Goal: Task Accomplishment & Management: Manage account settings

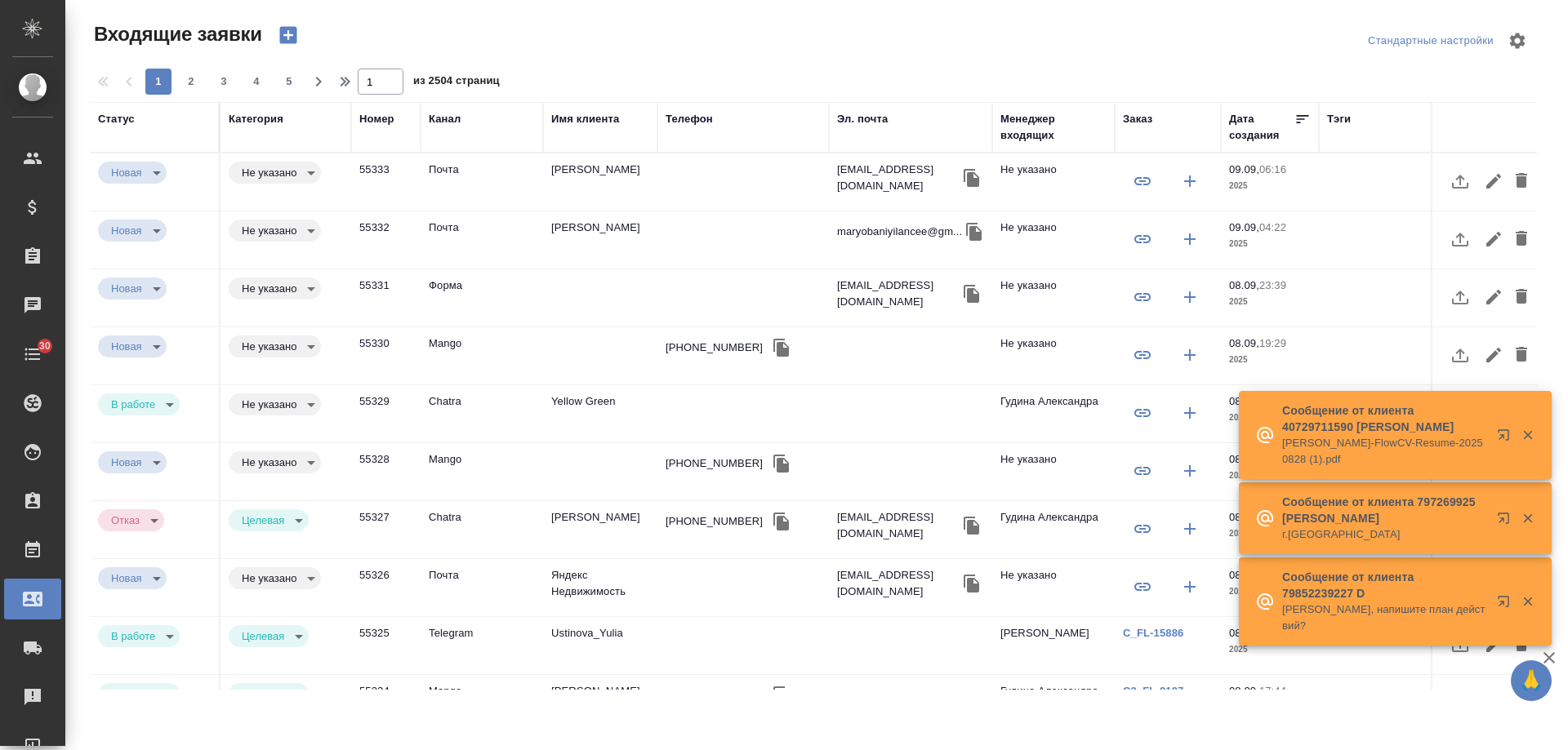
select select "RU"
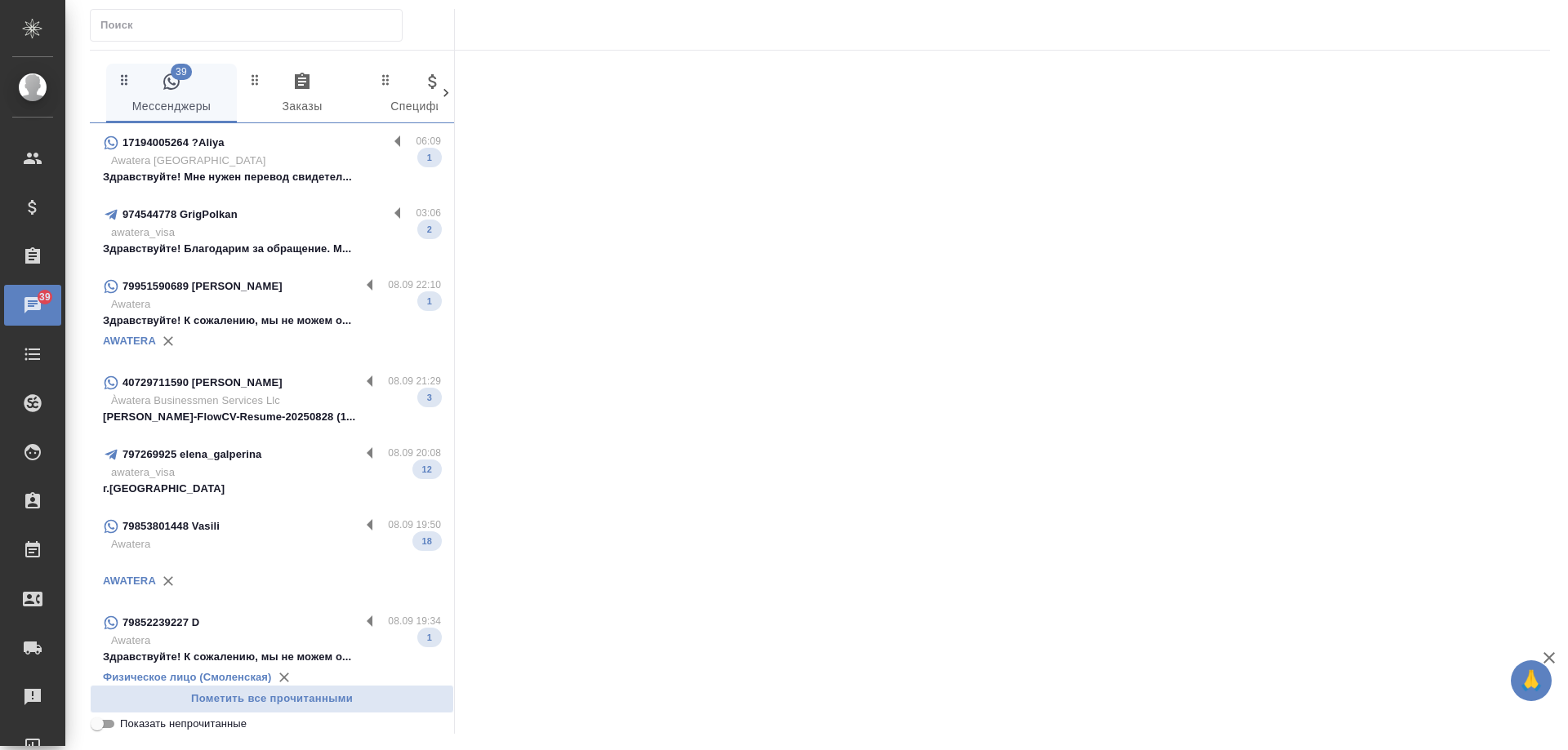
click at [188, 729] on span "Показать непрочитанные" at bounding box center [184, 724] width 127 height 16
click at [127, 729] on input "Показать непрочитанные" at bounding box center [97, 724] width 59 height 20
checkbox input "true"
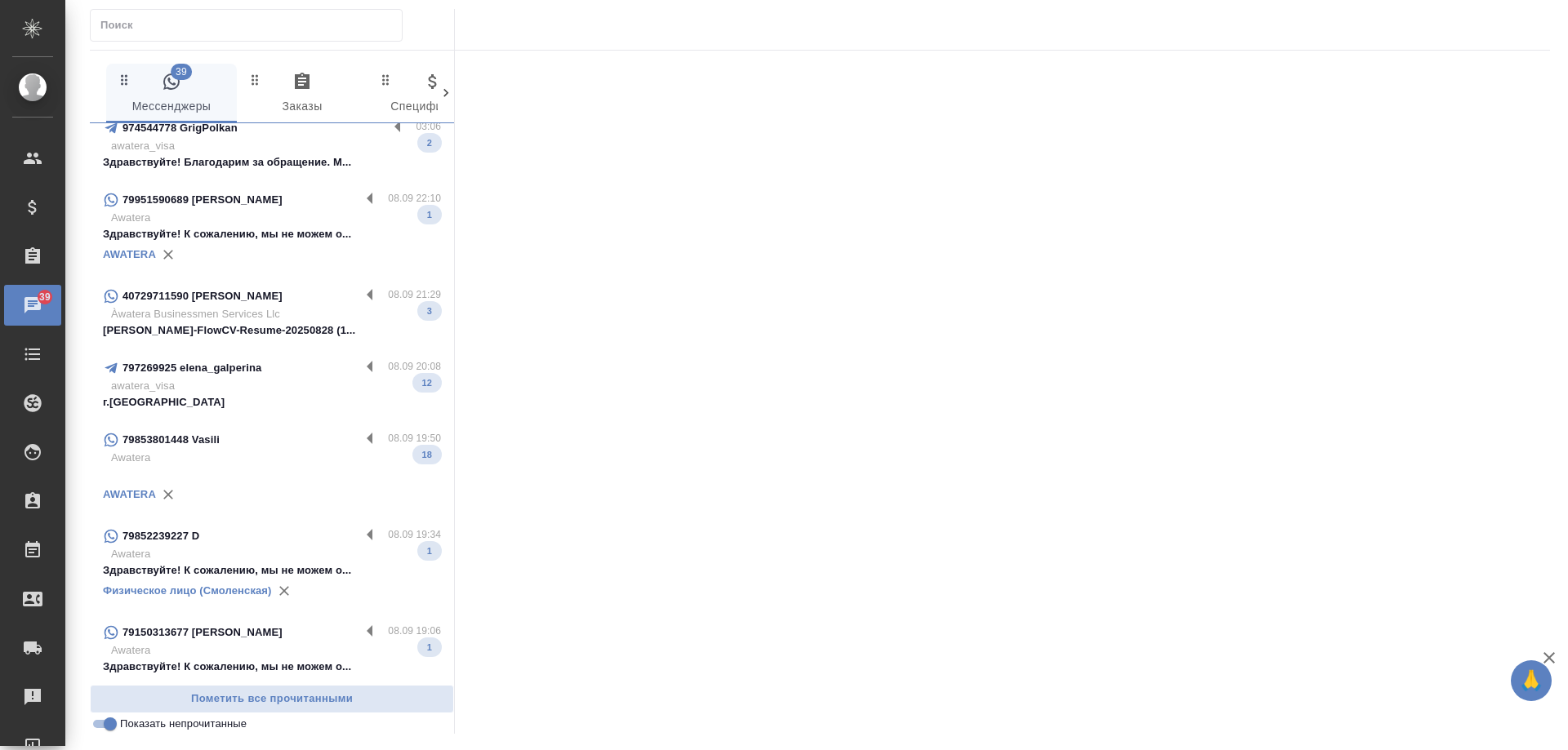
click at [265, 657] on p "Awatera" at bounding box center [276, 650] width 330 height 16
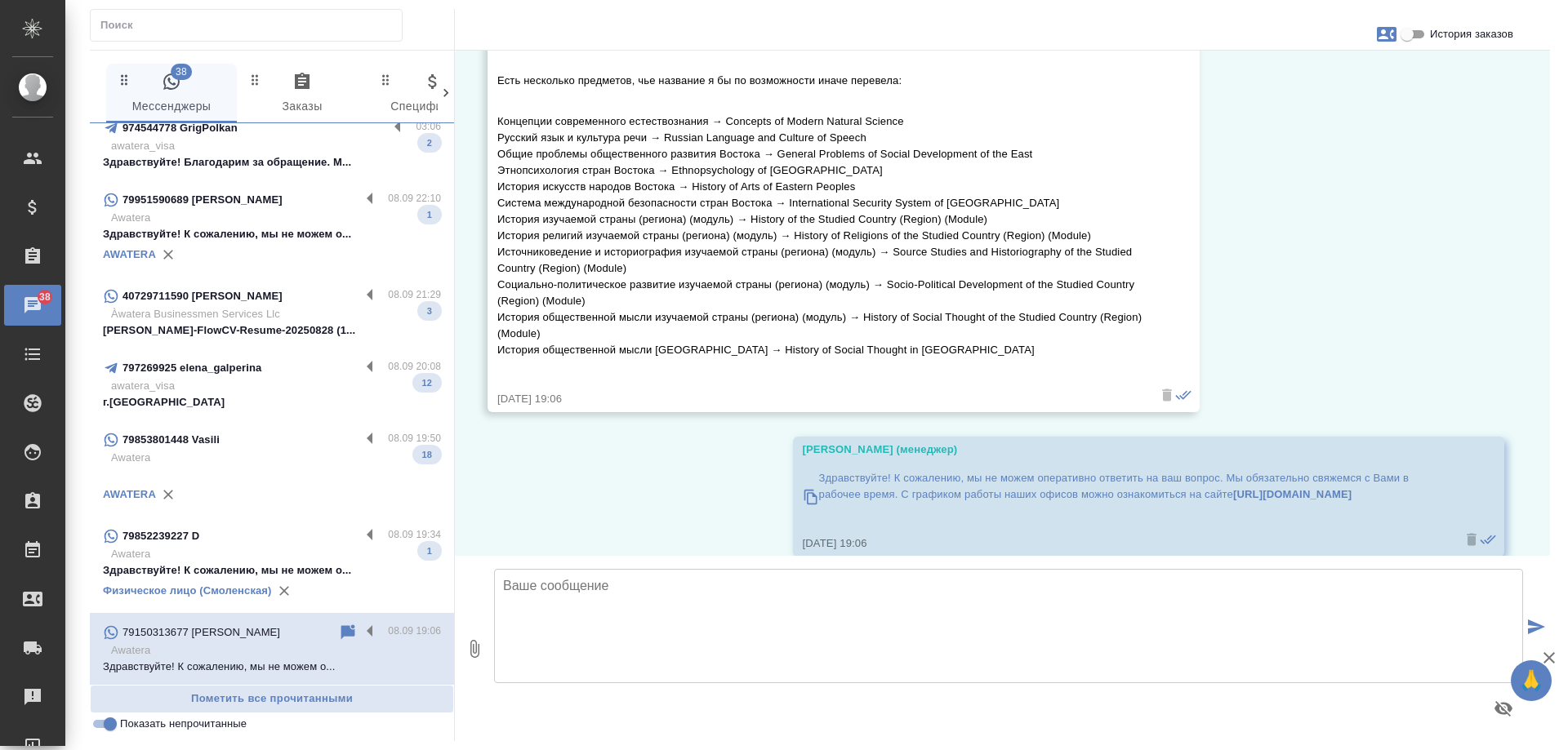
scroll to position [1905, 0]
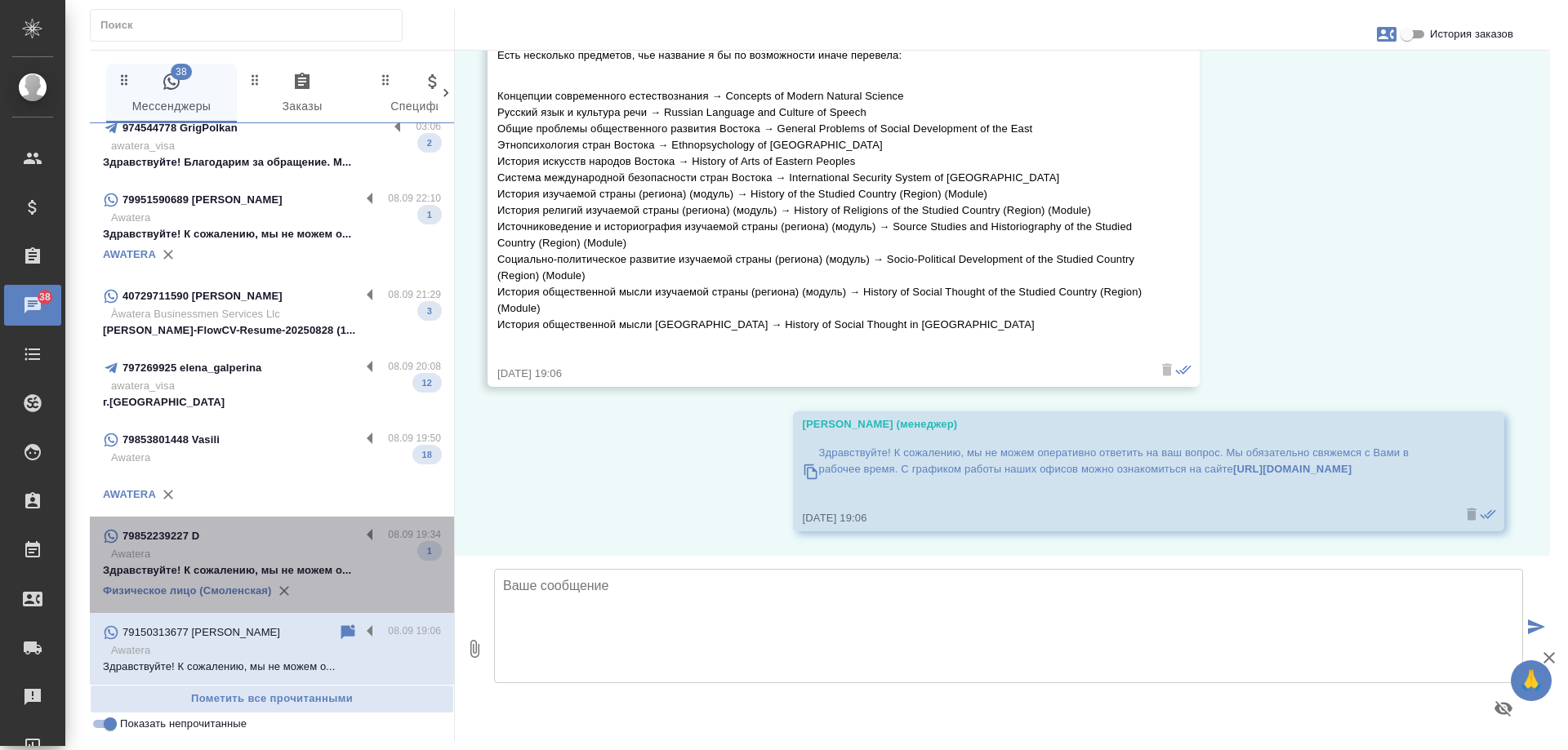
click at [272, 535] on div "79852239227 D" at bounding box center [231, 536] width 257 height 20
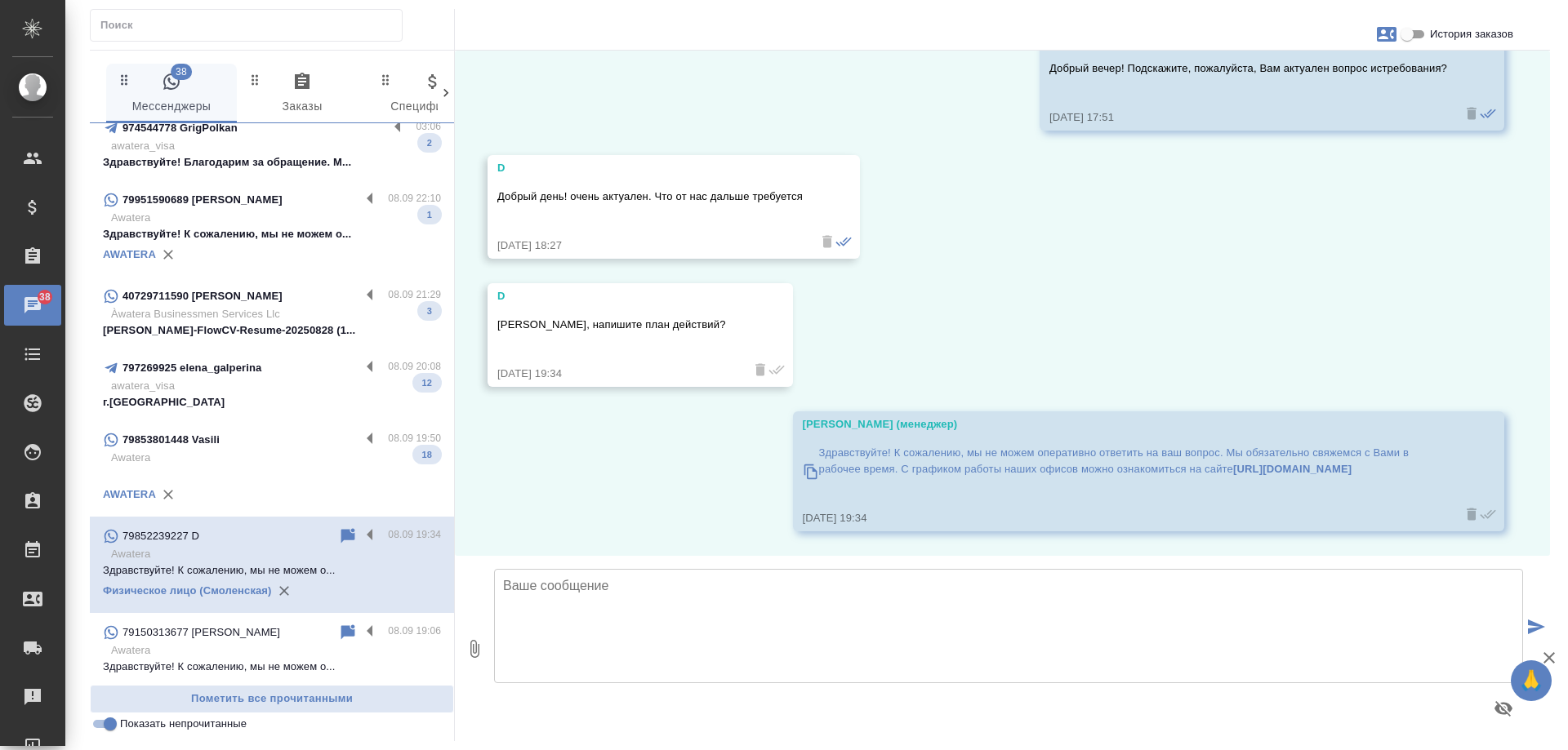
scroll to position [1210, 0]
click at [257, 465] on p "Awatera" at bounding box center [276, 458] width 330 height 16
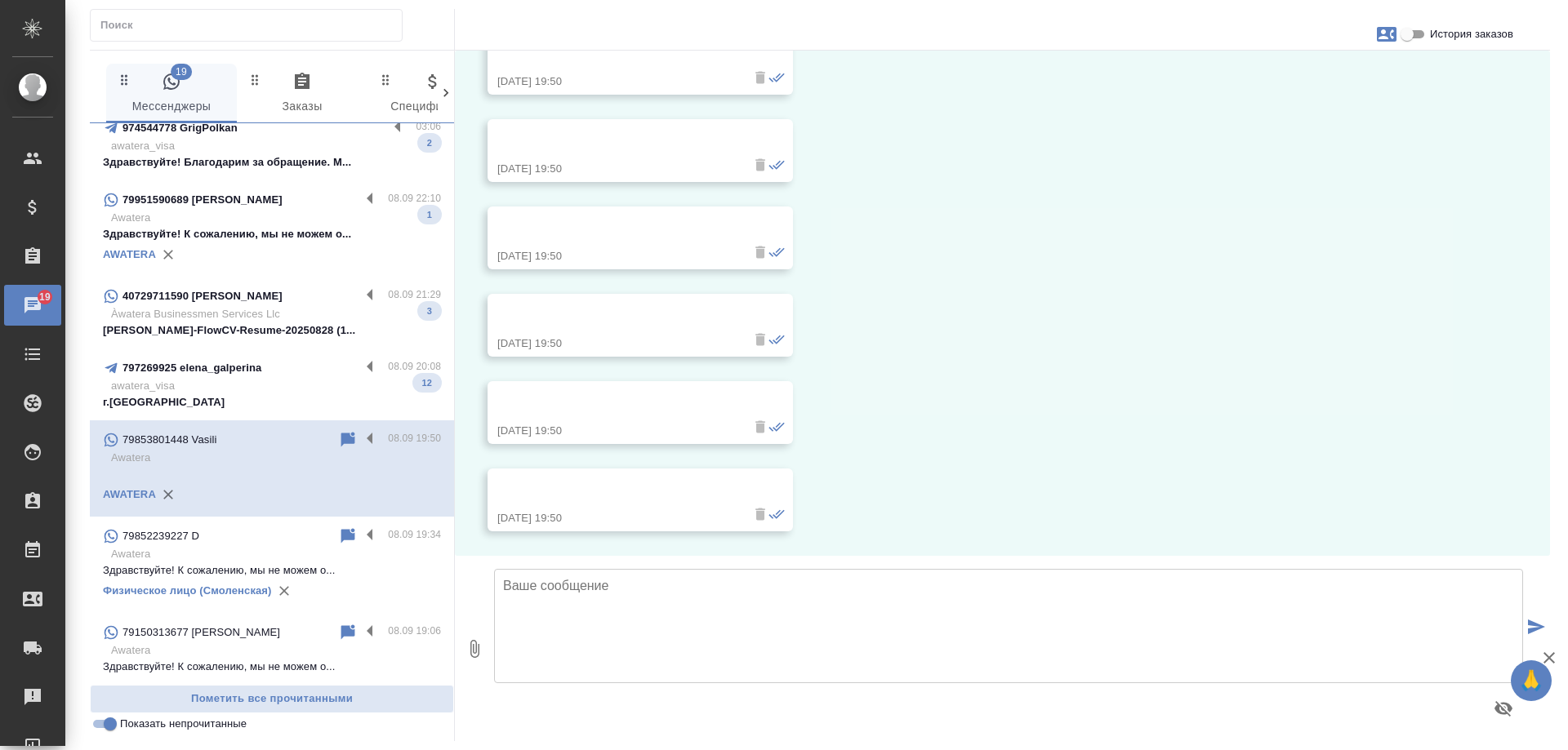
scroll to position [17279, 0]
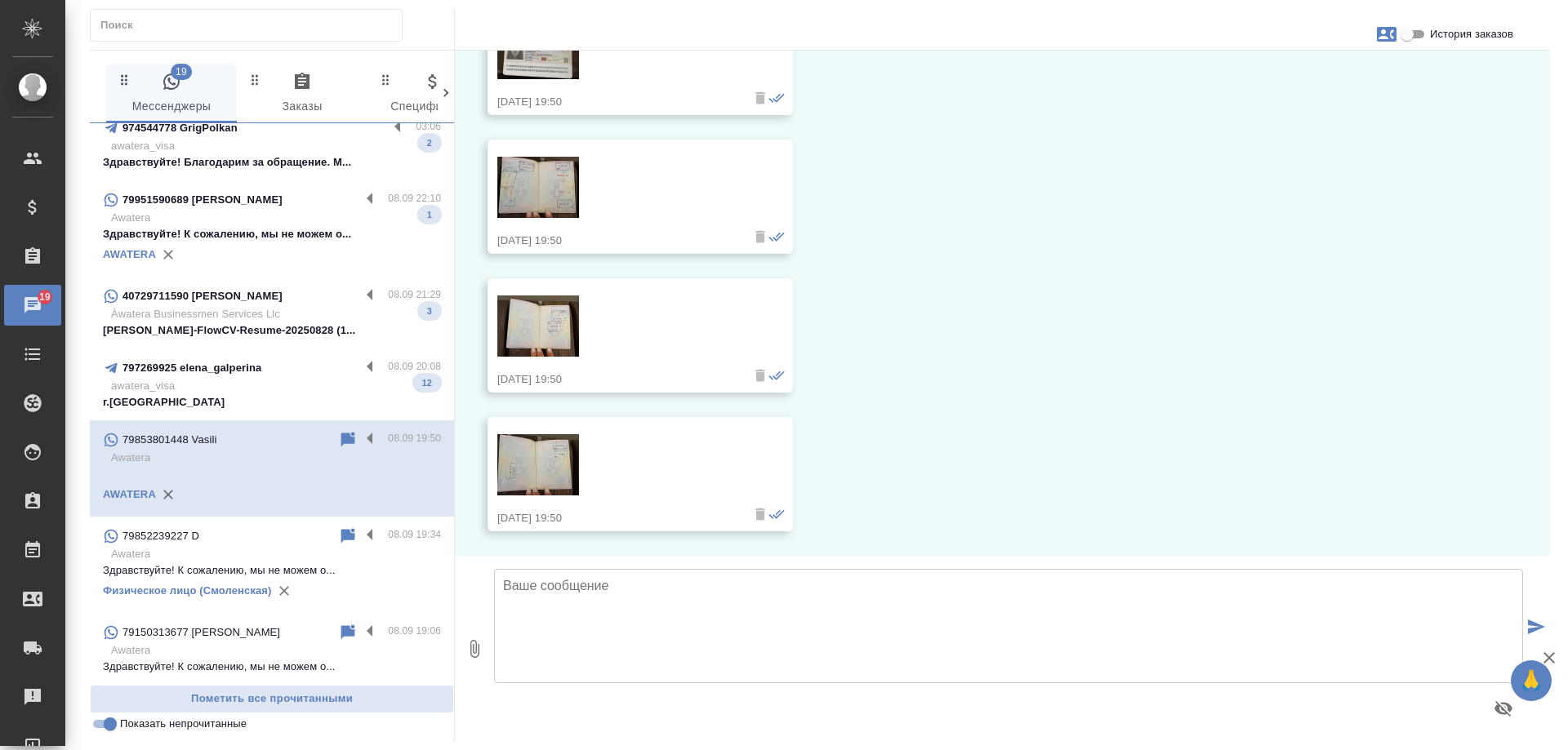
click at [233, 375] on p "797269925 elena_galperina" at bounding box center [192, 368] width 139 height 16
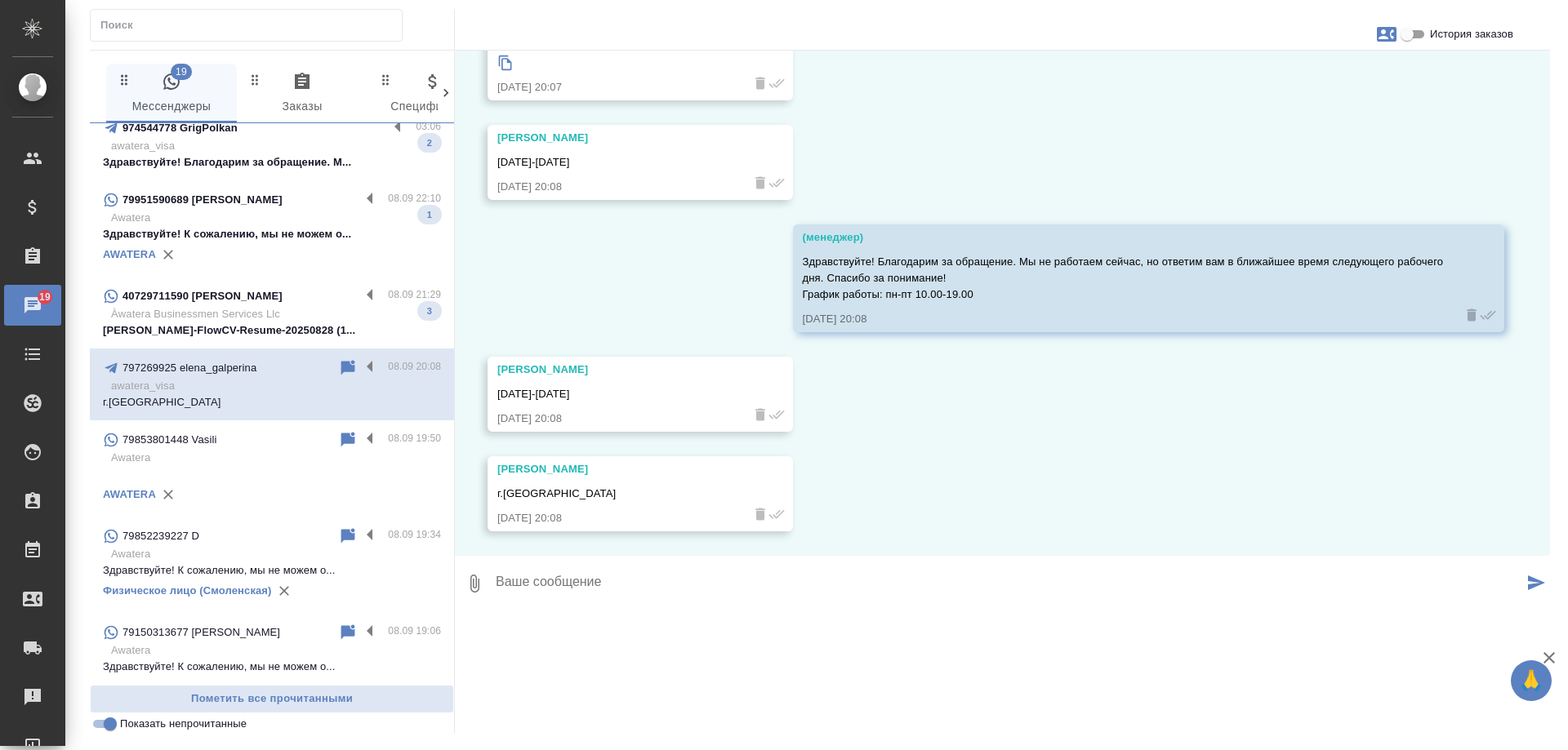
scroll to position [3777, 0]
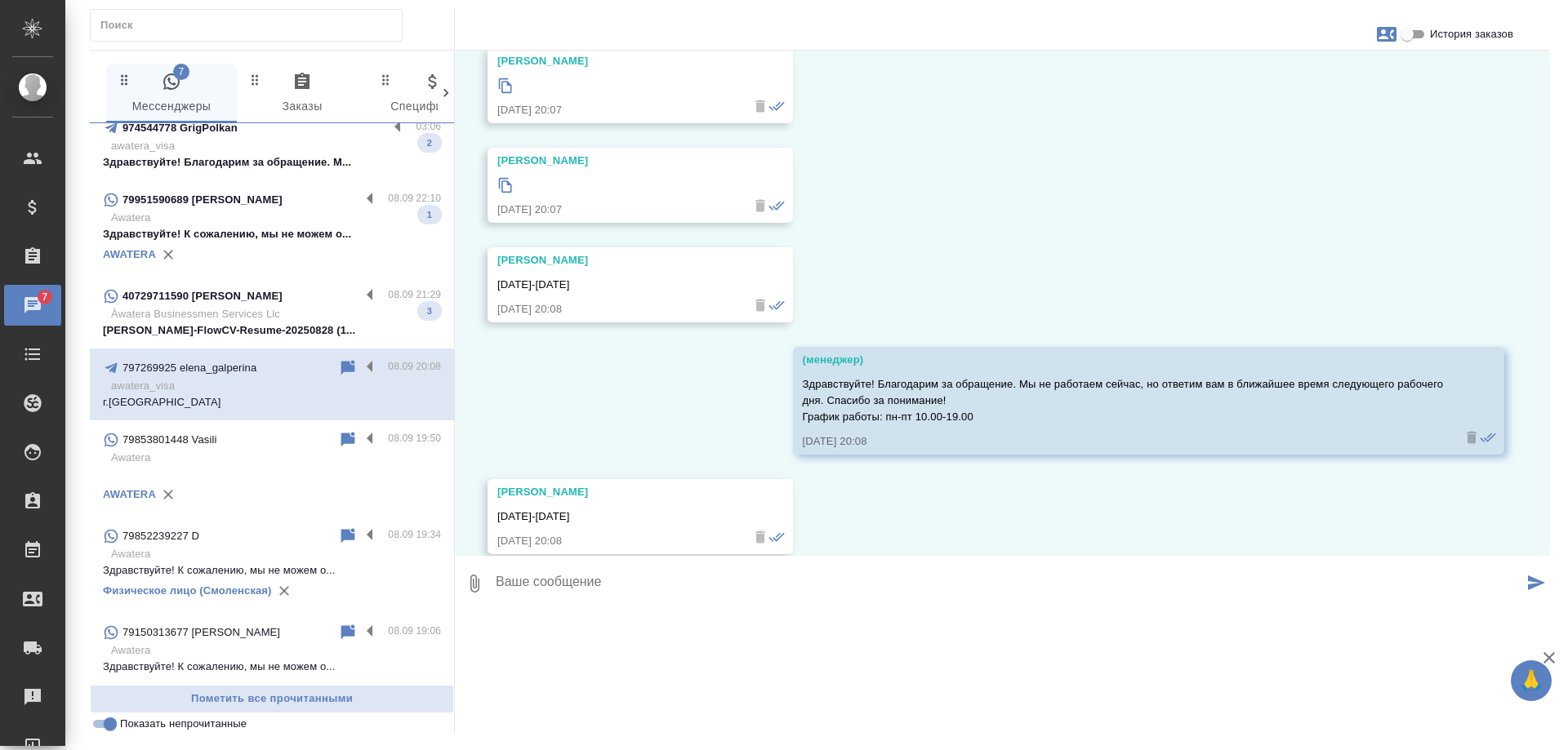
click at [250, 339] on div "40729711590 Cristina 08.09 21:29 Àwatera Businessmen Services Llc Cristina-Rosc…" at bounding box center [272, 312] width 364 height 72
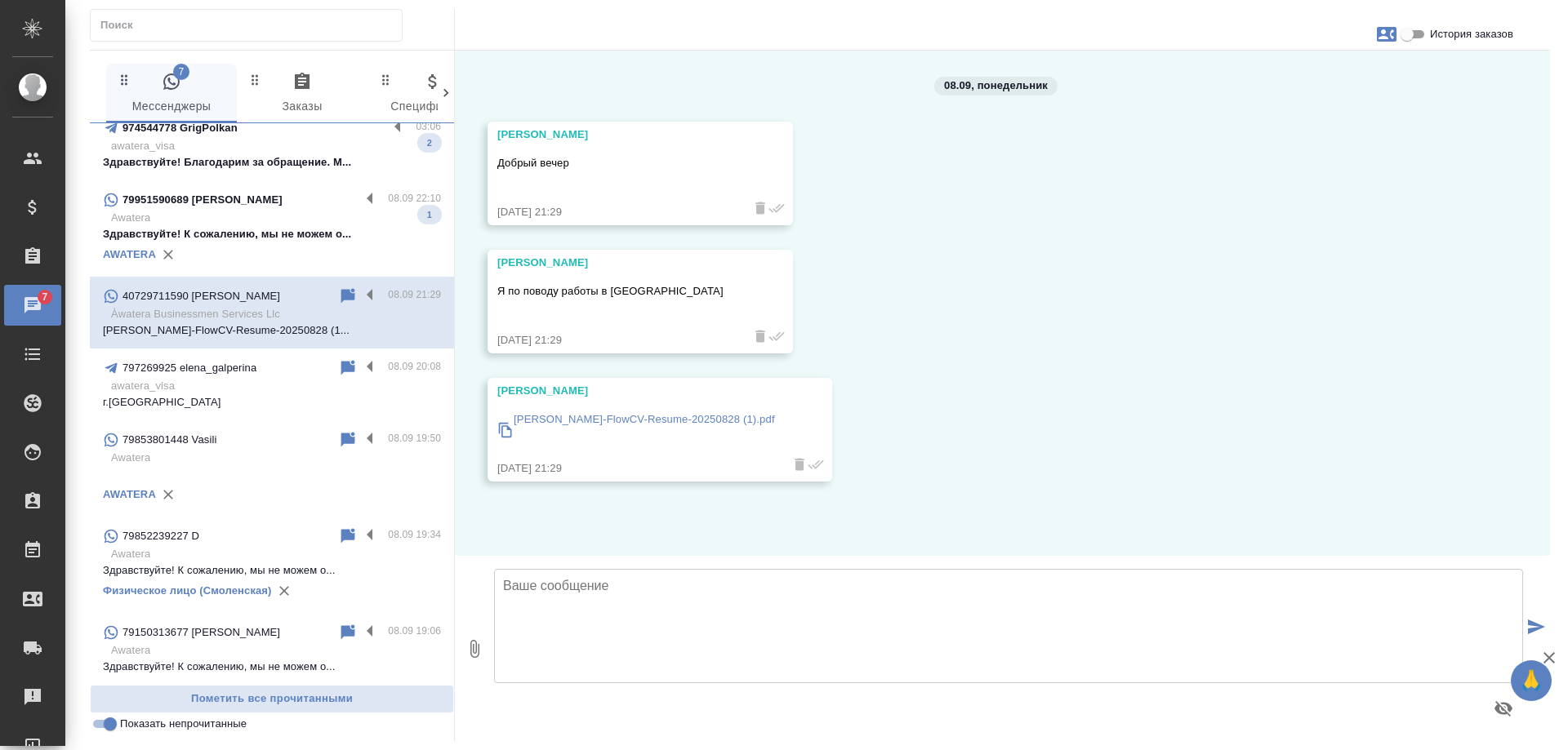
scroll to position [0, 0]
click at [679, 421] on p "Cristina-Rosca-FlowCV-Resume-20250828 (1).pdf" at bounding box center [645, 419] width 262 height 16
click at [664, 614] on textarea at bounding box center [1008, 626] width 1029 height 114
click at [676, 583] on textarea at bounding box center [1008, 626] width 1029 height 114
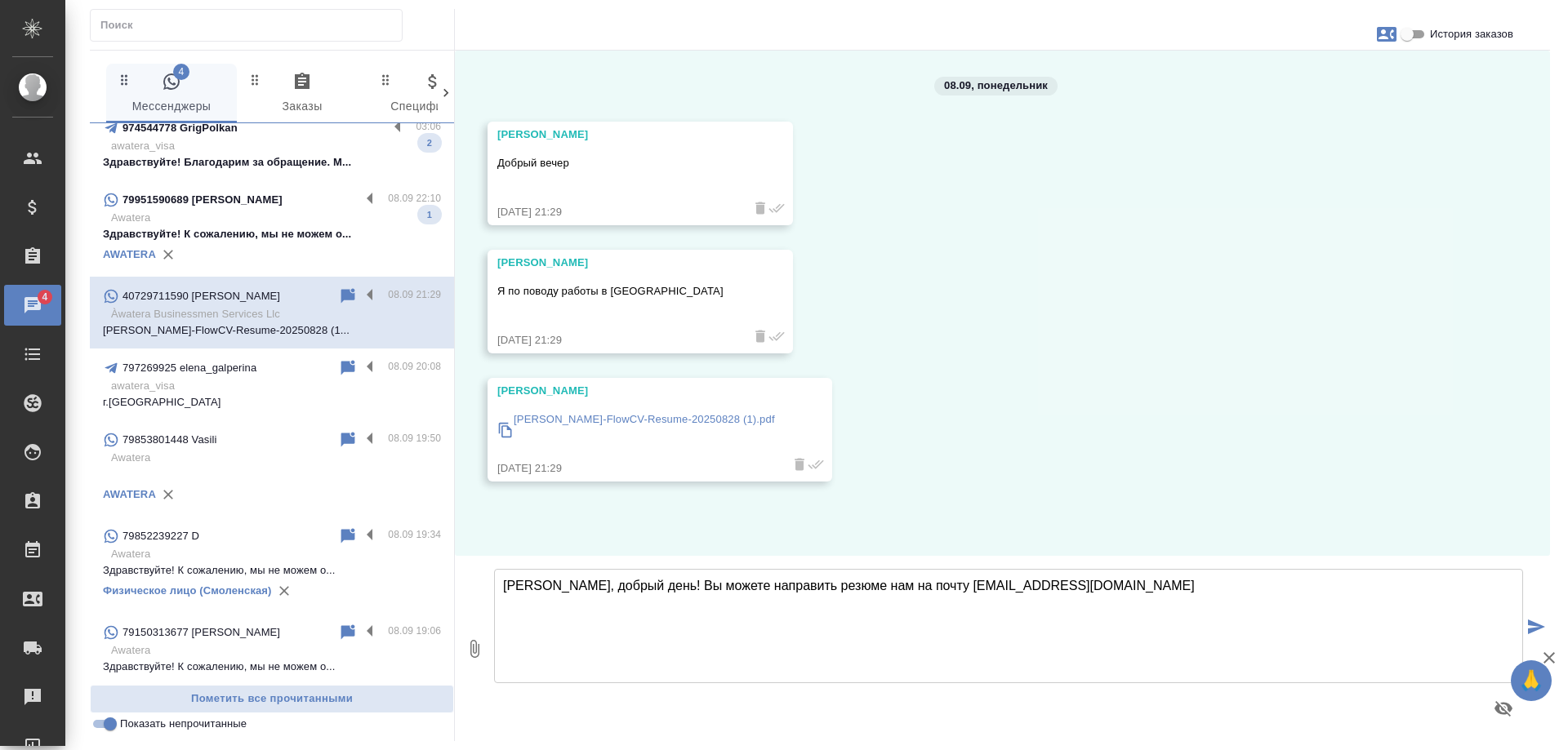
type textarea "Кристина, добрый день! Вы можете направить резюме нам на почту awatera@awatera.…"
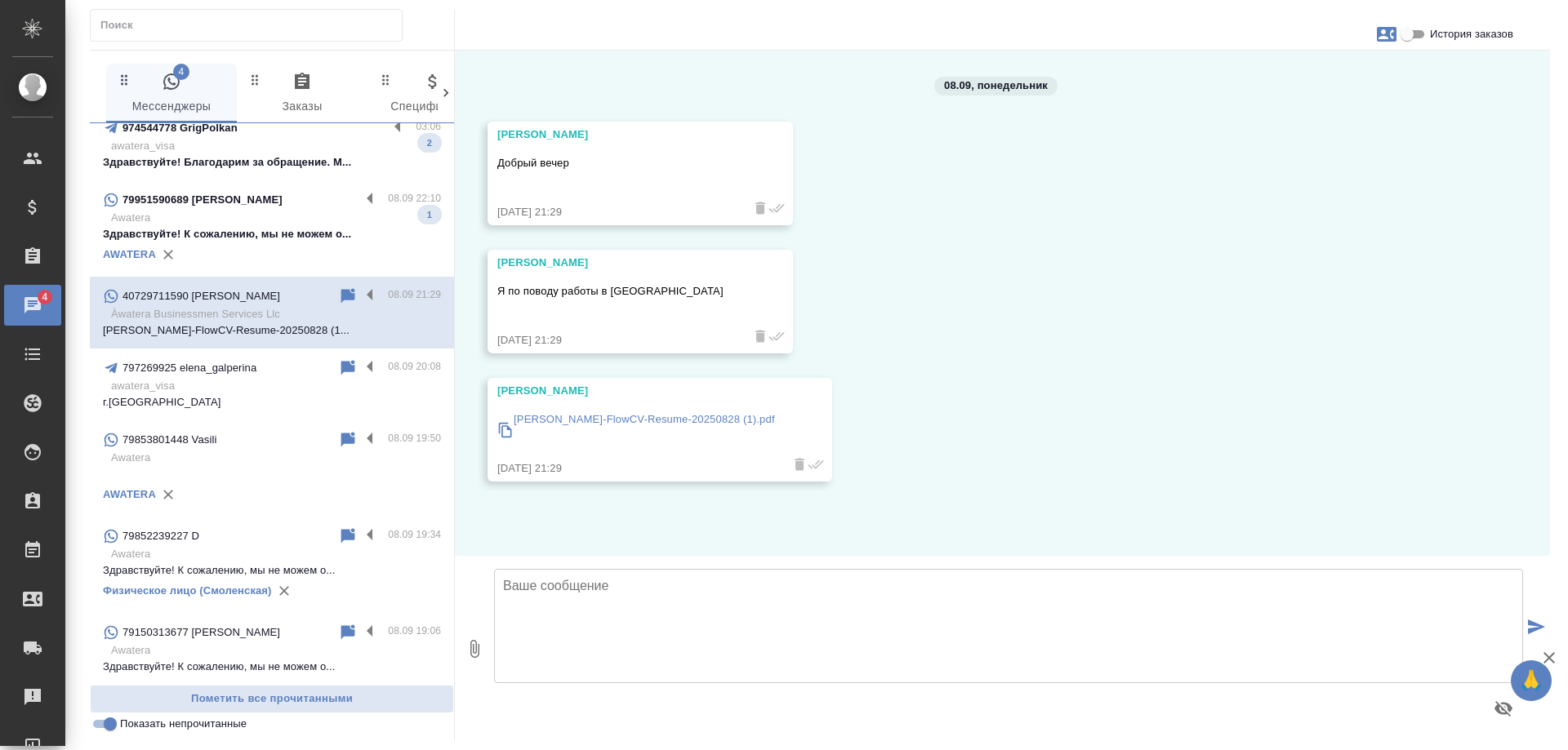
click at [263, 241] on p "Здравствуйте! К сожалению, мы не можем о..." at bounding box center [272, 233] width 338 height 16
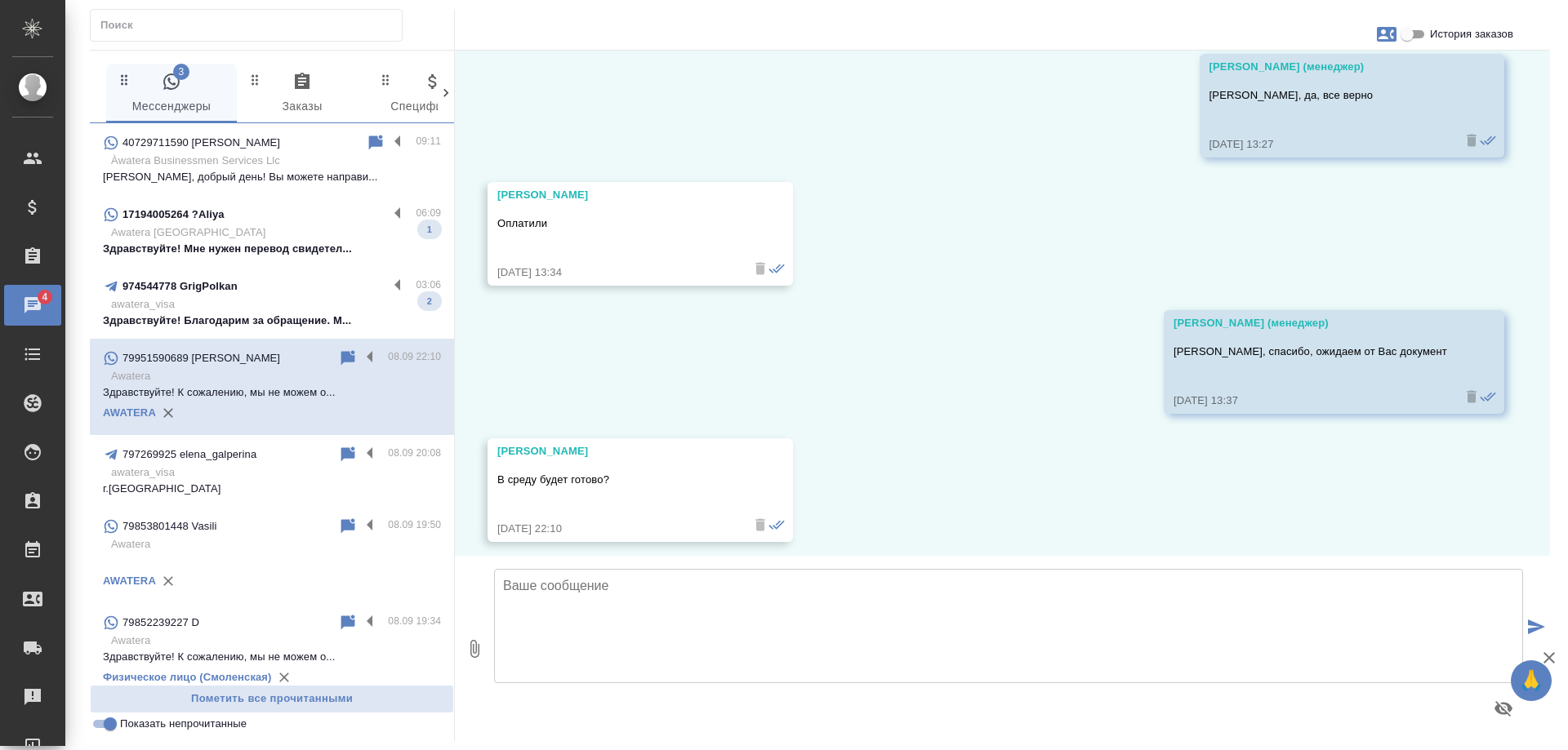
scroll to position [4119, 0]
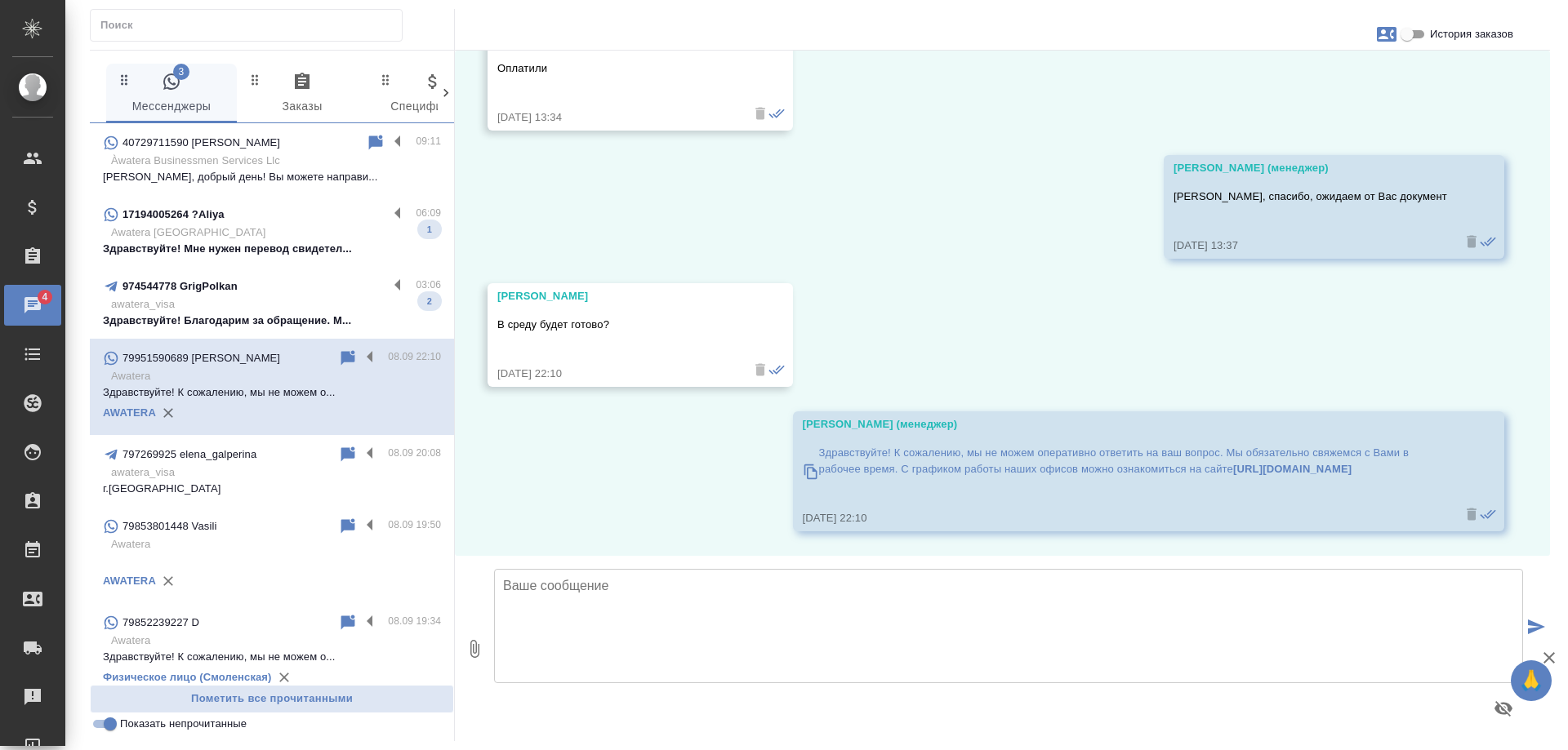
click at [321, 317] on p "Здравствуйте! Благодарим за обращение. М..." at bounding box center [272, 320] width 338 height 16
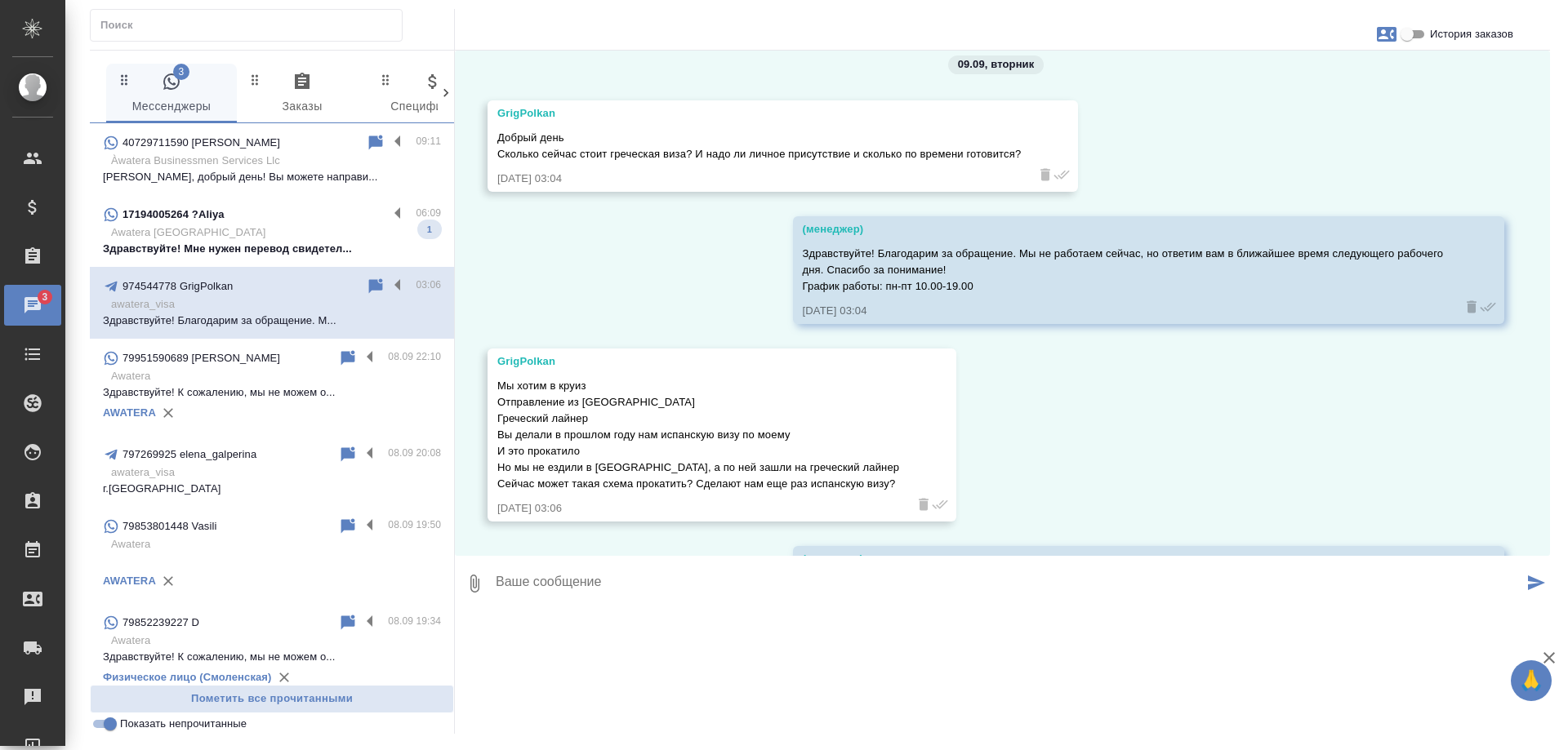
scroll to position [14595, 0]
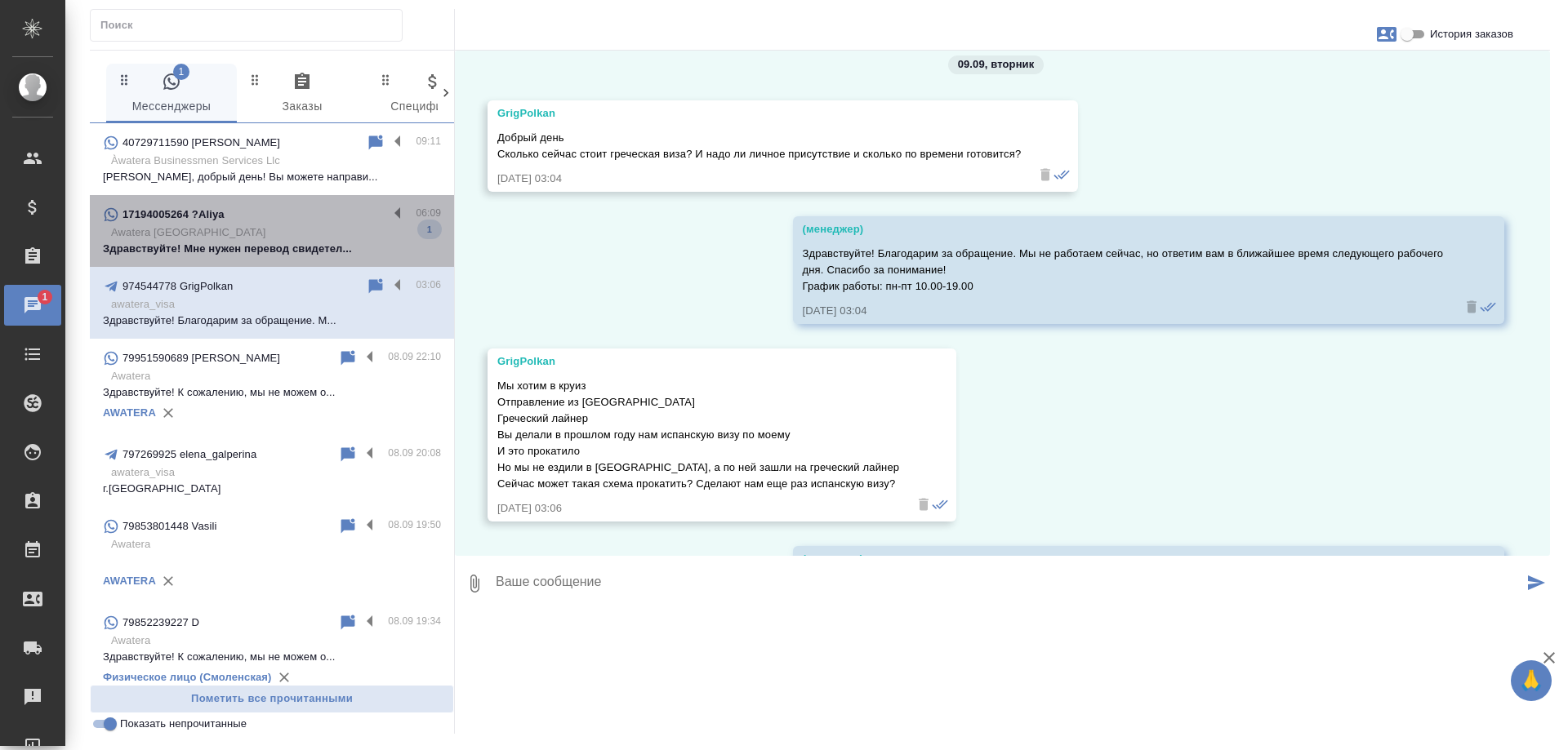
click at [283, 231] on p "Awatera Kazakhstan" at bounding box center [276, 232] width 330 height 16
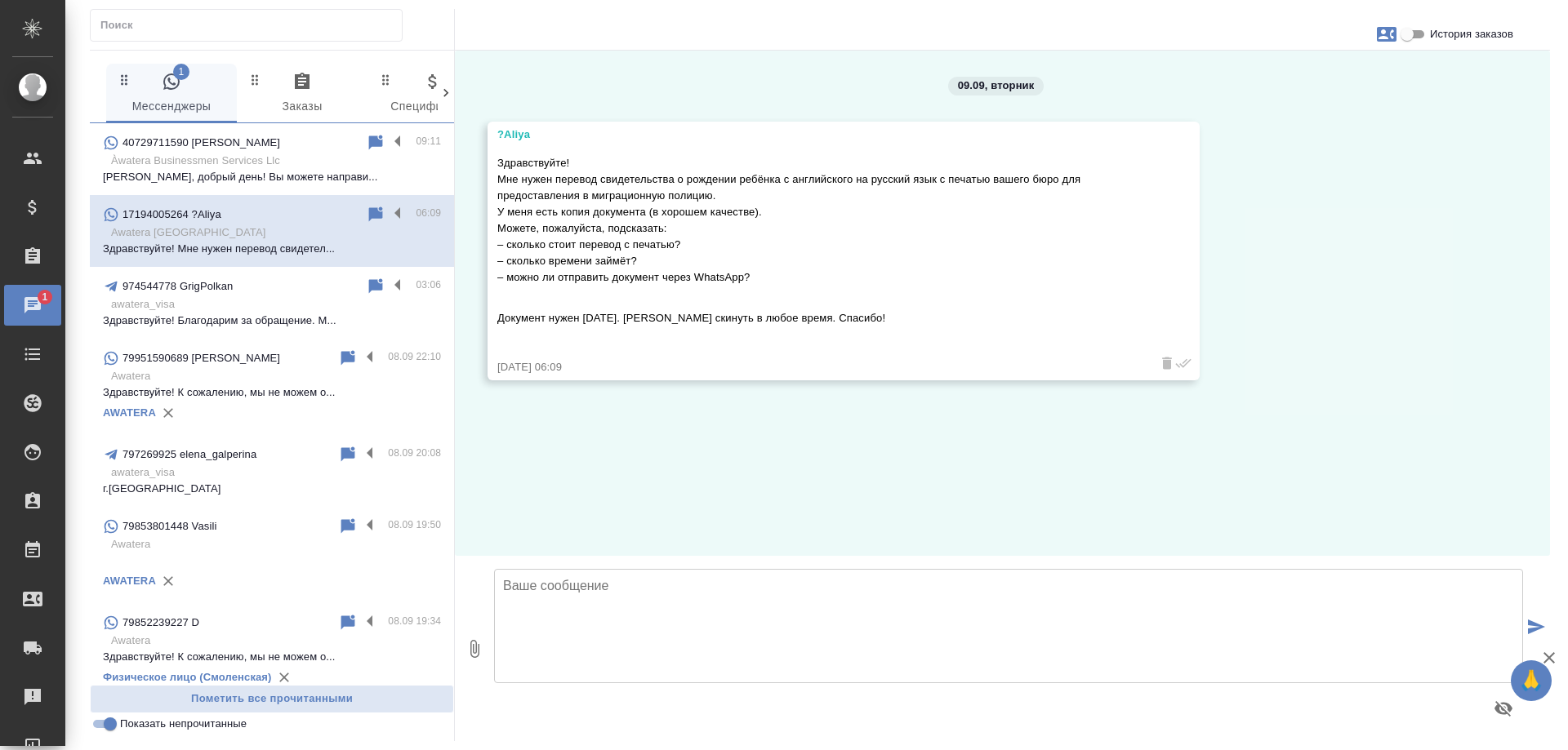
scroll to position [0, 0]
click at [510, 602] on textarea at bounding box center [1008, 626] width 1029 height 114
paste textarea "В Казахстане на данный момент мы работаем только с юридическими лицами. Если Ва…"
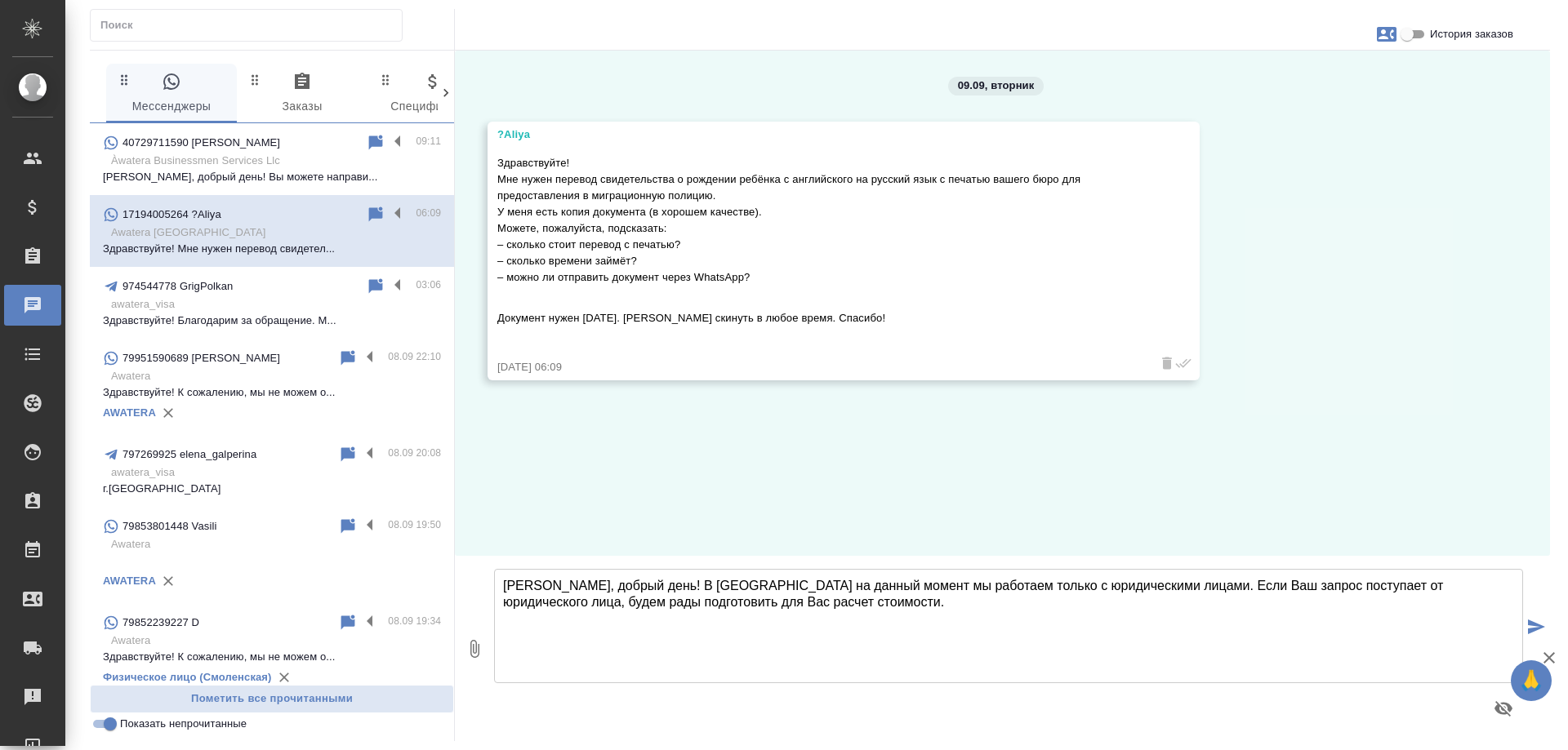
type textarea "Алия, добрый день! В Казахстане на данный момент мы работаем только с юридическ…"
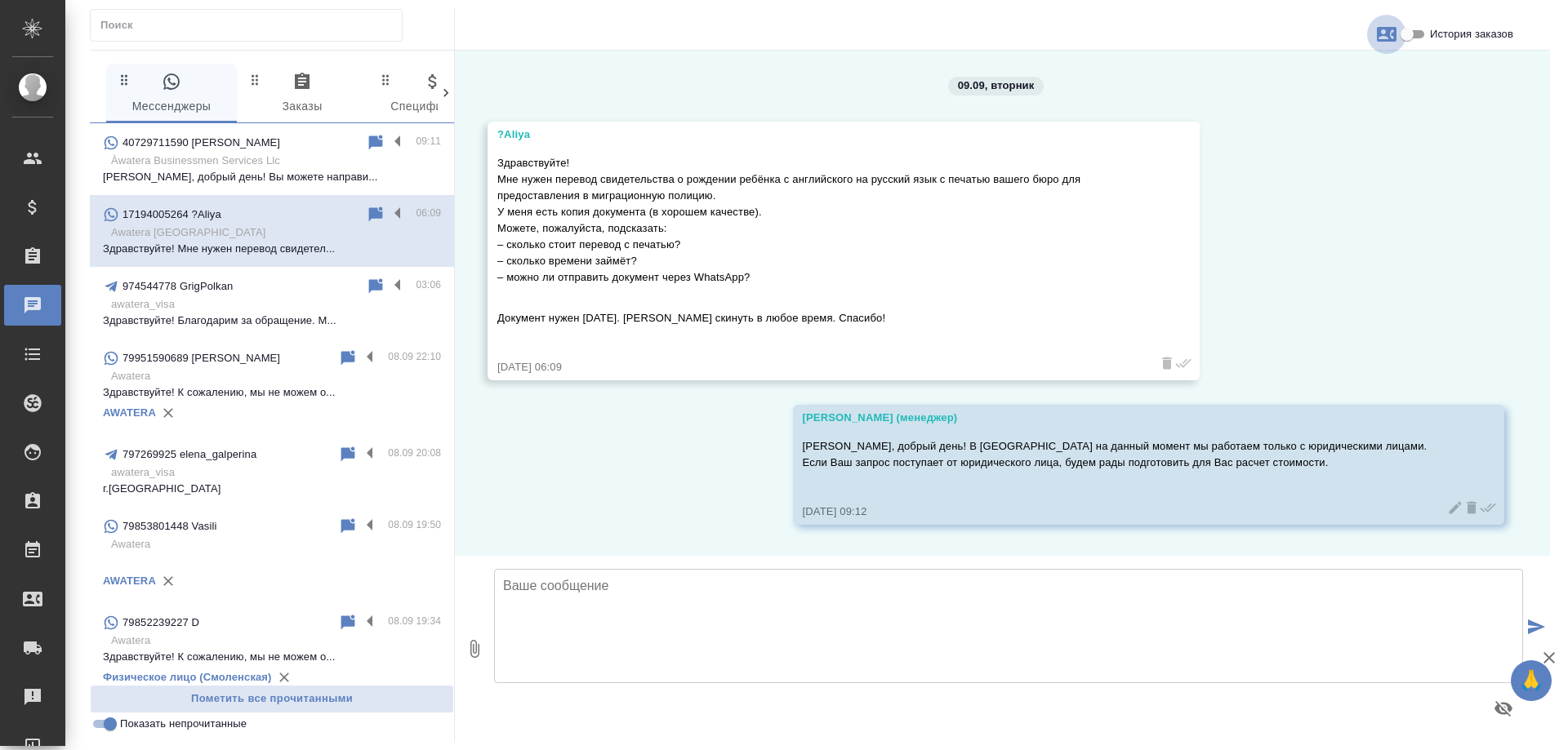
click at [1378, 43] on icon "button" at bounding box center [1387, 34] width 20 height 20
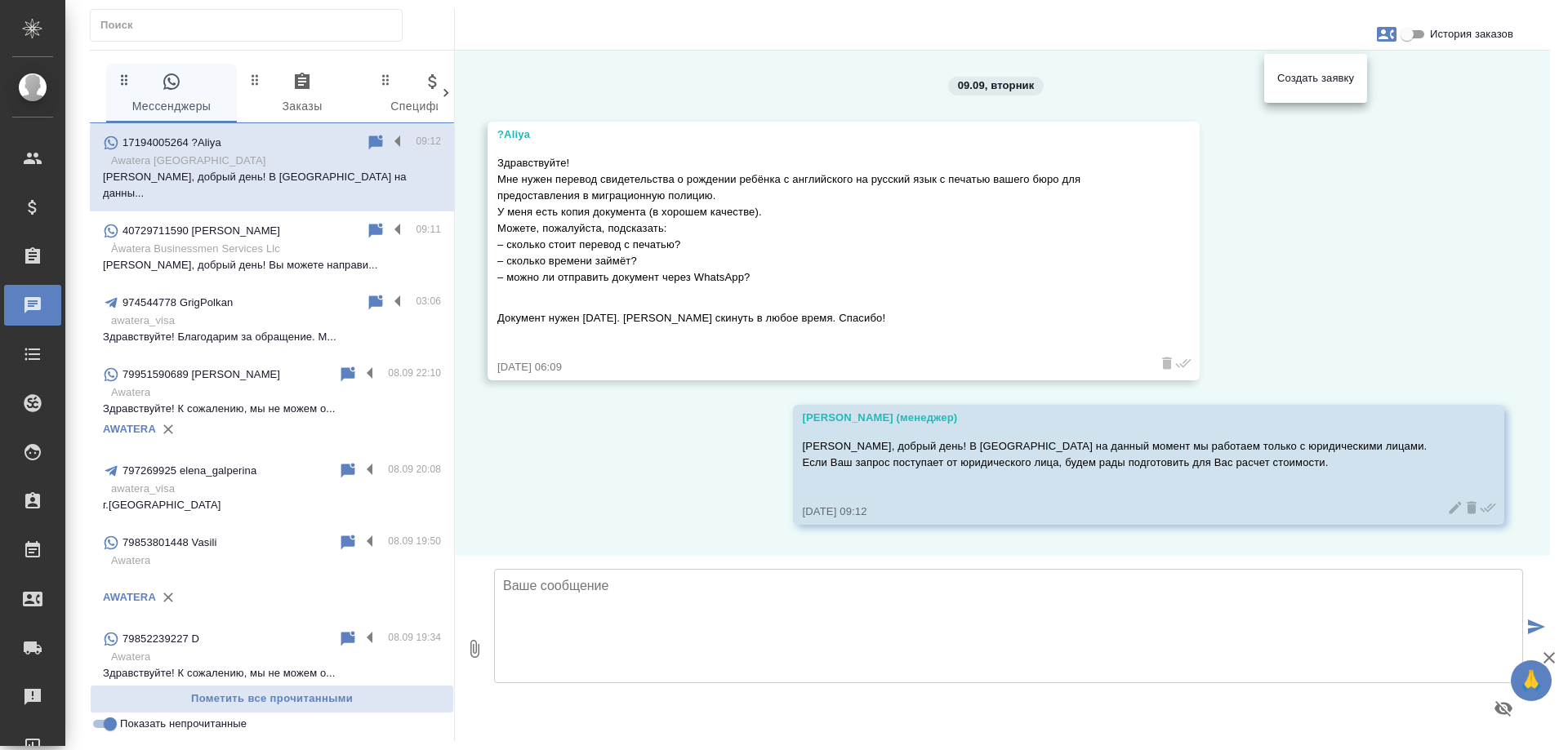
click at [1346, 84] on span "Создать заявку" at bounding box center [1316, 78] width 77 height 16
select select "US"
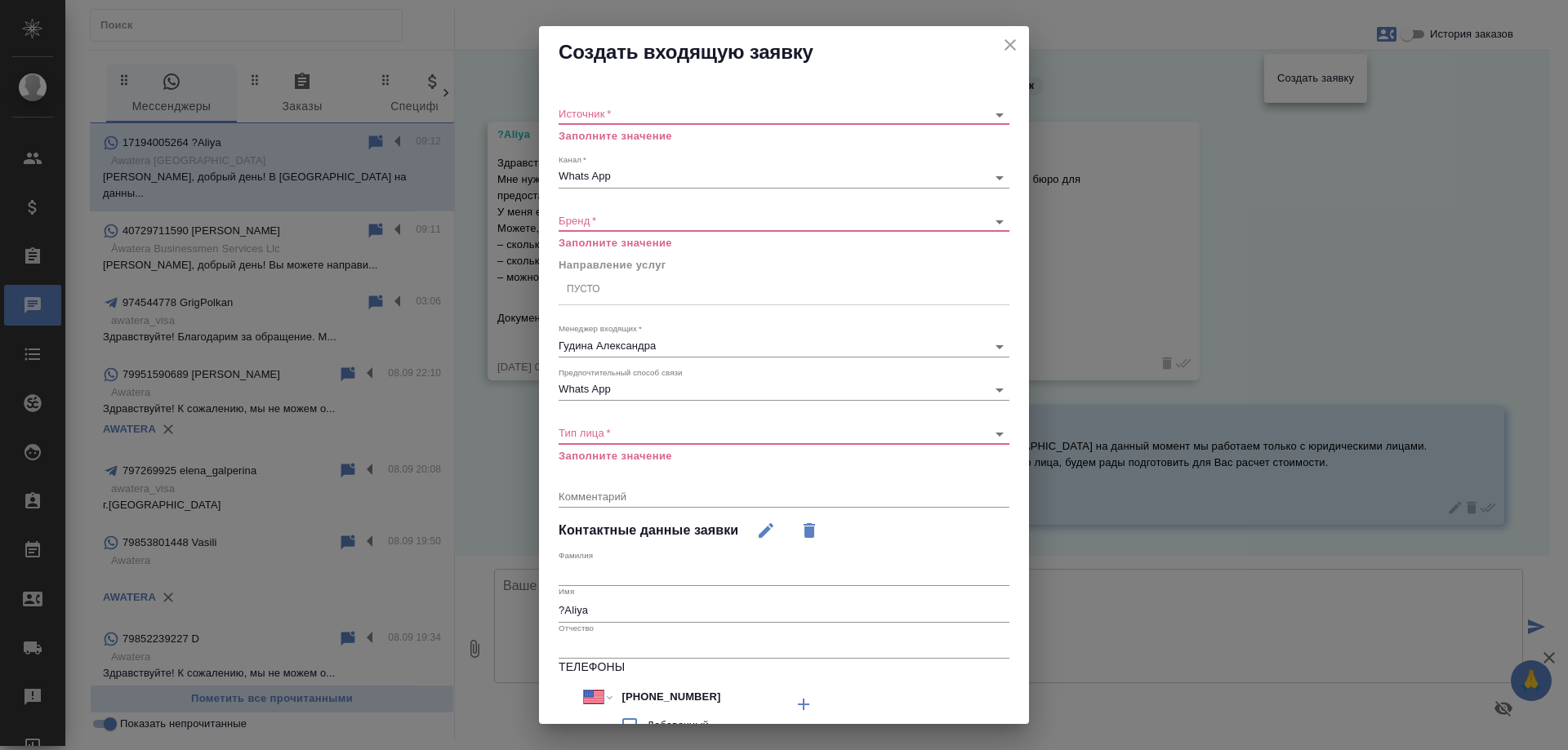
click at [726, 116] on body "🙏 .cls-1 fill:#fff; AWATERA Gudina Alexandra Клиенты Спецификации Заказы 0 Чаты…" at bounding box center [784, 375] width 1568 height 750
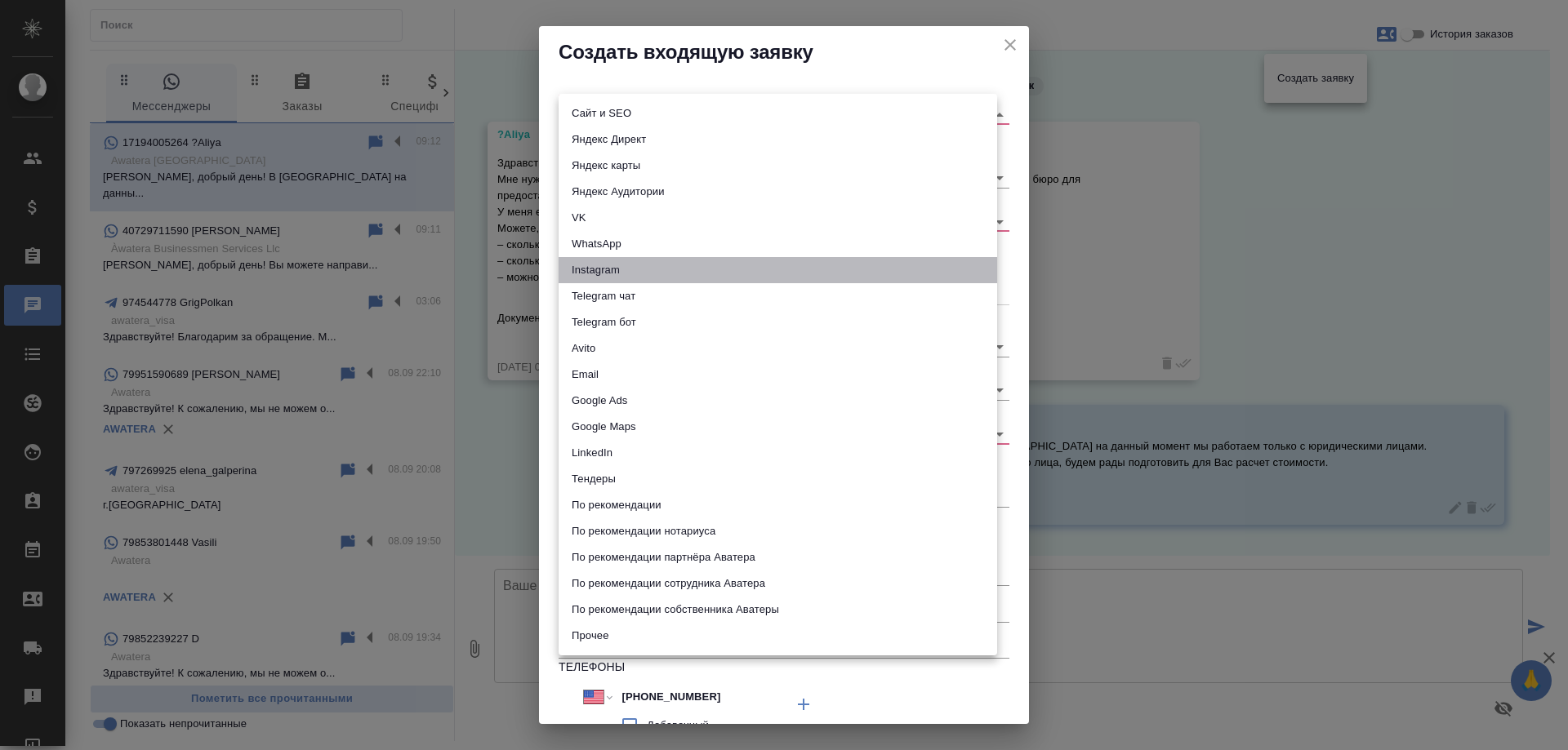
click at [619, 259] on li "Instagram" at bounding box center [777, 270] width 438 height 26
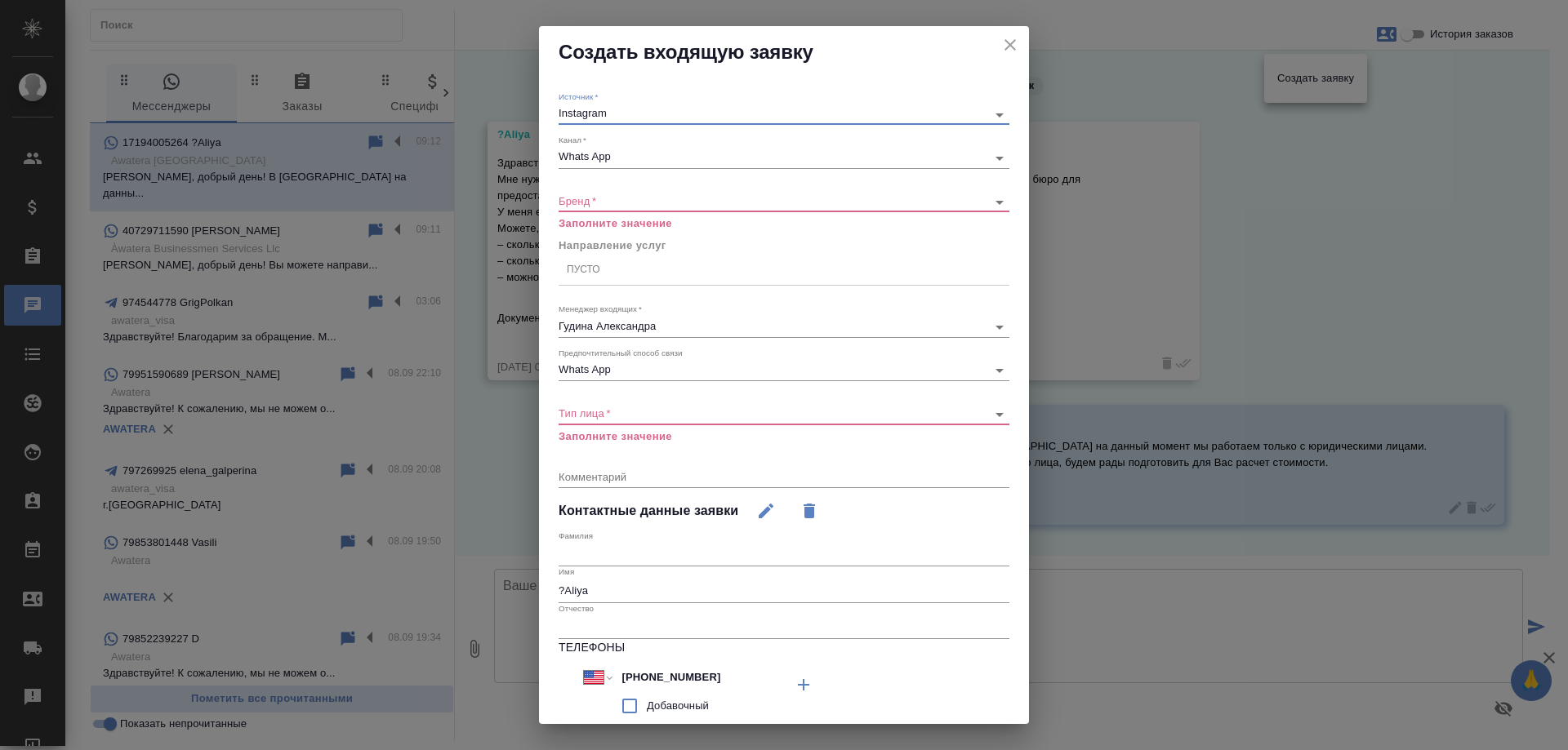
click at [620, 108] on body "🙏 .cls-1 fill:#fff; AWATERA Gudina Alexandra Клиенты Спецификации Заказы 0 Чаты…" at bounding box center [784, 375] width 1568 height 750
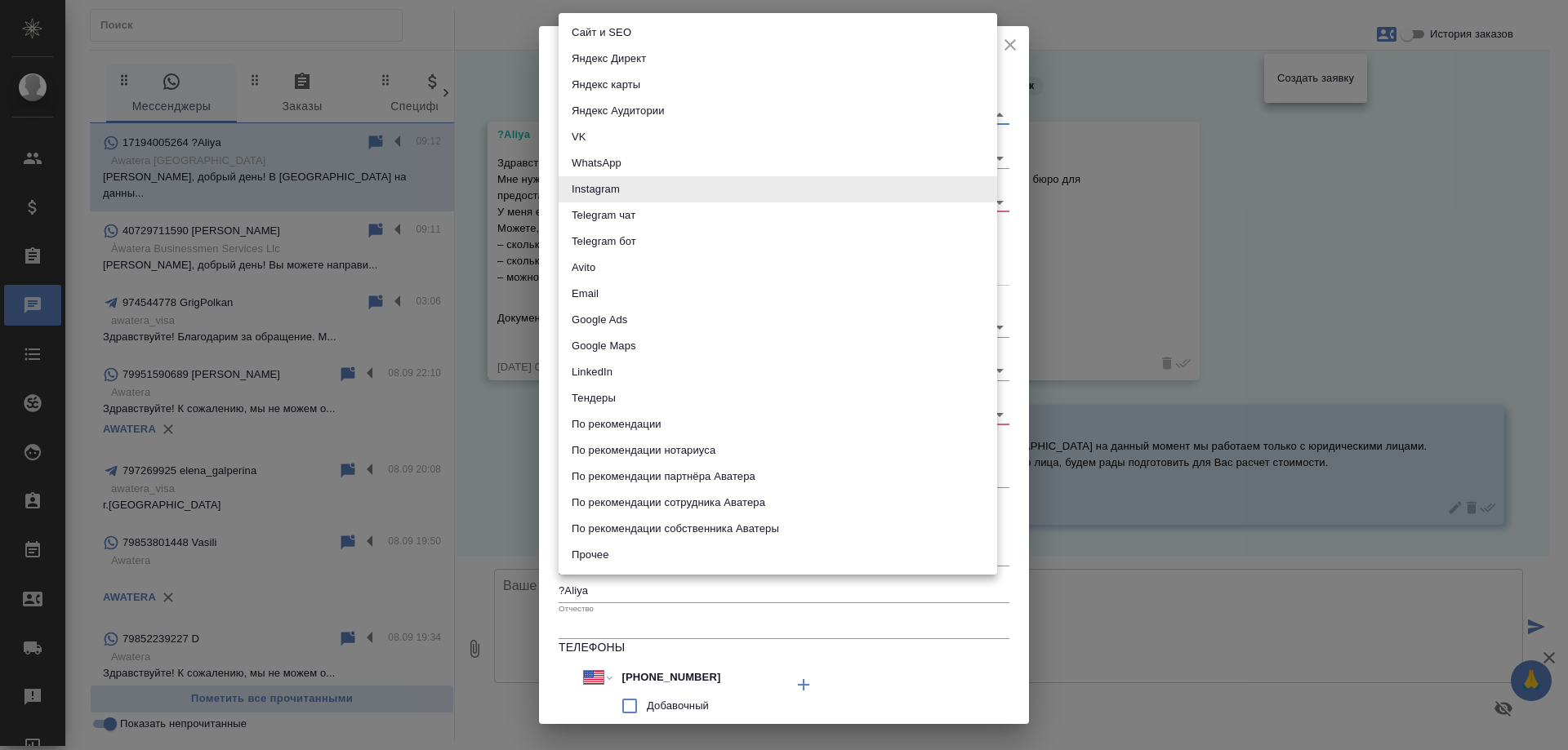
click at [615, 162] on li "WhatsApp" at bounding box center [777, 163] width 438 height 26
type input "whatsapp"
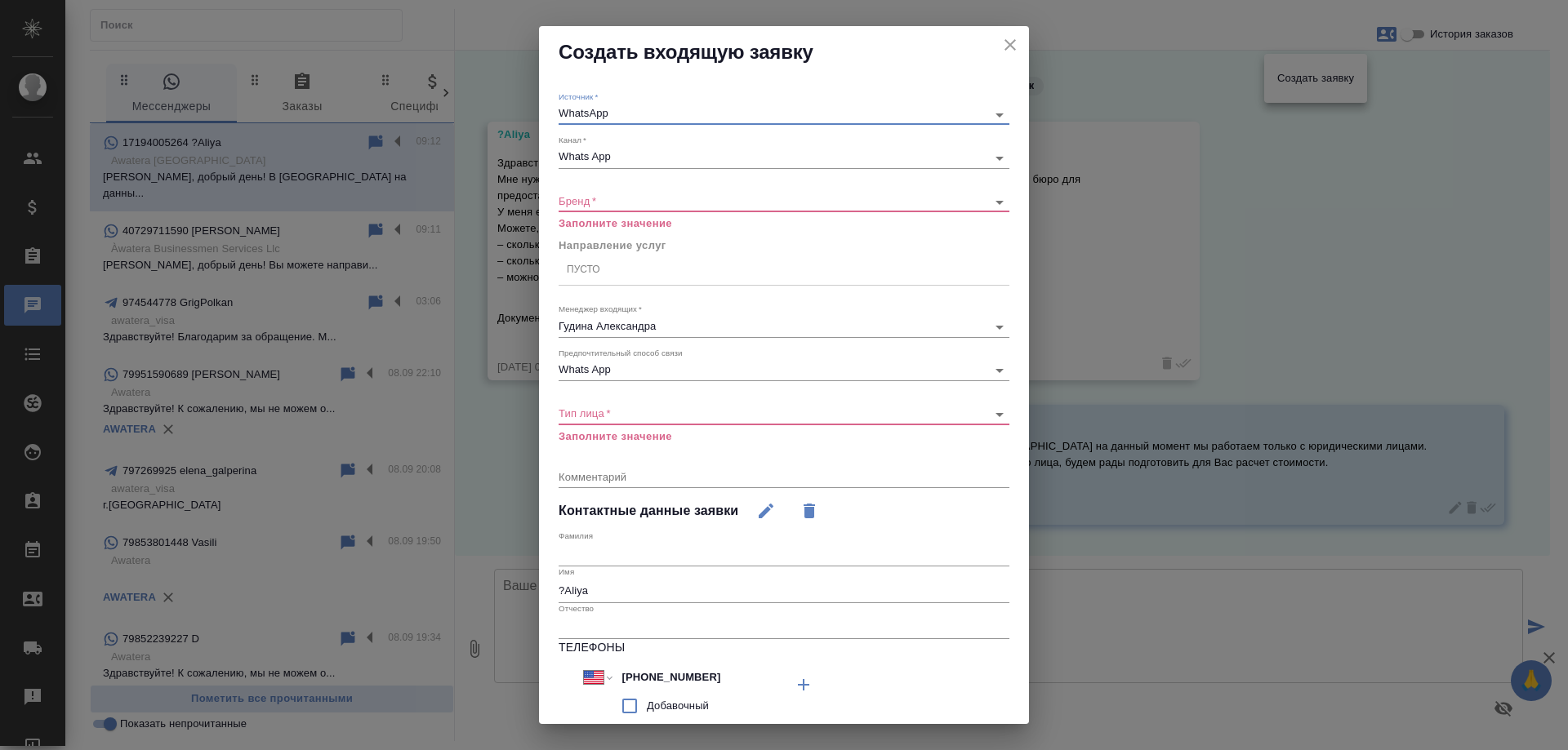
click at [601, 199] on body "🙏 .cls-1 fill:#fff; AWATERA Gudina Alexandra Клиенты Спецификации Заказы 0 Чаты…" at bounding box center [784, 375] width 1568 height 750
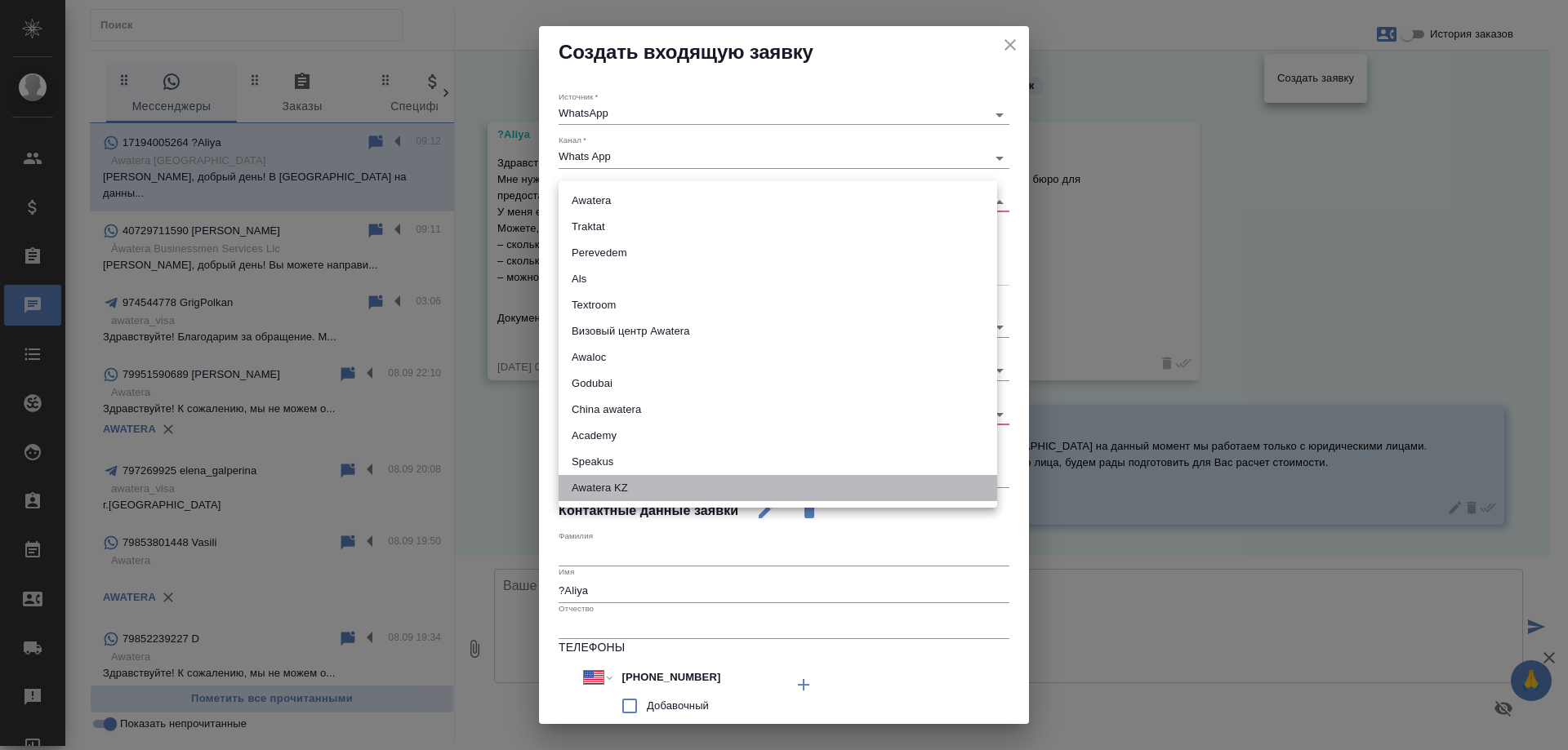
click at [623, 490] on li "Awatera KZ" at bounding box center [777, 488] width 438 height 26
type input "awateraKz"
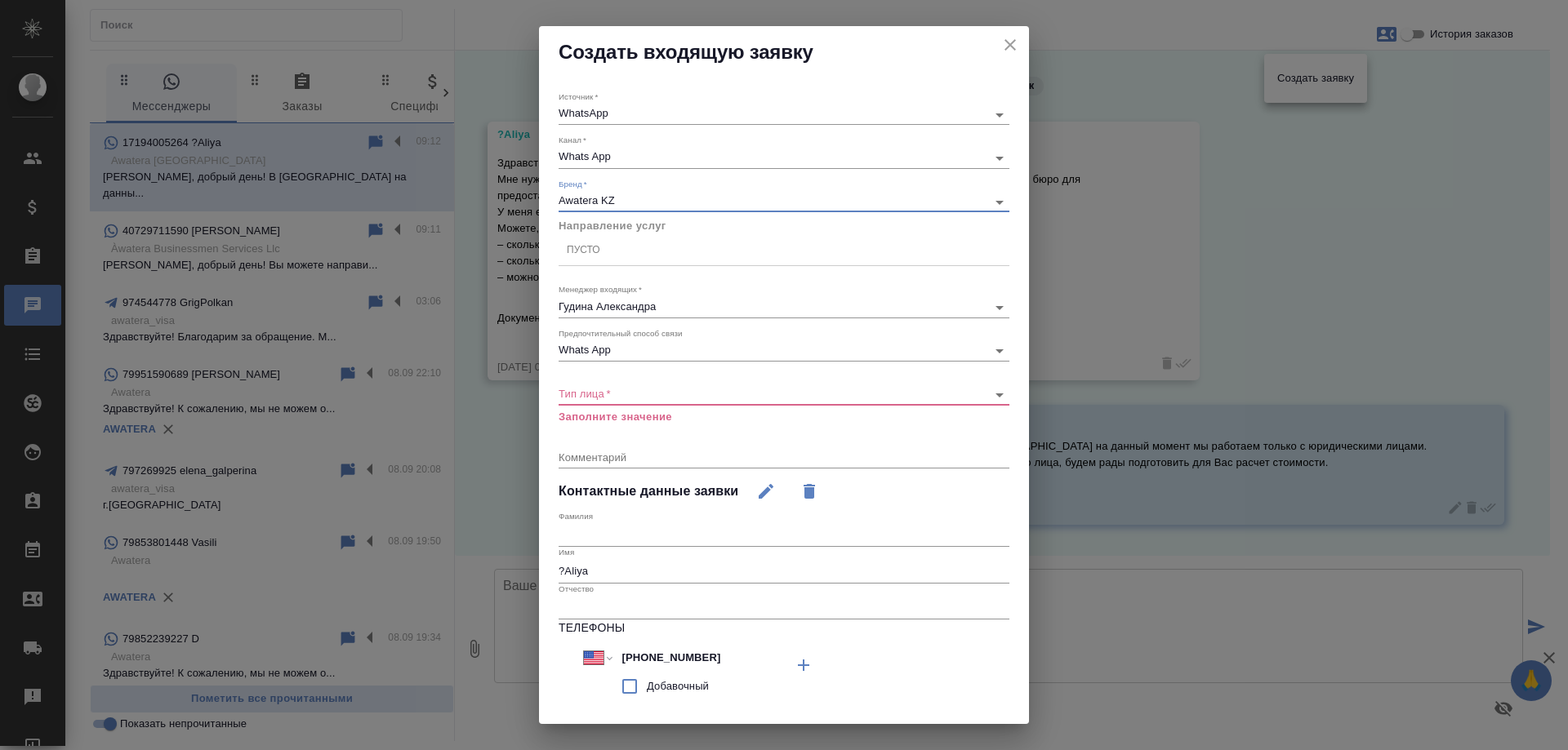
click at [632, 252] on div "Пусто" at bounding box center [784, 249] width 451 height 23
click at [634, 403] on div "​" at bounding box center [784, 395] width 451 height 21
click at [634, 402] on div "​" at bounding box center [784, 395] width 451 height 21
click at [632, 386] on div "​" at bounding box center [784, 395] width 451 height 21
click at [632, 387] on div "​" at bounding box center [784, 395] width 451 height 21
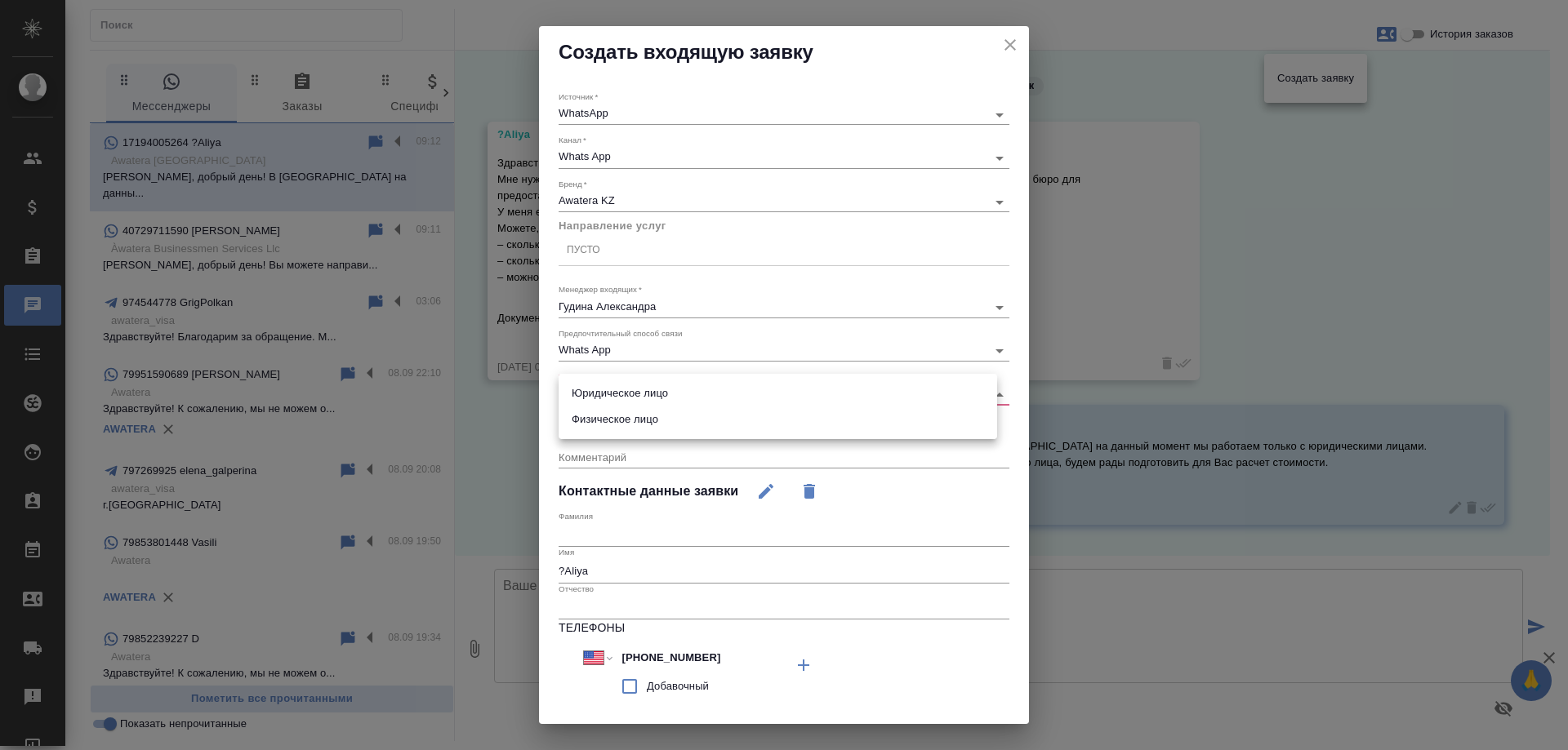
click at [629, 392] on body "🙏 .cls-1 fill:#fff; AWATERA Gudina Alexandra Клиенты Спецификации Заказы 0 Чаты…" at bounding box center [784, 375] width 1568 height 750
click at [629, 413] on li "Физическое лицо" at bounding box center [777, 419] width 438 height 26
type input "private"
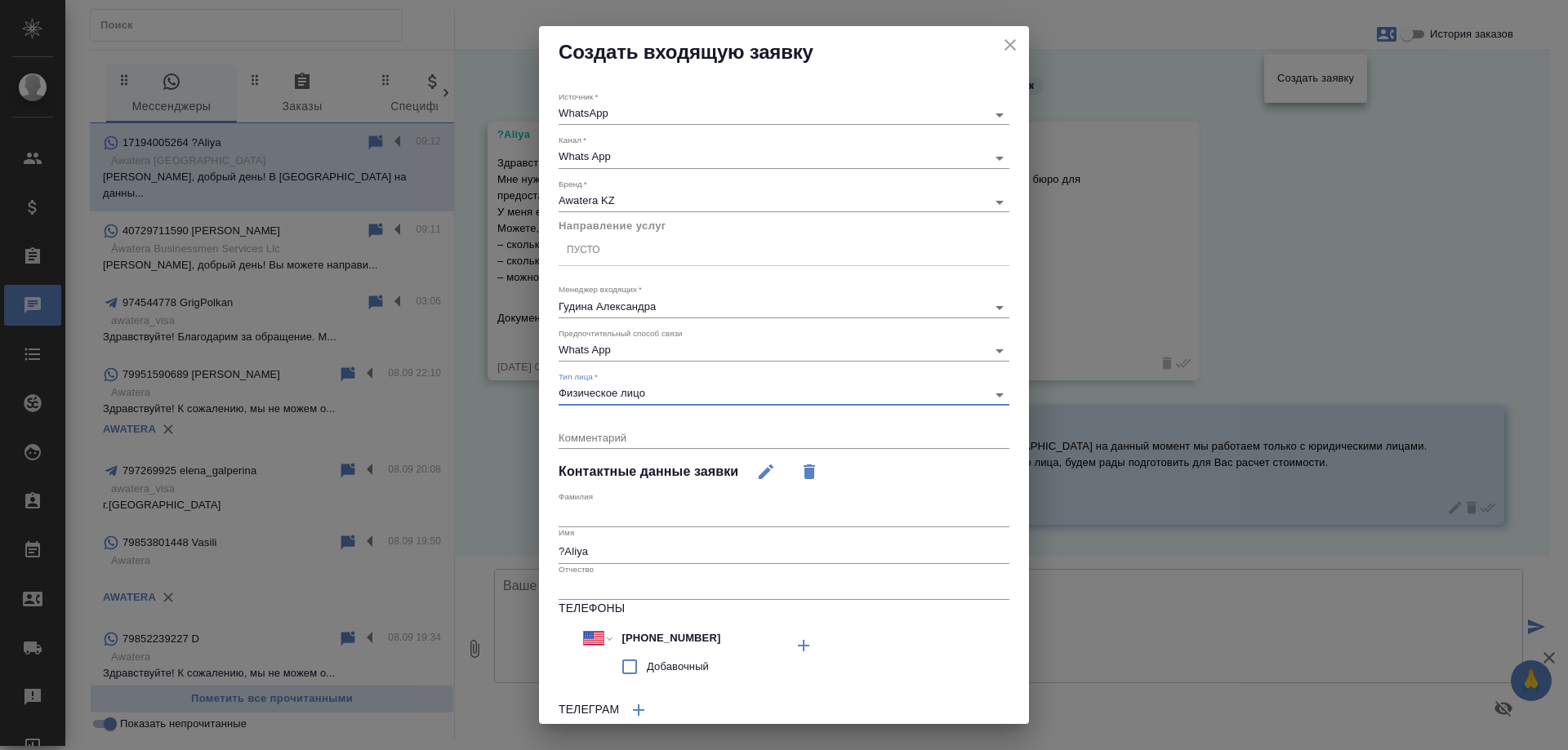
click at [600, 251] on div "Пусто" at bounding box center [584, 250] width 34 height 14
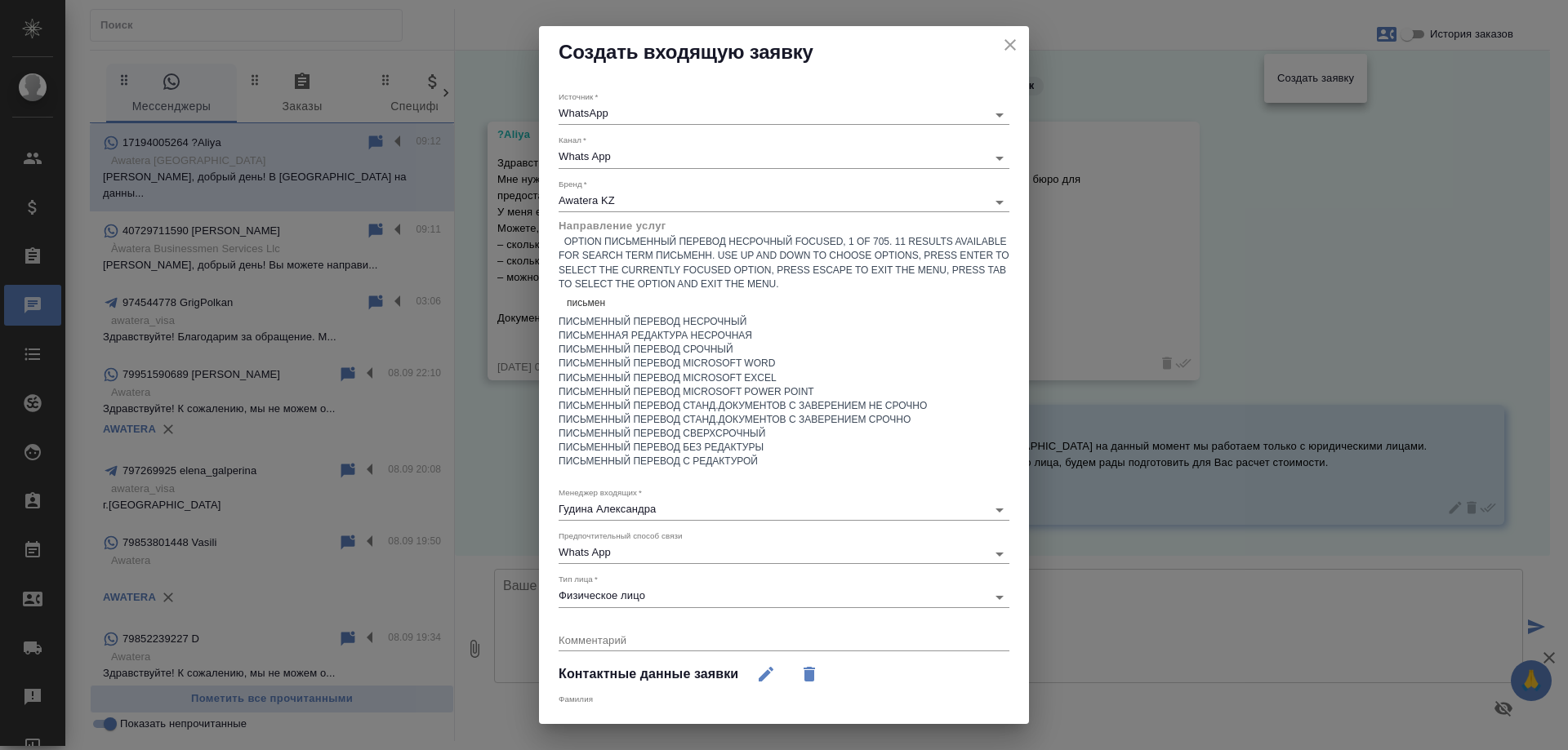
type input "письменн"
click at [752, 354] on div "Письменный перевод срочный" at bounding box center [784, 349] width 451 height 14
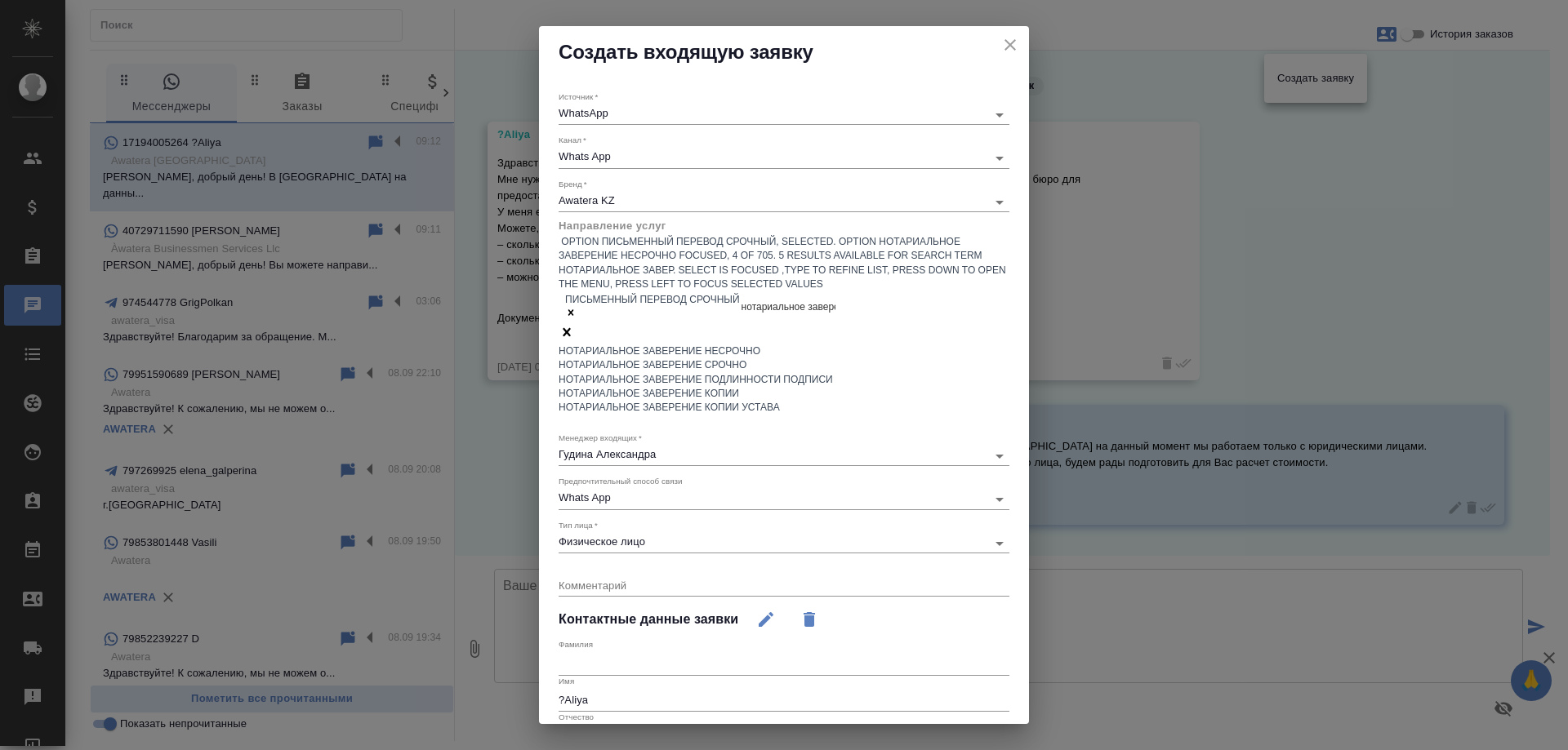
type input "нотариальное заверен"
click at [731, 359] on div "Нотариальное заверение срочно" at bounding box center [784, 365] width 451 height 14
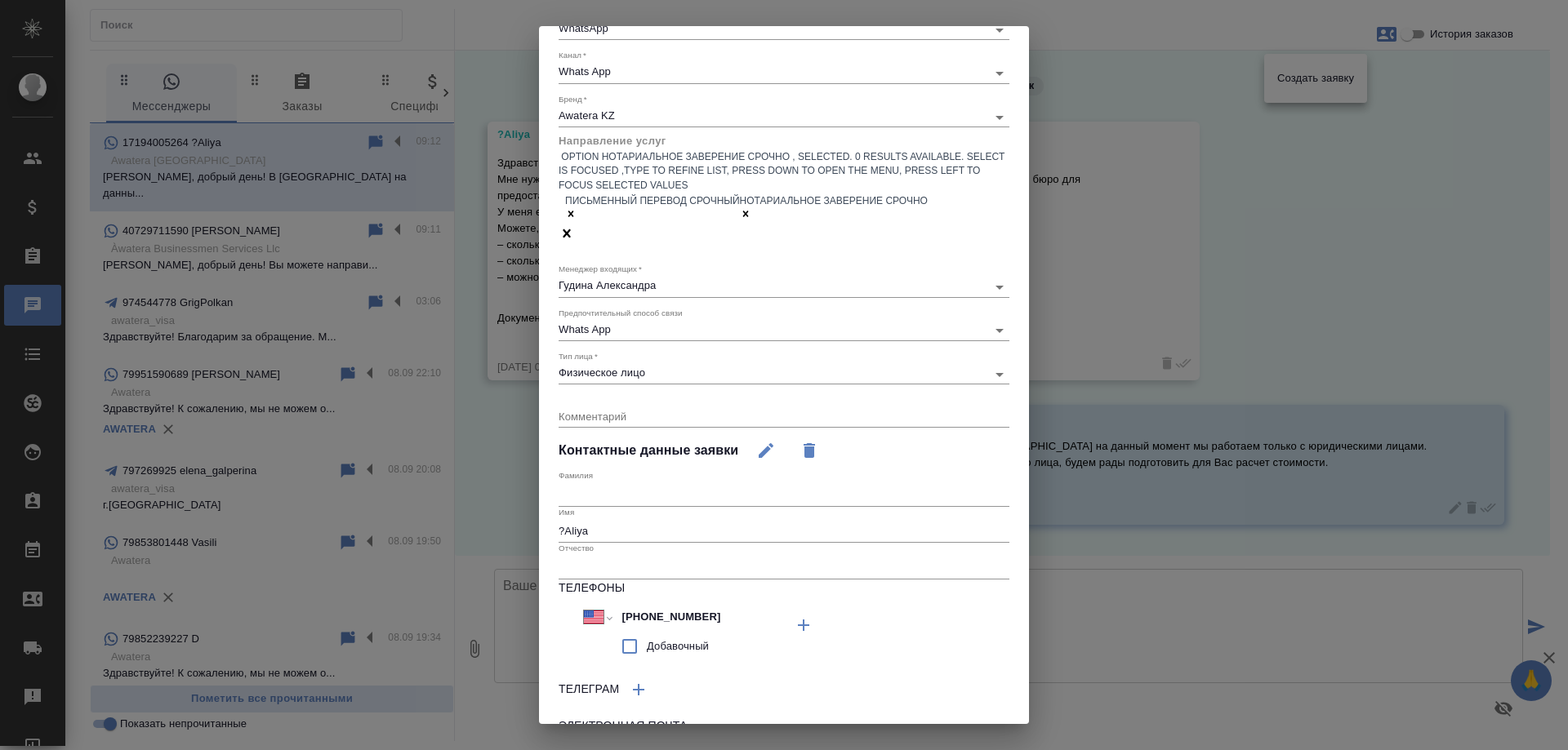
scroll to position [134, 0]
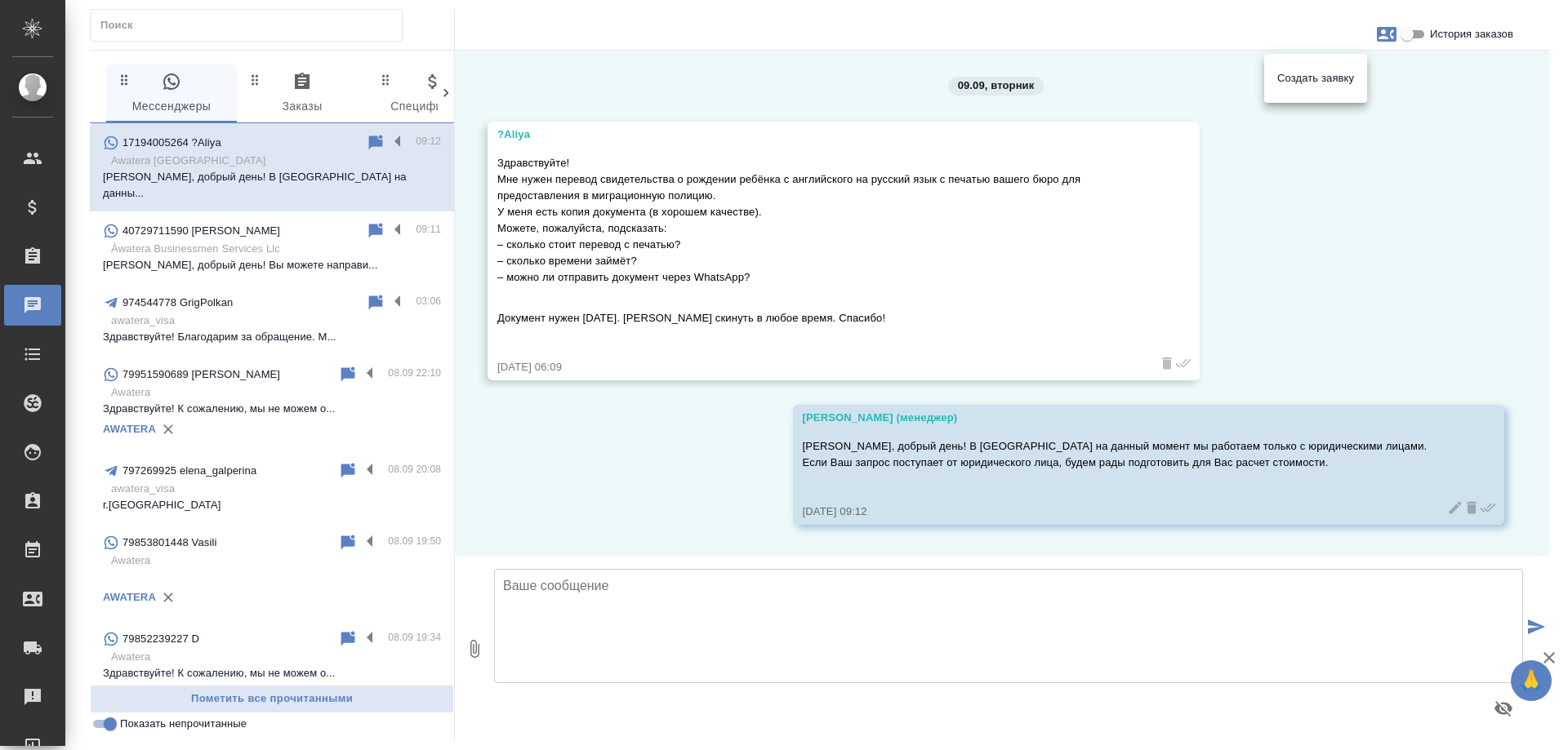
drag, startPoint x: 1297, startPoint y: 249, endPoint x: 458, endPoint y: 255, distance: 839.0
click at [1296, 250] on div at bounding box center [784, 375] width 1568 height 750
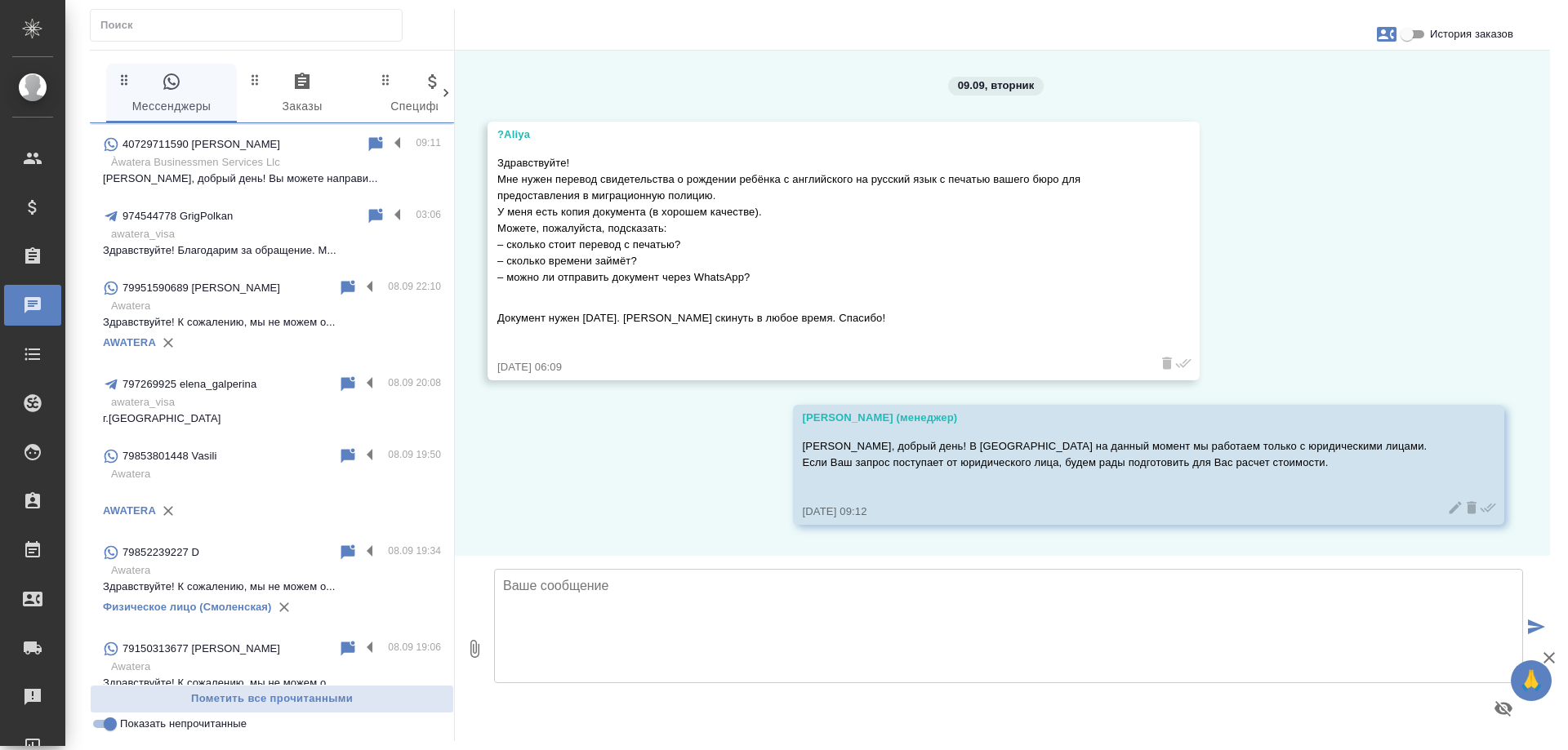
scroll to position [0, 0]
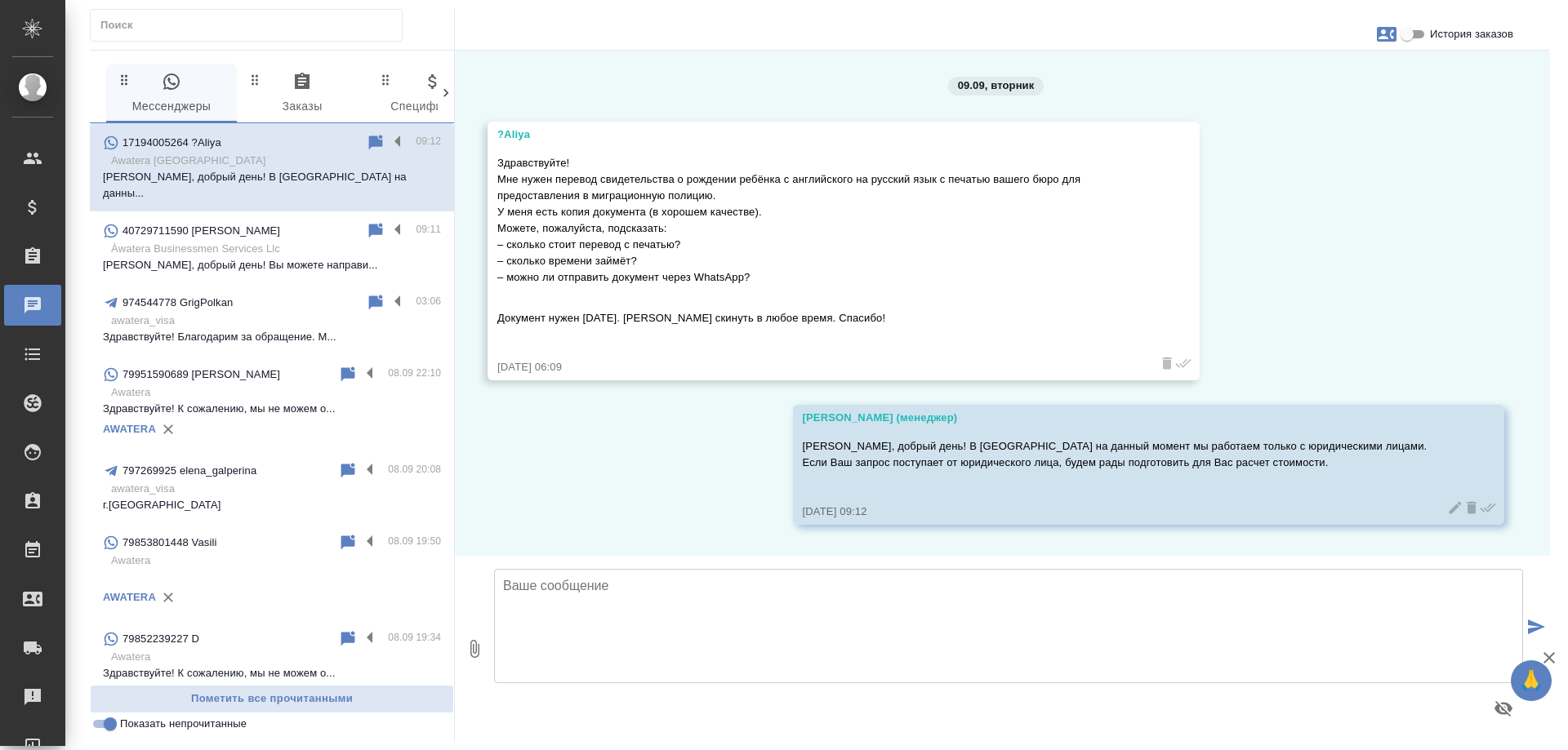
click at [101, 729] on input "Показать непрочитанные" at bounding box center [110, 724] width 59 height 20
checkbox input "false"
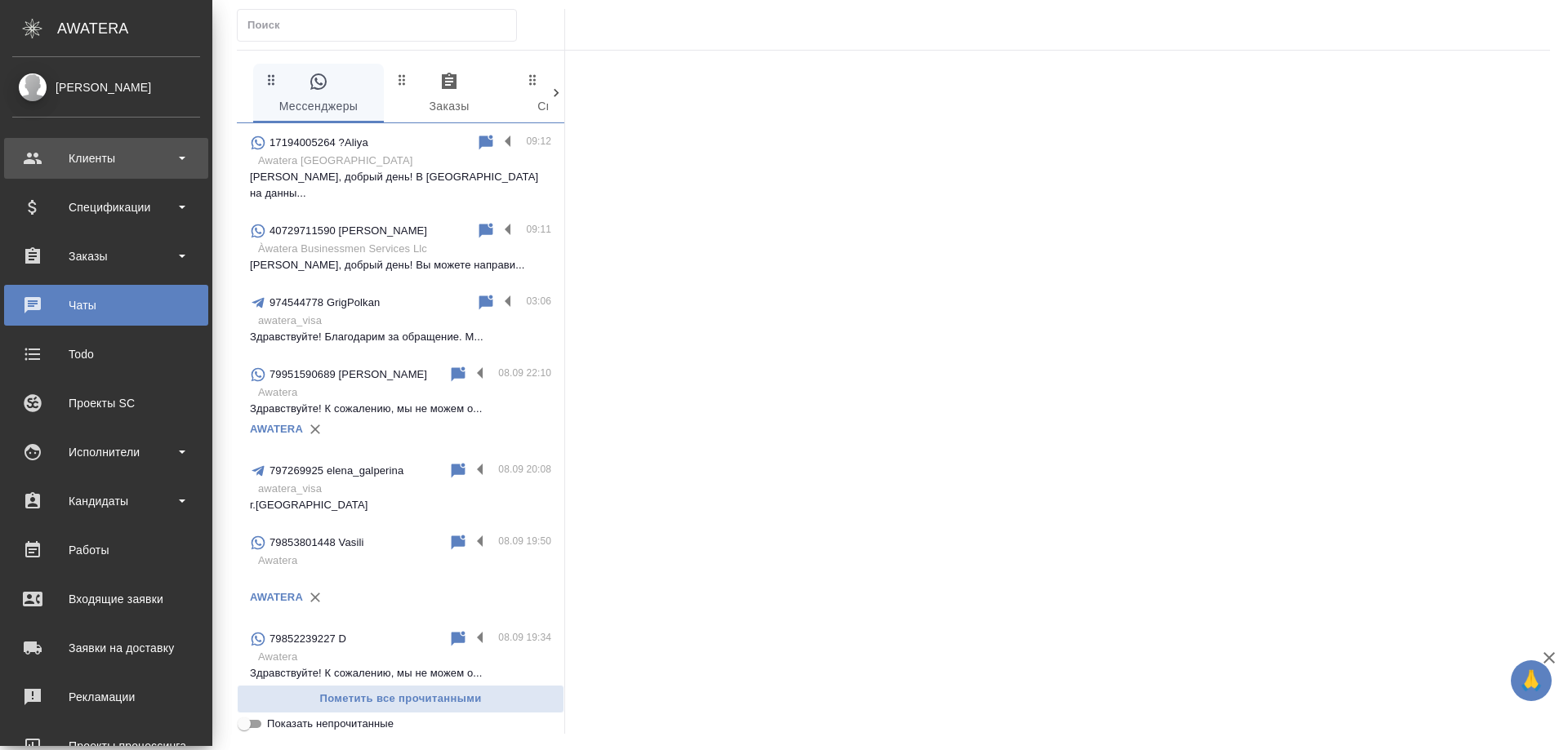
click at [52, 152] on div "Клиенты" at bounding box center [106, 158] width 188 height 24
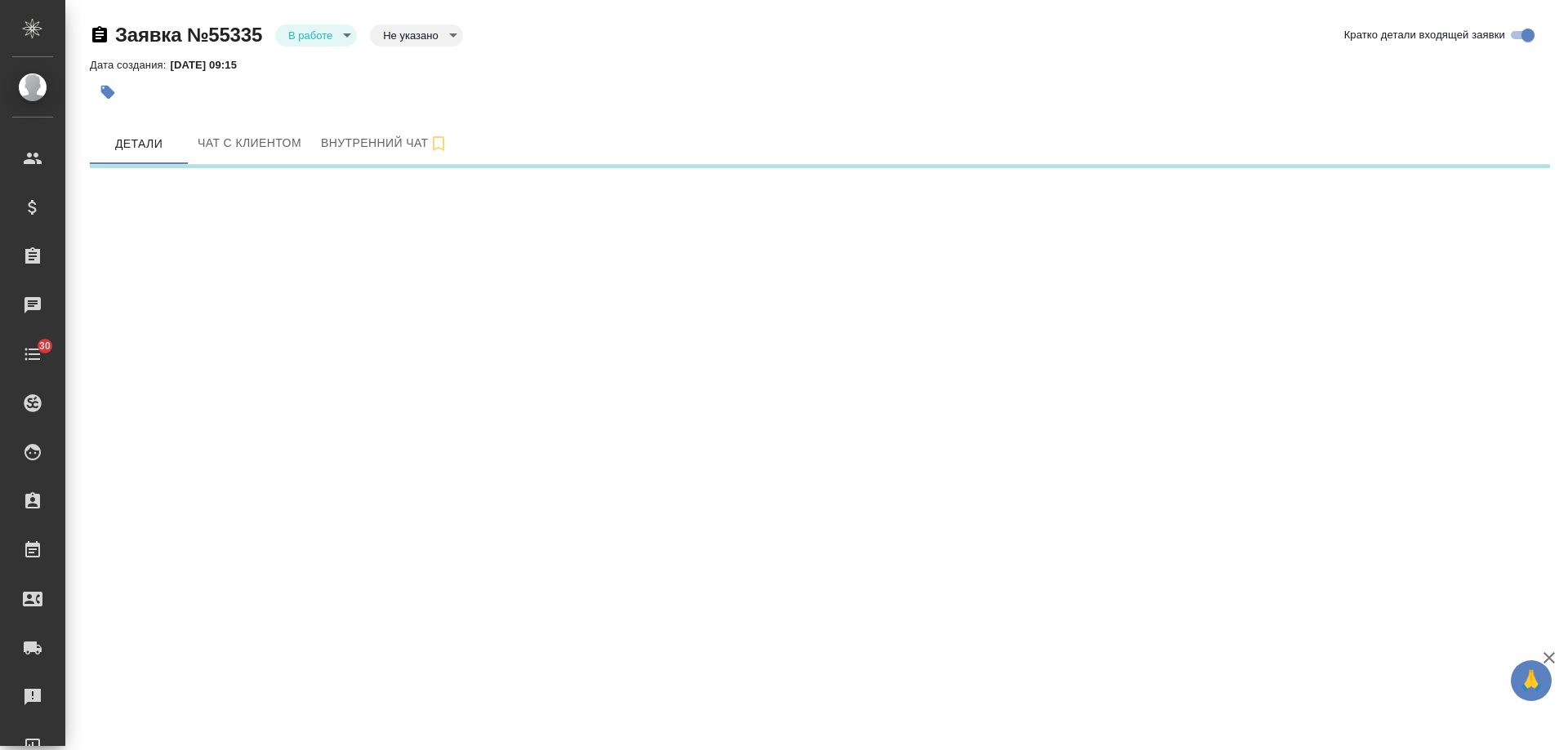
select select "RU"
select select "US"
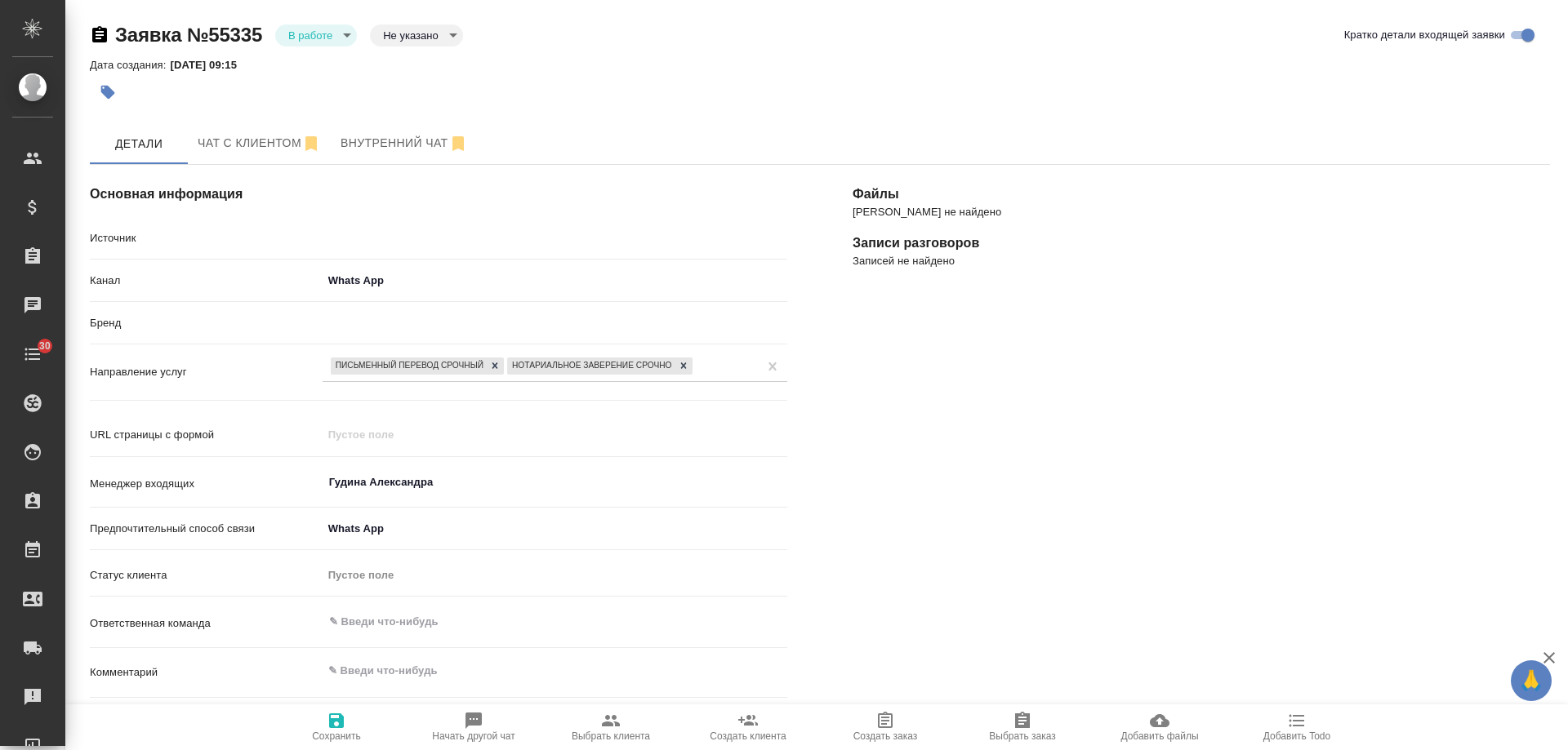
type textarea "x"
click at [321, 42] on body "🙏 .cls-1 fill:#fff; AWATERA Gudina Alexandra Клиенты Спецификации Заказы 0 Чаты…" at bounding box center [784, 375] width 1568 height 750
click at [321, 66] on button "Отказ" at bounding box center [307, 63] width 38 height 18
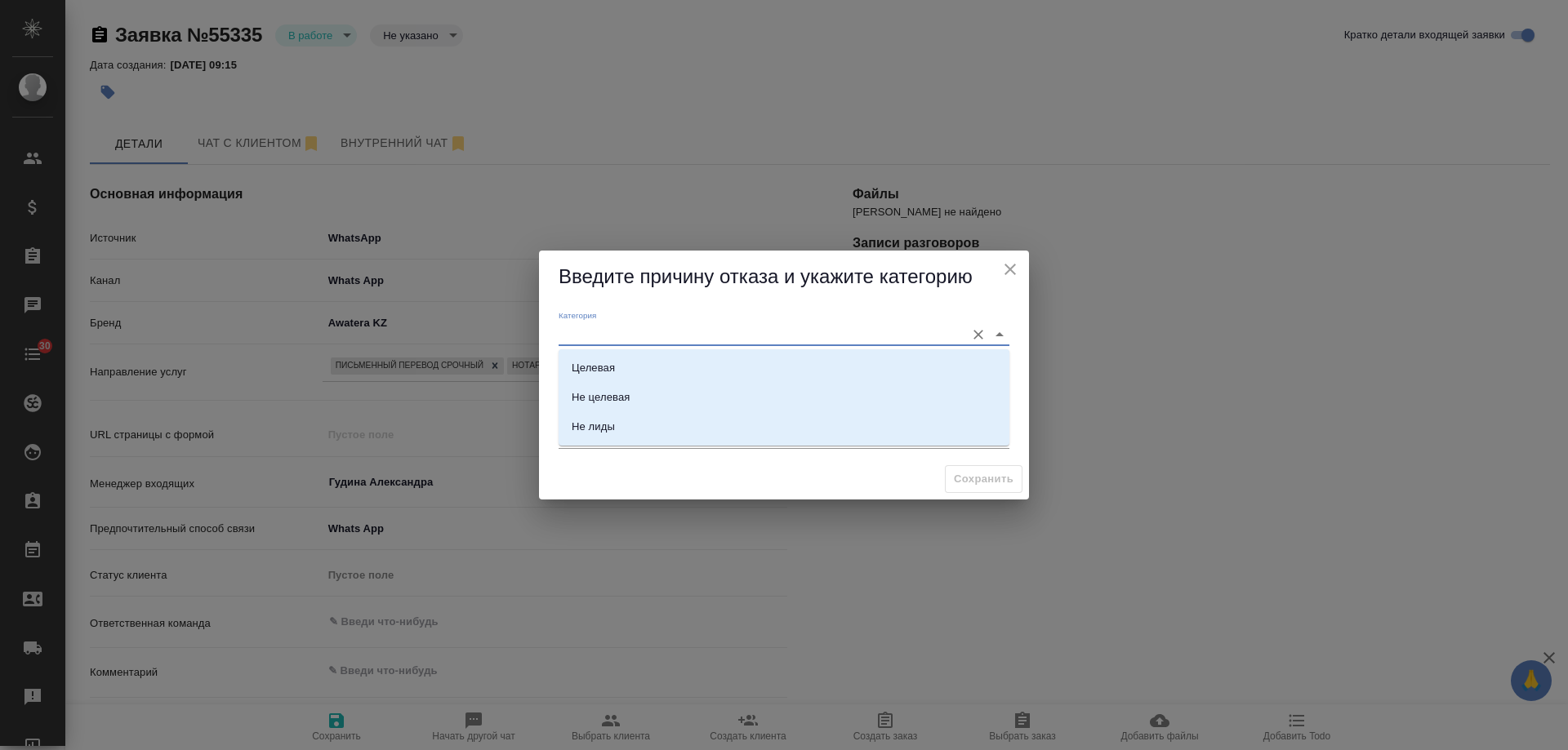
click at [662, 328] on input "Категория" at bounding box center [758, 334] width 399 height 22
click at [634, 361] on li "Целевая" at bounding box center [784, 368] width 451 height 29
type input "Целевая"
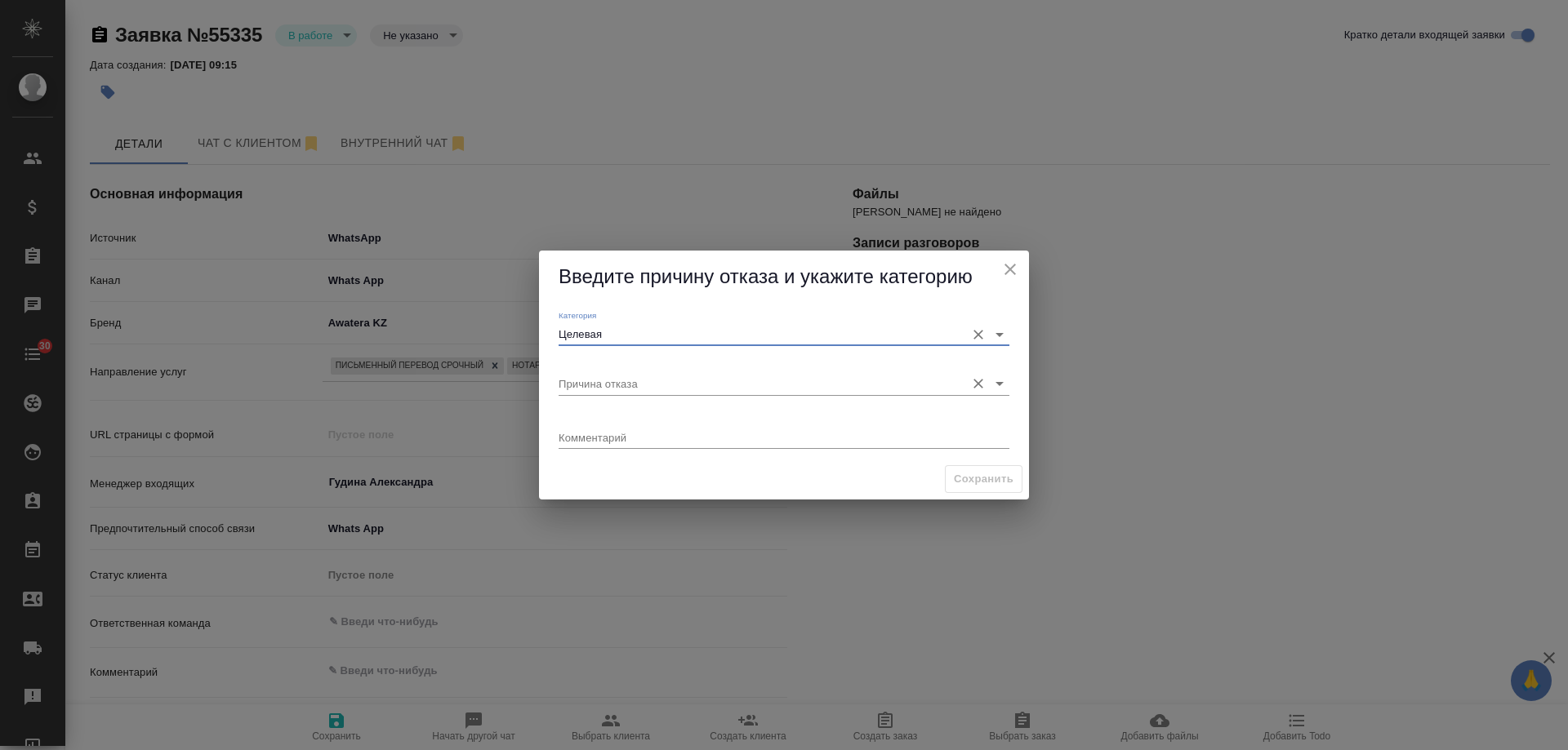
click at [635, 384] on input "Причина отказа" at bounding box center [758, 384] width 399 height 22
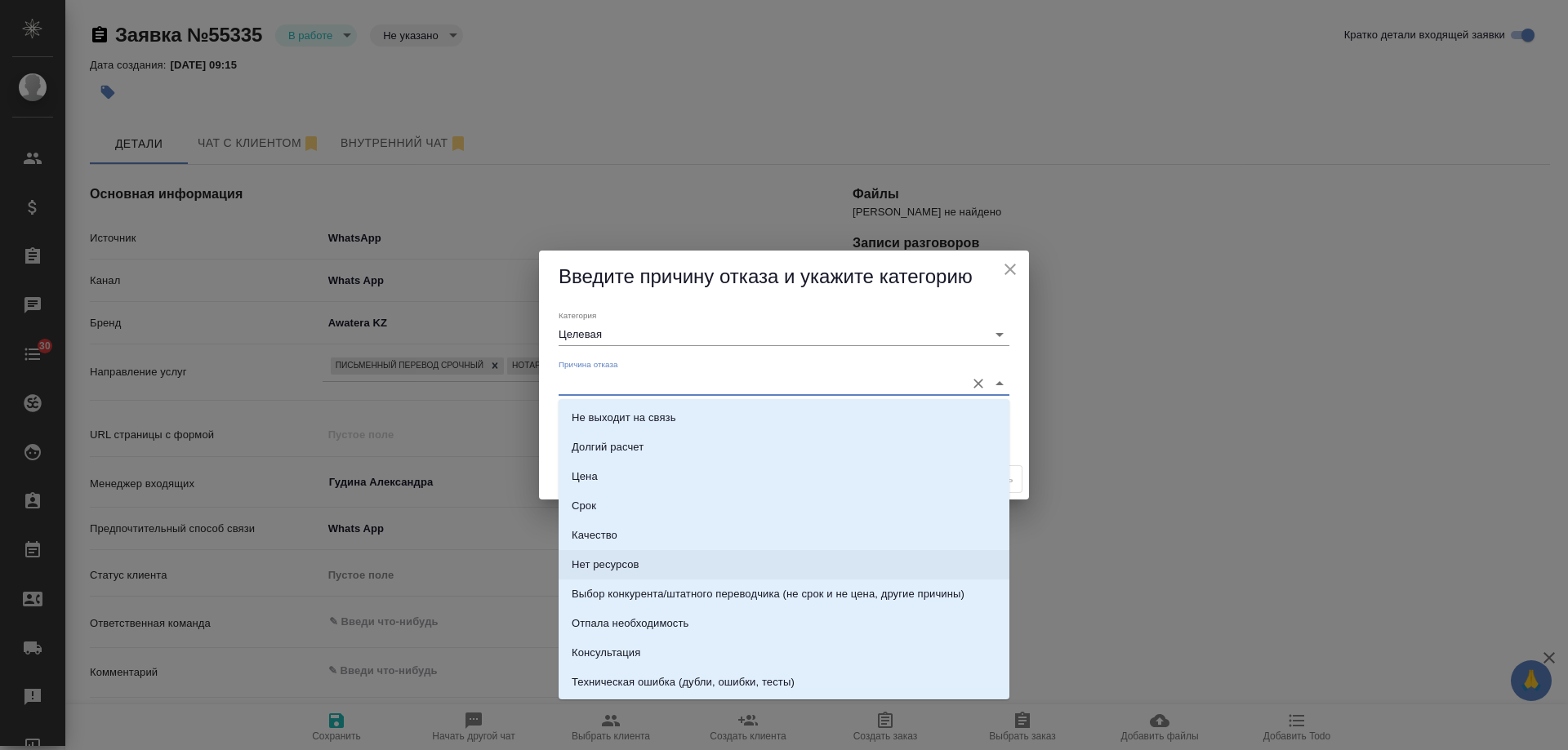
click at [646, 573] on li "Нет ресурсов" at bounding box center [784, 564] width 451 height 29
type input "Нет ресурсов"
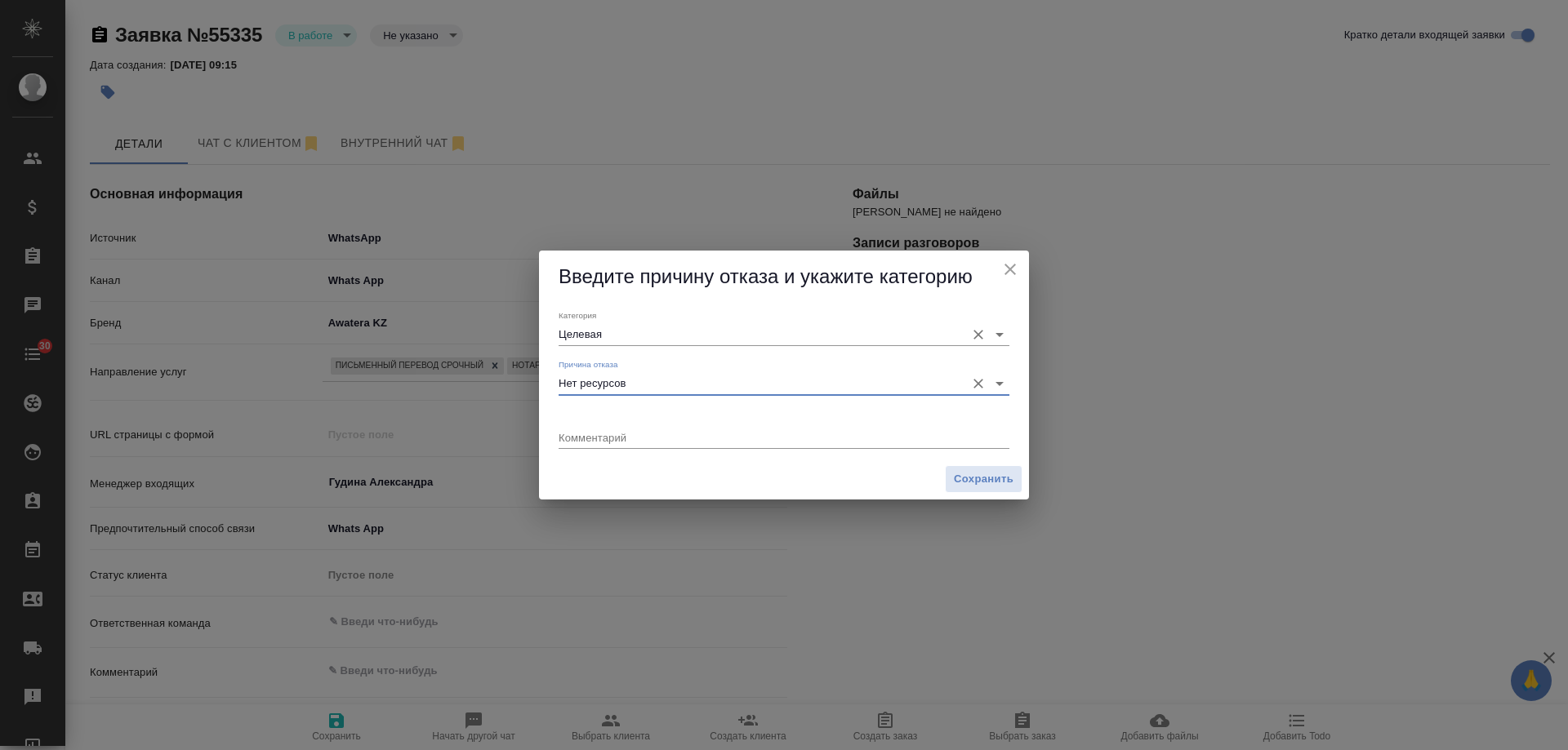
click at [622, 334] on input "Целевая" at bounding box center [758, 334] width 399 height 22
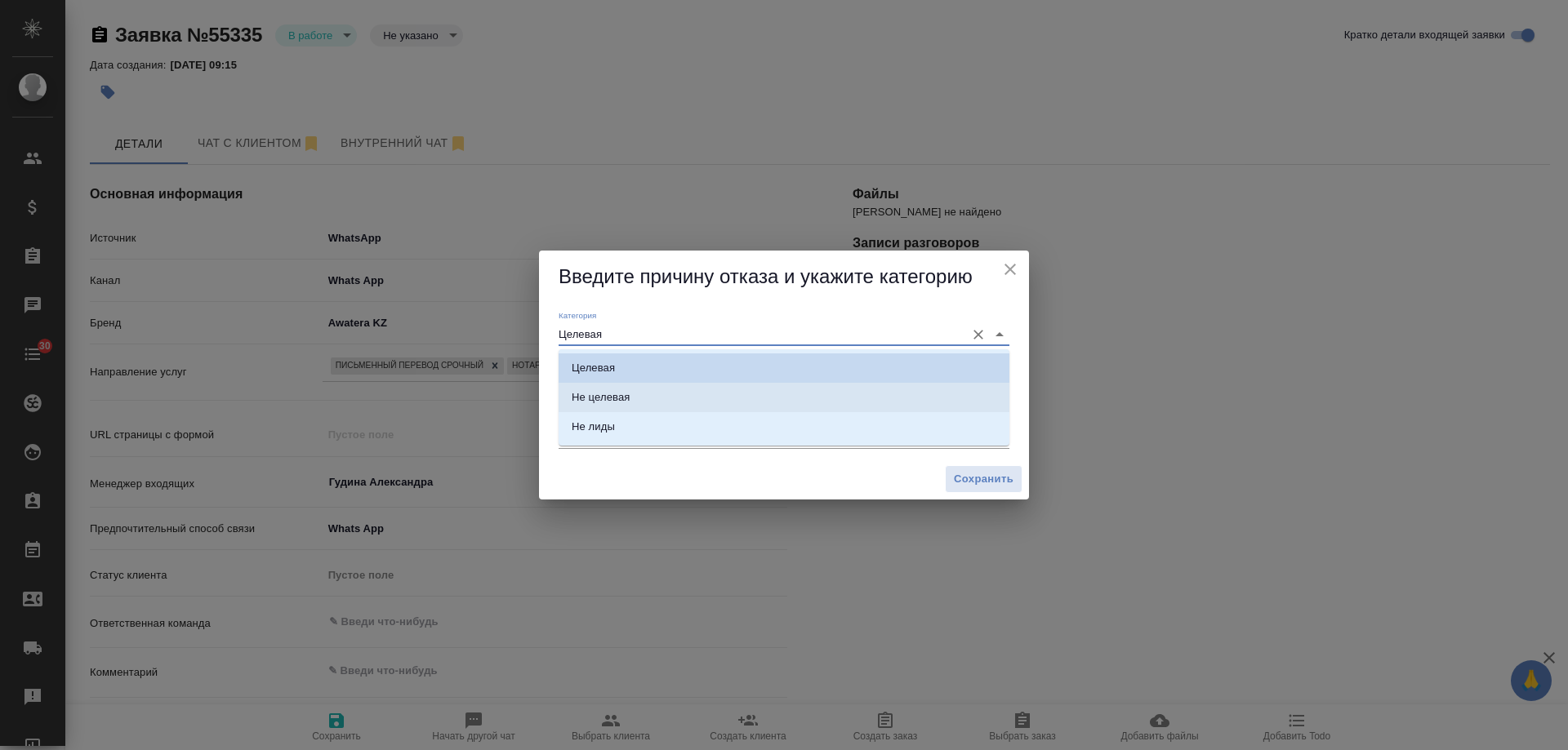
click at [627, 400] on div "Не целевая" at bounding box center [601, 397] width 58 height 16
type input "Не целевая"
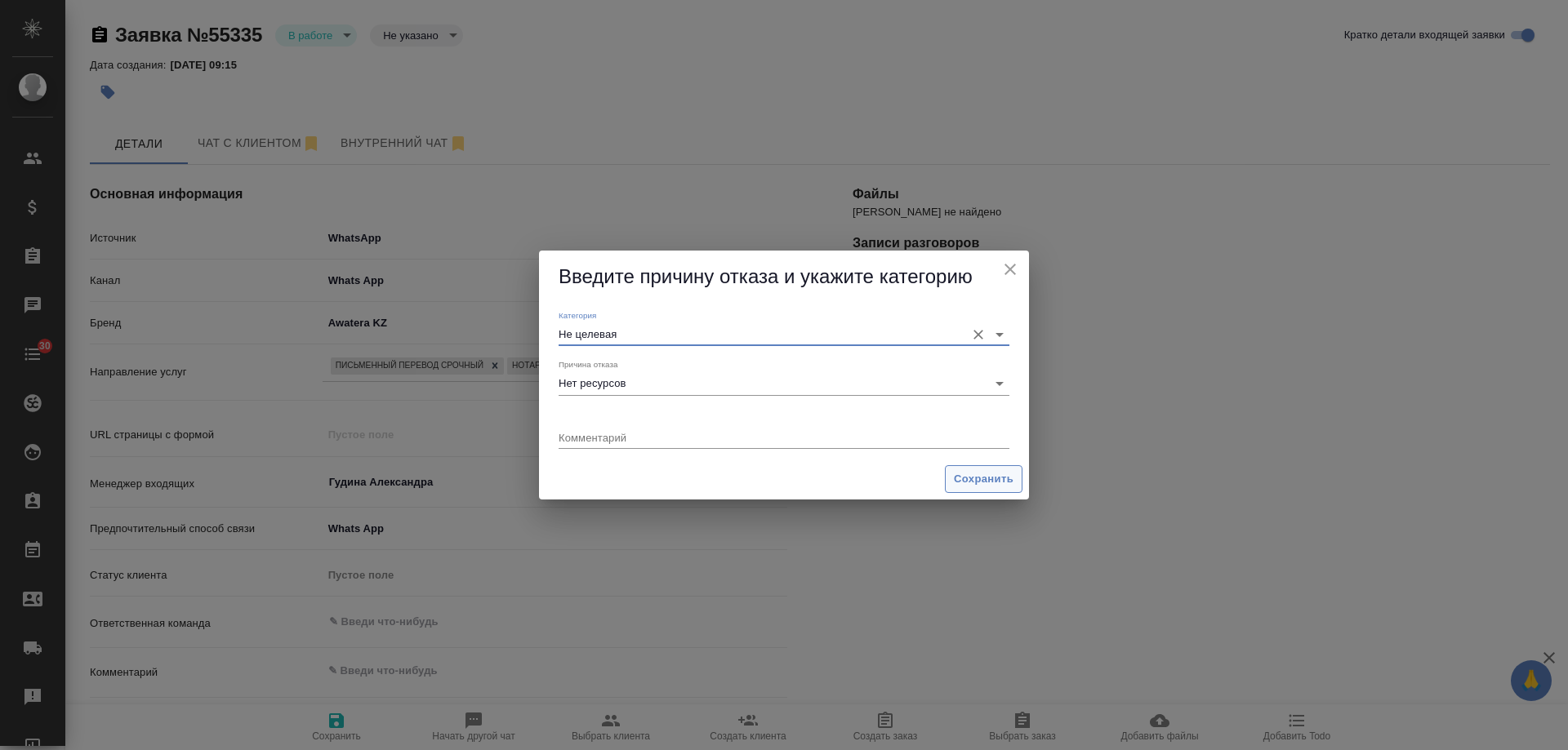
click at [984, 474] on span "Сохранить" at bounding box center [984, 480] width 60 height 19
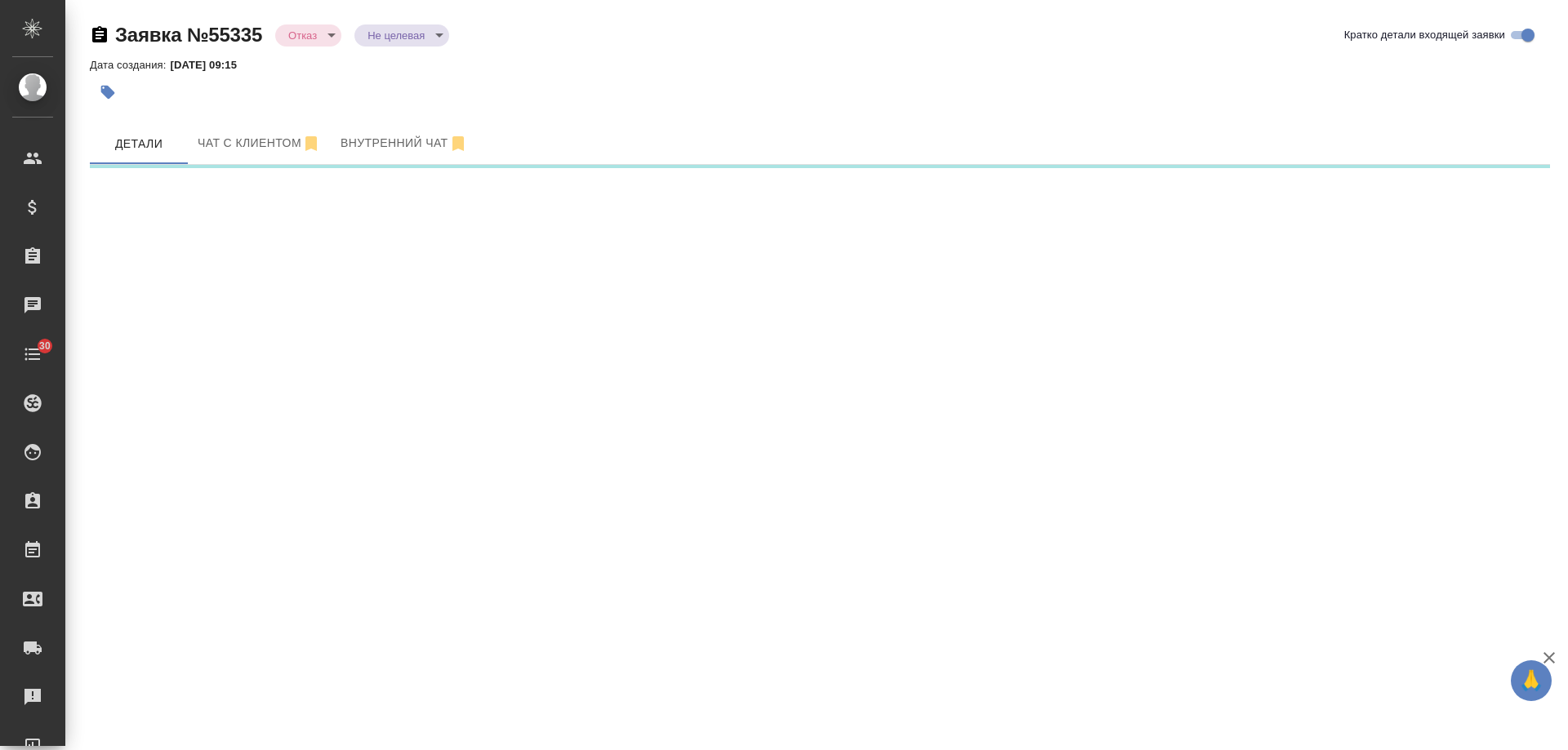
select select "RU"
select select "US"
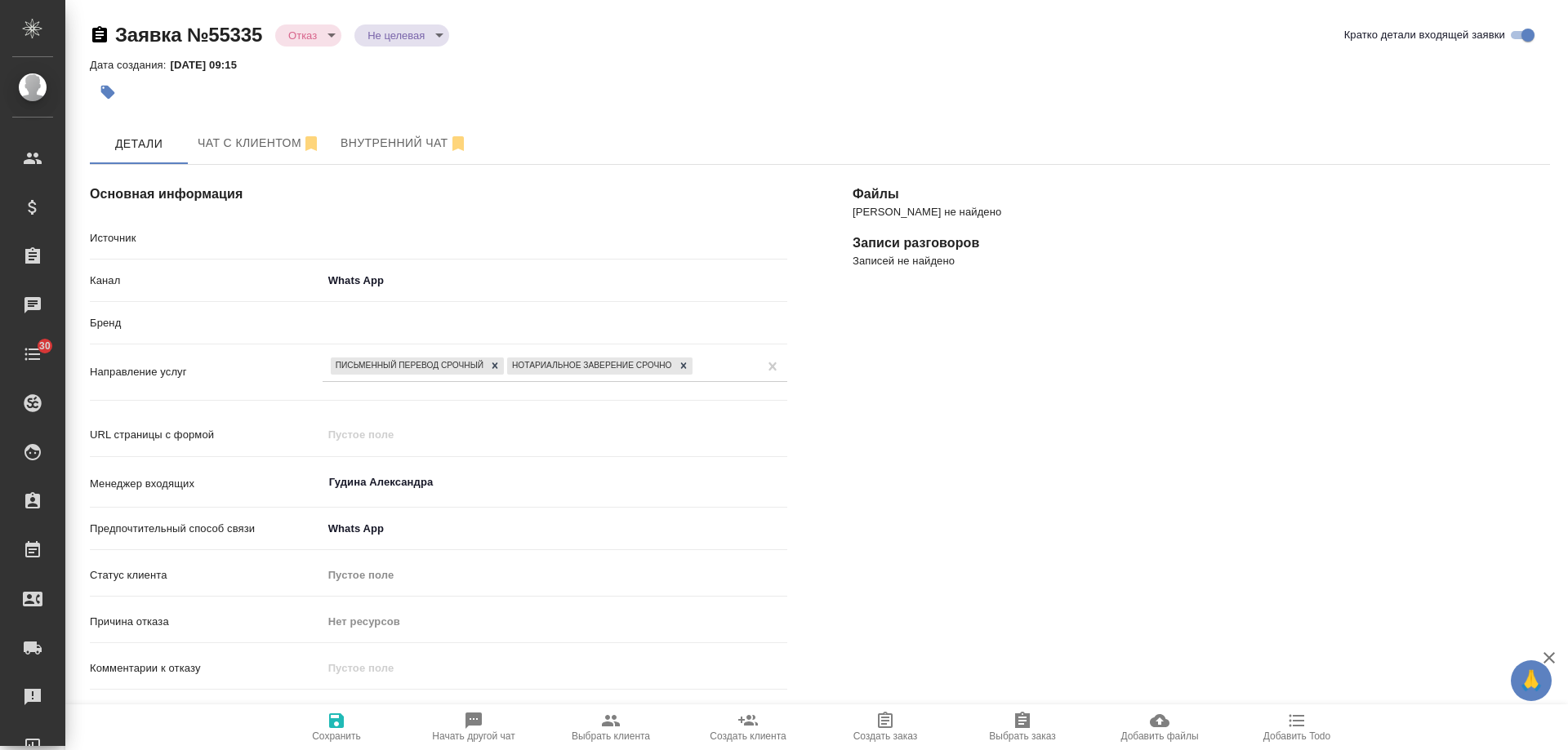
type textarea "x"
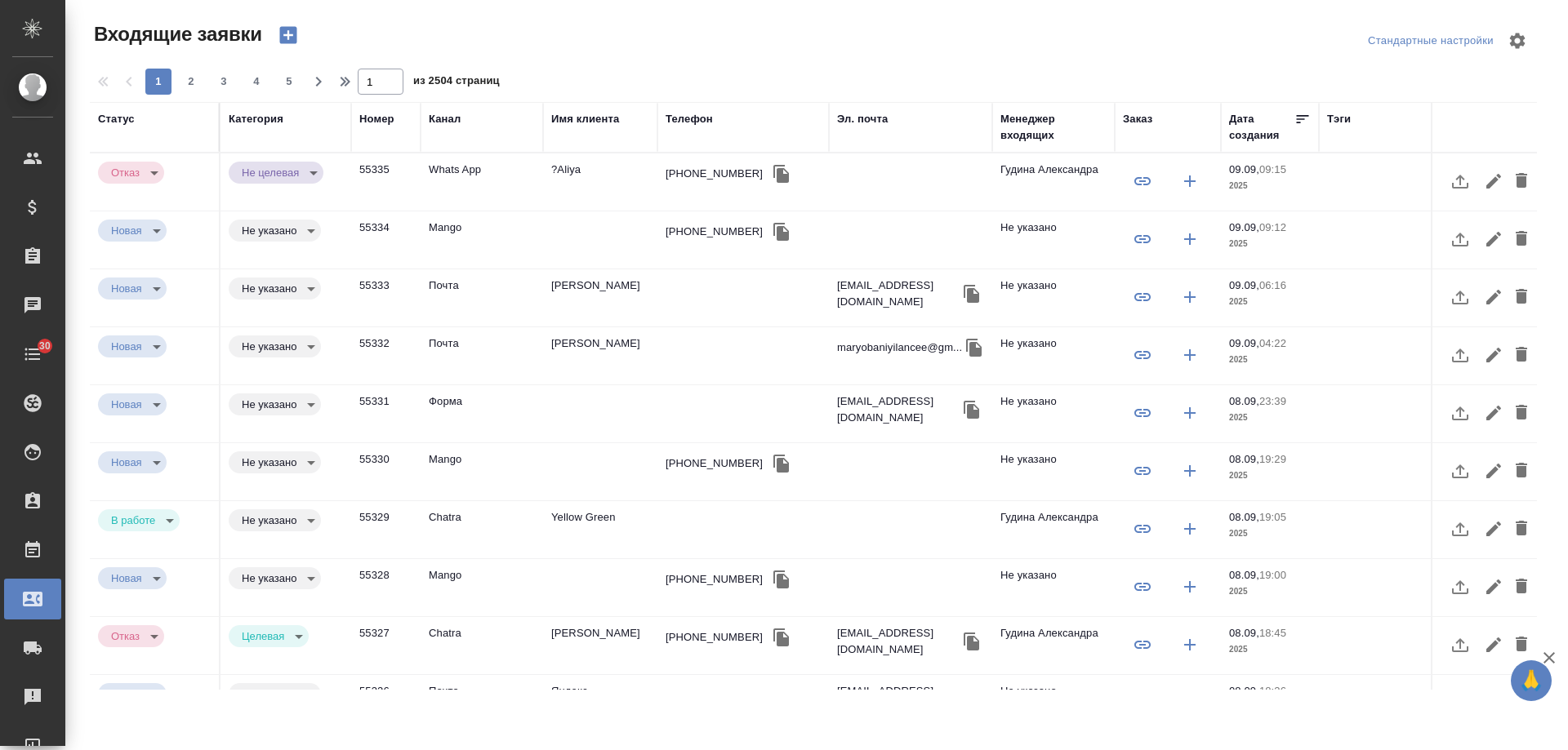
select select "RU"
click at [696, 119] on div "Телефон" at bounding box center [689, 119] width 48 height 16
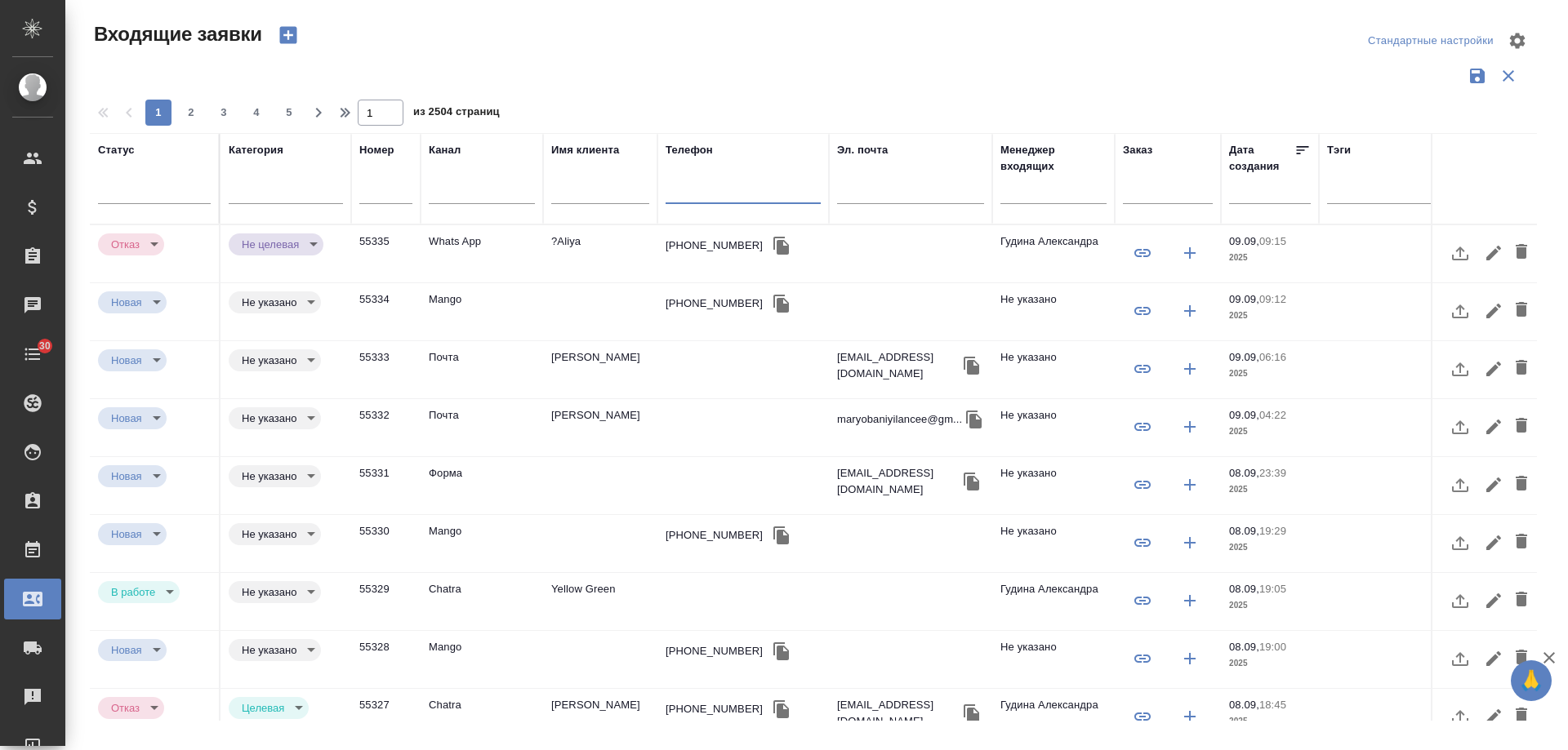
click at [737, 185] on input "text" at bounding box center [743, 193] width 155 height 21
paste input "79191409952"
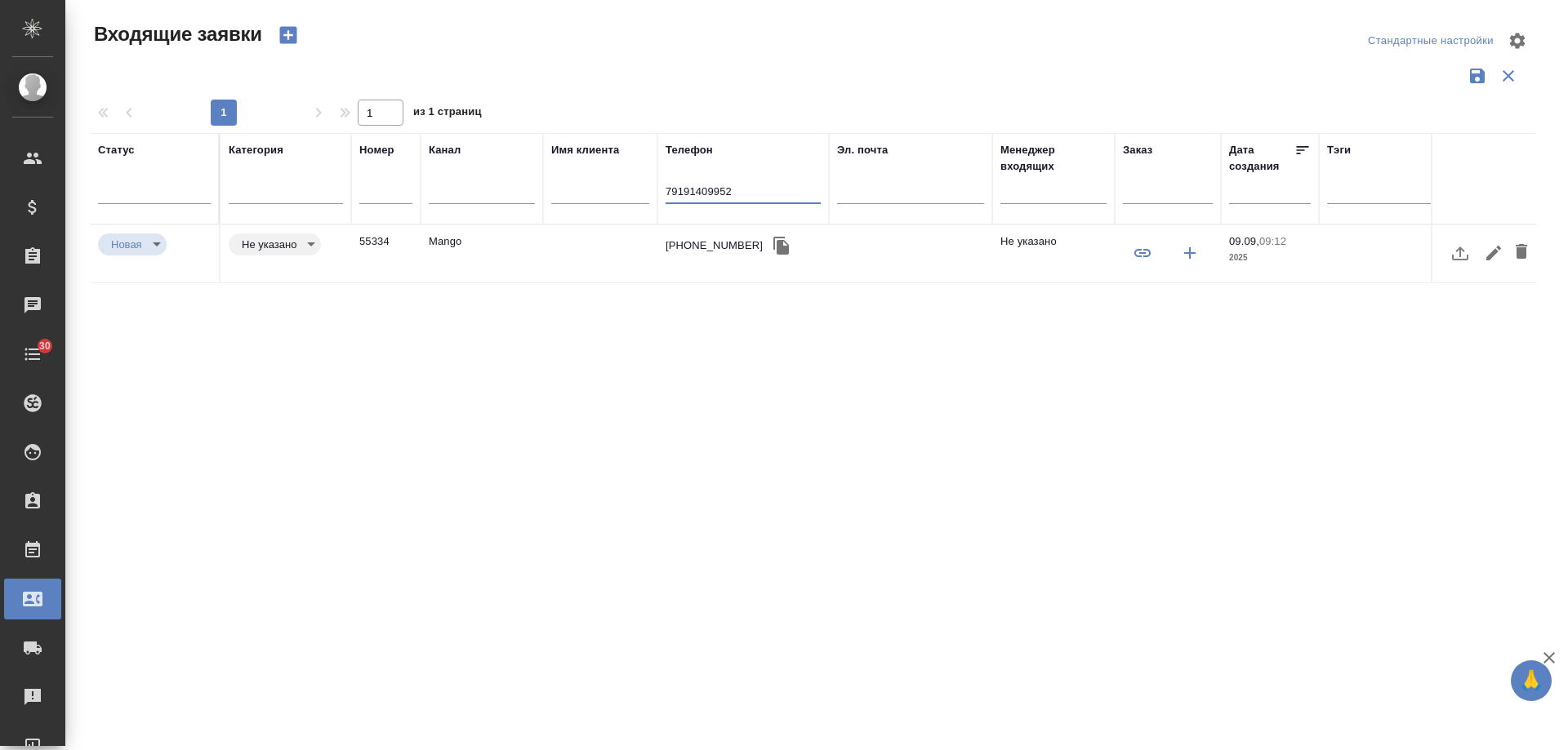
type input "79191409952"
click at [693, 250] on div "+79191409952" at bounding box center [714, 245] width 97 height 16
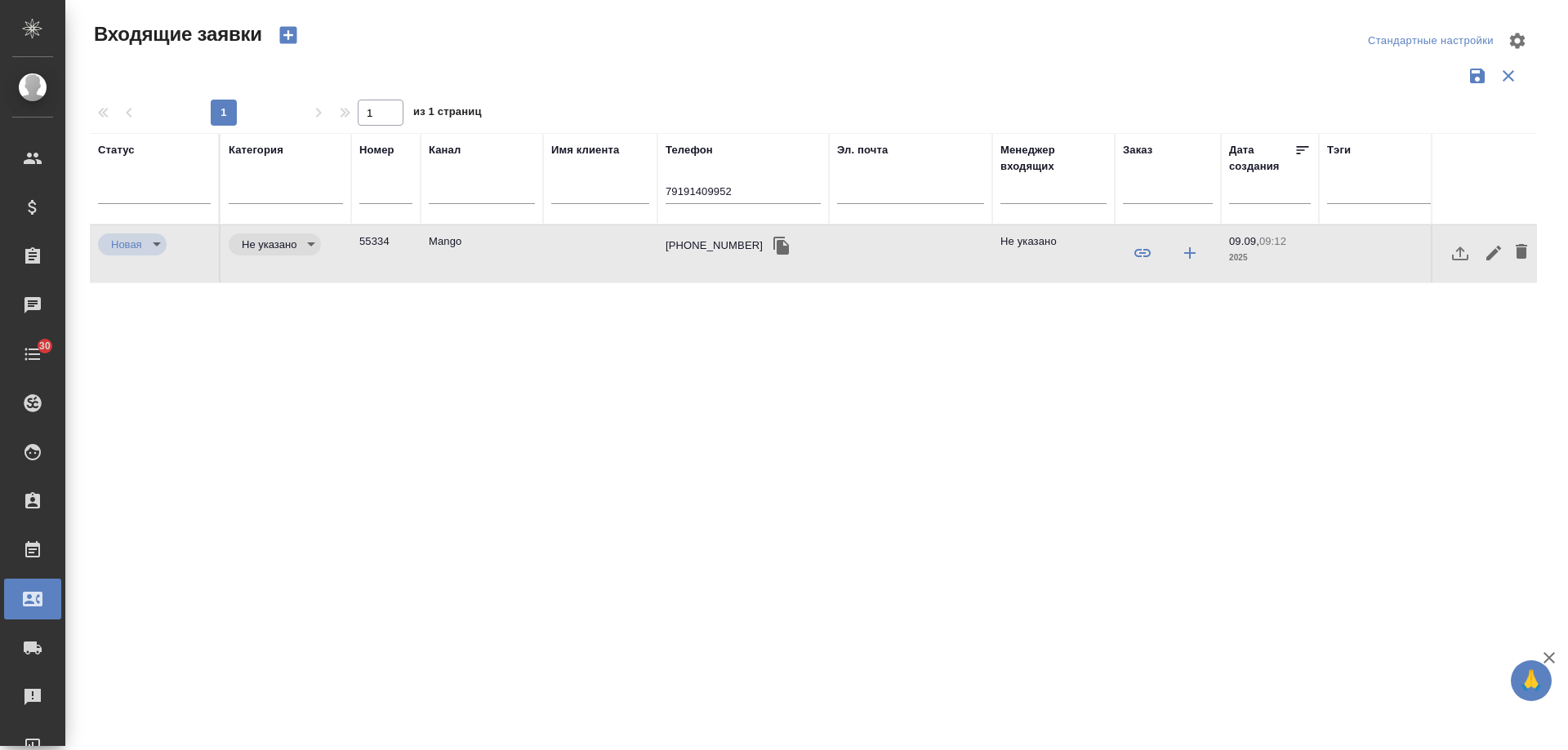
click at [693, 250] on div "[PHONE_NUMBER]" at bounding box center [714, 245] width 97 height 16
drag, startPoint x: 744, startPoint y: 191, endPoint x: 342, endPoint y: 179, distance: 402.2
click at [342, 179] on tr "Статус Категория Номер Канал Имя клиента Телефон 79191409952 Эл. почта Менеджер…" at bounding box center [1039, 178] width 1900 height 92
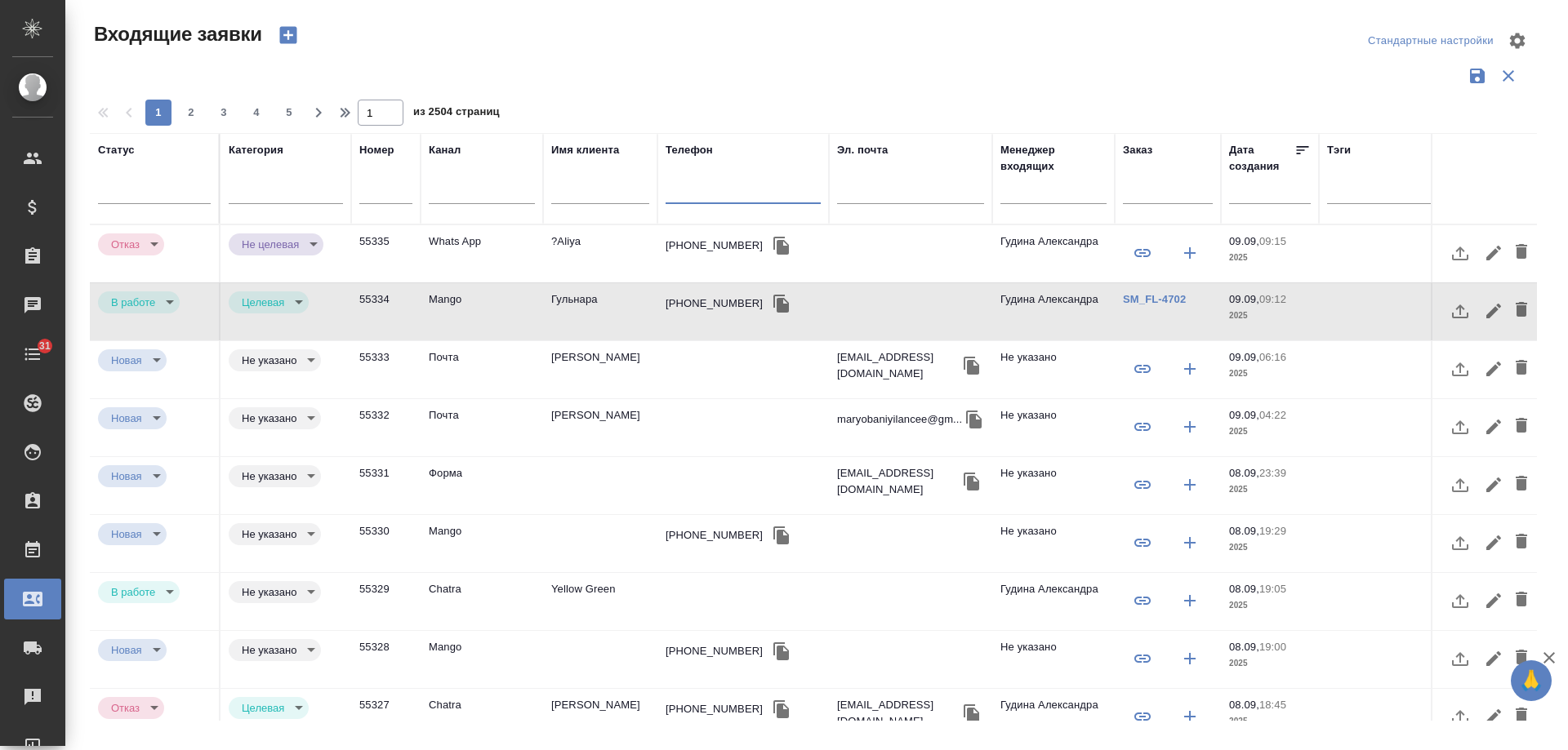
click at [614, 361] on td "Агния Исаенко" at bounding box center [600, 369] width 114 height 57
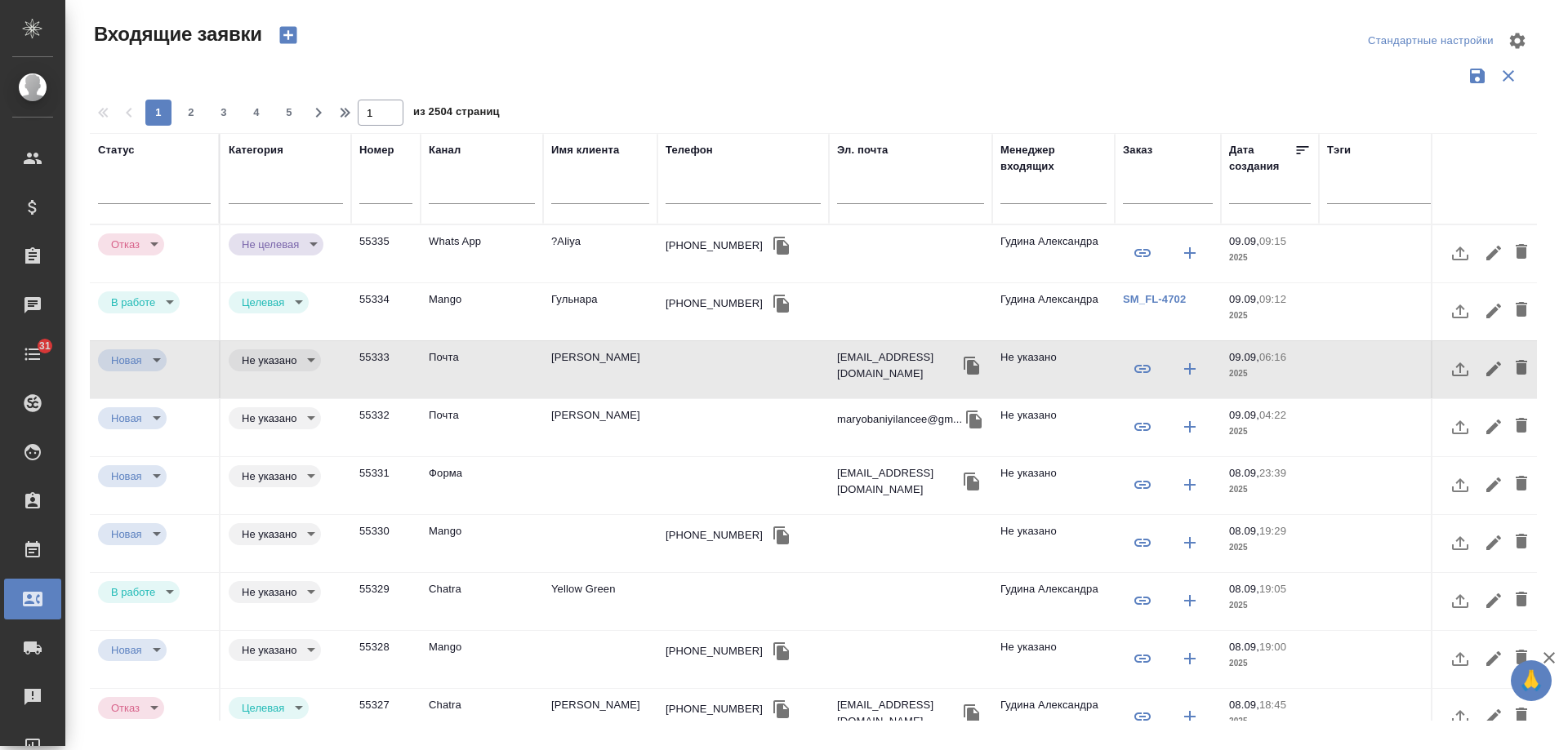
click at [603, 591] on td "Yellow Green" at bounding box center [600, 601] width 114 height 57
click at [603, 590] on td "Yellow Green" at bounding box center [600, 601] width 114 height 57
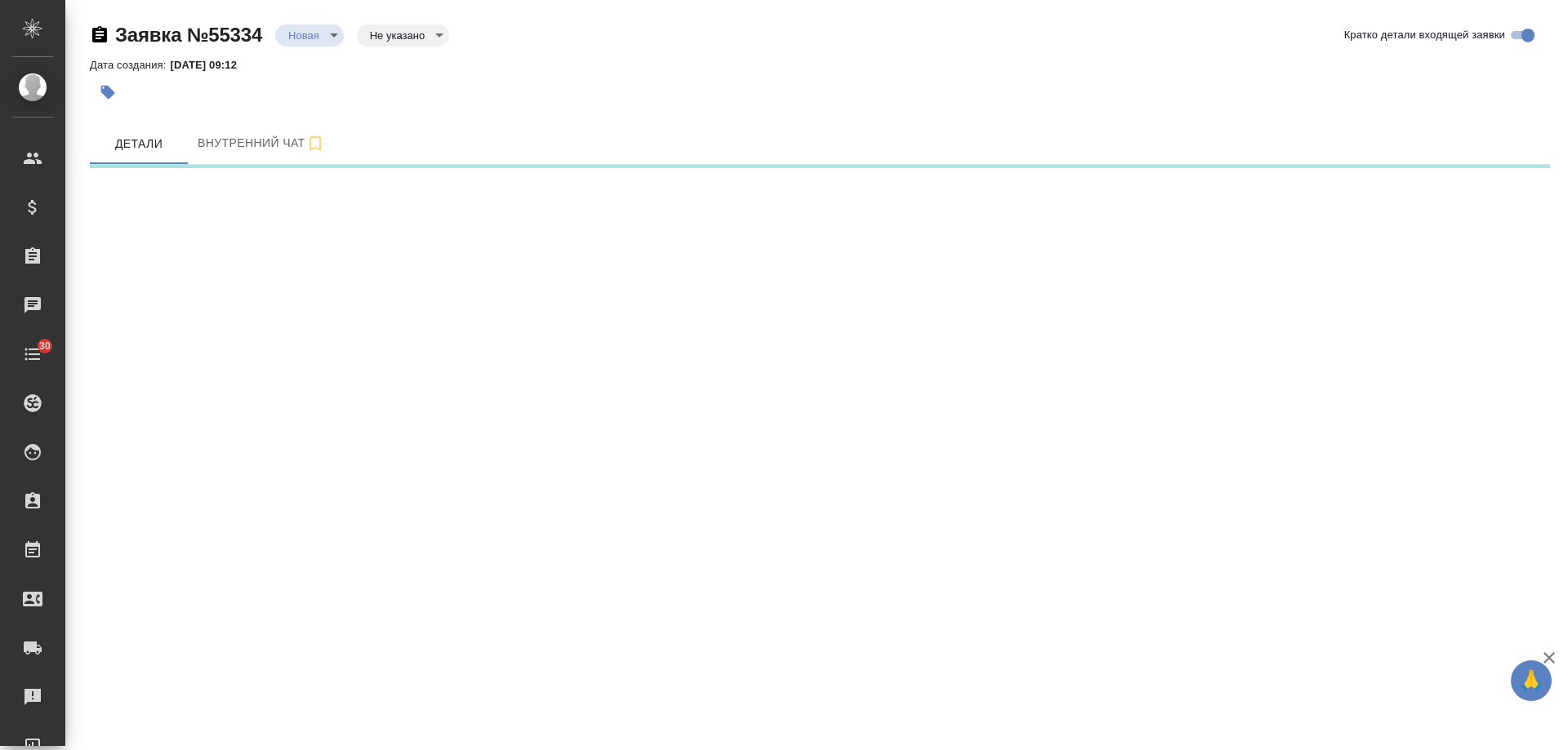
select select "RU"
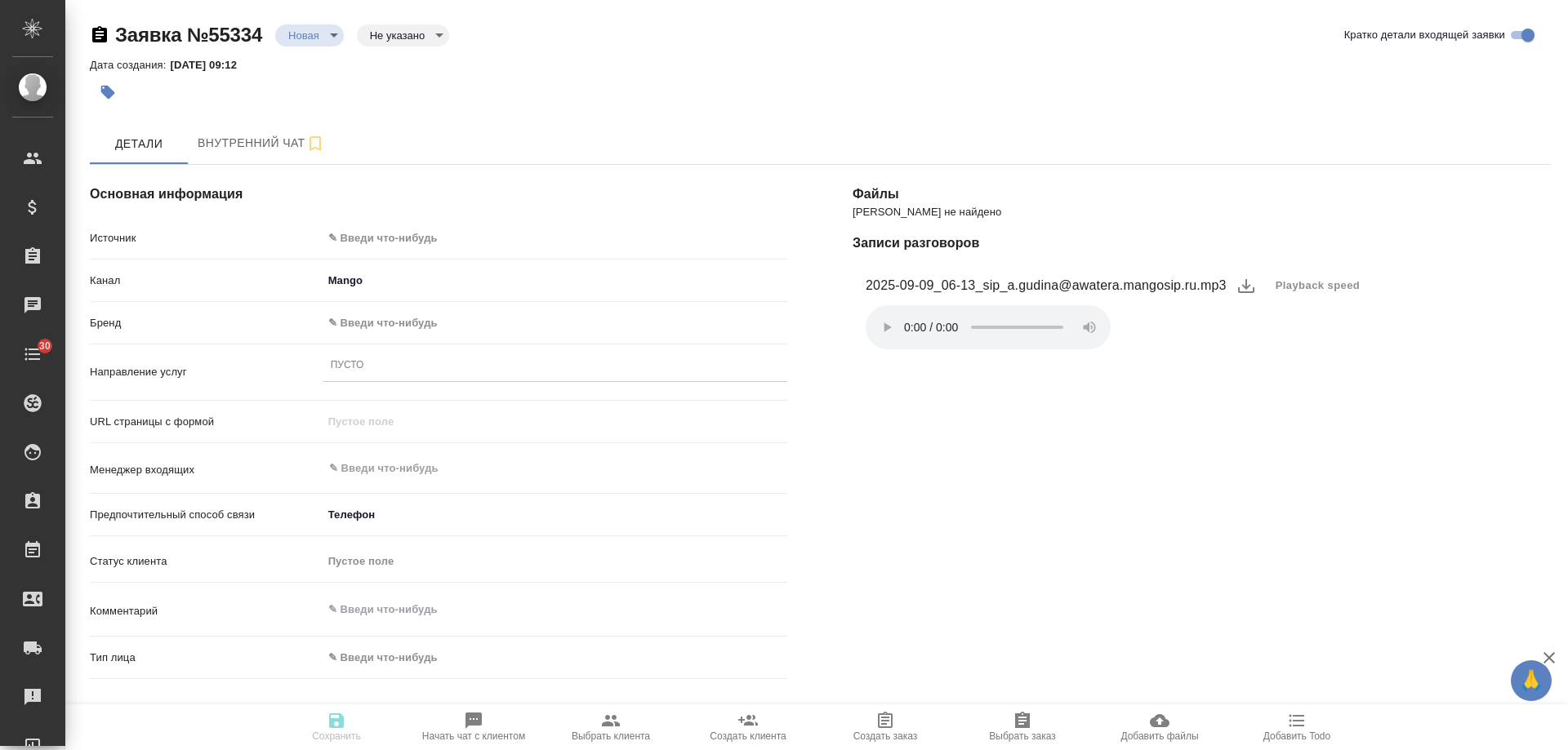
type textarea "x"
click at [383, 257] on div "Источник ✎ Введи что-нибудь" at bounding box center [438, 245] width 698 height 42
click at [383, 244] on body "🙏 .cls-1 fill:#fff; AWATERA [PERSON_NAME] Спецификации Заказы Чаты 30 Todo Прое…" at bounding box center [784, 375] width 1568 height 750
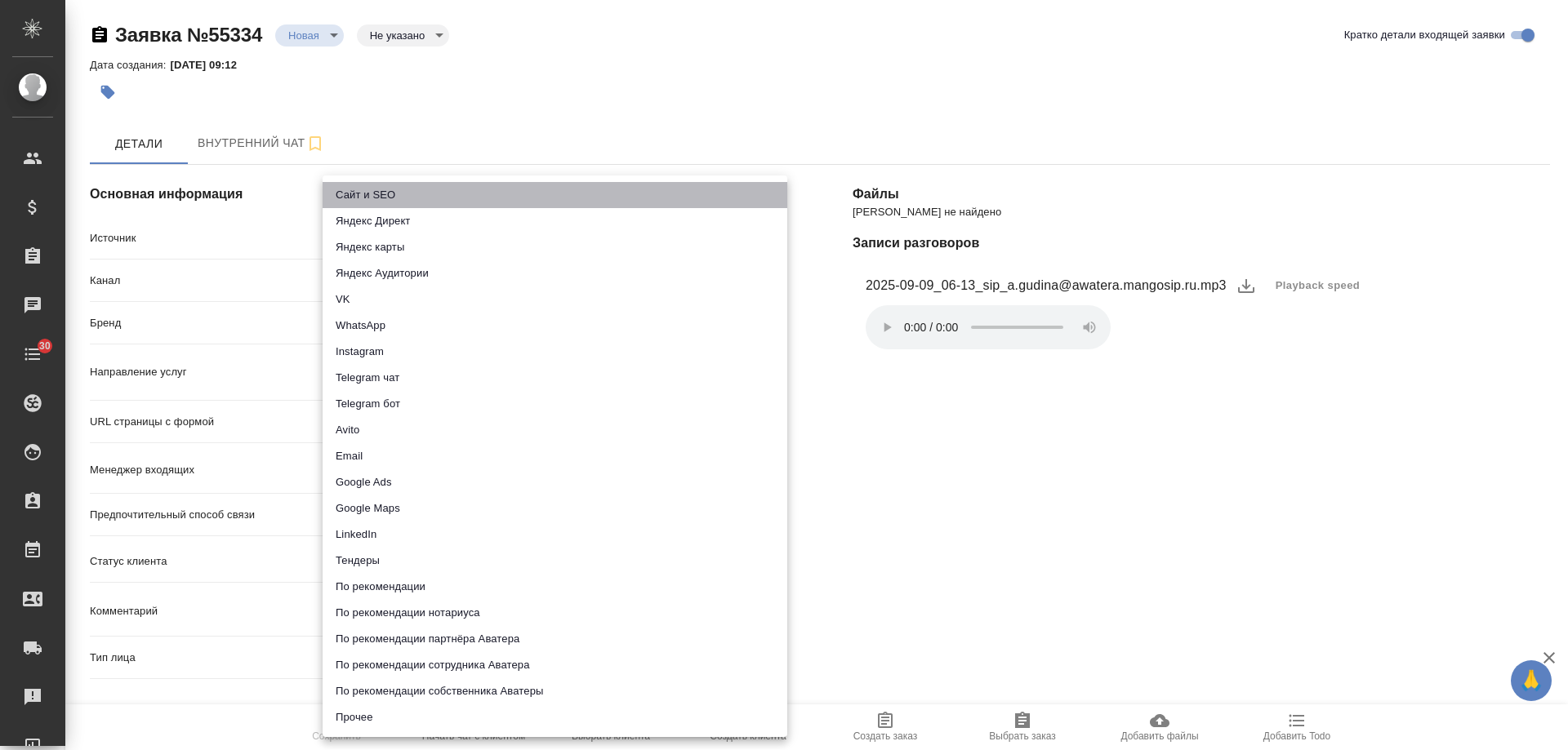
click at [408, 186] on li "Сайт и SEO" at bounding box center [554, 195] width 464 height 26
type input "seo"
type textarea "x"
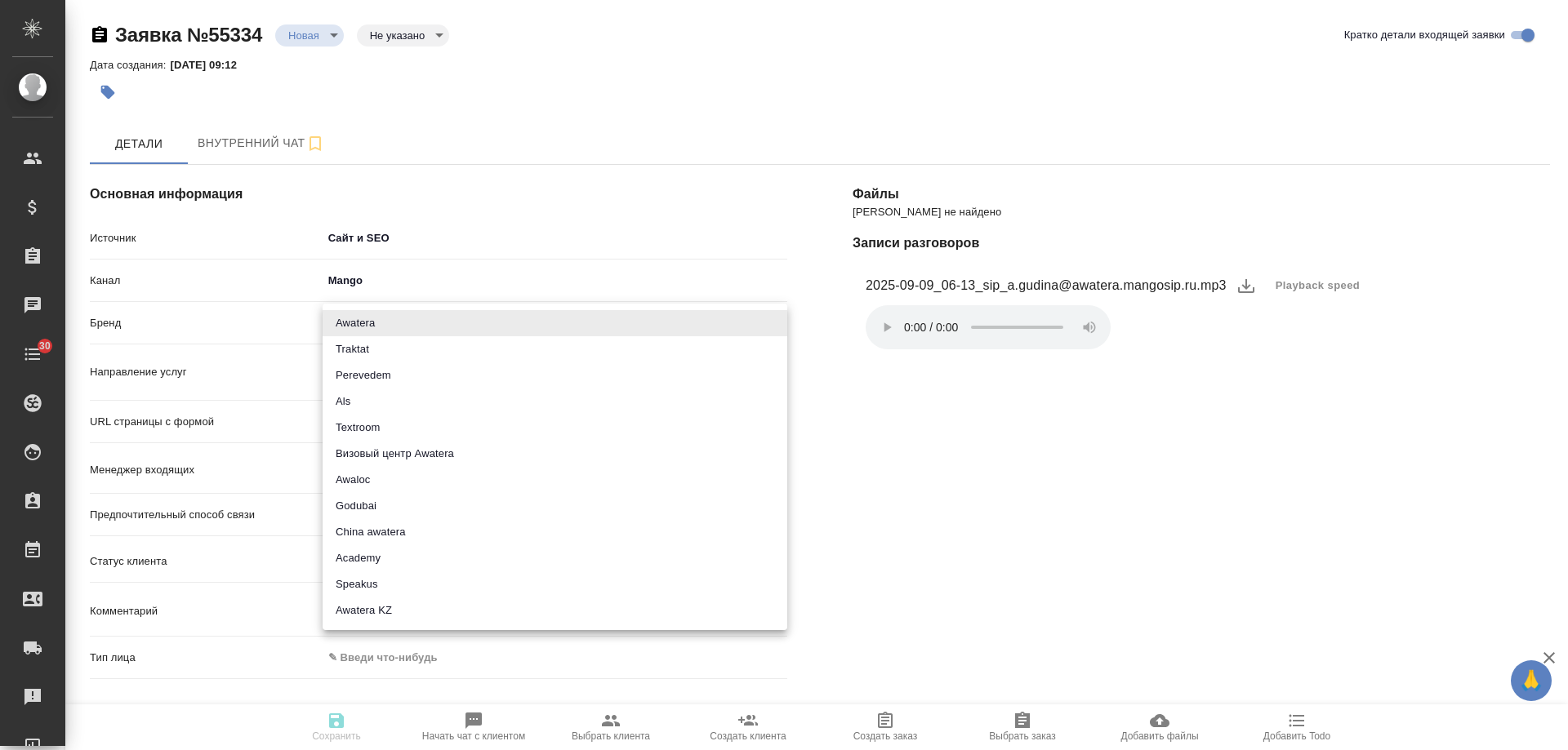
click at [381, 326] on body "🙏 .cls-1 fill:#fff; AWATERA Gudina Alexandra Клиенты Спецификации Заказы 0 Чаты…" at bounding box center [784, 375] width 1568 height 750
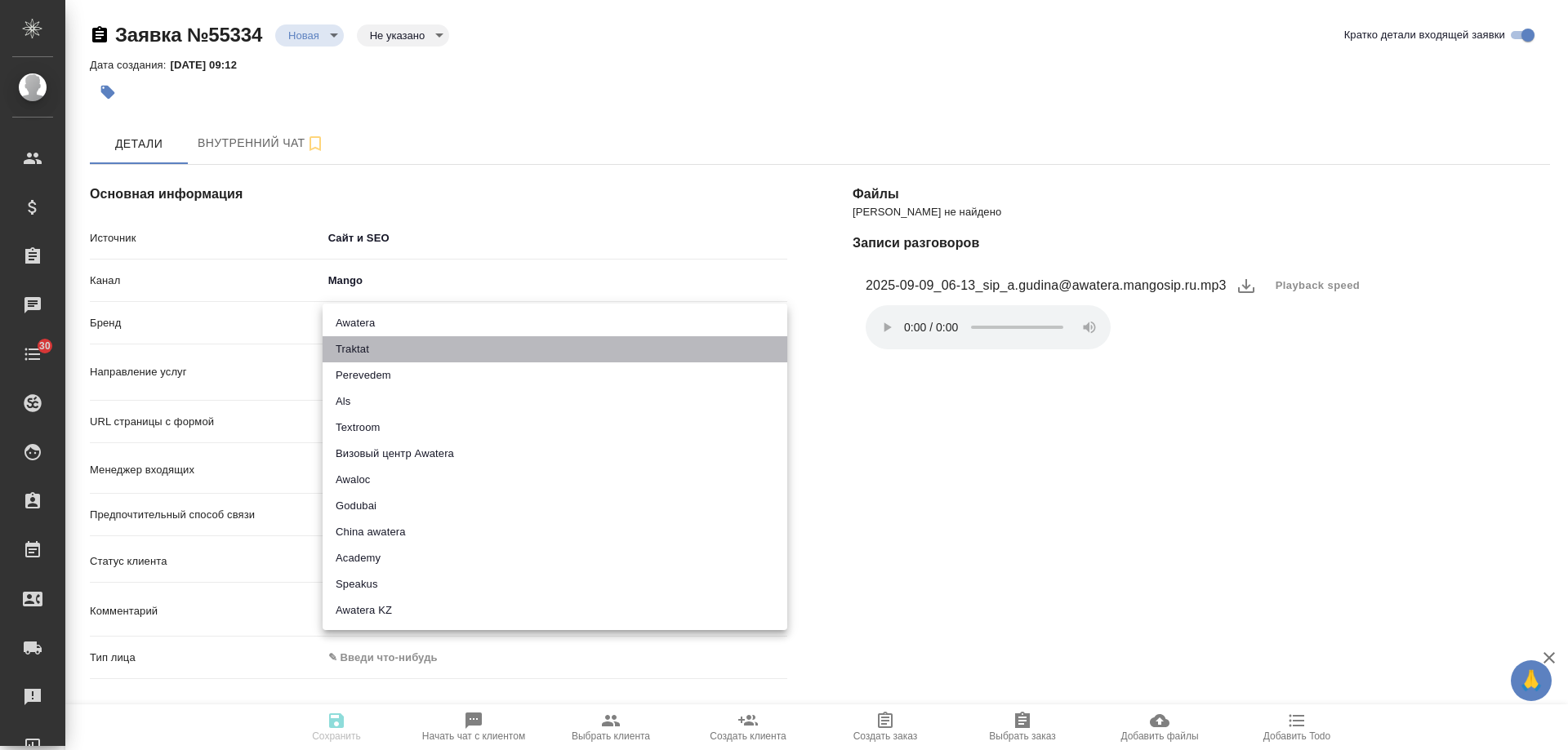
click at [381, 347] on li "Traktat" at bounding box center [554, 349] width 464 height 26
type input "traktat"
type textarea "x"
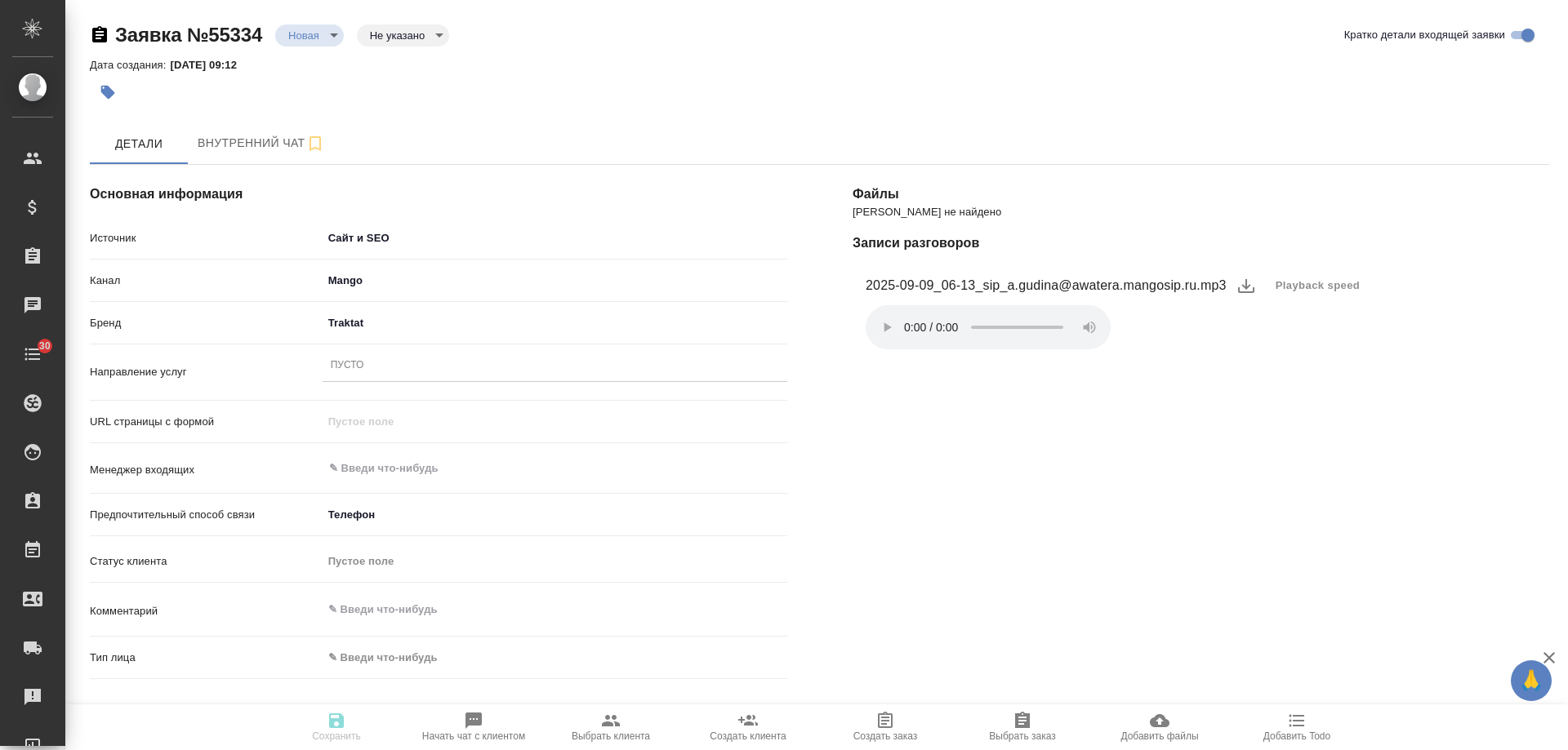
click at [383, 367] on div "Пусто" at bounding box center [554, 365] width 464 height 23
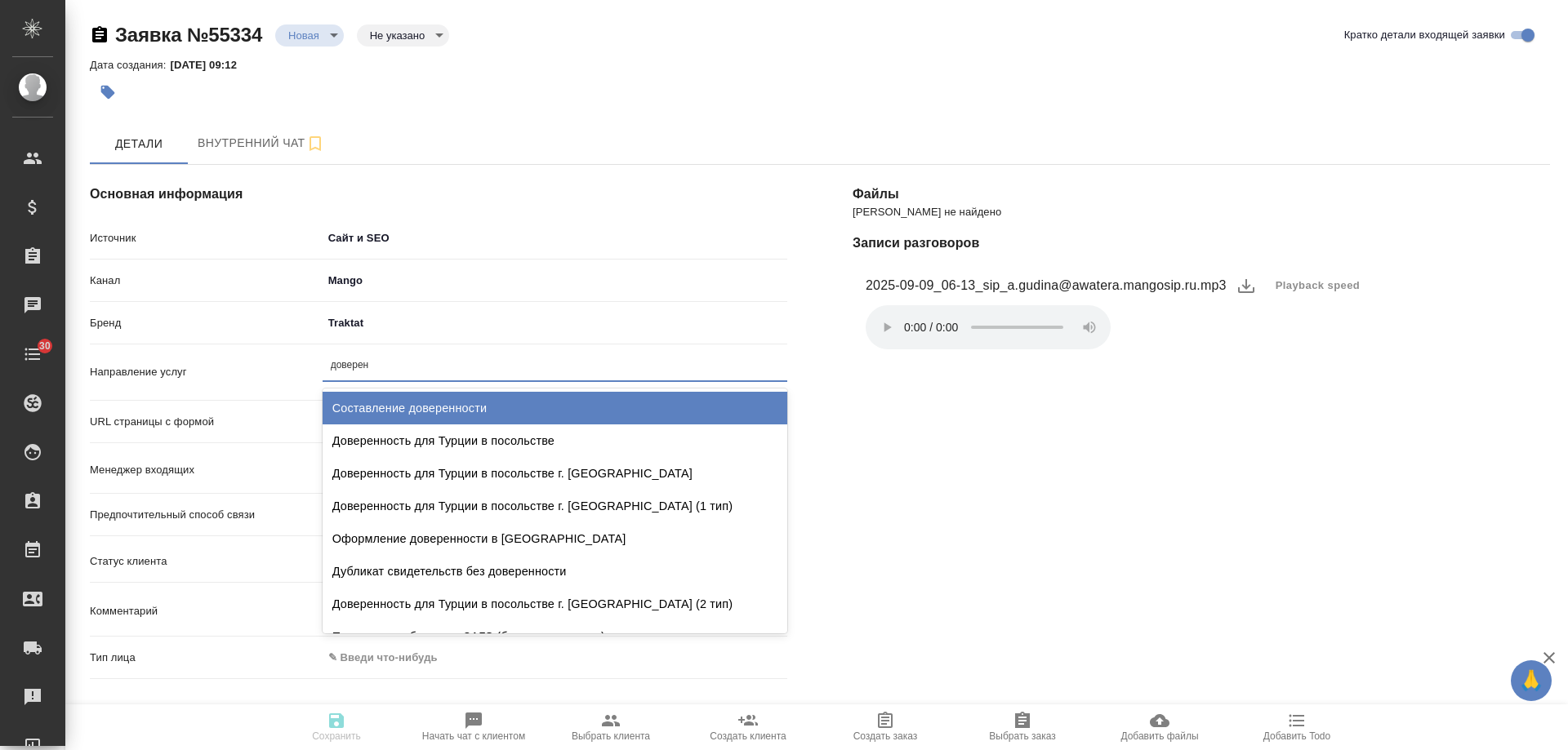
type input "доверенн"
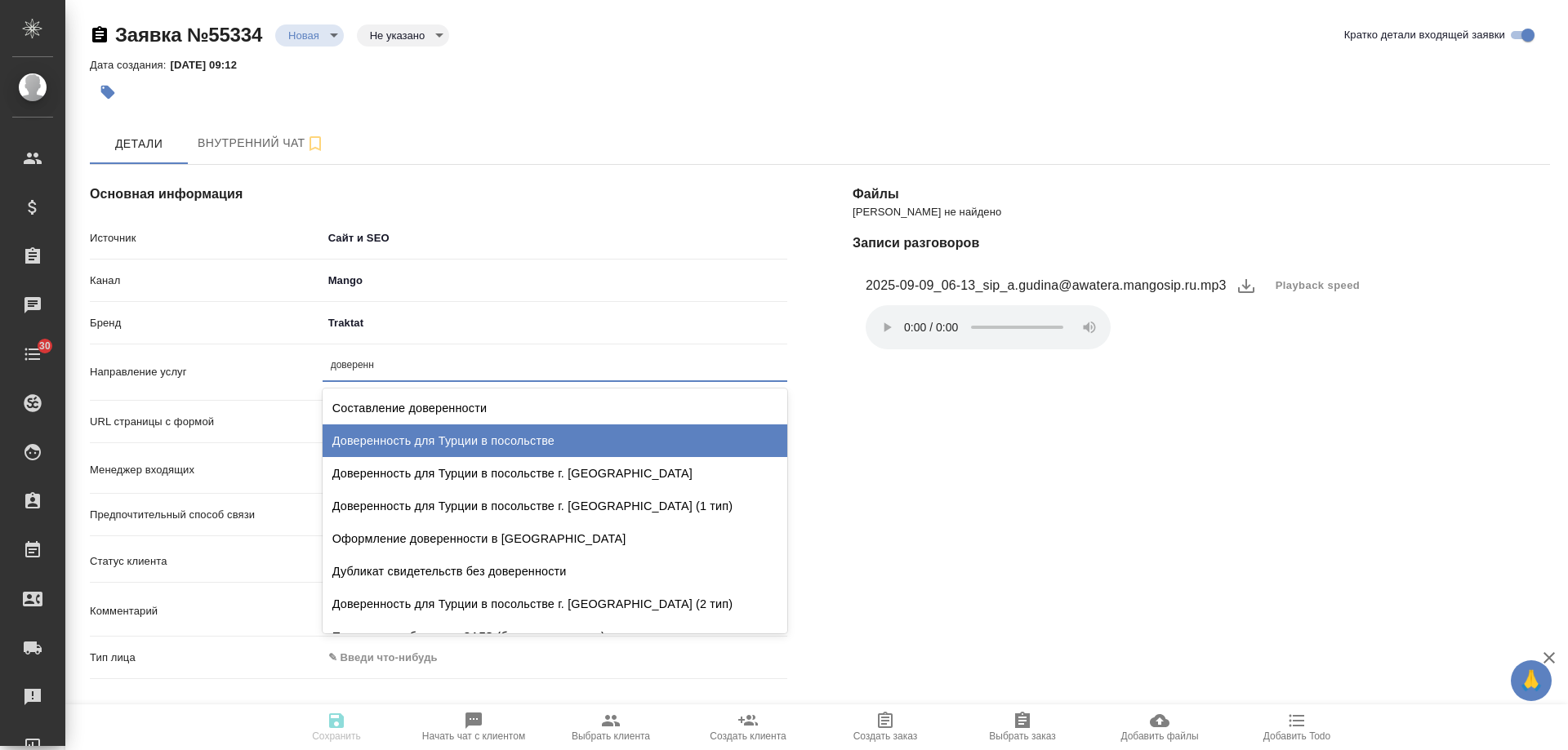
click at [464, 430] on div "Доверенность для Турции в посольстве" at bounding box center [554, 441] width 464 height 33
type textarea "x"
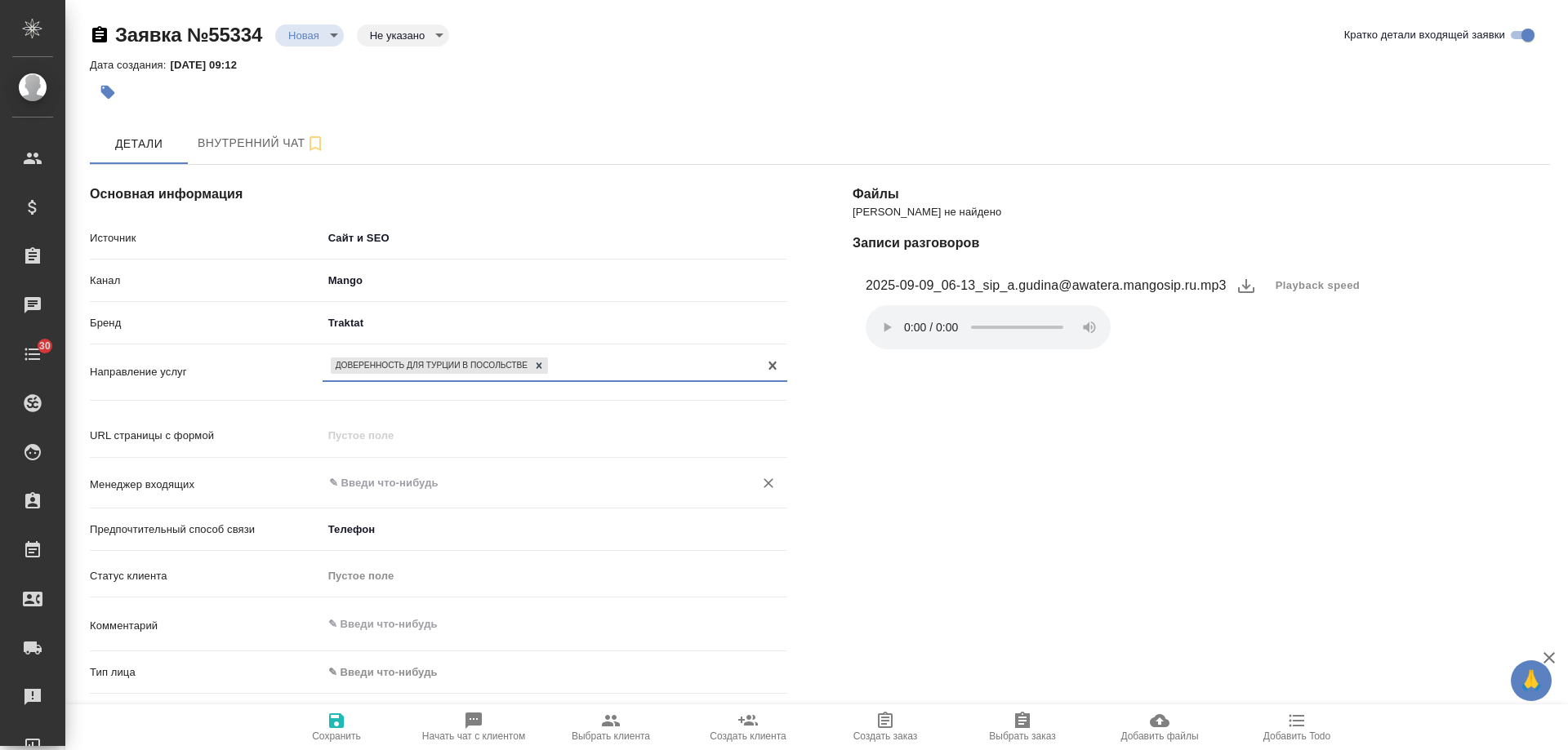
click at [378, 491] on input "text" at bounding box center [528, 483] width 400 height 20
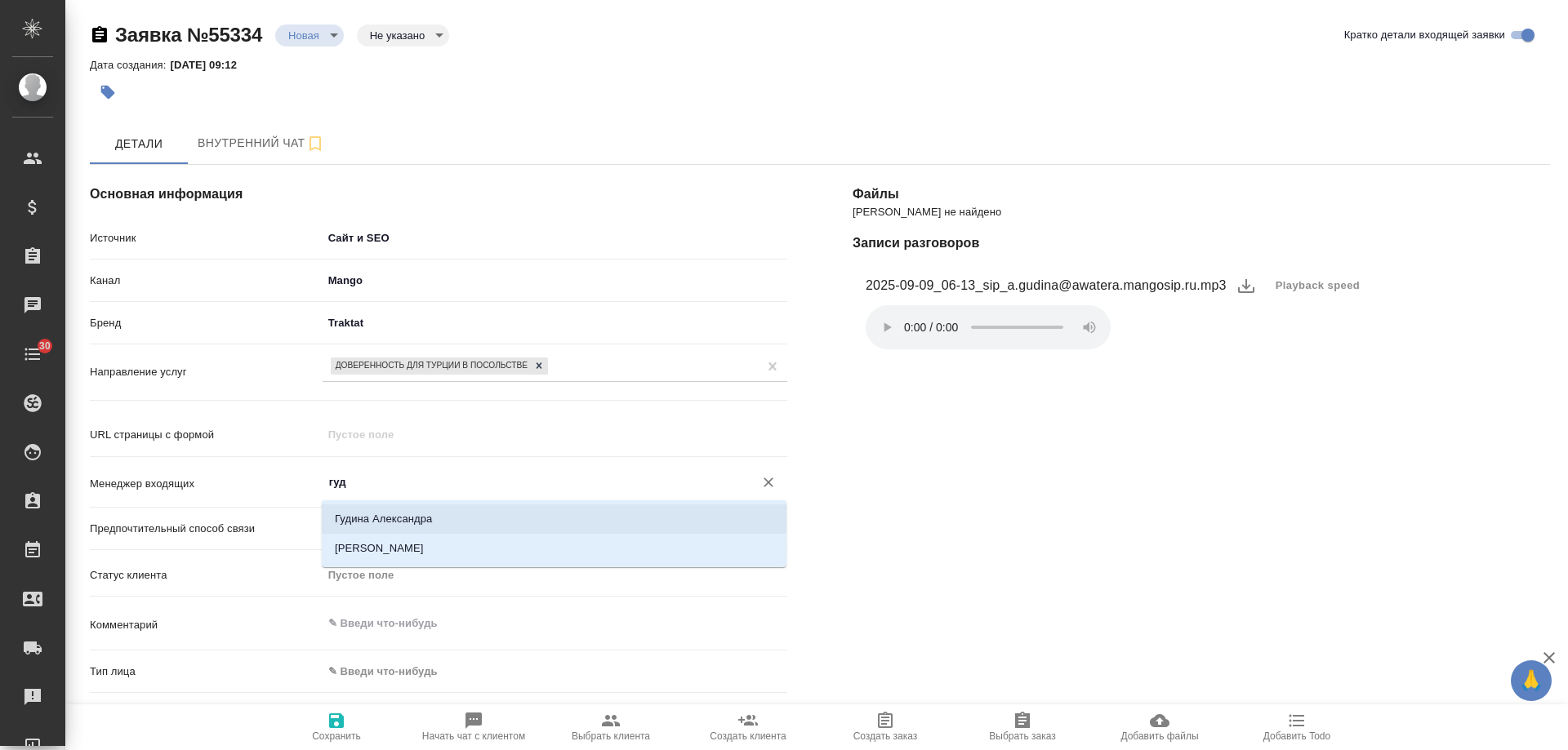
click at [387, 510] on li "Гудина Александра" at bounding box center [553, 518] width 464 height 29
type input "Гудина Александра"
type textarea "x"
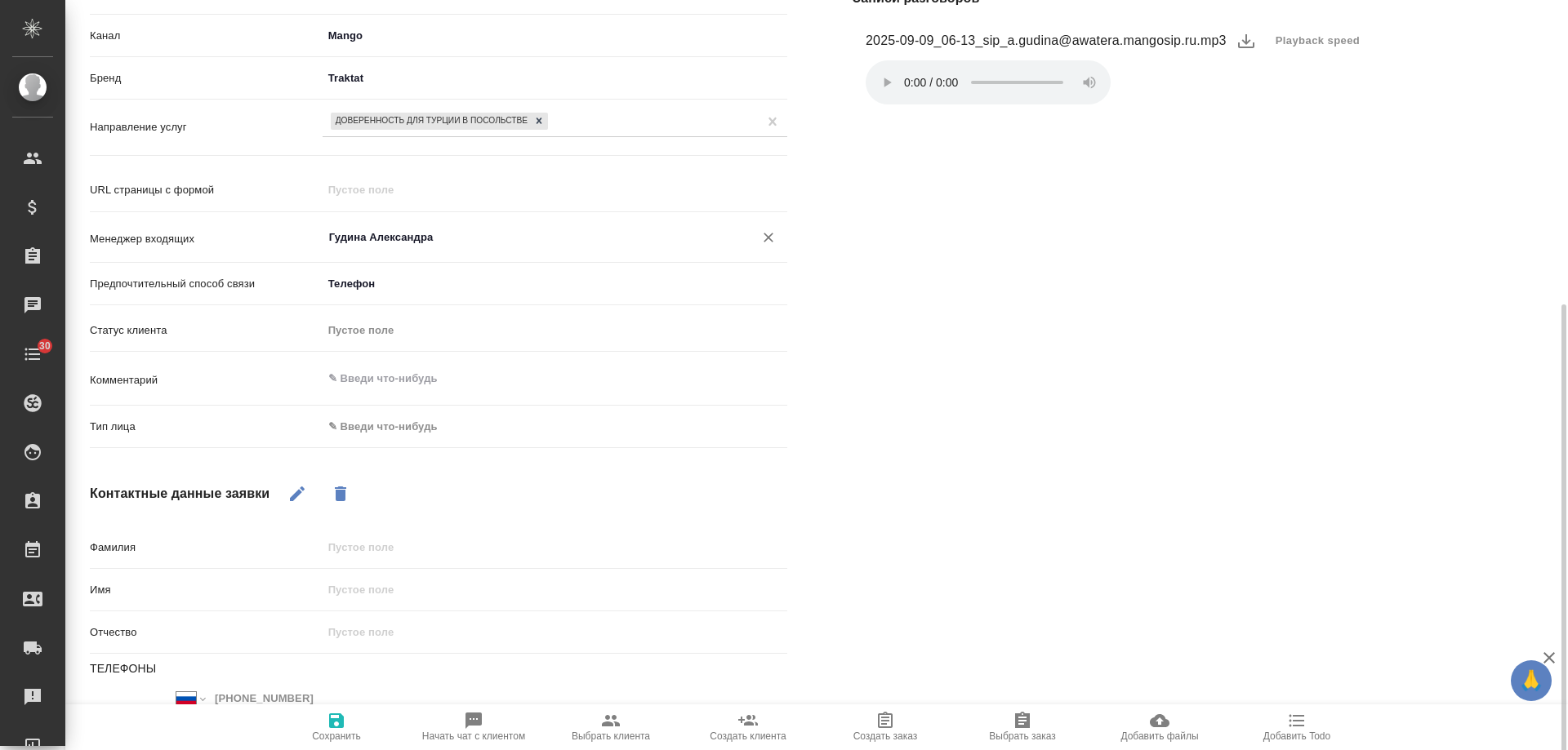
scroll to position [327, 0]
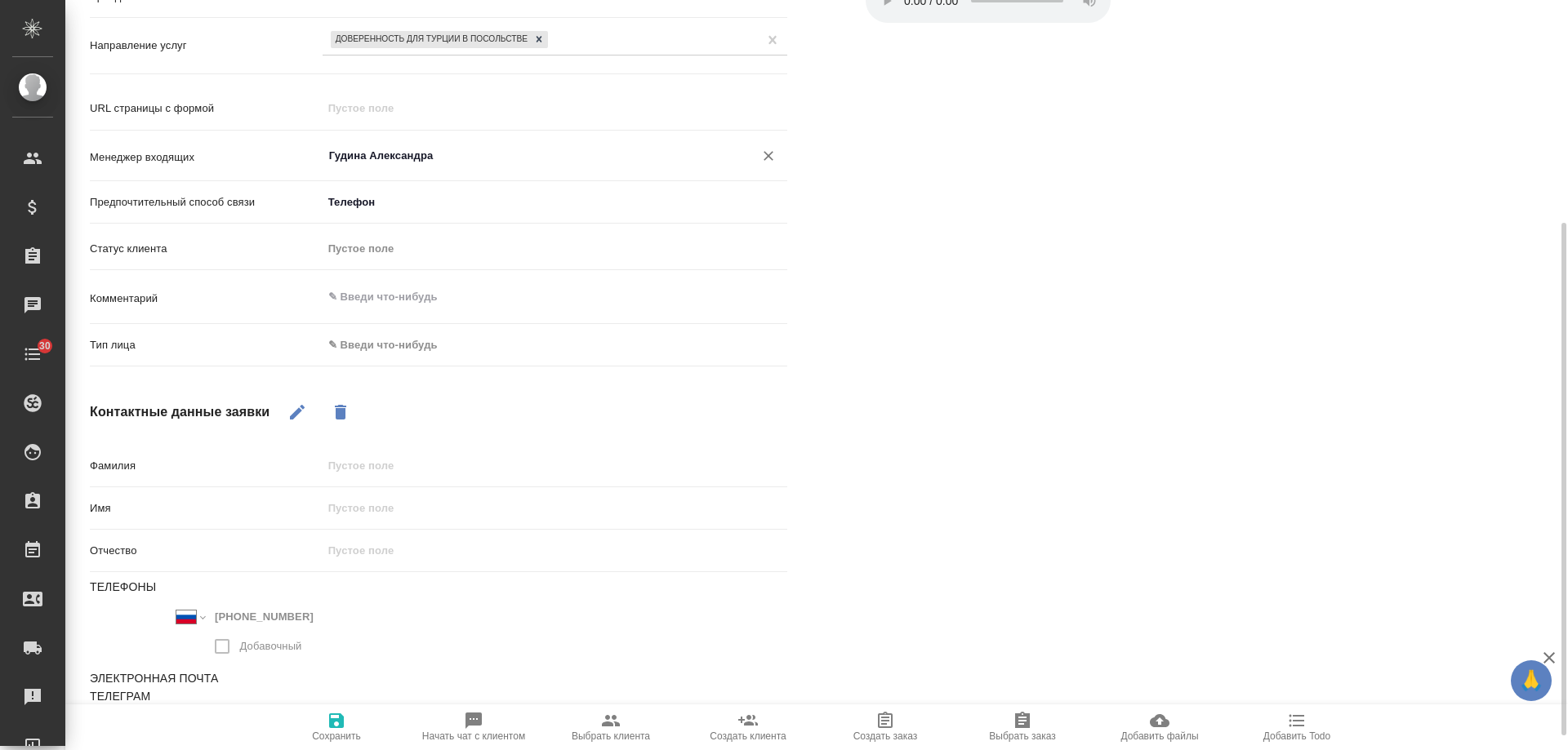
type input "Гудина Александра"
click at [388, 355] on body "🙏 .cls-1 fill:#fff; AWATERA Gudina Alexandra Клиенты Спецификации Заказы 0 Чаты…" at bounding box center [784, 375] width 1568 height 750
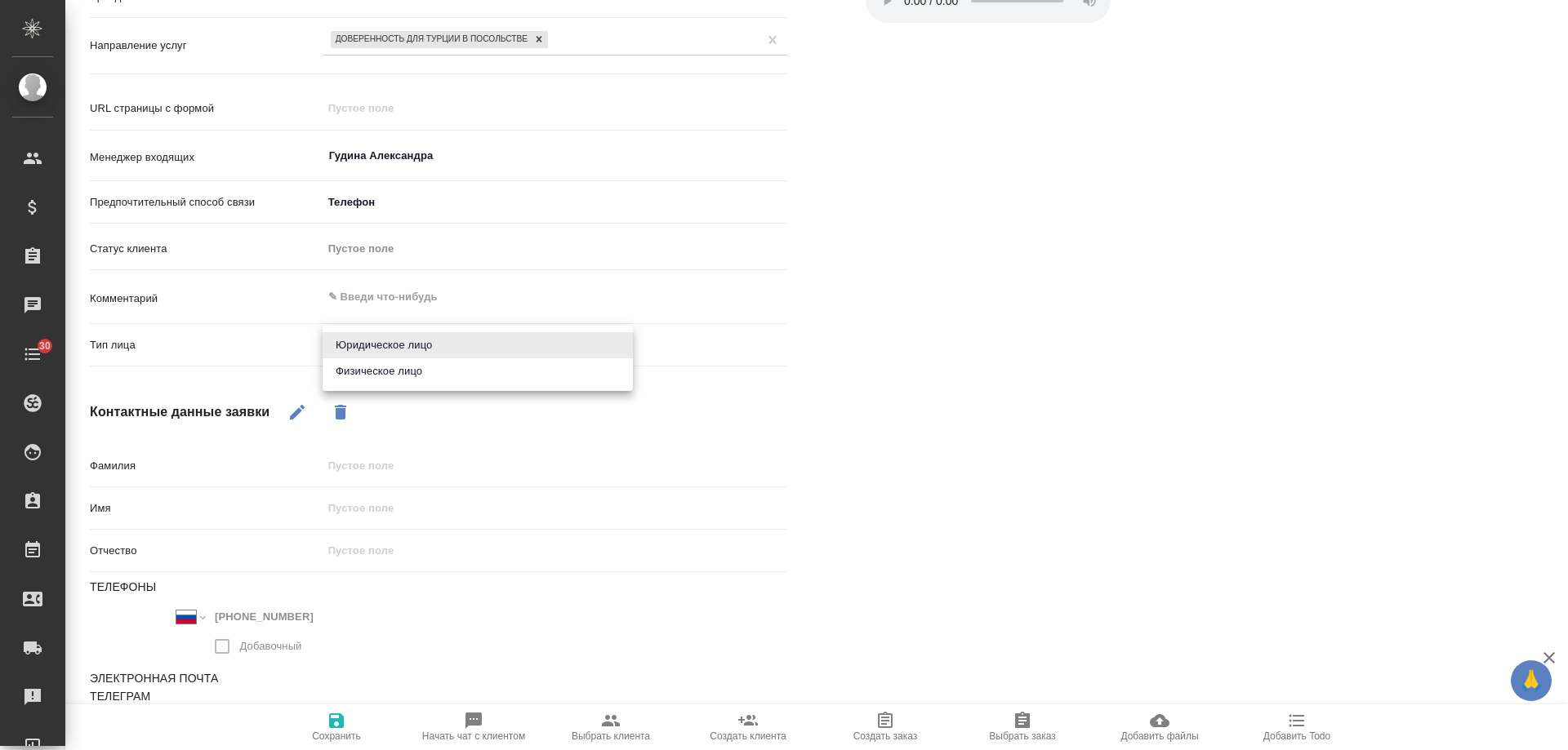
click at [378, 378] on li "Физическое лицо" at bounding box center [478, 372] width 310 height 26
type textarea "x"
type input "private"
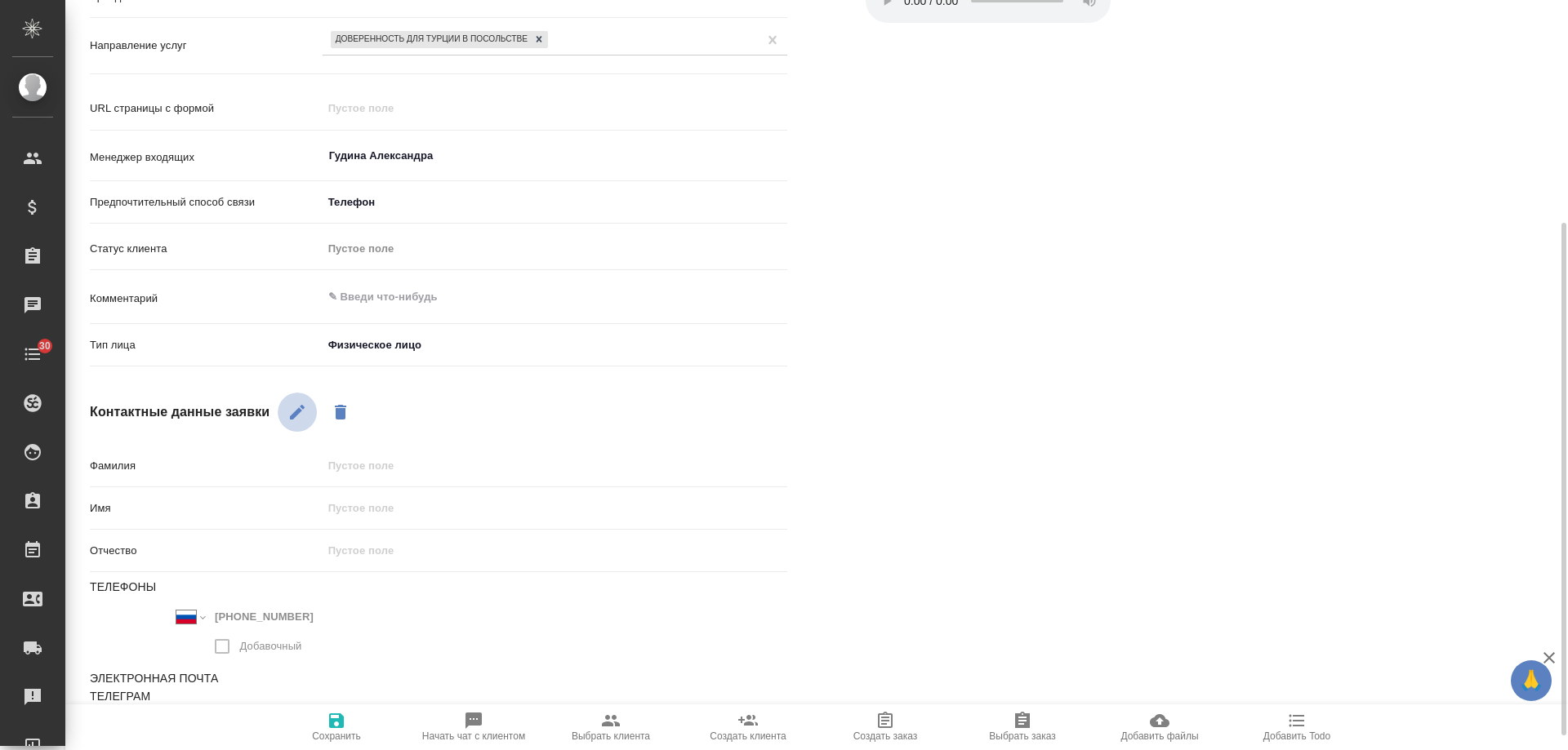
click at [299, 412] on icon "button" at bounding box center [297, 413] width 15 height 15
click at [369, 497] on input "text" at bounding box center [555, 508] width 463 height 23
type input "Г"
type textarea "x"
type input "Гул"
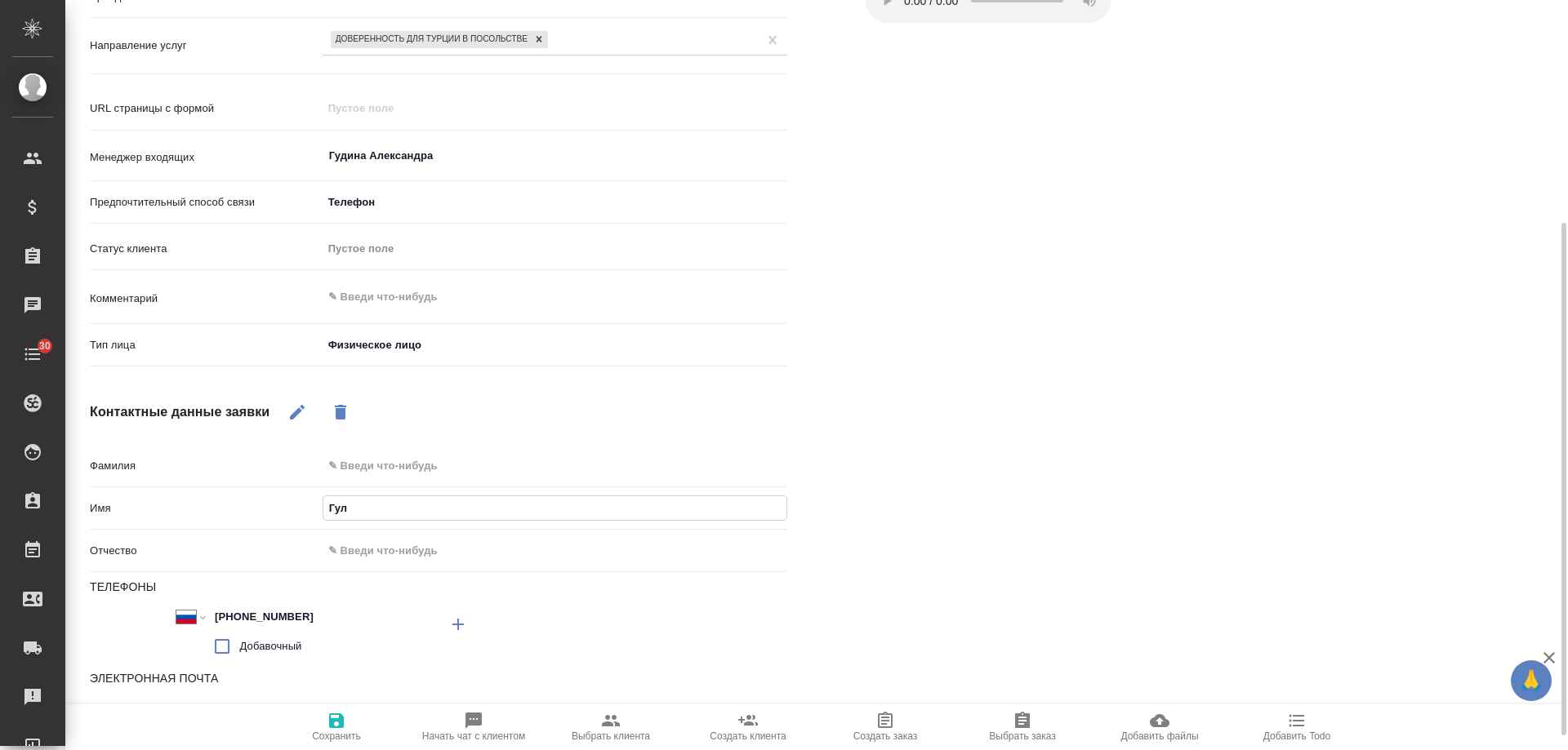
type textarea "x"
type input "Гульн"
type textarea "x"
type input "Гульна"
type textarea "x"
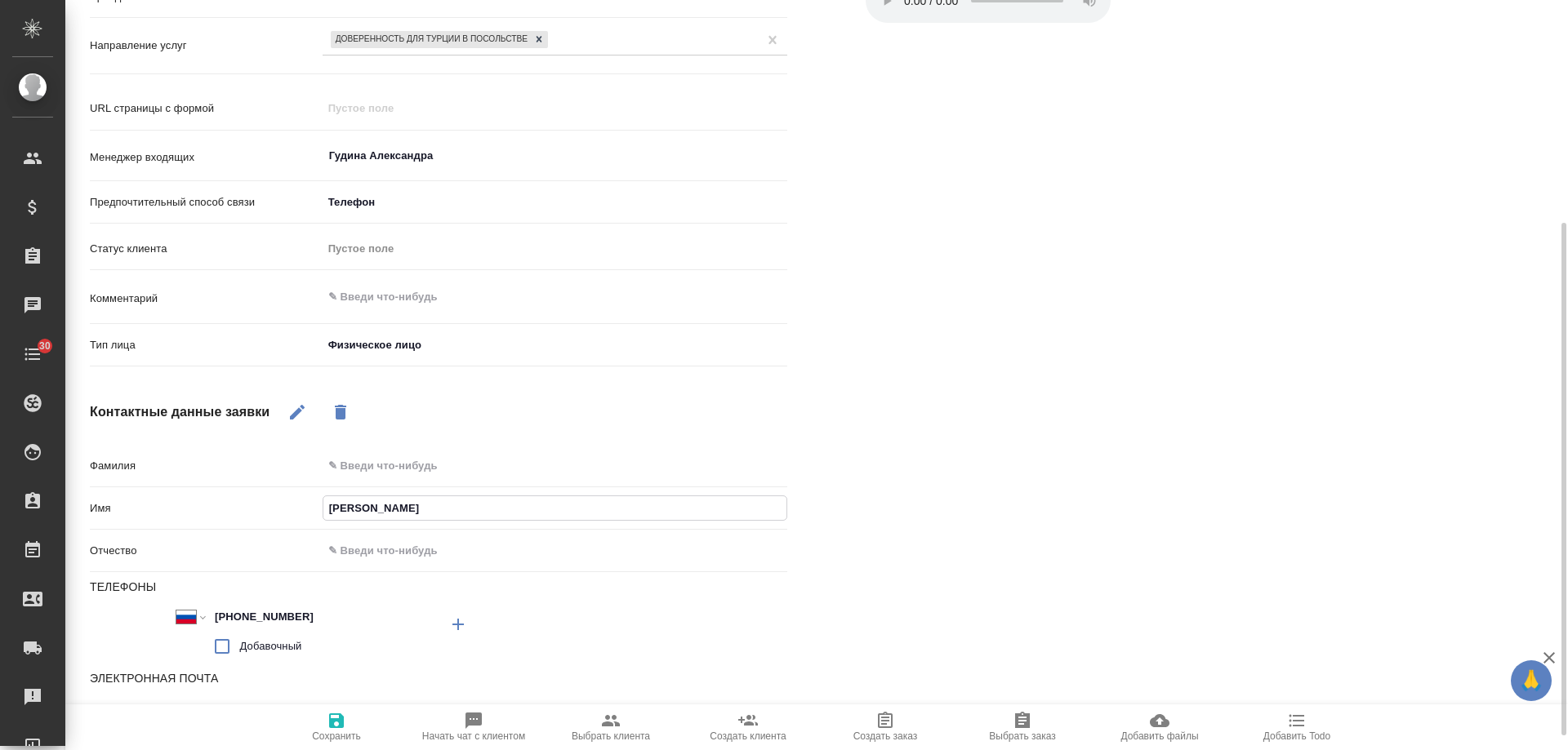
type input "Гульнар"
type textarea "x"
type input "Гульнара"
click at [349, 720] on span "Сохранить" at bounding box center [336, 726] width 118 height 31
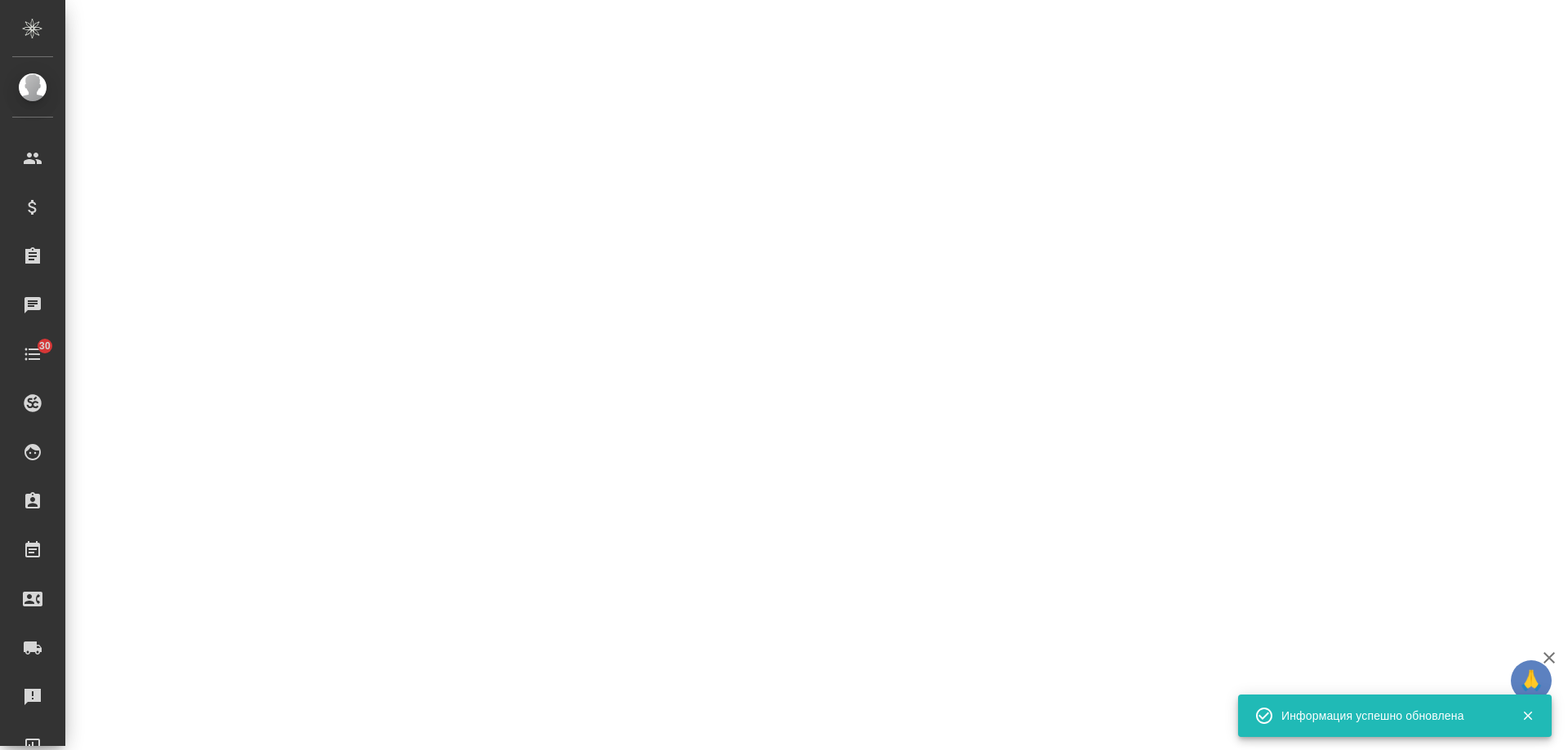
select select "RU"
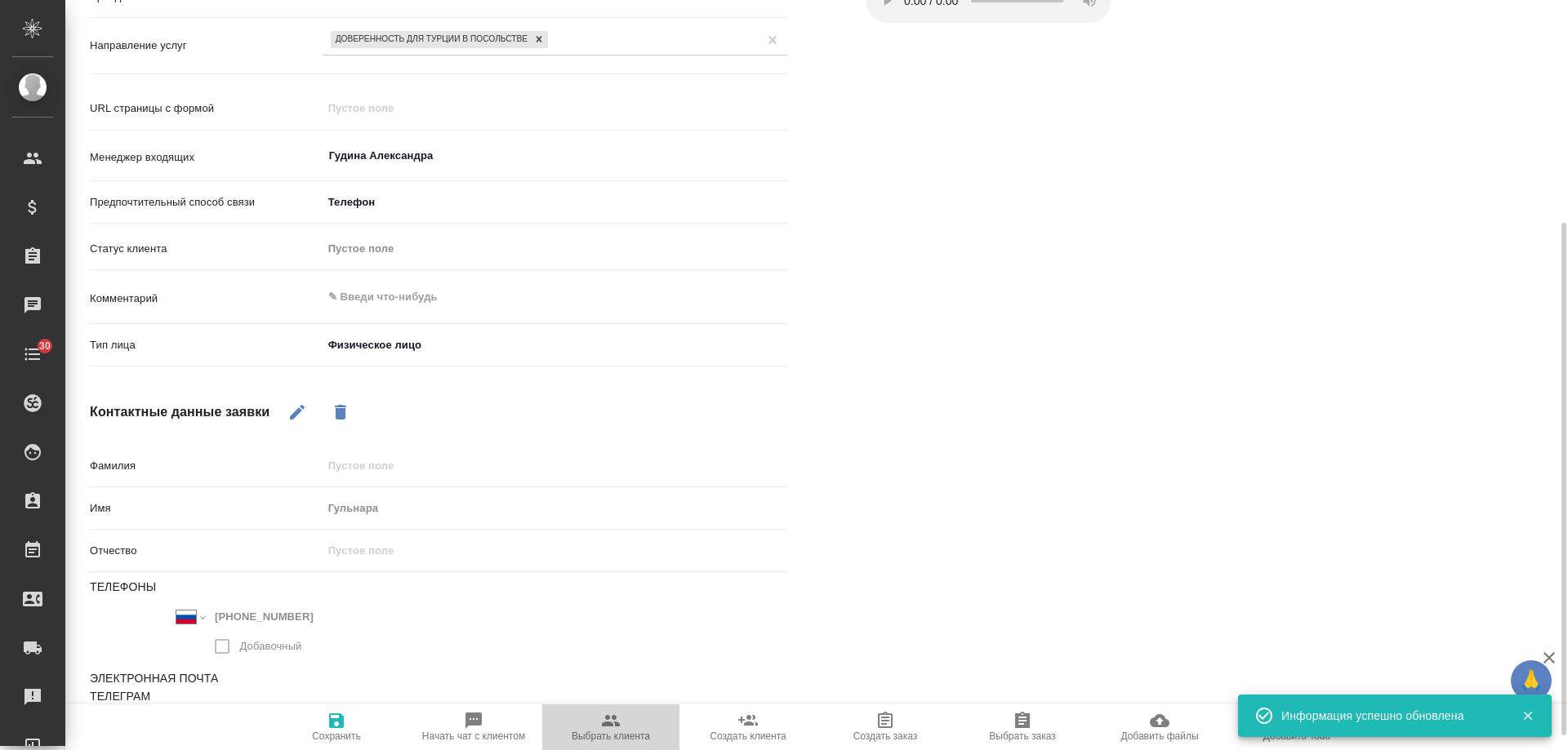
click at [616, 724] on icon "button" at bounding box center [610, 721] width 18 height 11
type textarea "x"
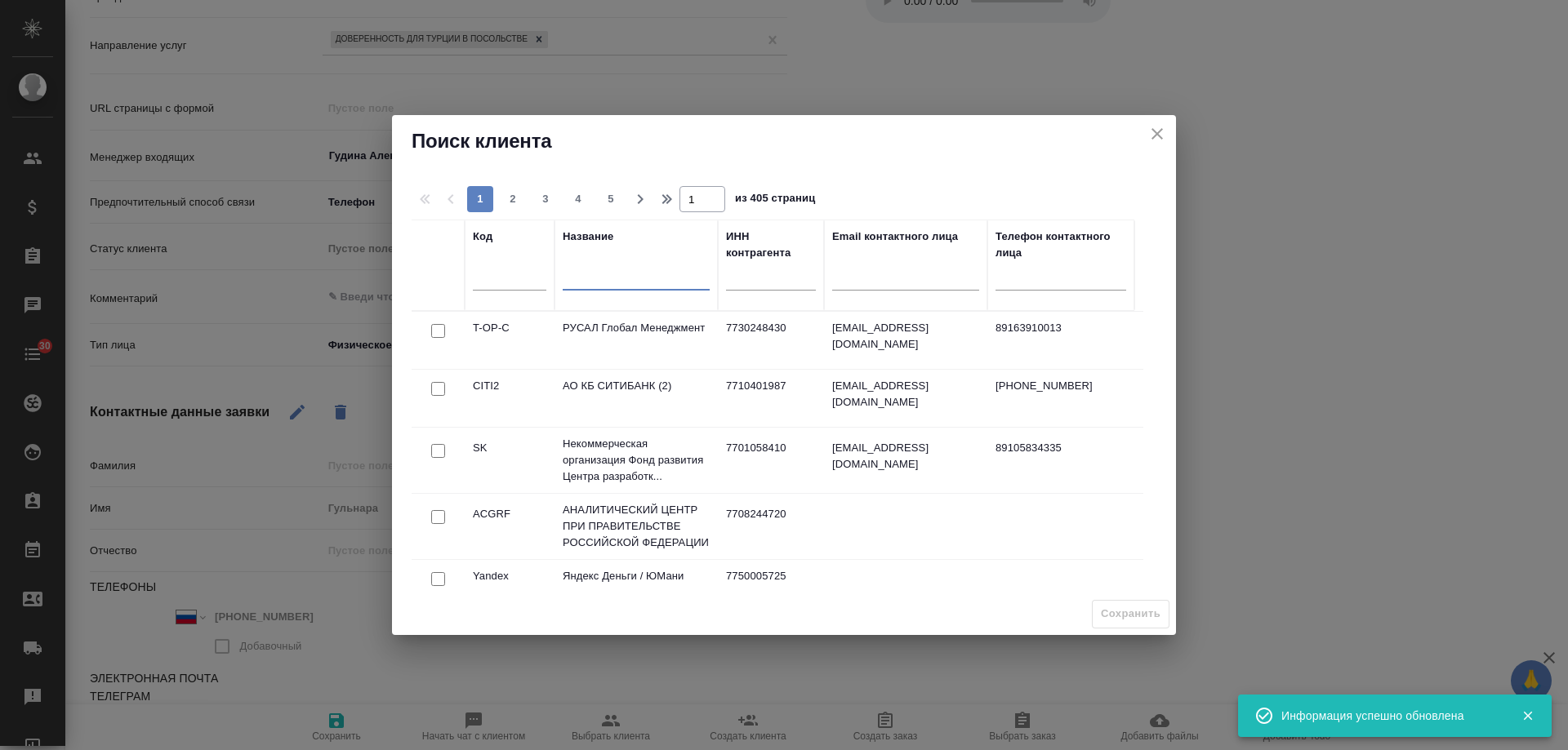
click at [645, 286] on input "text" at bounding box center [635, 279] width 147 height 21
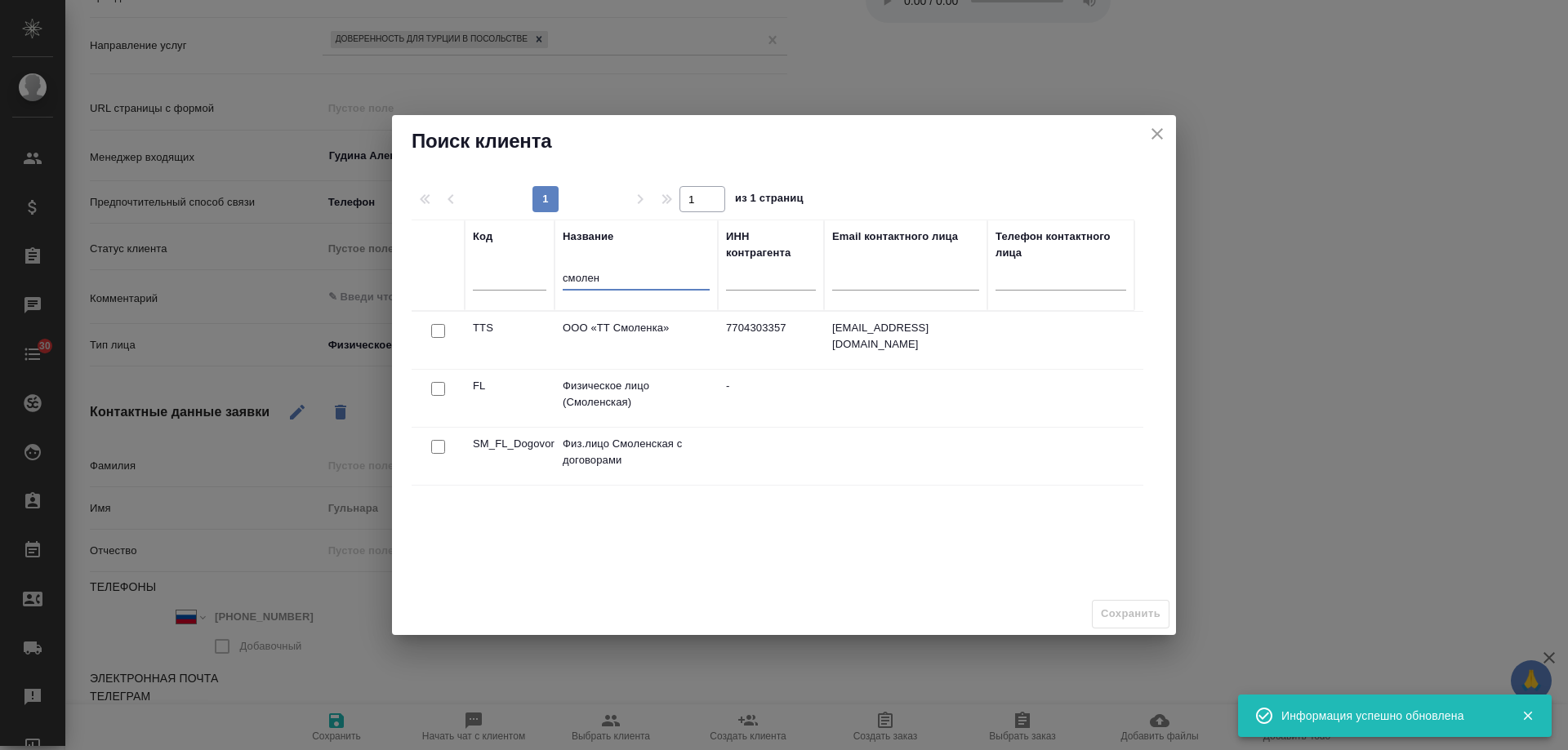
type input "смолен"
click at [442, 386] on input "checkbox" at bounding box center [438, 389] width 14 height 14
checkbox input "true"
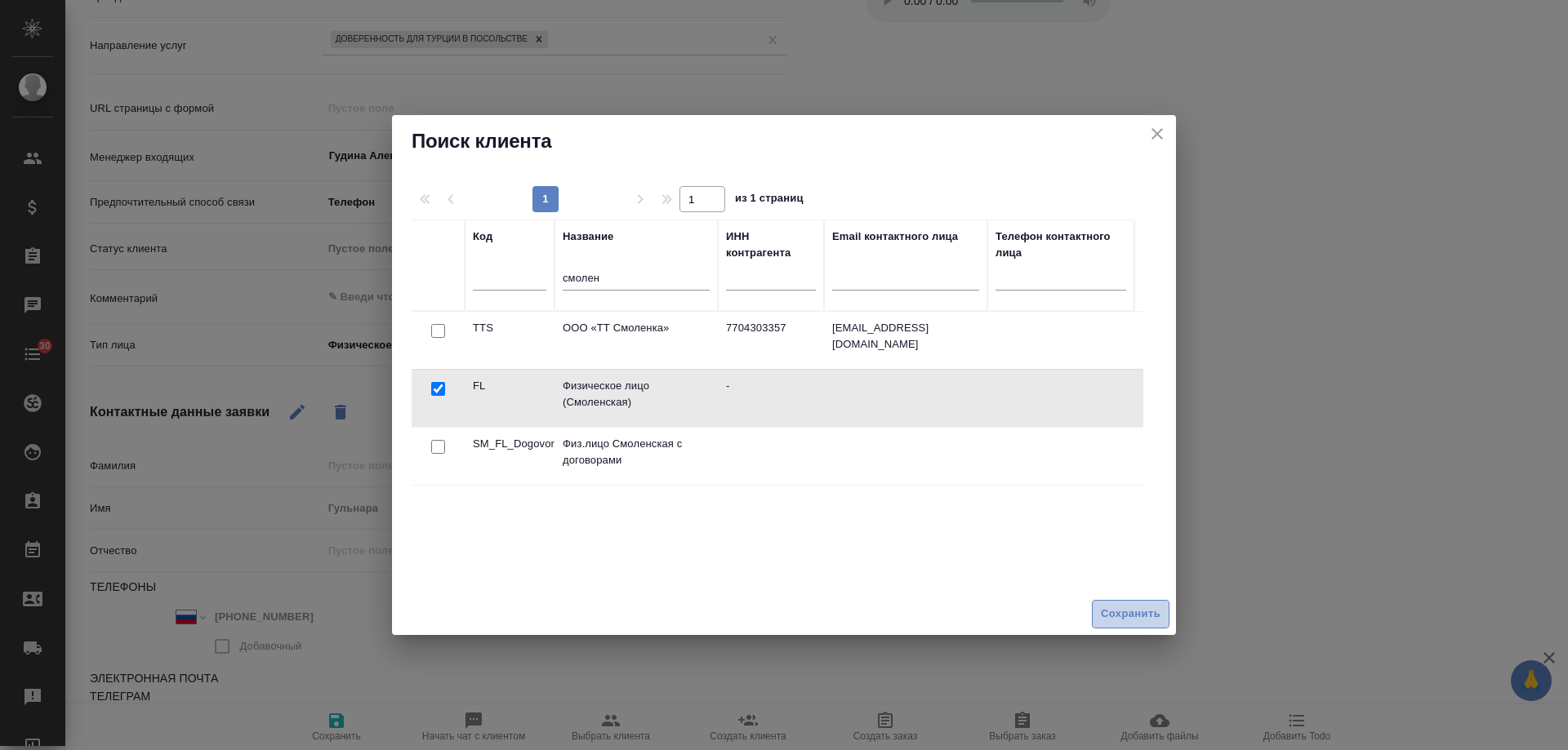
click at [1111, 608] on span "Сохранить" at bounding box center [1131, 615] width 60 height 19
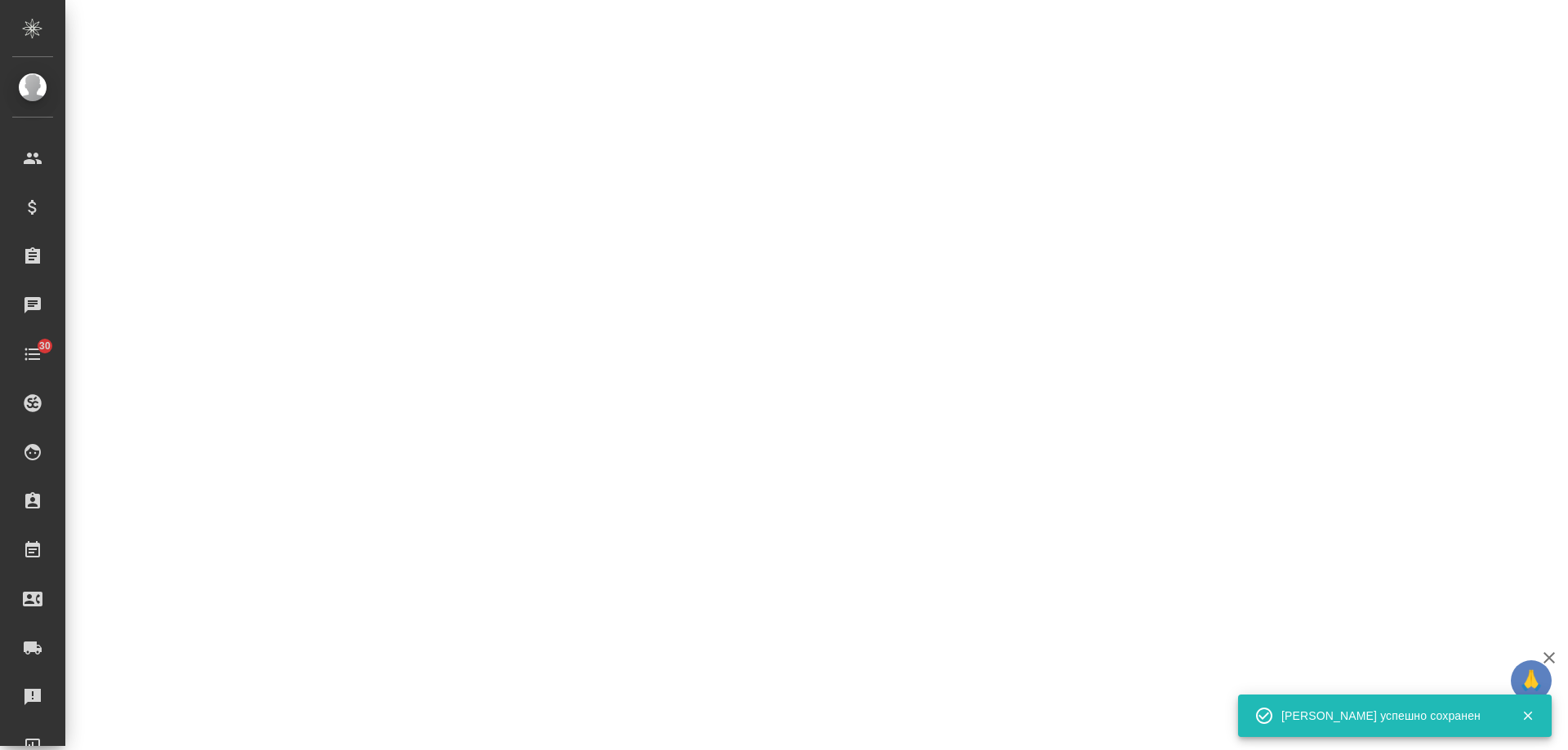
select select "RU"
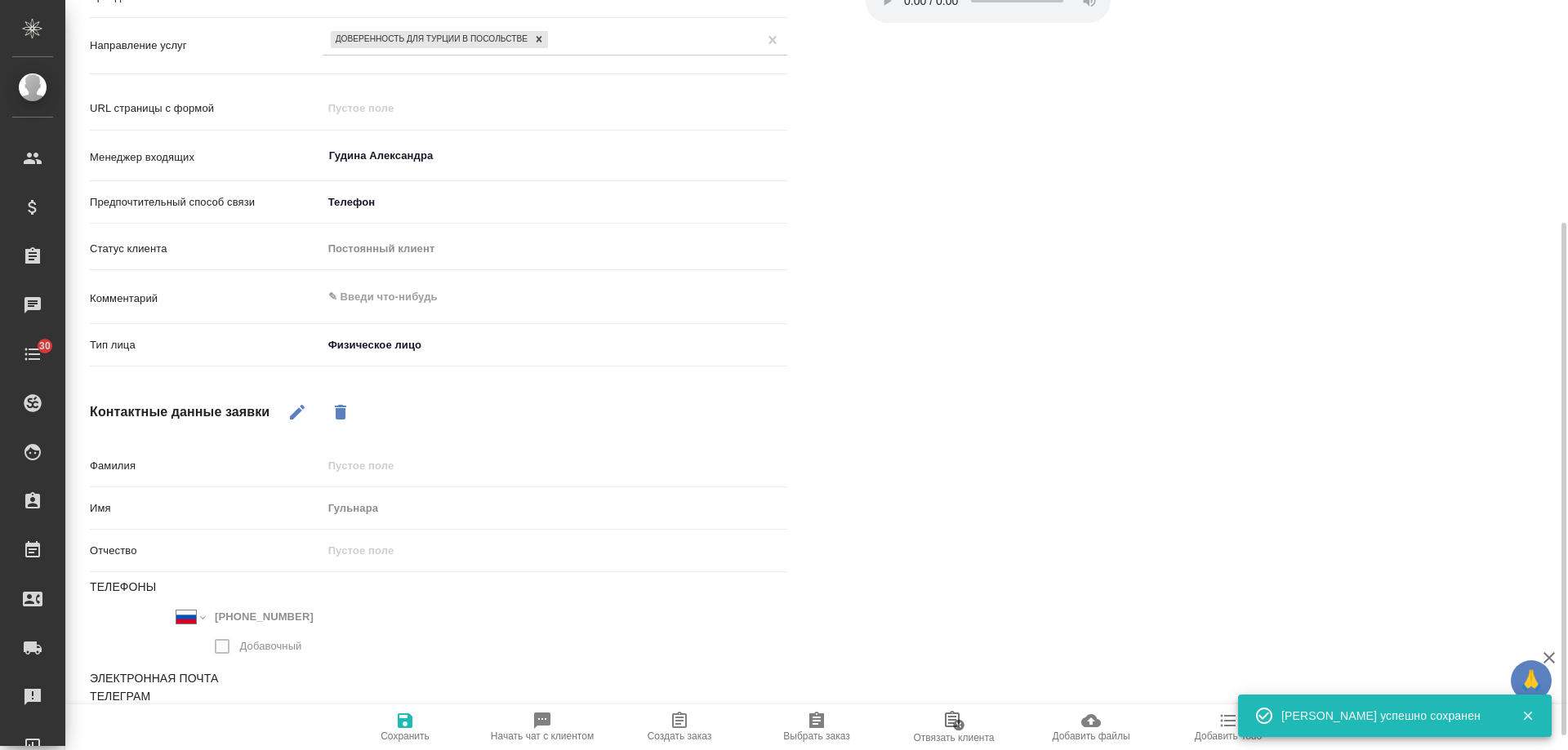
click at [668, 714] on span "Создать заказ" at bounding box center [679, 726] width 118 height 31
type textarea "x"
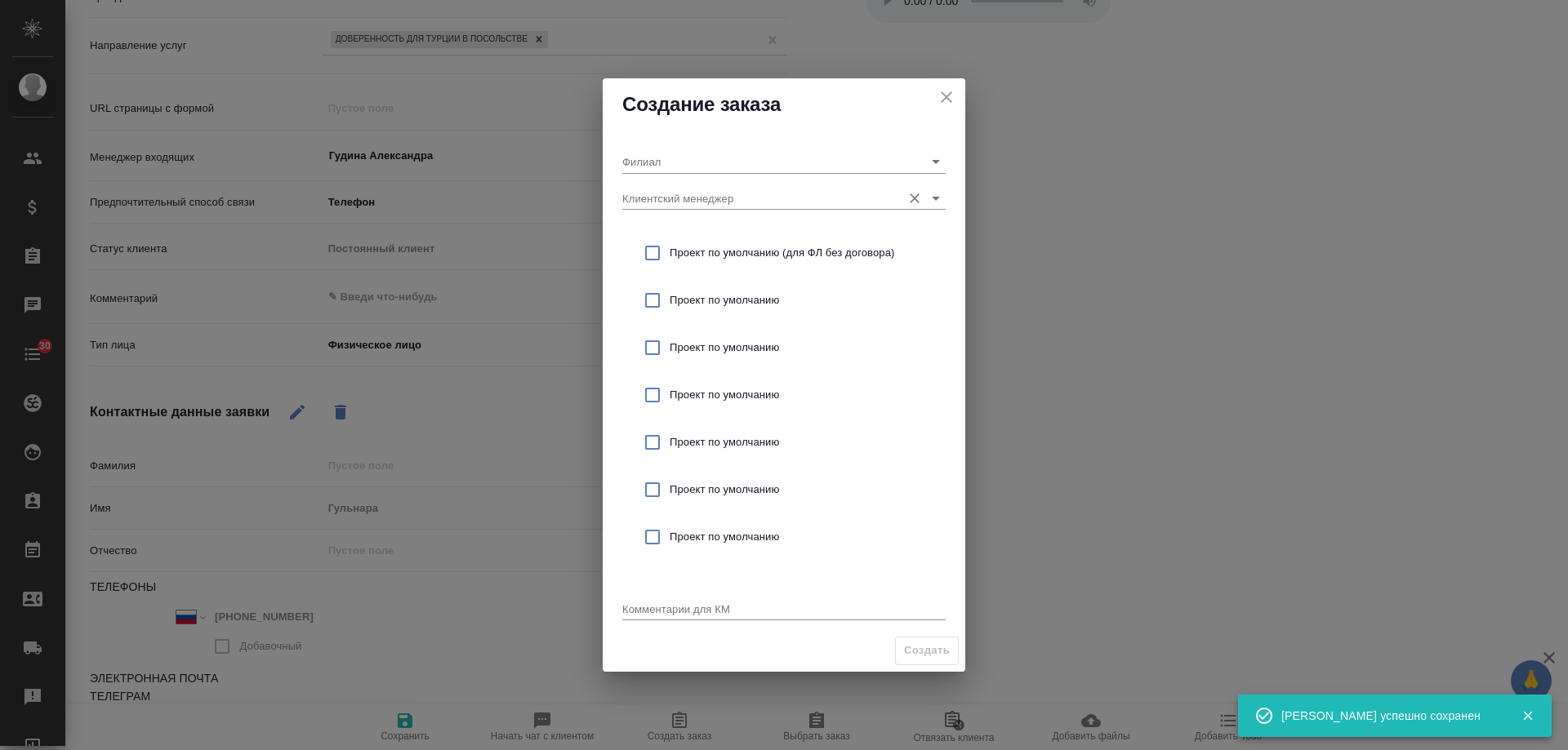
drag, startPoint x: 755, startPoint y: 211, endPoint x: 744, endPoint y: 200, distance: 15.6
click at [753, 208] on div "Филиал Клиентский менеджер Проект по умолчанию (для ФЛ без договора) Проект по …" at bounding box center [784, 380] width 363 height 500
click at [744, 200] on input "Клиентский менеджер" at bounding box center [758, 198] width 271 height 22
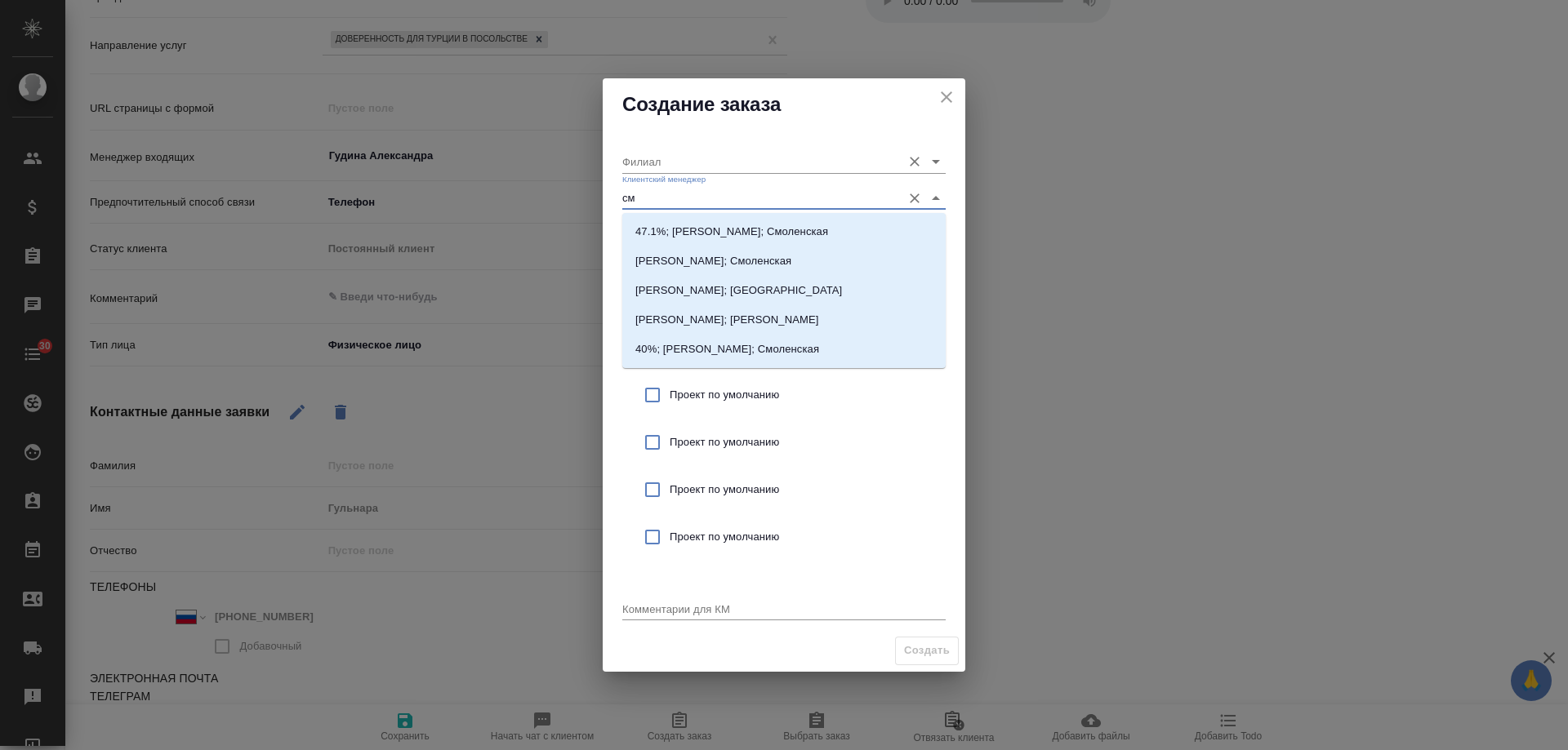
type input "с"
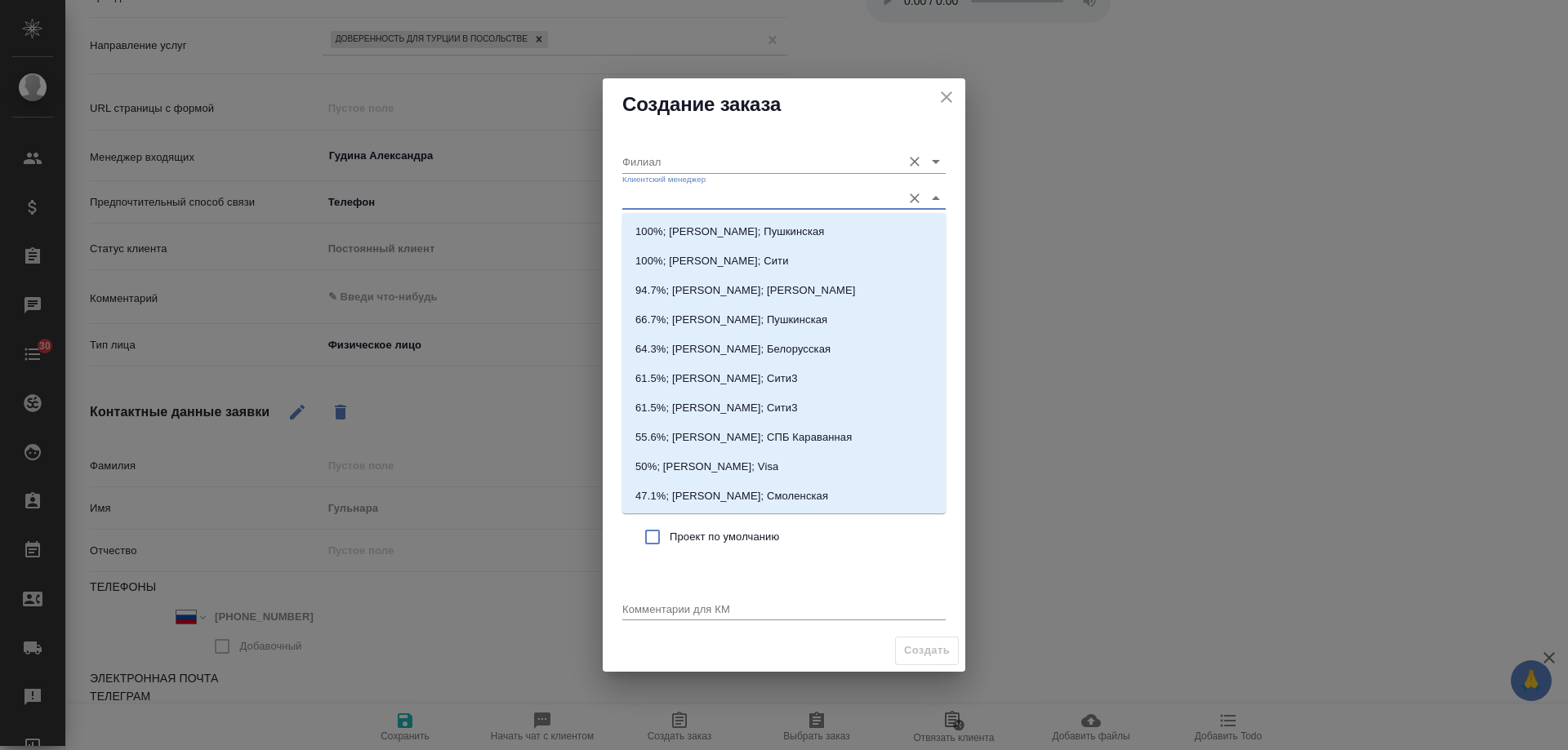
click at [669, 161] on input "Филиал" at bounding box center [758, 162] width 271 height 22
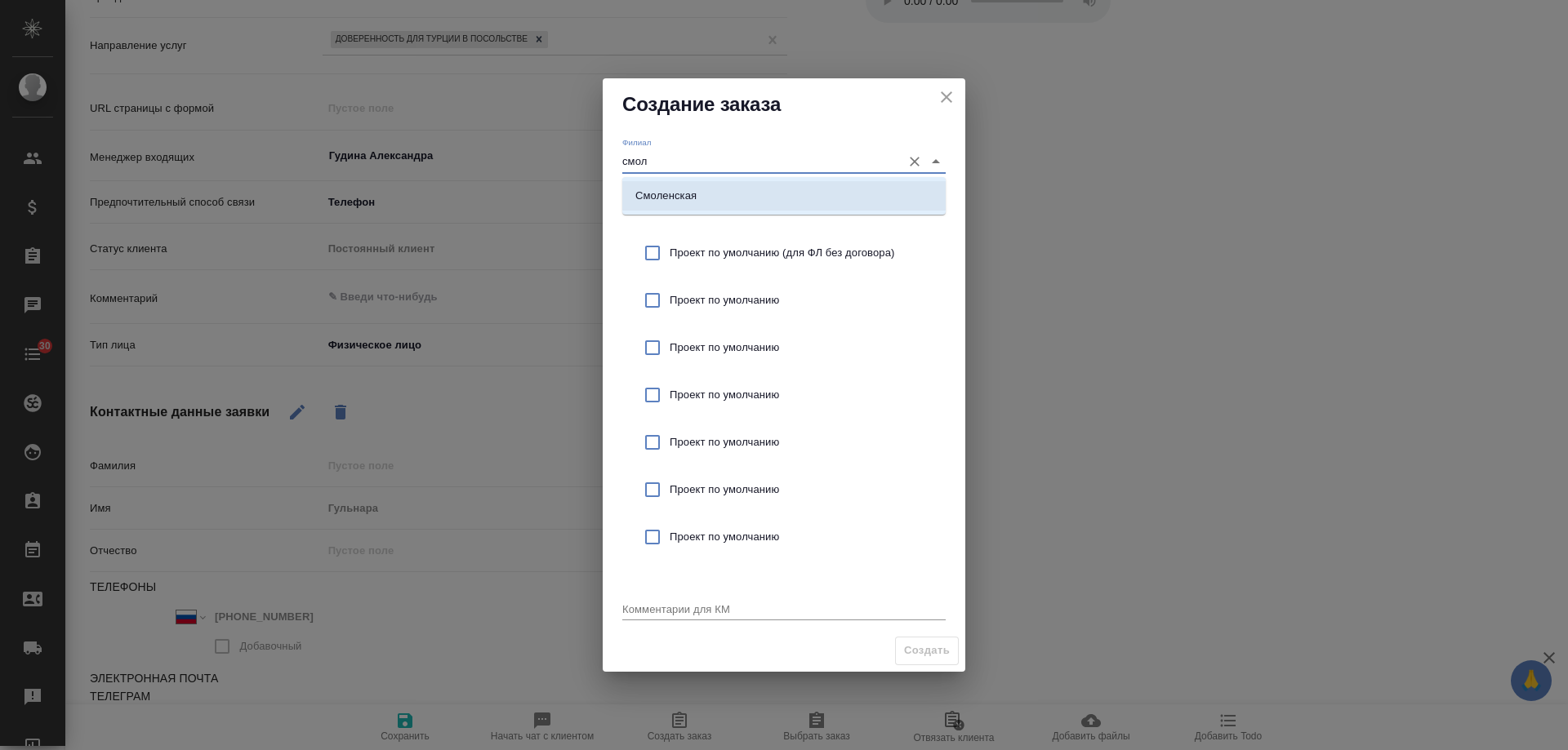
click at [664, 188] on p "Смоленская" at bounding box center [666, 195] width 62 height 16
type input "Смоленская"
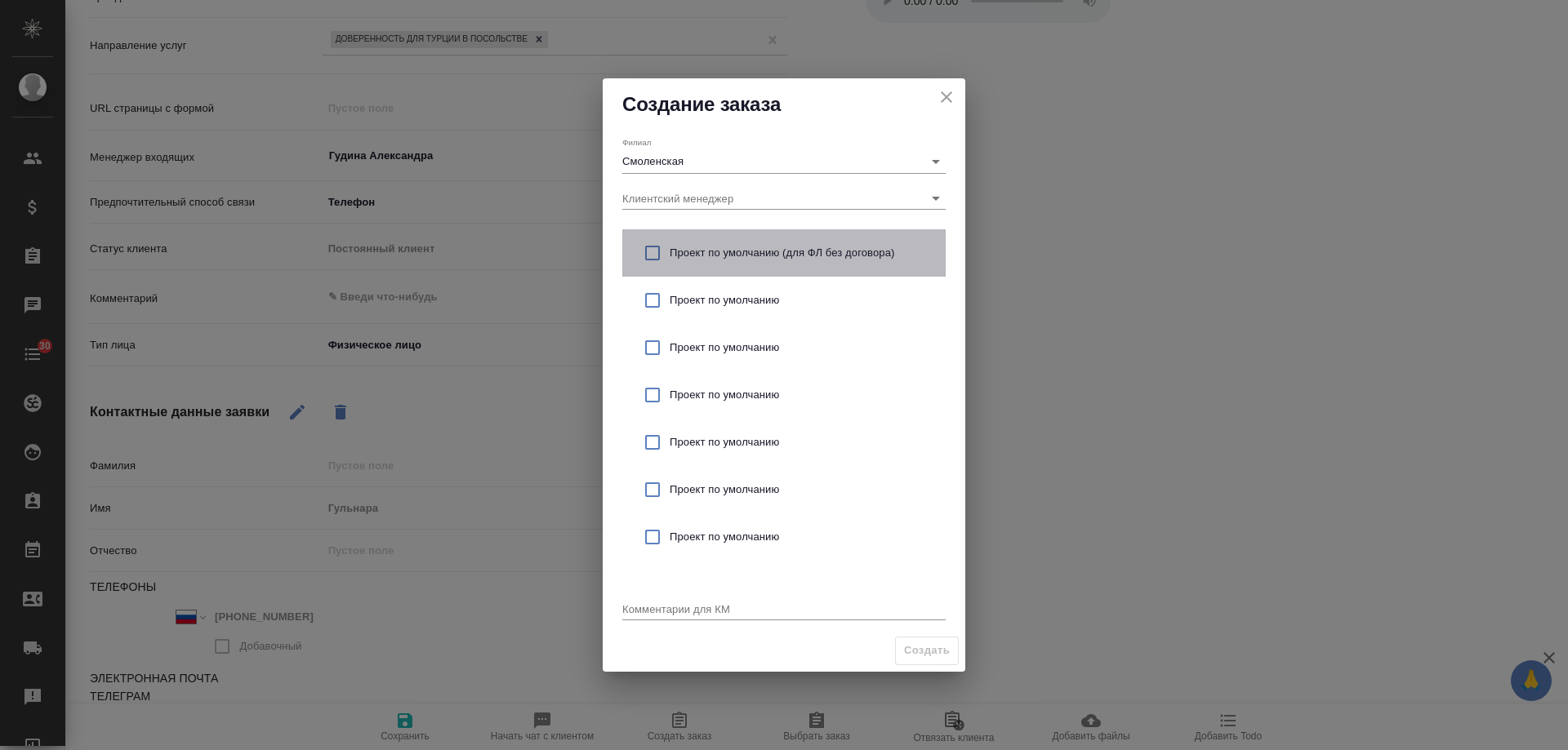
click at [719, 248] on span "Проект по умолчанию (для ФЛ без договора)" at bounding box center [801, 252] width 263 height 16
checkbox input "true"
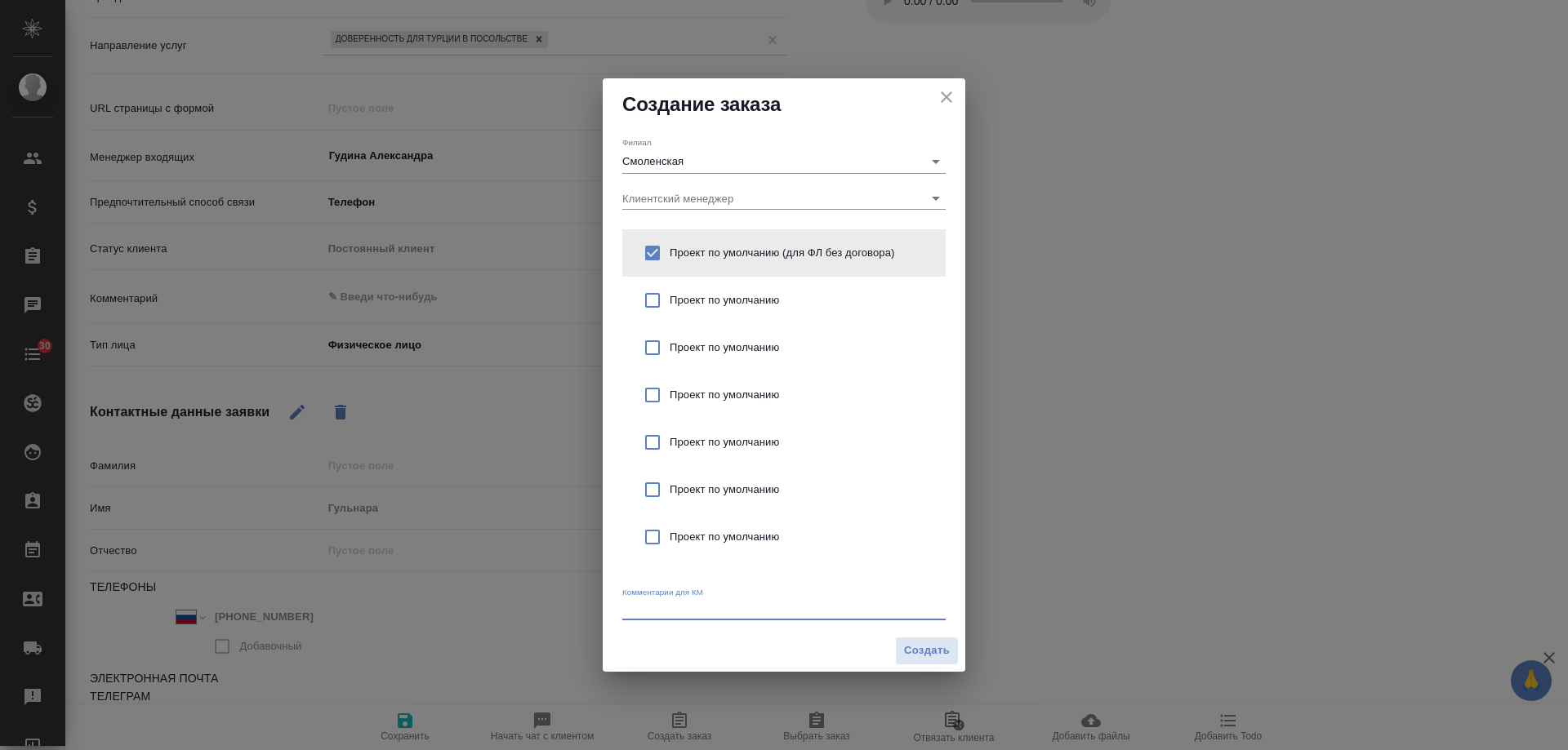
drag, startPoint x: 681, startPoint y: 607, endPoint x: 691, endPoint y: 589, distance: 20.6
click at [681, 607] on textarea at bounding box center [784, 608] width 323 height 12
type textarea "от КВ: доверенность для Турции"
click at [926, 658] on span "Создать" at bounding box center [927, 651] width 46 height 19
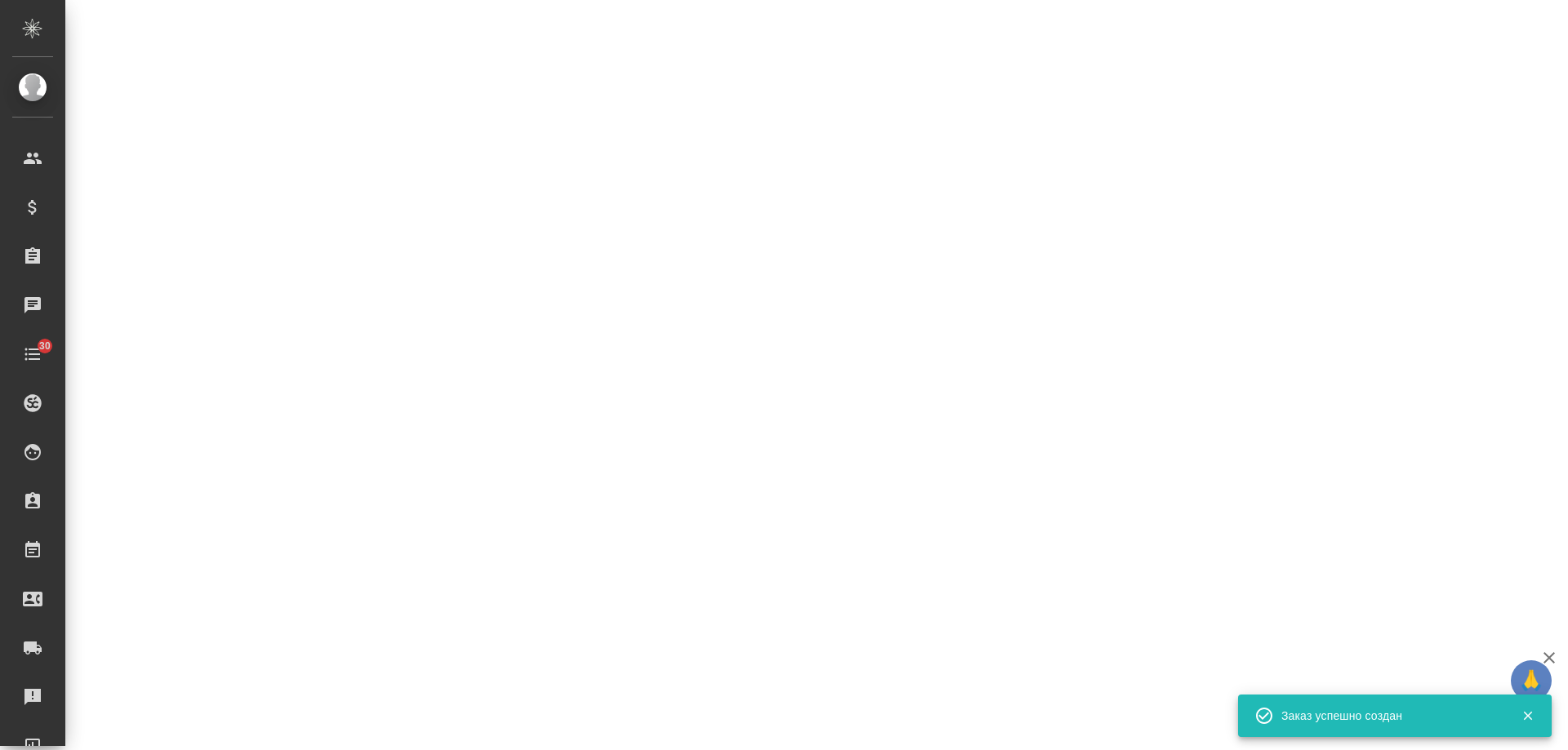
select select "RU"
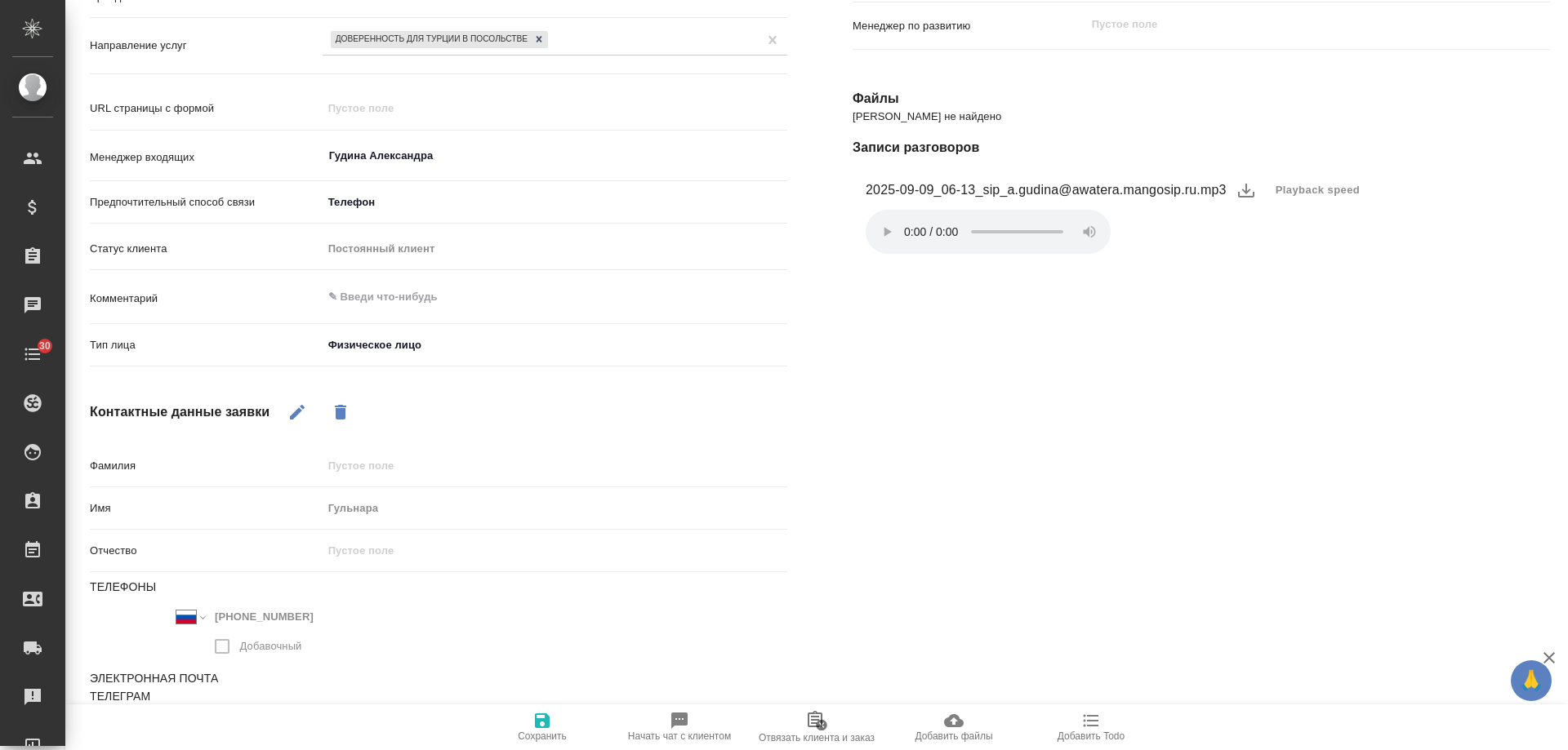
type textarea "x"
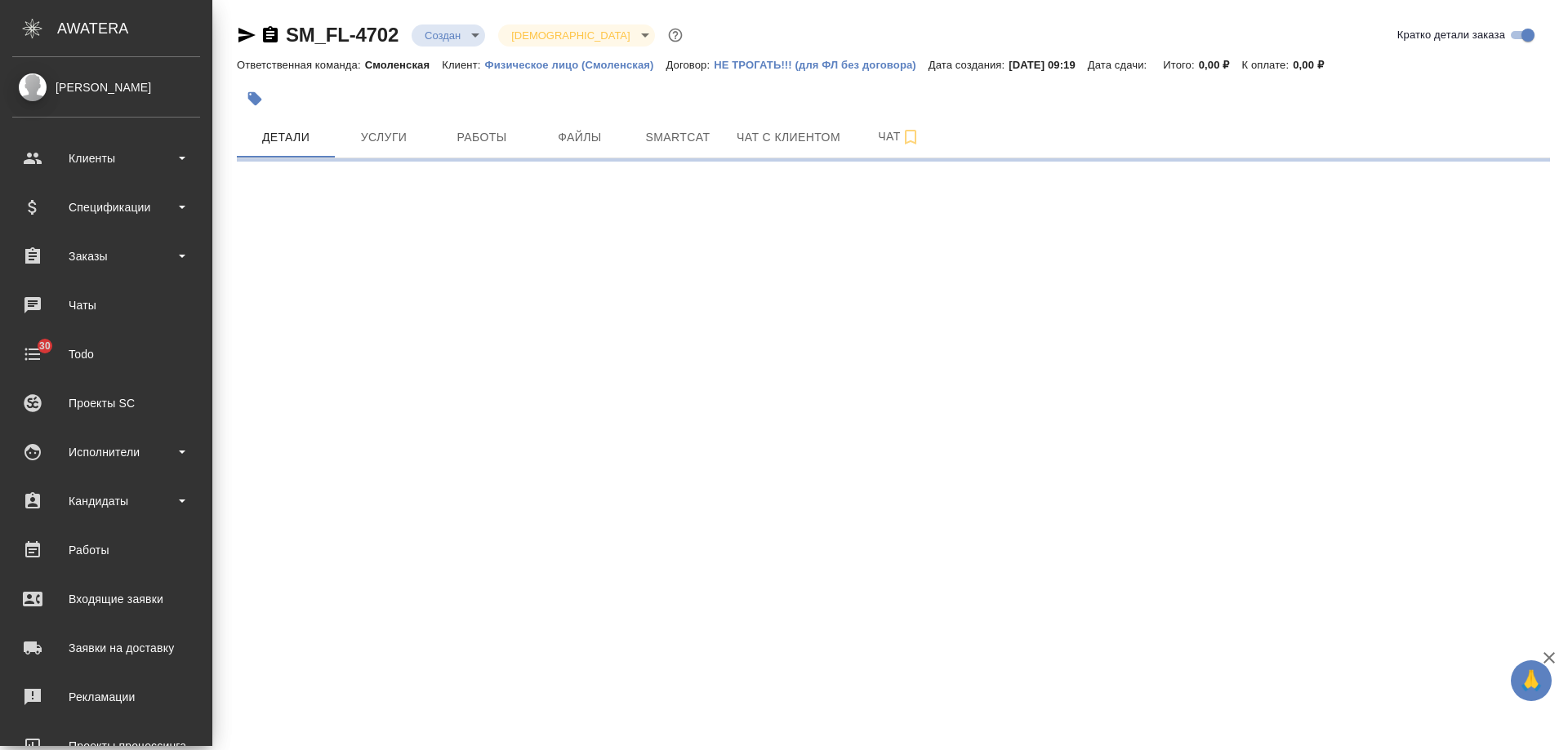
select select "RU"
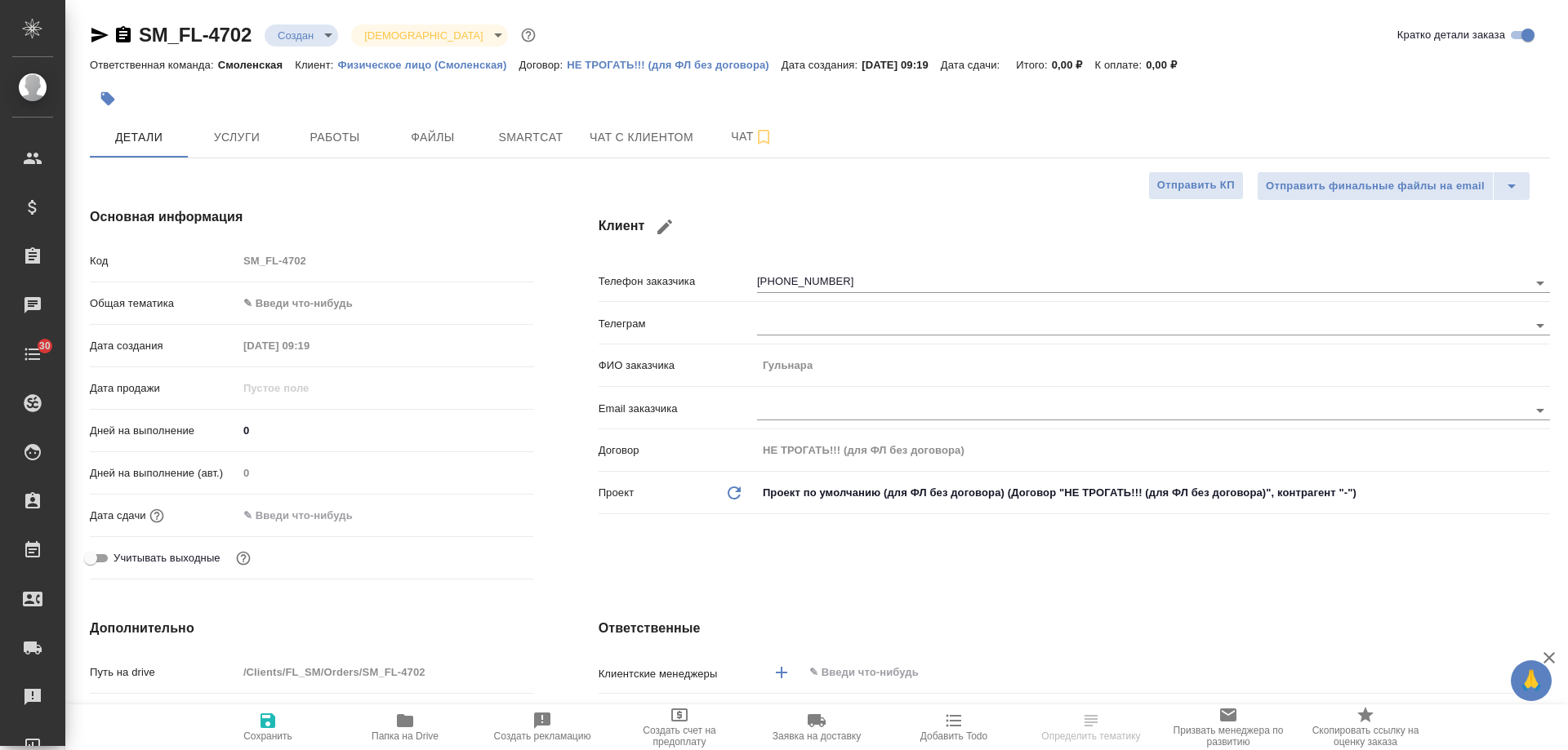
type textarea "x"
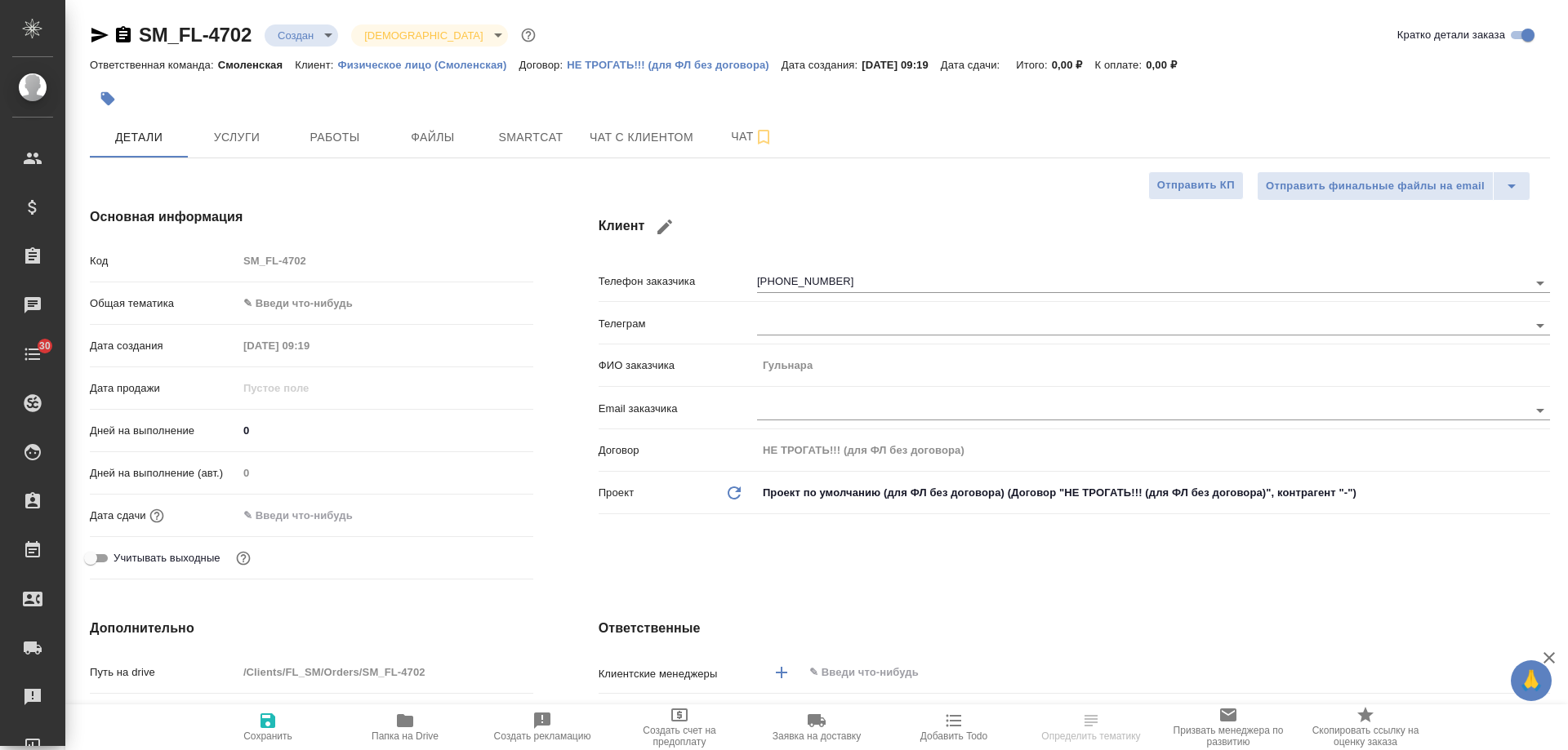
type textarea "x"
click at [120, 33] on icon "button" at bounding box center [123, 34] width 15 height 16
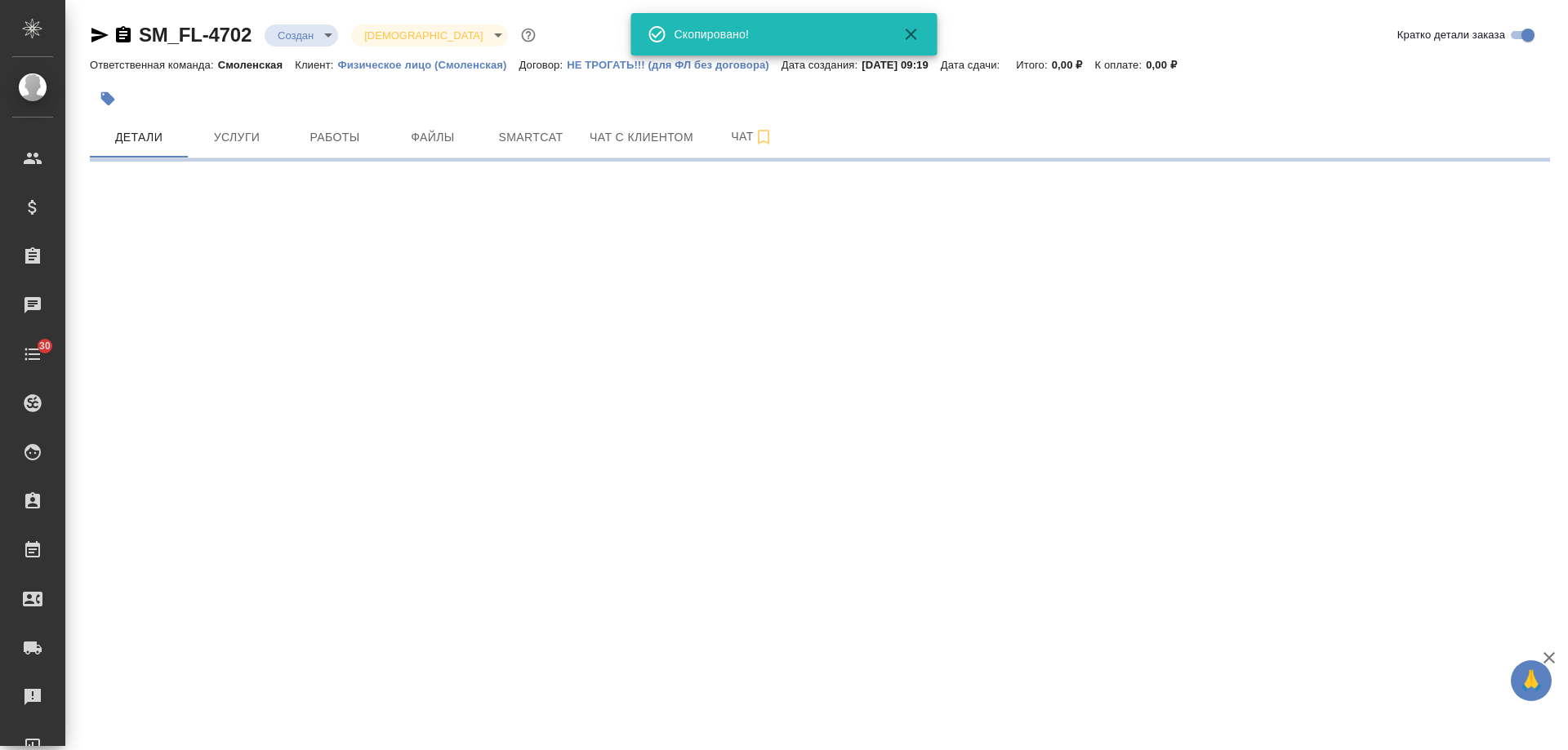
select select "RU"
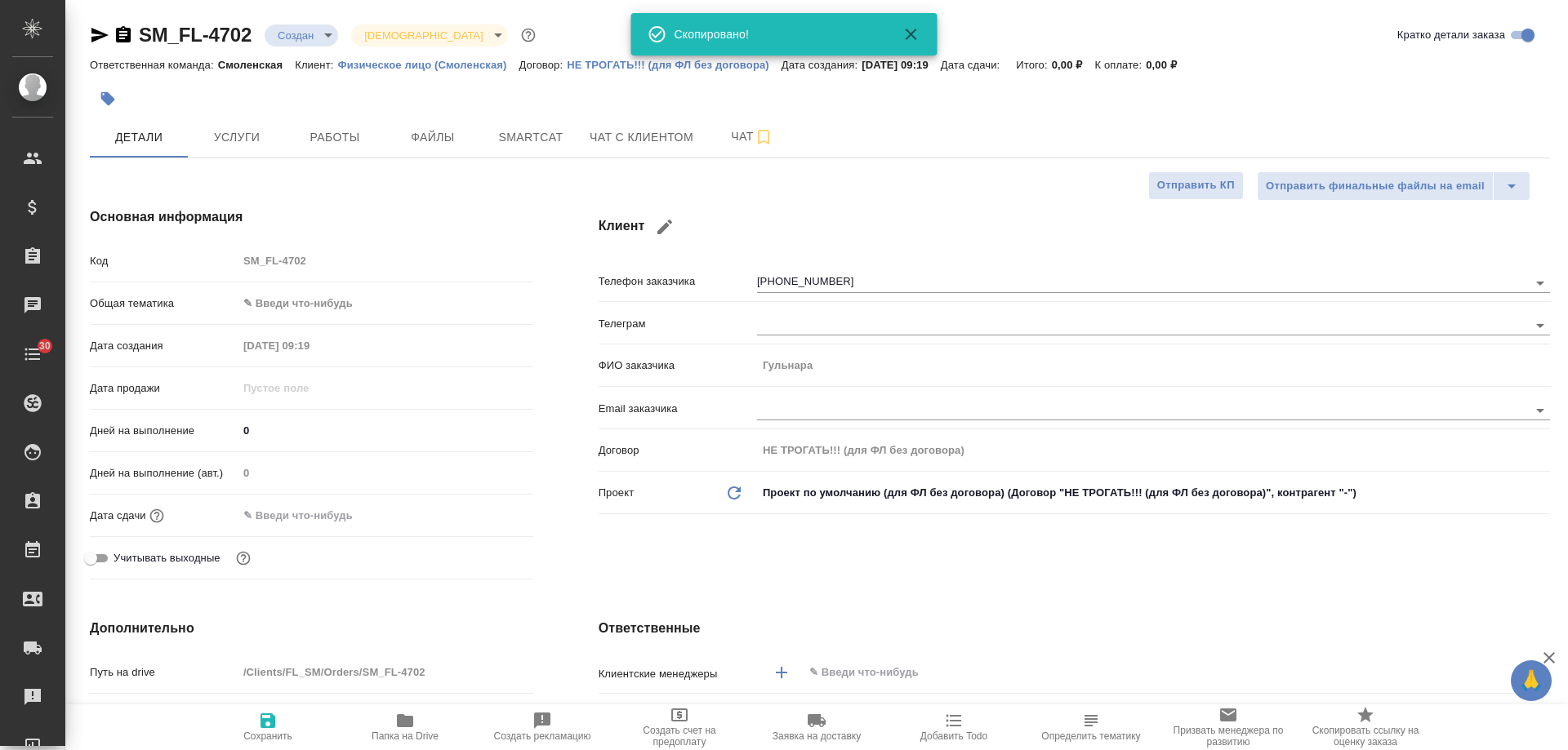
type textarea "x"
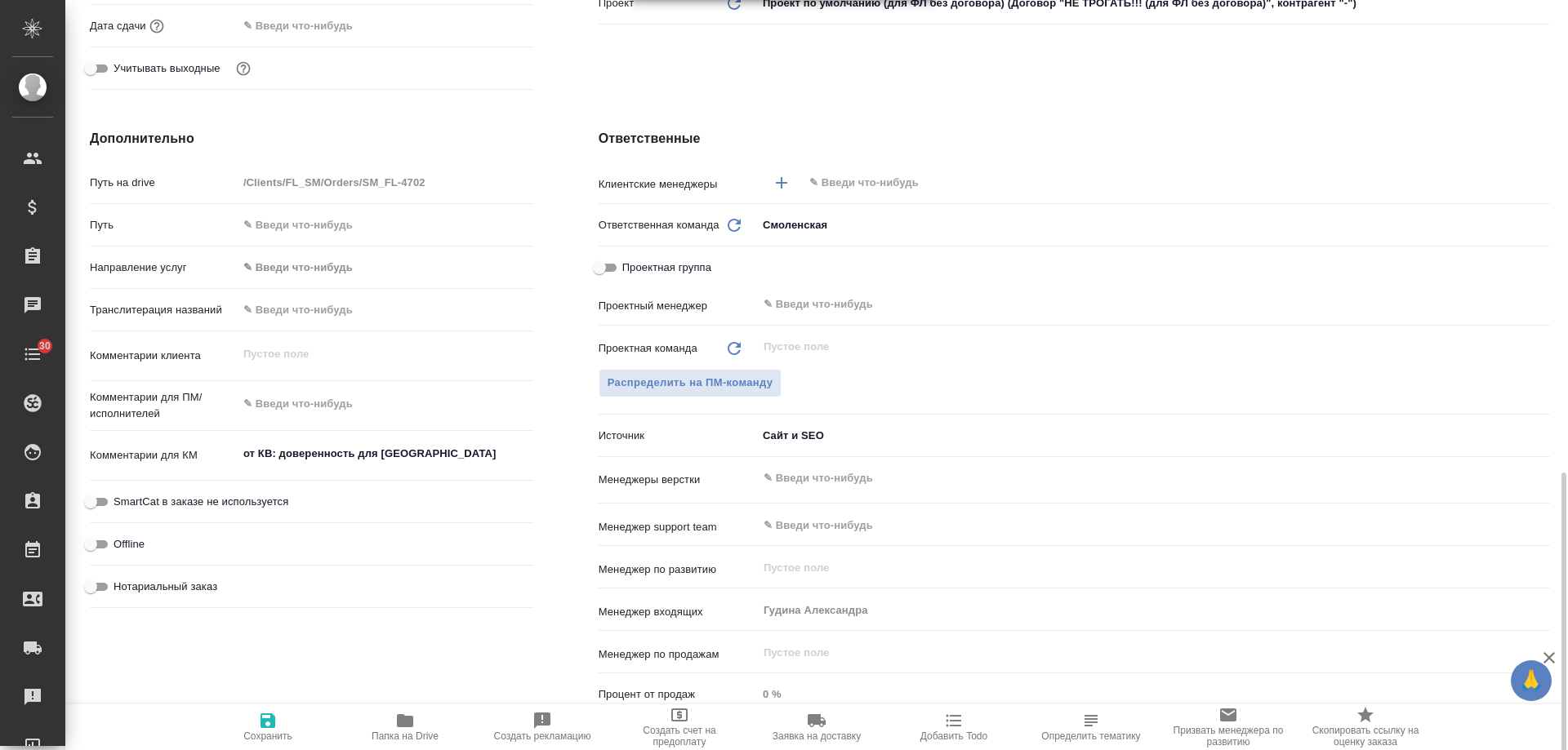
scroll to position [653, 0]
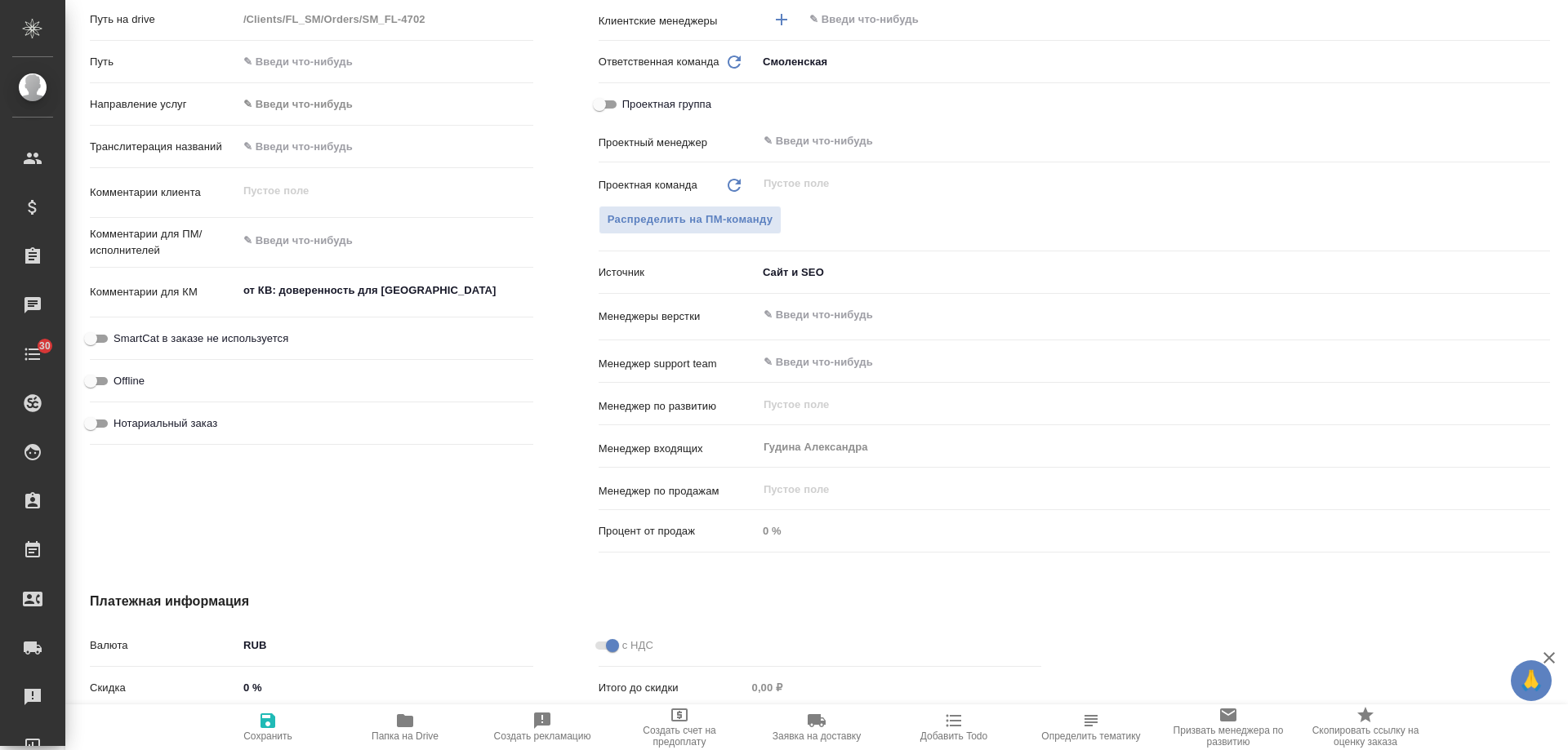
click at [953, 707] on button "Добавить Todo" at bounding box center [954, 727] width 137 height 46
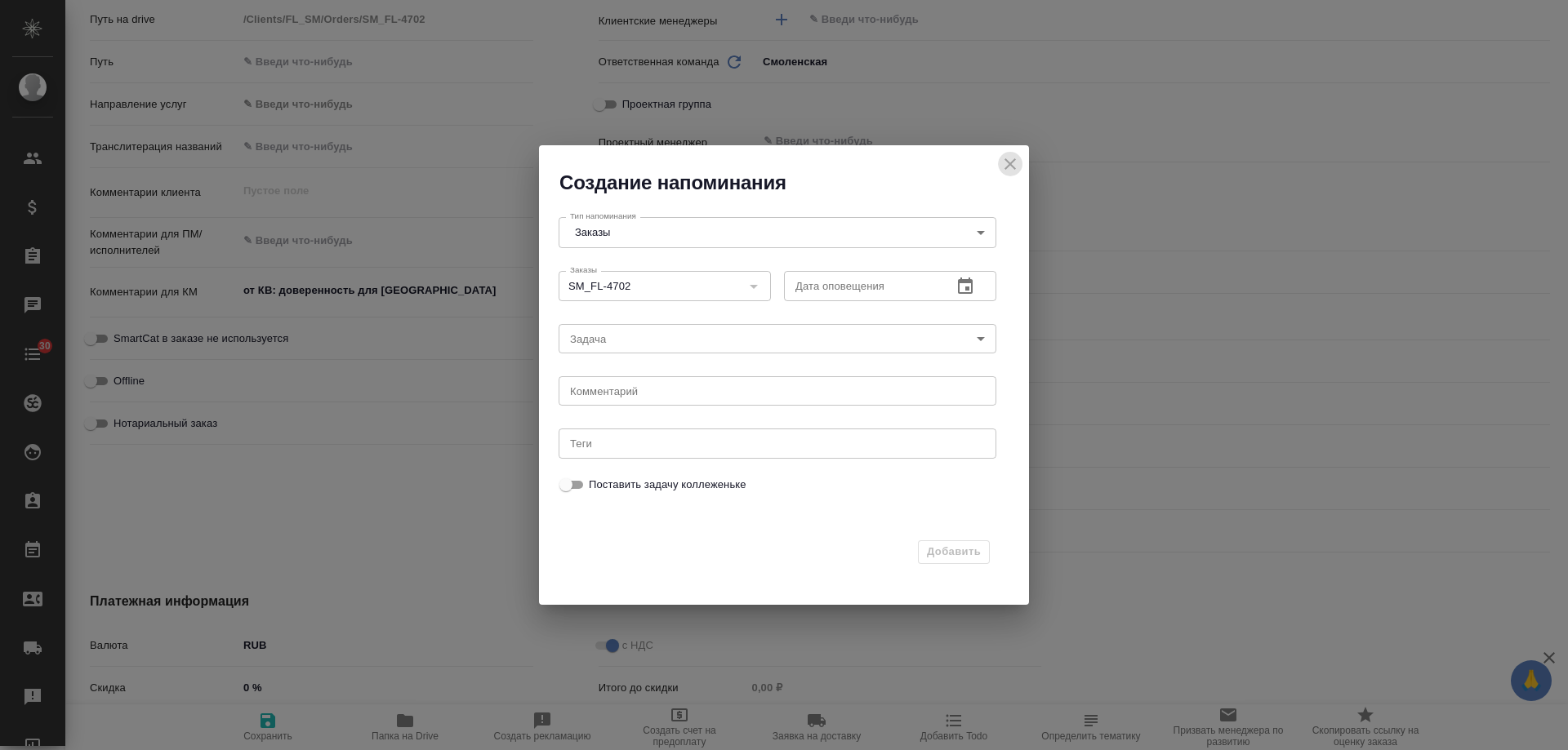
click at [1003, 158] on icon "close" at bounding box center [1010, 163] width 20 height 20
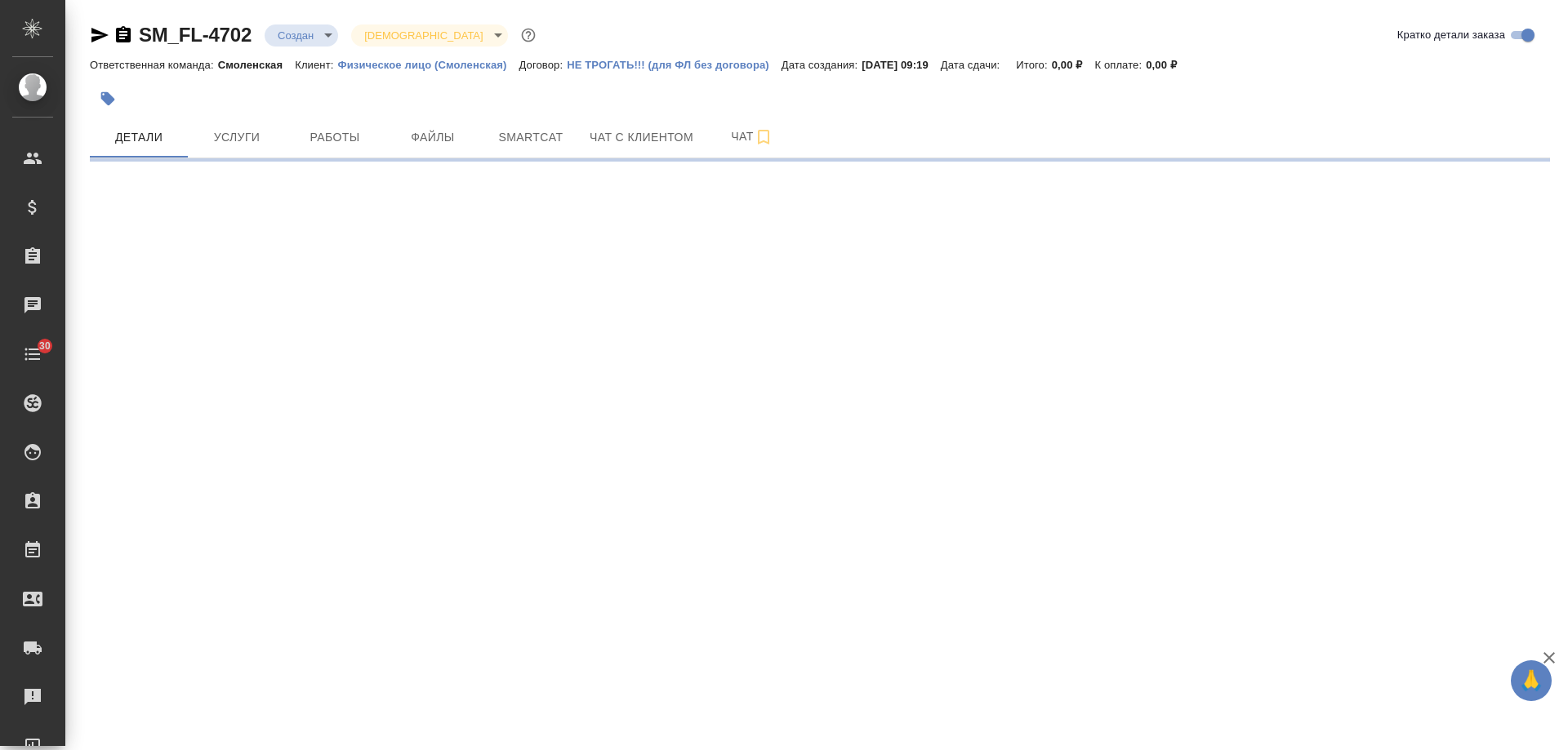
select select "RU"
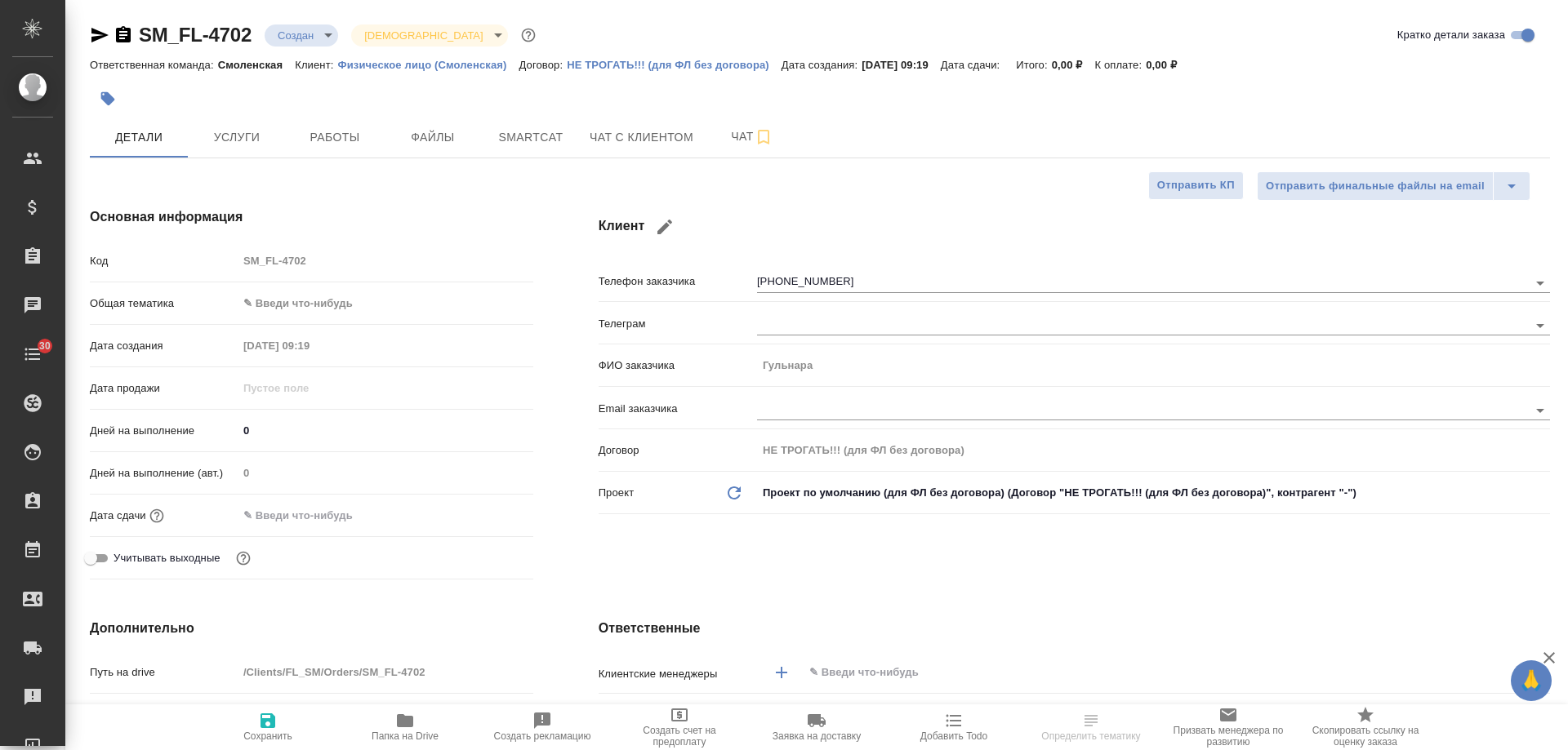
type textarea "x"
click at [964, 730] on span "Добавить Todo" at bounding box center [954, 726] width 118 height 31
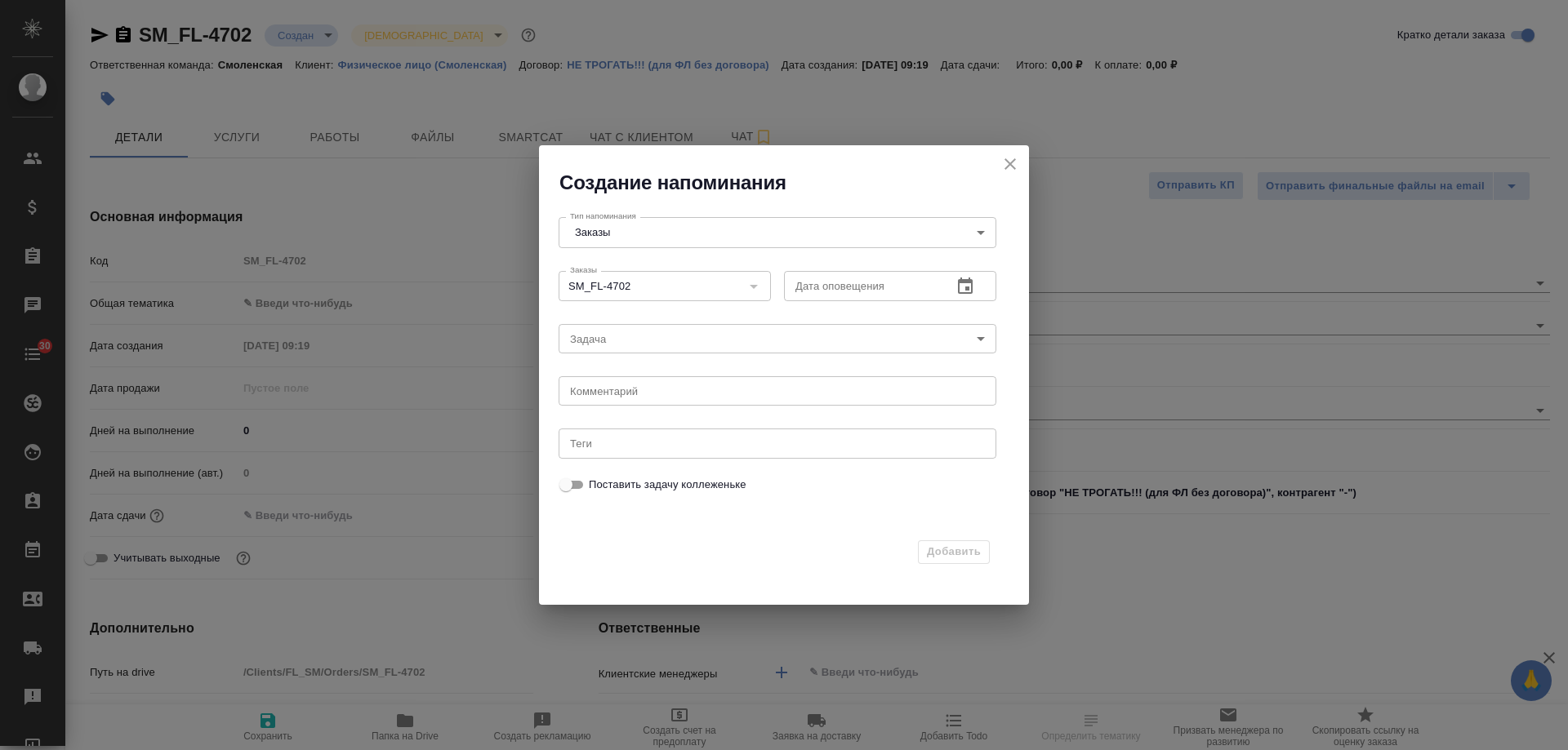
click at [966, 277] on icon "button" at bounding box center [965, 286] width 20 height 20
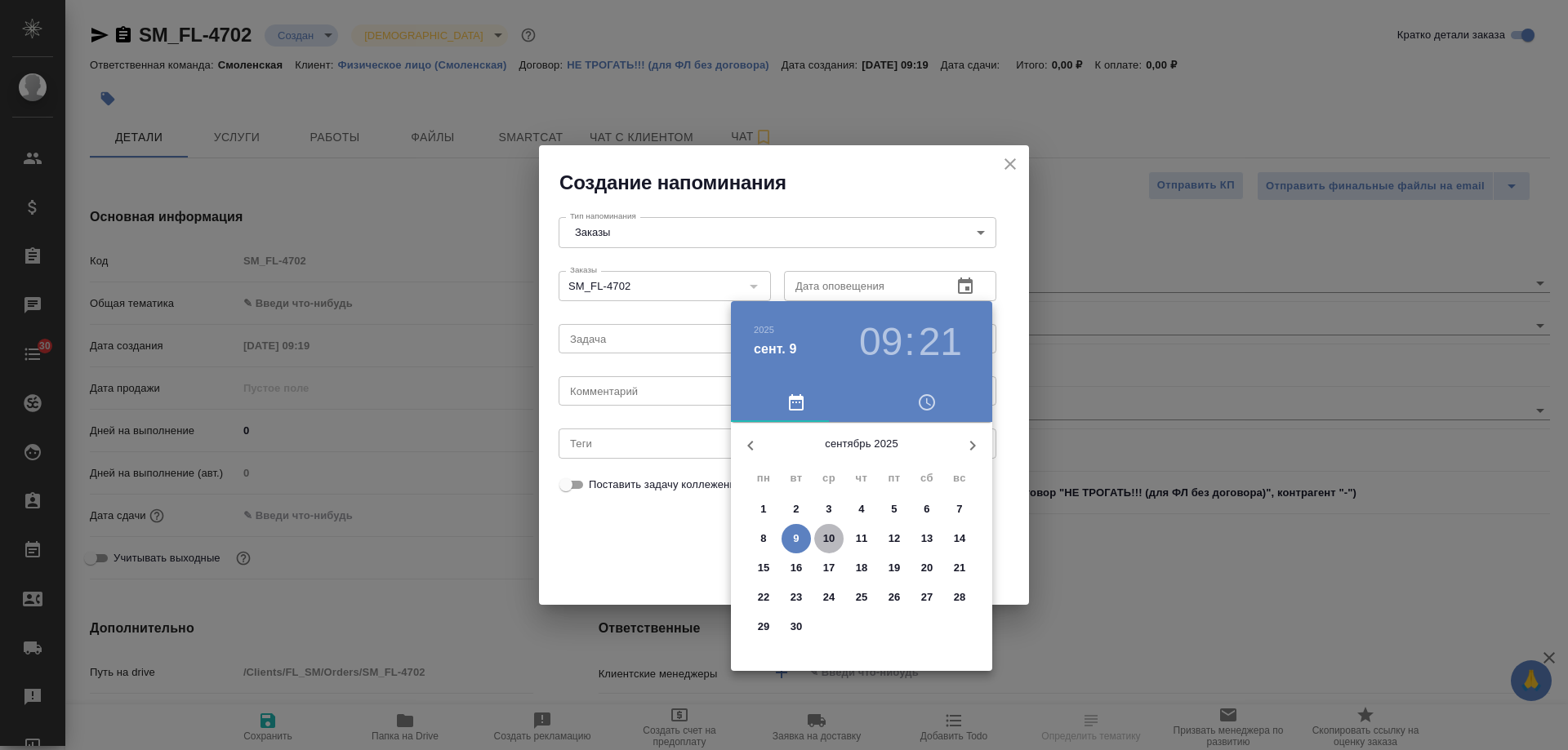
click at [837, 533] on span "10" at bounding box center [829, 538] width 29 height 16
type input "[DATE] 09:21"
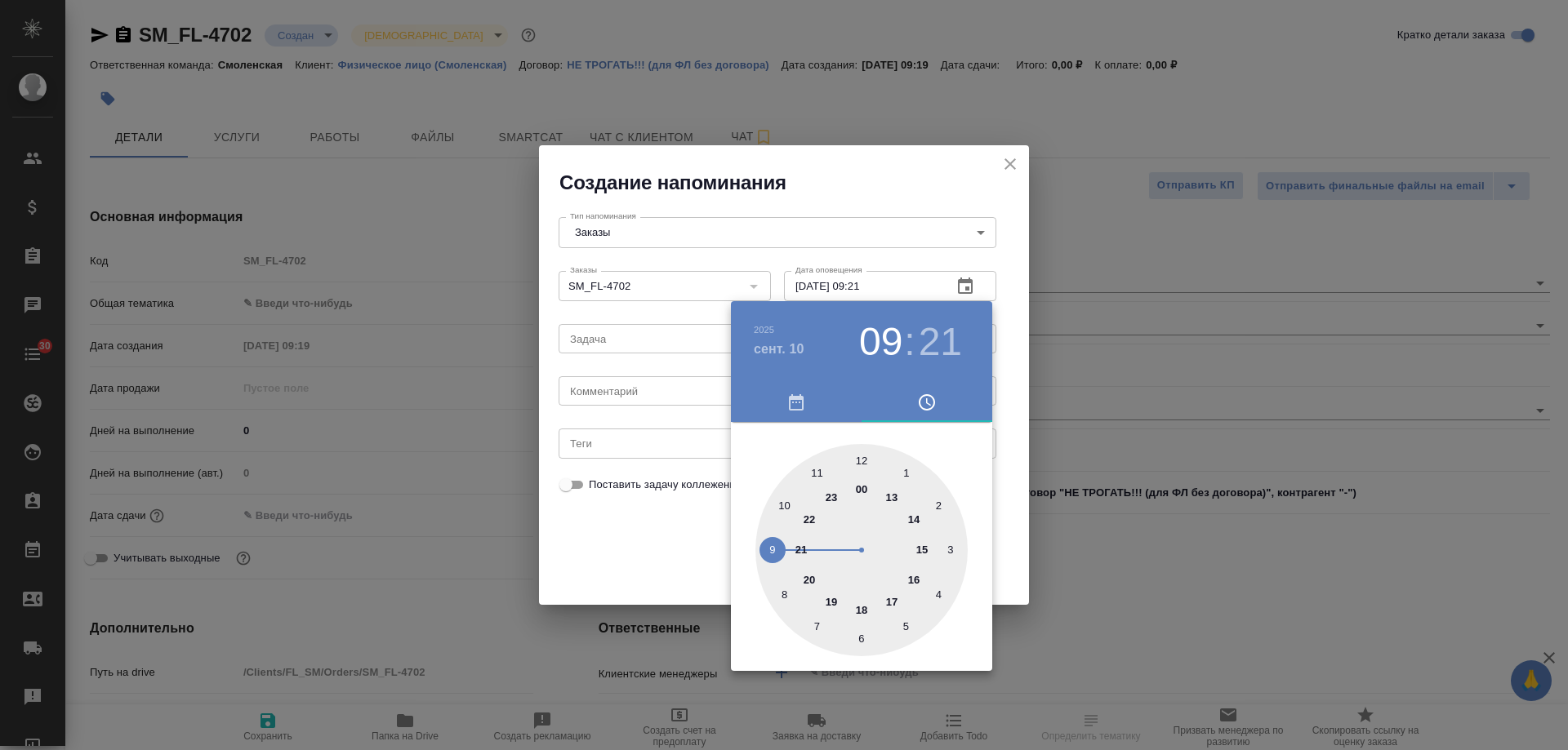
drag, startPoint x: 630, startPoint y: 407, endPoint x: 630, endPoint y: 395, distance: 12.0
click at [630, 406] on div at bounding box center [784, 375] width 1568 height 750
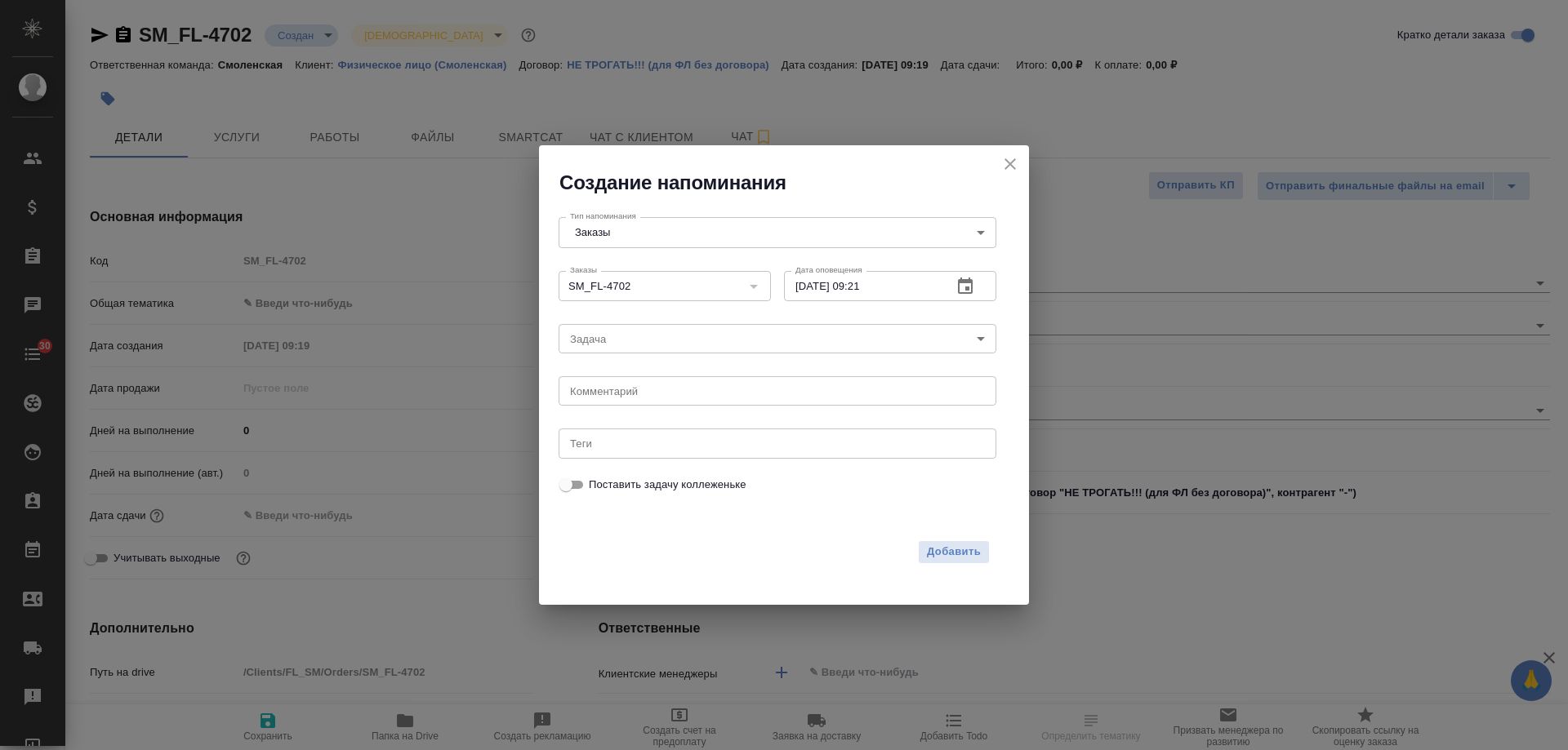
click at [630, 394] on div "2025 сент. 10 09 : 21 00 1 2 3 4 5 6 7 8 9 10 11 12 13 14 15 16 17 18 19 20 21 …" at bounding box center [784, 375] width 1568 height 750
click at [628, 396] on div "2025 сент. 10 09 : 21 00 1 2 3 4 5 6 7 8 9 10 11 12 13 14 15 16 17 18 19 20 21 …" at bounding box center [784, 375] width 1568 height 750
click at [620, 396] on textarea at bounding box center [777, 391] width 415 height 12
type textarea "инфа"
click at [958, 549] on span "Добавить" at bounding box center [954, 552] width 54 height 19
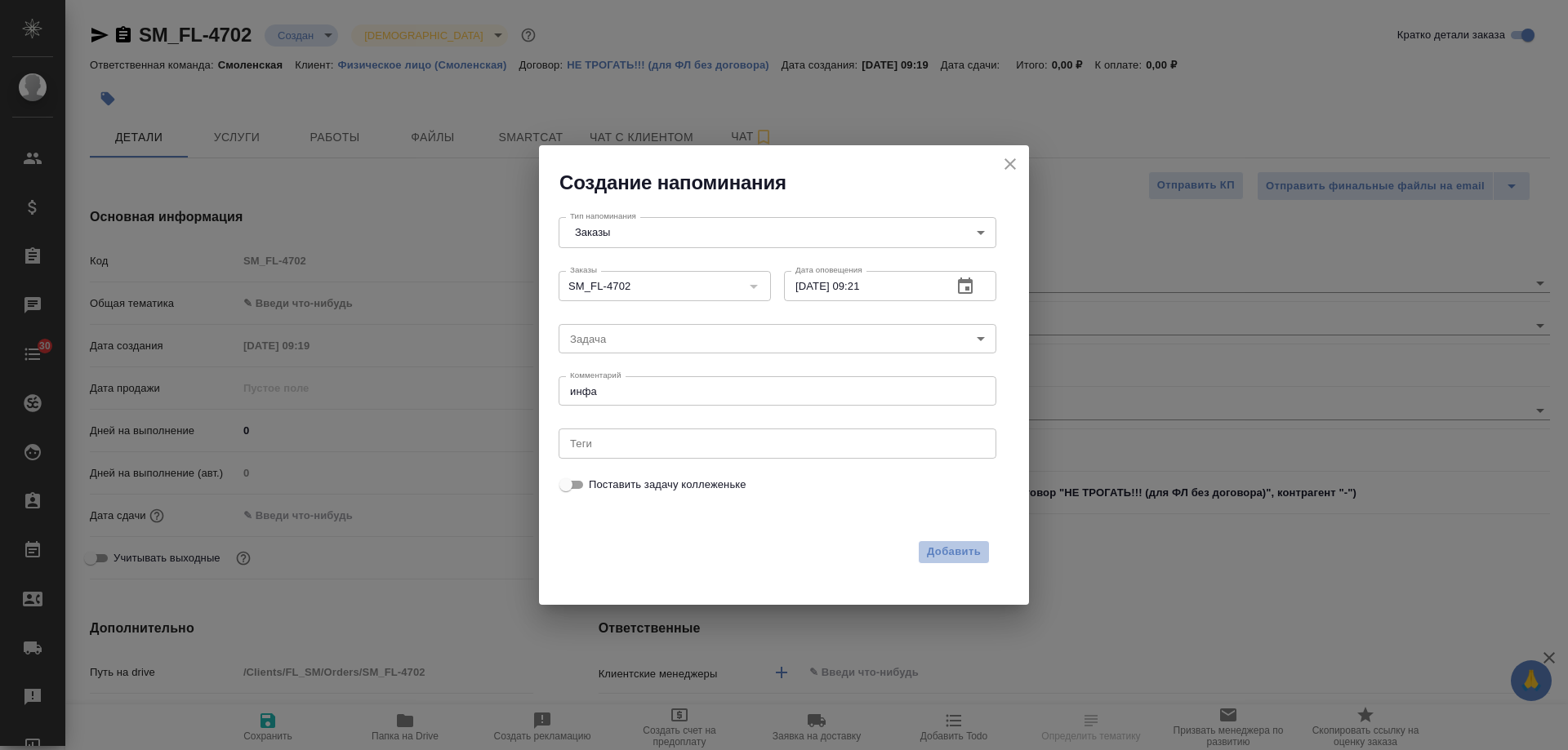
type textarea "x"
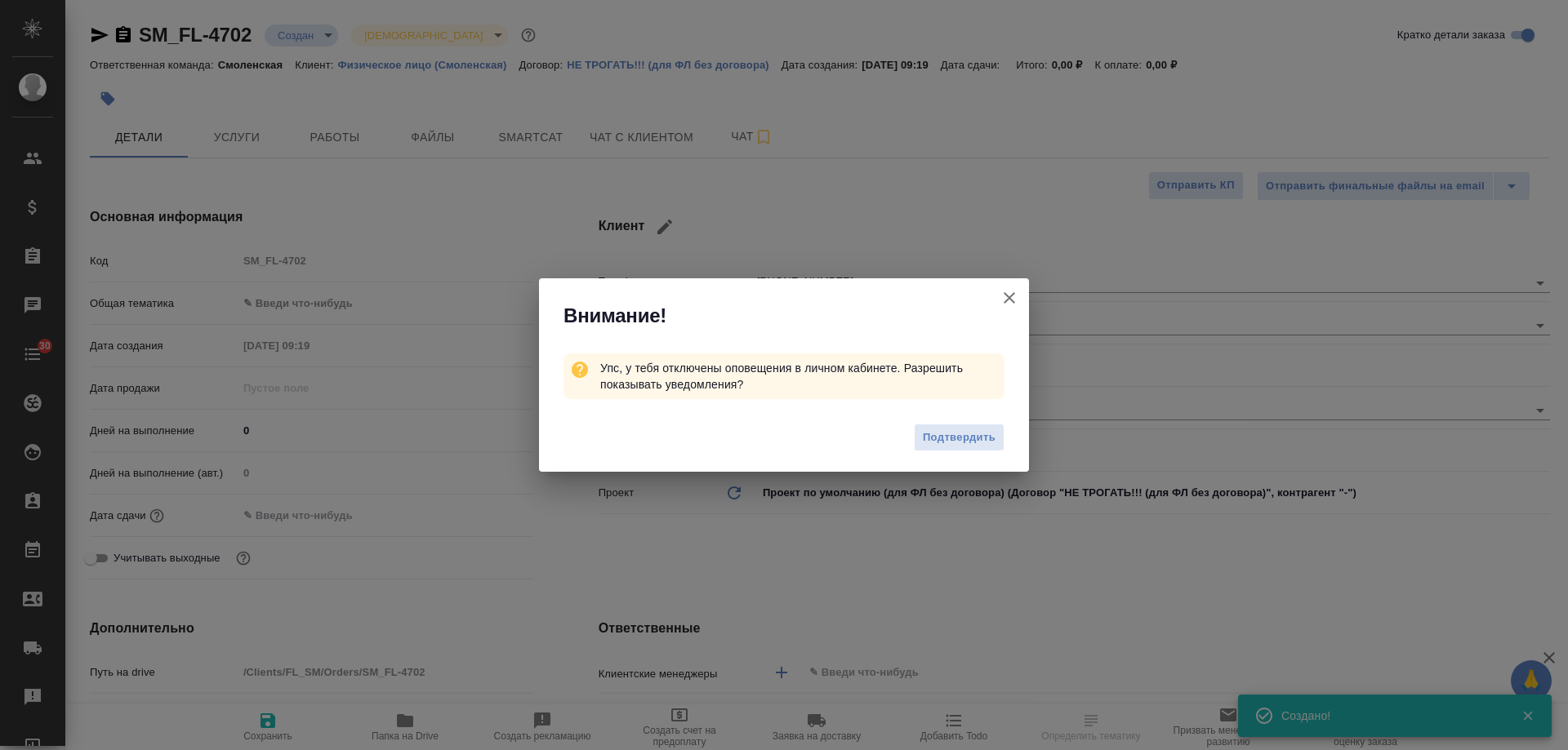
type textarea "x"
click at [1014, 294] on icon "button" at bounding box center [1009, 298] width 11 height 11
type textarea "x"
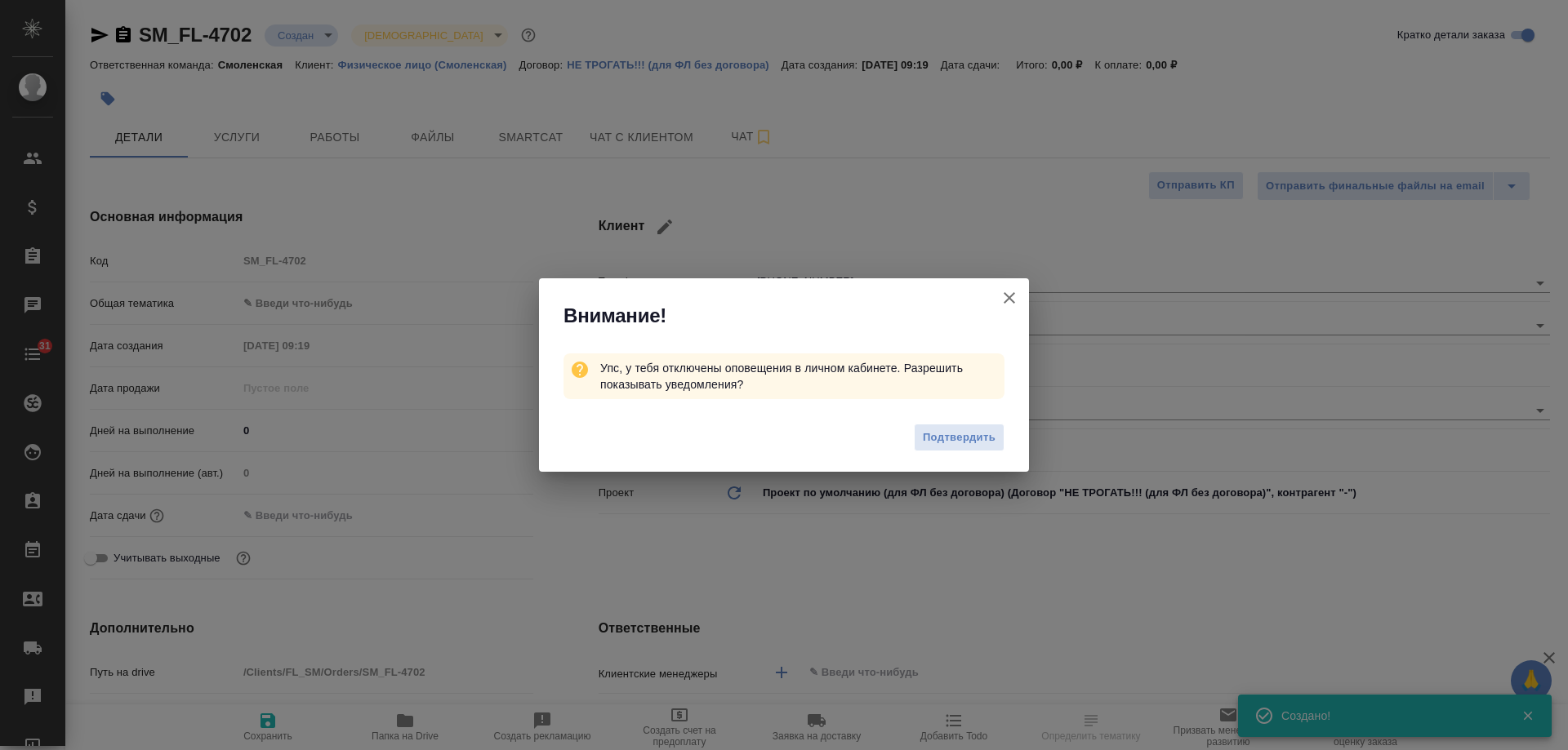
type textarea "x"
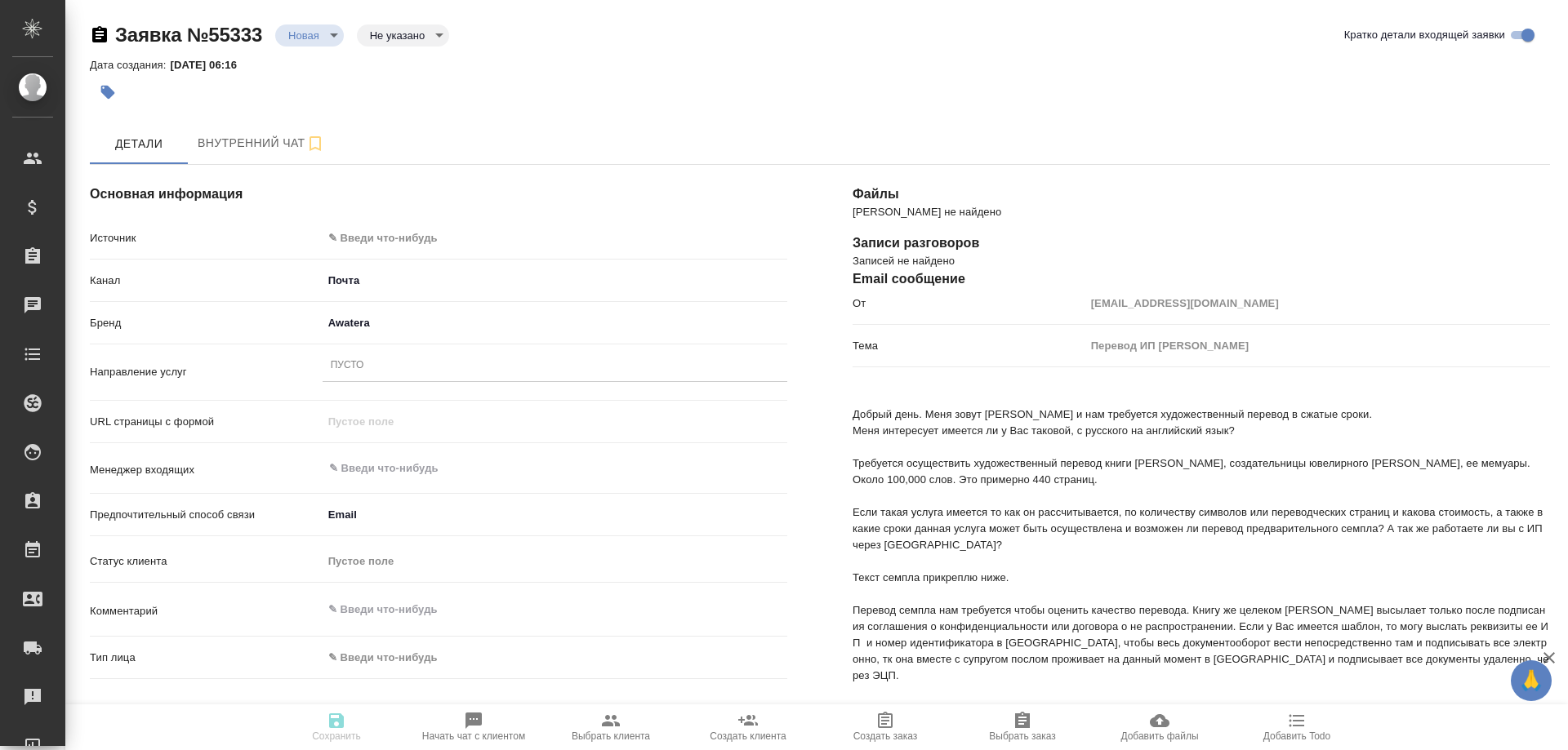
select select "RU"
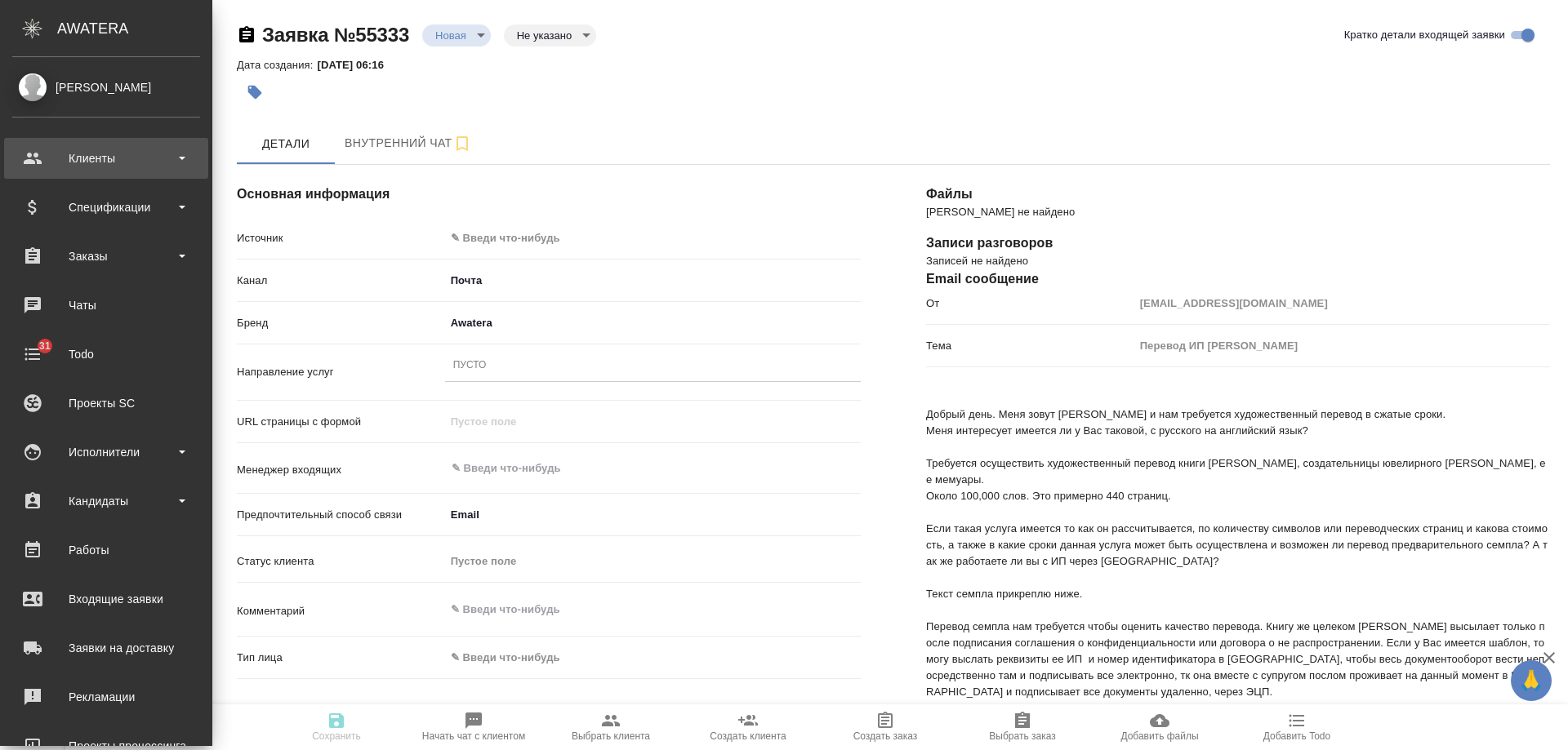
click at [83, 165] on div "Клиенты" at bounding box center [106, 158] width 188 height 24
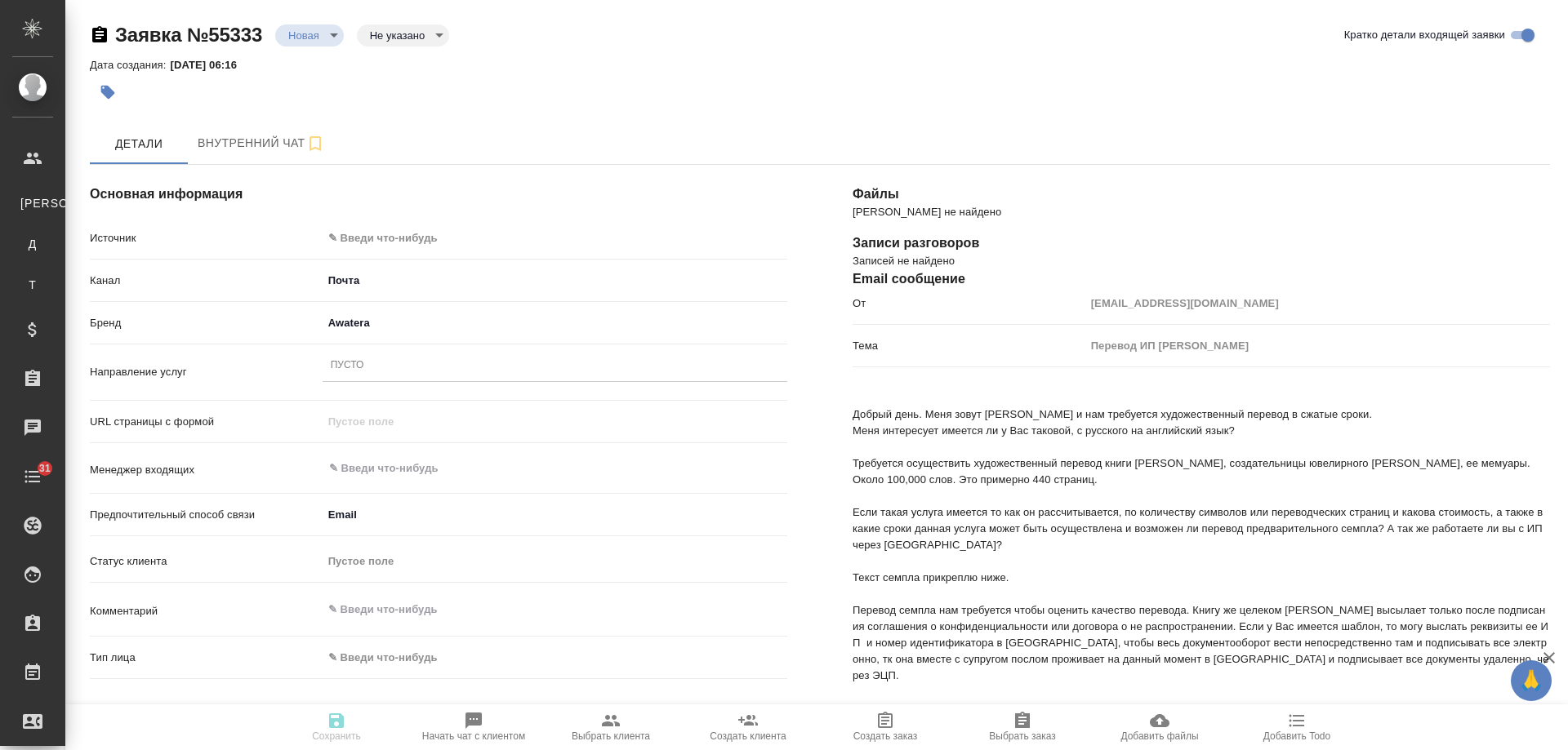
click at [355, 230] on body "🙏 .cls-1 fill:#fff; AWATERA Gudina Alexandra Клиенты К Клиенты Д Договоры Т Тен…" at bounding box center [784, 375] width 1568 height 750
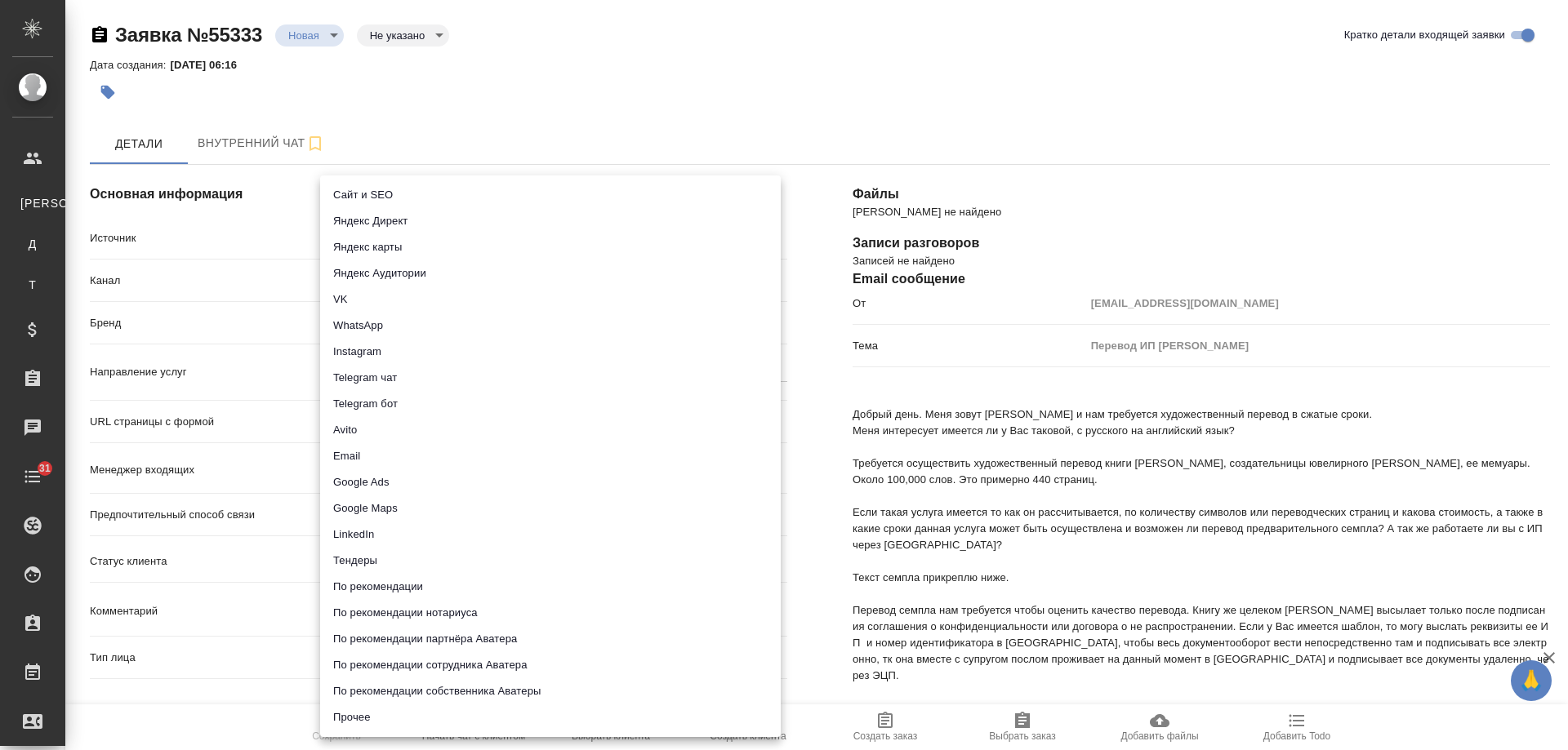
click at [375, 458] on li "Email" at bounding box center [550, 457] width 461 height 26
type input "emailAds"
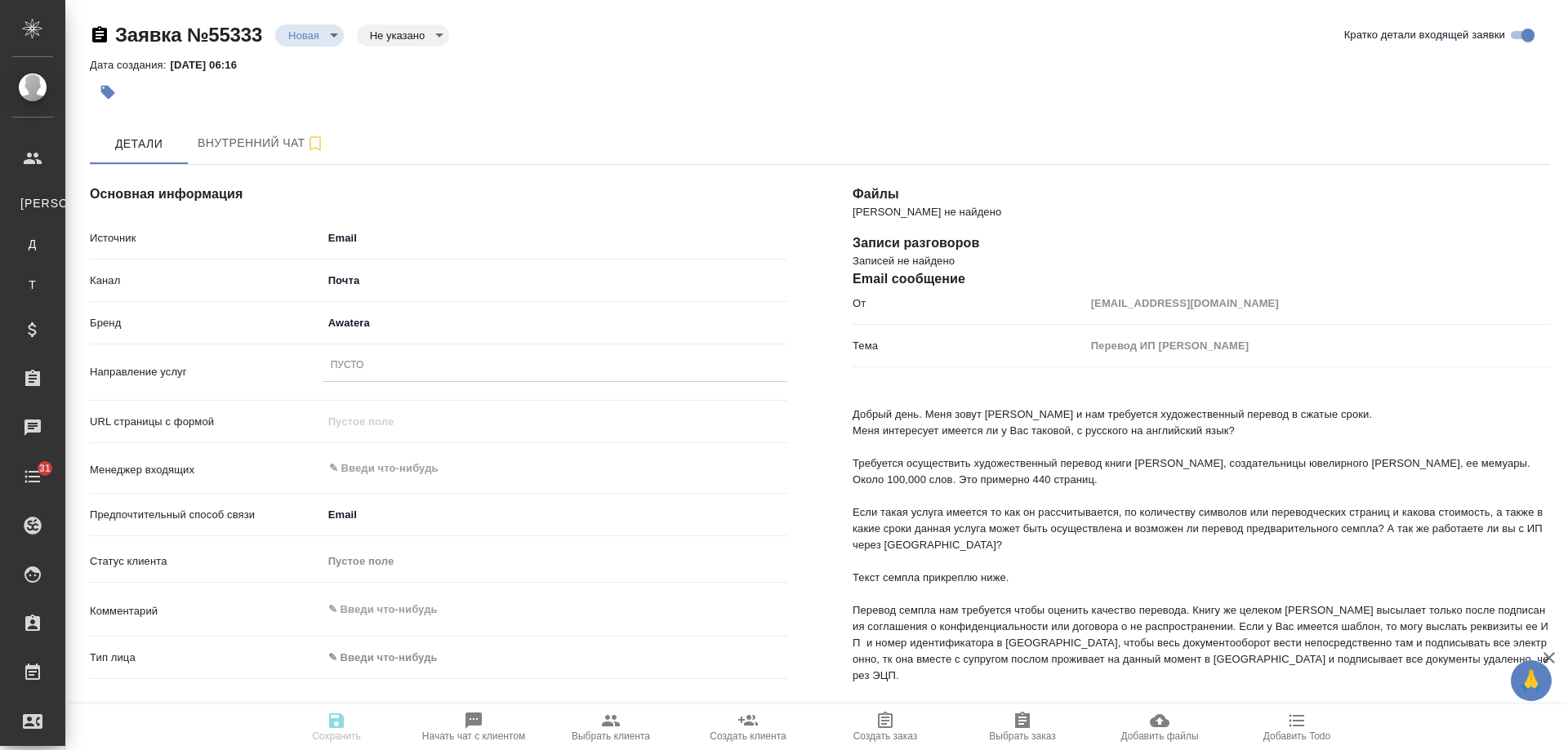
click at [352, 371] on div "Пусто" at bounding box center [348, 366] width 34 height 14
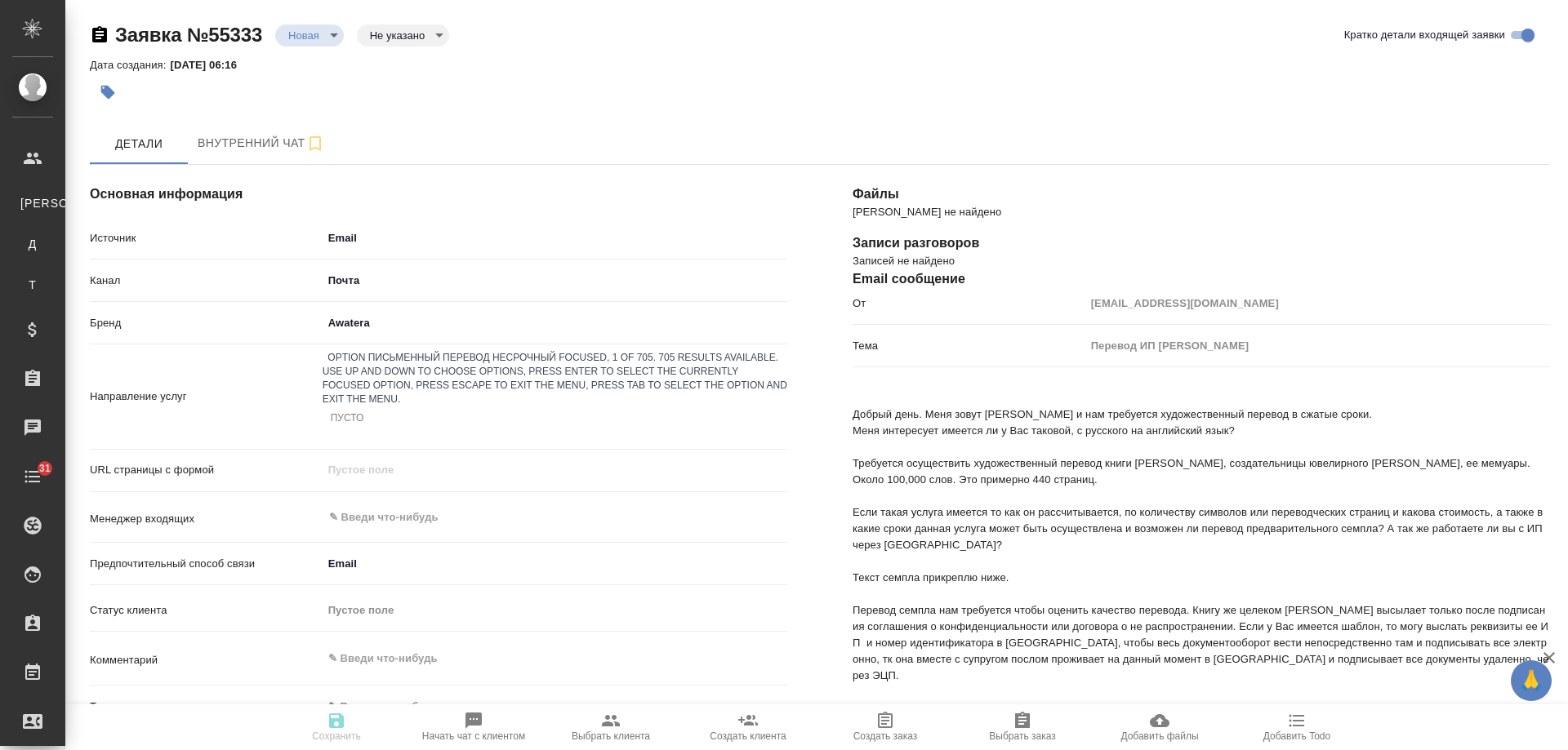
click at [432, 750] on div "Письменный перевод несрочный" at bounding box center [784, 759] width 1568 height 20
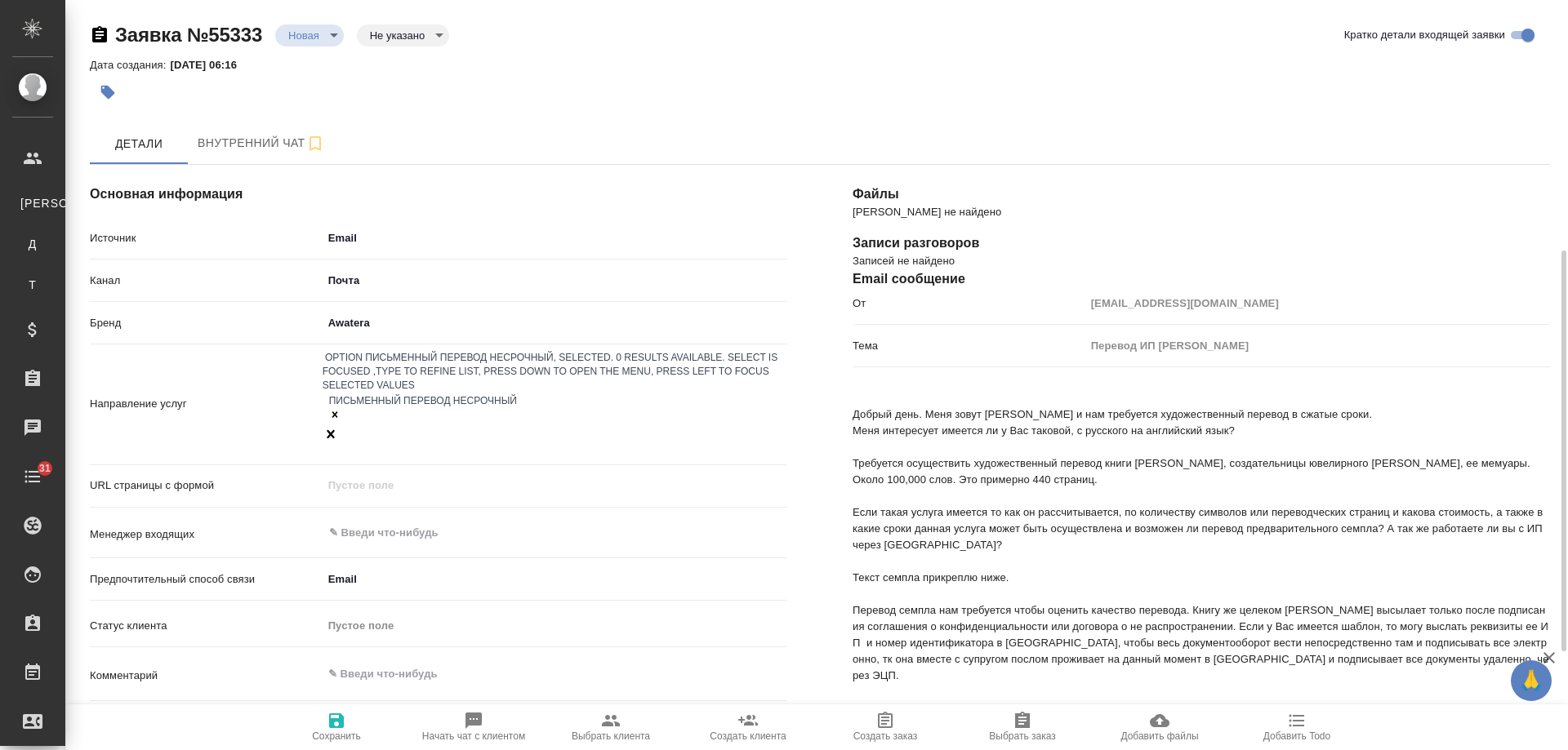
scroll to position [163, 0]
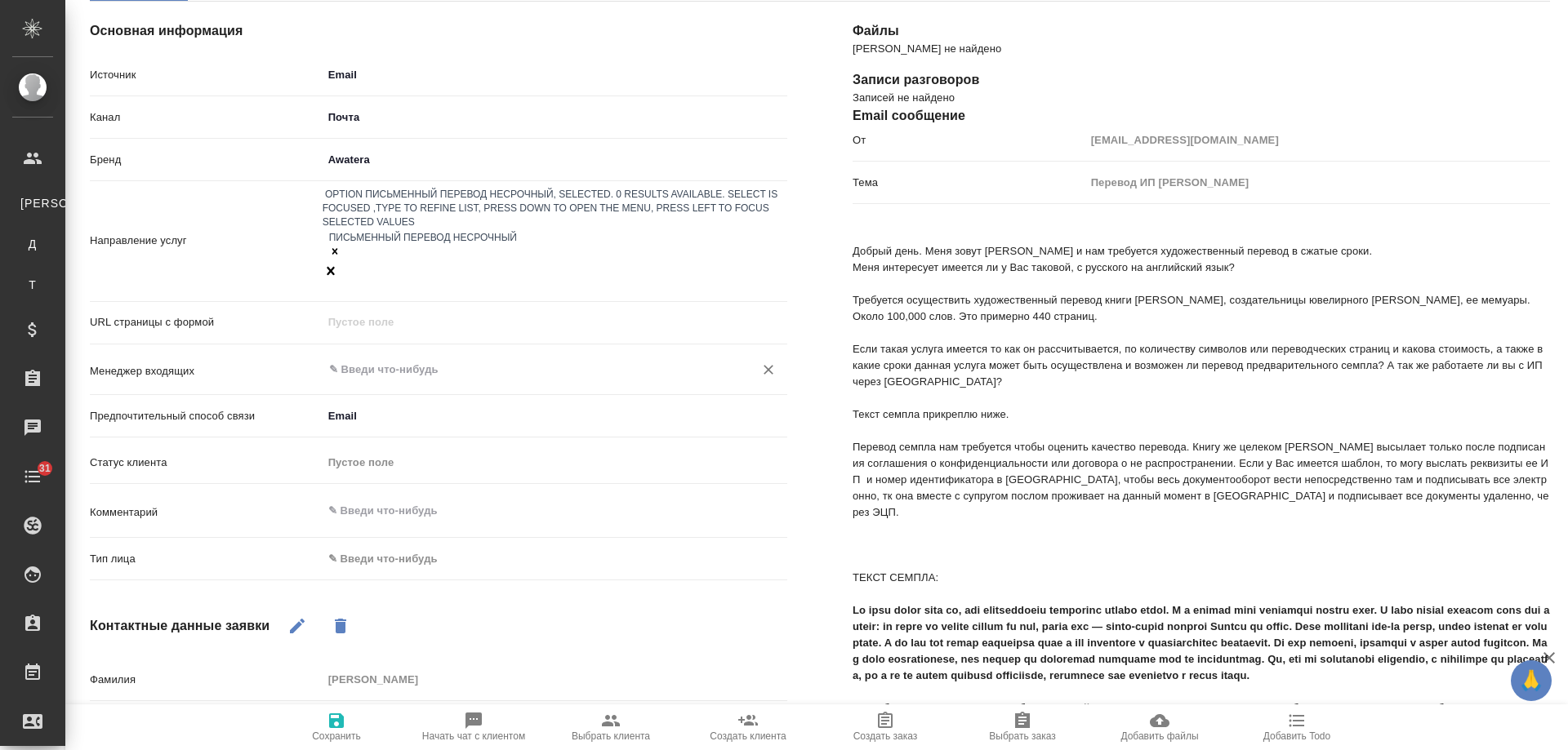
click at [378, 355] on div "​" at bounding box center [554, 369] width 464 height 29
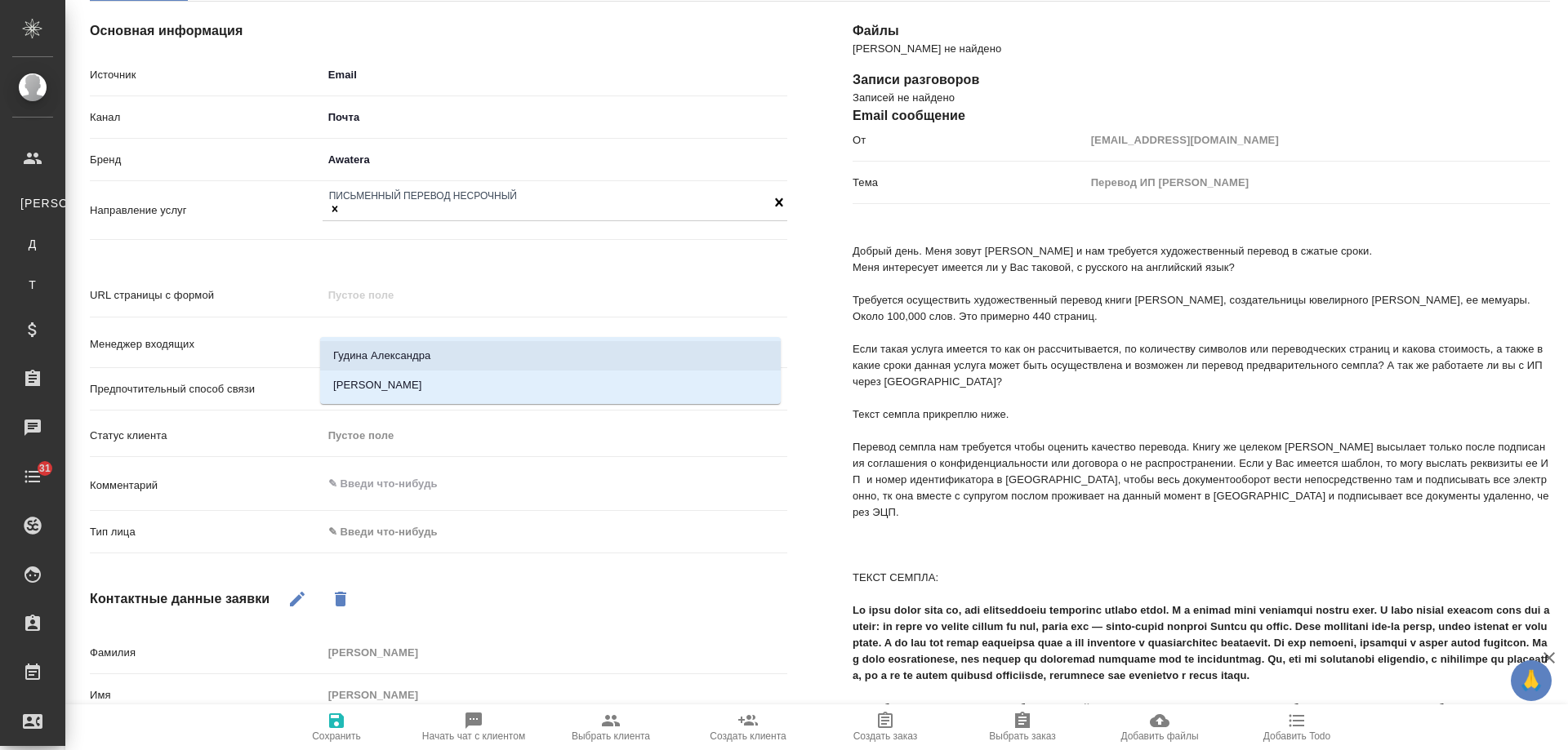
click at [399, 351] on li "Гудина Александра" at bounding box center [550, 355] width 461 height 29
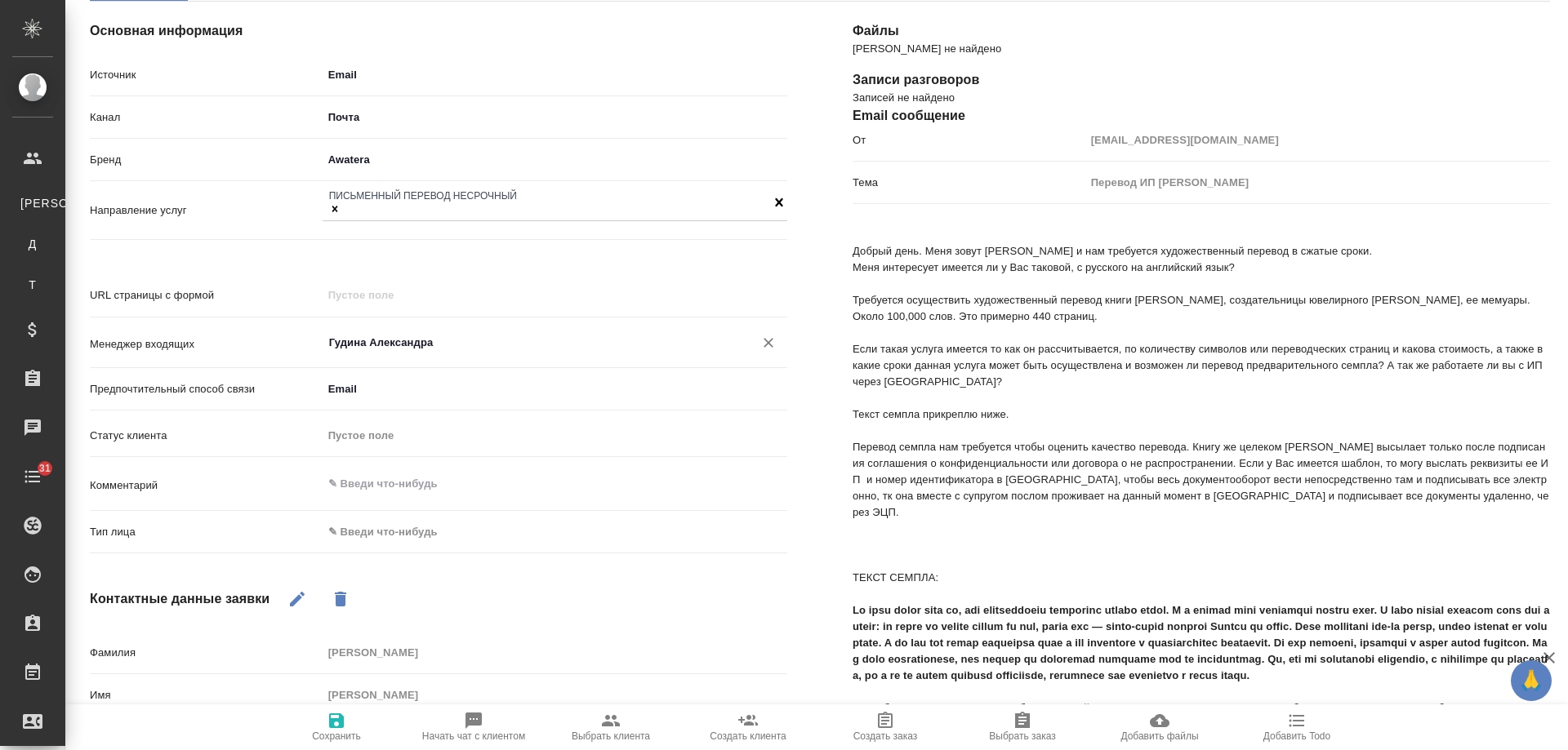
type input "Гудина Александра"
click at [388, 515] on body "🙏 .cls-1 fill:#fff; AWATERA Gudina Alexandra Клиенты К Клиенты Д Договоры Т Тен…" at bounding box center [784, 375] width 1568 height 750
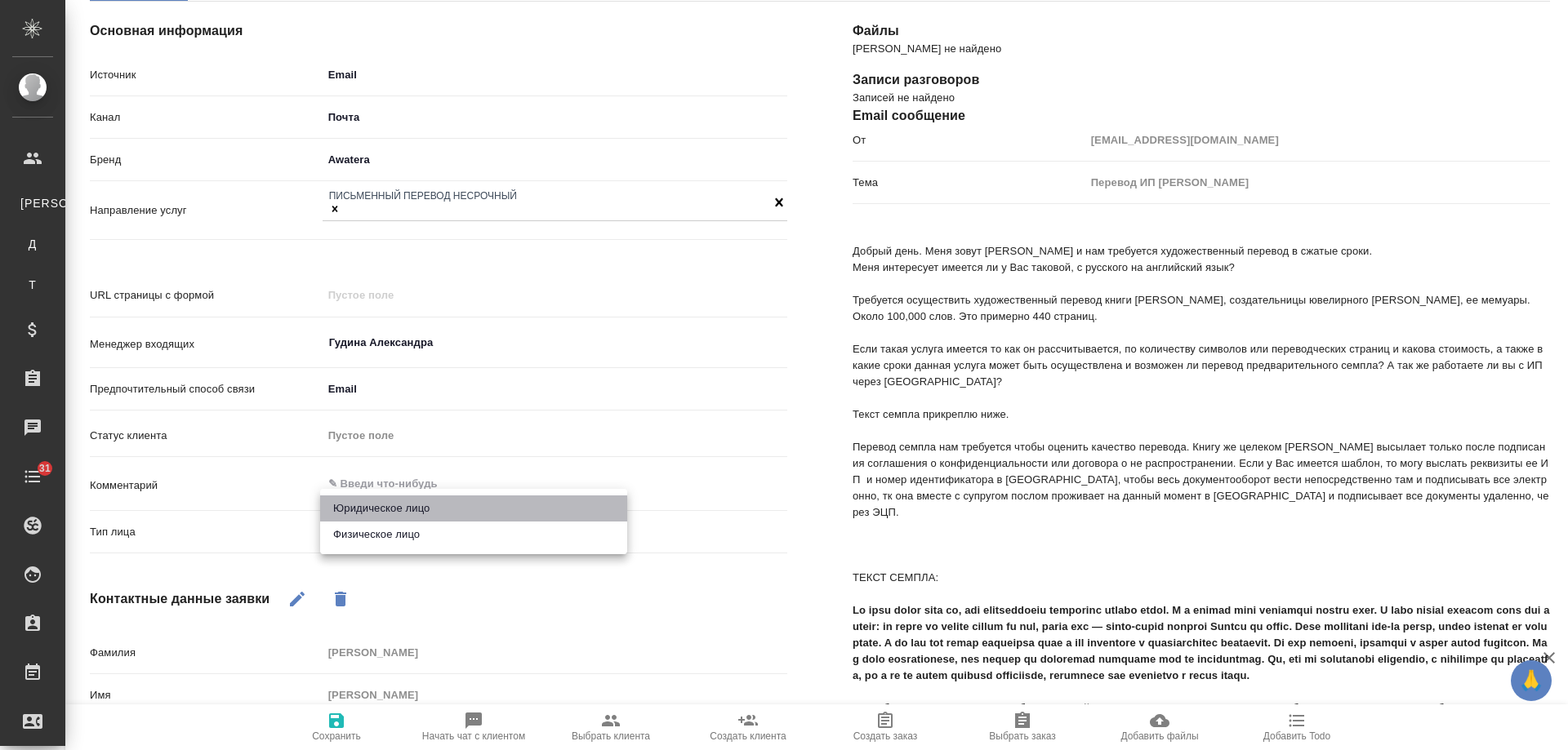
click at [390, 503] on li "Юридическое лицо" at bounding box center [474, 509] width 307 height 26
type input "company"
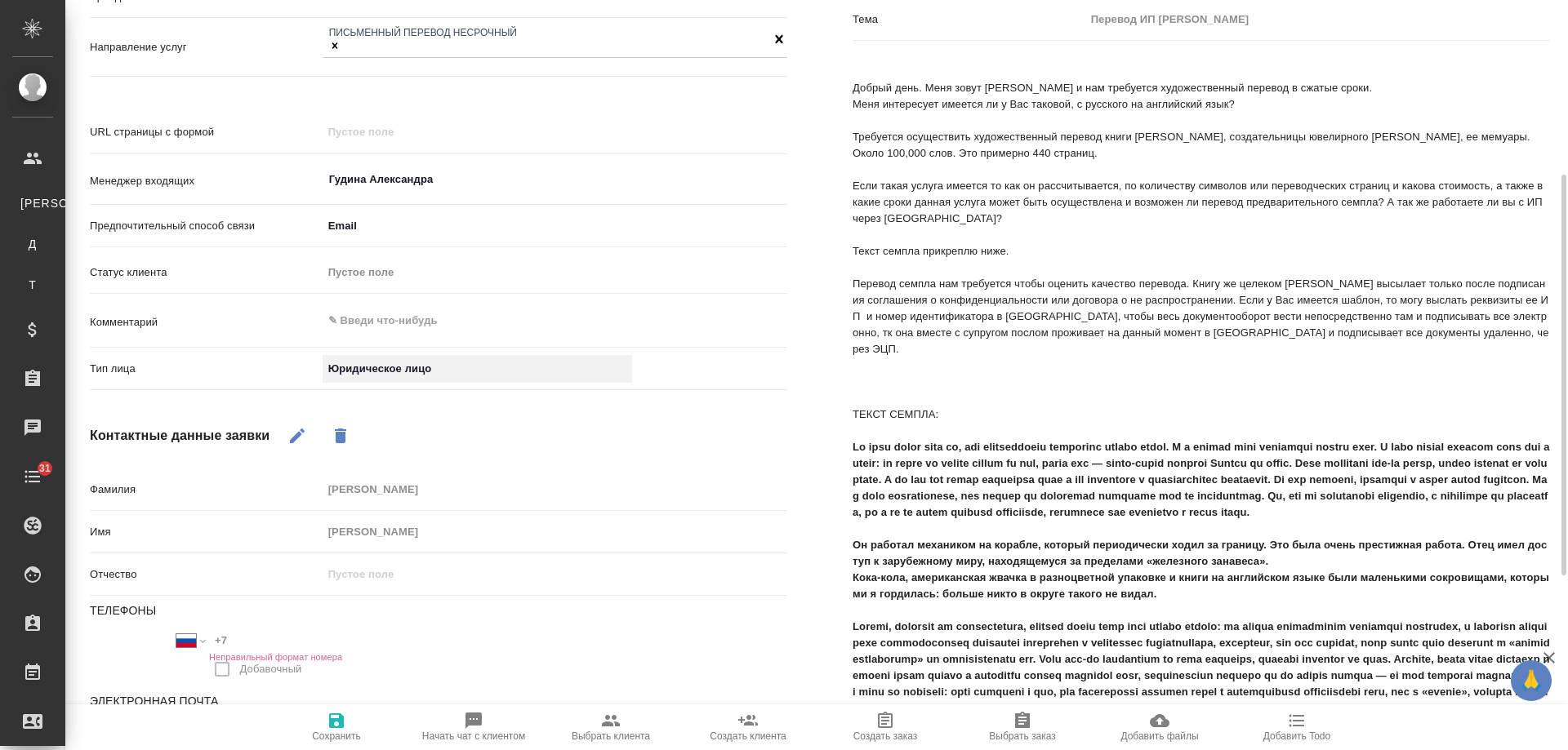
scroll to position [572, 0]
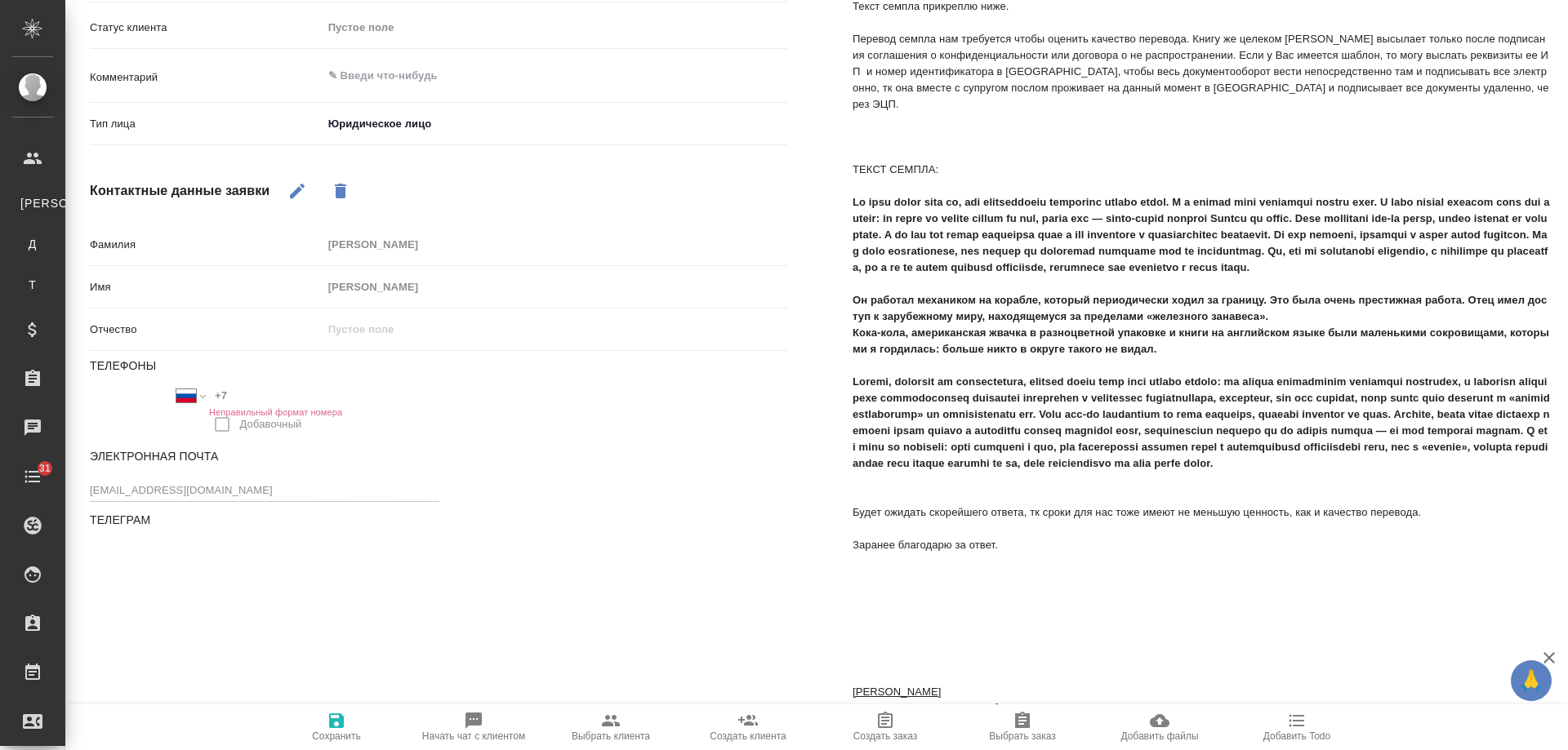
click at [344, 727] on icon "button" at bounding box center [336, 721] width 15 height 15
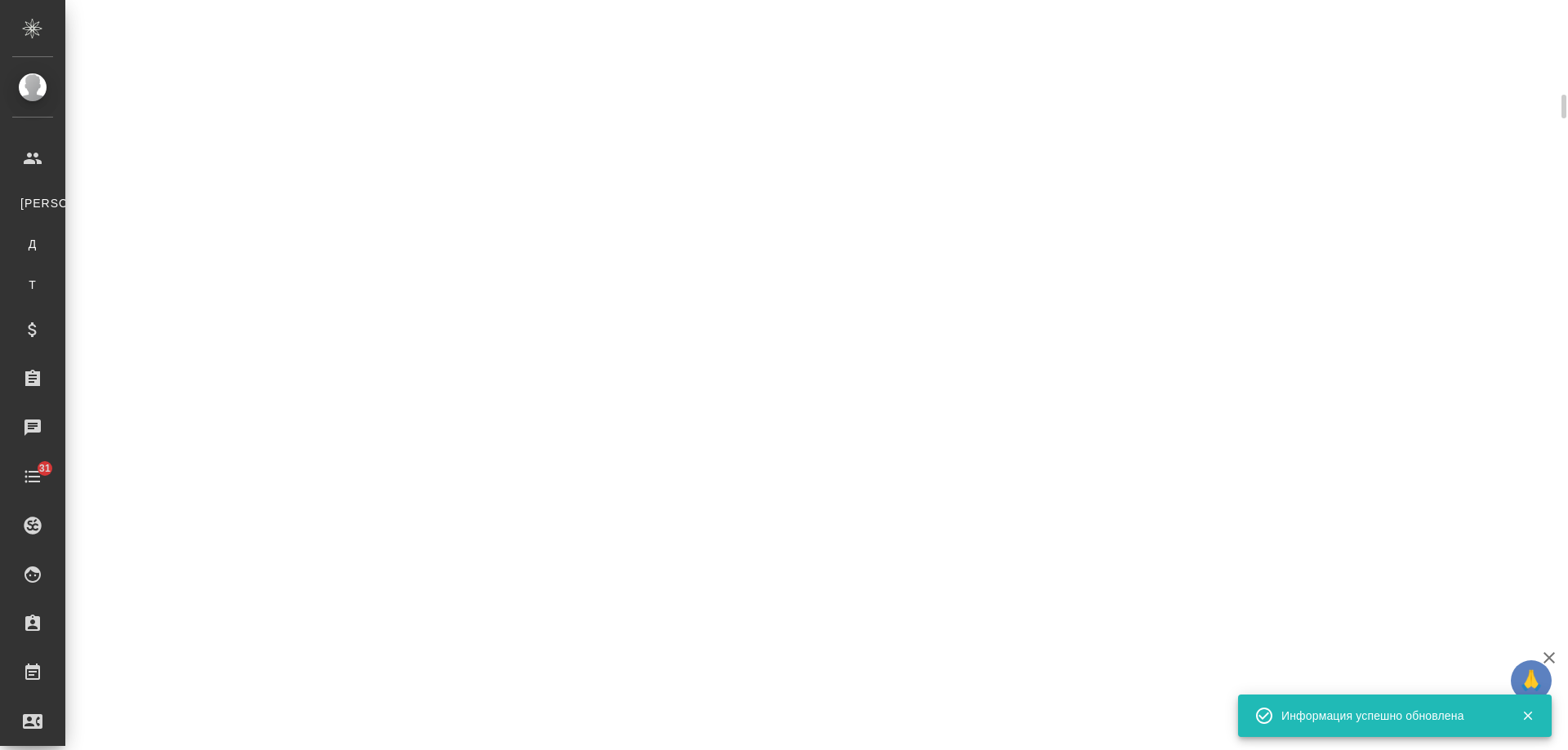
scroll to position [587, 0]
select select "RU"
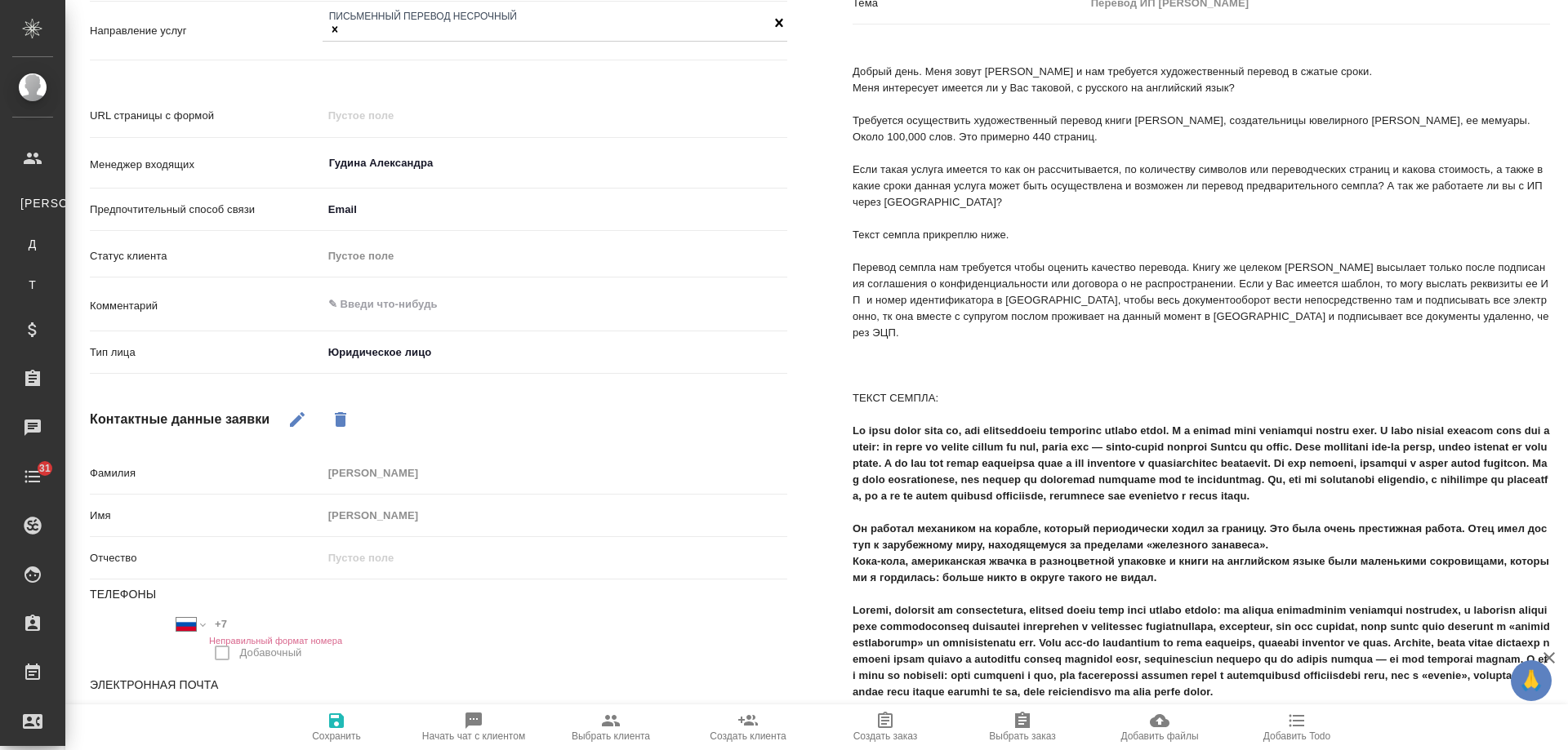
scroll to position [425, 0]
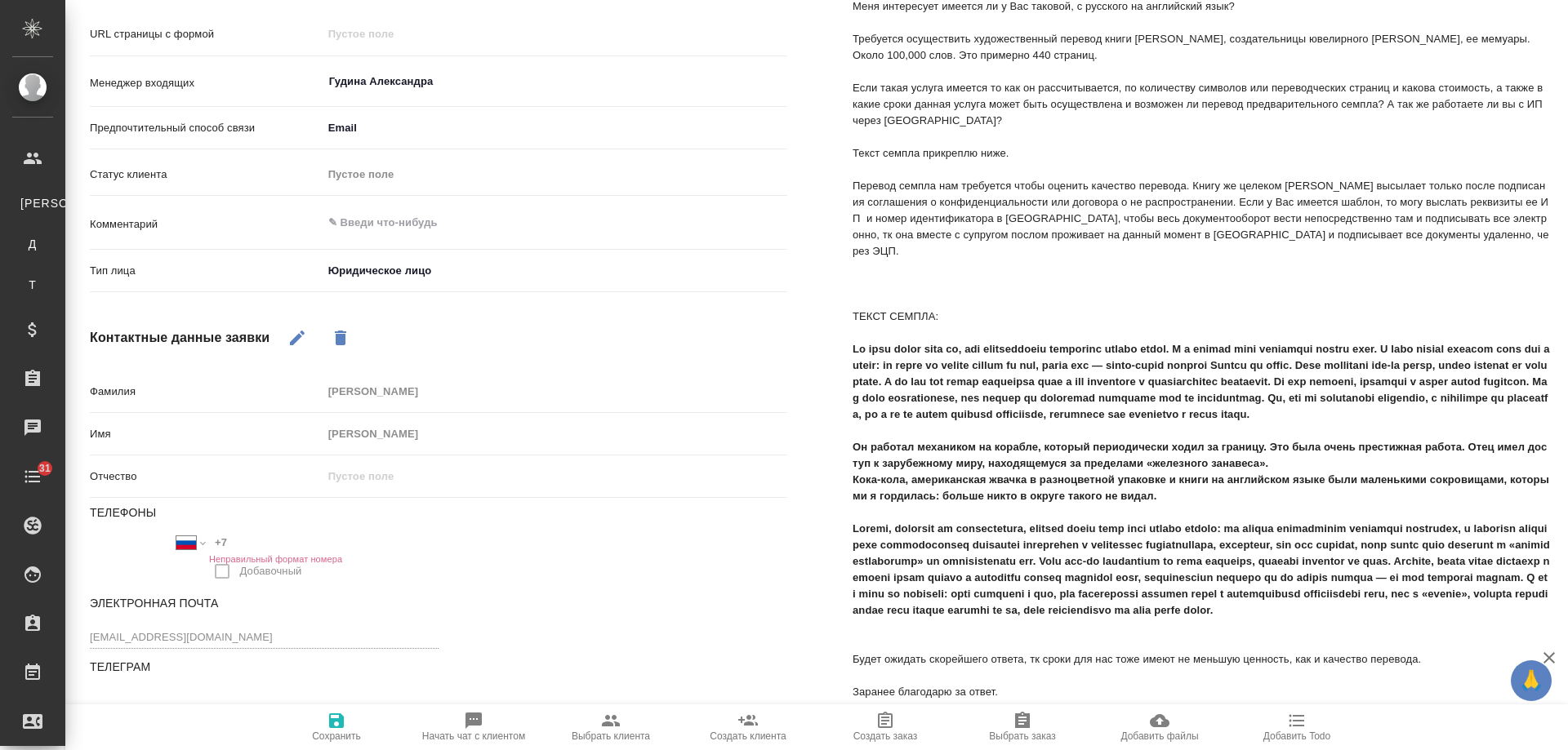
drag, startPoint x: 297, startPoint y: 309, endPoint x: 280, endPoint y: 477, distance: 168.9
click at [298, 328] on icon "button" at bounding box center [297, 337] width 20 height 20
drag, startPoint x: 255, startPoint y: 512, endPoint x: 146, endPoint y: 520, distance: 109.3
click at [142, 531] on div "Международный Австралия Австрия Азербайджан Албания Алжир Американское Самоа Ан…" at bounding box center [264, 560] width 349 height 60
paste input "989 187 97 10"
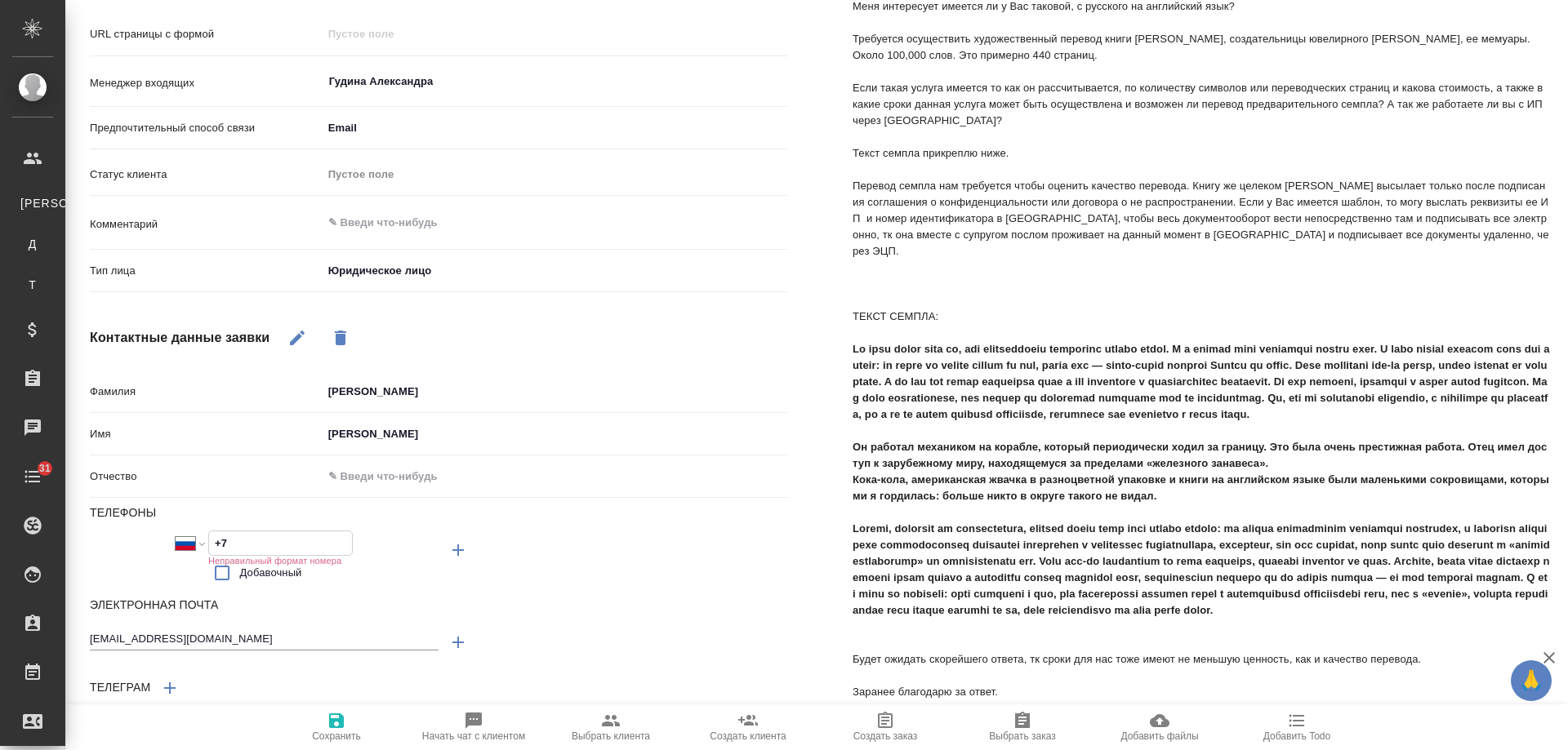
type textarea "x"
type input "+7 989 187 97 10"
click at [334, 724] on icon "button" at bounding box center [336, 721] width 15 height 15
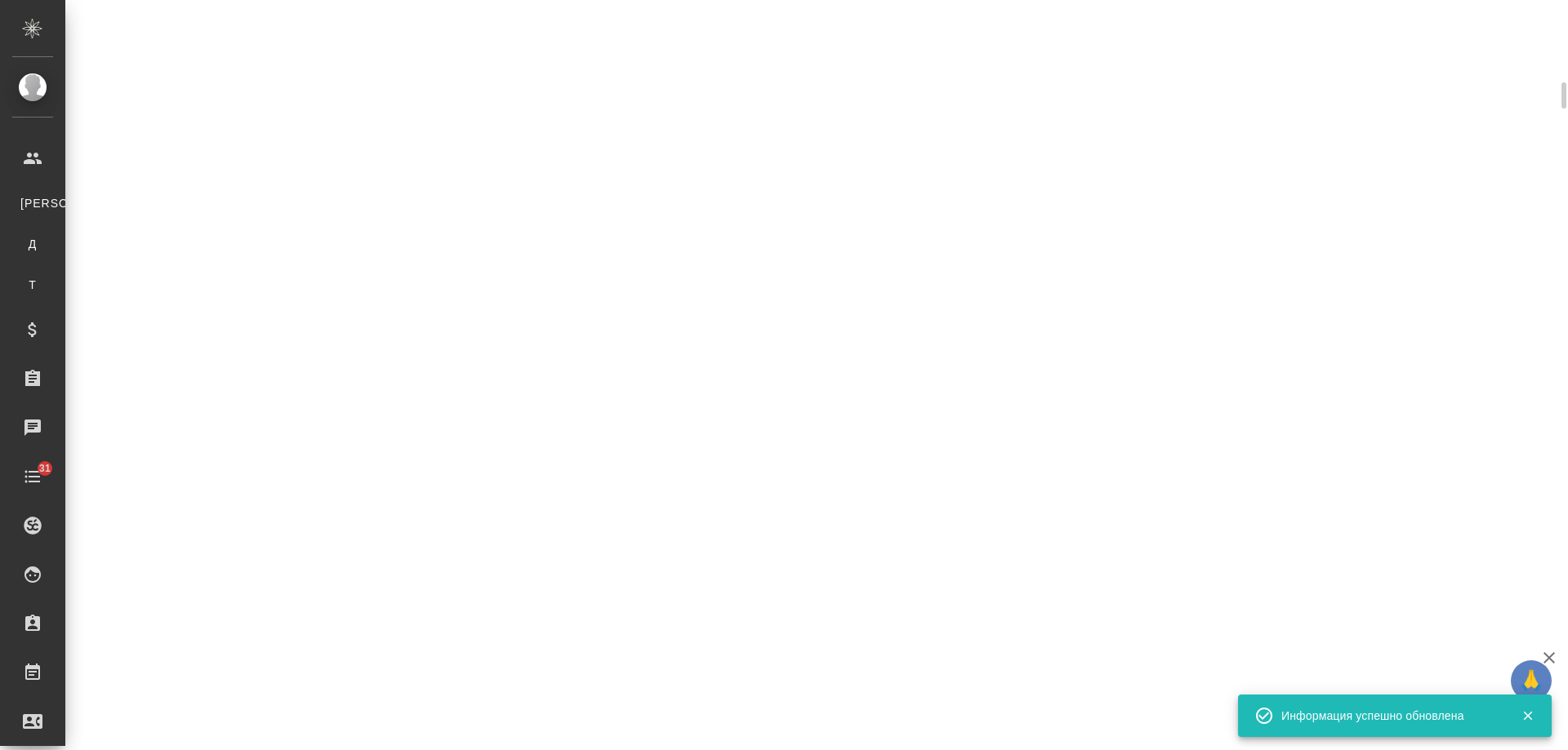
scroll to position [441, 0]
select select "RU"
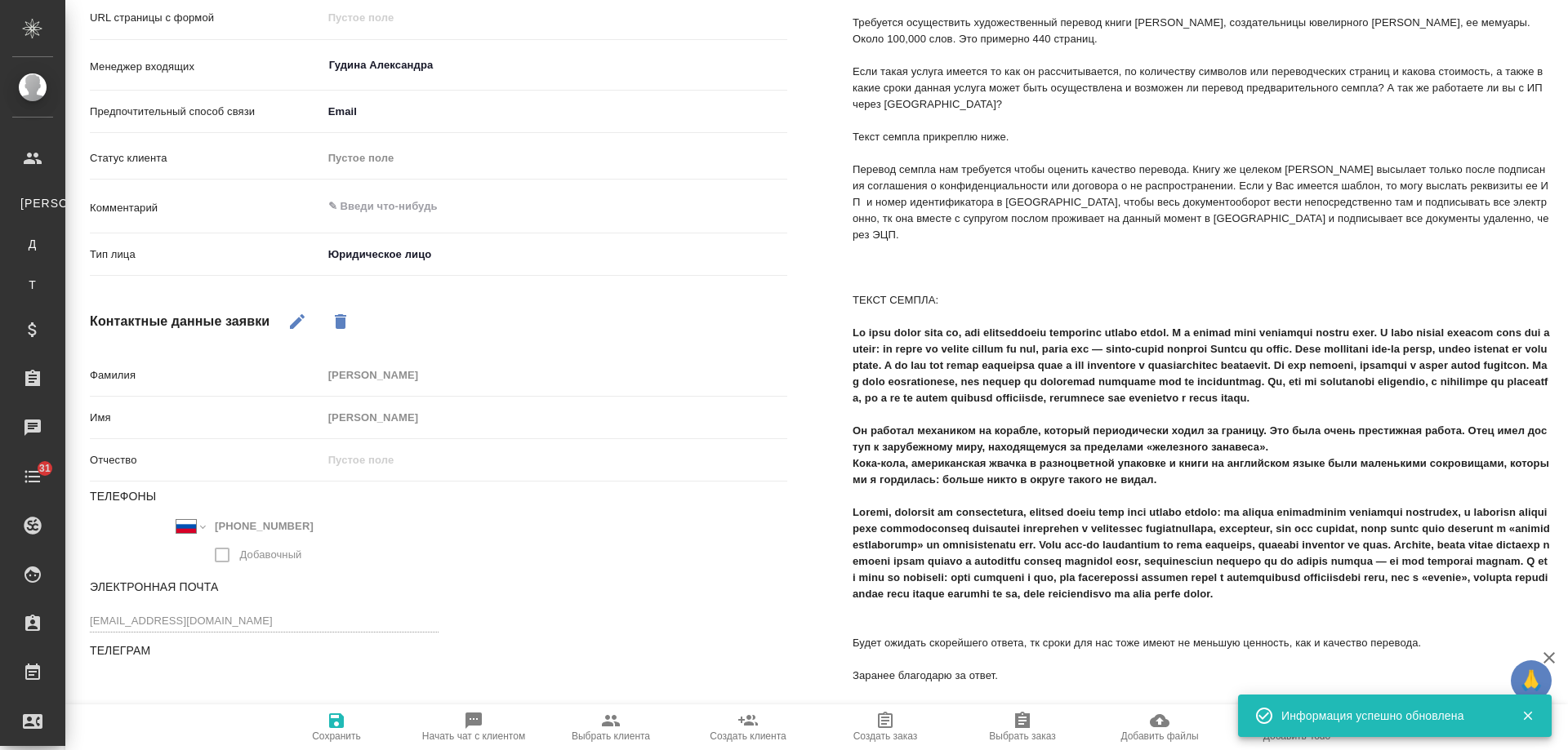
click at [738, 728] on icon "button" at bounding box center [748, 720] width 20 height 20
type textarea "x"
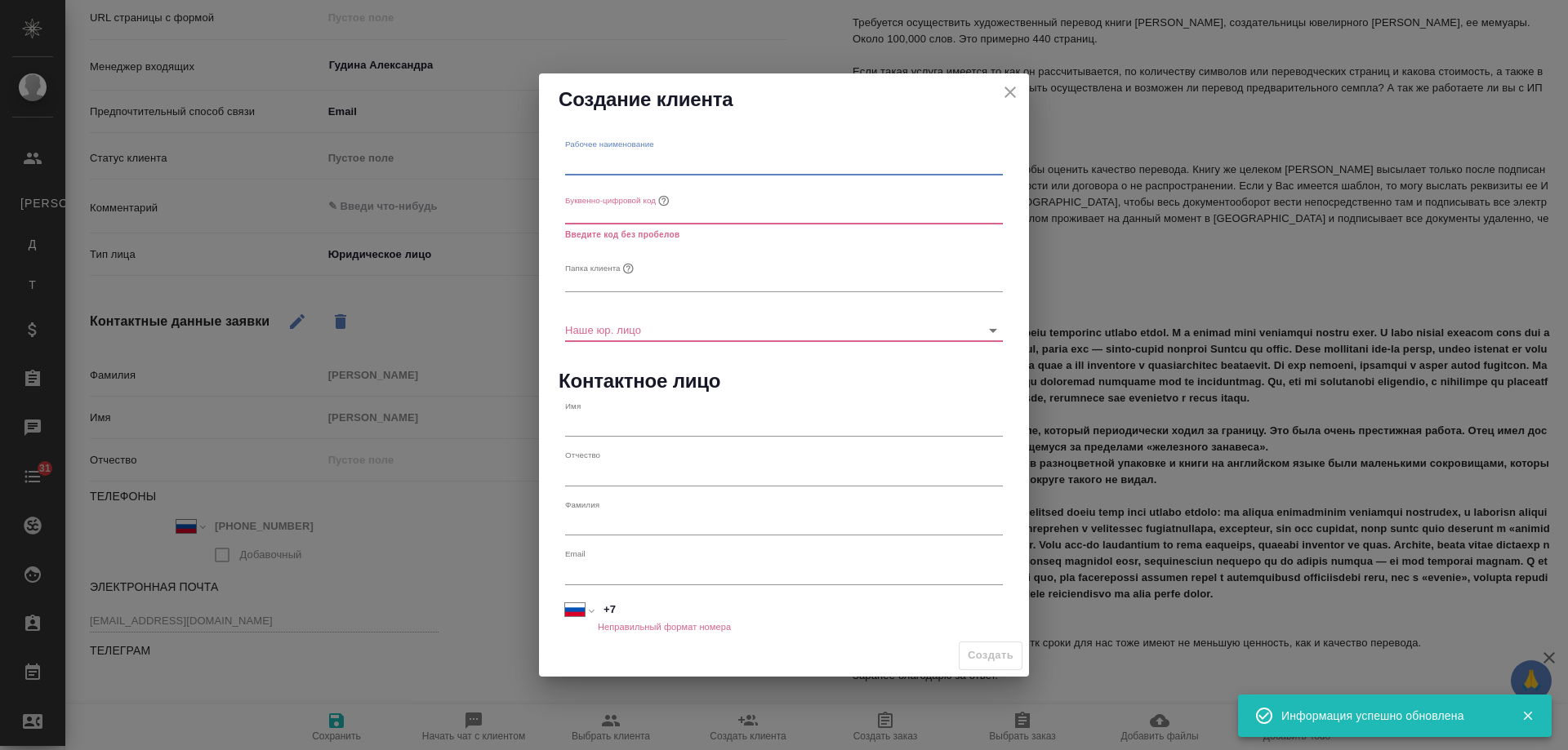
click at [594, 159] on input "text" at bounding box center [784, 163] width 438 height 22
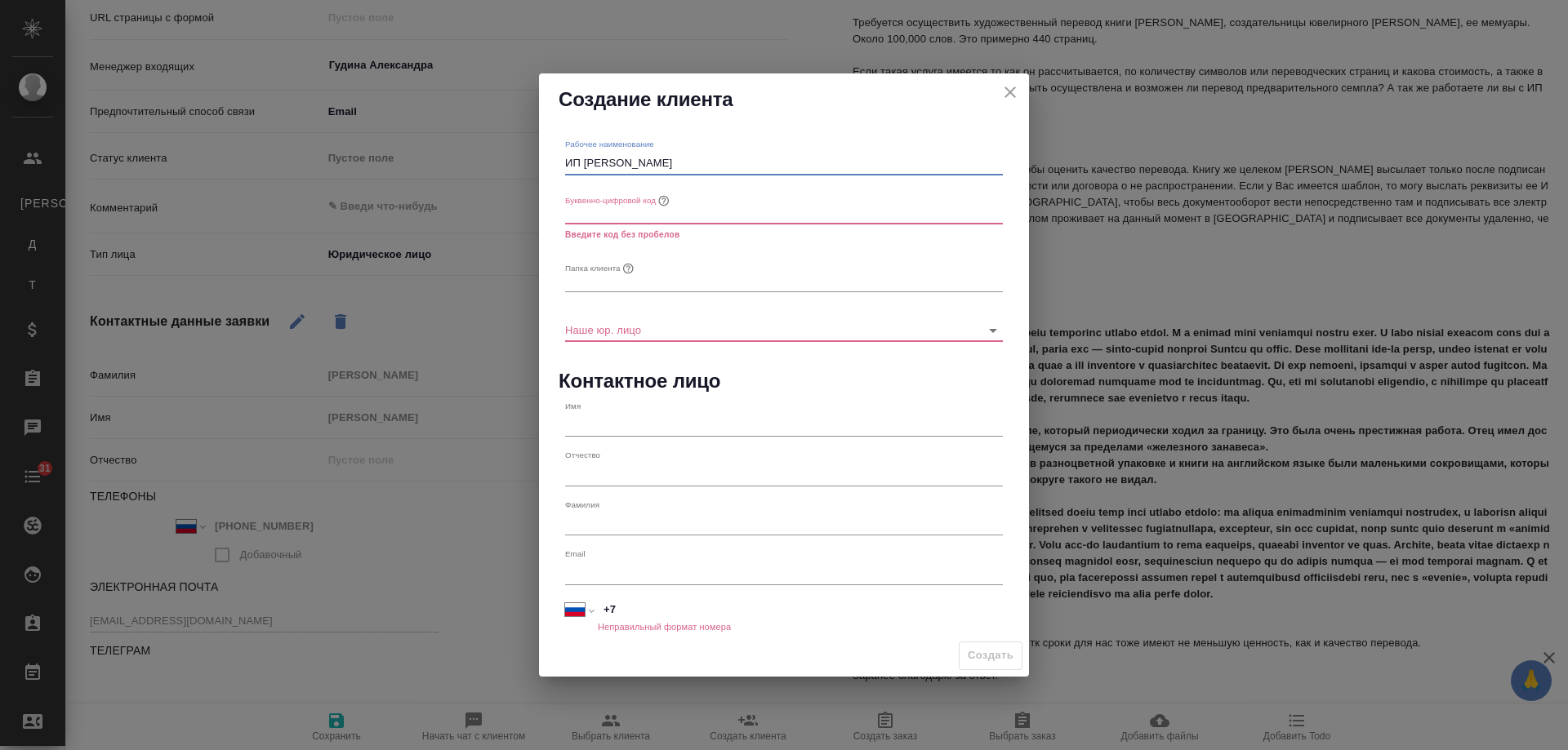
paste input "Александра Владимировна"
drag, startPoint x: 327, startPoint y: 140, endPoint x: 244, endPoint y: 142, distance: 83.0
click at [244, 142] on div "Создание клиента Рабочее наименование ИП Варова Александра Владимировна Буквенн…" at bounding box center [784, 375] width 1568 height 750
type input "ИП Варова Александра Владимировна"
click at [614, 285] on input "text" at bounding box center [784, 280] width 438 height 22
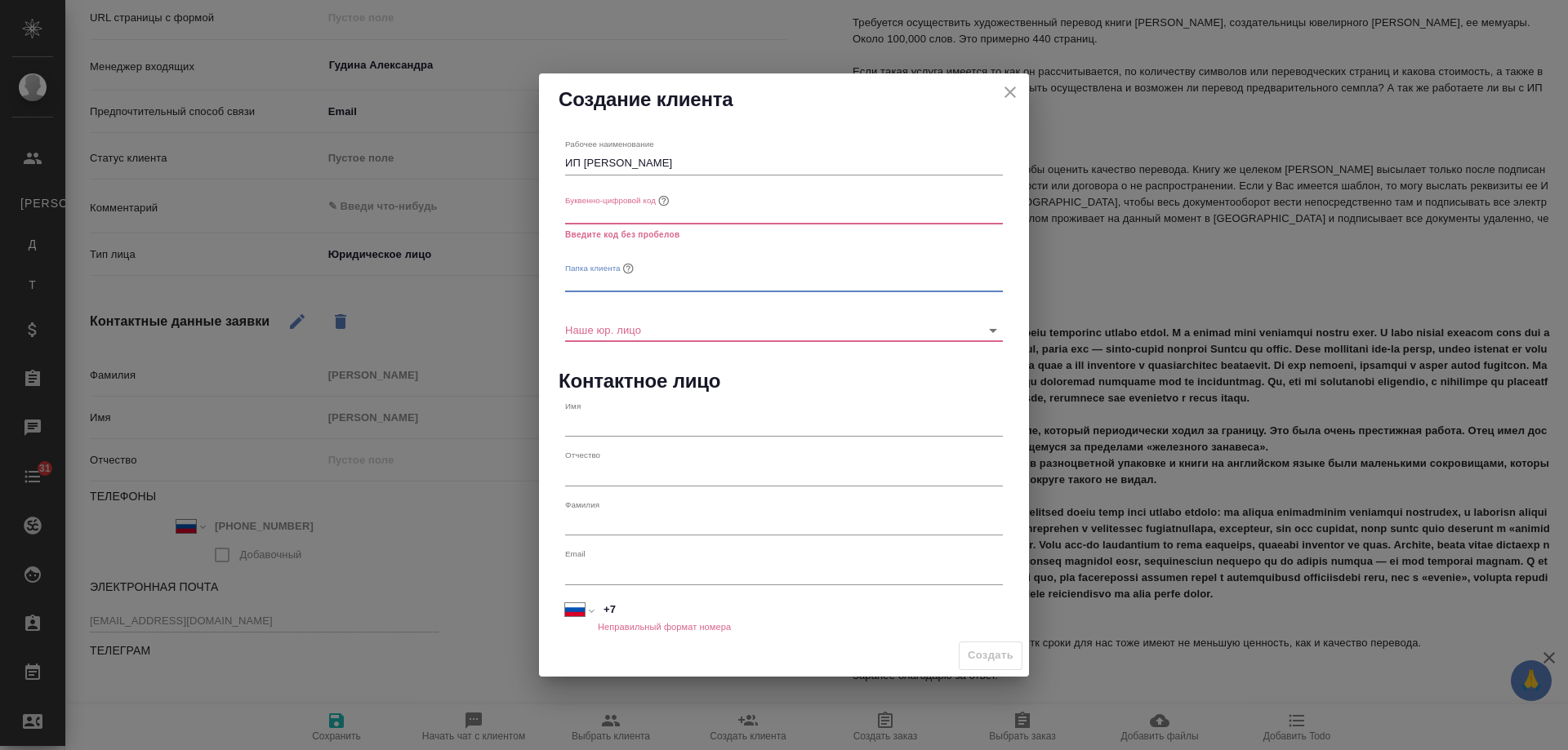
paste input "ИП Варова Александра Владимировна"
type input "ИП Варова Александра Владимировна"
type textarea "x"
click at [615, 213] on input "text" at bounding box center [784, 213] width 438 height 22
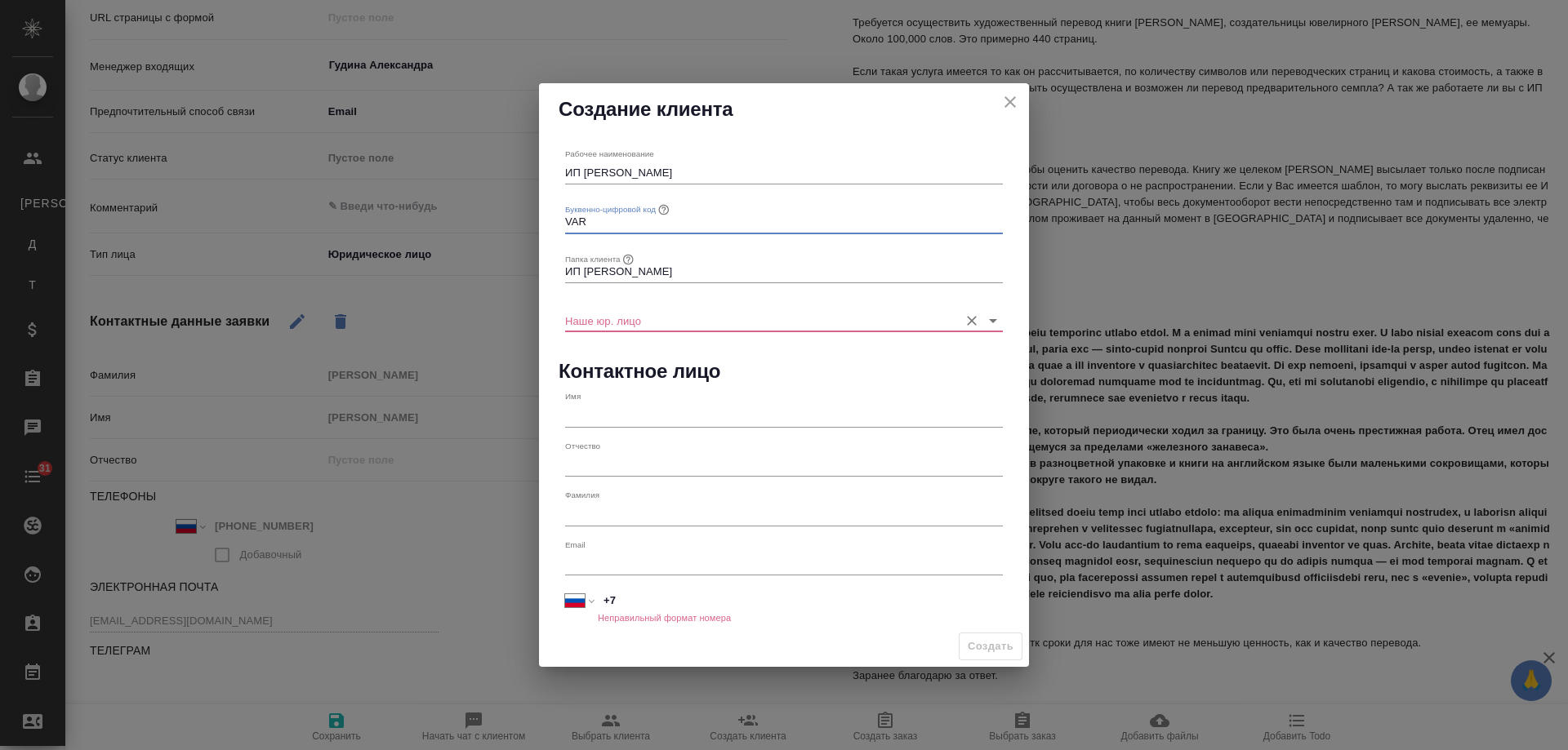
type input "VAR"
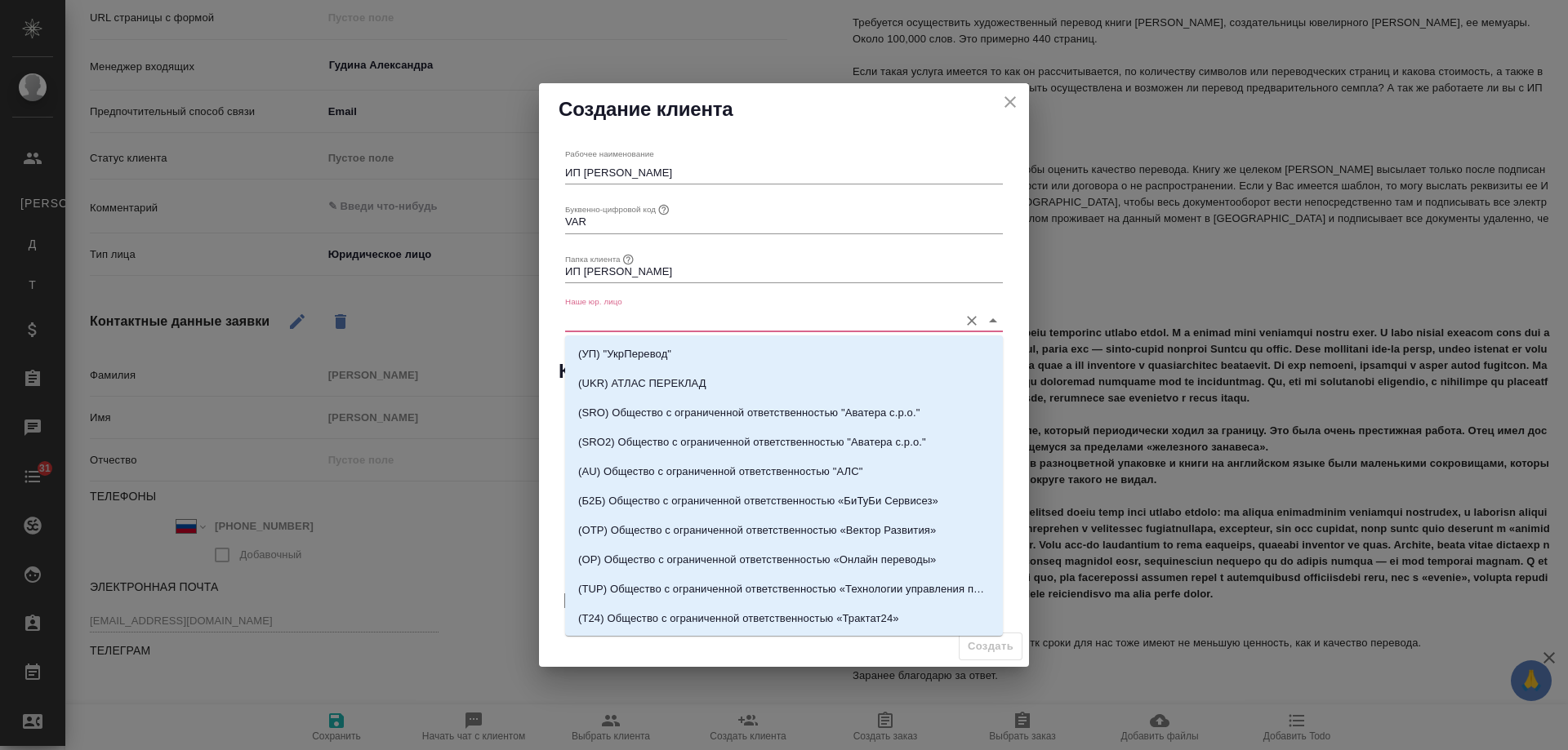
click at [585, 320] on input "Наше юр. лицо" at bounding box center [758, 320] width 386 height 22
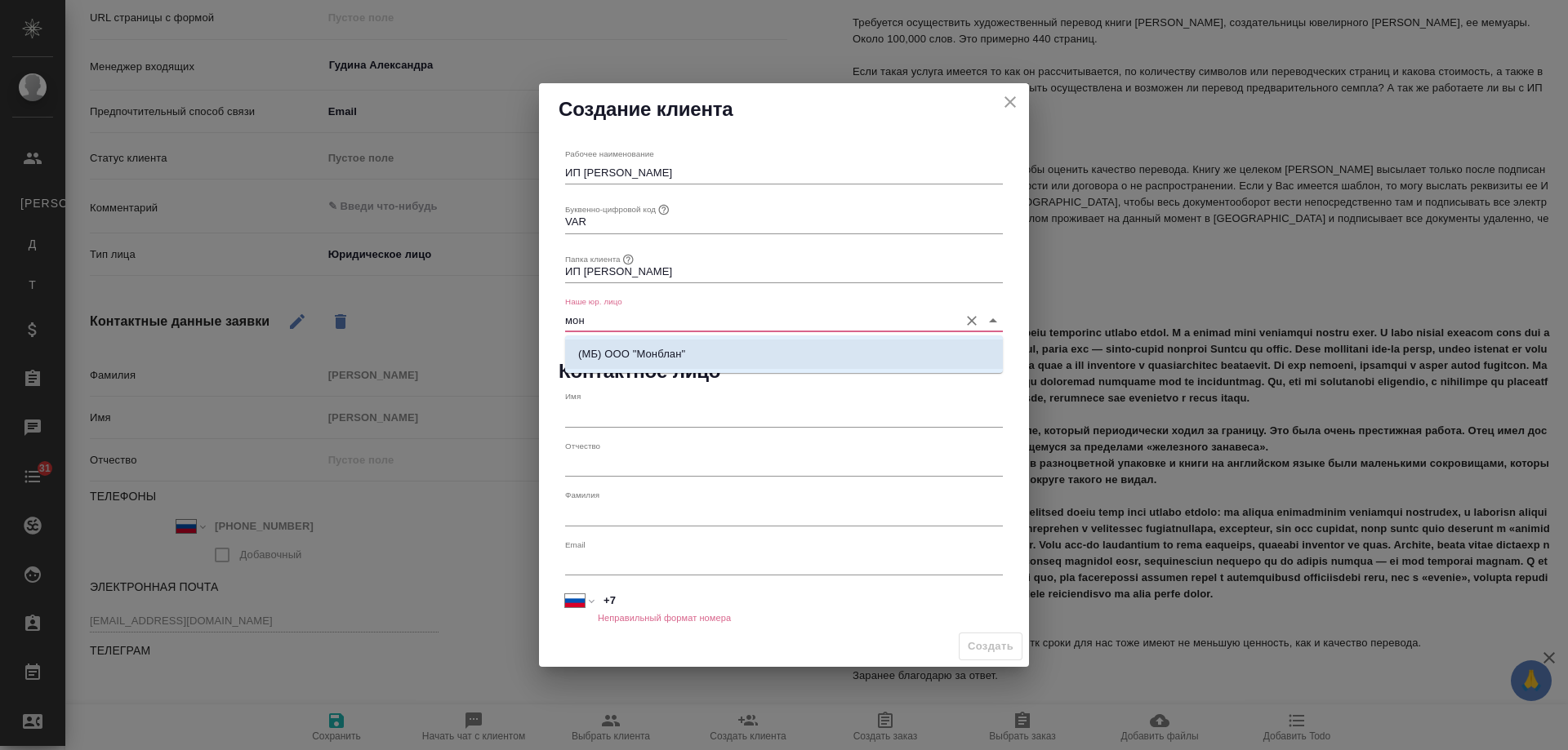
click at [607, 344] on li "(МБ) ООО "Монблан"" at bounding box center [784, 354] width 438 height 29
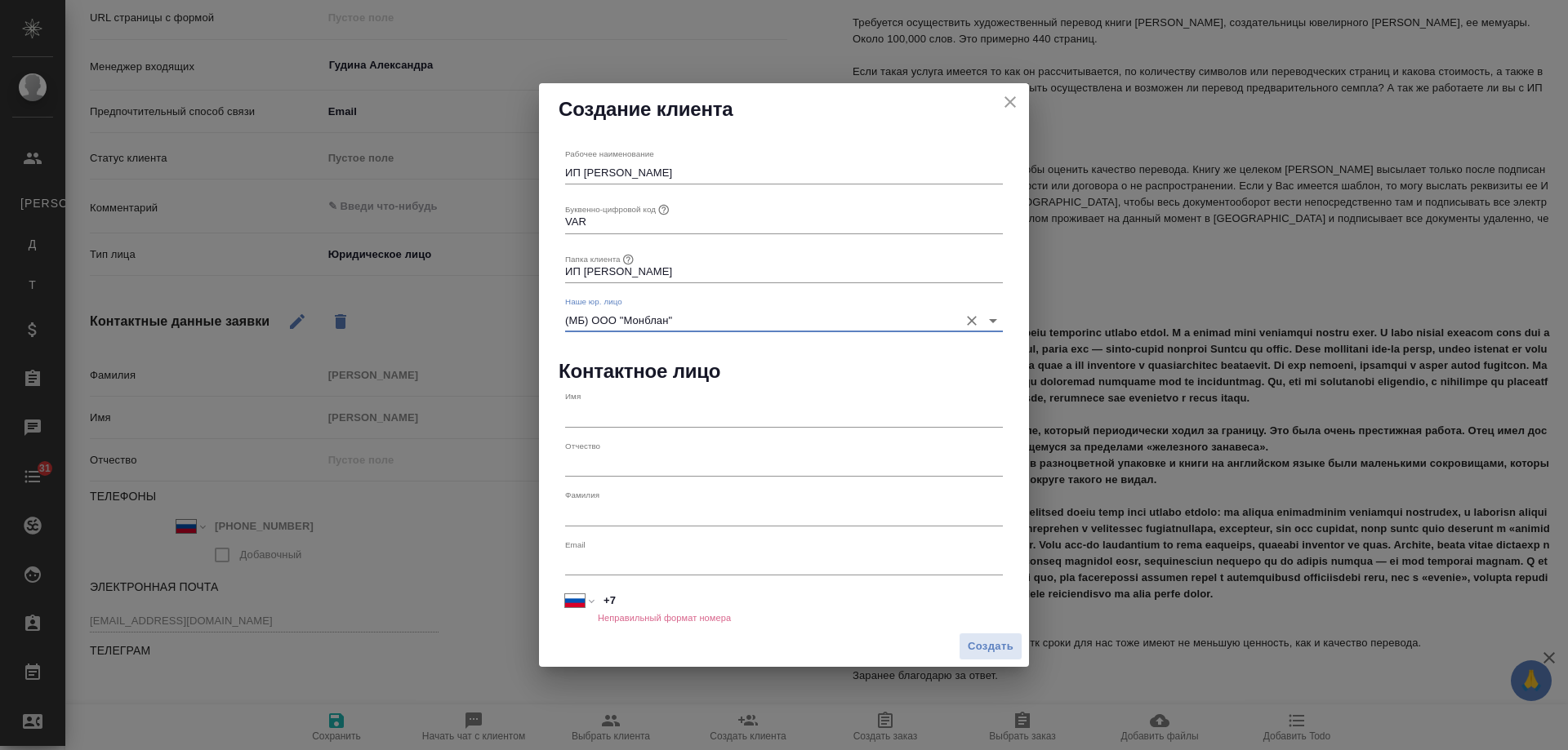
type input "(МБ) ООО "Монблан""
click at [618, 416] on input "text" at bounding box center [784, 416] width 438 height 22
type input "Агния"
click at [606, 474] on input "text" at bounding box center [784, 465] width 438 height 22
type input "[PERSON_NAME]"
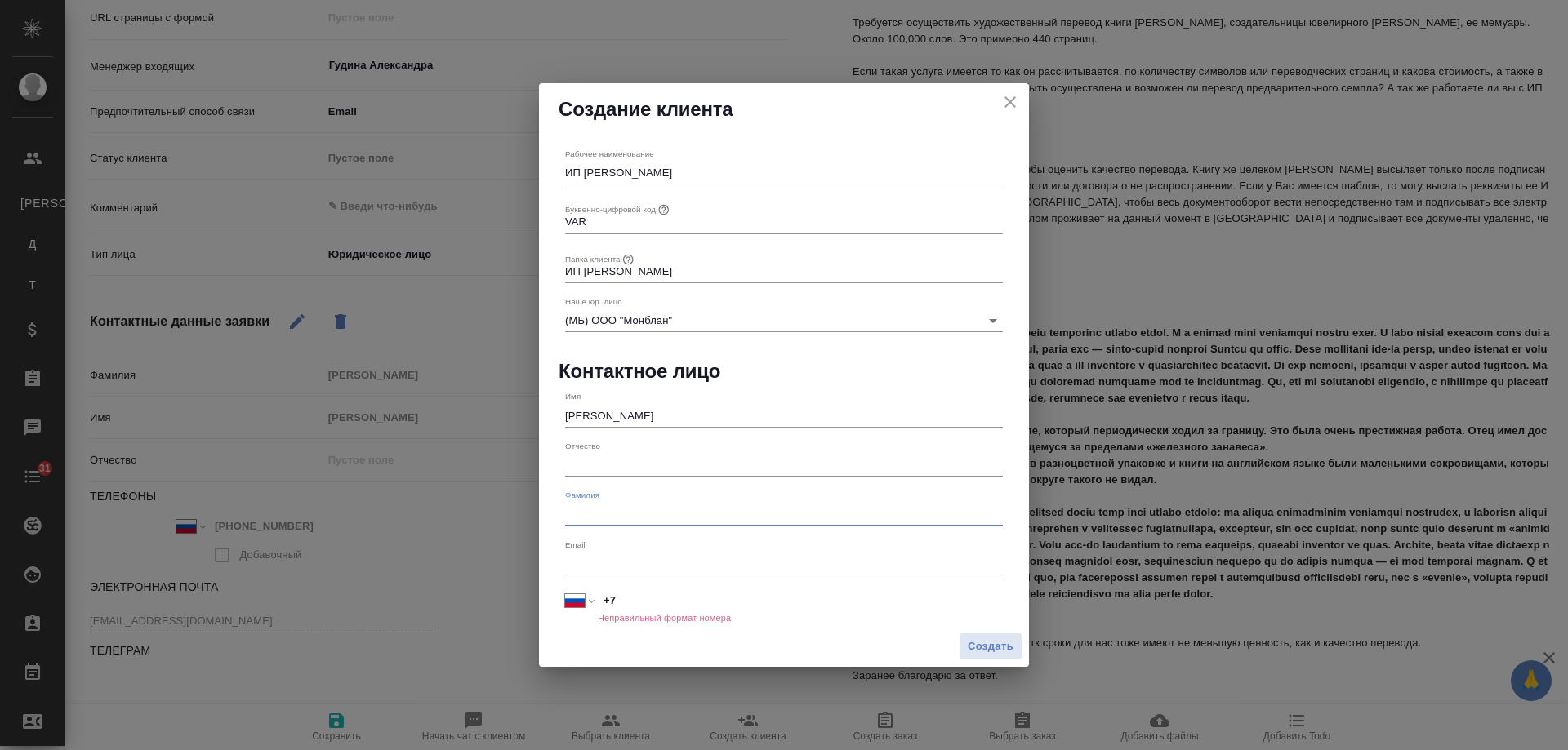
click at [586, 504] on input "text" at bounding box center [784, 515] width 438 height 22
type input "Исаенко"
drag, startPoint x: 639, startPoint y: 607, endPoint x: 490, endPoint y: 606, distance: 149.0
click at [490, 606] on div "Создание клиента Рабочее наименование ИП Варова Александра Владимировна Буквенн…" at bounding box center [784, 375] width 1568 height 750
click at [1006, 647] on span "Создать" at bounding box center [991, 648] width 46 height 19
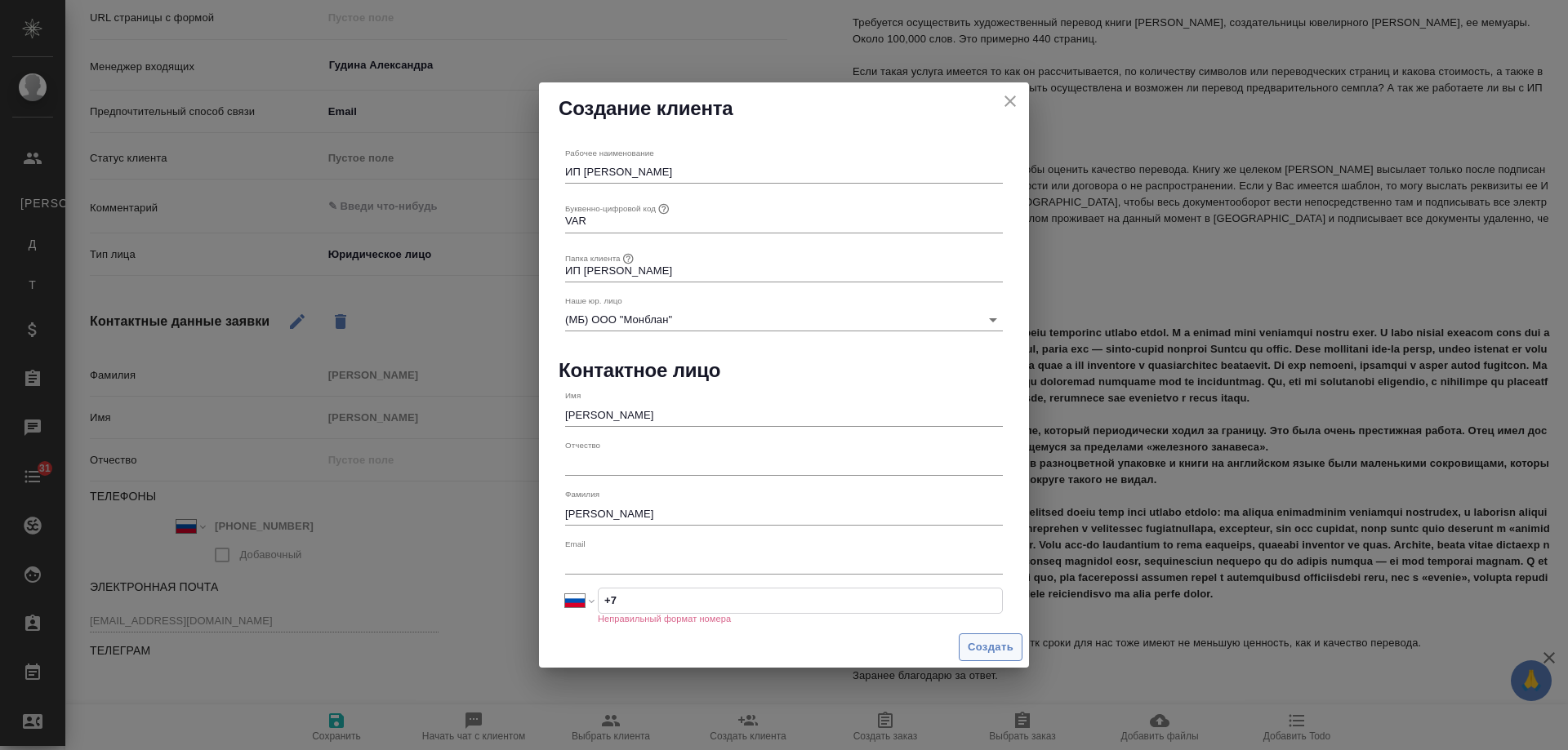
type textarea "x"
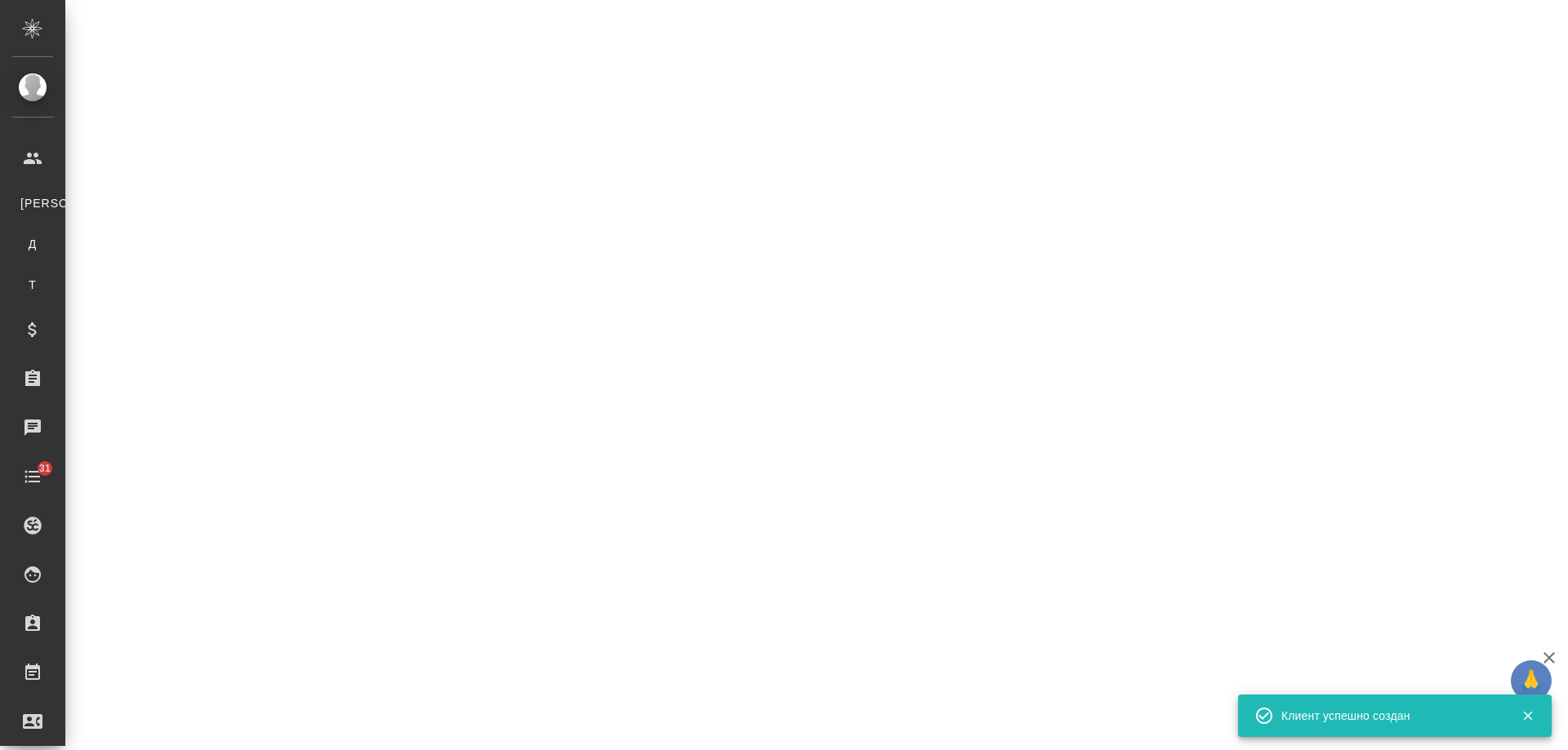
select select "RU"
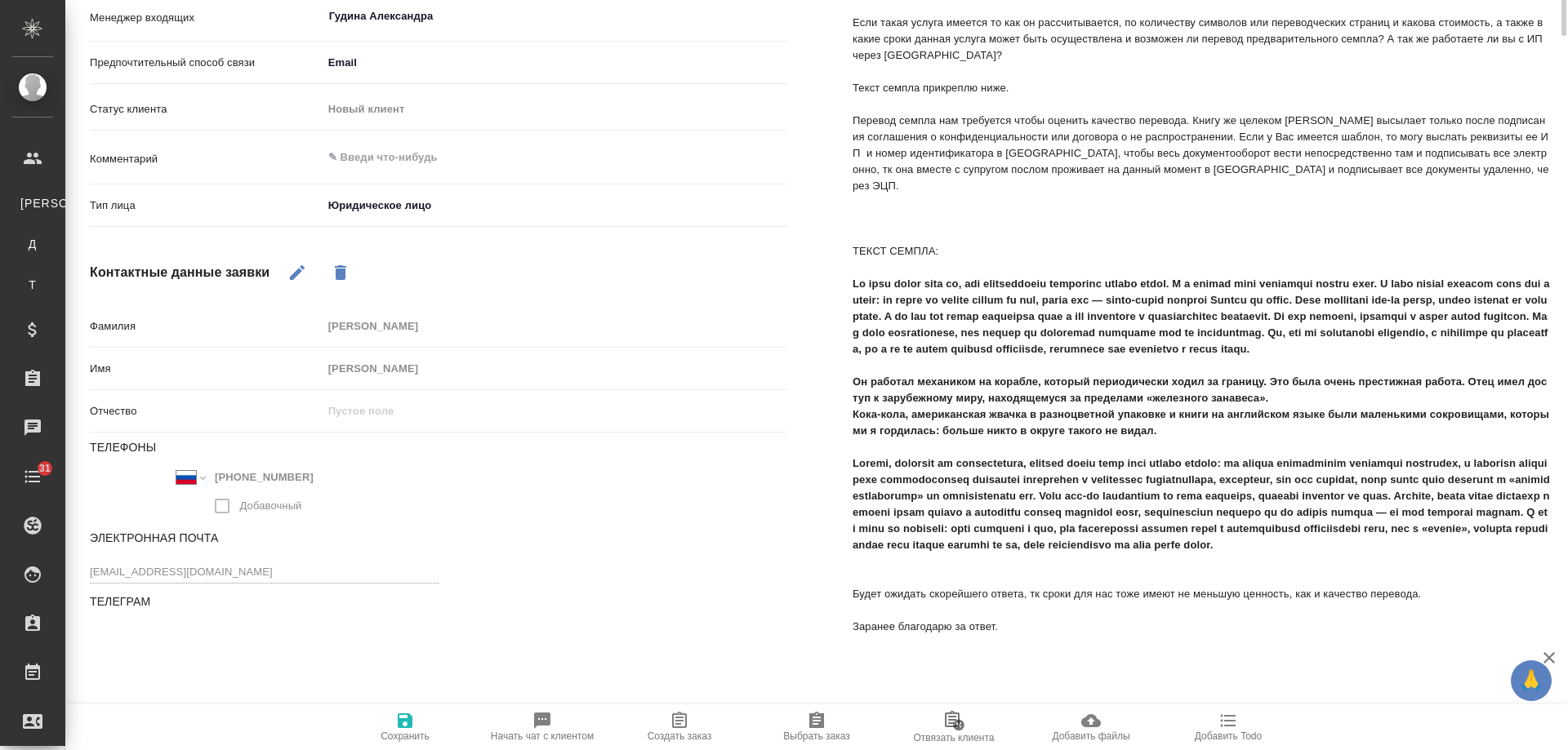
scroll to position [0, 0]
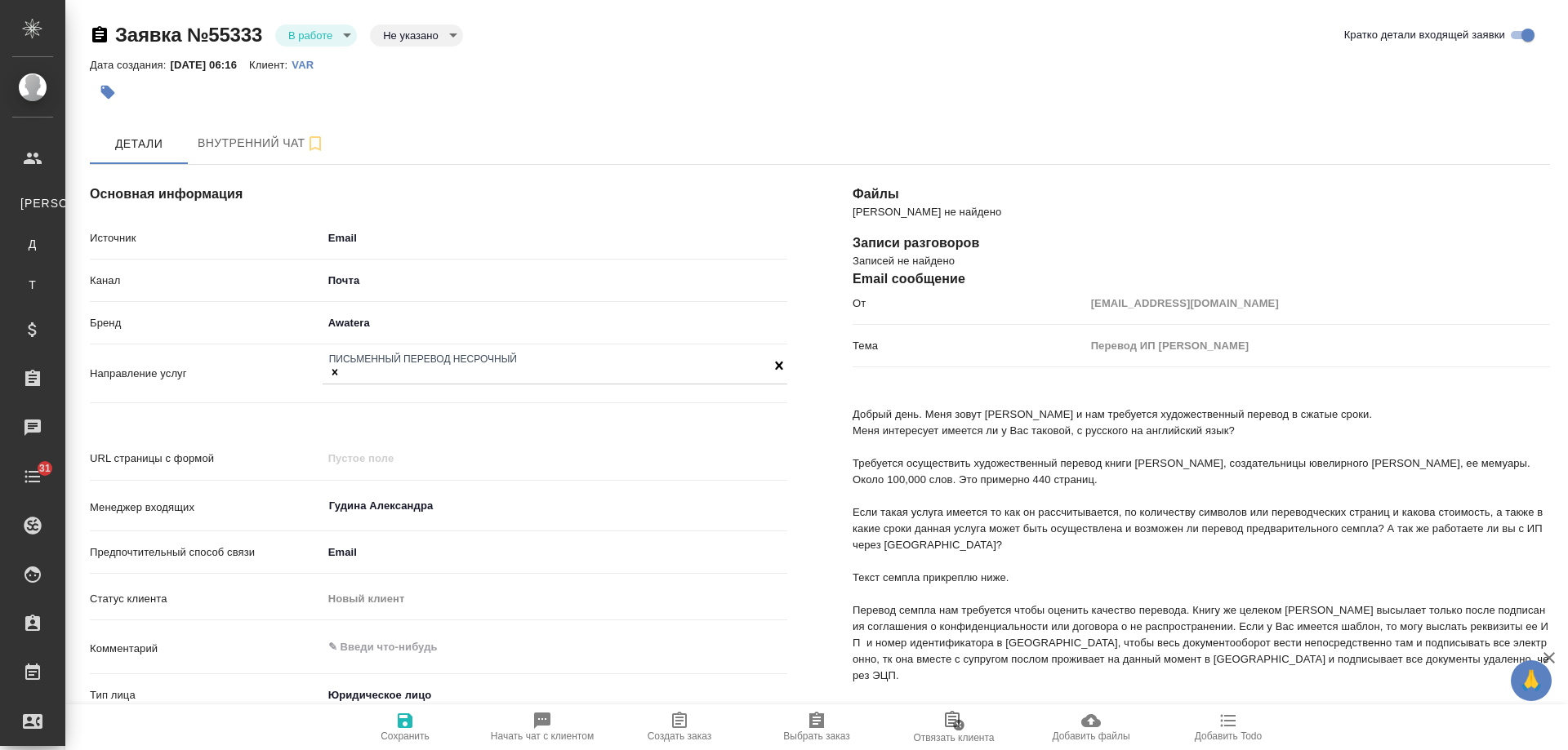
click at [681, 731] on span "Создать заказ" at bounding box center [679, 736] width 64 height 11
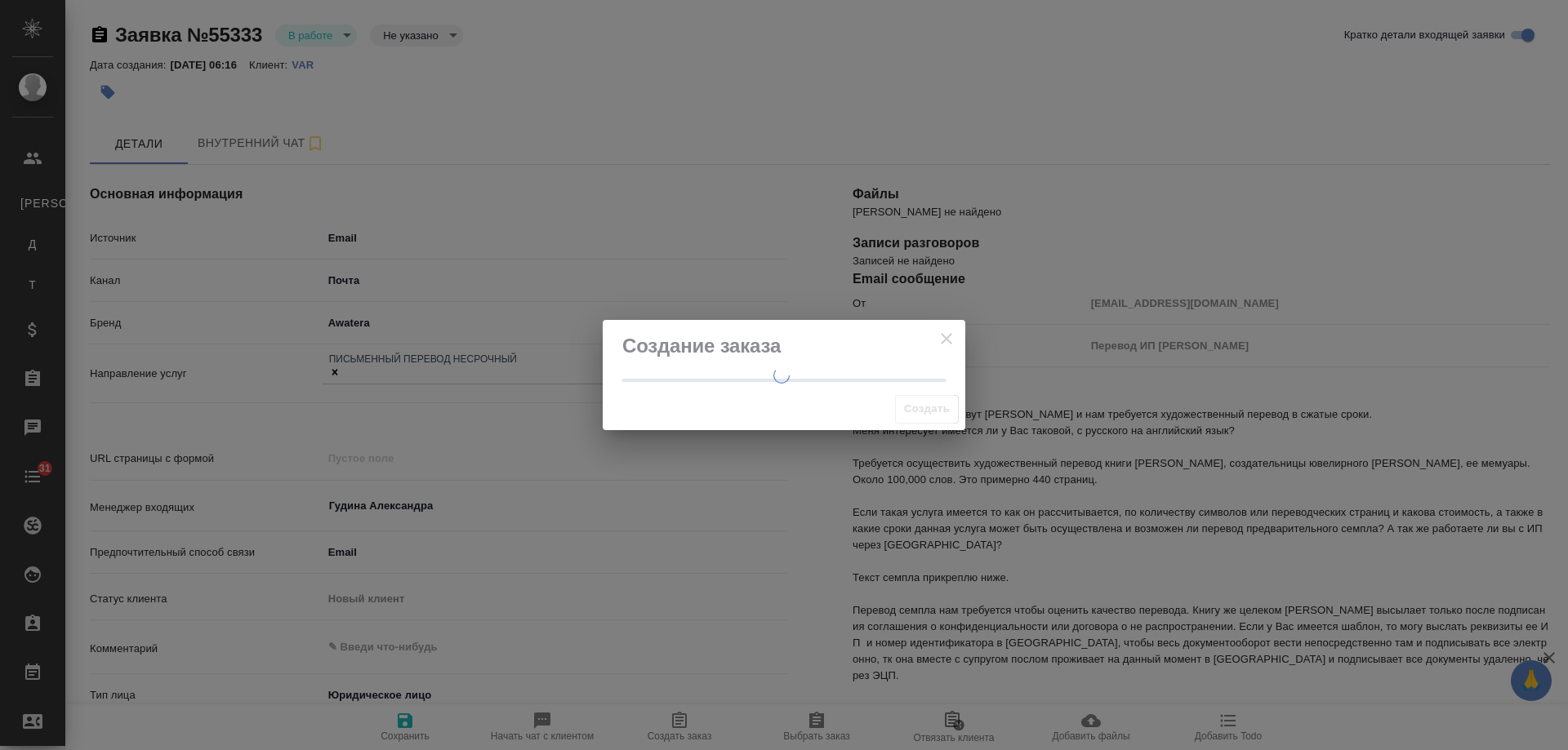
type textarea "x"
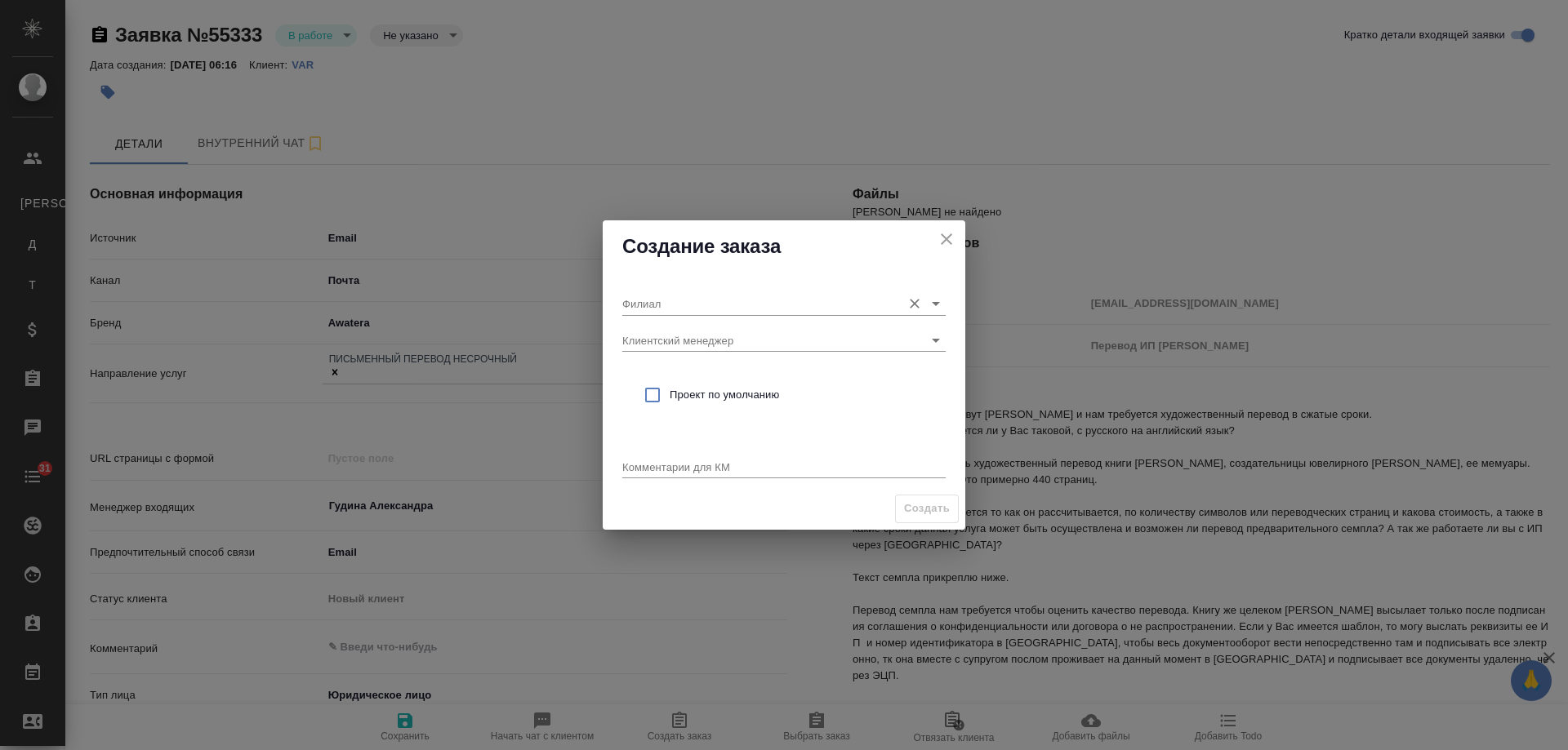
click at [705, 302] on input "Филиал" at bounding box center [758, 304] width 271 height 22
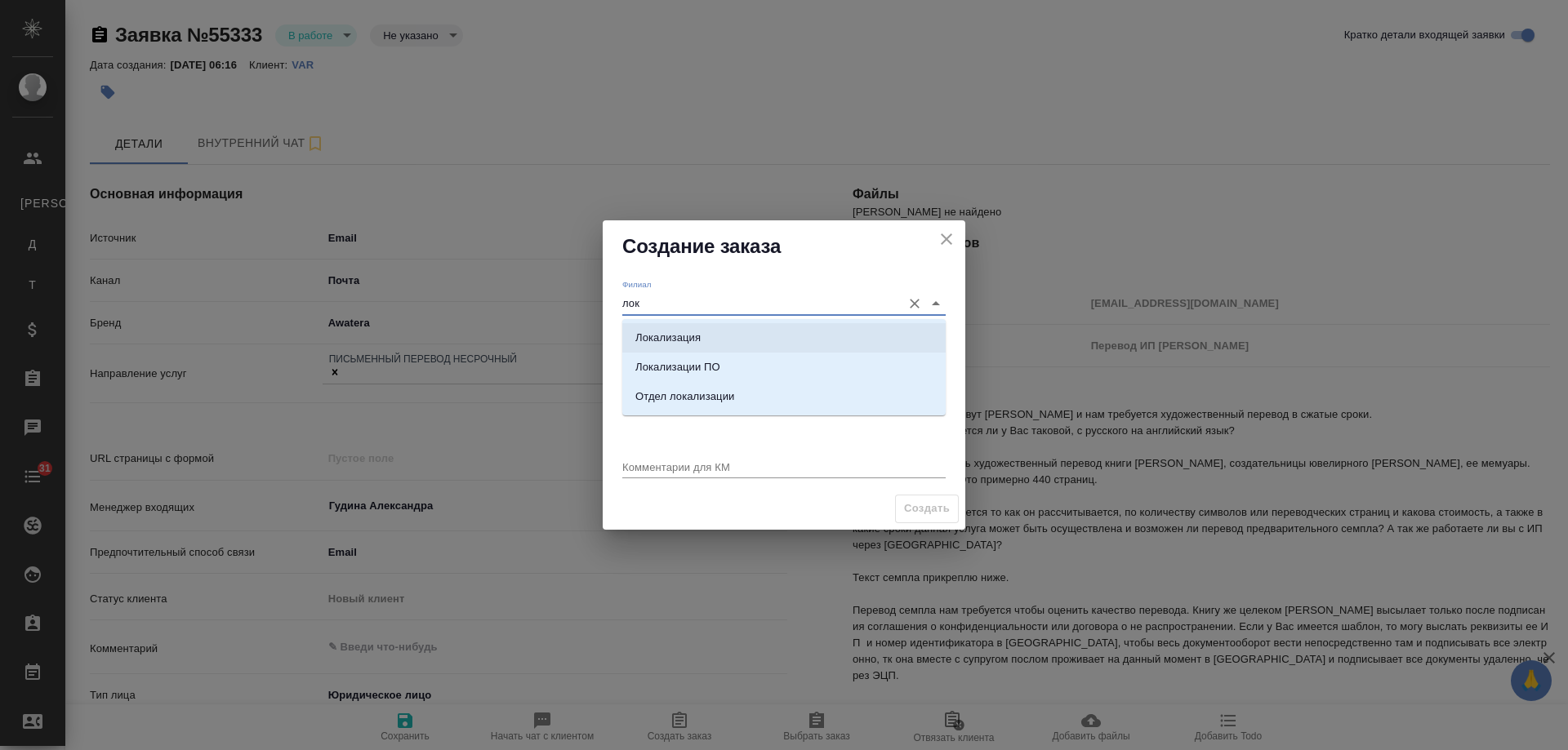
click at [685, 334] on p "Локализация" at bounding box center [668, 337] width 65 height 16
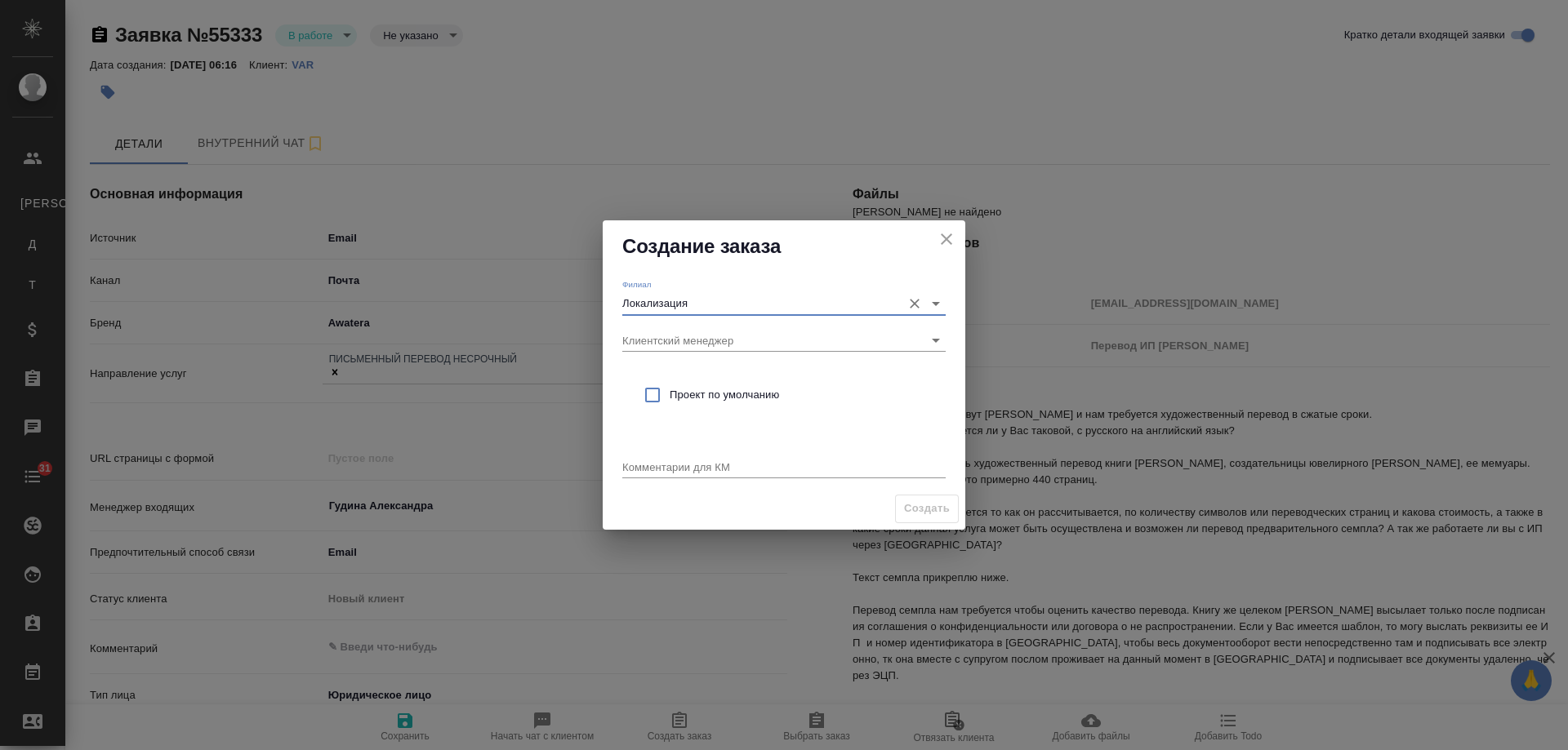
type input "Локализация"
drag, startPoint x: 673, startPoint y: 392, endPoint x: 690, endPoint y: 417, distance: 30.2
click at [675, 398] on span "Проект по умолчанию" at bounding box center [801, 394] width 263 height 16
checkbox input "true"
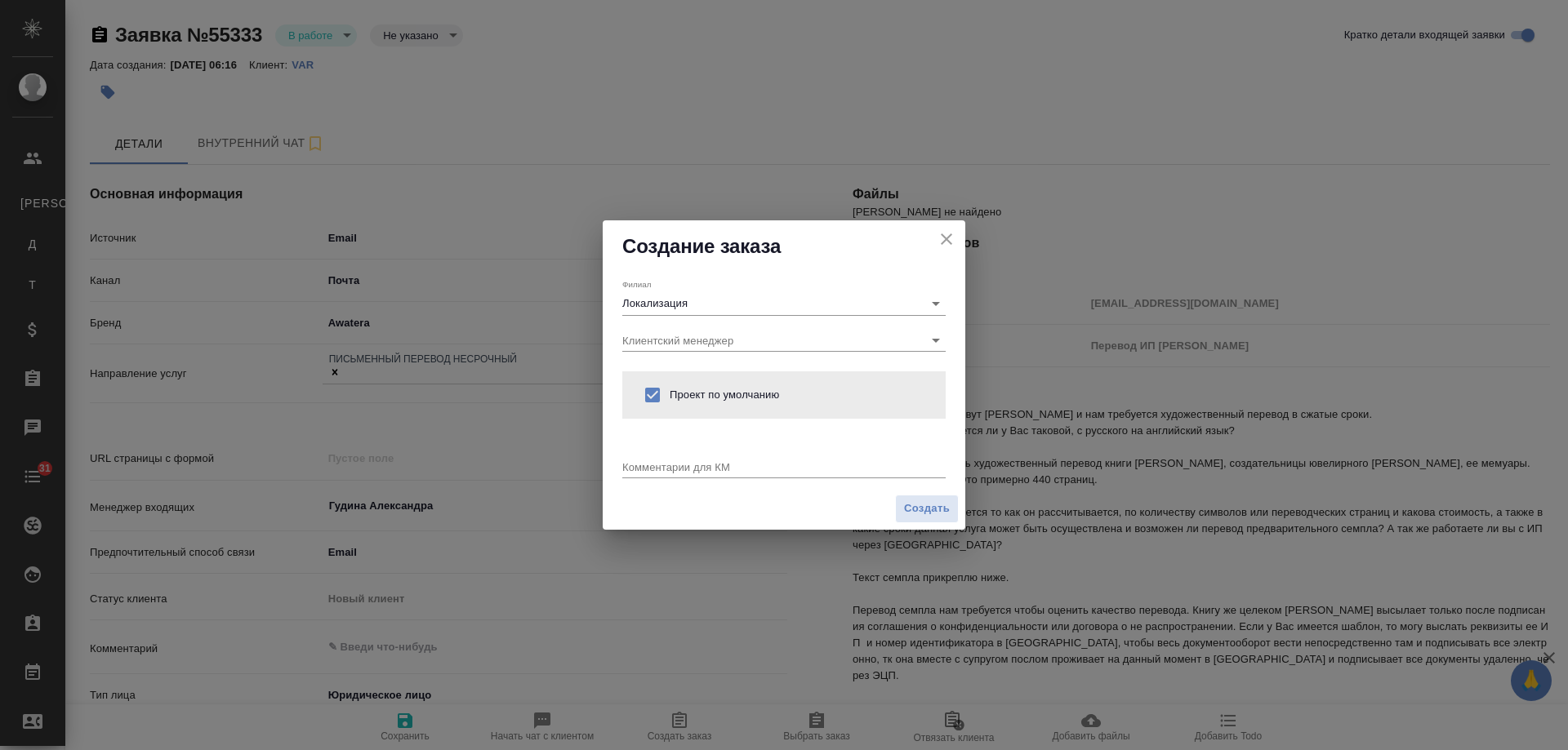
click at [685, 474] on div "x" at bounding box center [784, 468] width 323 height 21
type textarea "от КВ:"
type textarea "x"
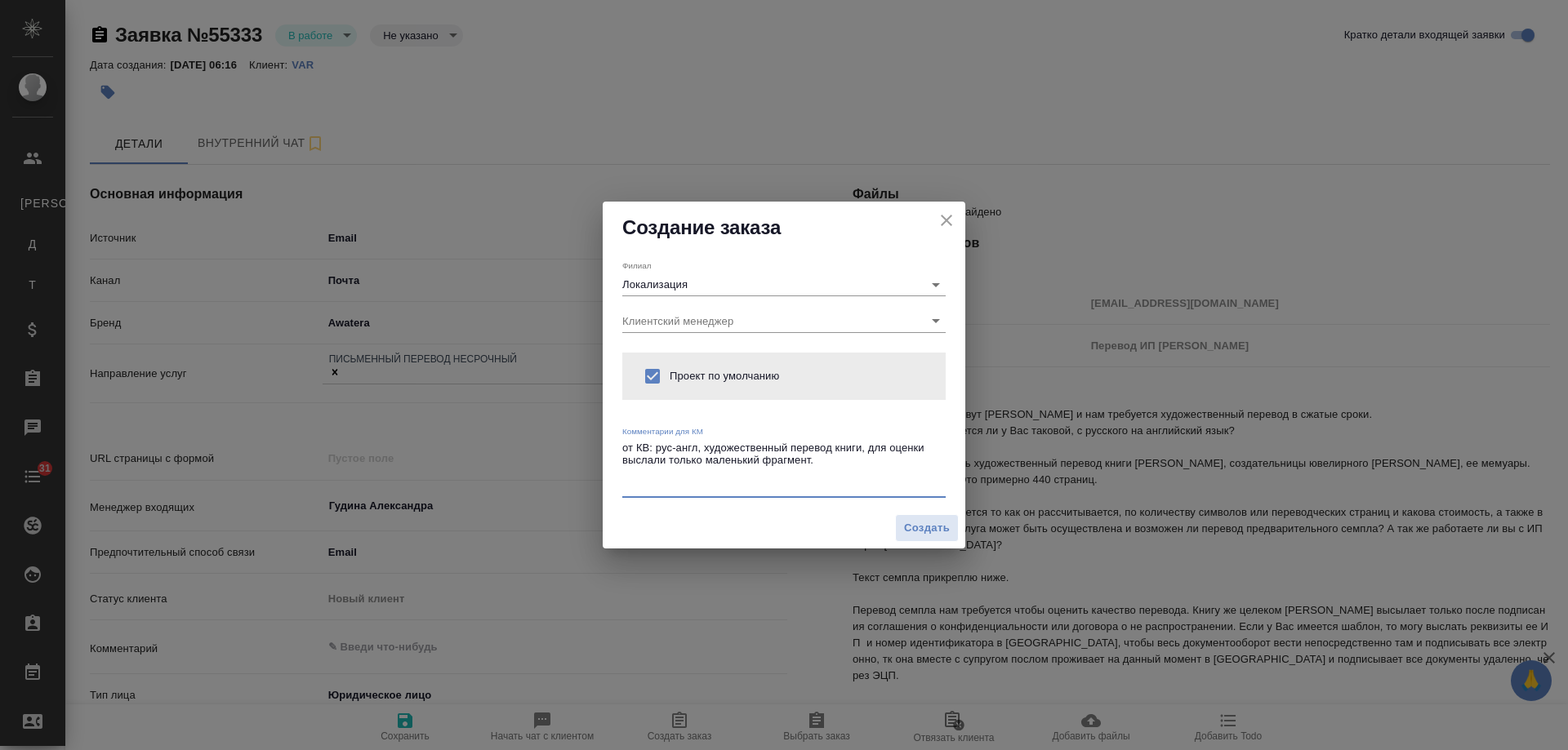
type textarea "от КВ: рус-англ, художественный перевод книги, для оценки выслали только малень…"
type textarea "x"
paste textarea "Меня зовут Агния и нам требуется художественный перевод в сжатые сроки. Меня ин…"
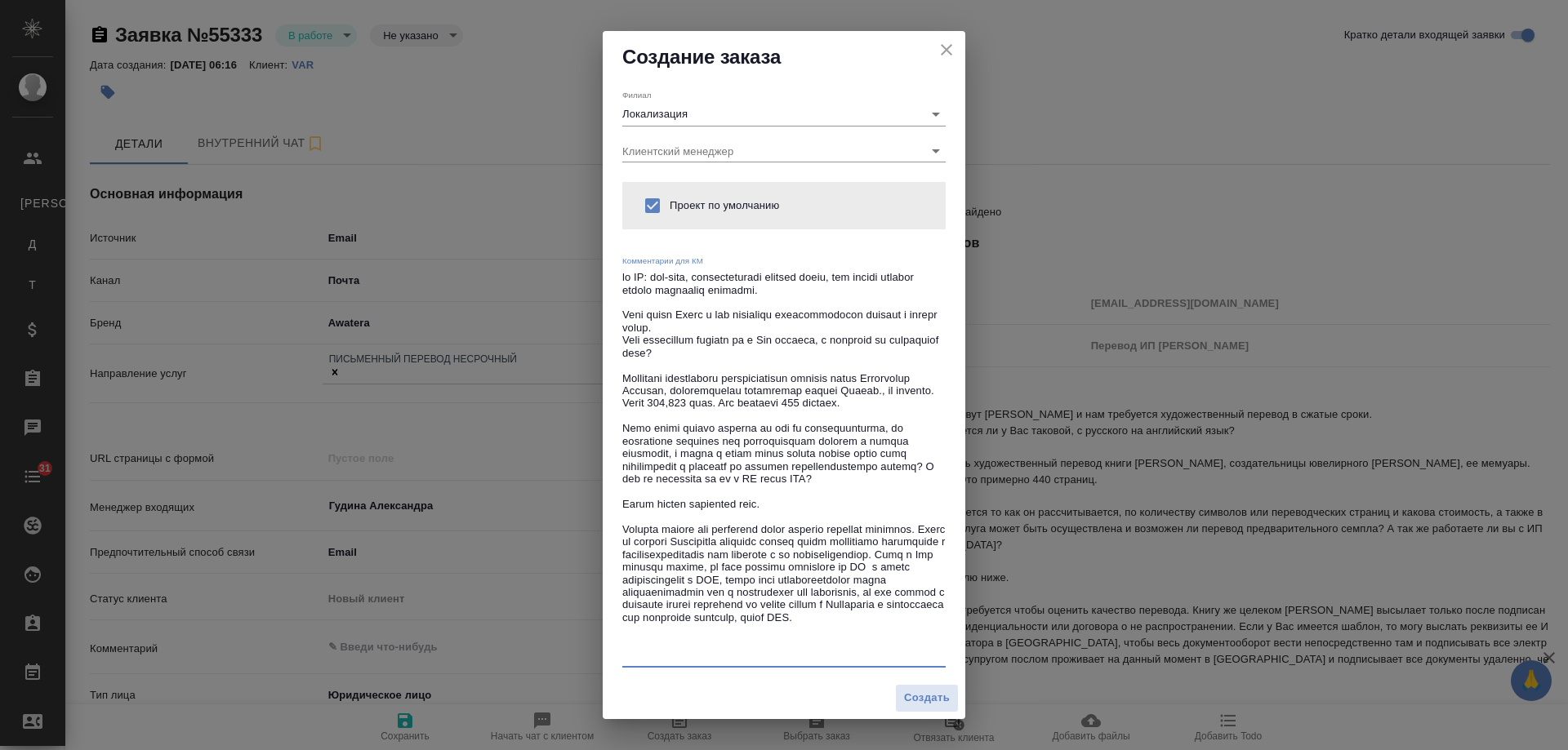
click at [826, 292] on textarea at bounding box center [784, 466] width 323 height 391
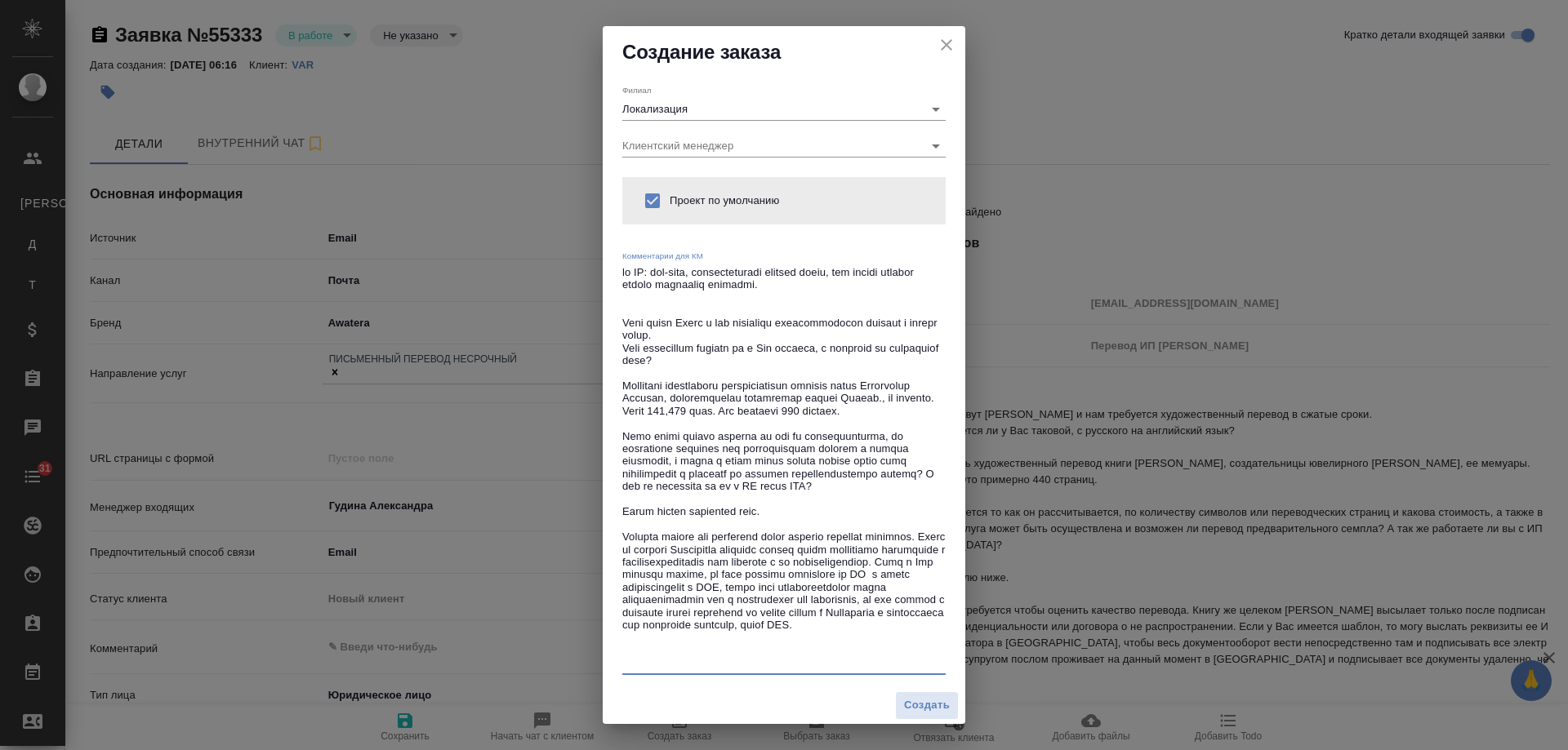
click at [701, 659] on textarea at bounding box center [784, 468] width 323 height 403
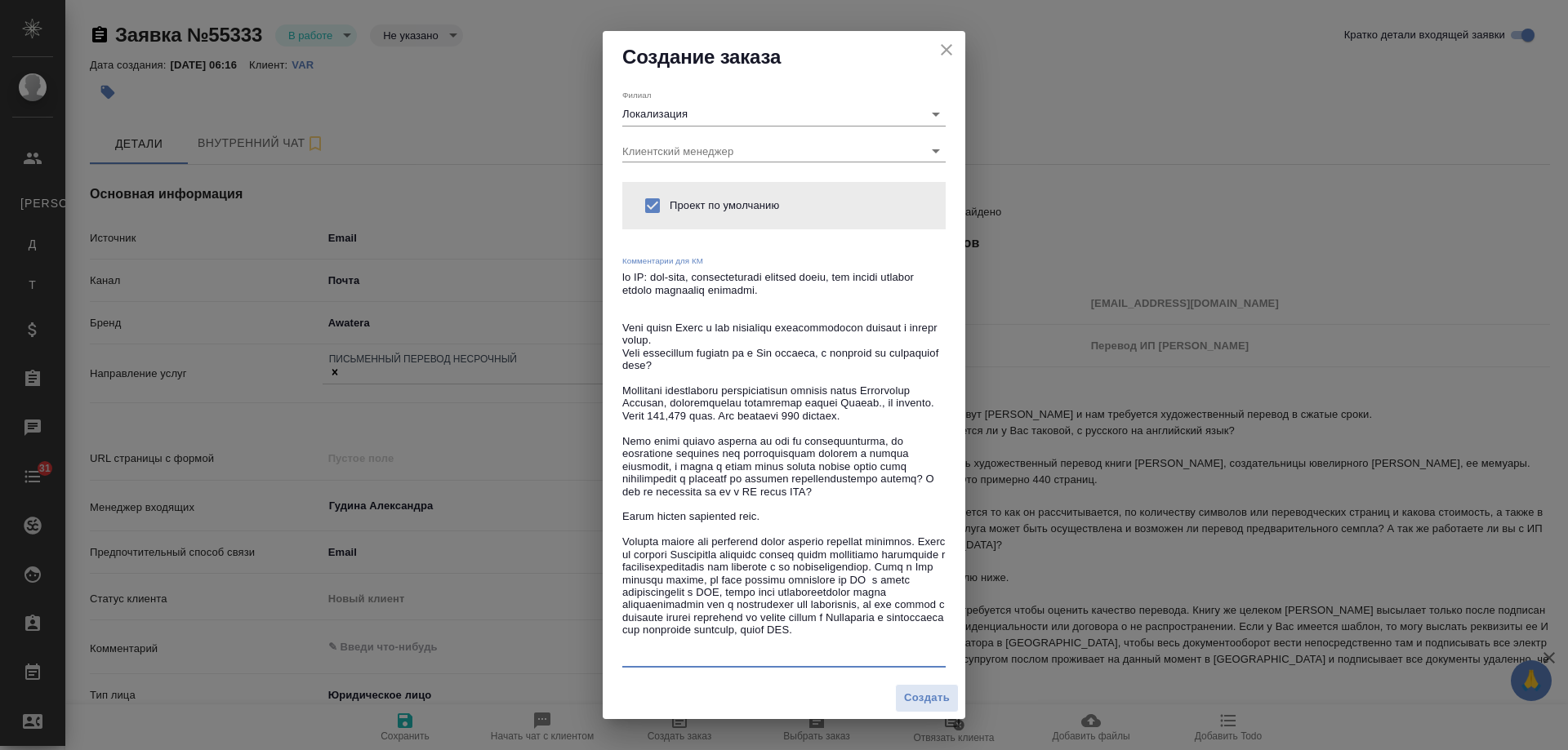
drag, startPoint x: 877, startPoint y: 430, endPoint x: 625, endPoint y: 429, distance: 252.0
click at [625, 429] on textarea at bounding box center [784, 466] width 323 height 391
click at [829, 289] on textarea at bounding box center [784, 466] width 323 height 391
click at [861, 281] on textarea at bounding box center [784, 466] width 323 height 391
click at [868, 283] on textarea at bounding box center [784, 466] width 323 height 391
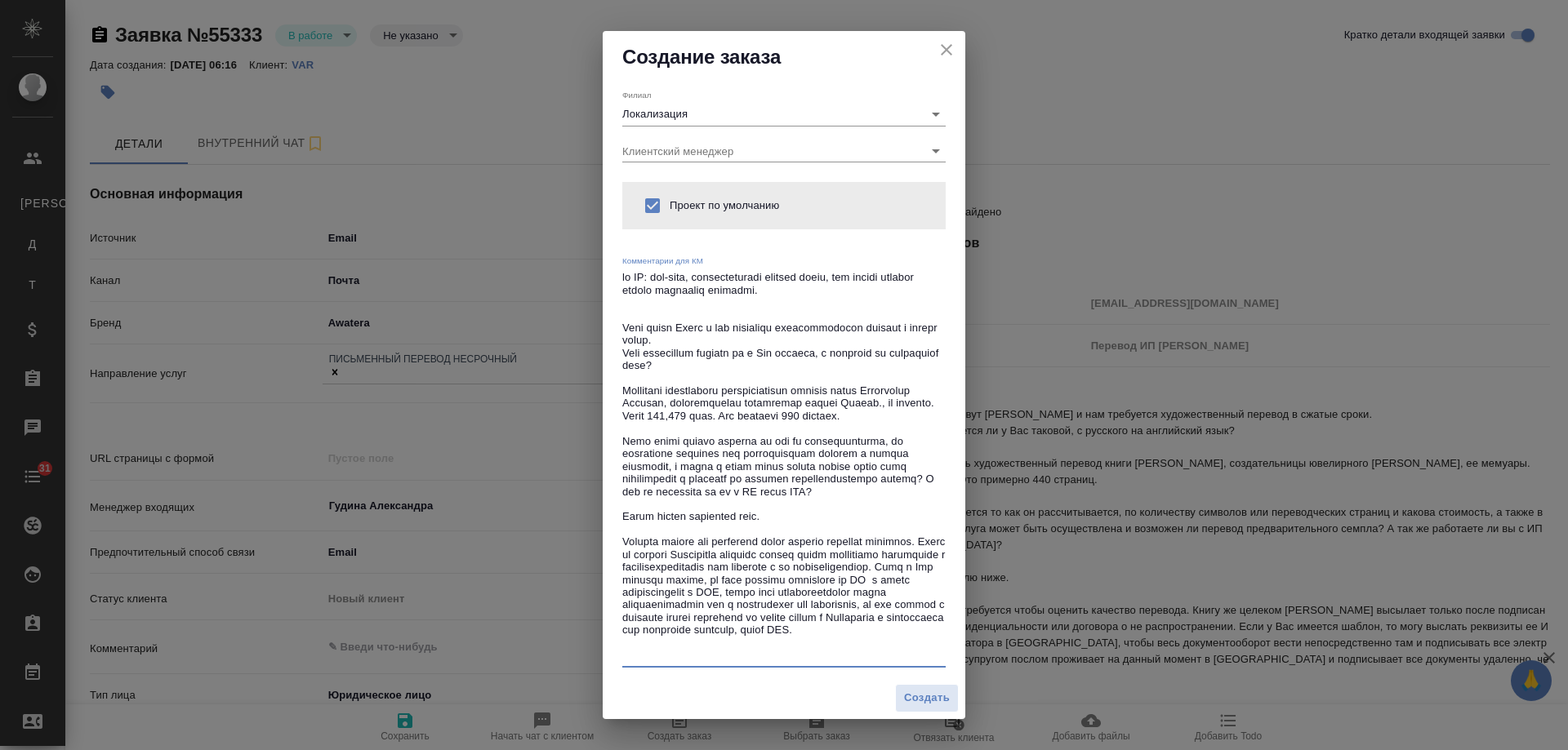
paste textarea "коло 100,000 слов. Это примерно 440 страниц."
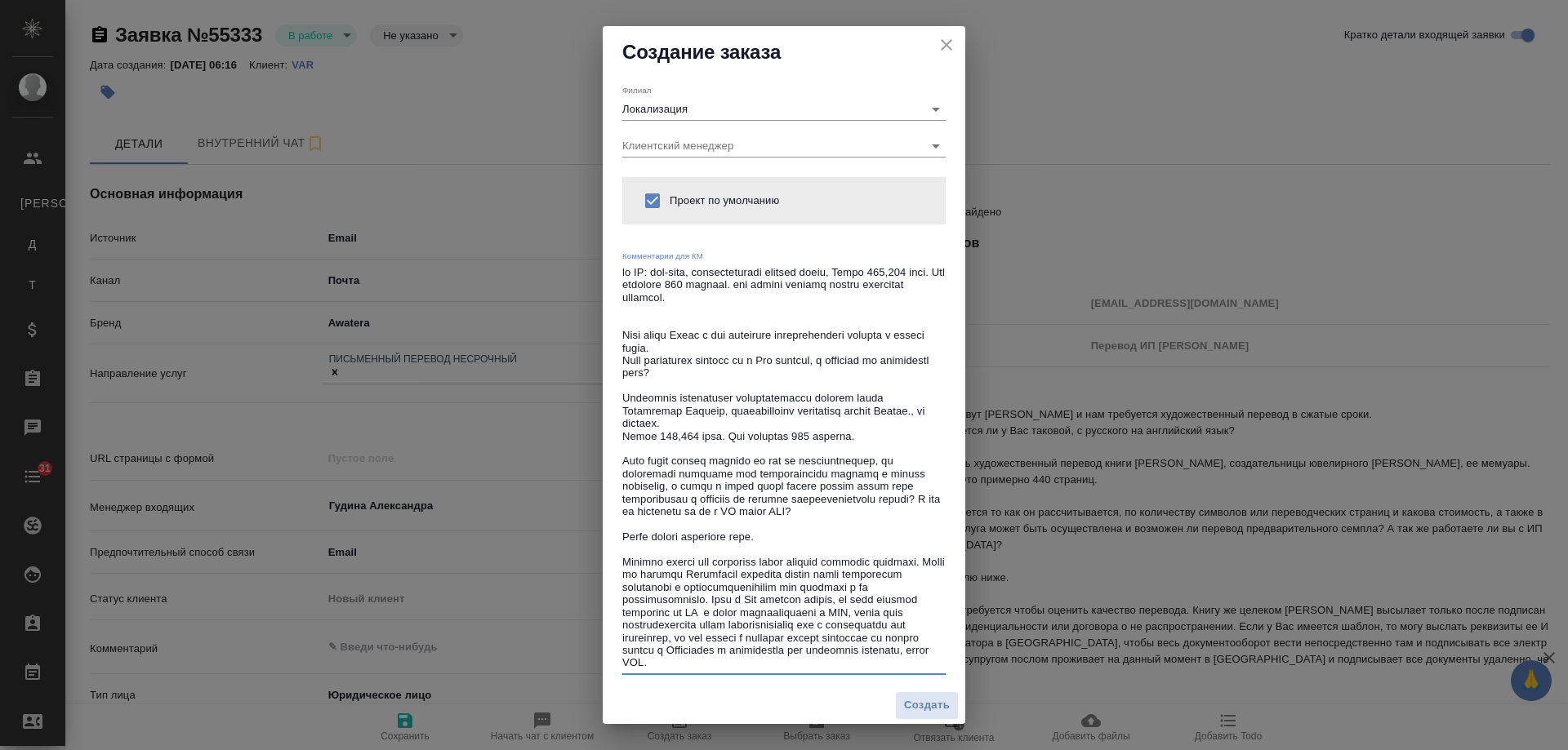
drag, startPoint x: 880, startPoint y: 267, endPoint x: 868, endPoint y: 265, distance: 12.2
click at [868, 266] on textarea at bounding box center [784, 468] width 323 height 403
click at [642, 289] on textarea at bounding box center [784, 468] width 323 height 403
drag, startPoint x: 667, startPoint y: 284, endPoint x: 808, endPoint y: 286, distance: 141.0
click at [808, 286] on textarea at bounding box center [784, 468] width 323 height 403
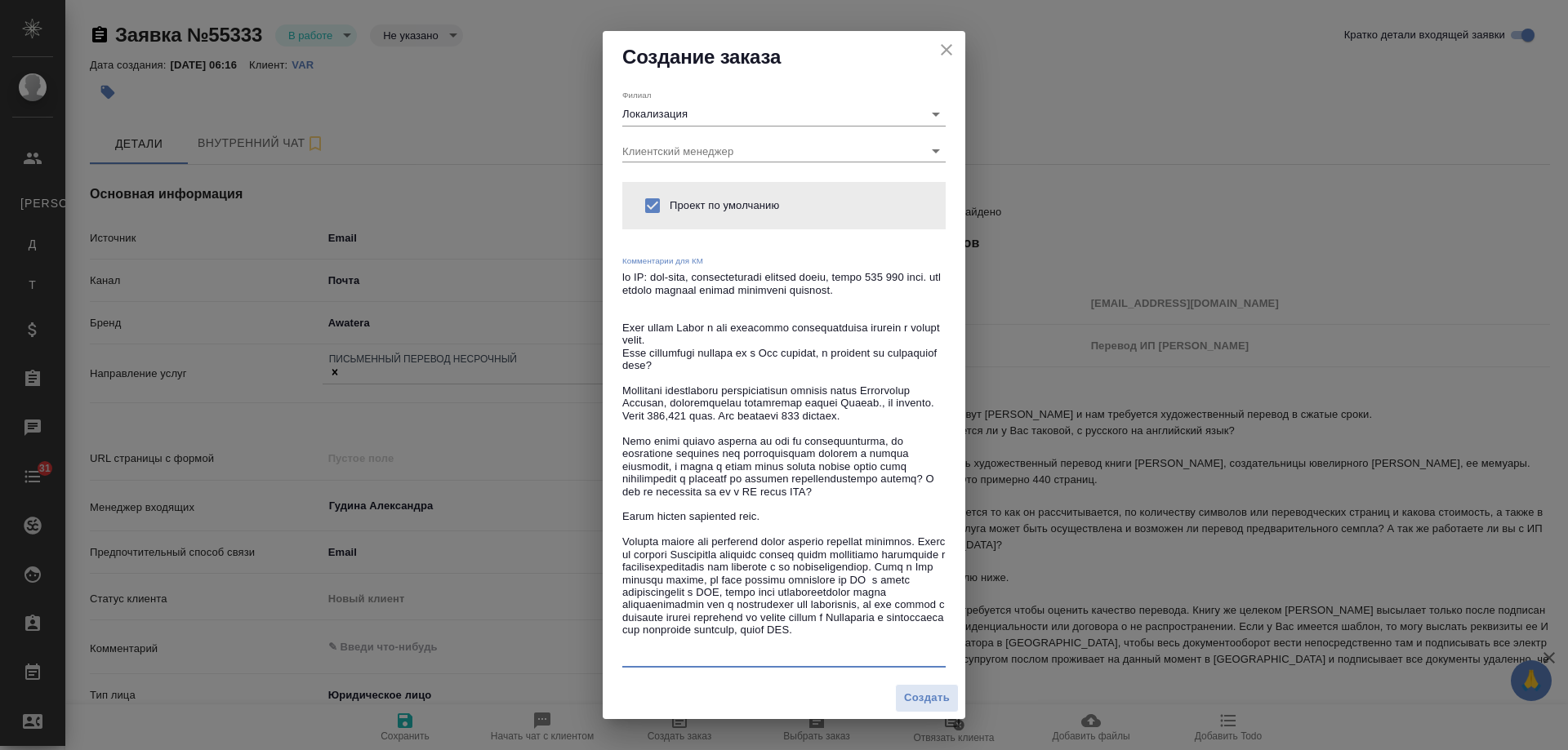
click at [653, 289] on textarea at bounding box center [784, 466] width 323 height 391
click at [932, 290] on textarea at bounding box center [784, 466] width 323 height 391
drag, startPoint x: 760, startPoint y: 290, endPoint x: 794, endPoint y: 288, distance: 34.1
click at [794, 288] on textarea at bounding box center [784, 466] width 323 height 391
type textarea "от КВ: рус-англ, художественный перевод книги, около 100 000 слов. Для оценки в…"
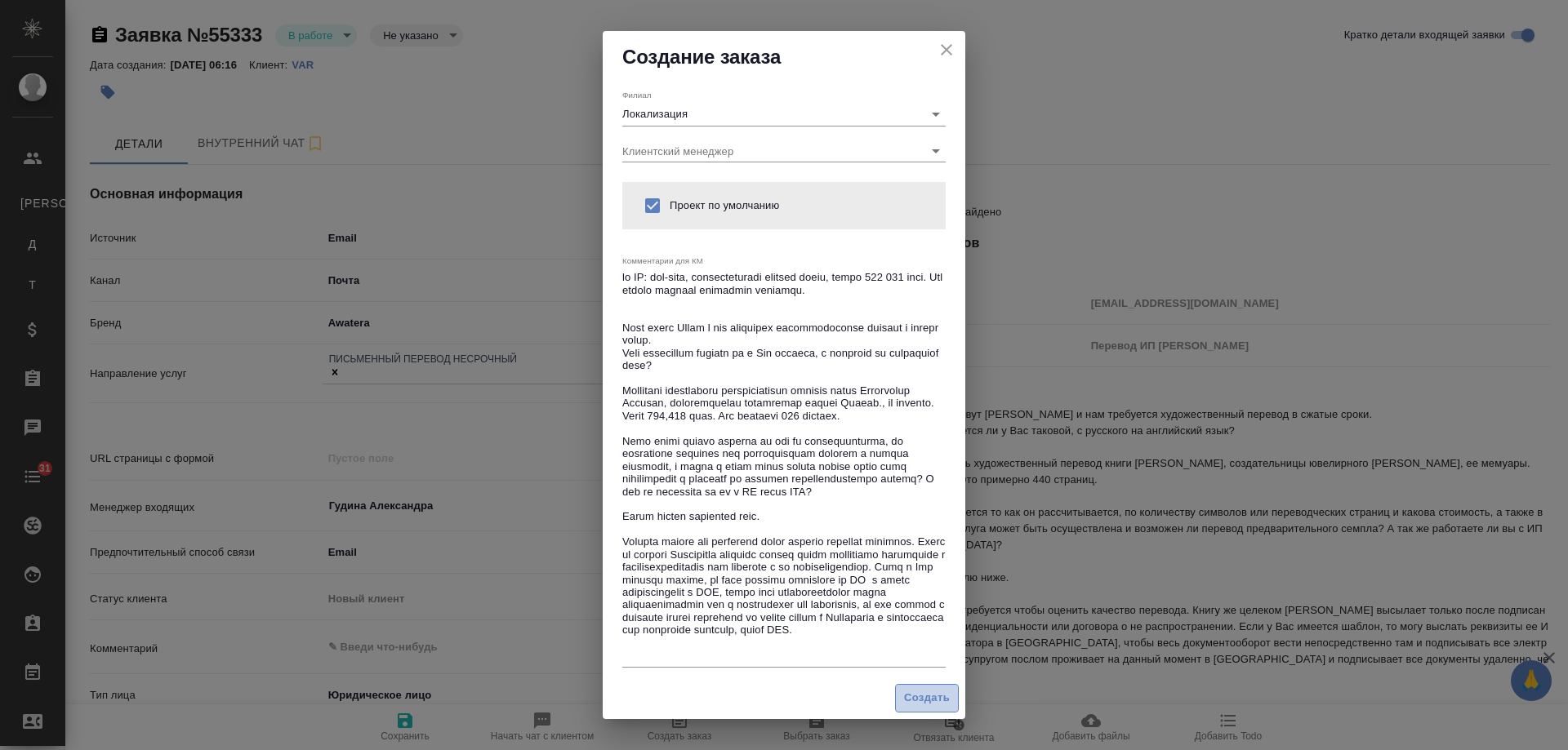
click at [915, 698] on span "Создать" at bounding box center [927, 699] width 46 height 19
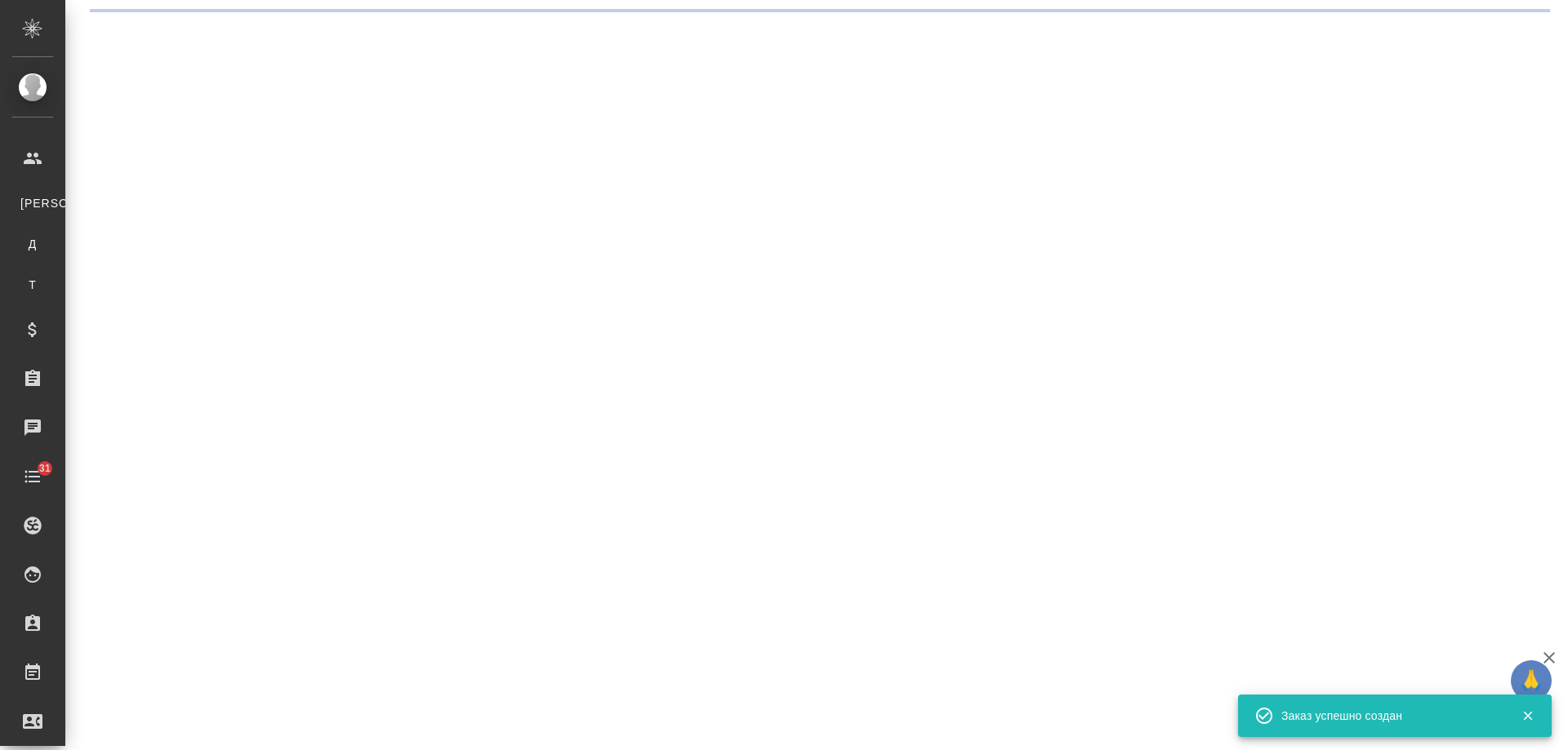
select select "RU"
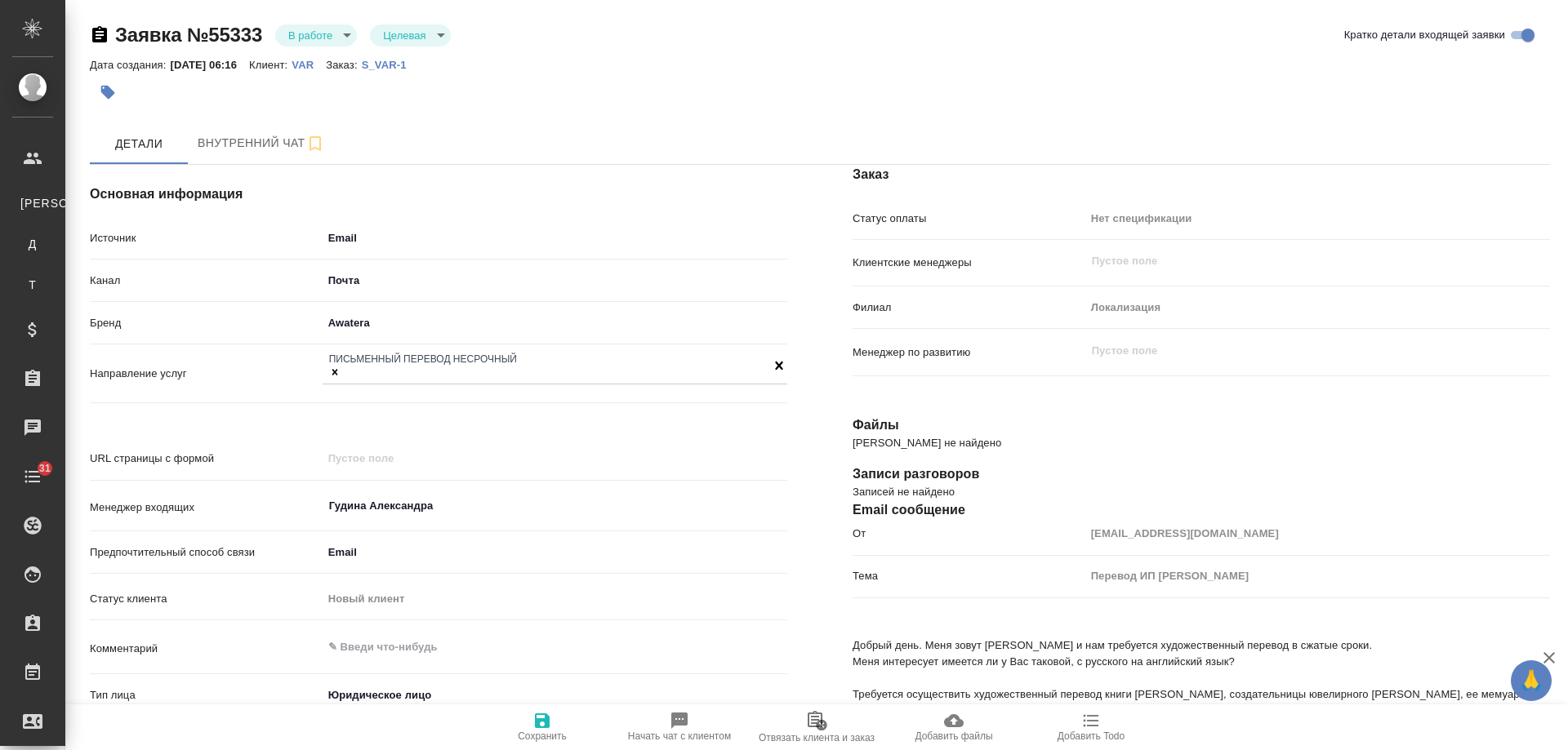
type textarea "x"
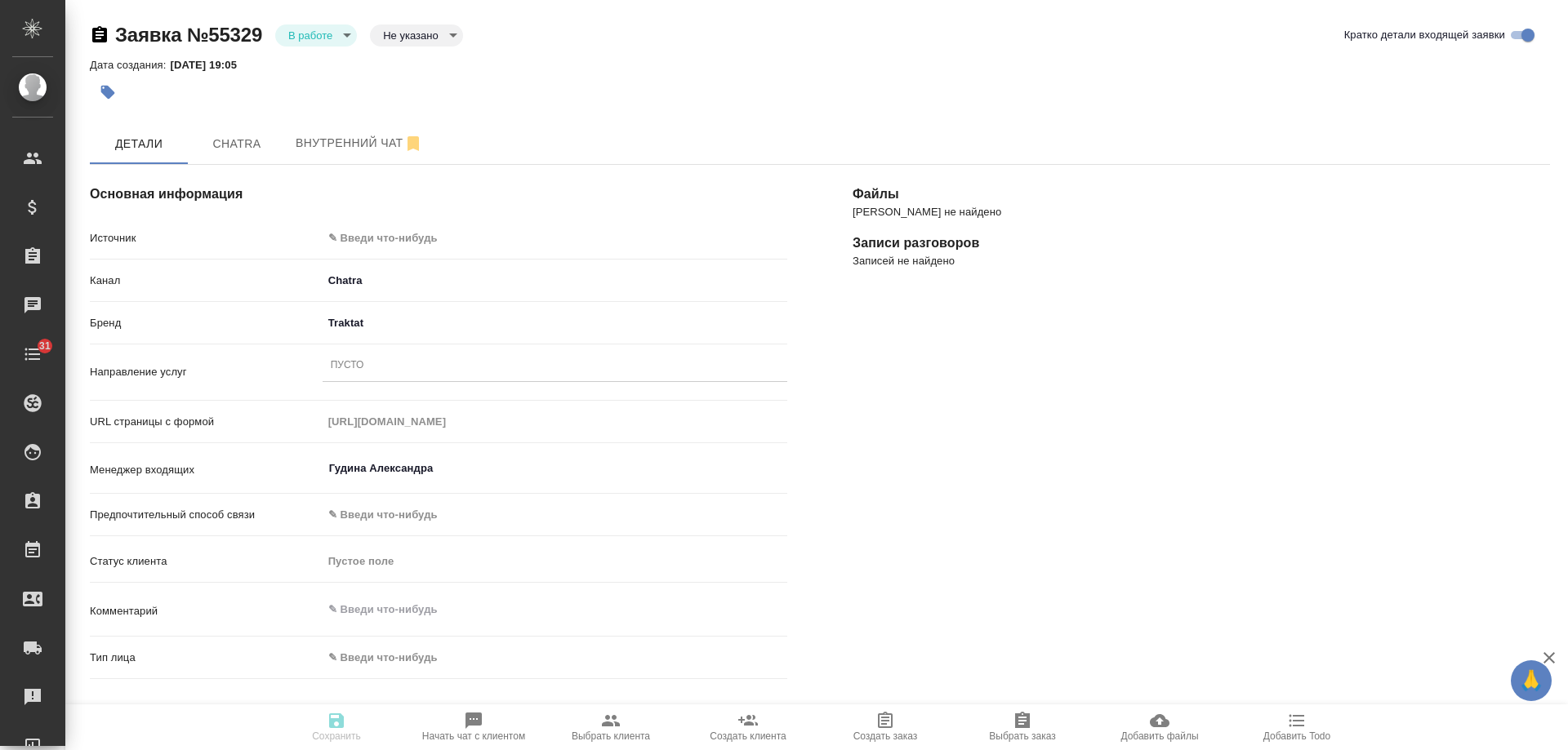
select select "RU"
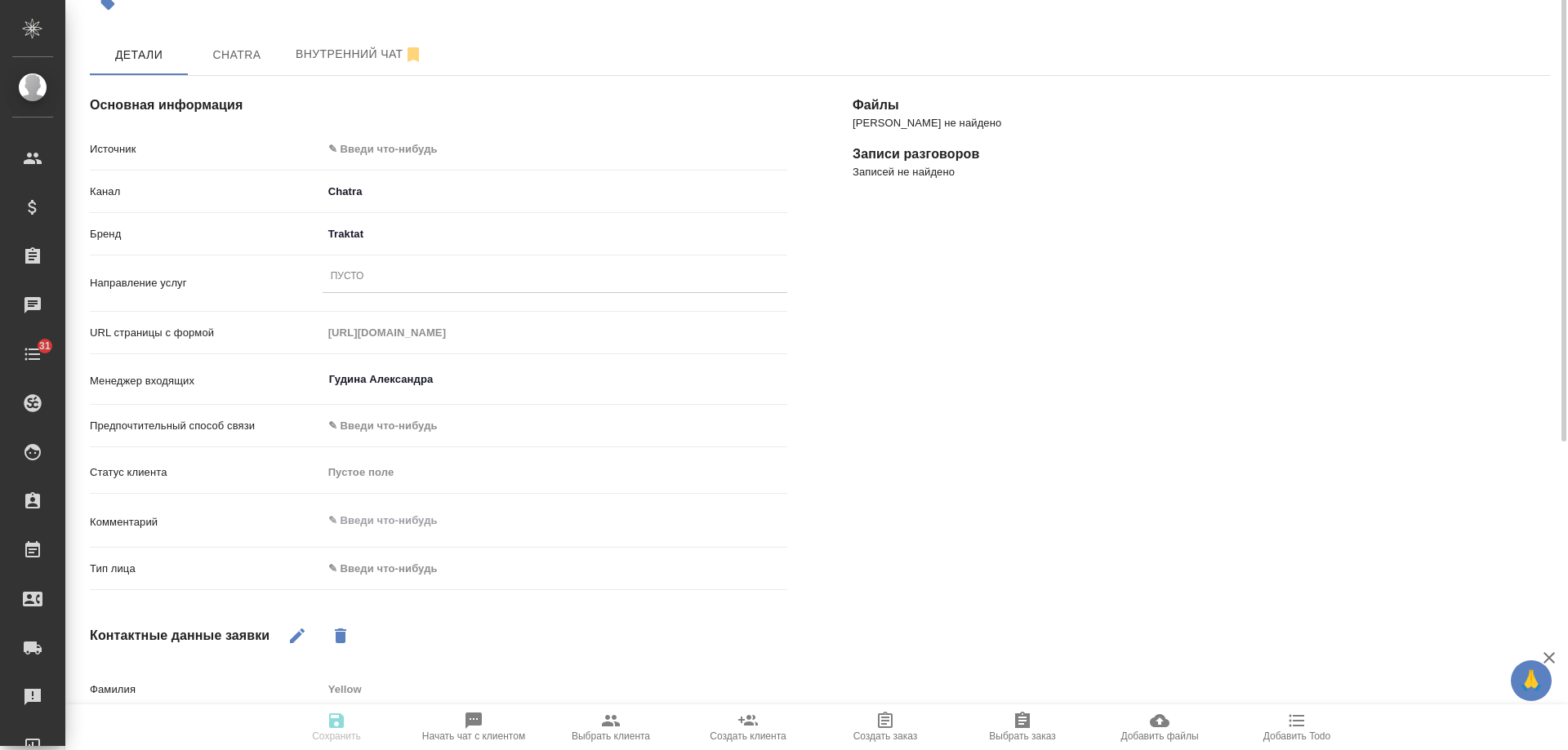
scroll to position [7, 0]
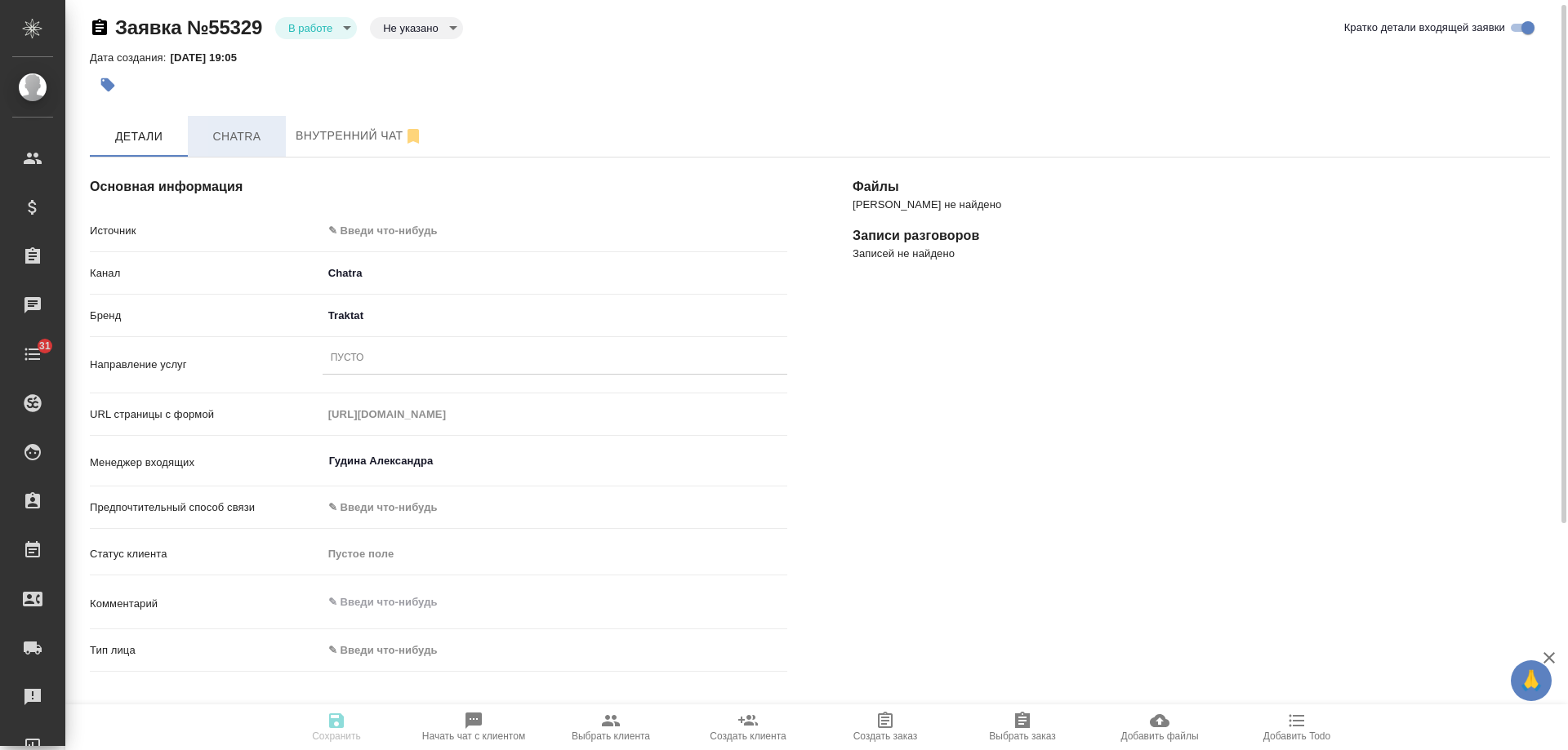
click at [263, 134] on span "Chatra" at bounding box center [237, 137] width 78 height 21
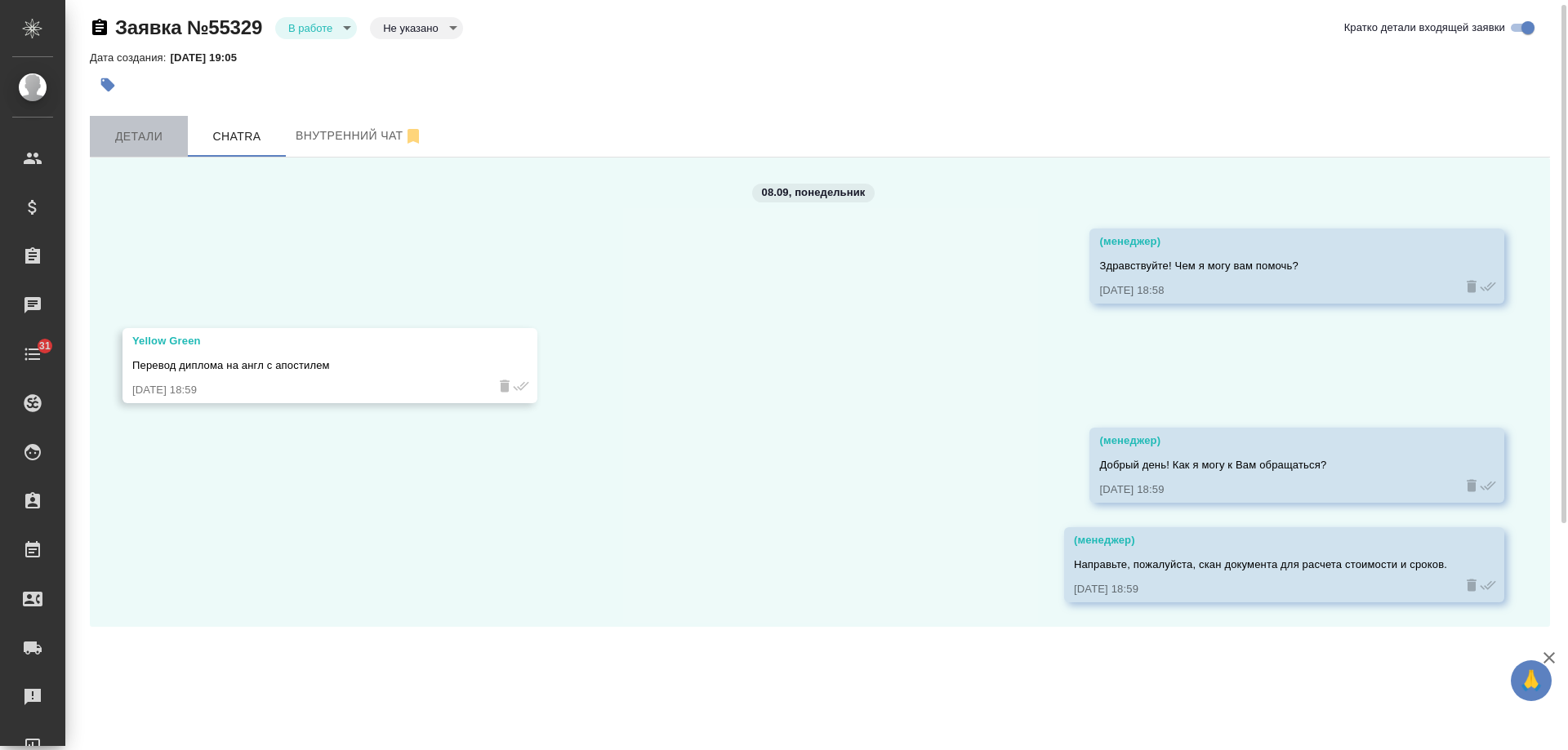
click at [149, 148] on button "Детали" at bounding box center [138, 136] width 98 height 41
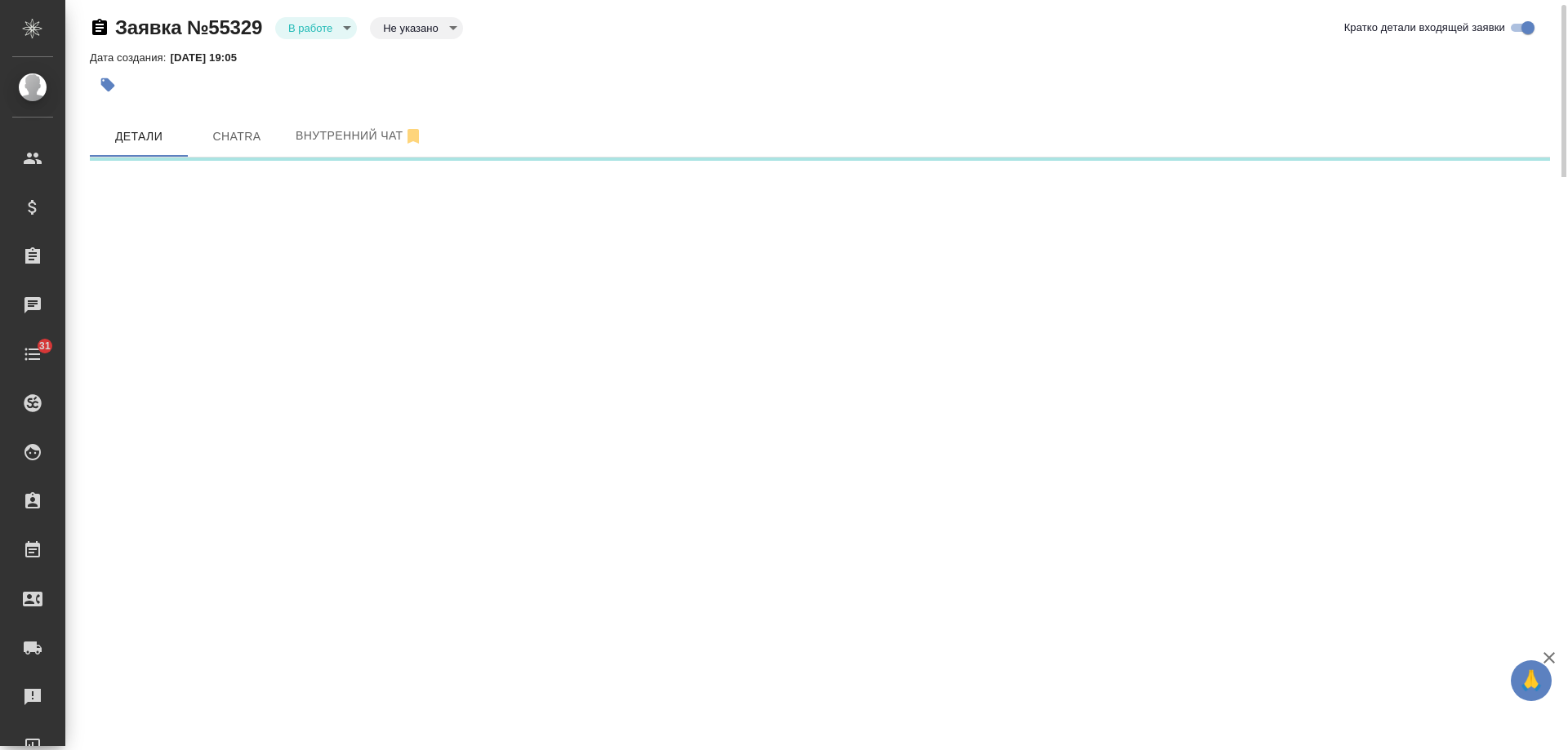
select select "RU"
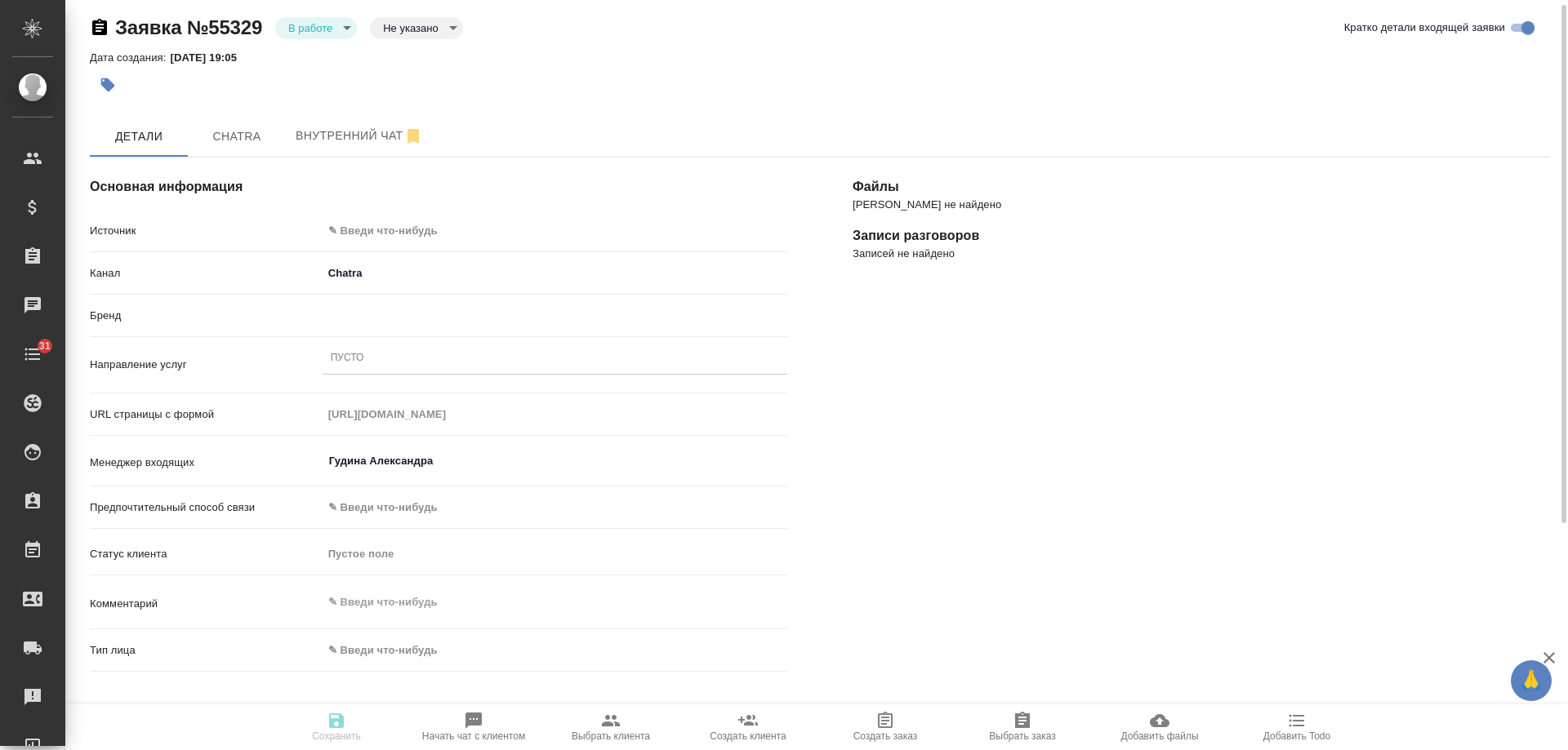
type textarea "x"
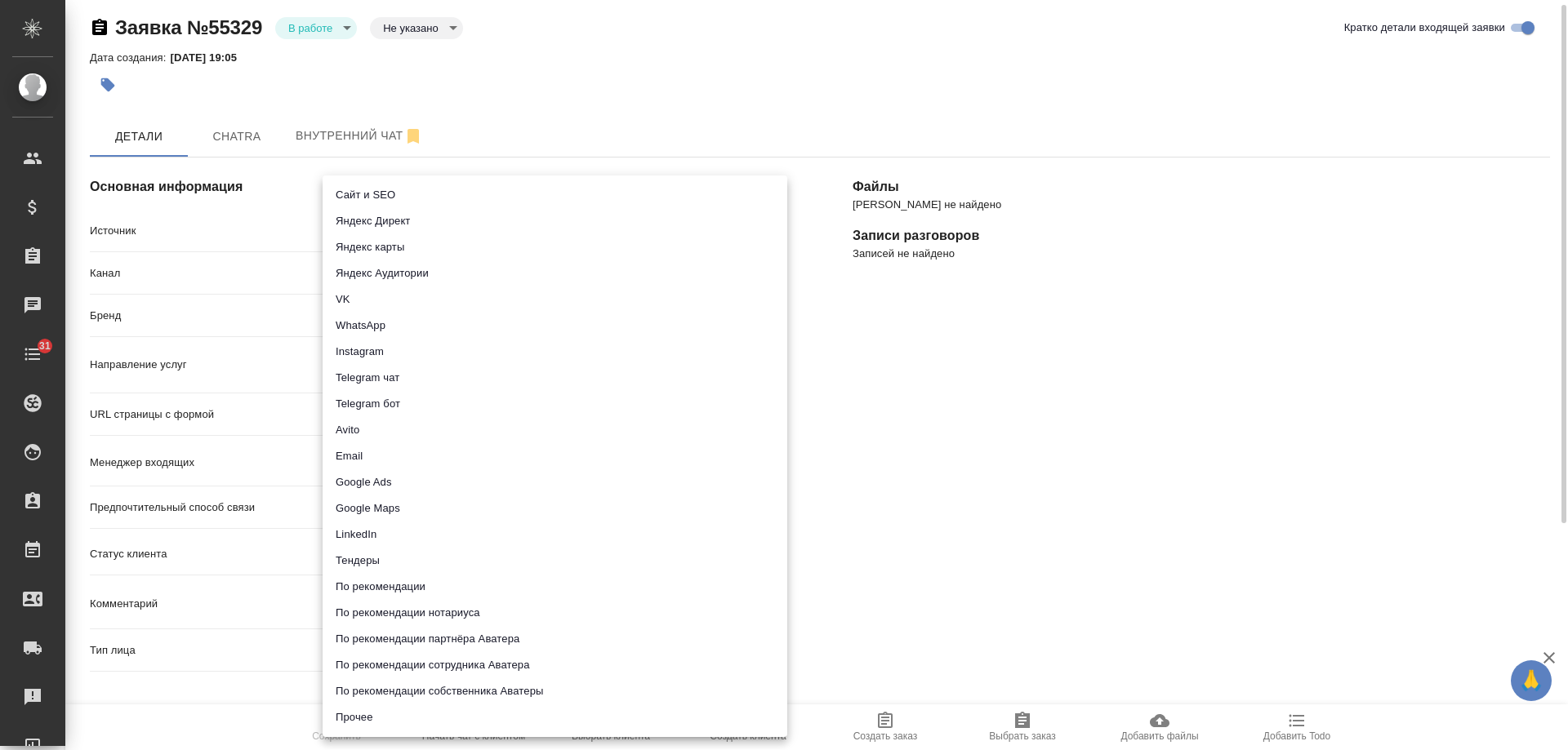
click at [382, 224] on body "🙏 .cls-1 fill:#fff; AWATERA Gudina Alexandra Клиенты Спецификации Заказы 0 Чаты…" at bounding box center [784, 375] width 1568 height 750
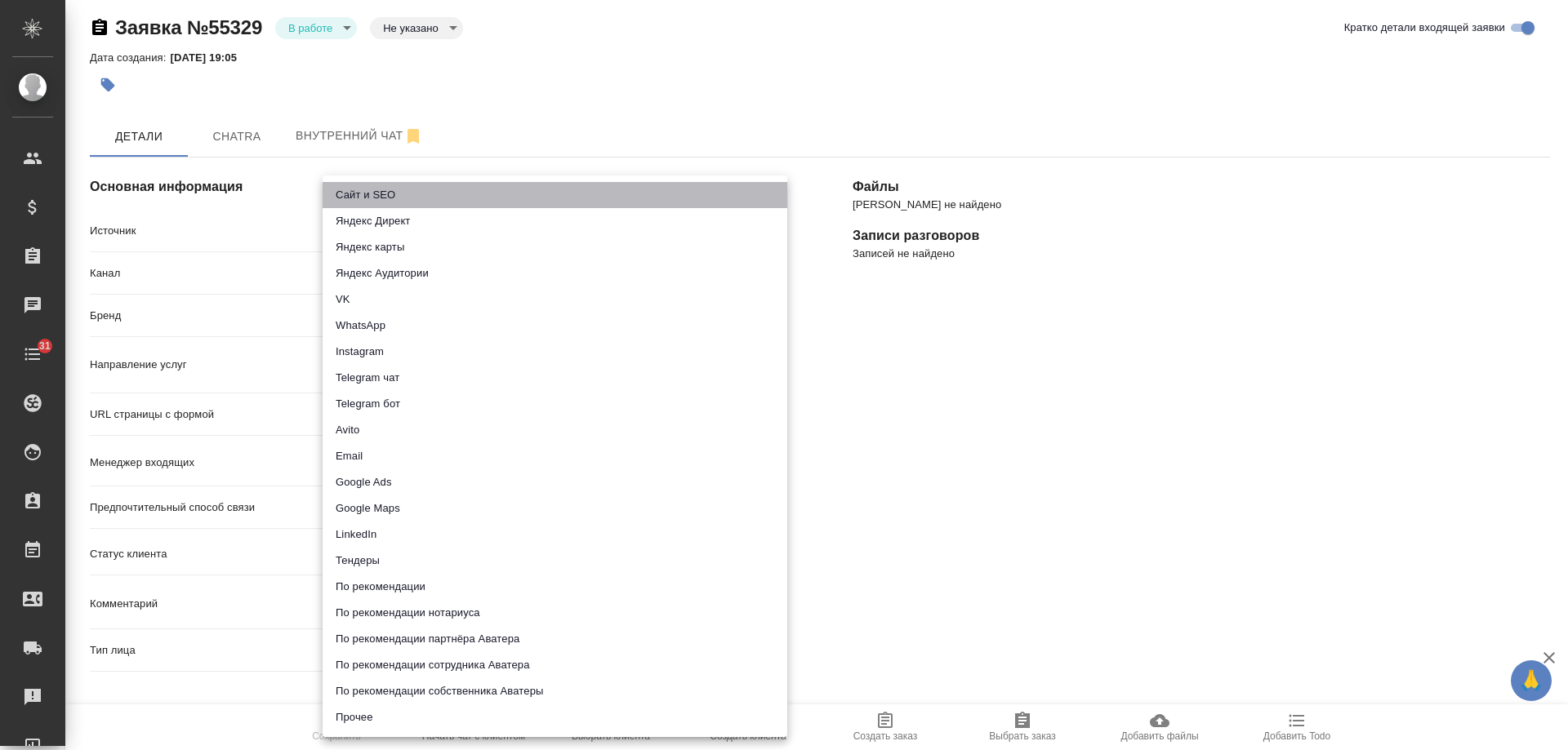
click at [364, 196] on li "Сайт и SEO" at bounding box center [554, 195] width 464 height 26
type input "seo"
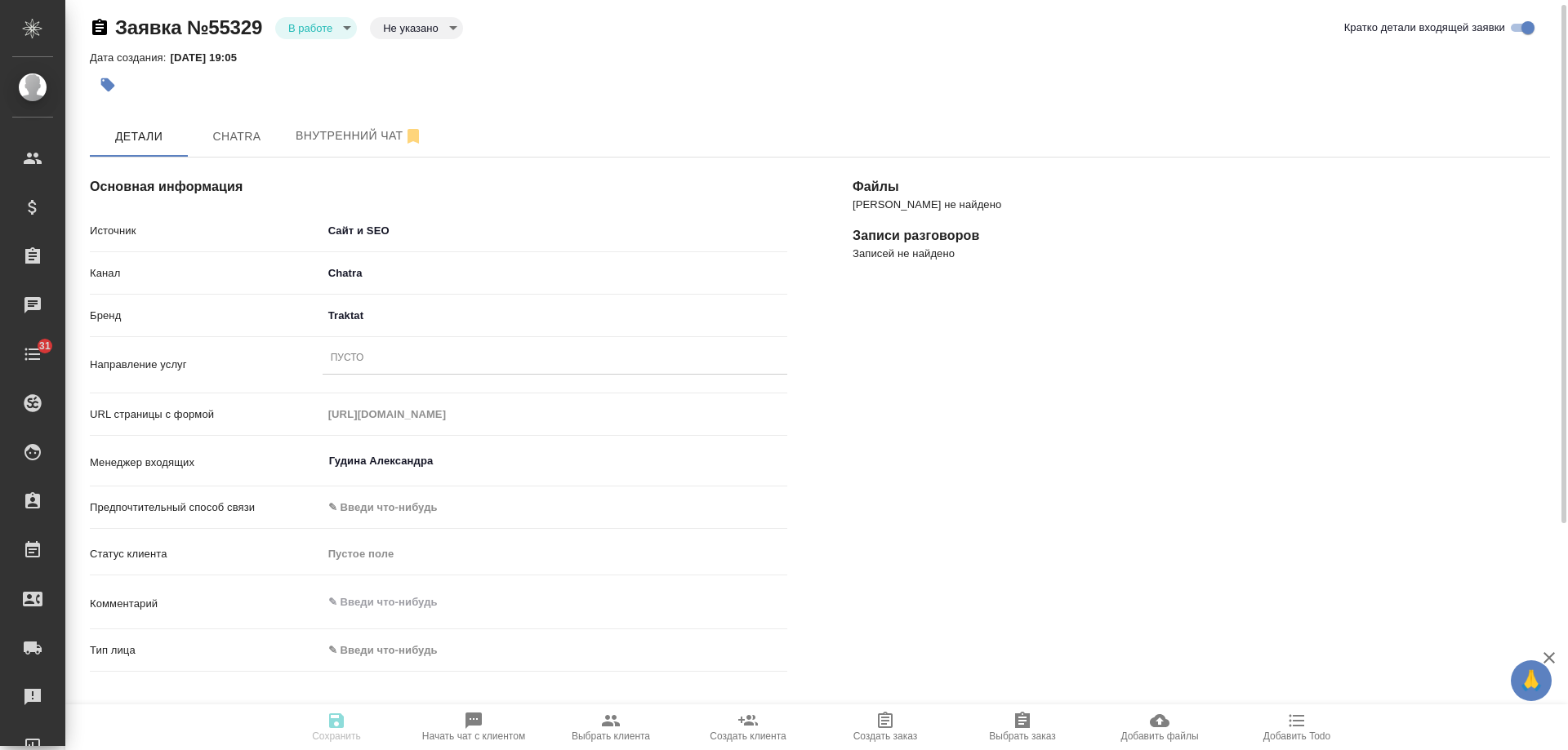
click at [378, 362] on div "Пусто" at bounding box center [554, 359] width 464 height 23
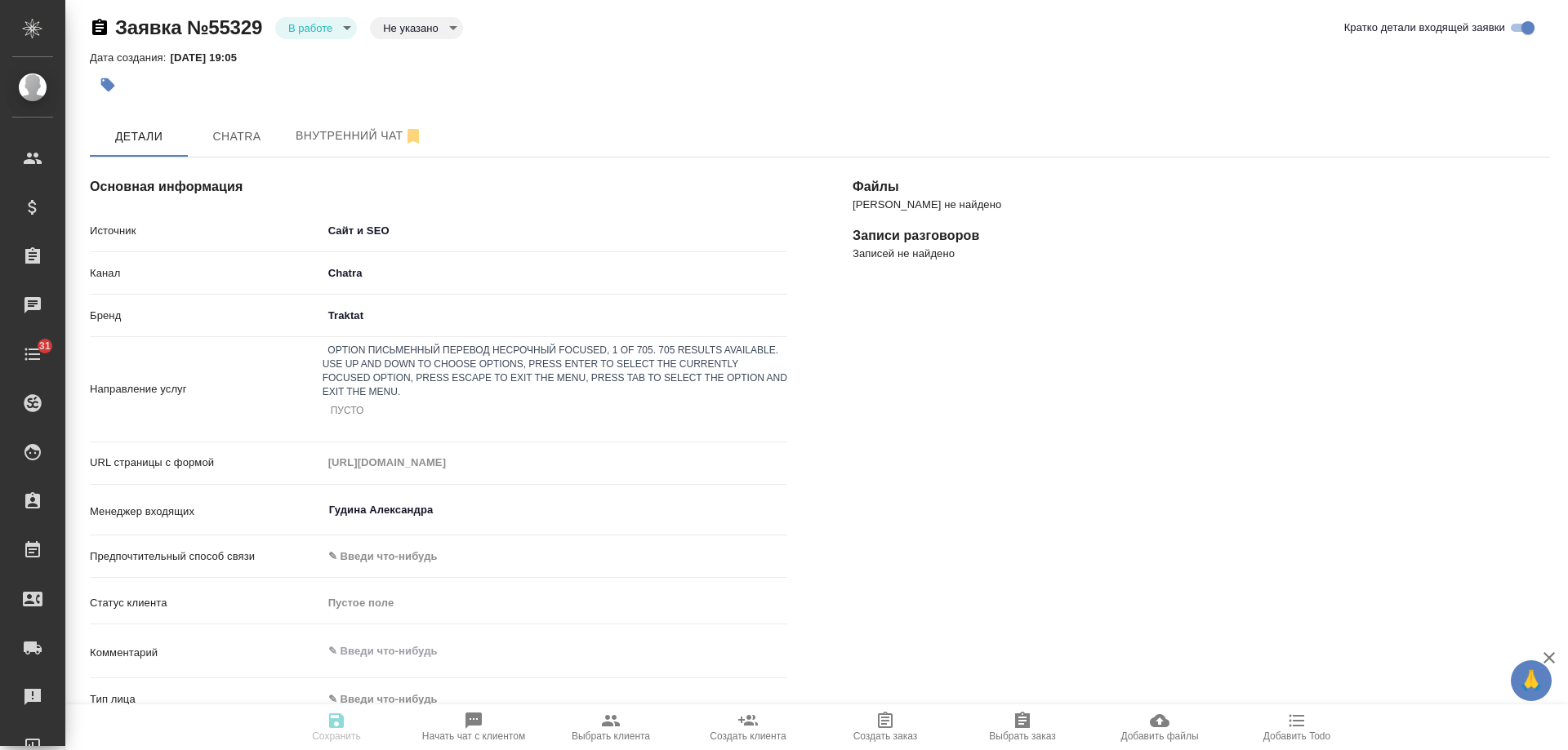
click at [412, 750] on div "Письменный перевод несрочный" at bounding box center [784, 759] width 1568 height 20
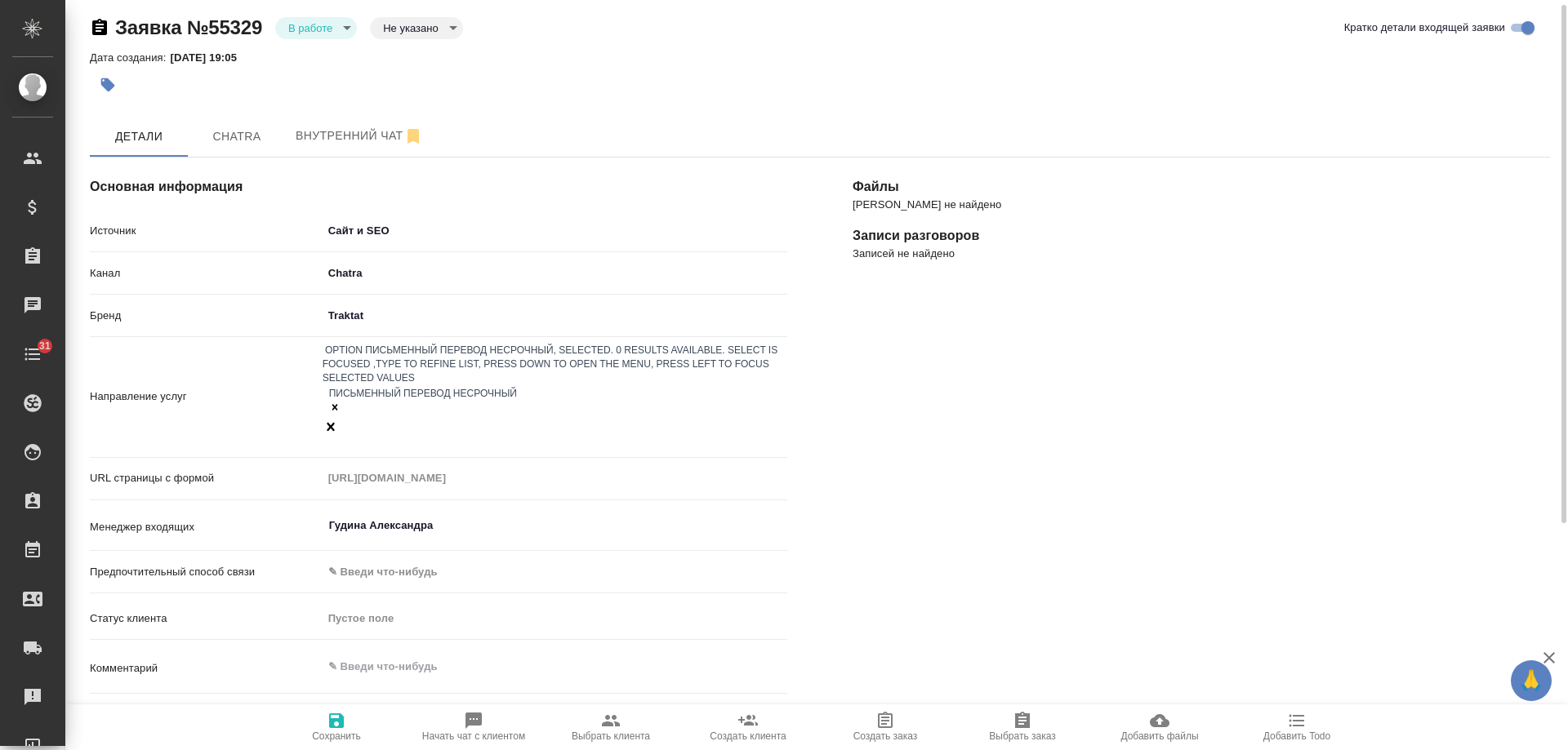
scroll to position [89, 0]
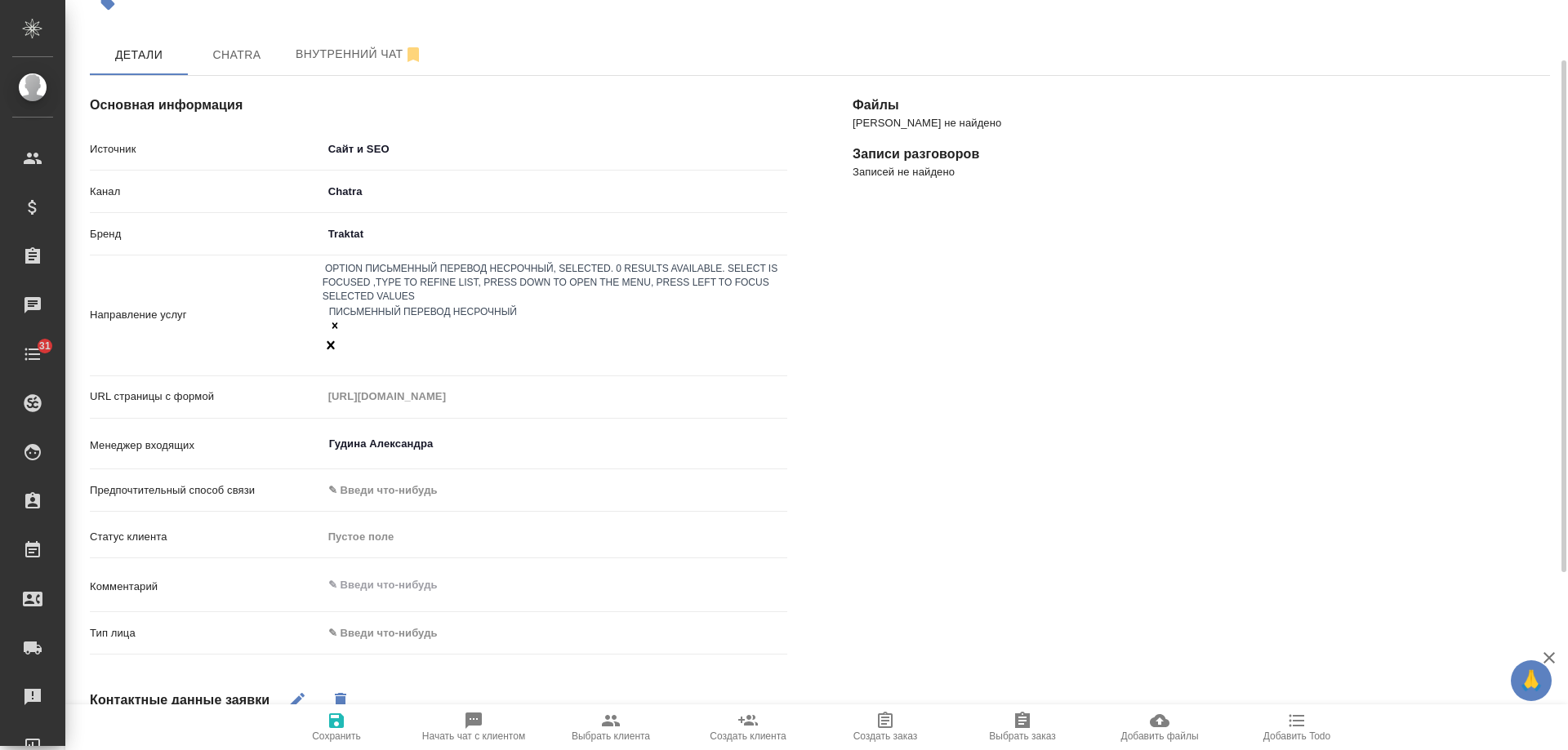
click at [396, 581] on body "🙏 .cls-1 fill:#fff; AWATERA Gudina Alexandra Клиенты Спецификации Заказы 0 Чаты…" at bounding box center [784, 375] width 1568 height 750
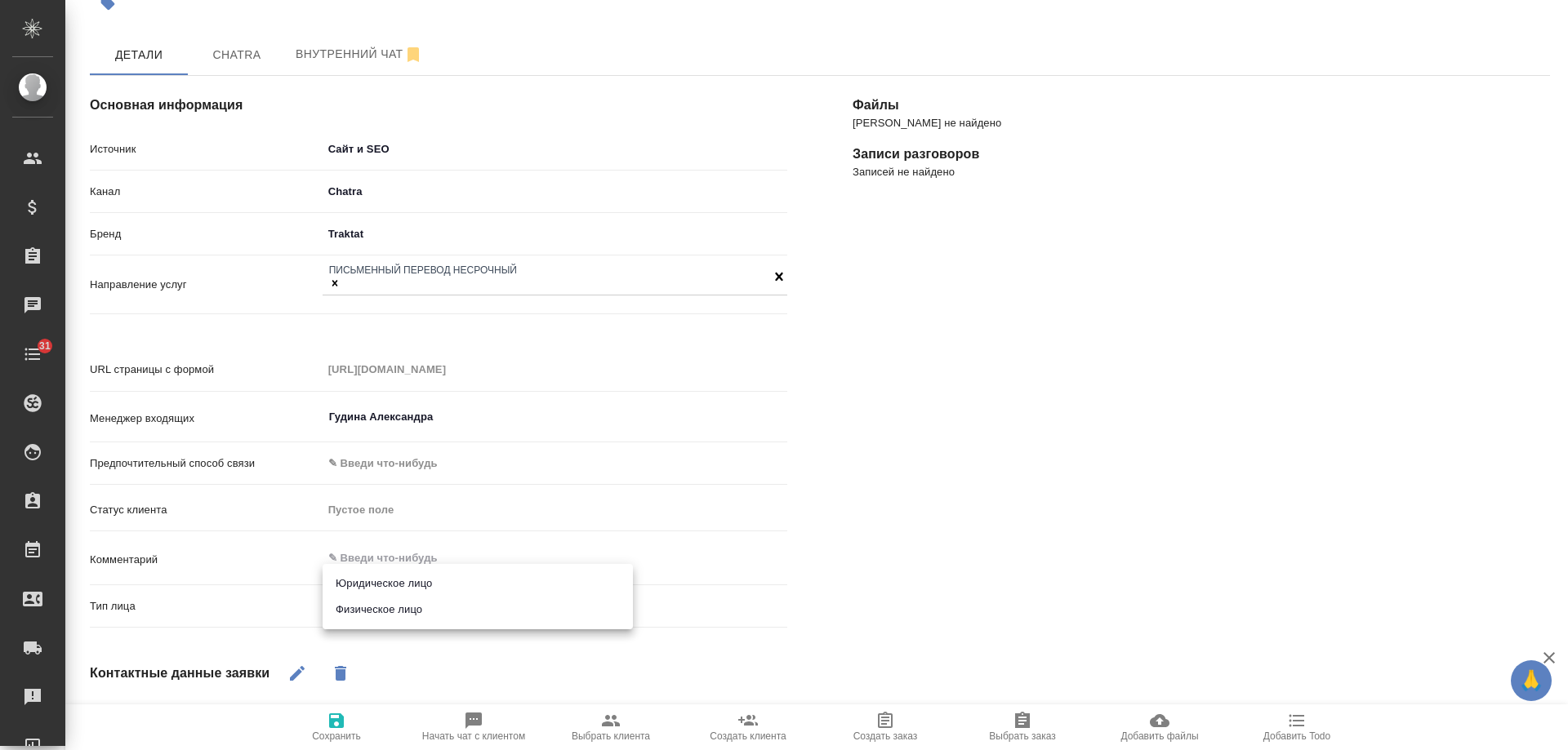
click at [404, 612] on li "Физическое лицо" at bounding box center [478, 610] width 310 height 26
type textarea "x"
type input "private"
click at [347, 731] on span "Сохранить" at bounding box center [336, 736] width 49 height 11
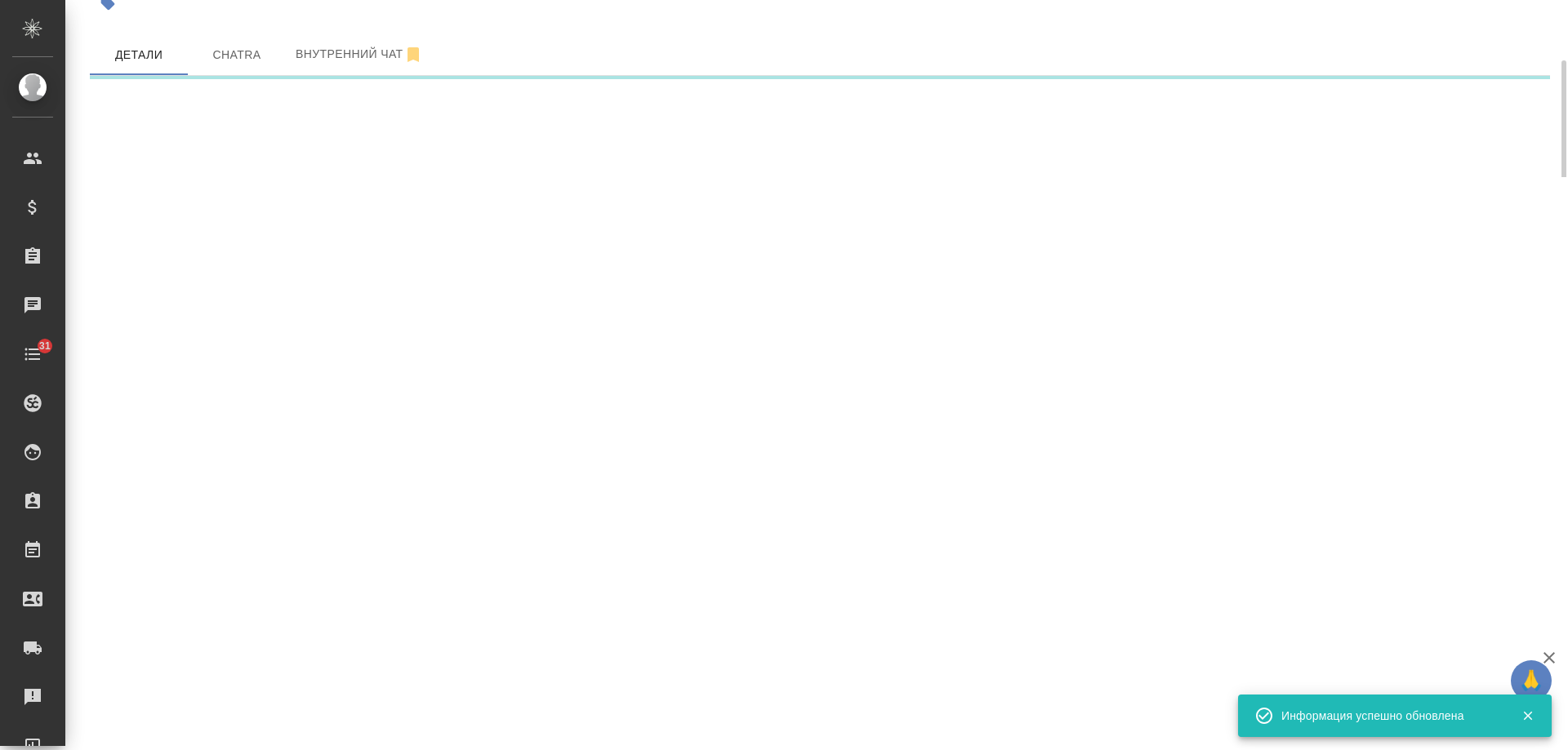
select select "RU"
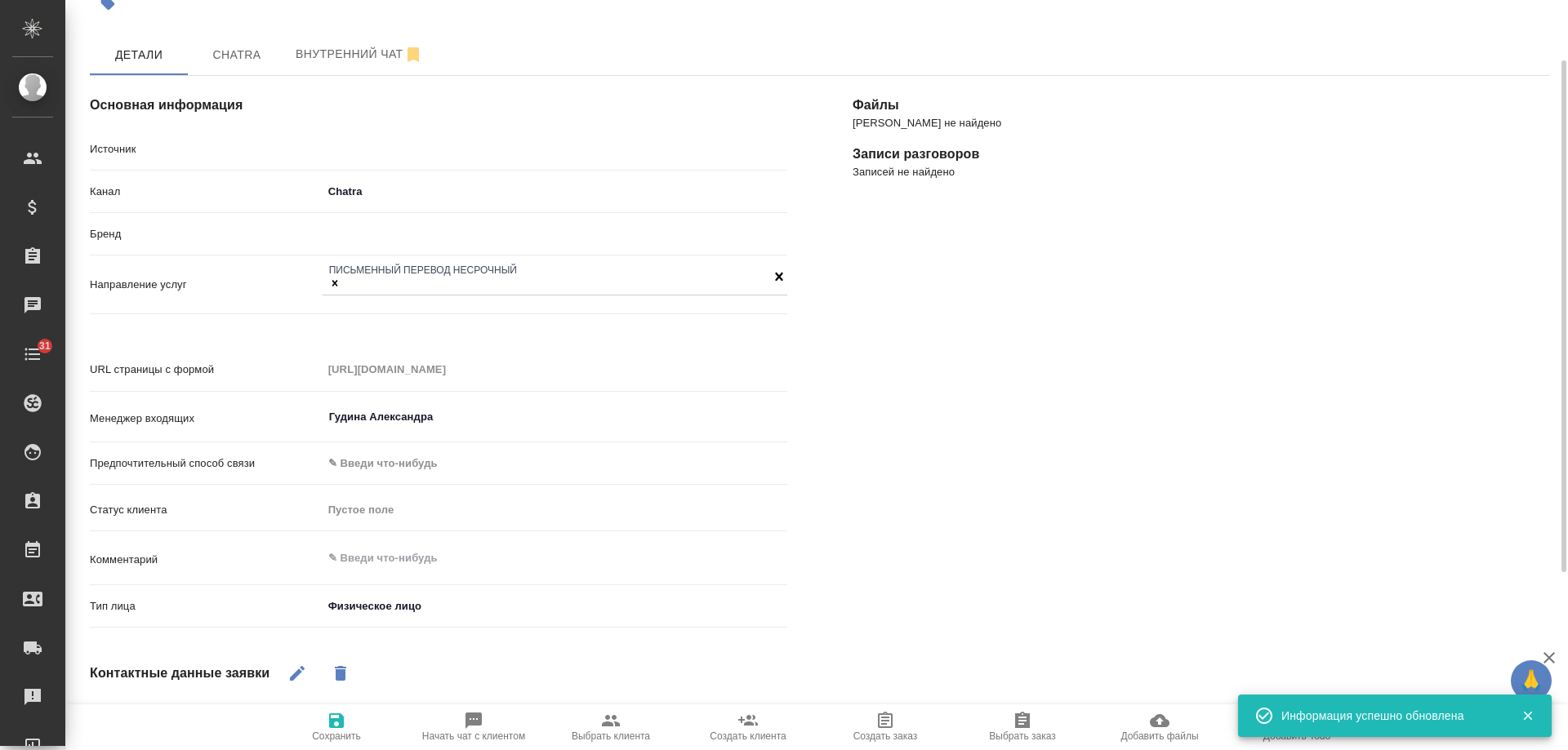
type textarea "x"
click at [231, 57] on span "Chatra" at bounding box center [237, 55] width 78 height 21
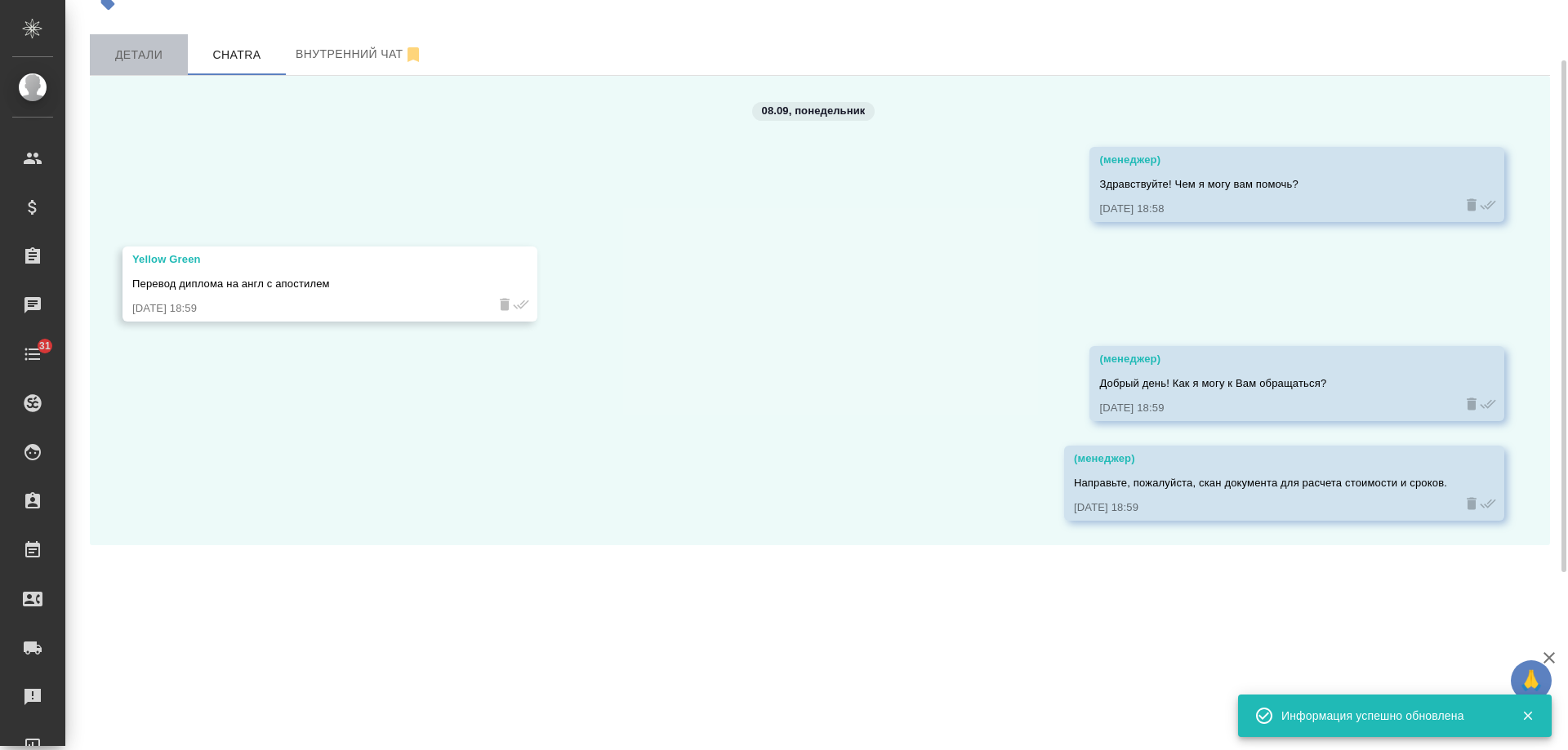
click at [135, 67] on button "Детали" at bounding box center [138, 55] width 98 height 41
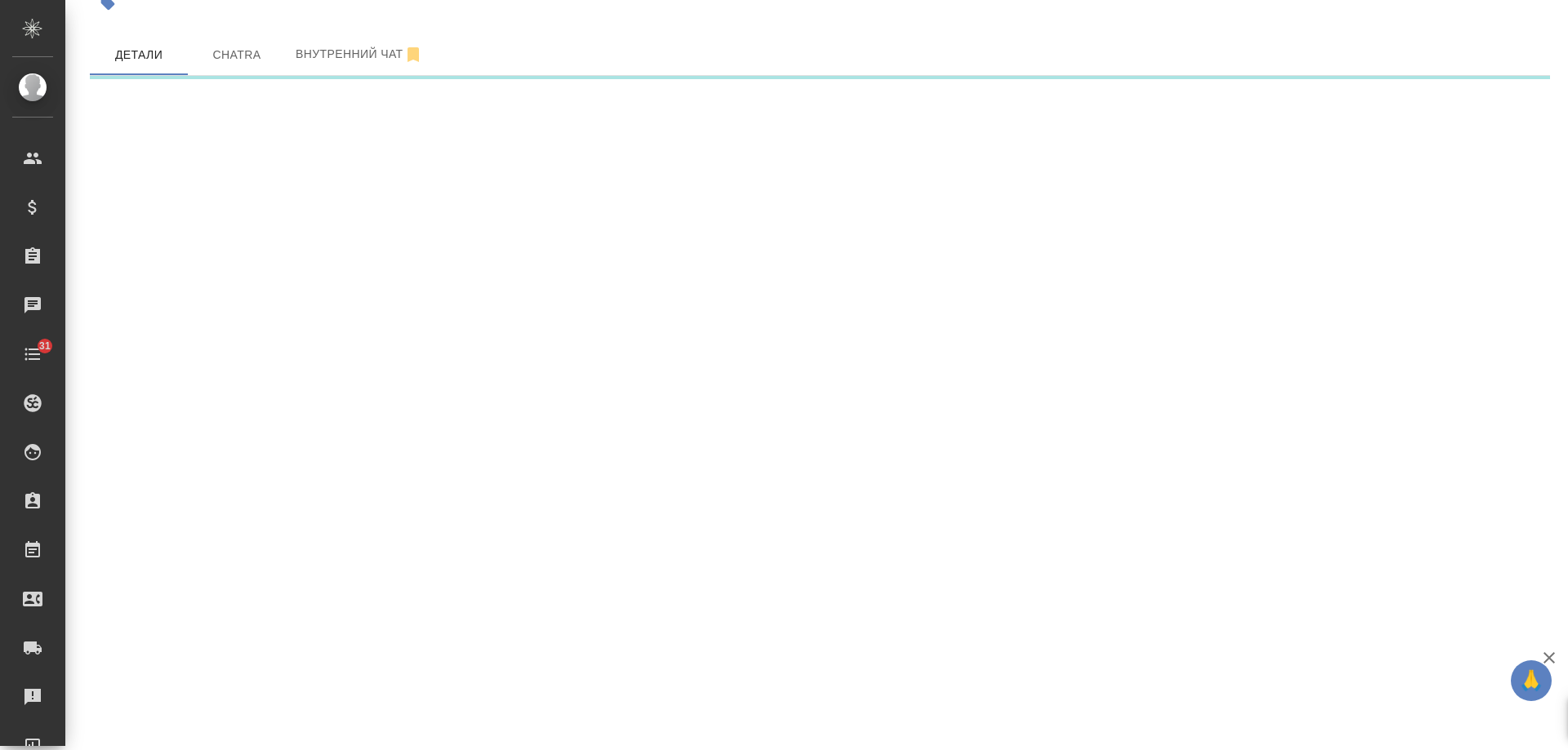
select select "RU"
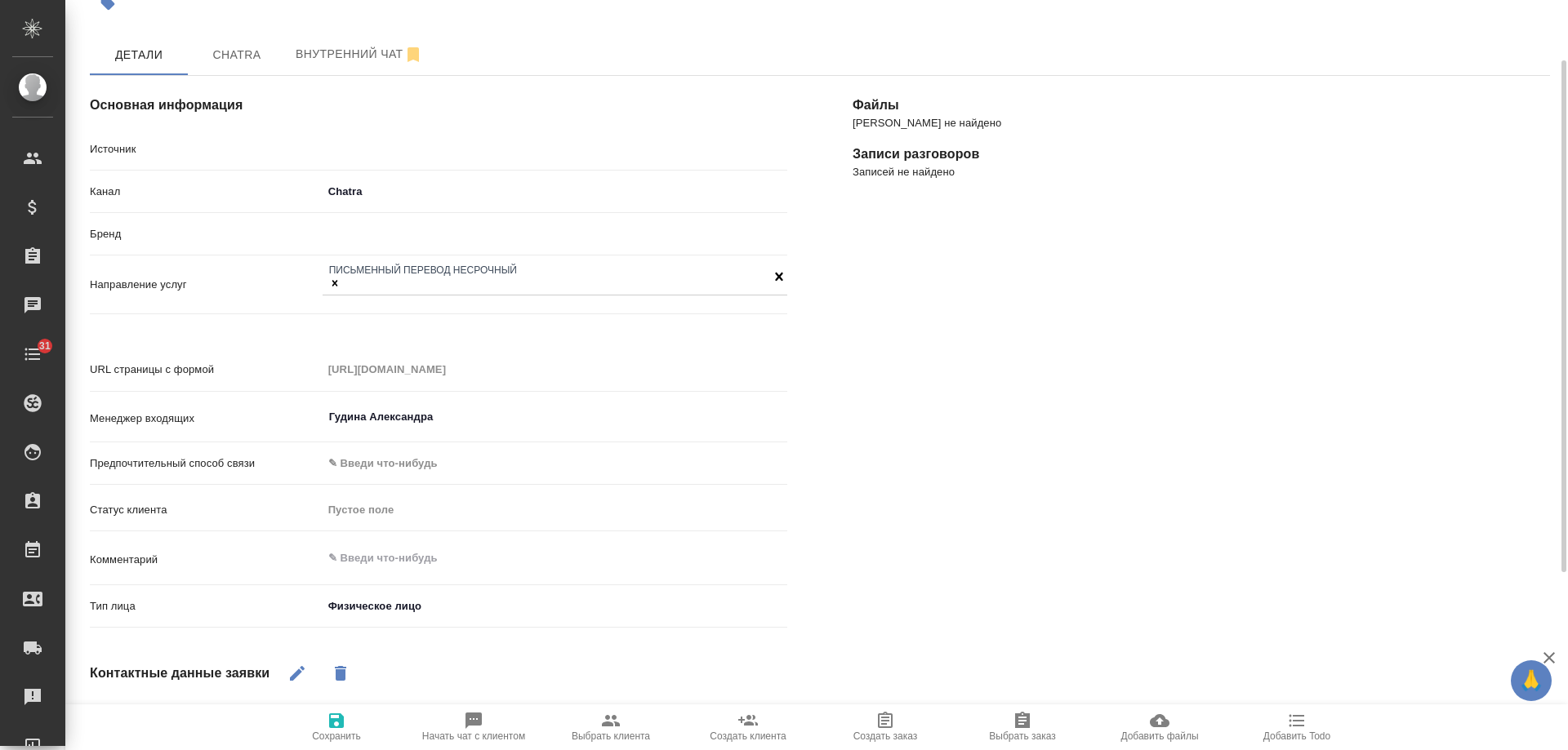
type textarea "x"
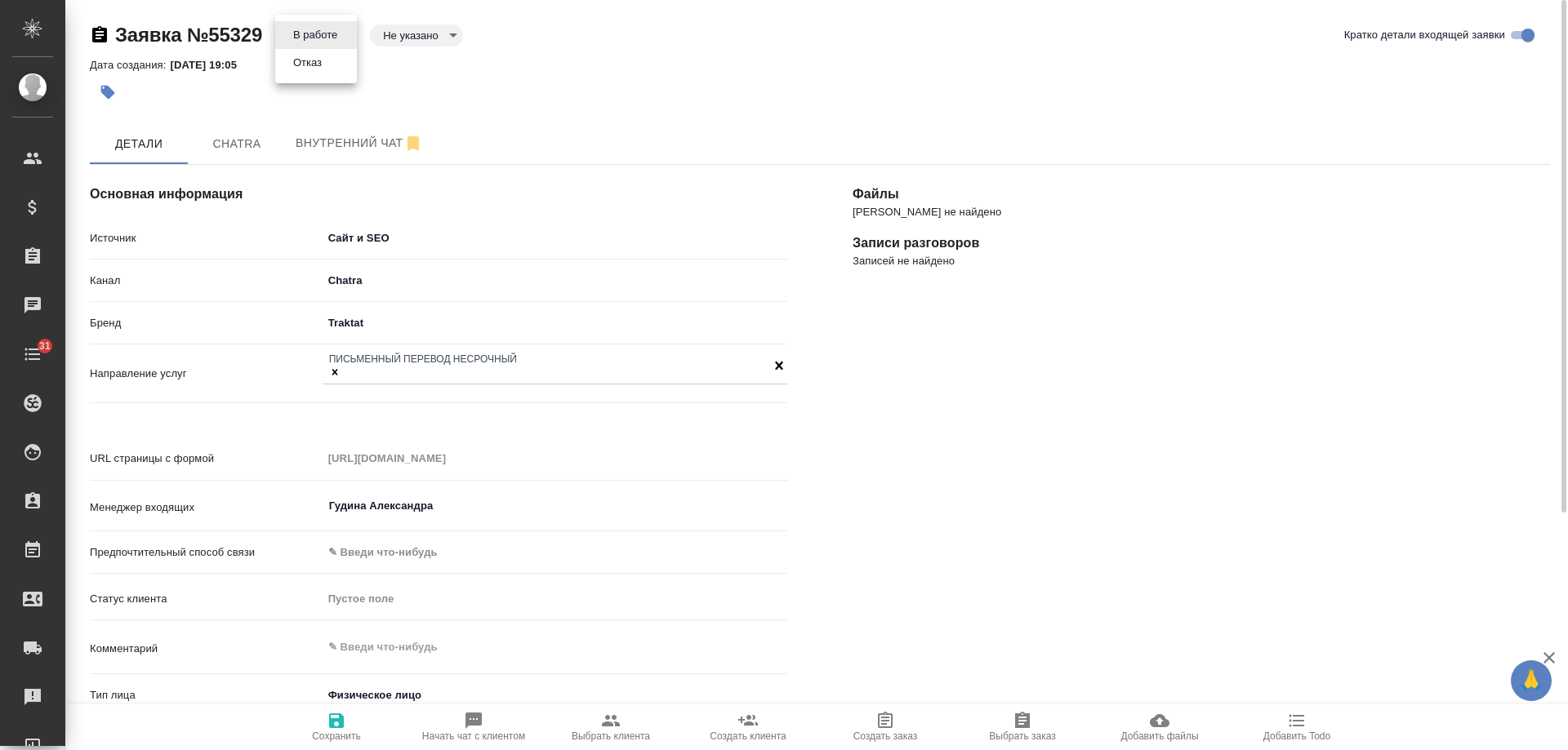
click at [321, 35] on body "🙏 .cls-1 fill:#fff; AWATERA Gudina Alexandra Клиенты Спецификации Заказы 0 Чаты…" at bounding box center [784, 375] width 1568 height 750
click at [317, 64] on button "Отказ" at bounding box center [307, 63] width 38 height 18
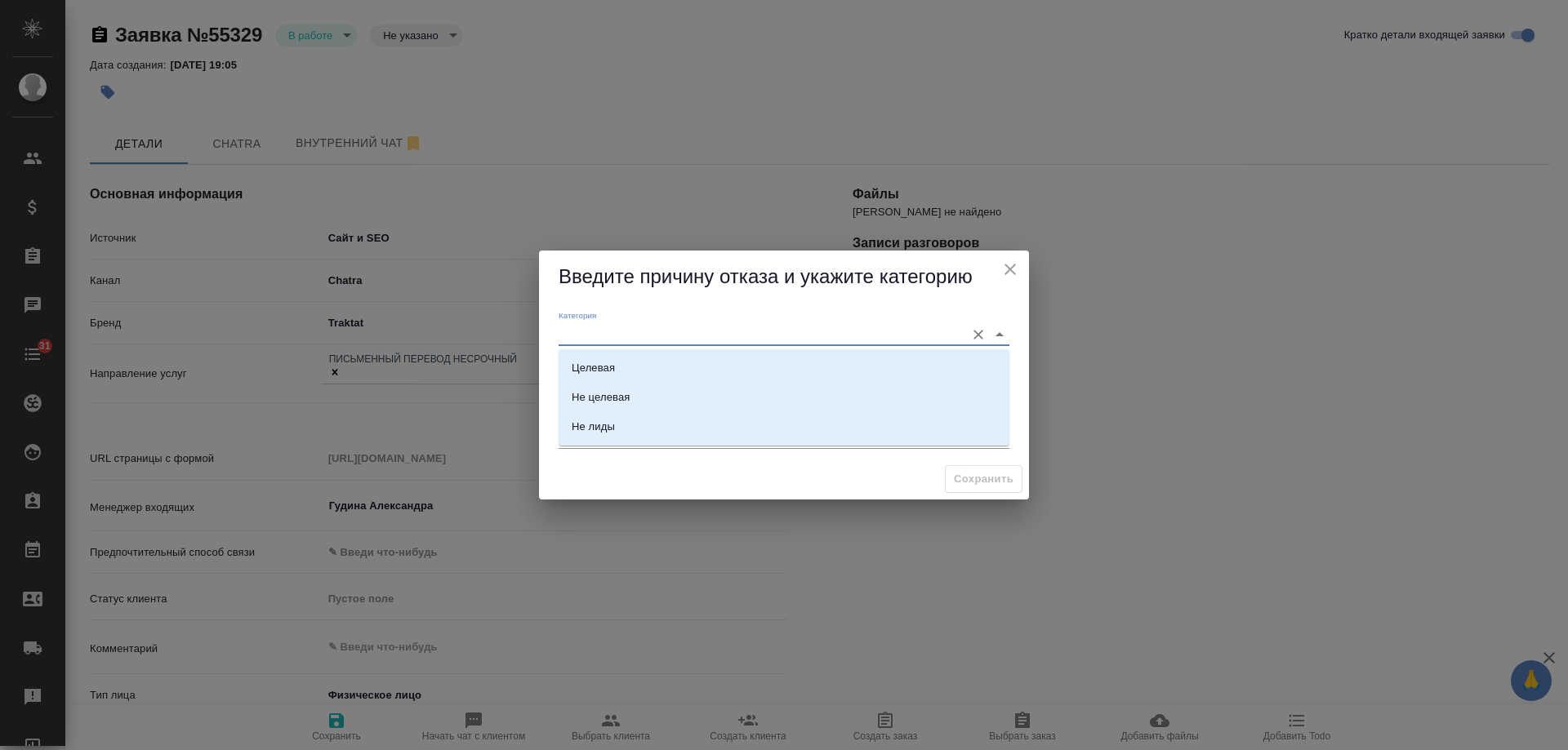
click at [681, 332] on input "Категория" at bounding box center [758, 334] width 399 height 22
click at [638, 392] on li "Не целевая" at bounding box center [784, 397] width 451 height 29
type input "Не целевая"
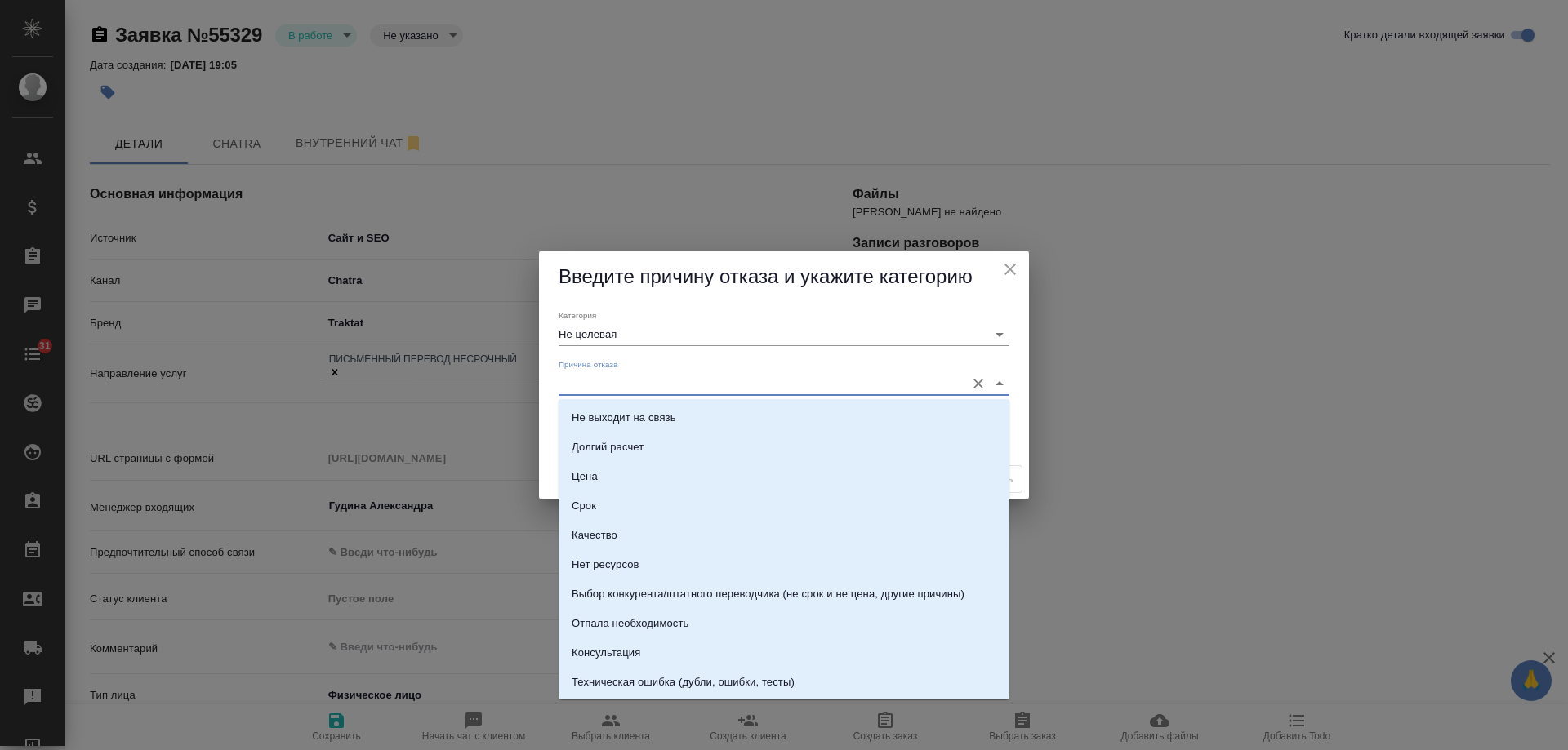
click at [629, 378] on input "Причина отказа" at bounding box center [758, 384] width 399 height 22
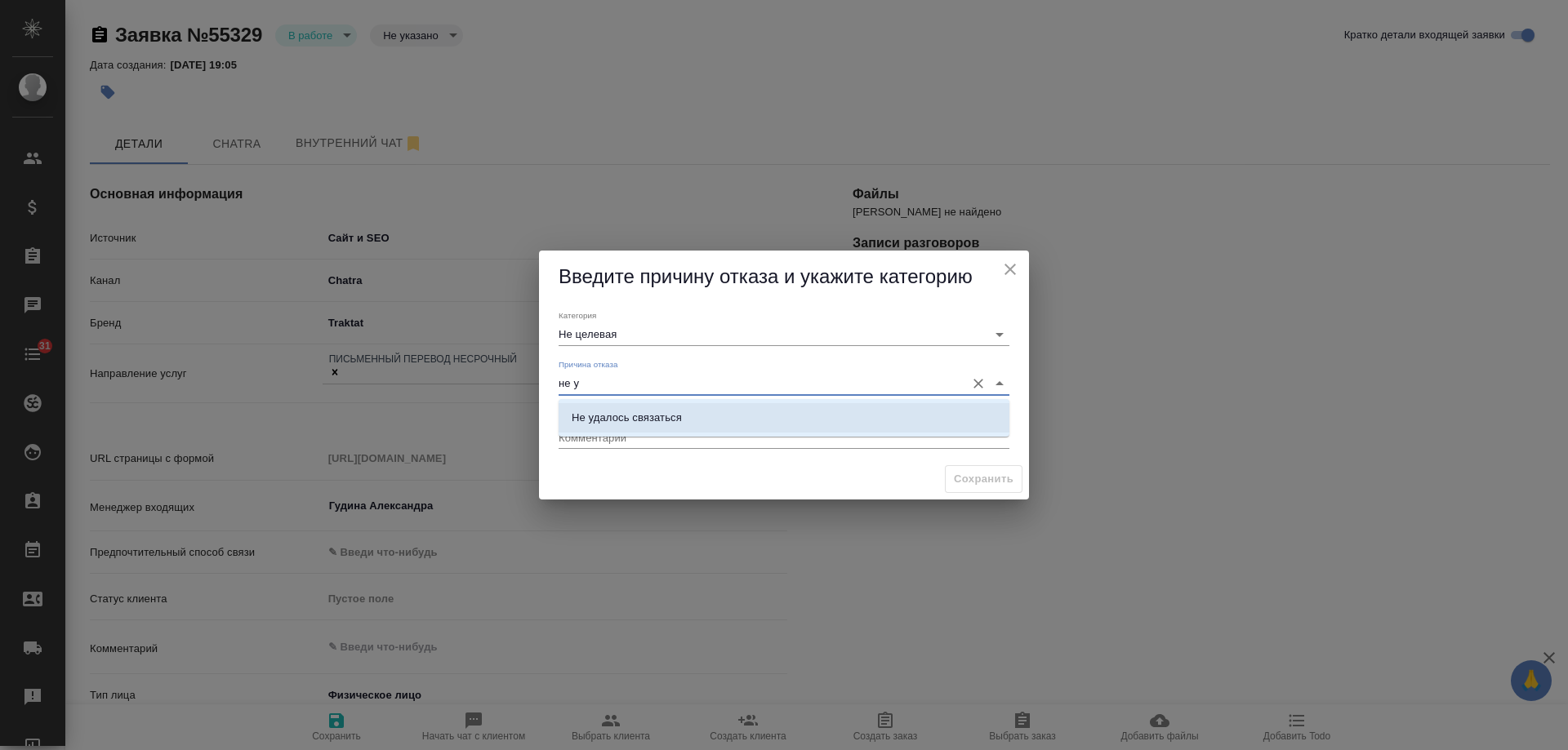
drag, startPoint x: 644, startPoint y: 412, endPoint x: 888, endPoint y: 517, distance: 265.6
click at [645, 412] on div "Не удалось связаться" at bounding box center [627, 417] width 110 height 16
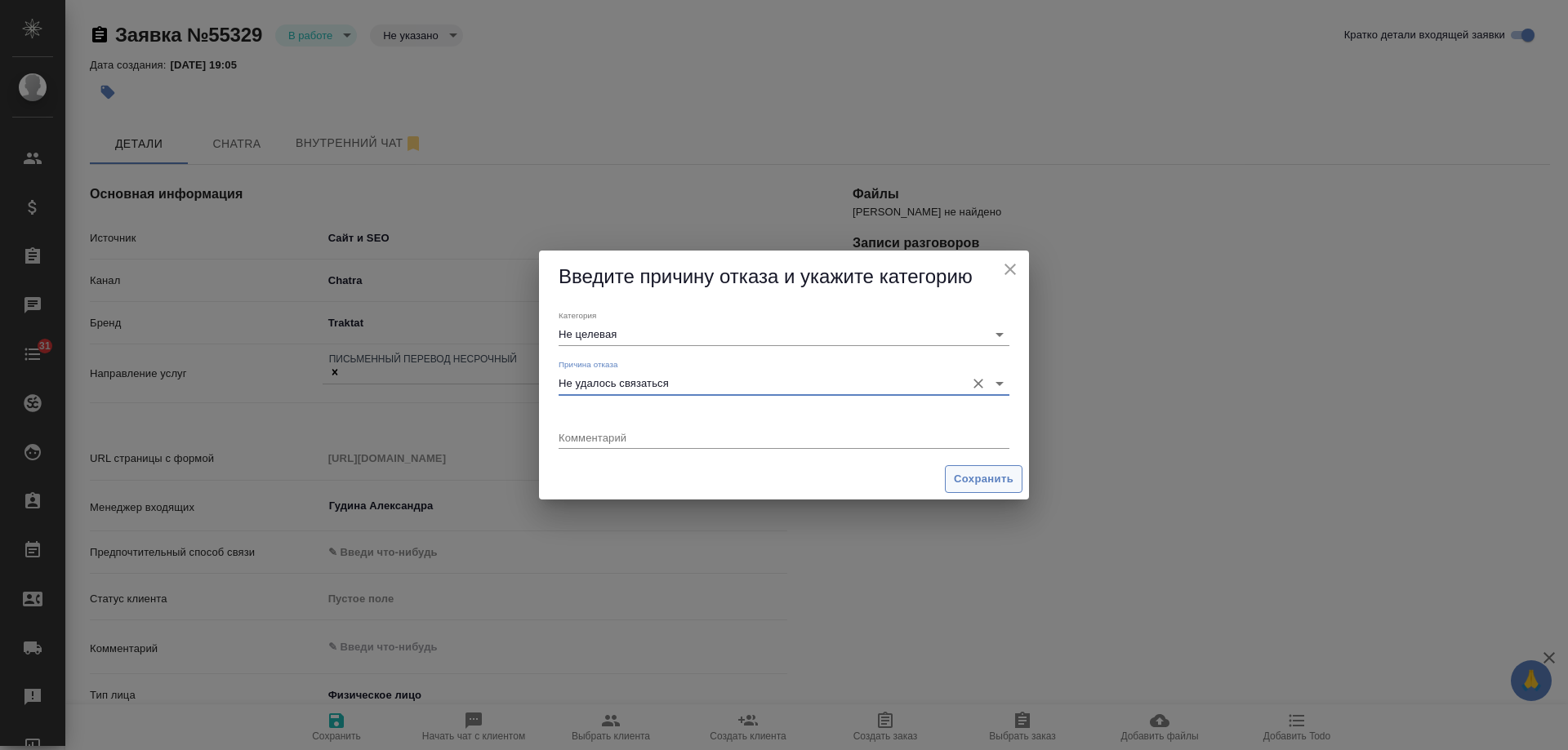
type input "Не удалось связаться"
click at [991, 484] on span "Сохранить" at bounding box center [984, 480] width 60 height 19
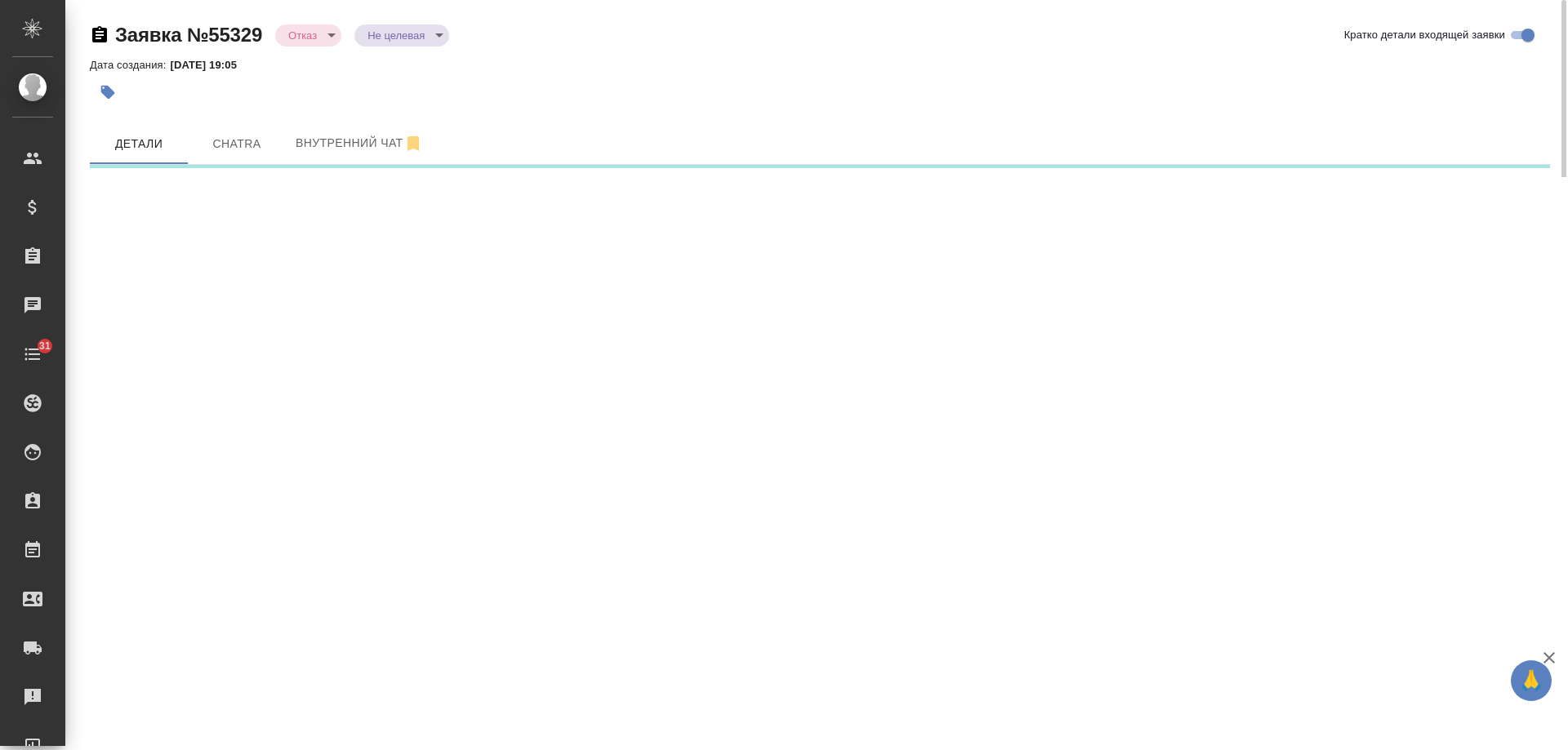
select select "RU"
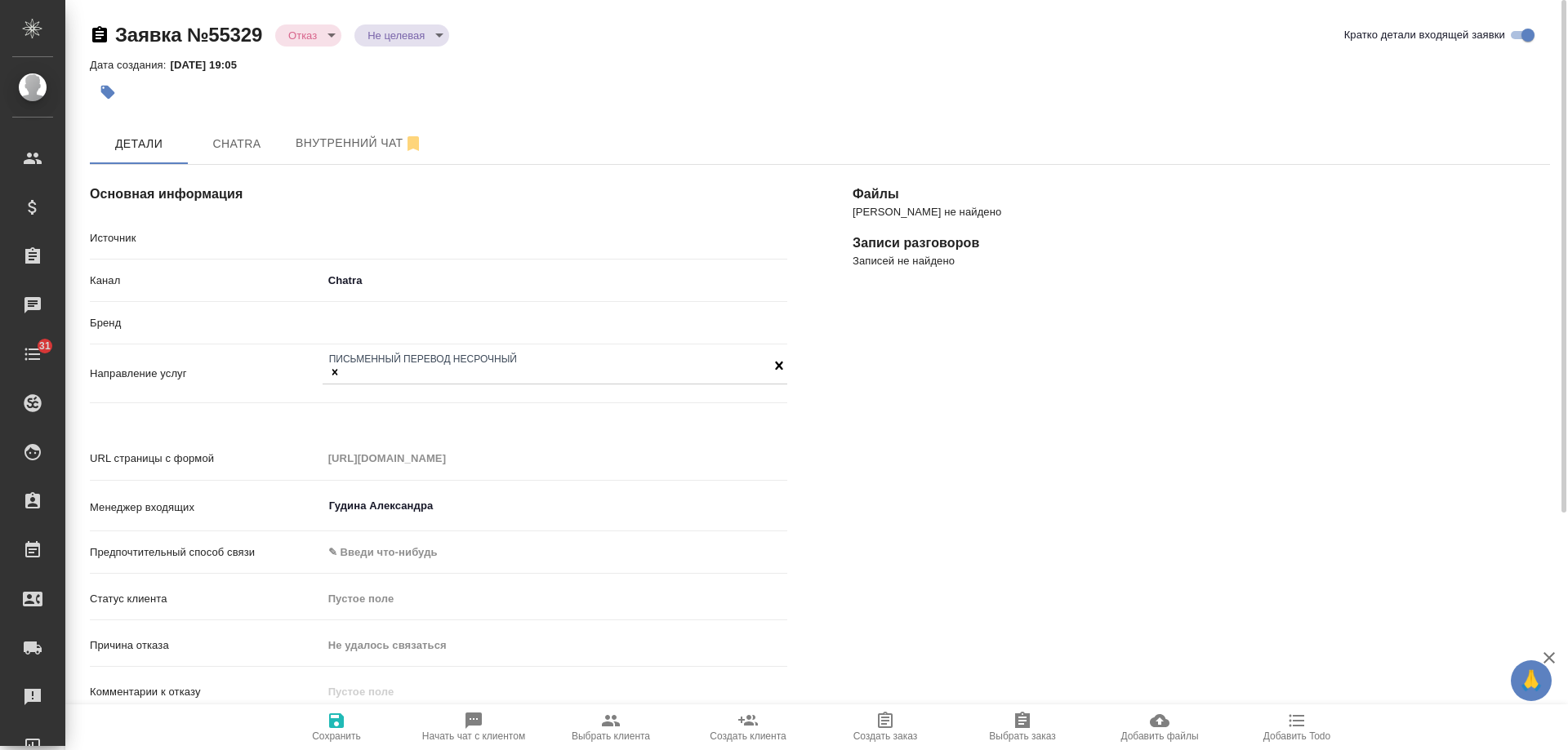
type textarea "x"
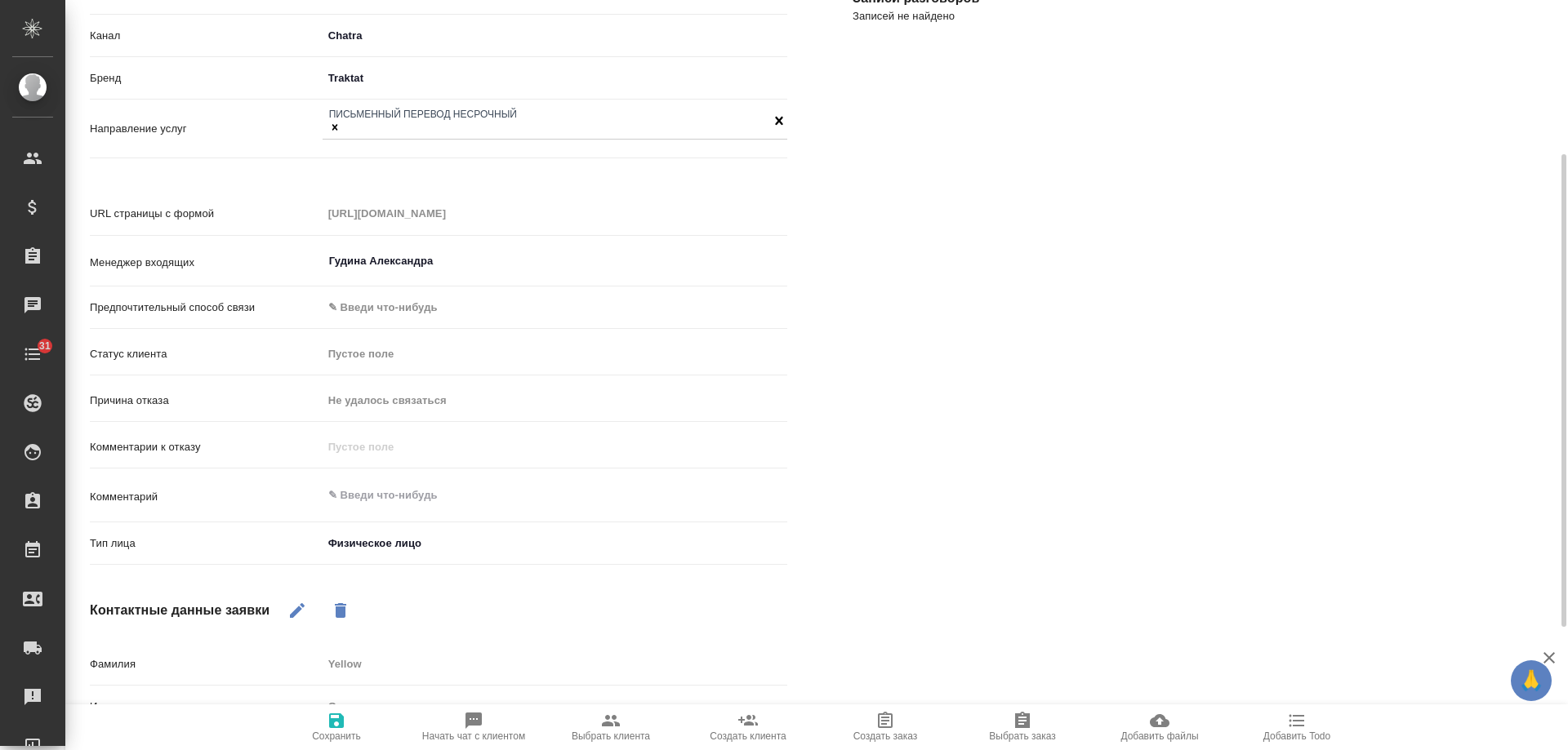
scroll to position [327, 0]
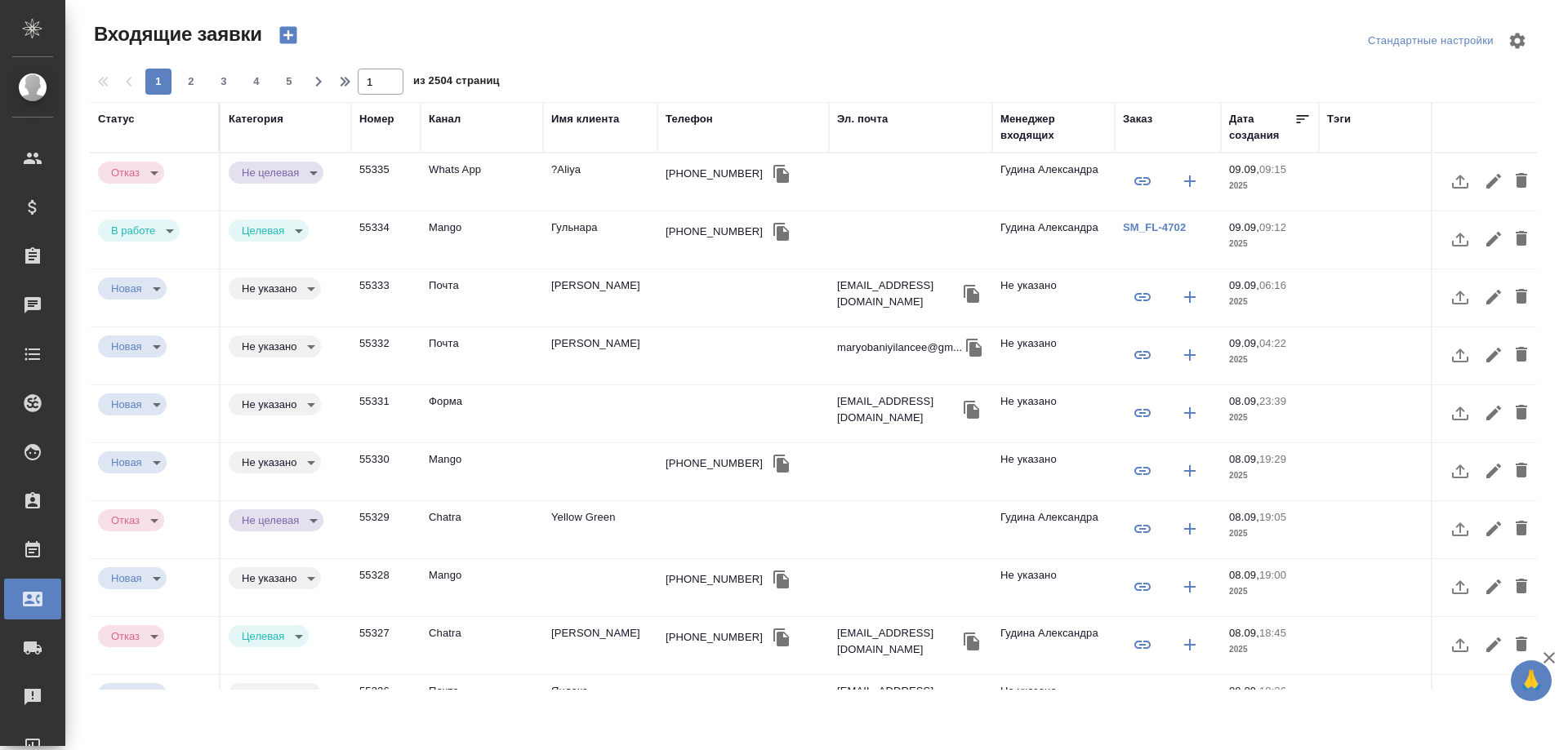
select select "RU"
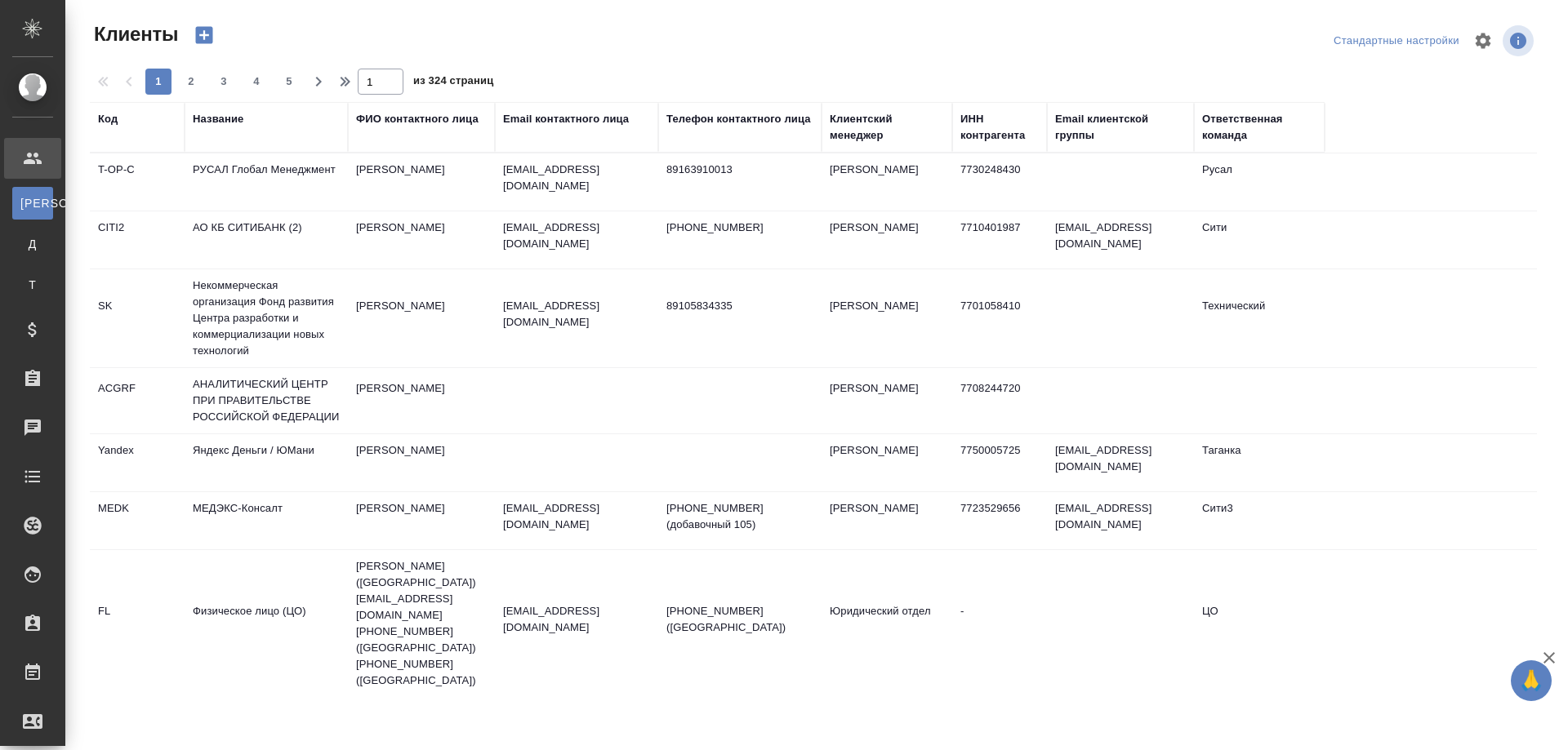
select select "RU"
click at [393, 19] on div "Клиенты Стандартные настройки 1 2 3 4 5 1 из 324 страниц Код Название ФИО конта…" at bounding box center [820, 349] width 1478 height 699
click at [221, 121] on div "Название" at bounding box center [218, 119] width 50 height 16
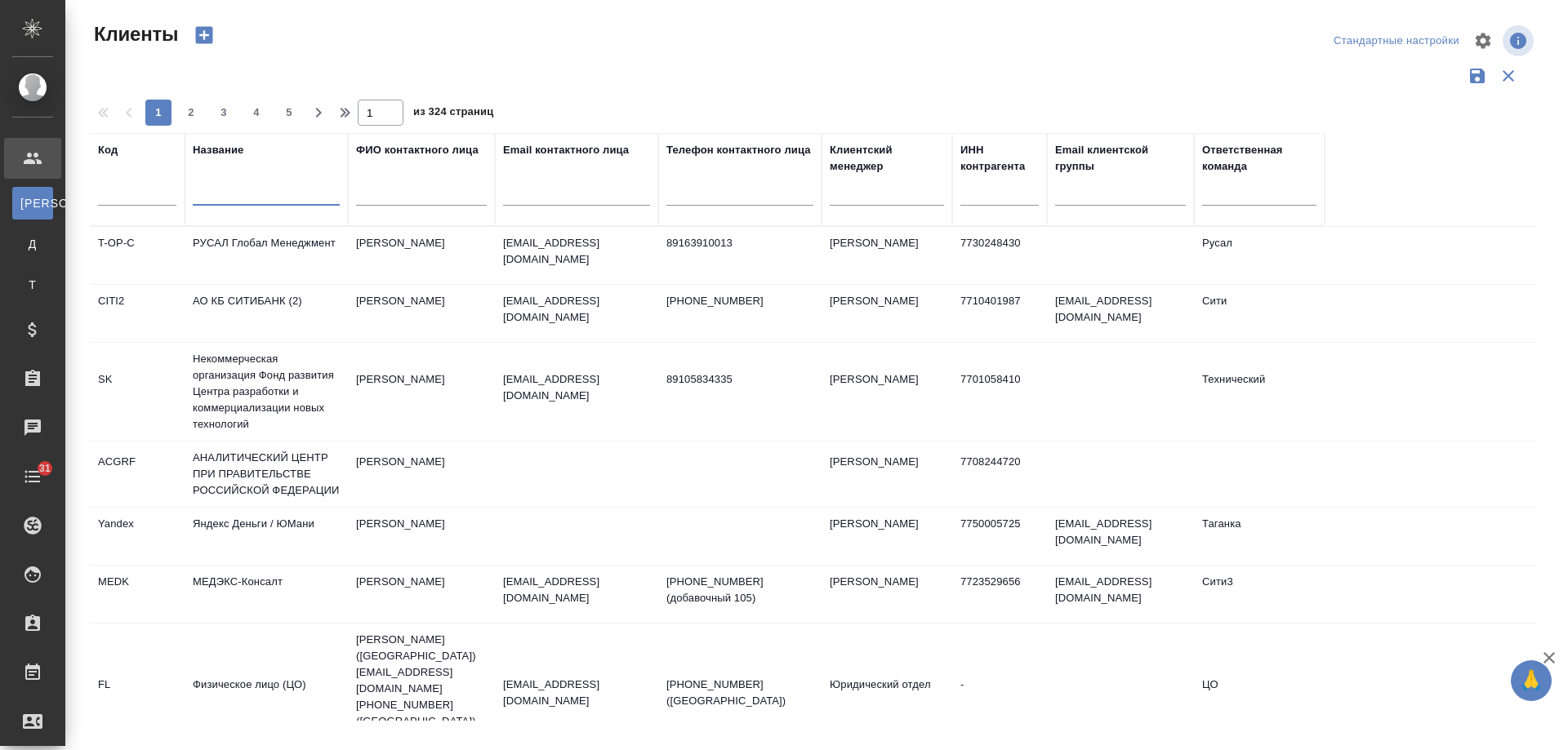
click at [269, 188] on input "text" at bounding box center [265, 195] width 147 height 21
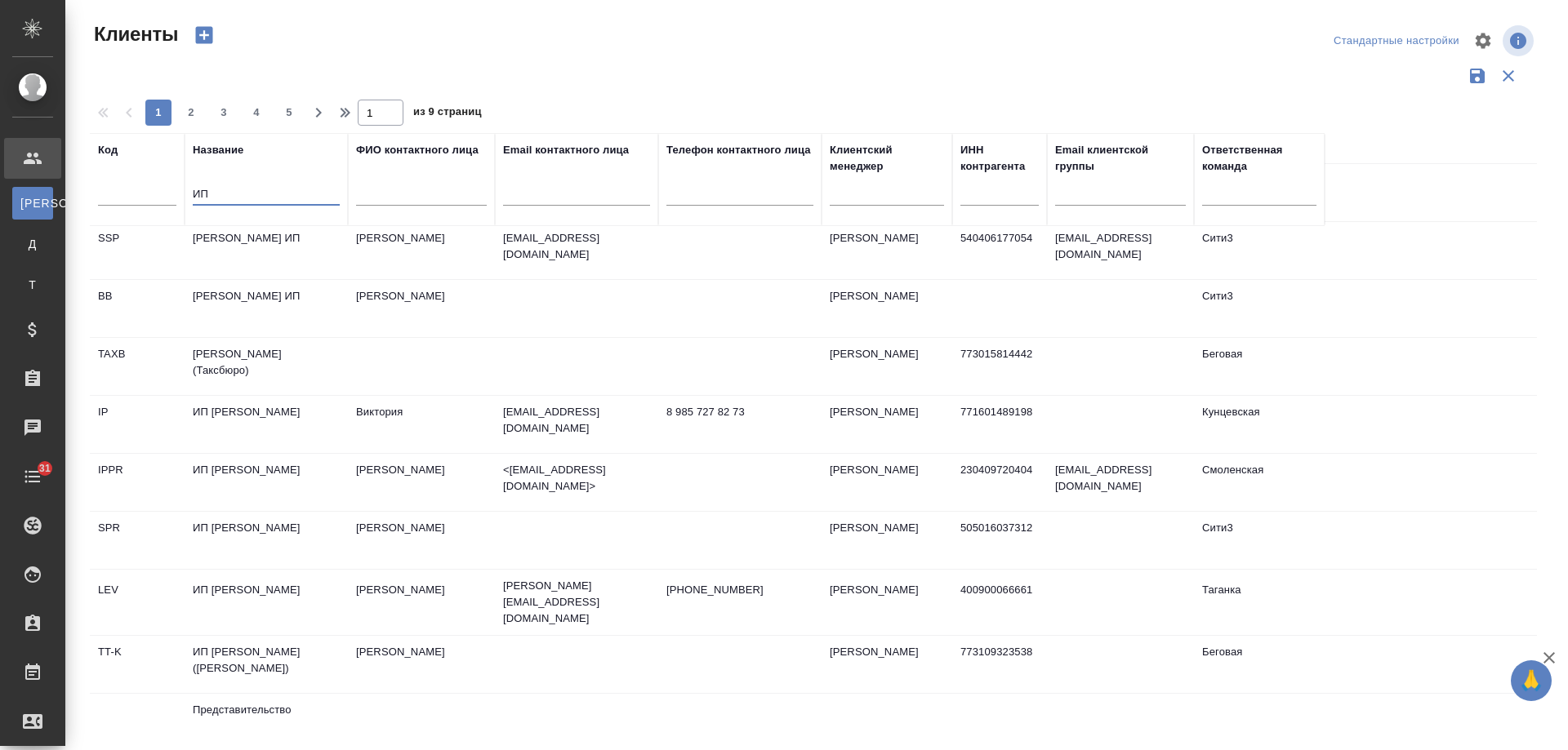
scroll to position [1061, 0]
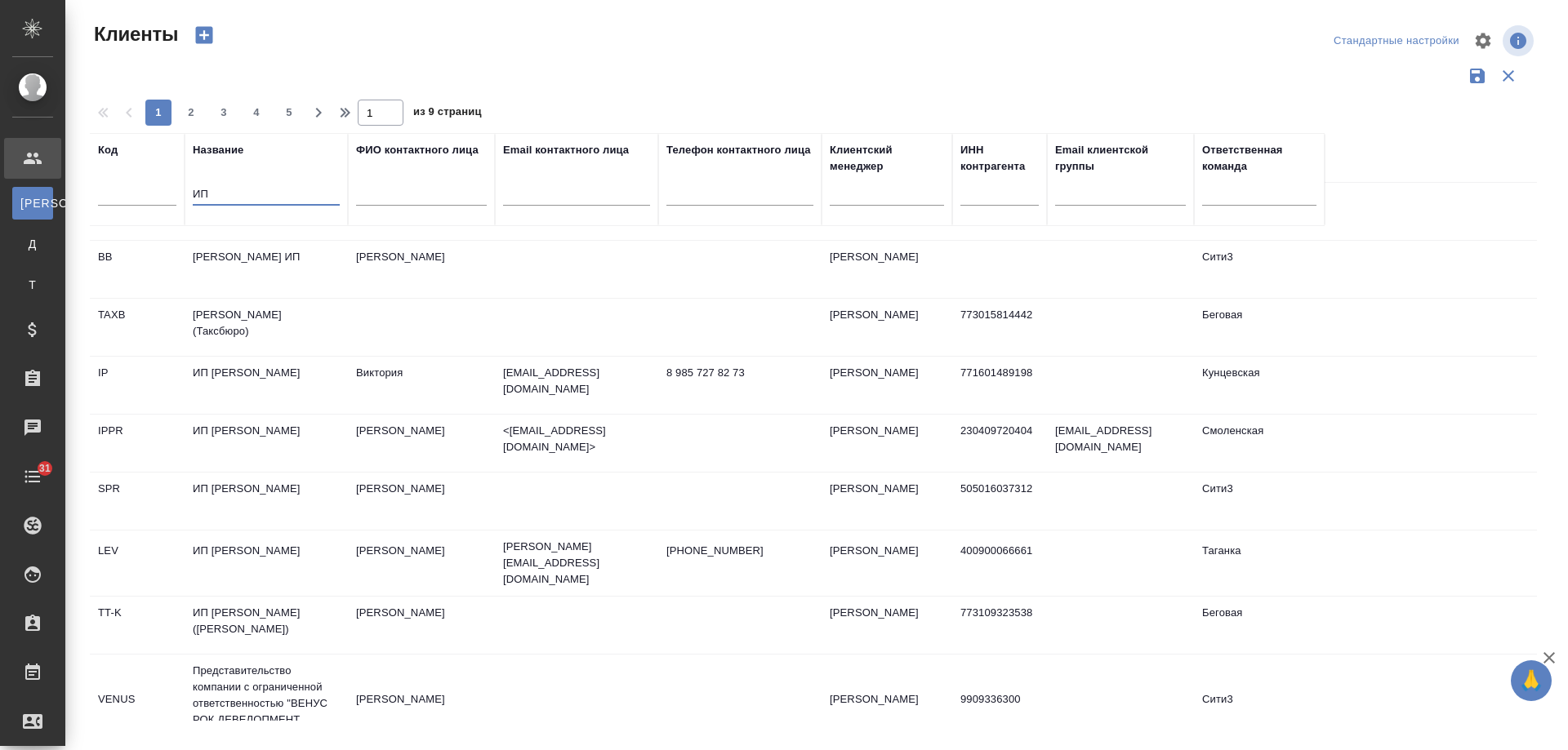
type input "ИП"
click at [977, 191] on input "text" at bounding box center [1000, 195] width 78 height 21
paste input "971500481783"
type input "971500481783"
drag, startPoint x: 81, startPoint y: 189, endPoint x: 0, endPoint y: 187, distance: 81.0
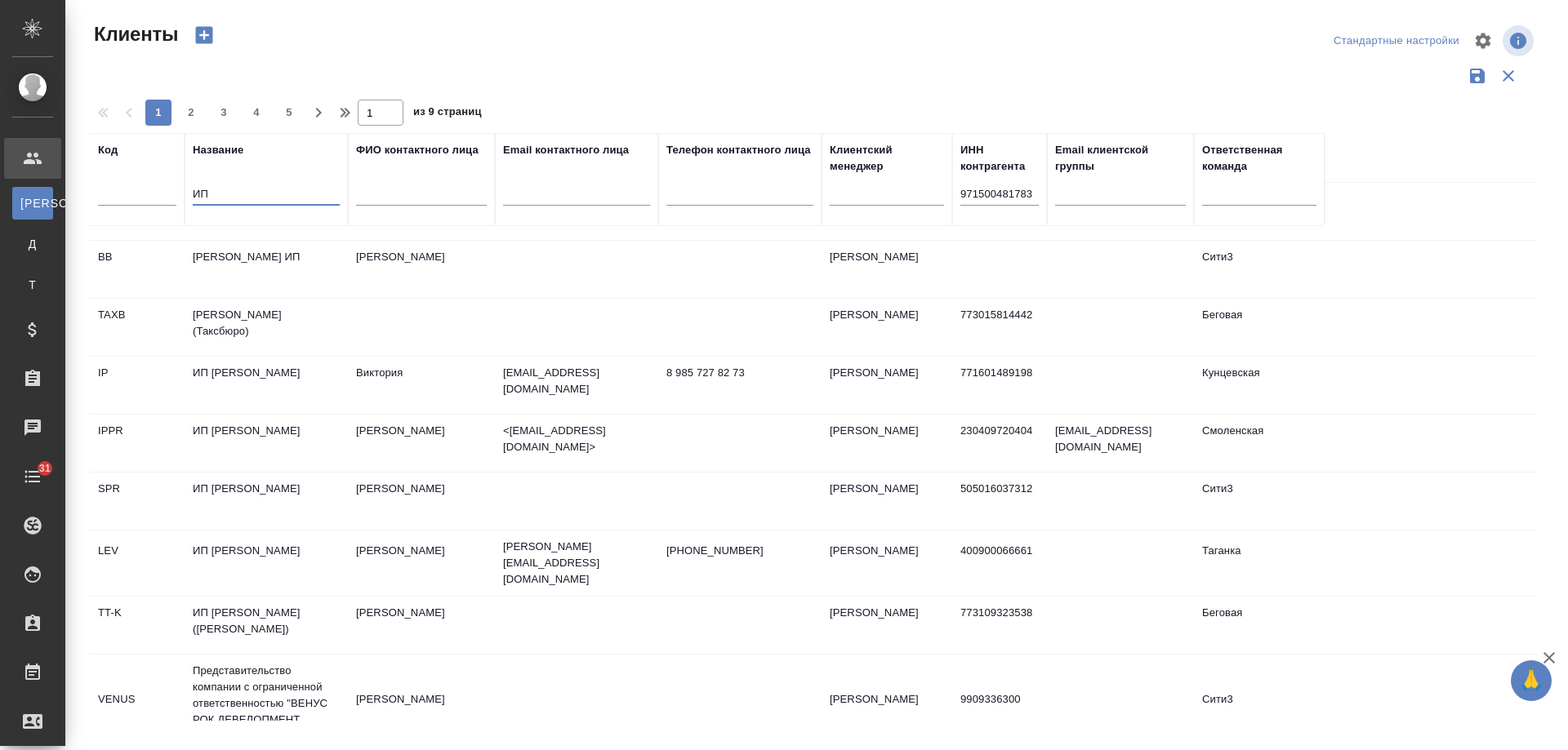
click at [0, 187] on div ".cls-1 fill:#fff; AWATERA [PERSON_NAME] К Клиенты Д Договоры Т Тендеры Специфик…" at bounding box center [784, 375] width 1568 height 750
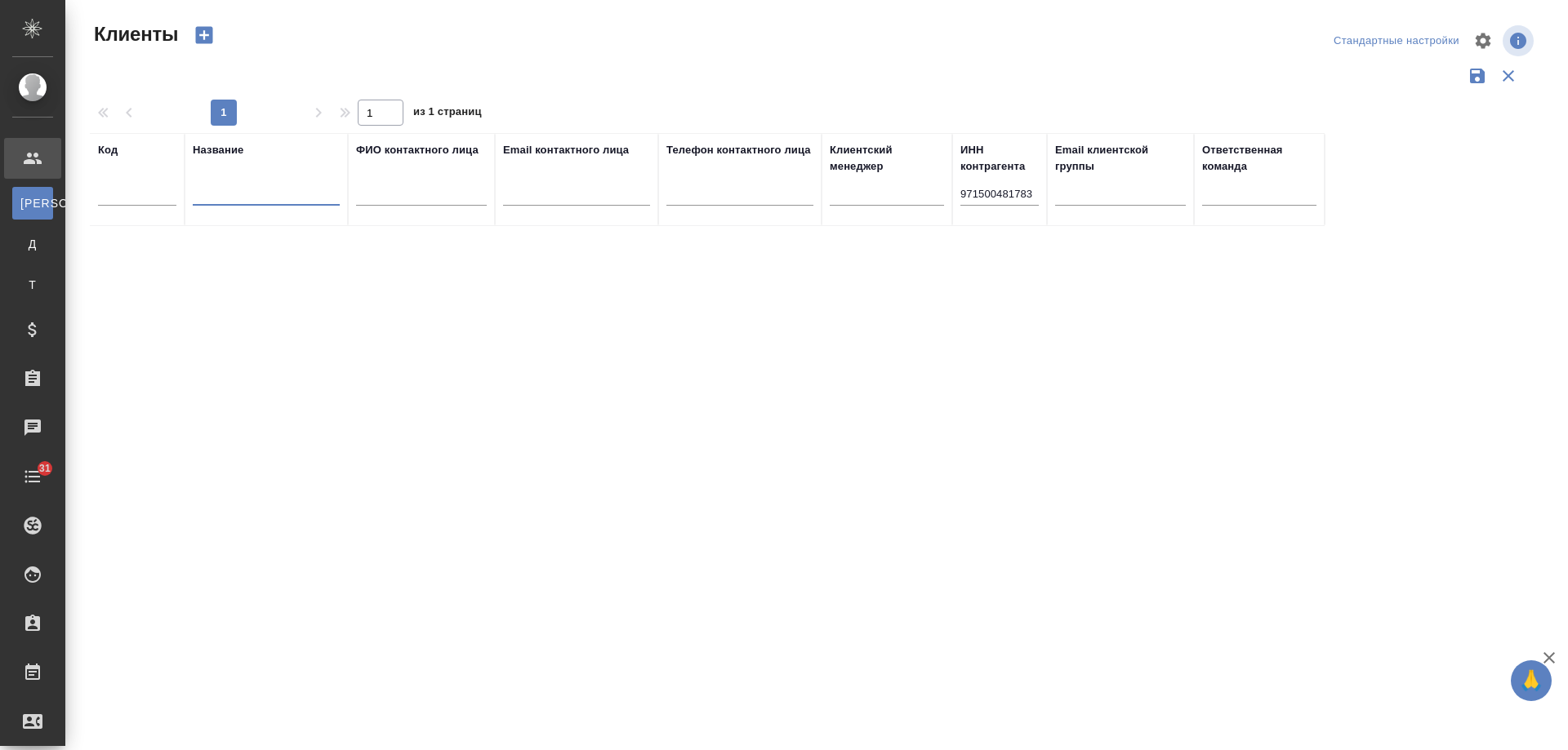
scroll to position [0, 0]
drag, startPoint x: 1035, startPoint y: 191, endPoint x: 787, endPoint y: 187, distance: 248.0
click at [789, 186] on tr "Код Название ФИО контактного лица Email контактного лица Телефон контактного ли…" at bounding box center [707, 179] width 1235 height 93
click at [268, 184] on div at bounding box center [265, 197] width 147 height 40
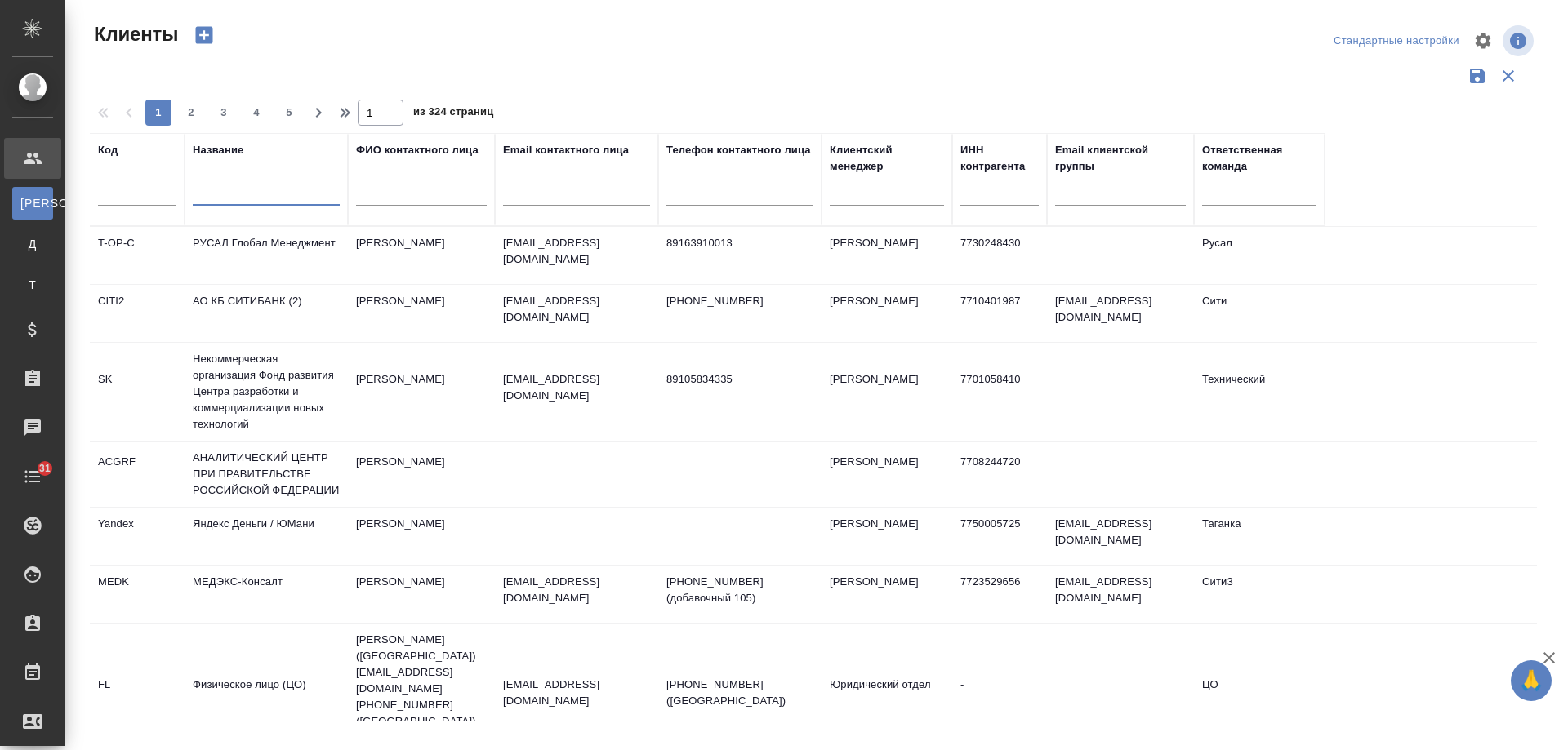
click at [250, 194] on input "text" at bounding box center [265, 195] width 147 height 21
type input "[PERSON_NAME]"
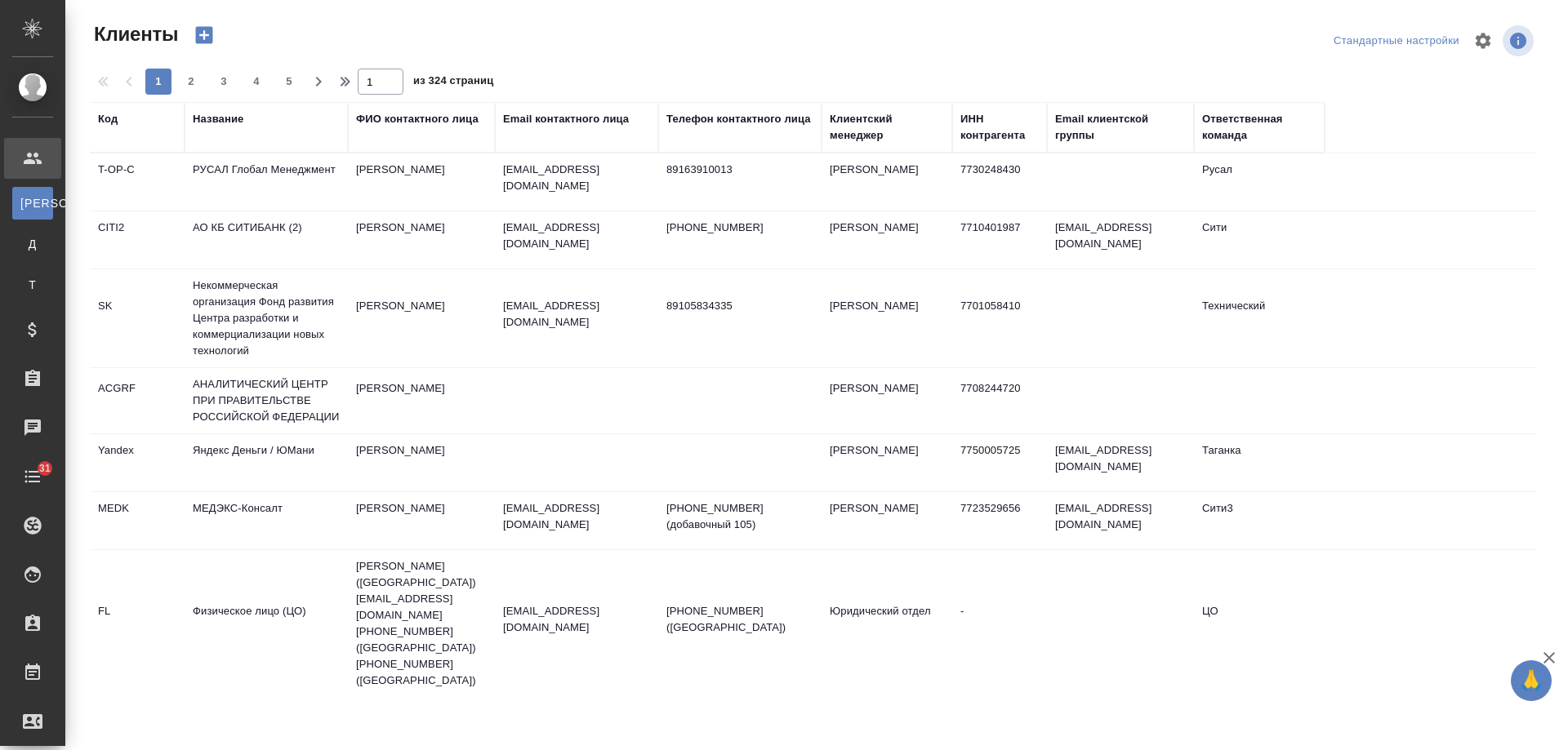
select select "RU"
click at [221, 138] on div "Название" at bounding box center [265, 127] width 147 height 33
click at [211, 115] on div "Название" at bounding box center [218, 119] width 50 height 16
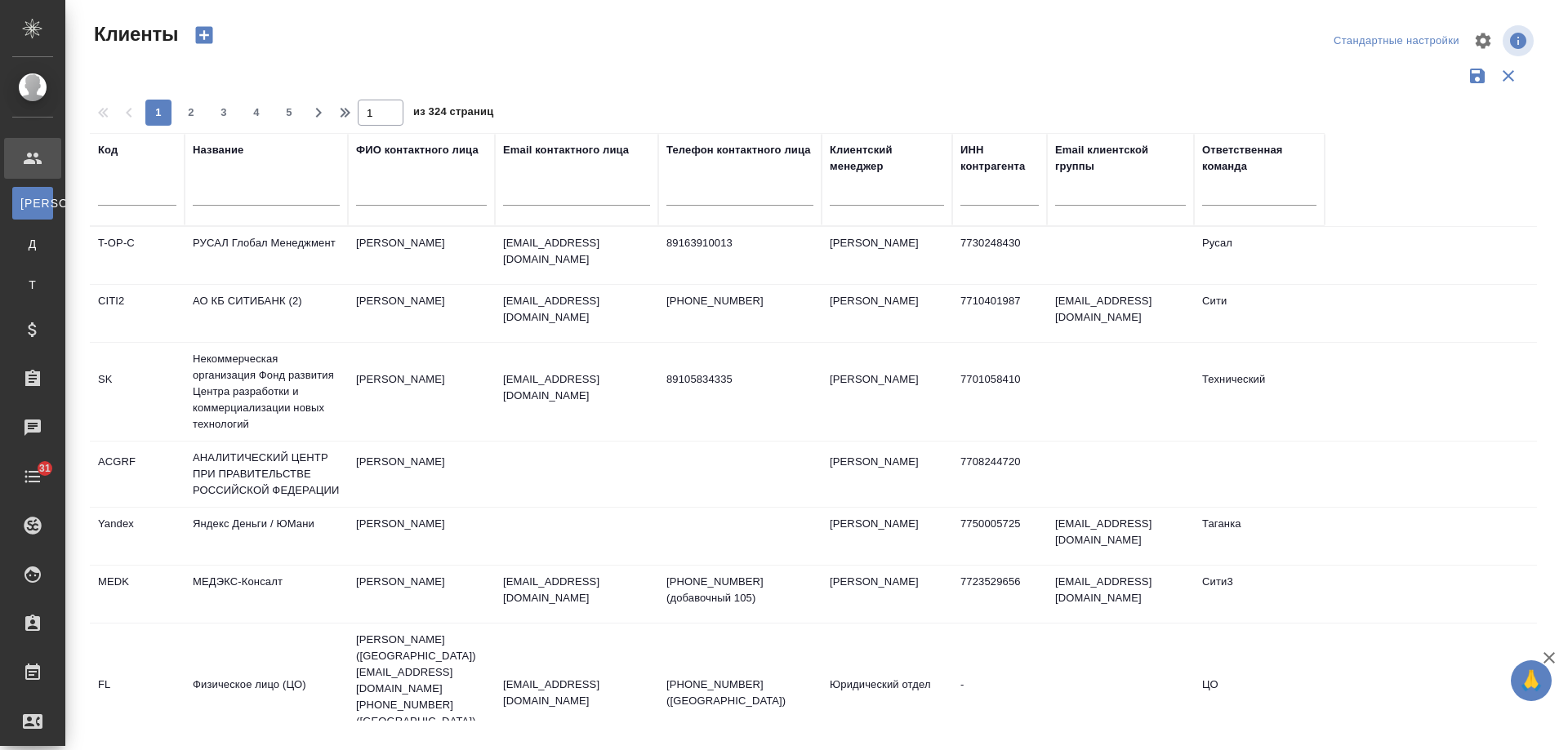
click at [224, 184] on div at bounding box center [265, 197] width 147 height 40
click at [238, 201] on input "text" at bounding box center [265, 195] width 147 height 21
type input "ИП"
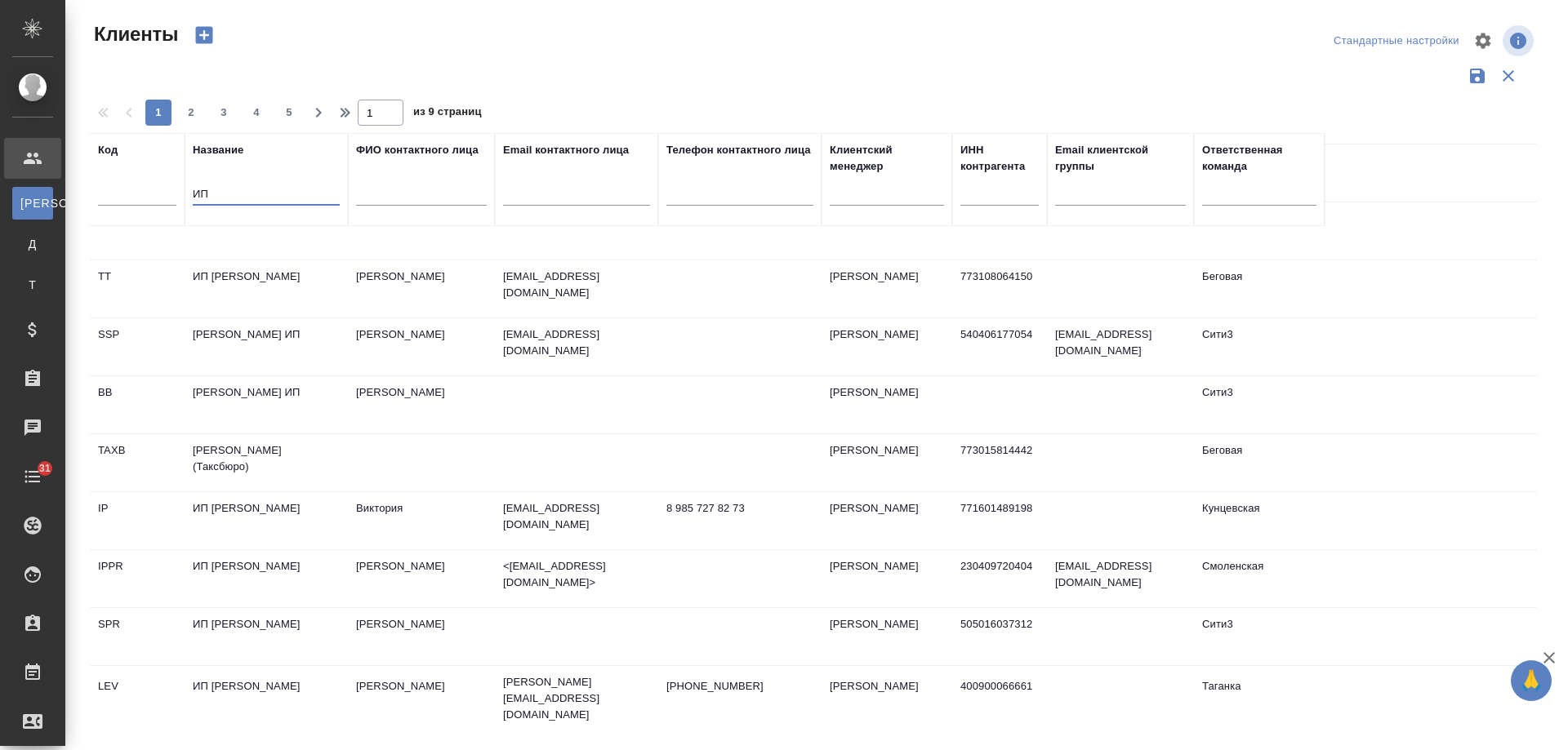
scroll to position [980, 0]
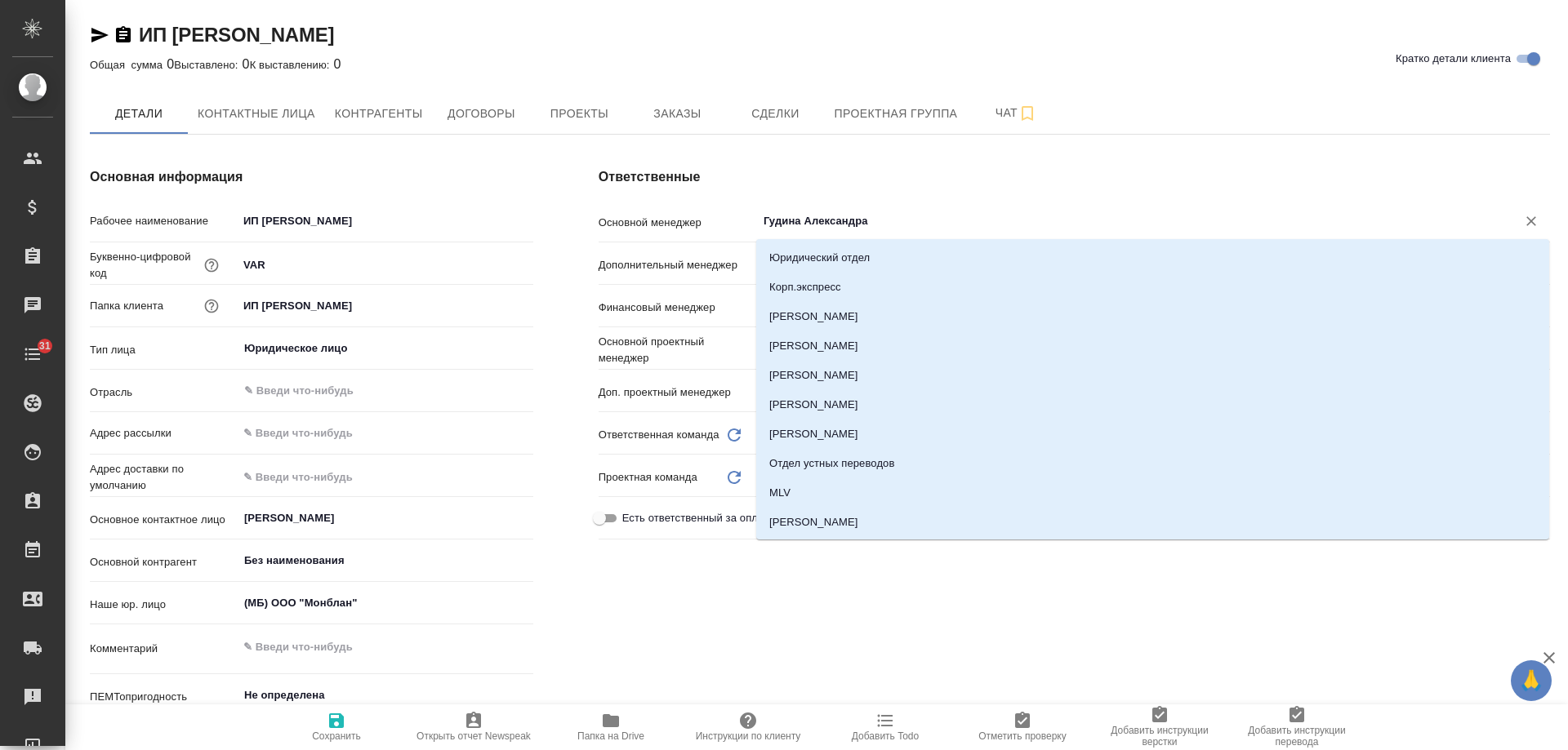
drag, startPoint x: 834, startPoint y: 224, endPoint x: 490, endPoint y: 203, distance: 344.6
click at [490, 203] on div "Основная информация Рабочее наименование ИП [PERSON_NAME]-цифровой код VAR Папк…" at bounding box center [820, 470] width 1526 height 672
click at [336, 729] on icon "button" at bounding box center [336, 721] width 15 height 15
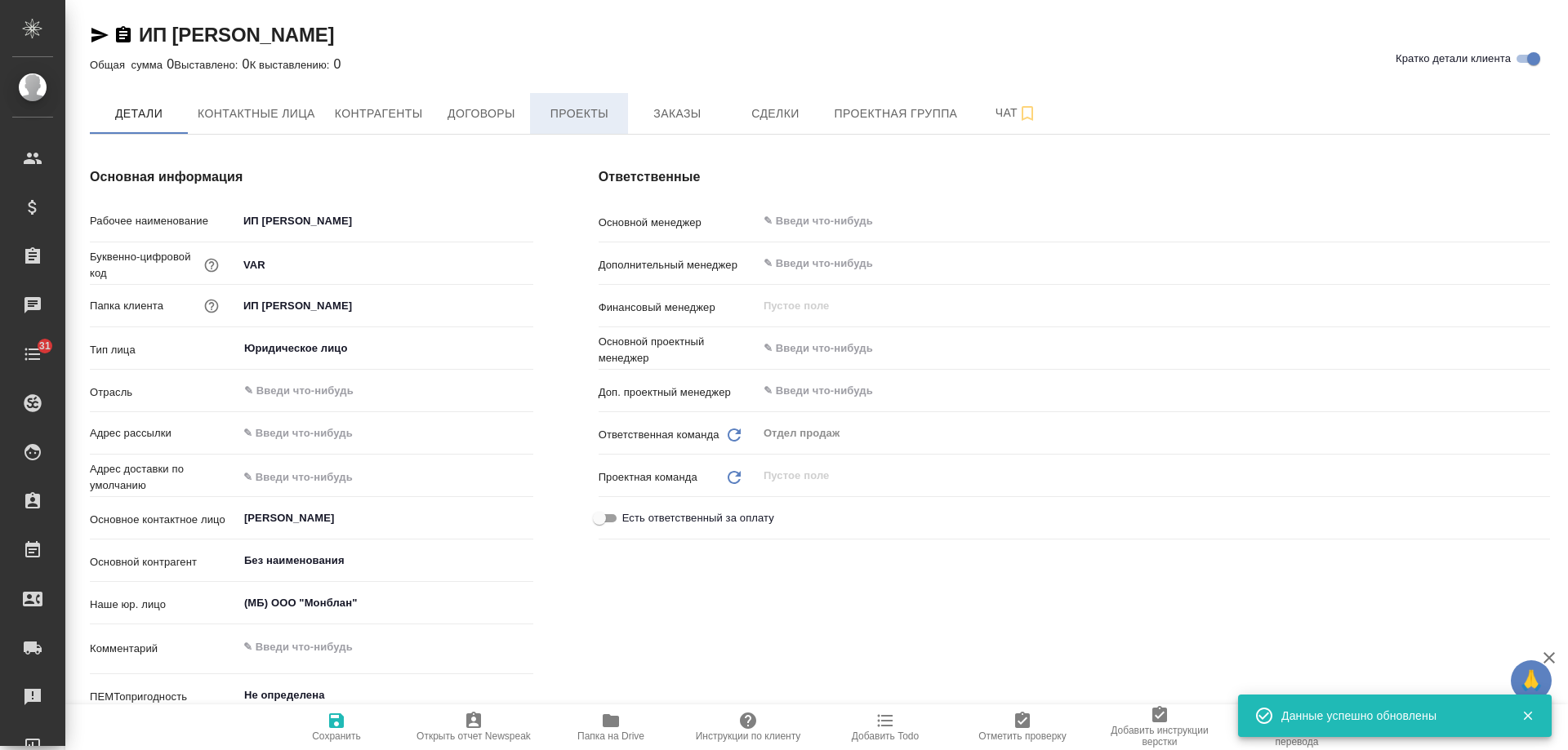
click at [591, 116] on span "Проекты" at bounding box center [579, 114] width 78 height 21
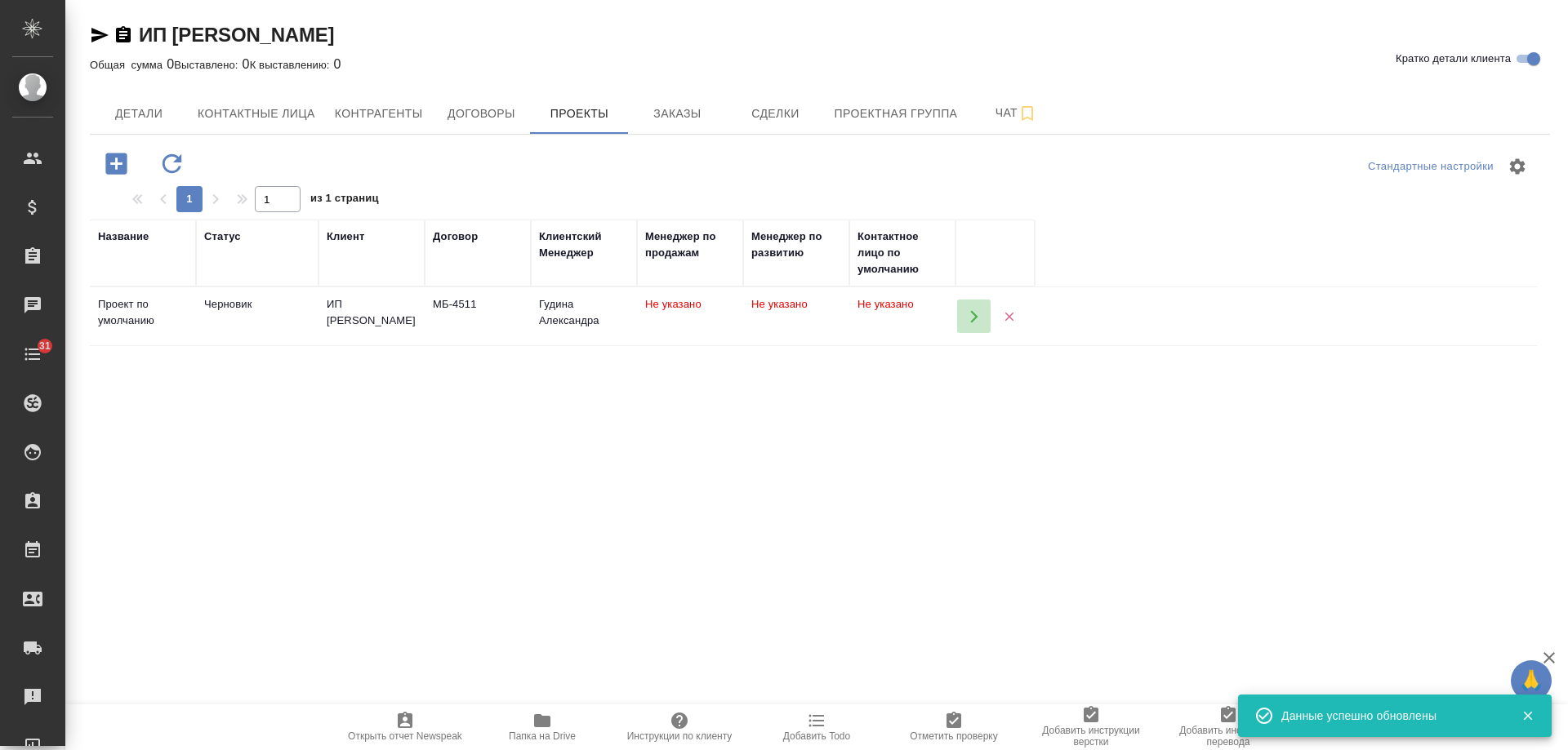
click at [973, 322] on icon "button" at bounding box center [975, 316] width 7 height 12
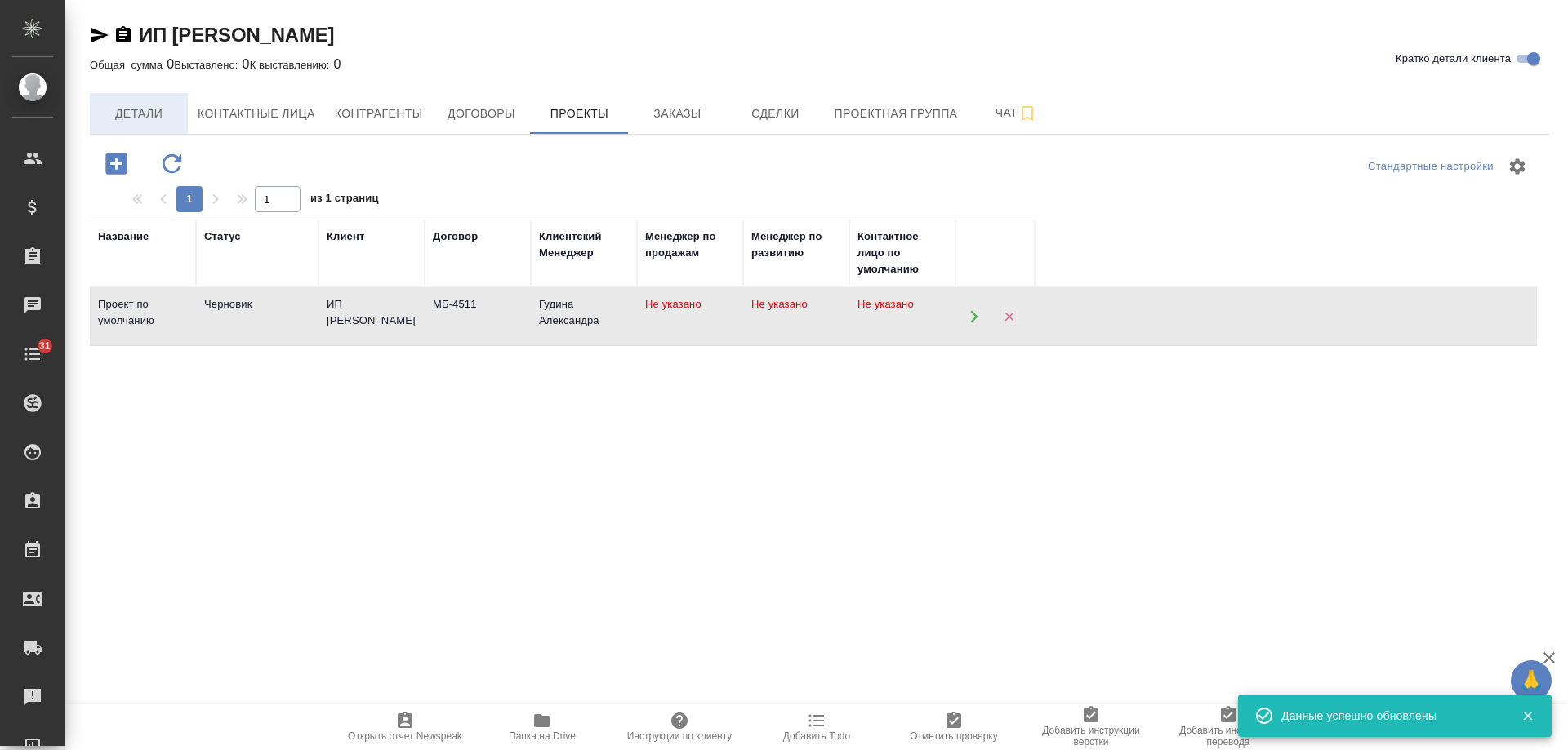
click at [129, 124] on button "Детали" at bounding box center [138, 114] width 98 height 41
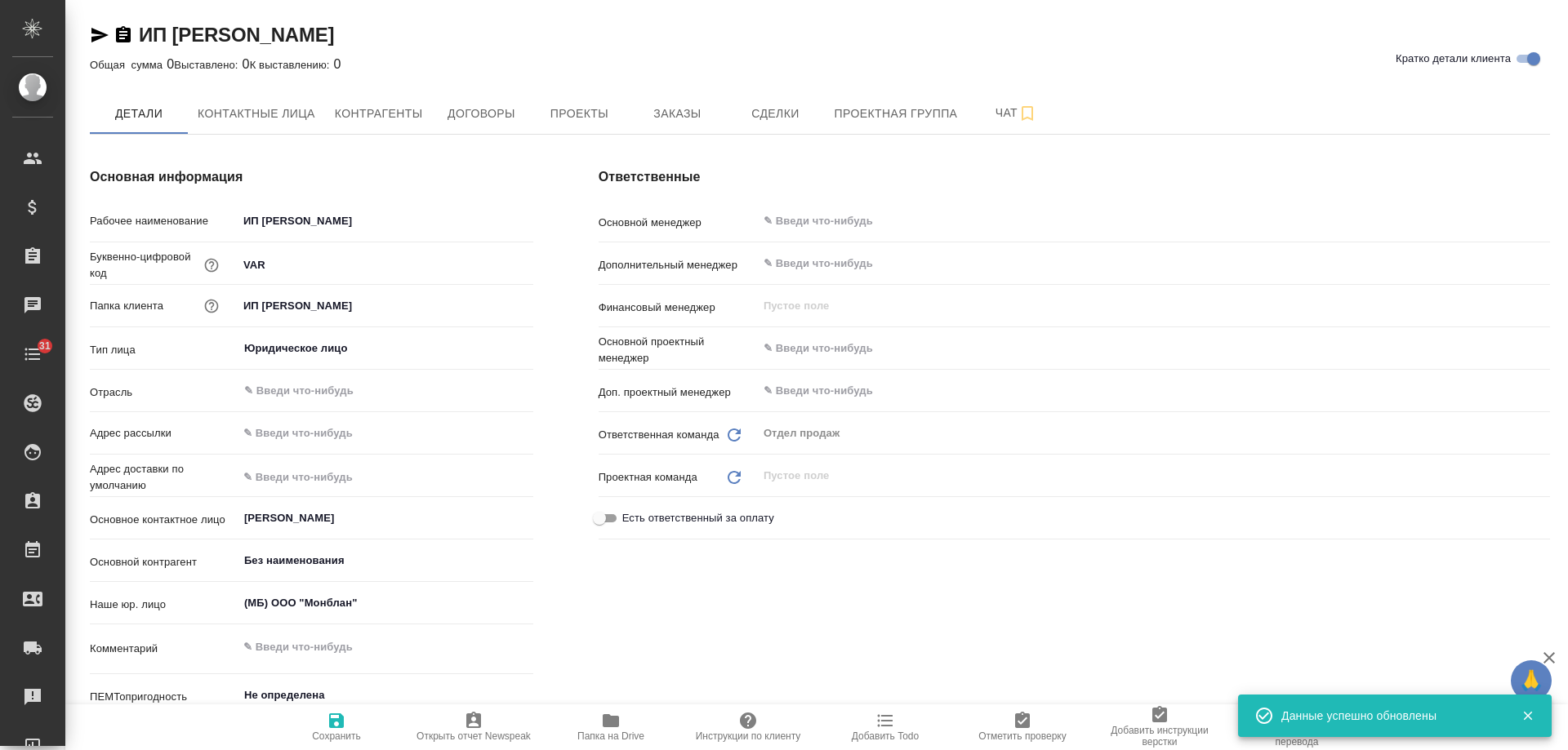
type textarea "x"
click at [101, 36] on icon "button" at bounding box center [100, 35] width 17 height 15
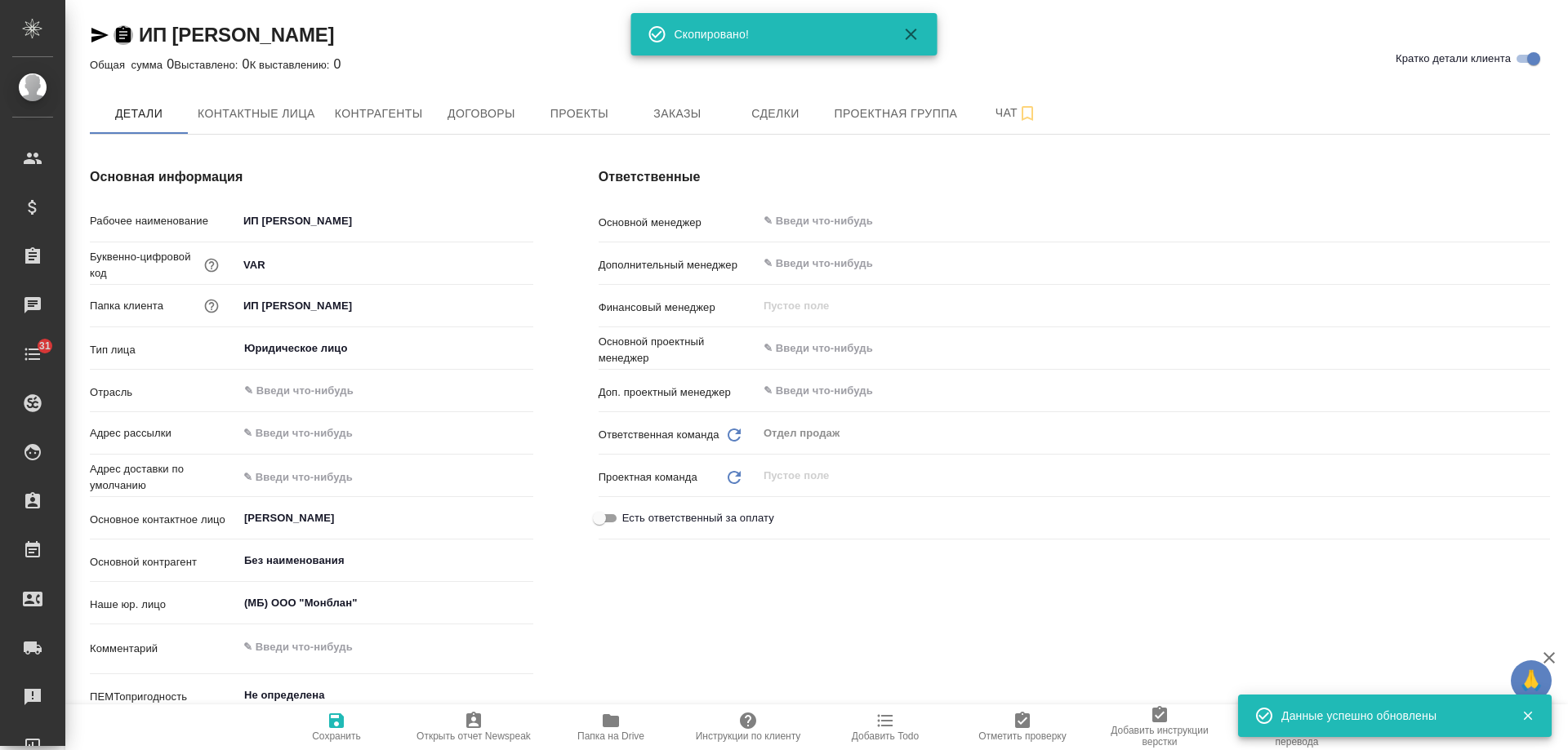
click at [122, 33] on icon "button" at bounding box center [123, 34] width 15 height 16
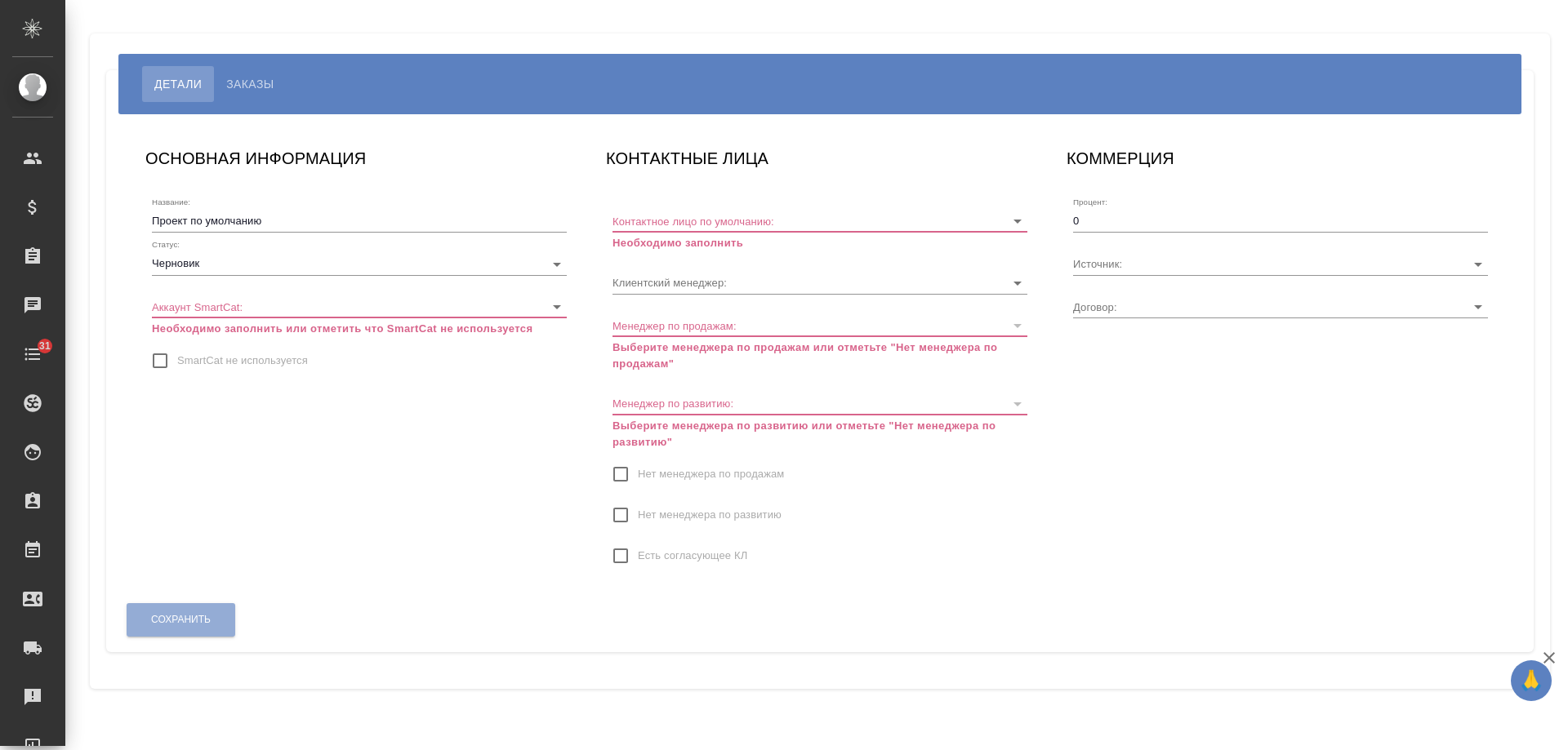
type input "МБ-4511"
type input "Гудина Александра"
click at [231, 361] on span "SmartCat не используется" at bounding box center [243, 361] width 131 height 16
click at [178, 361] on input "SmartCat не используется" at bounding box center [160, 361] width 35 height 35
checkbox input "true"
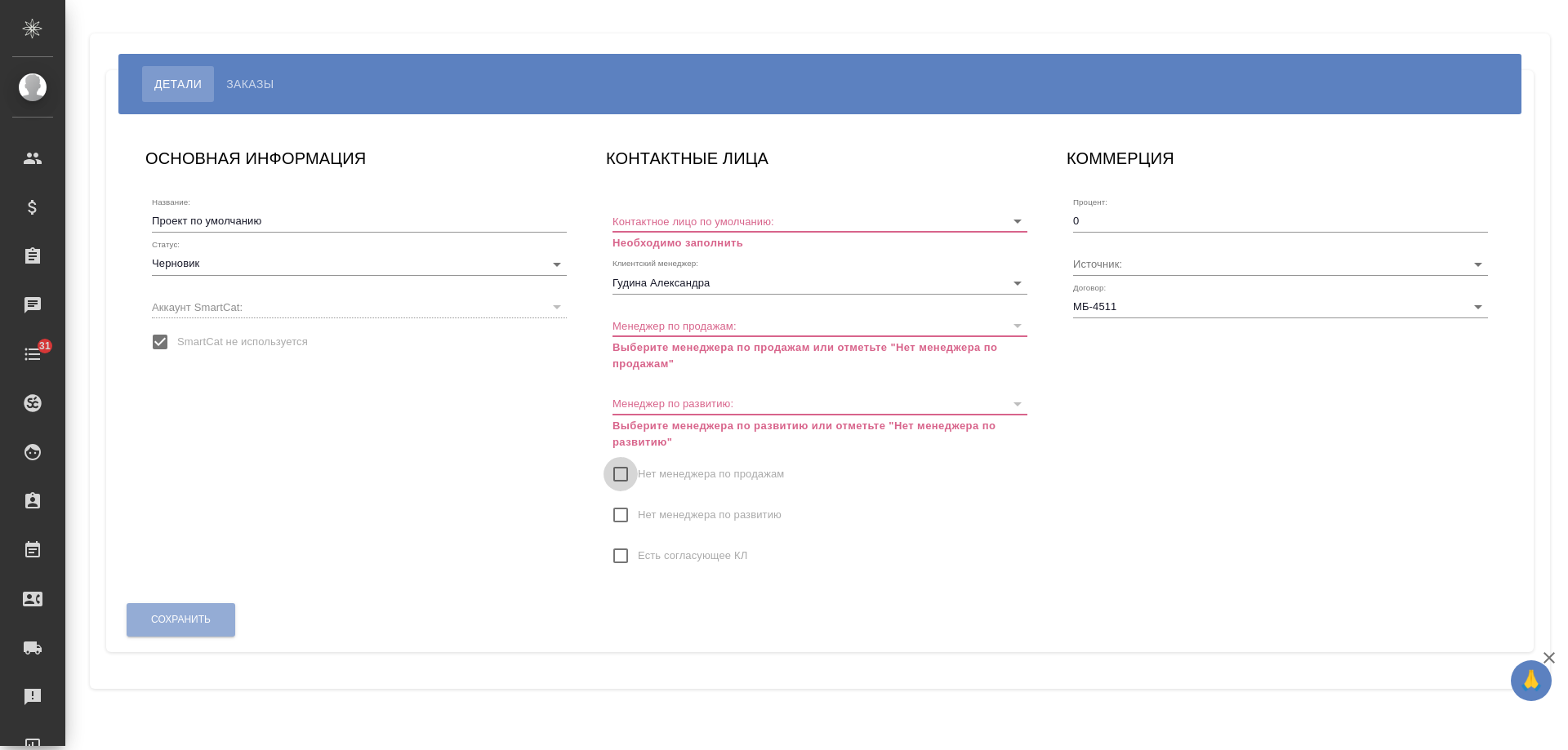
click at [623, 467] on input "Нет менеджера по продажам" at bounding box center [620, 474] width 35 height 35
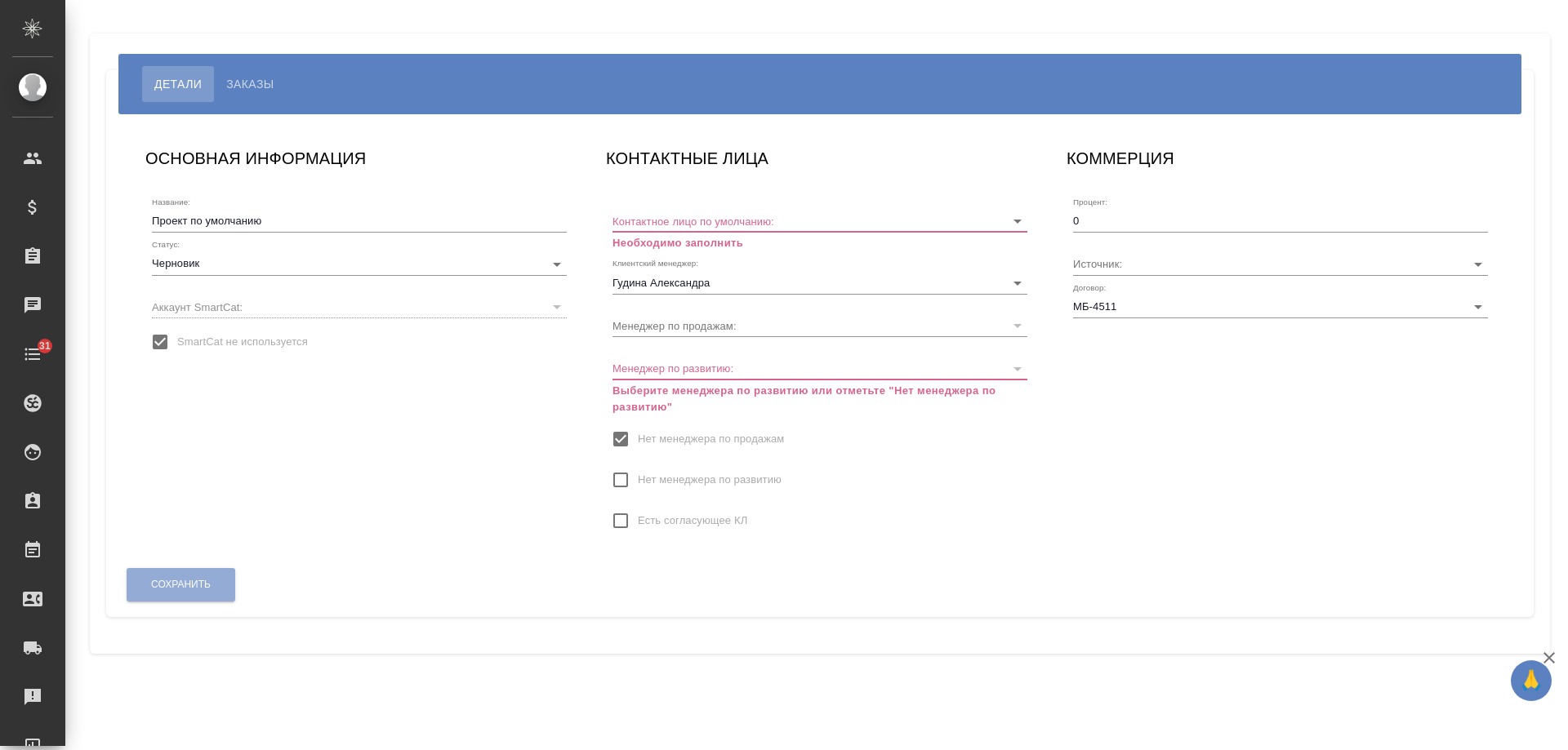
click at [635, 477] on input "Нет менеджера по развитию" at bounding box center [620, 480] width 35 height 35
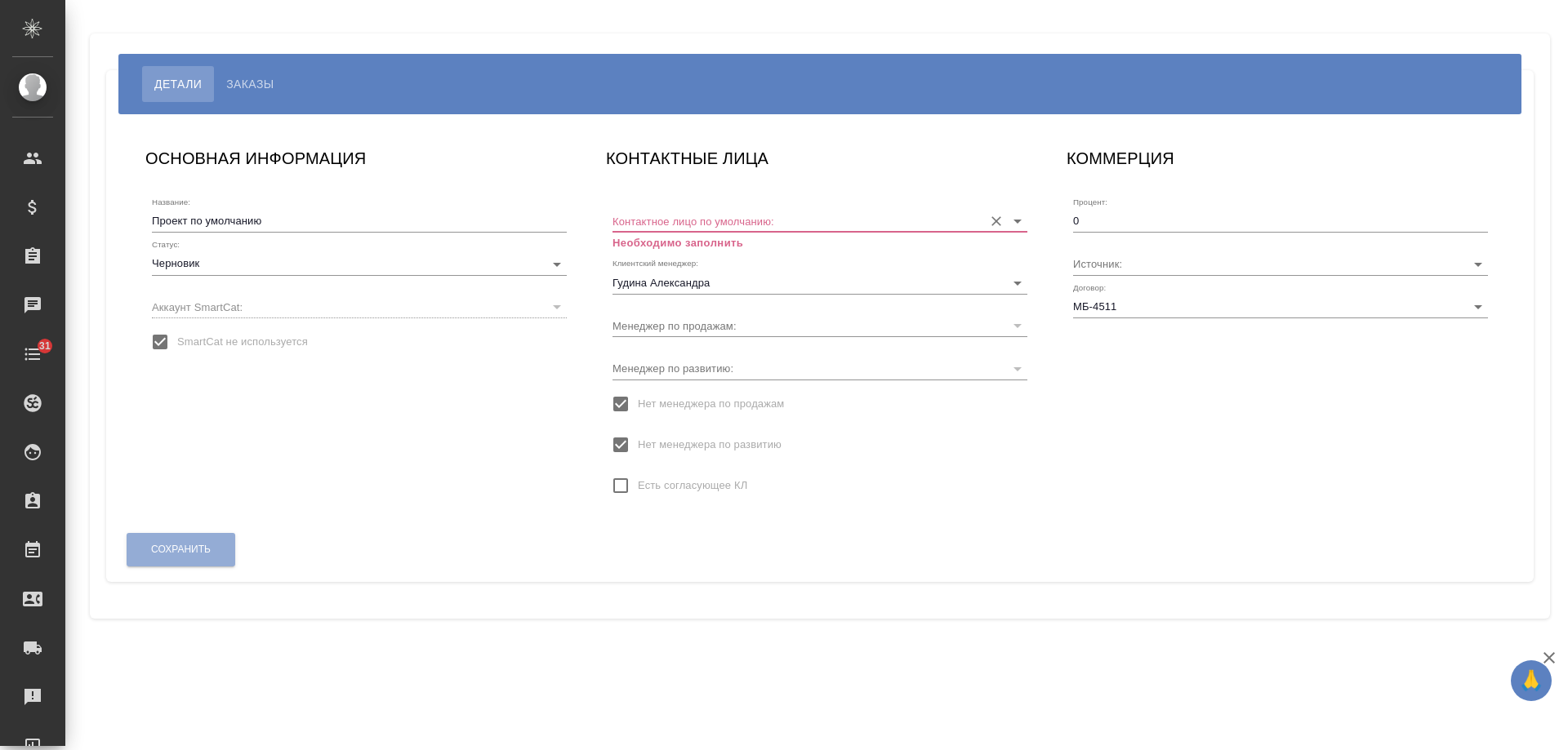
click at [686, 224] on input "Контактное лицо по умолчанию:" at bounding box center [794, 221] width 363 height 22
click at [637, 222] on input "Контактное лицо по умолчанию:" at bounding box center [794, 221] width 363 height 22
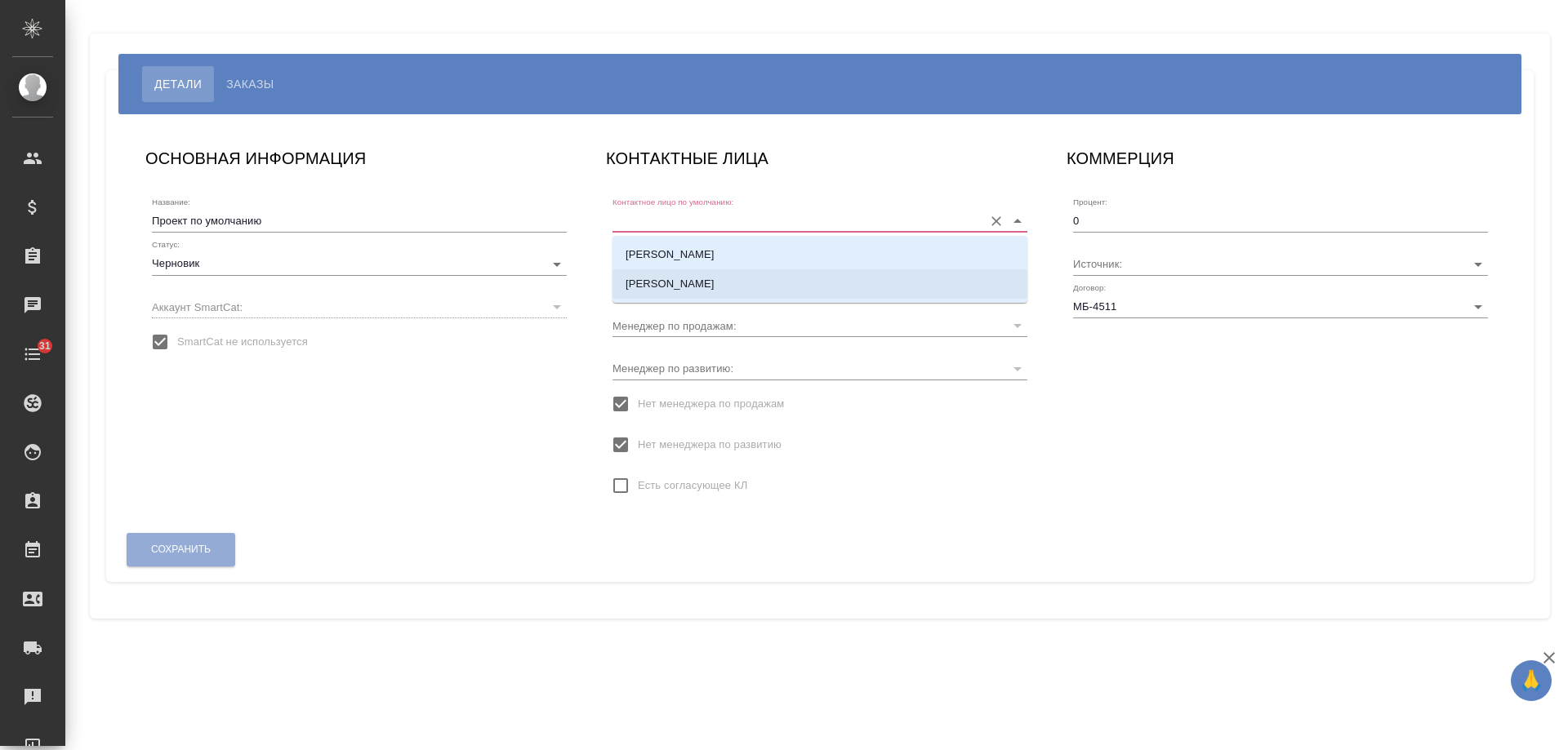
click at [654, 279] on p "[PERSON_NAME]" at bounding box center [670, 283] width 89 height 16
type input "[PERSON_NAME]"
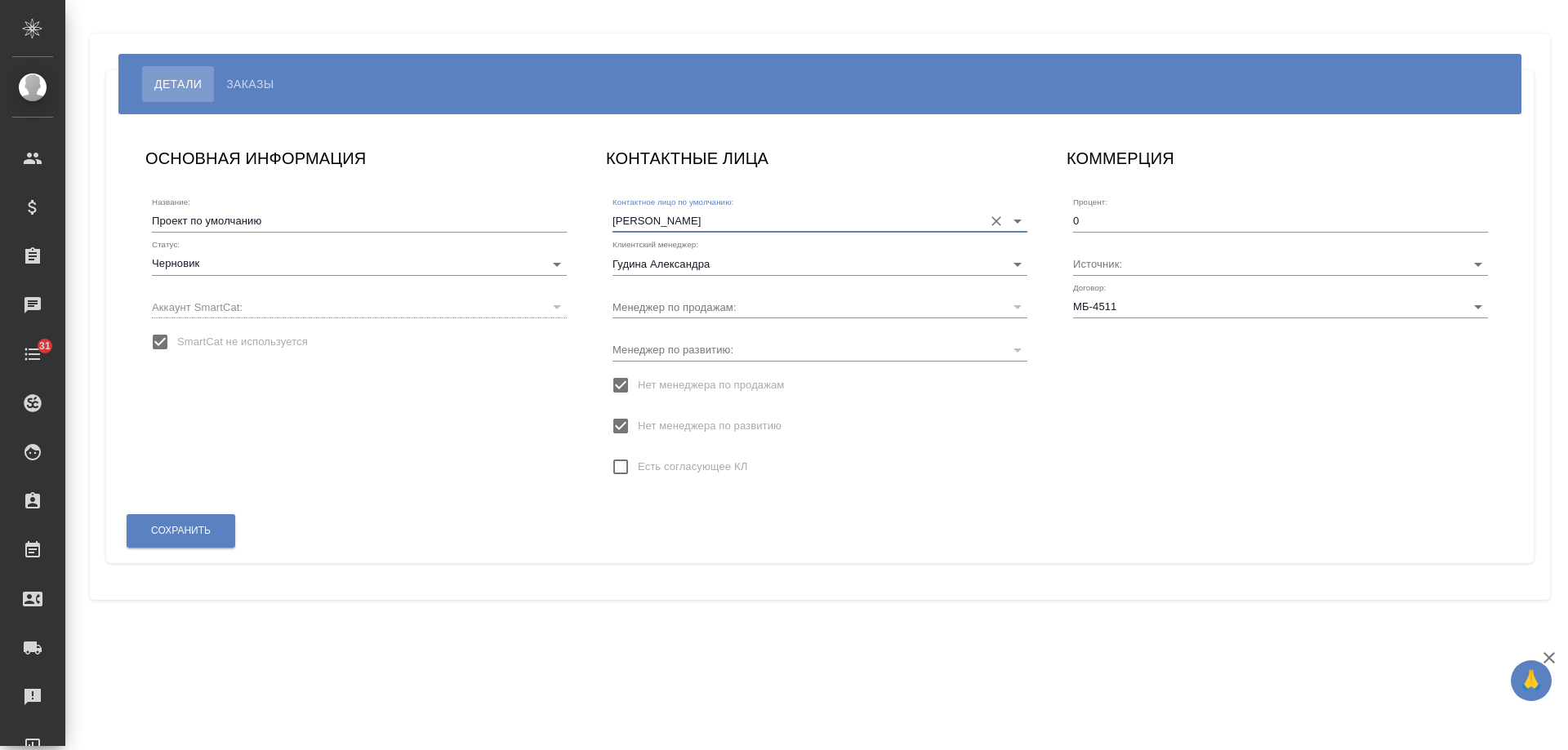
click at [328, 264] on body "🙏 .cls-1 fill:#fff; AWATERA Gudina Alexandra Клиенты Спецификации Заказы 0 Чаты…" at bounding box center [784, 375] width 1568 height 750
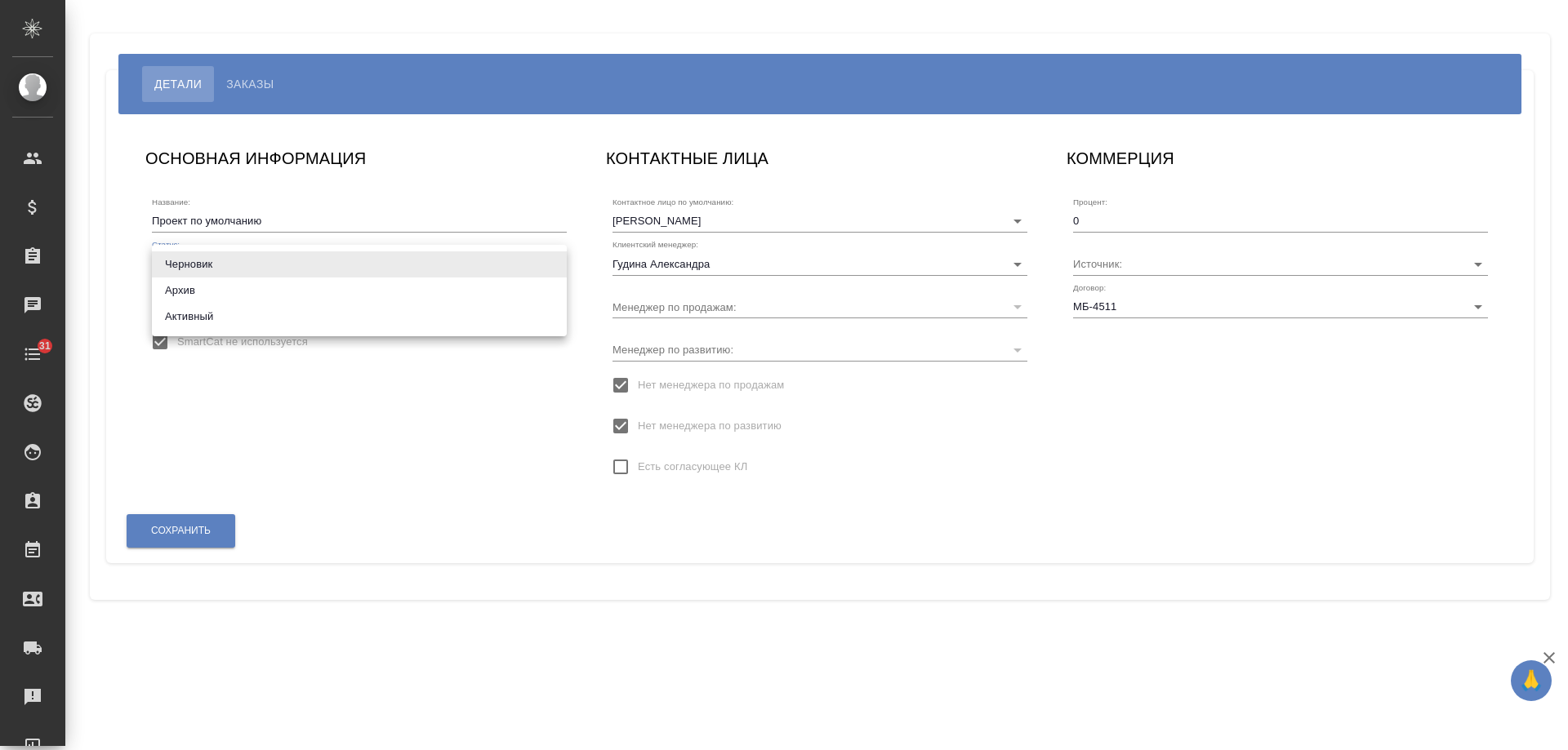
click at [249, 315] on li "Активный" at bounding box center [360, 317] width 415 height 26
type input "active"
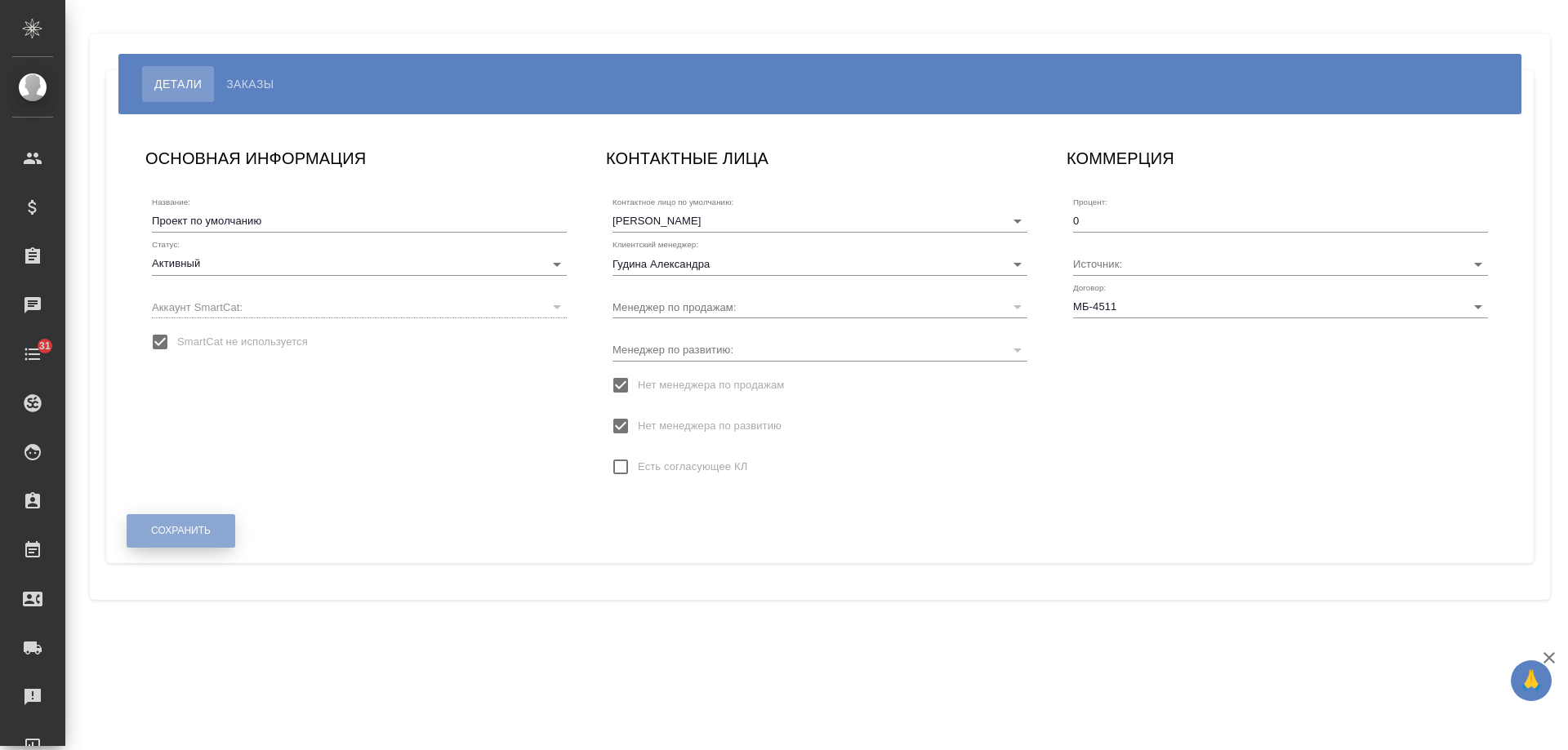
click at [179, 529] on span "Сохранить" at bounding box center [181, 531] width 60 height 14
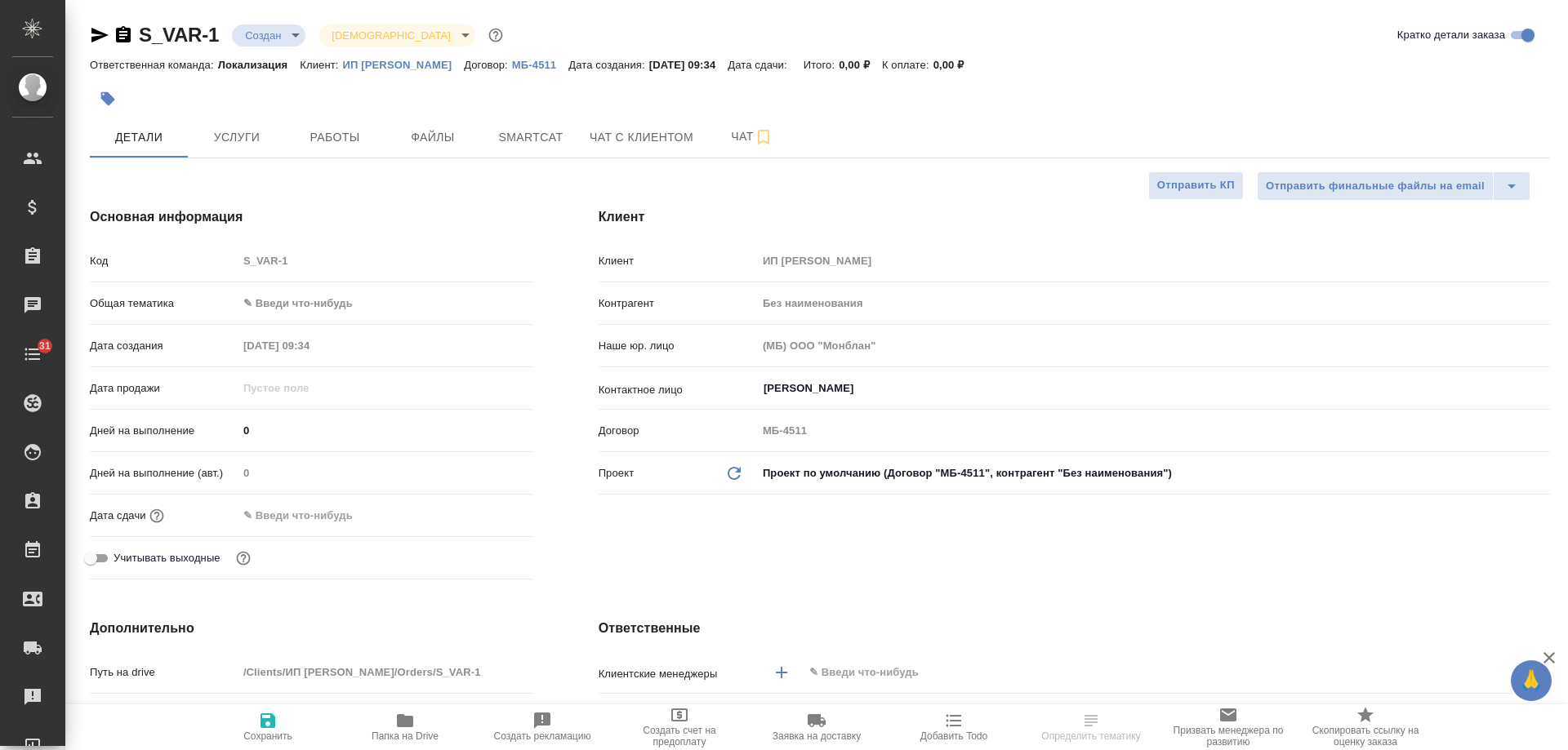
select select "RU"
type textarea "x"
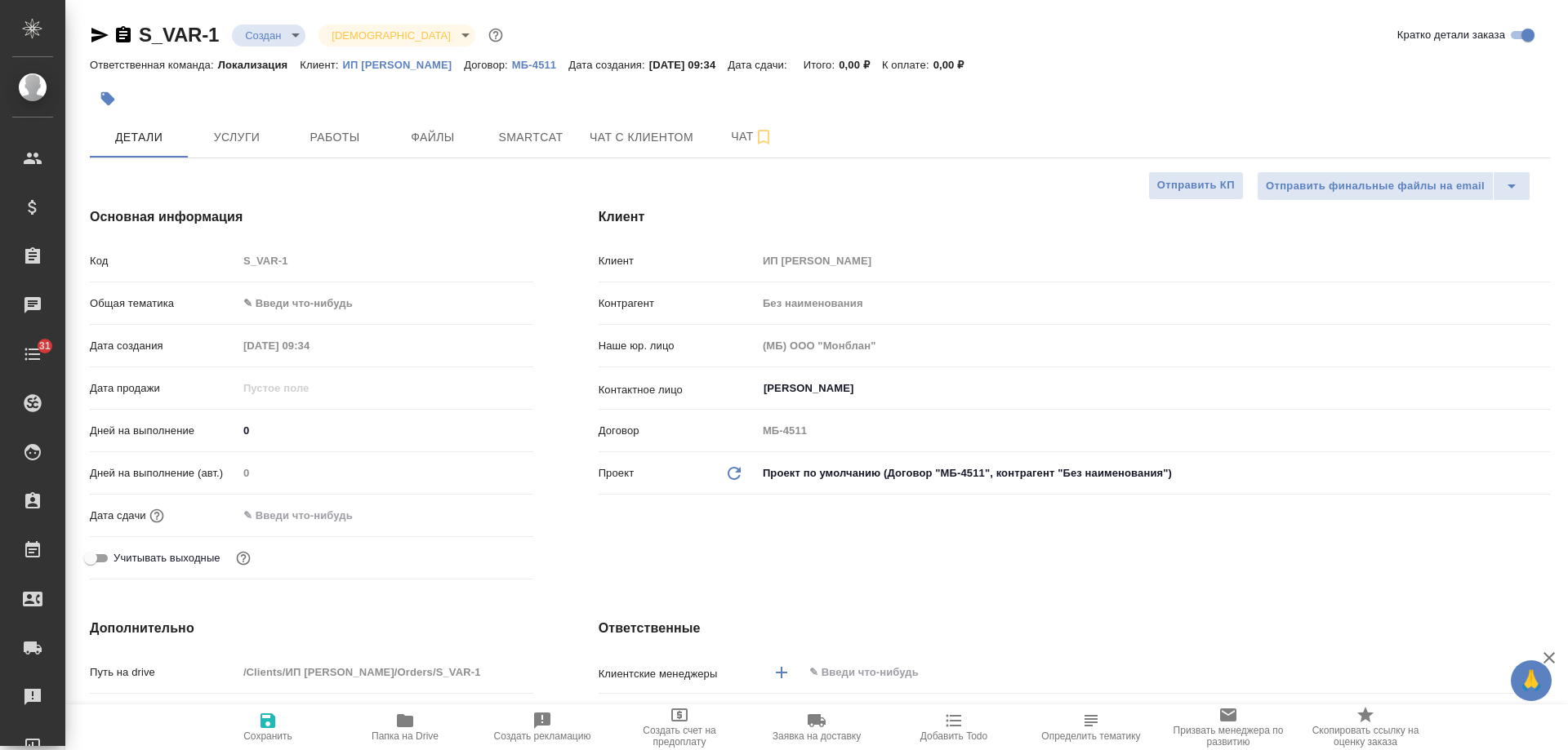
type textarea "x"
click at [125, 38] on icon "button" at bounding box center [123, 34] width 15 height 16
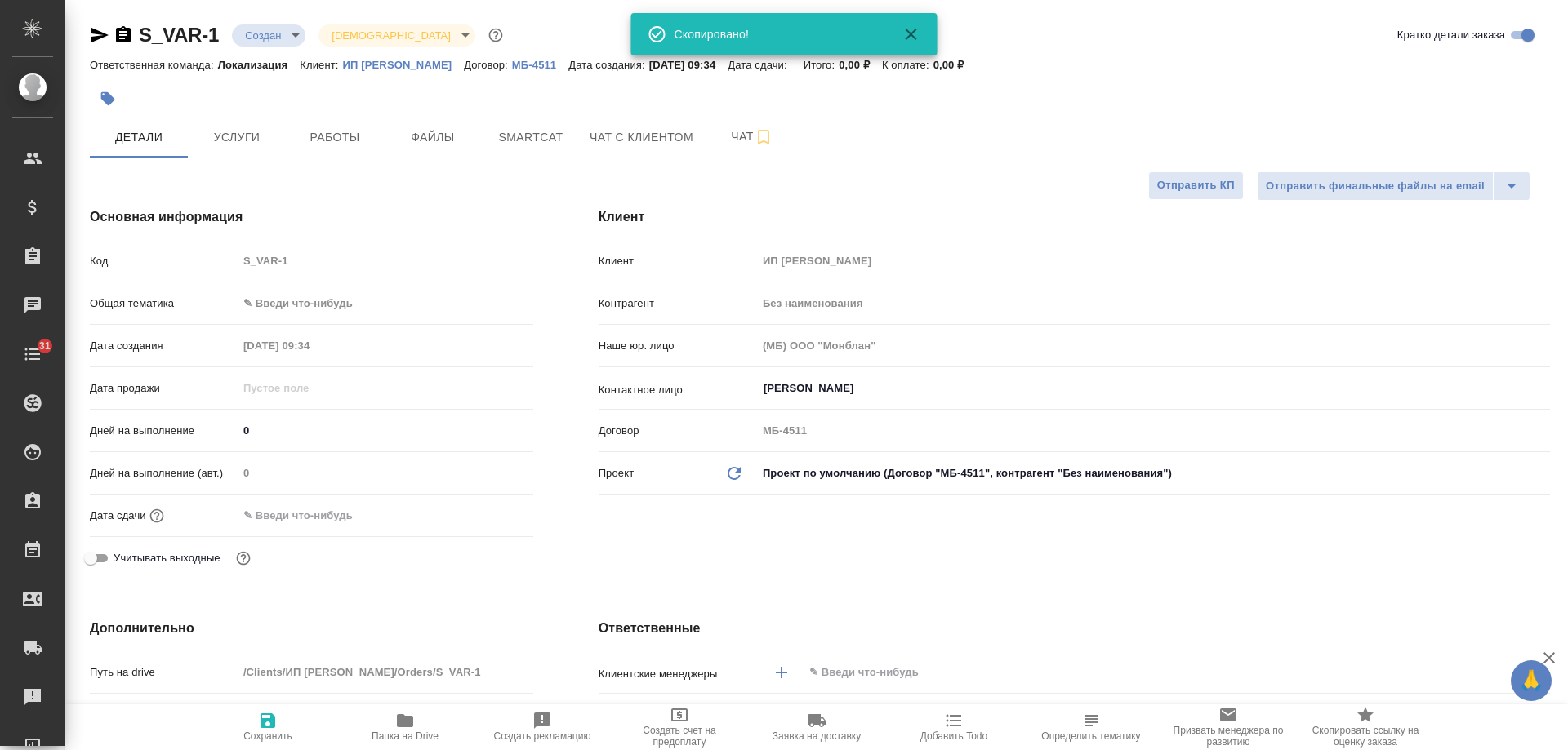
type textarea "x"
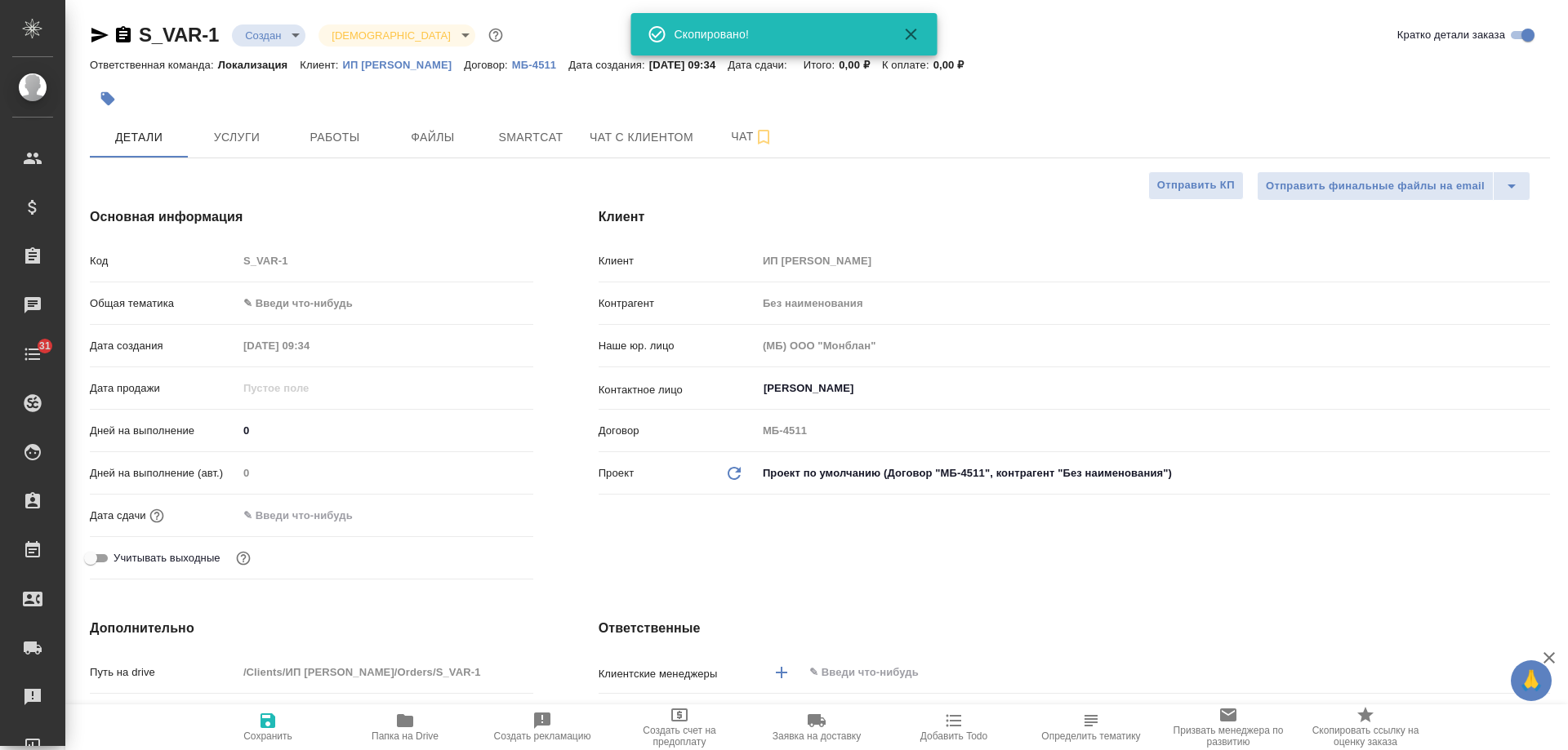
type textarea "x"
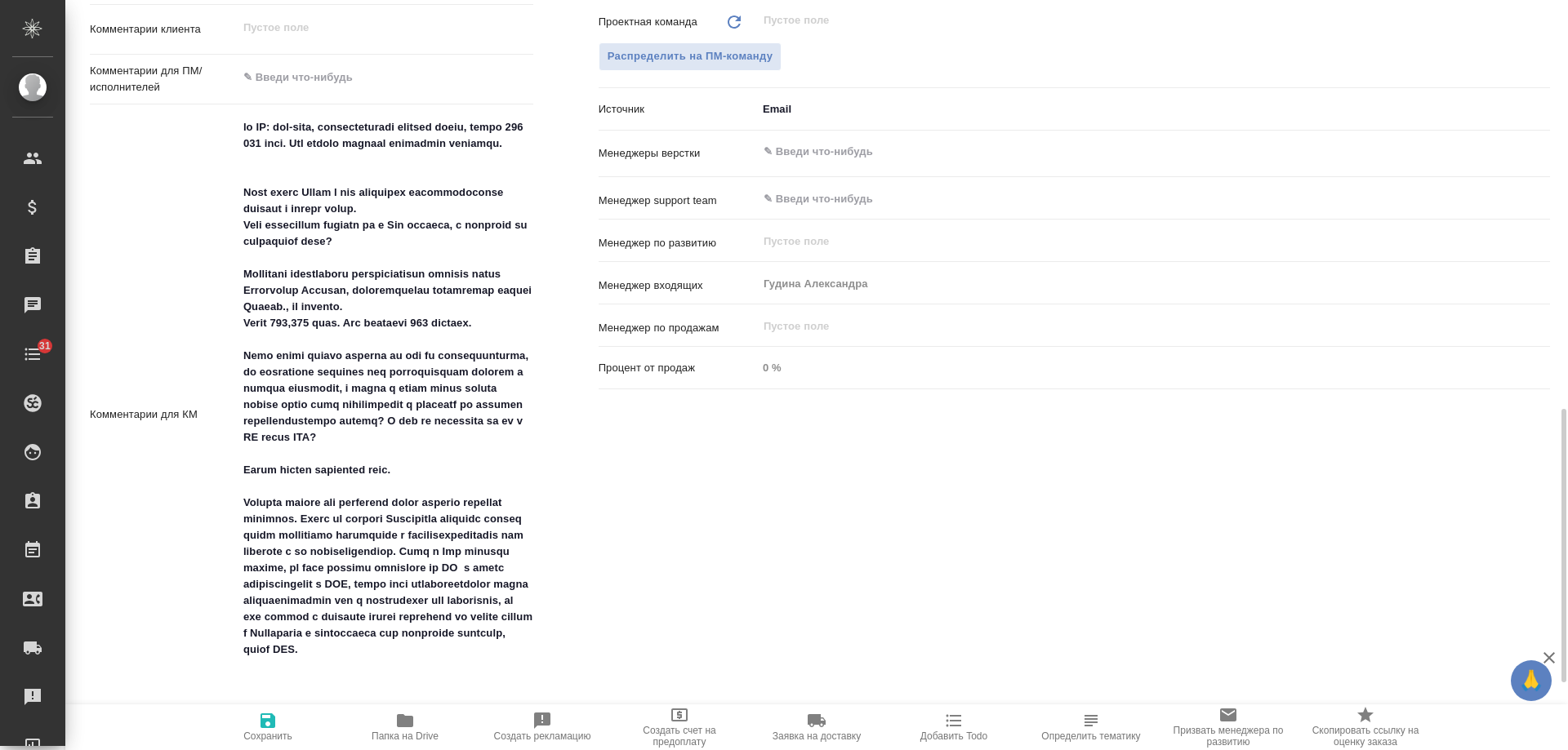
scroll to position [980, 0]
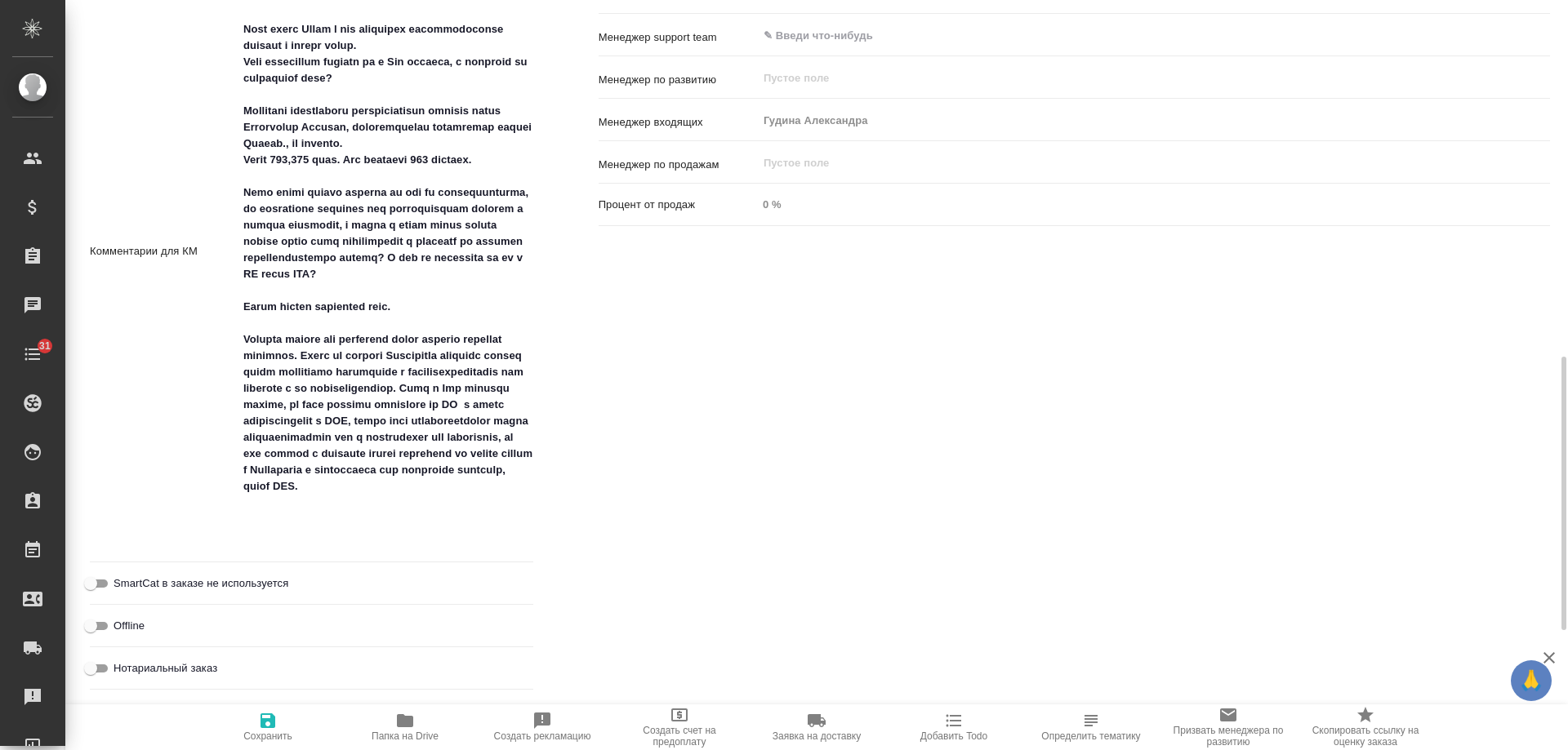
click at [952, 729] on icon "button" at bounding box center [954, 720] width 20 height 20
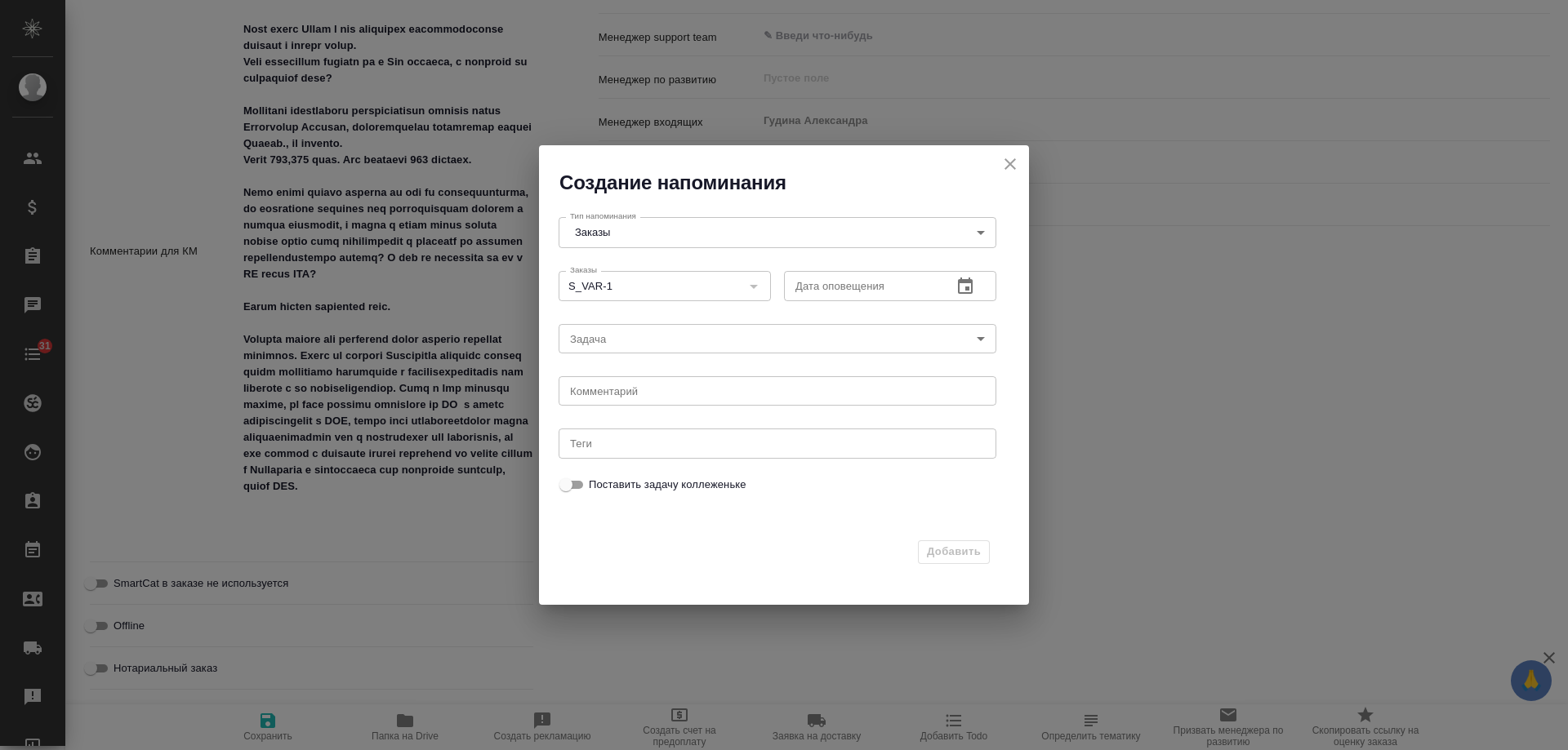
click at [982, 290] on div "Дата оповещения" at bounding box center [890, 285] width 212 height 29
click at [974, 291] on icon "button" at bounding box center [965, 286] width 20 height 20
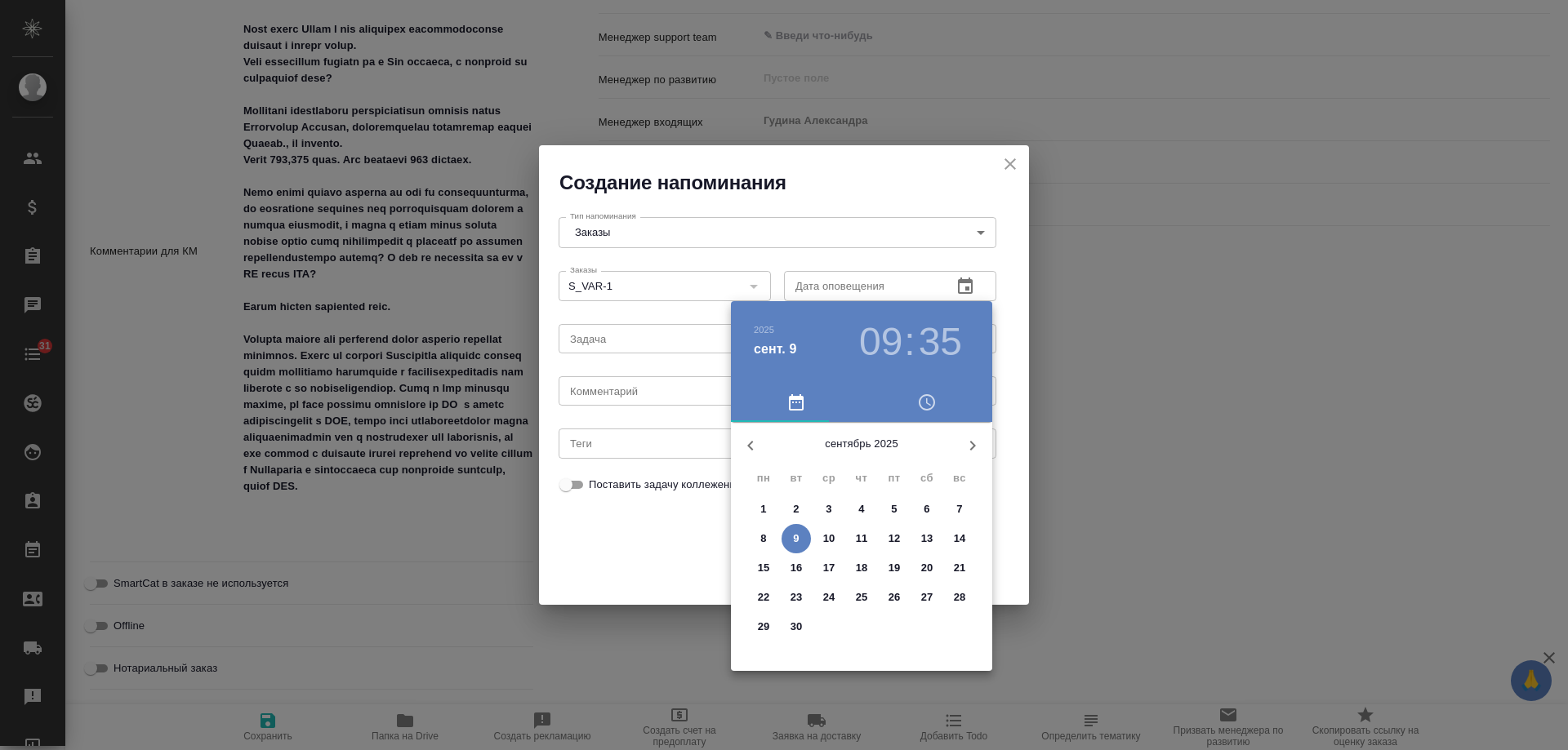
click at [863, 536] on p "11" at bounding box center [862, 538] width 12 height 16
type input "[DATE] 09:35"
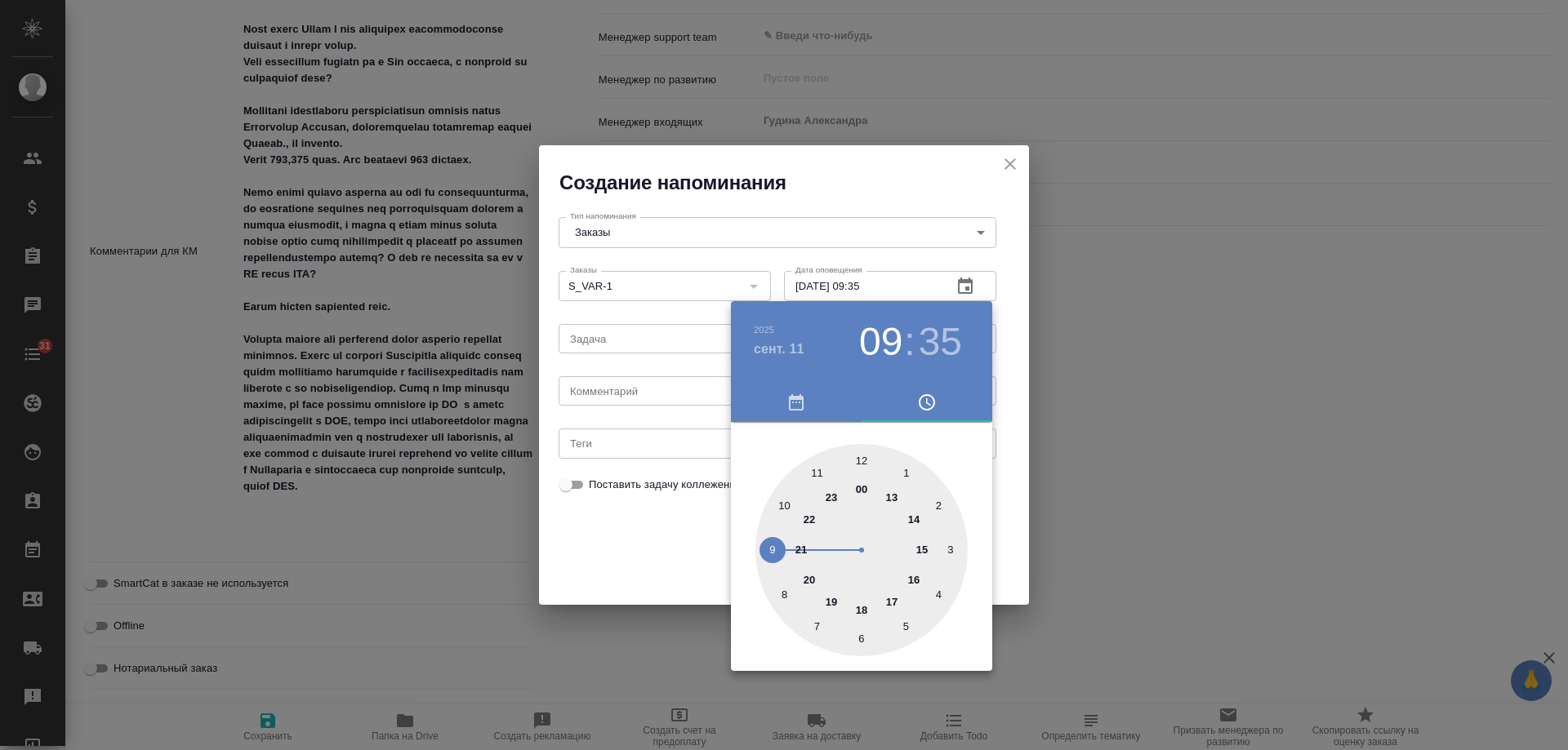
drag, startPoint x: 652, startPoint y: 398, endPoint x: 642, endPoint y: 398, distance: 10.0
click at [649, 398] on div at bounding box center [784, 375] width 1568 height 750
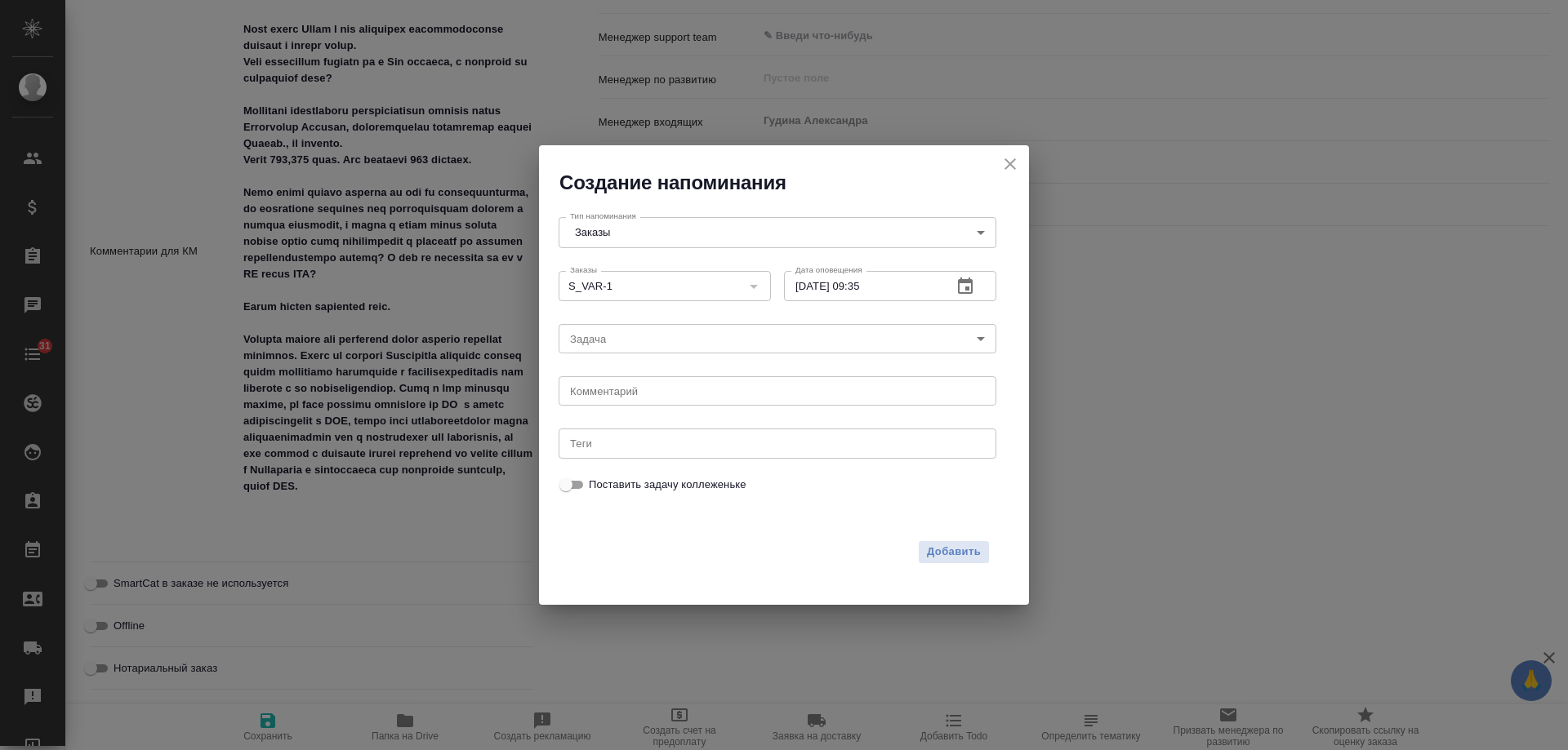
drag, startPoint x: 640, startPoint y: 399, endPoint x: 627, endPoint y: 400, distance: 13.0
click at [634, 399] on div "2025 сент. 11 09 : 35 00 1 2 3 4 5 6 7 8 9 10 11 12 13 14 15 16 17 18 19 20 21 …" at bounding box center [784, 375] width 1568 height 750
click at [626, 399] on div "2025 сент. 11 09 : 35 00 1 2 3 4 5 6 7 8 9 10 11 12 13 14 15 16 17 18 19 20 21 …" at bounding box center [784, 375] width 1568 height 750
click at [624, 397] on textarea at bounding box center [777, 391] width 415 height 12
type textarea "инфа"
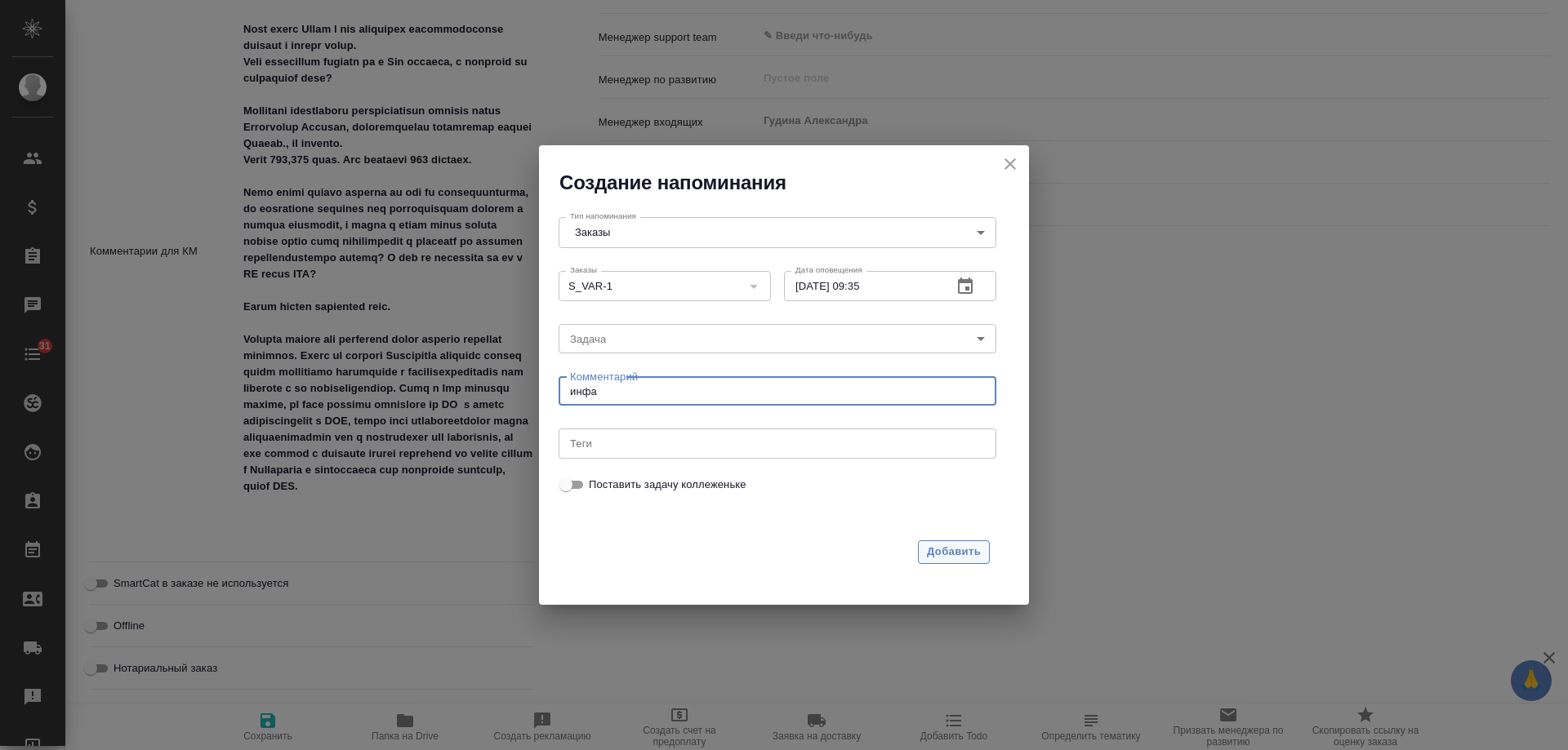
click at [977, 560] on span "Добавить" at bounding box center [954, 552] width 54 height 19
type textarea "x"
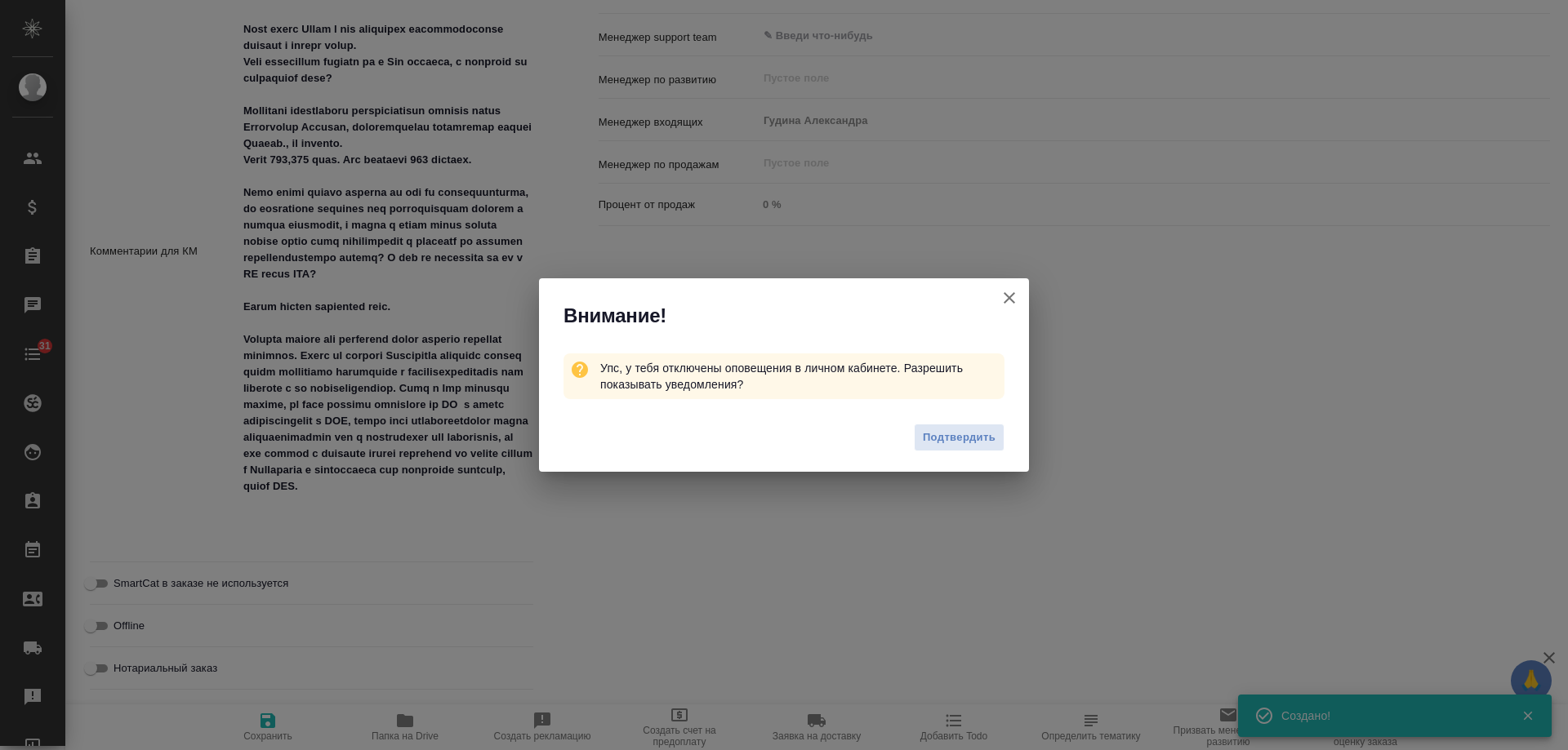
type textarea "x"
click at [1011, 294] on icon "button" at bounding box center [1009, 298] width 20 height 20
type textarea "x"
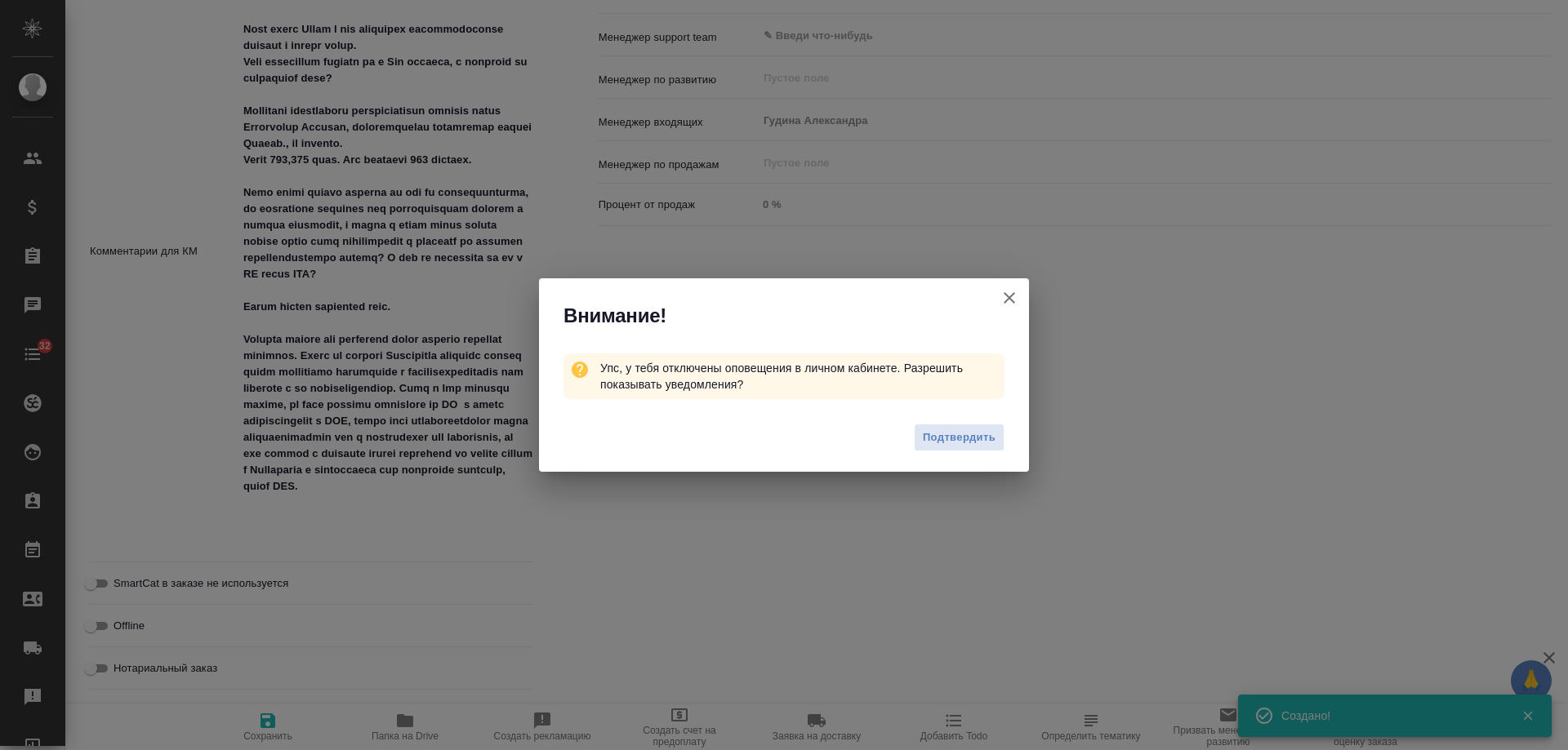
type textarea "x"
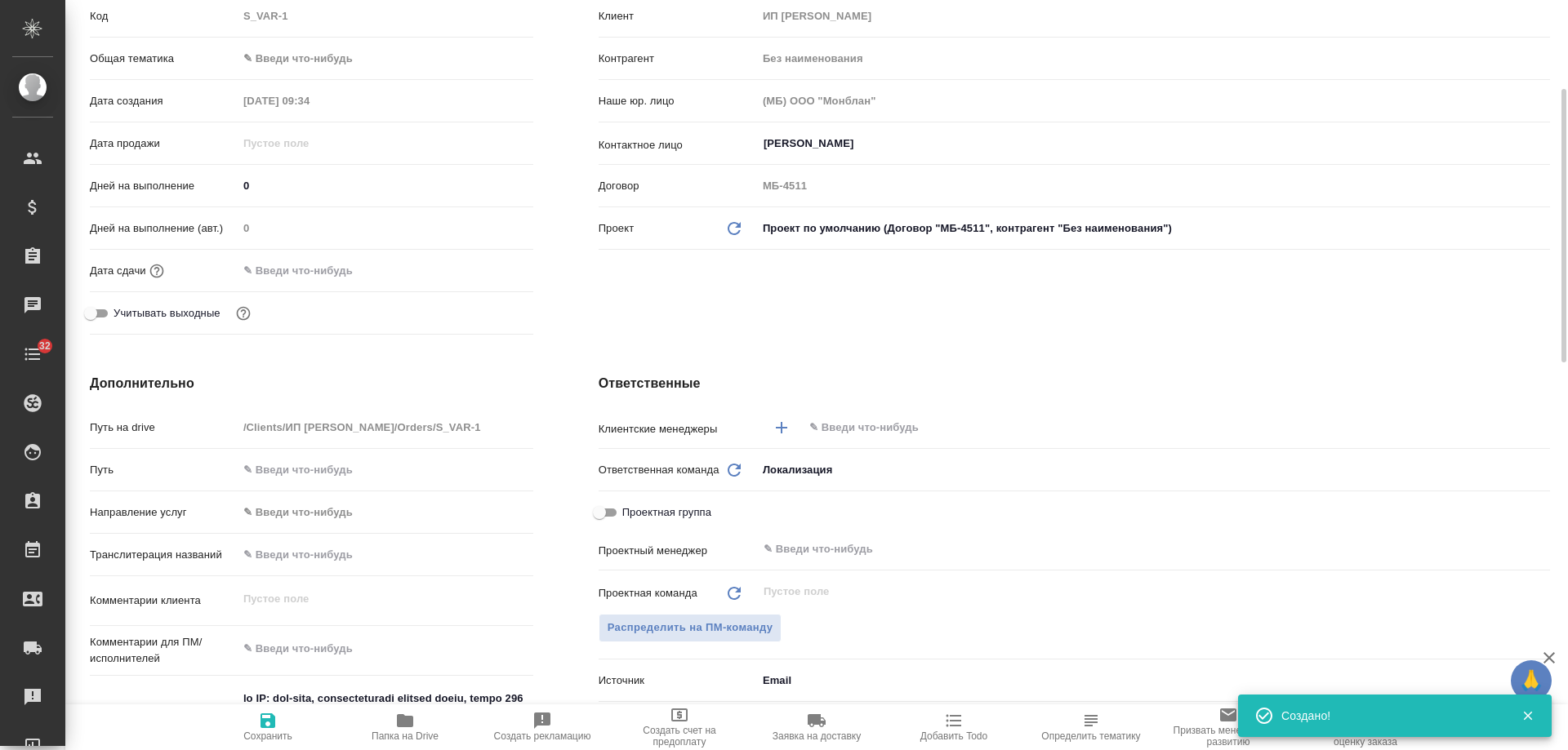
scroll to position [0, 0]
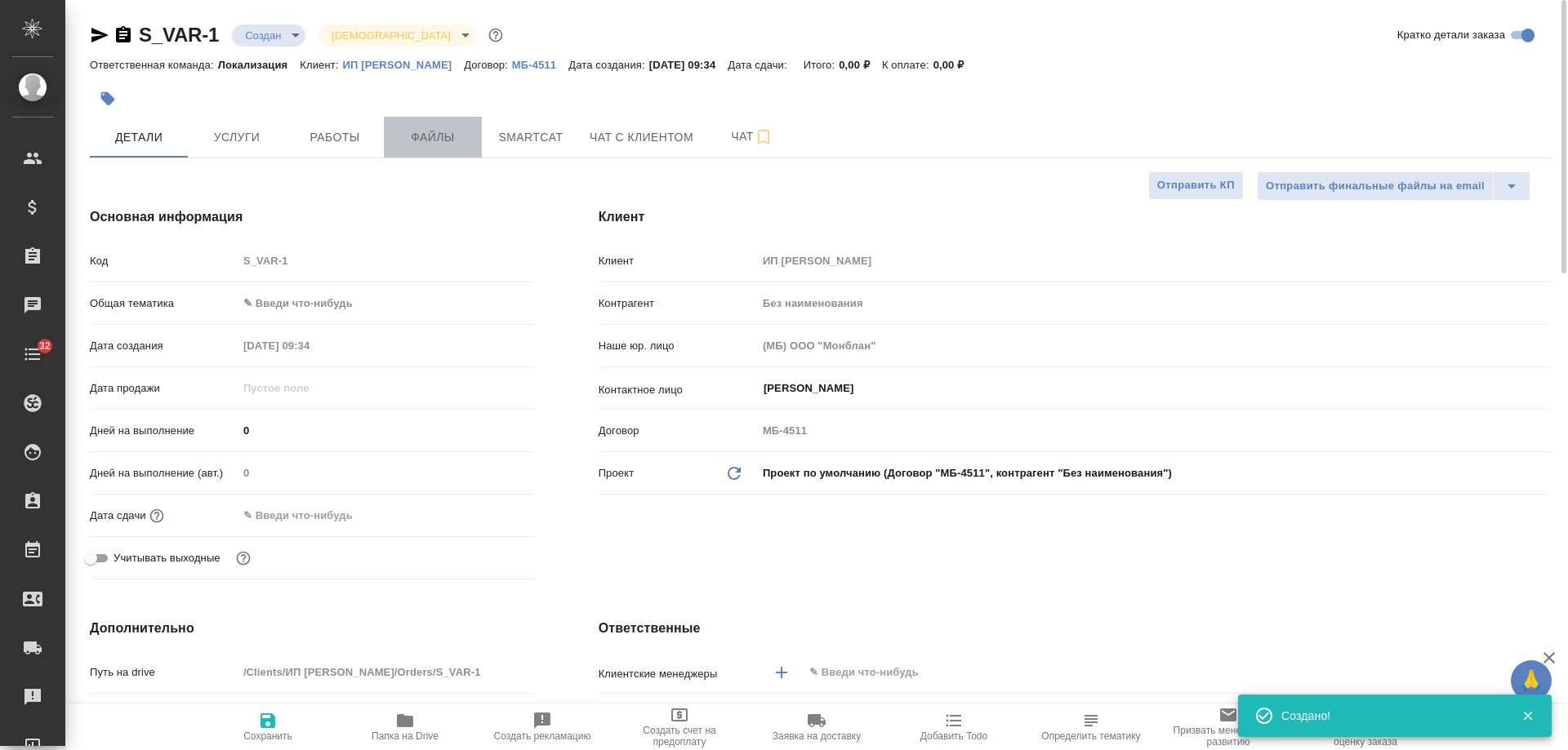
click at [427, 123] on button "Файлы" at bounding box center [433, 137] width 98 height 41
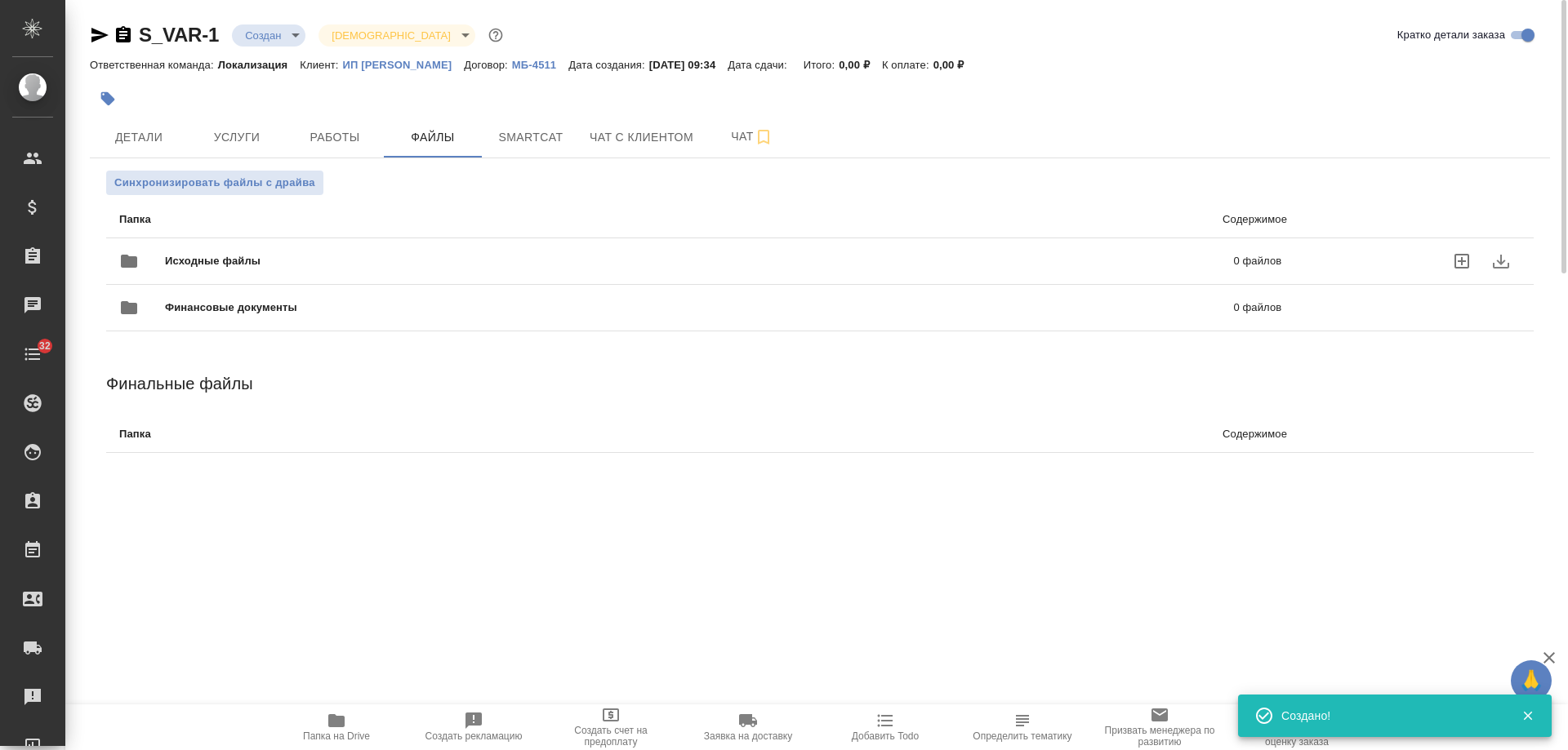
click at [1354, 261] on div at bounding box center [1418, 262] width 207 height 39
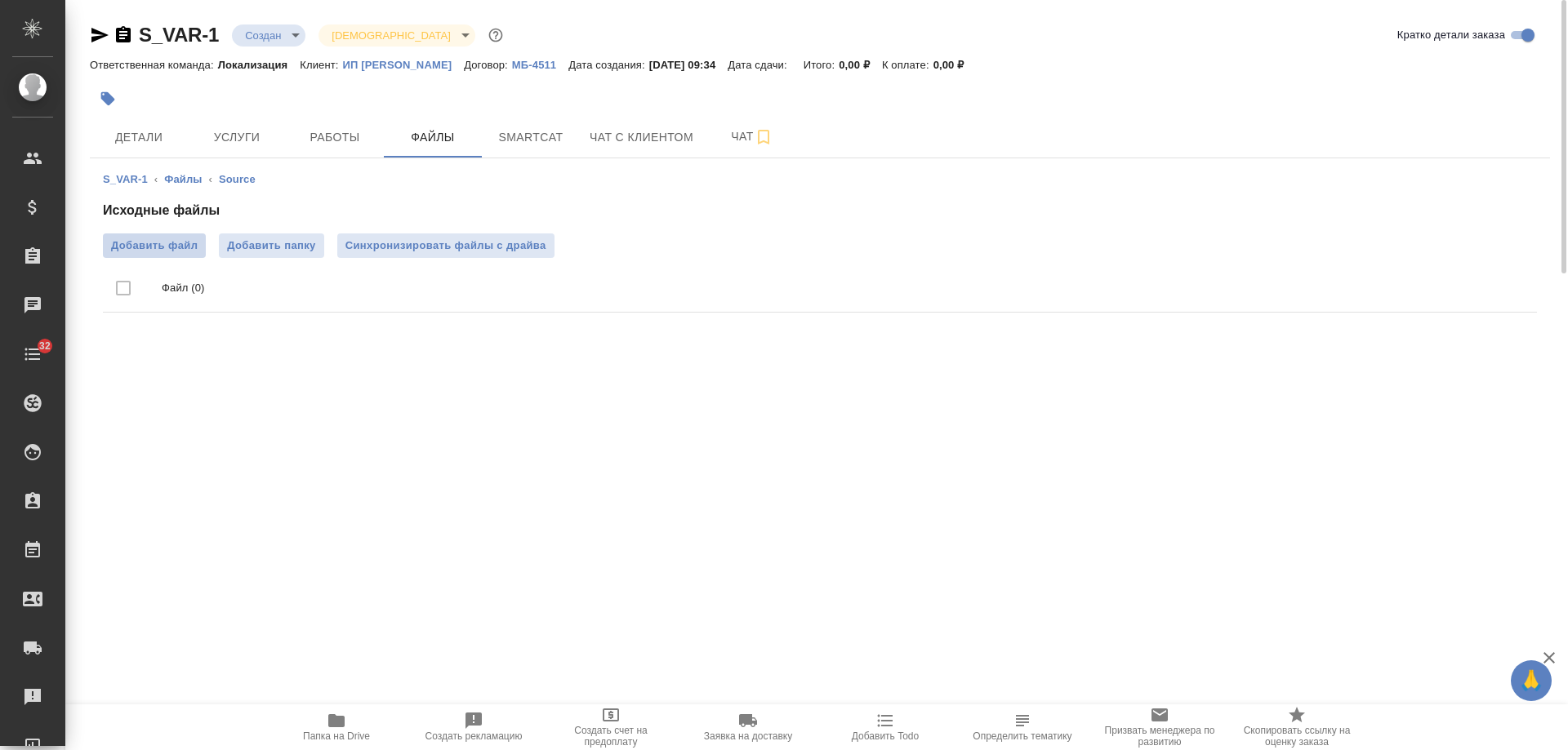
click at [165, 250] on span "Добавить файл" at bounding box center [154, 245] width 87 height 16
click at [0, 0] on input "Добавить файл" at bounding box center [0, 0] width 0 height 0
click at [135, 145] on span "Детали" at bounding box center [139, 137] width 78 height 21
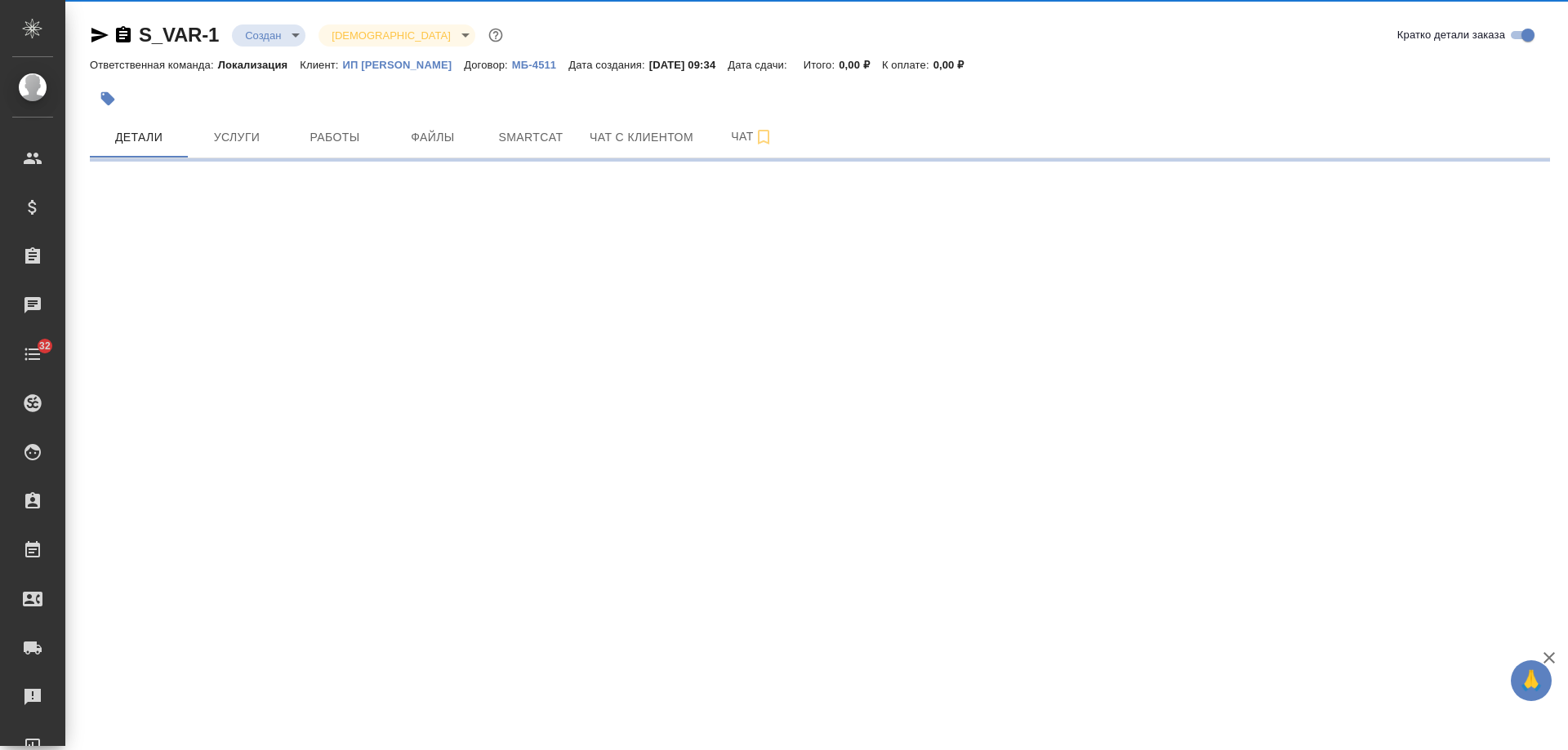
select select "RU"
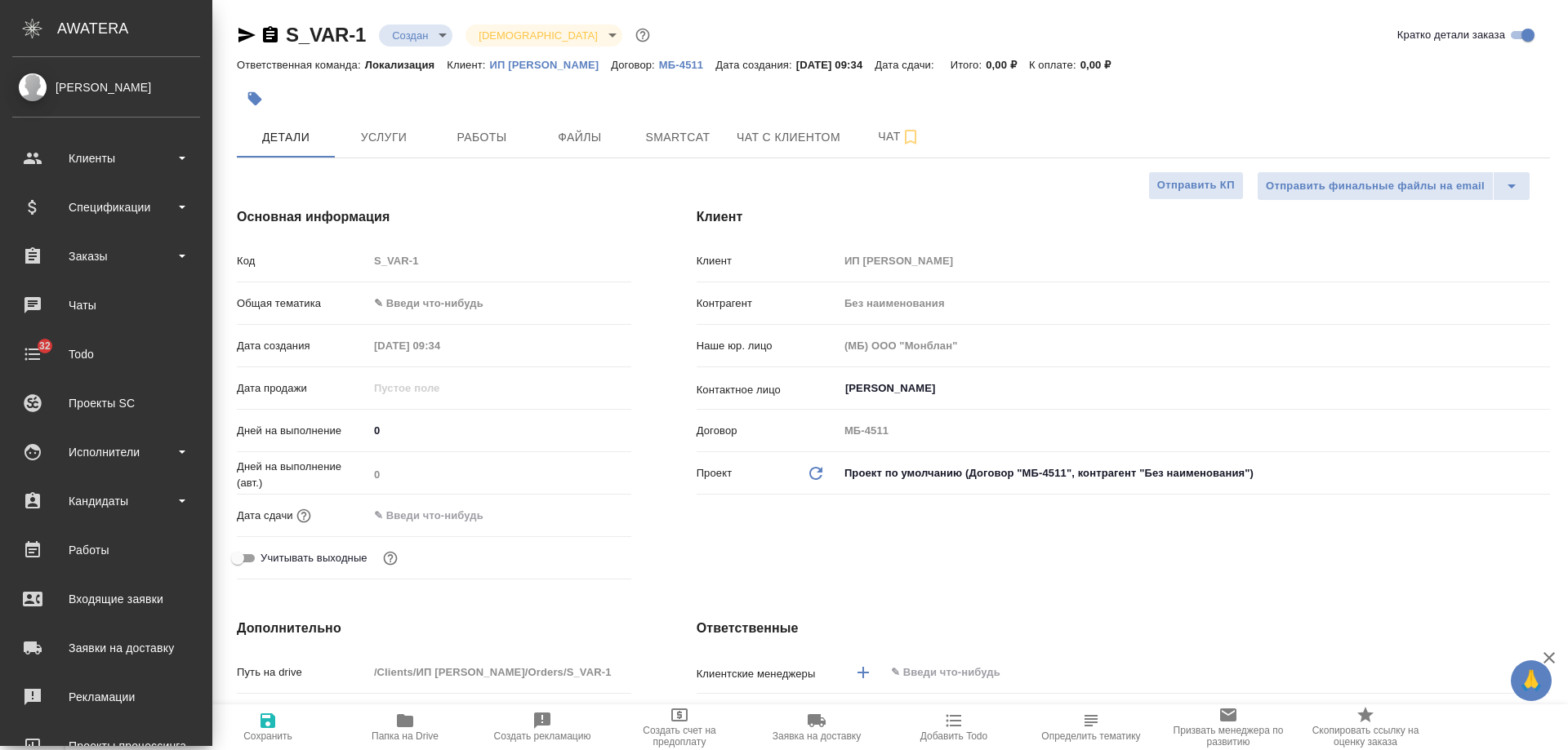
type textarea "x"
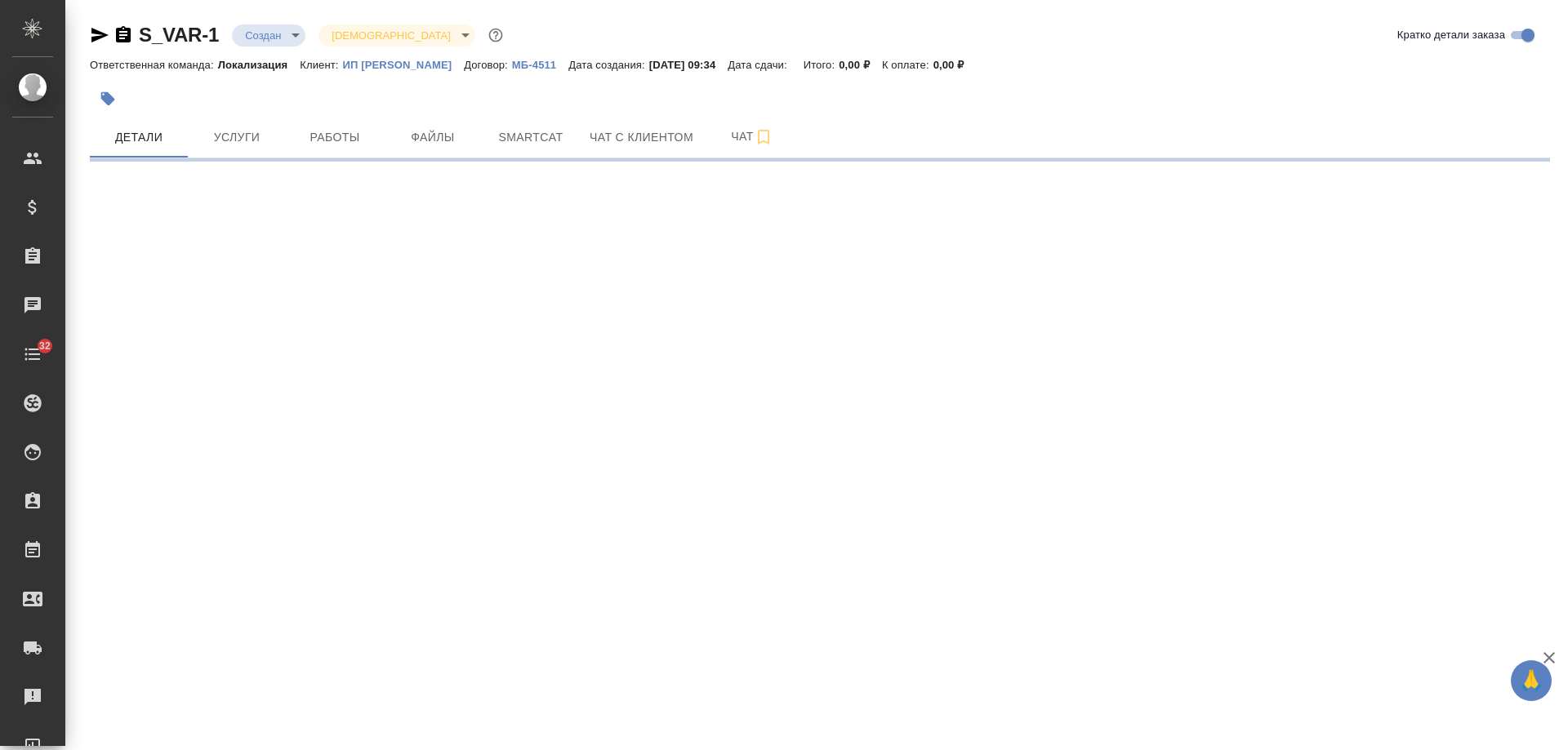
select select "RU"
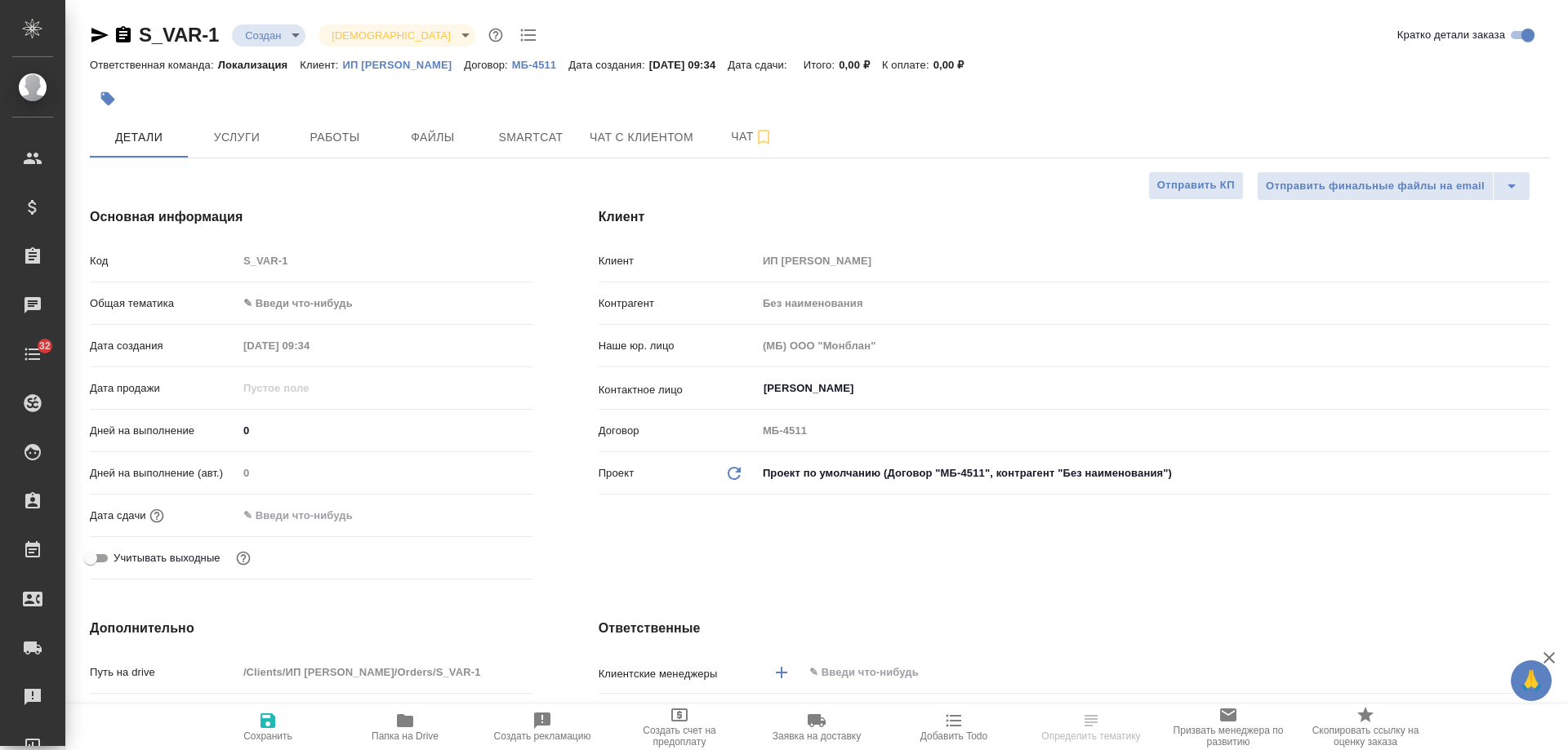
type textarea "x"
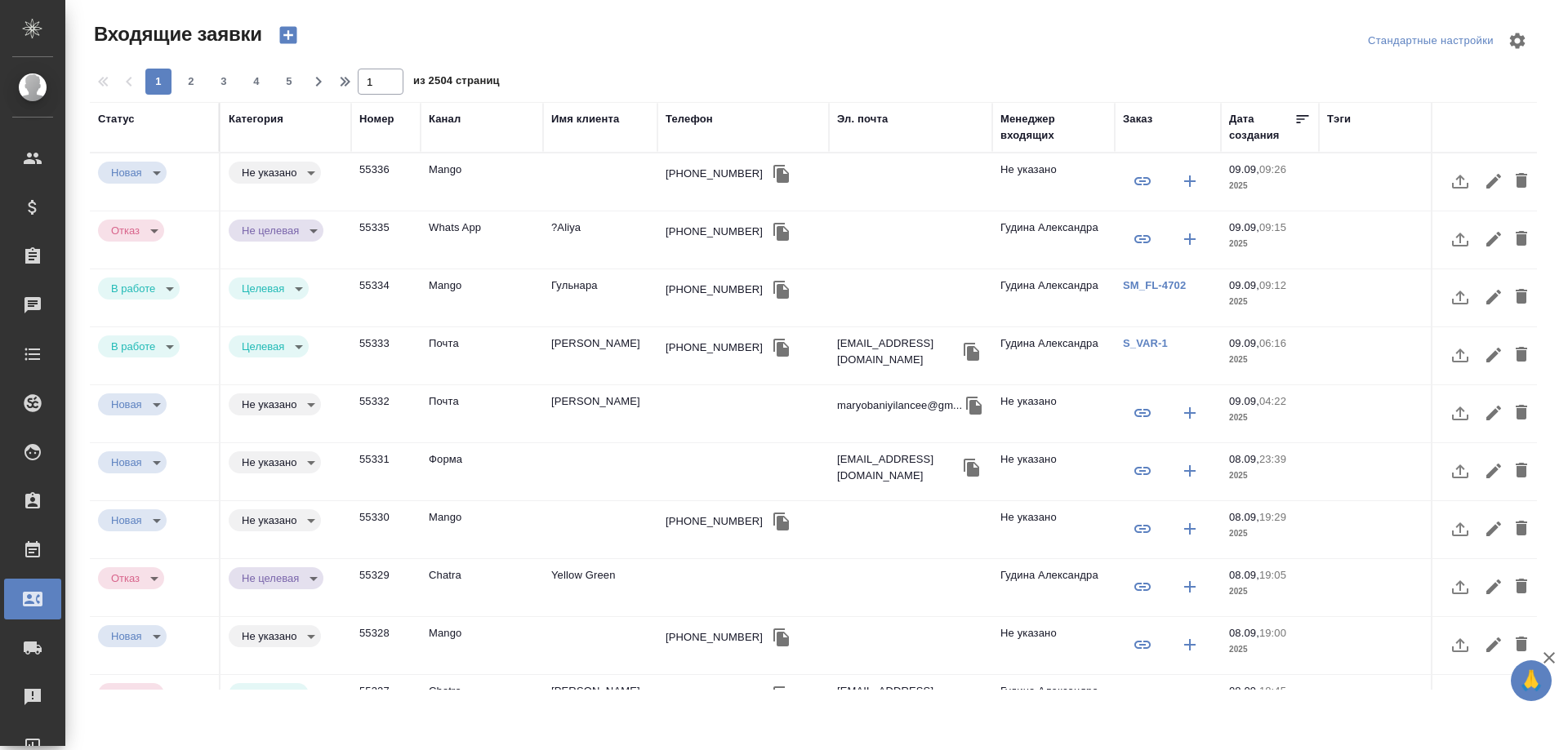
select select "RU"
click at [1249, 135] on div "Дата создания" at bounding box center [1262, 127] width 65 height 33
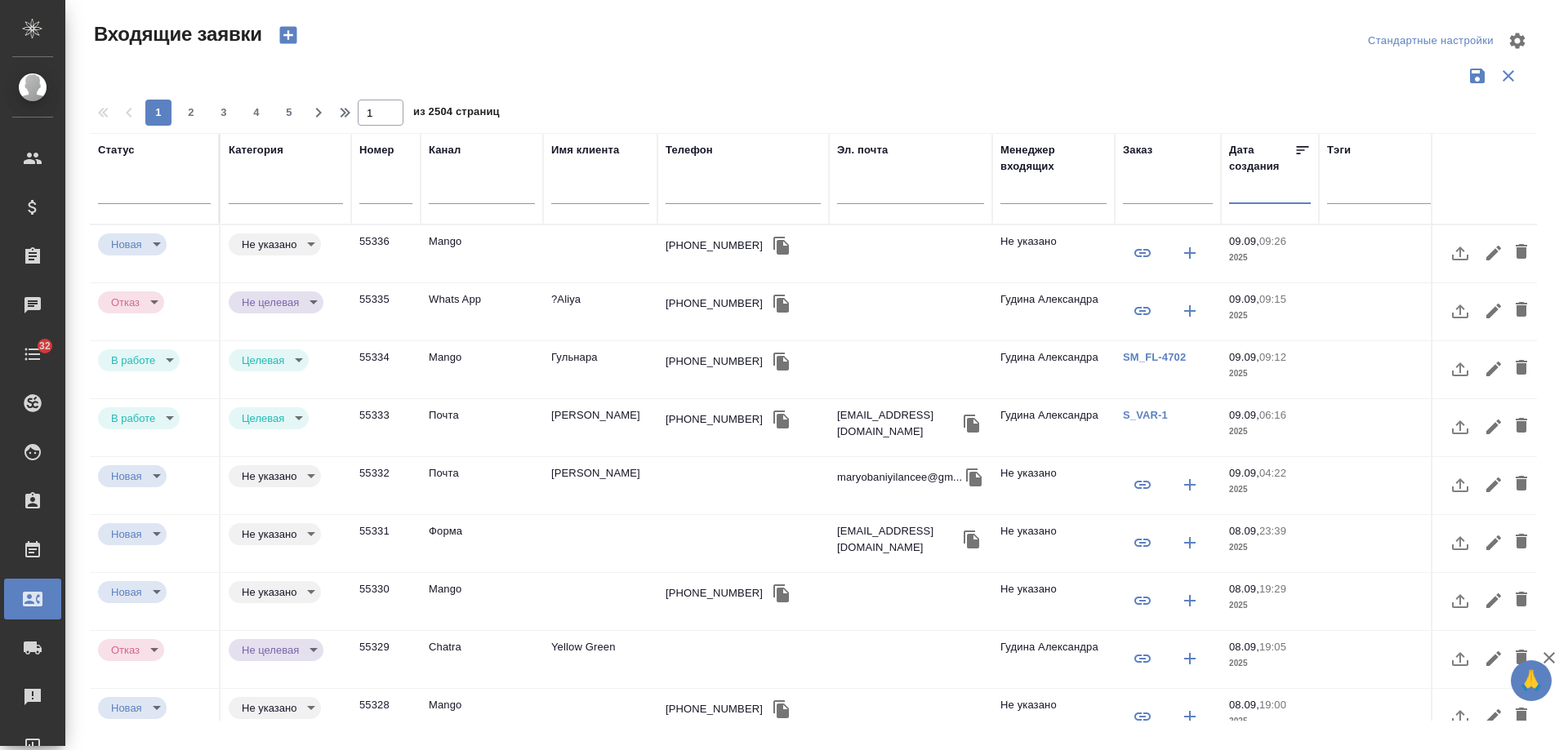
click at [1261, 202] on input "text" at bounding box center [1275, 190] width 72 height 22
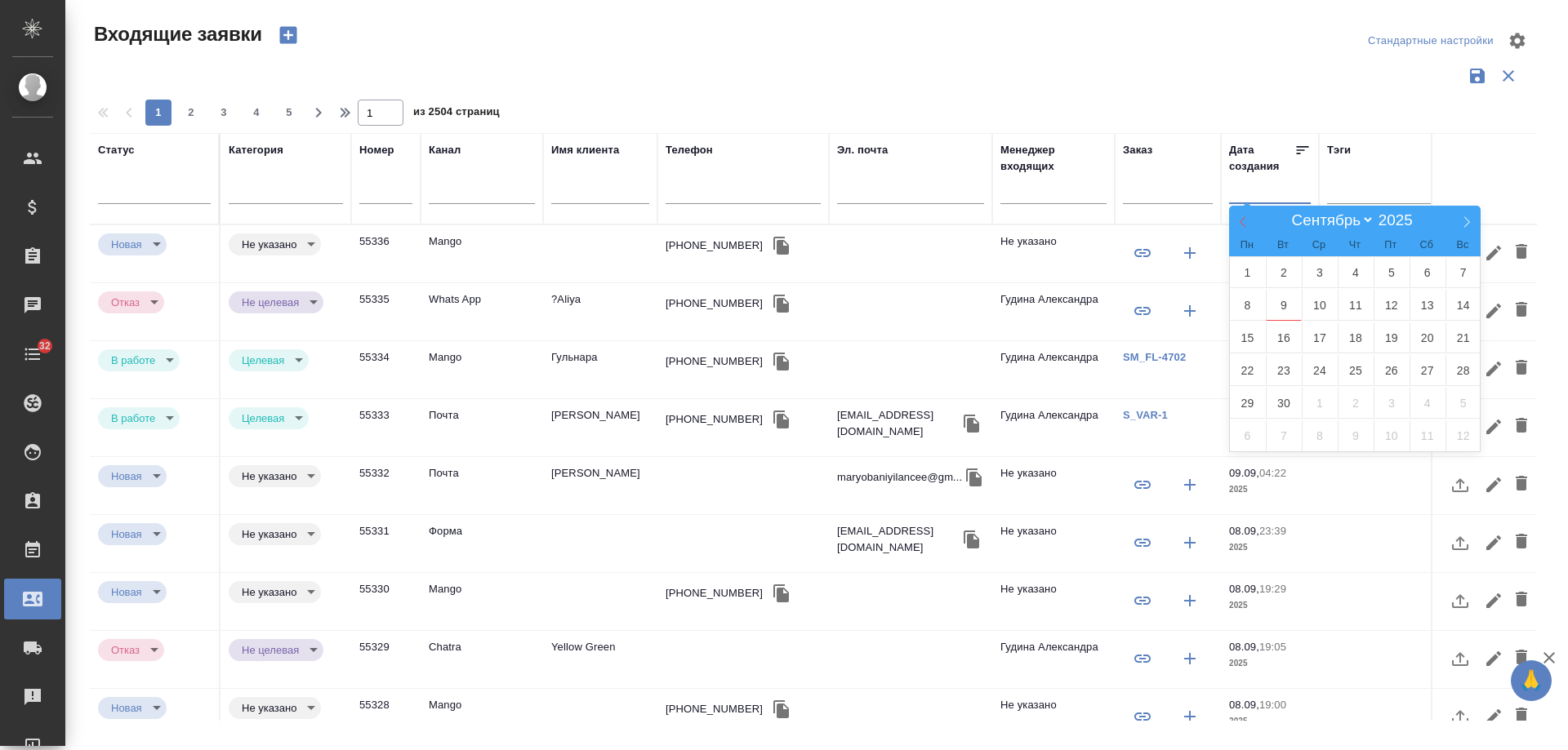
click at [1247, 224] on icon at bounding box center [1243, 222] width 11 height 11
select select "7"
click at [1386, 270] on span "1" at bounding box center [1391, 273] width 36 height 32
type div "[DATE]T21:00:00.000Z"
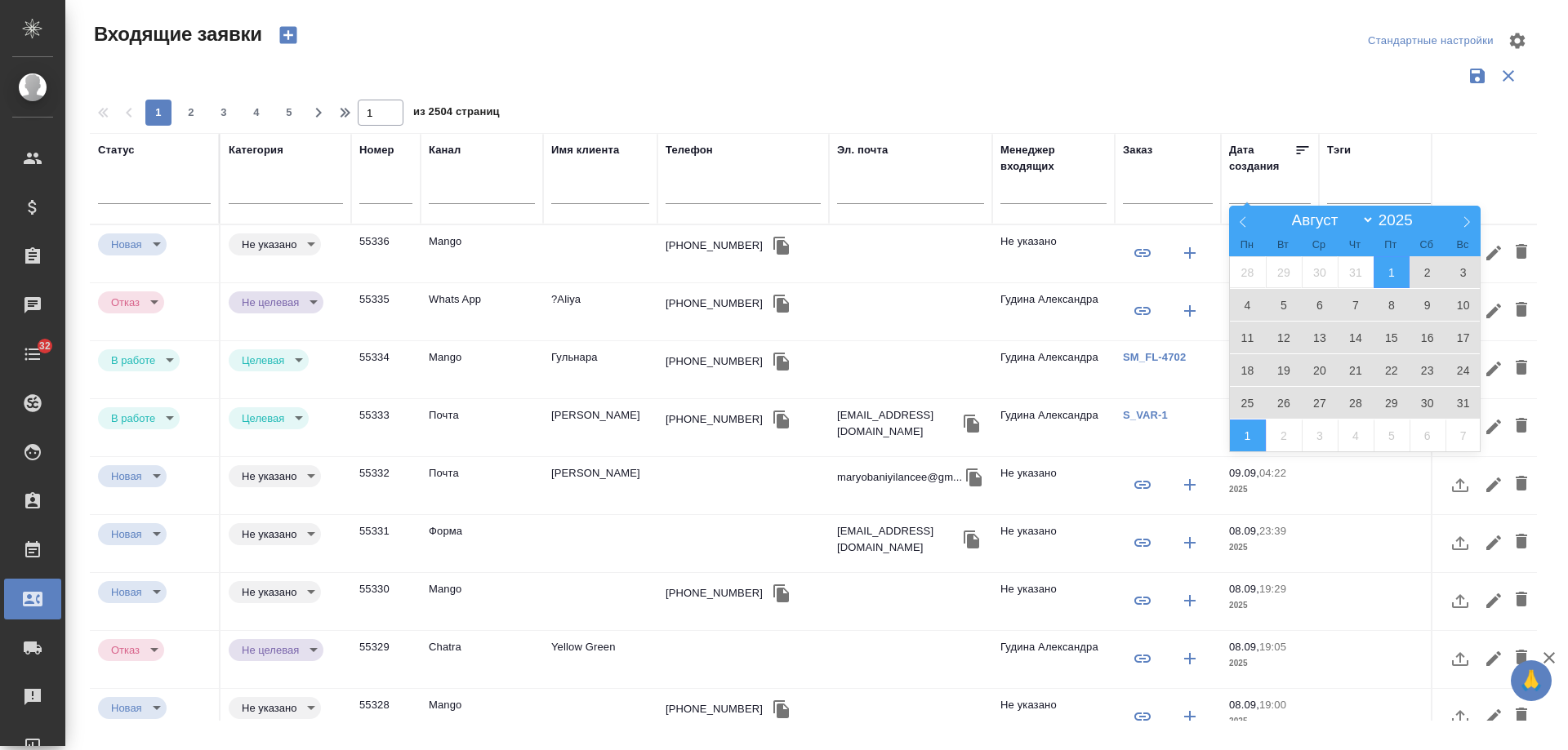
click at [1237, 437] on span "1" at bounding box center [1248, 435] width 36 height 32
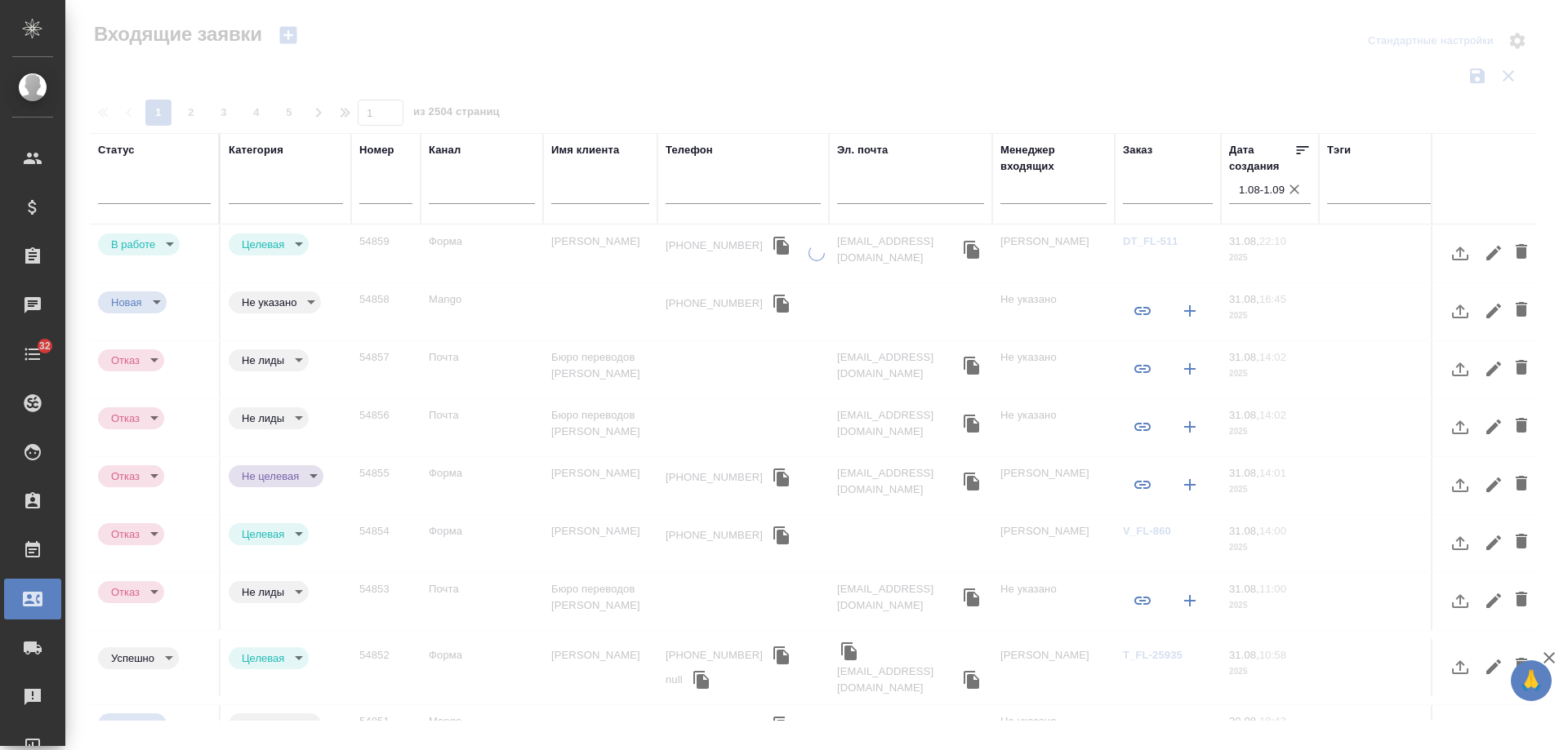
click at [1029, 192] on input "text" at bounding box center [1054, 193] width 107 height 21
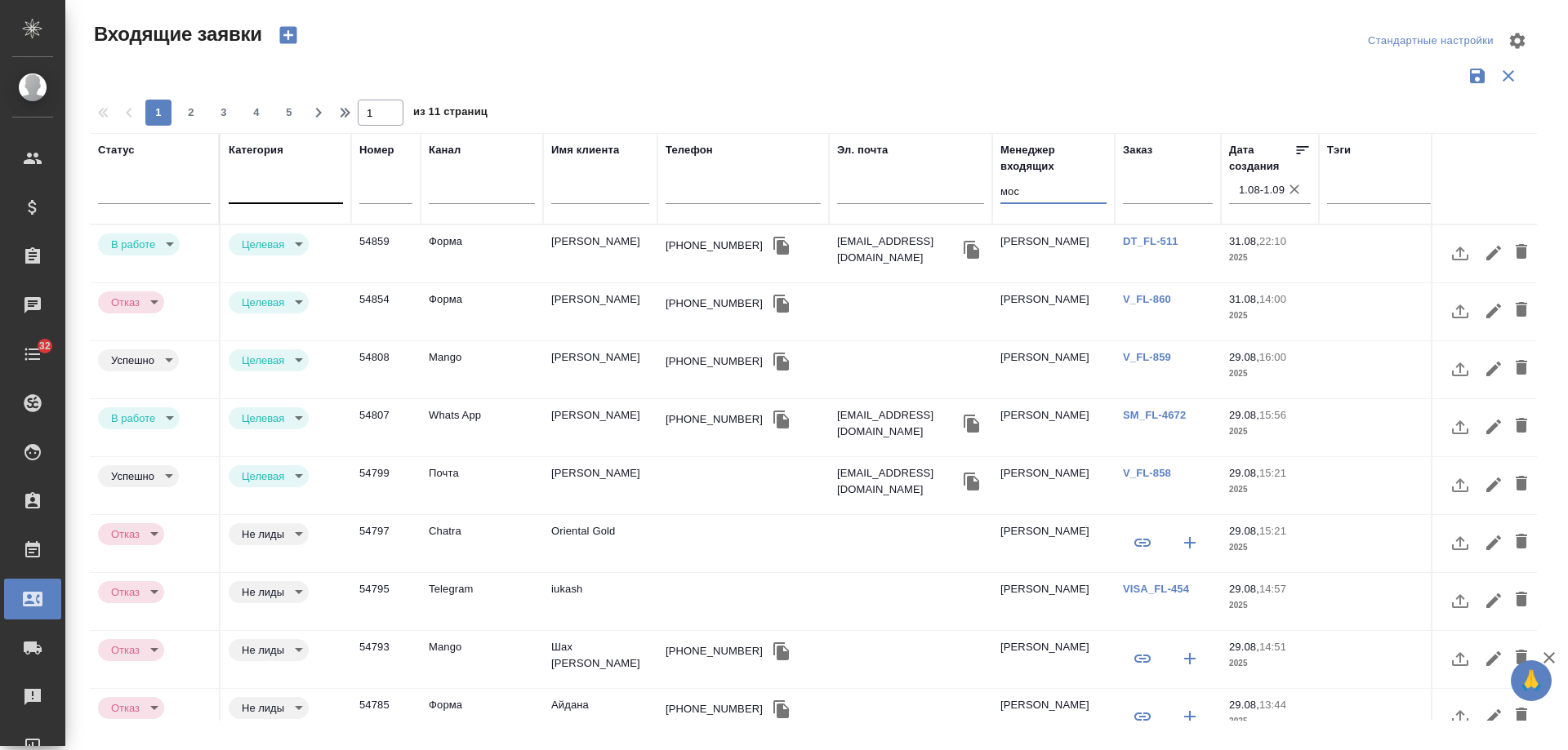
type input "мос"
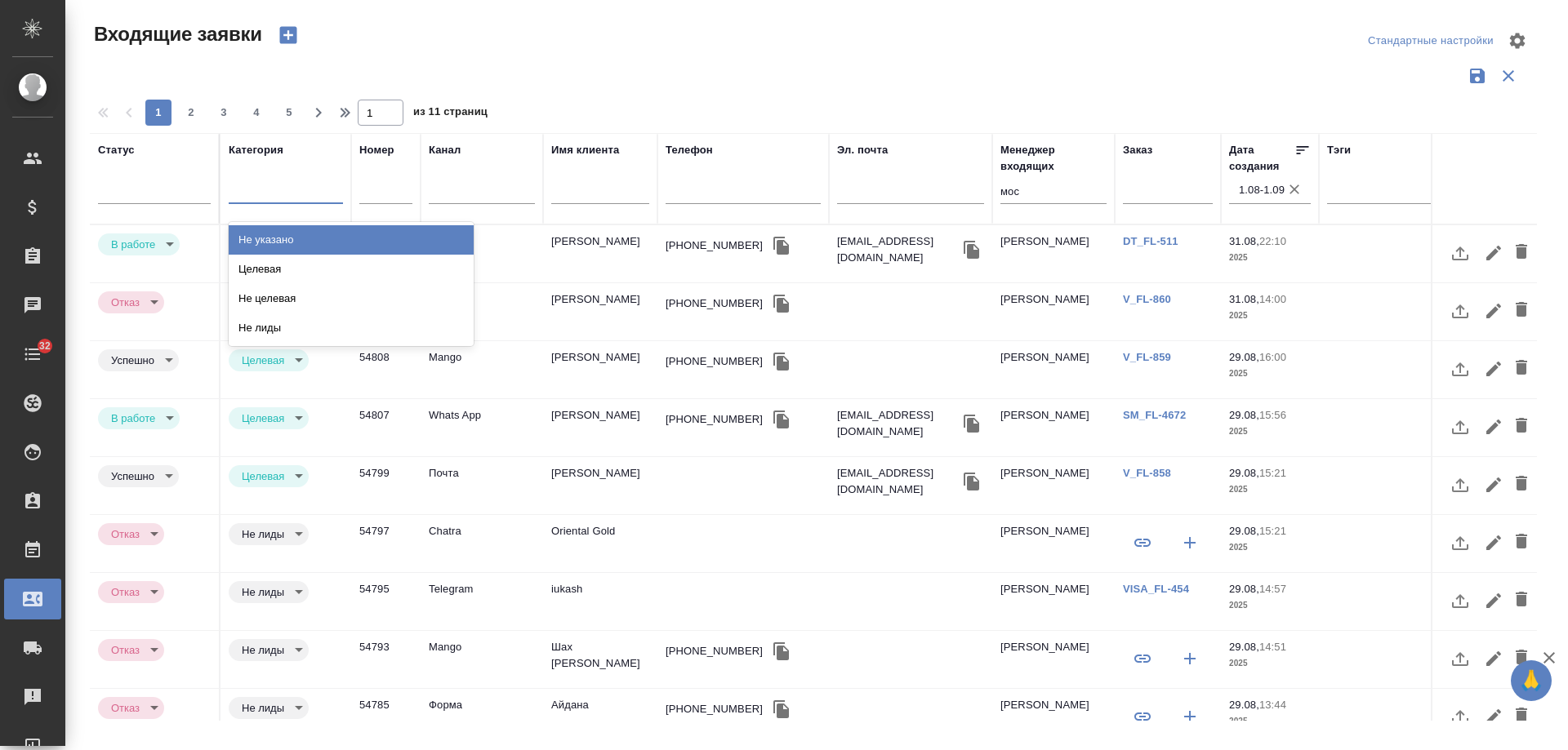
click at [279, 196] on div at bounding box center [286, 187] width 114 height 23
click at [281, 238] on div "Не указано" at bounding box center [351, 239] width 245 height 29
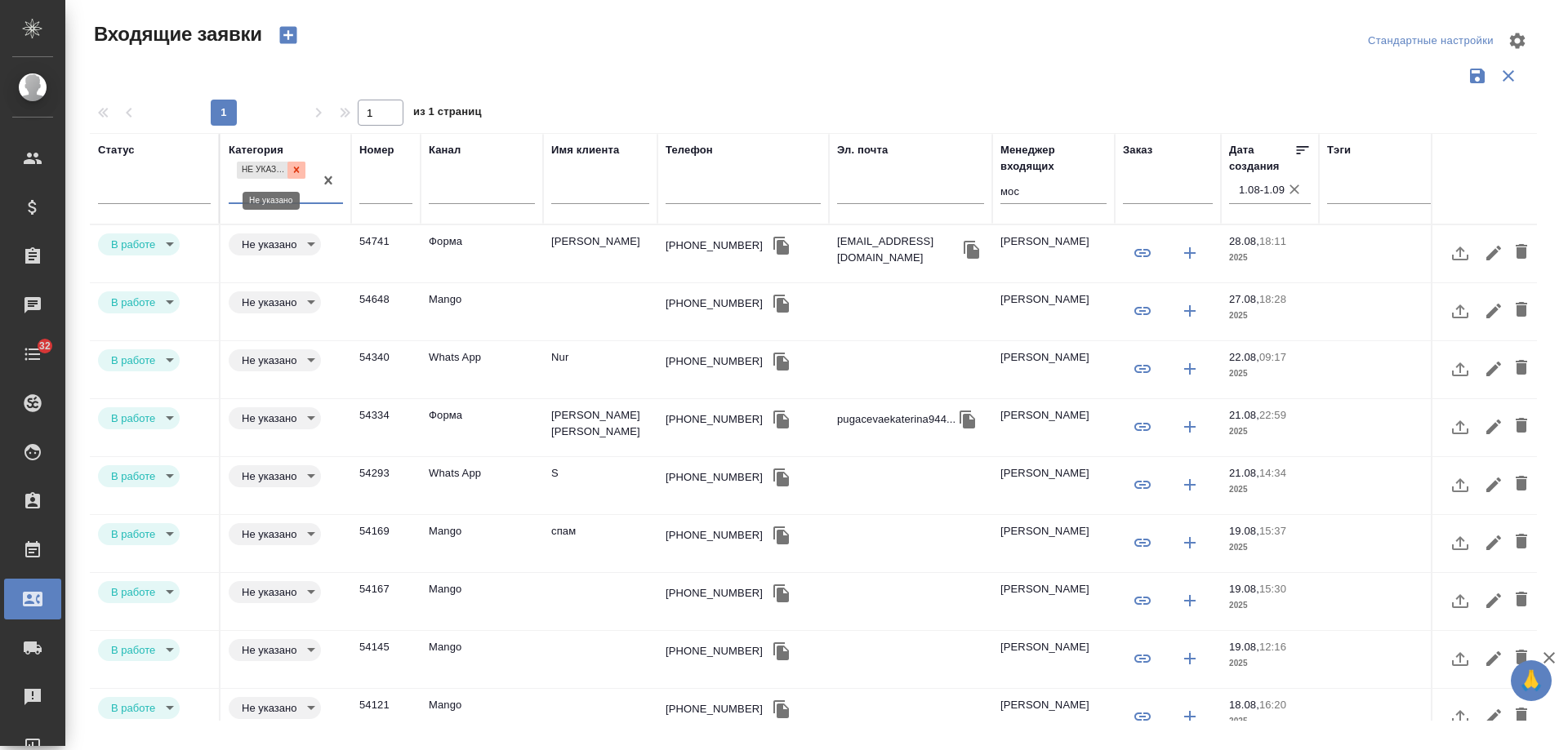
click at [302, 172] on icon at bounding box center [296, 170] width 11 height 11
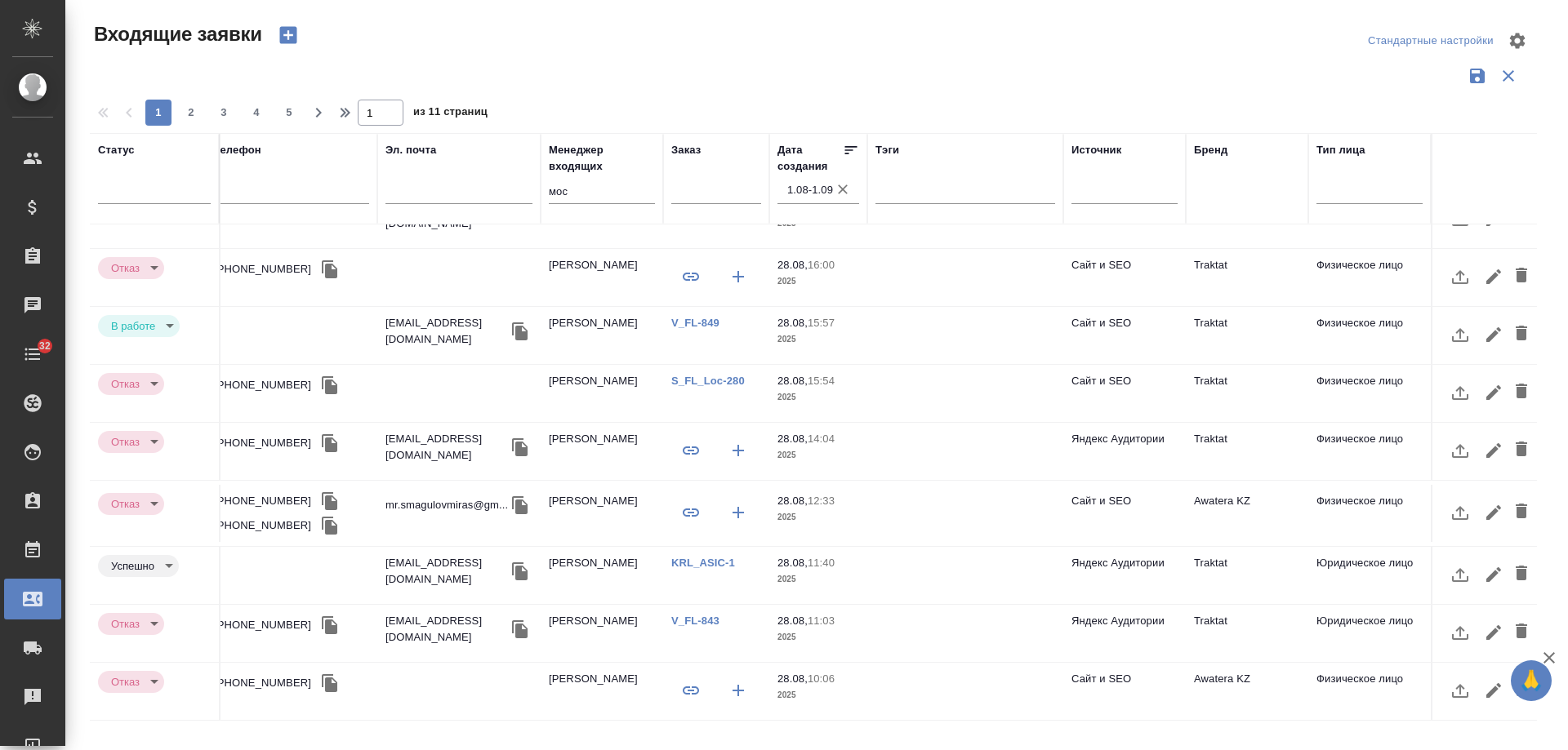
scroll to position [685, 464]
click at [184, 108] on span "2" at bounding box center [192, 112] width 26 height 16
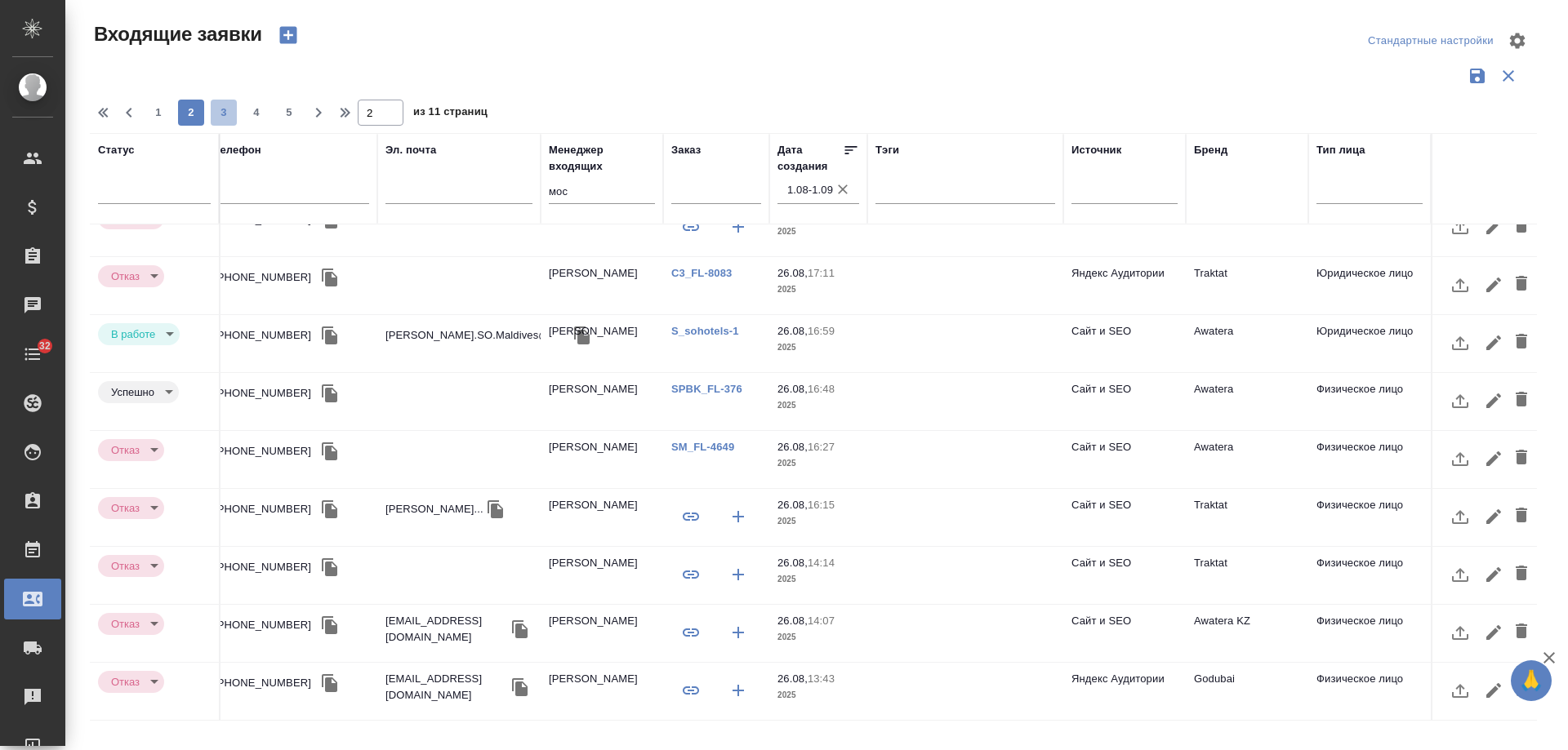
click at [234, 111] on span "3" at bounding box center [224, 112] width 26 height 16
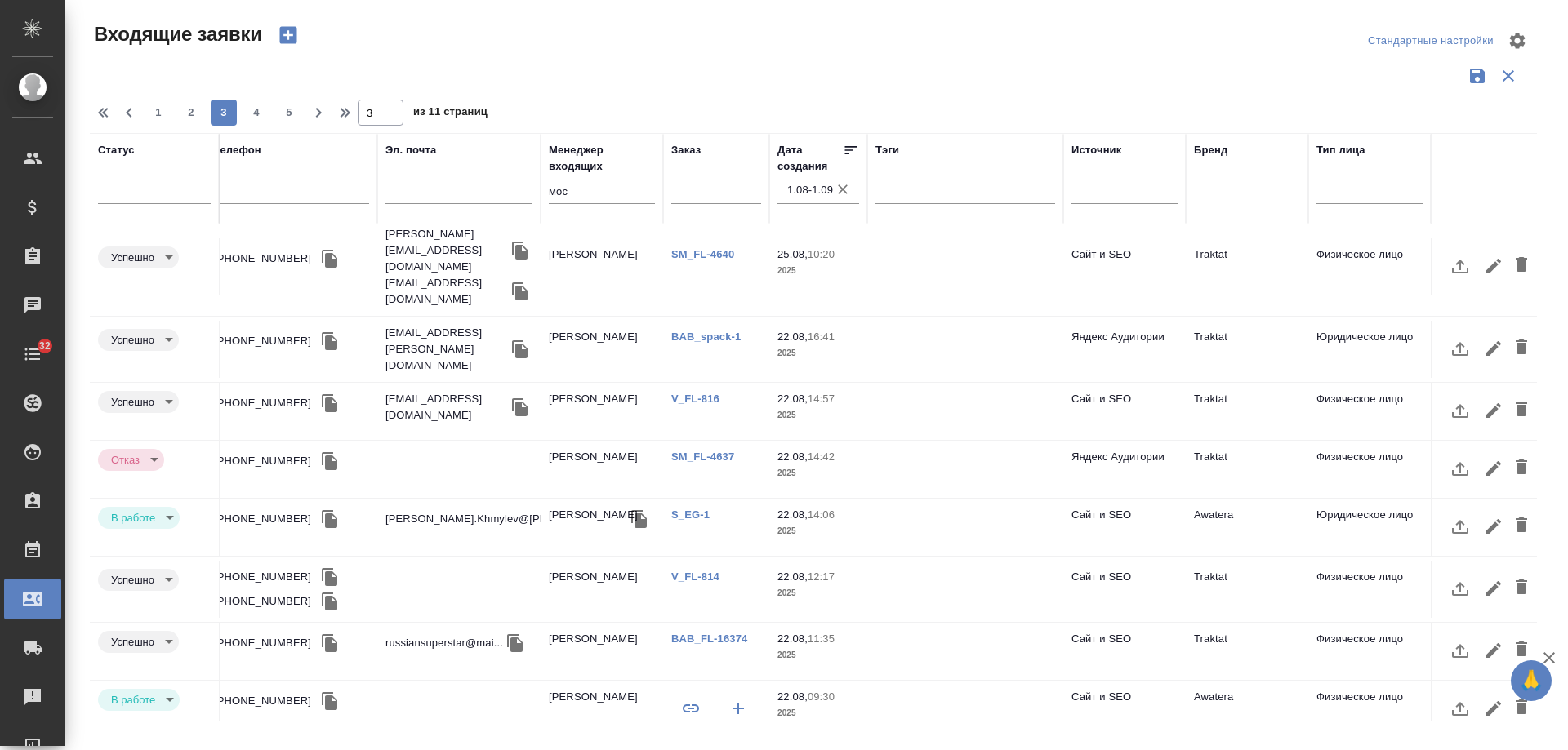
scroll to position [692, 464]
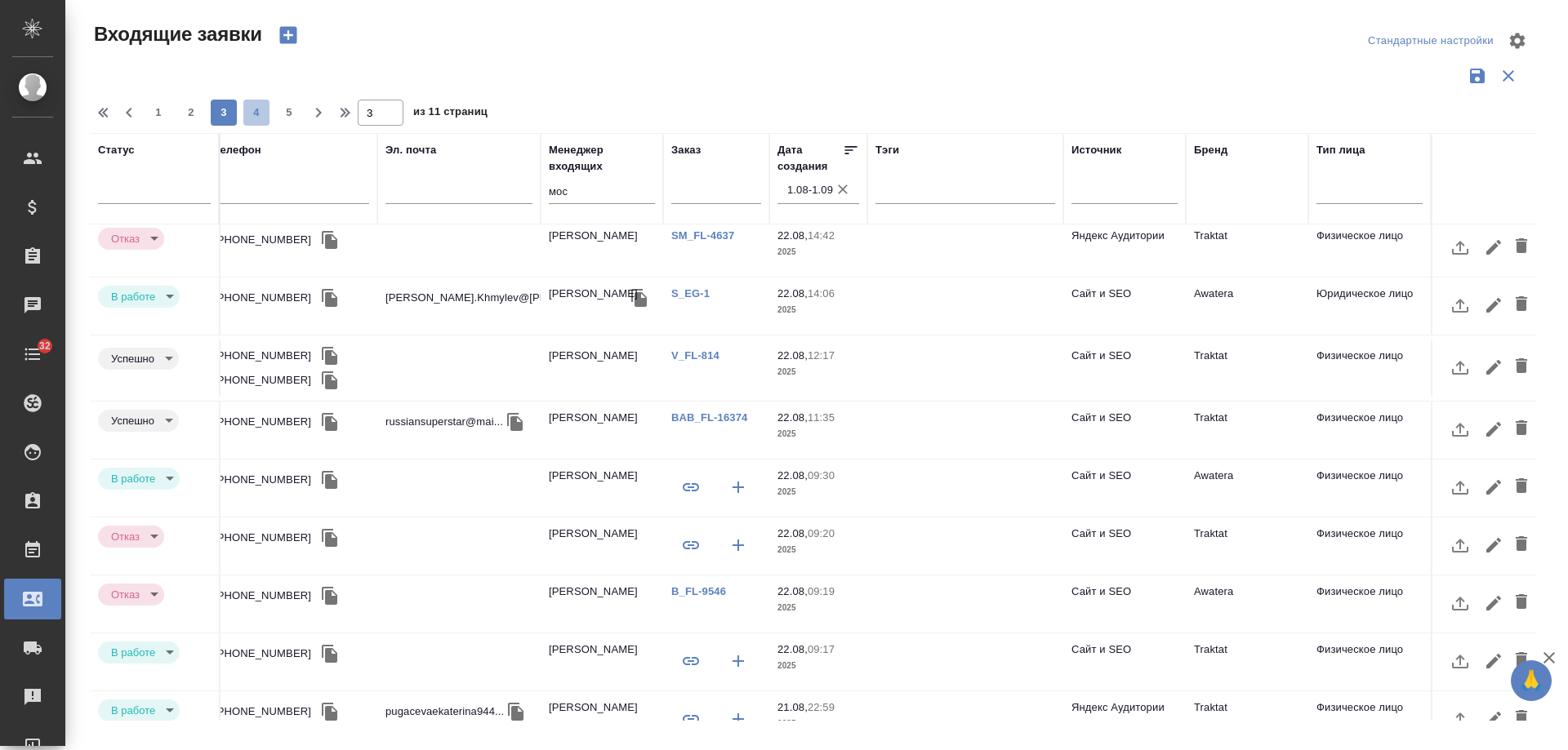
click at [255, 114] on span "4" at bounding box center [257, 112] width 26 height 16
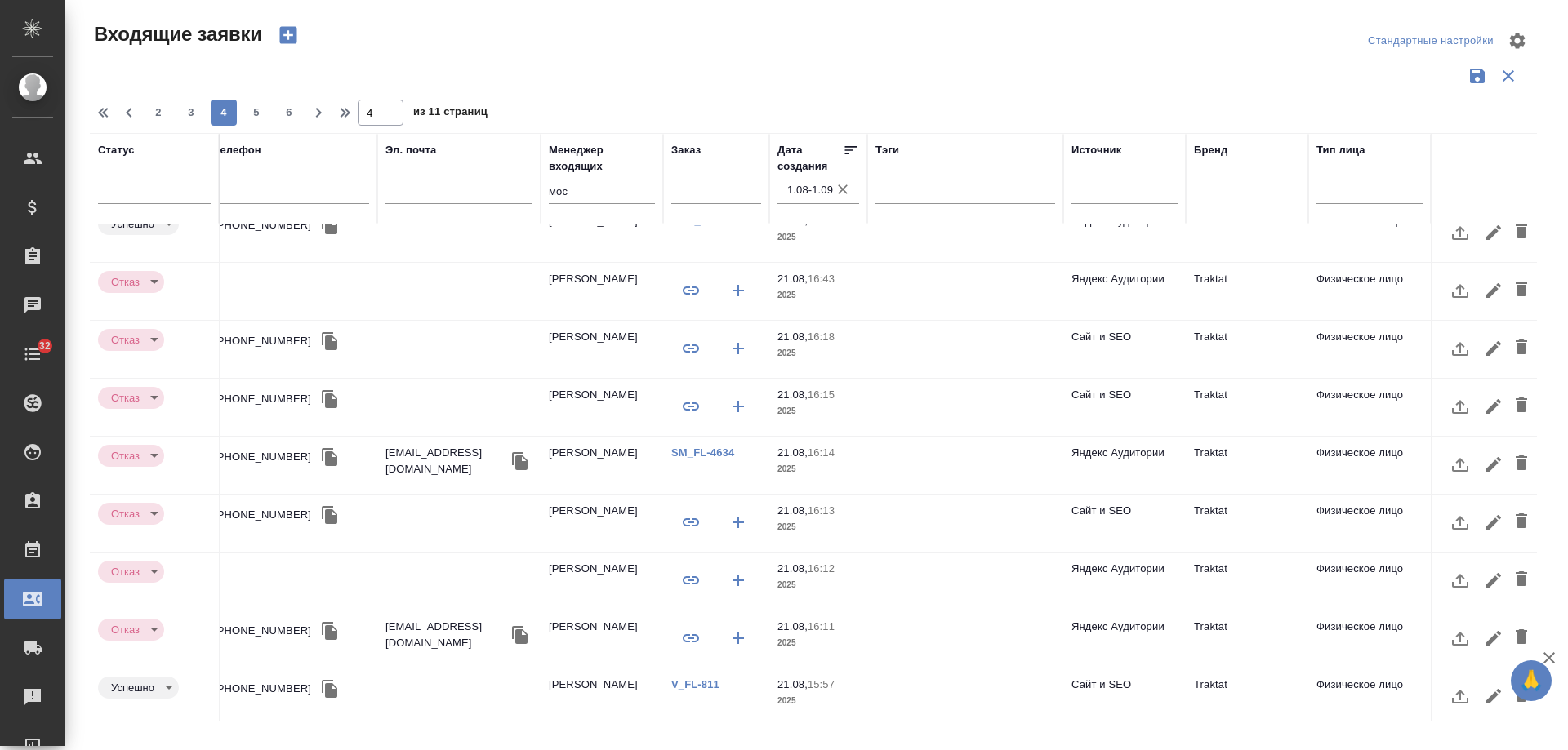
scroll to position [0, 464]
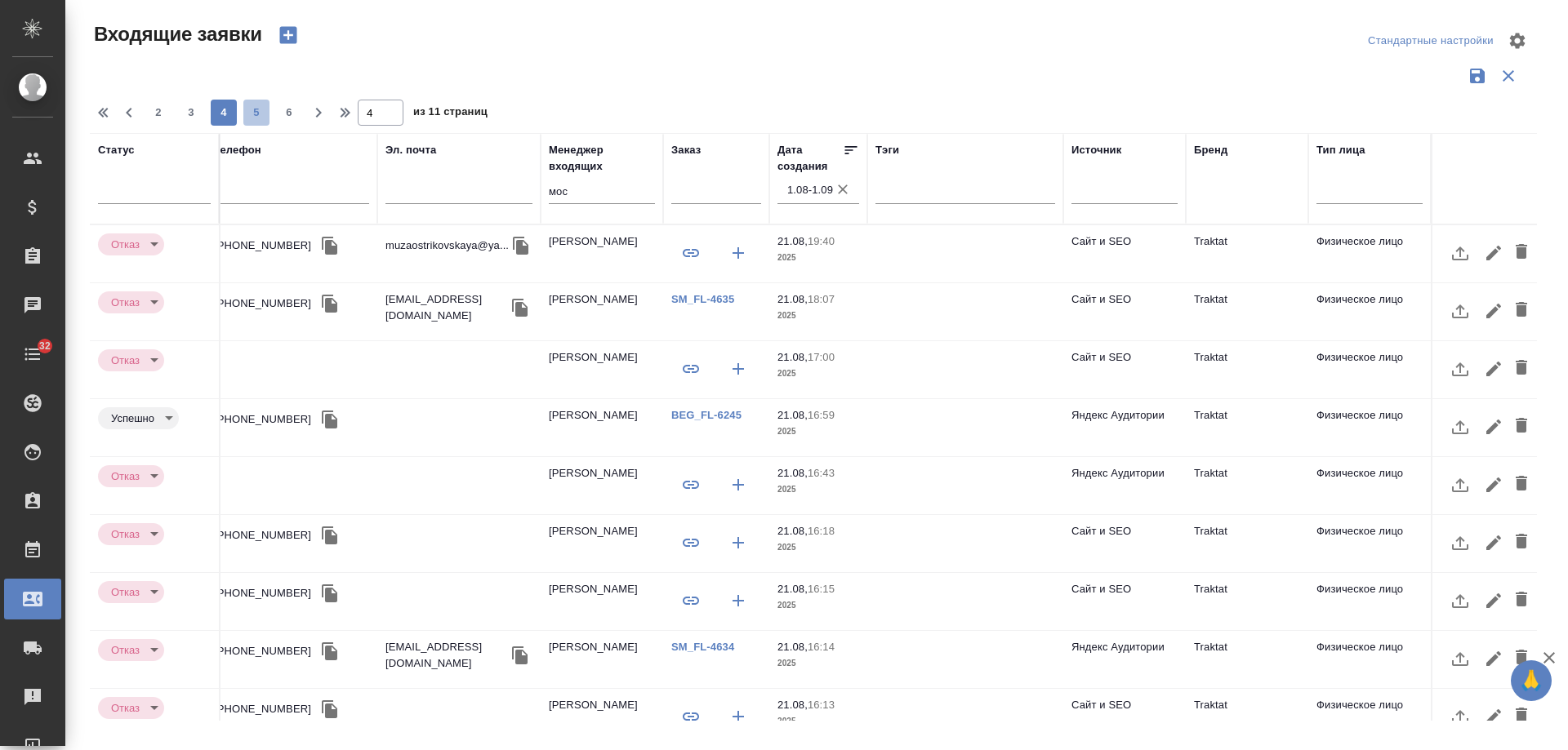
click at [258, 117] on span "5" at bounding box center [257, 112] width 26 height 16
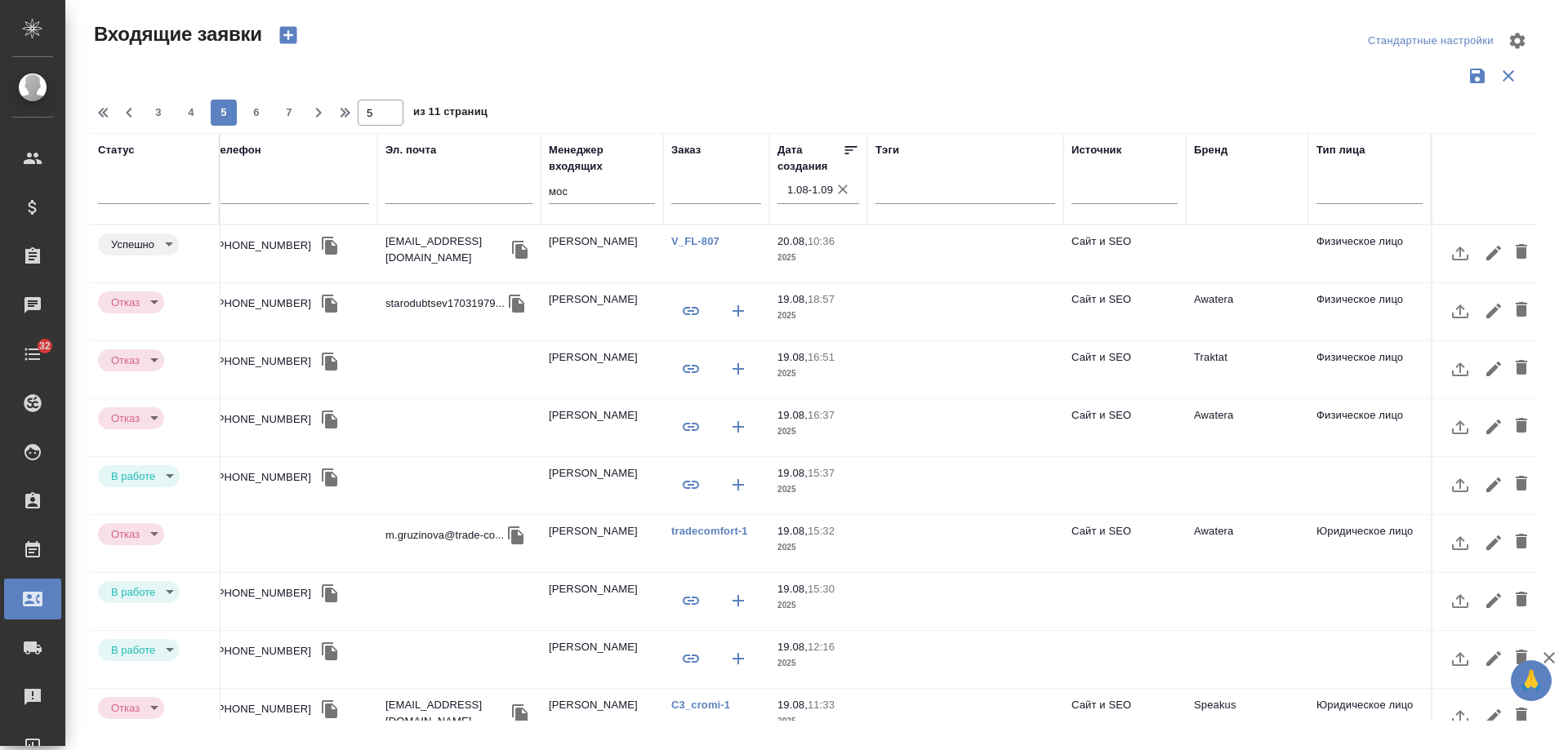
click at [1213, 231] on td at bounding box center [1247, 253] width 122 height 57
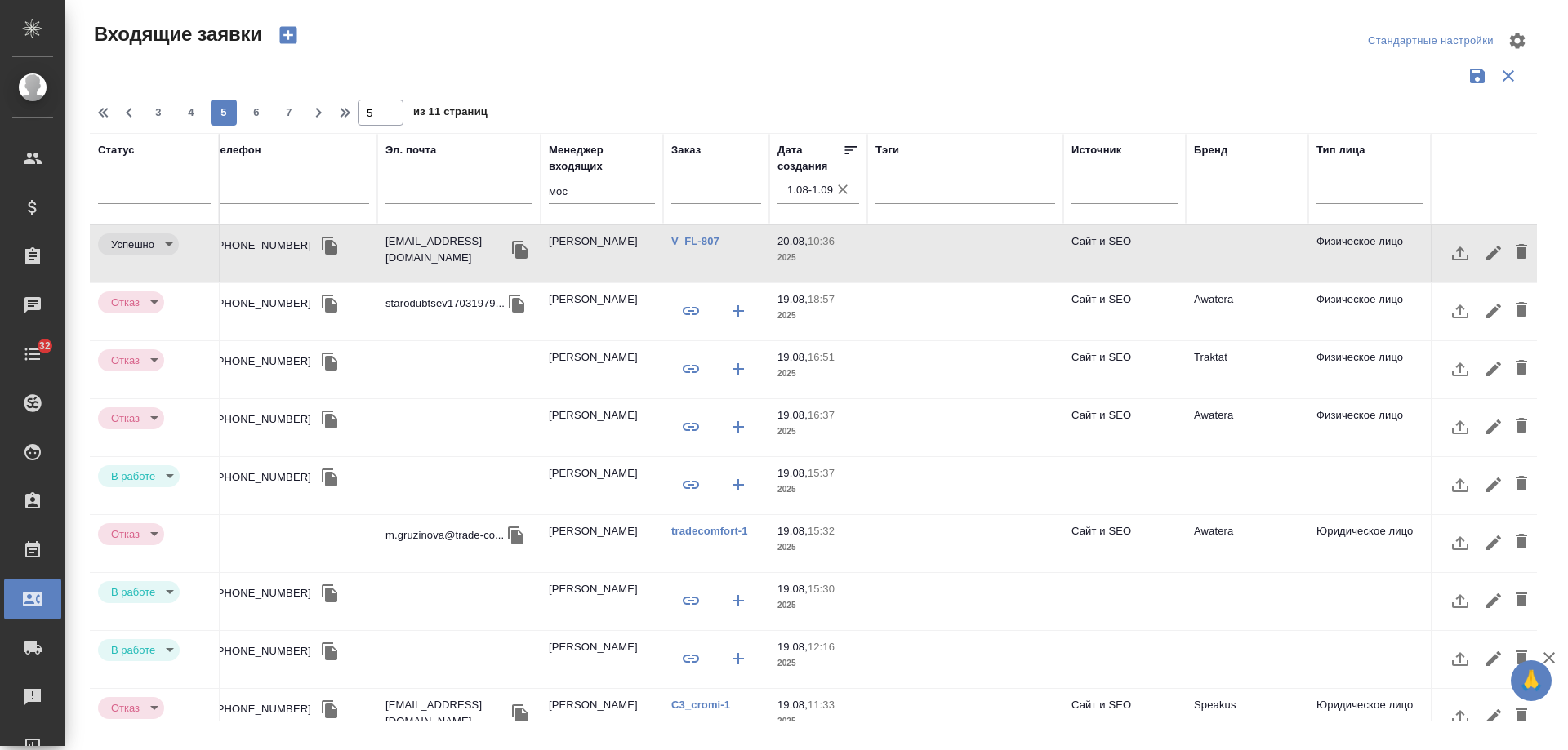
click at [1049, 490] on td at bounding box center [965, 486] width 196 height 57
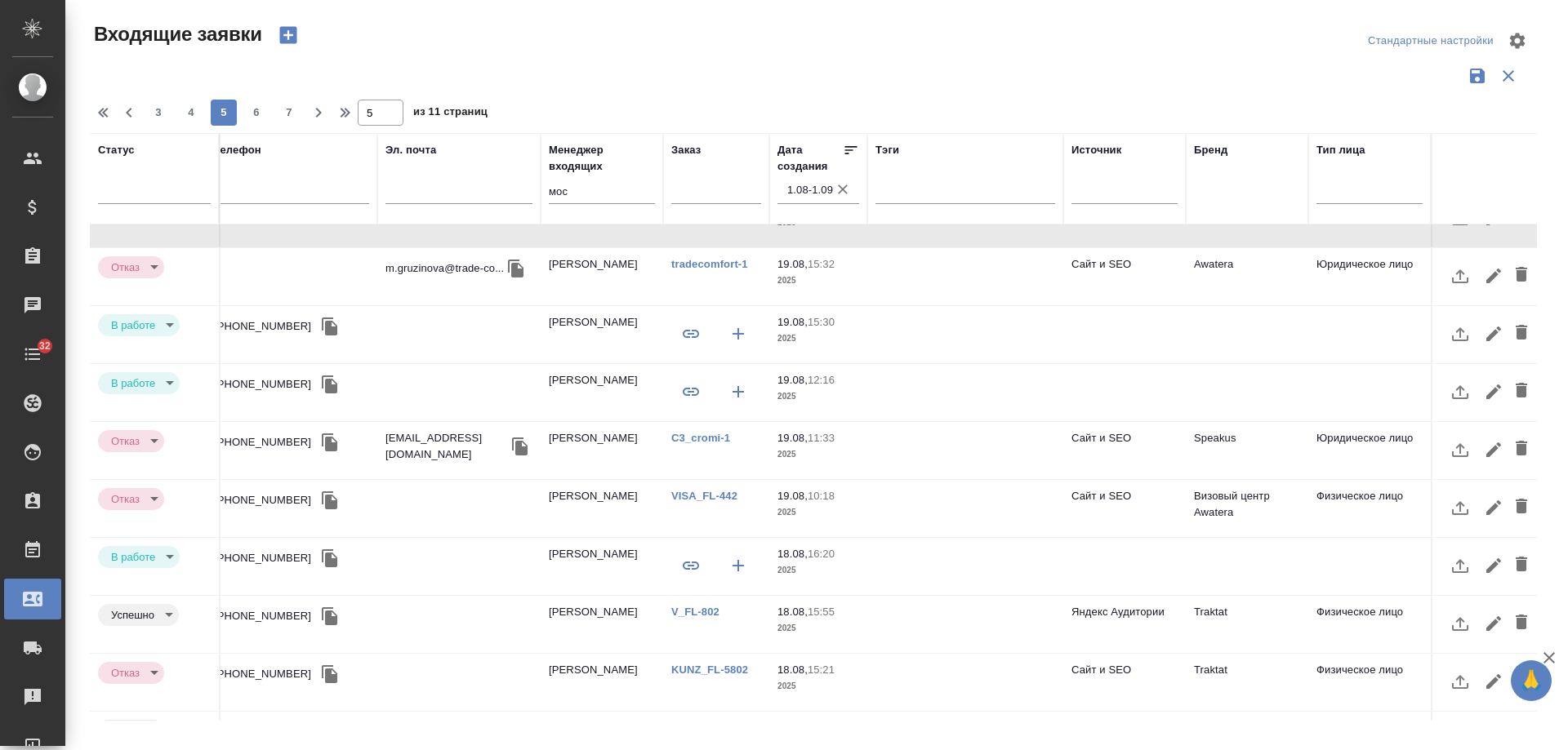
scroll to position [245, 464]
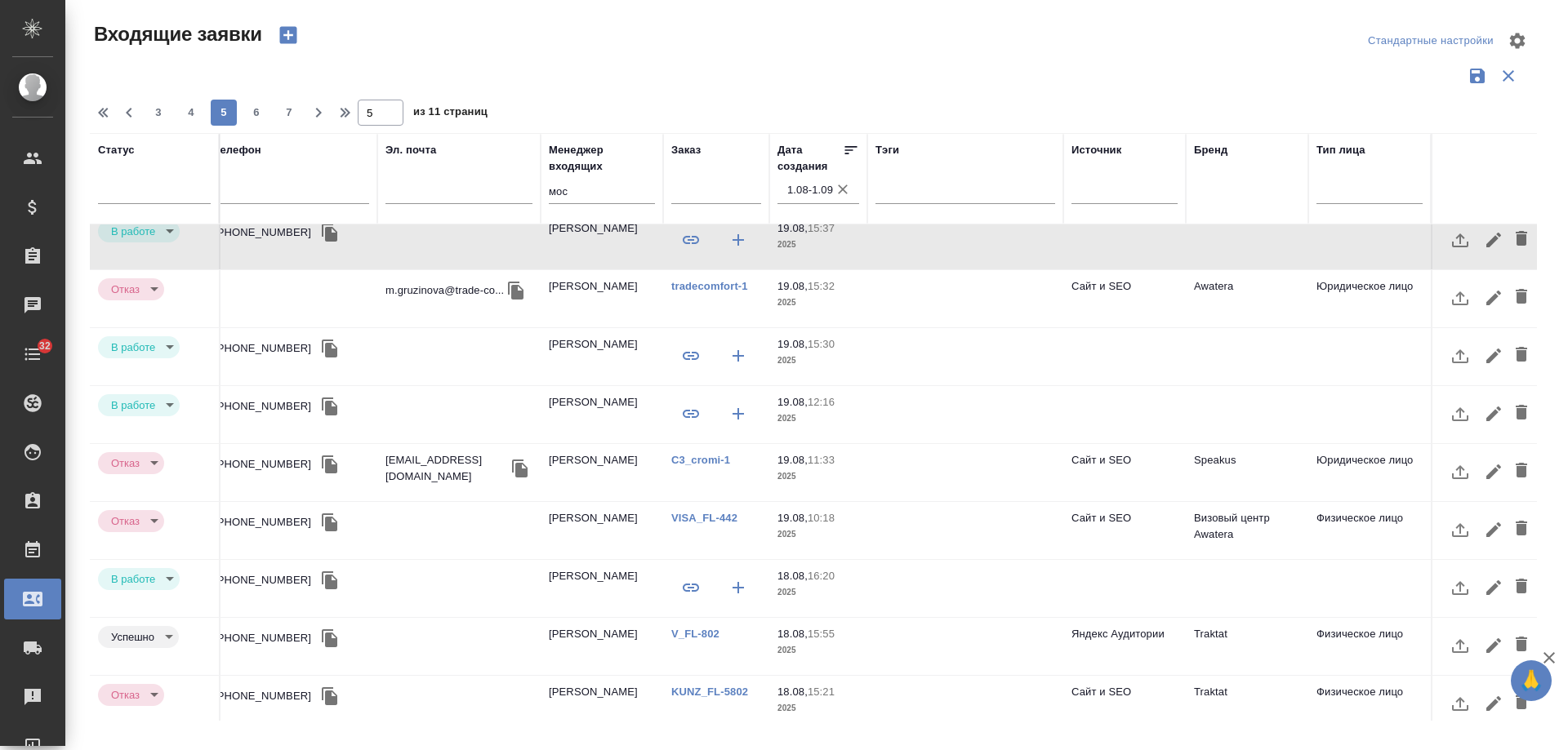
click at [1196, 357] on td at bounding box center [1247, 356] width 122 height 57
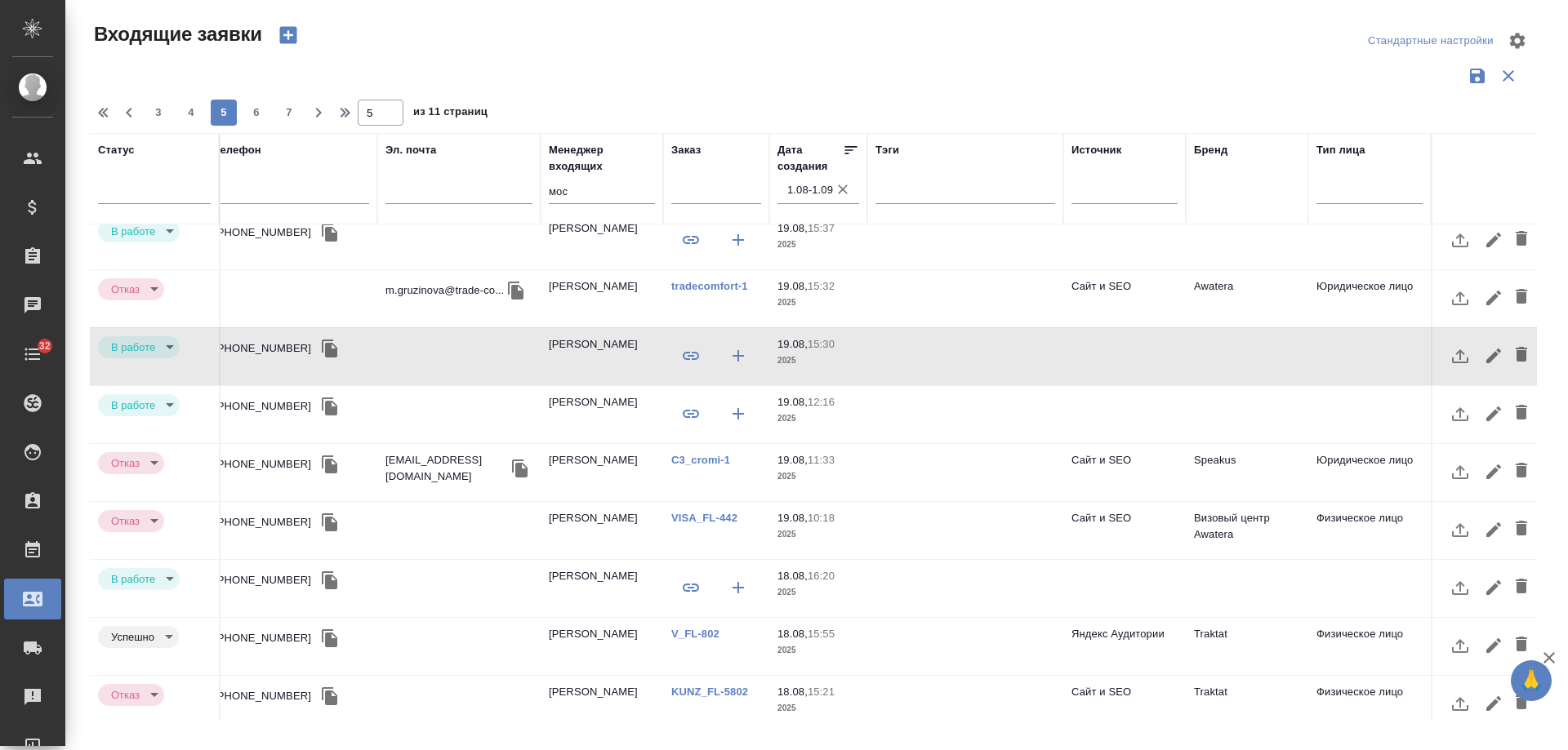
click at [1172, 418] on td at bounding box center [1124, 414] width 122 height 57
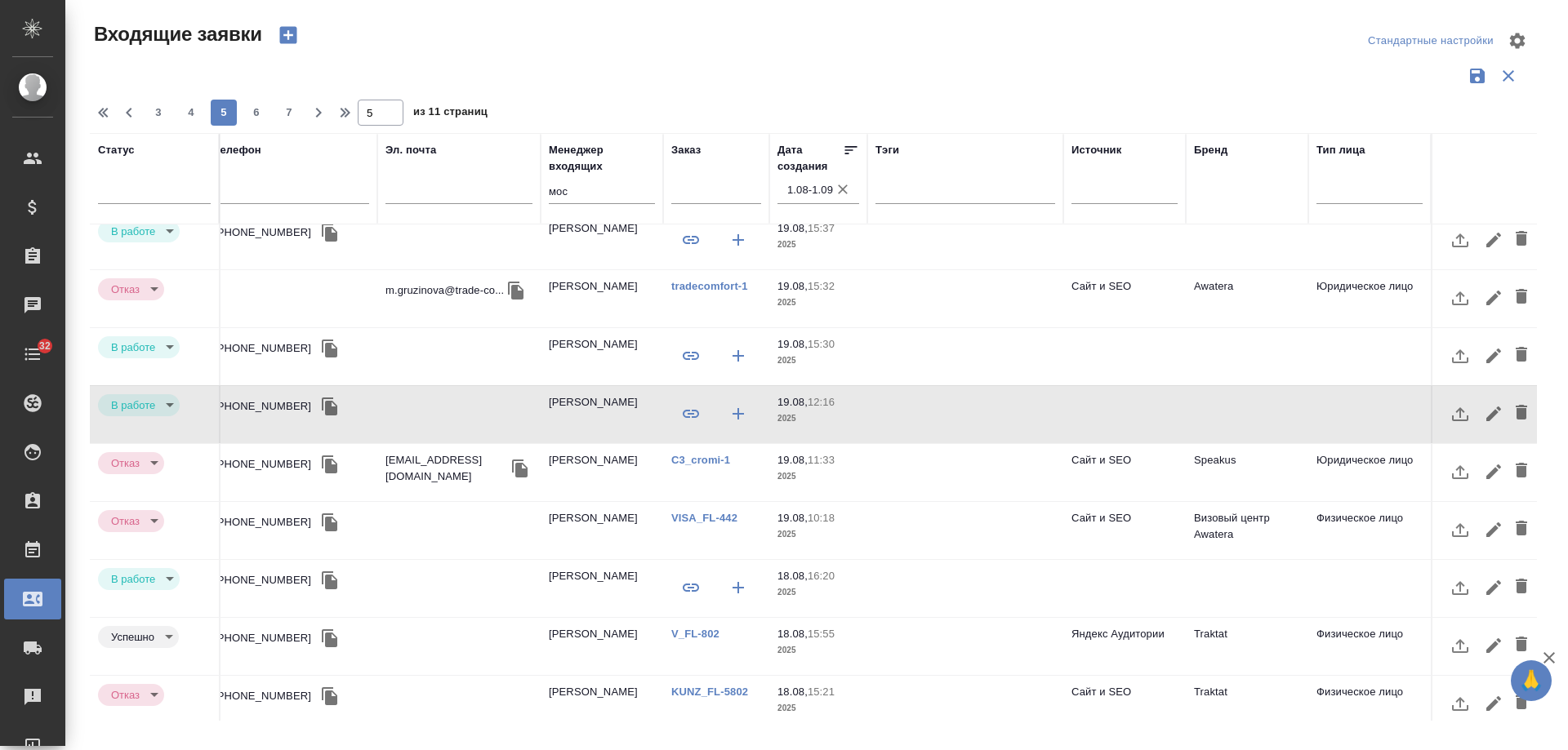
click at [1195, 597] on td at bounding box center [1247, 588] width 122 height 57
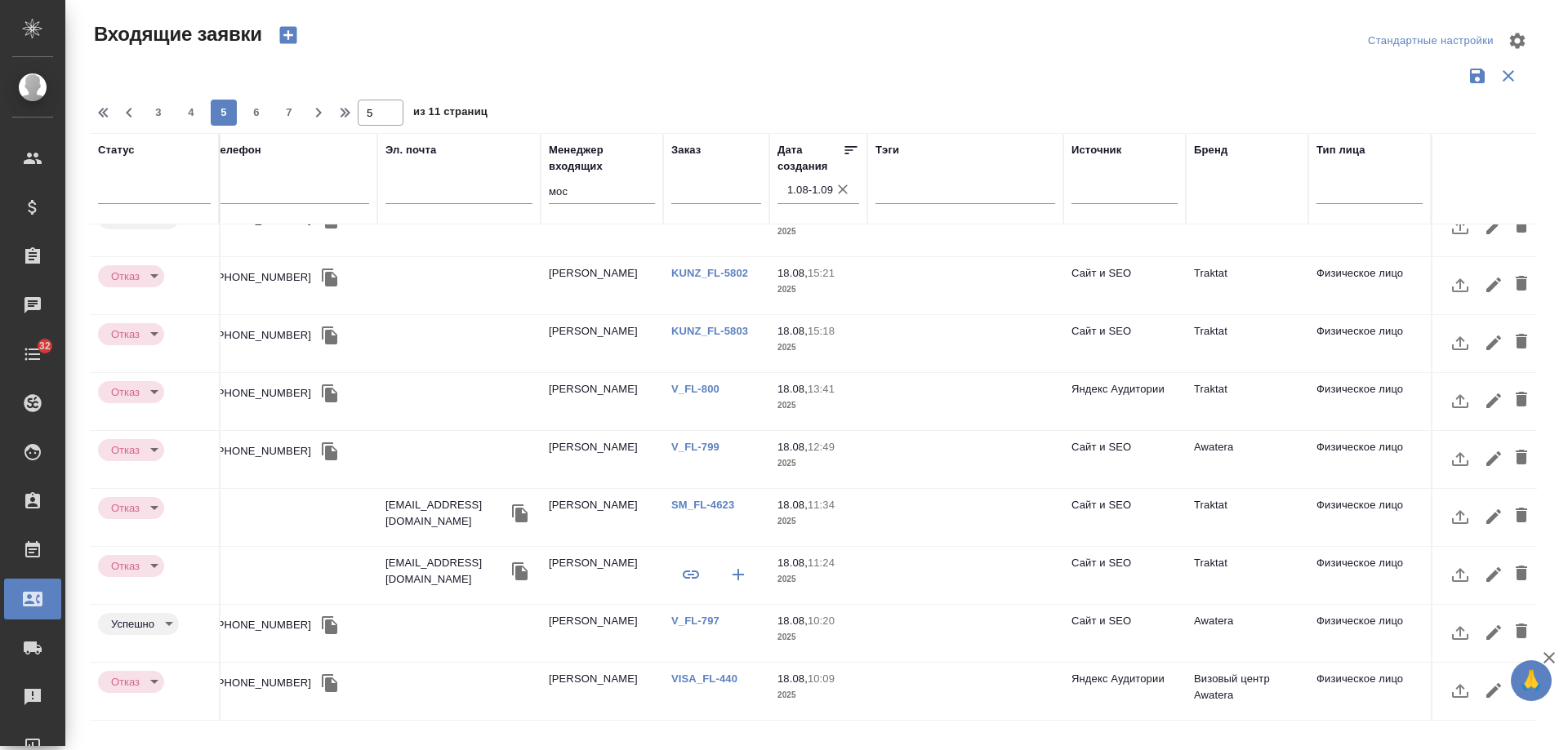
scroll to position [685, 464]
click at [249, 114] on span "6" at bounding box center [257, 112] width 26 height 16
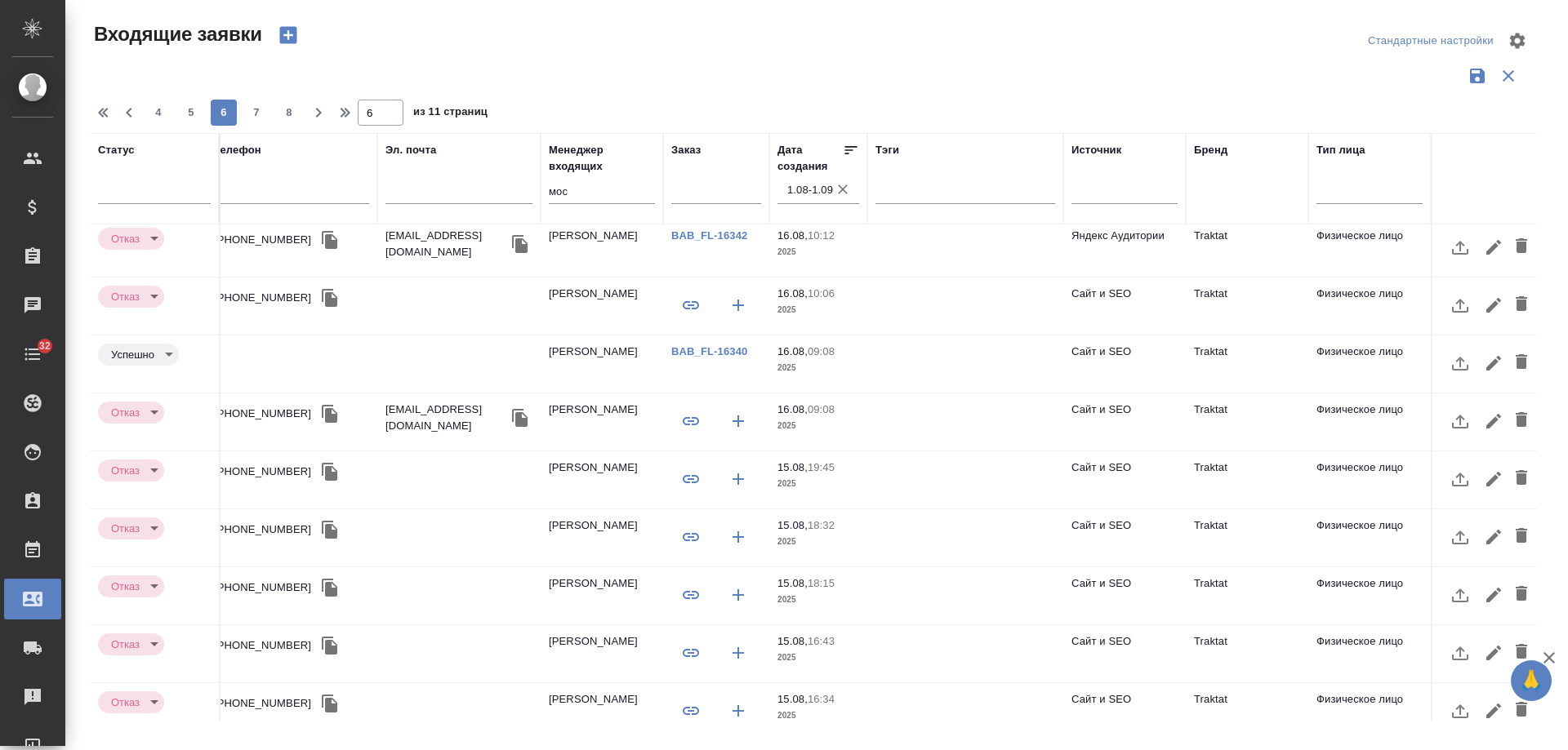
scroll to position [692, 464]
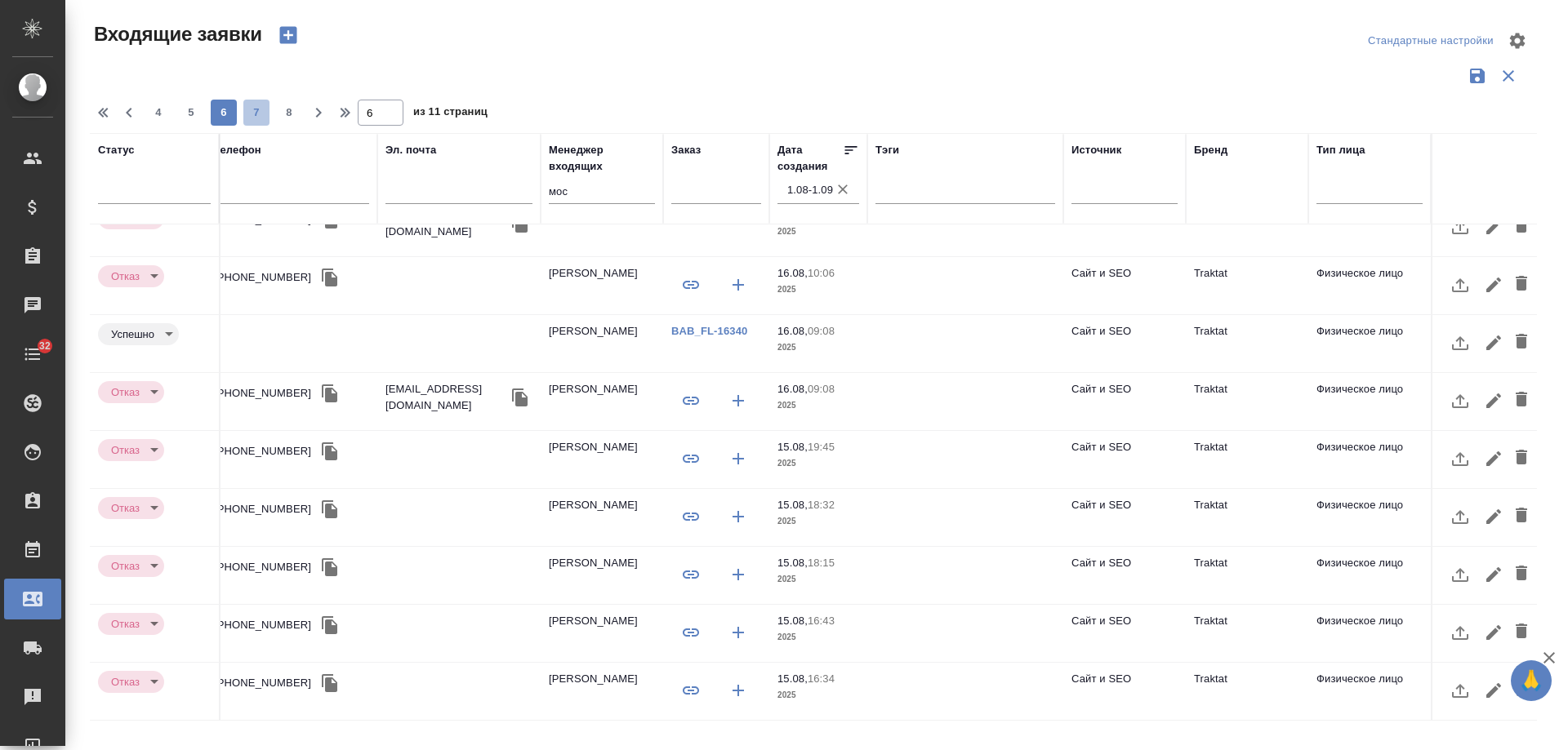
click at [258, 114] on span "7" at bounding box center [257, 112] width 26 height 16
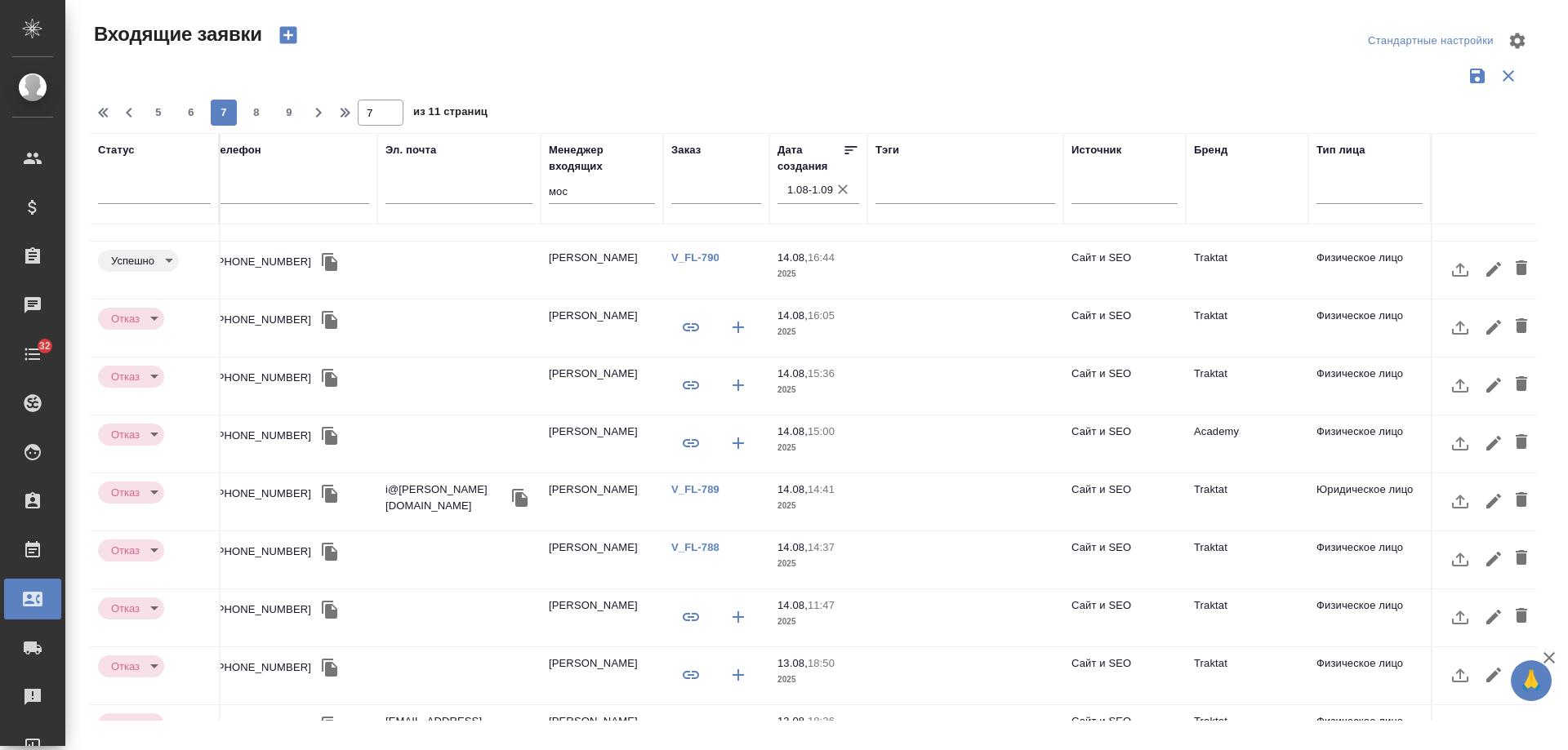
scroll to position [676, 464]
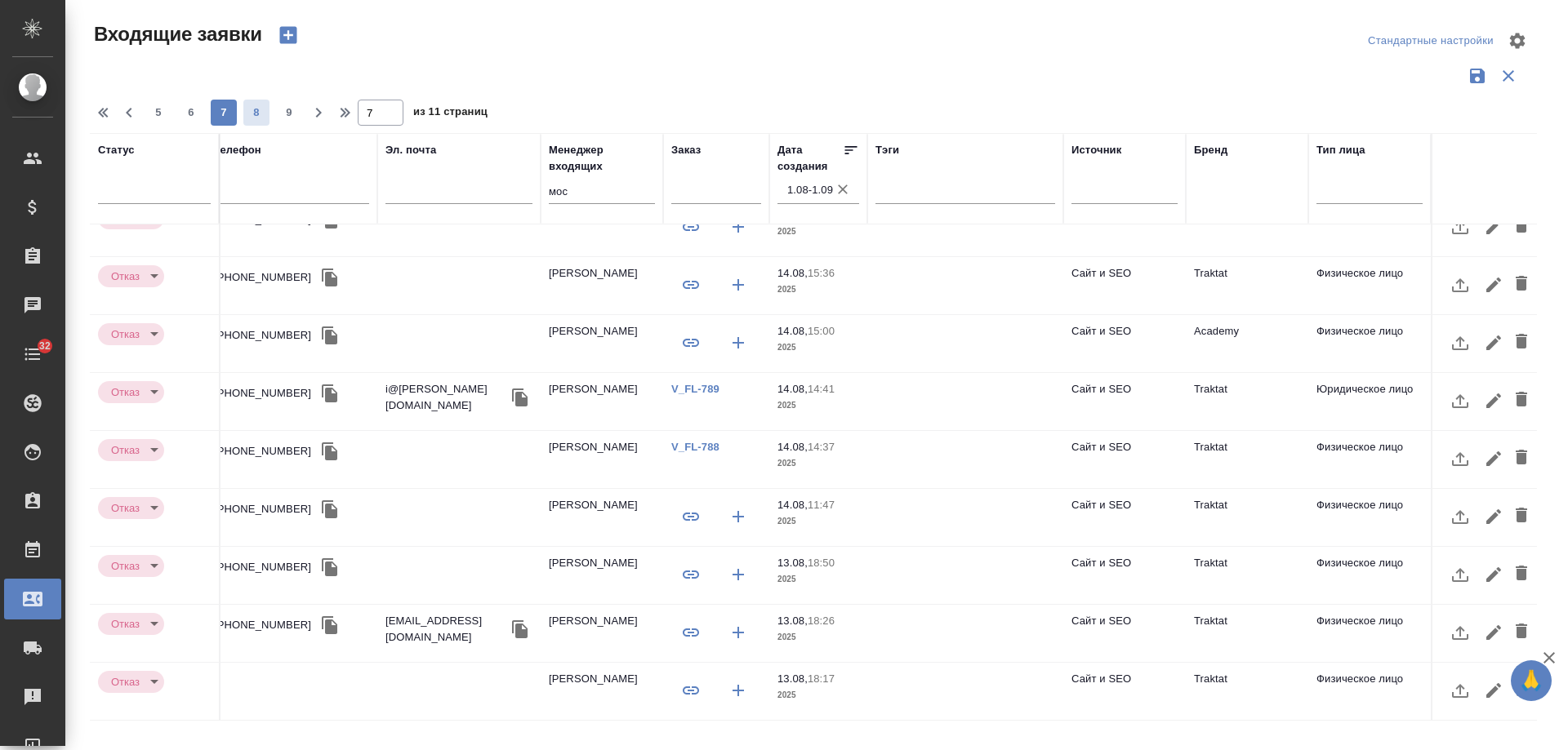
click at [250, 120] on span "8" at bounding box center [257, 112] width 26 height 16
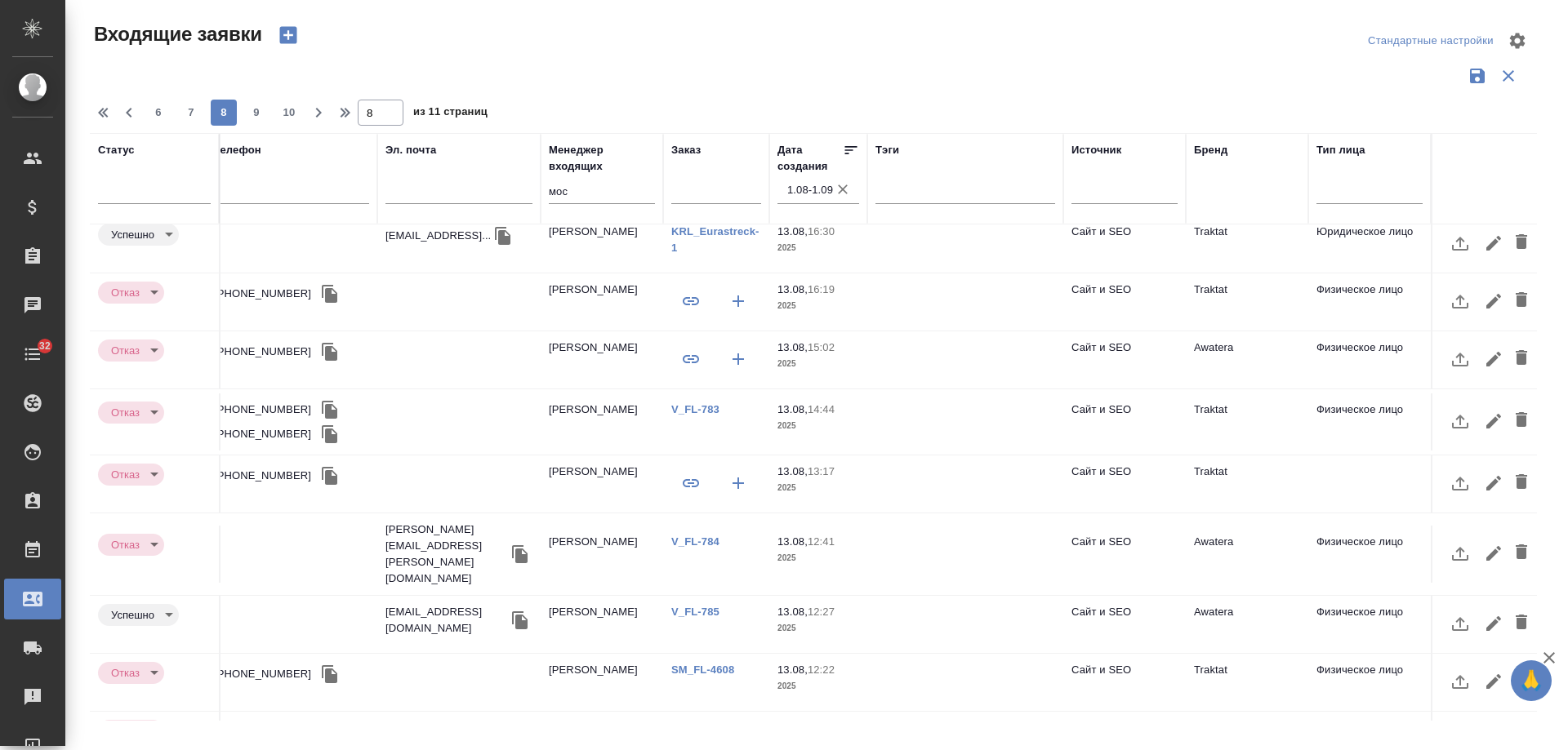
scroll to position [0, 464]
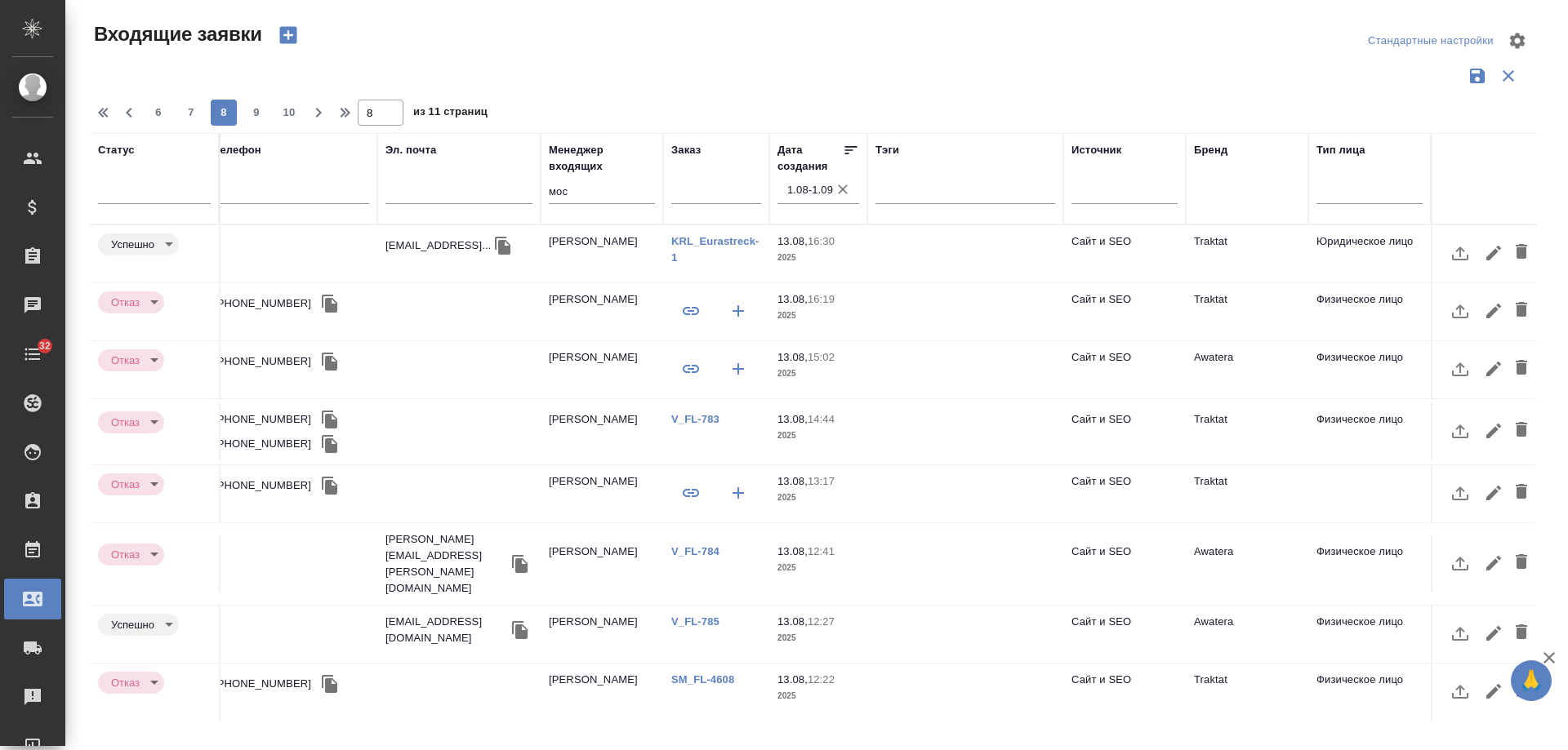
click at [1203, 485] on td "Traktat" at bounding box center [1247, 493] width 122 height 57
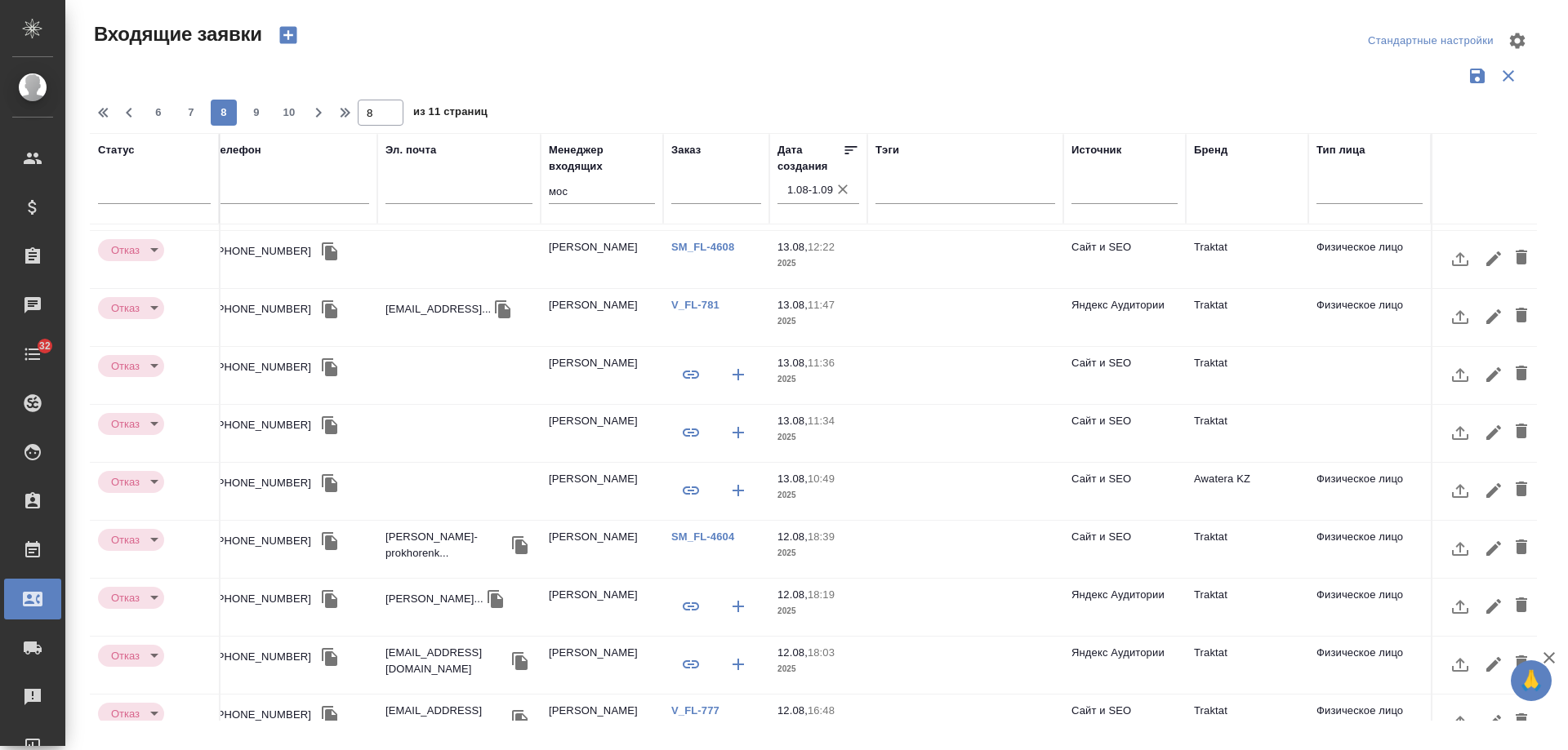
scroll to position [490, 464]
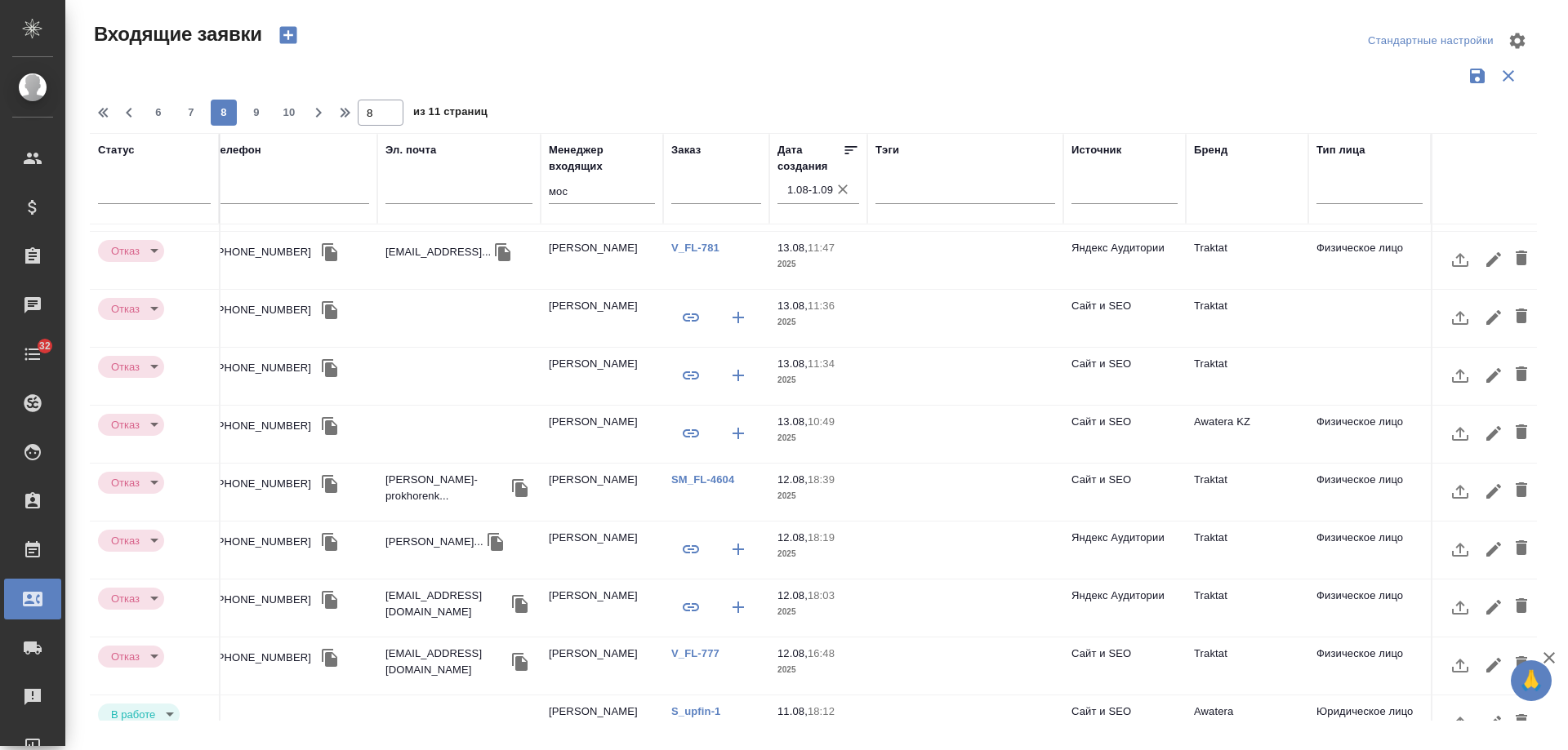
click at [1223, 292] on td "Traktat" at bounding box center [1247, 318] width 122 height 57
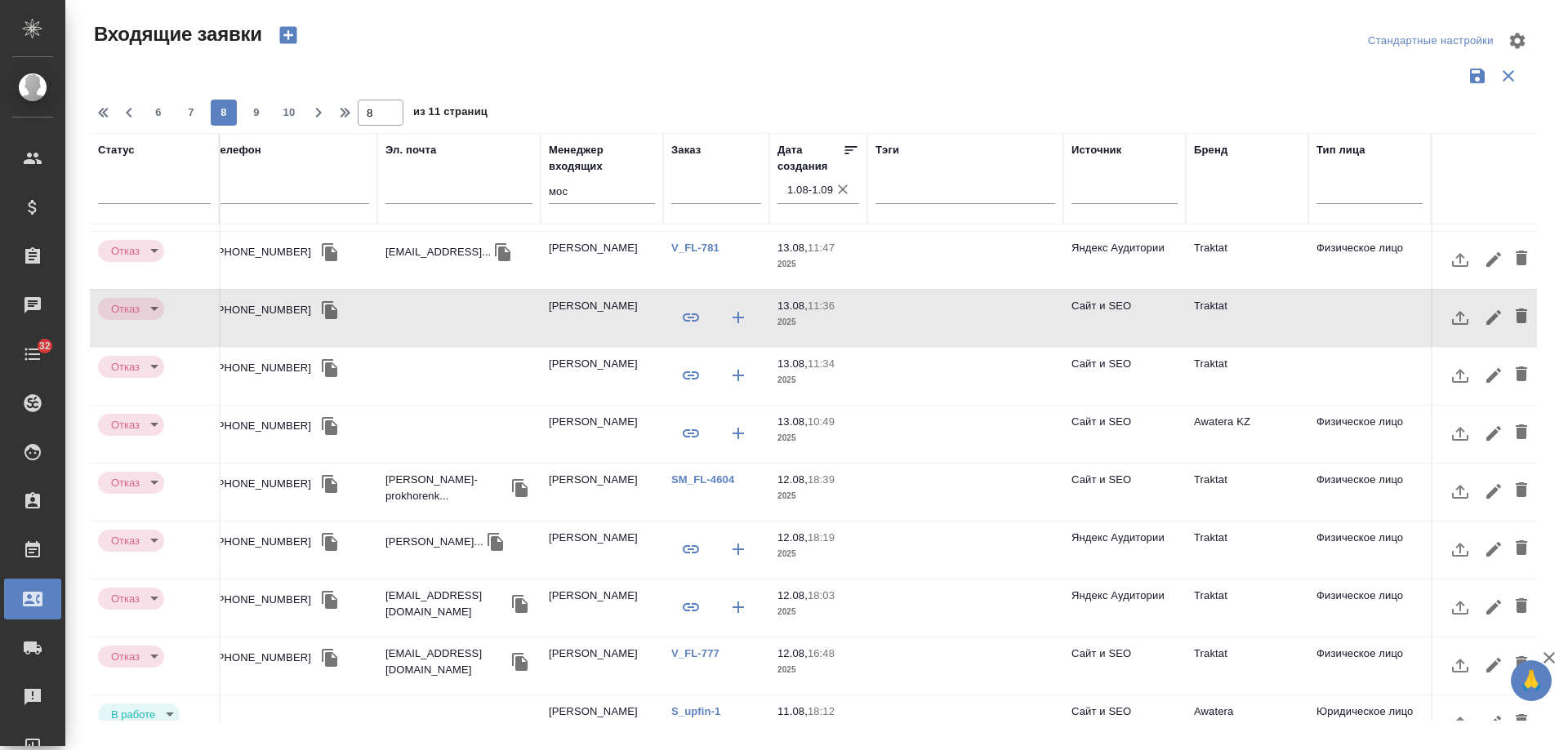
click at [1249, 290] on td "Traktat" at bounding box center [1247, 318] width 122 height 57
click at [1270, 356] on td "Traktat" at bounding box center [1247, 375] width 122 height 57
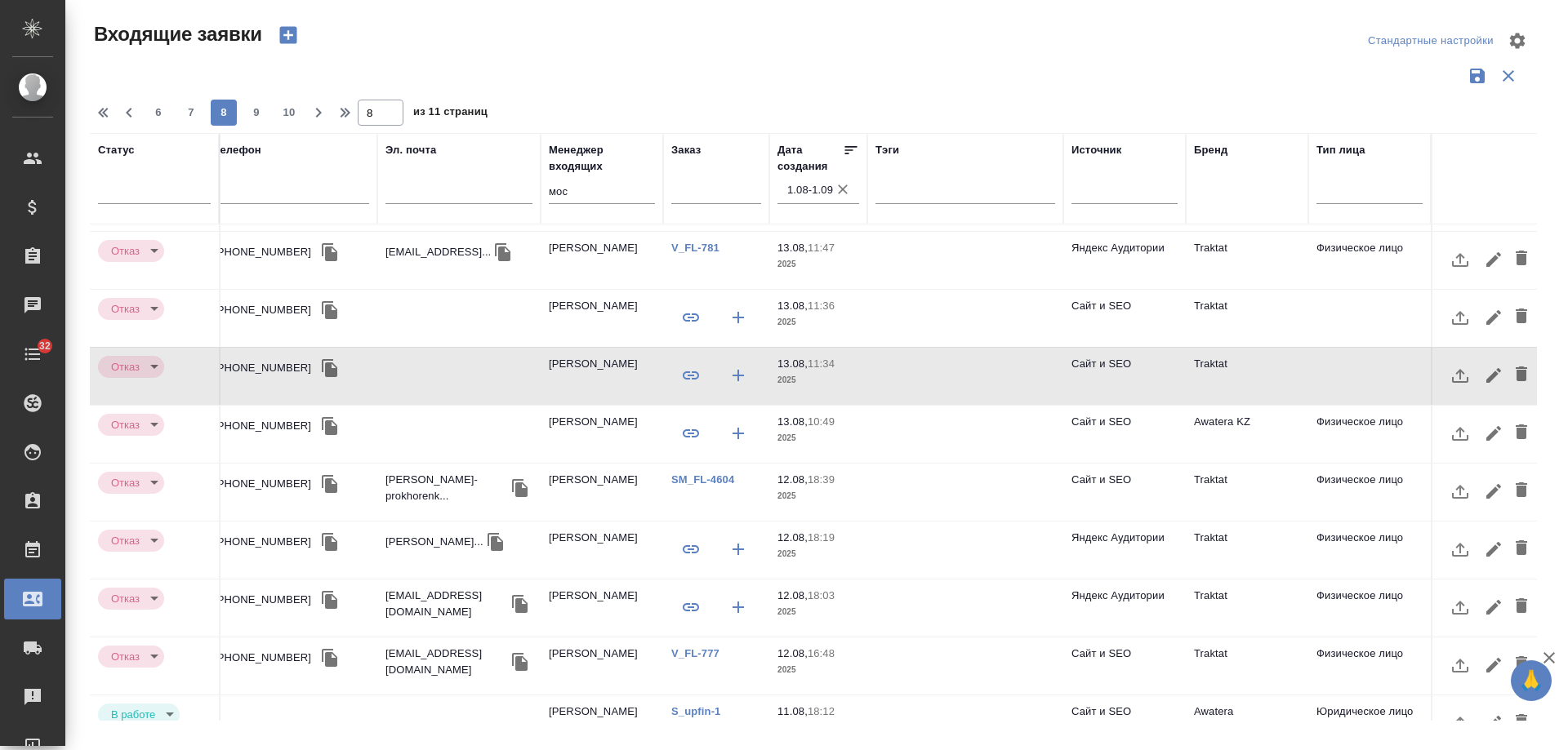
click at [1217, 347] on td "Traktat" at bounding box center [1247, 375] width 122 height 57
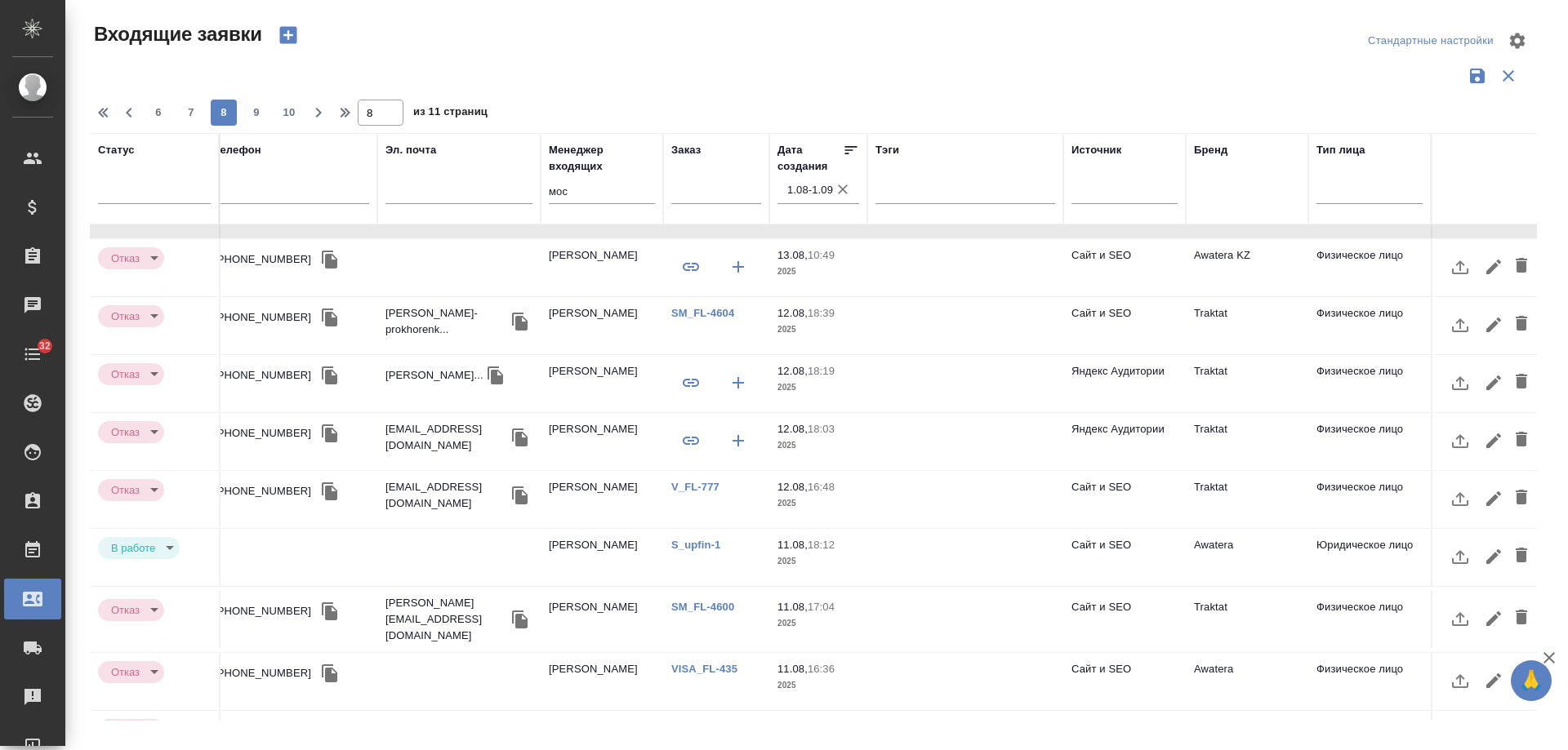
scroll to position [692, 464]
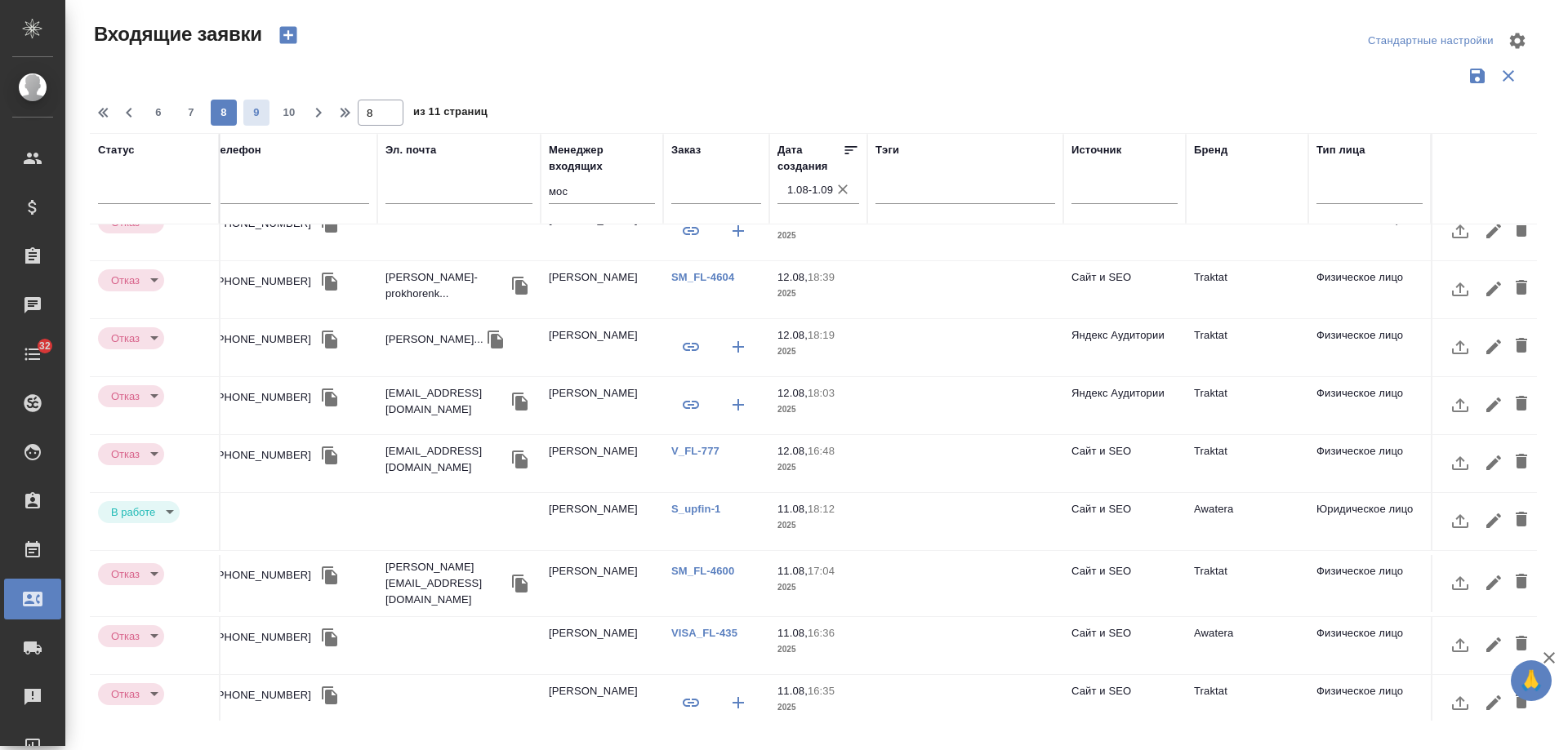
click at [251, 119] on span "9" at bounding box center [257, 112] width 26 height 16
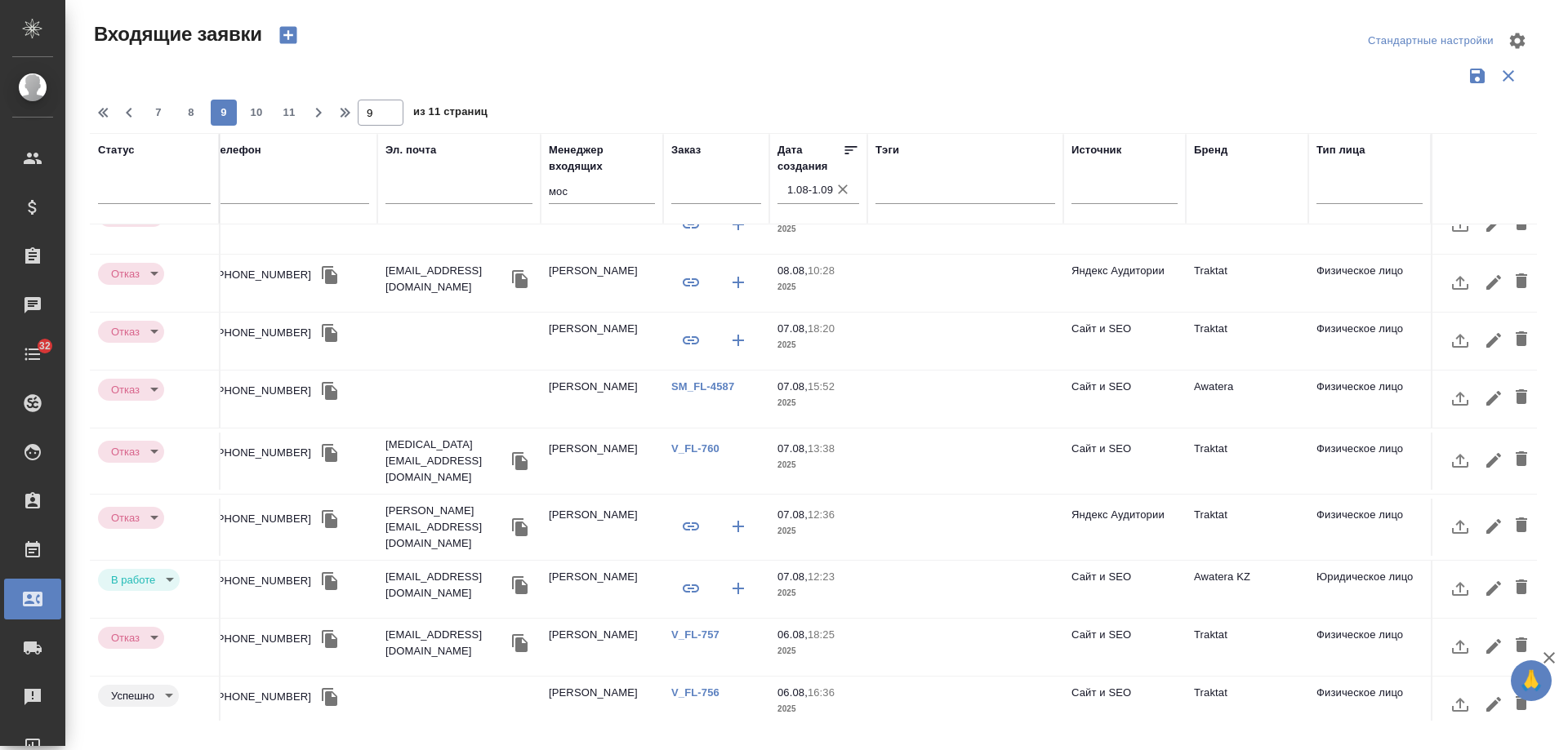
scroll to position [685, 464]
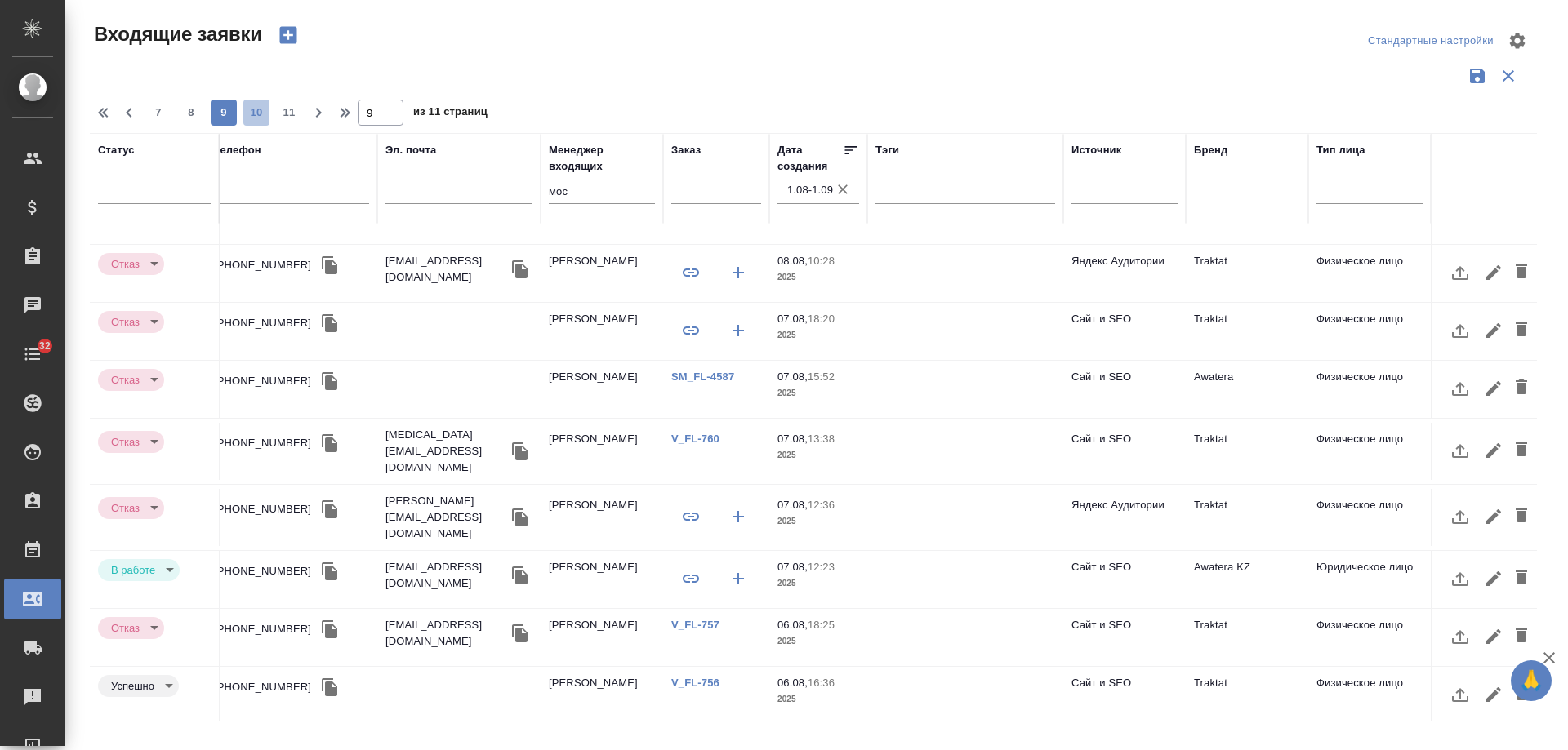
click at [263, 112] on span "10" at bounding box center [257, 112] width 26 height 16
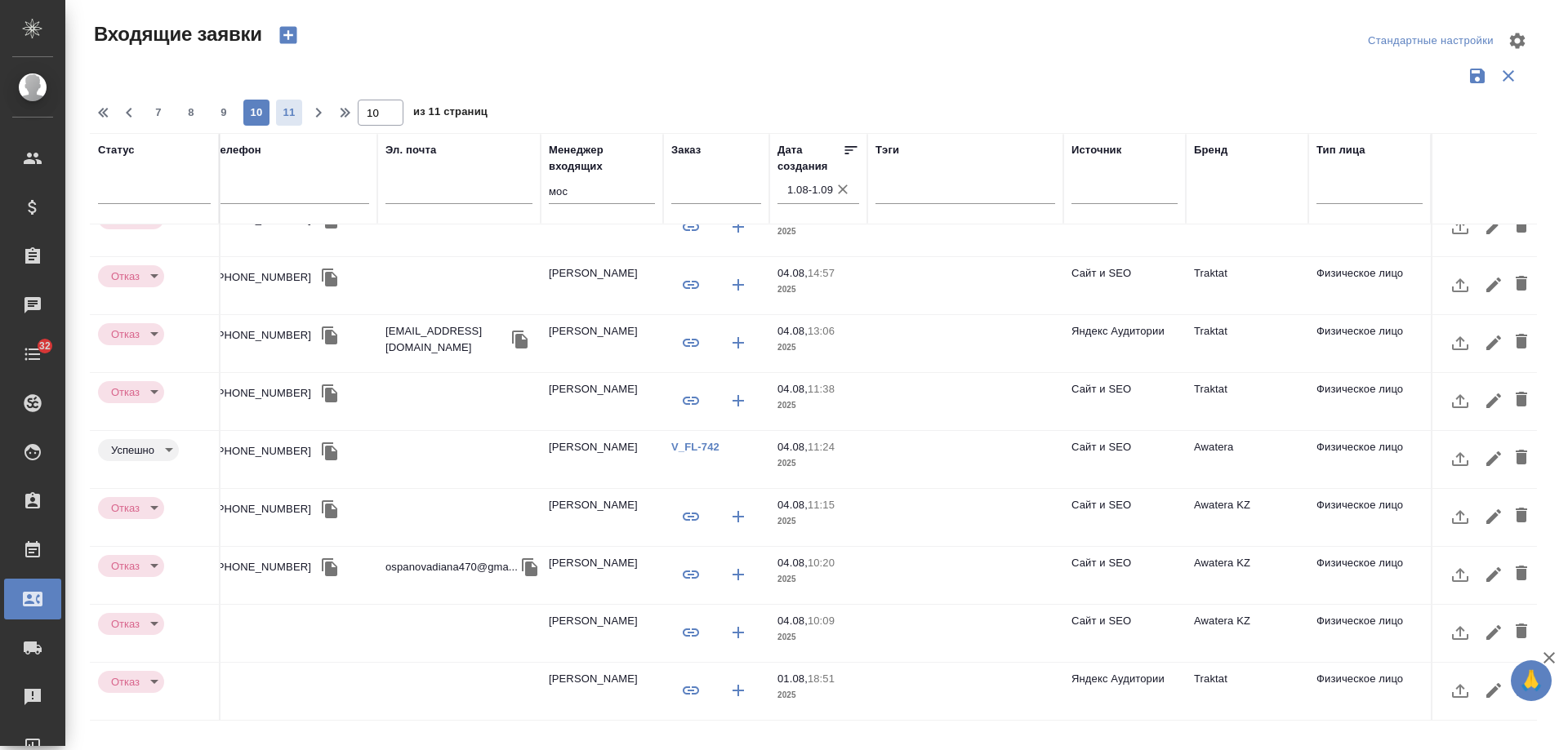
click at [289, 120] on span "11" at bounding box center [289, 112] width 26 height 16
type input "11"
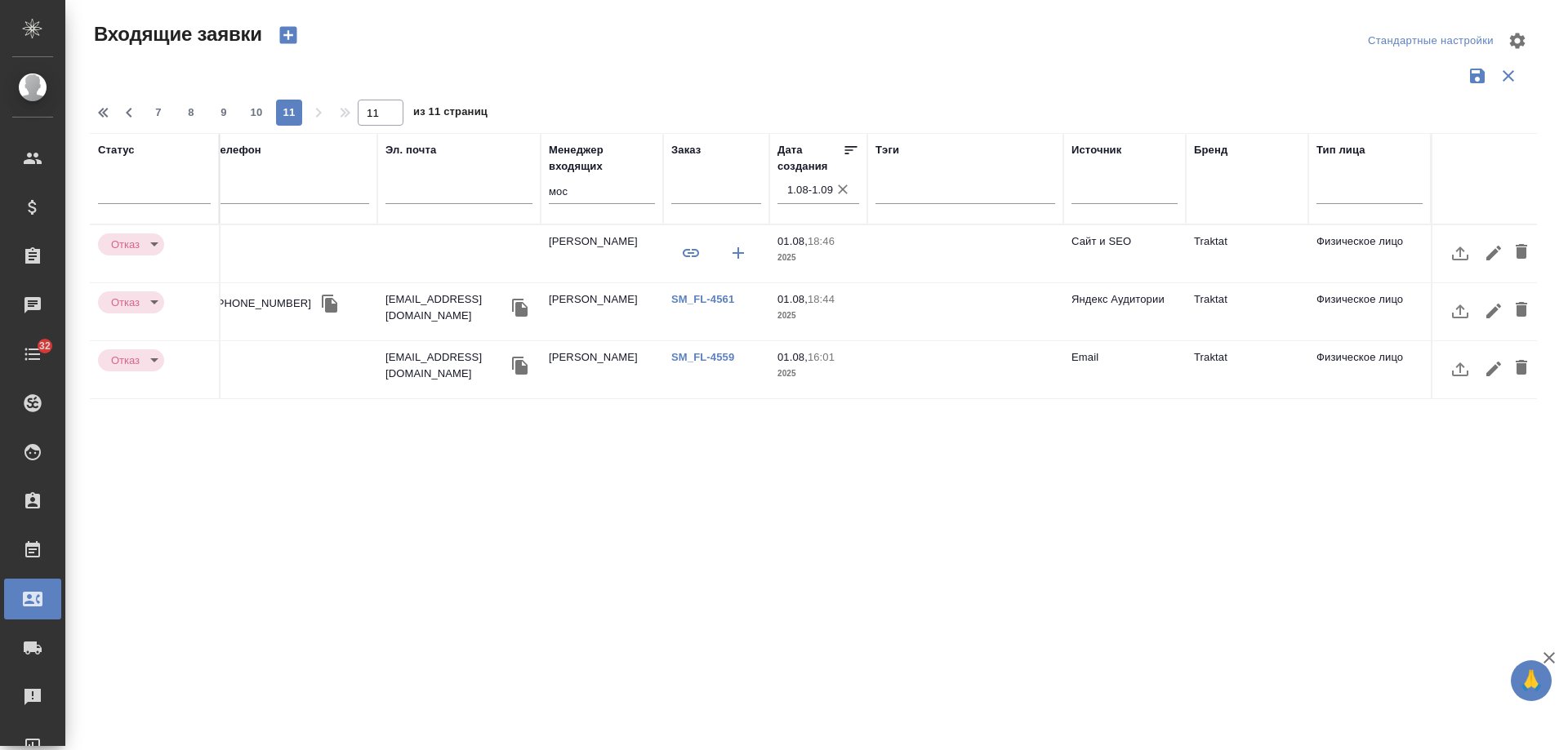
scroll to position [0, 451]
drag, startPoint x: 590, startPoint y: 188, endPoint x: 468, endPoint y: 191, distance: 122.0
click at [468, 191] on tr "Статус Категория Номер Канал Имя клиента Телефон Эл. почта Менеджер входящих мо…" at bounding box center [588, 178] width 1900 height 92
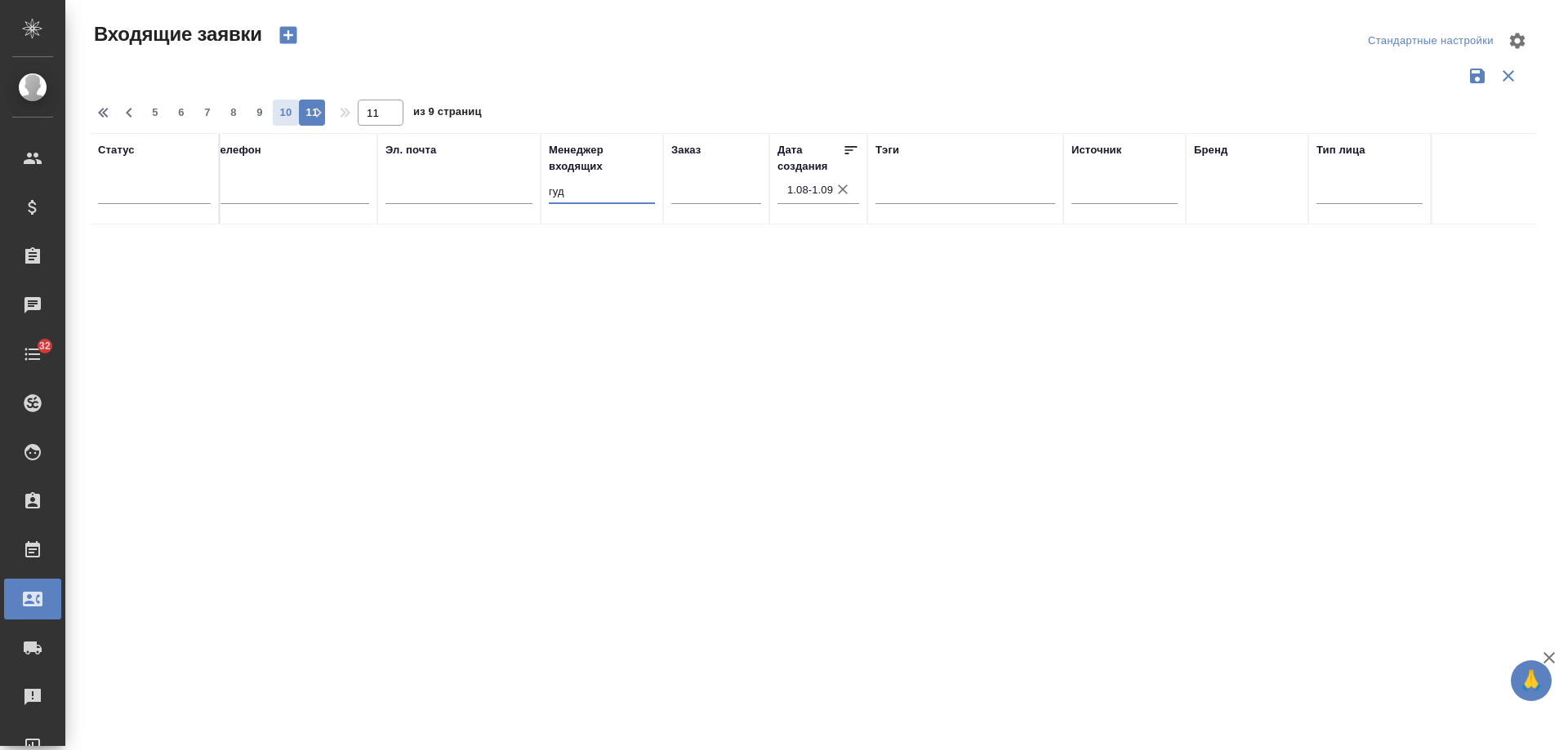
type input "гуд"
click at [282, 116] on span "10" at bounding box center [286, 112] width 26 height 16
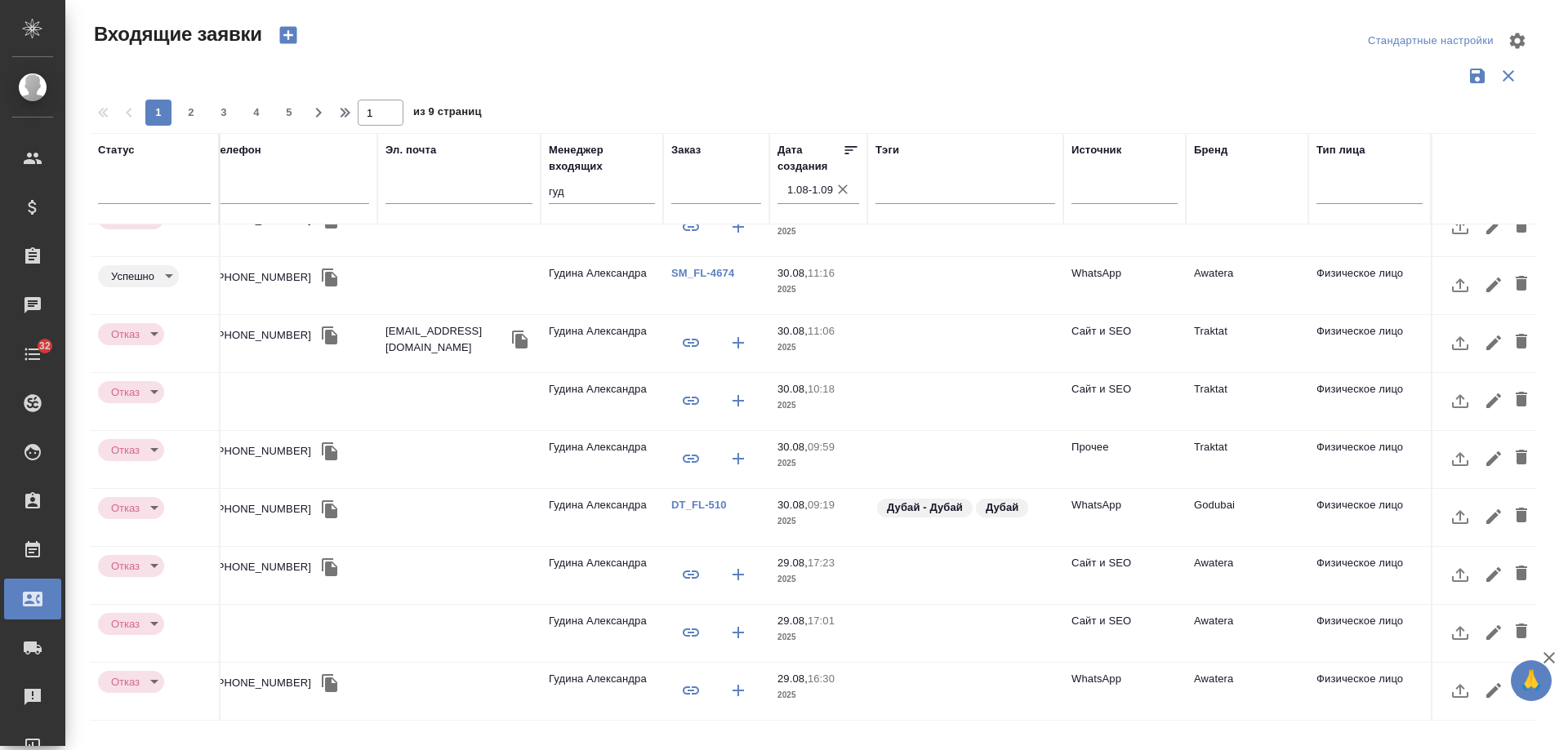
scroll to position [676, 451]
click at [192, 113] on span "2" at bounding box center [192, 112] width 26 height 16
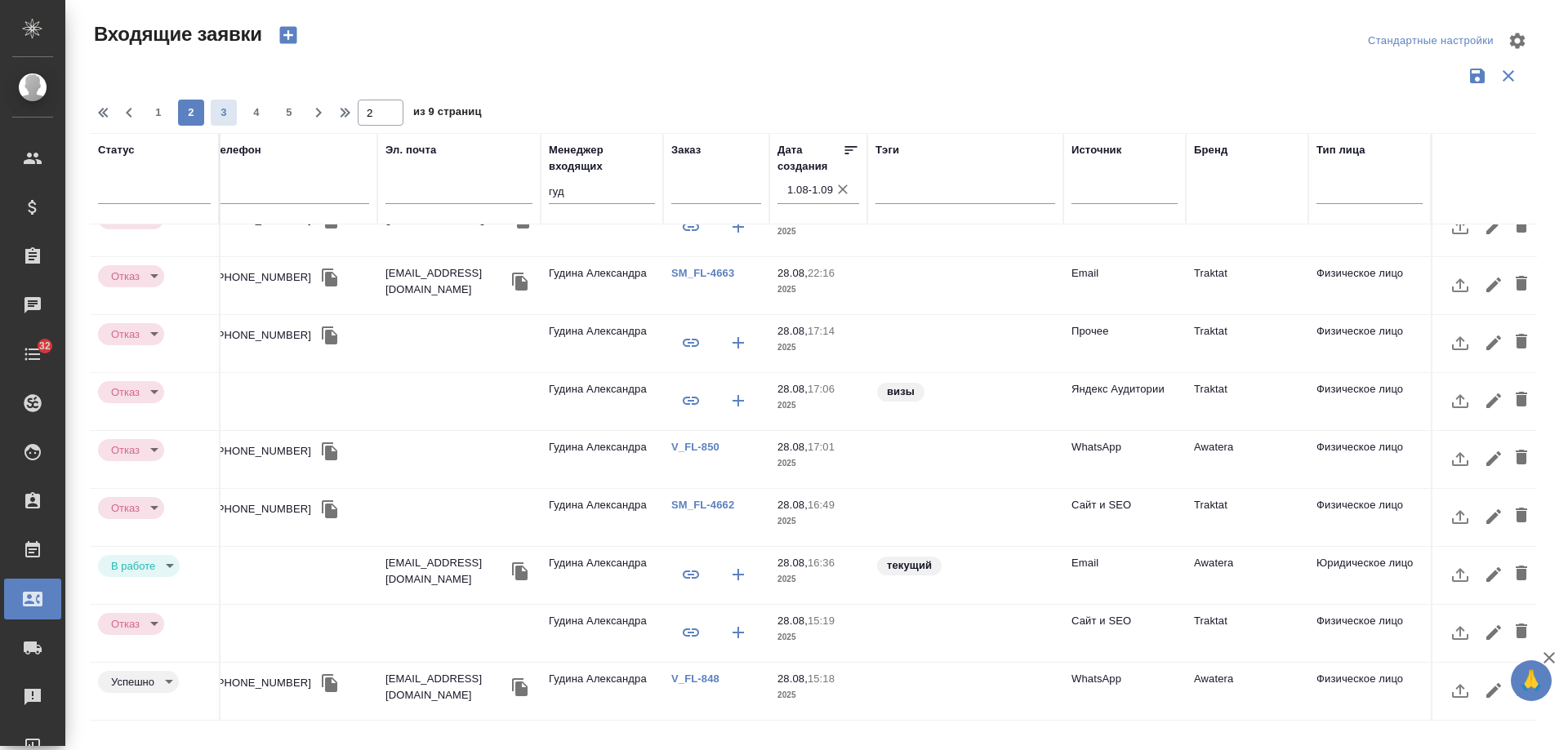
click at [231, 114] on span "3" at bounding box center [224, 112] width 26 height 16
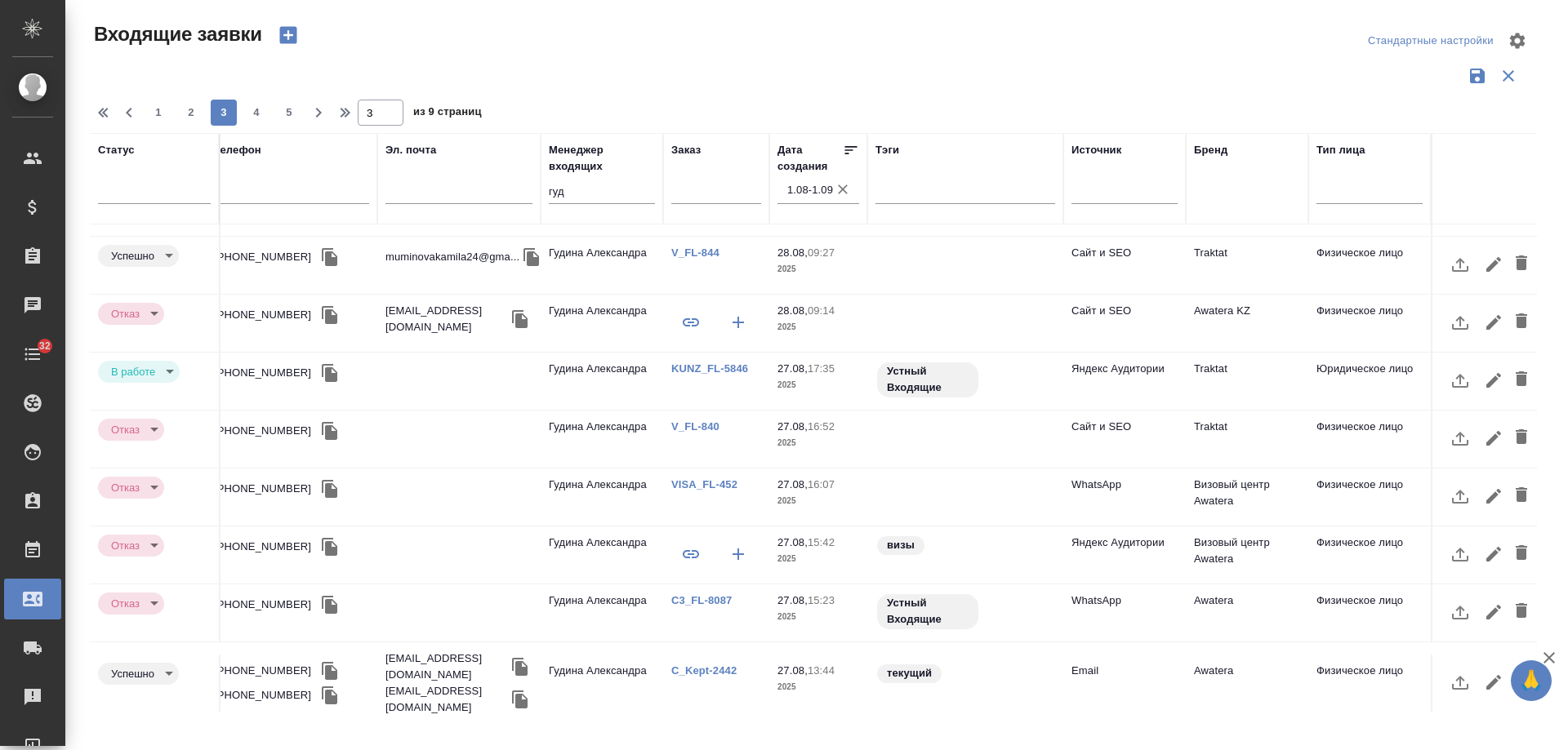
scroll to position [685, 451]
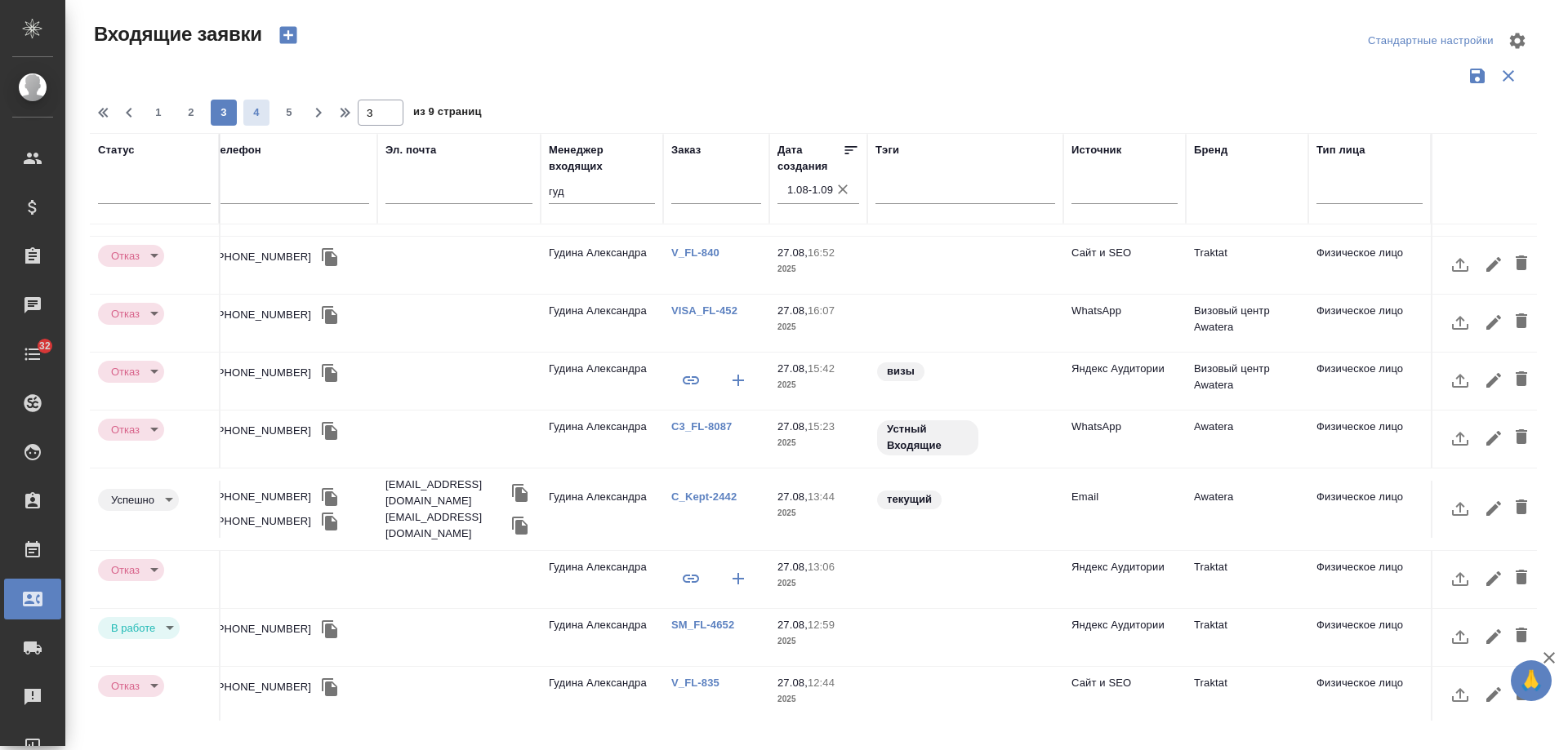
click at [264, 114] on span "4" at bounding box center [257, 112] width 26 height 16
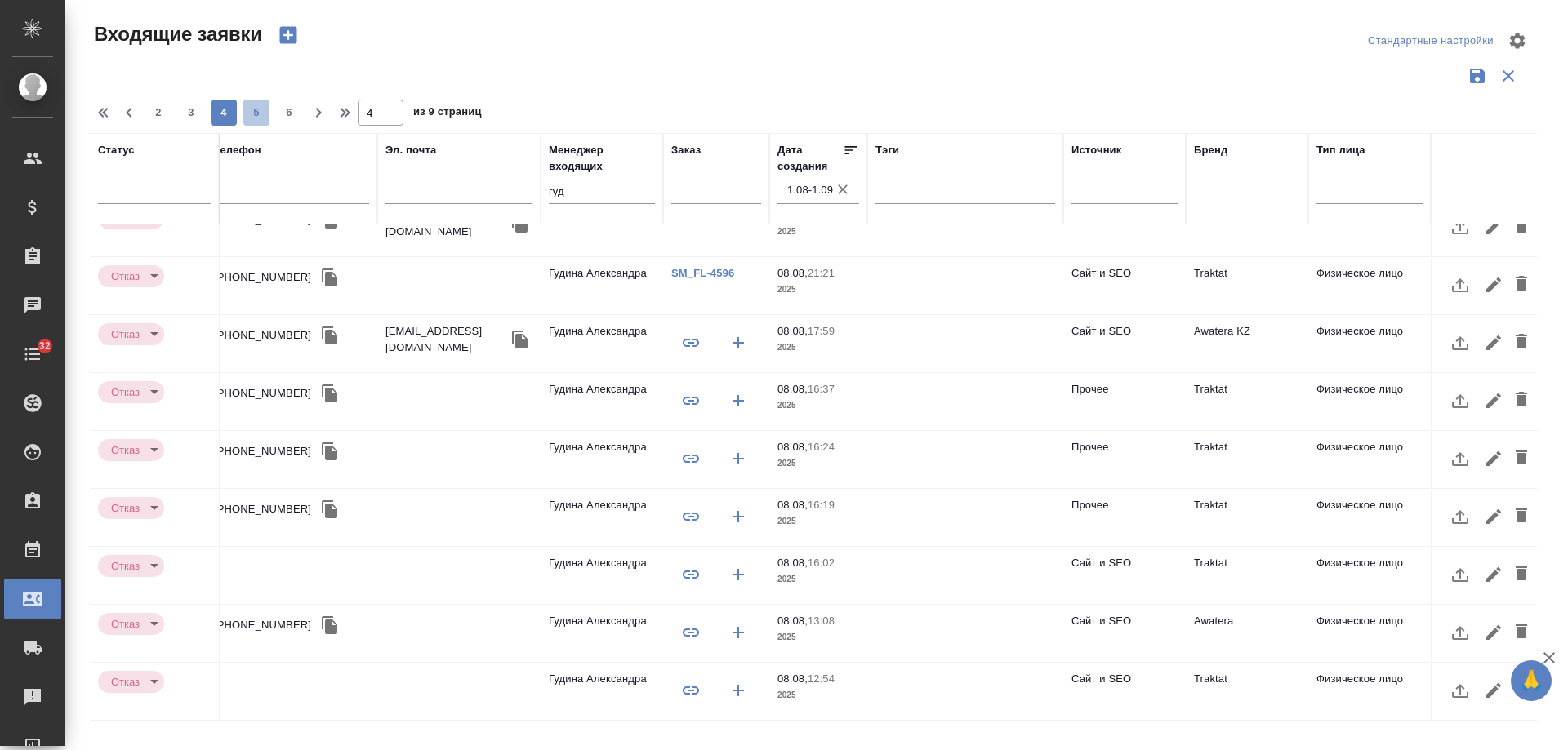
click at [244, 112] on span "5" at bounding box center [257, 112] width 26 height 16
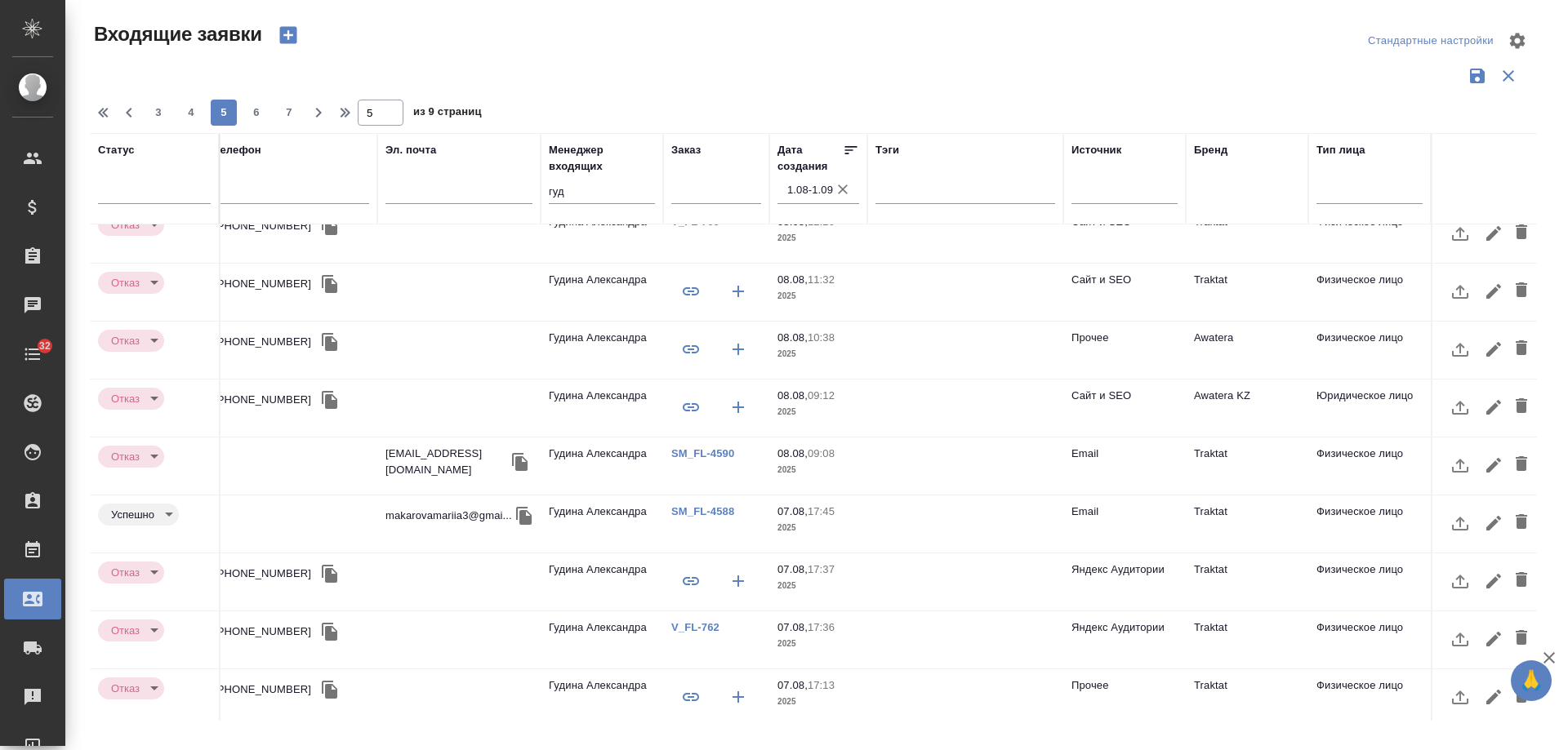
scroll to position [0, 451]
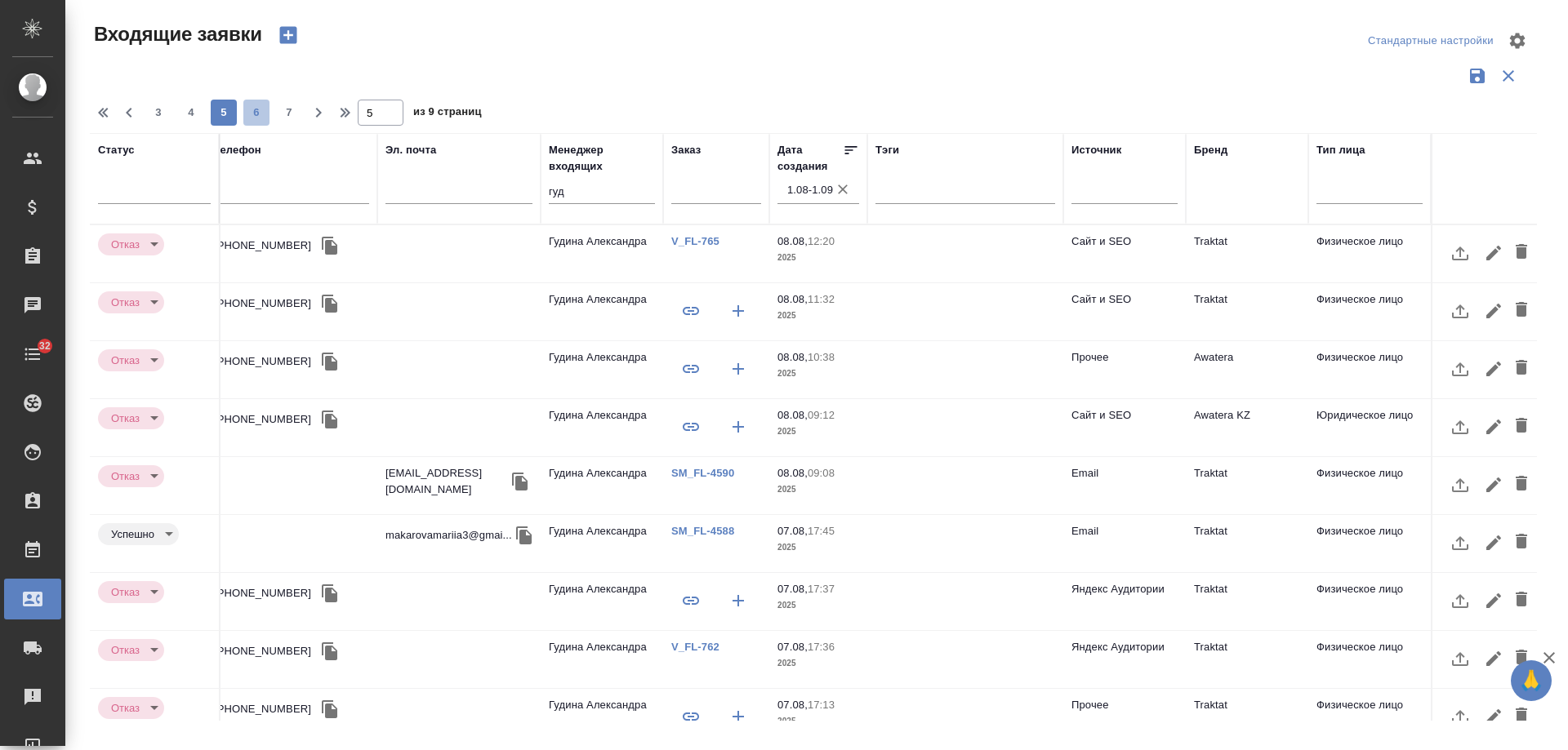
click at [263, 120] on span "6" at bounding box center [257, 112] width 26 height 16
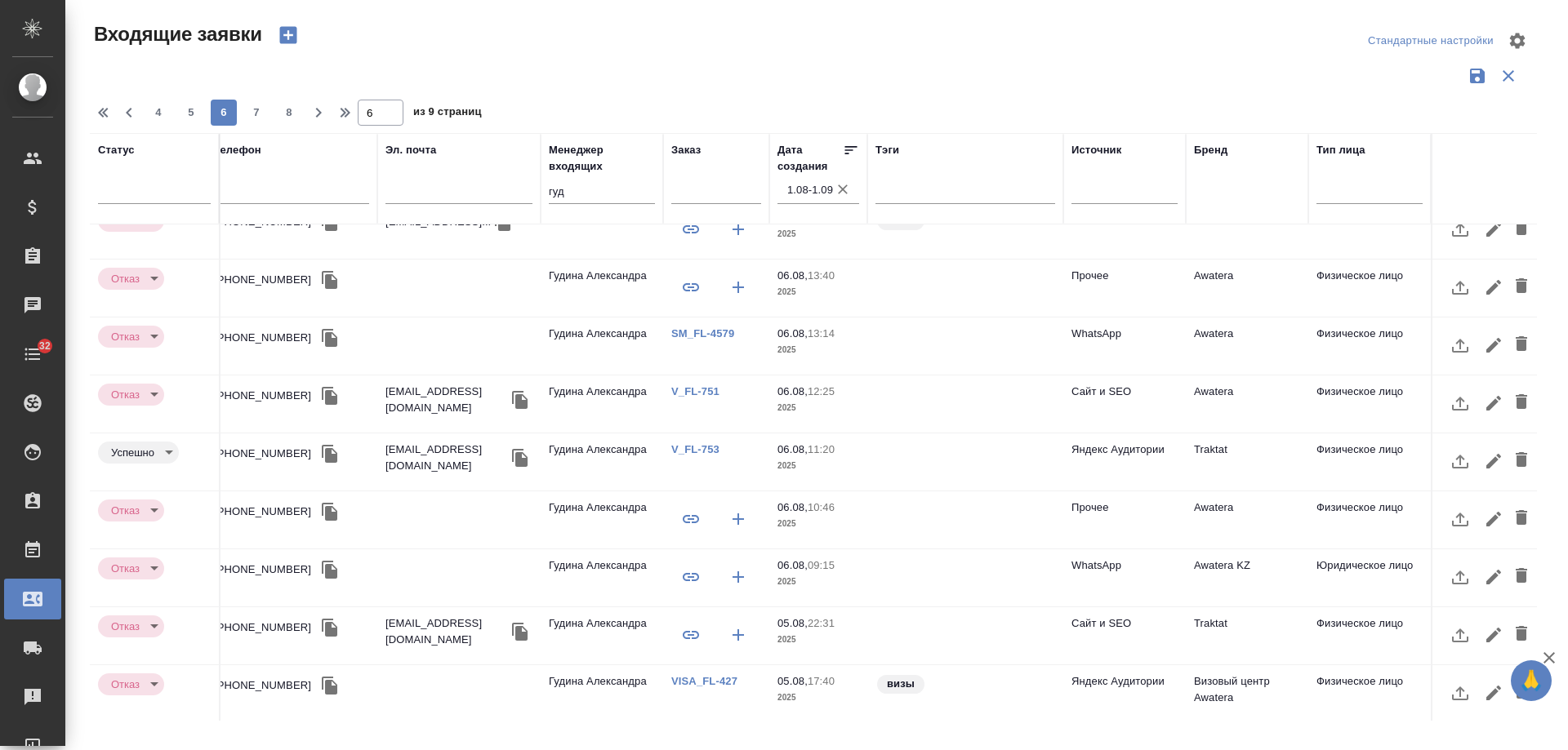
scroll to position [685, 451]
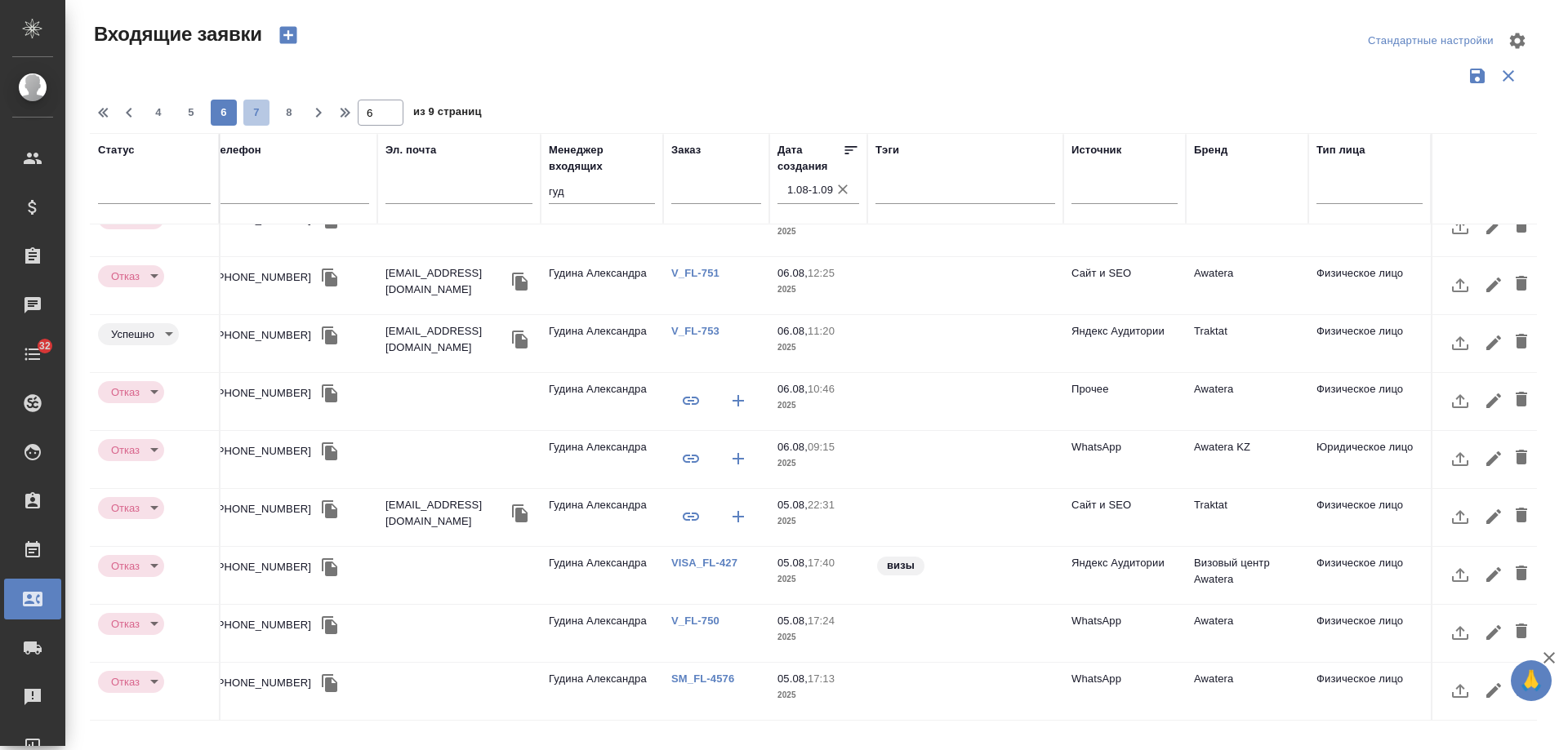
click at [265, 117] on span "7" at bounding box center [257, 112] width 26 height 16
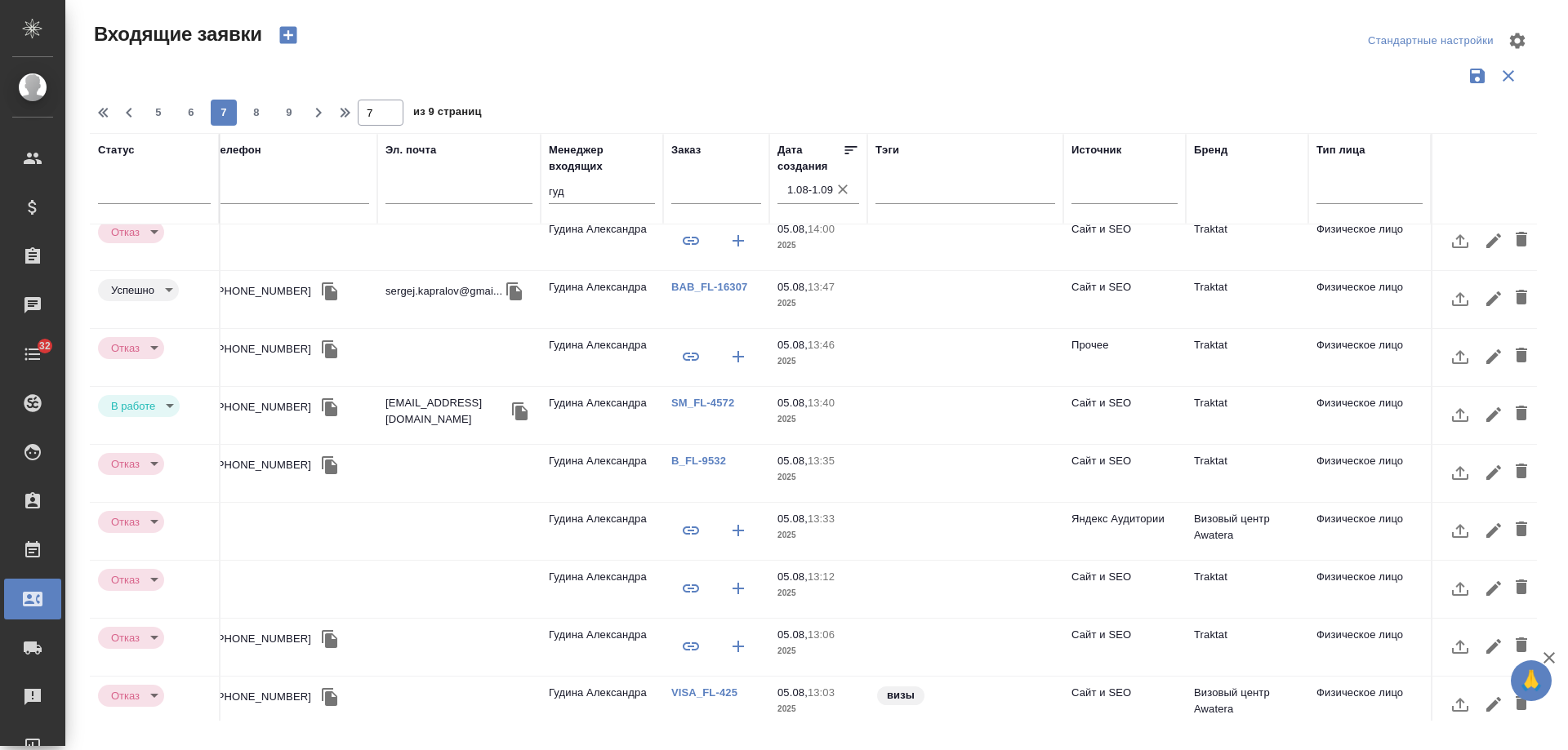
scroll to position [0, 451]
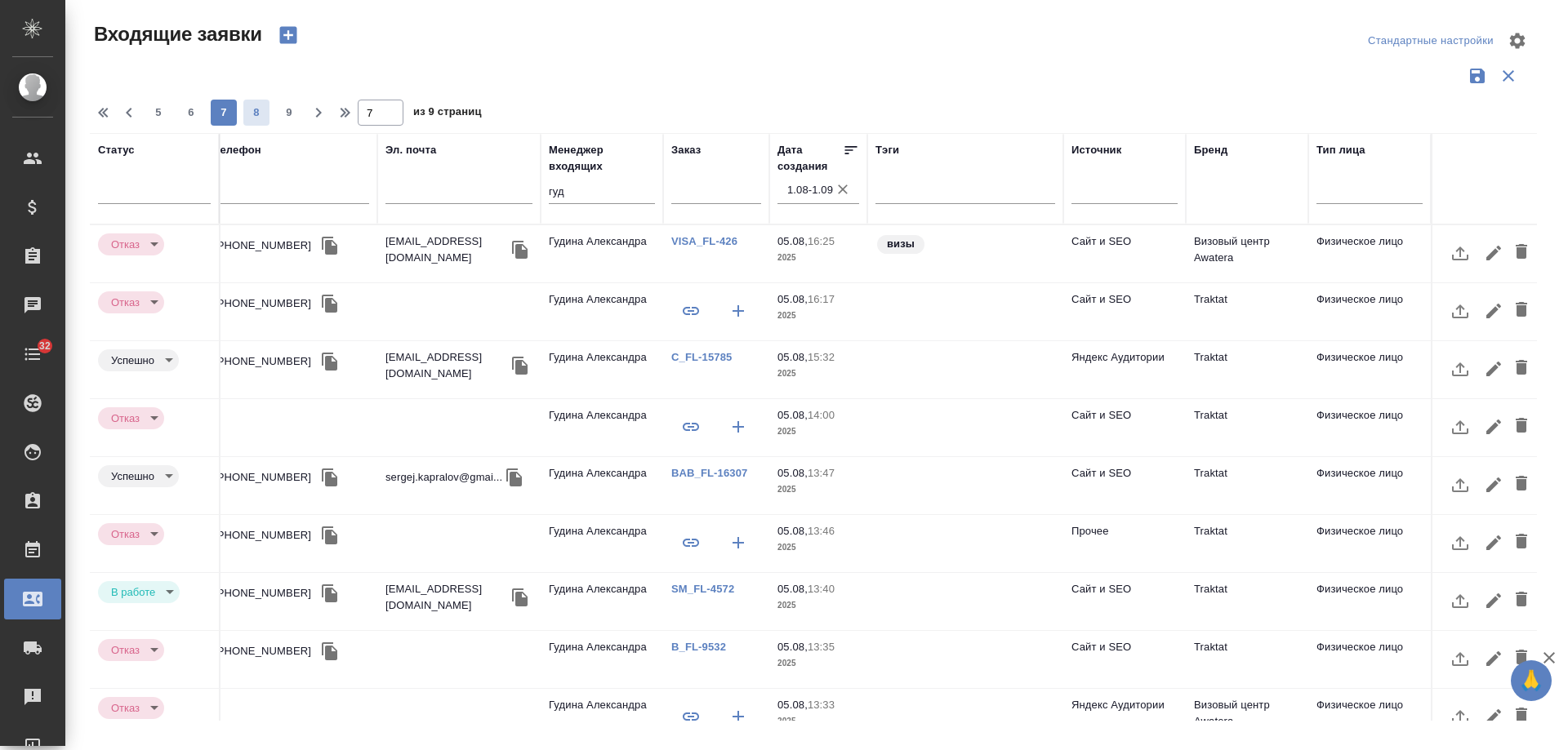
click at [260, 116] on span "8" at bounding box center [257, 112] width 26 height 16
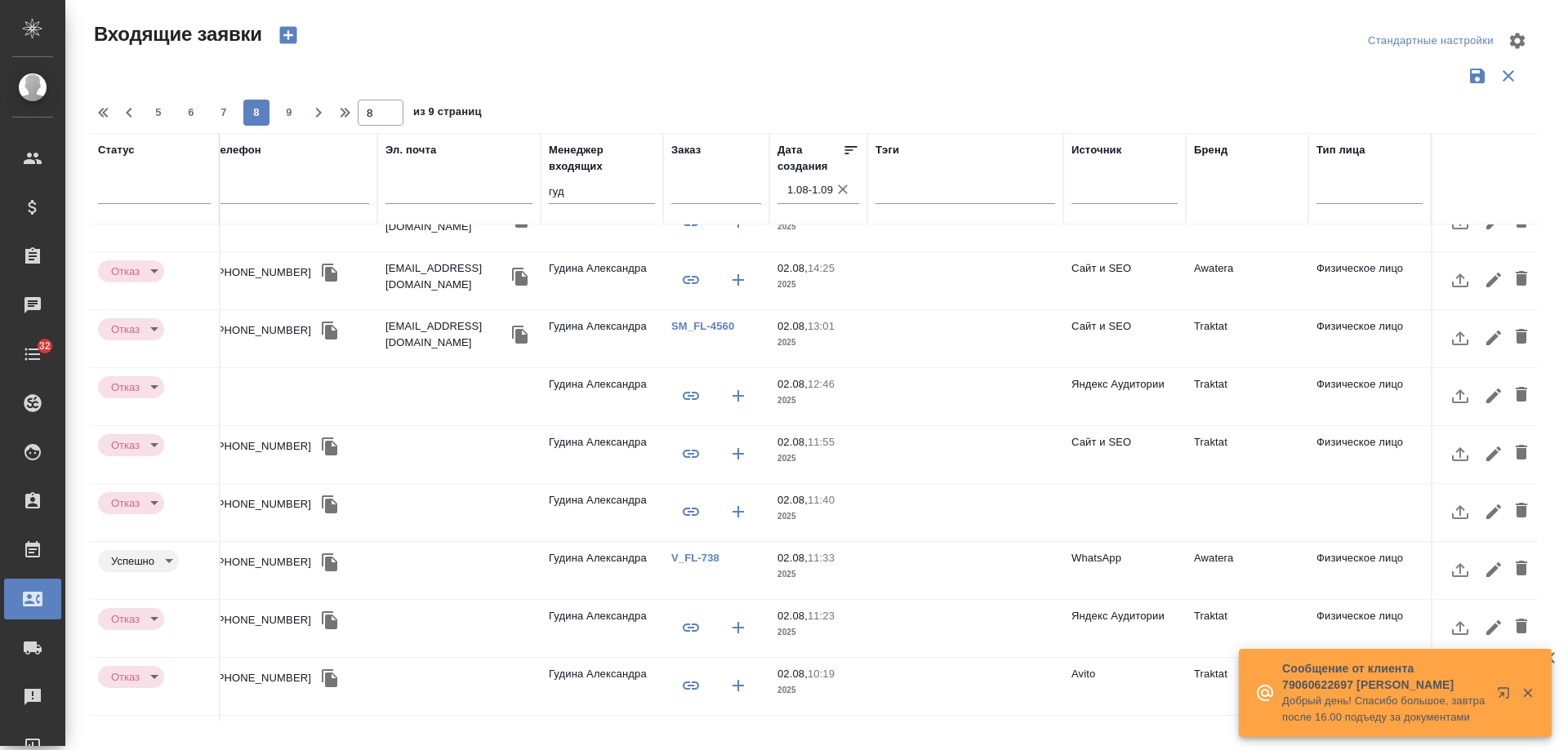
scroll to position [685, 451]
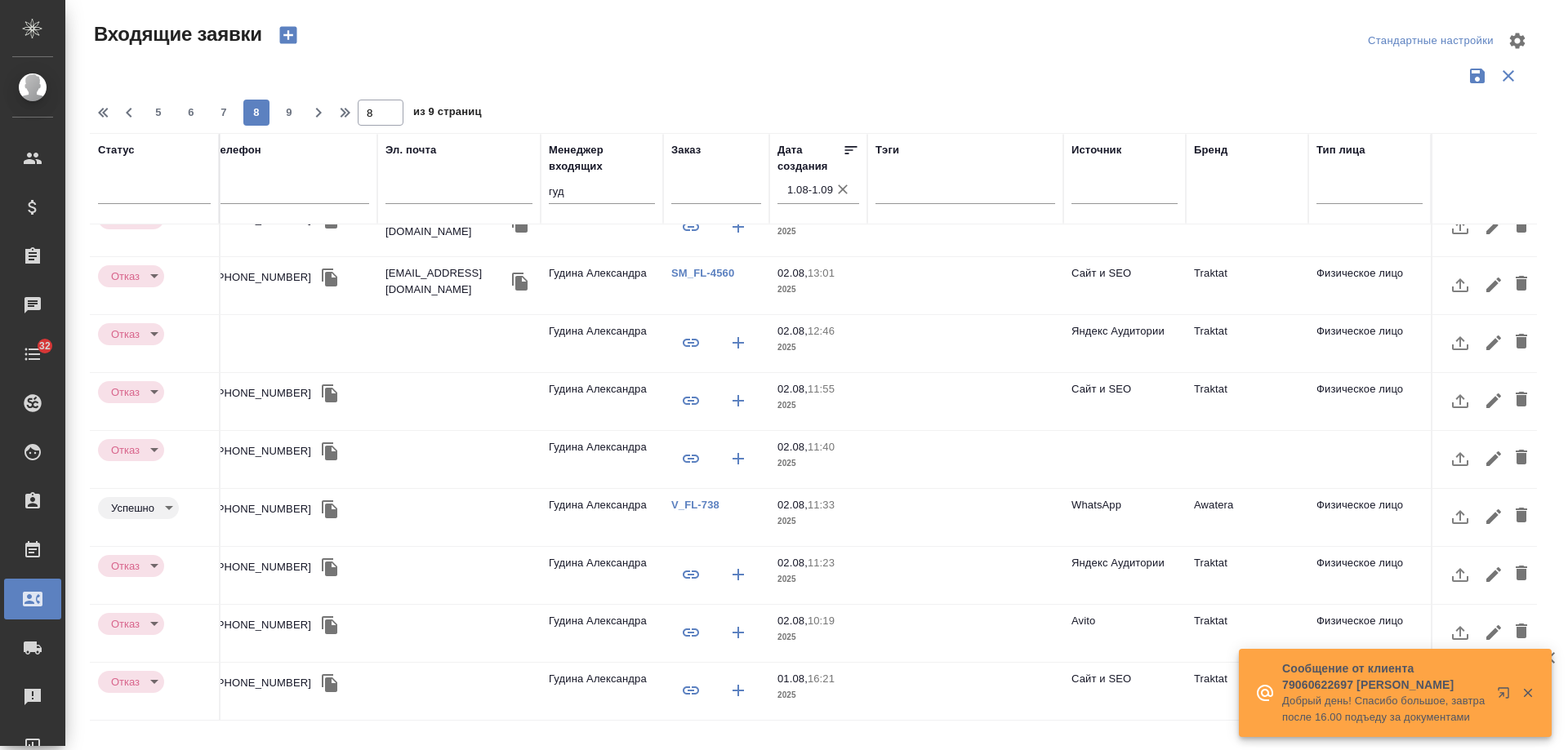
click at [1157, 443] on td at bounding box center [1124, 460] width 122 height 57
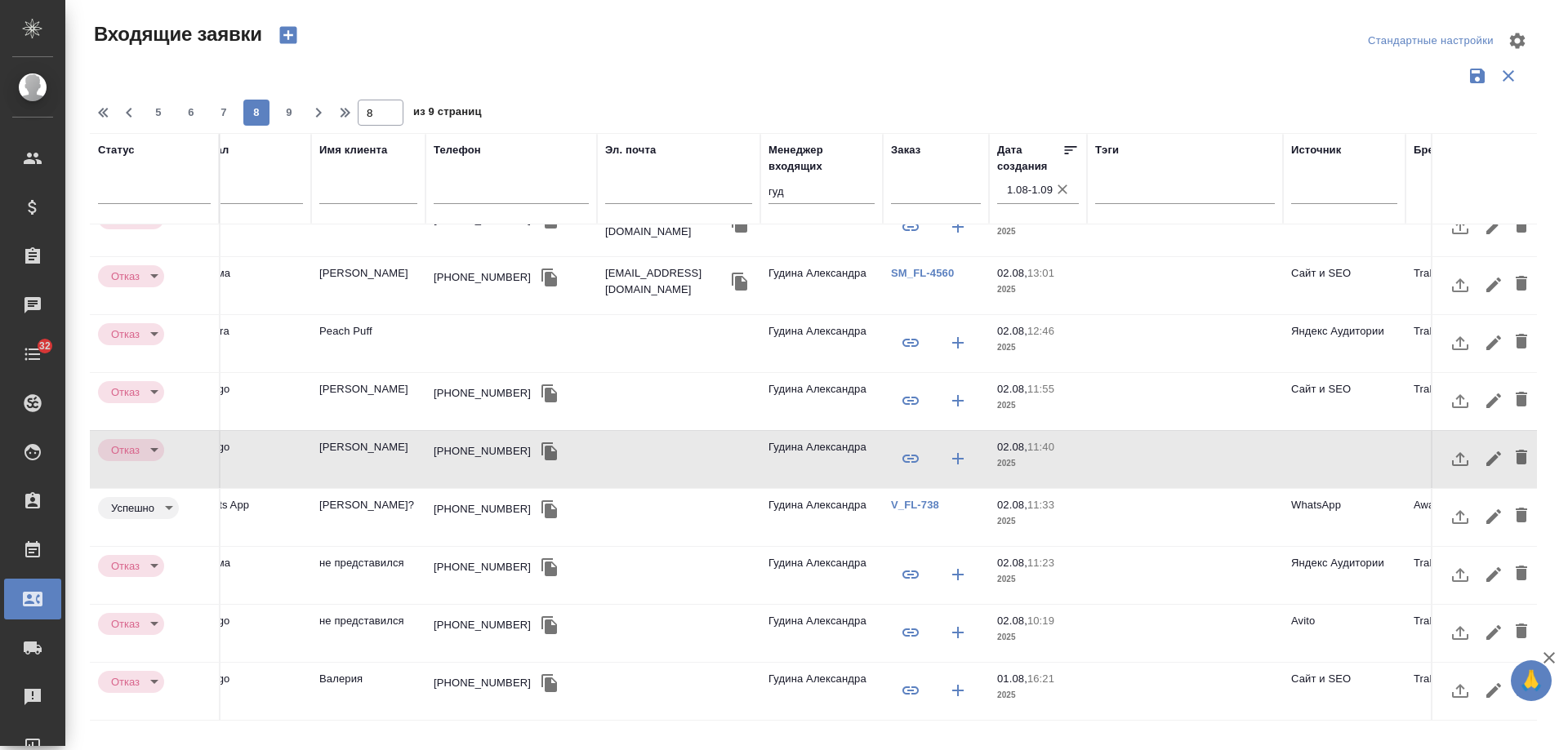
scroll to position [685, 464]
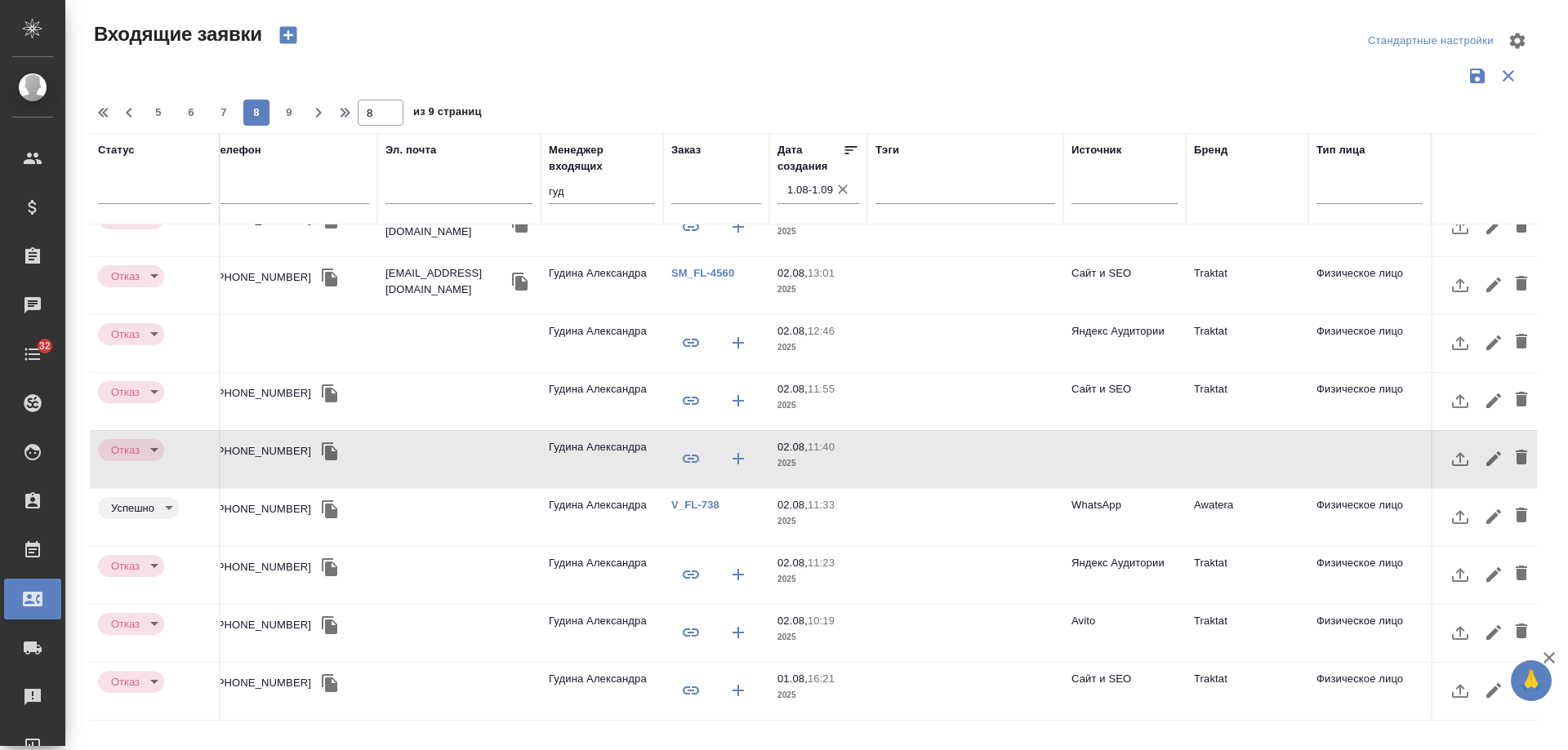
click at [1148, 432] on td at bounding box center [1124, 460] width 122 height 57
click at [289, 117] on span "9" at bounding box center [289, 112] width 26 height 16
type input "9"
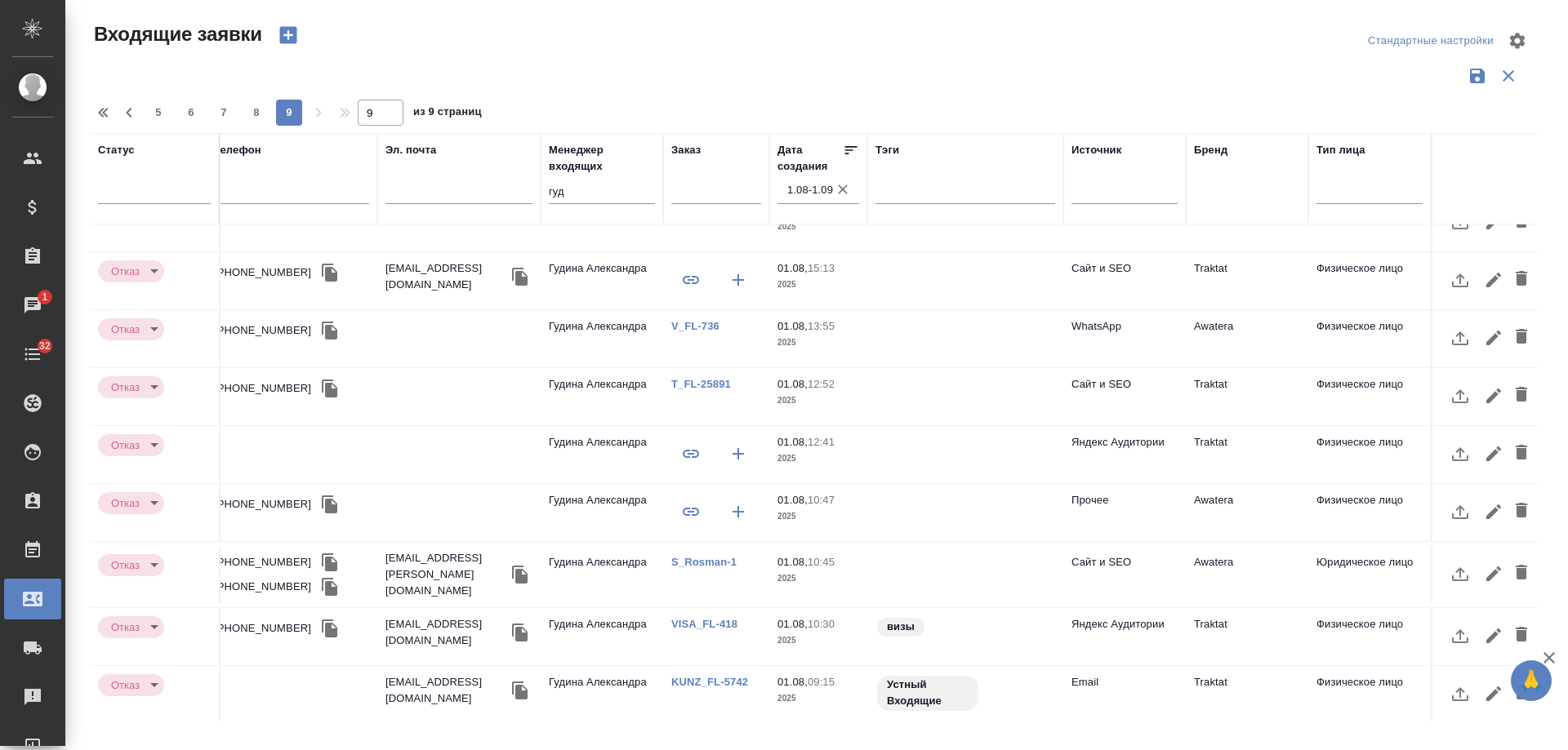
scroll to position [0, 464]
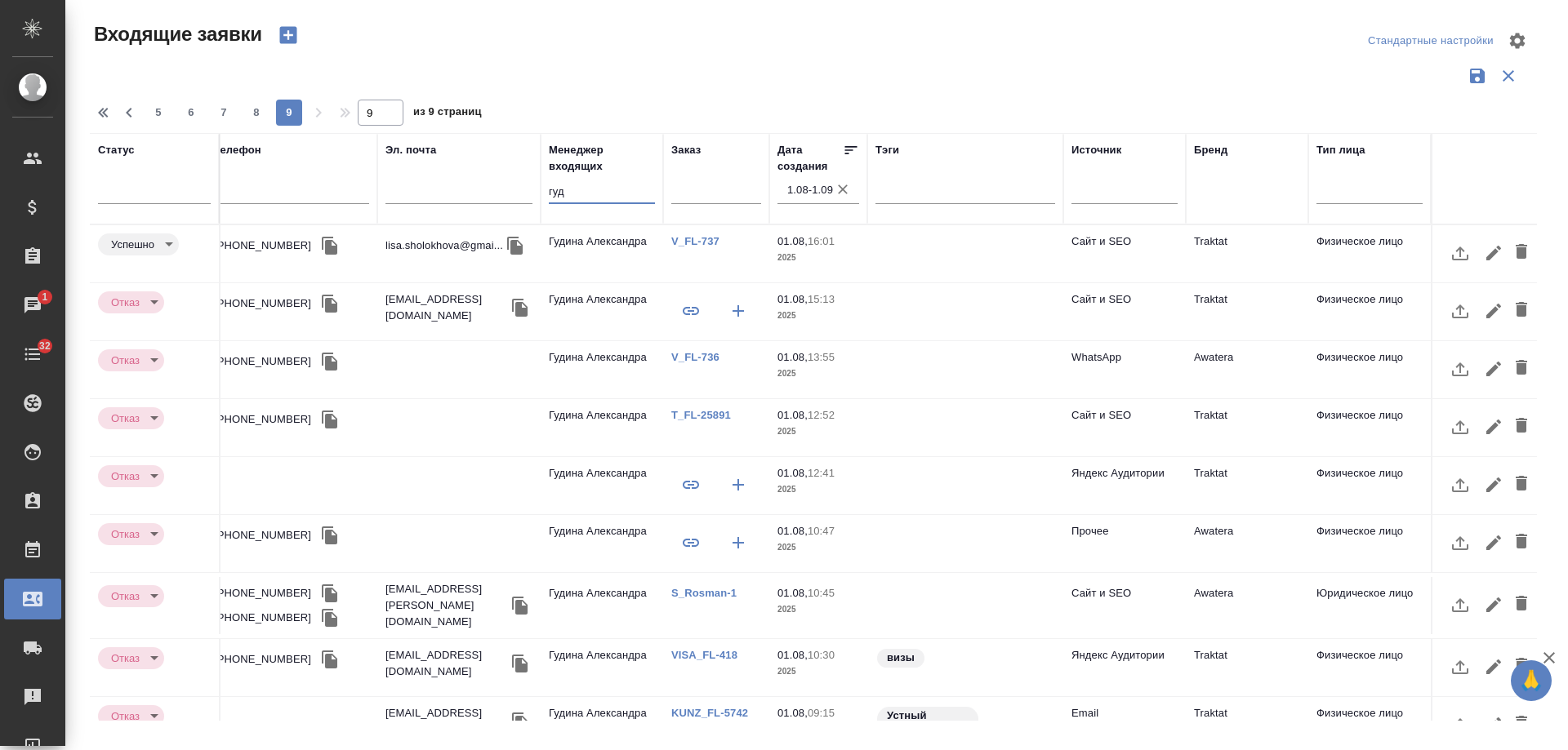
drag, startPoint x: 565, startPoint y: 198, endPoint x: 467, endPoint y: 198, distance: 98.0
click at [467, 198] on tr "Статус Категория Номер Канал Имя клиента Телефон Эл. почта Менеджер входящих гу…" at bounding box center [588, 178] width 1900 height 92
type input "кас"
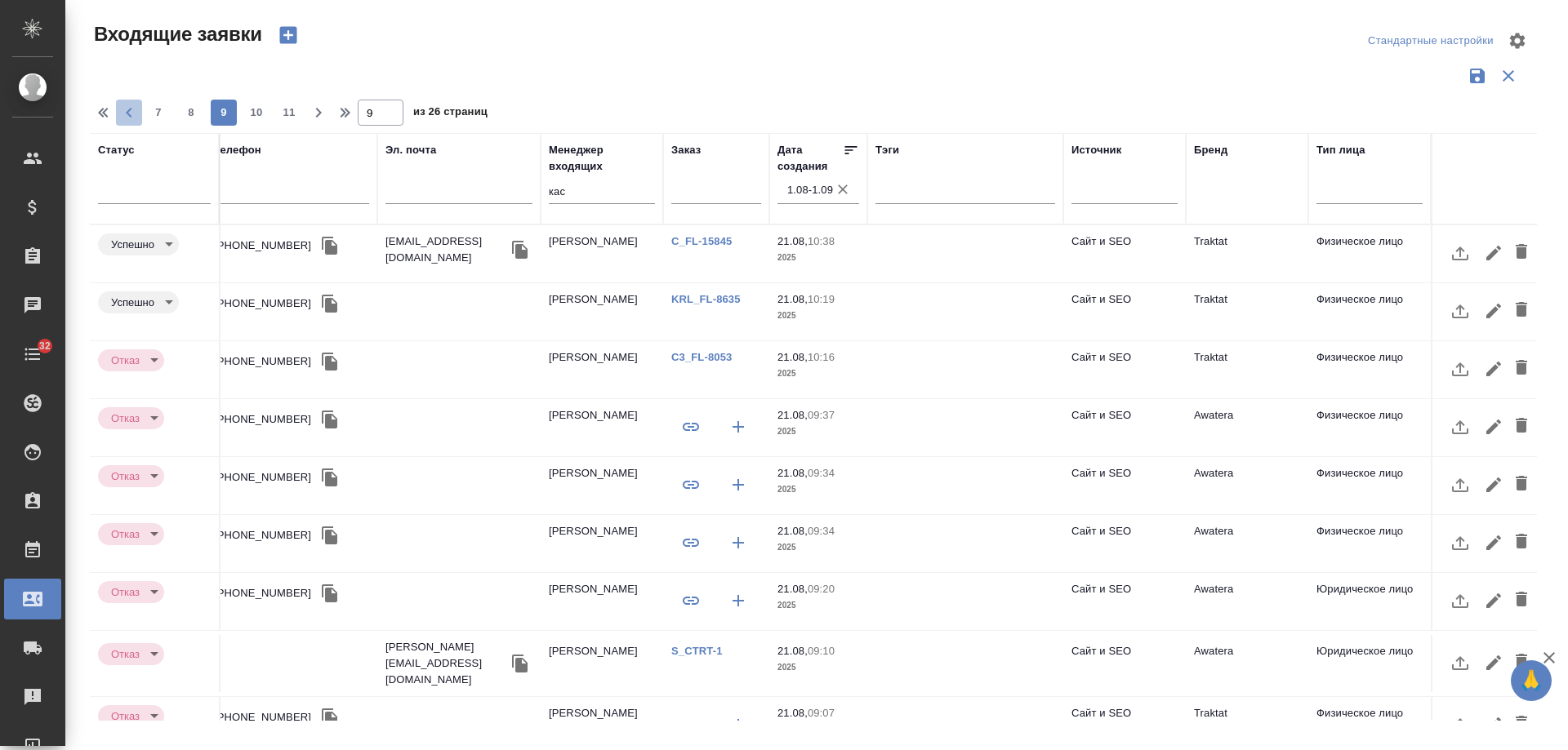
click at [123, 113] on icon "button" at bounding box center [129, 112] width 20 height 20
click at [130, 120] on icon "button" at bounding box center [129, 112] width 20 height 20
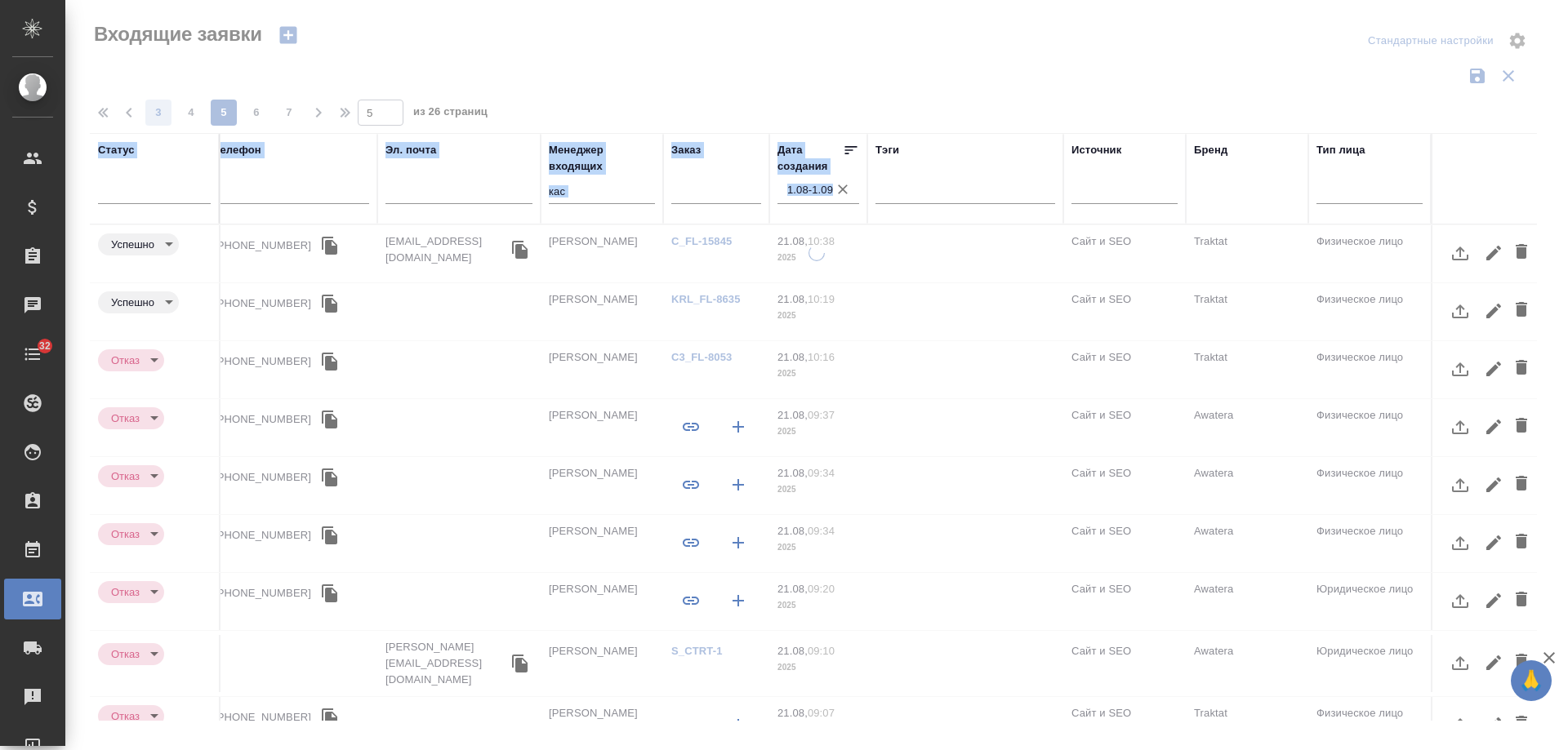
click at [800, 68] on div at bounding box center [813, 76] width 1447 height 31
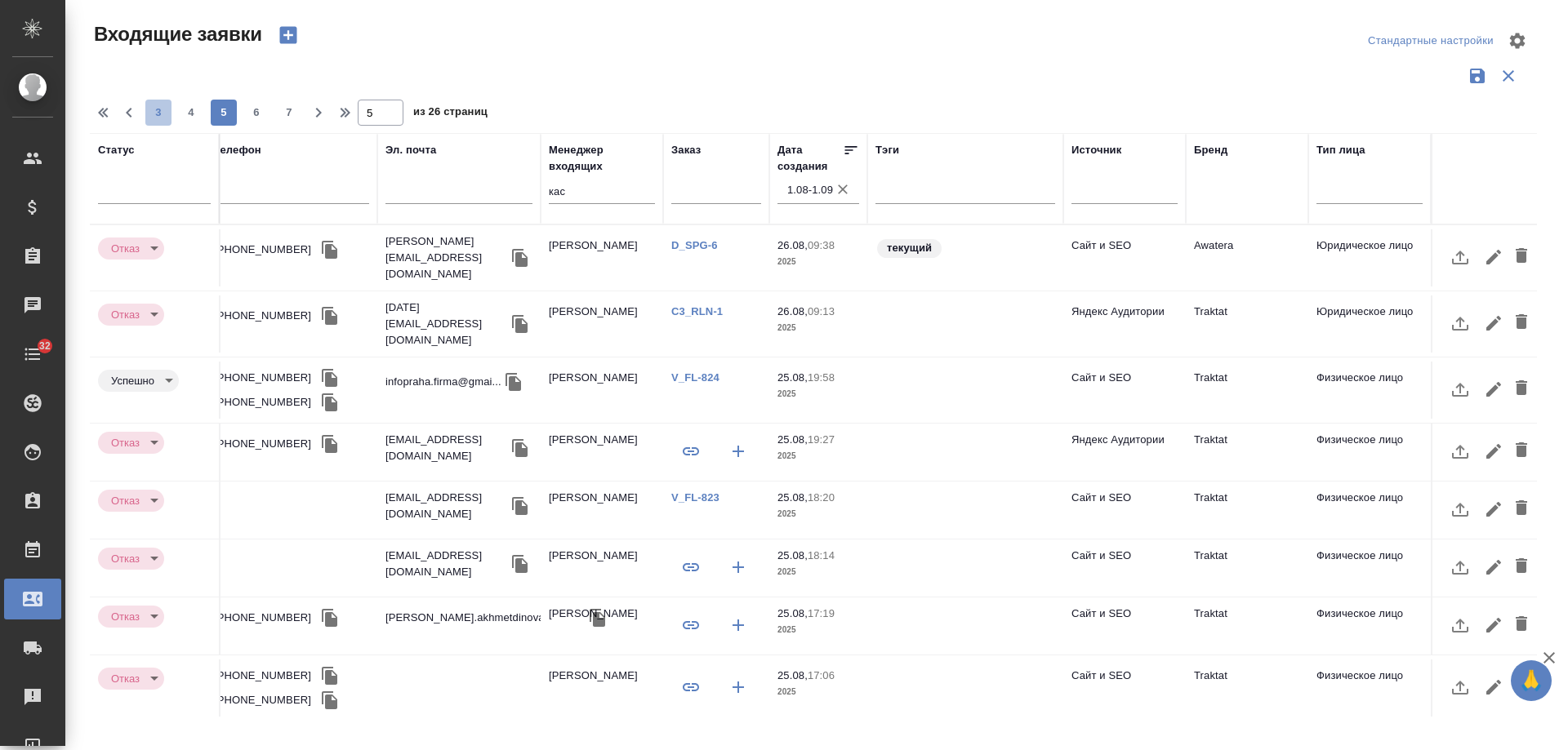
click at [158, 111] on span "3" at bounding box center [159, 112] width 26 height 16
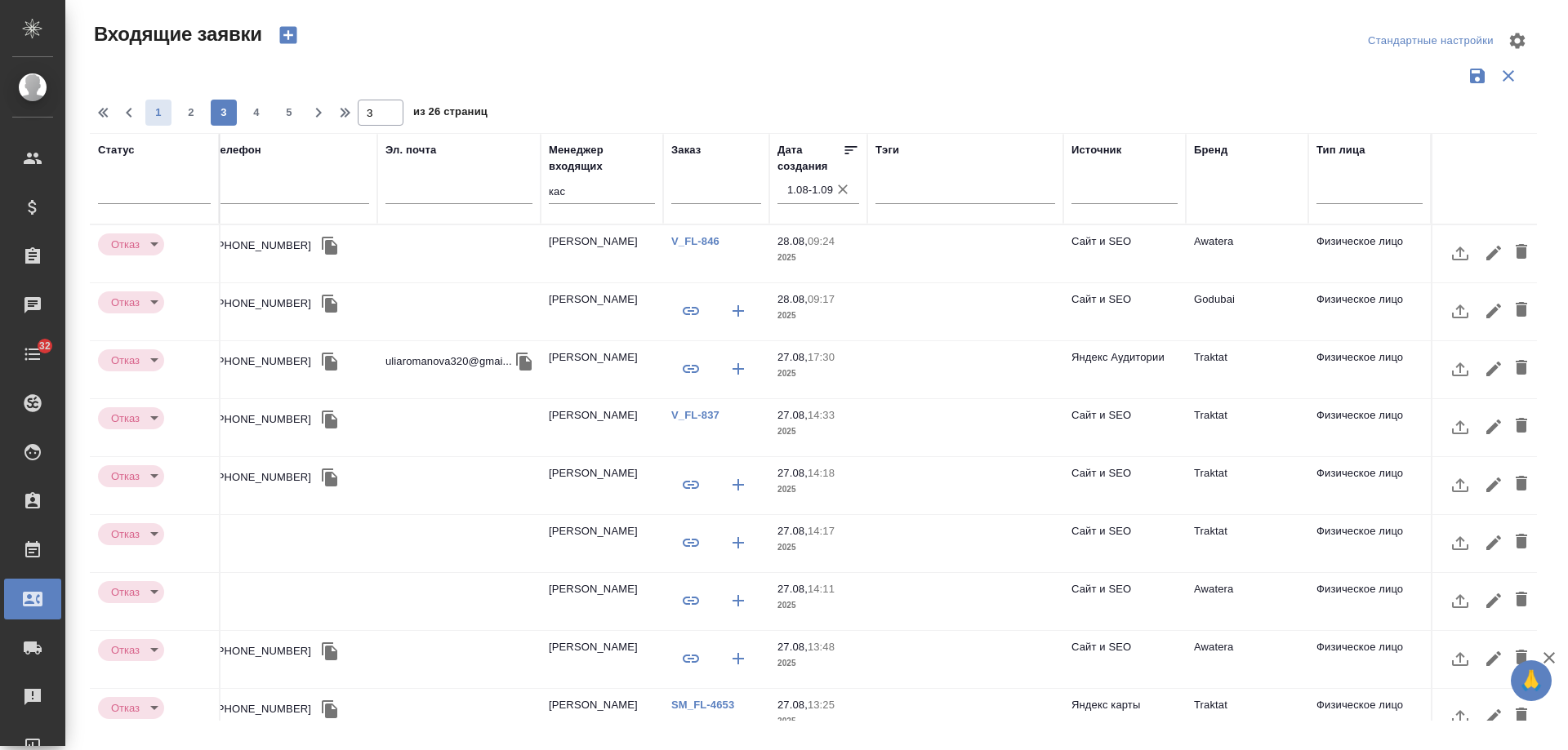
click at [162, 113] on span "1" at bounding box center [159, 112] width 26 height 16
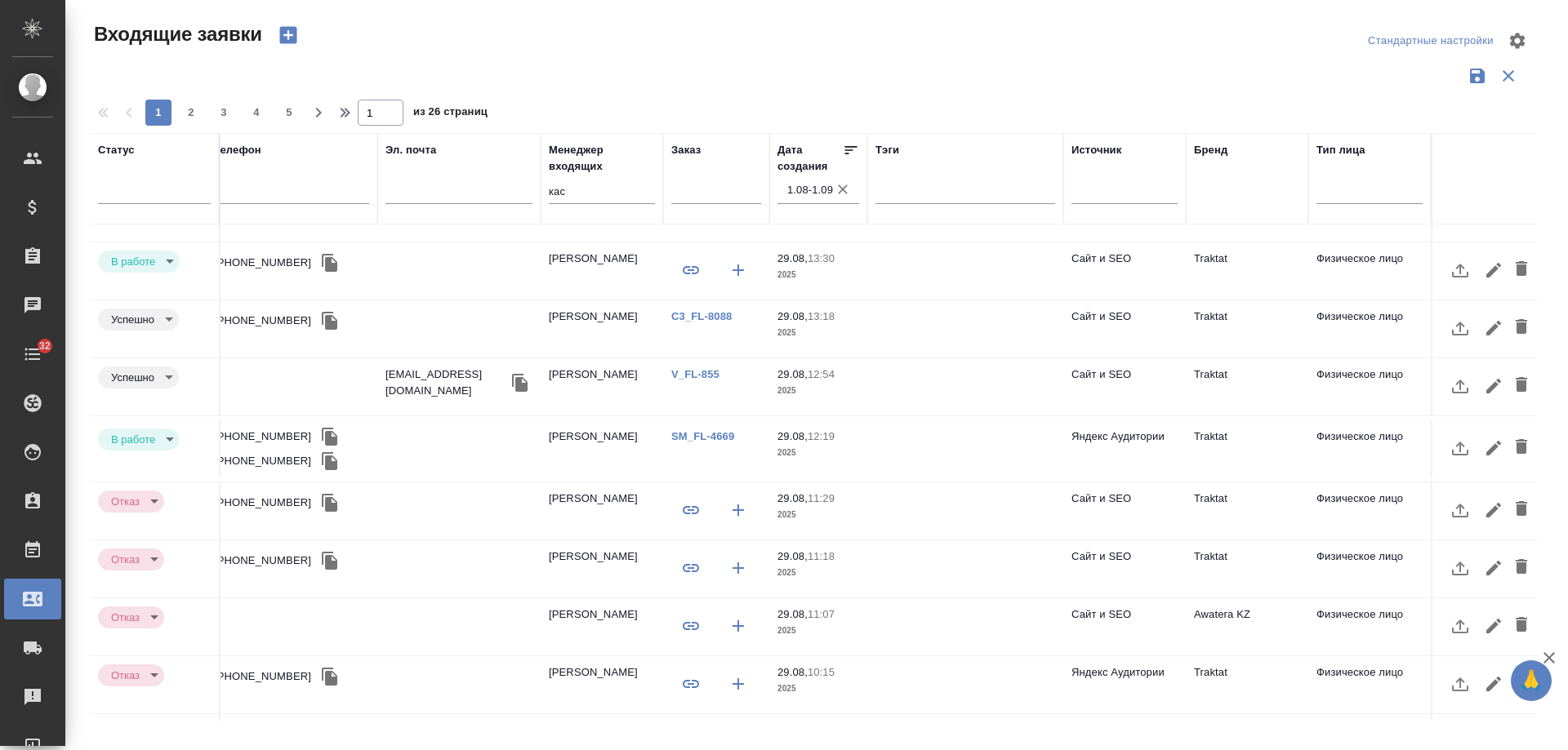
scroll to position [700, 464]
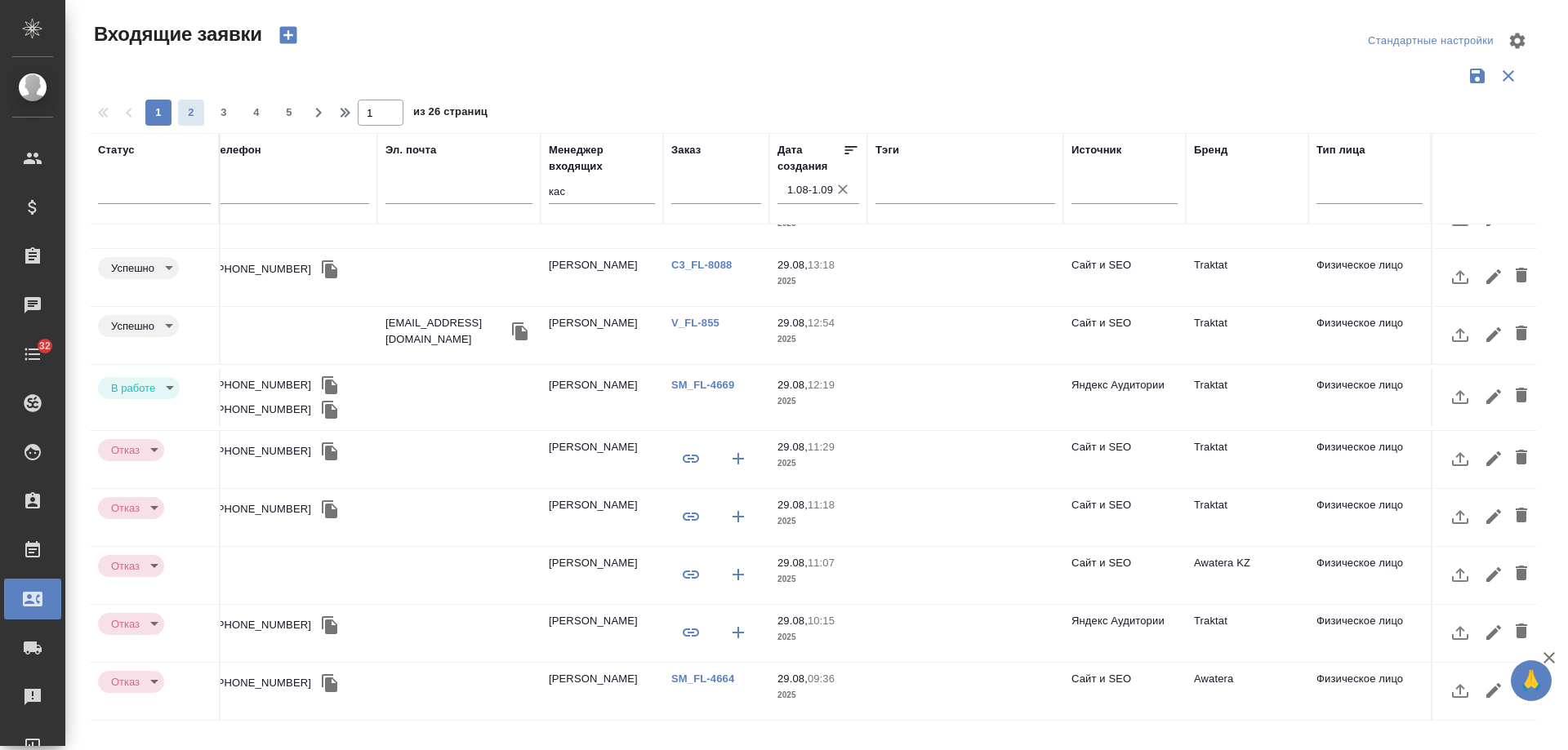
click at [188, 114] on span "2" at bounding box center [192, 112] width 26 height 16
type input "2"
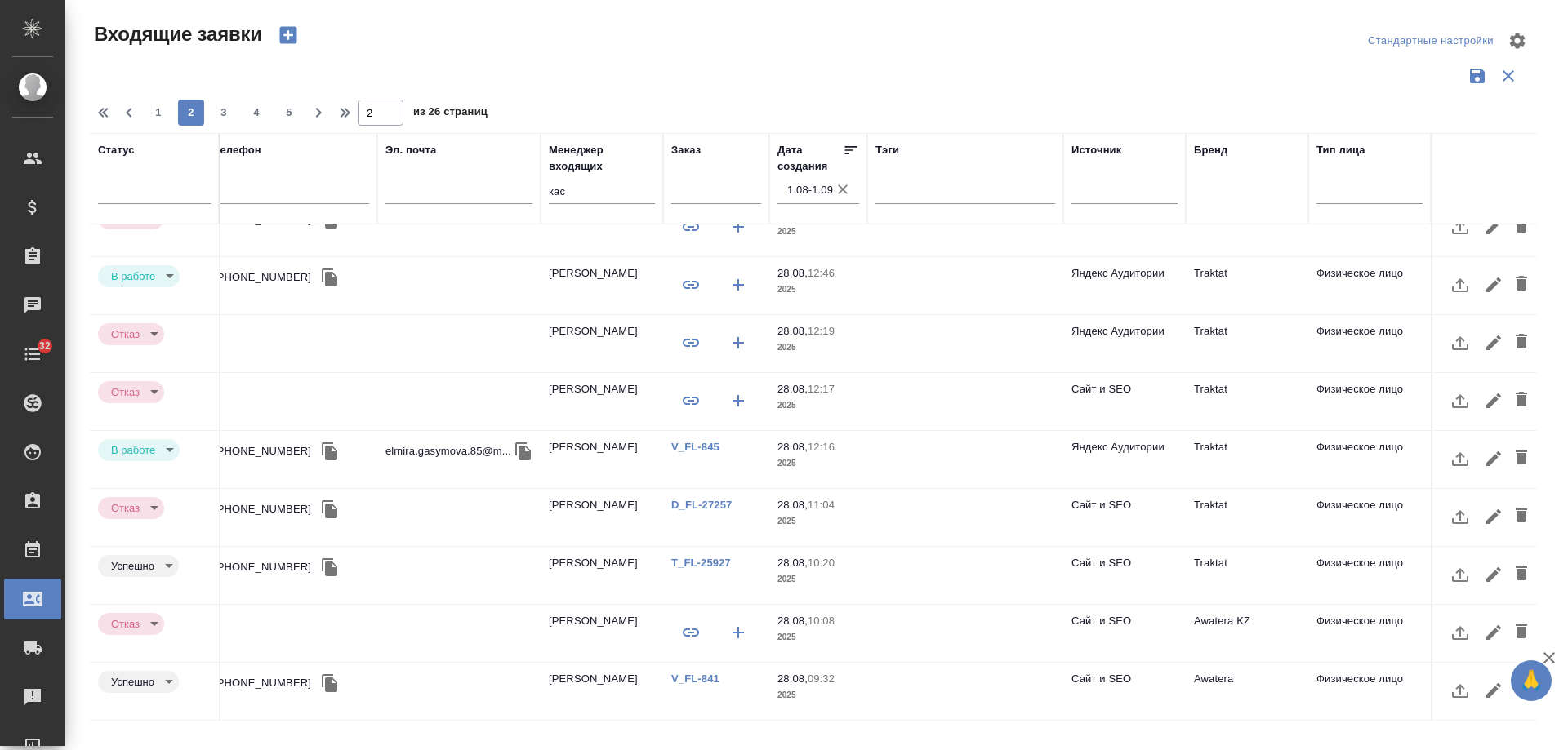
scroll to position [685, 464]
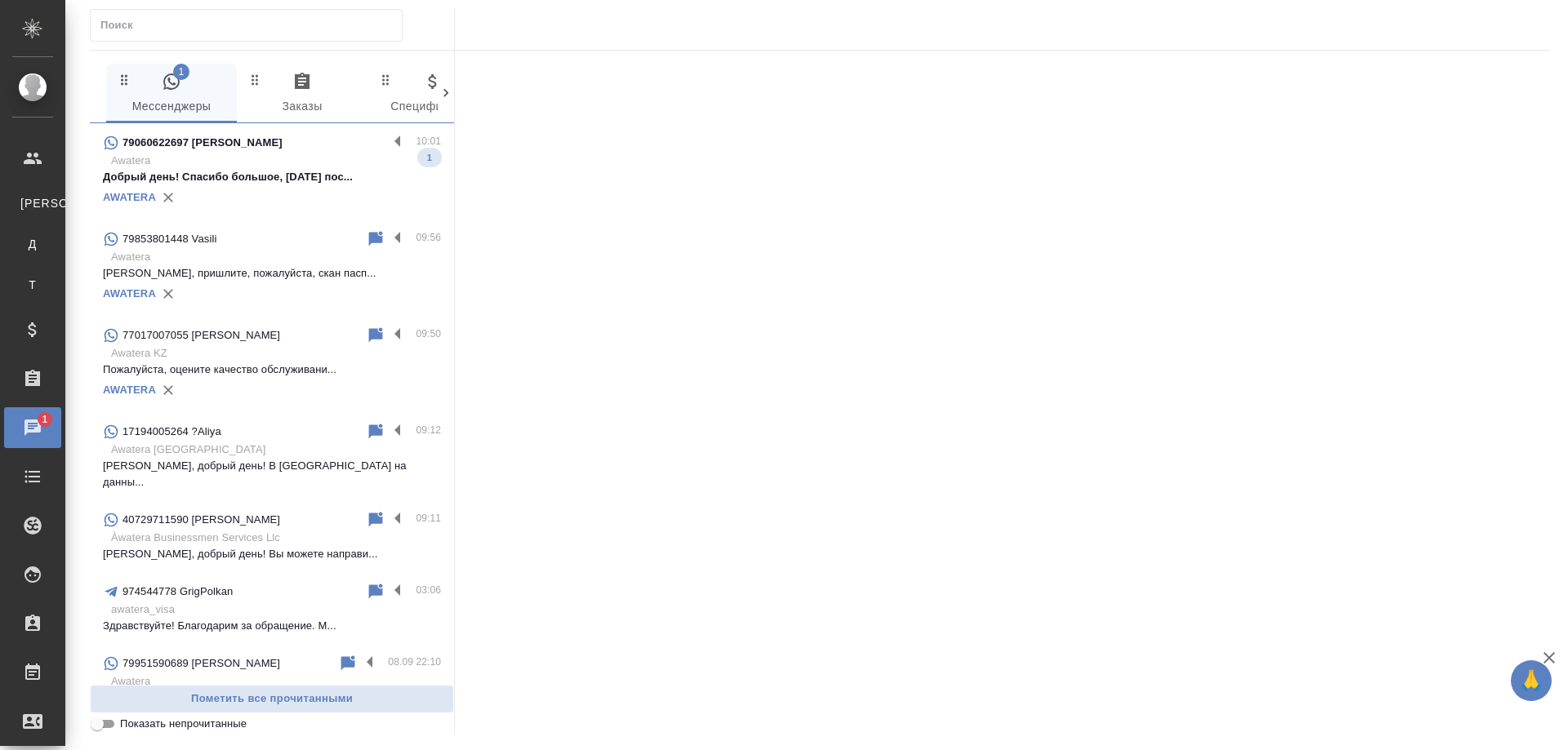
click at [268, 173] on p "Добрый день! Спасибо большое, [DATE] пос..." at bounding box center [272, 177] width 338 height 16
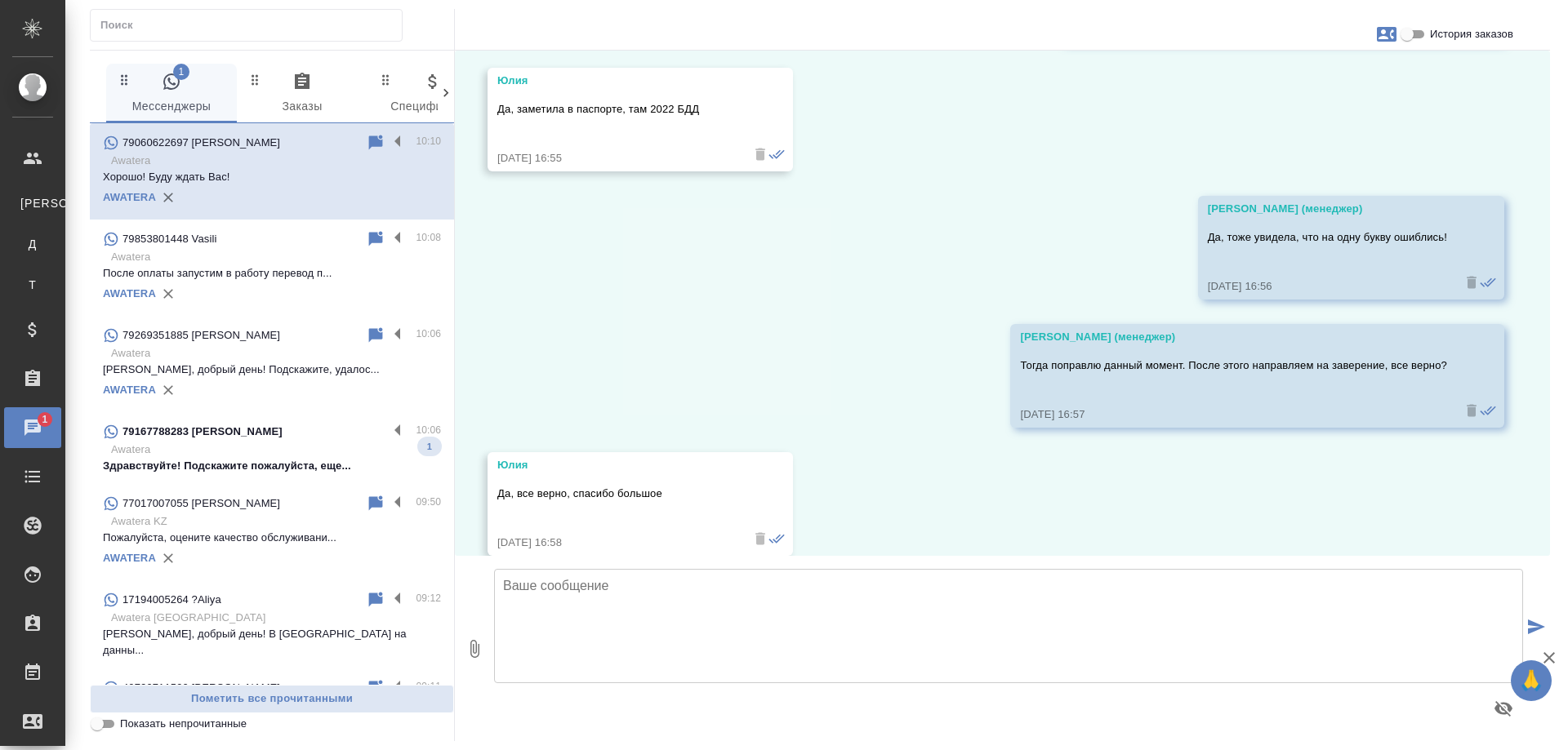
scroll to position [10953, 0]
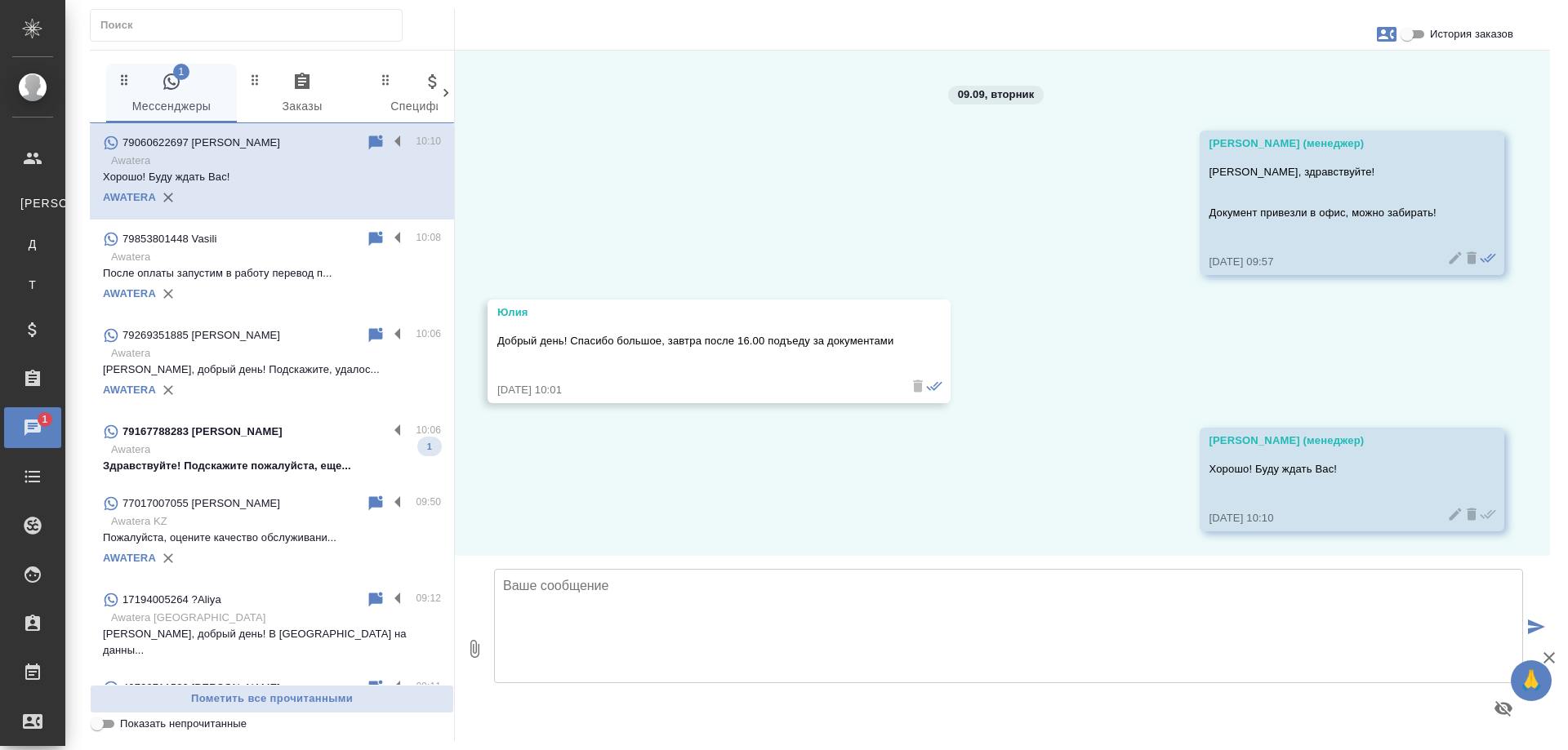
click at [306, 467] on p "Здравствуйте! Подскажите пожалуйста, еще..." at bounding box center [272, 465] width 338 height 16
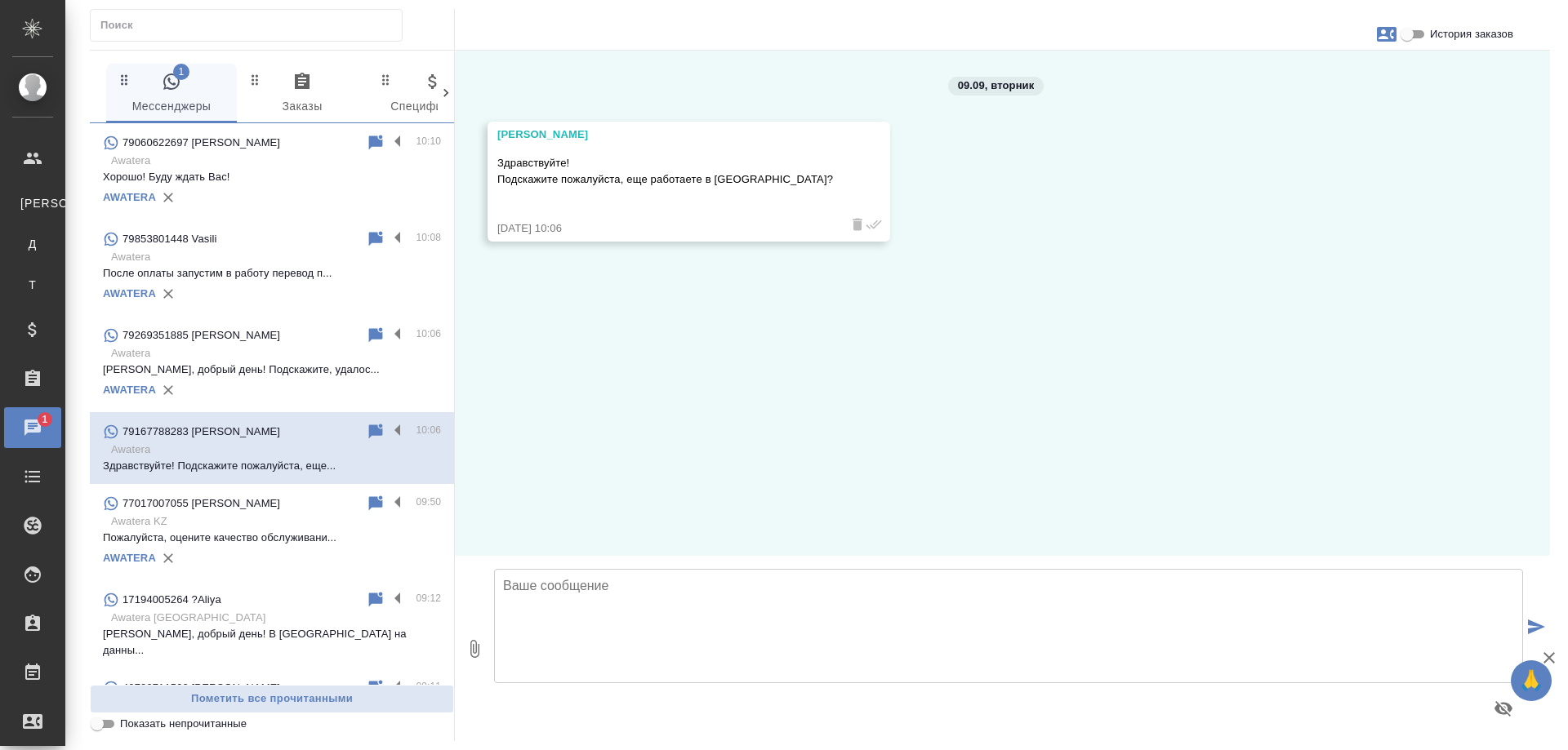
scroll to position [0, 0]
click at [643, 594] on textarea at bounding box center [1008, 626] width 1029 height 114
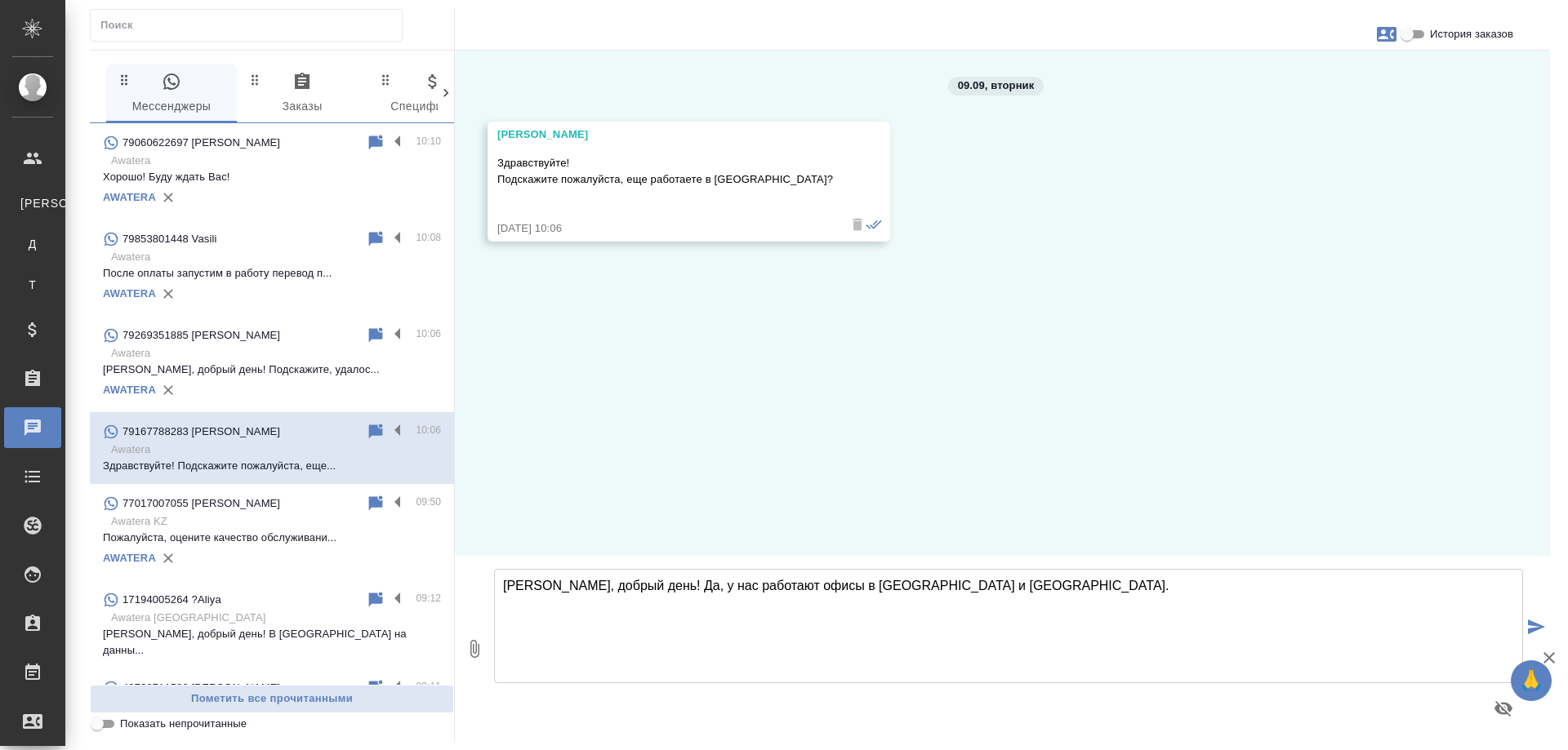
type textarea "[PERSON_NAME], добрый день! Да, у нас работают офисы в [GEOGRAPHIC_DATA] и [GEO…"
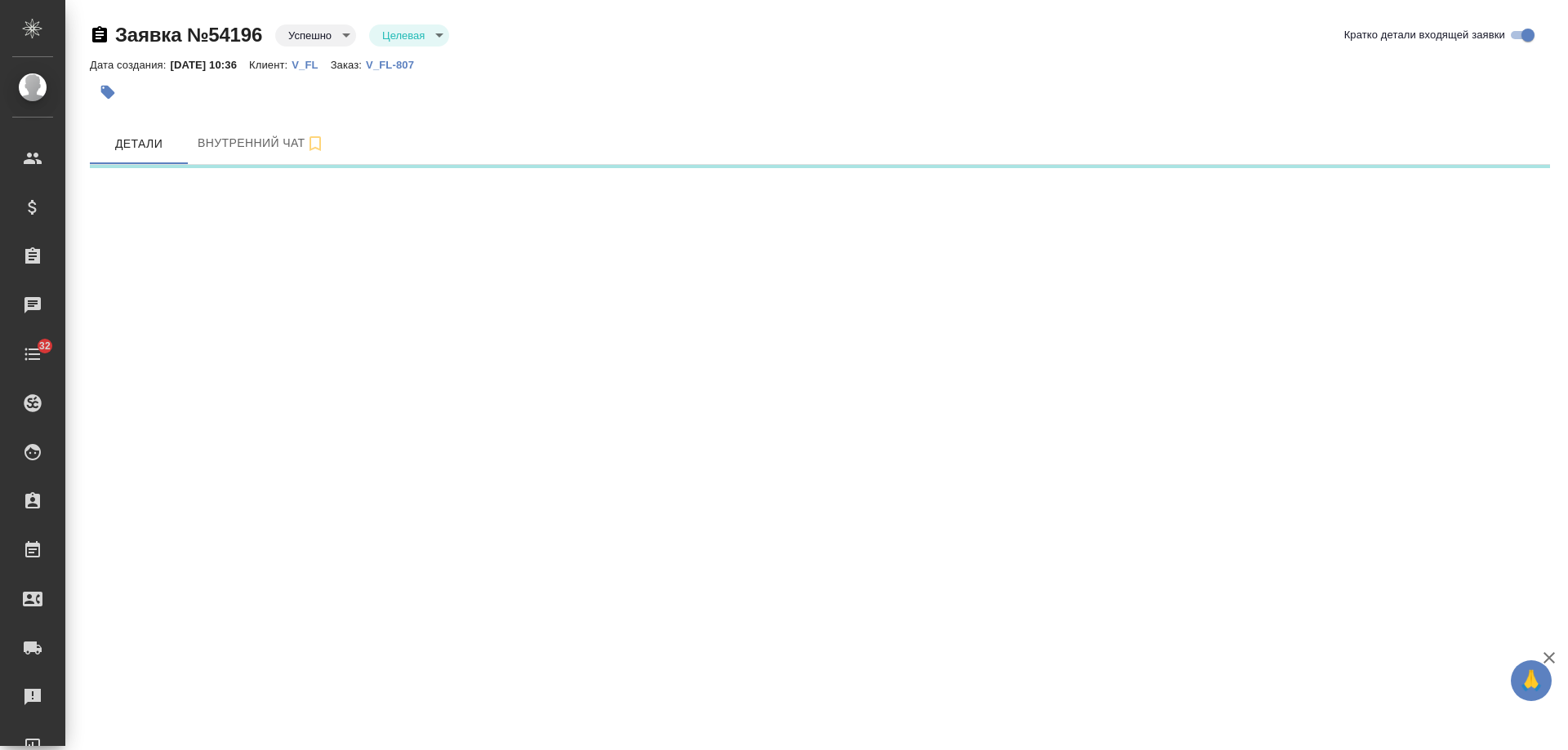
select select "RU"
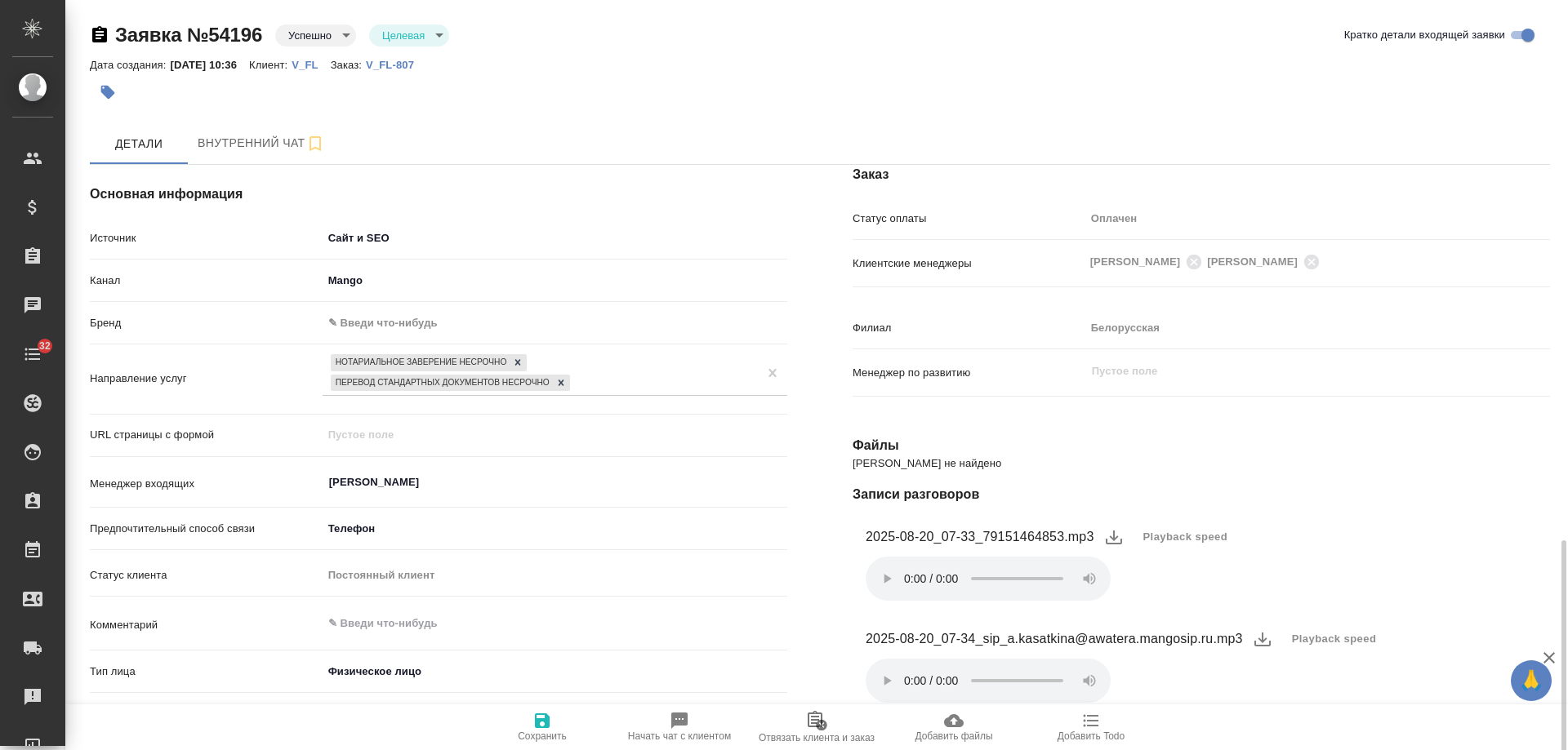
scroll to position [392, 0]
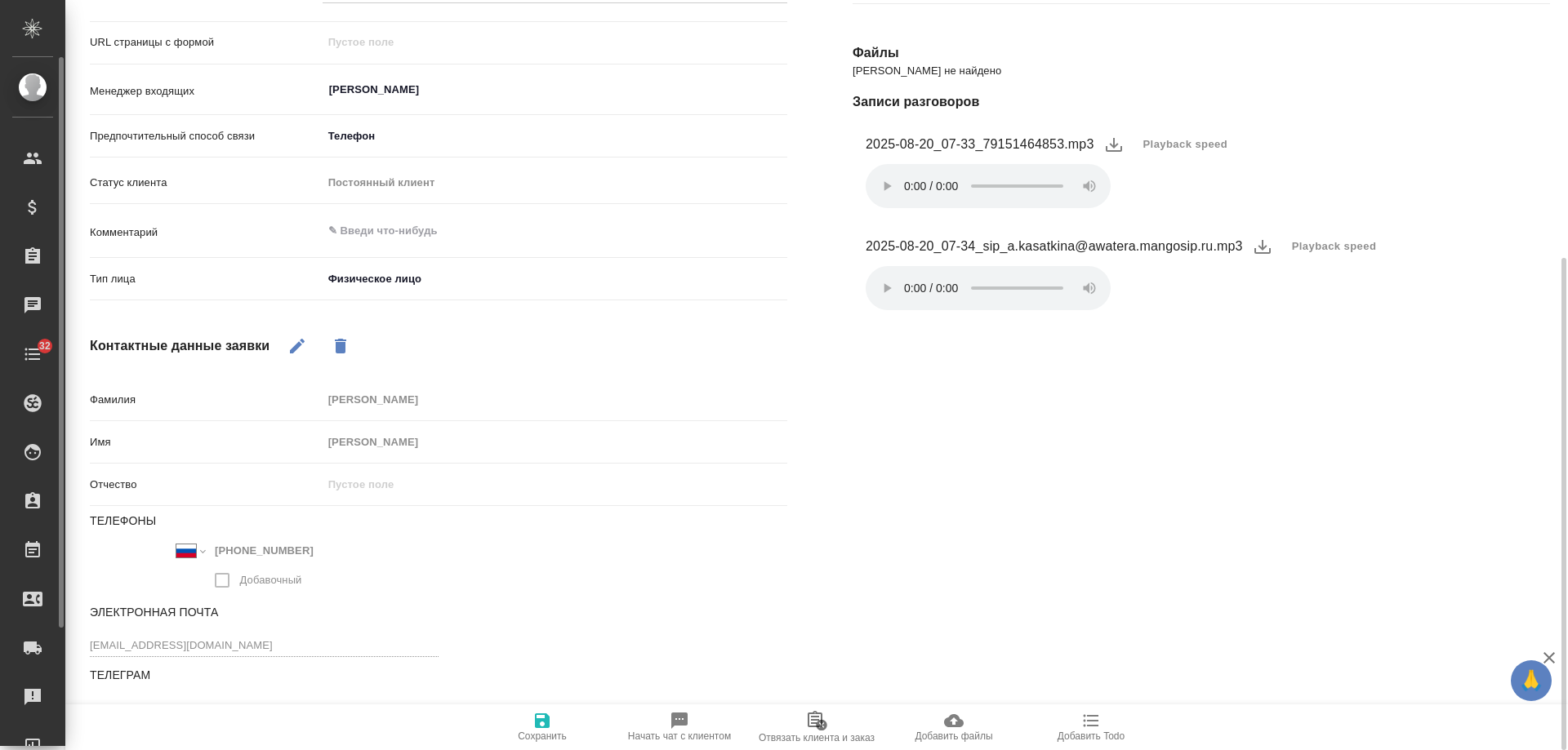
click at [0, 631] on div ".cls-1 fill:#fff; AWATERA [PERSON_NAME] Спецификации Заказы 0 Чаты 32 Todo Прое…" at bounding box center [784, 375] width 1568 height 750
type textarea "x"
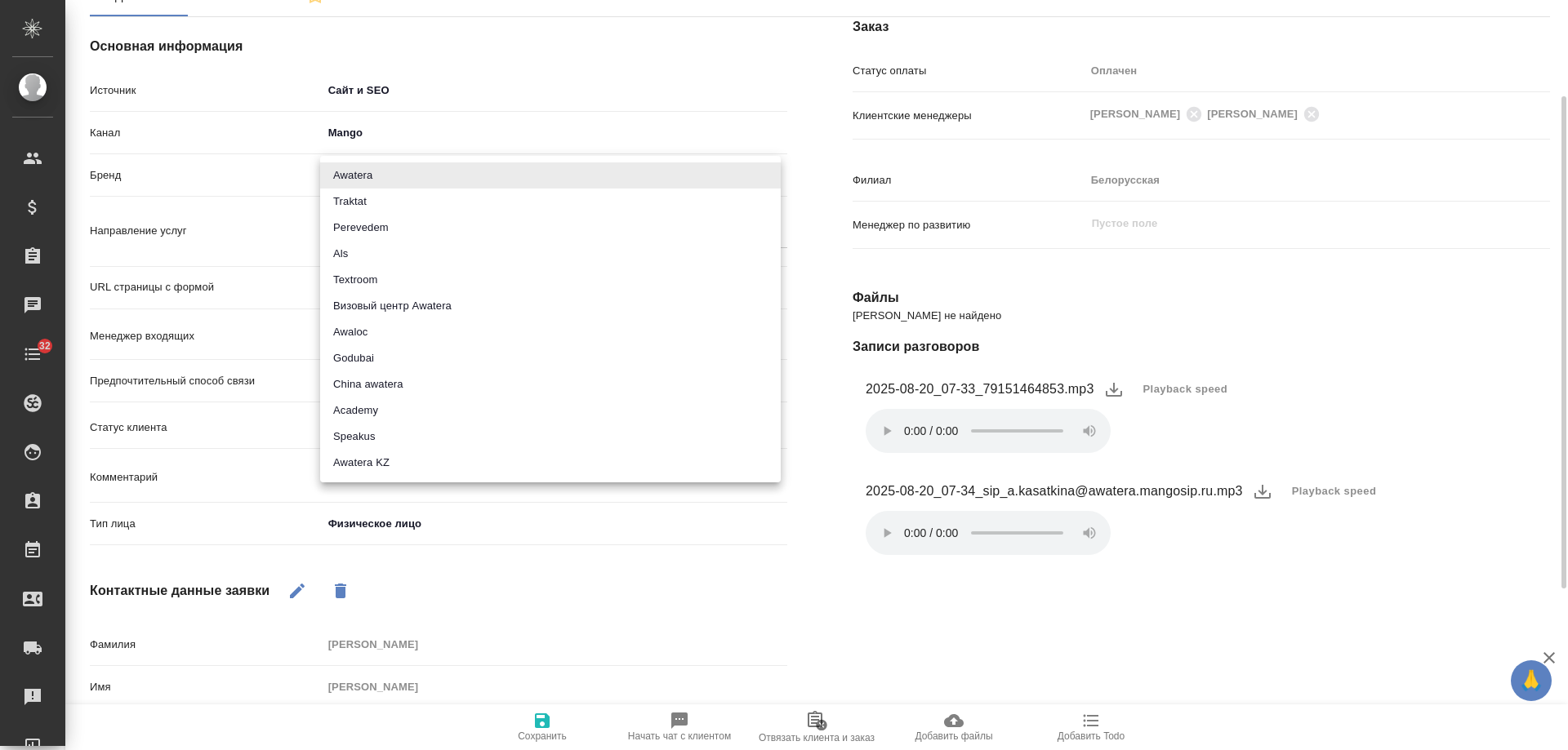
click at [360, 173] on body "🙏 .cls-1 fill:#fff; AWATERA [PERSON_NAME] Спецификации Заказы 0 Чаты 32 Todo Пр…" at bounding box center [784, 375] width 1568 height 750
click at [363, 198] on li "Traktat" at bounding box center [550, 202] width 461 height 26
type input "traktat"
type textarea "x"
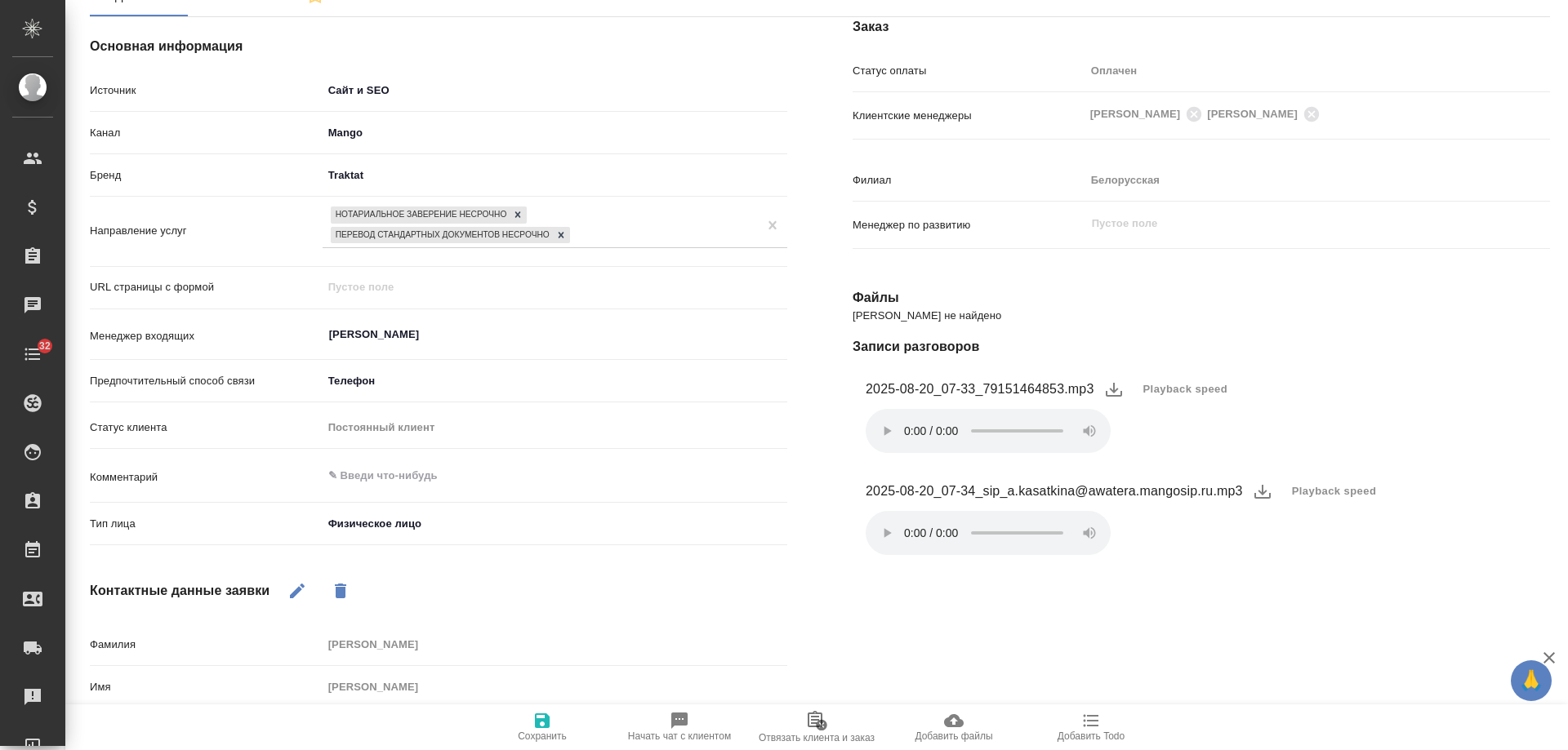
drag, startPoint x: 542, startPoint y: 730, endPoint x: 560, endPoint y: 516, distance: 214.8
click at [542, 726] on span "Сохранить" at bounding box center [543, 726] width 118 height 31
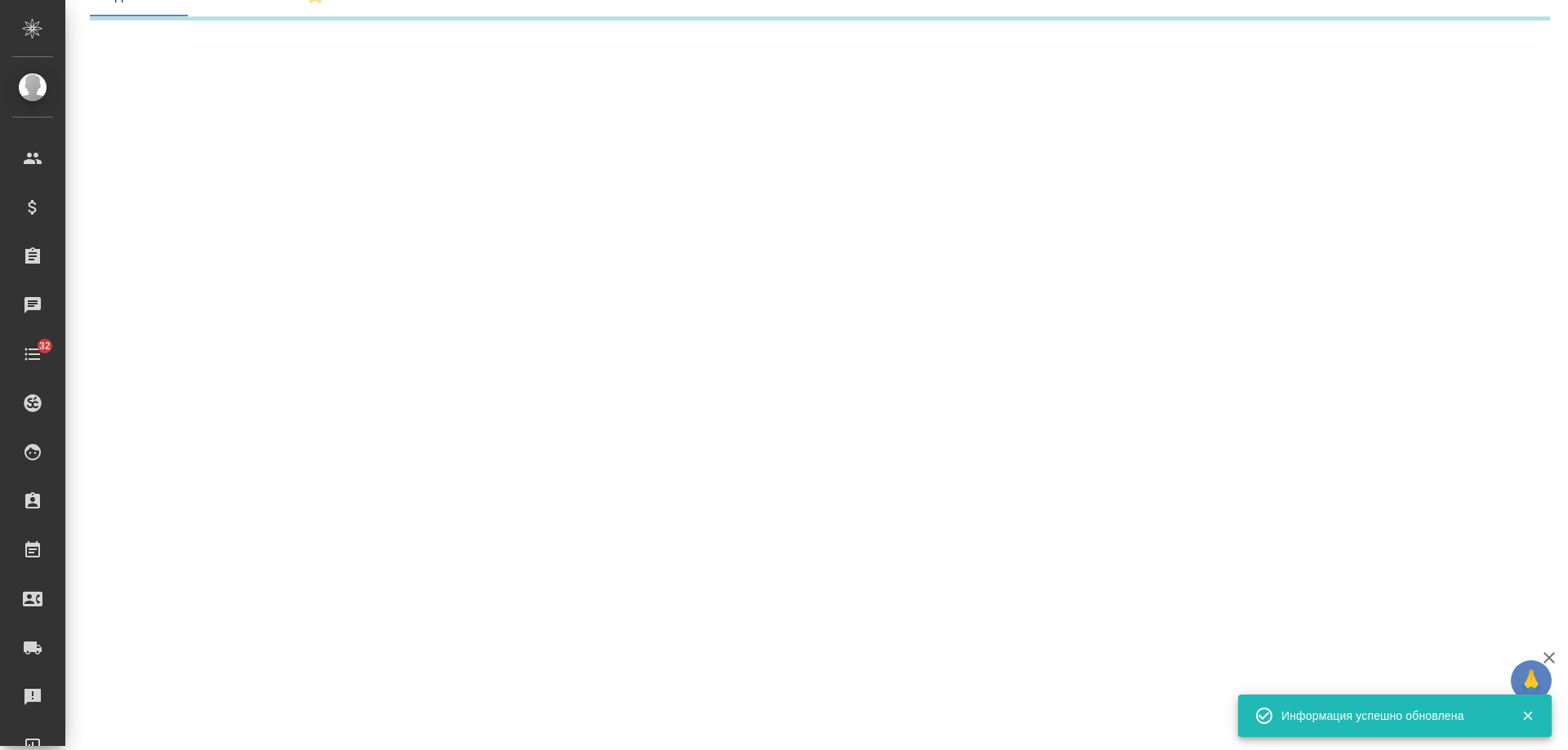
select select "RU"
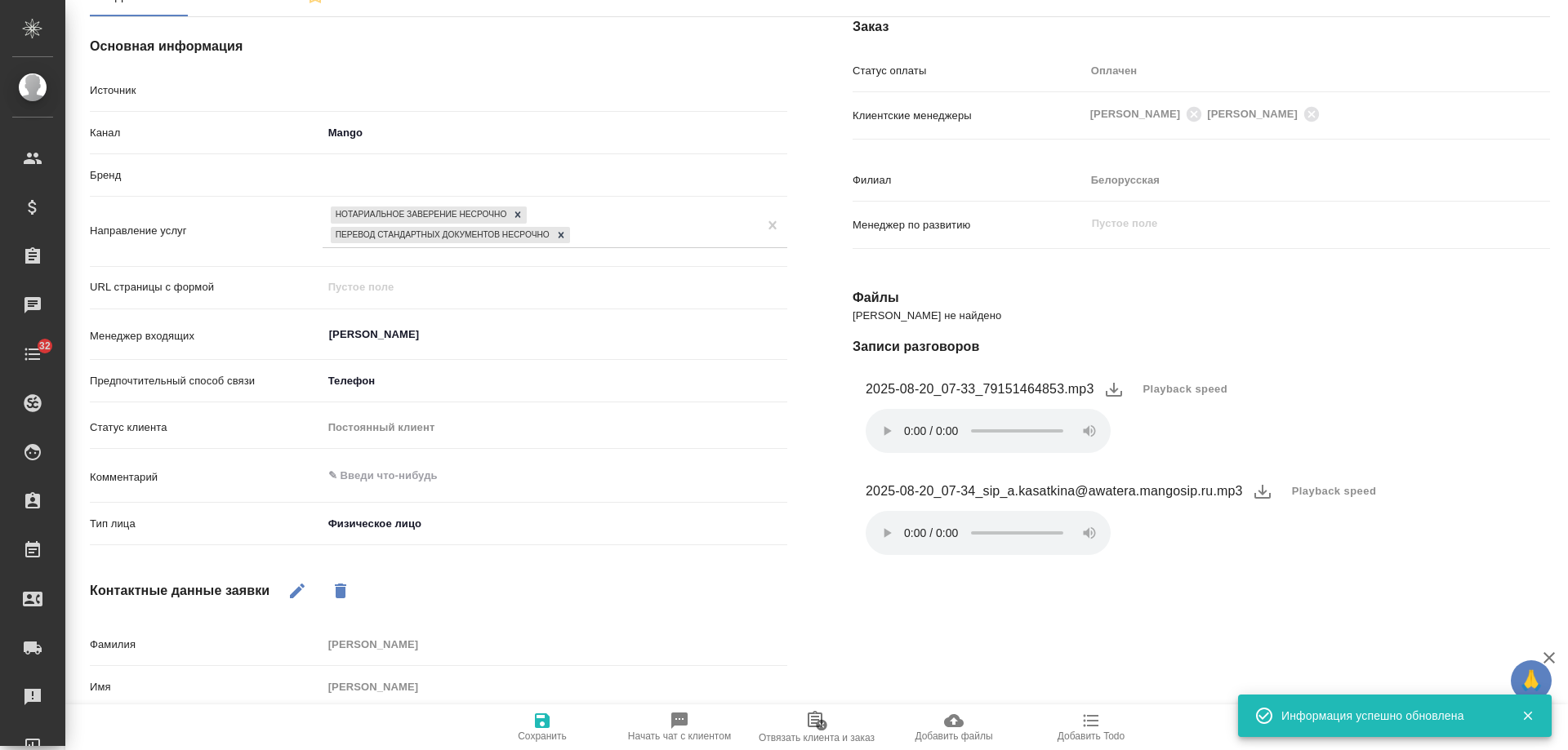
type textarea "x"
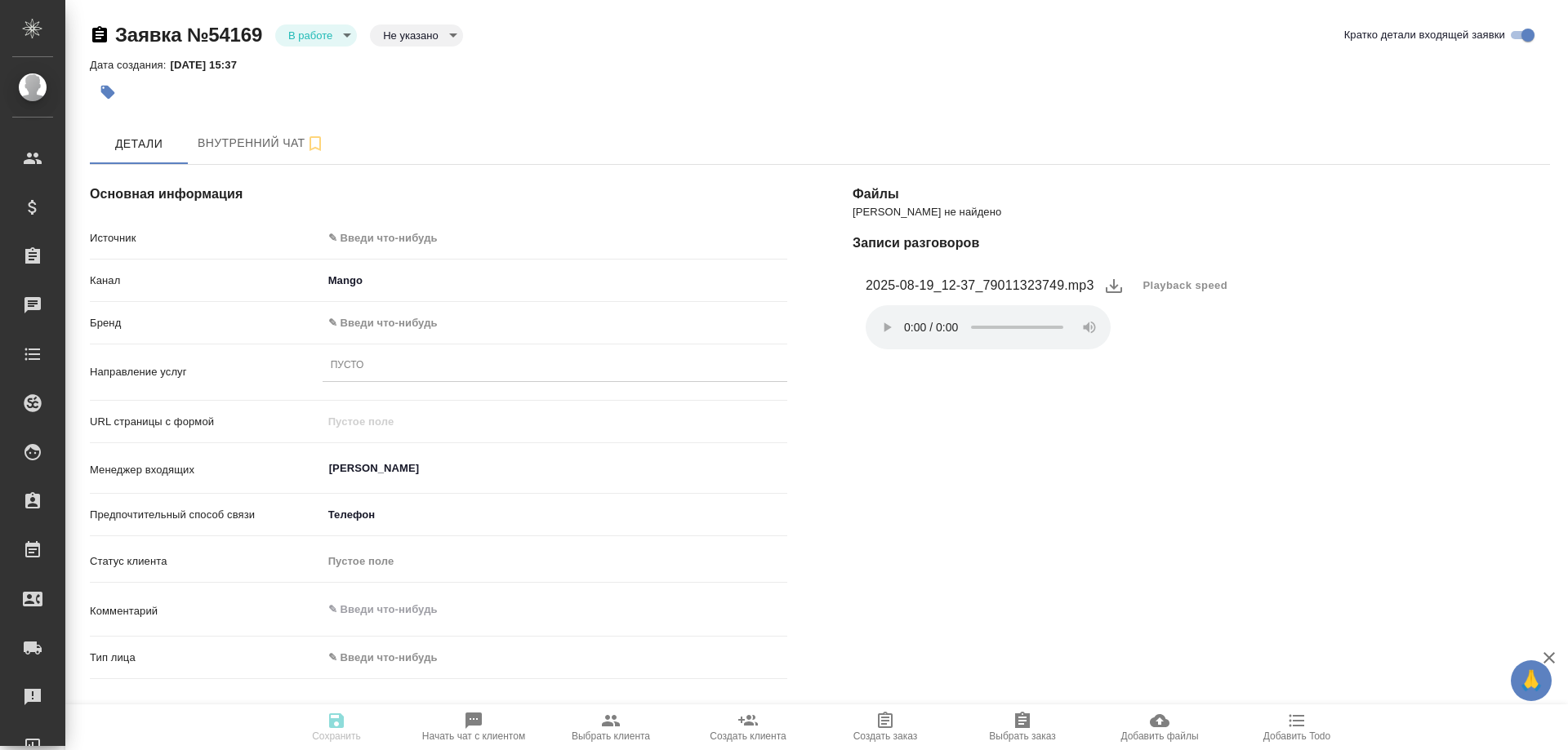
select select "RU"
click at [99, 41] on icon "button" at bounding box center [100, 34] width 15 height 16
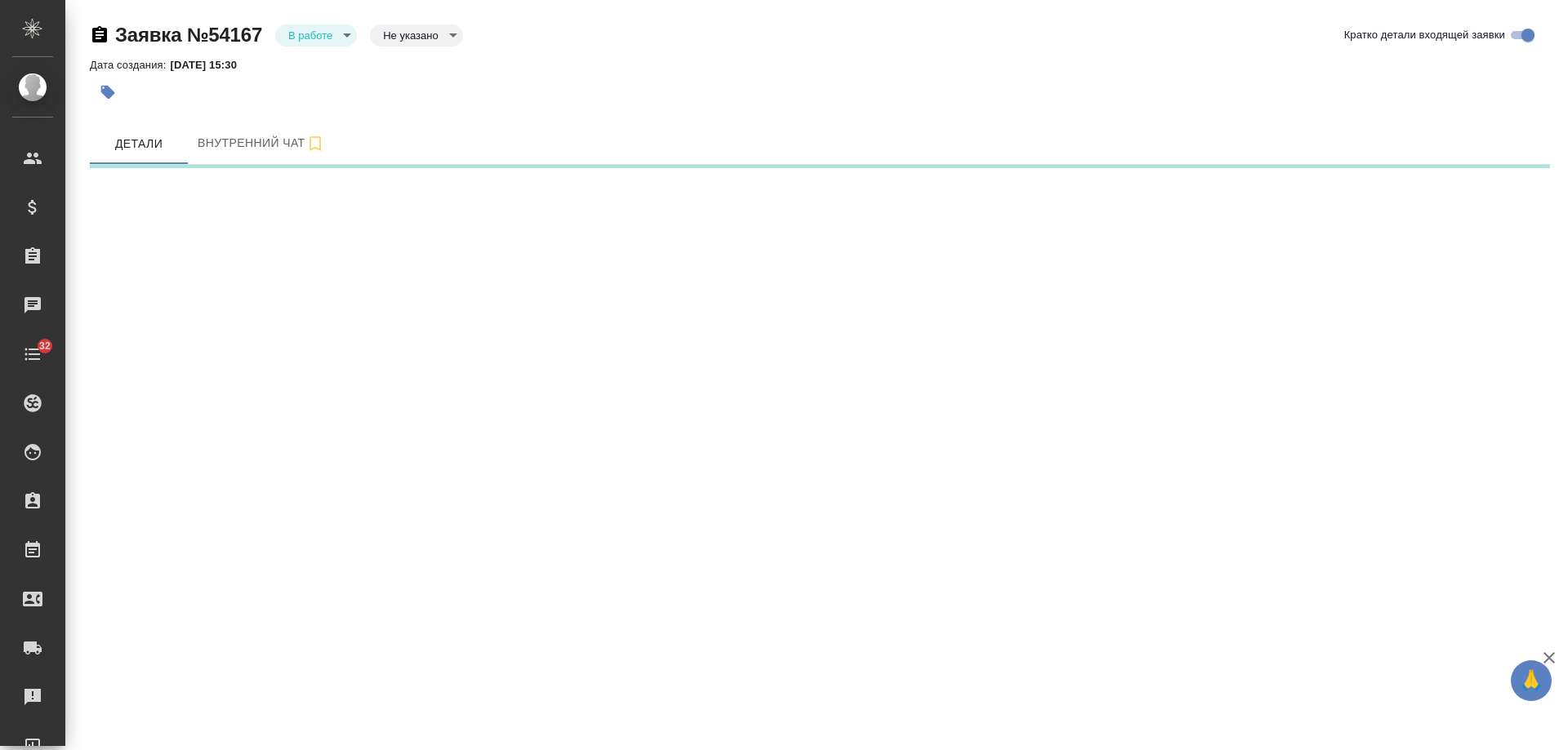
select select "RU"
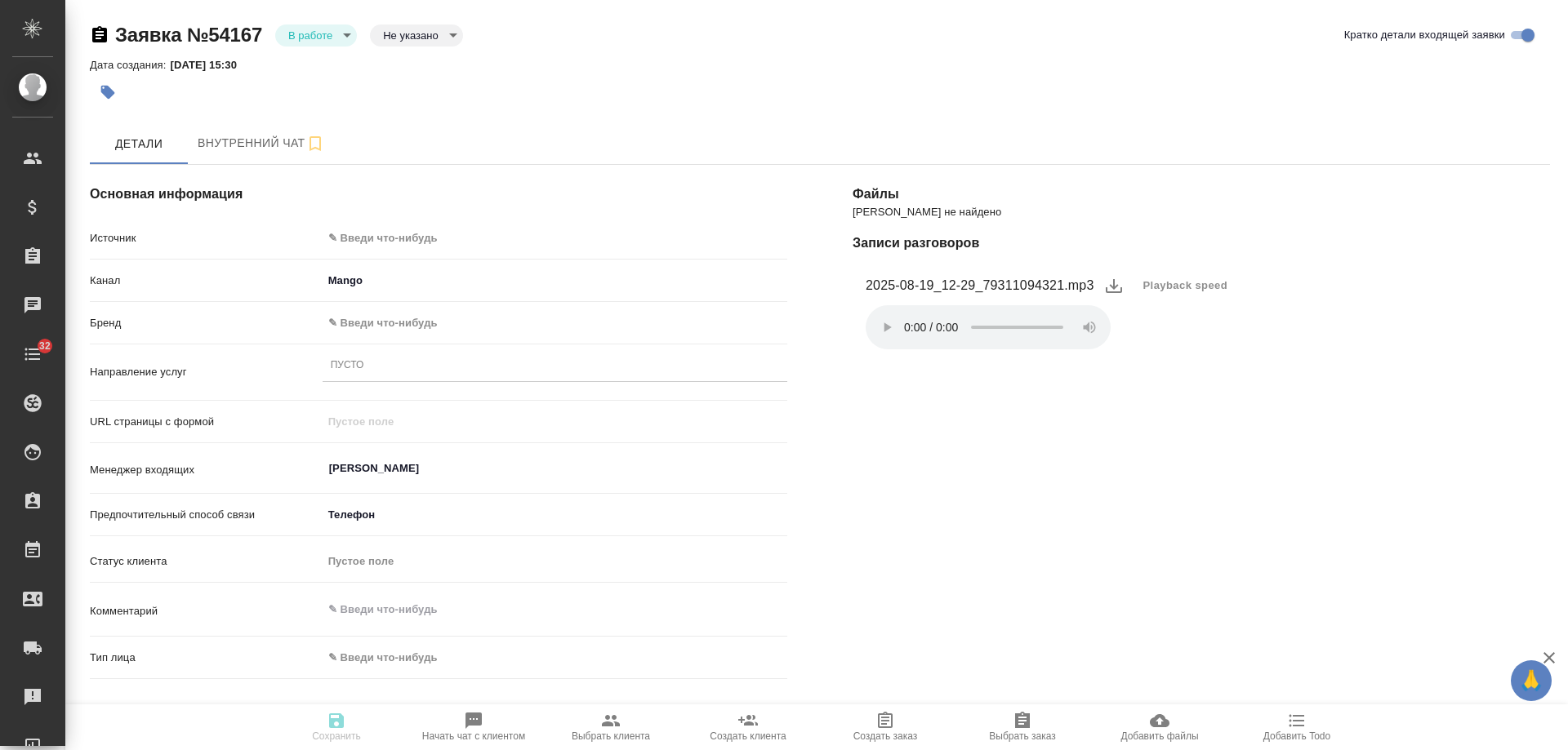
drag, startPoint x: 99, startPoint y: 35, endPoint x: 184, endPoint y: 8, distance: 89.2
click at [99, 35] on icon "button" at bounding box center [100, 34] width 15 height 16
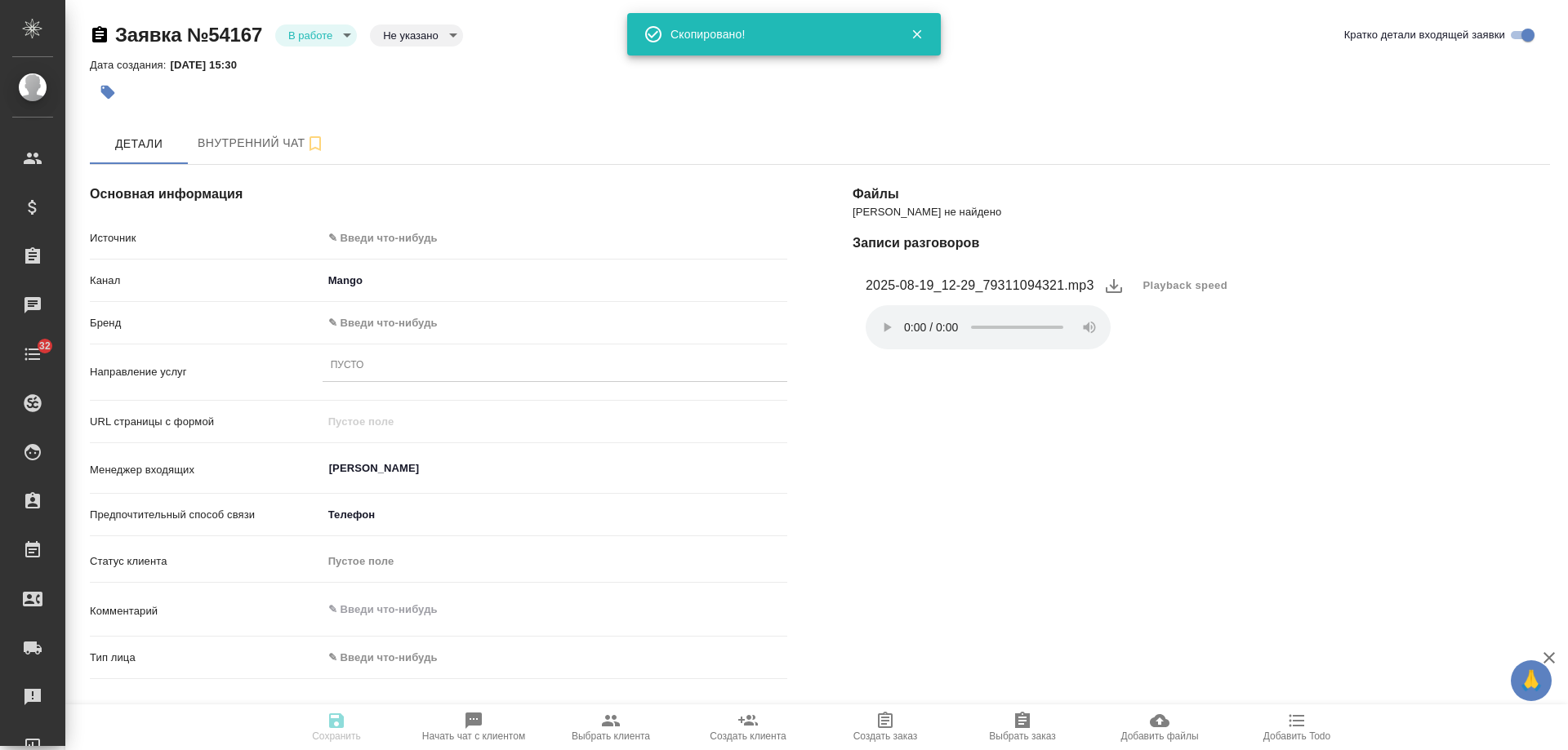
type textarea "x"
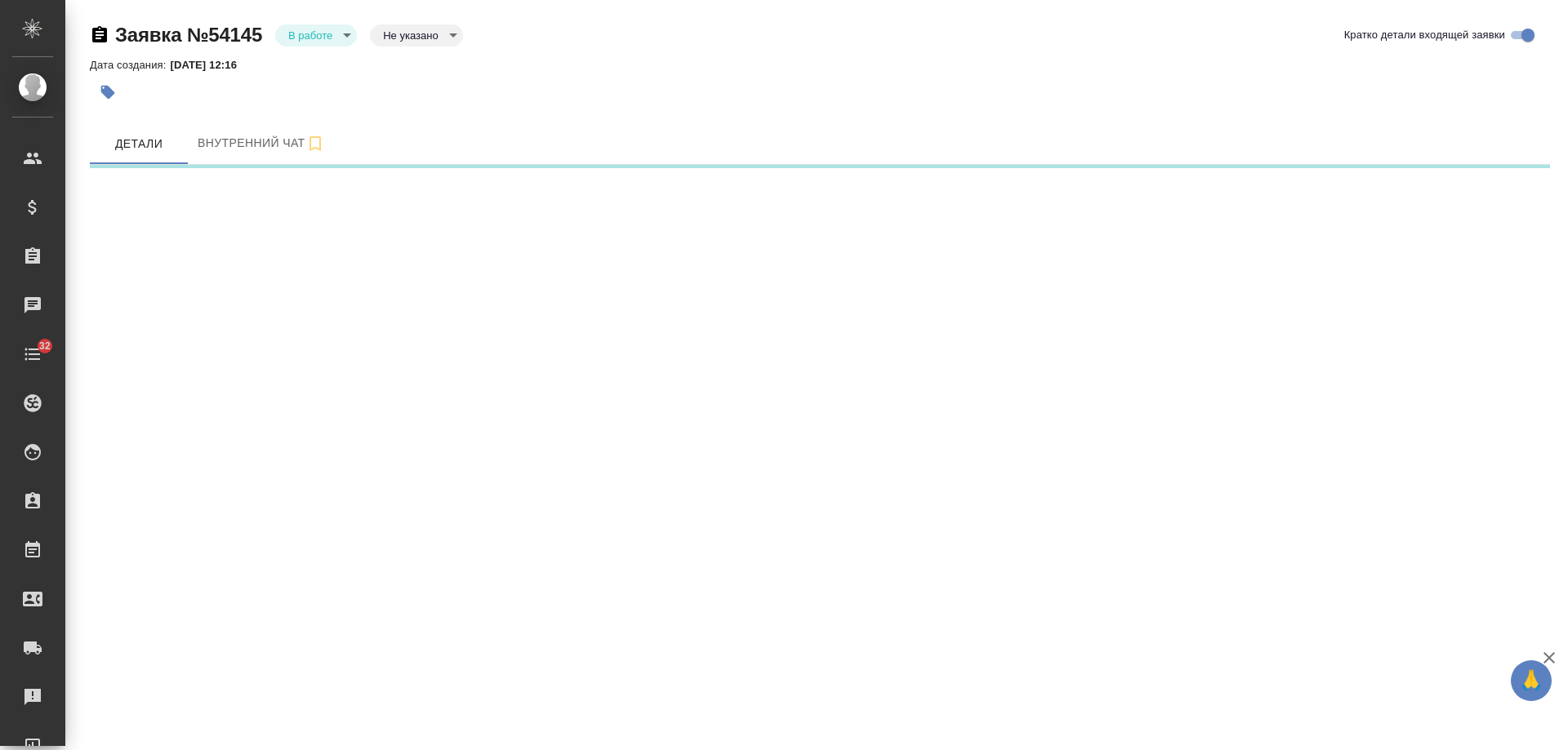
select select "RU"
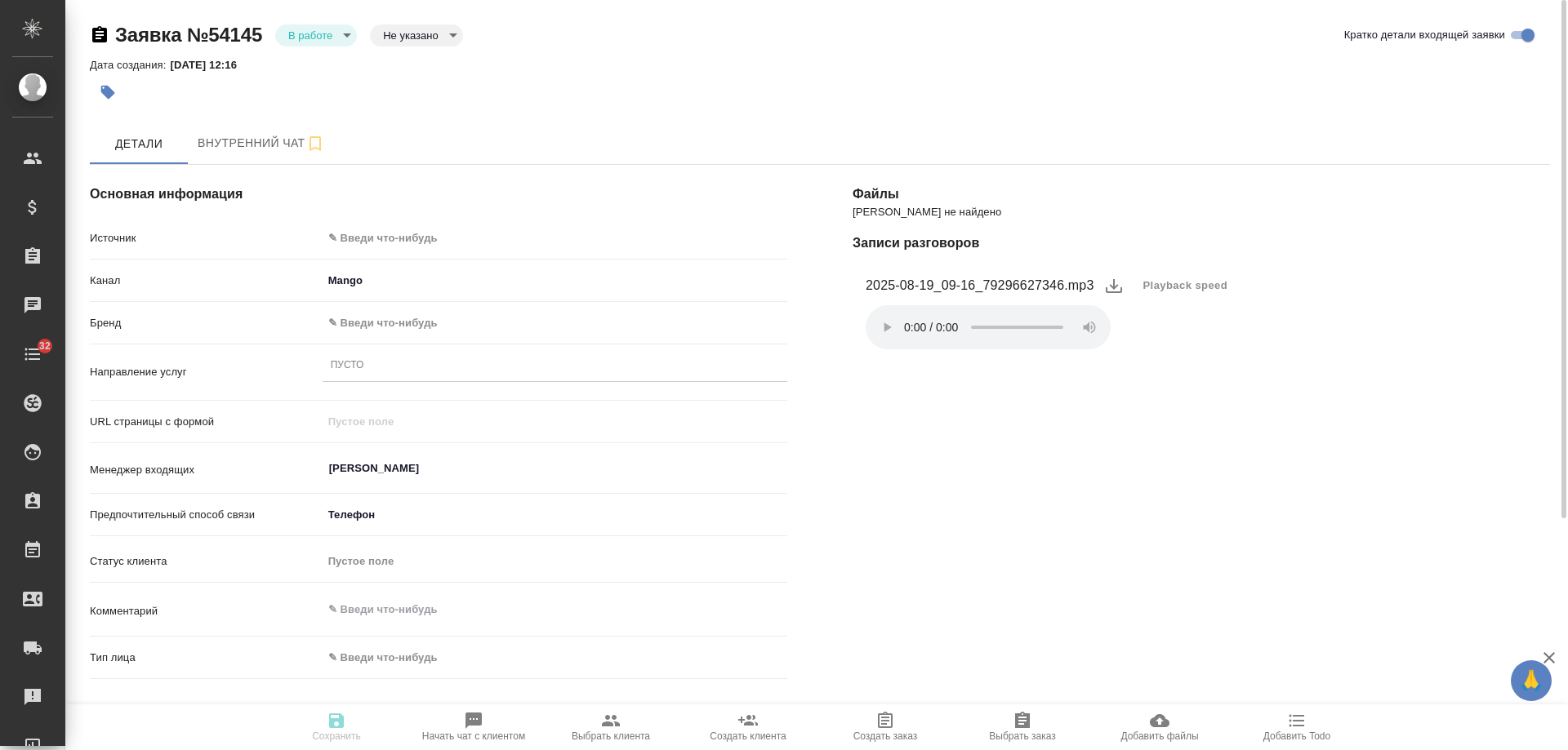
click at [98, 38] on icon "button" at bounding box center [99, 35] width 20 height 20
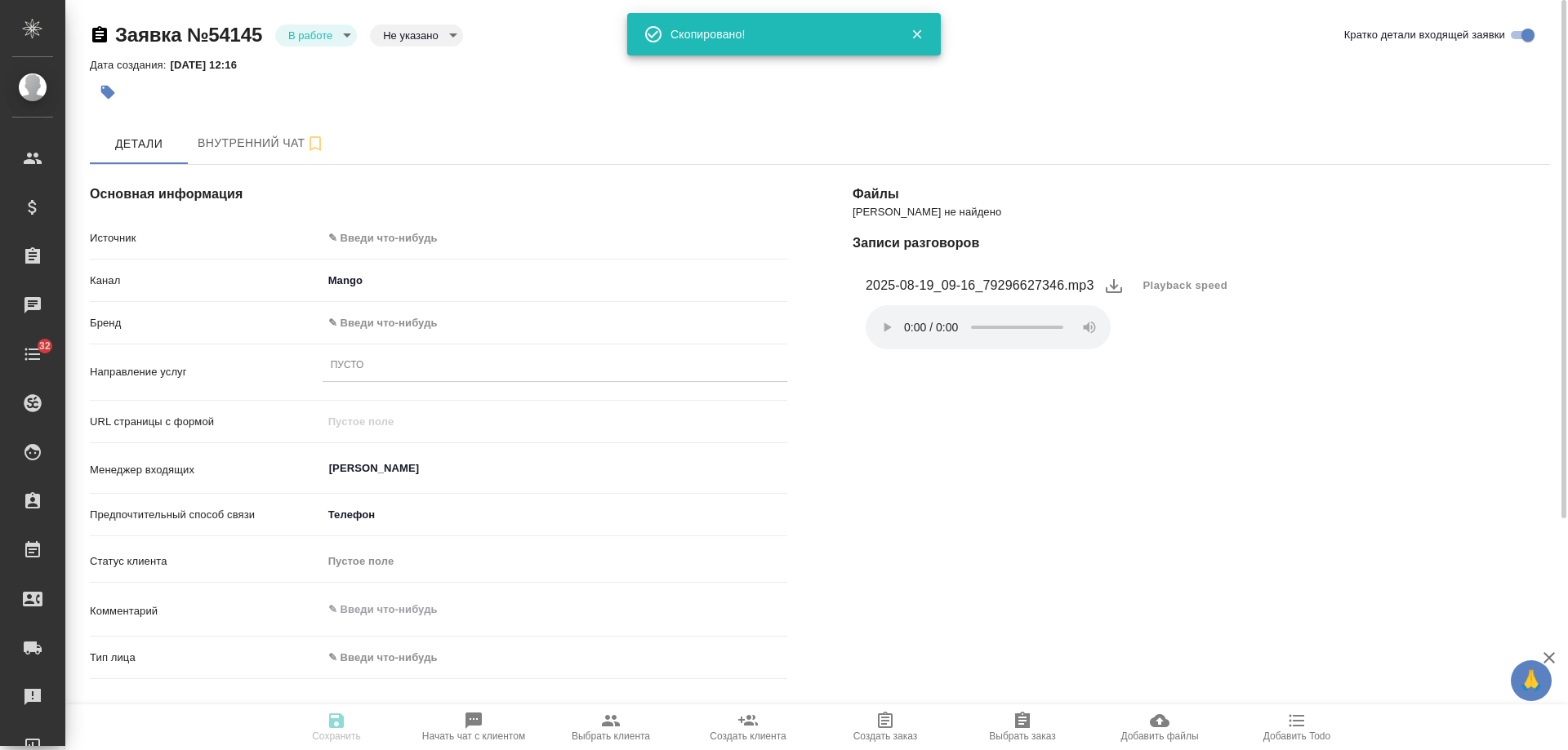
type textarea "x"
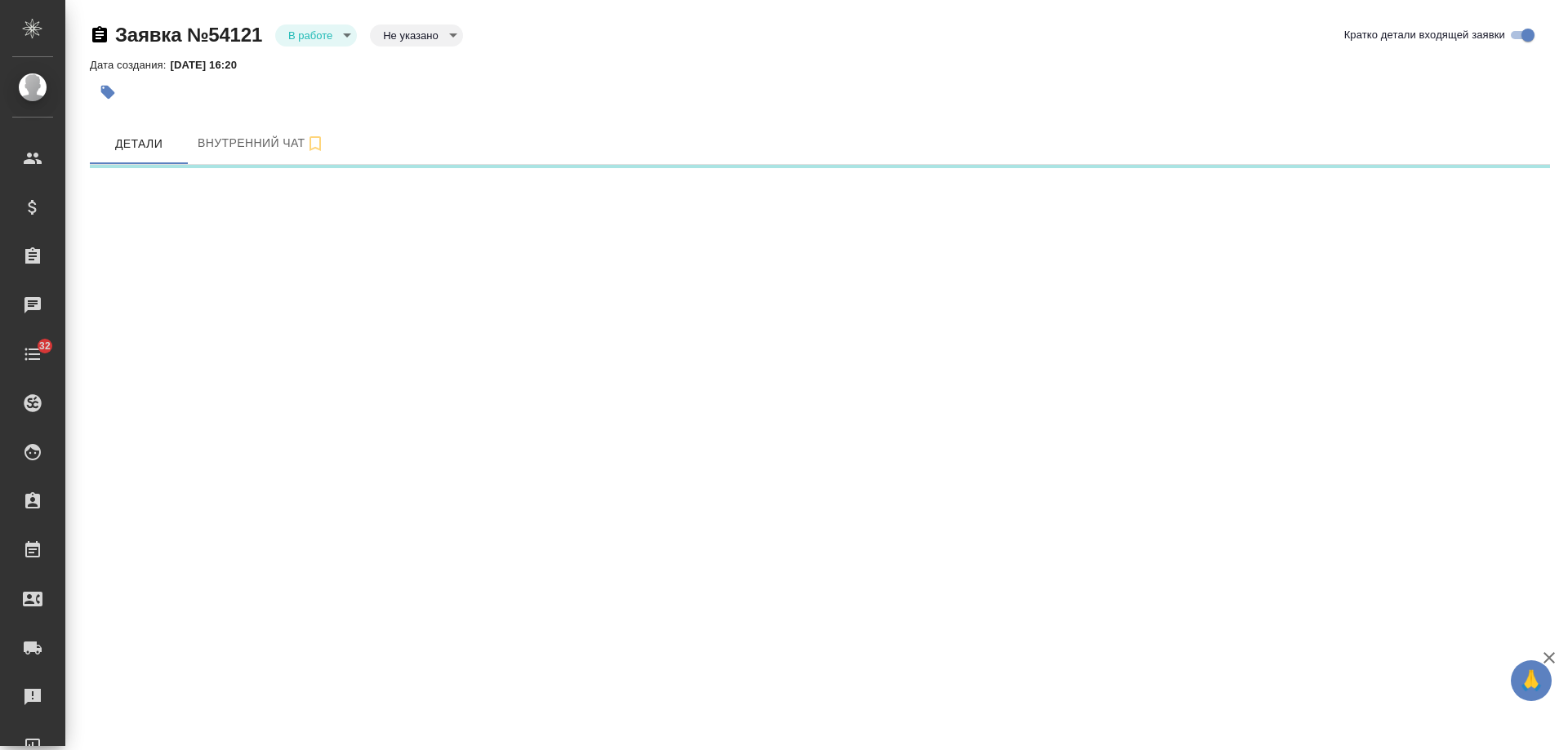
select select "RU"
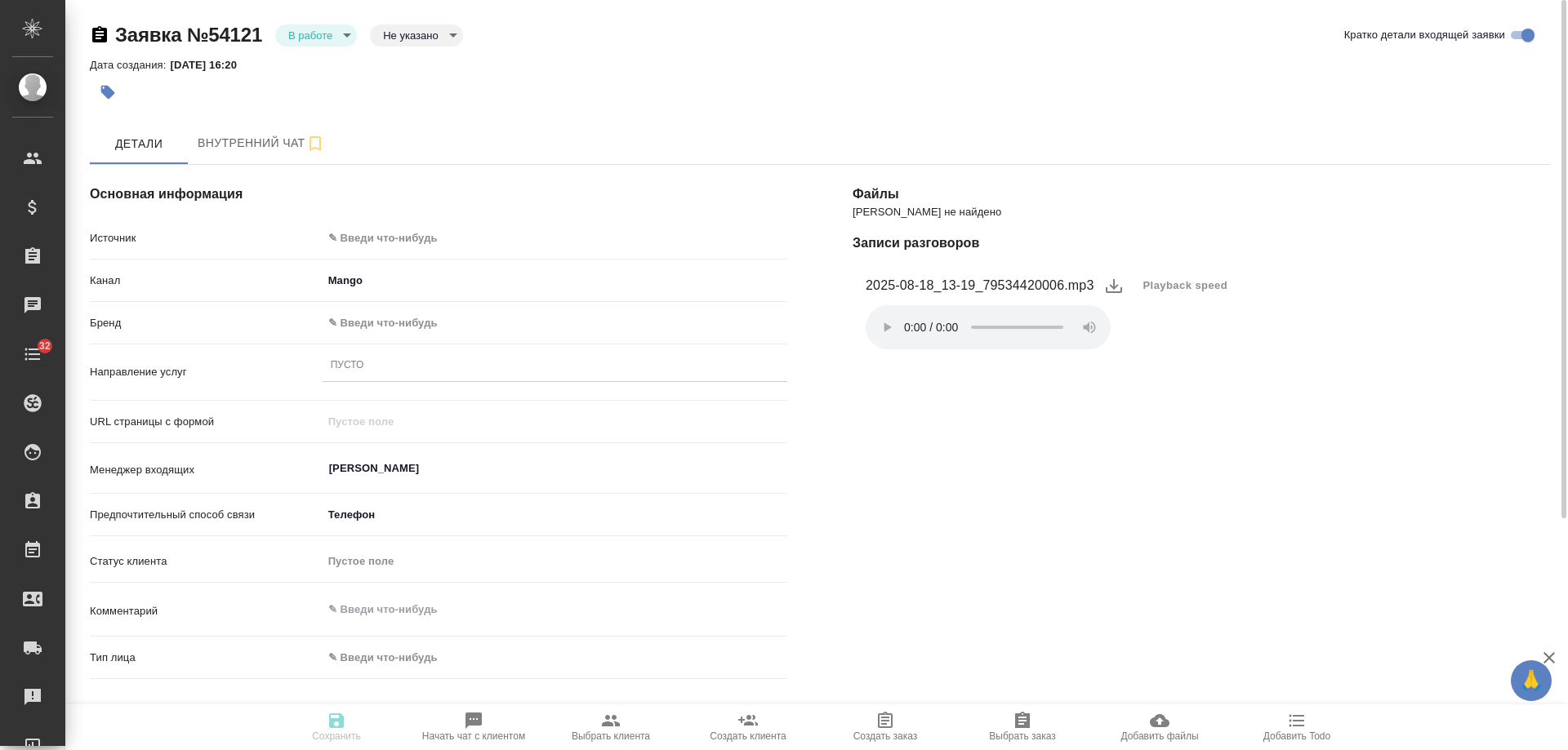
click at [94, 36] on icon "button" at bounding box center [100, 34] width 15 height 16
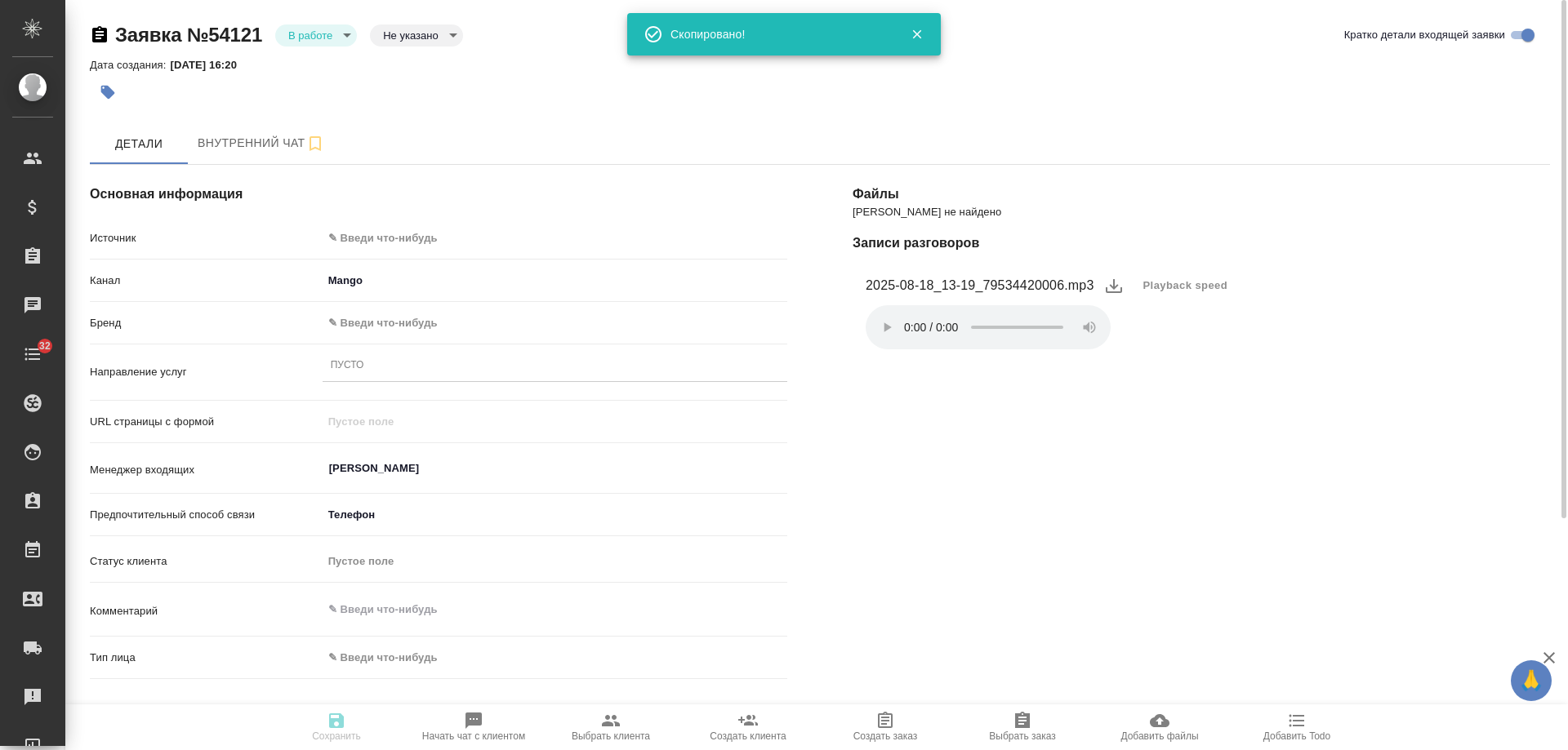
type textarea "x"
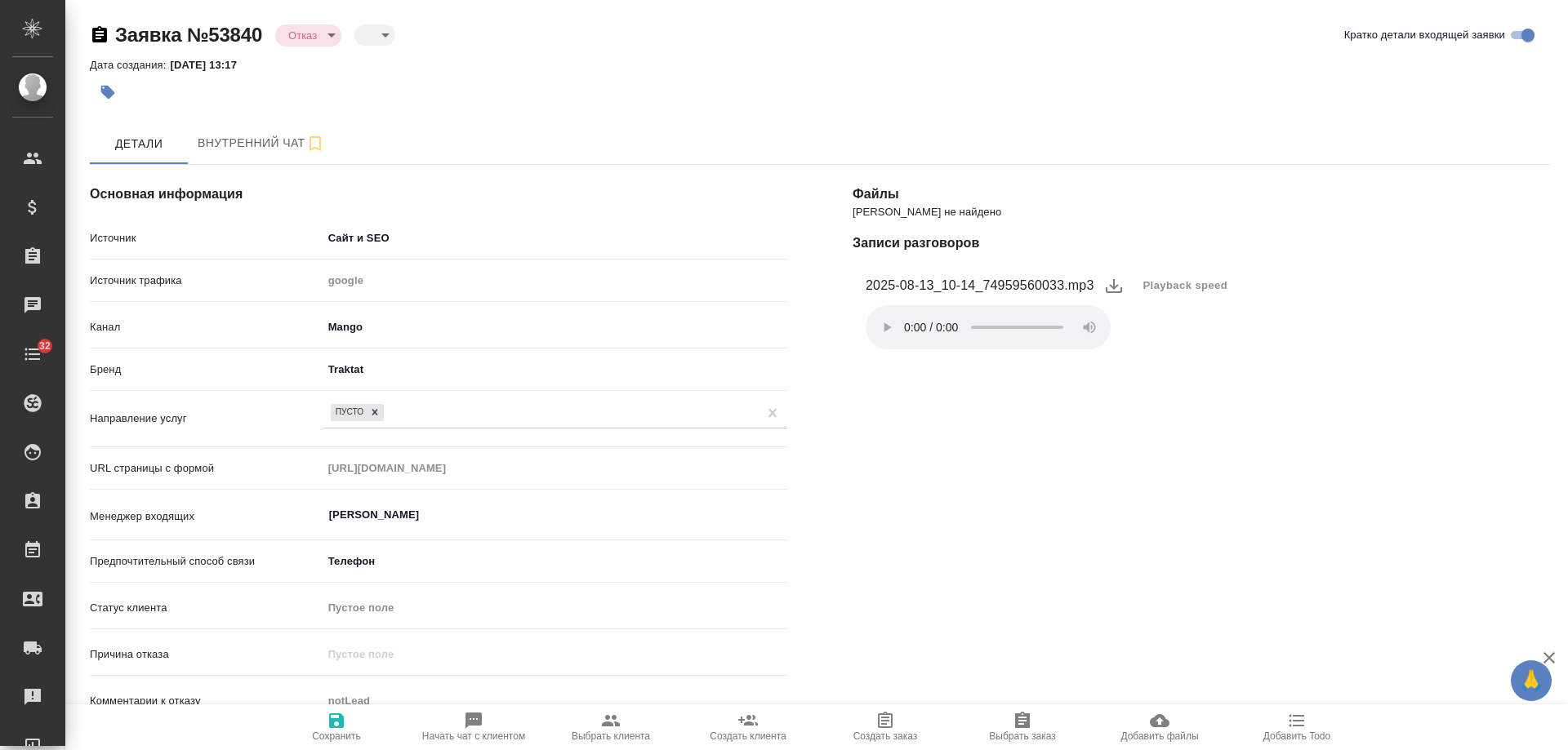
select select "RU"
click at [97, 33] on icon "button" at bounding box center [100, 34] width 15 height 16
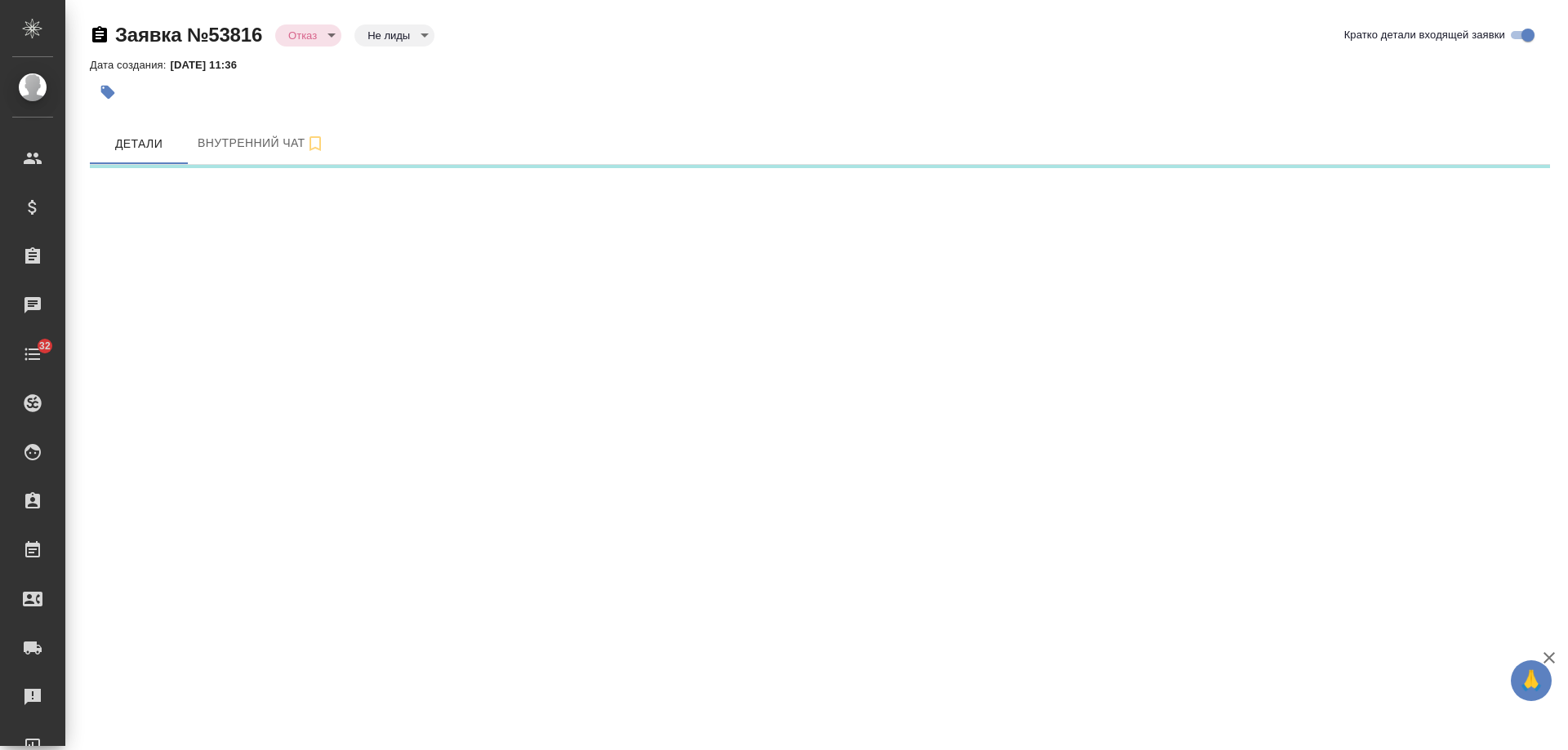
select select "RU"
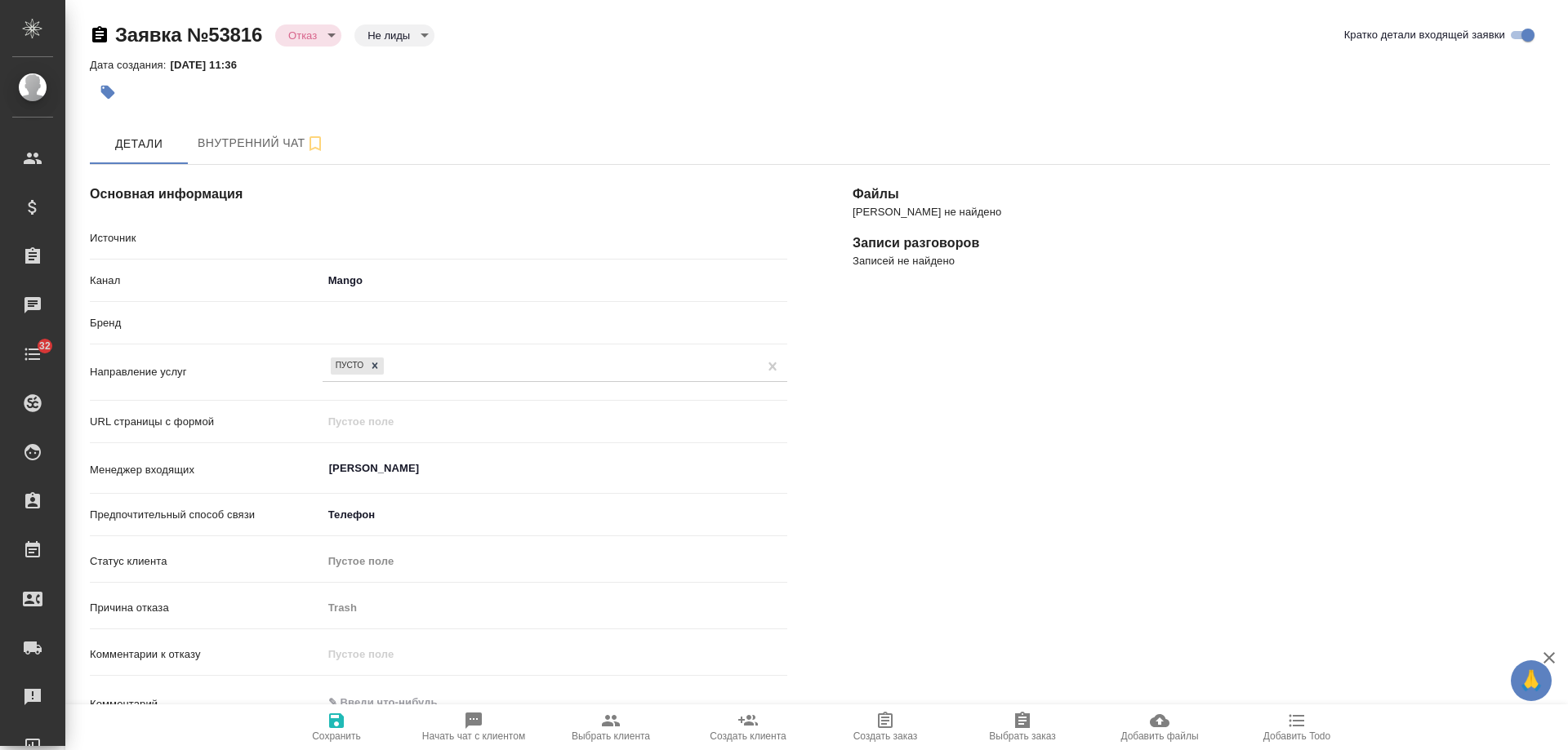
click at [101, 35] on icon "button" at bounding box center [100, 34] width 15 height 16
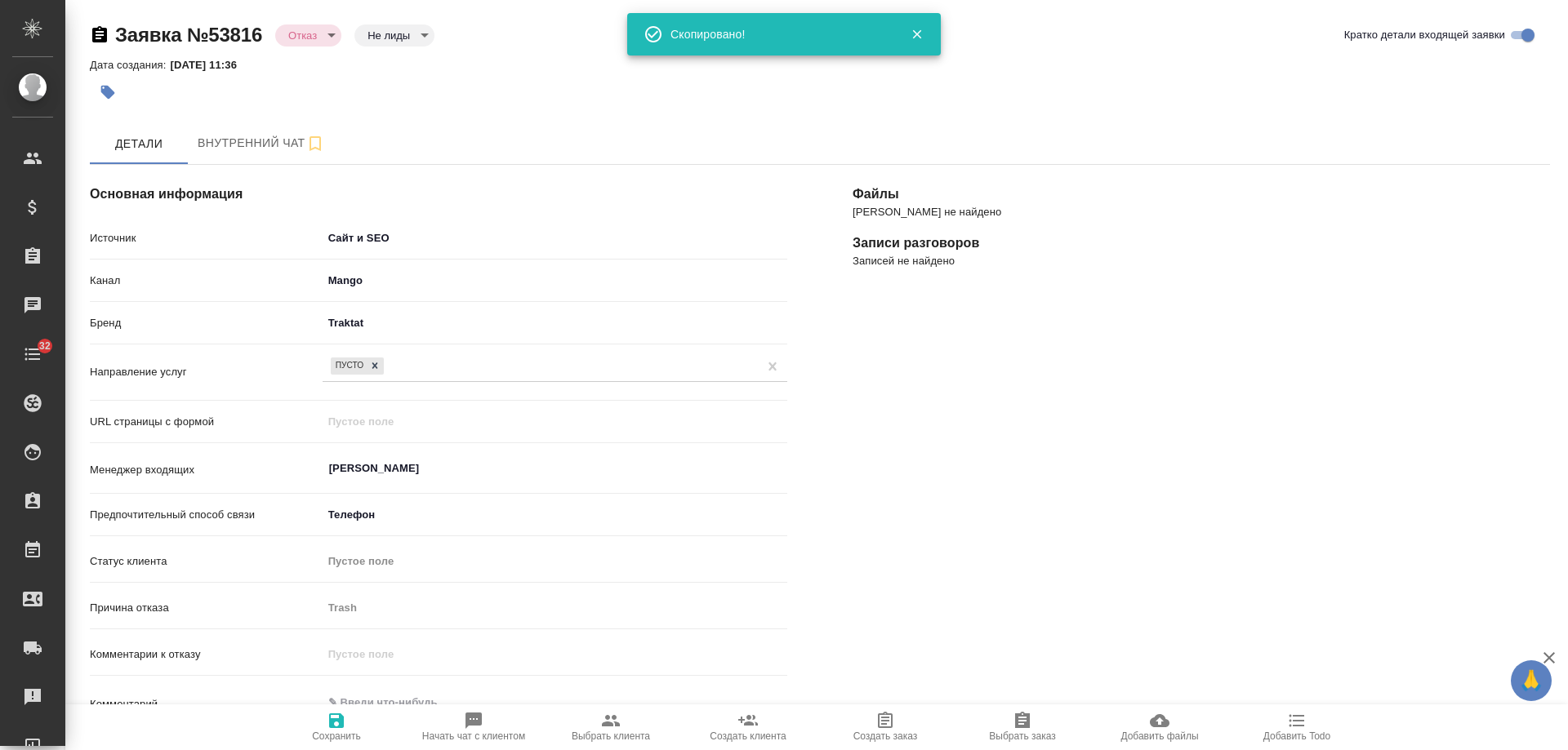
type textarea "x"
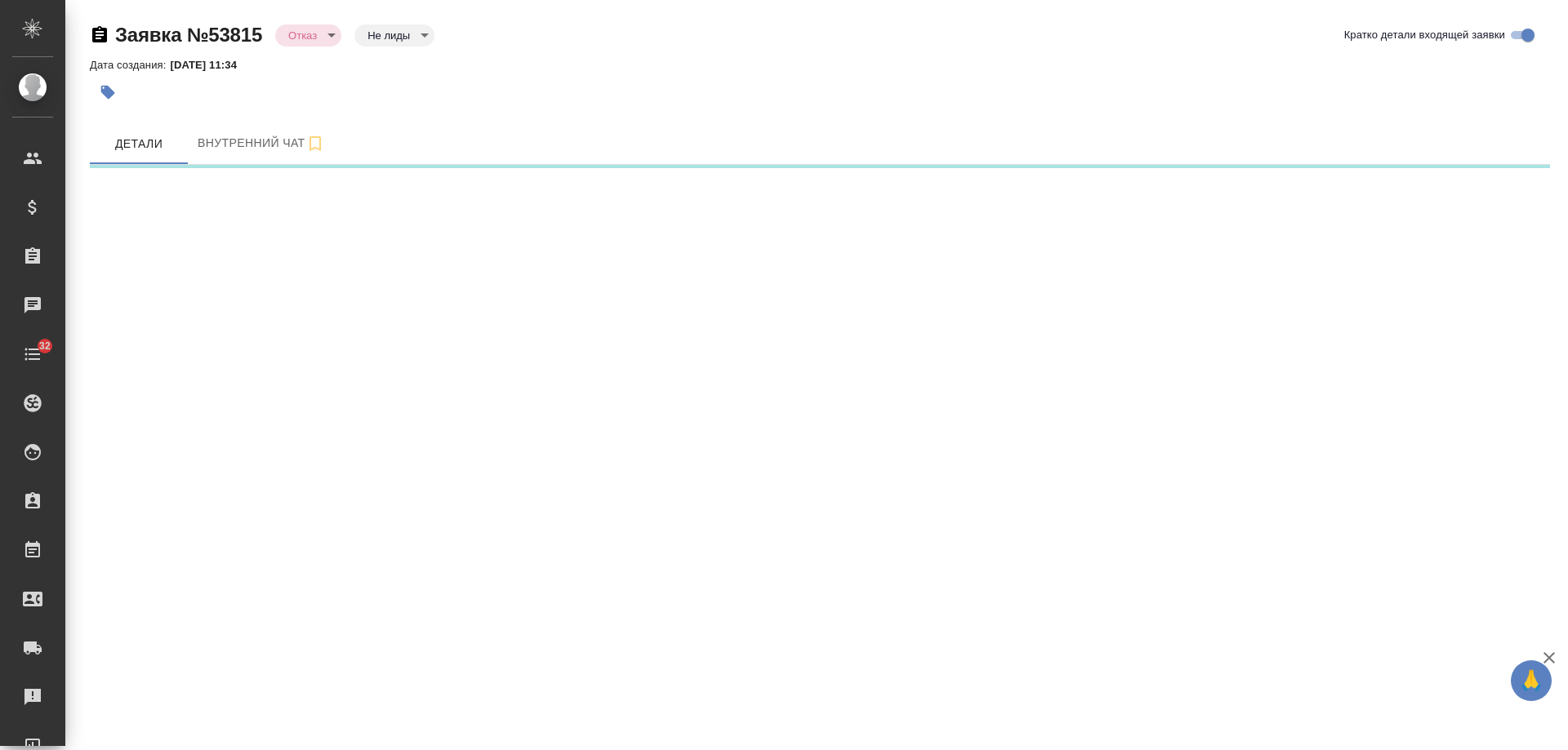
select select "RU"
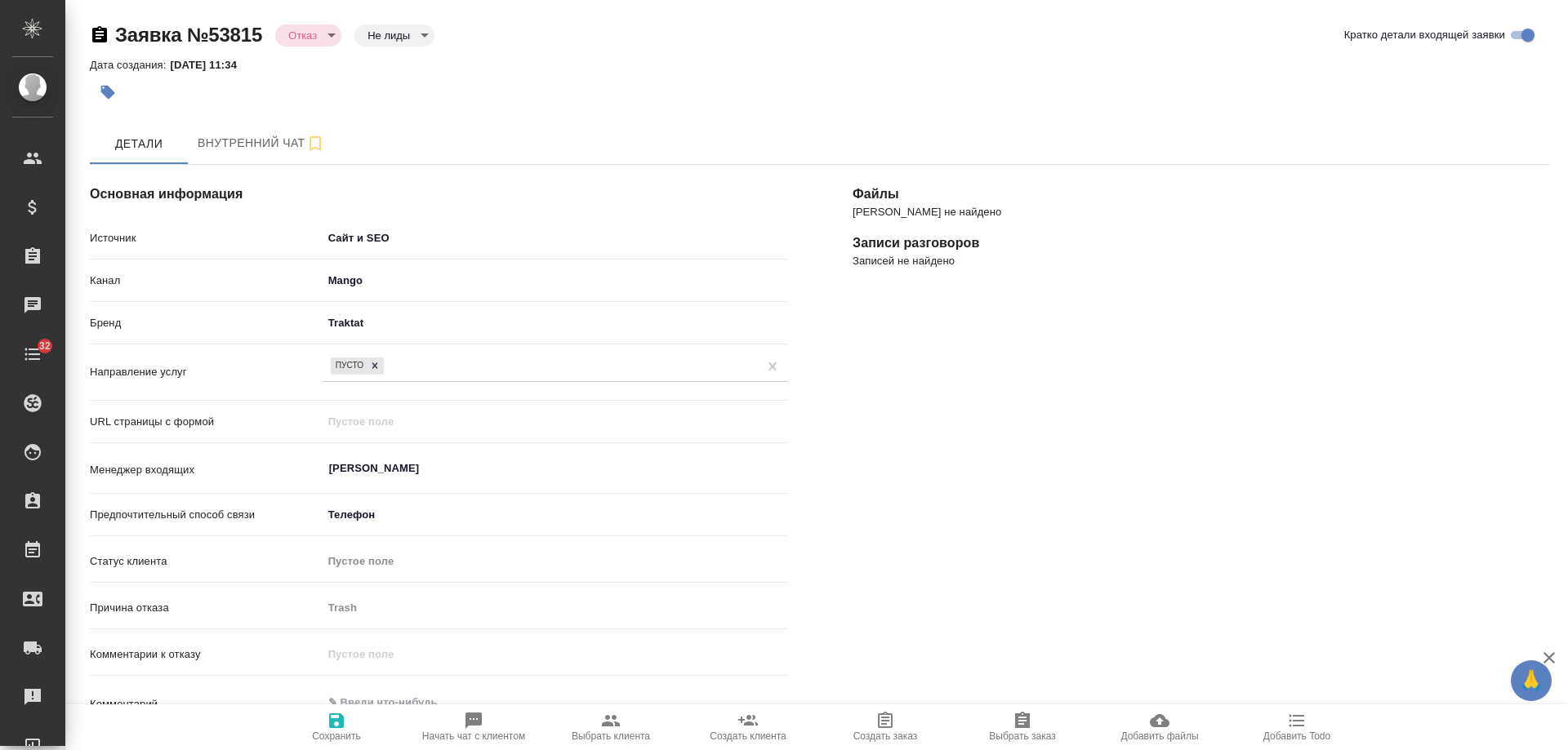
drag, startPoint x: 96, startPoint y: 35, endPoint x: 205, endPoint y: 12, distance: 111.4
click at [96, 35] on icon "button" at bounding box center [99, 35] width 20 height 20
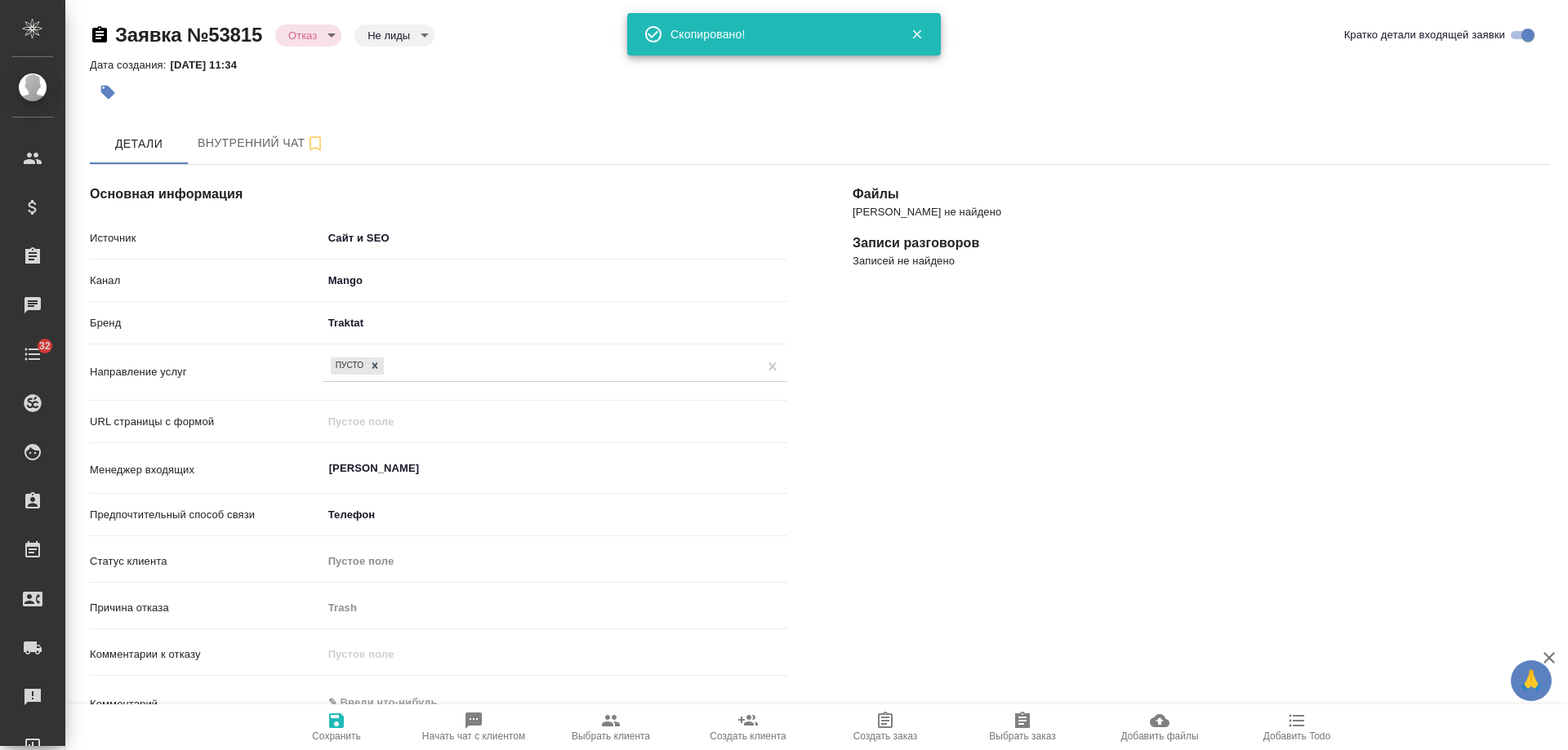
type textarea "x"
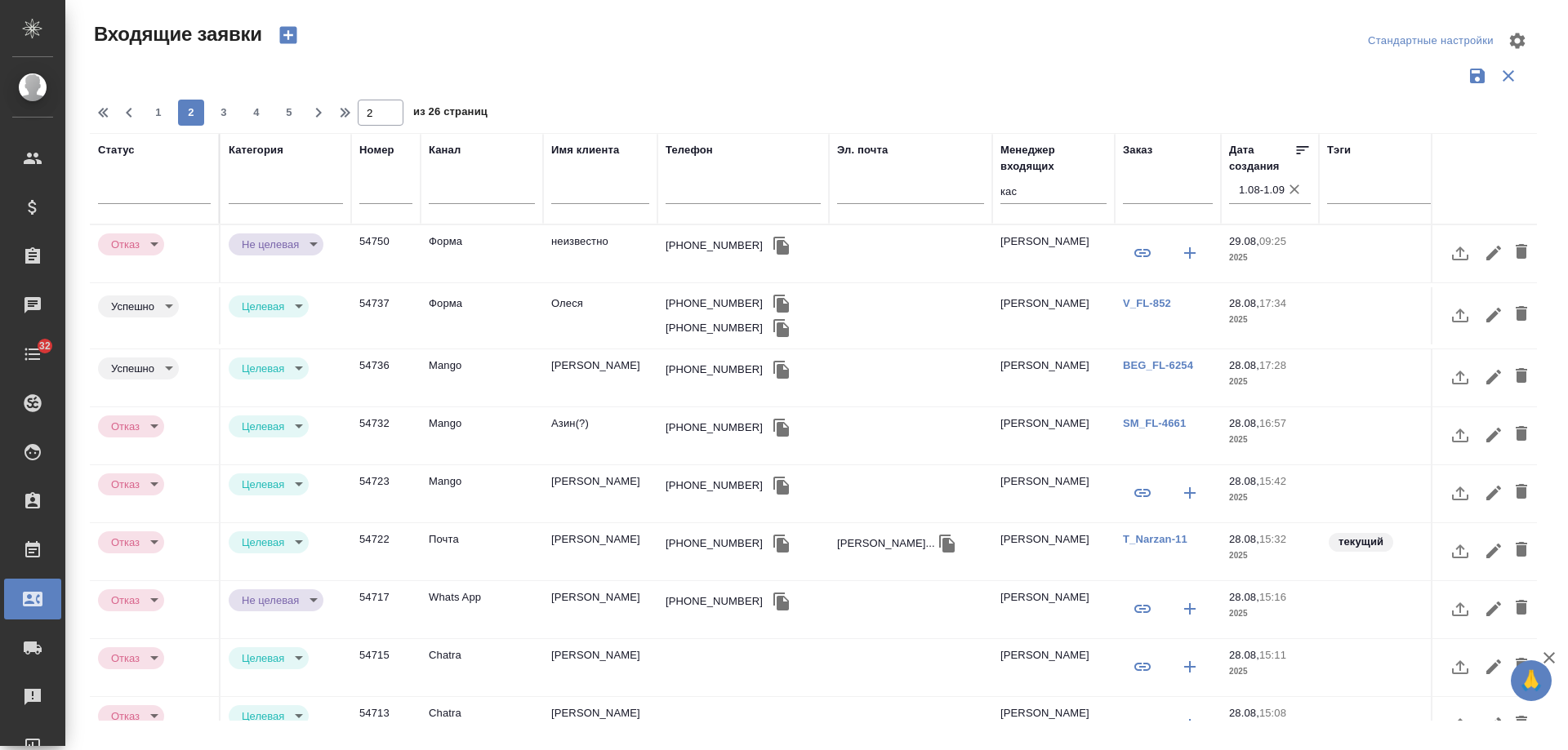
select select "RU"
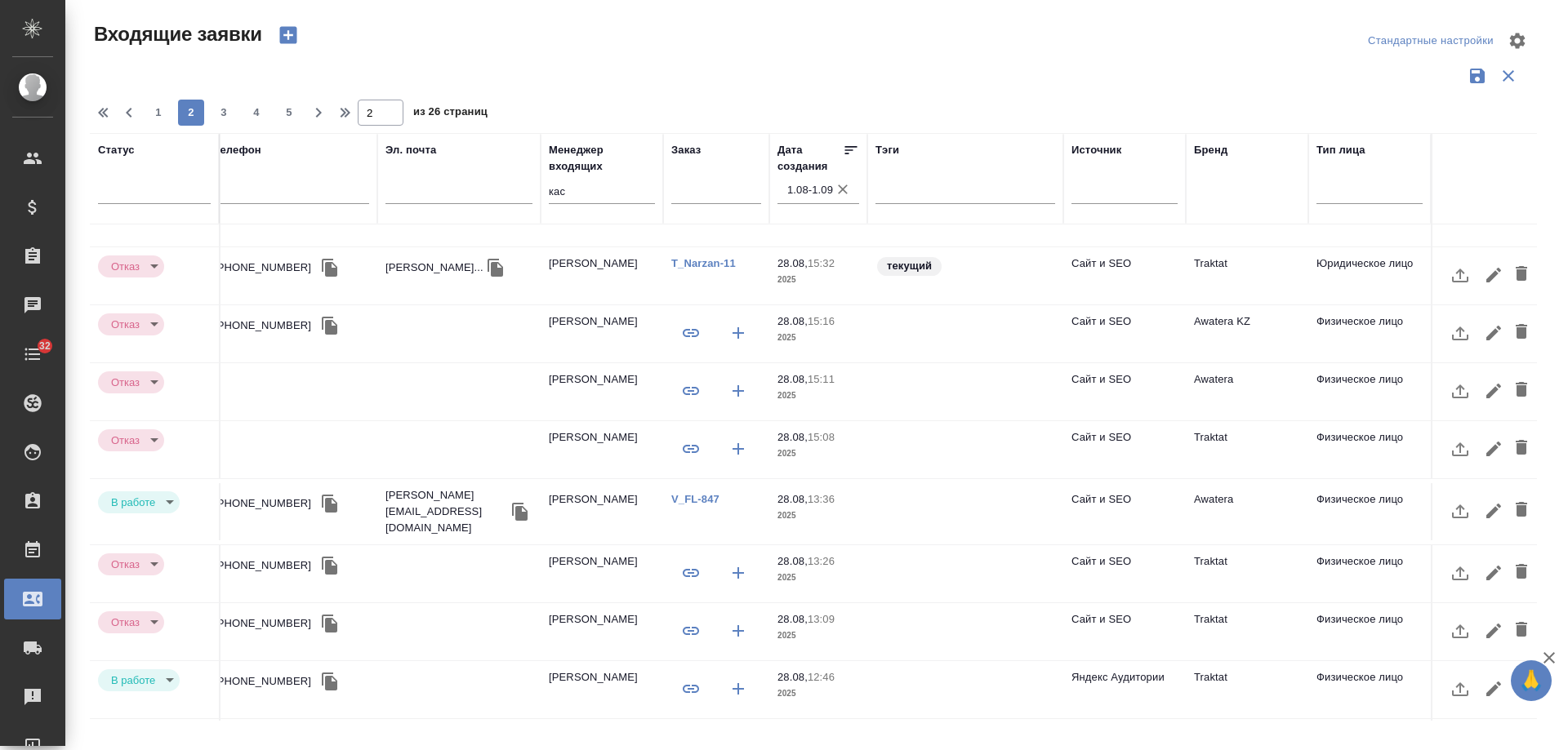
scroll to position [0, 464]
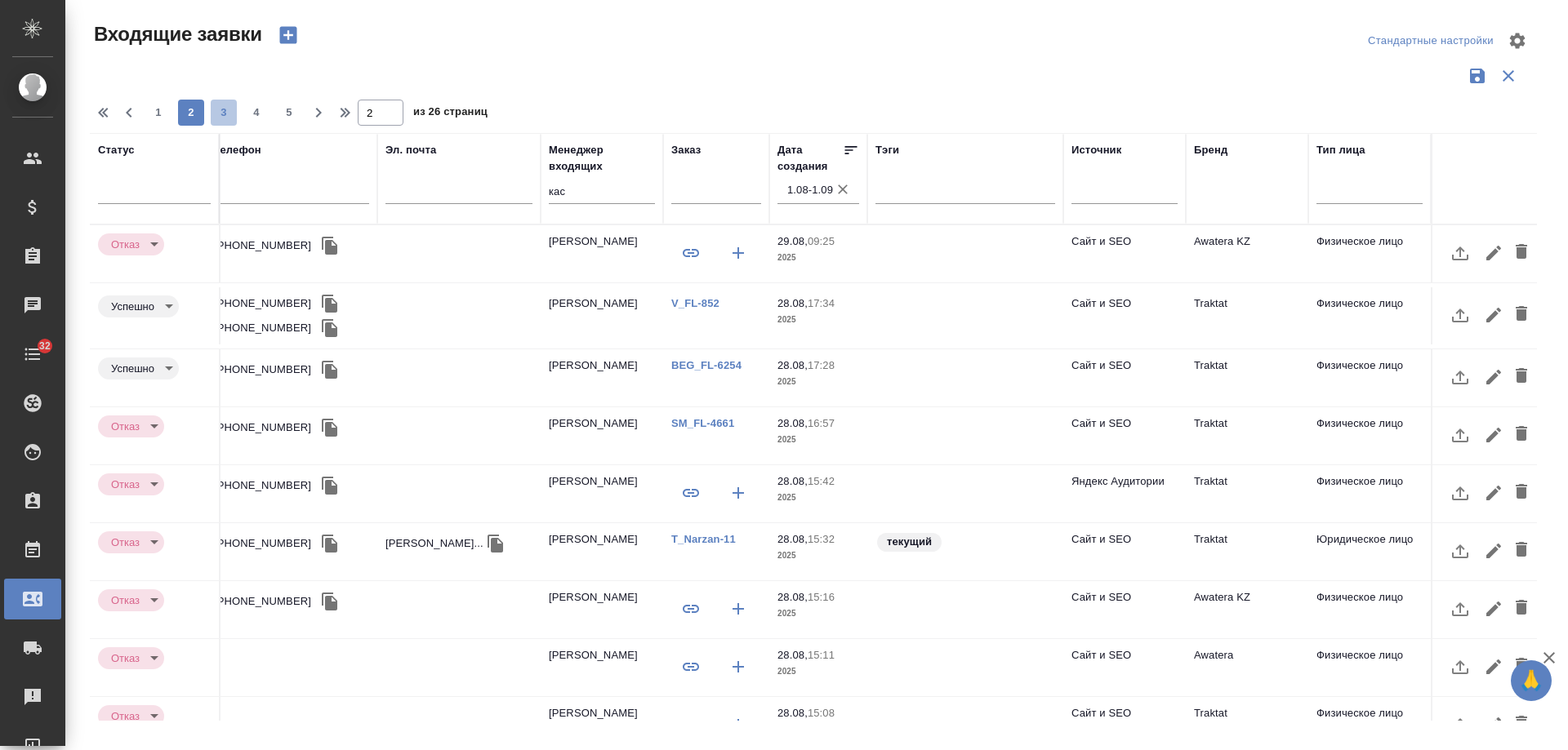
click at [224, 119] on span "3" at bounding box center [224, 112] width 26 height 16
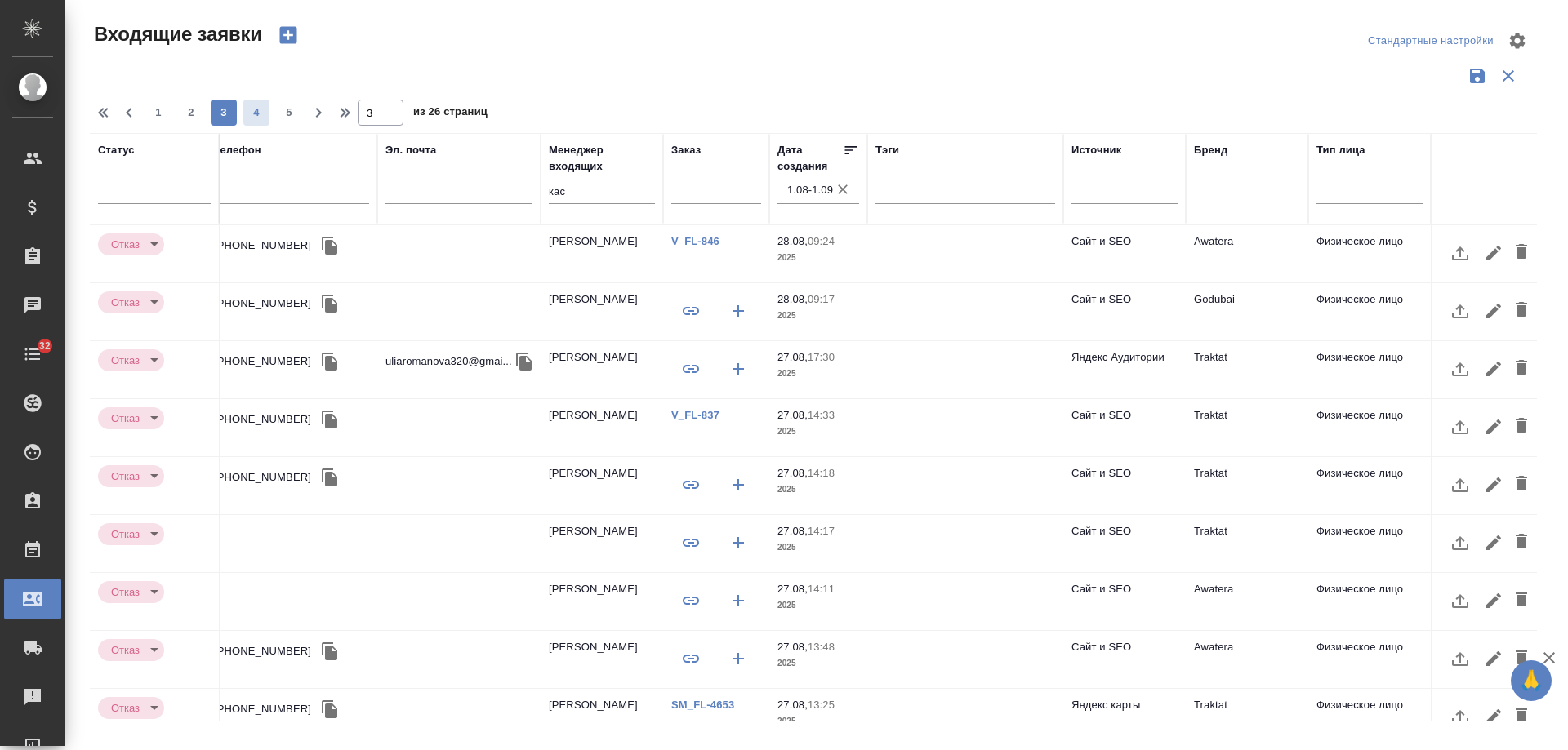
click at [254, 111] on span "4" at bounding box center [257, 112] width 26 height 16
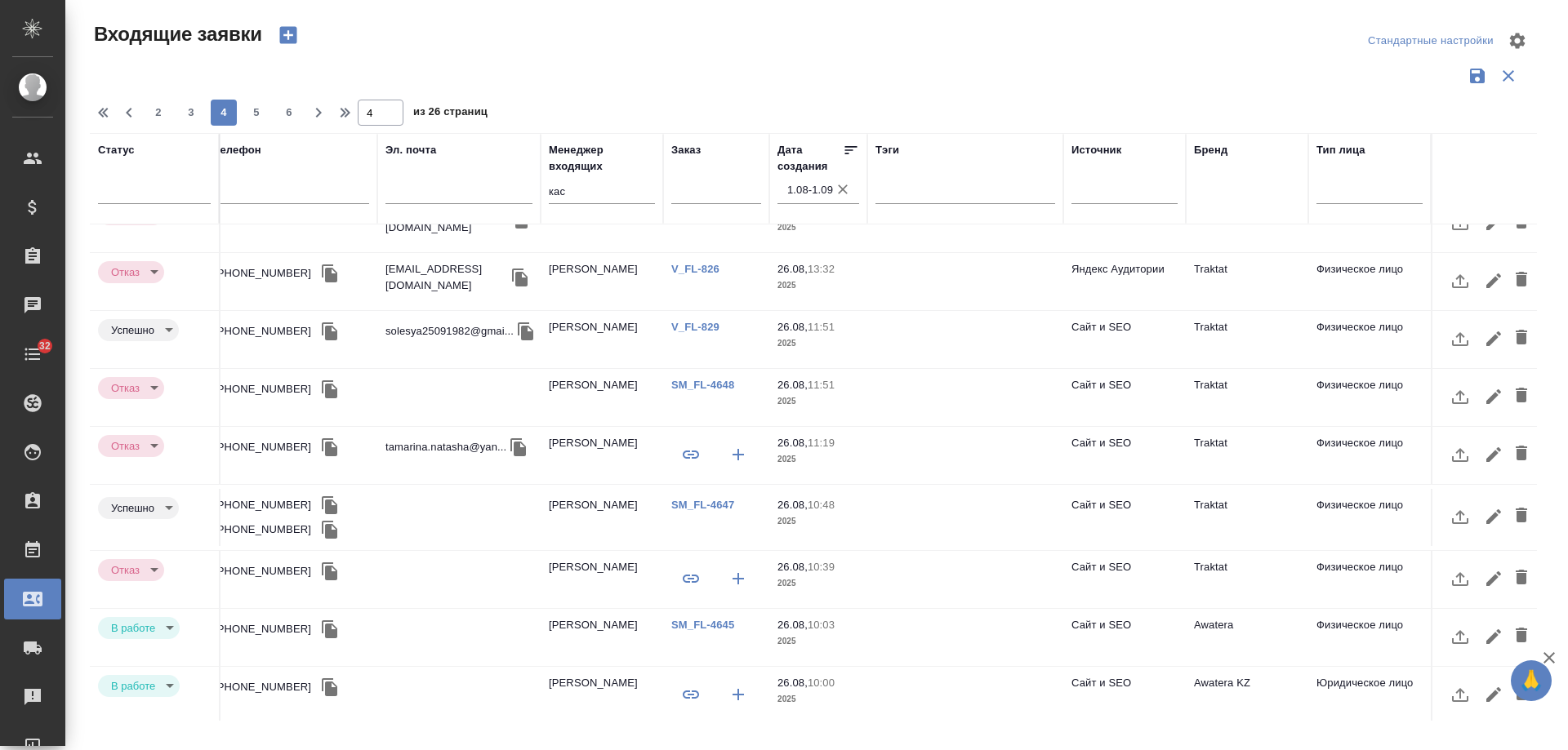
scroll to position [700, 464]
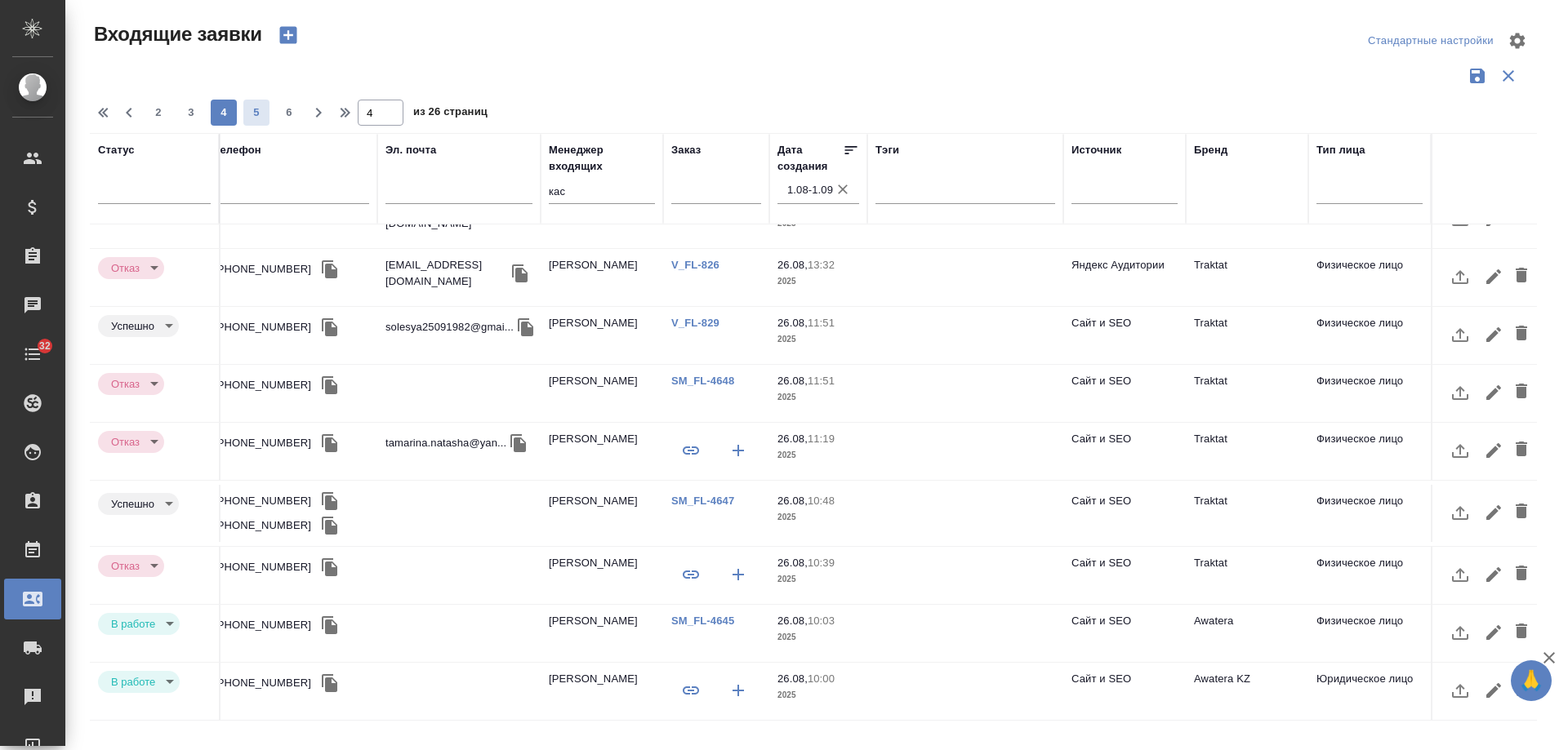
click at [260, 114] on span "5" at bounding box center [257, 112] width 26 height 16
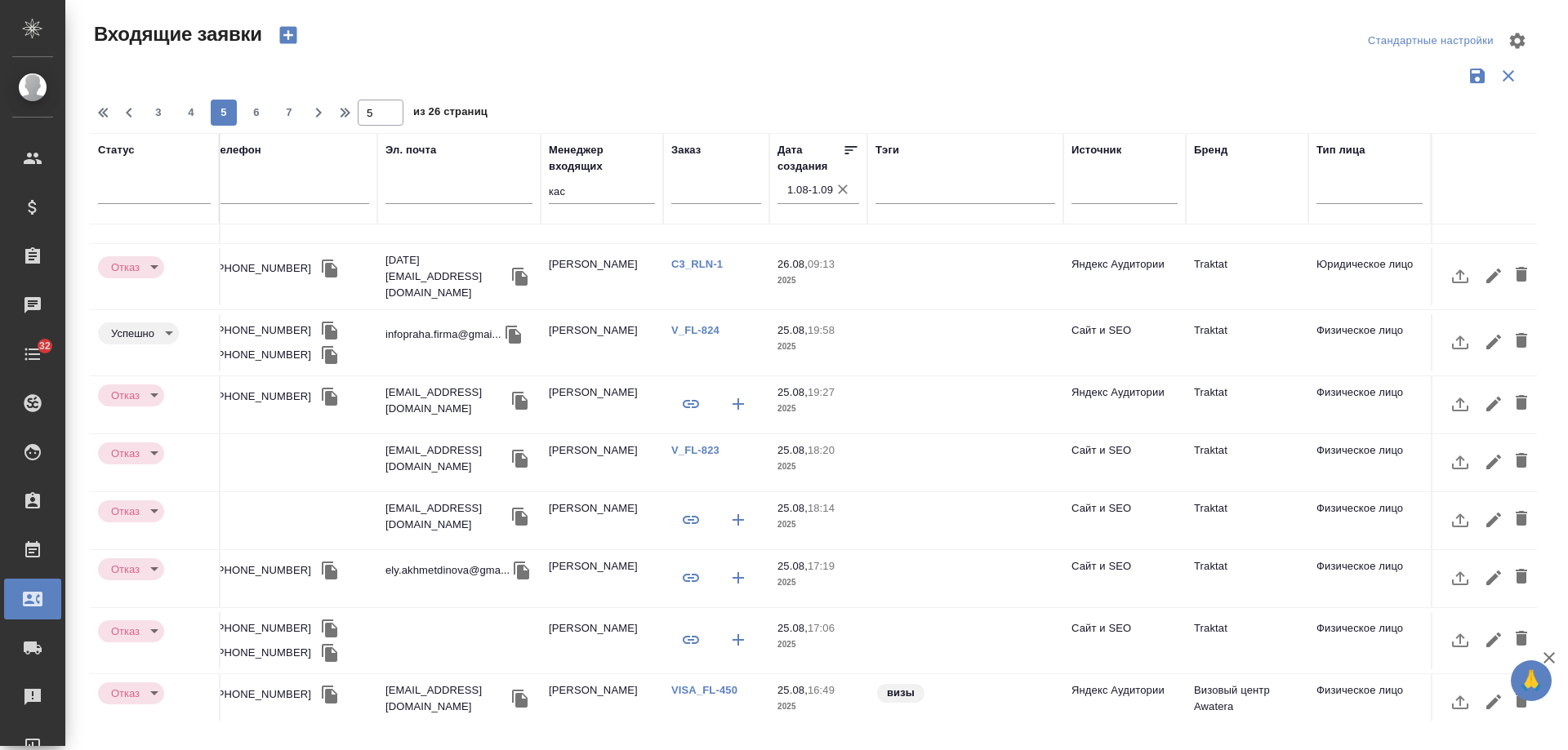
scroll to position [0, 464]
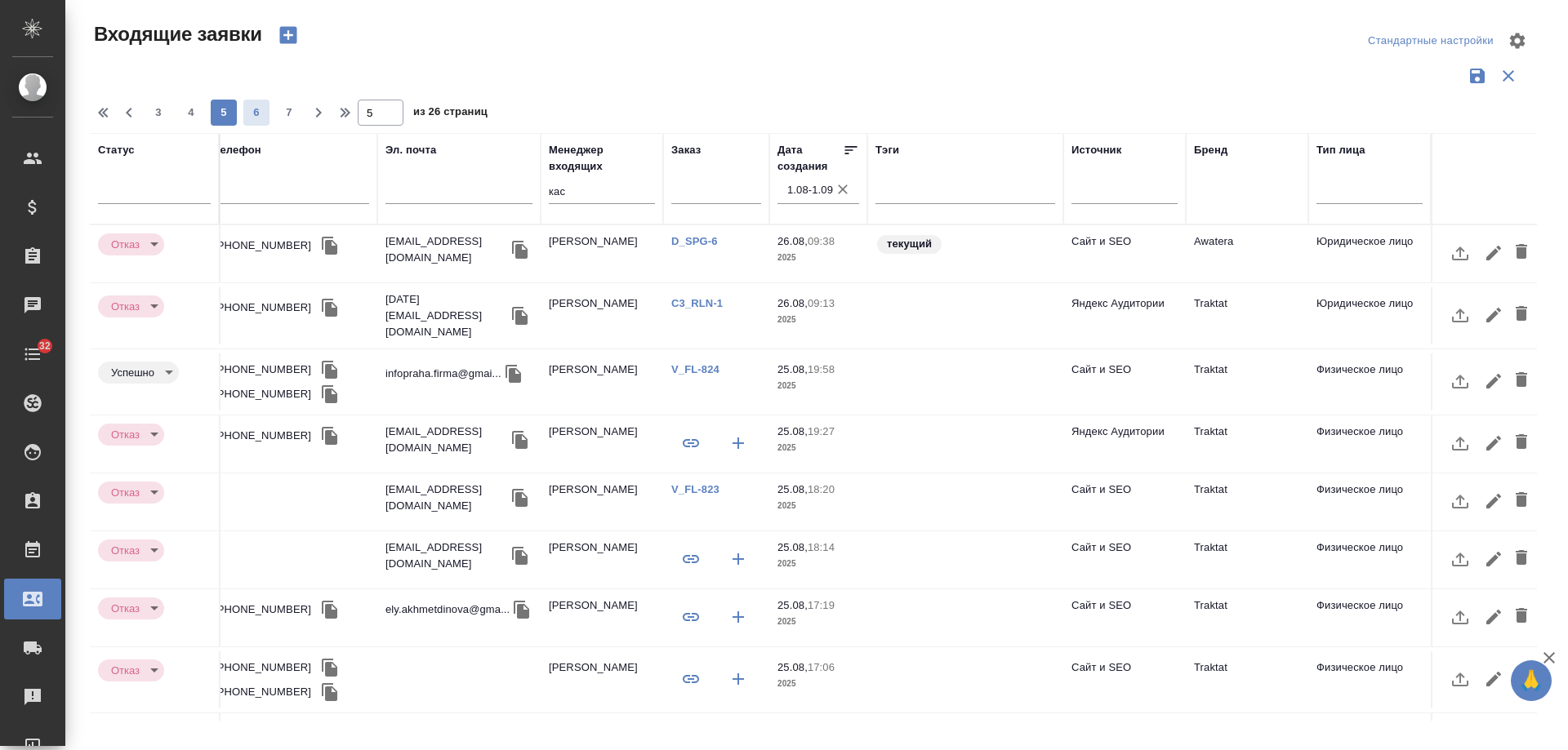
click at [251, 112] on span "6" at bounding box center [257, 112] width 26 height 16
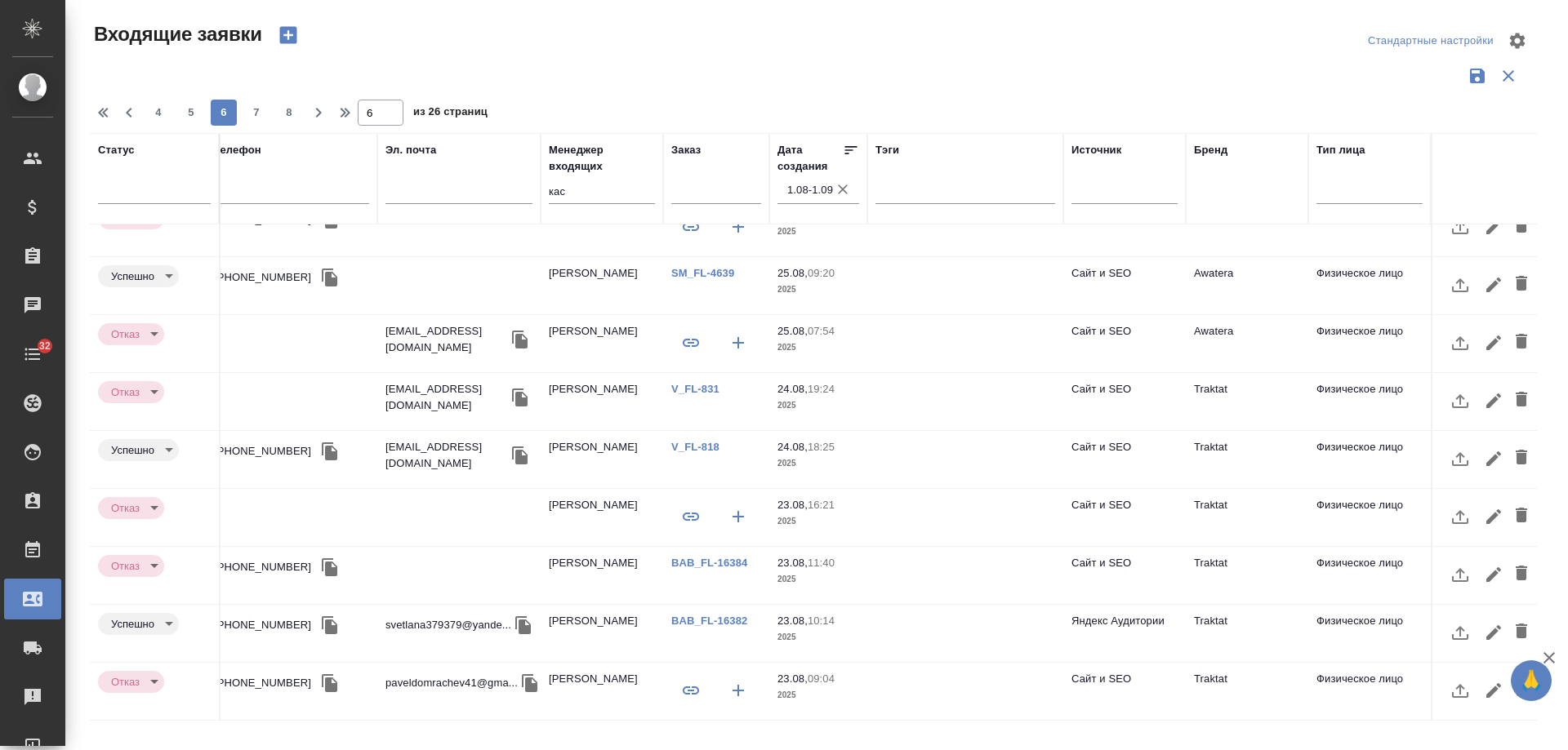
scroll to position [676, 464]
click at [250, 111] on span "7" at bounding box center [257, 112] width 26 height 16
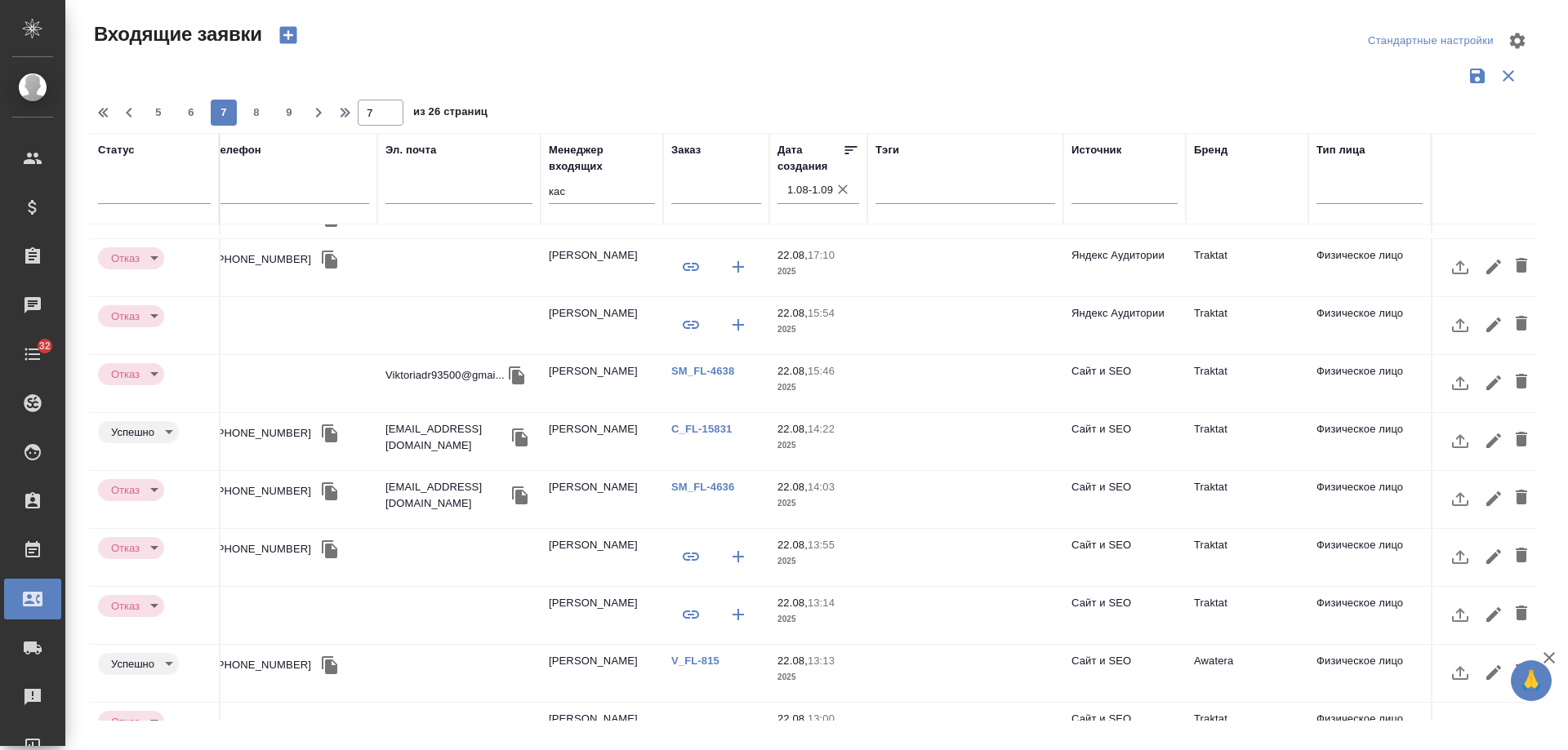
scroll to position [0, 464]
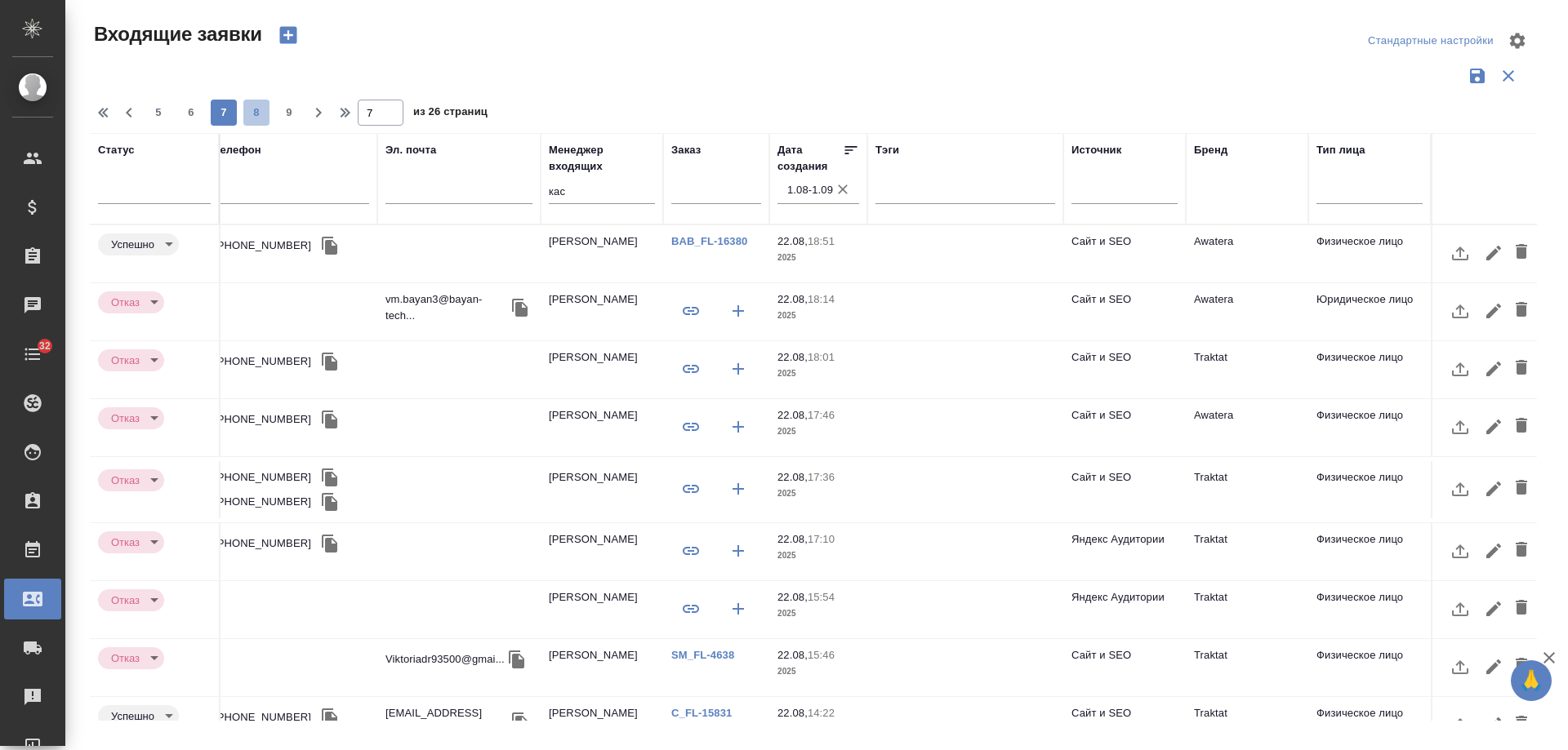
click at [264, 115] on span "8" at bounding box center [257, 112] width 26 height 16
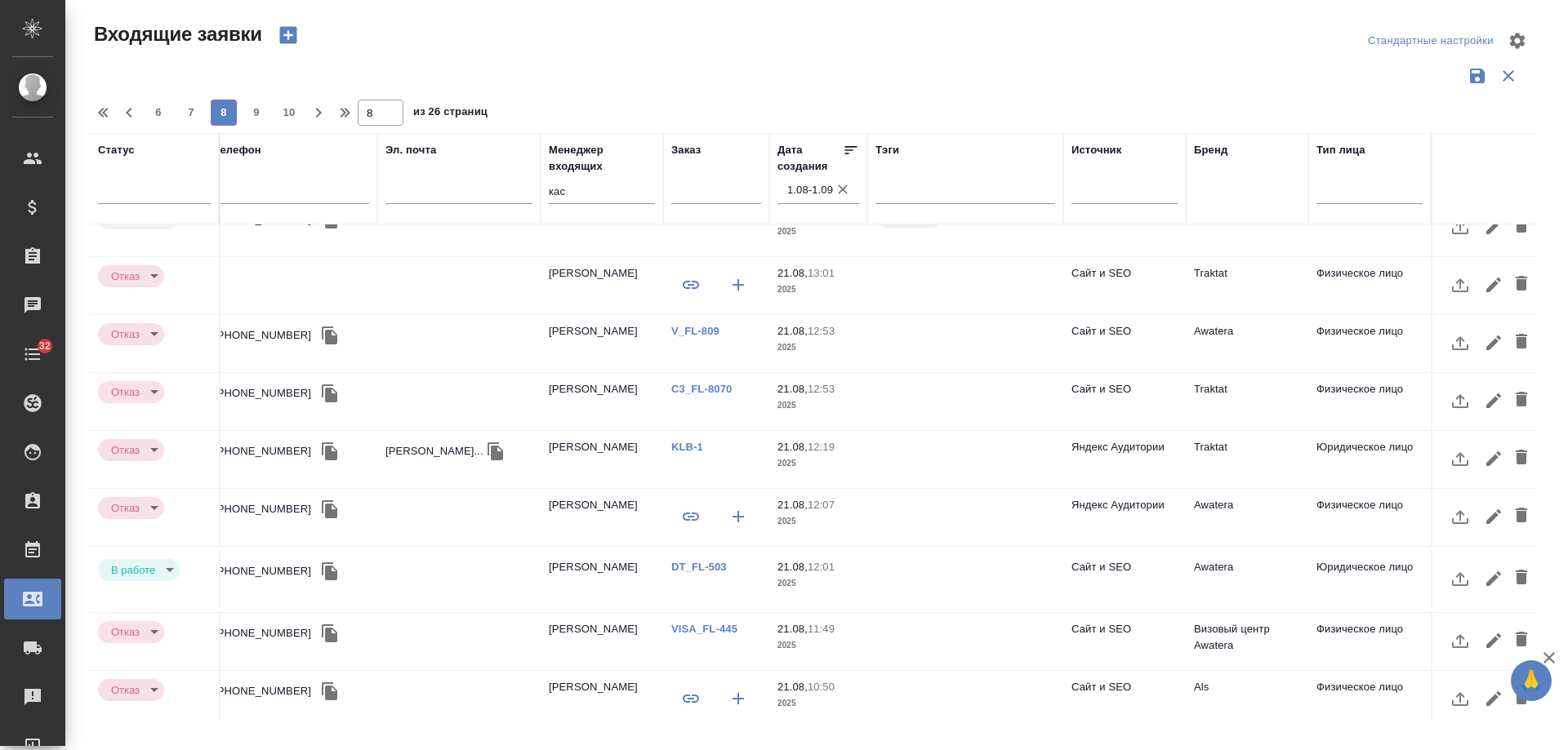
scroll to position [700, 464]
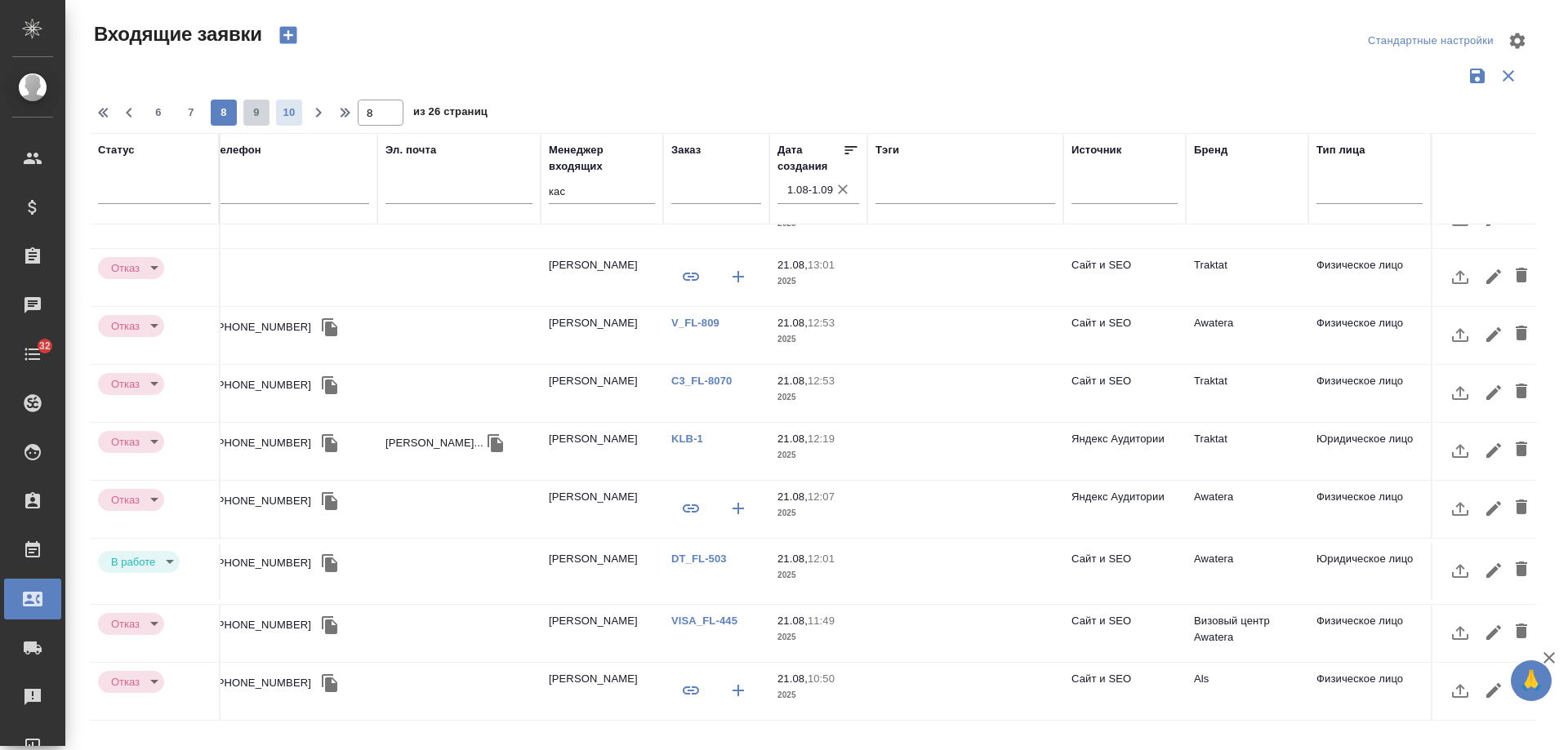
click at [260, 111] on span "9" at bounding box center [257, 112] width 26 height 16
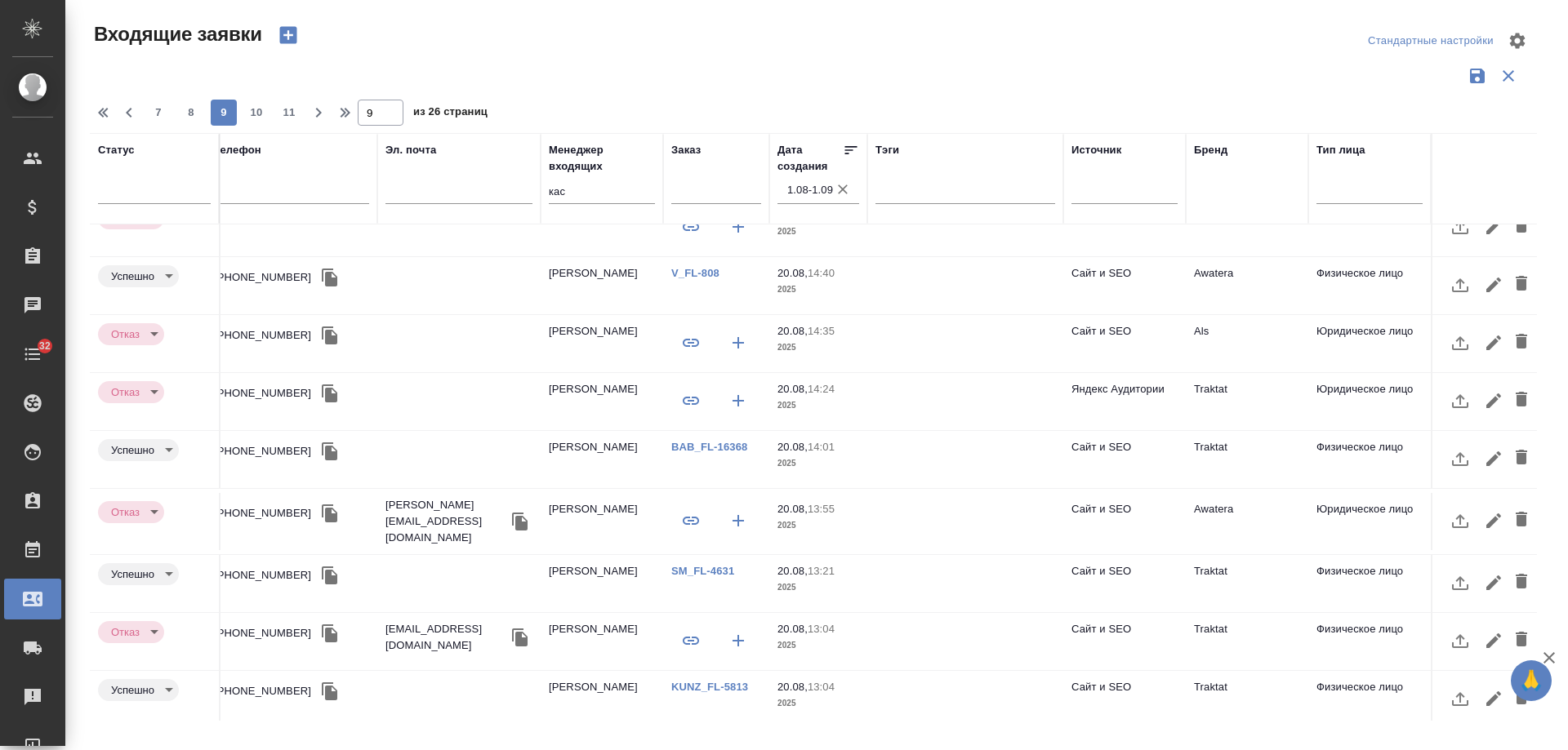
scroll to position [685, 464]
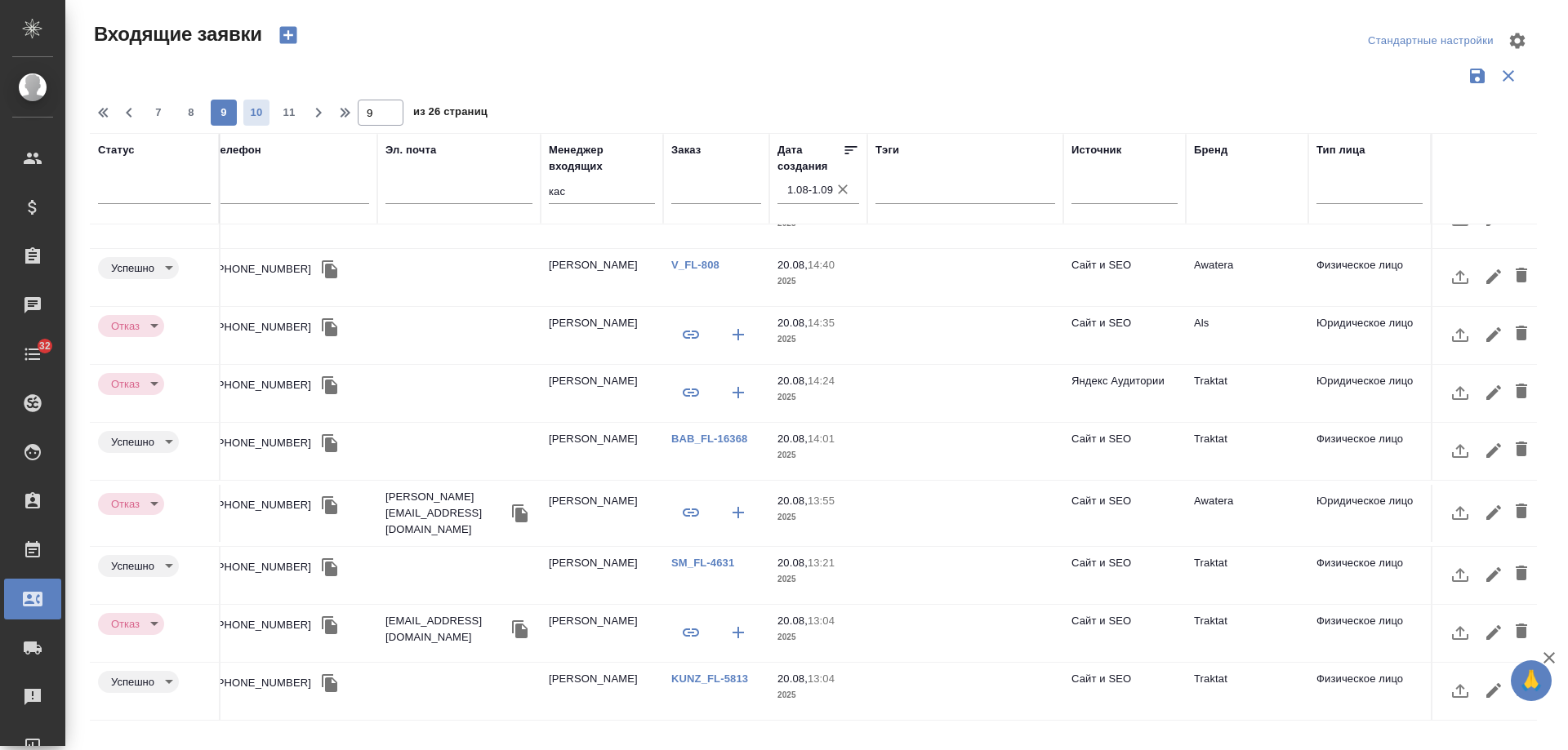
click at [263, 106] on span "10" at bounding box center [257, 112] width 26 height 16
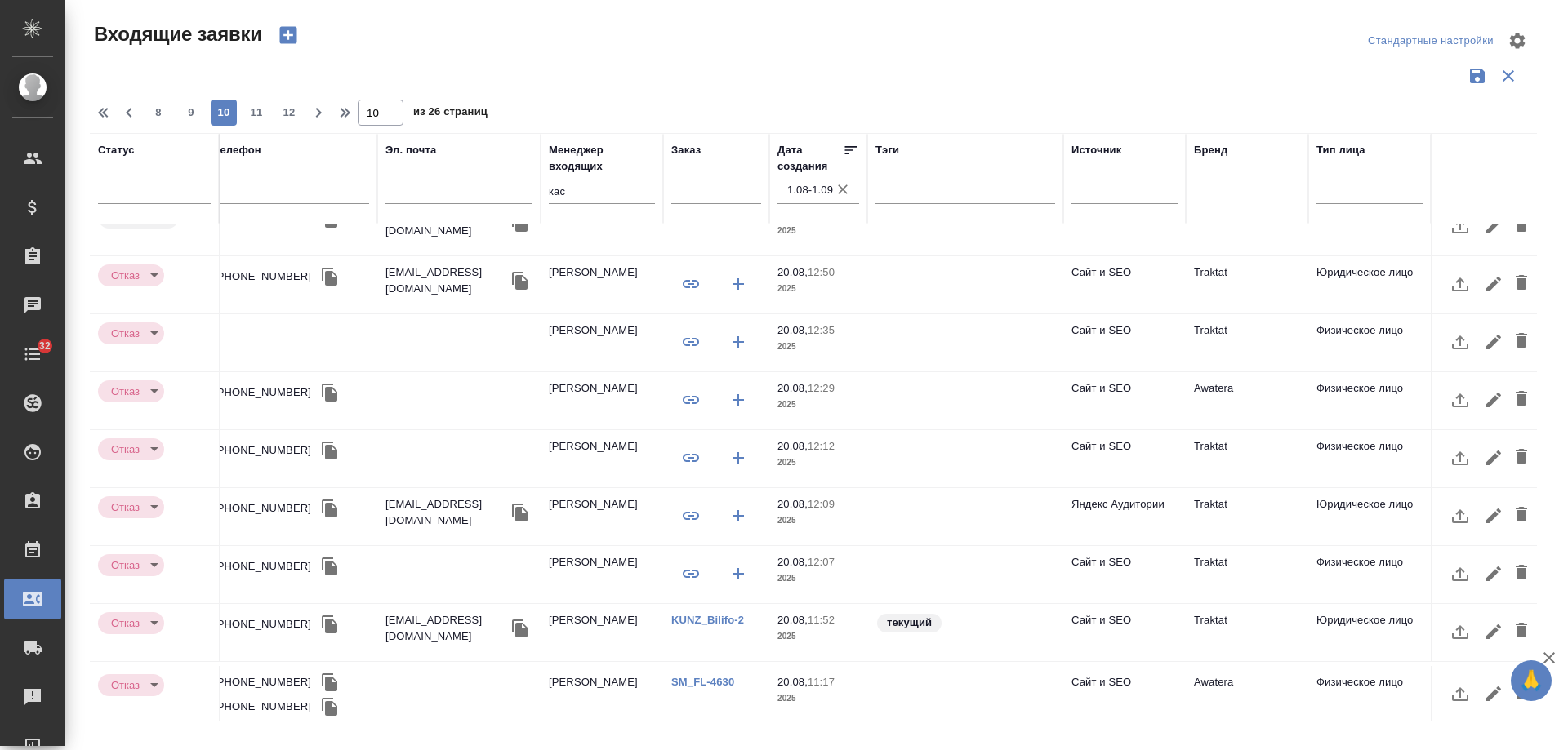
scroll to position [0, 464]
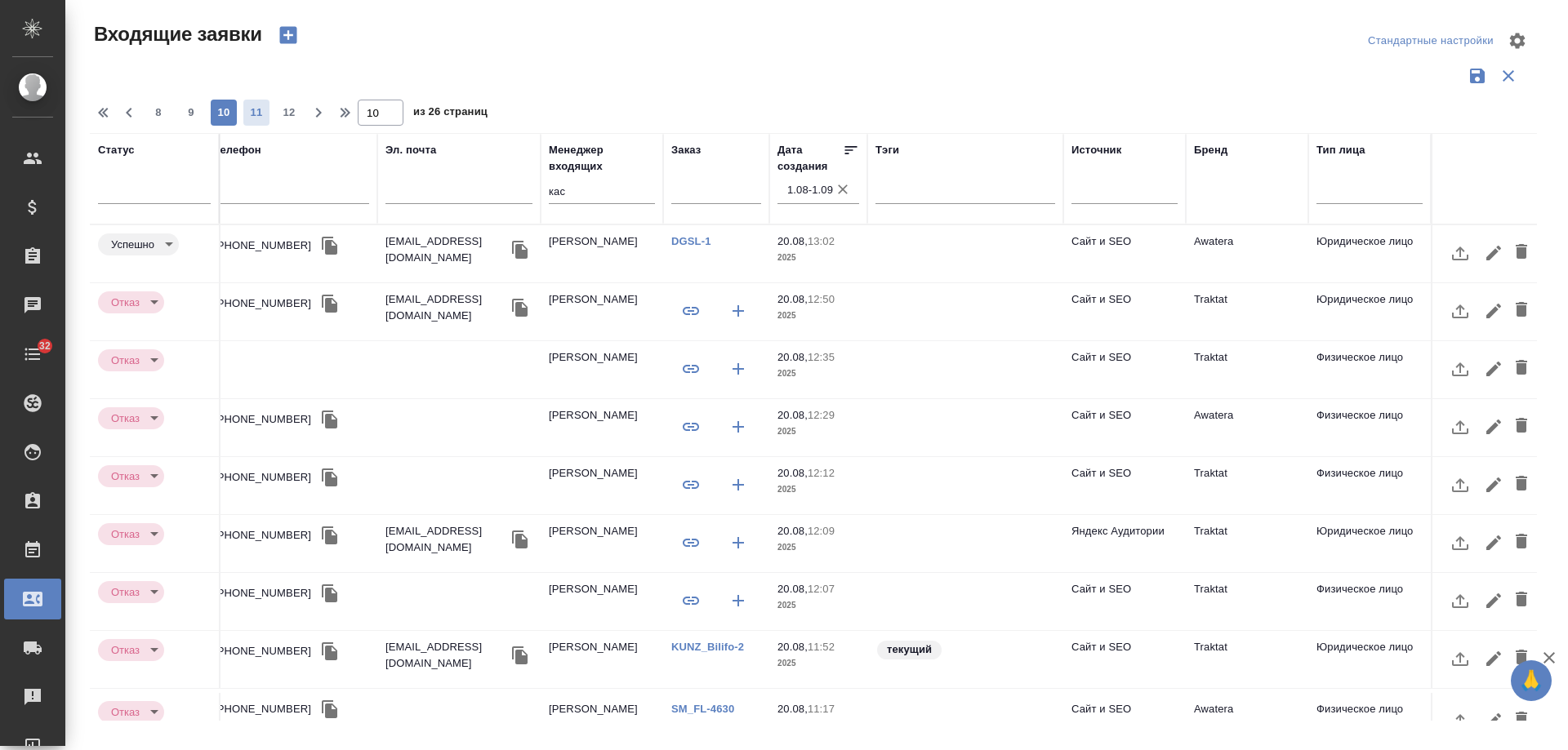
click at [261, 114] on span "11" at bounding box center [257, 112] width 26 height 16
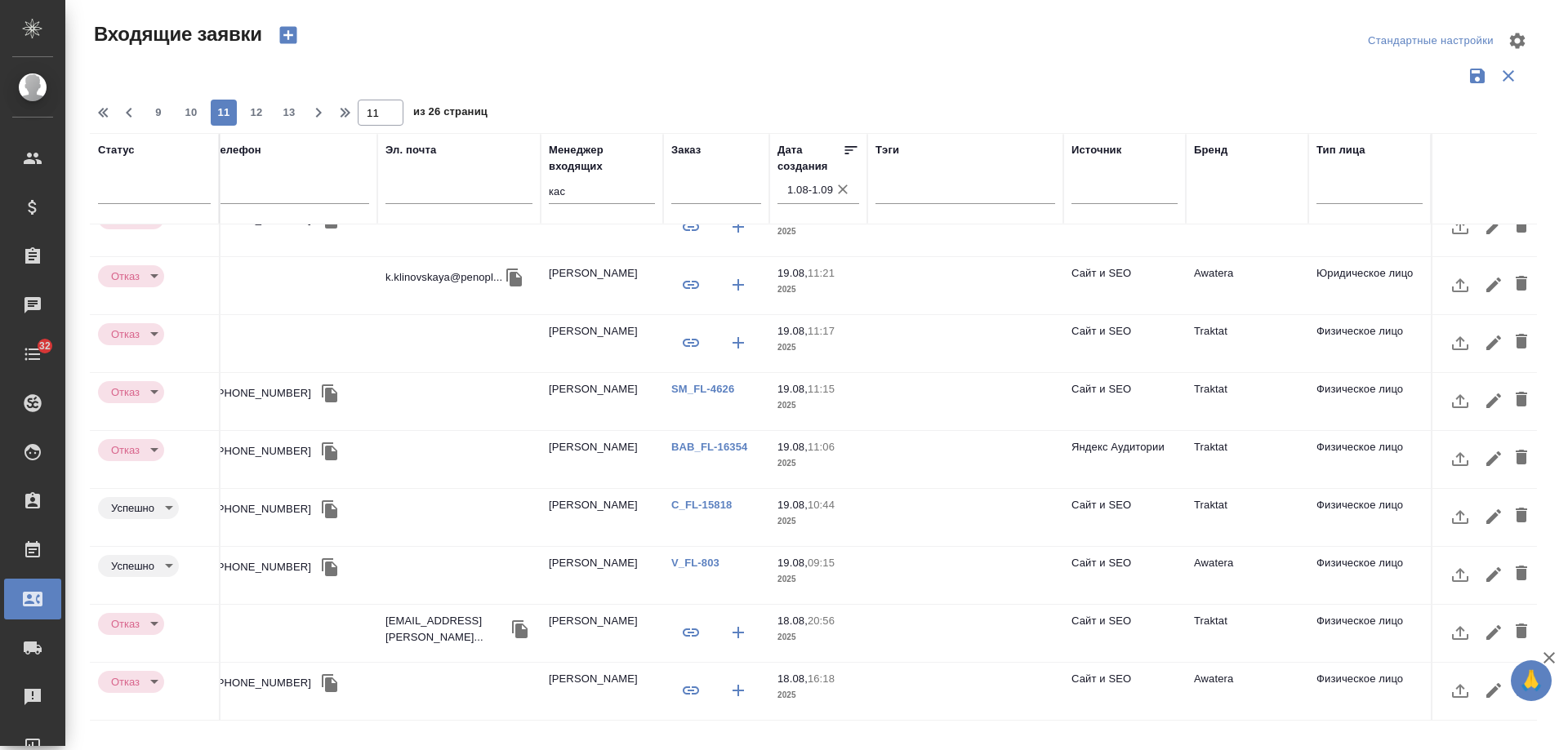
scroll to position [685, 464]
click at [264, 119] on span "12" at bounding box center [257, 112] width 26 height 16
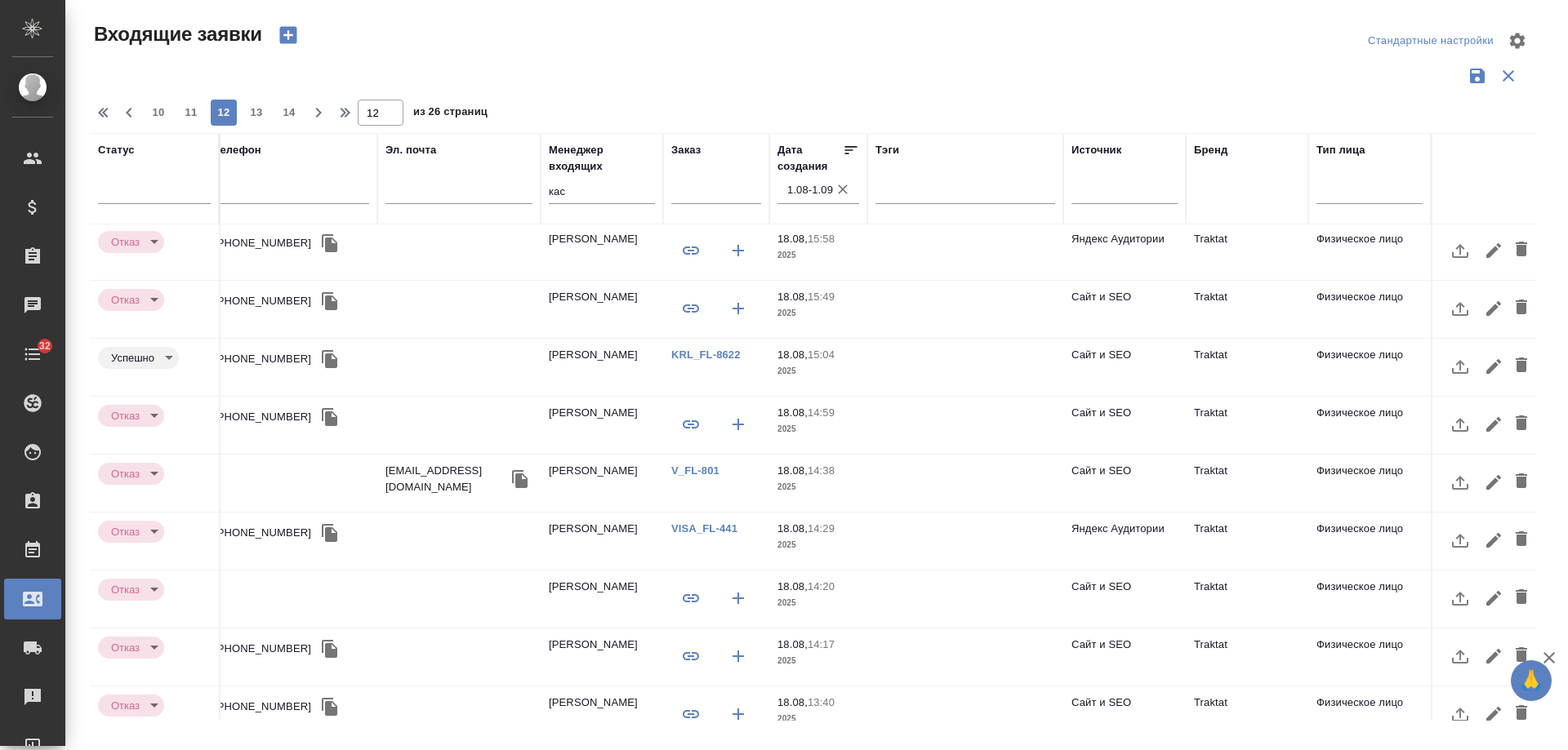
scroll to position [0, 464]
click at [257, 112] on span "13" at bounding box center [257, 112] width 26 height 16
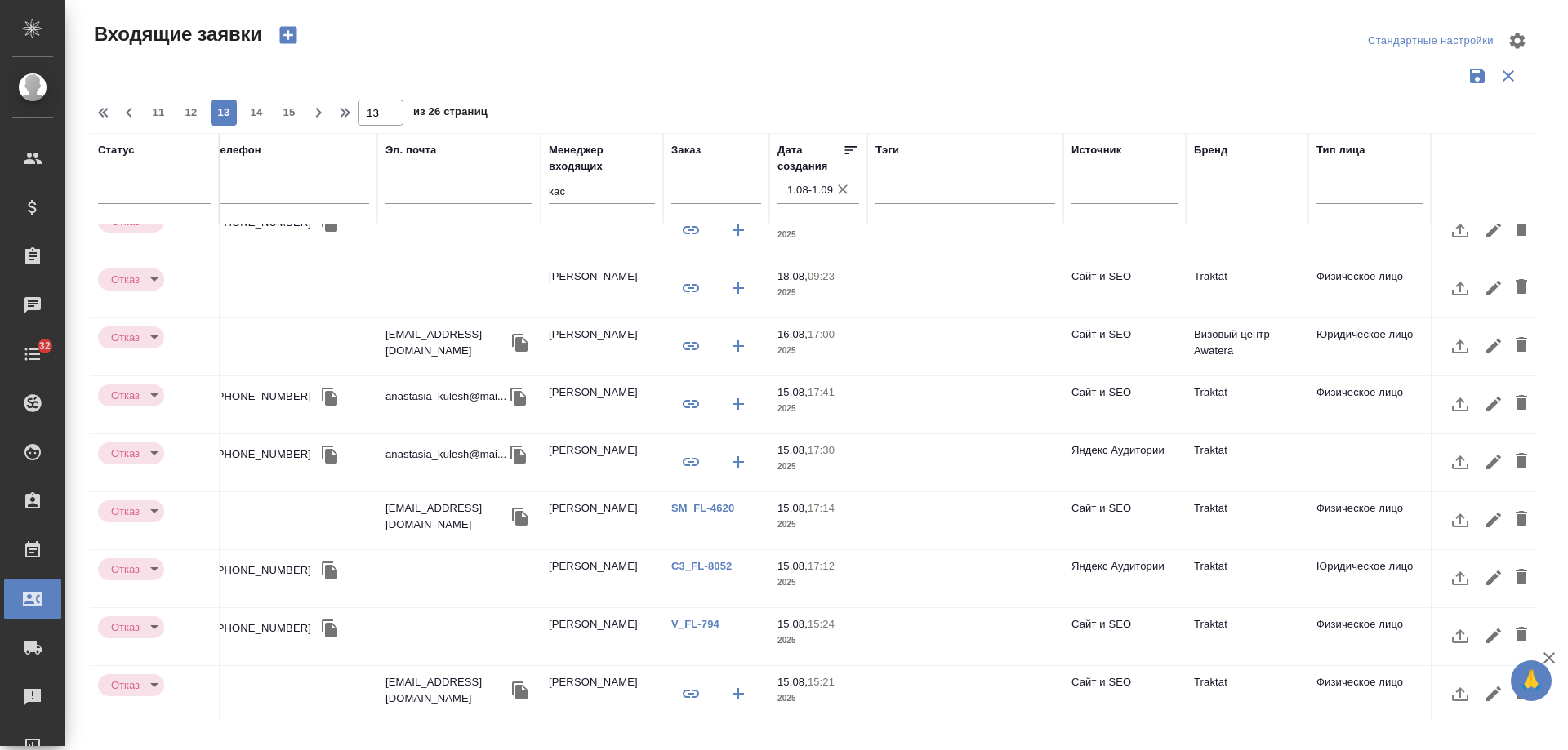
scroll to position [572, 464]
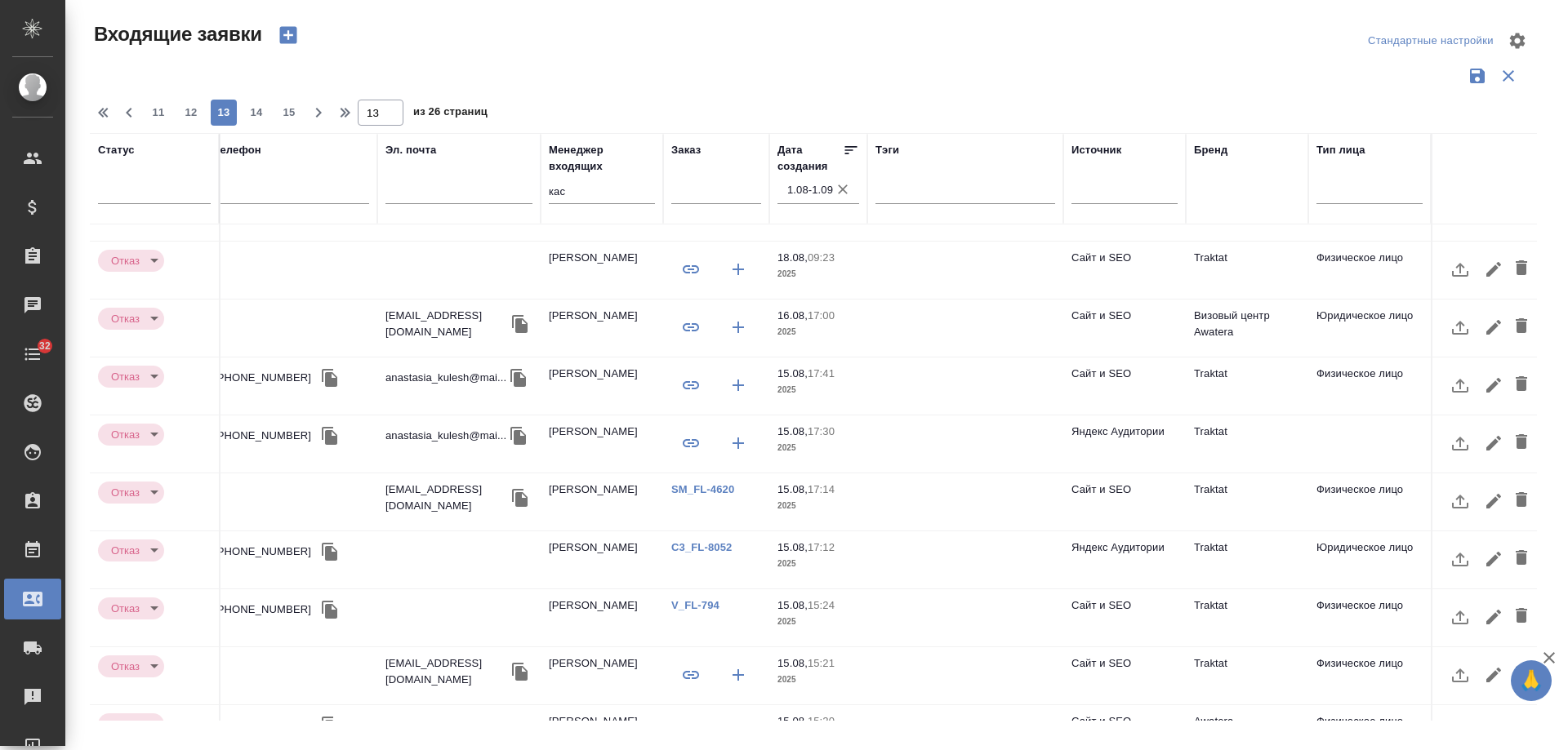
click at [1194, 426] on td "Traktat" at bounding box center [1247, 444] width 122 height 57
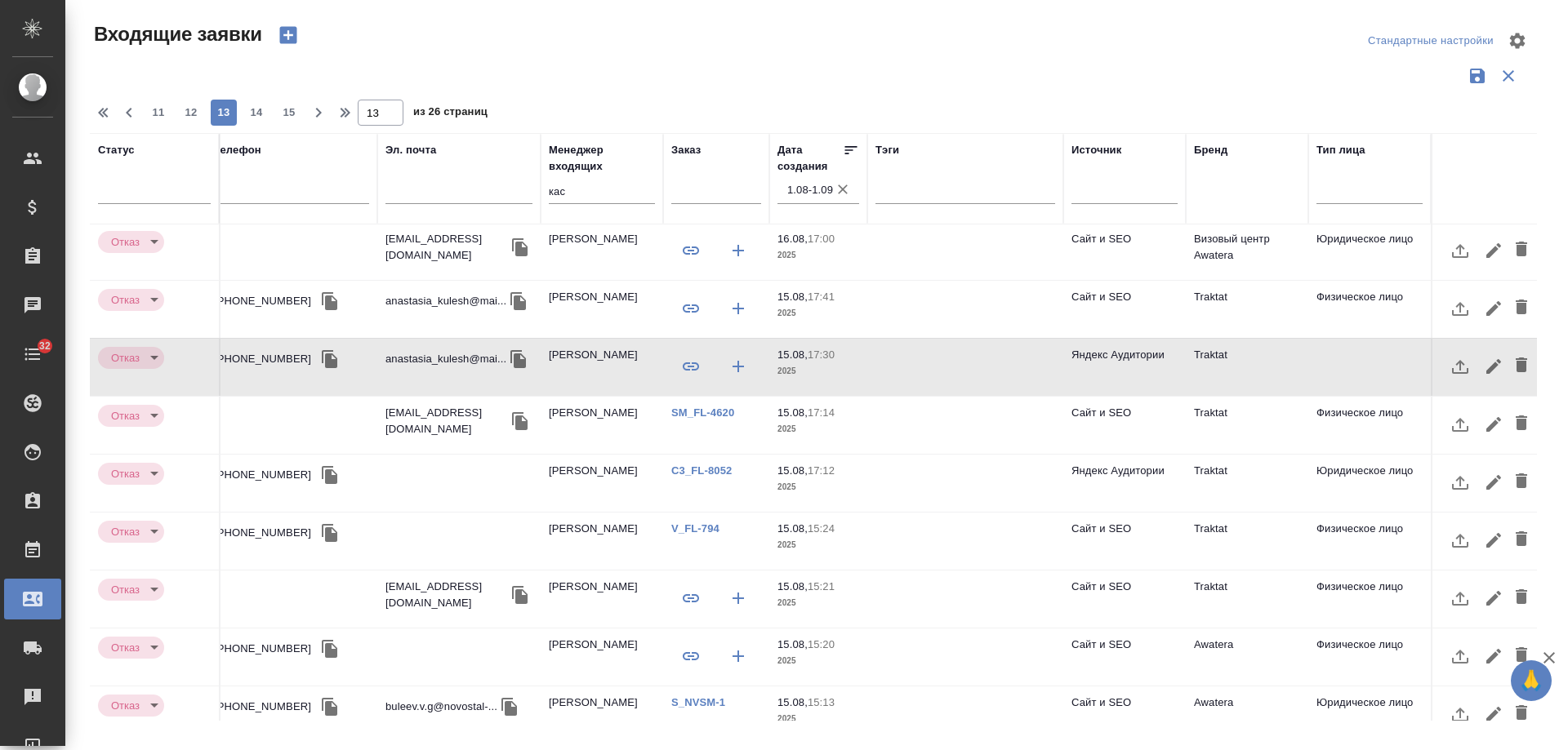
scroll to position [676, 464]
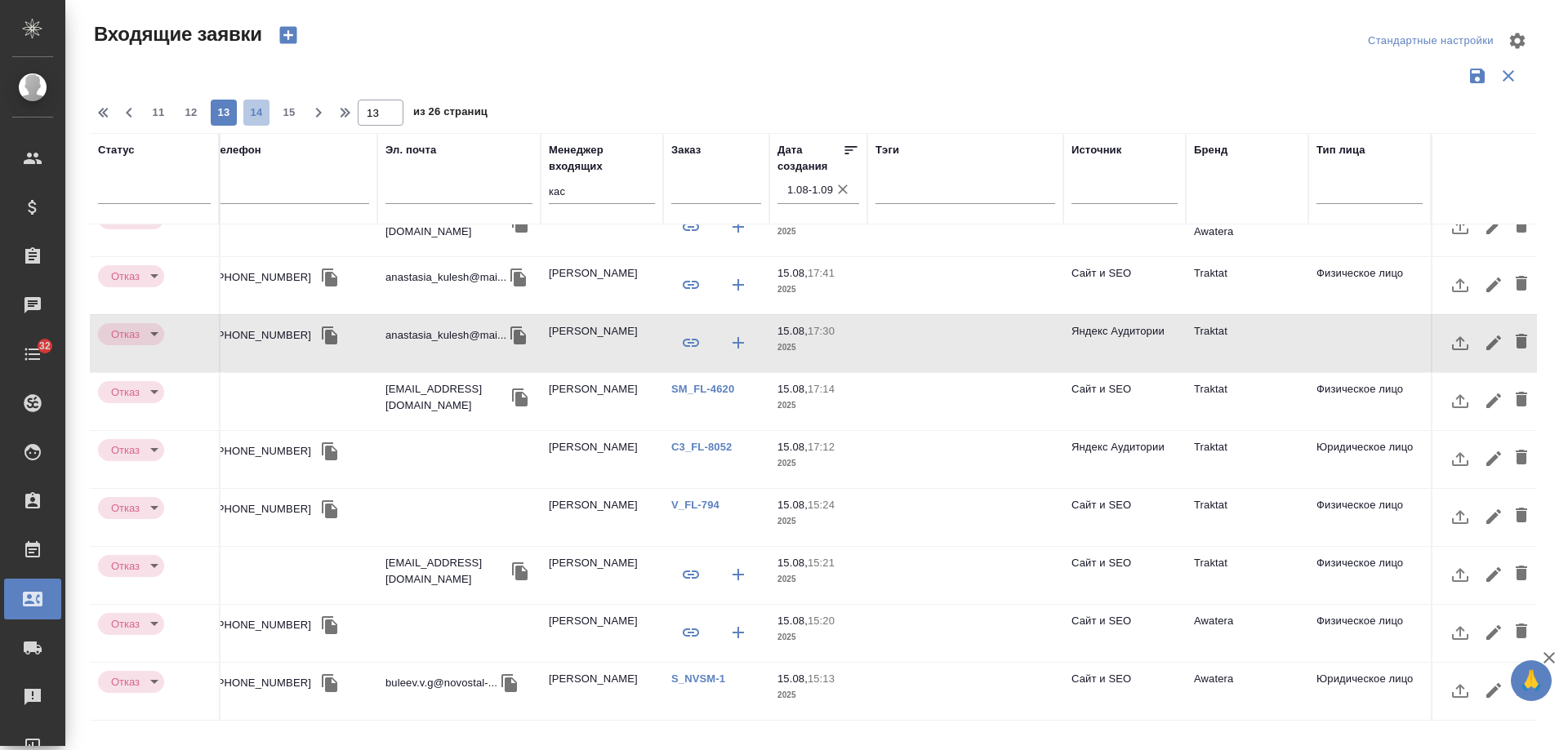
click at [250, 115] on span "14" at bounding box center [257, 112] width 26 height 16
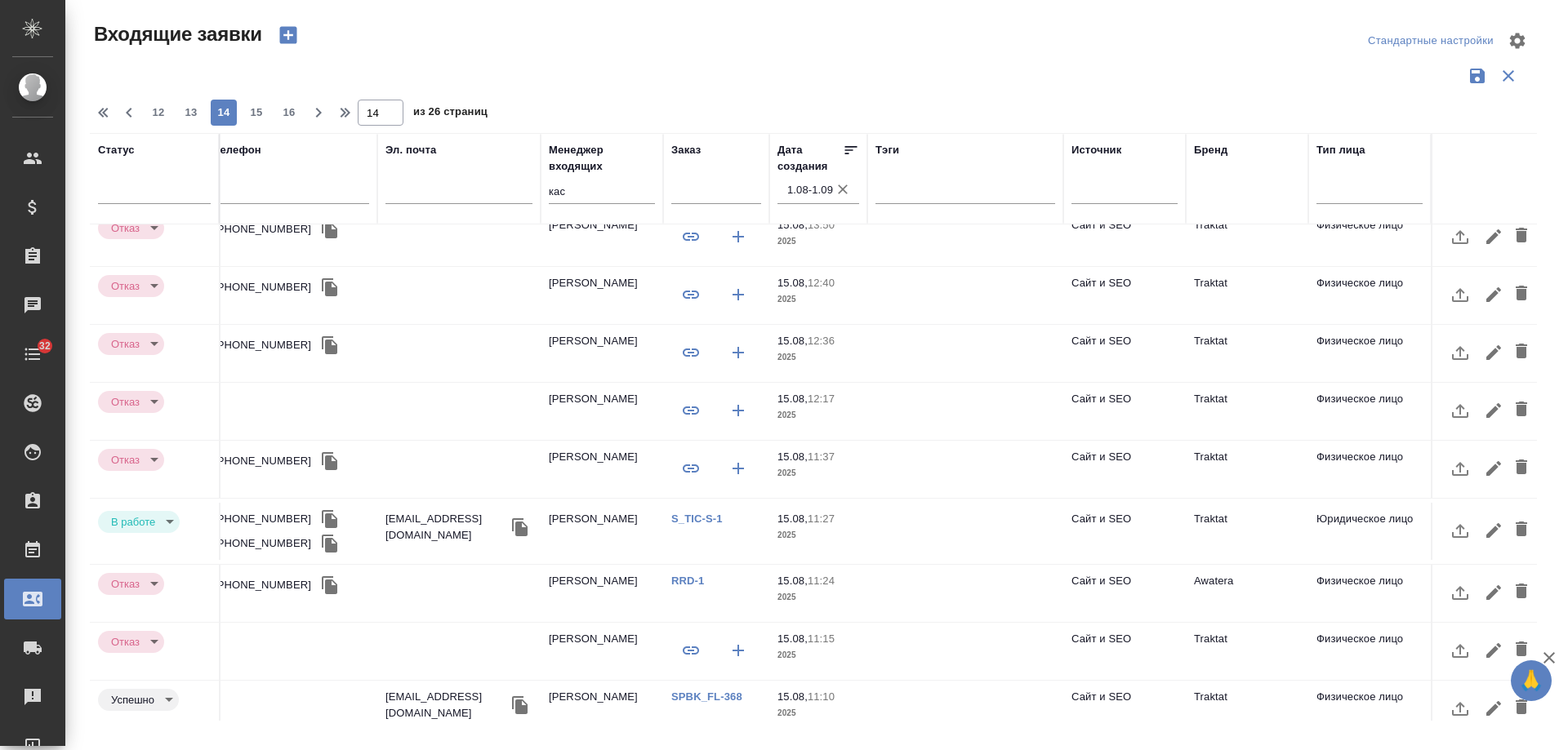
scroll to position [685, 464]
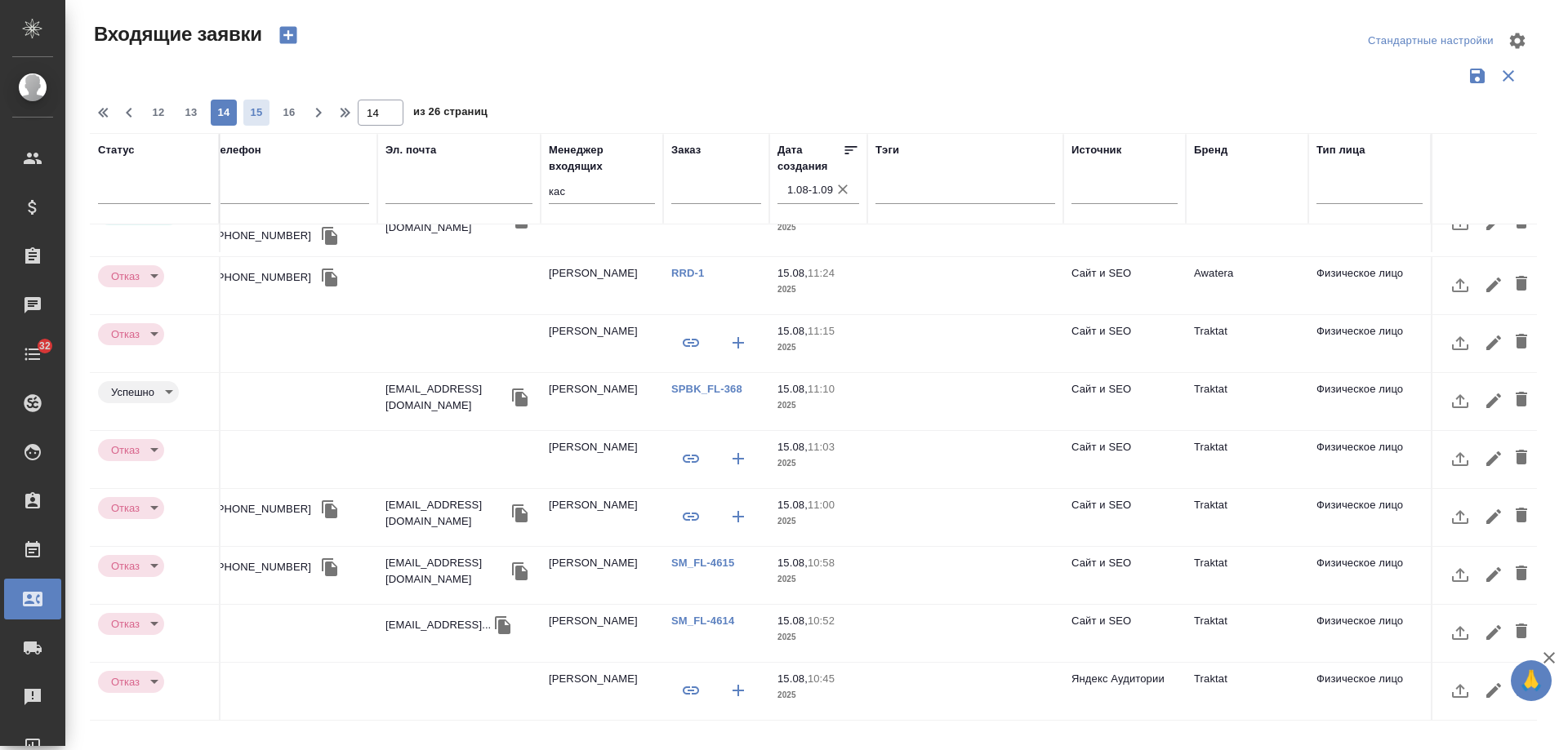
click at [246, 108] on span "15" at bounding box center [257, 112] width 26 height 16
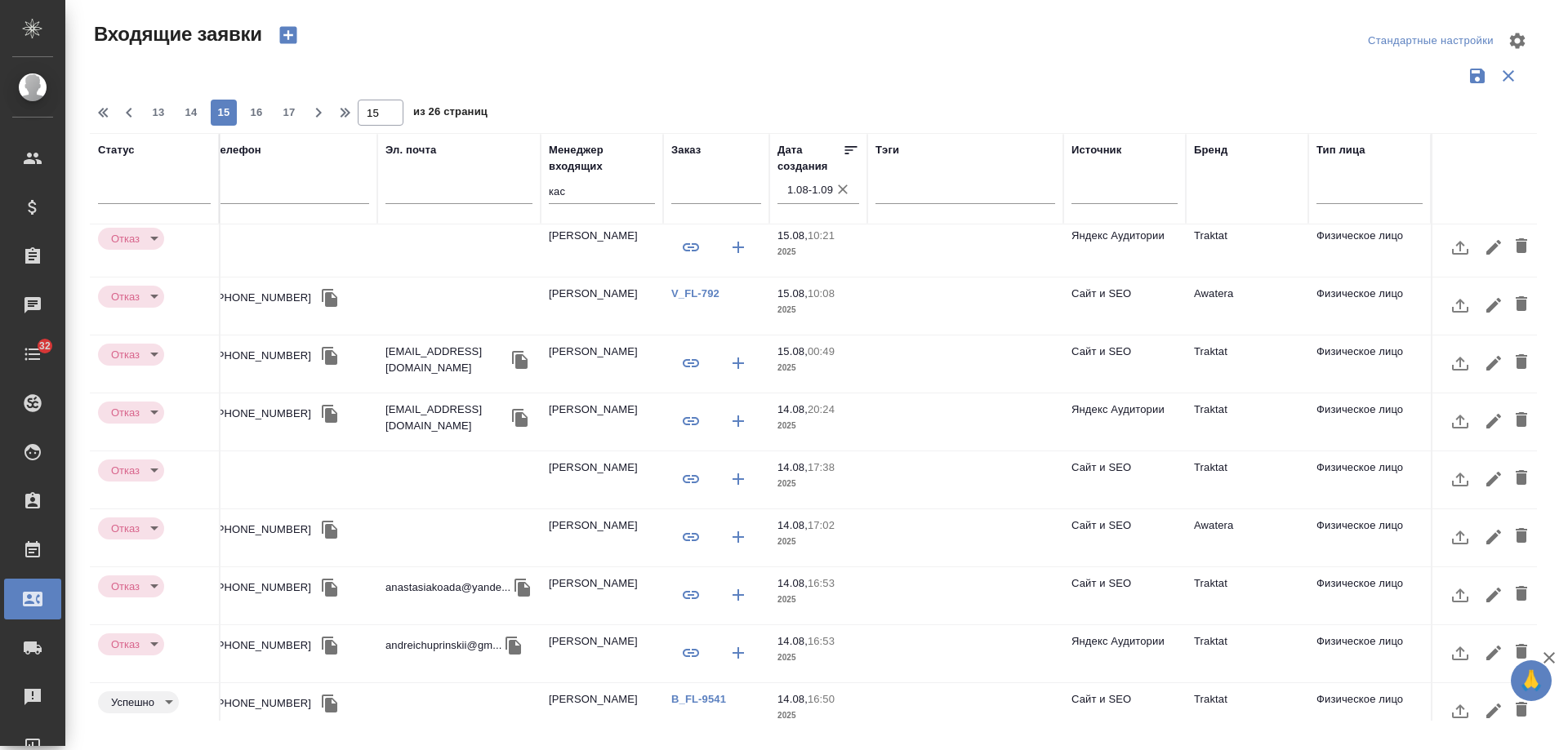
scroll to position [0, 464]
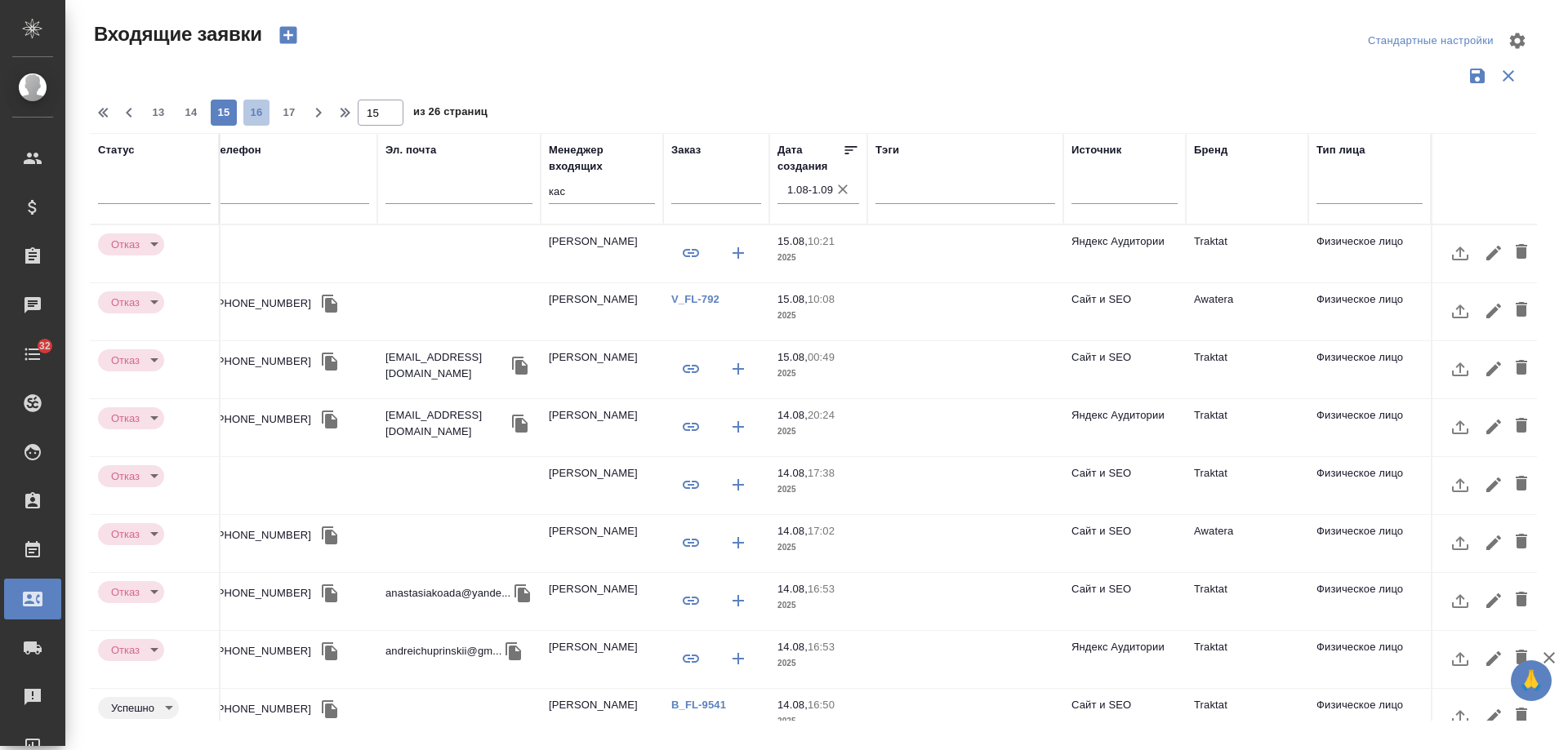
click at [255, 113] on span "16" at bounding box center [257, 112] width 26 height 16
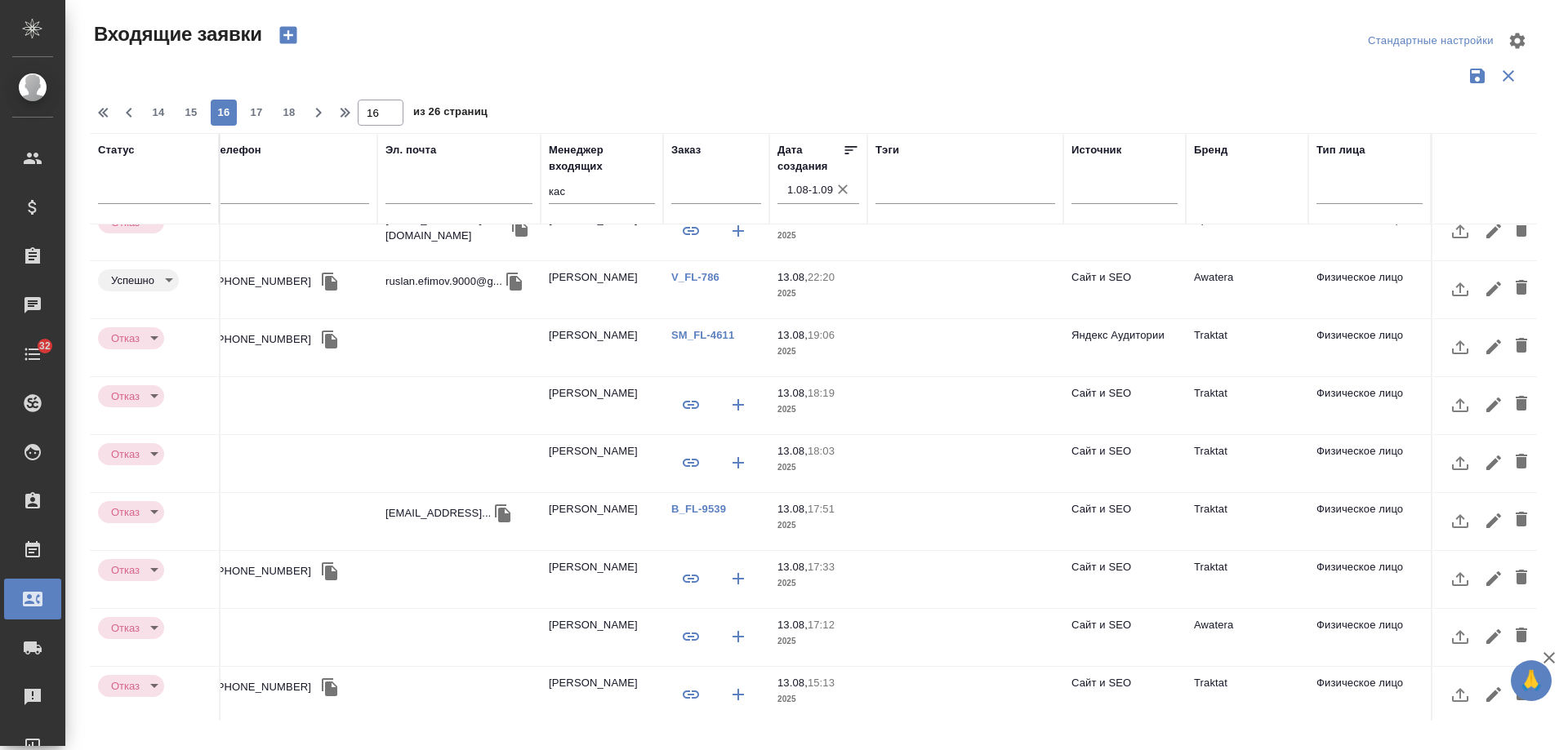
scroll to position [676, 464]
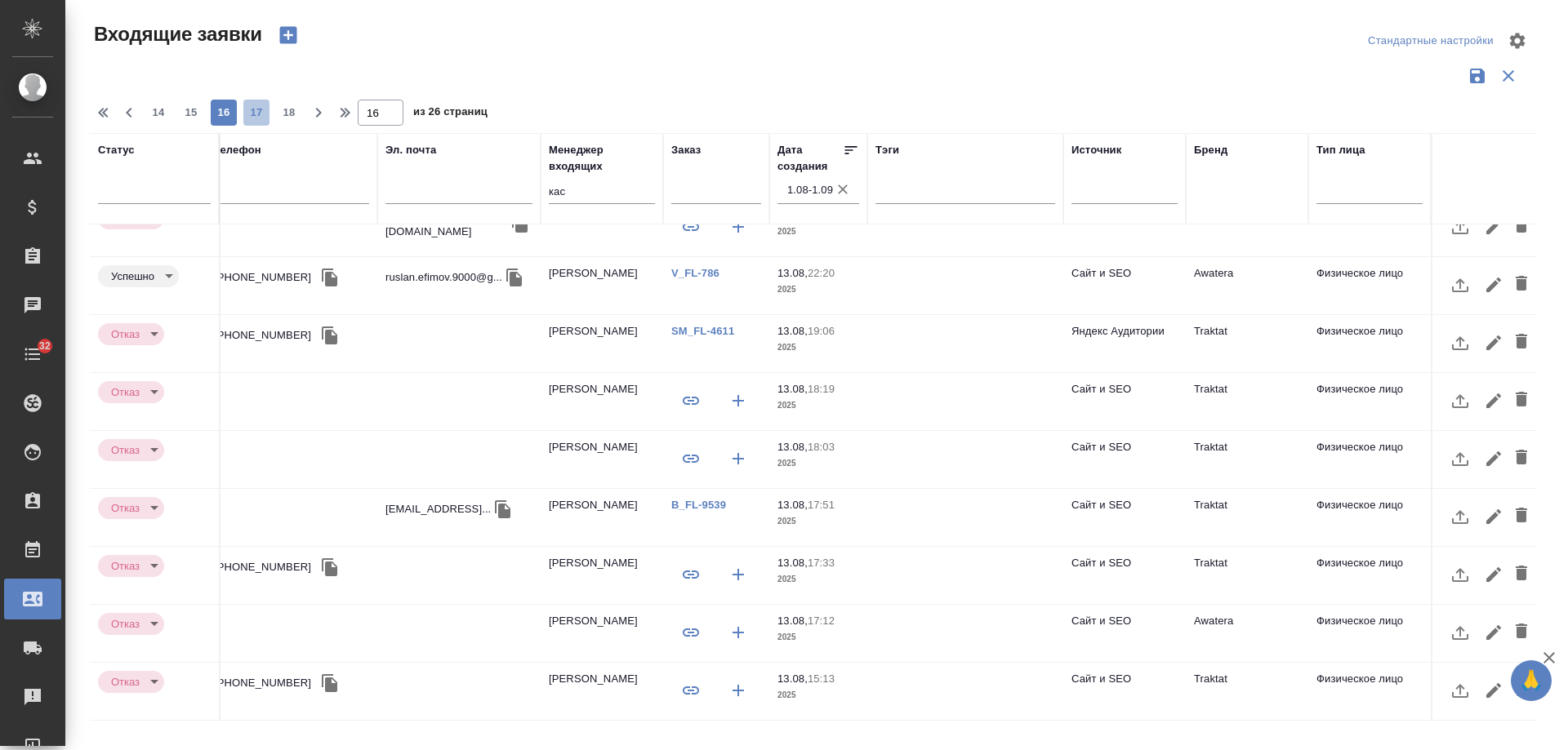
click at [264, 111] on span "17" at bounding box center [257, 112] width 26 height 16
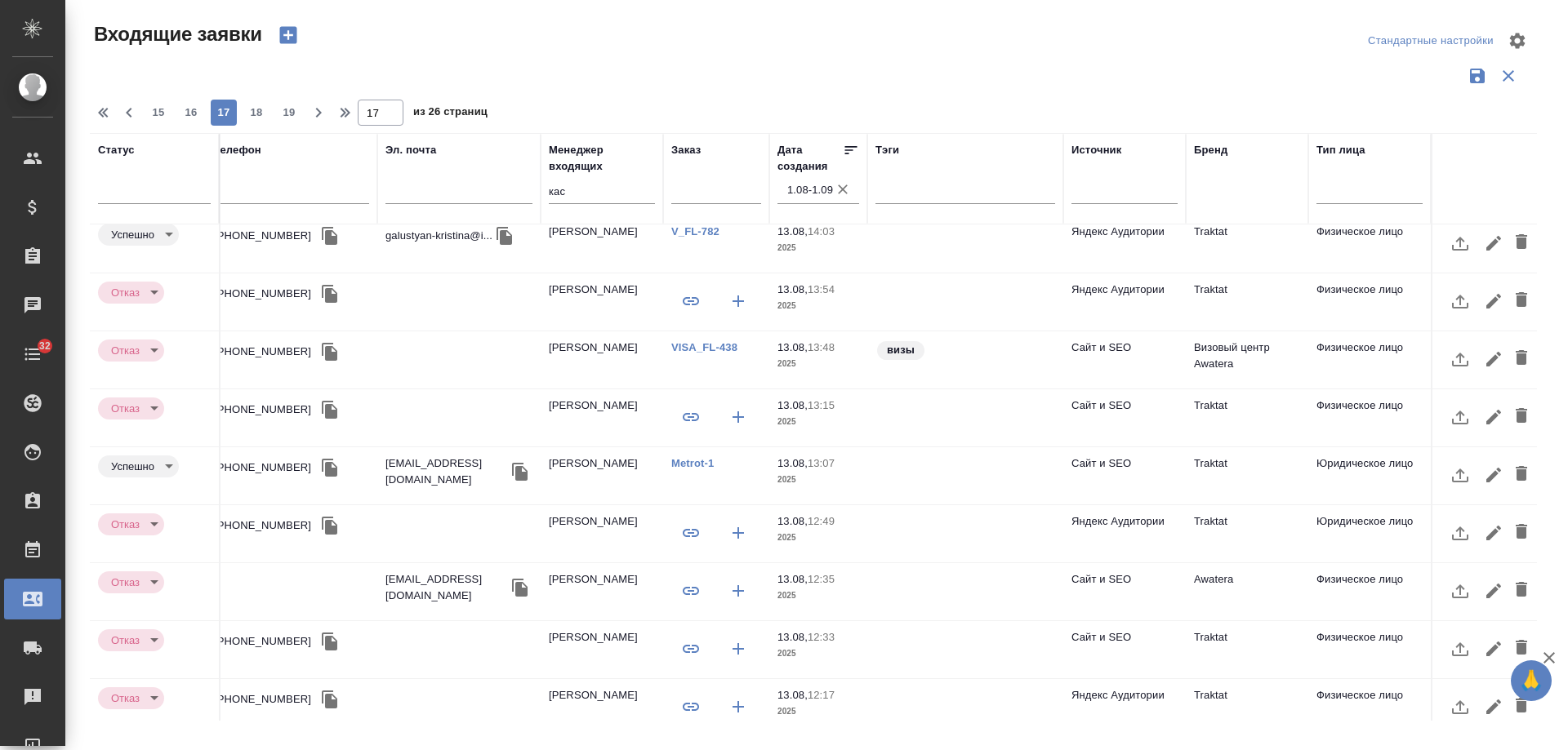
scroll to position [0, 464]
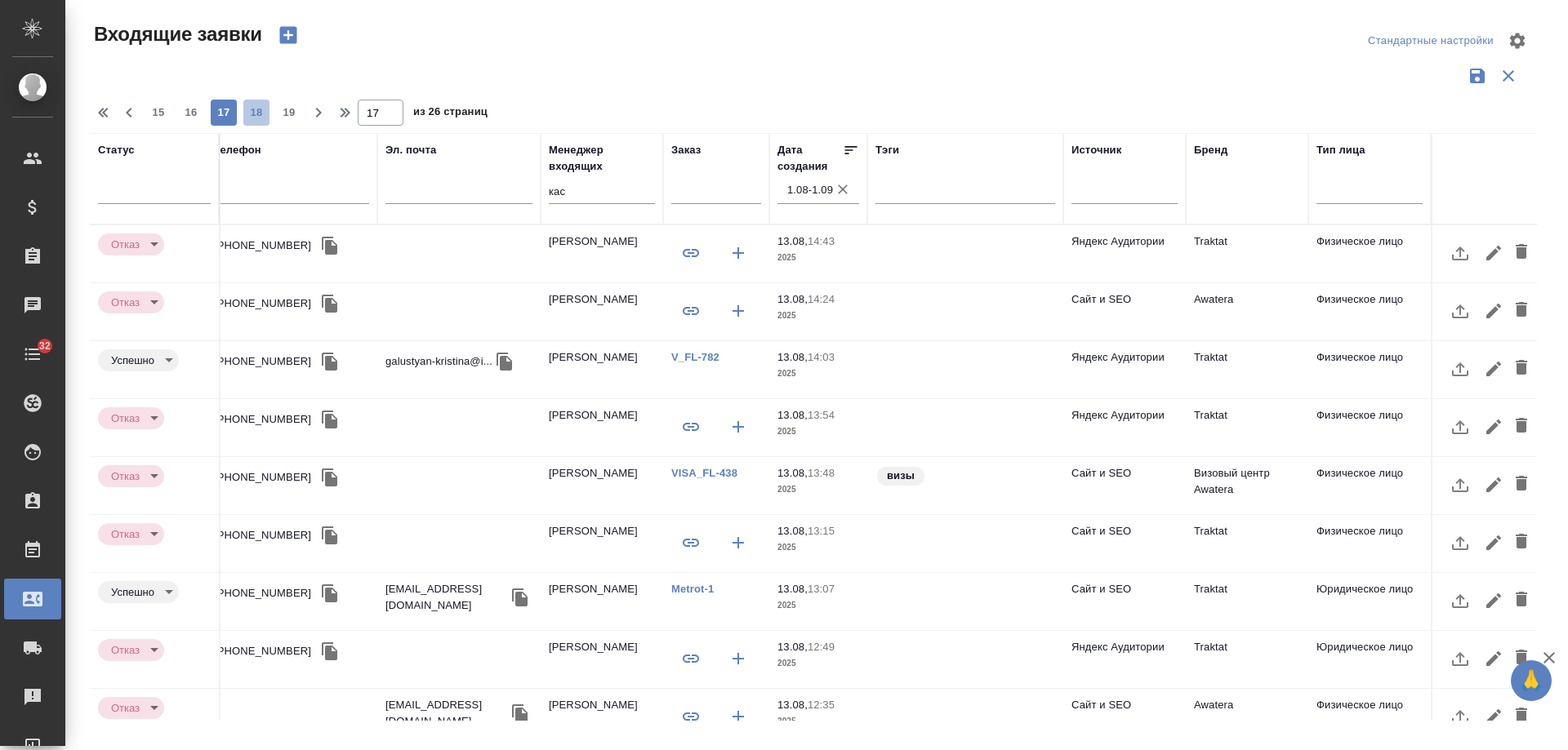
click at [250, 119] on span "18" at bounding box center [257, 112] width 26 height 16
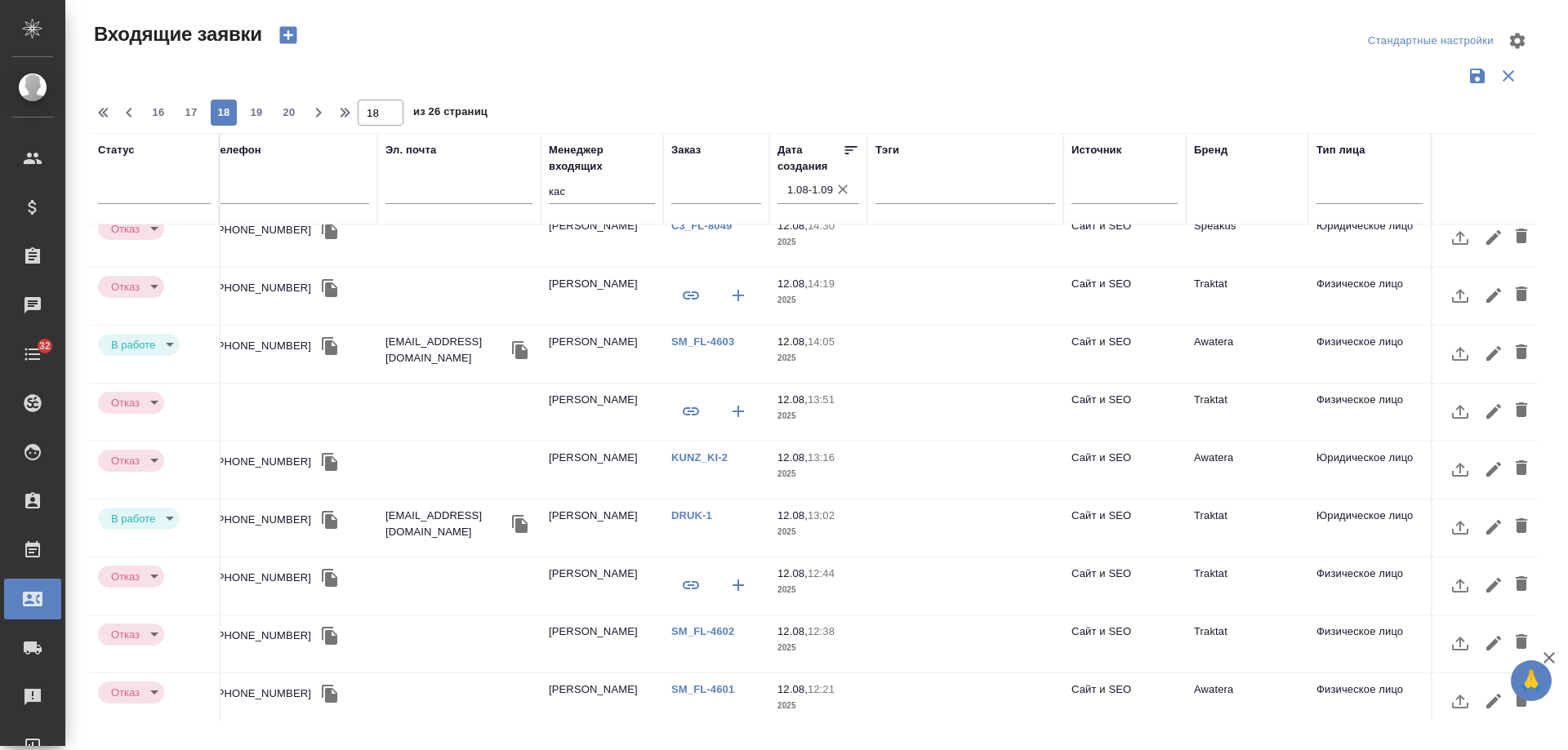
scroll to position [676, 464]
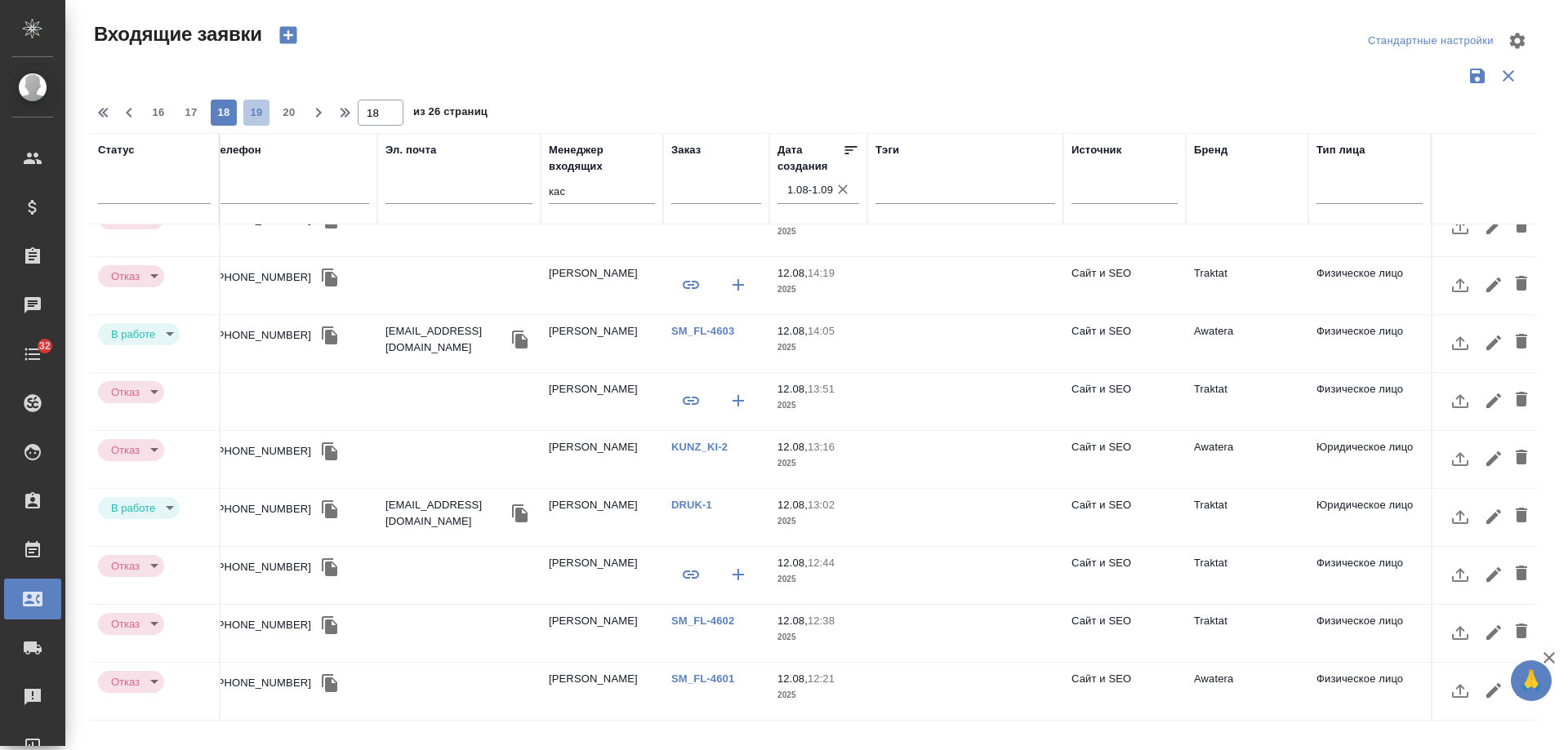
click at [250, 118] on span "19" at bounding box center [257, 112] width 26 height 16
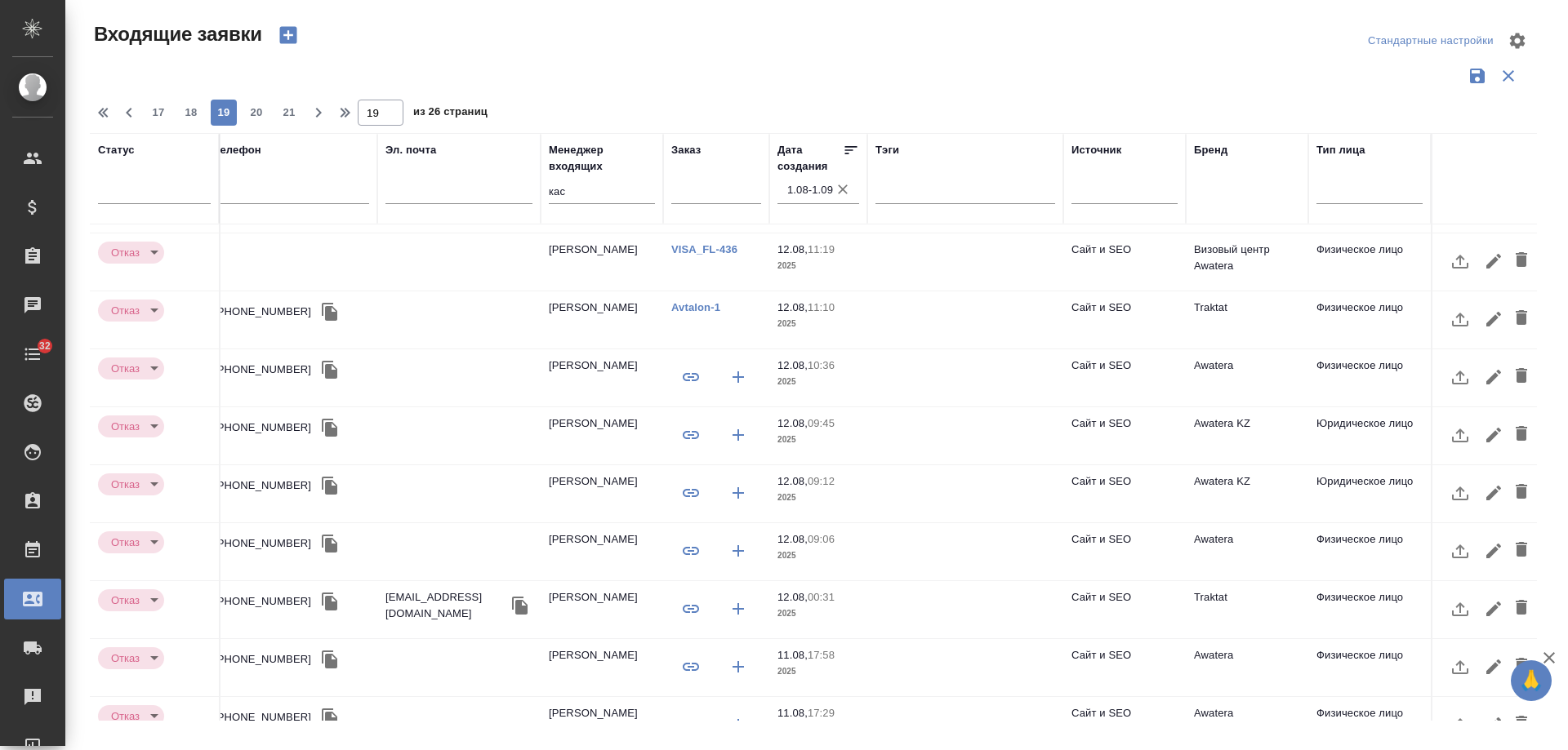
scroll to position [0, 464]
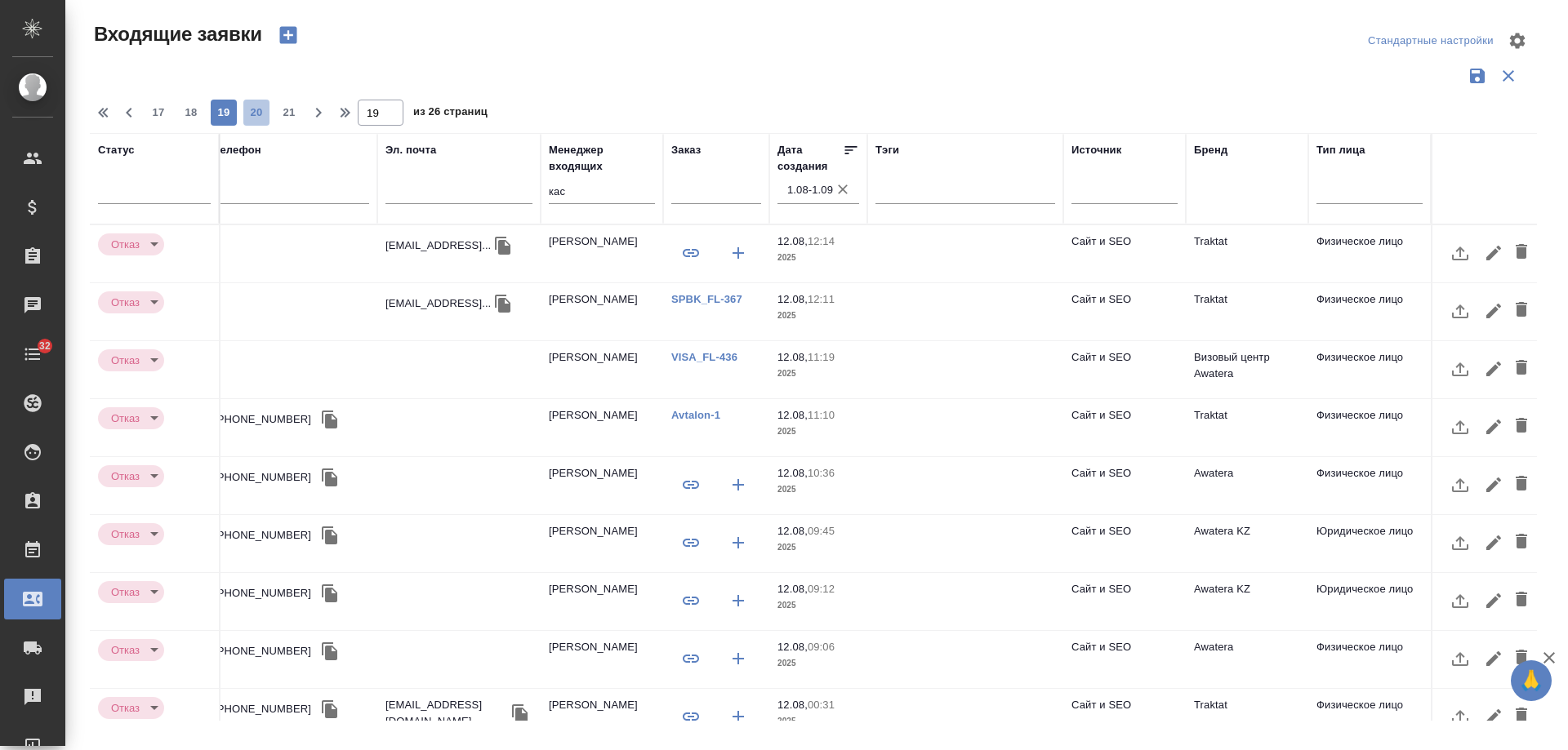
click at [264, 107] on span "20" at bounding box center [257, 112] width 26 height 16
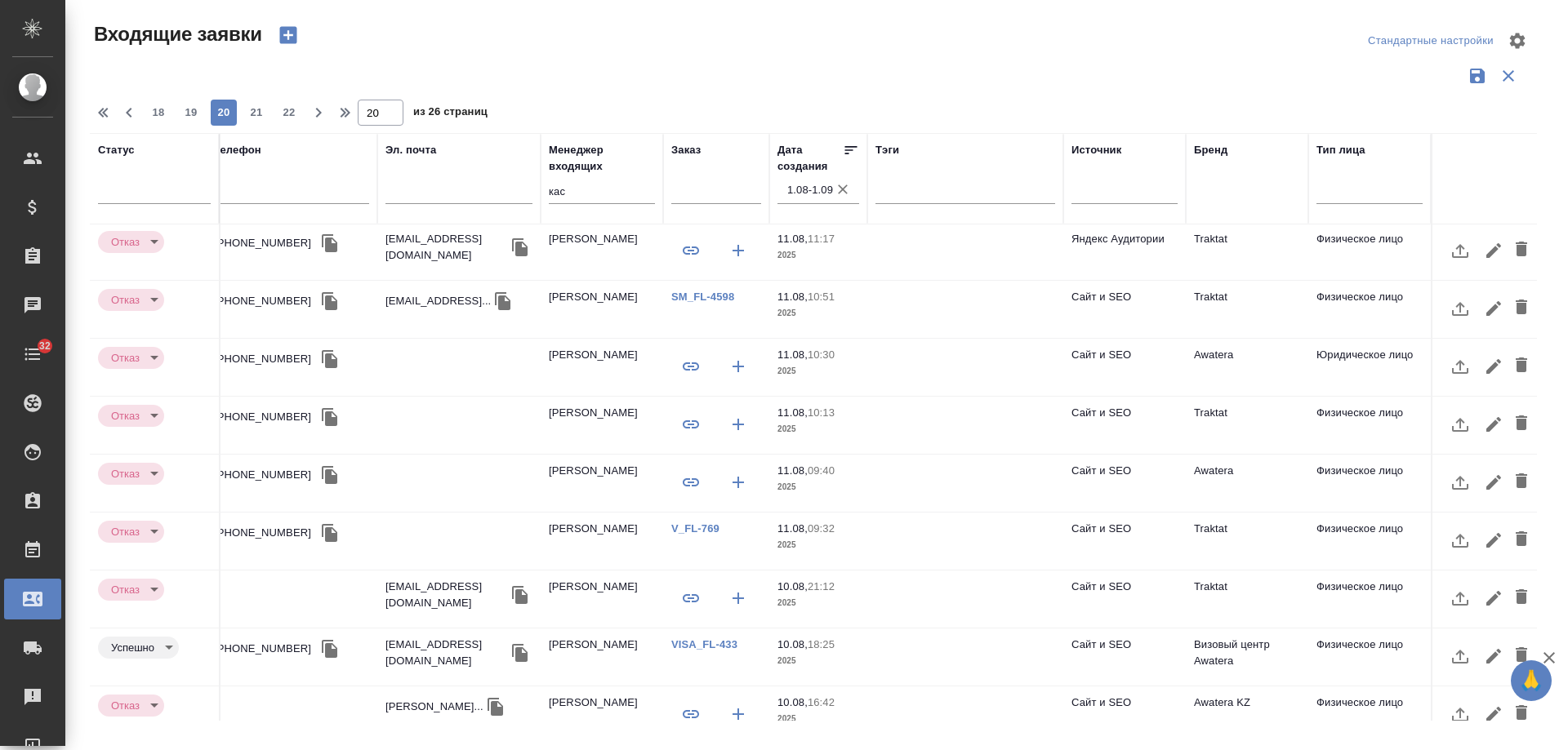
scroll to position [676, 464]
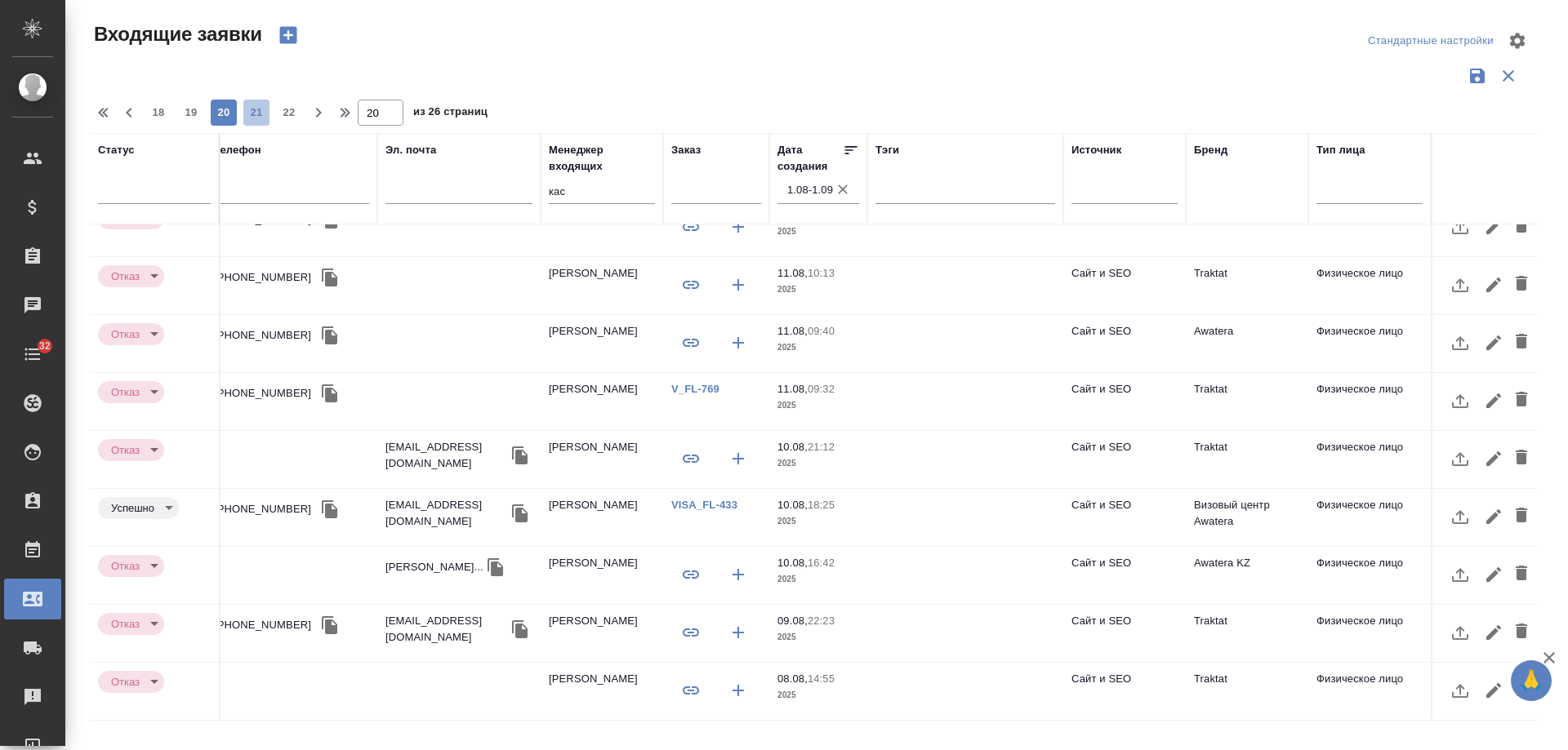
click at [258, 114] on span "21" at bounding box center [257, 112] width 26 height 16
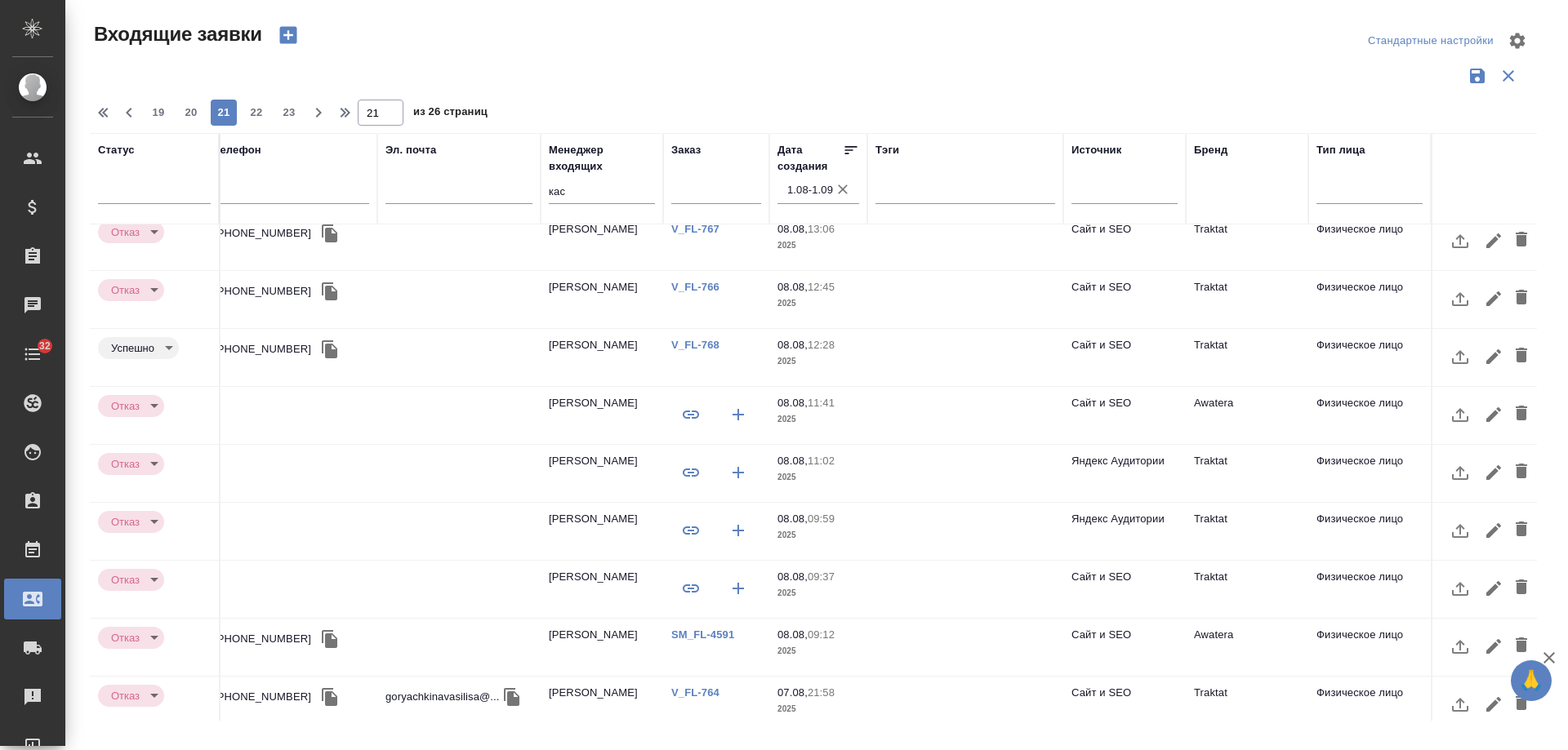
scroll to position [0, 464]
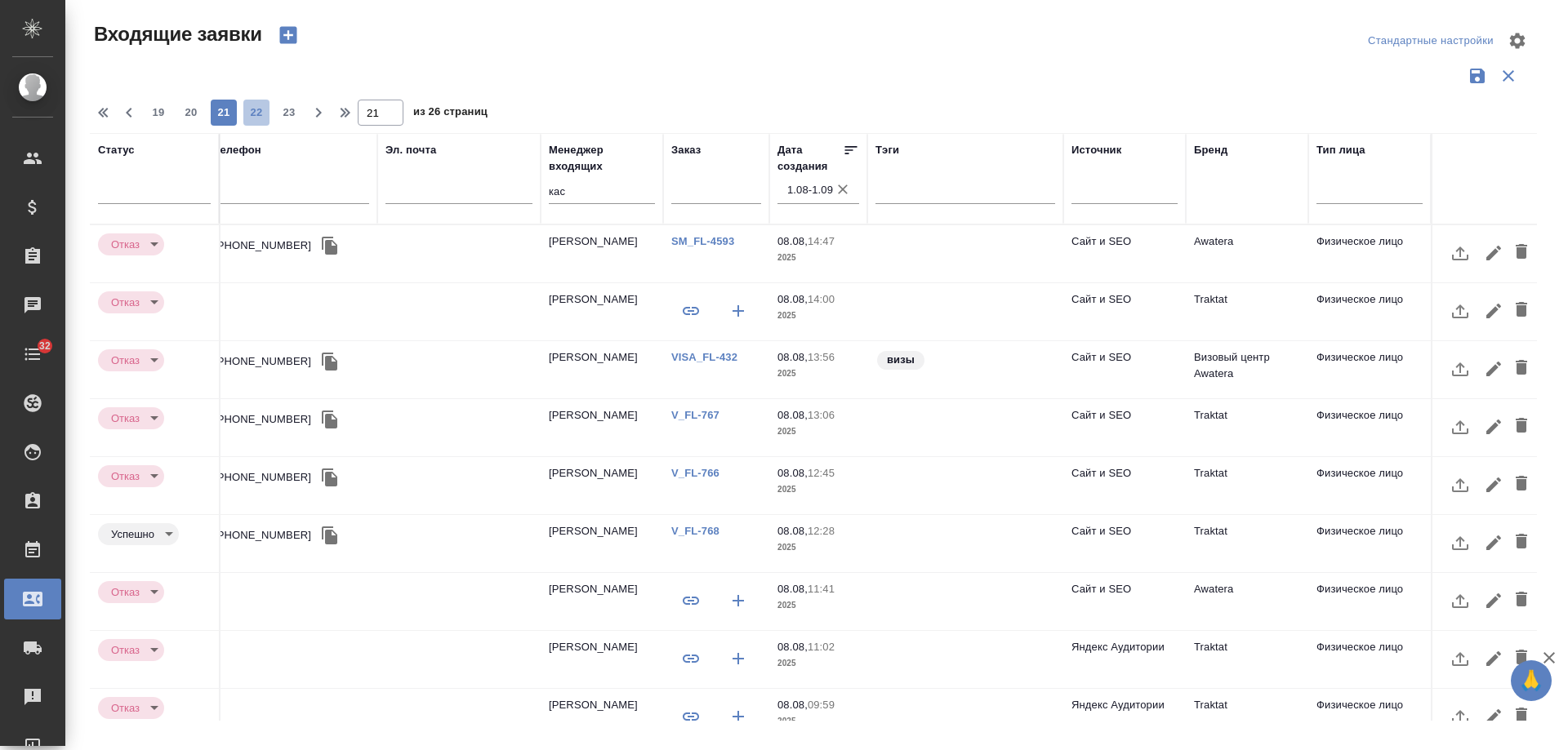
click at [262, 112] on span "22" at bounding box center [257, 112] width 26 height 16
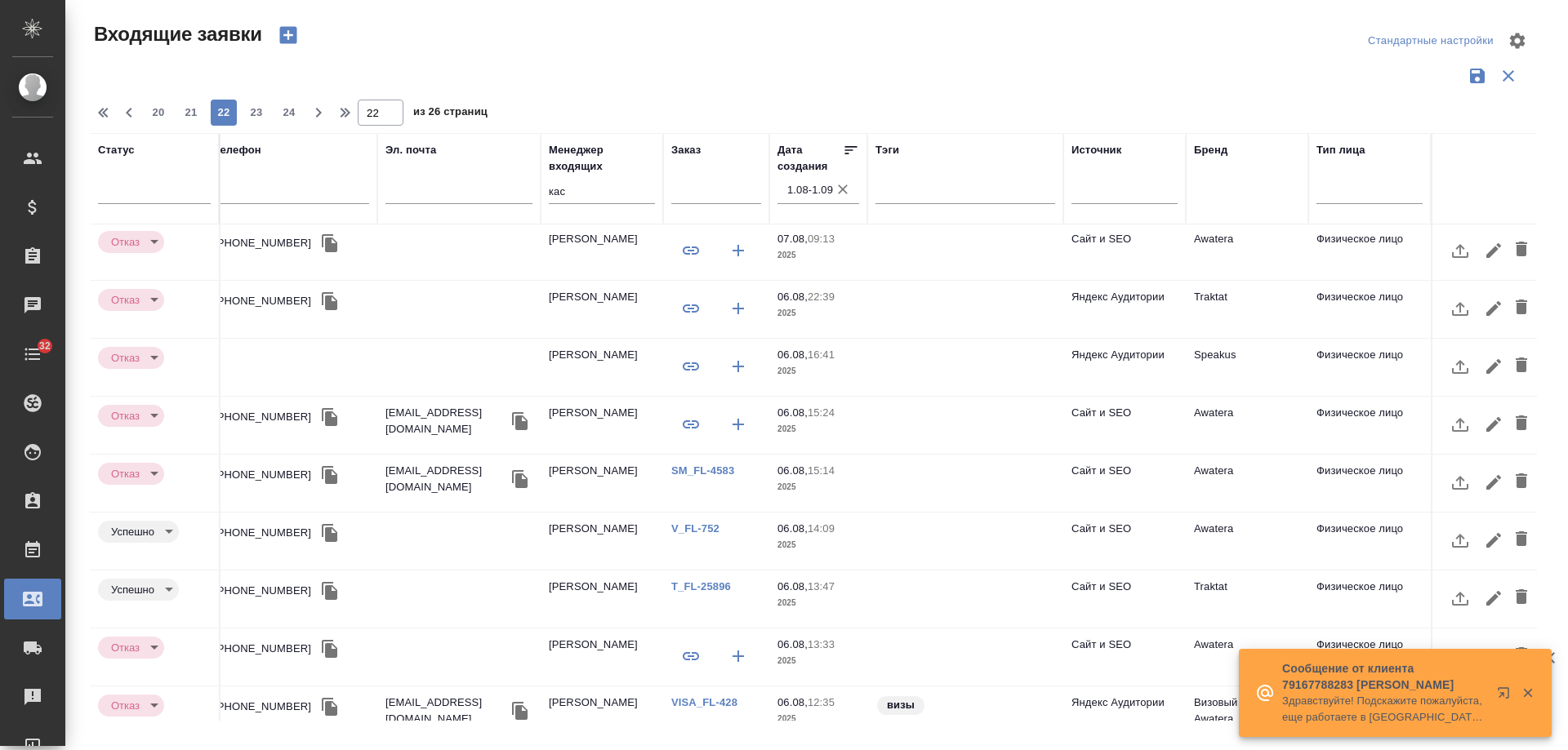
scroll to position [685, 464]
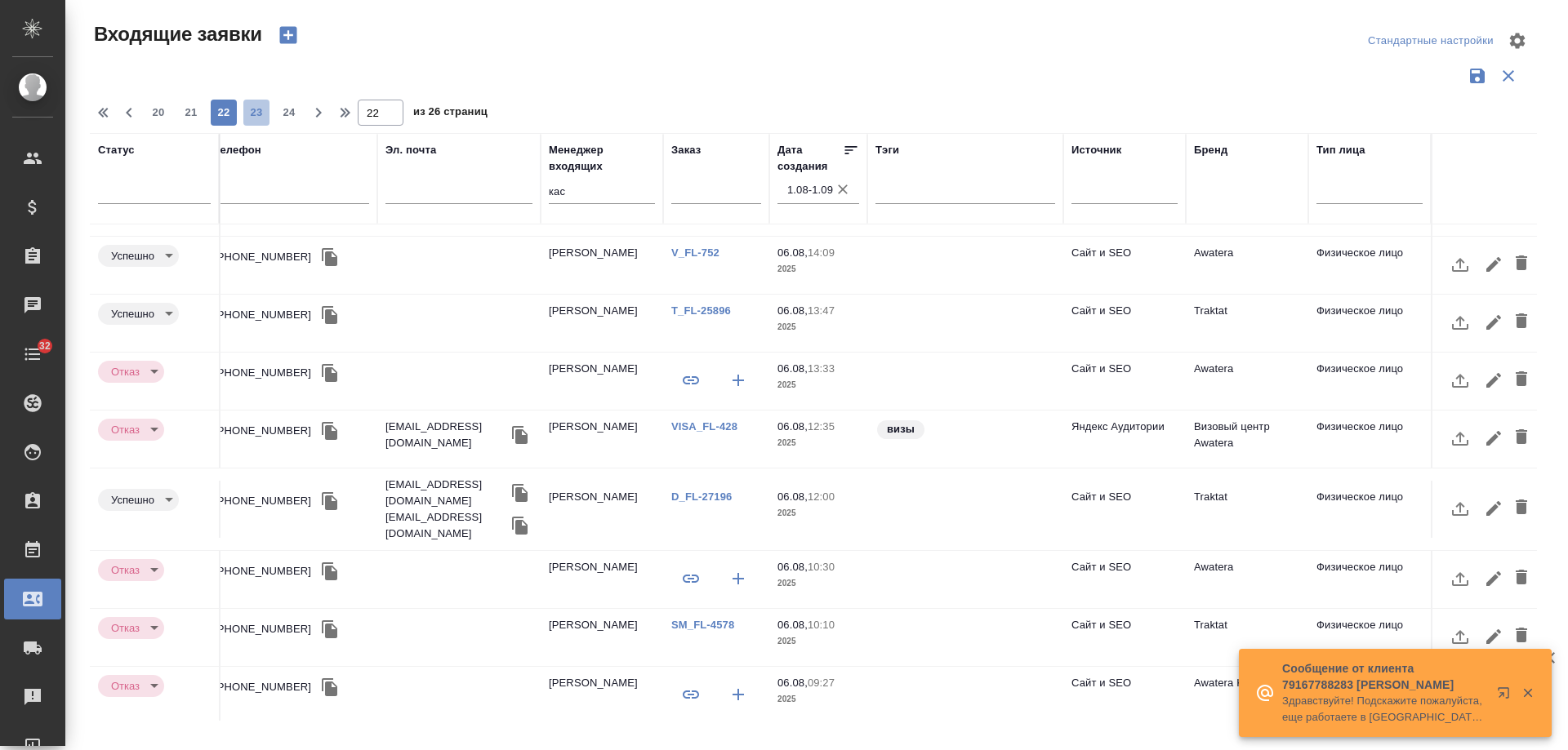
click at [256, 113] on span "23" at bounding box center [257, 112] width 26 height 16
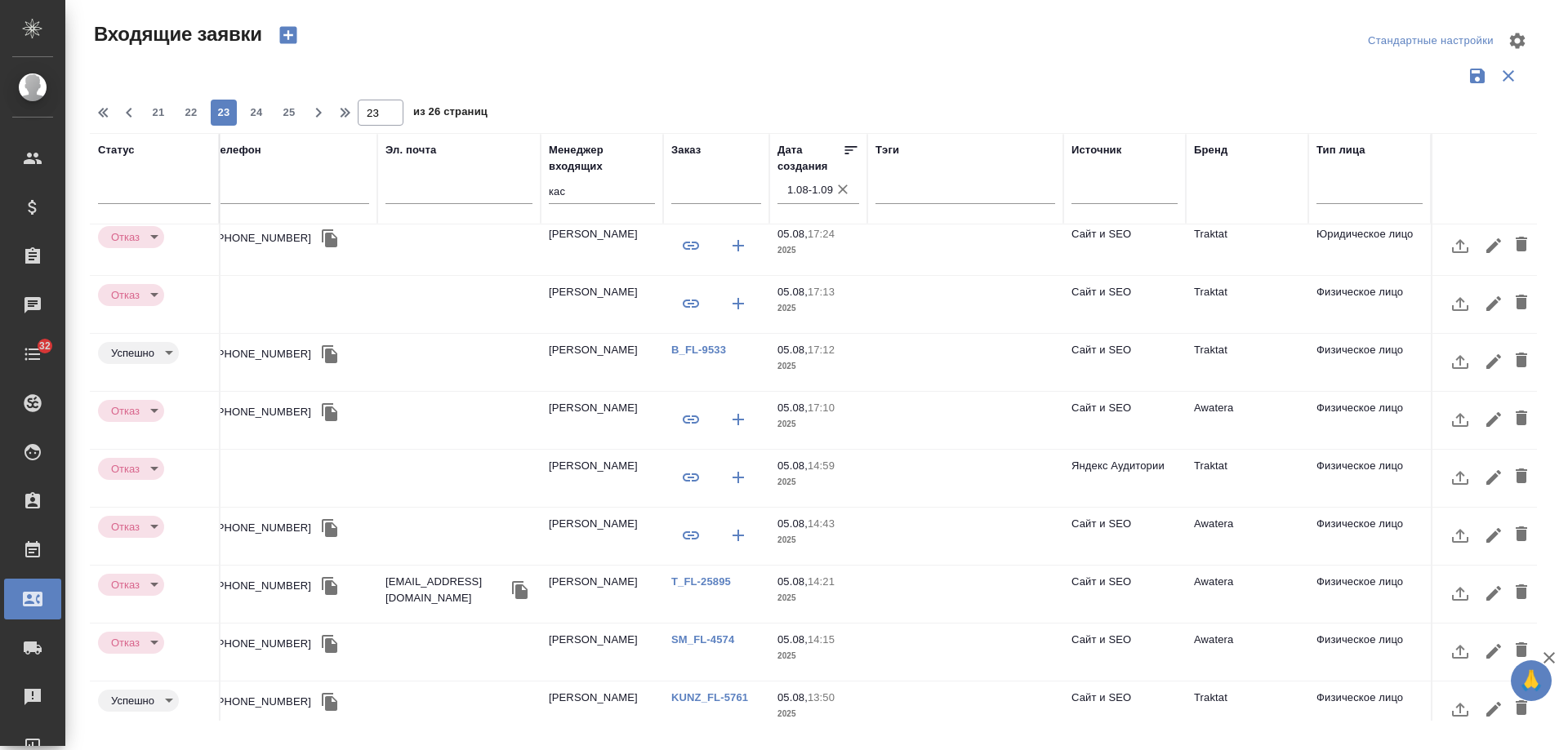
scroll to position [0, 464]
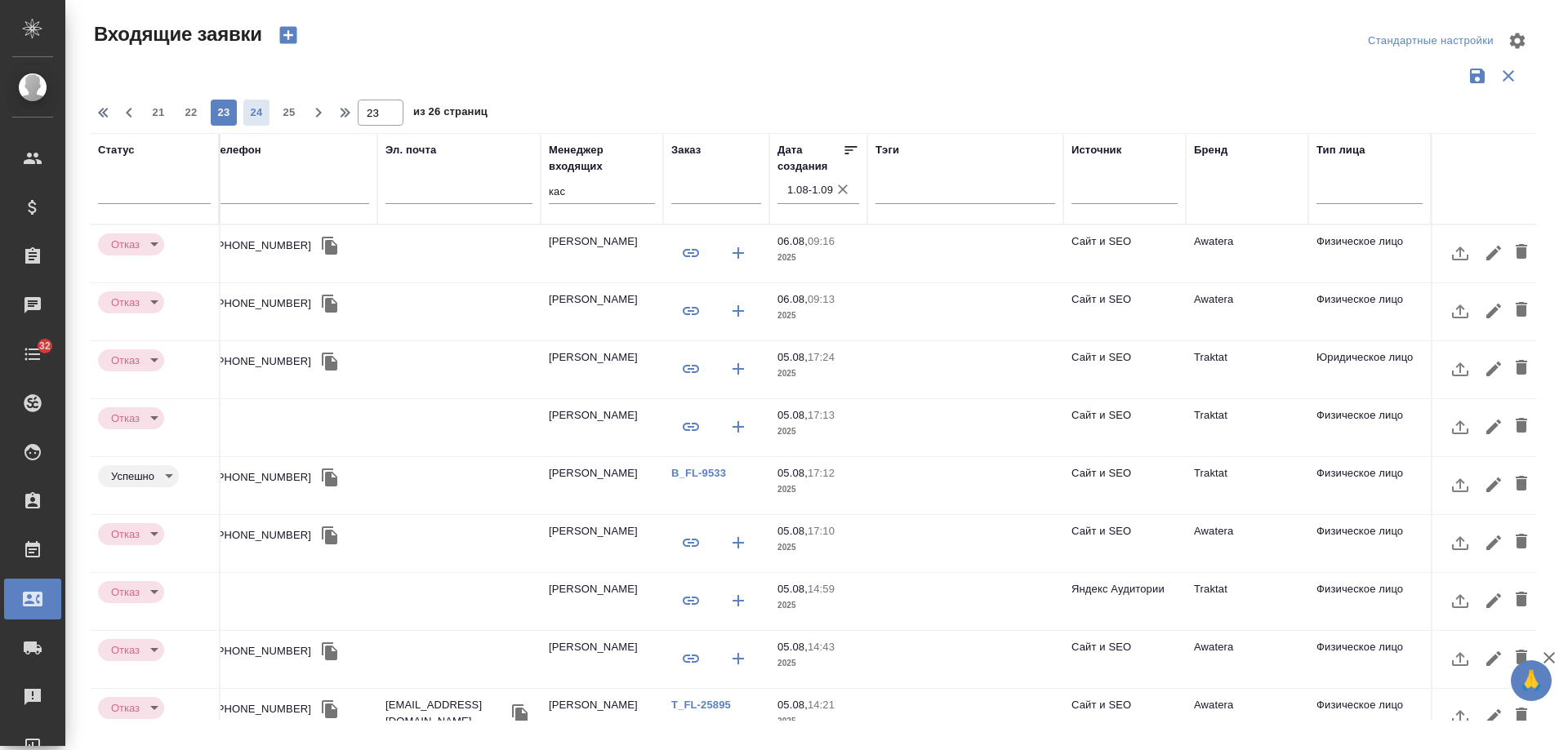
click at [249, 102] on button "24" at bounding box center [257, 113] width 26 height 26
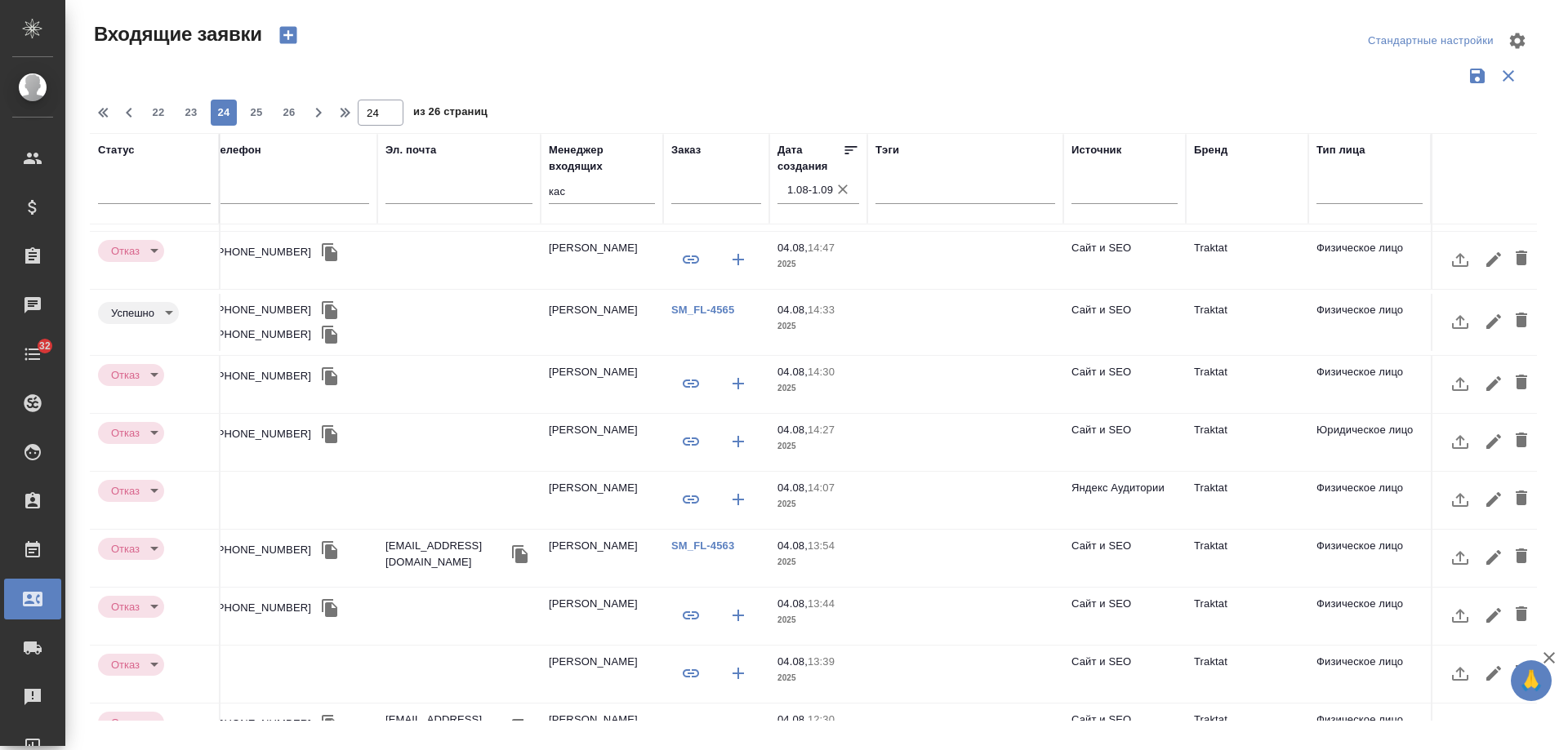
scroll to position [685, 464]
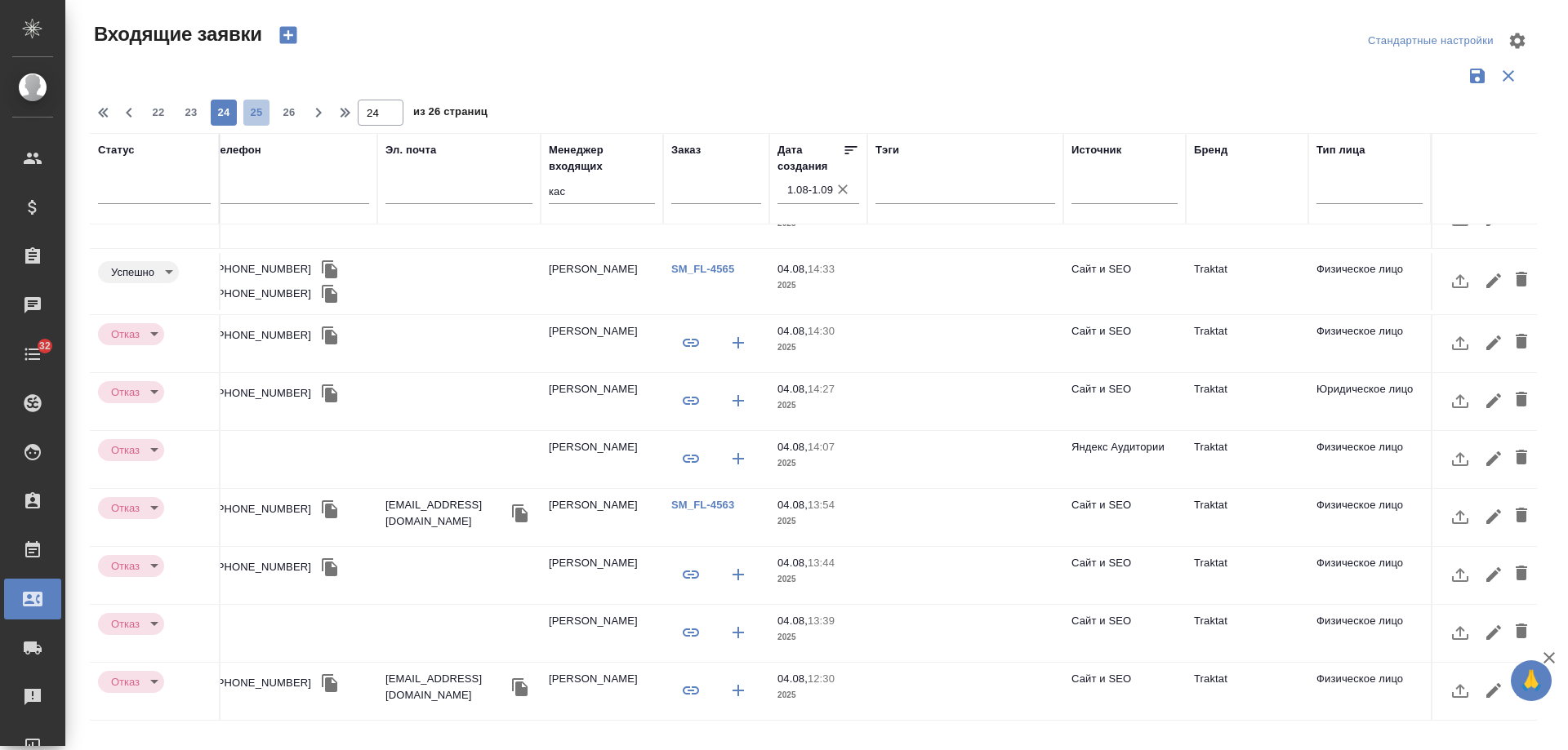
click at [258, 115] on span "25" at bounding box center [257, 112] width 26 height 16
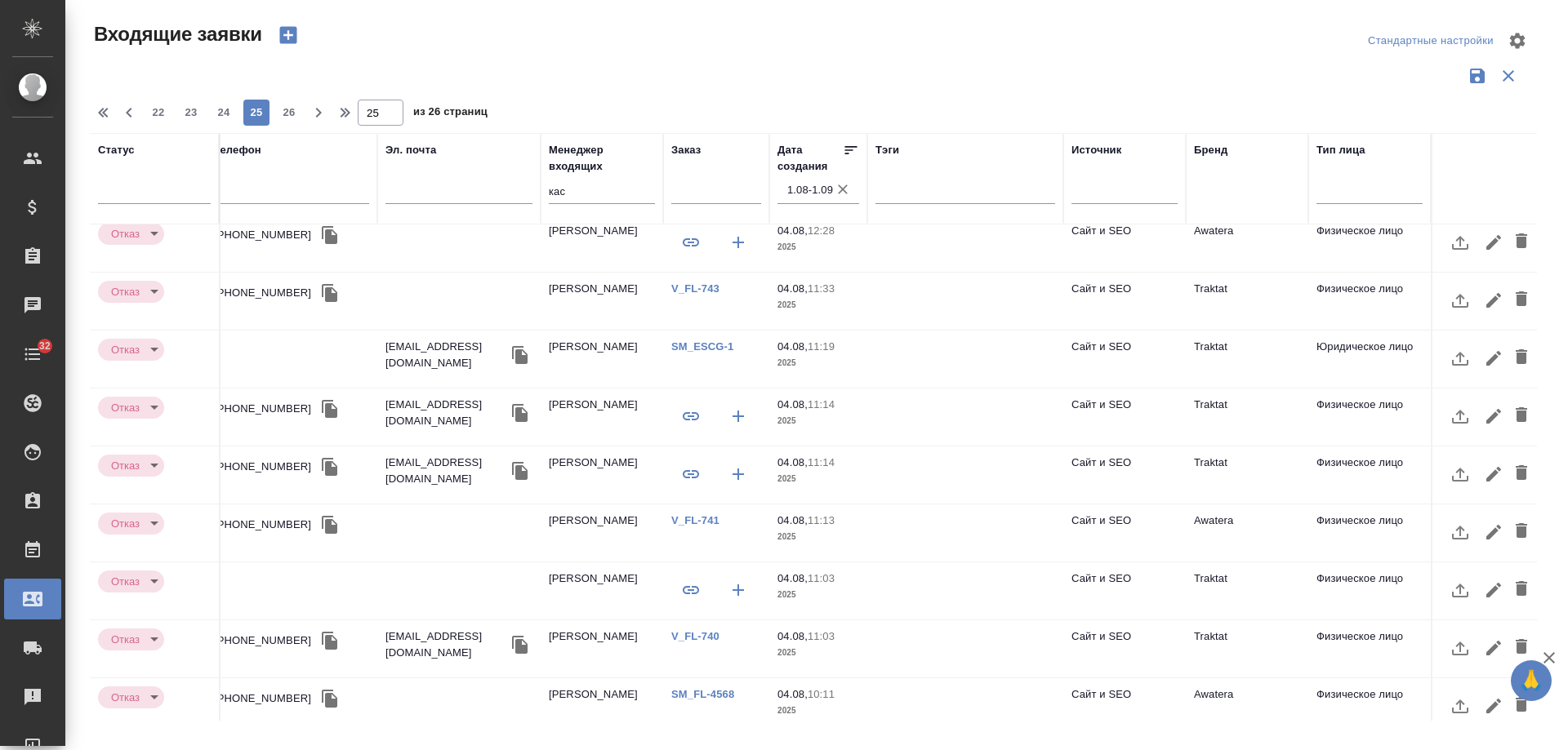
scroll to position [0, 464]
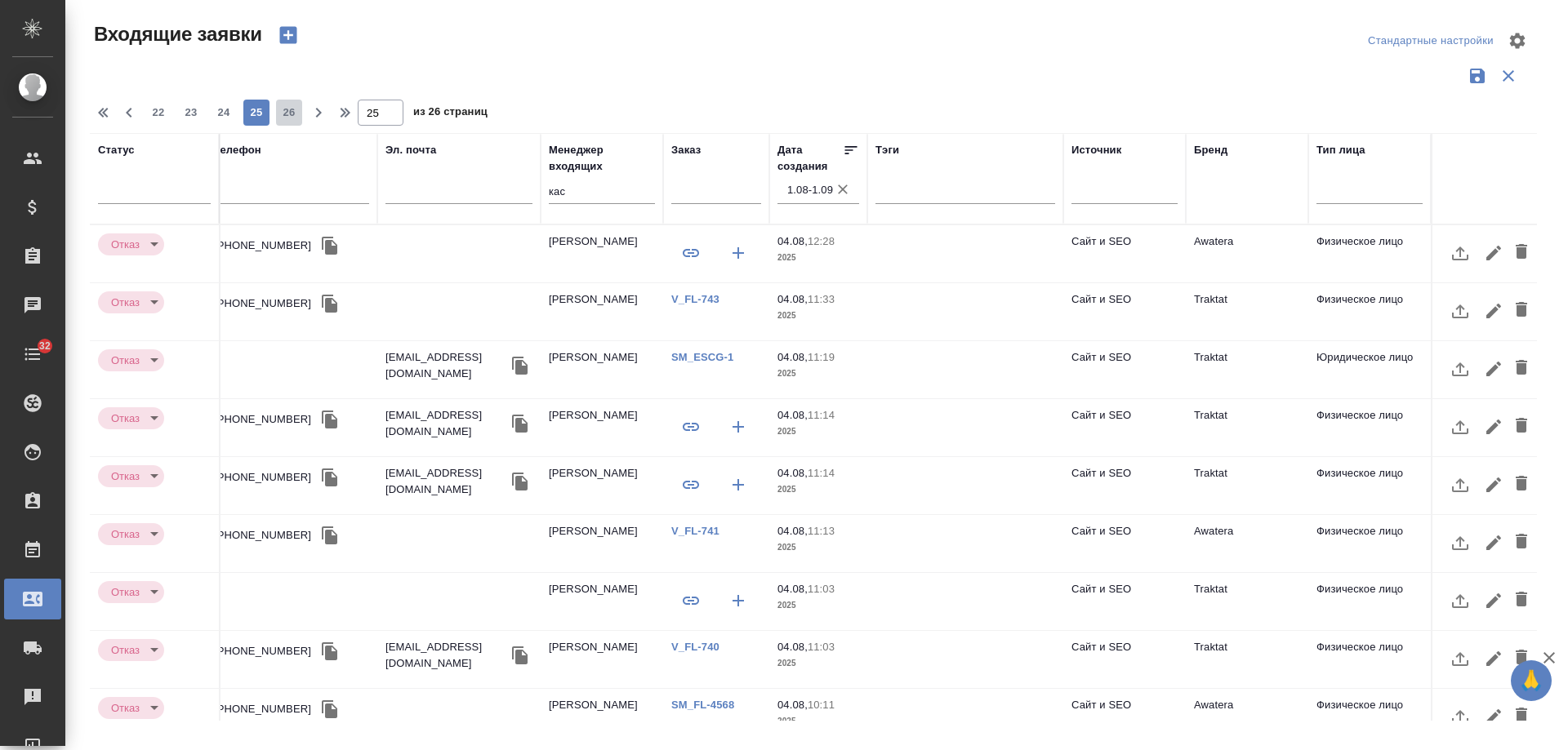
drag, startPoint x: 298, startPoint y: 108, endPoint x: 1366, endPoint y: 412, distance: 1110.4
click at [297, 108] on span "26" at bounding box center [289, 112] width 26 height 16
type input "26"
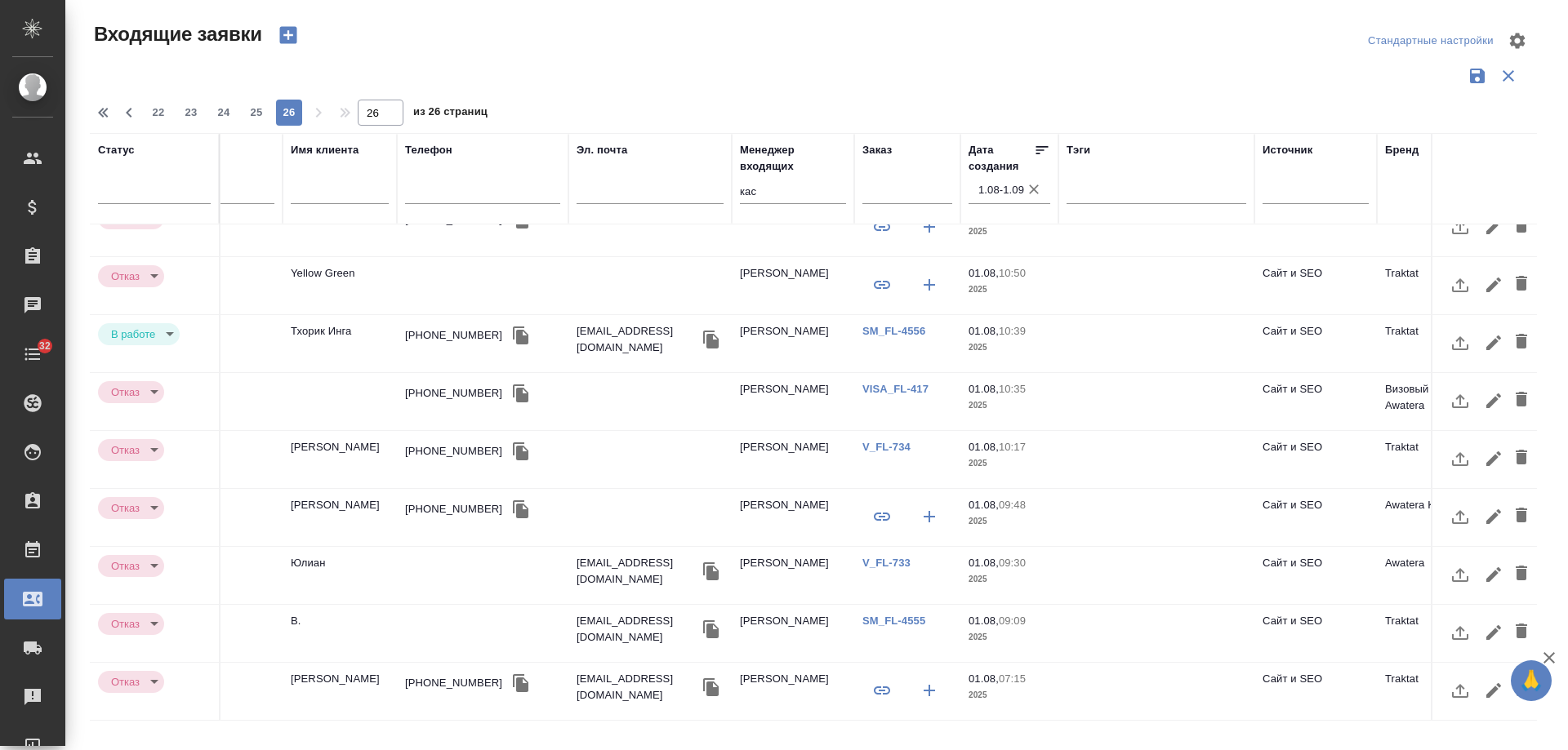
scroll to position [452, 0]
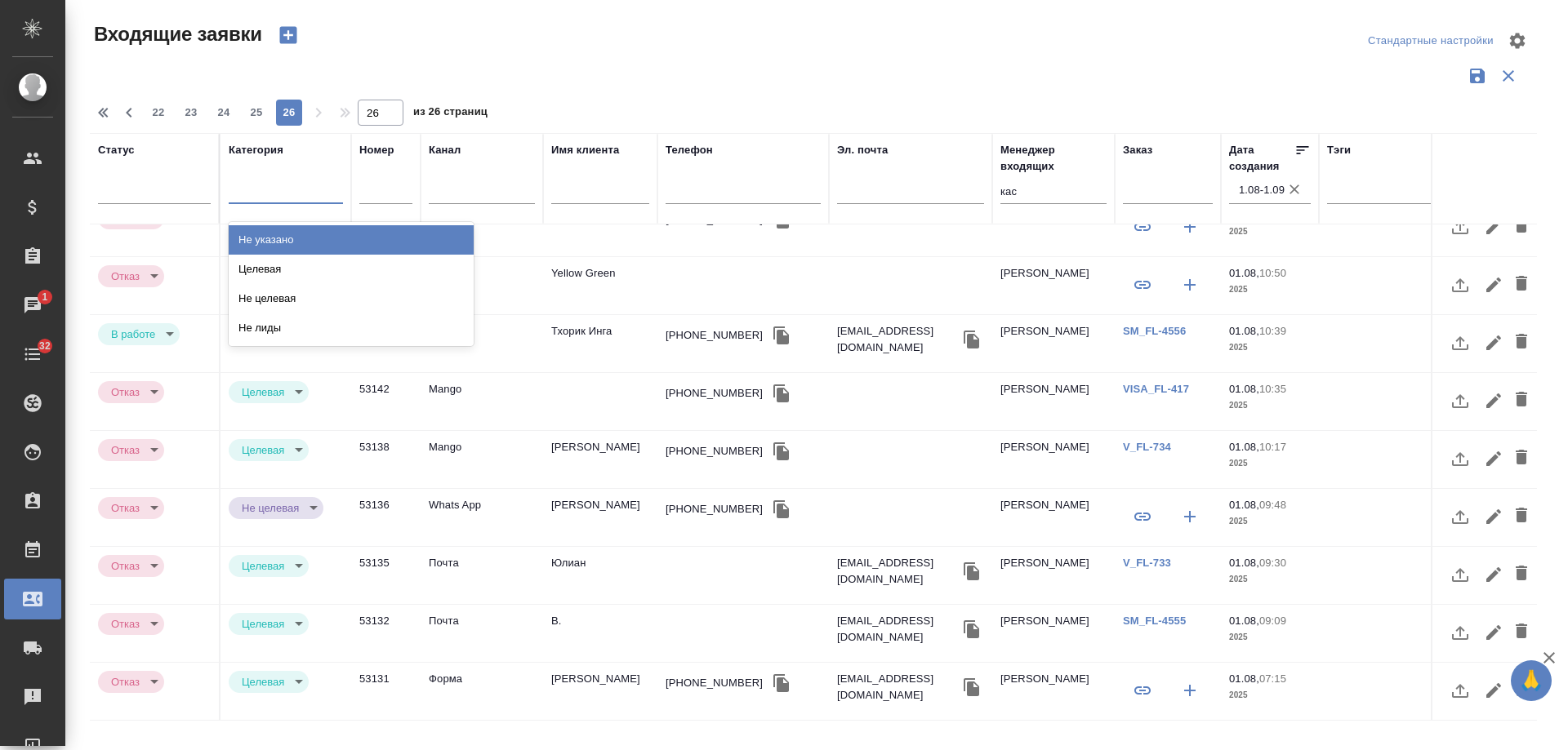
drag, startPoint x: 270, startPoint y: 187, endPoint x: 273, endPoint y: 205, distance: 18.2
click at [270, 189] on div at bounding box center [286, 187] width 114 height 23
click at [279, 245] on div "Не указано" at bounding box center [351, 239] width 245 height 29
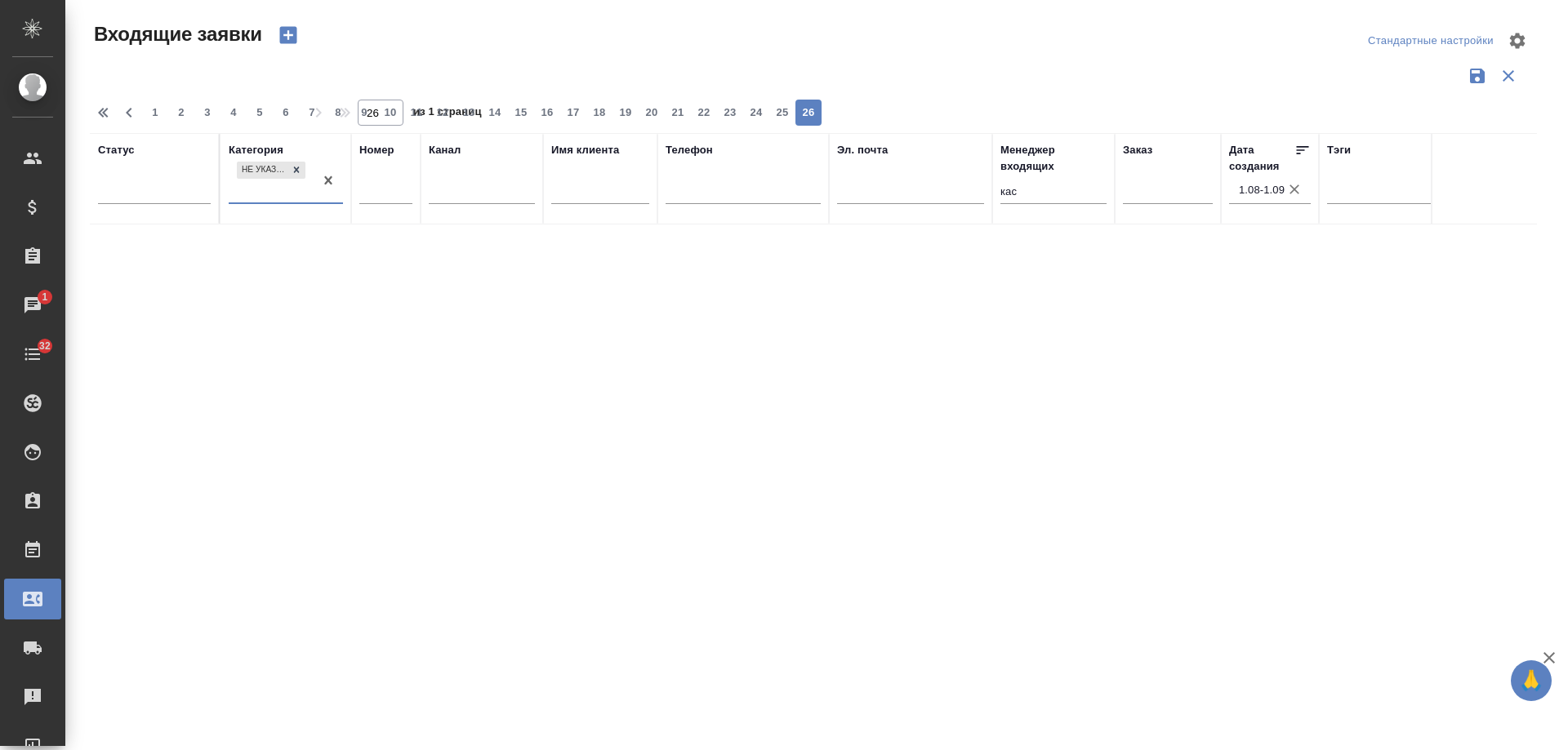
scroll to position [0, 0]
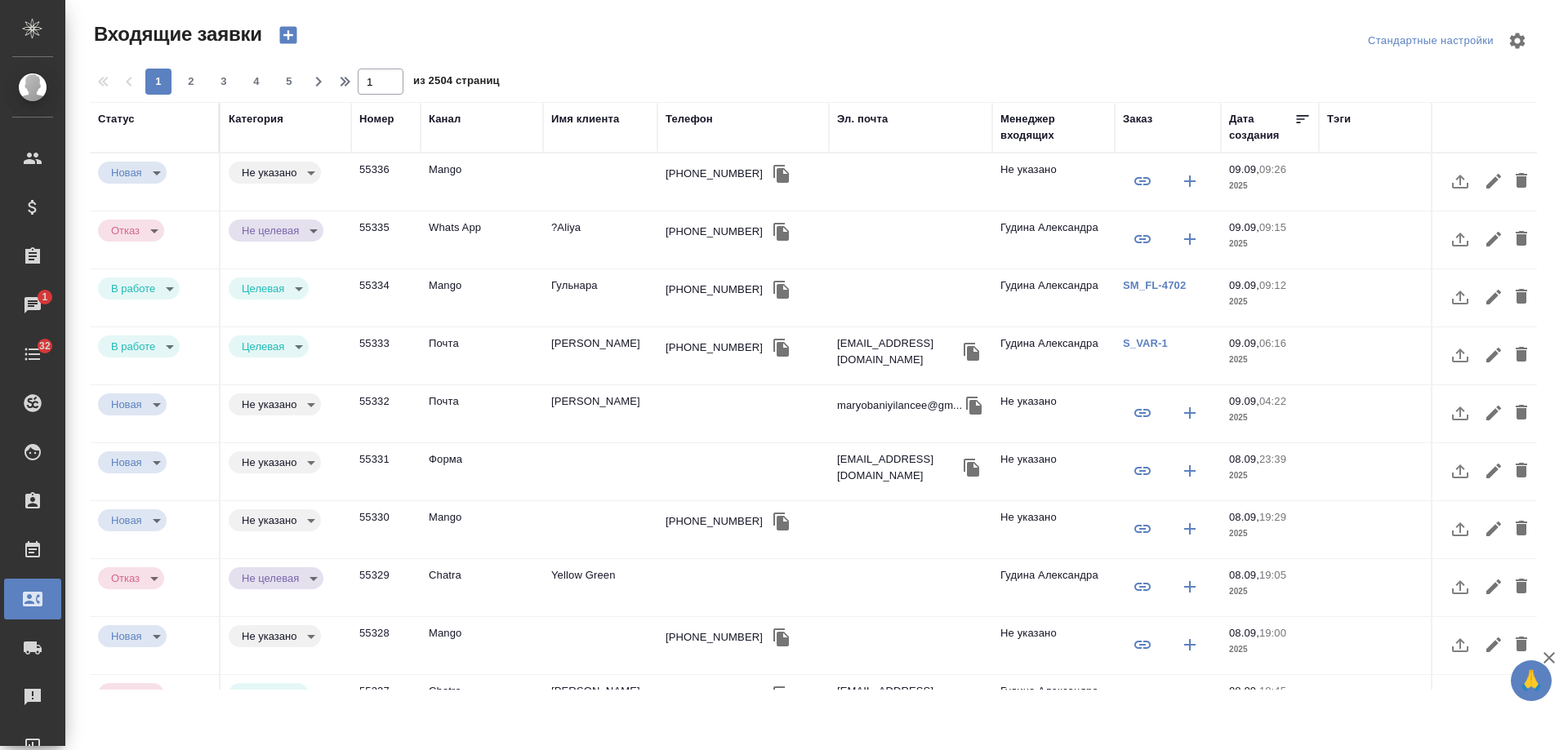
select select "RU"
click at [1042, 134] on div "Менеджер входящих" at bounding box center [1054, 127] width 107 height 33
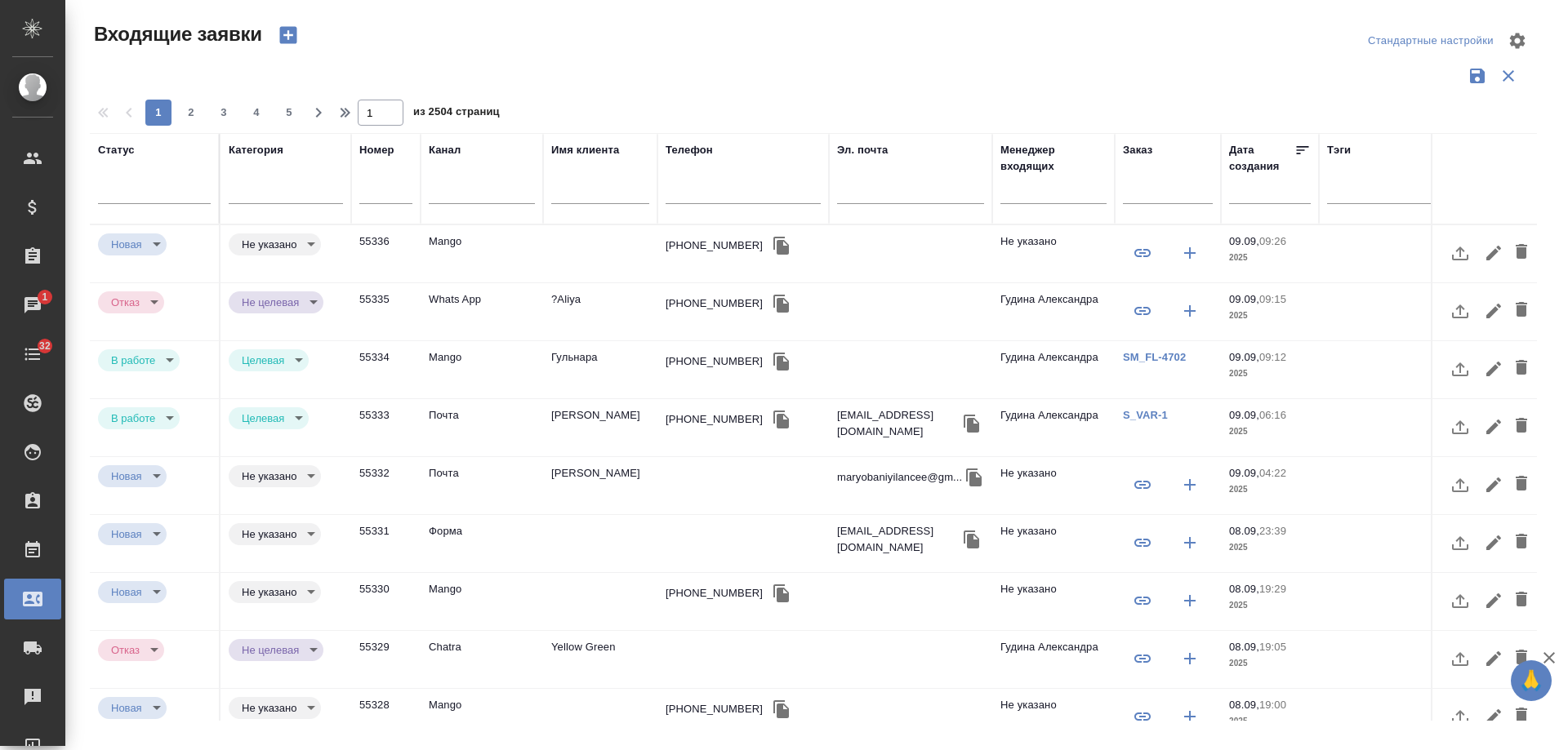
click at [1258, 190] on input "text" at bounding box center [1275, 190] width 72 height 22
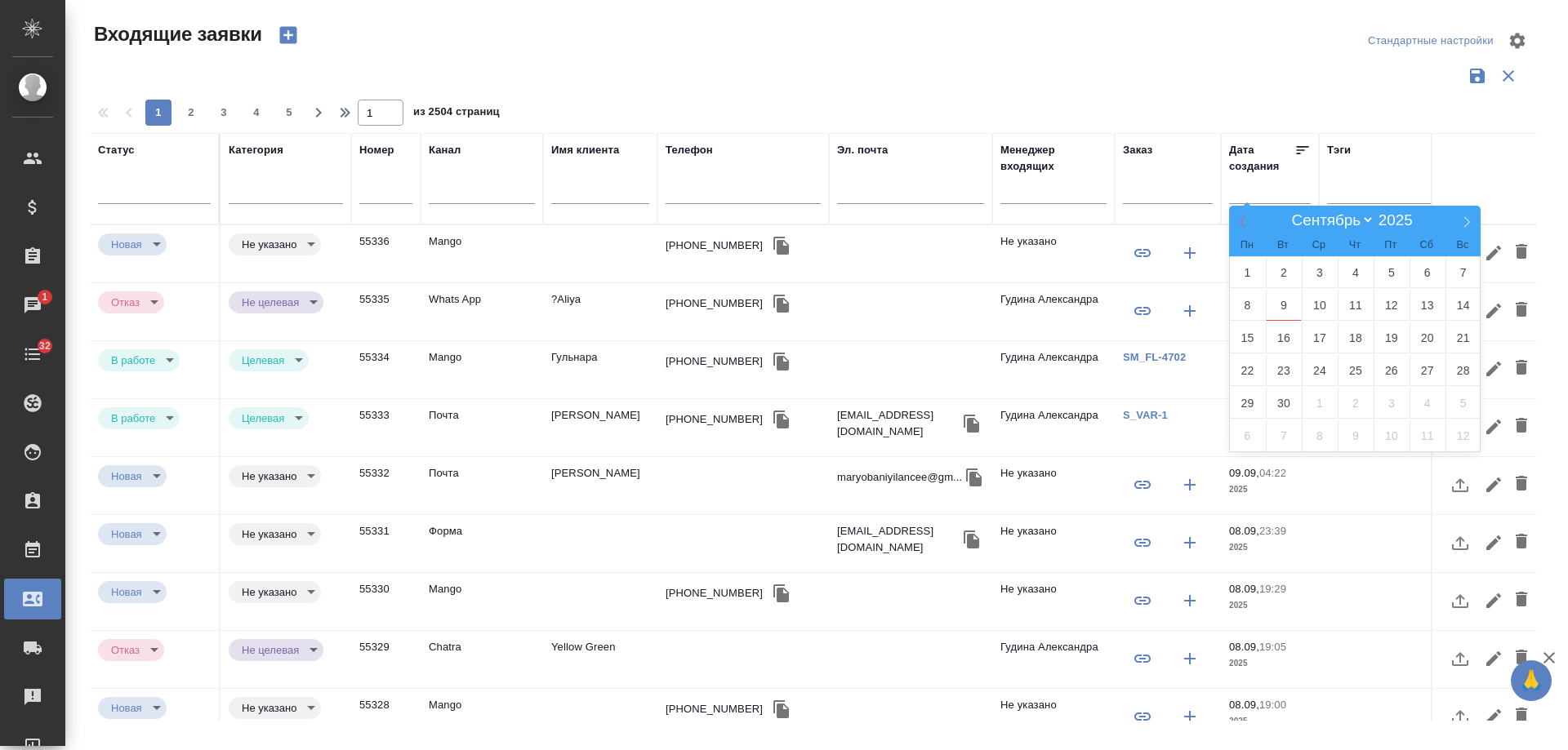
click at [1245, 219] on icon at bounding box center [1243, 222] width 11 height 11
select select "7"
click at [1390, 275] on span "1" at bounding box center [1391, 273] width 36 height 32
type div "[DATE]T21:00:00.000Z"
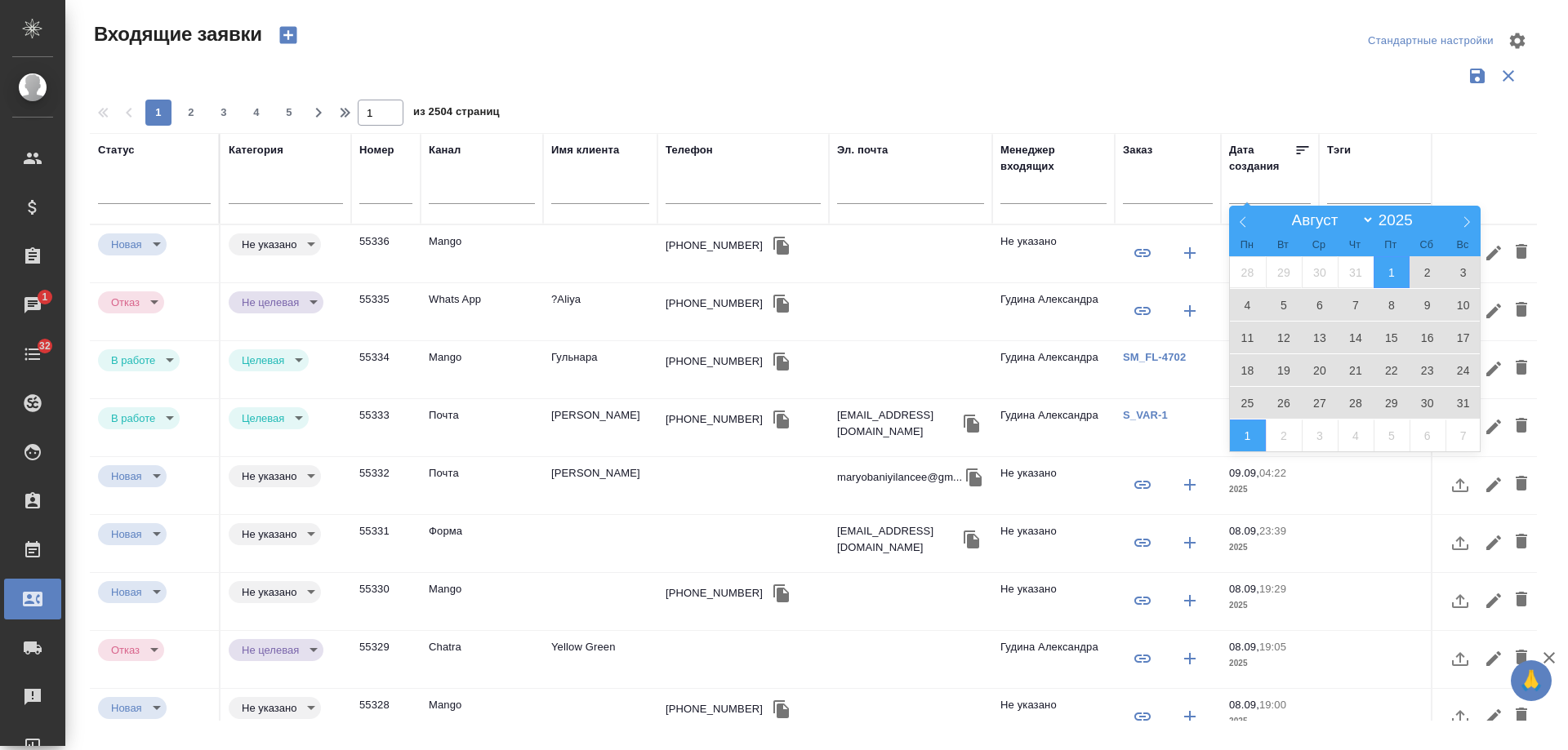
click at [1247, 432] on span "1" at bounding box center [1248, 435] width 36 height 32
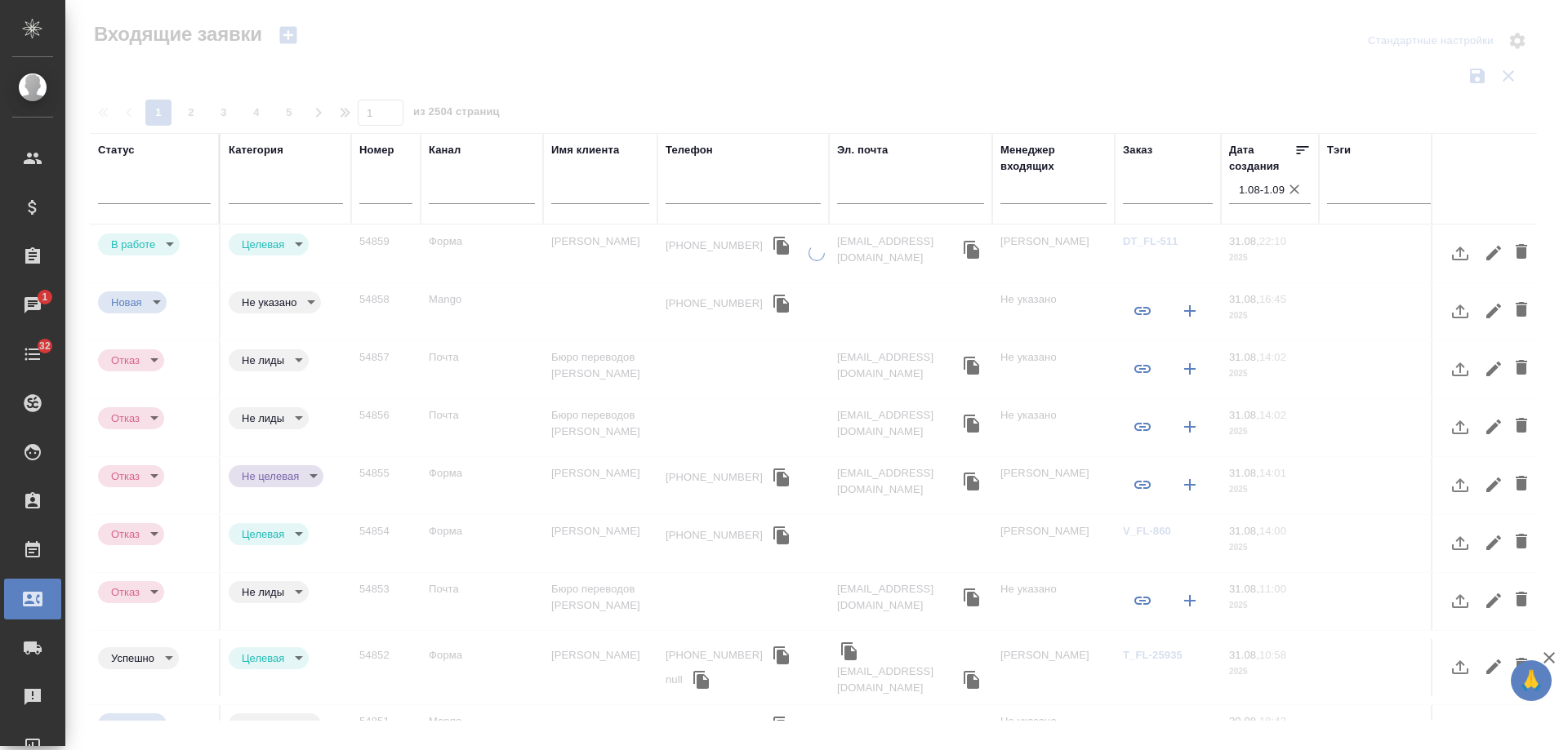
click at [1034, 198] on input "text" at bounding box center [1054, 193] width 107 height 21
click at [280, 191] on div at bounding box center [286, 187] width 114 height 23
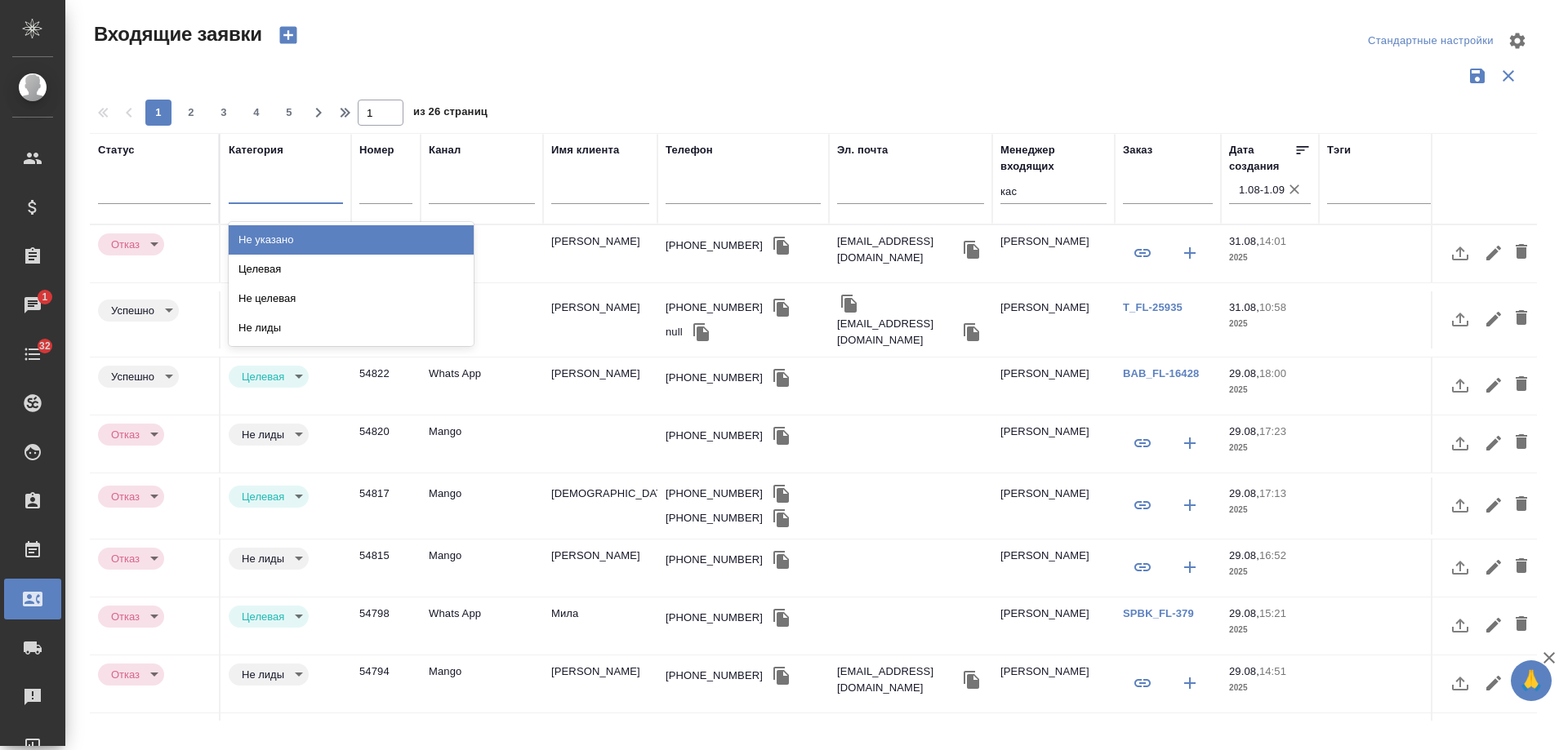
click at [278, 238] on div "Не указано" at bounding box center [351, 239] width 245 height 29
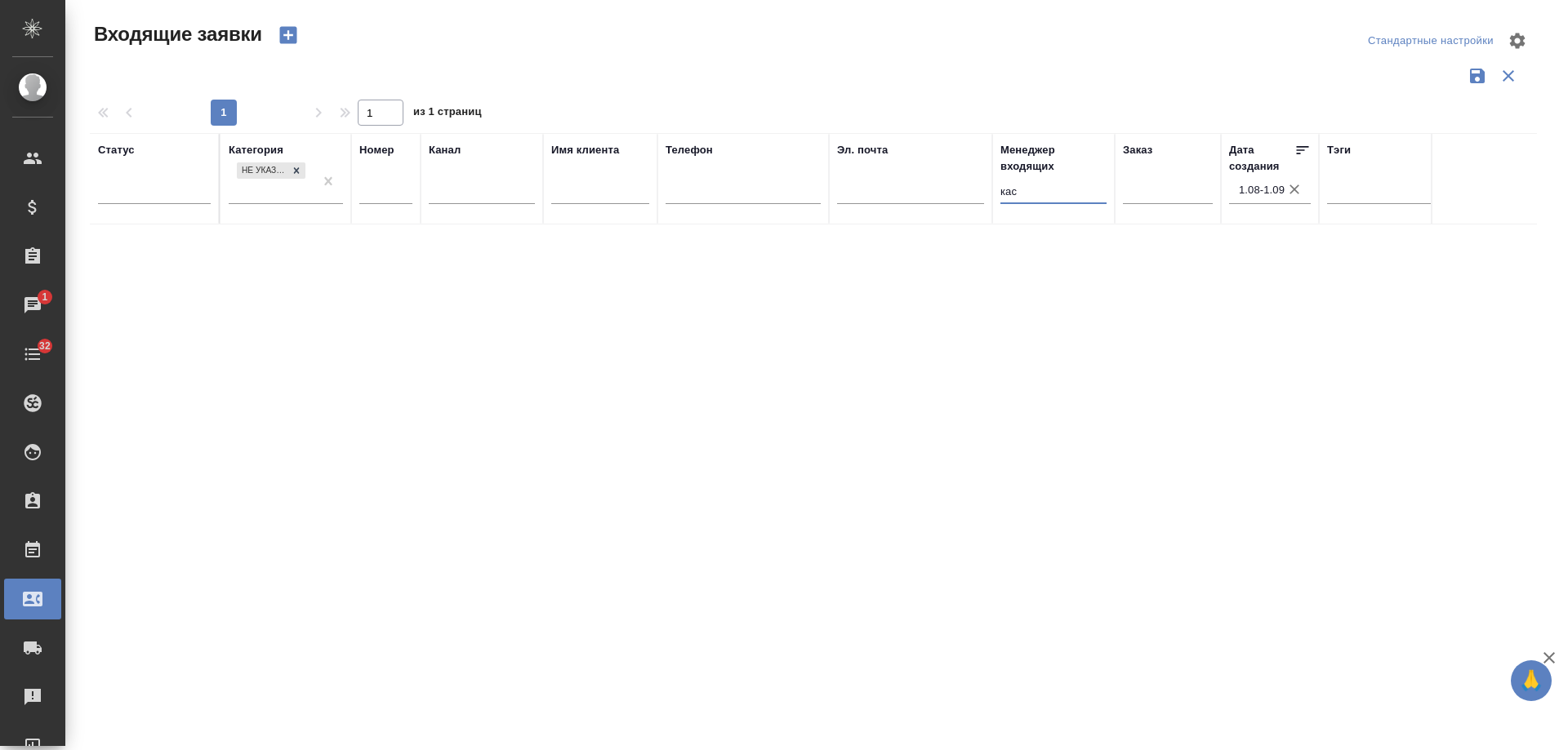
drag, startPoint x: 1031, startPoint y: 191, endPoint x: 845, endPoint y: 187, distance: 186.0
click at [845, 187] on tr "Статус Категория Не указано [PERSON_NAME] Имя клиента Телефон Эл. почта Менедже…" at bounding box center [1039, 178] width 1900 height 92
drag, startPoint x: 1010, startPoint y: 195, endPoint x: 828, endPoint y: 193, distance: 182.0
click at [828, 193] on tr "Статус Категория Не указано [PERSON_NAME] Имя клиента Телефон Эл. почта Менедже…" at bounding box center [1039, 178] width 1900 height 92
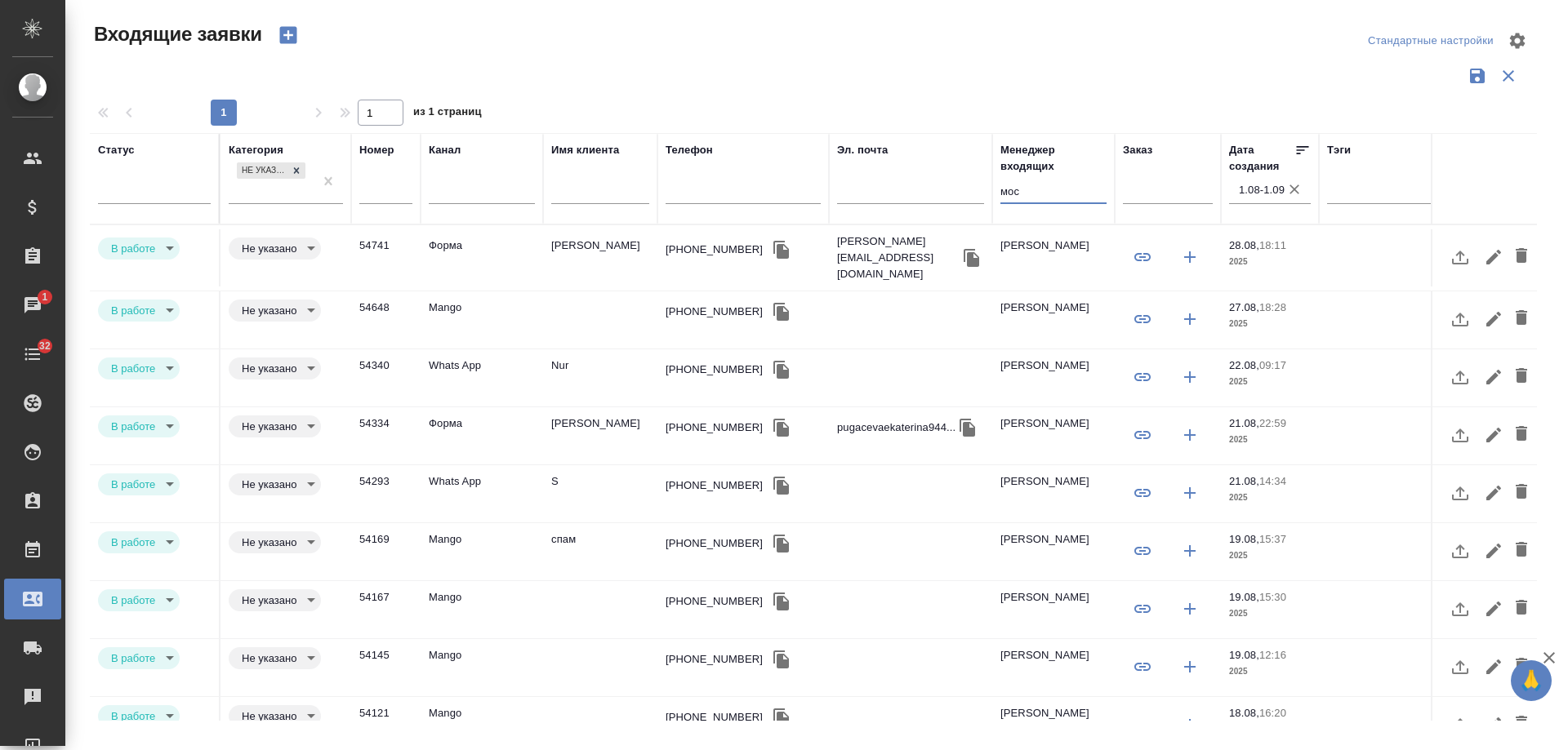
type input "мос"
click at [588, 244] on td "[PERSON_NAME]" at bounding box center [600, 258] width 114 height 57
click at [588, 244] on td "Худайбергенов" at bounding box center [600, 258] width 114 height 57
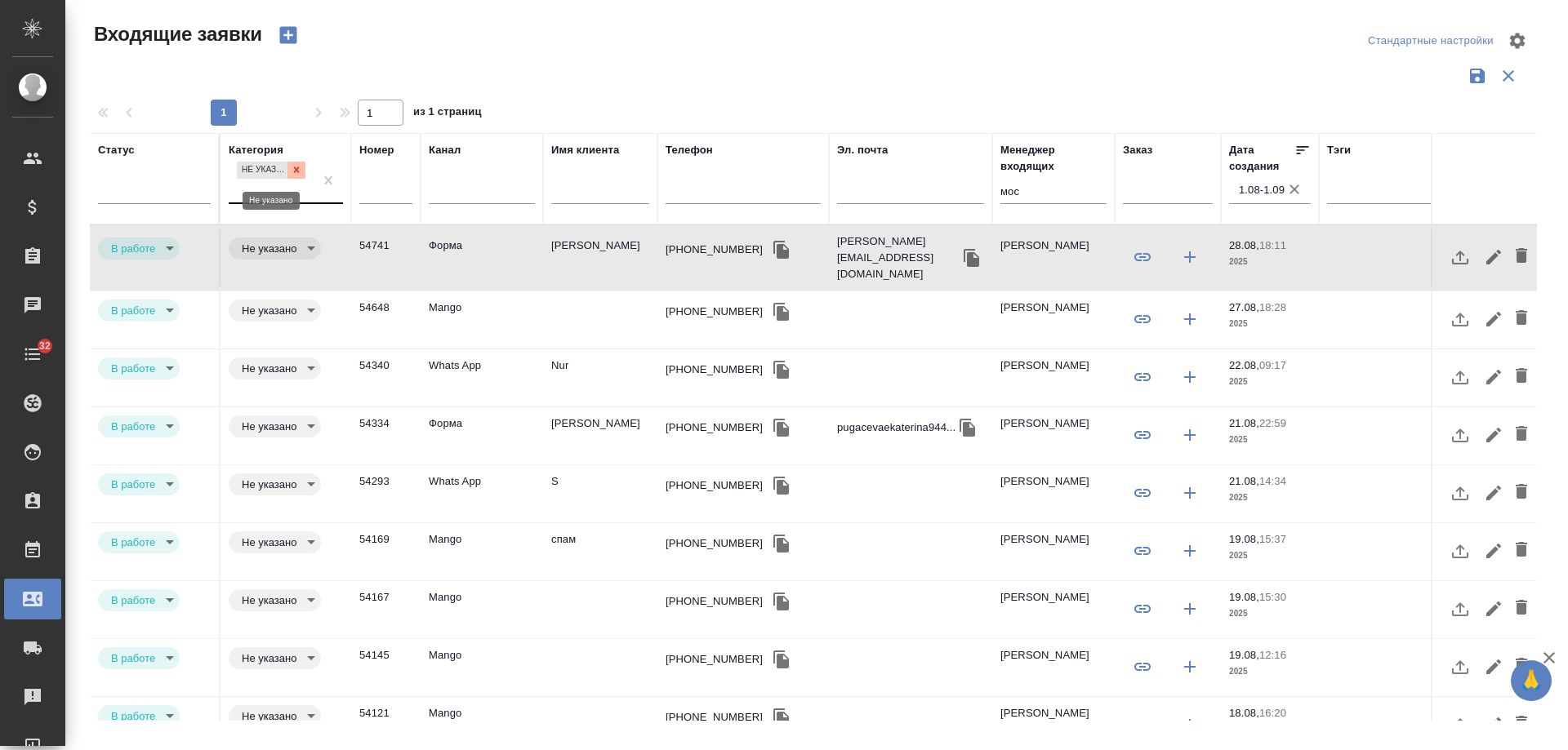
click at [302, 165] on div at bounding box center [296, 170] width 18 height 17
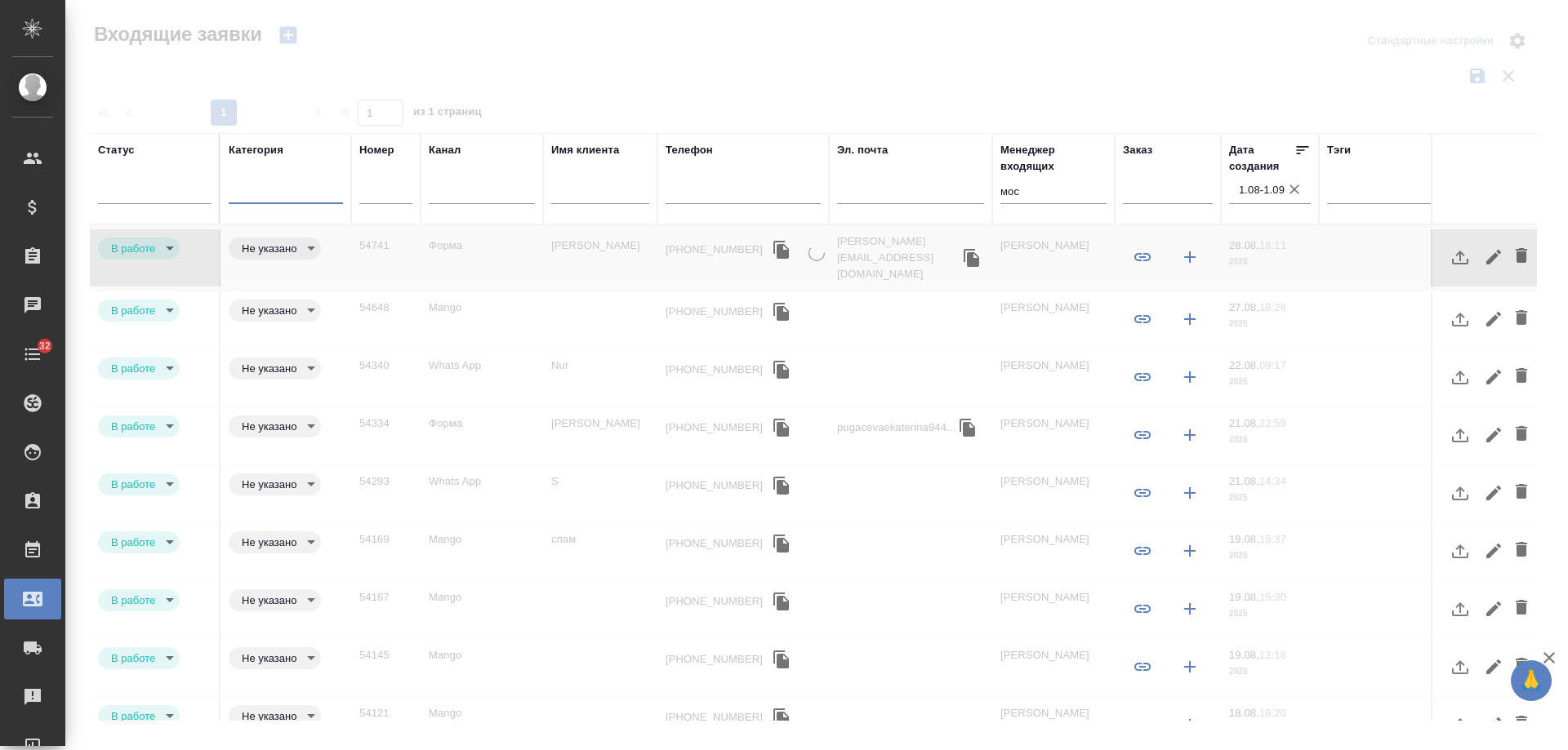
drag, startPoint x: 1305, startPoint y: 187, endPoint x: 1164, endPoint y: 185, distance: 141.0
click at [1295, 189] on div "1.08-1.09" at bounding box center [1270, 189] width 81 height 29
click at [1292, 190] on icon "button" at bounding box center [1294, 189] width 16 height 16
click at [795, 185] on tr "Статус Категория option Не указано, deselected. 0 results available. Select is …" at bounding box center [1039, 178] width 1900 height 92
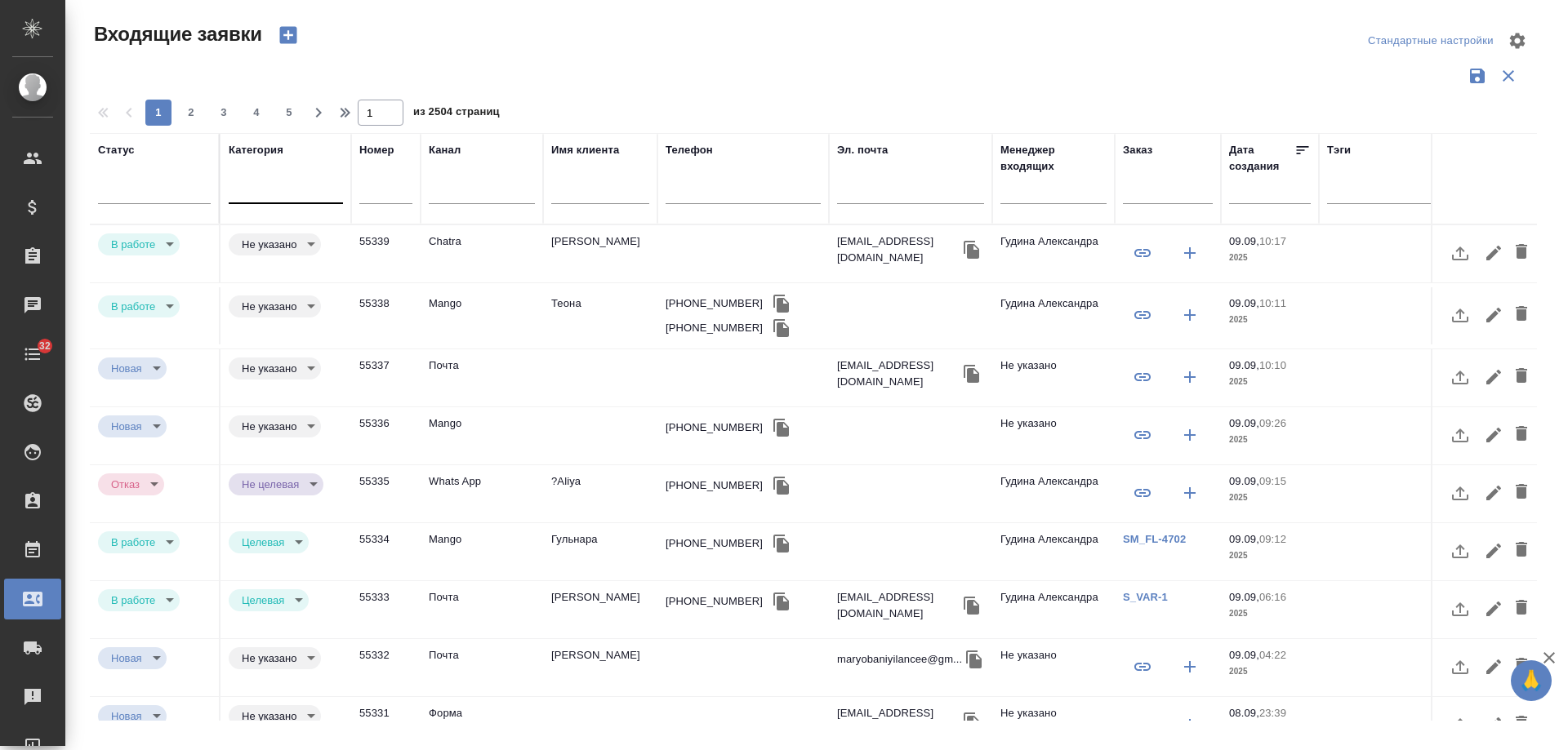
click at [534, 308] on td "Mango" at bounding box center [481, 316] width 122 height 57
click at [534, 307] on td "Mango" at bounding box center [481, 316] width 122 height 57
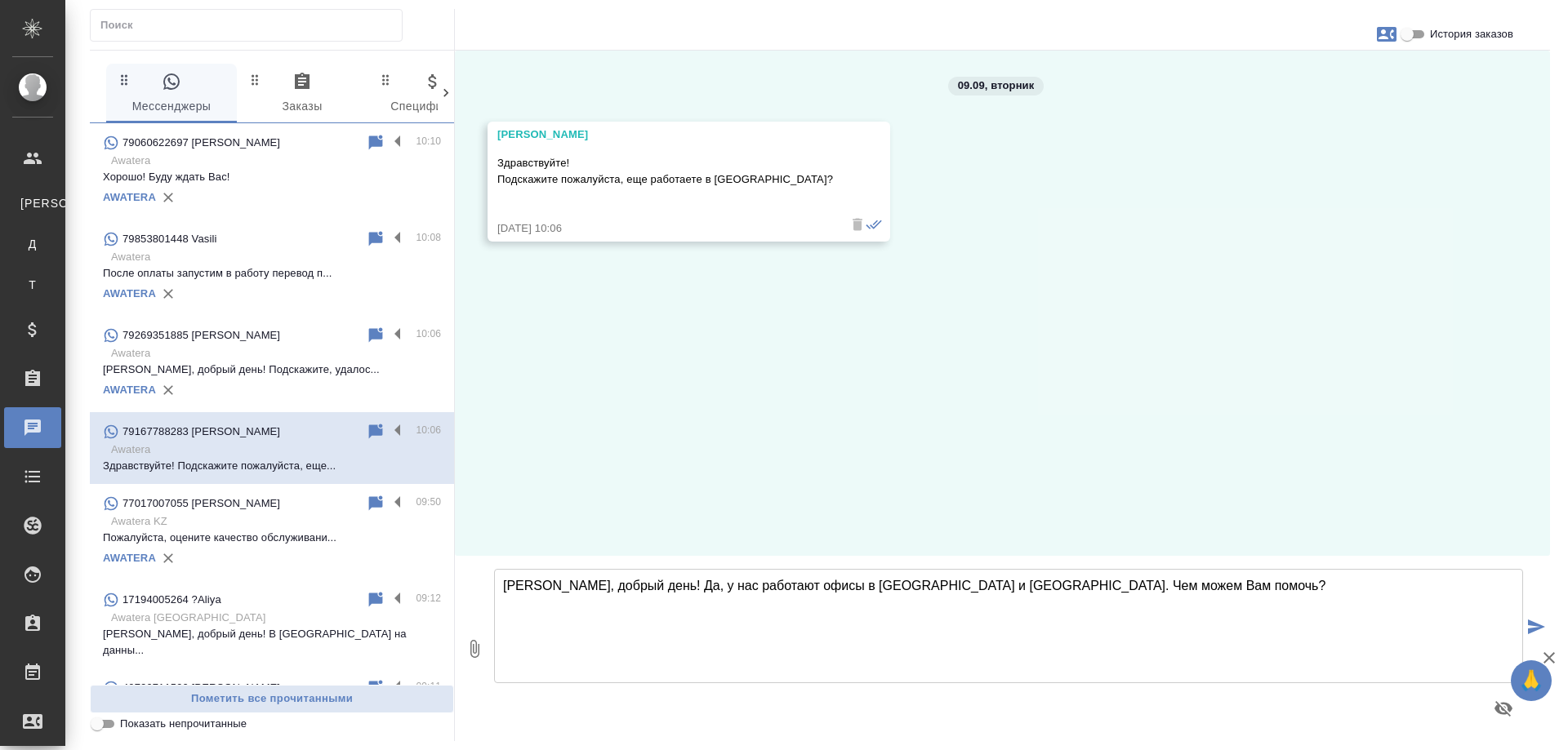
type textarea "[PERSON_NAME], добрый день! Да, у нас работают офисы в [GEOGRAPHIC_DATA] и [GEO…"
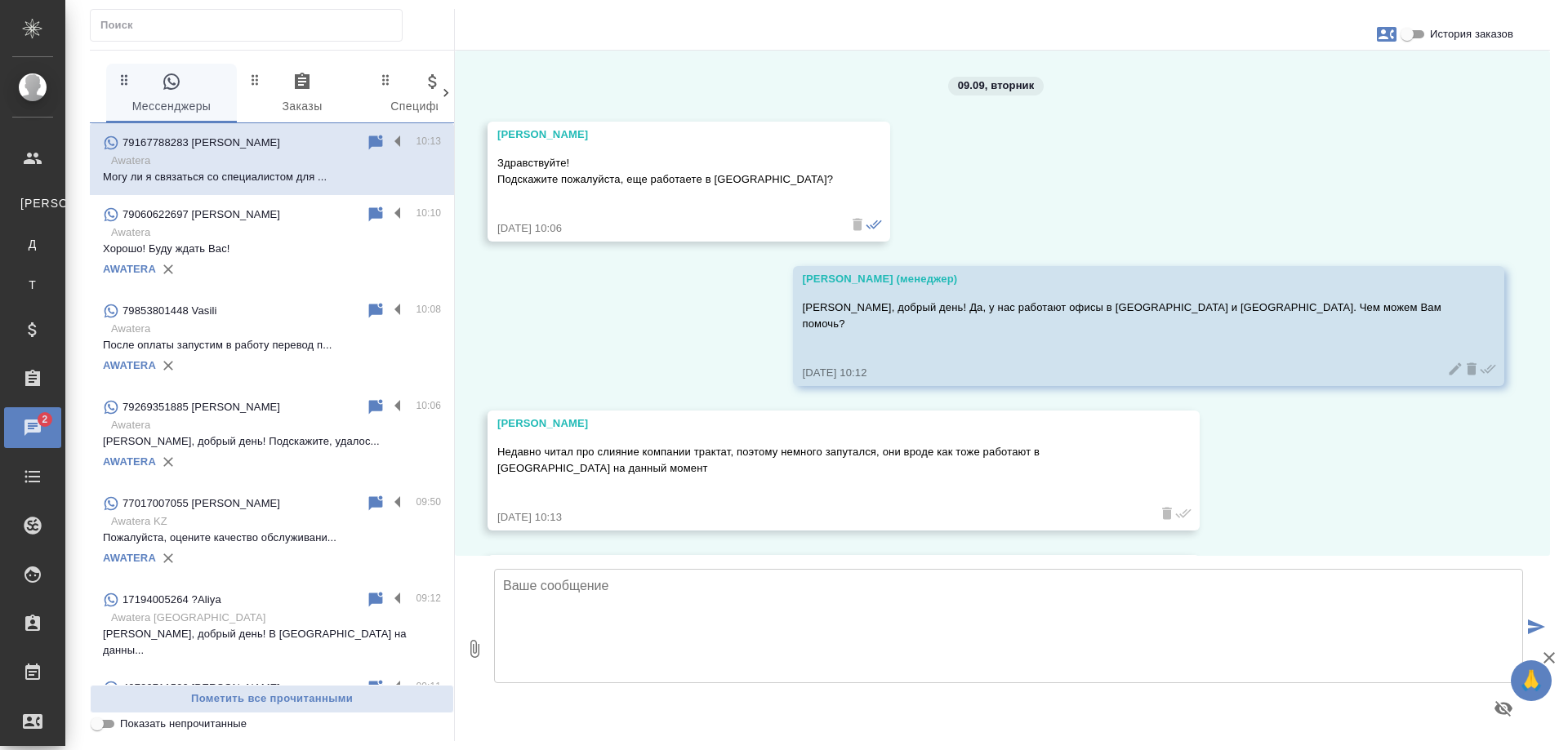
scroll to position [127, 0]
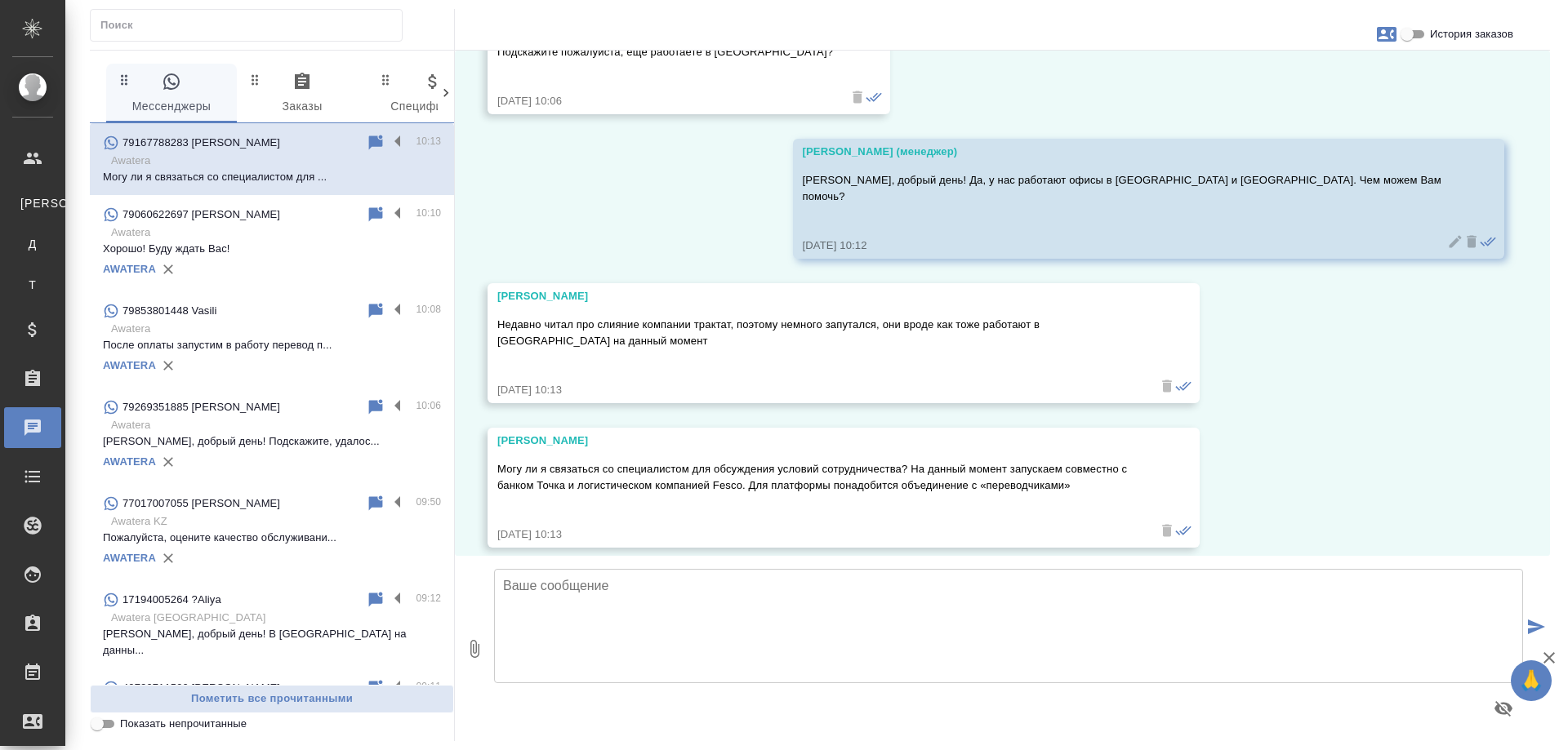
click at [733, 599] on textarea at bounding box center [1008, 626] width 1029 height 114
click at [644, 604] on textarea at bounding box center [1008, 626] width 1029 height 114
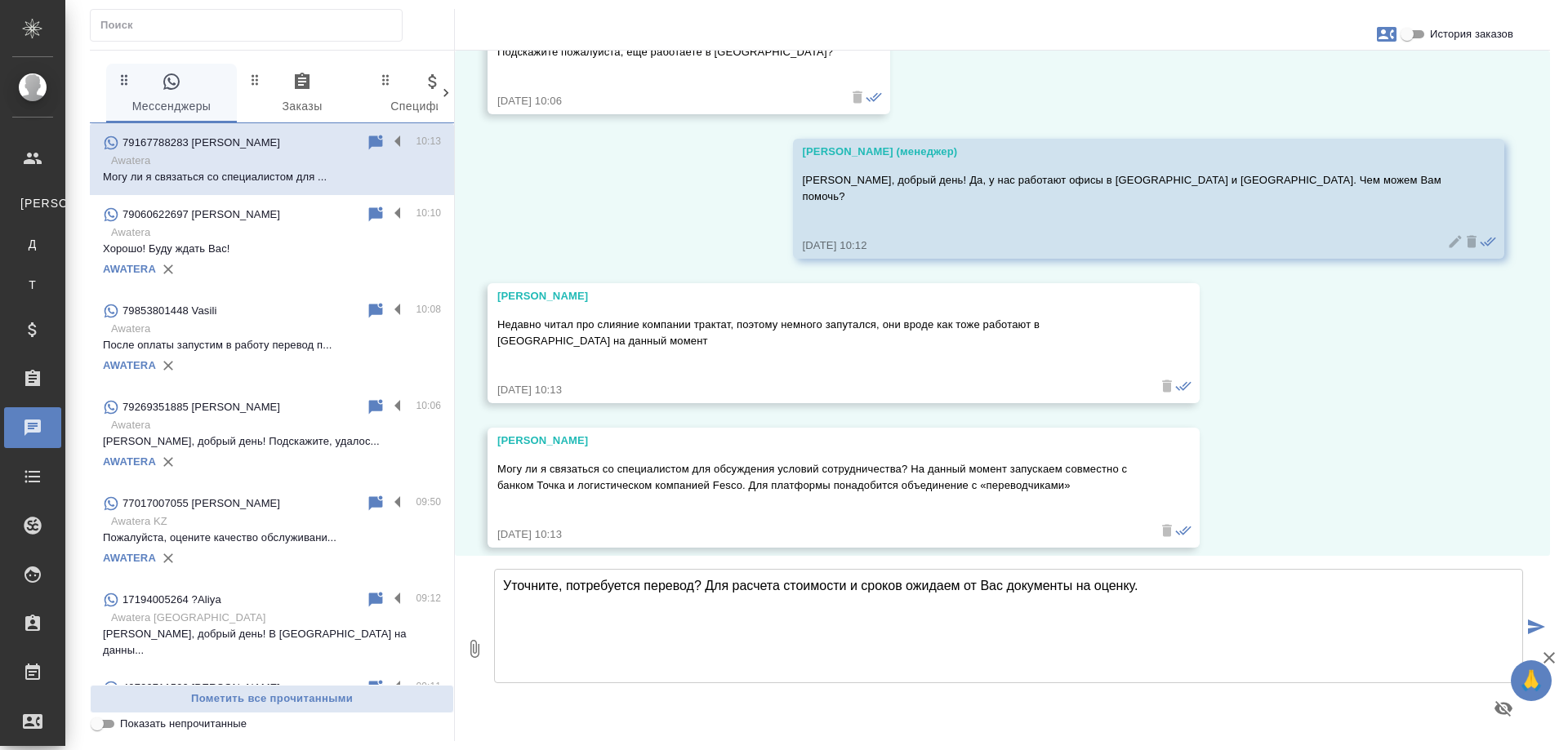
type textarea "Уточните, потребуется перевод? Для расчета стоимости и сроков ожидаем от Вас до…"
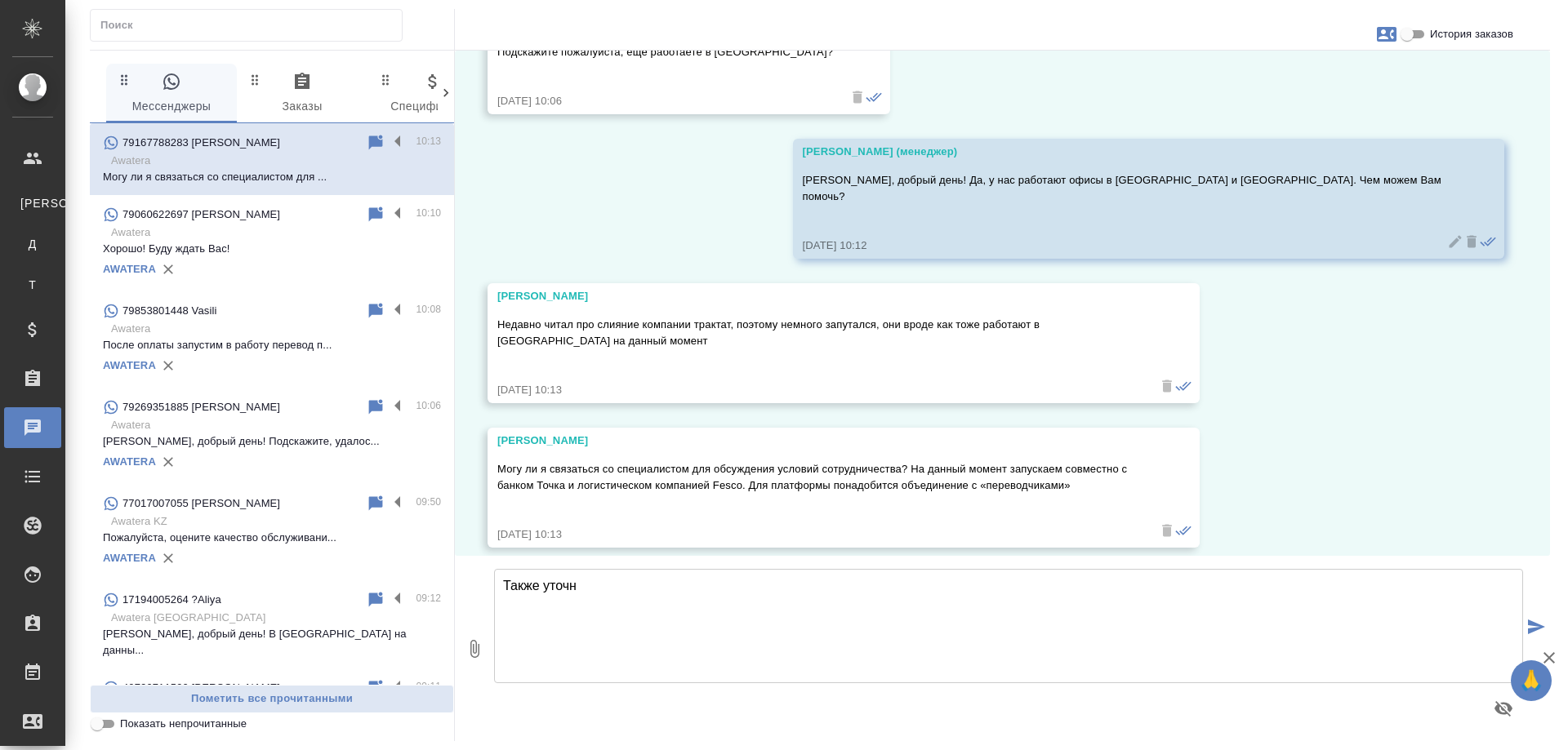
scroll to position [256, 0]
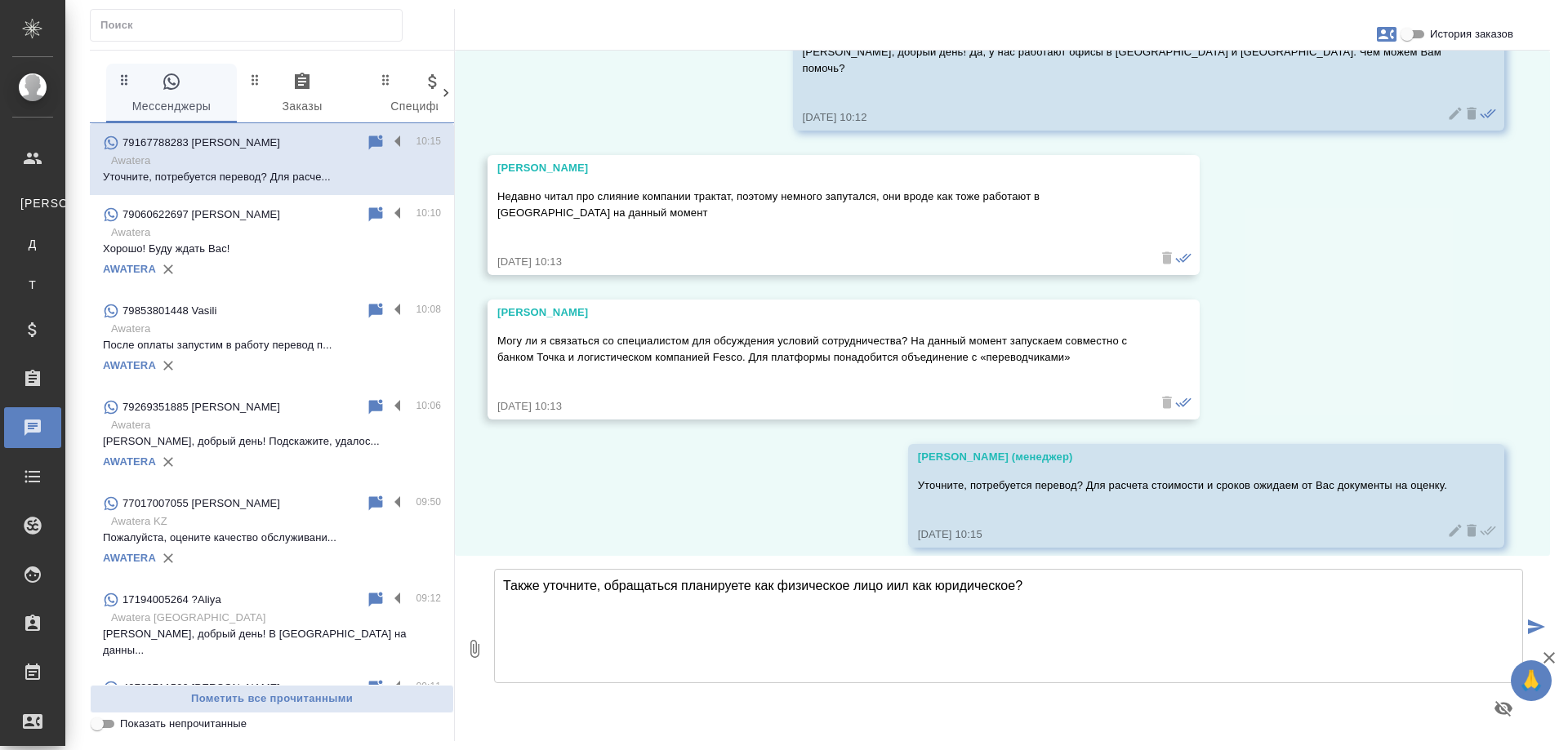
type textarea "Также уточните, обращаться планируете как физическое лицо иил как юридическое?"
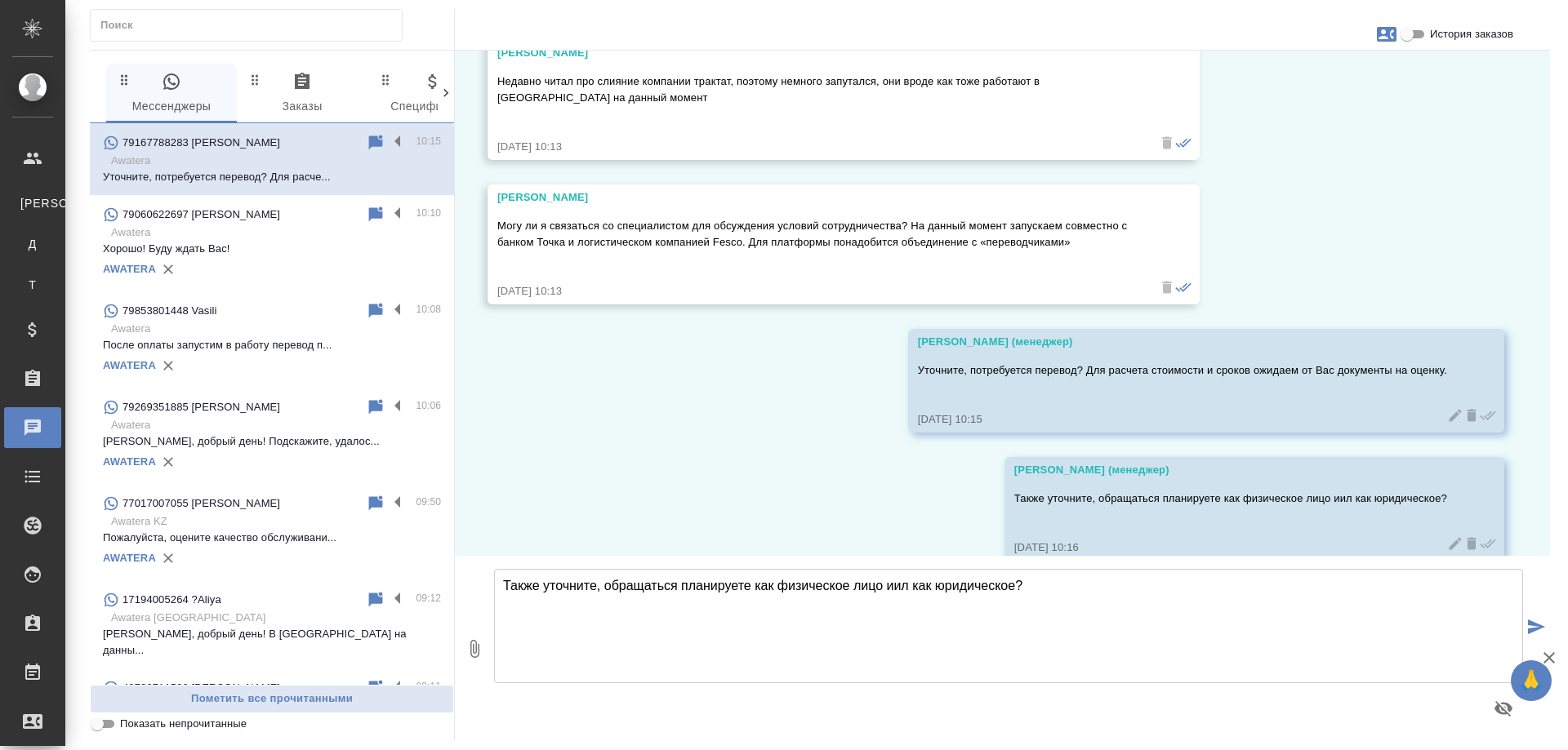
scroll to position [384, 0]
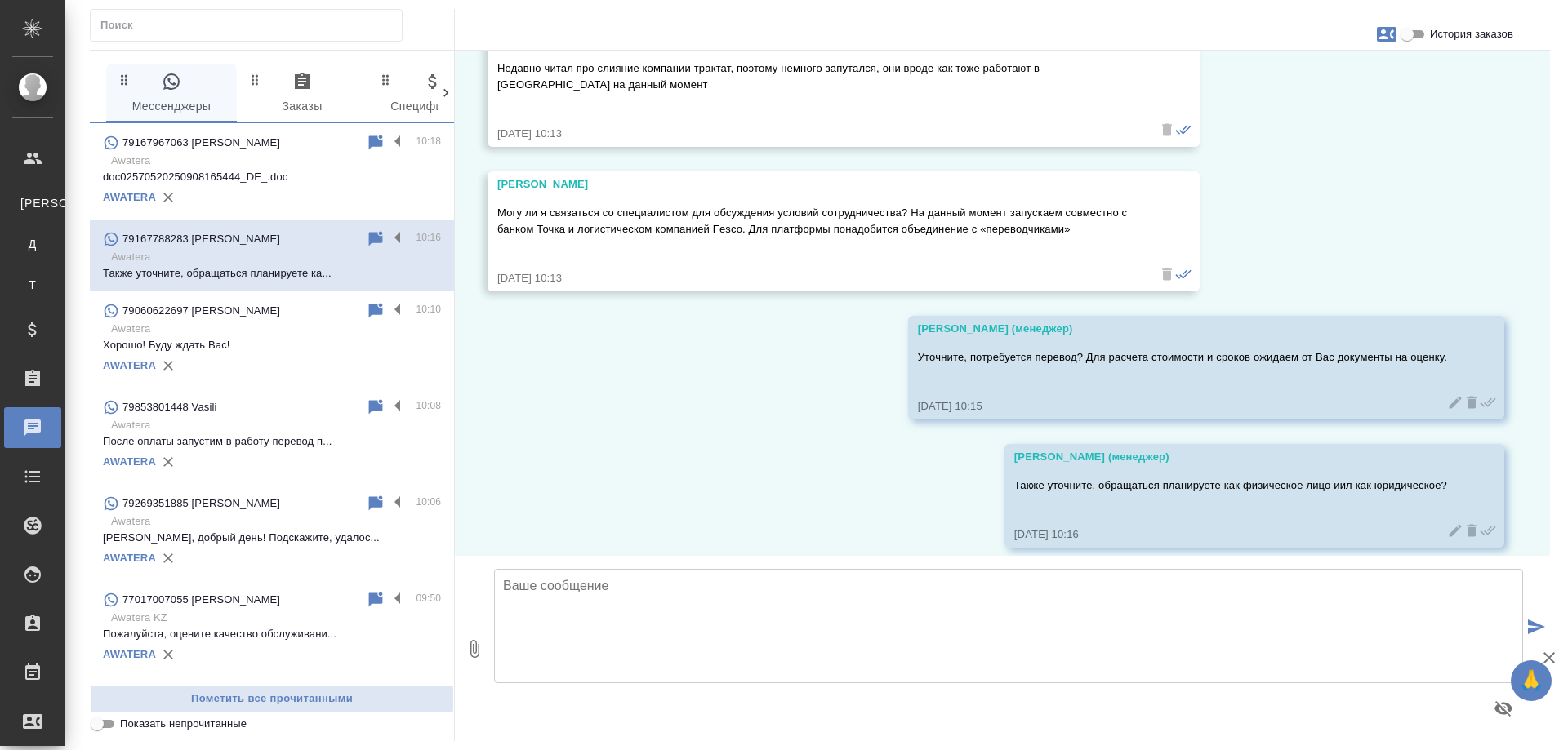
click at [789, 614] on textarea at bounding box center [1008, 626] width 1029 height 114
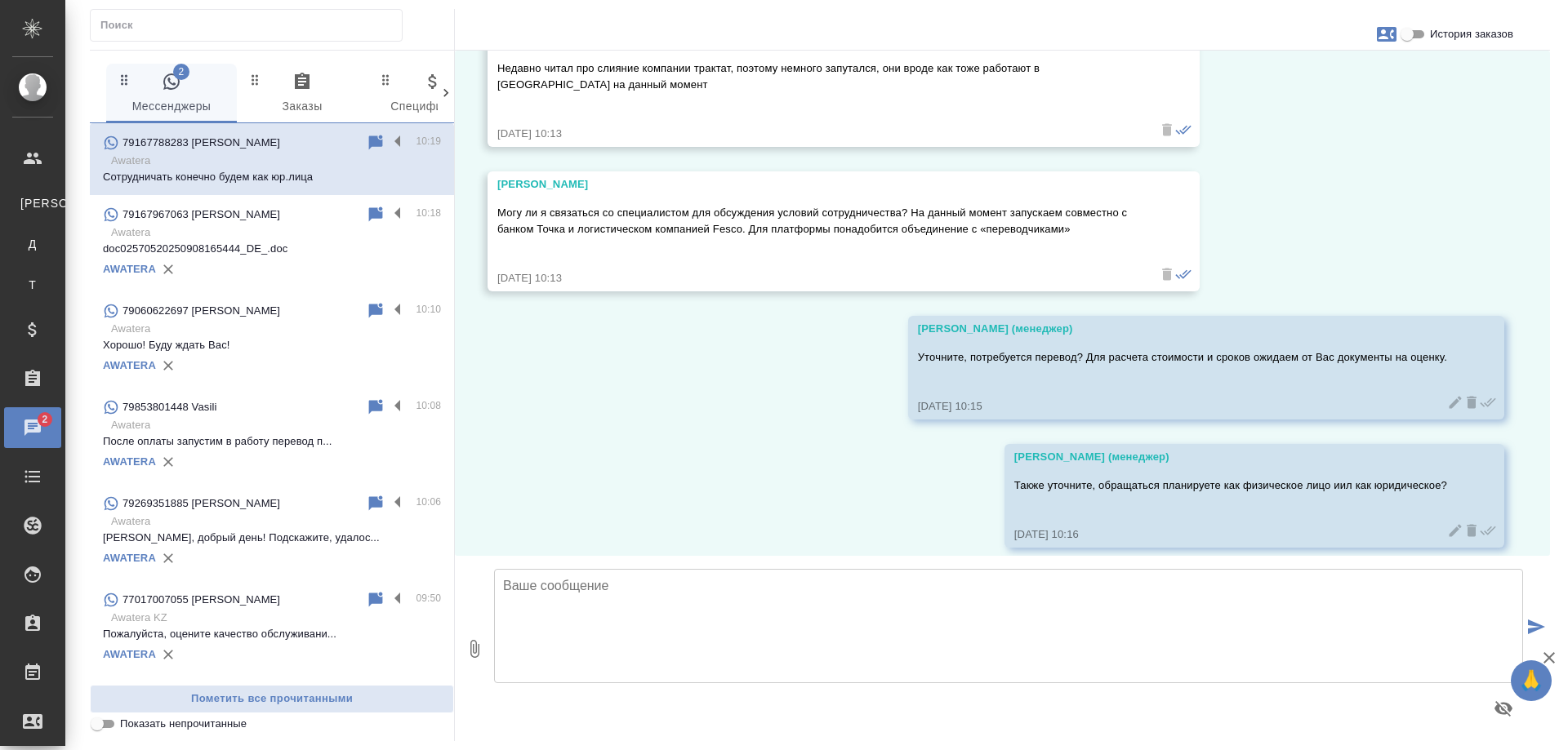
scroll to position [657, 0]
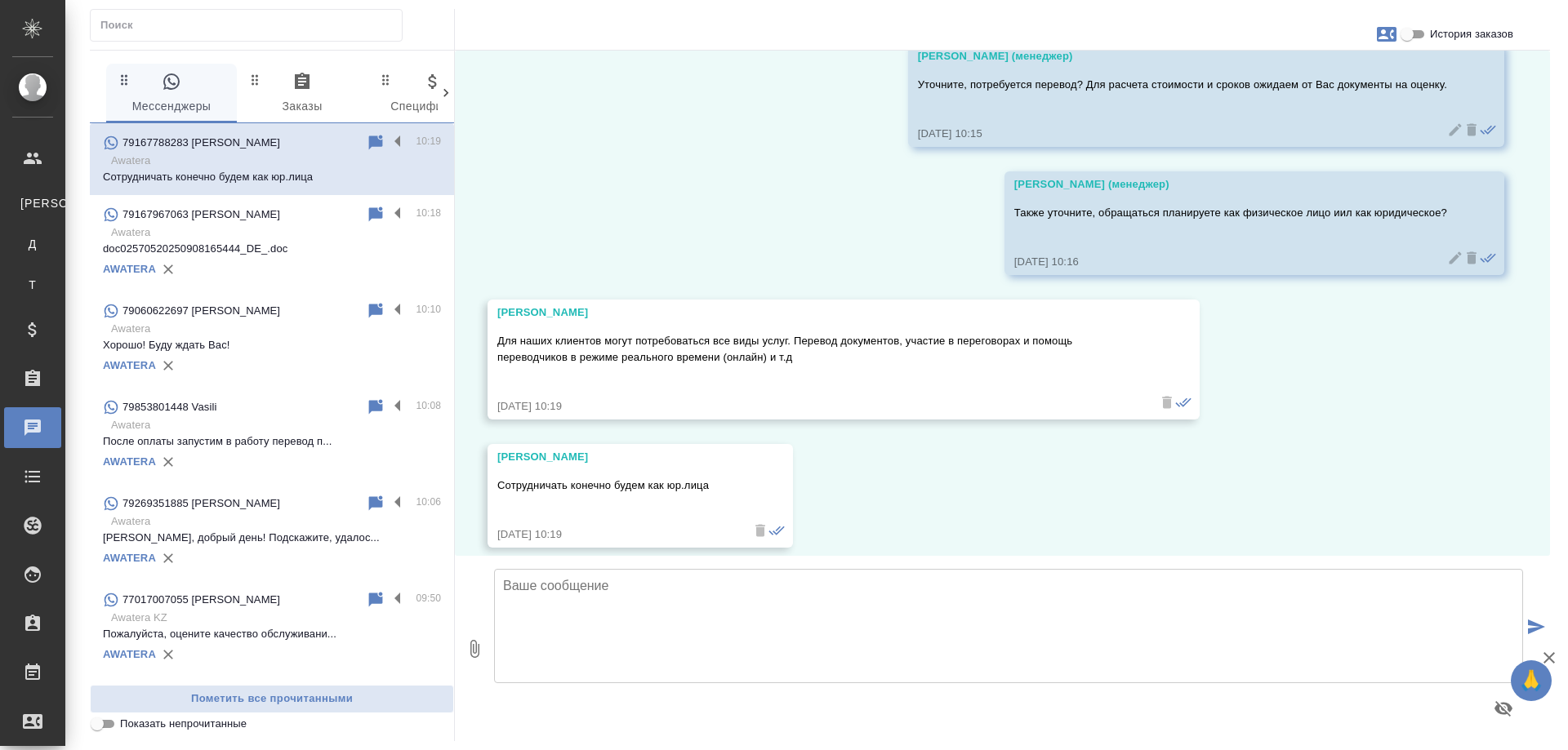
click at [800, 603] on textarea at bounding box center [1008, 626] width 1029 height 114
type textarea "П"
type textarea "Направ"
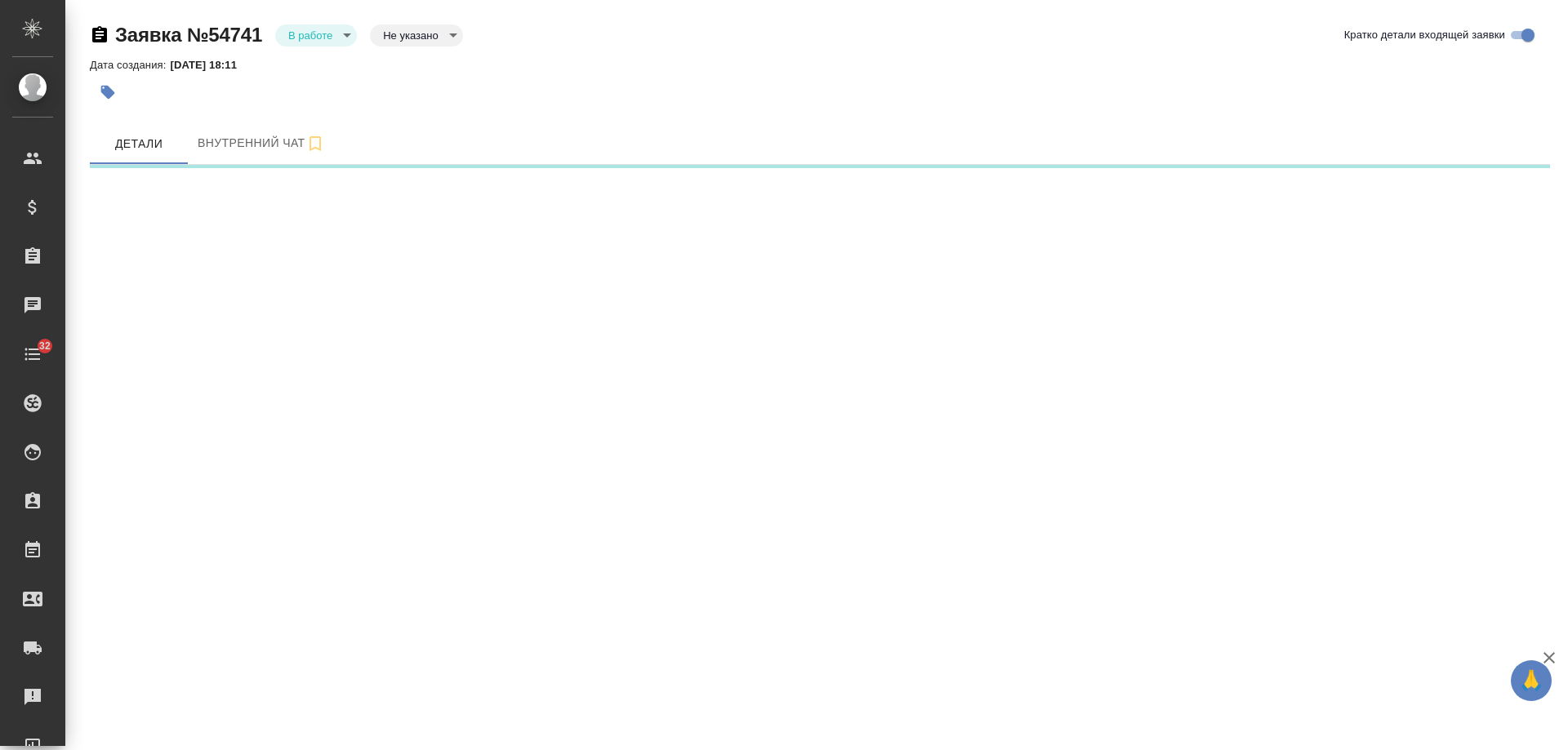
select select "RU"
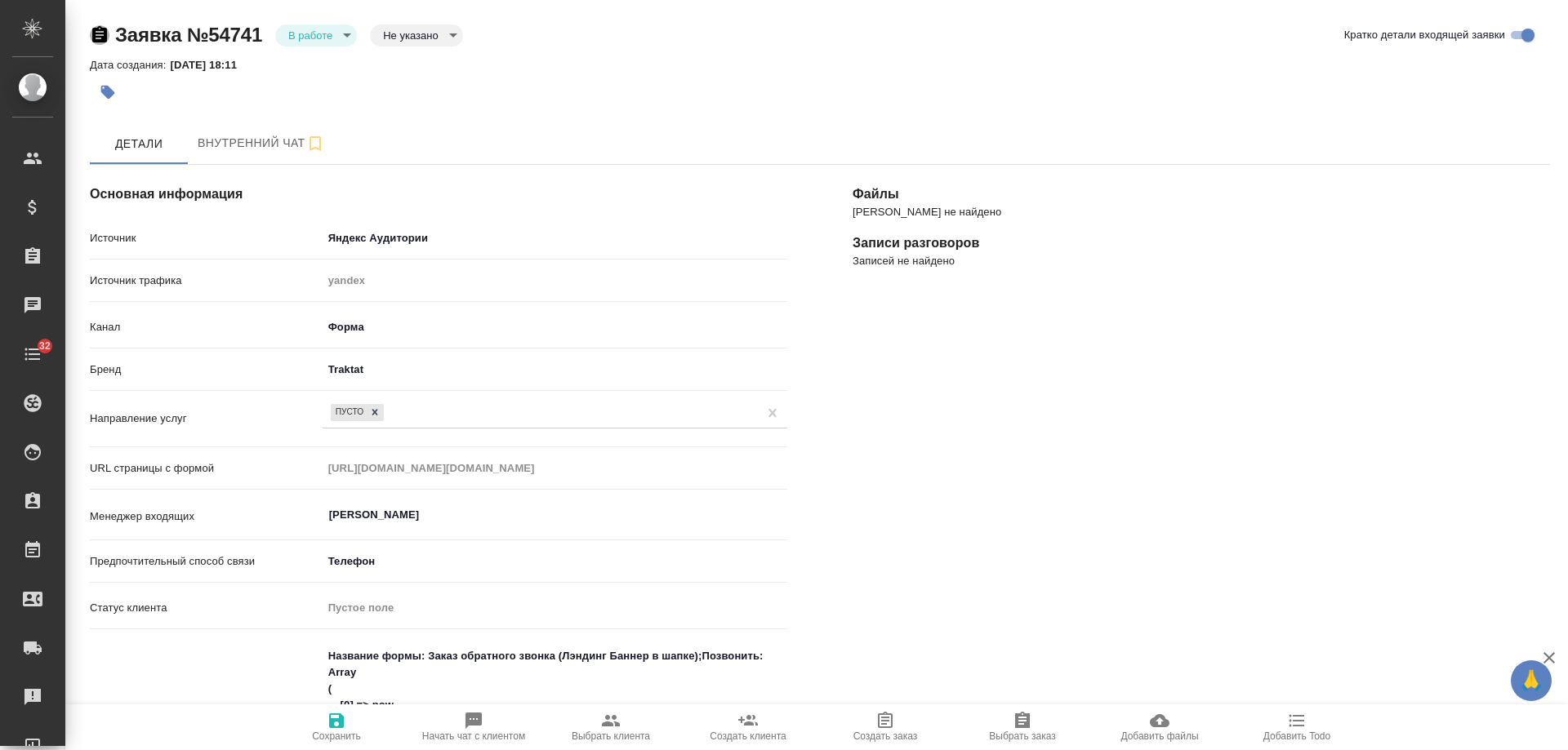
click at [99, 35] on icon "button" at bounding box center [99, 35] width 20 height 20
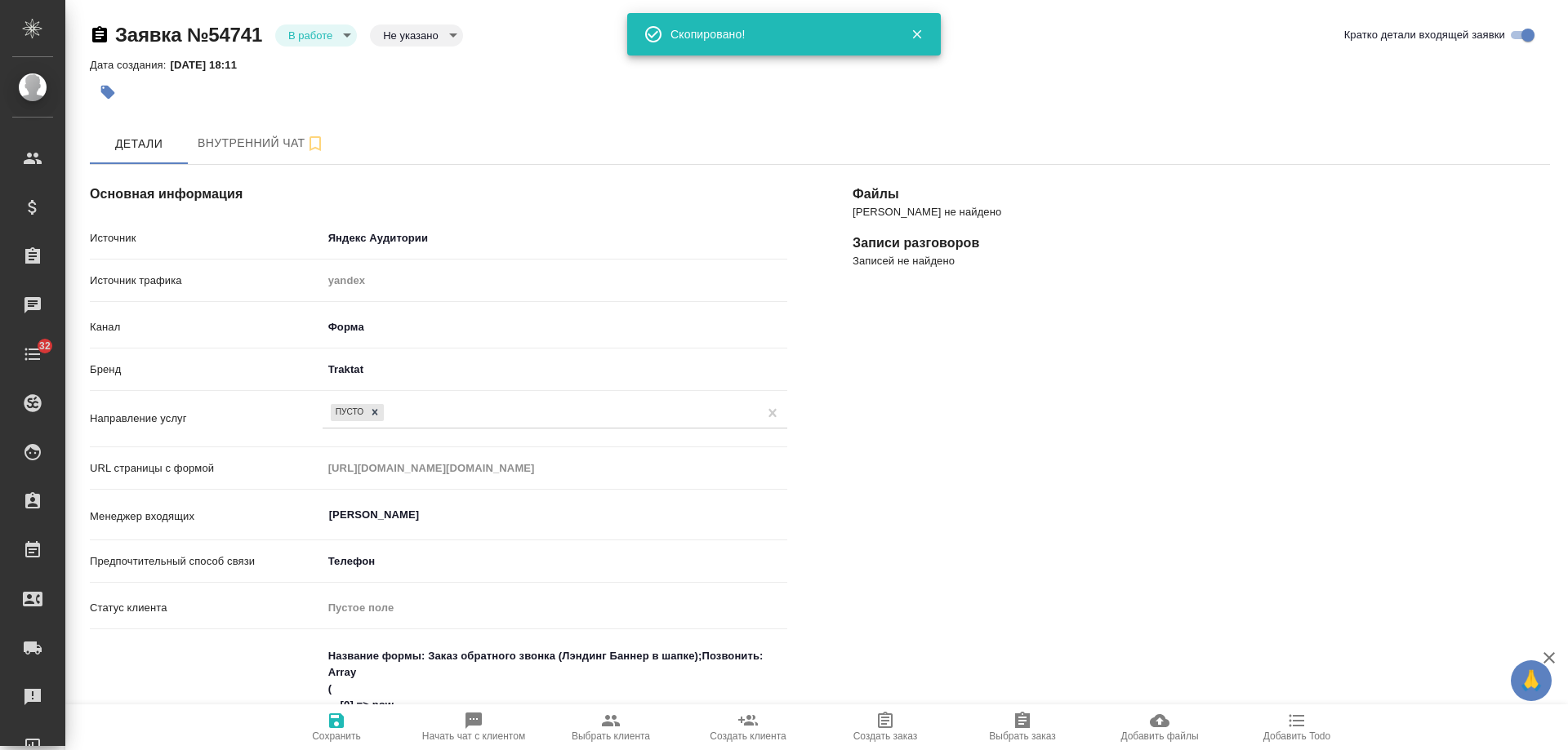
type textarea "x"
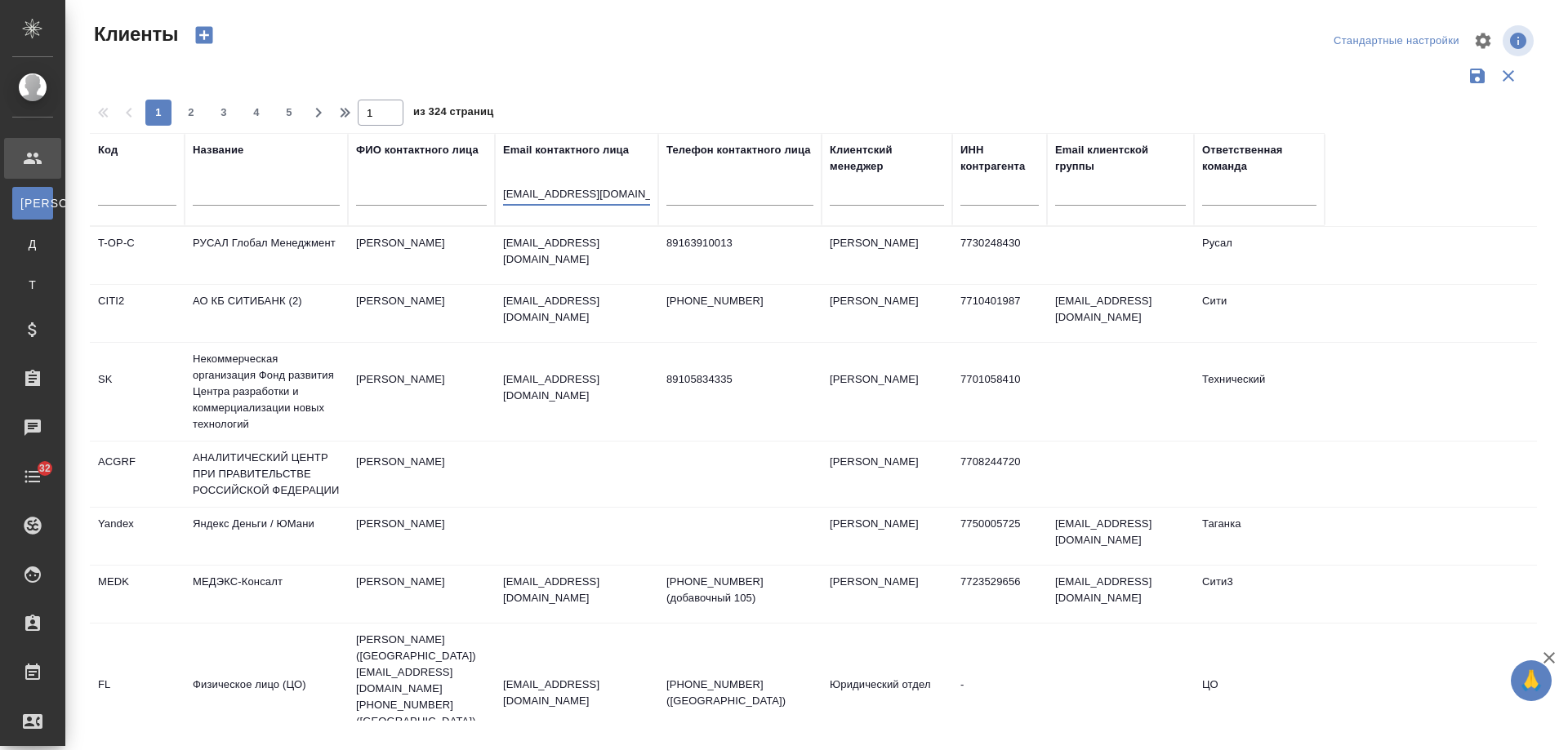
select select "RU"
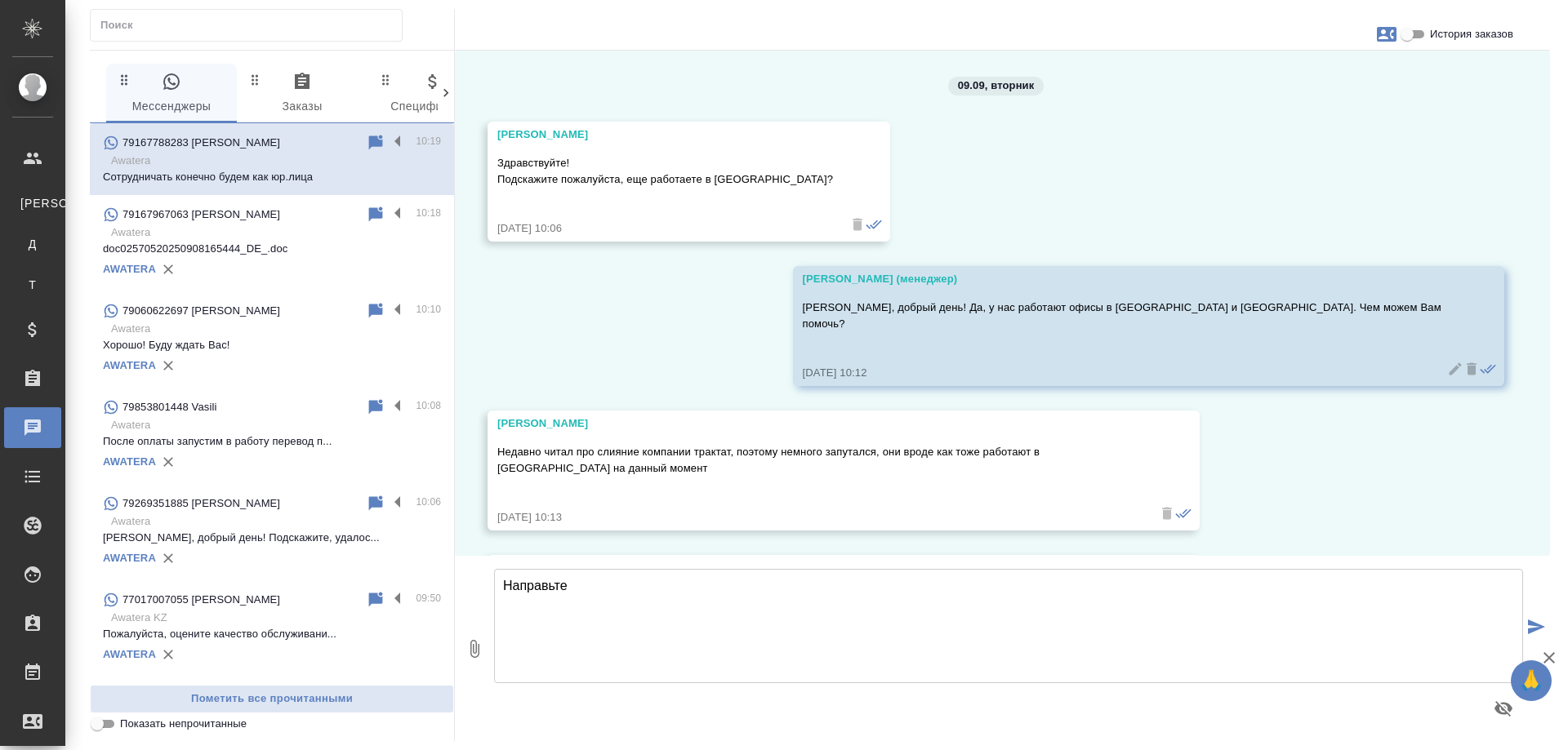
scroll to position [657, 0]
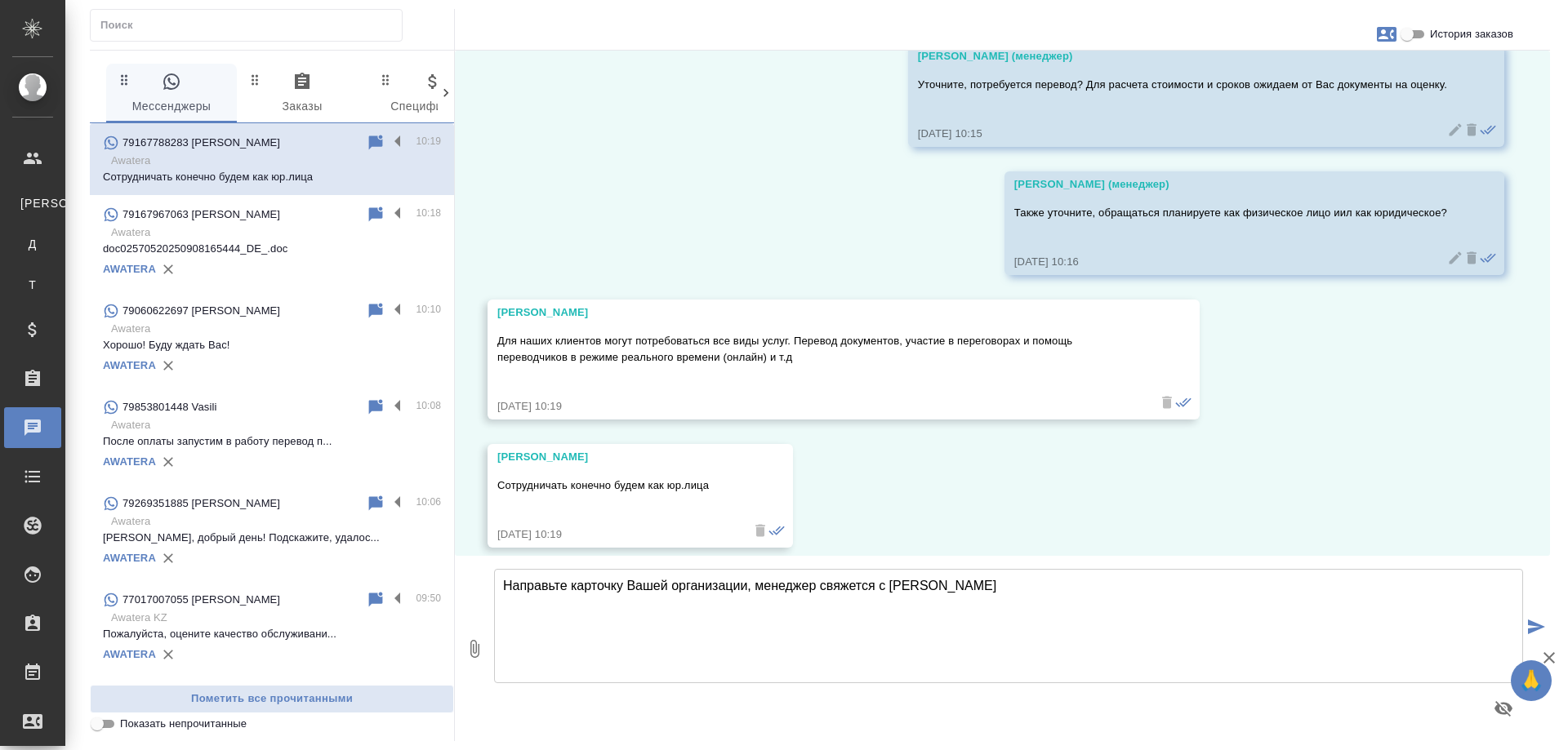
drag, startPoint x: 915, startPoint y: 599, endPoint x: 757, endPoint y: 596, distance: 158.0
click at [757, 596] on textarea "Направьте карточку Вашей организации, менеджер свяжется с [PERSON_NAME]" at bounding box center [1008, 626] width 1029 height 114
click at [568, 587] on textarea "Направьте карточку Вашей организации, чтобы мы могли подготовить коммерческое п…" at bounding box center [1008, 626] width 1029 height 114
click at [1127, 587] on textarea "Направьте карточку Вашей организации, чтобы мы могли подготовить коммерческое п…" at bounding box center [1008, 626] width 1029 height 114
type textarea "Направьте карточку Вашей организации, чтобы мы могли подготовить коммерческое п…"
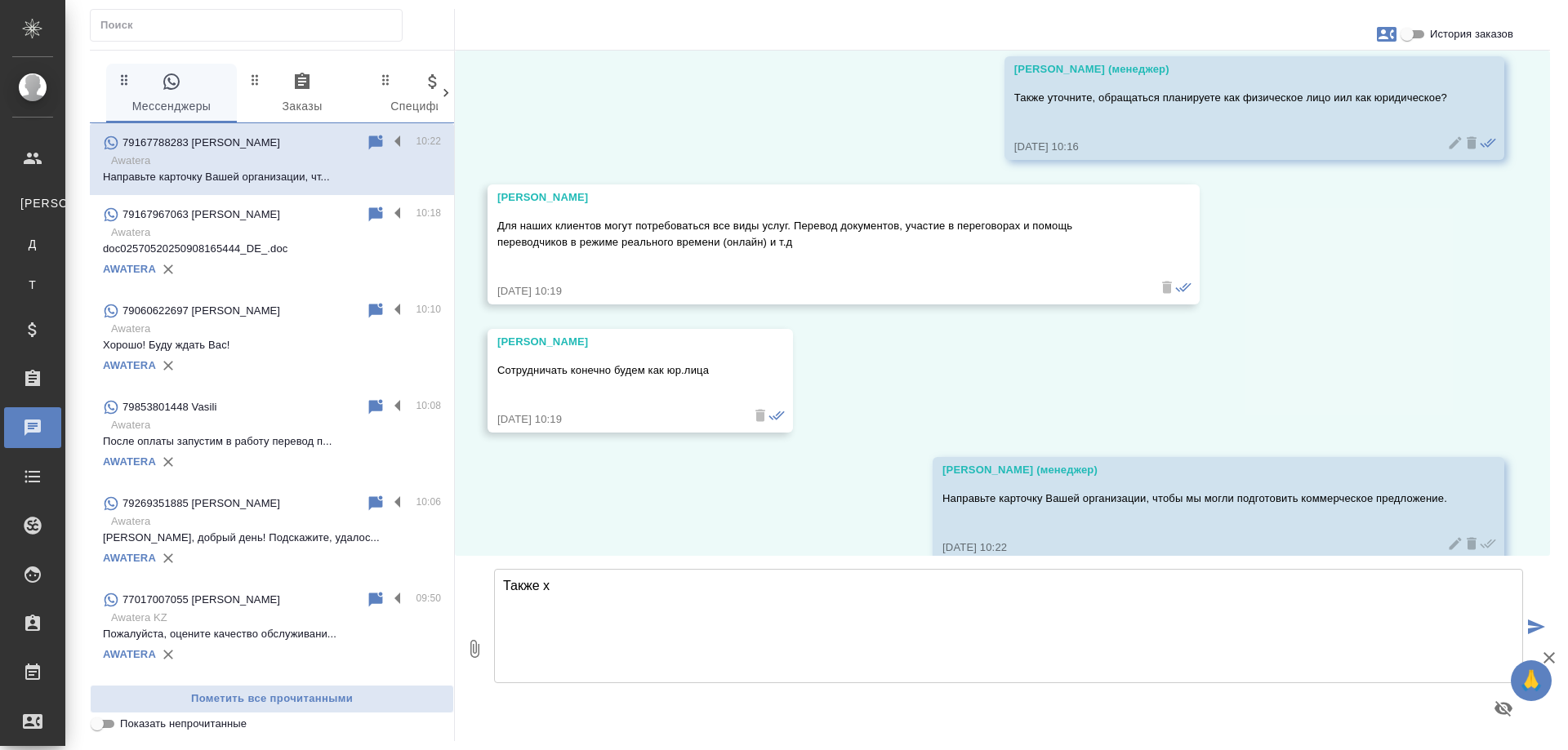
scroll to position [785, 0]
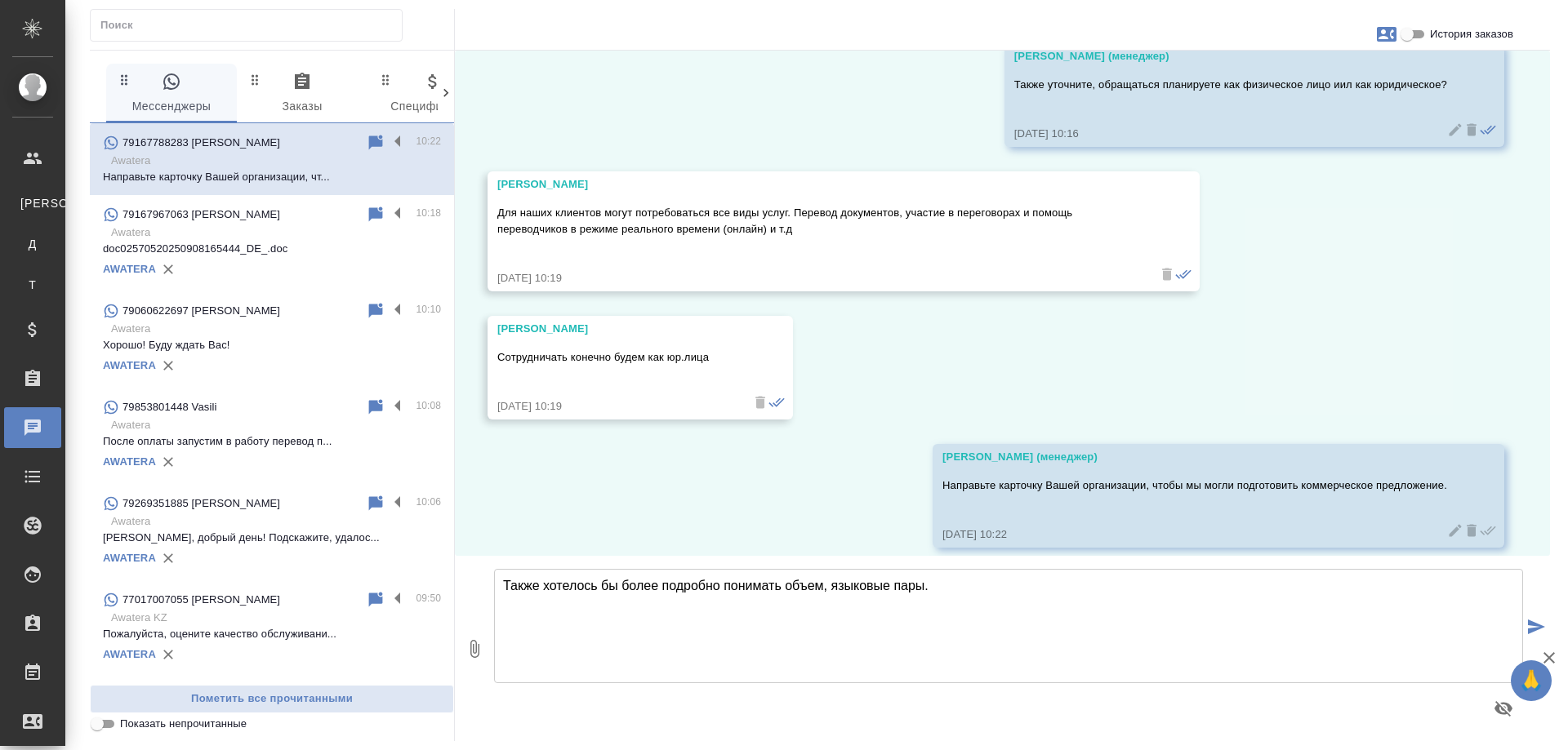
click at [823, 594] on textarea "Также хотелось бы более подробно понимать объем, языковые пары." at bounding box center [1008, 626] width 1029 height 114
click at [1038, 586] on textarea "Также хотелось бы более подробно понимать объем переводов, языковые пары." at bounding box center [1008, 626] width 1029 height 114
drag, startPoint x: 784, startPoint y: 585, endPoint x: 824, endPoint y: 583, distance: 40.0
click at [824, 583] on textarea "Также хотелось бы более подробно понимать объем переводов, языковые пары." at bounding box center [1008, 626] width 1029 height 114
click at [914, 587] on textarea "Также хотелось бы более подробно понимать тематику переводов, языковые пары." at bounding box center [1008, 626] width 1029 height 114
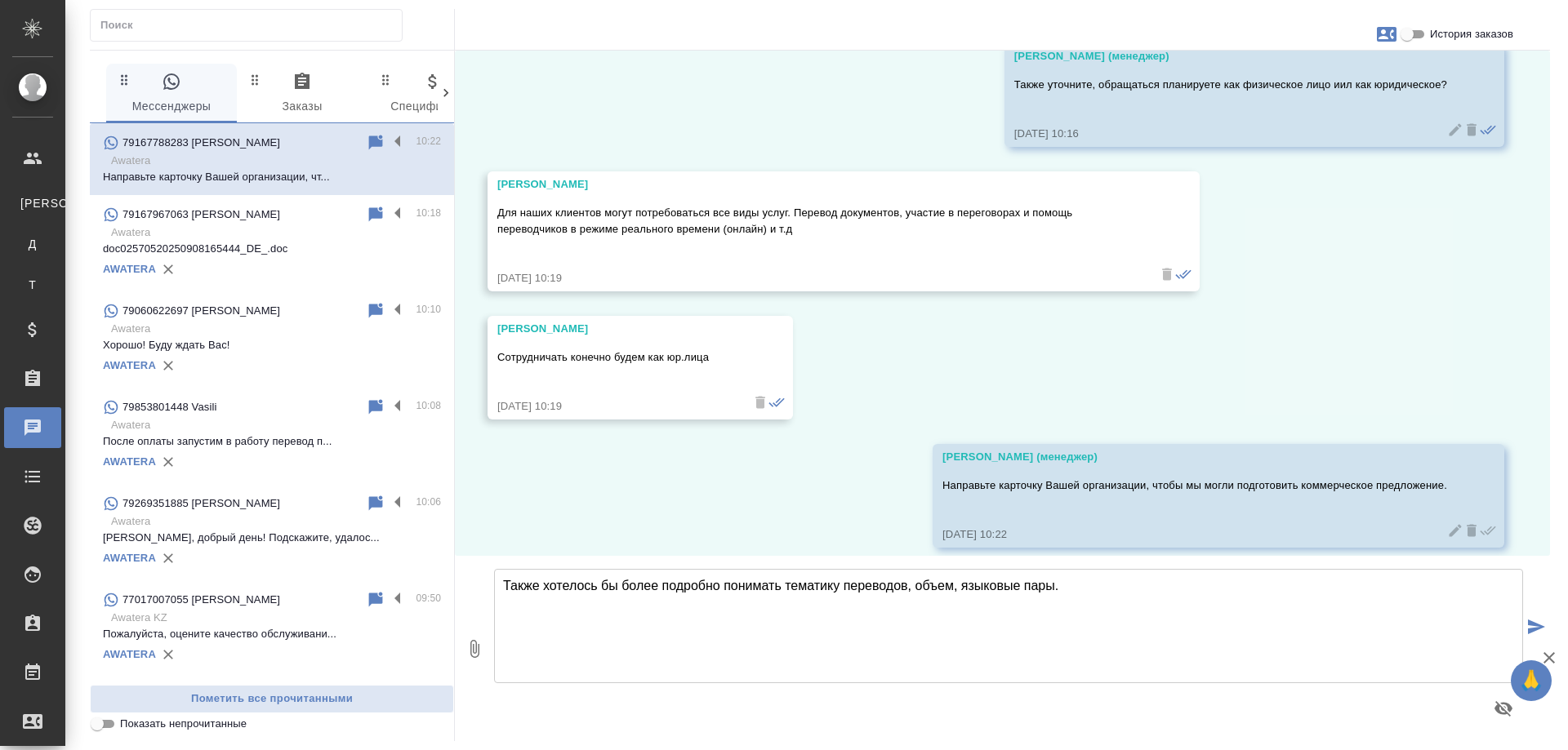
click at [1096, 590] on textarea "Также хотелось бы более подробно понимать тематику переводов, объем, языковые п…" at bounding box center [1008, 626] width 1029 height 114
type textarea "Также хотелось бы более подробно понимать тематику переводов, объем, языковые п…"
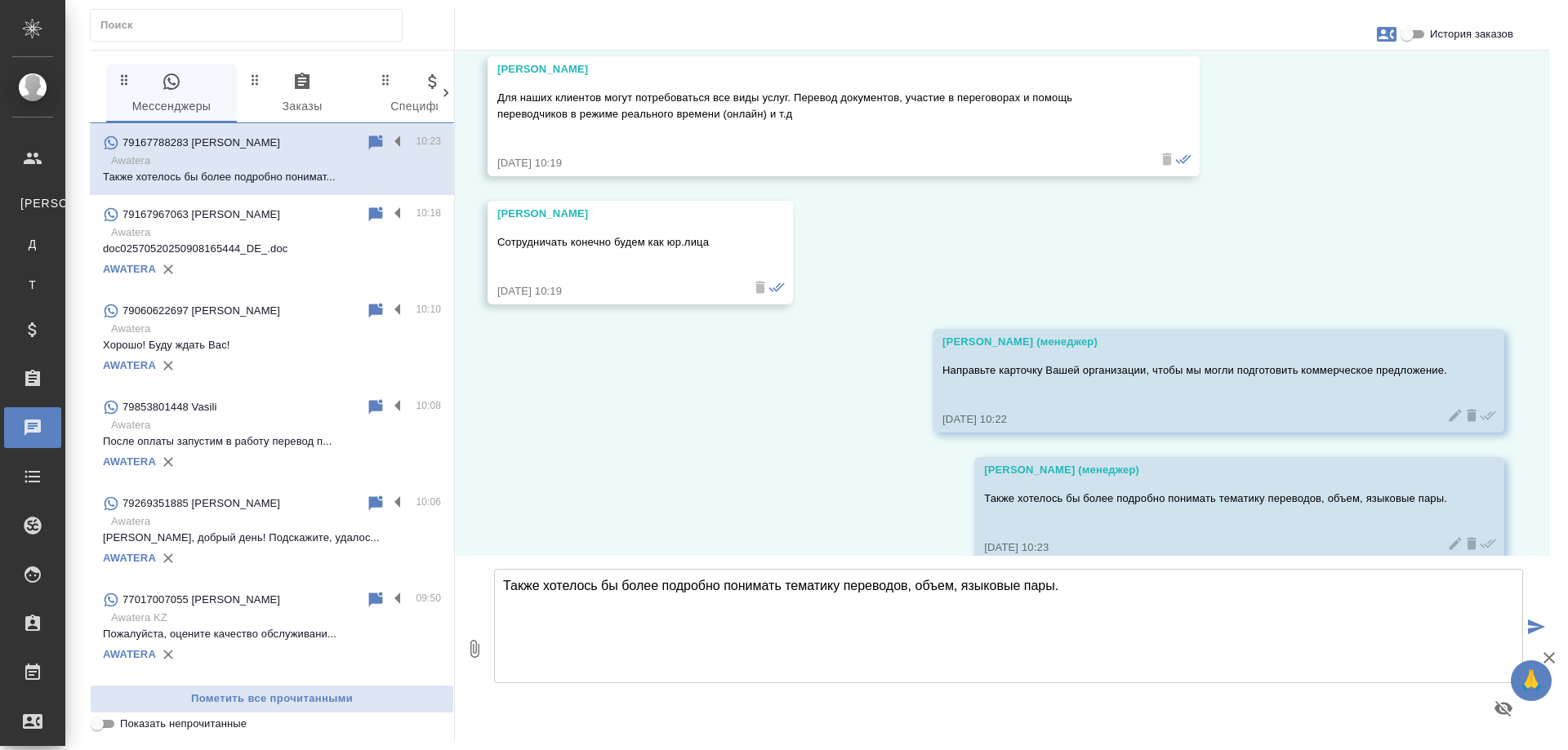
scroll to position [913, 0]
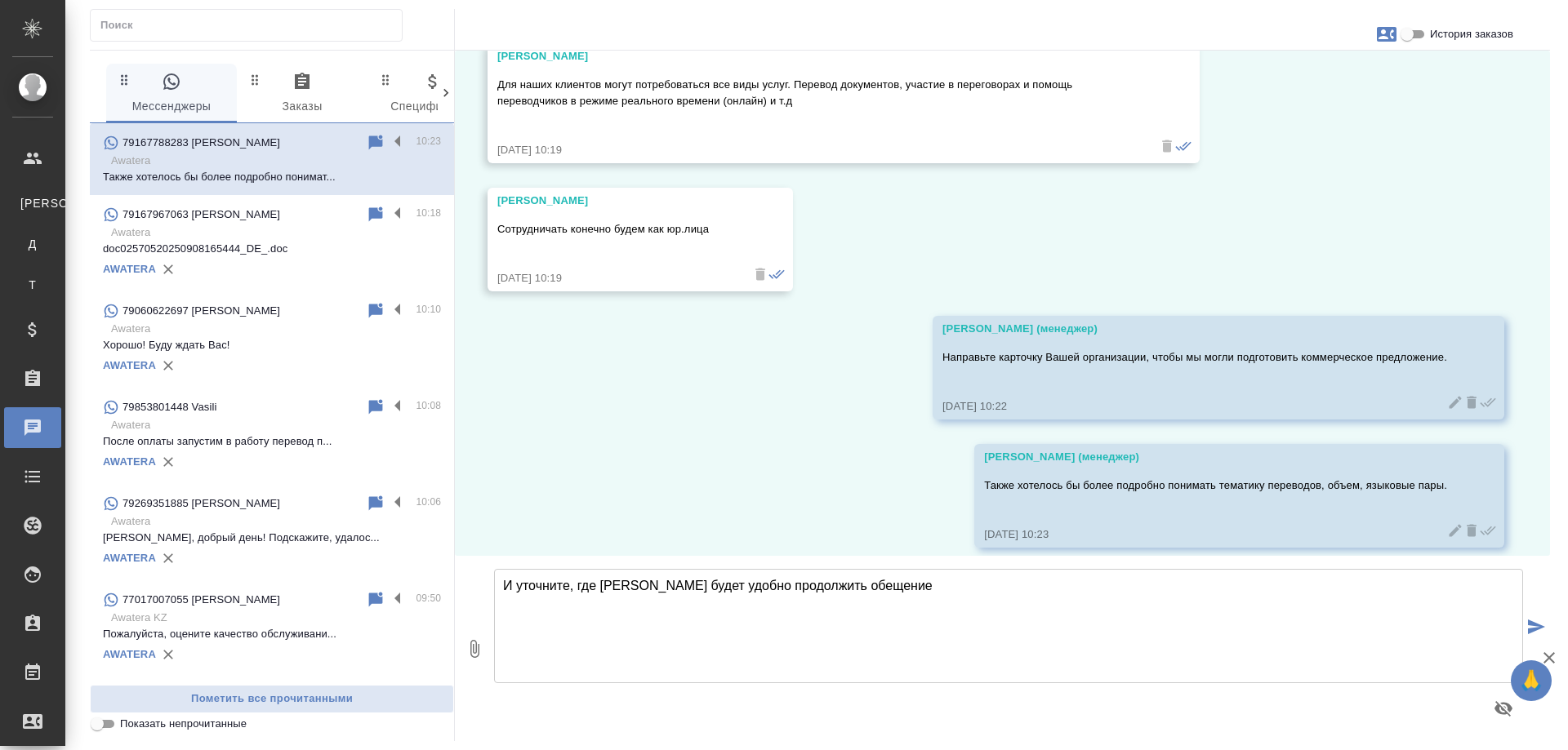
click at [805, 588] on textarea "И уточните, где Вам будет удобно продолжить обещение" at bounding box center [1008, 626] width 1029 height 114
click at [894, 587] on textarea "И уточните, где Вам будет удобно продолжить общение" at bounding box center [1008, 626] width 1029 height 114
type textarea "И уточните, где Вам будет удобно продолжить общение - в вотсап или на почте? По…"
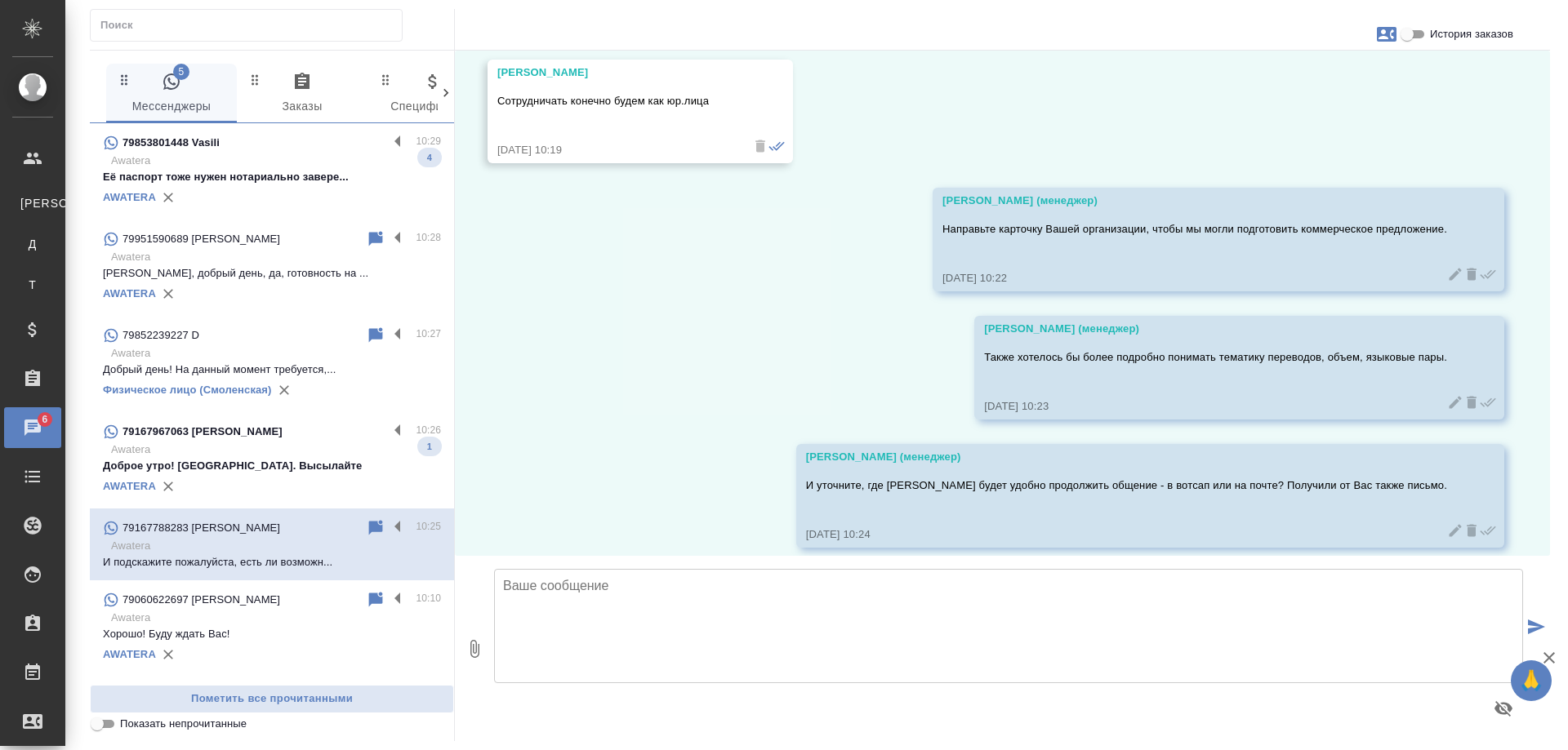
scroll to position [1314, 0]
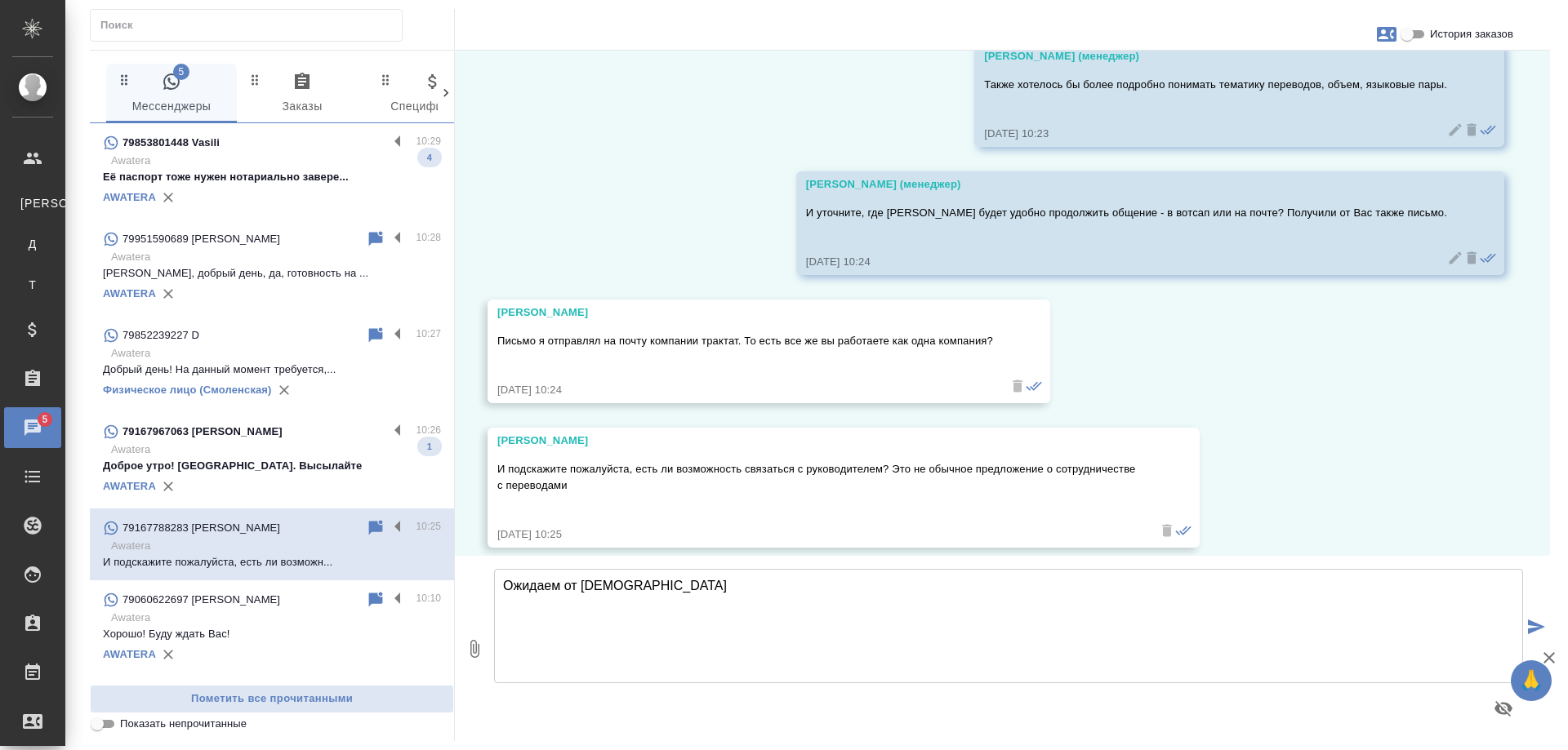
type textarea "Ожидаем от Вас"
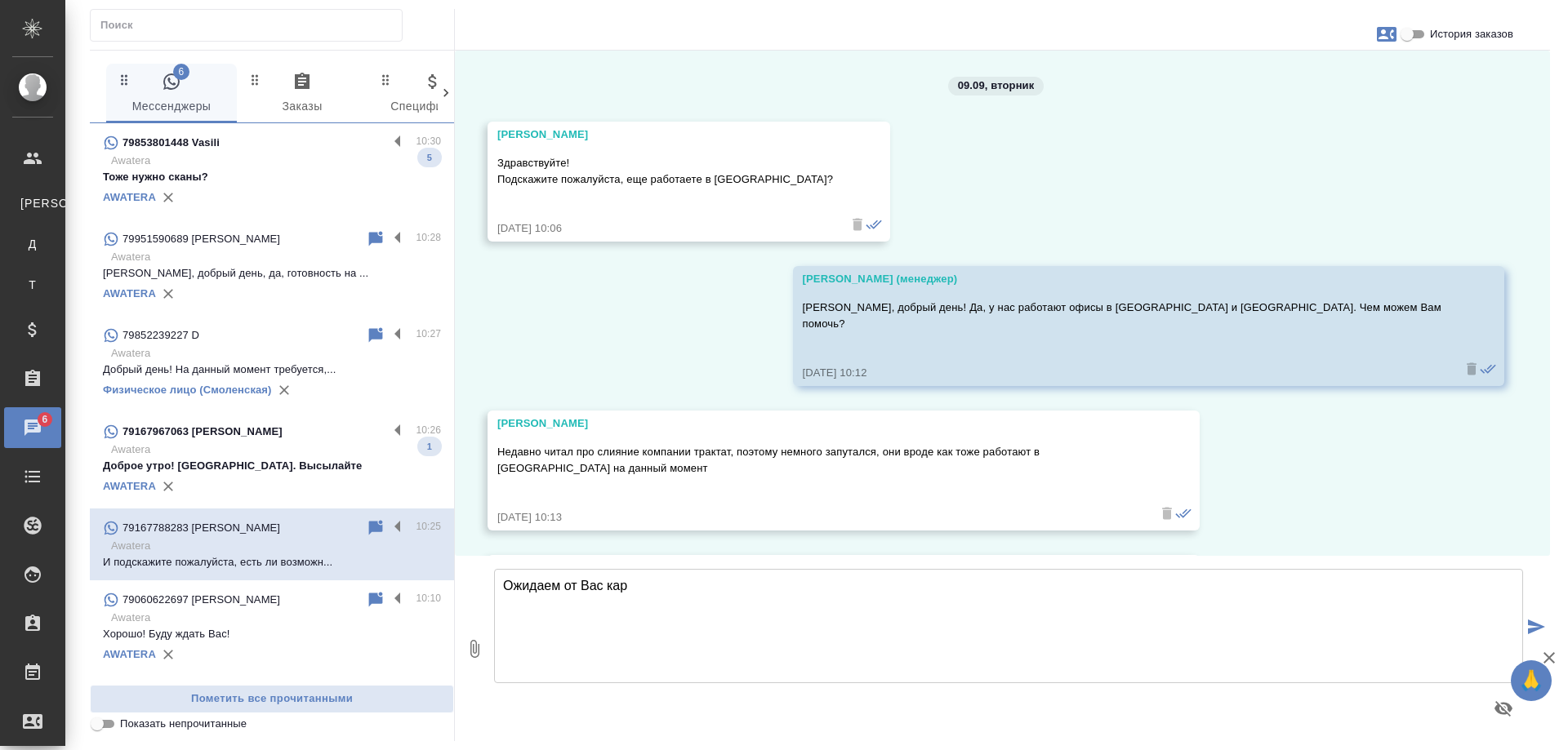
scroll to position [1314, 0]
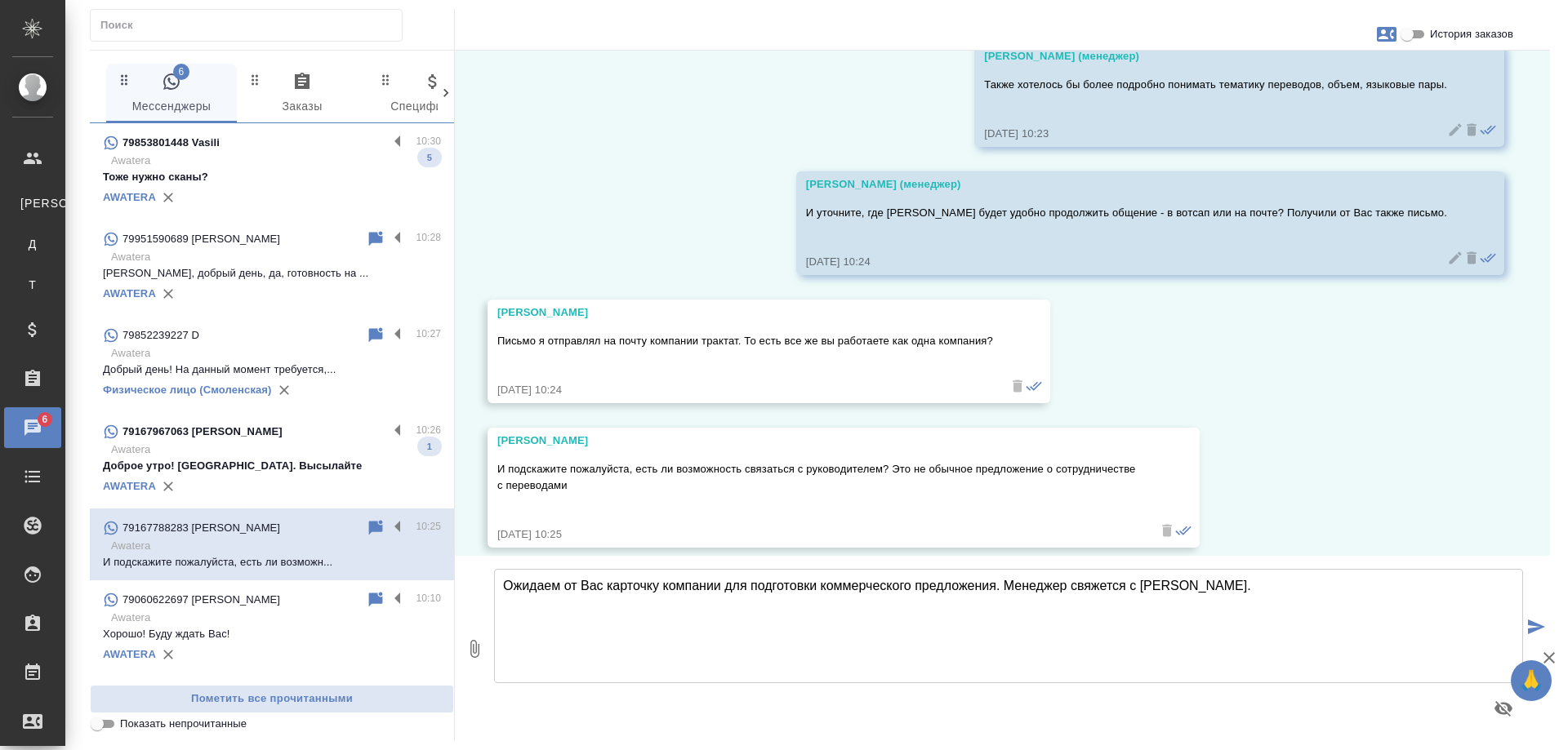
click at [665, 584] on textarea "Ожидаем от Вас карточку компании для подготовки коммерческого предложения. Мене…" at bounding box center [1008, 626] width 1029 height 114
type textarea "Ожидаем от Вас карточку Вашей компании для подготовки коммерческого предложения…"
click at [1248, 588] on textarea "Ожидаем от Вас карточку Вашей компании для подготовки коммерческого предложения…" at bounding box center [1008, 626] width 1029 height 114
drag, startPoint x: 1267, startPoint y: 582, endPoint x: 298, endPoint y: 582, distance: 969.0
click at [298, 582] on div "7 Мессенджеры 0 Заказы 0 Спецификации 0 Клиенты 0 Входящие 0 Тендеры 0 Исполнит…" at bounding box center [820, 395] width 1461 height 691
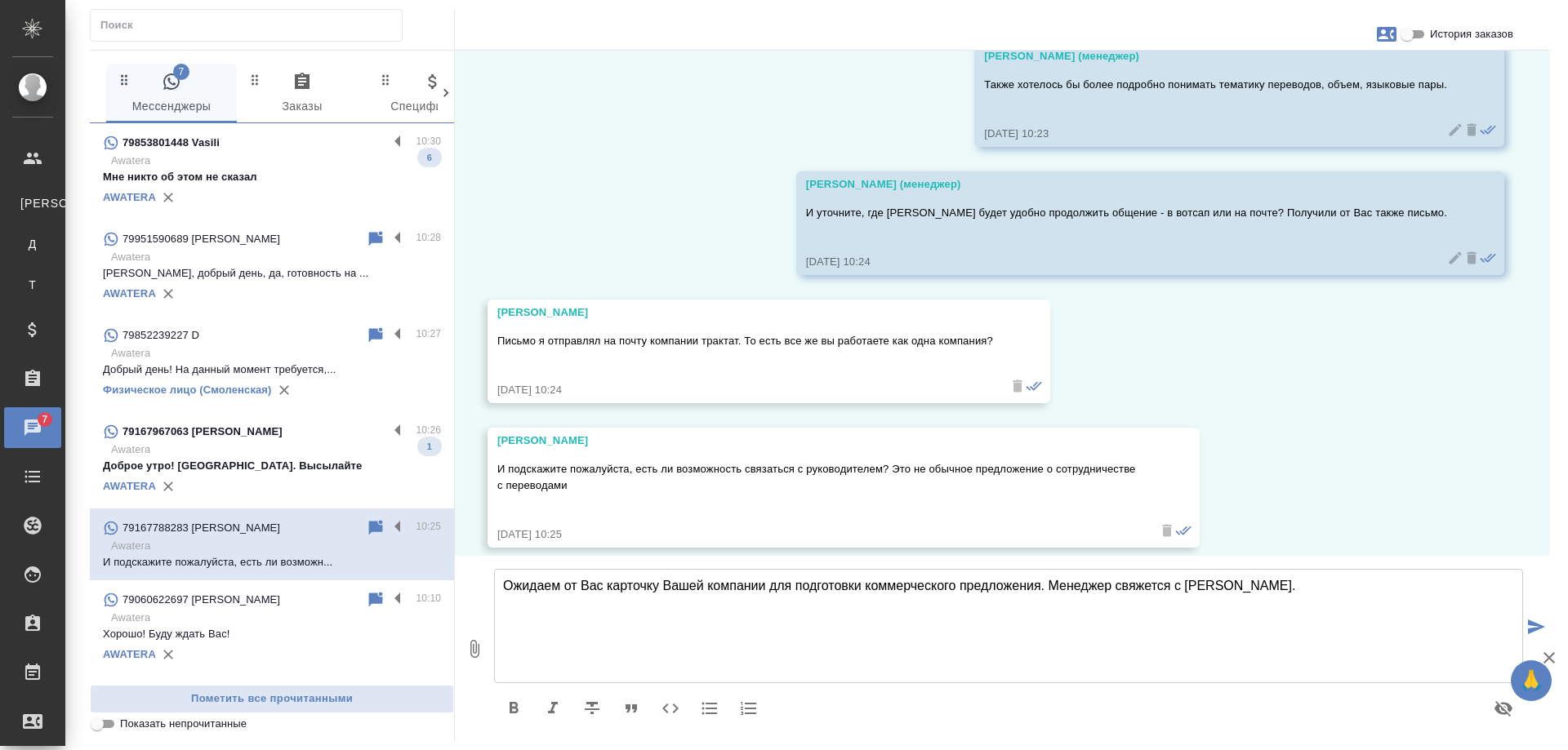
click at [1266, 586] on textarea "Ожидаем от Вас карточку Вашей компании для подготовки коммерческого предложения…" at bounding box center [1008, 626] width 1029 height 114
drag, startPoint x: 1250, startPoint y: 592, endPoint x: 292, endPoint y: 582, distance: 958.1
click at [292, 582] on div "7 Мессенджеры 0 Заказы 0 Спецификации 0 Клиенты 0 Входящие 0 Тендеры 0 Исполнит…" at bounding box center [820, 395] width 1461 height 691
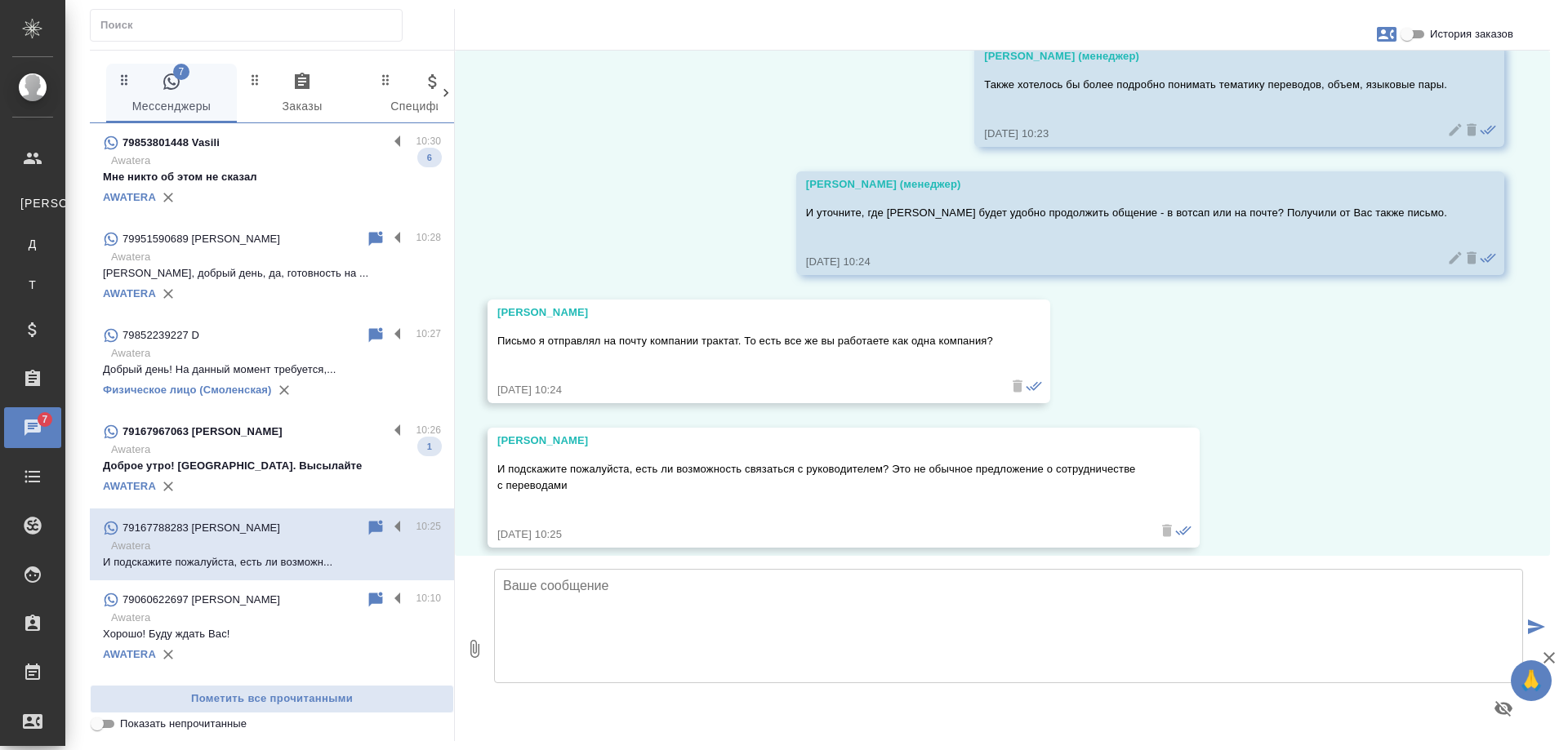
click at [265, 446] on p "Awatera" at bounding box center [276, 449] width 330 height 16
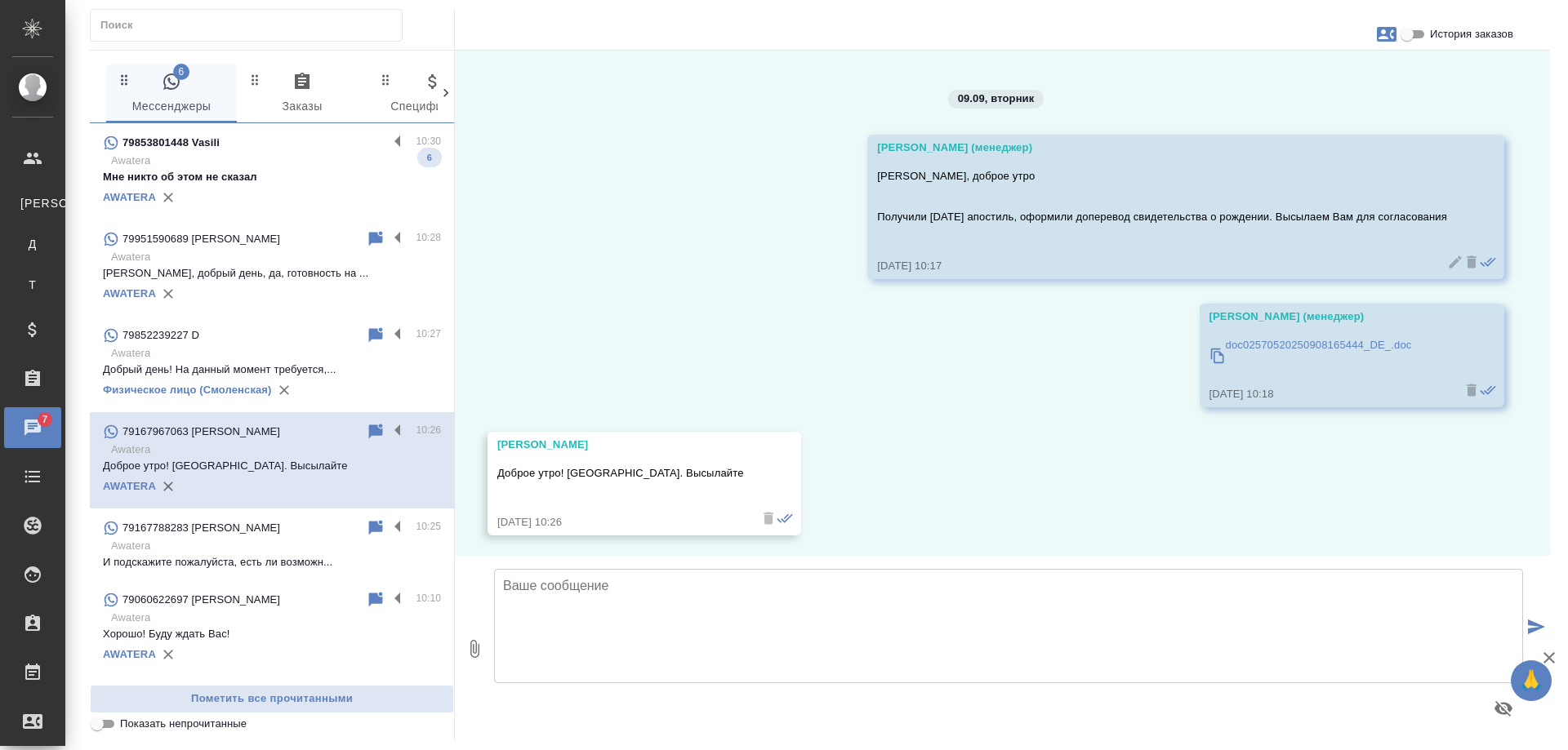
scroll to position [8517, 0]
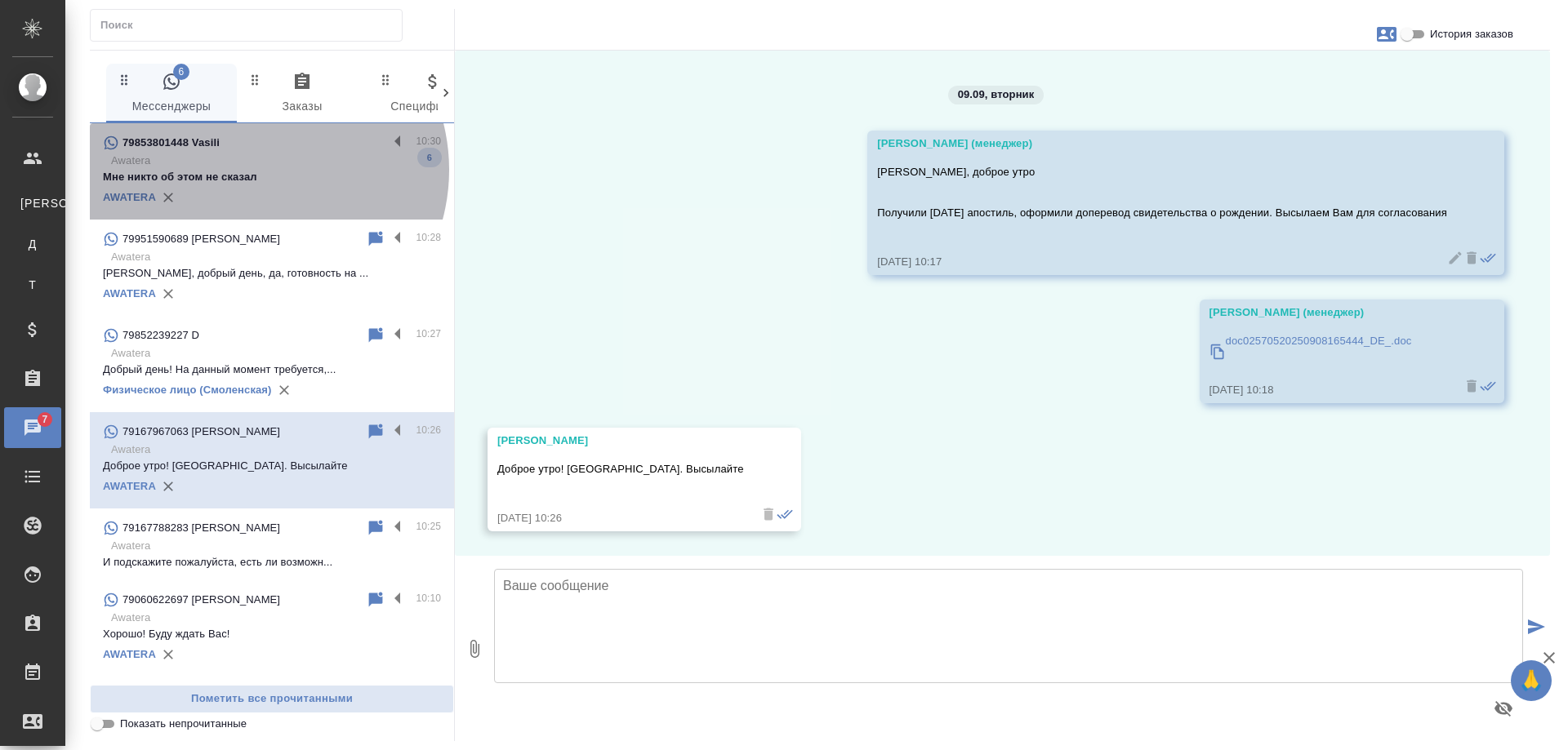
click at [257, 170] on p "Мне никто об этом не сказал" at bounding box center [272, 177] width 338 height 16
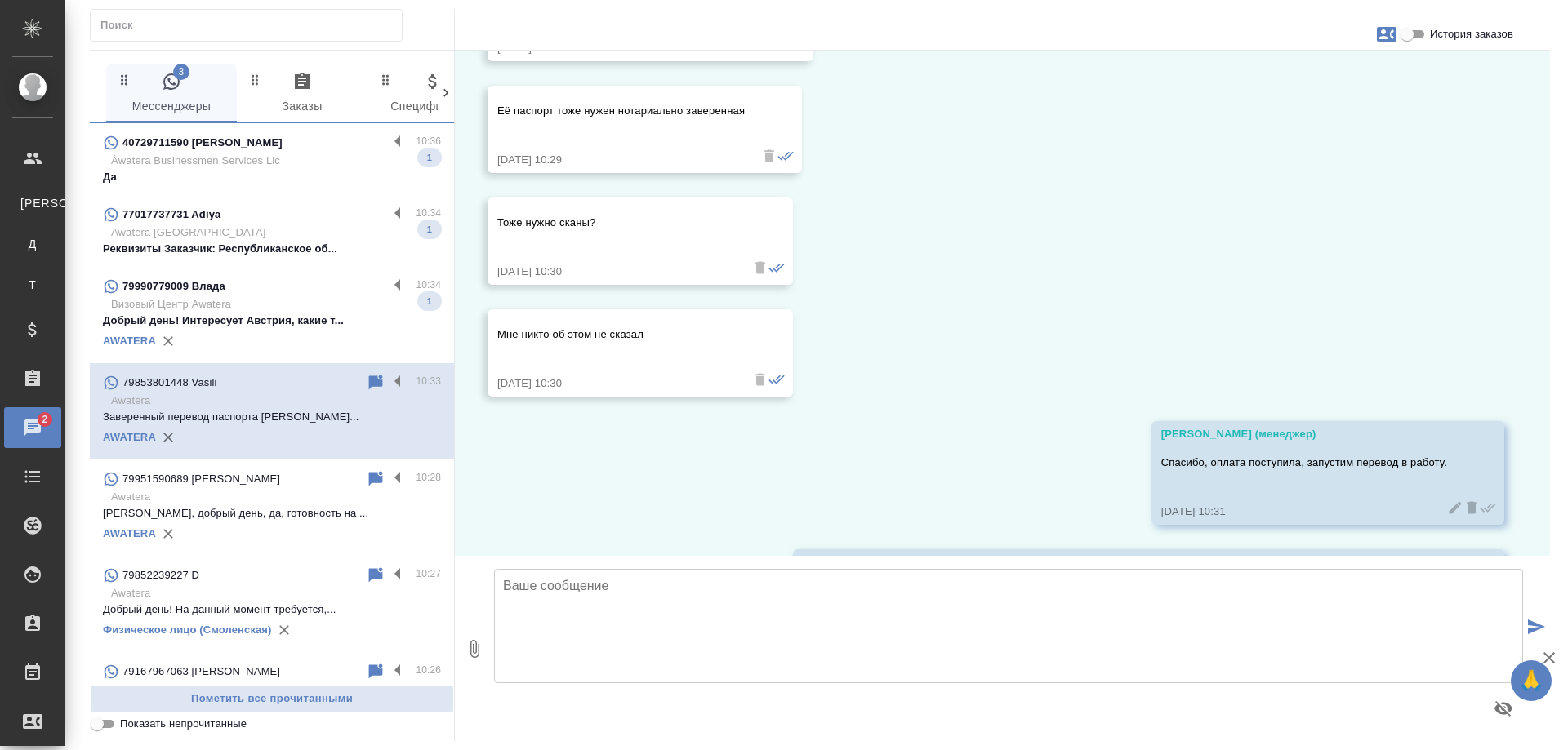
scroll to position [18711, 0]
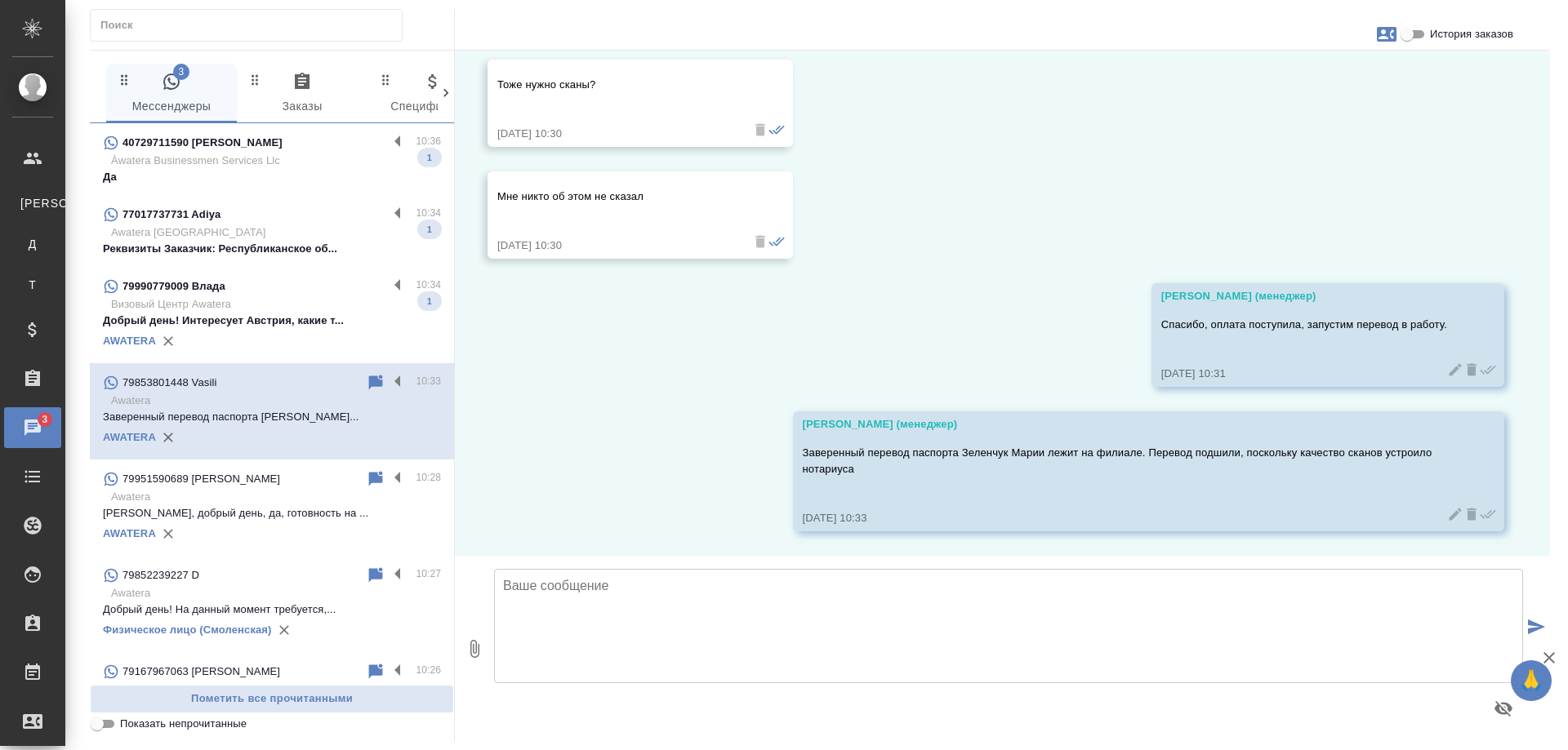
click at [297, 312] on p "Визовый Центр Awatera" at bounding box center [276, 304] width 330 height 16
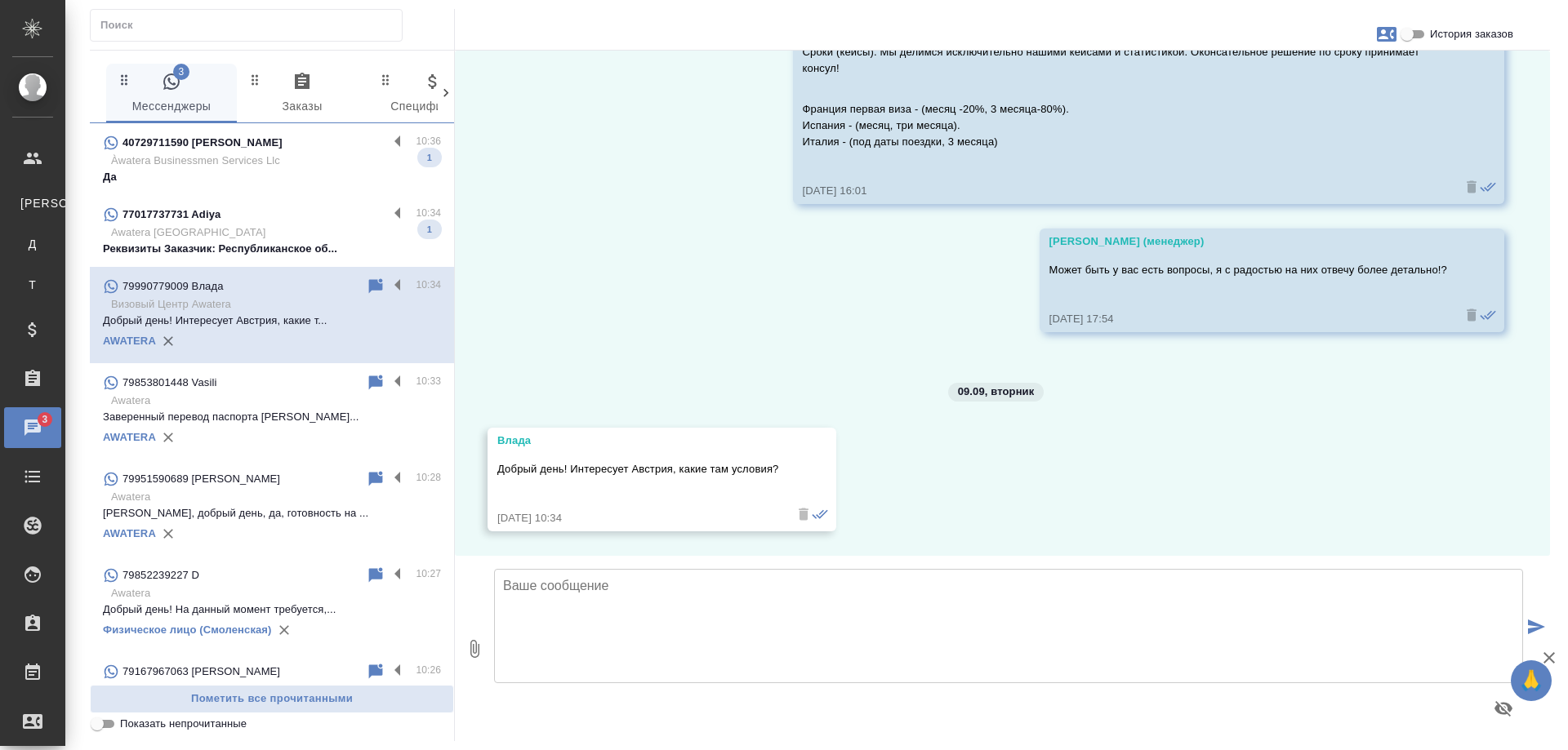
scroll to position [2928, 0]
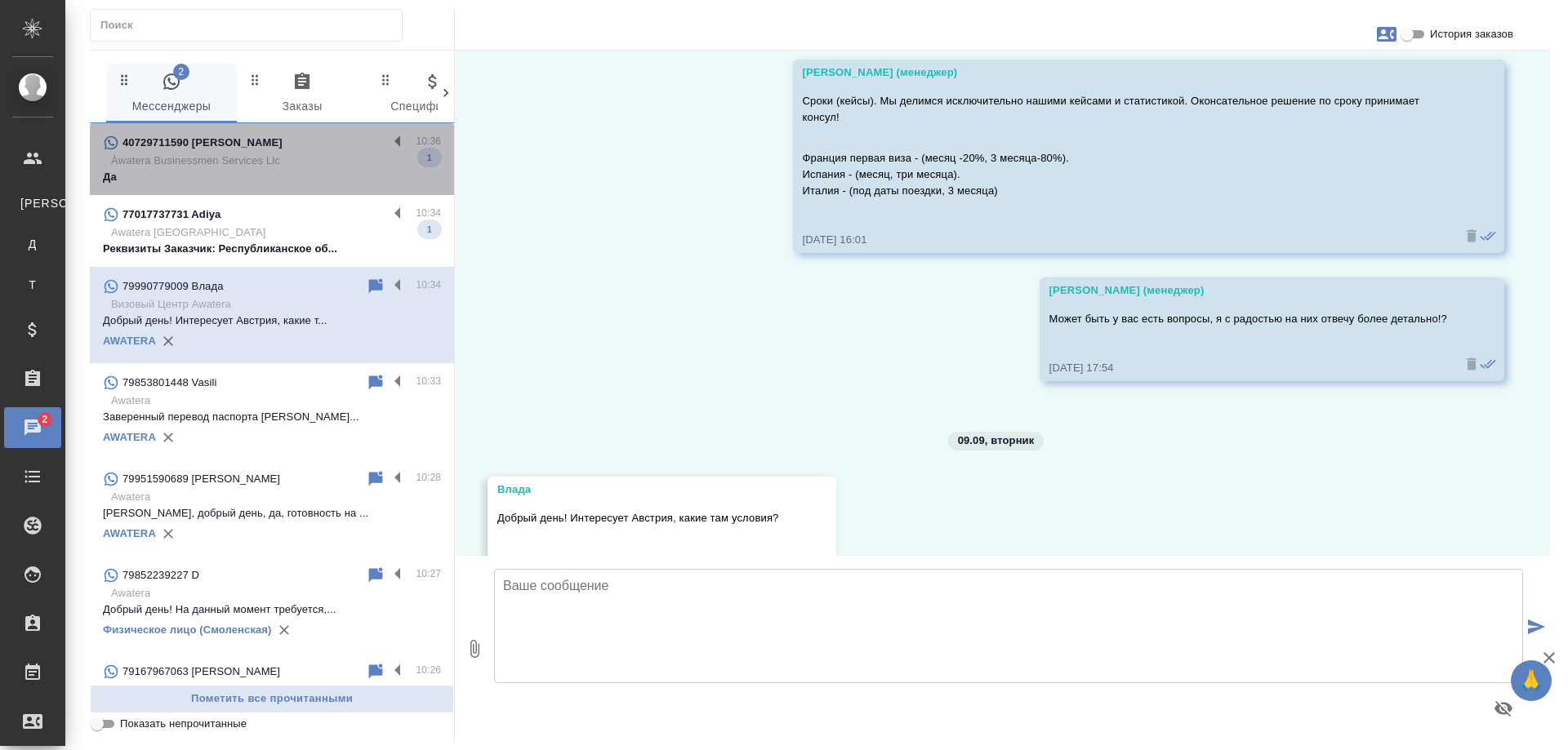
click at [291, 155] on p "Àwatera Businessmen Services Llc" at bounding box center [276, 160] width 330 height 16
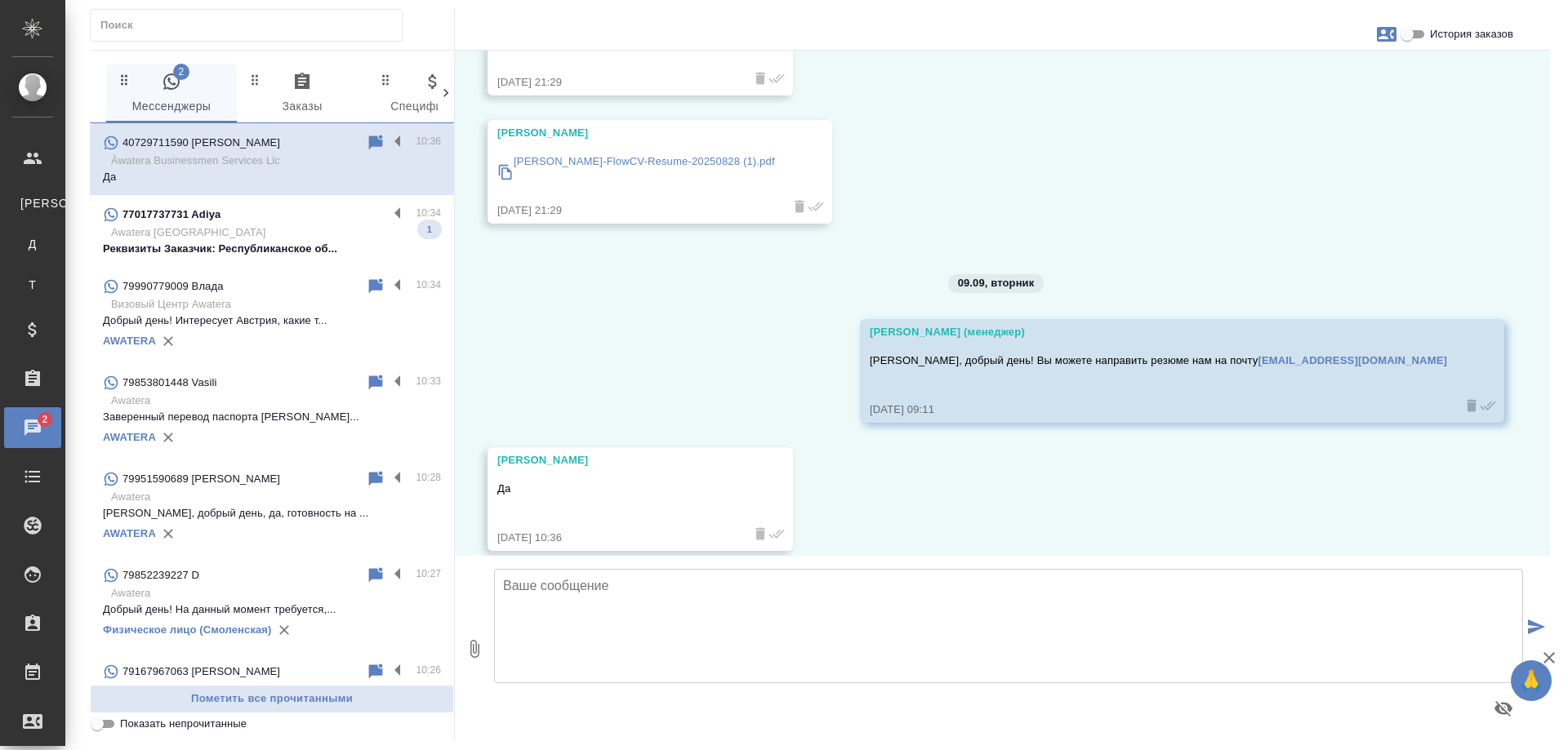
scroll to position [277, 0]
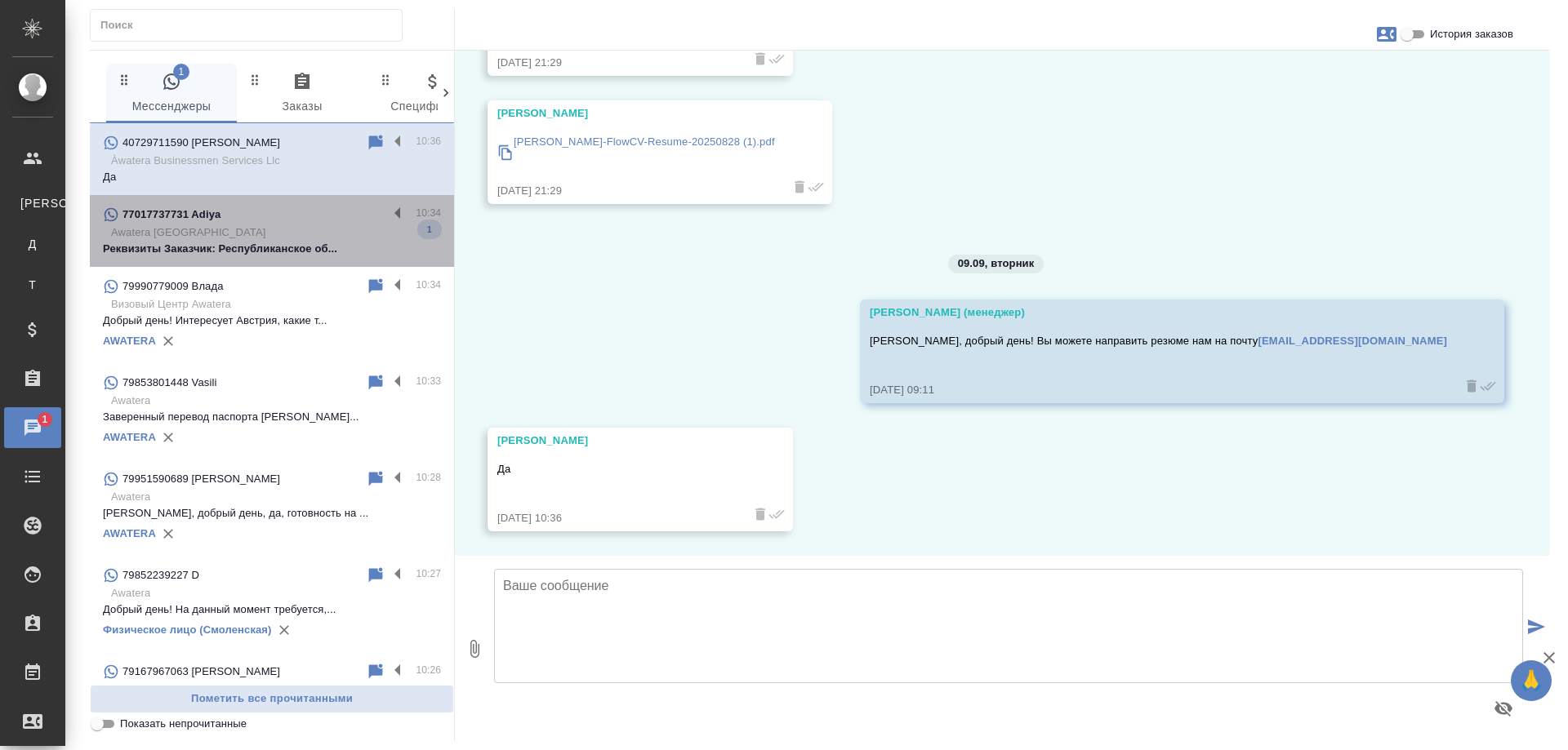
click at [297, 228] on p "Awatera [GEOGRAPHIC_DATA]" at bounding box center [276, 232] width 330 height 16
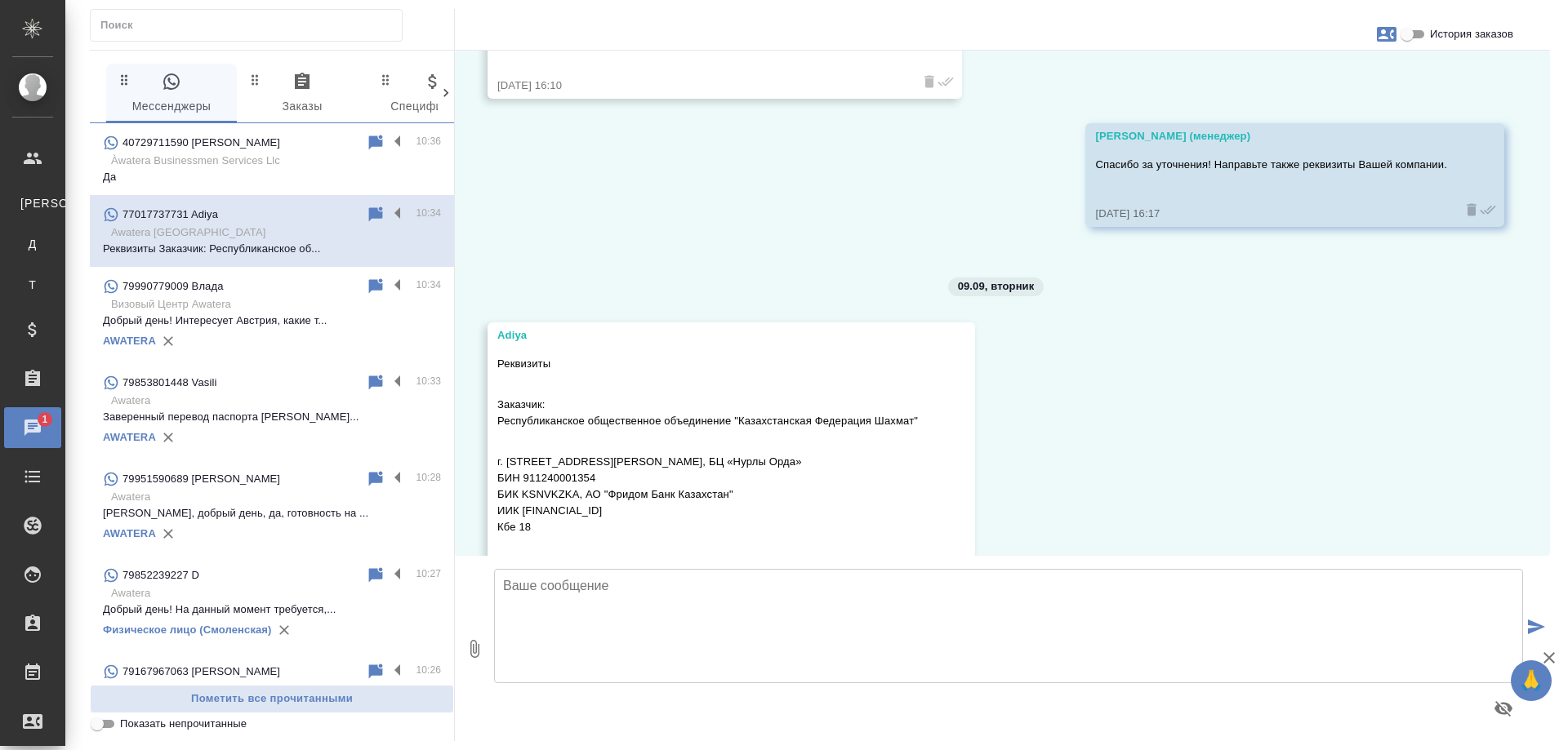
scroll to position [1790, 0]
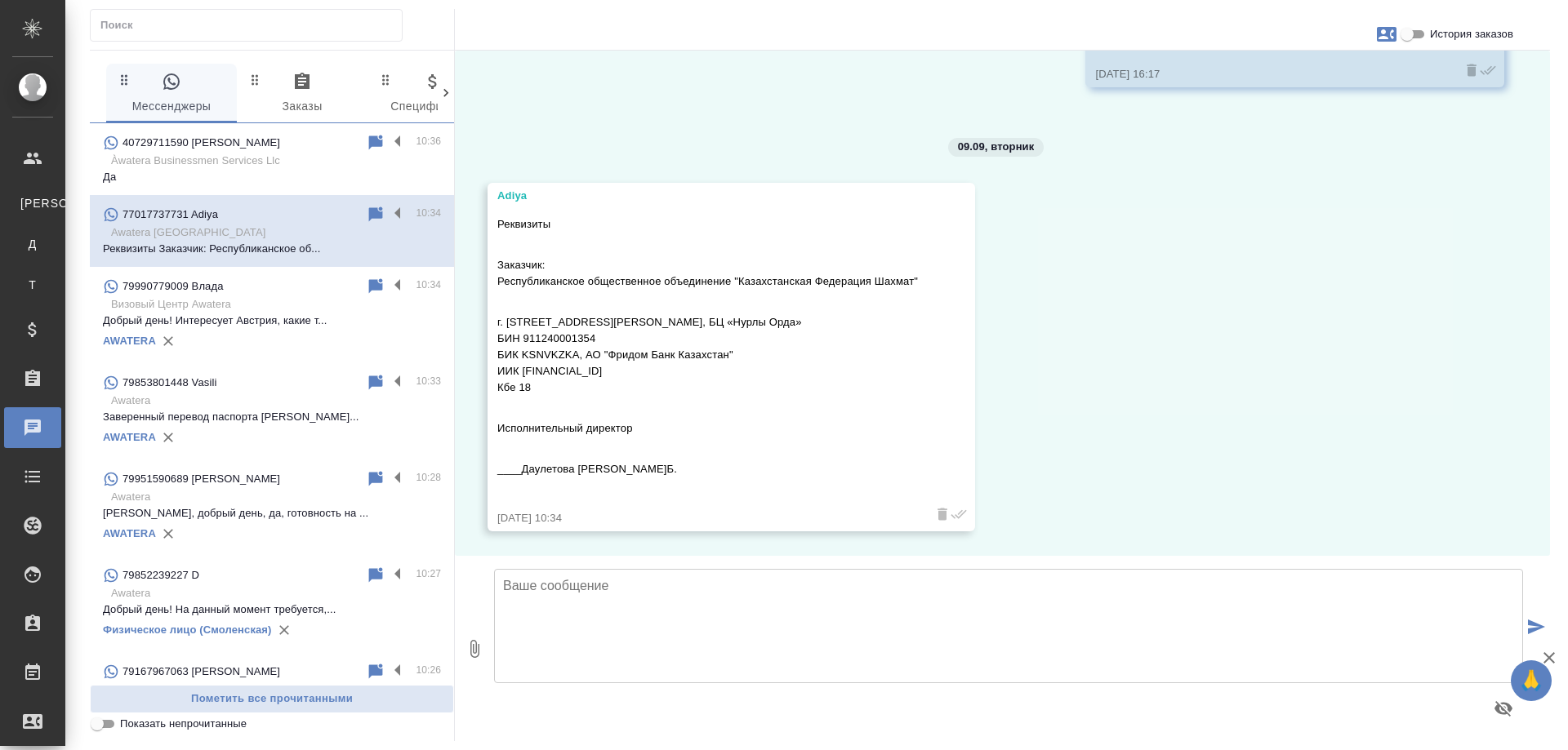
click at [1380, 30] on icon "button" at bounding box center [1387, 35] width 20 height 15
click at [1314, 112] on span "Заявка №55312" at bounding box center [1315, 114] width 80 height 16
click at [1158, 399] on div at bounding box center [784, 375] width 1568 height 750
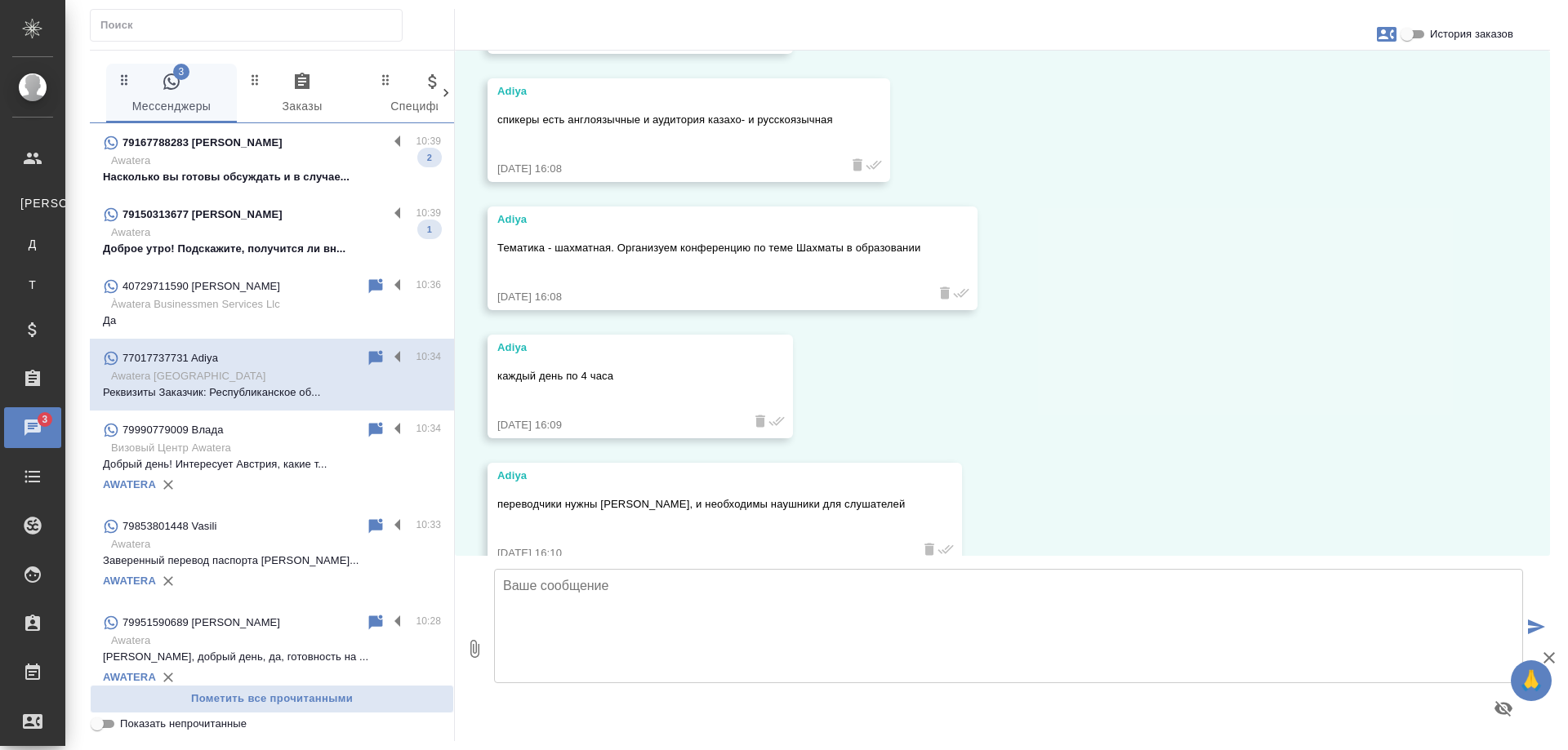
scroll to position [1061, 0]
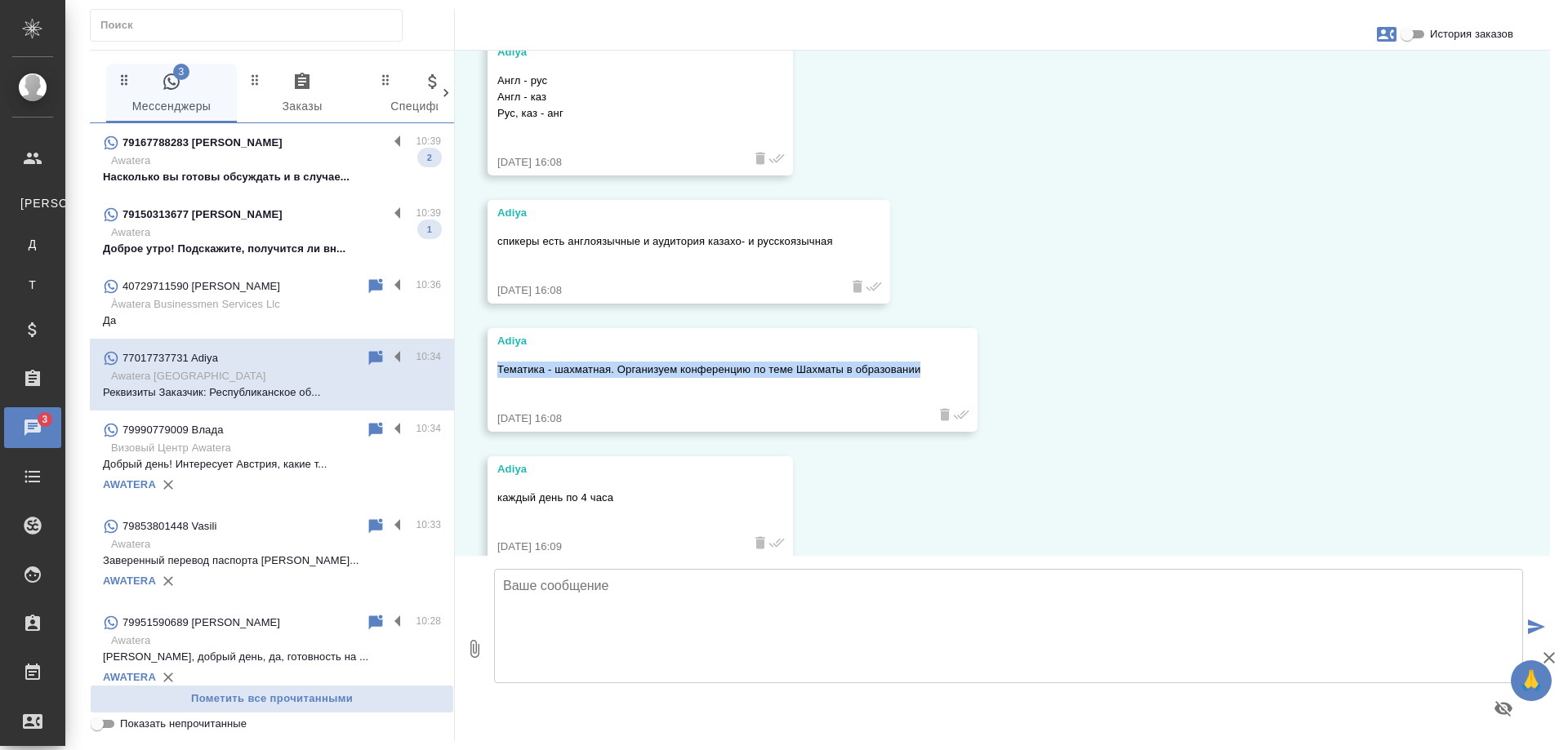
drag, startPoint x: 498, startPoint y: 367, endPoint x: 920, endPoint y: 365, distance: 422.0
click at [920, 365] on p "Тематика - шахматная. Организуем конференцию по теме Шахматы в образовании" at bounding box center [708, 369] width 423 height 16
copy p "Тематика - шахматная. Организуем конференцию по теме Шахматы в образовании"
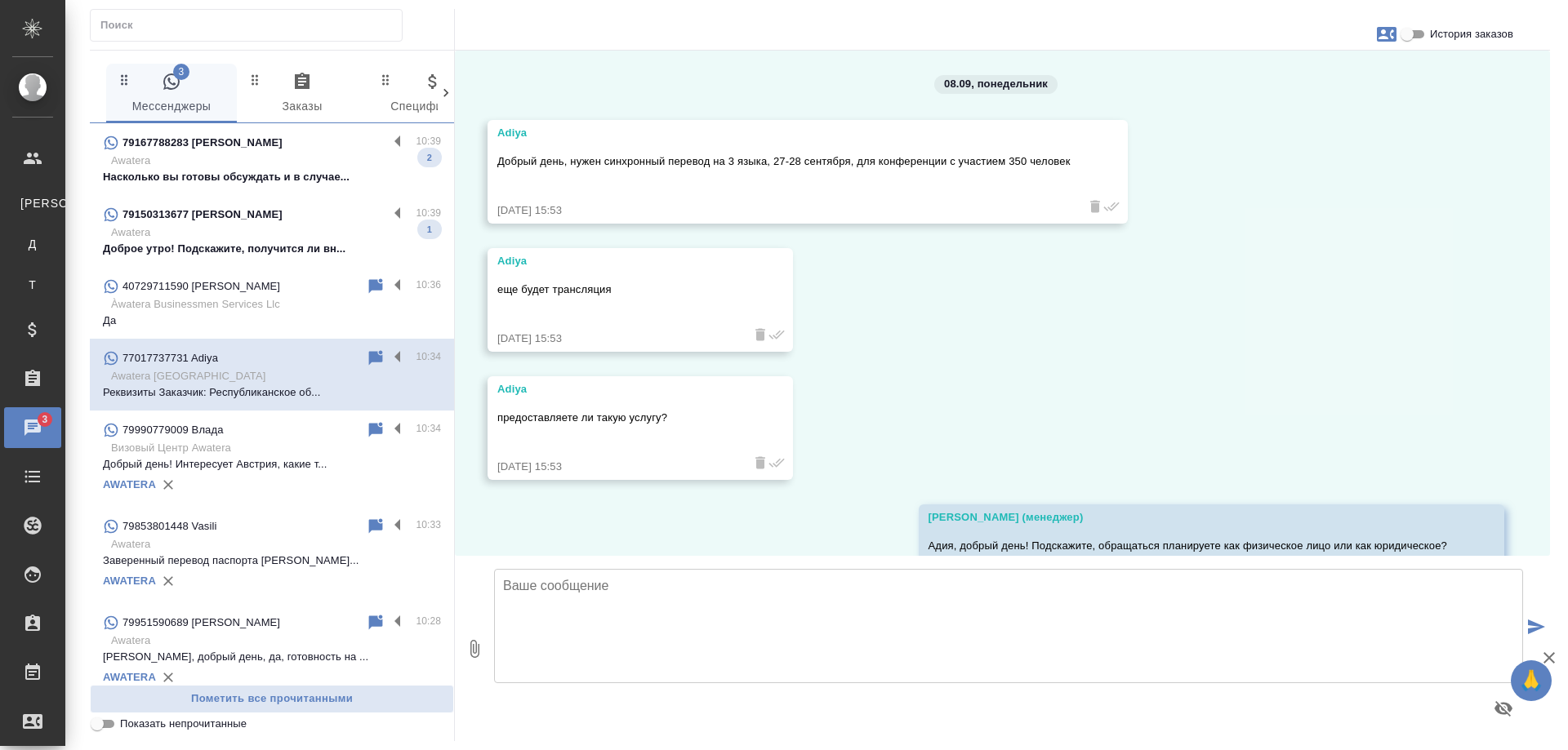
scroll to position [0, 0]
click at [273, 315] on p "Доброе утро! Подскажите, получится ли вн..." at bounding box center [272, 320] width 338 height 16
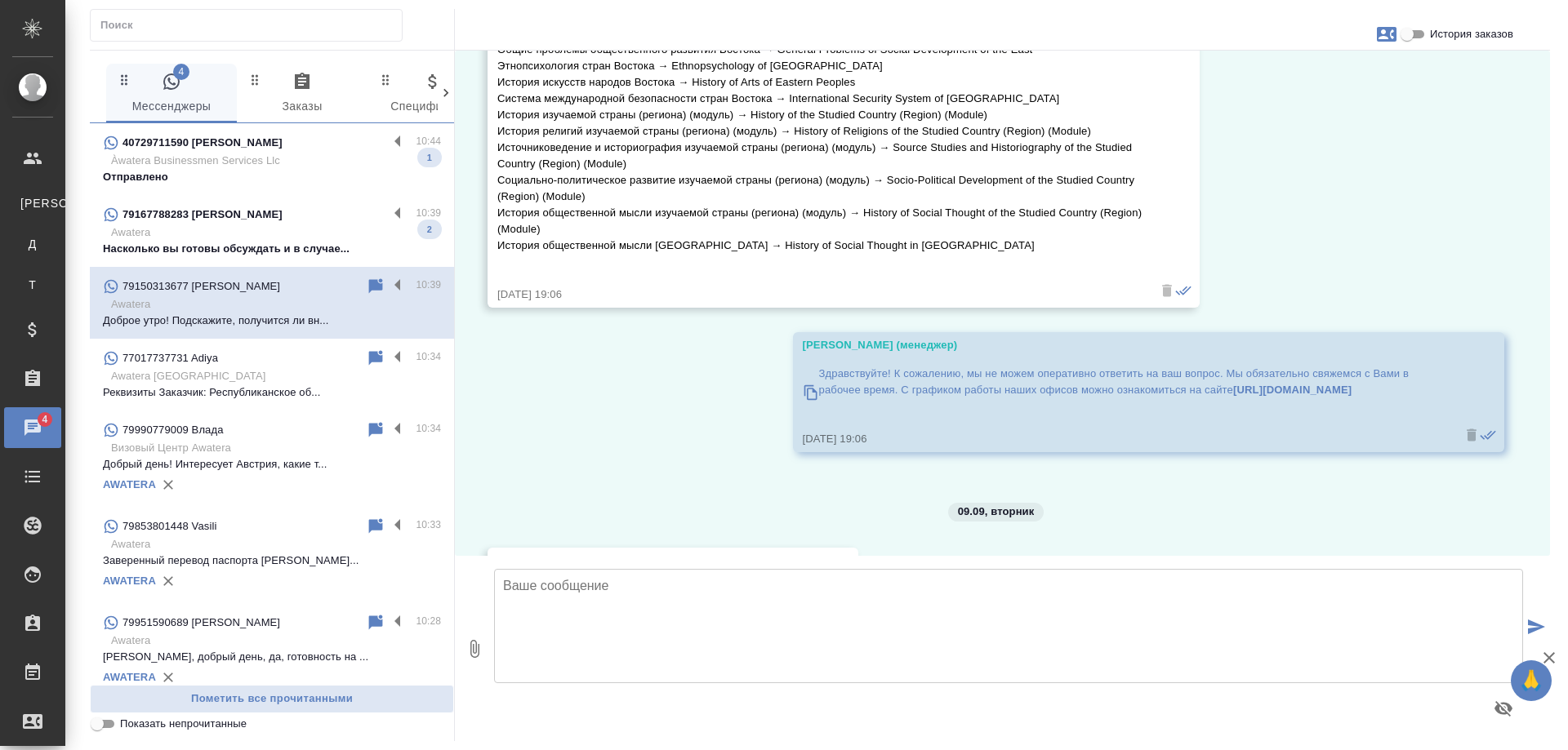
scroll to position [2104, 0]
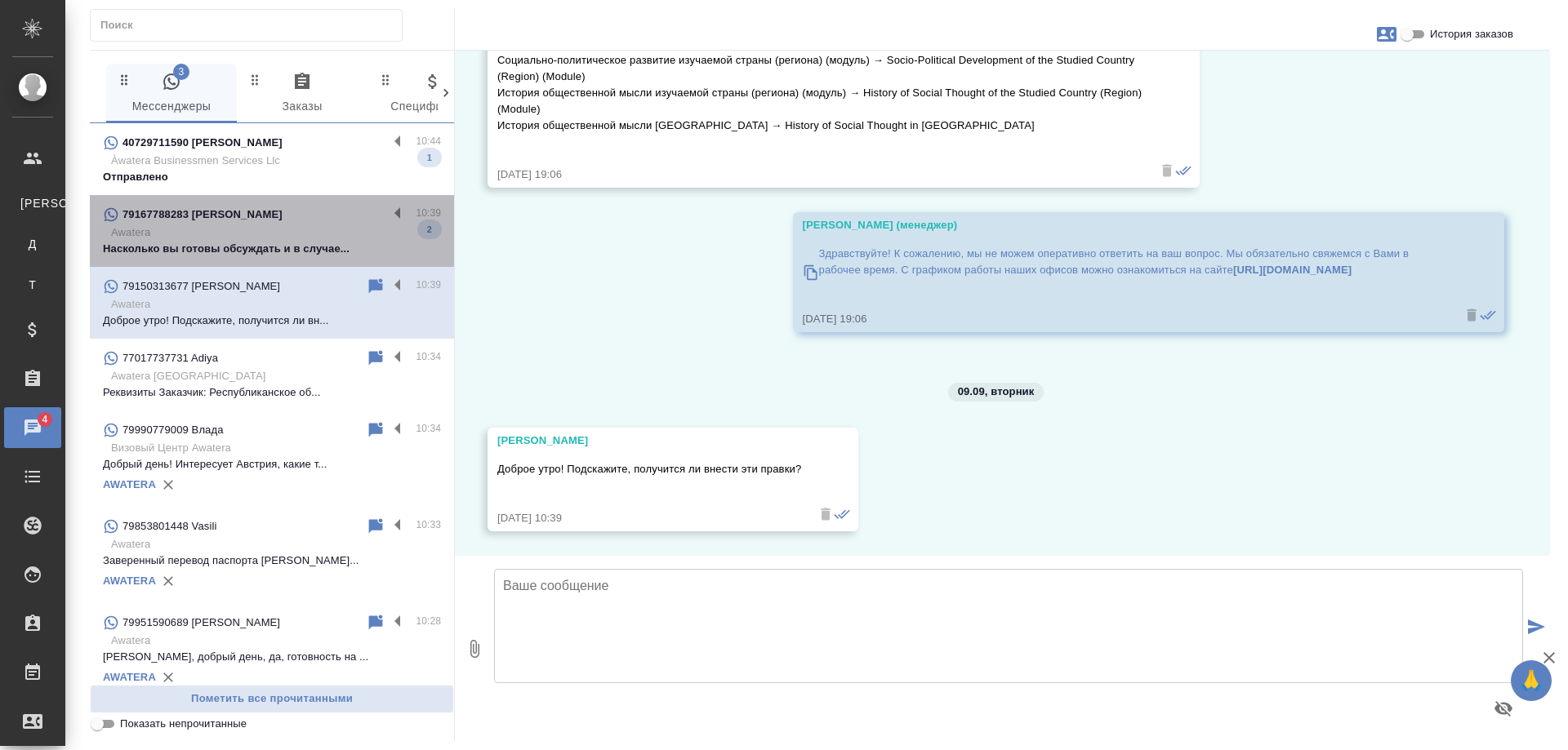
click at [292, 237] on p "Awatera" at bounding box center [276, 232] width 330 height 16
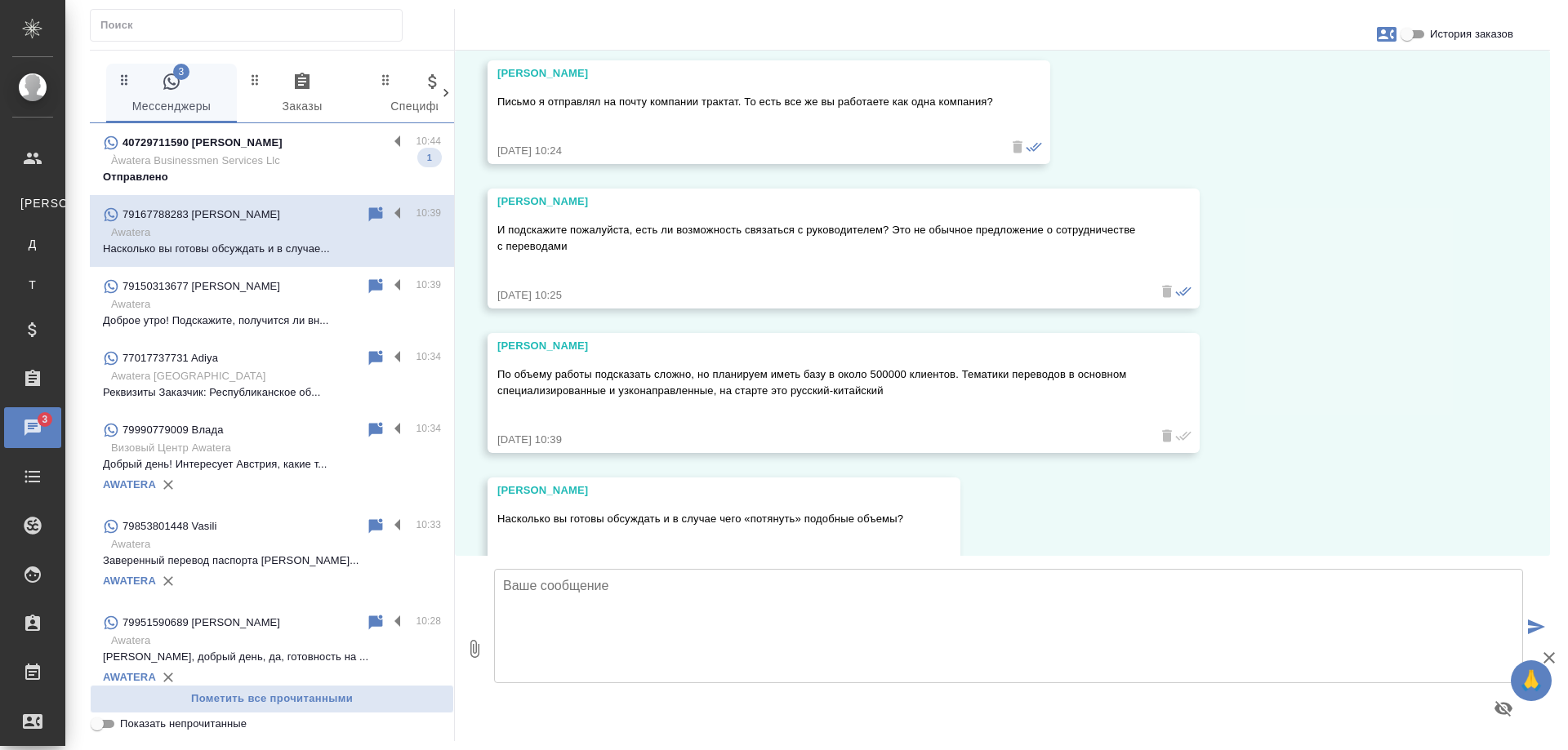
scroll to position [1587, 0]
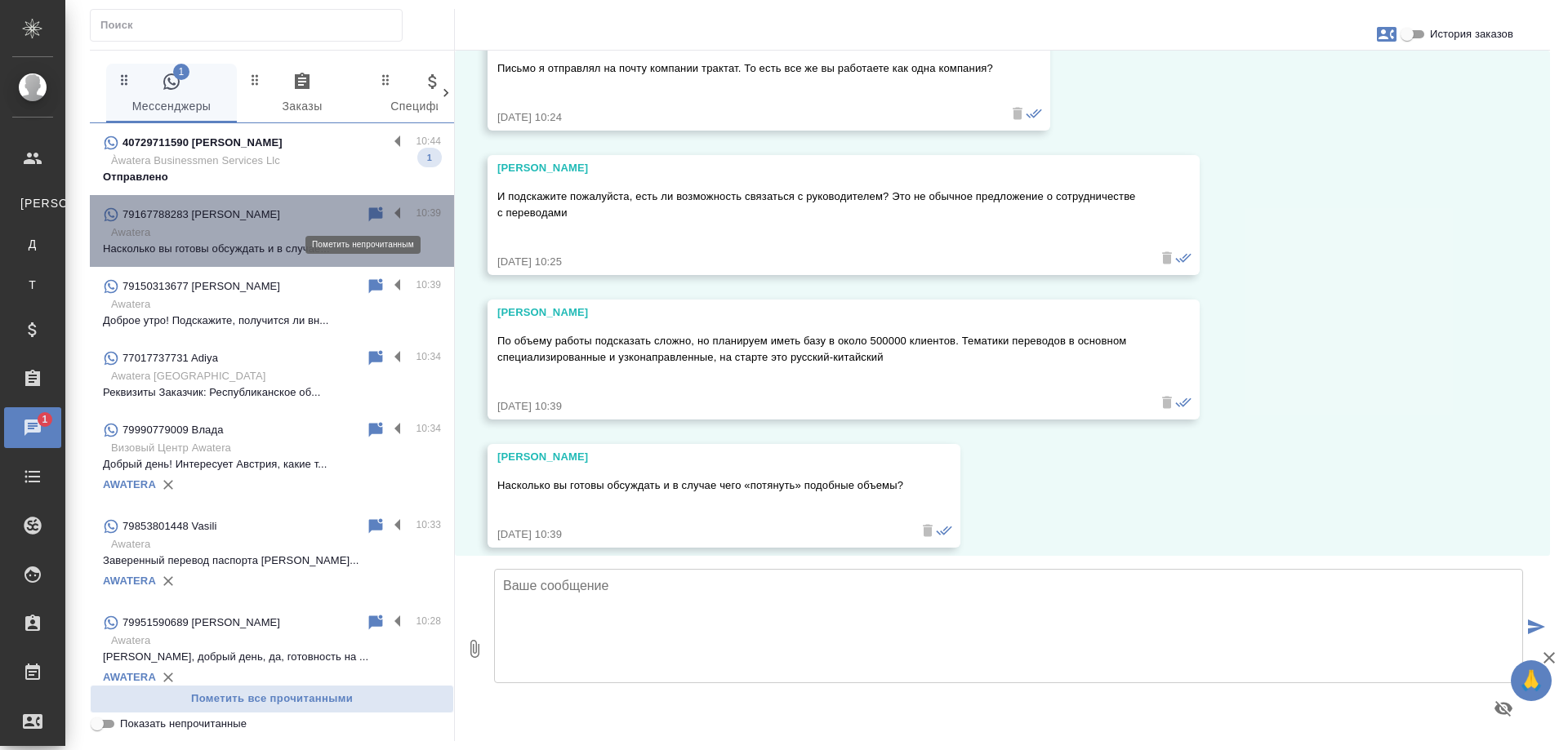
click at [369, 212] on icon at bounding box center [376, 214] width 14 height 15
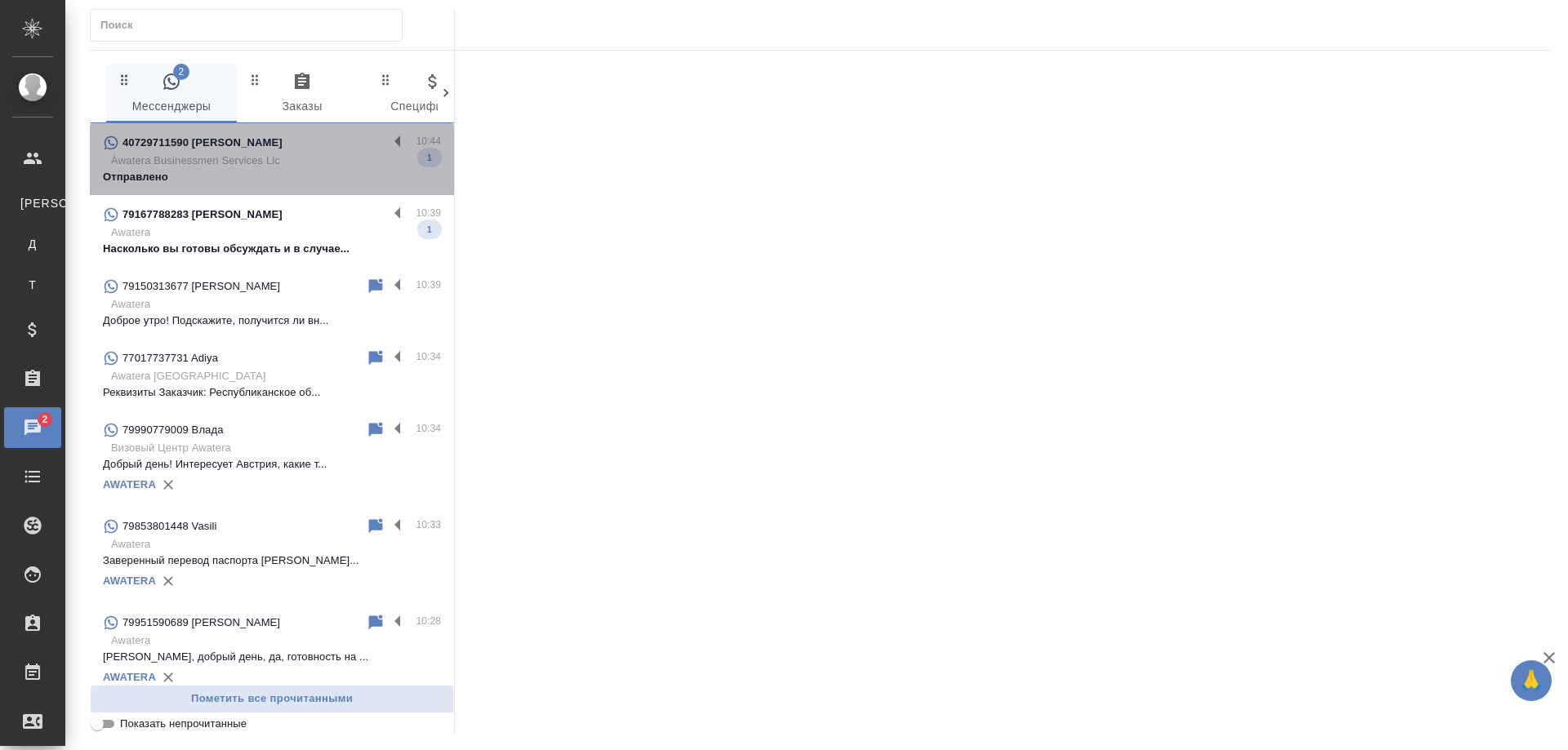
click at [292, 162] on p "Àwatera Businessmen Services Llc" at bounding box center [276, 160] width 330 height 16
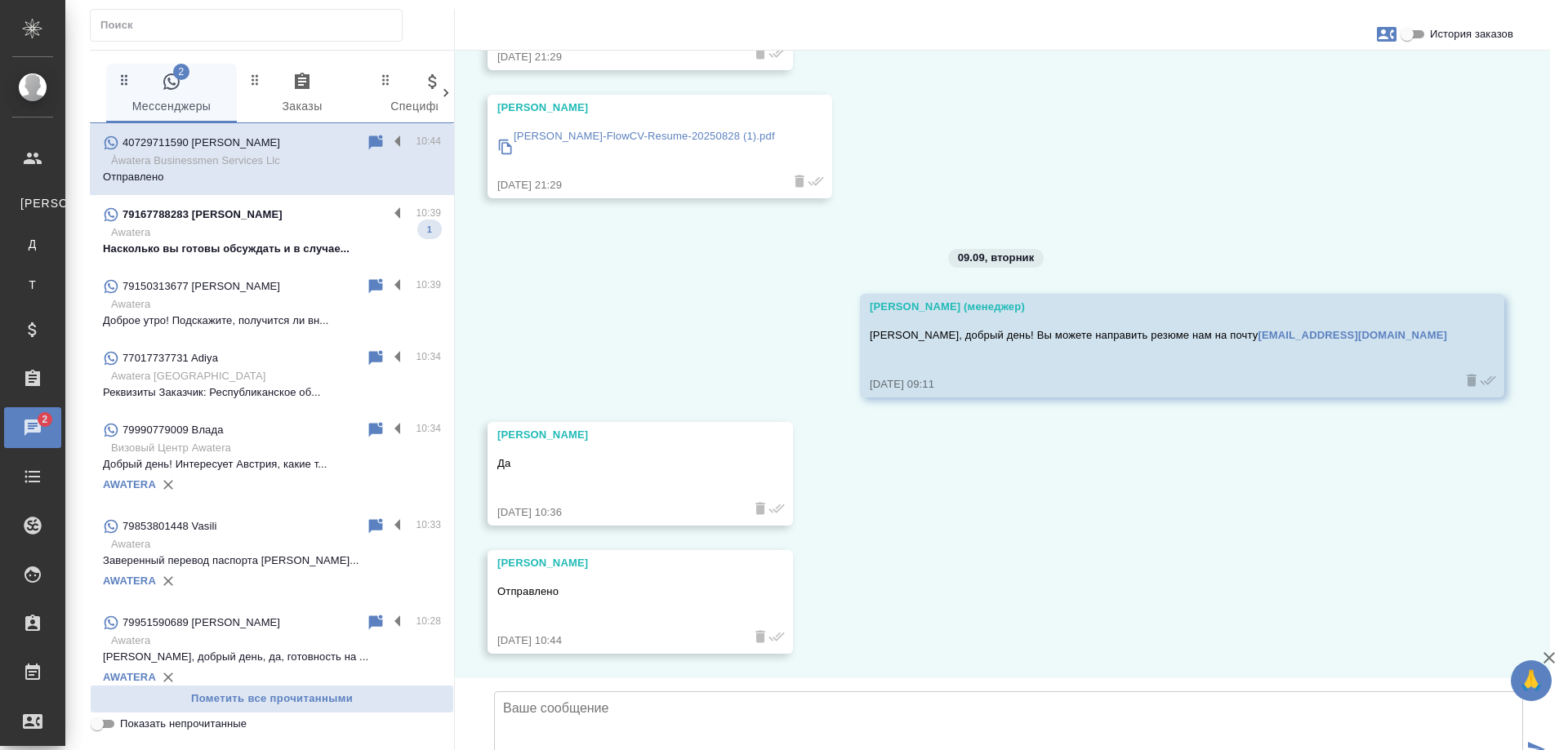
scroll to position [405, 0]
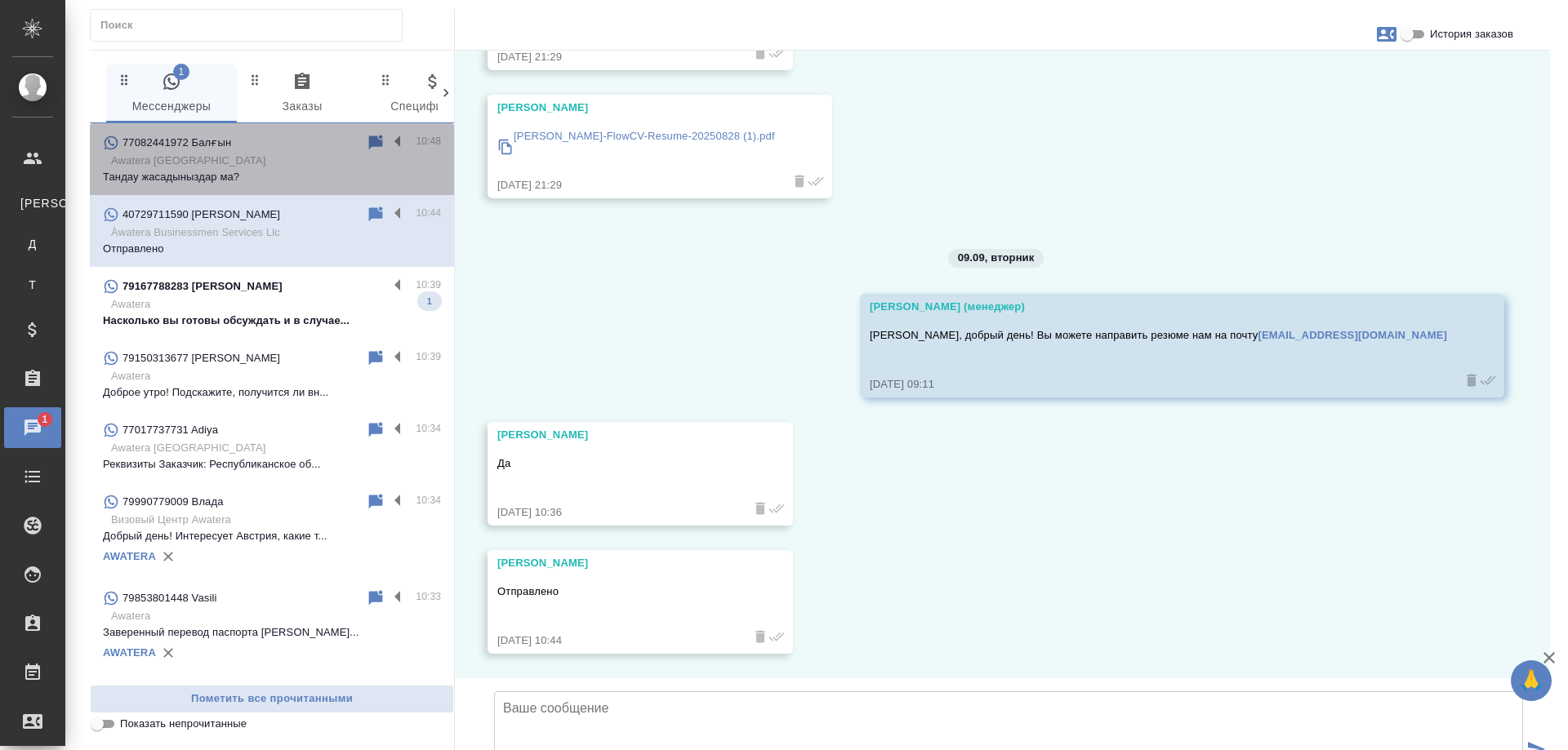
click at [273, 172] on p "Тандау жасадыныздар ма?" at bounding box center [272, 177] width 338 height 16
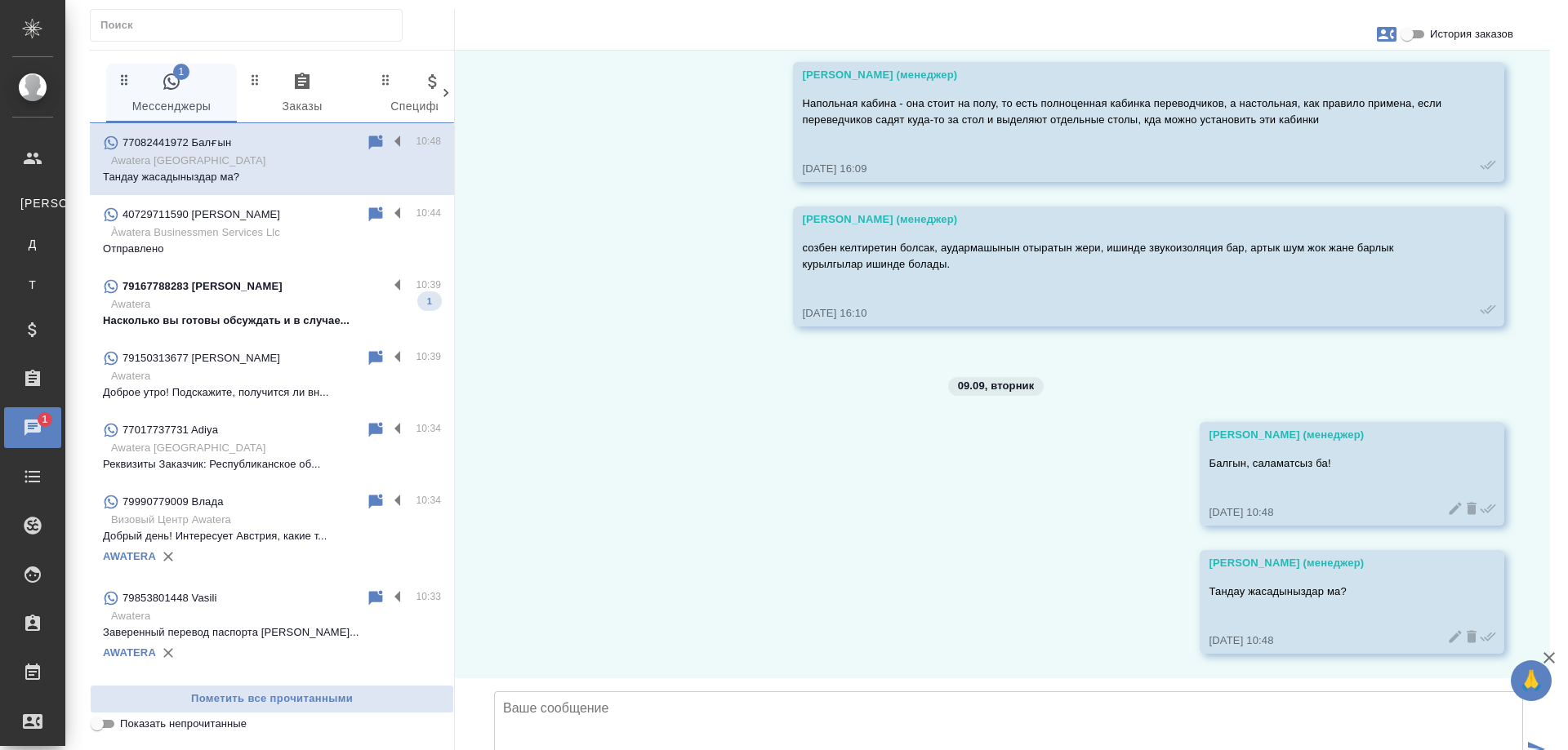
scroll to position [7791, 0]
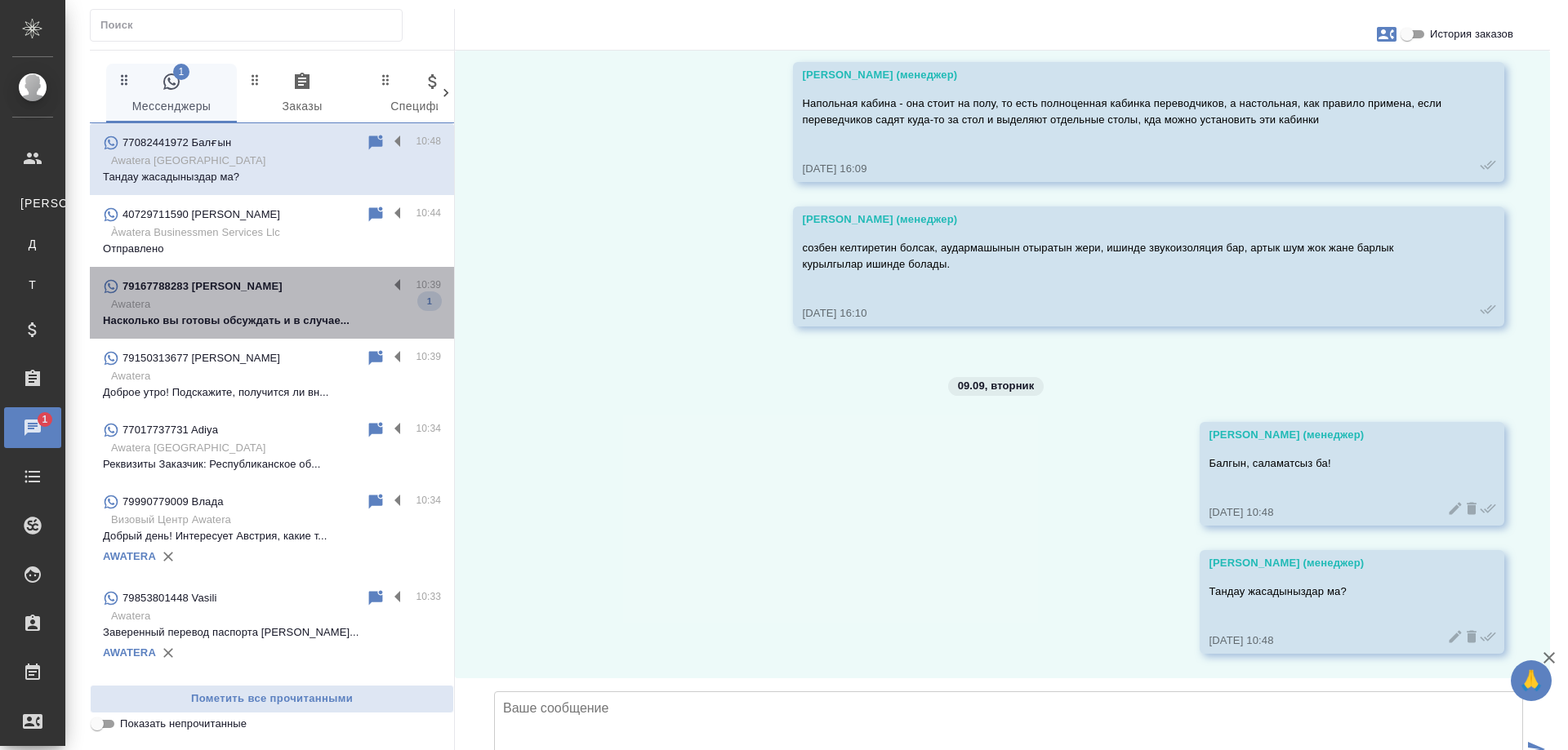
click at [323, 293] on div "79167788283 [PERSON_NAME]" at bounding box center [245, 286] width 285 height 20
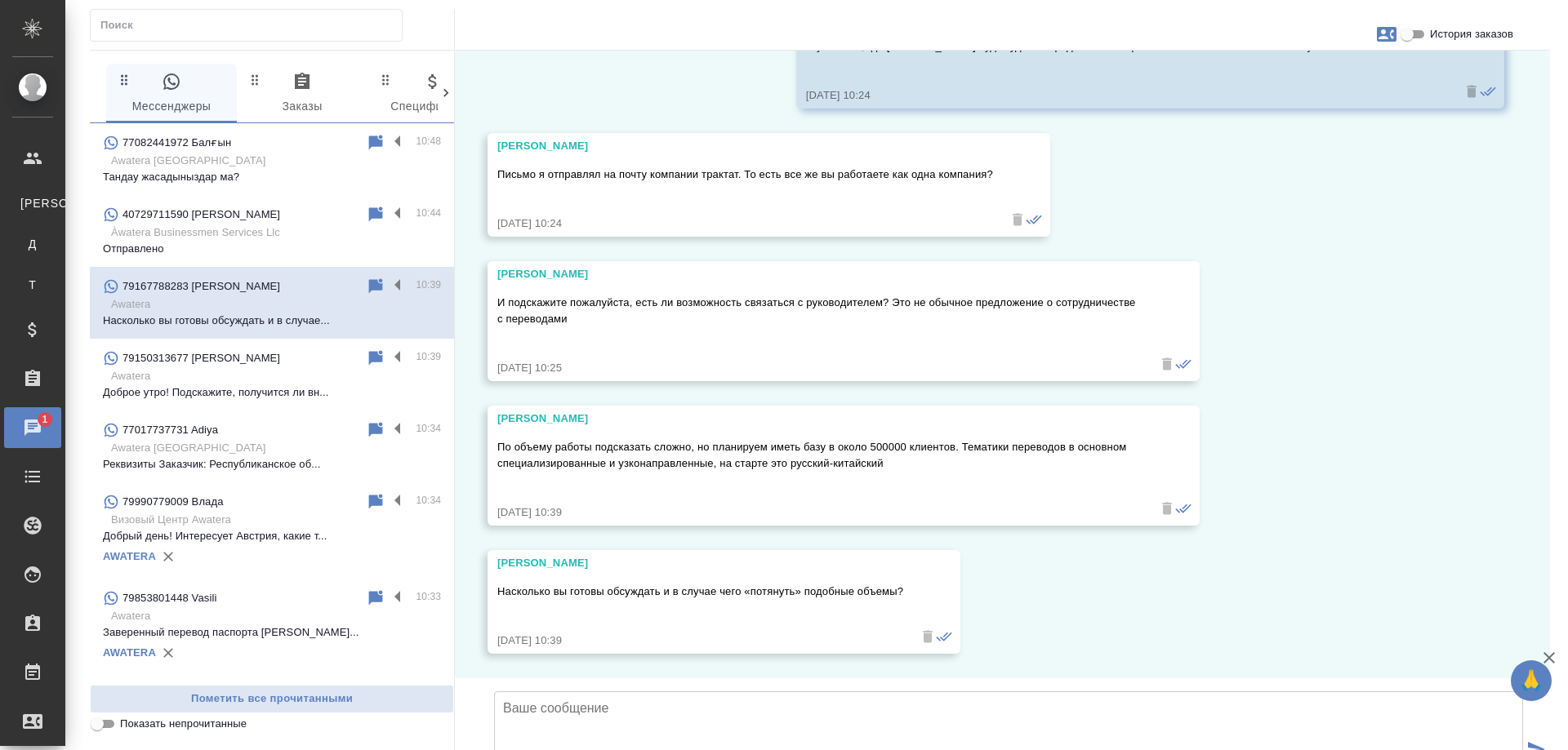
scroll to position [1587, 0]
click at [369, 289] on icon at bounding box center [376, 286] width 14 height 15
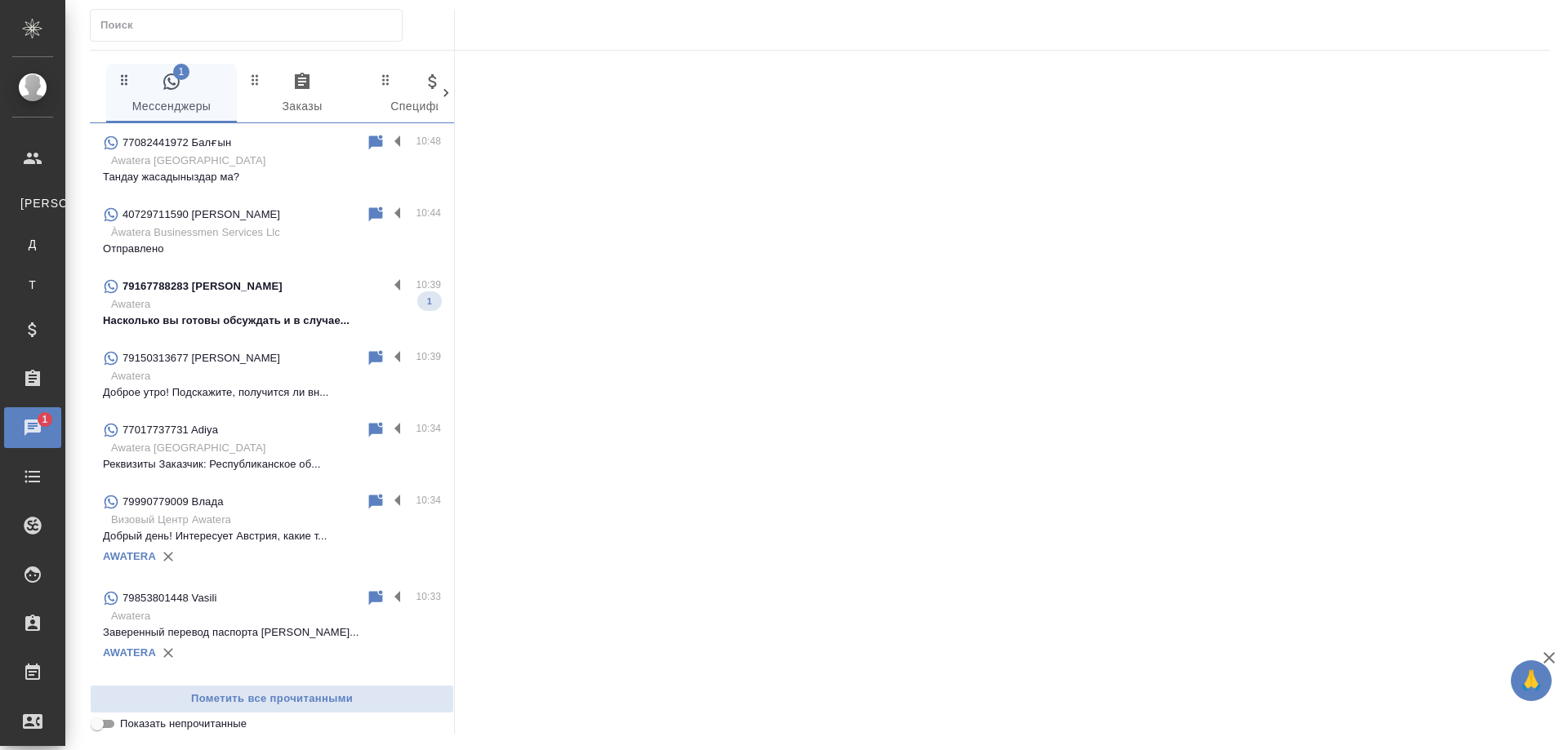
click at [293, 459] on p "Реквизиты Заказчик: Республиканское об..." at bounding box center [272, 464] width 338 height 16
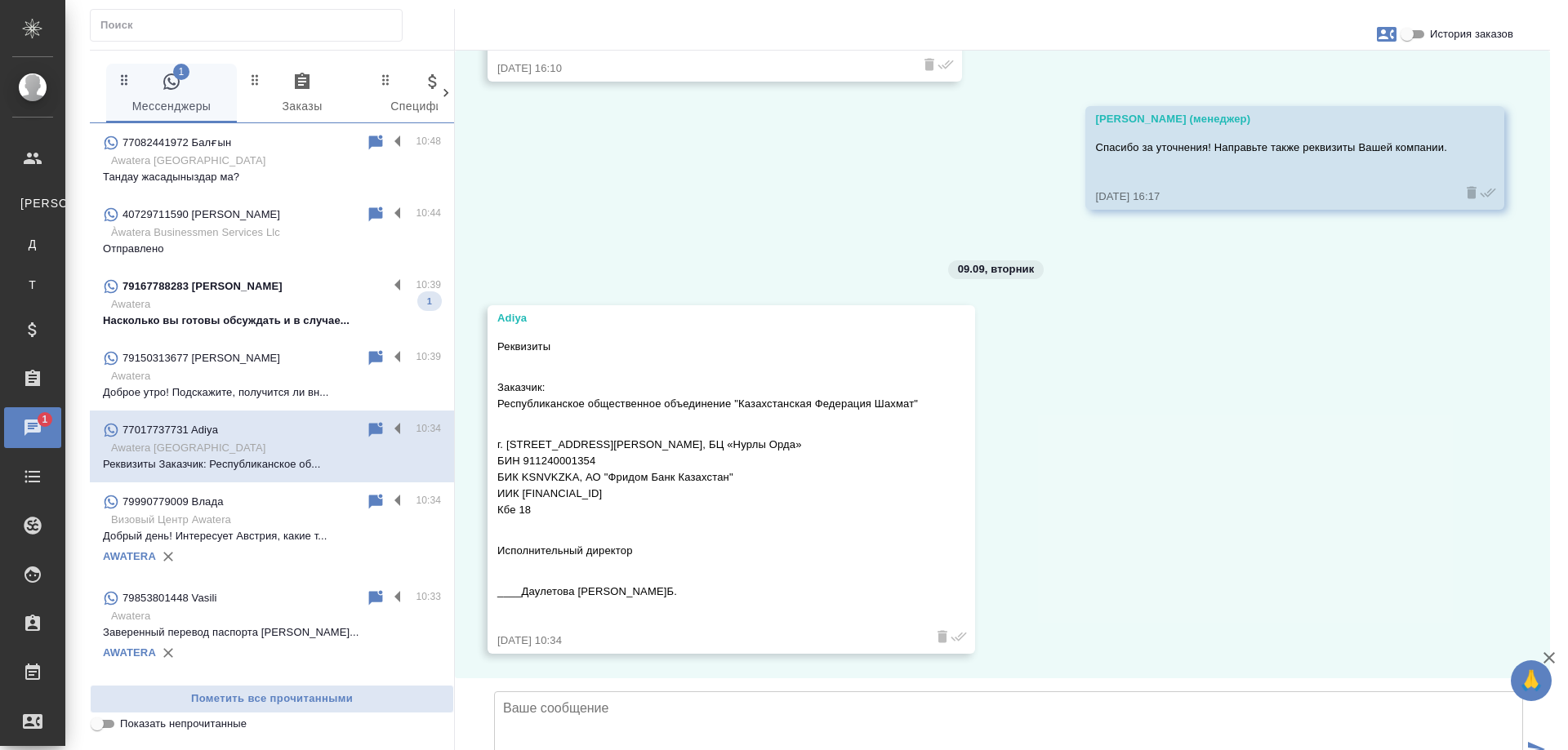
scroll to position [1790, 0]
click at [1389, 35] on icon "button" at bounding box center [1387, 35] width 20 height 15
click at [1329, 109] on span "Заявка №55312" at bounding box center [1315, 114] width 80 height 16
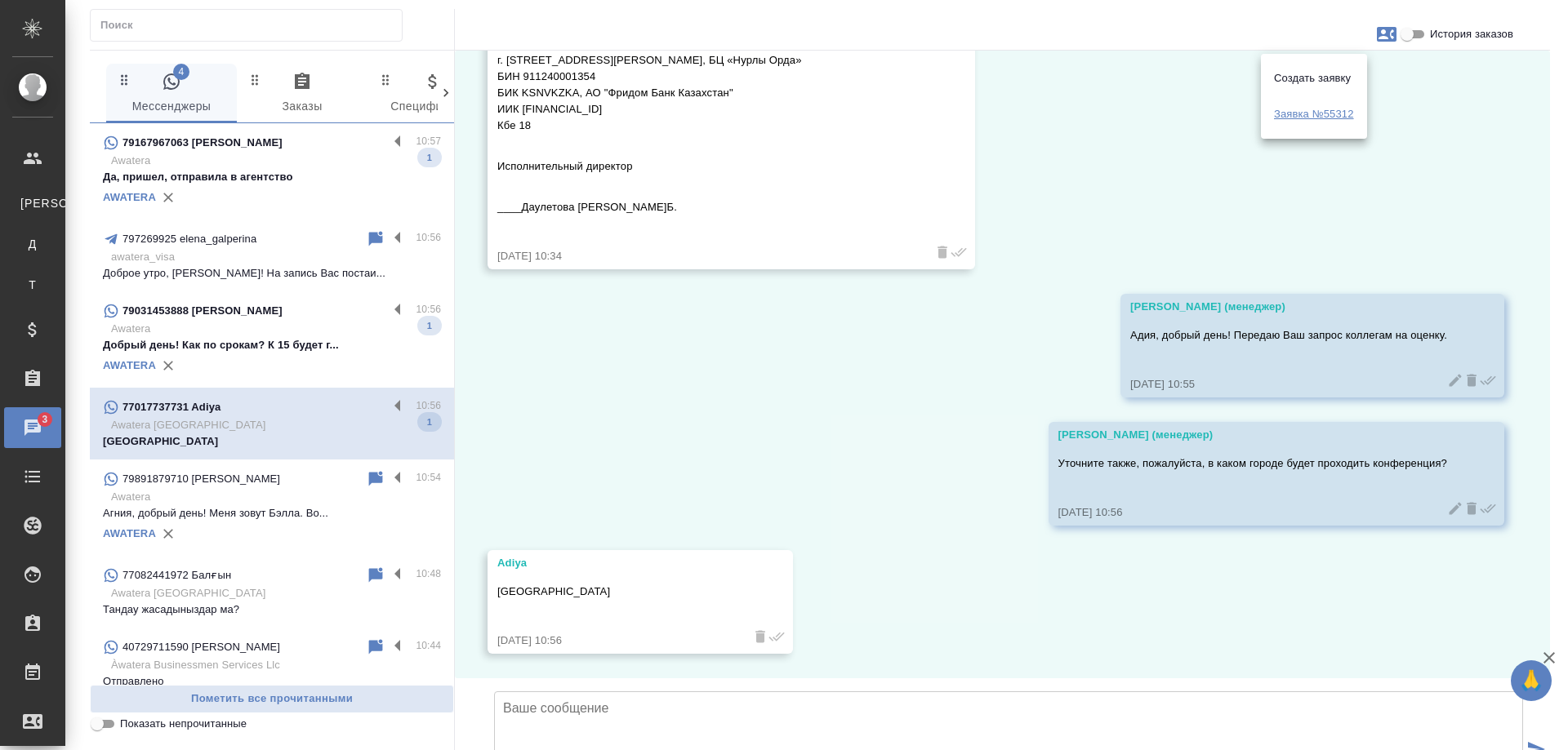
scroll to position [2175, 0]
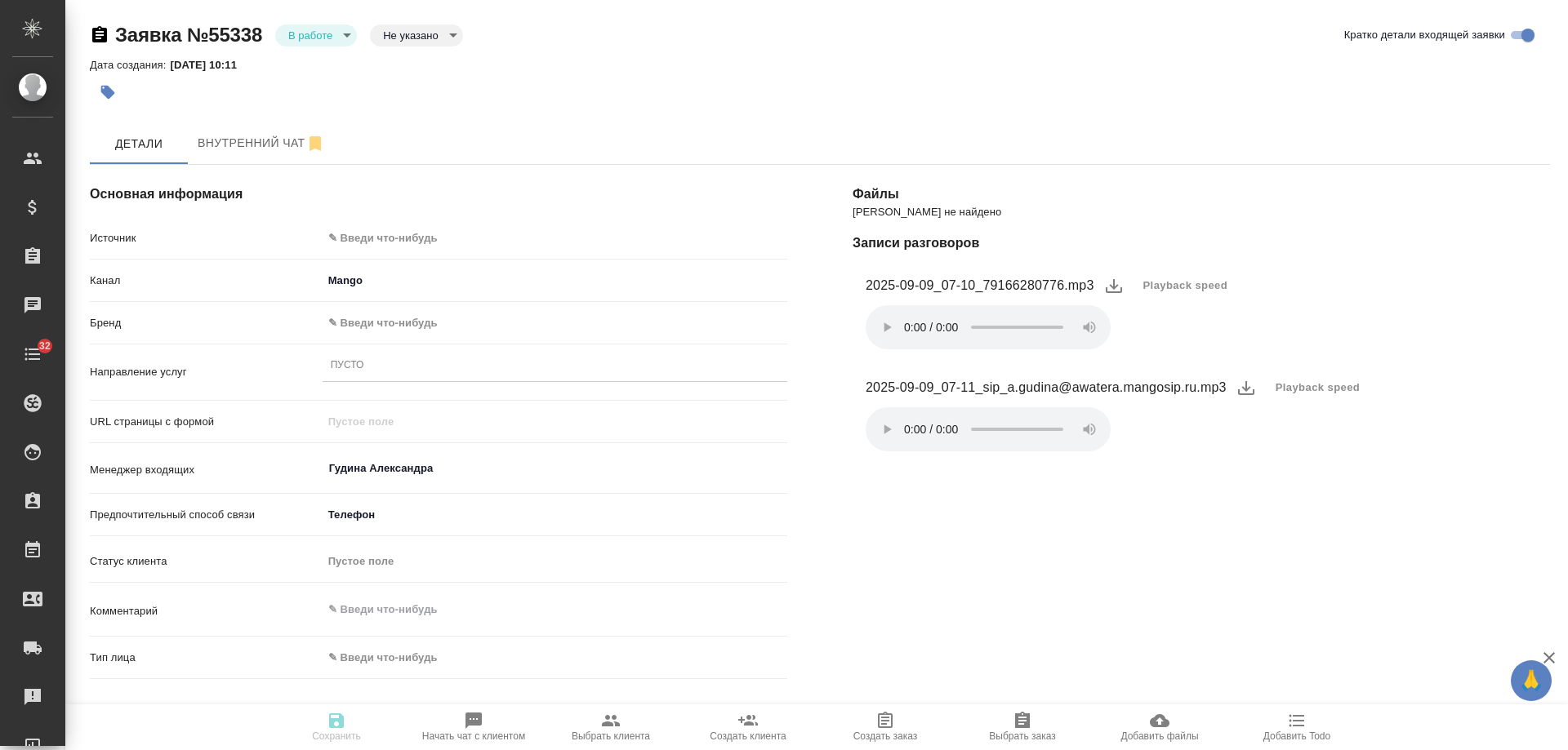
select select "RU"
click at [391, 227] on body "🙏 .cls-1 fill:#fff; AWATERA [PERSON_NAME] Спецификации Заказы Чаты 32 Todo Прое…" at bounding box center [784, 375] width 1568 height 750
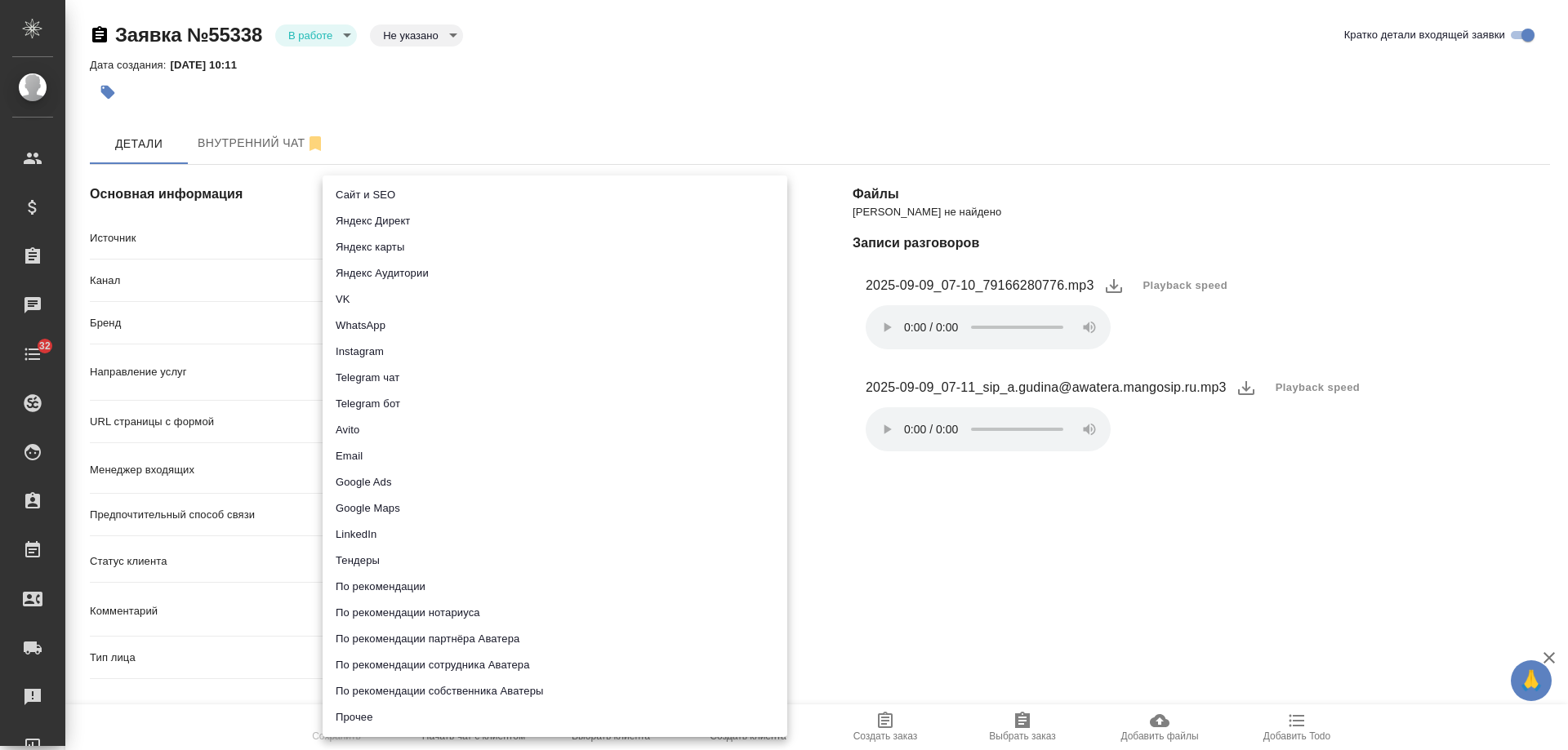
click at [391, 191] on li "Сайт и SEO" at bounding box center [554, 195] width 464 height 26
type input "seo"
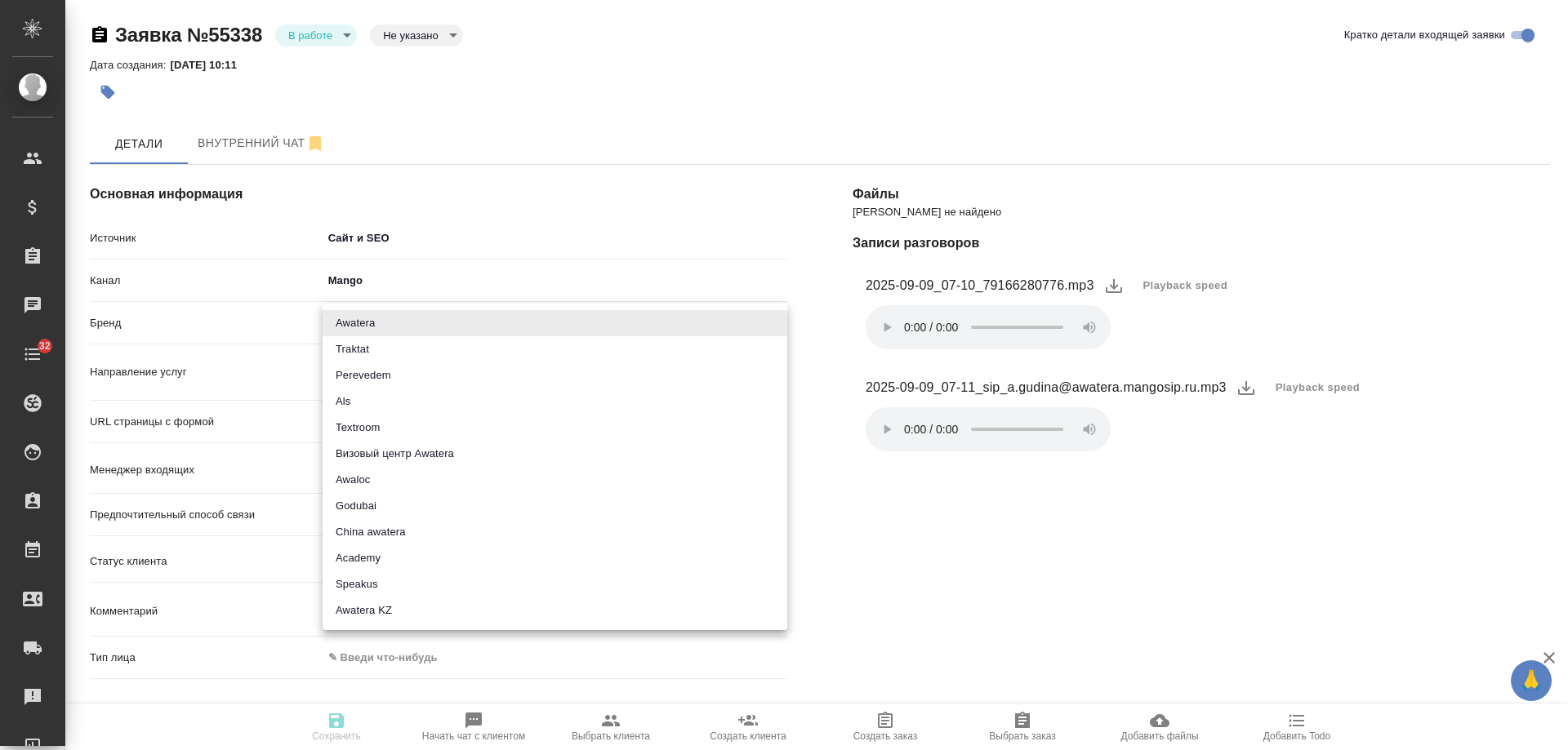
click at [374, 321] on body "🙏 .cls-1 fill:#fff; AWATERA Gudina Alexandra Клиенты Спецификации Заказы 0 Чаты…" at bounding box center [784, 375] width 1568 height 750
click at [379, 344] on li "Traktat" at bounding box center [554, 349] width 464 height 26
type input "traktat"
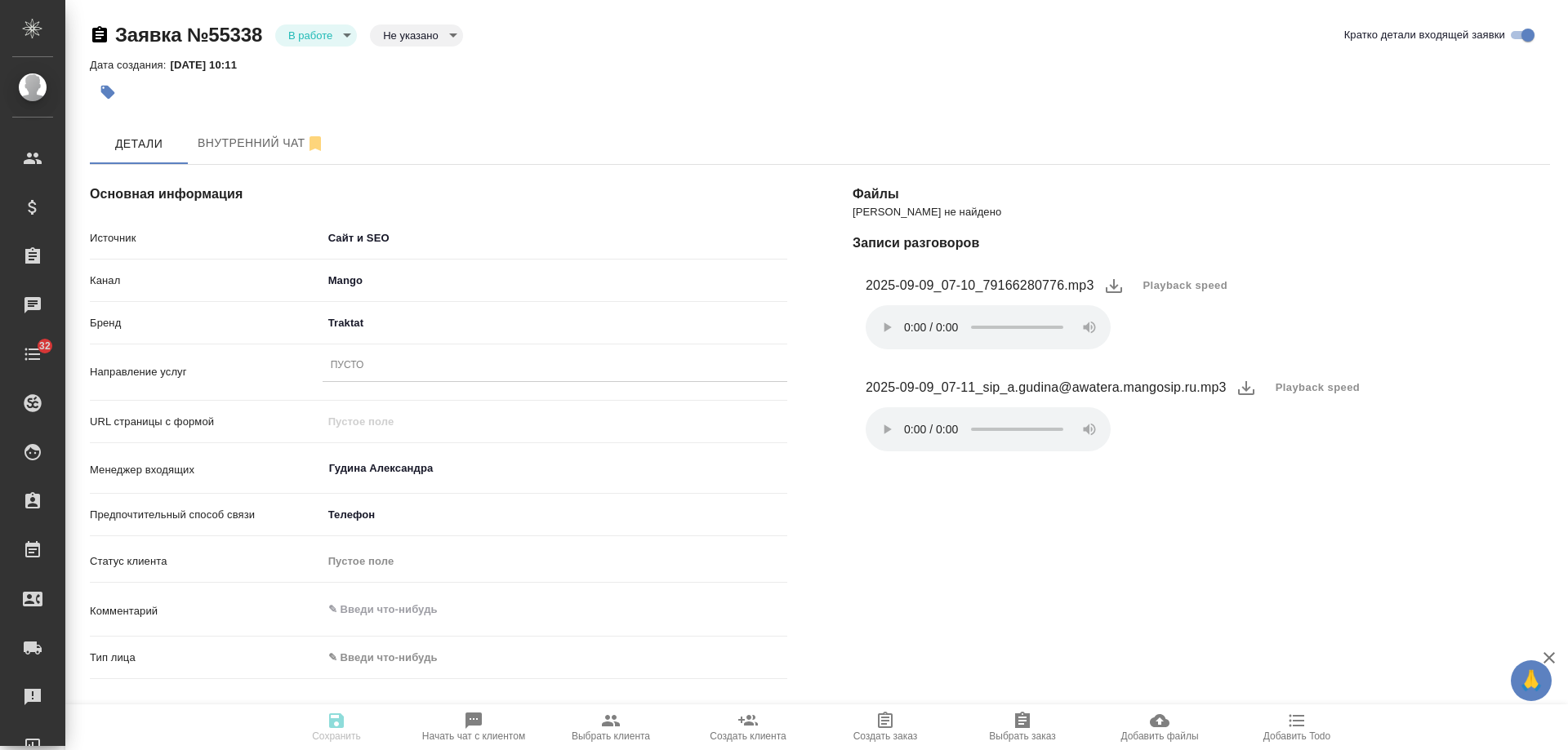
click at [375, 371] on div "Пусто" at bounding box center [554, 365] width 464 height 23
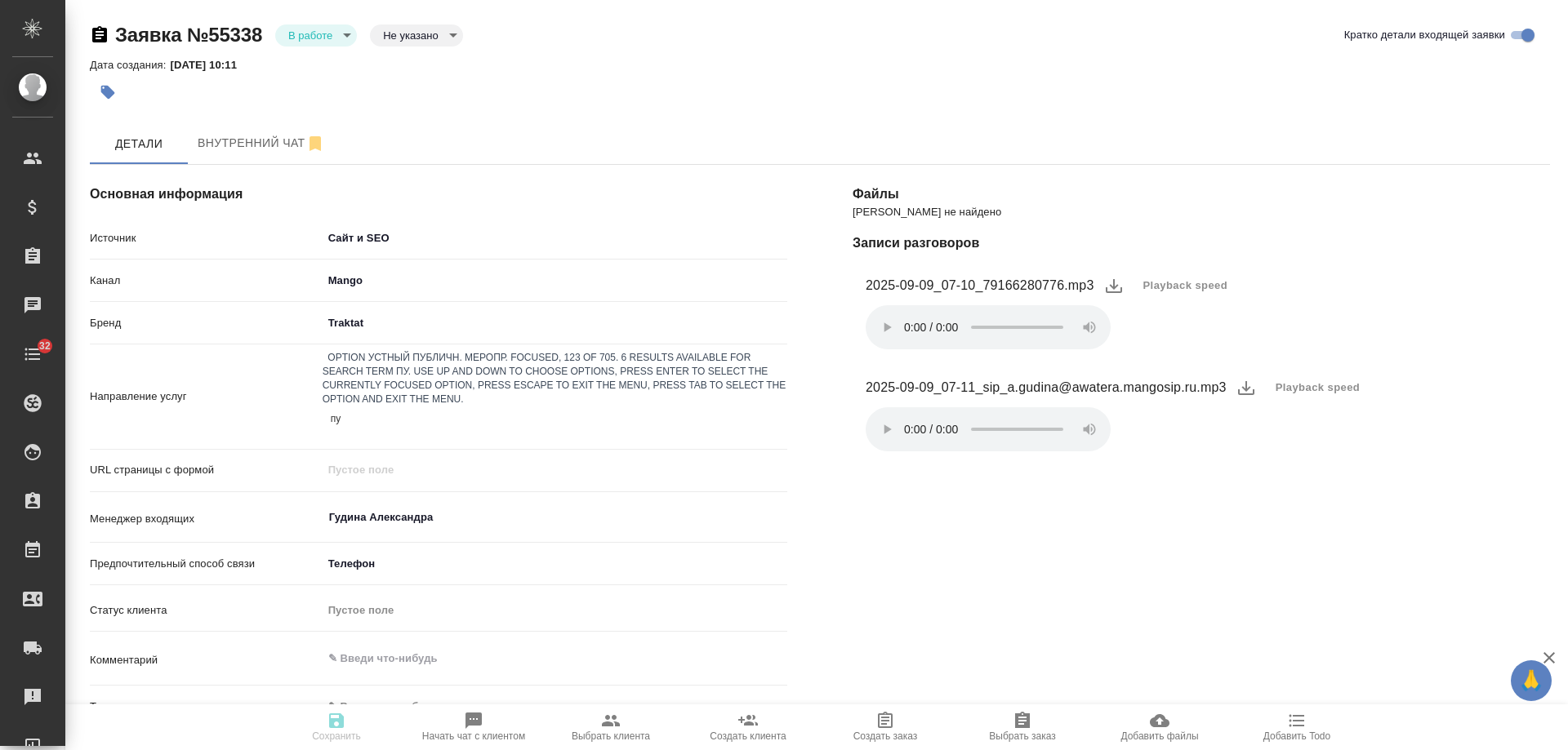
type input "пус"
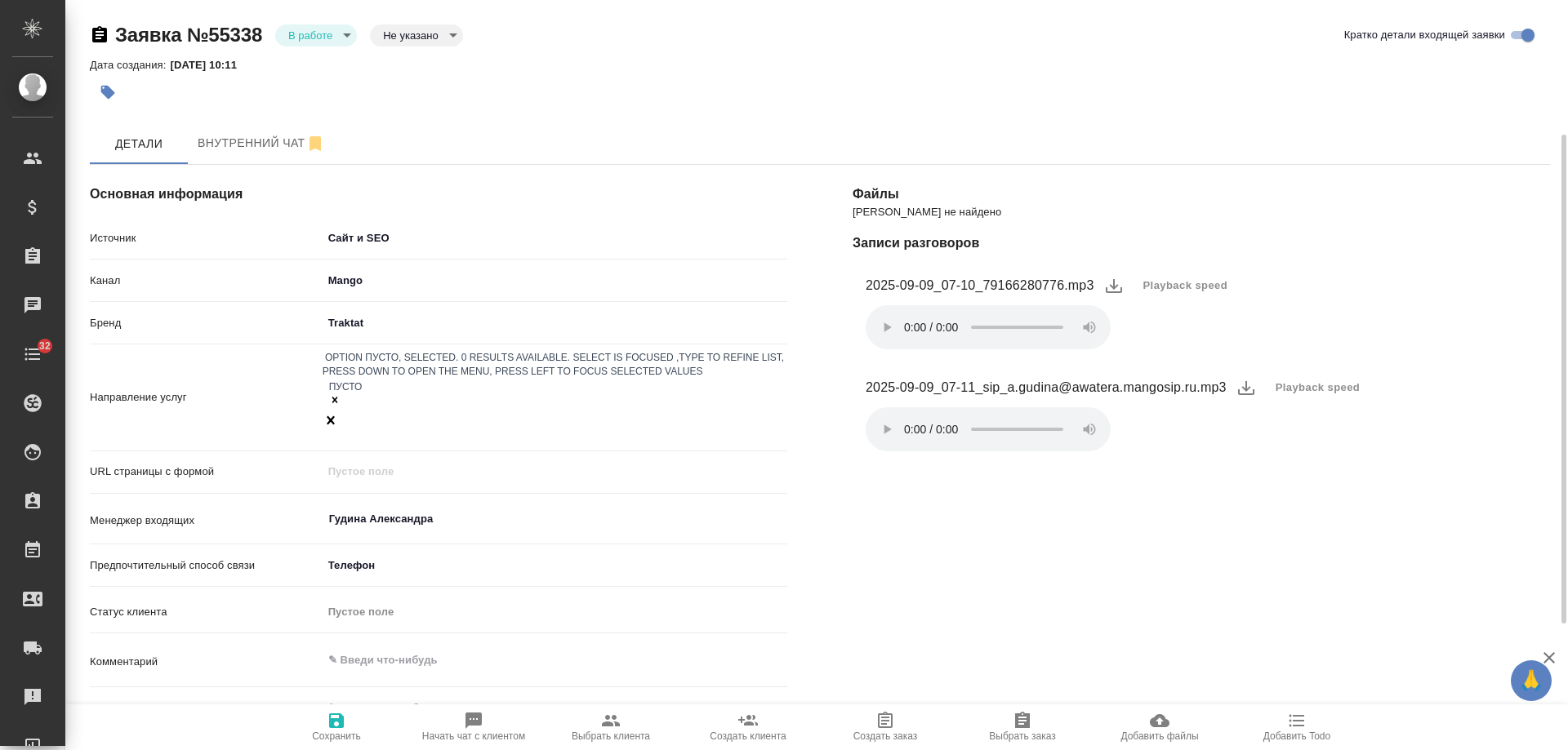
scroll to position [400, 0]
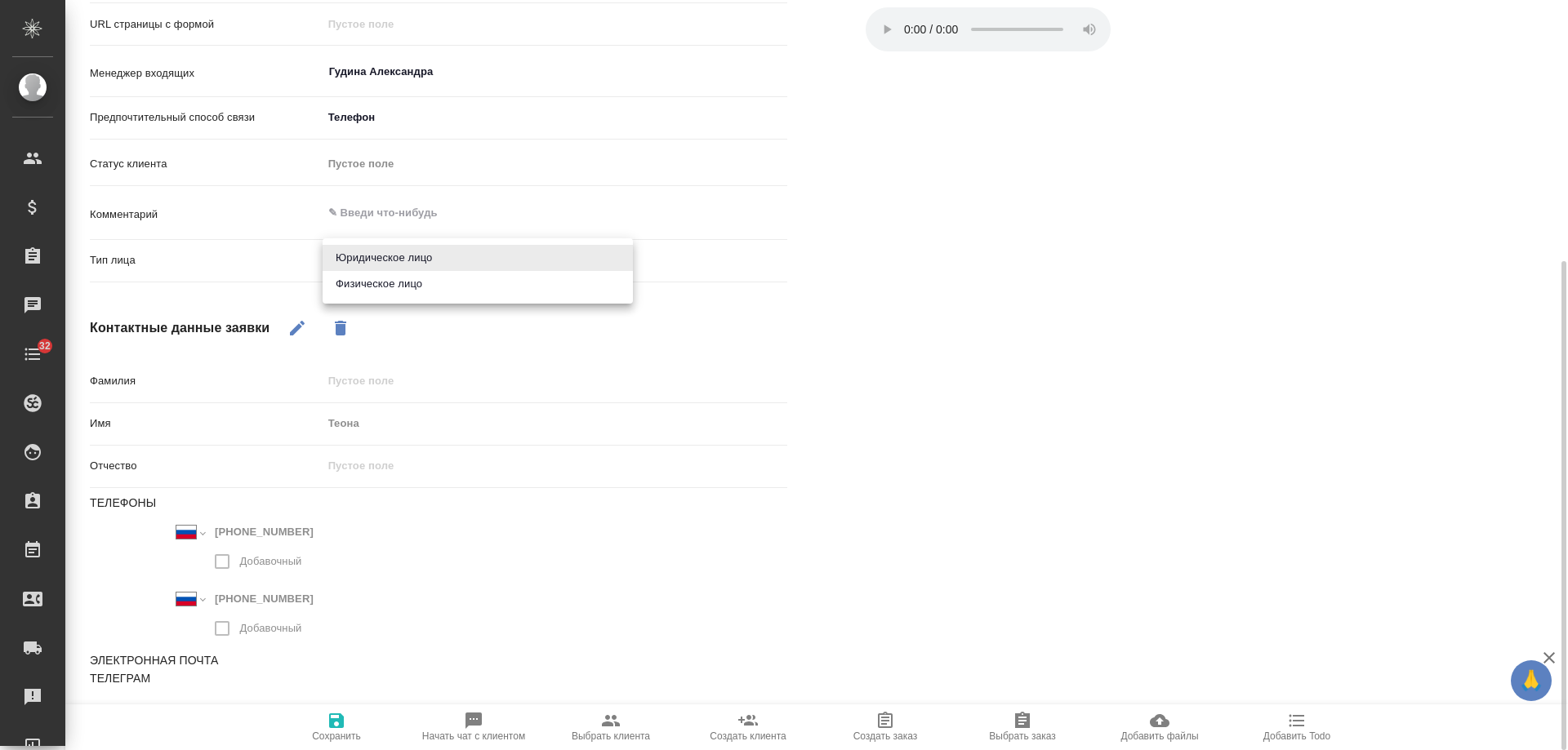
click at [402, 263] on body "🙏 .cls-1 fill:#fff; AWATERA Gudina Alexandra Клиенты Спецификации Заказы 0 Чаты…" at bounding box center [784, 375] width 1568 height 750
click at [405, 284] on li "Физическое лицо" at bounding box center [478, 284] width 310 height 26
type input "private"
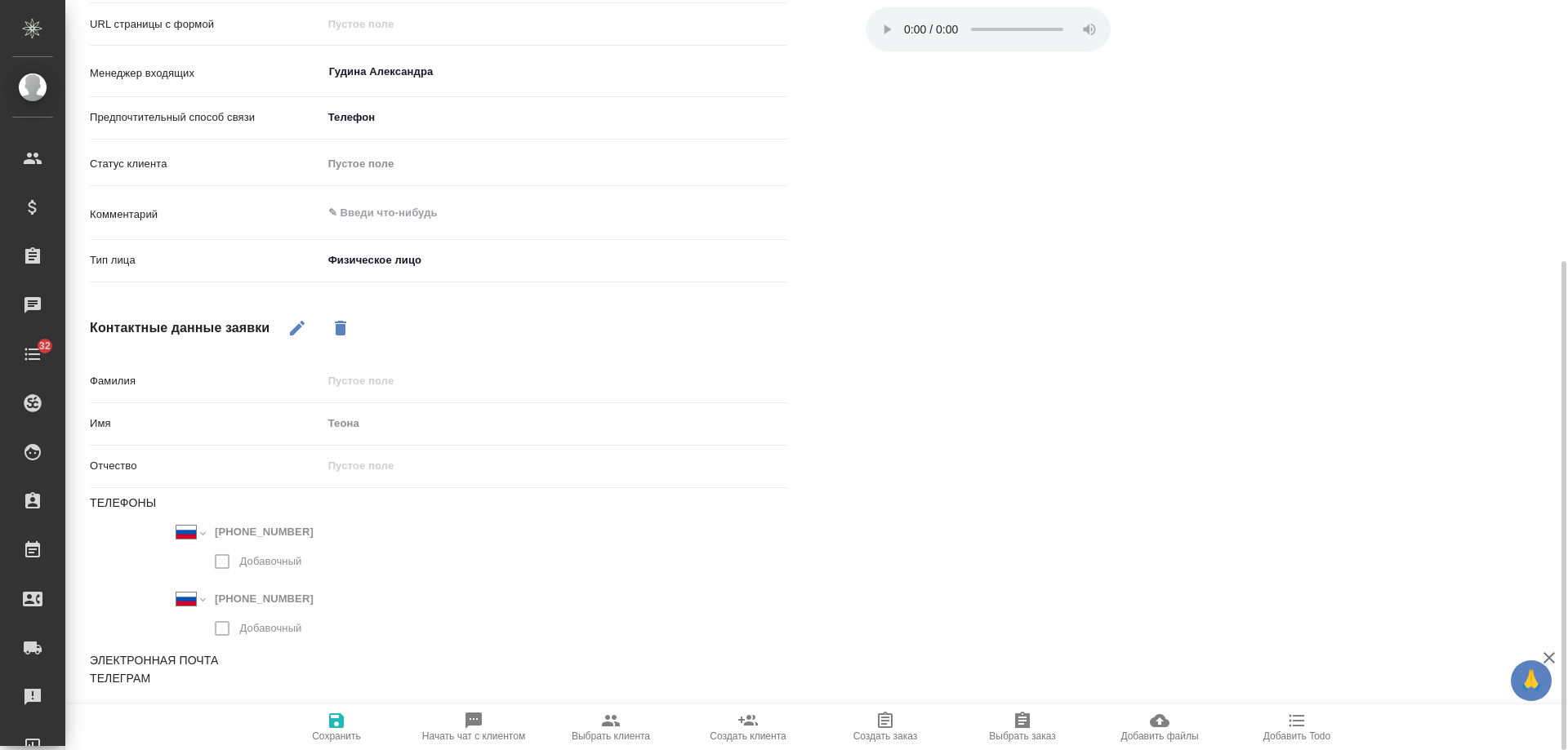
click at [341, 726] on icon "button" at bounding box center [336, 721] width 15 height 15
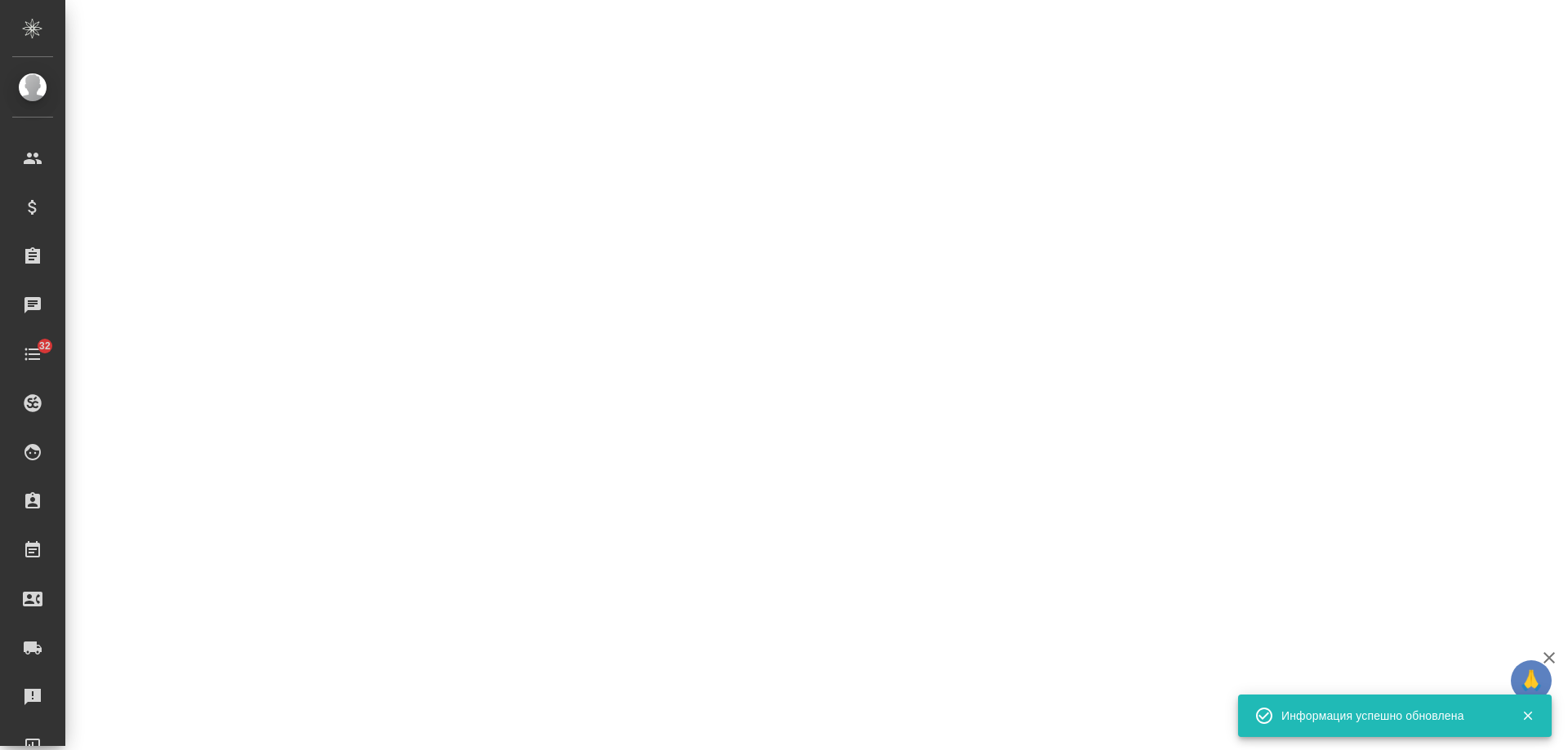
select select "RU"
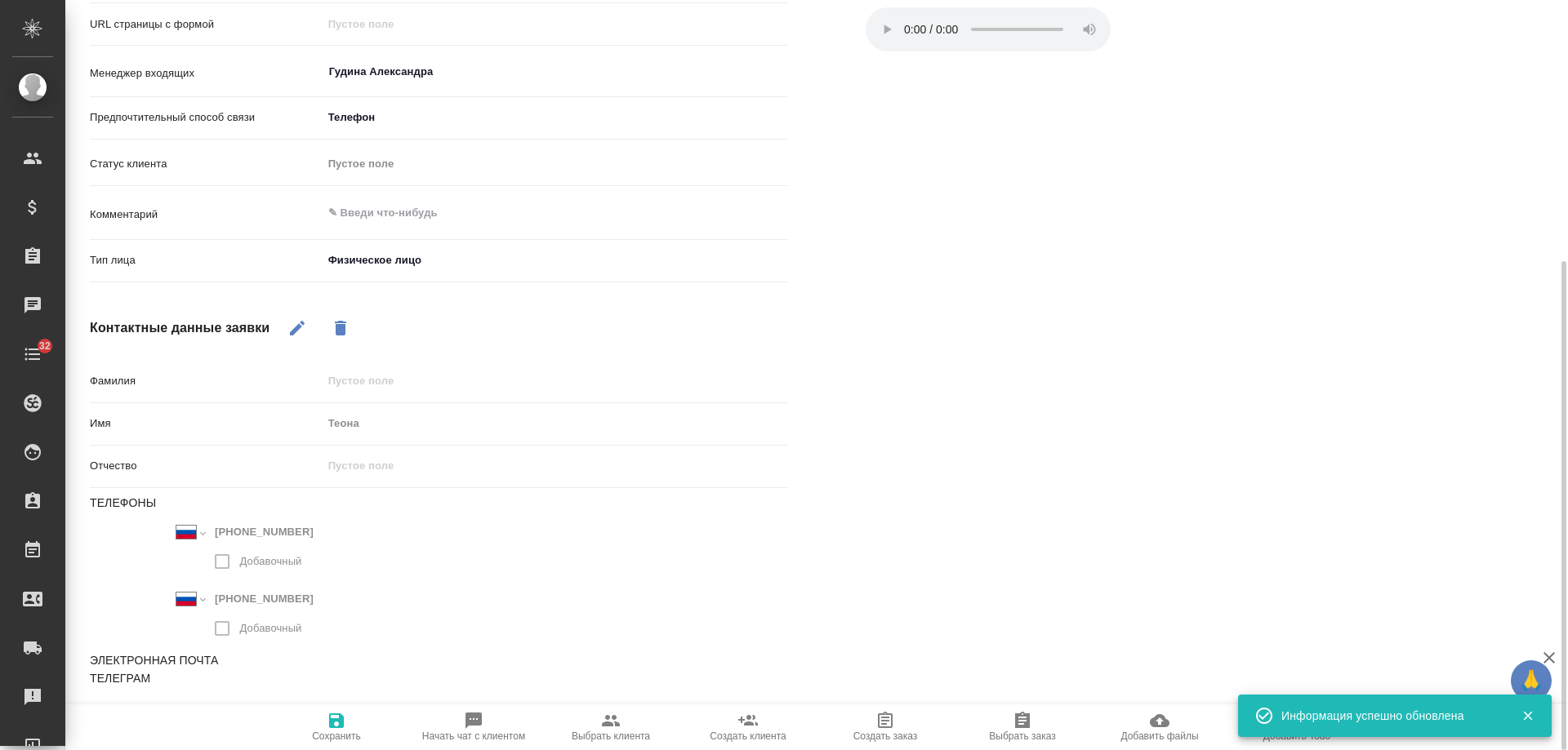
type textarea "x"
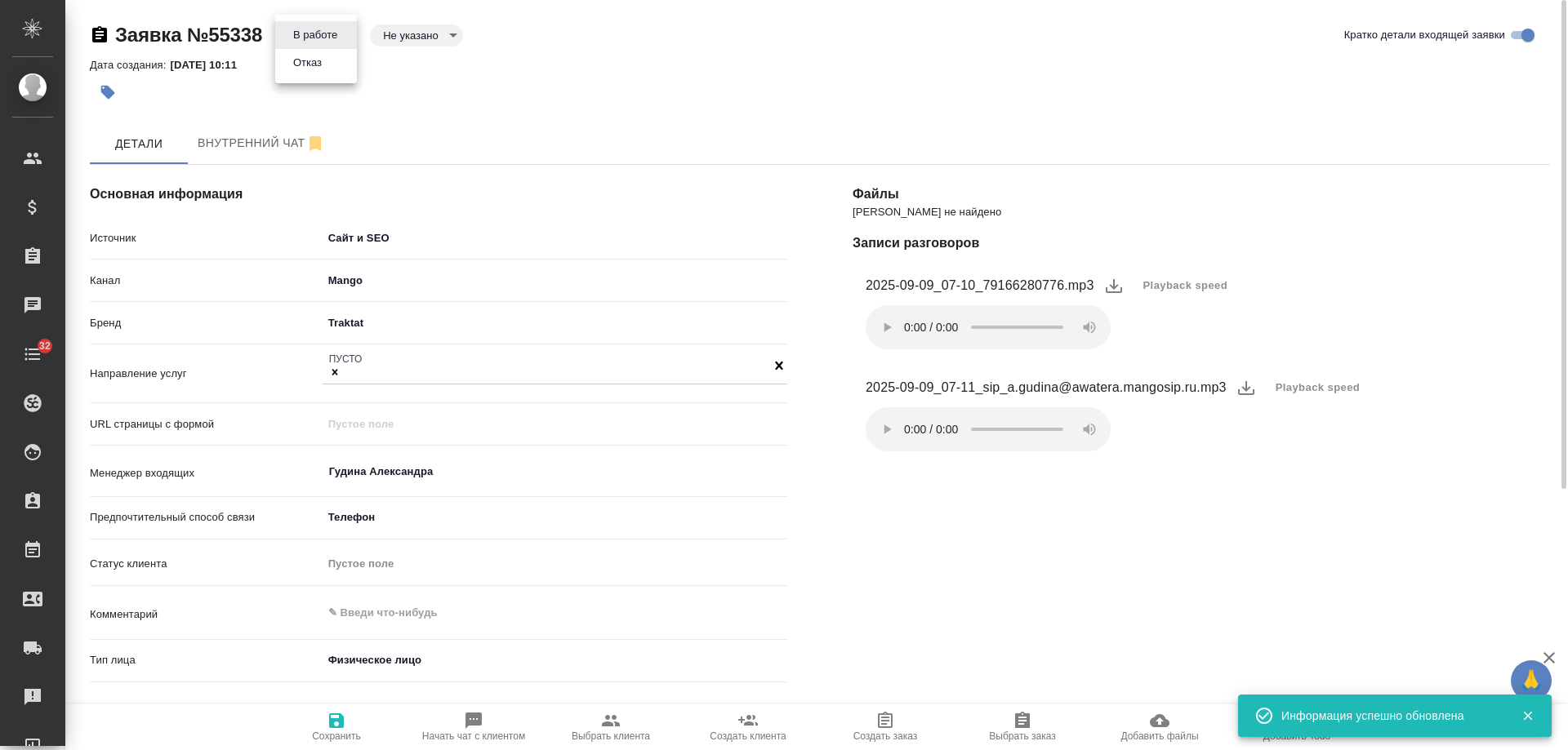
click at [339, 28] on body "🙏 .cls-1 fill:#fff; AWATERA Gudina Alexandra Клиенты Спецификации Заказы 0 Чаты…" at bounding box center [784, 375] width 1568 height 750
click at [324, 65] on button "Отказ" at bounding box center [307, 63] width 38 height 18
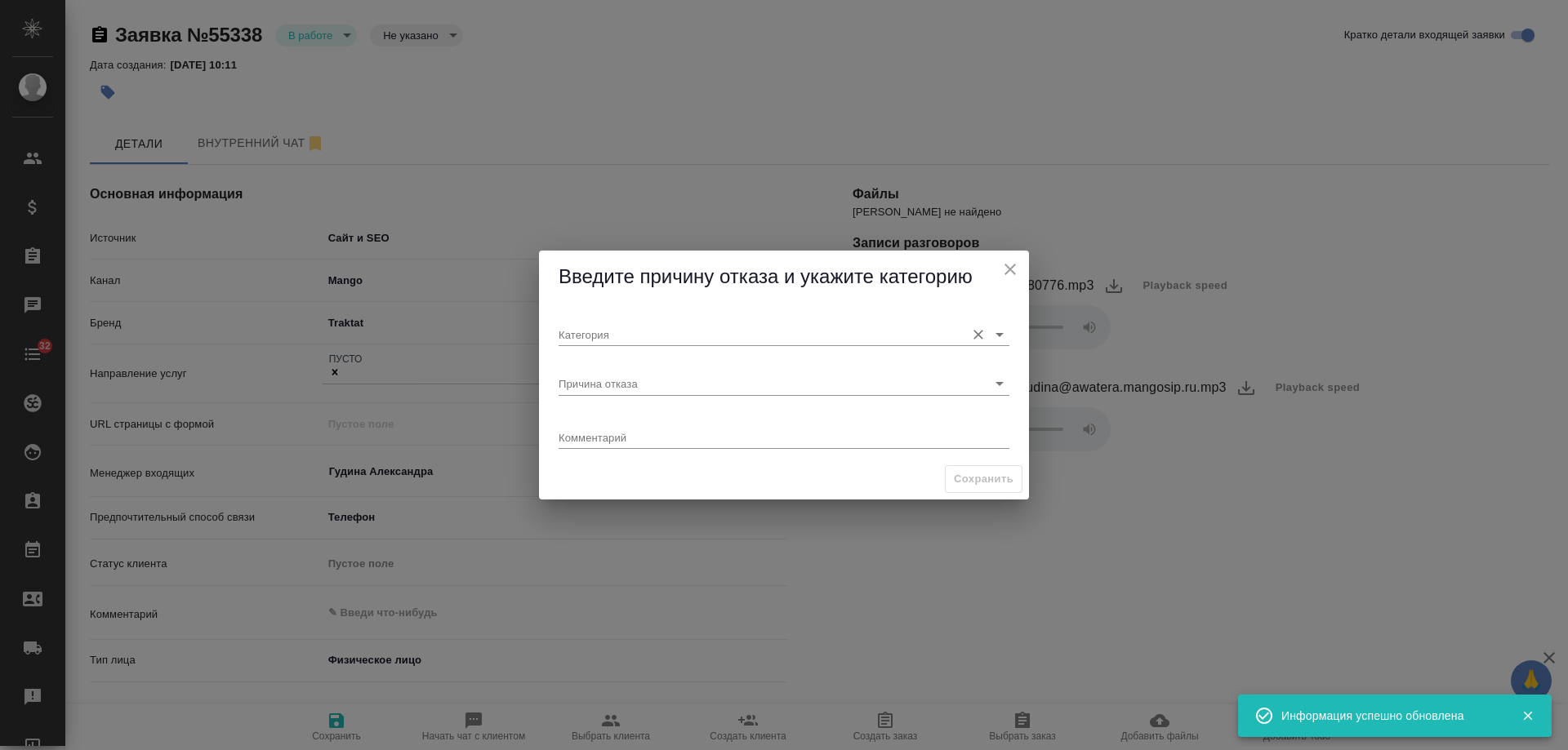
click at [635, 344] on input "Категория" at bounding box center [758, 334] width 399 height 22
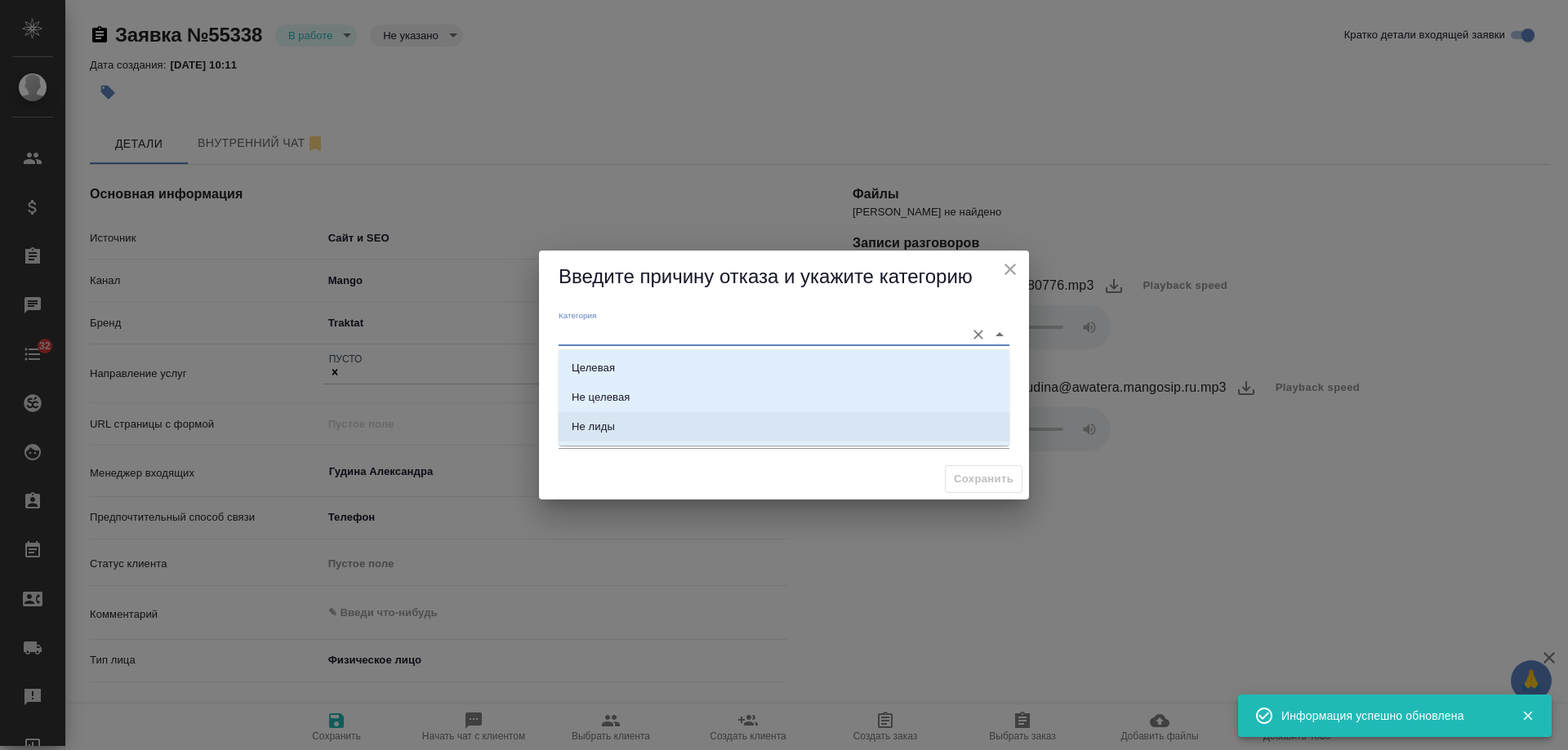
click at [625, 425] on li "Не лиды" at bounding box center [784, 426] width 451 height 29
type input "Не лиды"
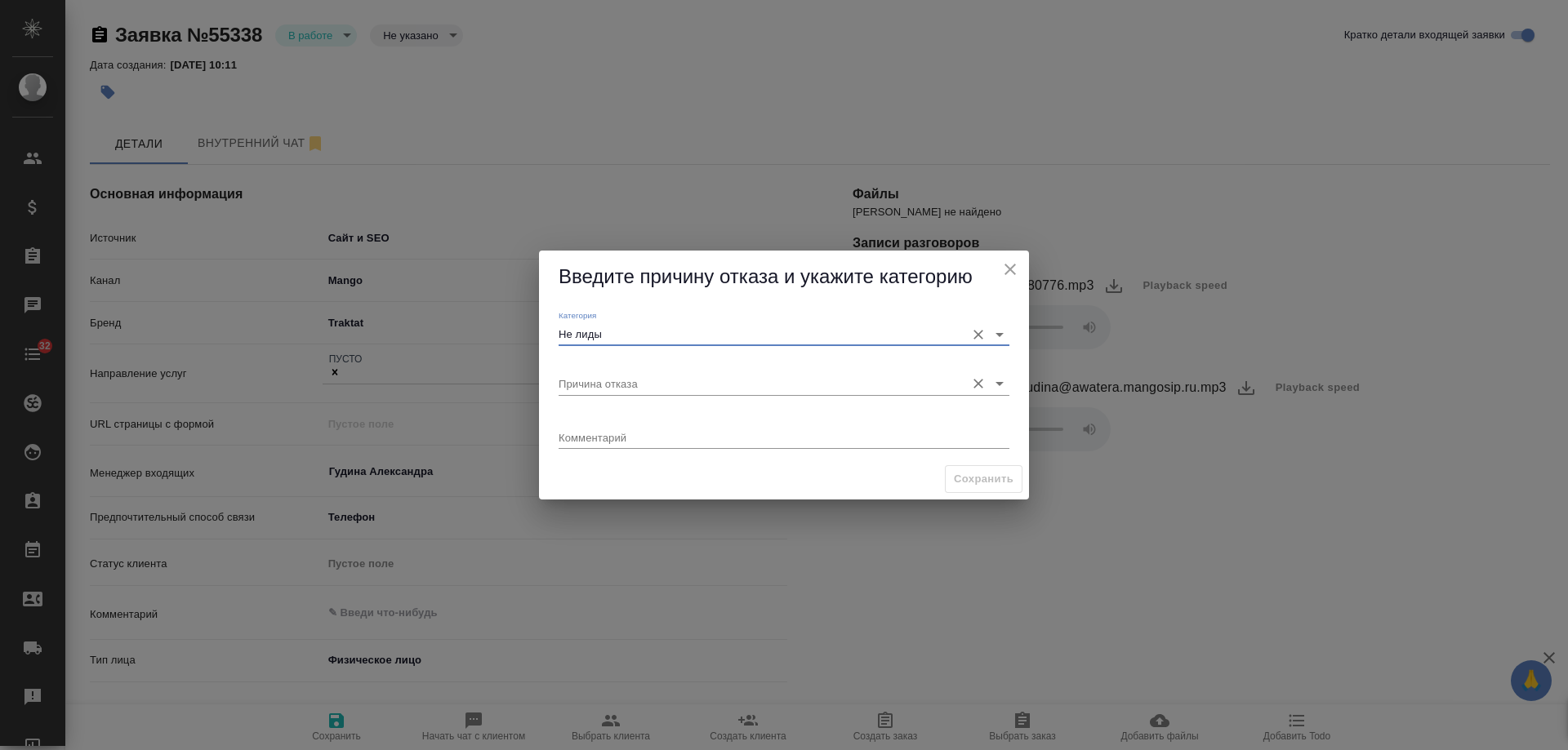
click at [633, 388] on input "Причина отказа" at bounding box center [758, 384] width 399 height 22
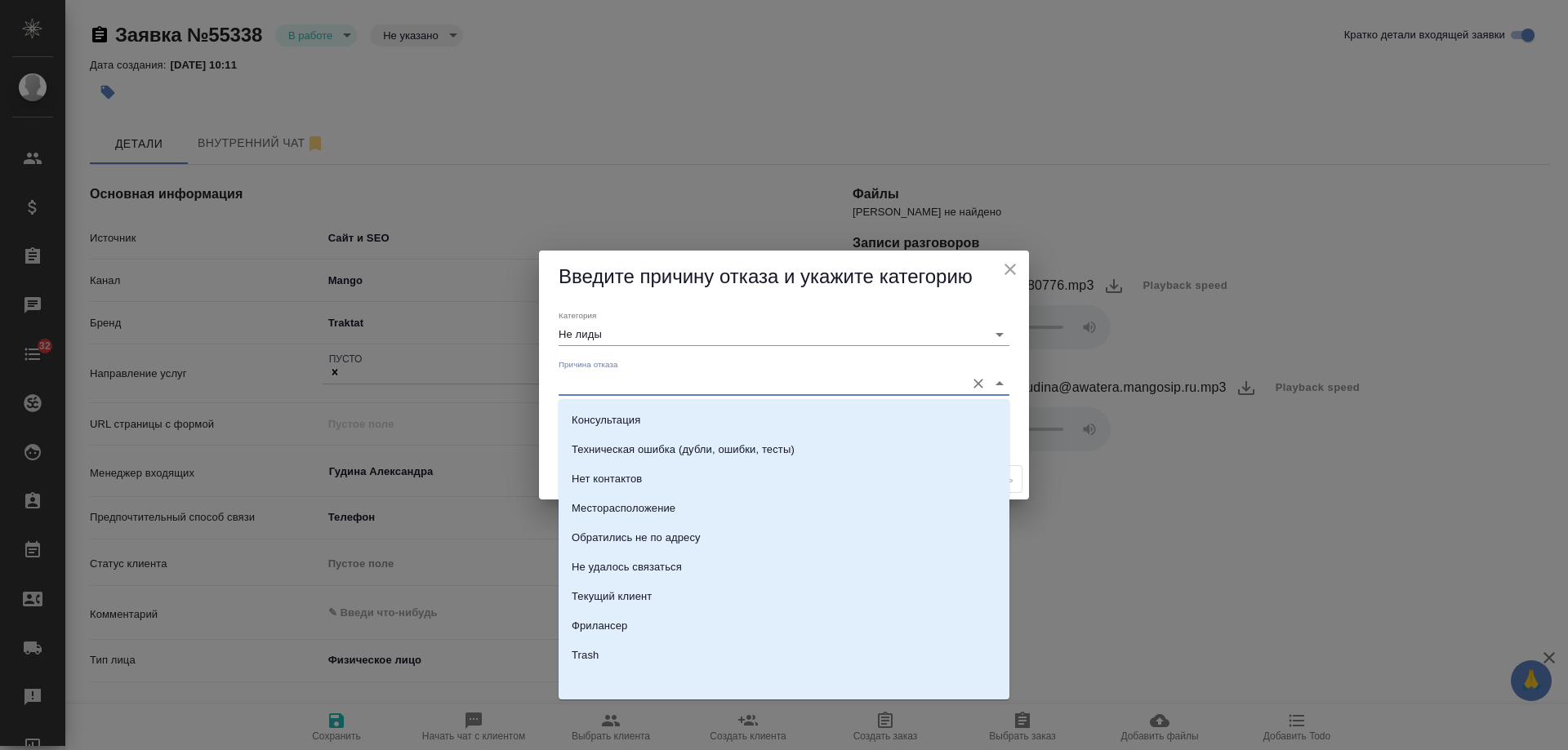
scroll to position [233, 0]
click at [644, 601] on div "Текущий клиент" at bounding box center [612, 595] width 80 height 16
type input "Текущий клиент"
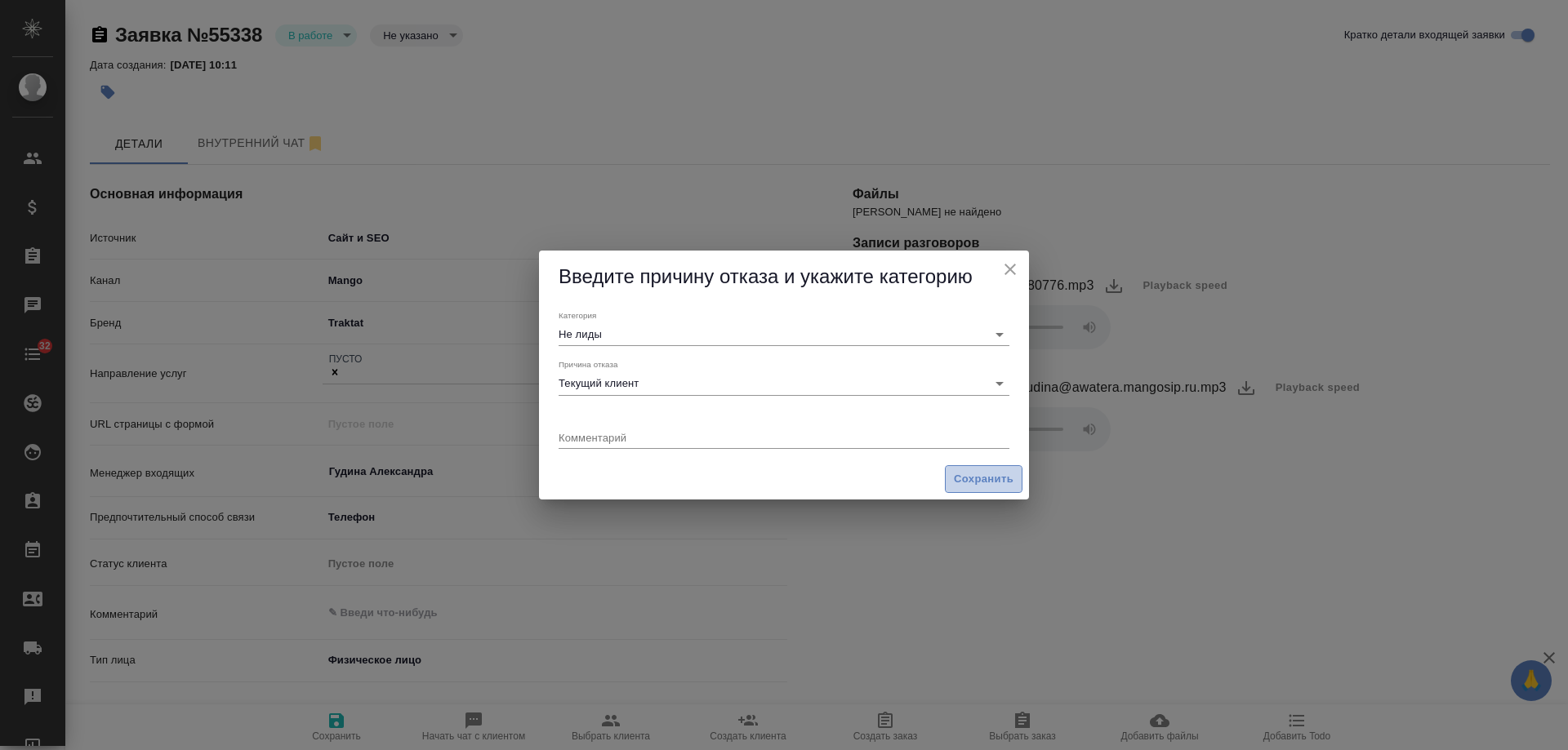
click at [991, 484] on span "Сохранить" at bounding box center [984, 480] width 60 height 19
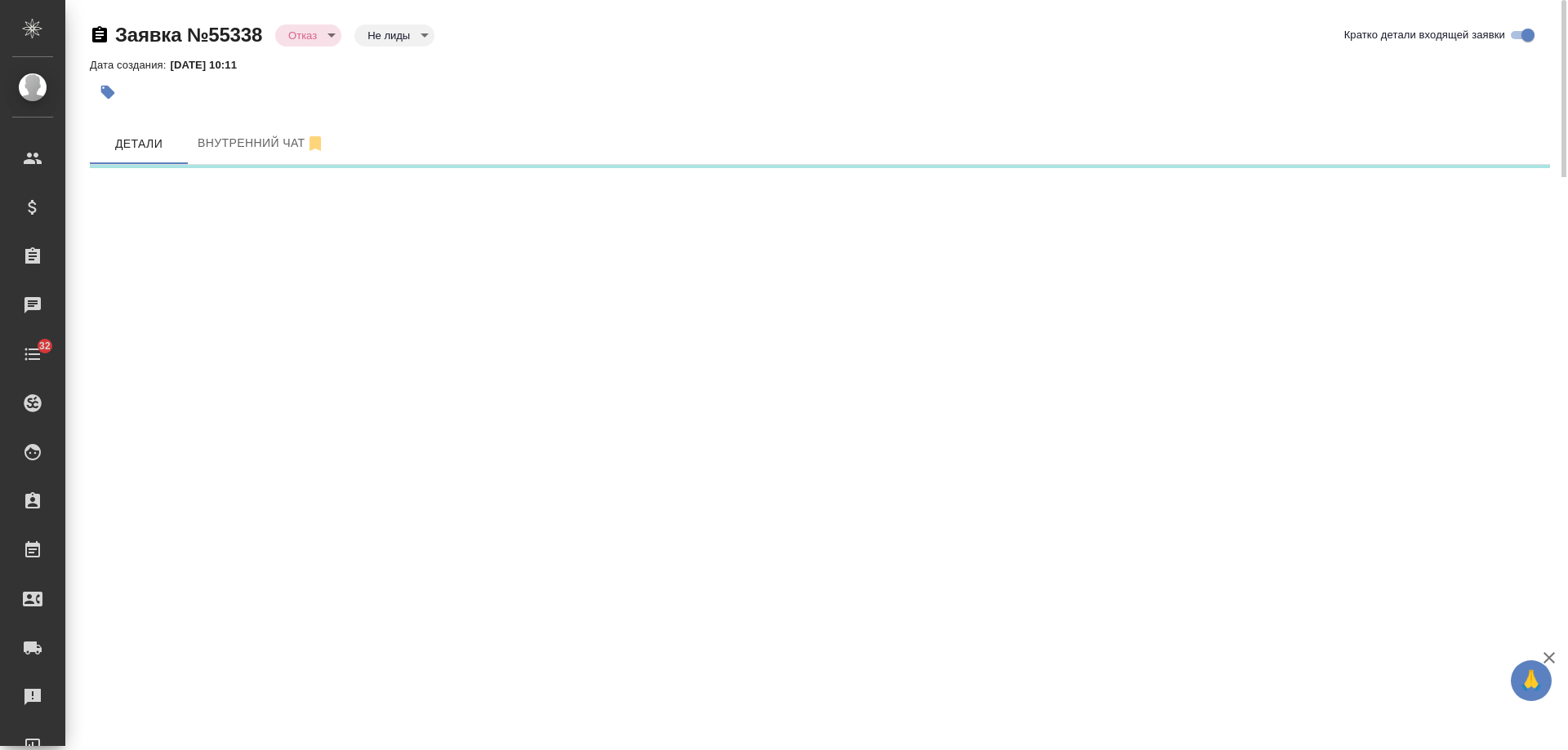
select select "RU"
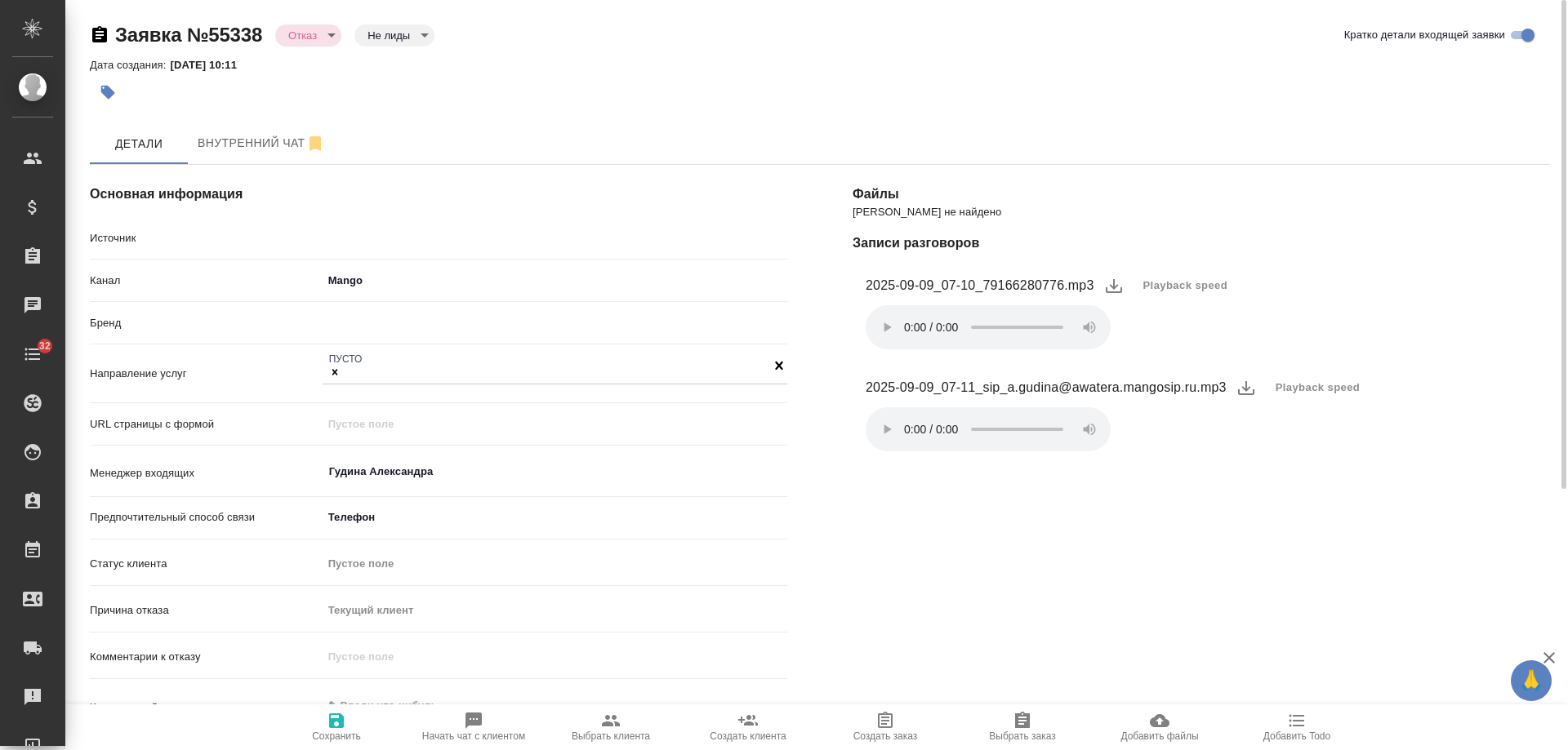
type textarea "x"
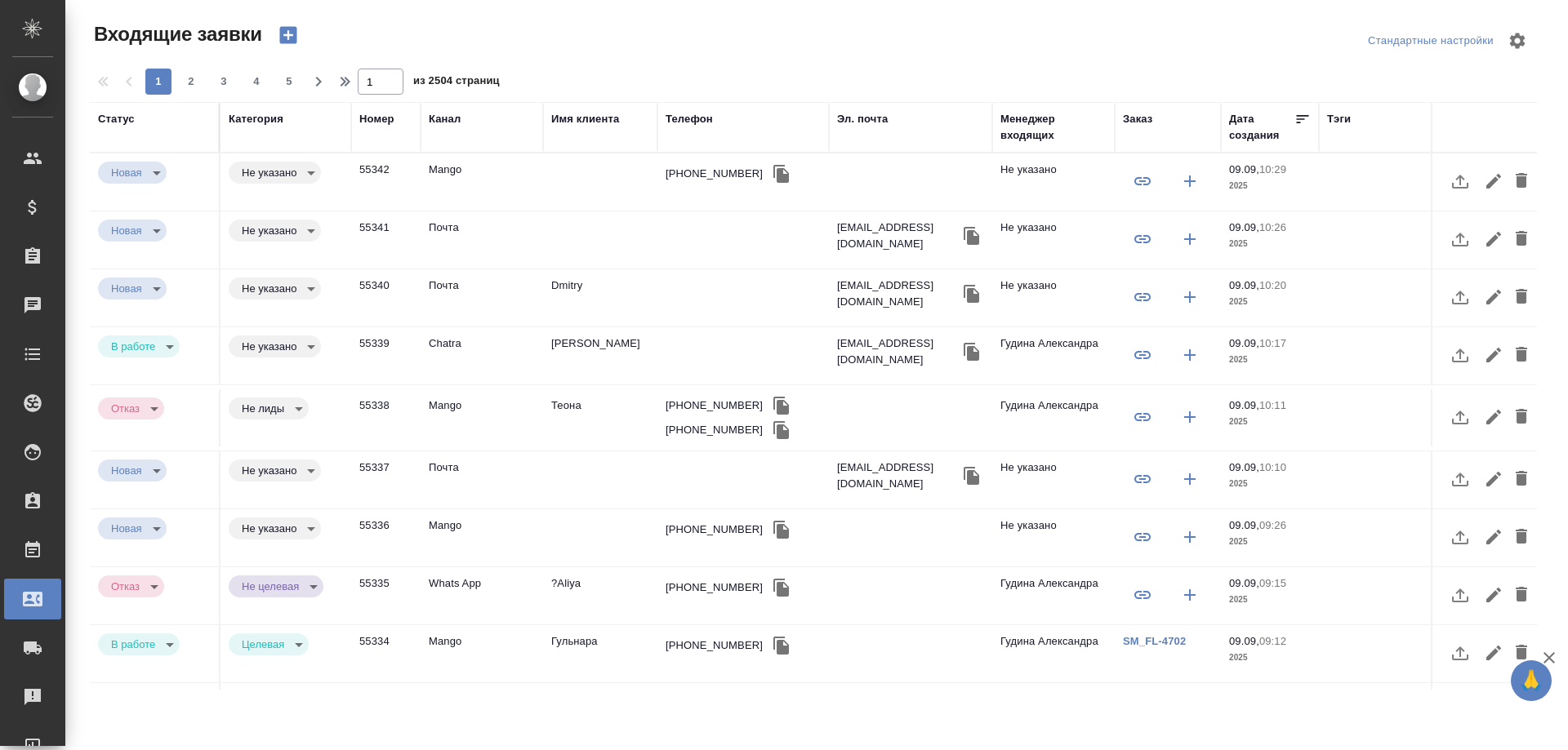
select select "RU"
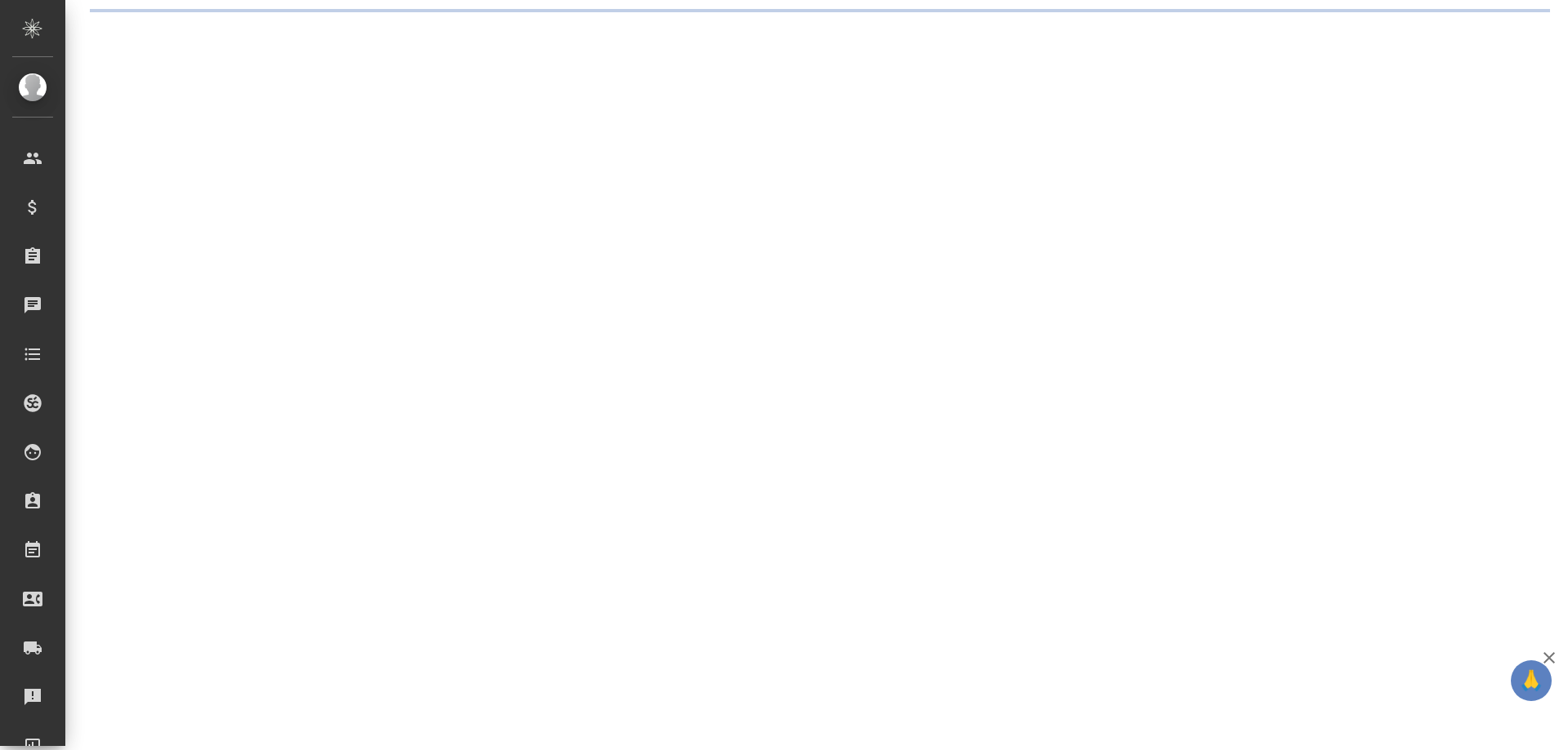
select select "RU"
select select "KZ"
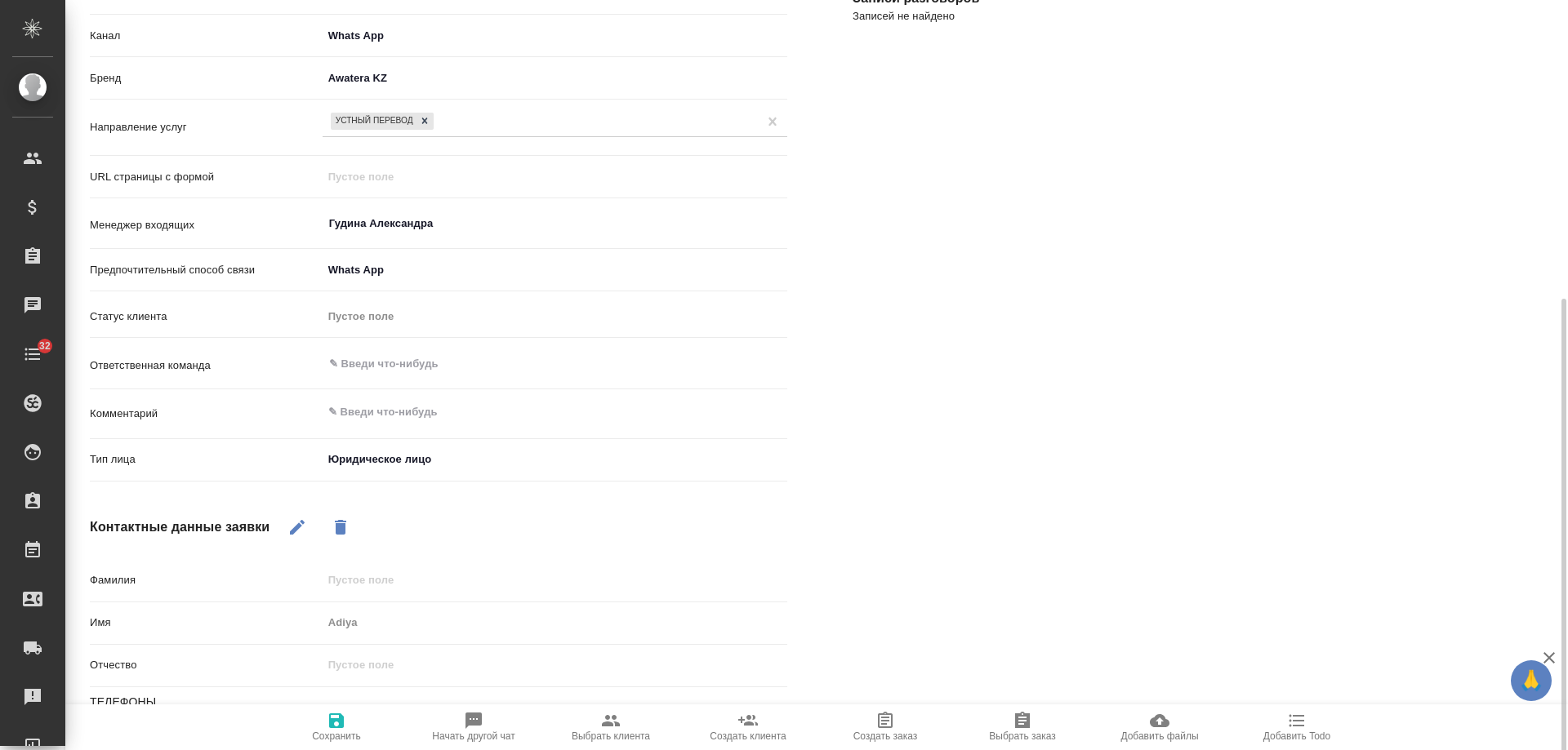
scroll to position [327, 0]
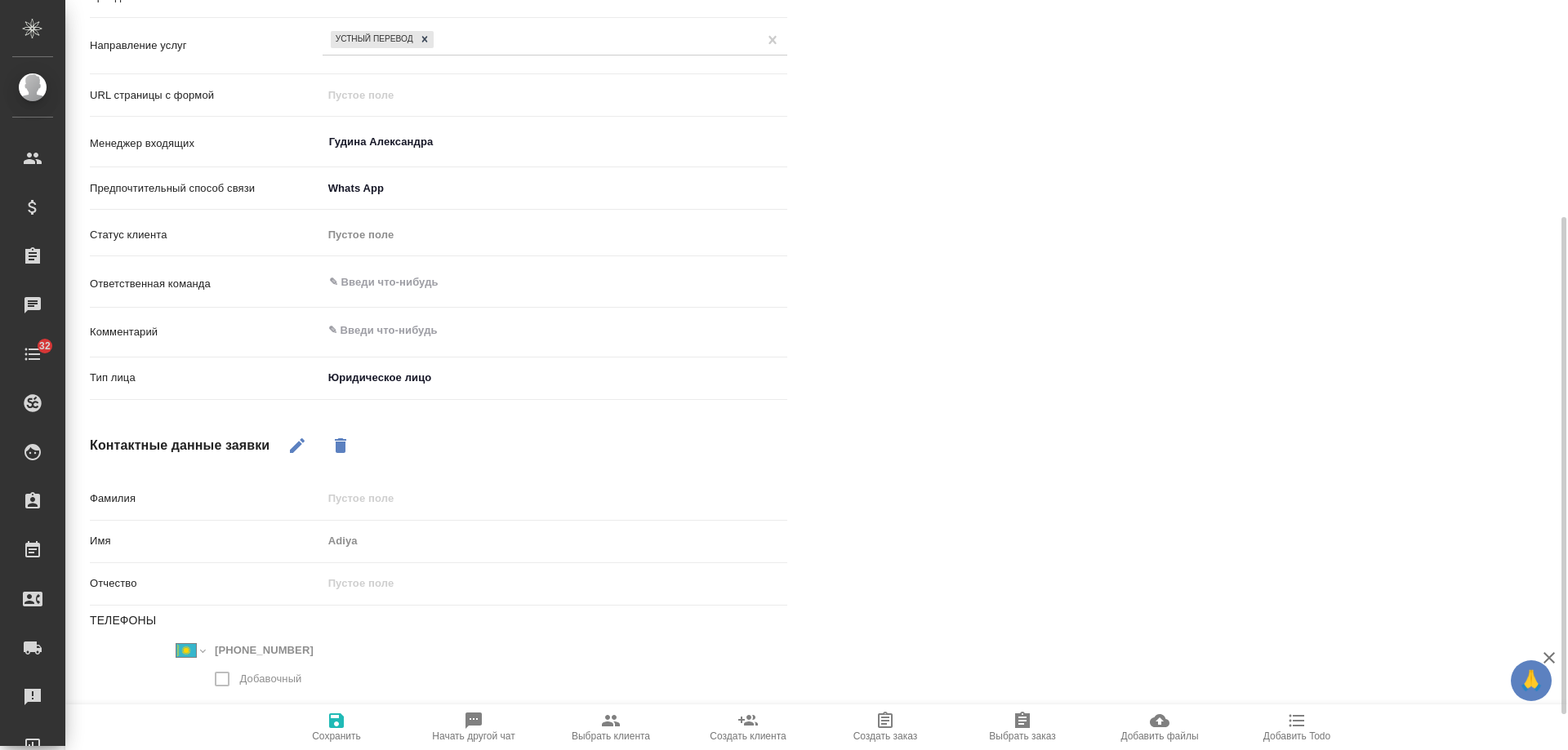
type textarea "x"
click at [343, 717] on icon "button" at bounding box center [336, 721] width 15 height 15
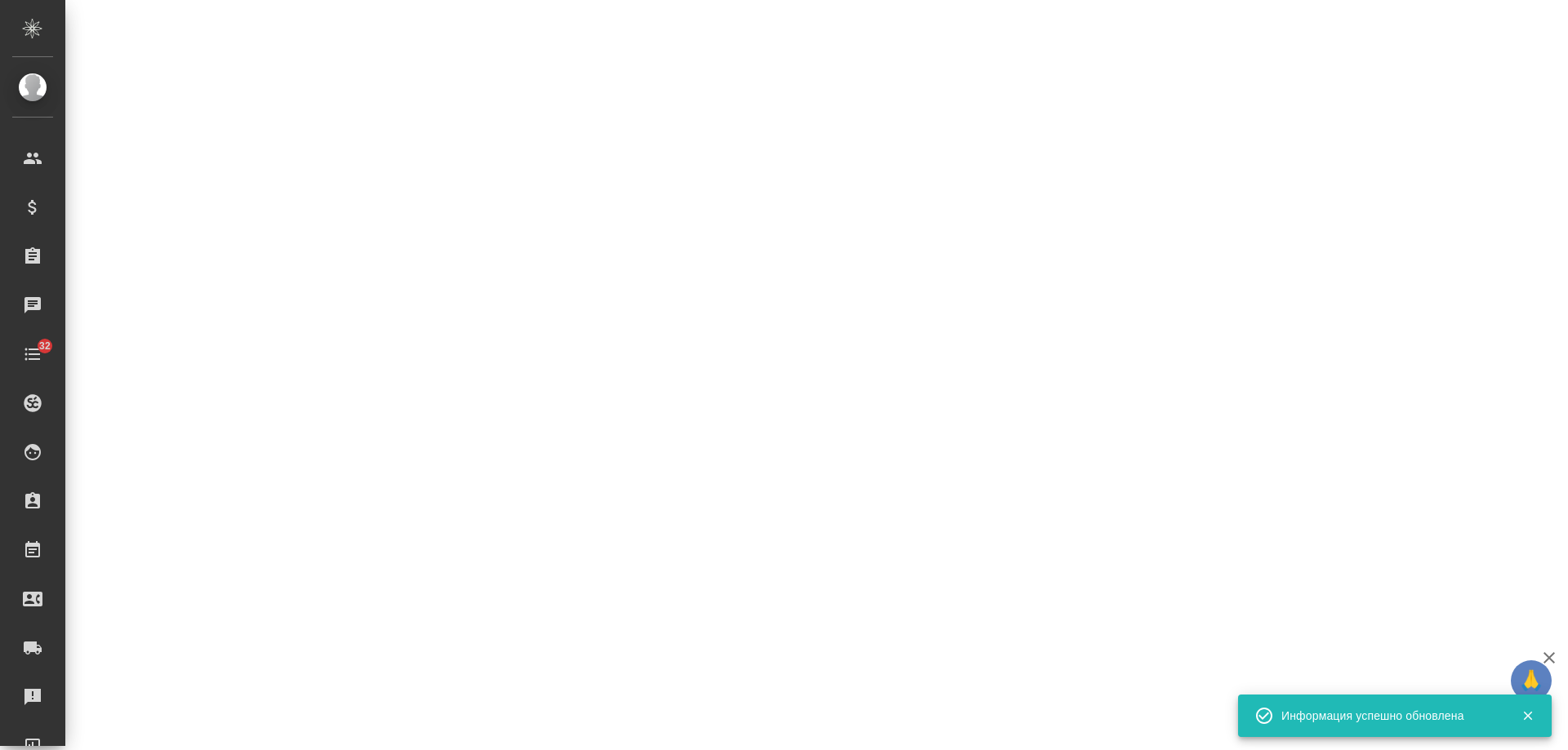
select select "RU"
select select "KZ"
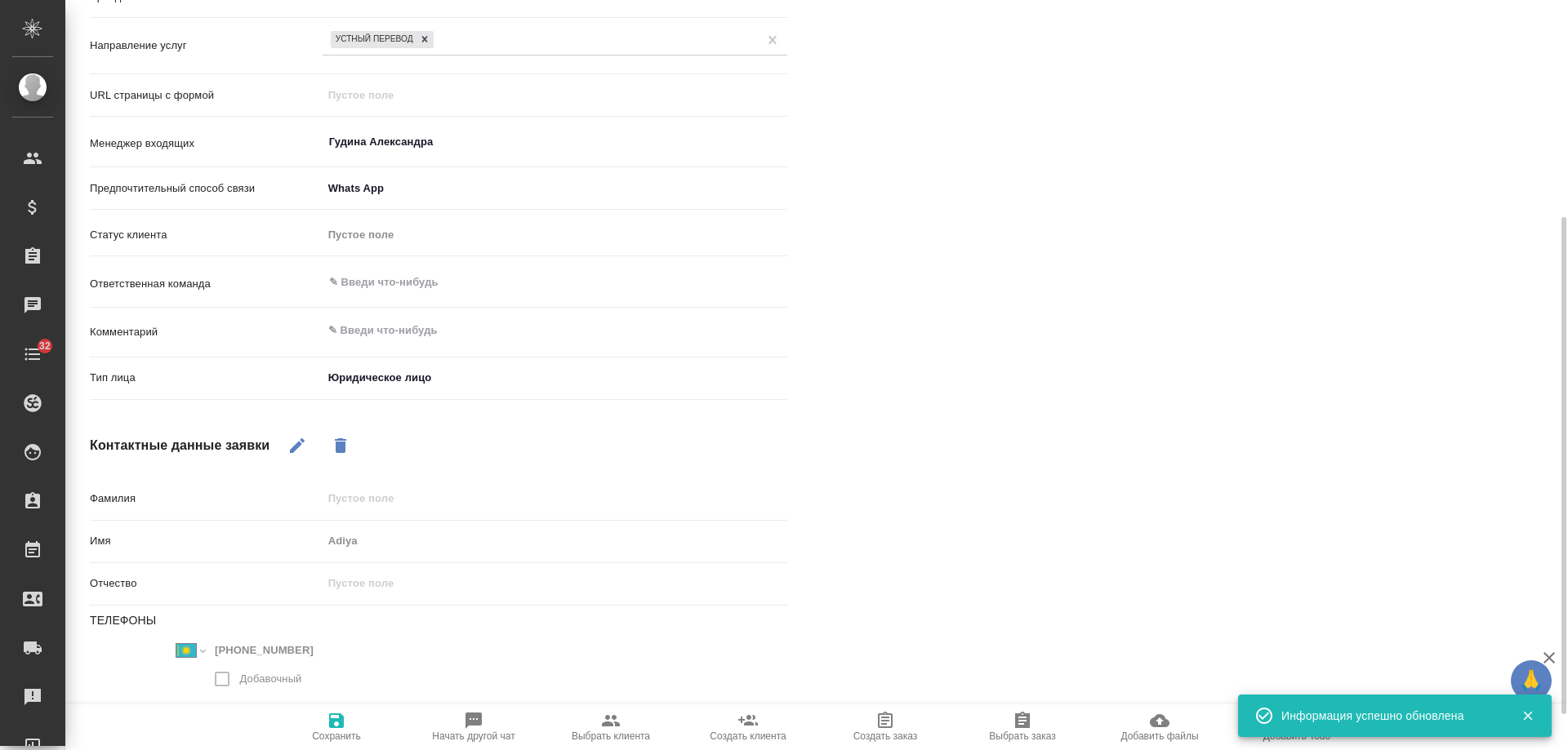
type textarea "x"
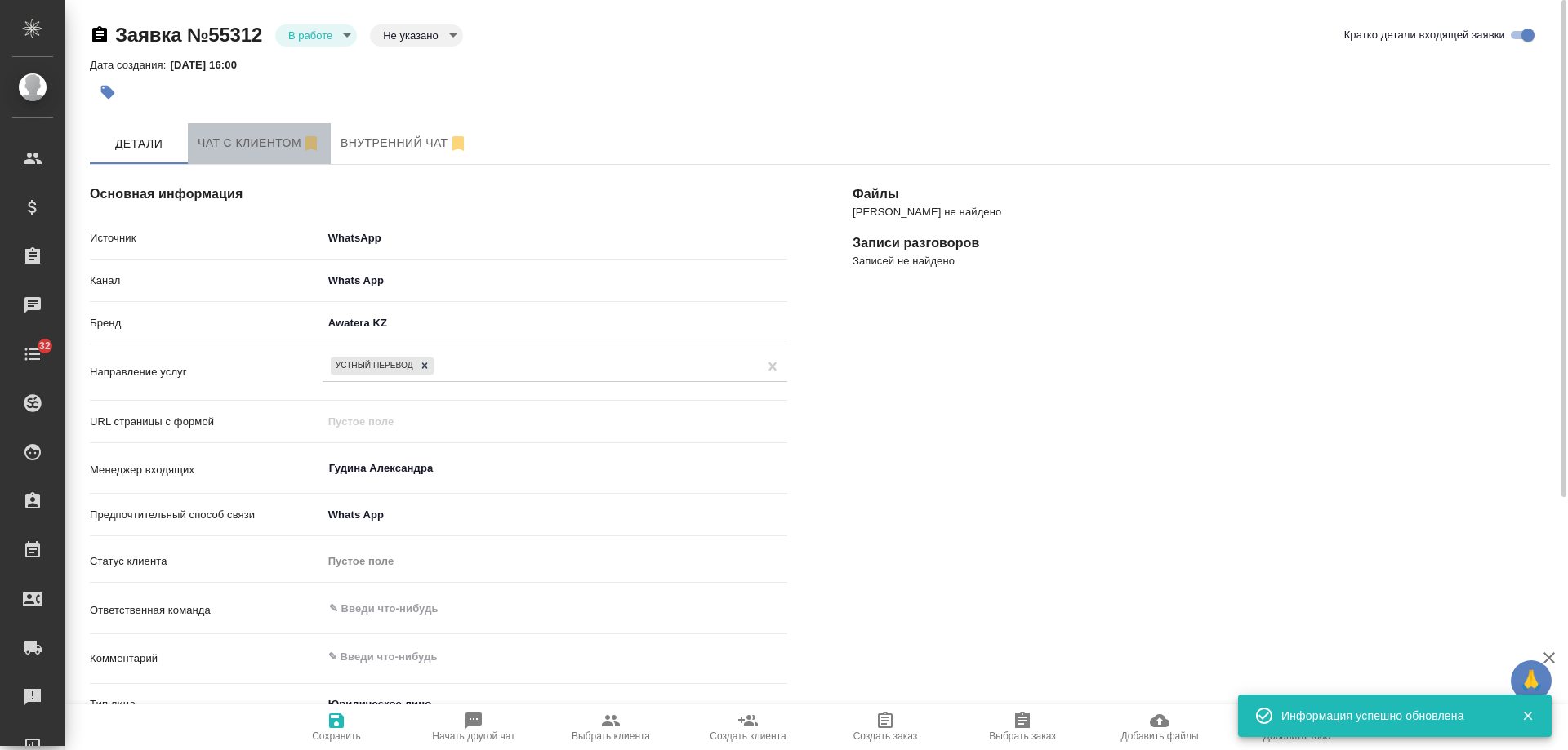
click at [262, 135] on span "Чат с клиентом" at bounding box center [260, 143] width 123 height 21
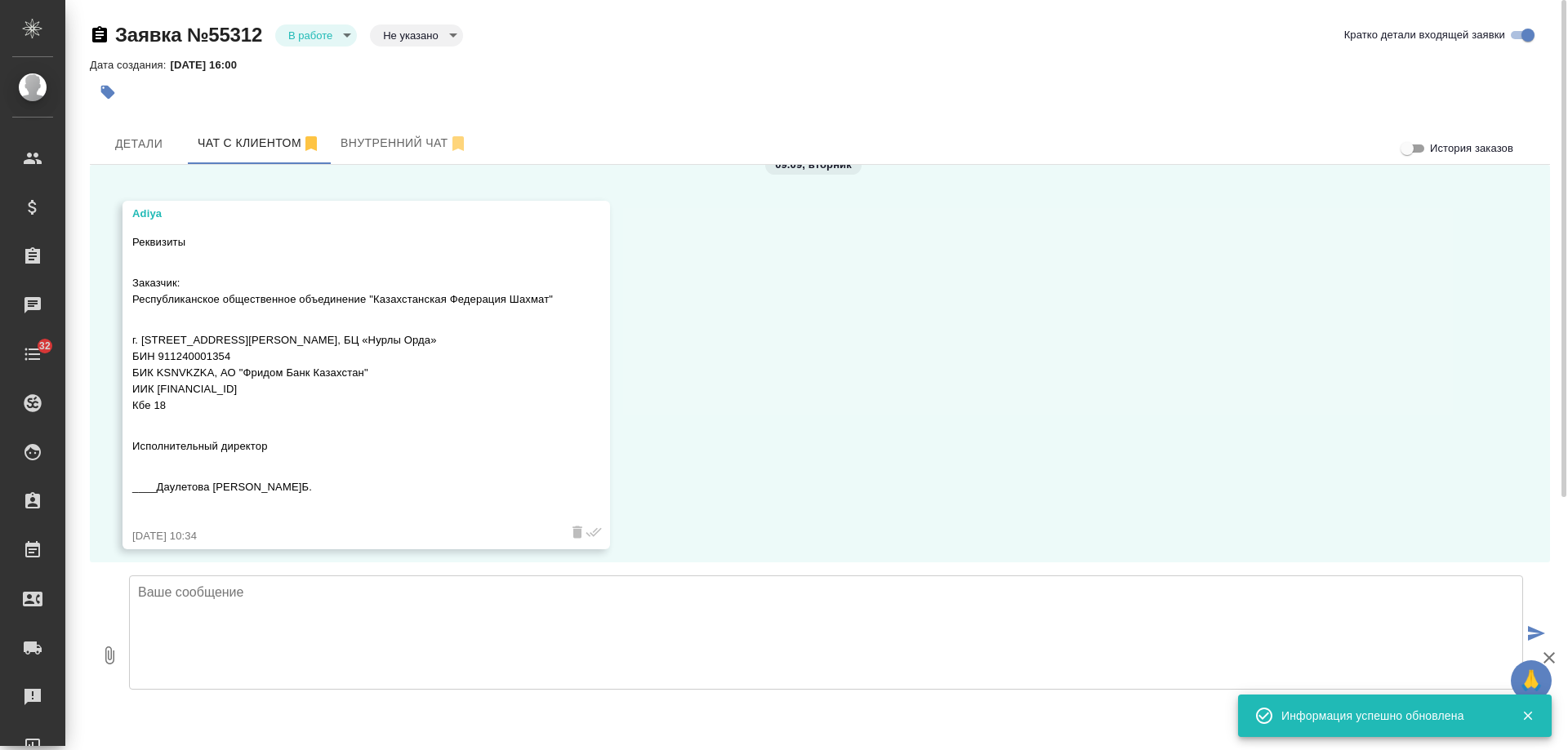
scroll to position [1899, 0]
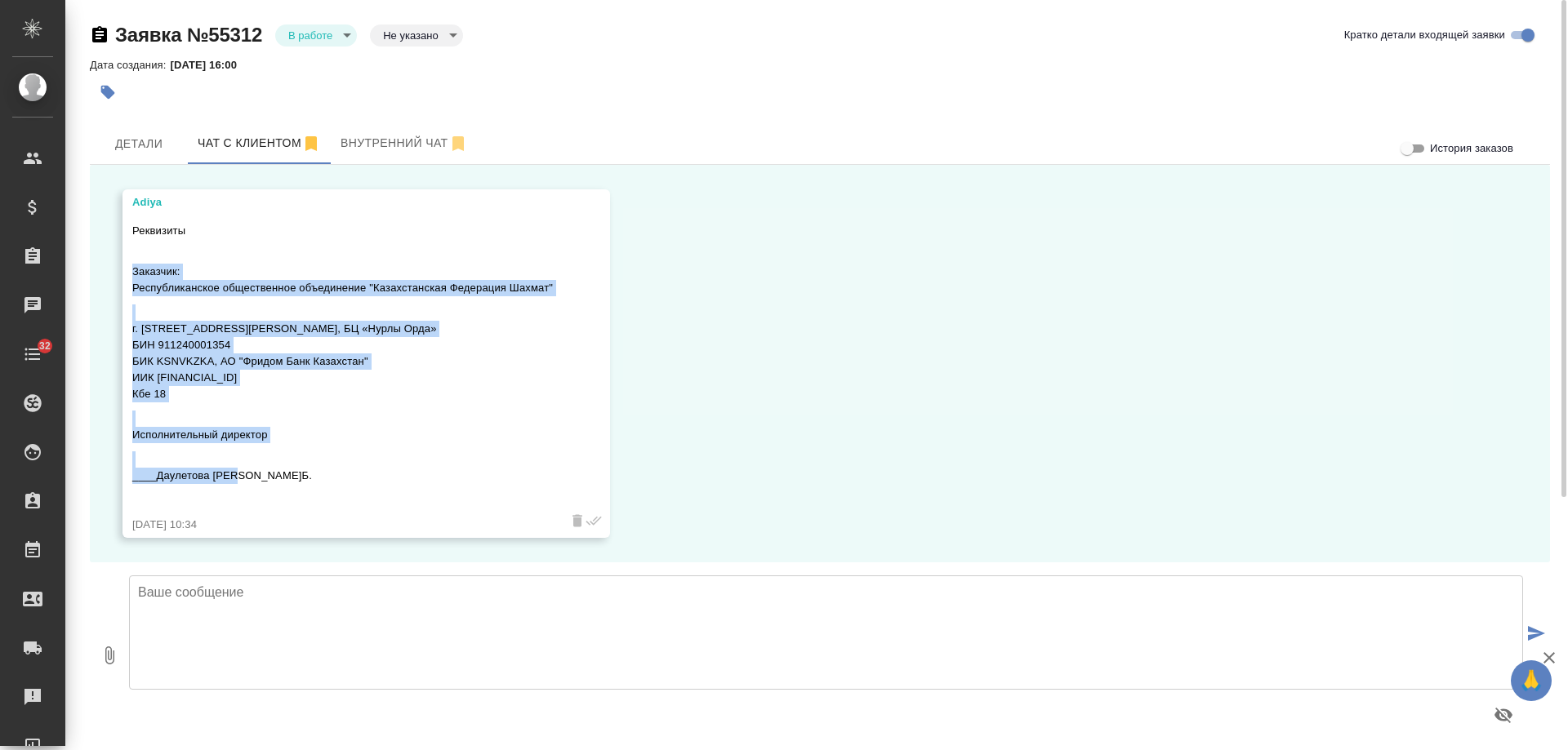
drag, startPoint x: 133, startPoint y: 273, endPoint x: 329, endPoint y: 477, distance: 282.9
click at [329, 477] on div "Реквизиты Заказчик: Республиканское общественное объединение "Казахстанская Фед…" at bounding box center [343, 363] width 421 height 290
copy div "Заказчик: Республиканское общественное объединение "Казахстанская Федерация Шах…"
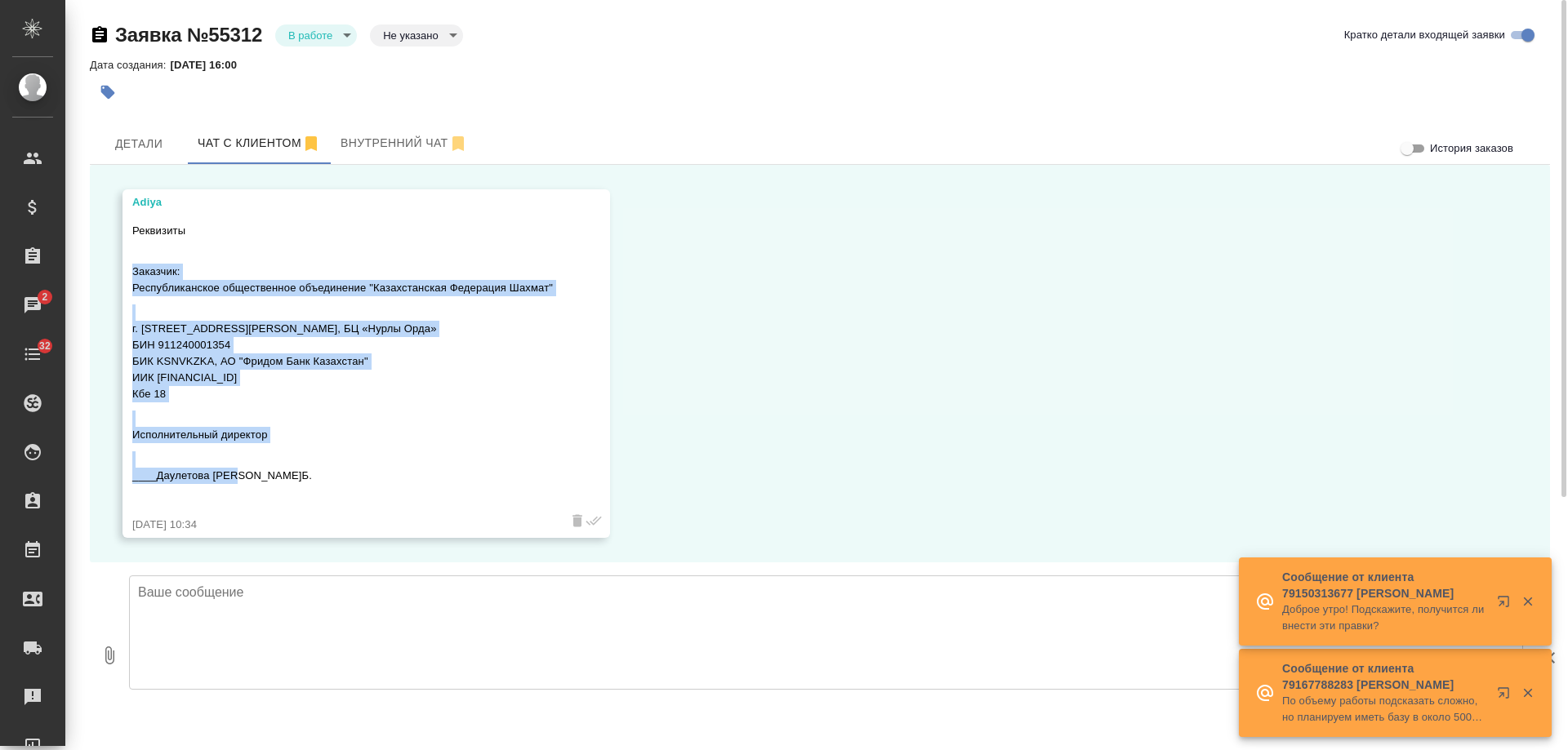
click at [784, 373] on div "08.09, [DATE] [PERSON_NAME] день, нужен синхронный перевод на 3 языка, [DATE]-[…" at bounding box center [820, 364] width 1461 height 398
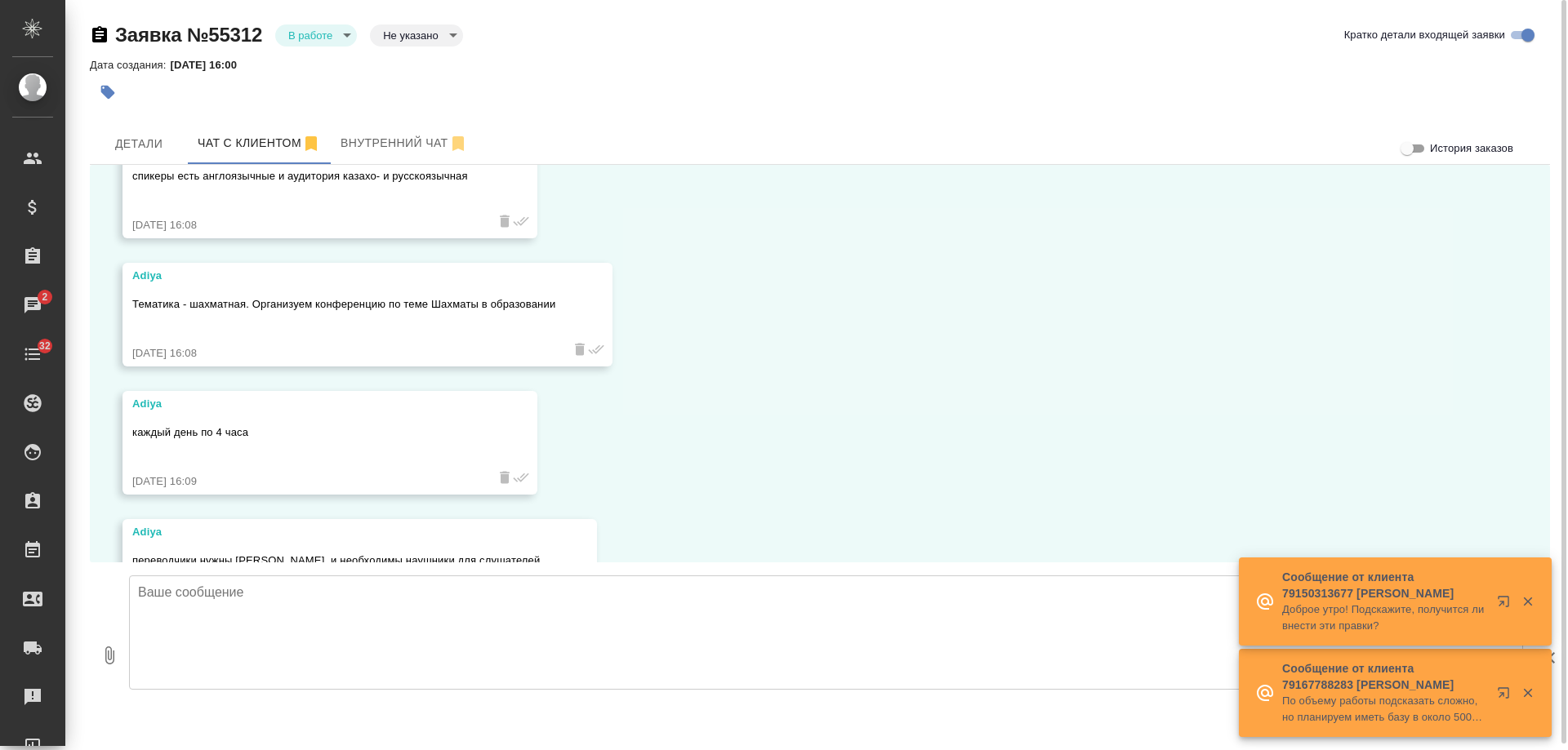
scroll to position [1000, 0]
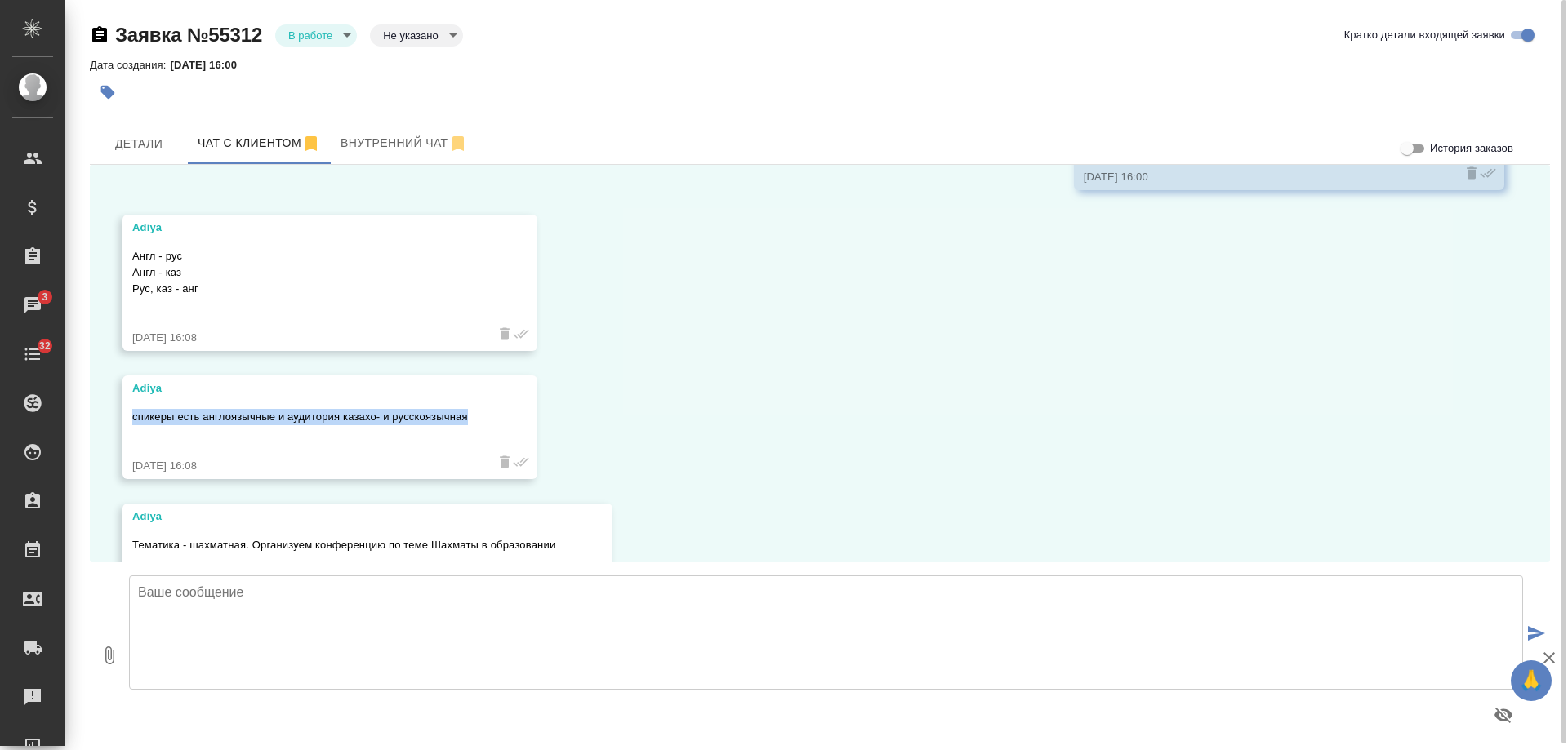
drag, startPoint x: 361, startPoint y: 413, endPoint x: 135, endPoint y: 420, distance: 226.1
click at [135, 420] on p "спикеры есть англоязычные и аудитория казахо- и русскоязычная" at bounding box center [306, 417] width 348 height 16
copy p "спикеры есть англоязычные и аудитория казахо- и русскоязычная"
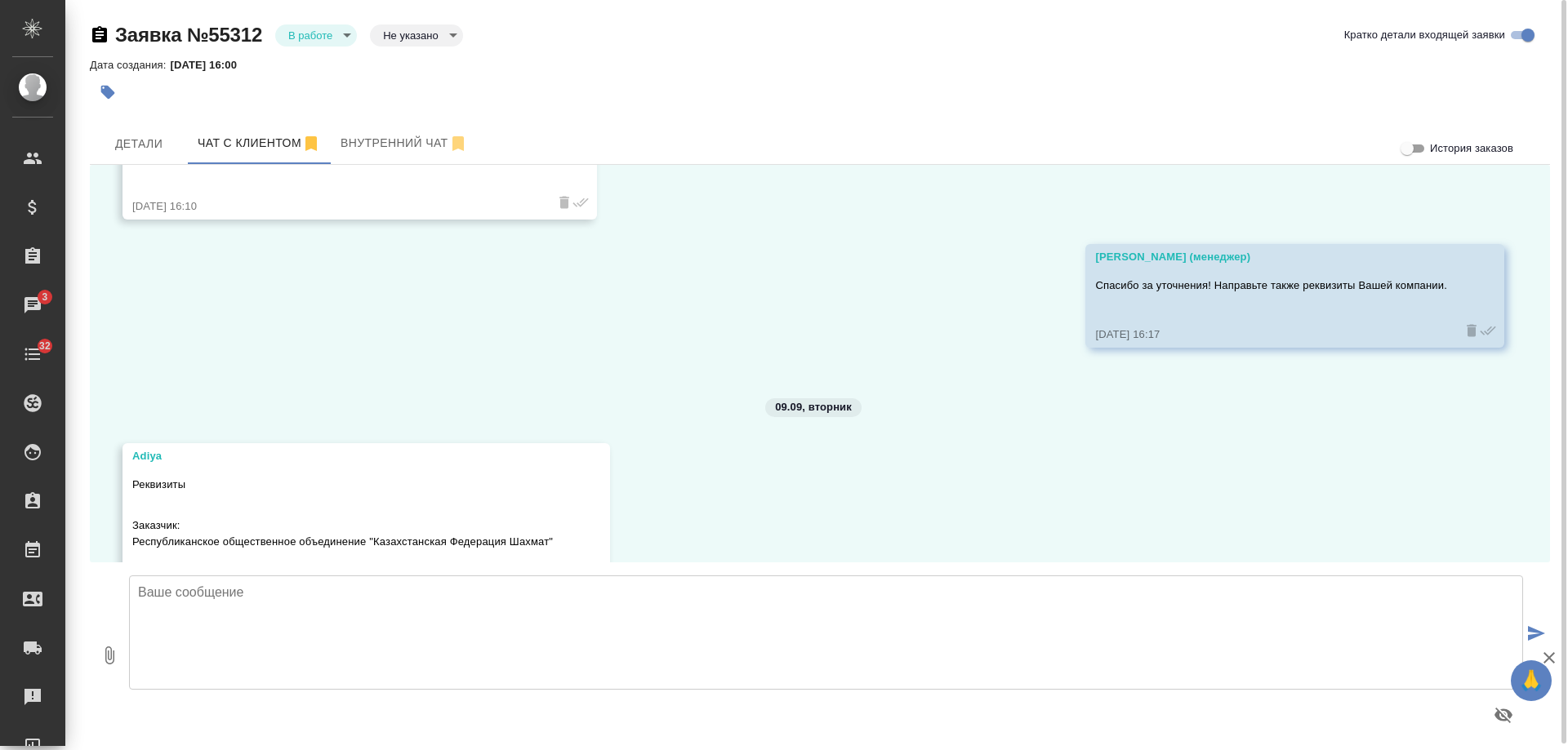
scroll to position [1899, 0]
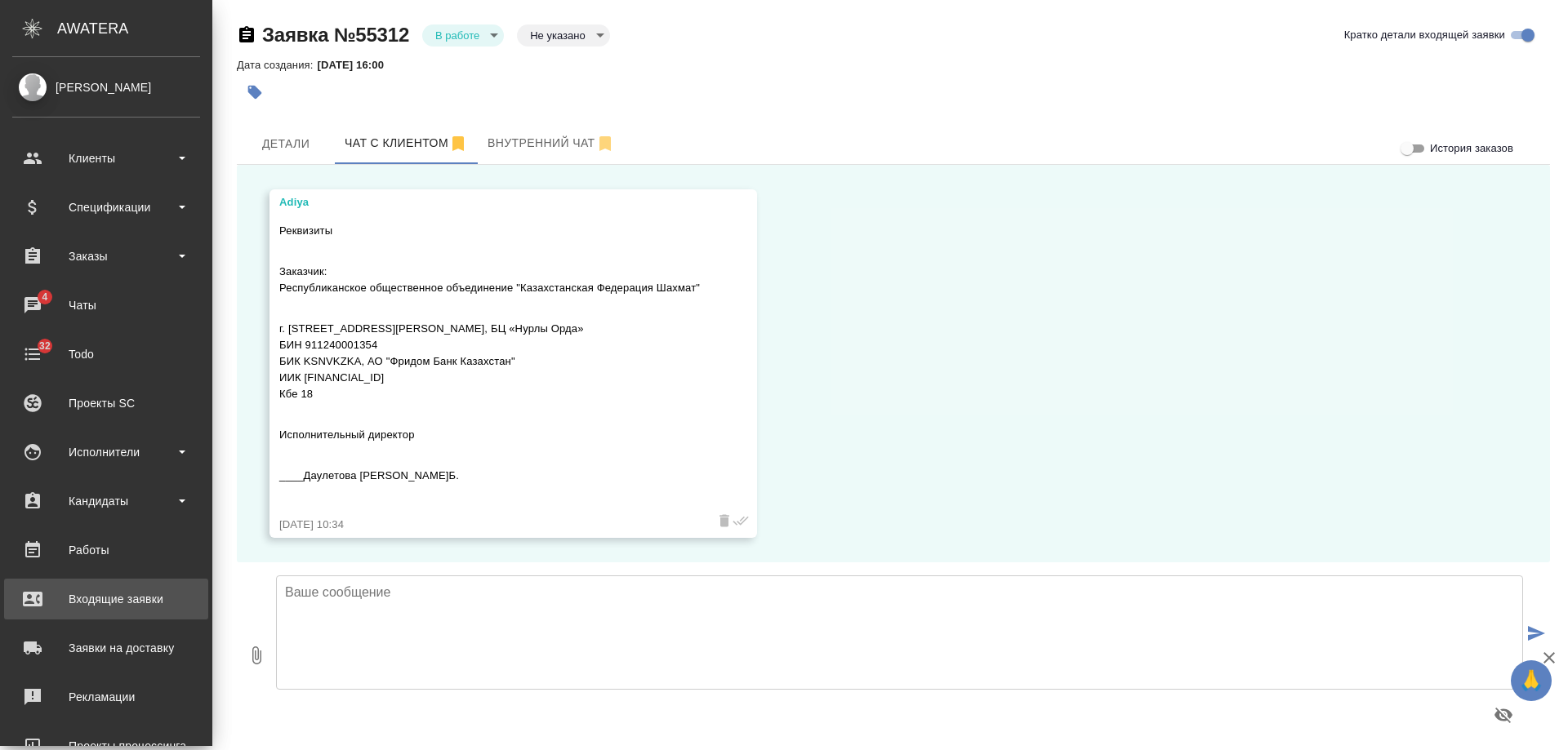
click at [98, 598] on div "Входящие заявки" at bounding box center [106, 600] width 188 height 24
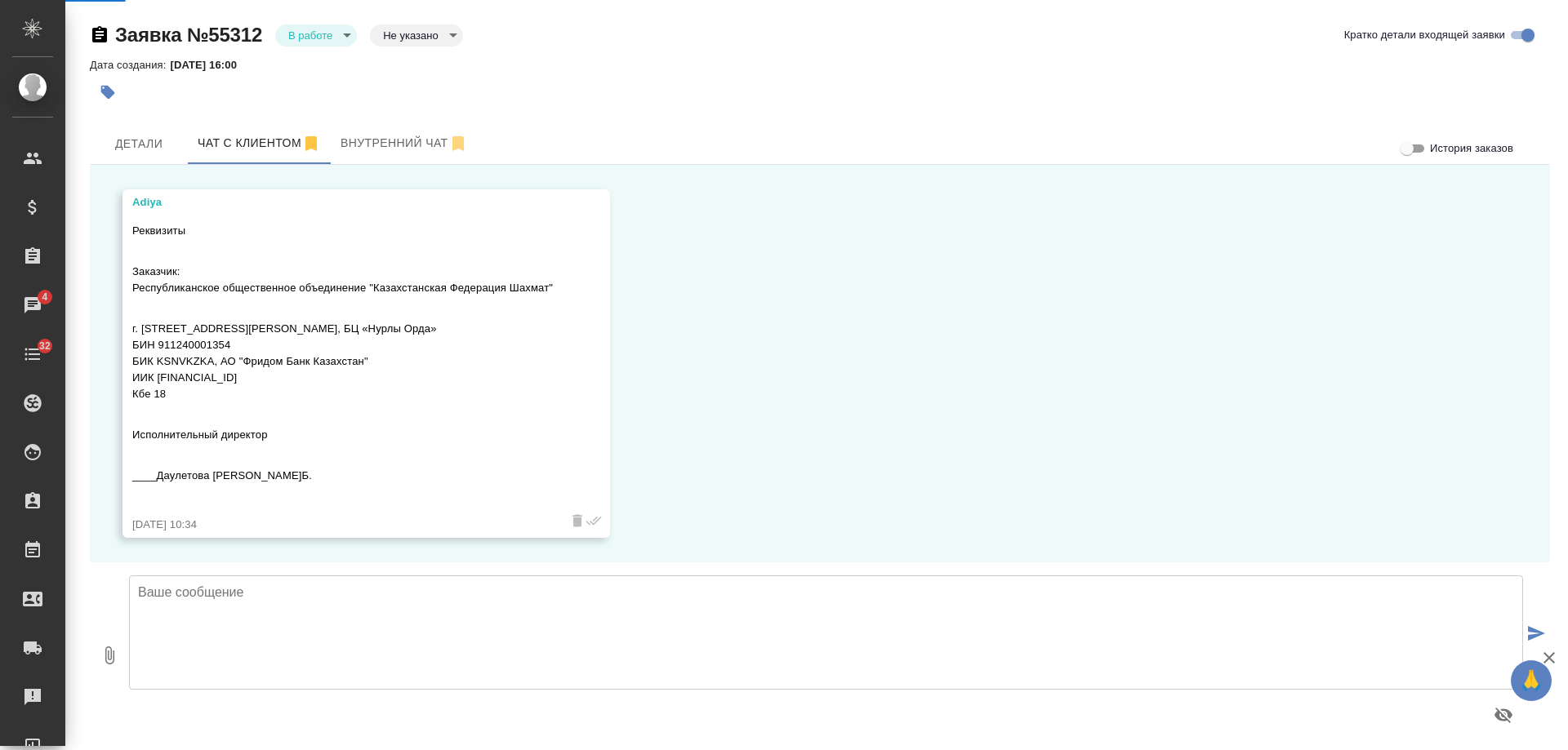
select select "RU"
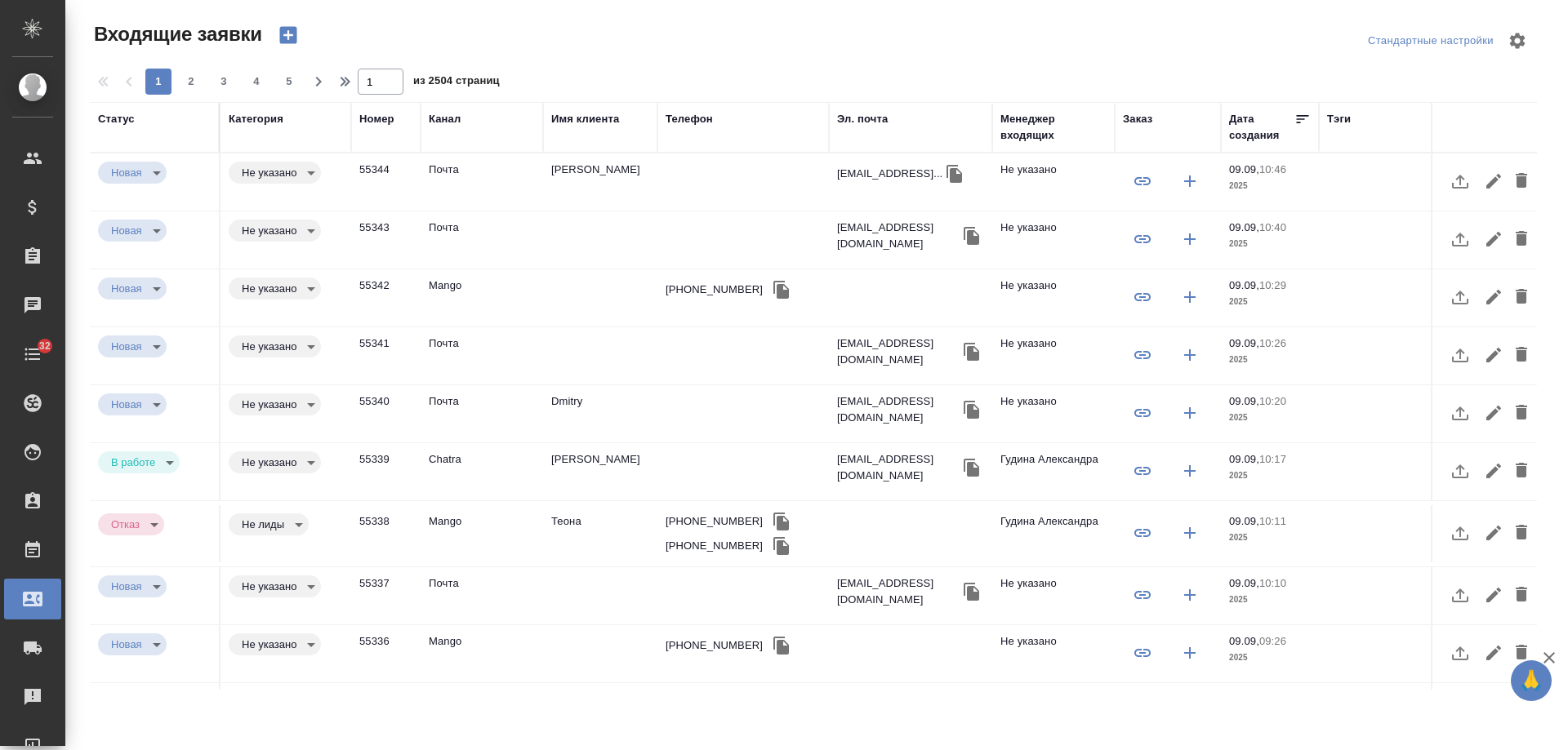
click at [592, 462] on td "Дмитрий" at bounding box center [600, 472] width 114 height 57
click at [592, 462] on td "[PERSON_NAME]" at bounding box center [600, 472] width 114 height 57
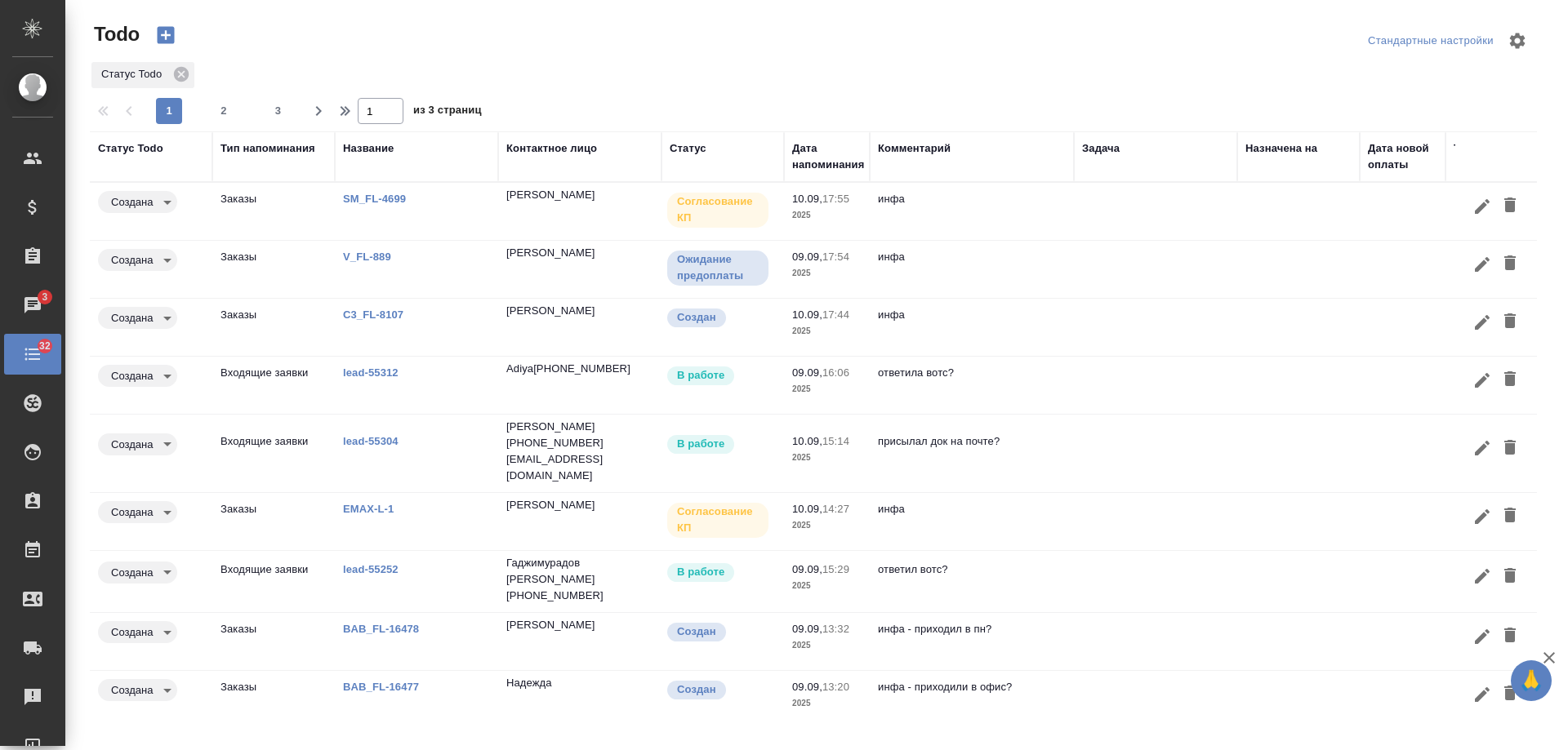
drag, startPoint x: 1295, startPoint y: 373, endPoint x: 1448, endPoint y: 380, distance: 153.2
click at [1295, 374] on td at bounding box center [1298, 385] width 122 height 57
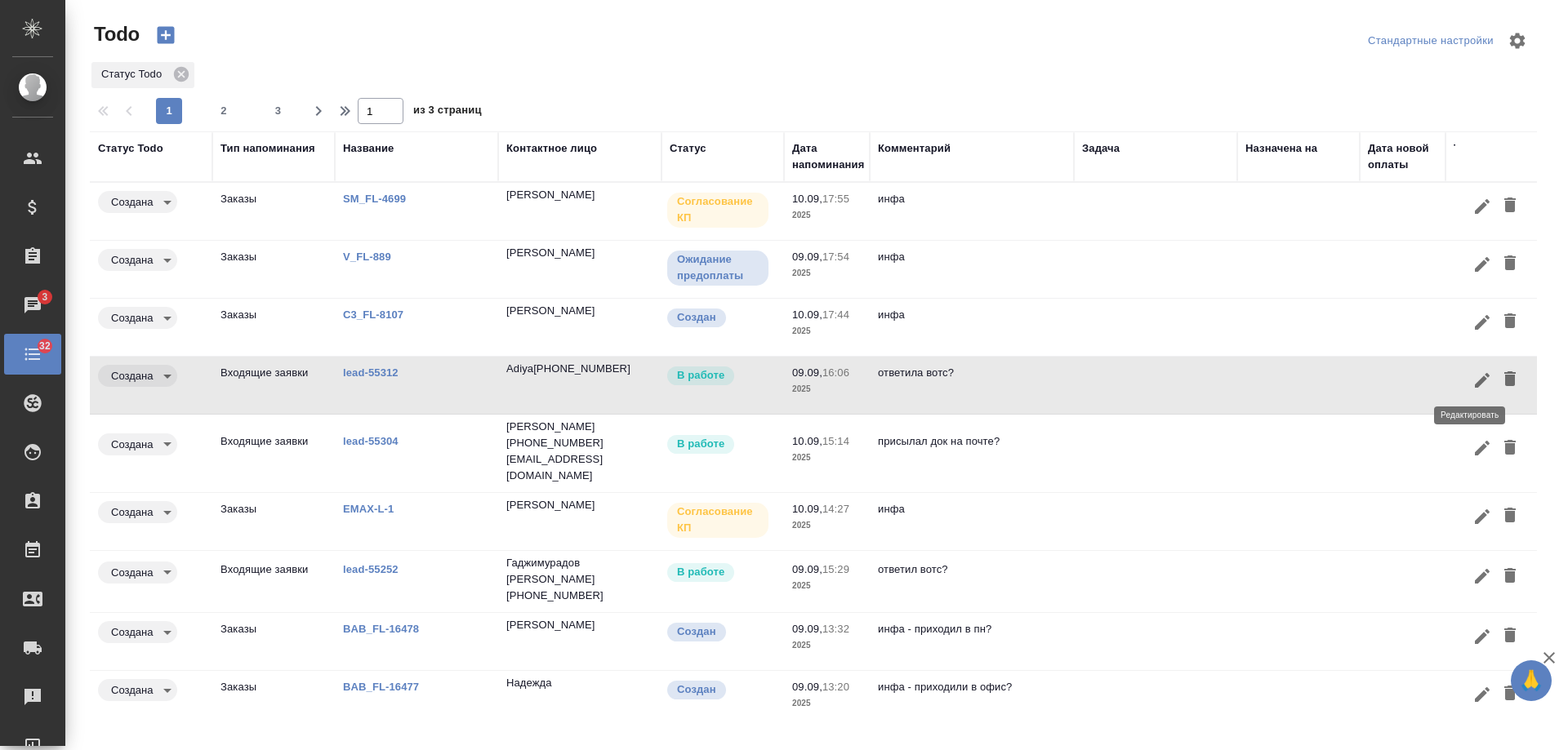
click at [1475, 380] on icon "button" at bounding box center [1483, 380] width 15 height 15
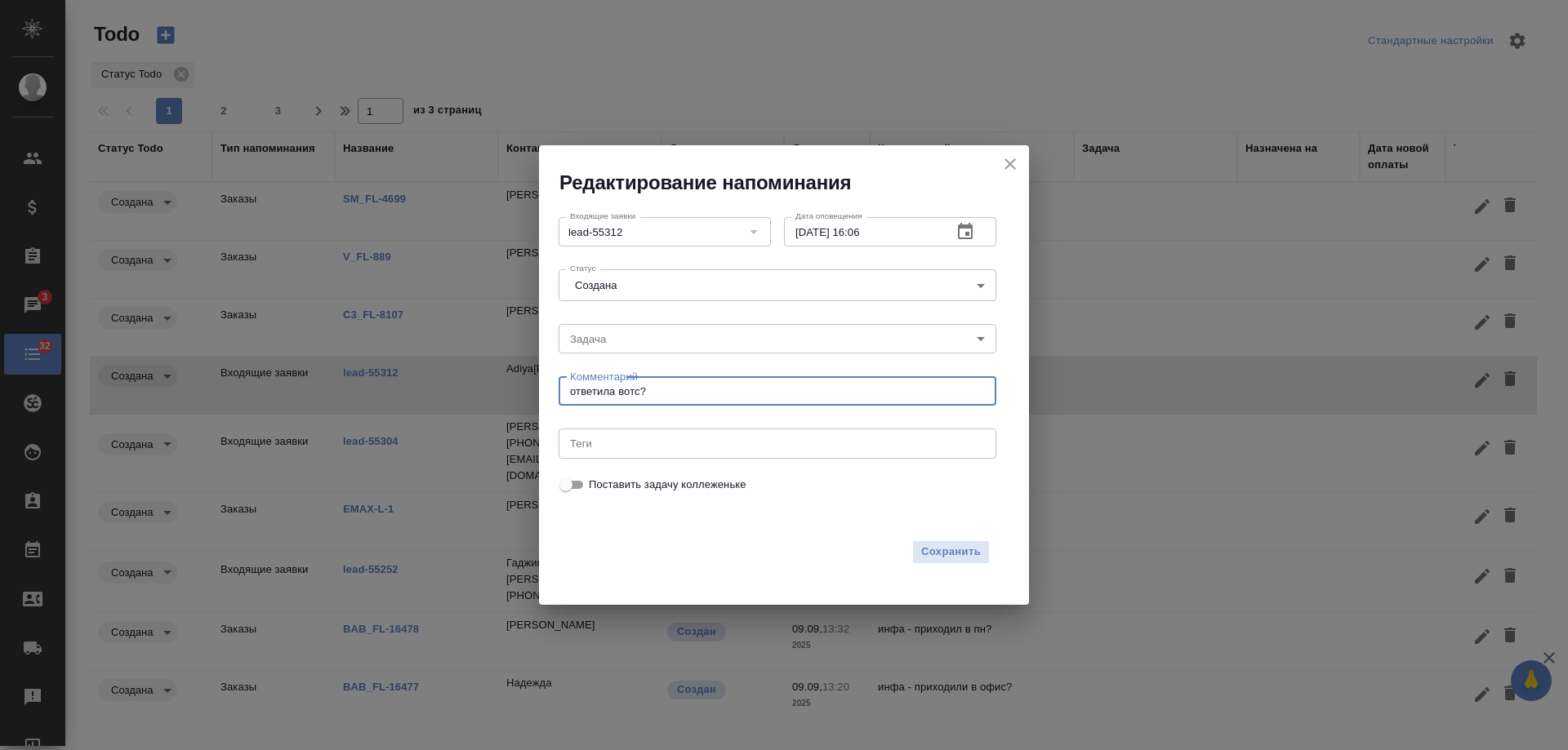
drag, startPoint x: 693, startPoint y: 394, endPoint x: 412, endPoint y: 379, distance: 281.4
click at [412, 379] on div "Редактирование напоминания Входящие заявки lead-55312 Входящие заявки Дата опов…" at bounding box center [784, 375] width 1568 height 750
type textarea "инфа вотс - связались?"
click at [962, 236] on icon "button" at bounding box center [965, 232] width 20 height 20
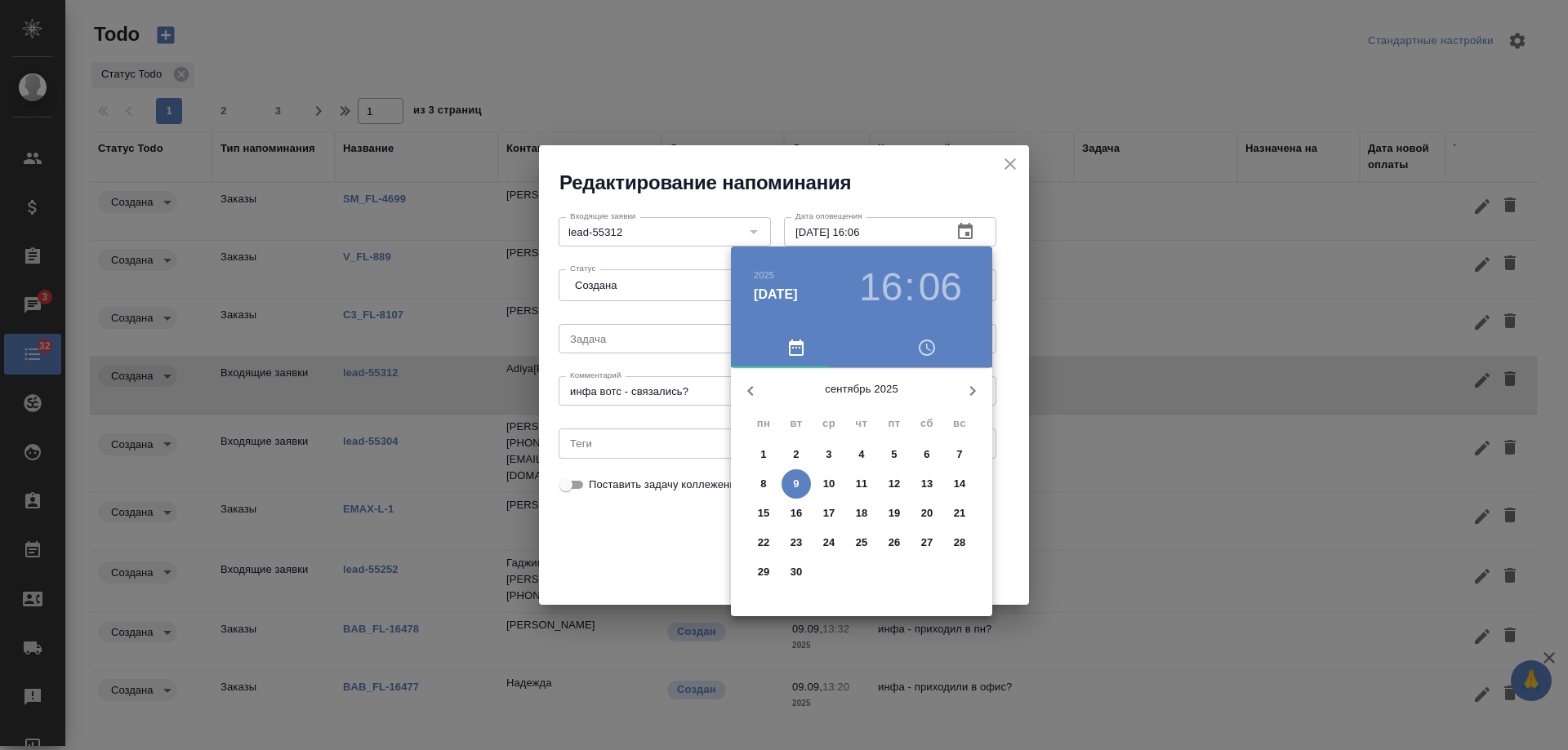
click at [833, 484] on p "10" at bounding box center [829, 484] width 12 height 16
type input "[DATE] 16:06"
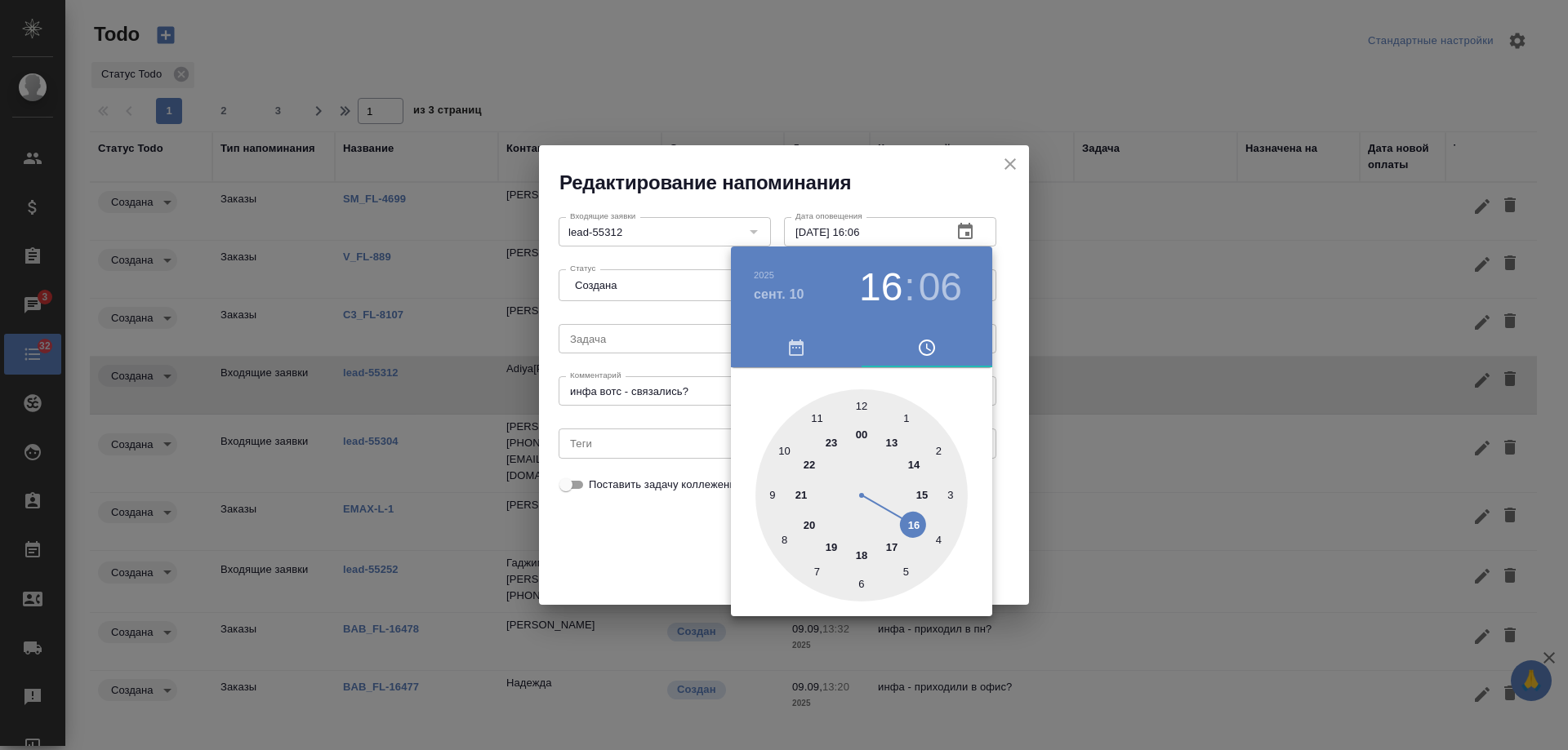
drag, startPoint x: 641, startPoint y: 542, endPoint x: 906, endPoint y: 548, distance: 265.1
click at [655, 543] on div at bounding box center [784, 375] width 1568 height 750
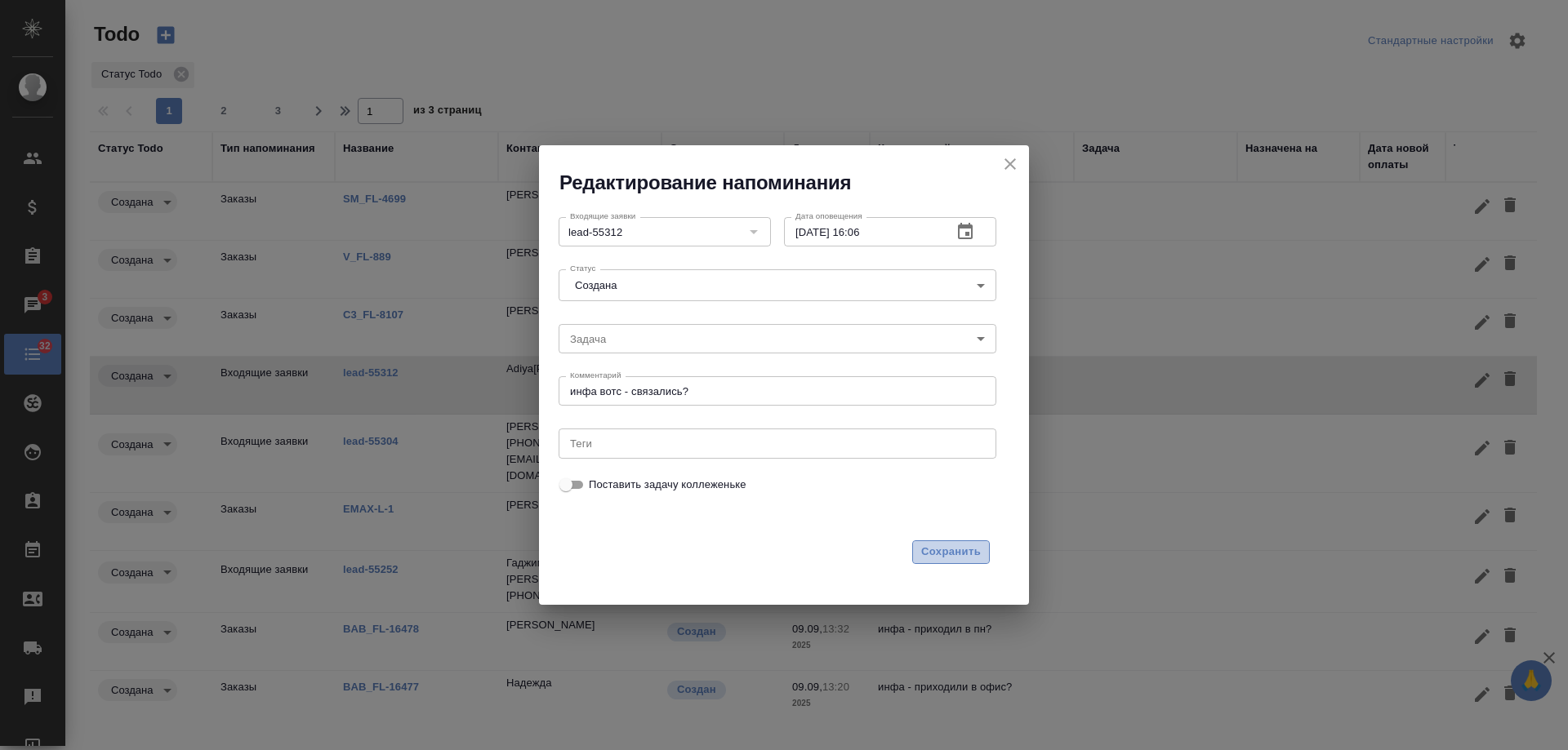
click at [935, 545] on span "Сохранить" at bounding box center [951, 552] width 60 height 19
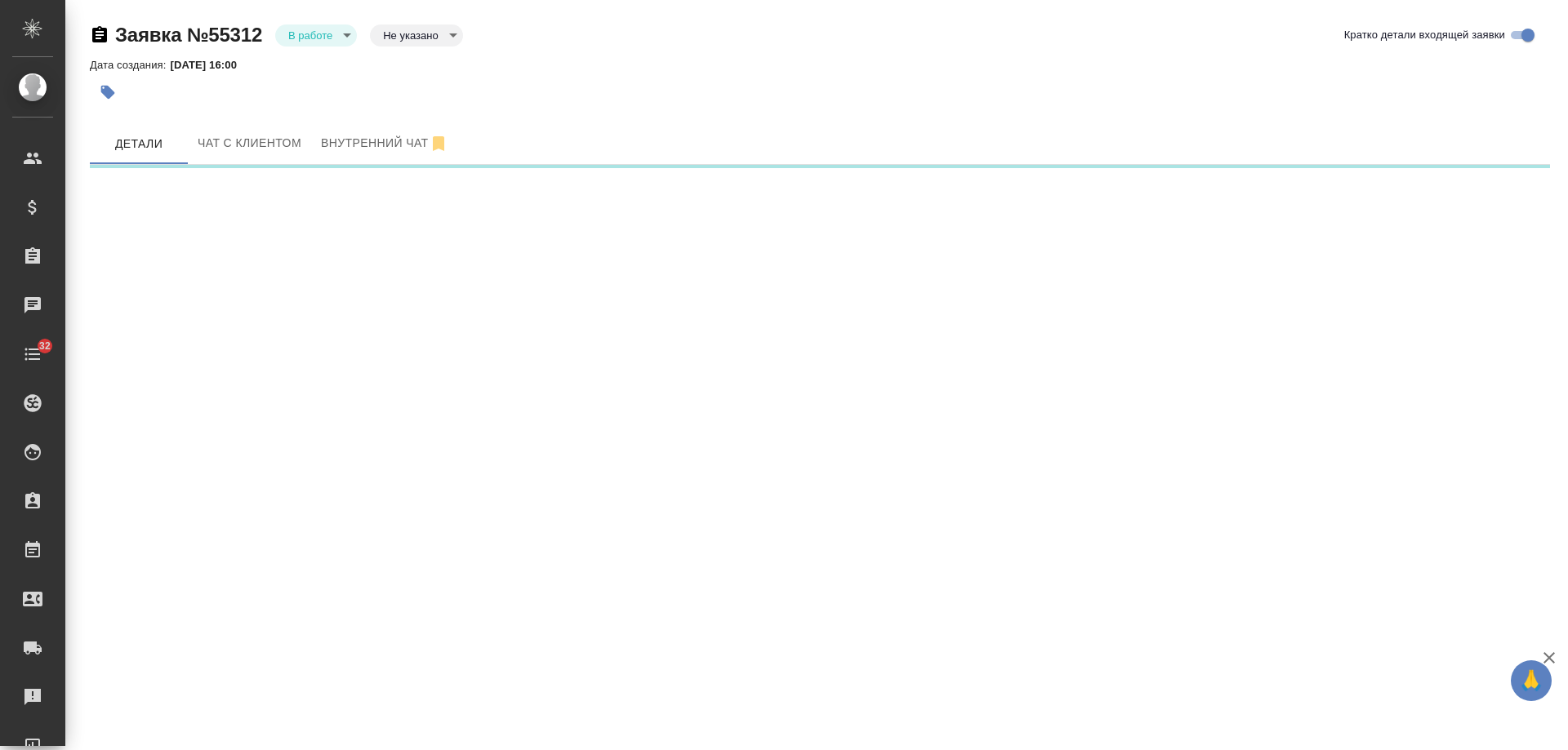
select select "RU"
select select "KZ"
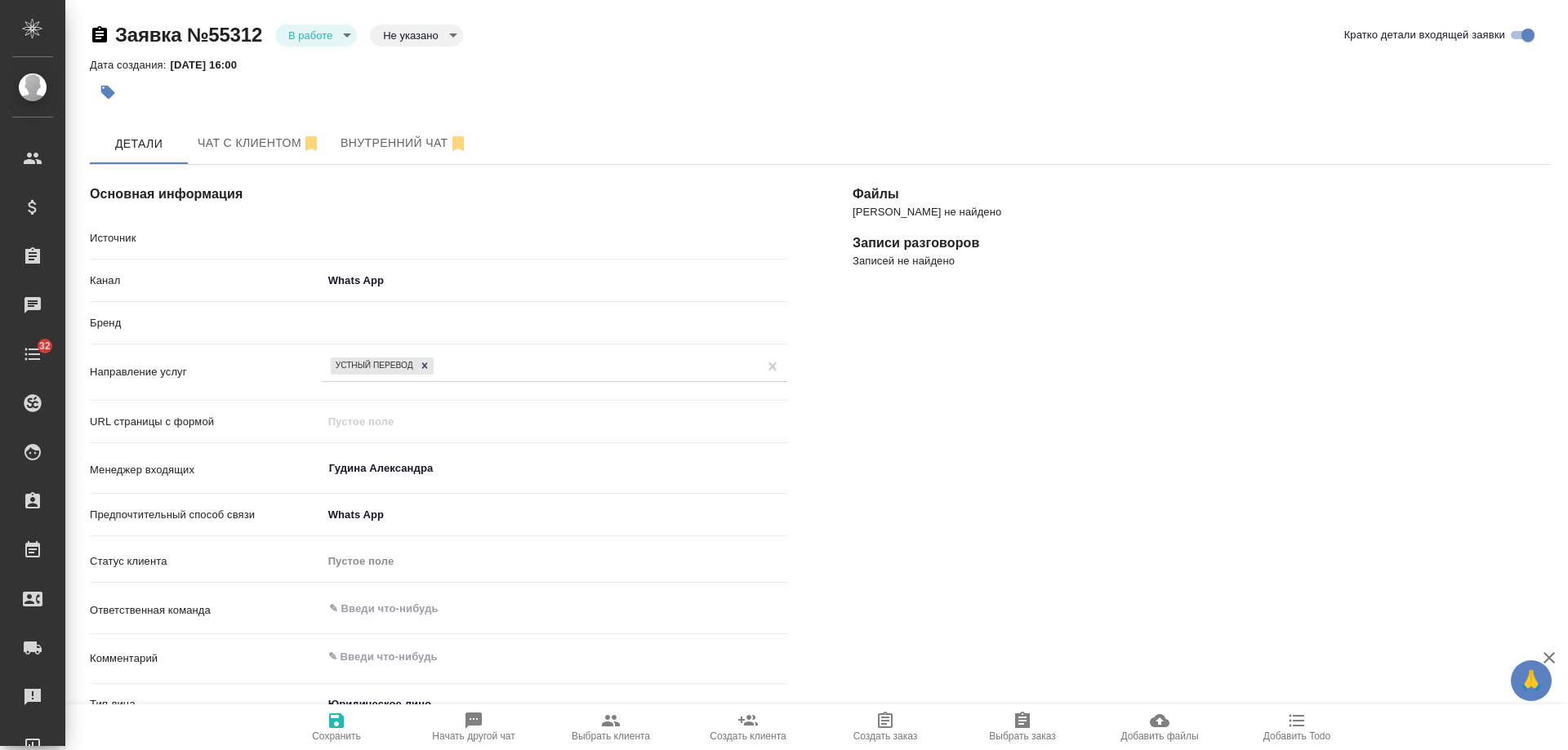
type textarea "x"
click at [233, 139] on span "Чат с клиентом" at bounding box center [260, 143] width 123 height 21
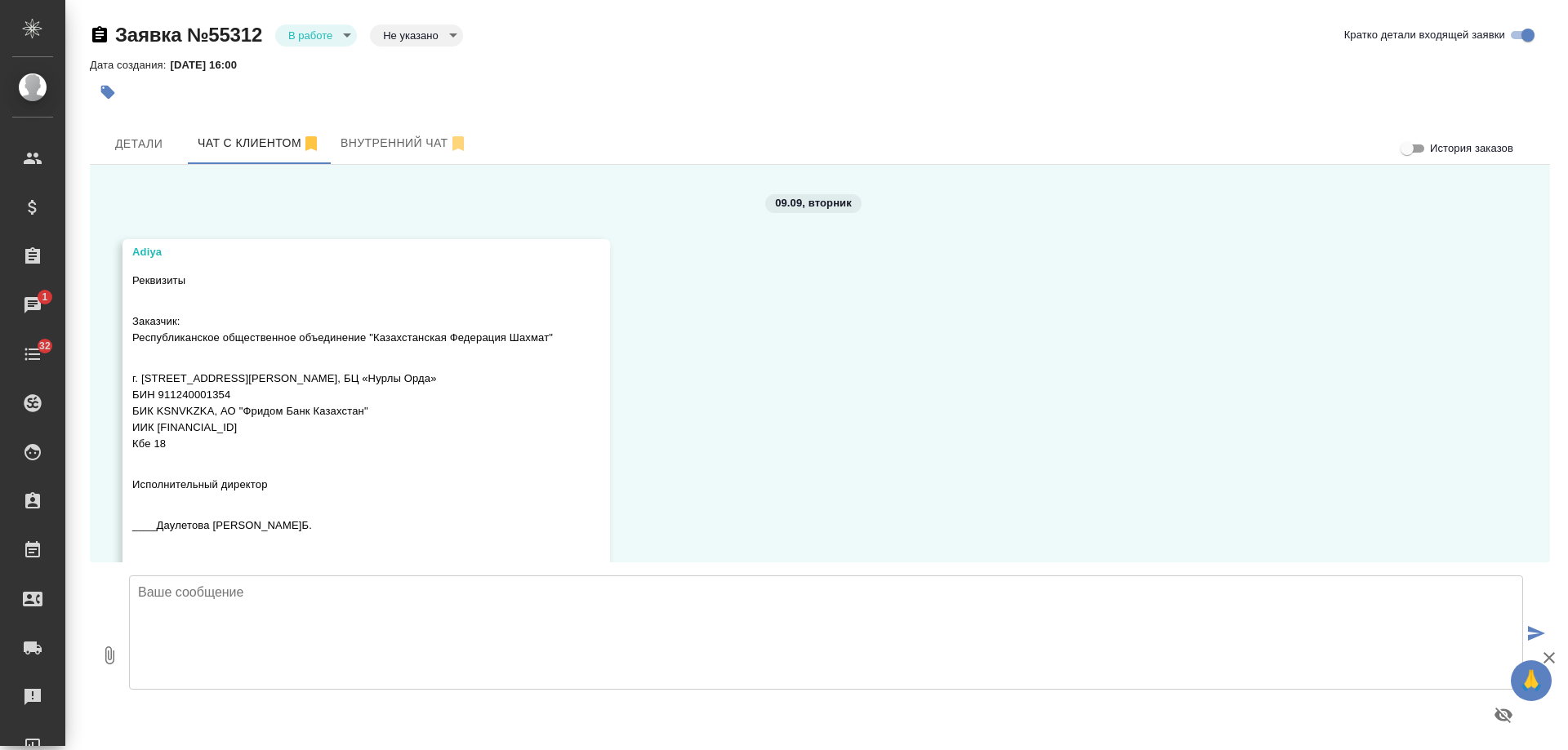
scroll to position [1899, 0]
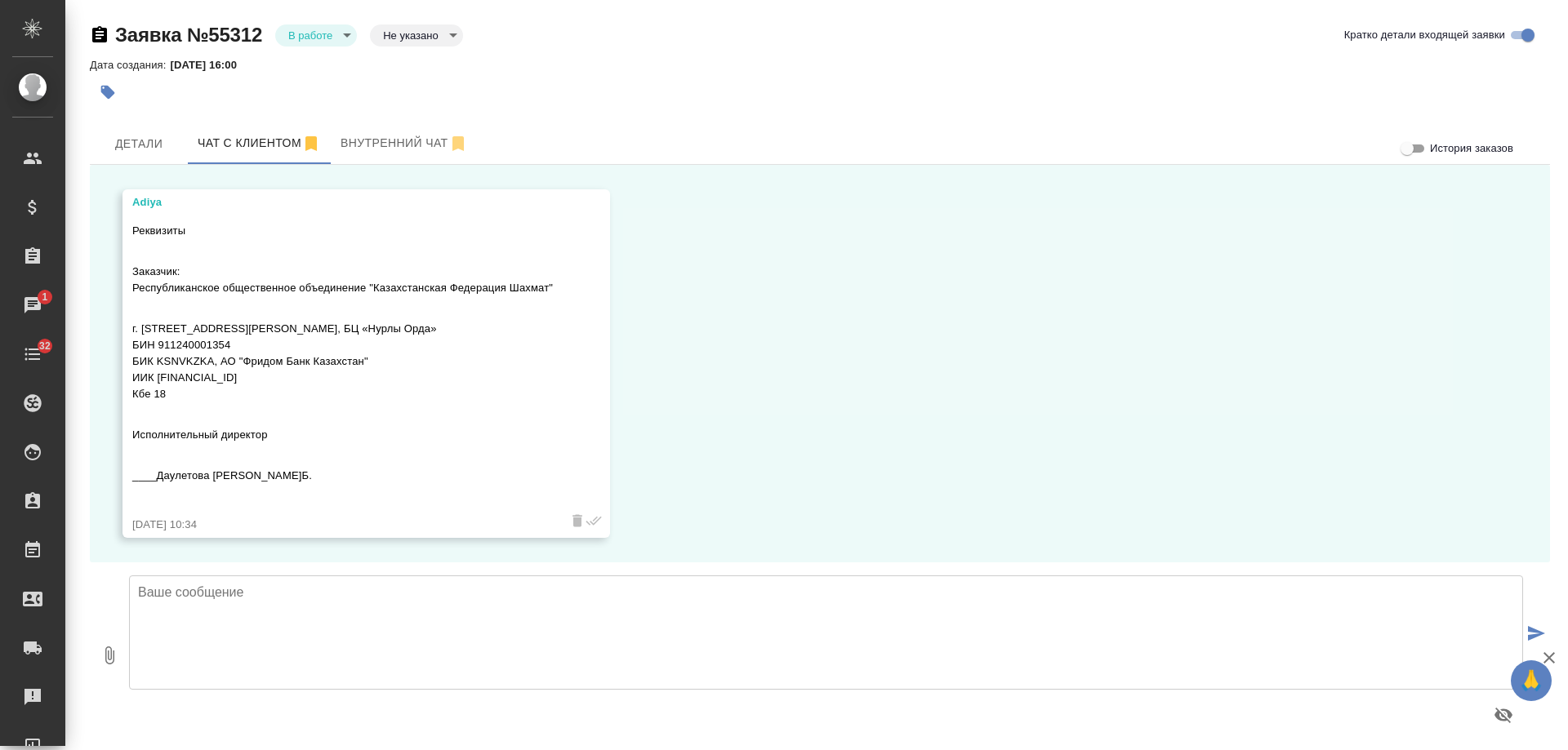
click at [97, 36] on icon "button" at bounding box center [100, 34] width 15 height 16
click at [100, 35] on icon "button" at bounding box center [100, 34] width 15 height 16
click at [98, 38] on icon "button" at bounding box center [99, 35] width 20 height 20
drag, startPoint x: 264, startPoint y: 35, endPoint x: 120, endPoint y: 36, distance: 144.0
click at [120, 36] on div "Заявка №55312 В работе inProcess Не указано notSelected" at bounding box center [277, 35] width 374 height 26
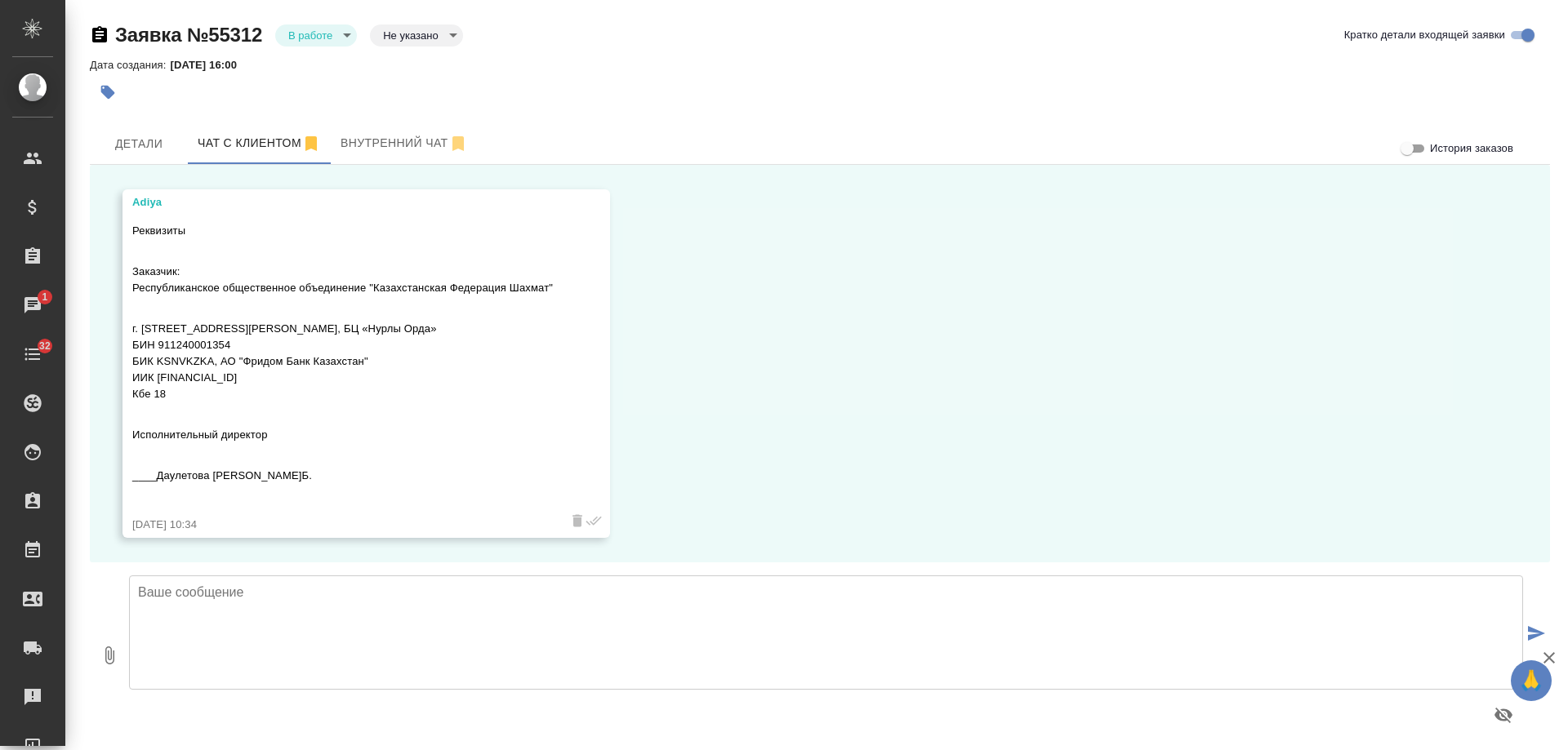
click at [497, 631] on textarea at bounding box center [826, 632] width 1394 height 114
type textarea "Адия, добрый день! Передаю Ваш запрос коллегам на оценку."
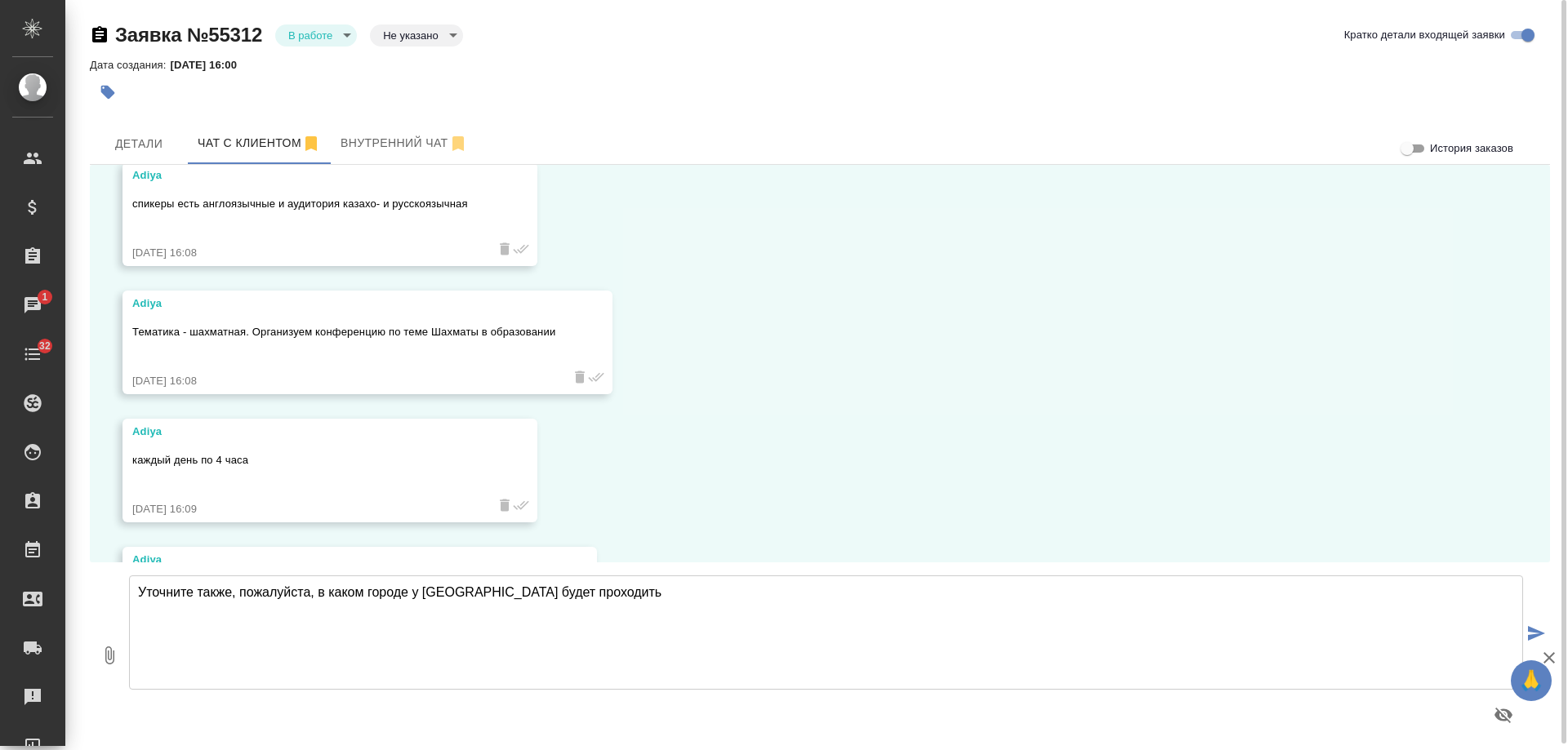
scroll to position [1210, 0]
drag, startPoint x: 413, startPoint y: 591, endPoint x: 448, endPoint y: 592, distance: 35.0
click at [448, 592] on textarea "Уточните также, пожалуйста, в каком городе у [GEOGRAPHIC_DATA] будет проходить …" at bounding box center [826, 632] width 1394 height 114
click at [649, 582] on textarea "Уточните также, пожалуйста, в каком городе будет проходить конференция?" at bounding box center [826, 632] width 1394 height 114
type textarea "Уточните также, пожалуйста, в каком городе будет проходить конференция?"
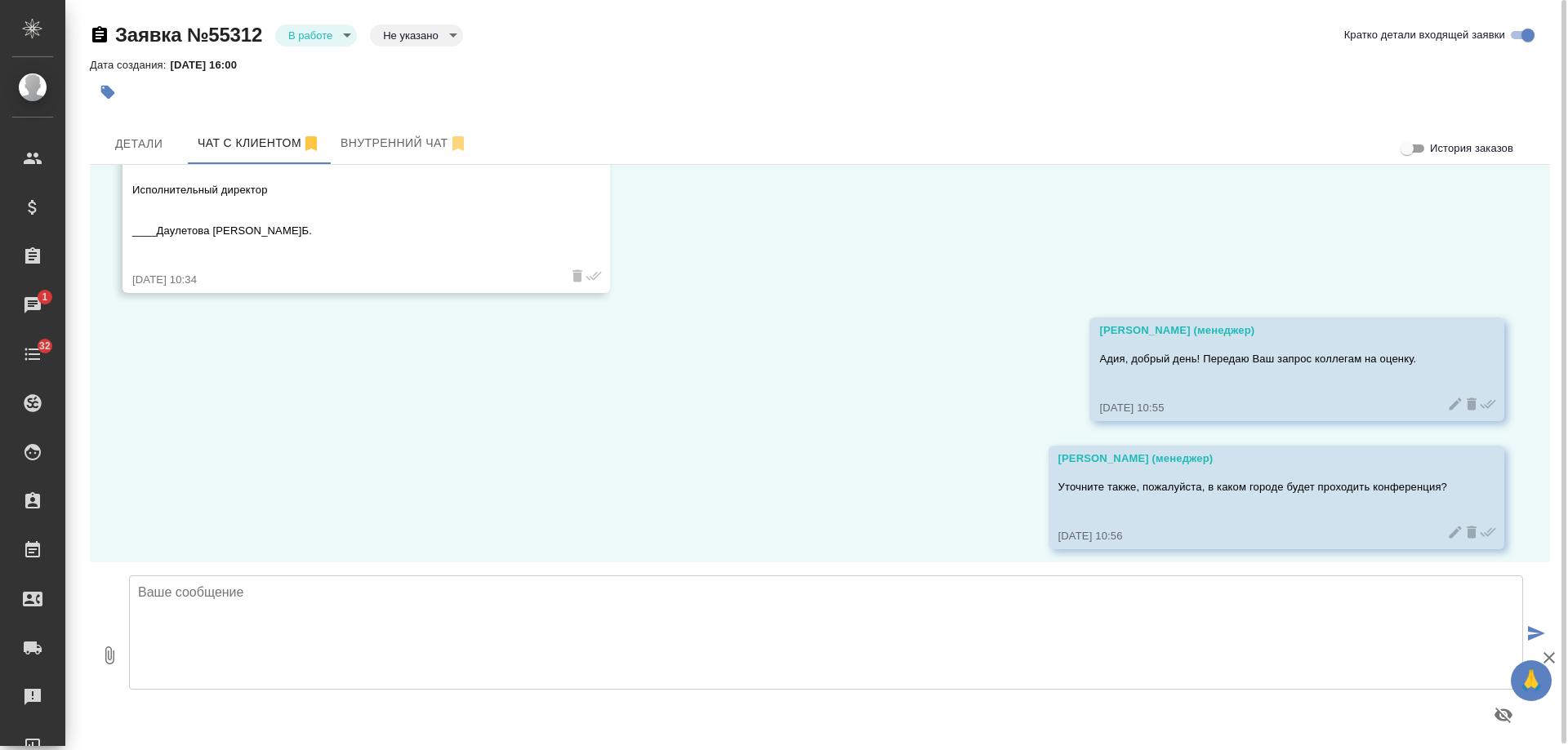
scroll to position [2155, 0]
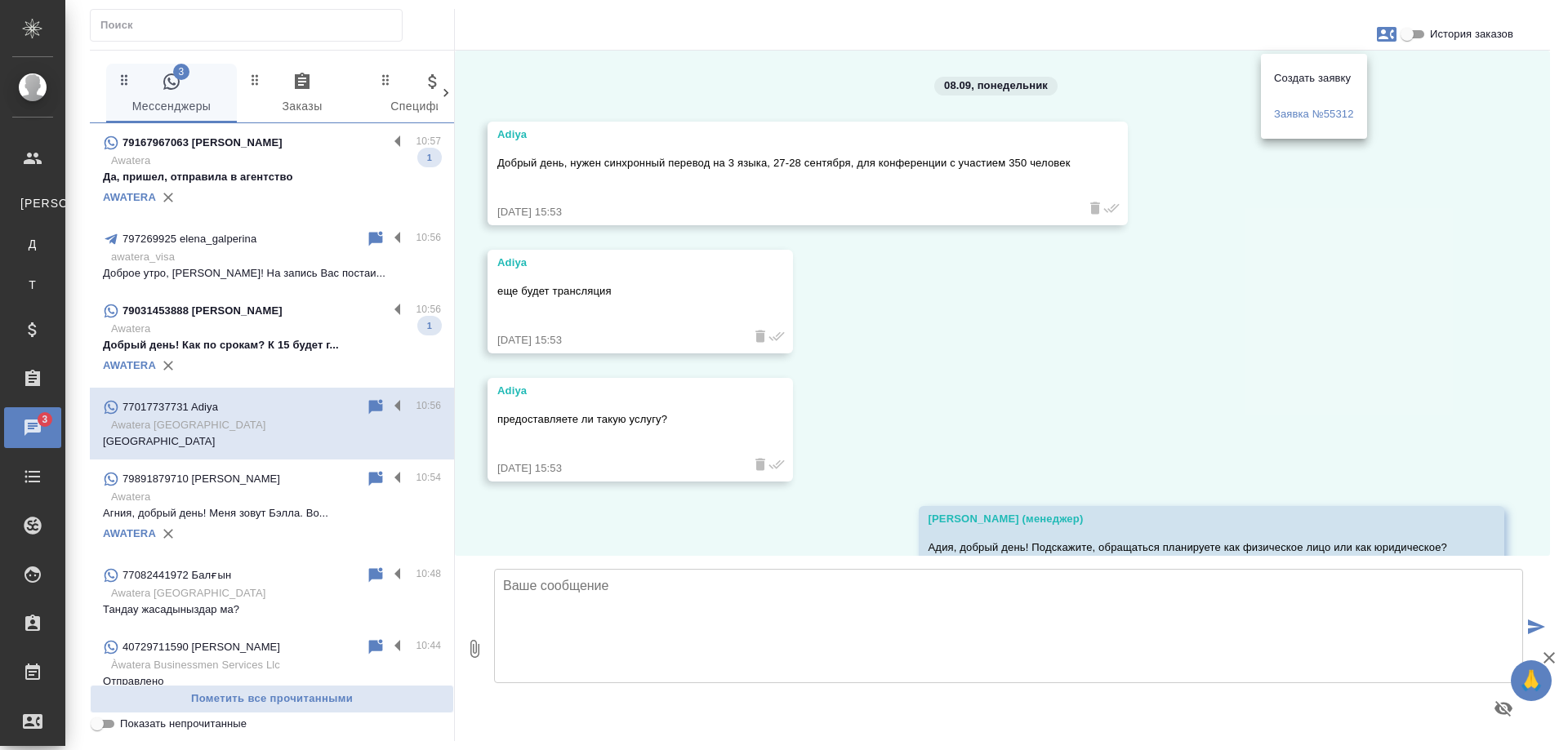
scroll to position [2175, 0]
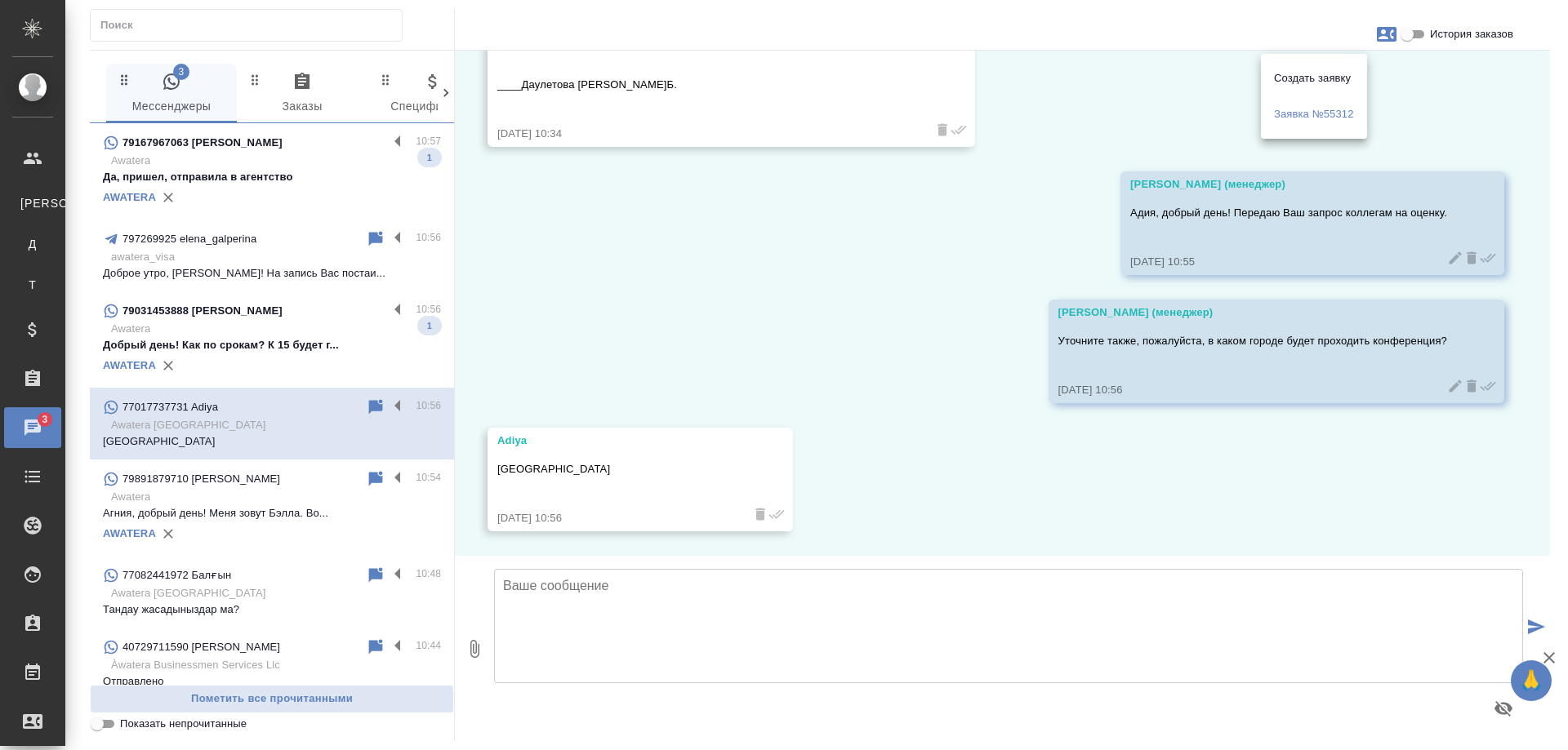
click at [649, 302] on div at bounding box center [784, 375] width 1568 height 750
click at [287, 357] on div "AWATERA" at bounding box center [272, 366] width 338 height 24
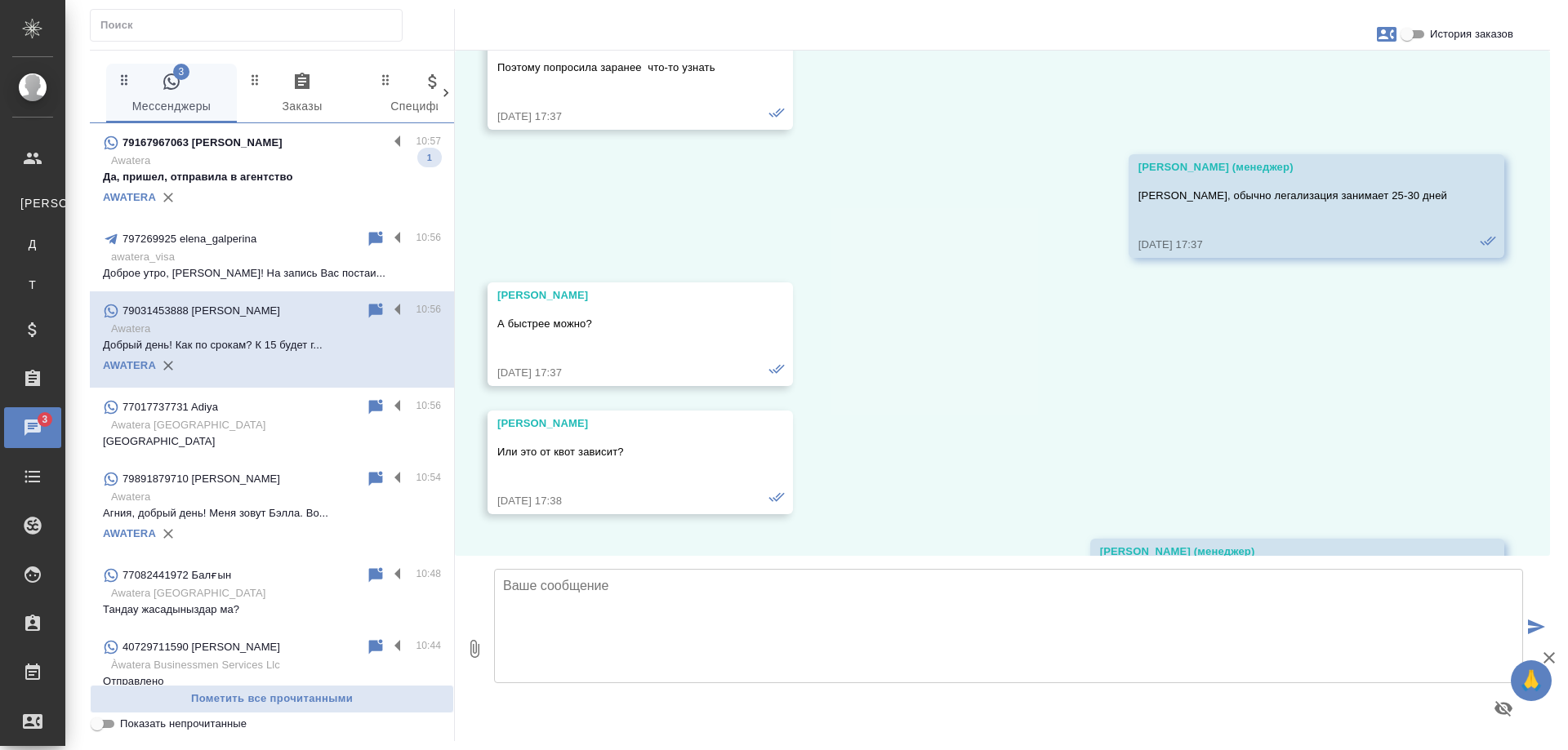
scroll to position [6884, 0]
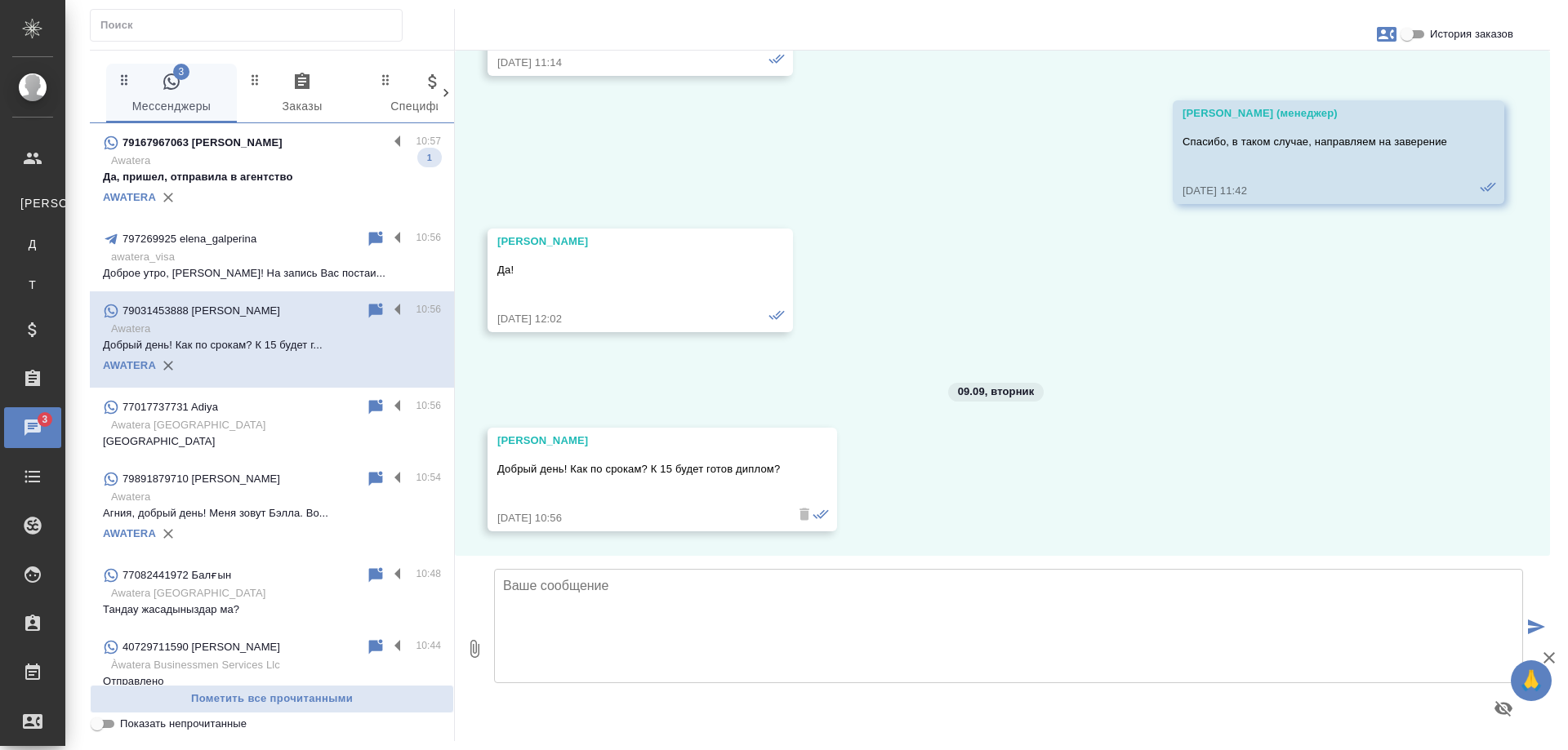
click at [261, 176] on p "Да, пришел, отправила в агентство" at bounding box center [272, 177] width 338 height 16
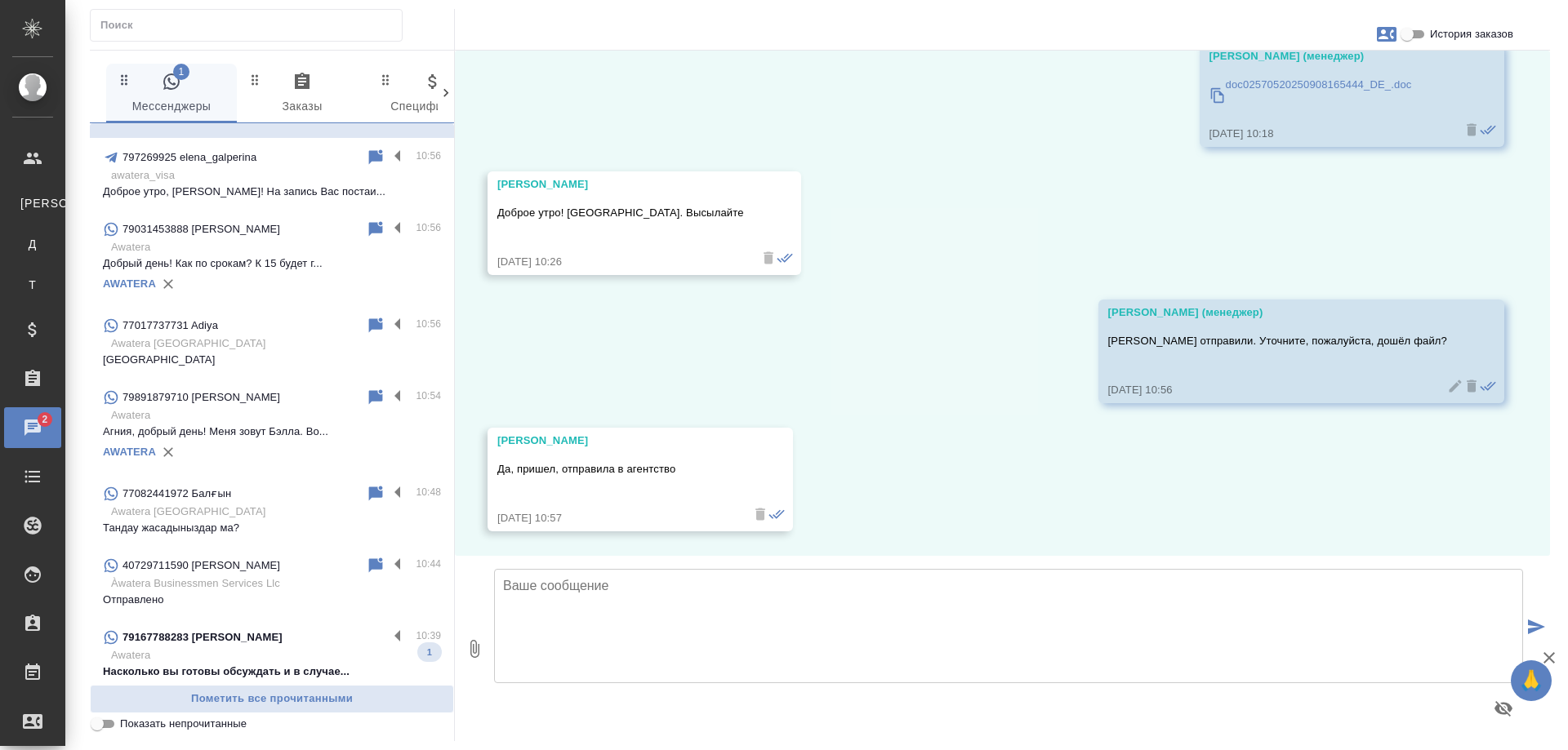
scroll to position [163, 0]
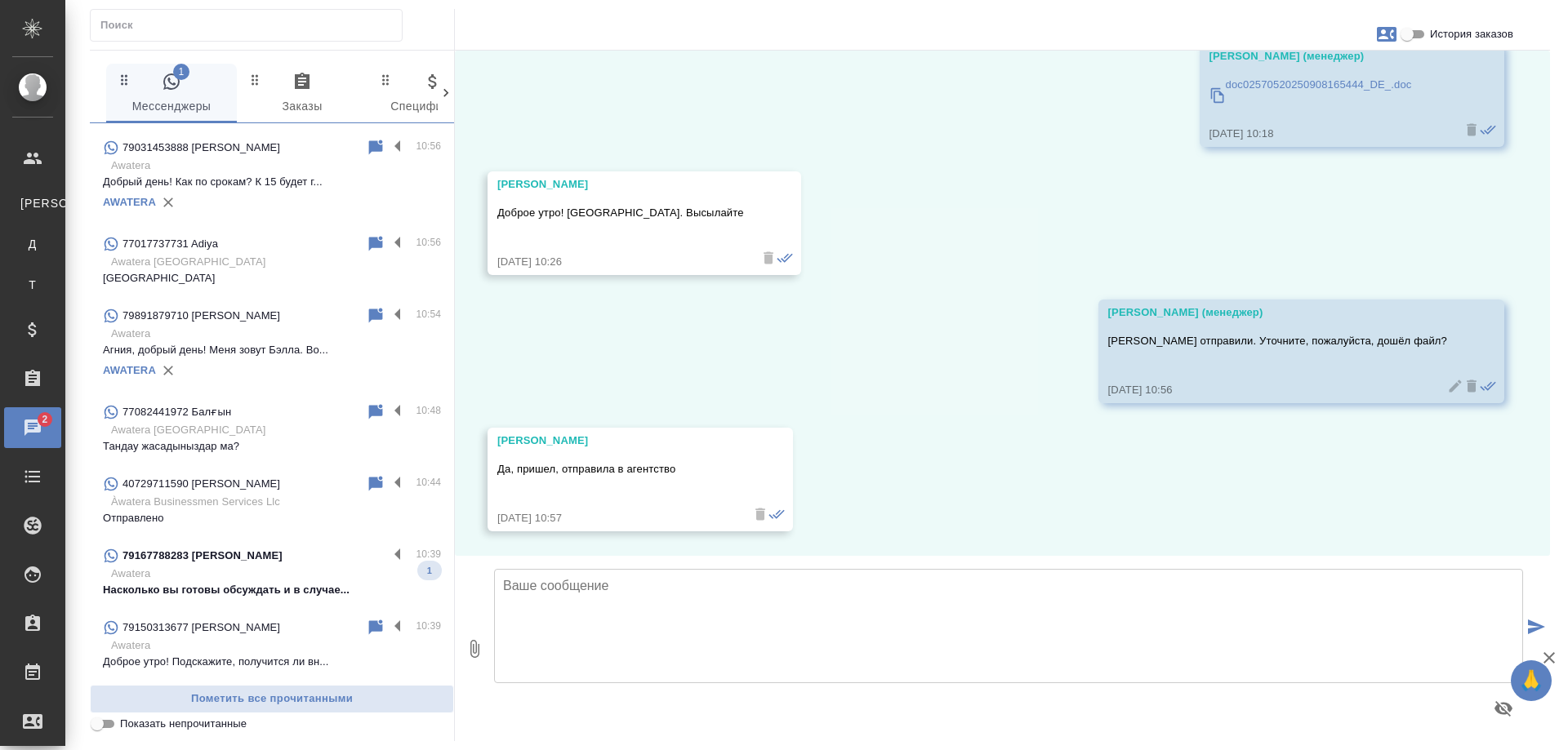
click at [295, 567] on p "Awatera" at bounding box center [276, 573] width 330 height 16
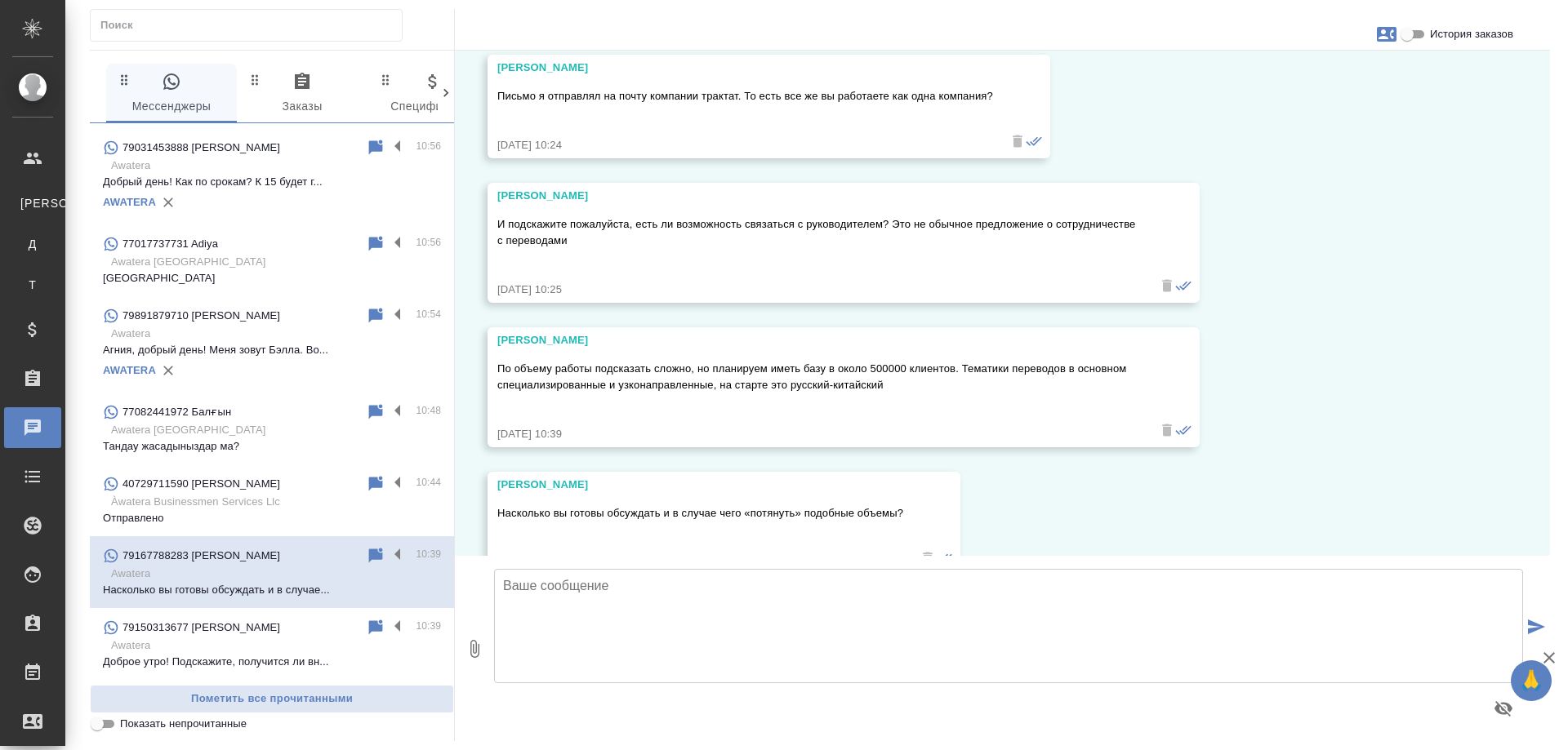
scroll to position [1587, 0]
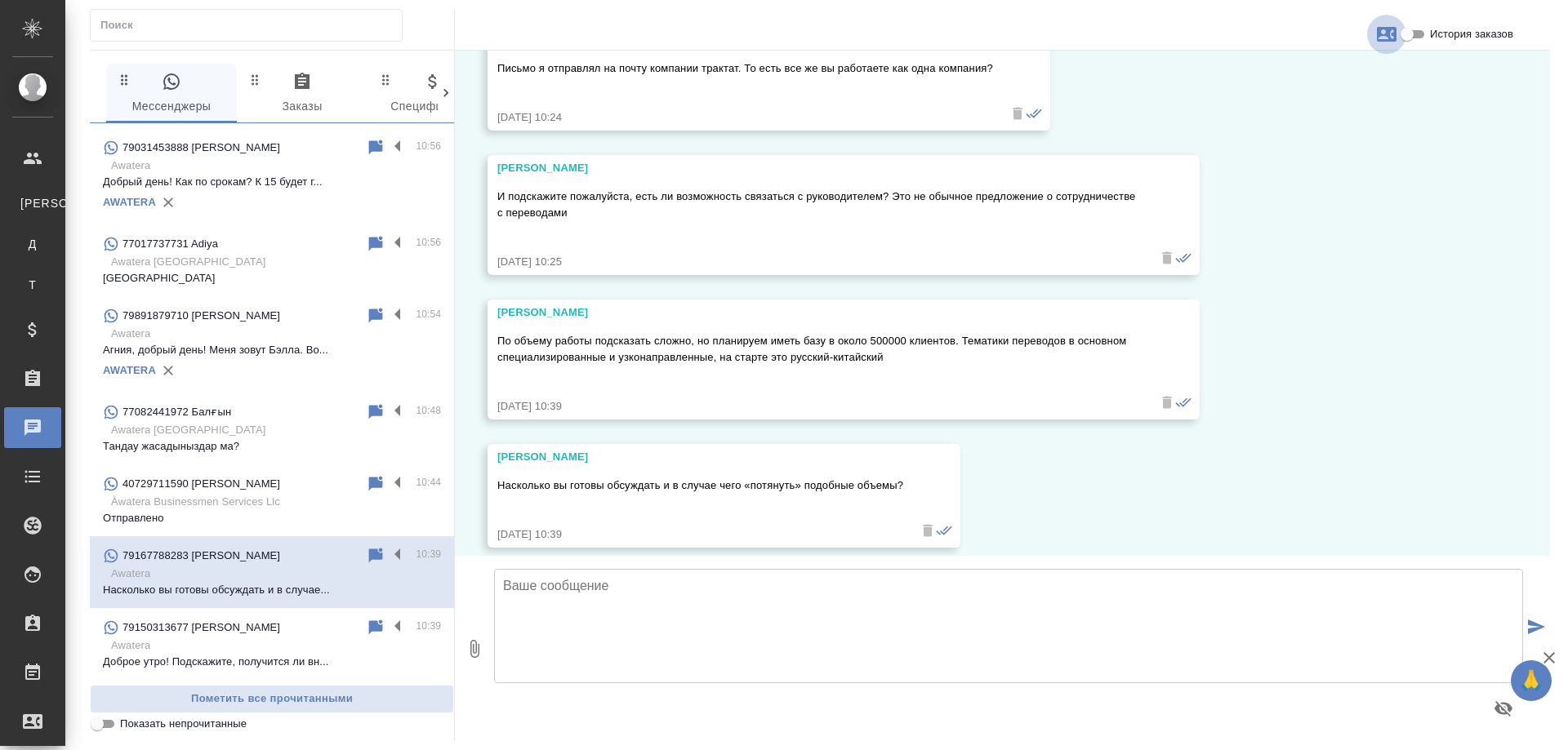
click at [1380, 36] on icon "button" at bounding box center [1387, 35] width 20 height 15
drag, startPoint x: 1354, startPoint y: 247, endPoint x: 1171, endPoint y: 255, distance: 183.2
click at [1348, 248] on div at bounding box center [784, 375] width 1568 height 750
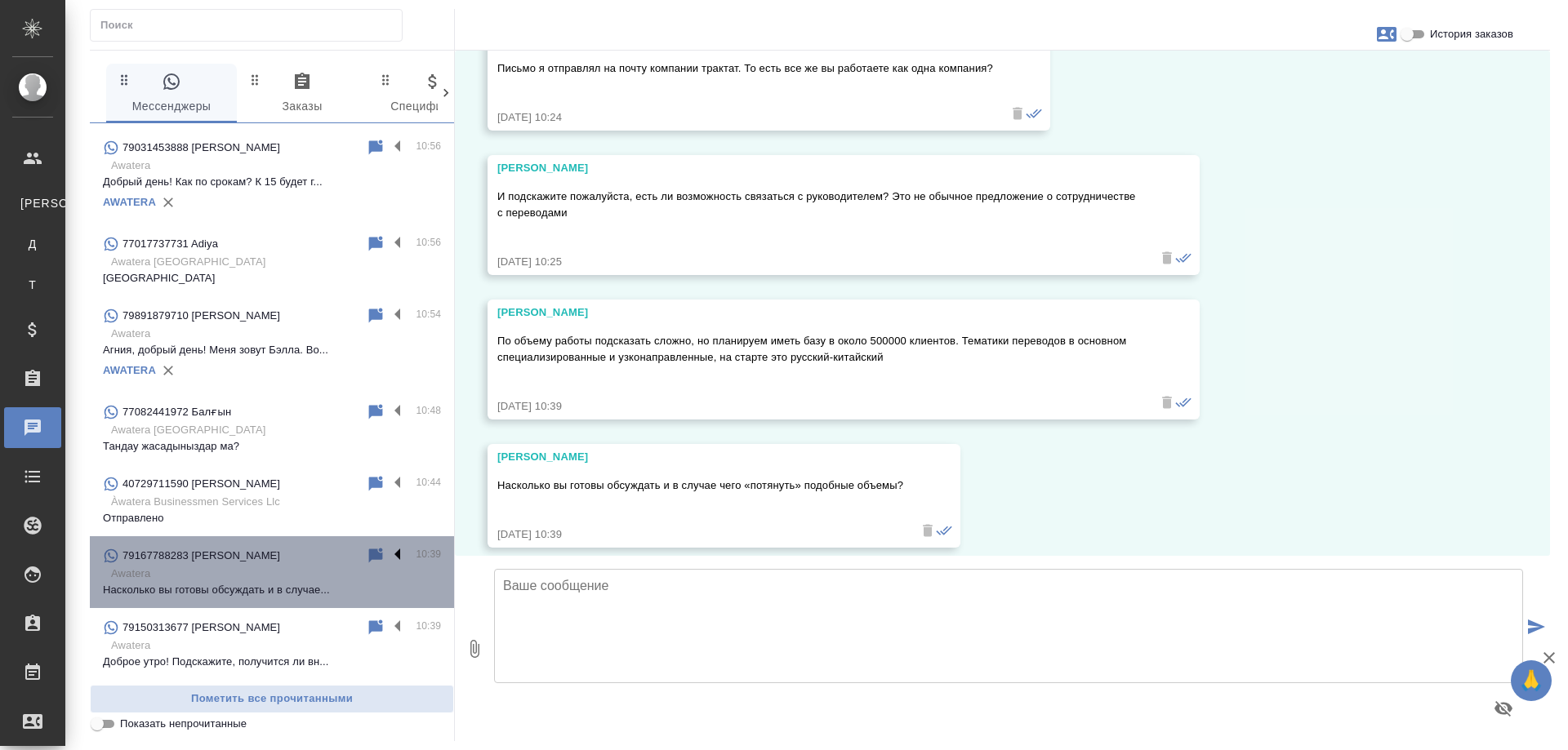
click at [390, 556] on label at bounding box center [402, 556] width 28 height 19
click at [0, 0] on input "checkbox" at bounding box center [0, 0] width 0 height 0
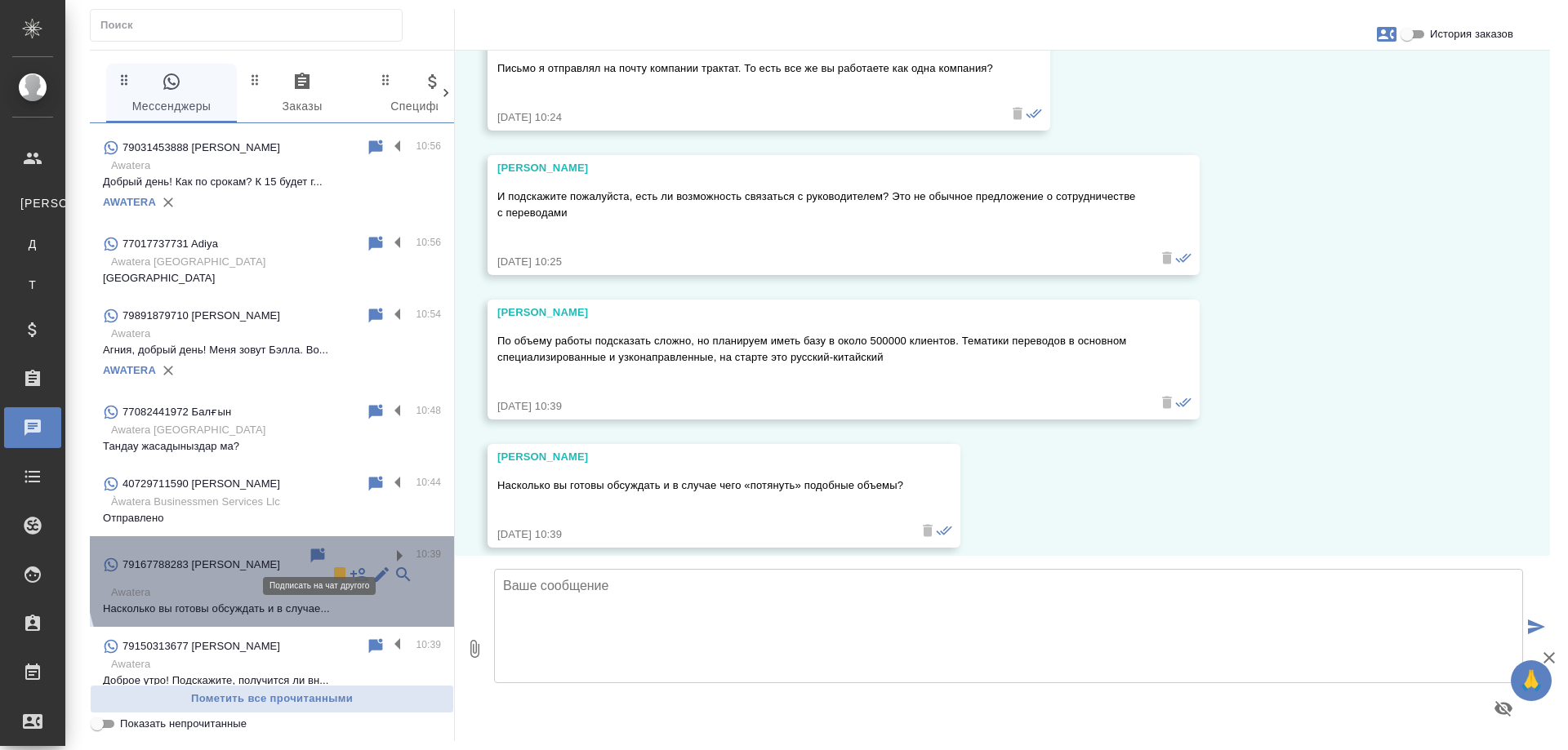
click at [350, 568] on icon at bounding box center [359, 574] width 18 height 13
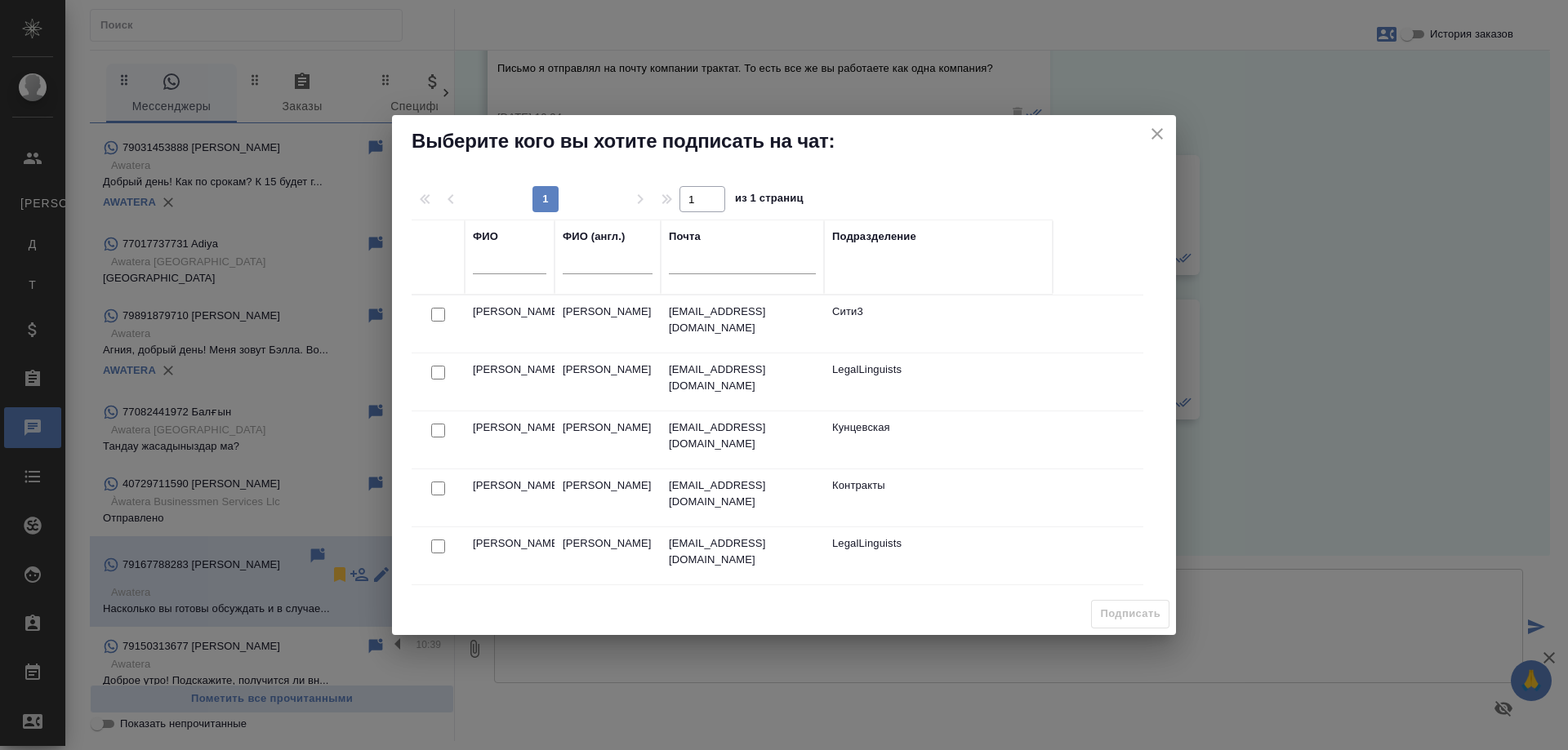
click at [526, 263] on input "text" at bounding box center [509, 263] width 74 height 21
type input "б"
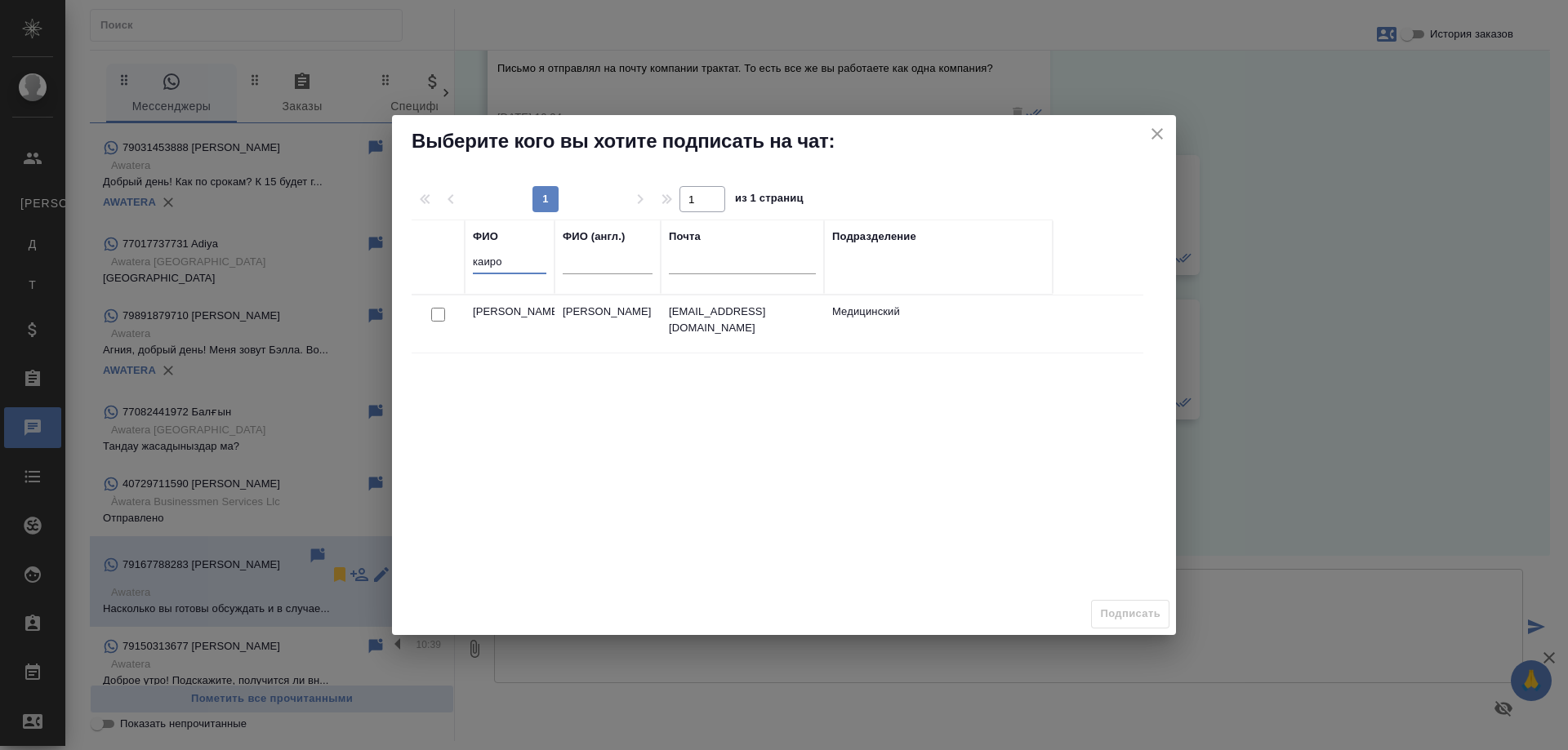
type input "каиро"
click at [440, 316] on input "checkbox" at bounding box center [438, 315] width 14 height 14
checkbox input "true"
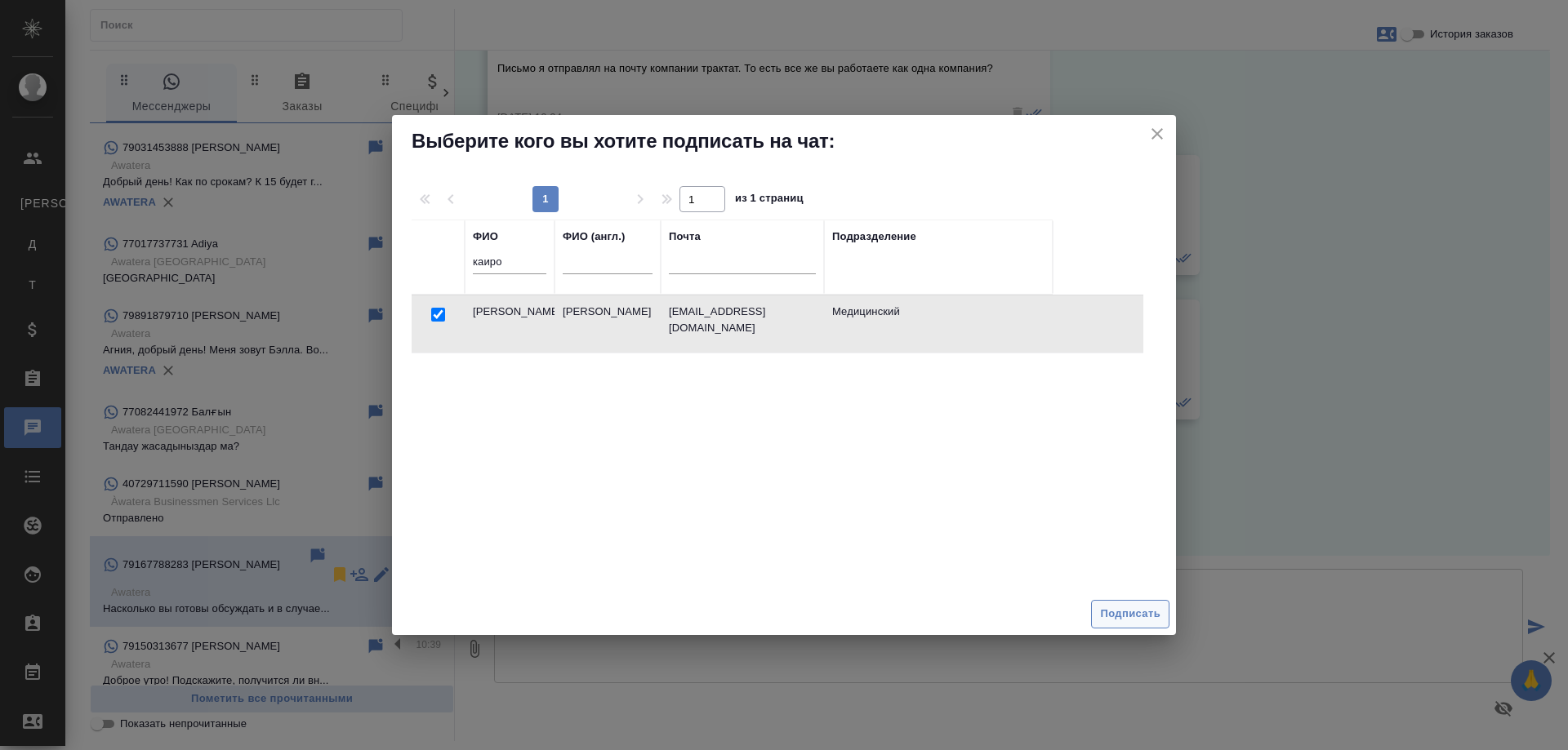
click at [1136, 614] on span "Подписать" at bounding box center [1131, 615] width 61 height 19
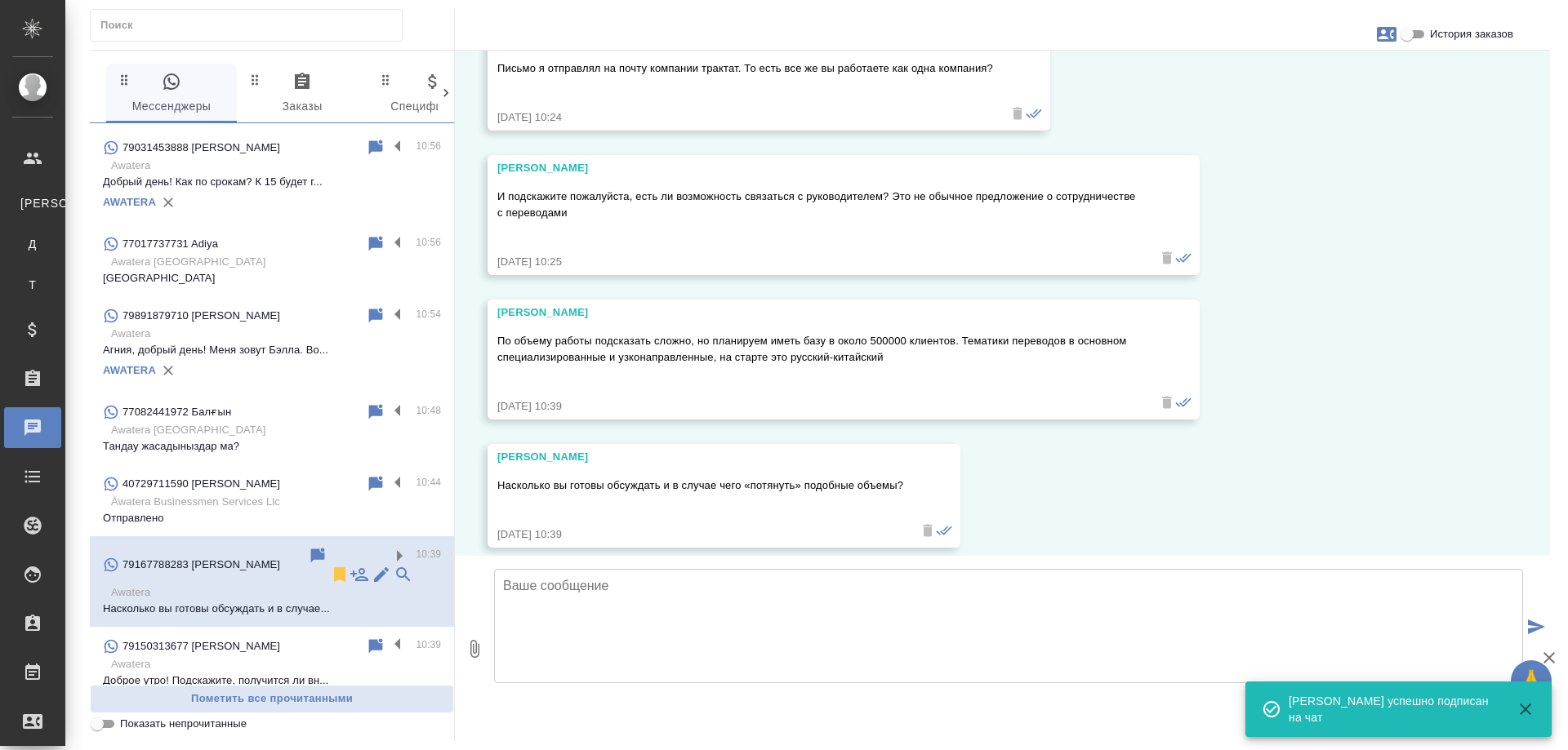
click at [1387, 28] on icon "button" at bounding box center [1387, 35] width 20 height 15
click at [1328, 74] on span "Создать заявку" at bounding box center [1316, 78] width 77 height 16
select select "RU"
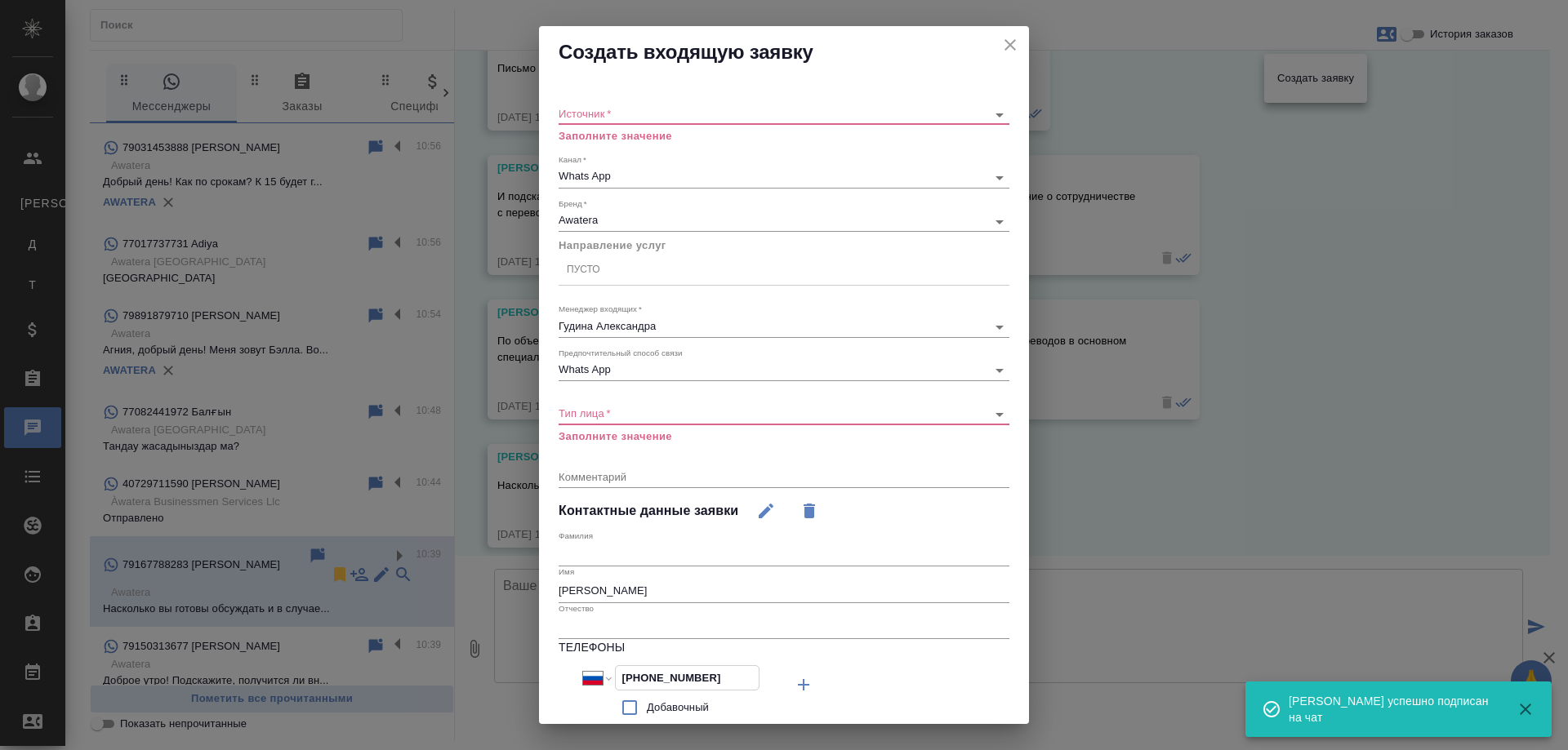
drag, startPoint x: 731, startPoint y: 676, endPoint x: 433, endPoint y: 652, distance: 299.0
click at [433, 652] on div "Создать входящую заявку Источник   * ​ Заполните значение Канал   * Whats App 6…" at bounding box center [784, 375] width 1568 height 750
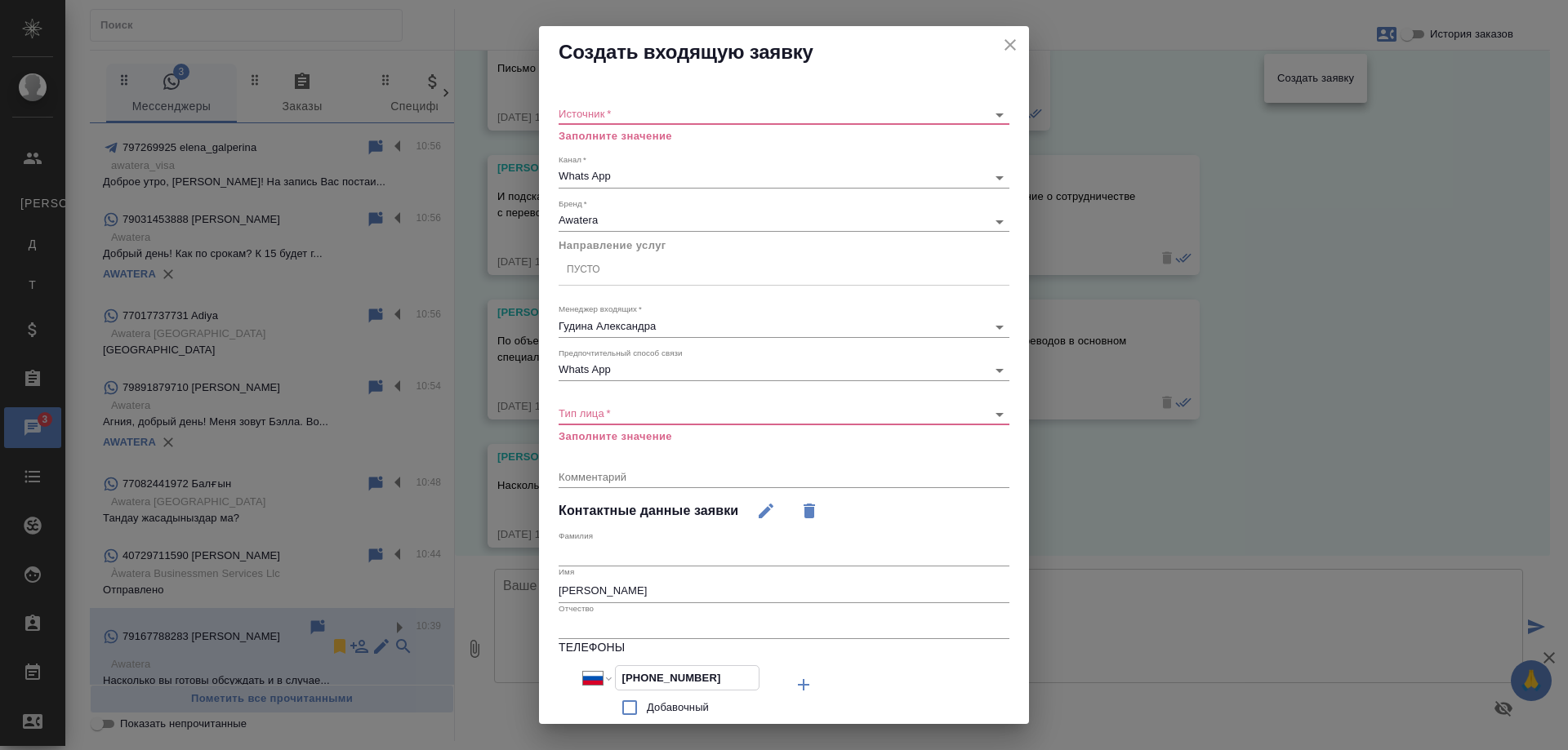
scroll to position [235, 0]
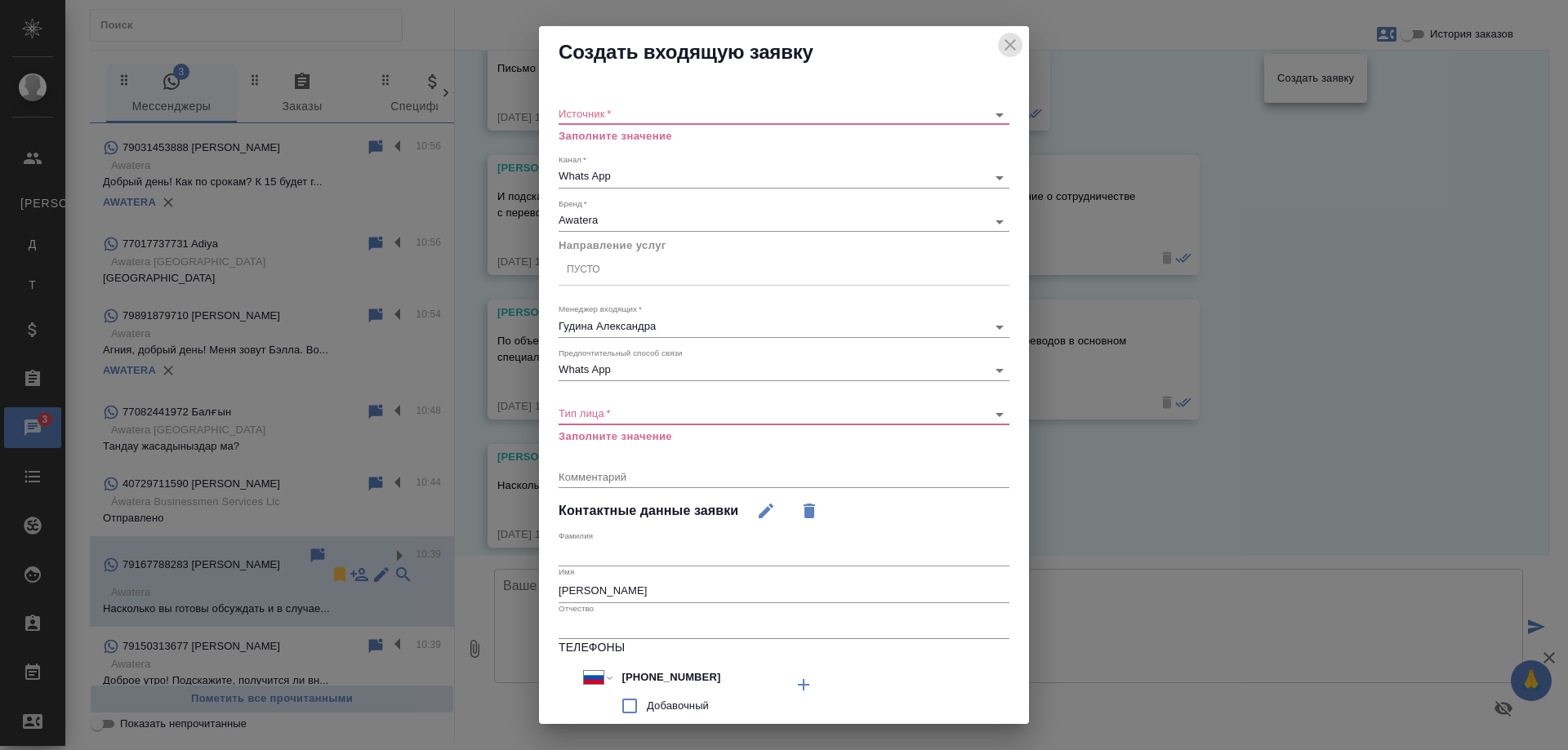
click at [1001, 46] on icon "close" at bounding box center [1010, 45] width 20 height 20
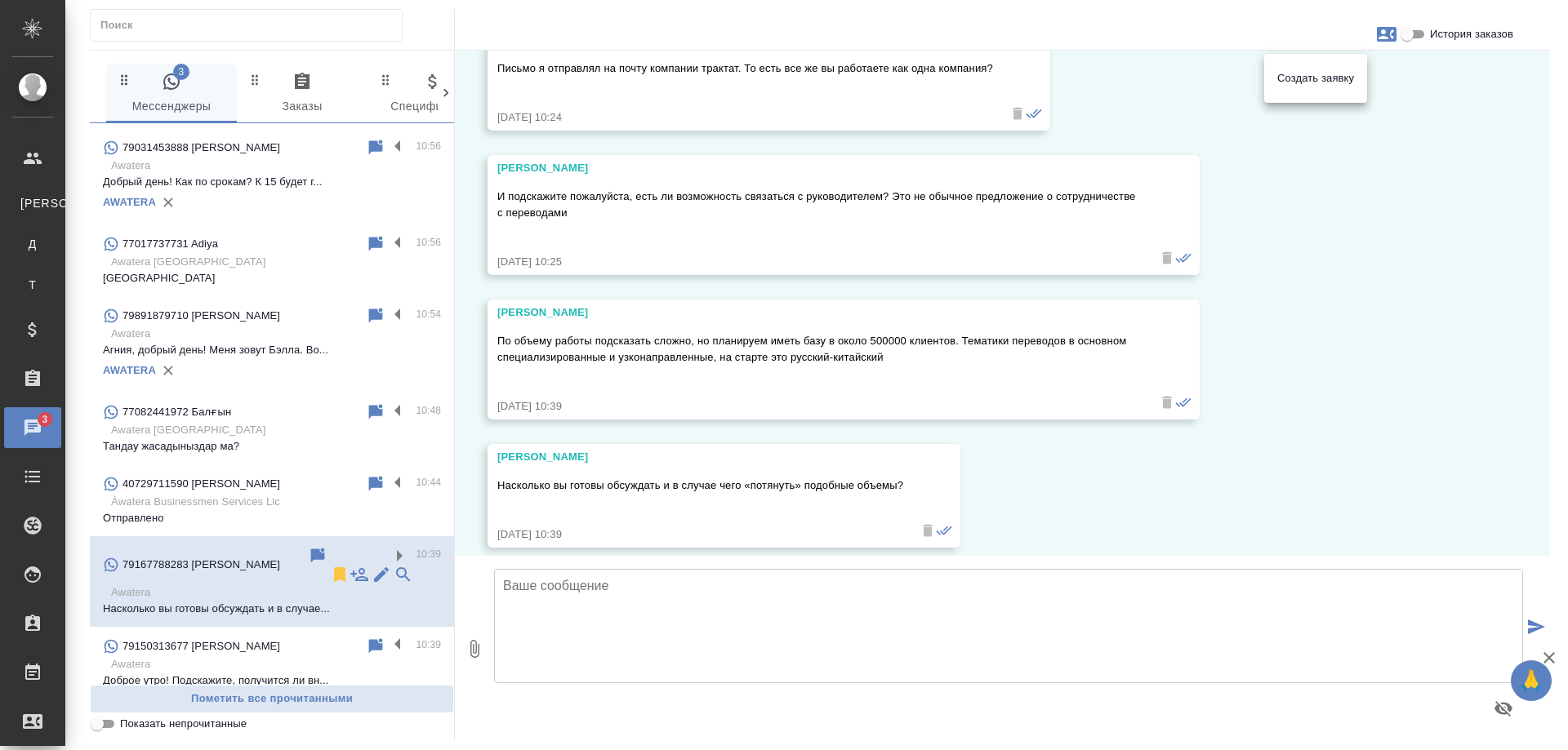
click at [1409, 399] on div at bounding box center [784, 375] width 1568 height 750
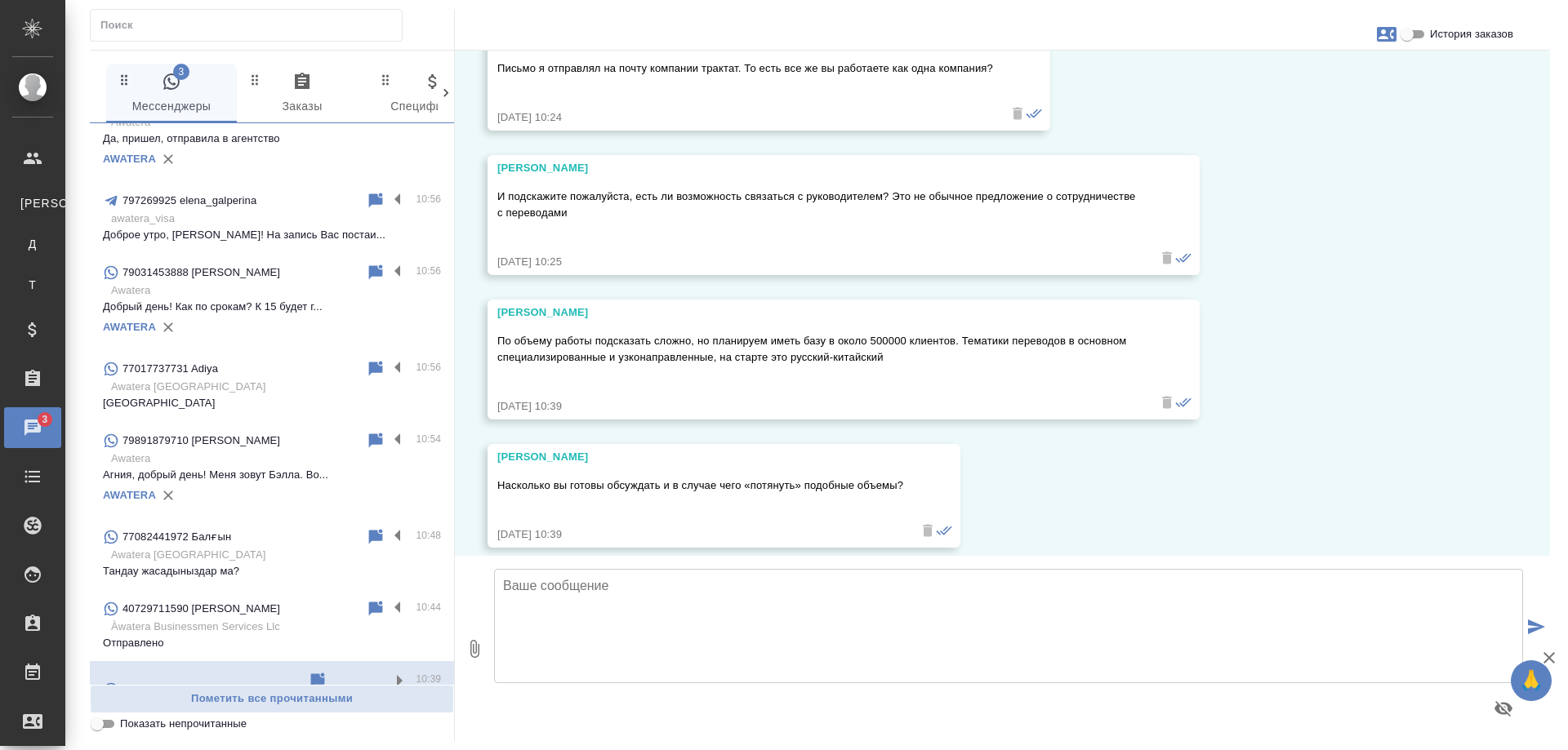
scroll to position [0, 0]
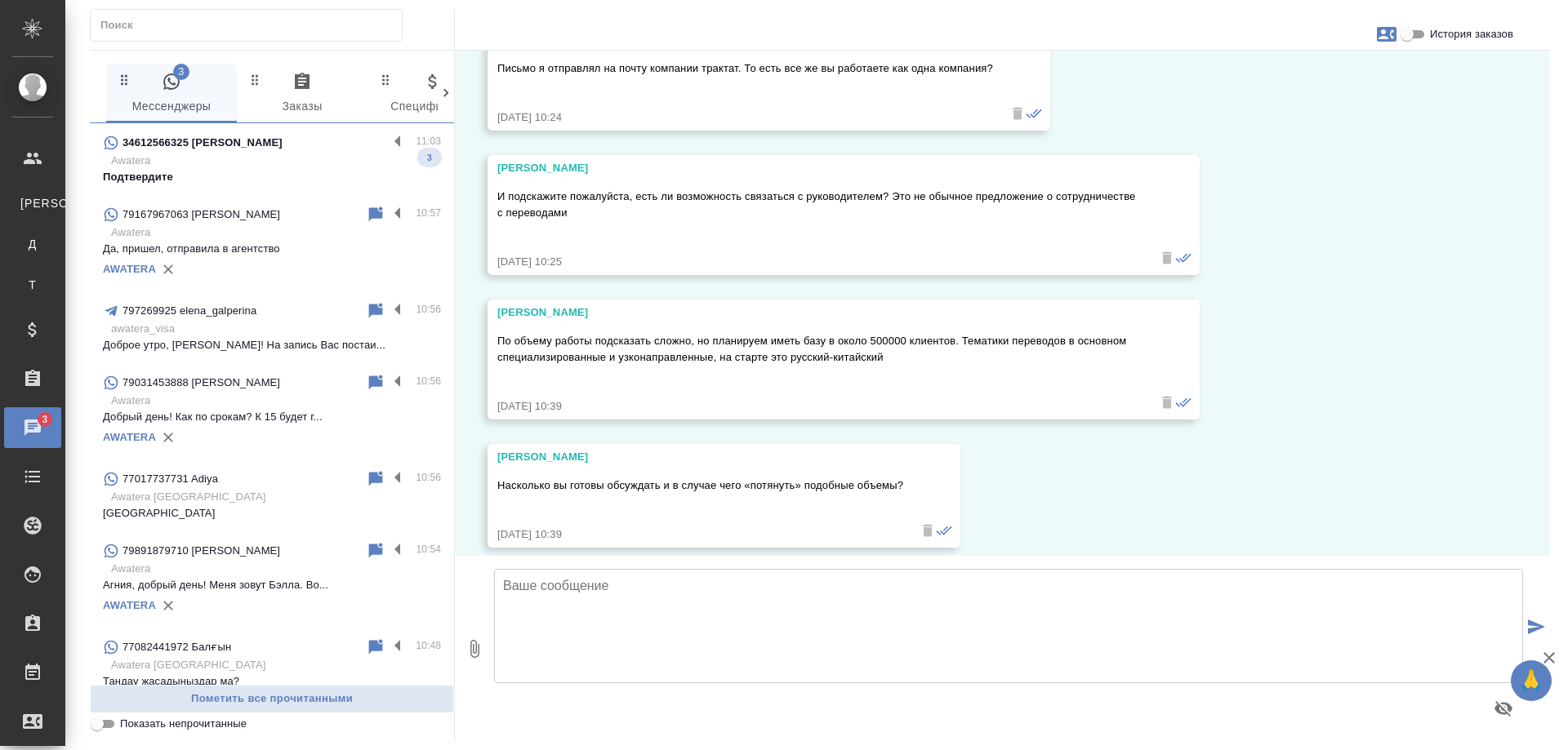
click at [248, 181] on p "Подтвердите" at bounding box center [272, 177] width 338 height 16
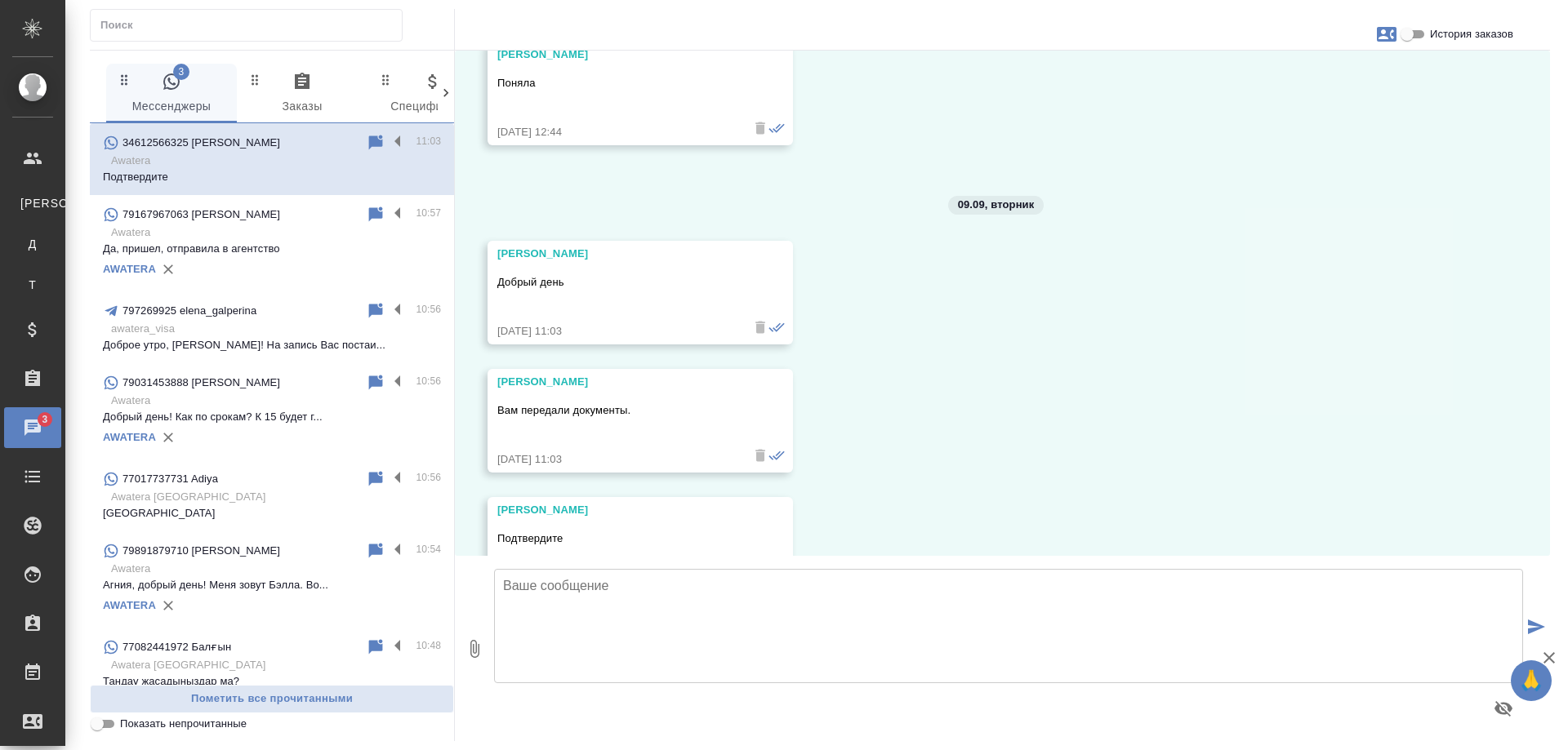
scroll to position [11837, 0]
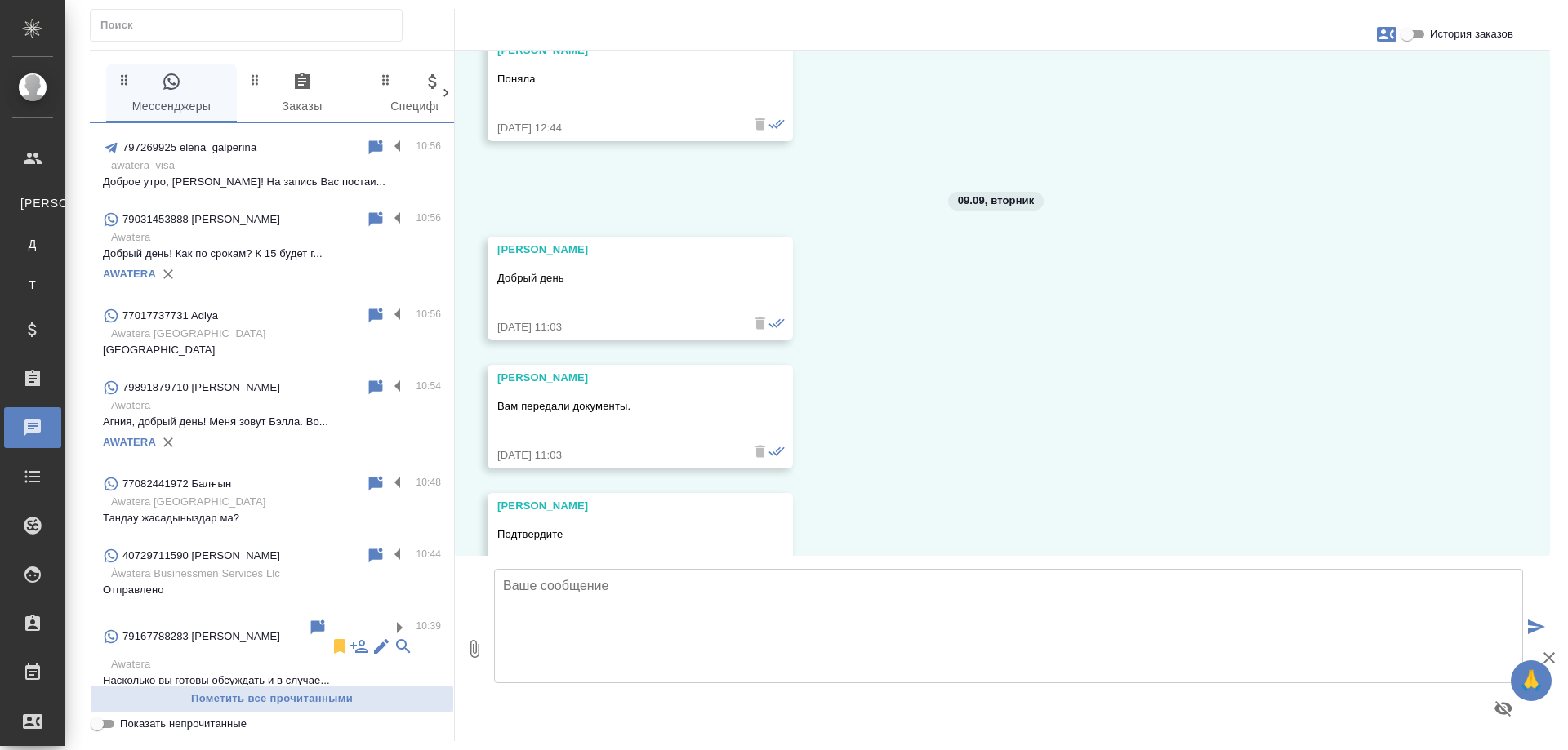
scroll to position [327, 0]
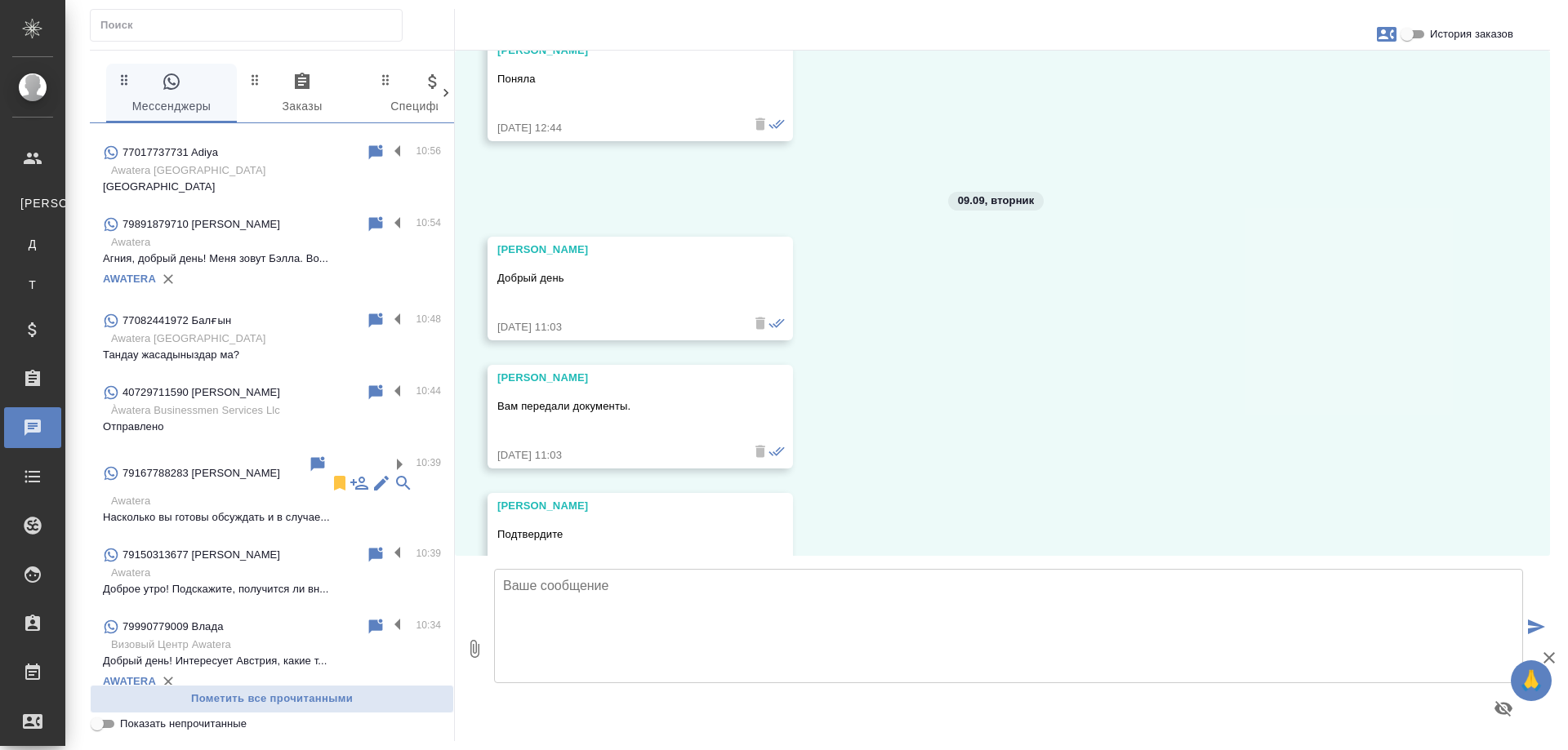
click at [227, 493] on p "Awatera" at bounding box center [276, 501] width 330 height 16
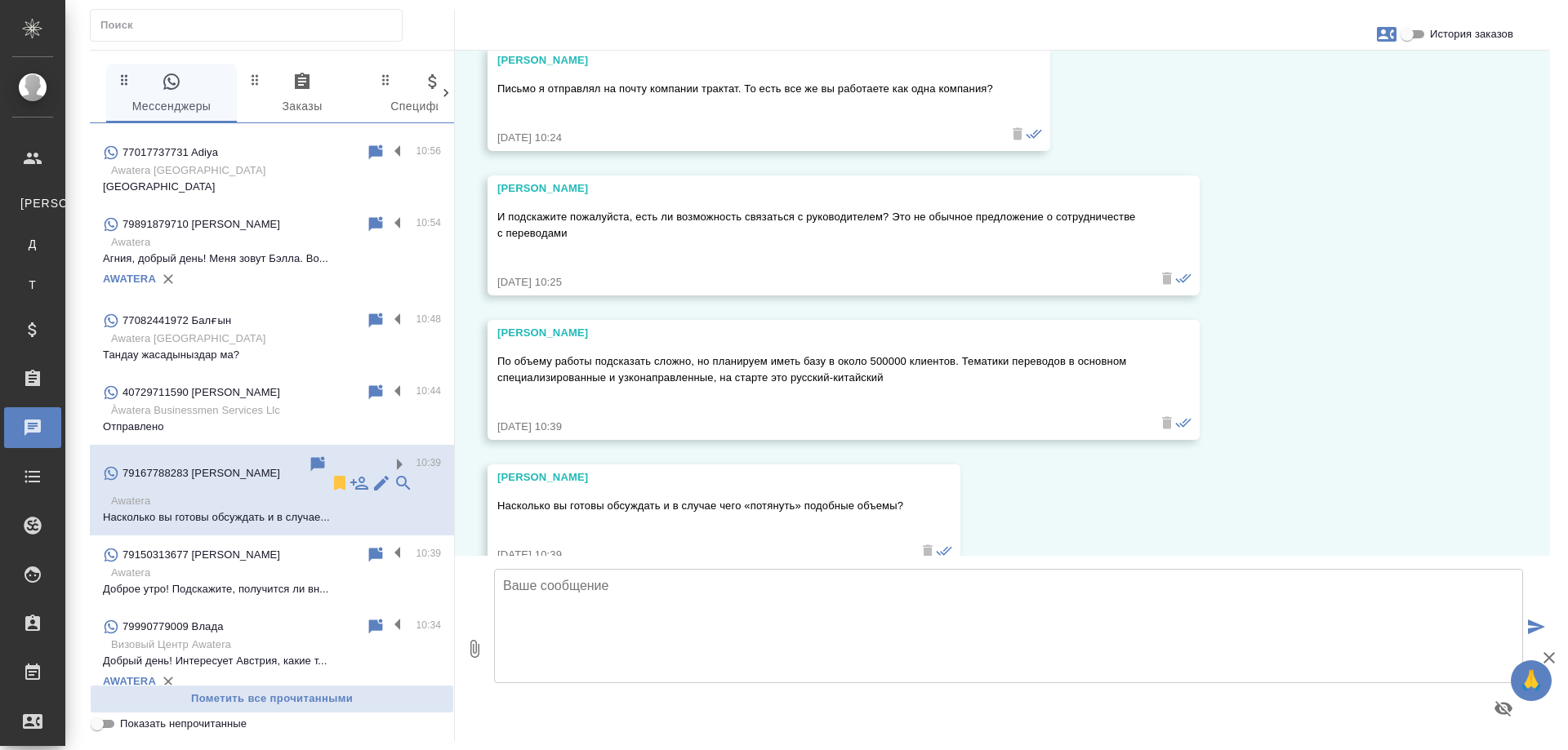
scroll to position [1587, 0]
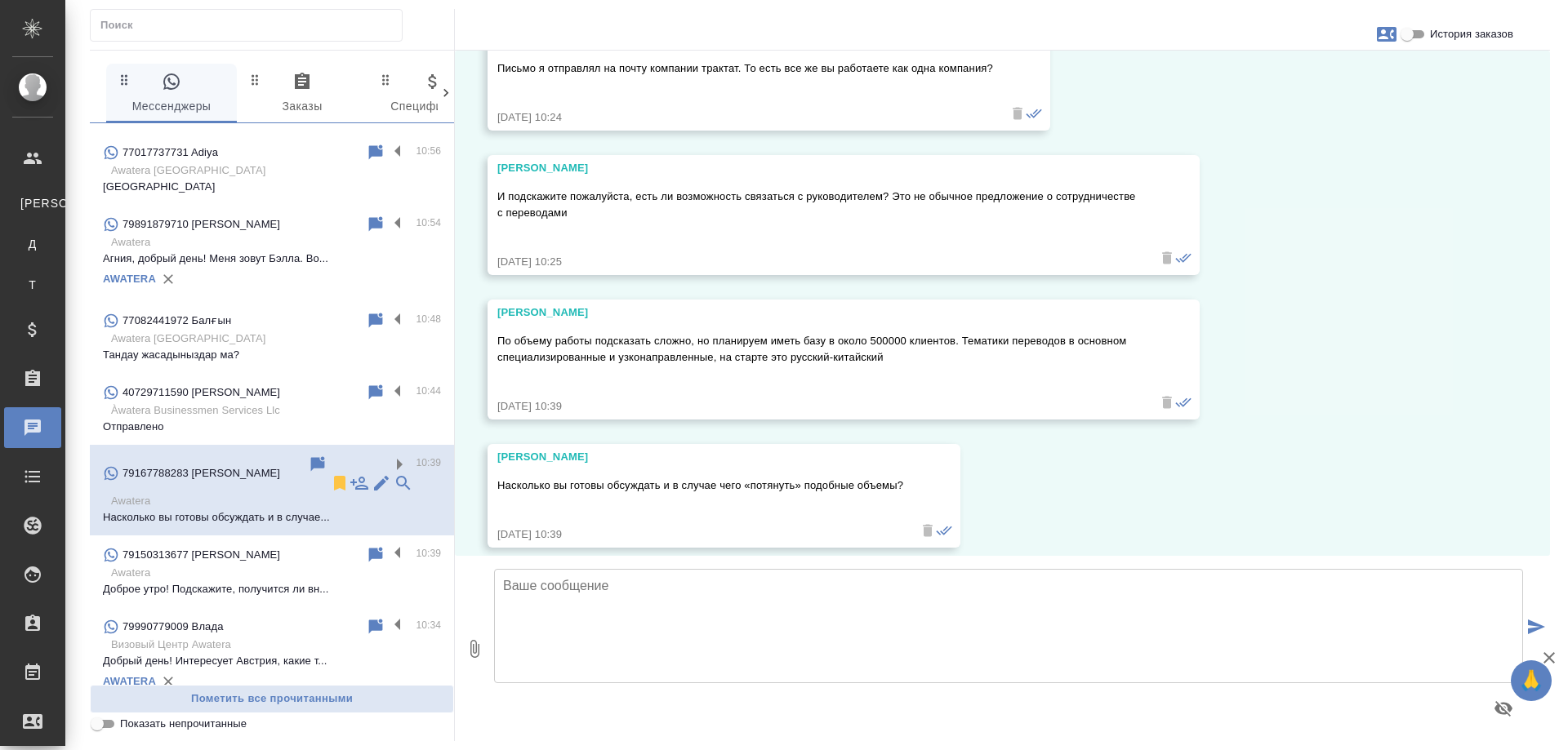
click at [1384, 35] on icon "button" at bounding box center [1387, 35] width 20 height 15
click at [1303, 85] on span "Создать заявку" at bounding box center [1316, 78] width 77 height 16
select select "RU"
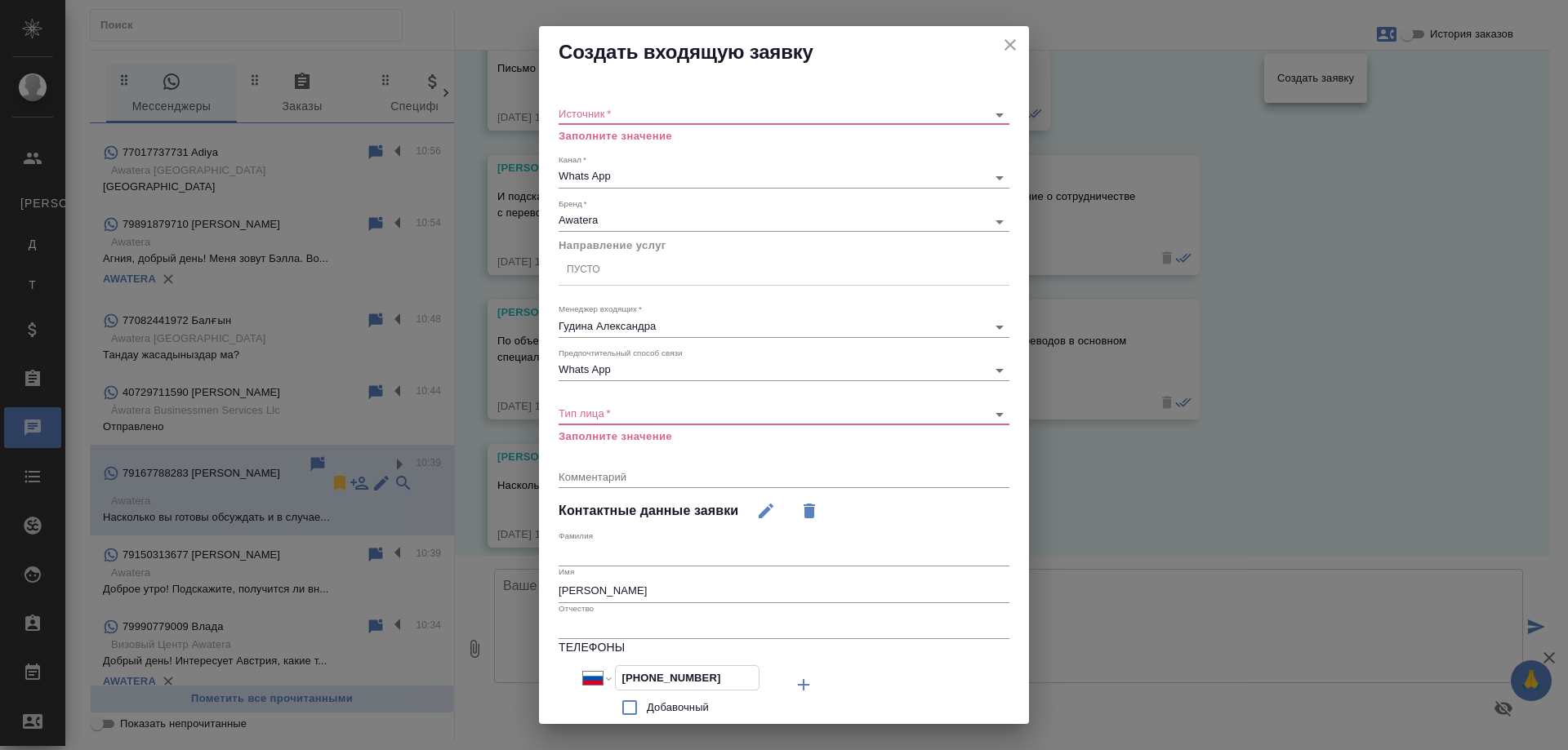
drag, startPoint x: 706, startPoint y: 680, endPoint x: 479, endPoint y: 663, distance: 227.6
click at [479, 663] on div "Создать входящую заявку Источник   * ​ Заполните значение Канал   * Whats App 6…" at bounding box center [784, 375] width 1568 height 750
click at [1001, 41] on icon "close" at bounding box center [1010, 45] width 20 height 20
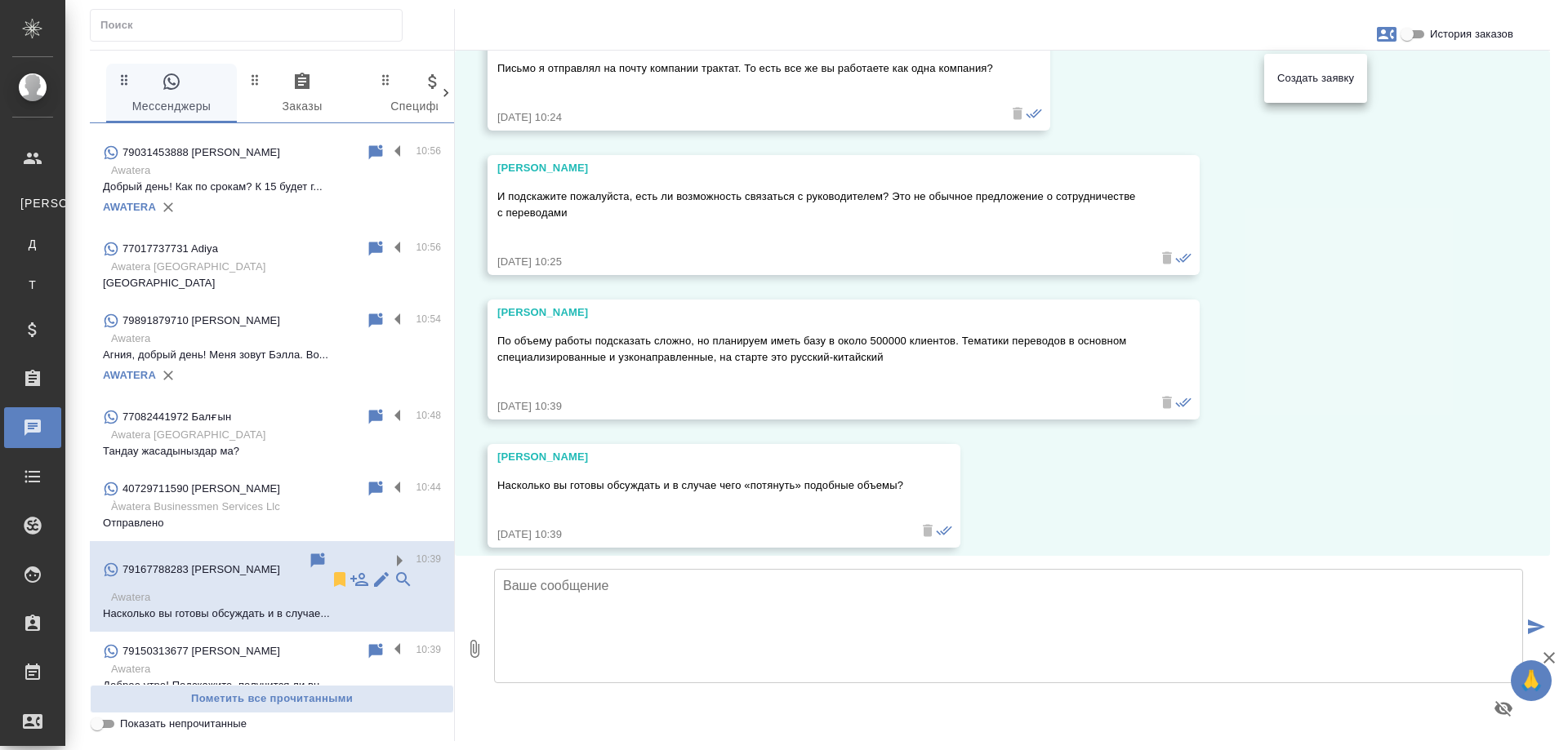
scroll to position [423, 0]
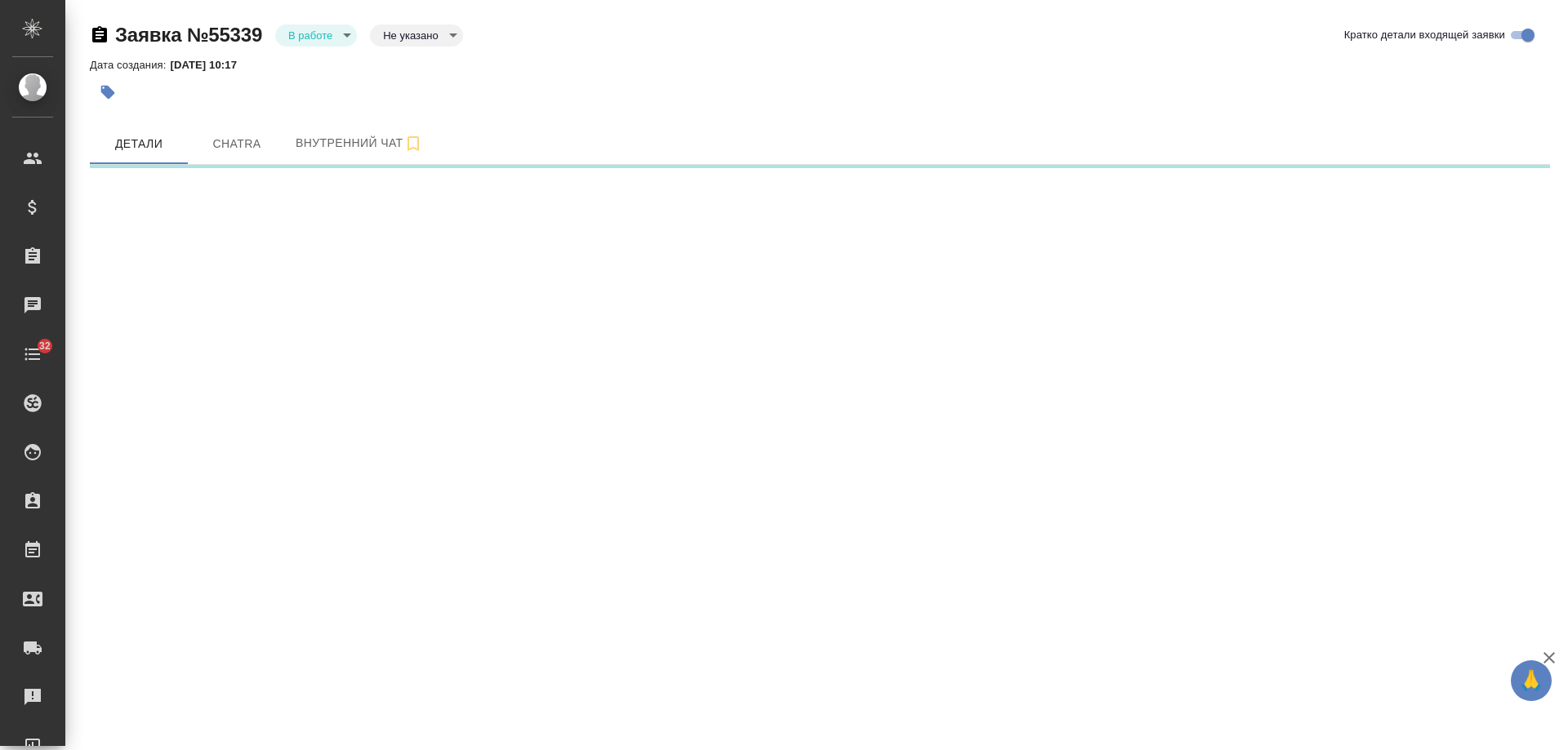
select select "RU"
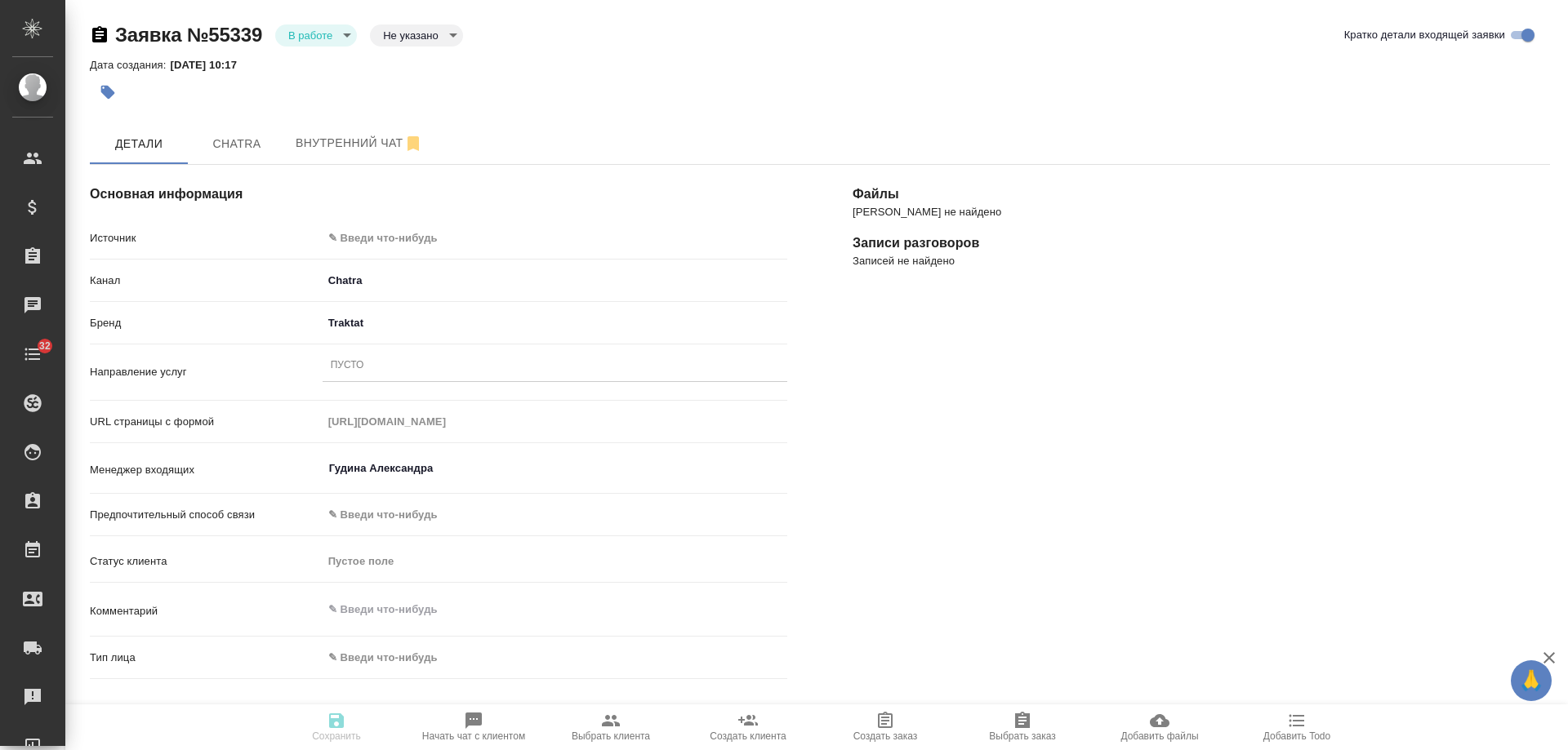
type input "Гудина Александра"
type textarea "x"
click at [381, 241] on body "🙏 .cls-1 fill:#fff; AWATERA [PERSON_NAME] Спецификации Заказы Чаты 32 Todo Прое…" at bounding box center [784, 375] width 1568 height 750
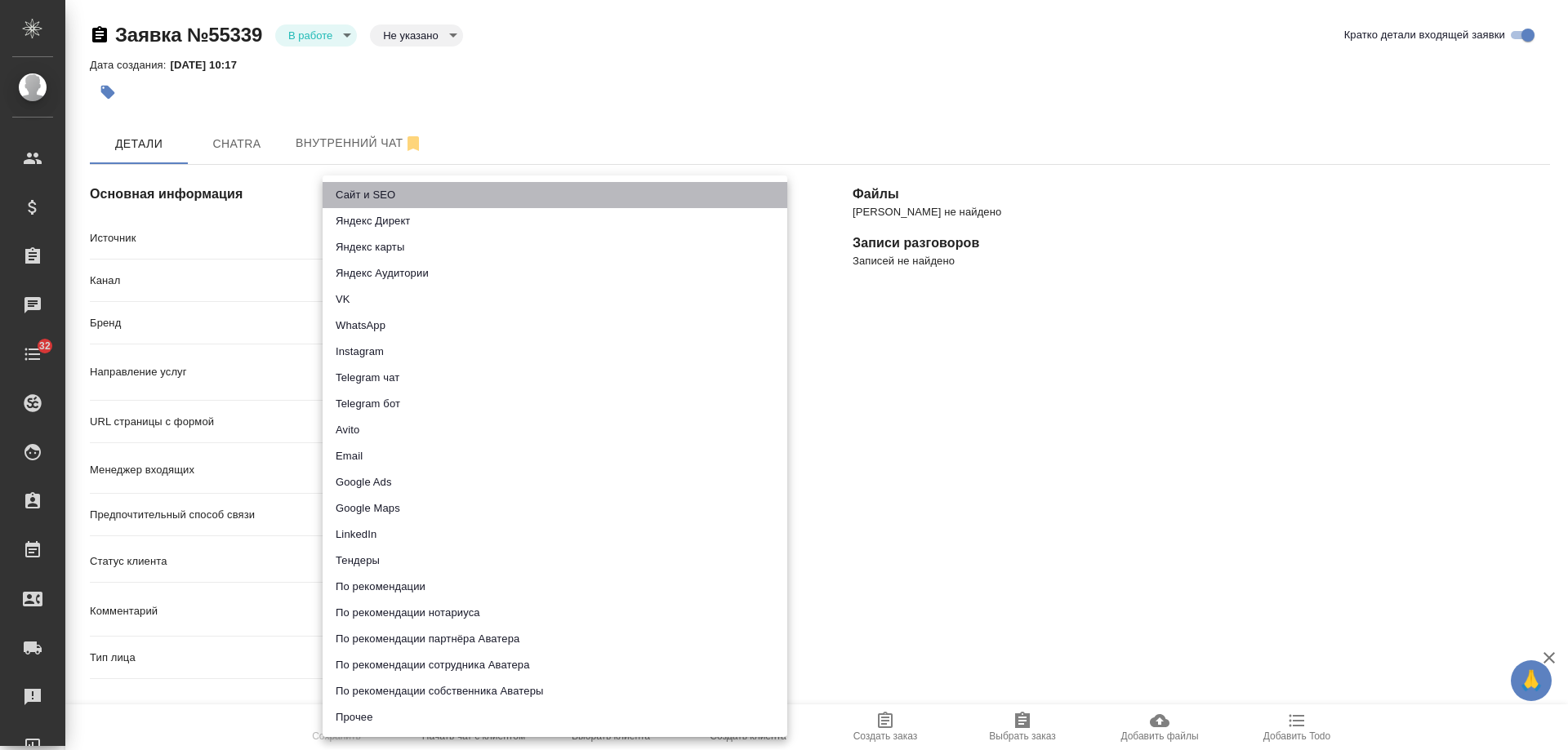
click at [376, 198] on li "Сайт и SEO" at bounding box center [554, 195] width 464 height 26
type input "seo"
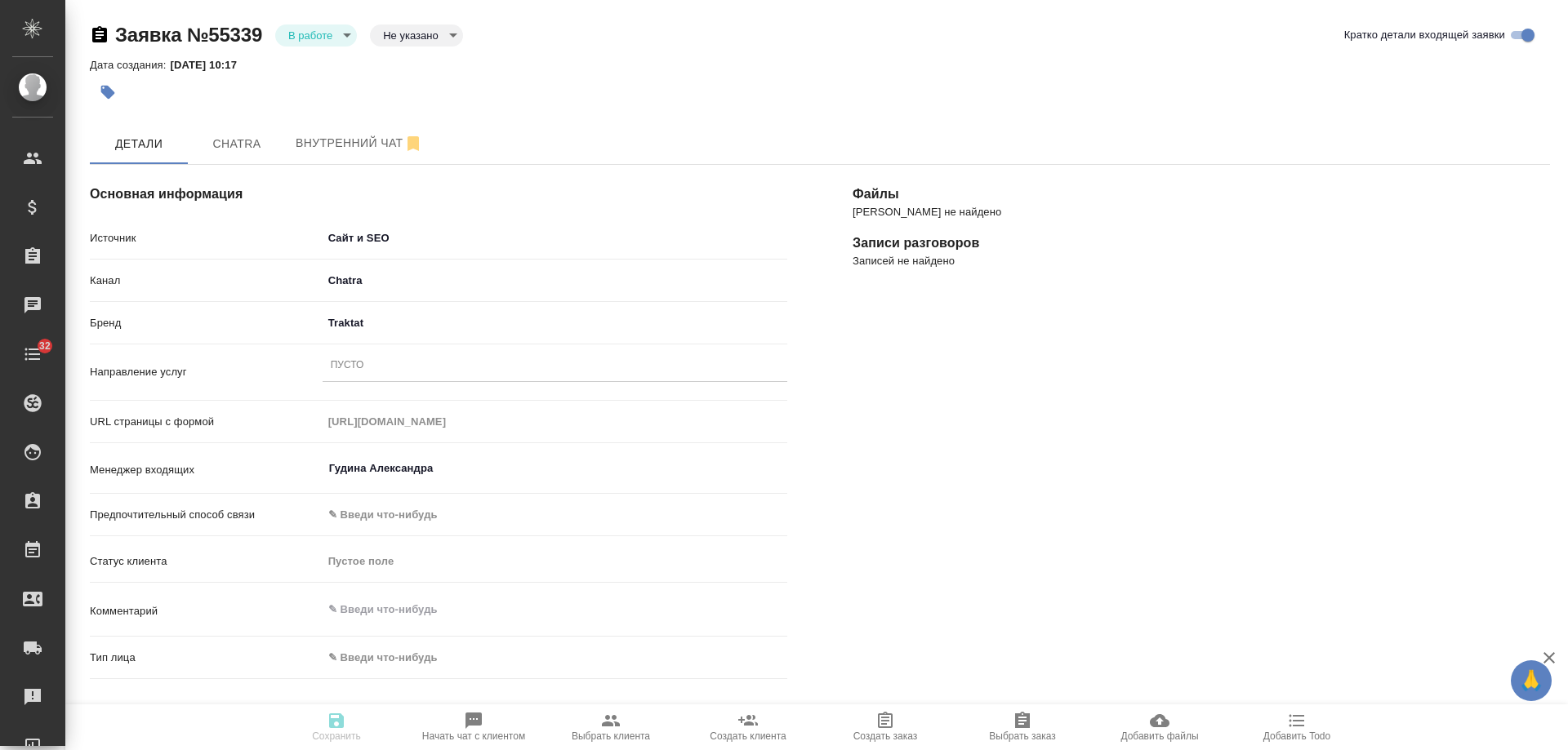
click at [370, 367] on div "Пусто" at bounding box center [554, 365] width 464 height 23
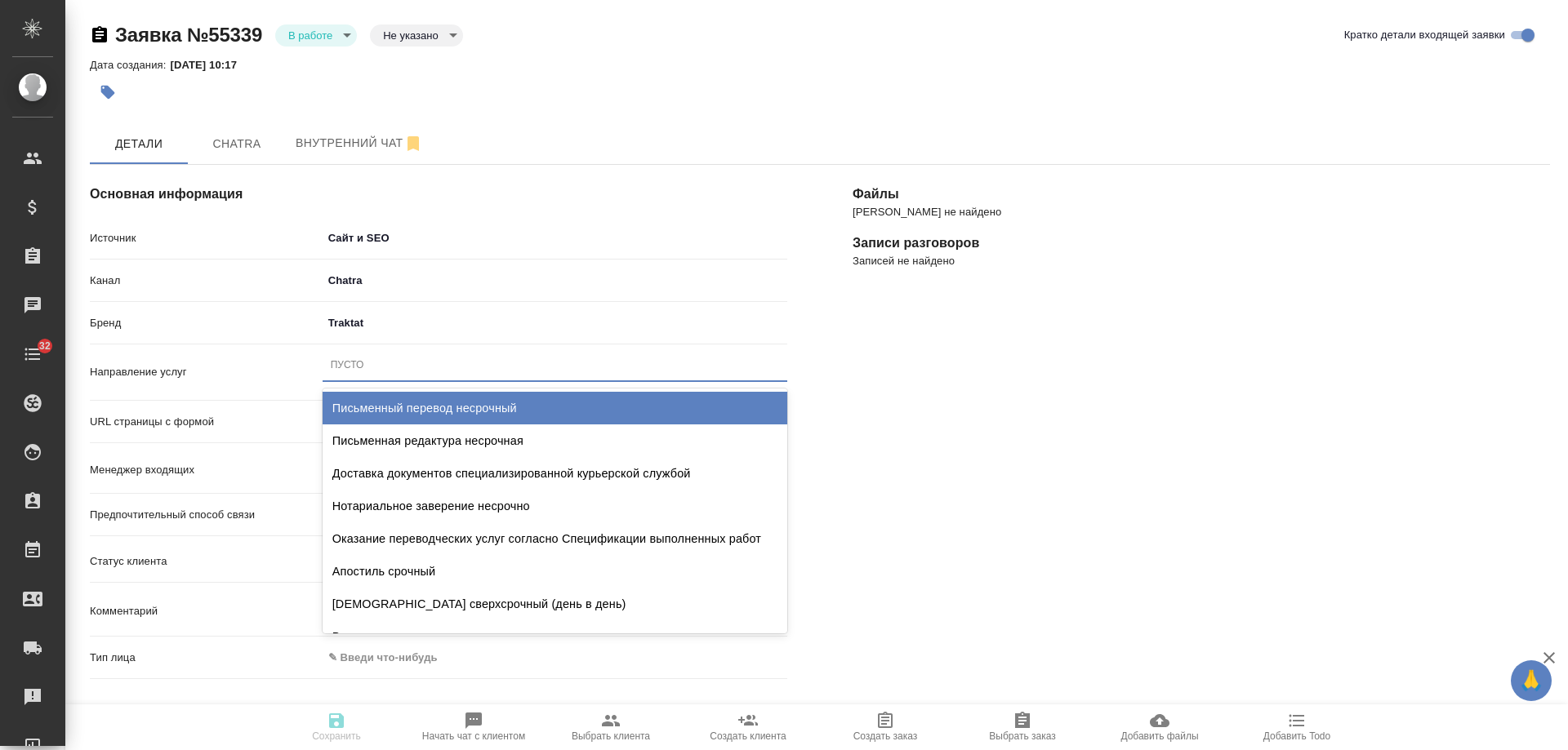
click at [405, 397] on div "Письменный перевод несрочный" at bounding box center [554, 408] width 464 height 33
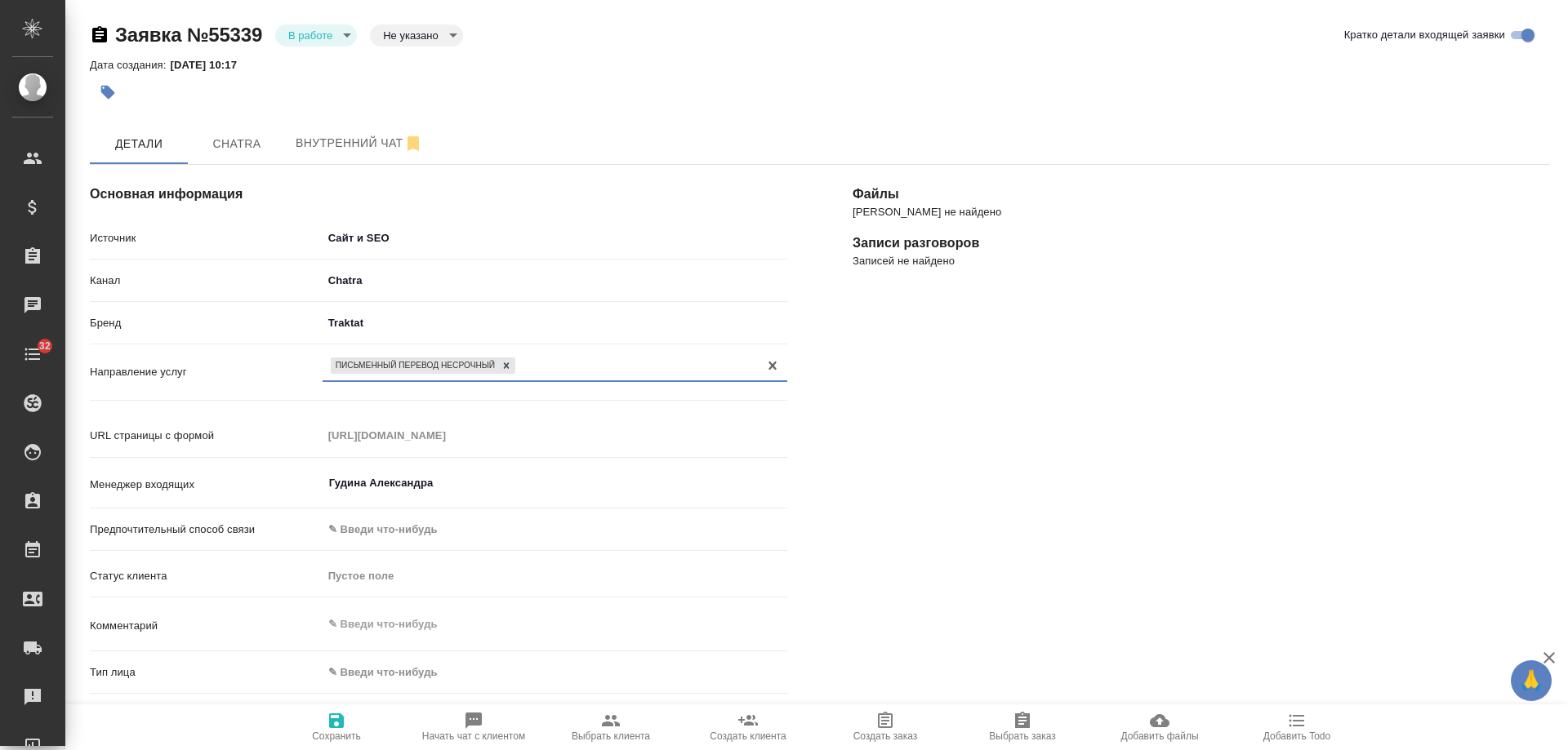
scroll to position [245, 0]
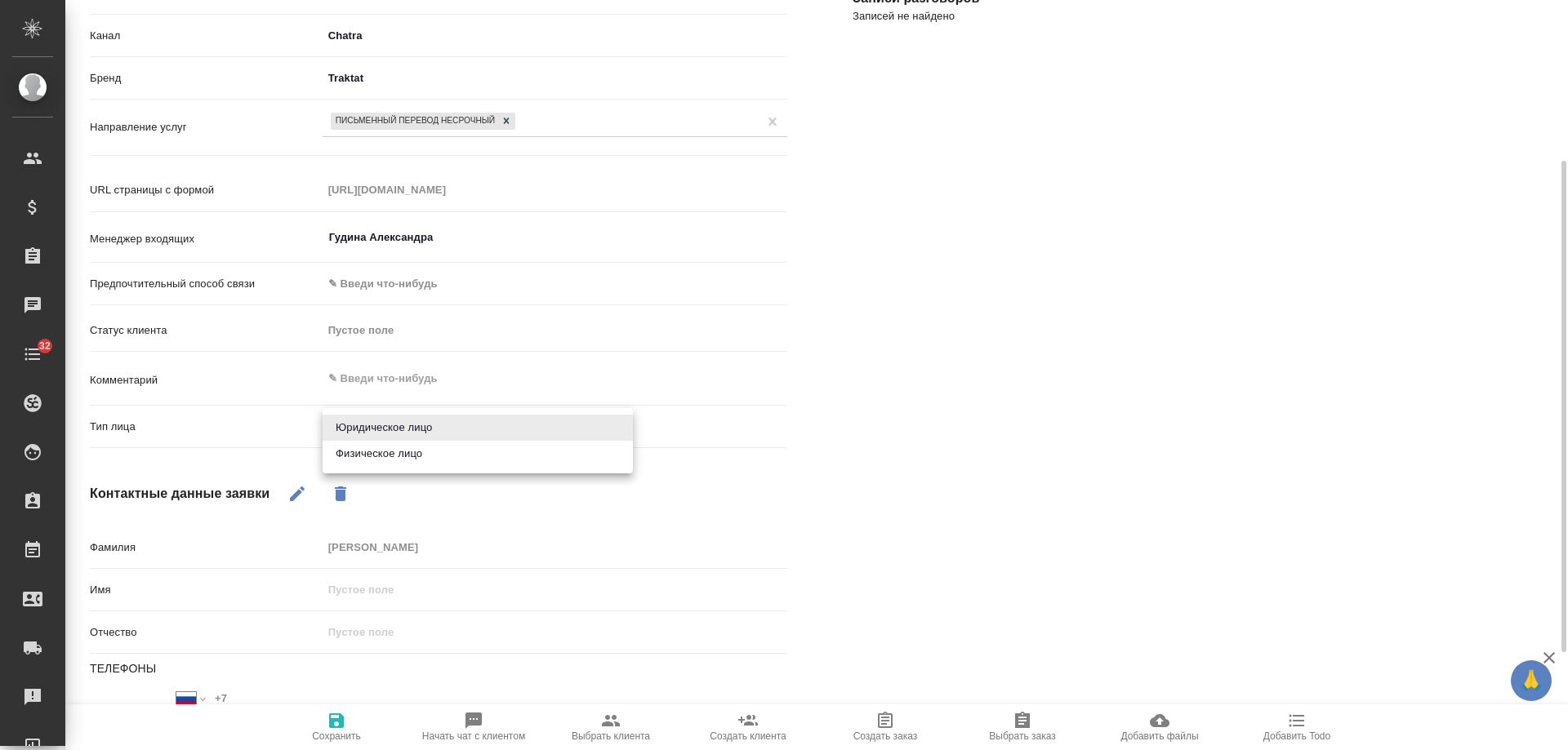
click at [393, 426] on body "🙏 .cls-1 fill:#fff; AWATERA [PERSON_NAME] Спецификации Заказы 0 Чаты 32 Todo Пр…" at bounding box center [784, 375] width 1568 height 750
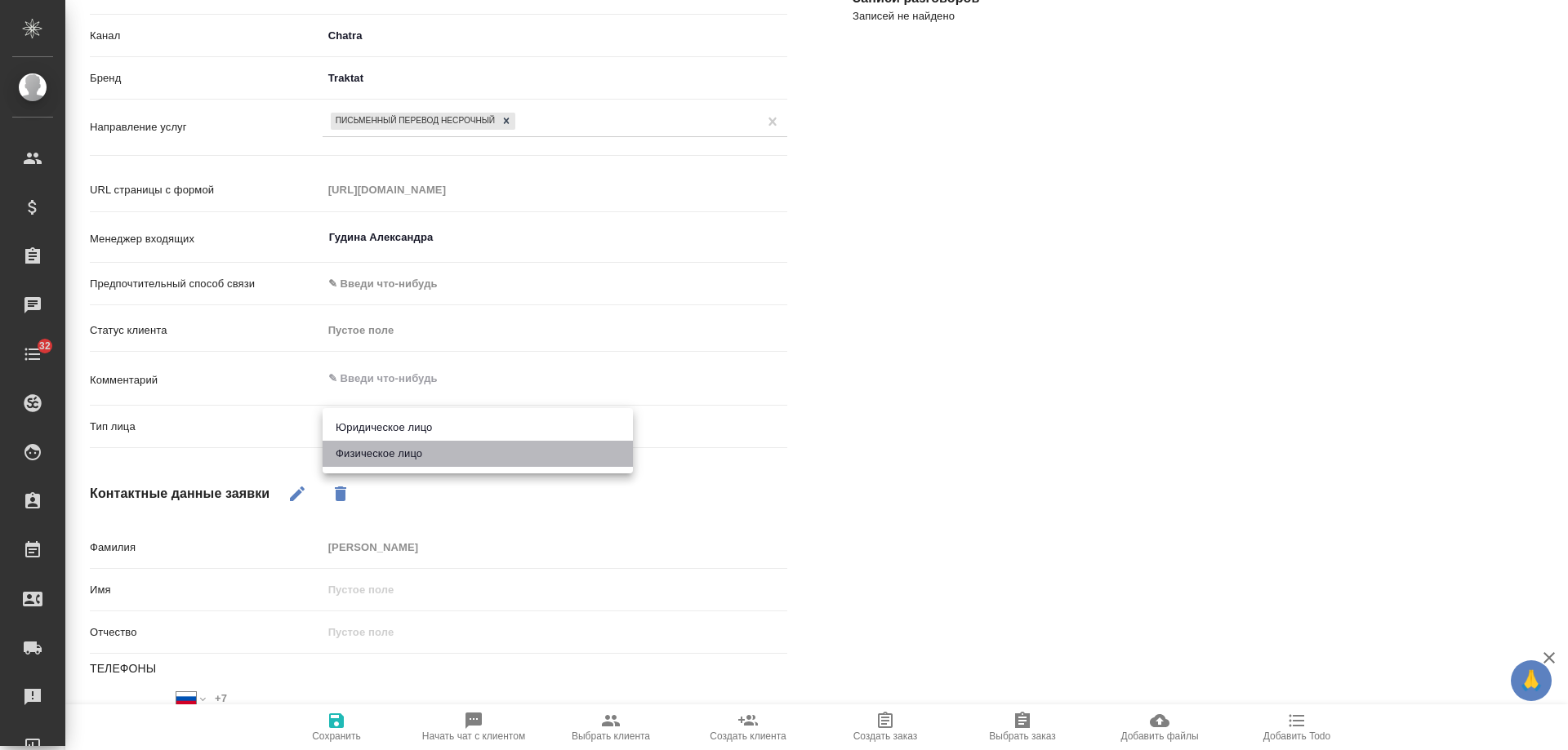
drag, startPoint x: 392, startPoint y: 452, endPoint x: 382, endPoint y: 657, distance: 205.2
click at [392, 453] on li "Физическое лицо" at bounding box center [478, 454] width 310 height 26
type textarea "x"
type input "private"
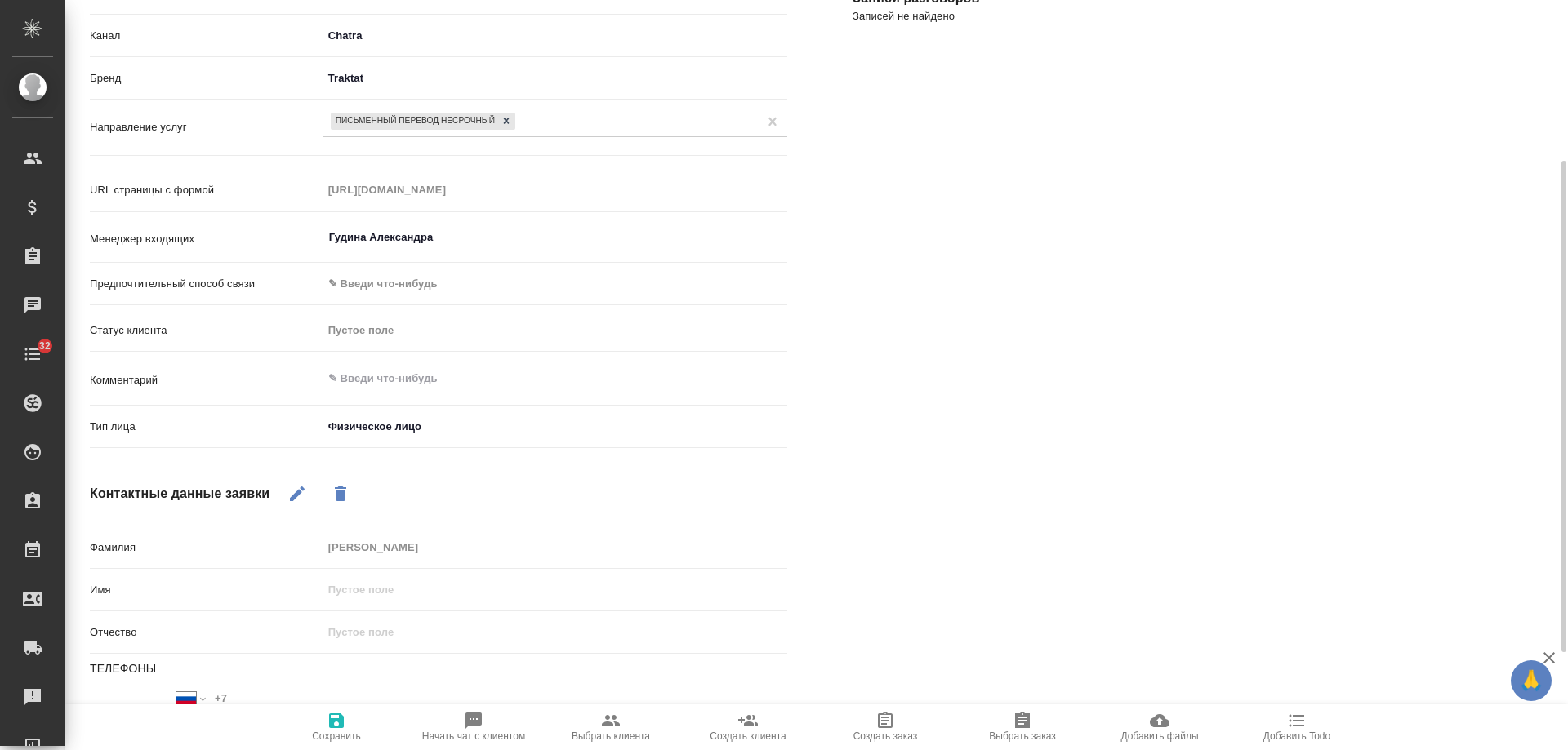
click at [347, 736] on span "Сохранить" at bounding box center [336, 736] width 49 height 11
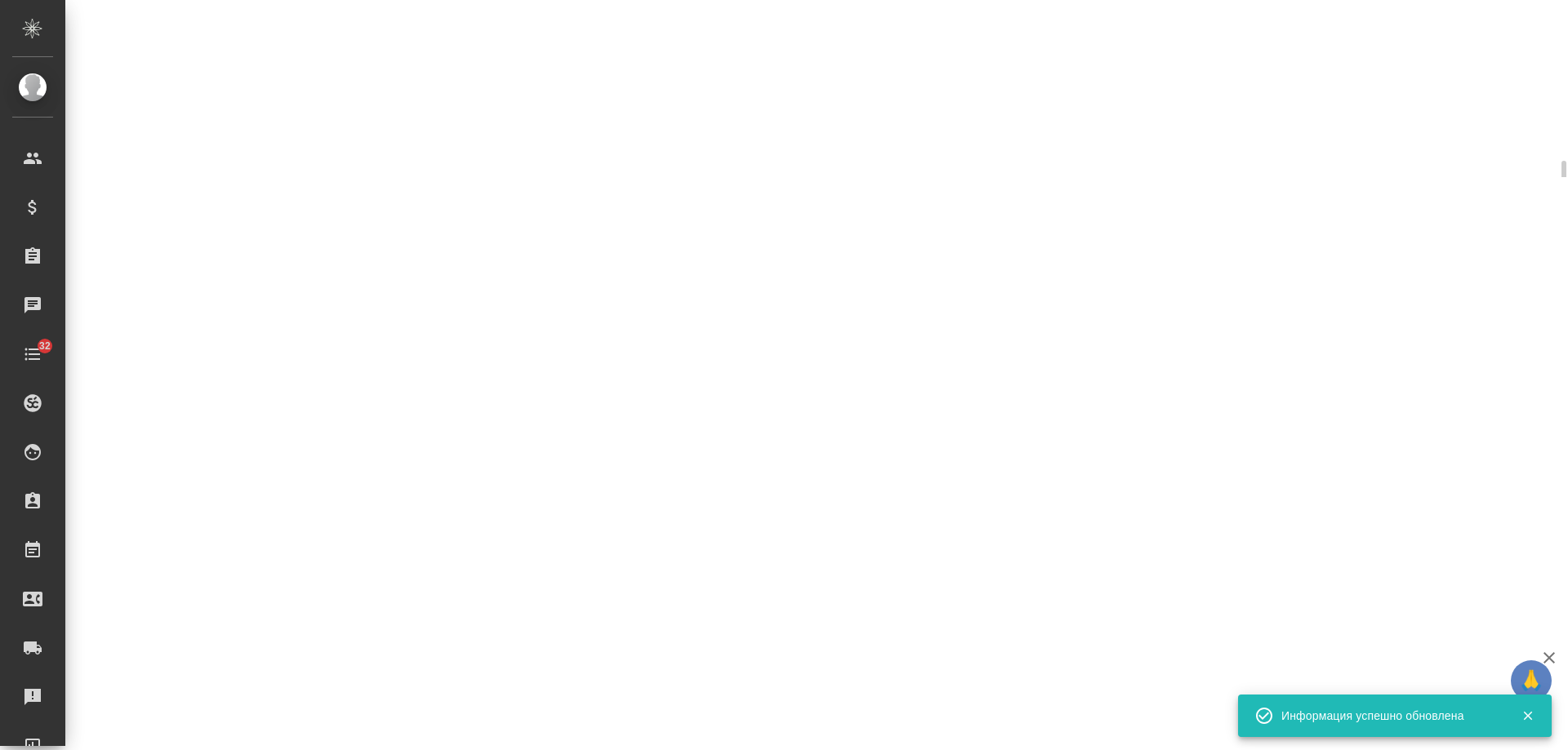
select select "RU"
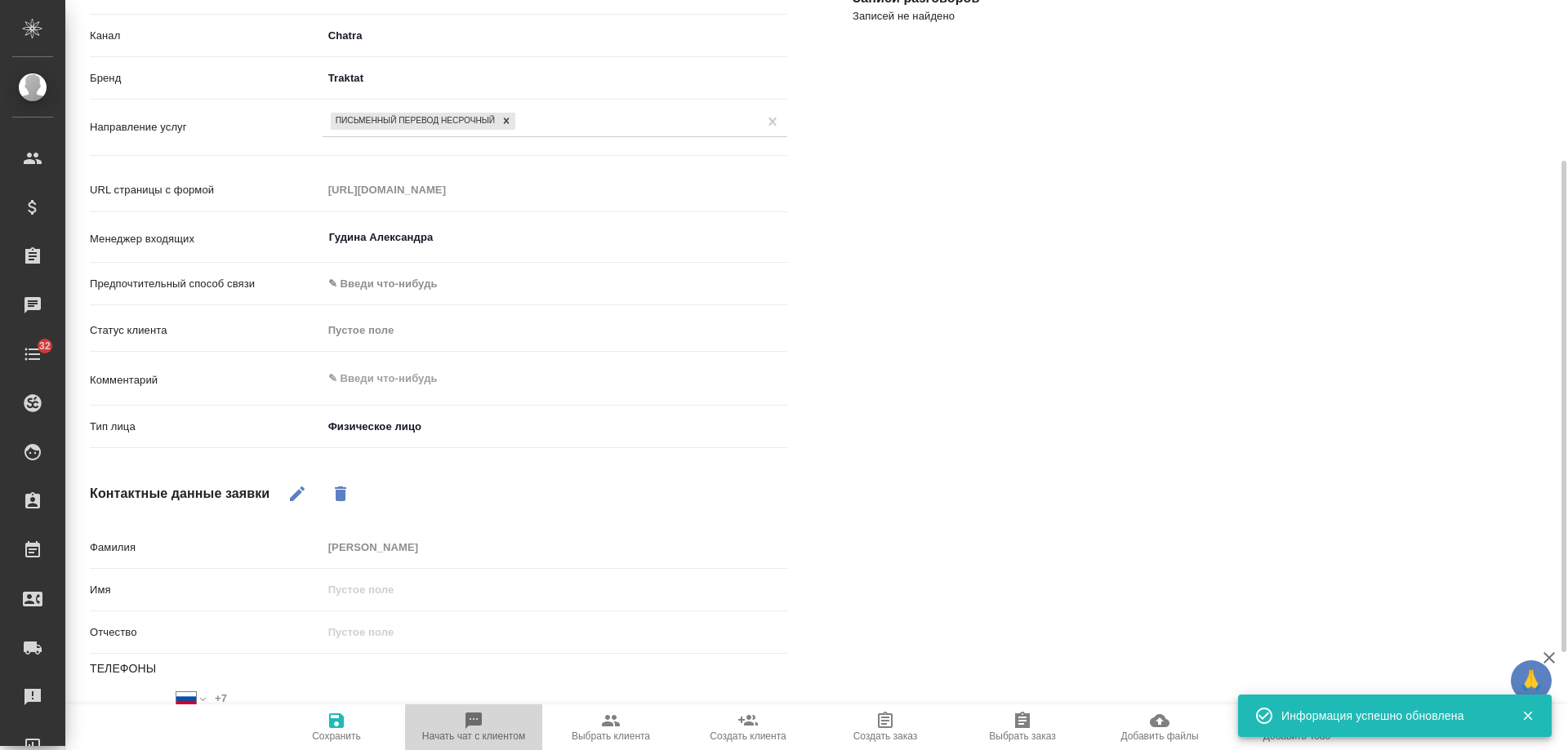
click at [478, 726] on icon "button" at bounding box center [473, 720] width 16 height 16
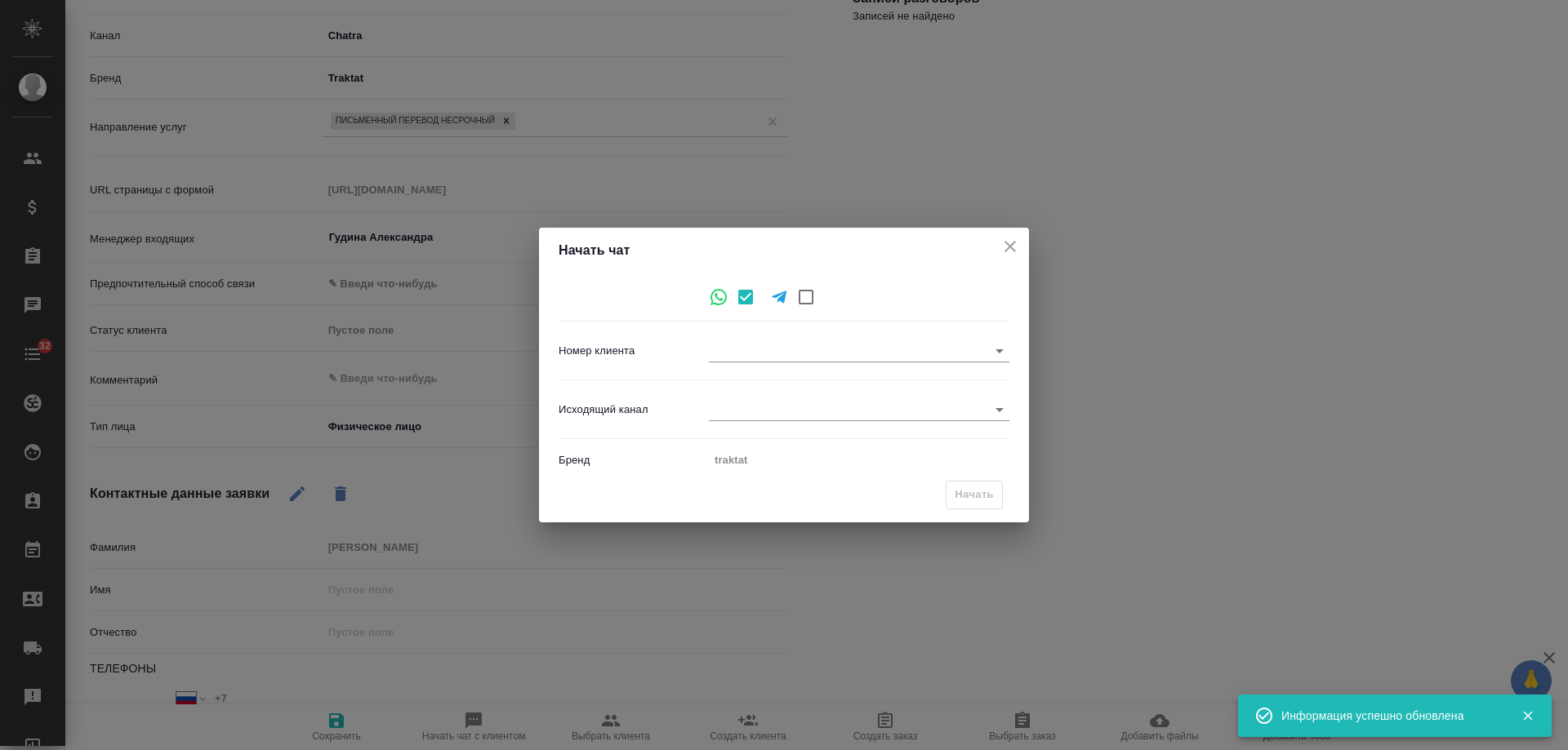
click at [1009, 247] on icon "close" at bounding box center [1010, 247] width 20 height 20
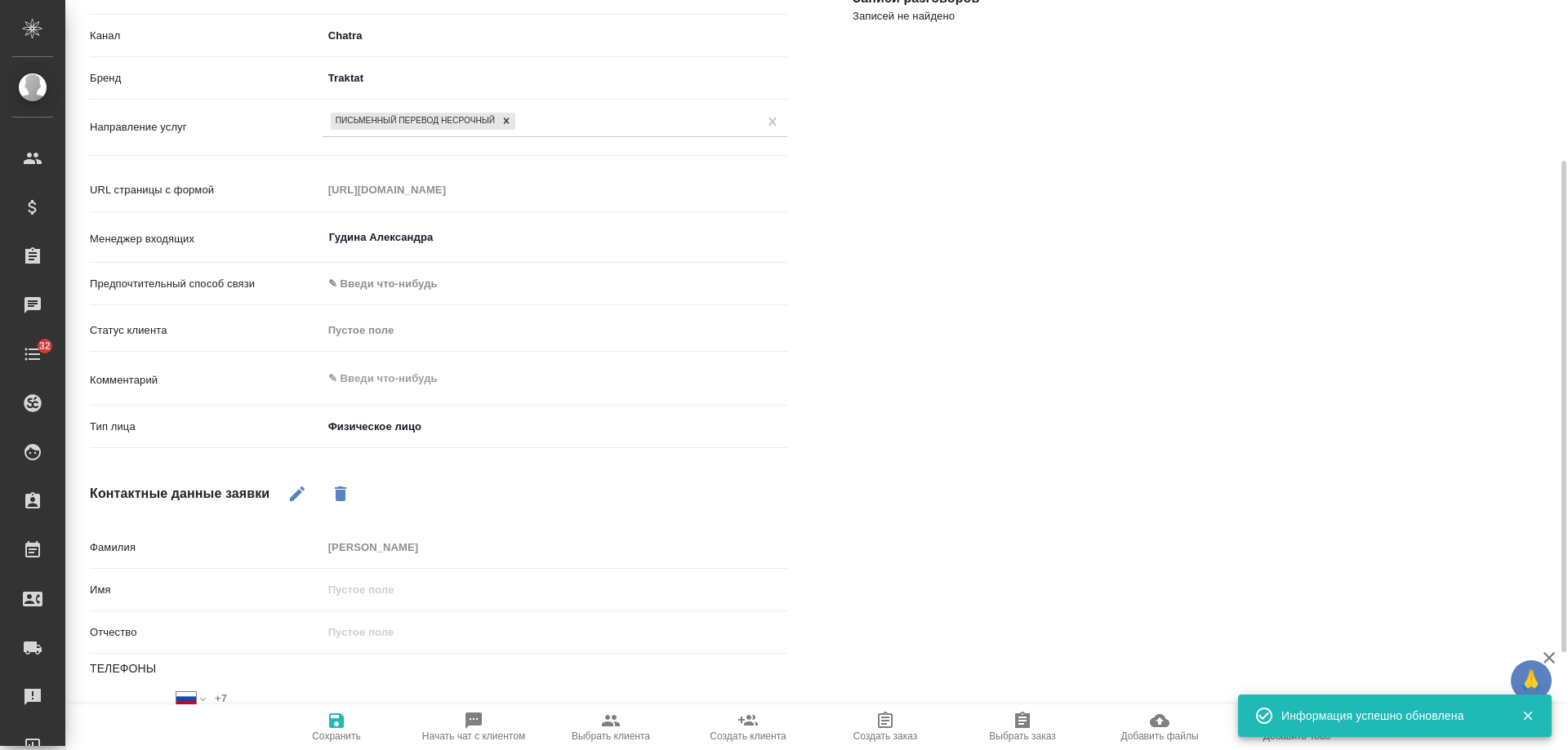
type textarea "x"
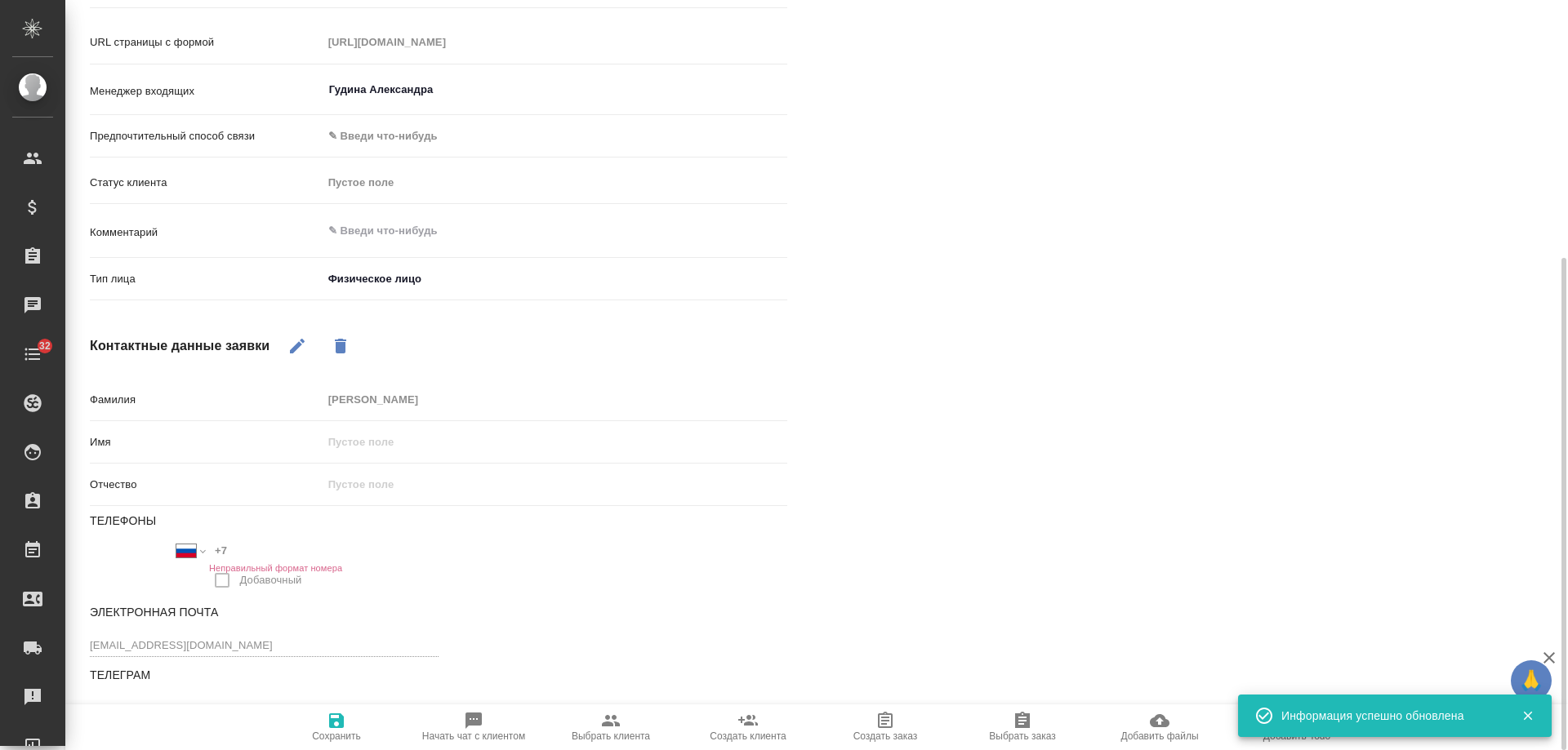
click at [294, 346] on icon "button" at bounding box center [297, 346] width 20 height 20
drag, startPoint x: 252, startPoint y: 548, endPoint x: 152, endPoint y: 564, distance: 101.3
click at [140, 553] on div "Международный [GEOGRAPHIC_DATA] [GEOGRAPHIC_DATA] [GEOGRAPHIC_DATA] [GEOGRAPHIC…" at bounding box center [264, 569] width 349 height 60
paste input "916 778 82 83"
type input "[PHONE_NUMBER]"
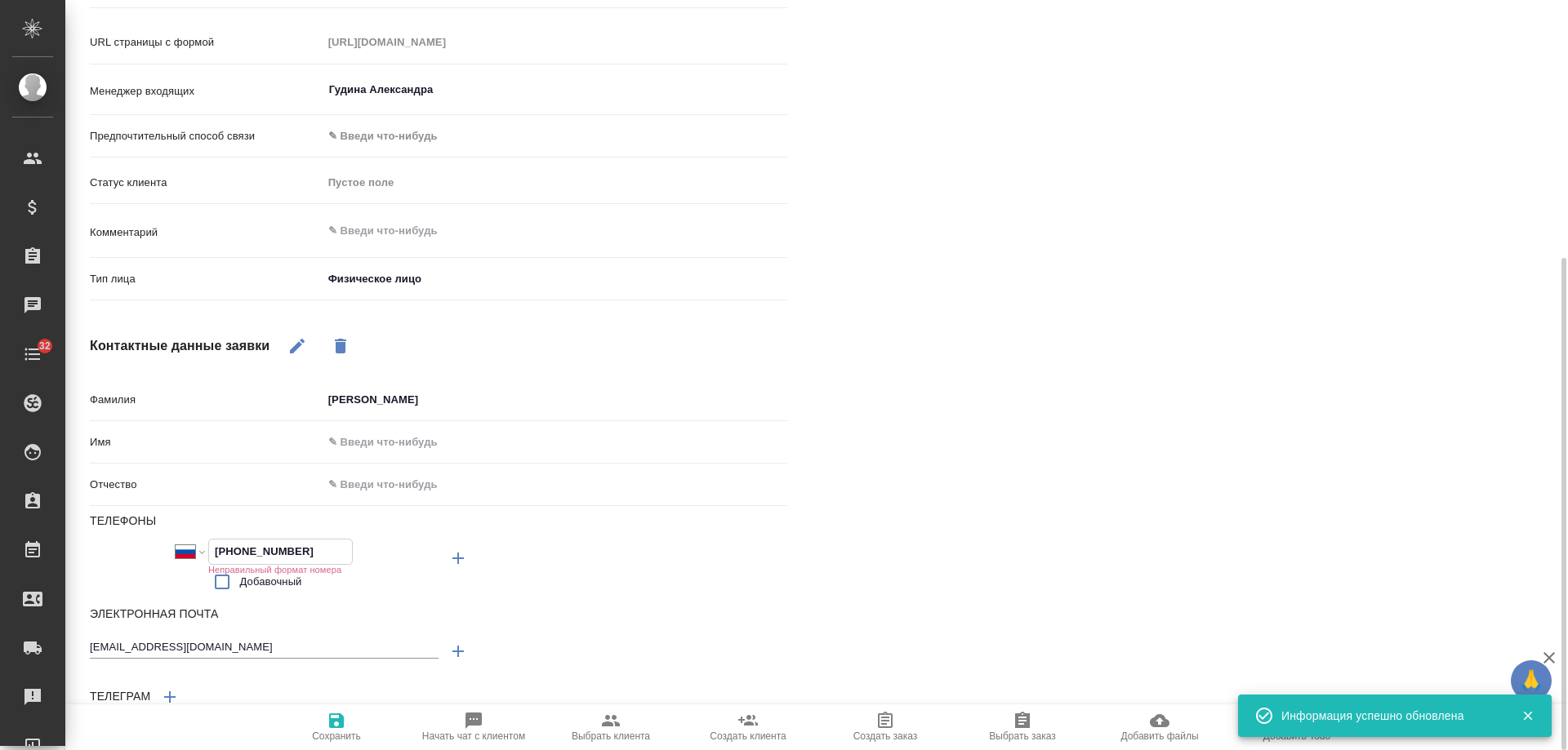
type textarea "x"
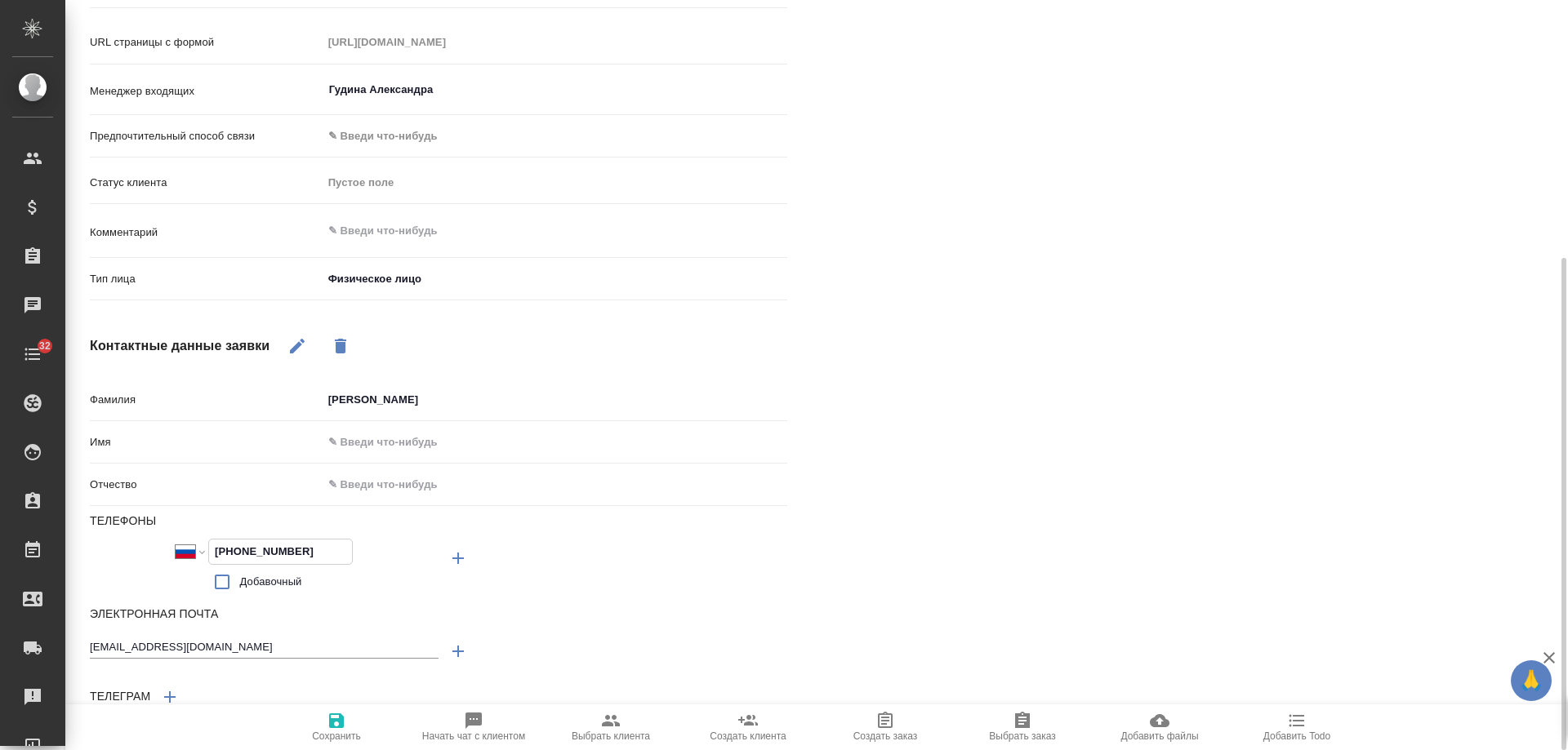
type input "[PHONE_NUMBER]"
click at [339, 721] on icon "button" at bounding box center [336, 721] width 15 height 15
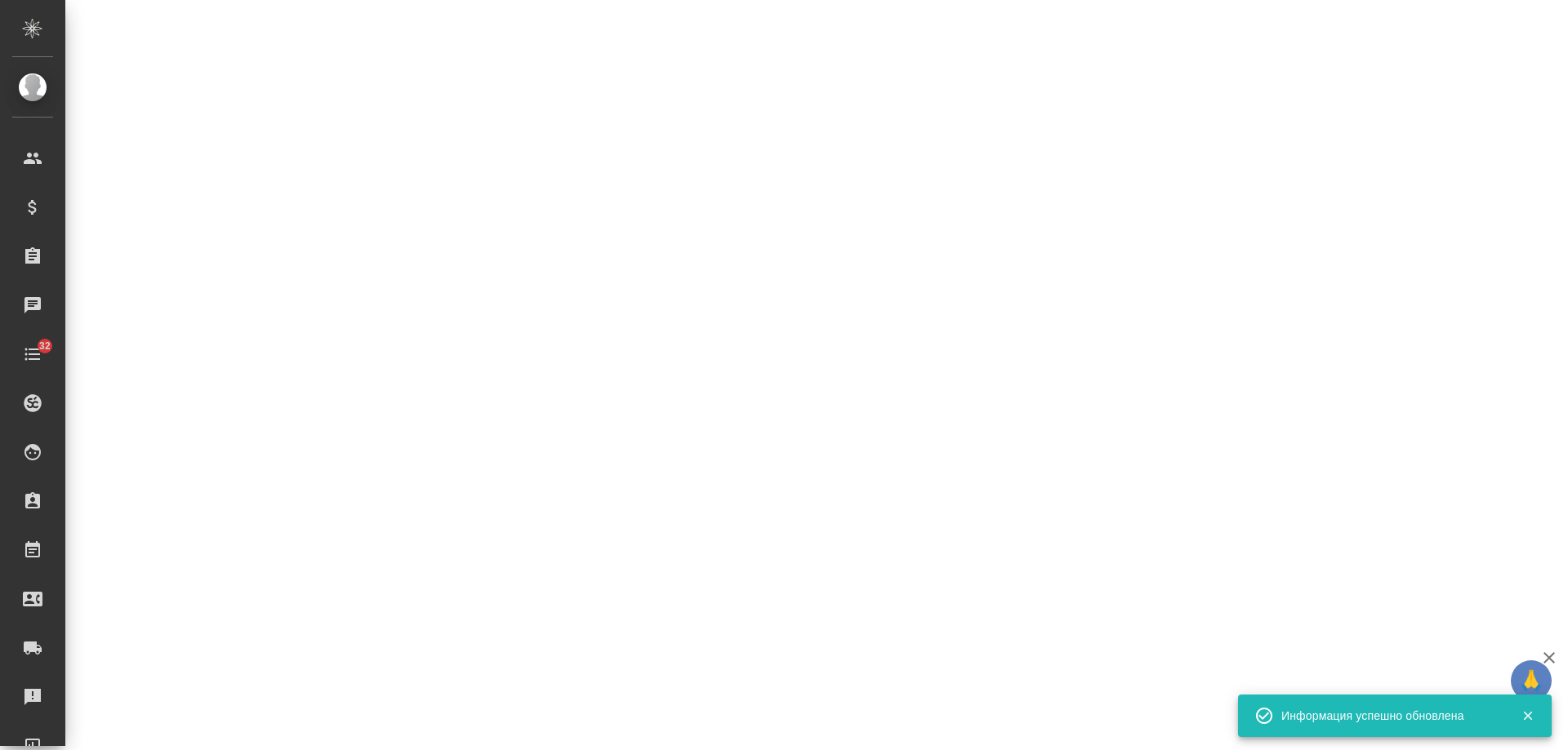
select select "RU"
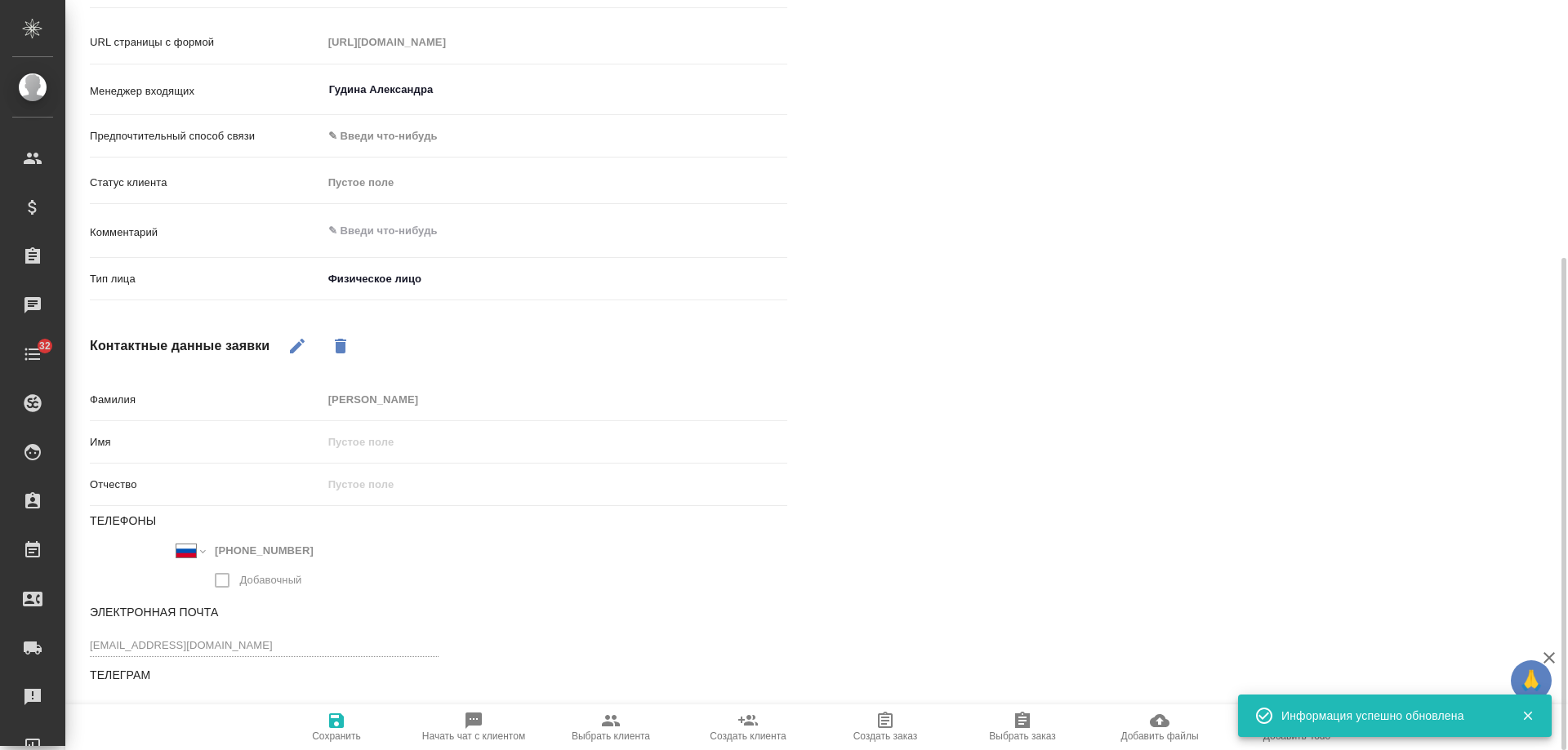
click at [464, 717] on icon "button" at bounding box center [474, 720] width 20 height 20
type textarea "x"
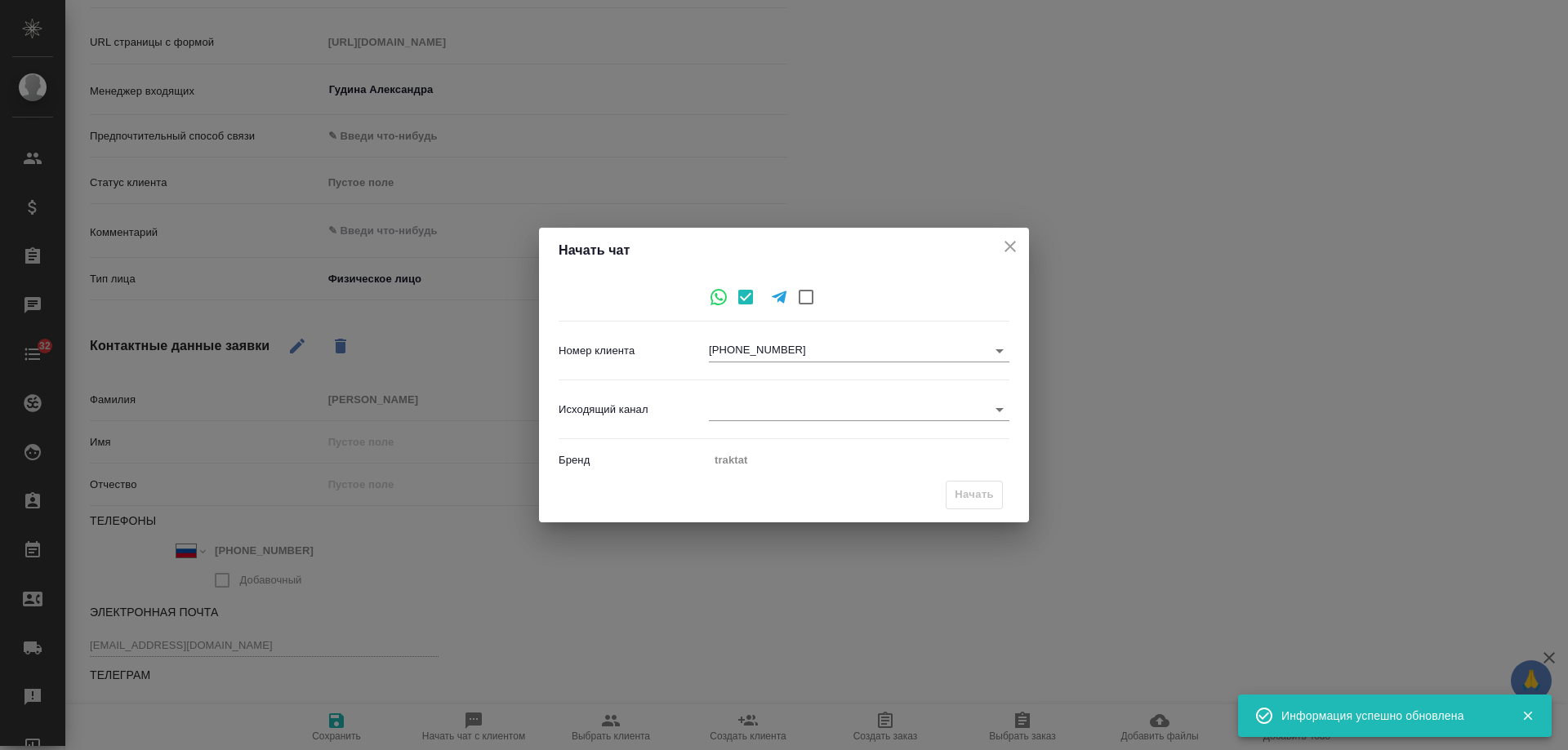
click at [763, 390] on div "Исходящий канал ​" at bounding box center [784, 409] width 451 height 45
click at [764, 405] on body "🙏 .cls-1 fill:#fff; AWATERA [PERSON_NAME] Спецификации Заказы 0 Чаты 32 Todo Пр…" at bounding box center [784, 375] width 1568 height 750
click at [765, 409] on li "Awatera" at bounding box center [860, 410] width 301 height 26
type input "2"
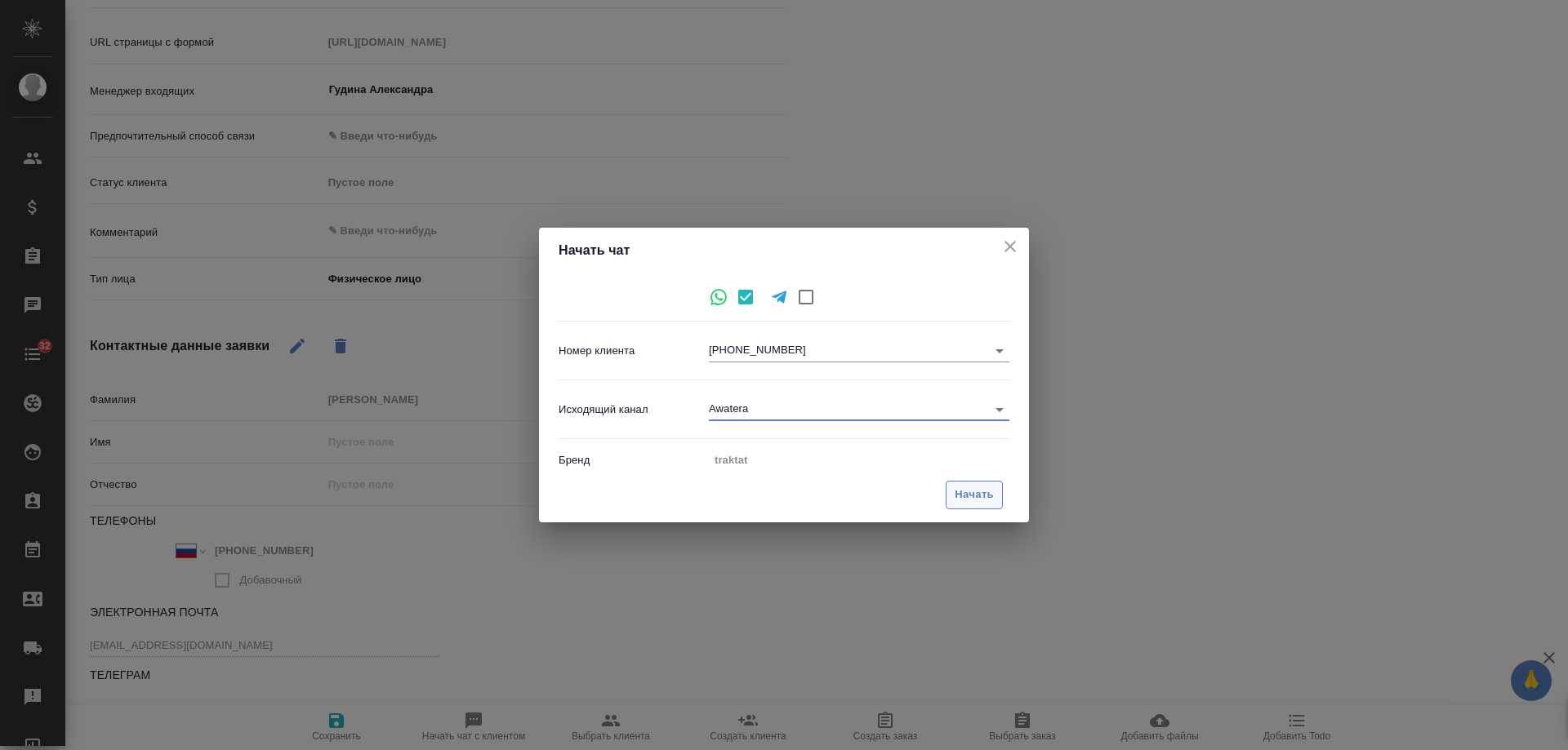
click at [976, 492] on span "Начать" at bounding box center [975, 495] width 39 height 19
type textarea "x"
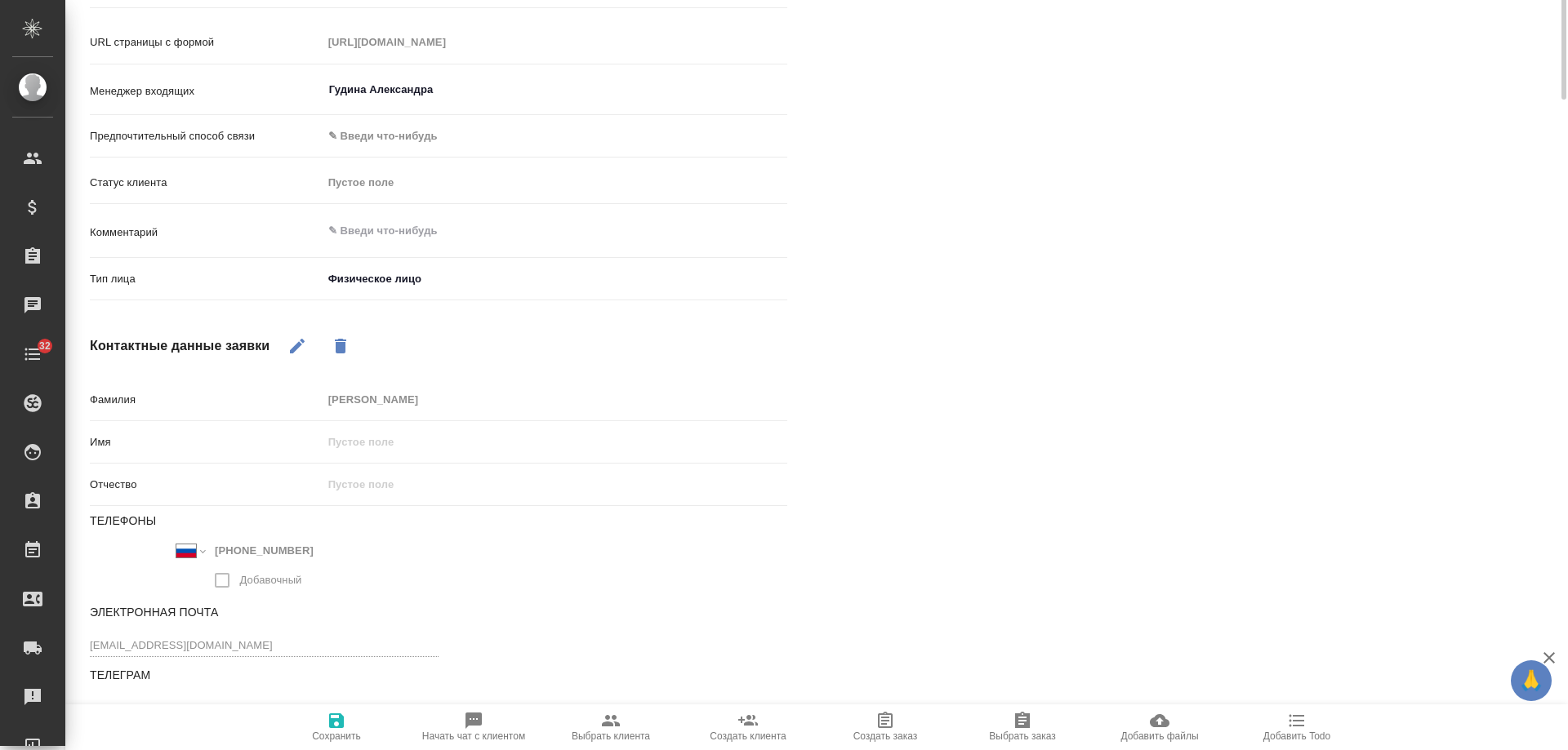
scroll to position [0, 0]
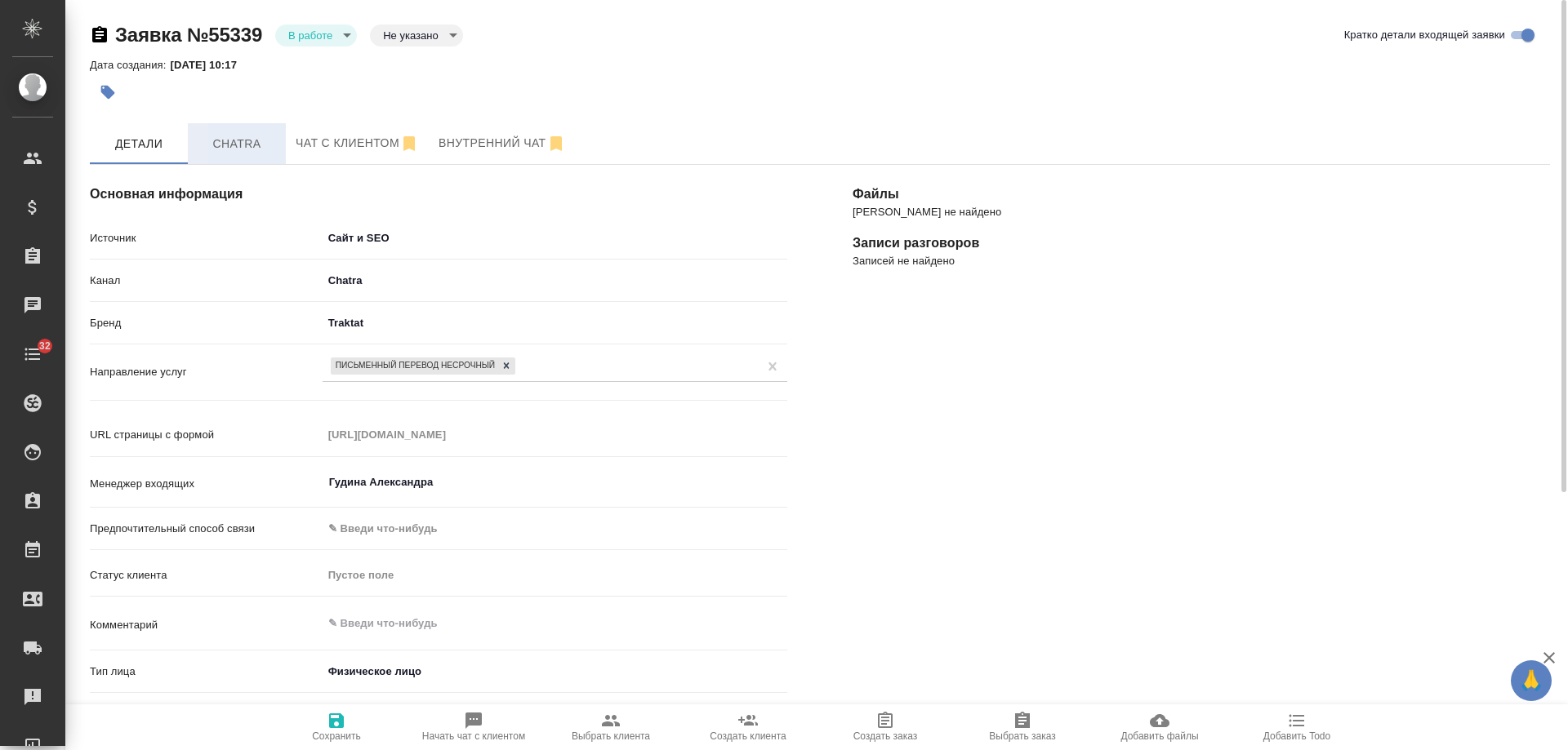
click at [237, 149] on span "Chatra" at bounding box center [237, 144] width 78 height 21
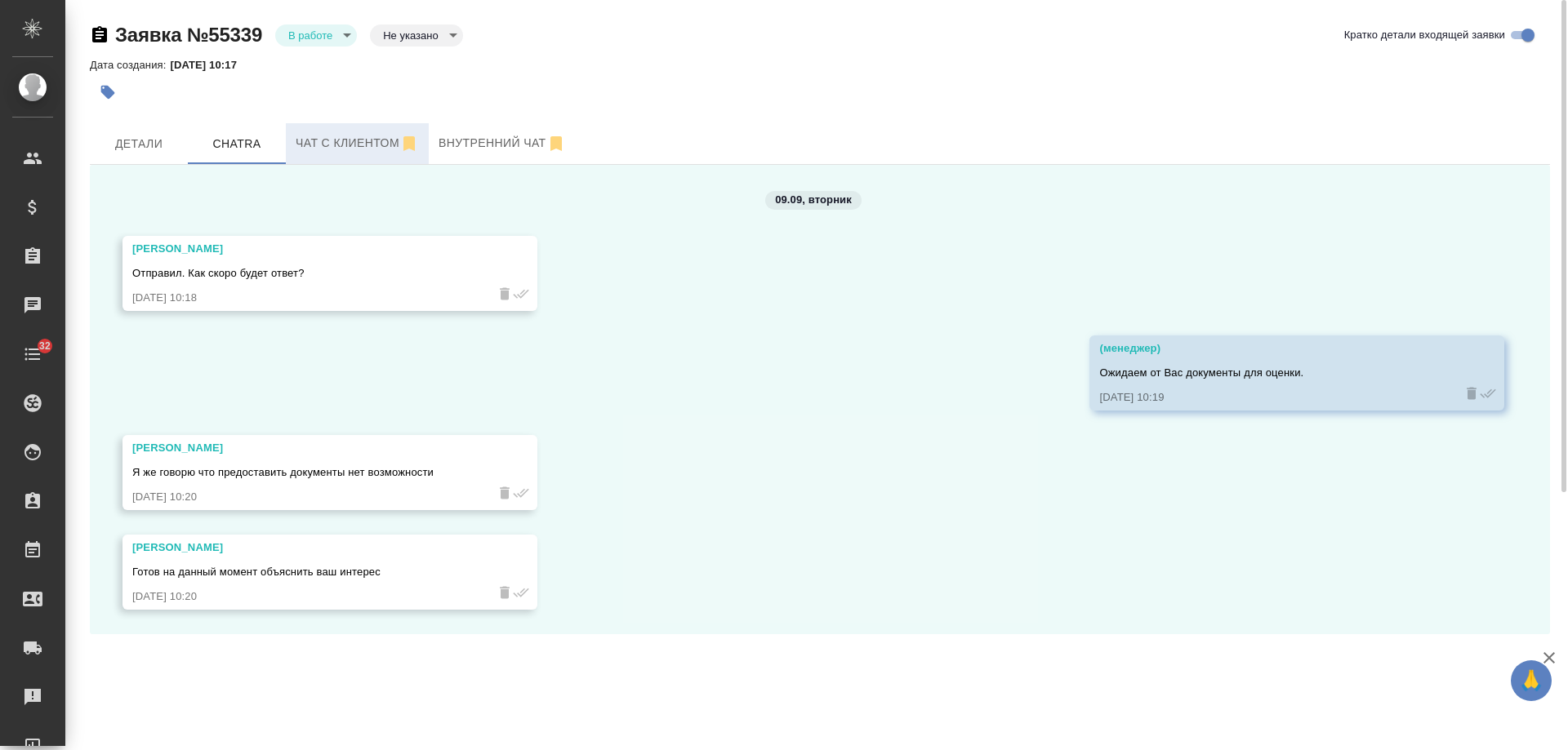
click at [330, 146] on span "Чат с клиентом" at bounding box center [357, 143] width 123 height 21
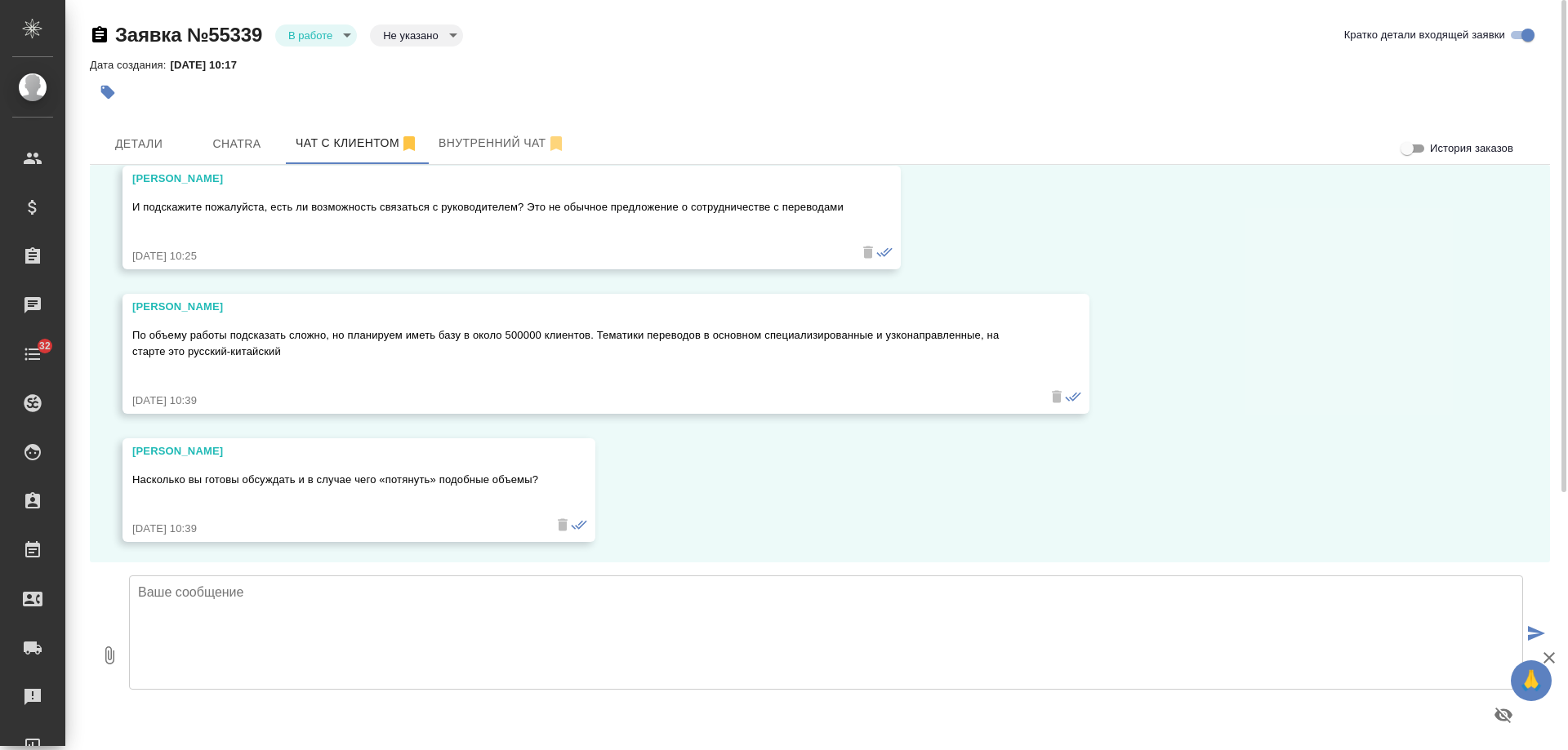
scroll to position [1646, 0]
click at [1256, 374] on div "09.09, [DATE] [PERSON_NAME]! Подскажите пожалуйста, еще работаете в [GEOGRAPHIC…" at bounding box center [820, 364] width 1461 height 398
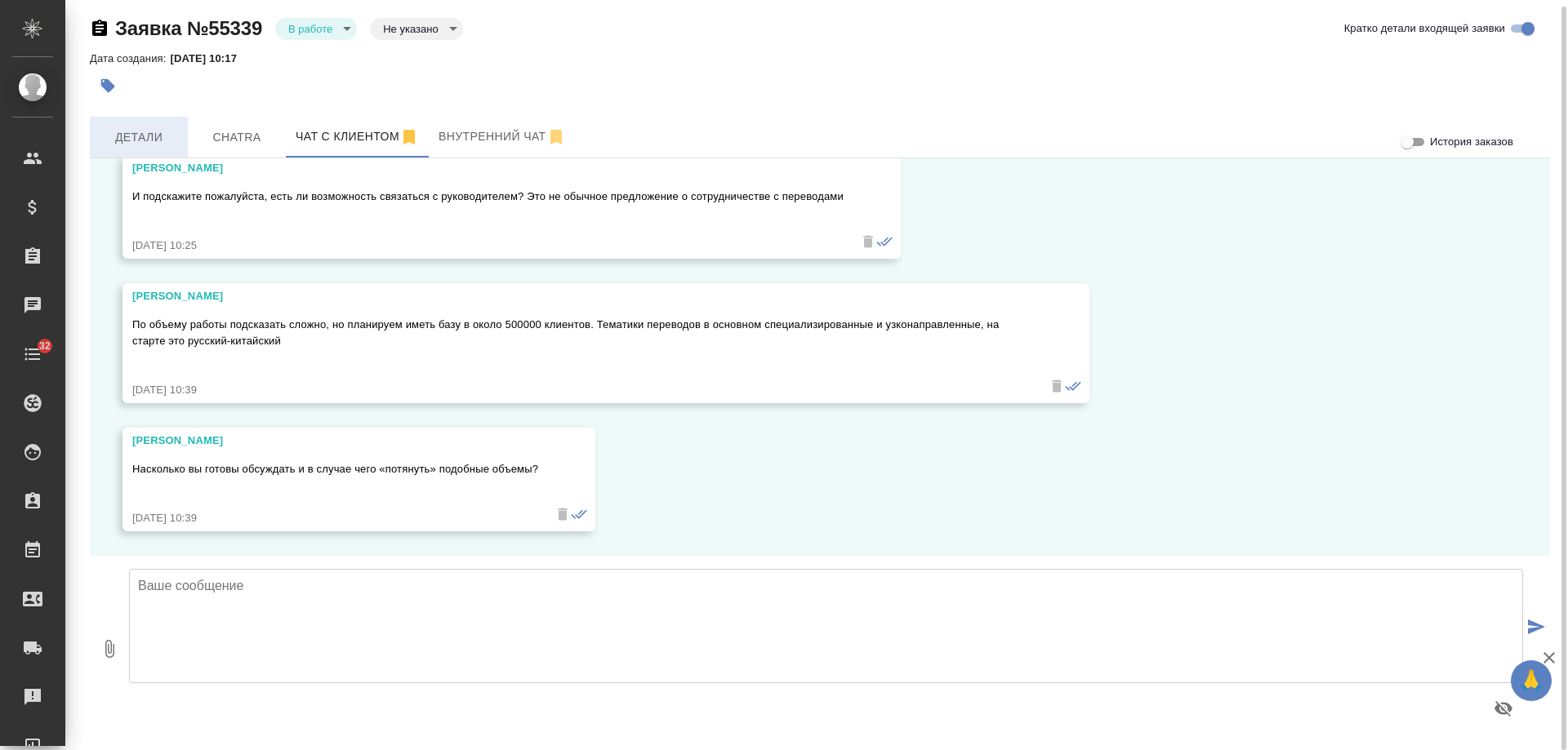
click at [132, 138] on span "Детали" at bounding box center [139, 137] width 78 height 21
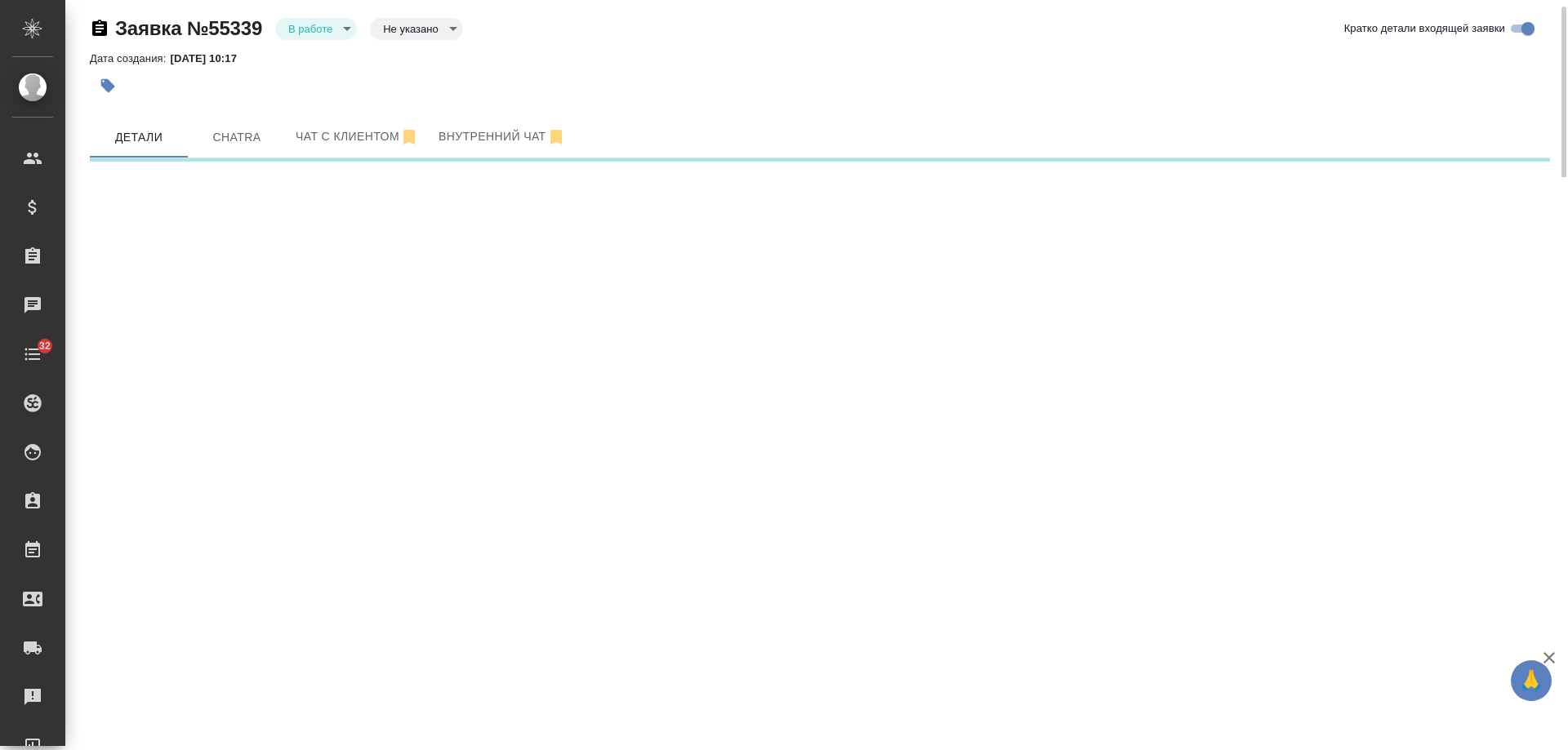
select select "RU"
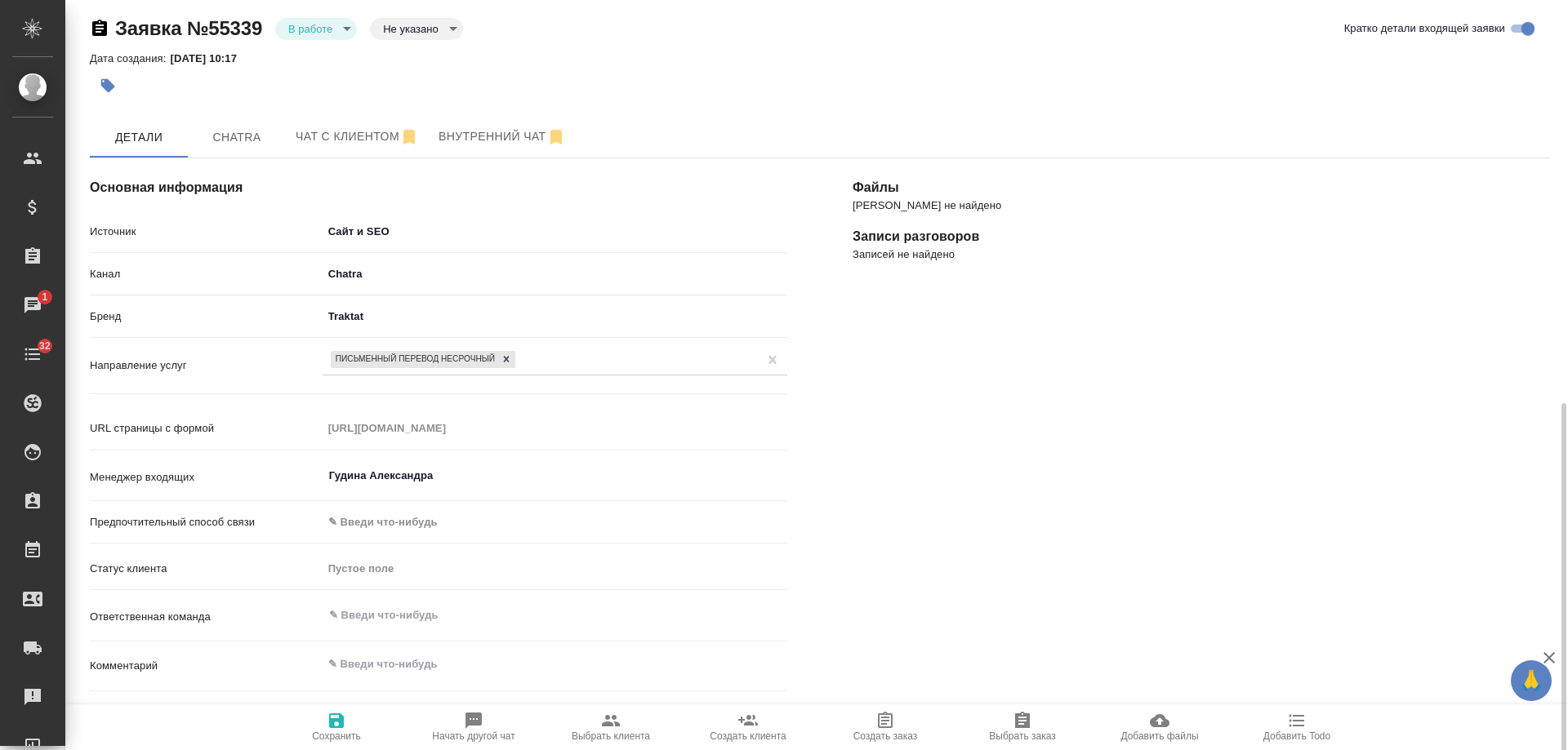
scroll to position [333, 0]
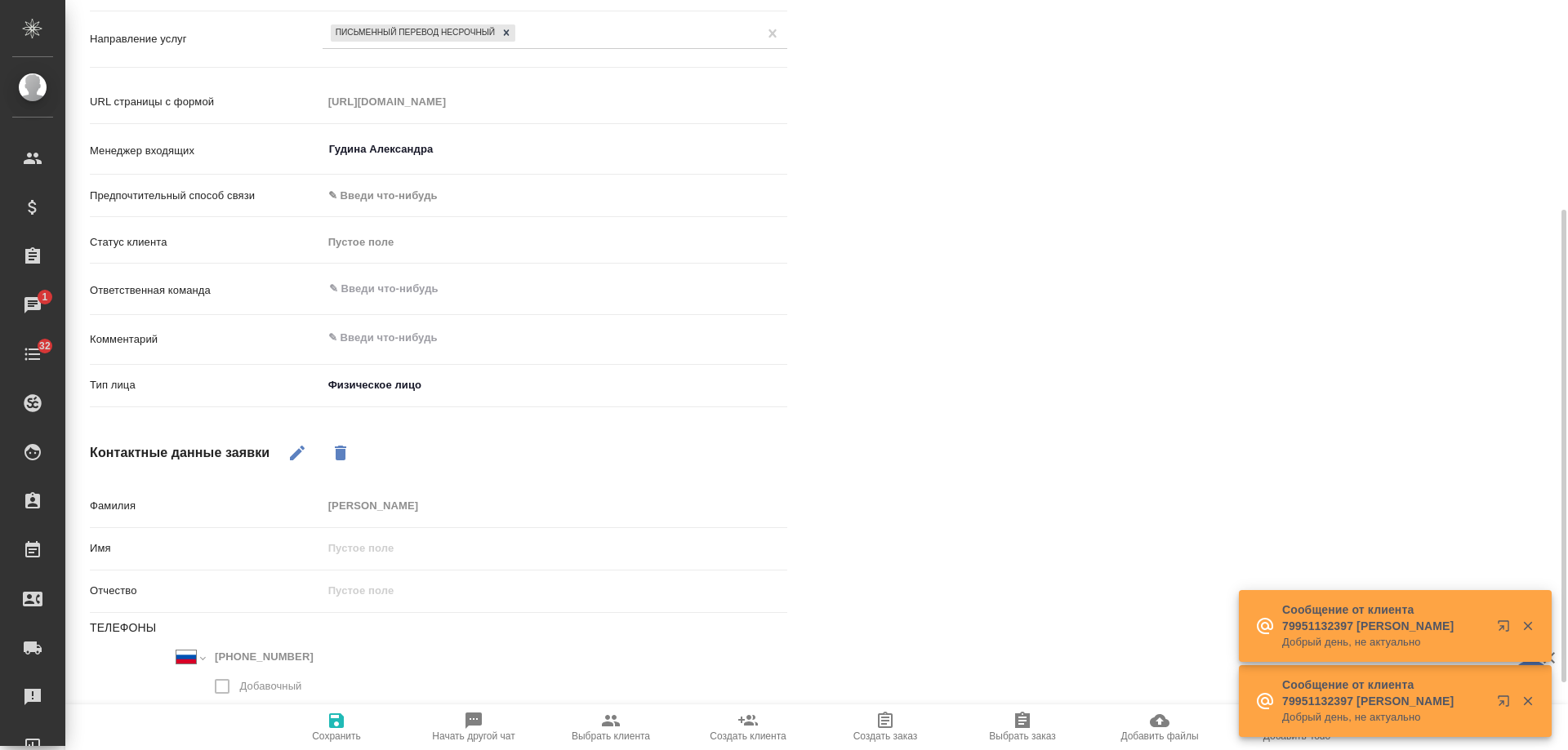
type textarea "x"
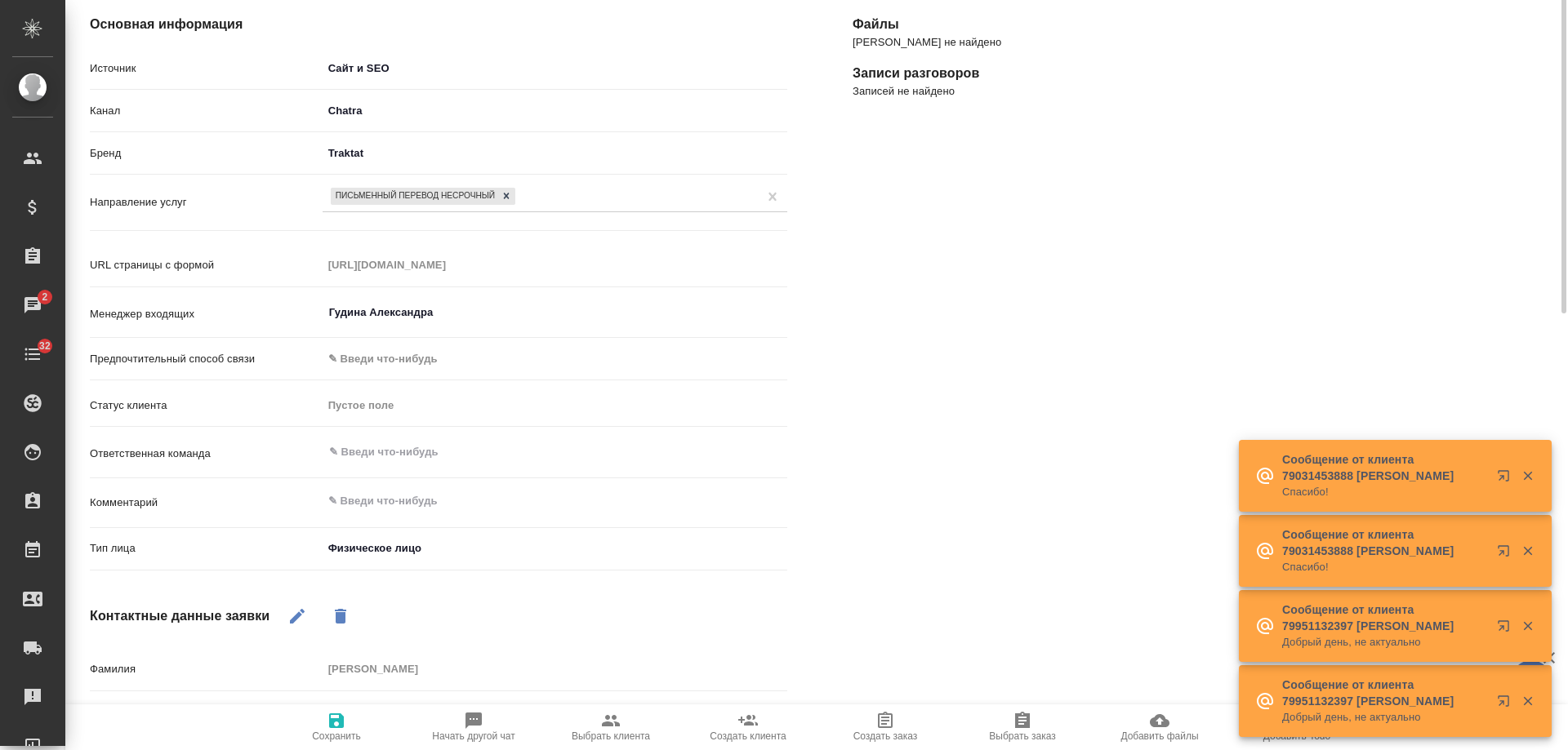
scroll to position [0, 0]
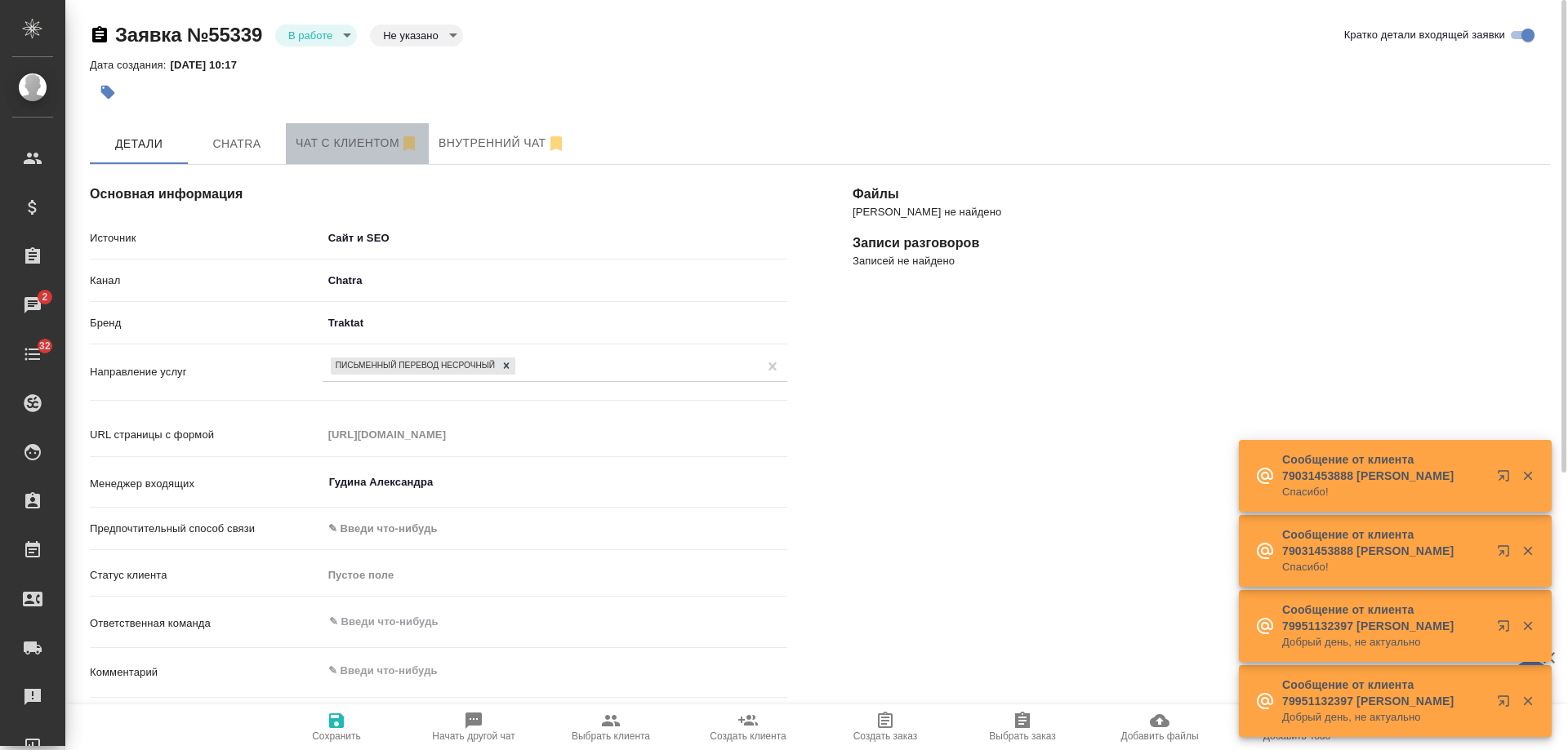
click at [348, 141] on span "Чат с клиентом" at bounding box center [357, 143] width 123 height 21
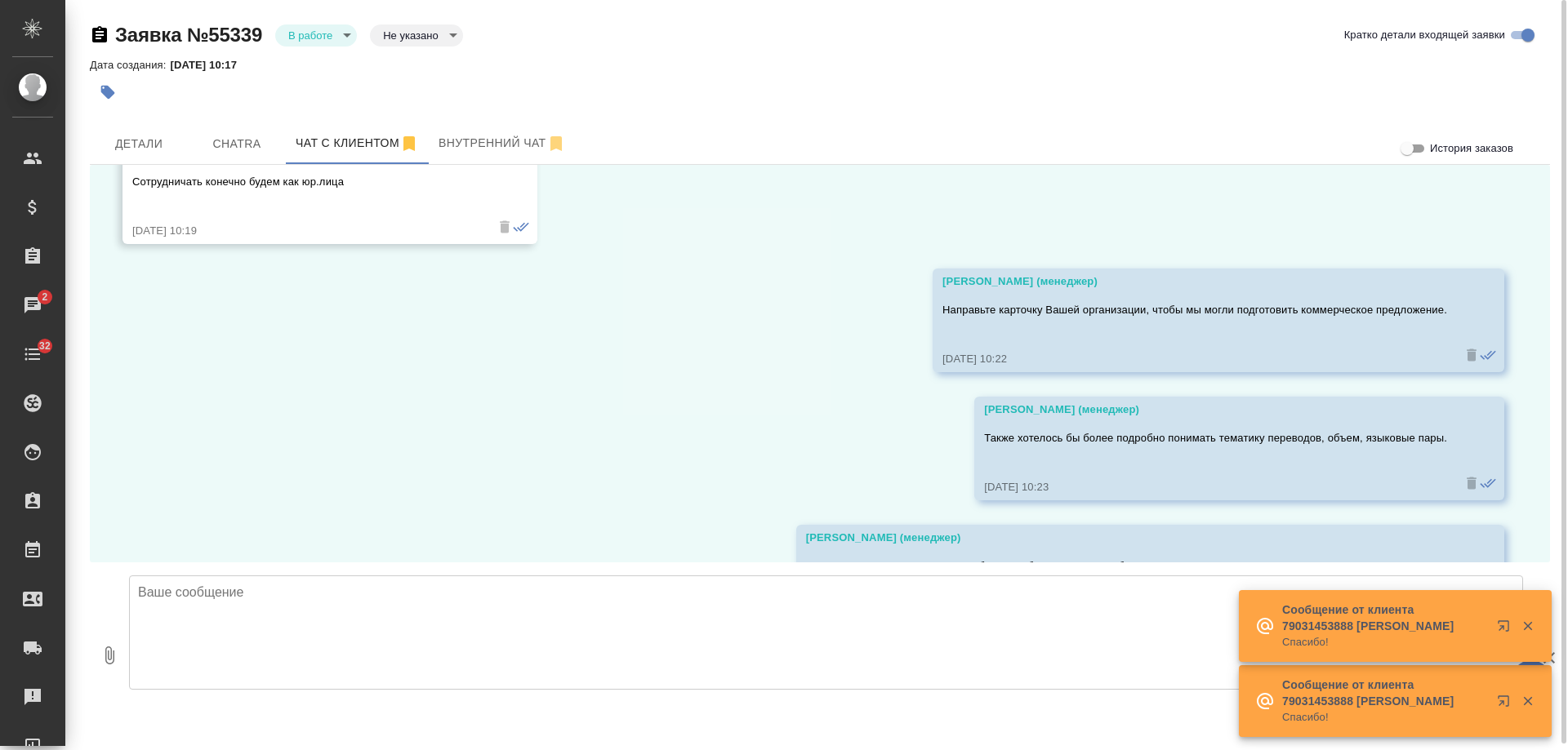
scroll to position [992, 0]
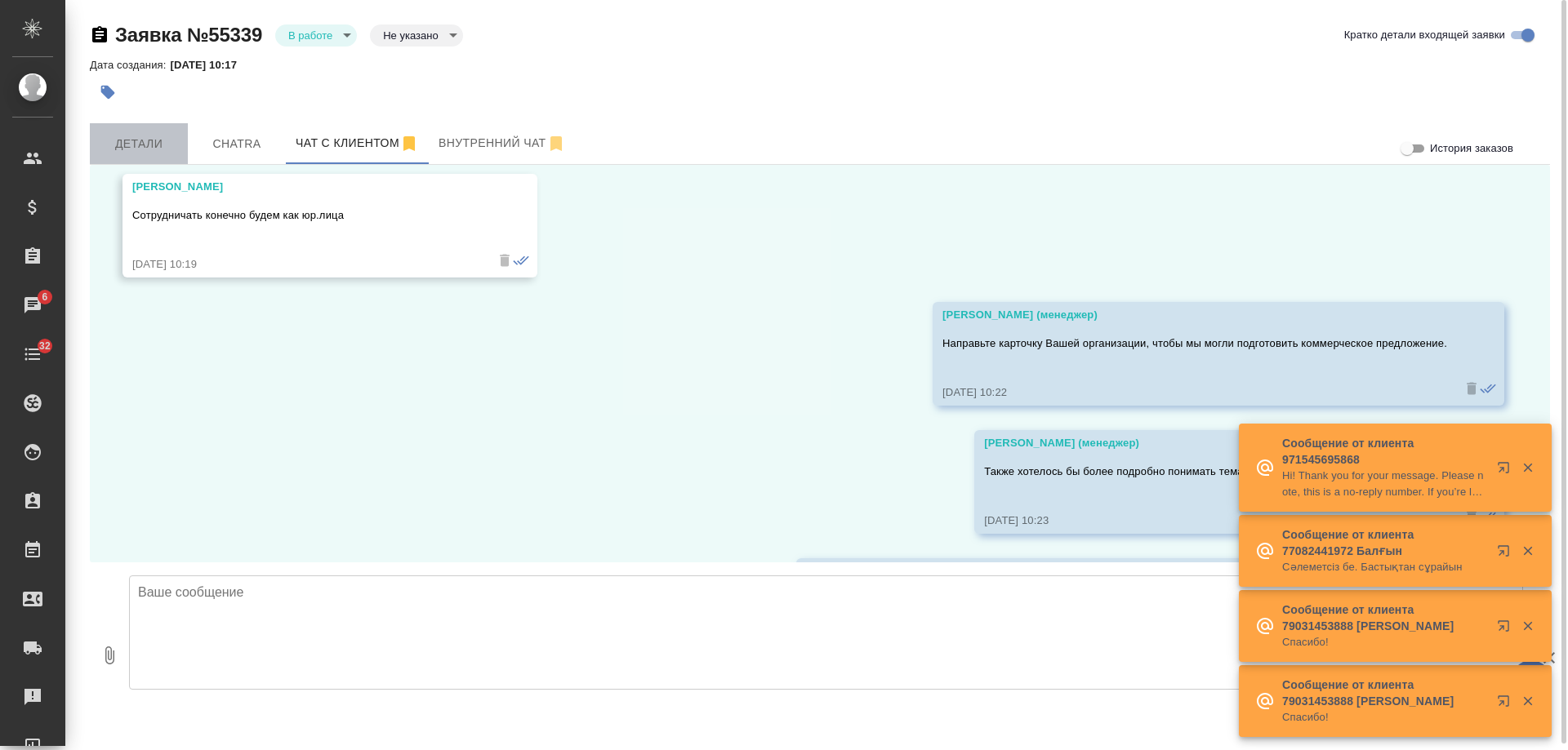
click at [137, 137] on span "Детали" at bounding box center [139, 144] width 78 height 21
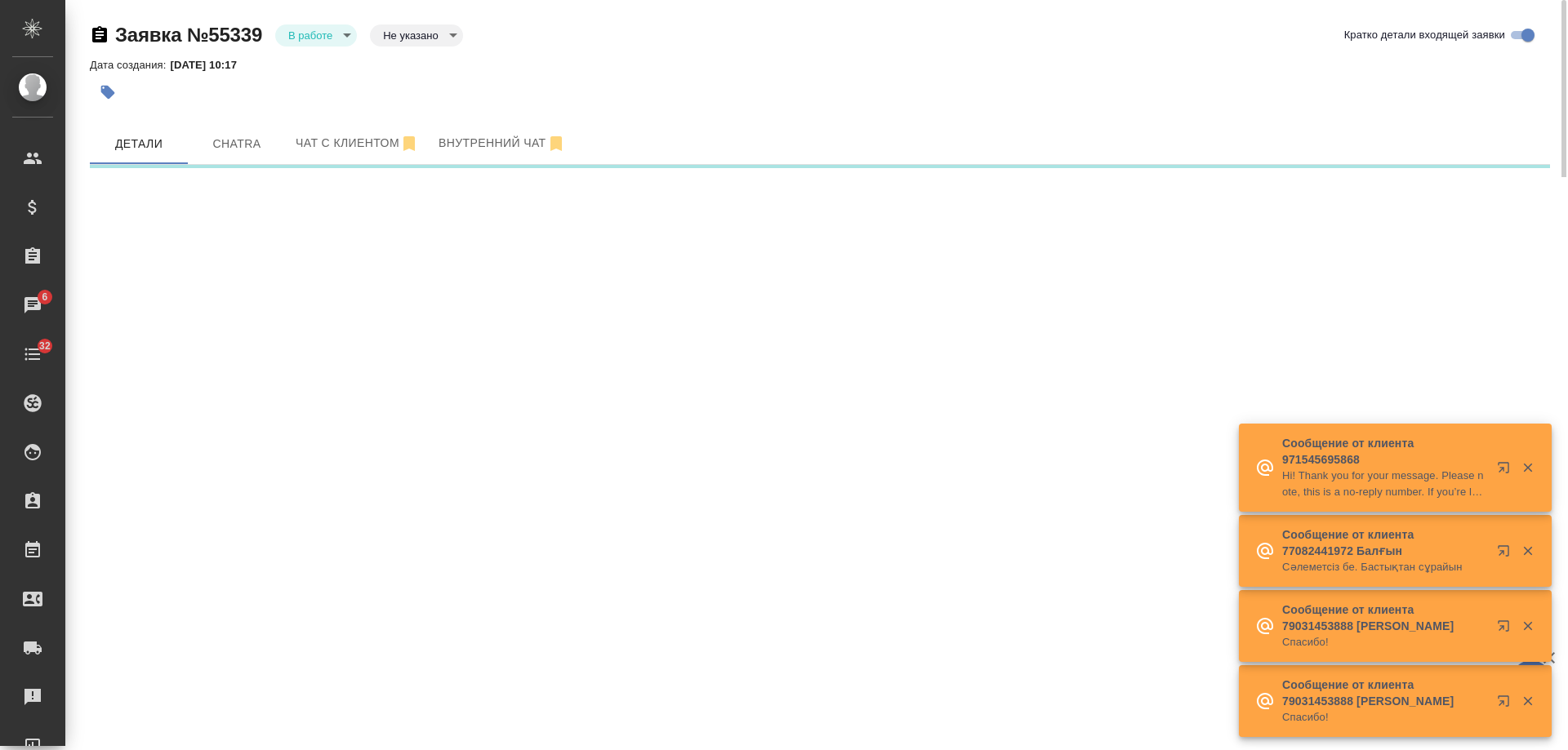
select select "RU"
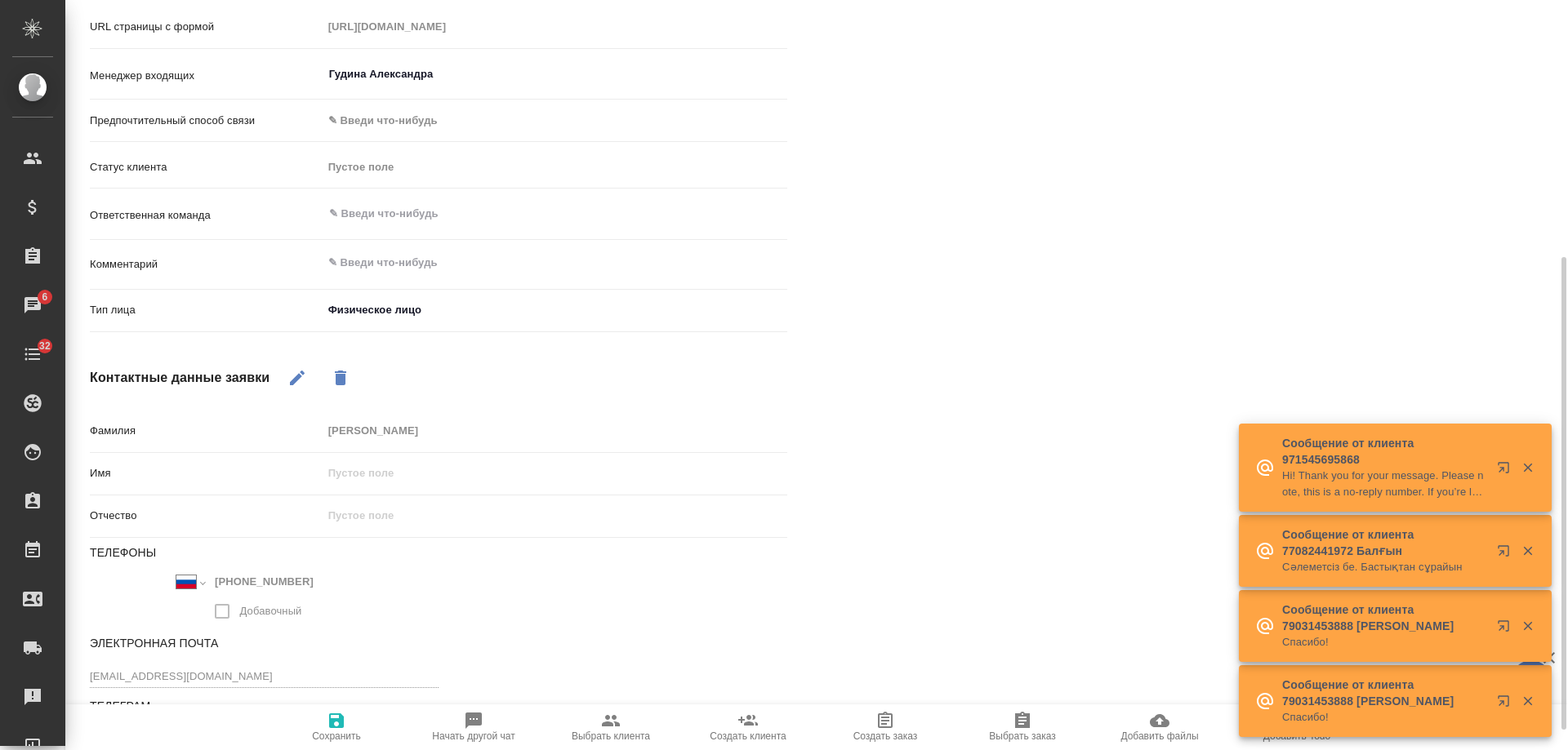
scroll to position [439, 0]
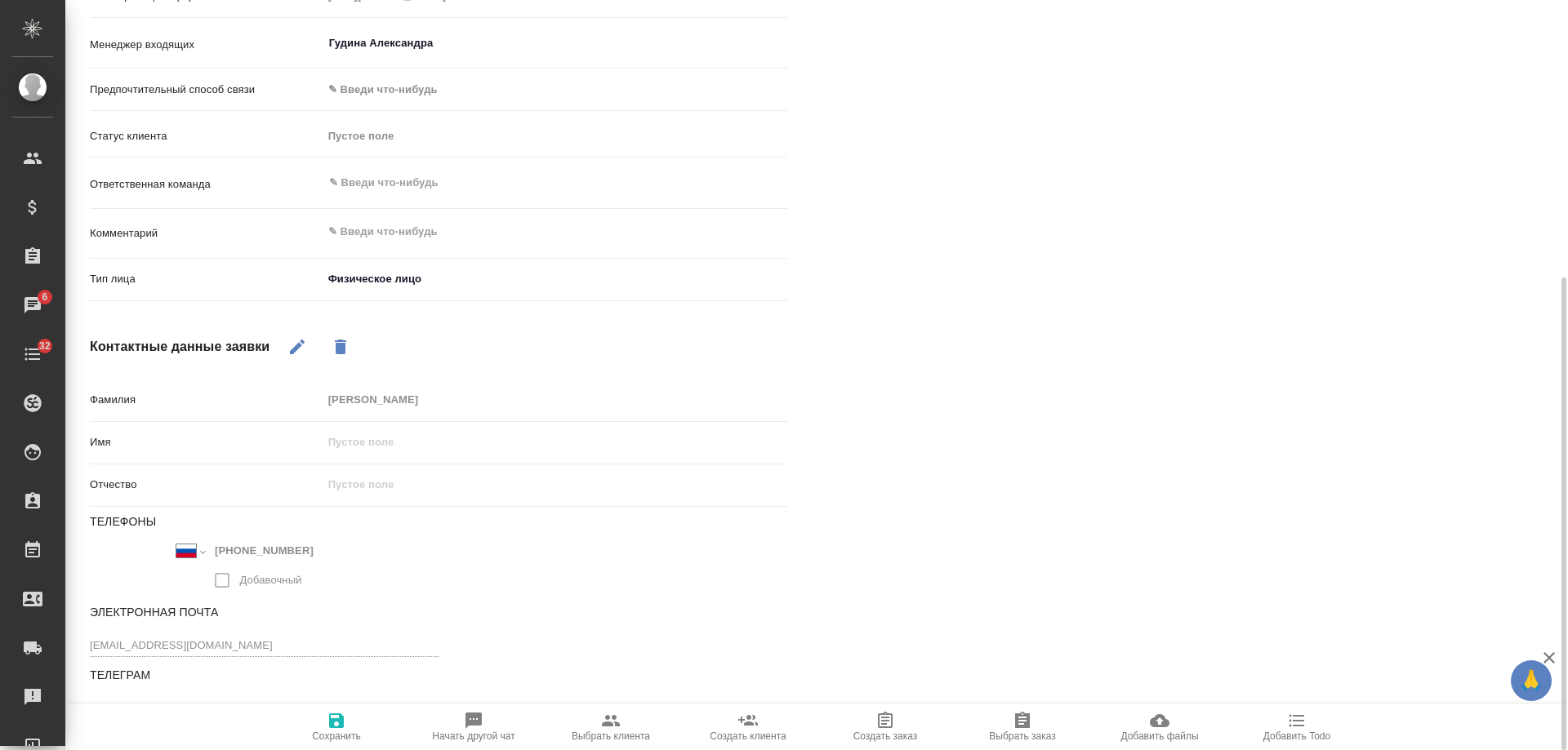
click at [432, 282] on body "🙏 .cls-1 fill:#fff; AWATERA [PERSON_NAME] Спецификации Заказы 6 Чаты 32 Todo Пр…" at bounding box center [784, 375] width 1568 height 750
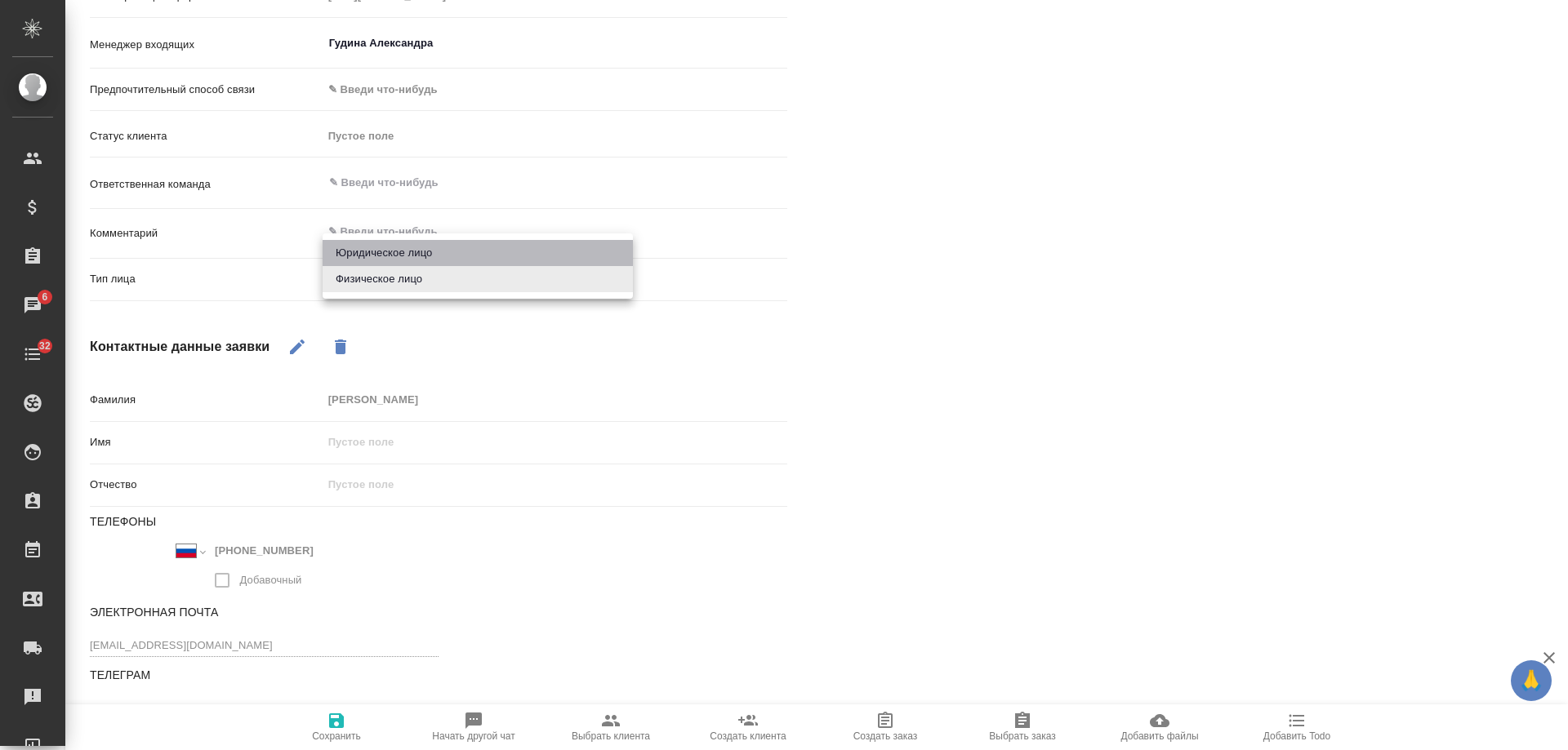
click at [426, 257] on li "Юридическое лицо" at bounding box center [478, 253] width 310 height 26
type textarea "x"
type input "company"
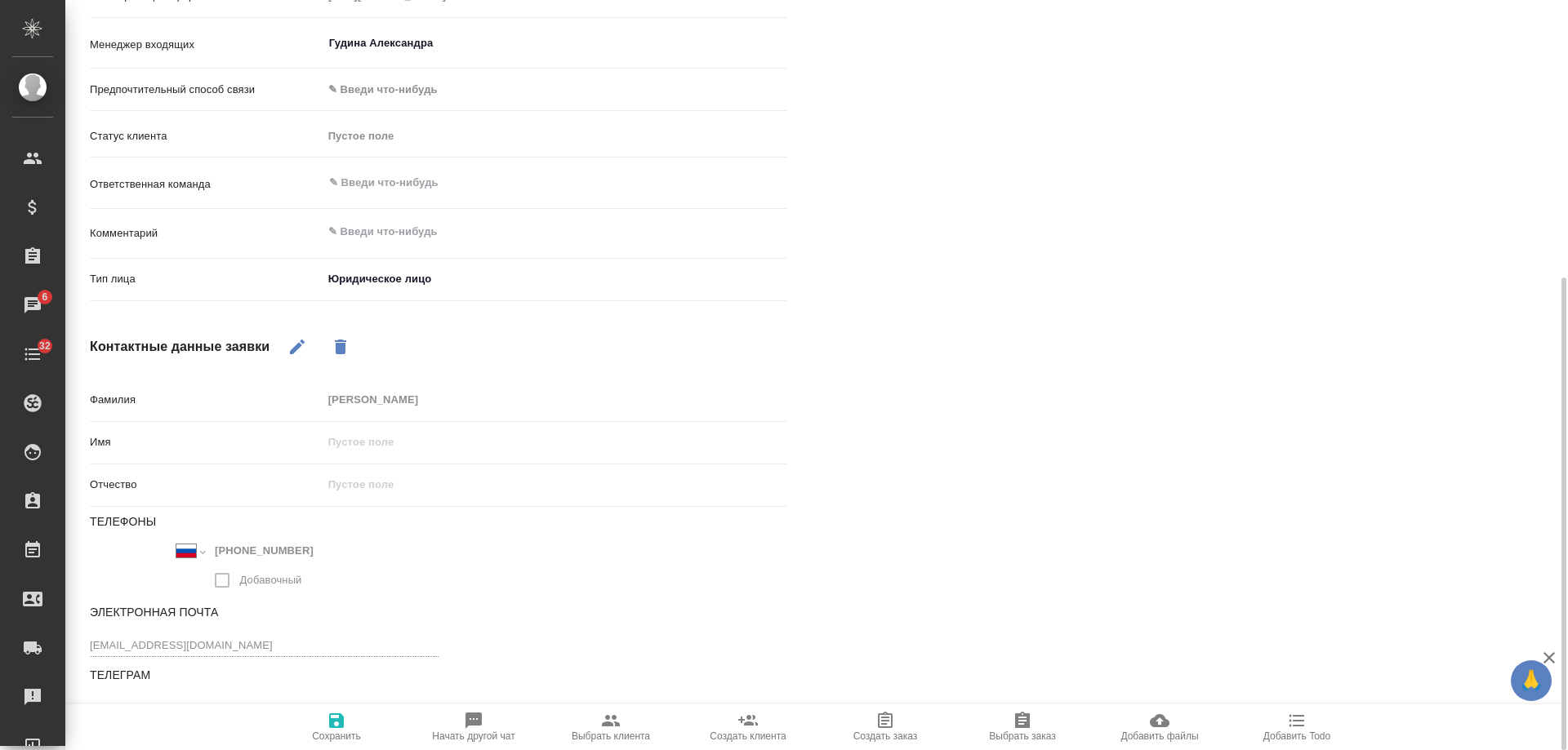
click at [336, 720] on icon "button" at bounding box center [336, 721] width 15 height 15
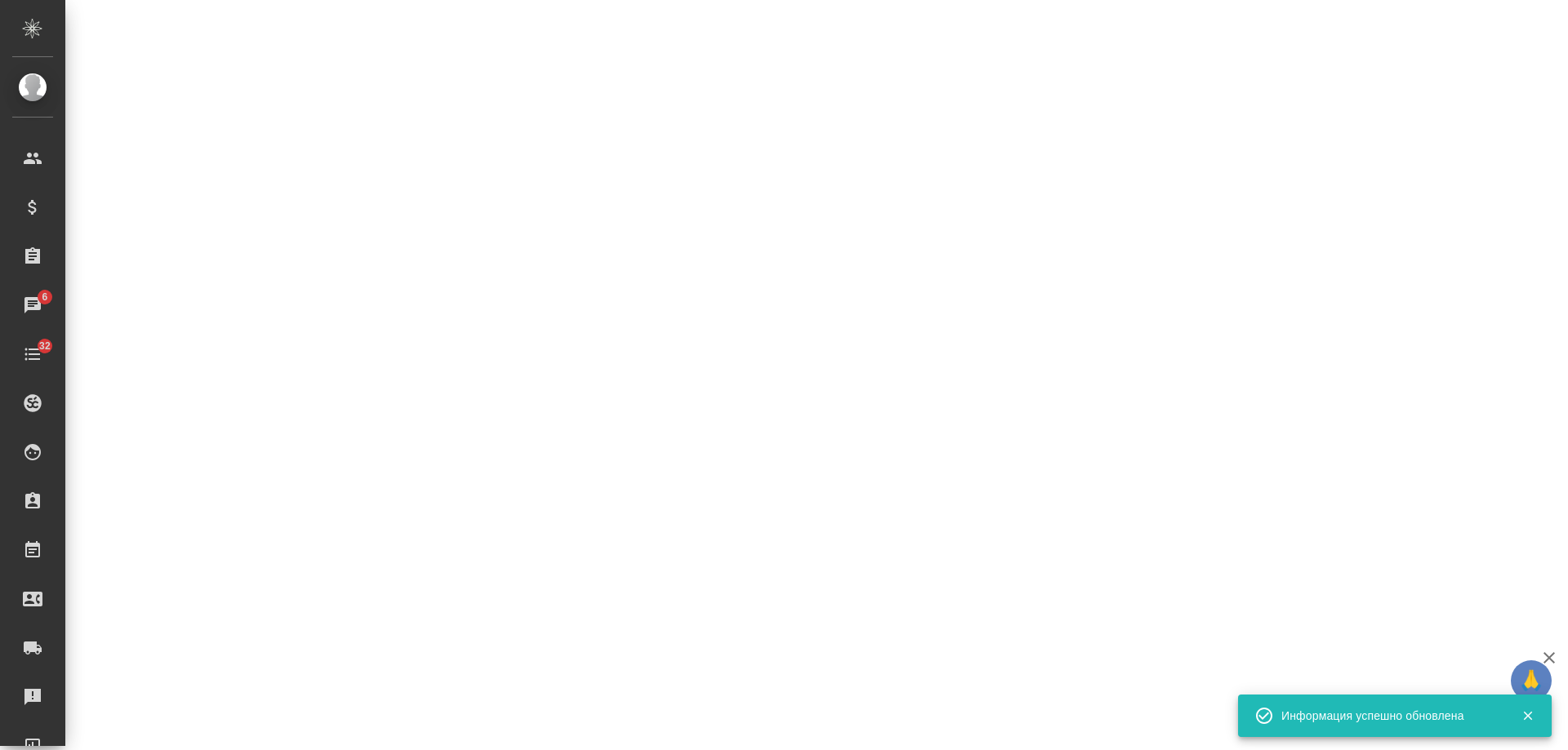
select select "RU"
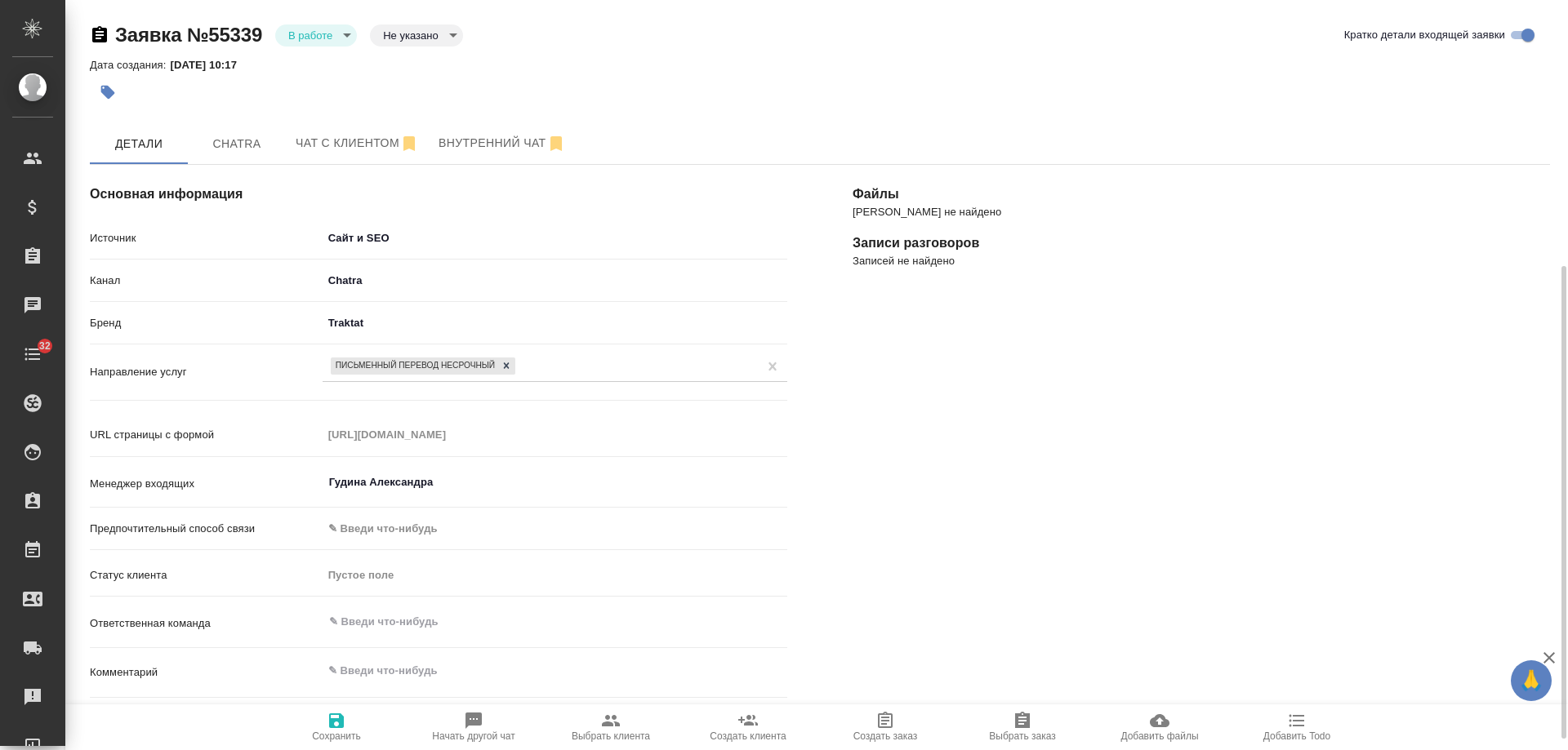
scroll to position [245, 0]
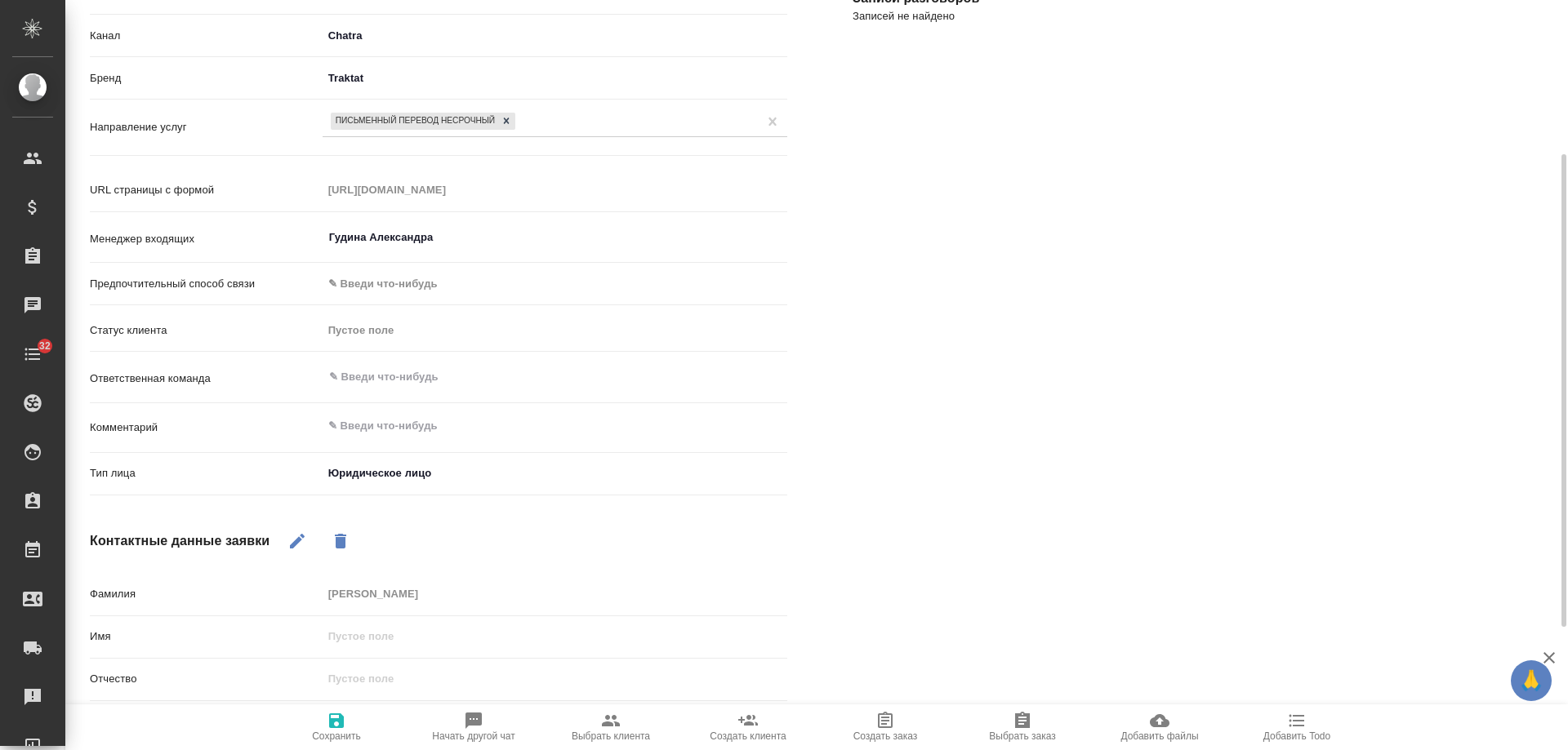
type textarea "x"
click at [410, 436] on textarea at bounding box center [555, 427] width 463 height 28
paste textarea "Он не назвал компанию и не направил карточку. Есть подозрение на спам, спрашива…"
type textarea "Он не назвал компанию и не направил карточку. Есть подозрение на спам, спрашива…"
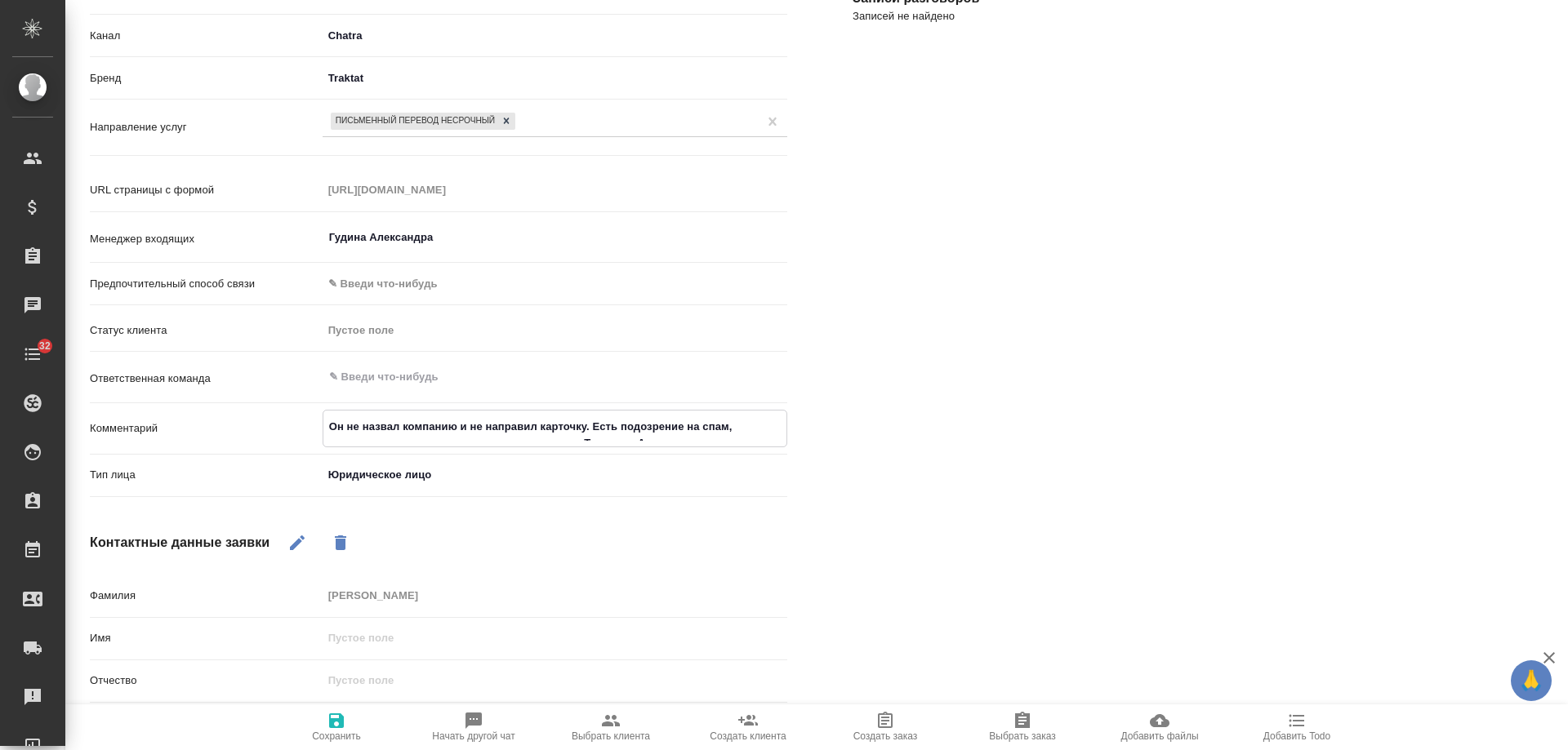
type textarea "x"
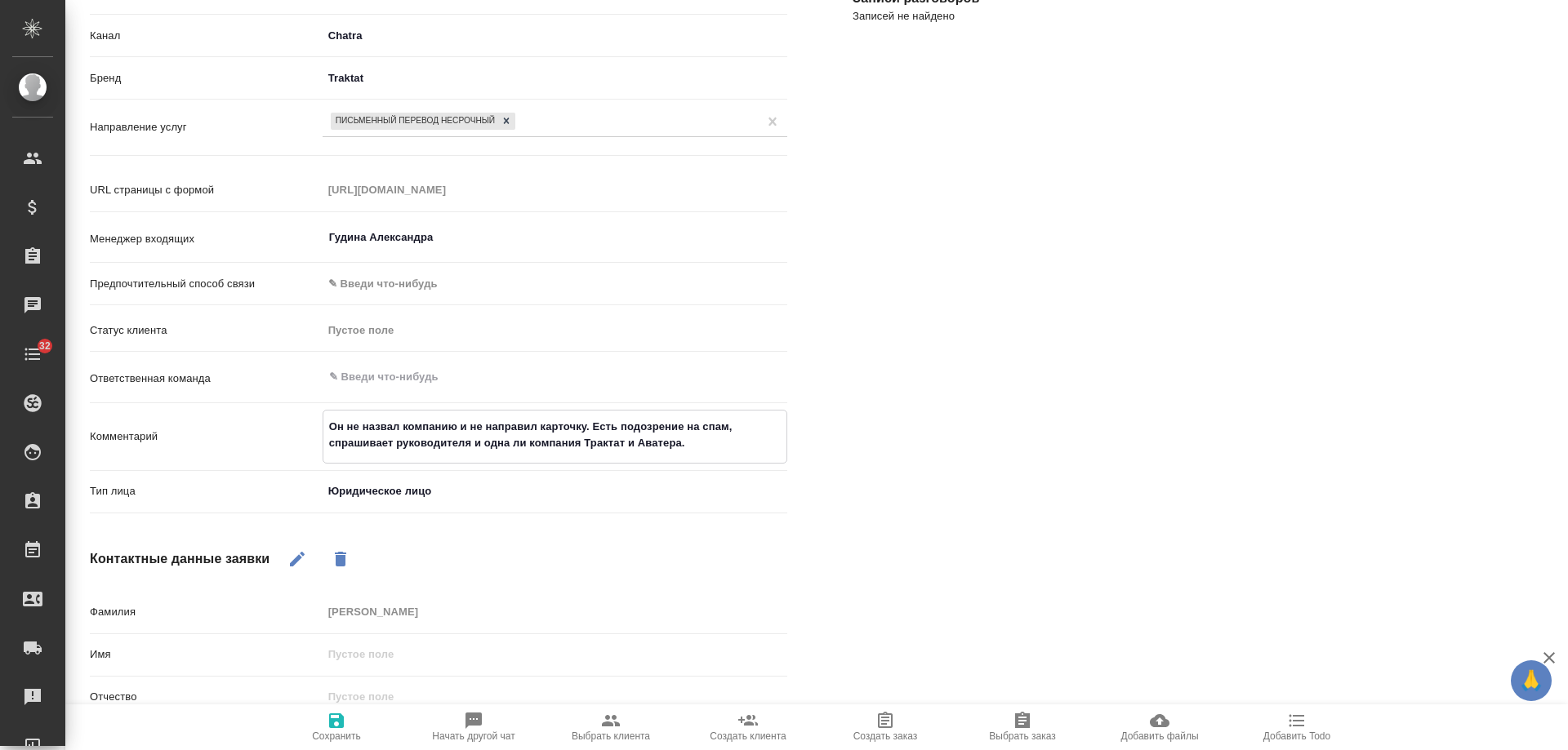
type textarea "Он не назвал компанию и не направил карточку. Есть подозрение на спам, спрашива…"
type textarea "x"
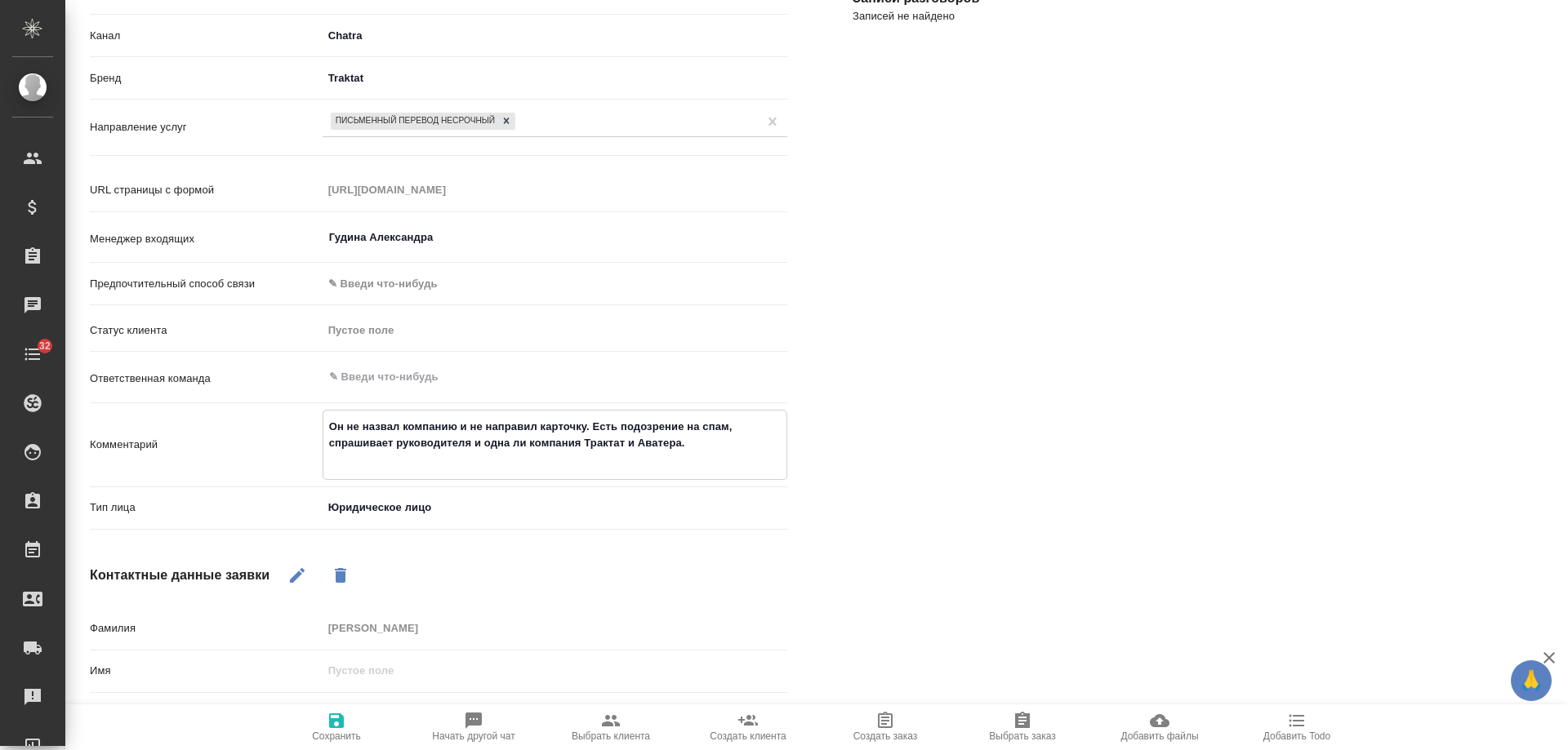
type textarea "Он не назвал компанию и не направил карточку. Есть подозрение на спам, спрашива…"
type textarea "x"
type textarea "Он не назвал компанию и не направил карточку. Есть подозрение на спам, спрашива…"
type textarea "x"
type textarea "Он не назвал компанию и не направил карточку. Есть подозрение на спам, спрашива…"
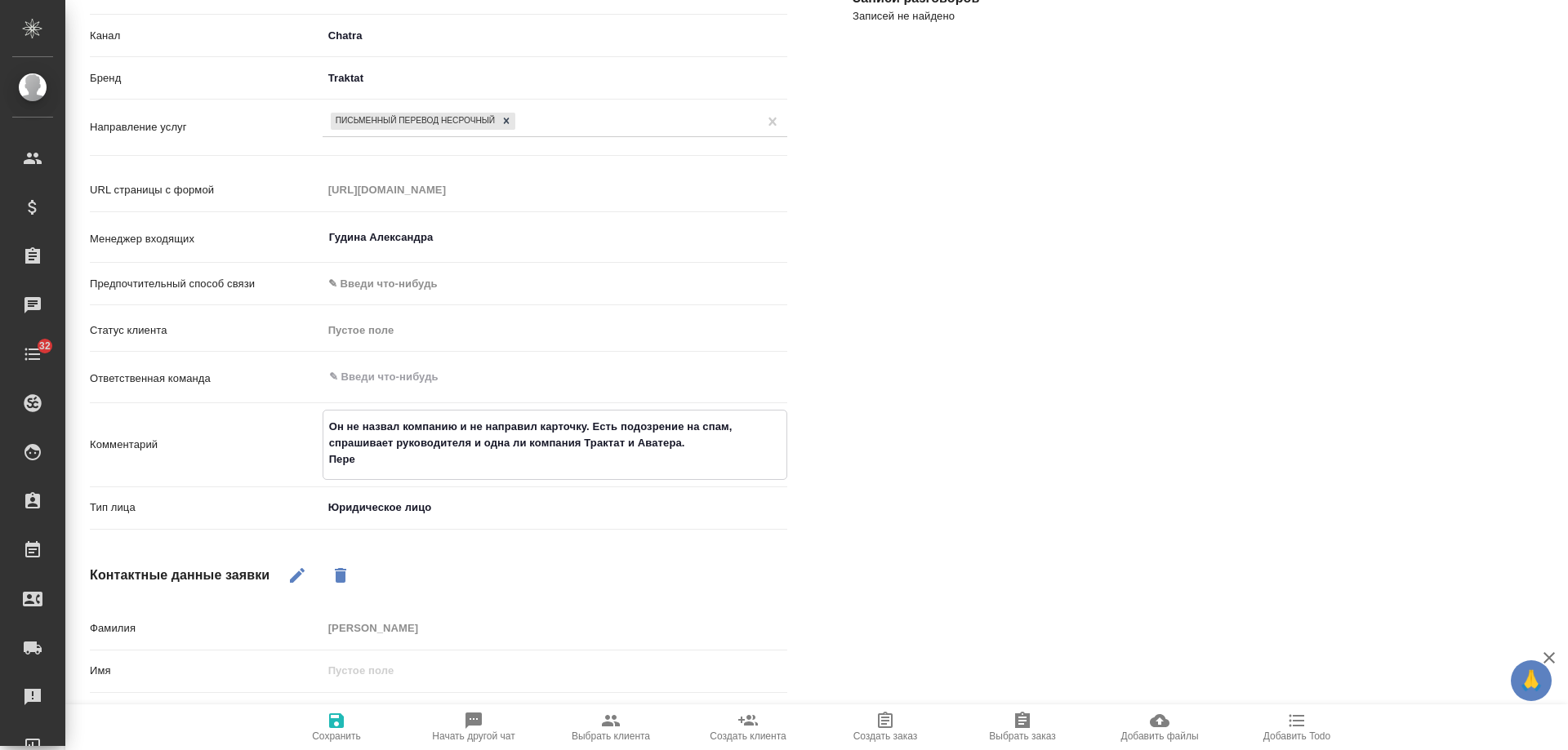
type textarea "x"
type textarea "Он не назвал компанию и не направил карточку. Есть подозрение на спам, спрашива…"
type textarea "x"
type textarea "Он не назвал компанию и не направил карточку. Есть подозрение на спам, спрашива…"
type textarea "x"
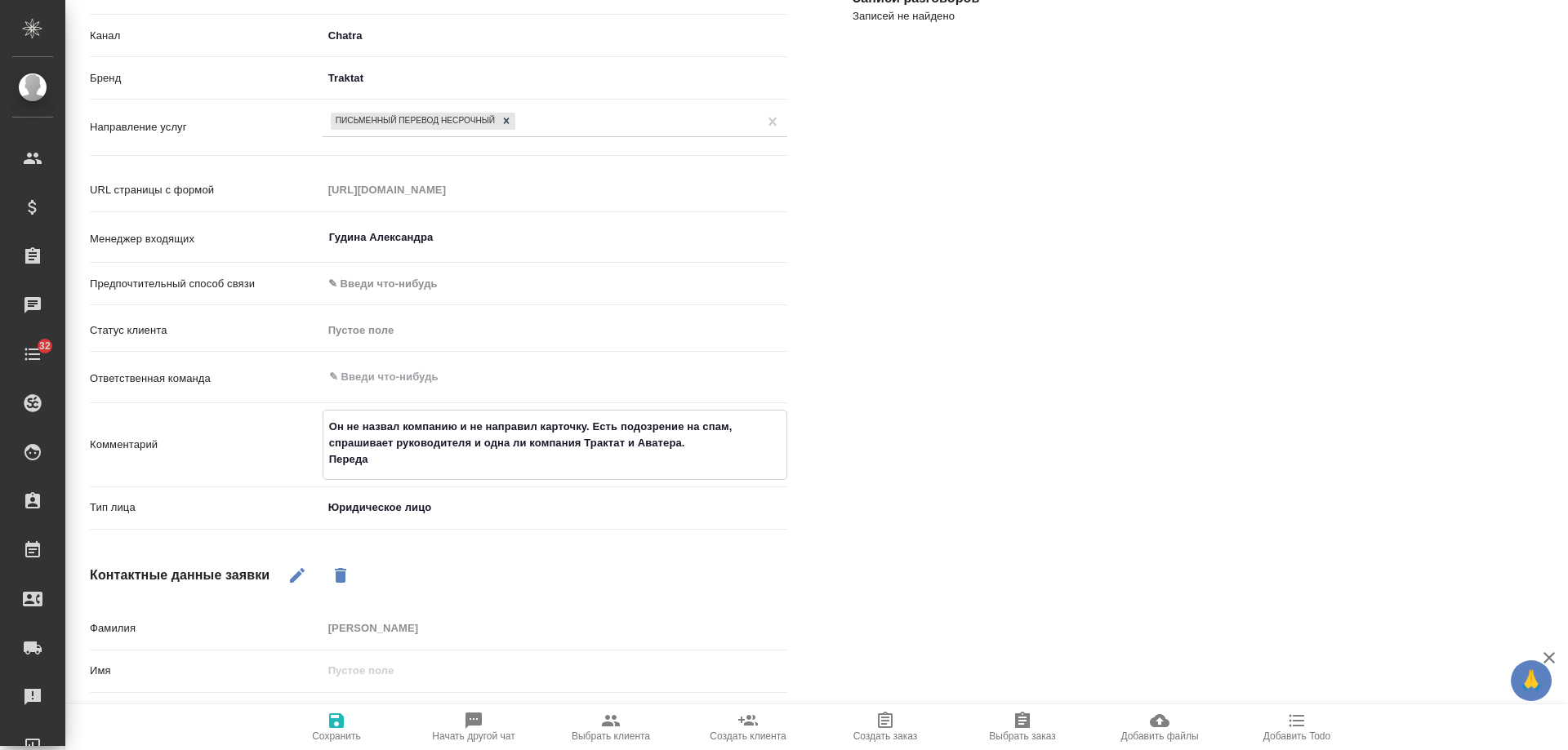
type textarea "Он не назвал компанию и не направил карточку. Есть подозрение на спам, спрашива…"
type textarea "x"
type textarea "Он не назвал компанию и не направил карточку. Есть подозрение на спам, спрашива…"
type textarea "x"
type textarea "Он не назвал компанию и не направил карточку. Есть подозрение на спам, спрашива…"
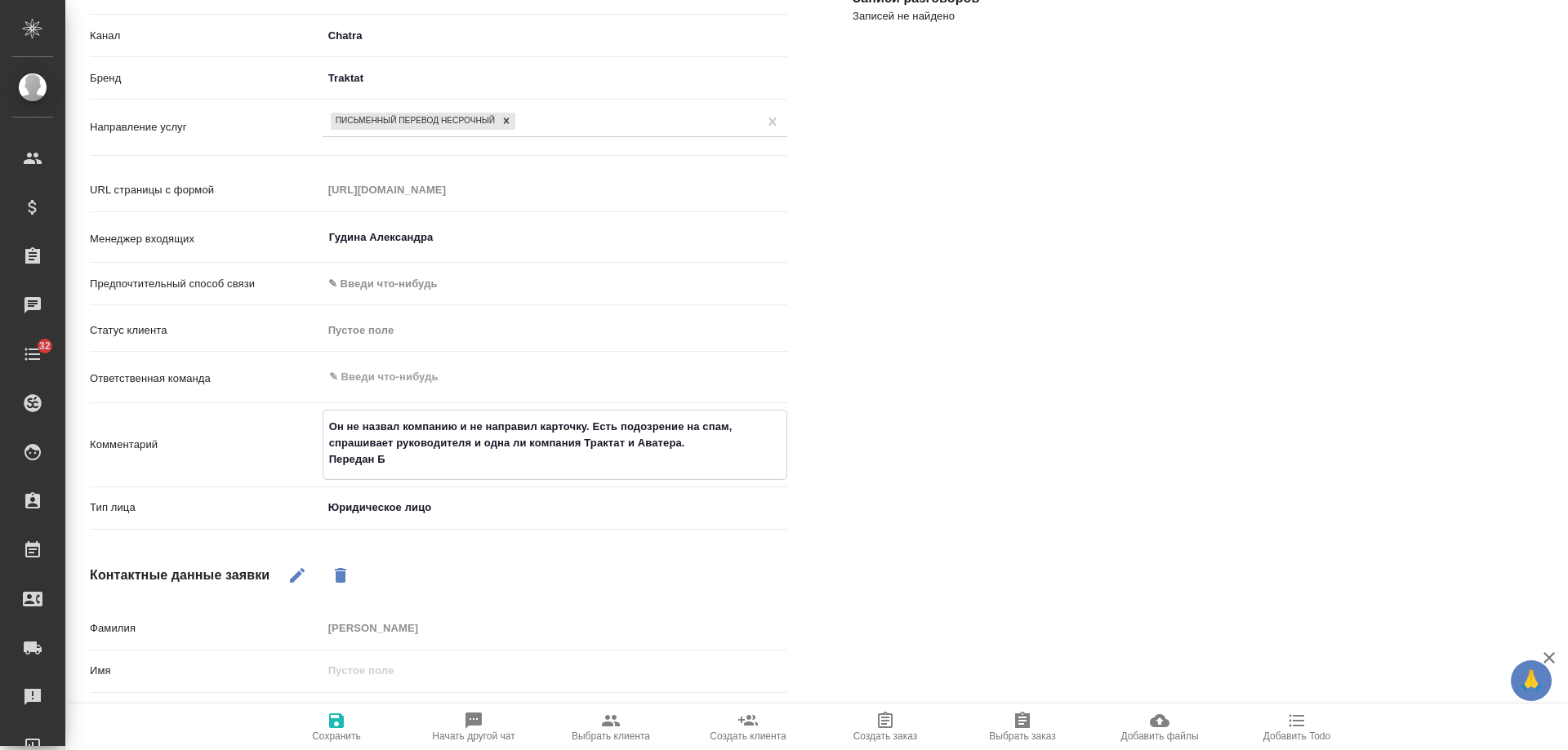
type textarea "x"
type textarea "Он не назвал компанию и не направил карточку. Есть подозрение на спам, спрашива…"
type textarea "x"
type textarea "Он не назвал компанию и не направил карточку. Есть подозрение на спам, спрашива…"
type textarea "x"
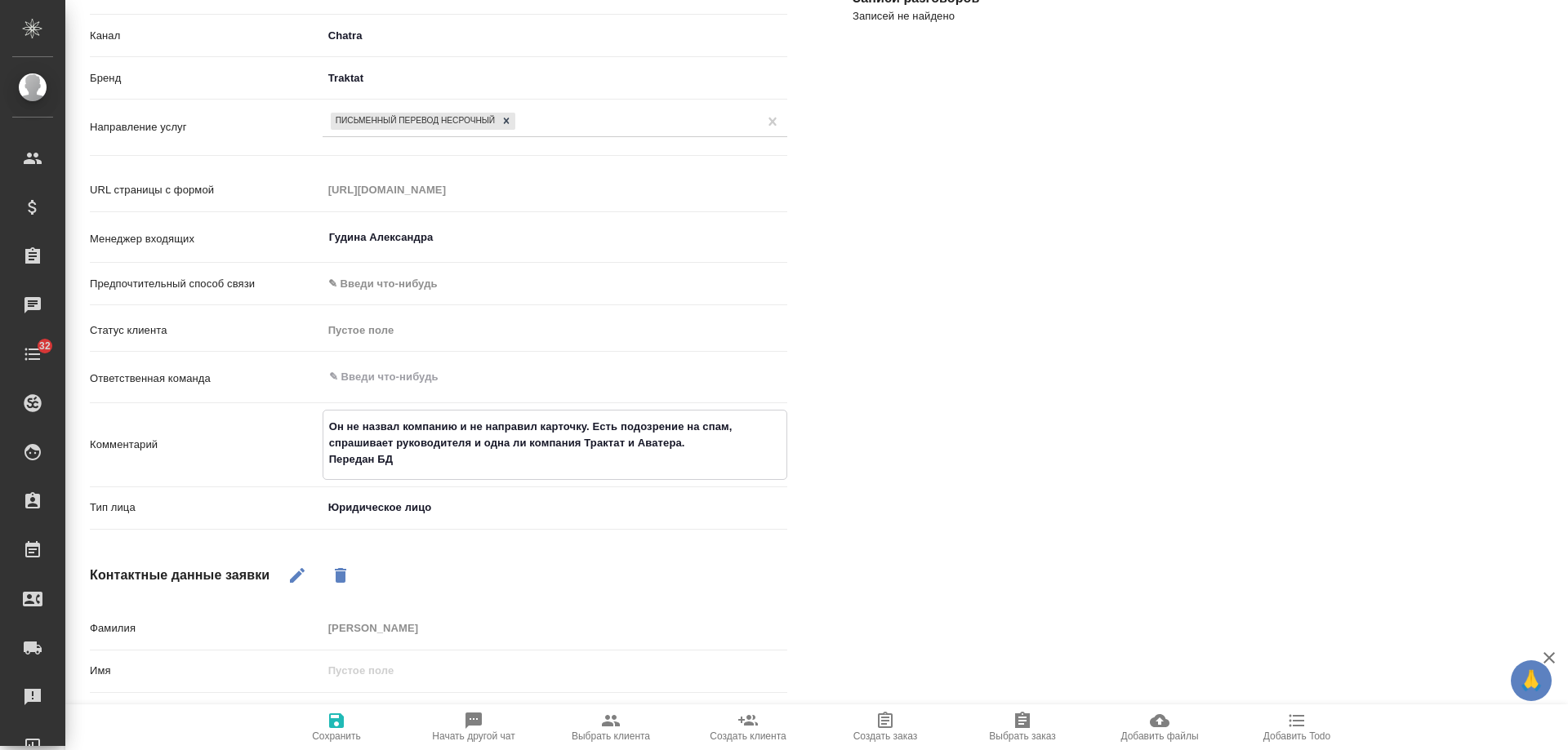
type textarea "Он не назвал компанию и не направил карточку. Есть подозрение на спам, спрашива…"
type textarea "x"
type textarea "Он не назвал компанию и не направил карточку. Есть подозрение на спам, спрашива…"
type textarea "x"
type textarea "Он не назвал компанию и не направил карточку. Есть подозрение на спам, спрашива…"
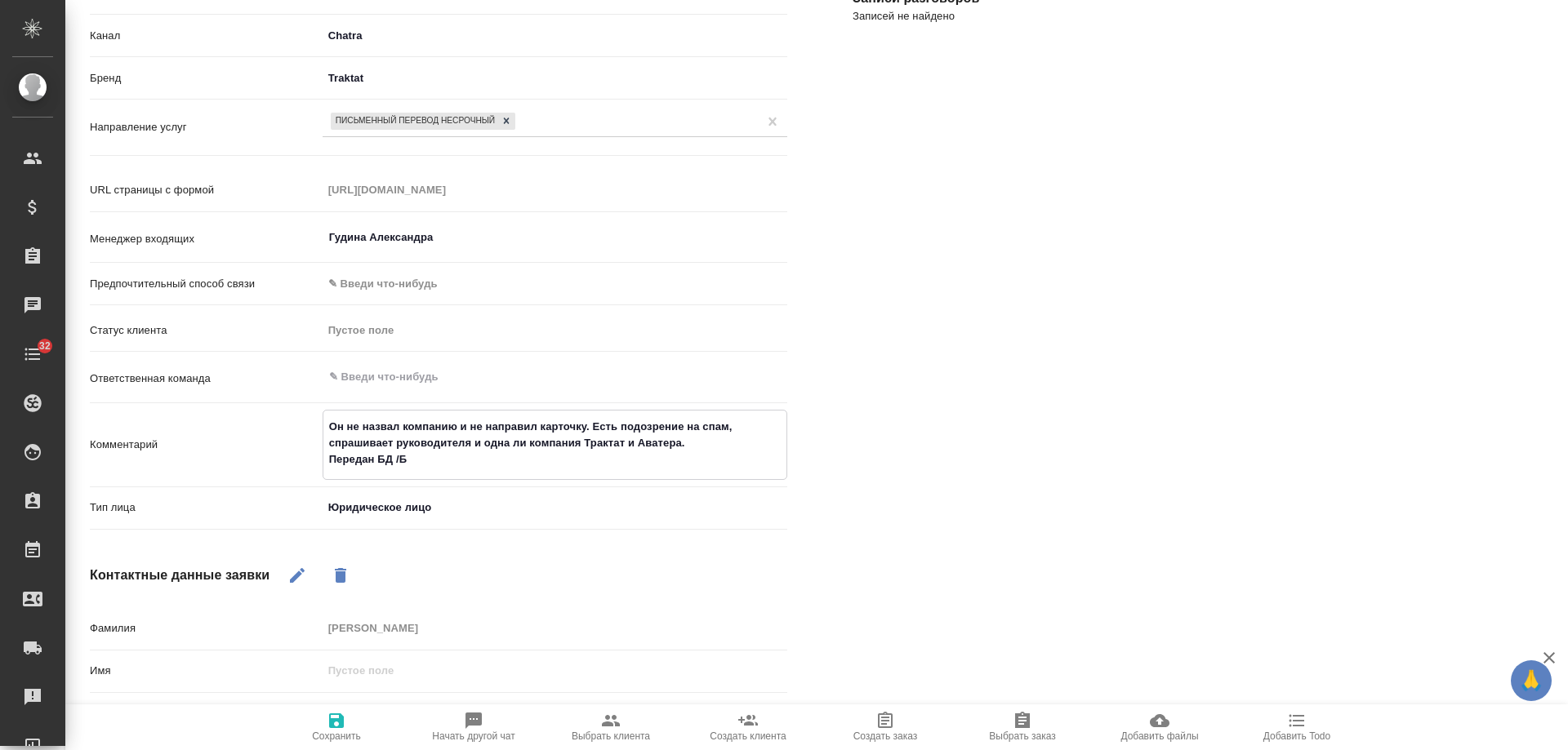
type textarea "x"
type textarea "Он не назвал компанию и не направил карточку. Есть подозрение на спам, спрашива…"
type textarea "x"
type textarea "Он не назвал компанию и не направил карточку. Есть подозрение на спам, спрашива…"
type textarea "x"
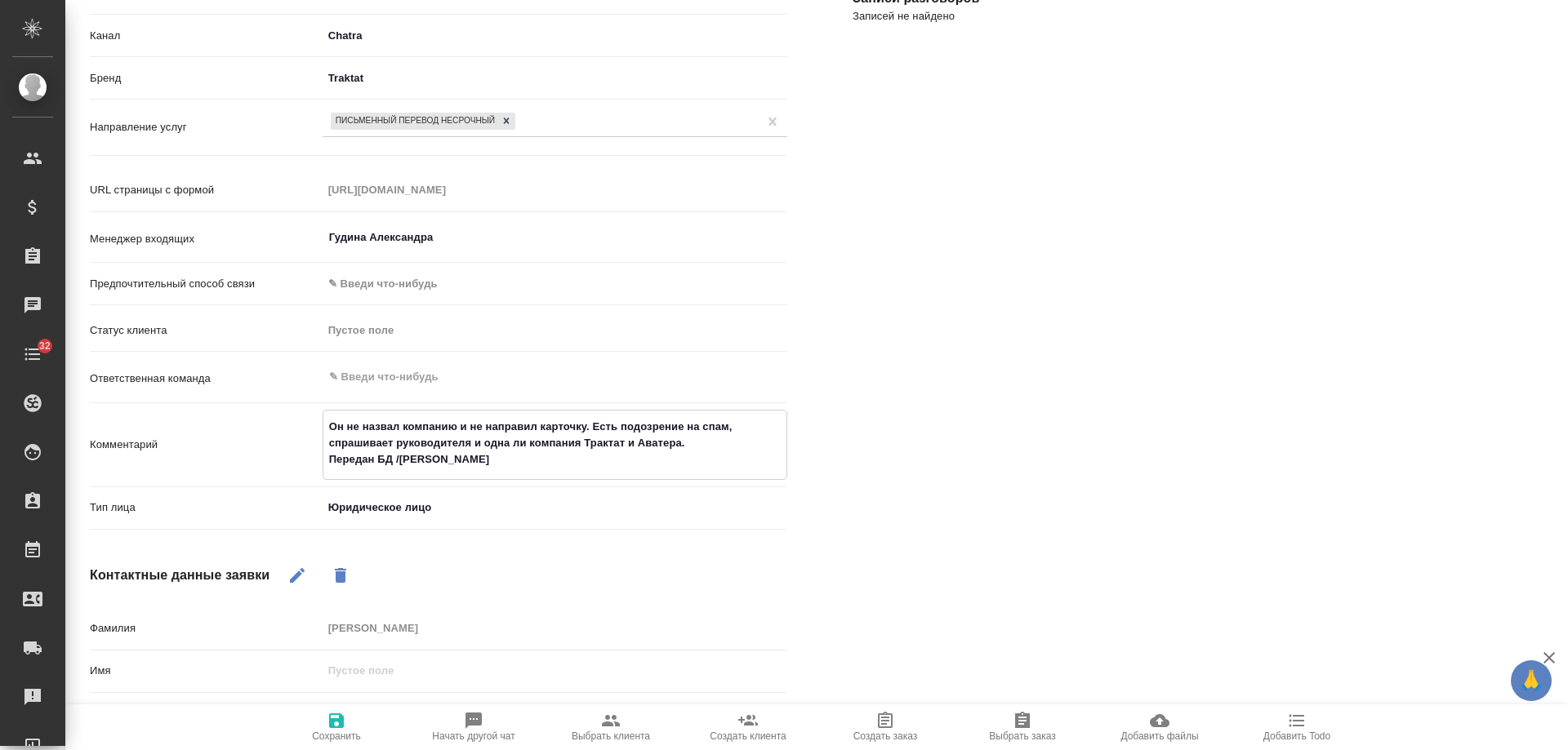
type textarea "Он не назвал компанию и не направил карточку. Есть подозрение на спам, спрашива…"
type textarea "x"
type textarea "Он не назвал компанию и не направил карточку. Есть подозрение на спам, спрашива…"
type textarea "x"
click at [338, 724] on icon "button" at bounding box center [336, 720] width 20 height 20
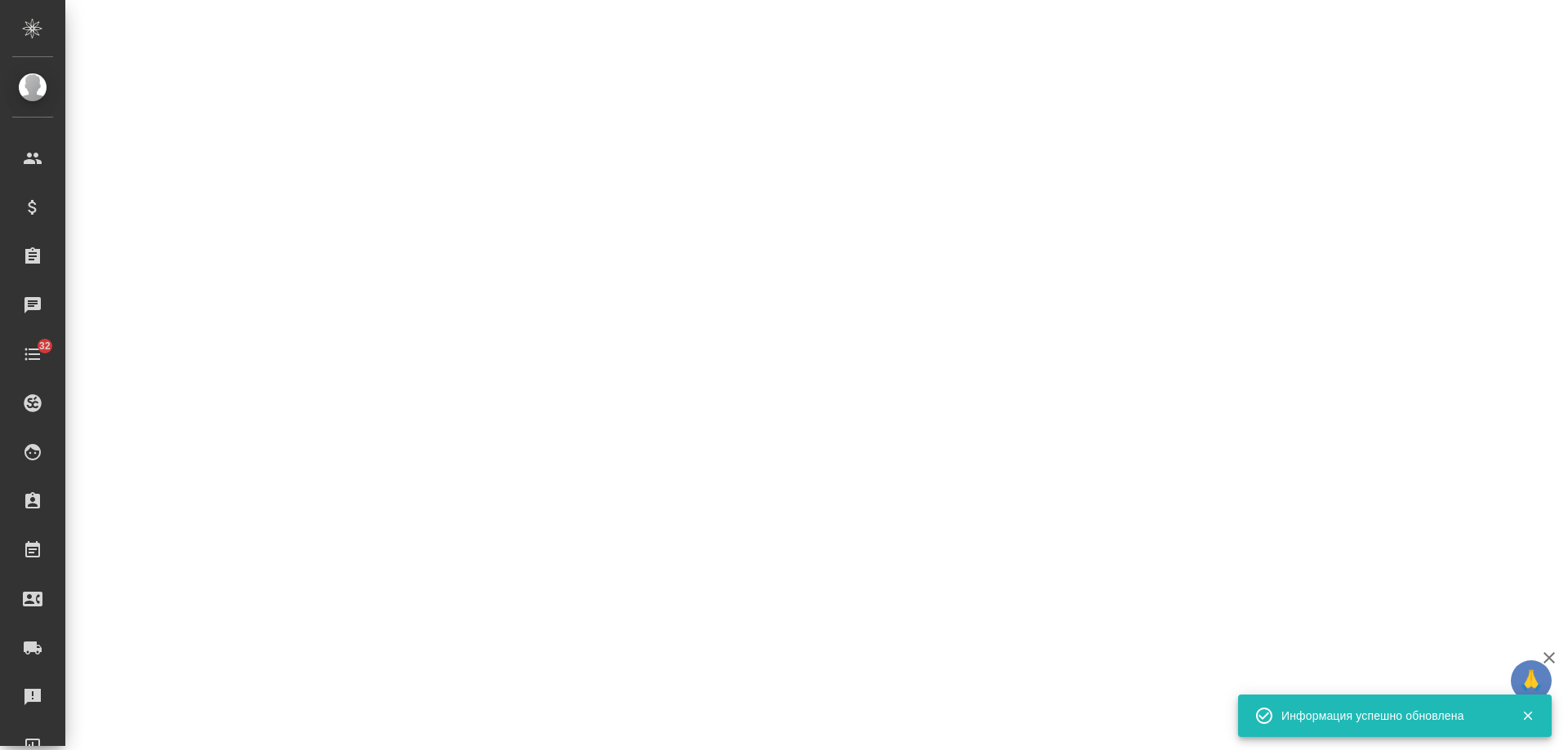
select select "RU"
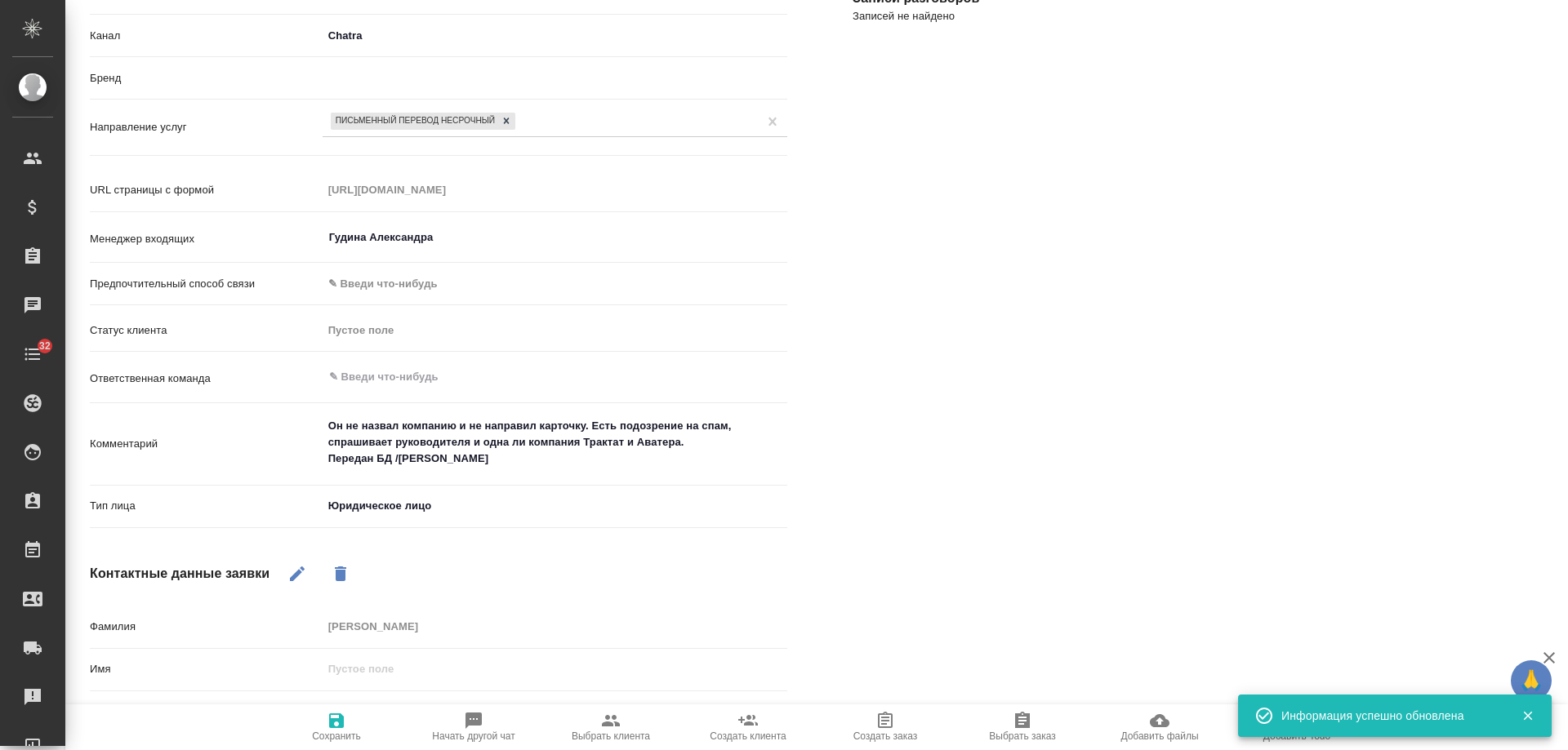
type textarea "x"
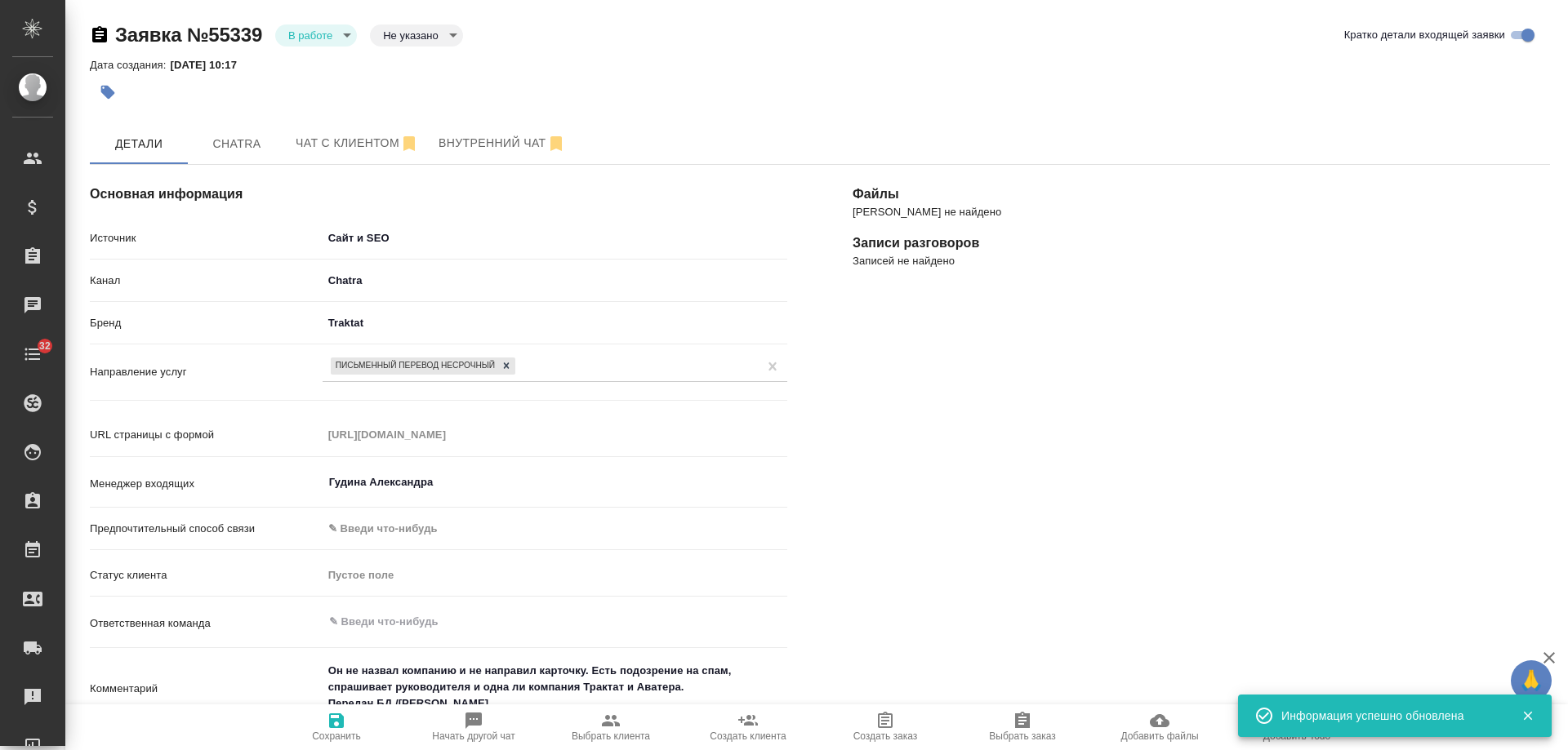
click at [314, 33] on body "🙏 .cls-1 fill:#fff; AWATERA [PERSON_NAME] Спецификации Заказы 0 Чаты 32 Todo Пр…" at bounding box center [784, 375] width 1568 height 750
click at [308, 65] on button "Отказ" at bounding box center [307, 63] width 38 height 18
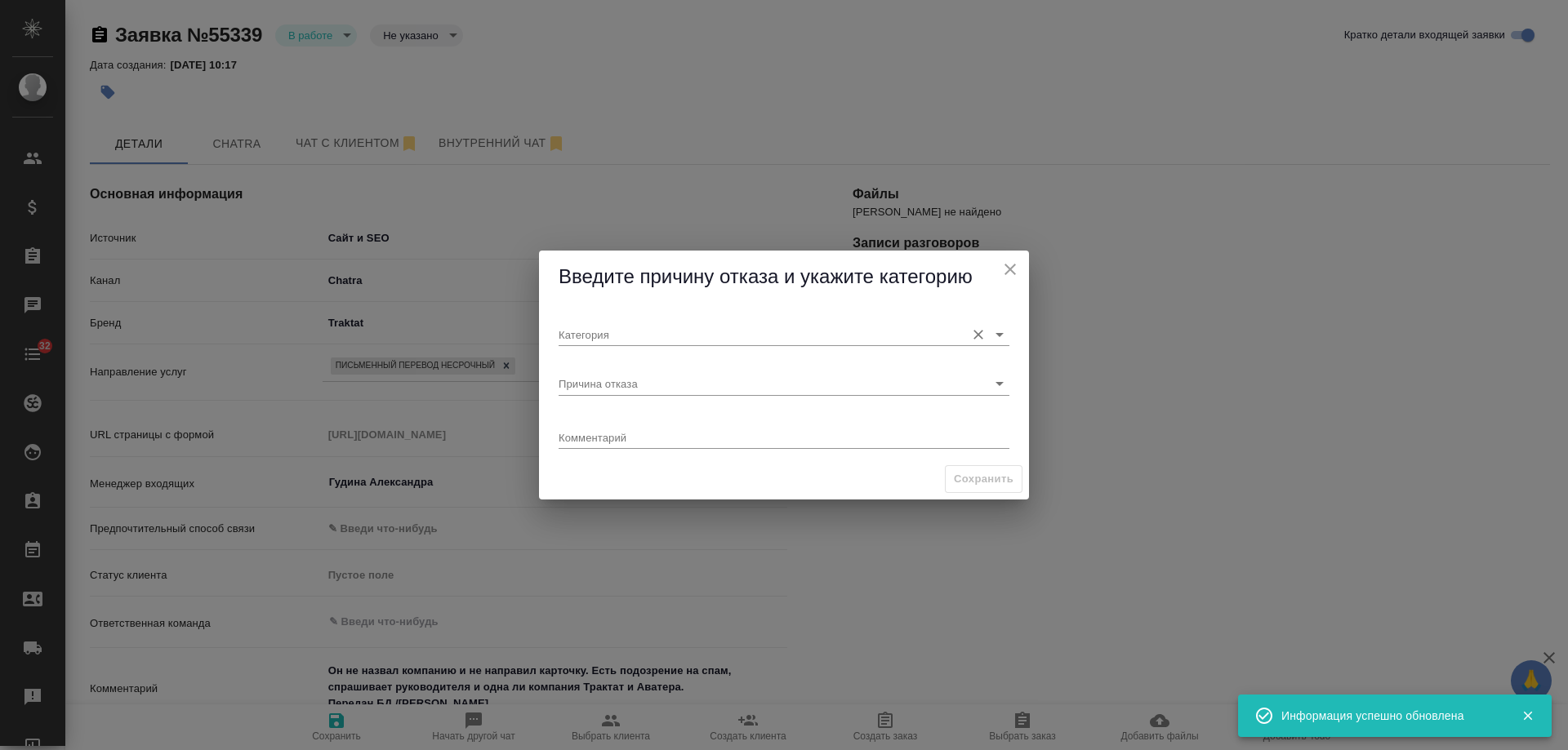
click at [666, 331] on input "Категория" at bounding box center [758, 334] width 399 height 22
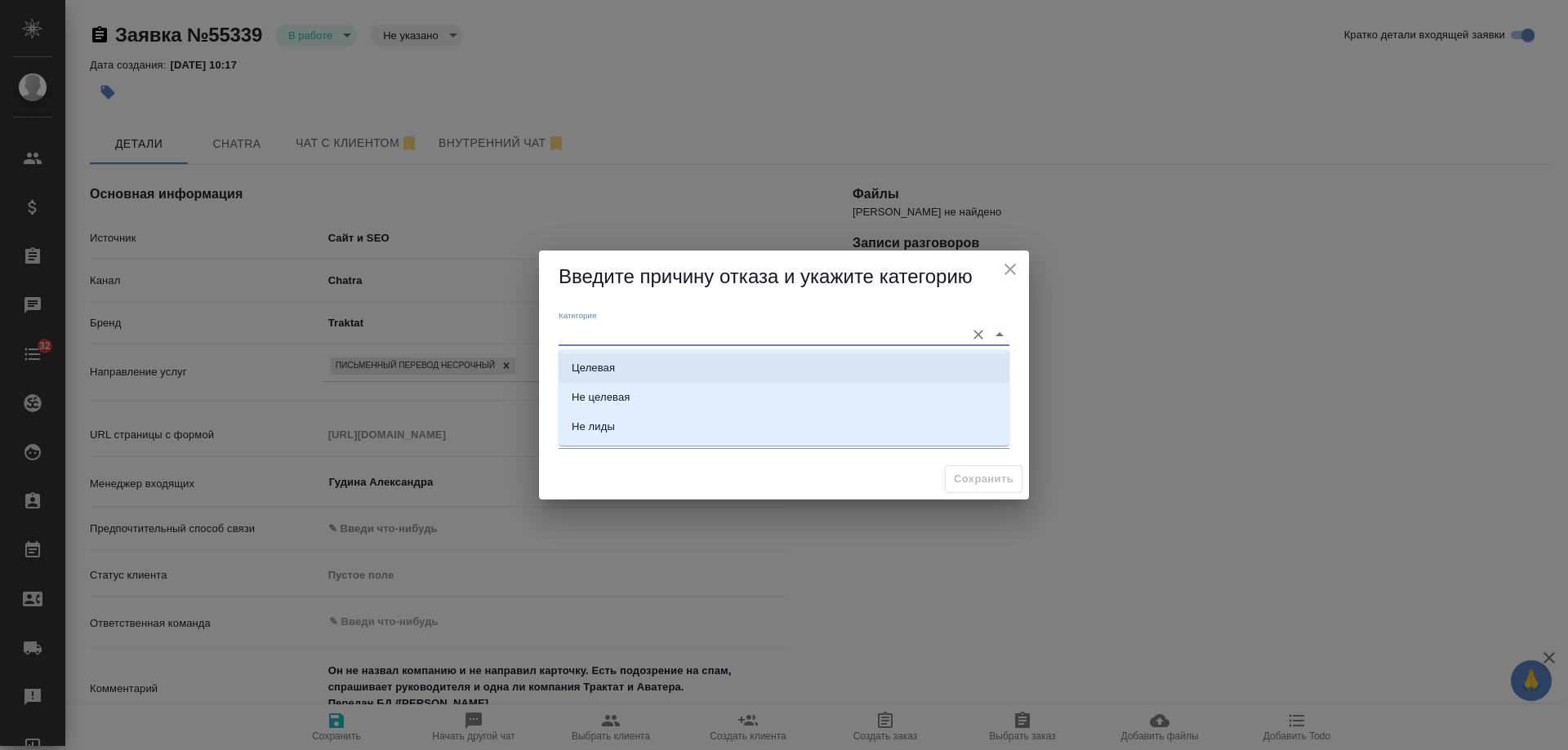
click at [639, 359] on li "Целевая" at bounding box center [784, 368] width 451 height 29
type input "Целевая"
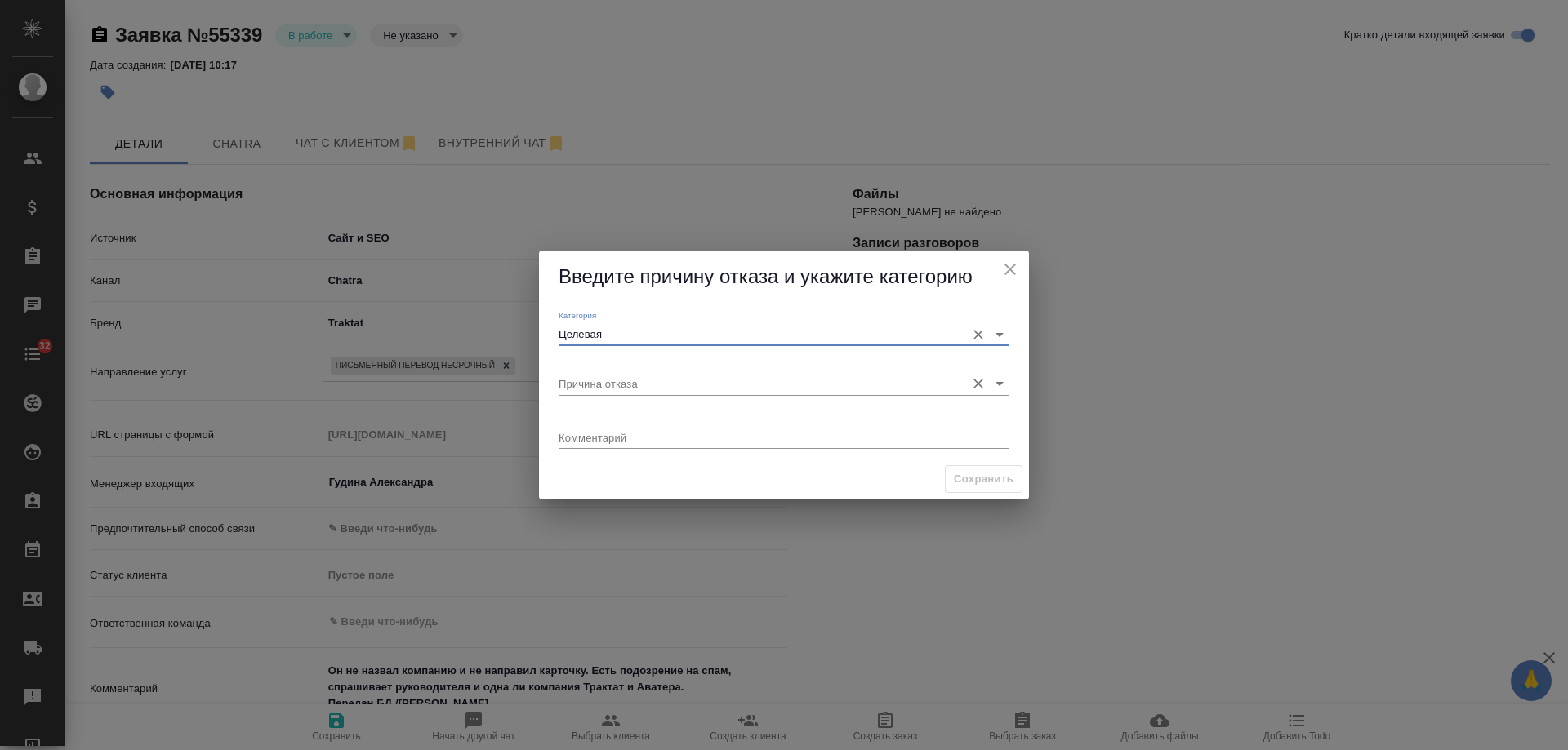
click at [625, 380] on input "Причина отказа" at bounding box center [758, 384] width 399 height 22
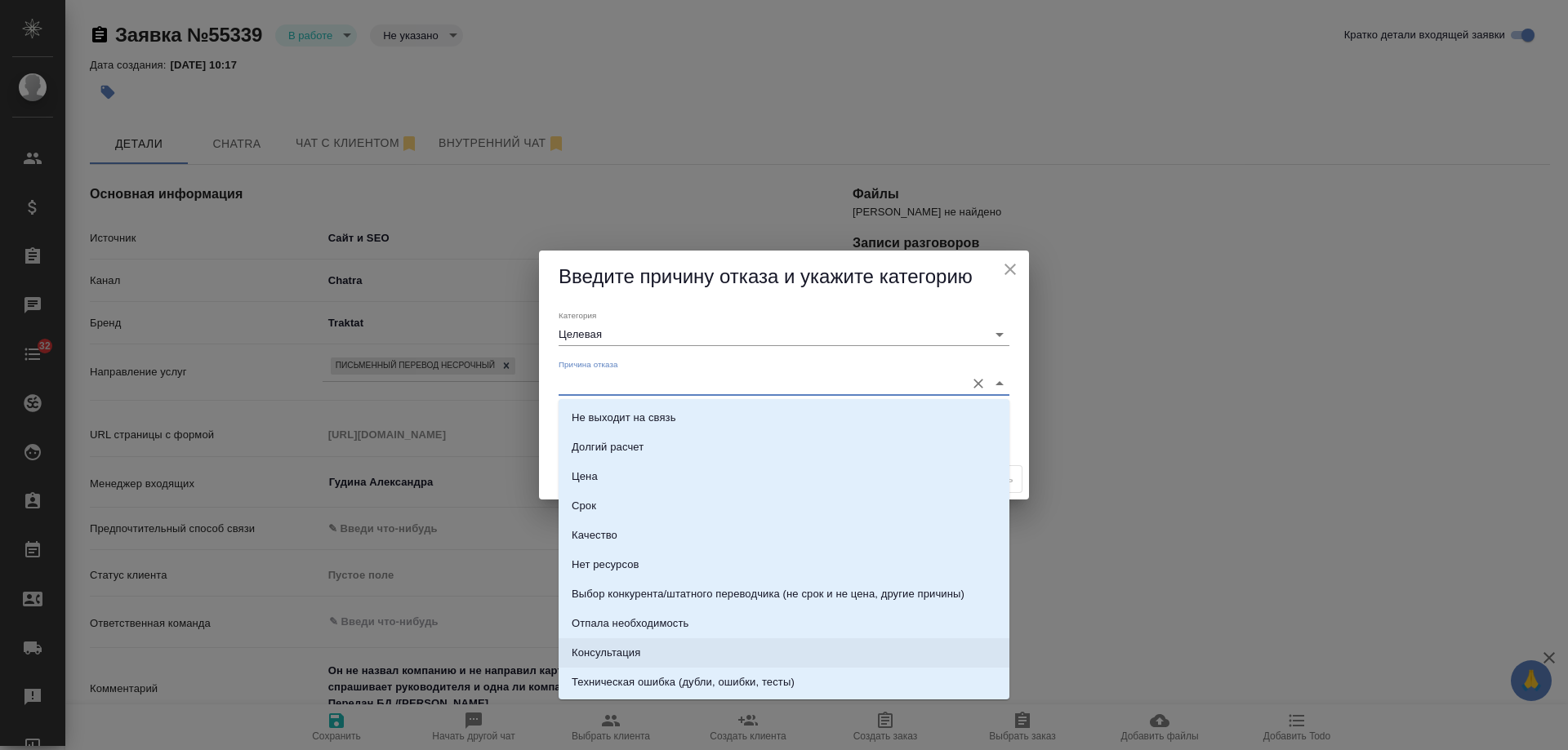
drag, startPoint x: 640, startPoint y: 645, endPoint x: 667, endPoint y: 645, distance: 27.0
click at [640, 645] on div "Консультация" at bounding box center [606, 653] width 68 height 16
type input "Консультация"
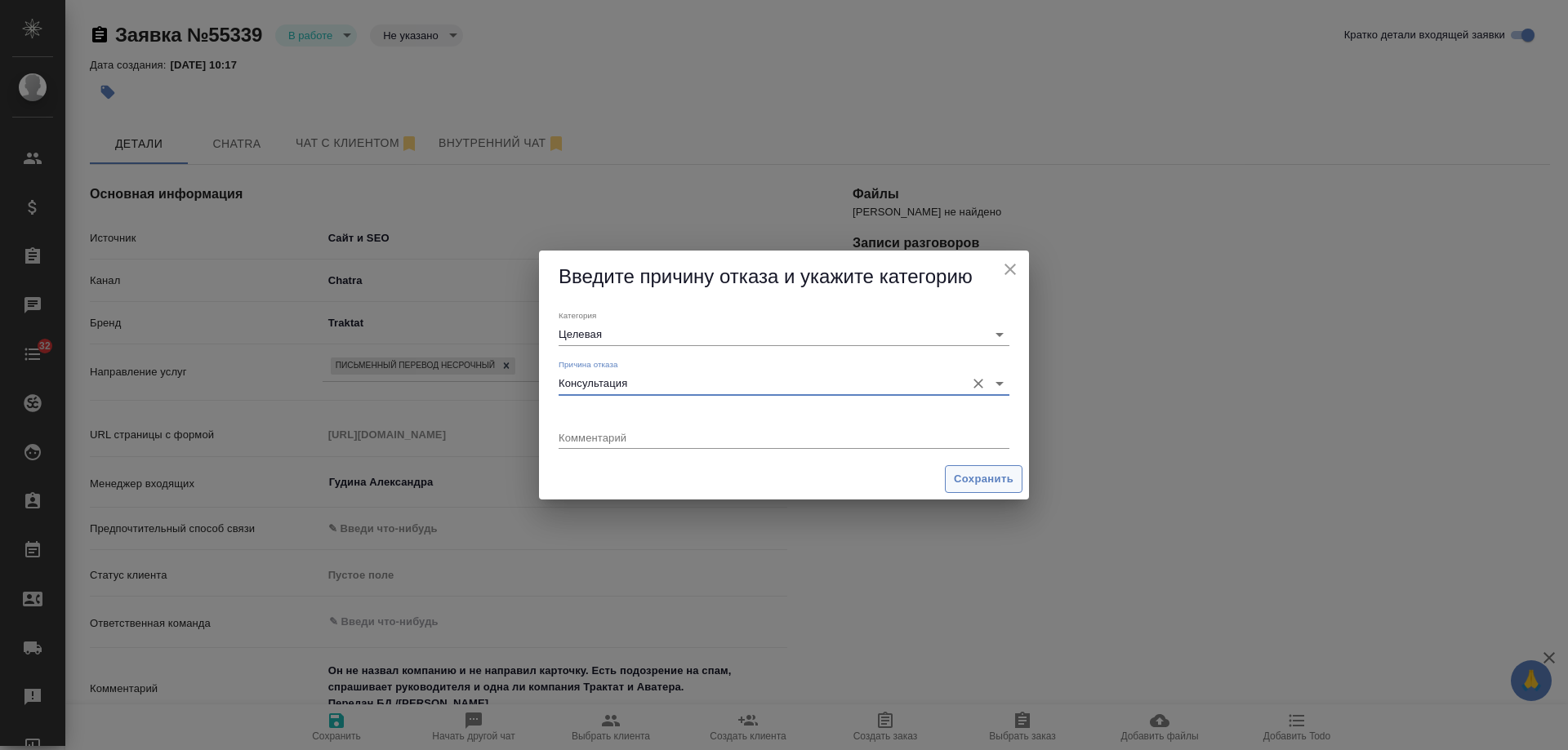
click at [982, 484] on span "Сохранить" at bounding box center [984, 480] width 60 height 19
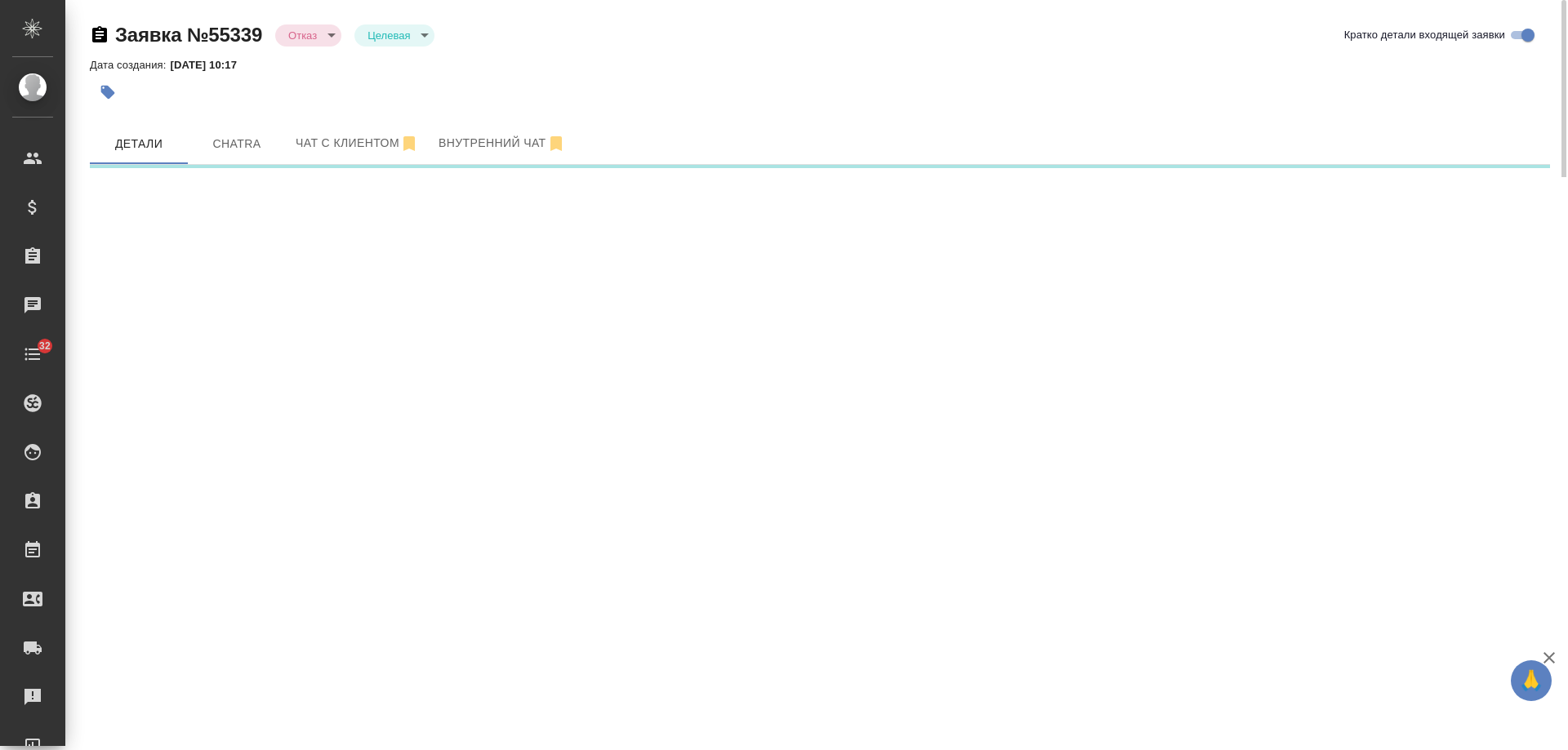
select select "RU"
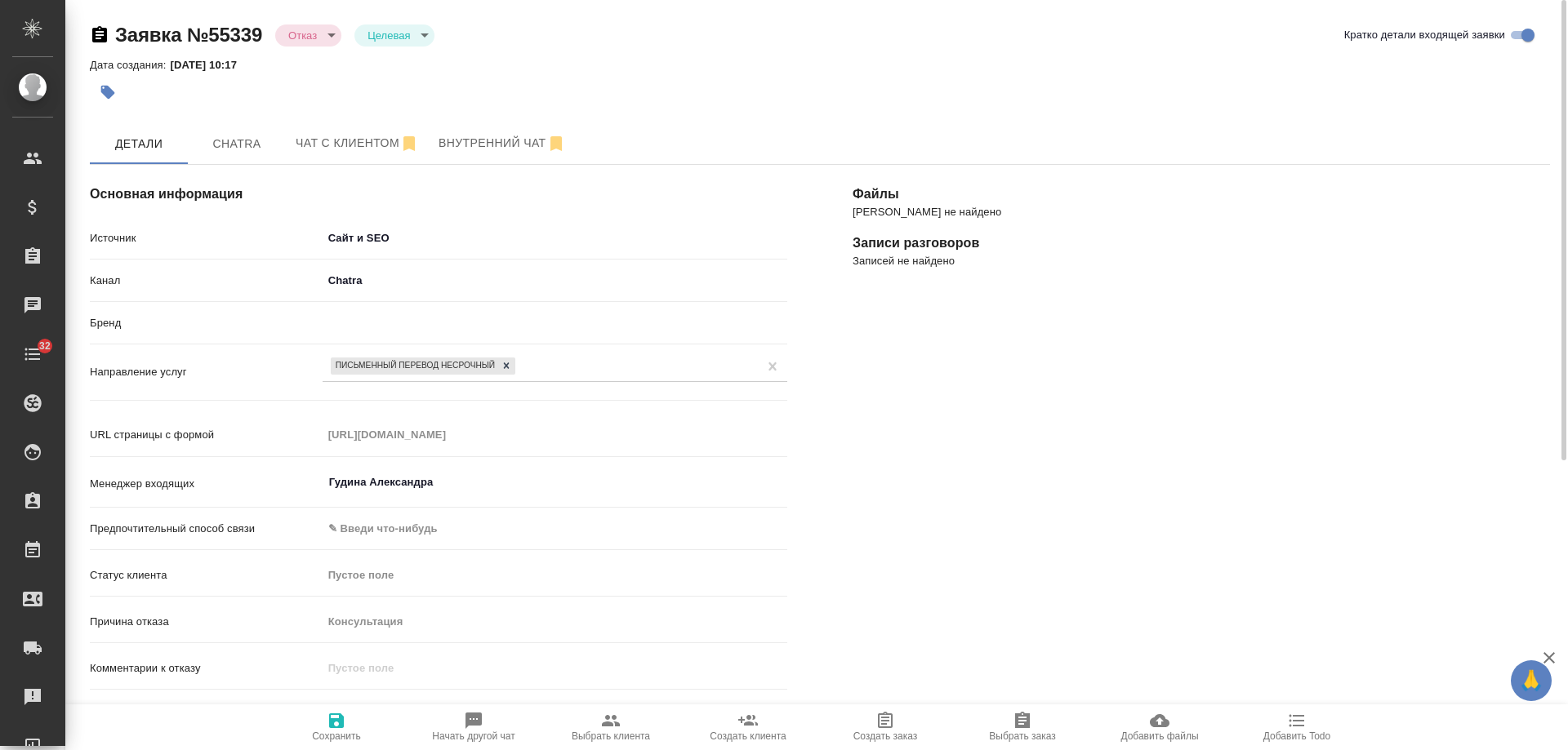
type textarea "x"
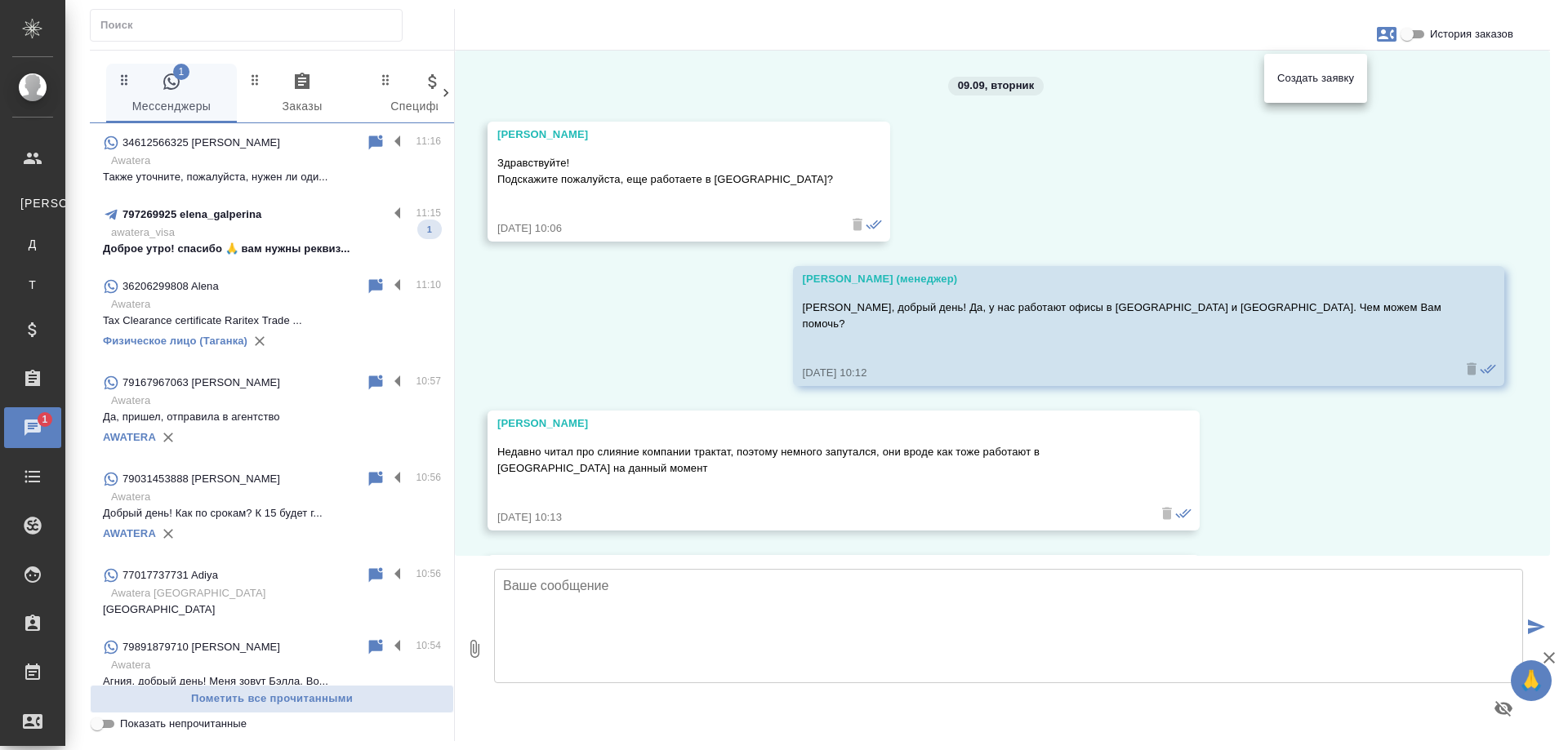
scroll to position [1587, 0]
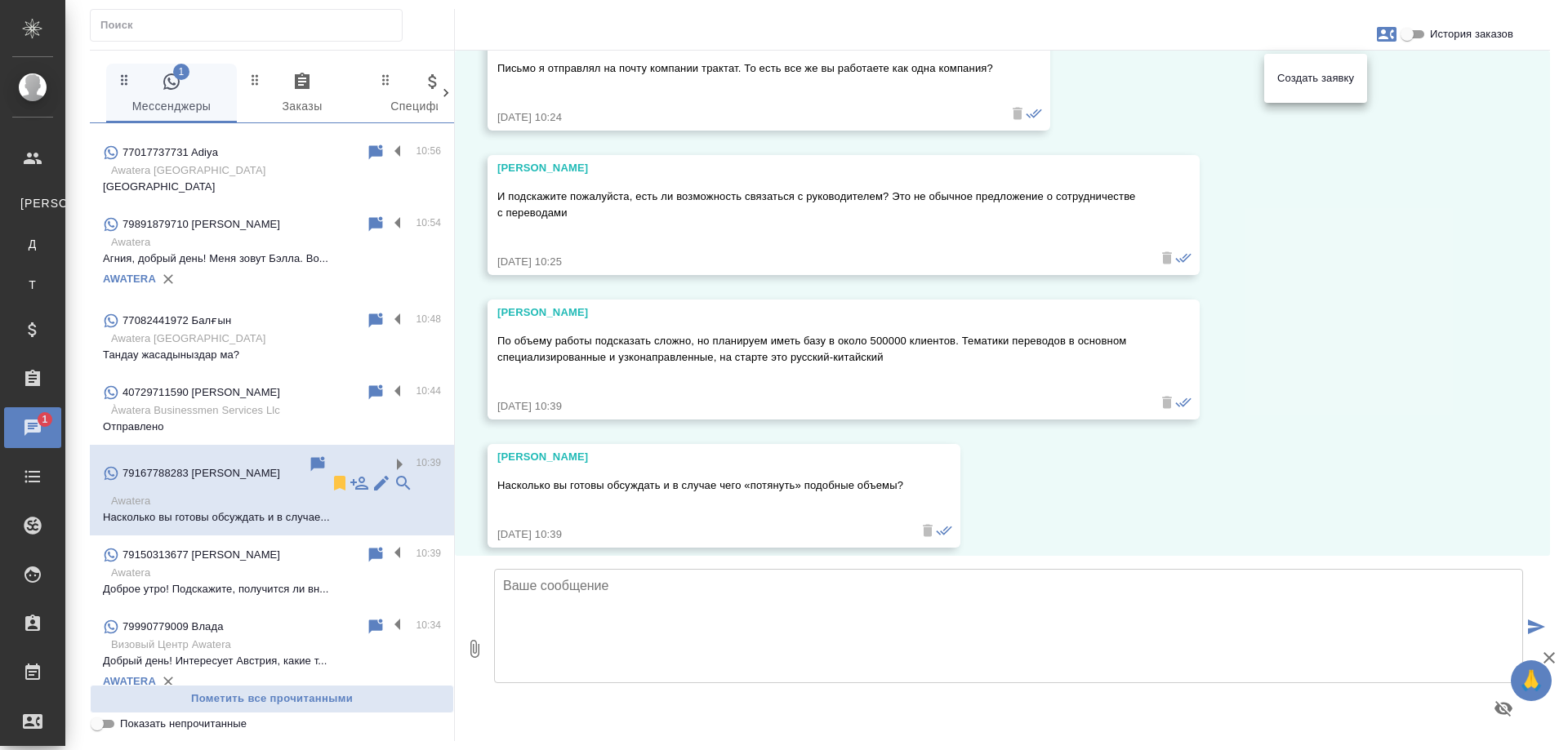
click at [1208, 452] on div at bounding box center [784, 375] width 1568 height 750
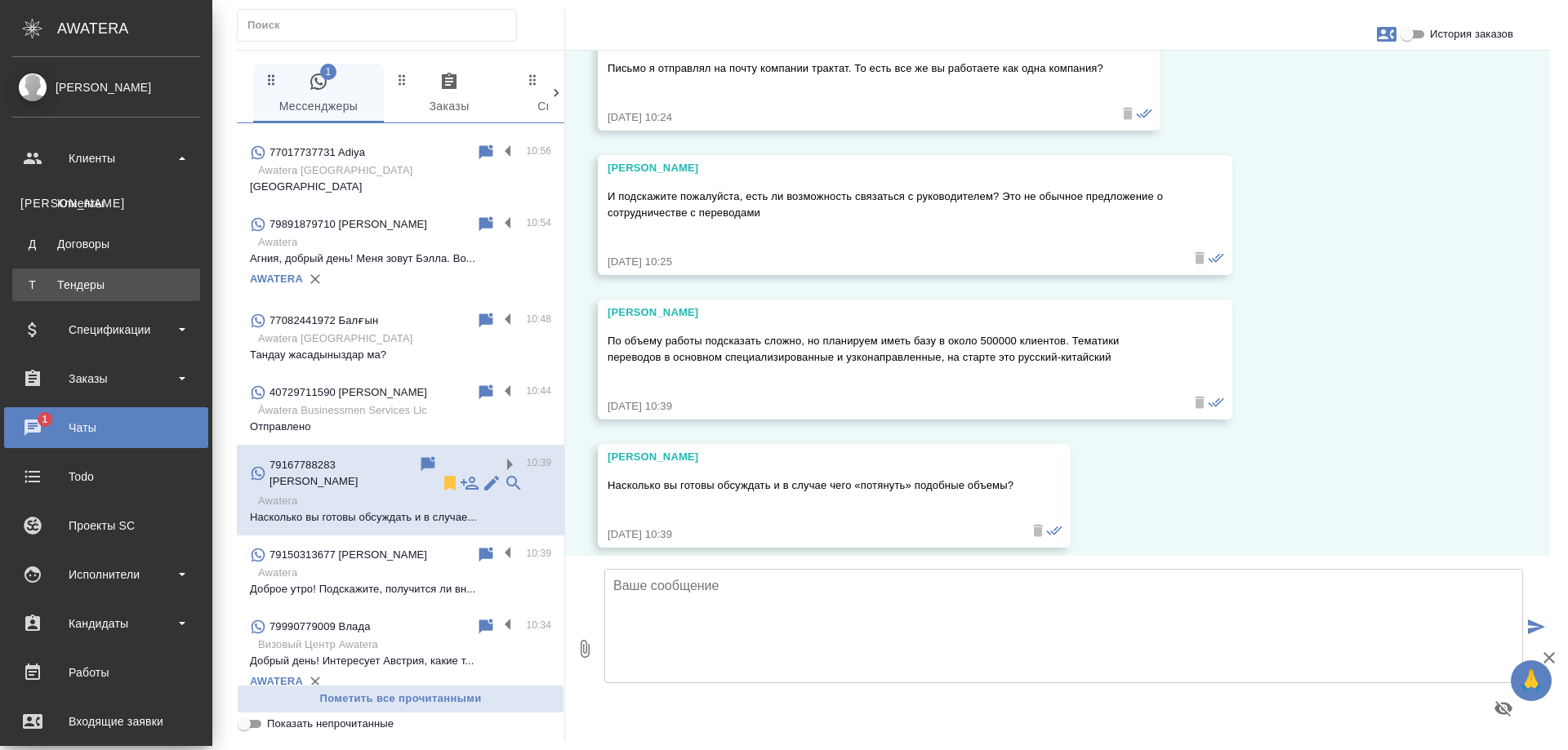
scroll to position [1620, 0]
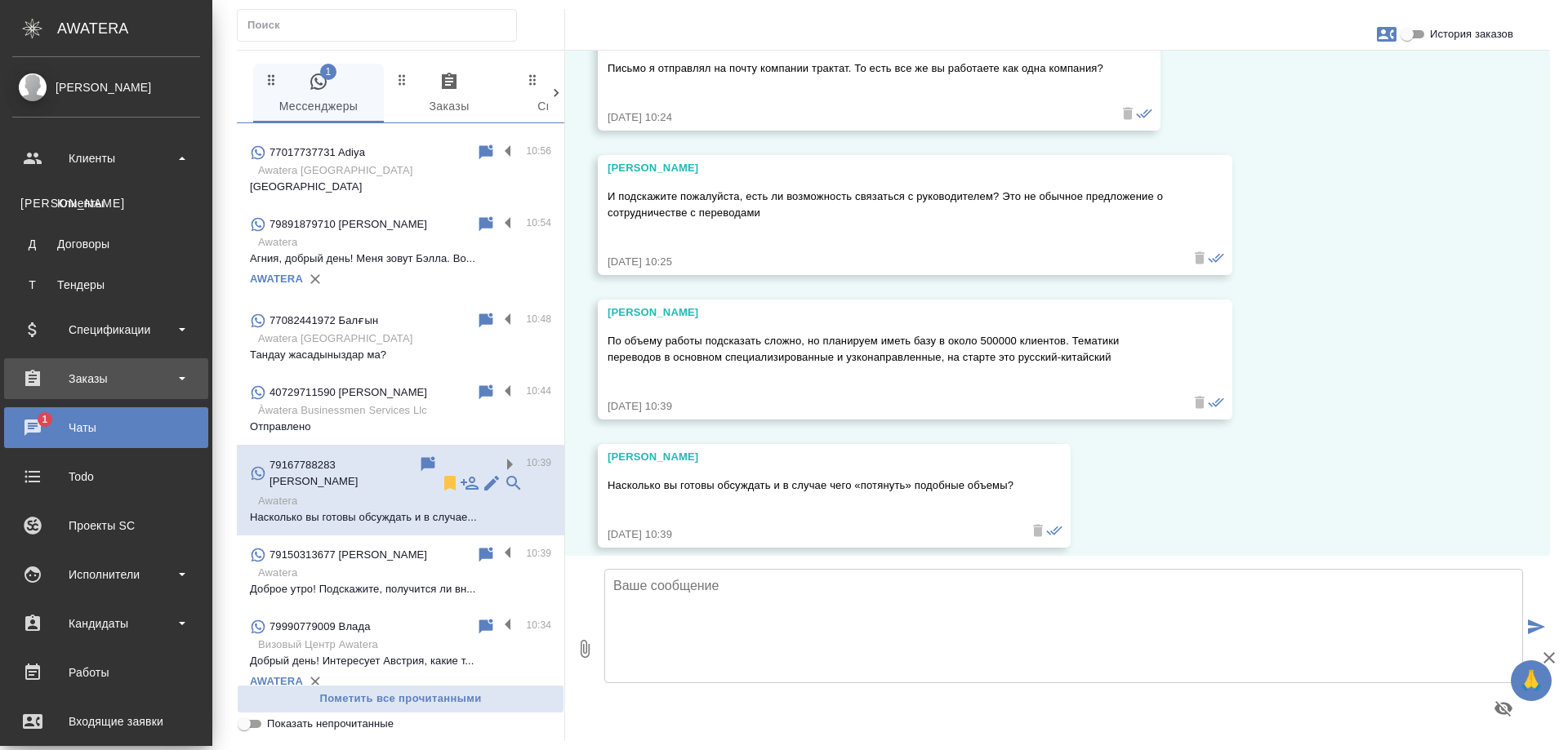
click at [107, 387] on div "Заказы" at bounding box center [106, 379] width 188 height 24
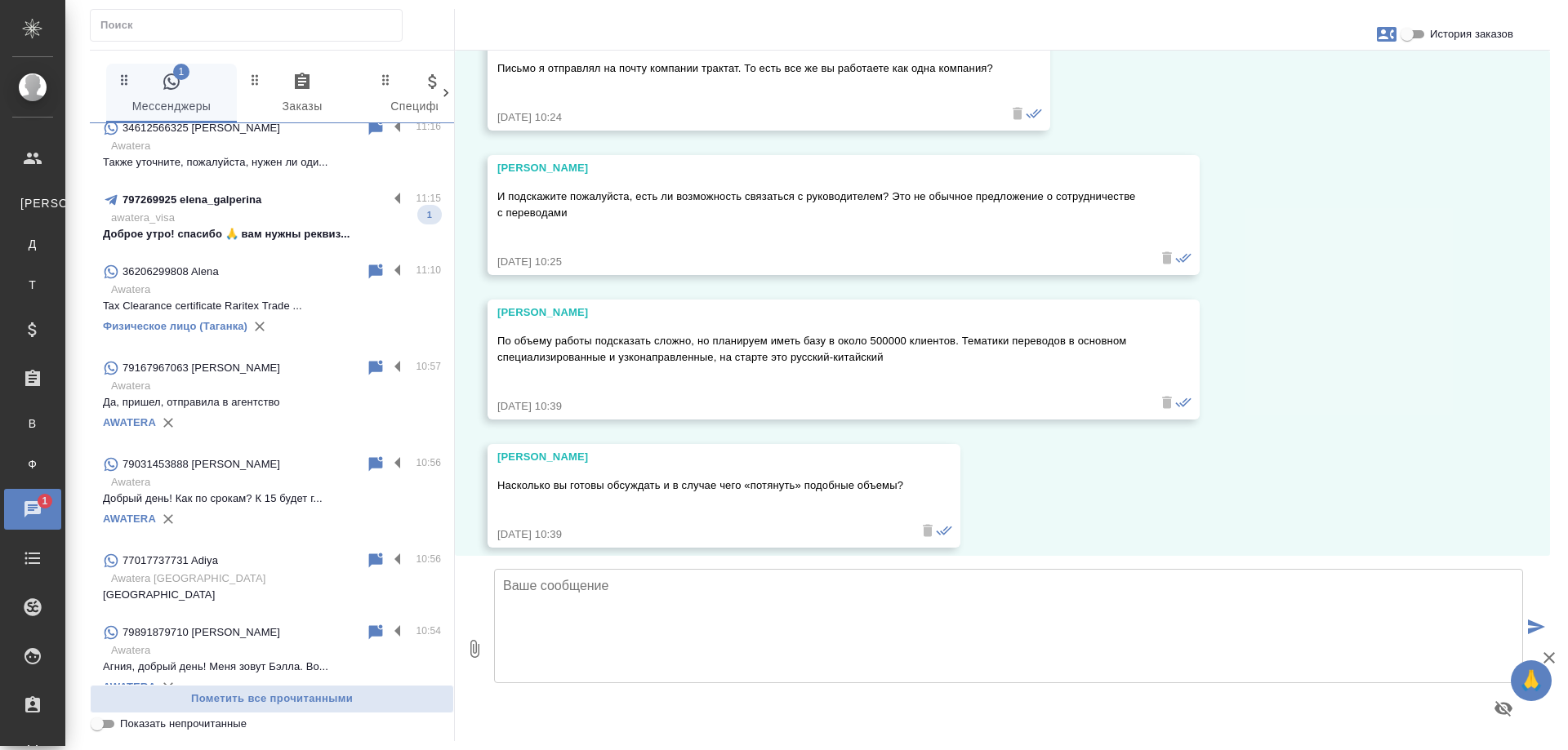
scroll to position [0, 0]
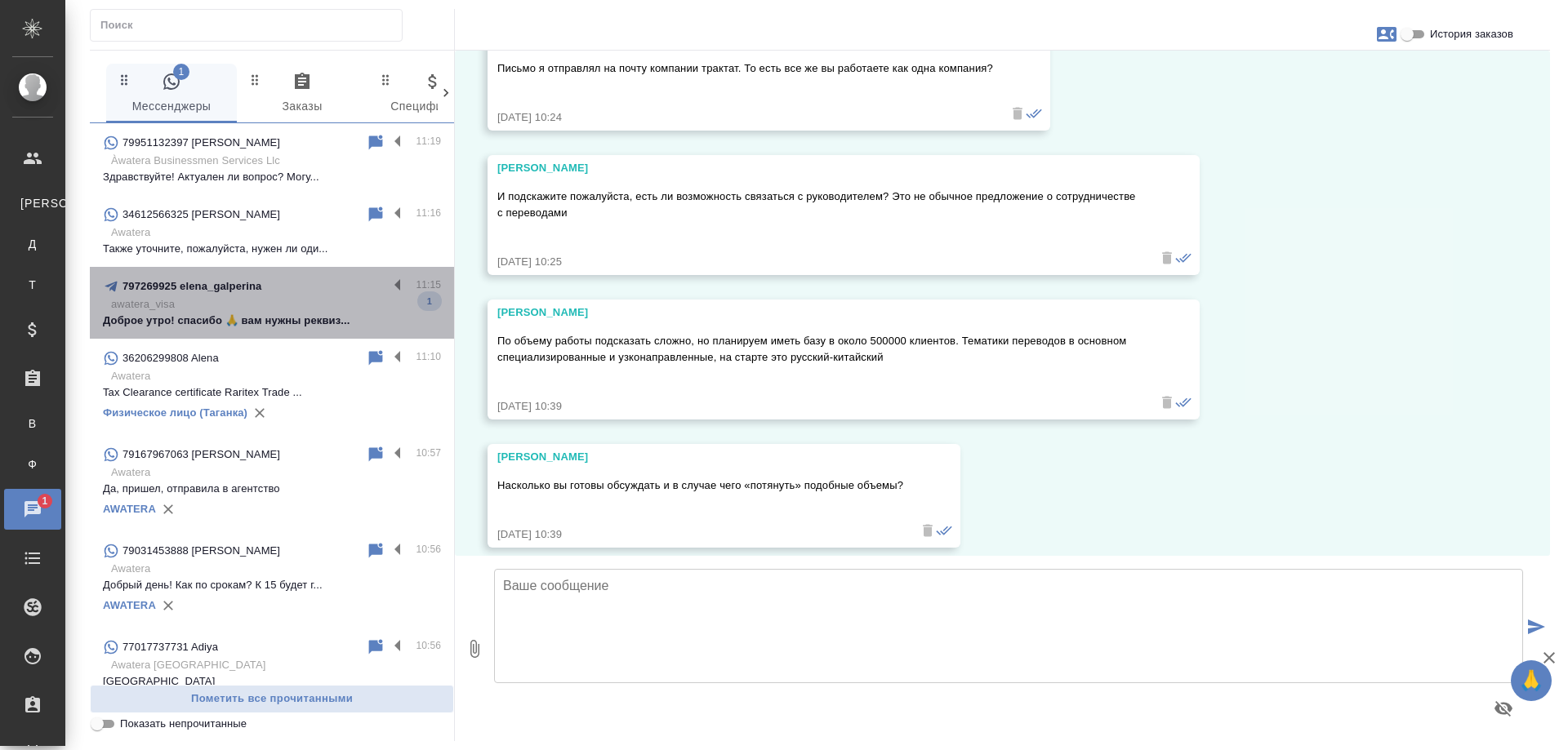
click at [288, 328] on p "Доброе утро! спасибо 🙏 вам нужны реквиз..." at bounding box center [272, 320] width 338 height 16
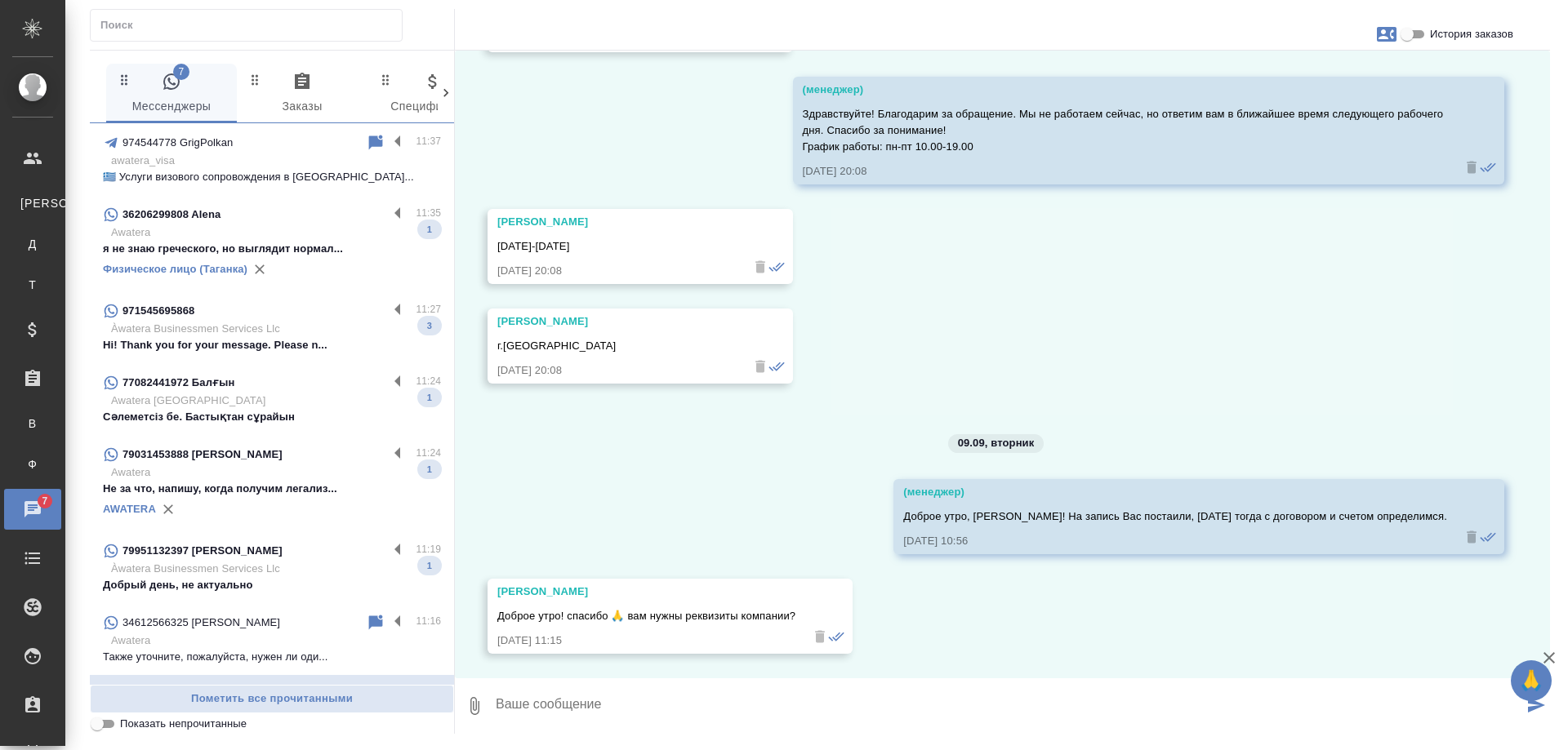
click at [308, 573] on p "Àwatera Businessmen Services Llc" at bounding box center [276, 569] width 330 height 16
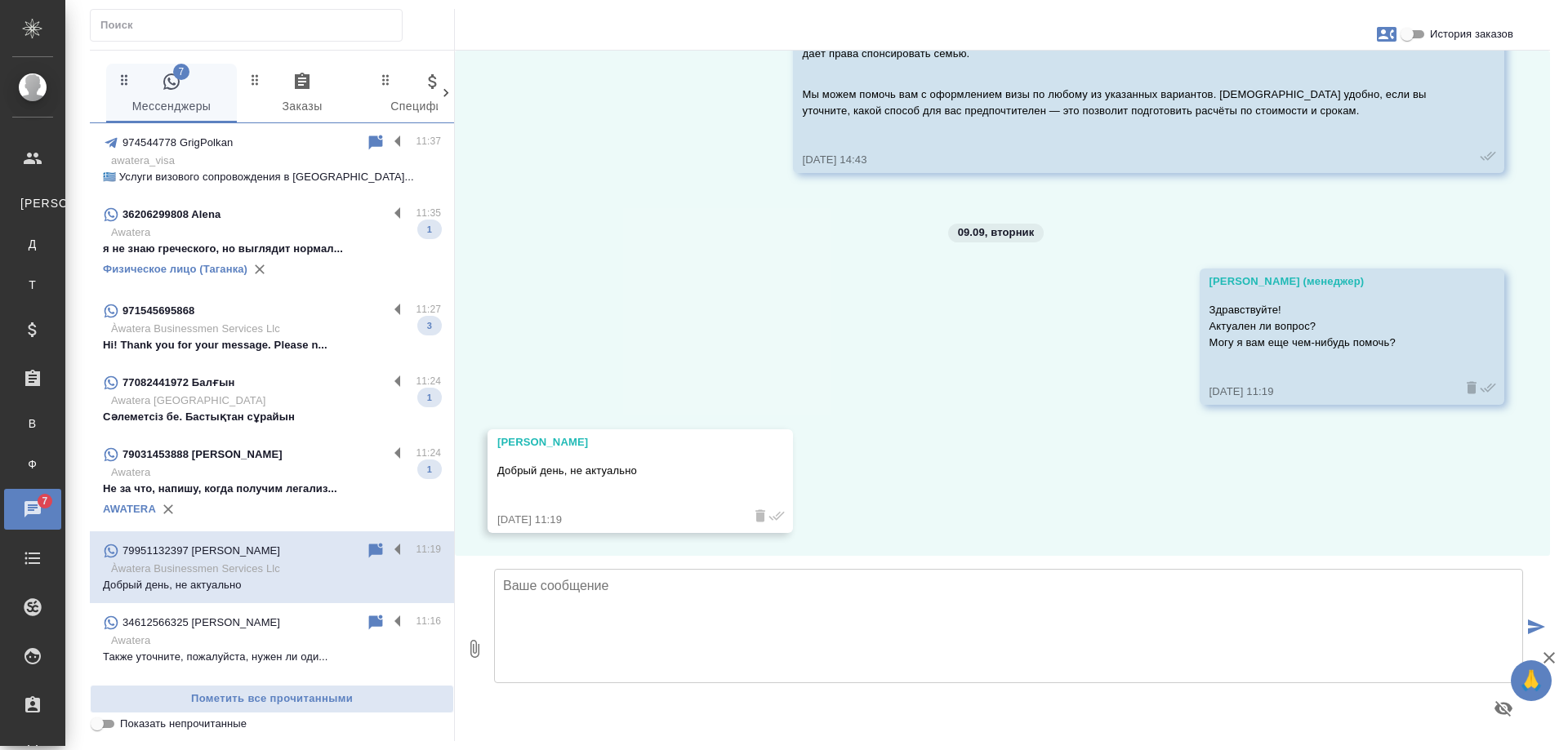
scroll to position [1424, 0]
click at [335, 491] on p "Не за что, напишу, когда получим легализ..." at bounding box center [272, 488] width 338 height 16
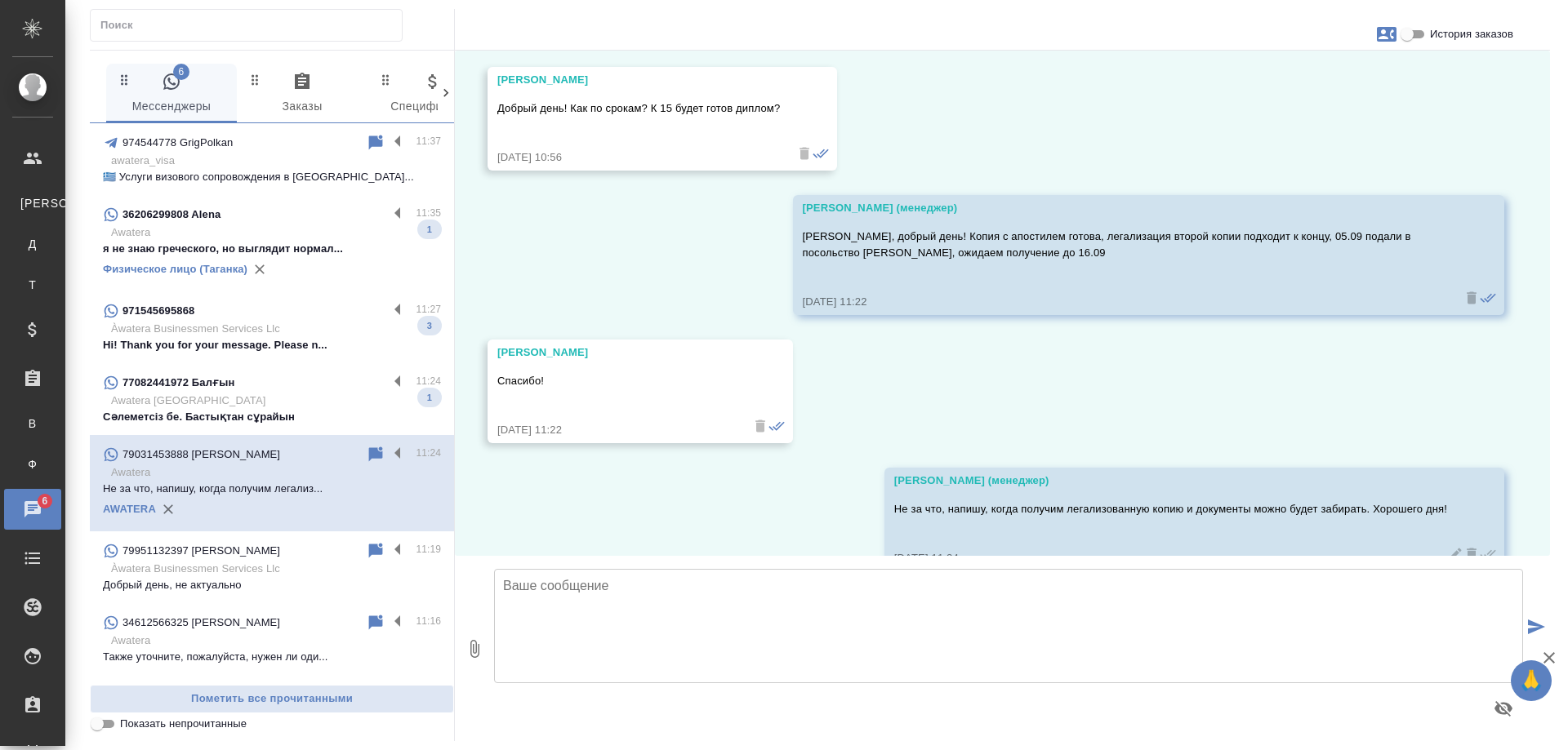
scroll to position [7286, 0]
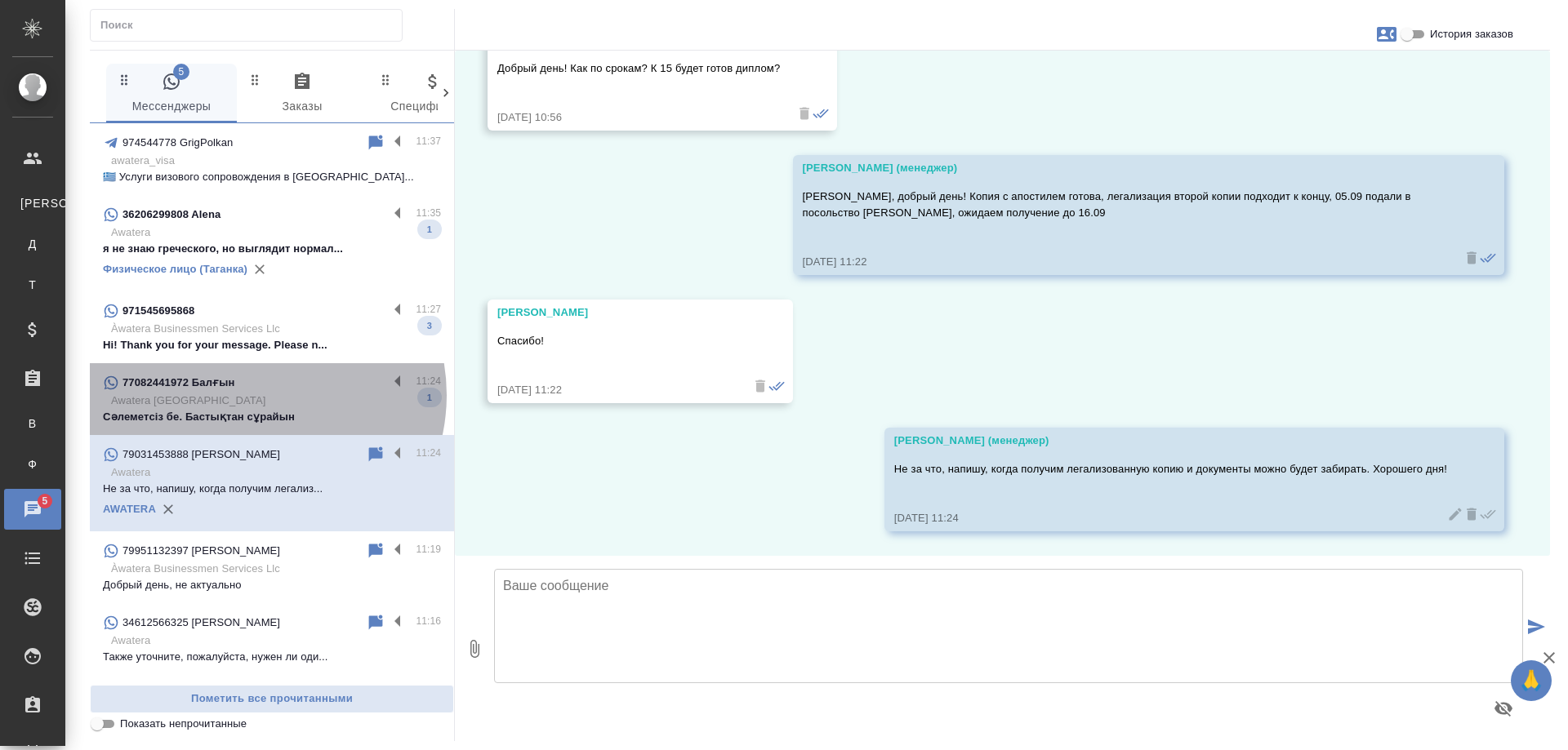
click at [256, 396] on p "Awatera [GEOGRAPHIC_DATA]" at bounding box center [276, 400] width 330 height 16
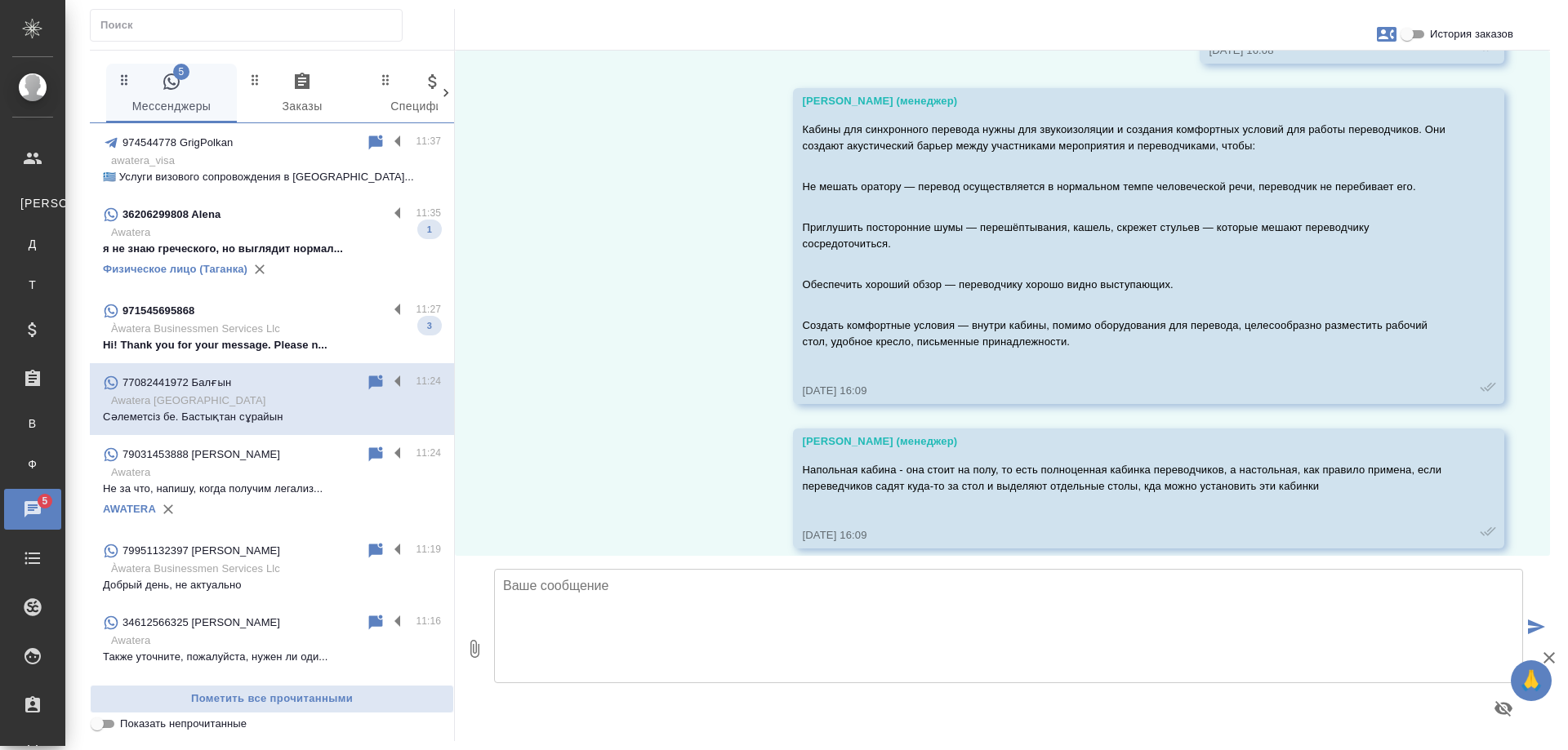
scroll to position [7919, 0]
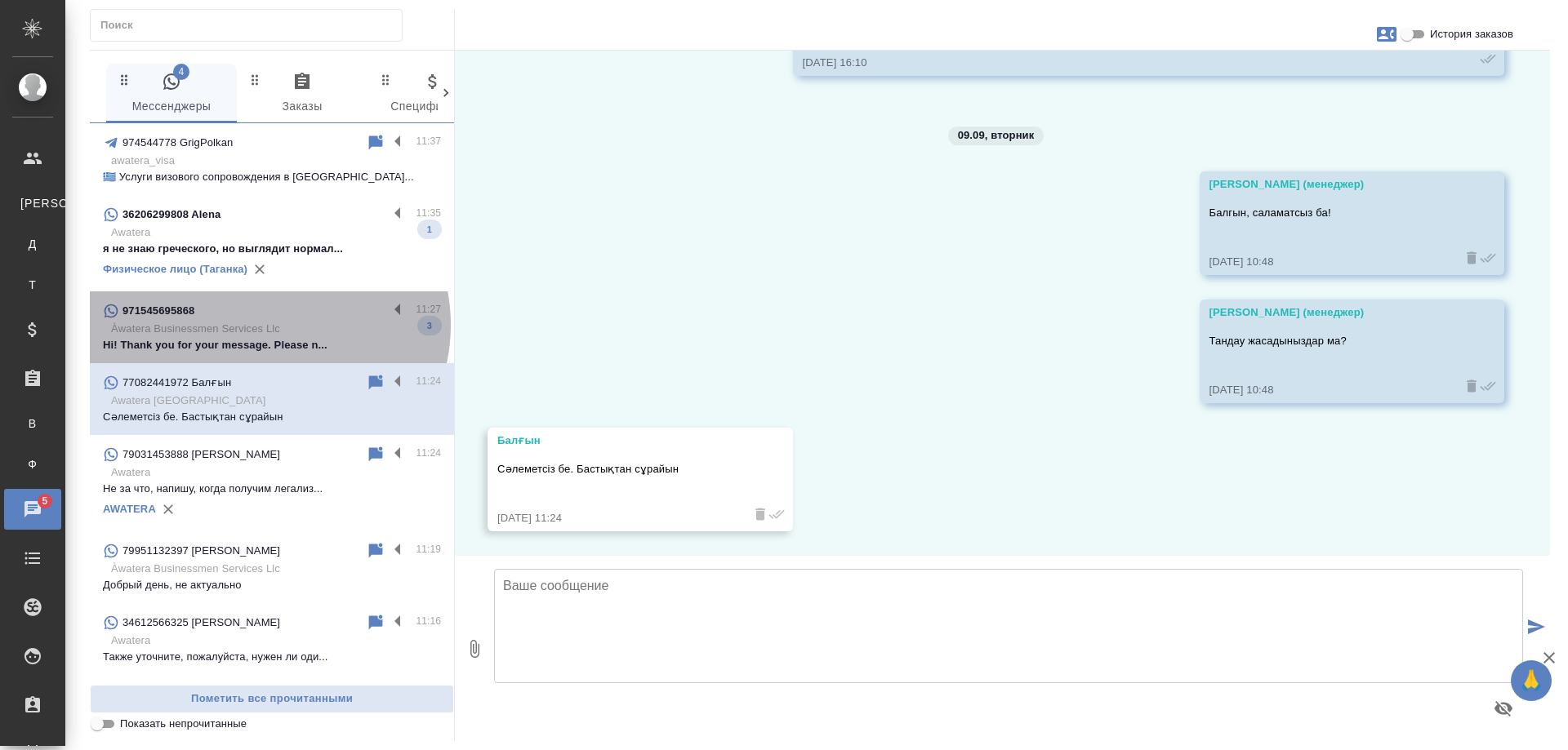
click at [268, 325] on p "Àwatera Businessmen Services Llc" at bounding box center [276, 329] width 330 height 16
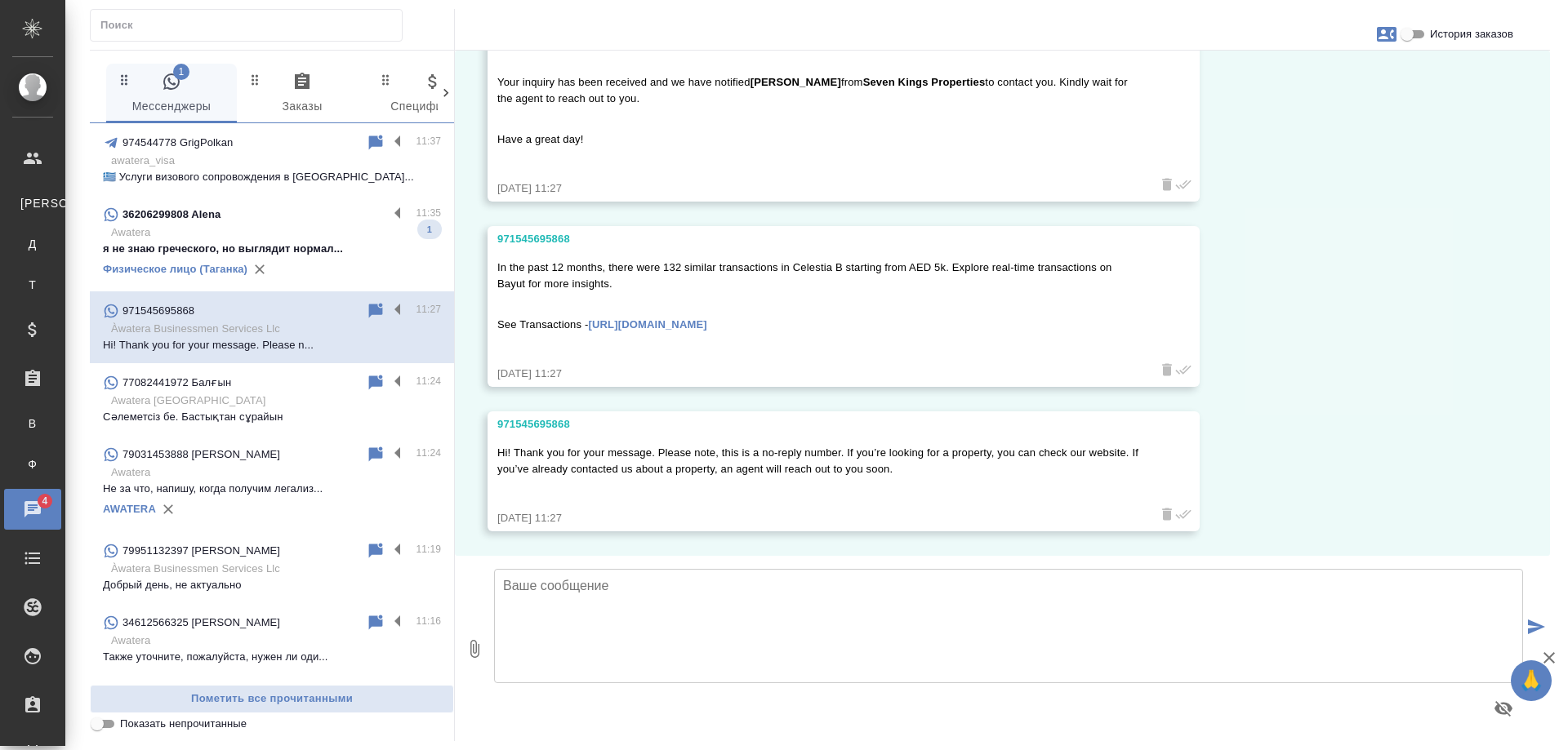
scroll to position [0, 0]
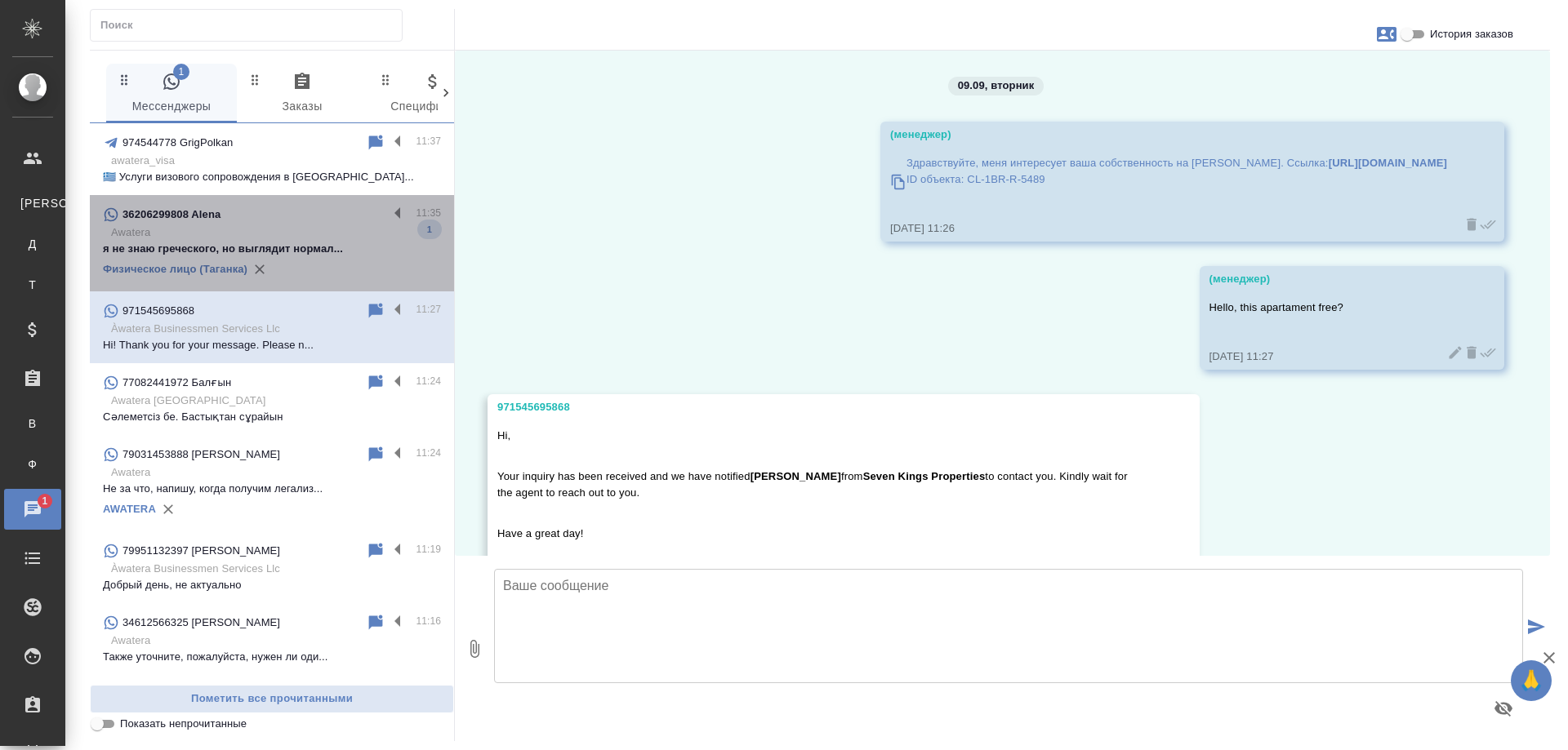
click at [306, 246] on p "я не знаю греческого, но выглядит нормал..." at bounding box center [272, 248] width 338 height 16
type textarea "[PERSON_NAME]"
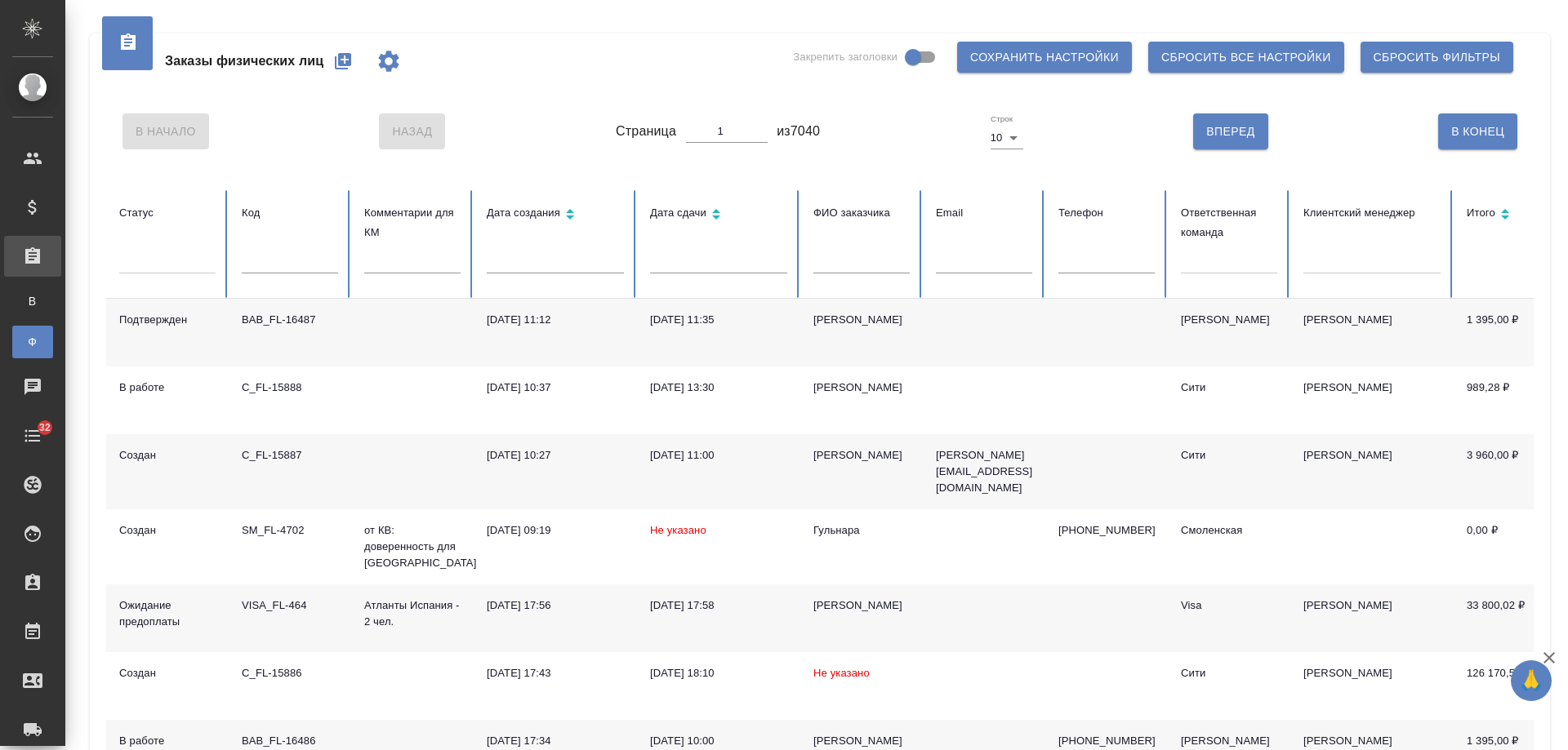
click at [877, 258] on input "text" at bounding box center [862, 262] width 96 height 22
type input "громыко"
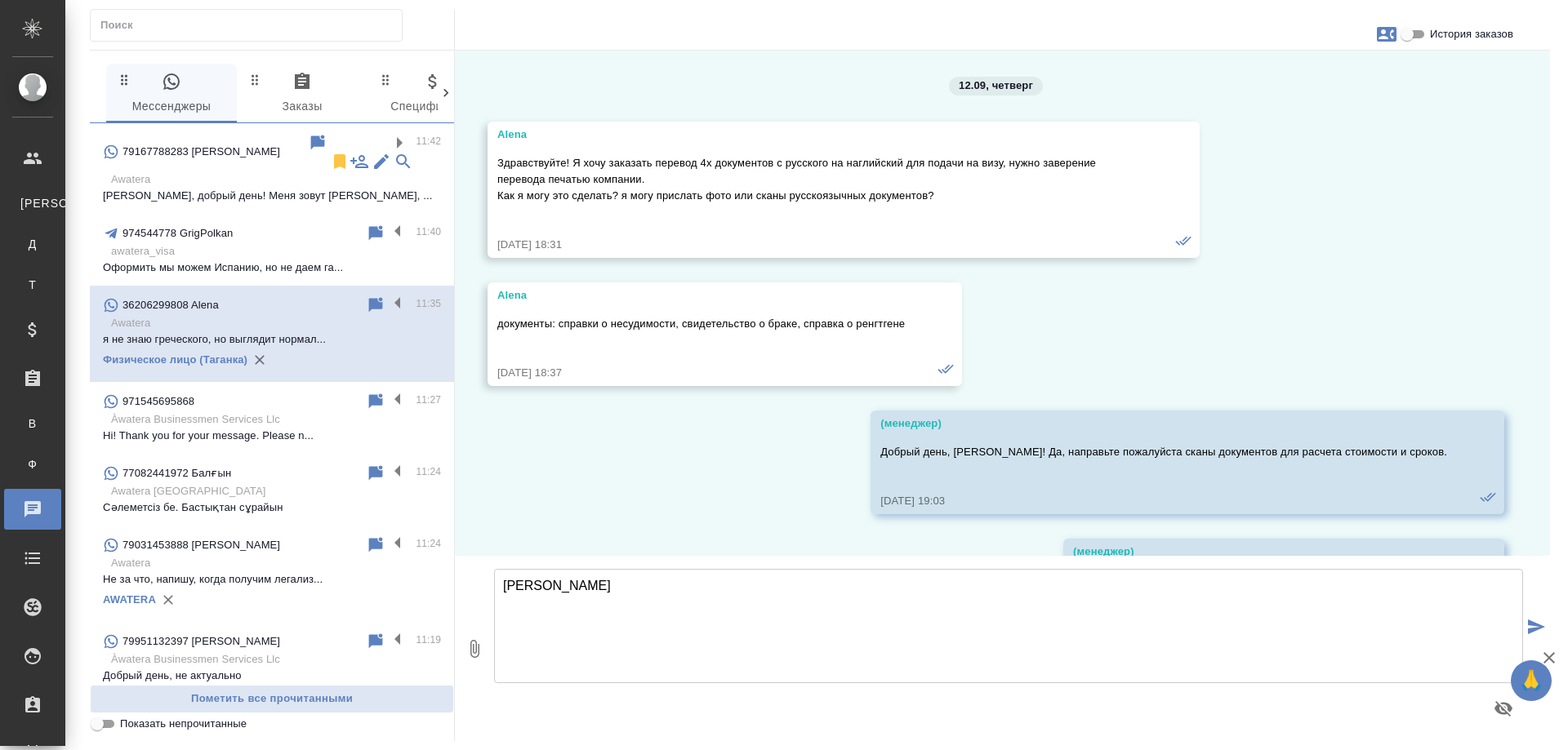
scroll to position [18955, 0]
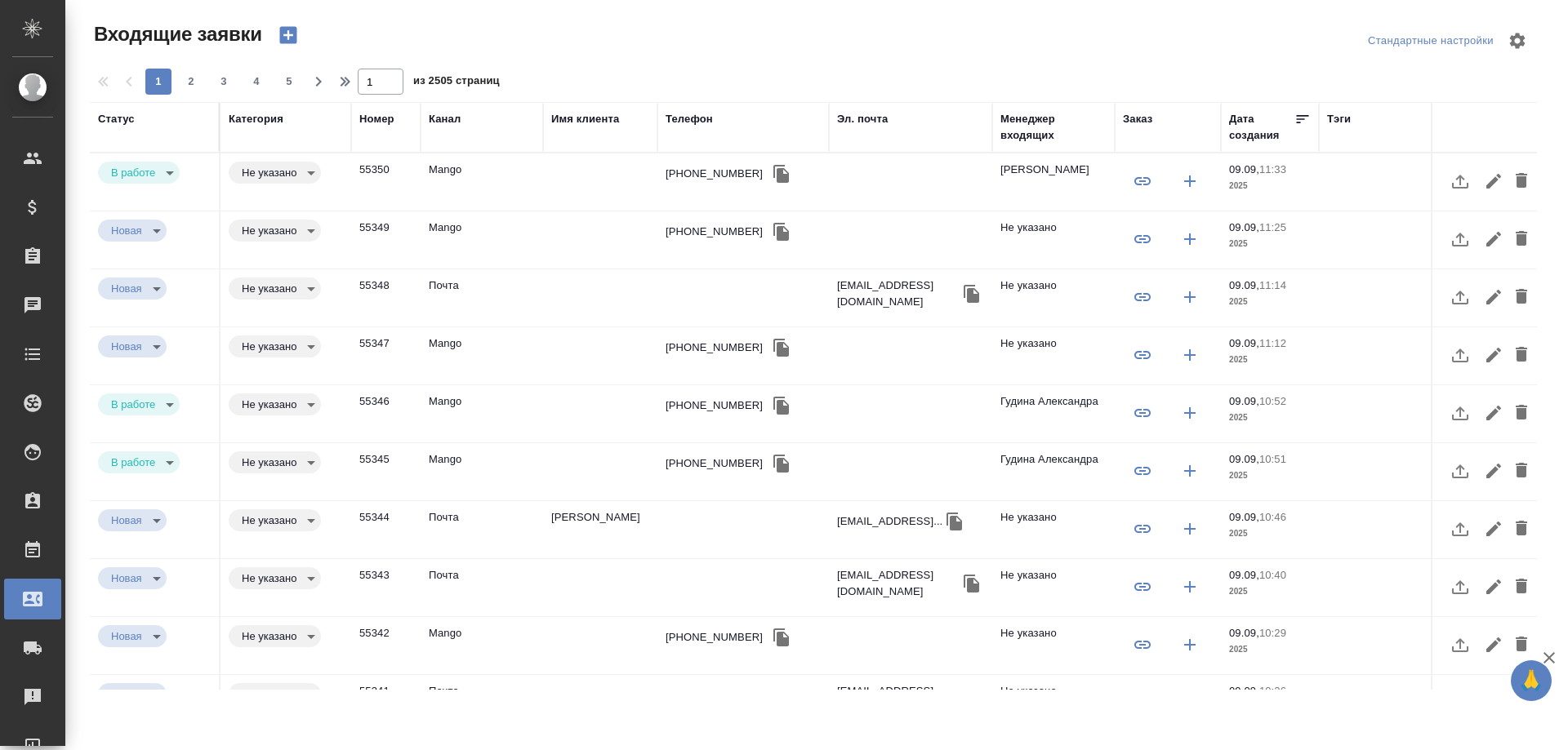
select select "RU"
click at [711, 412] on div "+79031506722" at bounding box center [714, 405] width 97 height 16
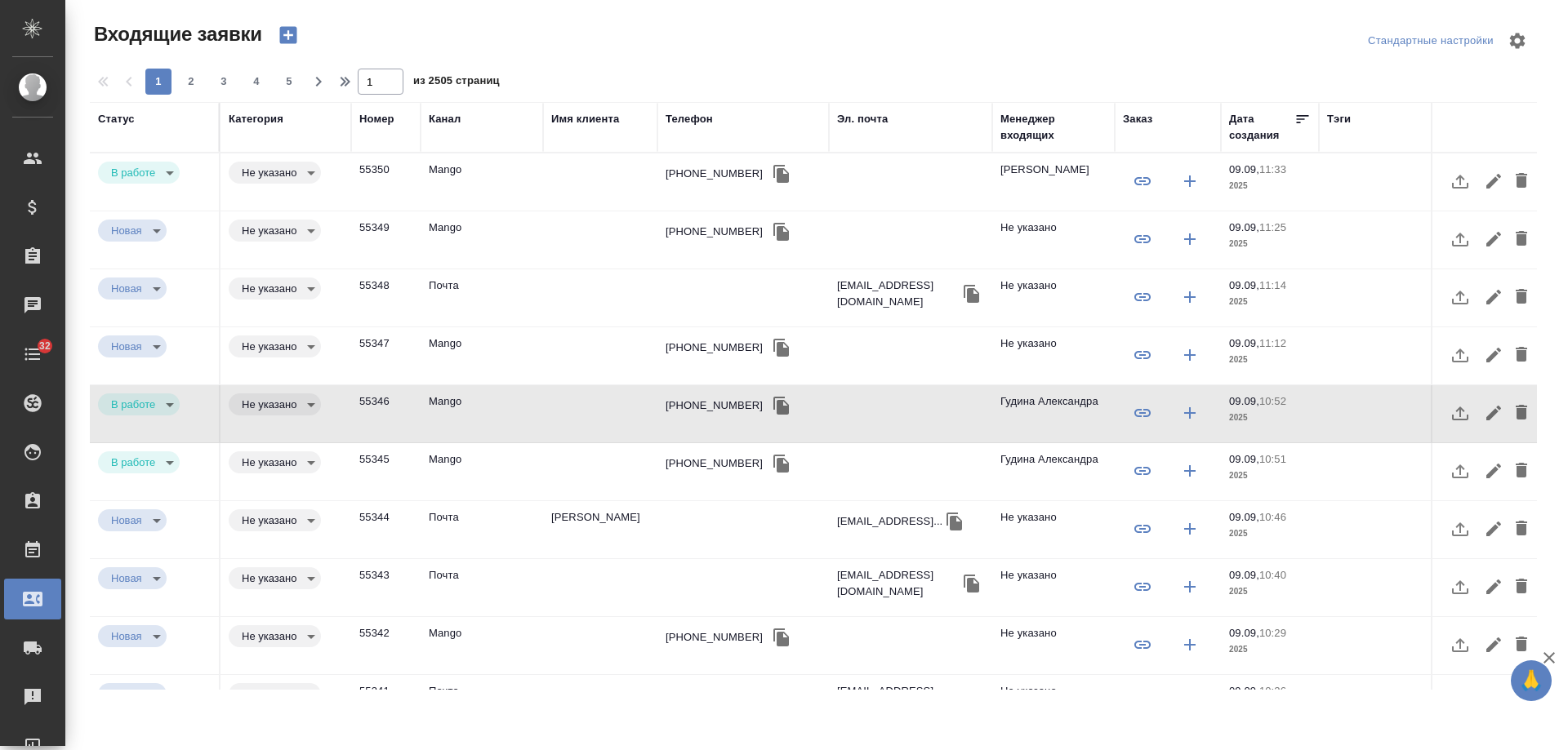
click at [712, 459] on div "+74951300480" at bounding box center [714, 463] width 97 height 16
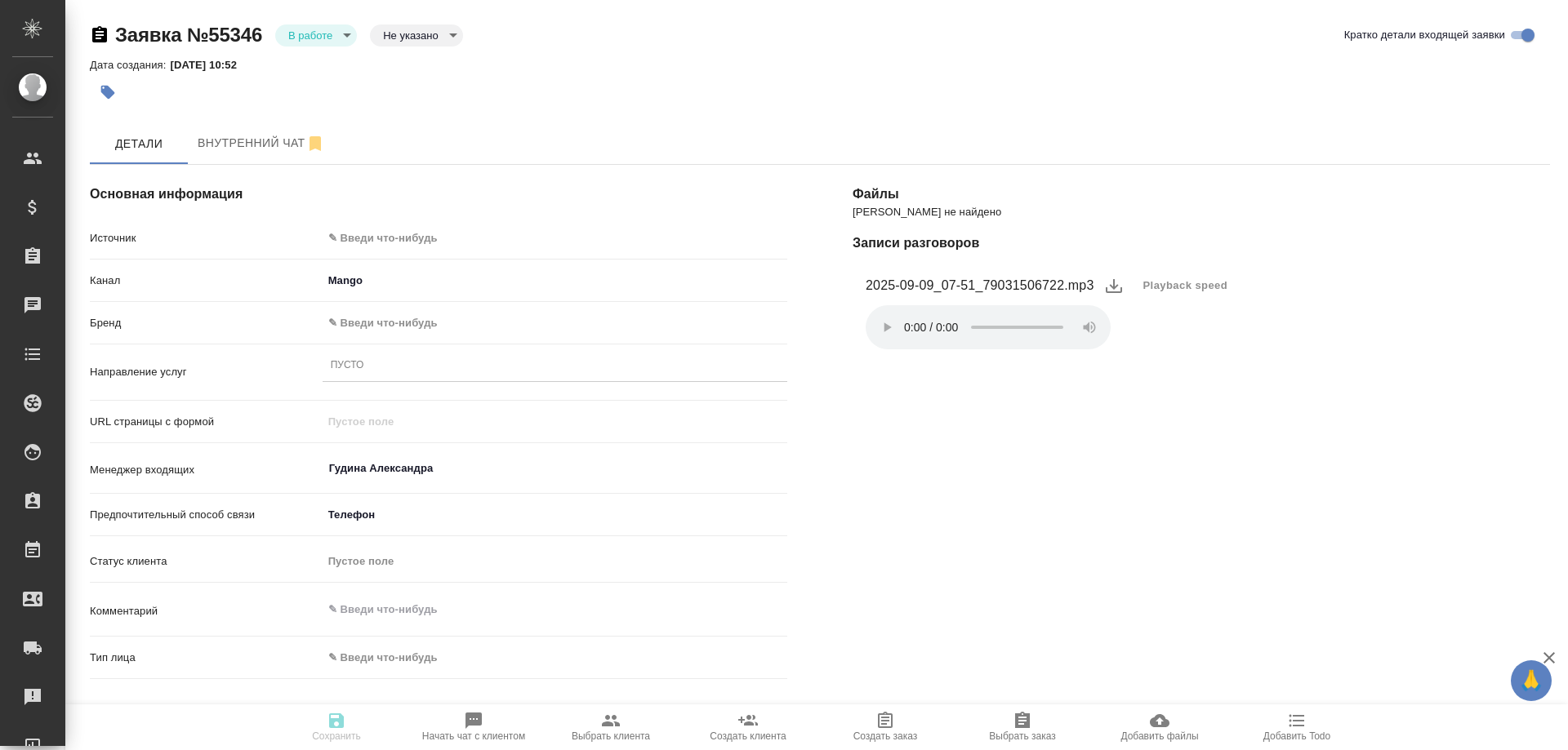
select select "RU"
click at [387, 231] on body "🙏 .cls-1 fill:#fff; AWATERA [PERSON_NAME] Спецификации Заказы Чаты 32 Todo Прое…" at bounding box center [784, 375] width 1568 height 750
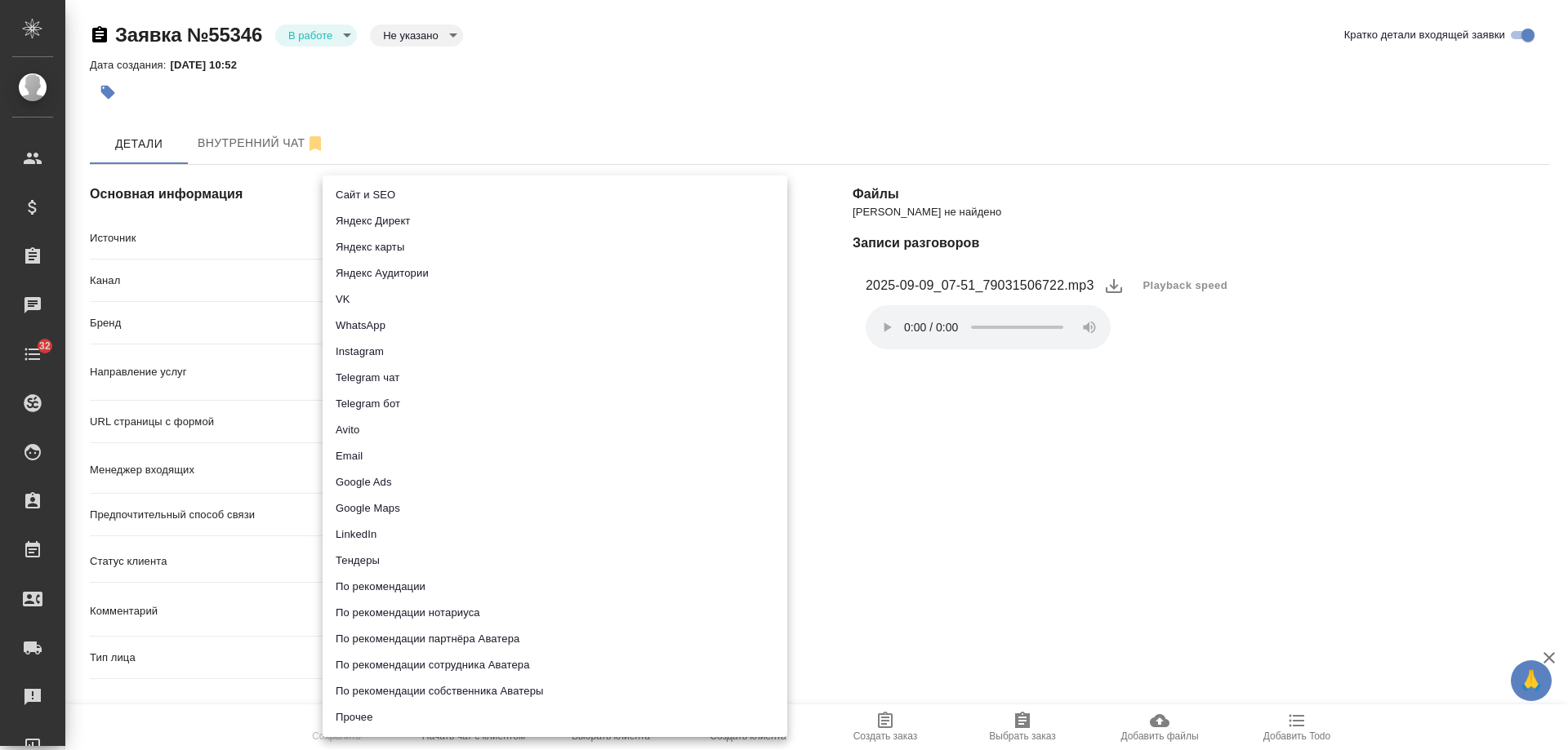
click at [384, 188] on li "Сайт и SEO" at bounding box center [554, 195] width 464 height 26
type input "seo"
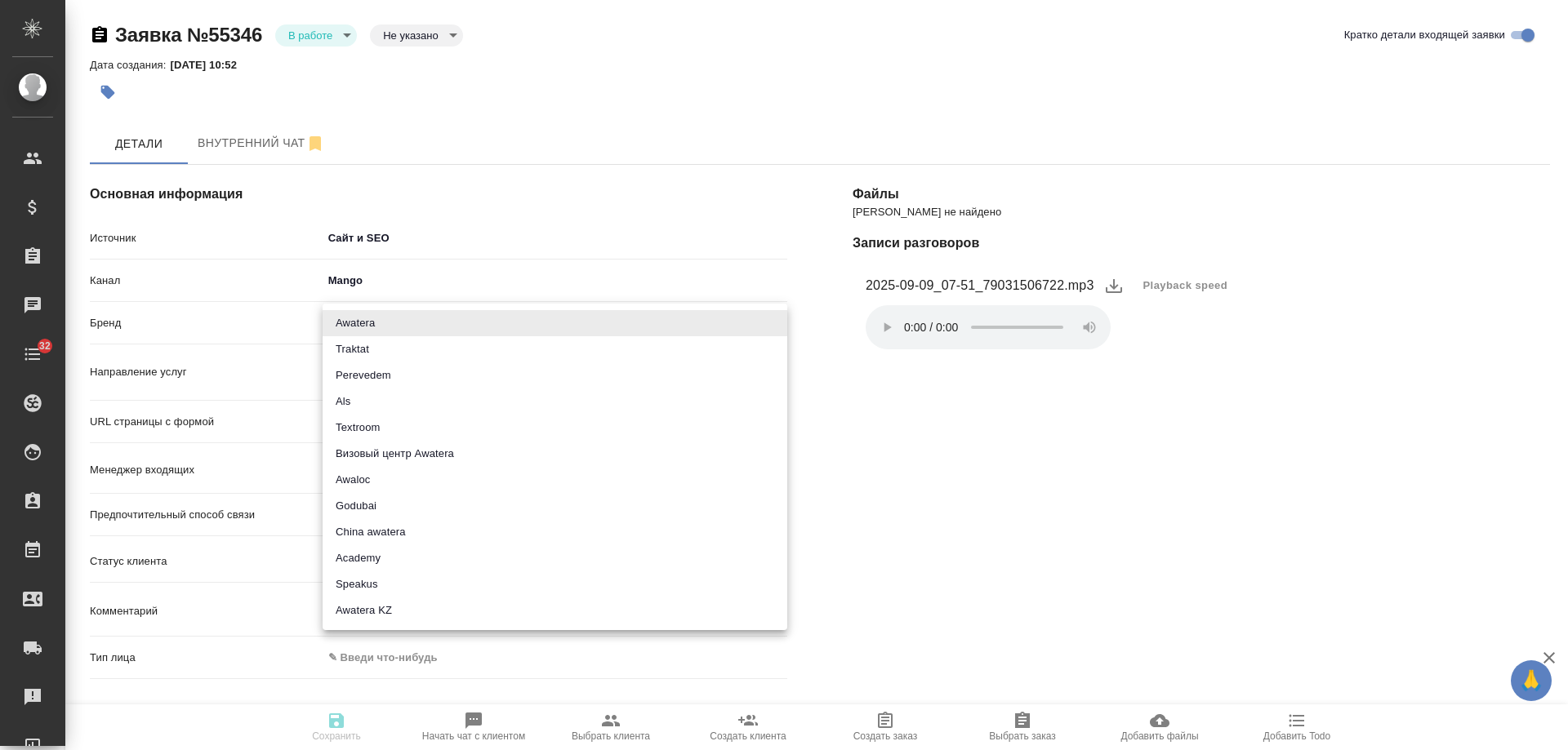
click at [369, 327] on body "🙏 .cls-1 fill:#fff; AWATERA [PERSON_NAME] Спецификации Заказы 0 Чаты 32 Todo Пр…" at bounding box center [784, 375] width 1568 height 750
click at [370, 346] on li "Traktat" at bounding box center [554, 349] width 464 height 26
type input "traktat"
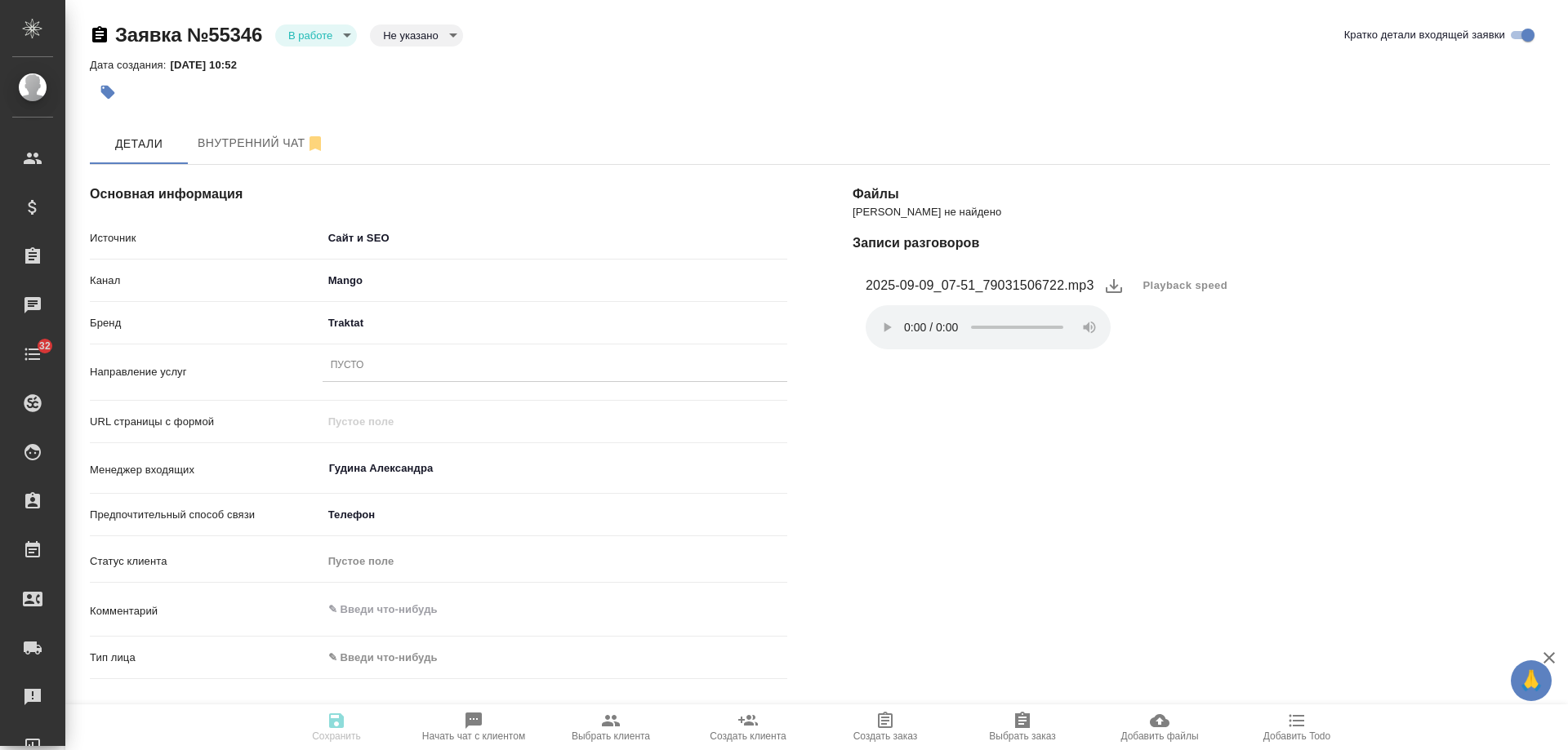
click at [381, 364] on div "Пусто" at bounding box center [554, 365] width 464 height 23
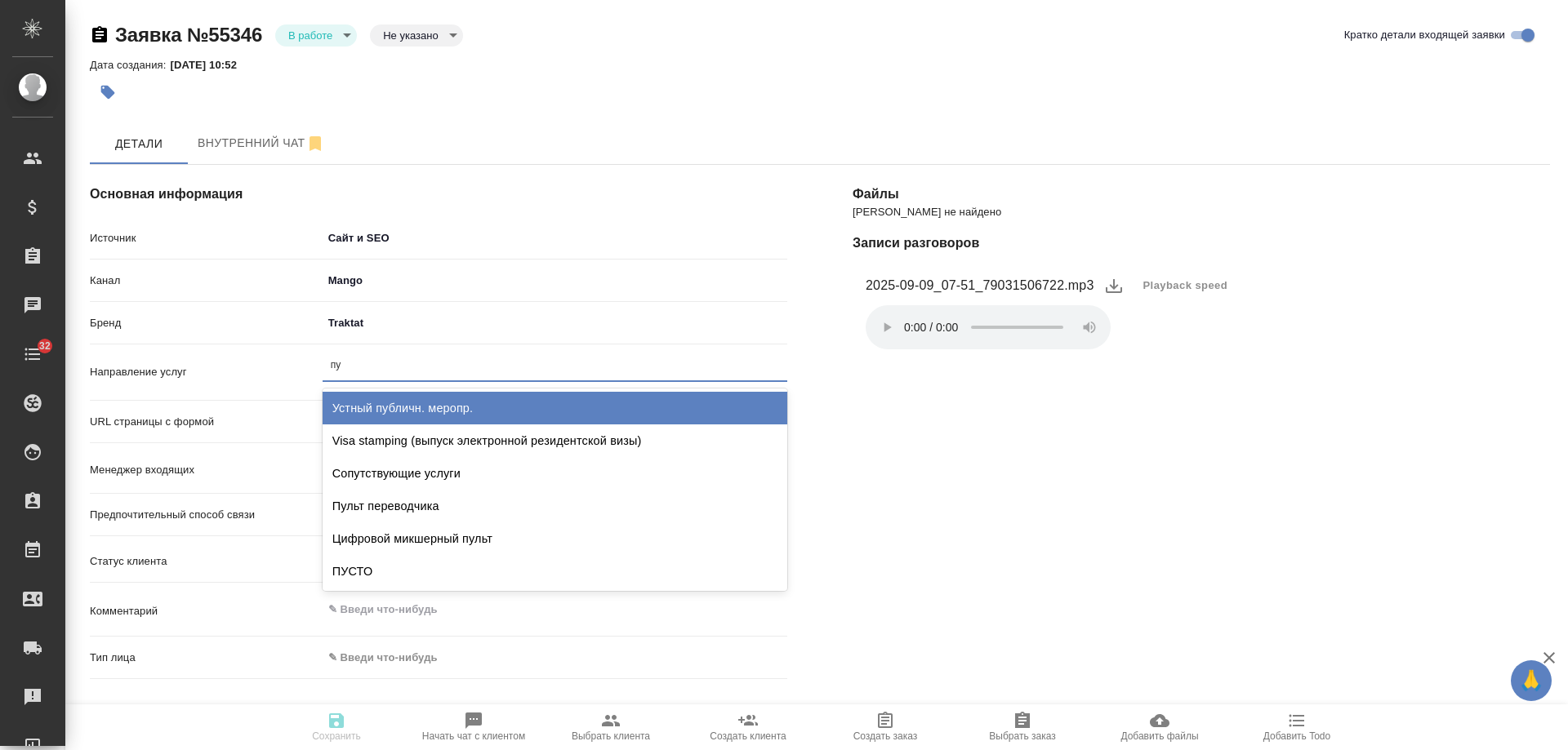
type input "пус"
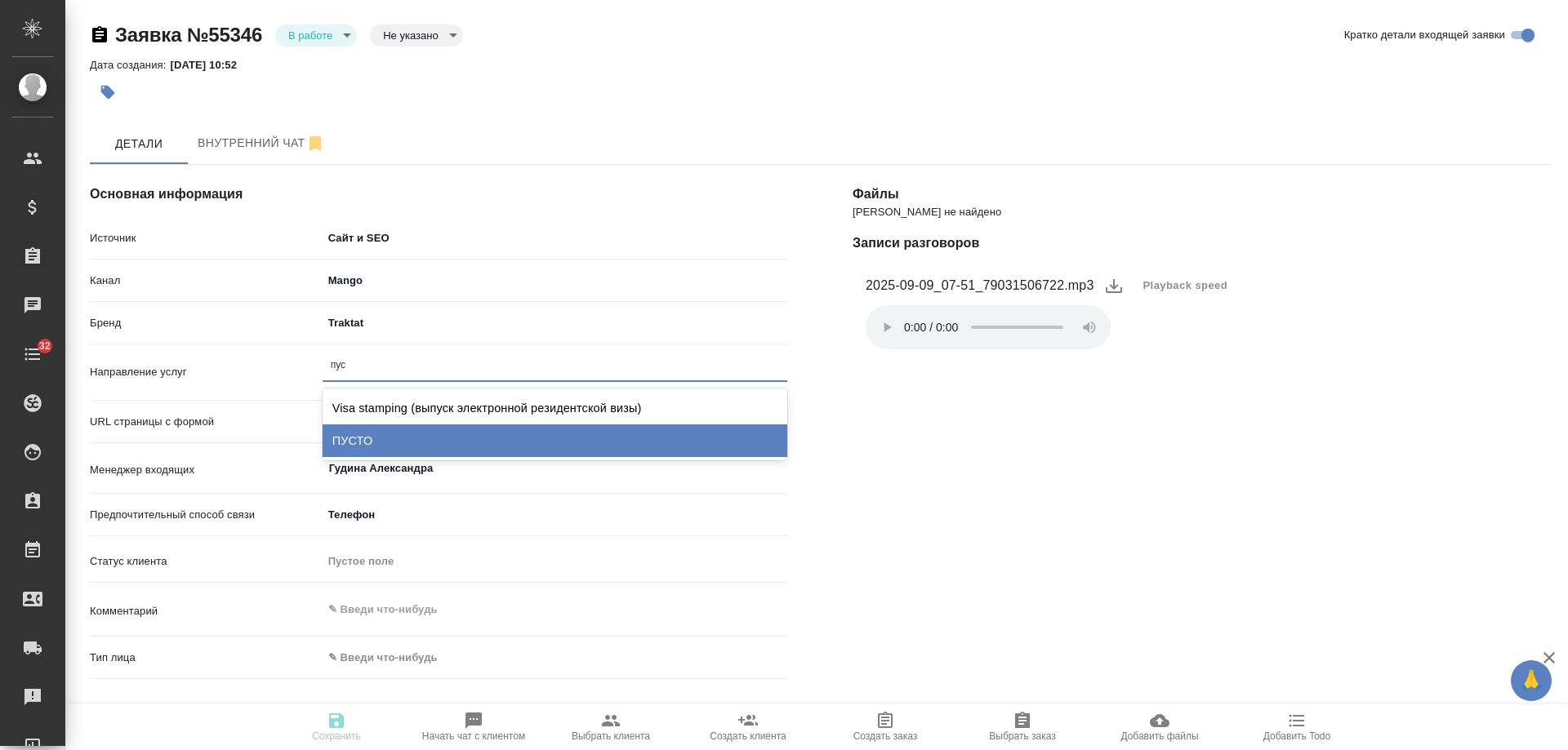
click at [388, 438] on div "ПУСТО" at bounding box center [554, 441] width 464 height 33
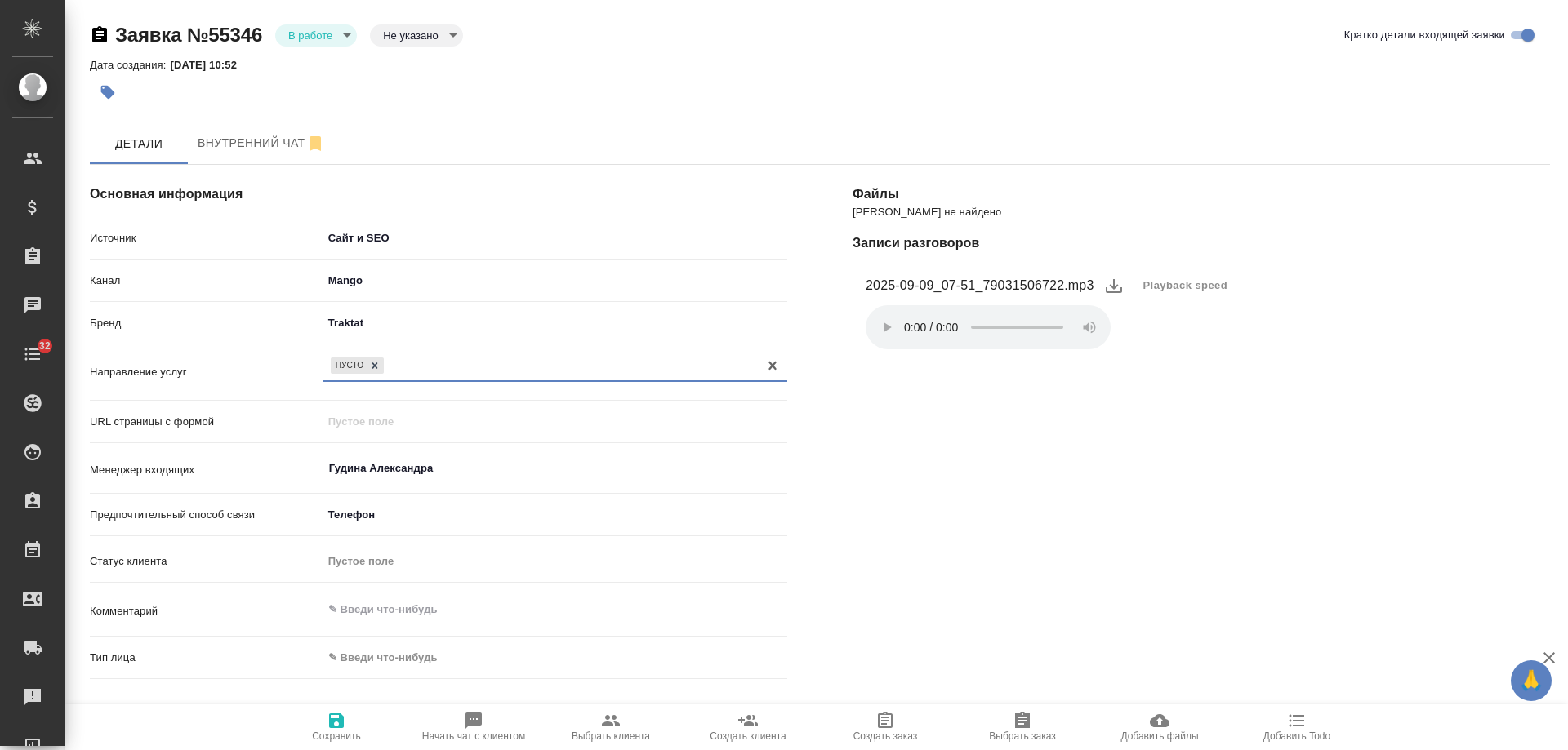
scroll to position [245, 0]
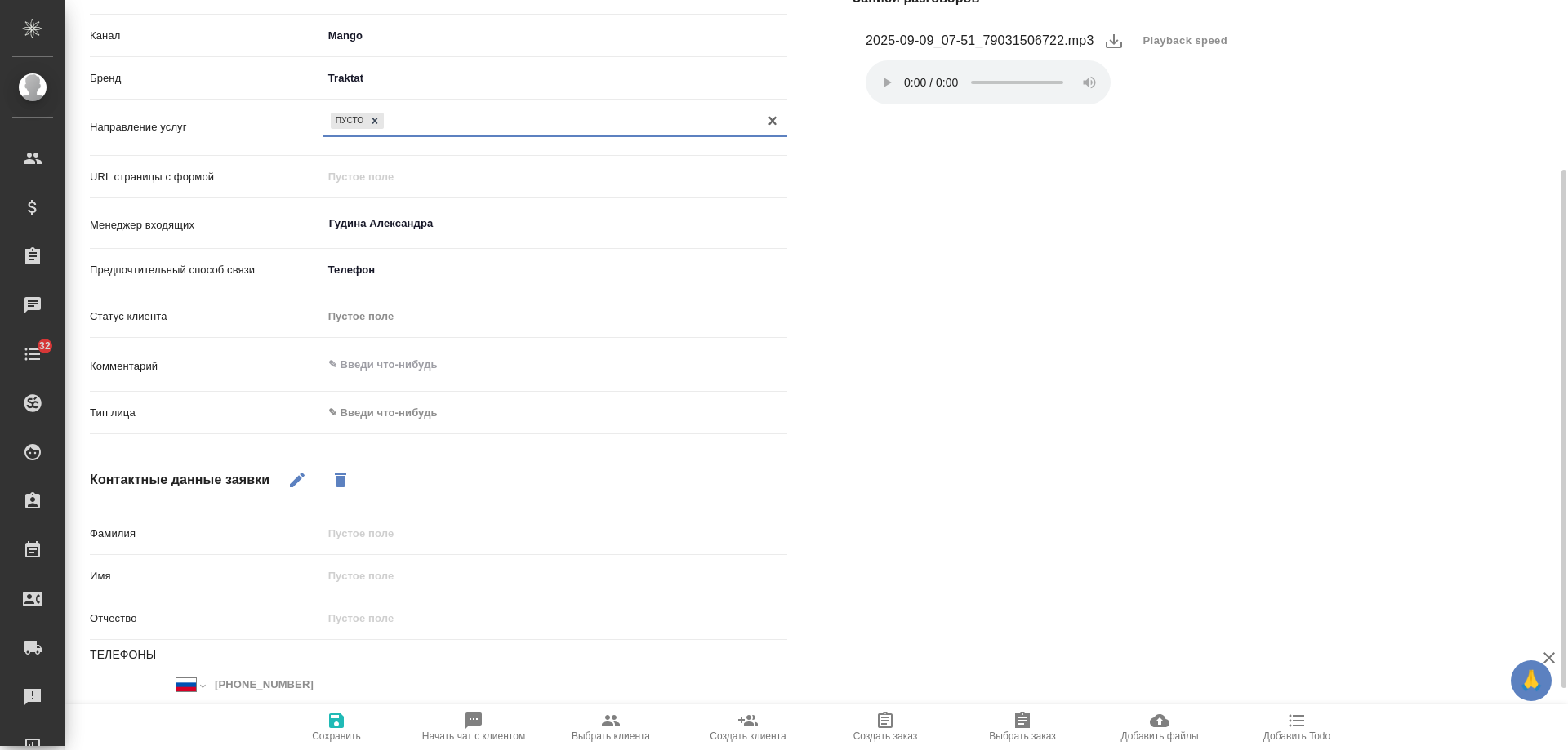
click at [365, 415] on body "🙏 .cls-1 fill:#fff; AWATERA Gudina Alexandra Клиенты Спецификации Заказы 0 Чаты…" at bounding box center [784, 375] width 1568 height 750
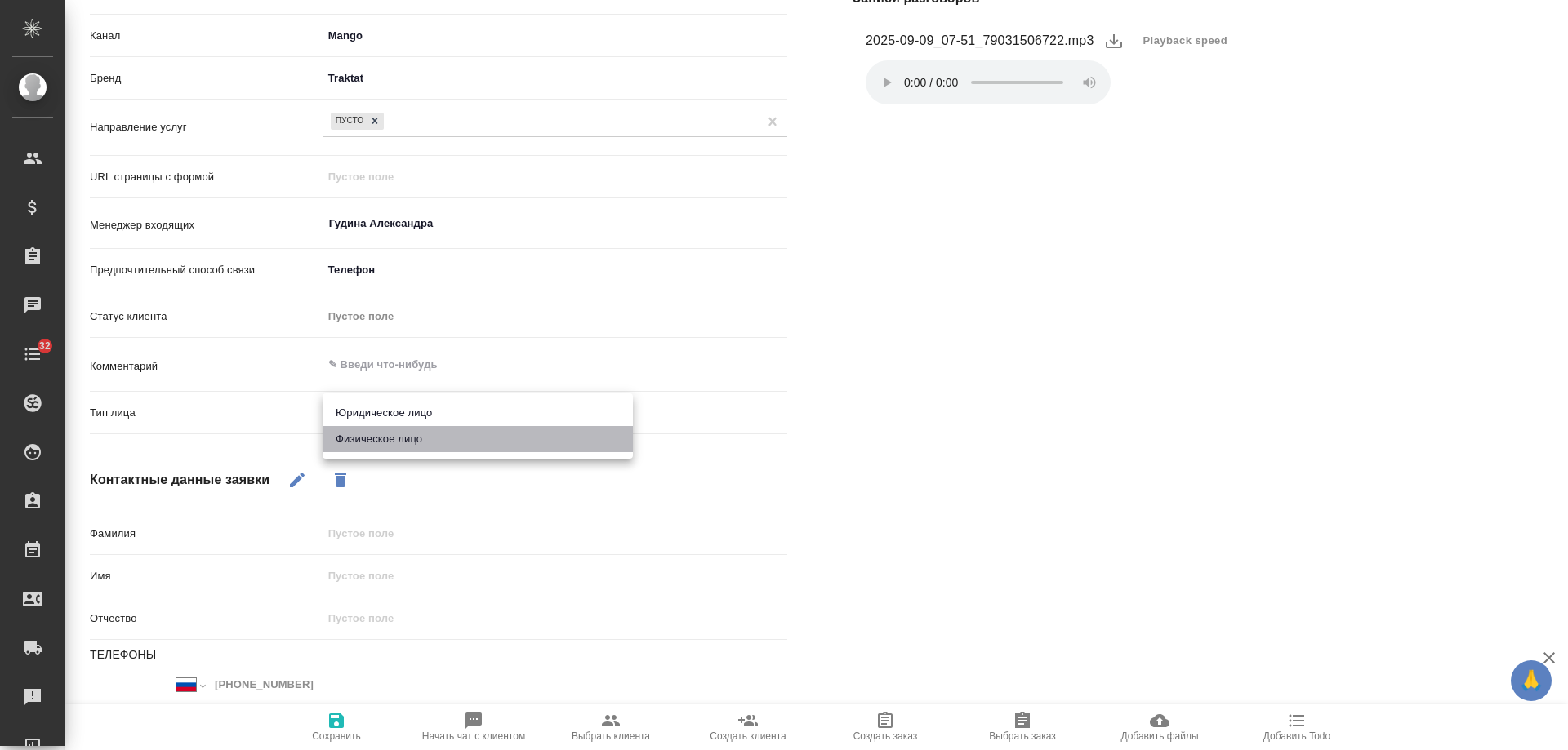
click at [376, 445] on li "Физическое лицо" at bounding box center [478, 439] width 310 height 26
type input "private"
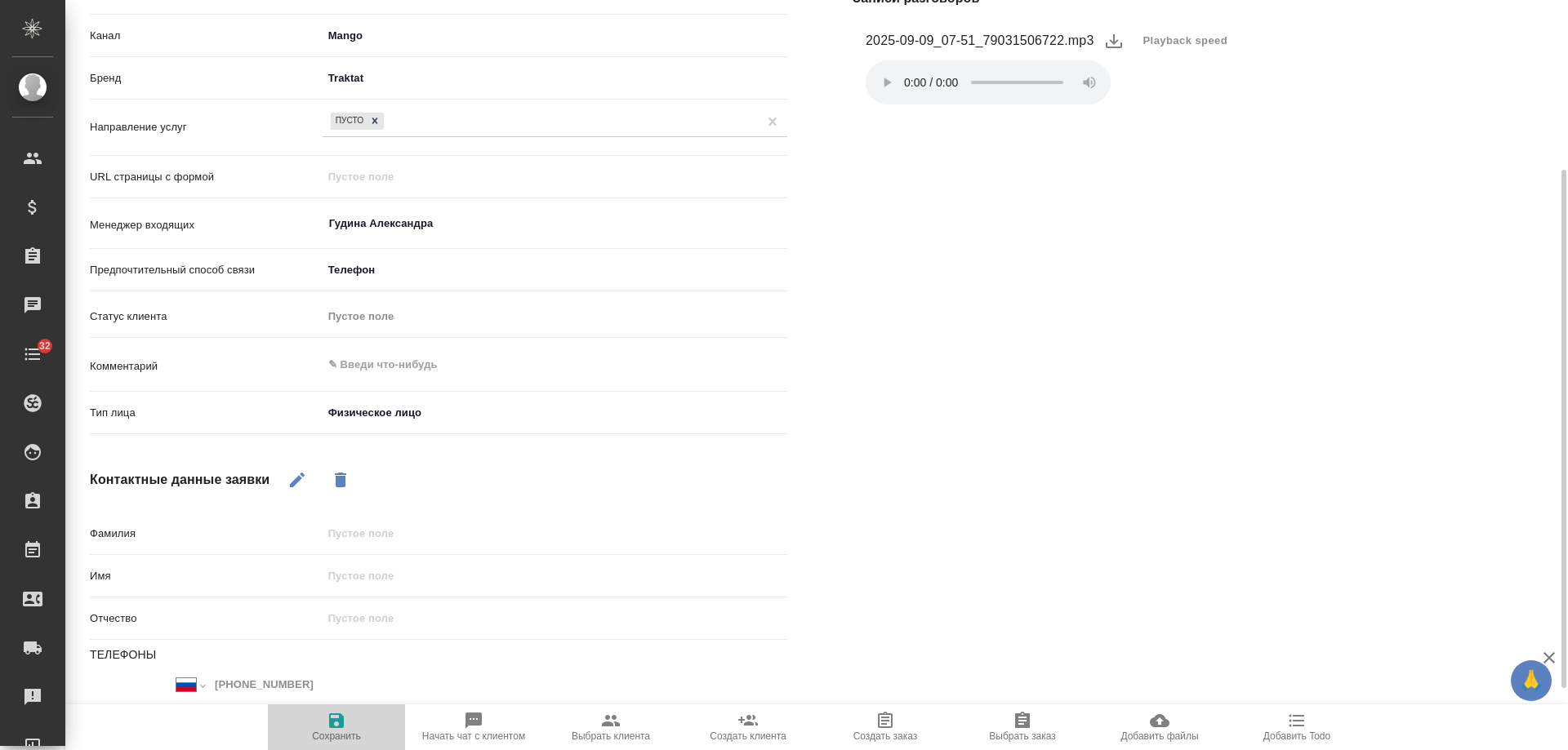
click at [336, 726] on icon "button" at bounding box center [336, 720] width 20 height 20
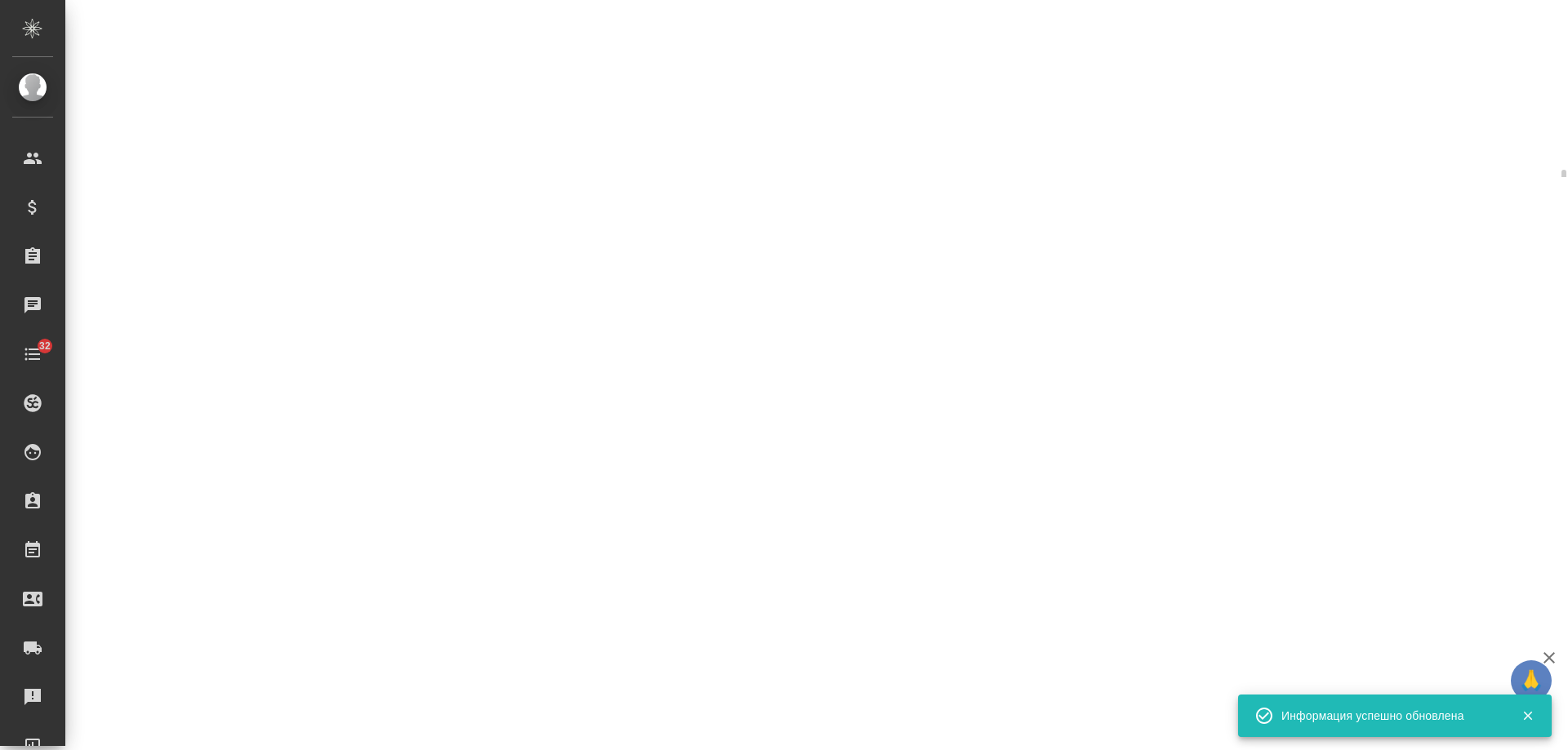
select select "RU"
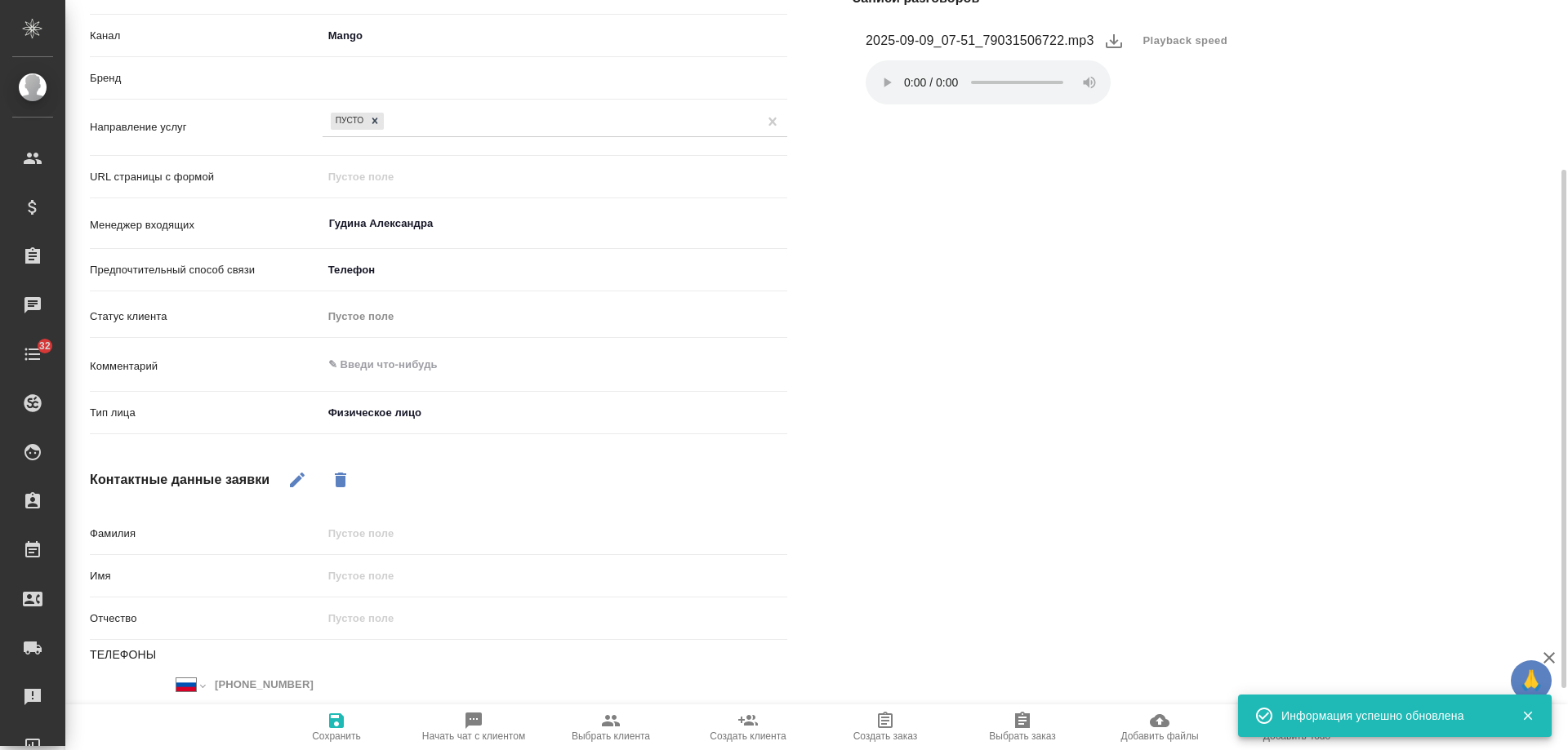
click at [393, 373] on textarea at bounding box center [554, 365] width 464 height 28
type textarea "x"
type textarea "ре"
type textarea "x"
type textarea "рем"
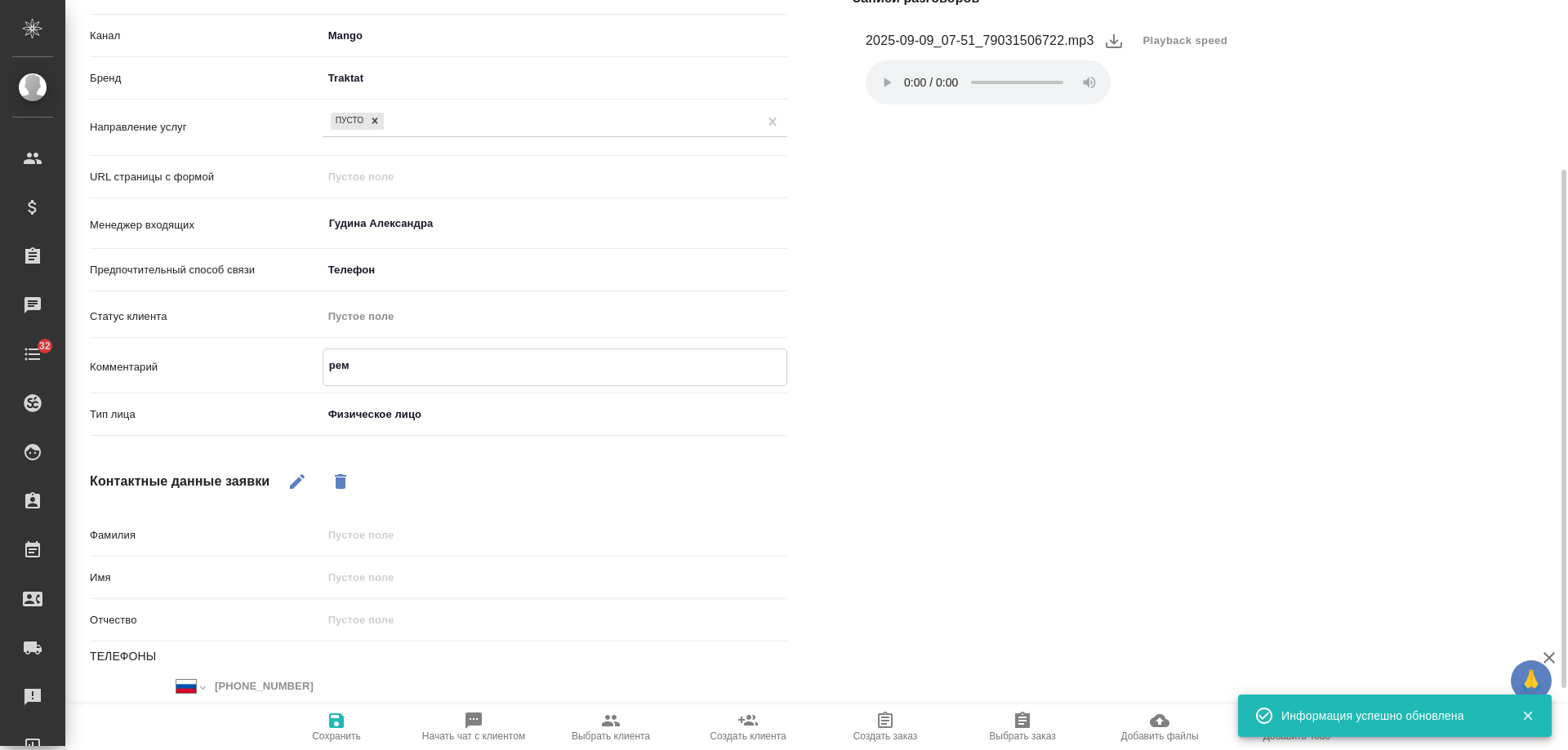
type textarea "x"
type textarea "ремо"
type textarea "x"
type textarea "ремон"
type textarea "x"
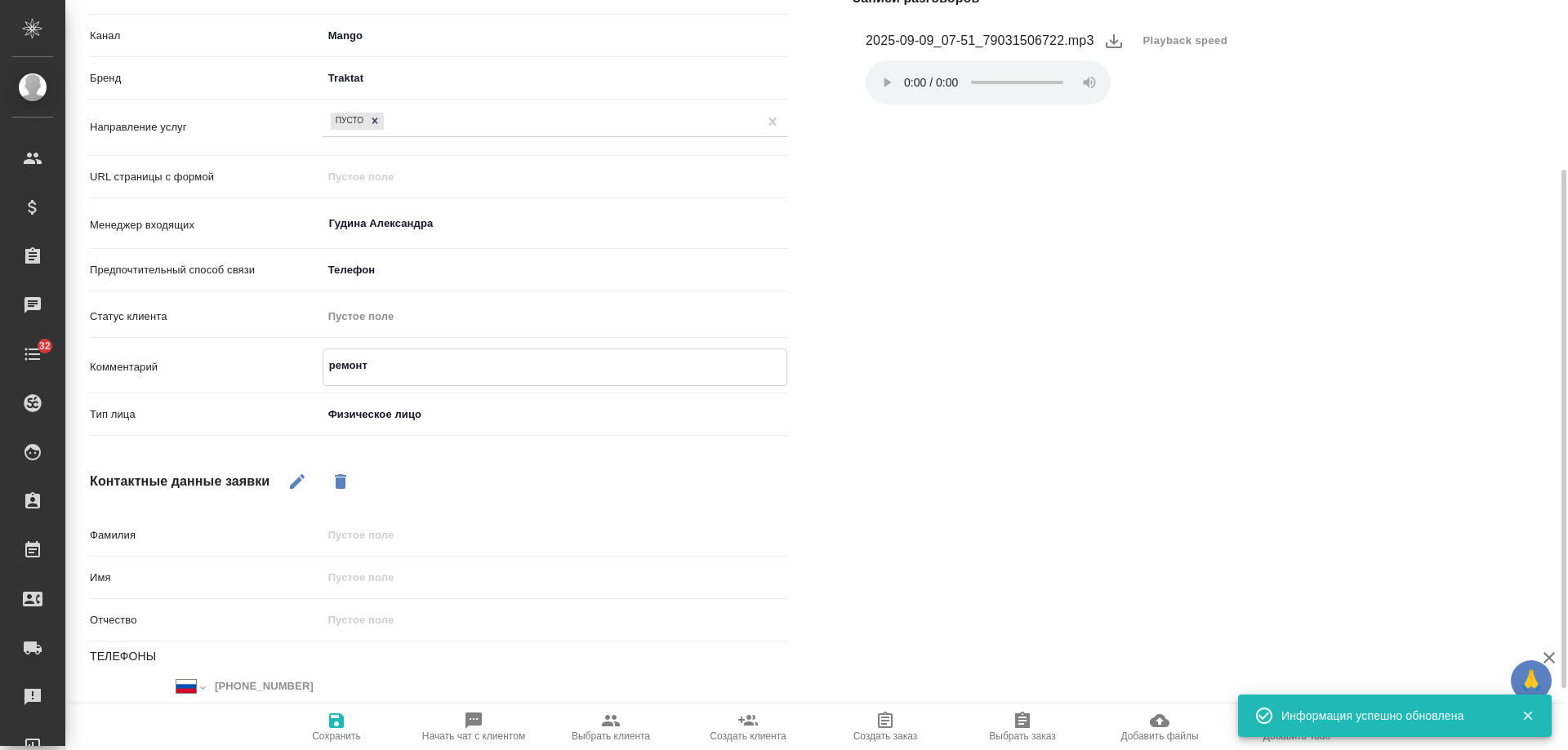
type textarea "ремонт"
type textarea "x"
type textarea "ремонт п"
type textarea "x"
type textarea "ремонт пи"
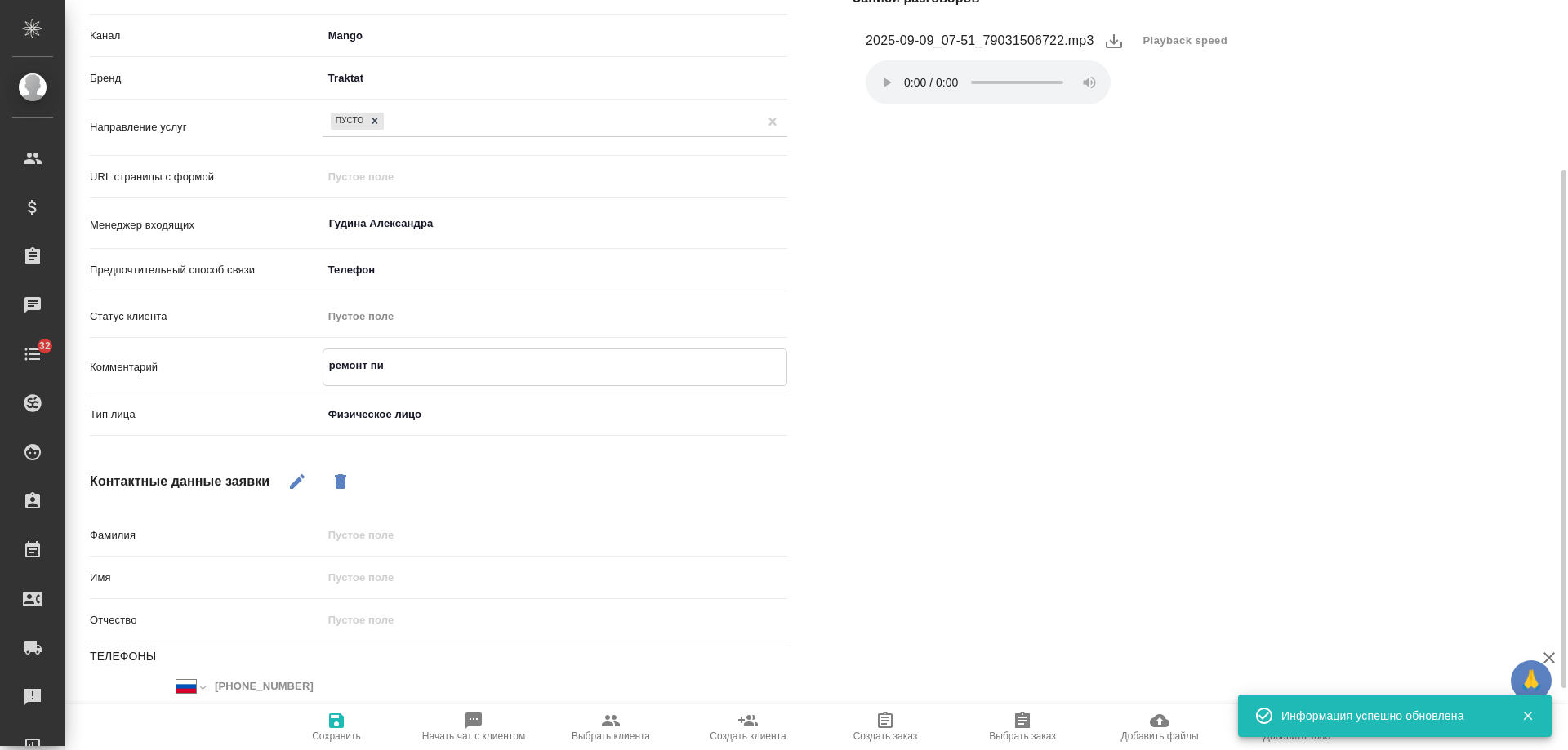
type textarea "x"
type textarea "ремонт пил"
type textarea "x"
type textarea "ремонт пилы"
type textarea "x"
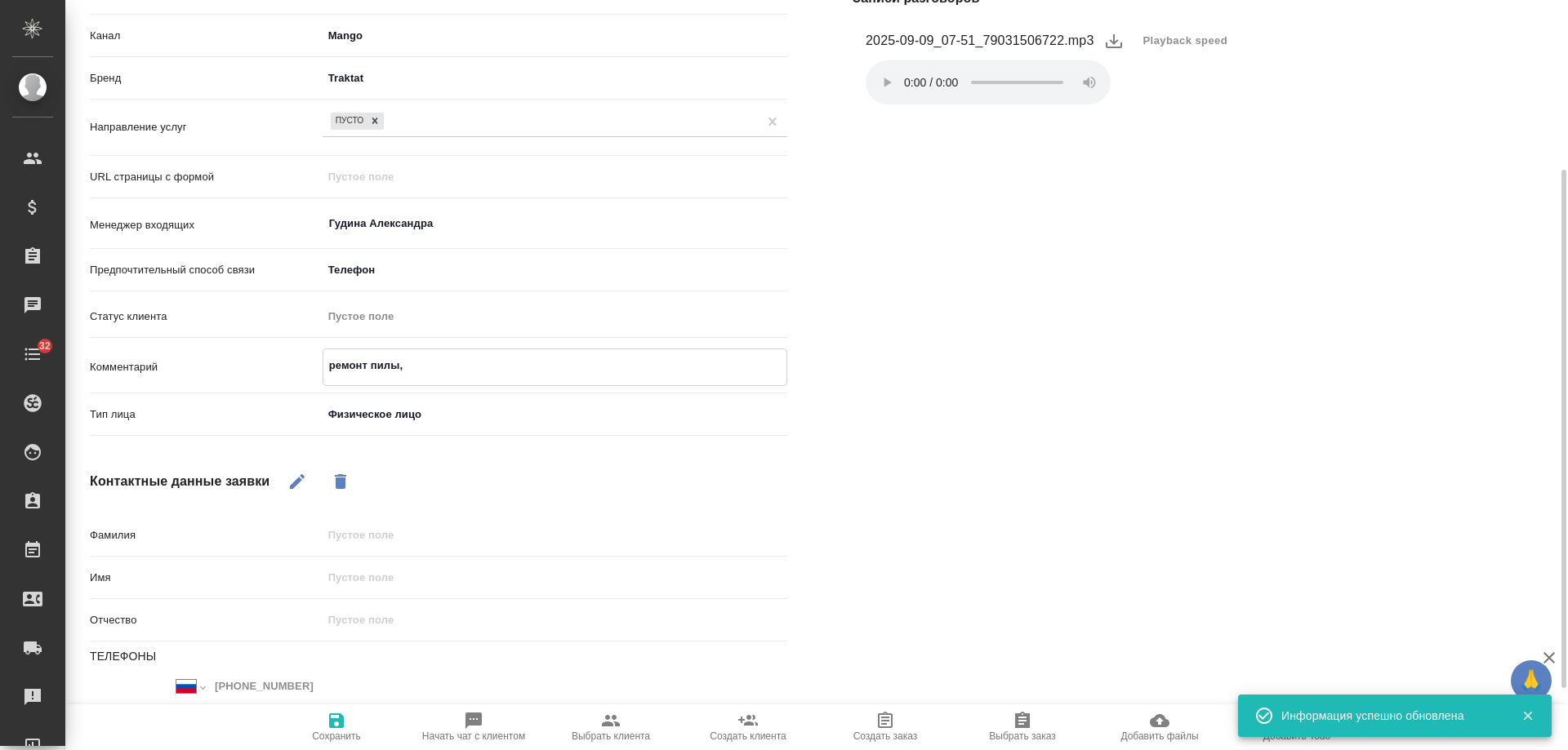
type textarea "ремонт пилы,"
type textarea "x"
type textarea "ремонт пилы, зв"
type textarea "x"
type textarea "ремонт пилы, звон"
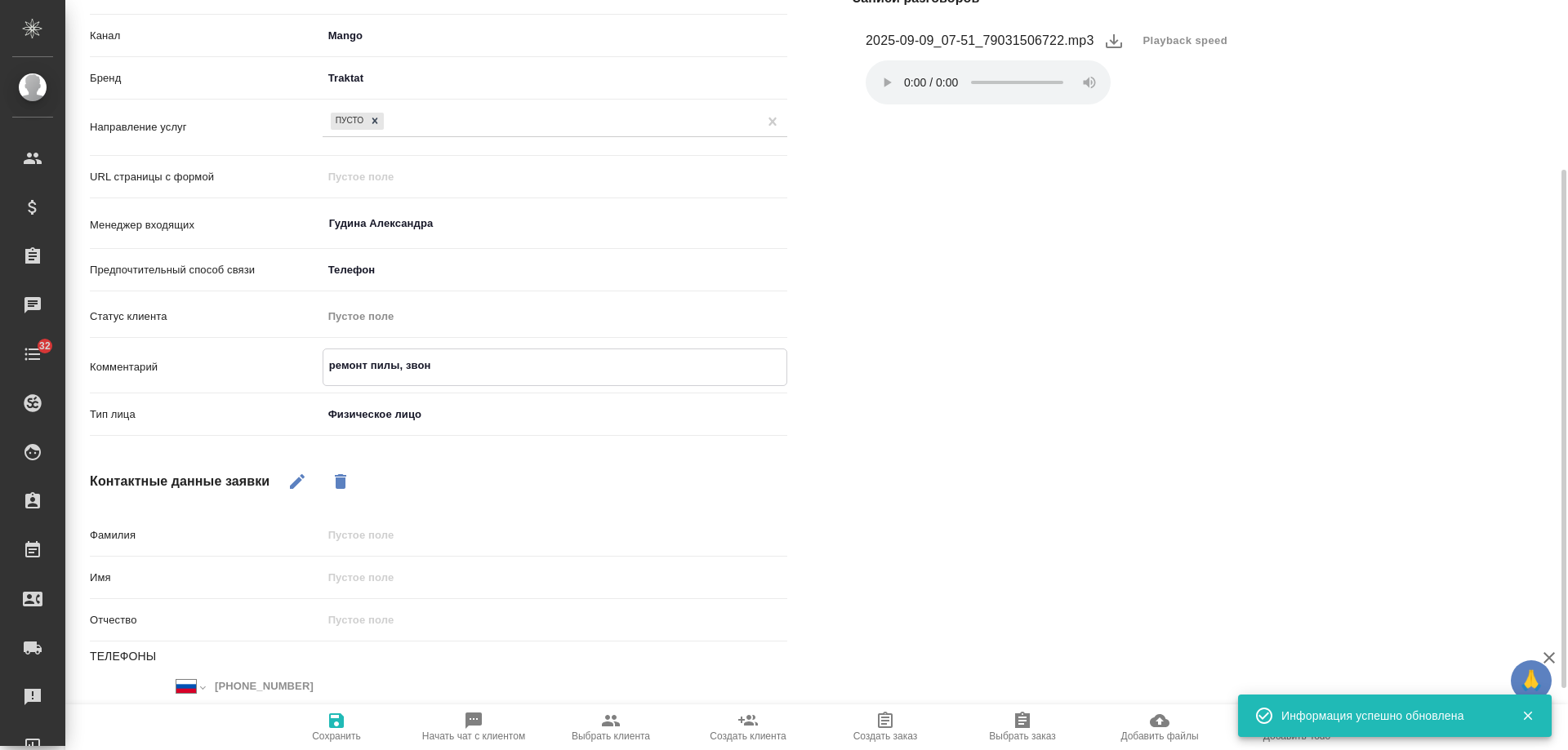
type textarea "x"
type textarea "ремонт пилы, звони"
type textarea "x"
type textarea "ремонт пилы, звонил"
type textarea "x"
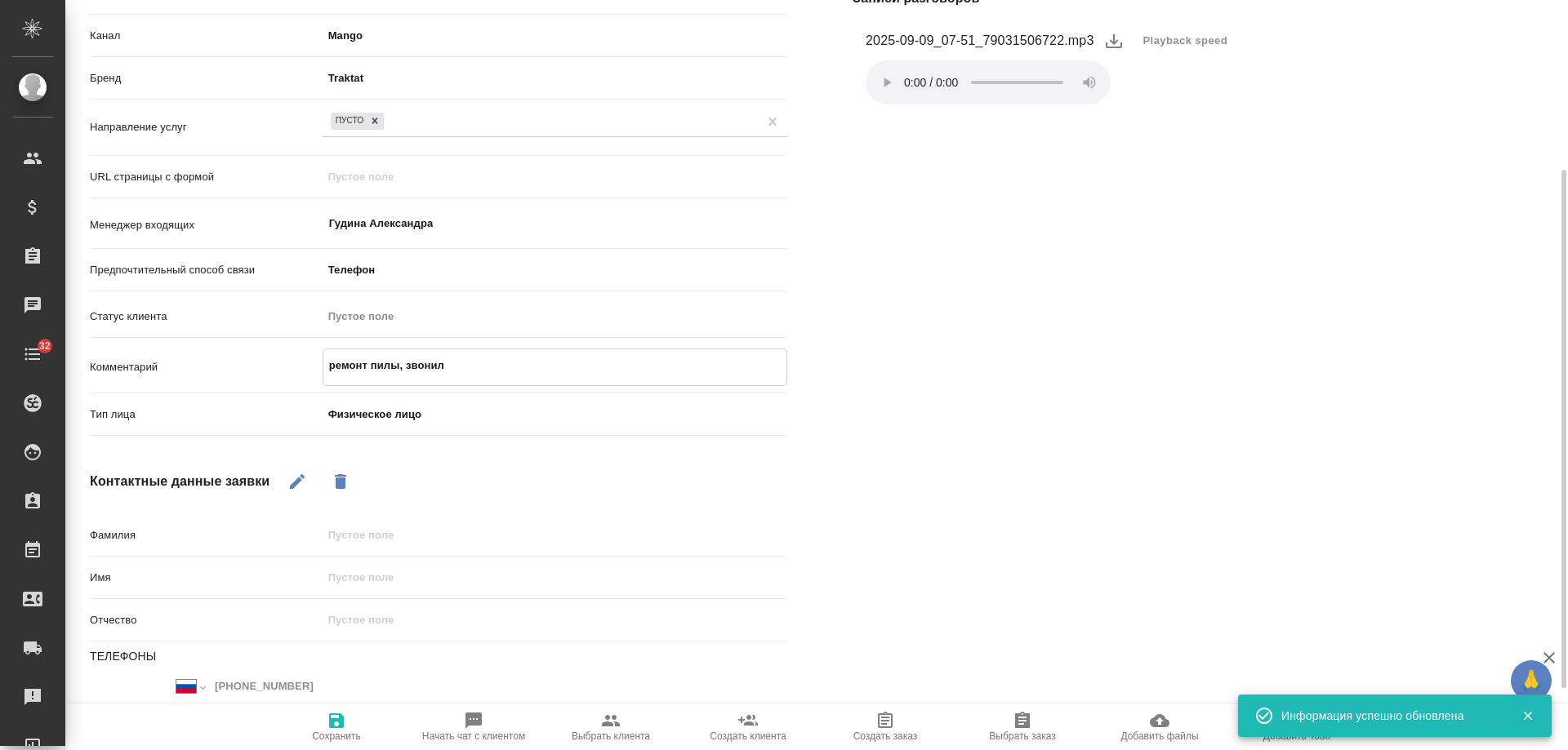
type textarea "ремонт пилы, звонил"
type textarea "x"
type textarea "ремонт пилы, звонил в"
type textarea "x"
type textarea "ремонт пилы, звонил в о"
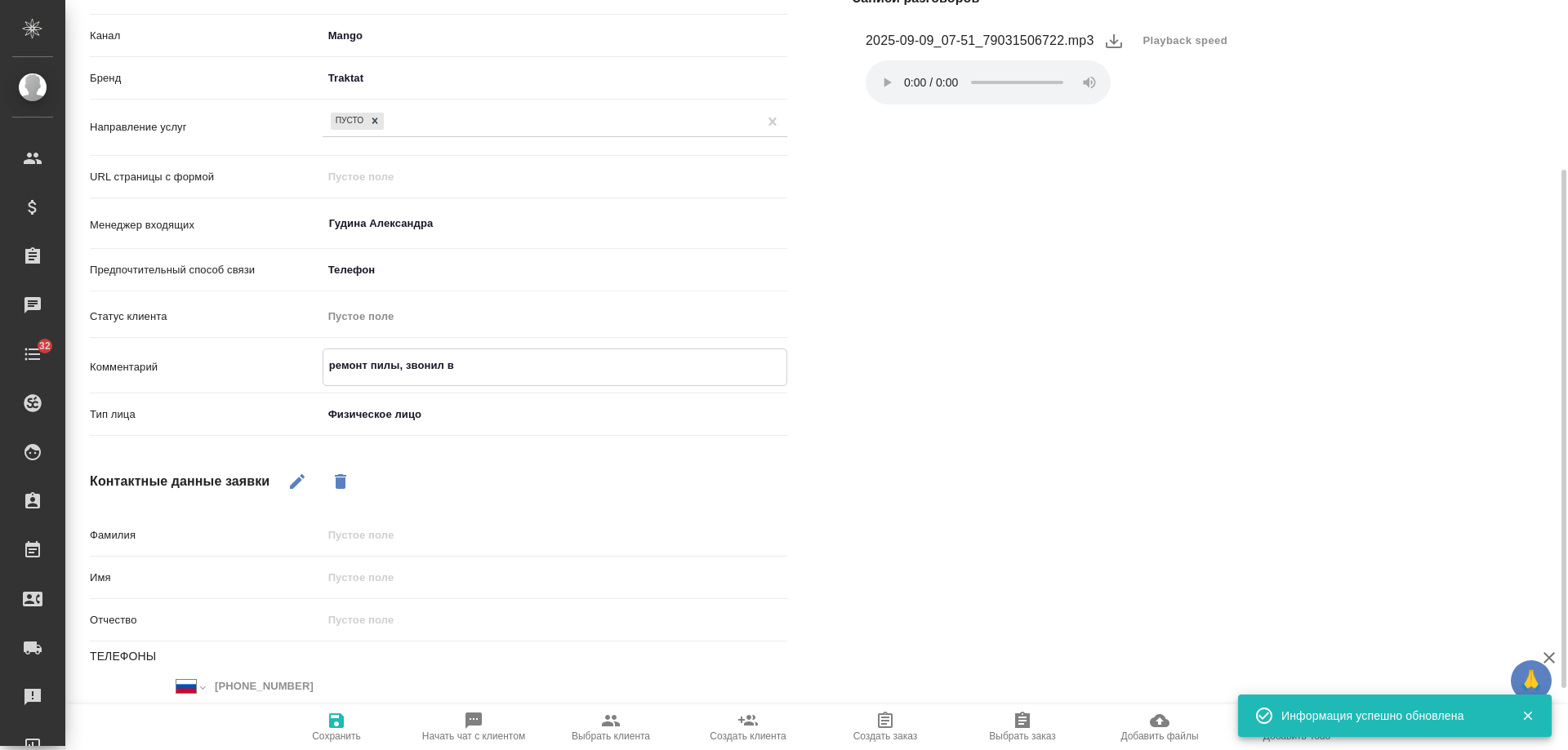
type textarea "x"
type textarea "ремонт пилы, звонил в ор"
type textarea "x"
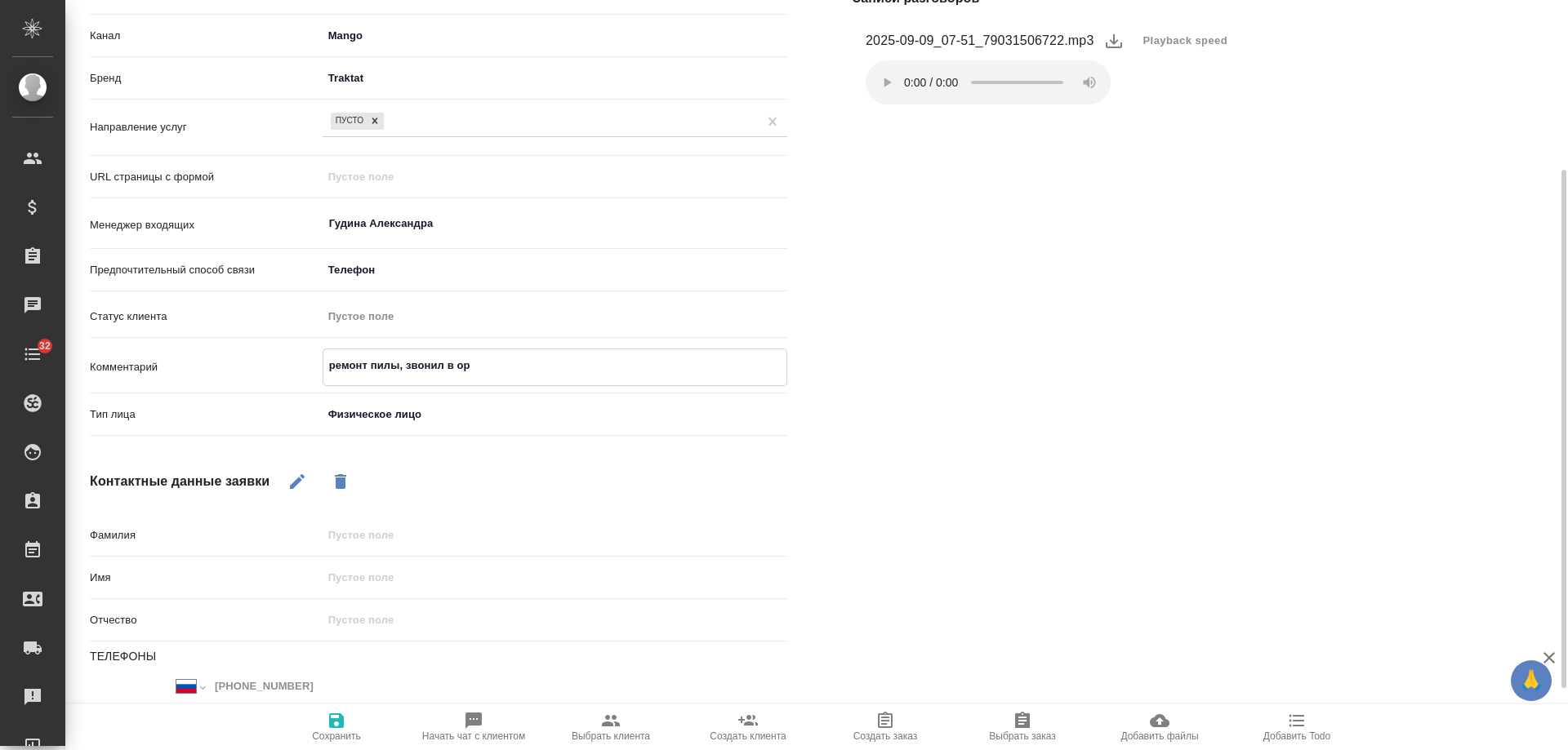
type textarea "ремонт пилы, звонил в орг"
type textarea "x"
type textarea "ремонт пилы, звонил в орга"
type textarea "x"
type textarea "ремонт пилы, звонил в орган"
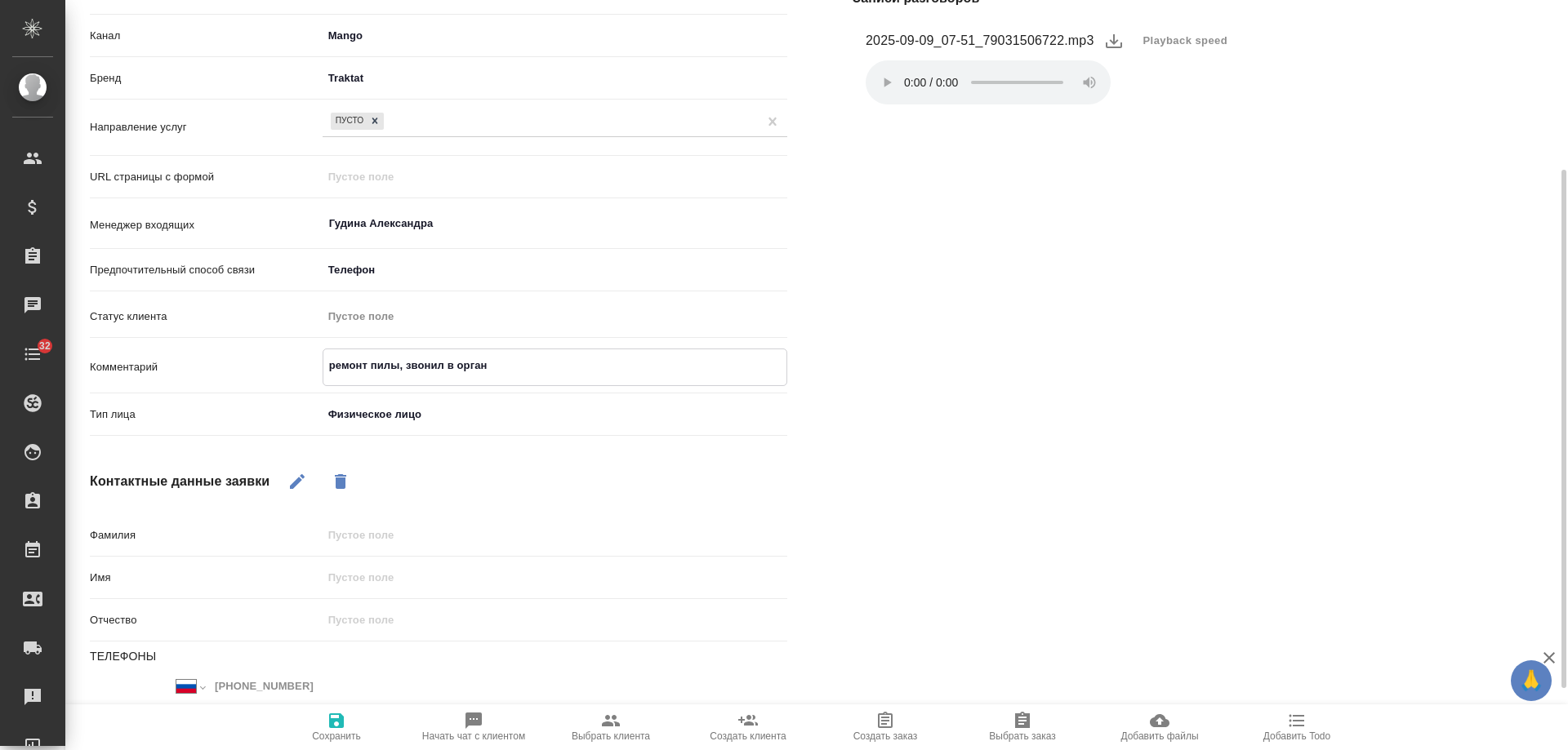
type textarea "x"
type textarea "ремонт пилы, звонил в органи"
type textarea "x"
type textarea "ремонт пилы, звонил в организ"
type textarea "x"
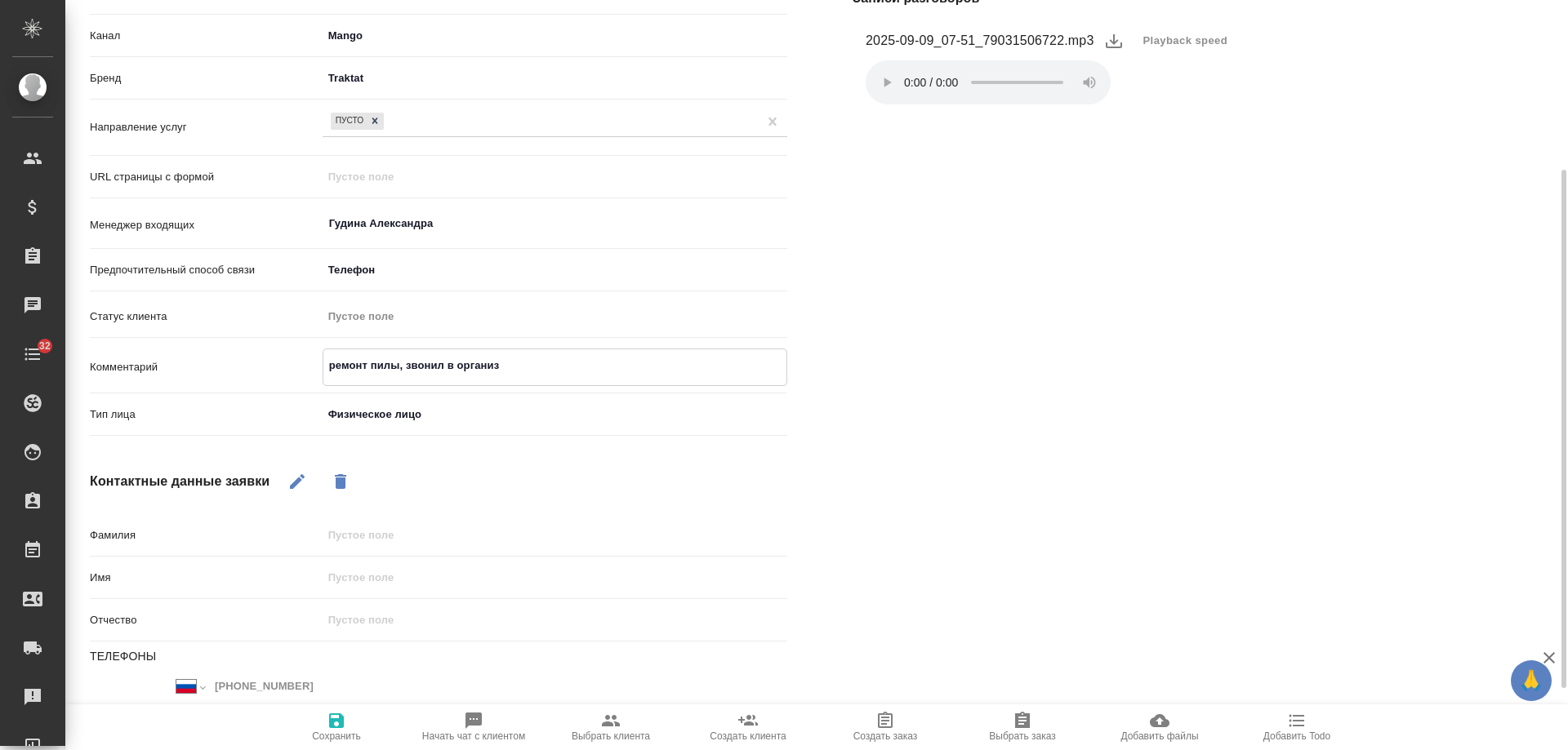
type textarea "ремонт пилы, звонил в организа"
type textarea "x"
type textarea "ремонт пилы, звонил в организац"
type textarea "x"
type textarea "ремонт пилы, звонил в организаци"
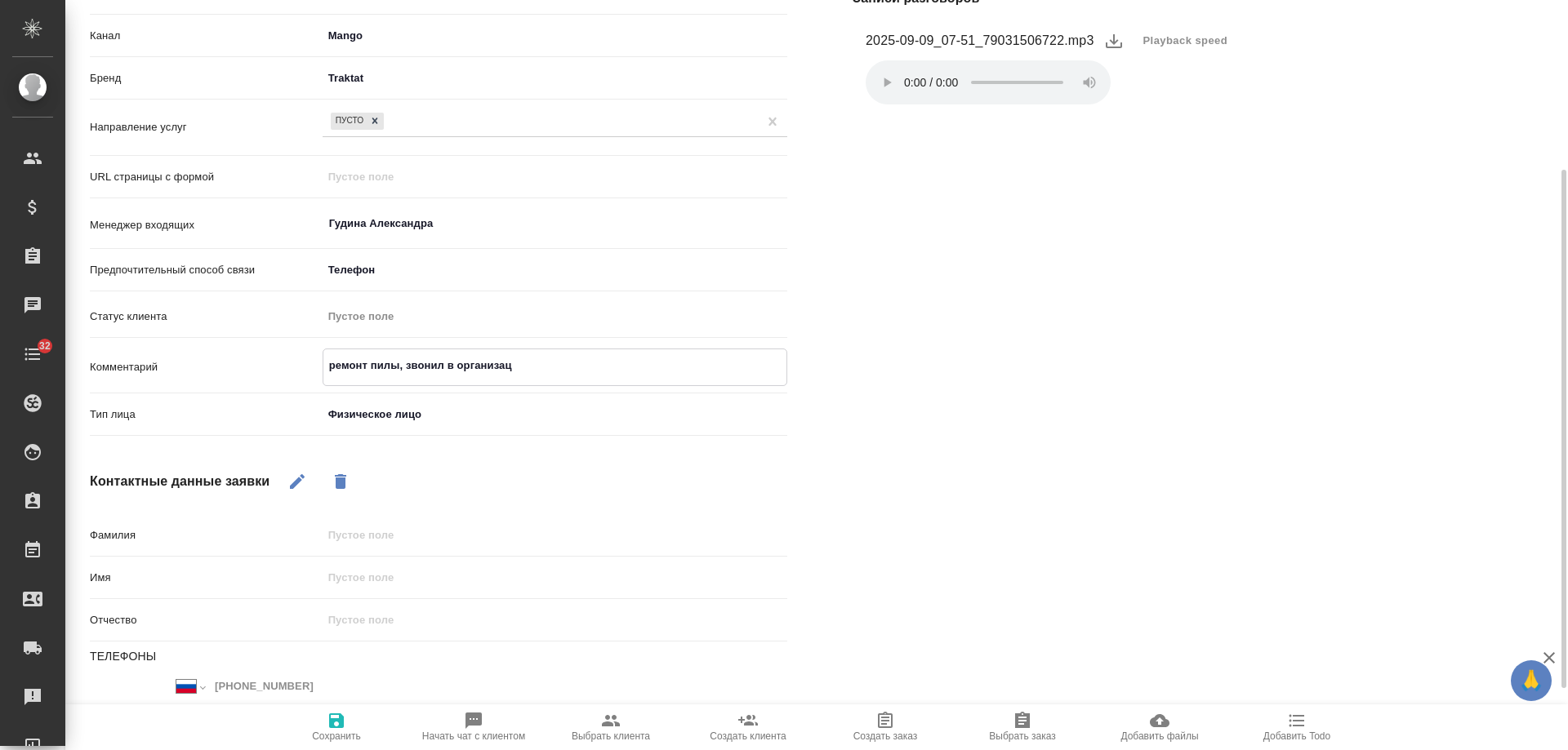
type textarea "x"
type textarea "ремонт пилы, звонил в организацию"
type textarea "x"
type textarea "ремонт пилы, звонил в организацию"
type textarea "x"
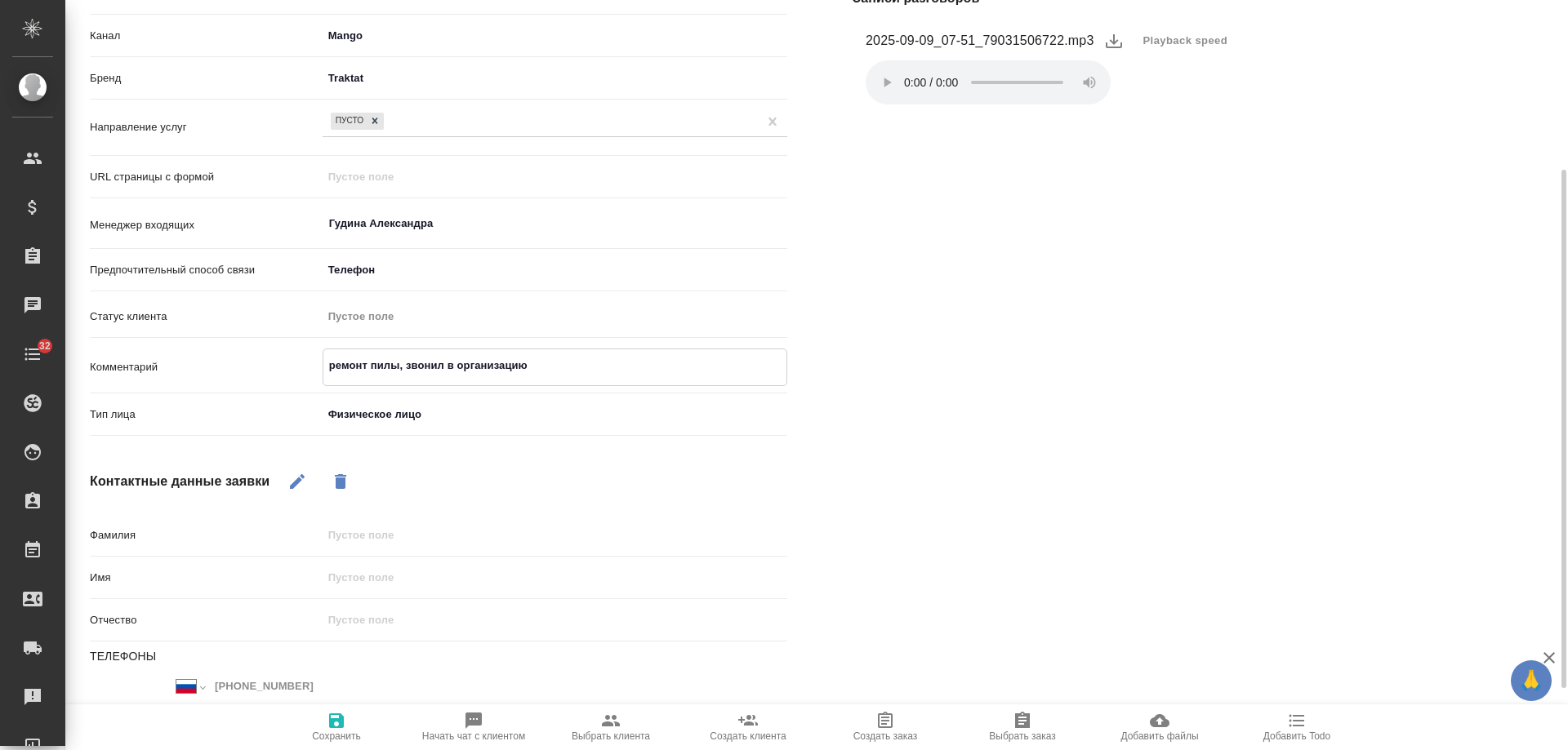
type textarea "ремонт пилы, звонил в организацию н"
type textarea "x"
type textarea "ремонт пилы, звонил в организацию на"
type textarea "x"
type textarea "ремонт пилы, звонил в организацию на"
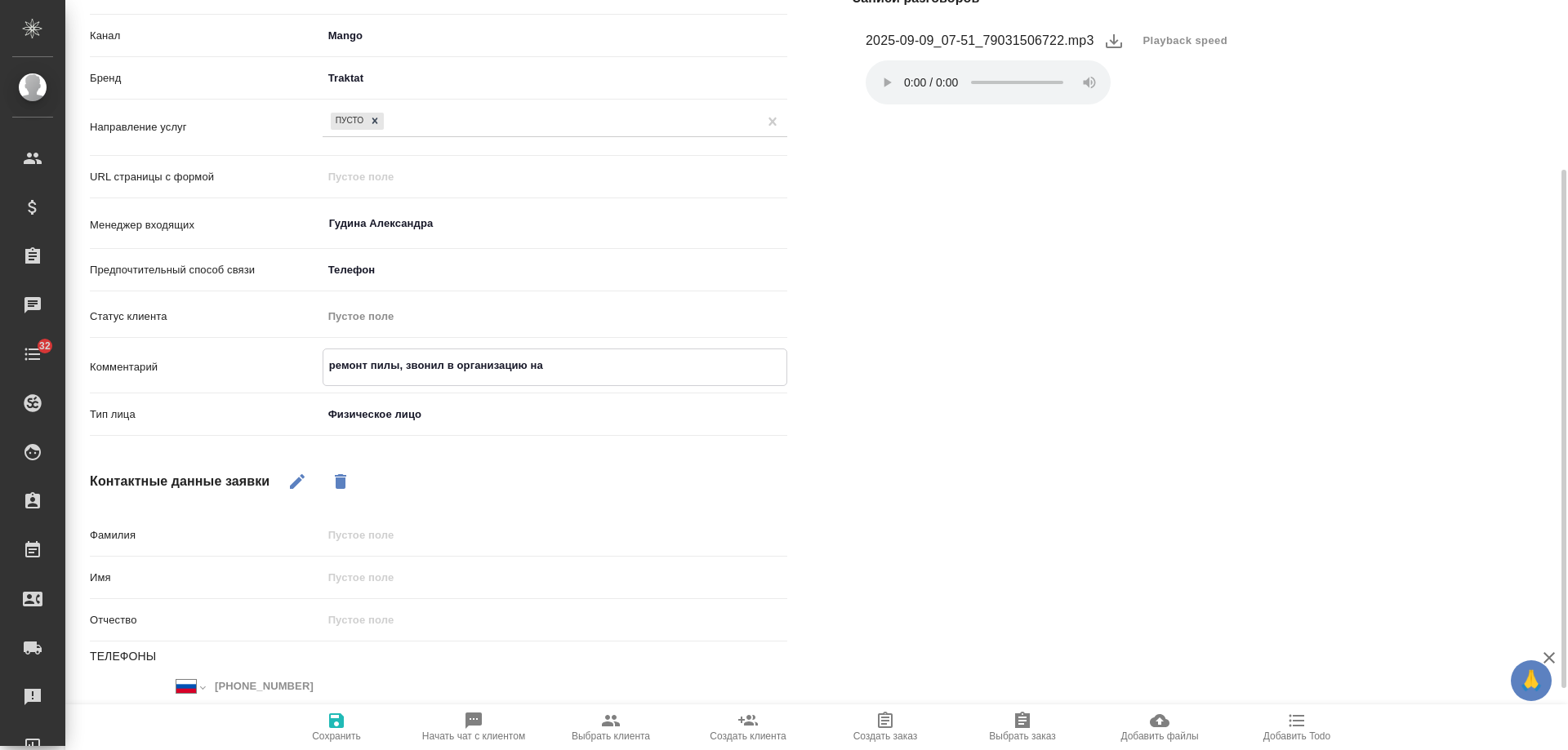
type textarea "x"
type textarea "ремонт пилы, звонил в организацию на К"
type textarea "x"
type textarea "ремонт пилы, звонил в организацию на Ко"
type textarea "x"
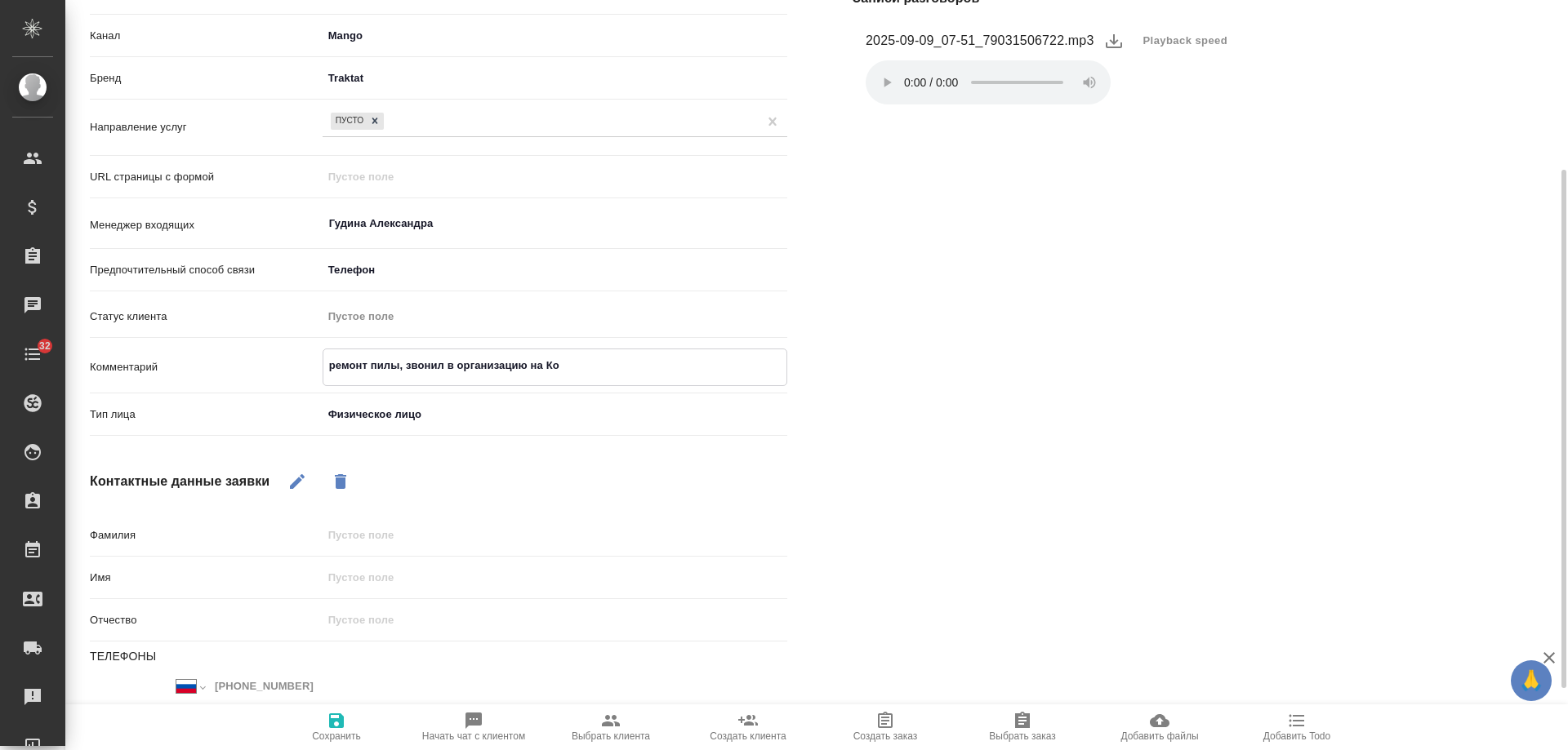
type textarea "ремонт пилы, звонил в организацию на Кои"
type textarea "x"
type textarea "ремонт пилы, звонил в организацию на Коин"
type textarea "x"
type textarea "ремонт пилы, звонил в организацию на Коинт"
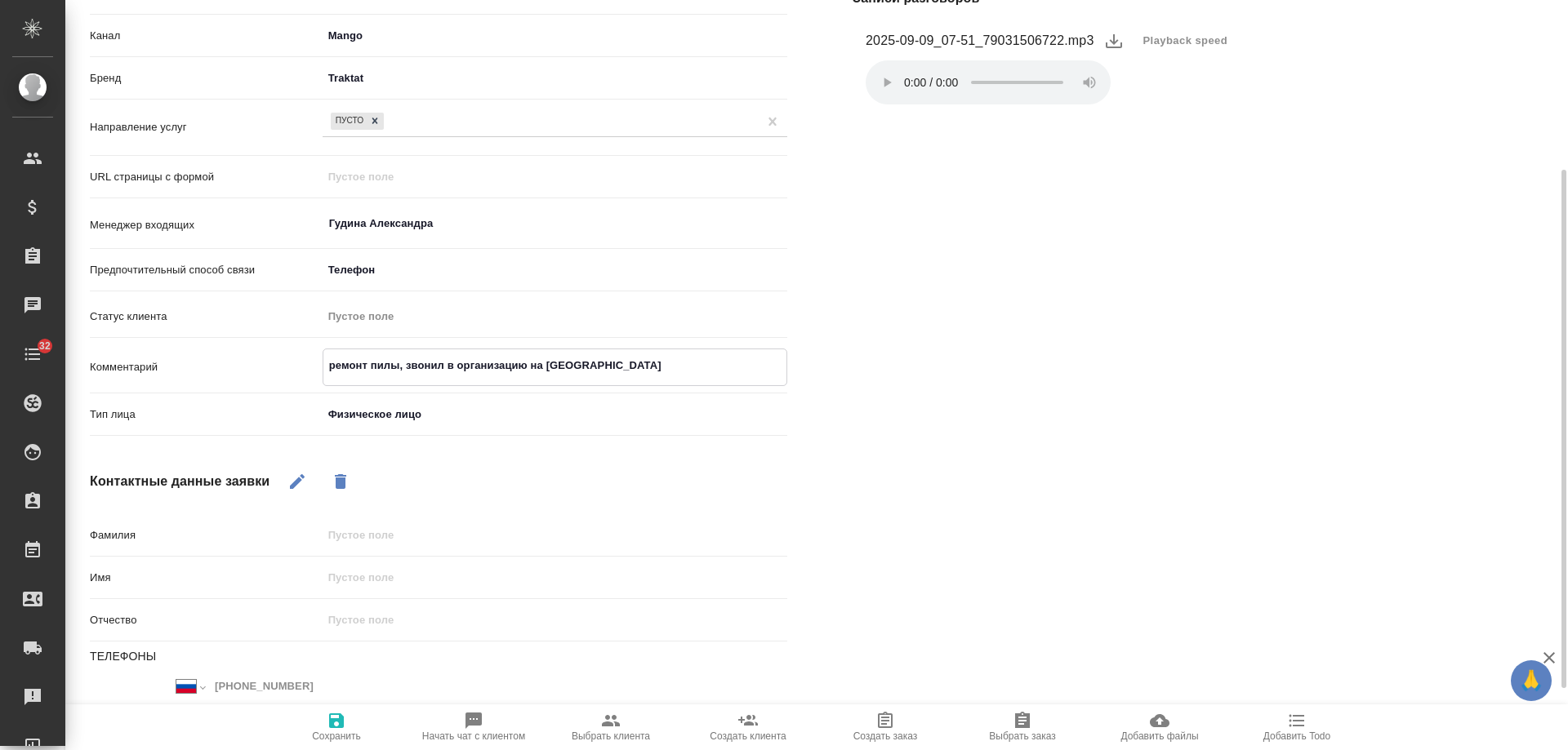
type textarea "x"
type textarea "ремонт пилы, звонил в организацию на Коинте"
type textarea "x"
type textarea "ремонт пилы, звонил в организацию на Коинтер"
type textarea "x"
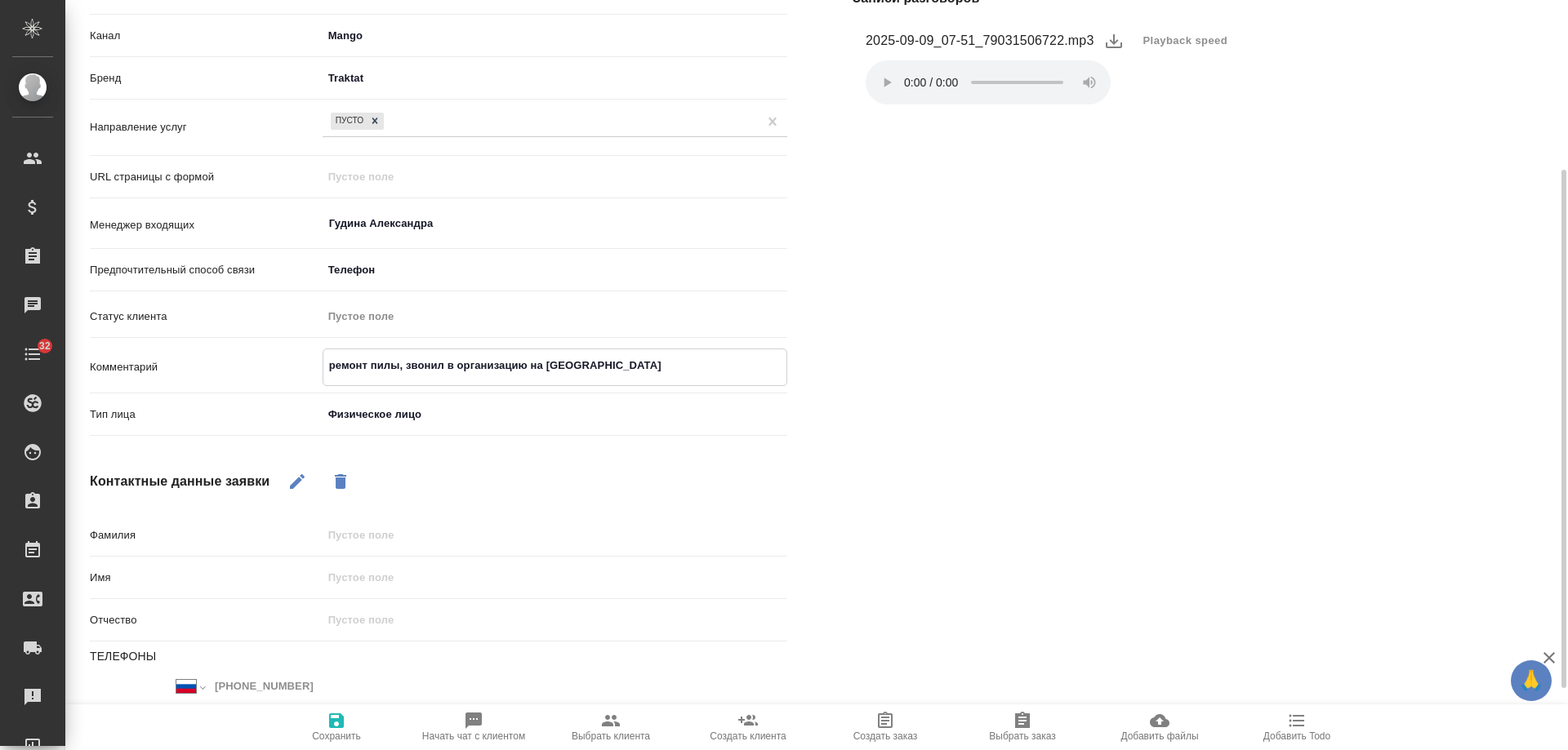
type textarea "ремонт пилы, звонил в организацию на Коинтерн"
type textarea "x"
type textarea "ремонт пилы, звонил в организацию на Коинтерна"
type textarea "x"
type textarea "ремонт пилы, звонил в организацию на Коинтерна"
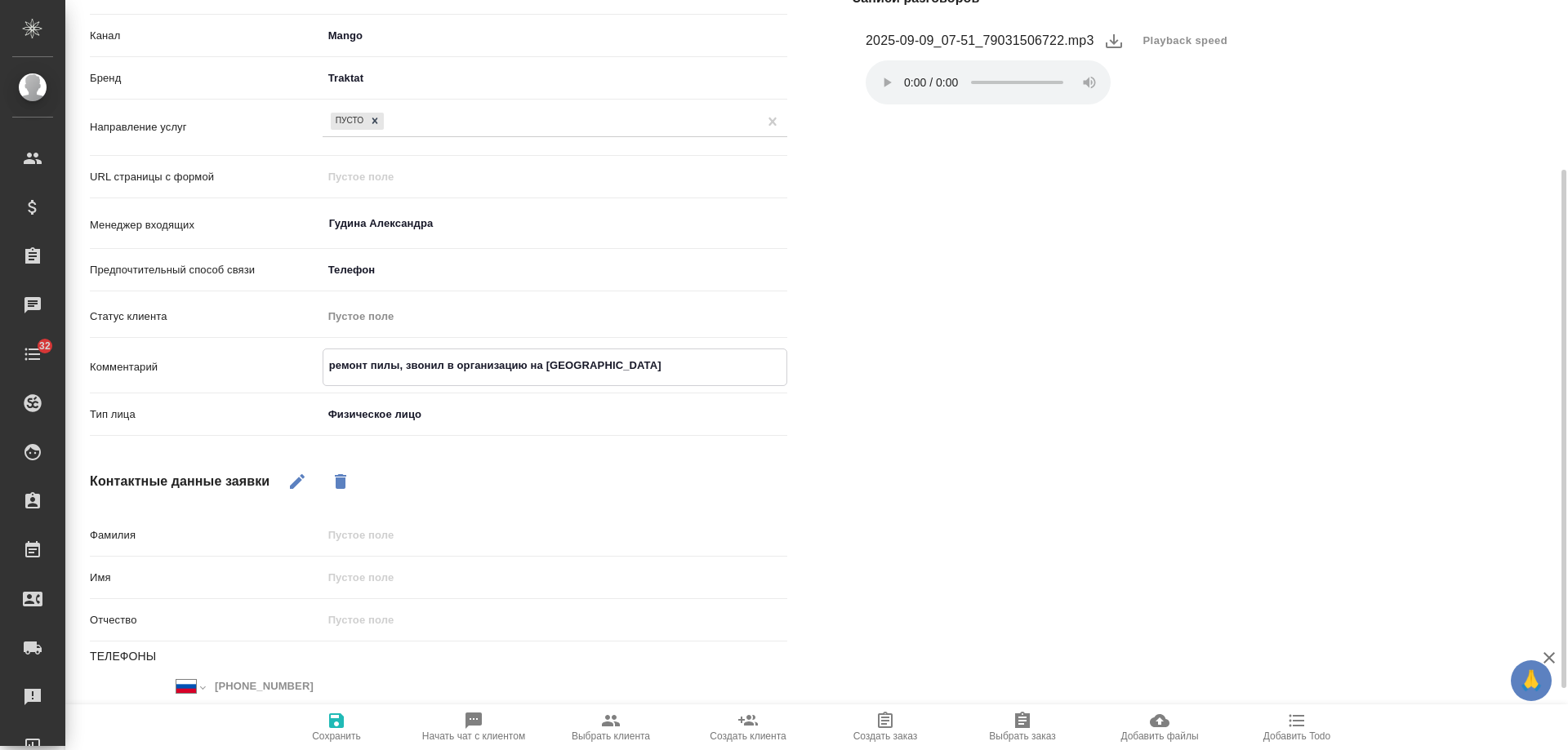
type textarea "x"
type textarea "ремонт пилы, звонил в организацию на Коинтерна 4"
type textarea "x"
click at [559, 368] on textarea "ремонт пилы, звонил в организацию на Коинтерна 4" at bounding box center [555, 366] width 463 height 28
type textarea "ремонт пилы, звонил в организацию на Коминтерна 4"
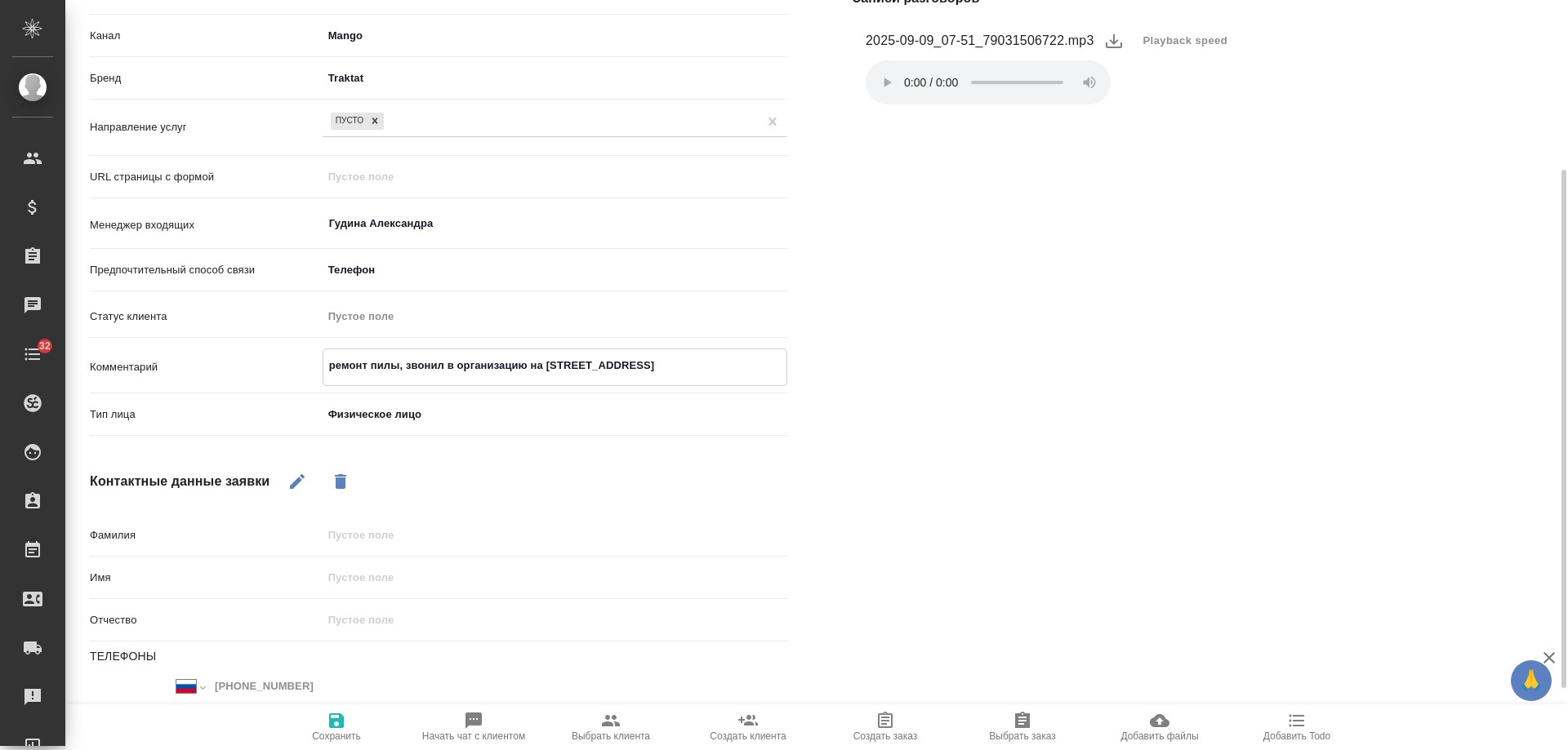
type textarea "x"
type textarea "ремонт пилы, звонил в организацию на Коминтерна 4"
type textarea "x"
click at [330, 716] on icon "button" at bounding box center [336, 721] width 15 height 15
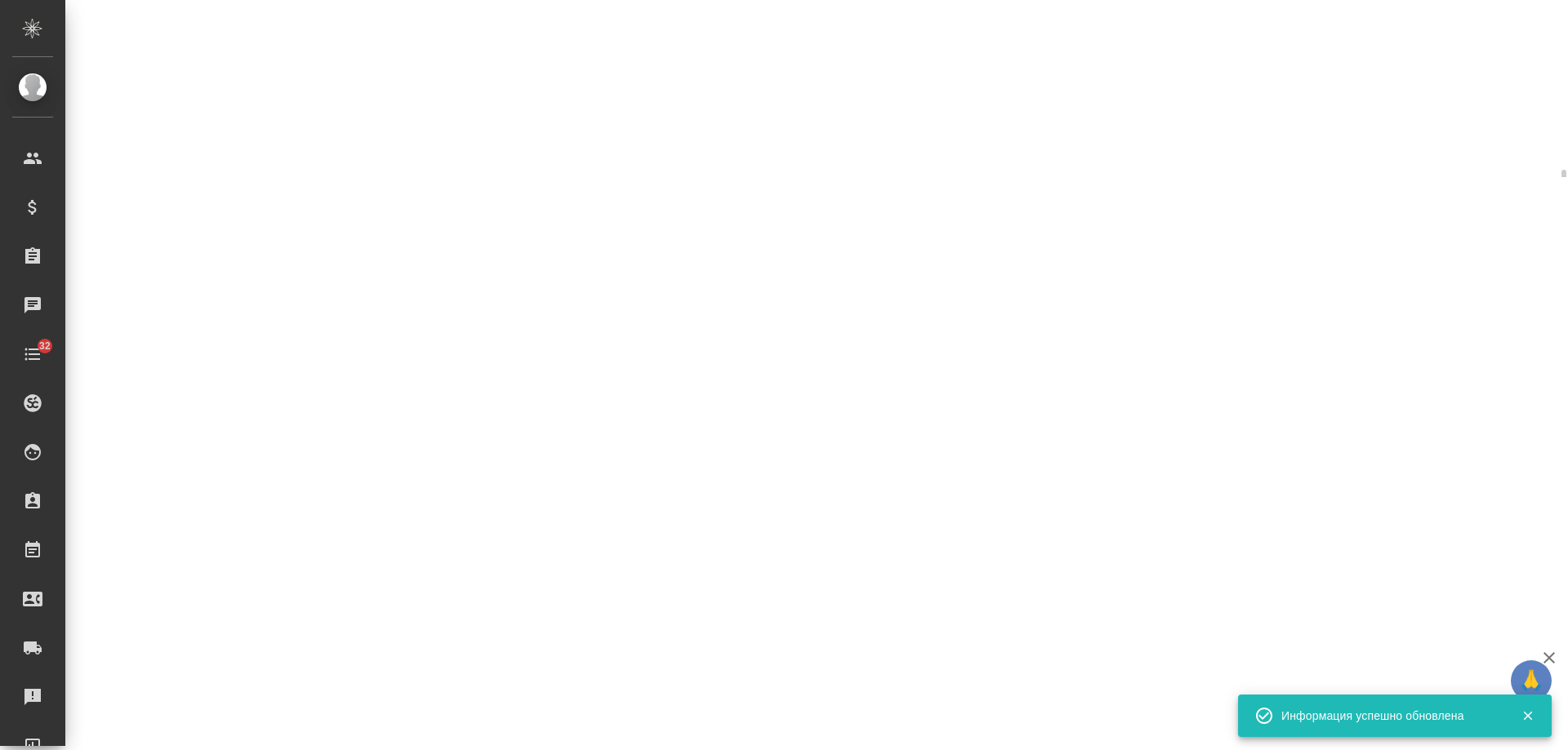
select select "RU"
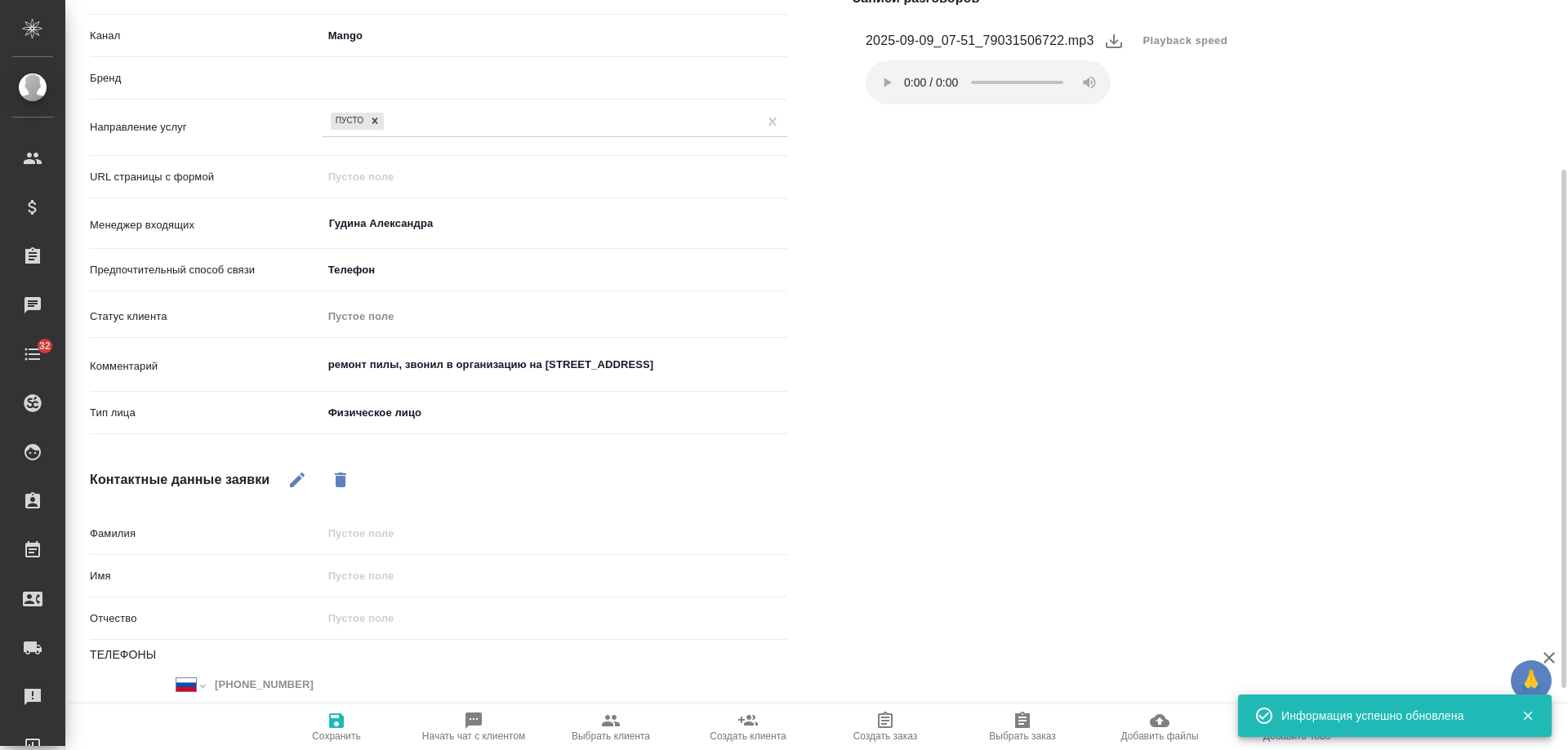
type textarea "x"
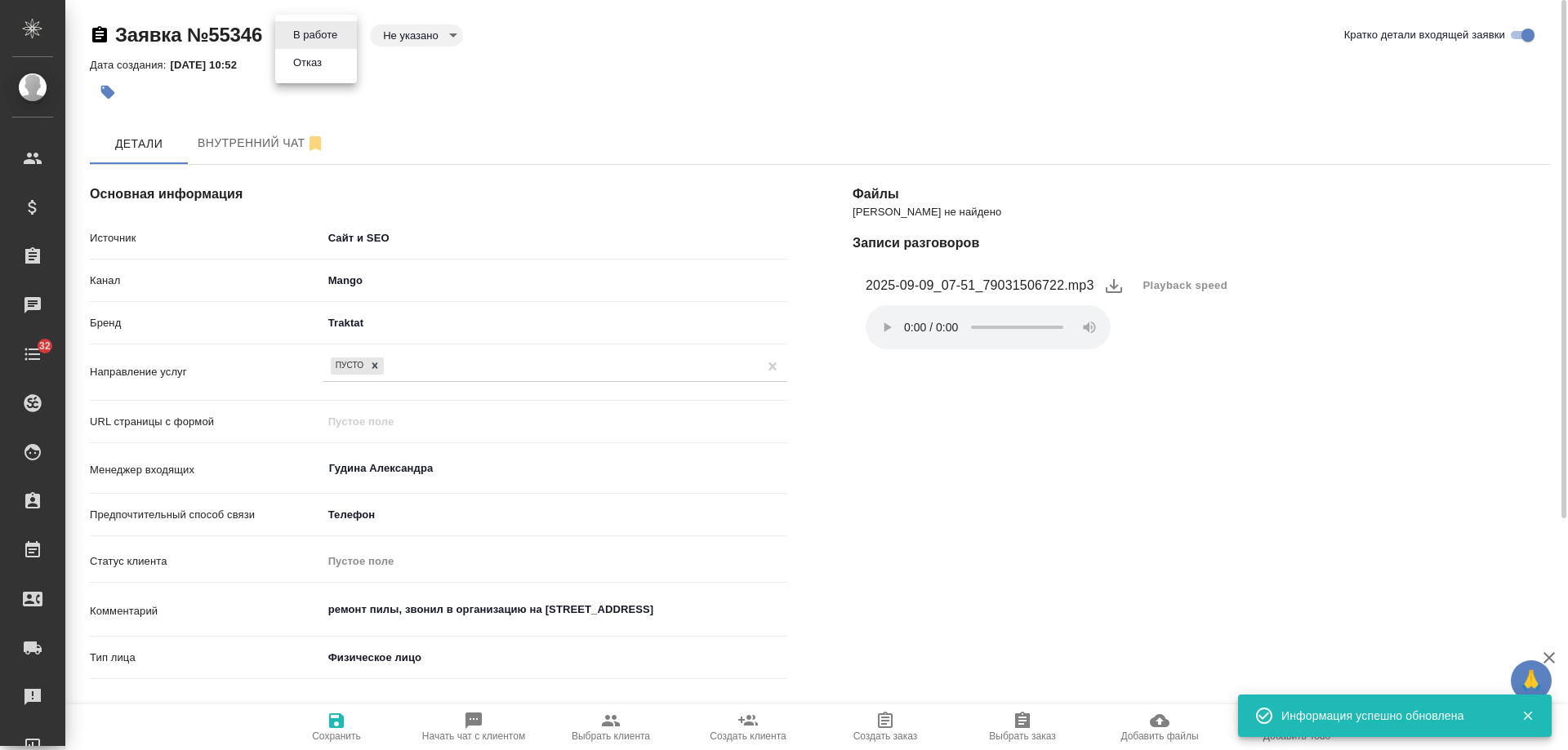
click at [292, 35] on body "🙏 .cls-1 fill:#fff; AWATERA Gudina Alexandra Клиенты Спецификации Заказы 0 Чаты…" at bounding box center [784, 375] width 1568 height 750
click at [300, 63] on button "Отказ" at bounding box center [307, 63] width 38 height 18
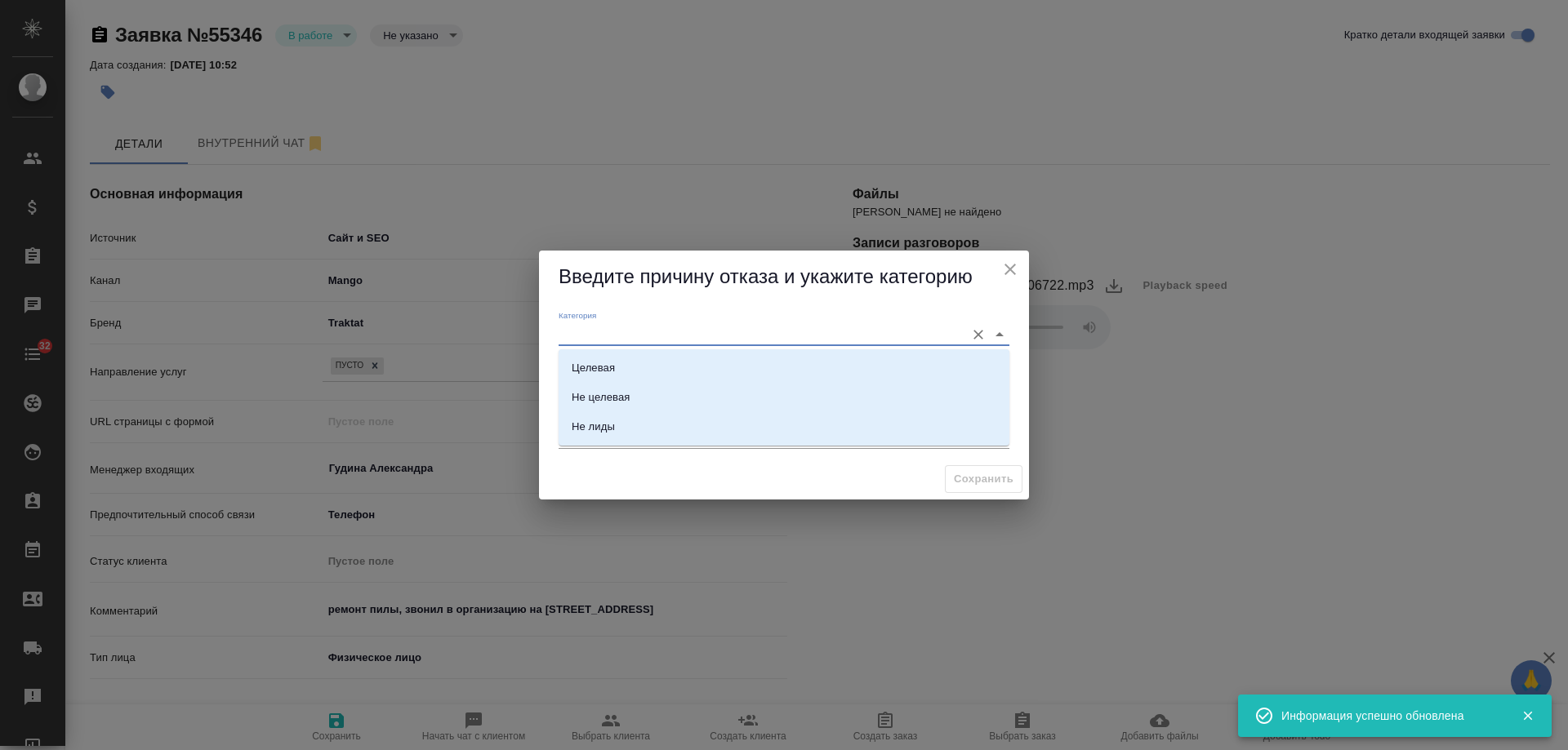
click at [610, 328] on input "Категория" at bounding box center [758, 334] width 399 height 22
click at [614, 391] on div "Не целевая" at bounding box center [601, 397] width 58 height 16
type input "Не целевая"
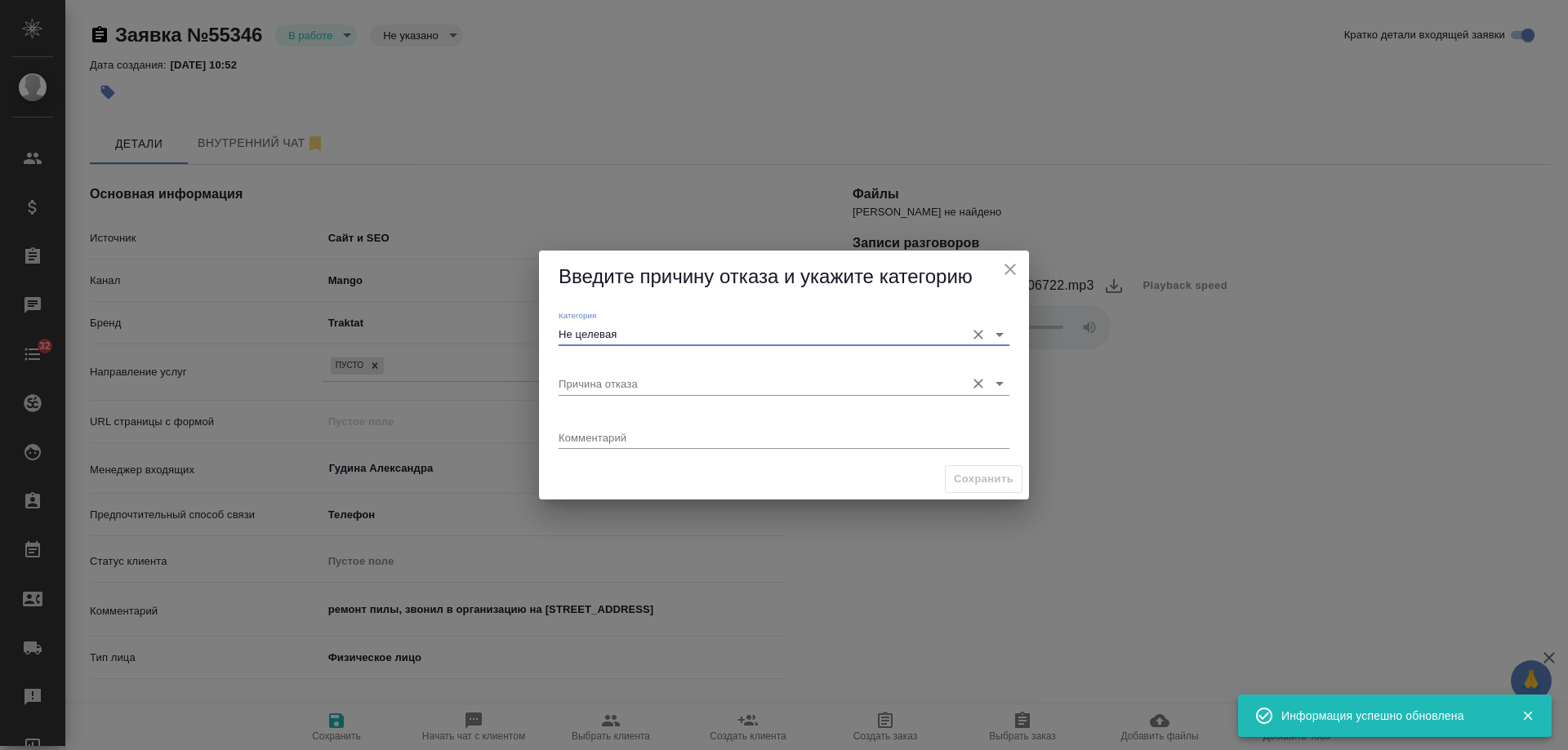
click at [617, 380] on input "Причина отказа" at bounding box center [758, 384] width 399 height 22
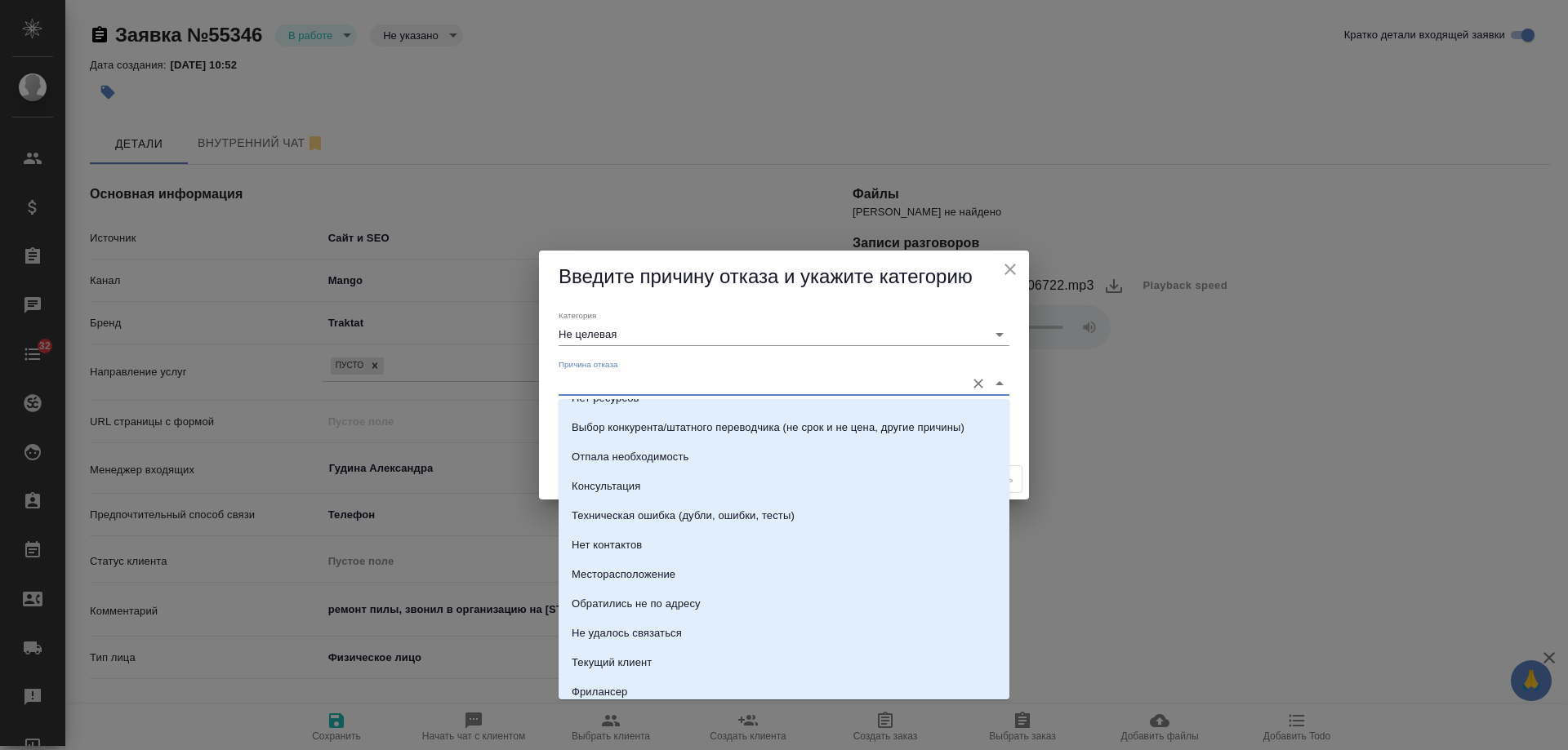
scroll to position [233, 0]
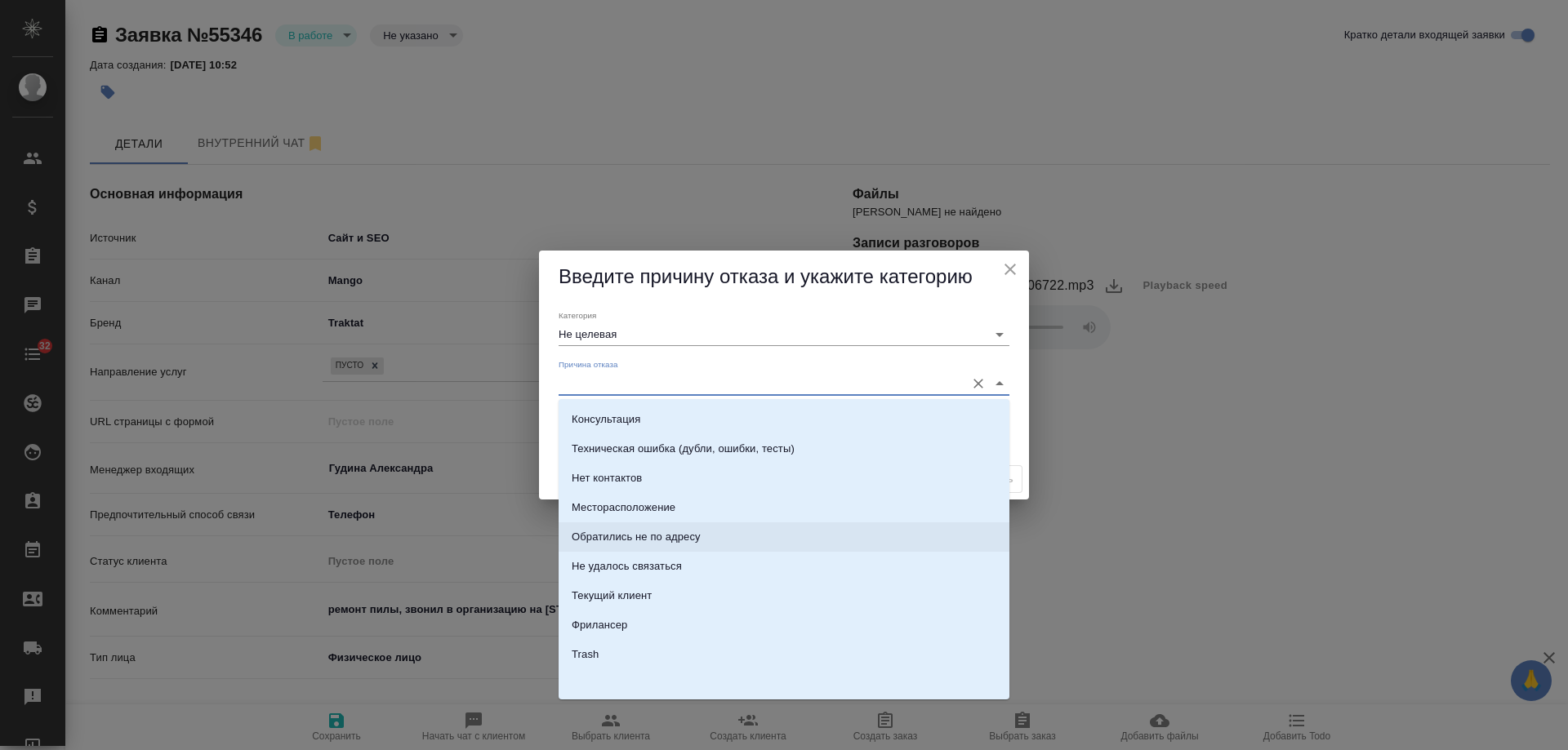
click at [661, 548] on li "Обратились не по адресу" at bounding box center [784, 536] width 451 height 29
type input "Обратились не по адресу"
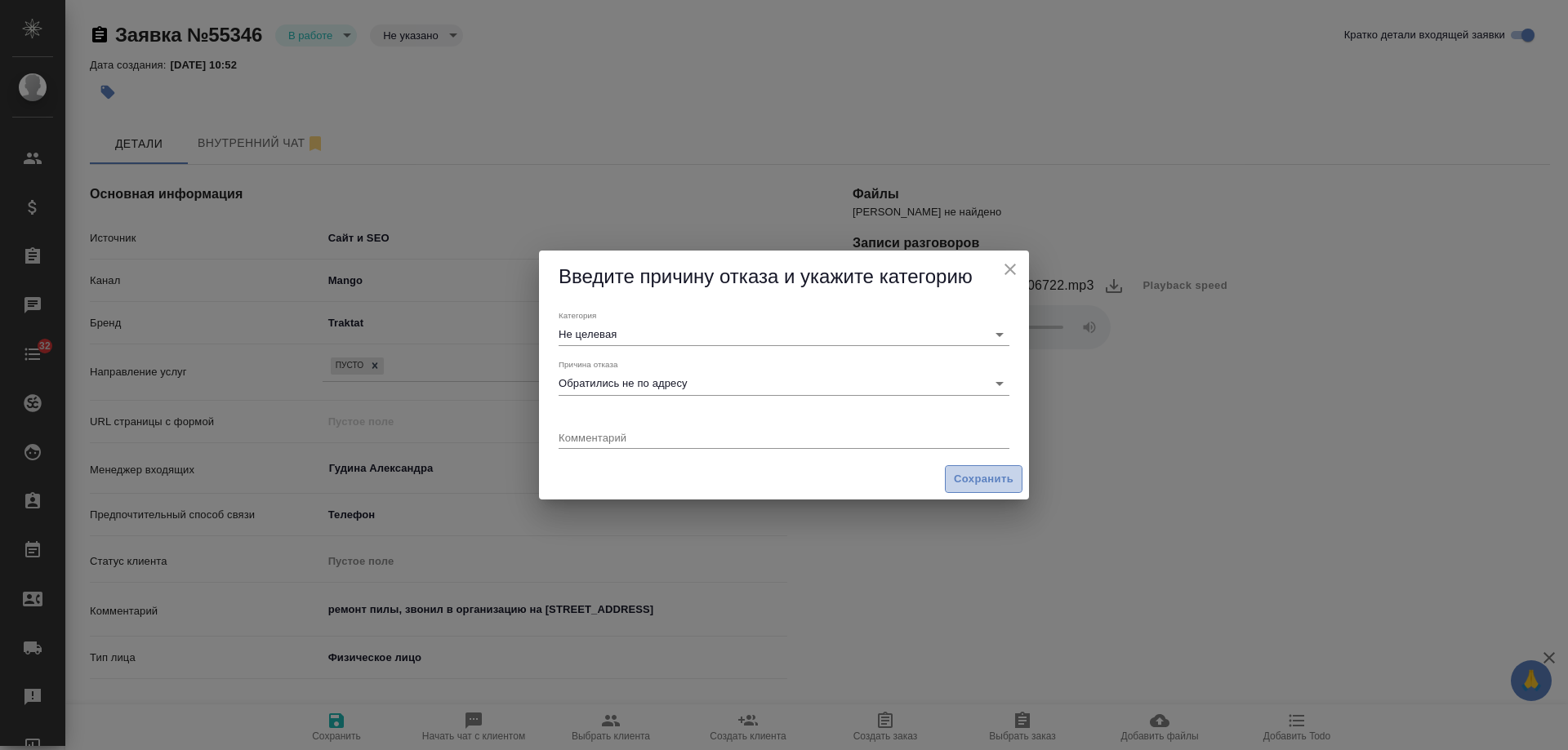
click at [993, 478] on span "Сохранить" at bounding box center [984, 480] width 60 height 19
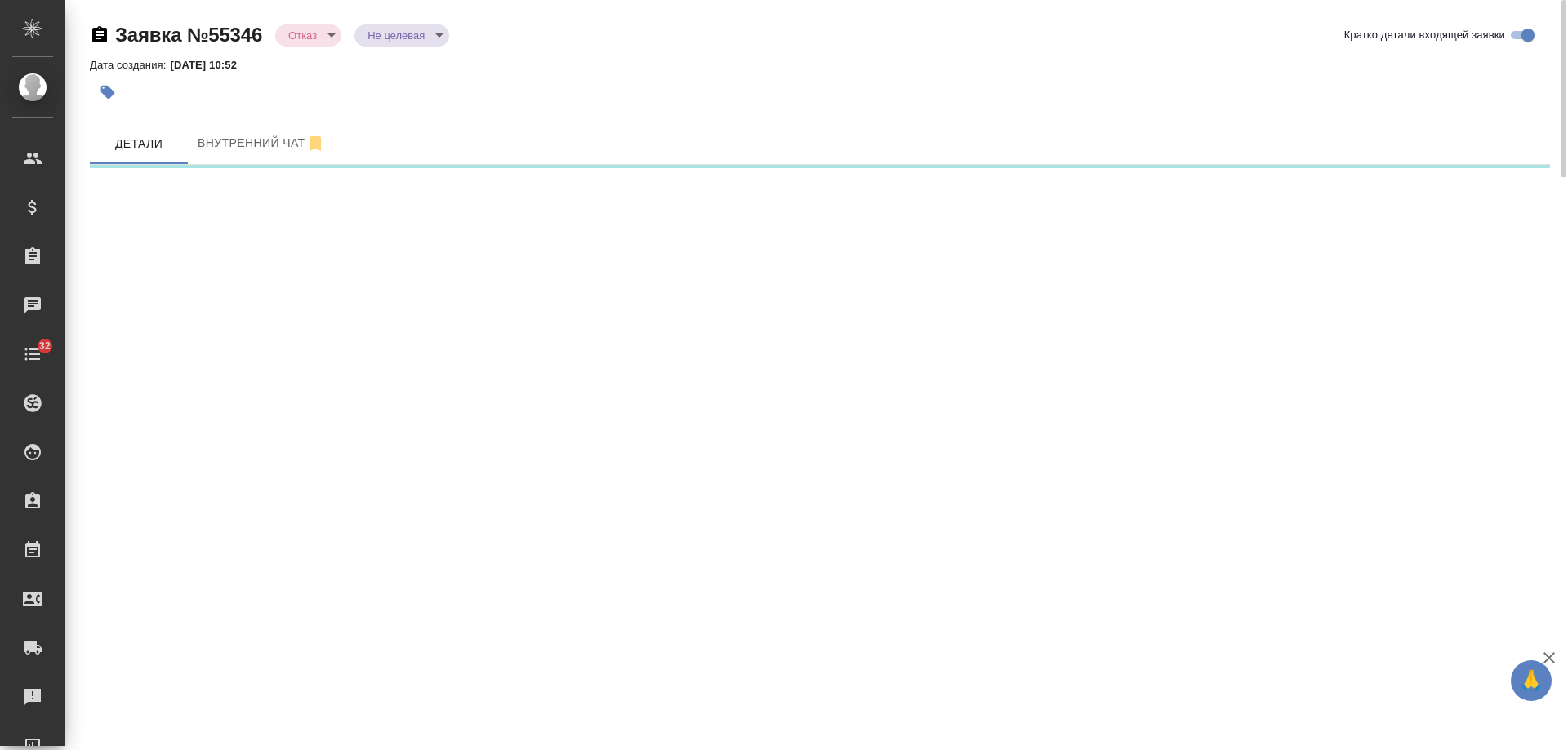
select select "RU"
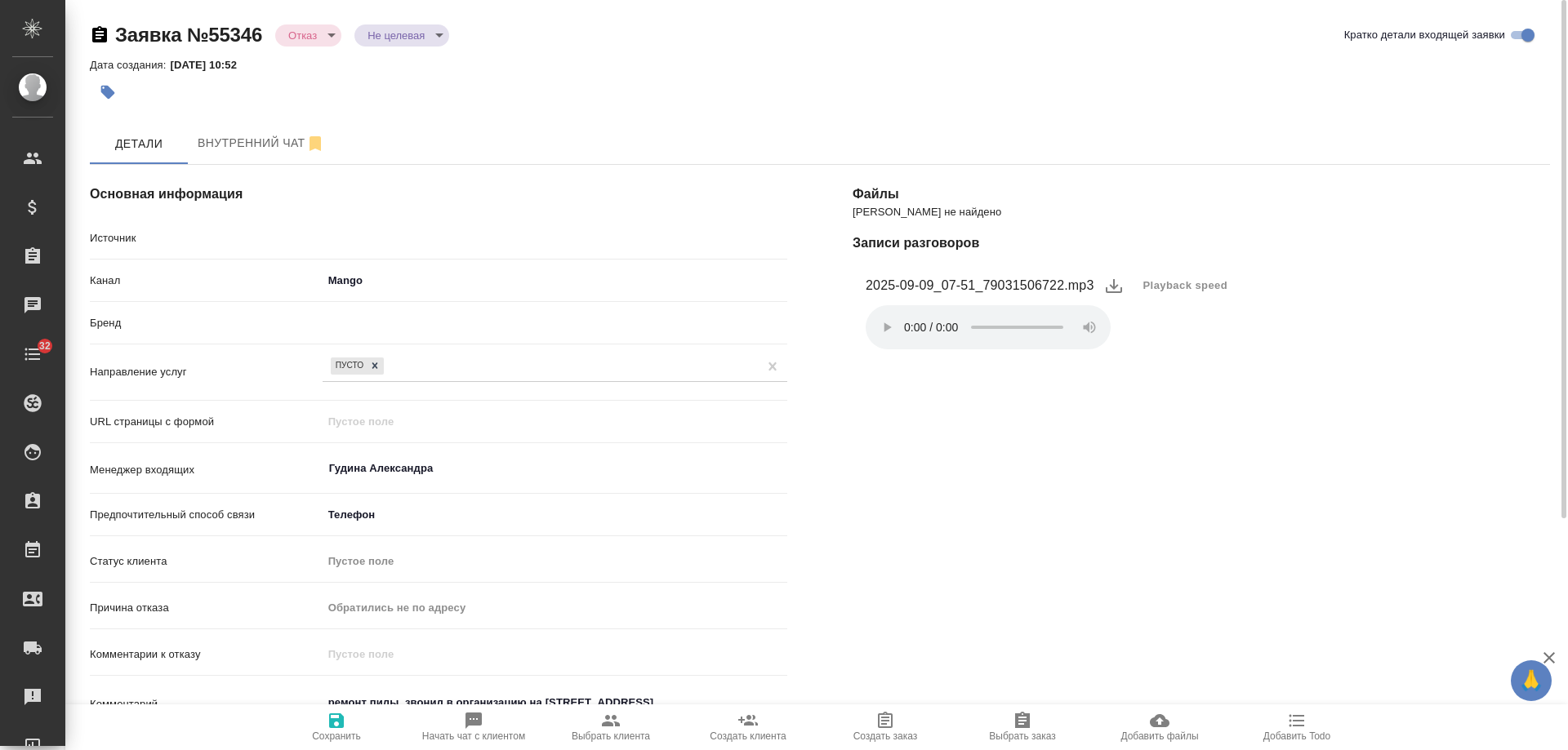
type textarea "x"
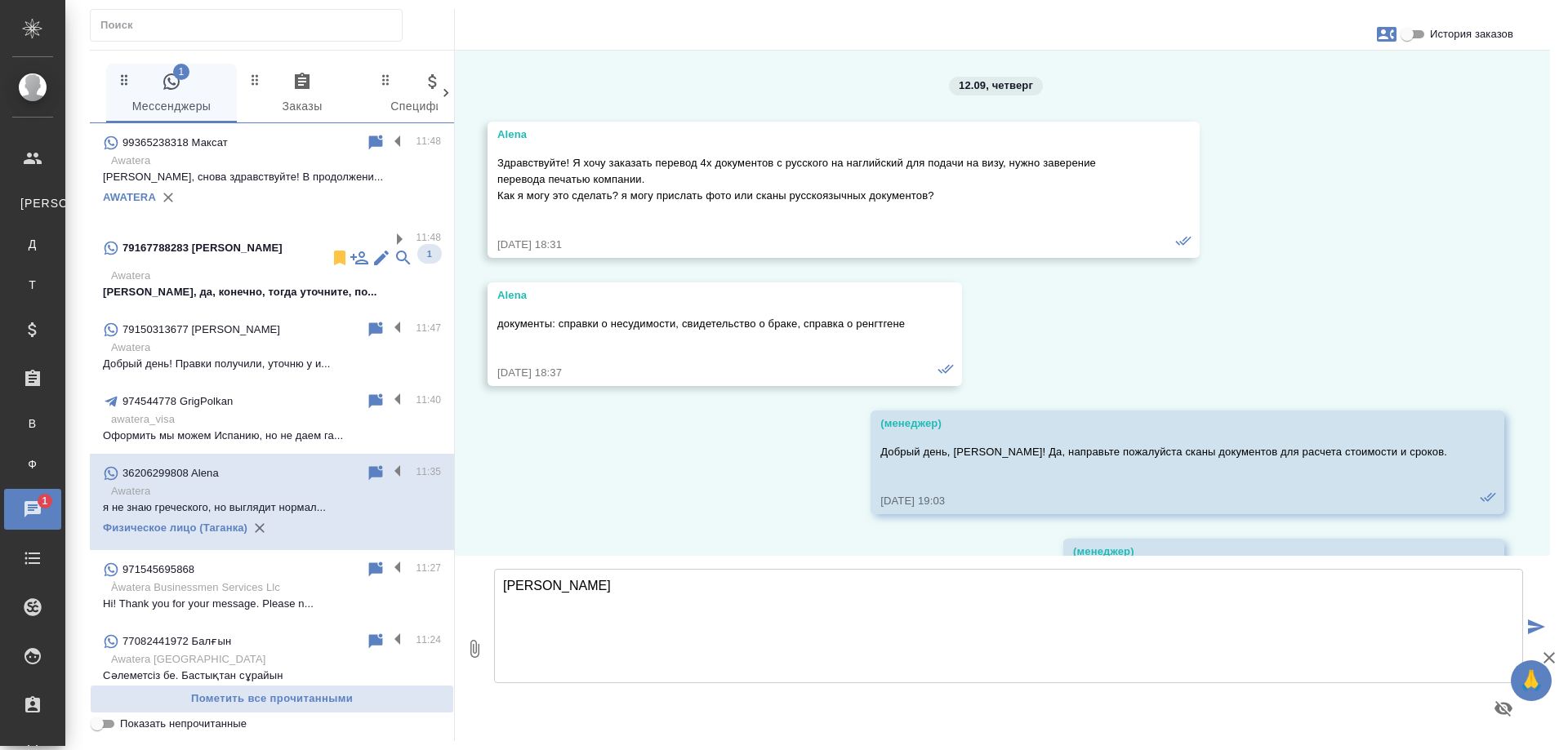
scroll to position [18955, 0]
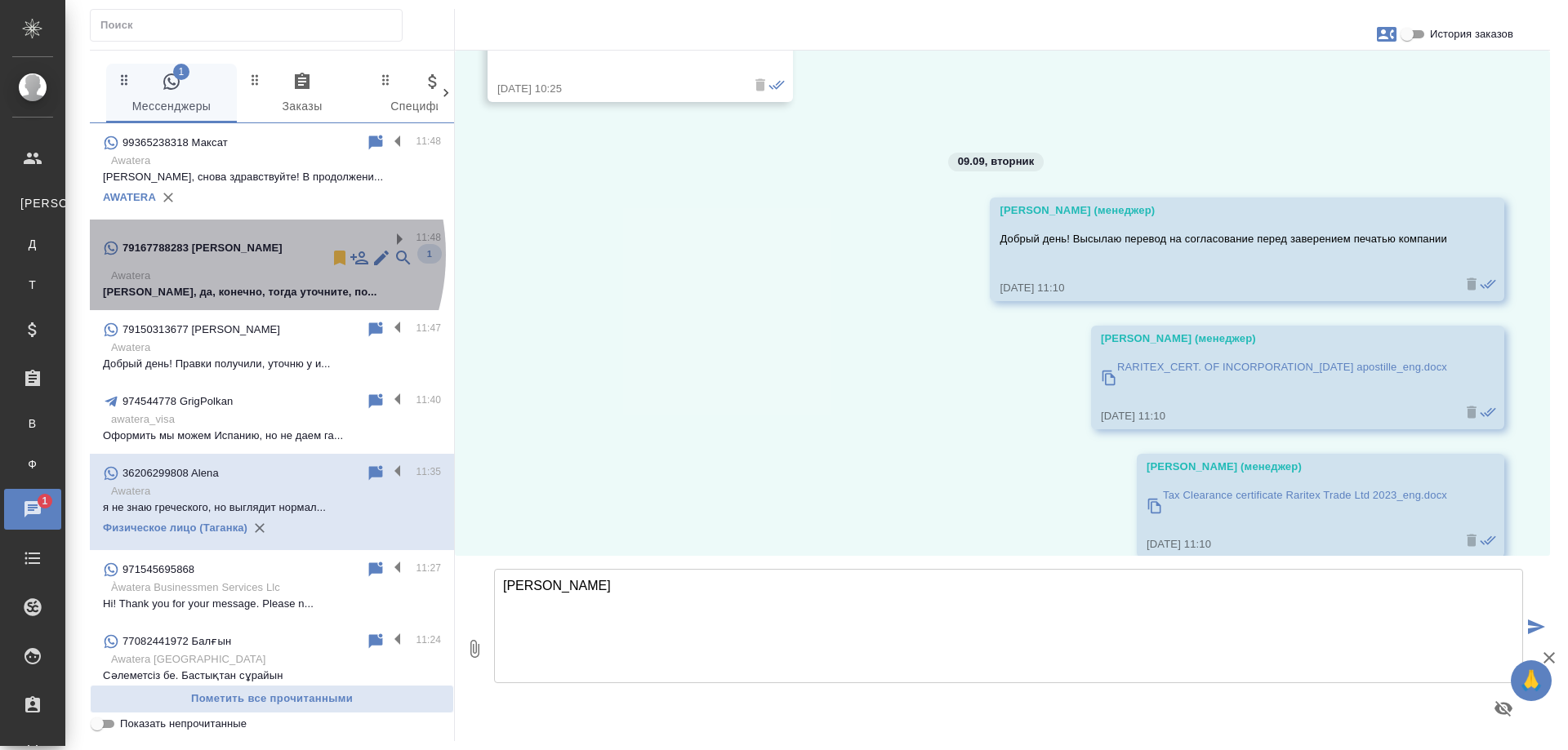
click at [228, 268] on p "Awatera" at bounding box center [276, 276] width 330 height 16
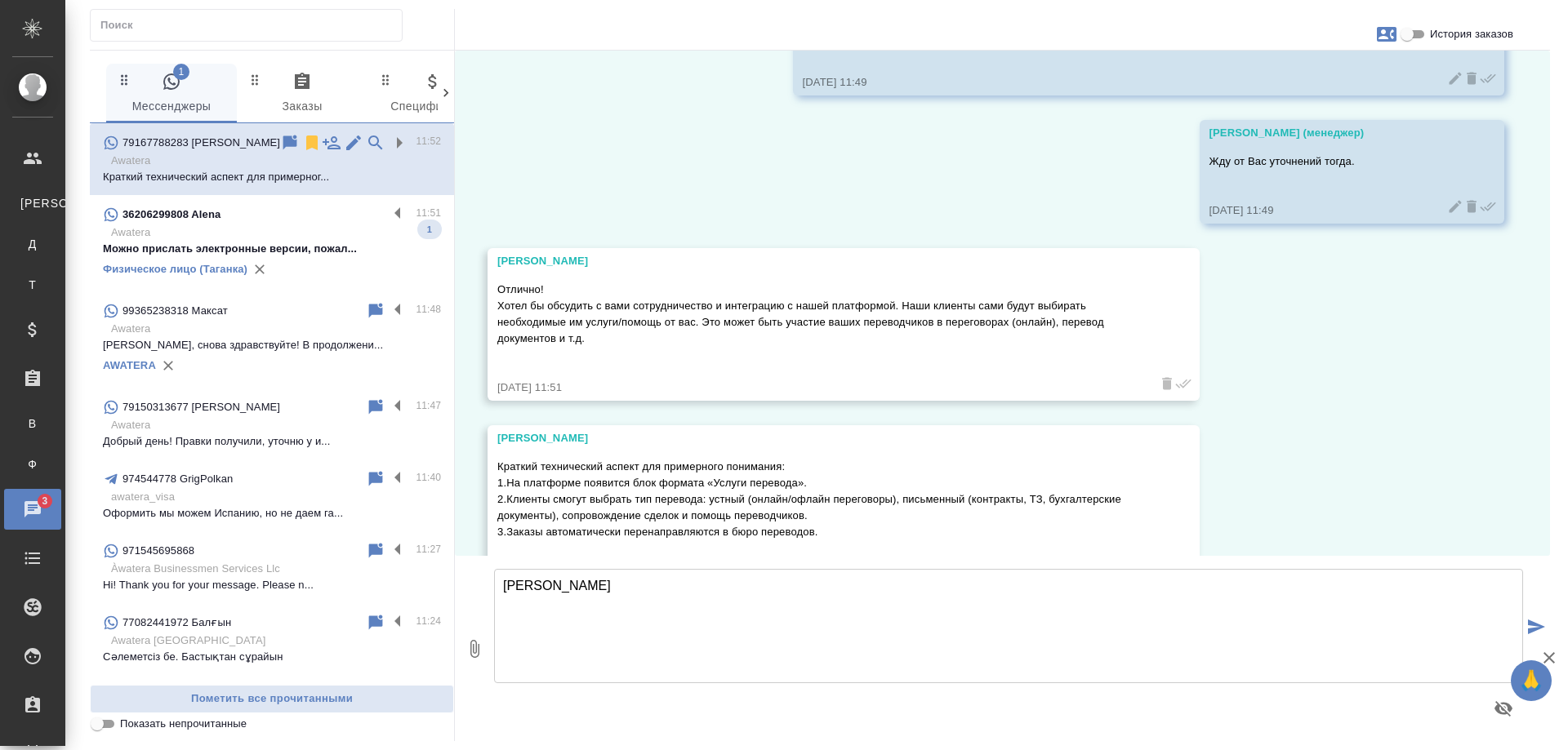
scroll to position [2680, 0]
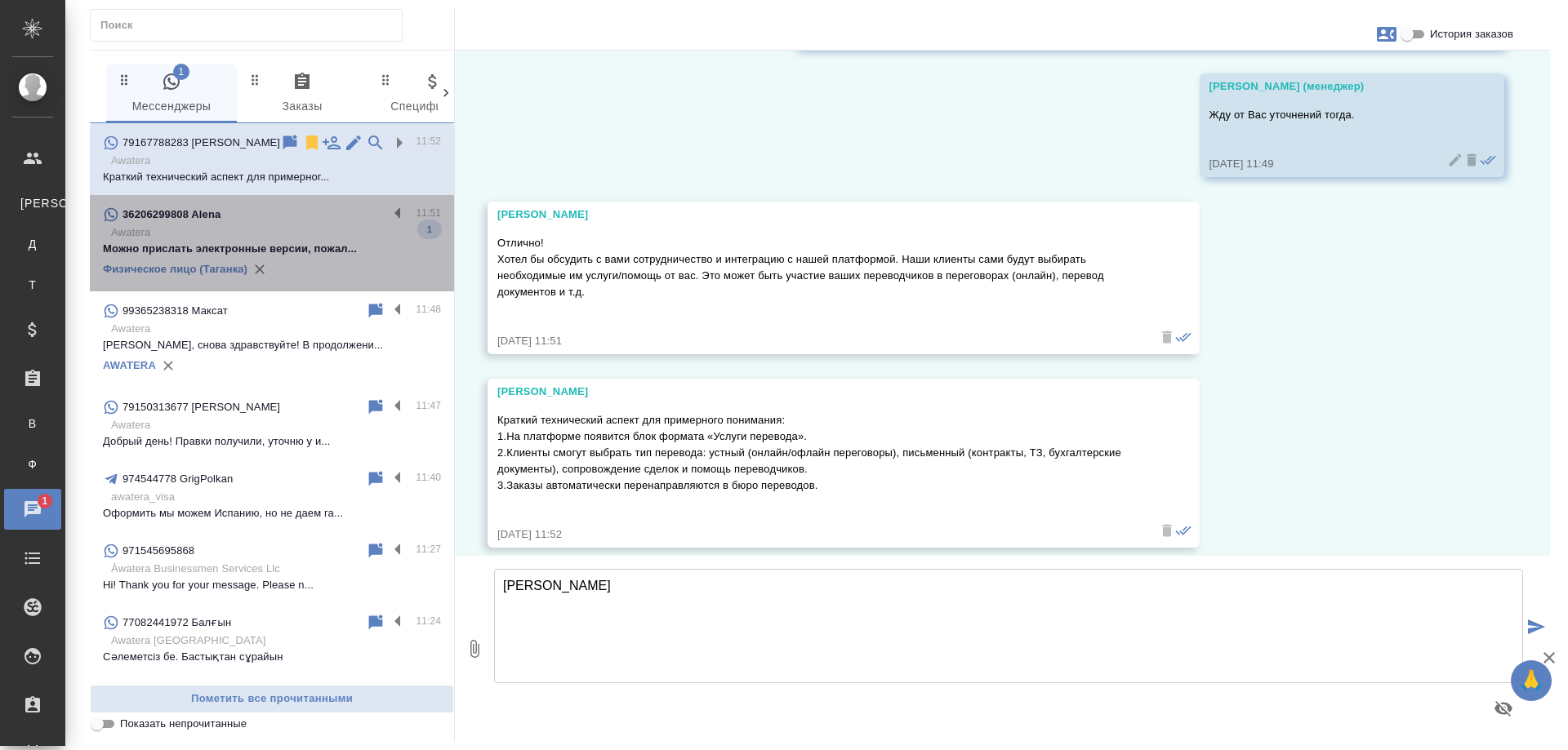
click at [282, 235] on p "Awatera" at bounding box center [276, 232] width 330 height 16
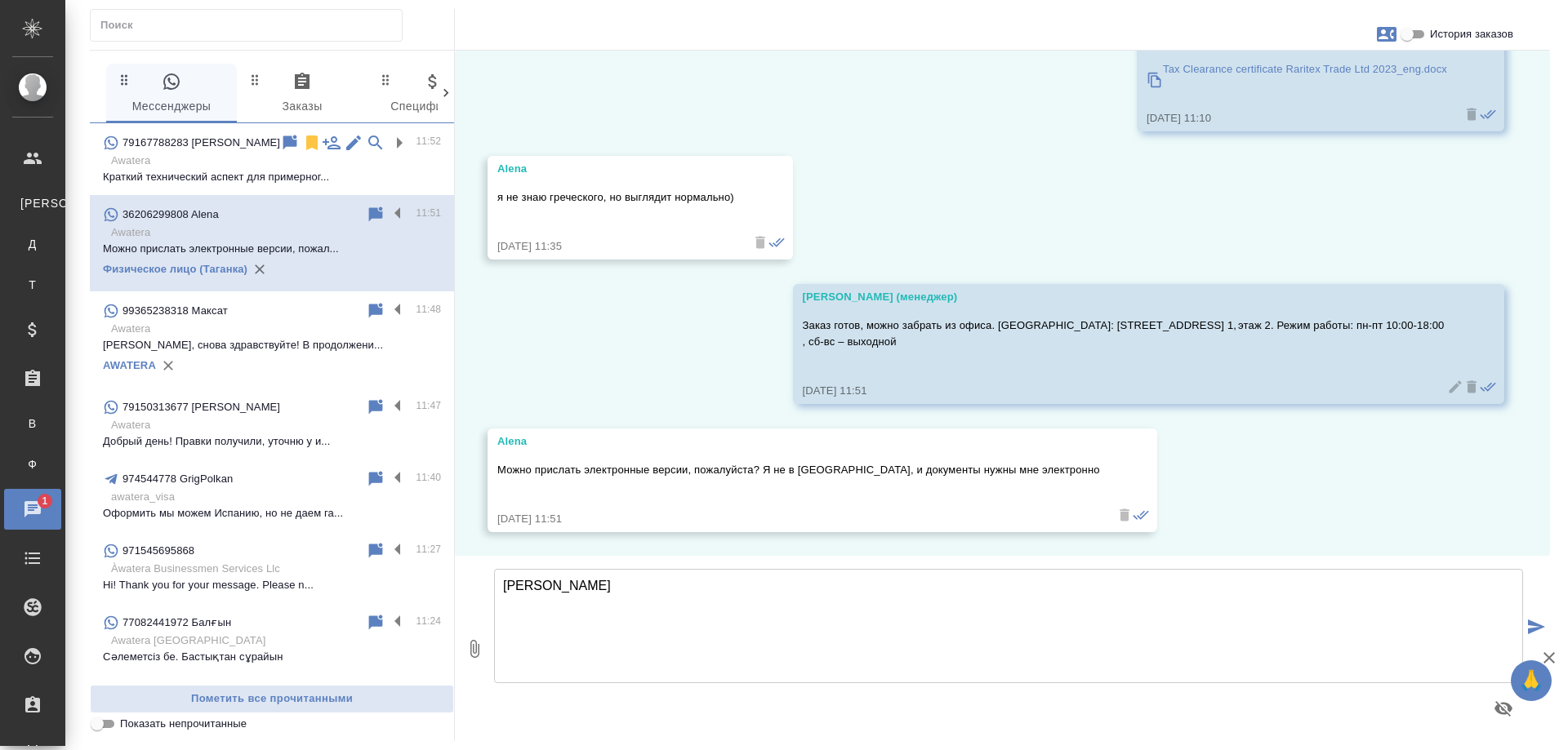
scroll to position [19381, 0]
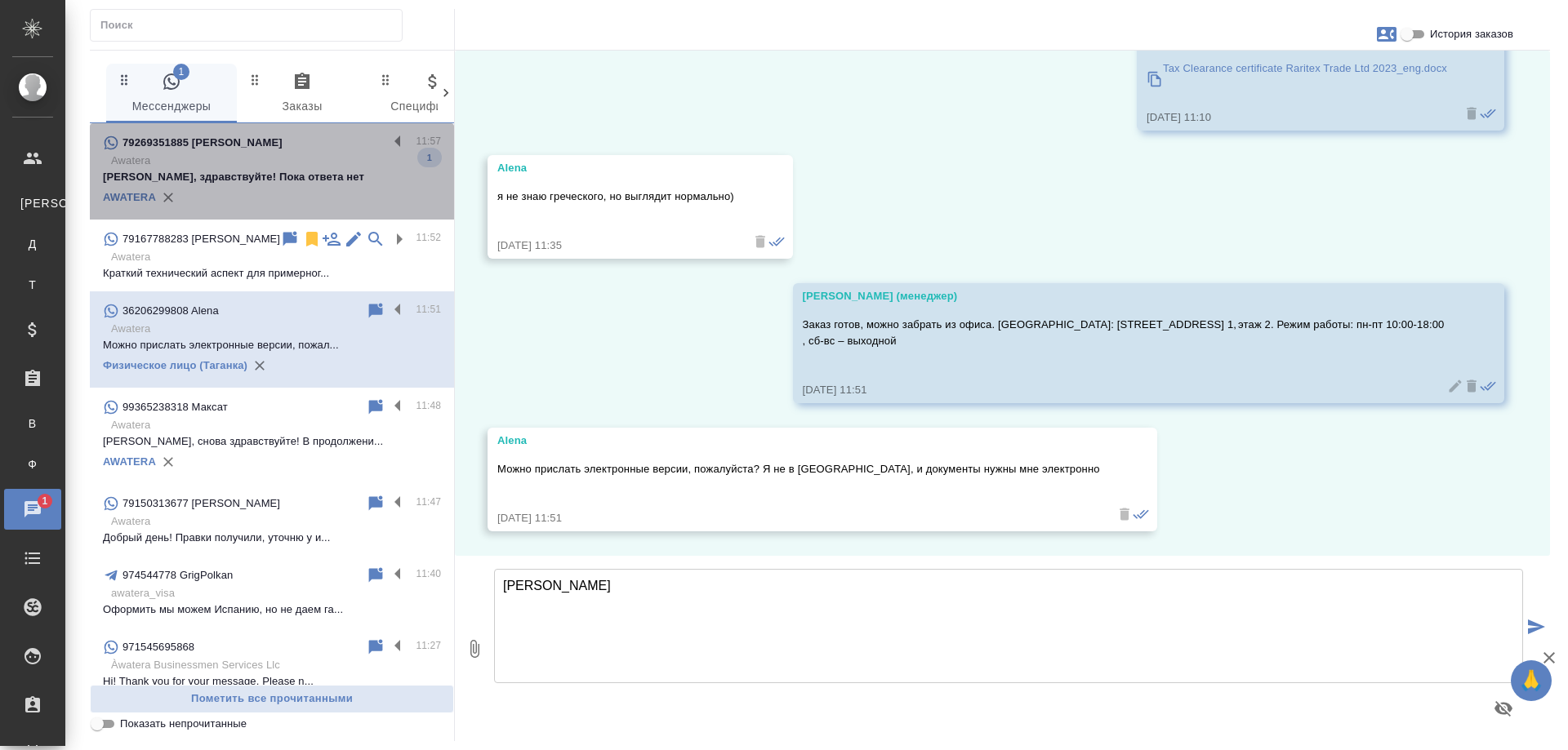
click at [291, 162] on p "Awatera" at bounding box center [276, 160] width 330 height 16
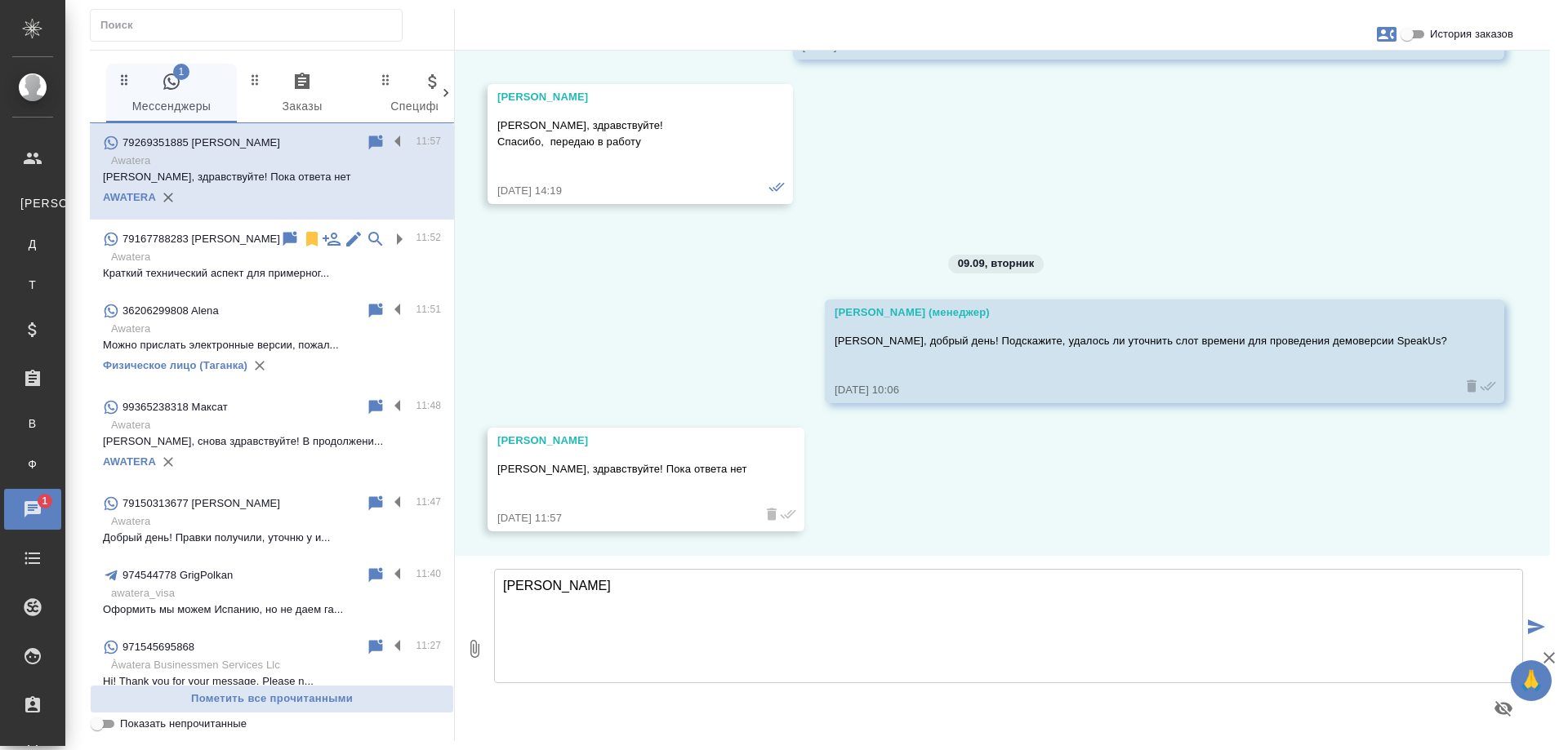
scroll to position [444, 0]
click at [221, 252] on p "Awatera" at bounding box center [276, 257] width 330 height 16
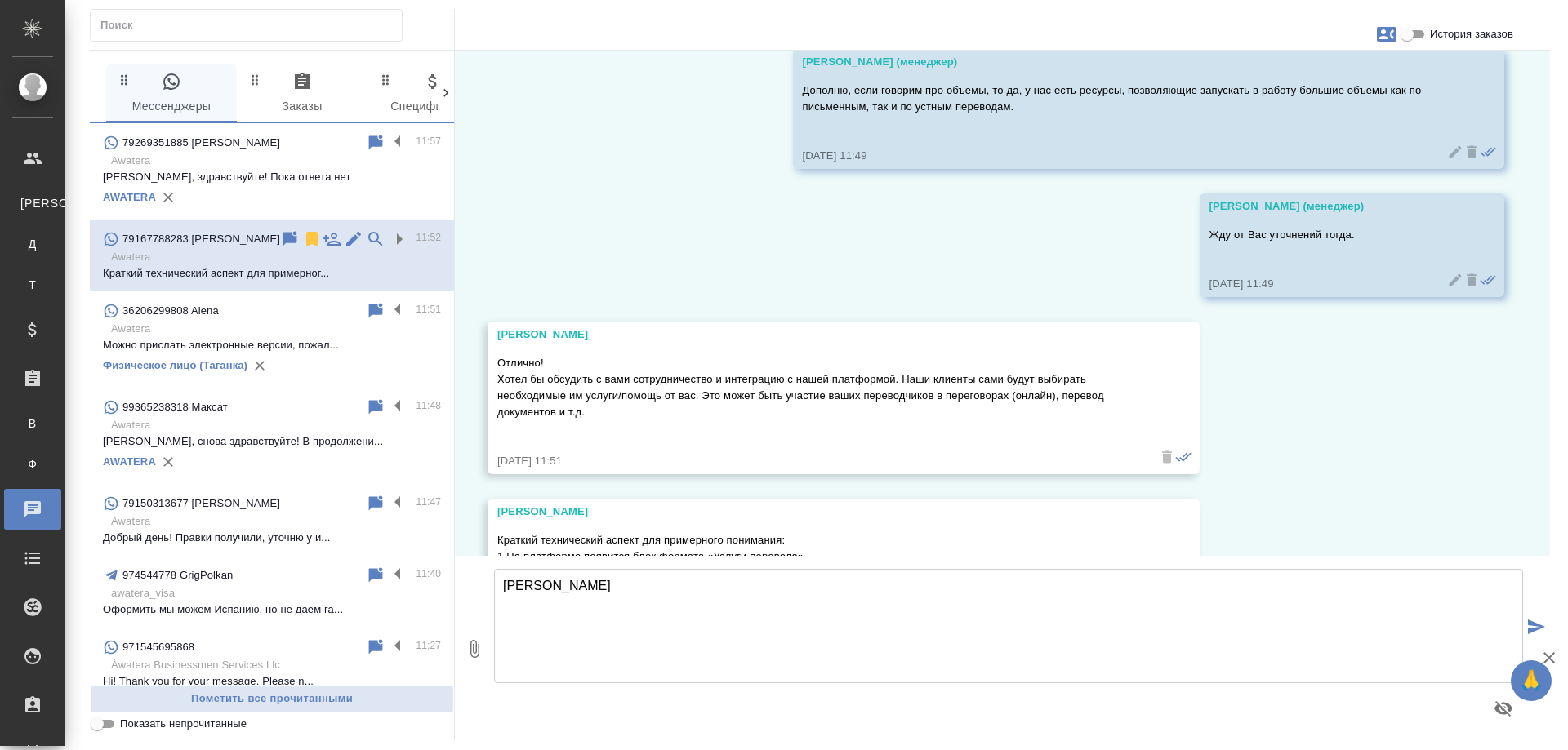
scroll to position [2680, 0]
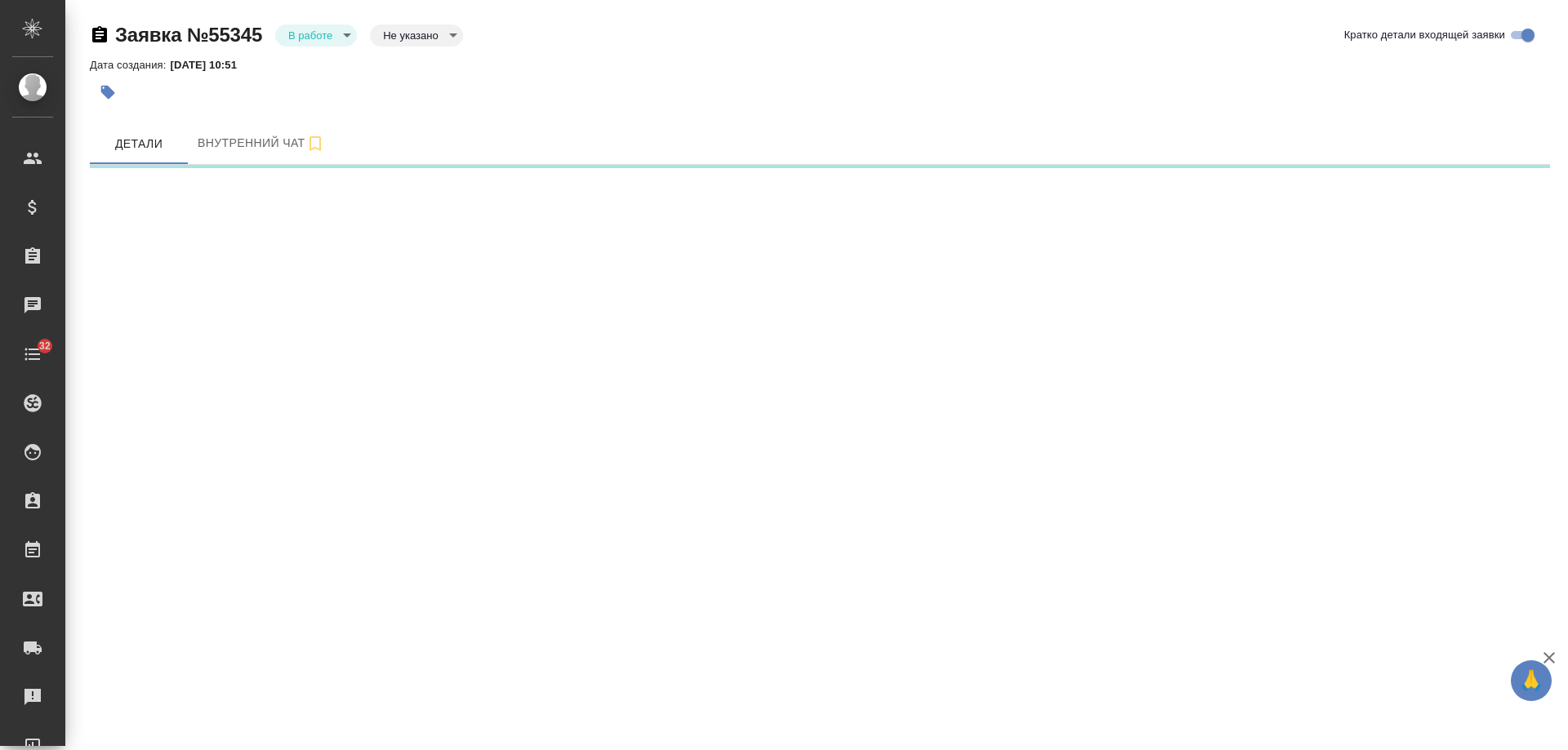
select select "RU"
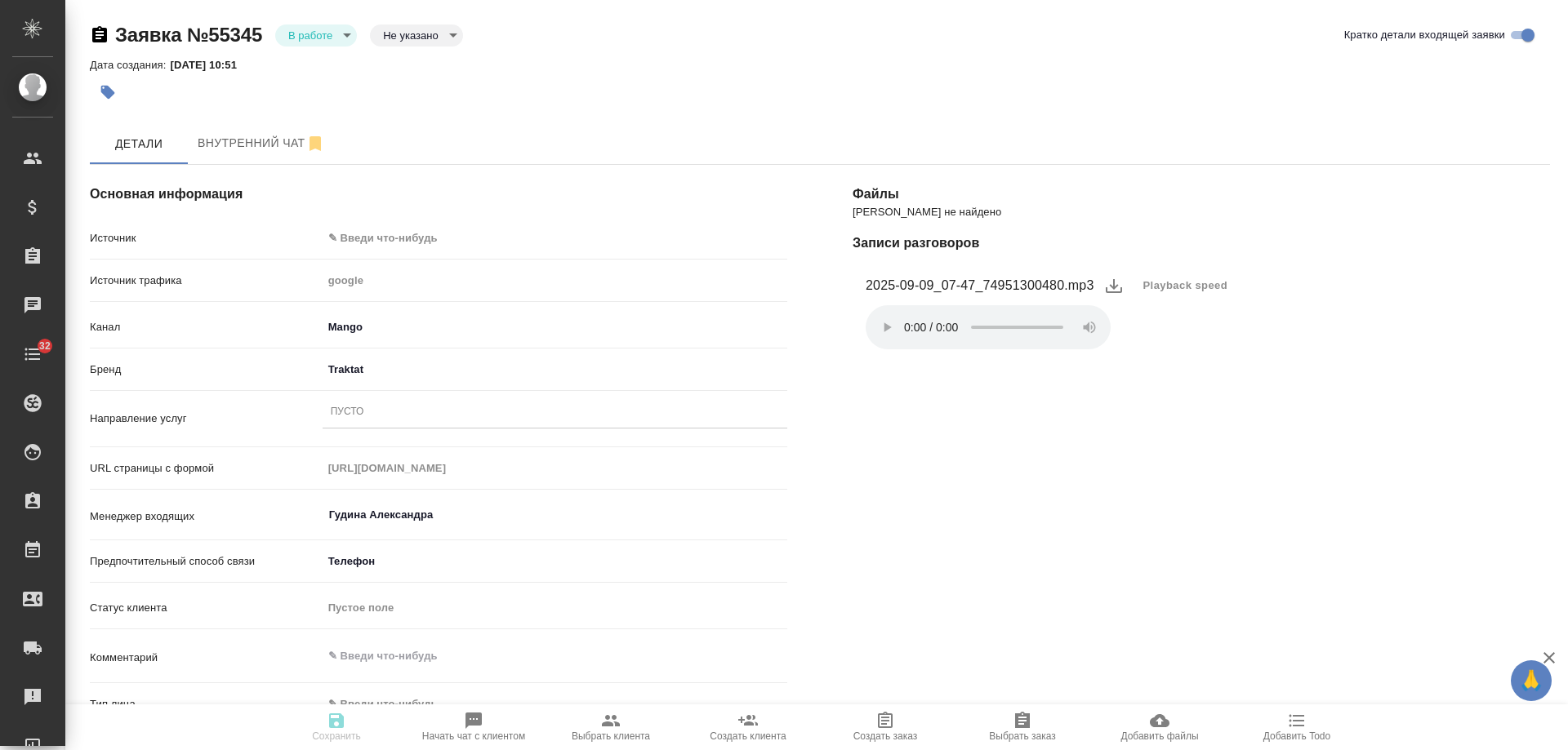
type textarea "x"
click at [388, 233] on body "🙏 .cls-1 fill:#fff; AWATERA [PERSON_NAME] Спецификации Заказы 0 Чаты 32 Todo Пр…" at bounding box center [784, 375] width 1568 height 750
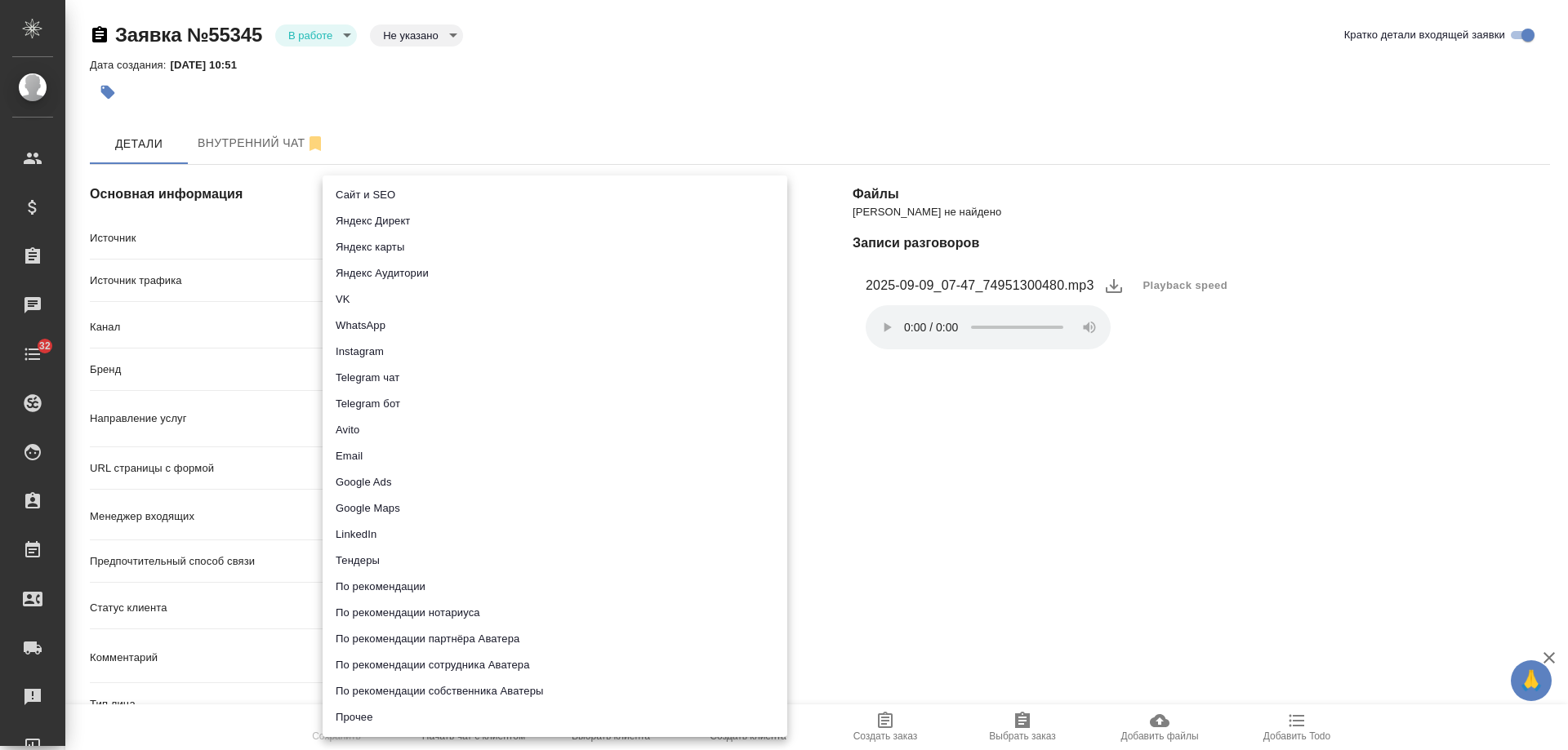
click at [387, 201] on li "Сайт и SEO" at bounding box center [554, 195] width 464 height 26
type input "seo"
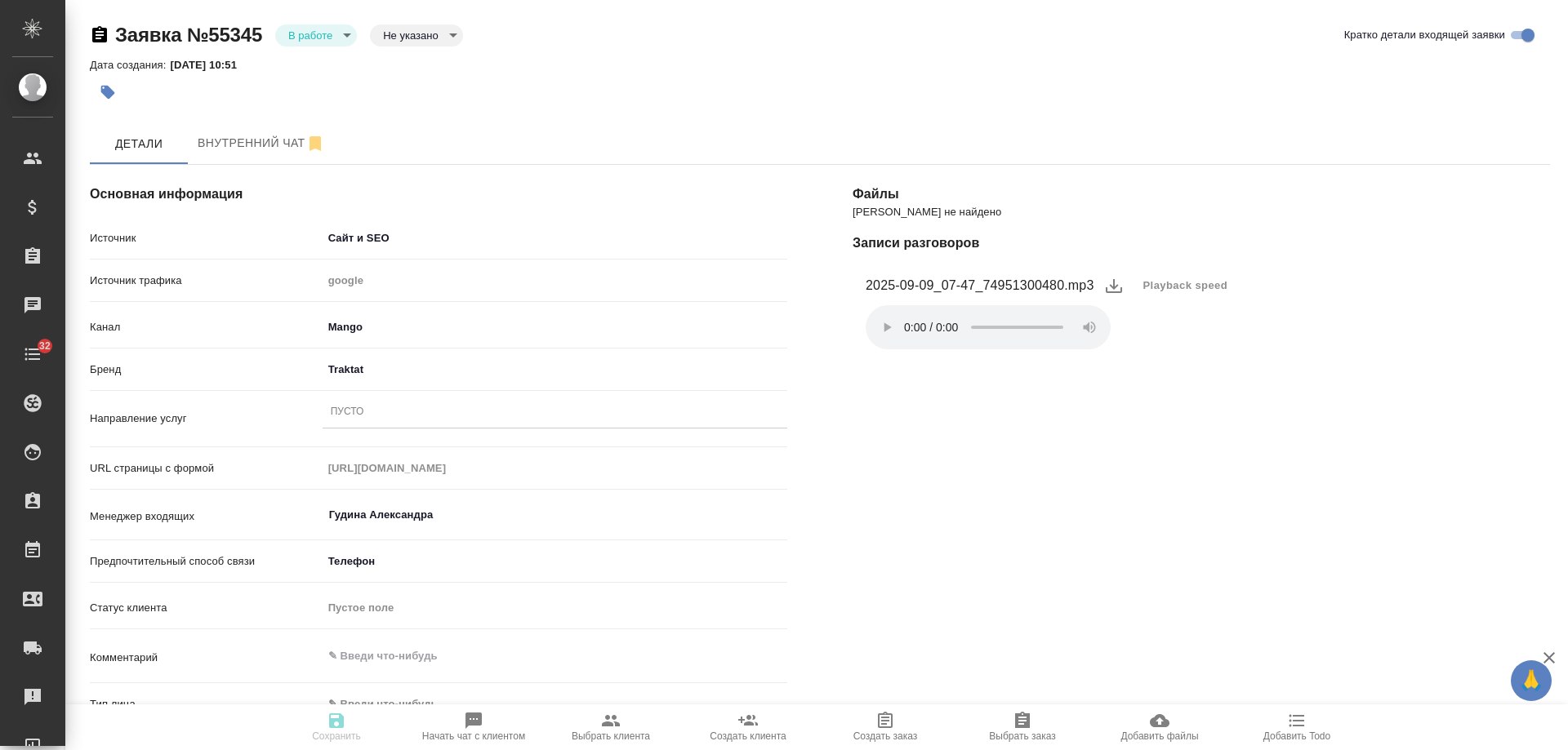
click at [376, 417] on div "Пусто" at bounding box center [554, 412] width 464 height 23
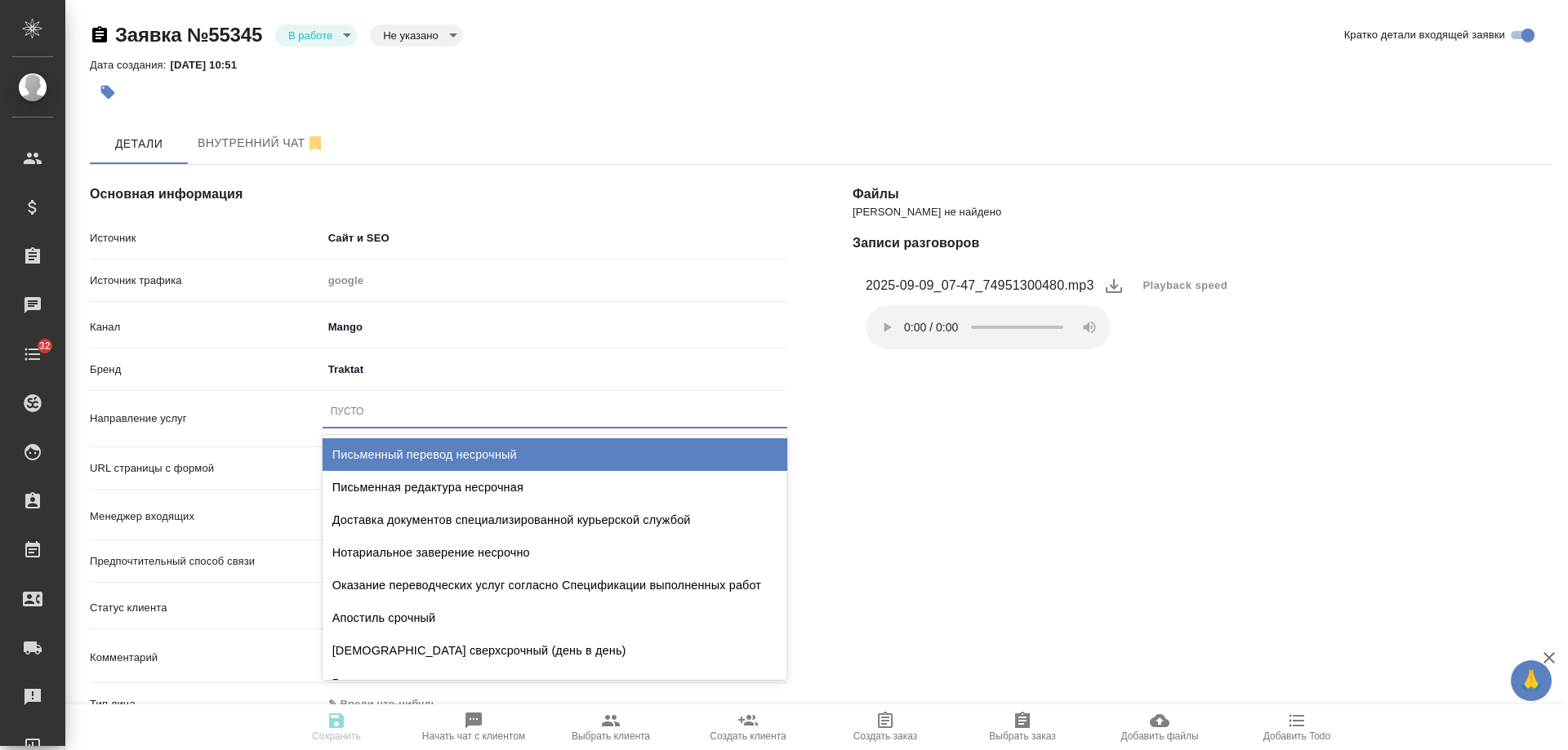
click at [444, 451] on div "Письменный перевод несрочный" at bounding box center [554, 454] width 464 height 33
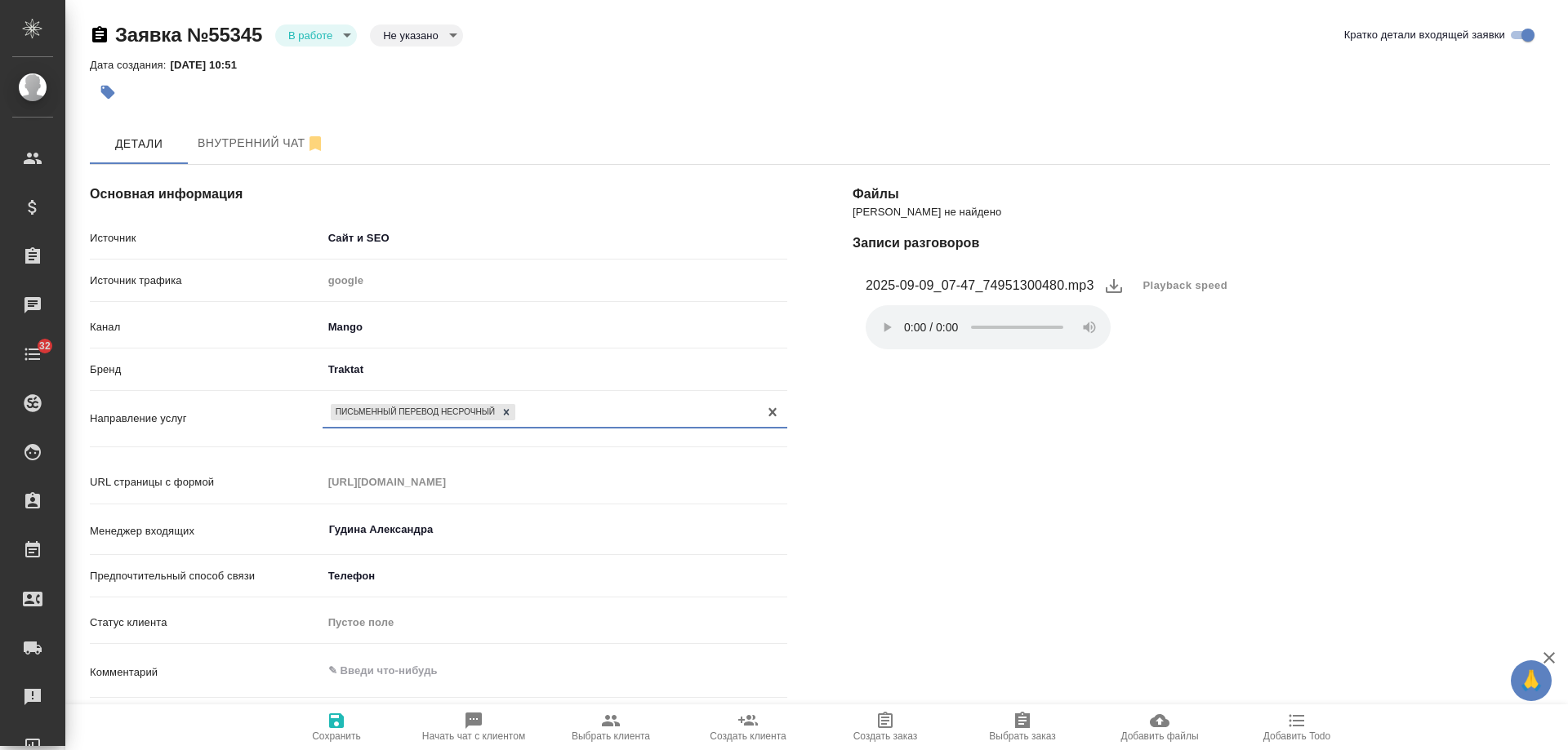
scroll to position [245, 0]
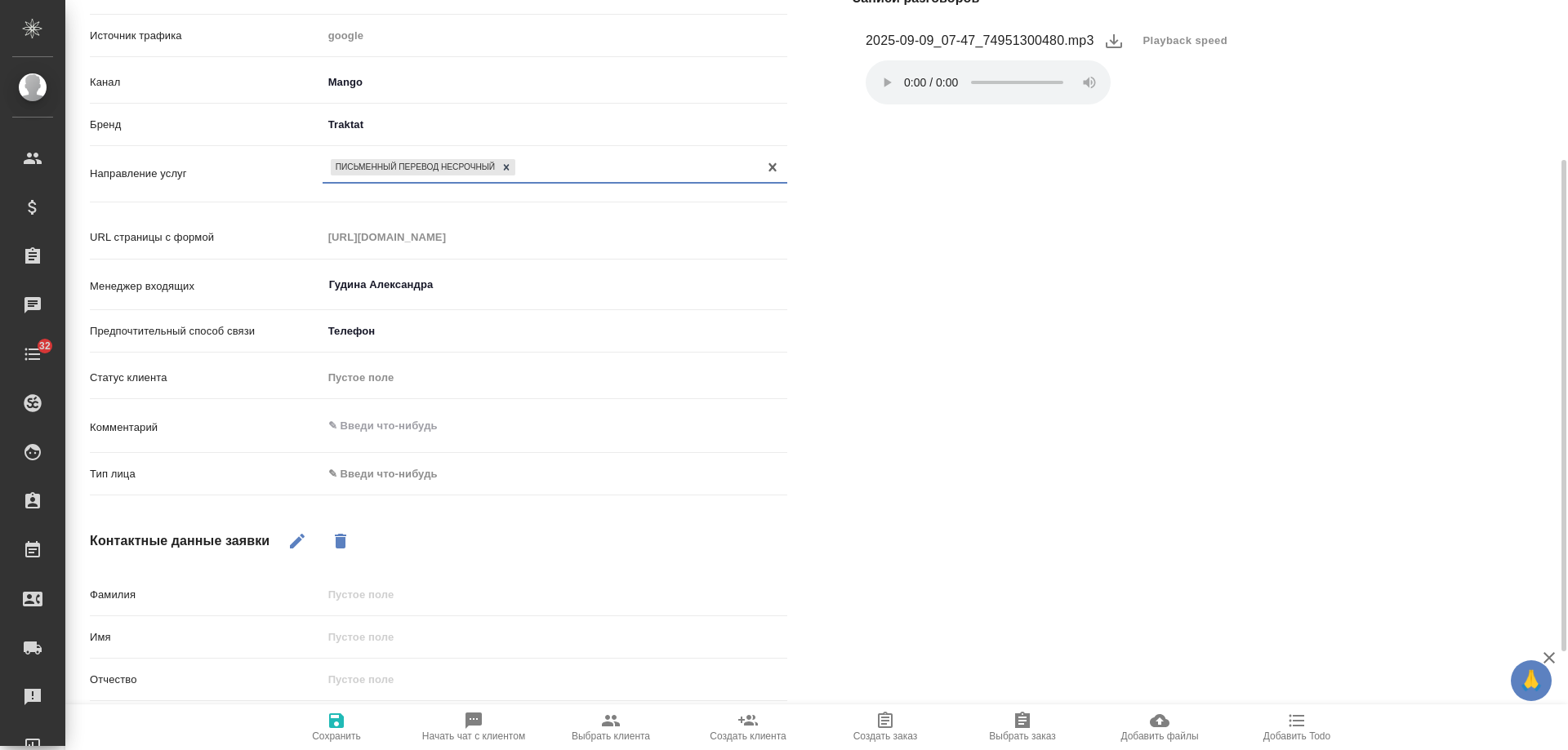
click at [379, 479] on body "🙏 .cls-1 fill:#fff; AWATERA [PERSON_NAME] Спецификации Заказы 0 Чаты 32 Todo Пр…" at bounding box center [784, 375] width 1568 height 750
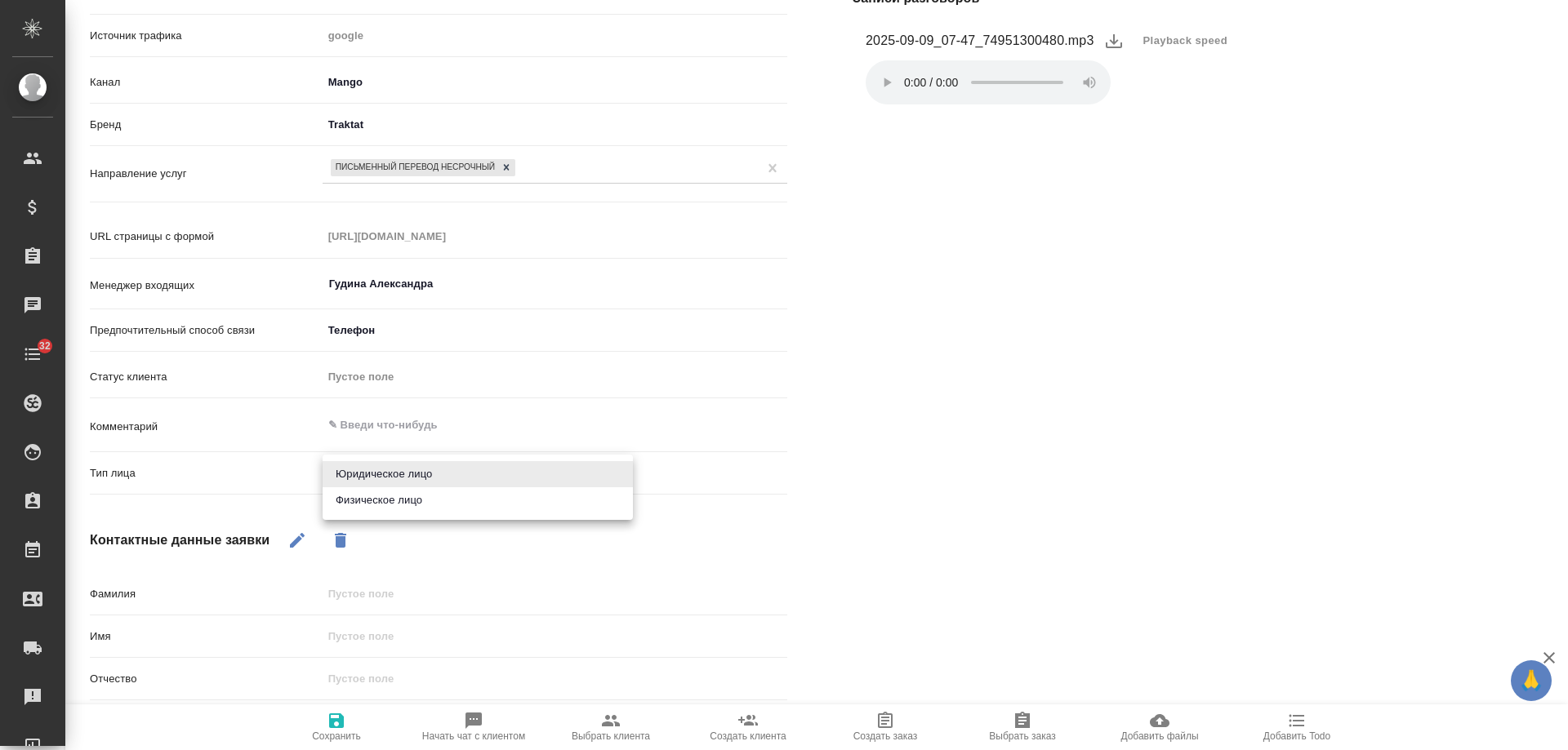
click at [381, 498] on li "Физическое лицо" at bounding box center [478, 501] width 310 height 26
type textarea "x"
type input "private"
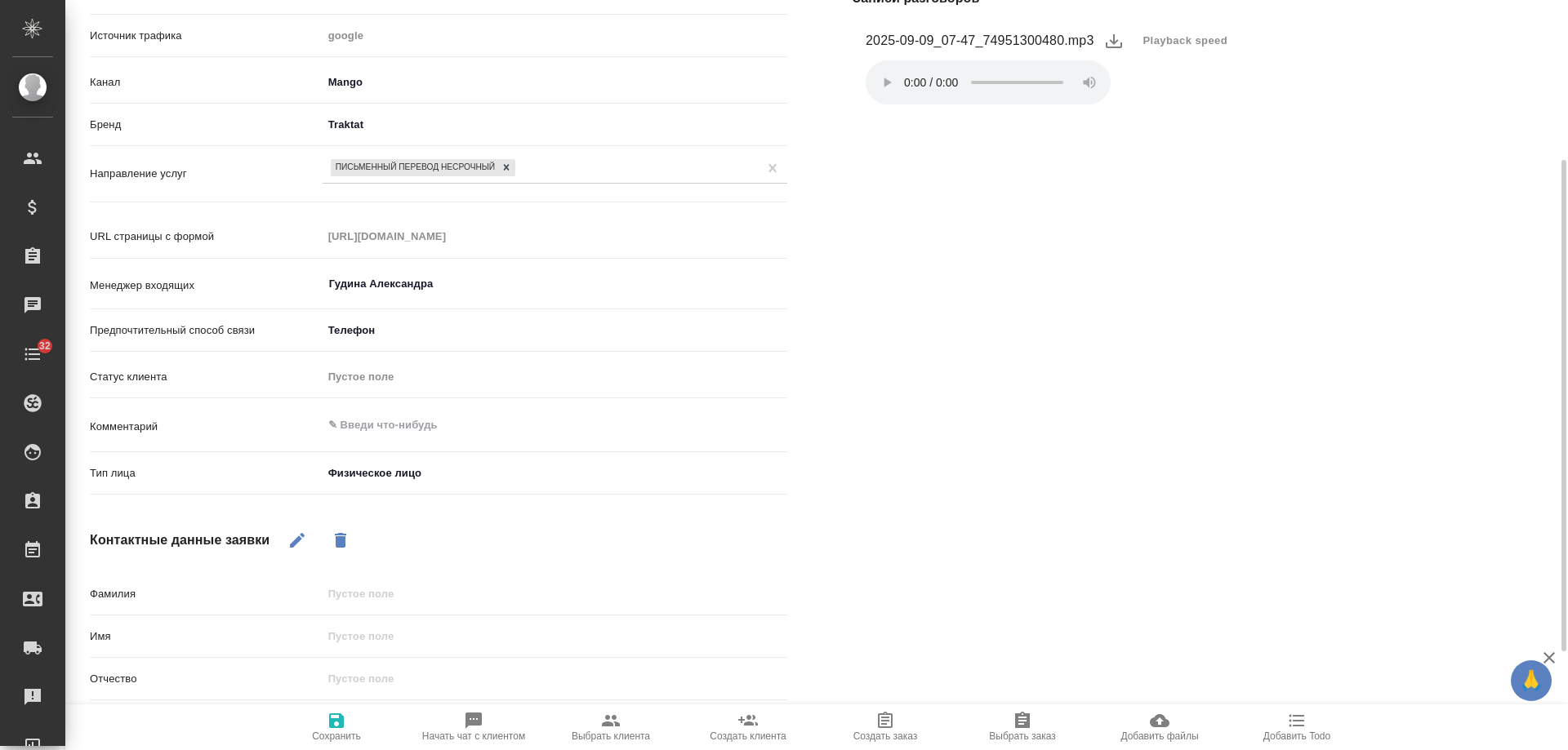
drag, startPoint x: 297, startPoint y: 540, endPoint x: 308, endPoint y: 548, distance: 13.6
click at [298, 540] on icon "button" at bounding box center [297, 541] width 15 height 15
click at [367, 627] on input "text" at bounding box center [554, 636] width 464 height 23
type input "А"
type textarea "x"
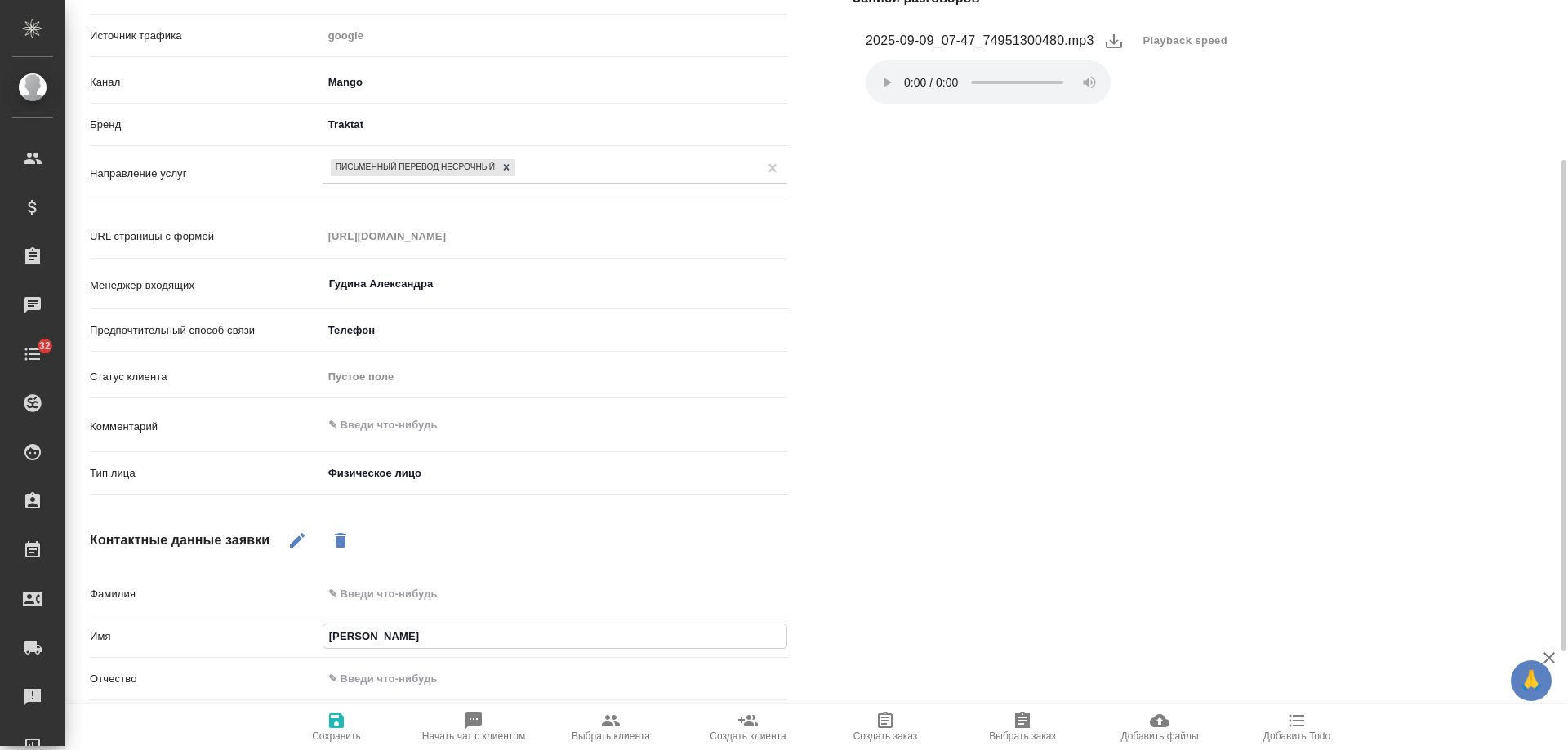
type input "Ал"
type textarea "x"
type input "Але"
type textarea "x"
type input "Ален"
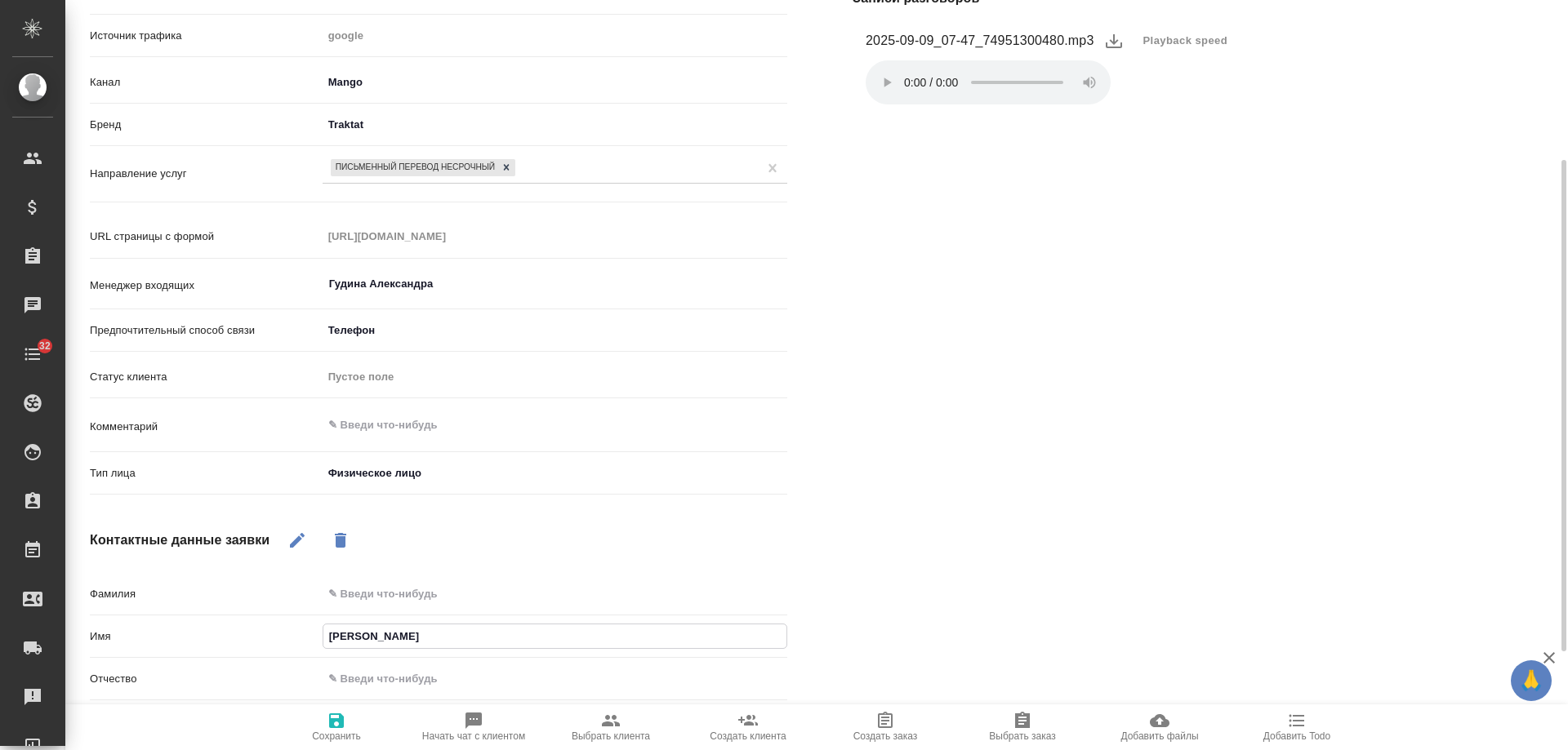
type textarea "x"
type input "Алена"
click at [341, 731] on span "Сохранить" at bounding box center [336, 736] width 49 height 11
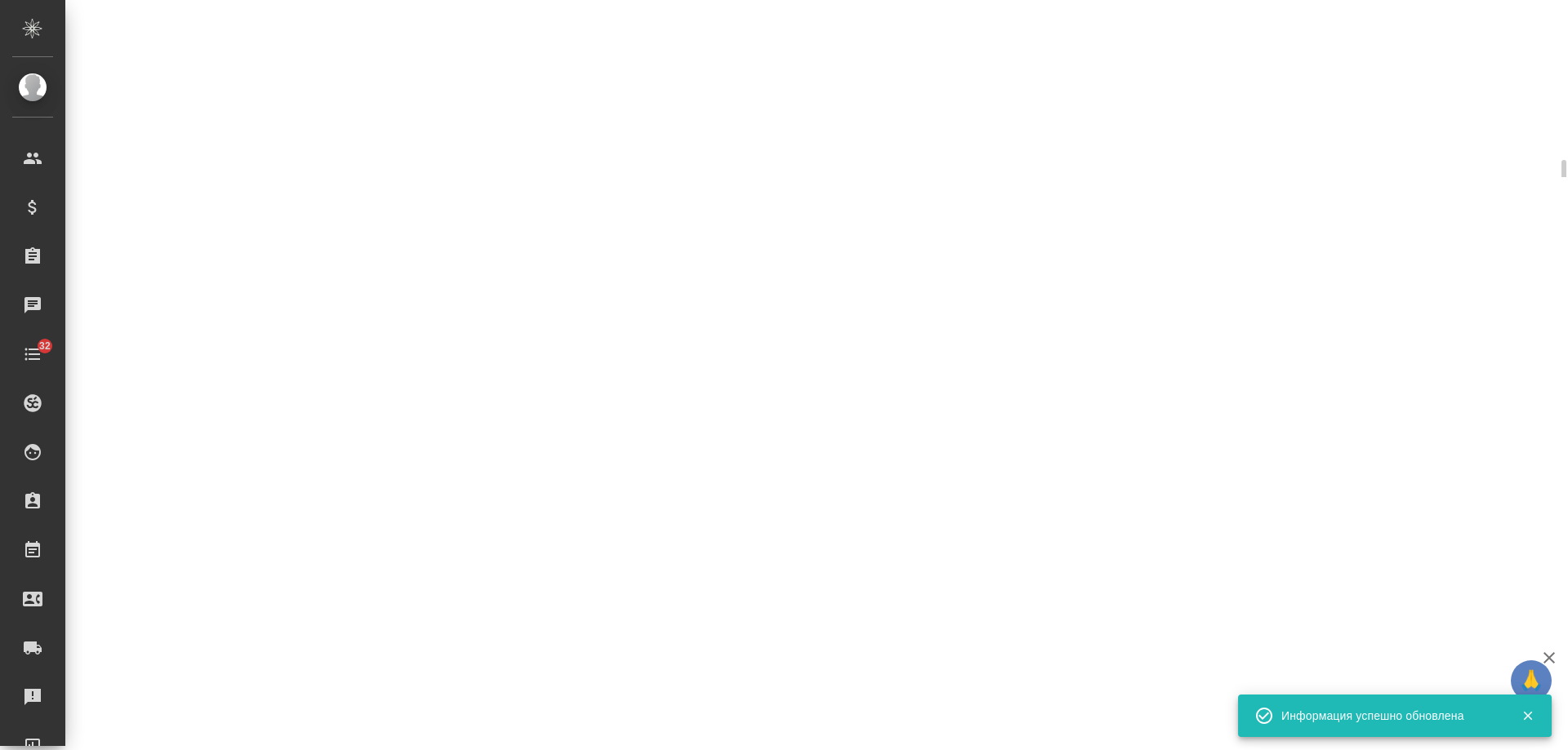
select select "RU"
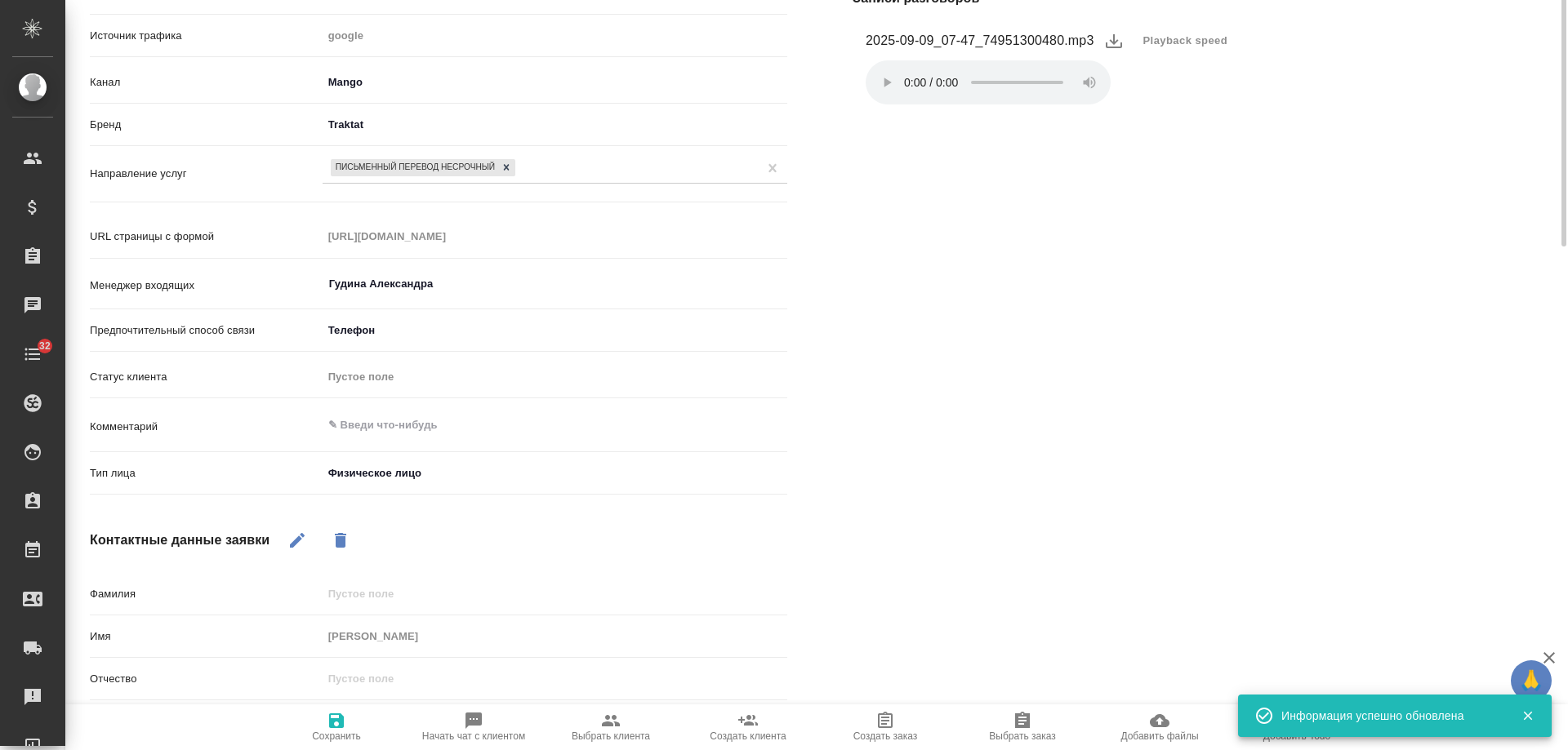
type textarea "x"
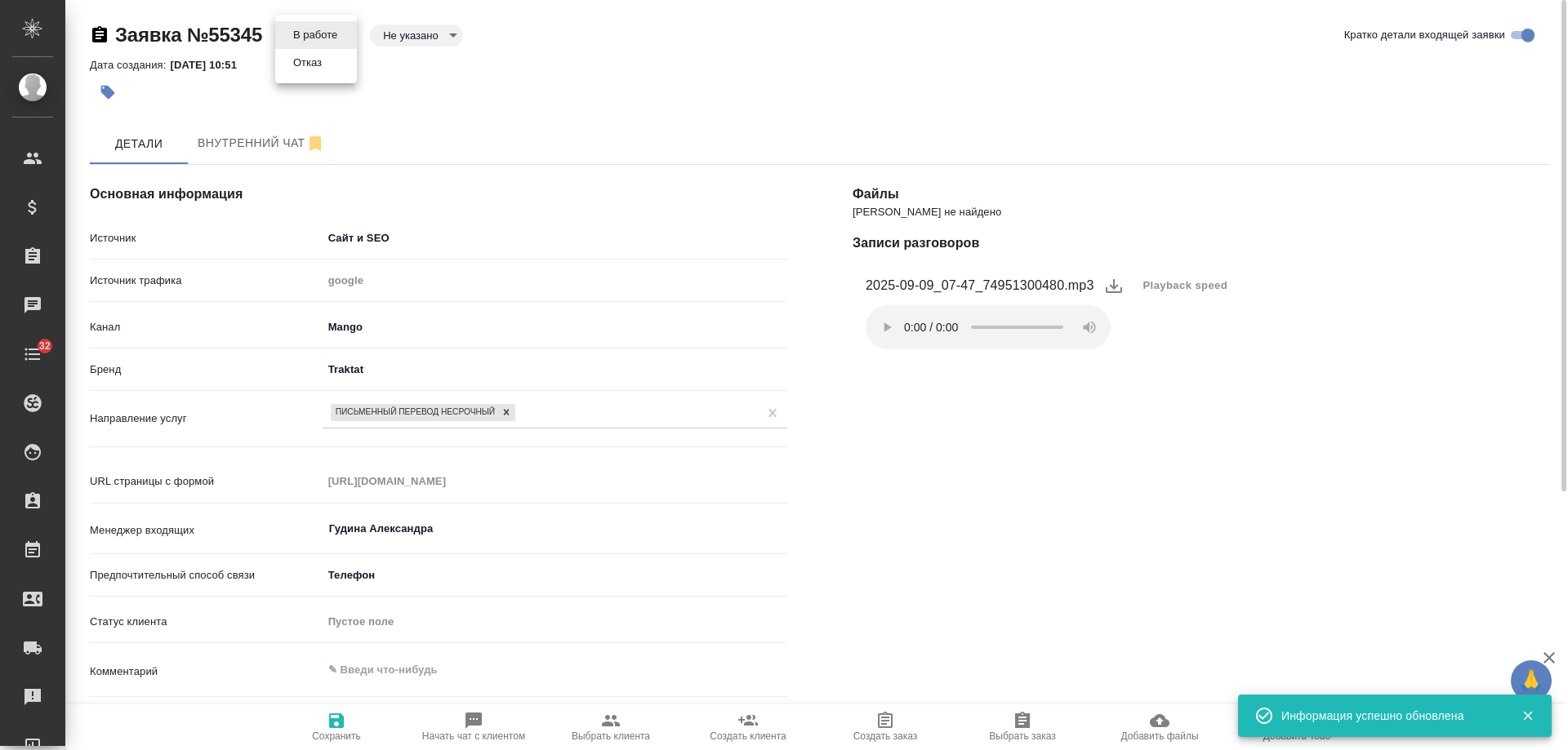
click at [299, 39] on body "🙏 .cls-1 fill:#fff; AWATERA Gudina Alexandra Клиенты Спецификации Заказы 0 Чаты…" at bounding box center [784, 375] width 1568 height 750
click at [305, 74] on li "Отказ" at bounding box center [316, 63] width 81 height 28
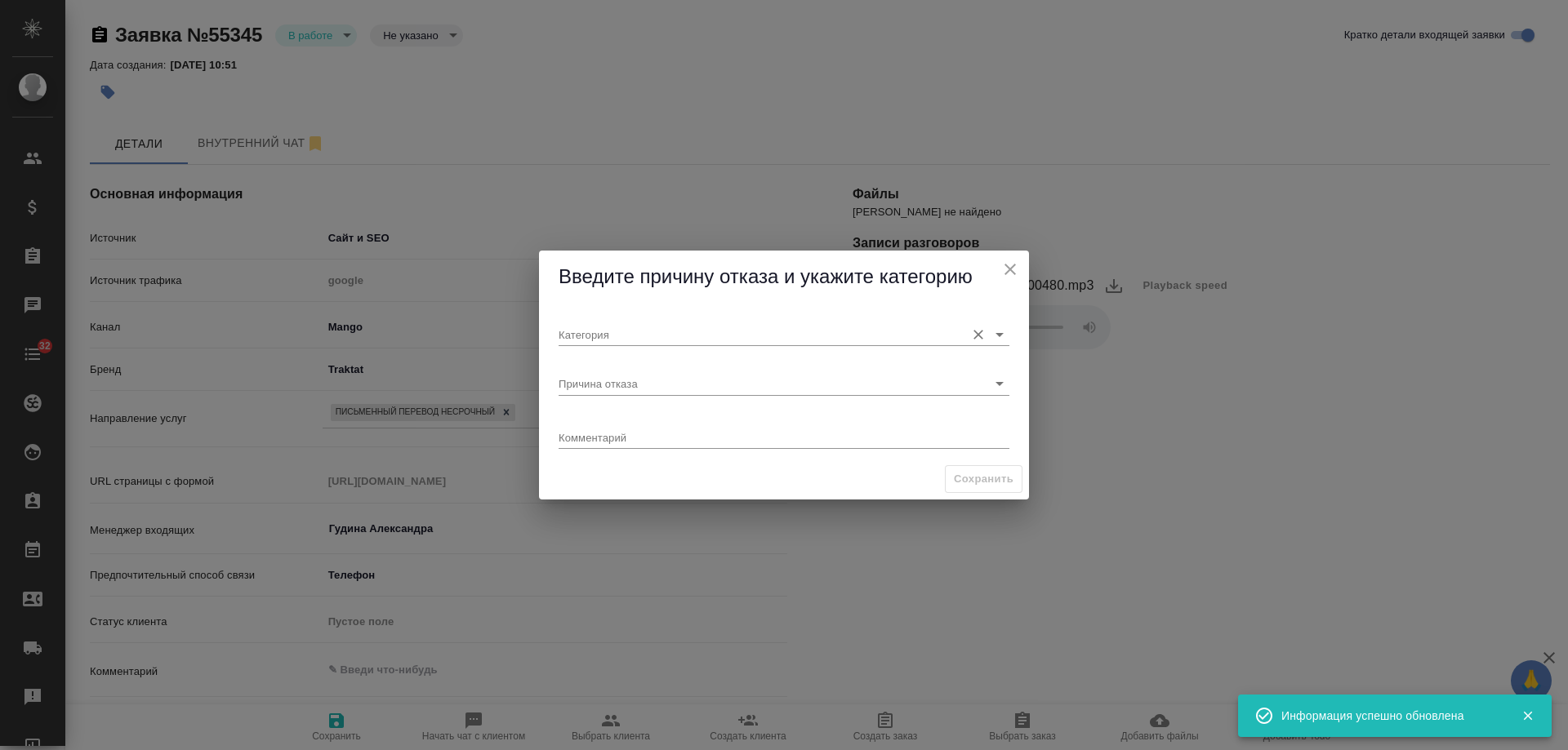
click at [605, 339] on input "Категория" at bounding box center [758, 334] width 399 height 22
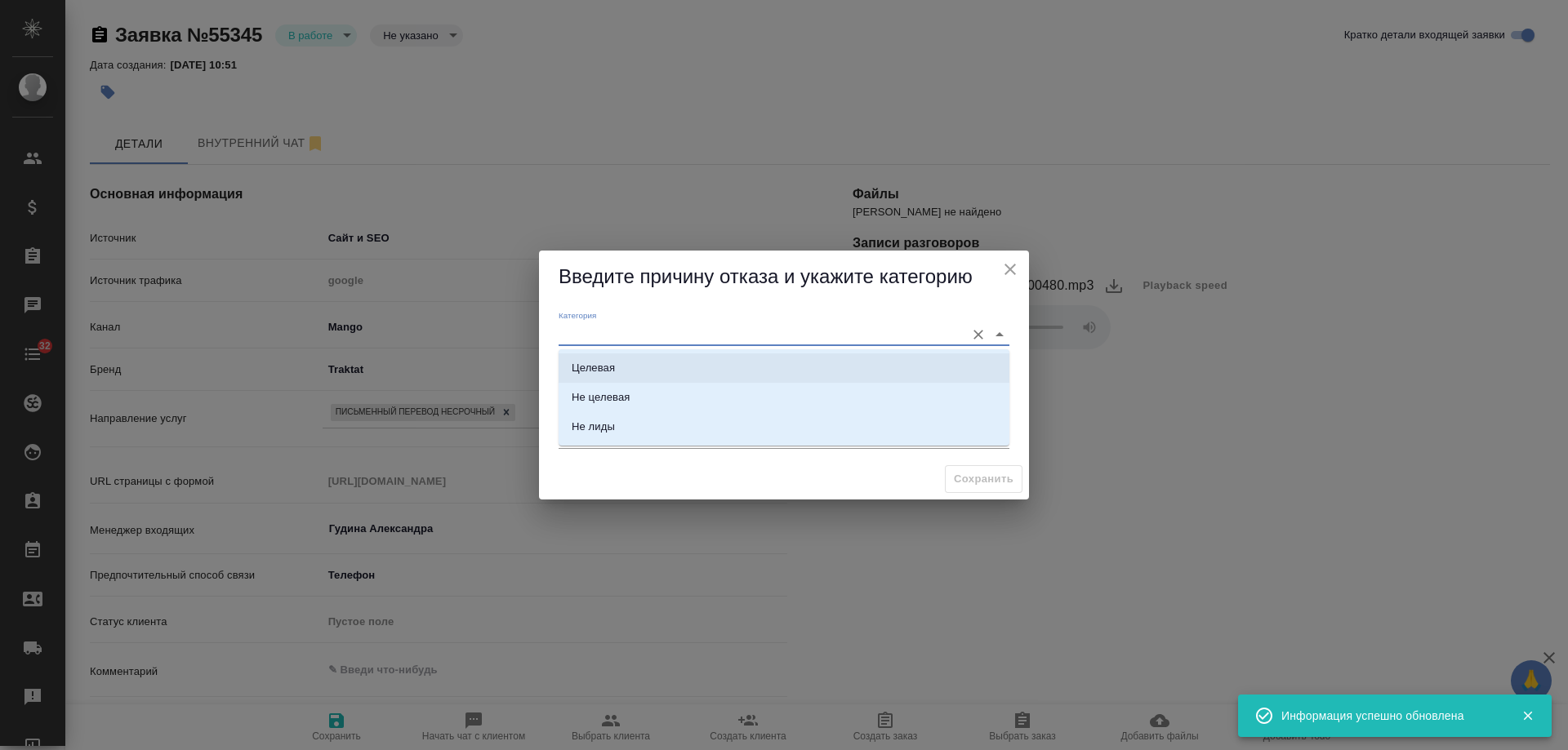
drag, startPoint x: 618, startPoint y: 367, endPoint x: 624, endPoint y: 389, distance: 22.8
click at [618, 368] on li "Целевая" at bounding box center [784, 368] width 451 height 29
type input "Целевая"
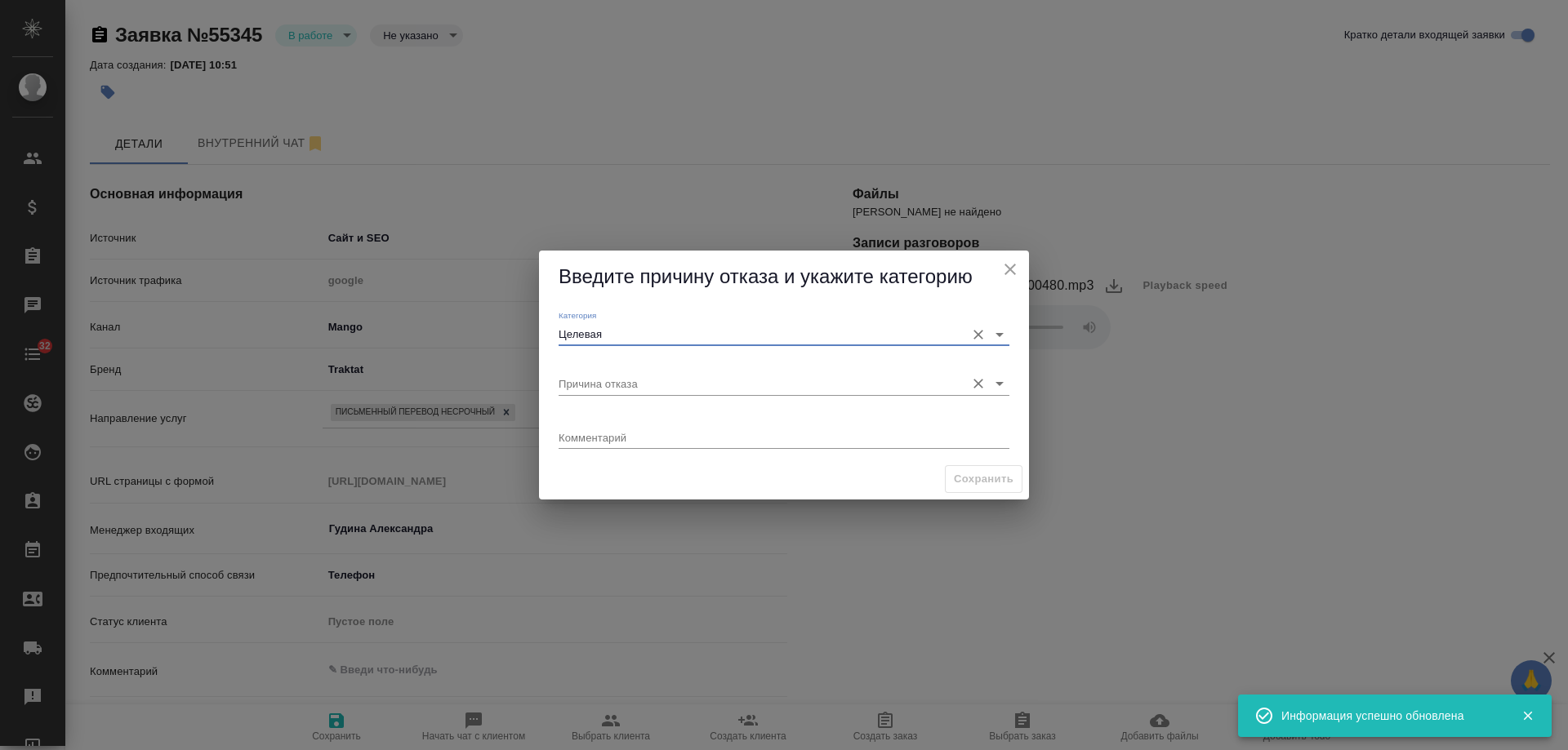
click at [622, 382] on input "Причина отказа" at bounding box center [758, 384] width 399 height 22
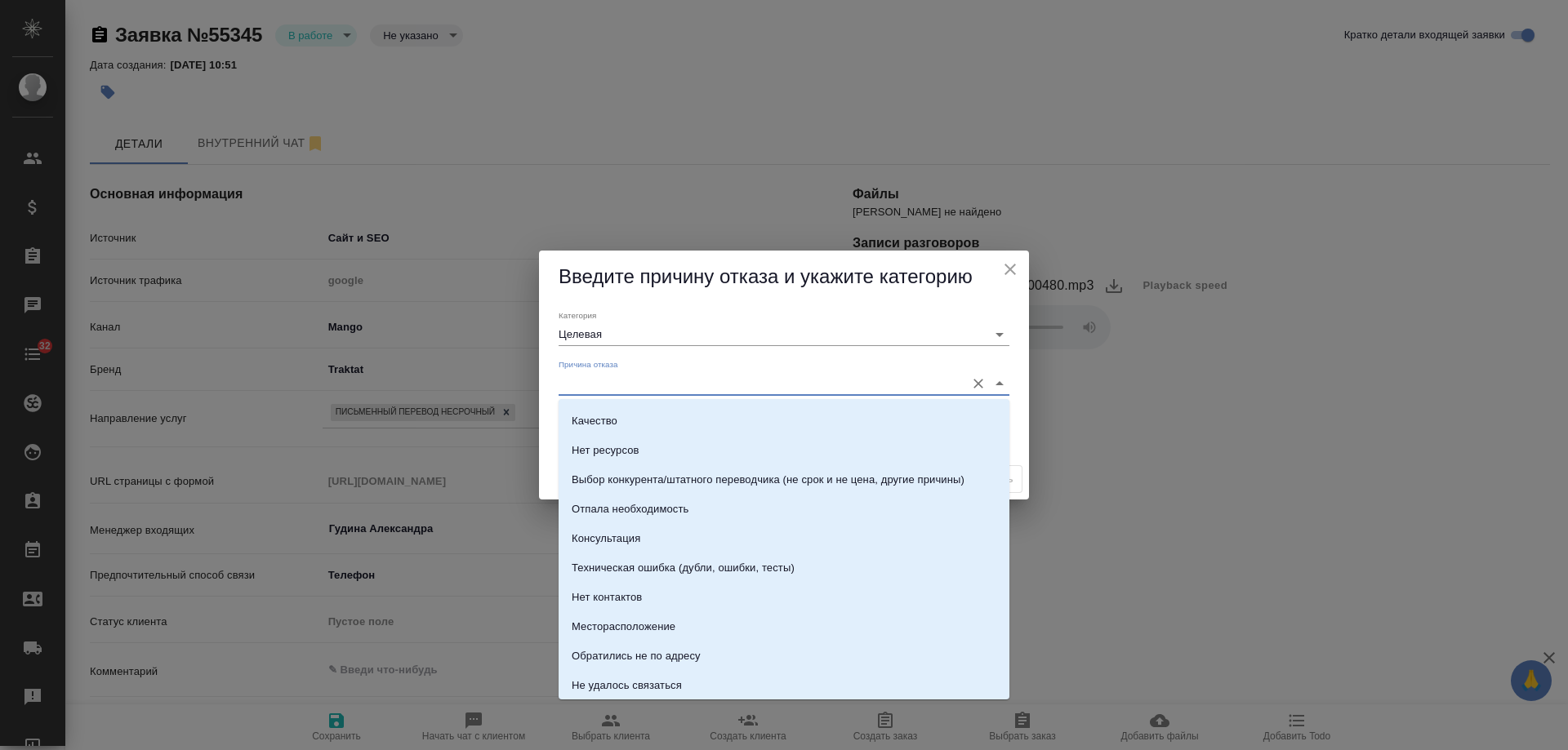
scroll to position [163, 0]
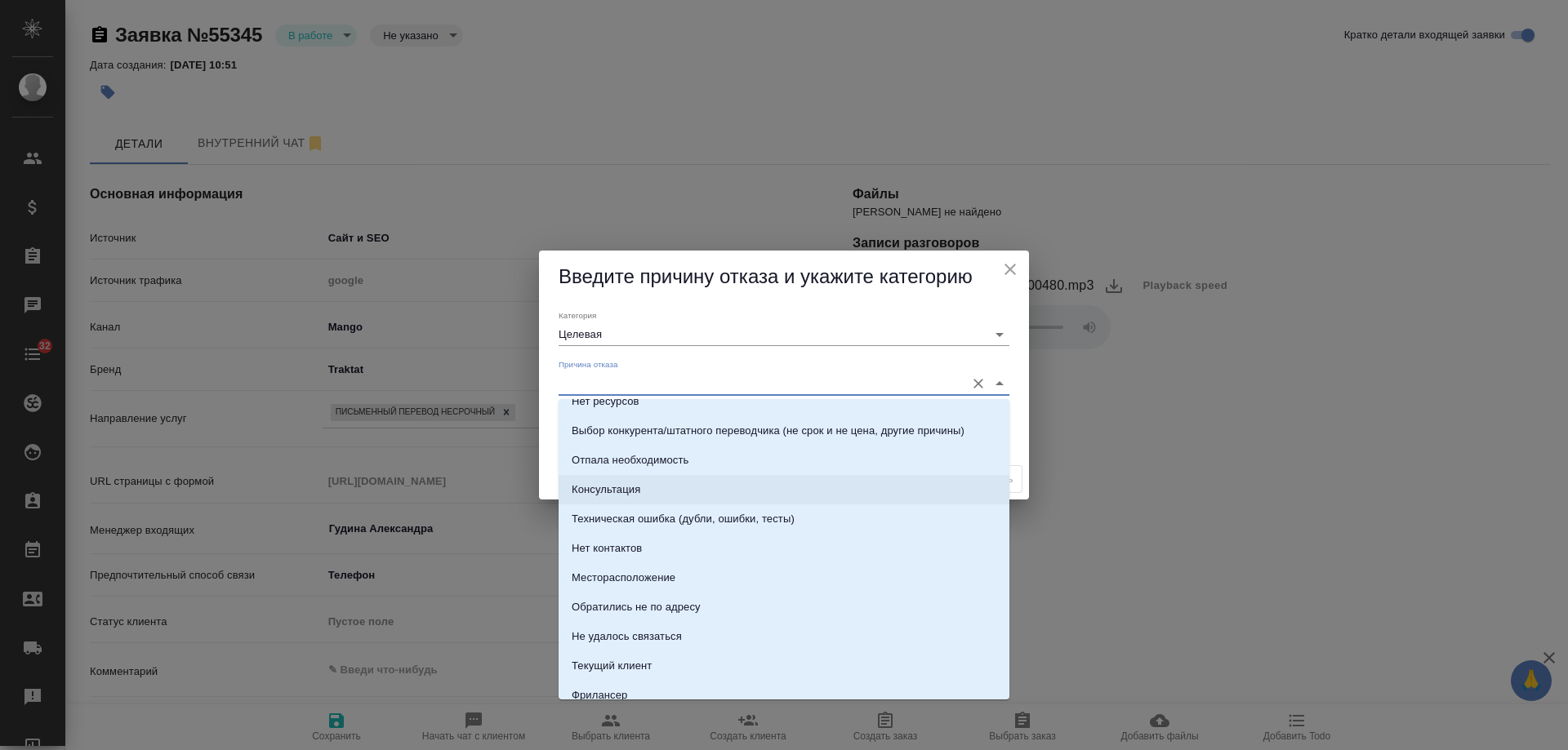
click at [663, 498] on li "Консультация" at bounding box center [784, 489] width 451 height 29
type input "Консультация"
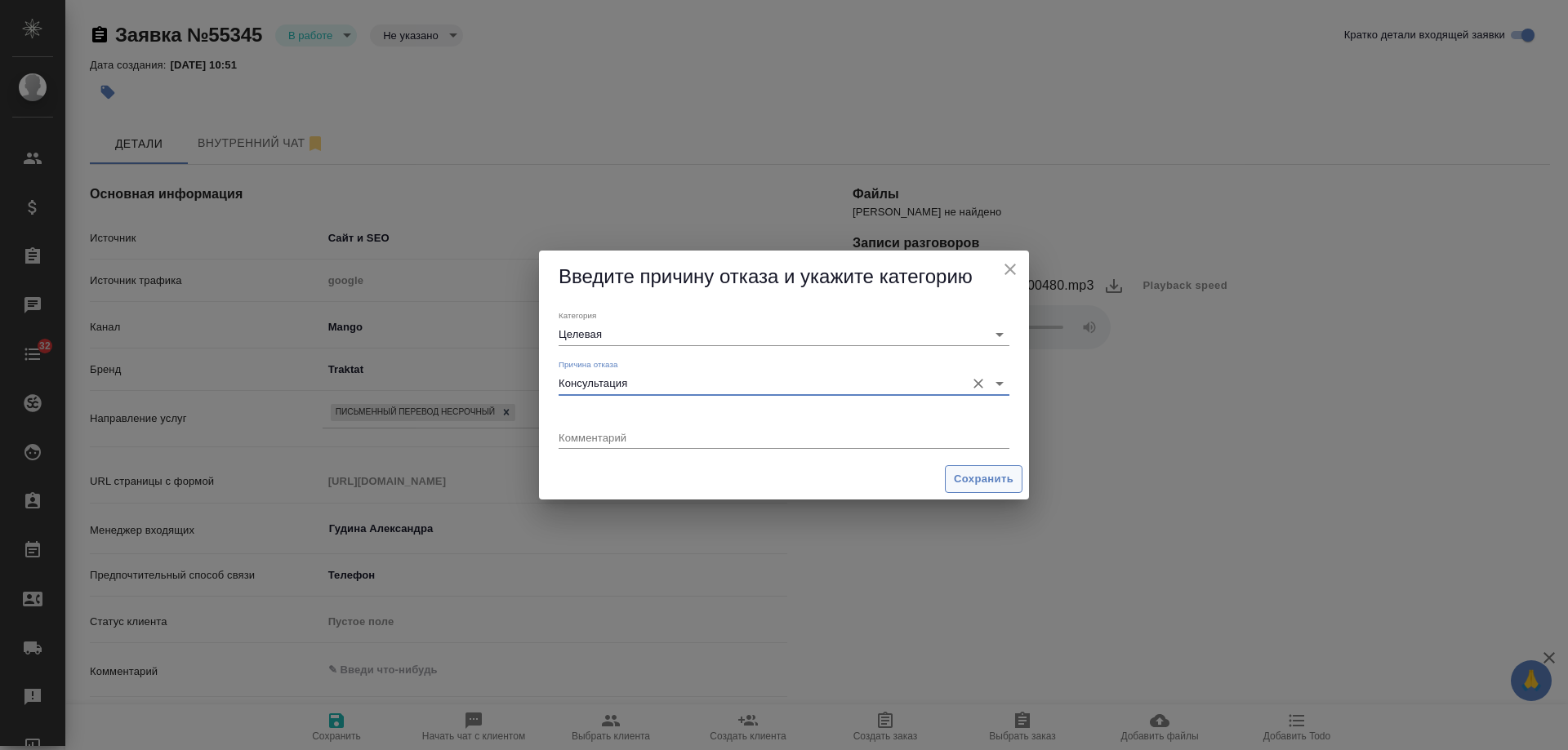
click at [976, 485] on span "Сохранить" at bounding box center [984, 480] width 60 height 19
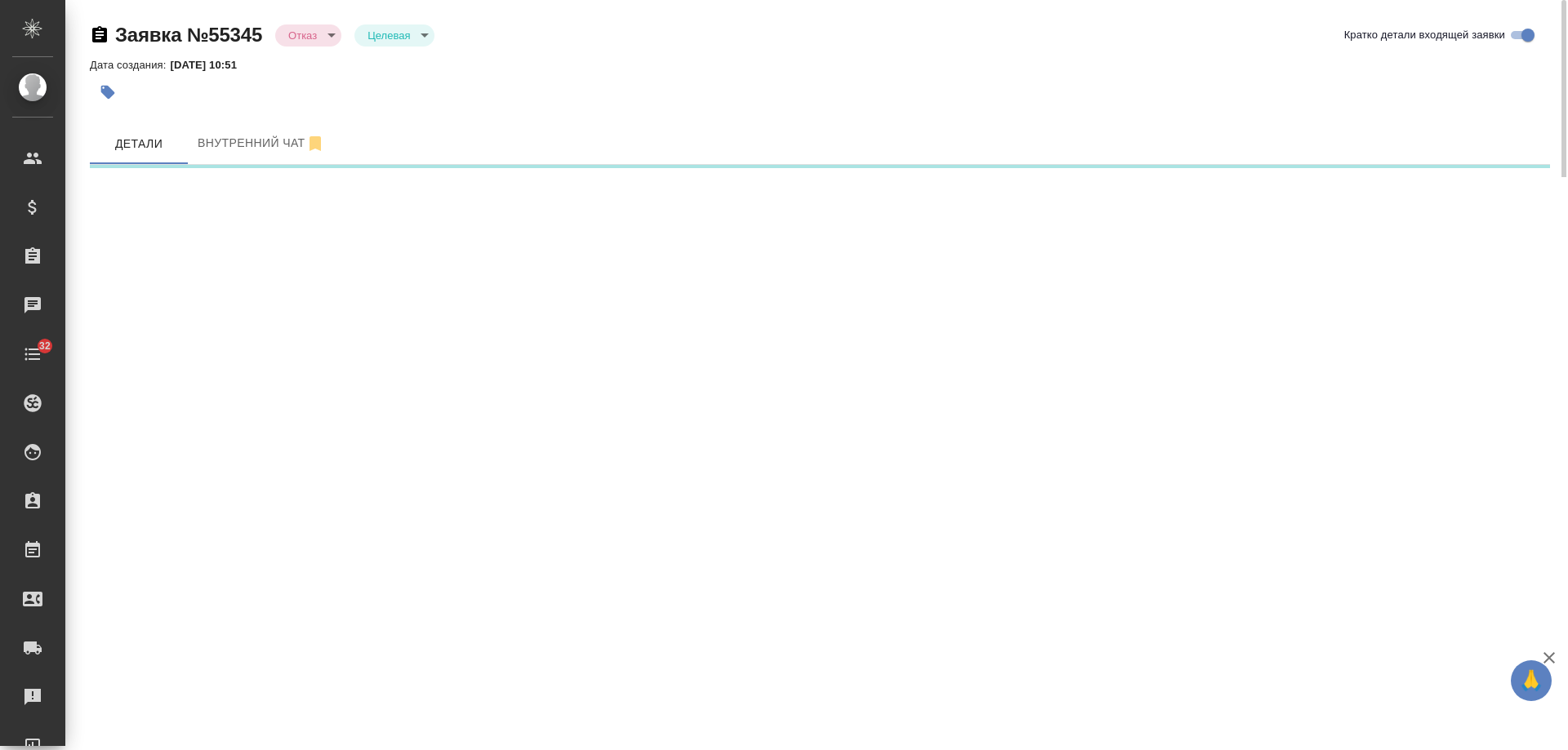
select select "RU"
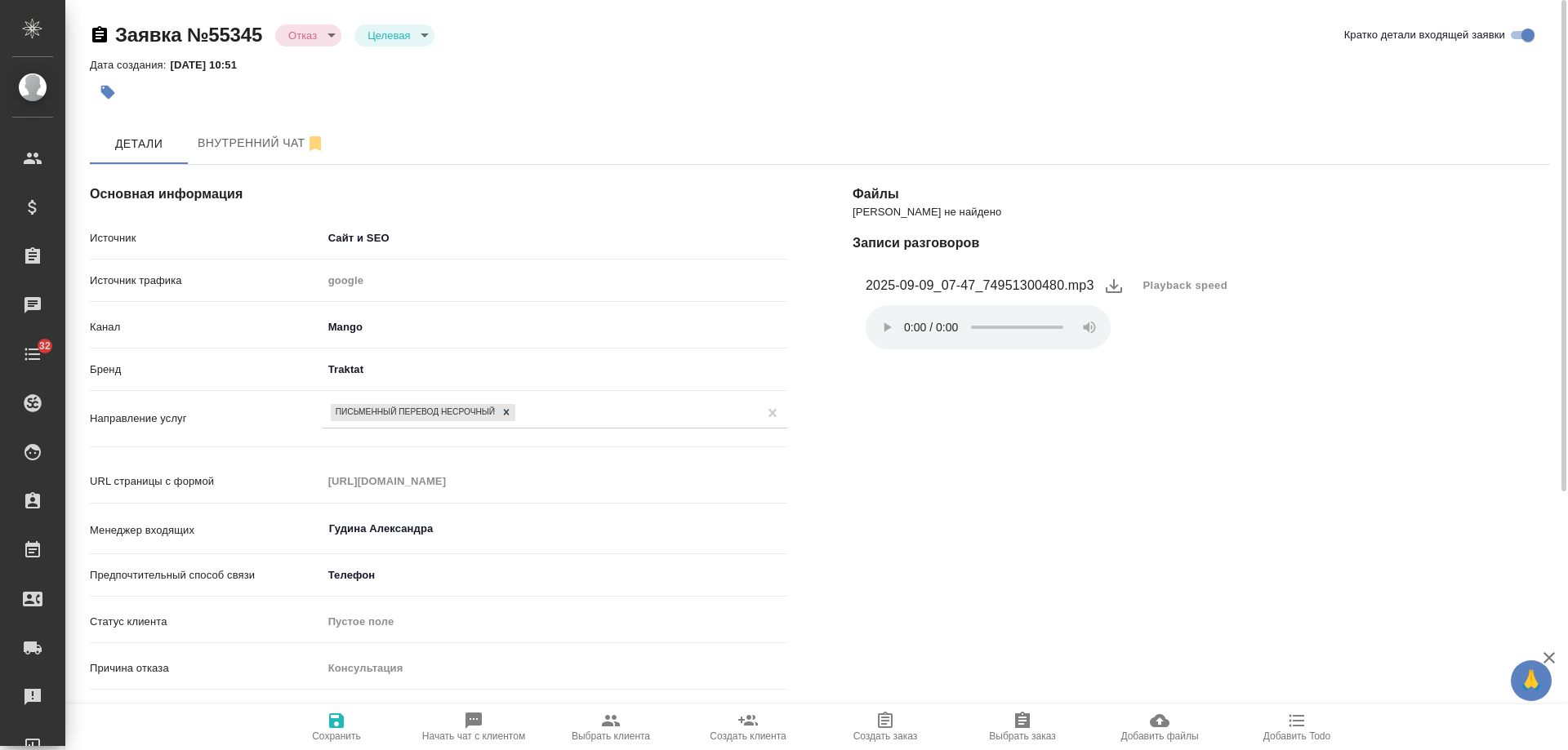
type textarea "x"
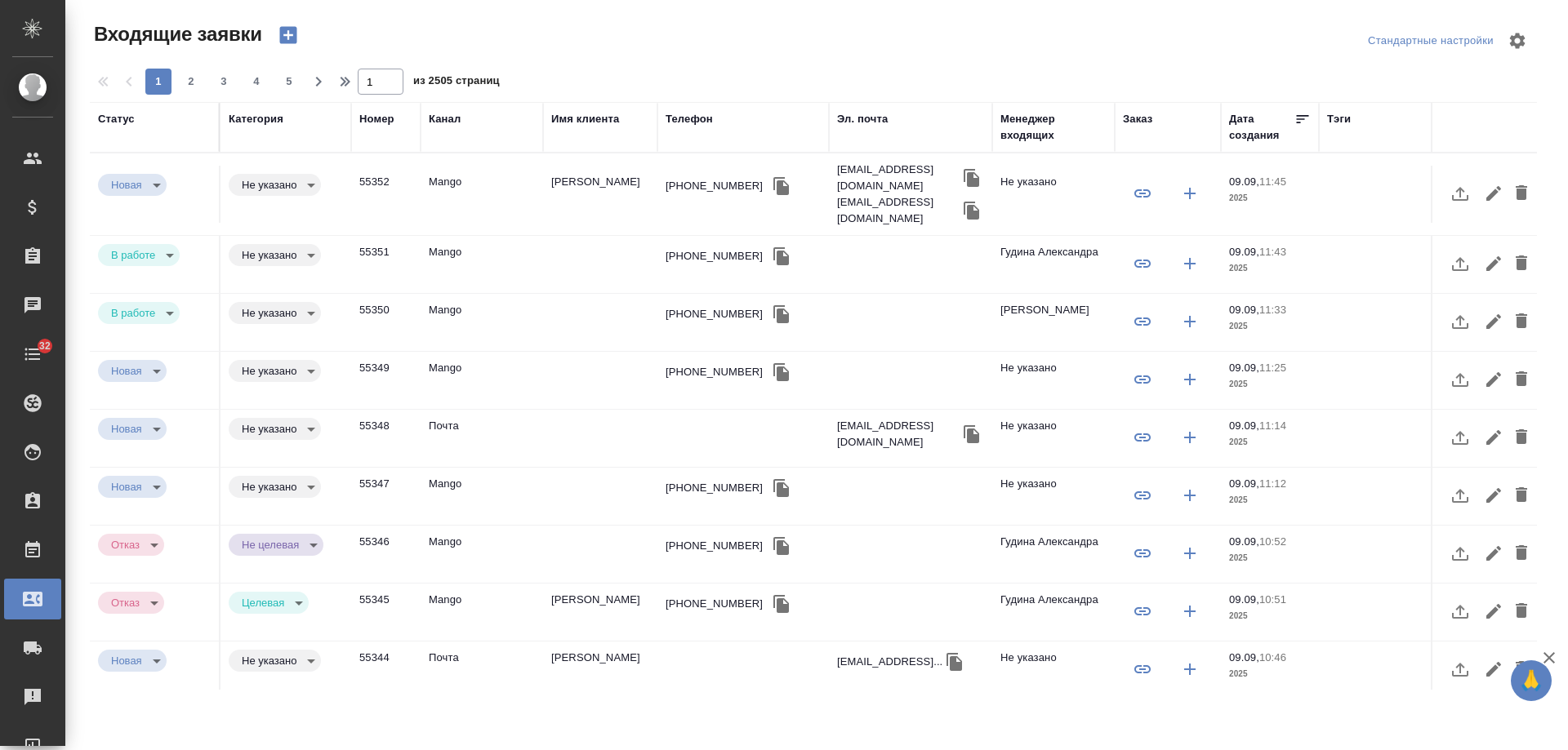
select select "RU"
click div "+79265710032"
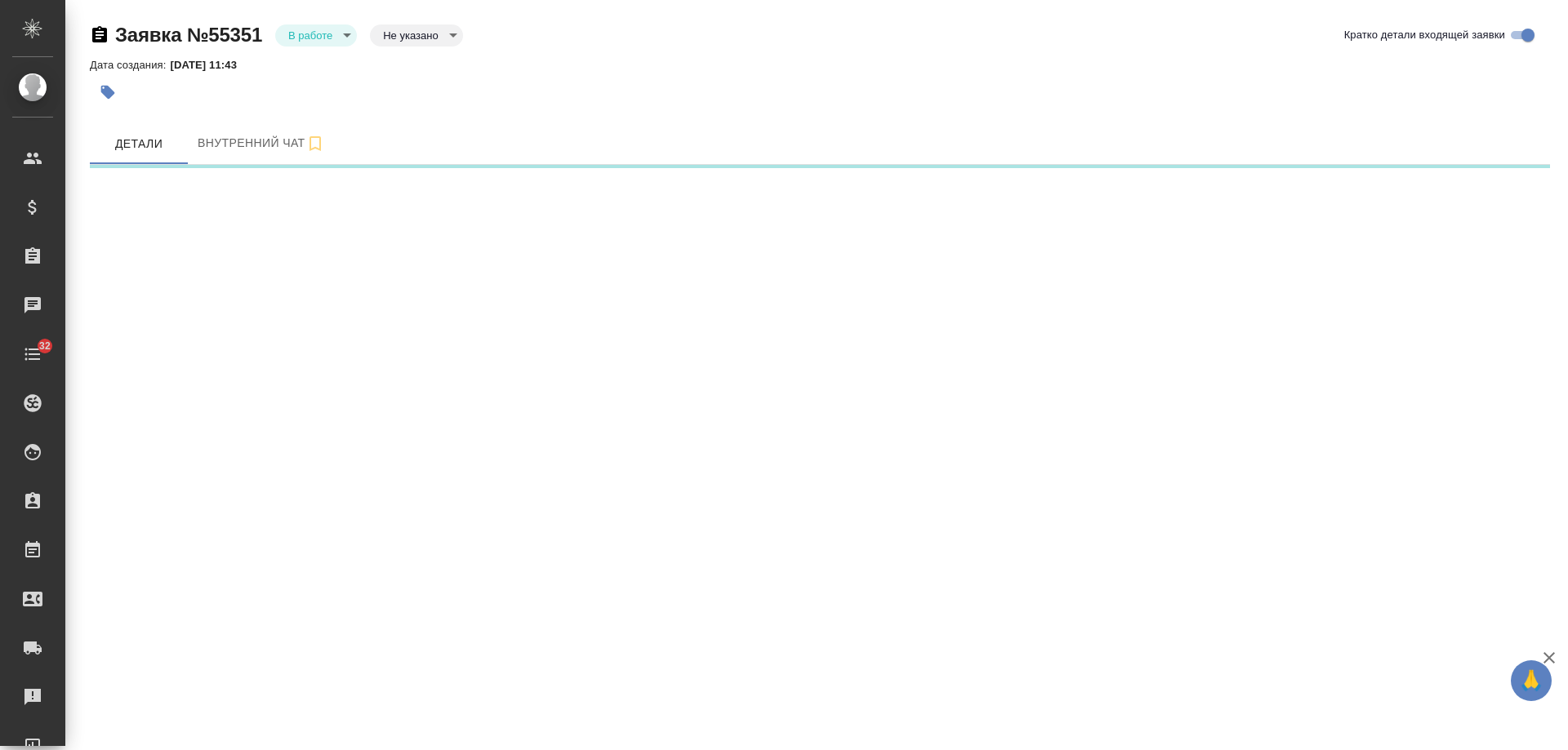
select select "RU"
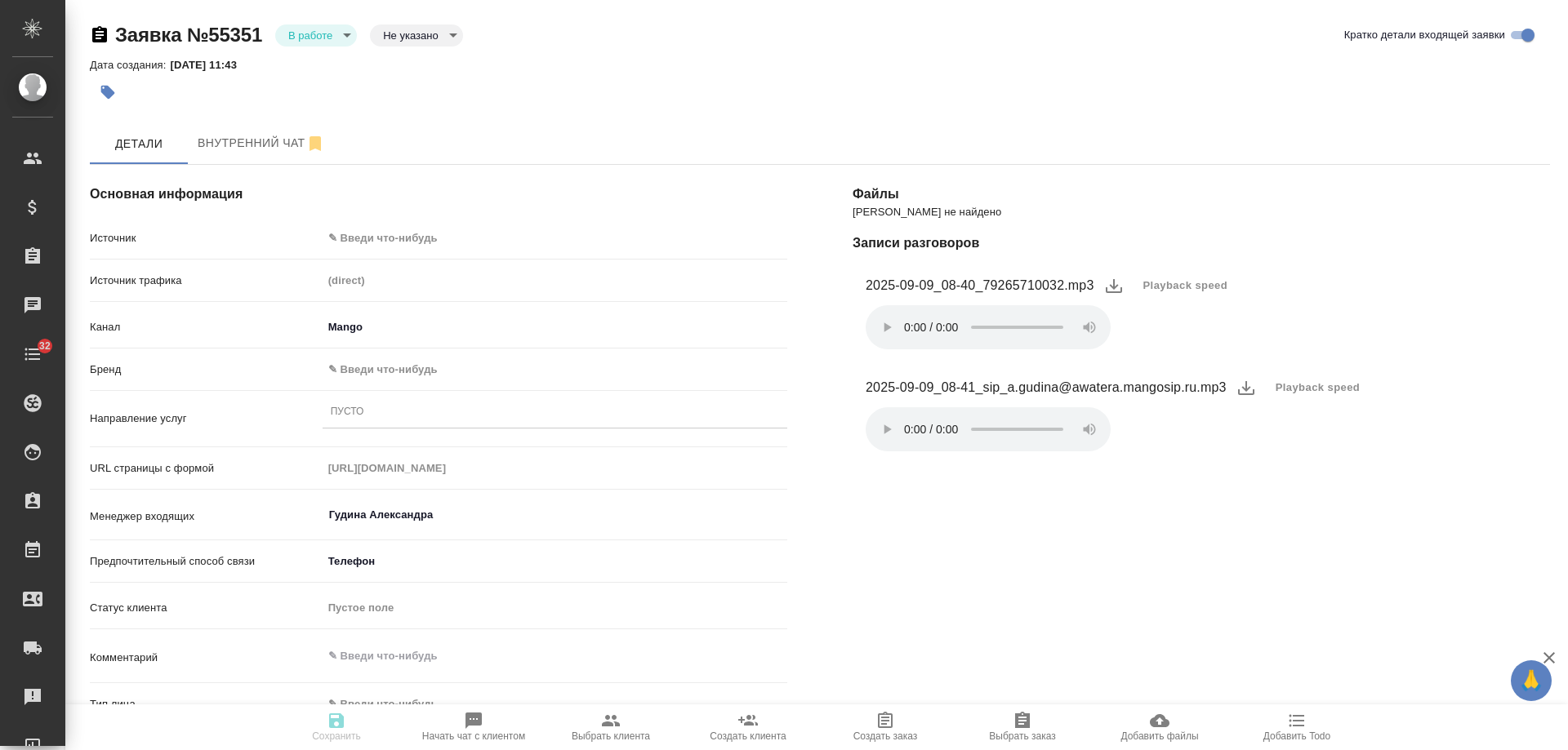
type textarea "x"
click at [380, 237] on body "🙏 .cls-1 fill:#fff; AWATERA [PERSON_NAME] Спецификации Заказы Чаты 32 Todo Прое…" at bounding box center [784, 375] width 1568 height 750
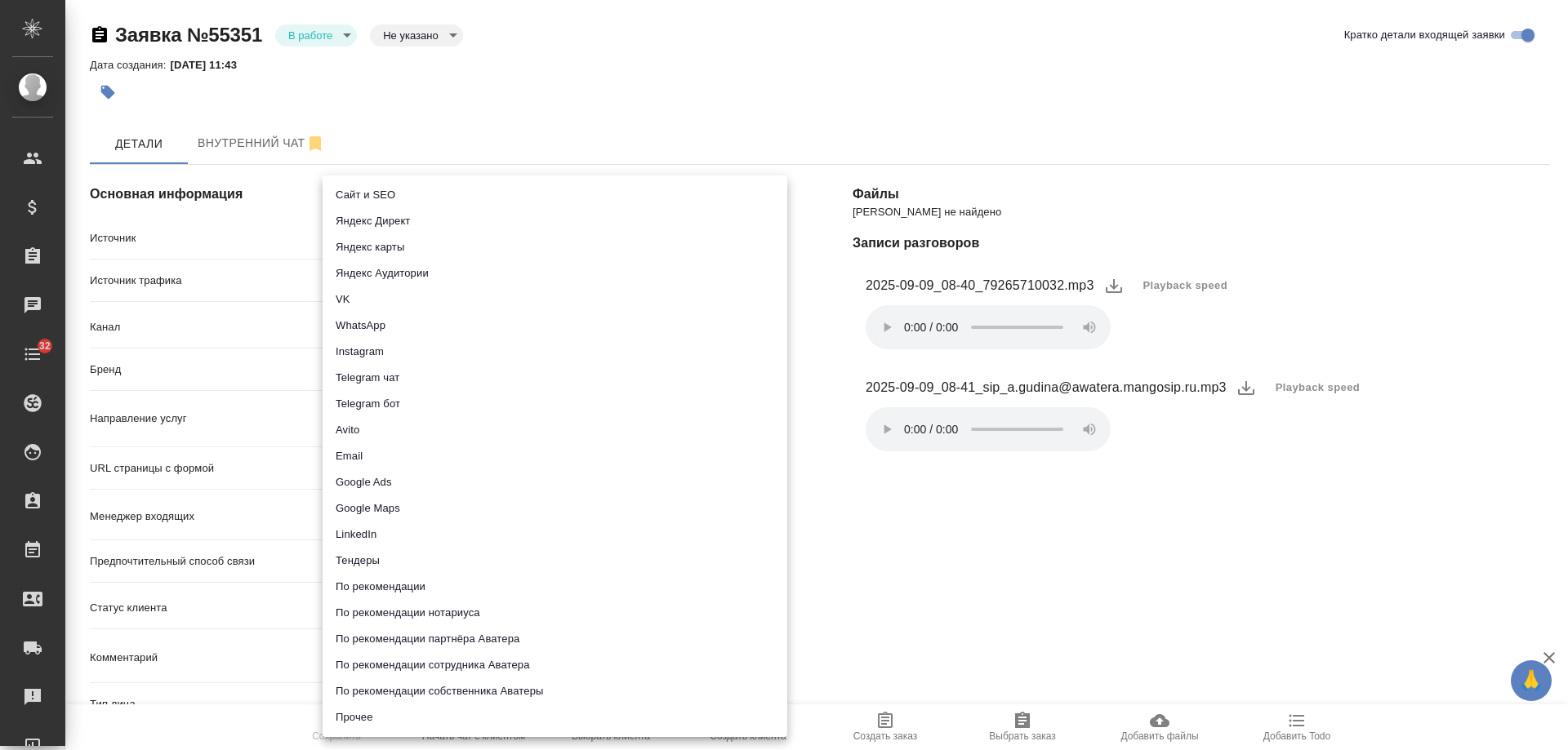
click at [370, 185] on li "Сайт и SEO" at bounding box center [554, 195] width 464 height 26
type input "seo"
type textarea "x"
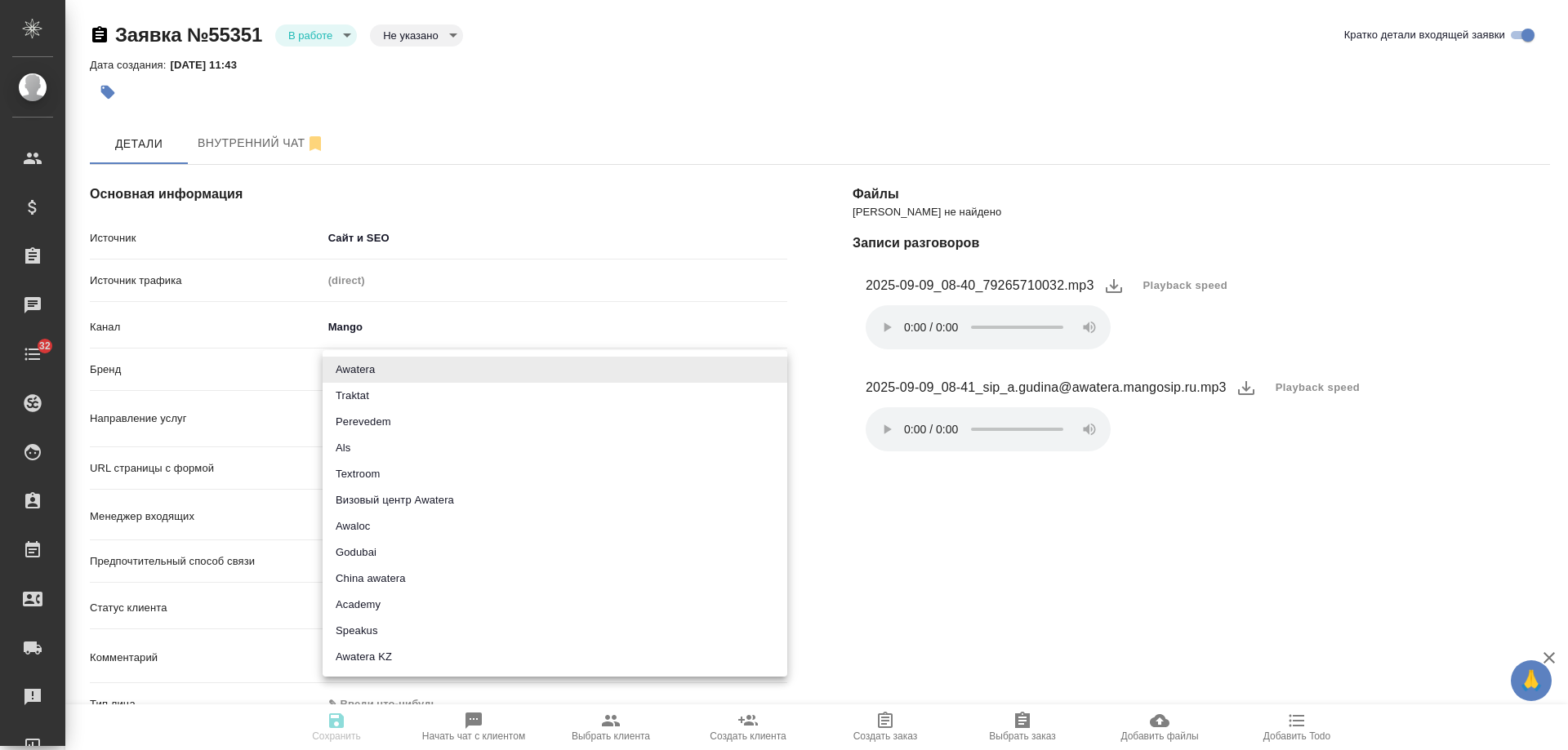
click at [367, 367] on body "🙏 .cls-1 fill:#fff; AWATERA [PERSON_NAME] Спецификации Заказы 0 Чаты 32 Todo Пр…" at bounding box center [784, 375] width 1568 height 750
click at [369, 373] on li "Awatera" at bounding box center [554, 370] width 464 height 26
type input "awatera"
type textarea "x"
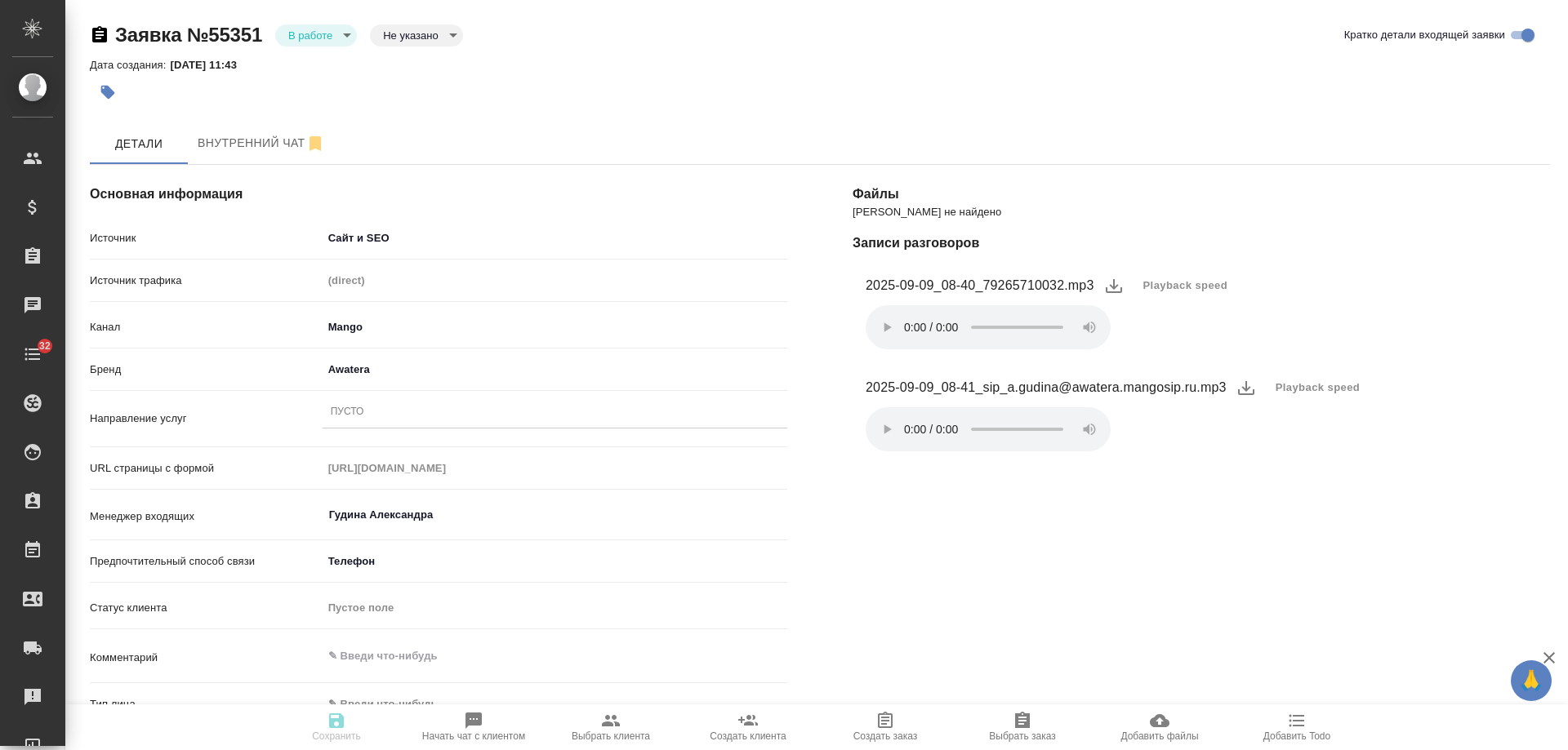
click at [394, 417] on div "Пусто" at bounding box center [554, 412] width 464 height 23
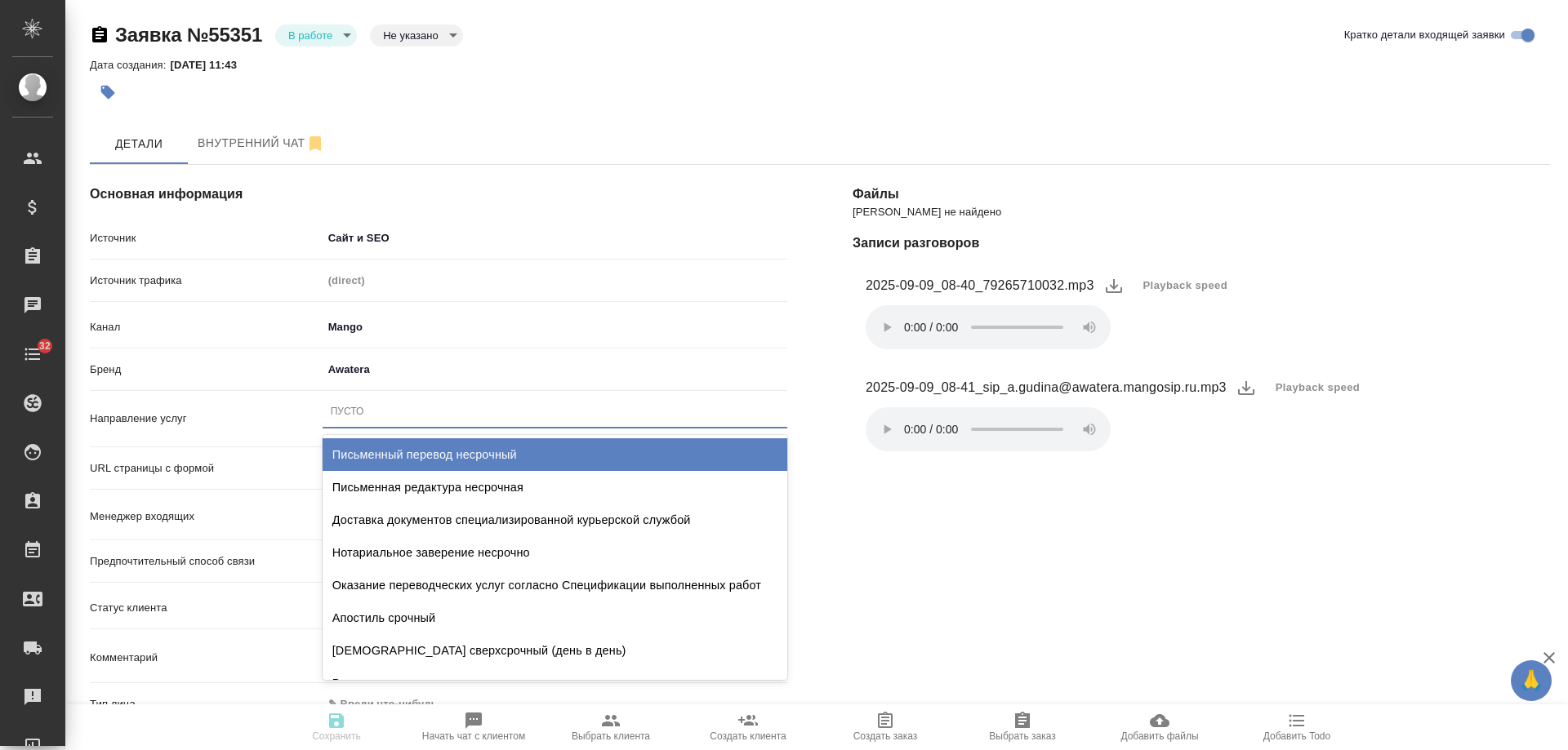
type input "р"
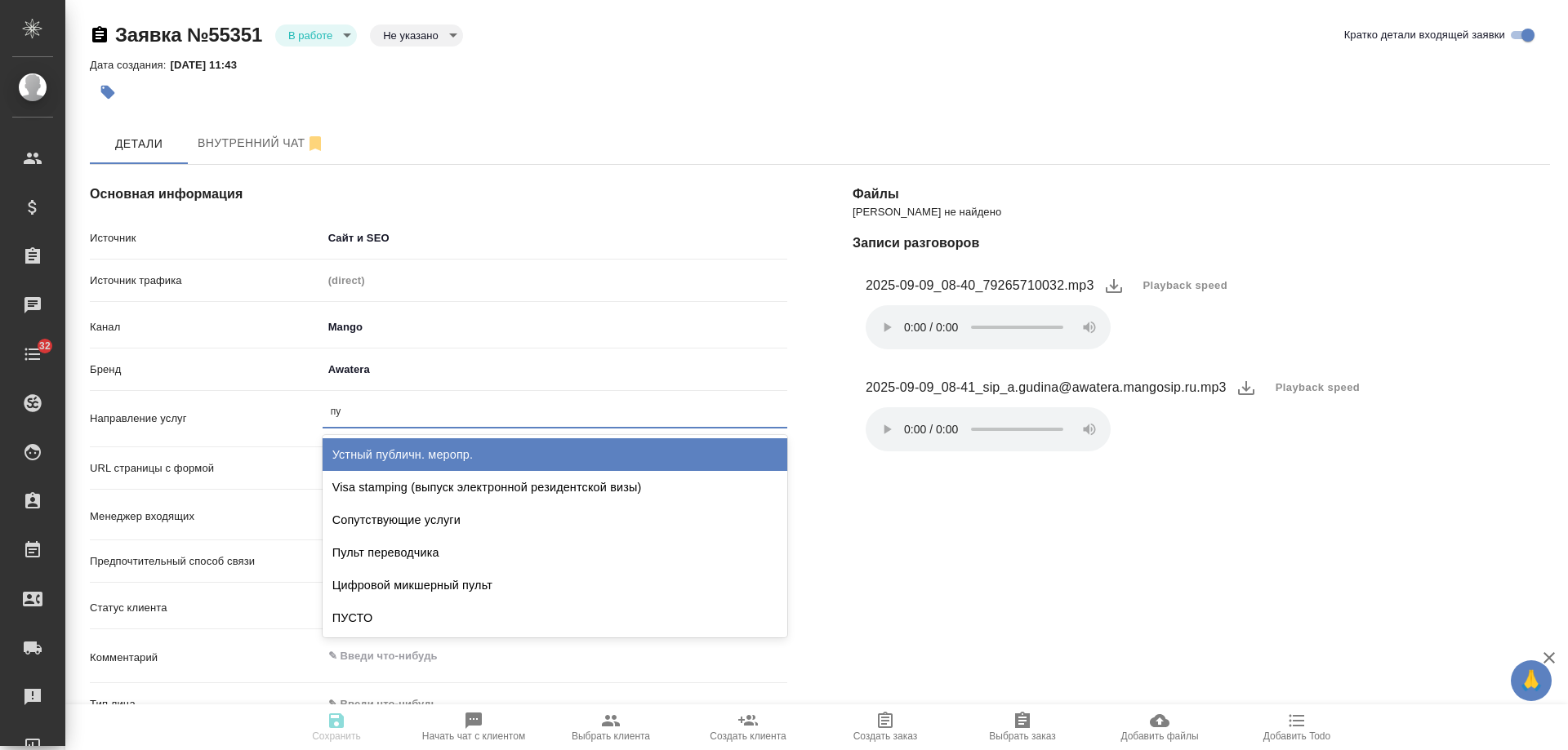
type input "пус"
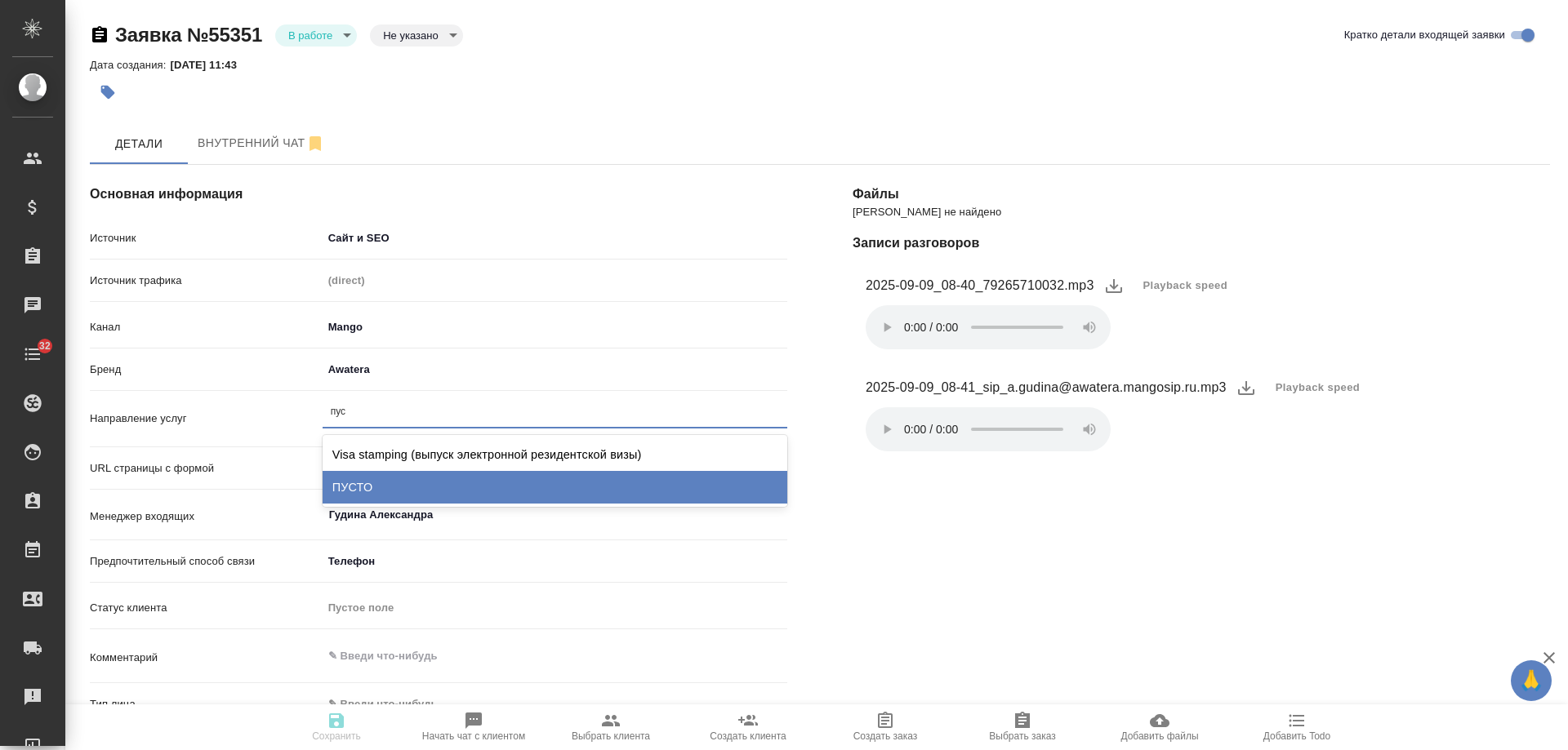
click at [401, 476] on div "ПУСТО" at bounding box center [554, 487] width 464 height 33
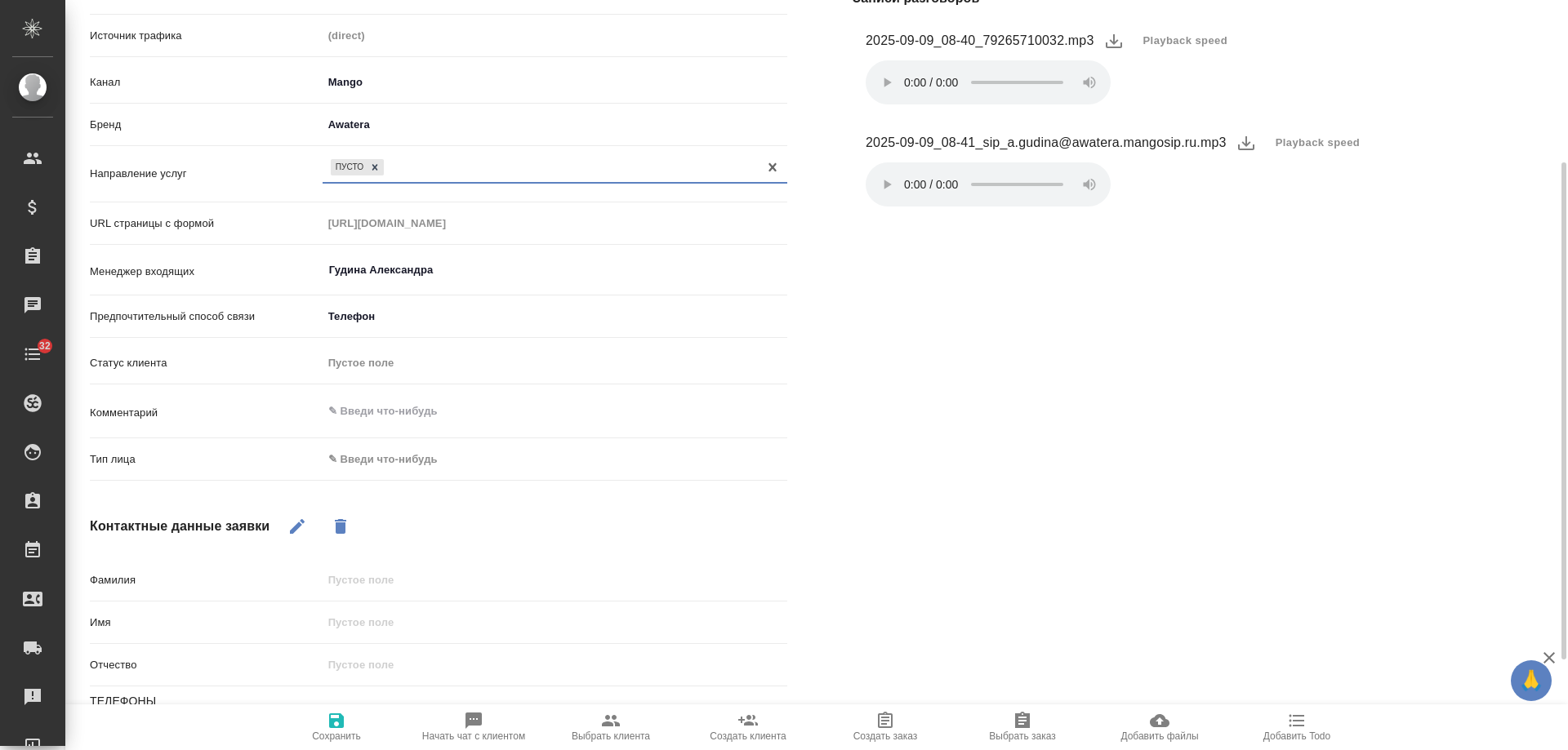
scroll to position [327, 0]
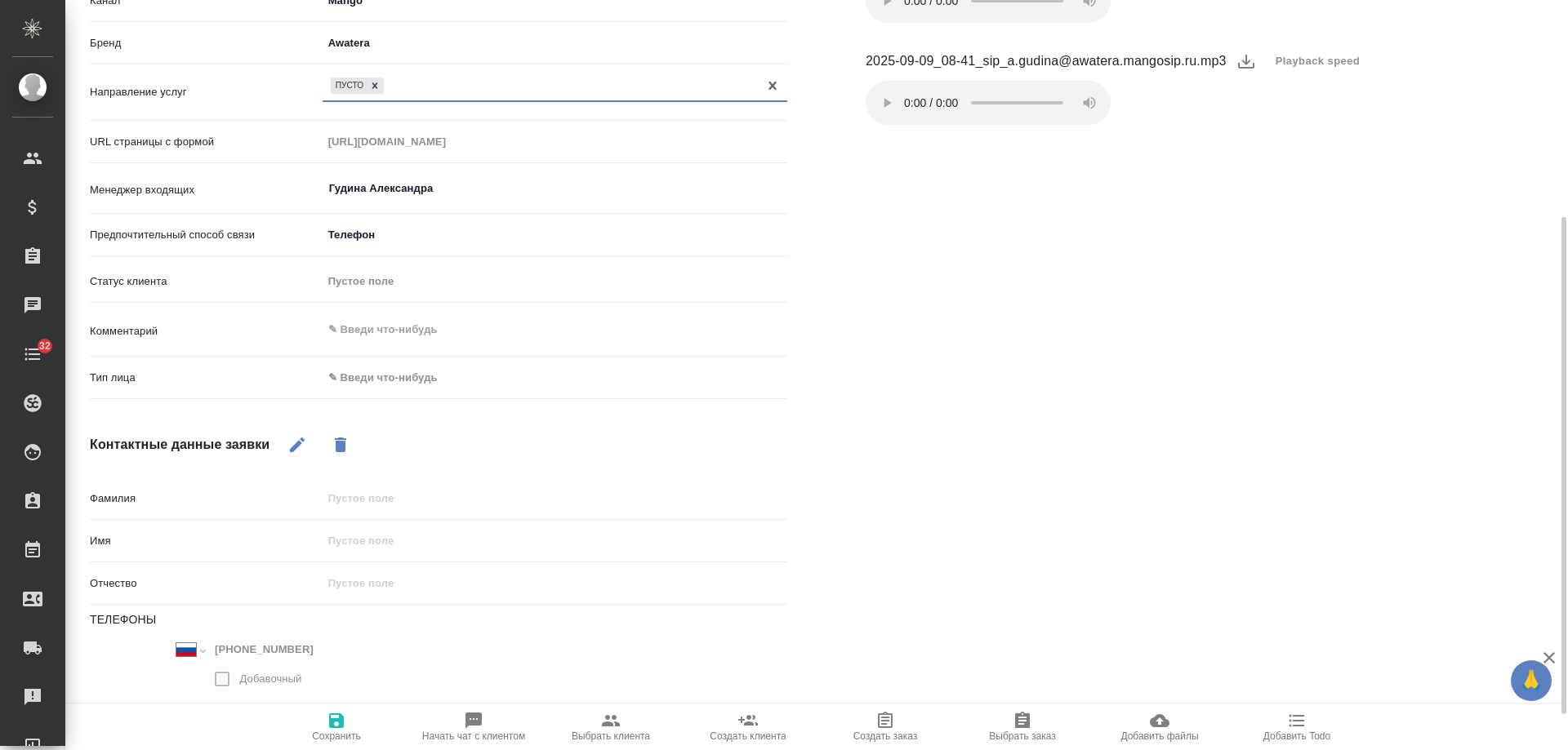
click at [383, 385] on body "🙏 .cls-1 fill:#fff; AWATERA Gudina Alexandra Клиенты Спецификации Заказы 0 Чаты…" at bounding box center [784, 375] width 1568 height 750
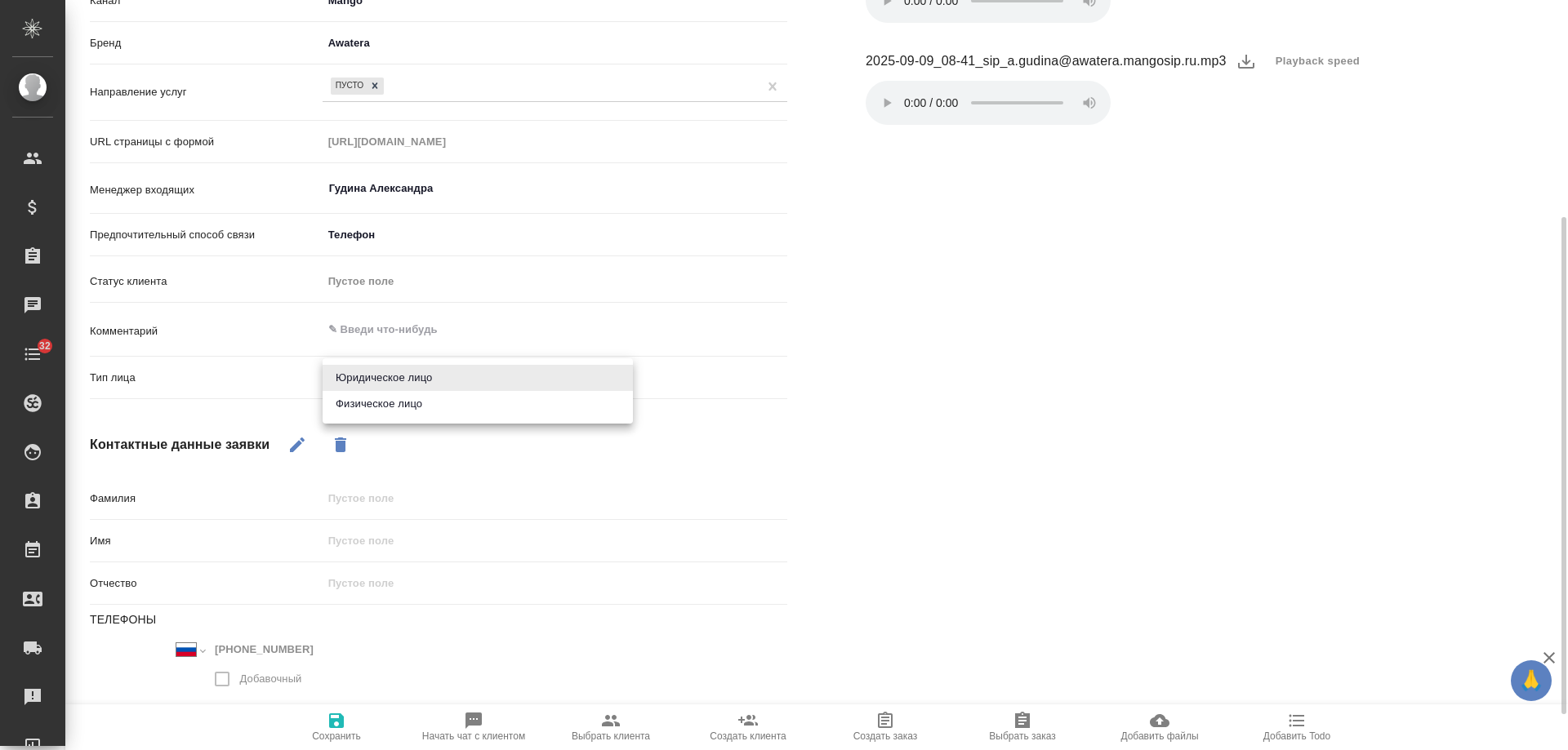
click at [380, 410] on li "Физическое лицо" at bounding box center [478, 404] width 310 height 26
type textarea "x"
type input "private"
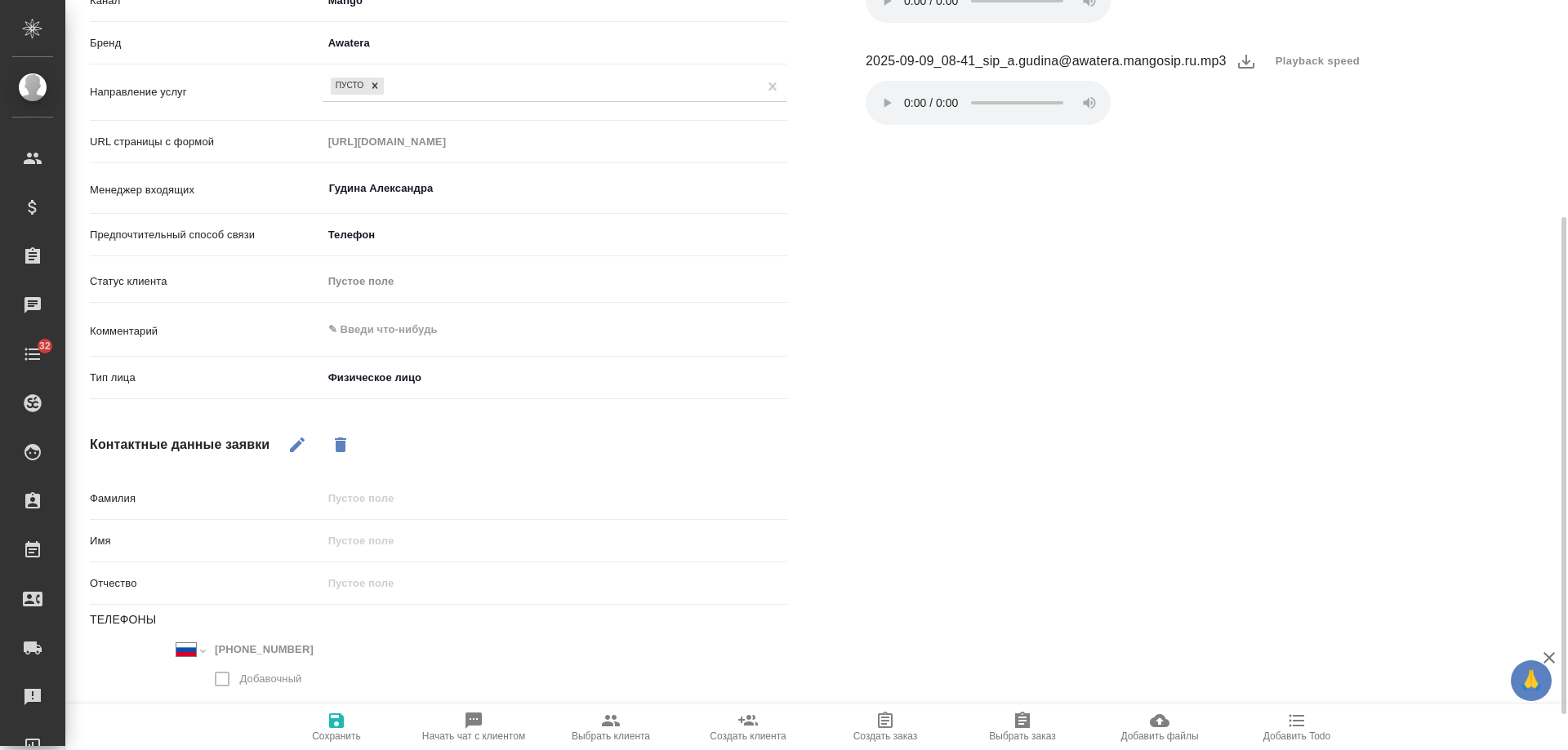
click at [328, 711] on icon "button" at bounding box center [336, 720] width 20 height 20
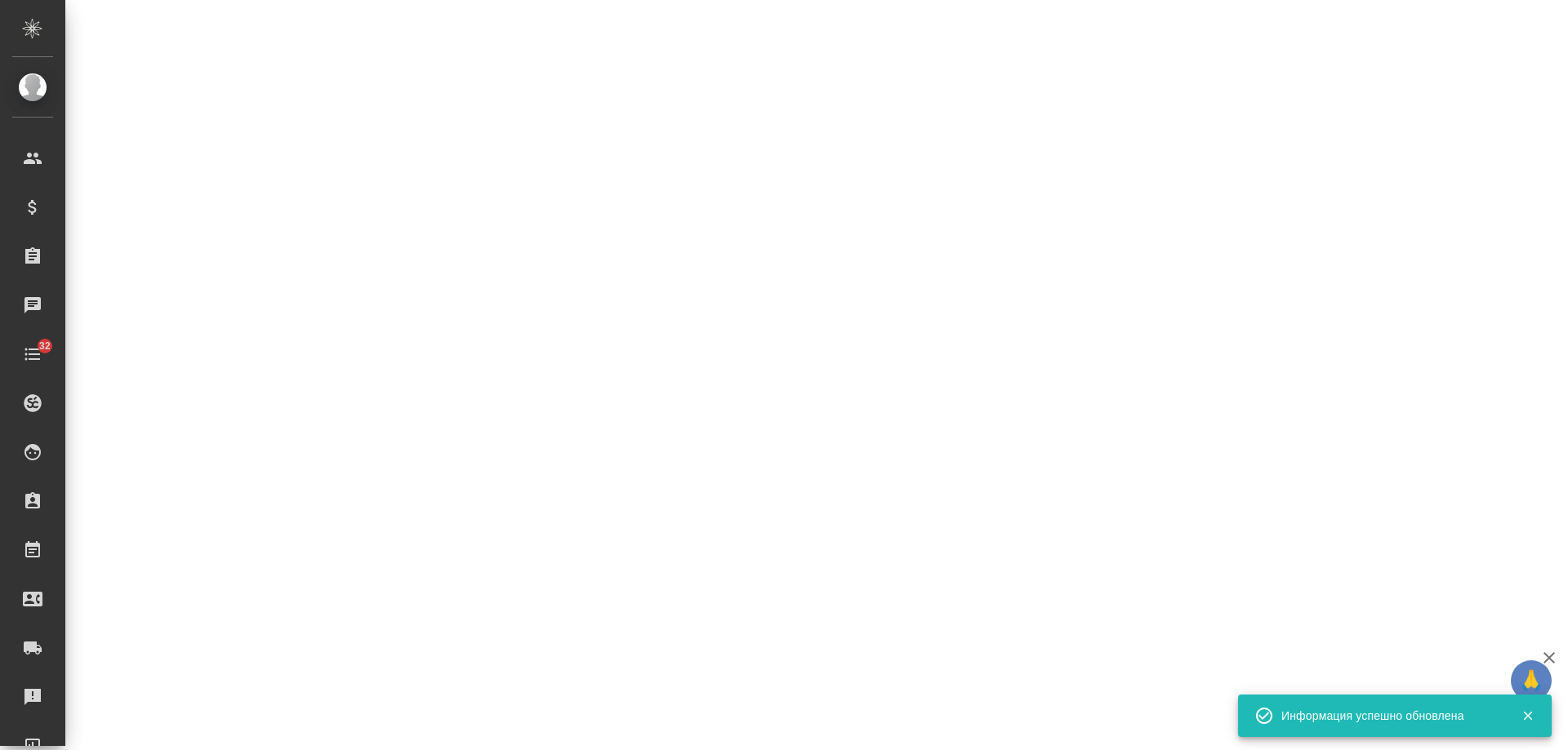
select select "RU"
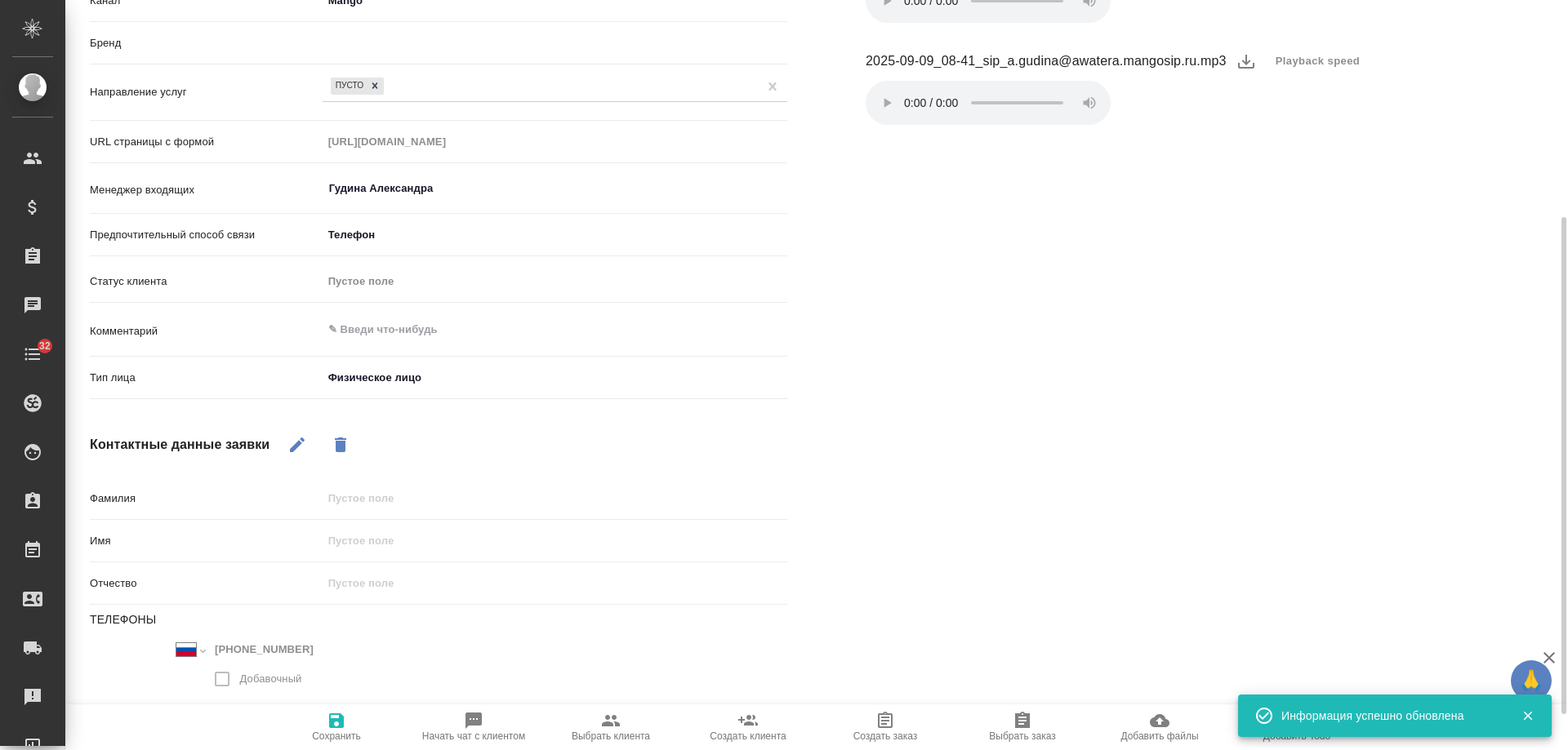
type textarea "x"
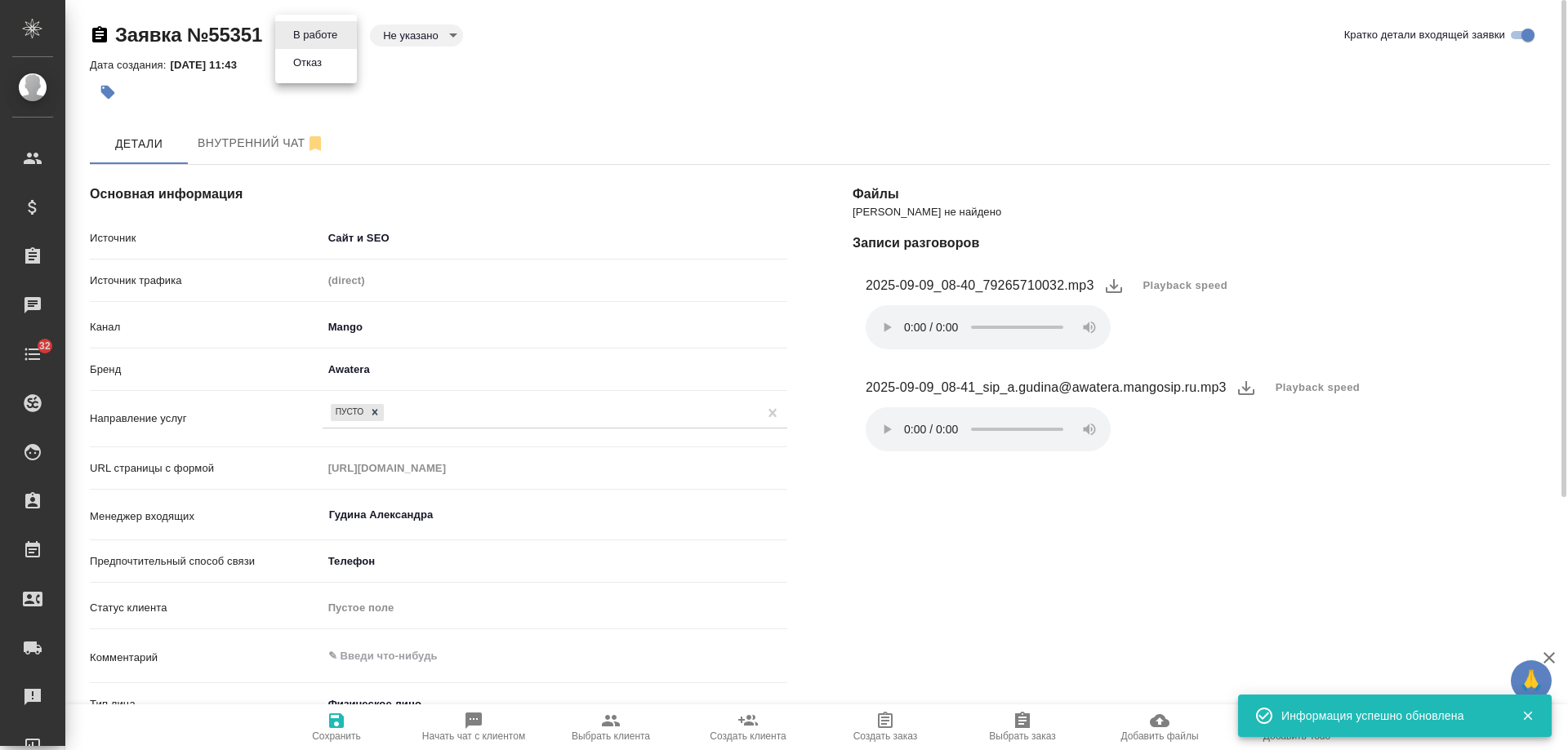
click at [313, 37] on body "🙏 .cls-1 fill:#fff; AWATERA Gudina Alexandra Клиенты Спецификации Заказы 0 Чаты…" at bounding box center [784, 375] width 1568 height 750
click at [316, 70] on button "Отказ" at bounding box center [307, 63] width 38 height 18
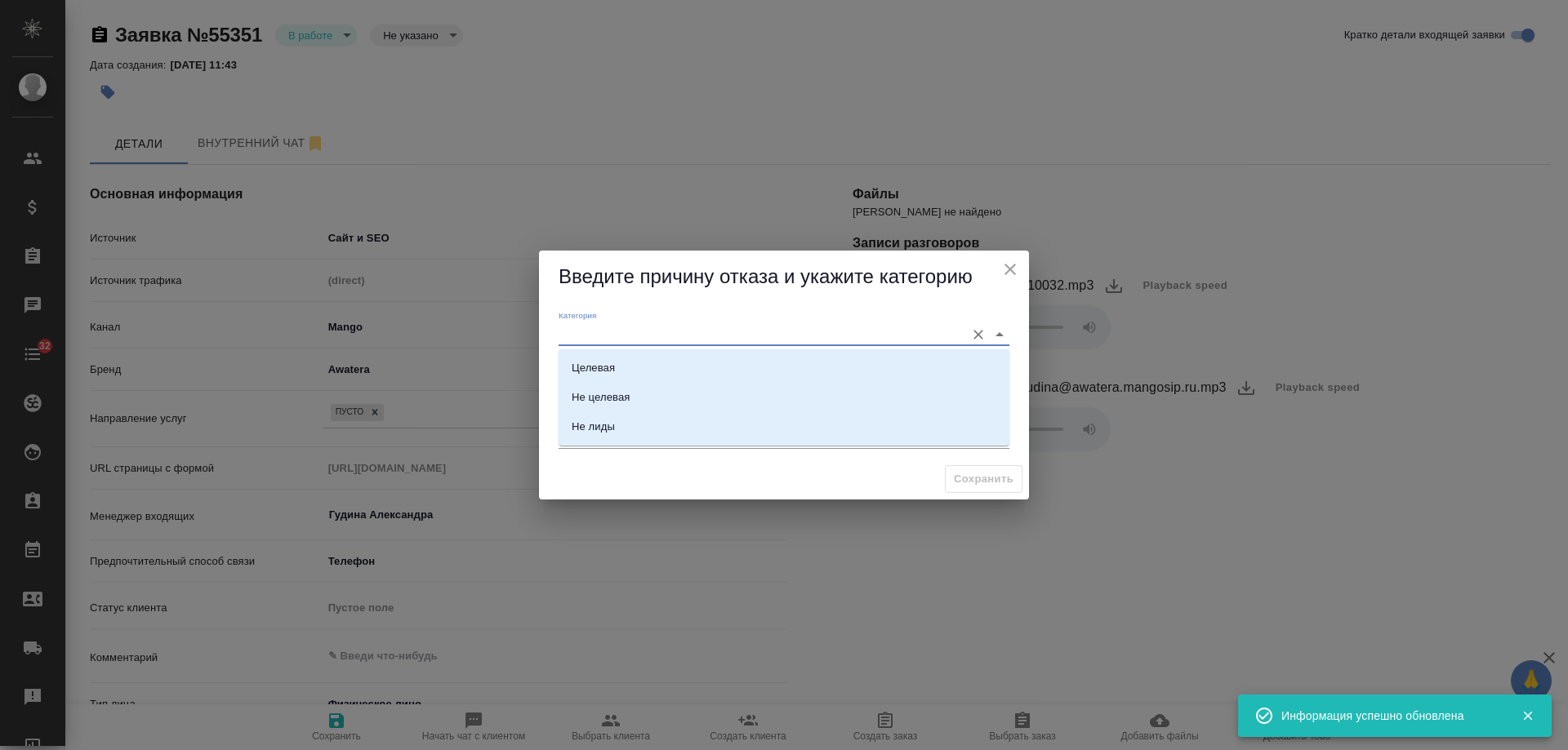
click at [688, 334] on input "Категория" at bounding box center [758, 334] width 399 height 22
click at [633, 419] on li "Не лиды" at bounding box center [784, 426] width 451 height 29
type input "Не лиды"
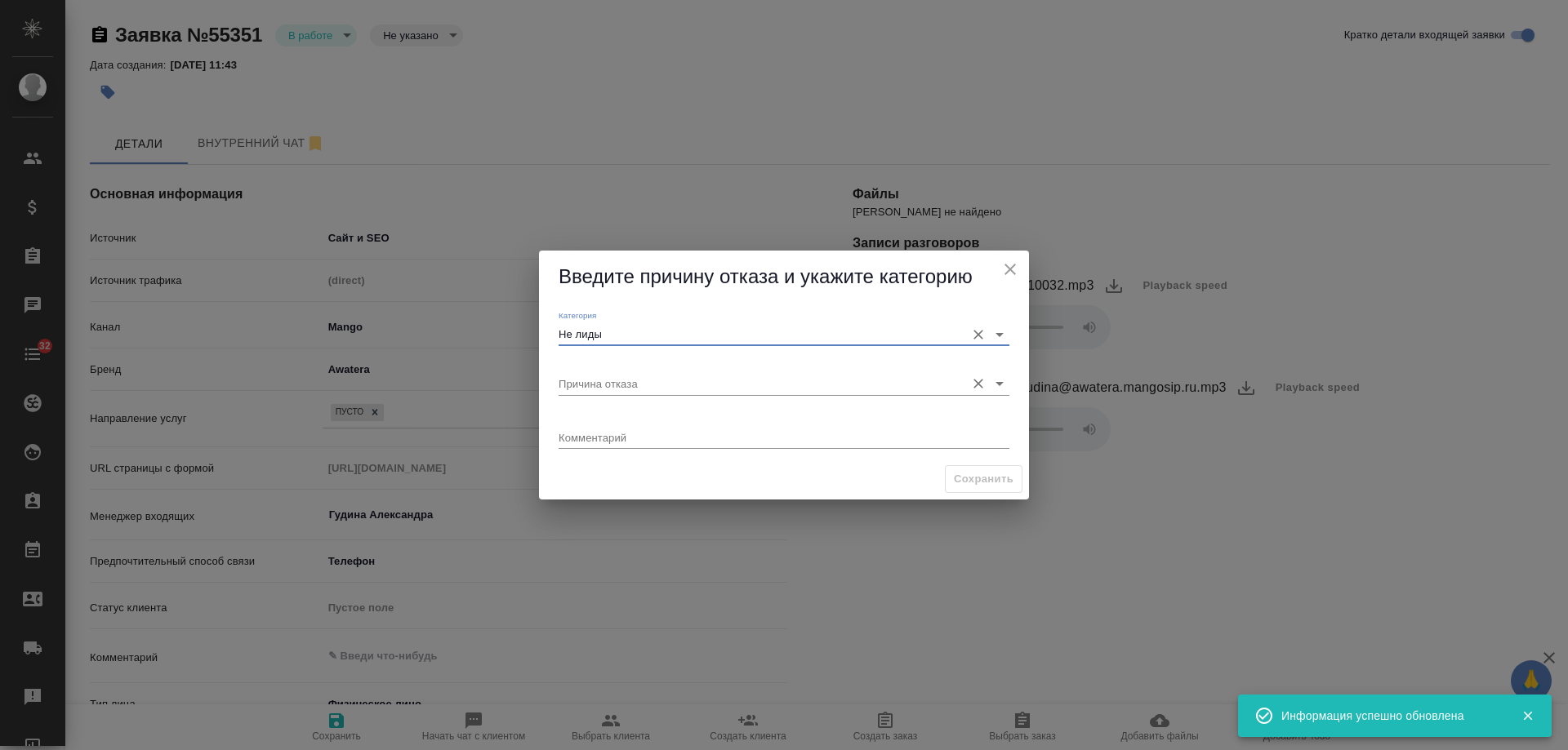
click at [633, 384] on input "Причина отказа" at bounding box center [758, 384] width 399 height 22
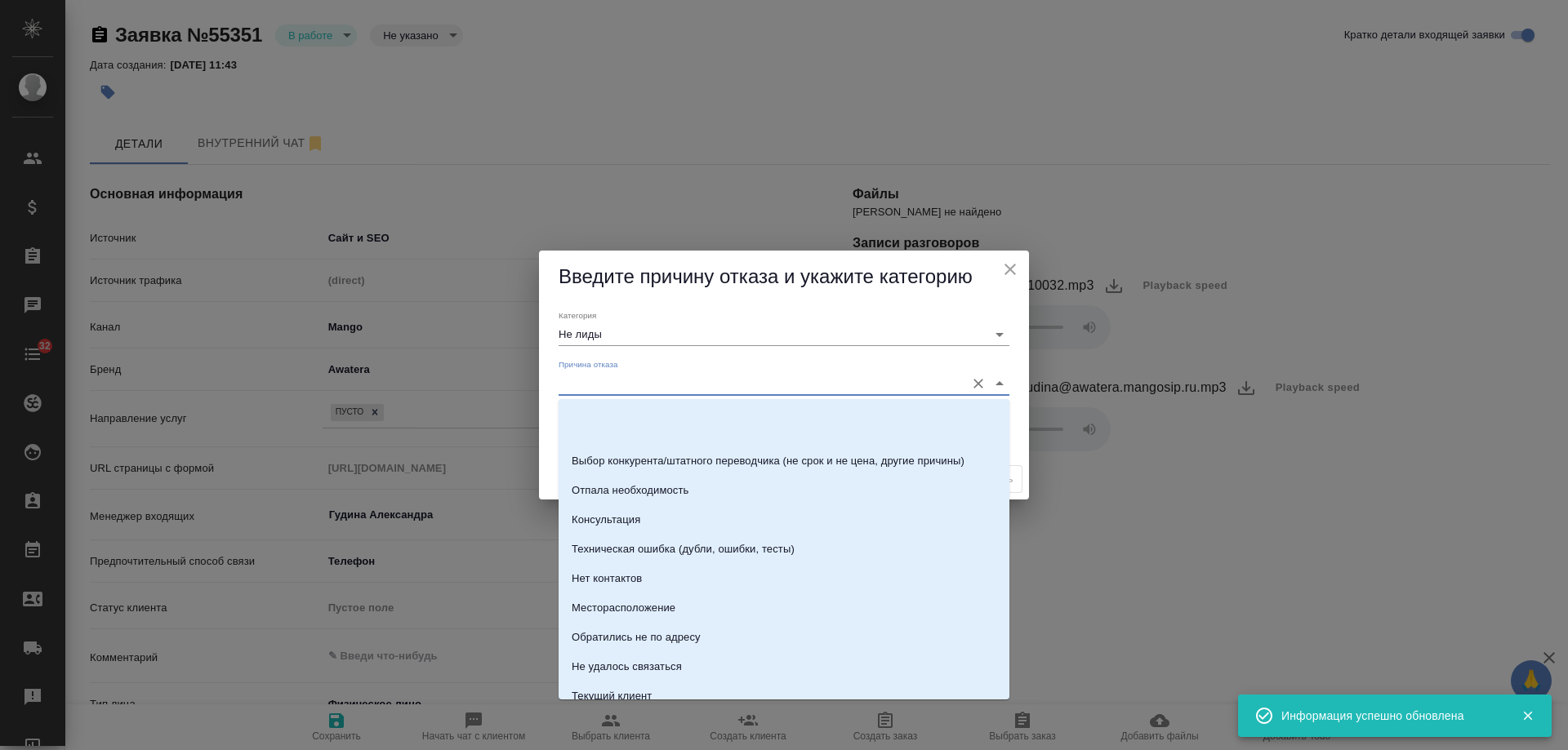
scroll to position [233, 0]
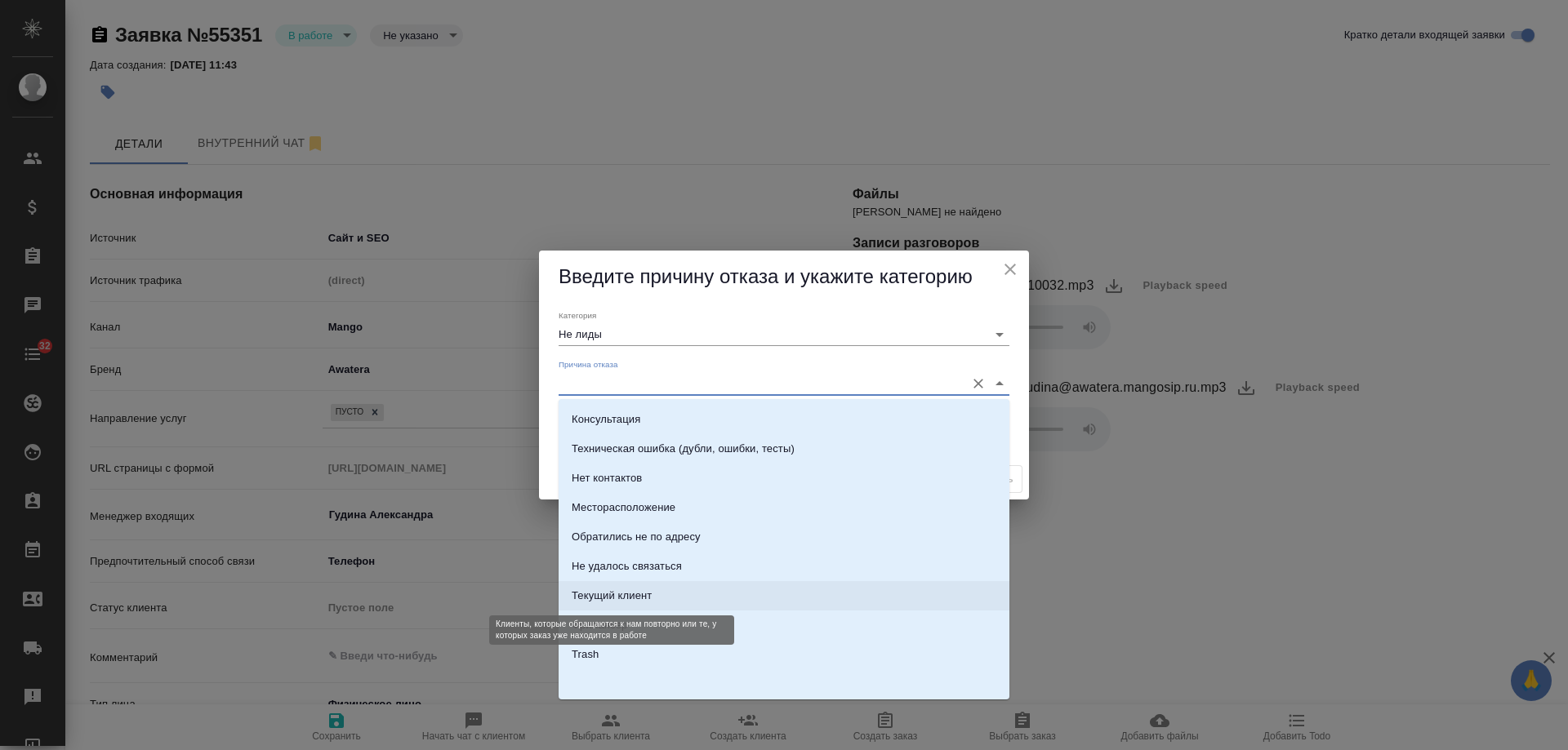
click at [639, 591] on div "Текущий клиент" at bounding box center [612, 595] width 80 height 16
type input "Текущий клиент"
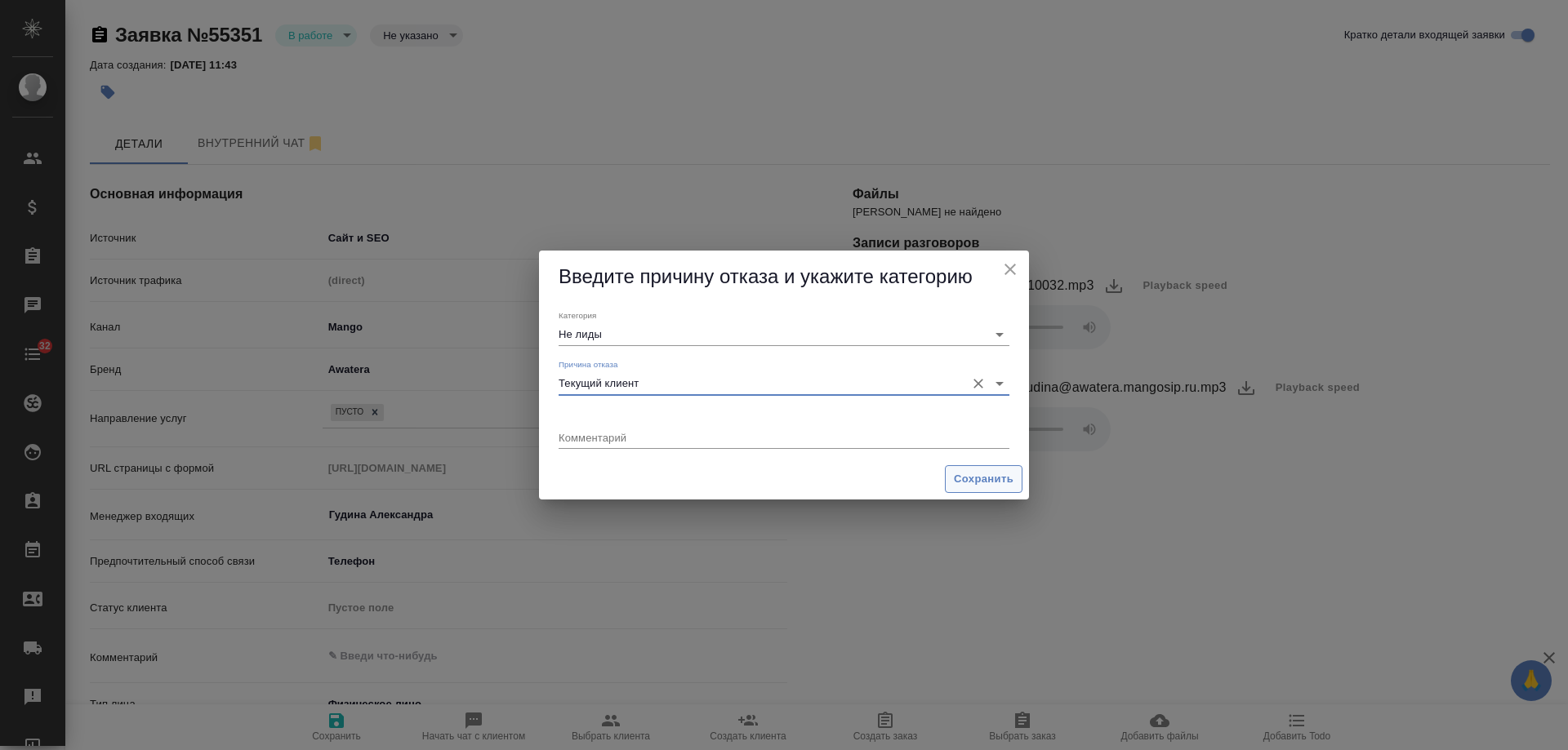
click at [997, 484] on span "Сохранить" at bounding box center [984, 480] width 60 height 19
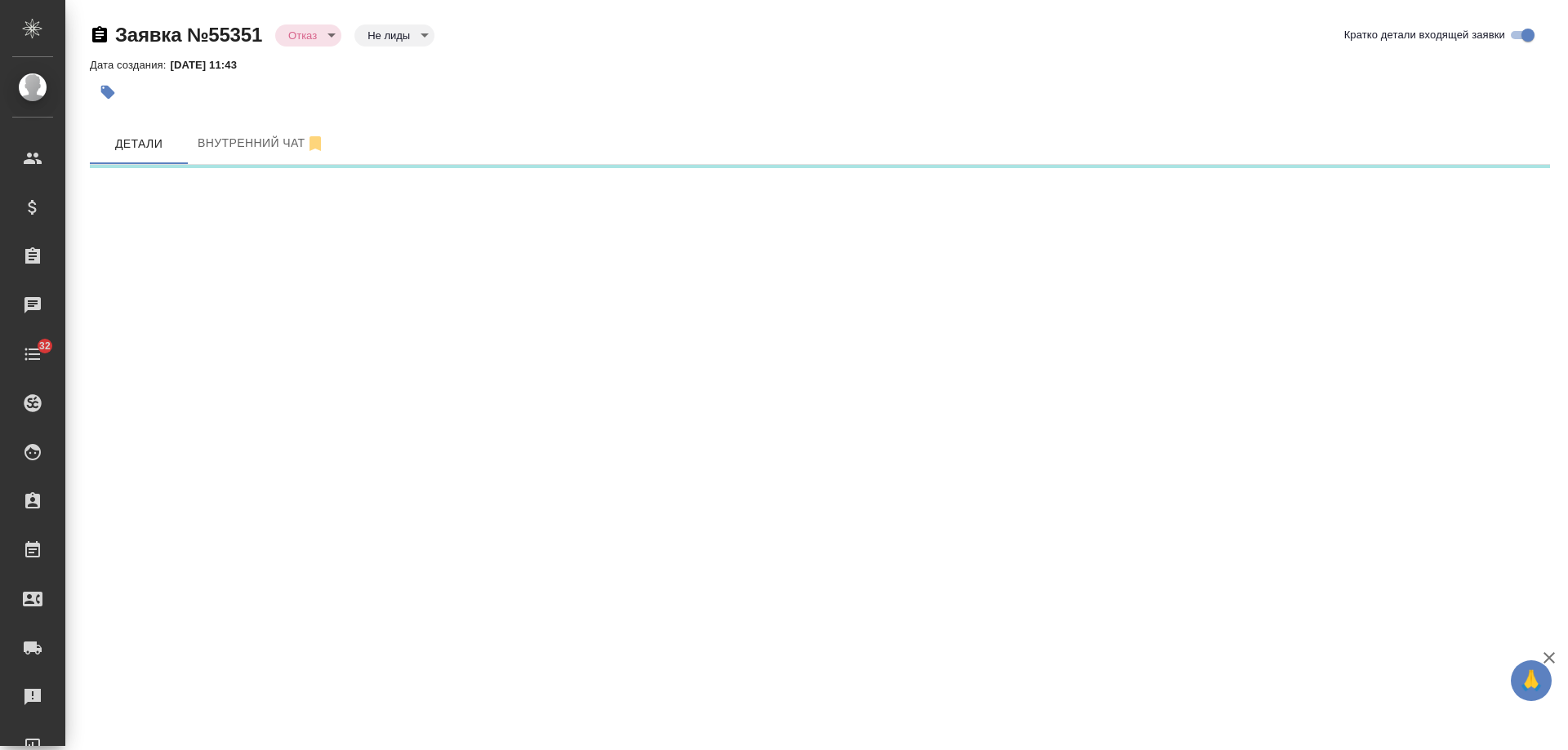
select select "RU"
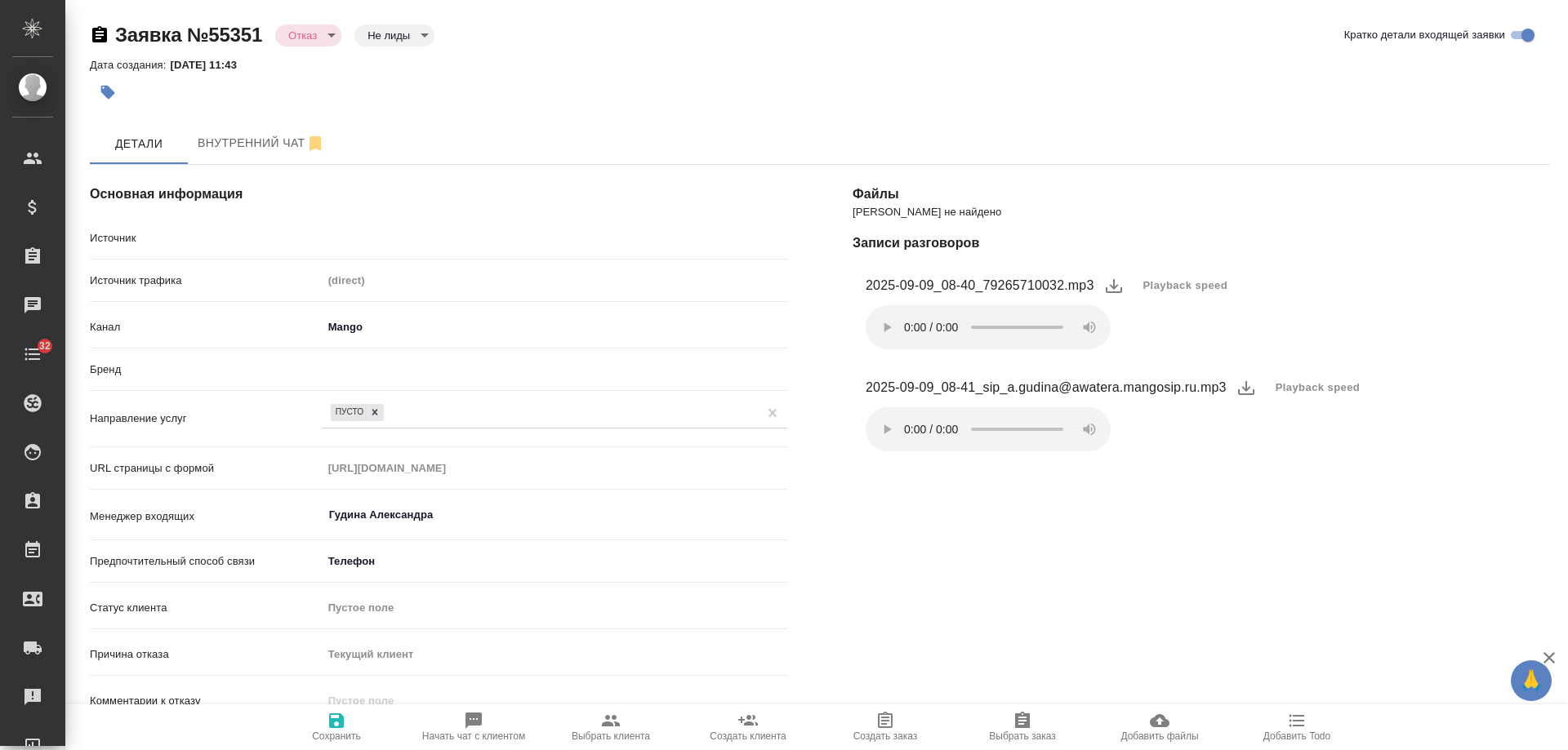
type textarea "x"
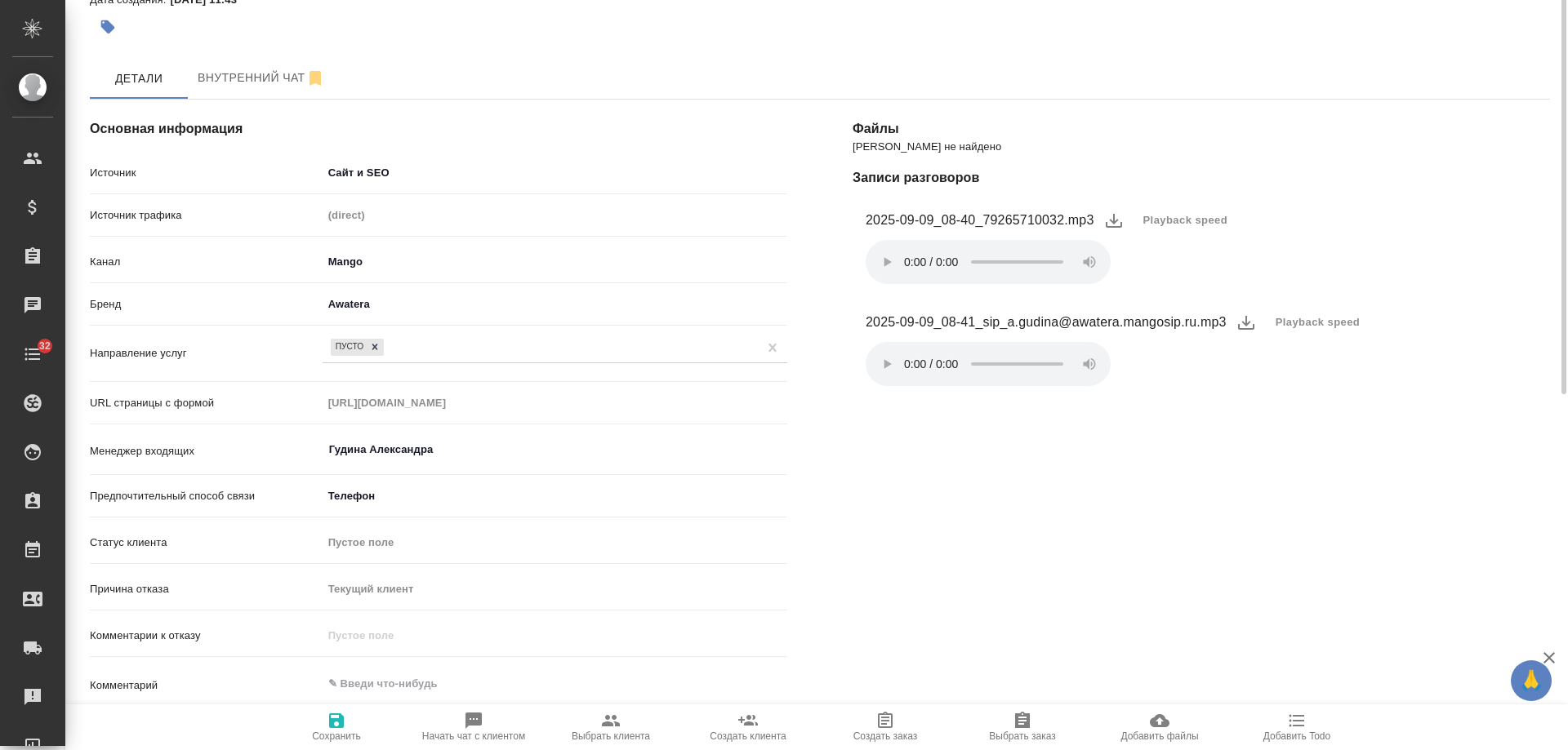
scroll to position [0, 0]
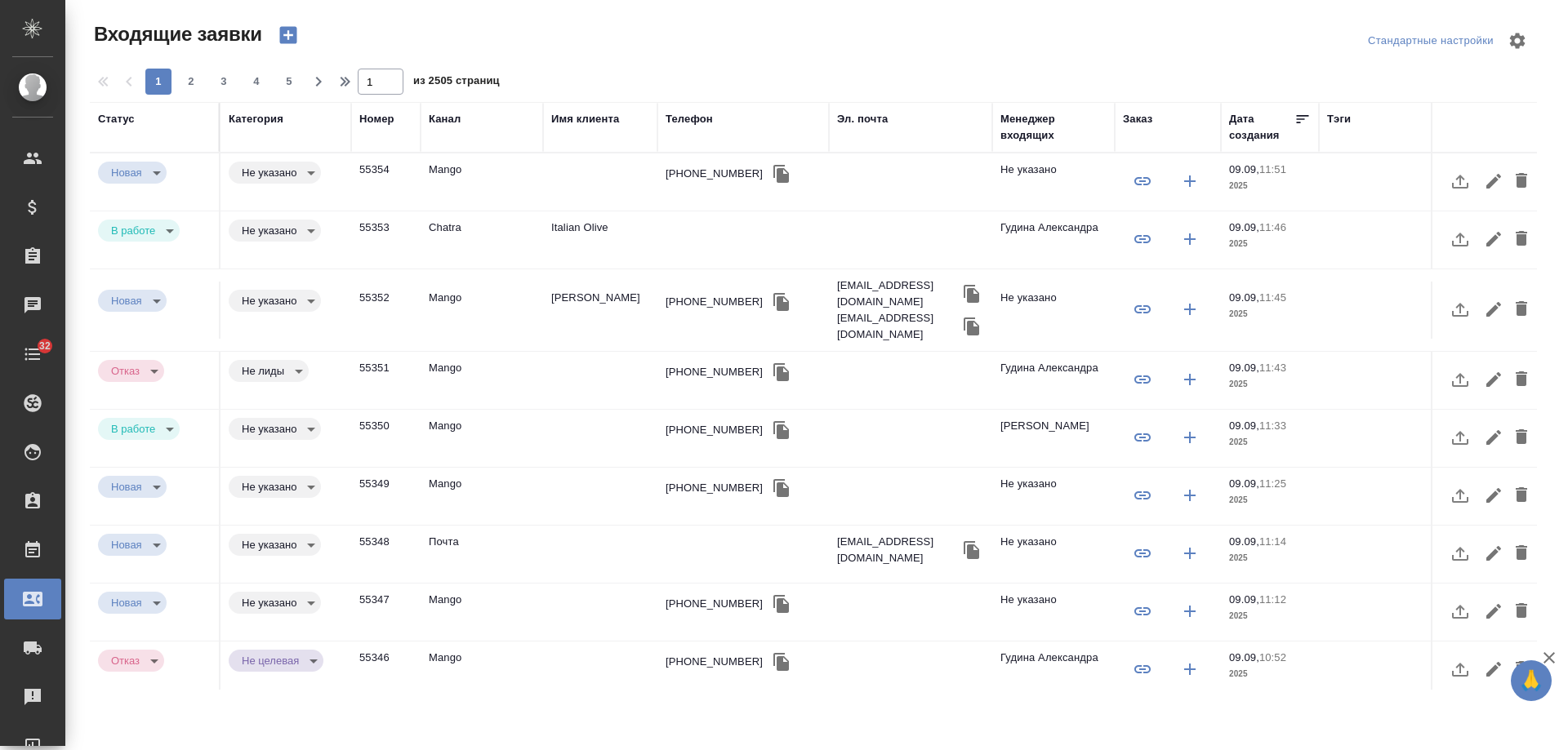
select select "RU"
click at [582, 231] on td "Italian Olive" at bounding box center [600, 239] width 114 height 57
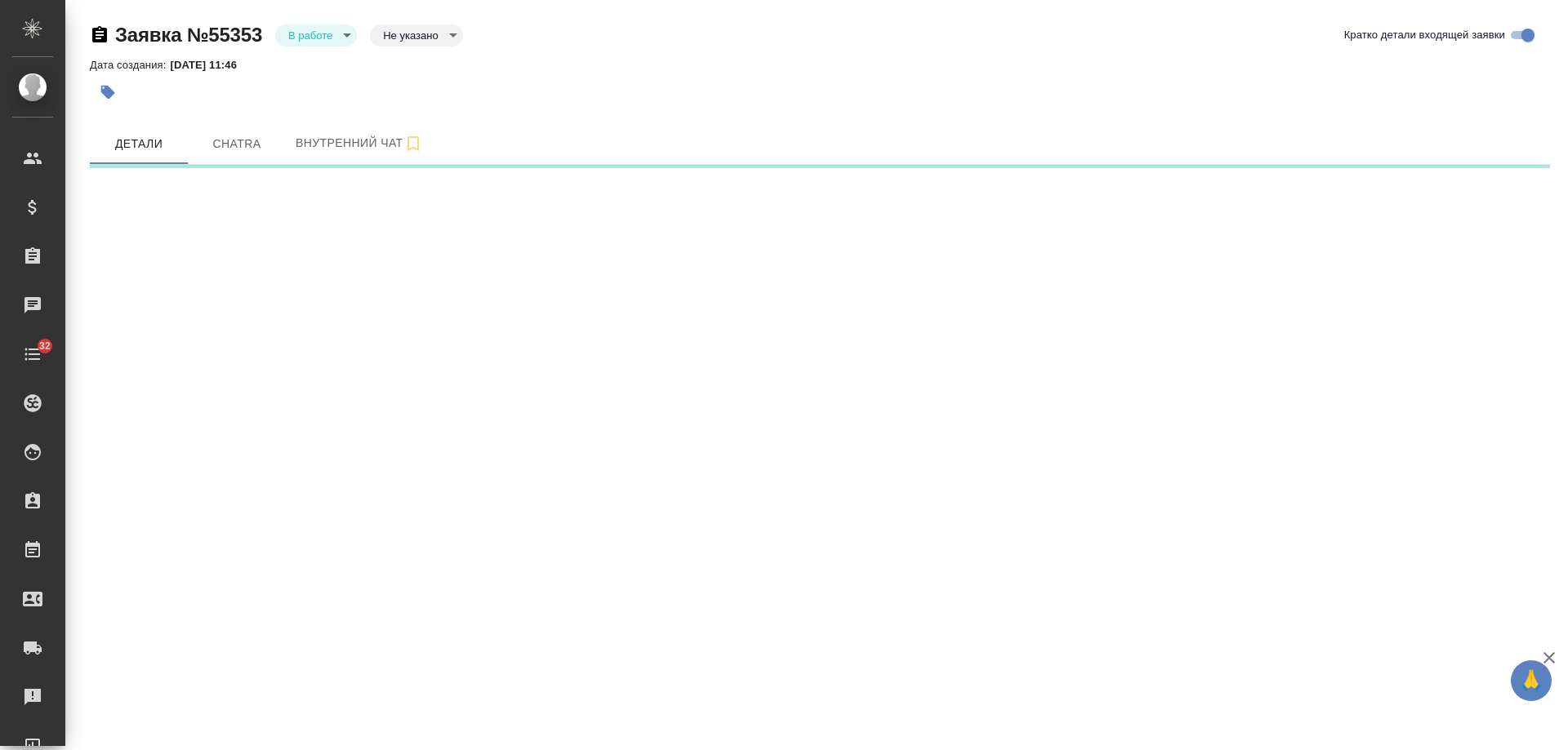
select select "RU"
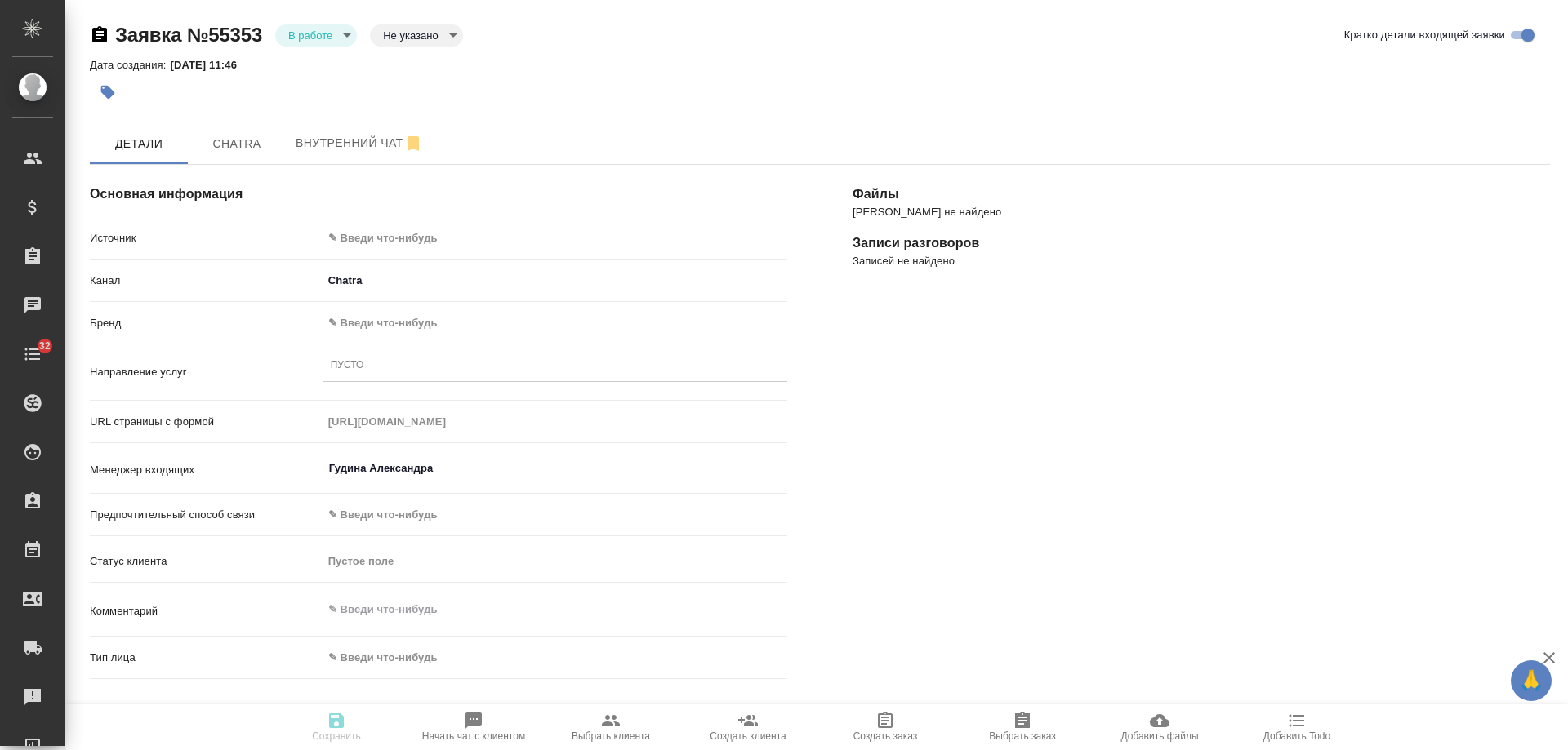
click at [391, 237] on body "🙏 .cls-1 fill:#fff; AWATERA [PERSON_NAME] Спецификации Заказы Чаты 32 Todo Прое…" at bounding box center [784, 375] width 1568 height 750
type textarea "x"
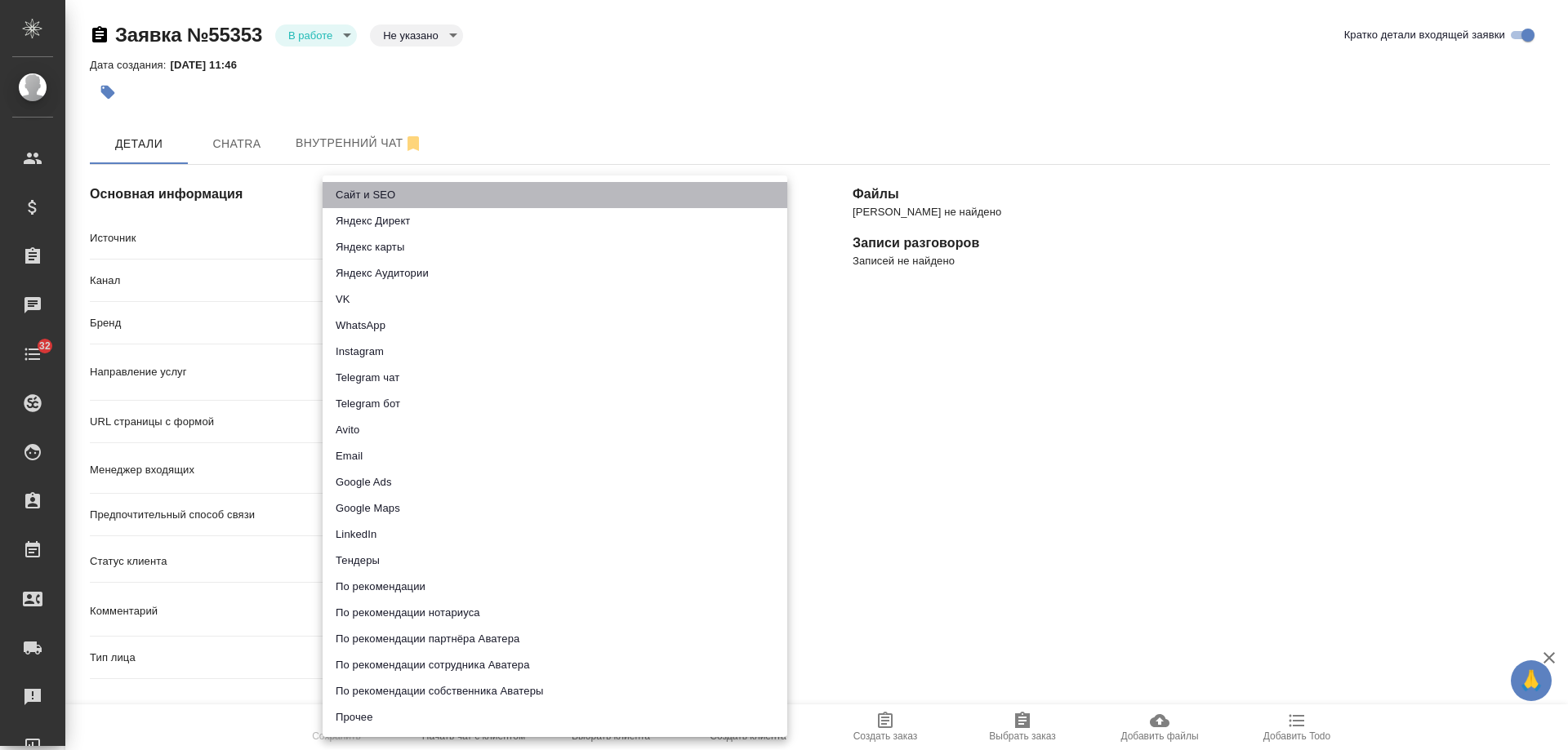
click at [399, 196] on li "Сайт и SEO" at bounding box center [554, 195] width 464 height 26
type input "seo"
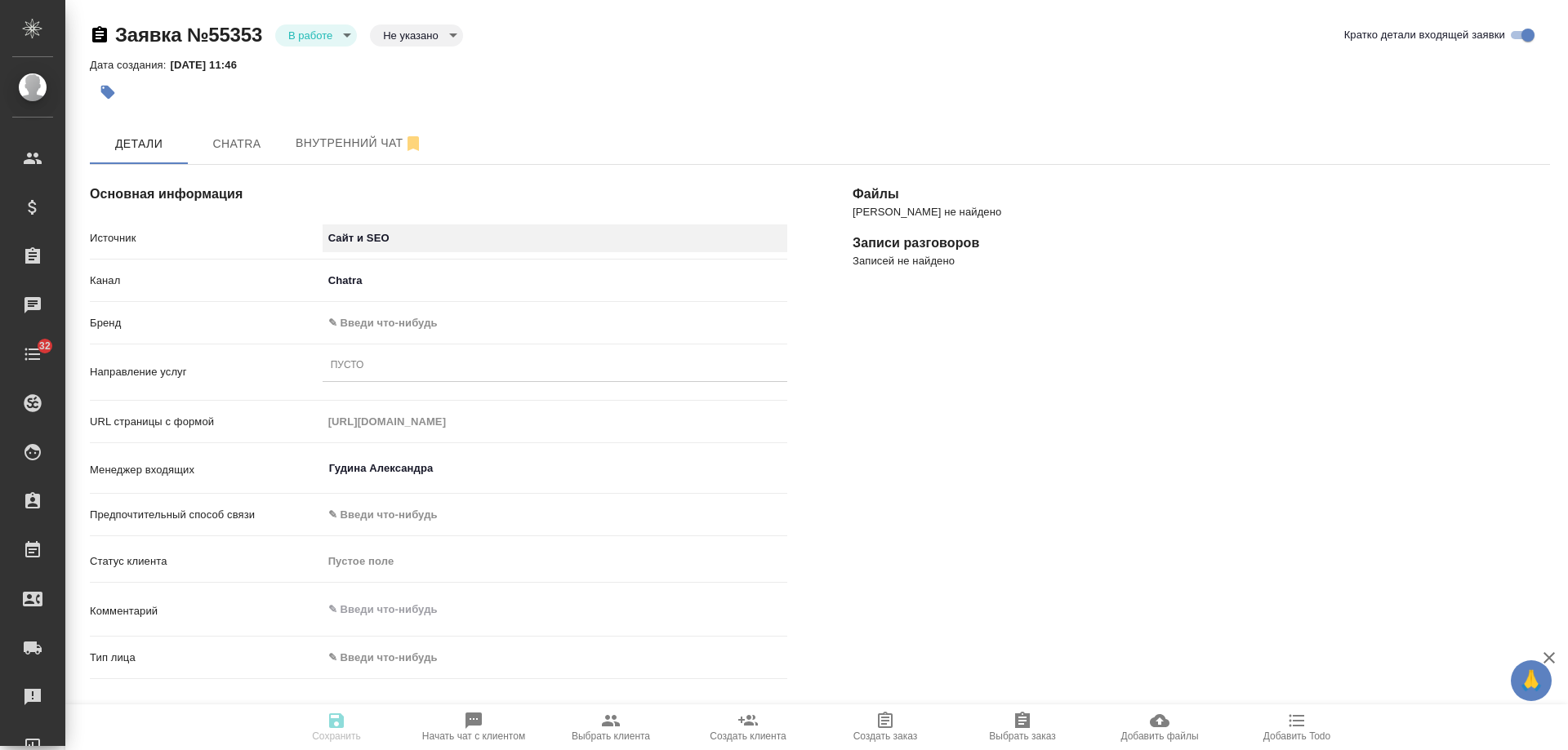
type textarea "x"
click at [352, 319] on body "🙏 .cls-1 fill:#fff; AWATERA [PERSON_NAME] Спецификации Заказы 0 Чаты 32 Todo Пр…" at bounding box center [784, 375] width 1568 height 750
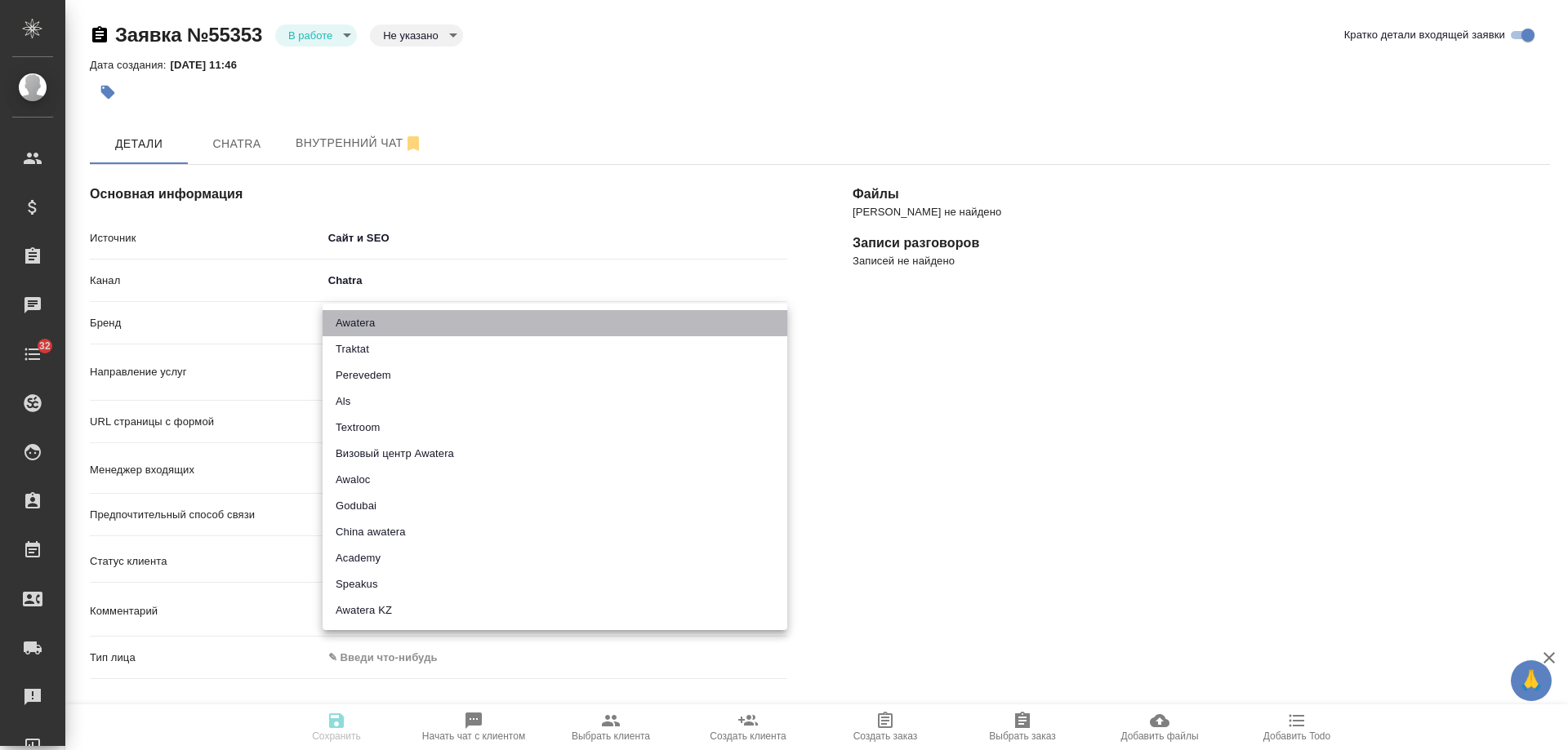
click at [363, 324] on li "Awatera" at bounding box center [554, 323] width 464 height 26
type input "awatera"
type textarea "x"
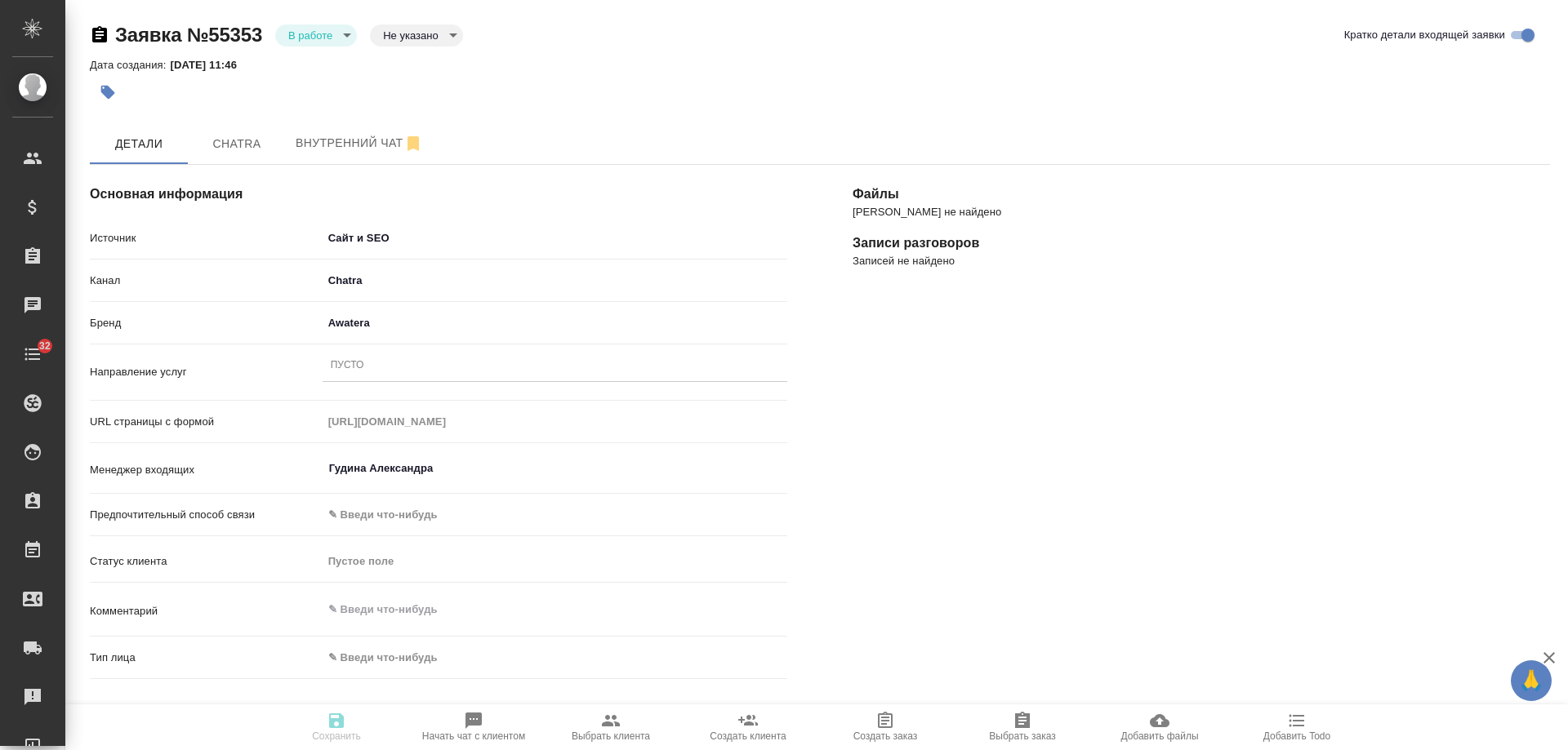
click at [364, 374] on div "Пусто" at bounding box center [554, 365] width 464 height 23
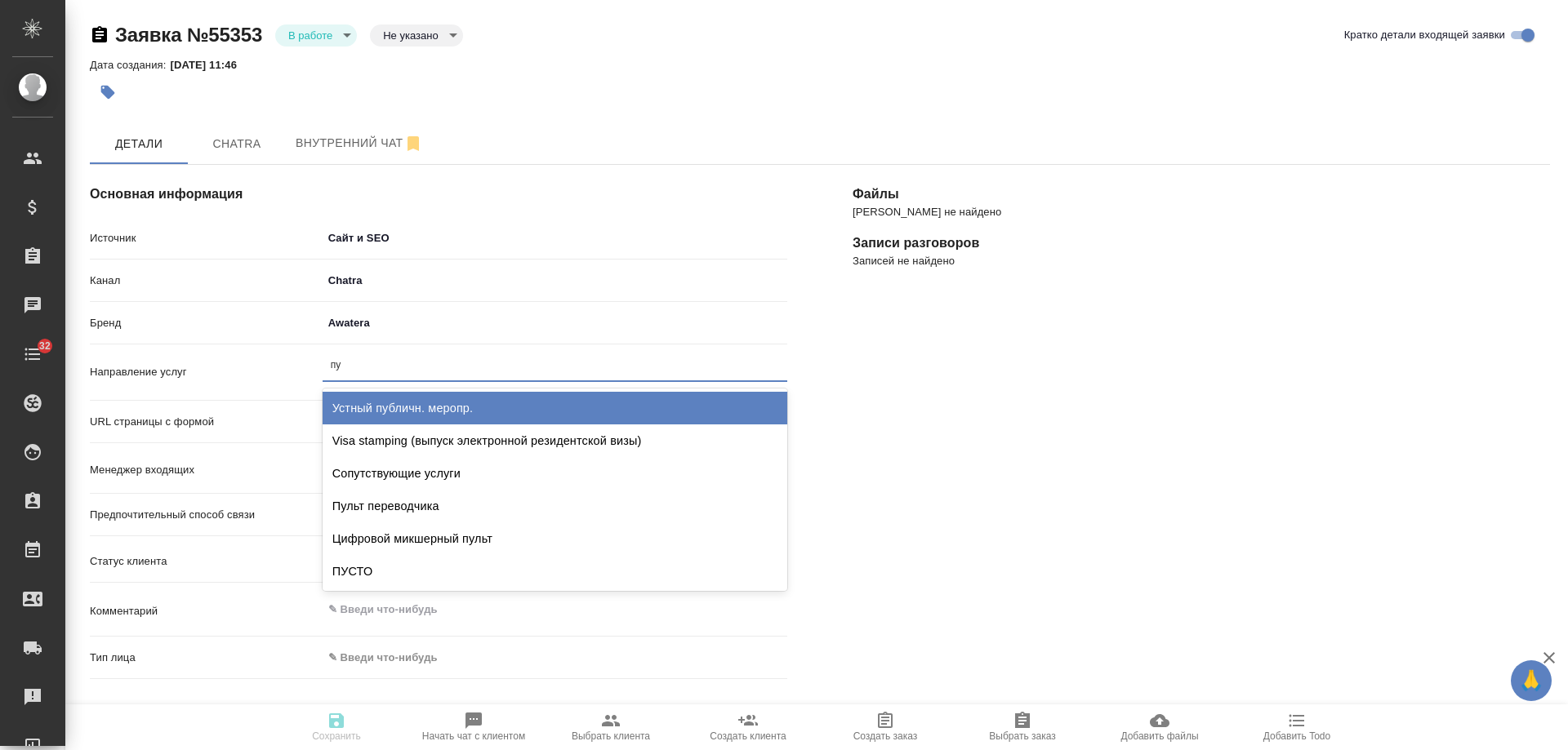
type input "пус"
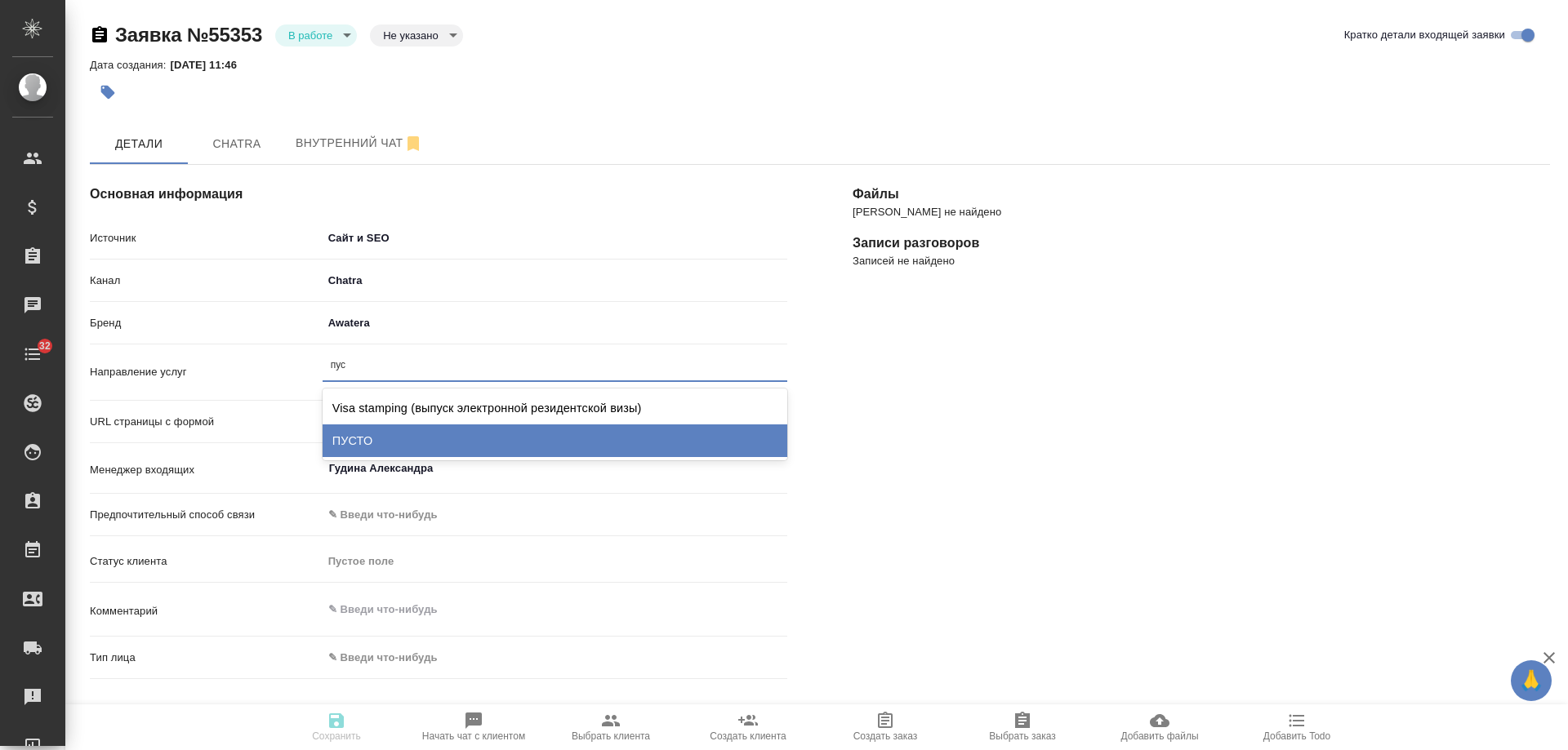
click at [391, 446] on div "ПУСТО" at bounding box center [554, 441] width 464 height 33
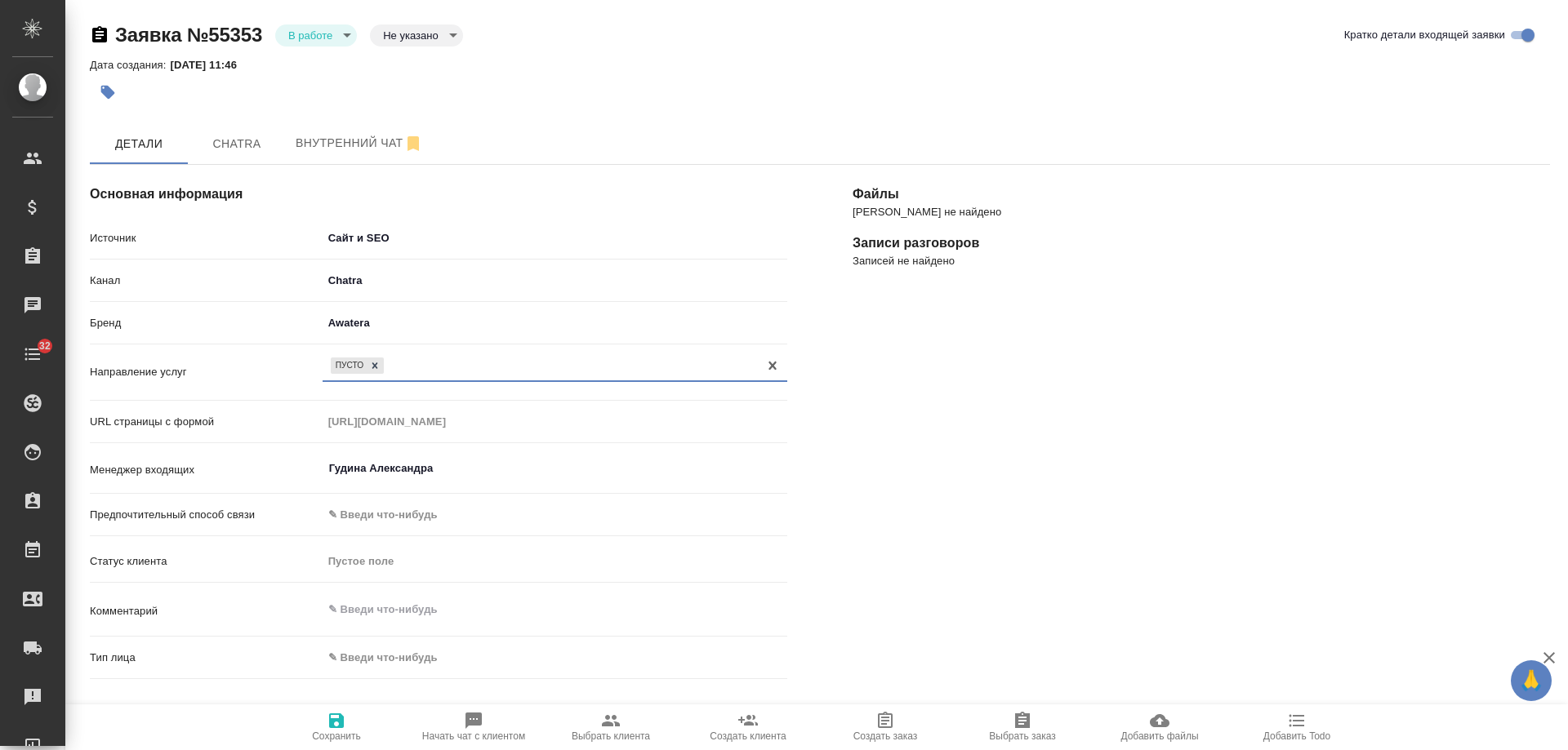
scroll to position [327, 0]
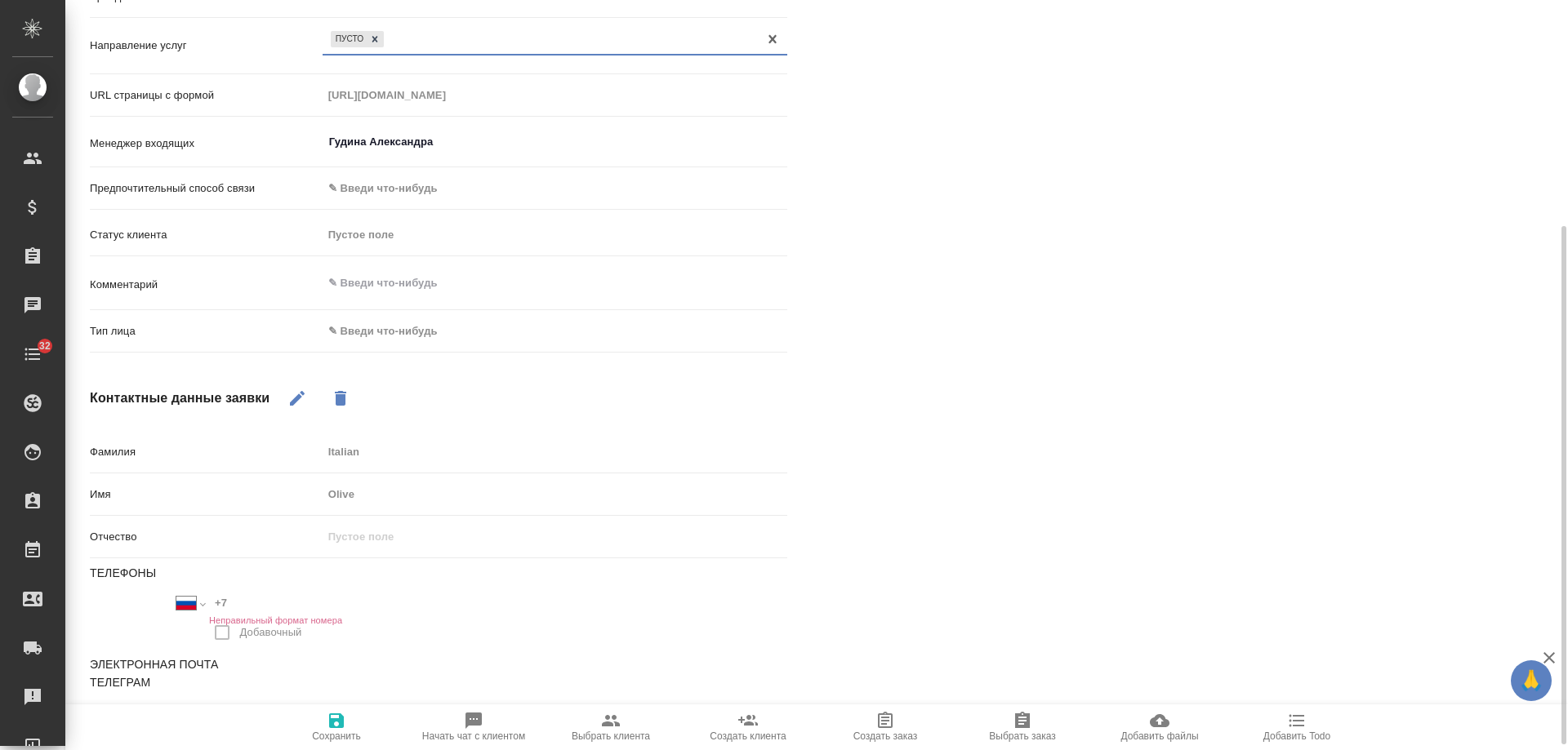
click at [388, 332] on body "🙏 .cls-1 fill:#fff; AWATERA [PERSON_NAME] Спецификации Заказы 0 Чаты 32 Todo Пр…" at bounding box center [784, 375] width 1568 height 750
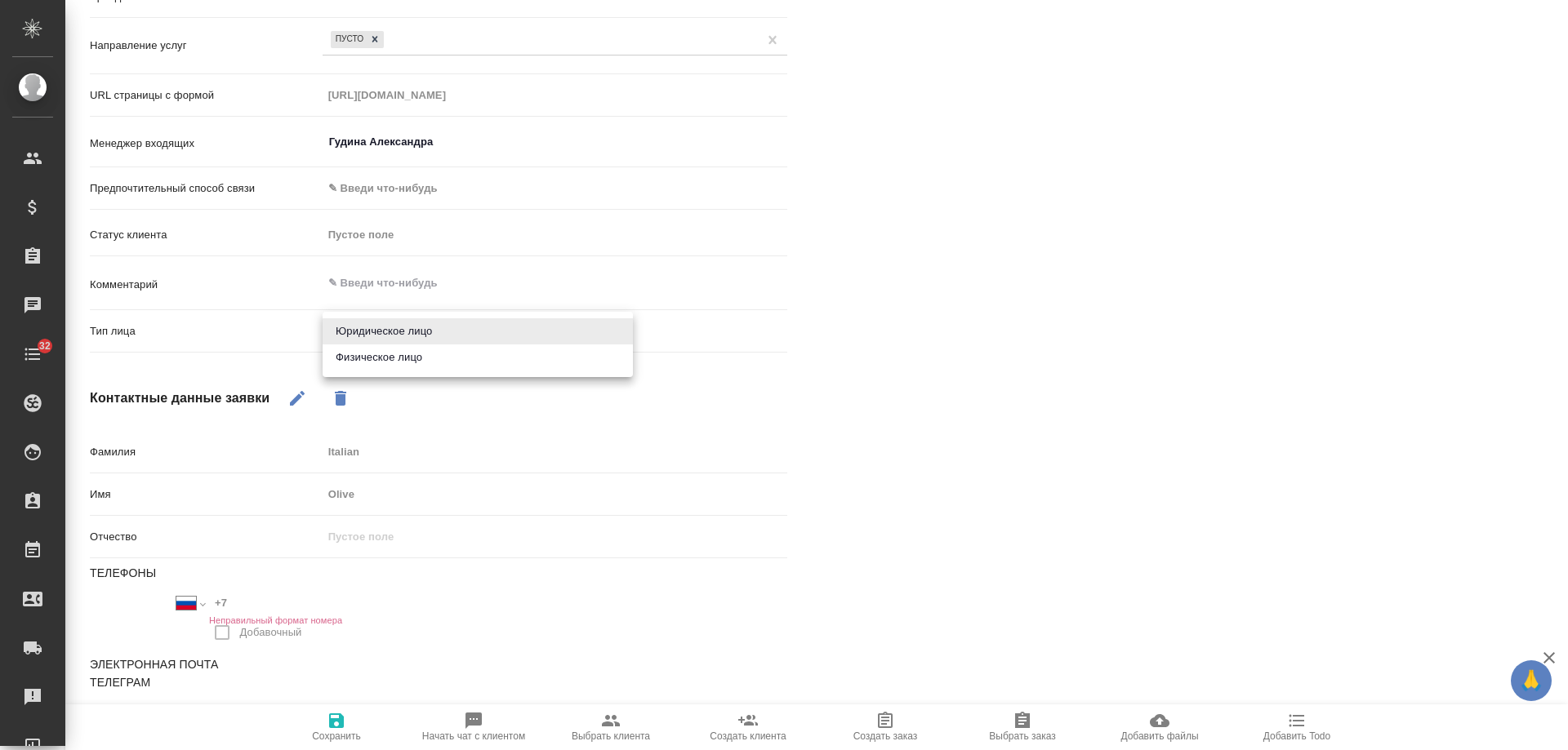
click at [392, 367] on li "Физическое лицо" at bounding box center [478, 358] width 310 height 26
type textarea "x"
type input "private"
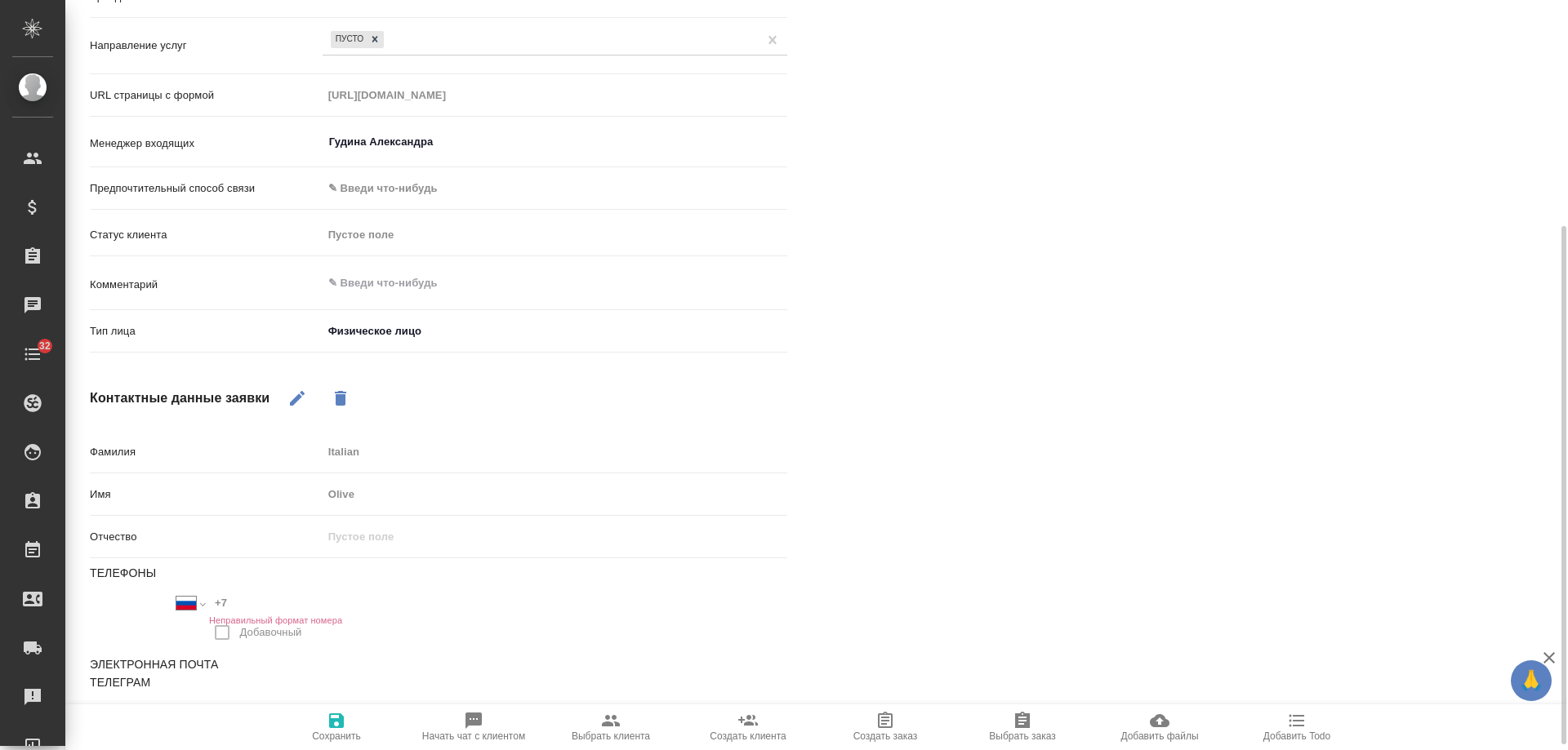
click at [335, 730] on span "Сохранить" at bounding box center [336, 736] width 49 height 11
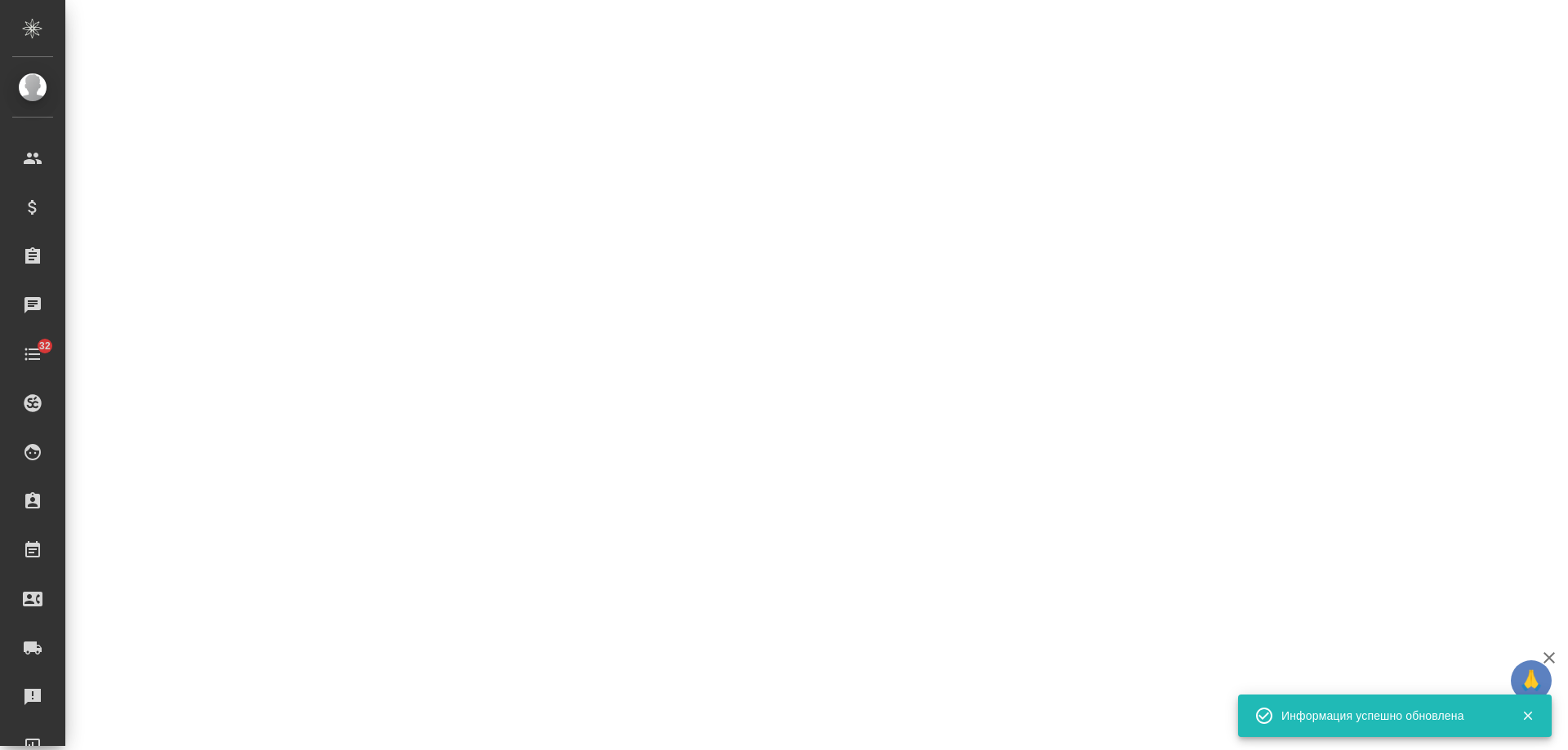
select select "RU"
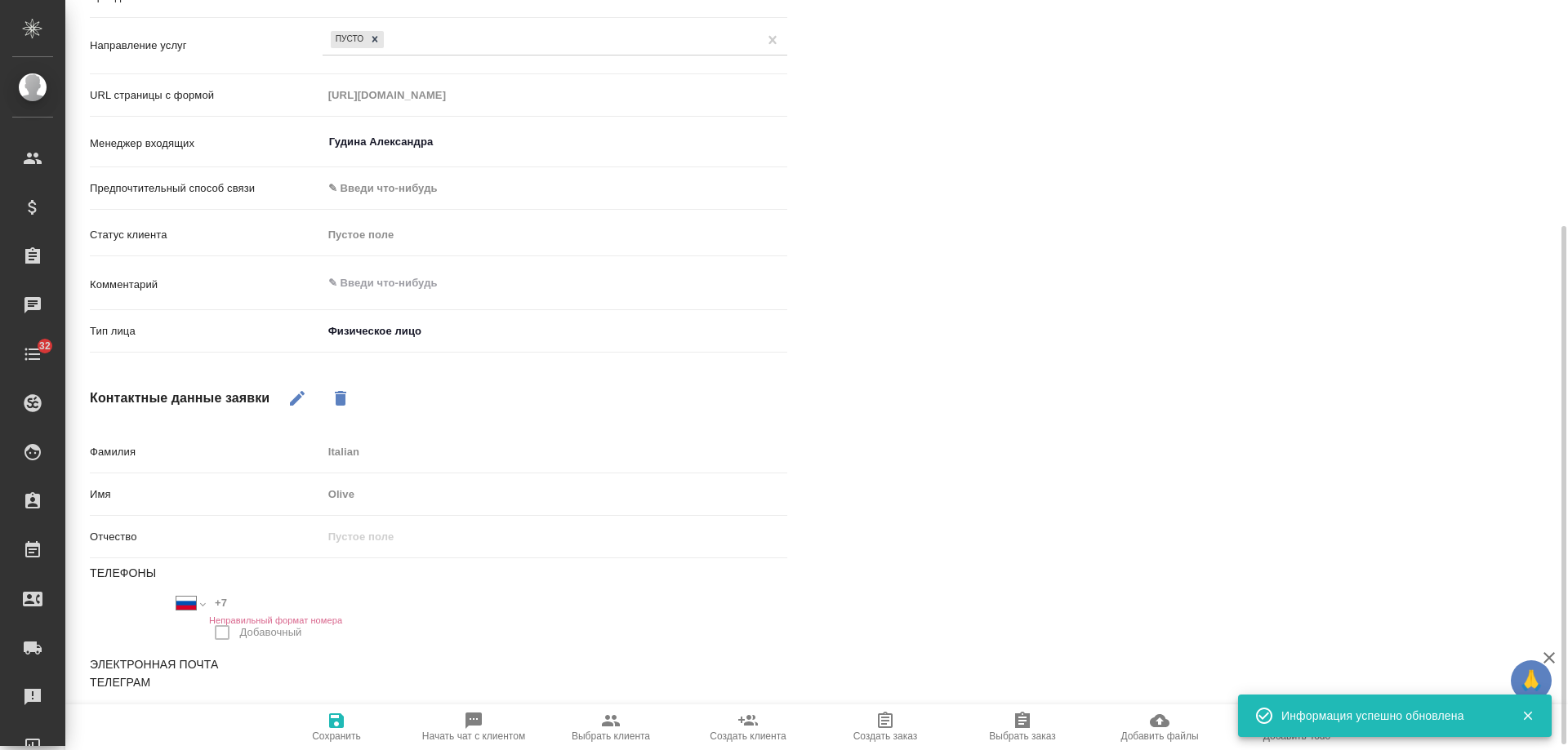
type textarea "x"
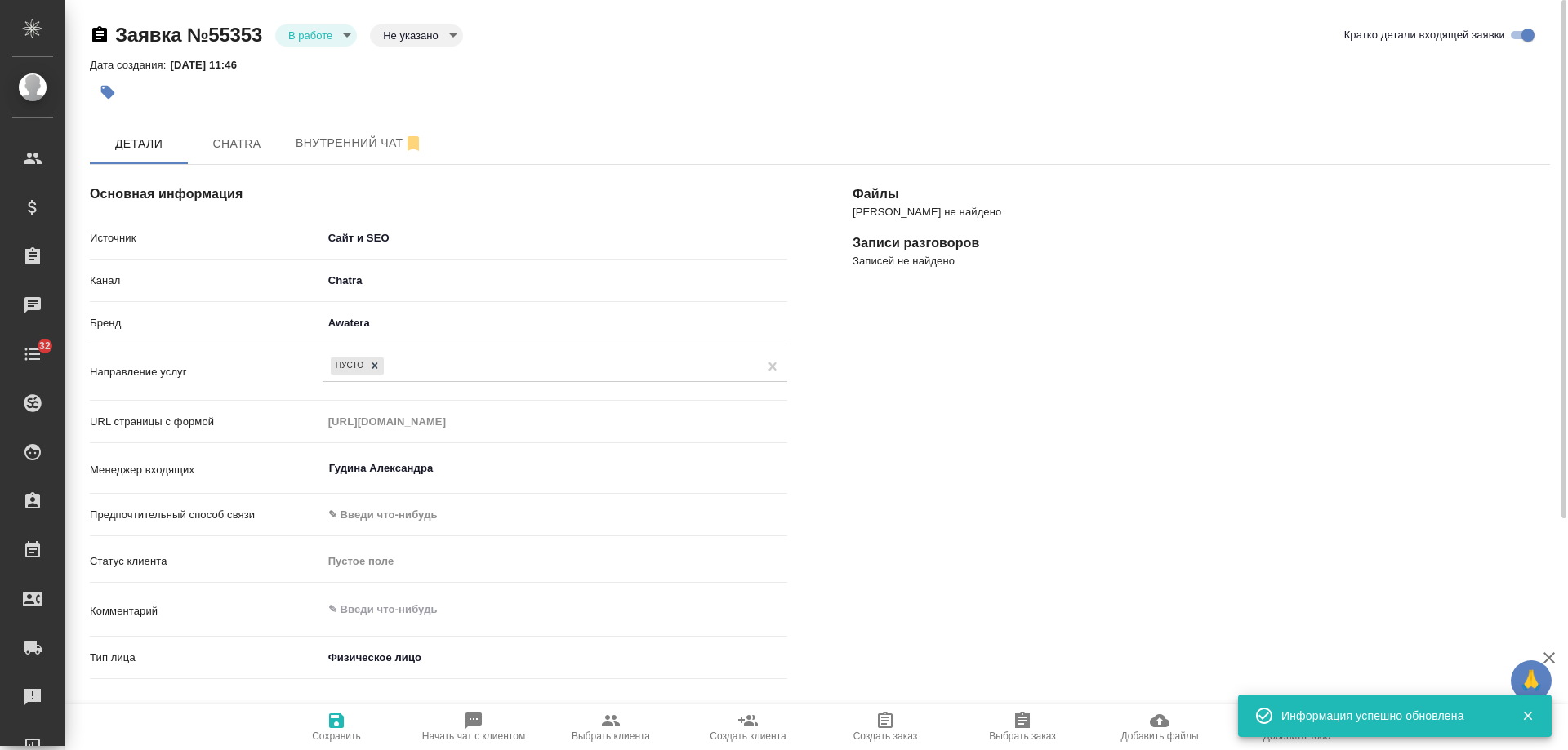
click at [336, 41] on body "🙏 .cls-1 fill:#fff; AWATERA Gudina Alexandra Клиенты Спецификации Заказы 0 Чаты…" at bounding box center [784, 375] width 1568 height 750
click at [324, 64] on button "Отказ" at bounding box center [307, 63] width 38 height 18
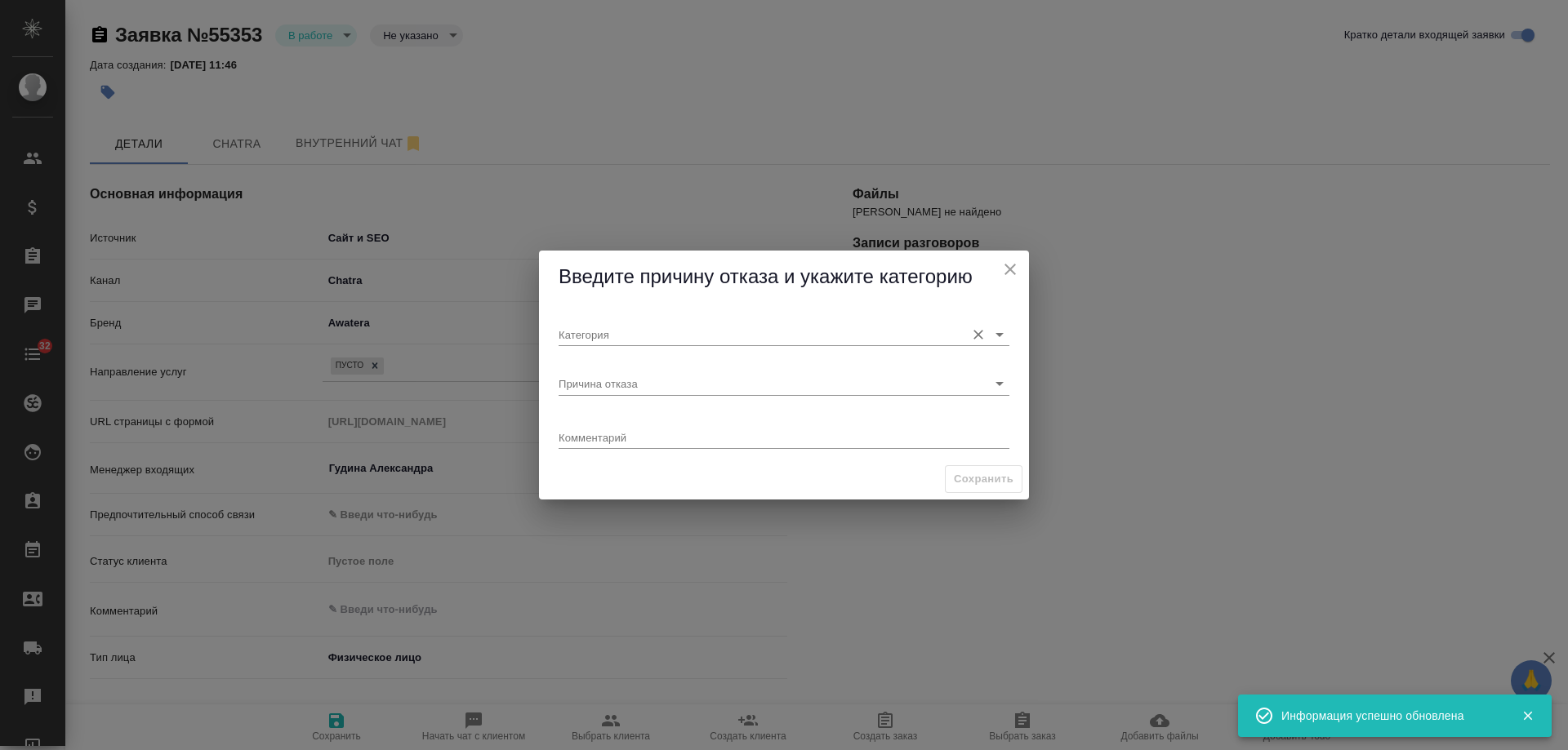
click at [672, 321] on div "Категория" at bounding box center [784, 328] width 451 height 35
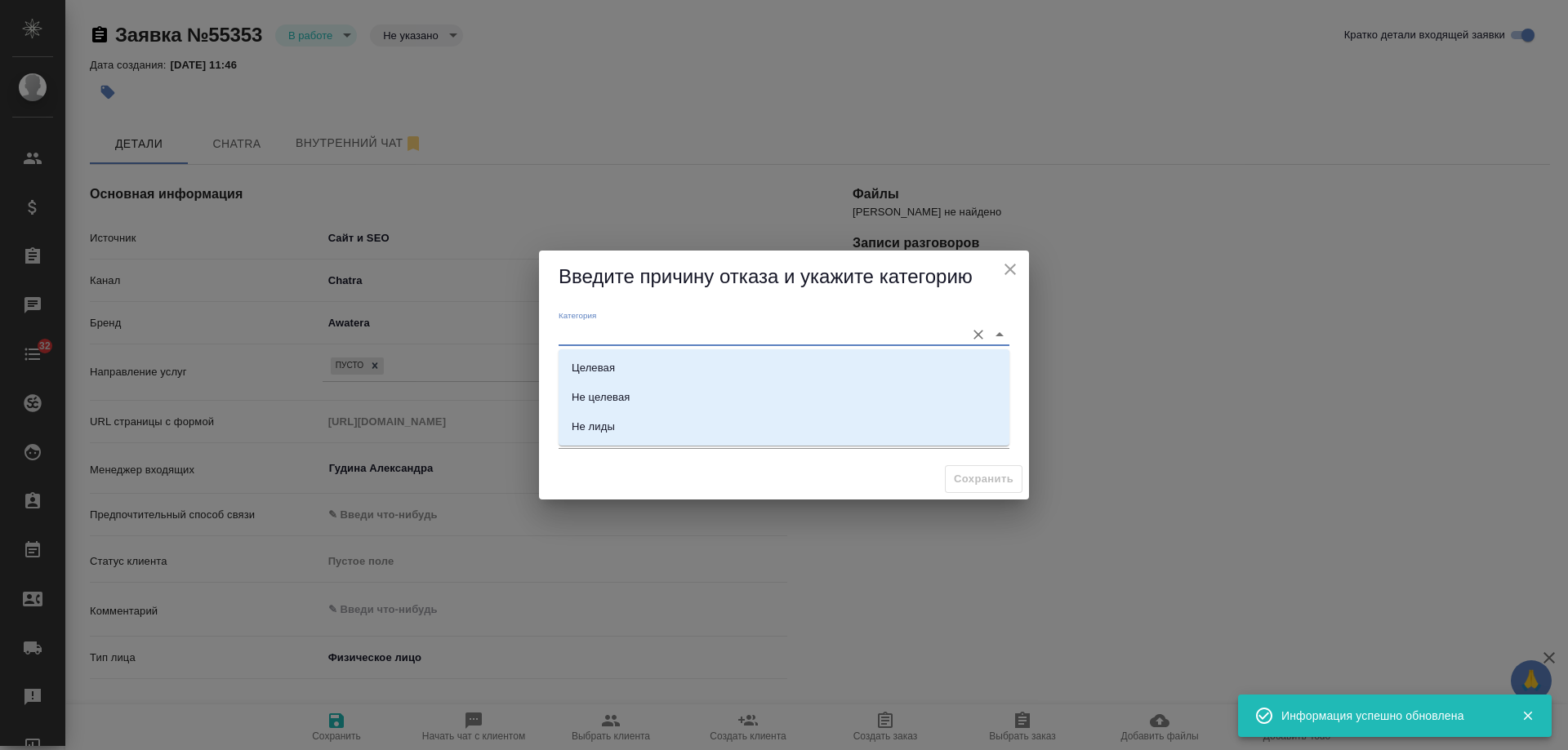
click at [656, 341] on input "Категория" at bounding box center [758, 334] width 399 height 22
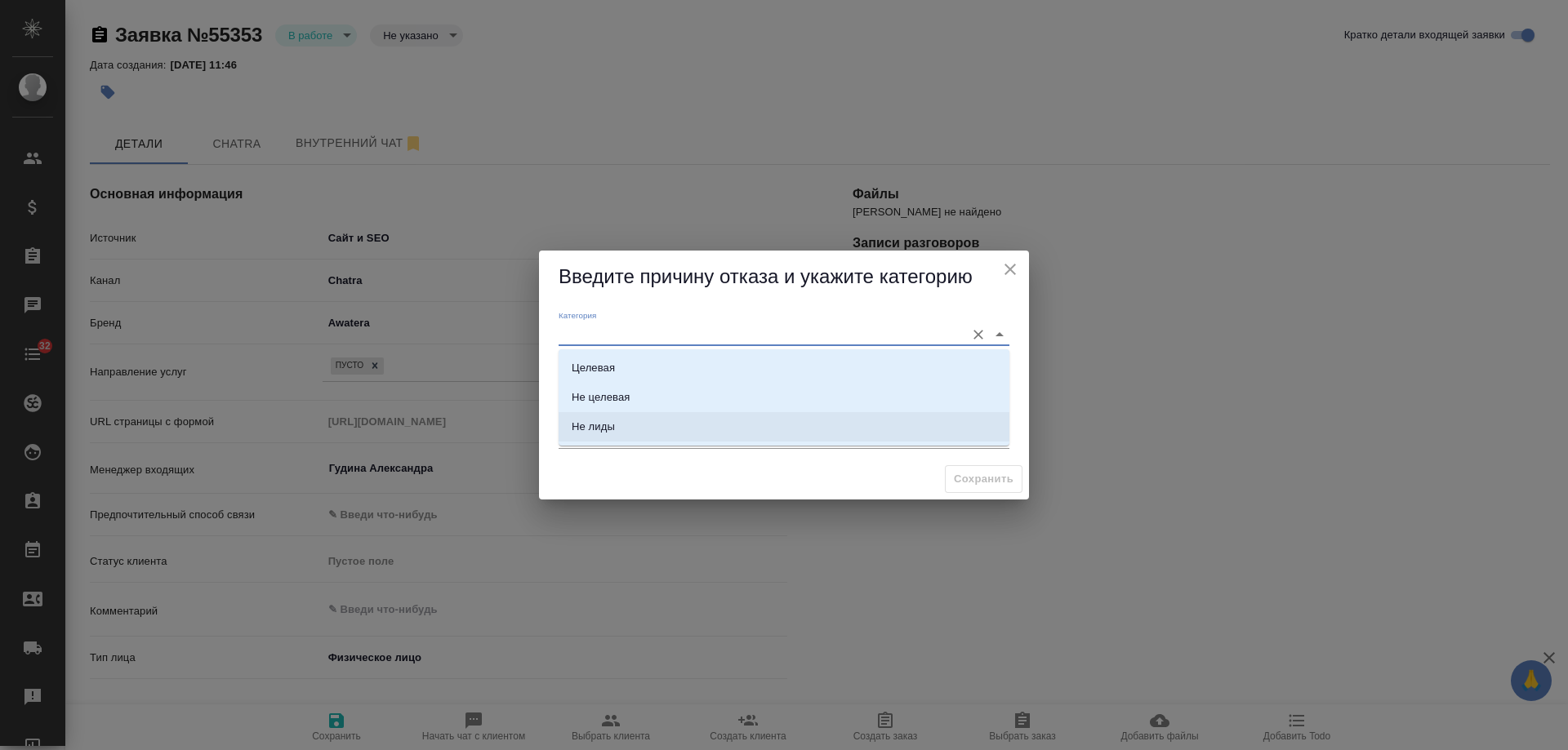
click at [640, 417] on li "Не лиды" at bounding box center [784, 426] width 451 height 29
type input "Не лиды"
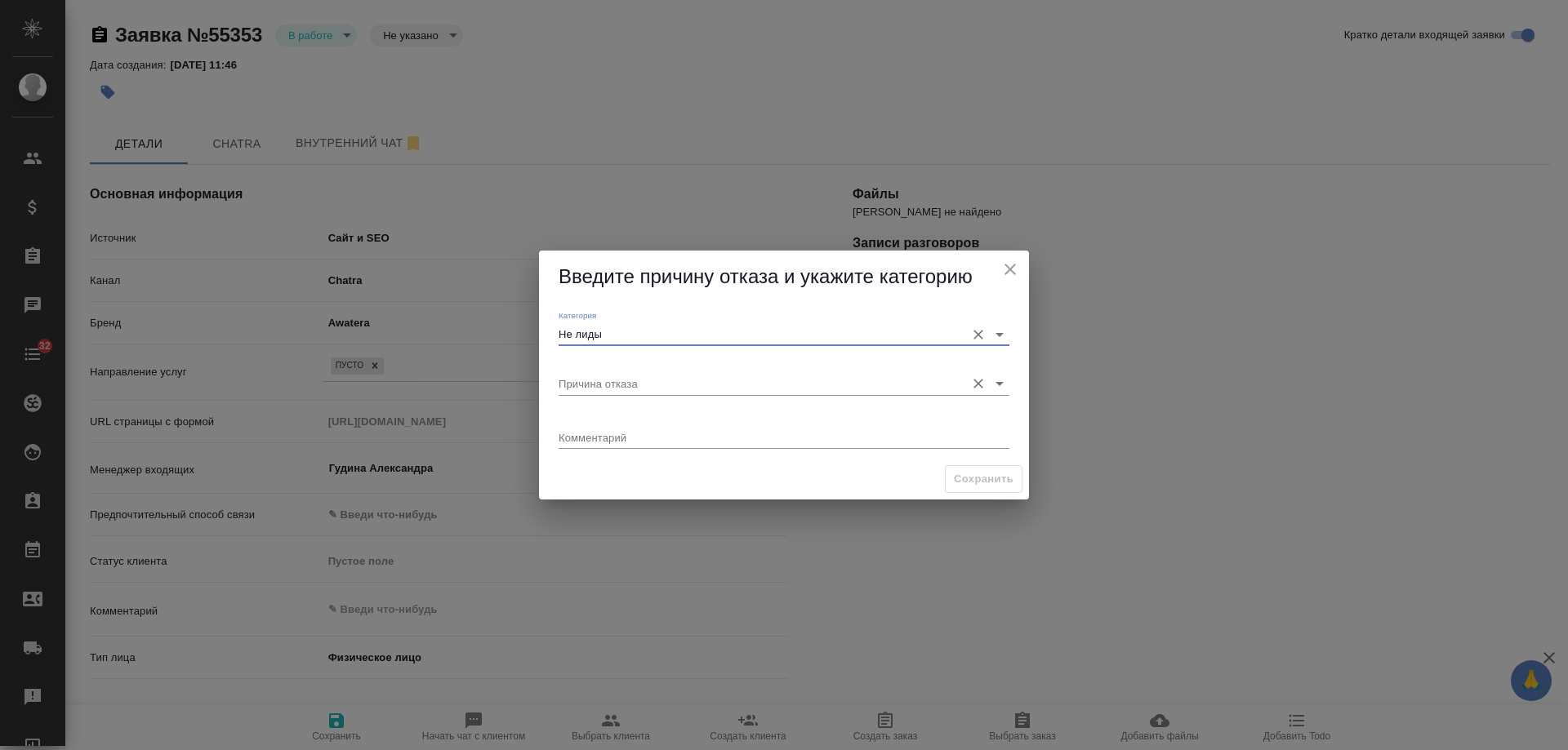
click at [632, 388] on input "Причина отказа" at bounding box center [758, 384] width 399 height 22
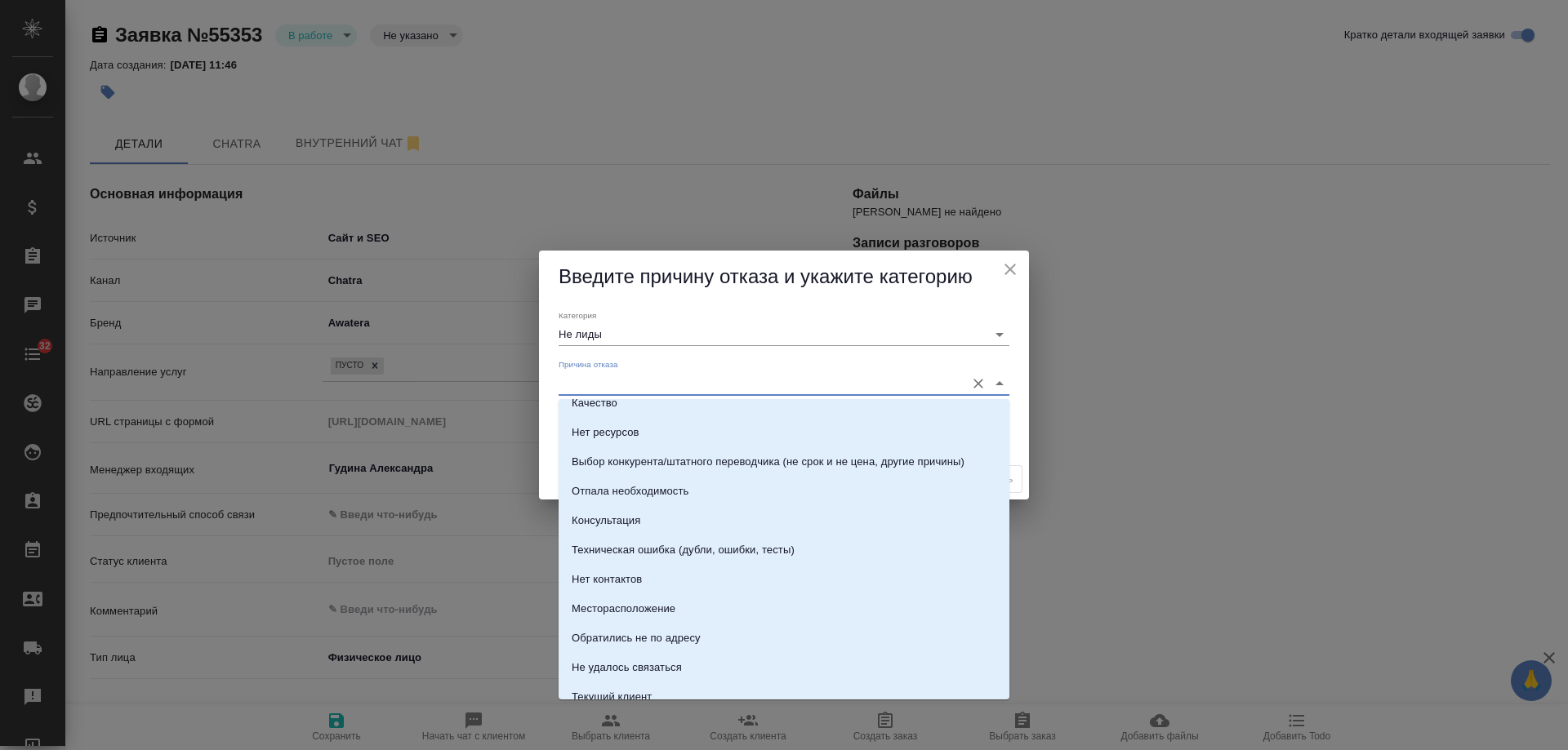
scroll to position [233, 0]
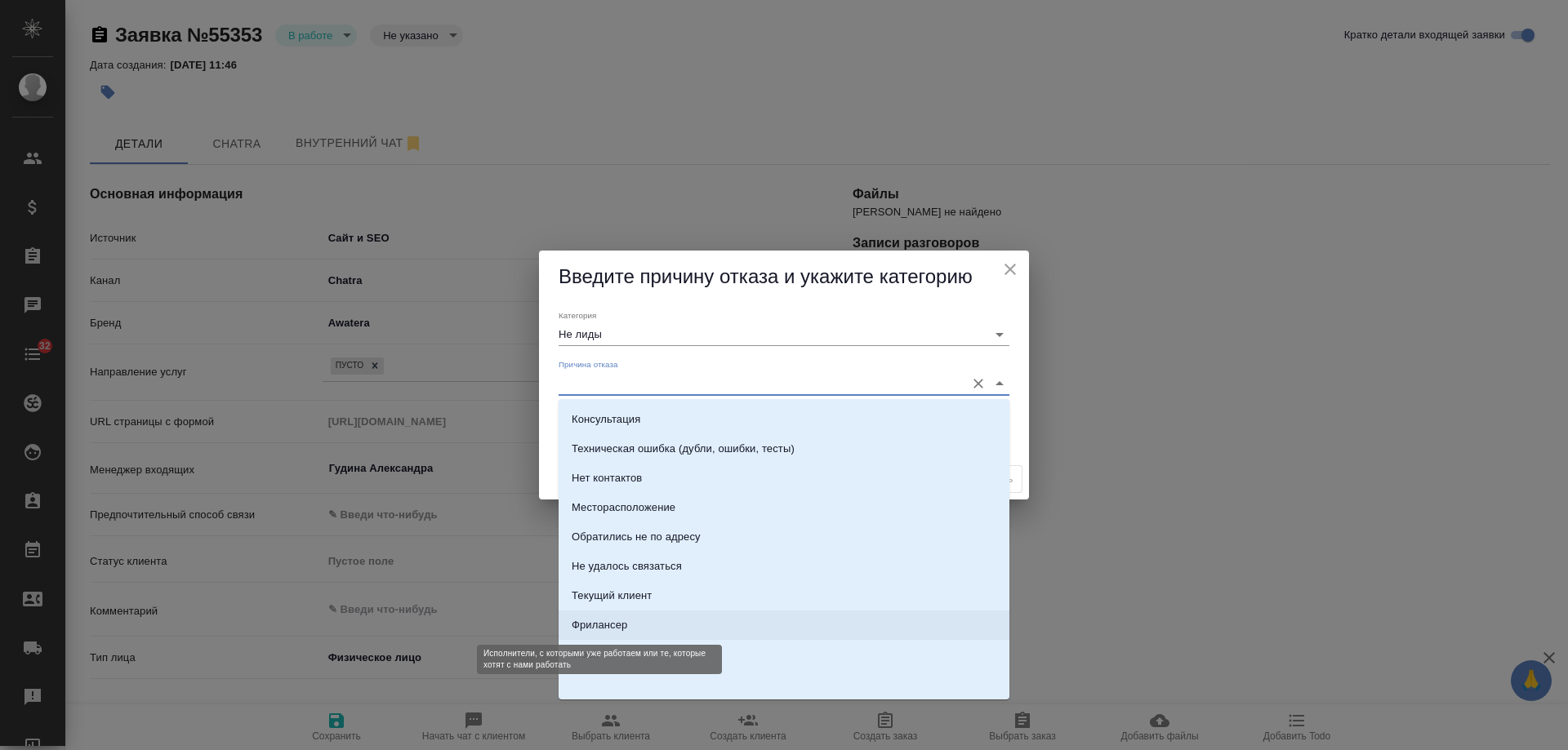
click at [626, 623] on div "Фрилансер" at bounding box center [599, 625] width 55 height 16
type input "Фрилансер"
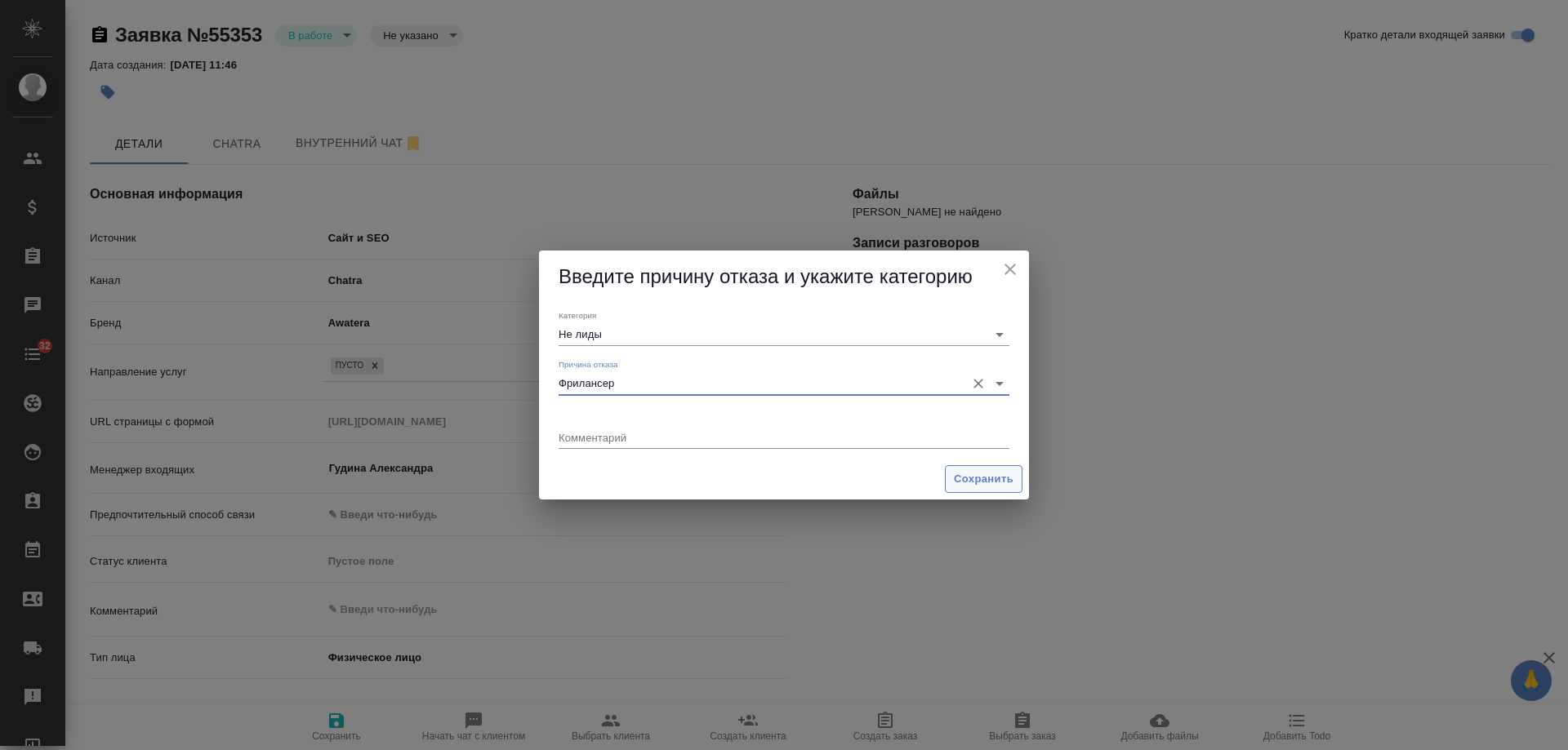
click at [984, 478] on span "Сохранить" at bounding box center [984, 480] width 60 height 19
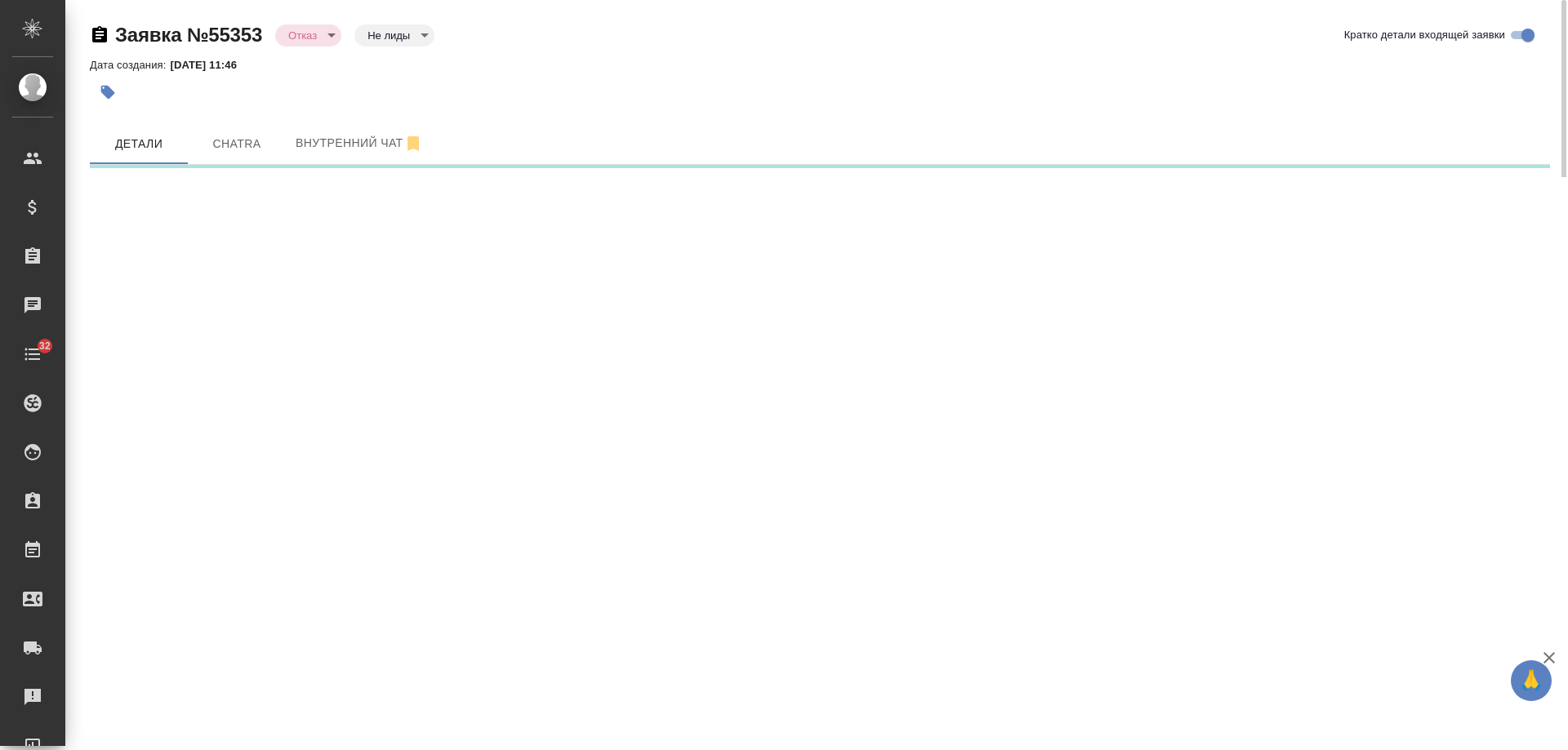
select select "RU"
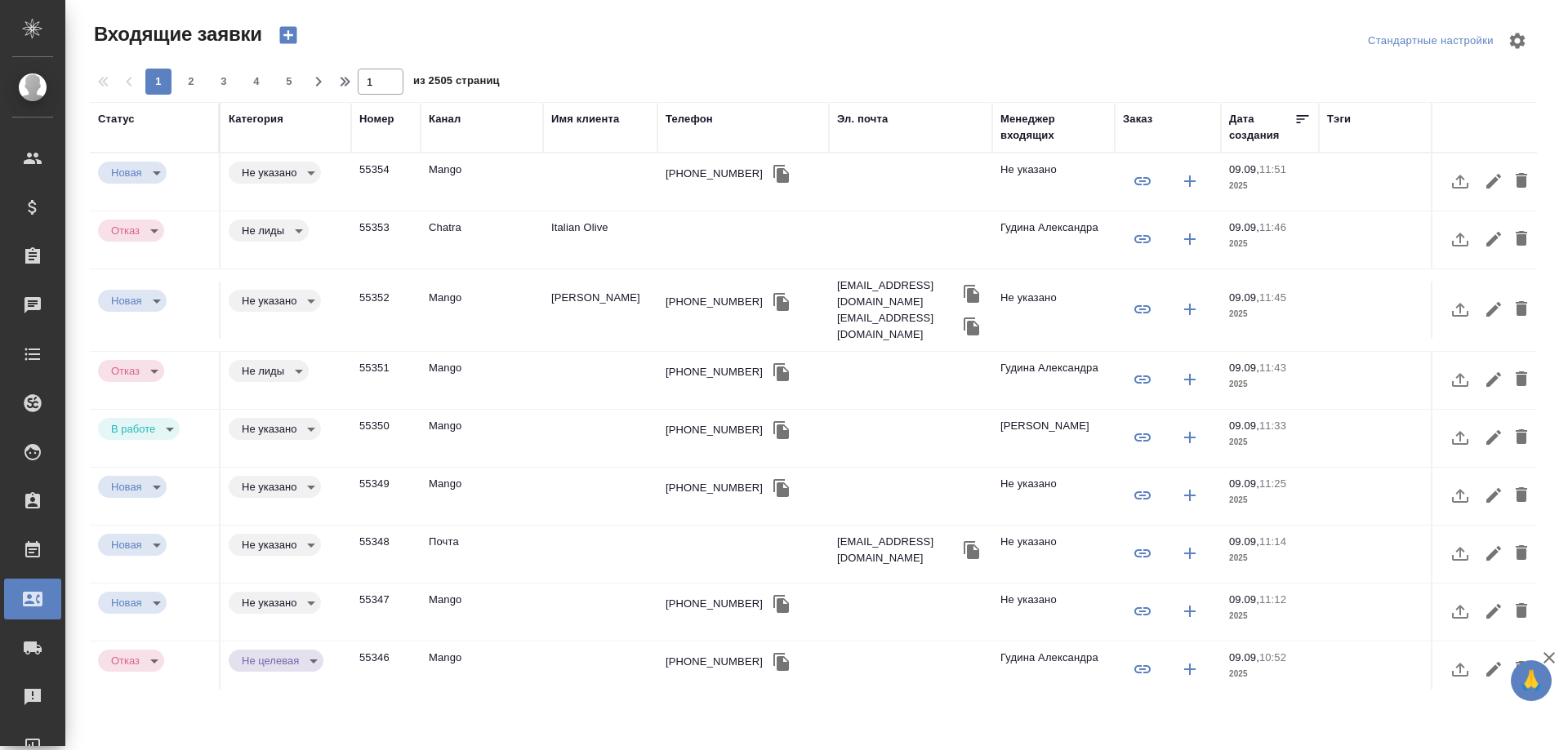
select select "RU"
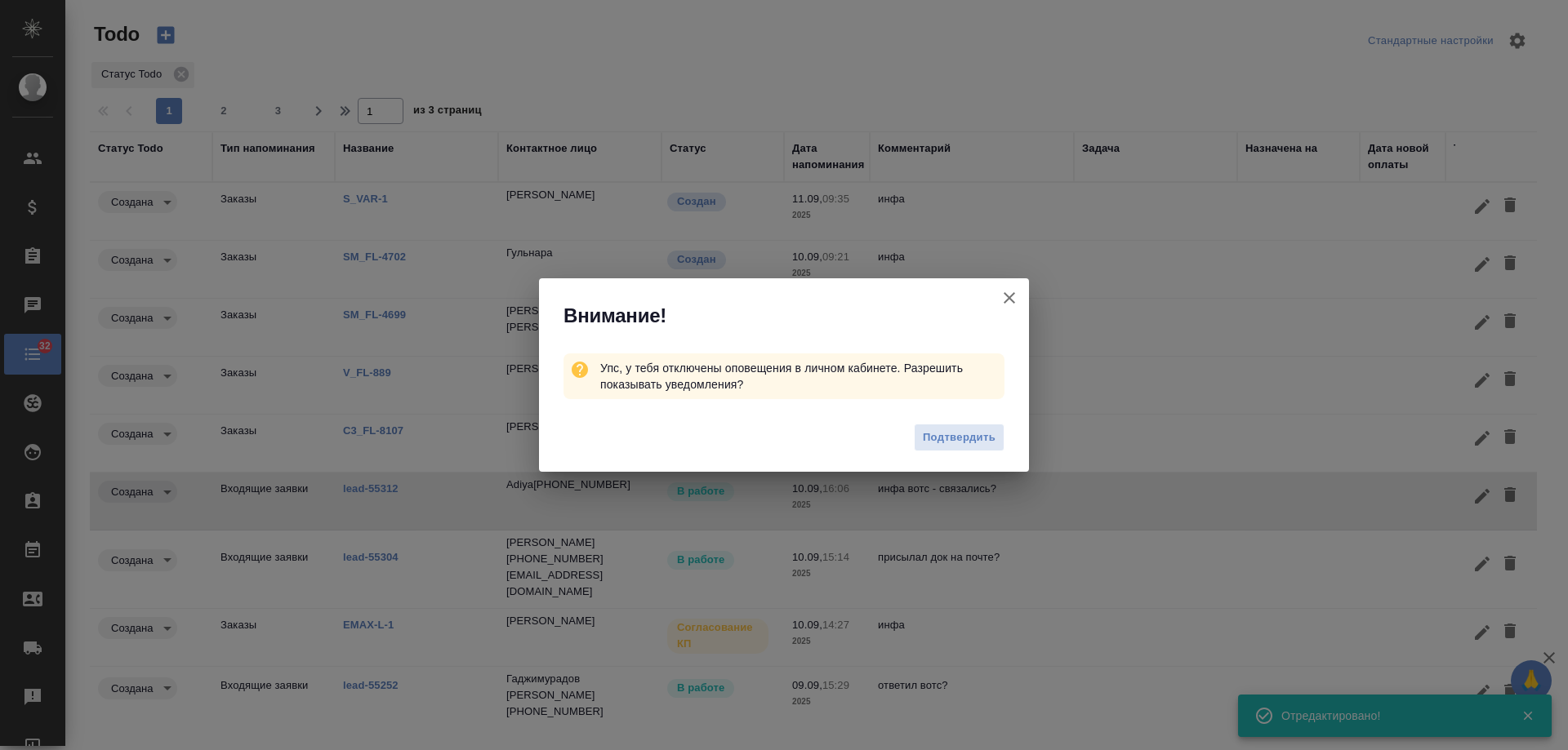
drag, startPoint x: 1013, startPoint y: 293, endPoint x: 1445, endPoint y: 389, distance: 442.5
click at [1012, 293] on icon "button" at bounding box center [1009, 298] width 20 height 20
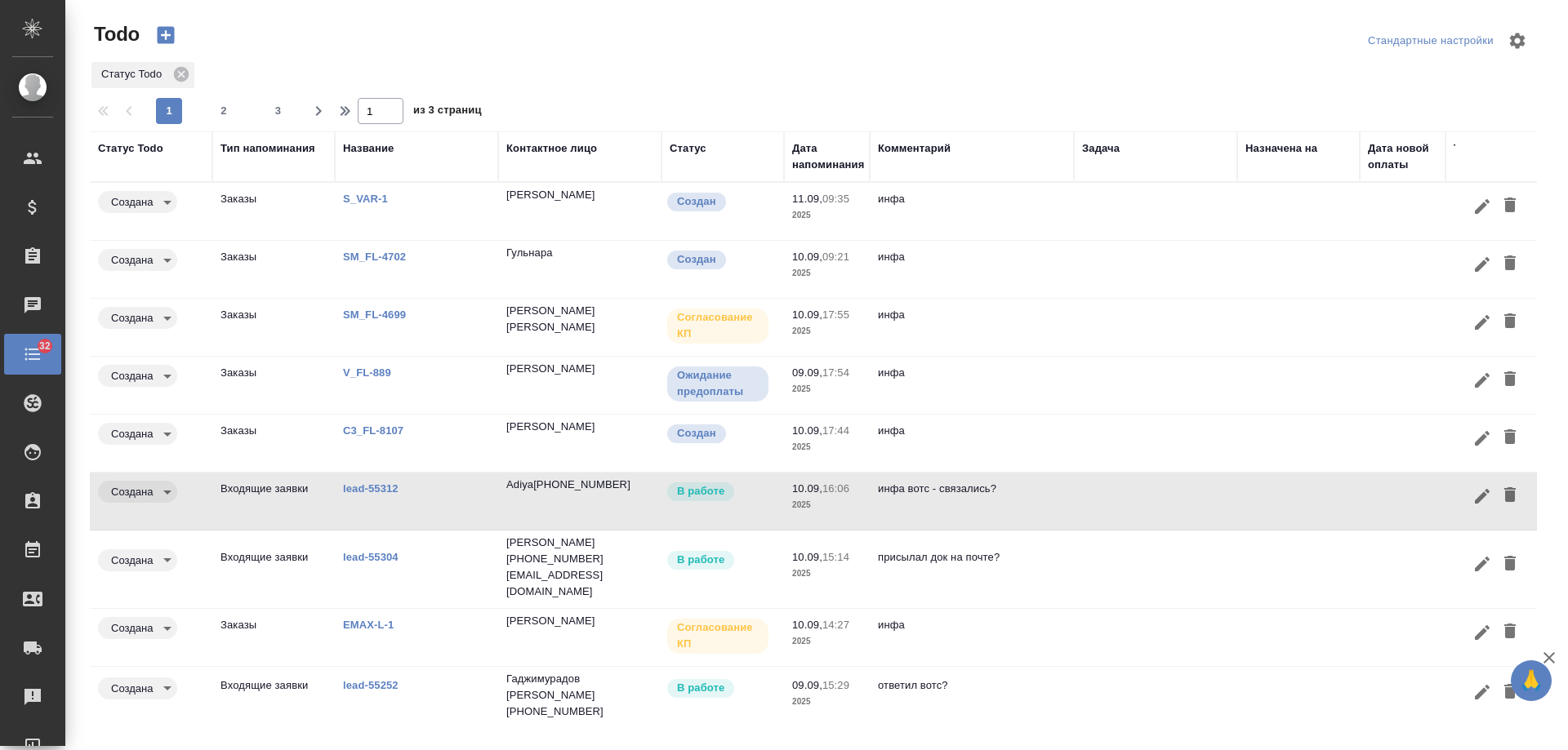
click at [352, 481] on p "lead-55312" at bounding box center [416, 488] width 147 height 16
click at [1231, 76] on div "Статус Todo" at bounding box center [813, 75] width 1447 height 29
click at [898, 65] on div "Статус Todo" at bounding box center [813, 75] width 1447 height 29
click at [822, 167] on div "Дата напоминания" at bounding box center [828, 156] width 72 height 33
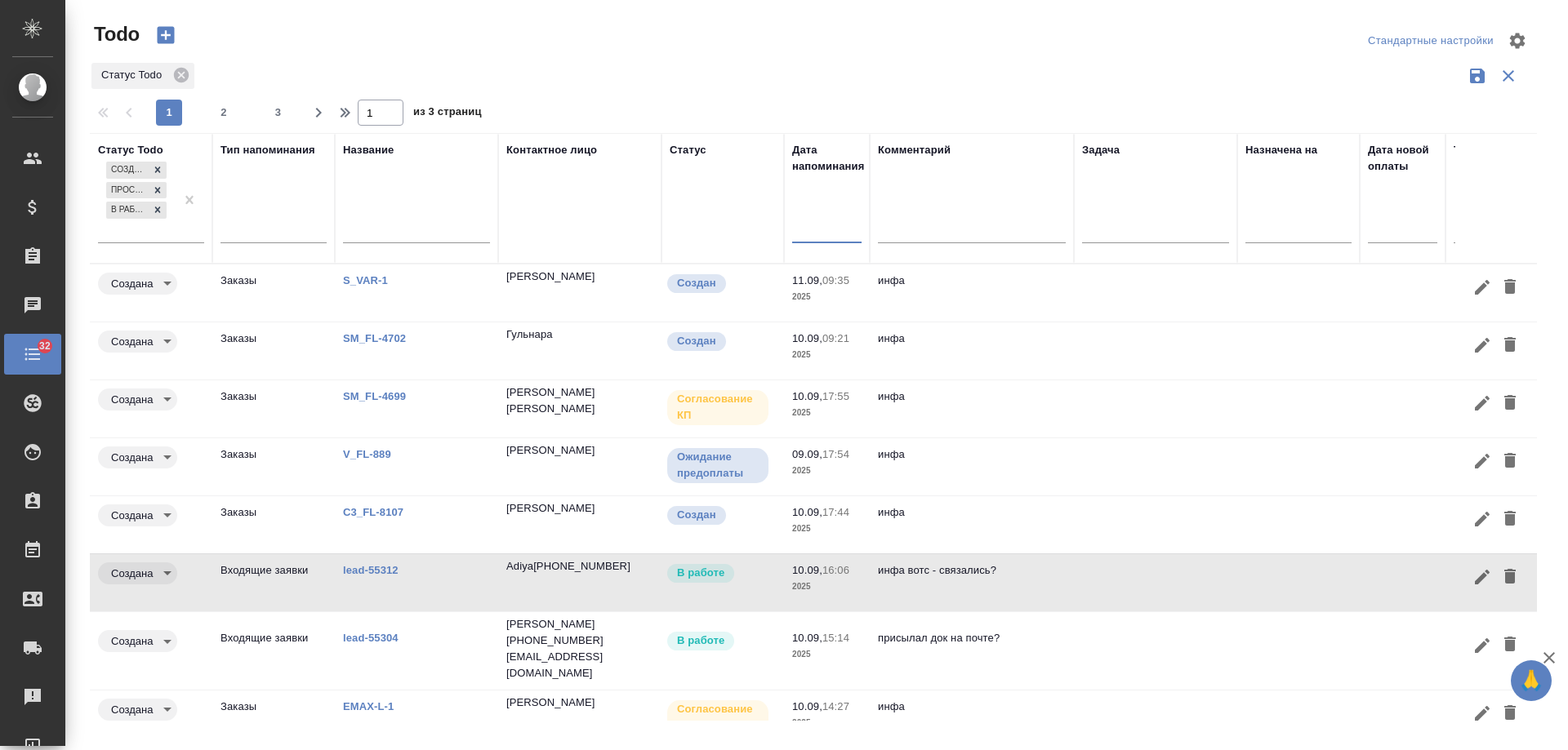
click at [824, 229] on input "text" at bounding box center [832, 229] width 60 height 22
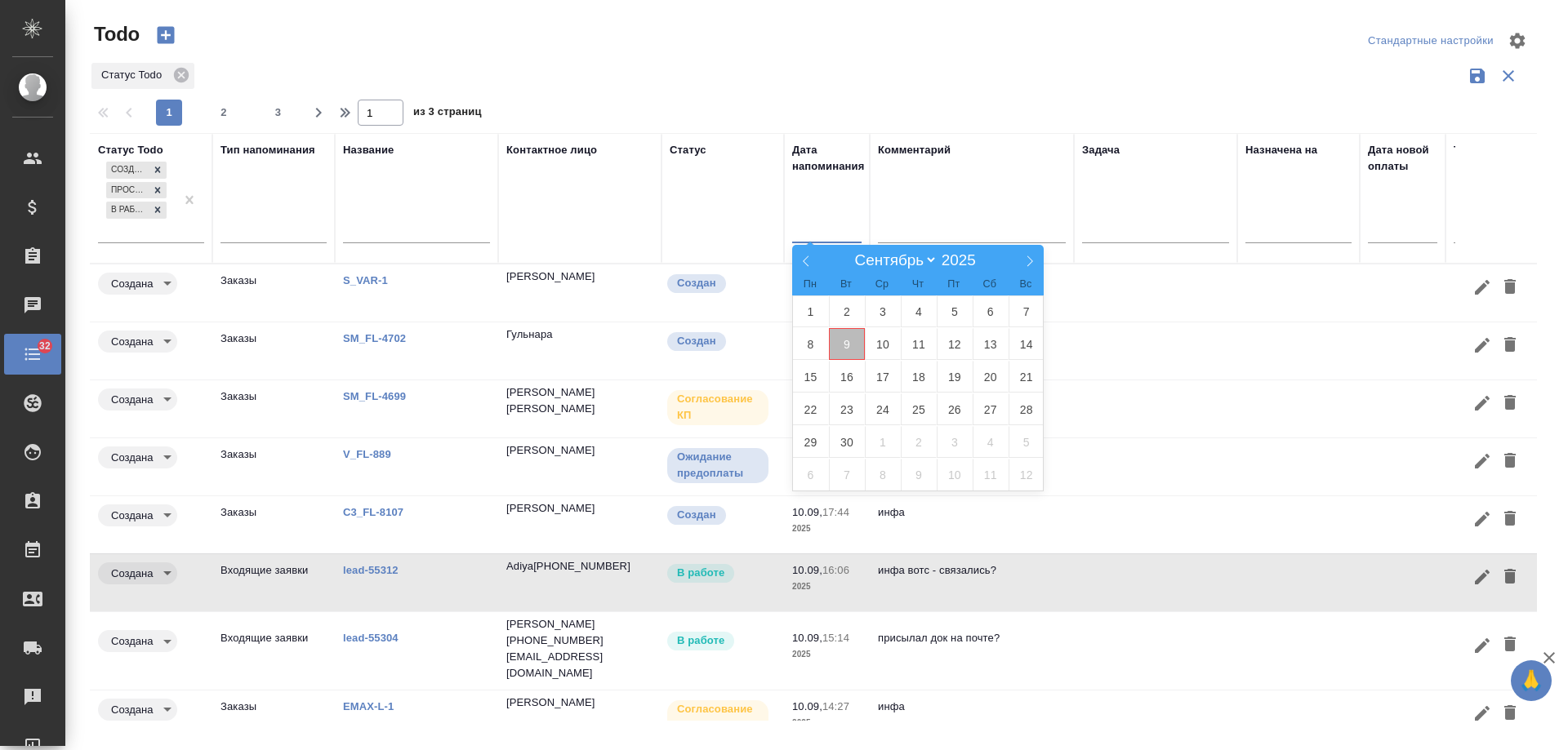
click at [847, 343] on span "9" at bounding box center [847, 344] width 36 height 32
type div "2025-09-08T21:00:00.000Z"
click at [872, 347] on span "10" at bounding box center [883, 344] width 36 height 32
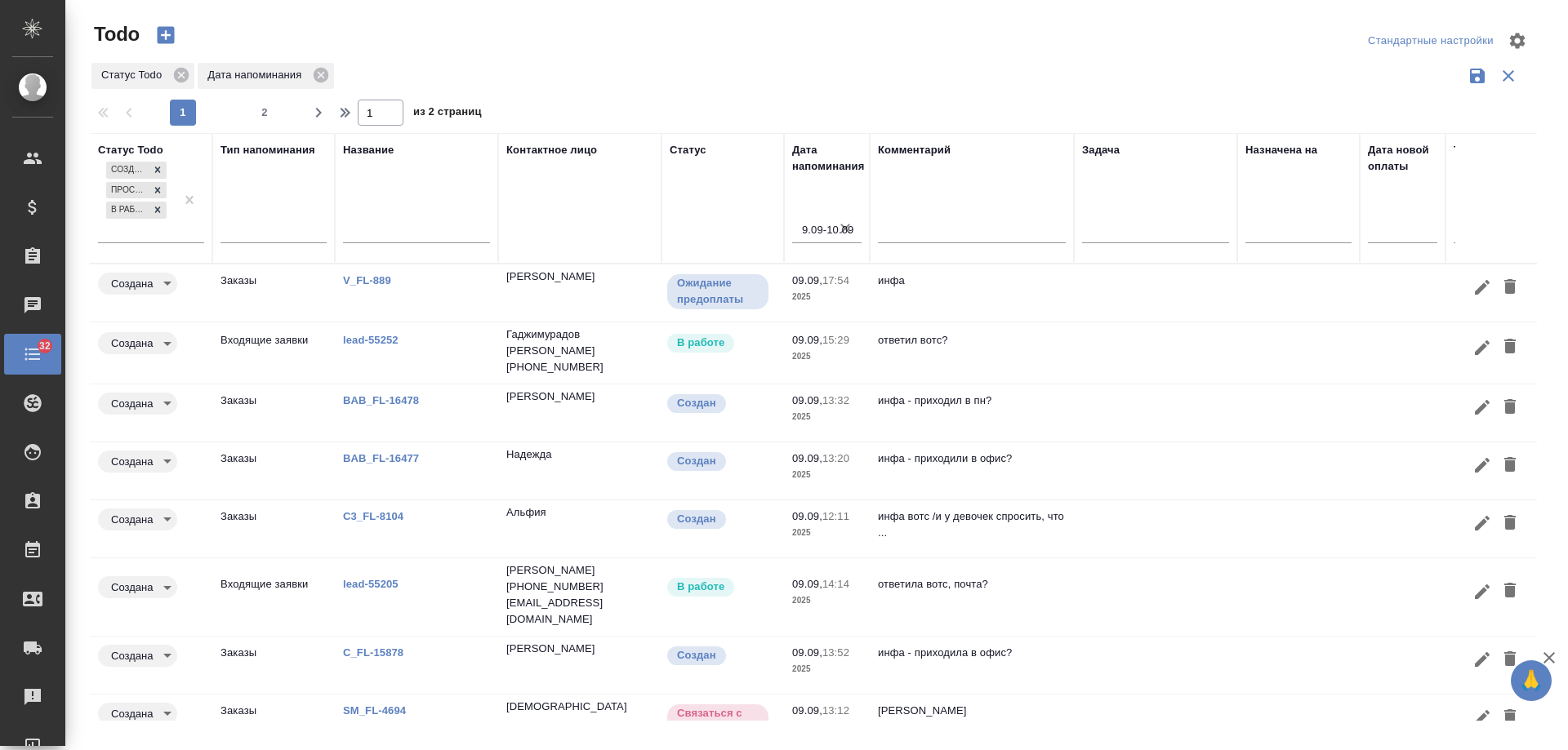
click at [365, 338] on link "lead-55252" at bounding box center [370, 340] width 55 height 12
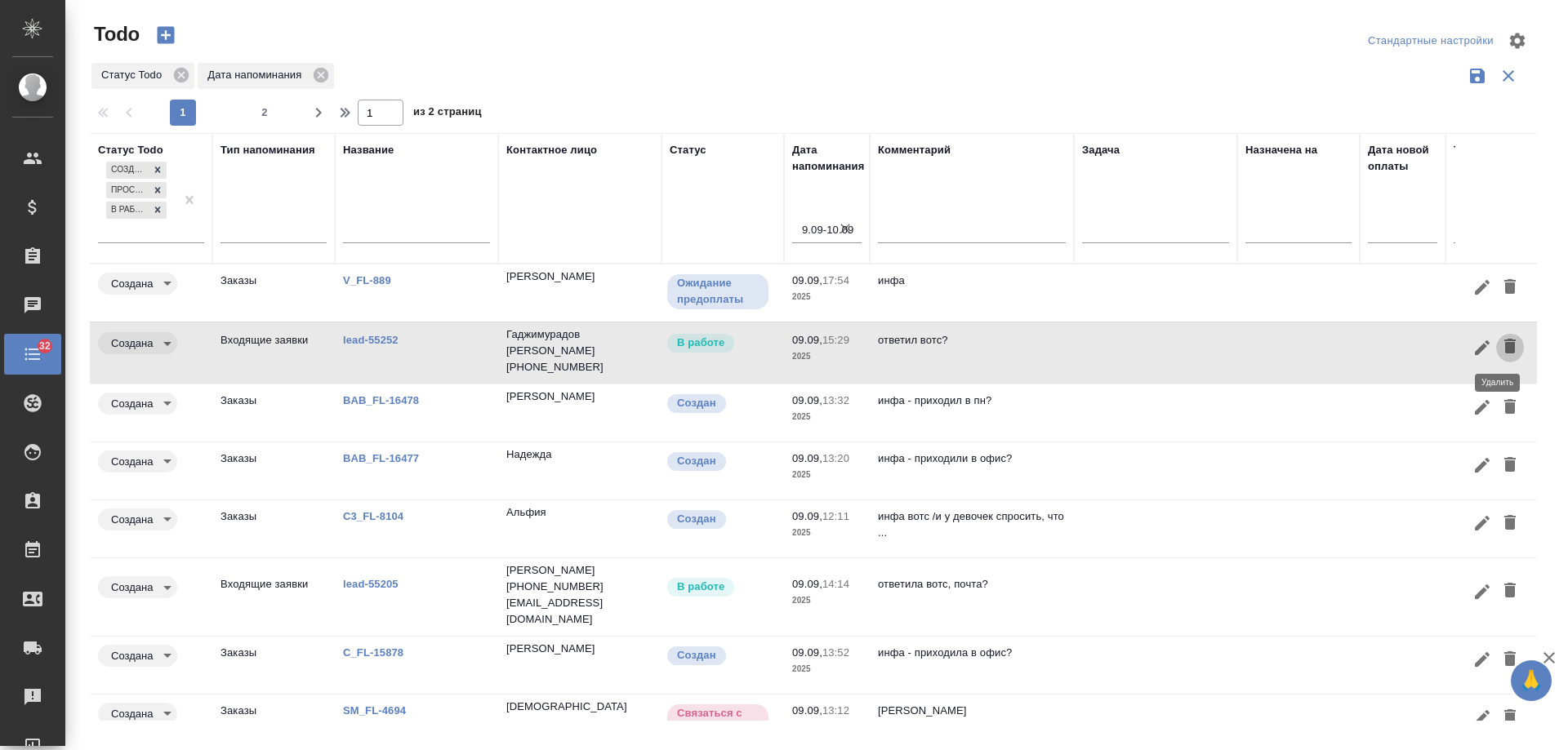
click at [1504, 348] on icon "button" at bounding box center [1510, 347] width 11 height 15
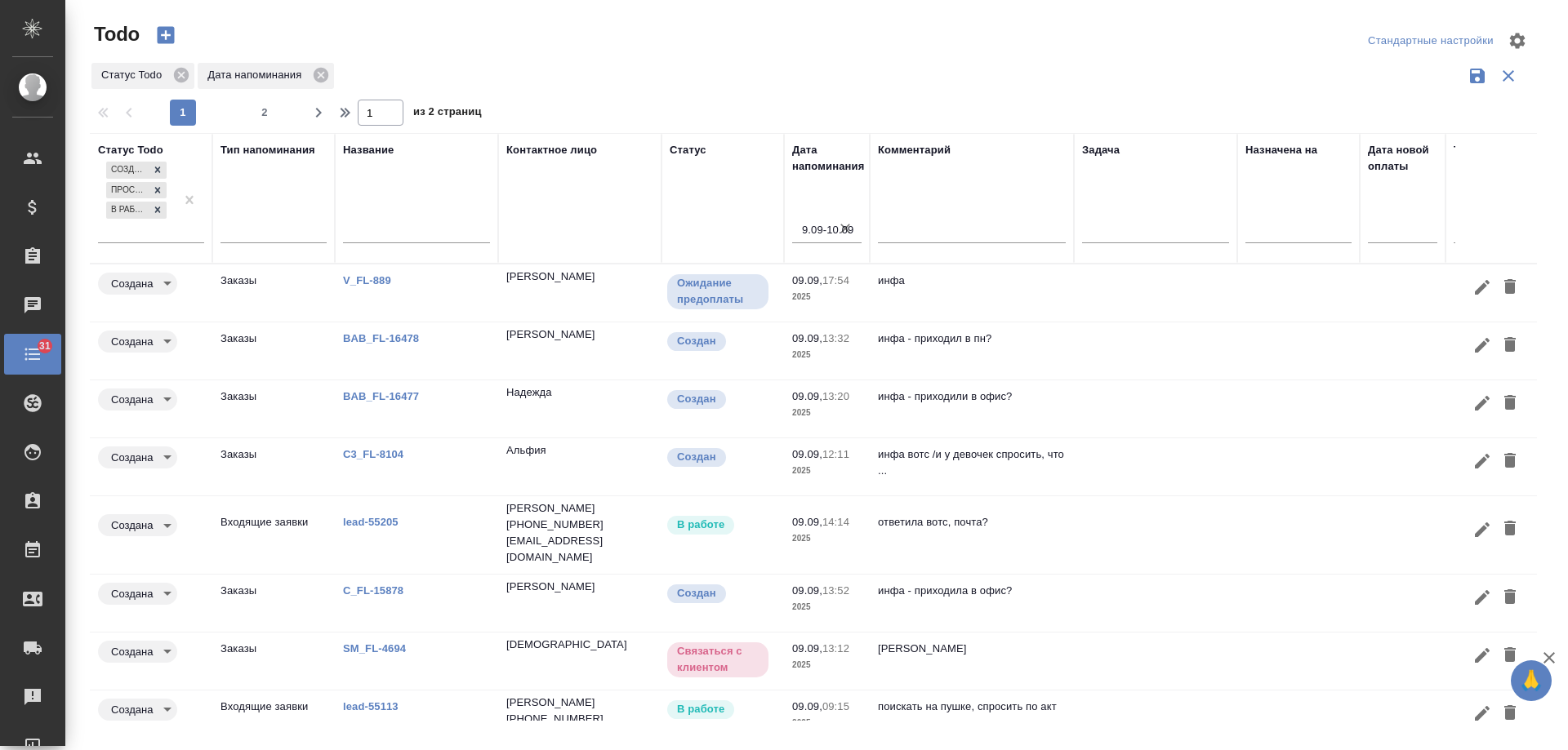
click at [1094, 524] on td at bounding box center [1156, 534] width 164 height 57
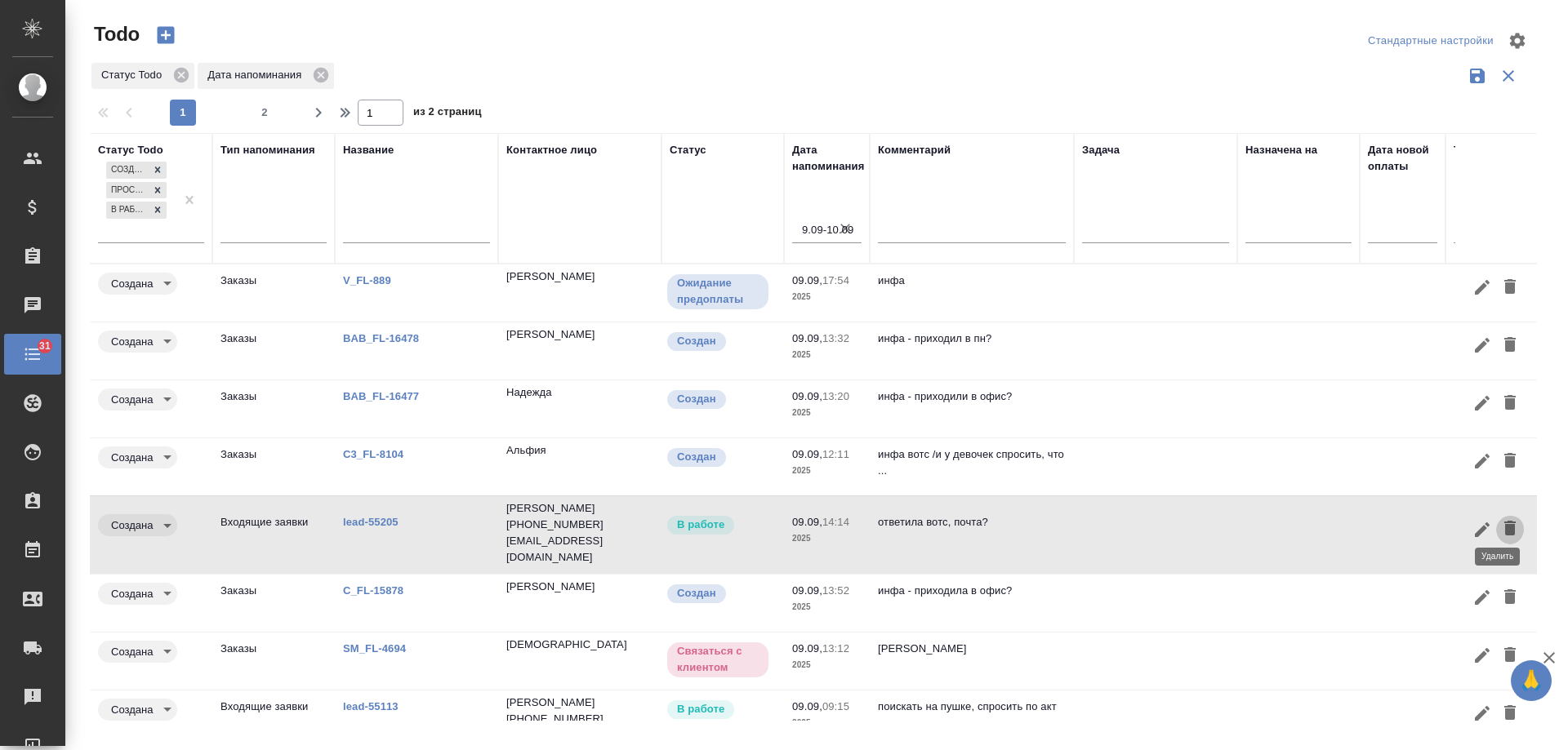
click at [1504, 518] on icon "button" at bounding box center [1510, 528] width 20 height 20
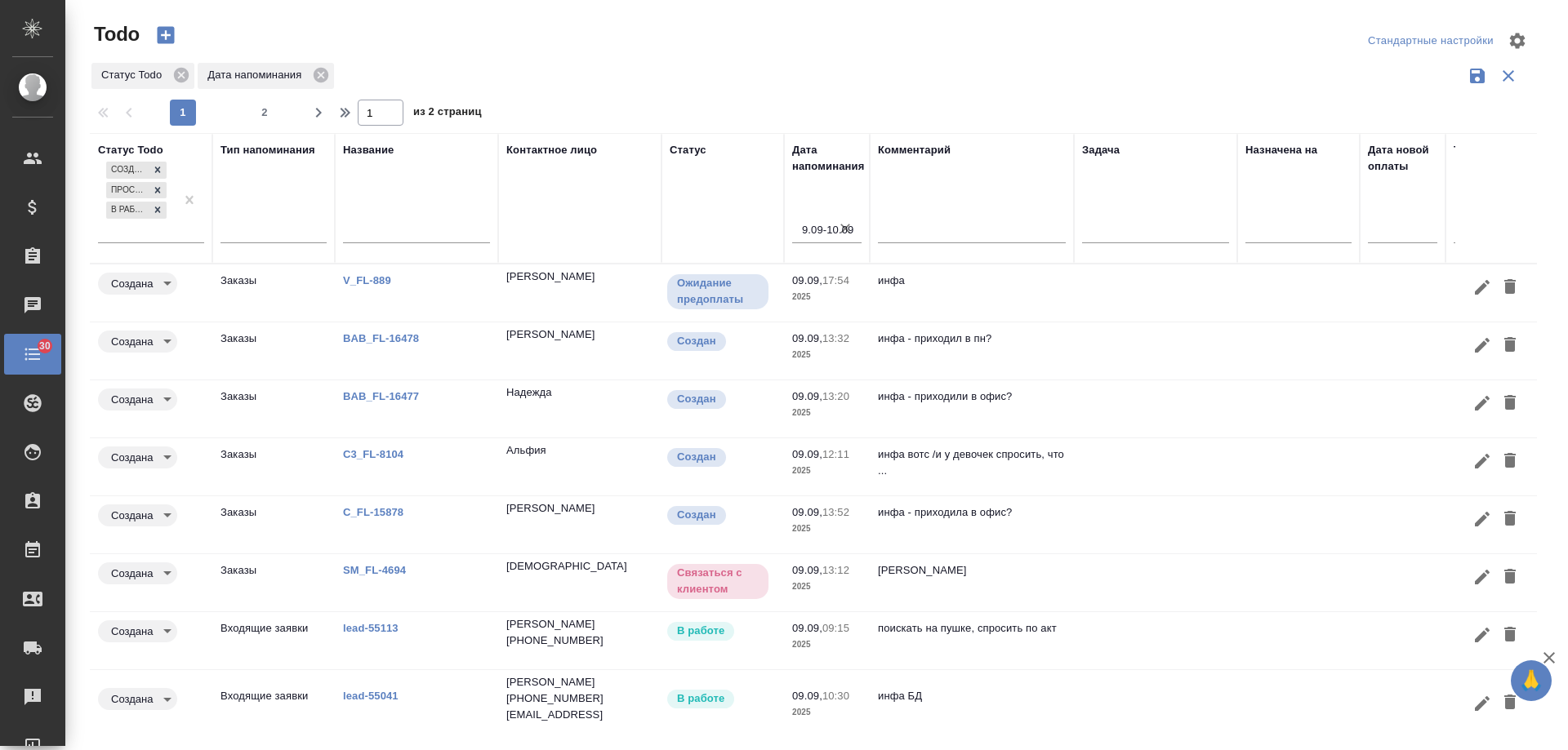
click at [405, 566] on link "SM_FL-4694" at bounding box center [374, 570] width 63 height 12
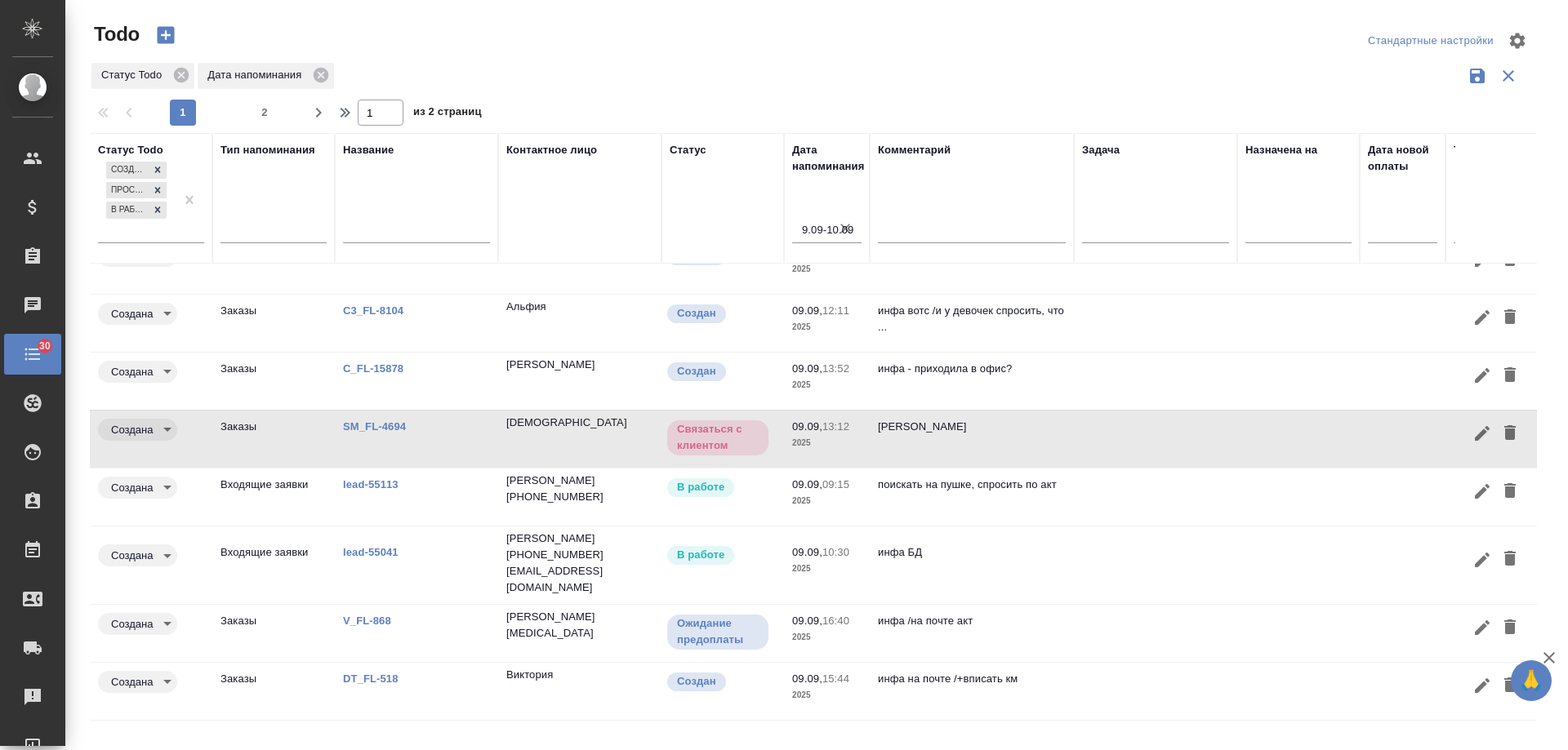
scroll to position [156, 0]
click at [1473, 424] on icon "button" at bounding box center [1482, 433] width 20 height 20
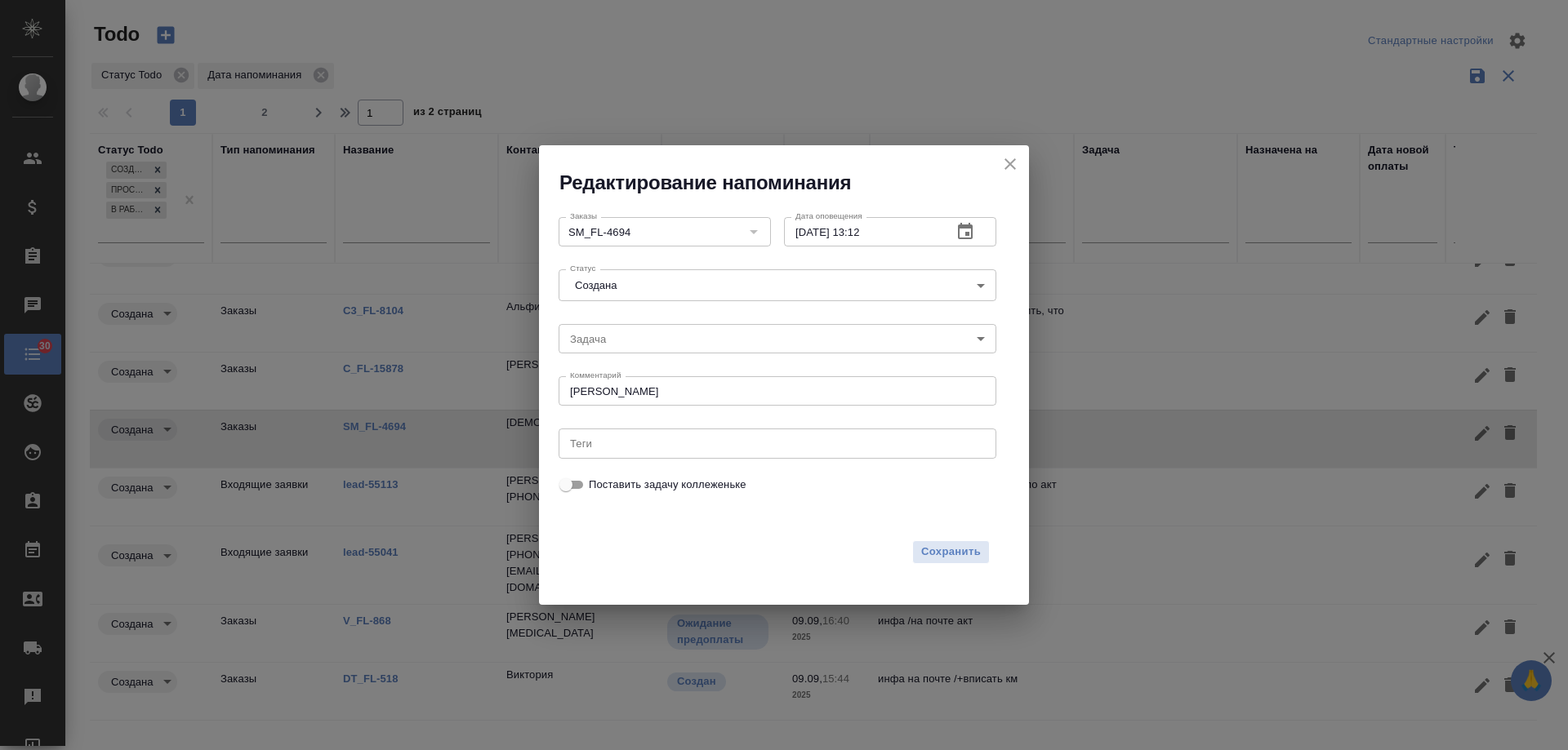
click at [969, 233] on icon "button" at bounding box center [965, 231] width 15 height 16
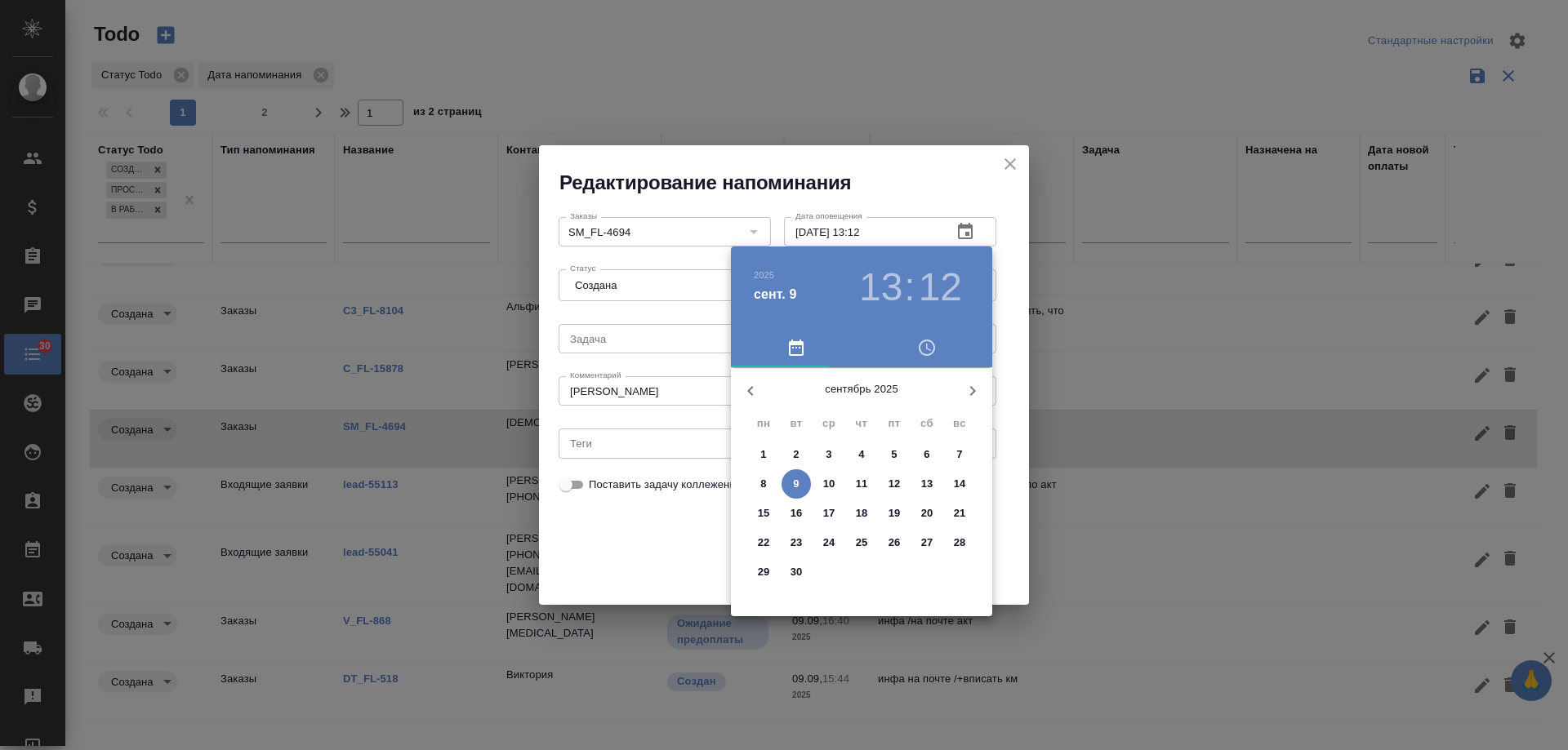
click at [870, 481] on span "11" at bounding box center [862, 484] width 29 height 16
type input "11.09.2025 13:12"
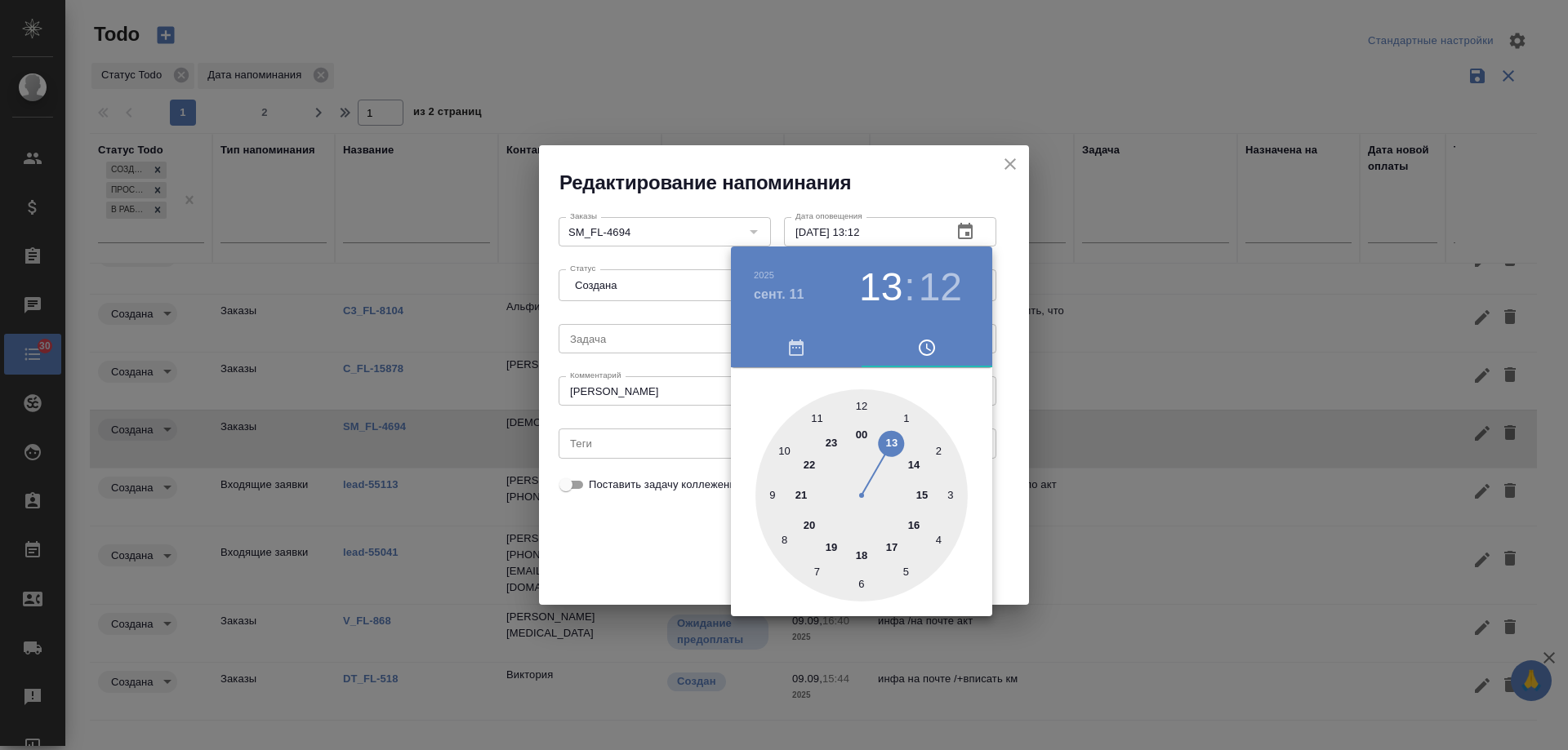
click at [640, 531] on div at bounding box center [784, 375] width 1568 height 750
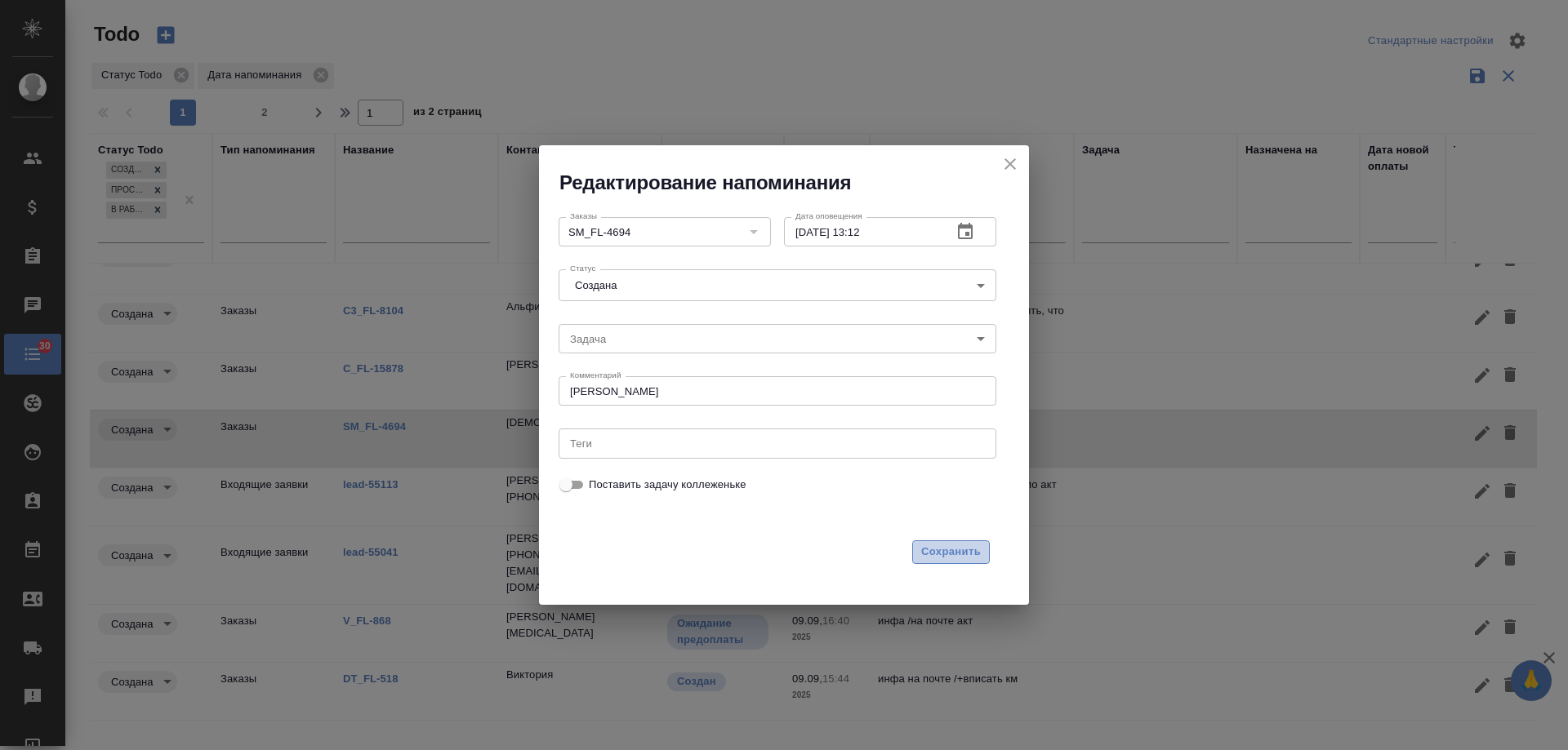
click at [941, 559] on span "Сохранить" at bounding box center [951, 552] width 60 height 19
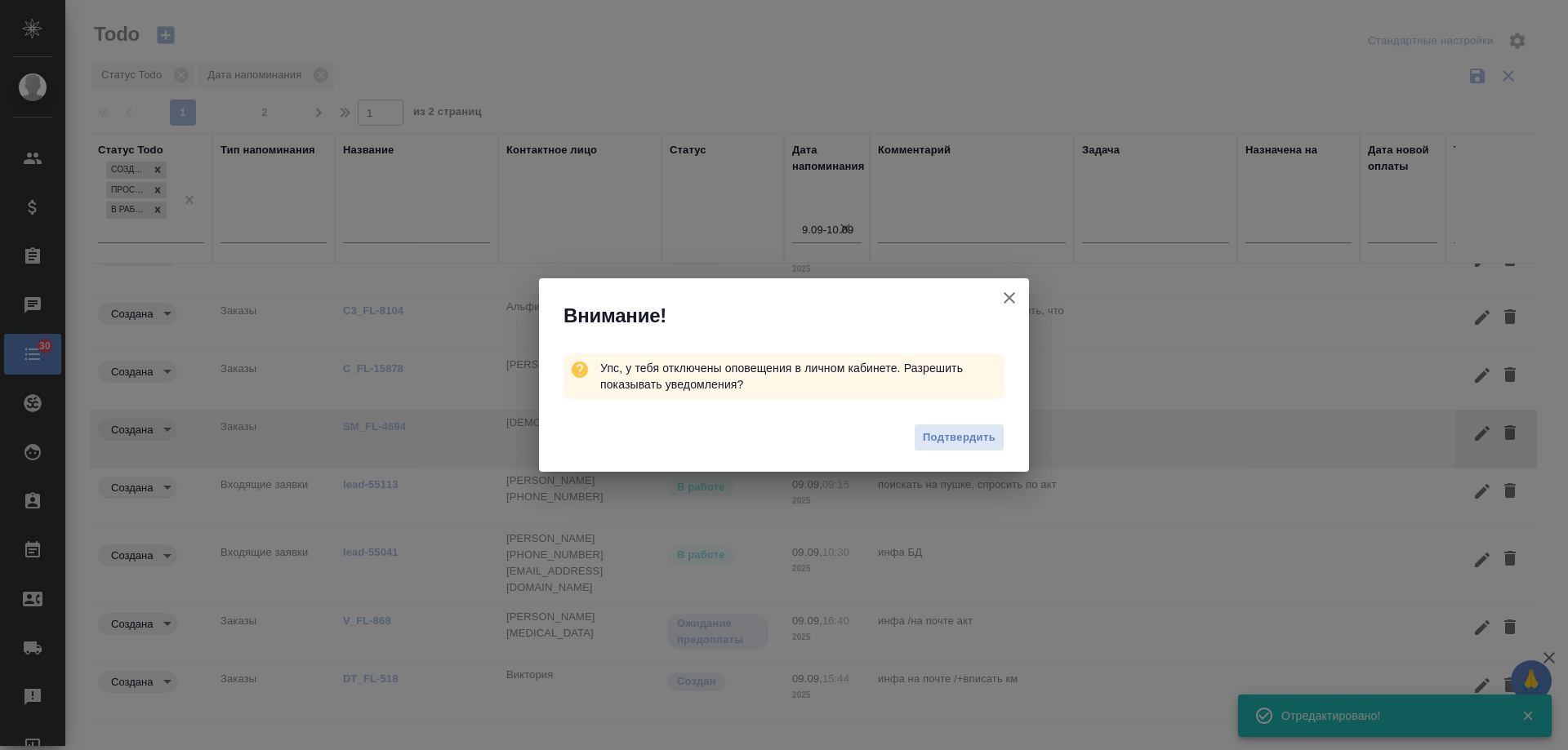
click at [1011, 295] on icon "button" at bounding box center [1009, 298] width 11 height 11
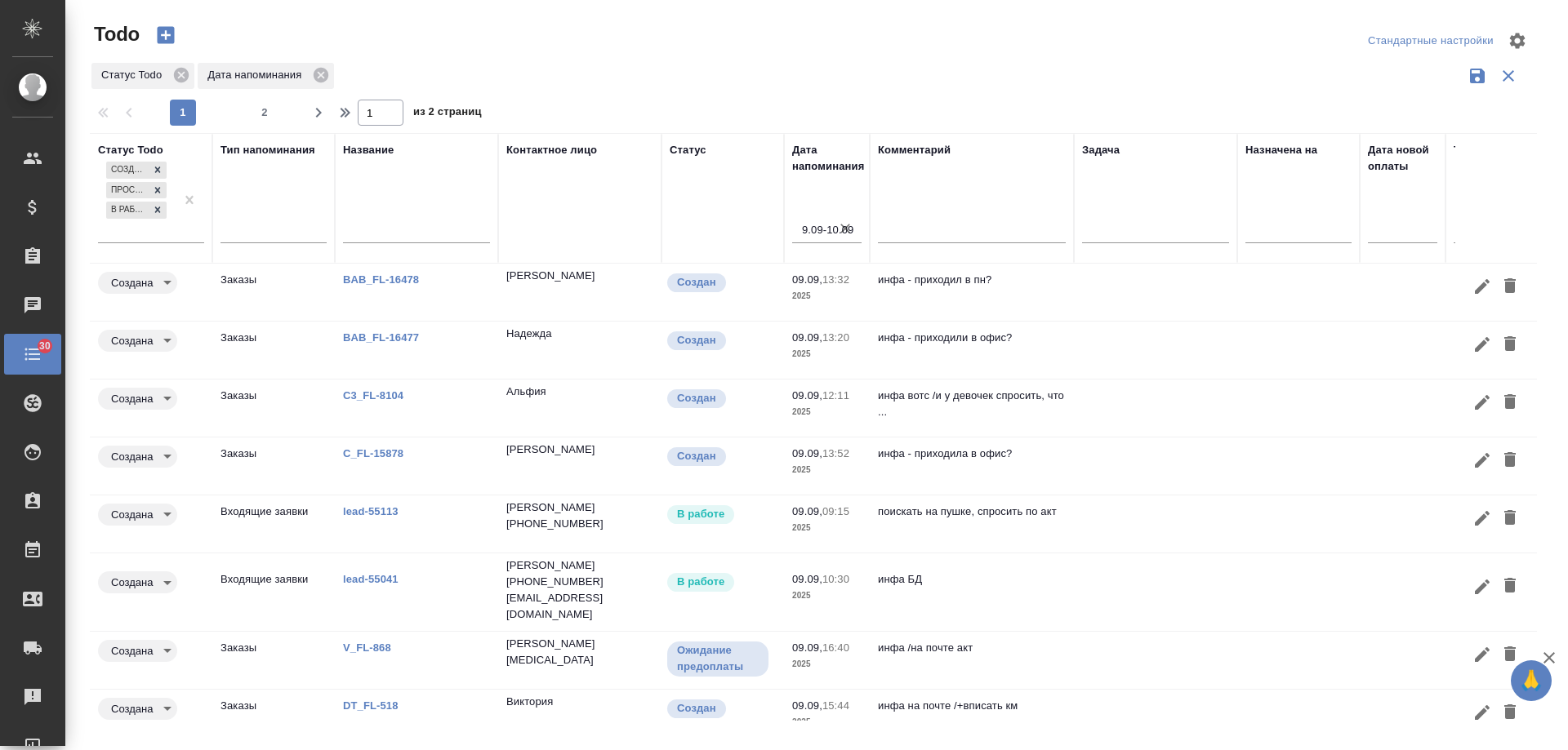
scroll to position [0, 0]
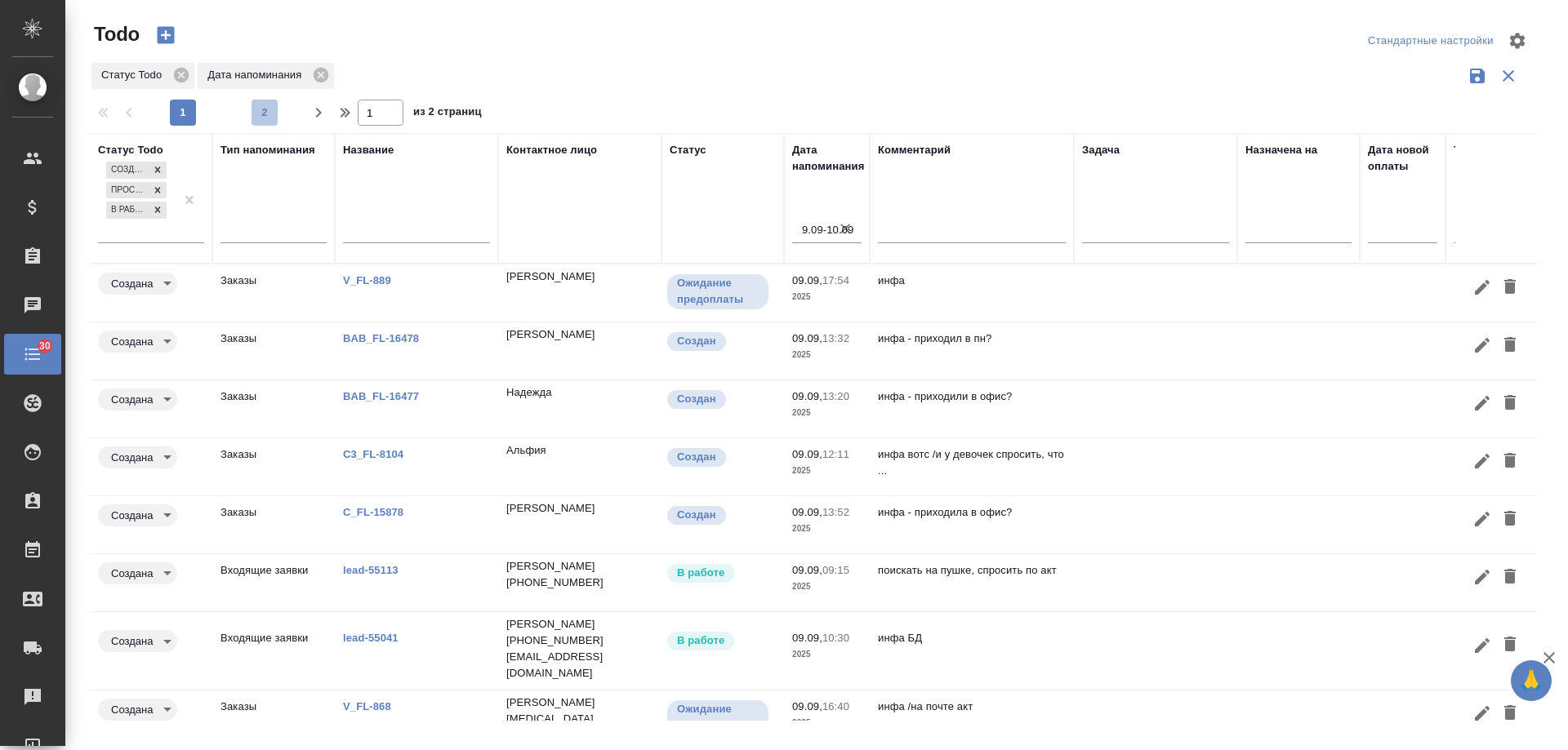
click at [269, 114] on span "2" at bounding box center [264, 112] width 26 height 16
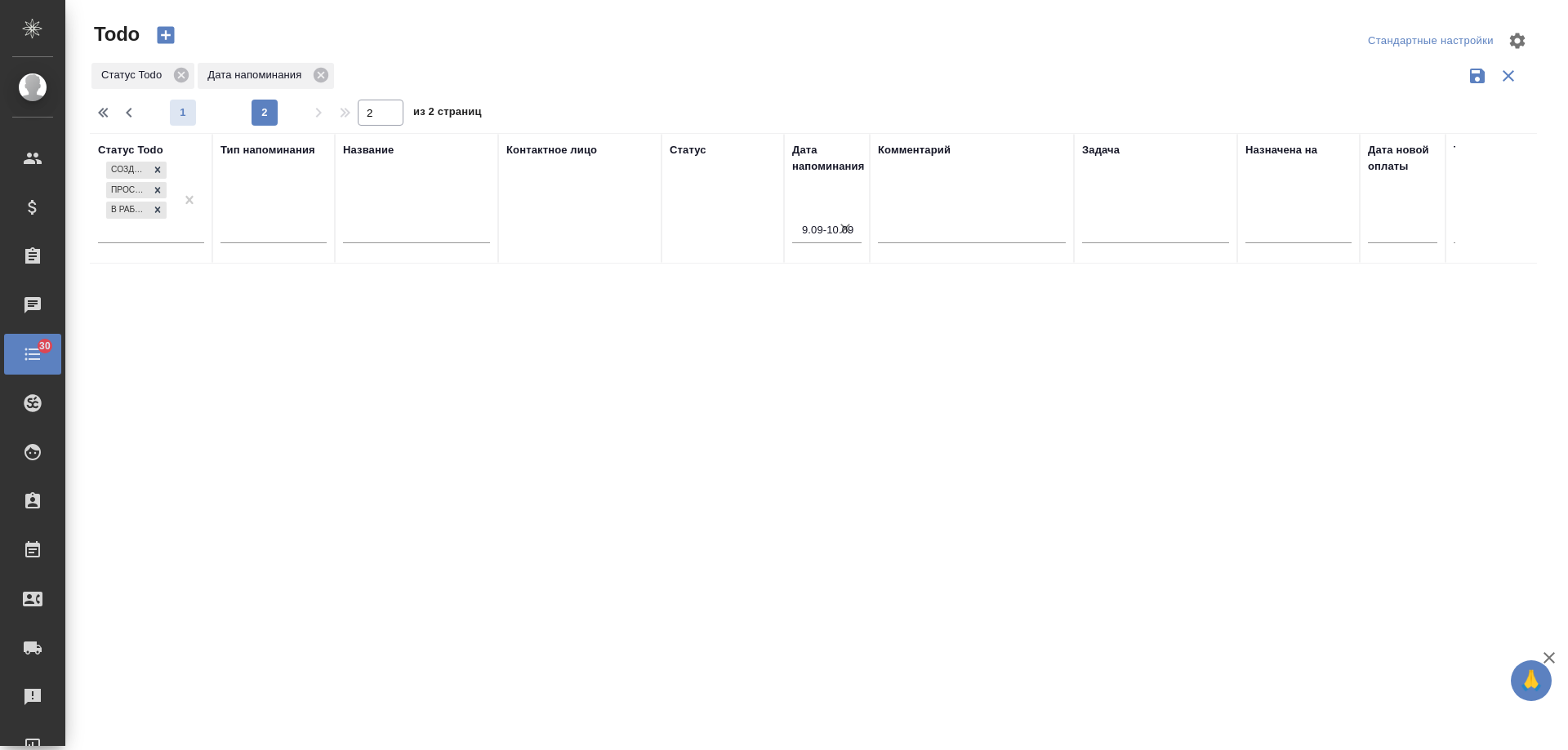
click at [185, 119] on span "1" at bounding box center [183, 112] width 26 height 16
type input "1"
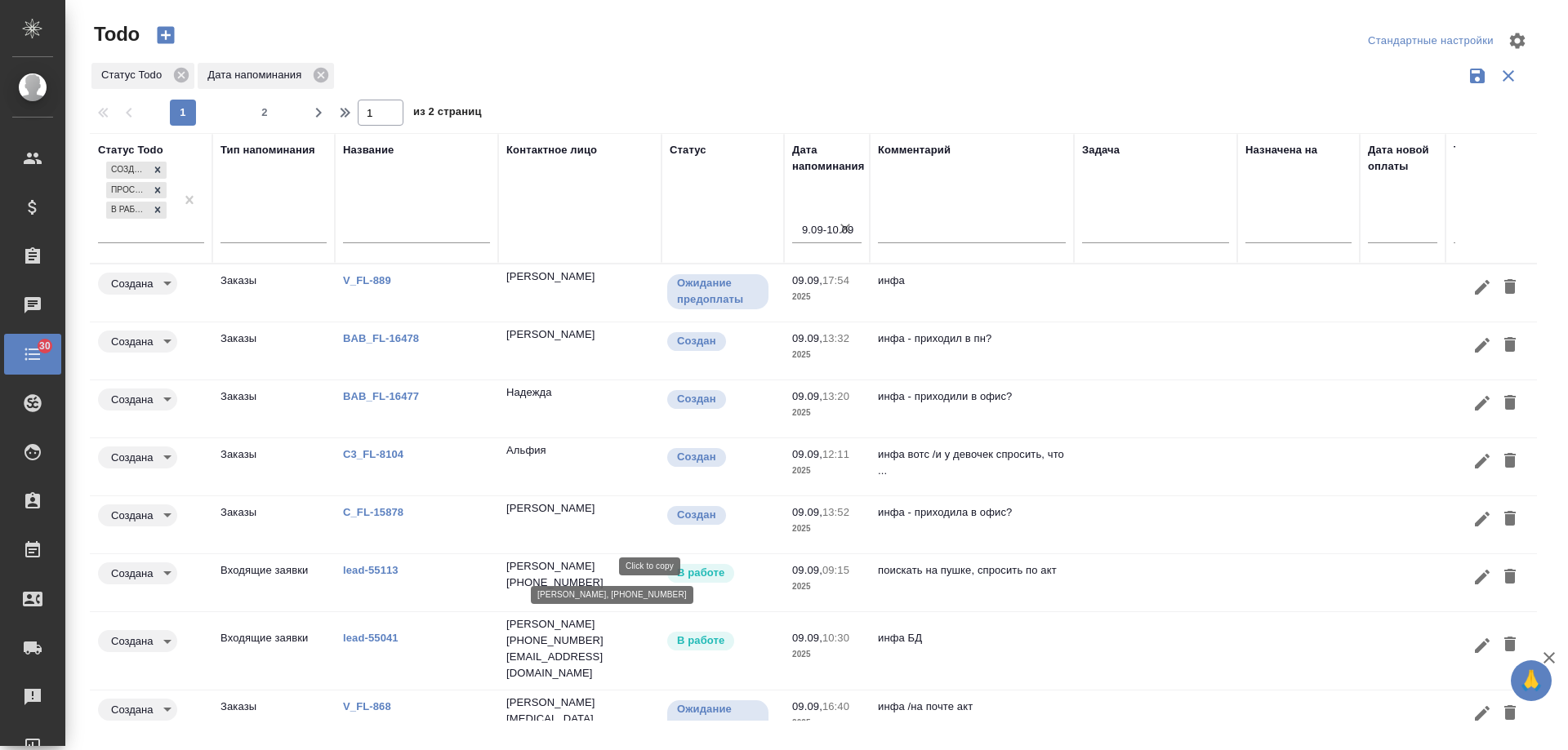
click at [604, 574] on p "+79636029747" at bounding box center [555, 582] width 97 height 16
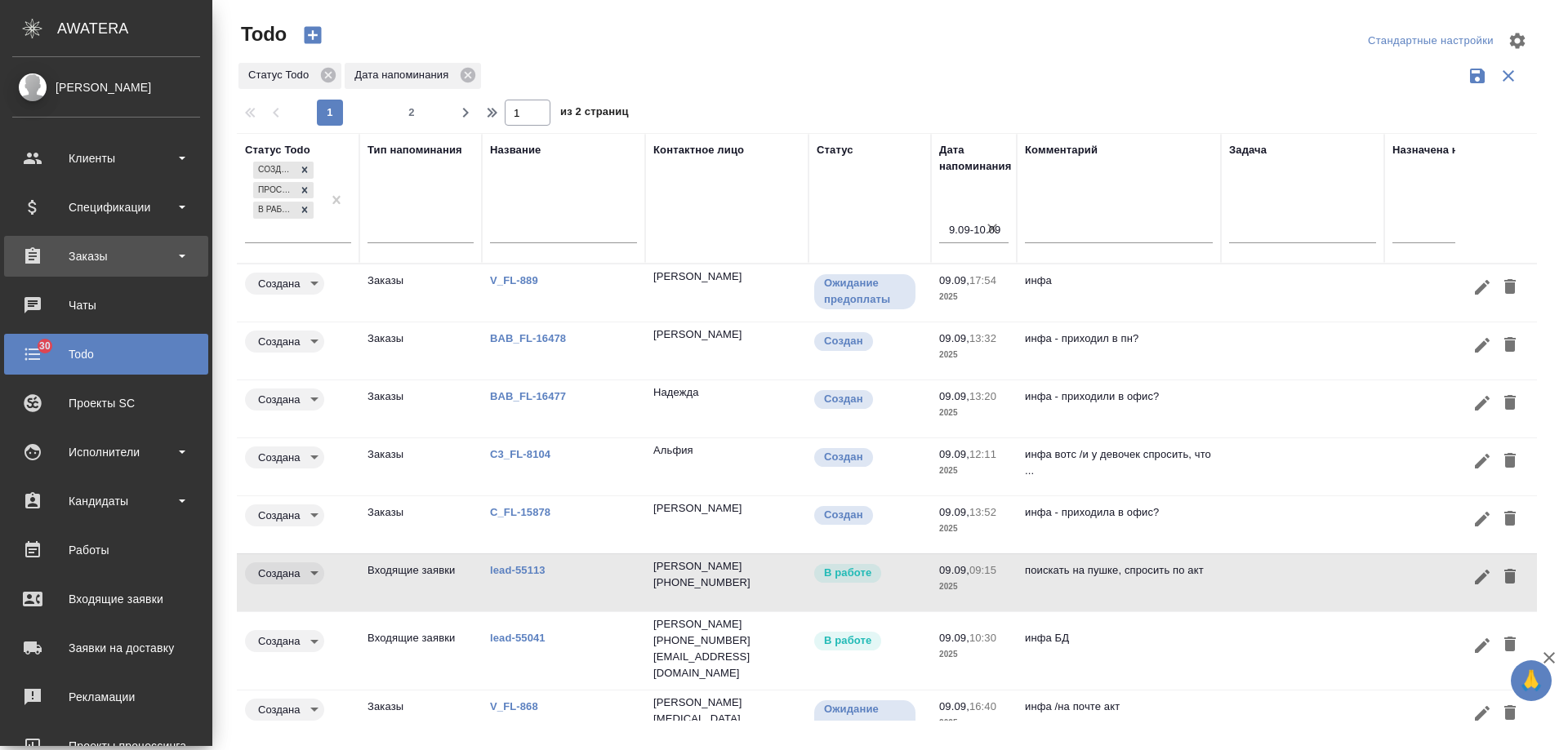
click at [51, 255] on div "Заказы" at bounding box center [106, 256] width 188 height 24
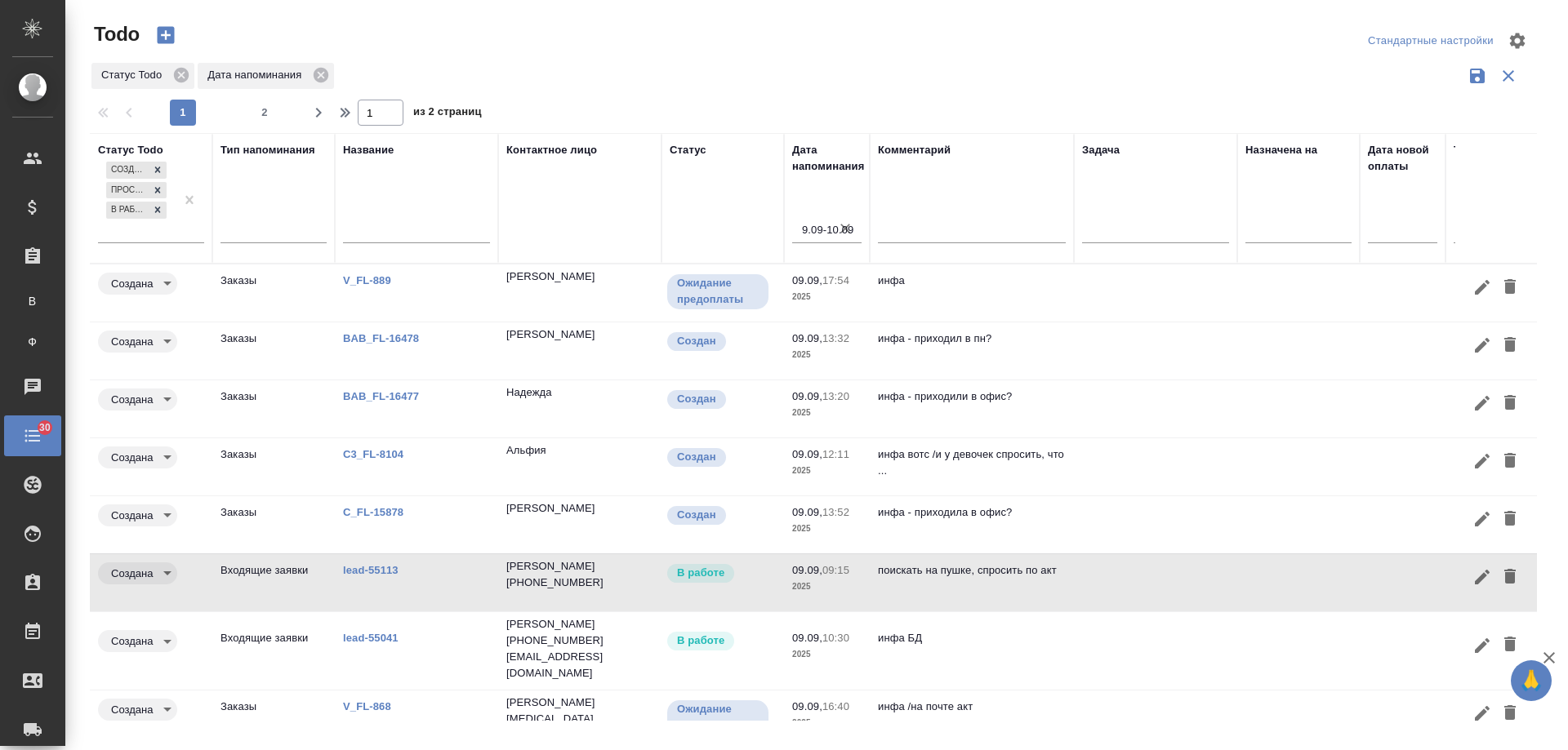
click at [385, 566] on link "lead-55113" at bounding box center [370, 570] width 55 height 12
click at [1501, 572] on icon "button" at bounding box center [1510, 576] width 20 height 20
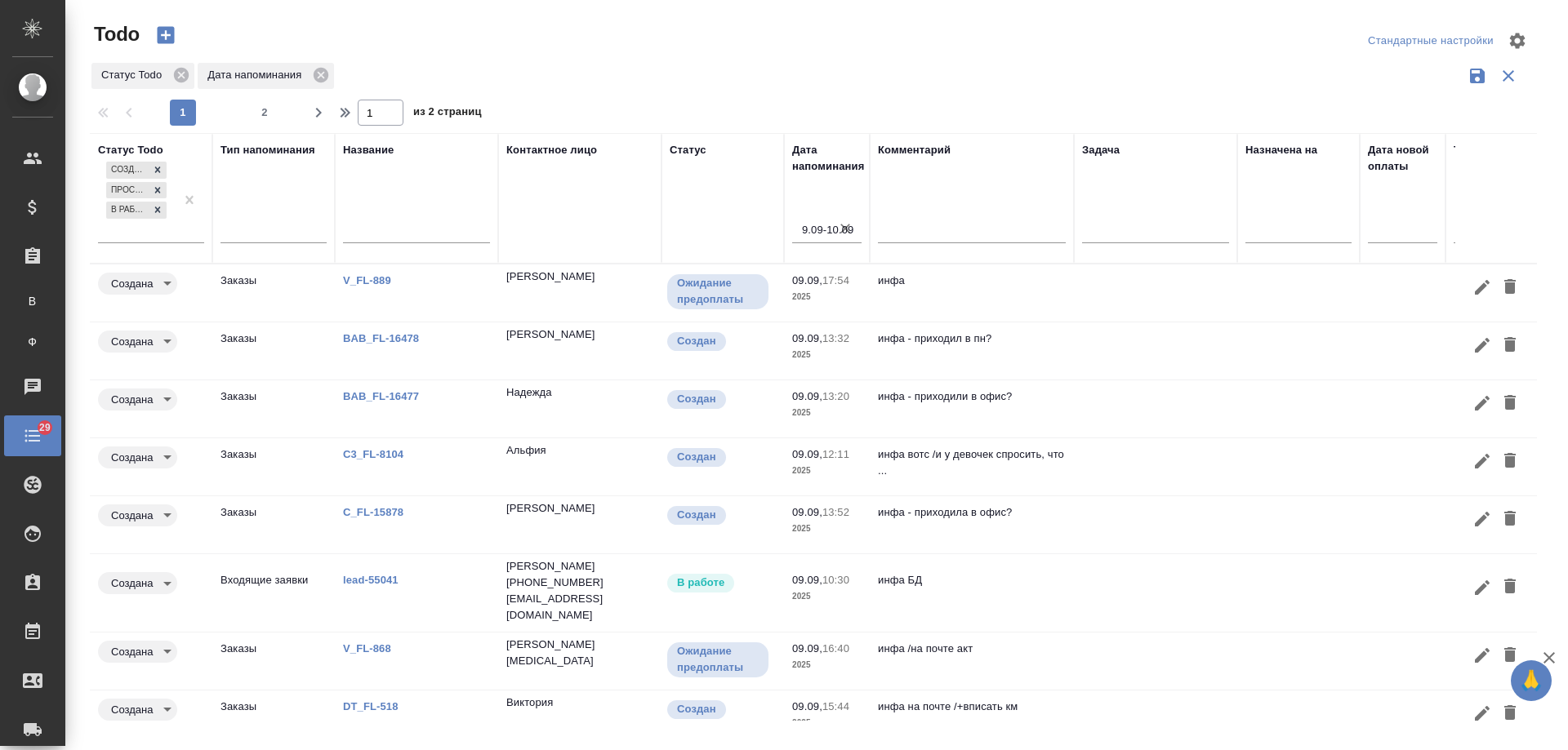
click at [384, 456] on link "C3_FL-8104" at bounding box center [373, 454] width 61 height 12
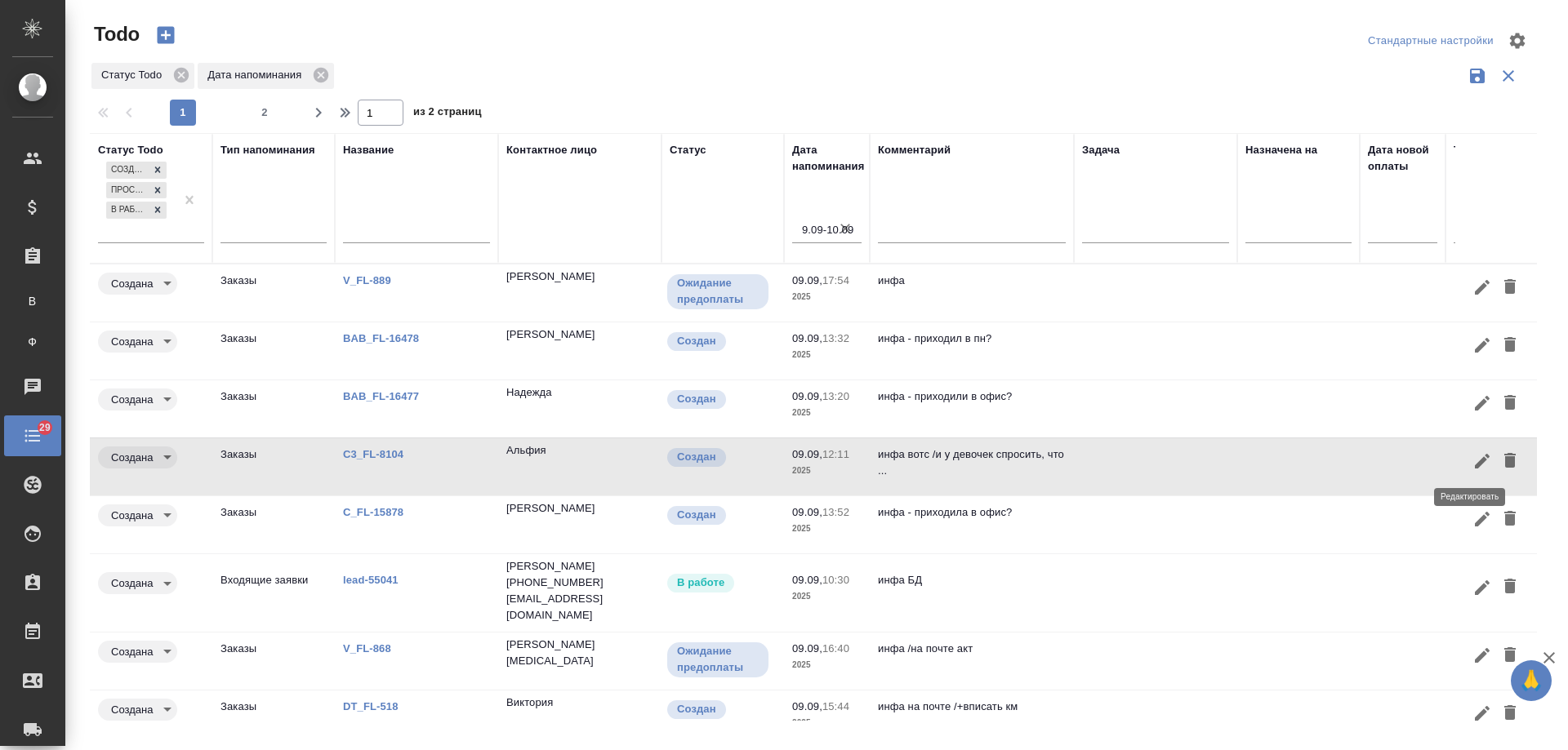
click at [1473, 459] on icon "button" at bounding box center [1482, 460] width 20 height 20
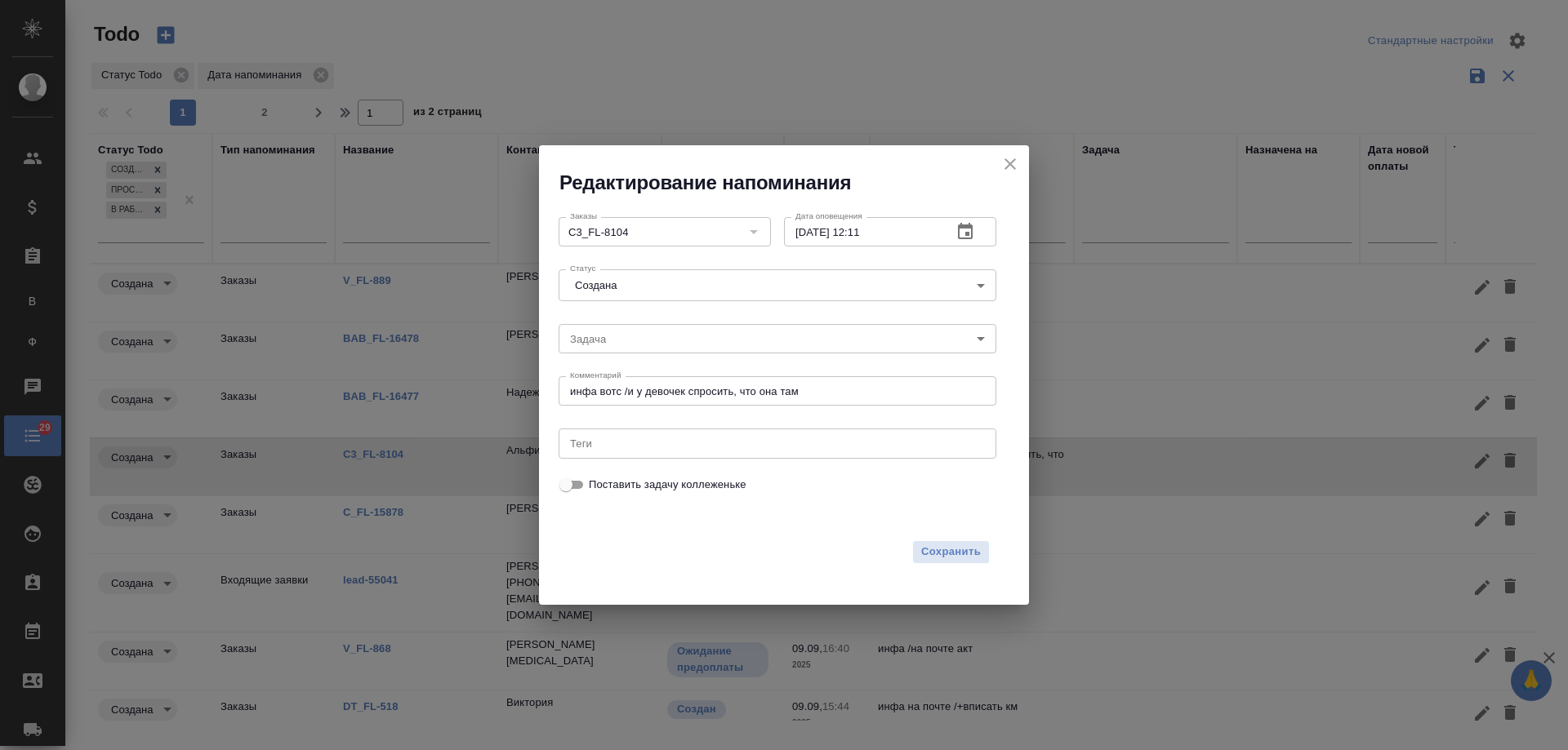
click at [965, 239] on icon "button" at bounding box center [965, 231] width 15 height 16
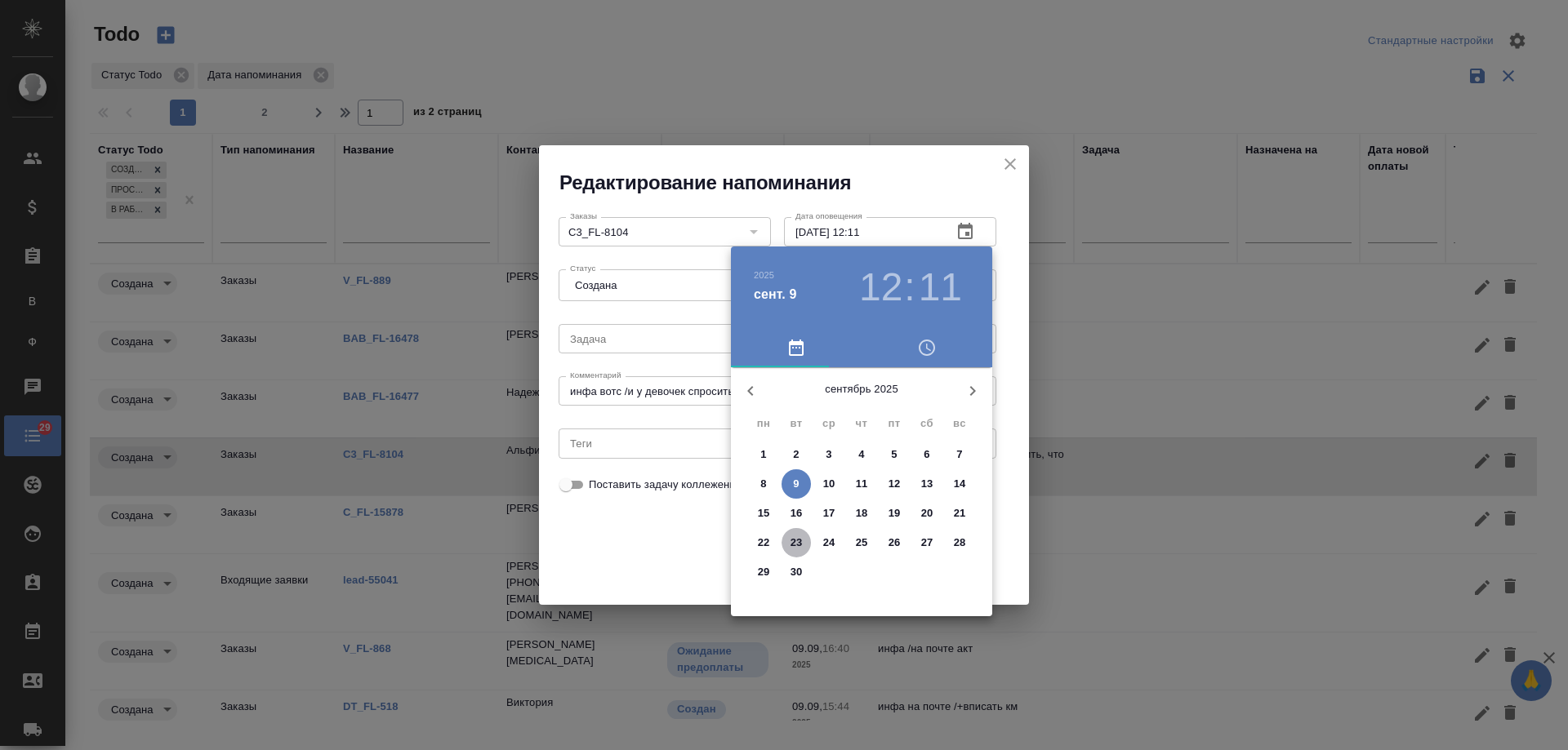
click at [803, 542] on span "23" at bounding box center [796, 543] width 29 height 16
type input "23.09.2025 12:11"
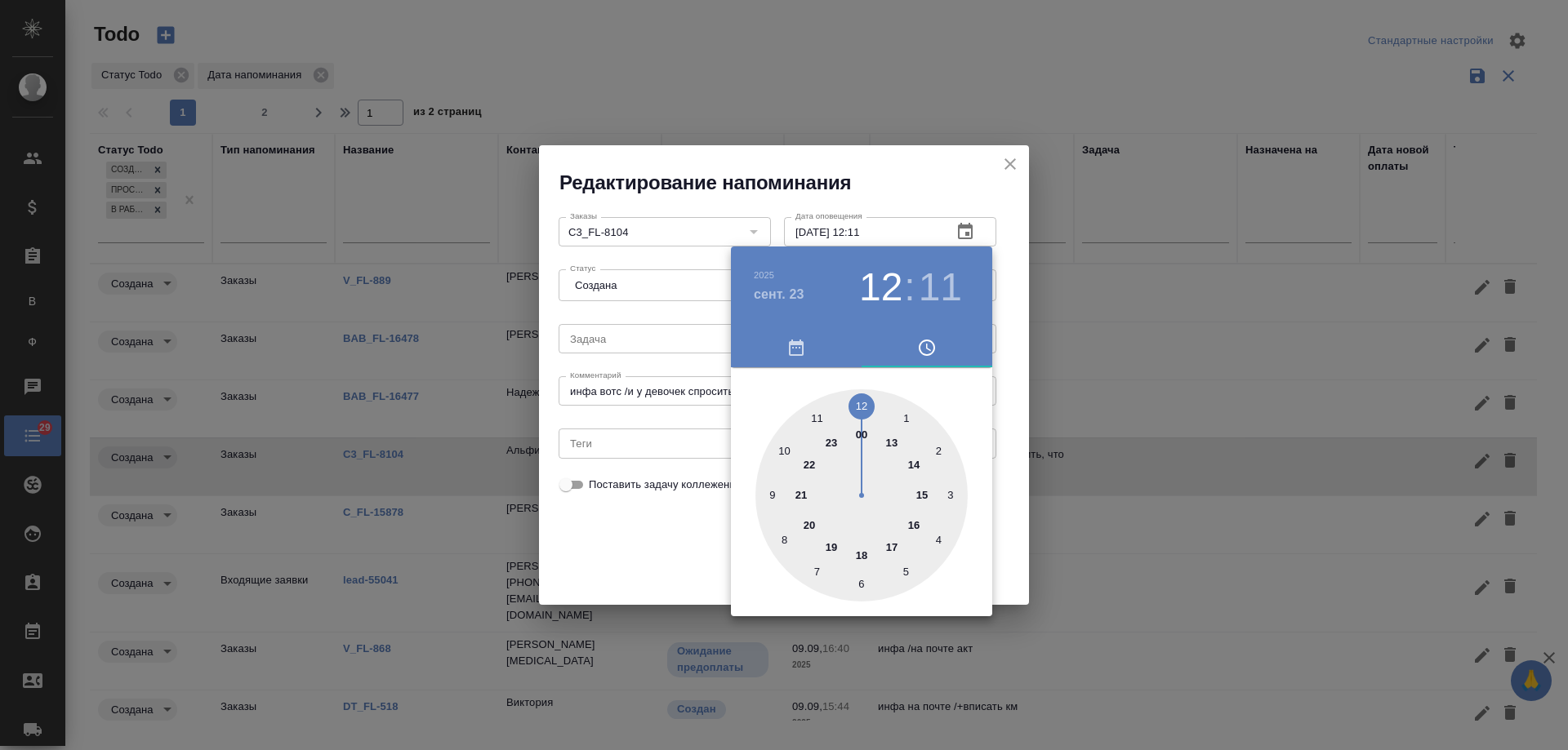
click at [640, 543] on div at bounding box center [784, 375] width 1568 height 750
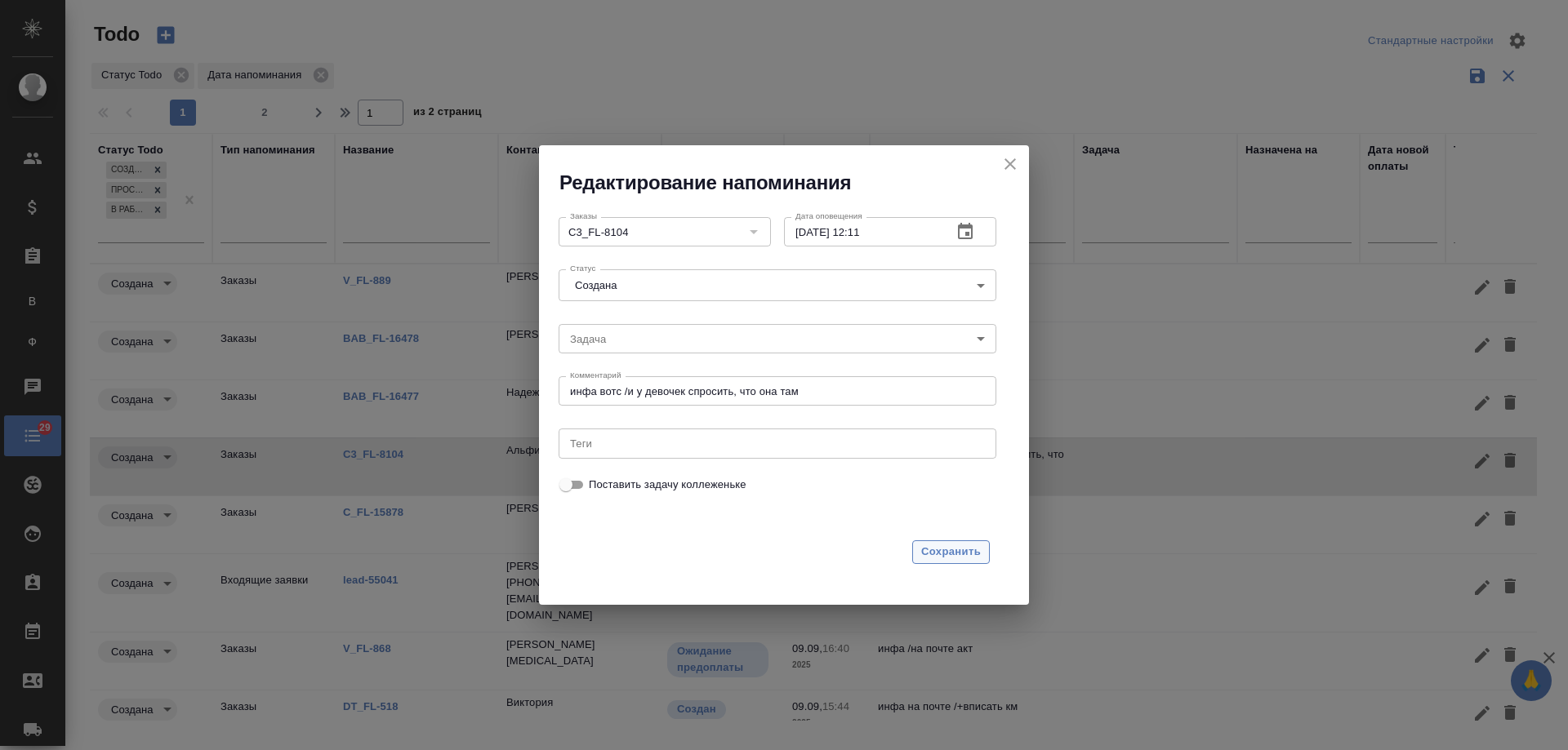
click at [932, 544] on span "Сохранить" at bounding box center [951, 552] width 60 height 19
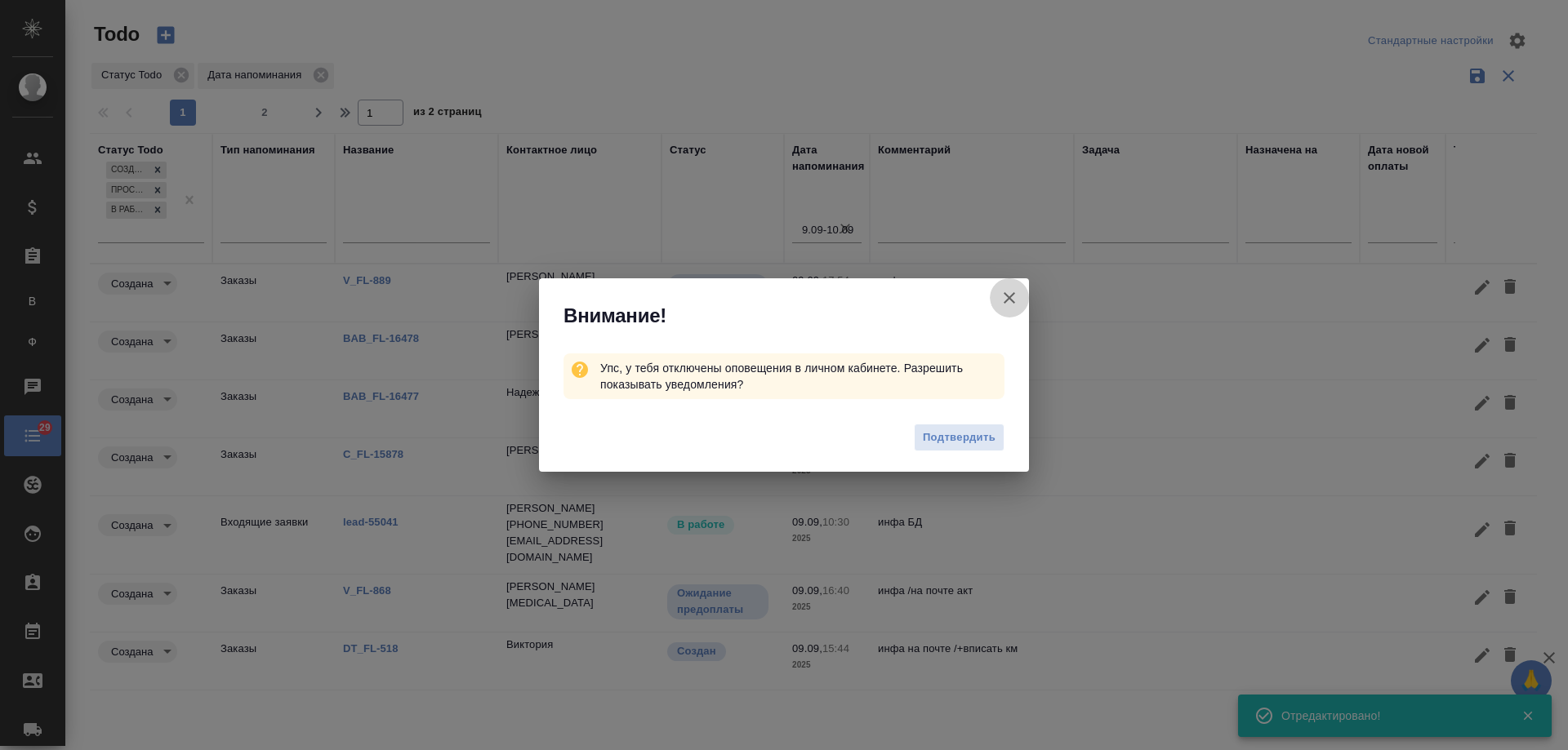
click at [1017, 302] on icon "button" at bounding box center [1009, 298] width 20 height 20
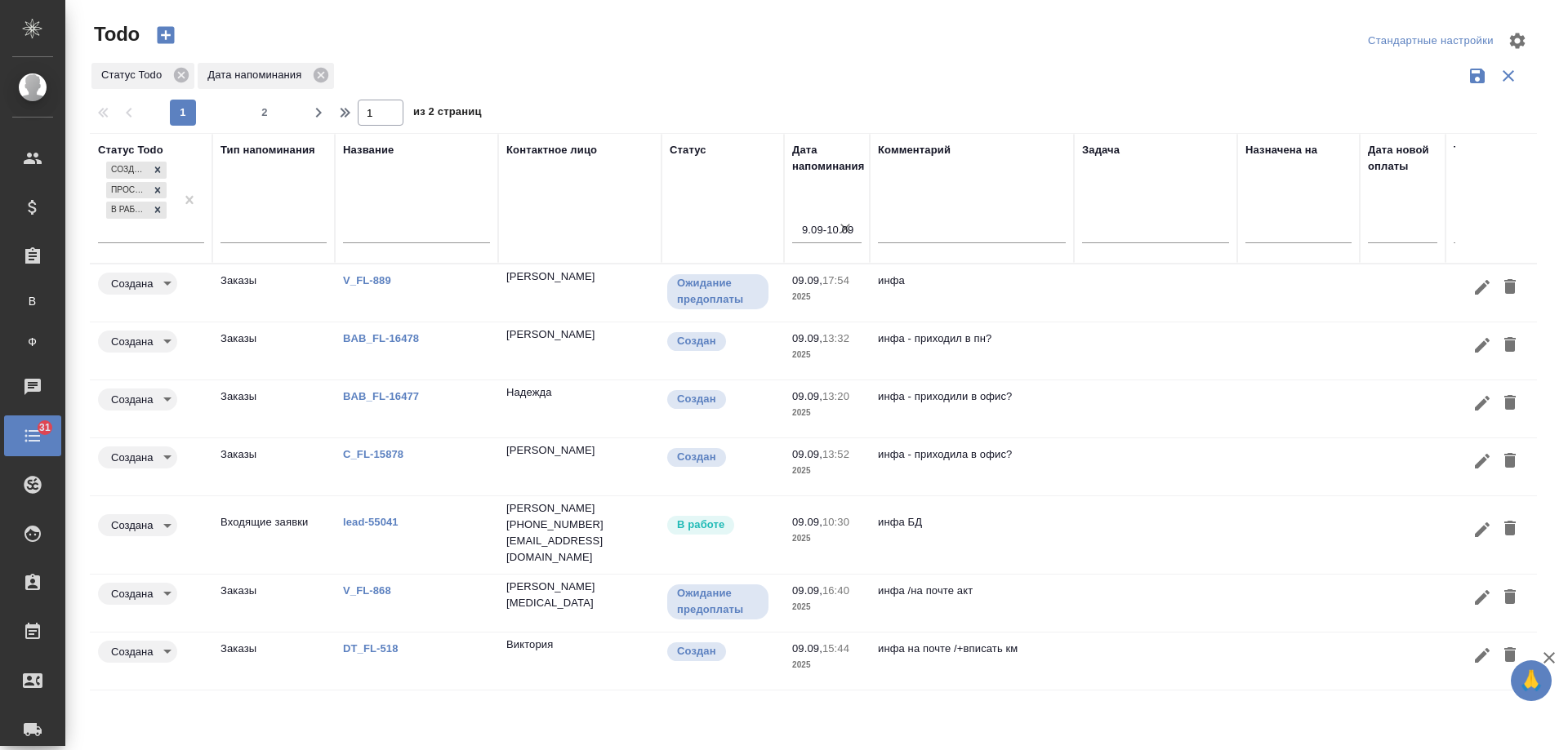
click at [375, 645] on link "DT_FL-518" at bounding box center [370, 648] width 55 height 12
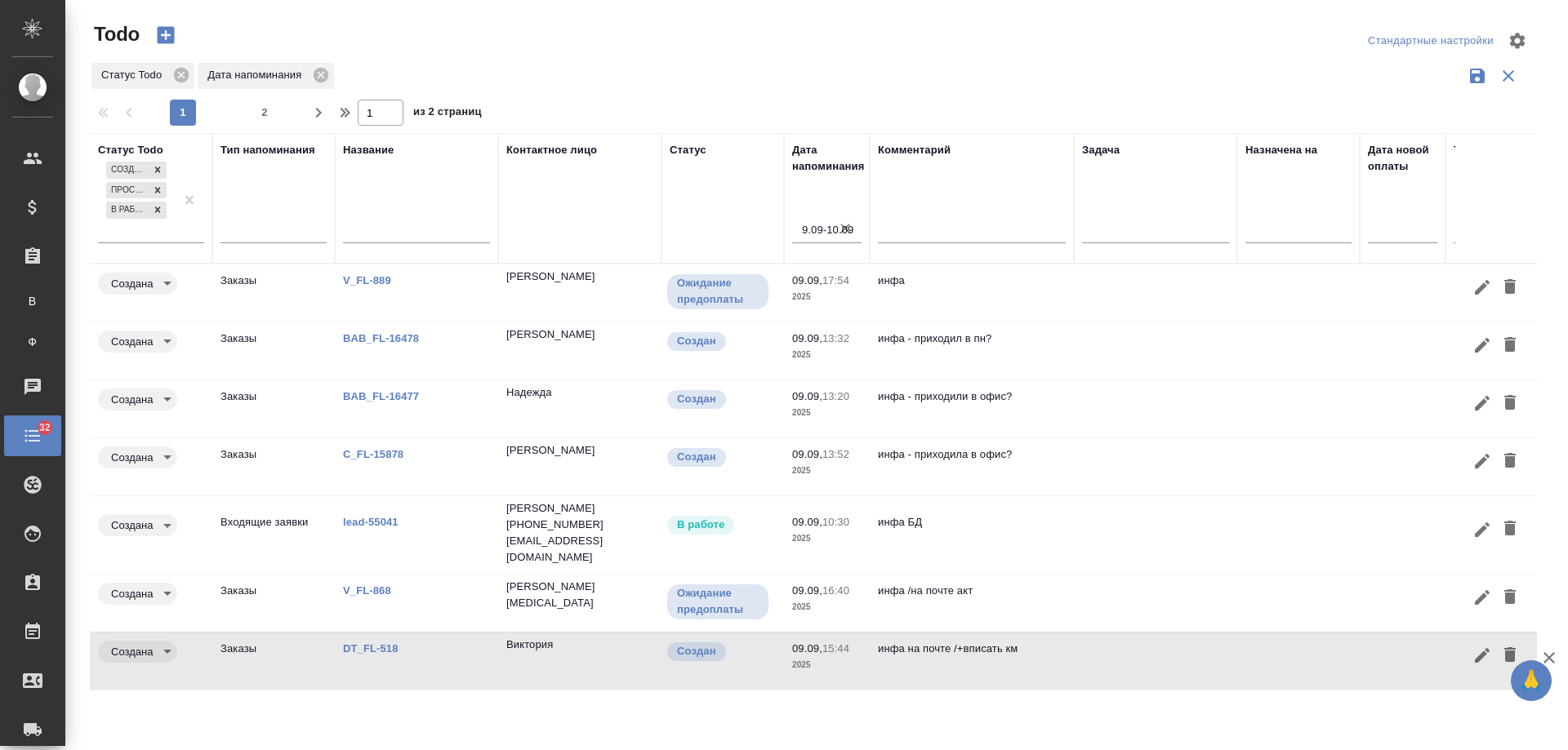
click at [365, 587] on link "V_FL-868" at bounding box center [367, 590] width 49 height 12
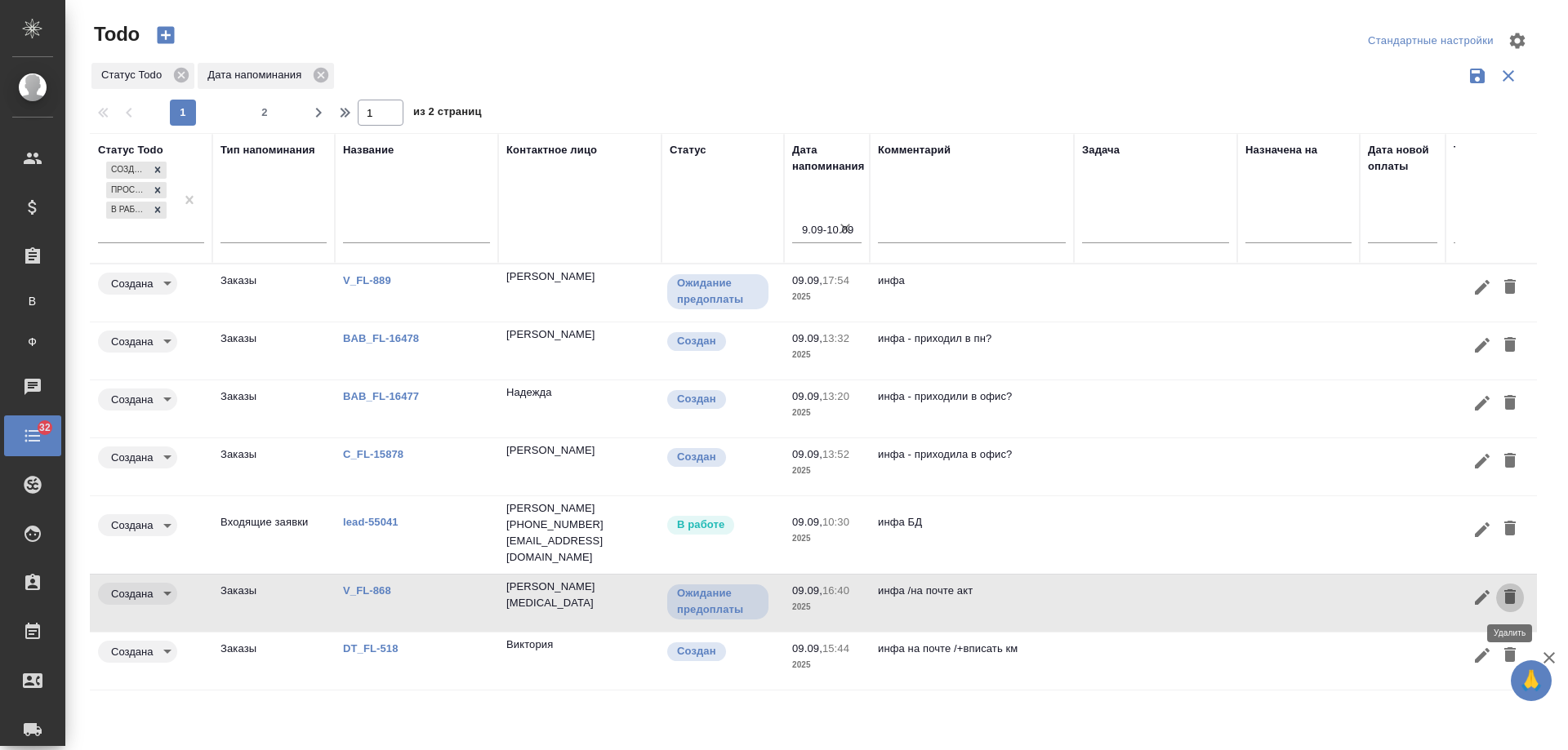
click at [1515, 597] on icon "button" at bounding box center [1510, 597] width 11 height 15
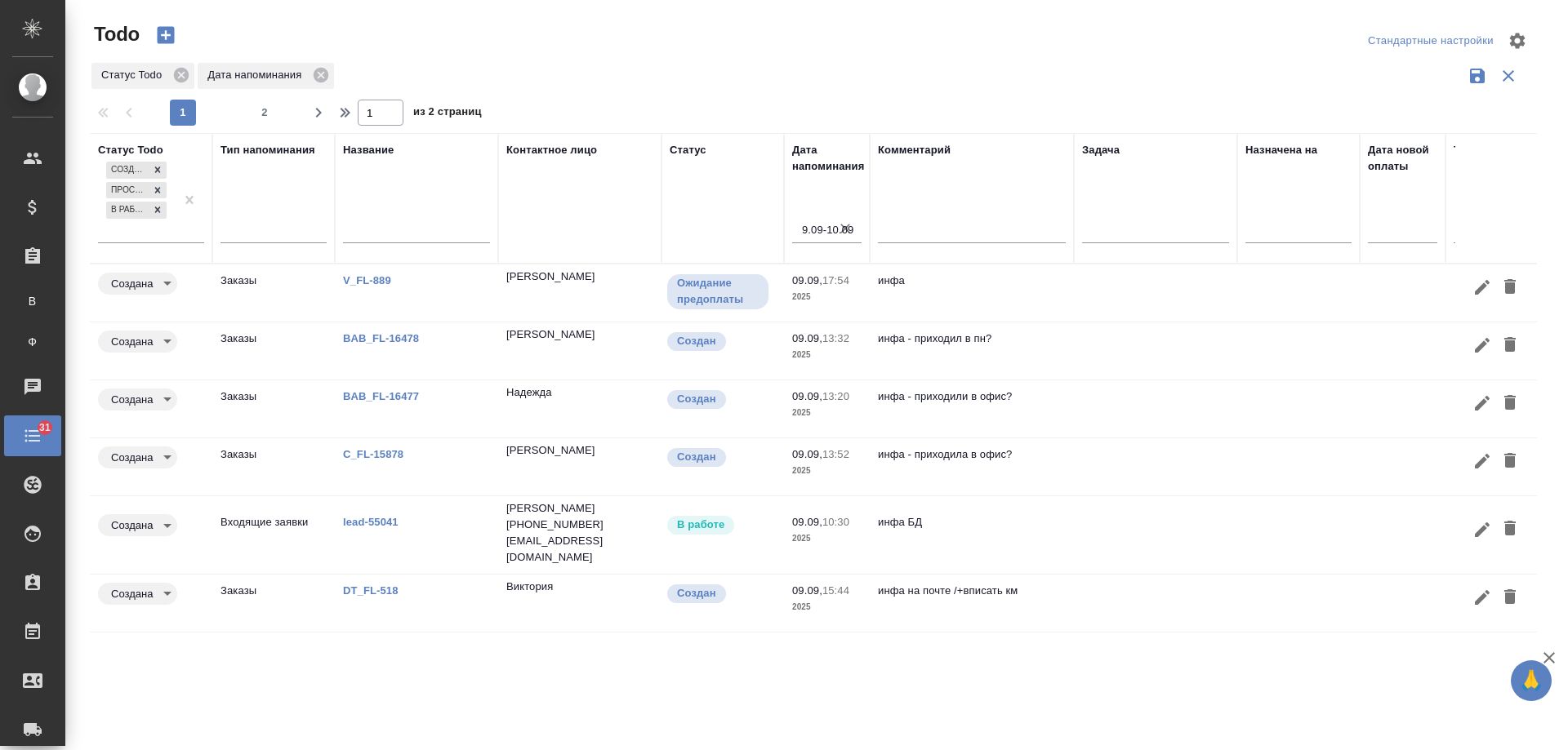
click at [381, 524] on link "lead-55041" at bounding box center [370, 521] width 55 height 12
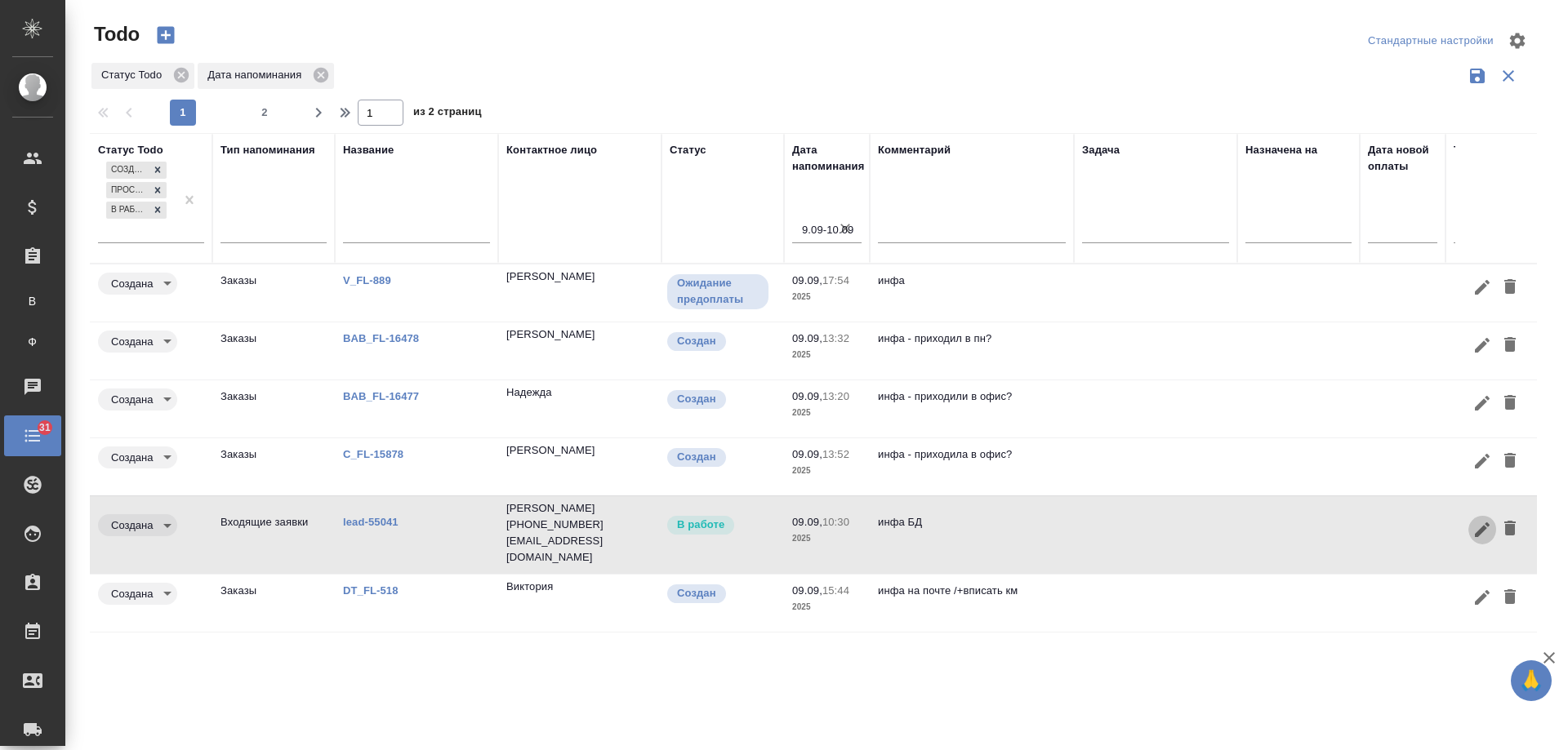
click at [1486, 525] on icon "button" at bounding box center [1482, 530] width 20 height 20
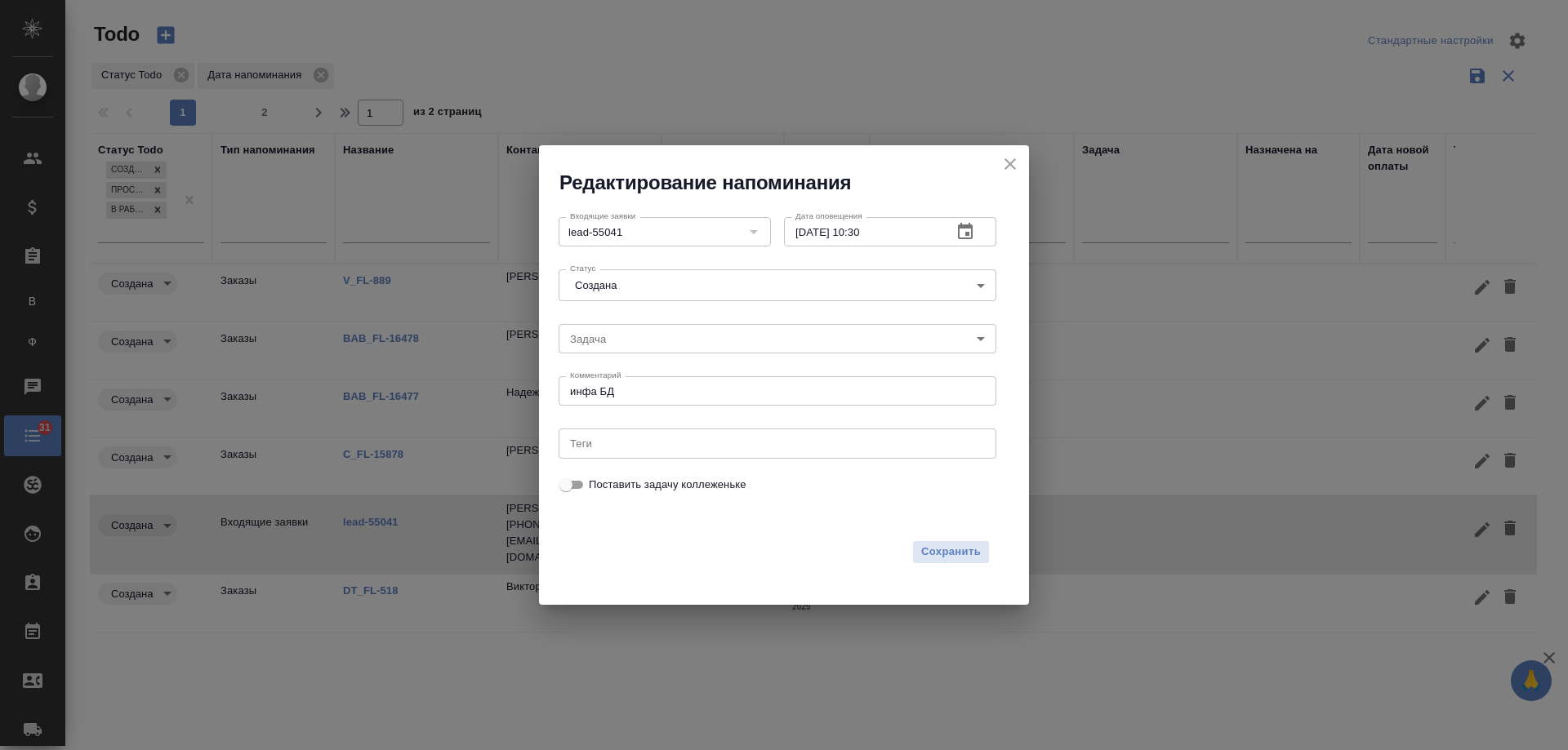
click at [977, 229] on button "button" at bounding box center [965, 232] width 39 height 39
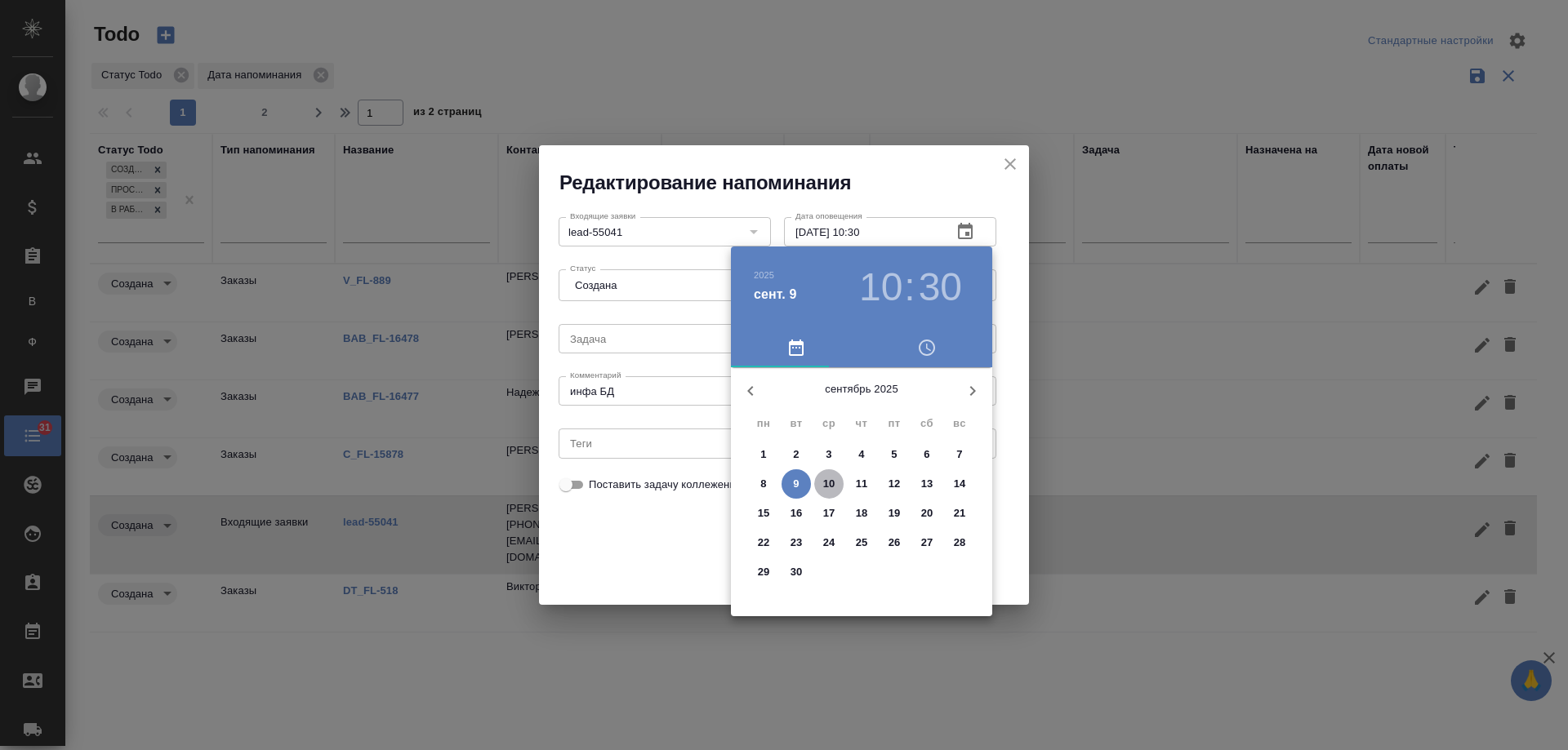
click at [837, 481] on span "10" at bounding box center [829, 484] width 29 height 16
type input "10.09.2025 10:30"
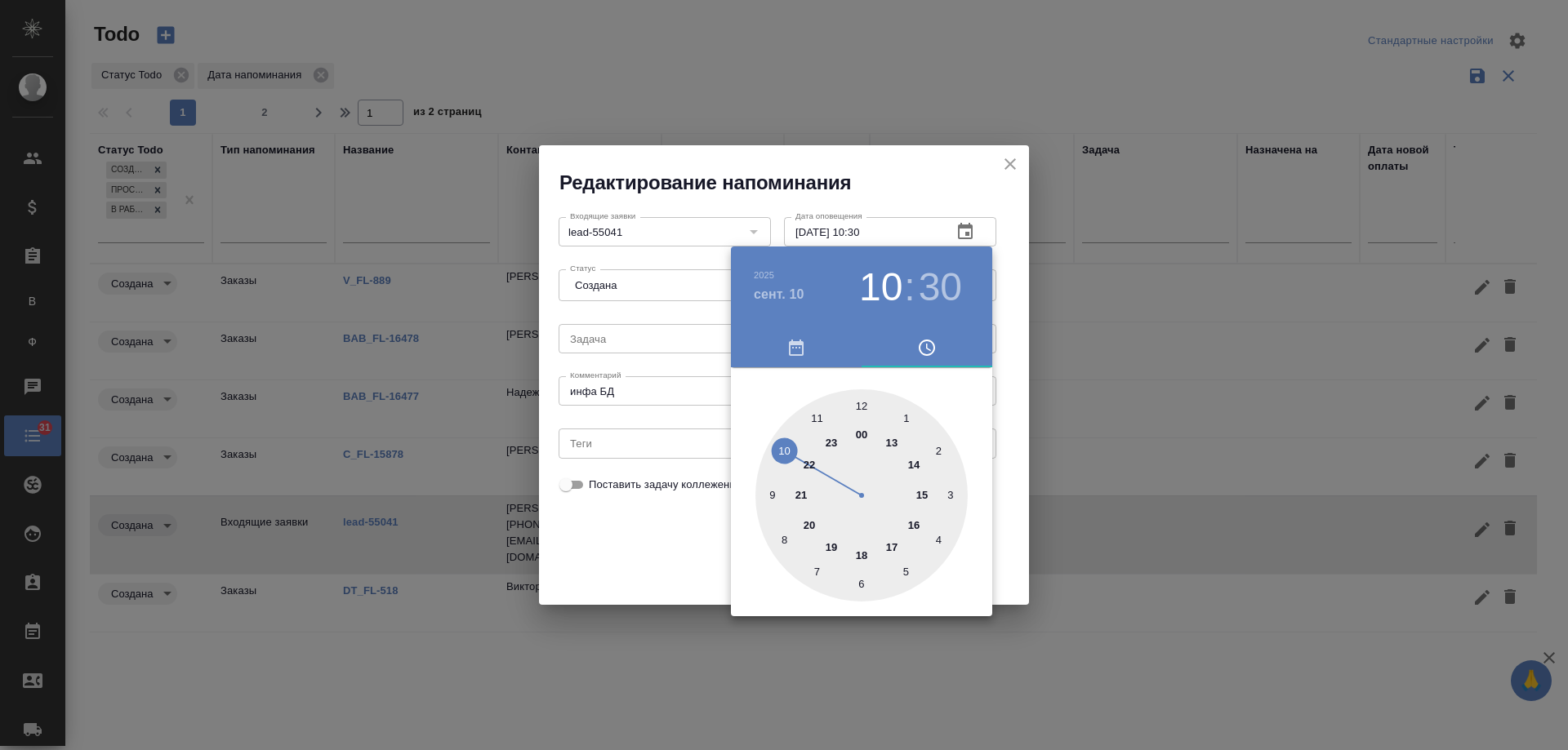
click at [691, 563] on div at bounding box center [784, 375] width 1568 height 750
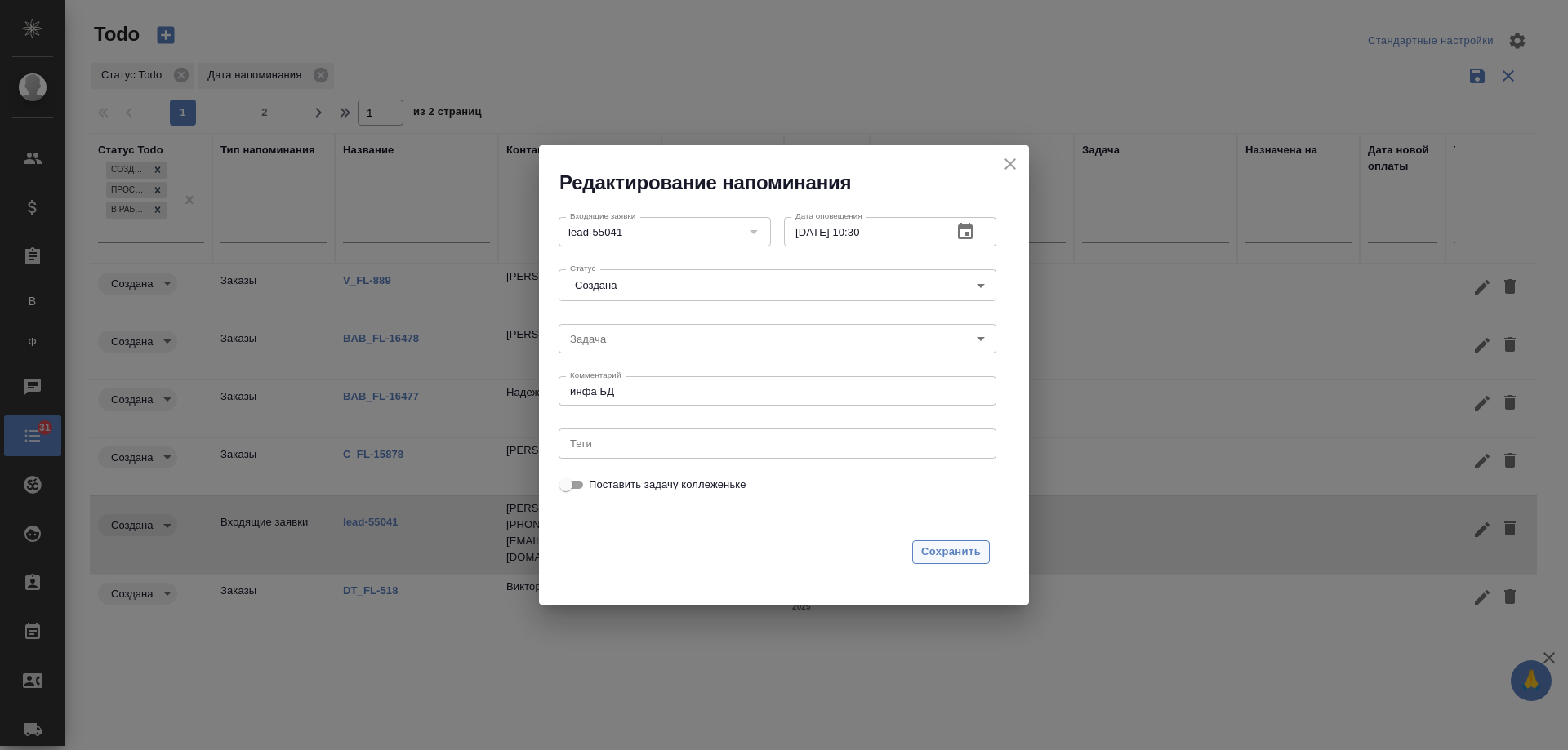
click at [958, 556] on span "Сохранить" at bounding box center [951, 552] width 60 height 19
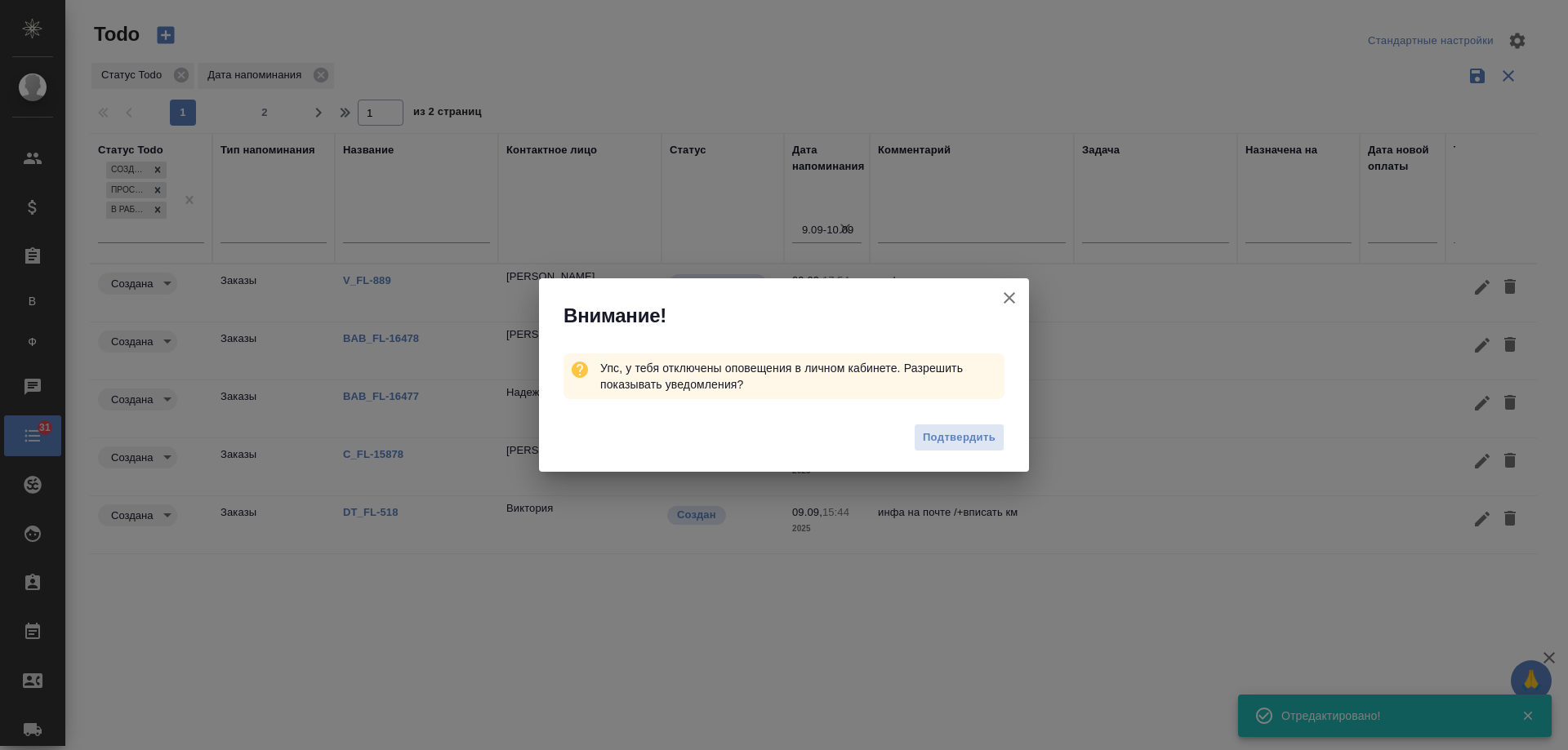
click at [1010, 298] on icon "button" at bounding box center [1009, 298] width 11 height 11
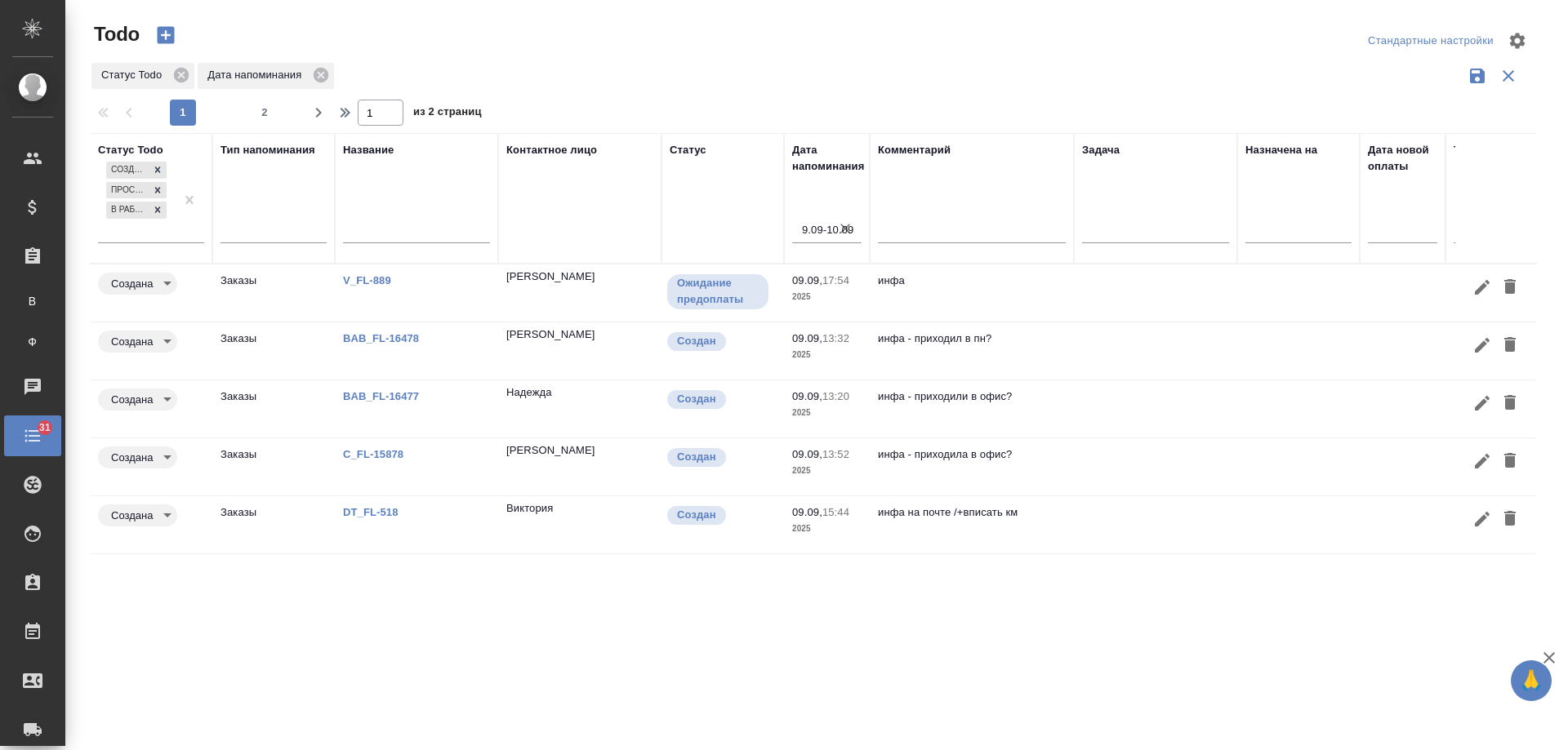
click at [371, 450] on link "C_FL-15878" at bounding box center [373, 454] width 61 height 12
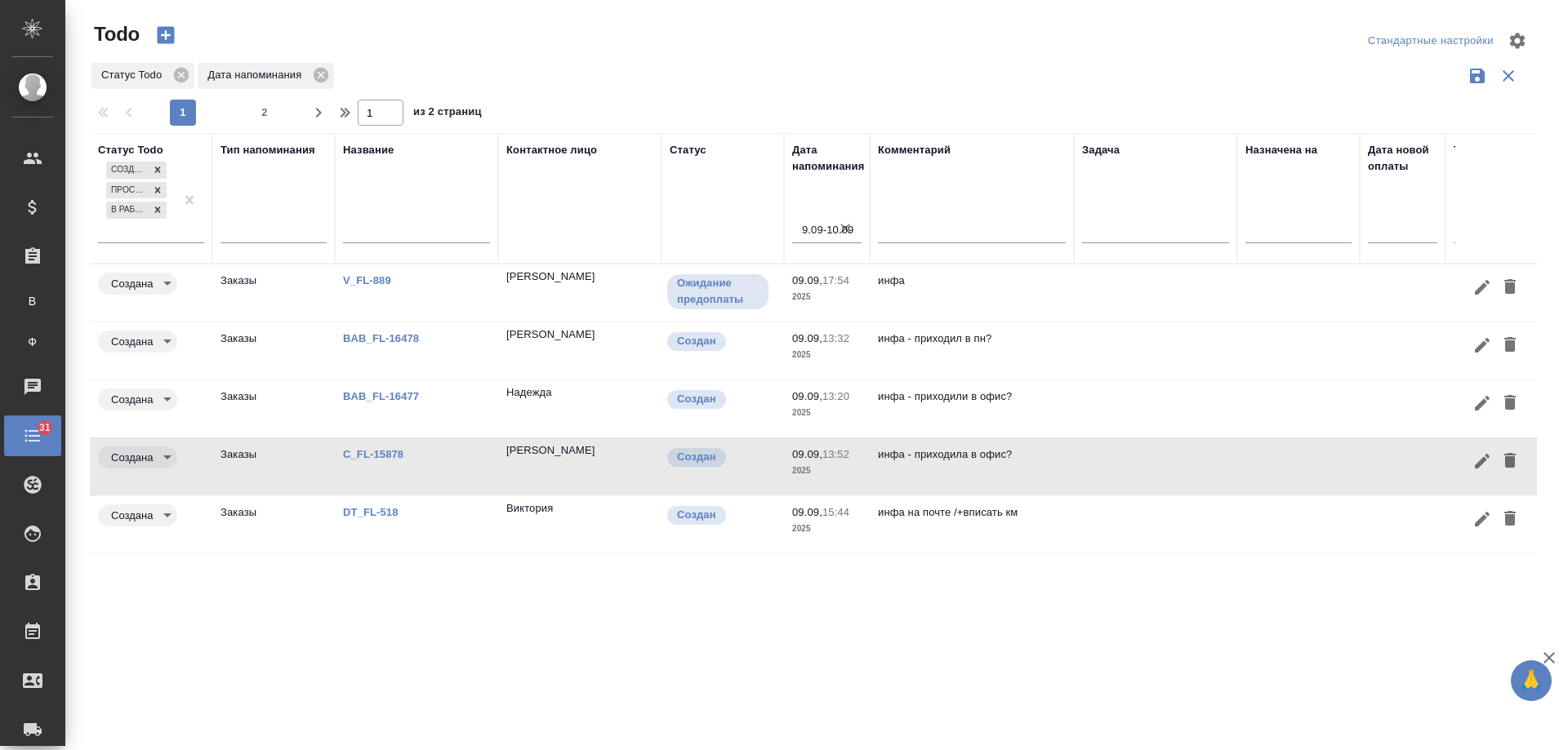
click at [365, 286] on link "V_FL-889" at bounding box center [367, 280] width 49 height 12
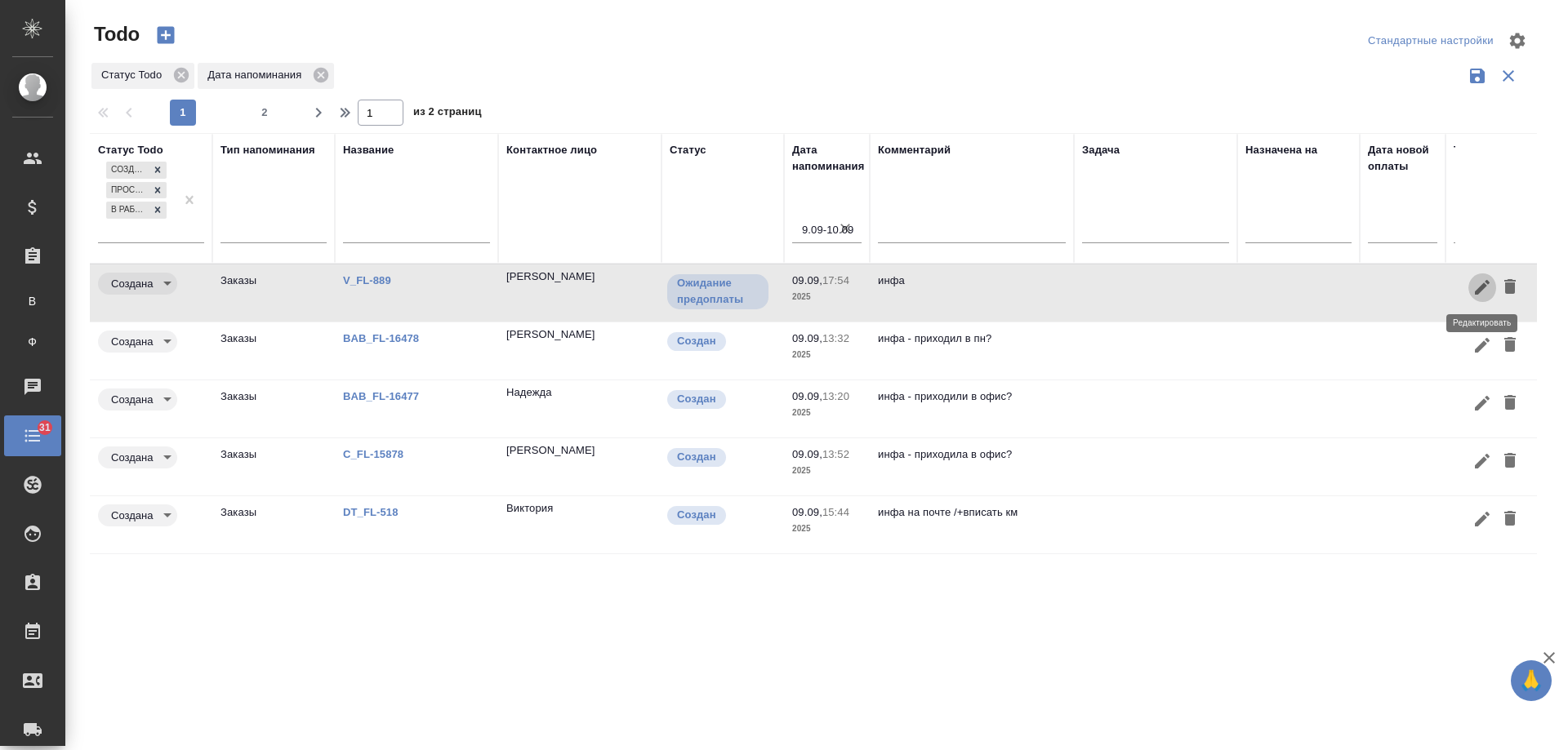
click at [1478, 282] on icon "button" at bounding box center [1482, 287] width 20 height 20
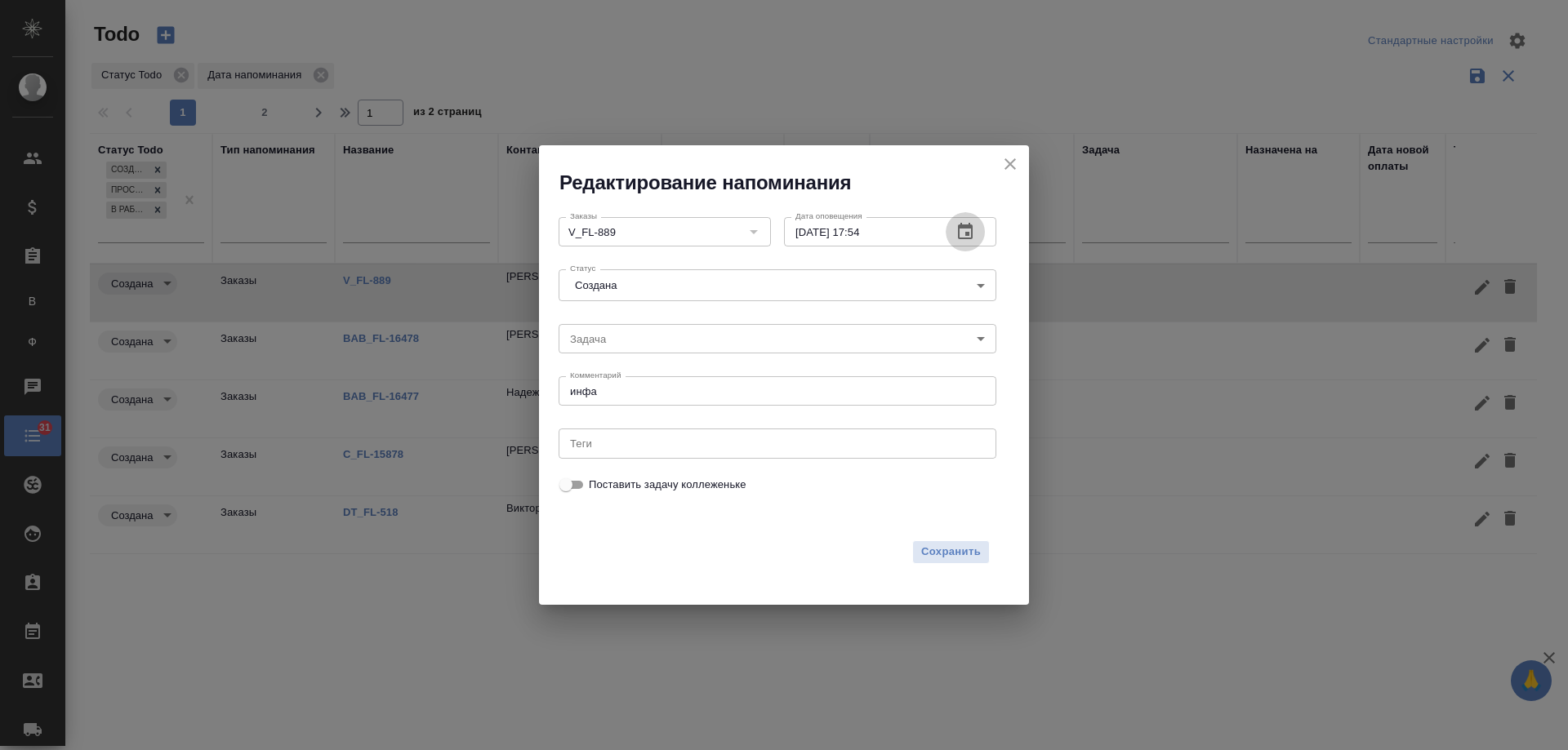
click at [969, 229] on icon "button" at bounding box center [965, 231] width 15 height 16
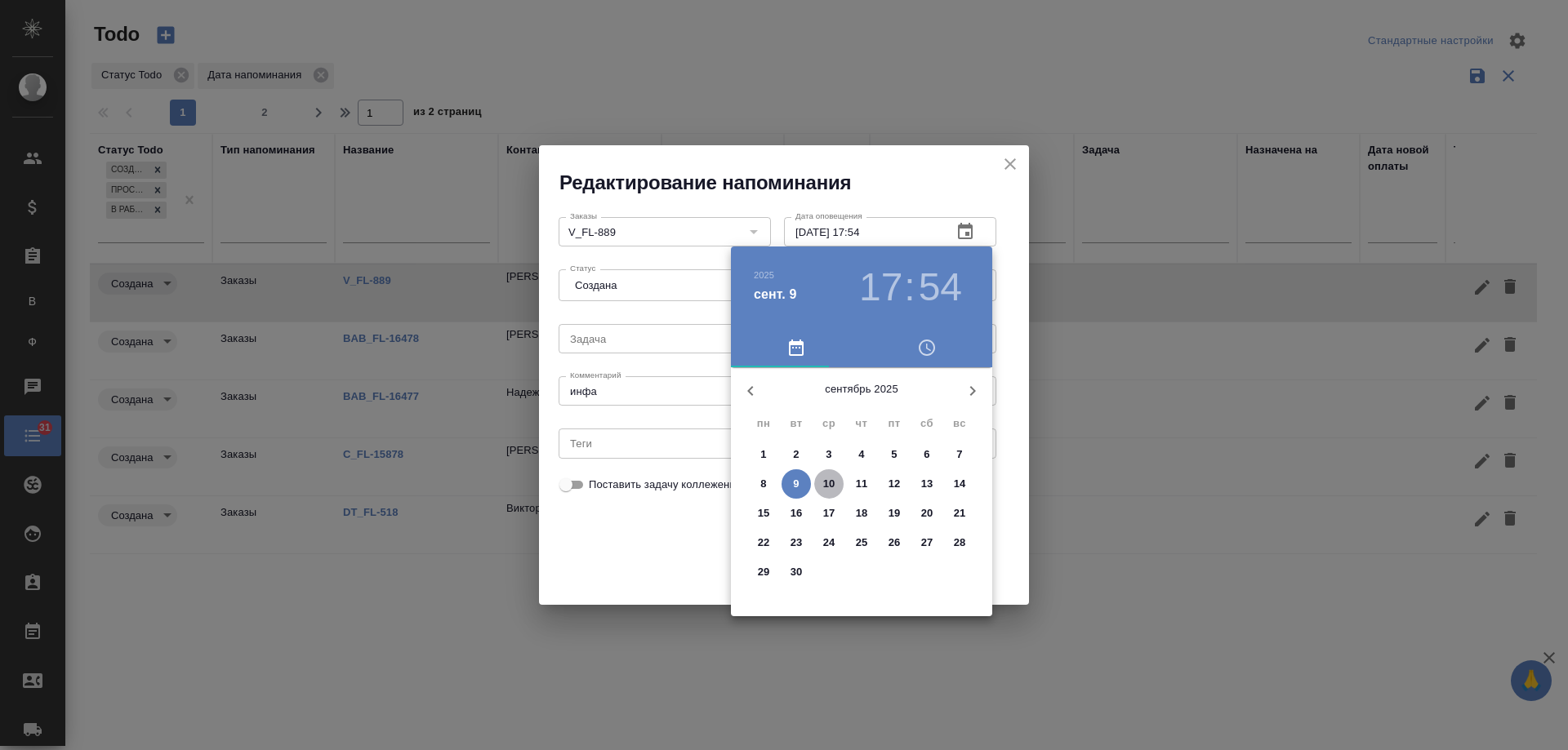
click at [828, 483] on p "10" at bounding box center [829, 484] width 12 height 16
type input "10.09.2025 17:54"
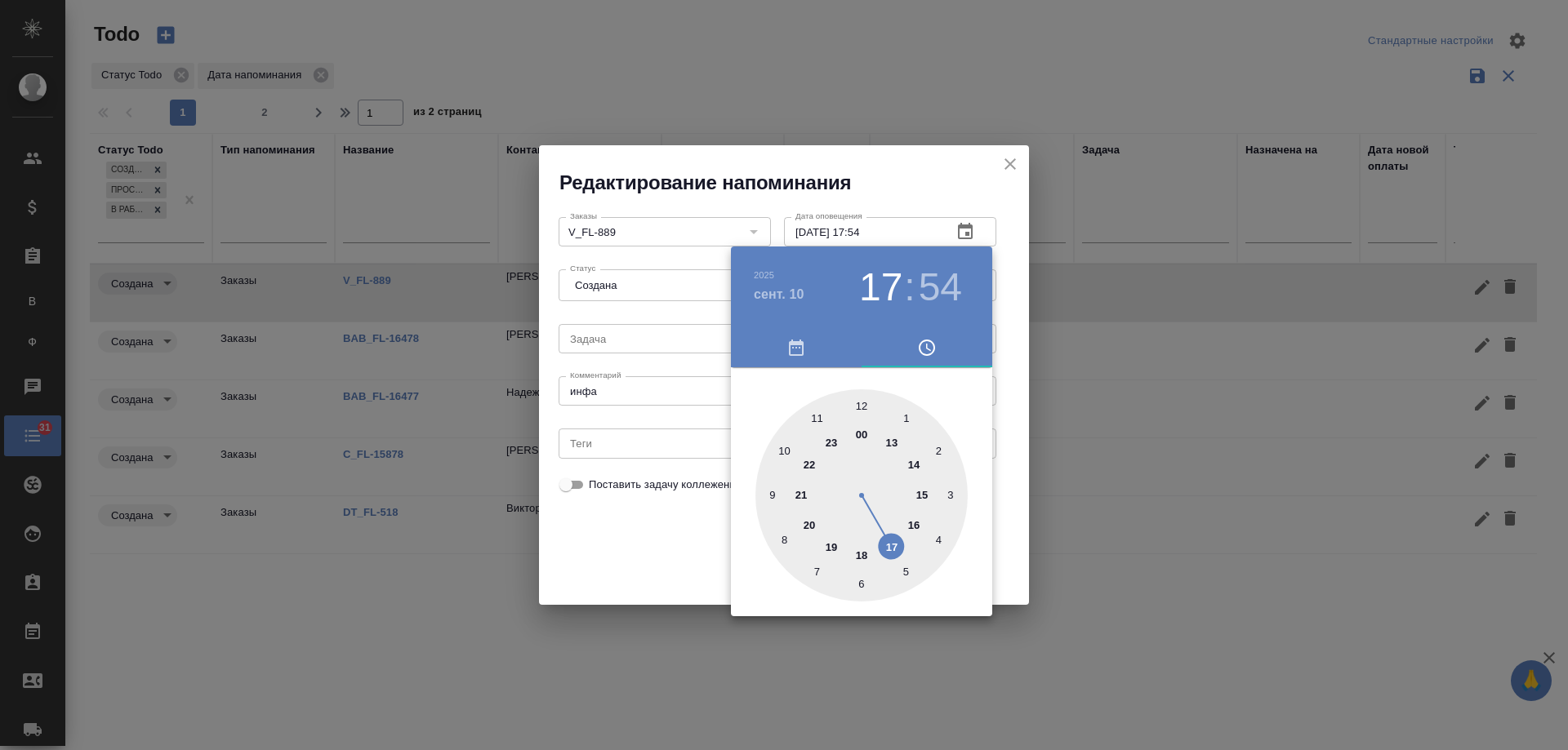
click at [665, 547] on div at bounding box center [784, 375] width 1568 height 750
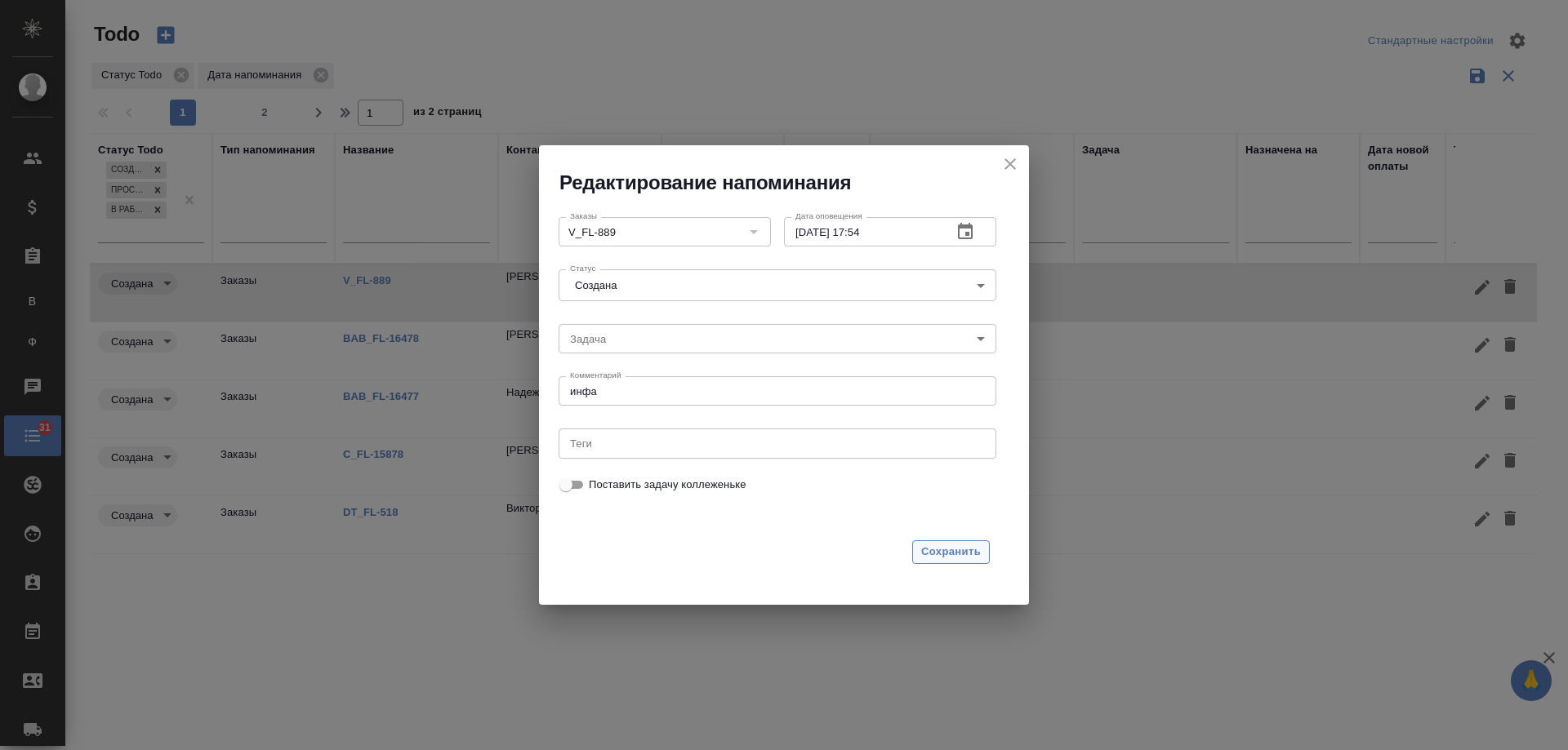
click at [936, 550] on span "Сохранить" at bounding box center [951, 552] width 60 height 19
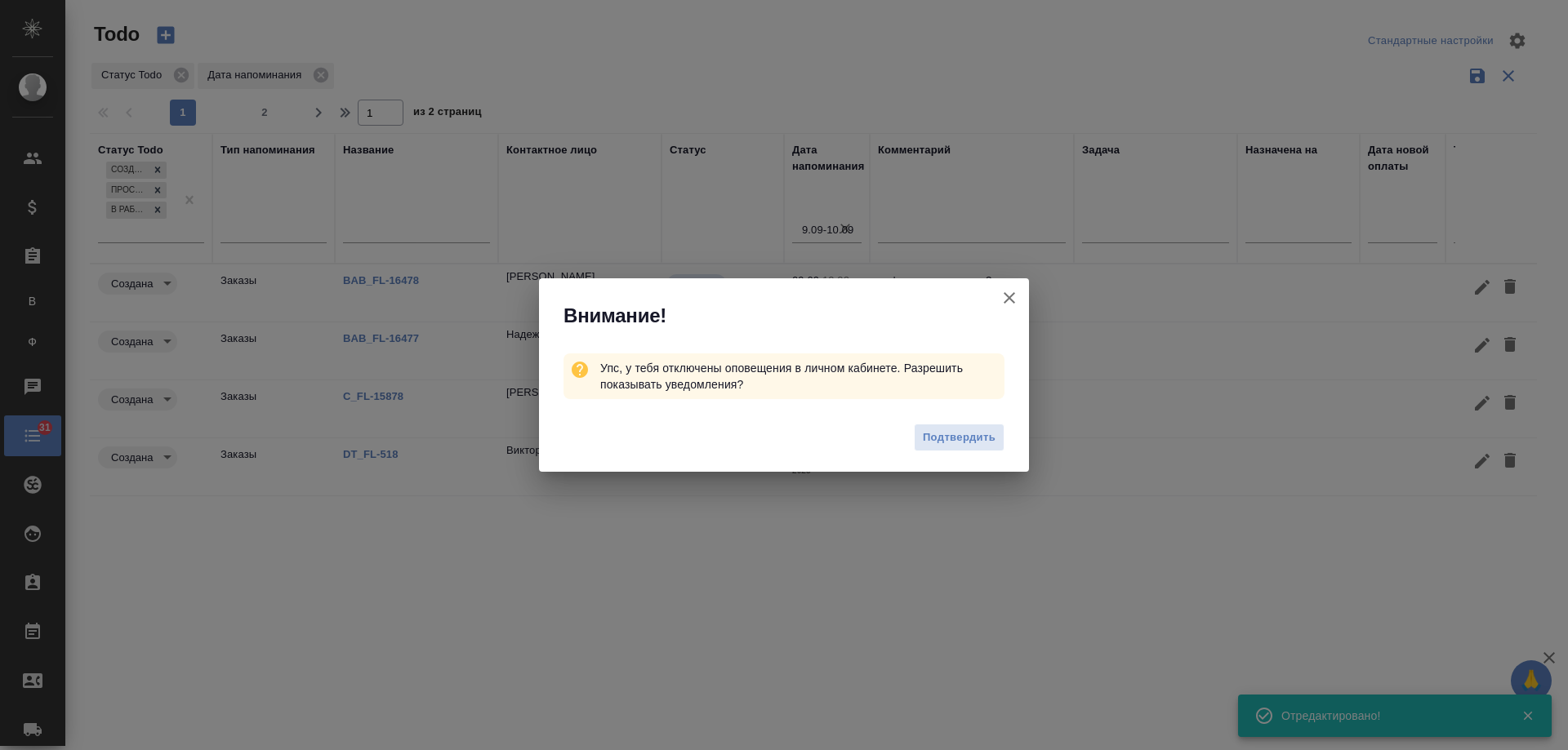
click at [1006, 297] on icon "button" at bounding box center [1009, 298] width 20 height 20
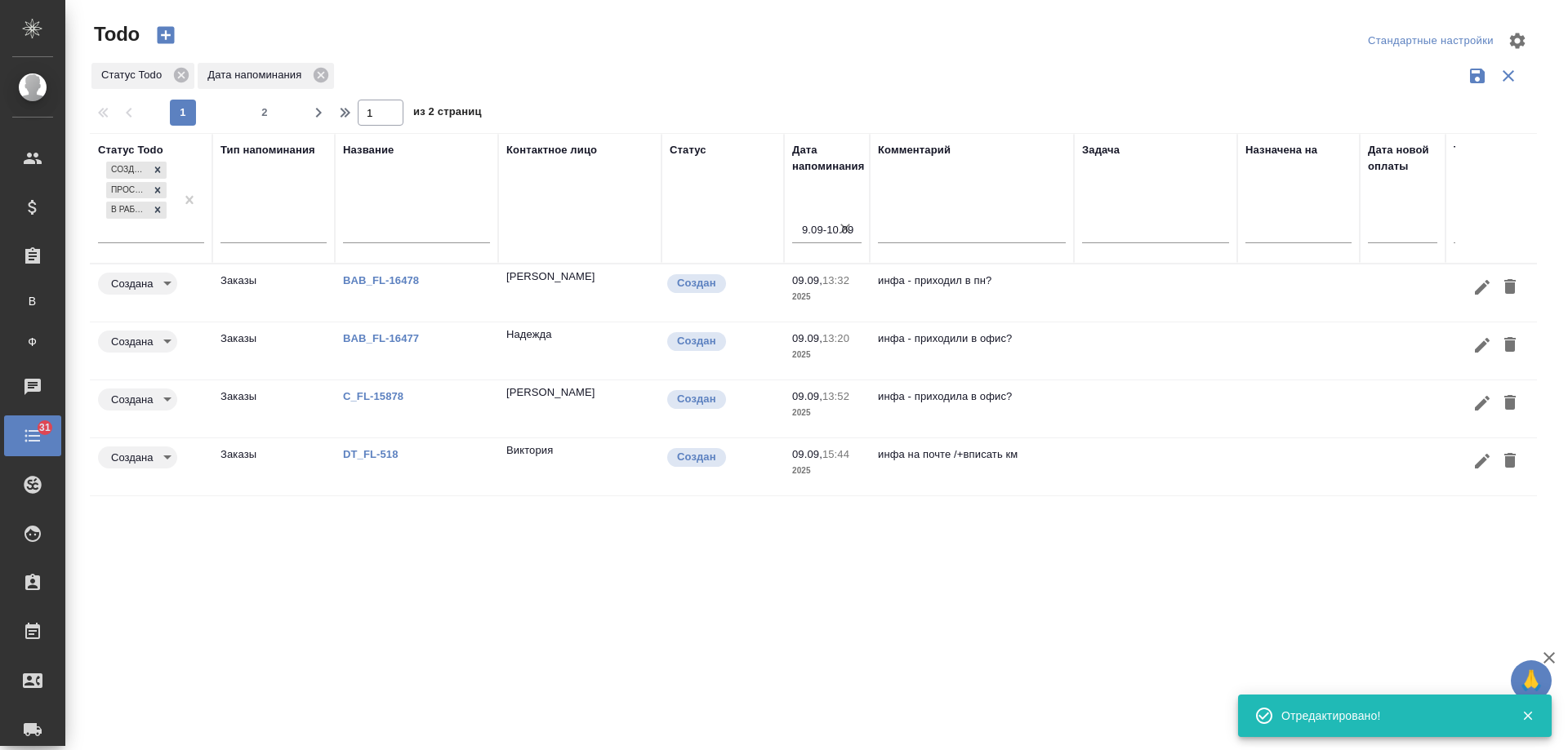
click at [378, 288] on p "BAB_FL-16478" at bounding box center [416, 280] width 147 height 16
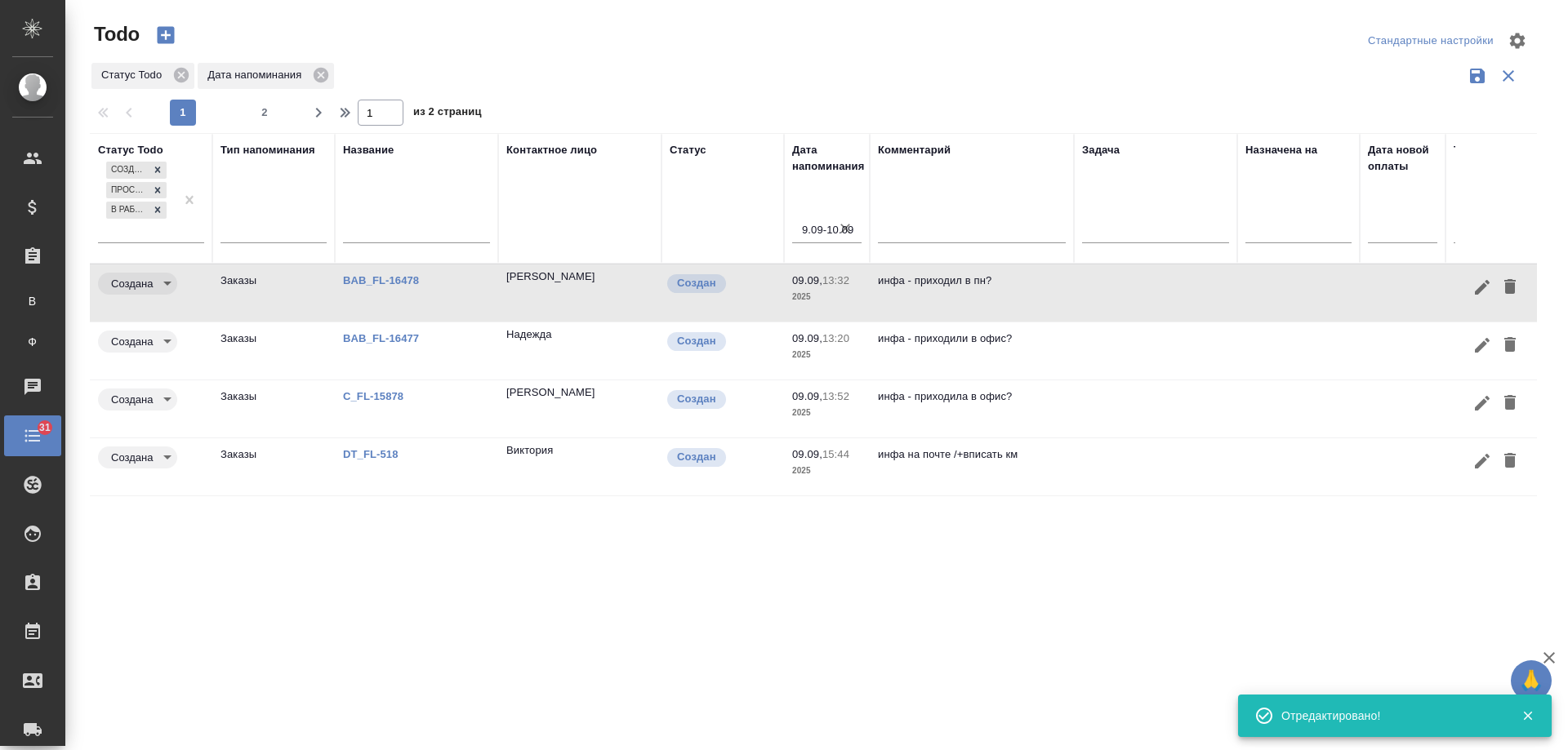
click at [375, 337] on link "BAB_FL-16477" at bounding box center [380, 338] width 76 height 12
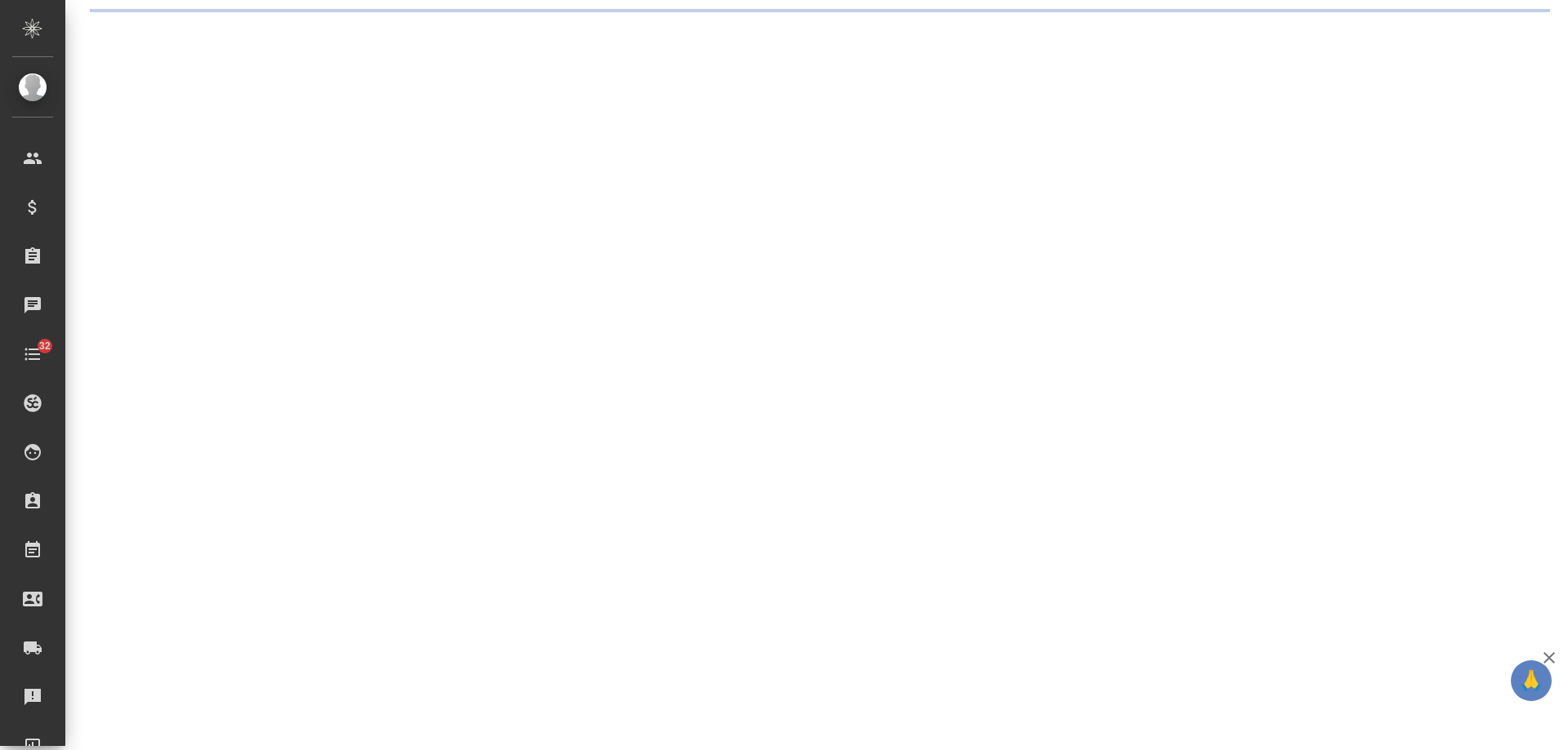
select select "RU"
select select "KZ"
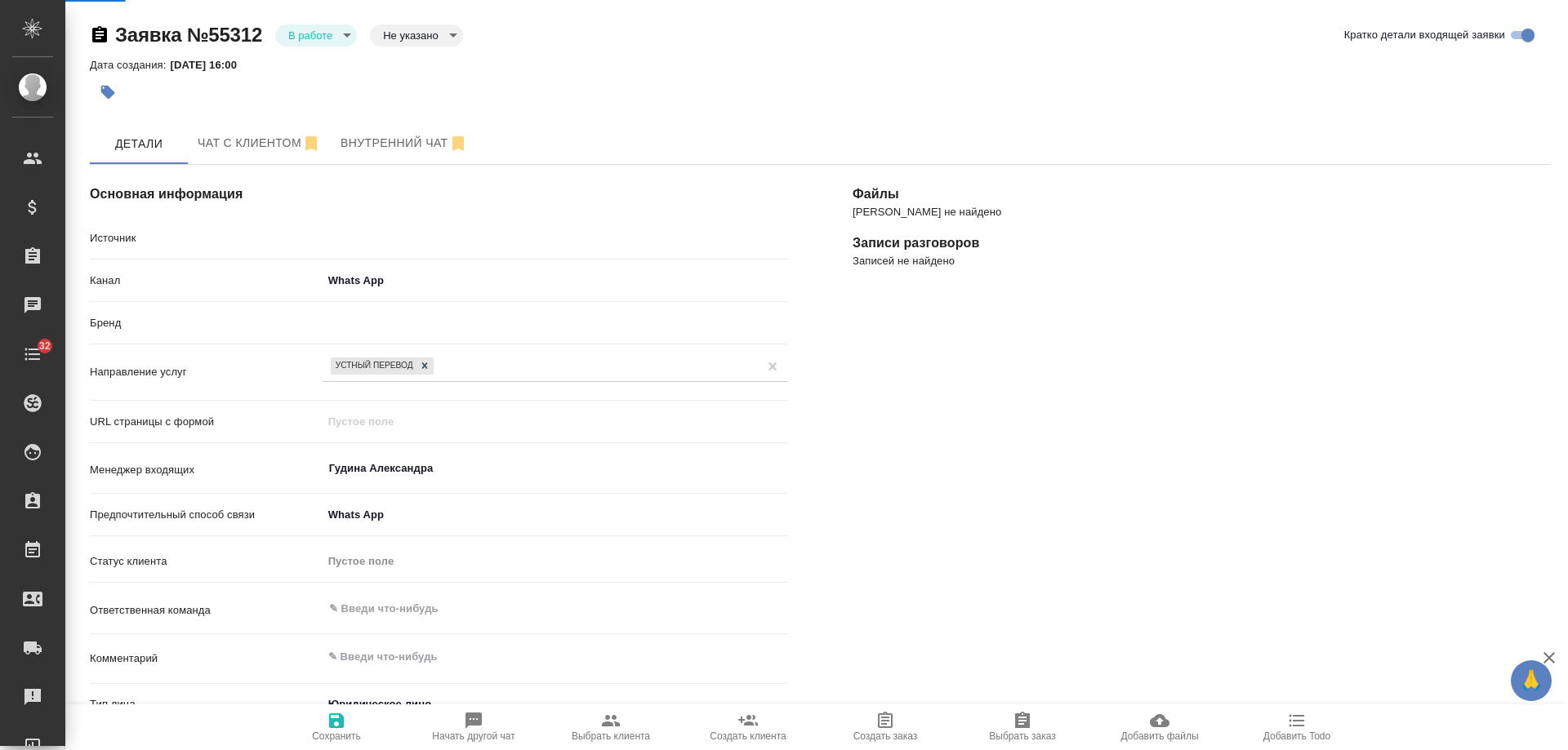
type textarea "x"
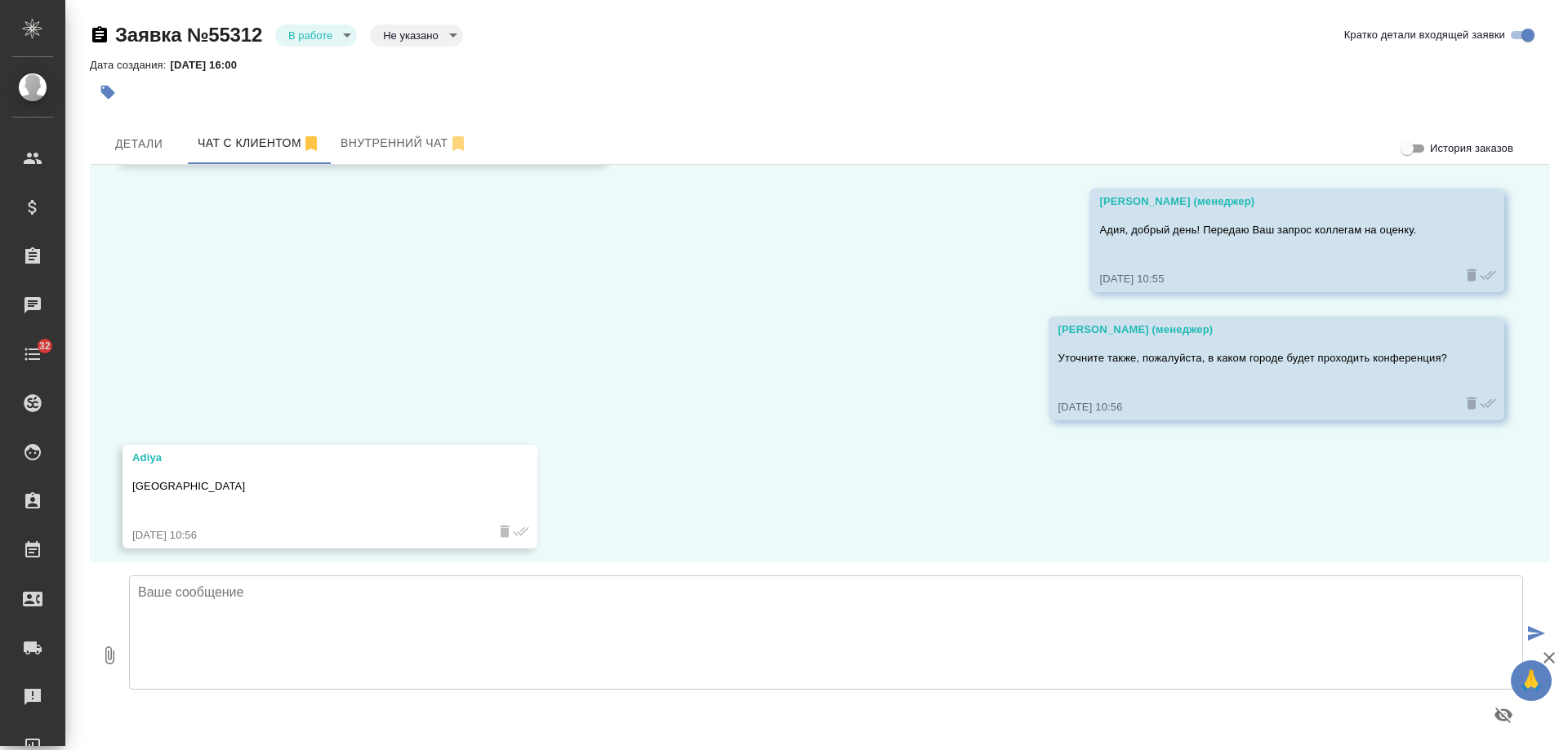
scroll to position [2283, 0]
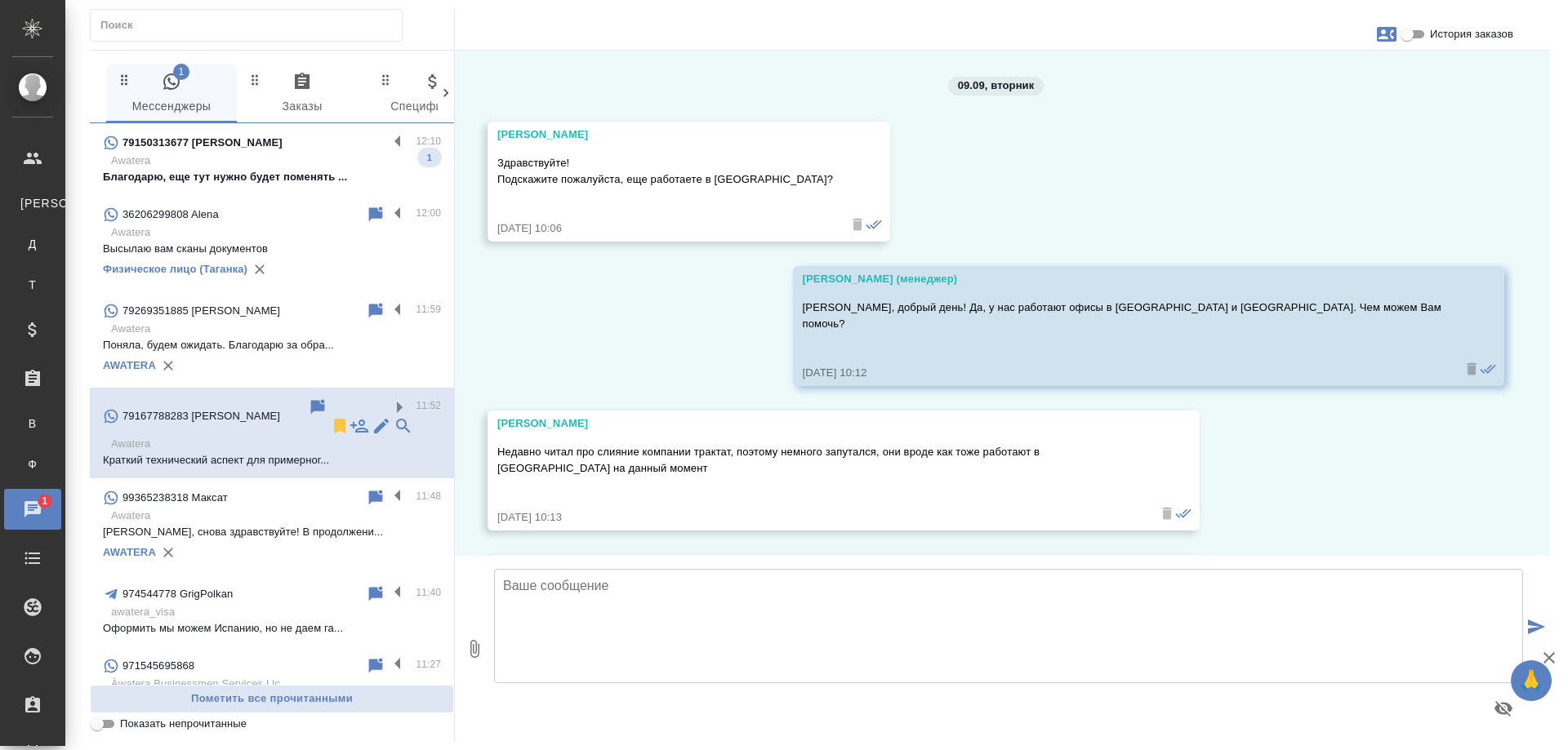
scroll to position [2680, 0]
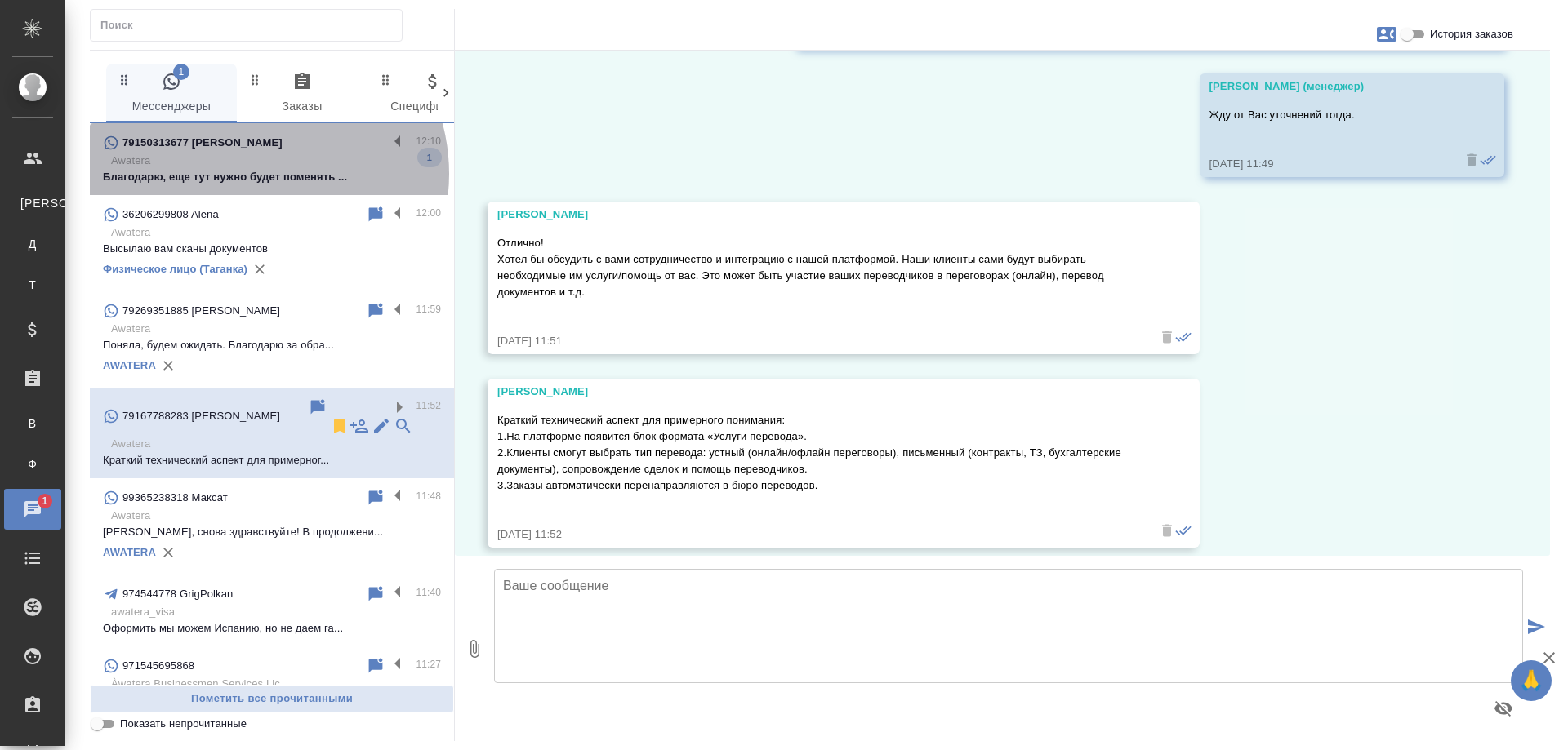
click at [254, 174] on p "Благодарю, еще тут нужно будет поменять ..." at bounding box center [272, 177] width 338 height 16
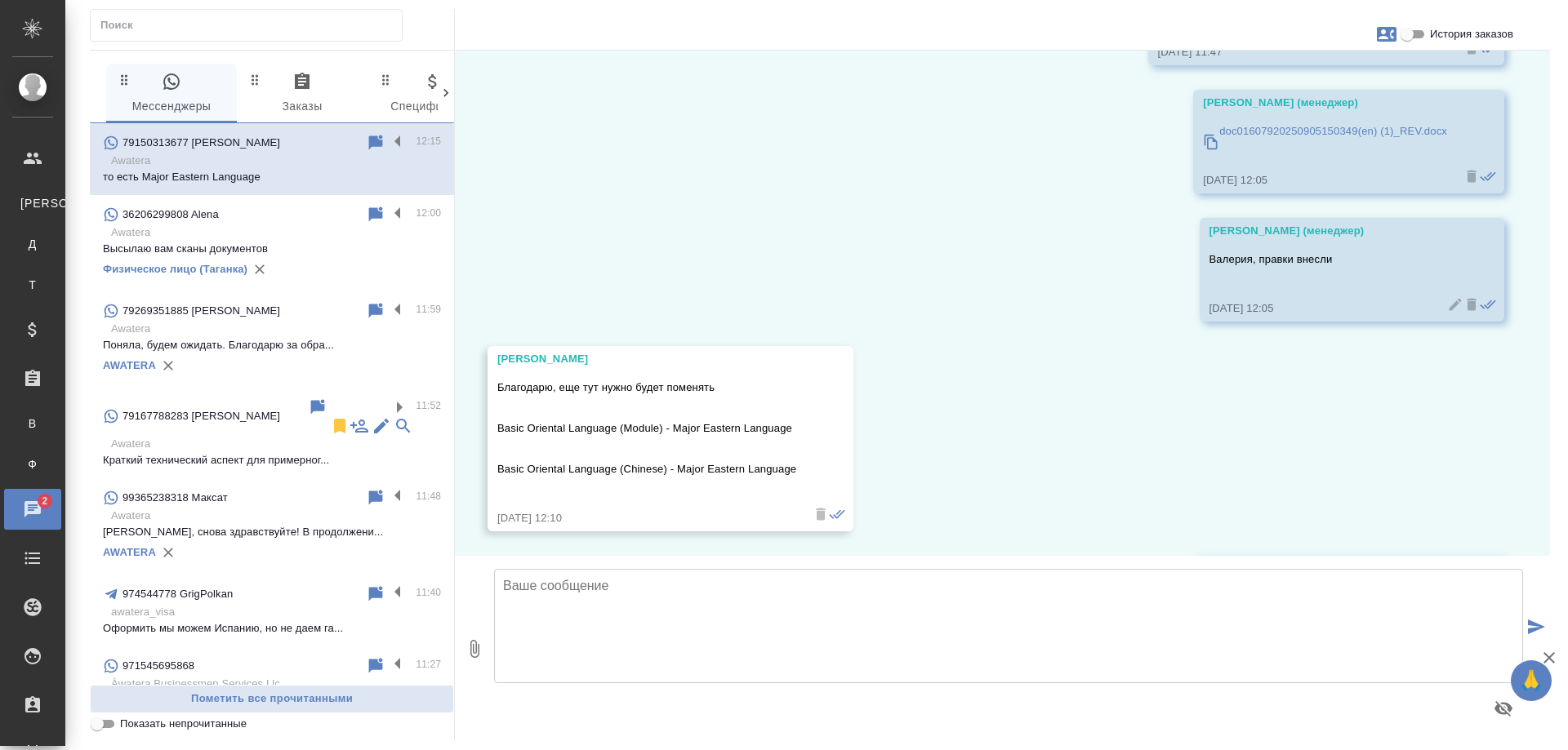
scroll to position [3116, 0]
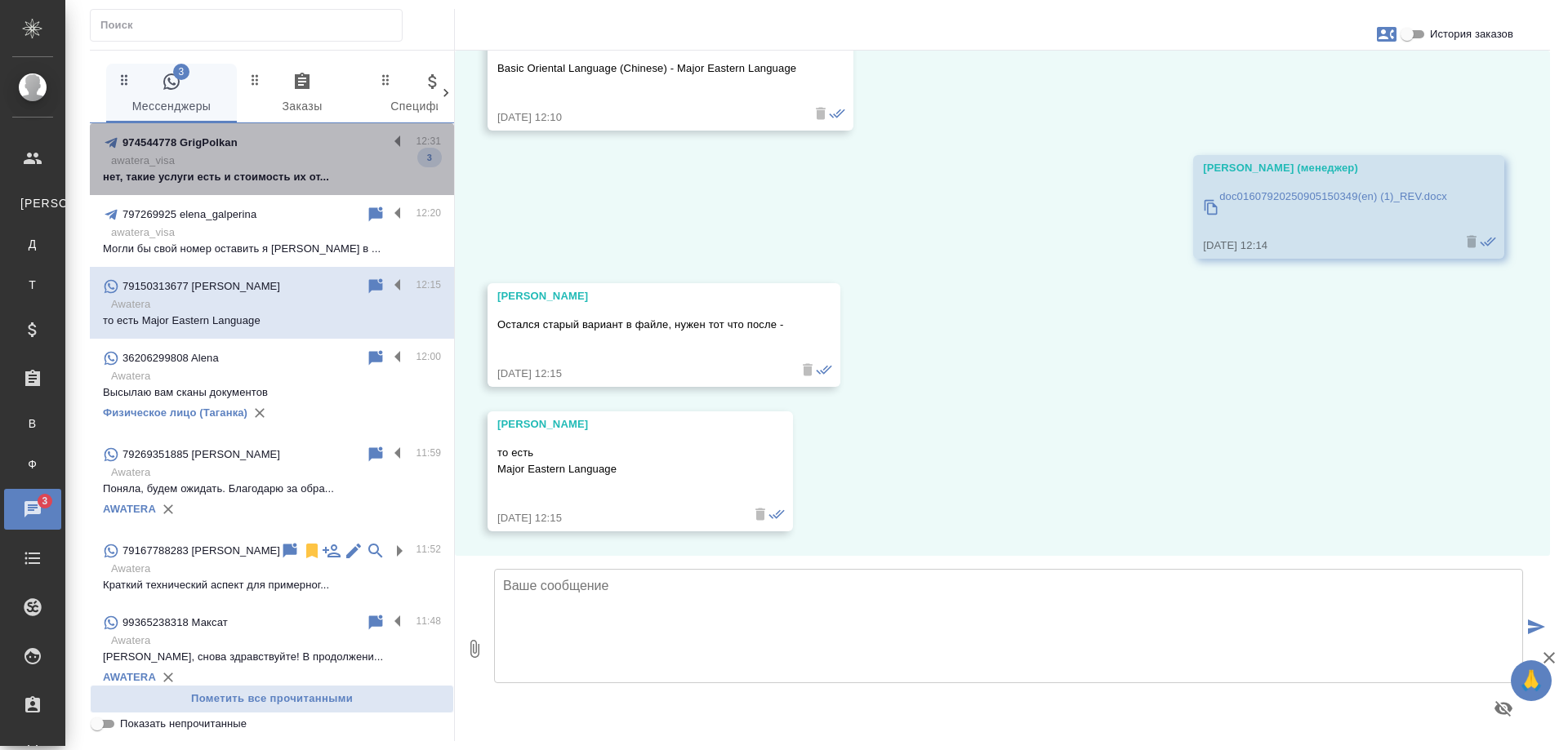
click at [280, 180] on p "нет, такие услуги есть и стоимость их от..." at bounding box center [272, 177] width 338 height 16
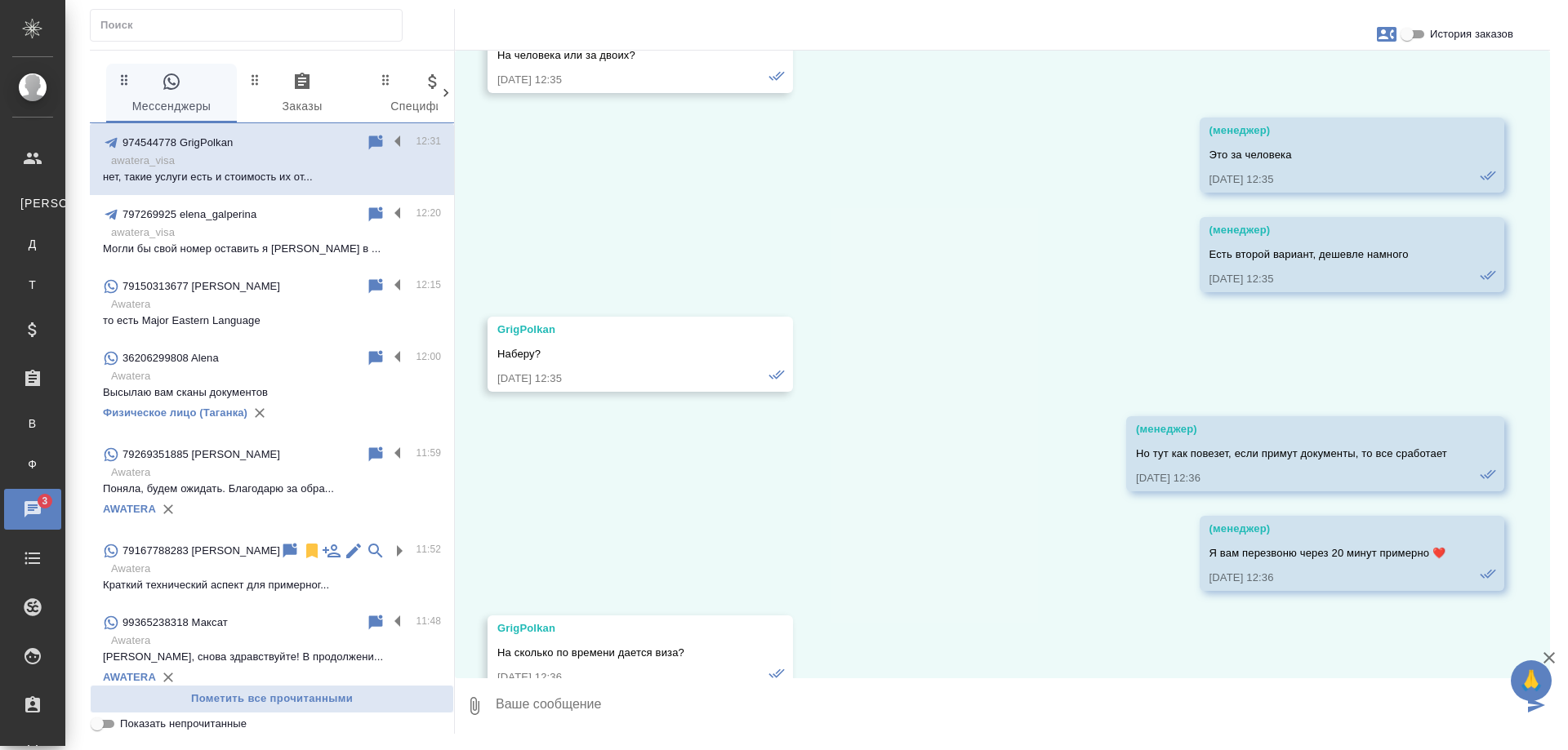
scroll to position [15964, 0]
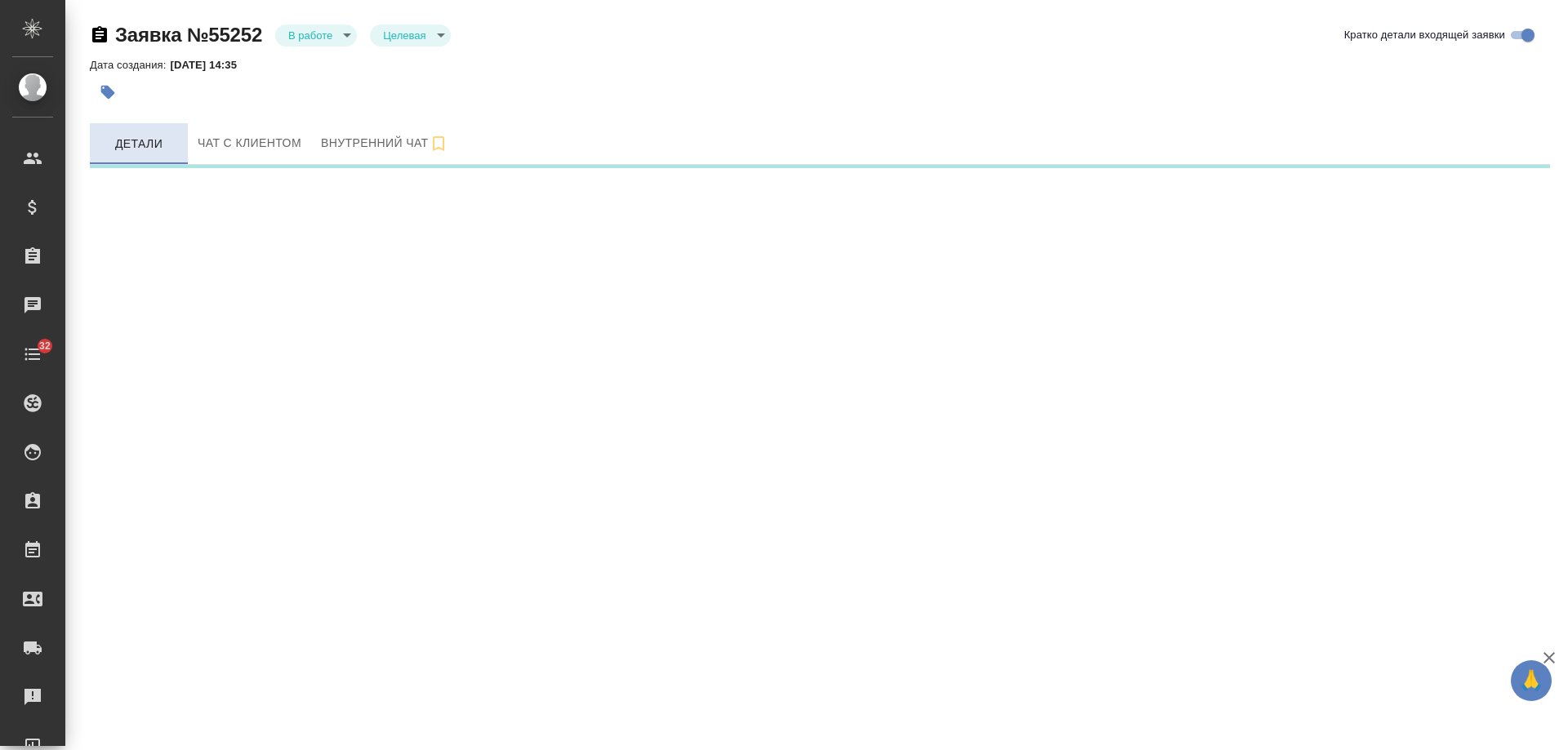
click at [280, 142] on span "Чат с клиентом" at bounding box center [249, 143] width 104 height 21
select select "RU"
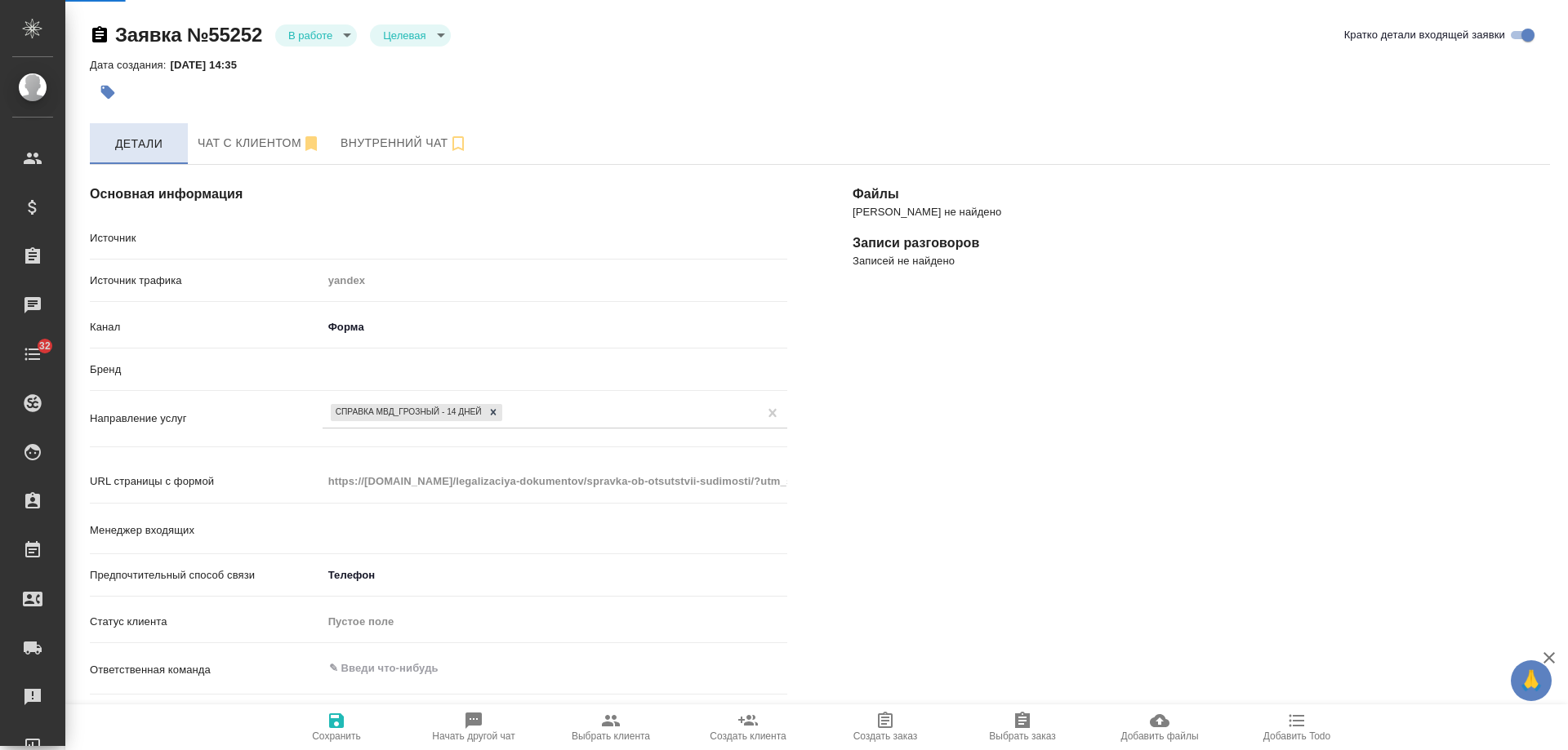
type textarea "x"
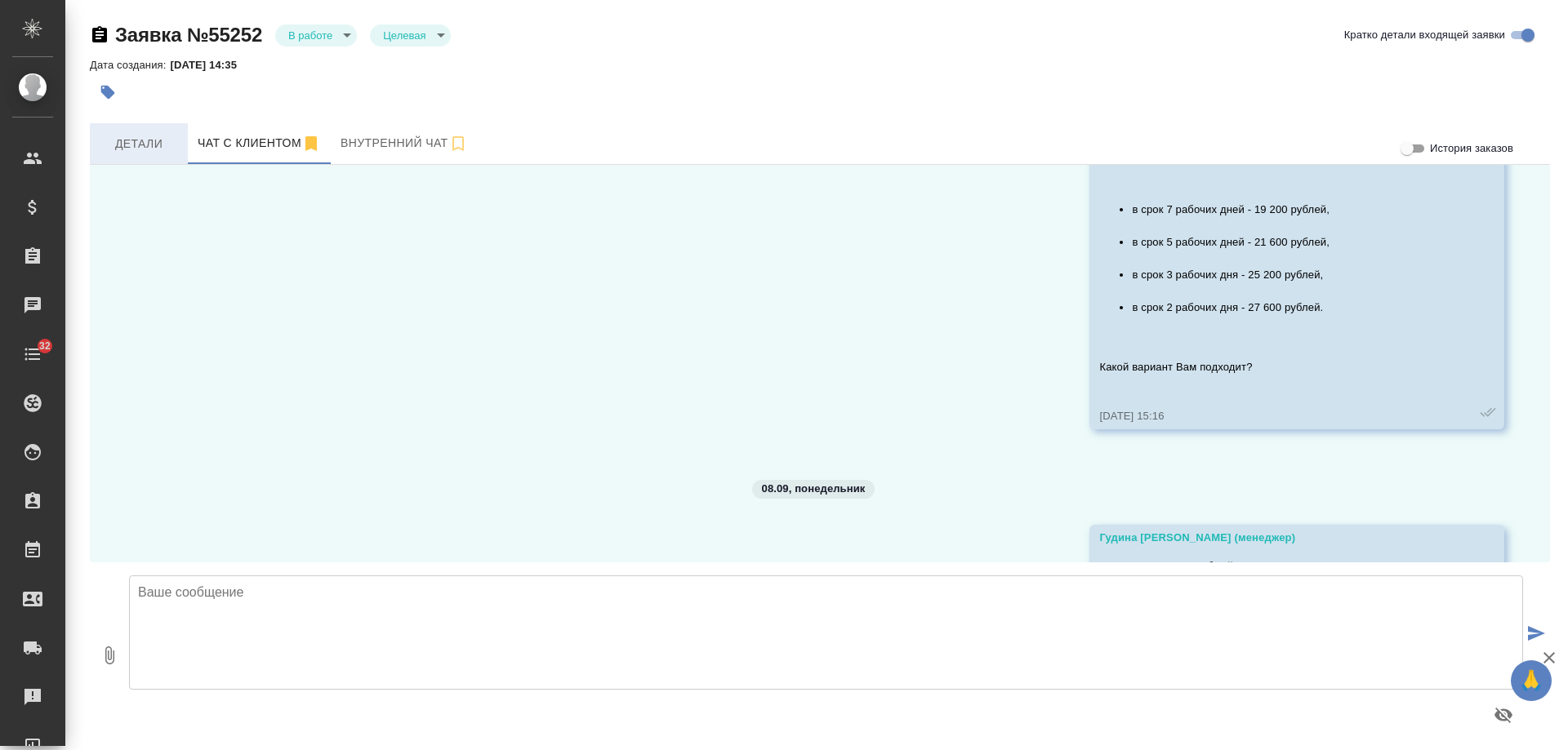
scroll to position [996, 0]
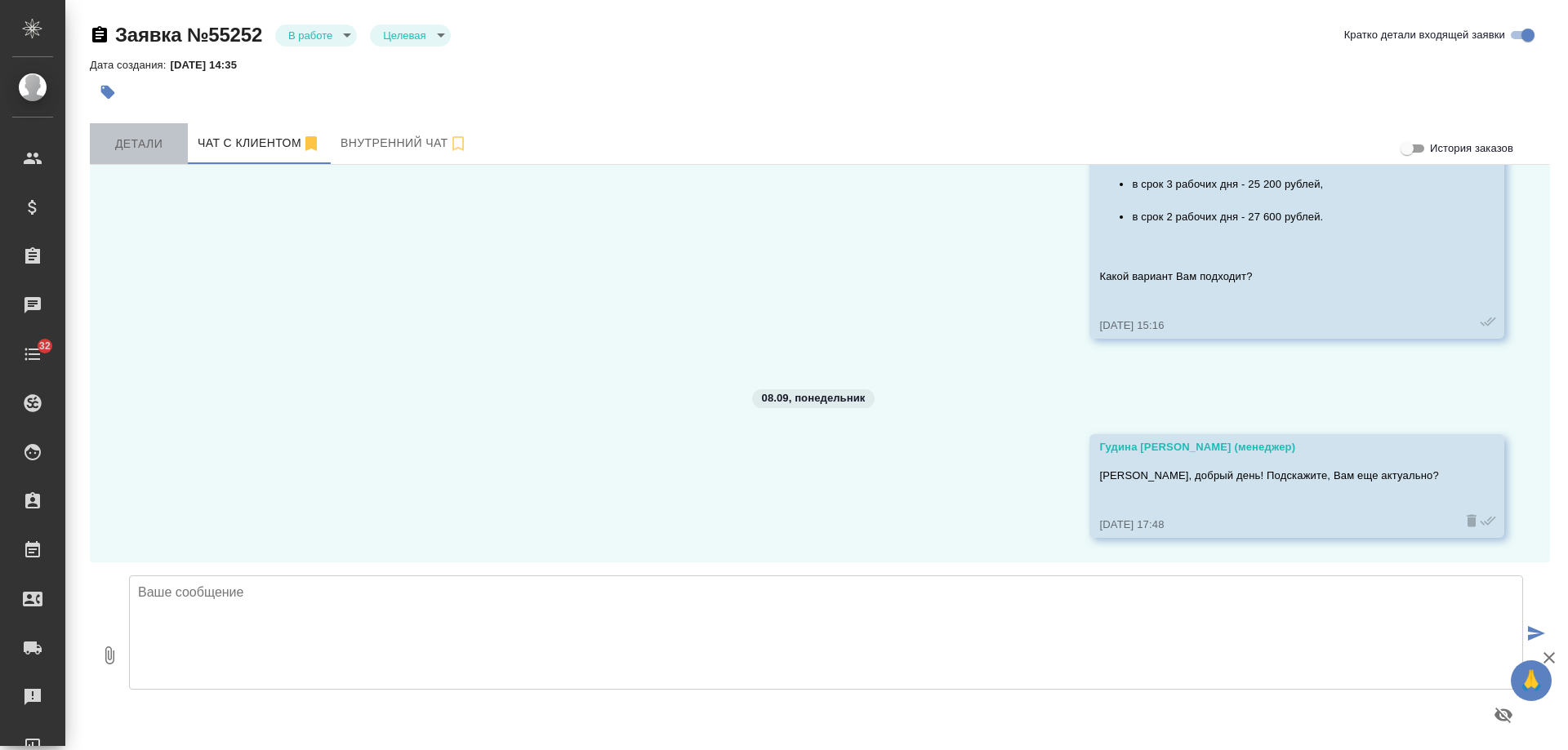
click at [139, 146] on span "Детали" at bounding box center [139, 144] width 78 height 21
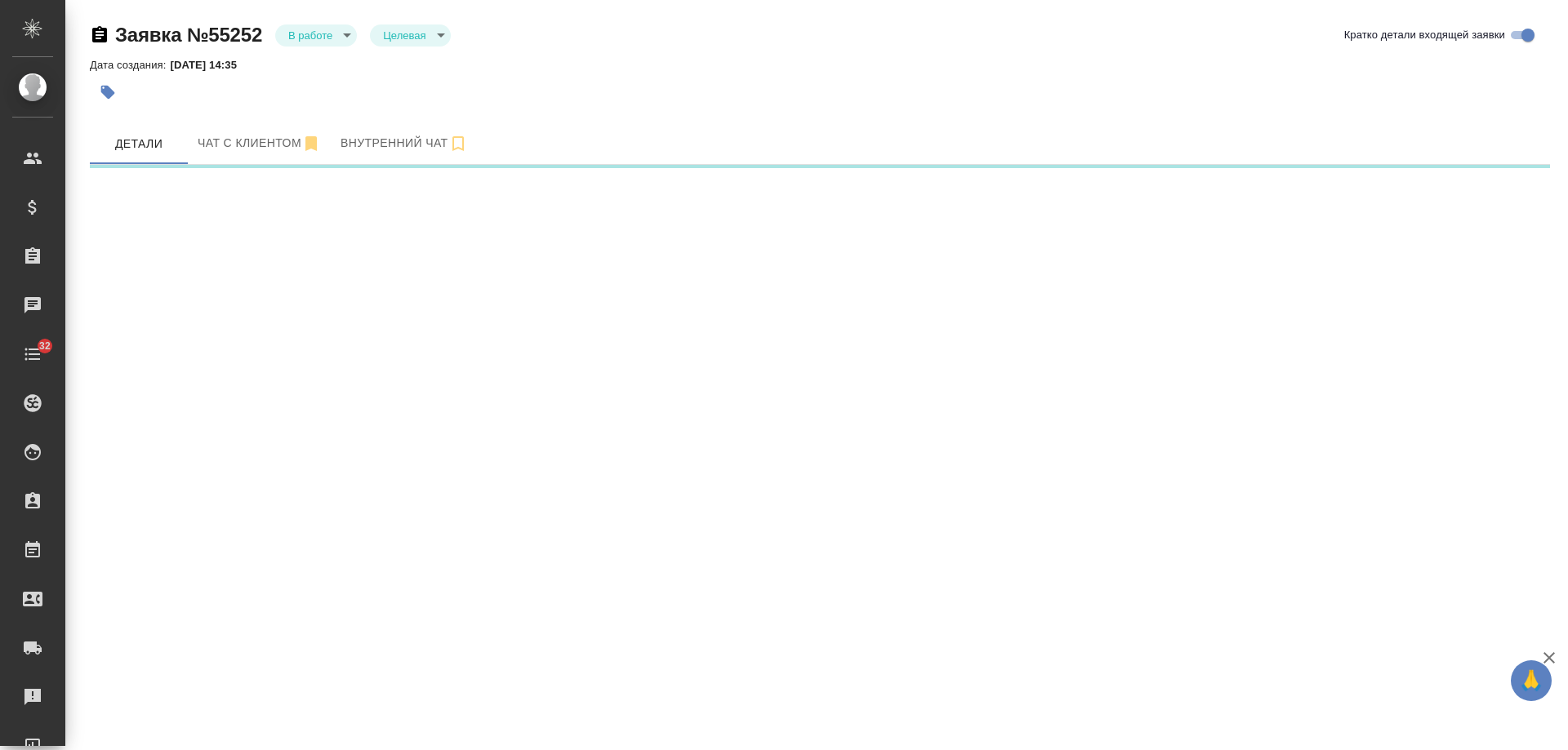
click at [314, 42] on body "🙏 .cls-1 fill:#fff; AWATERA [PERSON_NAME] Спецификации Заказы 0 Чаты 32 Todo Пр…" at bounding box center [784, 375] width 1568 height 750
select select "RU"
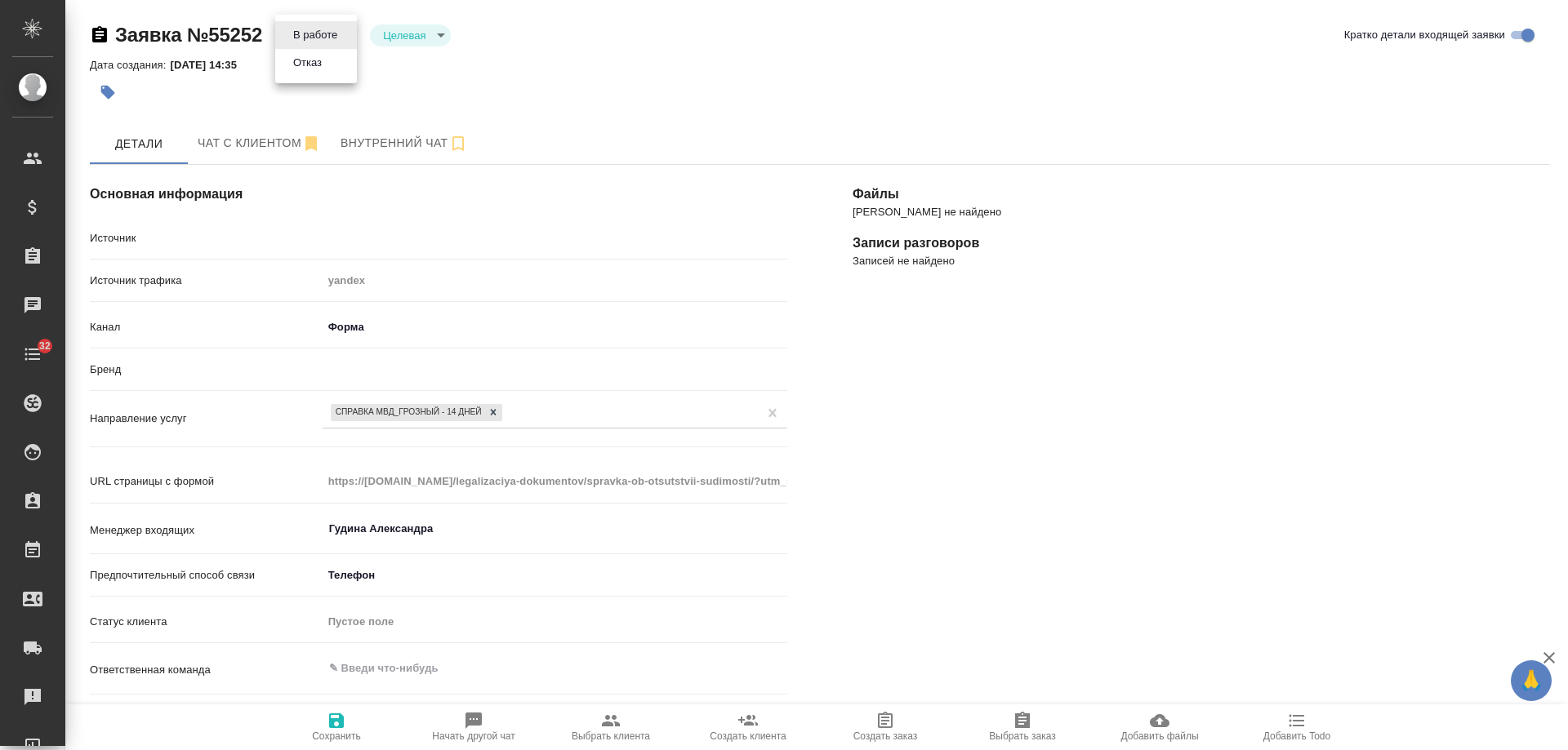
type textarea "x"
click at [320, 72] on li "Отказ" at bounding box center [316, 63] width 81 height 28
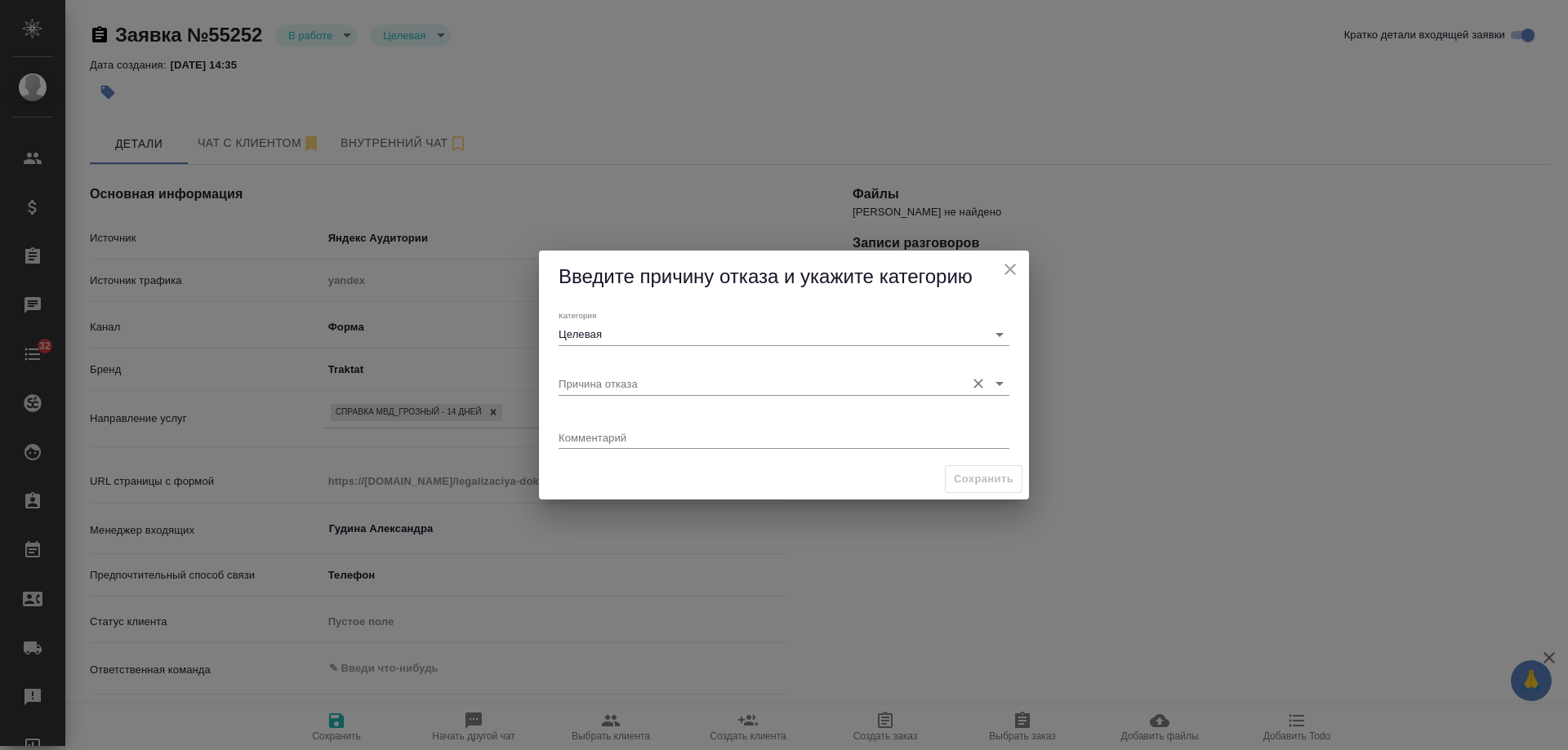
click at [582, 381] on input "Причина отказа" at bounding box center [758, 384] width 399 height 22
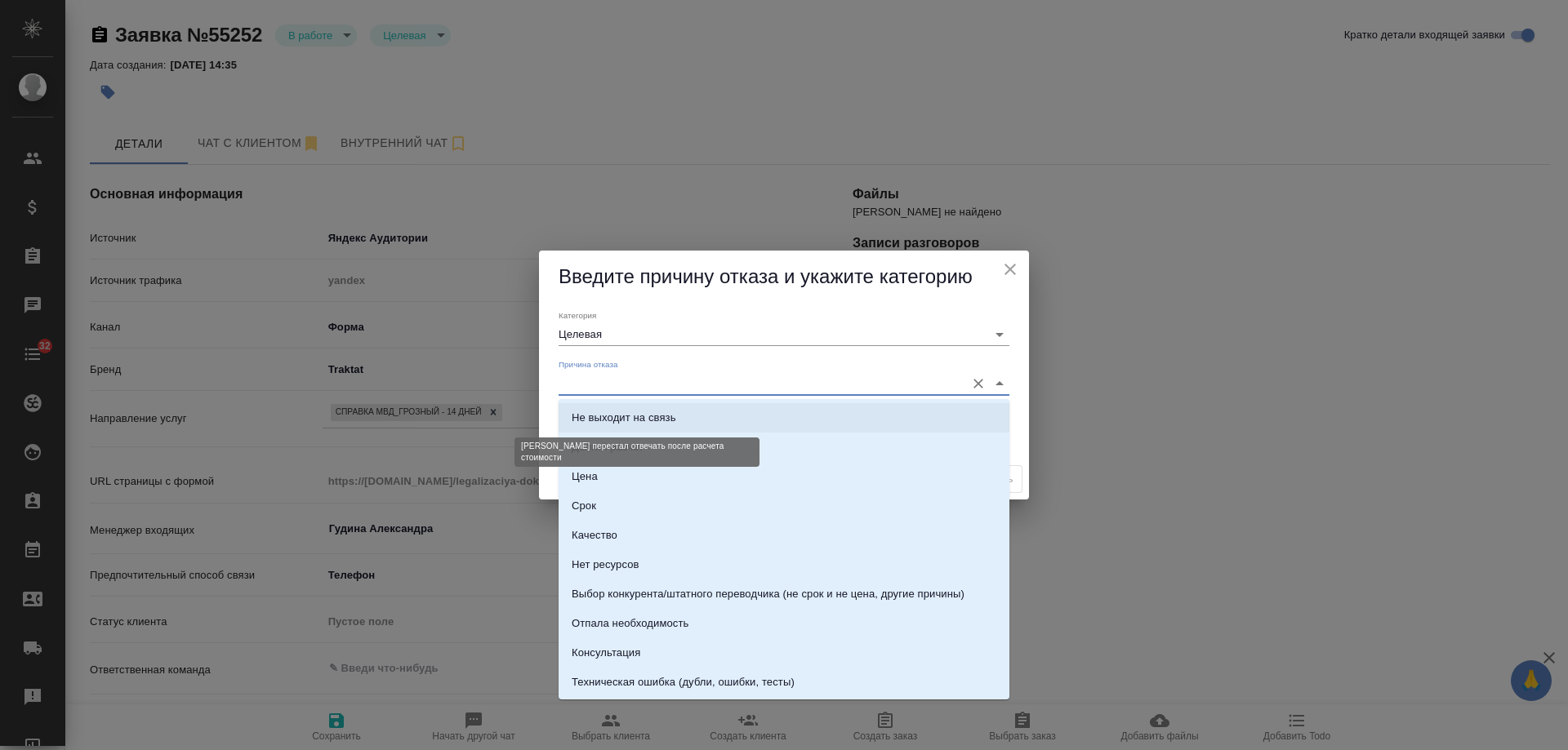
click at [620, 412] on div "Не выходит на связь" at bounding box center [624, 417] width 105 height 16
type input "Не выходит на связь"
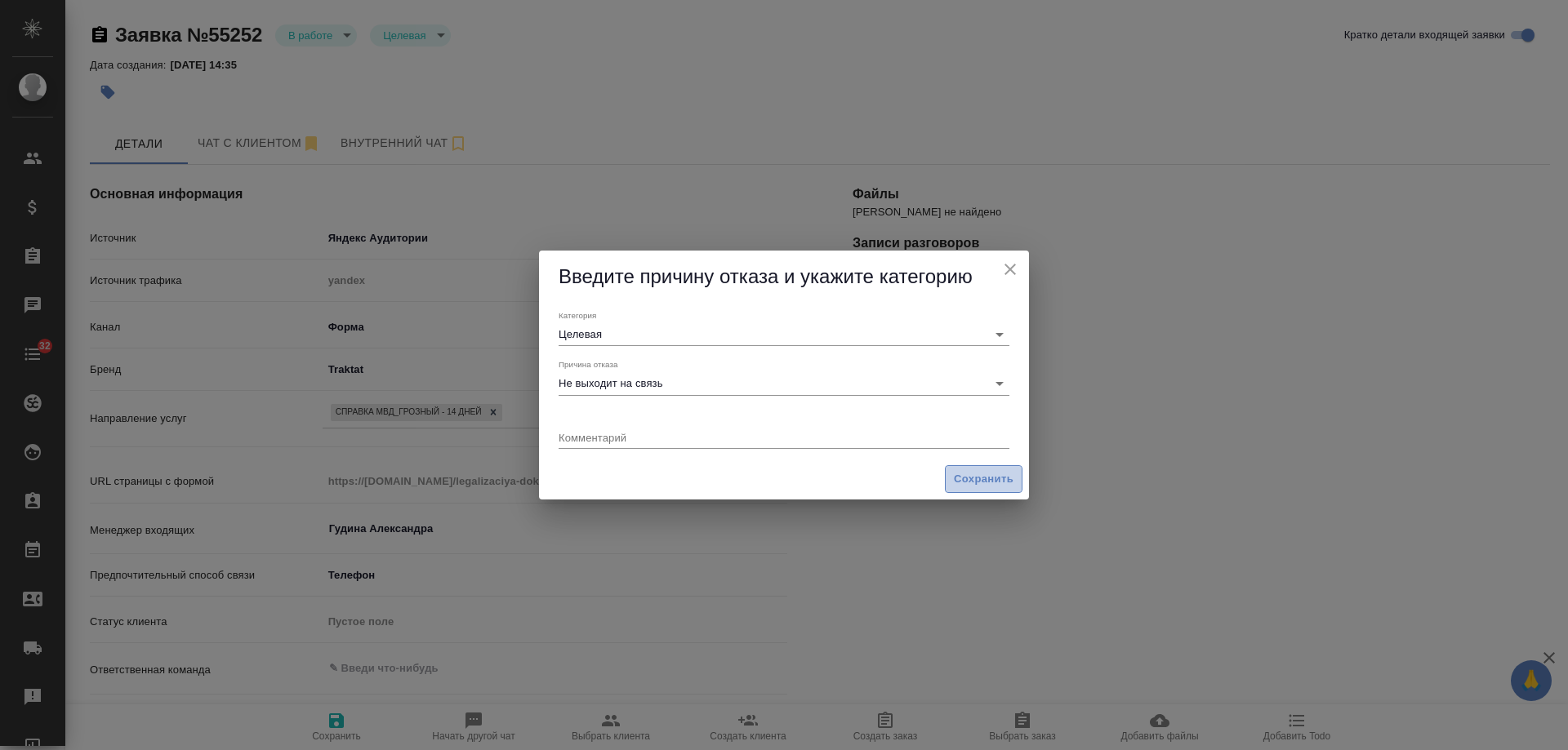
click at [986, 478] on span "Сохранить" at bounding box center [984, 480] width 60 height 19
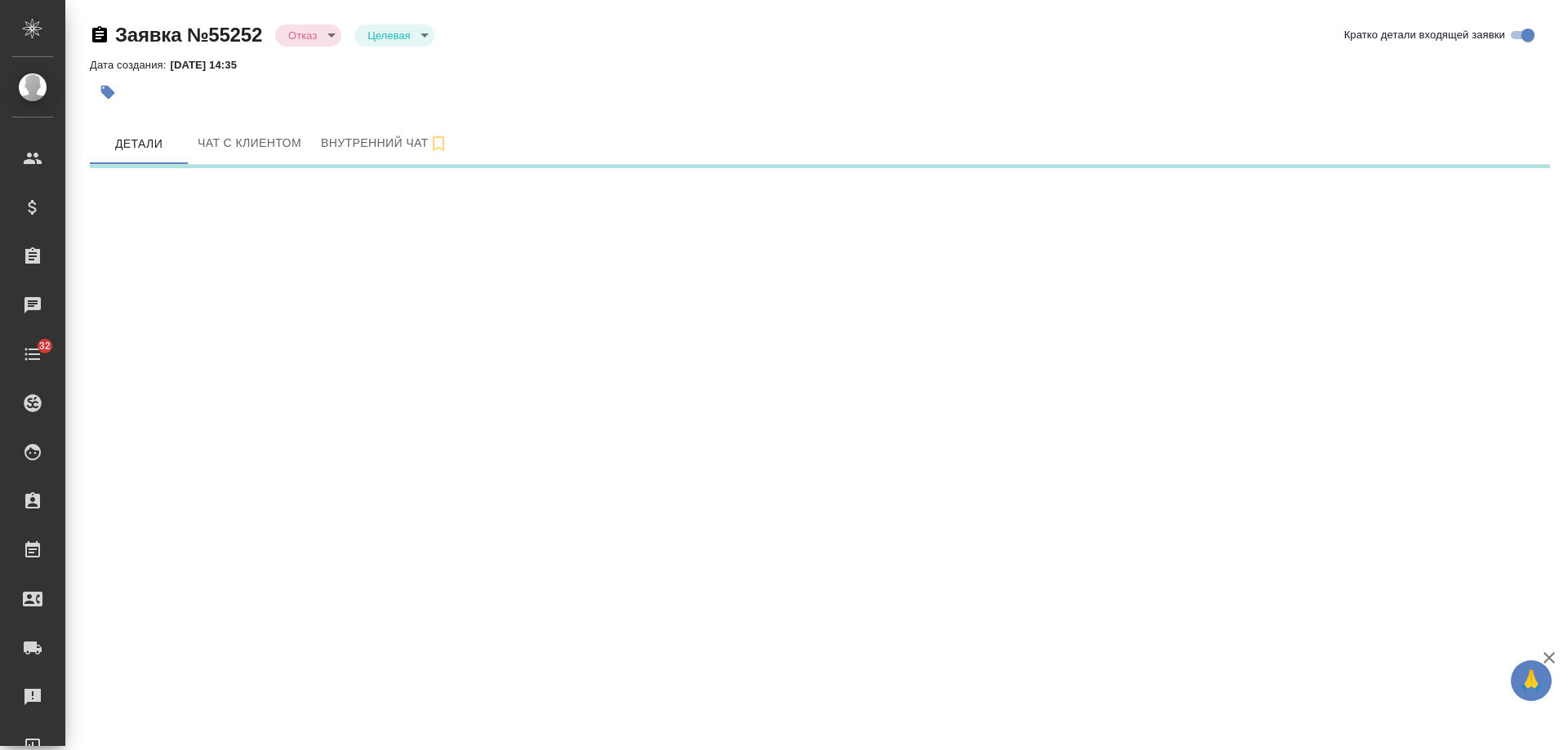
select select "RU"
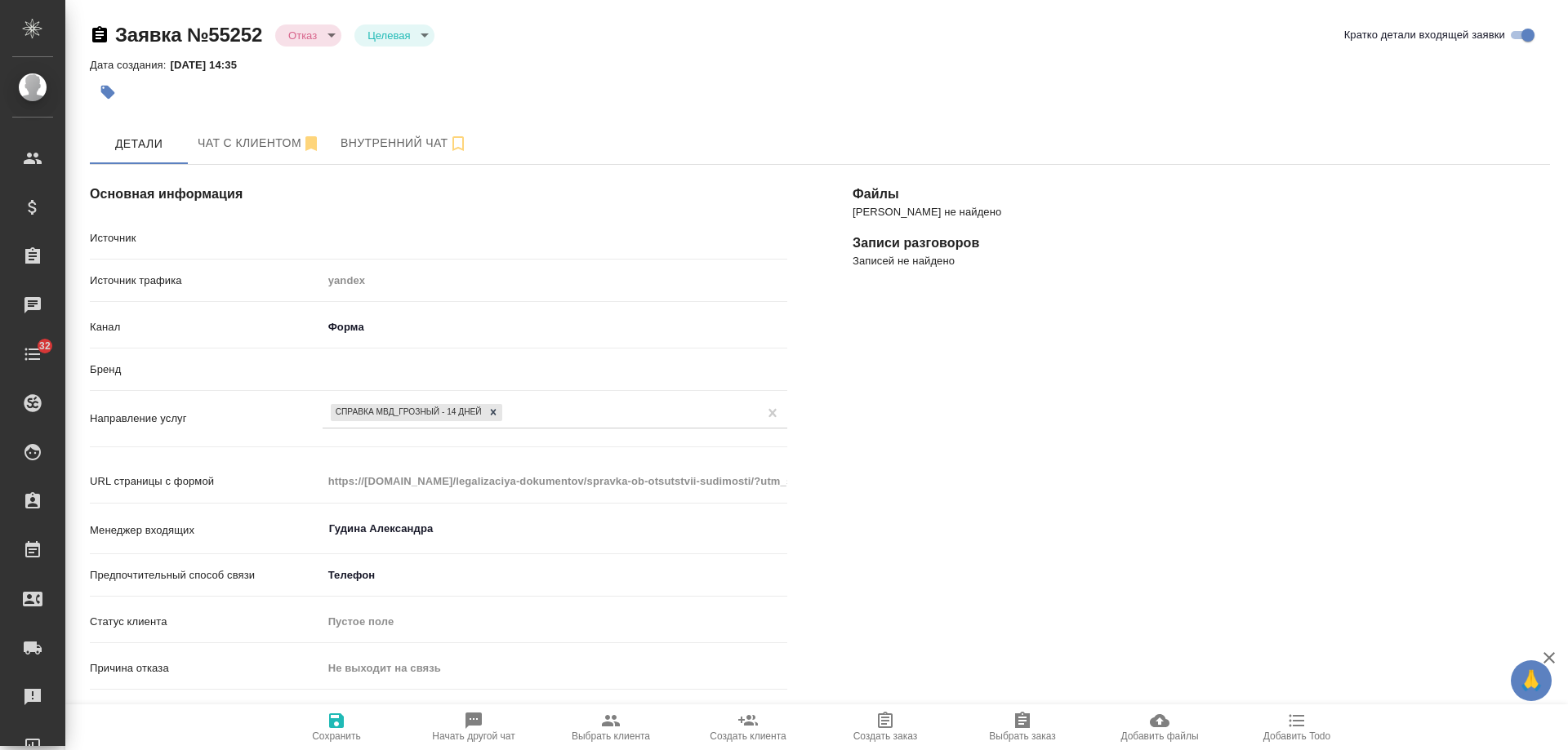
type textarea "x"
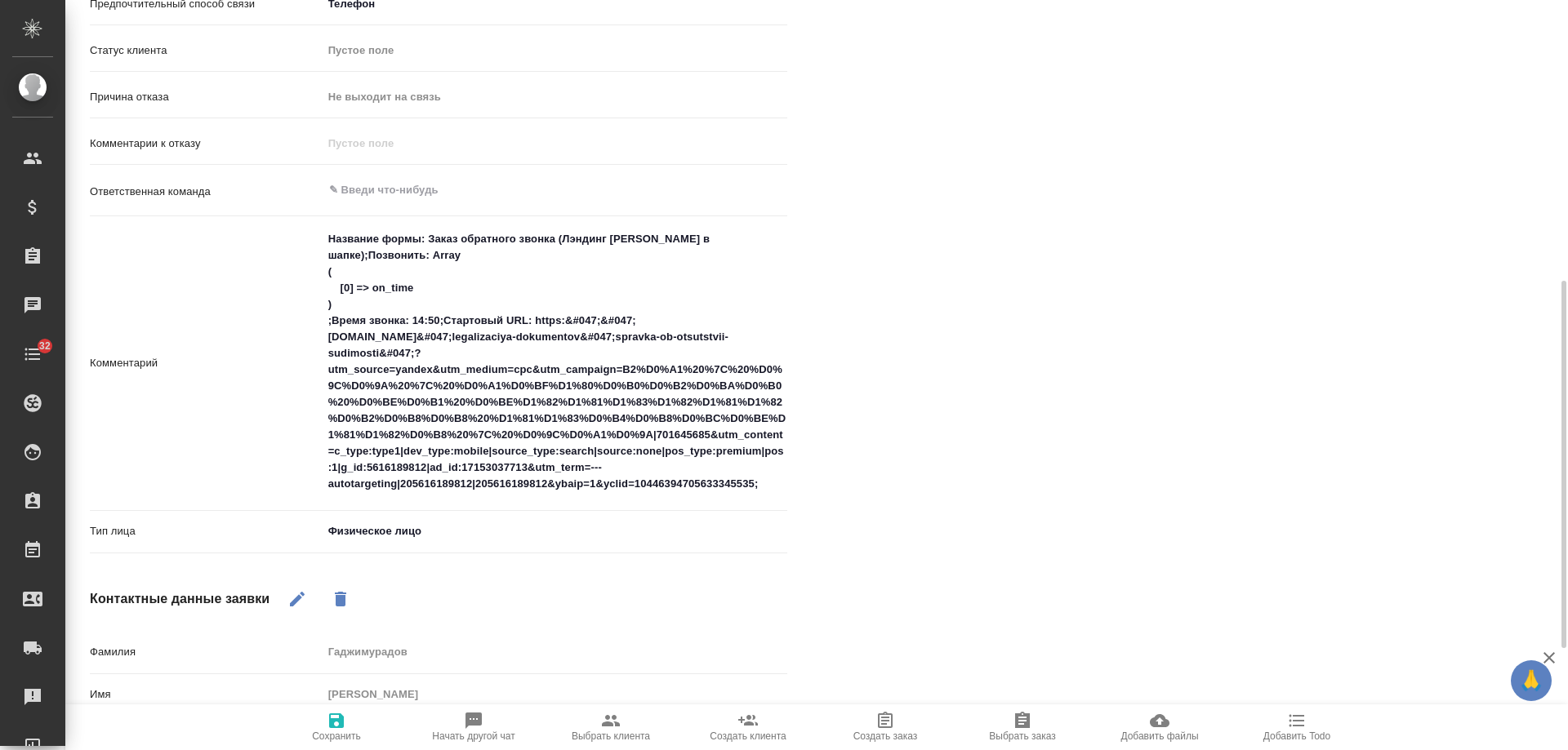
scroll to position [779, 0]
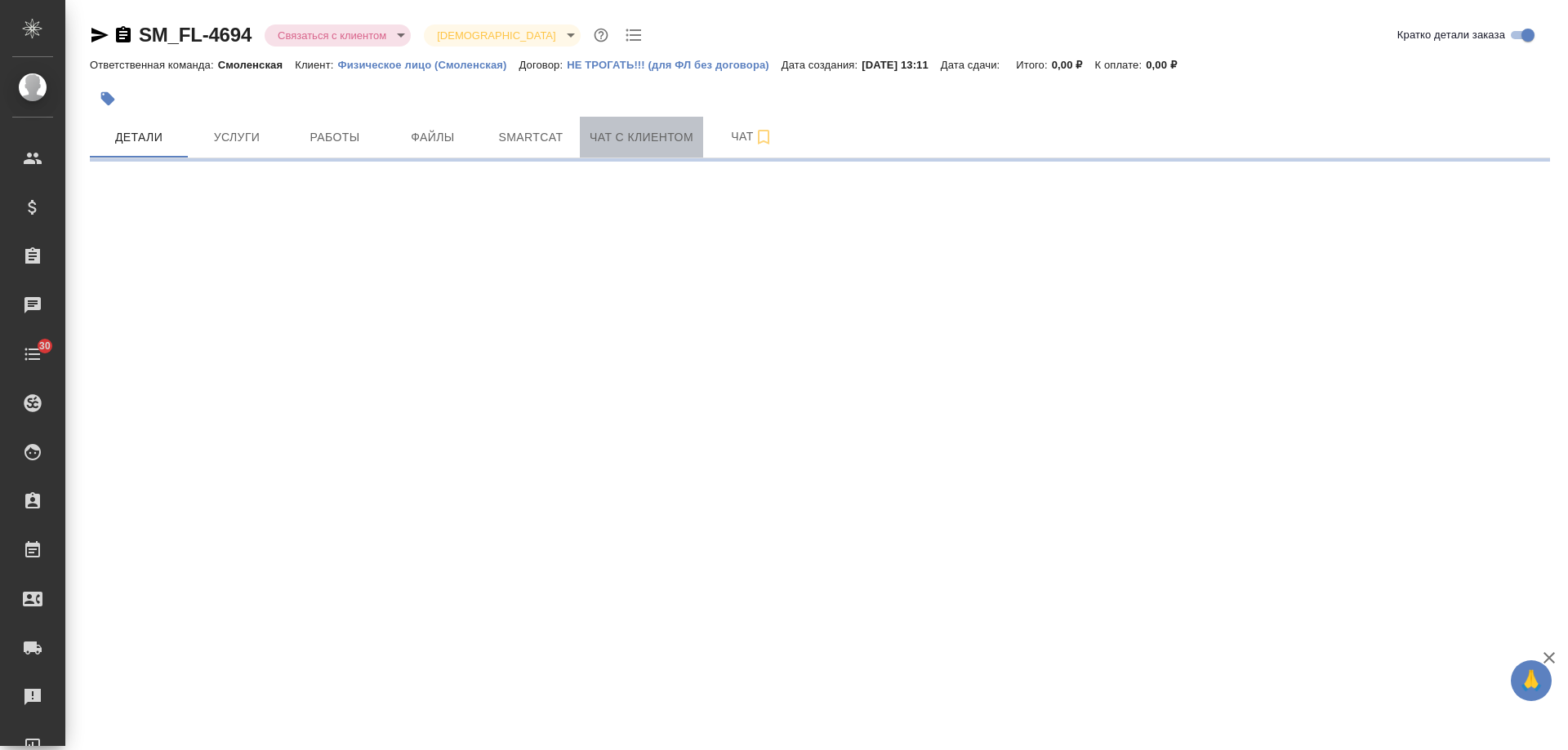
click at [648, 138] on span "Чат с клиентом" at bounding box center [641, 137] width 104 height 21
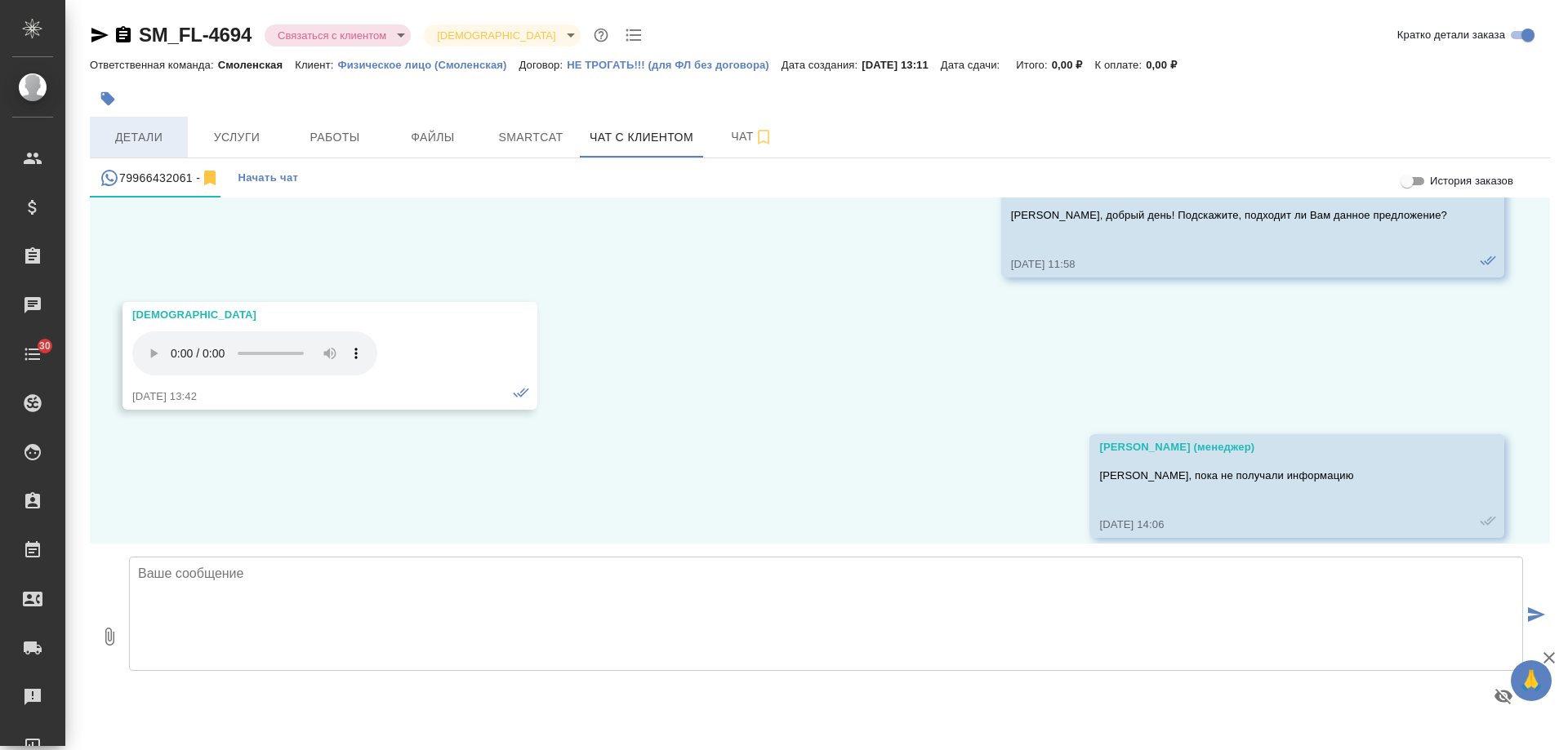
scroll to position [986, 0]
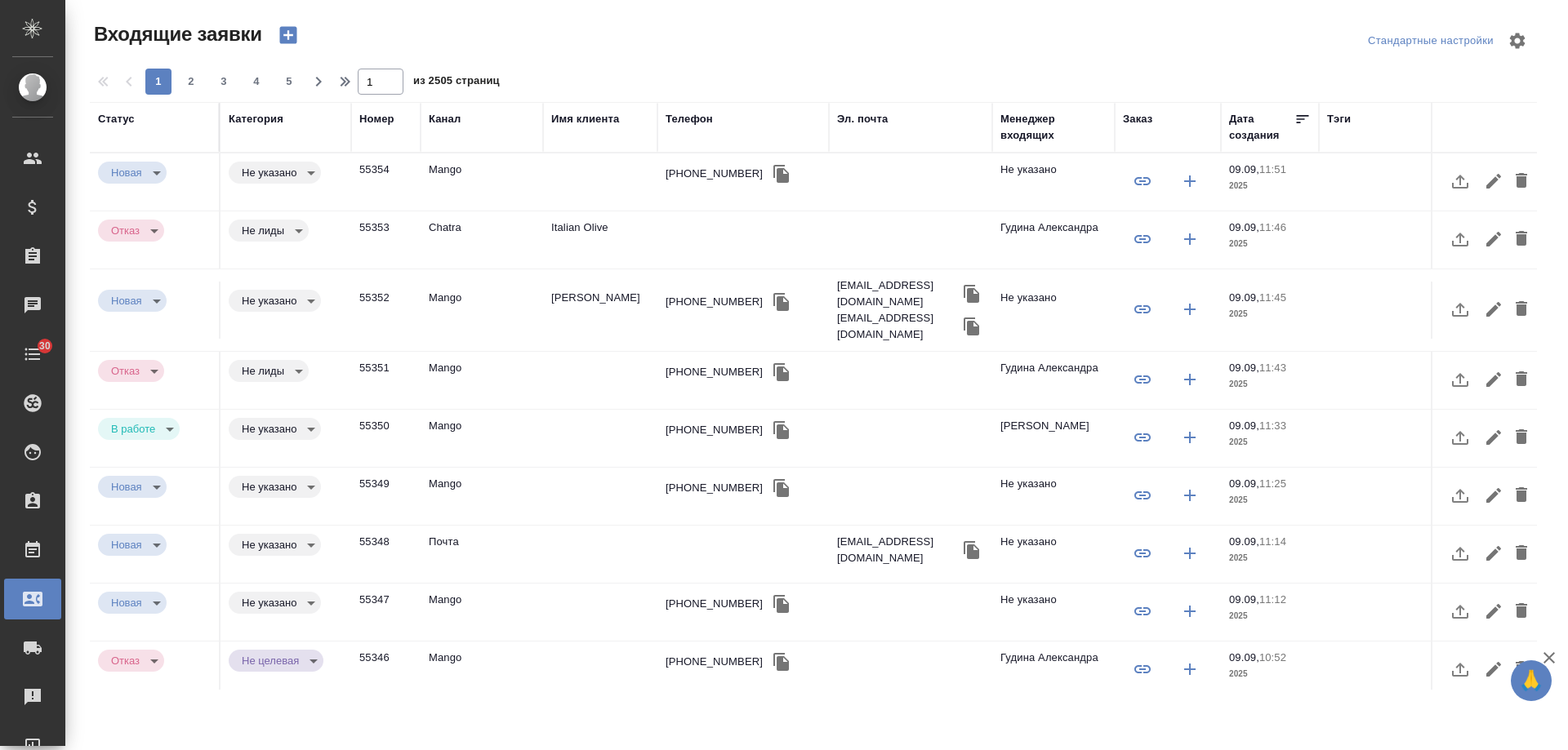
select select "RU"
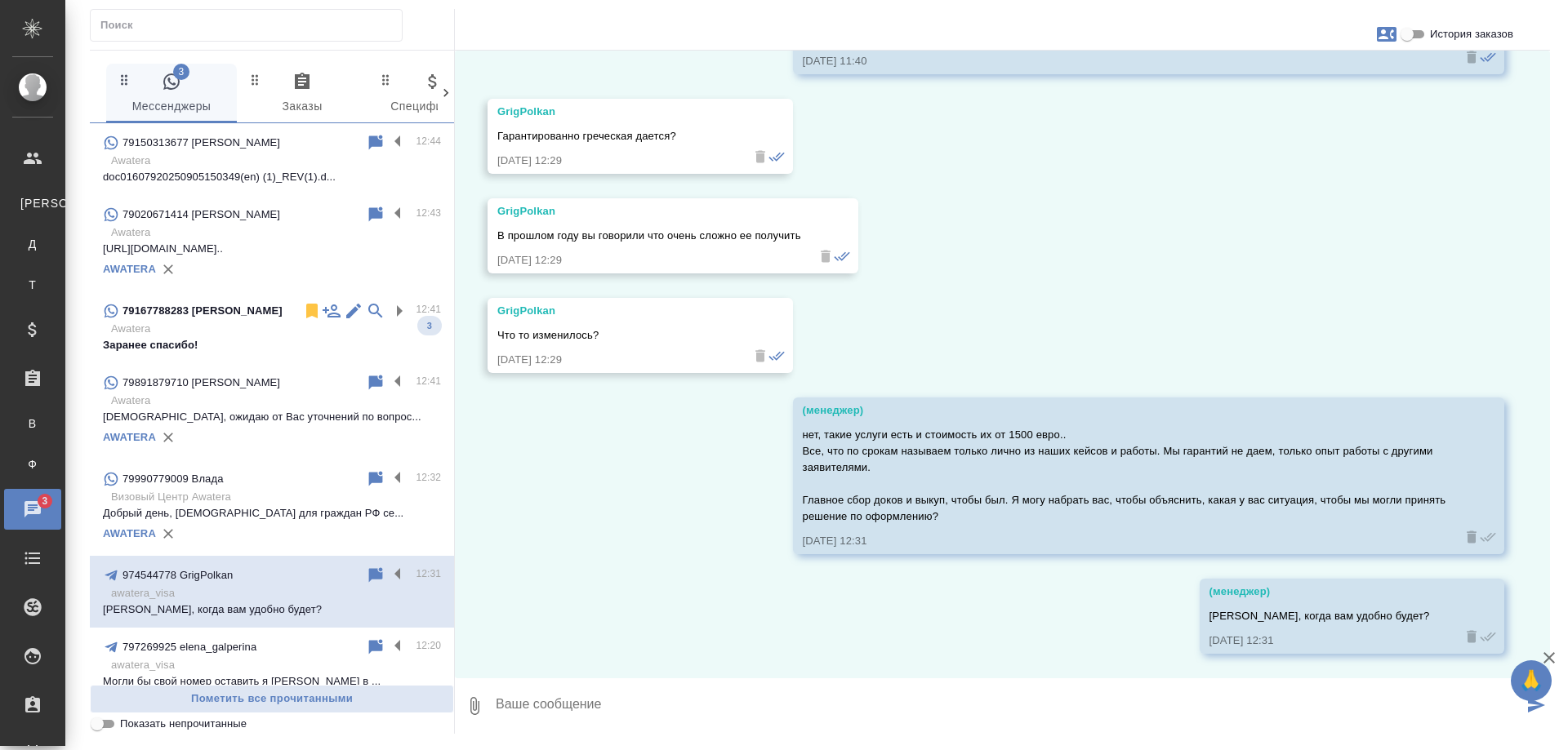
click at [187, 339] on p "Заранее спасибо!" at bounding box center [272, 345] width 338 height 16
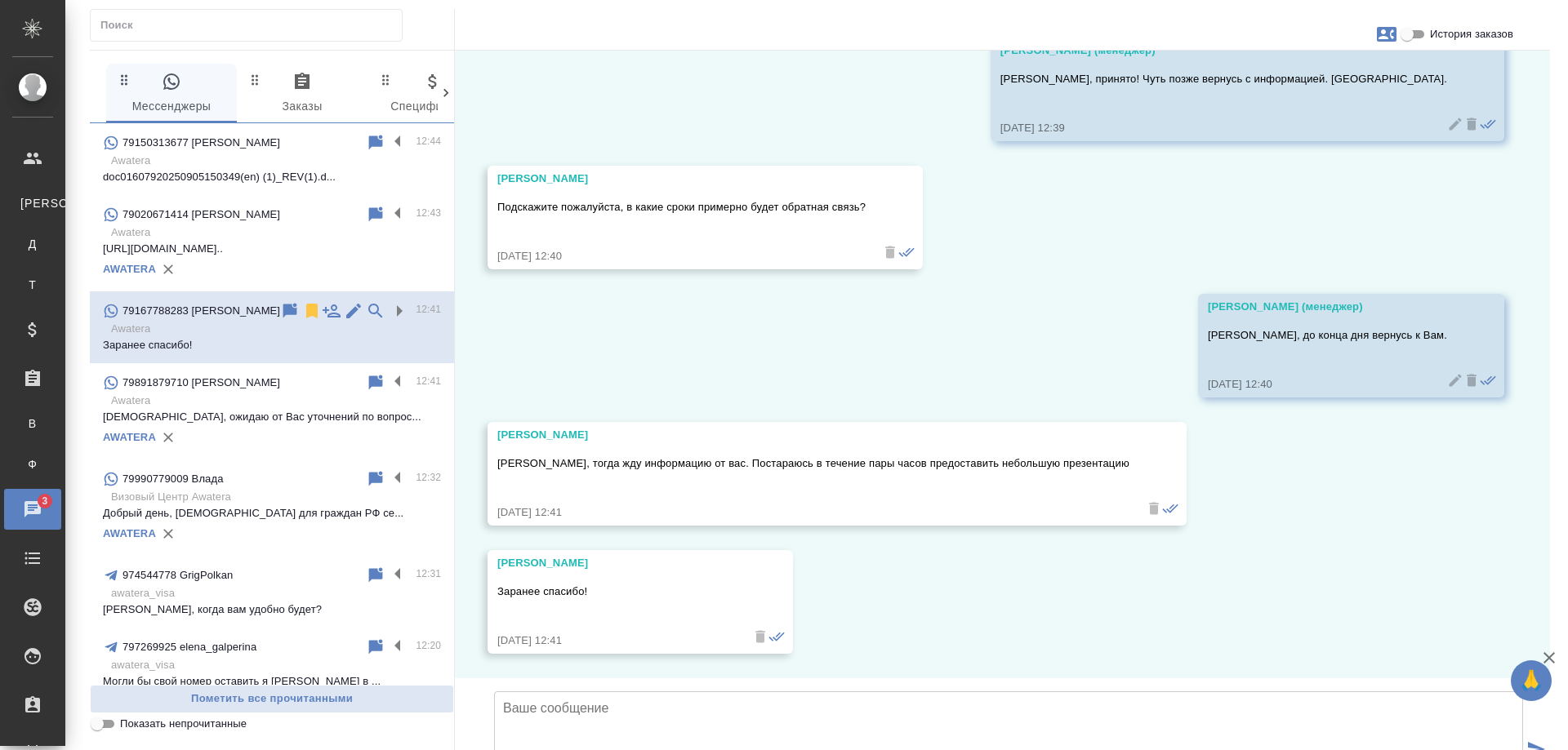
scroll to position [3320, 0]
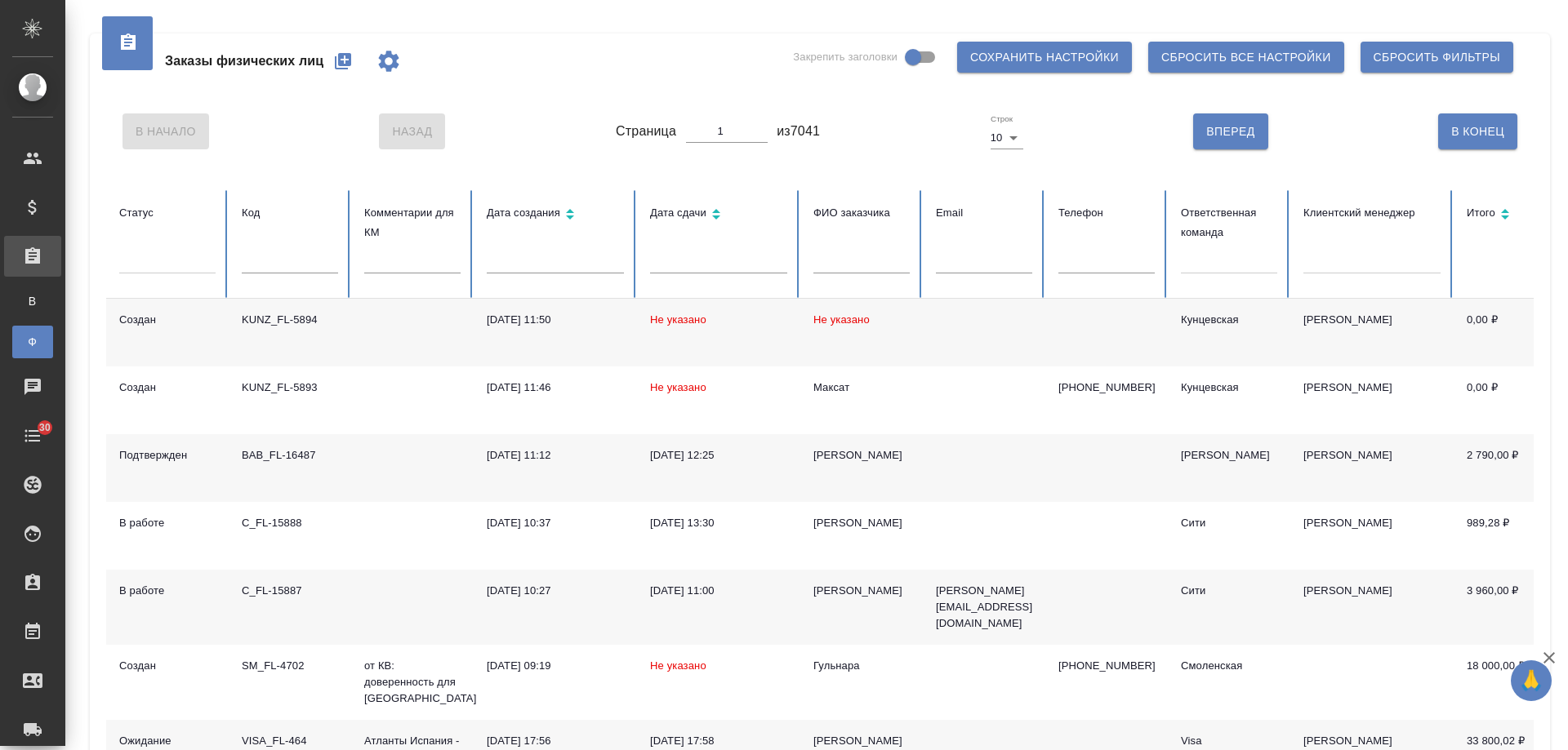
click at [1087, 257] on input "text" at bounding box center [1106, 262] width 96 height 22
paste input "+79636029747"
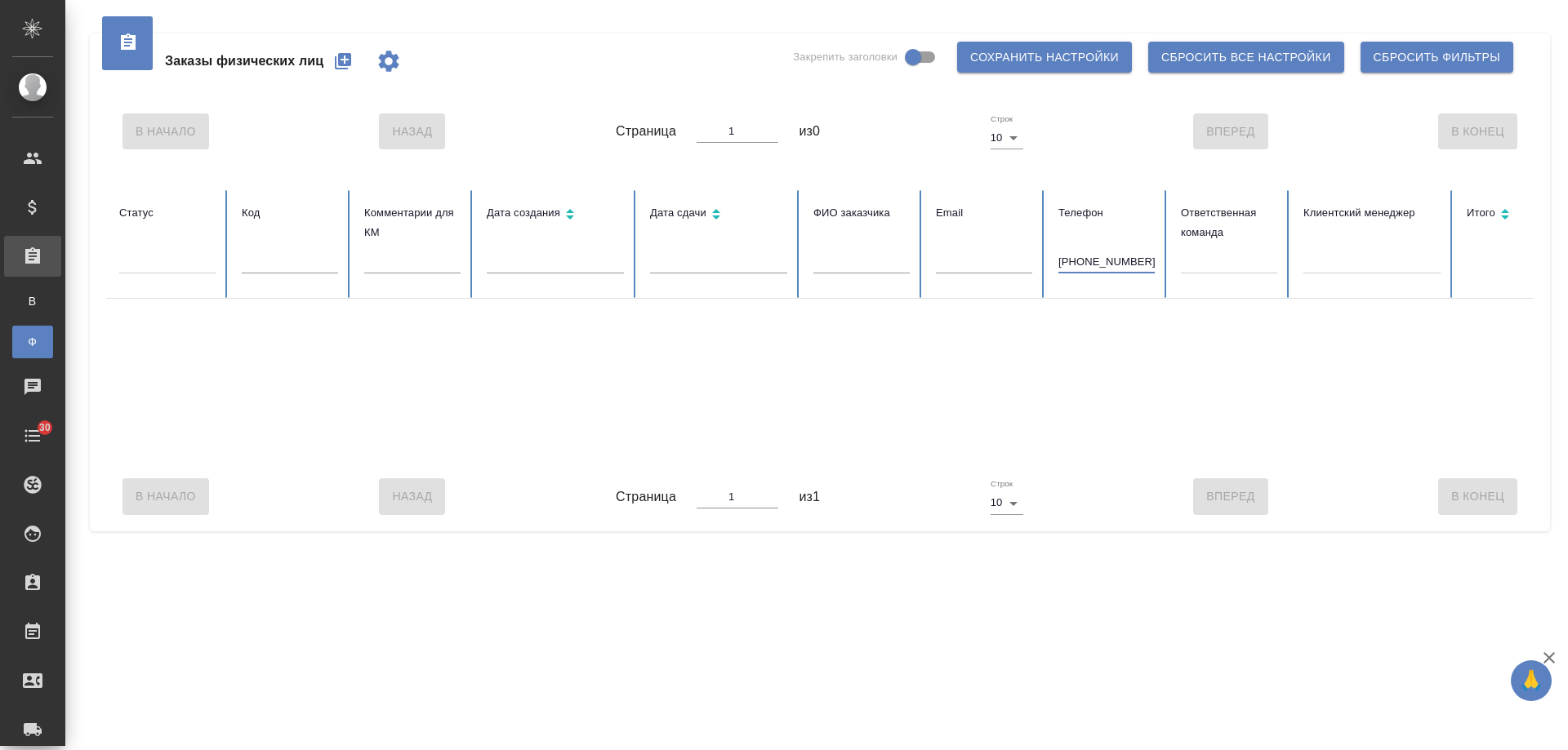
click at [1072, 265] on input "+79636029747" at bounding box center [1106, 262] width 96 height 22
type input "9636029747"
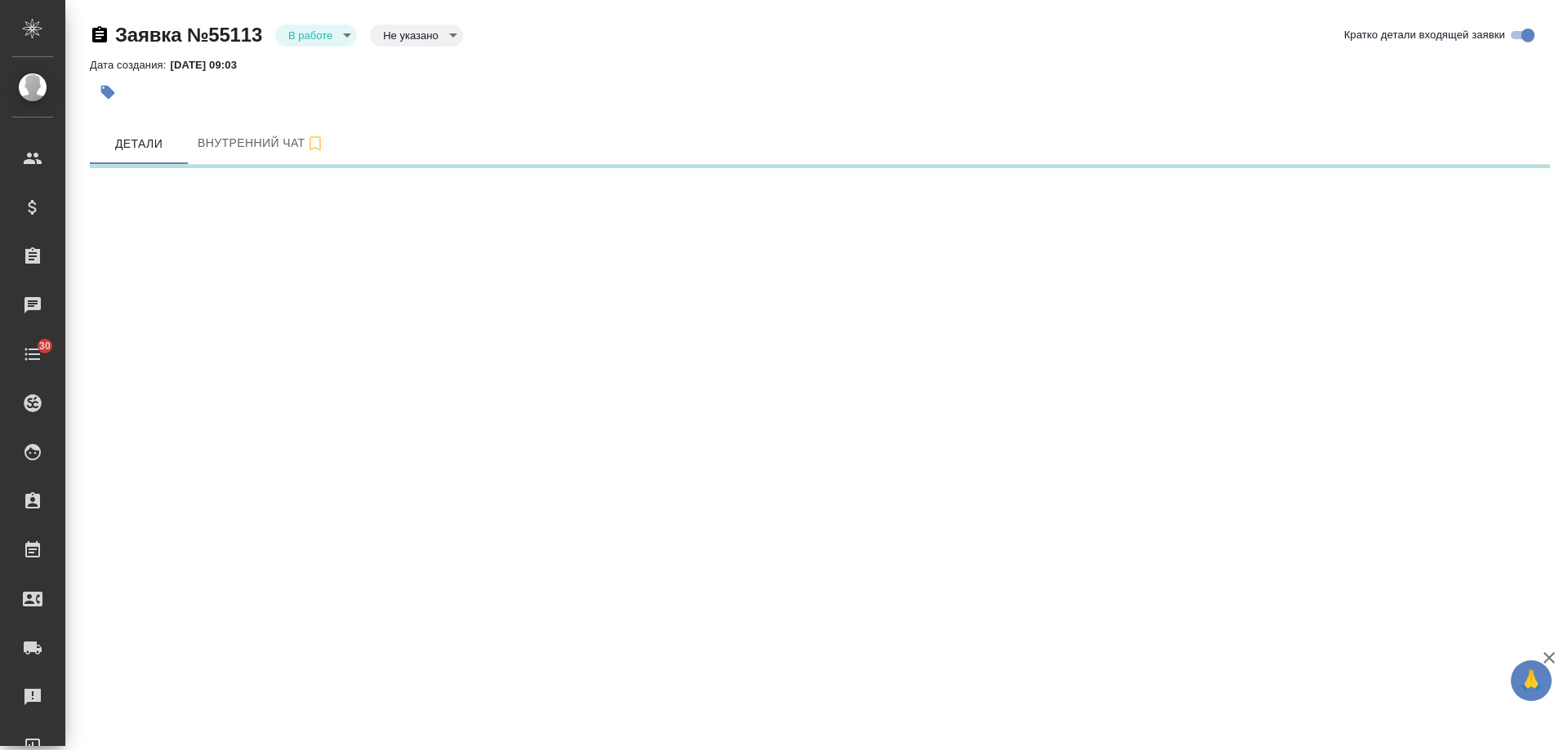
select select "RU"
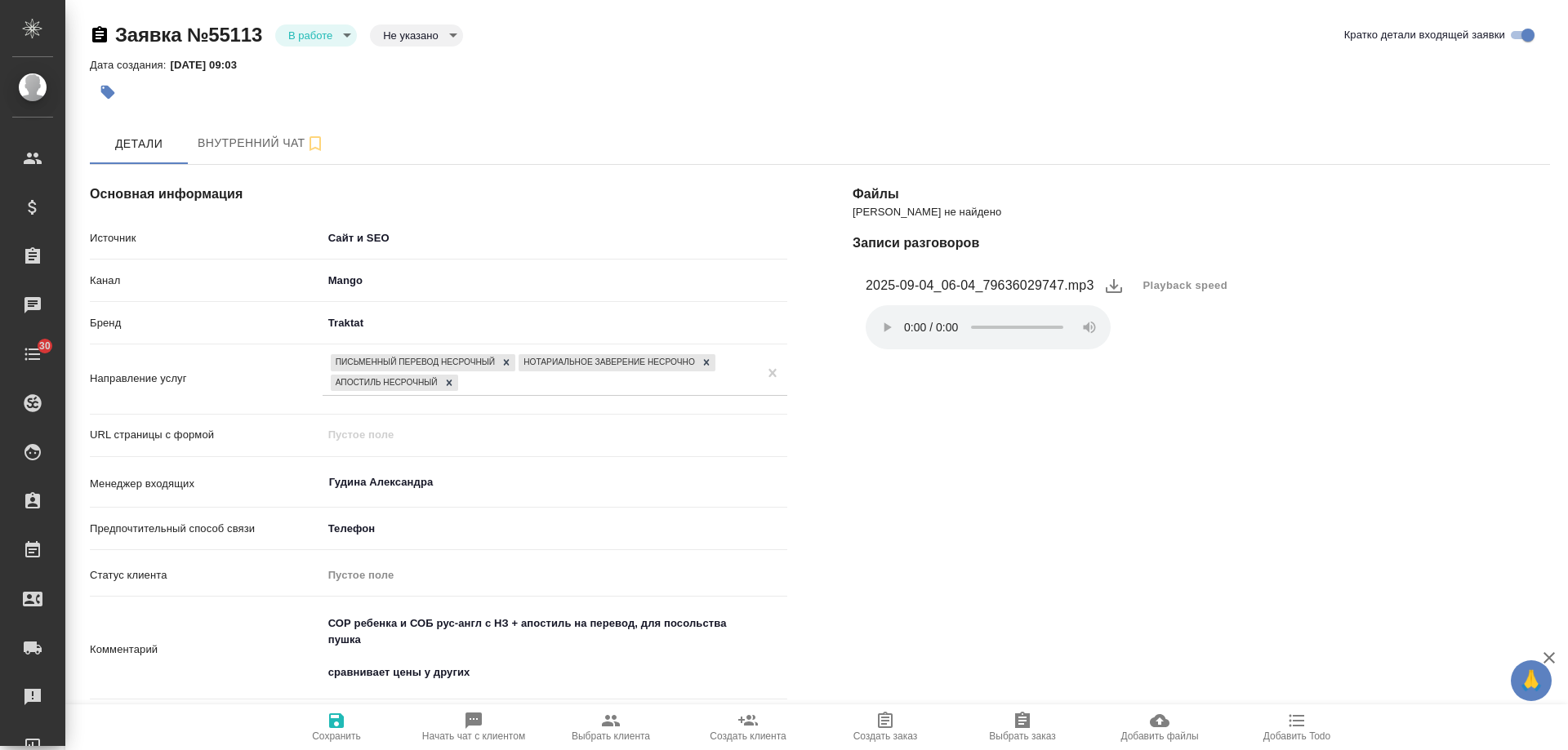
type textarea "x"
click at [301, 29] on body "🙏 .cls-1 fill:#fff; AWATERA [PERSON_NAME] Спецификации Заказы 0 Чаты 30 Todo Пр…" at bounding box center [784, 375] width 1568 height 750
click at [315, 68] on button "Отказ" at bounding box center [306, 63] width 38 height 18
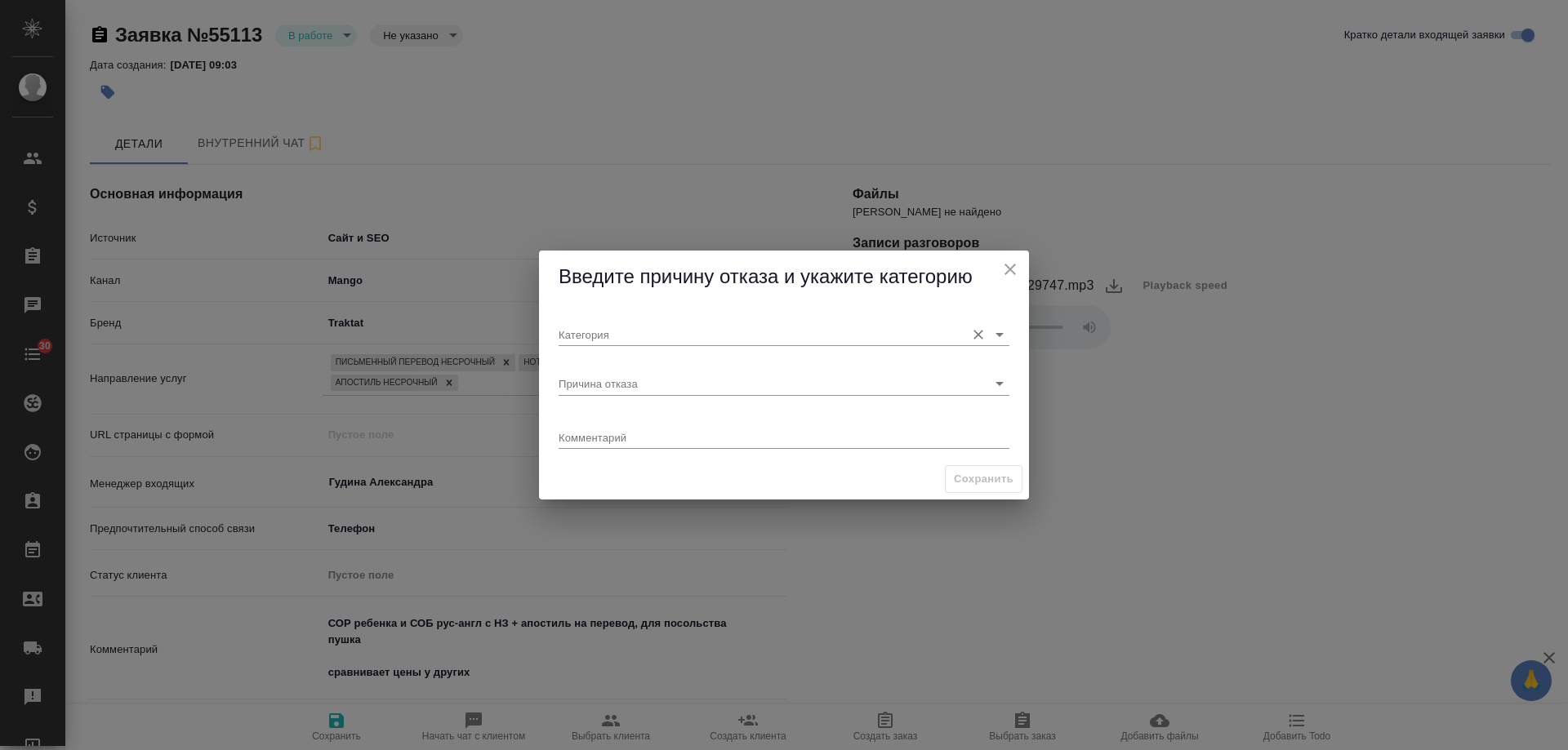
click at [612, 333] on input "Категория" at bounding box center [758, 334] width 399 height 22
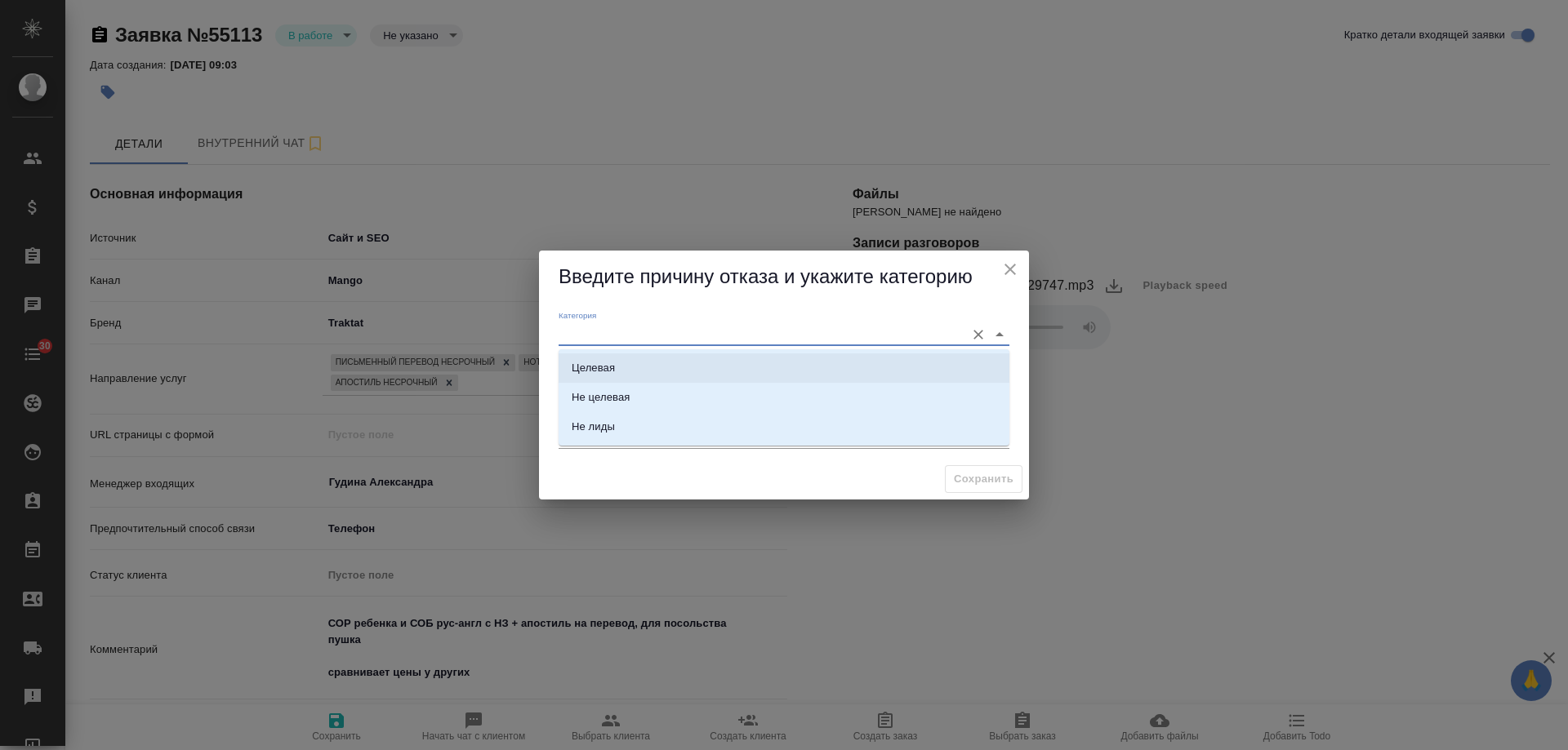
click at [620, 360] on li "Целевая" at bounding box center [784, 368] width 451 height 29
type input "Целевая"
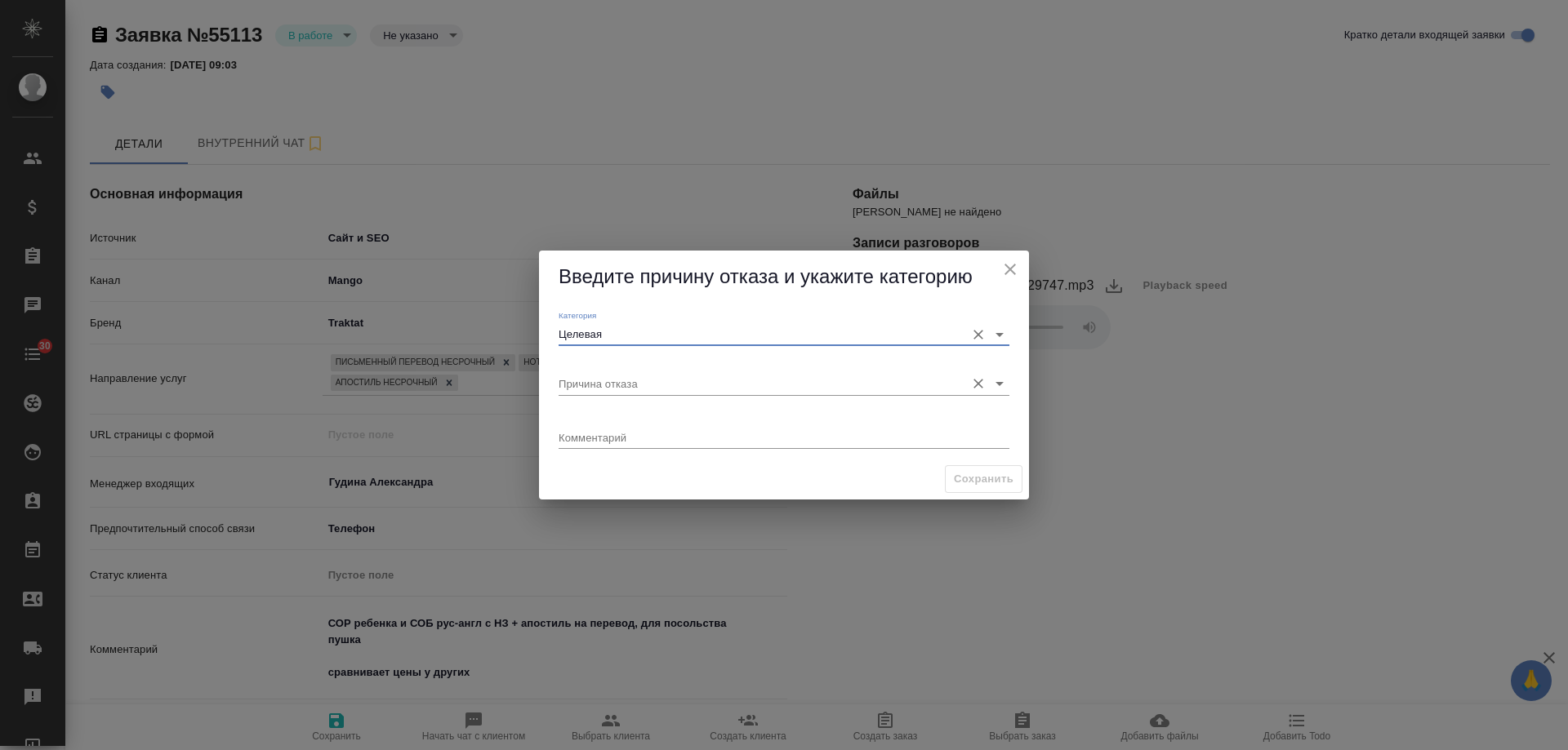
click at [604, 390] on input "Причина отказа" at bounding box center [758, 384] width 399 height 22
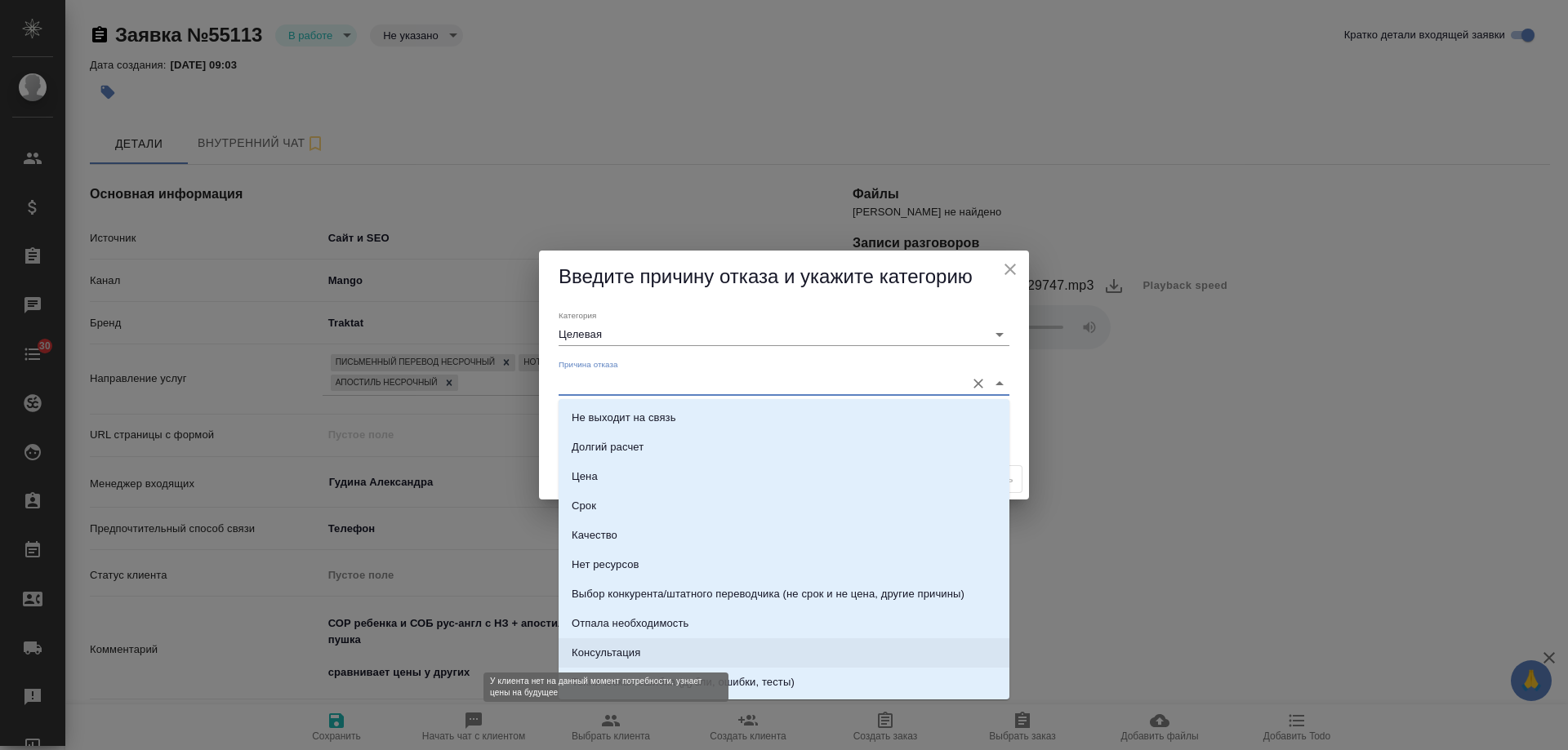
click at [634, 658] on div "Консультация" at bounding box center [606, 653] width 68 height 16
type input "Консультация"
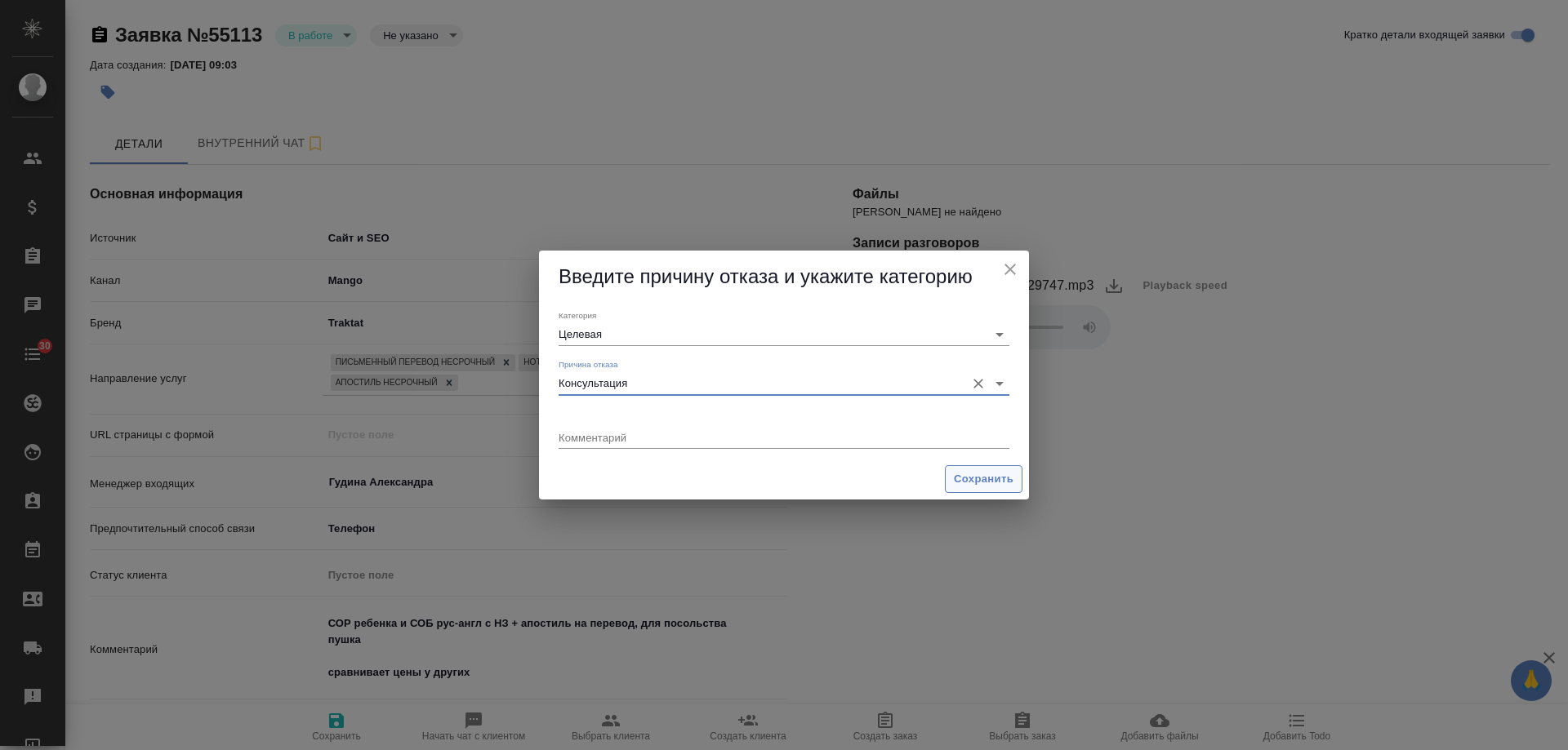
click at [964, 487] on span "Сохранить" at bounding box center [984, 480] width 60 height 19
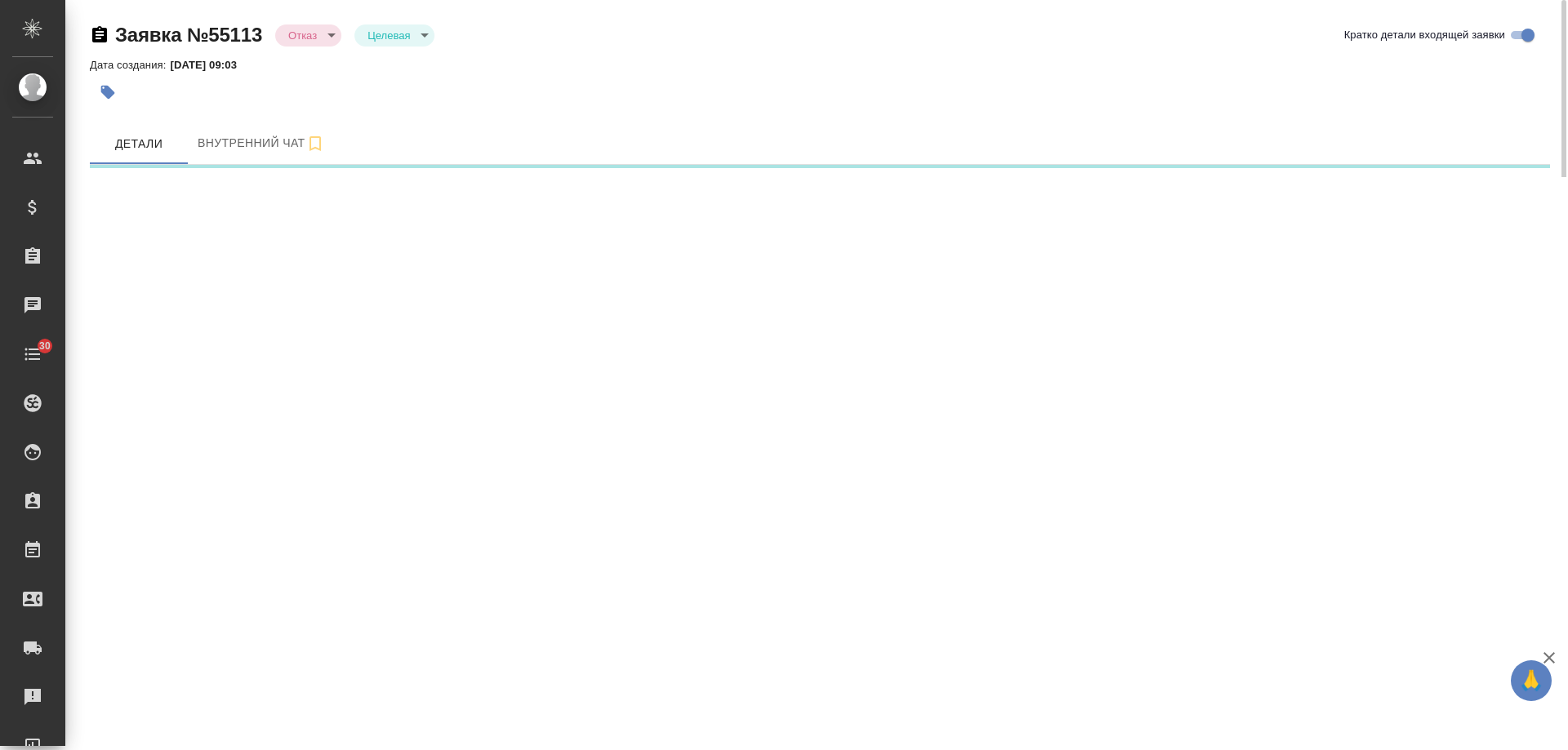
select select "RU"
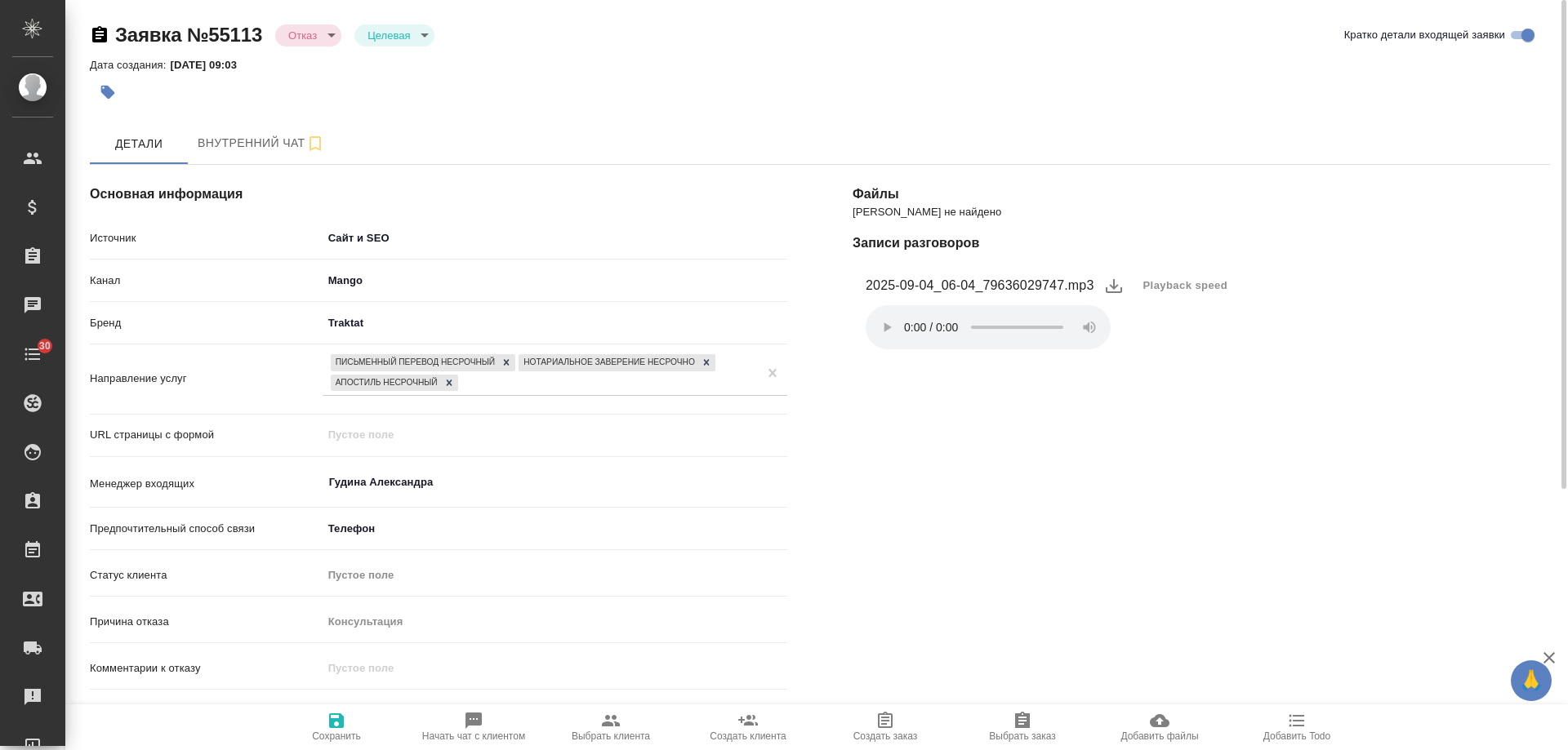
type textarea "x"
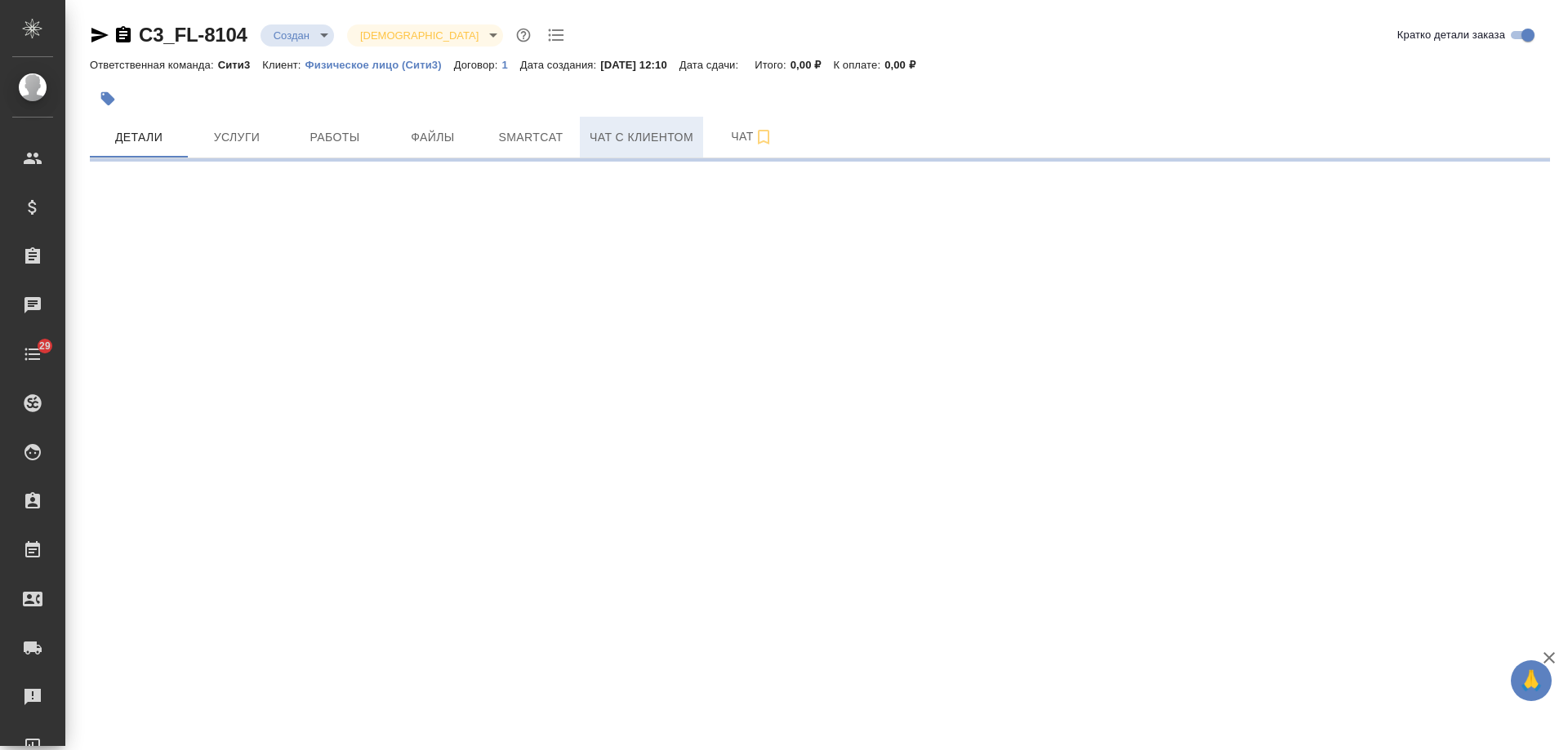
click at [652, 145] on span "Чат с клиентом" at bounding box center [641, 137] width 104 height 21
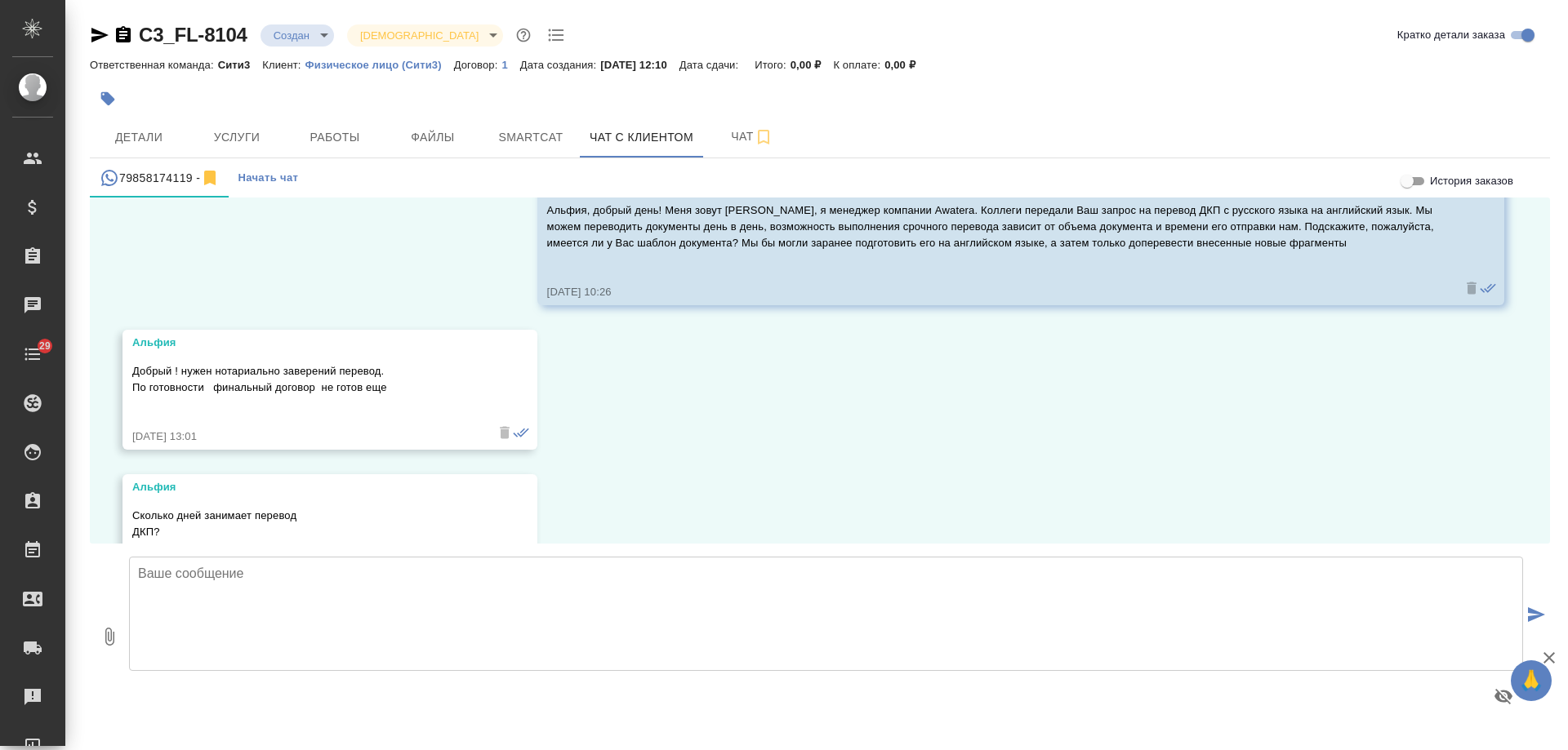
scroll to position [91, 0]
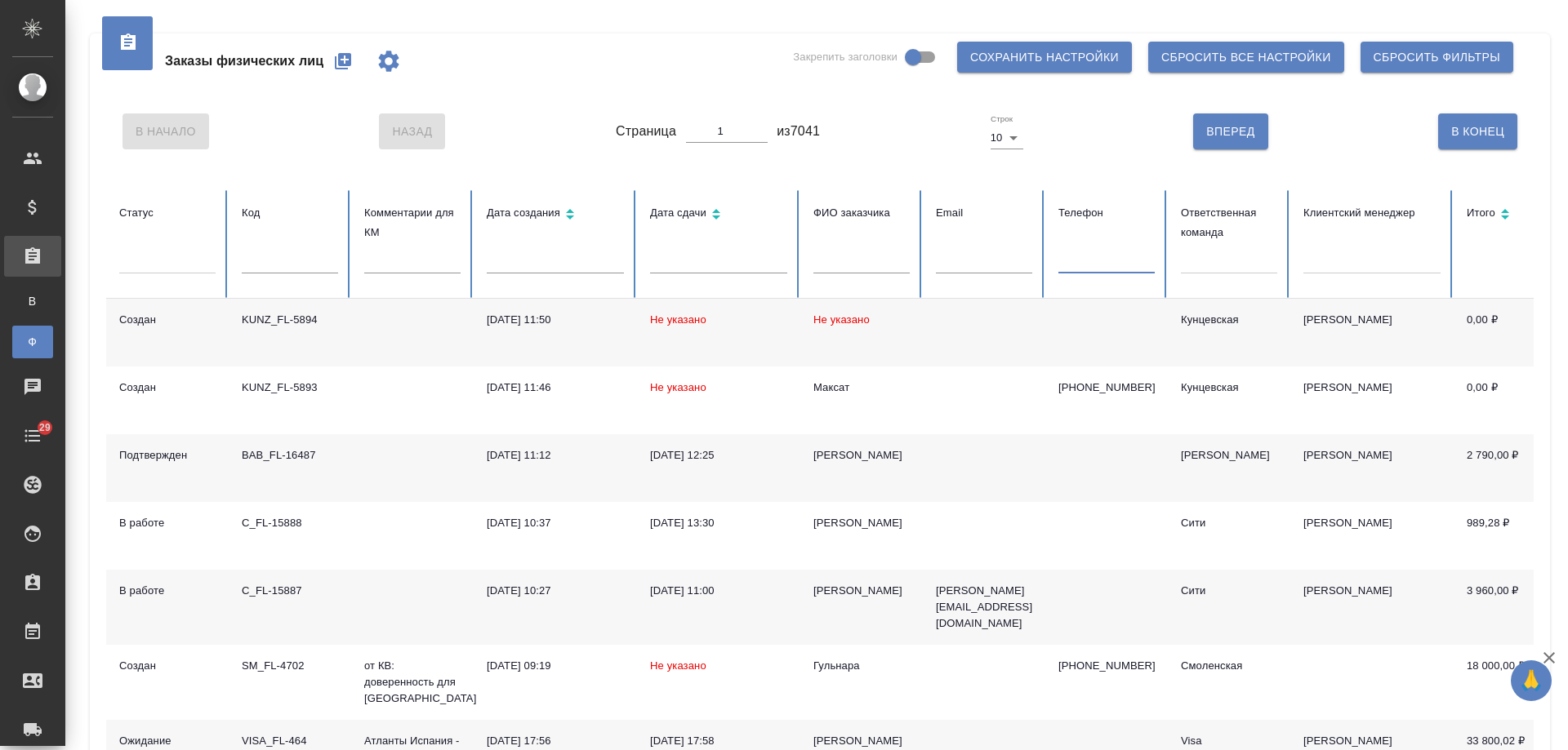
click at [1100, 256] on input "text" at bounding box center [1106, 262] width 96 height 22
paste input "79035920431"
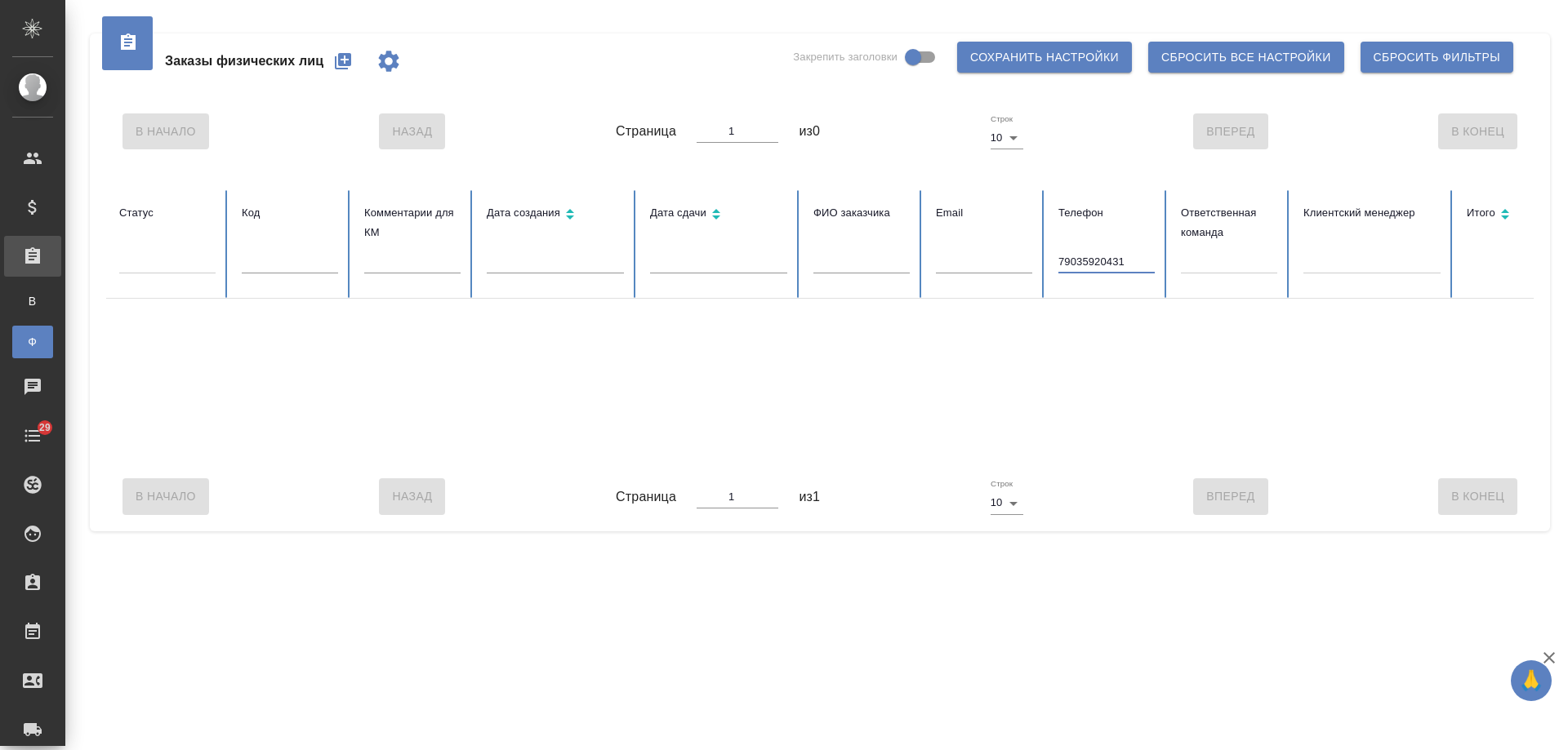
click at [1067, 266] on input "79035920431" at bounding box center [1106, 262] width 96 height 22
type input "9035920431"
click at [864, 262] on table "Статус Код Комментарии для КМ Дата создания Дата сдачи ФИО заказчика Email Теле…" at bounding box center [1025, 326] width 1838 height 272
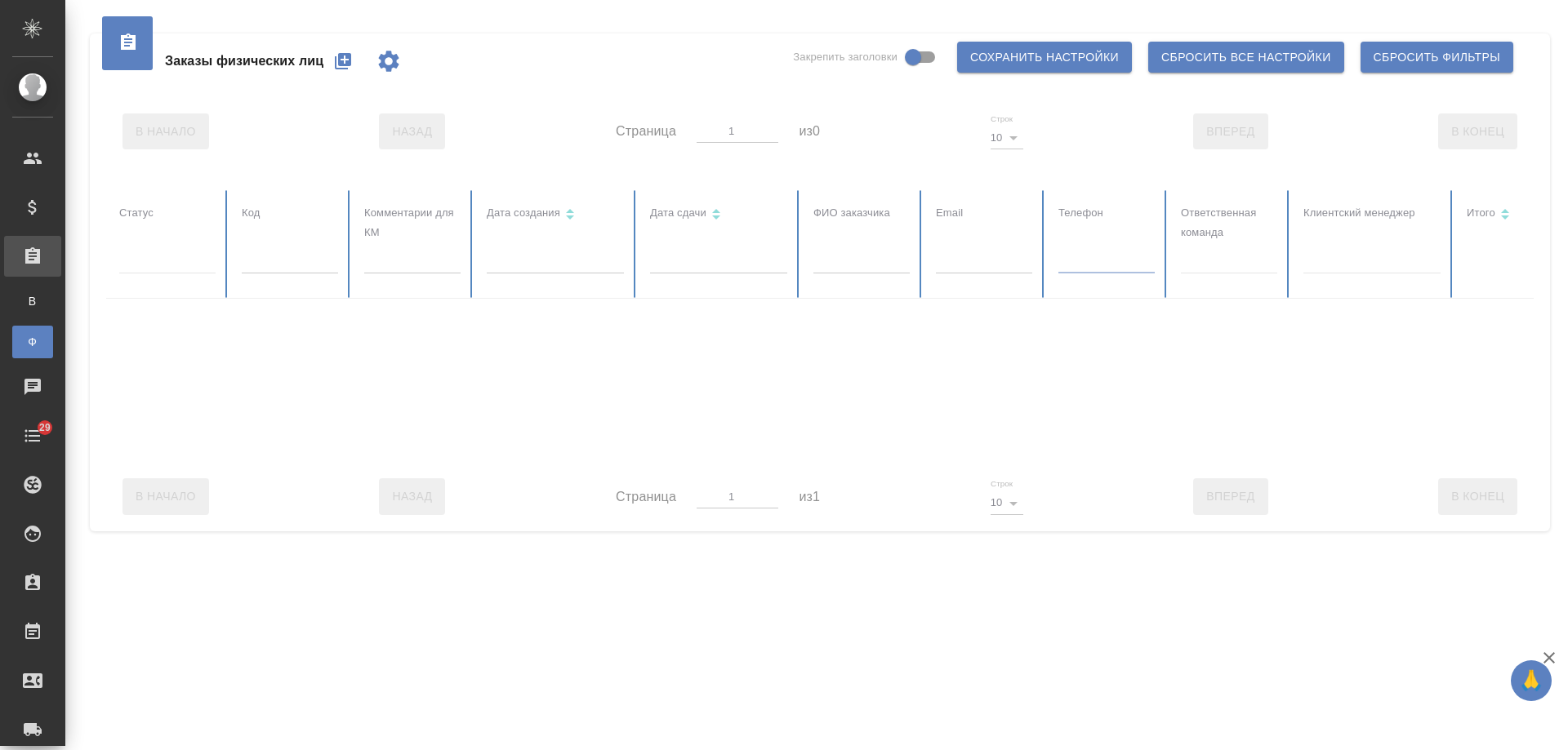
click at [849, 262] on div at bounding box center [1025, 326] width 1838 height 272
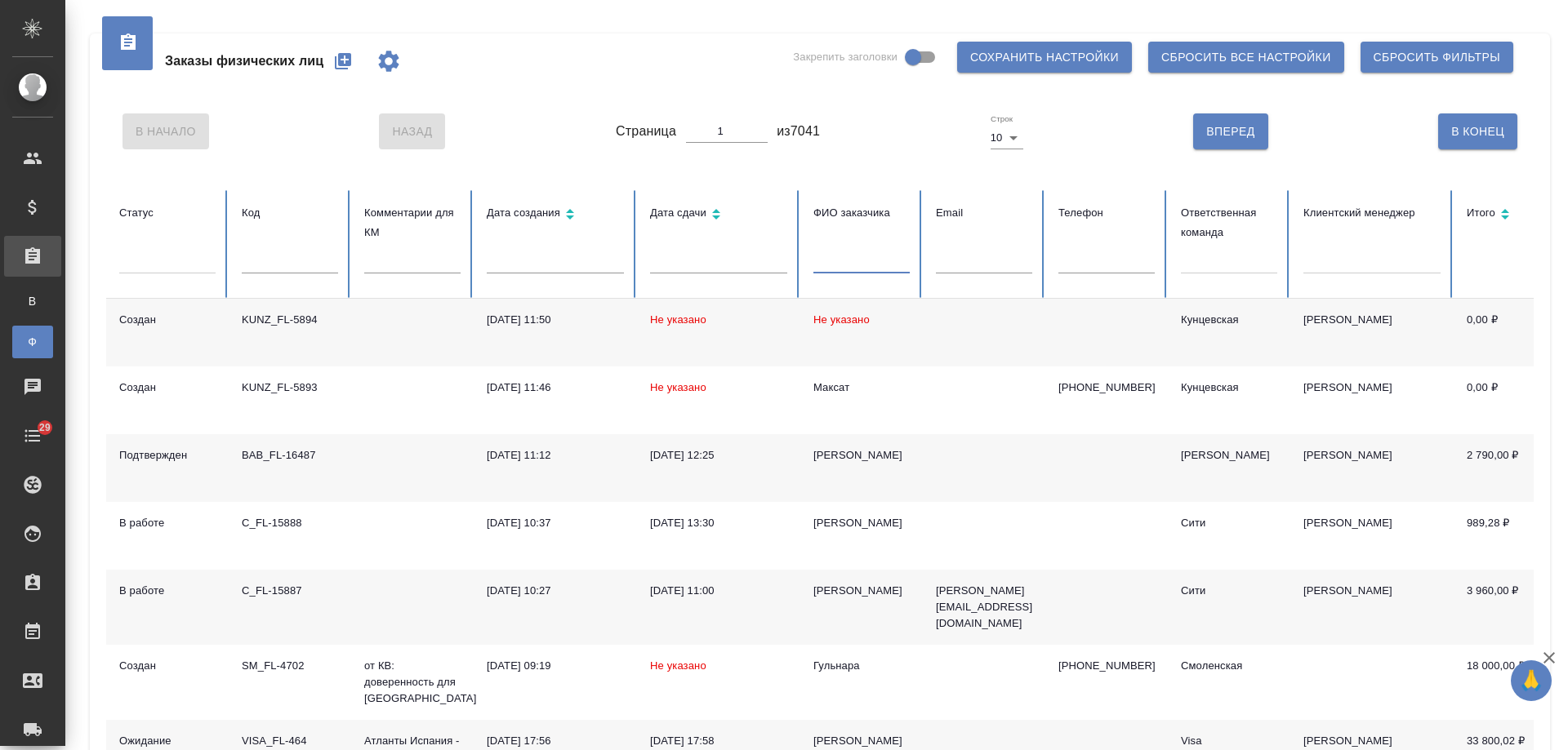
click at [851, 262] on input "text" at bounding box center [862, 262] width 96 height 22
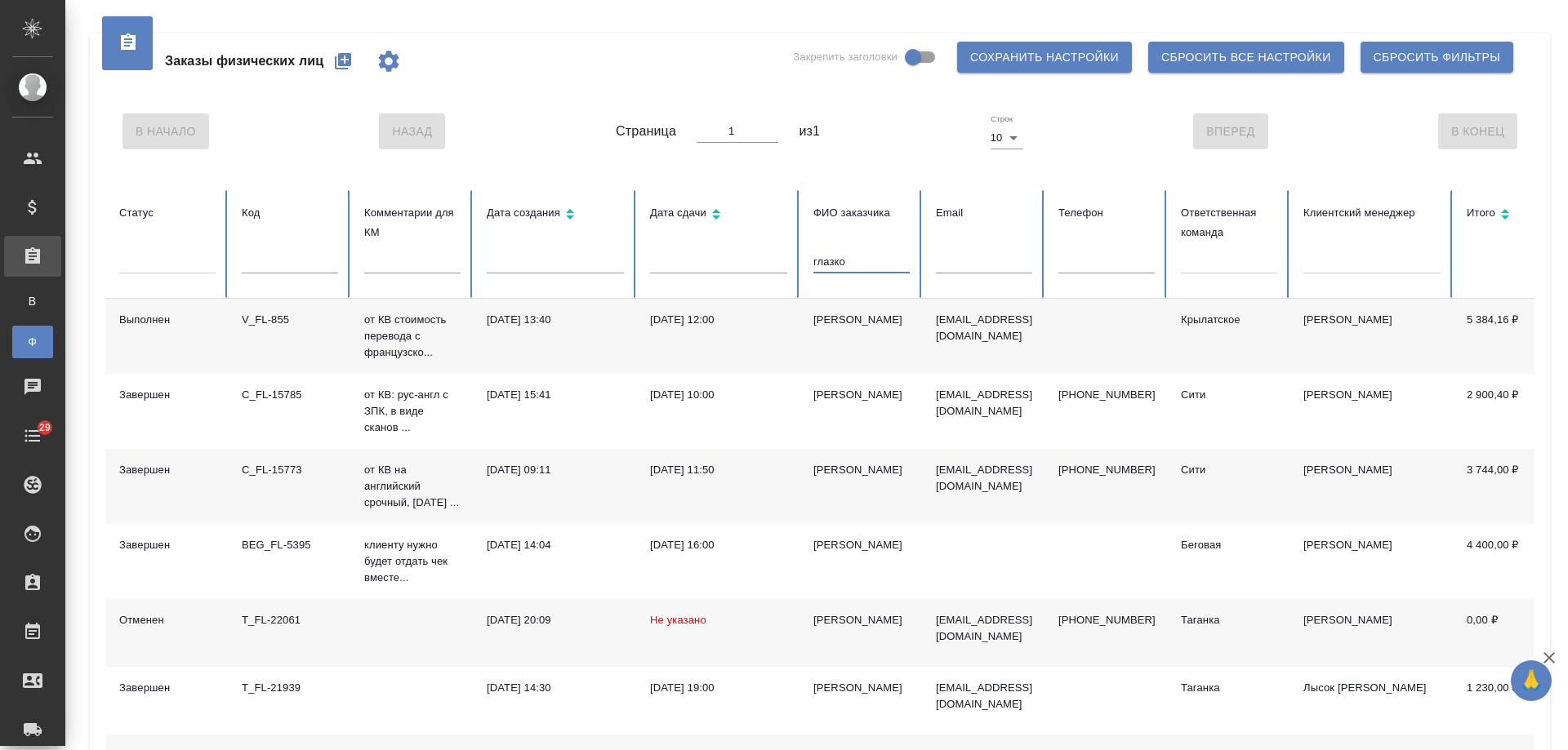
type input "глазко"
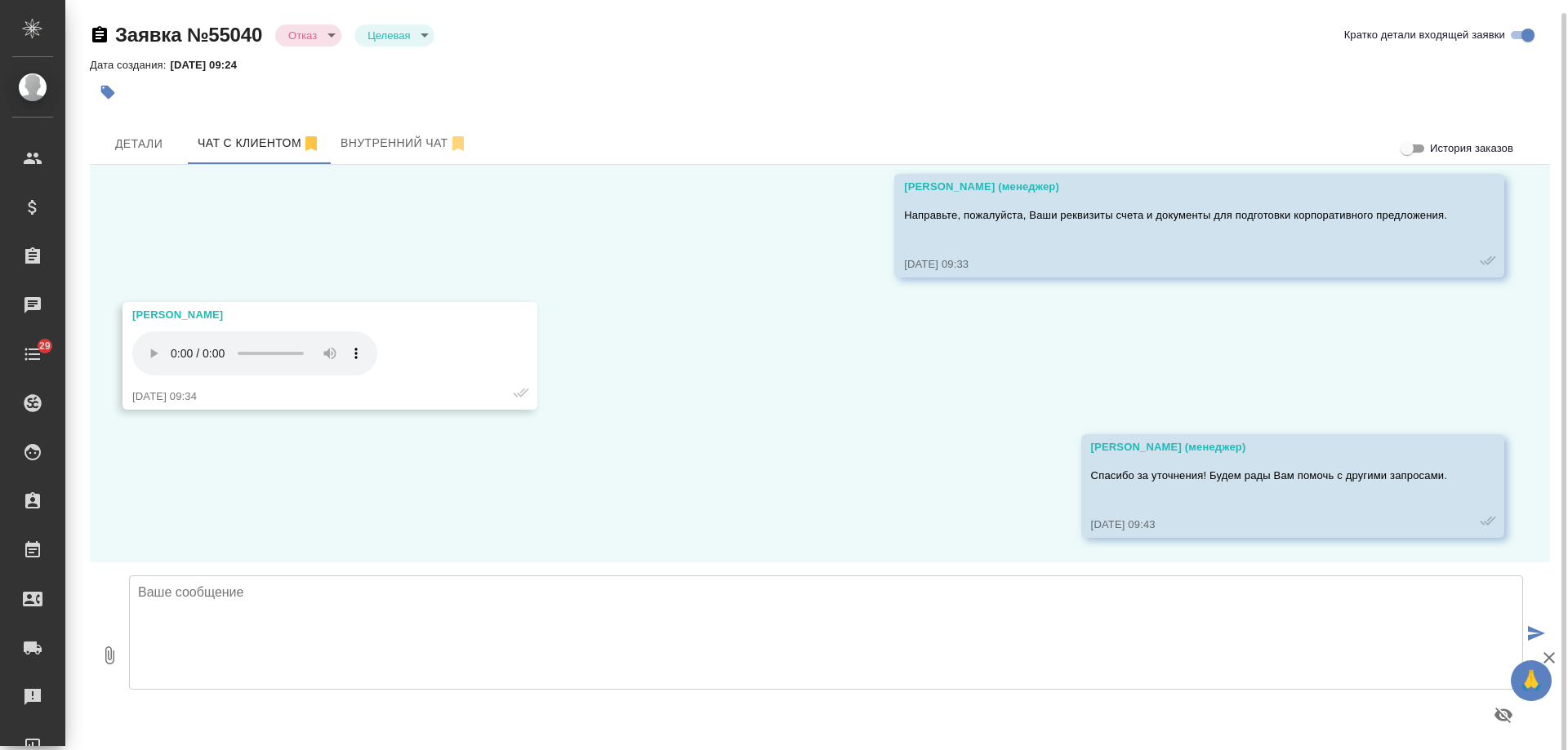
scroll to position [7, 0]
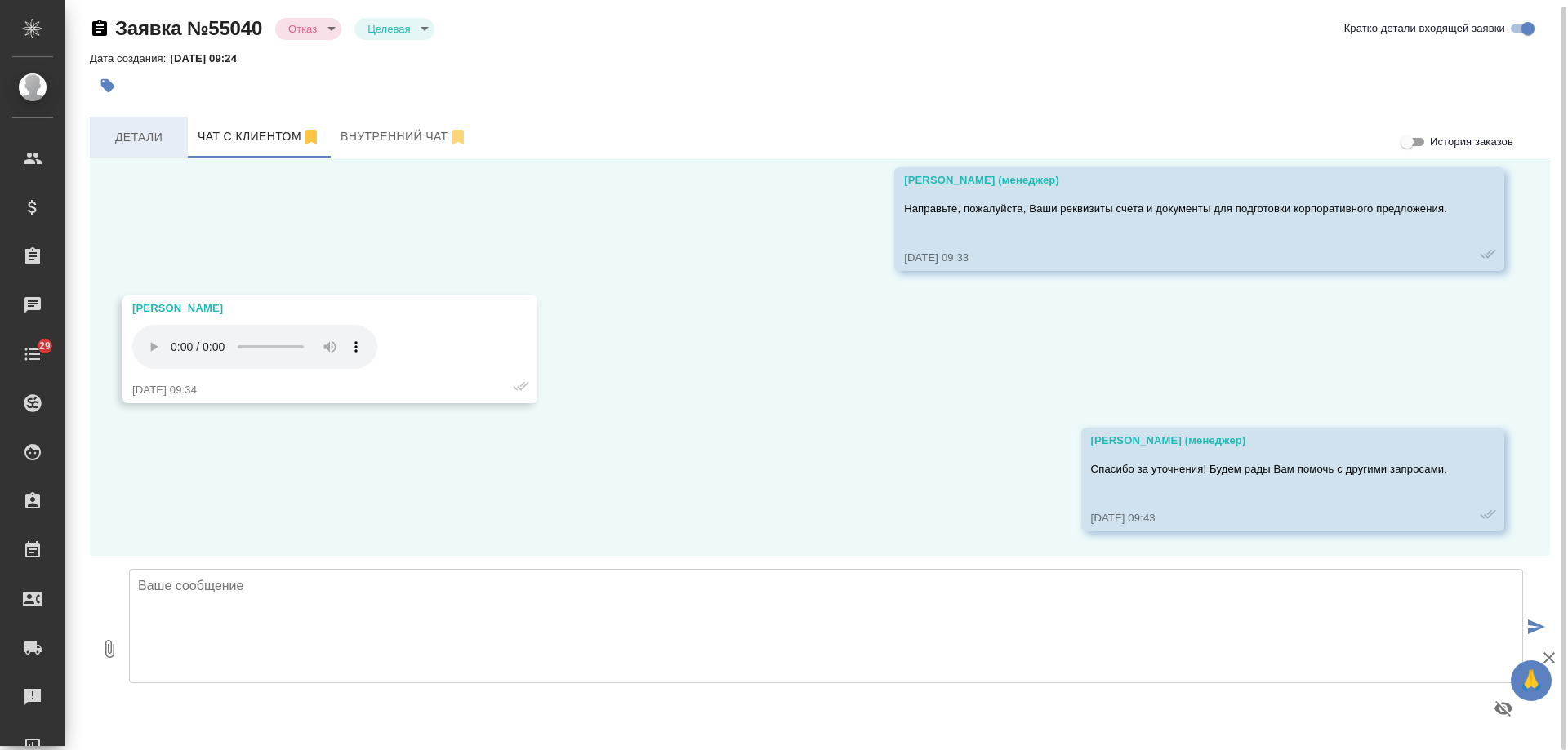
click at [155, 135] on span "Детали" at bounding box center [139, 137] width 78 height 21
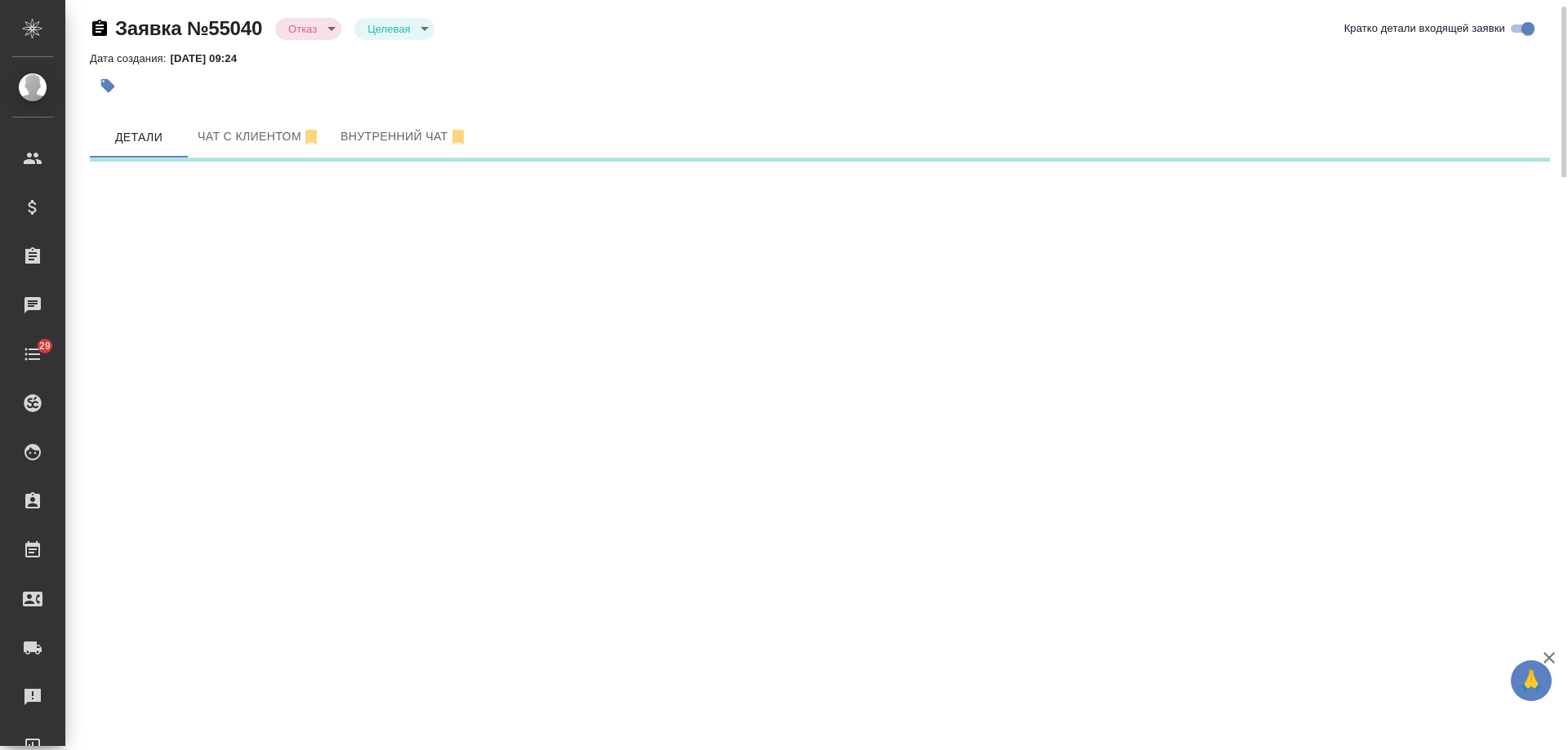
select select "RU"
select select "KZ"
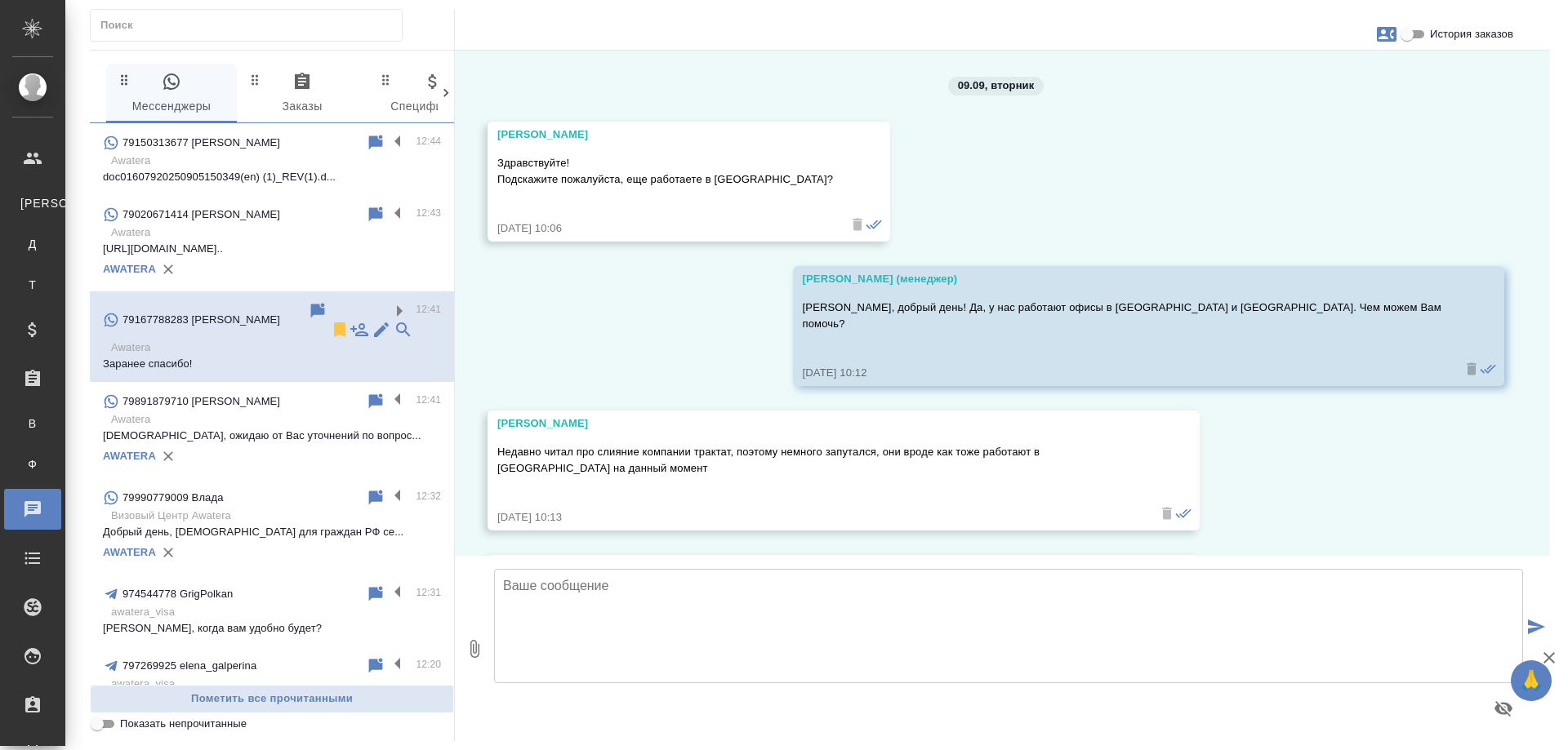
scroll to position [3320, 0]
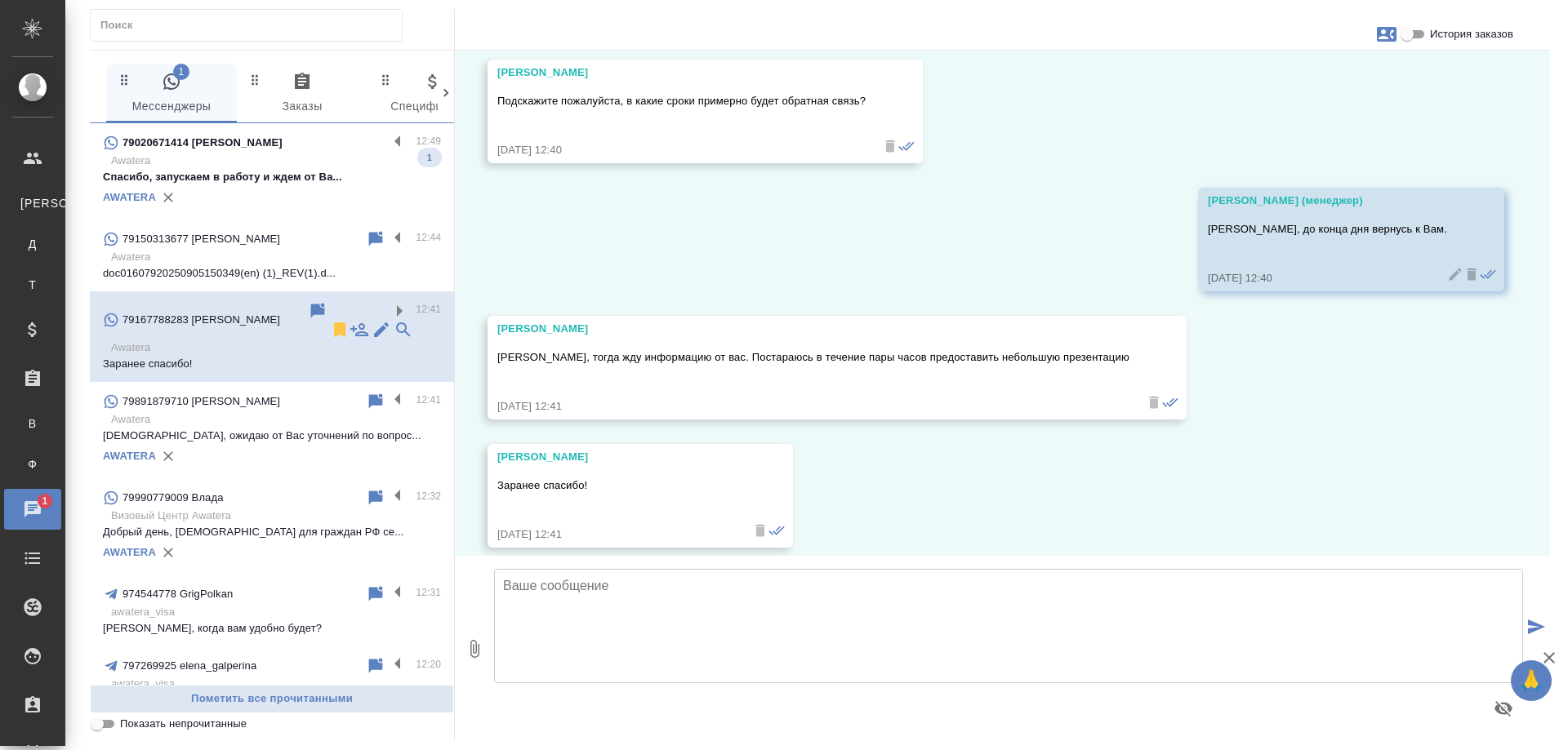
click at [269, 184] on p "Спасибо, запускаем в работу и ждем от Ва..." at bounding box center [272, 177] width 338 height 16
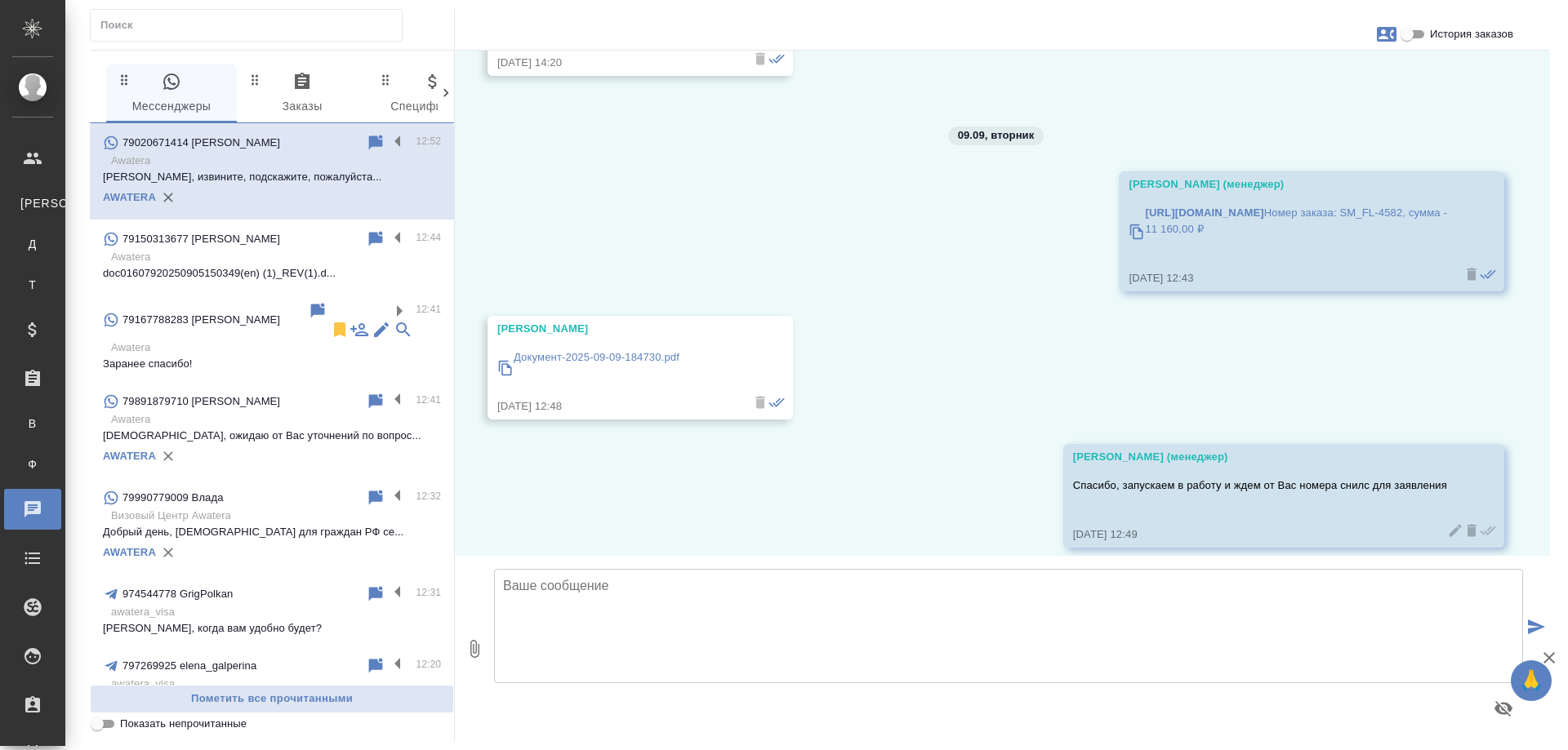
scroll to position [4056, 0]
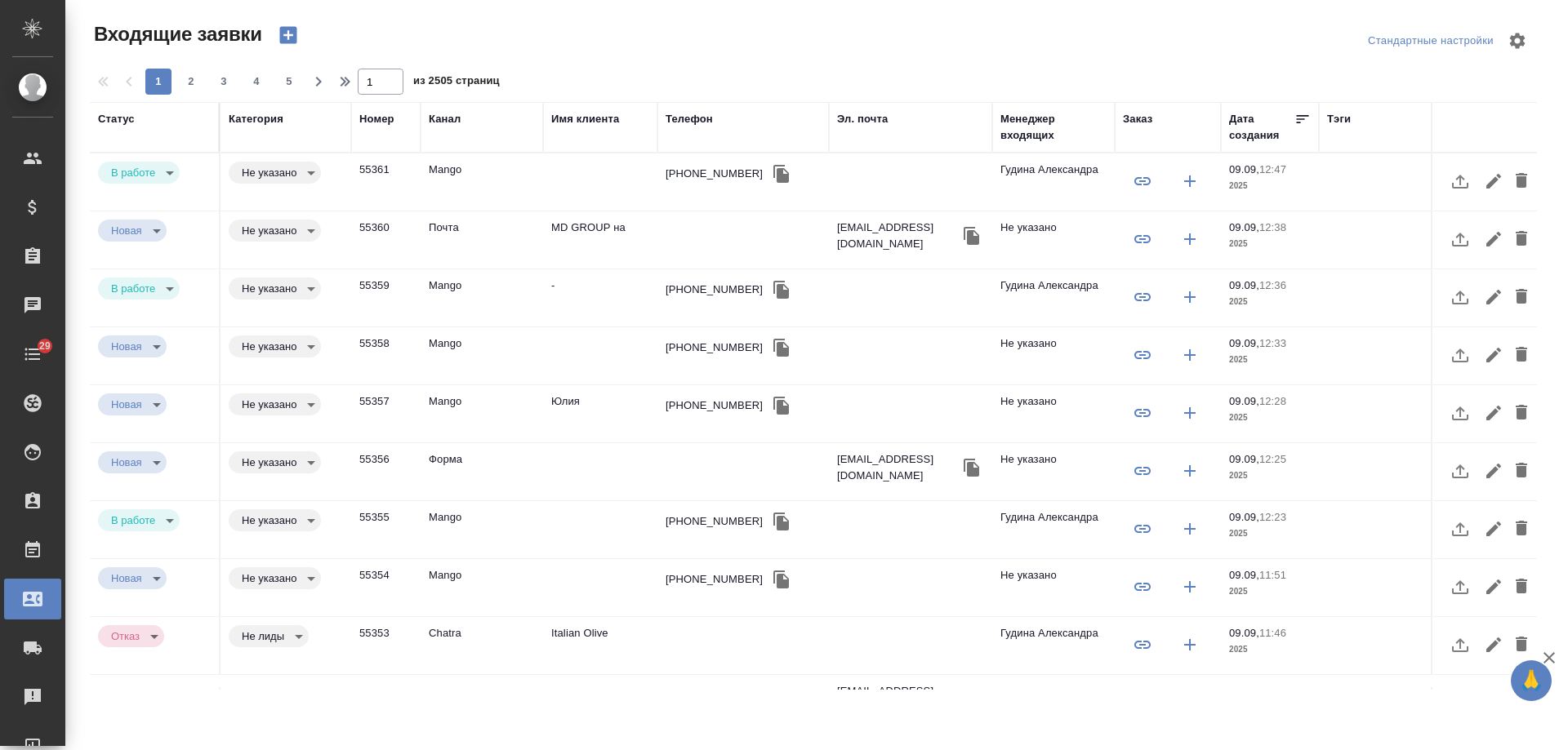
select select "RU"
click at [697, 172] on div "[PHONE_NUMBER]" at bounding box center [714, 173] width 97 height 16
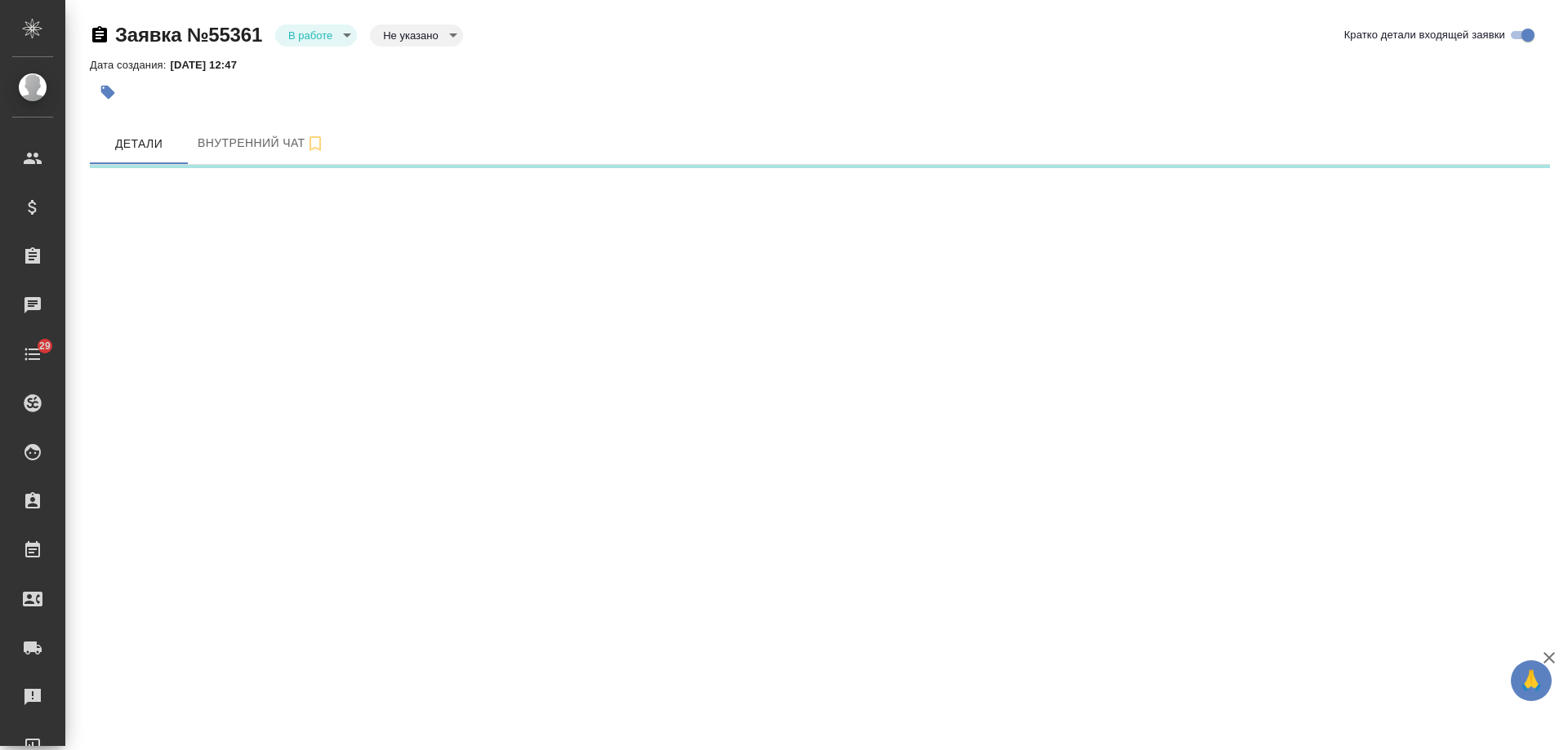
select select "RU"
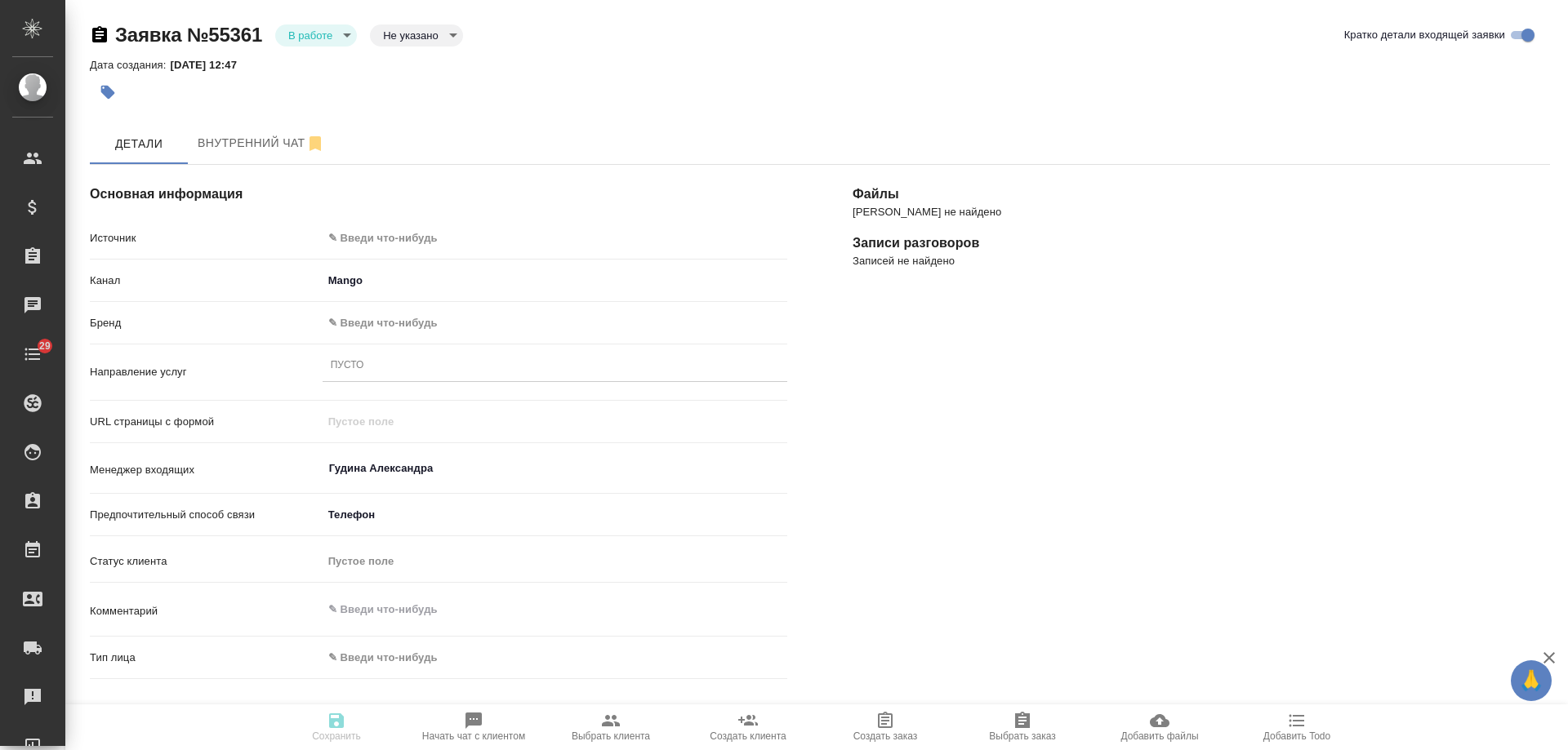
type textarea "x"
click at [406, 244] on body "🙏 .cls-1 fill:#fff; AWATERA [PERSON_NAME] Спецификации Заказы Чаты 29 Todo Прое…" at bounding box center [784, 375] width 1568 height 750
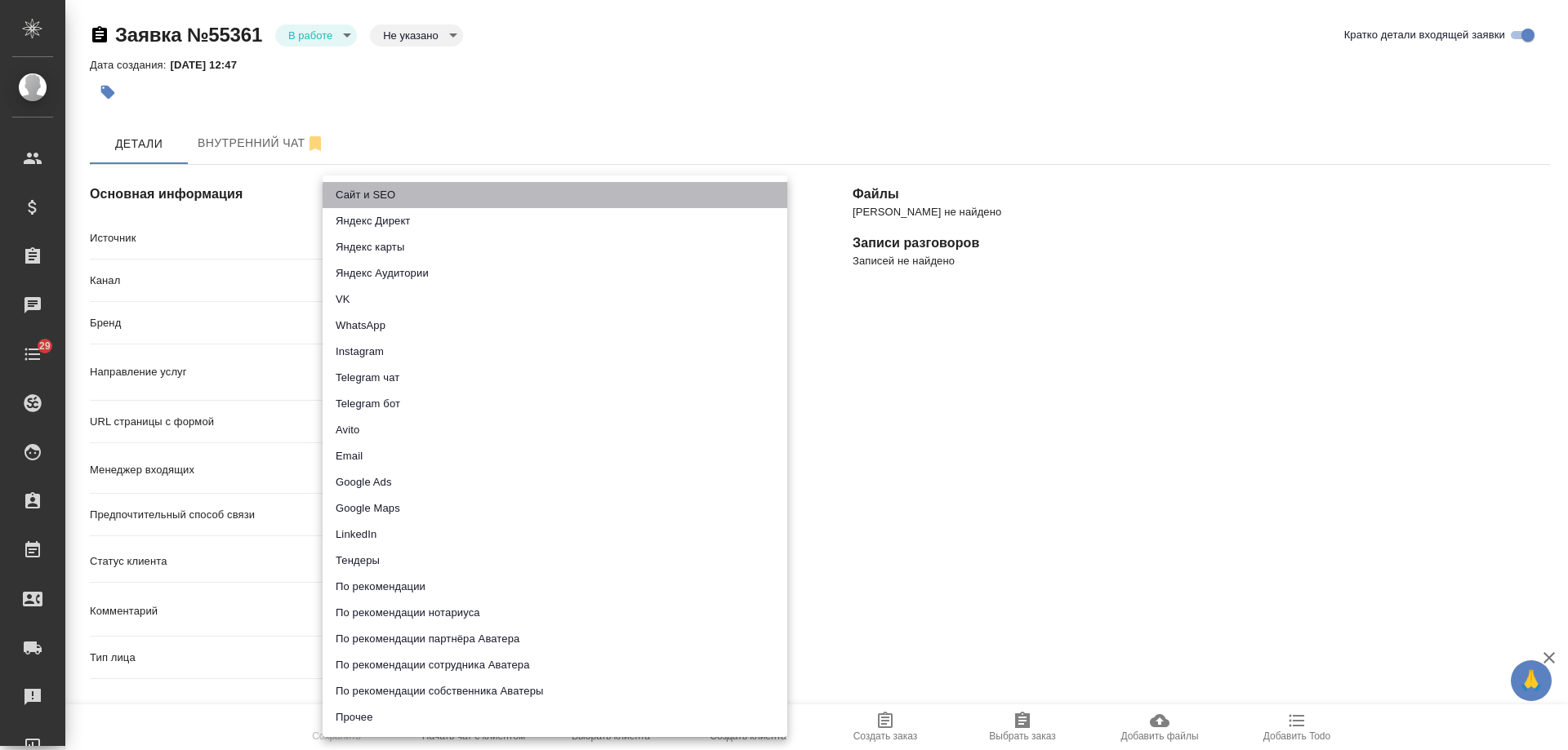
click at [400, 198] on li "Сайт и SEO" at bounding box center [554, 195] width 464 height 26
type input "seo"
type textarea "x"
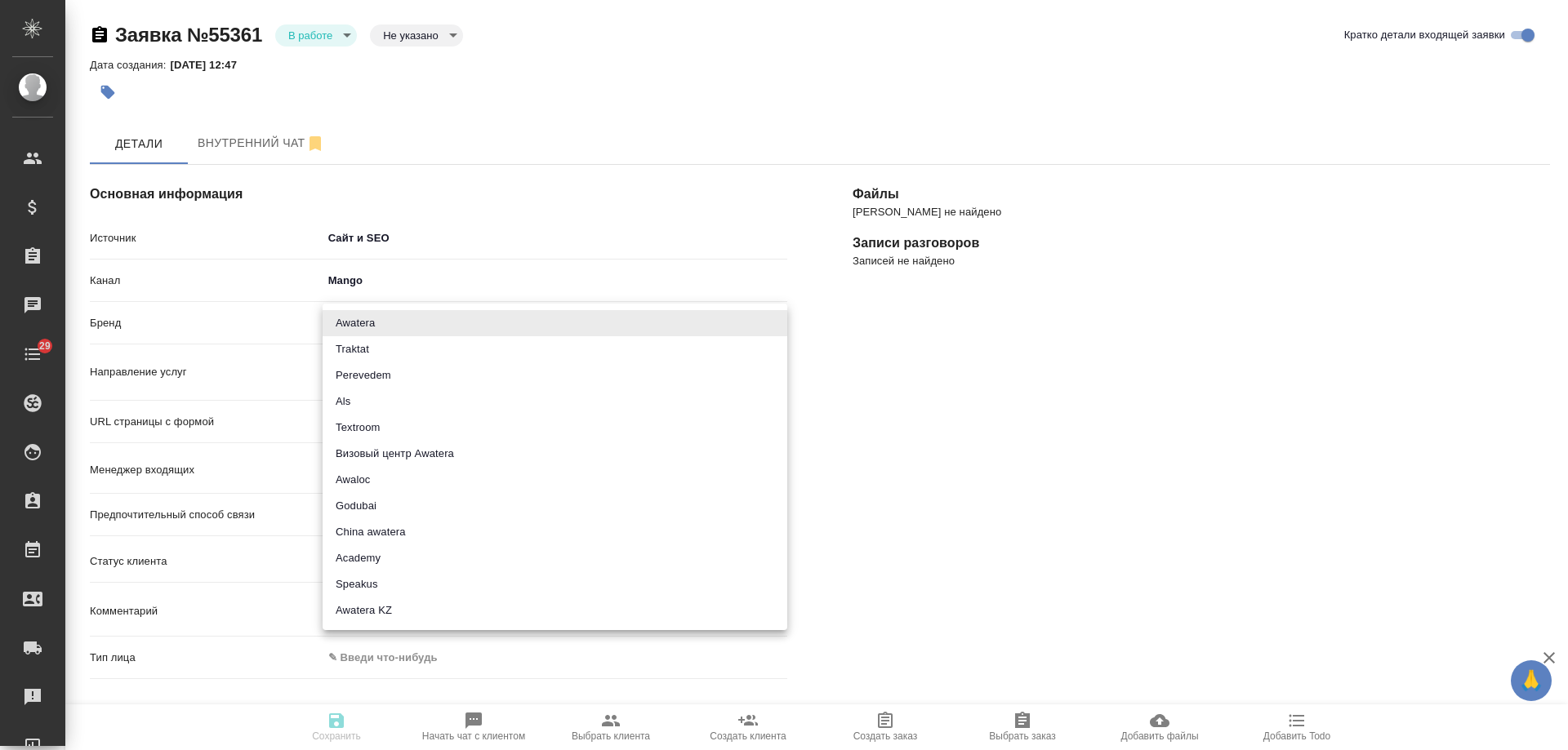
click at [376, 325] on body "🙏 .cls-1 fill:#fff; AWATERA Gudina Alexandra Клиенты Спецификации Заказы Чаты 2…" at bounding box center [784, 375] width 1568 height 750
click at [384, 350] on li "Traktat" at bounding box center [554, 349] width 464 height 26
type input "traktat"
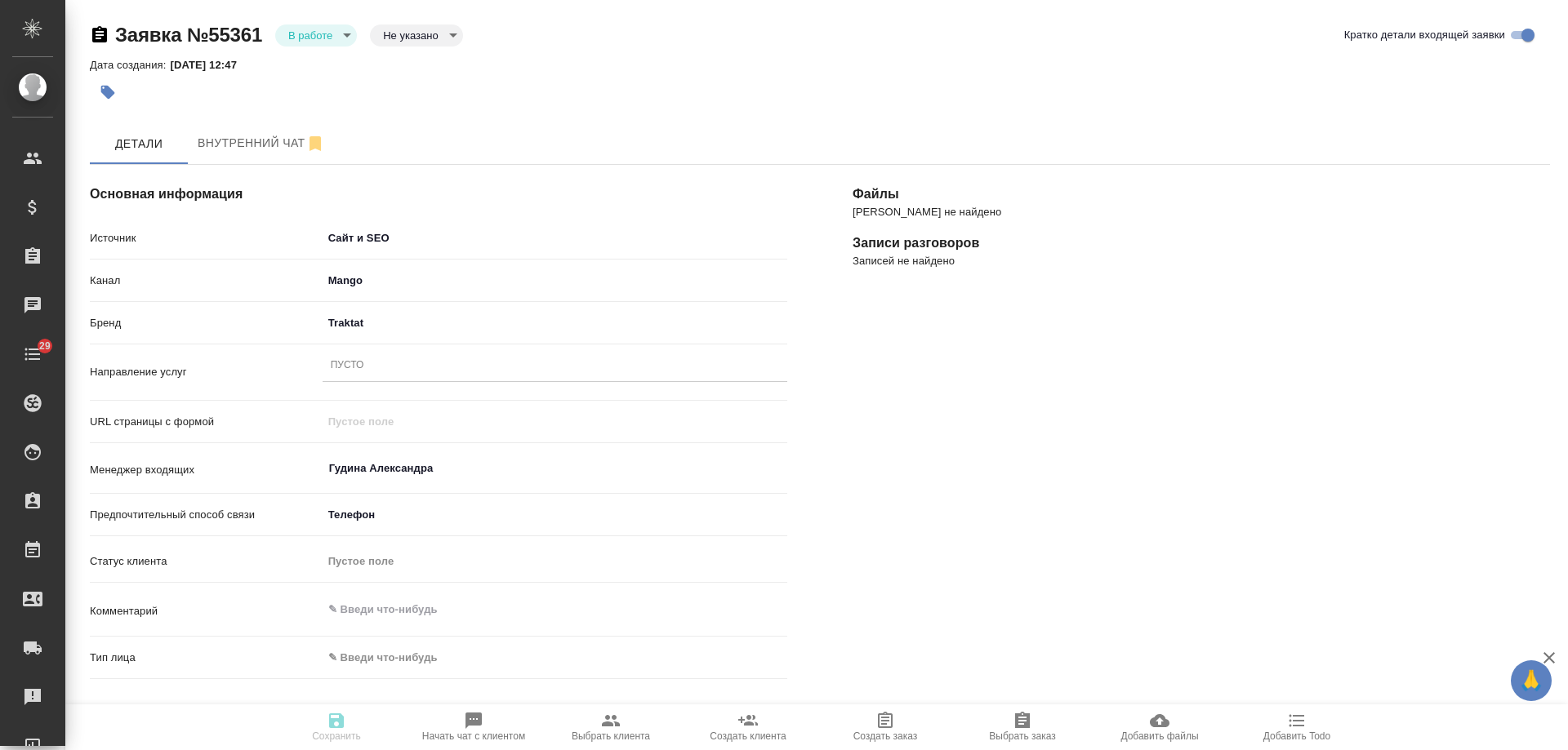
click at [364, 374] on div "Пусто" at bounding box center [554, 365] width 464 height 23
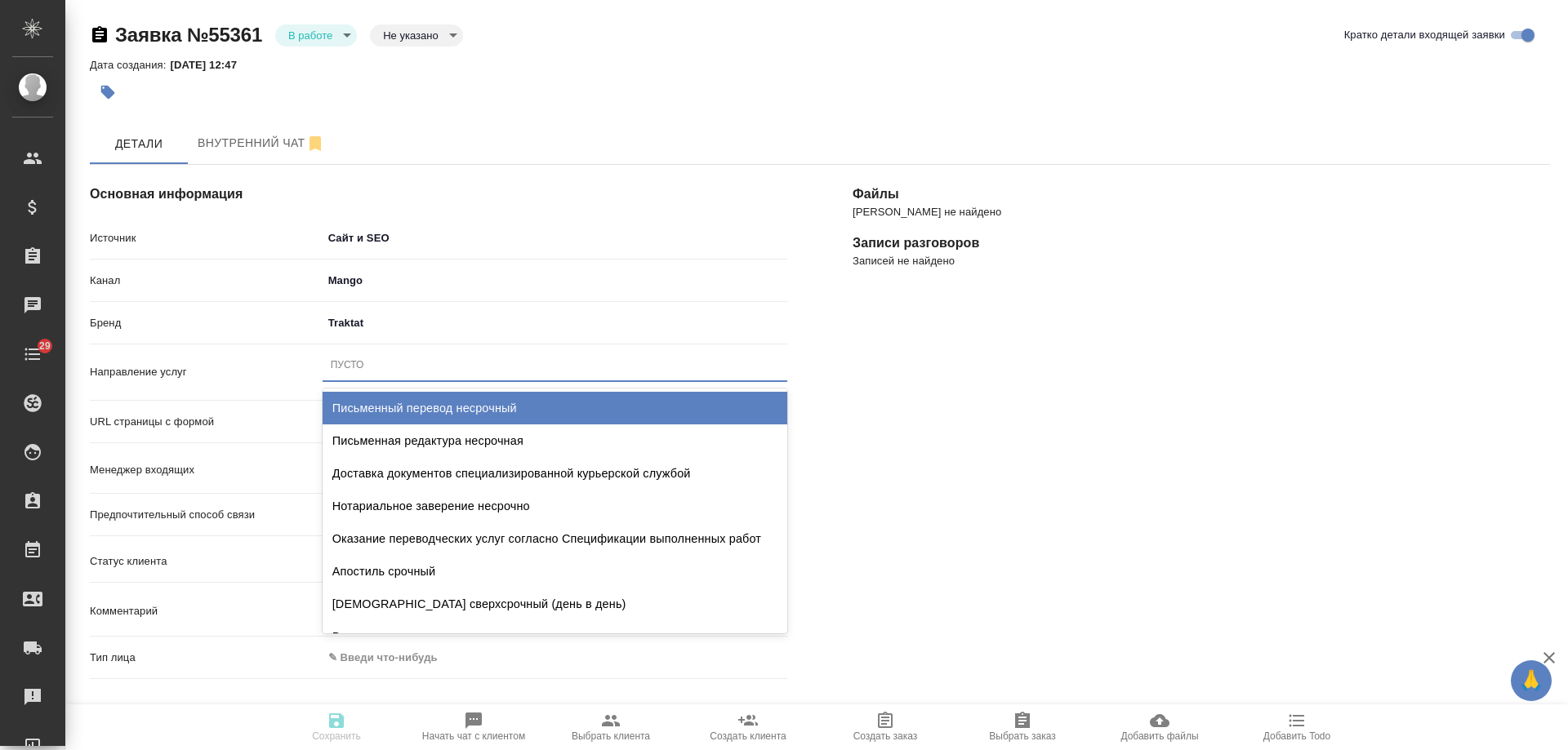
drag, startPoint x: 441, startPoint y: 416, endPoint x: 531, endPoint y: 380, distance: 96.9
click at [440, 415] on div "Письменный перевод несрочный" at bounding box center [554, 408] width 464 height 33
type textarea "x"
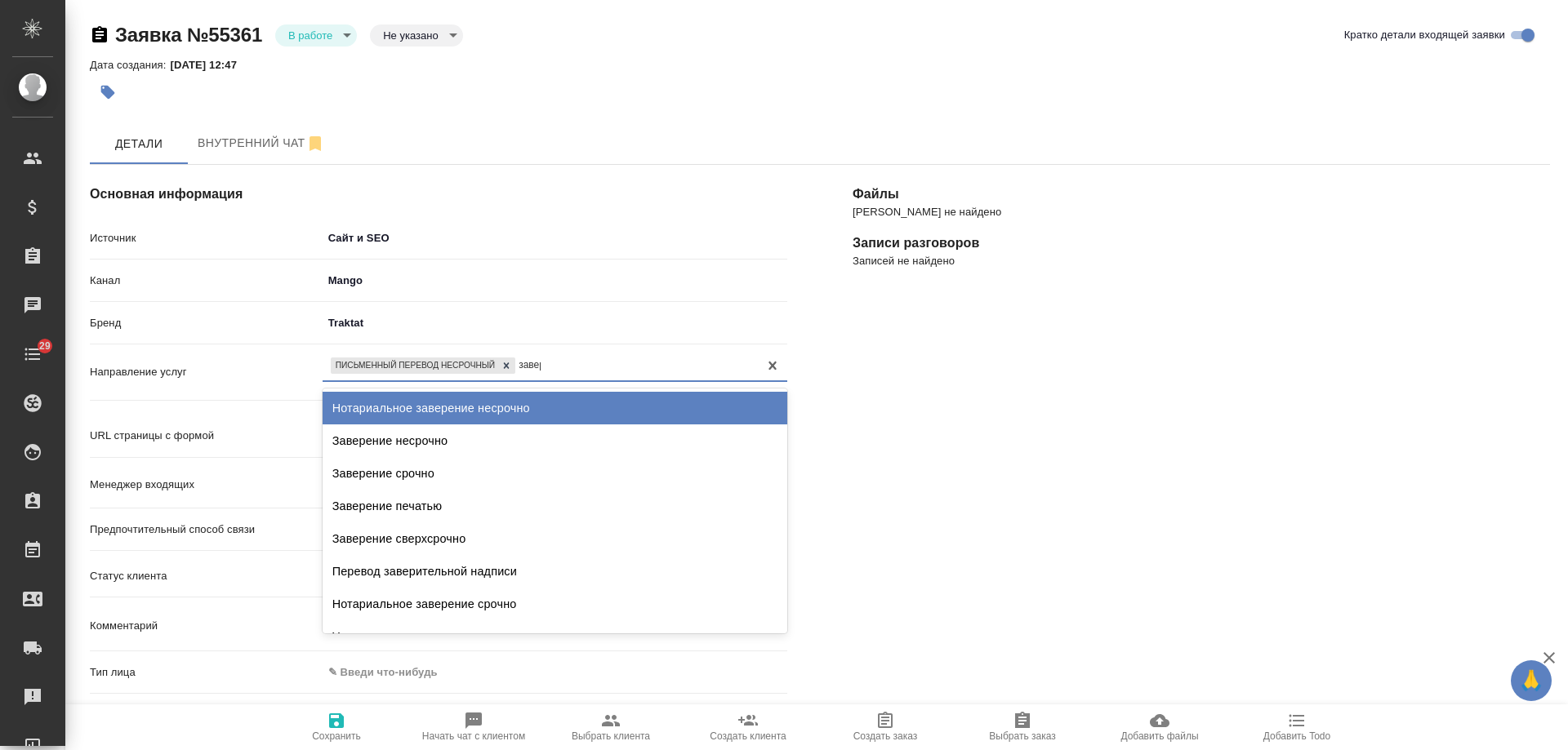
type input "завере"
click at [501, 405] on div "Нотариальное заверение несрочно" at bounding box center [554, 408] width 464 height 33
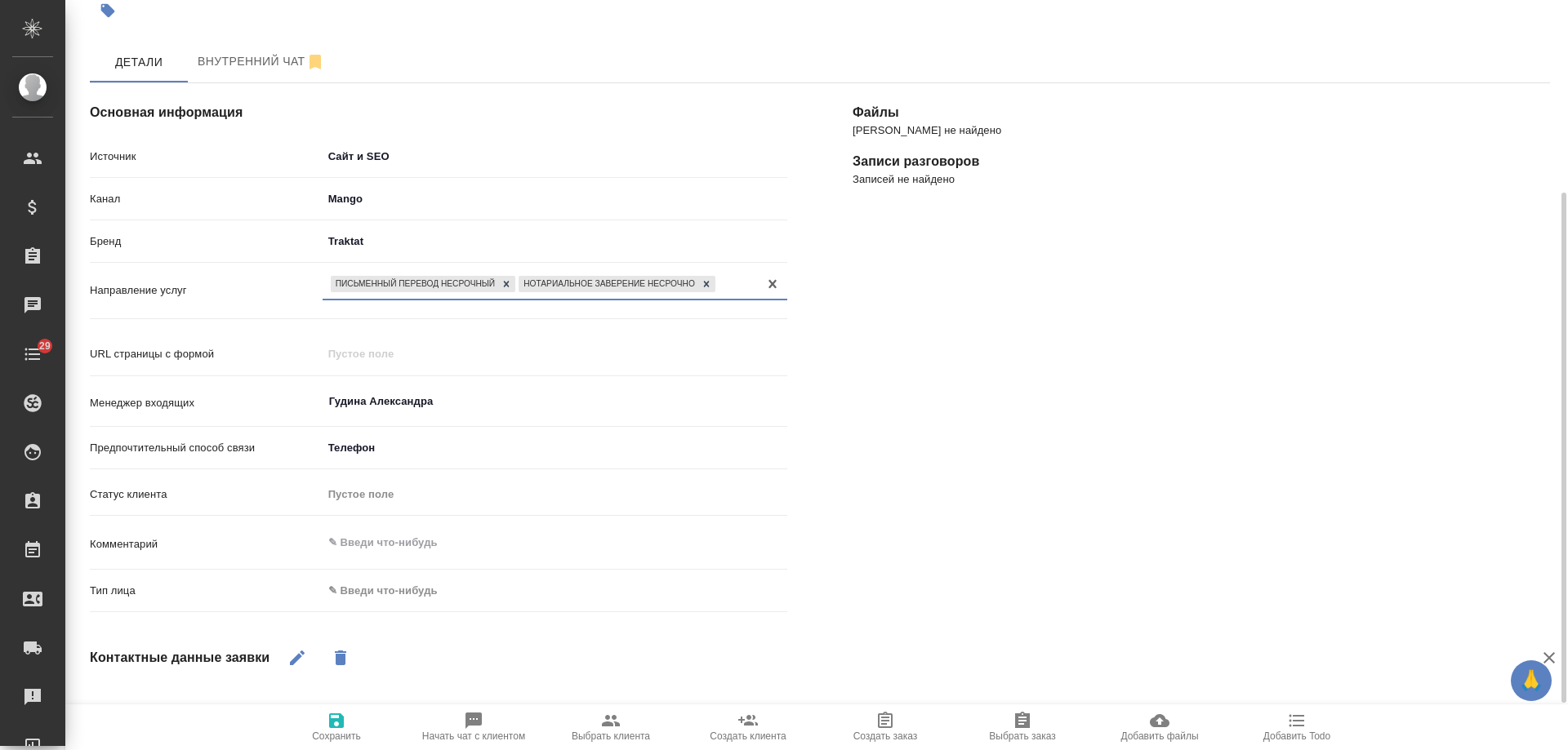
scroll to position [163, 0]
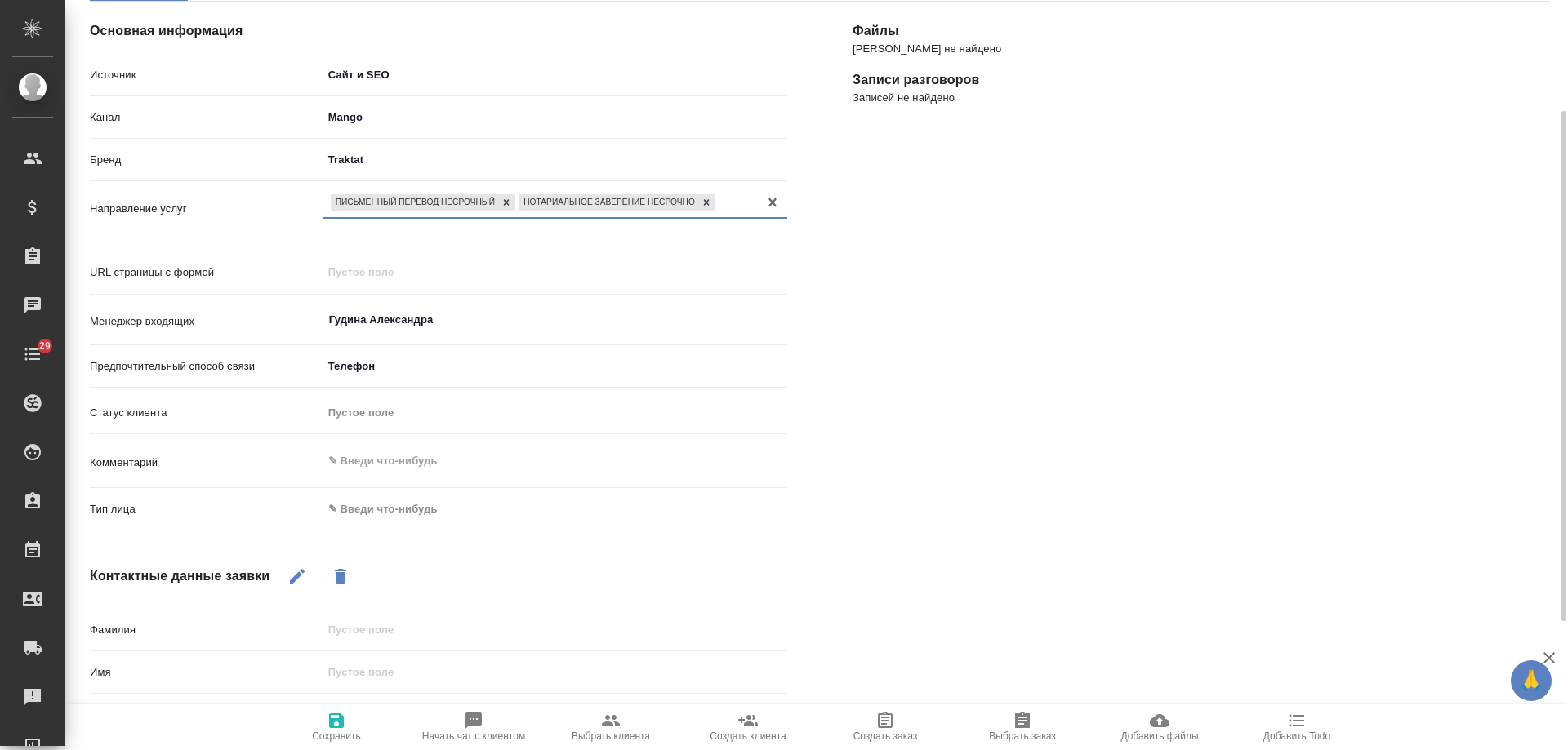
click at [423, 507] on body "🙏 .cls-1 fill:#fff; AWATERA Gudina Alexandra Клиенты Спецификации Заказы 0 Чаты…" at bounding box center [784, 375] width 1568 height 750
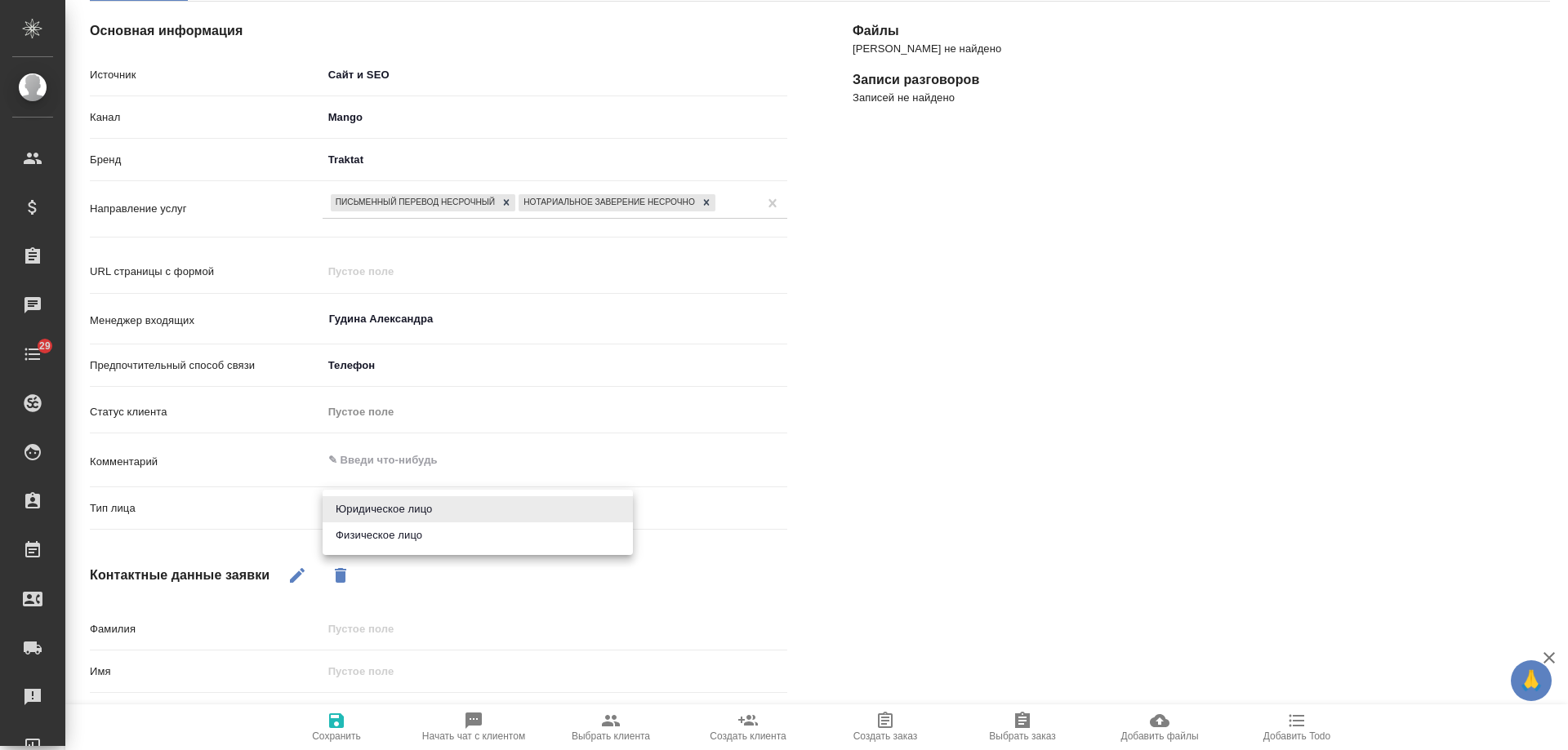
drag, startPoint x: 406, startPoint y: 533, endPoint x: 292, endPoint y: 553, distance: 115.7
click at [406, 533] on li "Физическое лицо" at bounding box center [478, 535] width 310 height 26
type textarea "x"
type input "private"
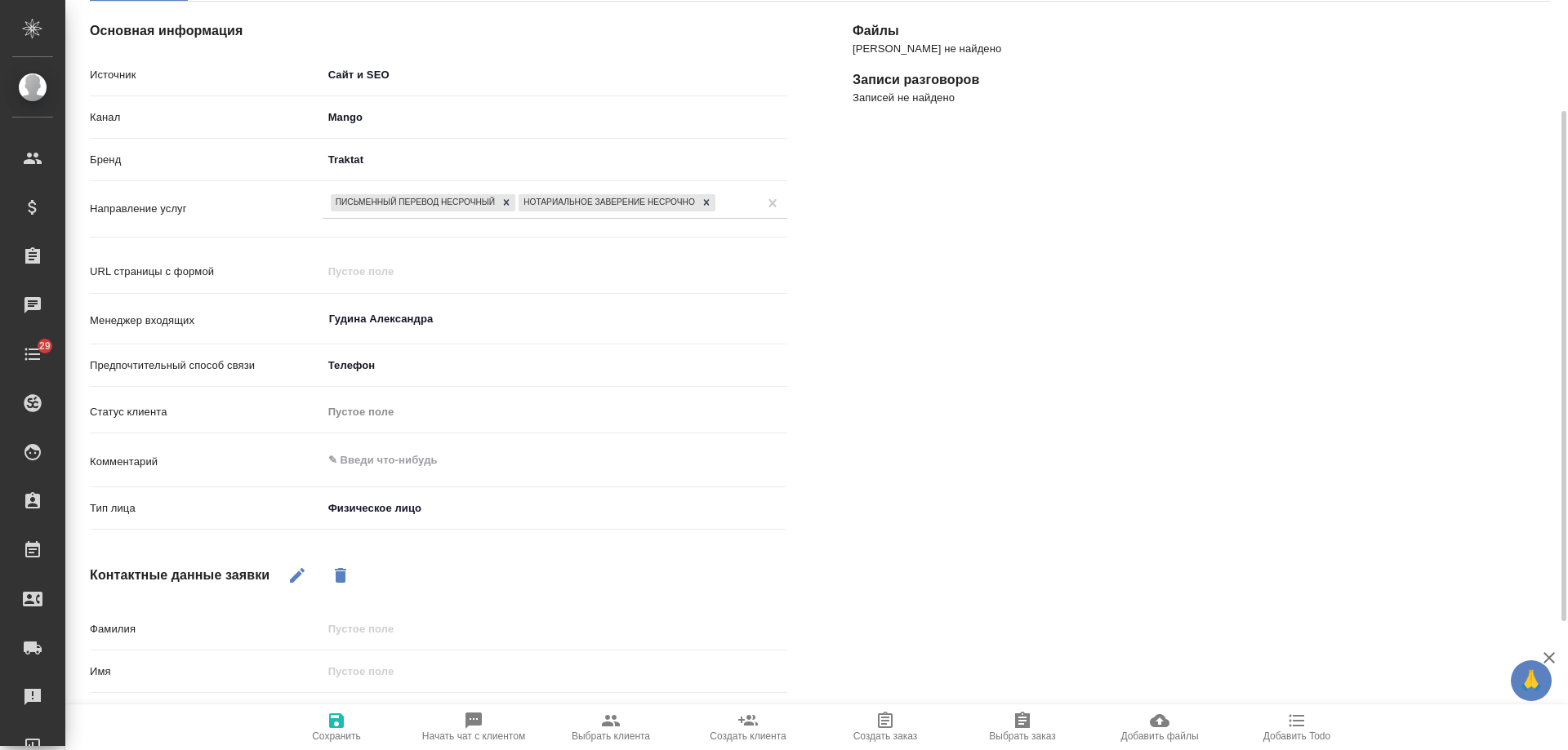
click at [296, 583] on icon "button" at bounding box center [297, 575] width 20 height 20
click at [383, 664] on input "text" at bounding box center [555, 671] width 463 height 23
type textarea "x"
type input "А"
type textarea "x"
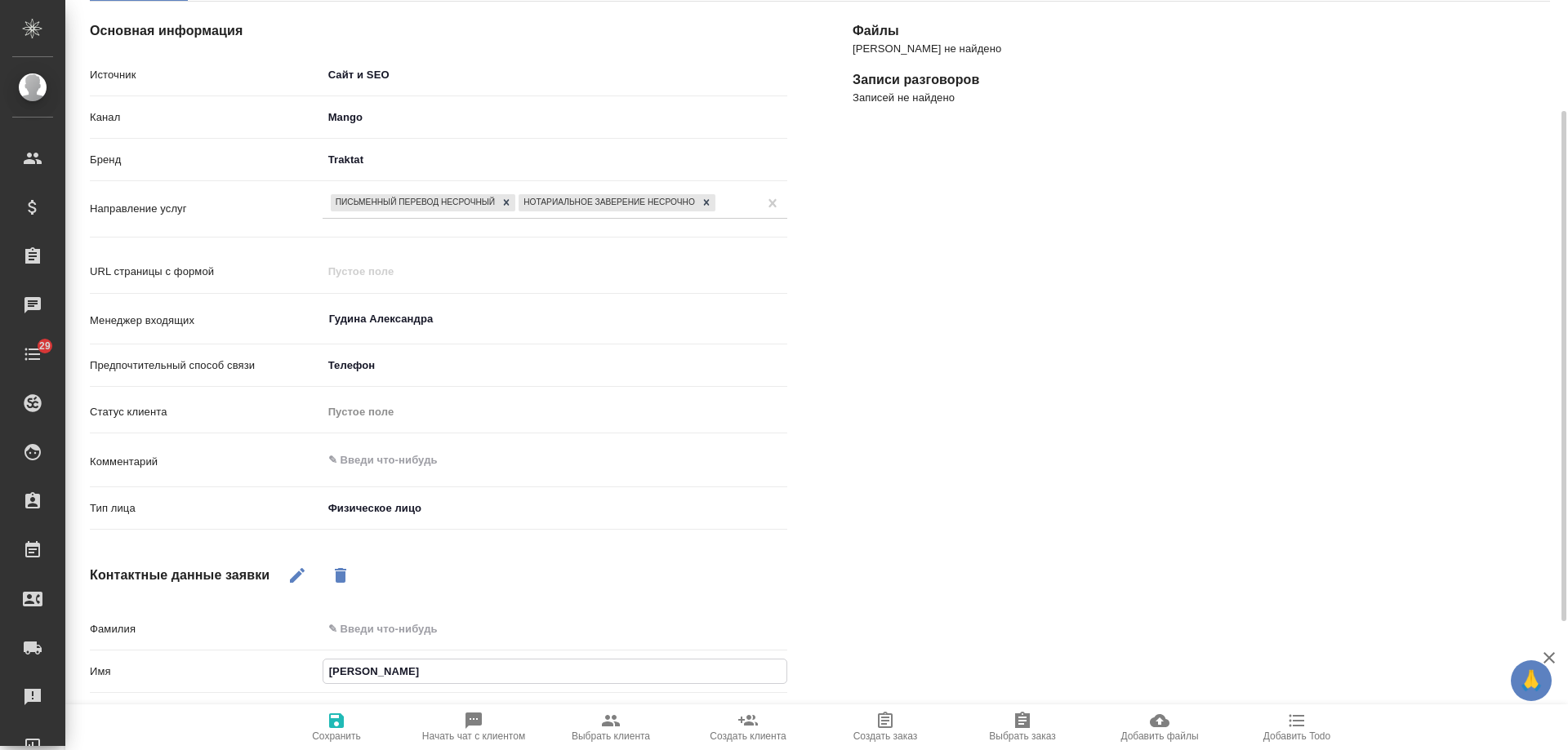
type input "Анд"
type textarea "x"
type input "Андр"
type textarea "x"
type input "Андре"
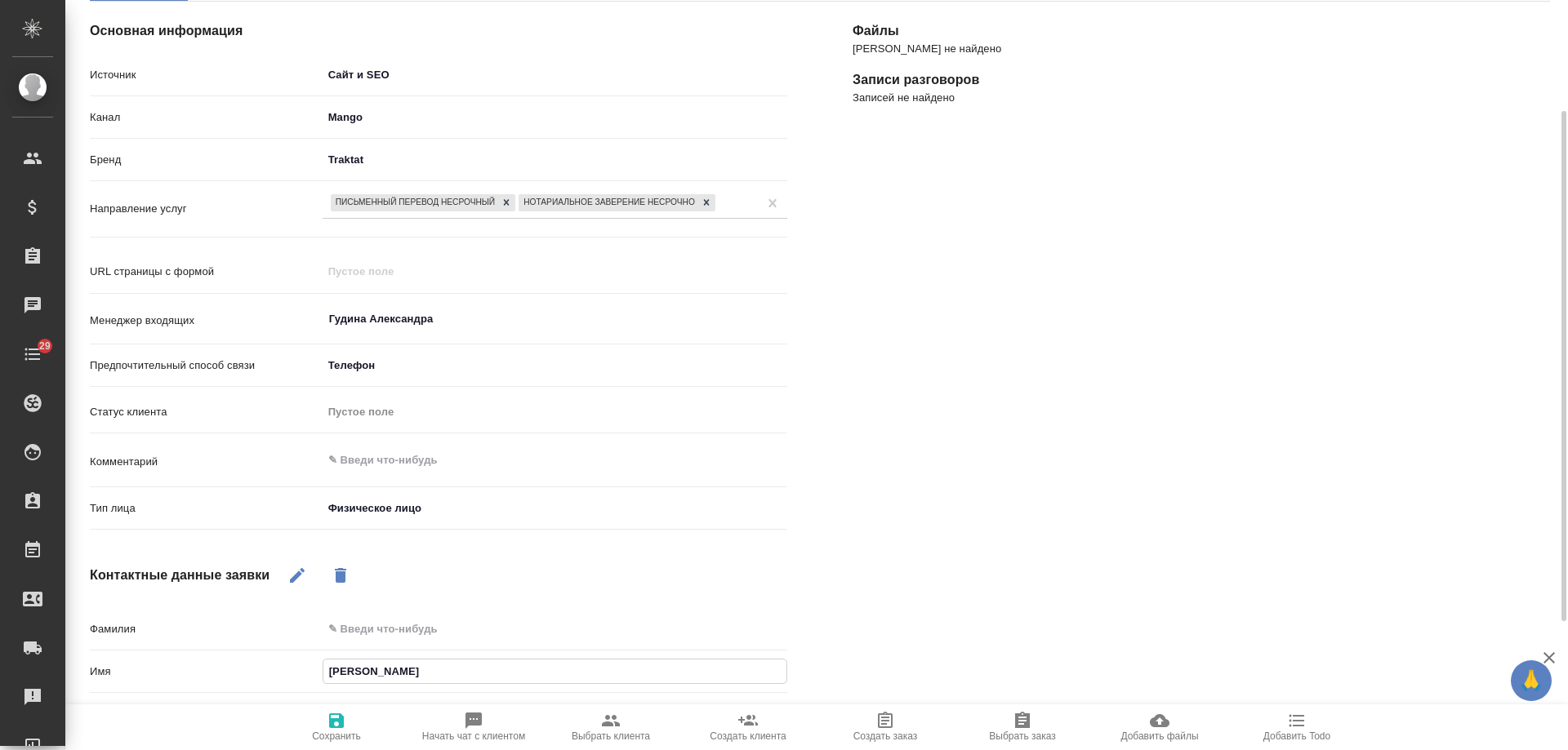
type textarea "x"
type input "Андрей"
click at [336, 725] on icon "button" at bounding box center [336, 720] width 20 height 20
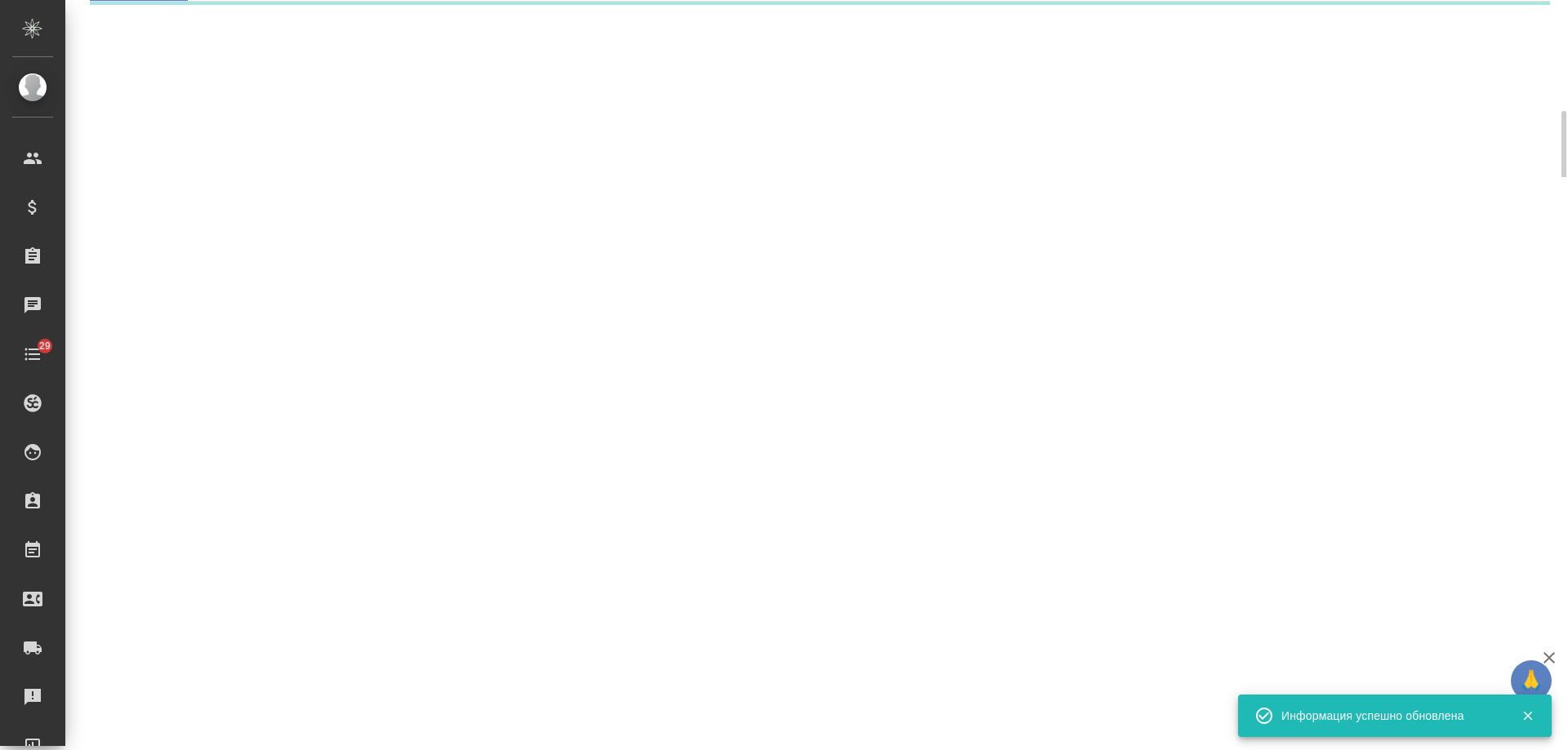
select select "RU"
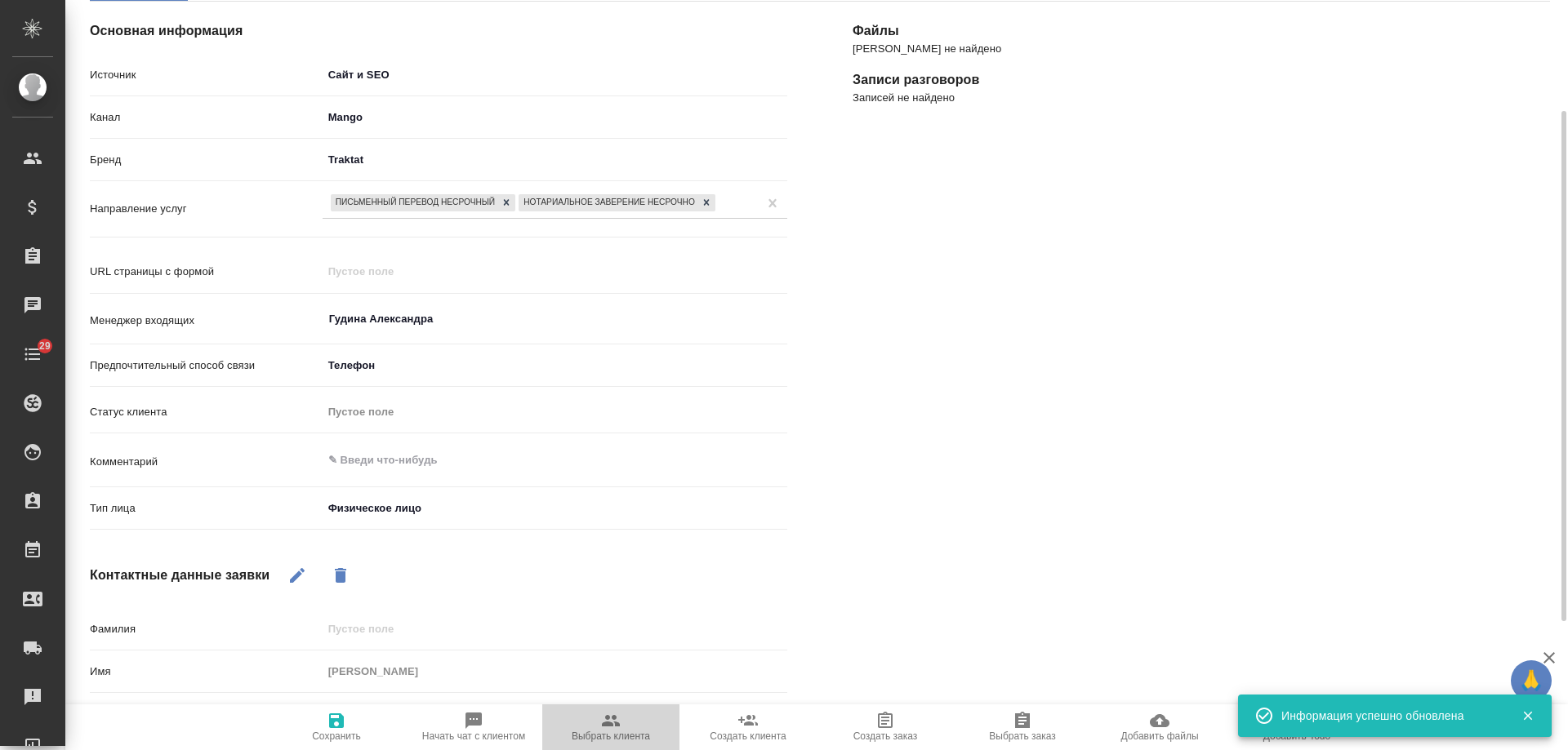
click at [600, 744] on button "Выбрать клиента" at bounding box center [610, 727] width 137 height 46
type textarea "x"
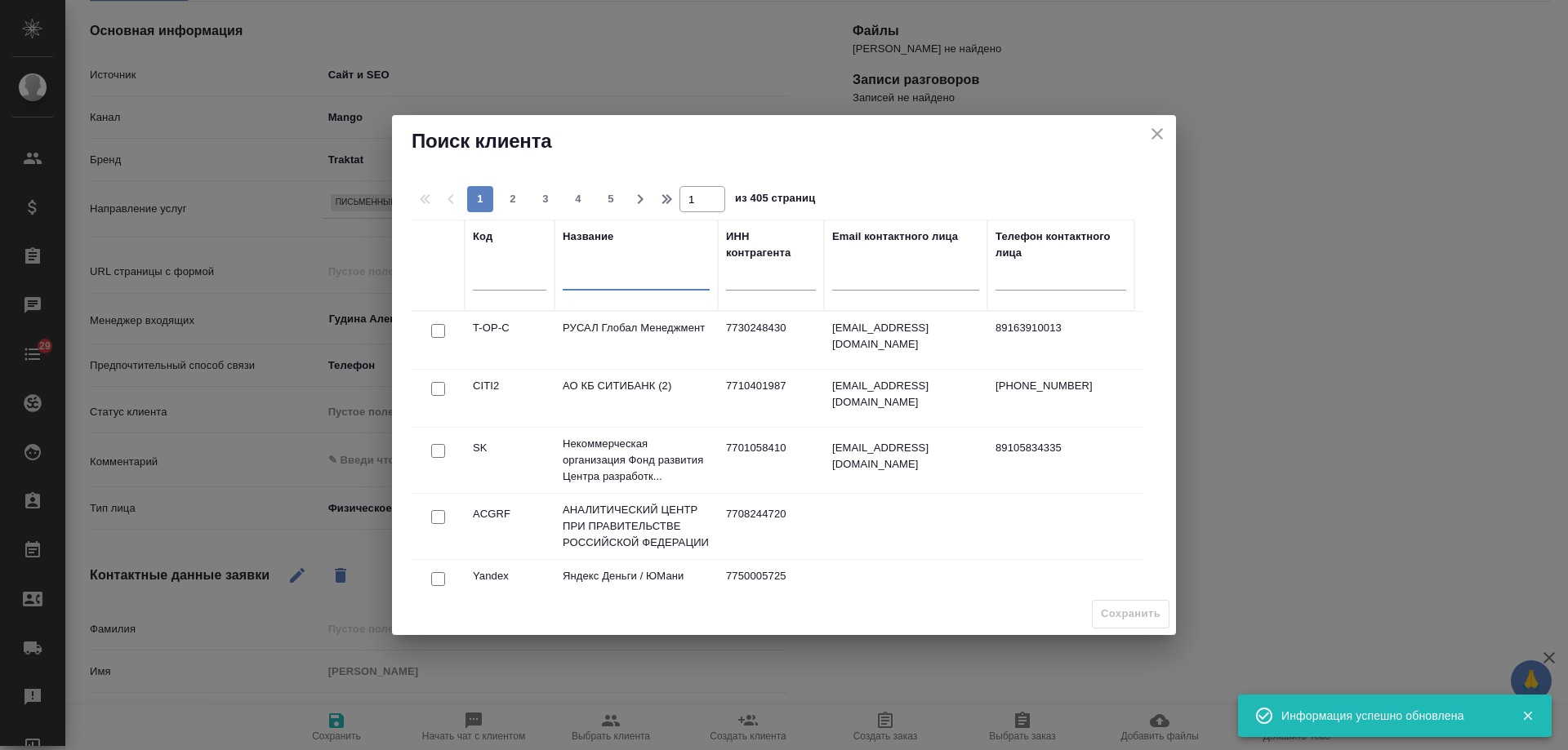
click at [600, 272] on input "text" at bounding box center [635, 279] width 147 height 21
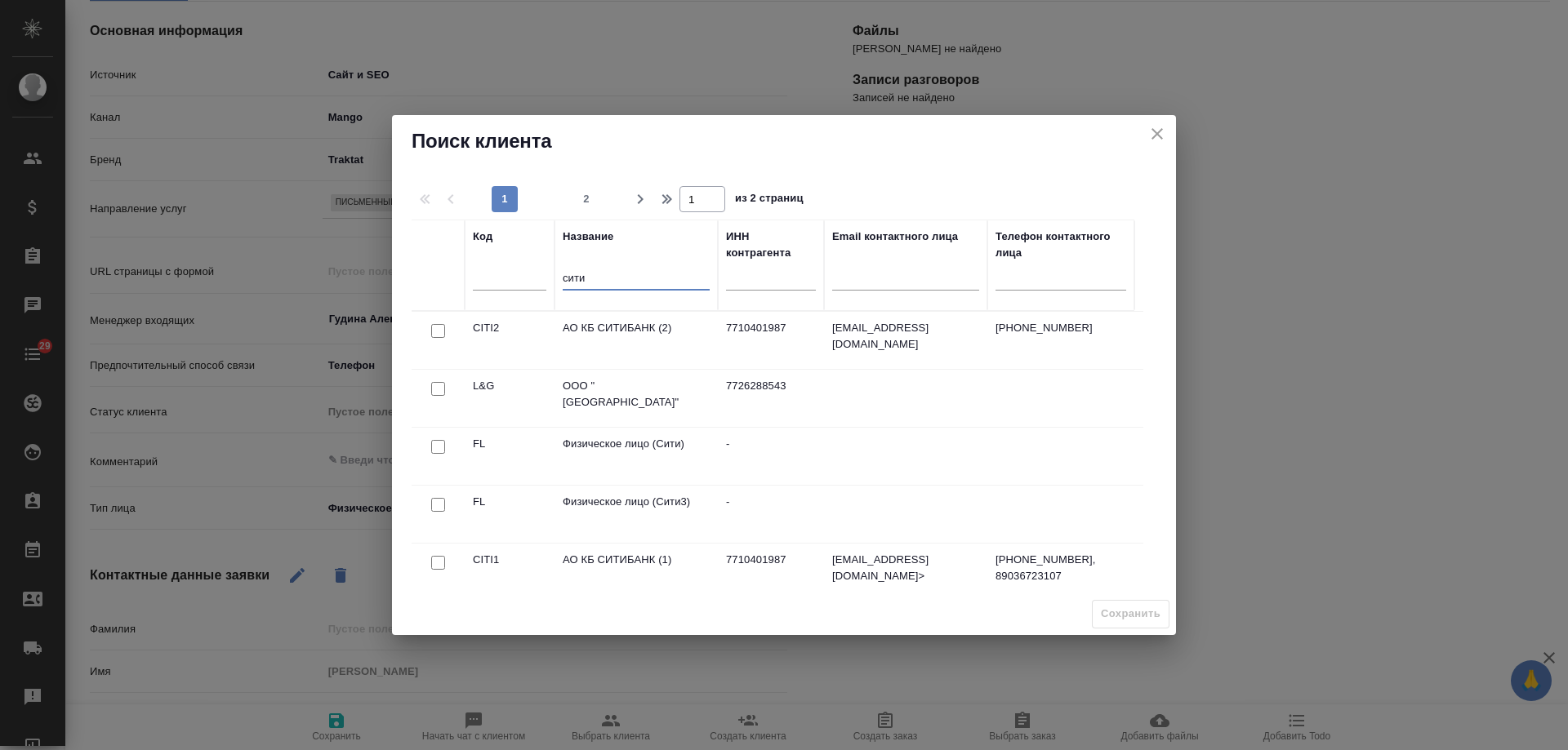
type input "сити"
click at [438, 446] on input "checkbox" at bounding box center [438, 446] width 14 height 14
checkbox input "true"
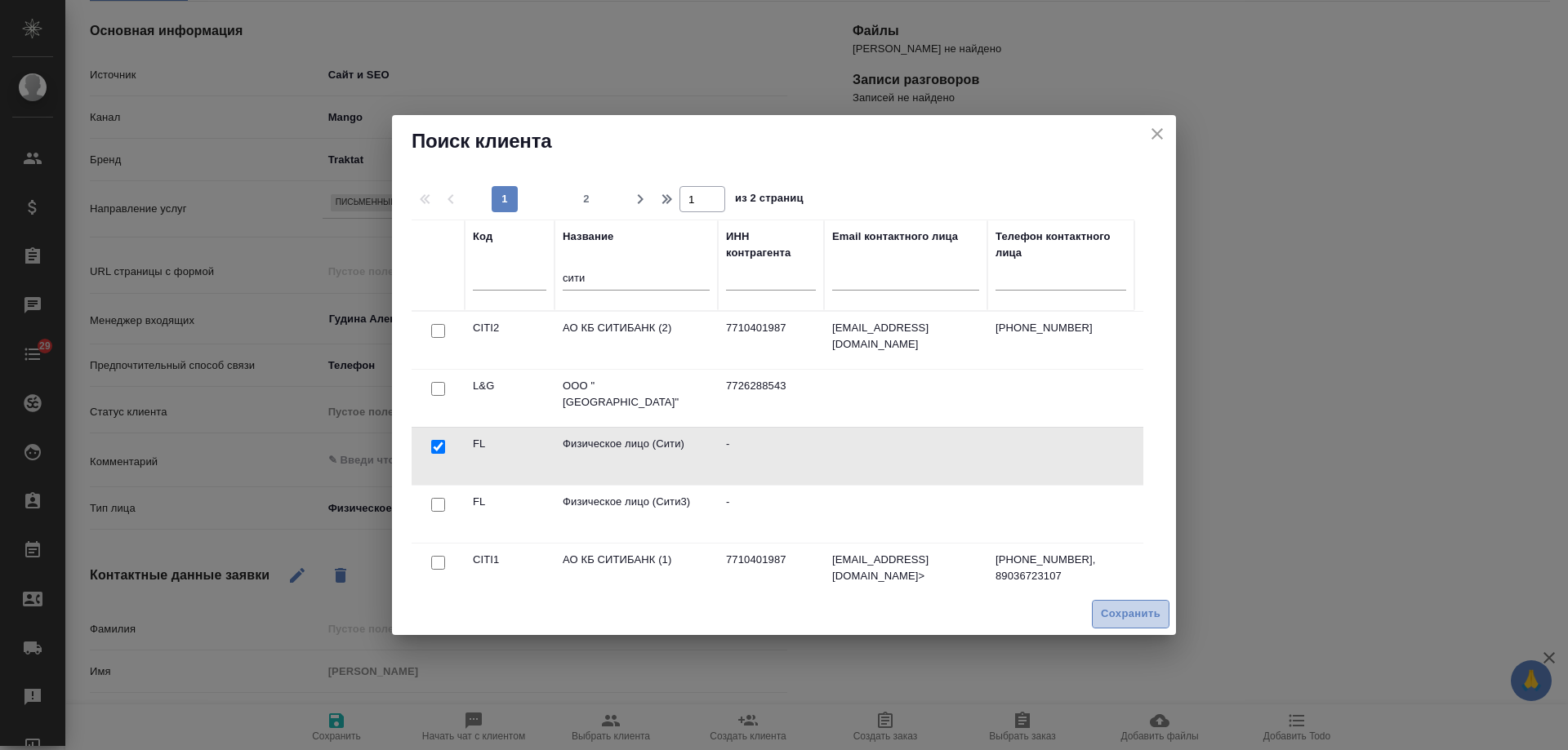
click at [1135, 610] on span "Сохранить" at bounding box center [1131, 615] width 60 height 19
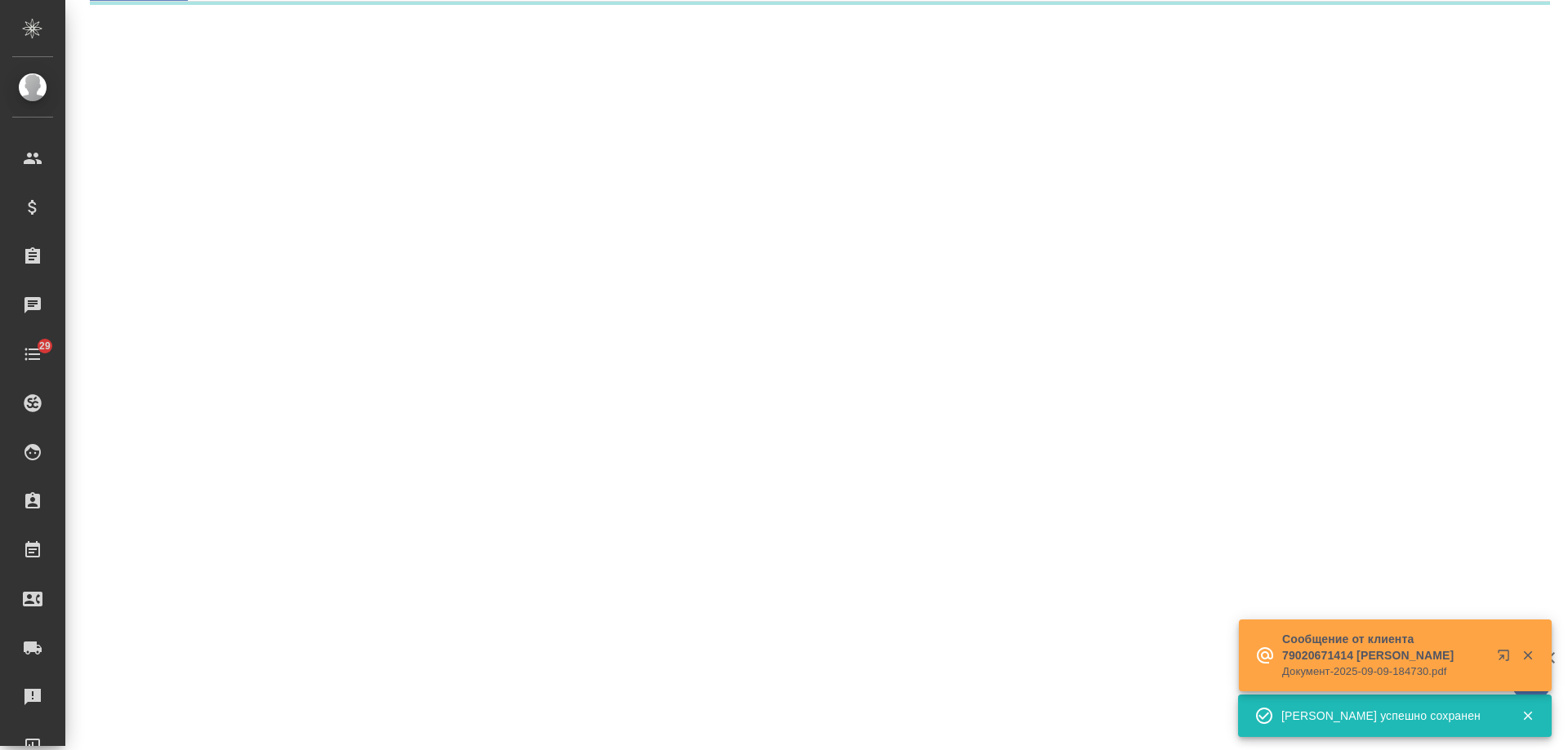
select select "RU"
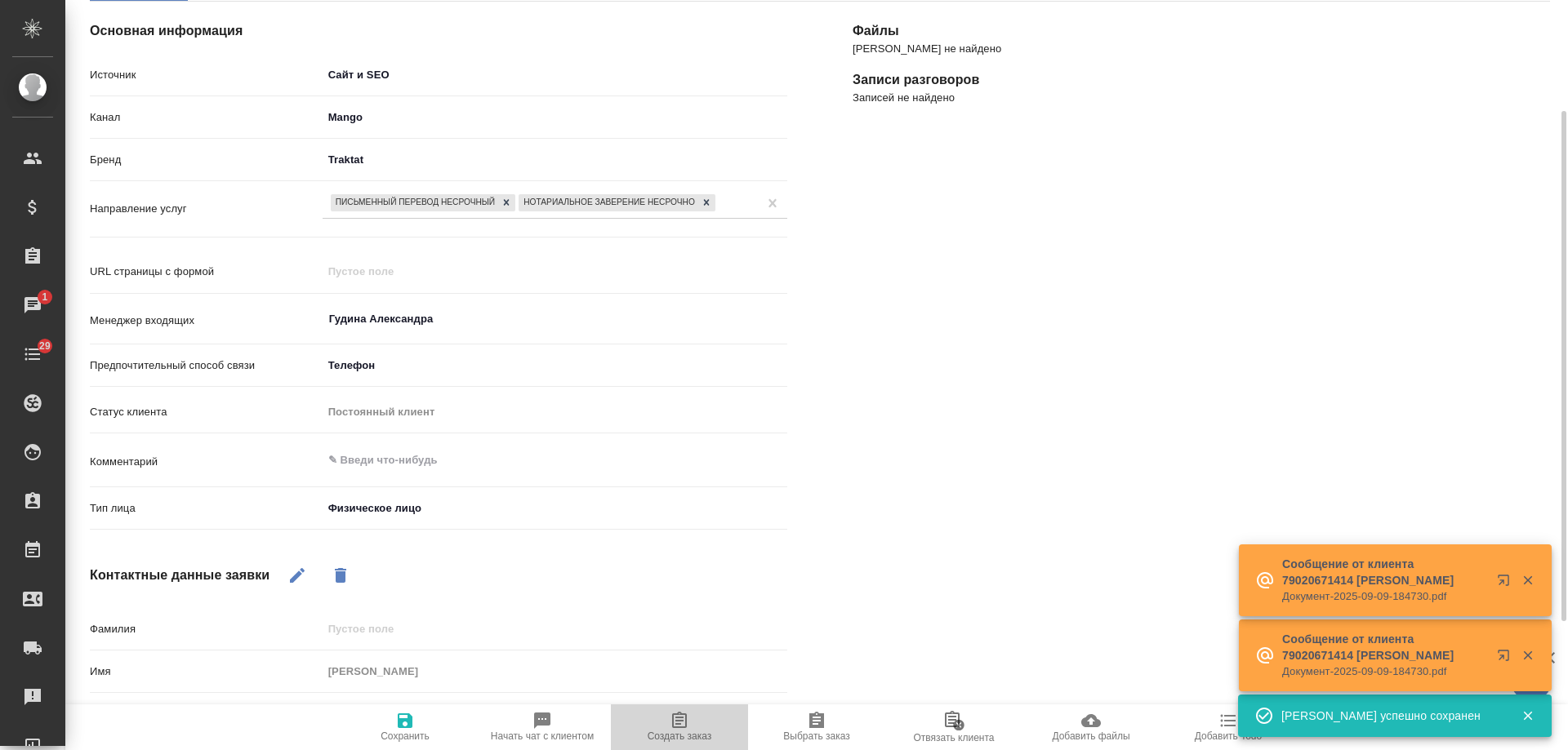
click at [680, 729] on icon "button" at bounding box center [679, 719] width 15 height 16
type textarea "x"
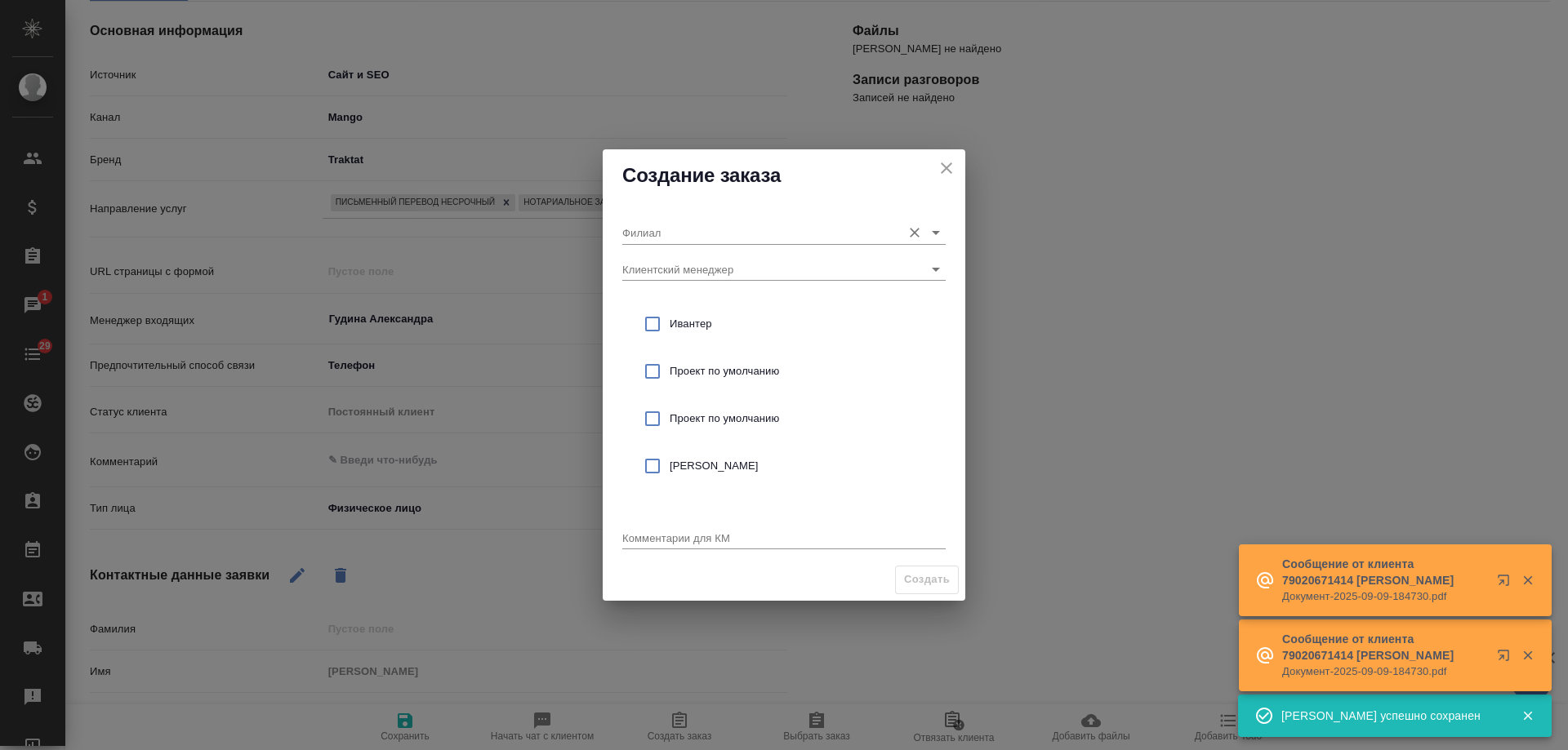
click at [689, 238] on input "Филиал" at bounding box center [758, 233] width 271 height 22
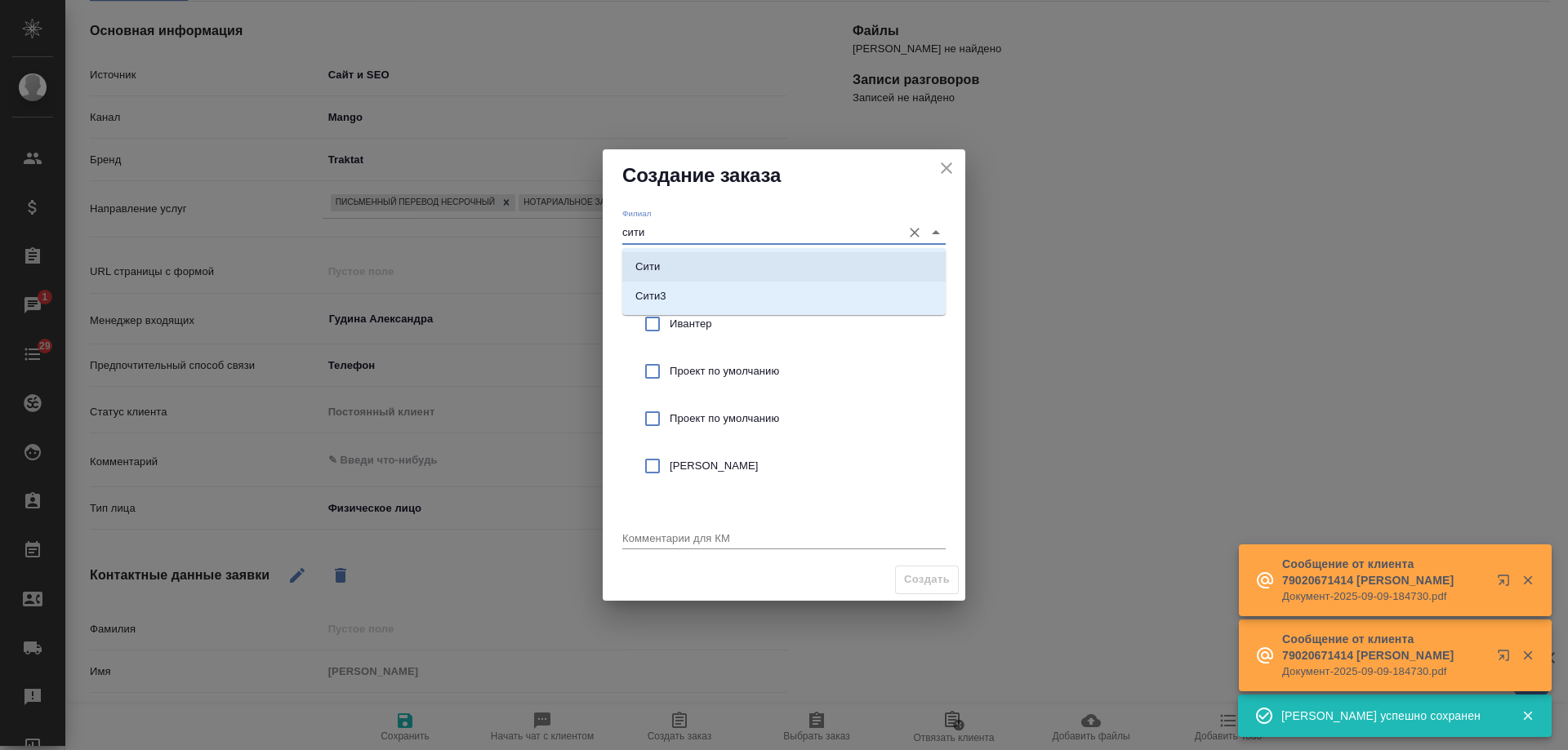
click at [692, 257] on li "Сити" at bounding box center [784, 266] width 323 height 29
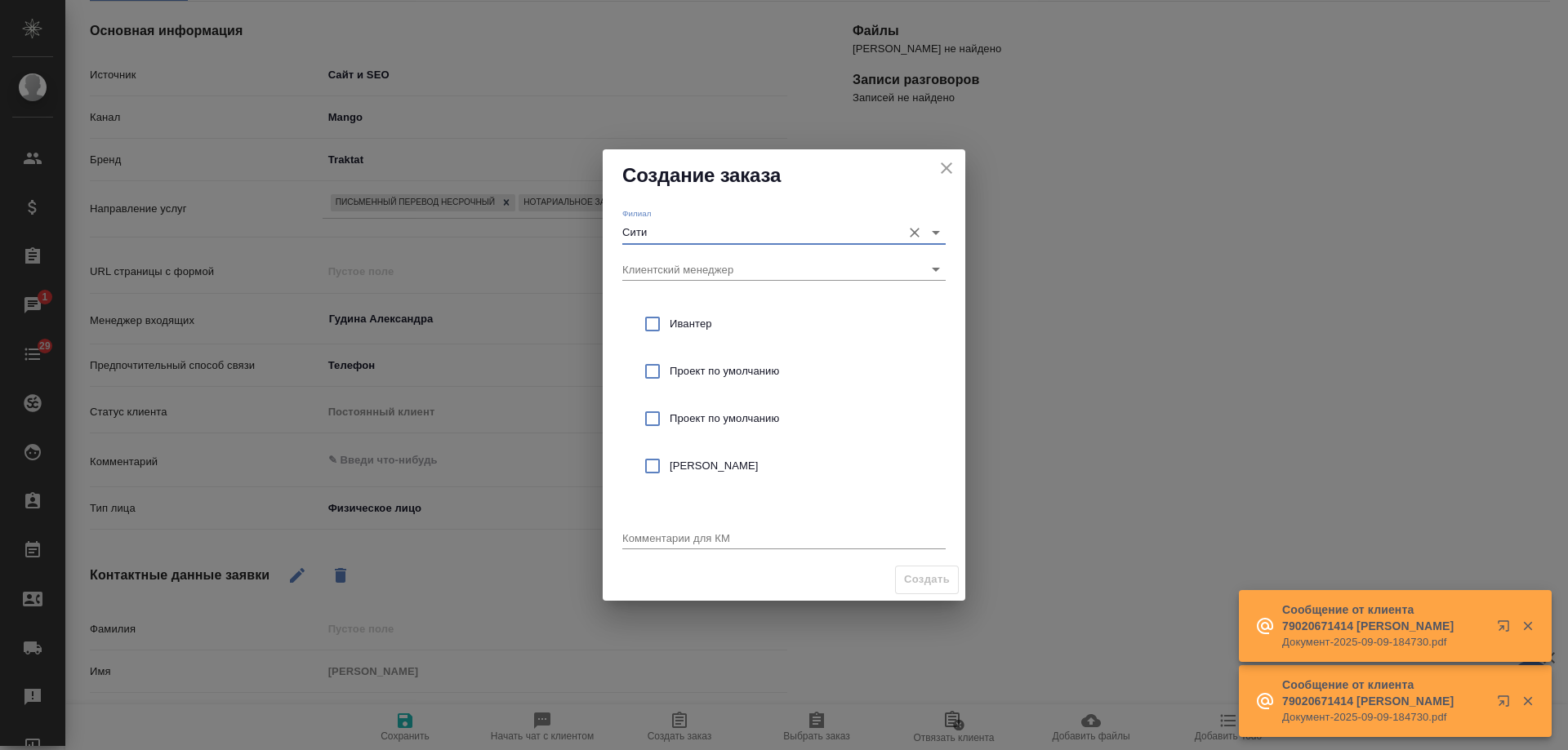
type input "Сити"
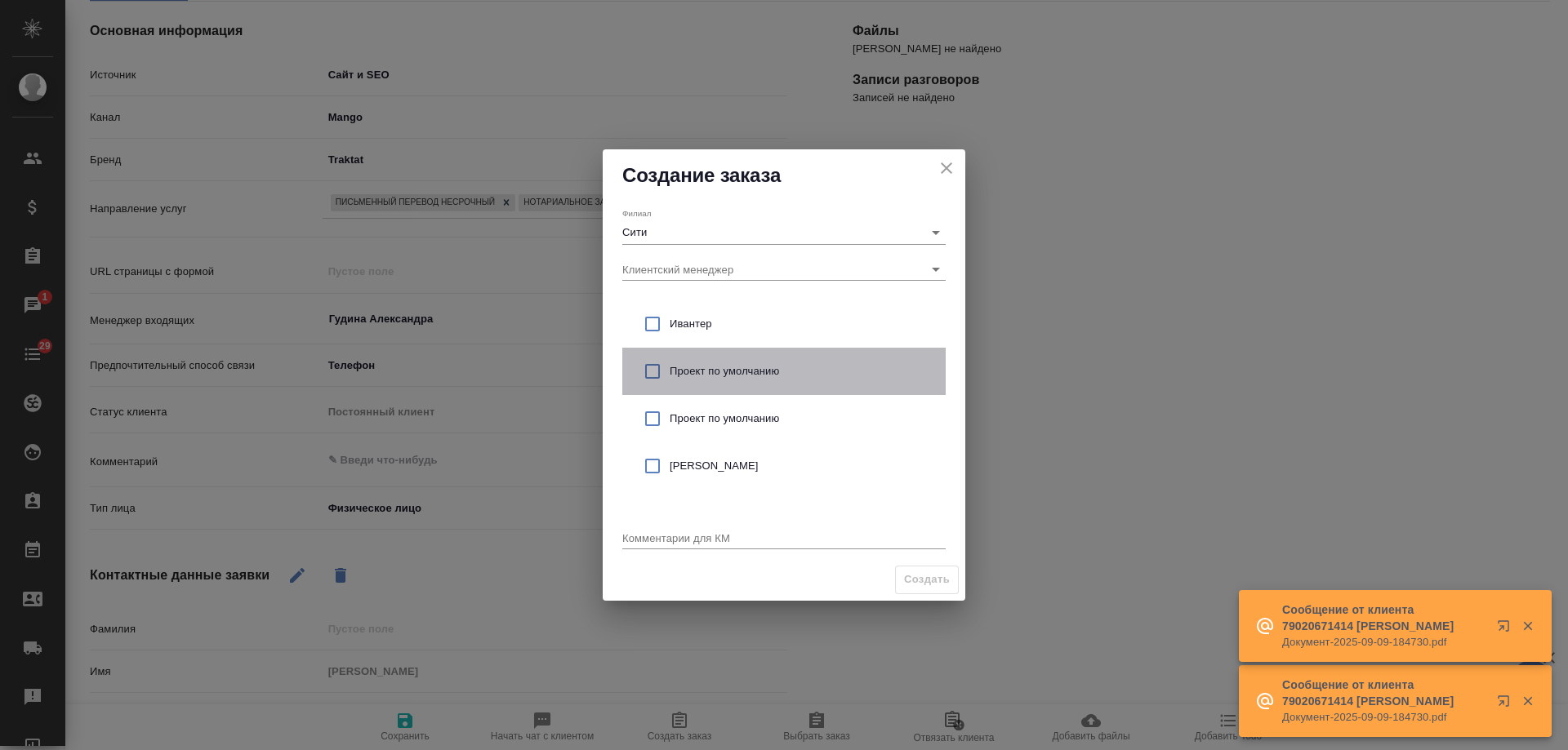
click at [759, 375] on span "Проект по умолчанию" at bounding box center [801, 371] width 263 height 16
checkbox input "true"
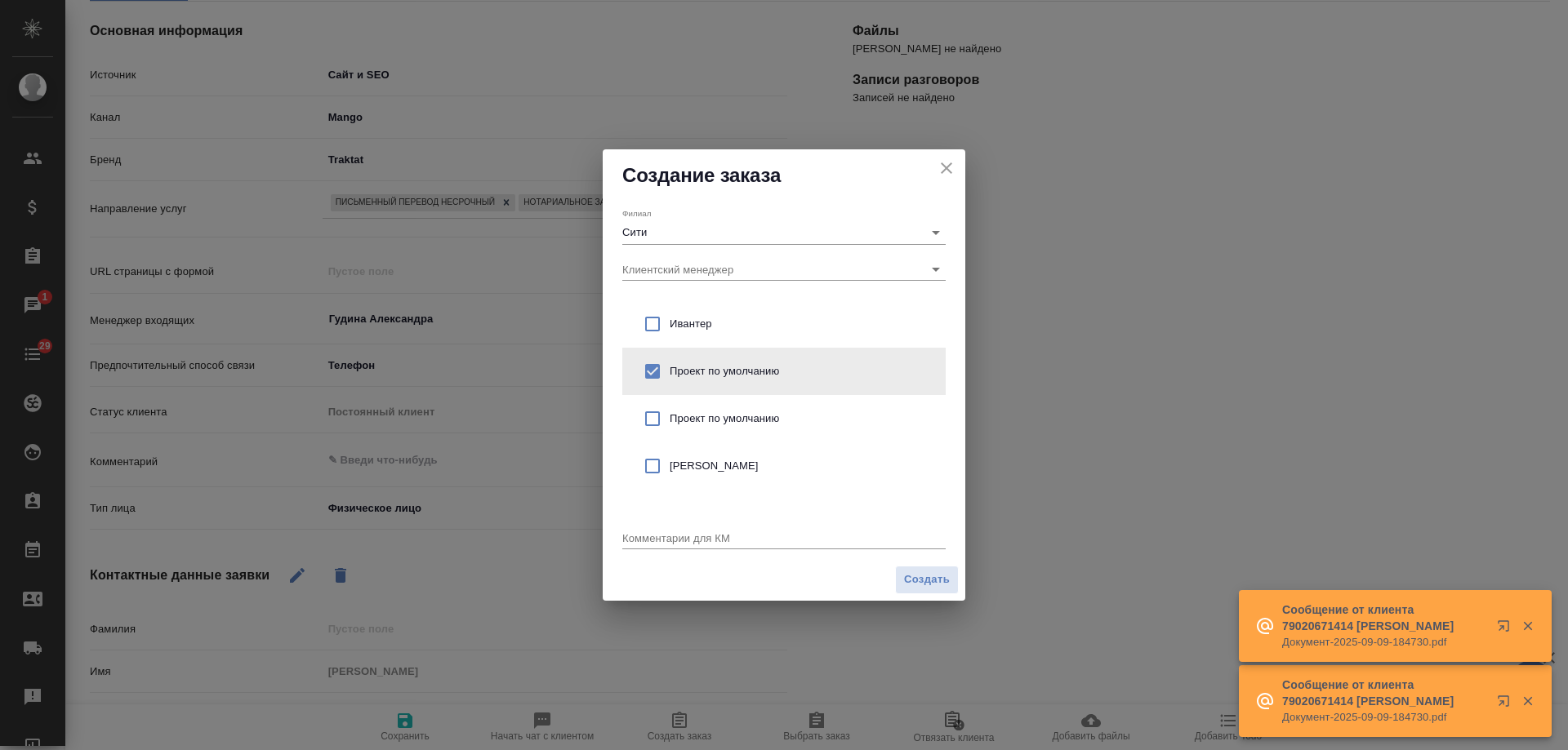
click at [745, 533] on textarea at bounding box center [784, 537] width 323 height 12
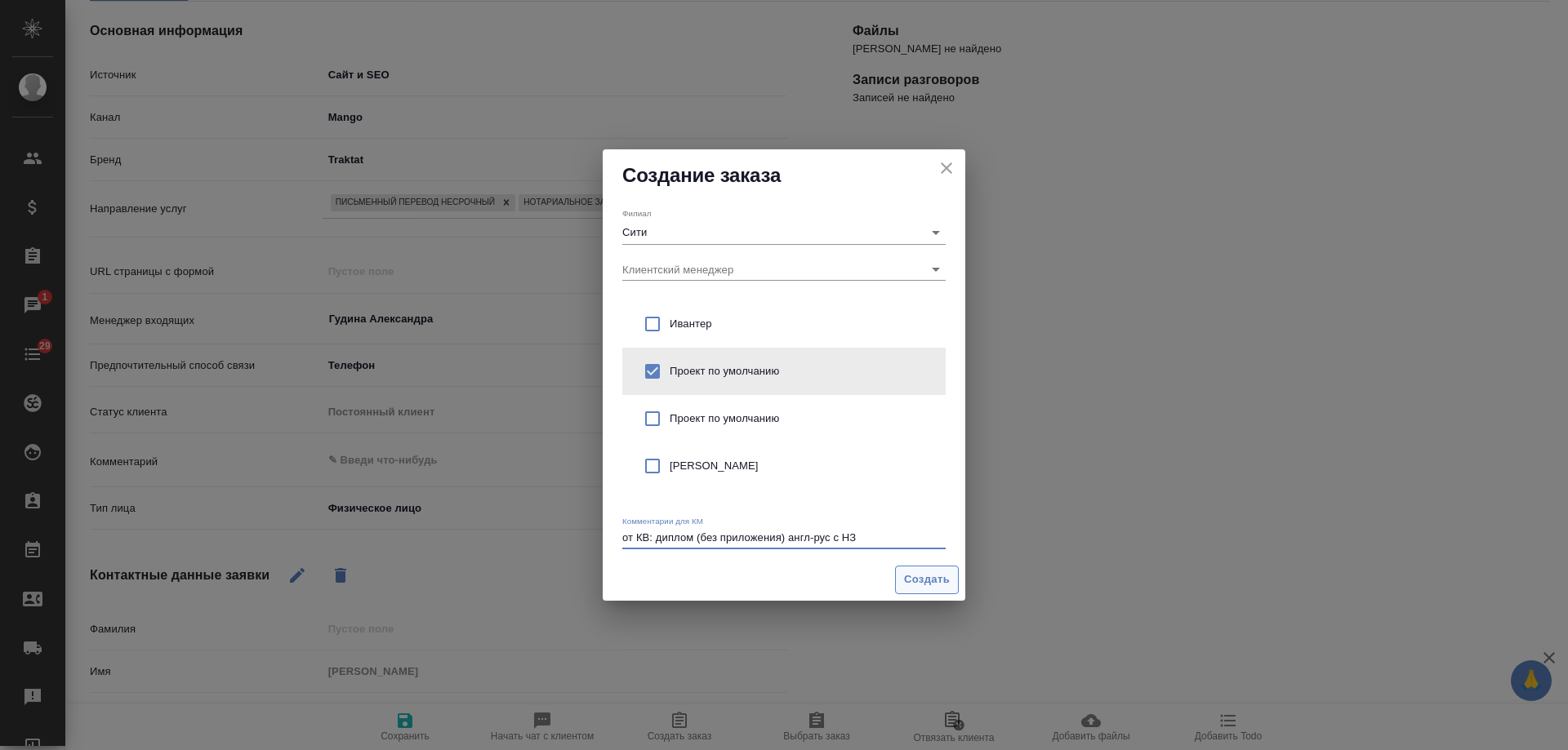
type textarea "от КВ: диплом (без приложения) англ-рус с НЗ"
click at [928, 579] on span "Создать" at bounding box center [927, 580] width 46 height 19
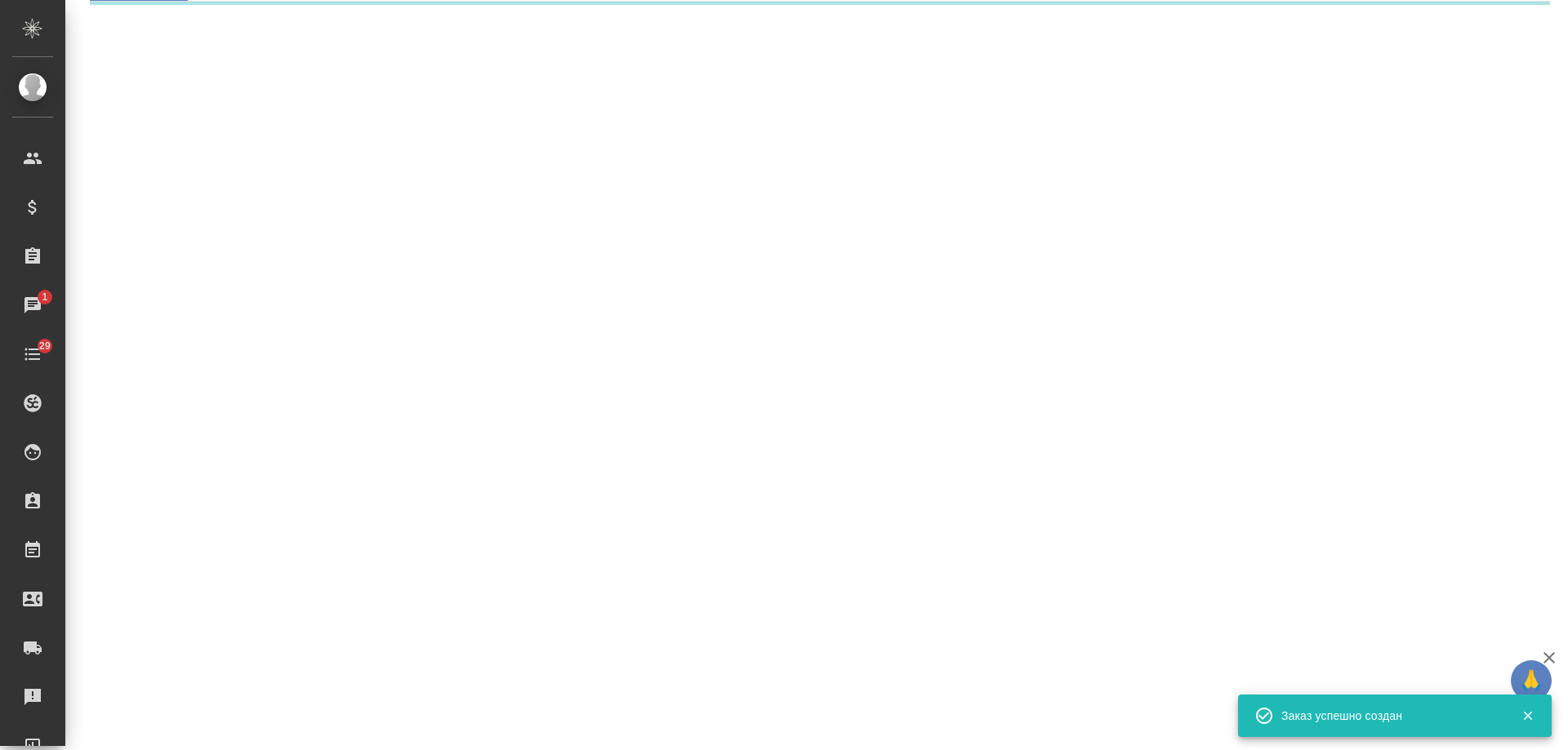
select select "RU"
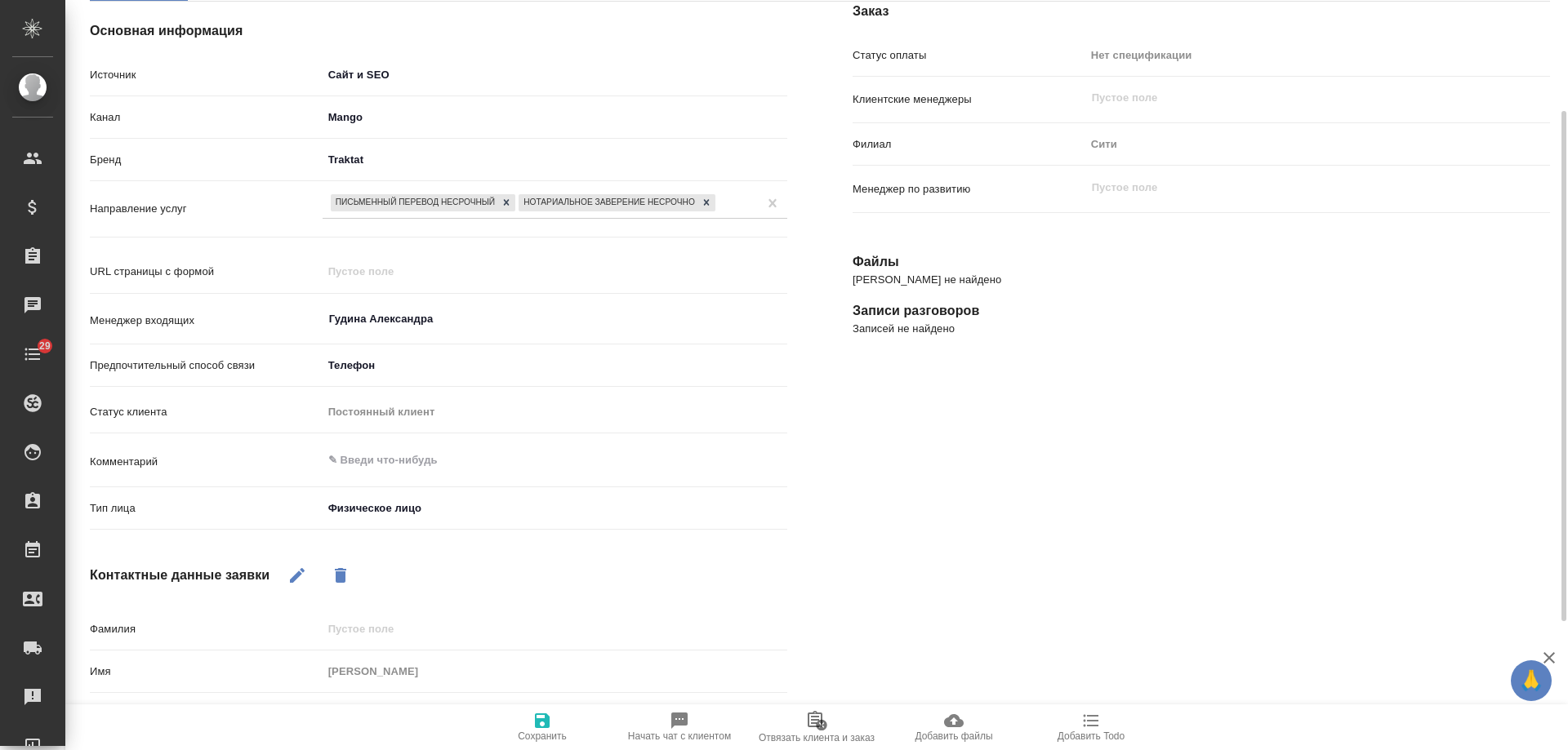
type textarea "x"
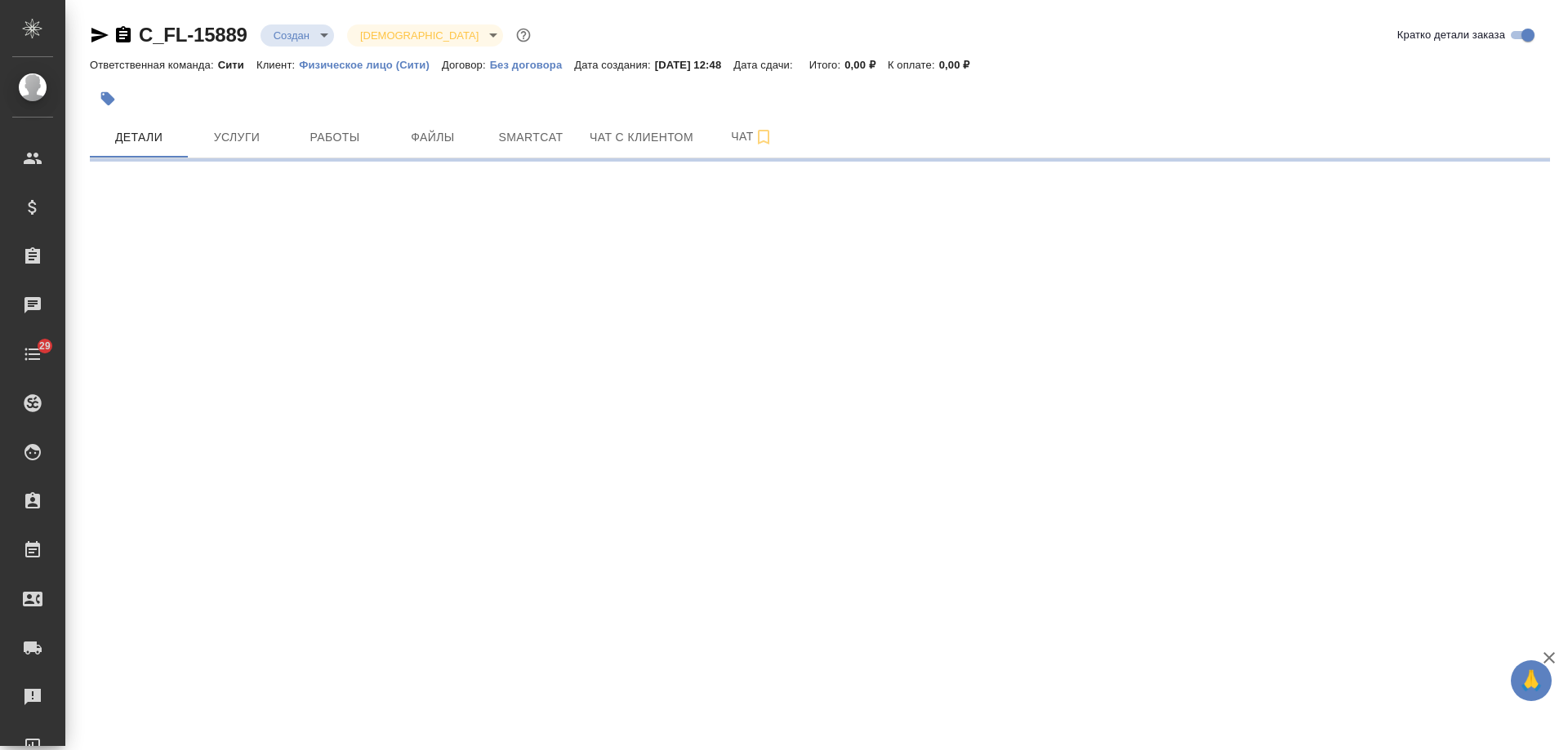
select select "RU"
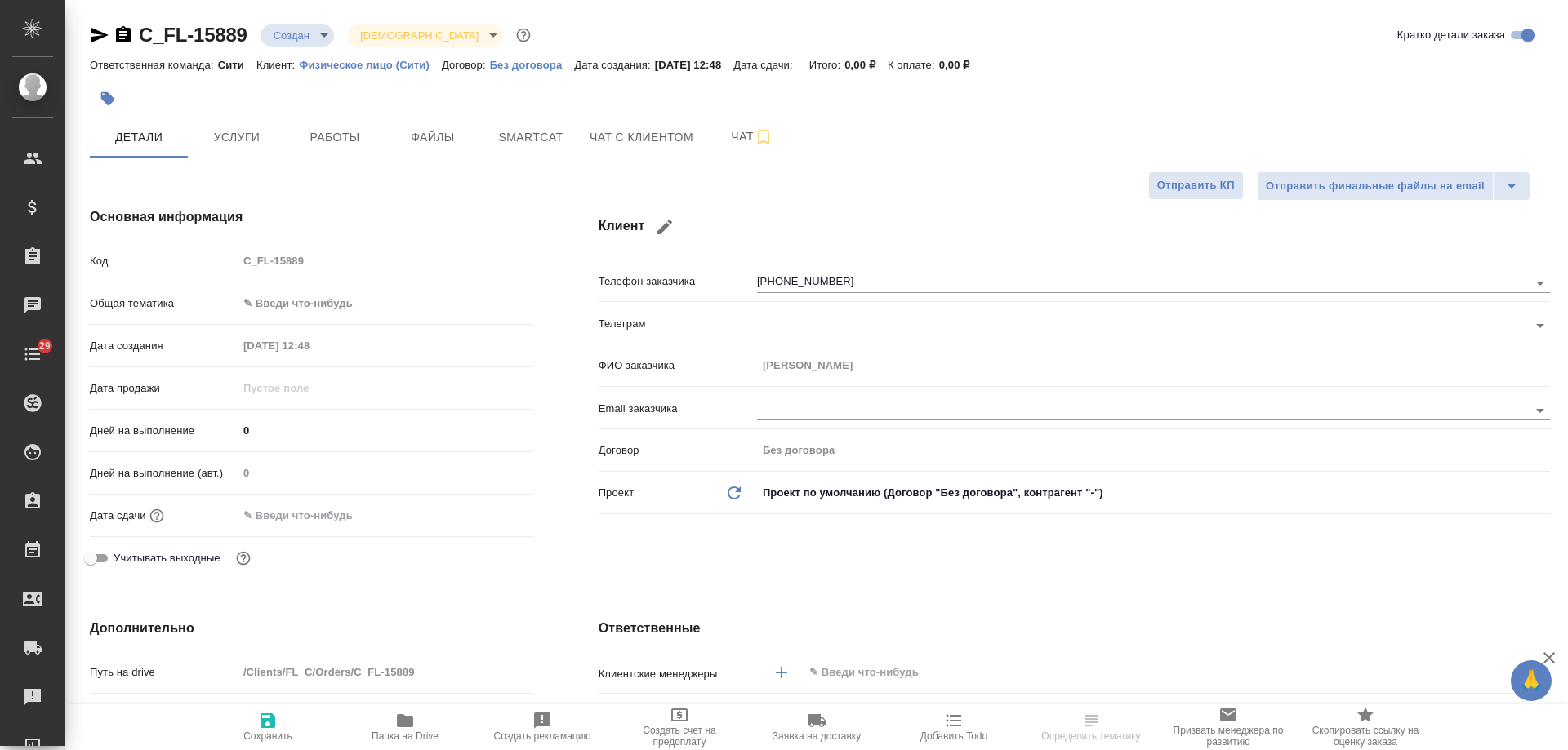
type textarea "x"
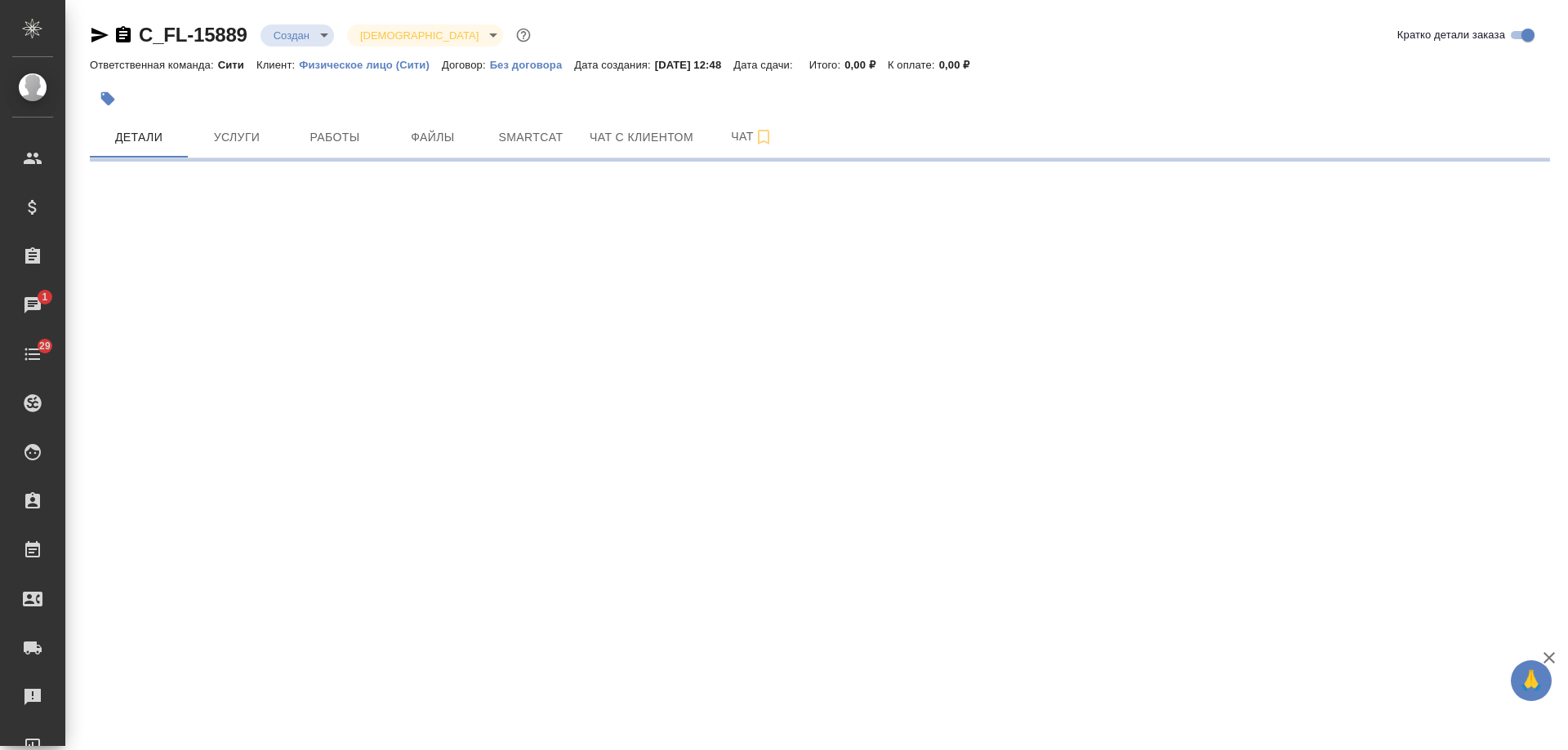
select select "RU"
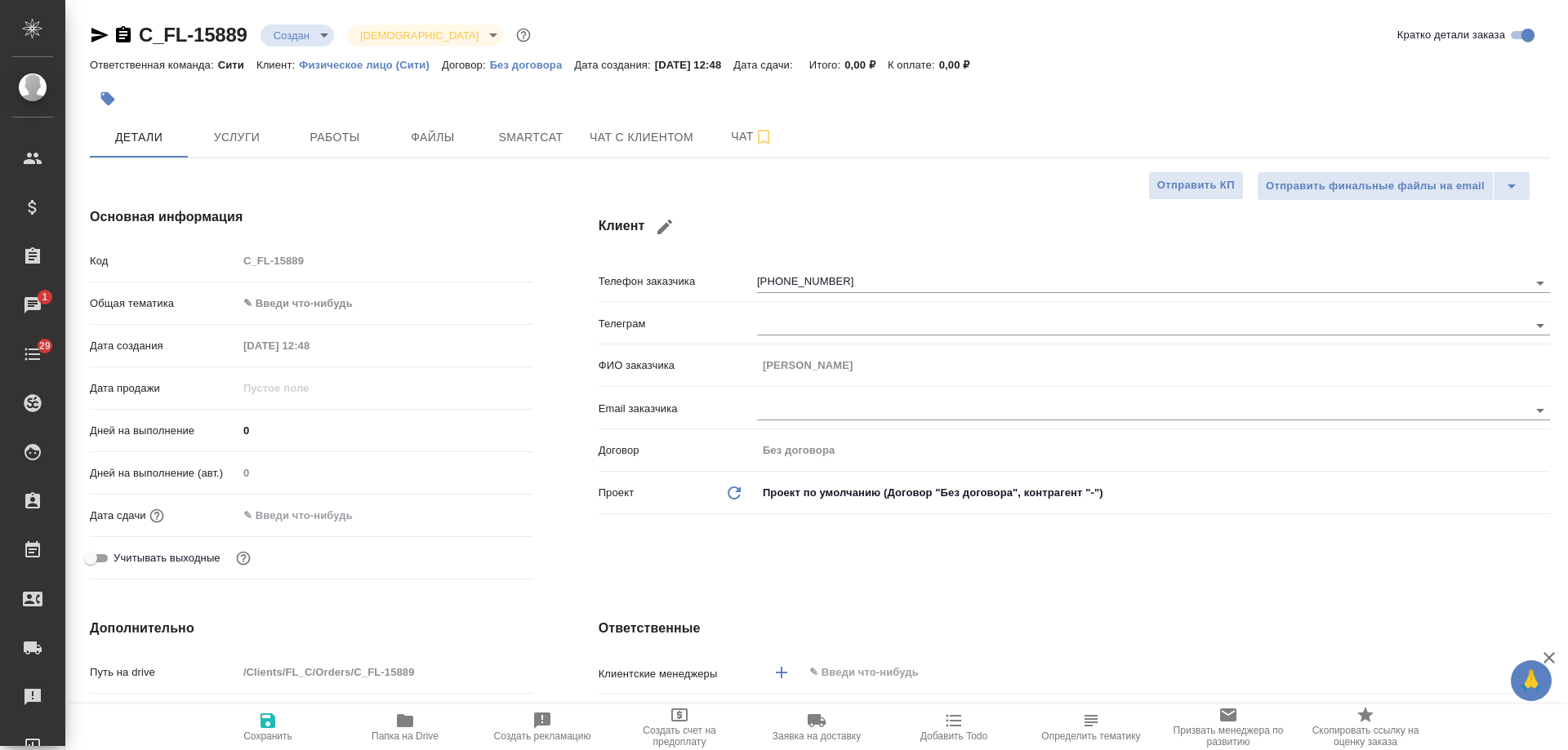
type textarea "x"
click at [121, 36] on icon "button" at bounding box center [123, 34] width 15 height 16
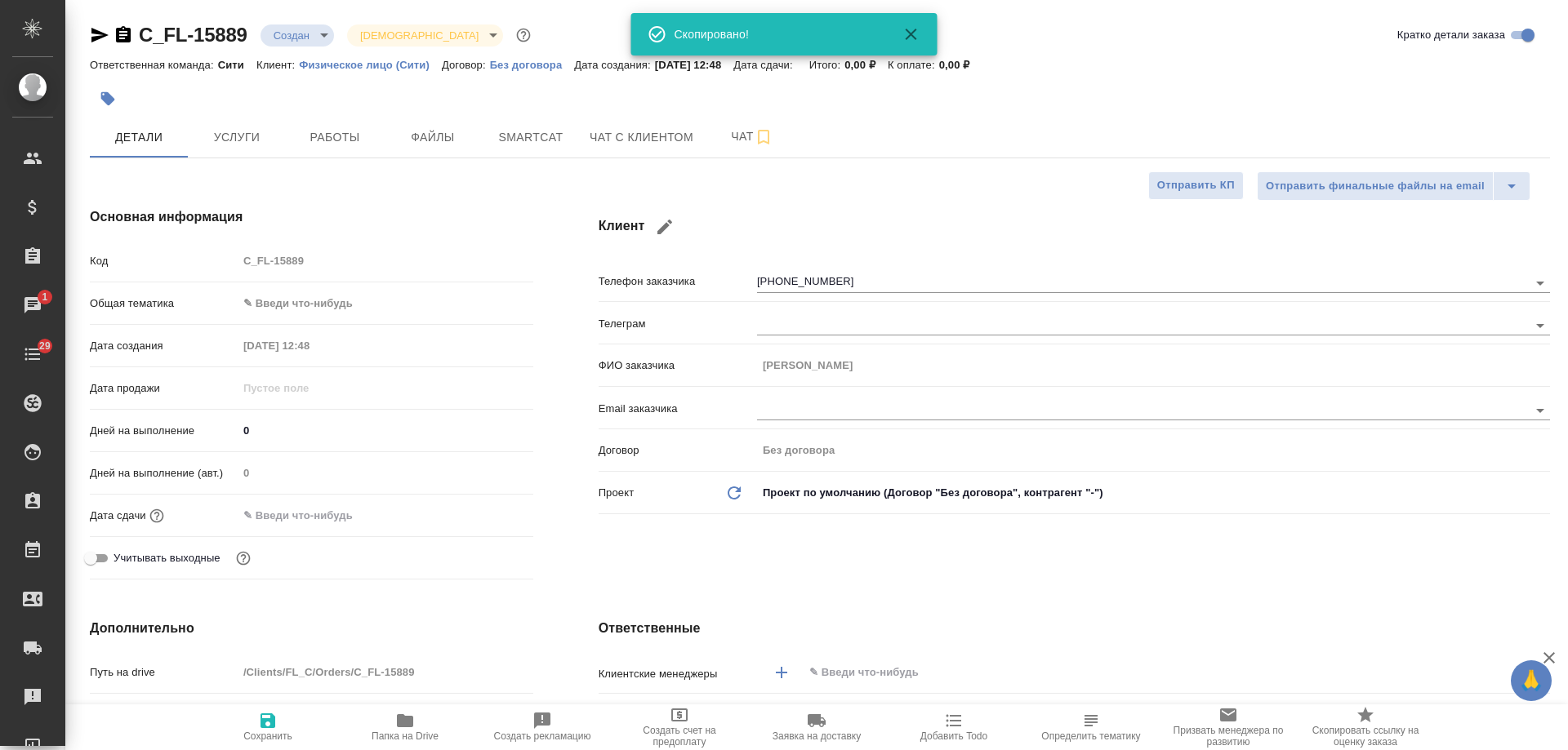
type textarea "x"
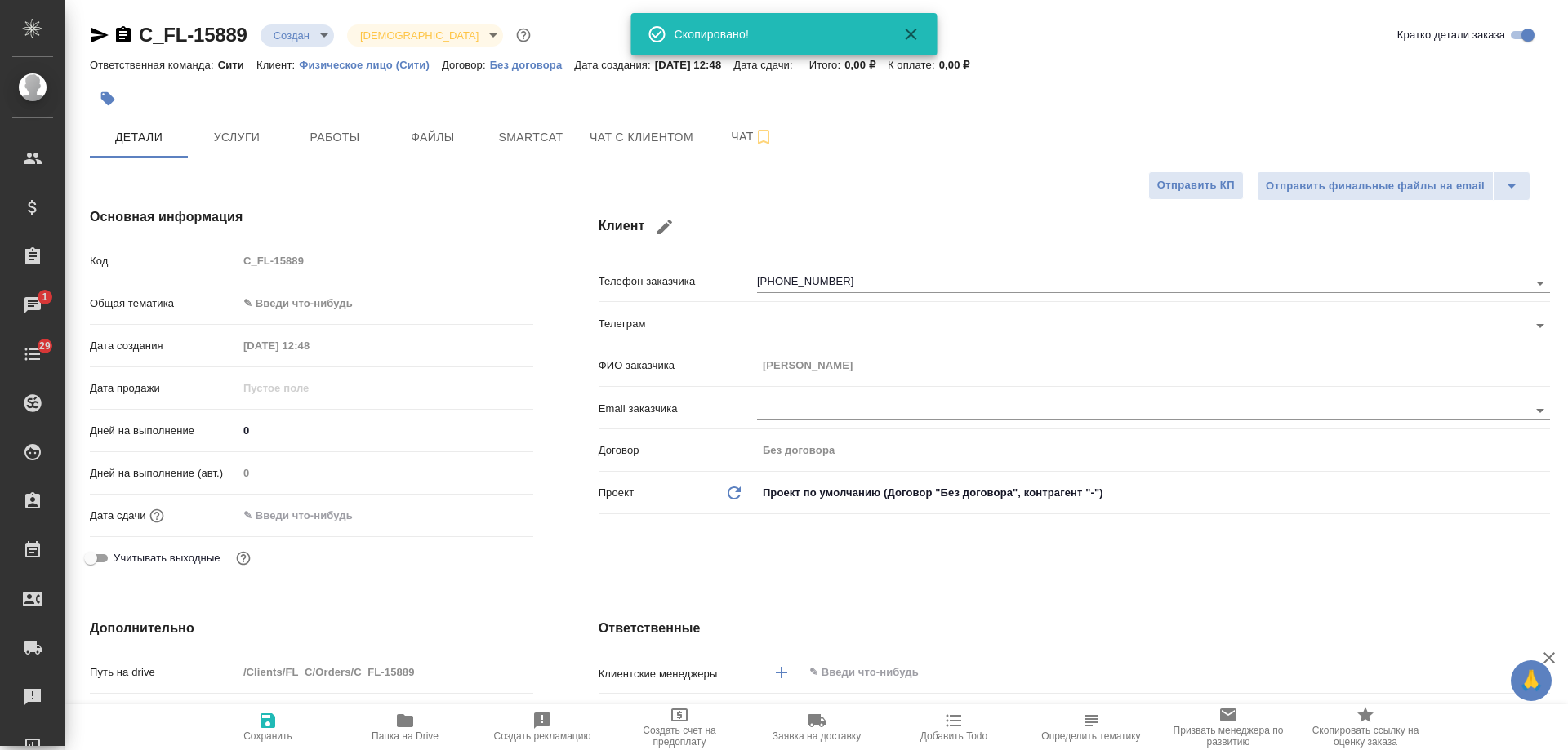
type textarea "x"
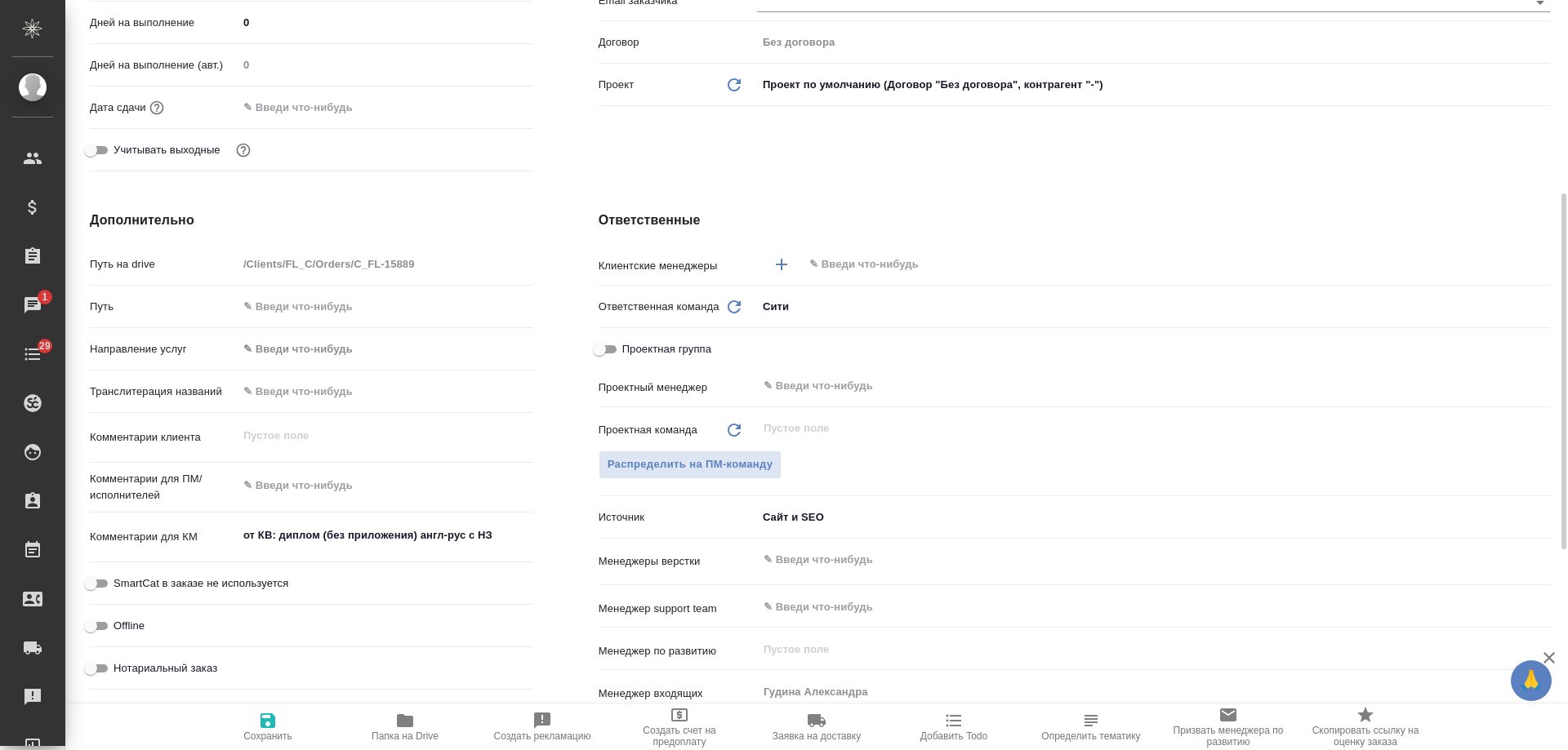
scroll to position [572, 0]
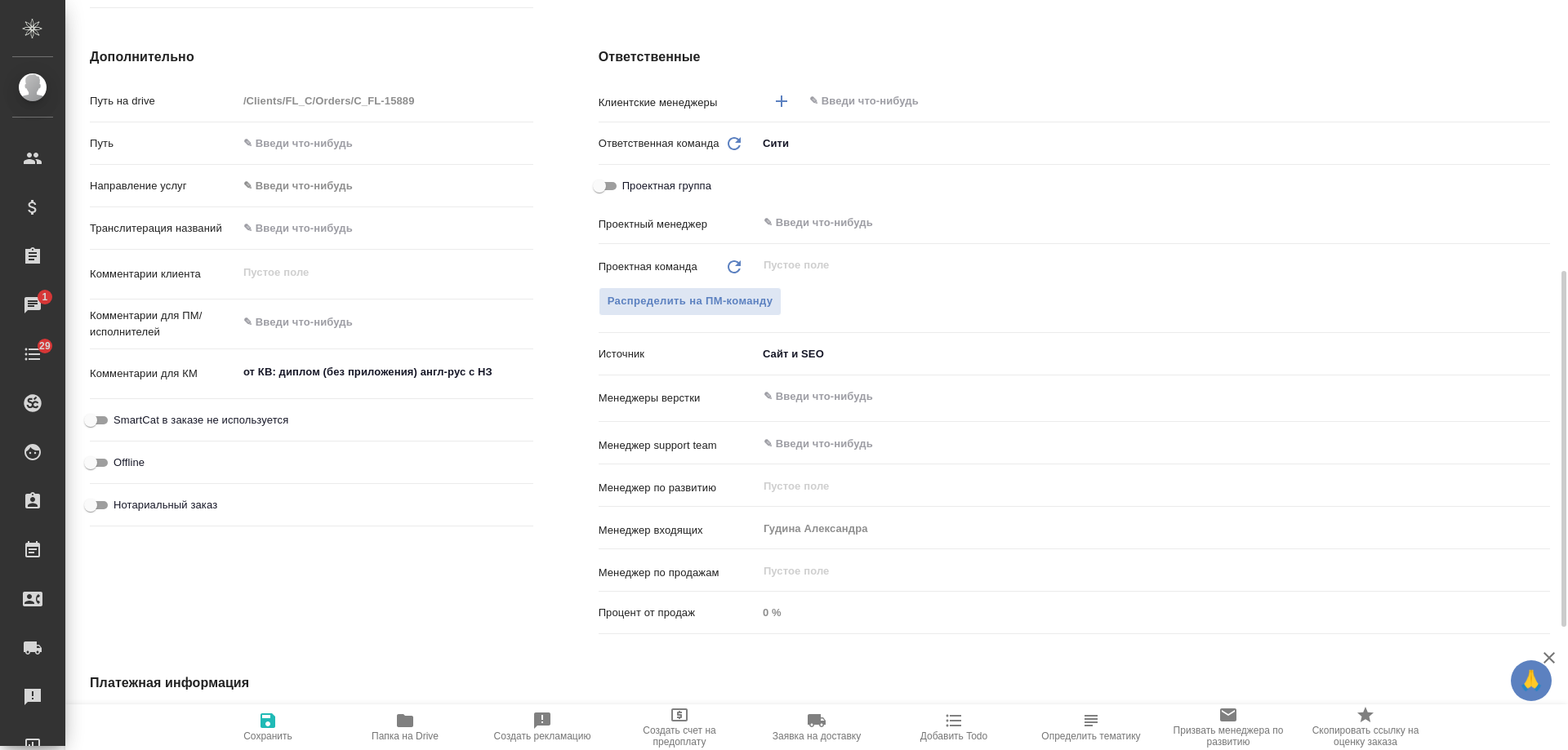
click at [188, 502] on span "Нотариальный заказ" at bounding box center [165, 504] width 104 height 16
click at [121, 502] on input "Нотариальный заказ" at bounding box center [91, 505] width 59 height 20
checkbox input "true"
type textarea "x"
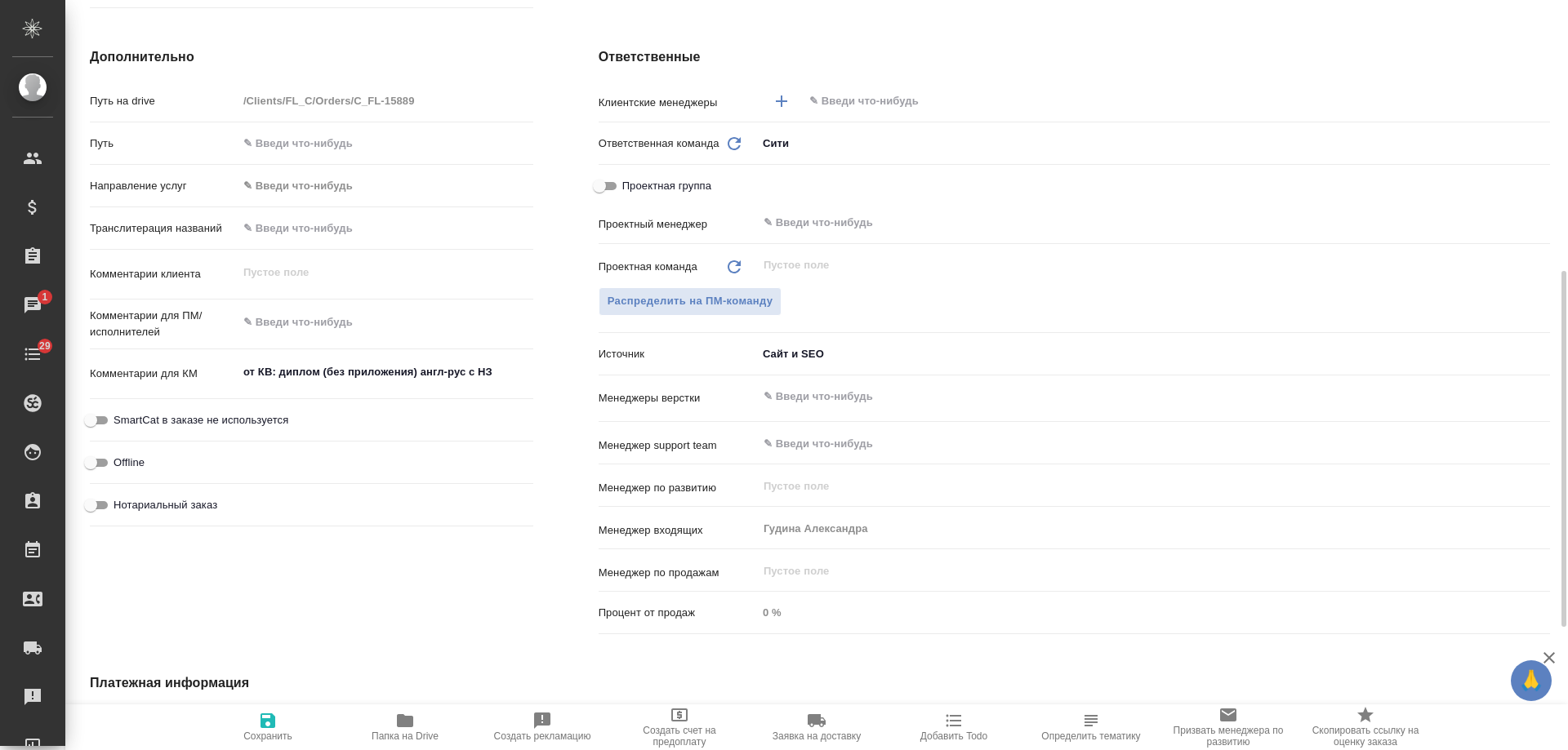
type textarea "x"
click at [276, 729] on icon "button" at bounding box center [267, 720] width 20 height 20
type textarea "x"
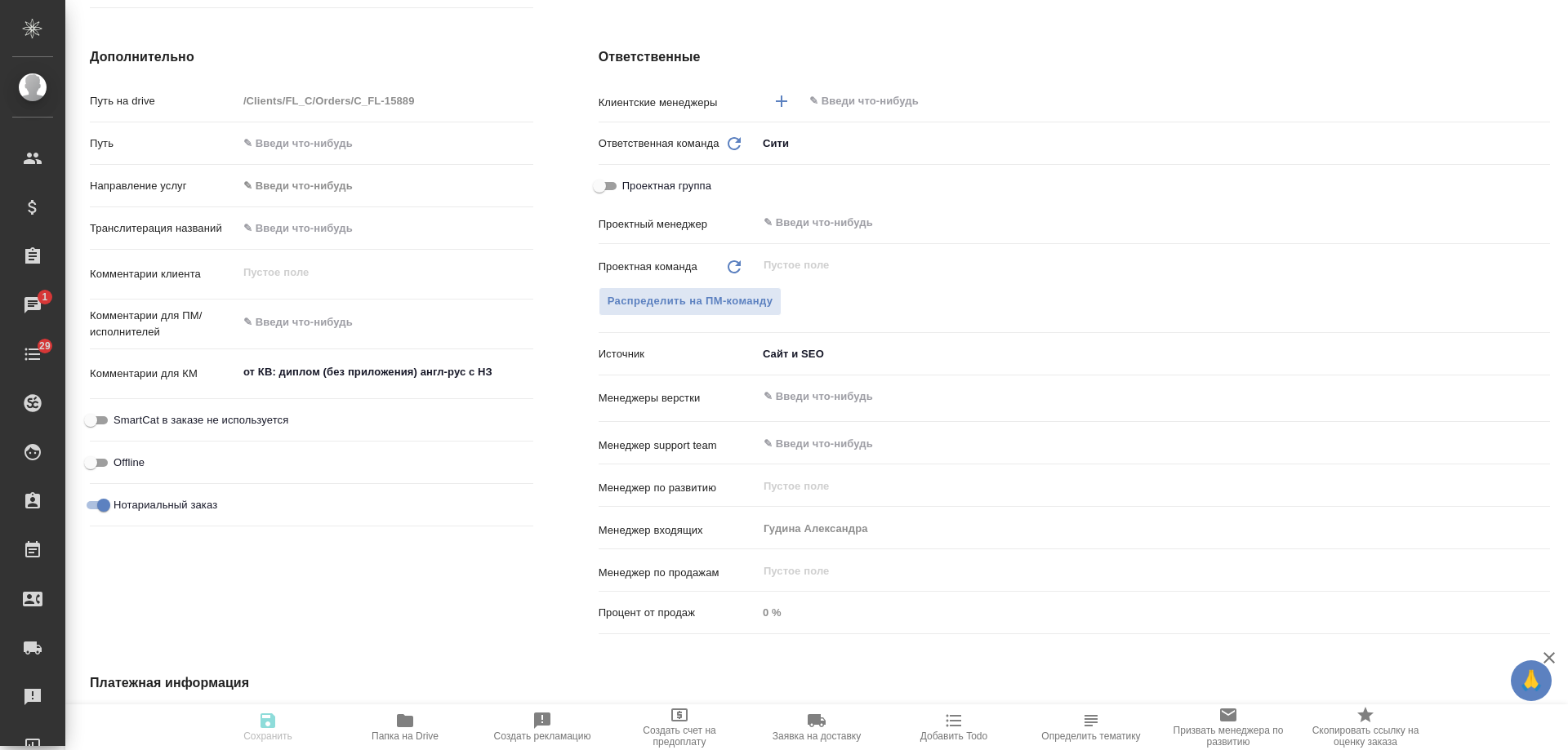
type textarea "x"
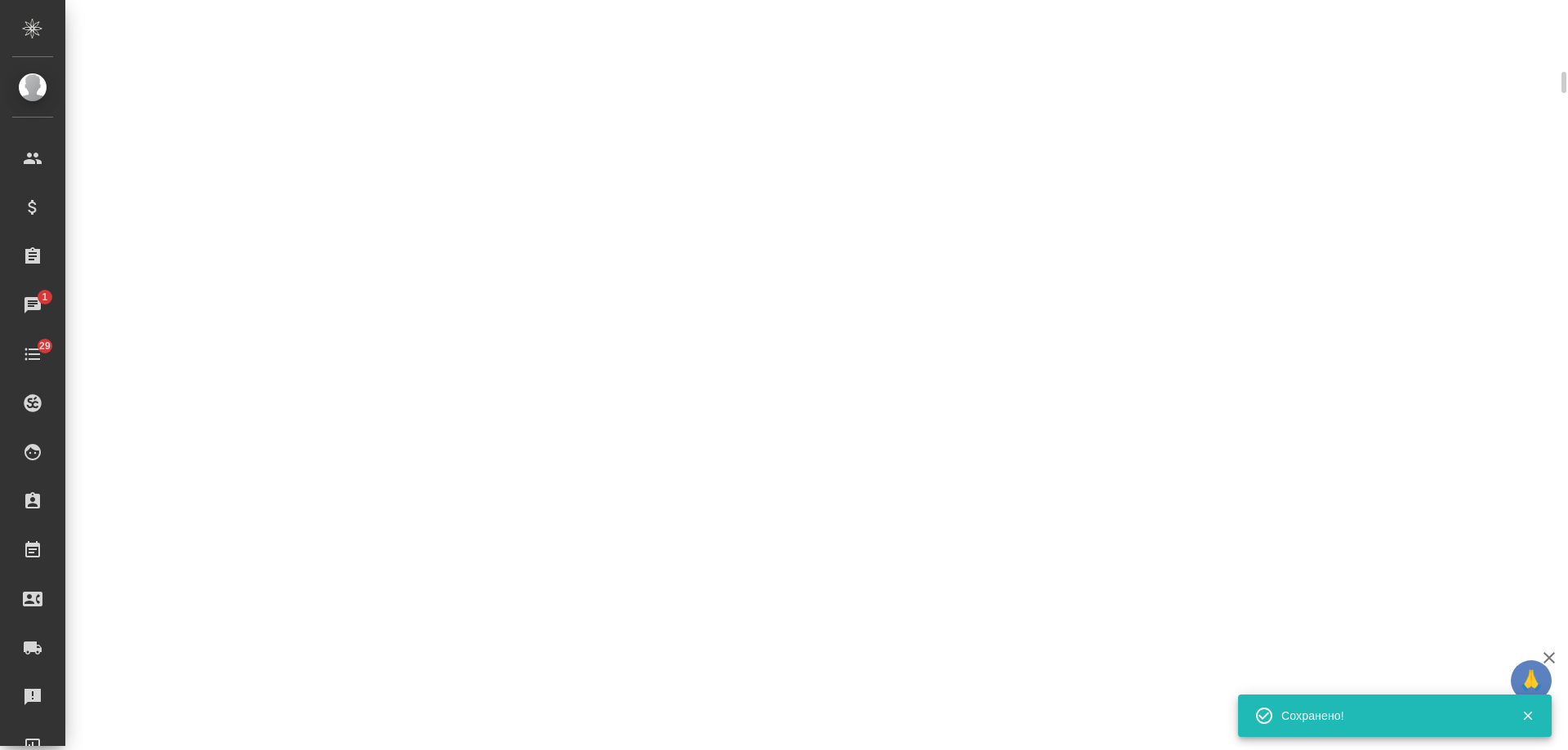
scroll to position [559, 0]
select select "RU"
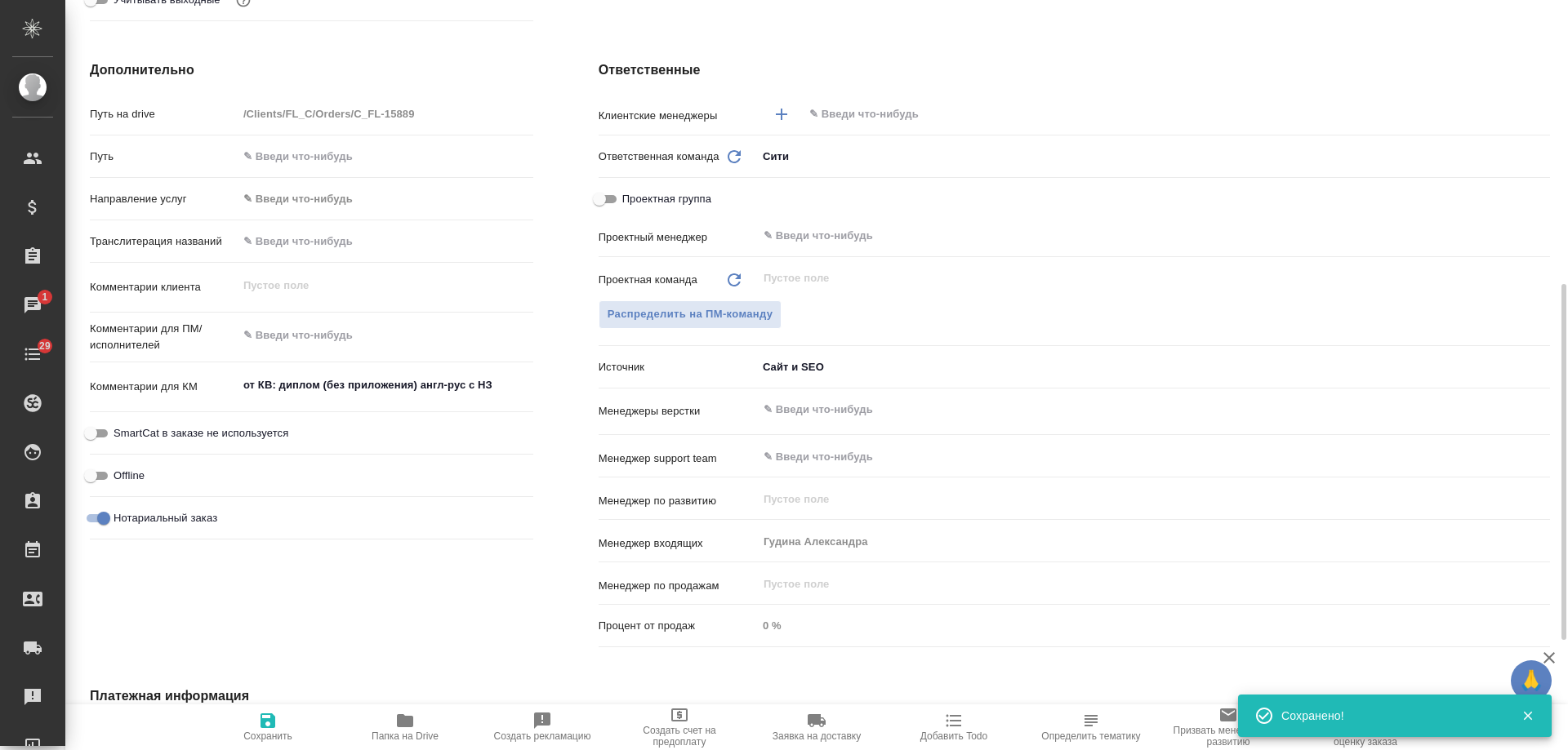
scroll to position [572, 0]
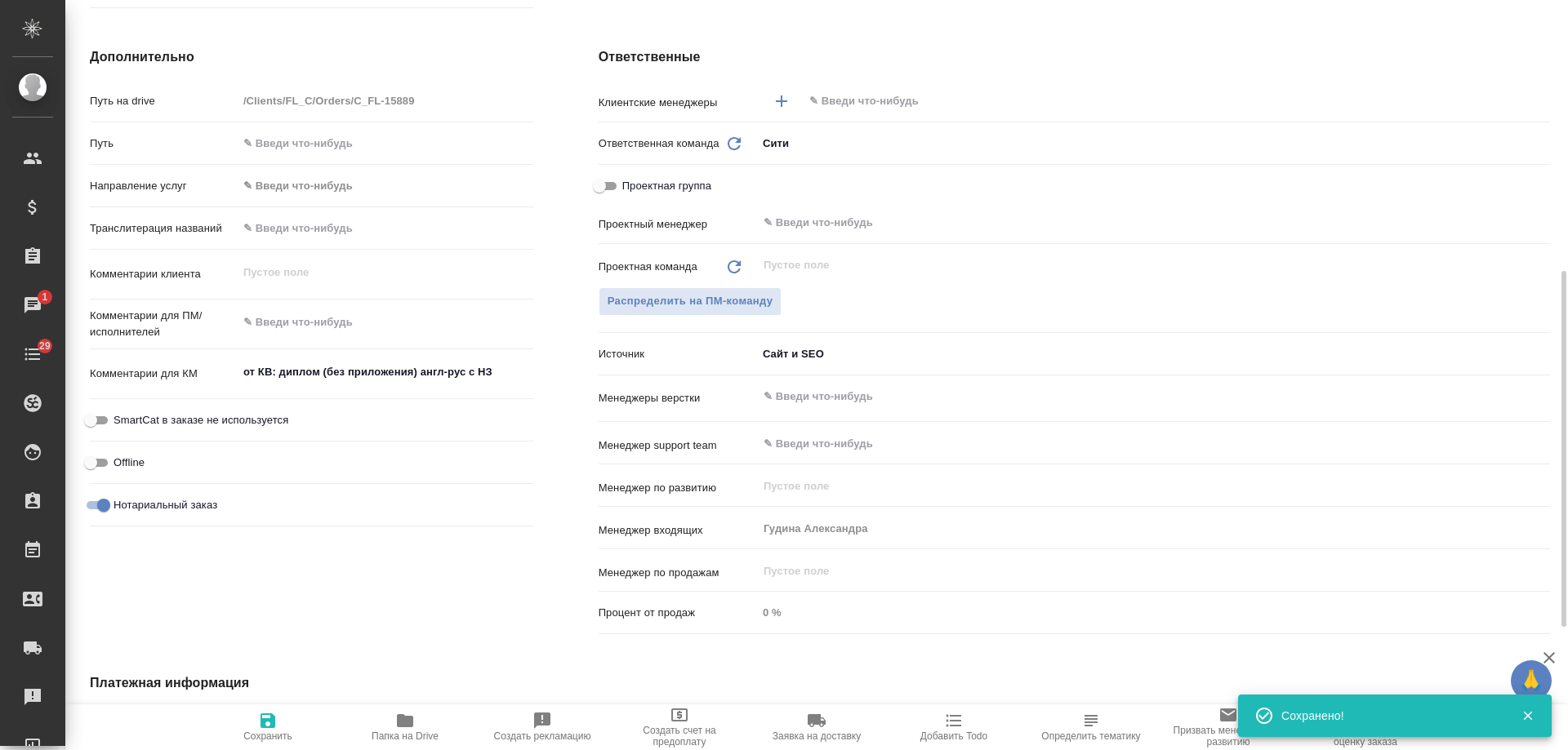
type textarea "x"
click at [959, 729] on icon "button" at bounding box center [954, 720] width 20 height 20
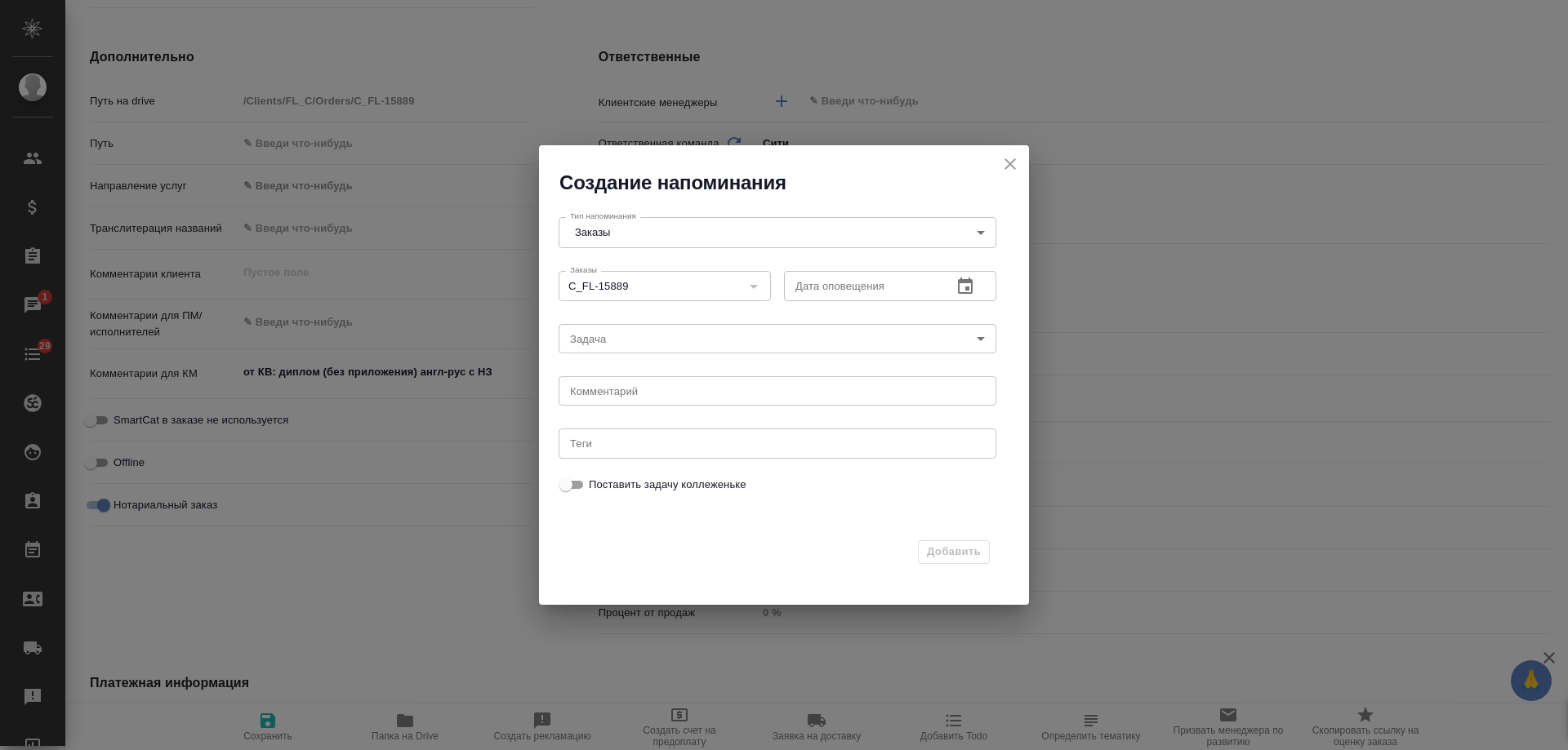
click at [970, 287] on icon "button" at bounding box center [965, 285] width 15 height 16
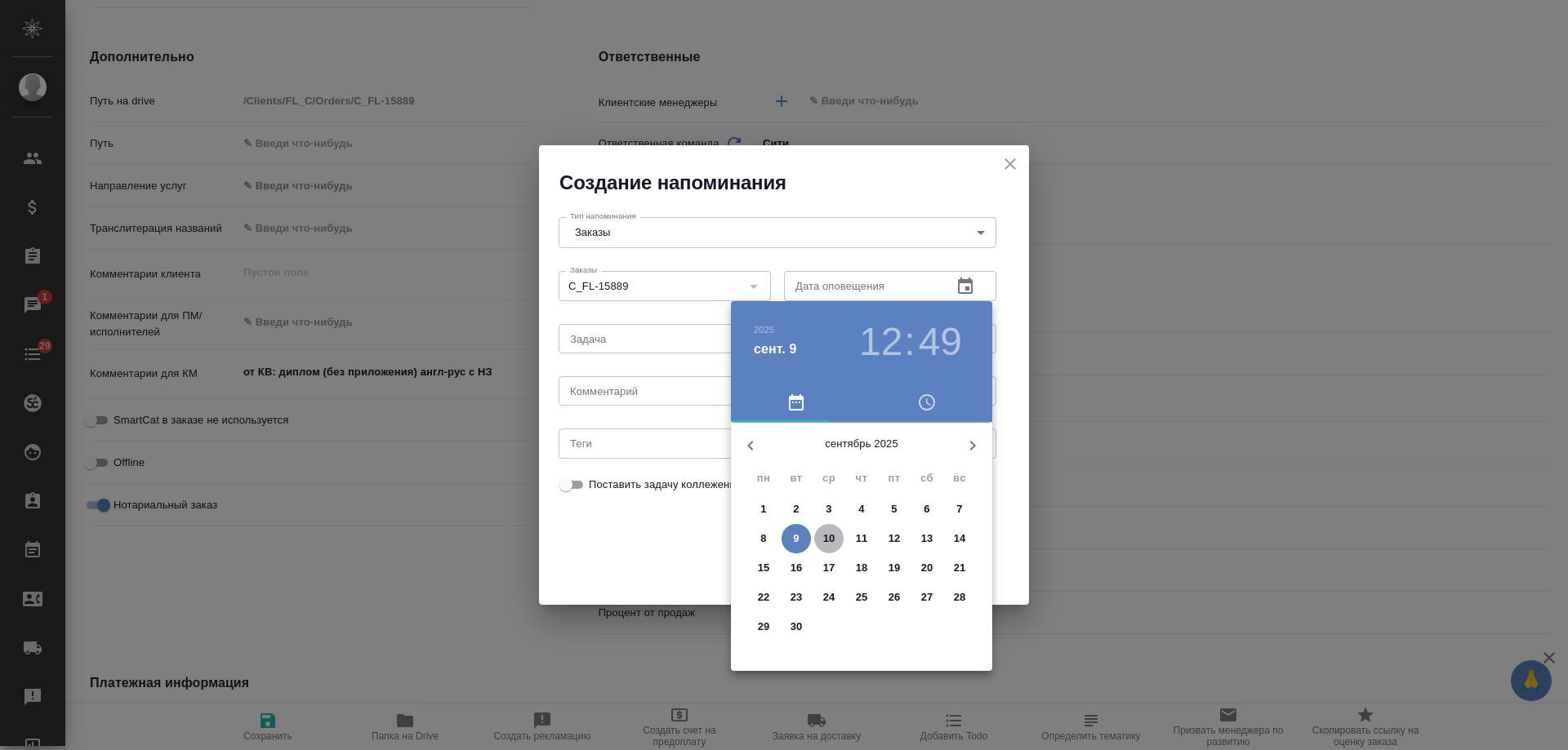
click at [832, 538] on p "10" at bounding box center [829, 538] width 12 height 16
type input "[DATE] 12:49"
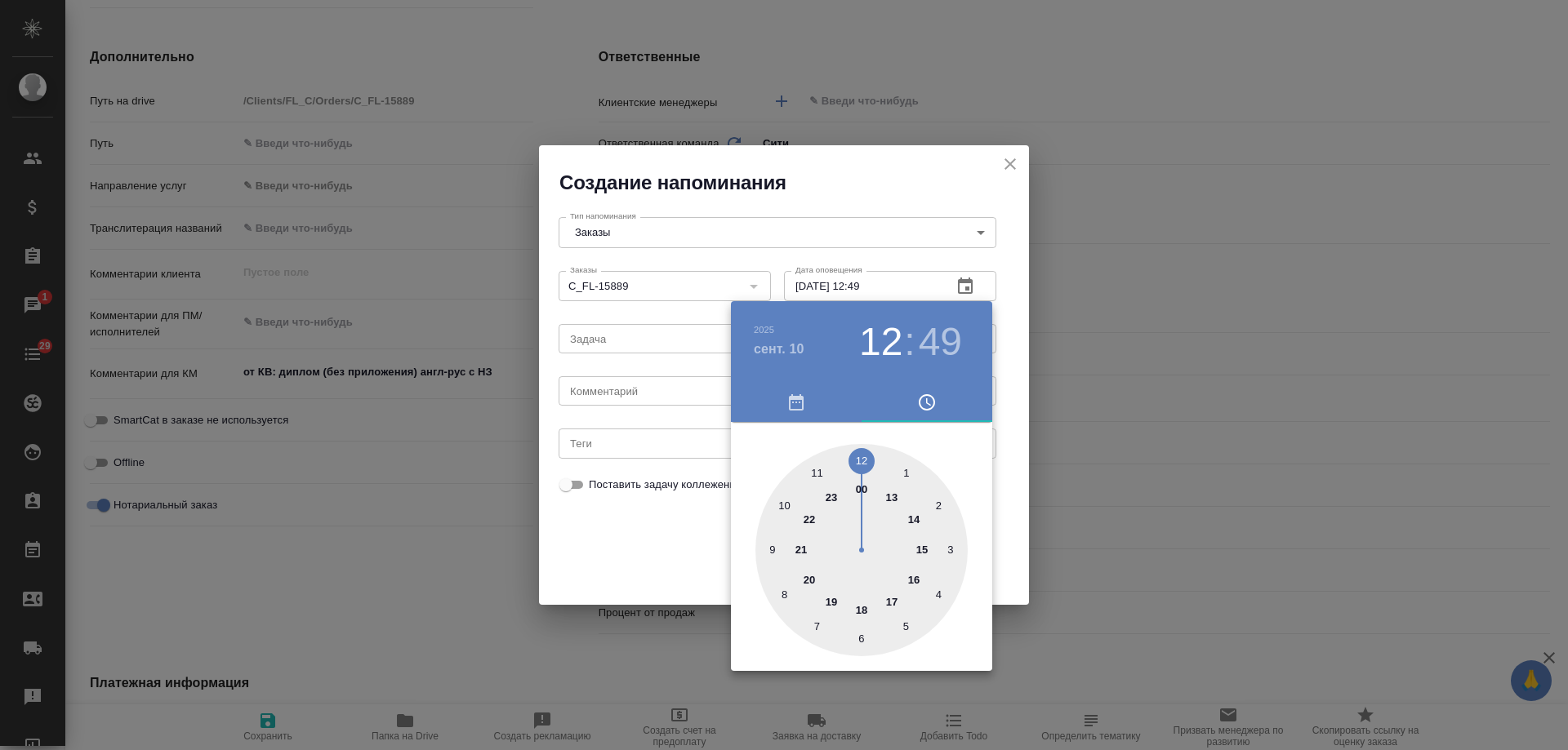
click at [619, 383] on div at bounding box center [784, 375] width 1568 height 750
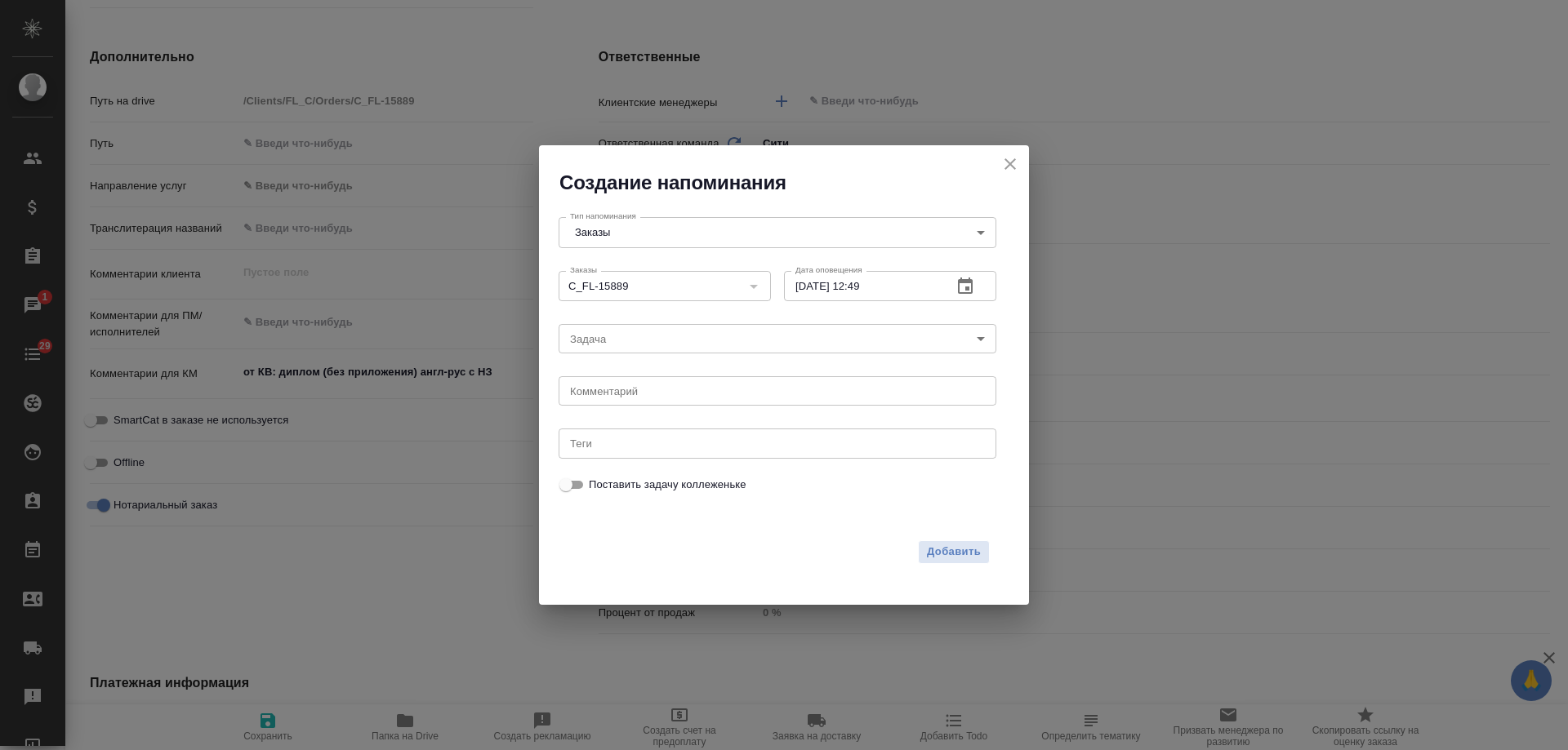
click at [621, 387] on div "[DATE] 12 : 49 00 1 2 3 4 5 6 7 8 9 10 11 12 13 14 15 16 17 18 19 20 21 22 23" at bounding box center [784, 375] width 1568 height 750
click at [621, 395] on textarea at bounding box center [777, 391] width 415 height 12
type textarea "приходил в офис?"
click at [951, 553] on span "Добавить" at bounding box center [954, 552] width 54 height 19
type textarea "x"
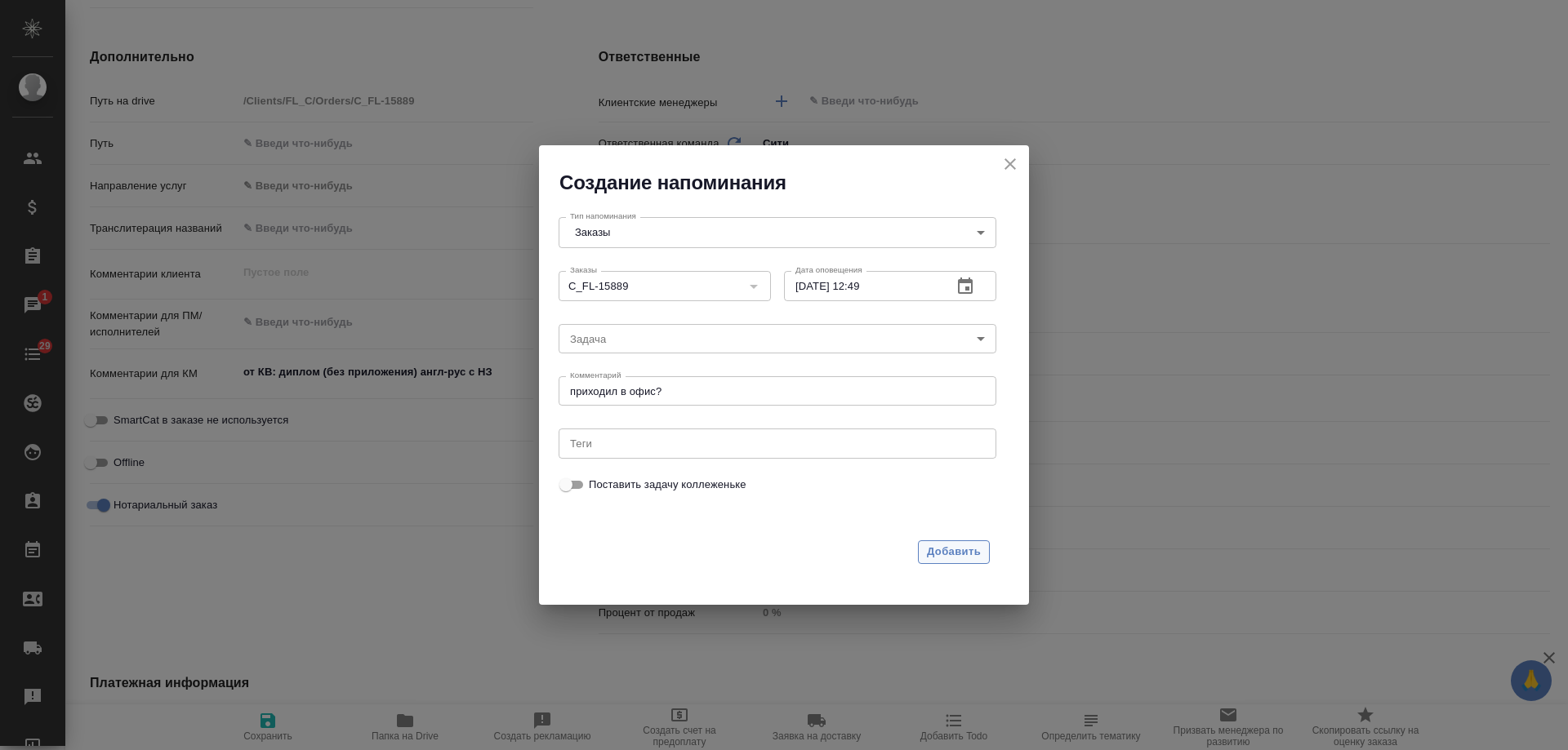
type textarea "x"
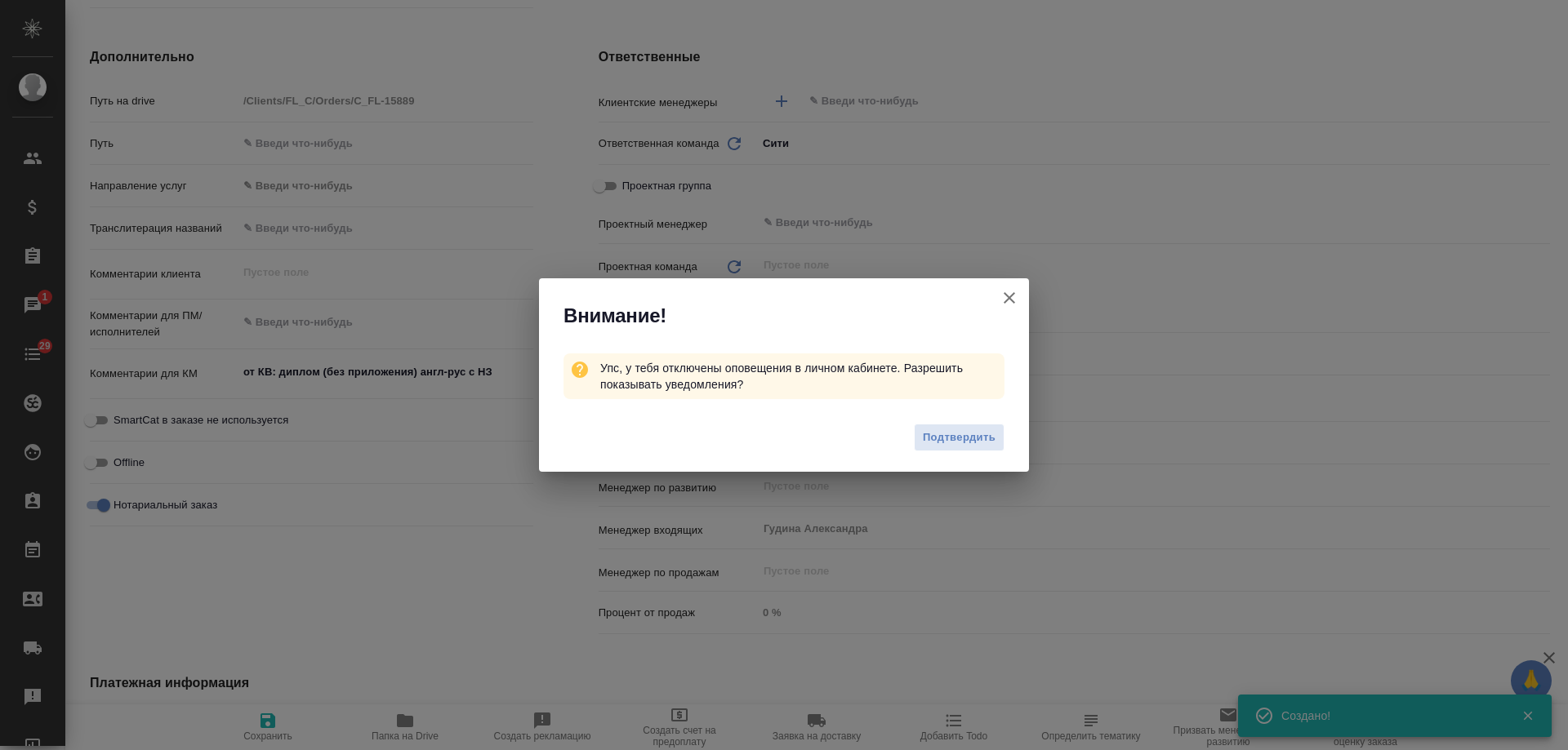
type textarea "x"
click at [1018, 295] on icon "button" at bounding box center [1009, 298] width 20 height 20
type textarea "x"
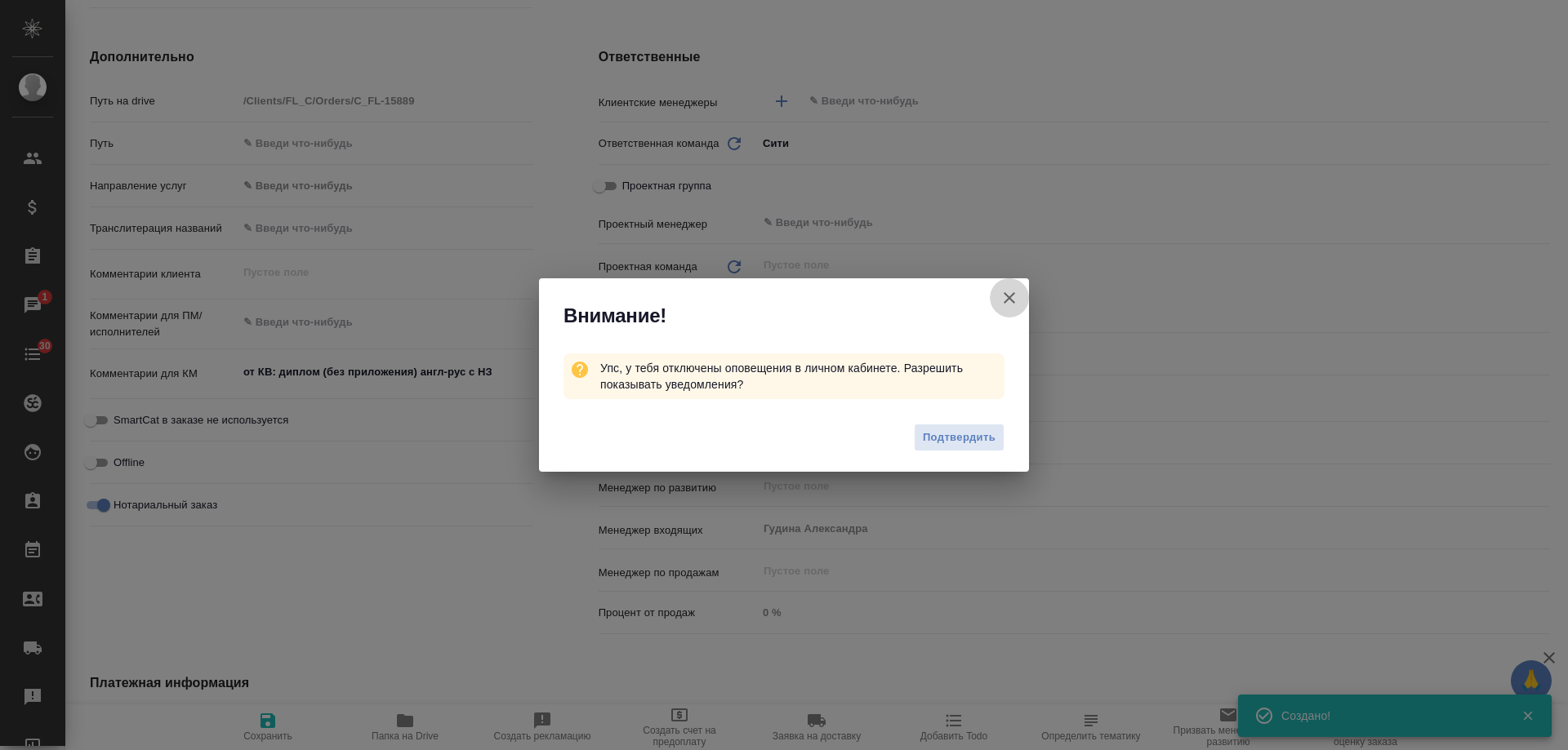
type textarea "x"
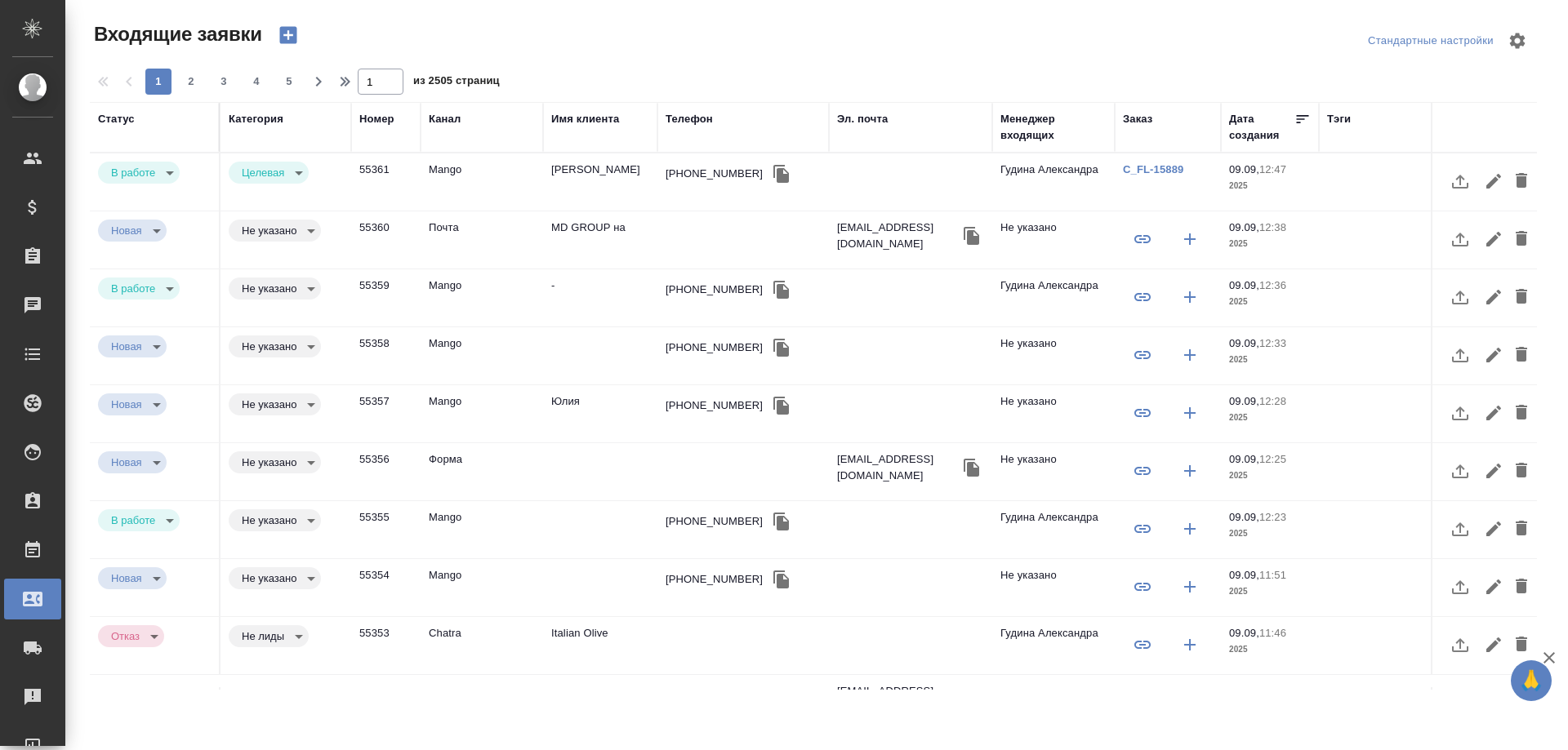
select select "RU"
click at [697, 291] on div "+79035920431" at bounding box center [714, 290] width 97 height 16
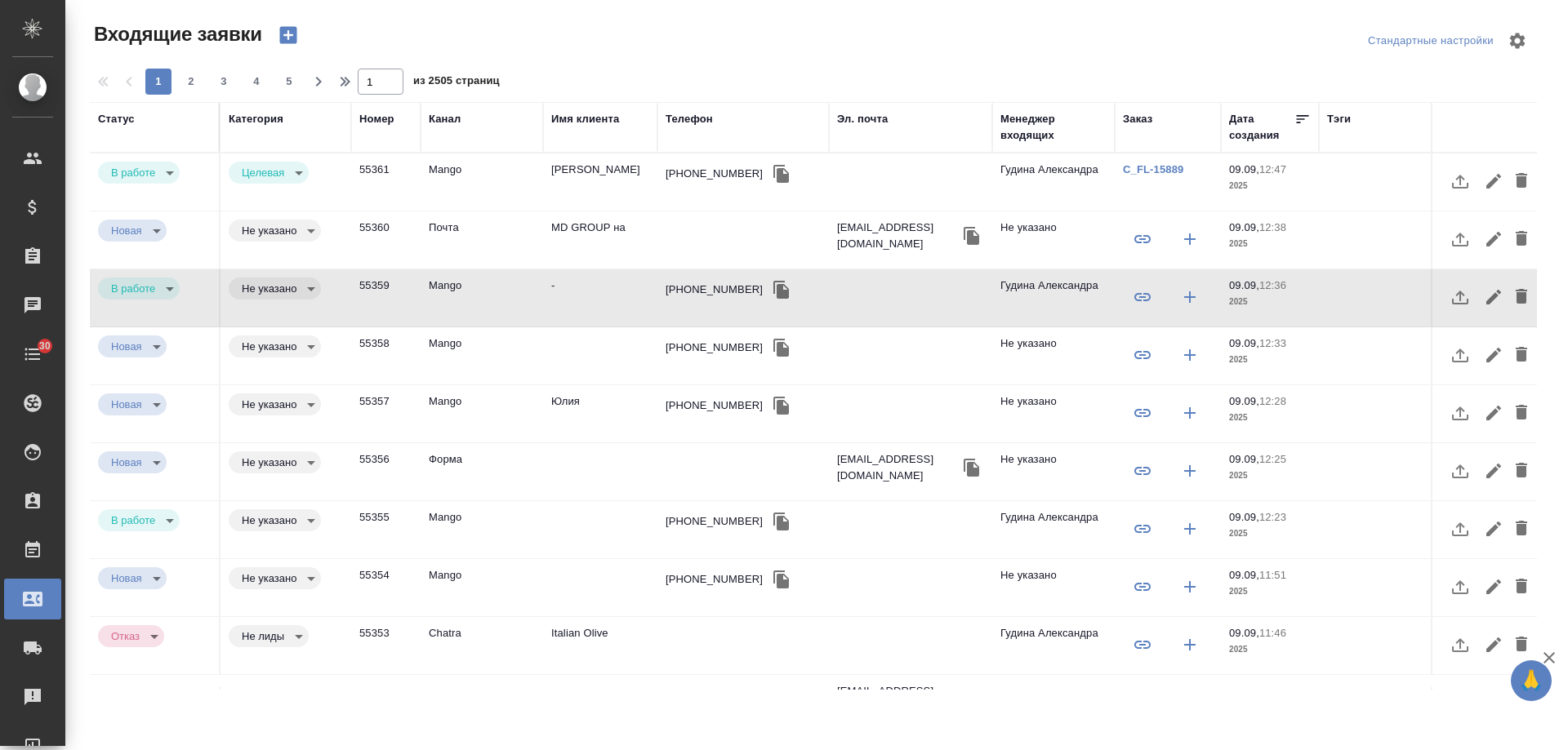
click at [697, 522] on div "+74997446769" at bounding box center [714, 521] width 97 height 16
click at [697, 522] on div "[PHONE_NUMBER]" at bounding box center [714, 521] width 97 height 16
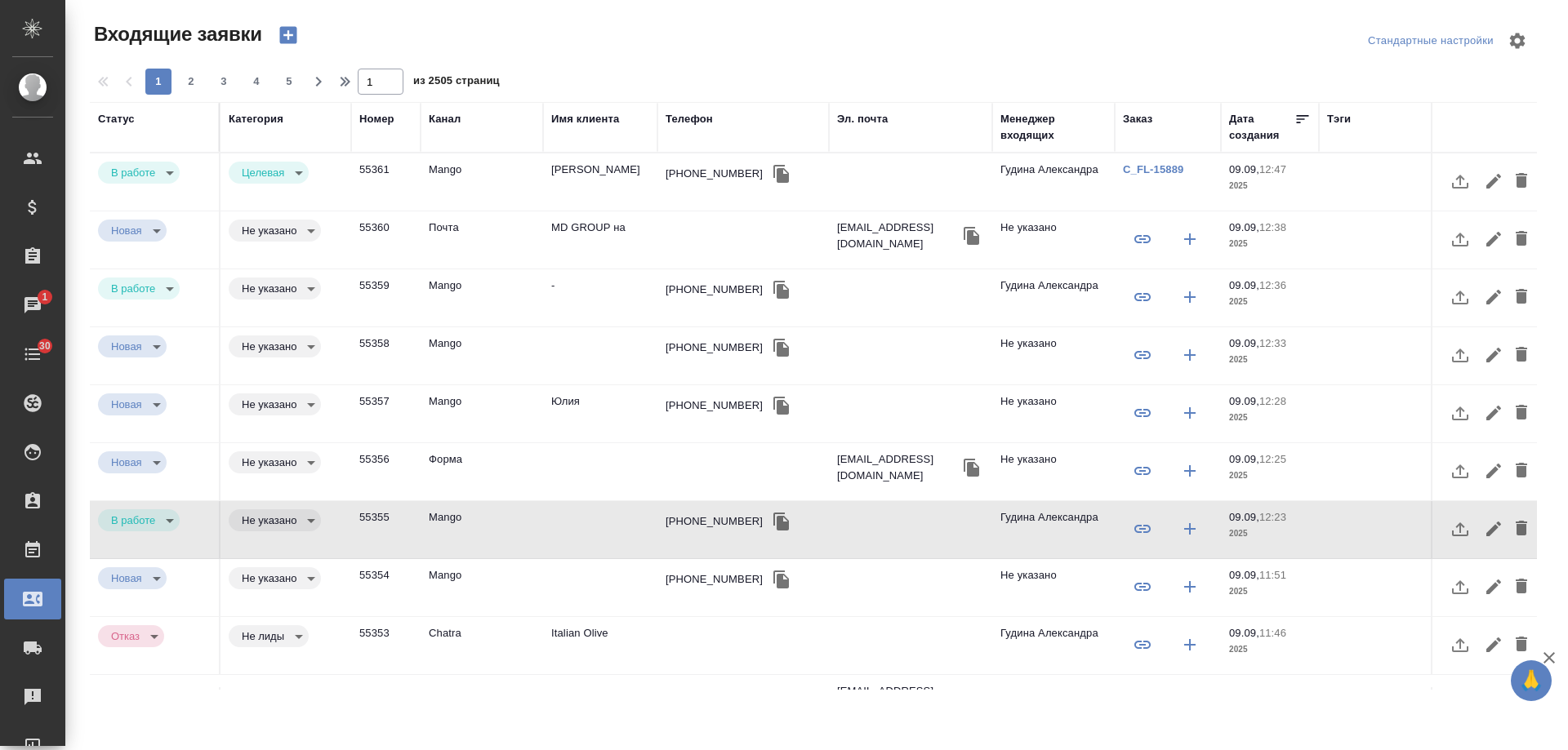
click at [271, 521] on body "🙏 .cls-1 fill:#fff; AWATERA Gudina Alexandra Клиенты Спецификации Заказы 1 Чаты…" at bounding box center [784, 375] width 1568 height 750
click at [273, 521] on button "Целевая" at bounding box center [268, 520] width 52 height 18
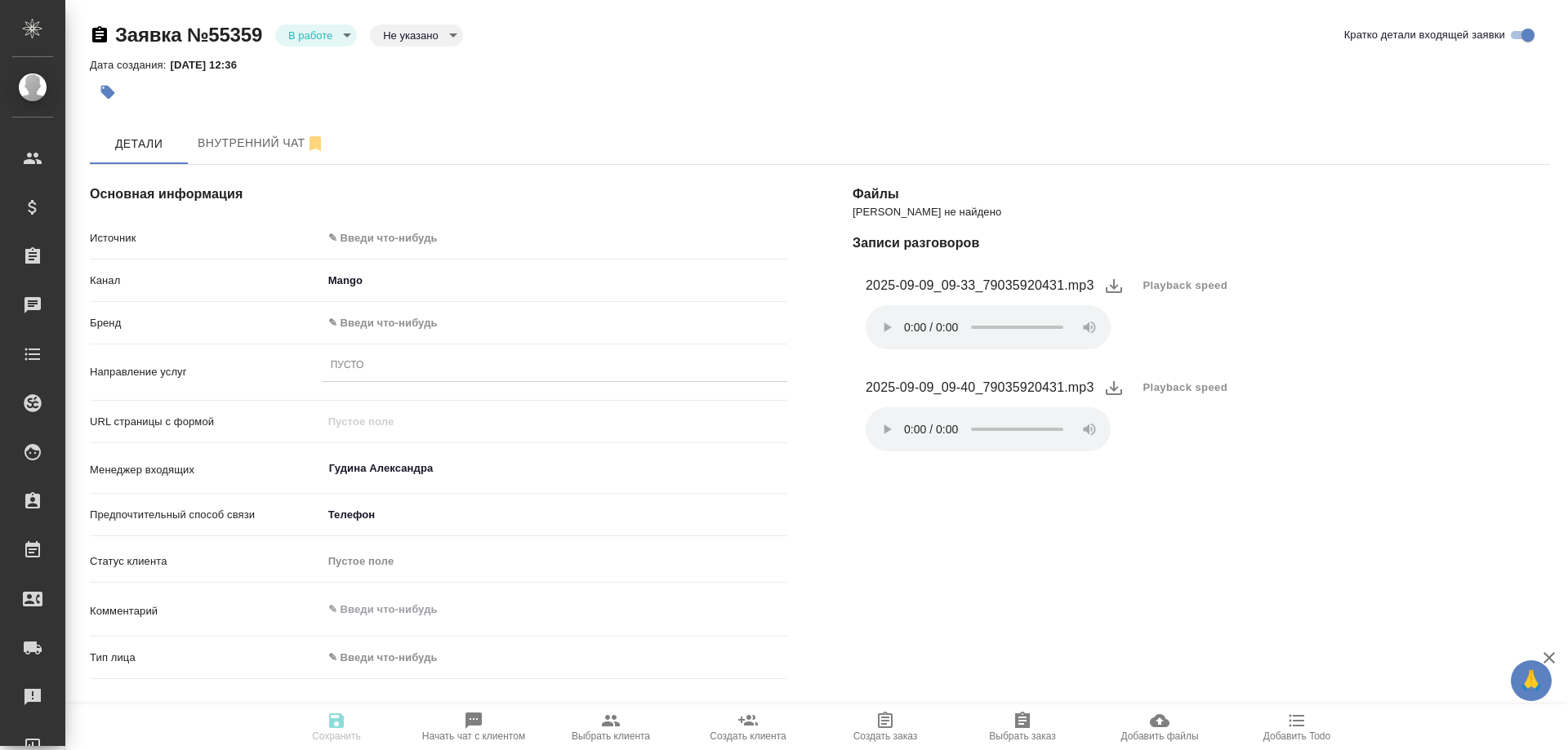
select select "RU"
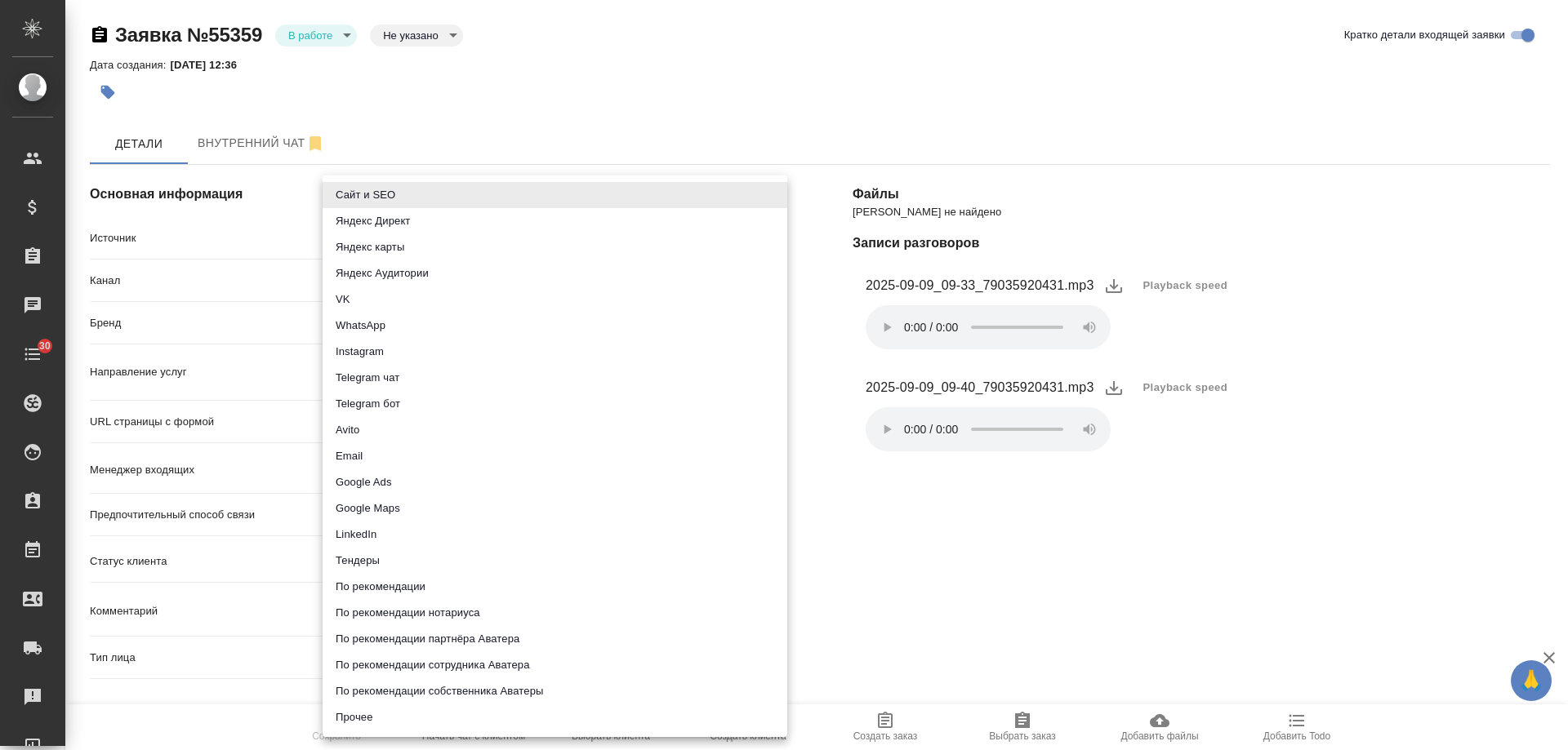
click at [395, 232] on body "🙏 .cls-1 fill:#fff; AWATERA [PERSON_NAME] Спецификации Заказы 0 Чаты 30 Todo Пр…" at bounding box center [784, 375] width 1568 height 750
click at [380, 202] on li "Сайт и SEO" at bounding box center [554, 195] width 464 height 26
type input "seo"
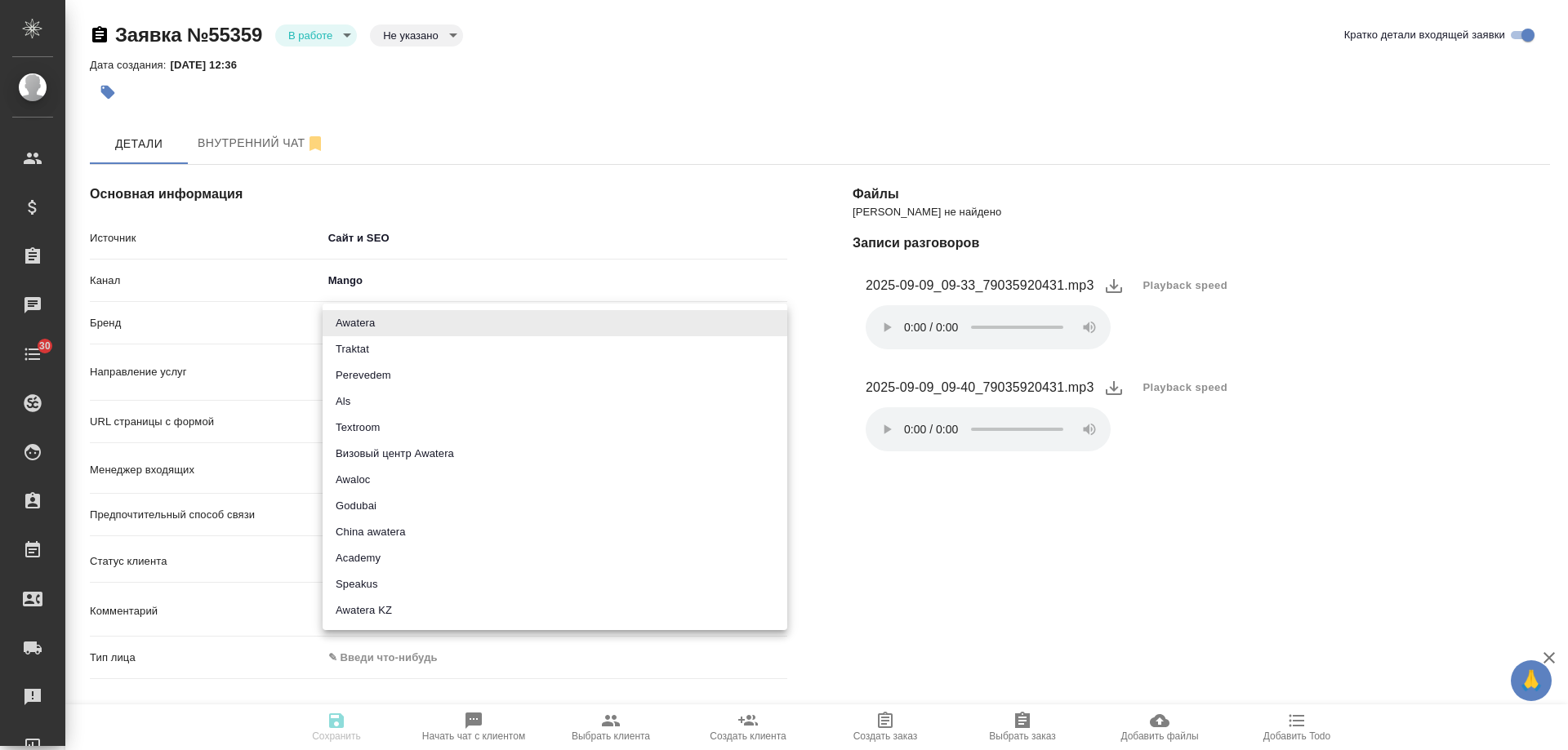
click at [367, 325] on body "🙏 .cls-1 fill:#fff; AWATERA [PERSON_NAME] Спецификации Заказы 0 Чаты 30 Todo Пр…" at bounding box center [784, 375] width 1568 height 750
click at [367, 325] on li "Awatera" at bounding box center [554, 323] width 464 height 26
type input "awatera"
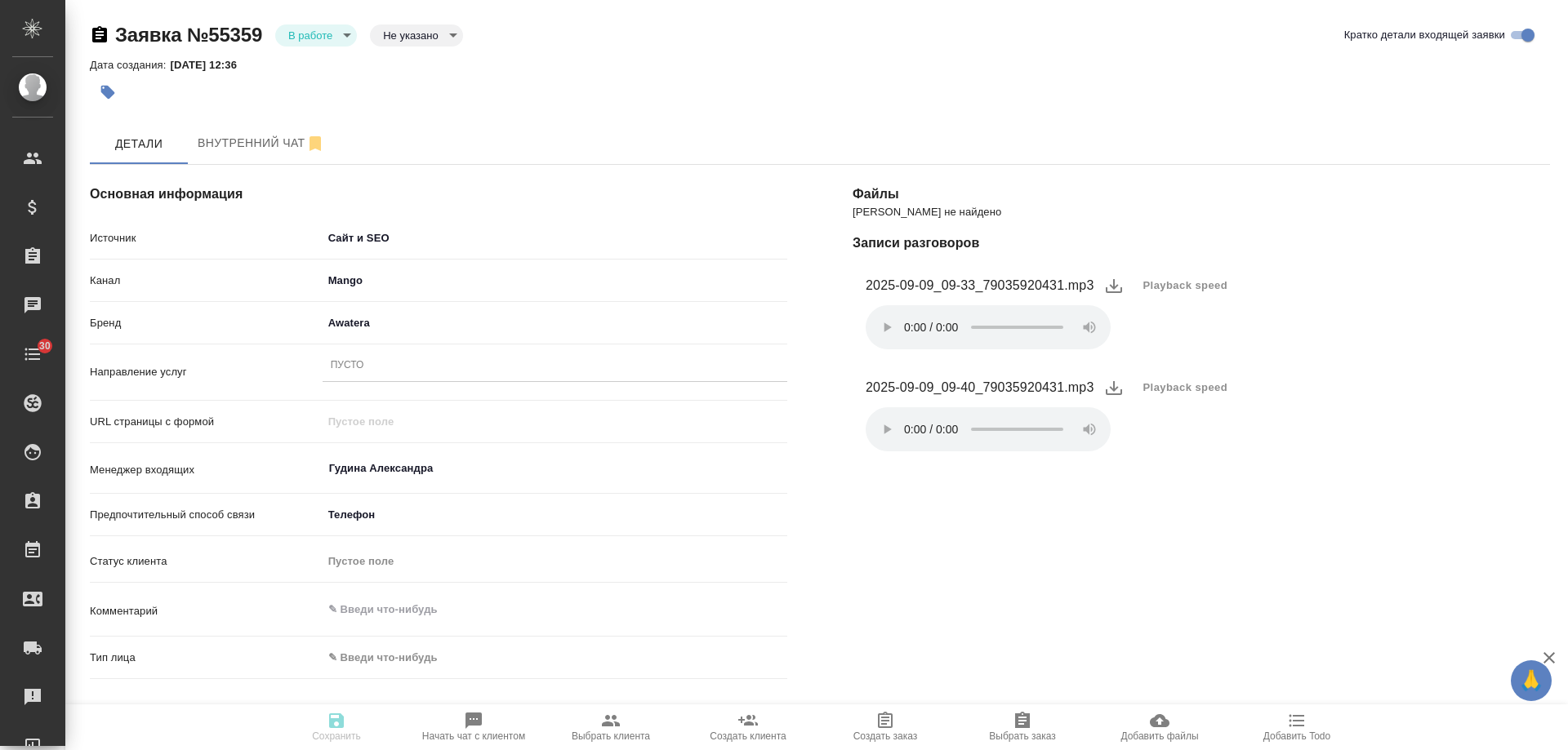
click at [372, 369] on div "Пусто" at bounding box center [554, 365] width 464 height 23
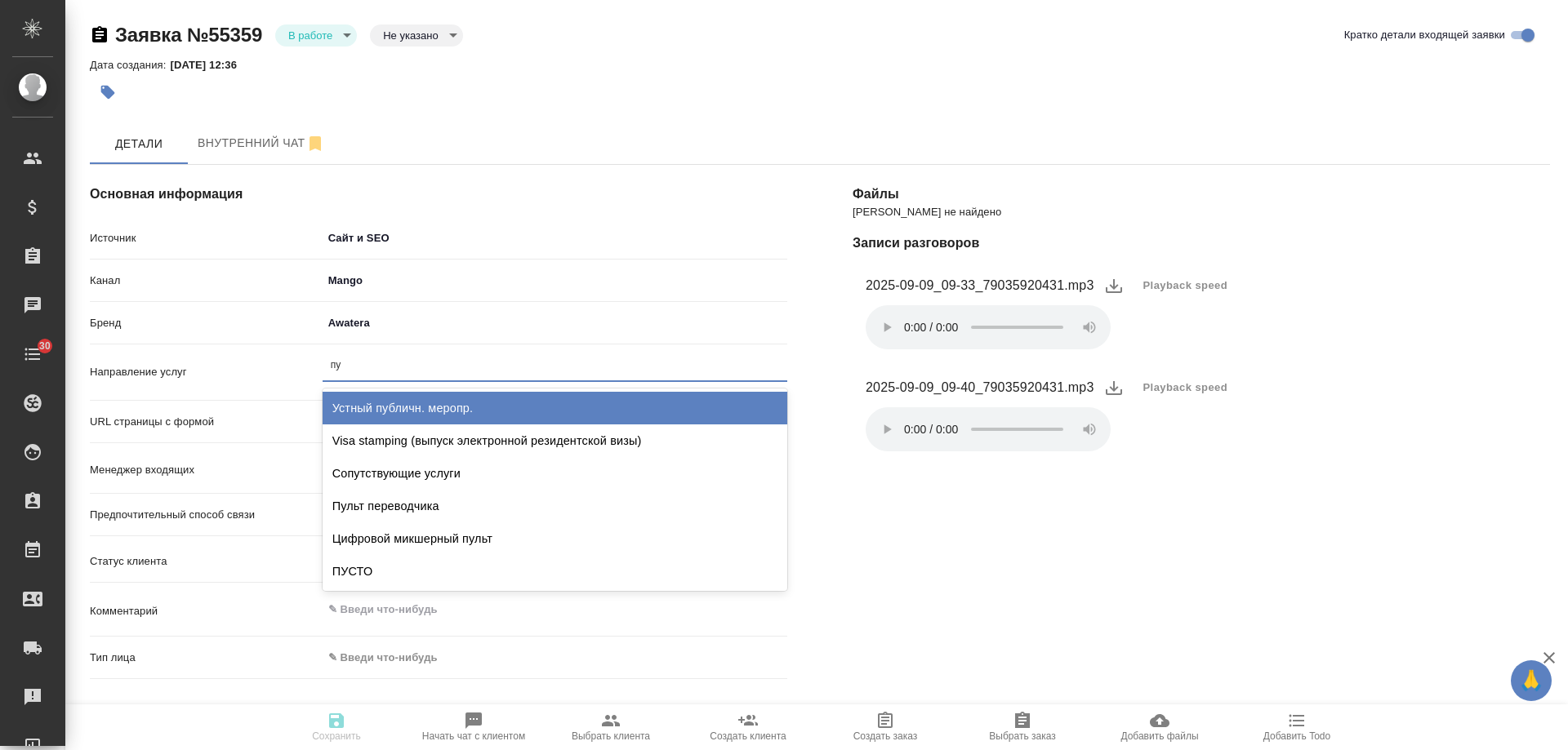
type input "пус"
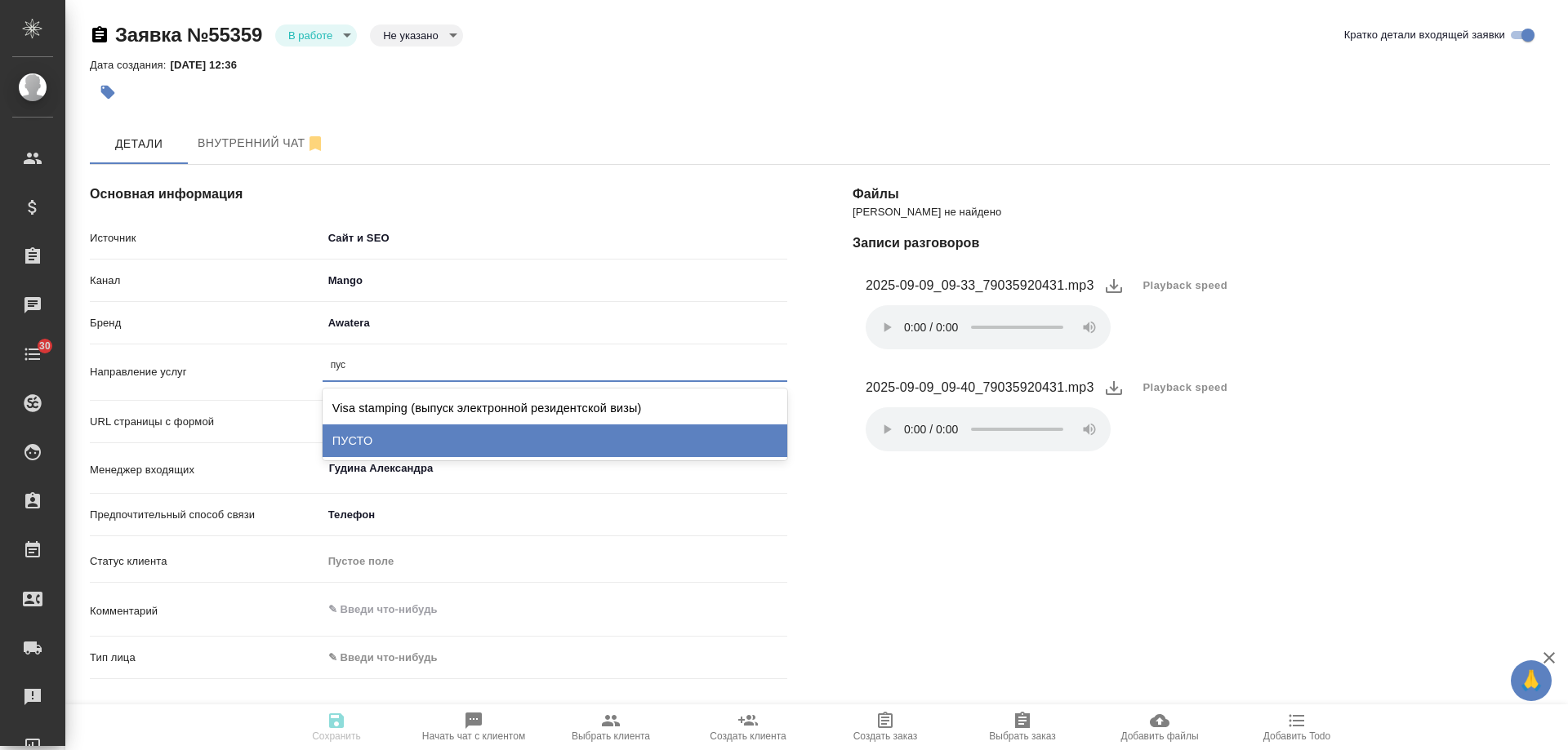
click at [386, 431] on div "ПУСТО" at bounding box center [554, 441] width 464 height 33
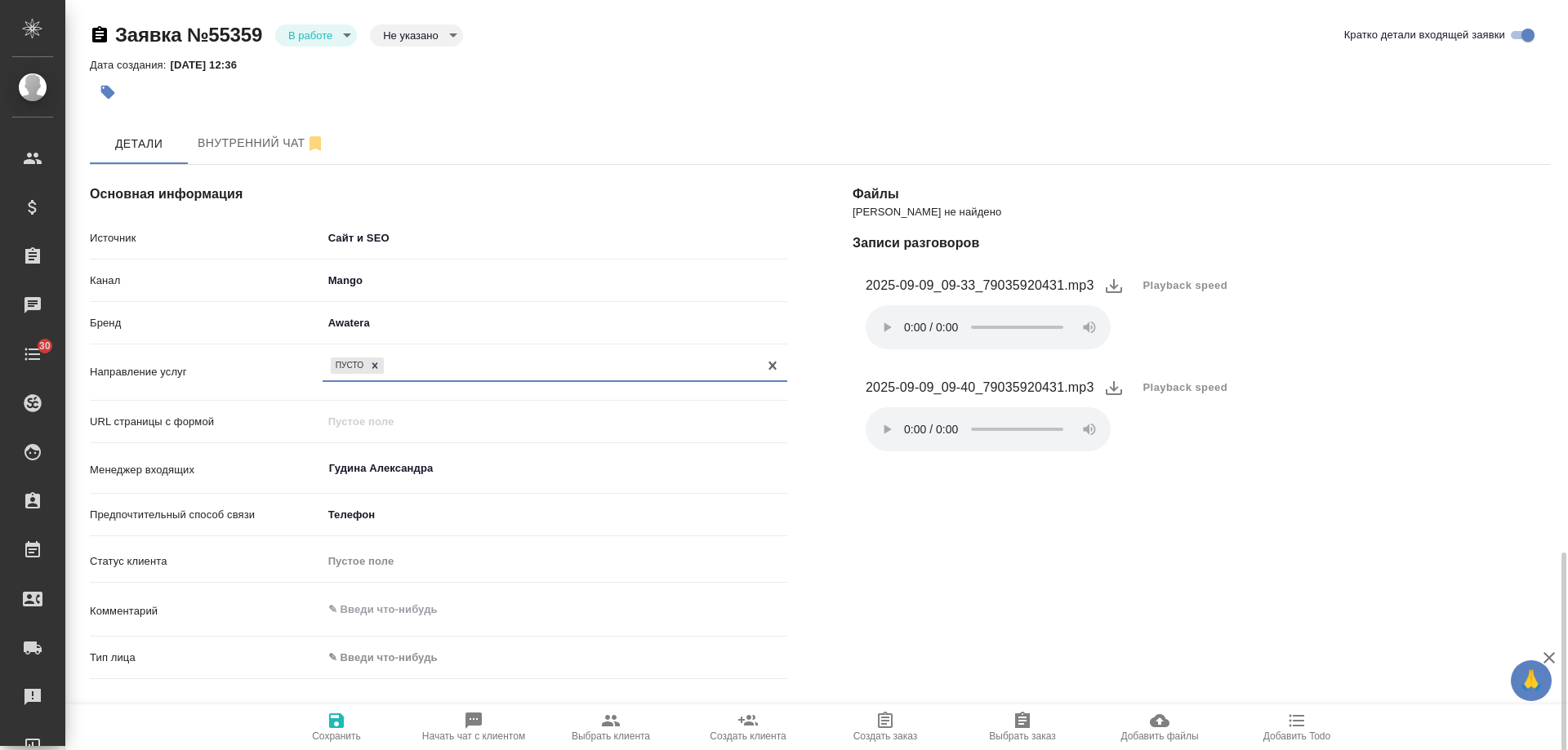
scroll to position [327, 0]
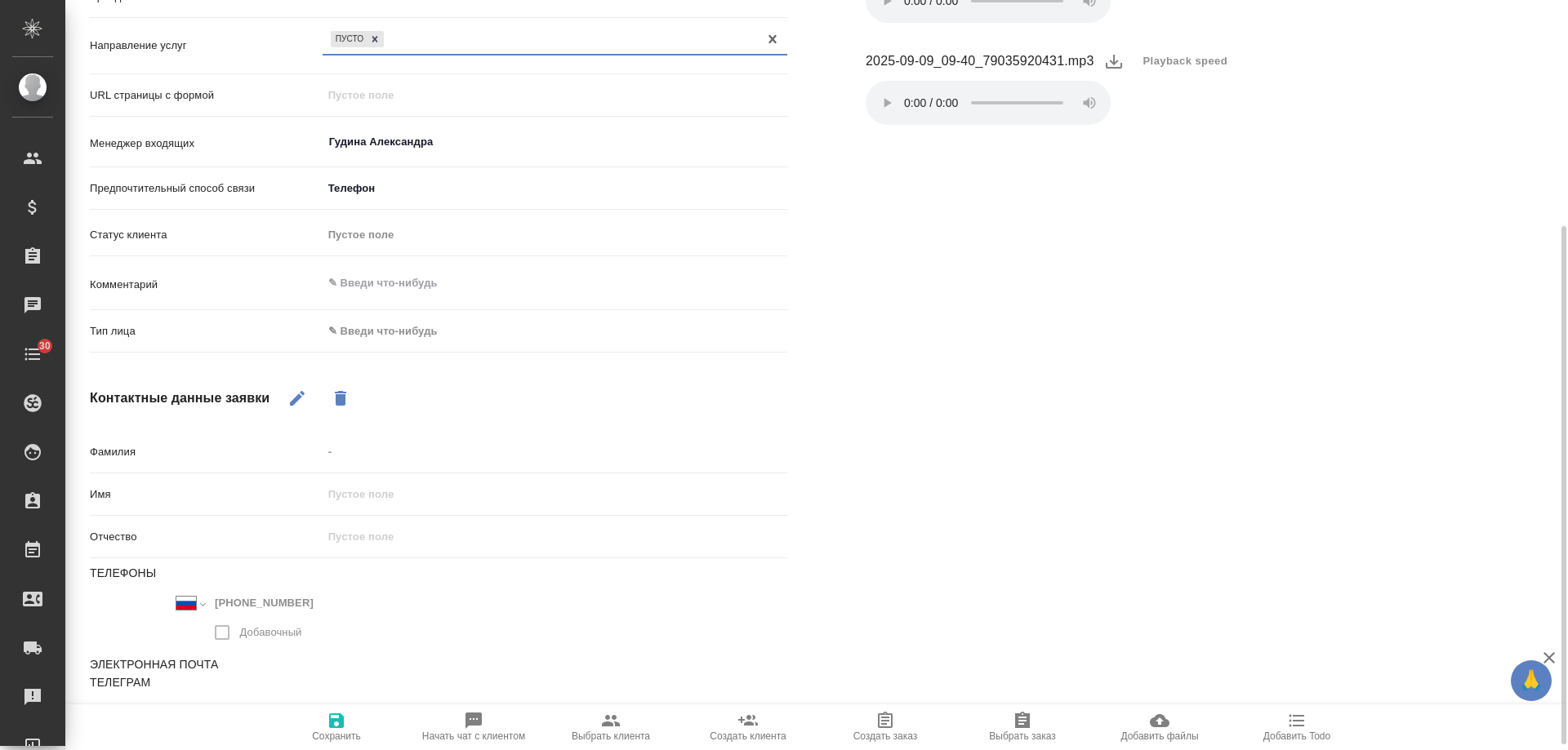
click at [374, 325] on body "🙏 .cls-1 fill:#fff; AWATERA [PERSON_NAME] Спецификации Заказы 0 Чаты 30 Todo Пр…" at bounding box center [784, 375] width 1568 height 750
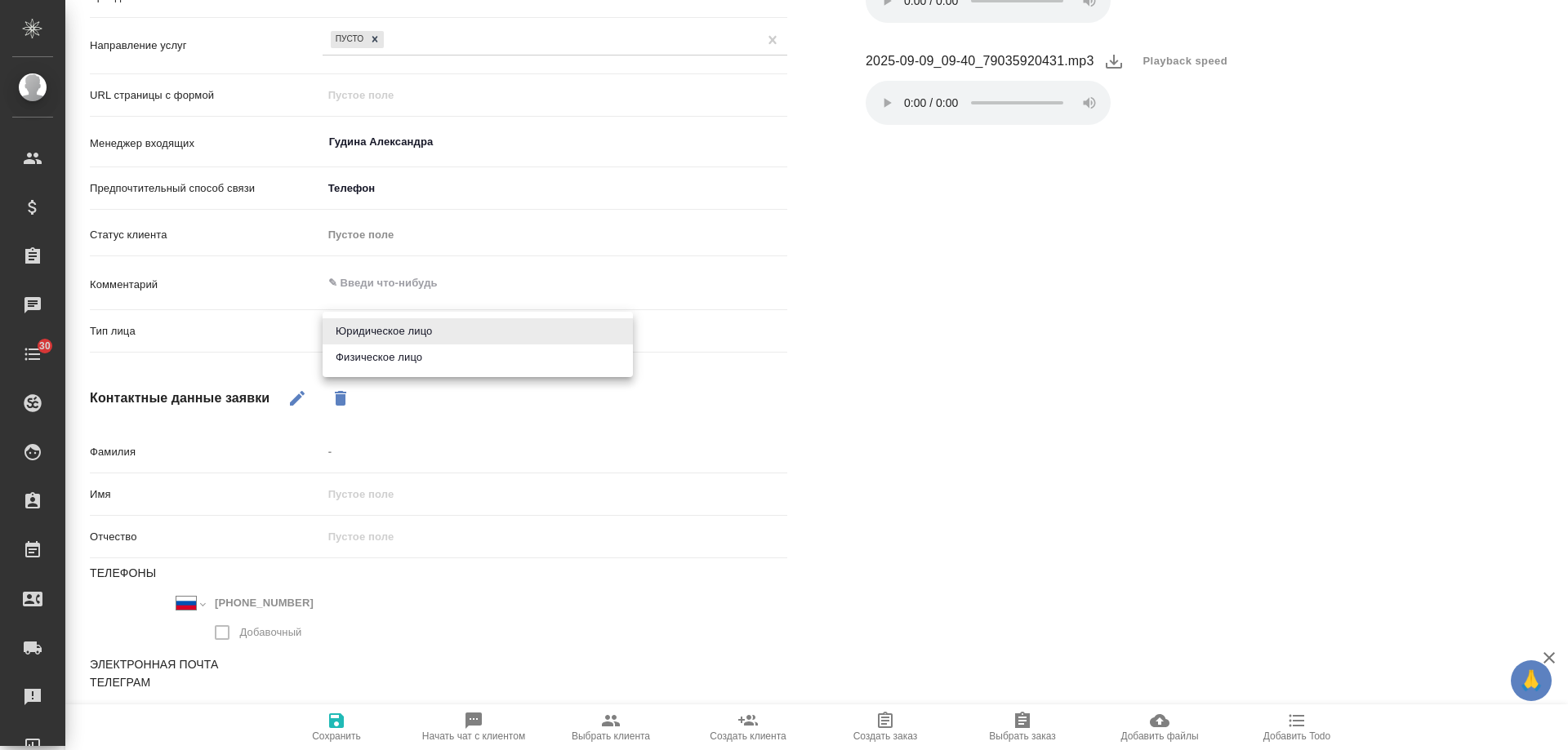
click at [374, 348] on li "Физическое лицо" at bounding box center [478, 358] width 310 height 26
type input "private"
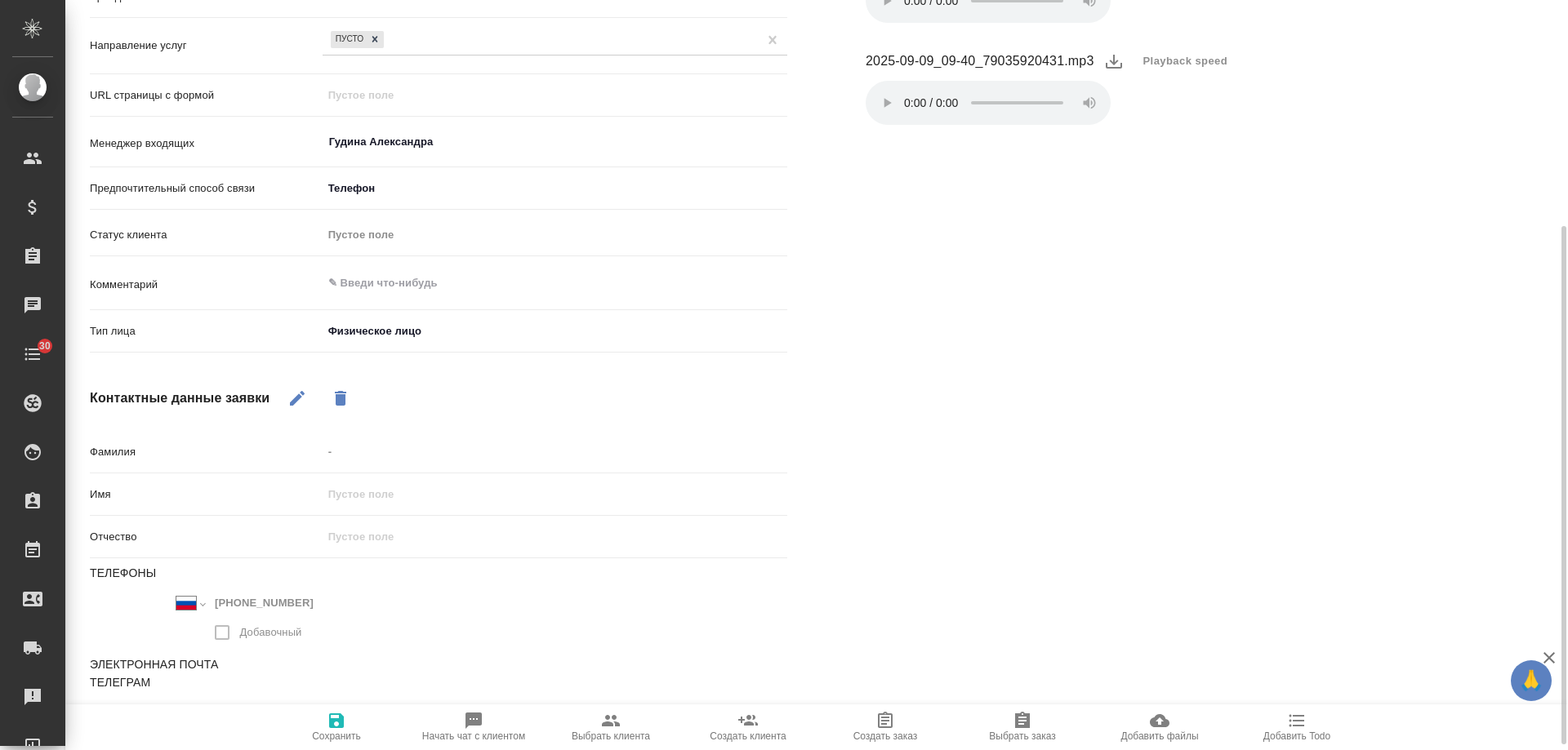
click at [343, 722] on icon "button" at bounding box center [336, 721] width 15 height 15
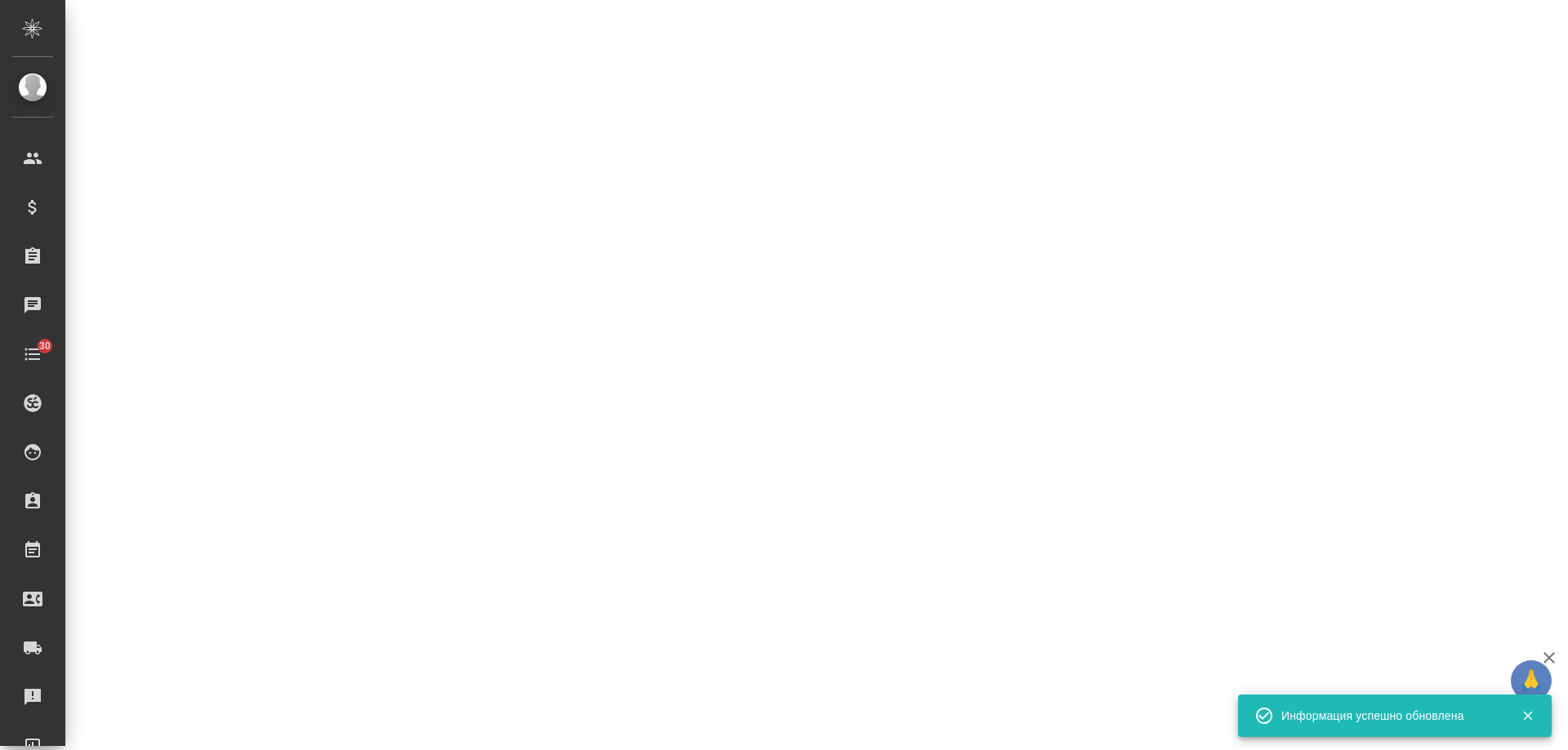
select select "RU"
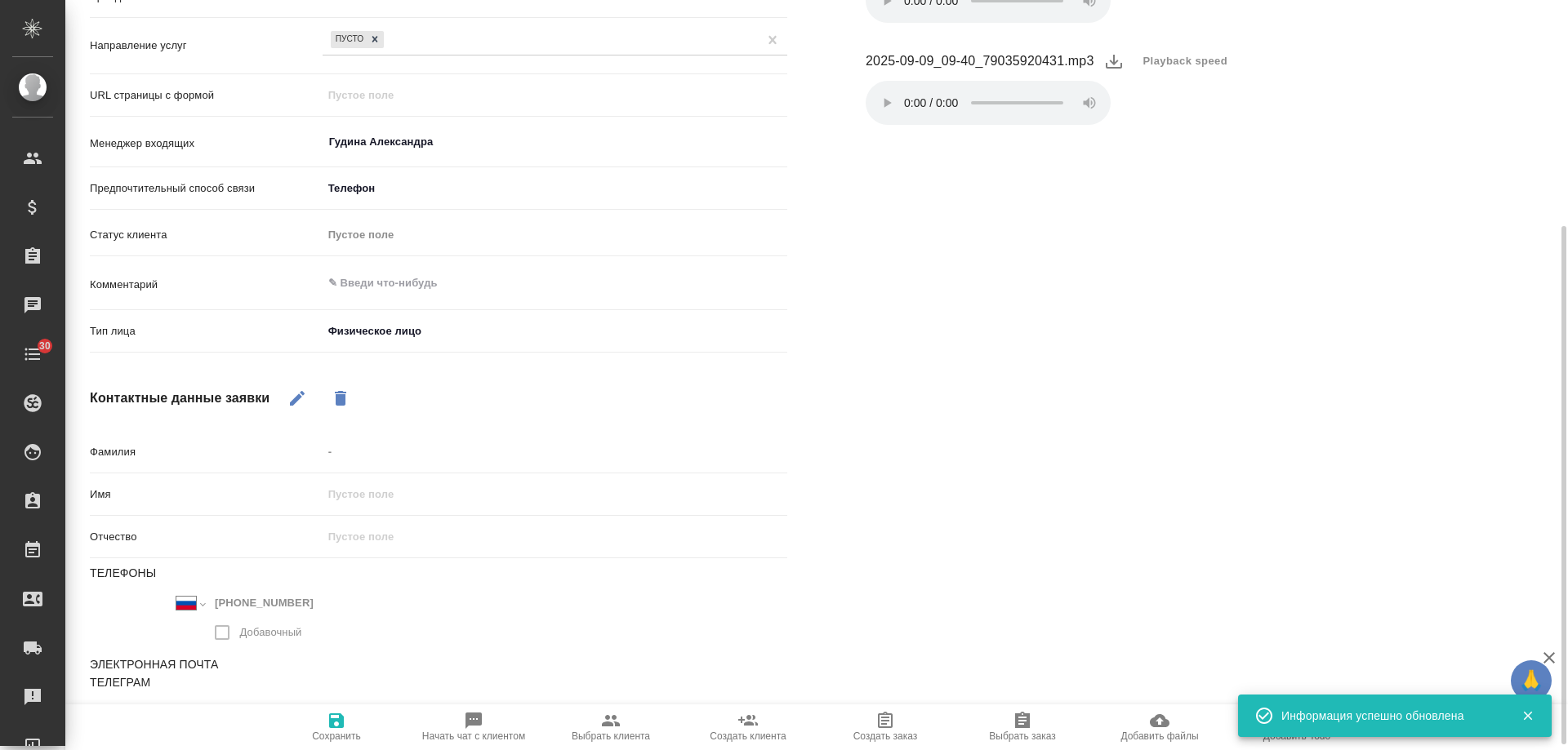
type textarea "x"
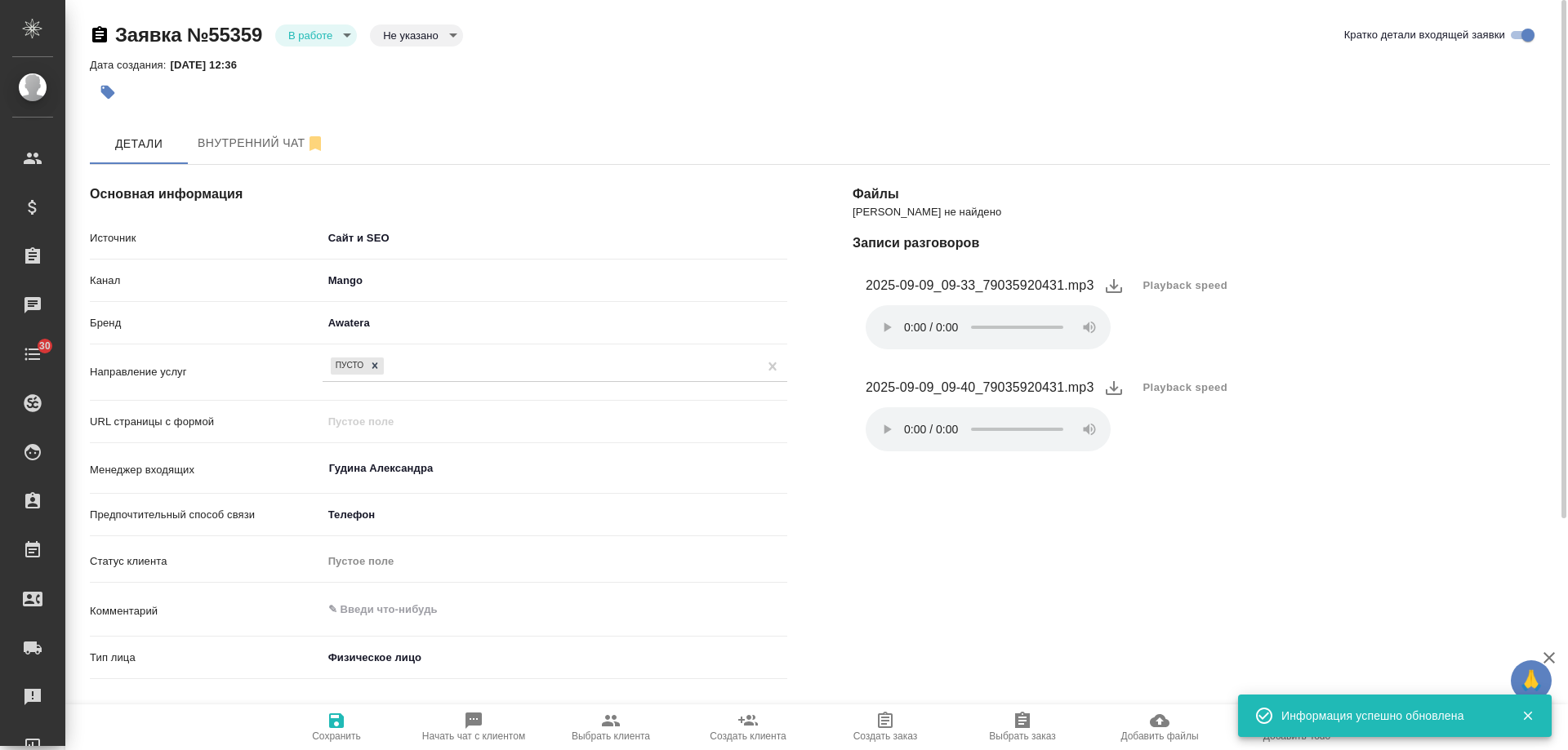
click at [303, 39] on body "🙏 .cls-1 fill:#fff; AWATERA [PERSON_NAME] Спецификации Заказы 0 Чаты 30 Todo Пр…" at bounding box center [784, 375] width 1568 height 750
click at [310, 72] on li "Отказ" at bounding box center [316, 63] width 81 height 28
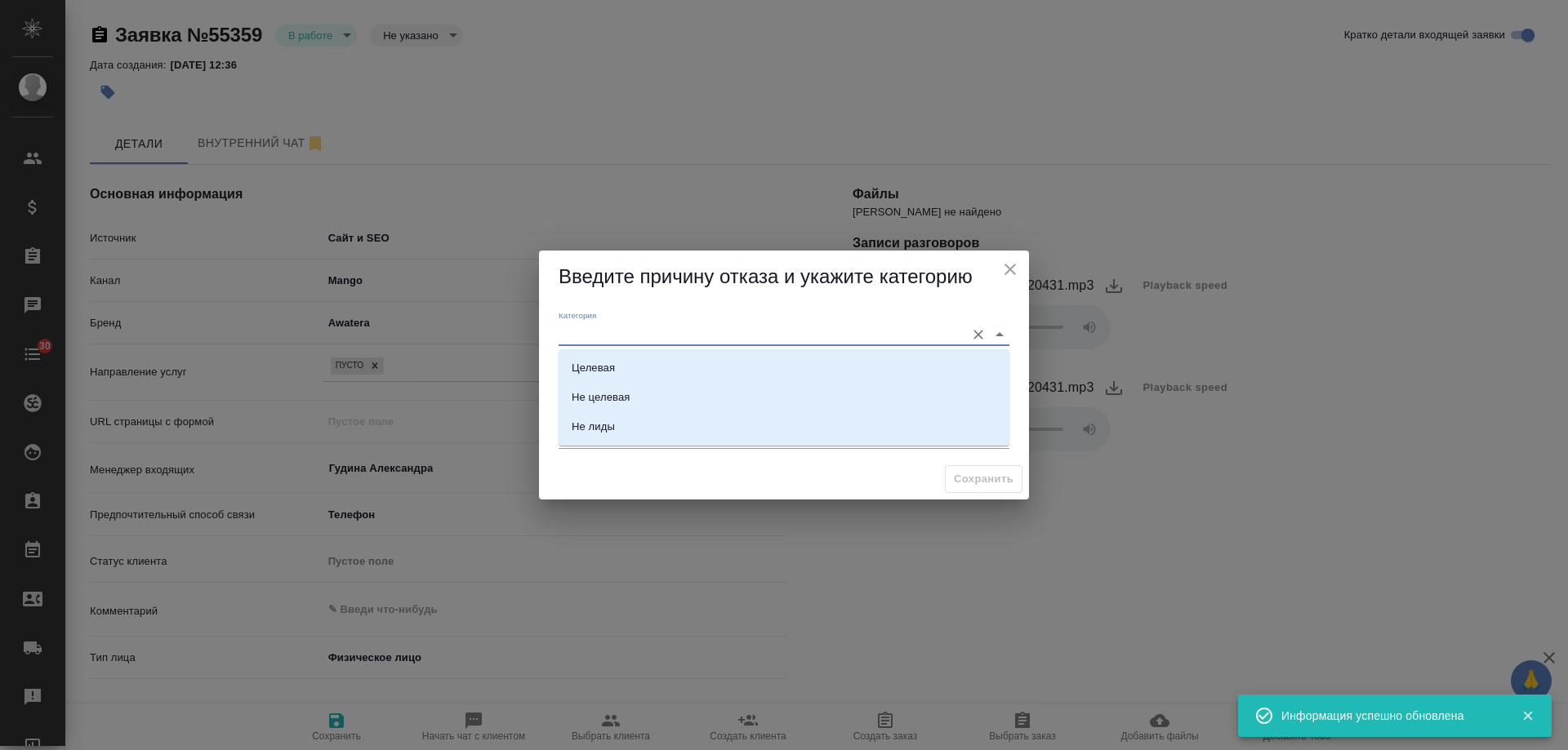
click at [681, 326] on input "Категория" at bounding box center [758, 334] width 399 height 22
click at [646, 358] on li "Целевая" at bounding box center [784, 368] width 451 height 29
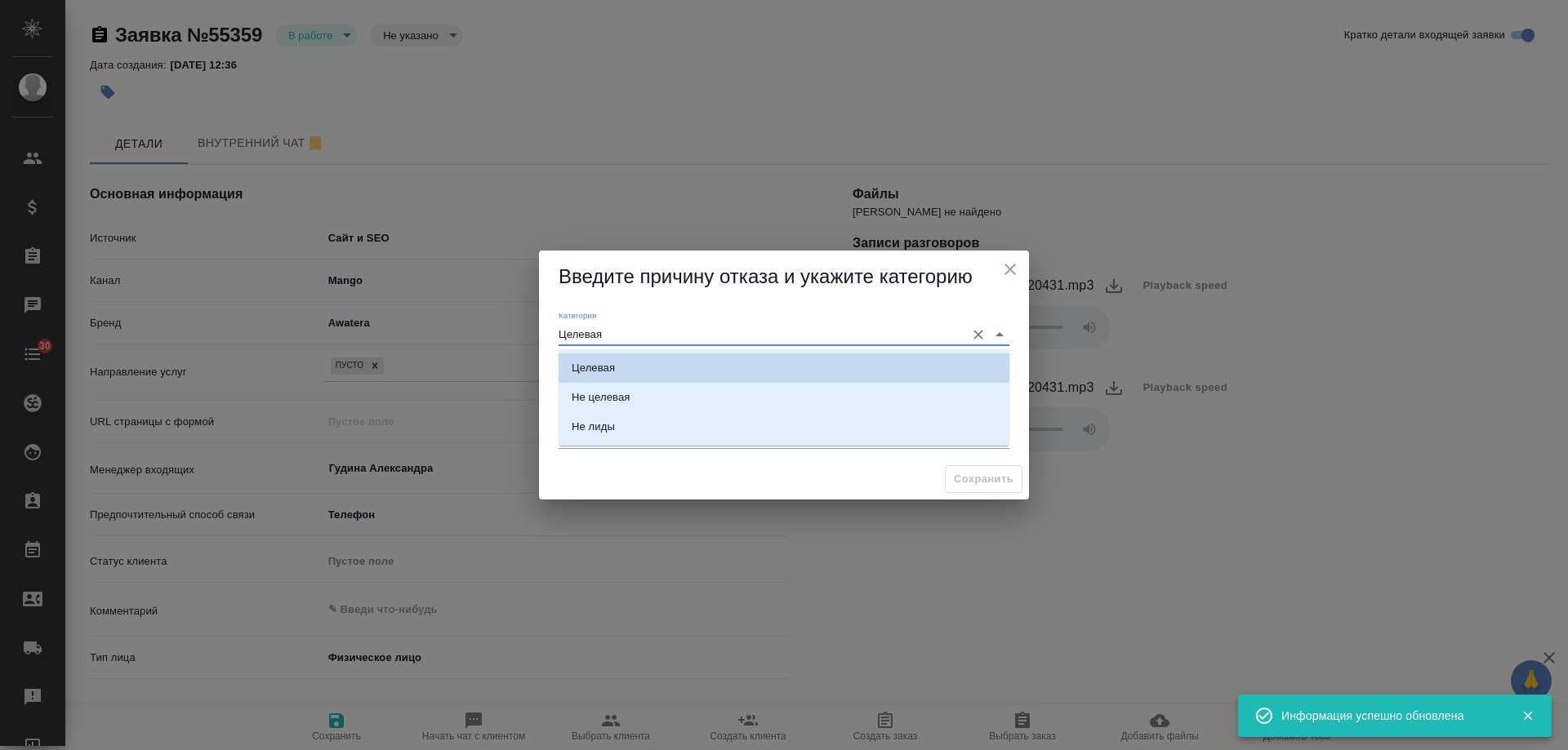
click at [636, 335] on input "Целевая" at bounding box center [758, 334] width 399 height 22
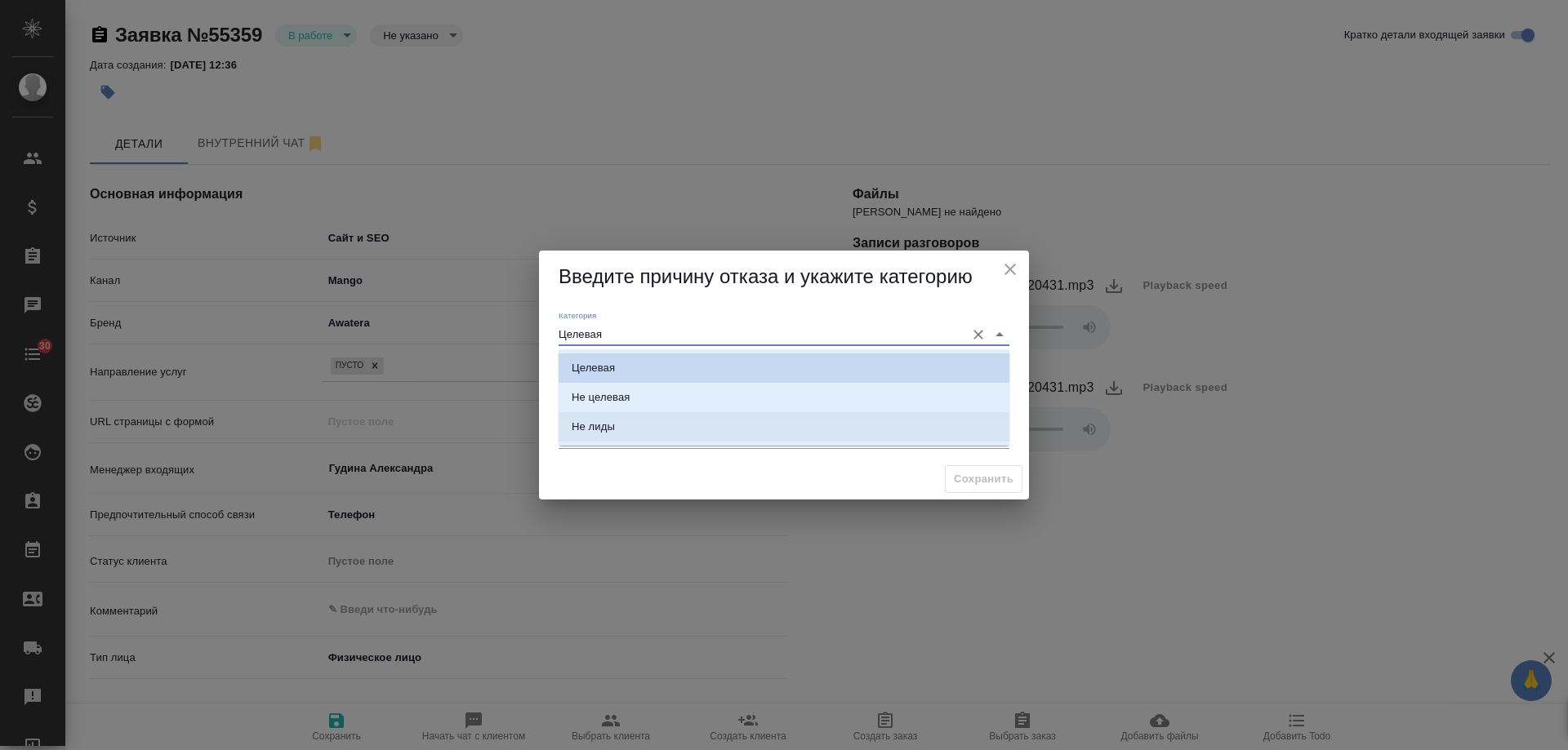
click at [622, 430] on li "Не лиды" at bounding box center [784, 426] width 451 height 29
type input "Не лиды"
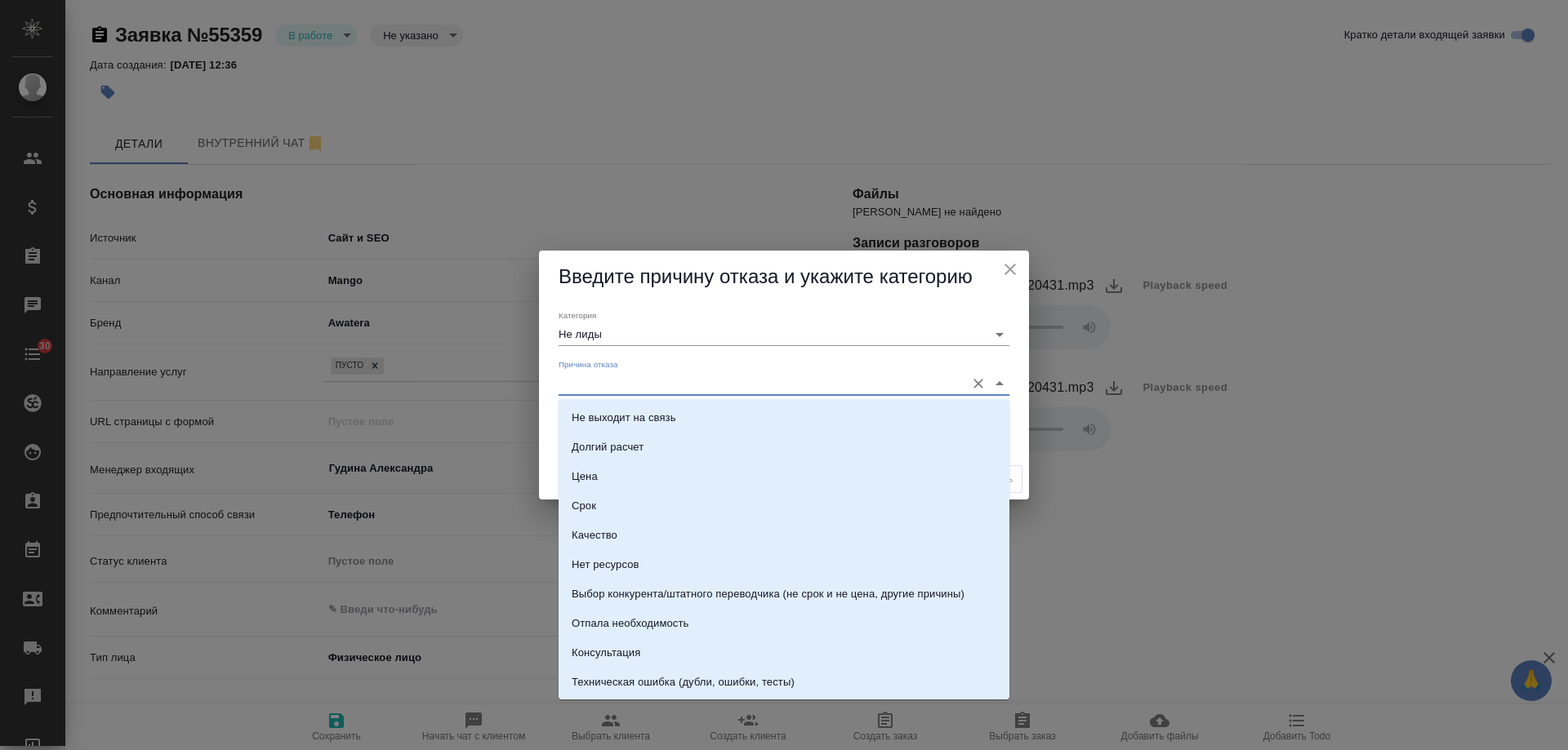
click at [621, 388] on input "Причина отказа" at bounding box center [758, 384] width 399 height 22
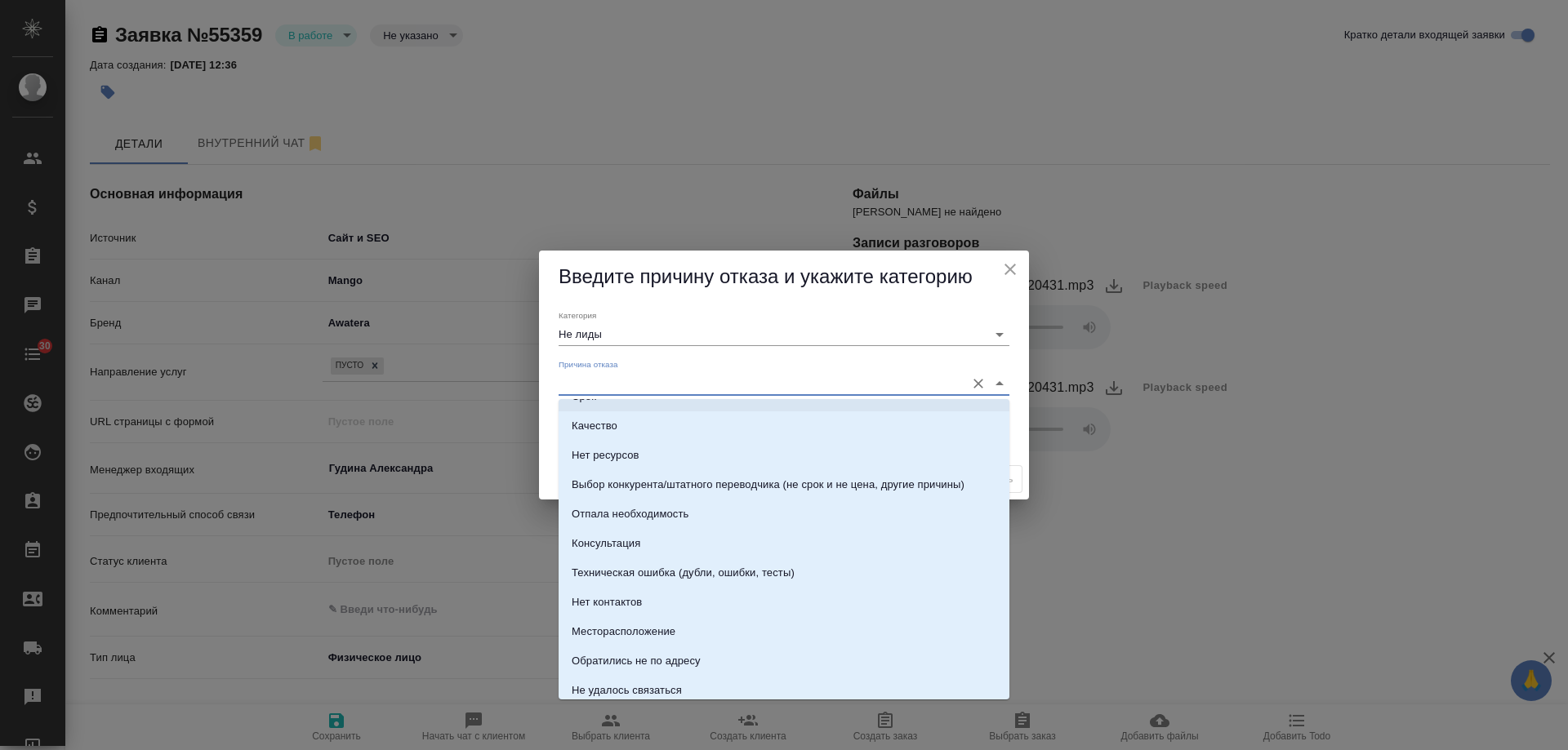
scroll to position [233, 0]
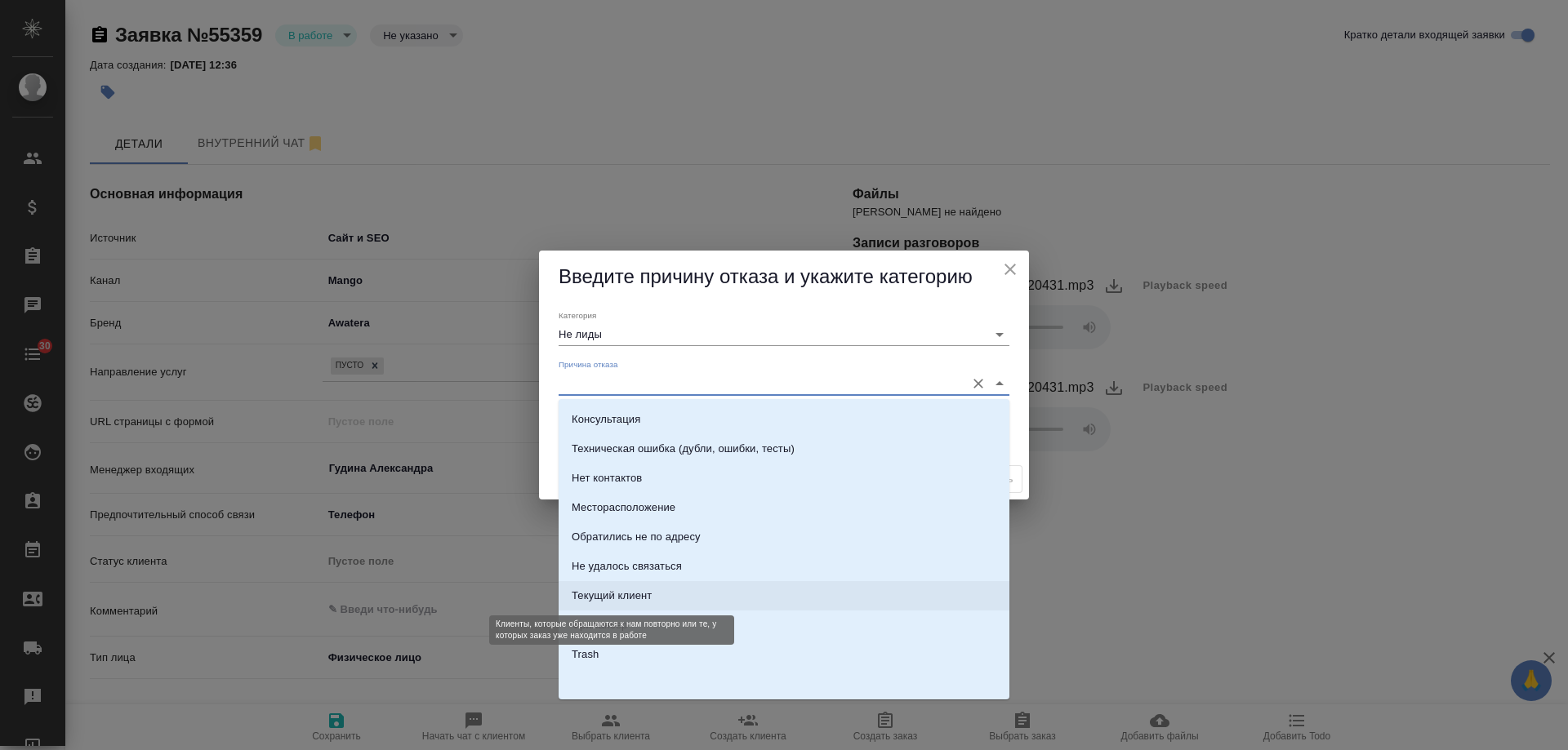
click at [632, 593] on div "Текущий клиент" at bounding box center [612, 595] width 80 height 16
type input "Текущий клиент"
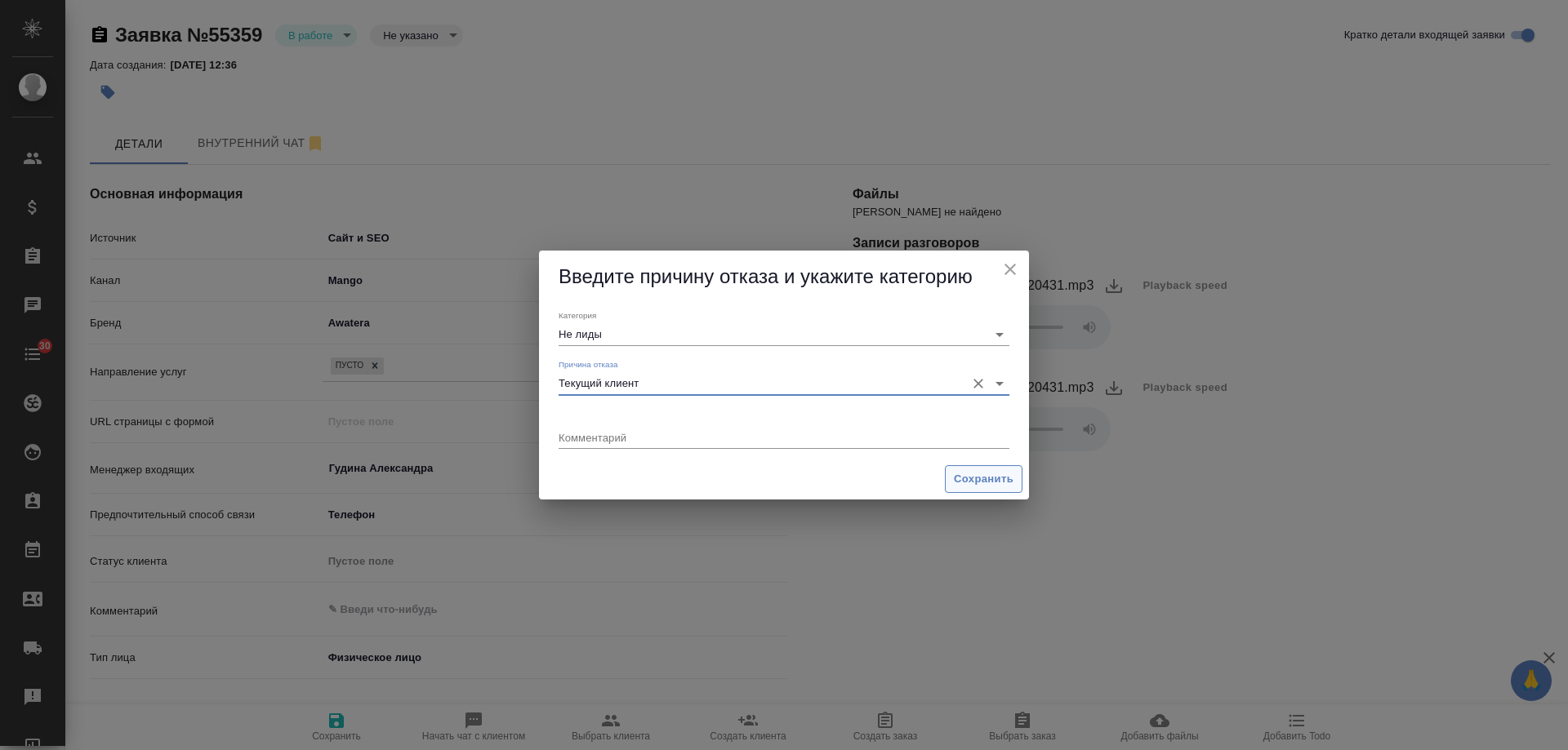
click at [976, 486] on span "Сохранить" at bounding box center [984, 480] width 60 height 19
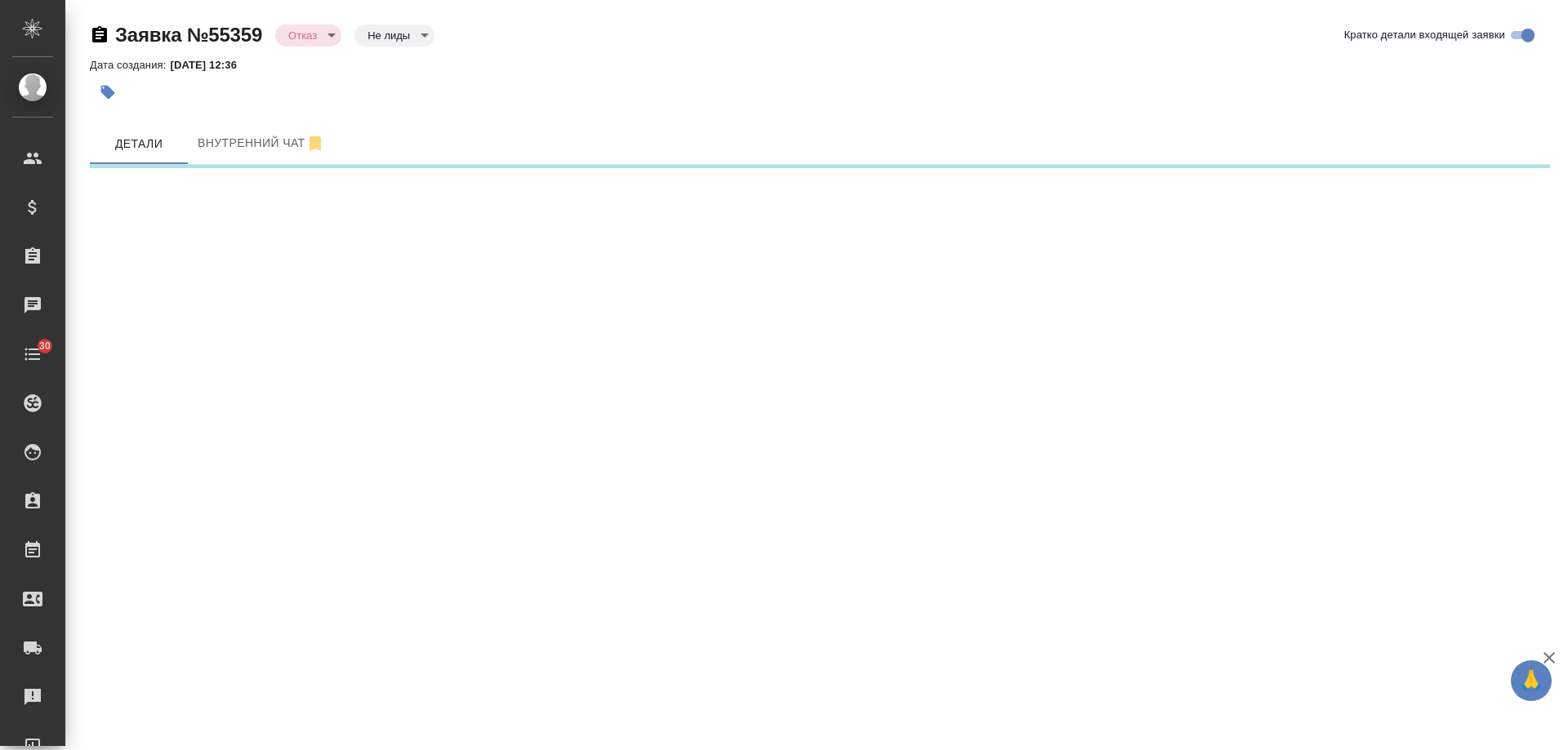
select select "RU"
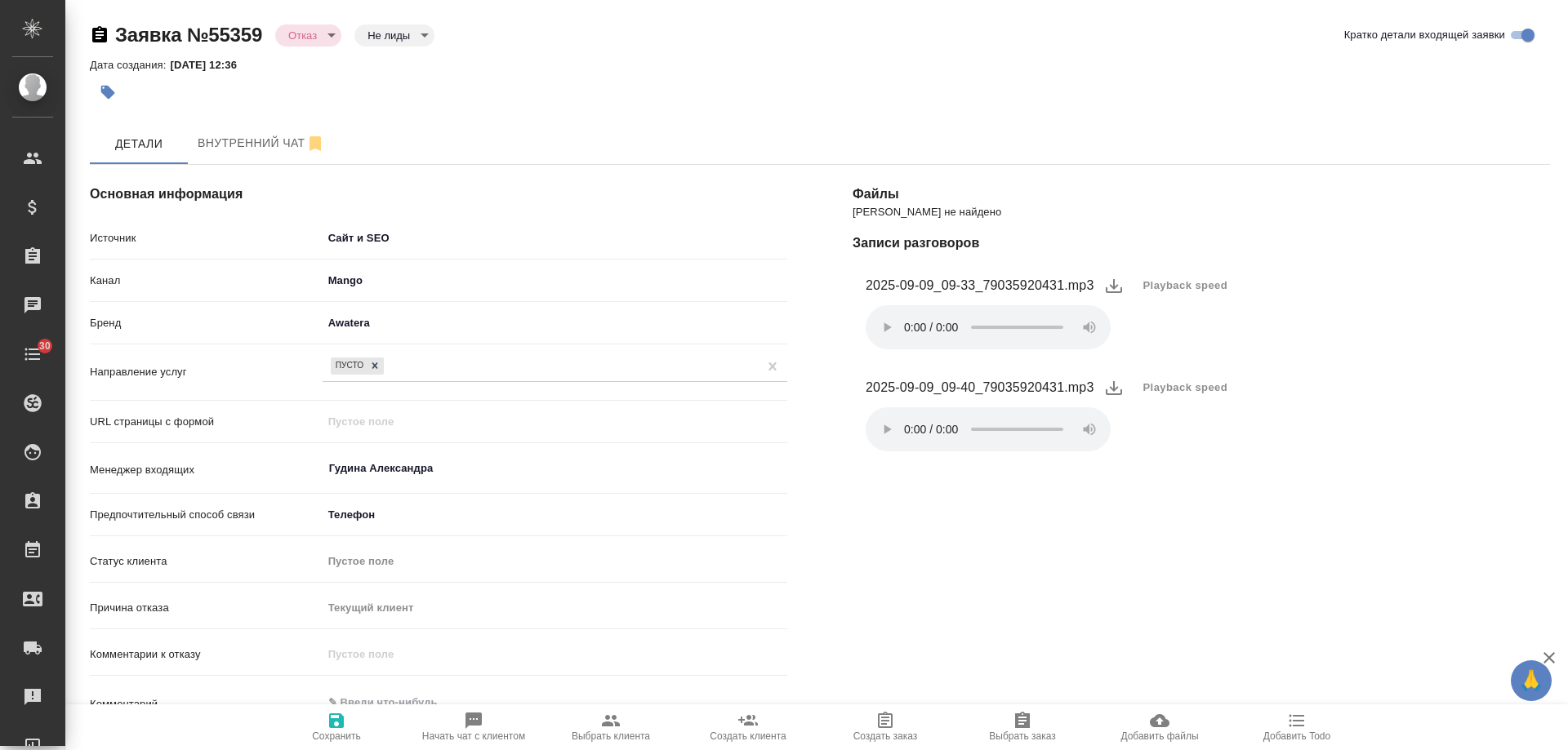
type textarea "x"
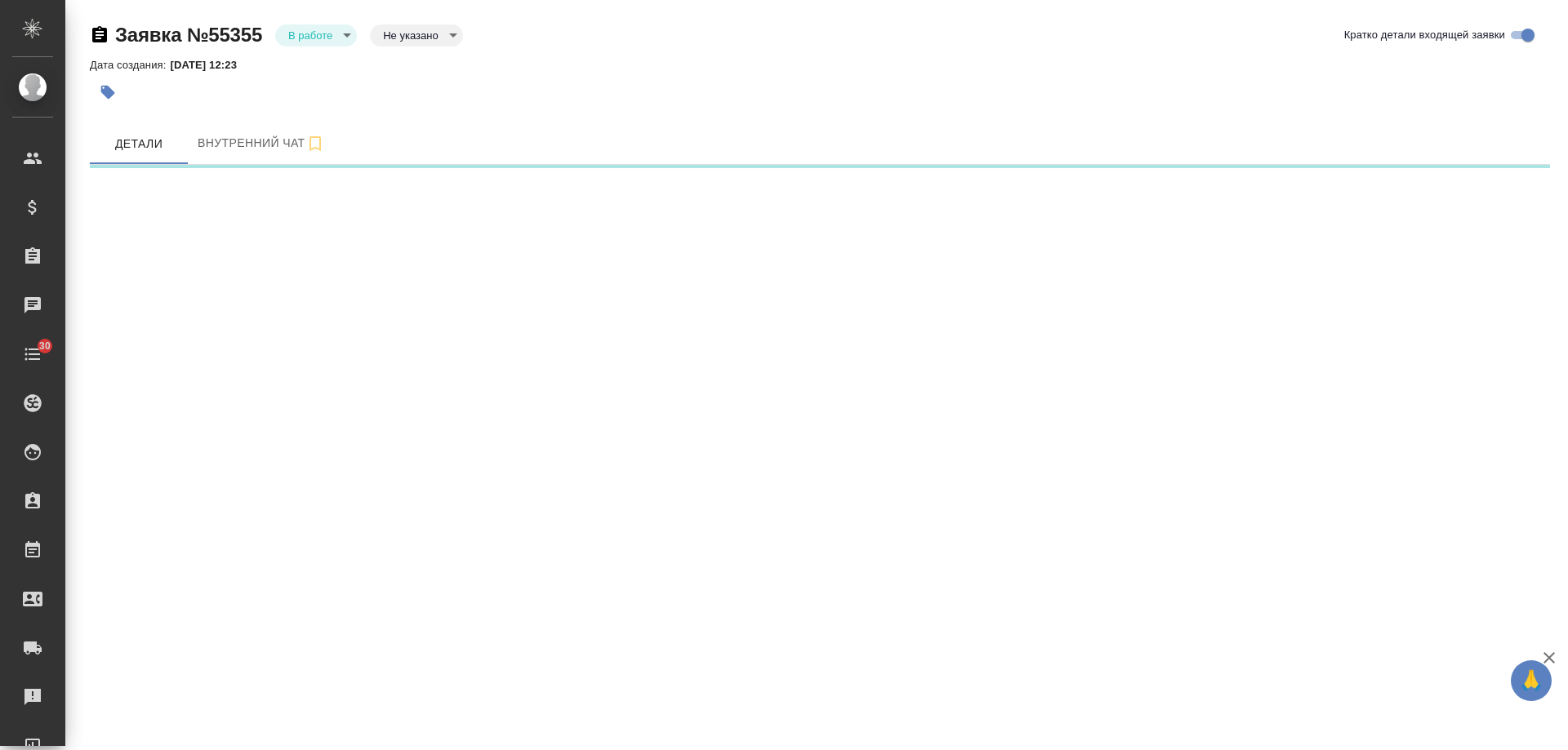
select select "RU"
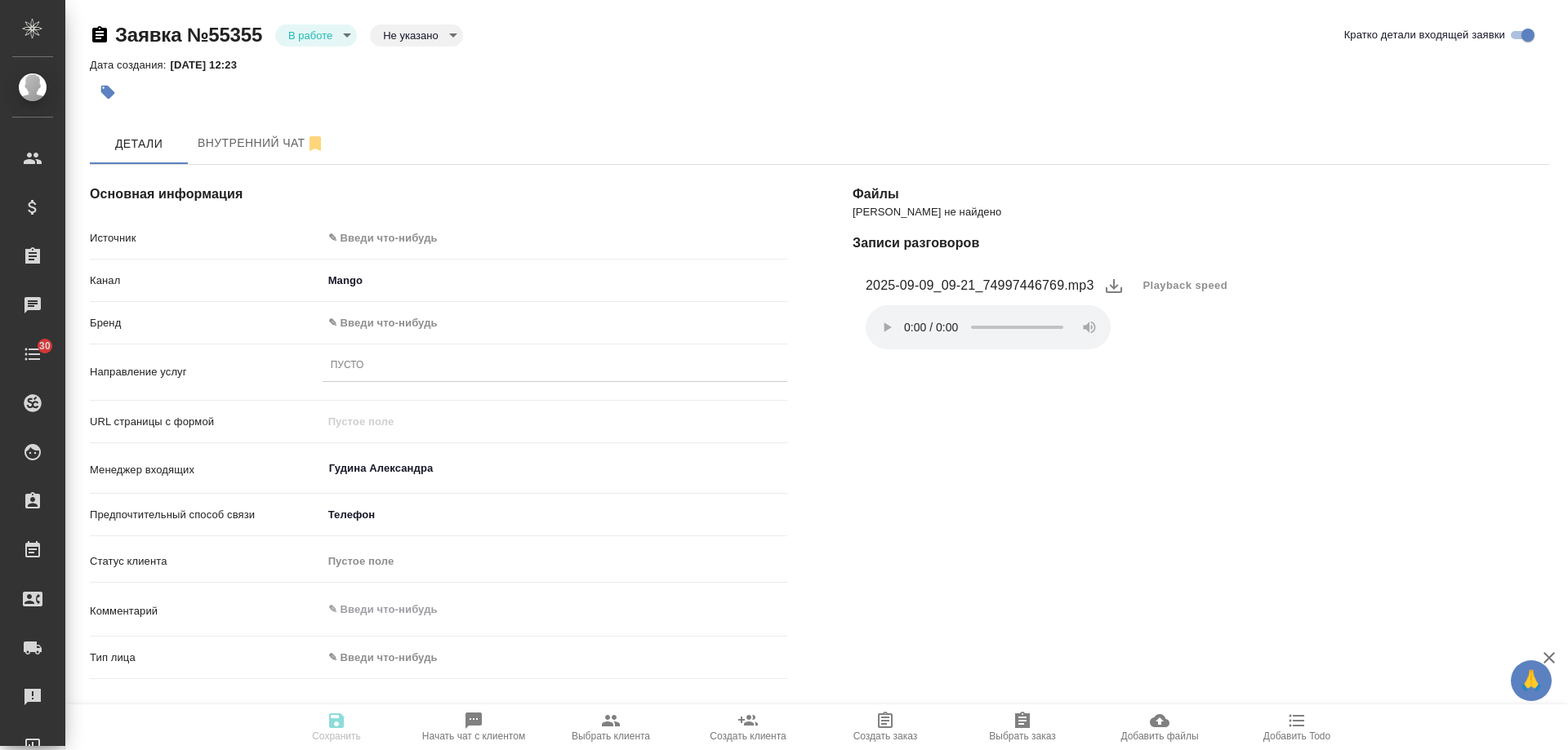
type textarea "x"
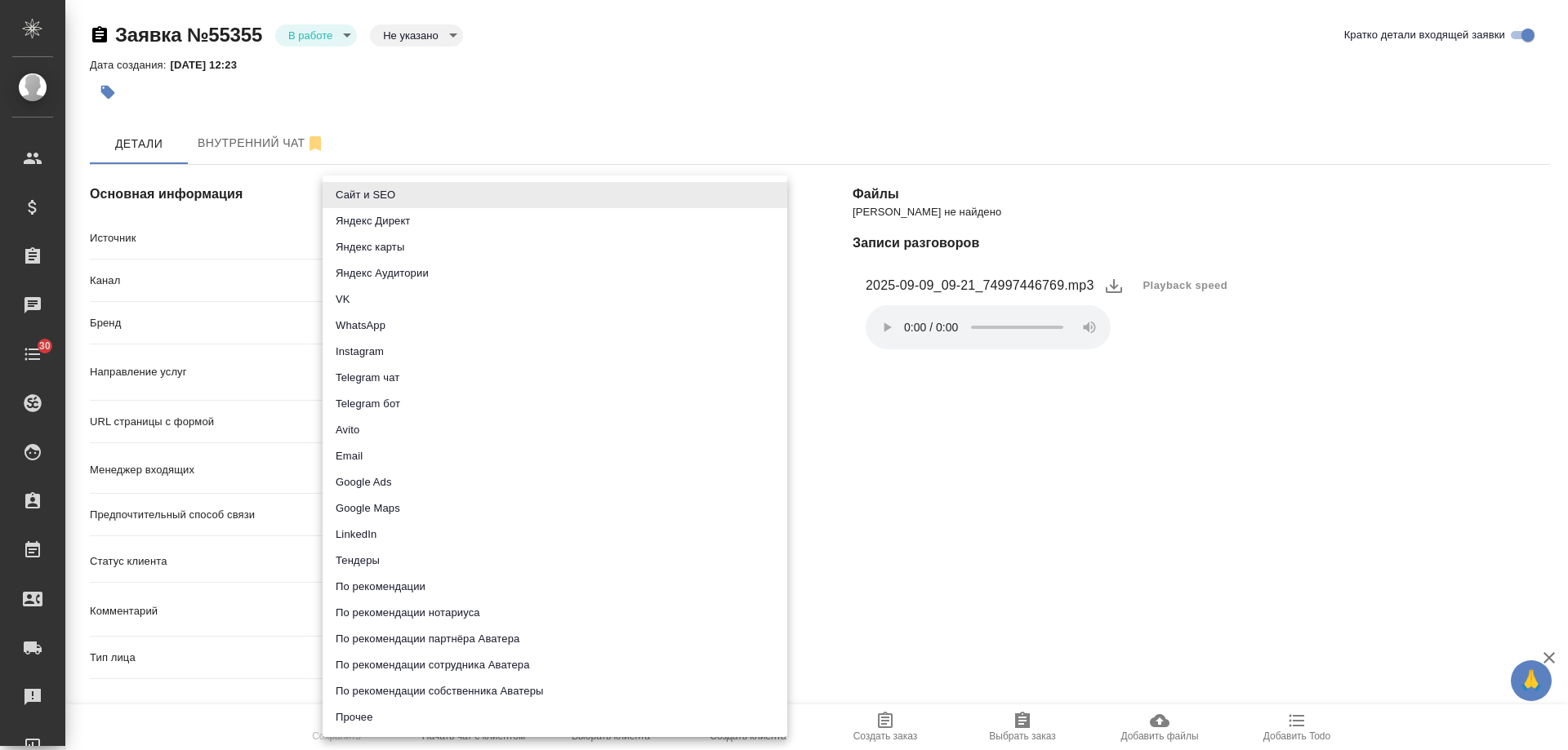
click at [403, 231] on body "🙏 .cls-1 fill:#fff; AWATERA Gudina Alexandra Клиенты Спецификации Заказы 0 Чаты…" at bounding box center [784, 375] width 1568 height 750
click at [380, 191] on li "Сайт и SEO" at bounding box center [554, 195] width 464 height 26
type input "seo"
type textarea "x"
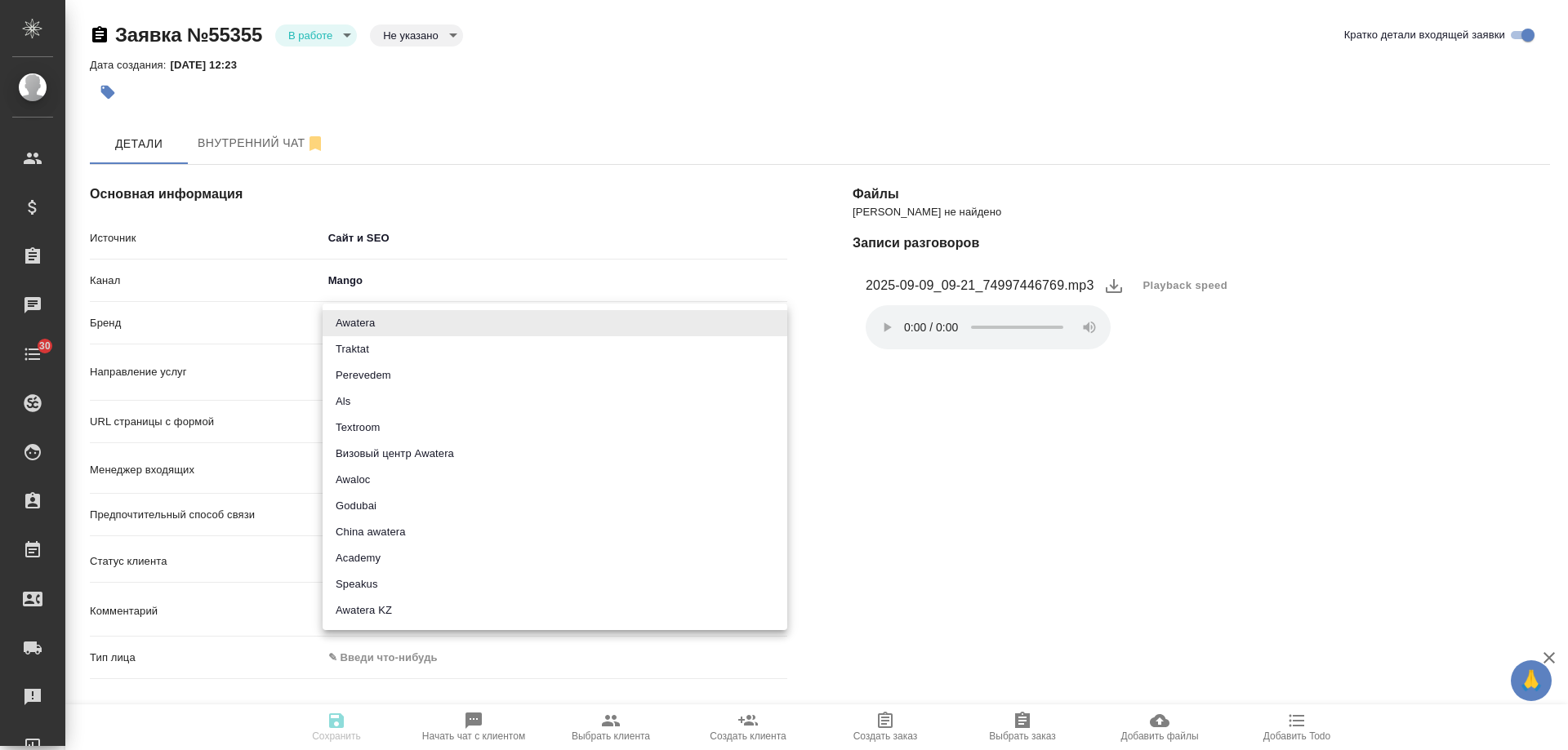
click at [394, 322] on body "🙏 .cls-1 fill:#fff; AWATERA Gudina Alexandra Клиенты Спецификации Заказы 0 Чаты…" at bounding box center [784, 375] width 1568 height 750
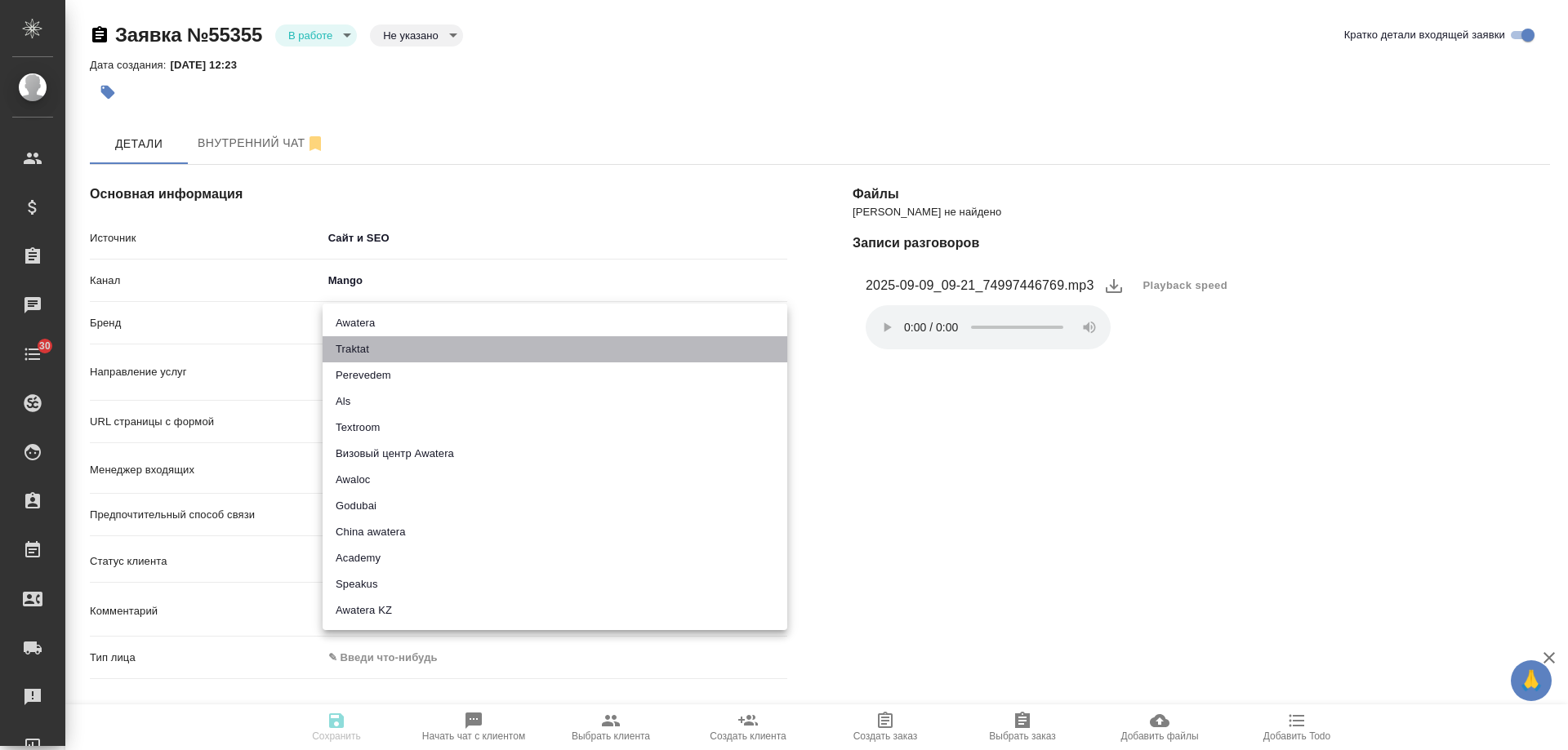
click at [353, 349] on li "Traktat" at bounding box center [554, 349] width 464 height 26
type input "traktat"
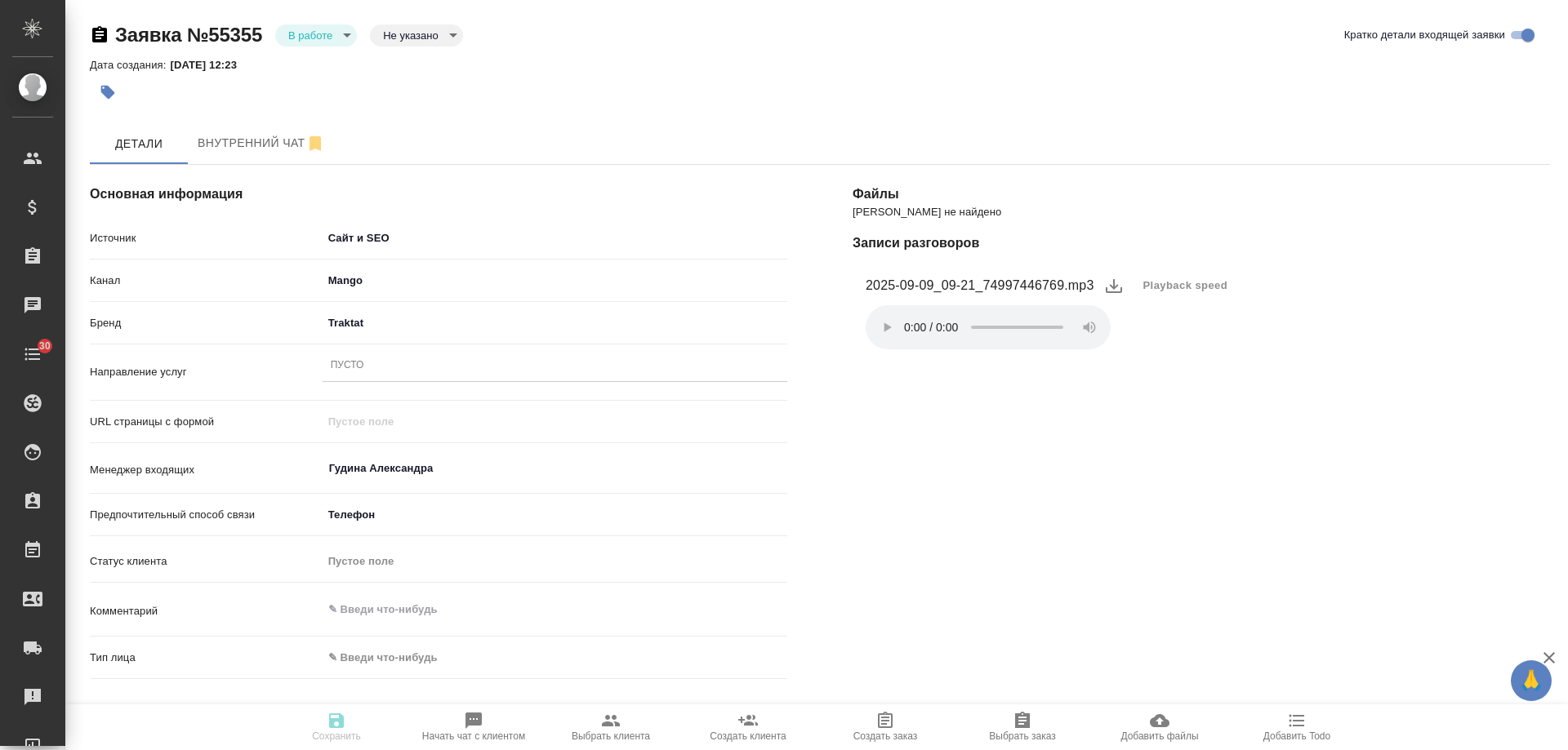
click at [392, 369] on div "Пусто" at bounding box center [554, 365] width 464 height 23
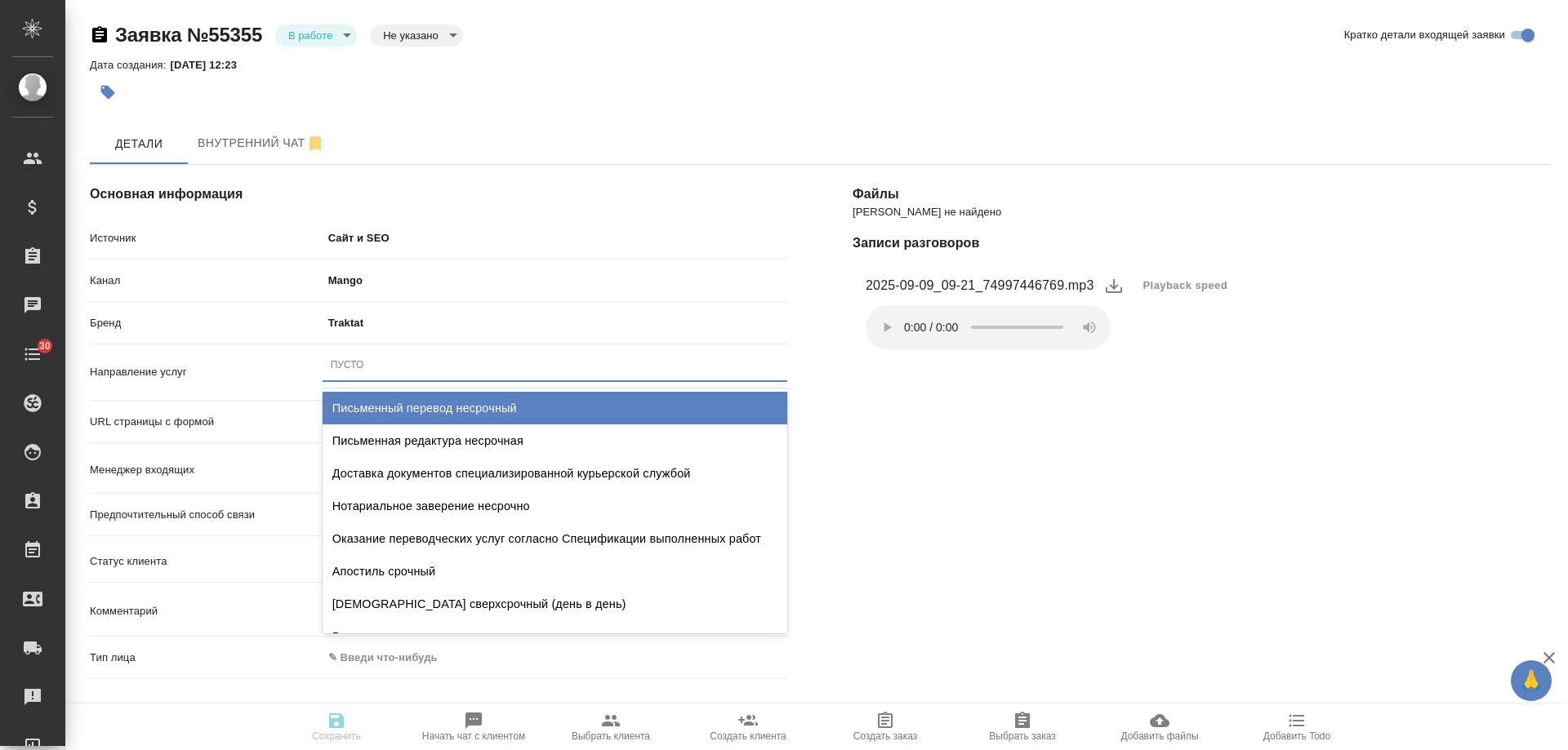
click at [395, 402] on div "Письменный перевод несрочный" at bounding box center [554, 408] width 464 height 33
type textarea "x"
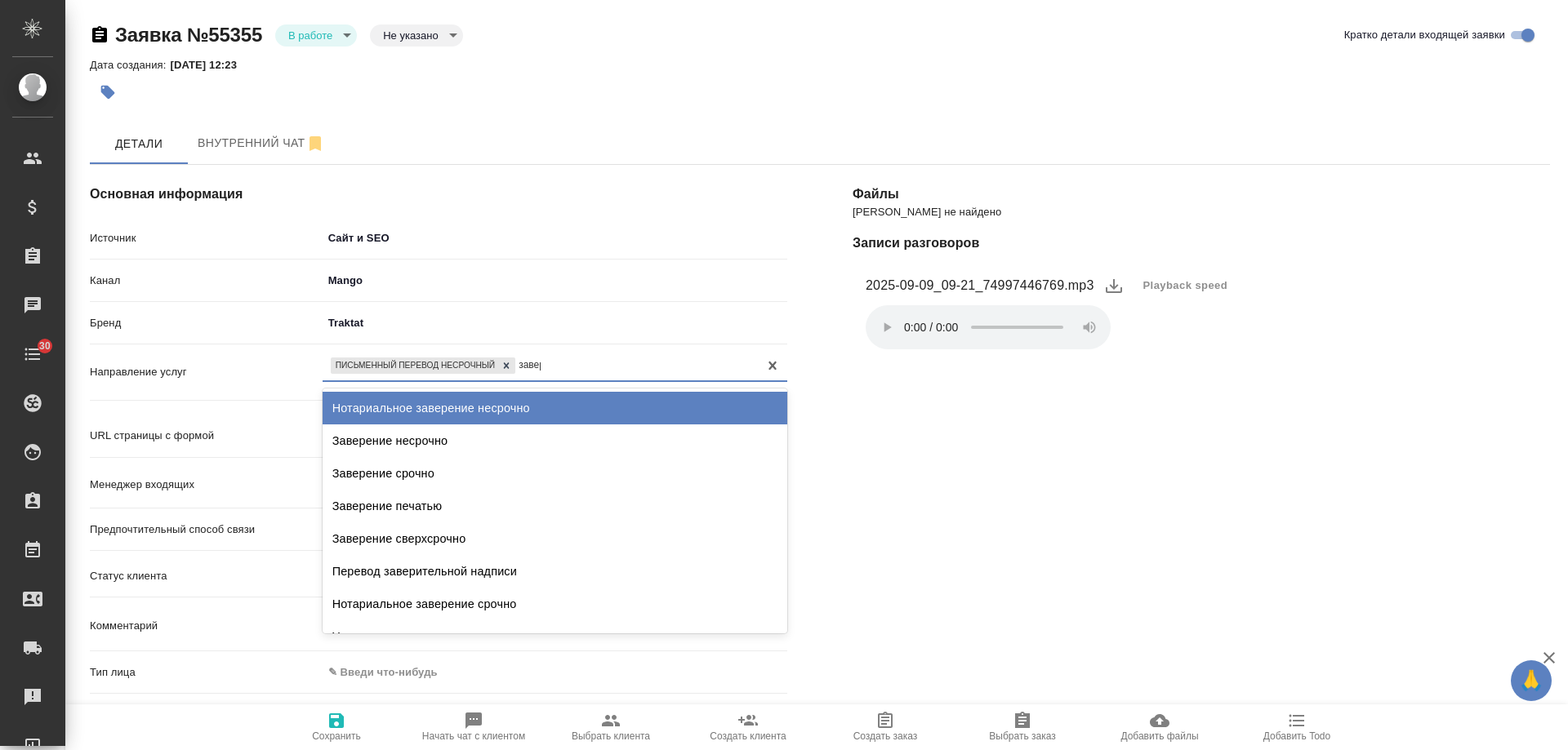
type input "завере"
click at [533, 407] on div "Нотариальное заверение несрочно" at bounding box center [554, 408] width 464 height 33
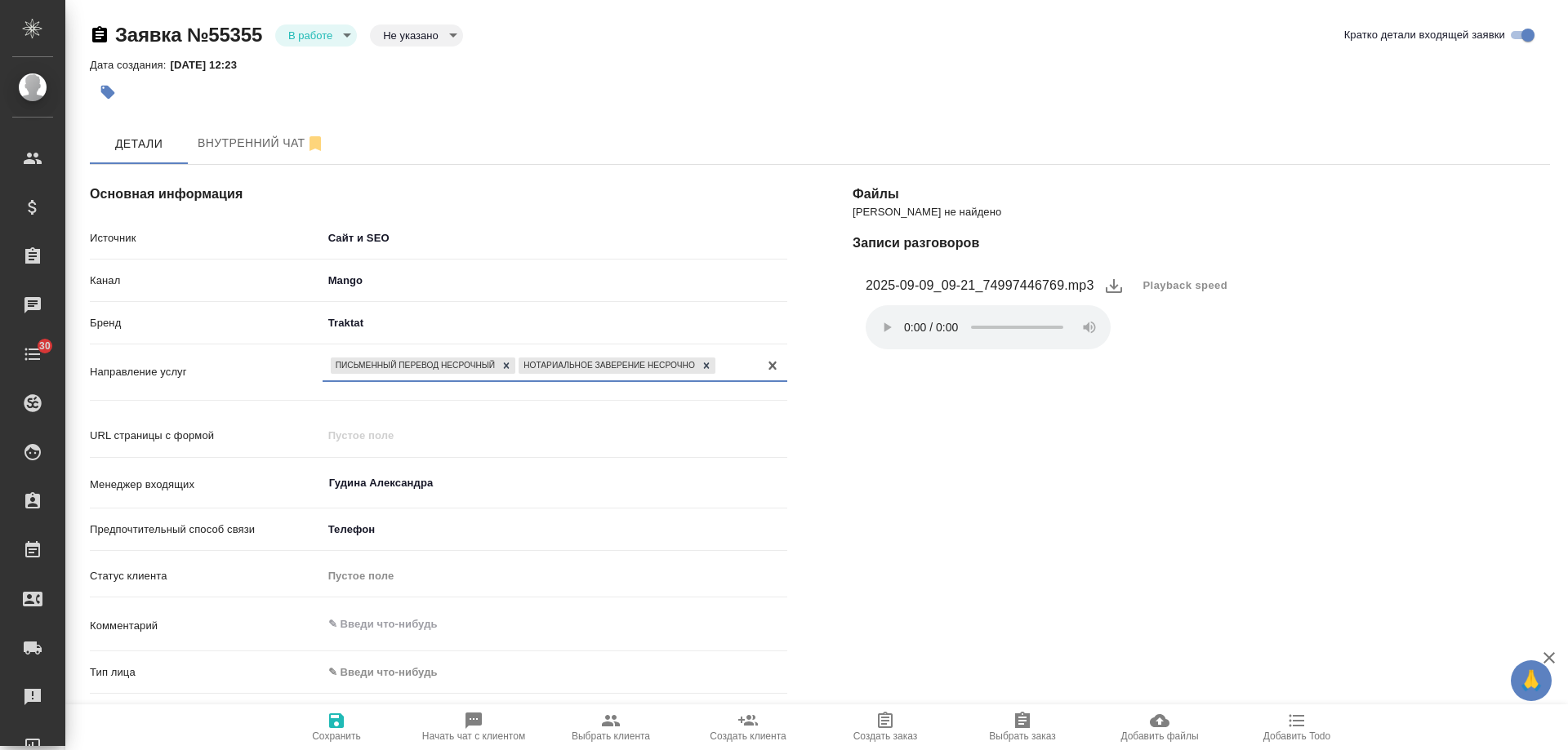
scroll to position [163, 0]
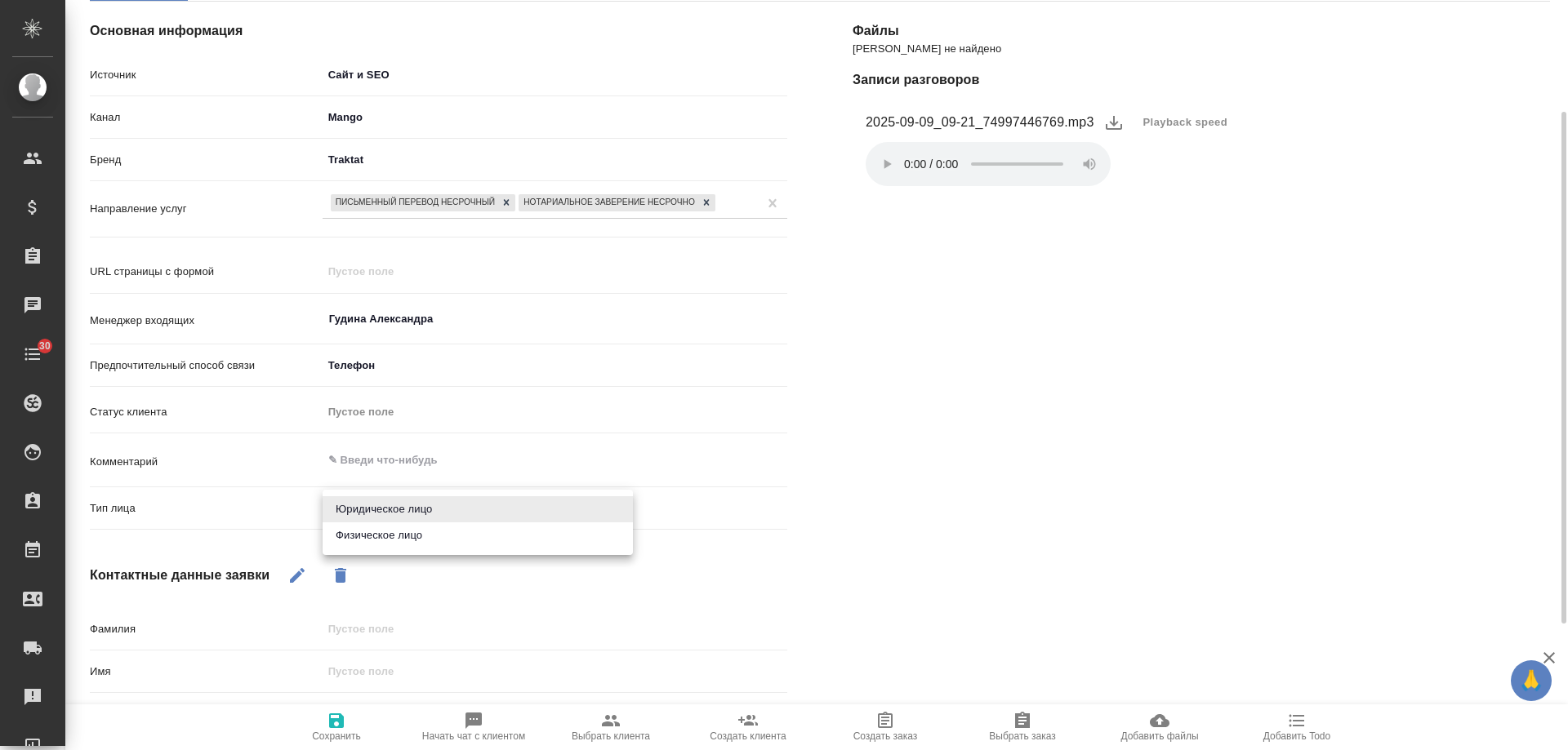
drag, startPoint x: 429, startPoint y: 516, endPoint x: 392, endPoint y: 531, distance: 39.9
click at [428, 516] on body "🙏 .cls-1 fill:#fff; AWATERA Gudina Alexandra Клиенты Спецификации Заказы 0 Чаты…" at bounding box center [784, 375] width 1568 height 750
drag, startPoint x: 390, startPoint y: 531, endPoint x: 328, endPoint y: 558, distance: 67.6
click at [390, 532] on li "Физическое лицо" at bounding box center [478, 535] width 310 height 26
type textarea "x"
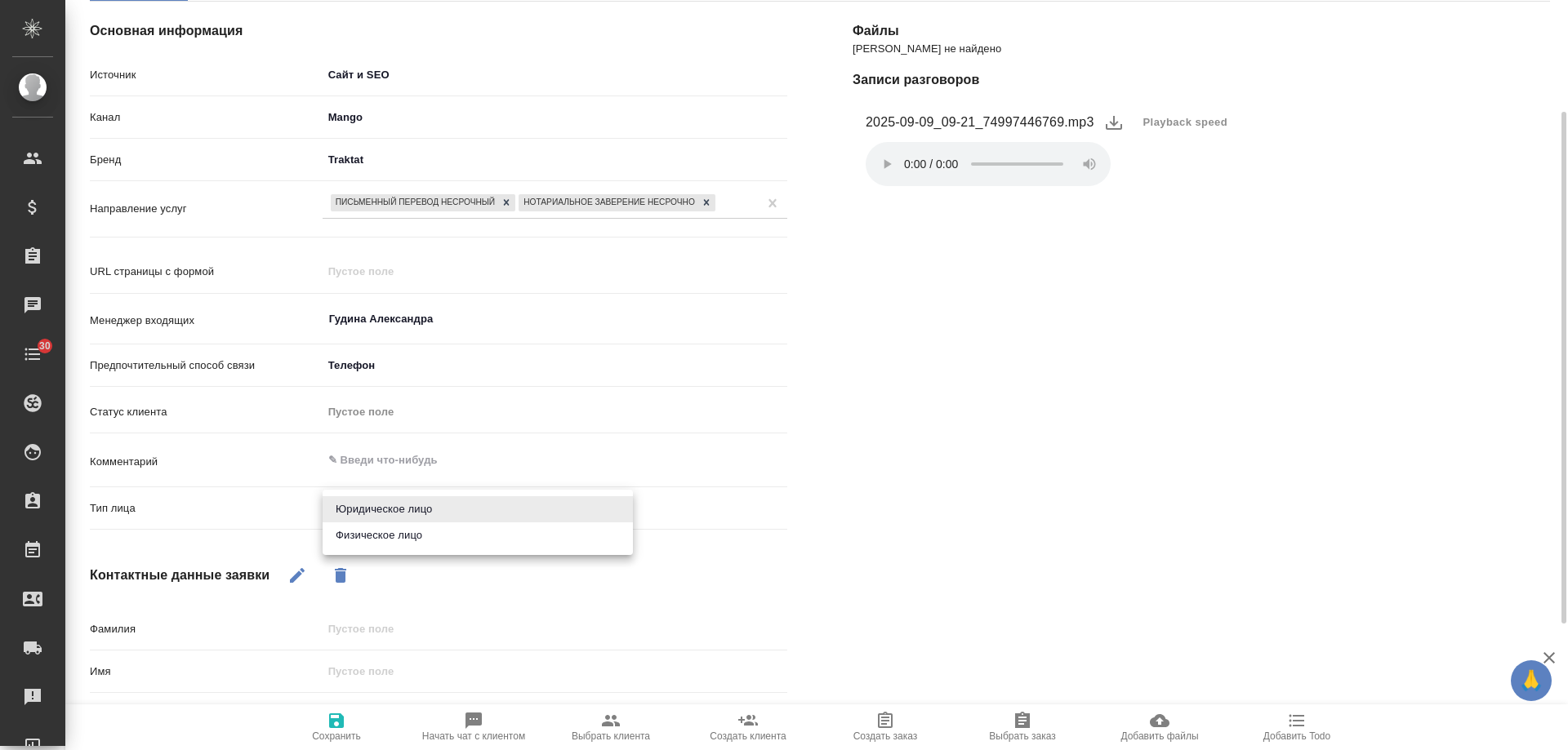
type input "private"
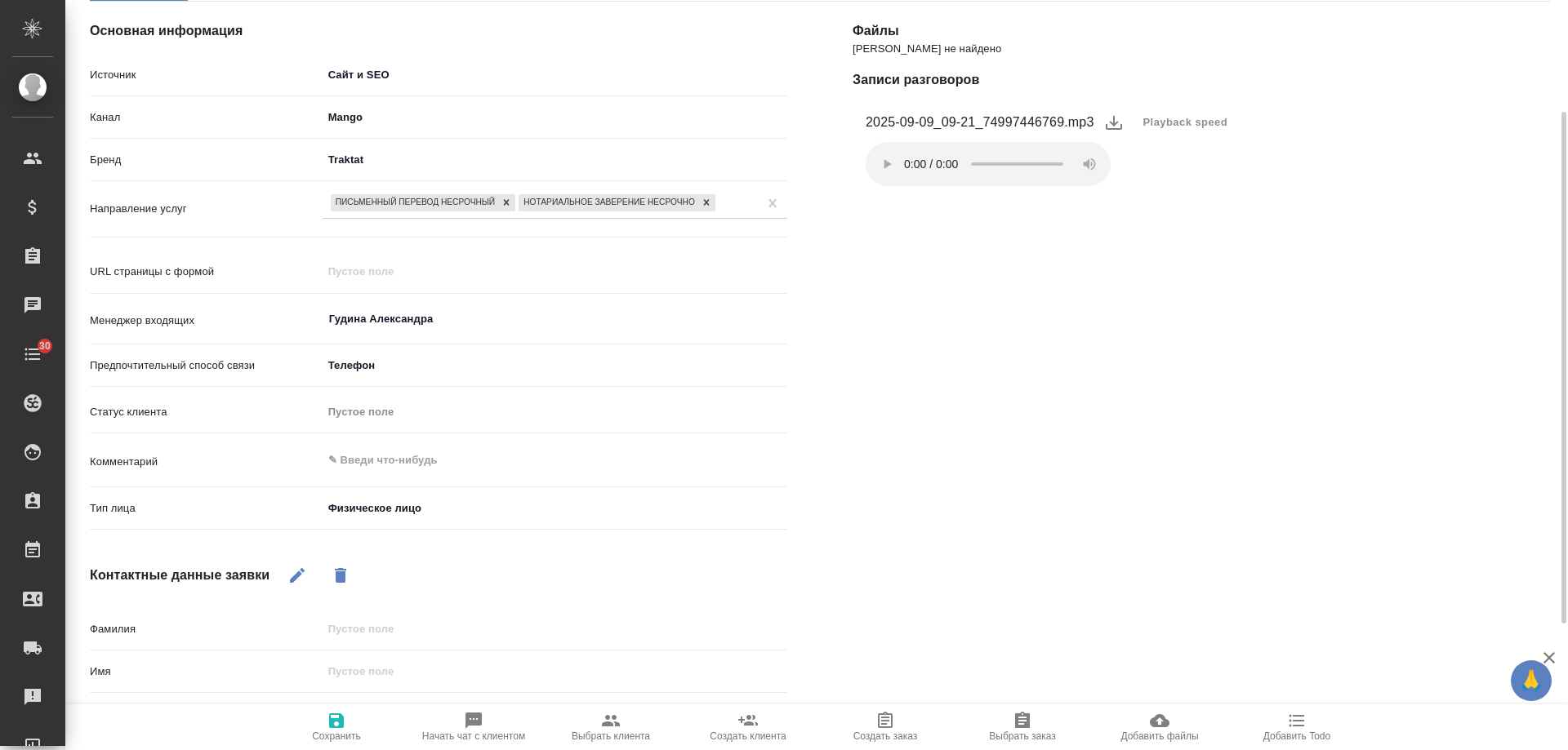
click at [357, 508] on body "🙏 .cls-1 fill:#fff; AWATERA Gudina Alexandra Клиенты Спецификации Заказы 0 Чаты…" at bounding box center [784, 375] width 1568 height 750
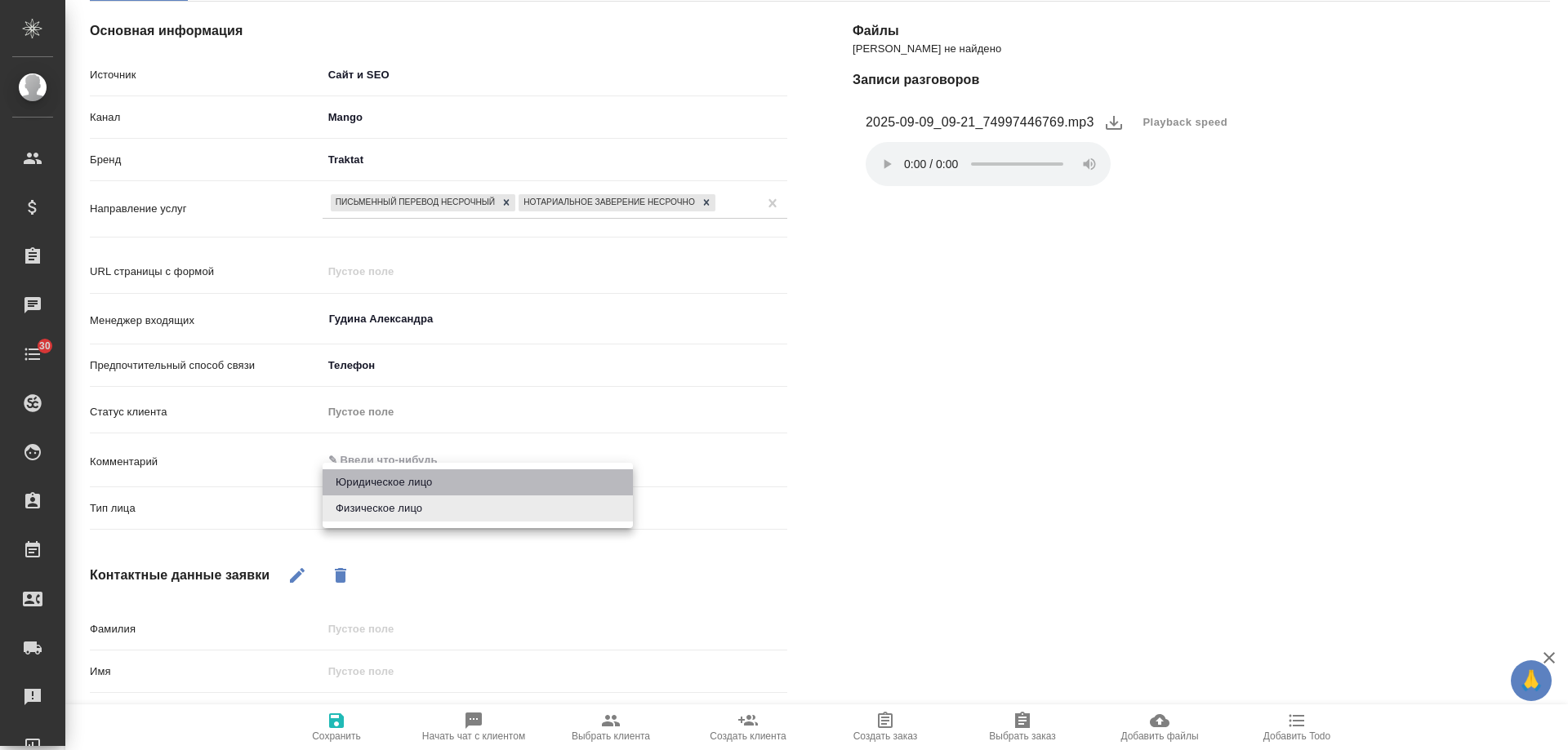
click at [373, 478] on li "Юридическое лицо" at bounding box center [478, 483] width 310 height 26
type textarea "x"
type input "company"
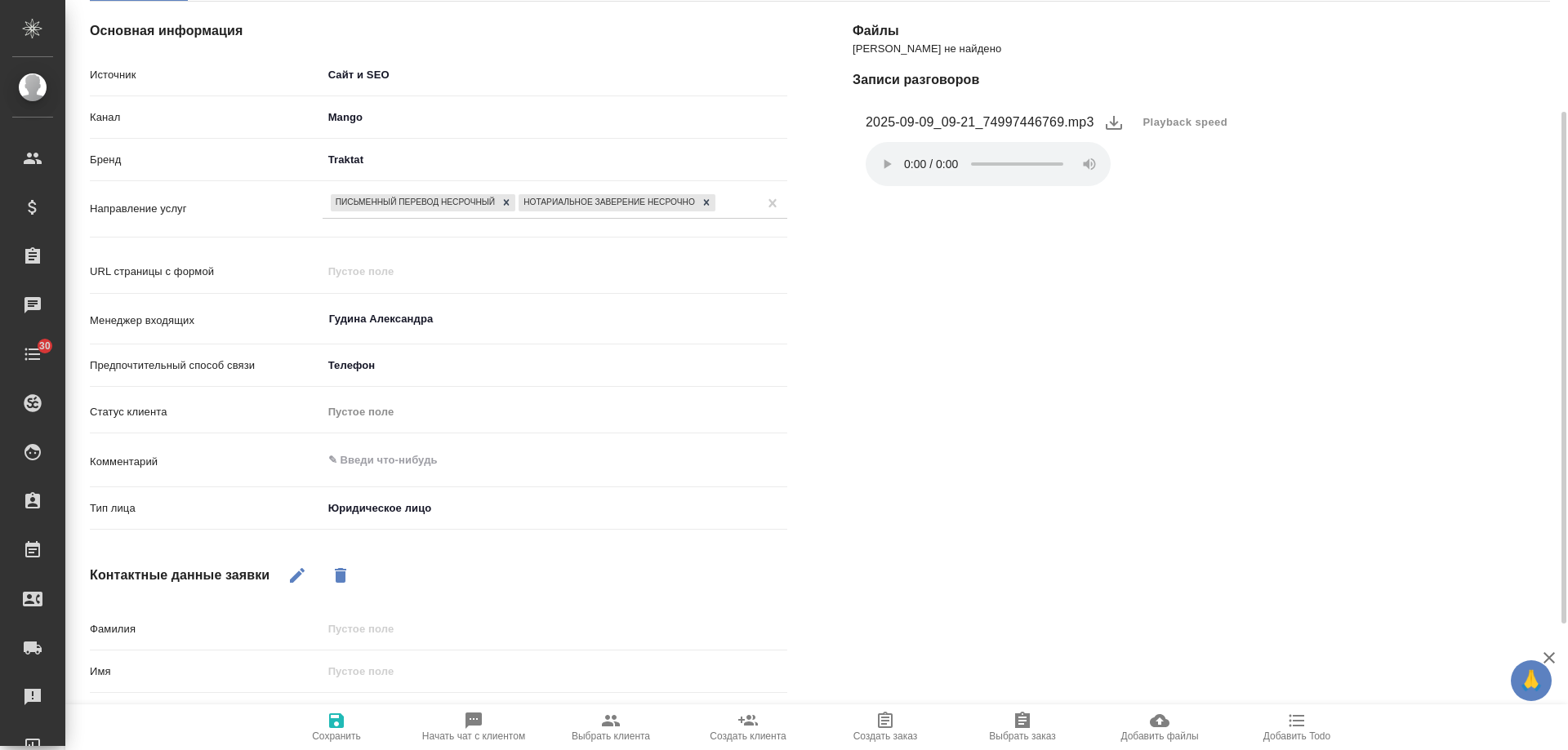
click at [295, 568] on icon "button" at bounding box center [297, 575] width 20 height 20
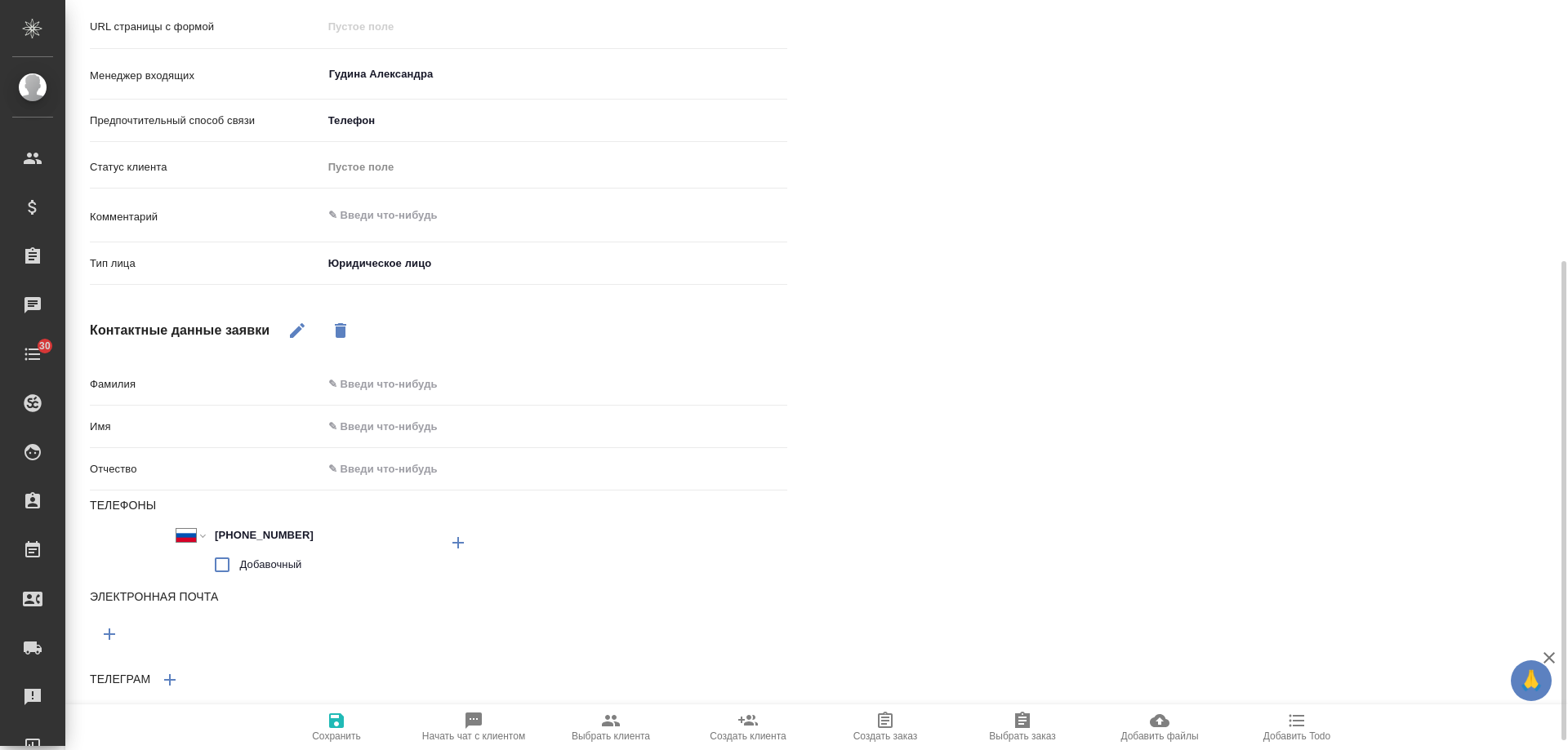
click at [405, 442] on div "Имя" at bounding box center [438, 432] width 698 height 42
click at [422, 415] on input "text" at bounding box center [555, 426] width 463 height 23
type input "Е"
type textarea "x"
type input "Елена"
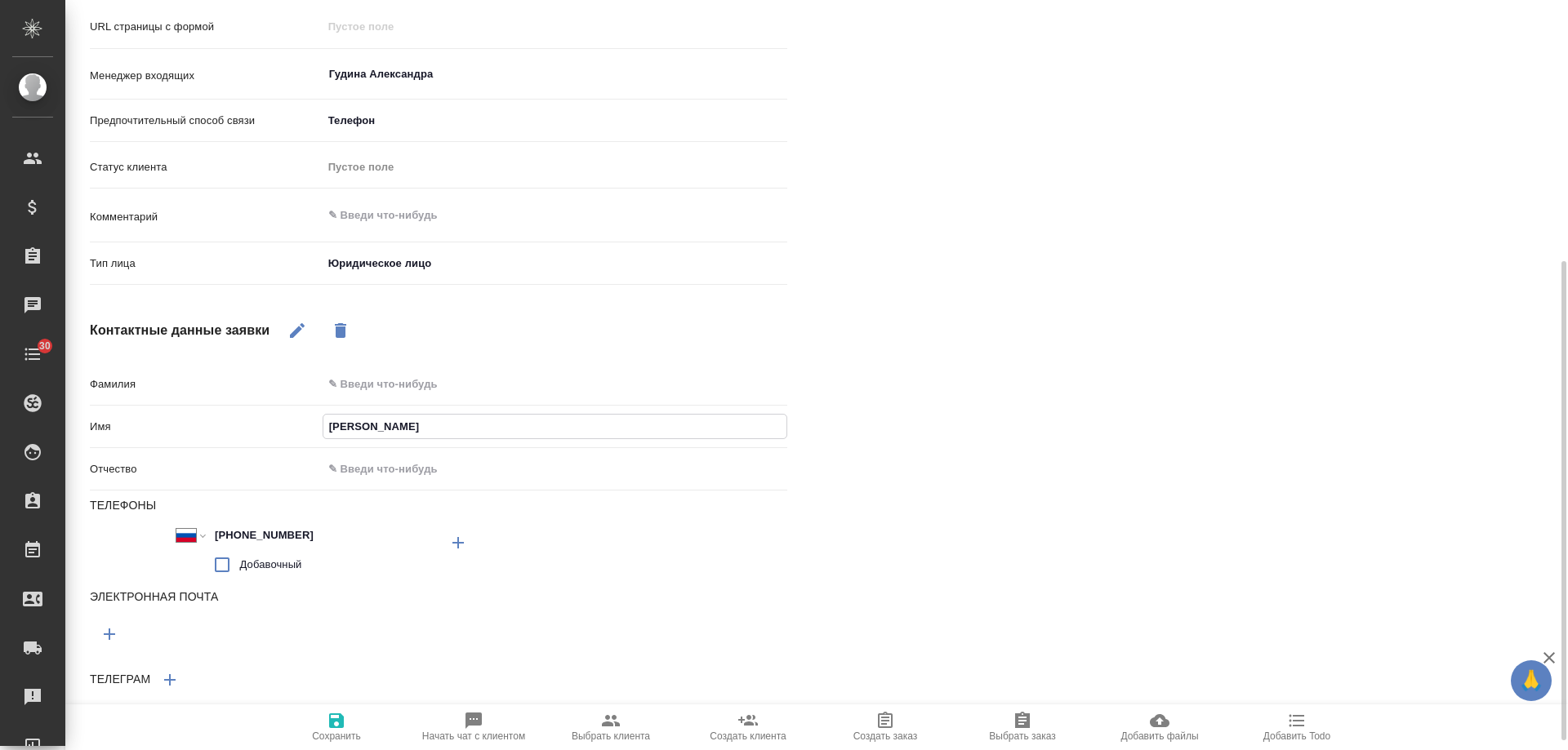
type textarea "x"
click at [332, 724] on icon "button" at bounding box center [336, 721] width 15 height 15
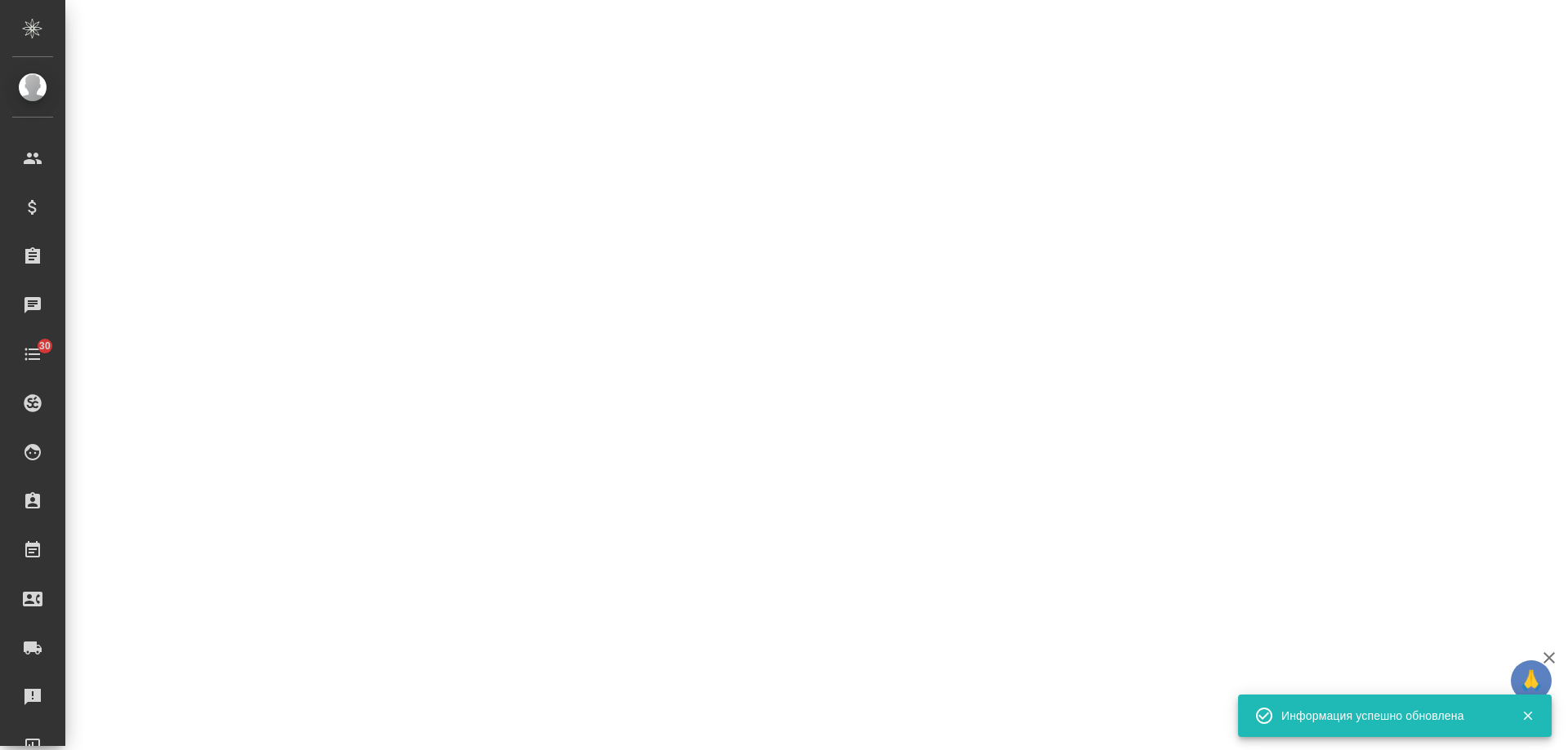
select select "RU"
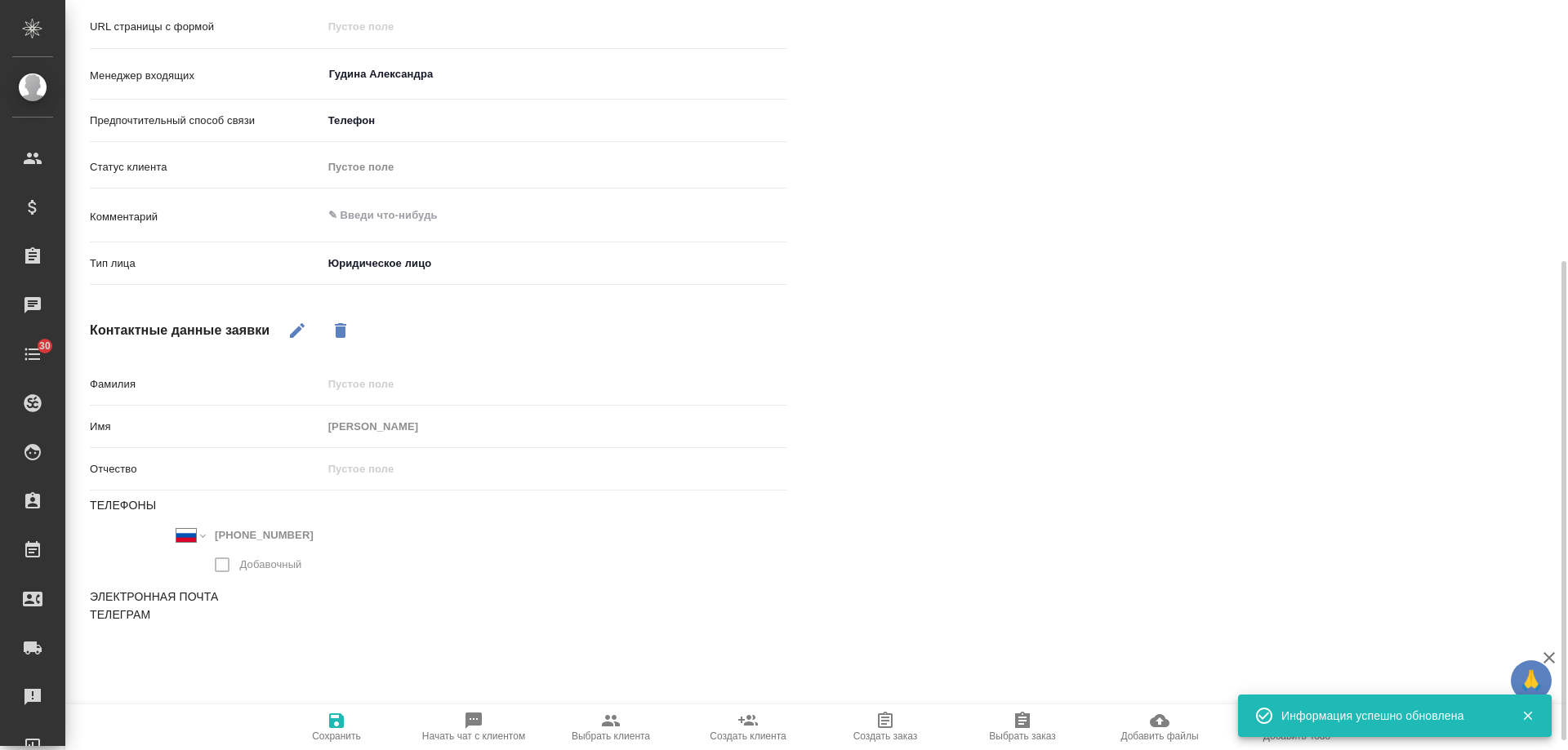
type textarea "x"
click at [385, 219] on textarea at bounding box center [554, 216] width 464 height 28
type textarea "ж"
type textarea "x"
type textarea "жд"
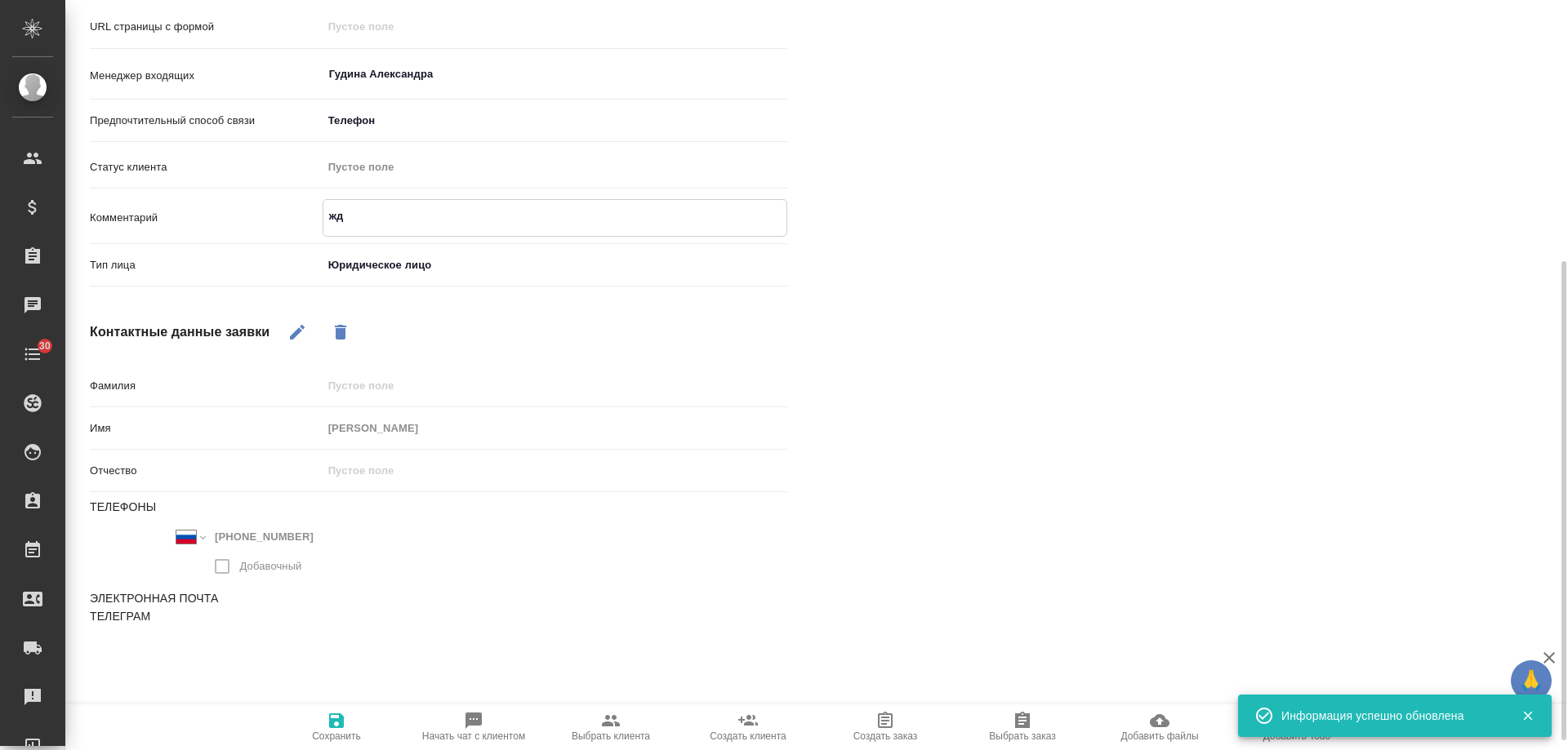
type textarea "x"
type textarea "жде"
type textarea "x"
type textarea "ждем"
type textarea "x"
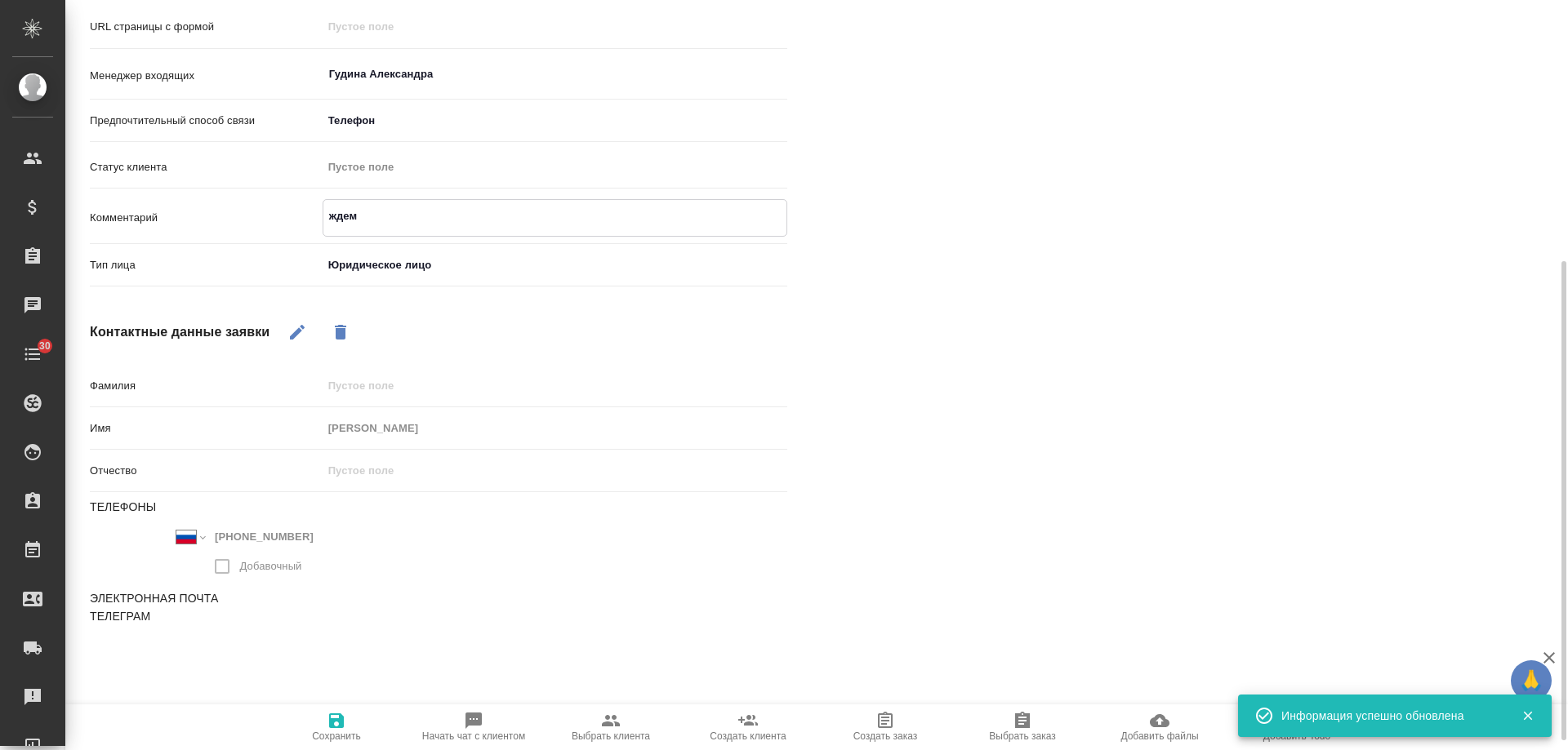
type textarea "ждем"
type textarea "x"
type textarea "ждем з"
type textarea "x"
type textarea "ждем за"
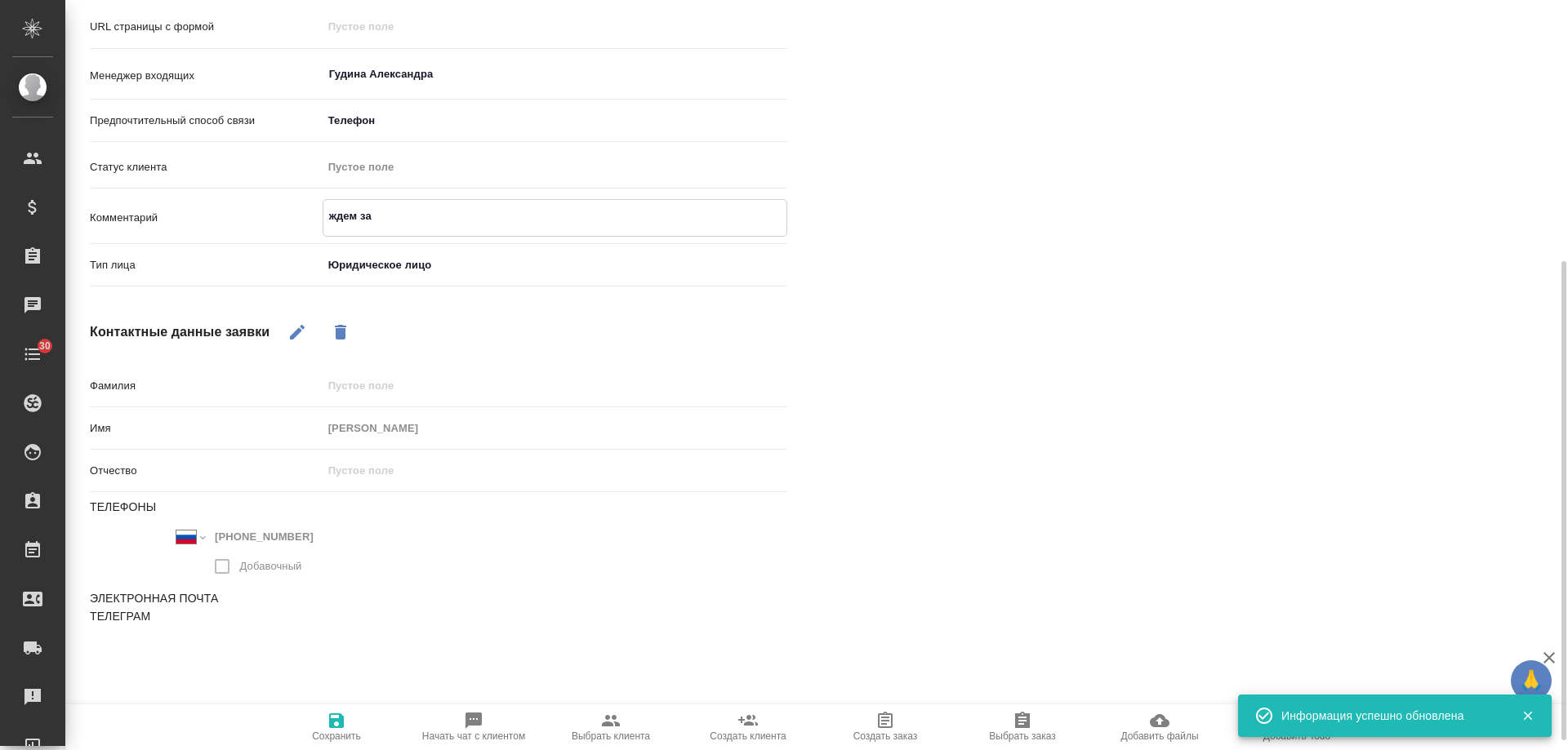
type textarea "x"
type textarea "ждем зап"
type textarea "x"
type textarea "ждем запрос"
type textarea "x"
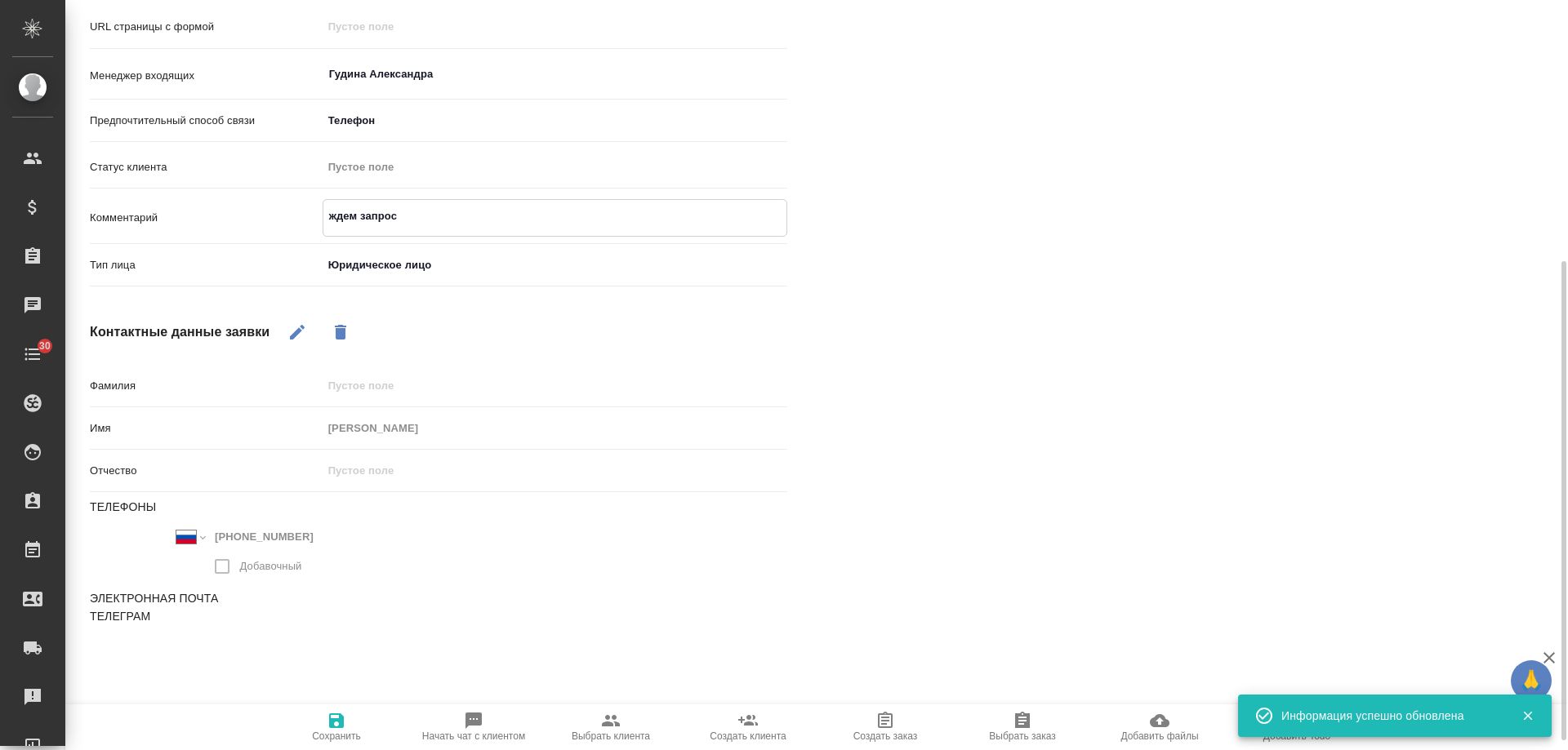
type textarea "ждем запрос"
type textarea "x"
type textarea "ждем запрос на"
type textarea "x"
type textarea "ждем запрос на"
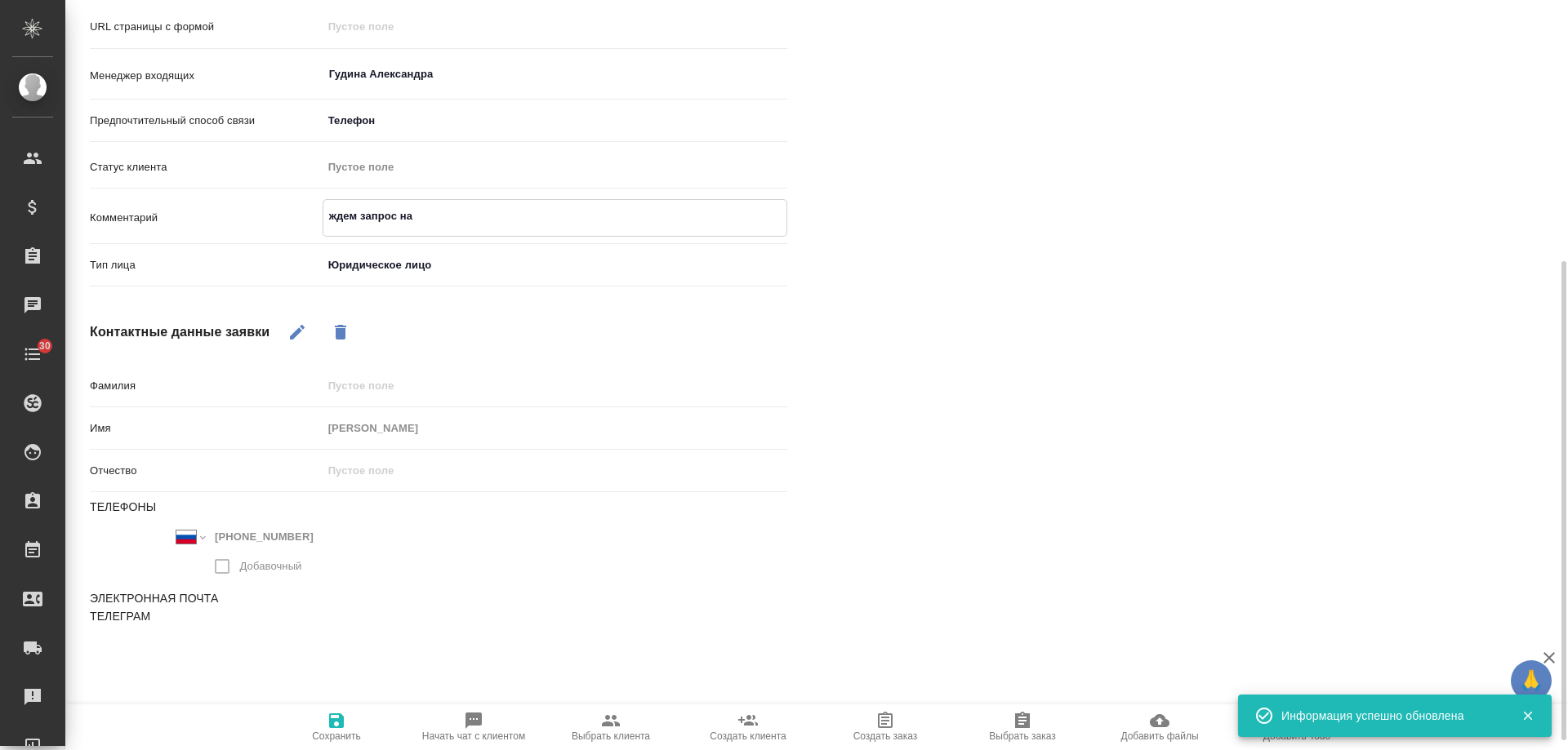
type textarea "x"
type textarea "ждем запрос на п"
type textarea "x"
type textarea "ждем запрос на по"
type textarea "x"
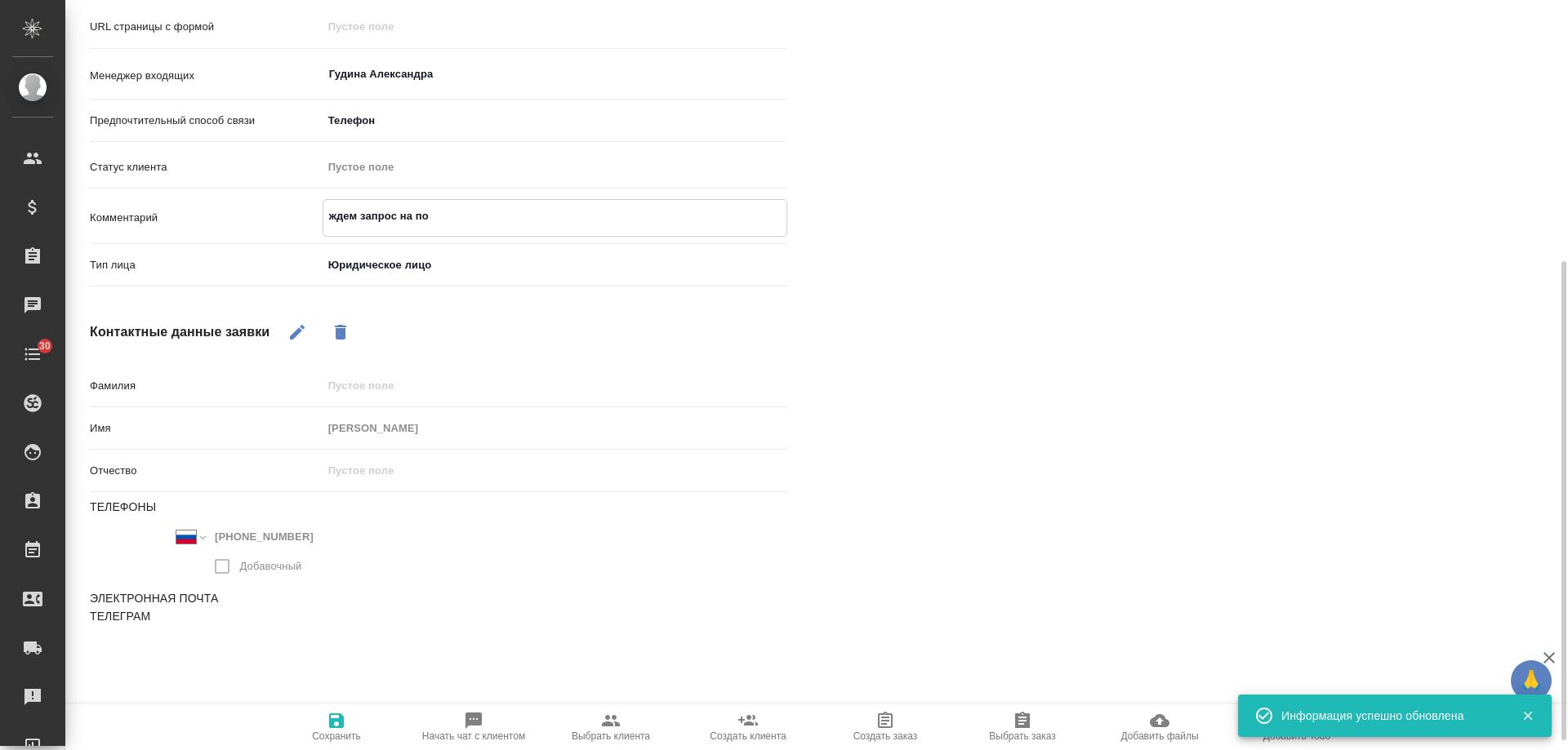
type textarea "ждем запрос на поч"
type textarea "x"
type textarea "ждем запрос на почт"
type textarea "x"
type textarea "ждем запрос на почте"
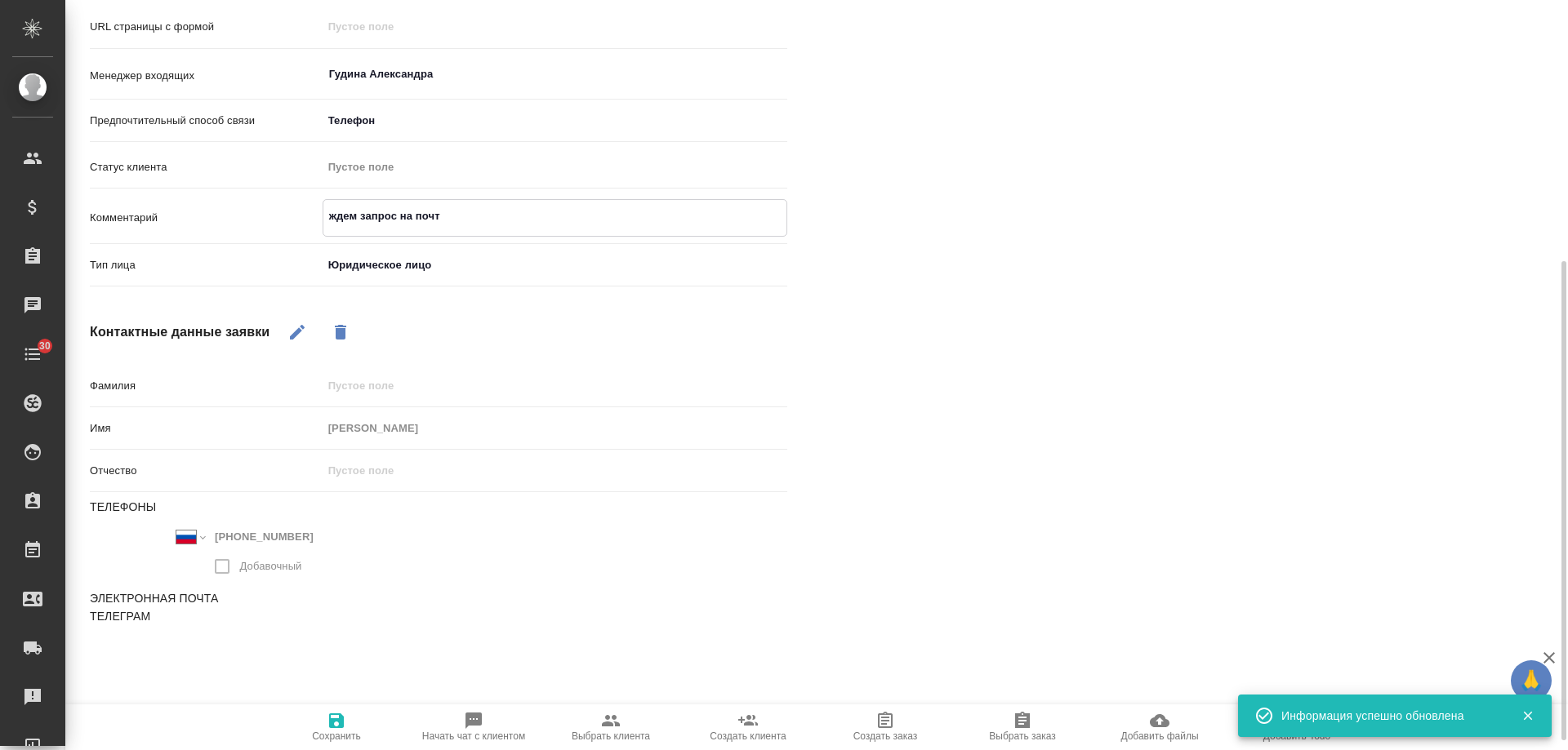
type textarea "x"
type textarea "ждем запрос на почте"
type textarea "x"
type textarea "ждем запрос на почте т"
type textarea "x"
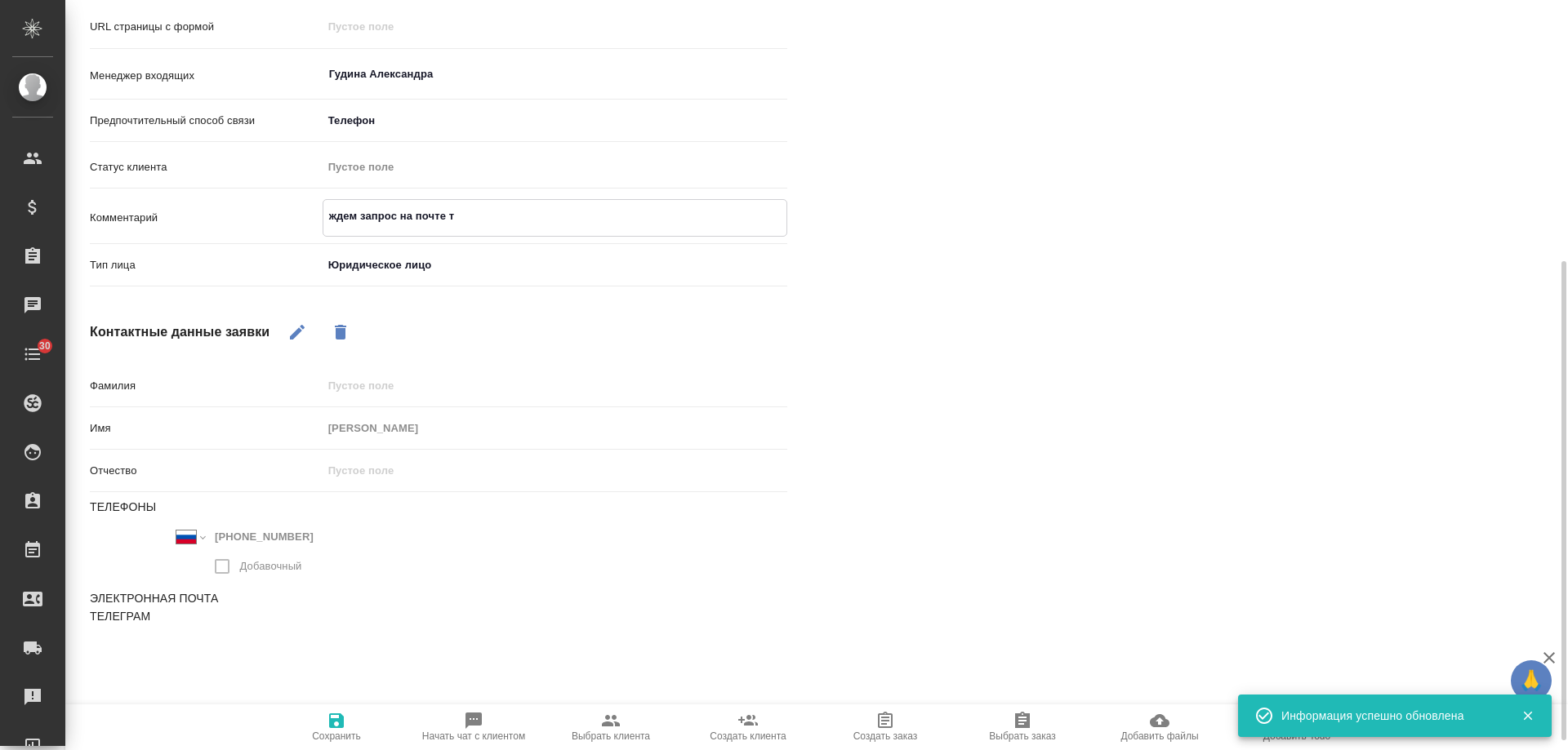
type textarea "ждем запрос на почте тр"
type textarea "x"
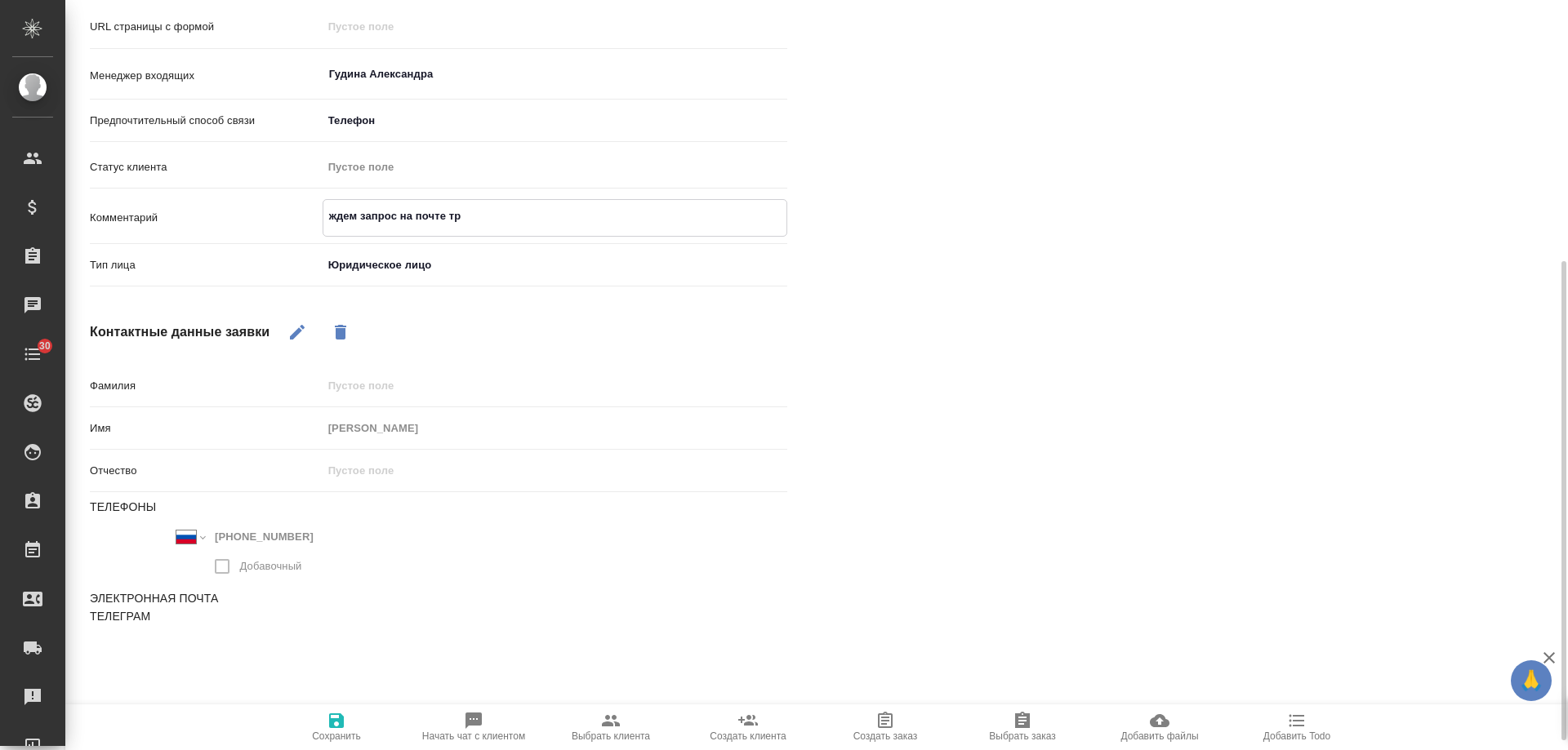
type textarea "ждем запрос на почте трк"
type textarea "x"
type textarea "ждем запрос на почте трк"
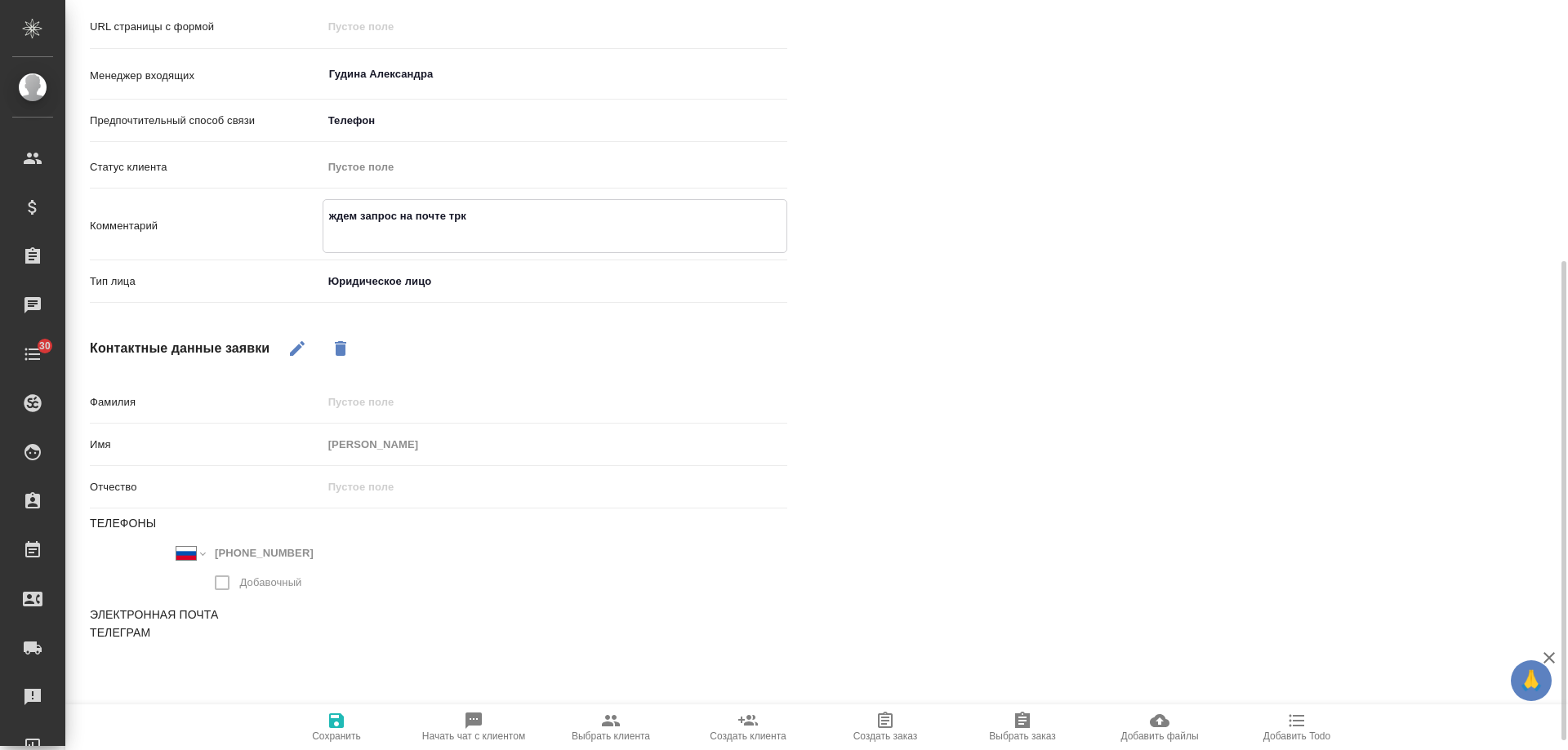
type textarea "x"
type textarea "ждем запрос на почте трк"
type textarea "x"
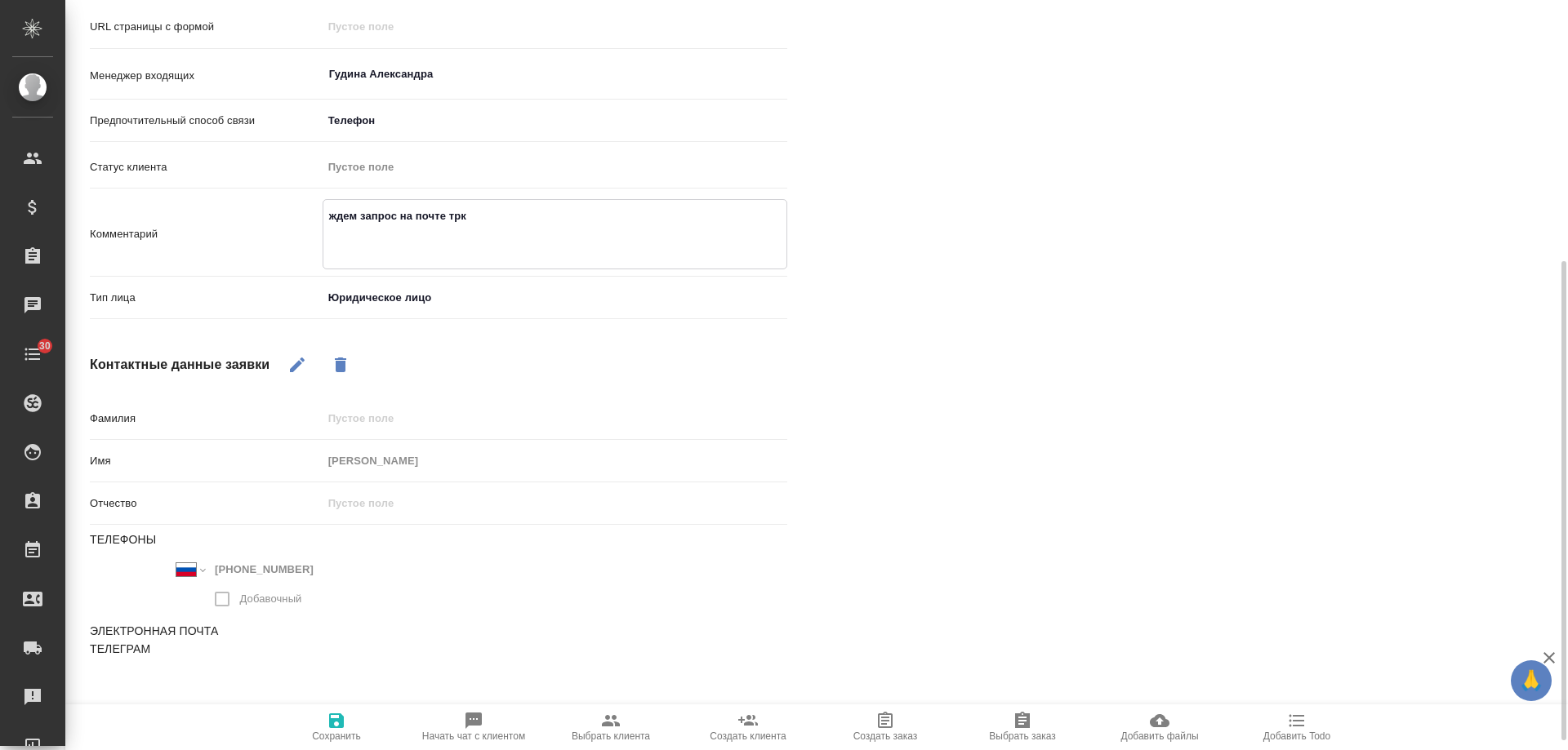
type textarea "ждем запрос на почте трк к"
type textarea "x"
type textarea "ждем запрос на почте трк кл"
type textarea "x"
type textarea "ждем запрос на почте трк кли"
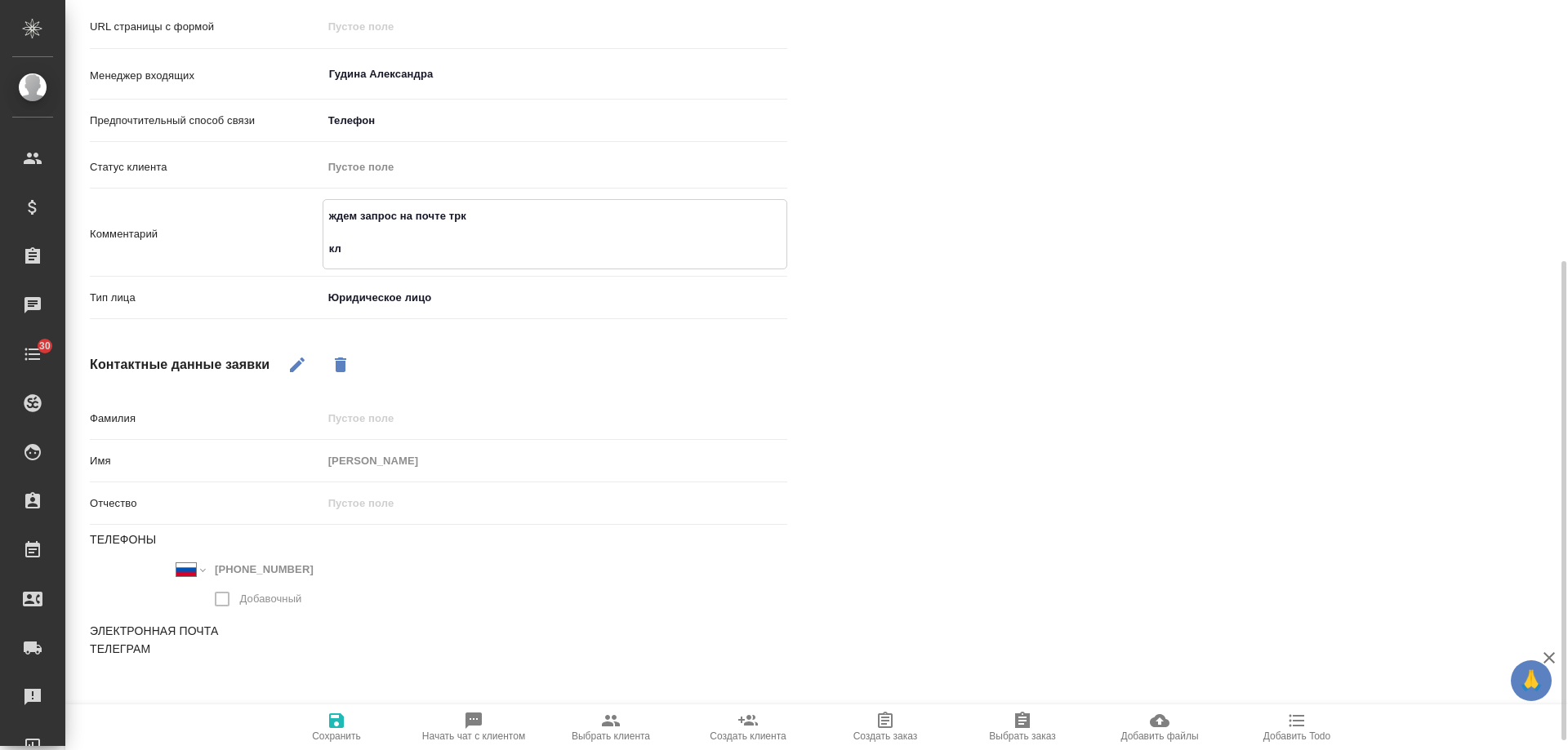
type textarea "x"
type textarea "ждем запрос на почте трк клин"
type textarea "x"
type textarea "ждем запрос на почте трк клини"
type textarea "x"
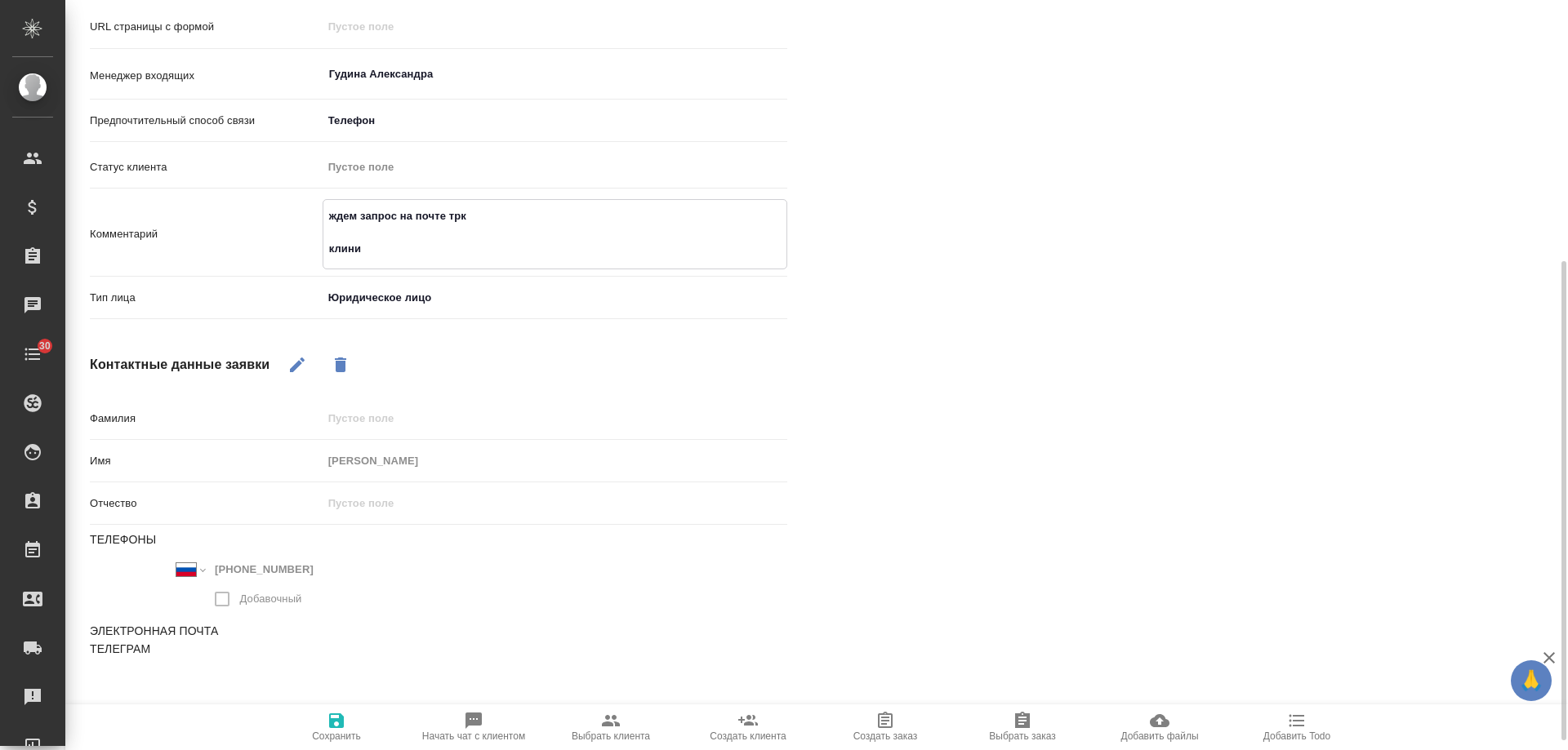
type textarea "ждем запрос на почте трк клинич"
type textarea "x"
type textarea "ждем запрос на почте трк клиниче"
type textarea "x"
type textarea "ждем запрос на почте трк клиничес"
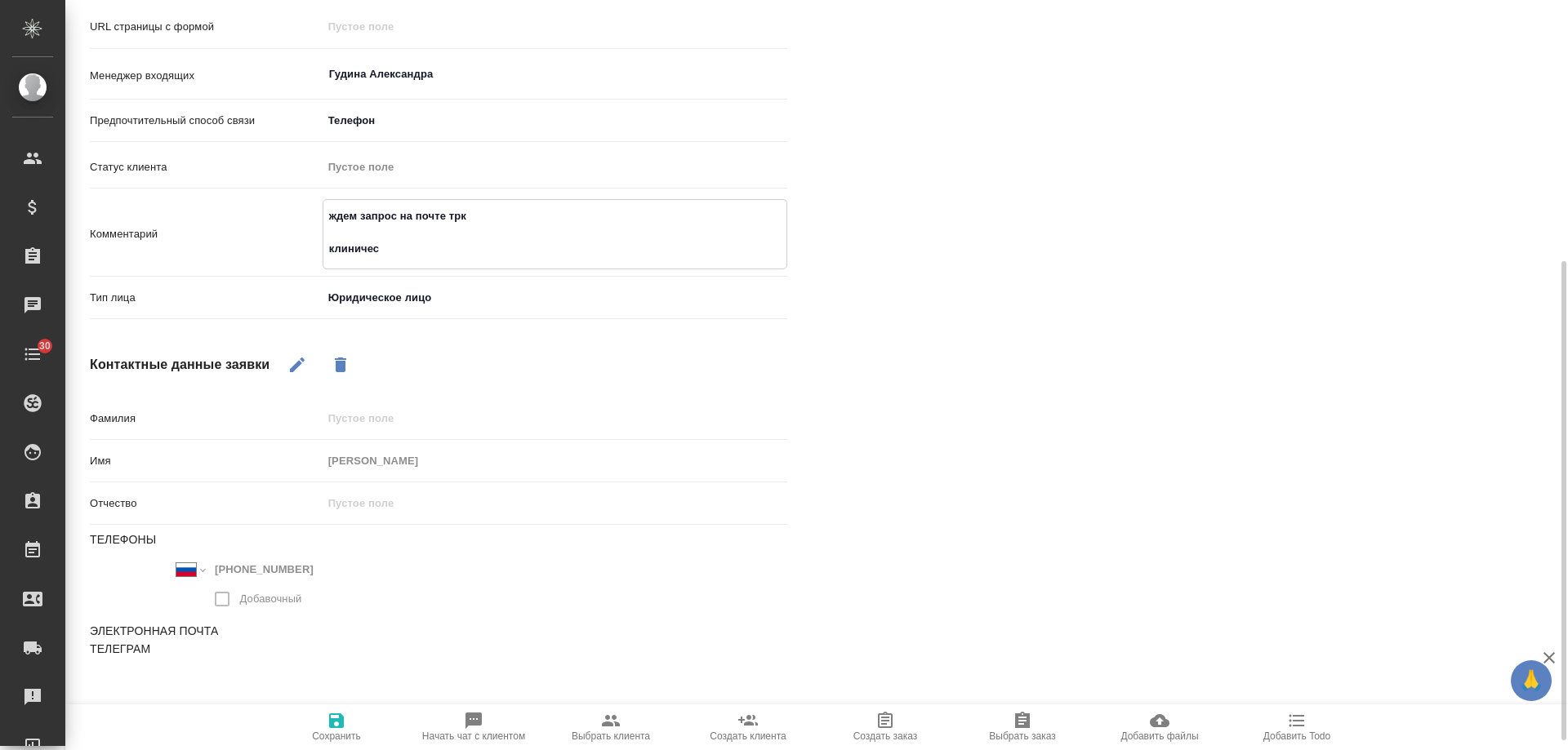
type textarea "x"
type textarea "ждем запрос на почте трк клиническ"
type textarea "x"
type textarea "ждем запрос на почте трк клинически"
type textarea "x"
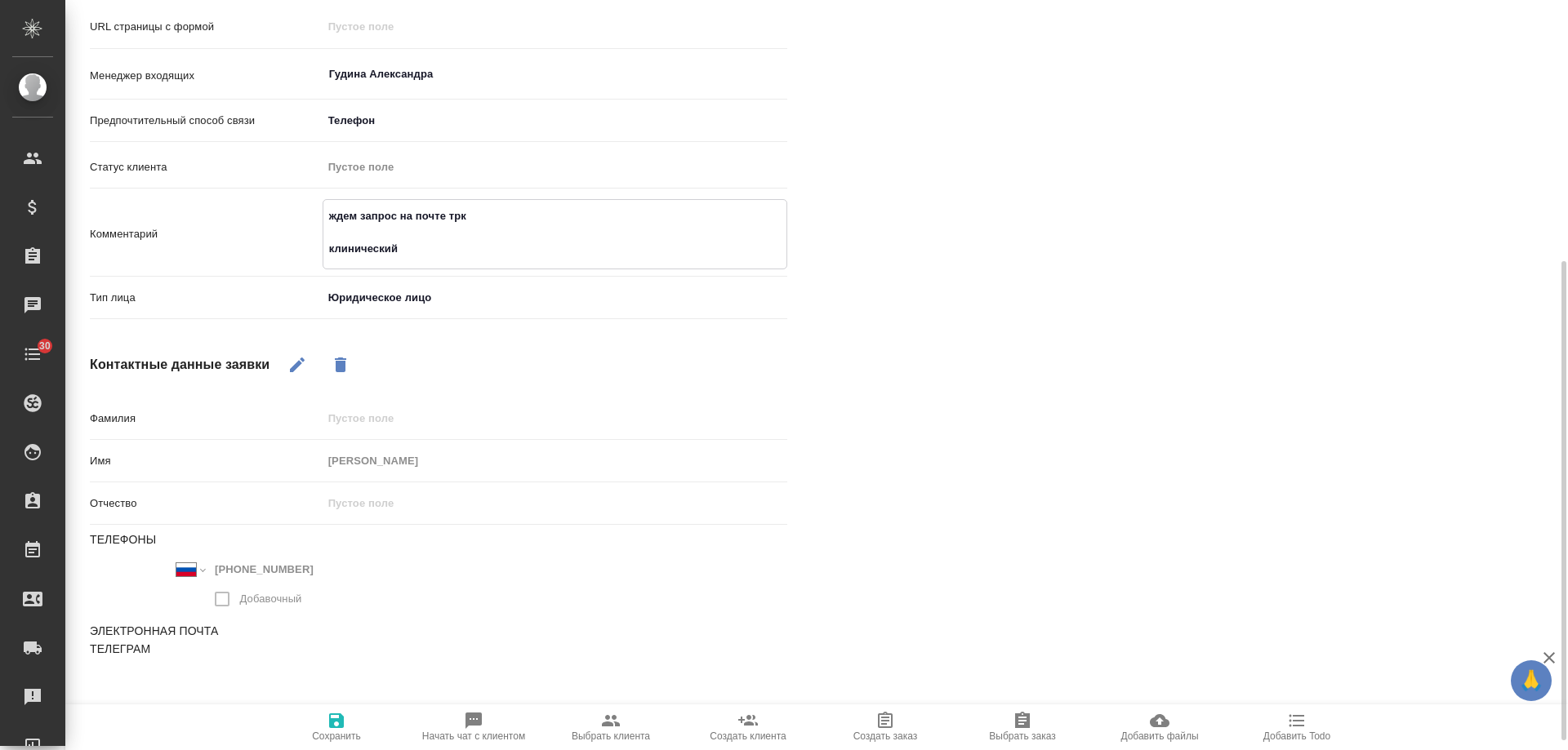
type textarea "ждем запрос на почте трк клинический"
type textarea "x"
type textarea "ждем запрос на почте трк клинический г"
type textarea "x"
type textarea "ждем запрос на почте трк клинический гос"
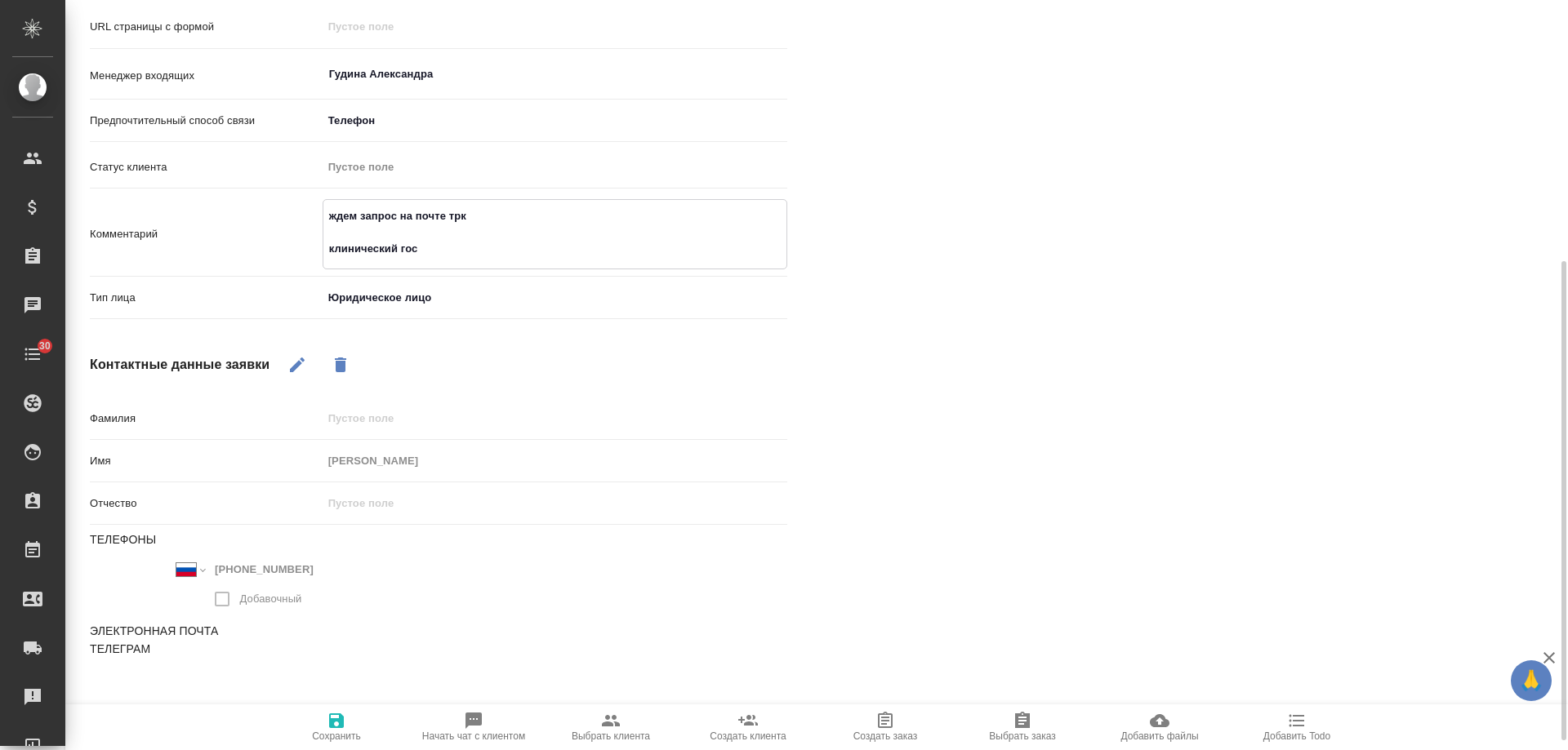
type textarea "x"
type textarea "ждем запрос на почте трк клинический госп"
type textarea "x"
type textarea "ждем запрос на почте трк клинический госпит"
type textarea "x"
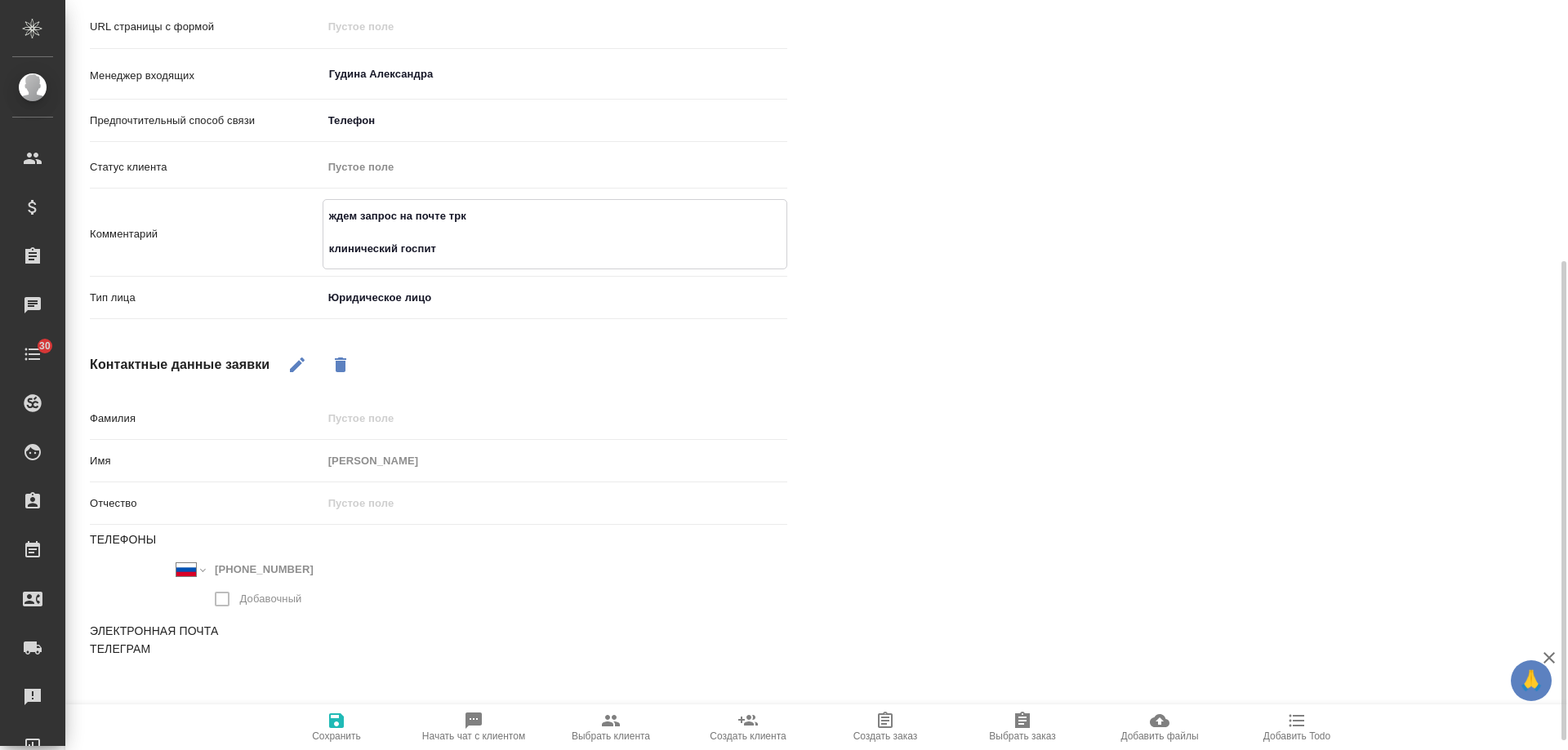
type textarea "ждем запрос на почте трк клинический госпита"
type textarea "x"
type textarea "ждем запрос на почте трк клинический госпитал"
type textarea "x"
type textarea "ждем запрос на почте трк клинический госпиталь"
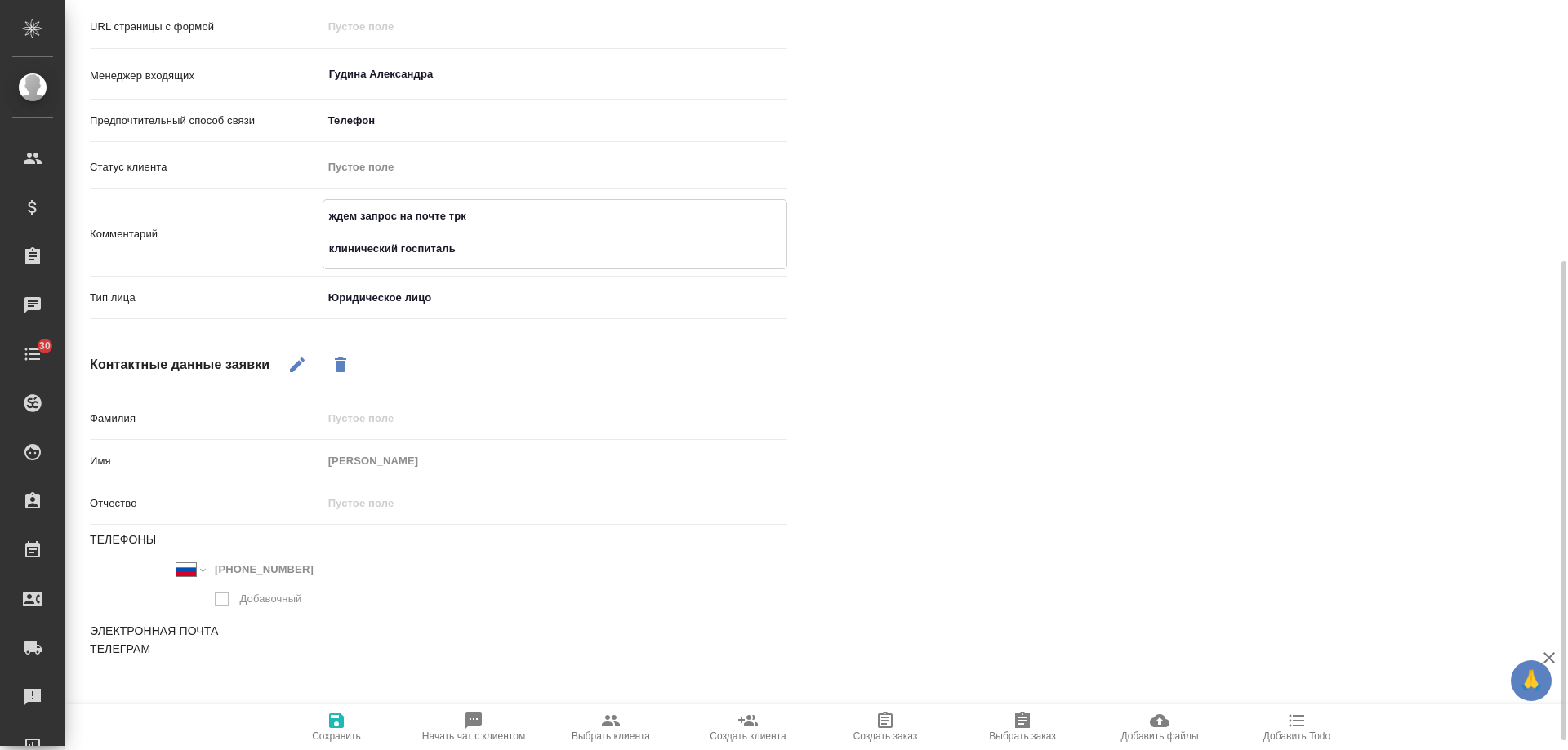
type textarea "x"
type textarea "ждем запрос на почте трк клинический госпиталь"
type textarea "x"
type textarea "ждем запрос на почте трк клинический госпиталь Э"
type textarea "x"
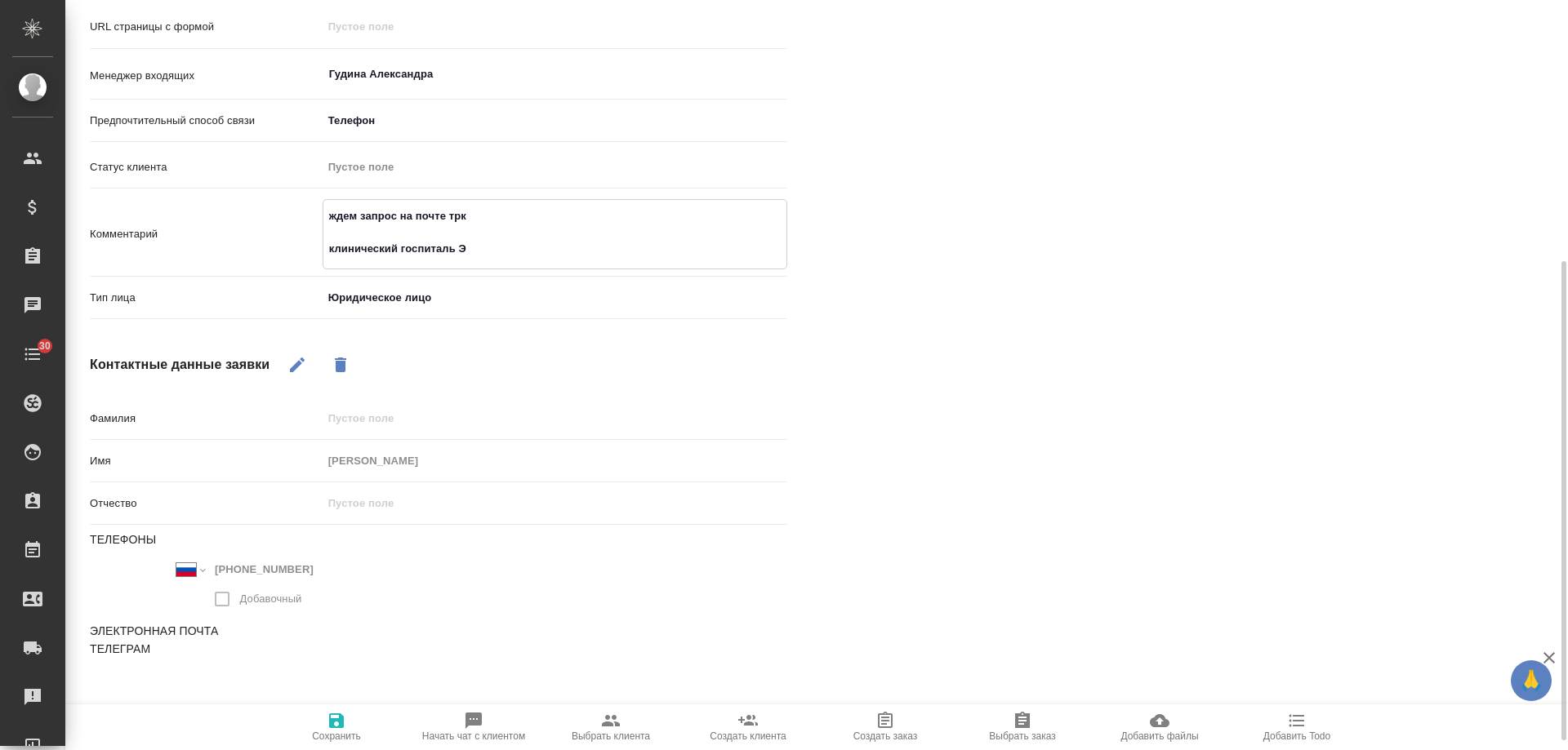
type textarea "ждем запрос на почте трк клинический госпиталь Эн"
type textarea "x"
type textarea "ждем запрос на почте трк клинический госпиталь Энв"
type textarea "x"
type textarea "ждем запрос на почте трк клинический госпиталь Энви"
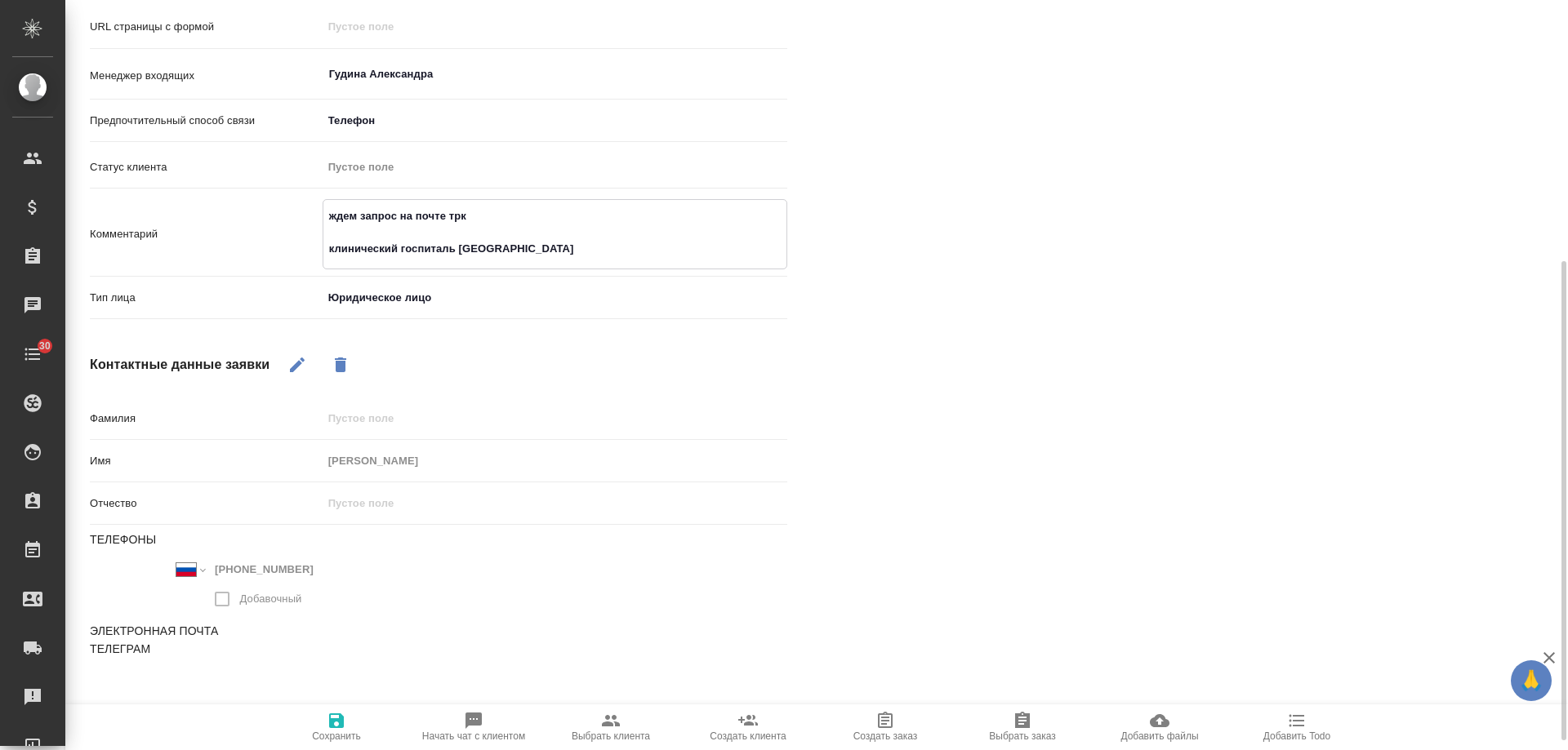
type textarea "x"
type textarea "ждем запрос на почте трк клинический госпиталь Энви"
type textarea "x"
type textarea "ждем запрос на почте трк клинический госпиталь Энви Г"
type textarea "x"
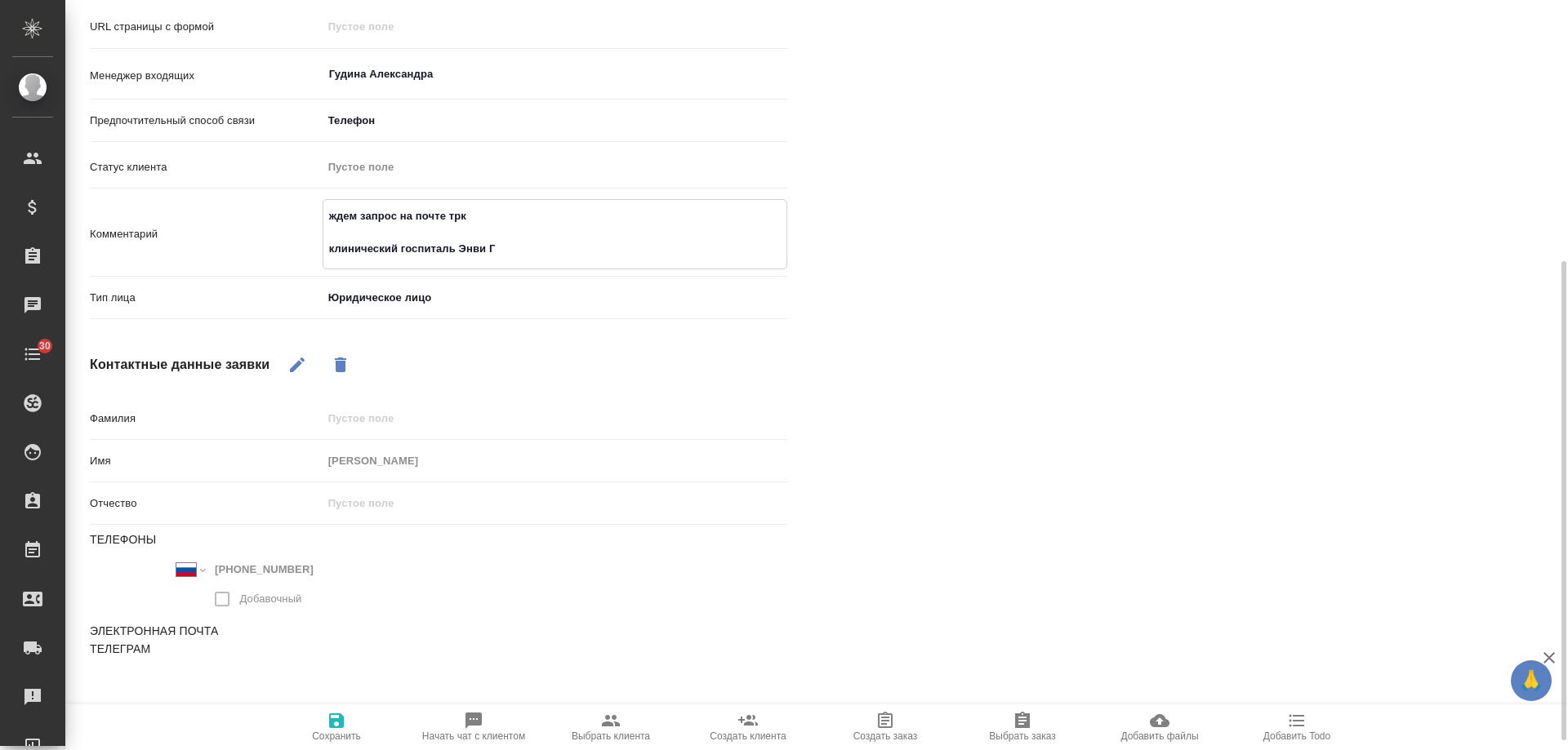
type textarea "ждем запрос на почте трк клинический госпиталь Энви Гр"
type textarea "x"
type textarea "ждем запрос на почте трк клинический госпиталь Энви Гру"
type textarea "x"
type textarea "ждем запрос на почте трк клинический госпиталь Энви Груп"
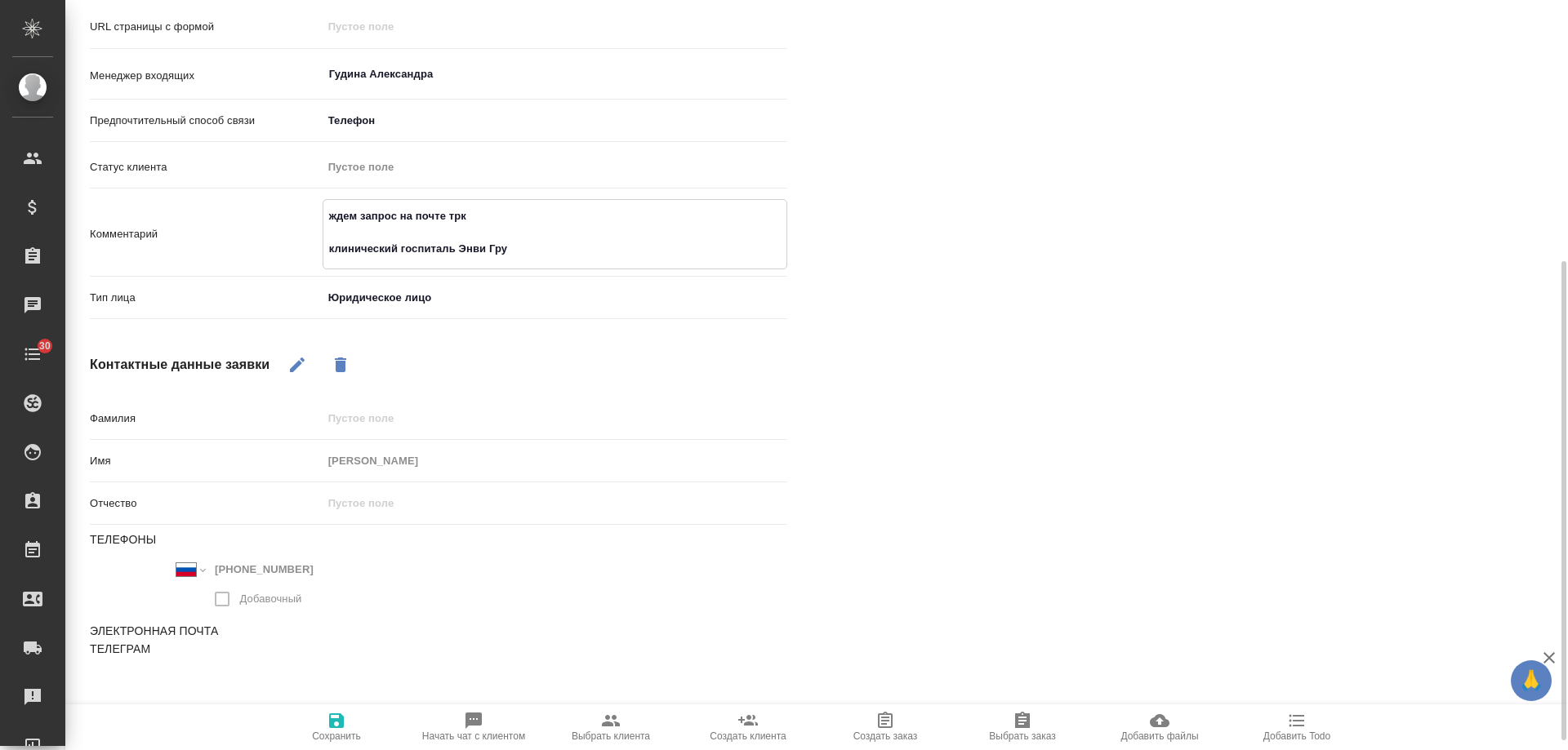
type textarea "x"
drag, startPoint x: 546, startPoint y: 244, endPoint x: 272, endPoint y: 231, distance: 274.3
click at [272, 231] on div "Комментарий ждем запрос на почте трк клинический госпиталь Энви Груп x" at bounding box center [438, 233] width 698 height 70
type textarea "ждем запрос на почте трк клинический госпиталь Энви Груп"
type textarea "x"
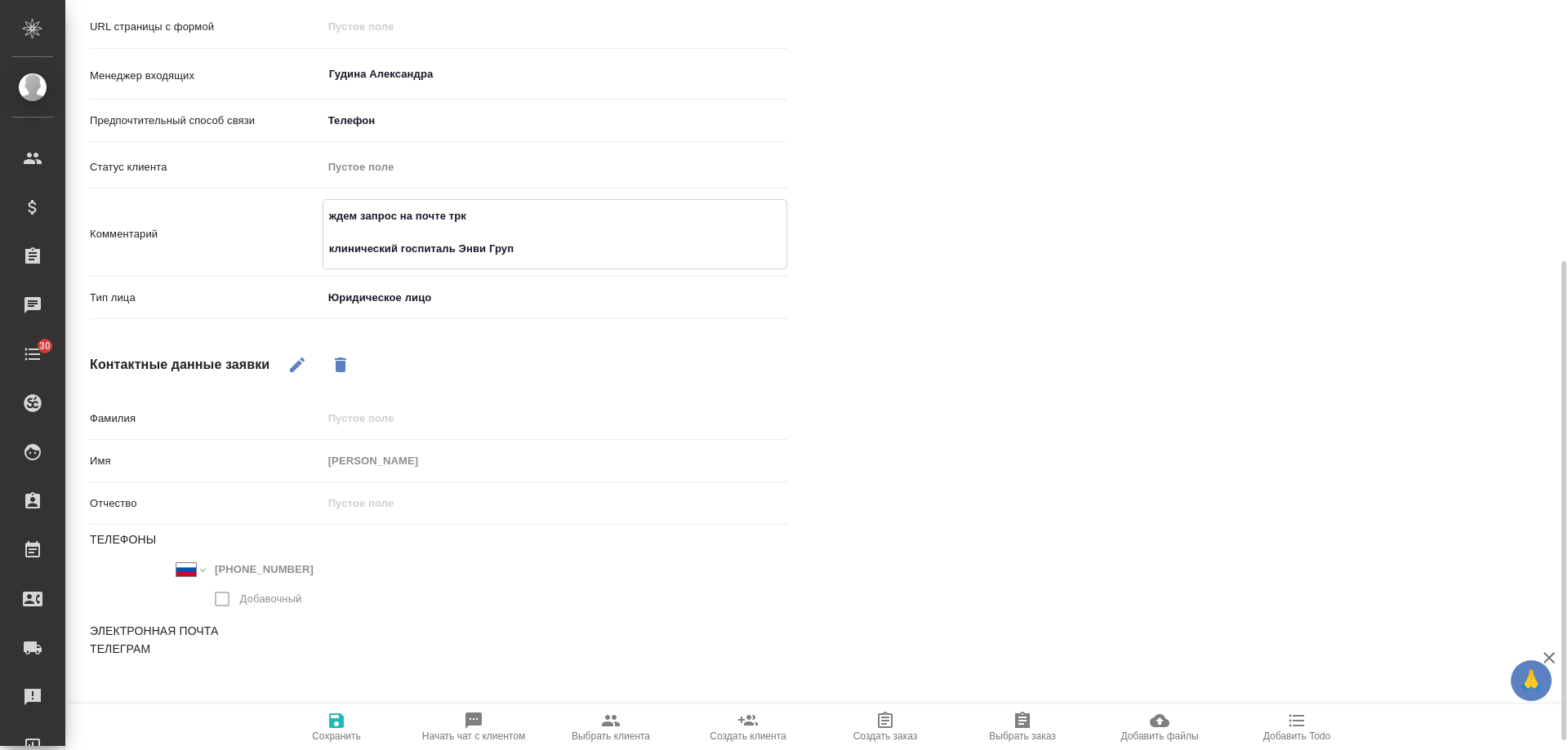
drag, startPoint x: 455, startPoint y: 244, endPoint x: 464, endPoint y: 249, distance: 10.3
click at [457, 246] on textarea "ждем запрос на почте трк клинический госпиталь Энви Груп" at bounding box center [555, 233] width 463 height 61
drag, startPoint x: 460, startPoint y: 249, endPoint x: 534, endPoint y: 251, distance: 74.0
click at [462, 248] on textarea "ждем запрос на почте трк клинический госпиталь Энви Груп" at bounding box center [555, 233] width 463 height 61
drag, startPoint x: 539, startPoint y: 252, endPoint x: 516, endPoint y: 254, distance: 23.1
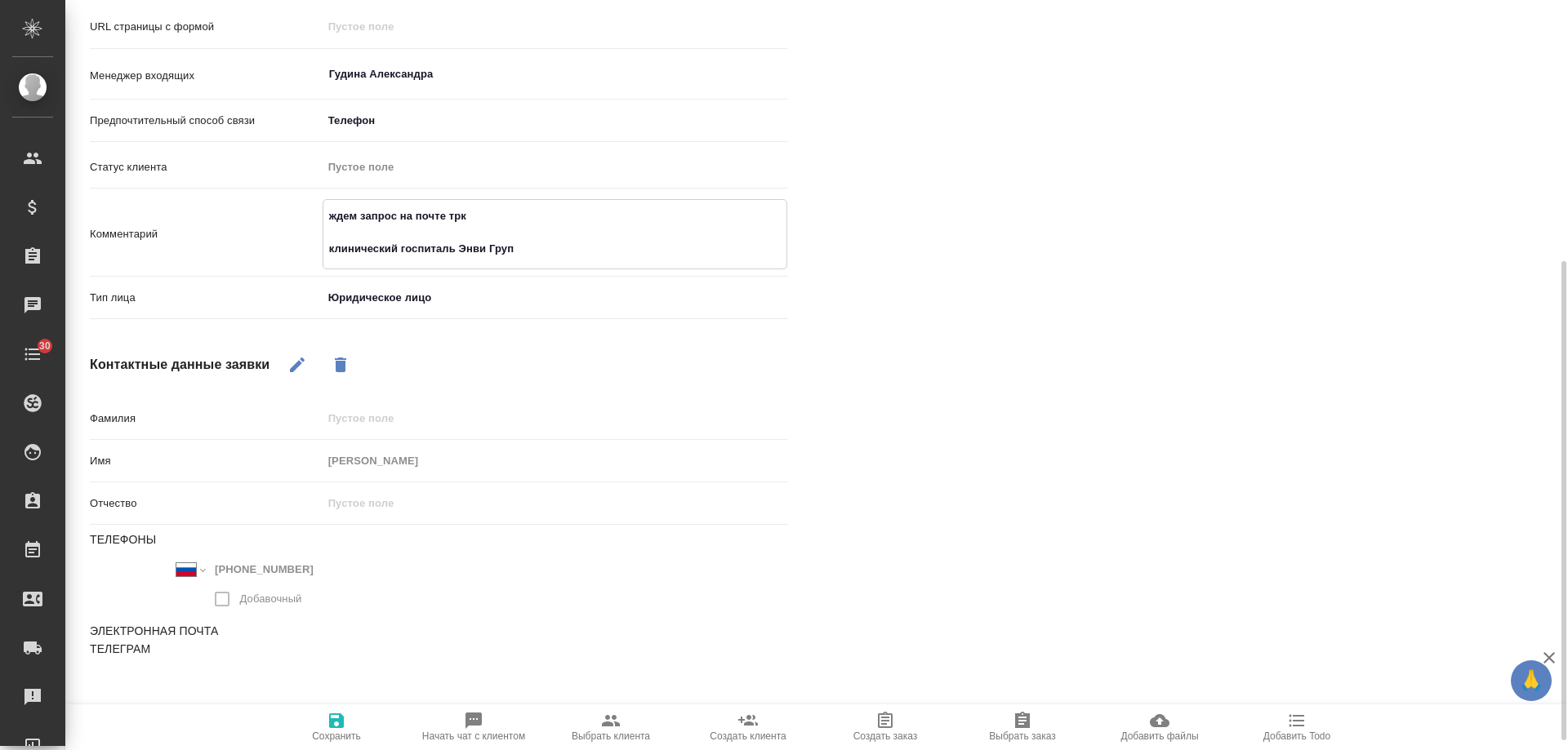
click at [537, 253] on textarea "ждем запрос на почте трк клинический госпиталь Энви Груп" at bounding box center [555, 233] width 463 height 61
click at [468, 251] on textarea "ждем запрос на почте трк клинический госпиталь Энви Груп" at bounding box center [555, 233] width 463 height 61
click at [461, 250] on textarea "ждем запрос на почте трк клинический госпиталь Энви Груп" at bounding box center [555, 233] width 463 height 61
drag, startPoint x: 489, startPoint y: 250, endPoint x: 449, endPoint y: 244, distance: 40.4
click at [486, 250] on textarea "ждем запрос на почте трк клинический госпиталь Энви Груп" at bounding box center [555, 233] width 463 height 61
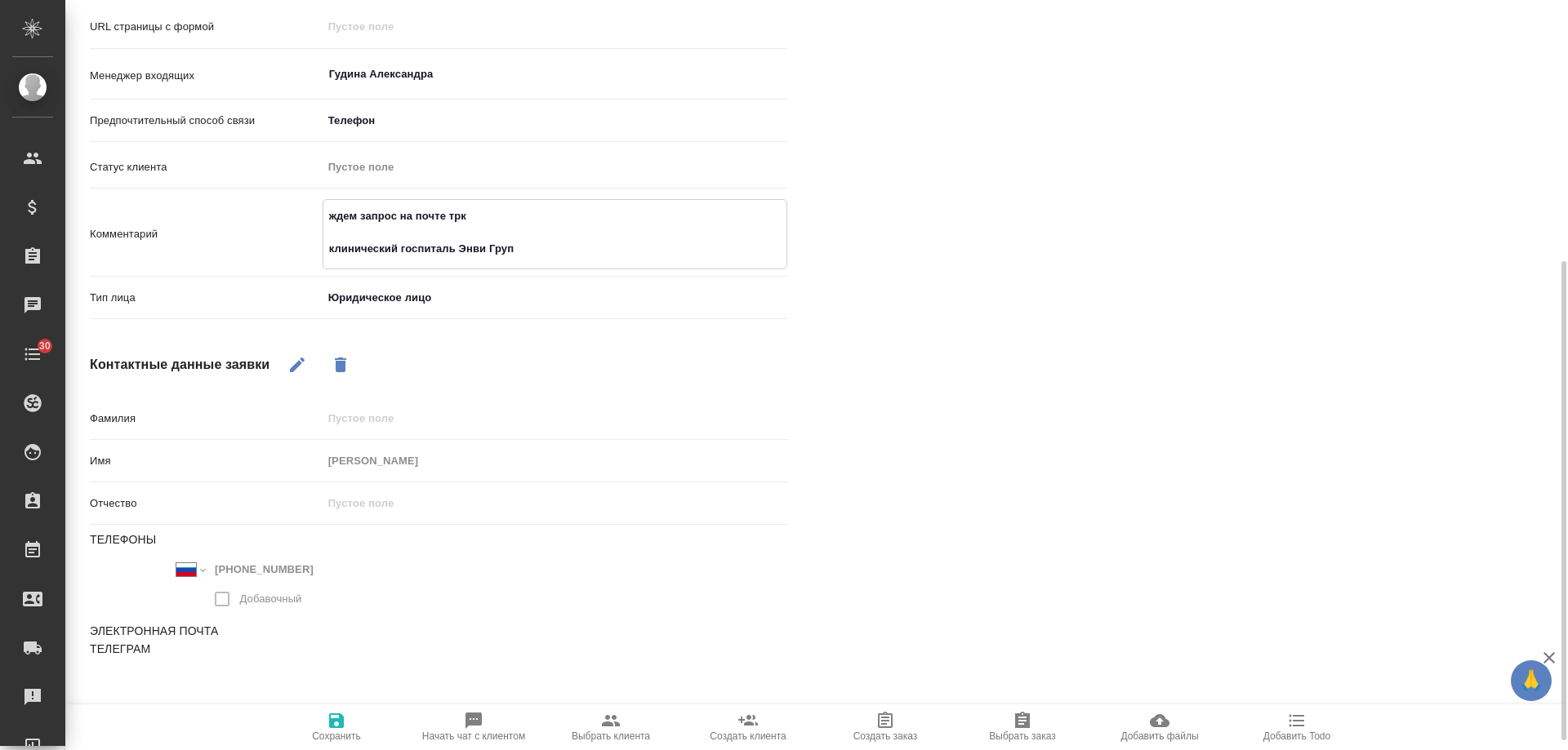
drag, startPoint x: 462, startPoint y: 248, endPoint x: 486, endPoint y: 248, distance: 24.0
click at [486, 248] on textarea "ждем запрос на почте трк клинический госпиталь Энви Груп" at bounding box center [555, 233] width 463 height 61
type textarea "ждем запрос на почте трк клинический госпиталь М Груп"
type textarea "x"
type textarea "ждем запрос на почте трк клинический госпиталь МД Груп"
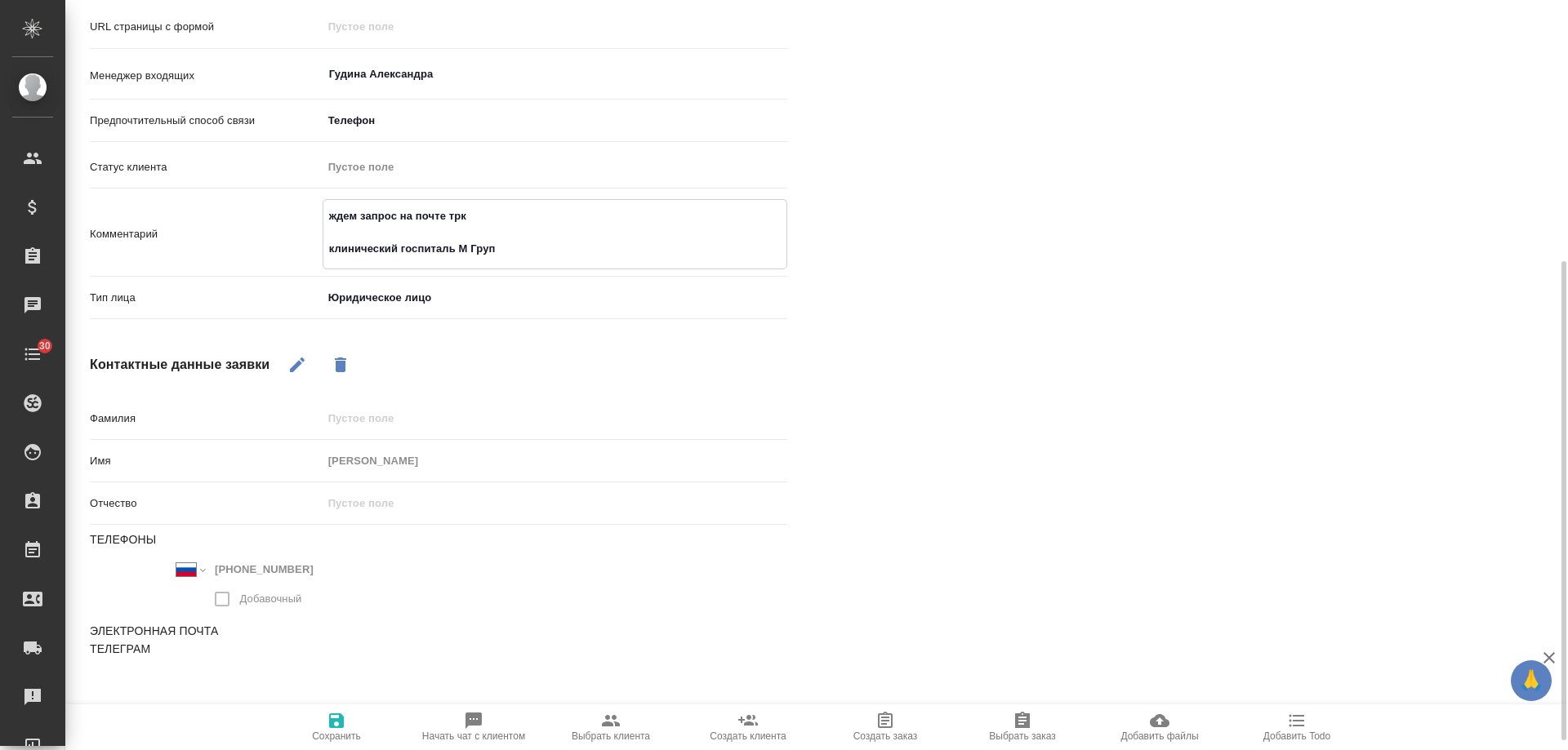
type textarea "x"
click at [592, 248] on textarea "ждем запрос на почте трк клинический госпиталь МД Груп" at bounding box center [555, 233] width 463 height 61
type textarea "ждем запрос на почте трк клинический госпиталь МД Груп,"
type textarea "x"
type textarea "ждем запрос на почте трк клинический госпиталь МД Груп,"
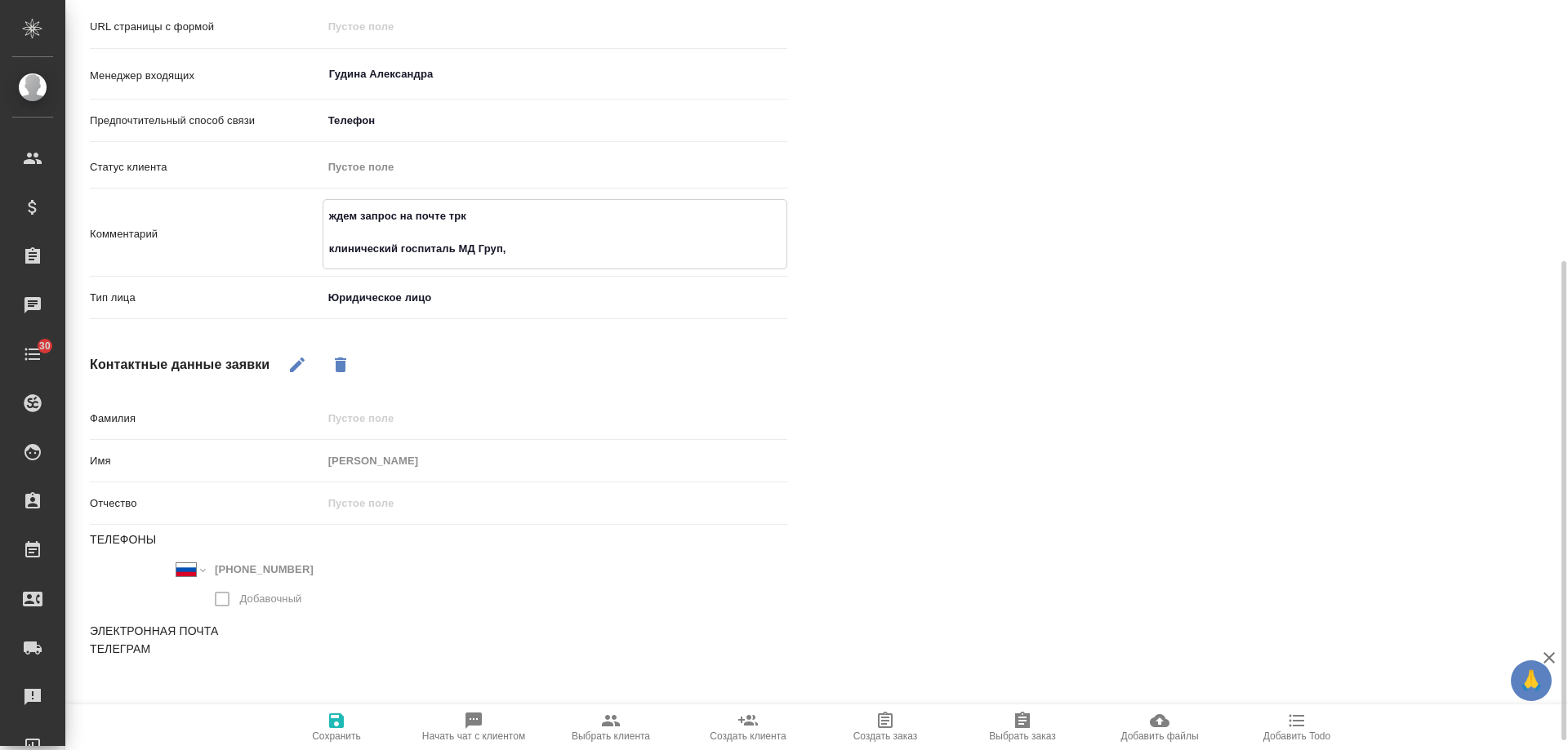
type textarea "x"
type textarea "ждем запрос на почте трк клинический госпиталь МД Груп, х"
type textarea "x"
type textarea "ждем запрос на почте трк клинический госпиталь МД Груп, хо"
type textarea "x"
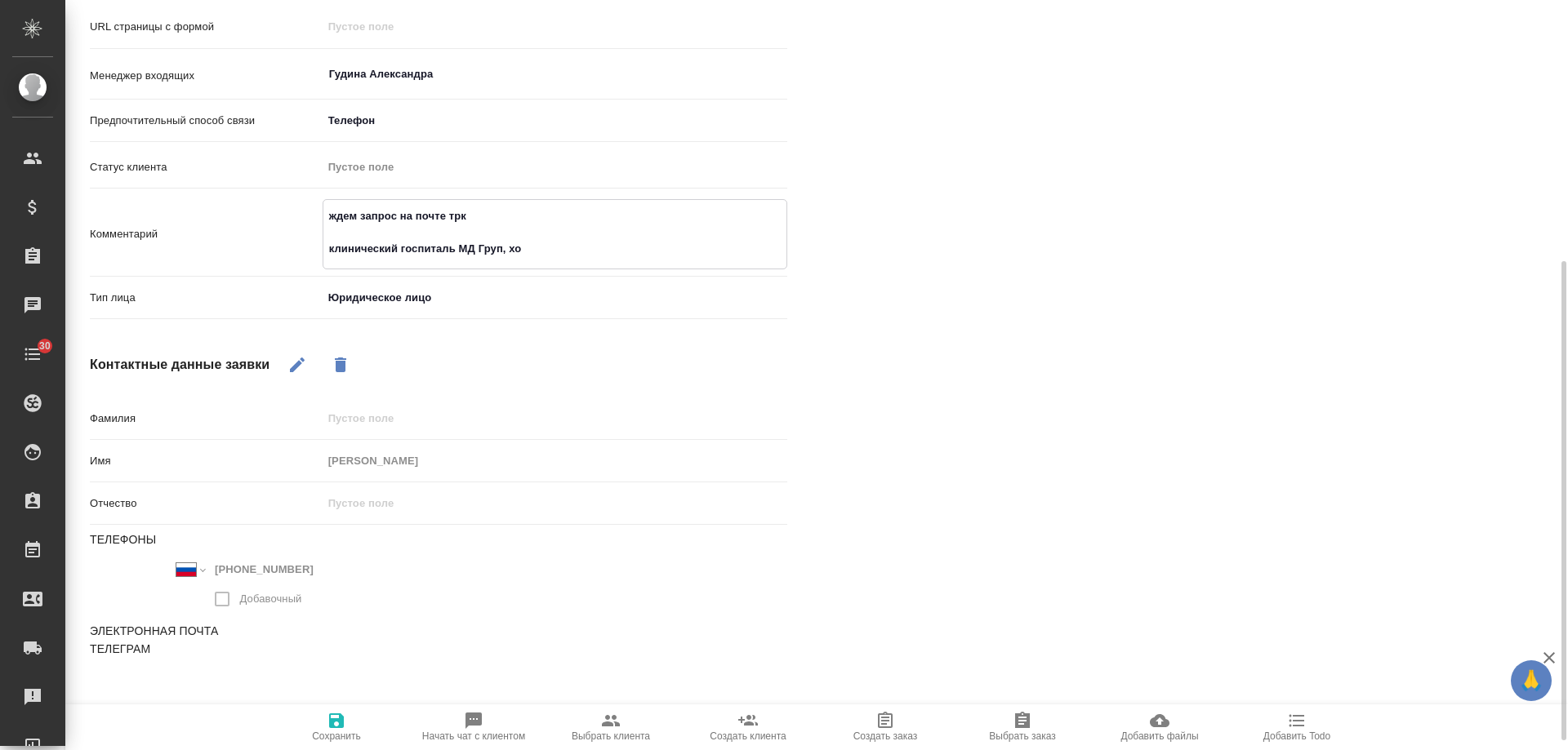
type textarea "ждем запрос на почте трк клинический госпиталь МД Груп, хот"
type textarea "x"
type textarea "ждем запрос на почте трк клинический госпиталь МД Груп, хотя"
type textarea "x"
type textarea "ждем запрос на почте трк клинический госпиталь МД Груп, хотят"
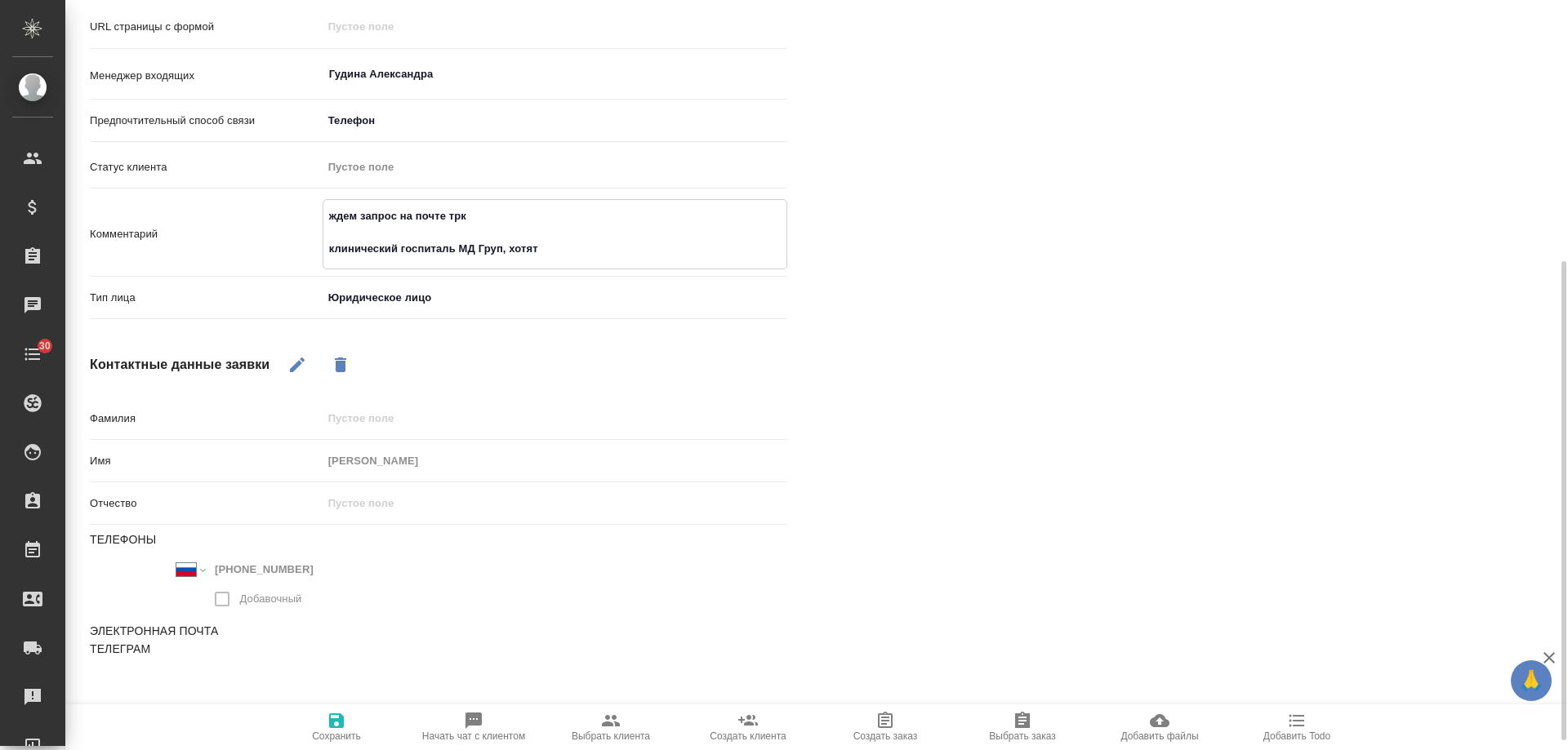
type textarea "x"
type textarea "ждем запрос на почте трк клинический госпиталь МД Груп, хотят"
type textarea "x"
type textarea "ждем запрос на почте трк клинический госпиталь МД Груп, хотят р"
type textarea "x"
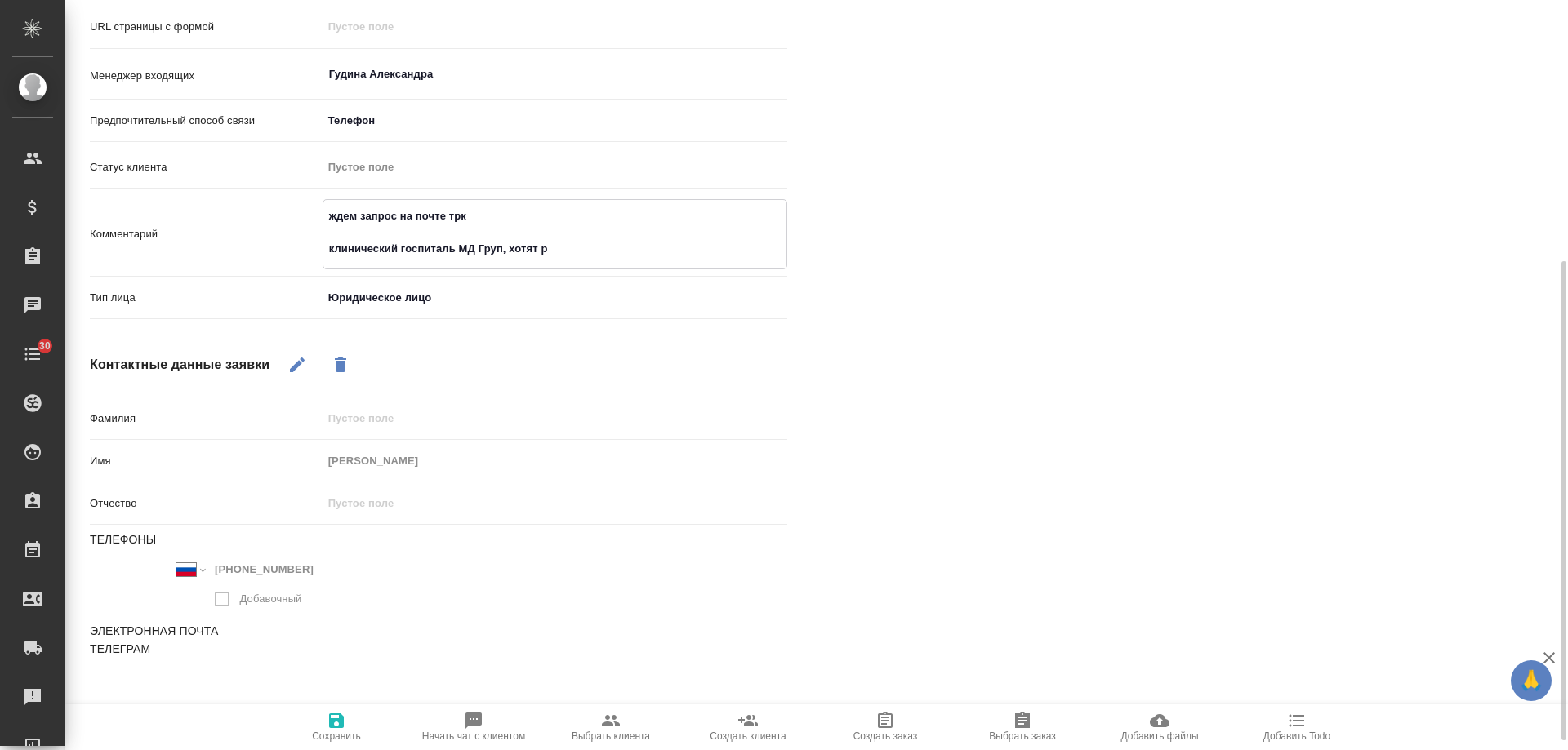
type textarea "ждем запрос на почте трк клинический госпиталь МД Груп, хотят ра"
type textarea "x"
type textarea "ждем запрос на почте трк клинический госпиталь МД Груп, хотят раб"
type textarea "x"
type textarea "ждем запрос на почте трк клинический госпиталь МД Груп, хотят рабо"
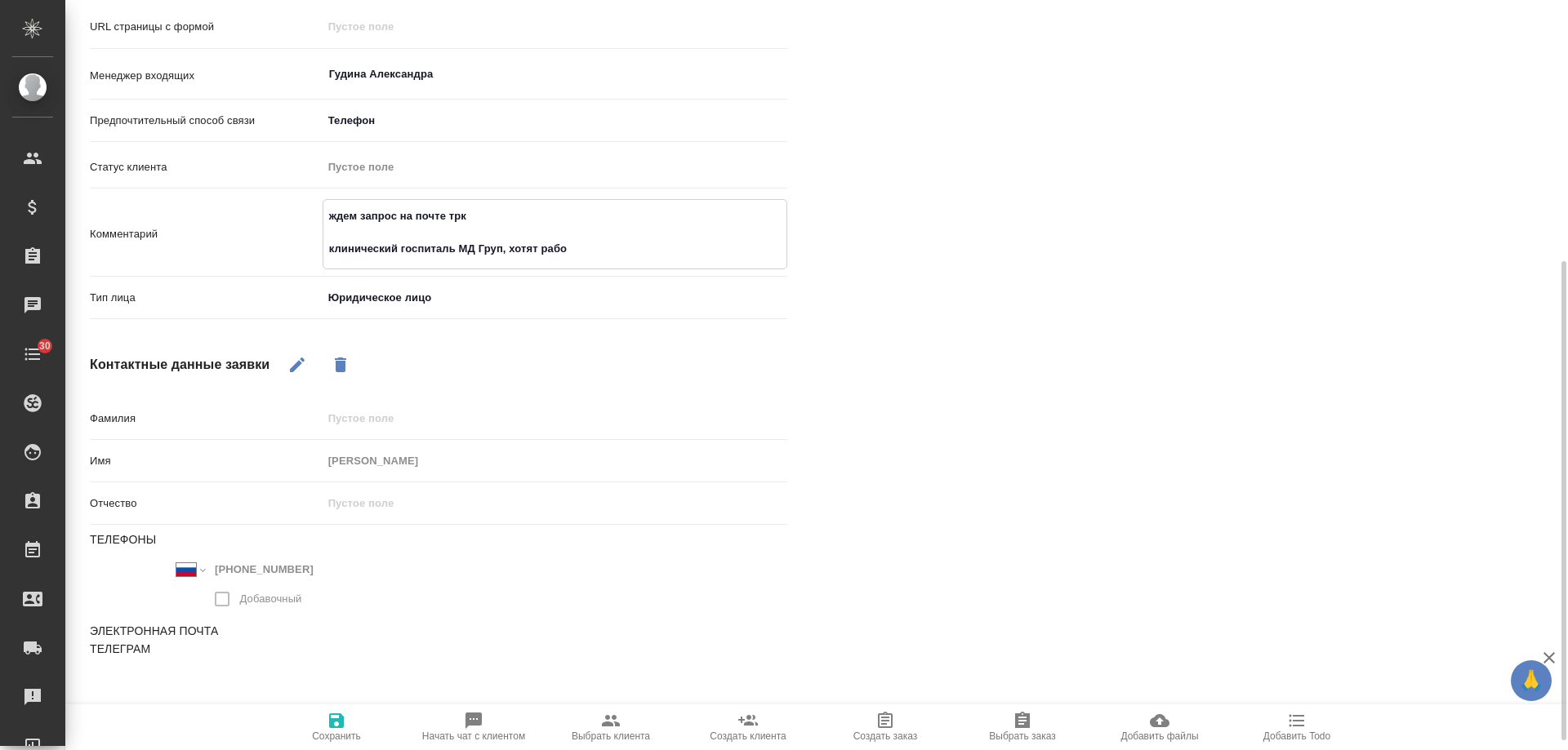
type textarea "x"
type textarea "ждем запрос на почте трк клинический госпиталь МД Груп, хотят работ"
type textarea "x"
type textarea "ждем запрос на почте трк клинический госпиталь МД Груп, хотят работа"
type textarea "x"
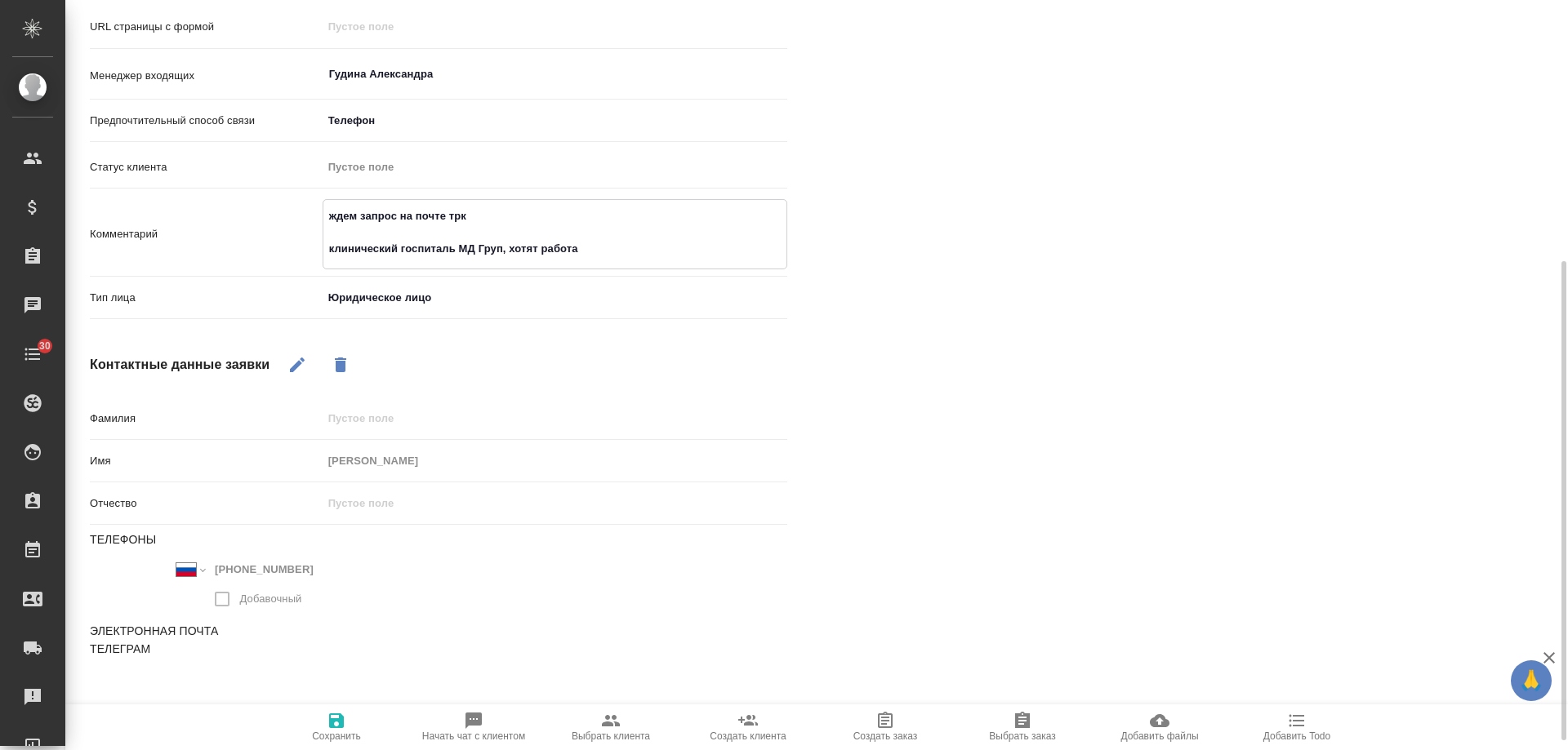
type textarea "ждем запрос на почте трк клинический госпиталь МД Груп, хотят работат"
type textarea "x"
type textarea "ждем запрос на почте трк клинический госпиталь МД Груп, хотят работать"
type textarea "x"
type textarea "ждем запрос на почте трк клинический госпиталь МД Груп, хотят работать"
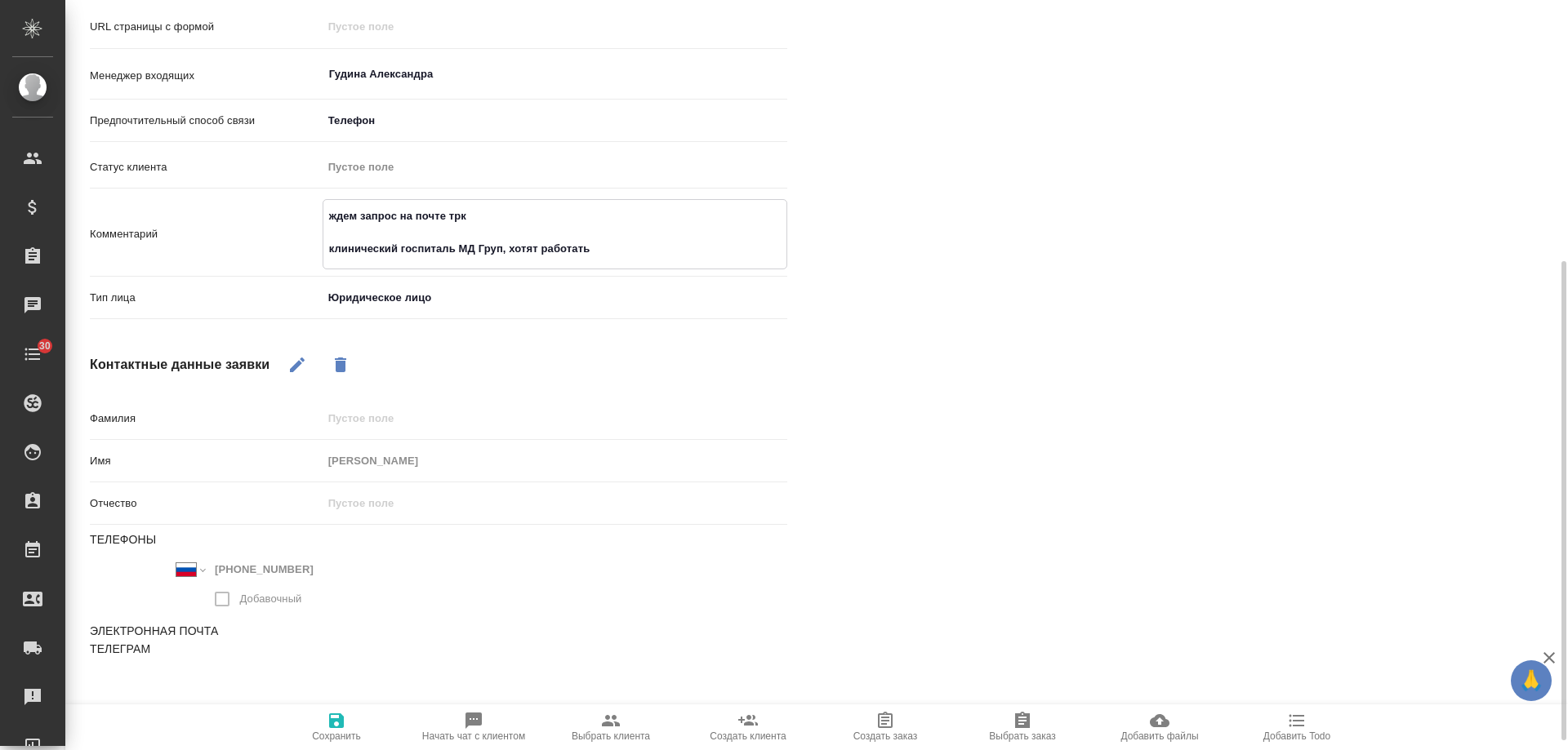
type textarea "x"
type textarea "ждем запрос на почте трк клинический госпиталь МД Груп, хотят работать п"
type textarea "x"
type textarea "ждем запрос на почте трк клинический госпиталь МД Груп, хотят работать по"
type textarea "x"
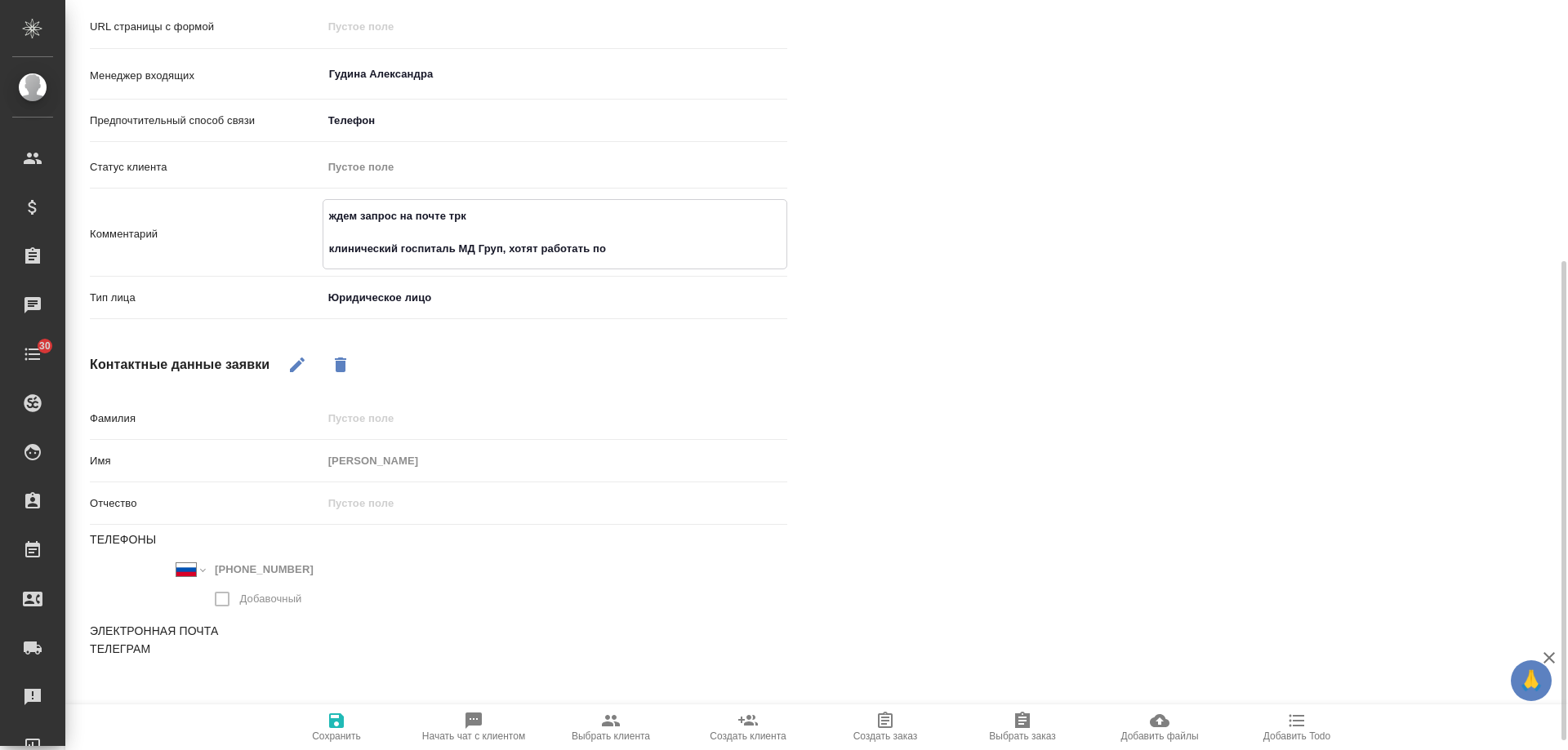
type textarea "ждем запрос на почте трк клинический госпиталь МД Груп, хотят работать по"
type textarea "x"
type textarea "ждем запрос на почте трк клинический госпиталь МД Груп, хотят работать по д"
type textarea "x"
type textarea "ждем запрос на почте трк клинический госпиталь МД Груп, хотят работать по до"
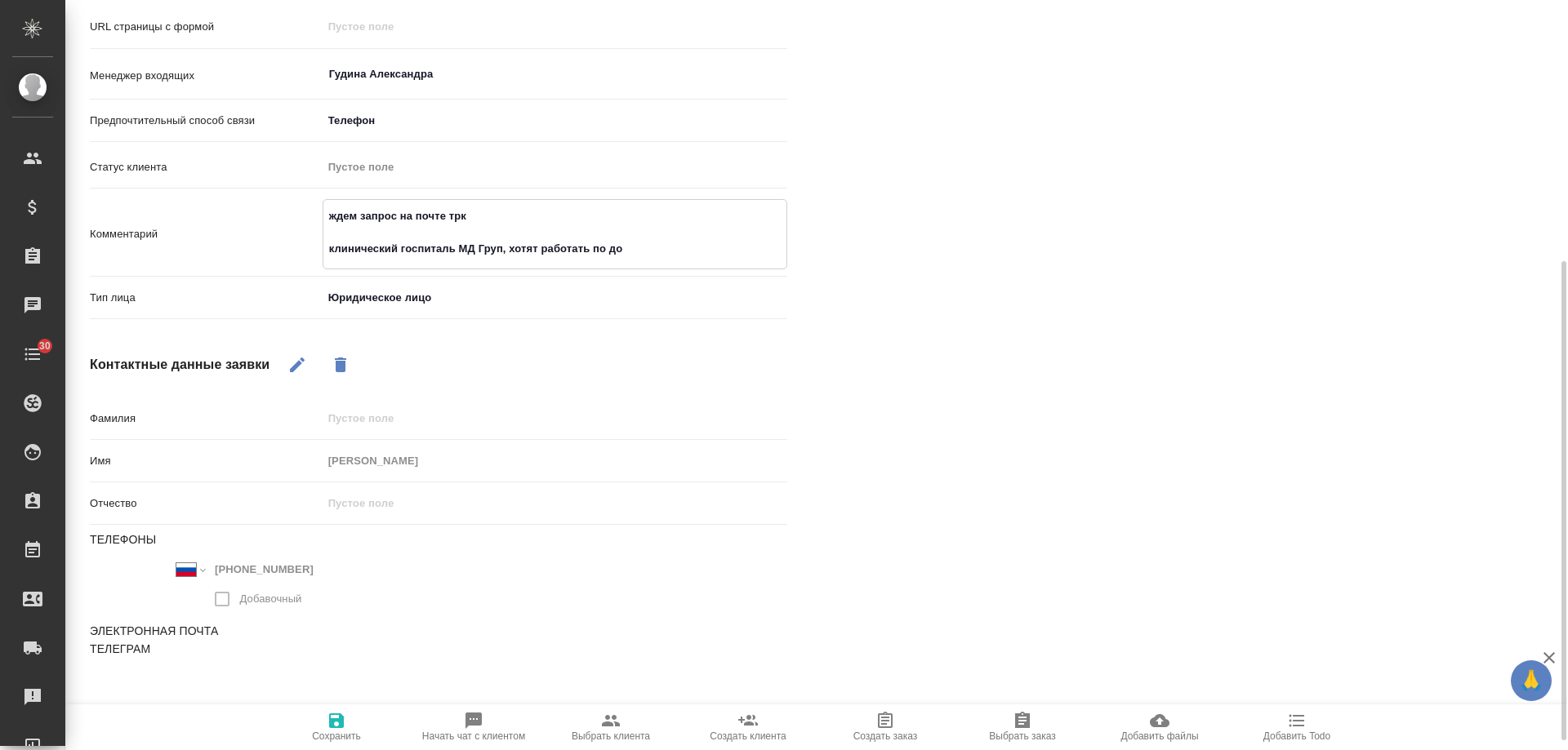
type textarea "x"
type textarea "ждем запрос на почте трк клинический госпиталь МД Груп, хотят работать по дог"
type textarea "x"
type textarea "ждем запрос на почте трк клинический госпиталь МД Груп, хотят работать по дого"
type textarea "x"
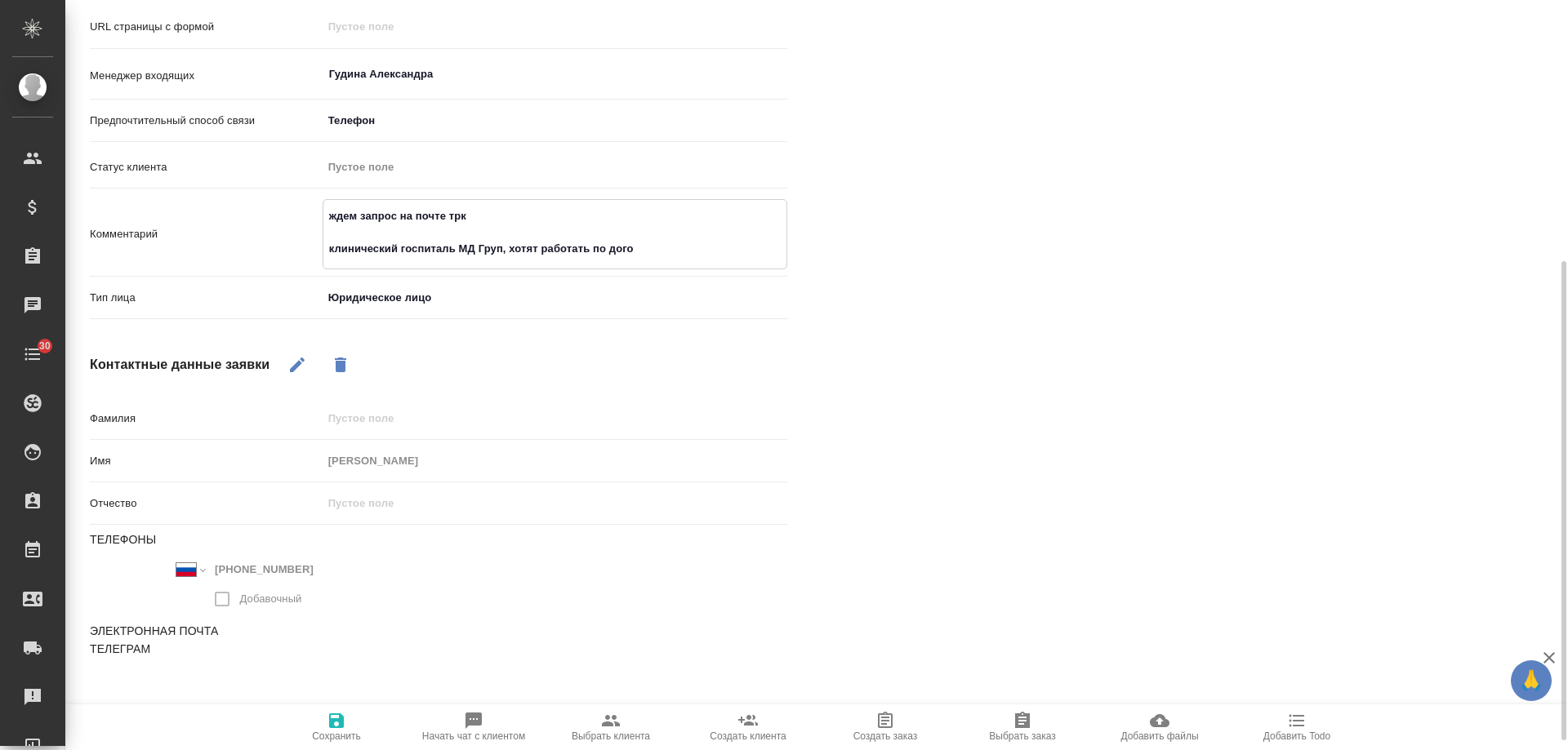
type textarea "ждем запрос на почте трк клинический госпиталь МД Груп, хотят работать по догов"
type textarea "x"
type textarea "ждем запрос на почте трк клинический госпиталь МД Груп, хотят работать по догово"
type textarea "x"
type textarea "ждем запрос на почте трк клинический госпиталь МД Груп, хотят работать по догов…"
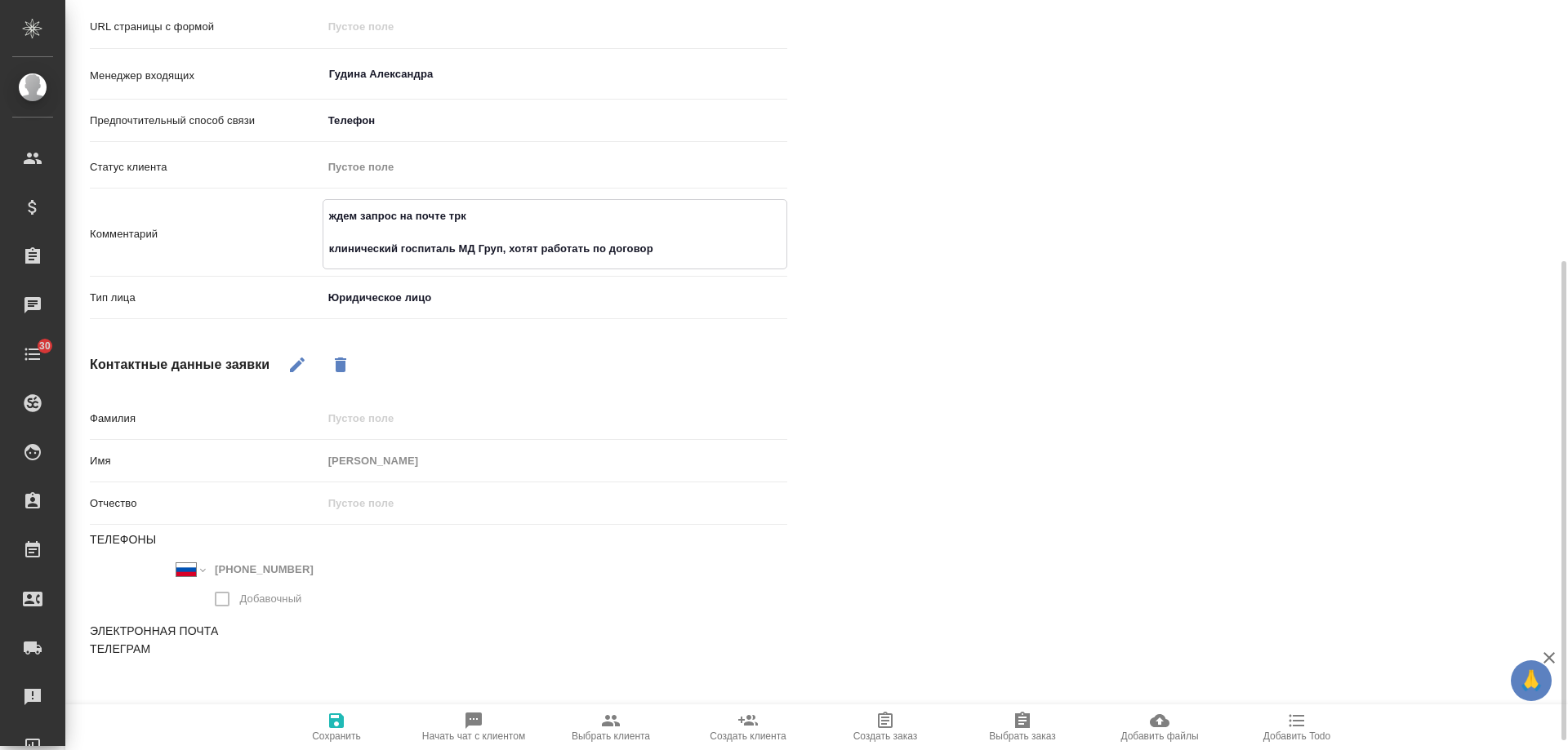
type textarea "x"
type textarea "ждем запрос на почте трк клинический госпиталь МД Груп, хотят работать по догов…"
type textarea "x"
type textarea "ждем запрос на почте трк клинический госпиталь МД Груп, хотят работать по догов…"
type textarea "x"
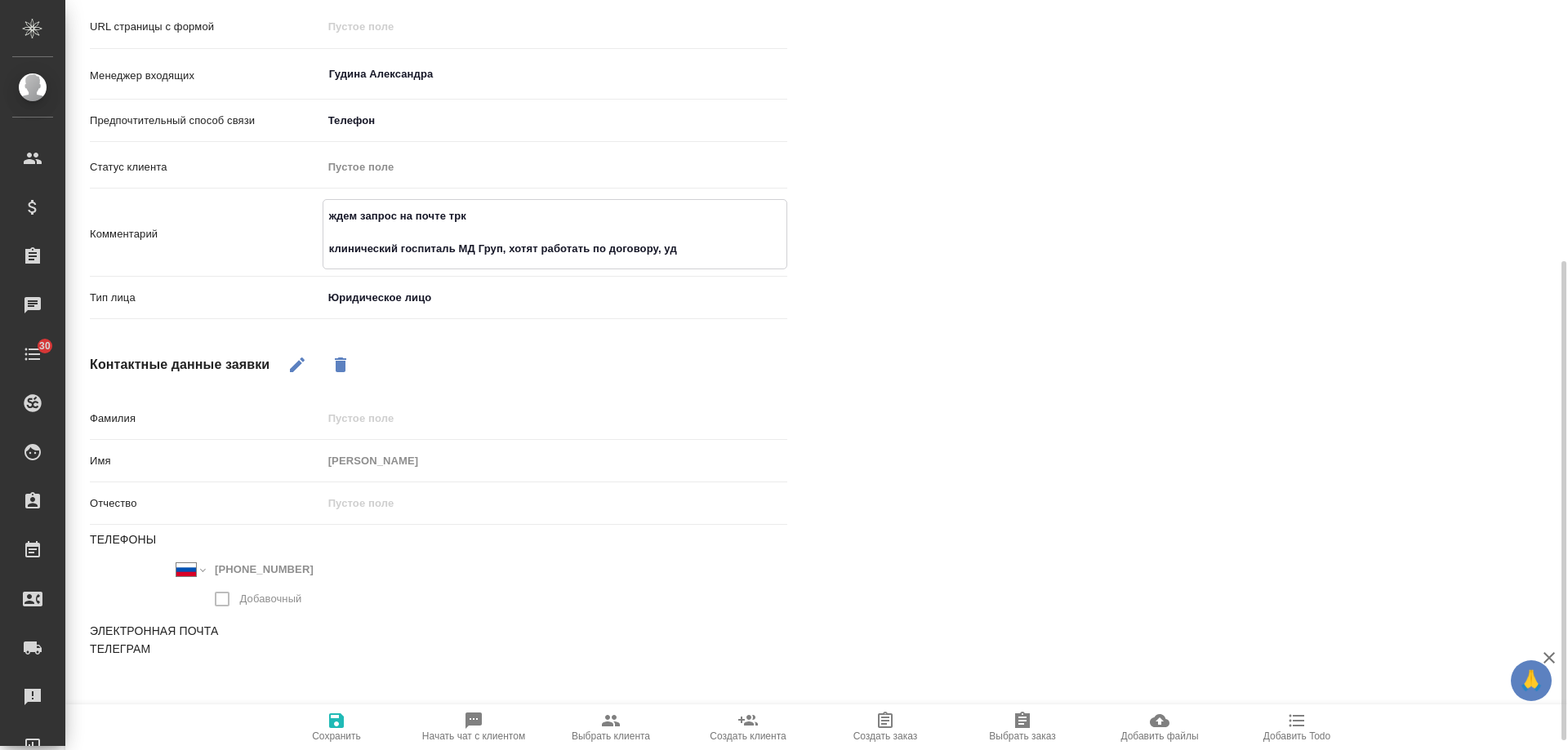
type textarea "ждем запрос на почте трк клинический госпиталь МД Груп, хотят работать по догов…"
type textarea "x"
type textarea "ждем запрос на почте трк клинический госпиталь МД Груп, хотят работать по догов…"
type textarea "x"
type textarea "ждем запрос на почте трк клинический госпиталь МД Груп, хотят работать по догов…"
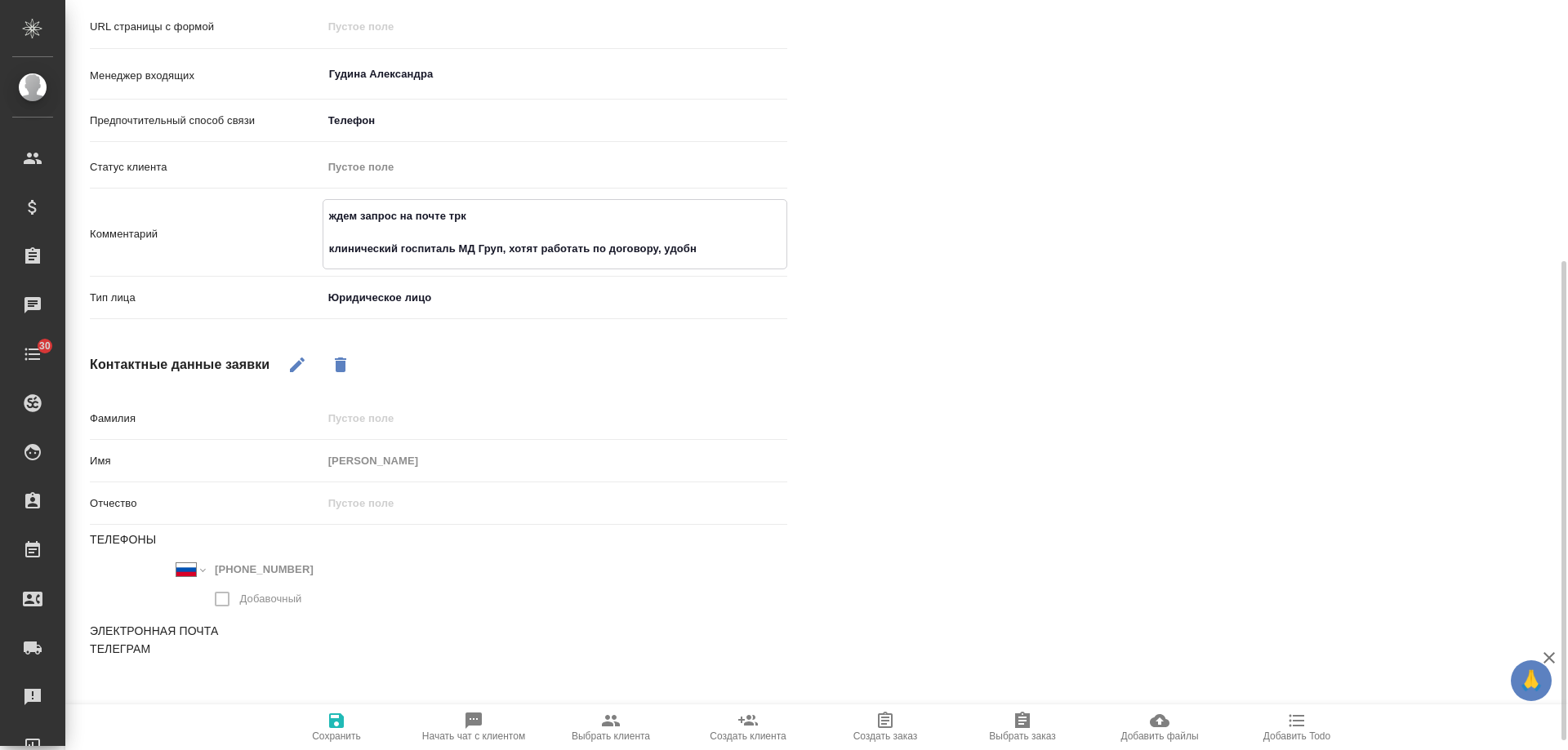
type textarea "x"
type textarea "ждем запрос на почте трк клинический госпиталь МД Груп, хотят работать по догов…"
type textarea "x"
type textarea "ждем запрос на почте трк клинический госпиталь МД Груп, хотят работать по догов…"
type textarea "x"
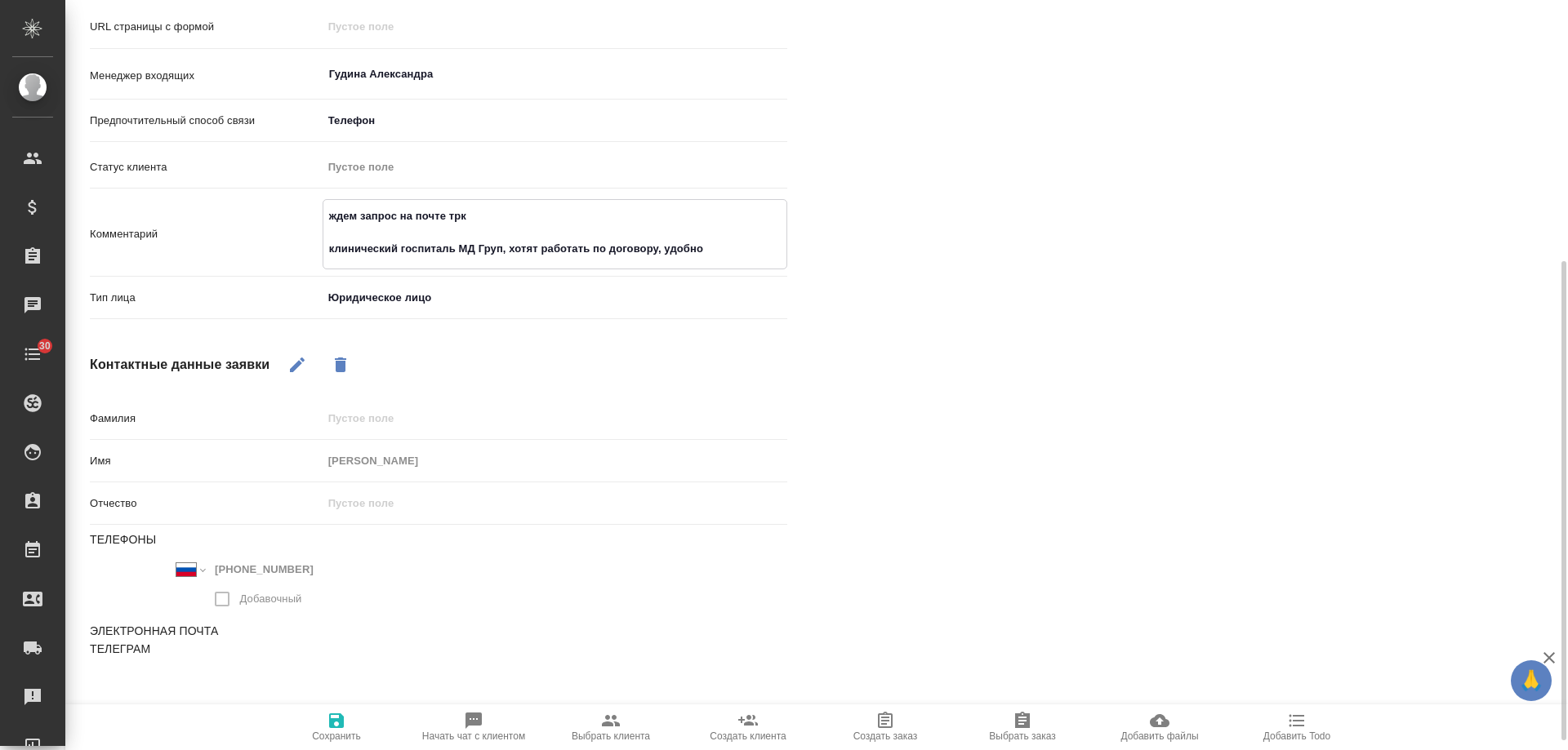
type textarea "ждем запрос на почте трк клинический госпиталь МД Груп, хотят работать по догов…"
type textarea "x"
type textarea "ждем запрос на почте трк клинический госпиталь МД Груп, хотят работать по догов…"
type textarea "x"
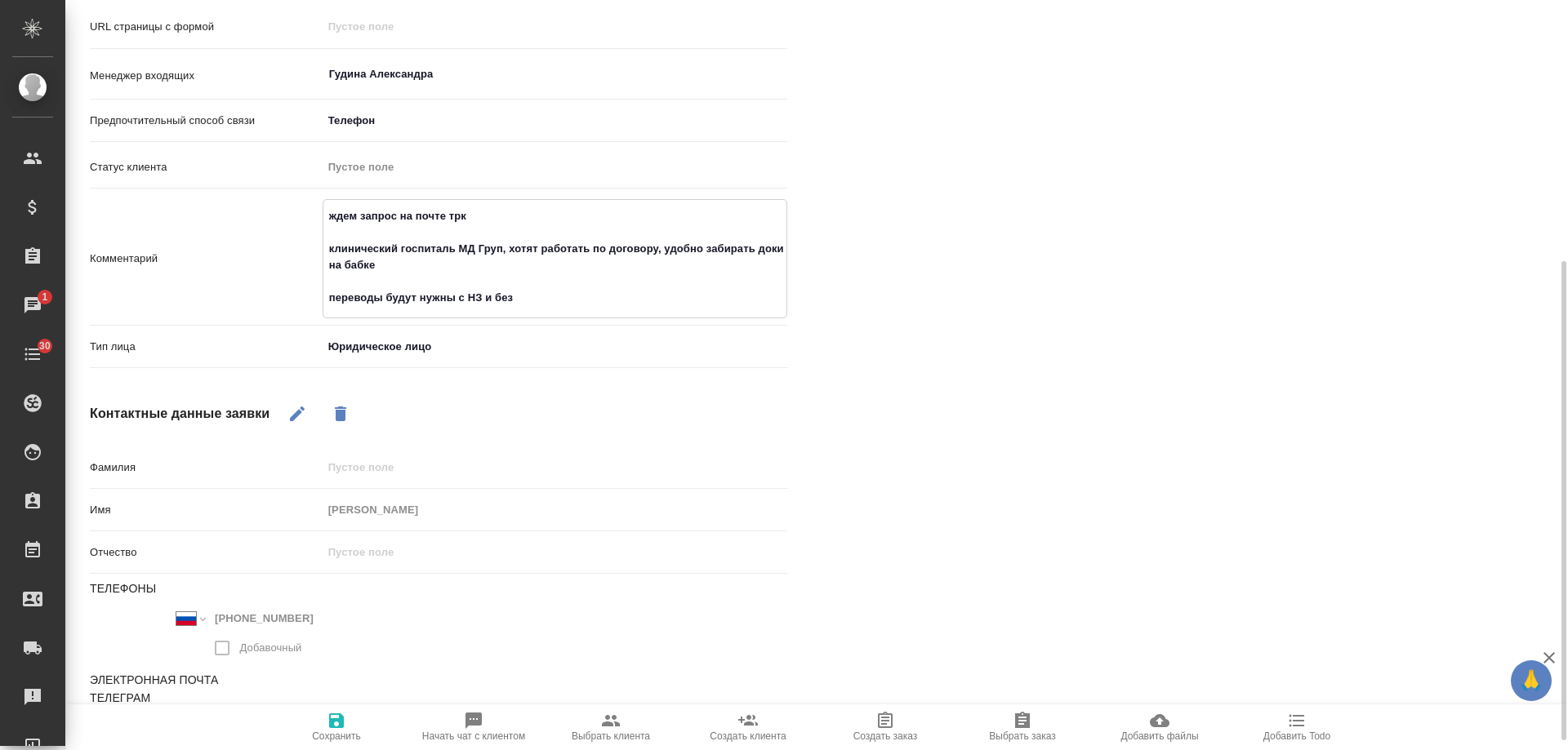
click at [329, 726] on icon "button" at bounding box center [336, 721] width 15 height 15
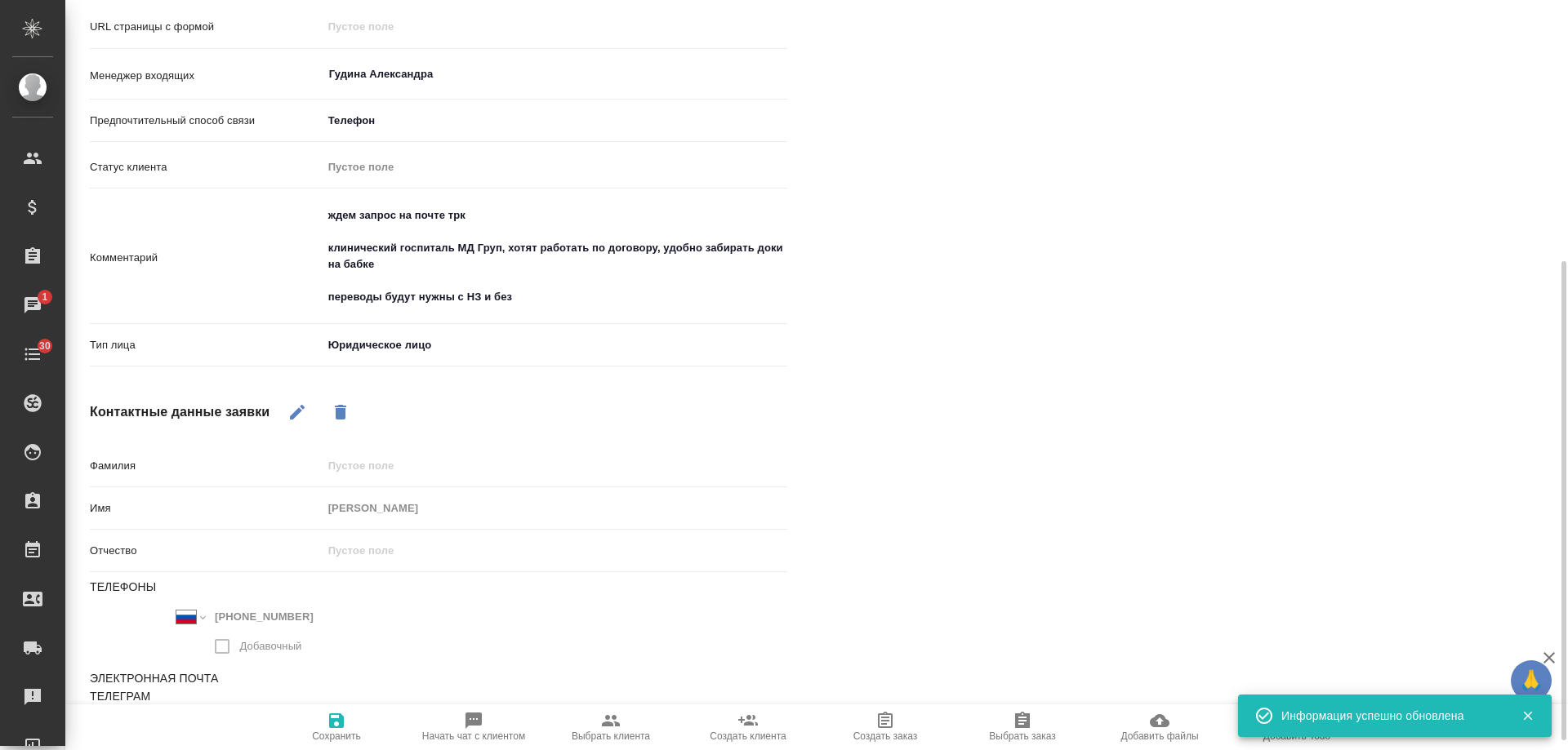
drag, startPoint x: 1527, startPoint y: 715, endPoint x: 1512, endPoint y: 718, distance: 15.3
click at [1527, 715] on icon "button" at bounding box center [1528, 716] width 9 height 9
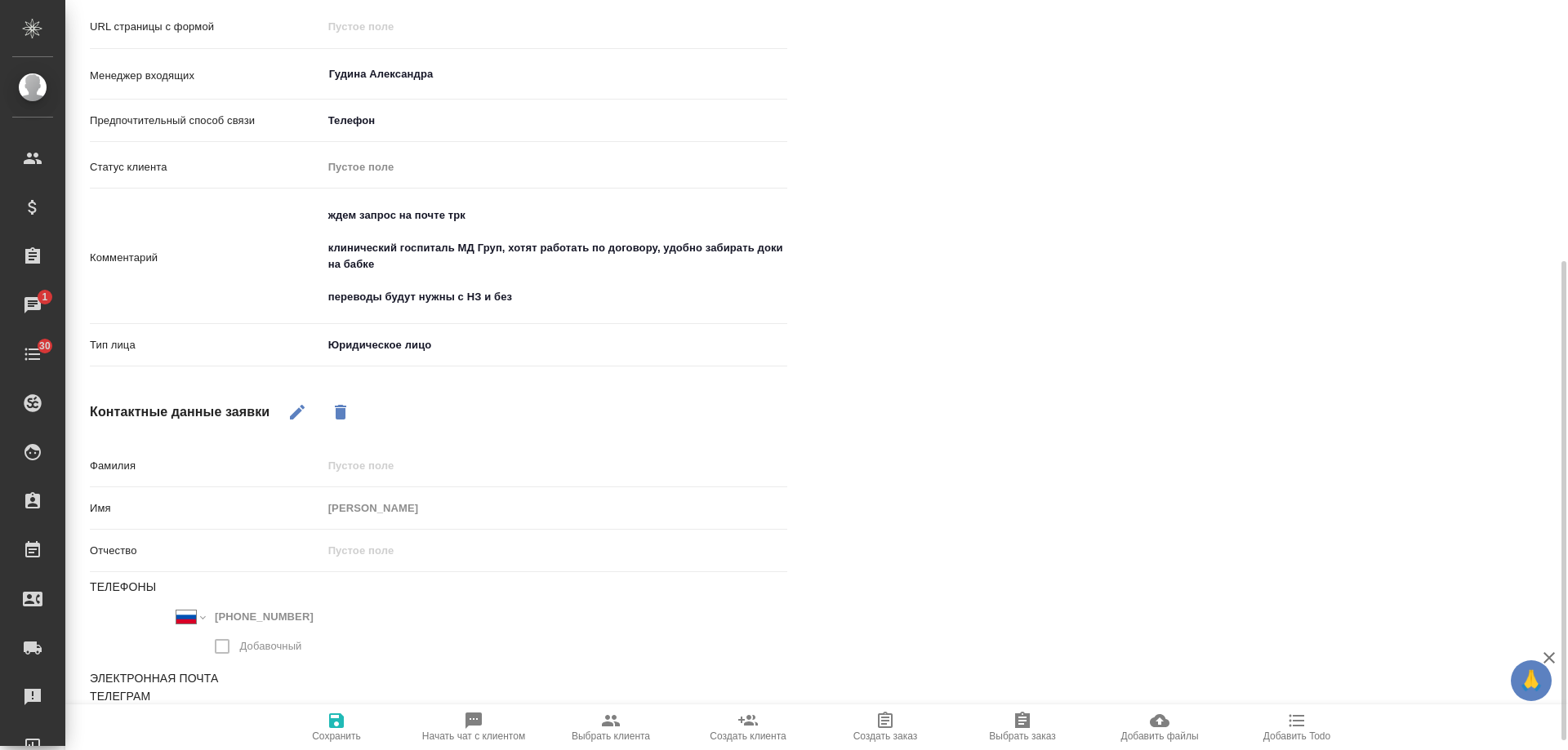
click at [1302, 730] on span "Добавить Todo" at bounding box center [1297, 736] width 67 height 11
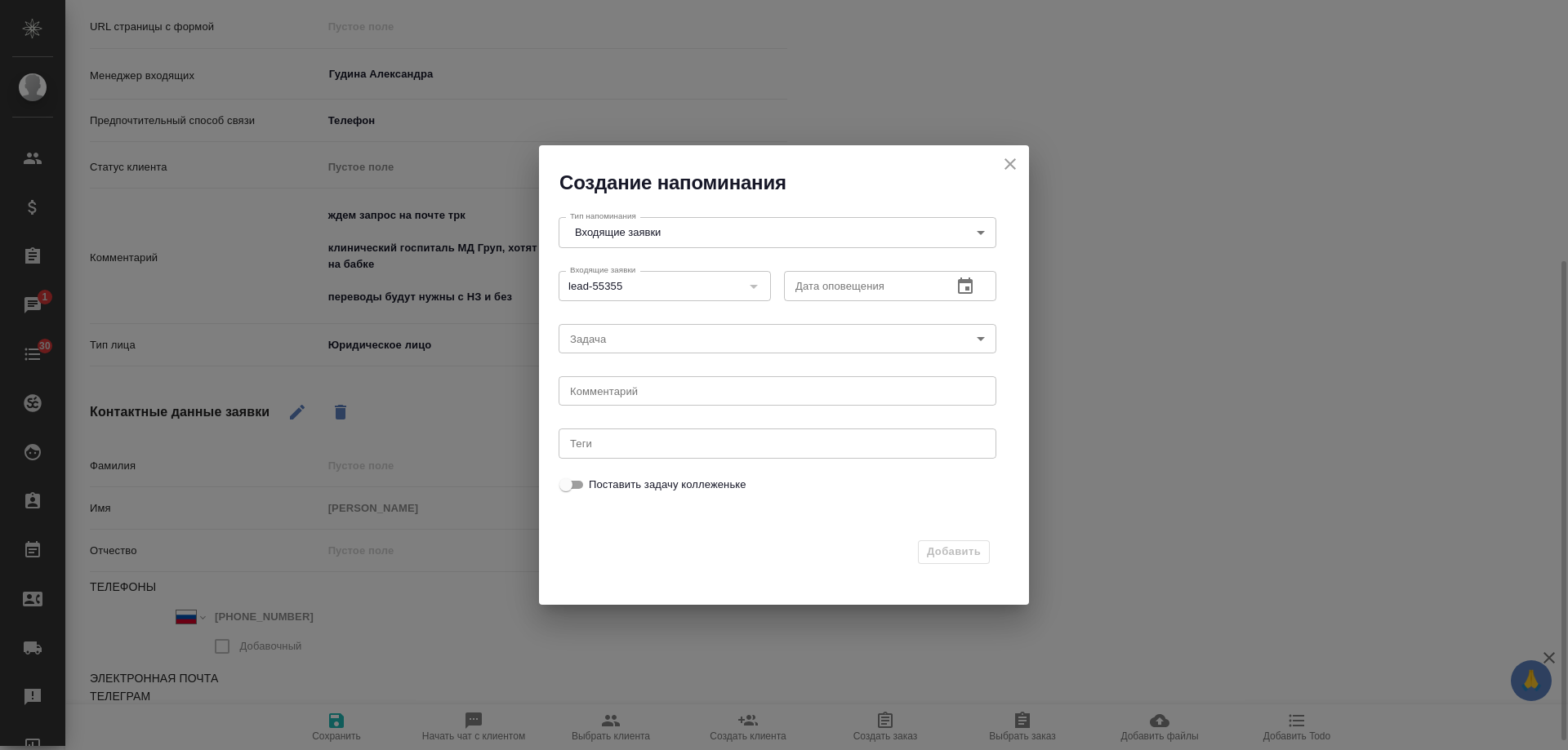
click at [972, 285] on icon "button" at bounding box center [965, 285] width 15 height 16
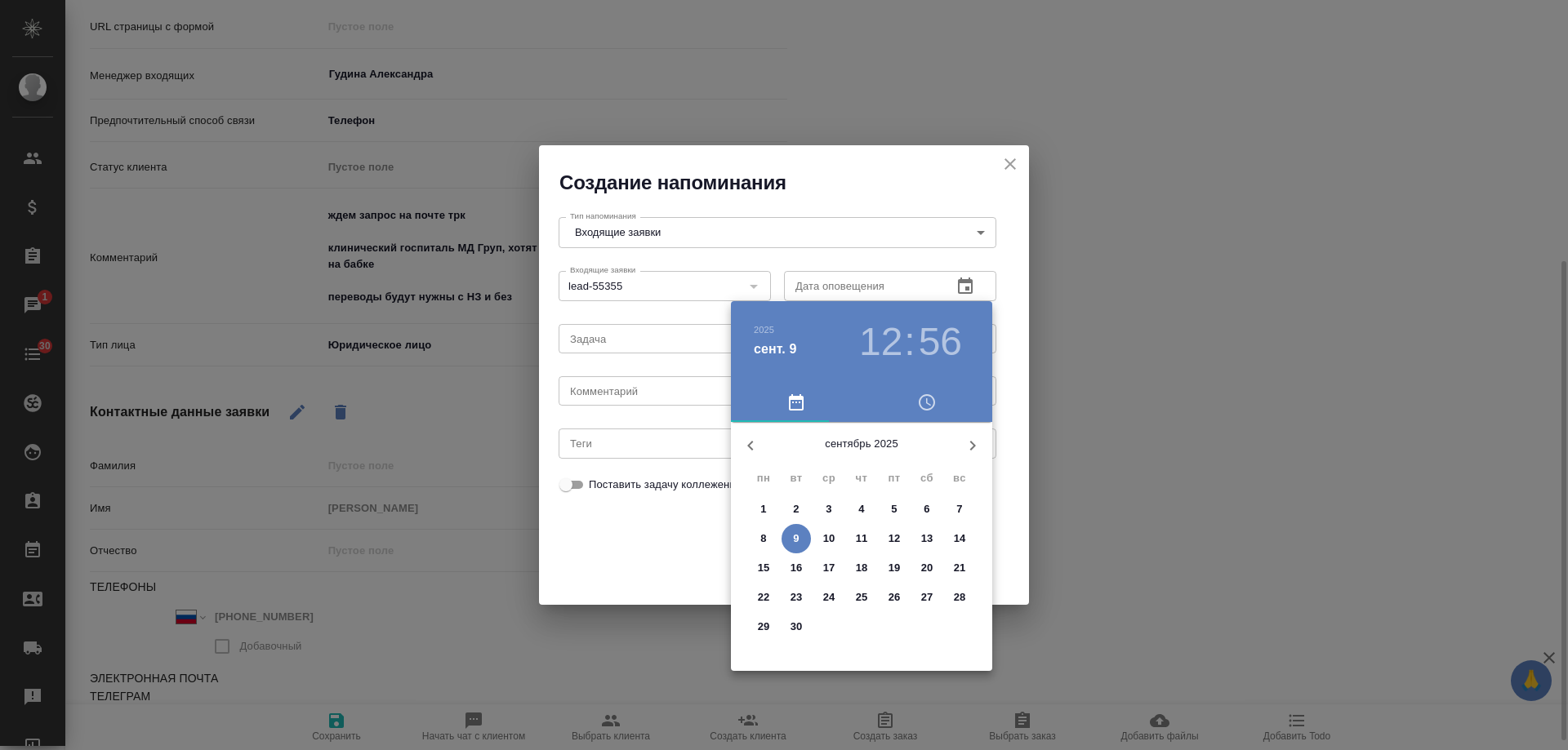
click at [828, 546] on p "10" at bounding box center [829, 538] width 12 height 16
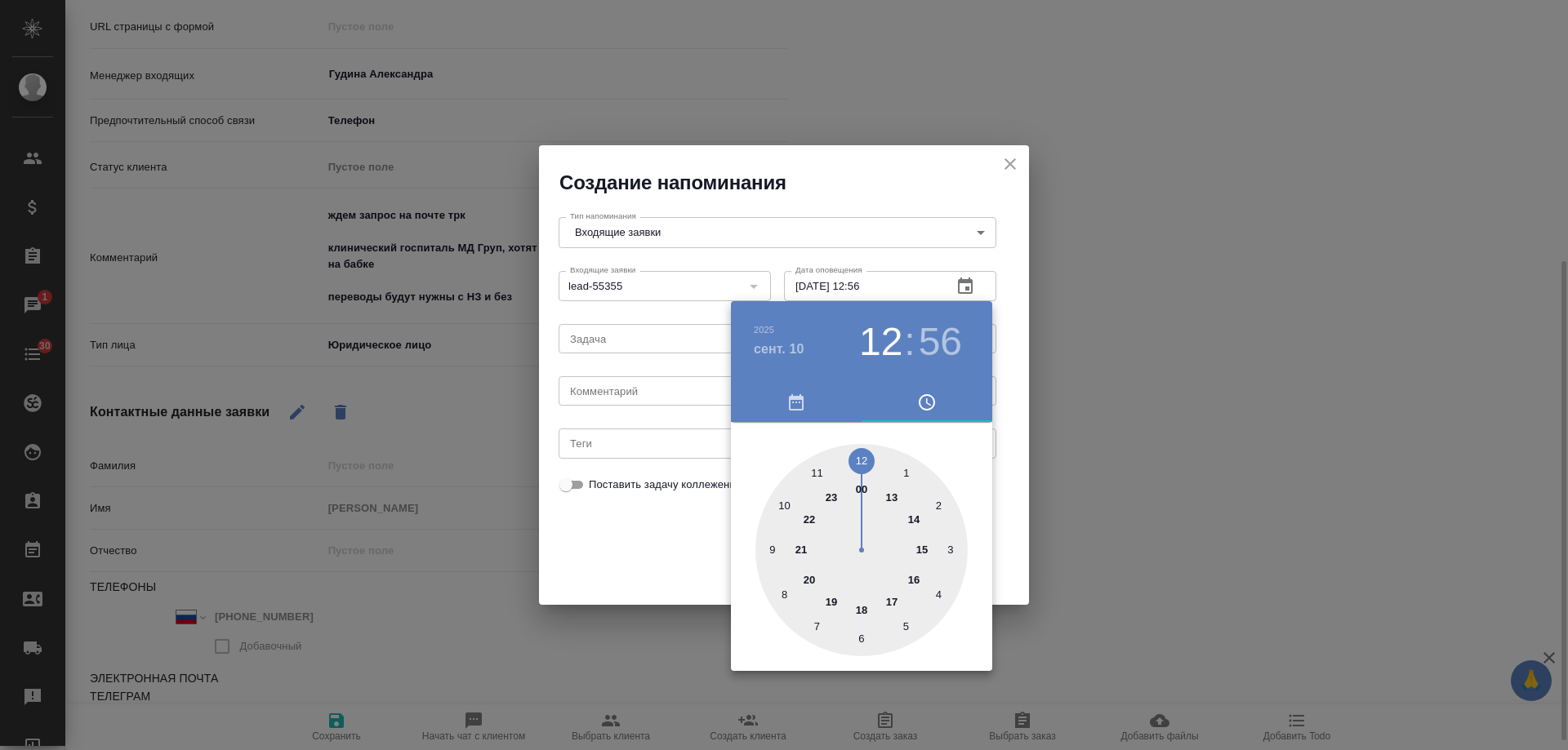
click at [644, 384] on div at bounding box center [784, 375] width 1568 height 750
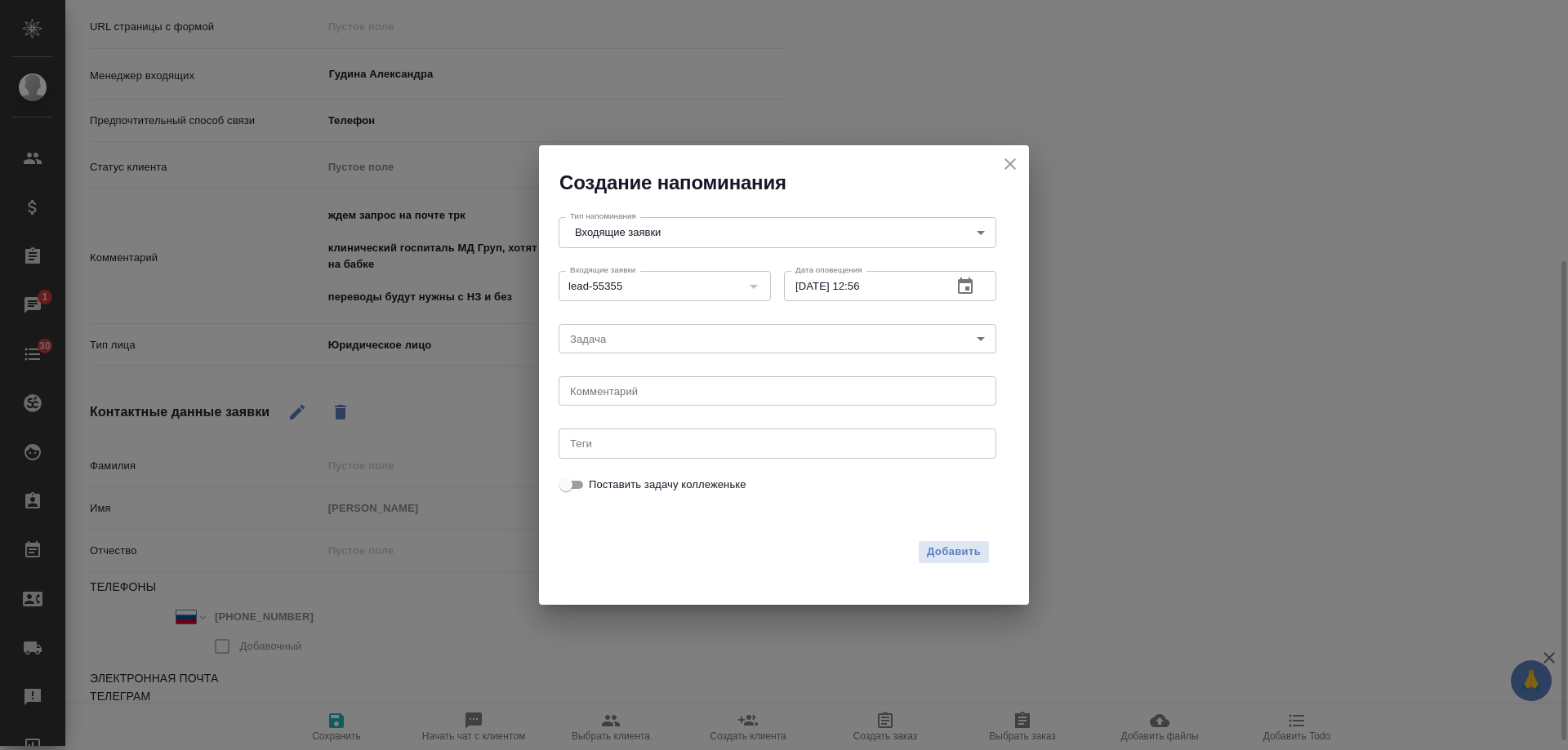
click at [640, 390] on div "2025 сент. 10 12 : 56 00 1 2 3 4 5 6 7 8 9 10 11 12 13 14 15 16 17 18 19 20 21 …" at bounding box center [784, 375] width 1568 height 750
click at [639, 392] on div "2025 сент. 10 12 : 56 00 1 2 3 4 5 6 7 8 9 10 11 12 13 14 15 16 17 18 19 20 21 …" at bounding box center [784, 375] width 1568 height 750
click at [639, 392] on textarea at bounding box center [777, 391] width 415 height 12
click at [946, 551] on span "Добавить" at bounding box center [954, 552] width 54 height 19
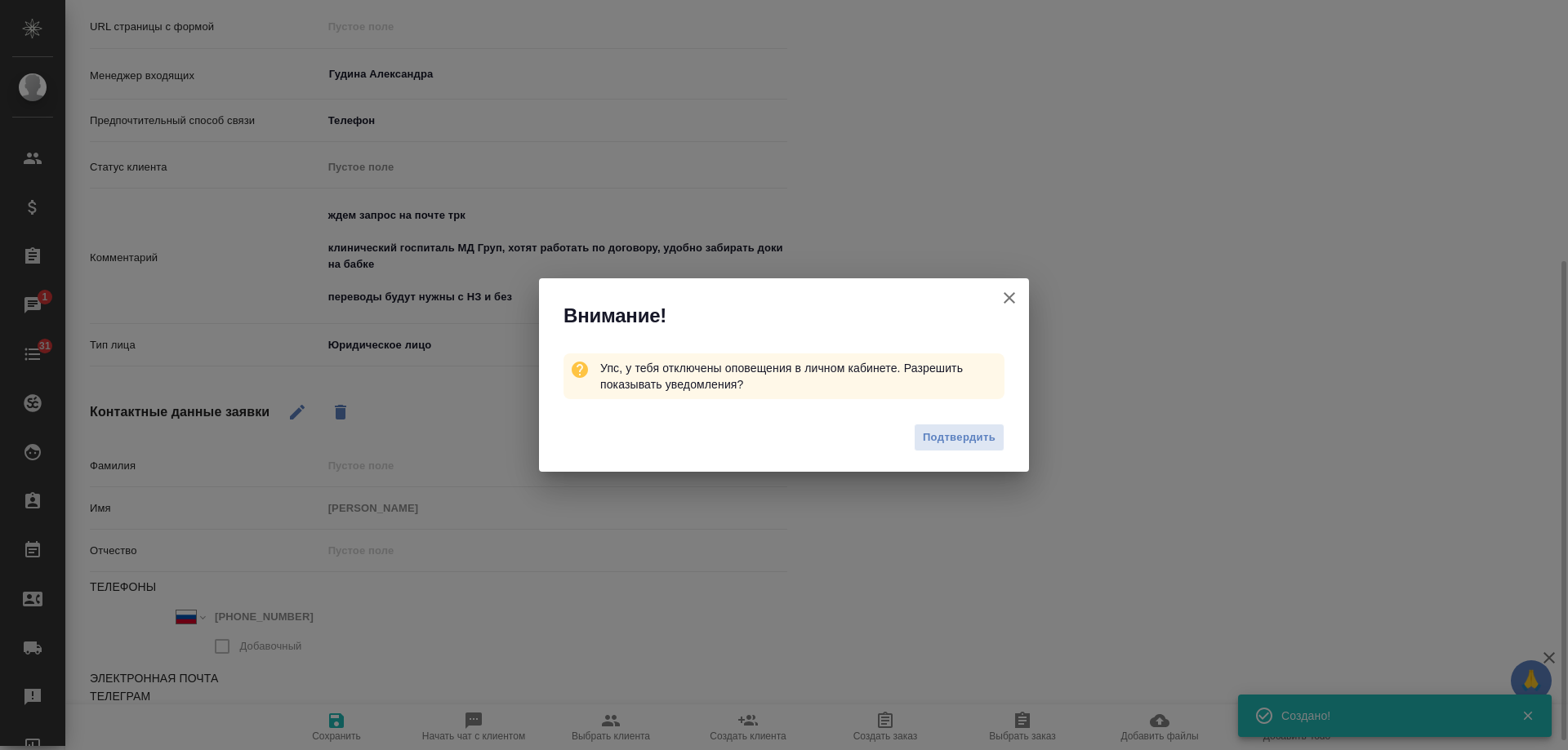
click at [1019, 299] on icon "button" at bounding box center [1009, 298] width 20 height 20
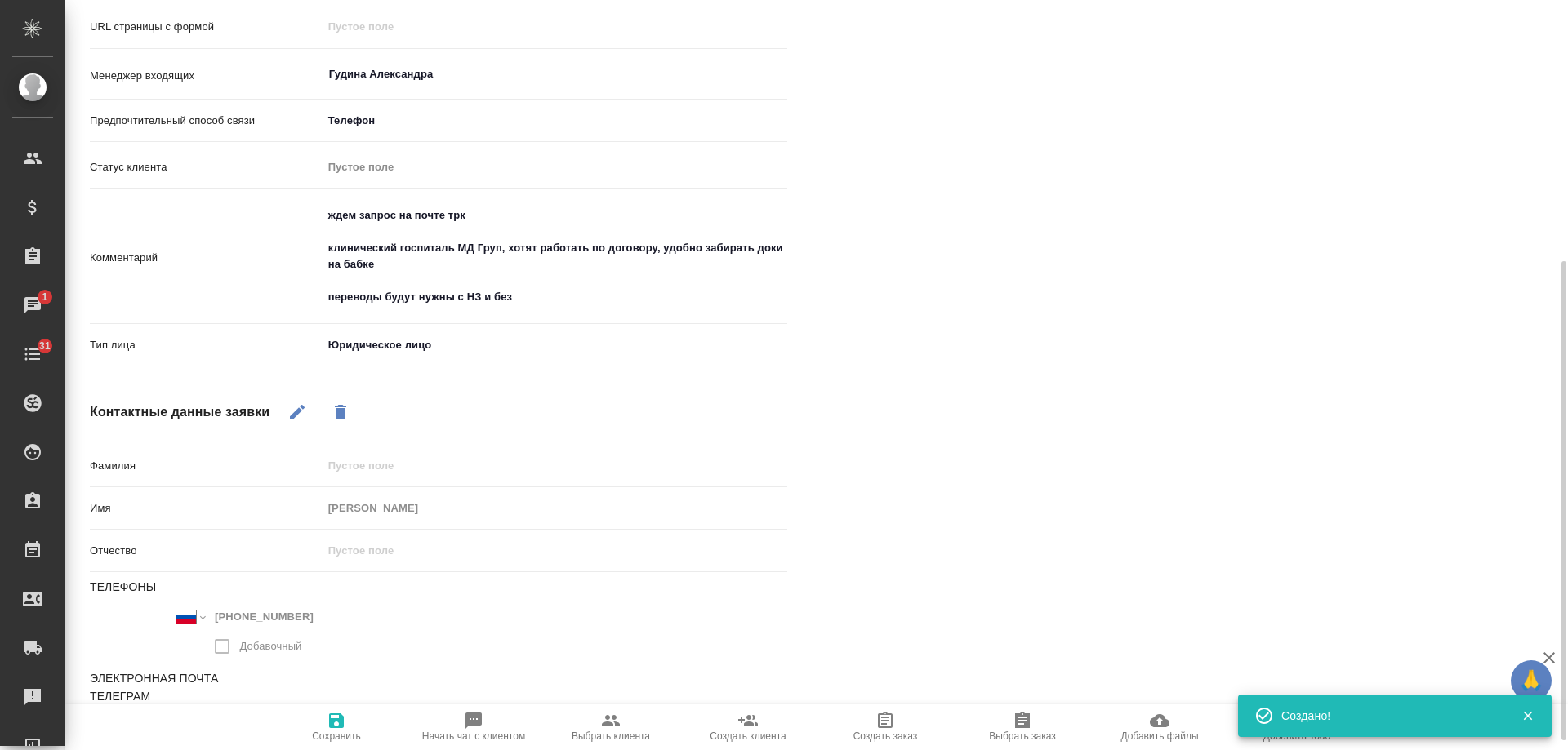
scroll to position [0, 0]
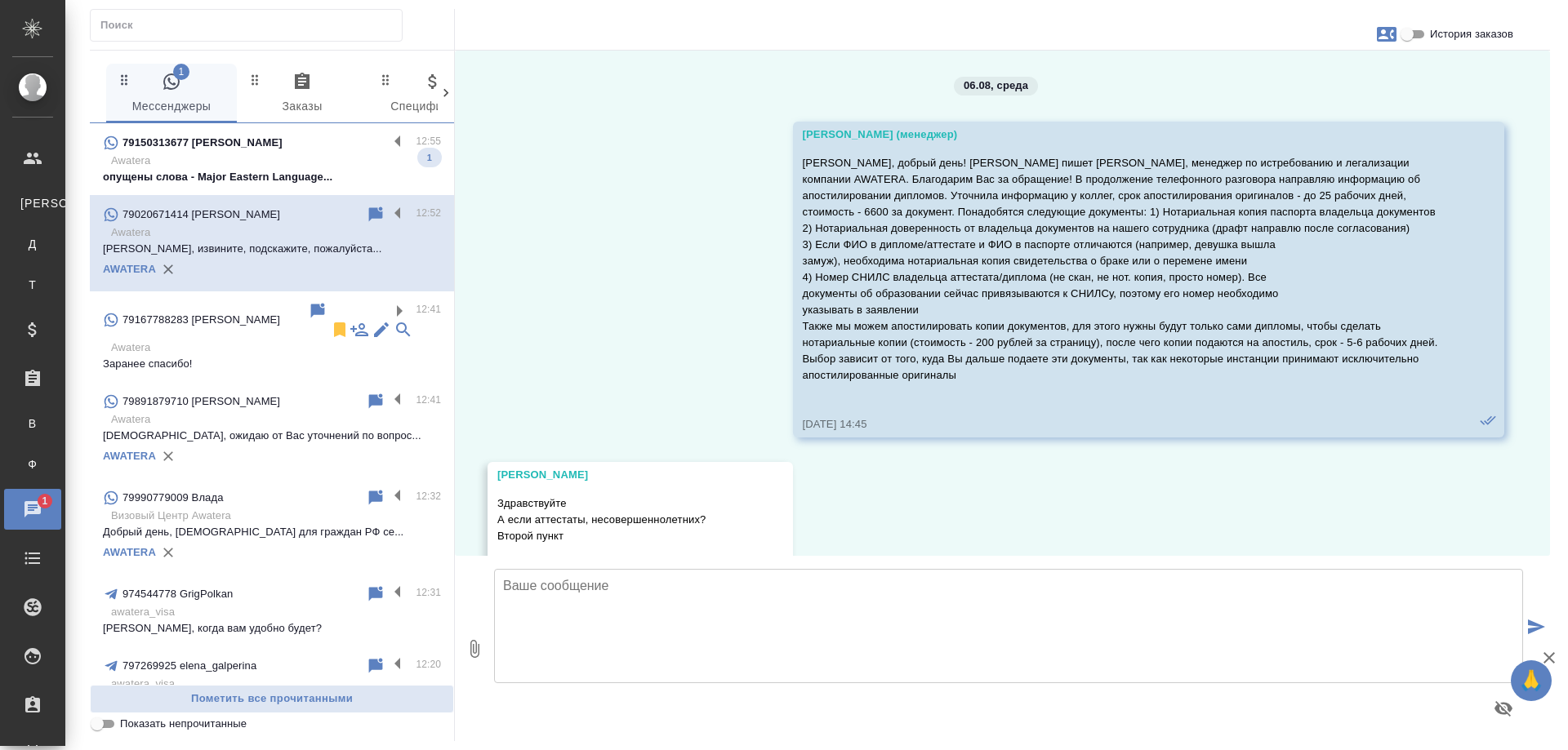
scroll to position [4056, 0]
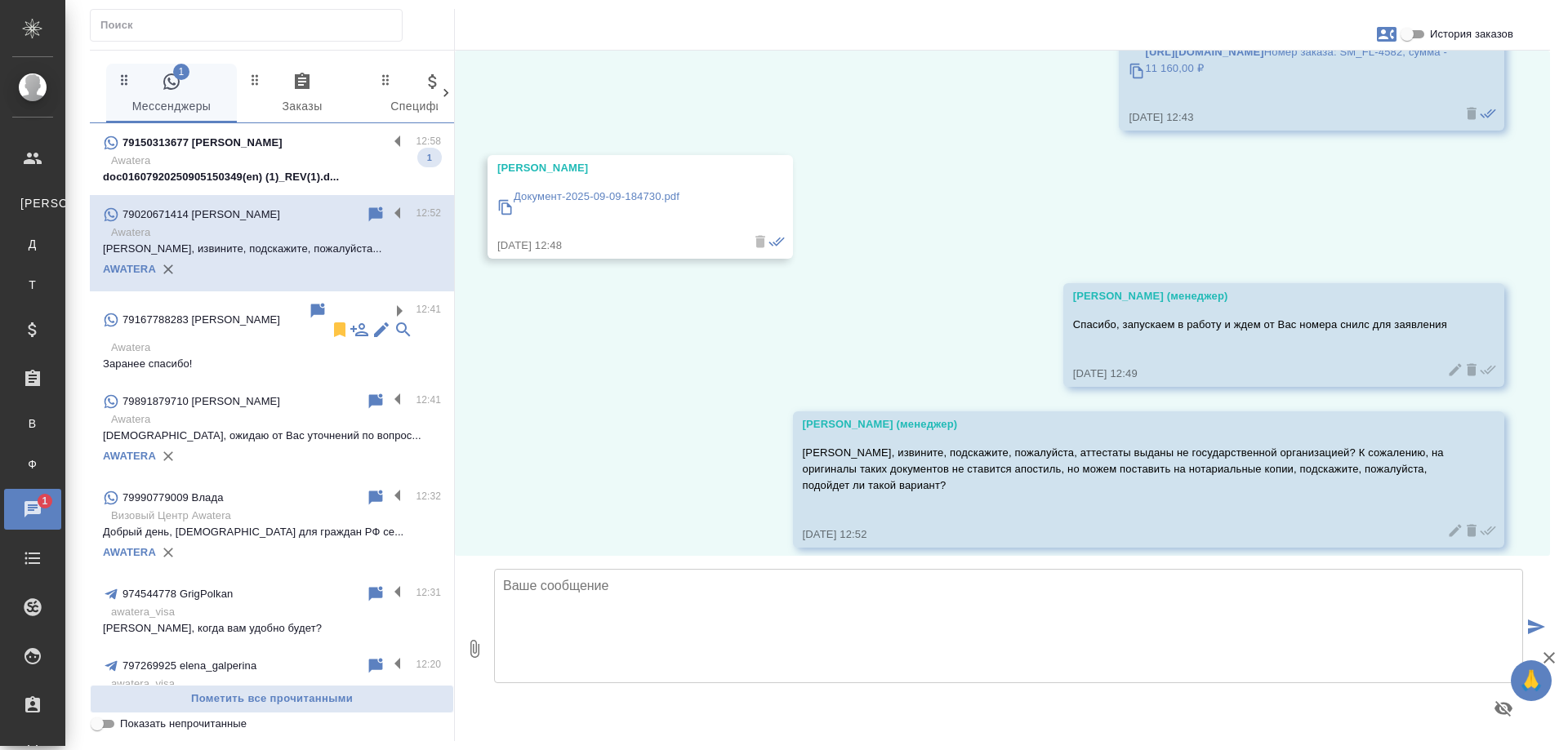
click at [259, 153] on p "Awatera" at bounding box center [276, 160] width 330 height 16
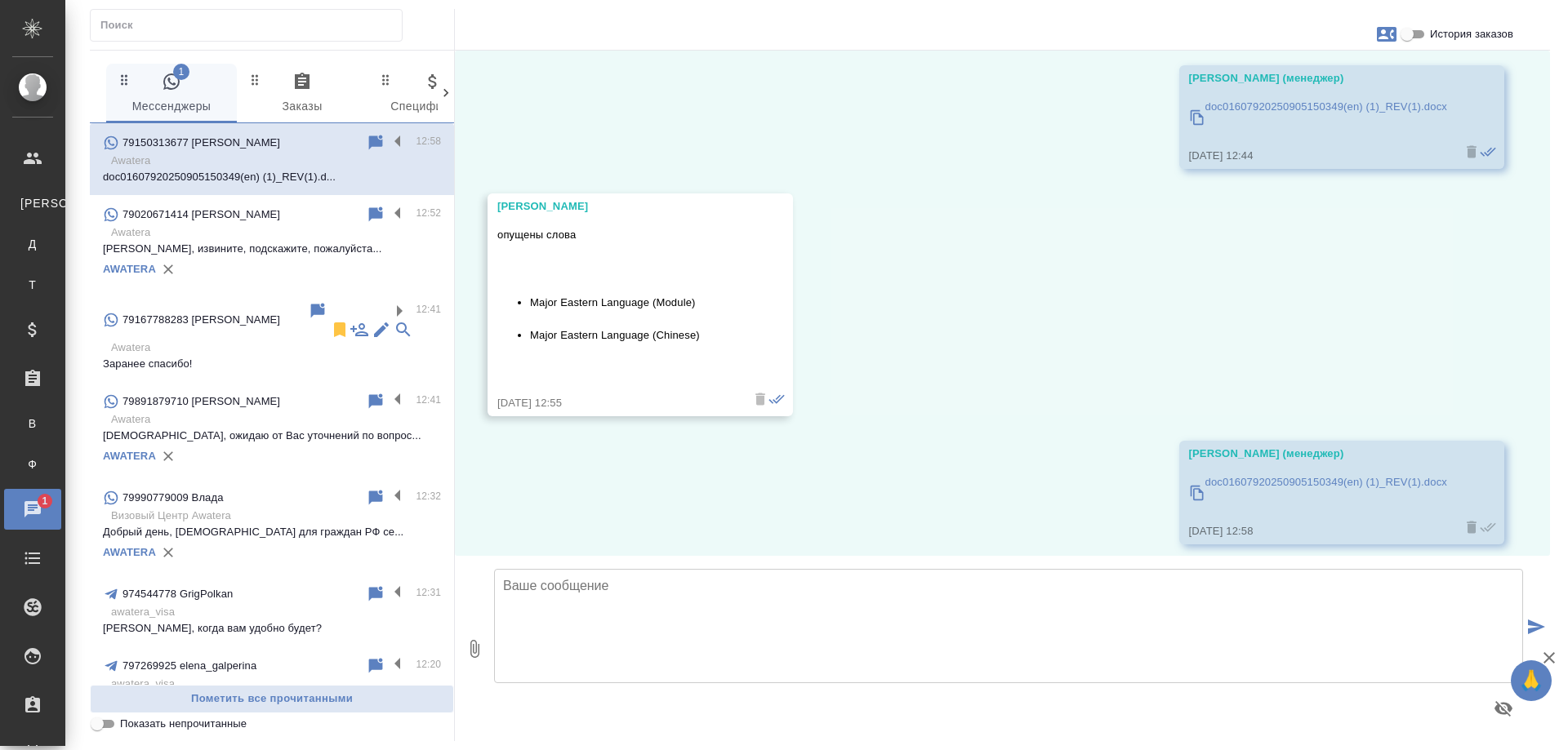
scroll to position [3619, 0]
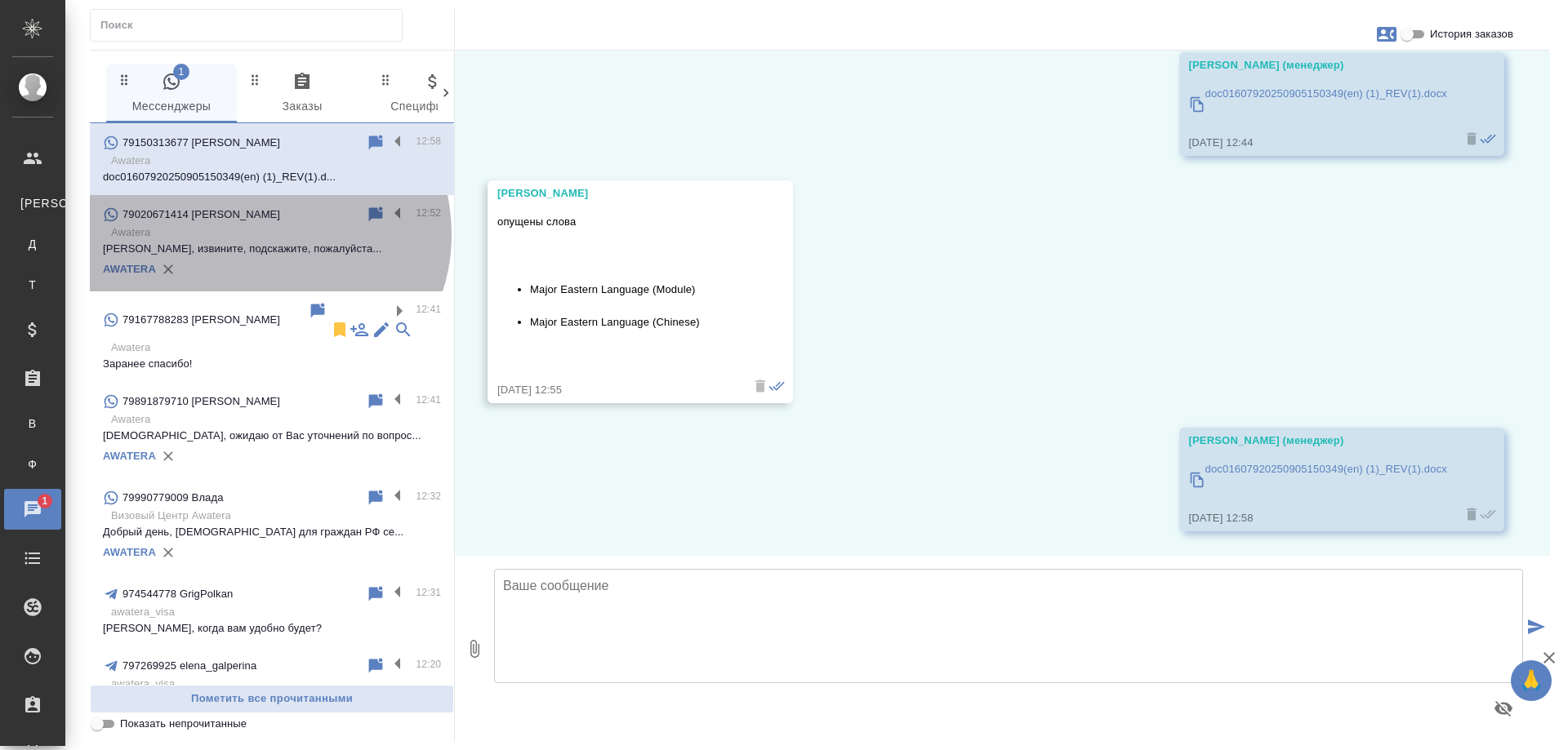
click at [264, 234] on p "Awatera" at bounding box center [276, 232] width 330 height 16
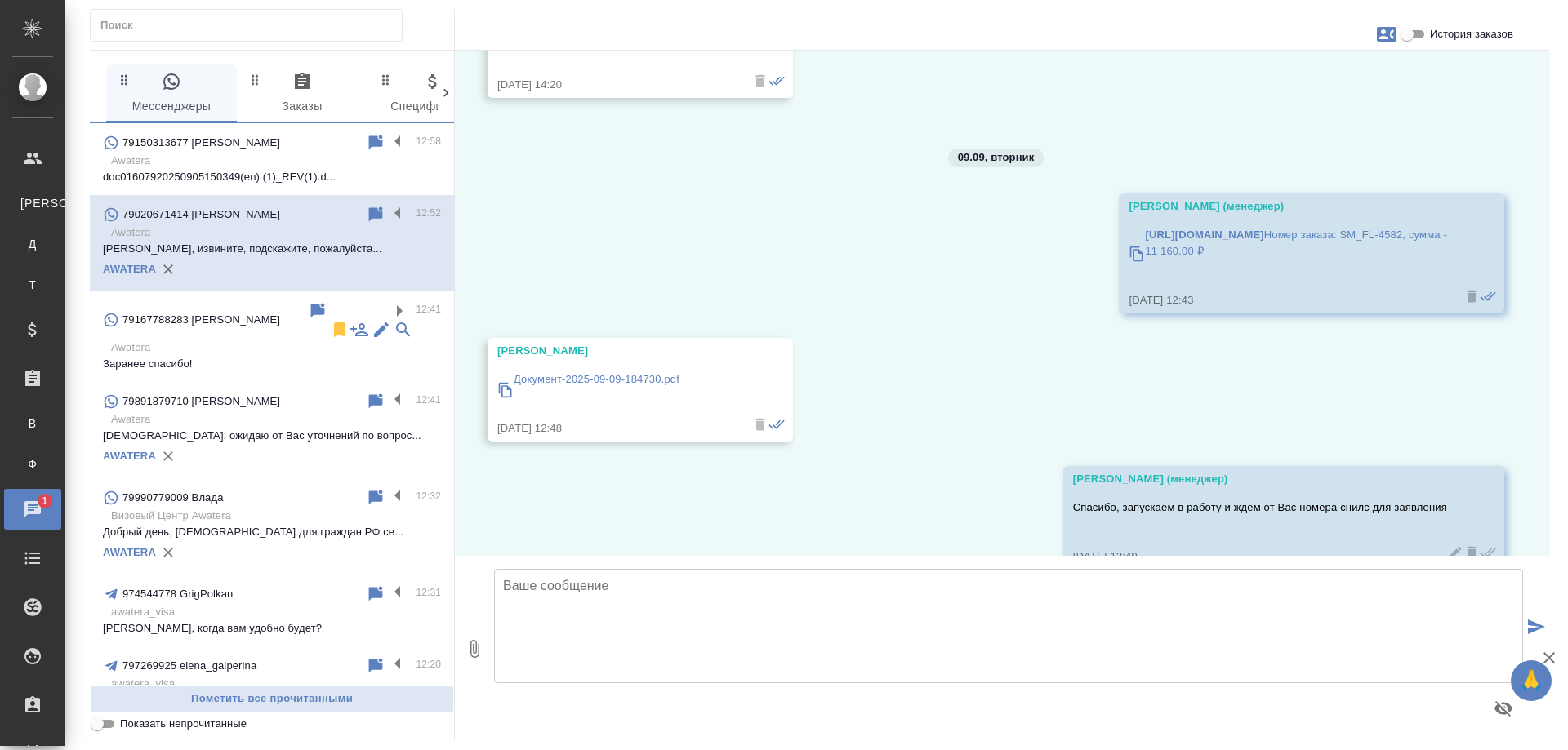
scroll to position [4056, 0]
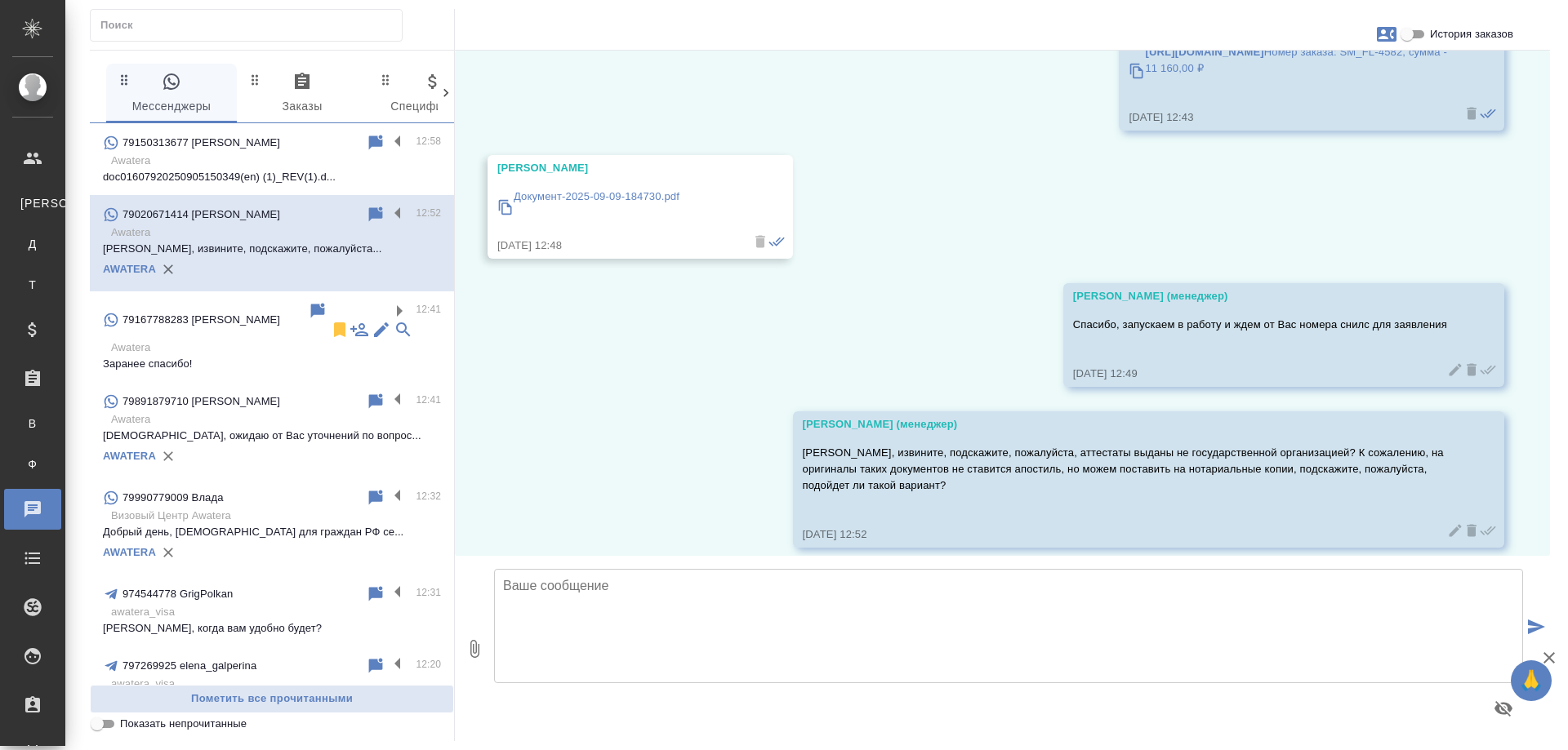
click at [634, 189] on p "Документ-2025-09-09-184730.pdf" at bounding box center [596, 196] width 165 height 16
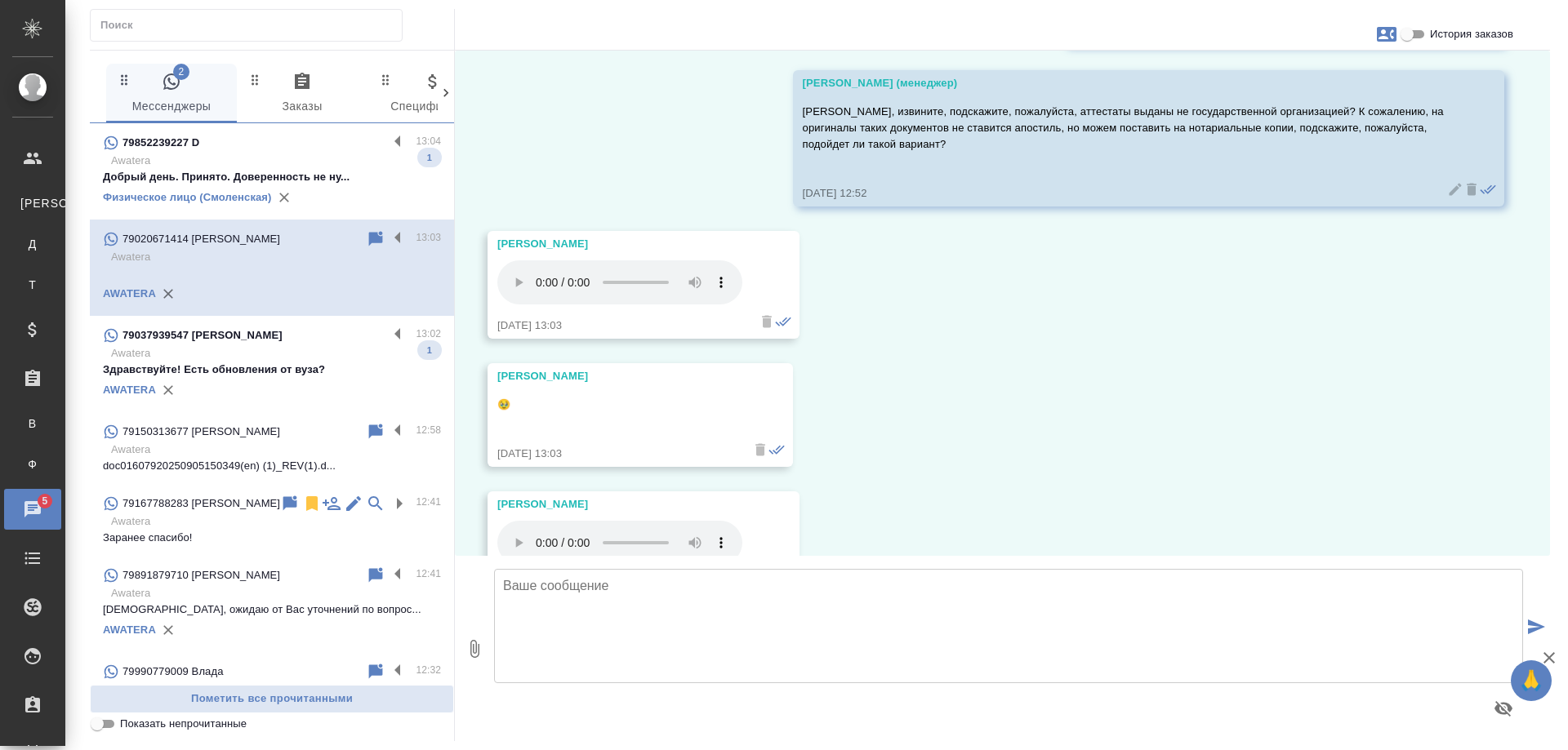
scroll to position [4367, 0]
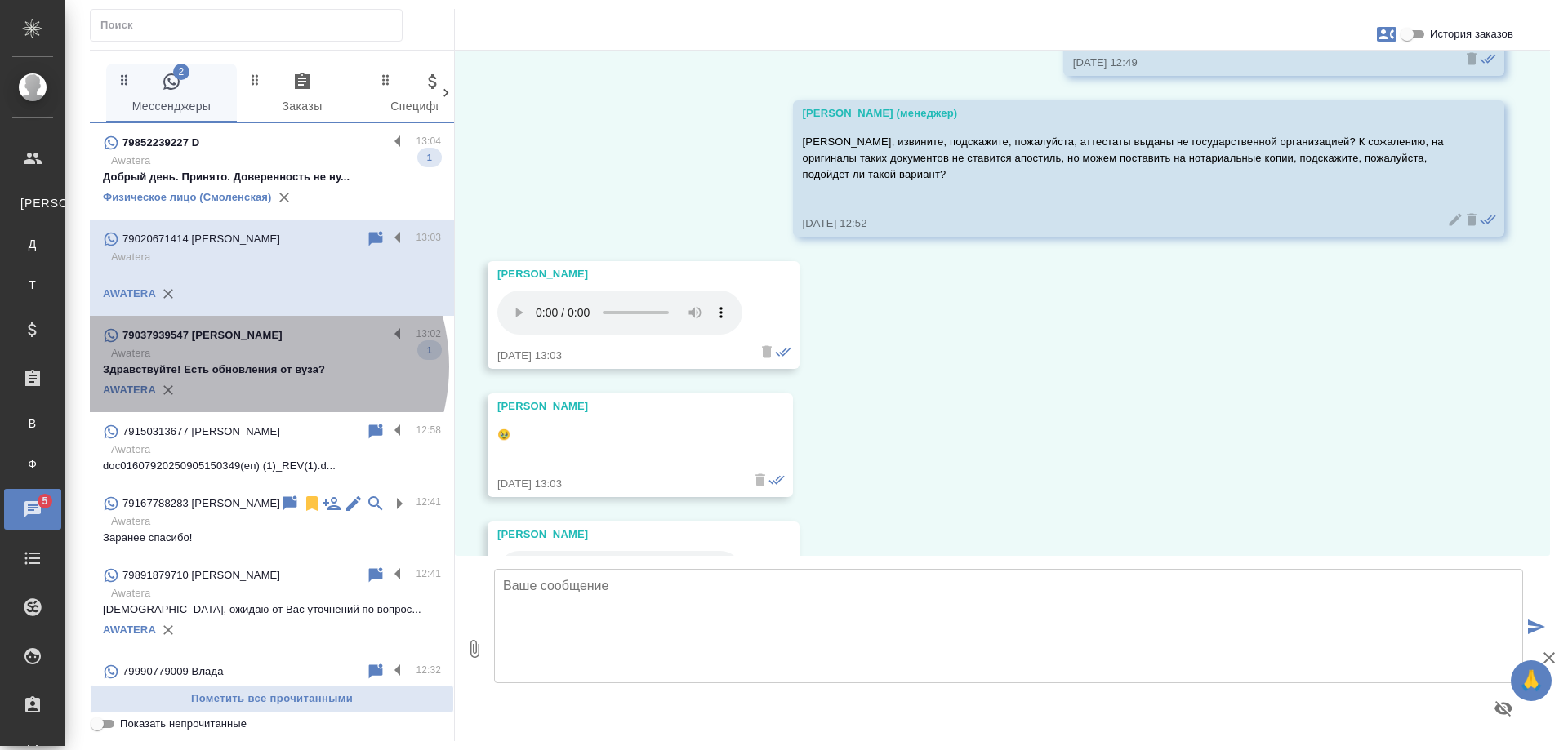
click at [252, 367] on p "Здравствуйте! Есть обновления от вуза?" at bounding box center [272, 369] width 338 height 16
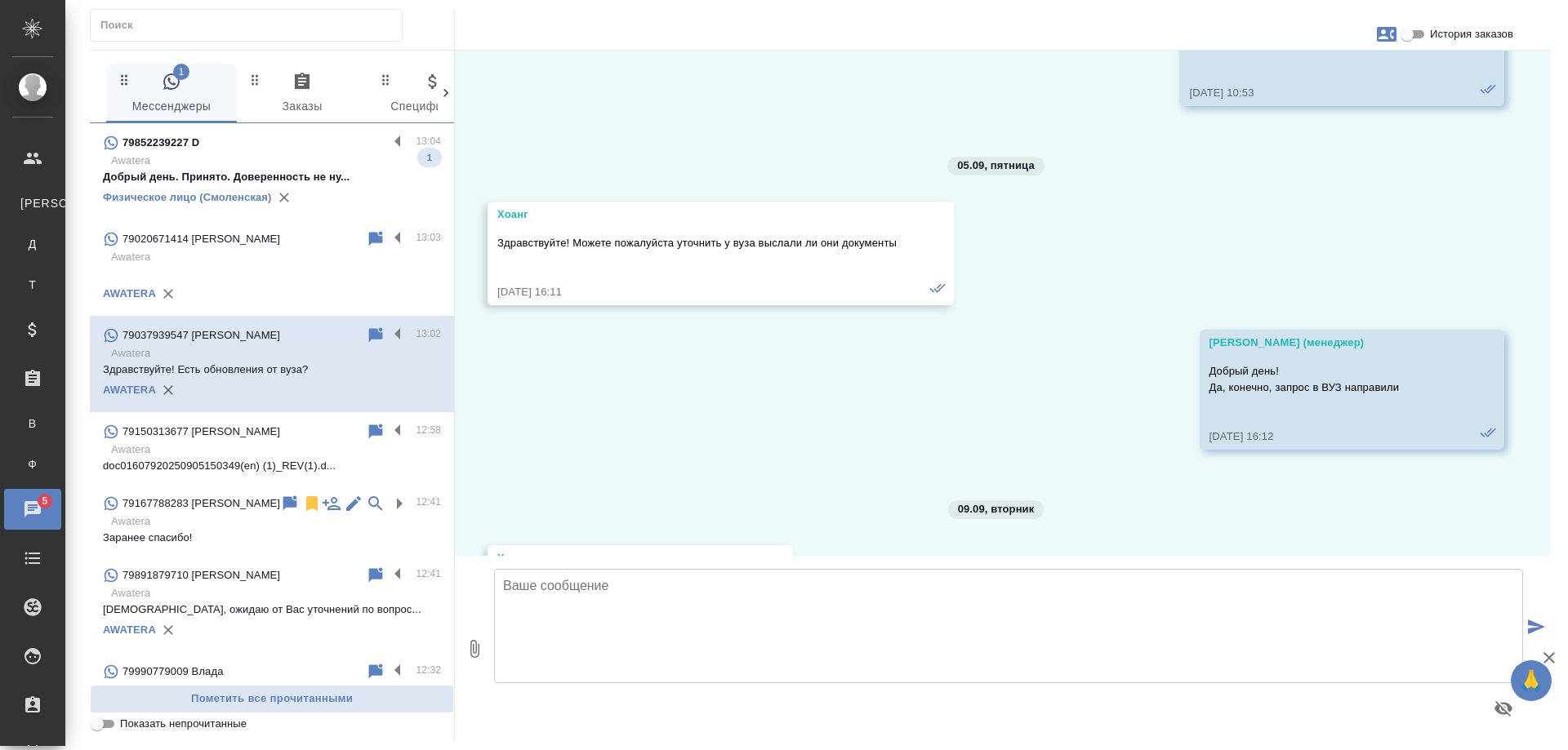
scroll to position [6279, 0]
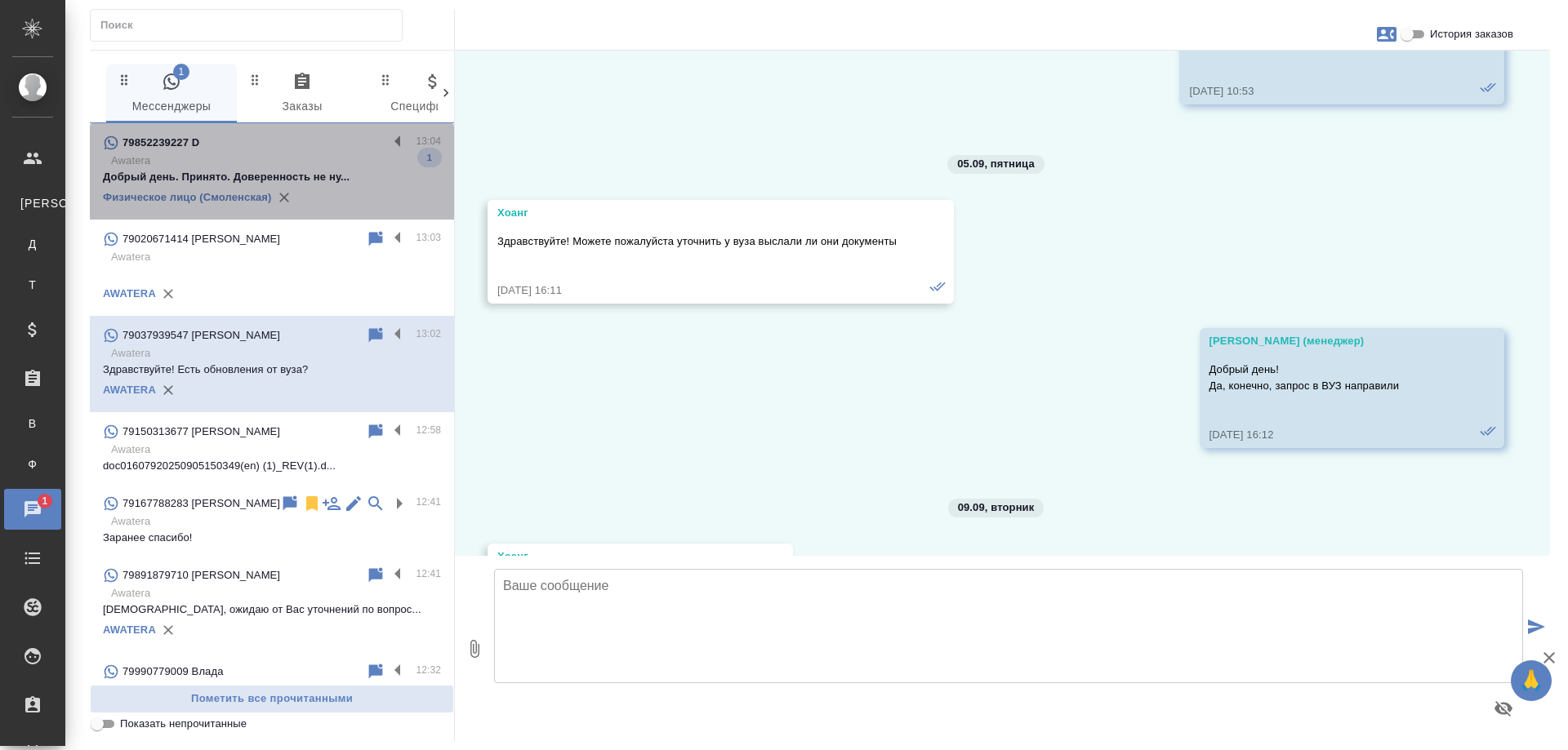
click at [305, 170] on p "Добрый день. Принято. Доверенность не ну..." at bounding box center [272, 177] width 338 height 16
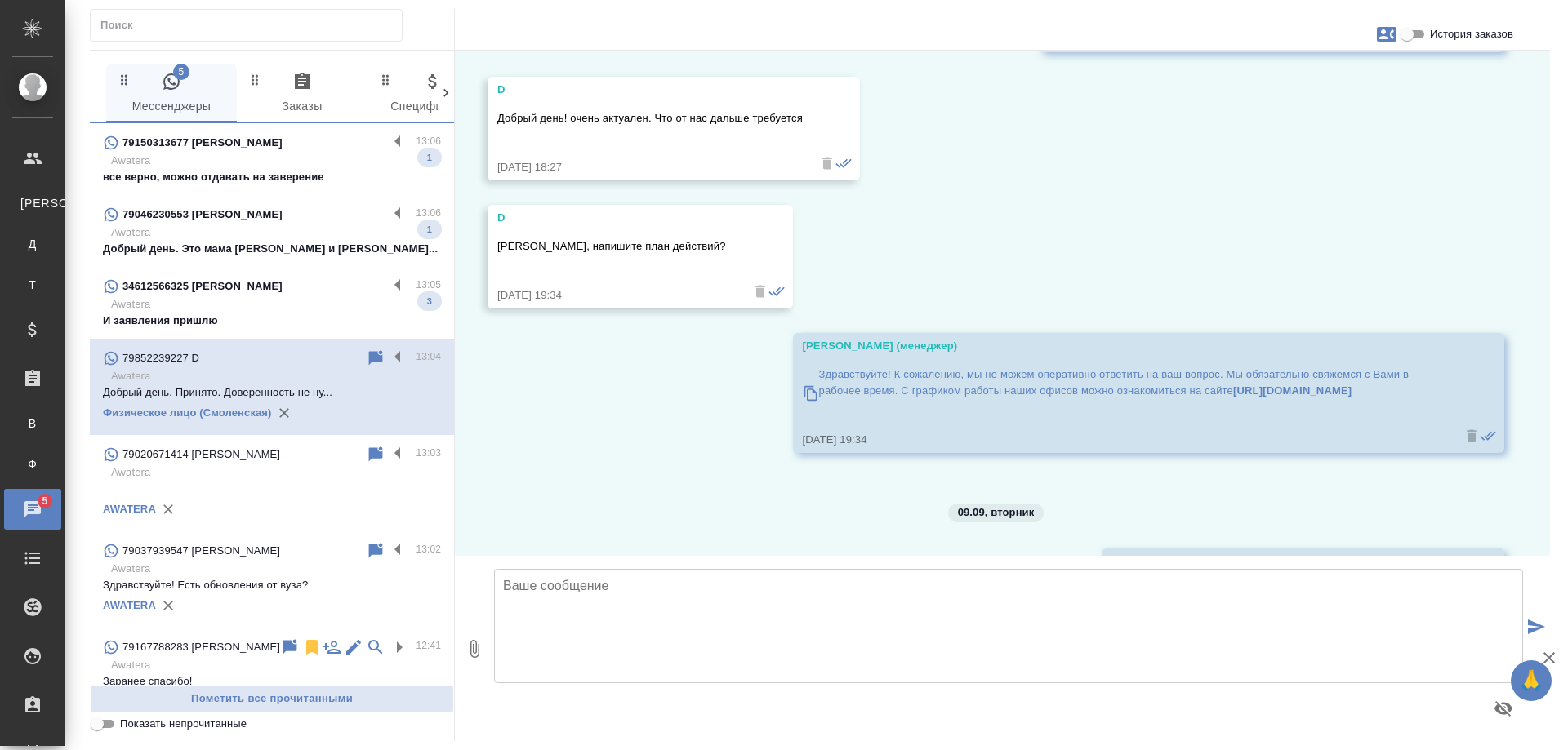
scroll to position [1715, 0]
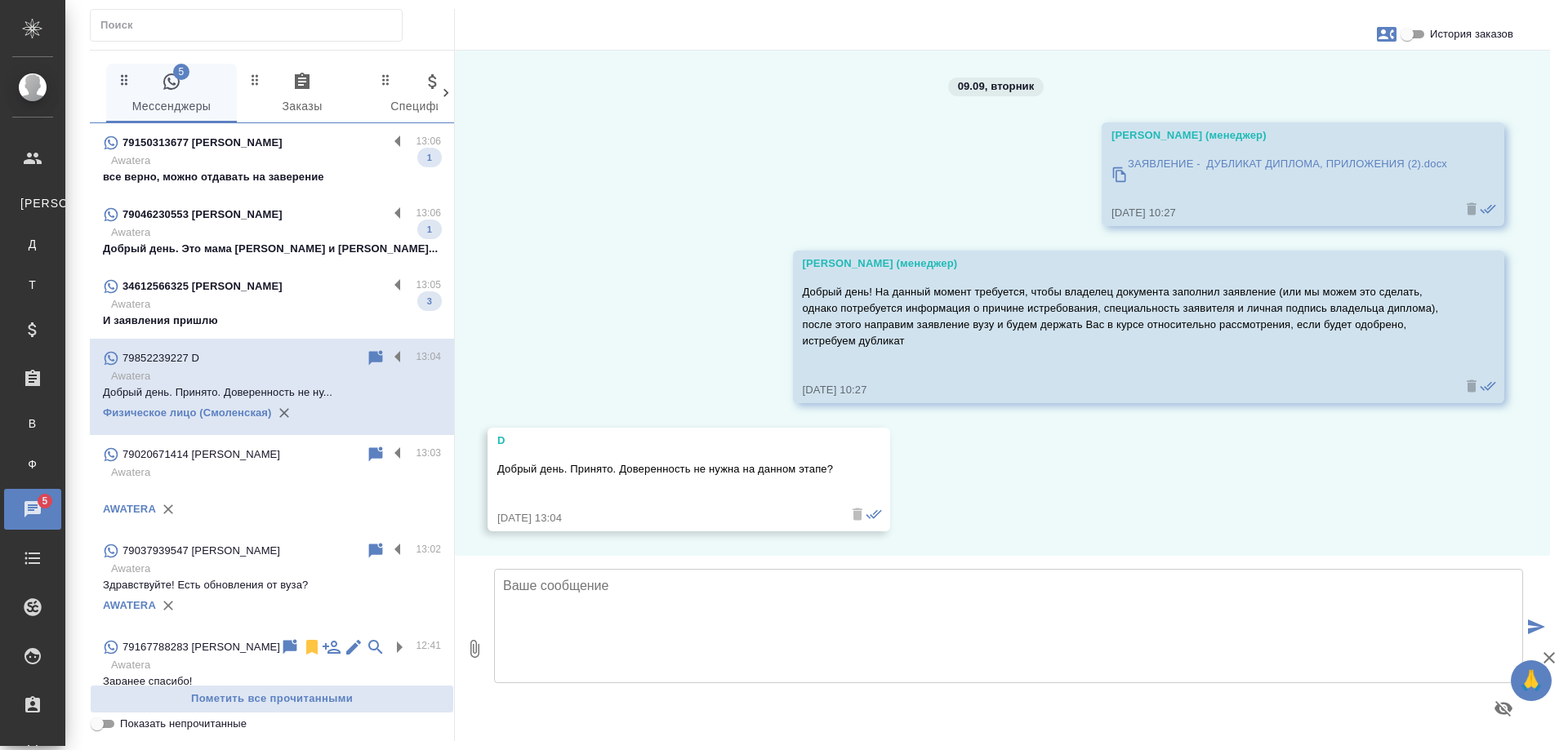
click at [212, 308] on p "Awatera" at bounding box center [276, 304] width 330 height 16
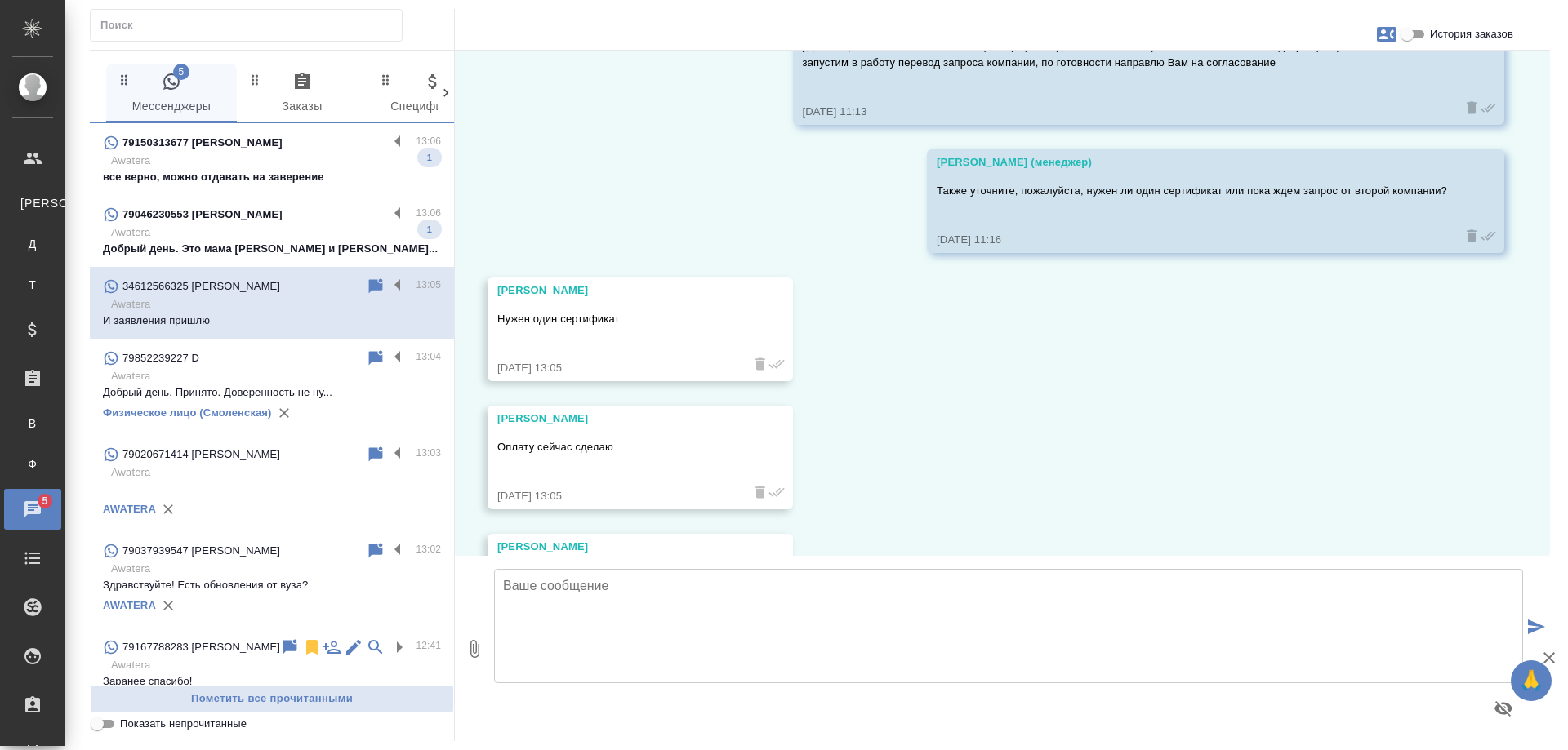
scroll to position [12544, 0]
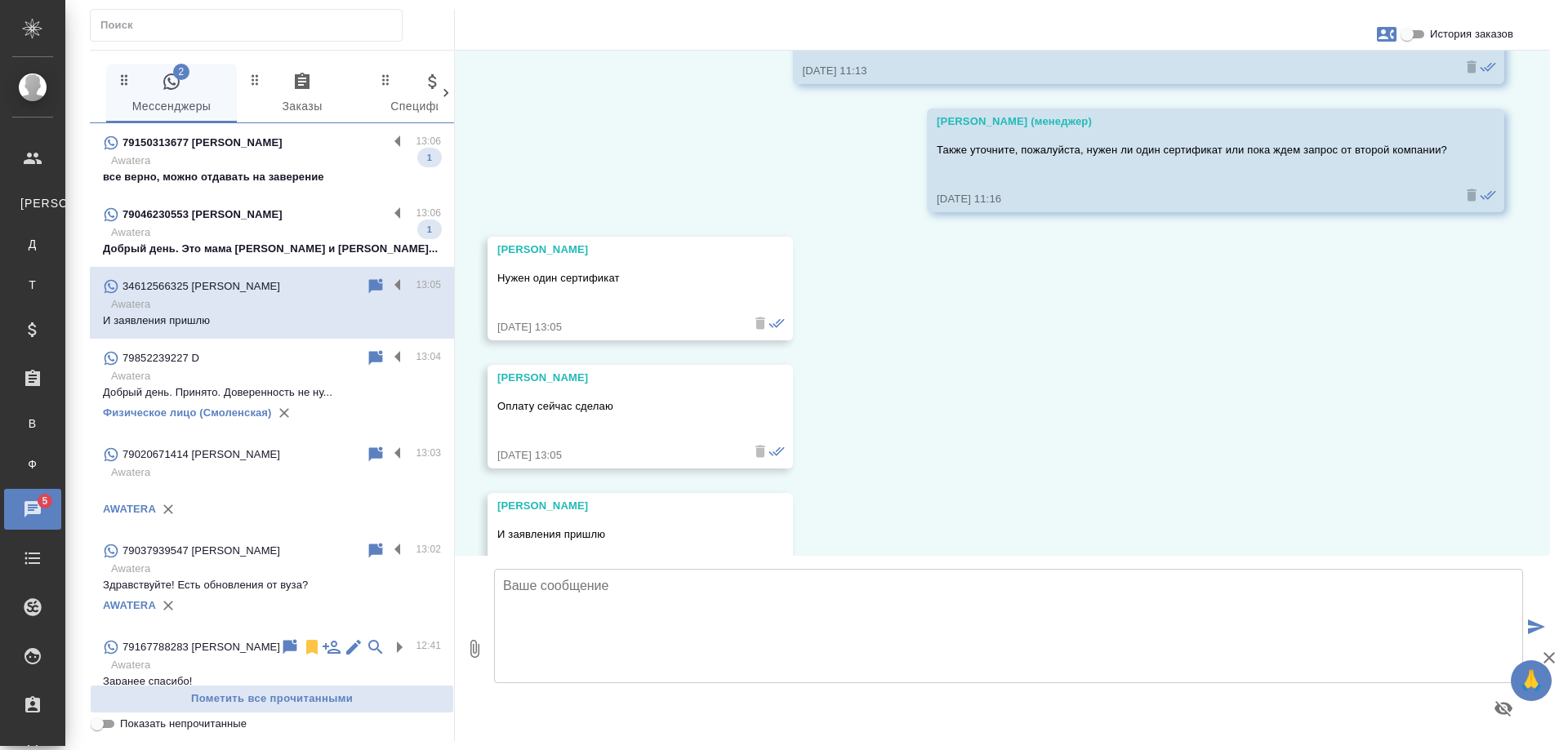
click at [298, 244] on p "Добрый день. Это мама [PERSON_NAME] и [PERSON_NAME]..." at bounding box center [272, 248] width 338 height 16
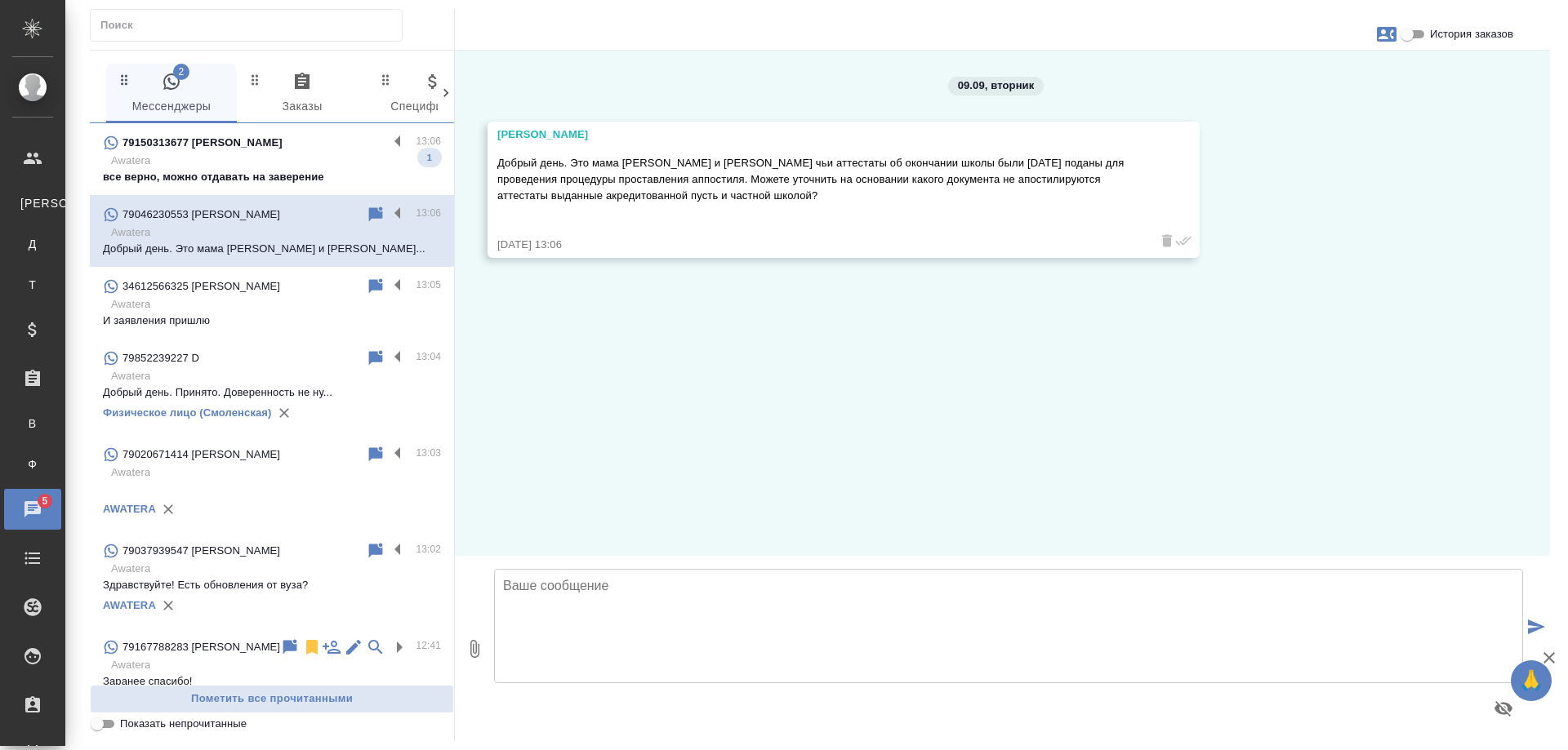
scroll to position [0, 0]
click at [366, 213] on icon at bounding box center [376, 214] width 20 height 20
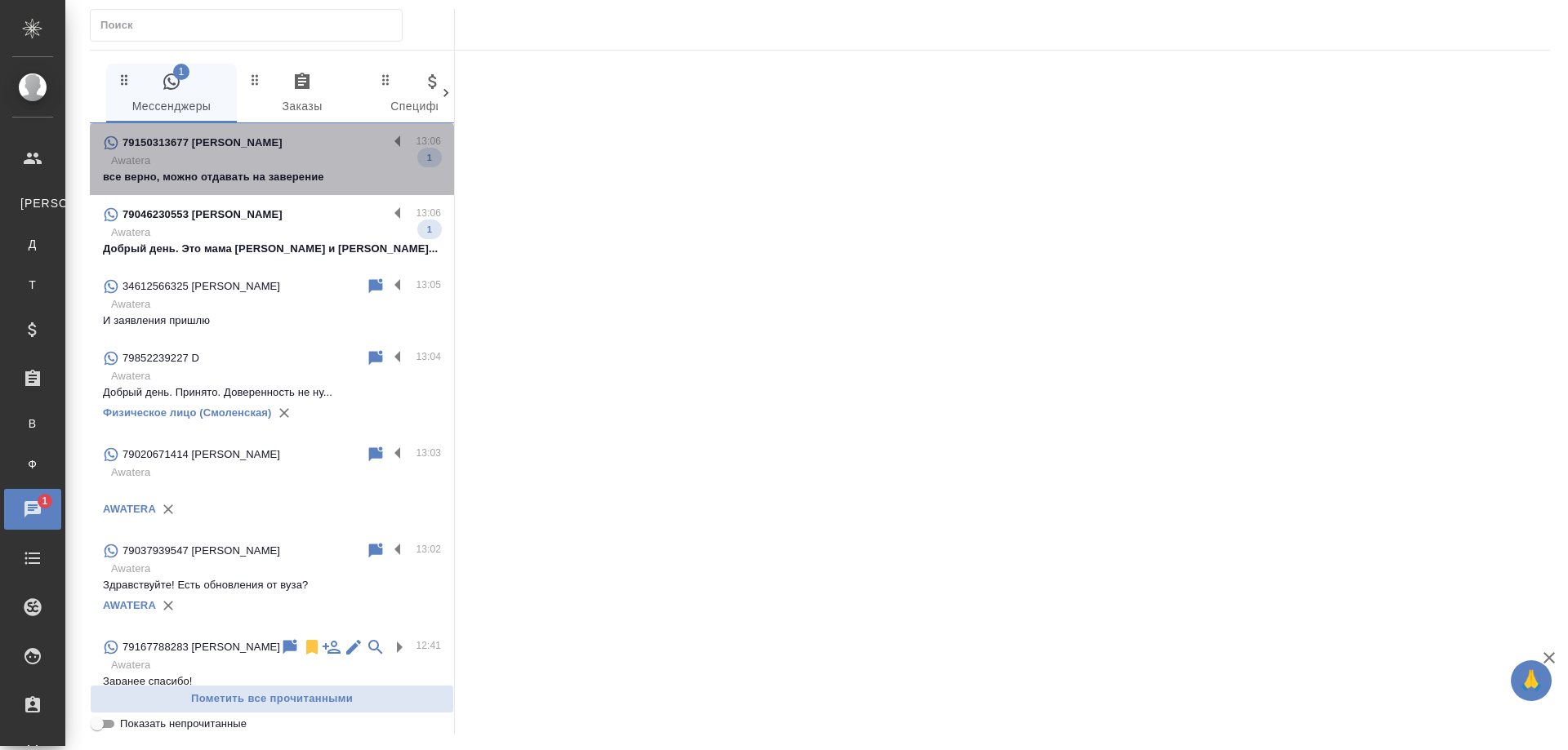
click at [338, 149] on div "79150313677 [PERSON_NAME]" at bounding box center [245, 142] width 285 height 20
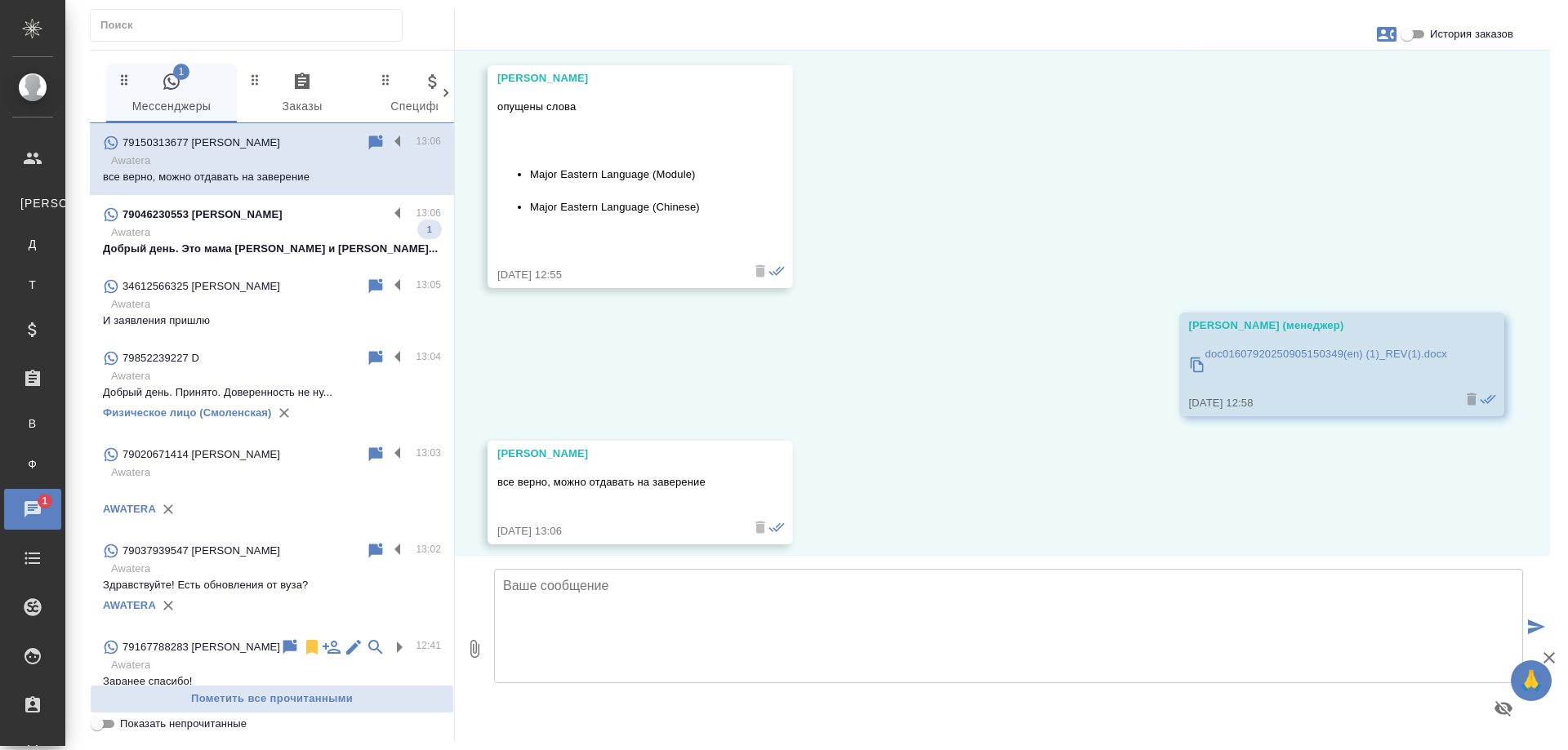
scroll to position [3748, 0]
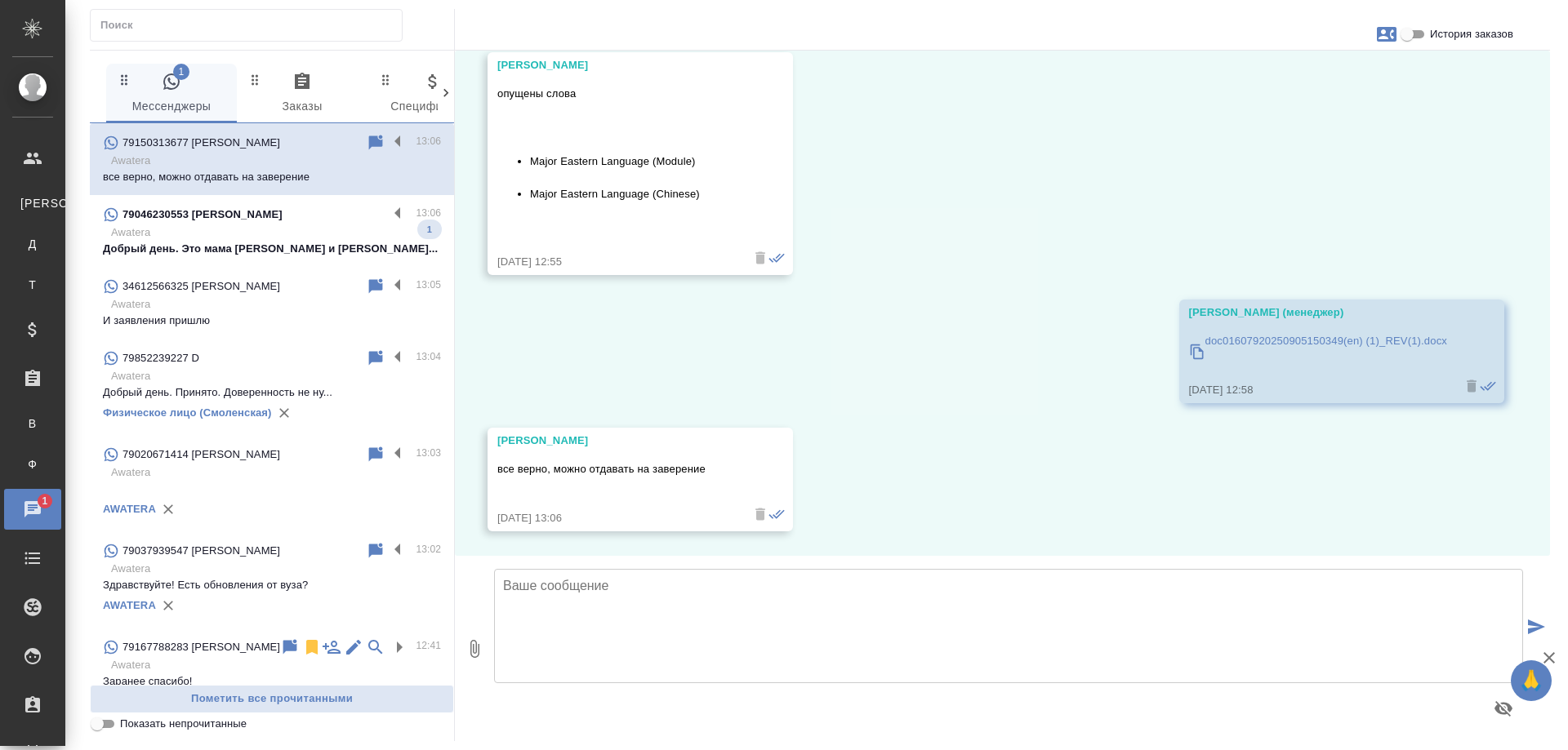
click at [238, 296] on p "Awatera" at bounding box center [276, 304] width 330 height 16
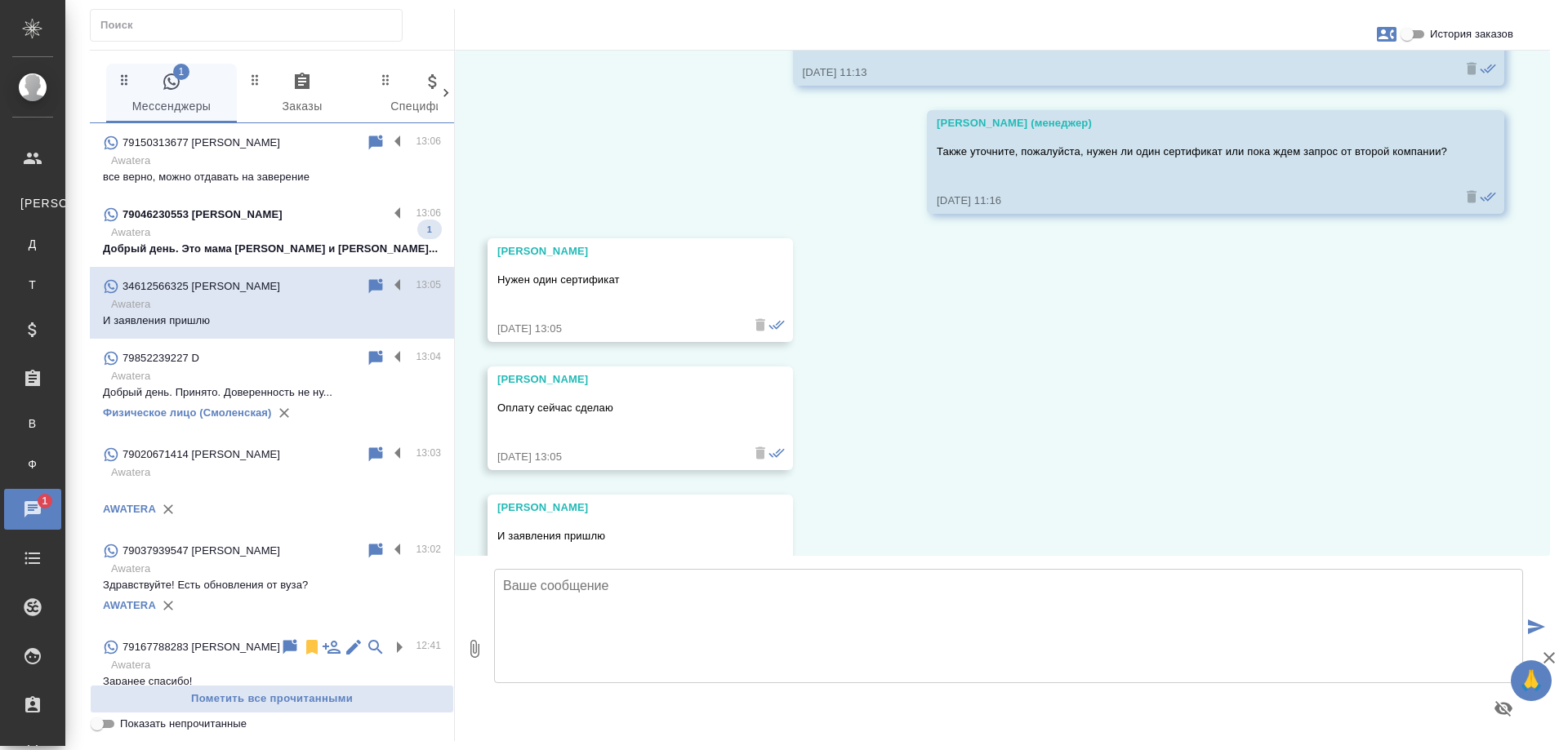
scroll to position [12544, 0]
click at [231, 497] on p at bounding box center [272, 488] width 338 height 16
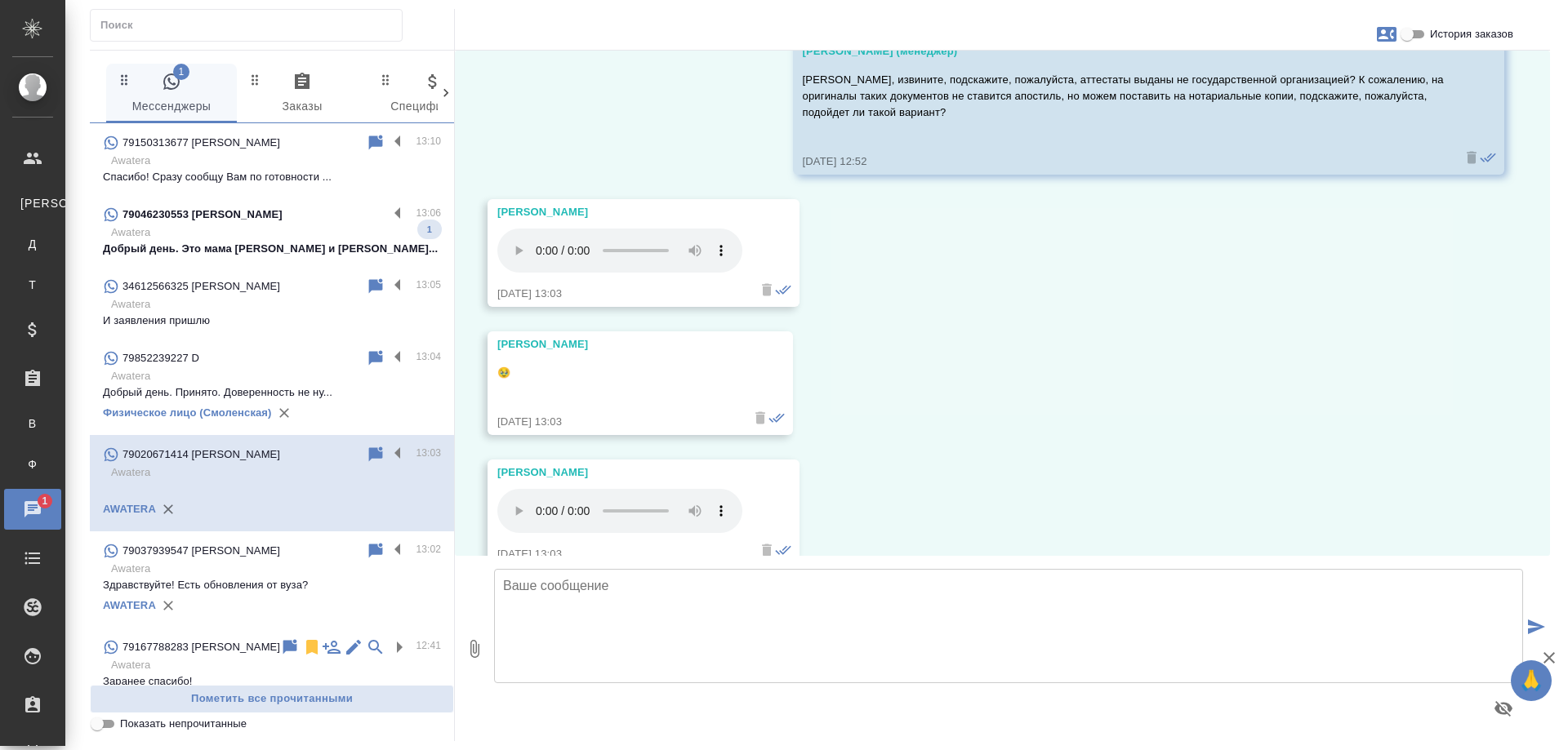
scroll to position [4450, 0]
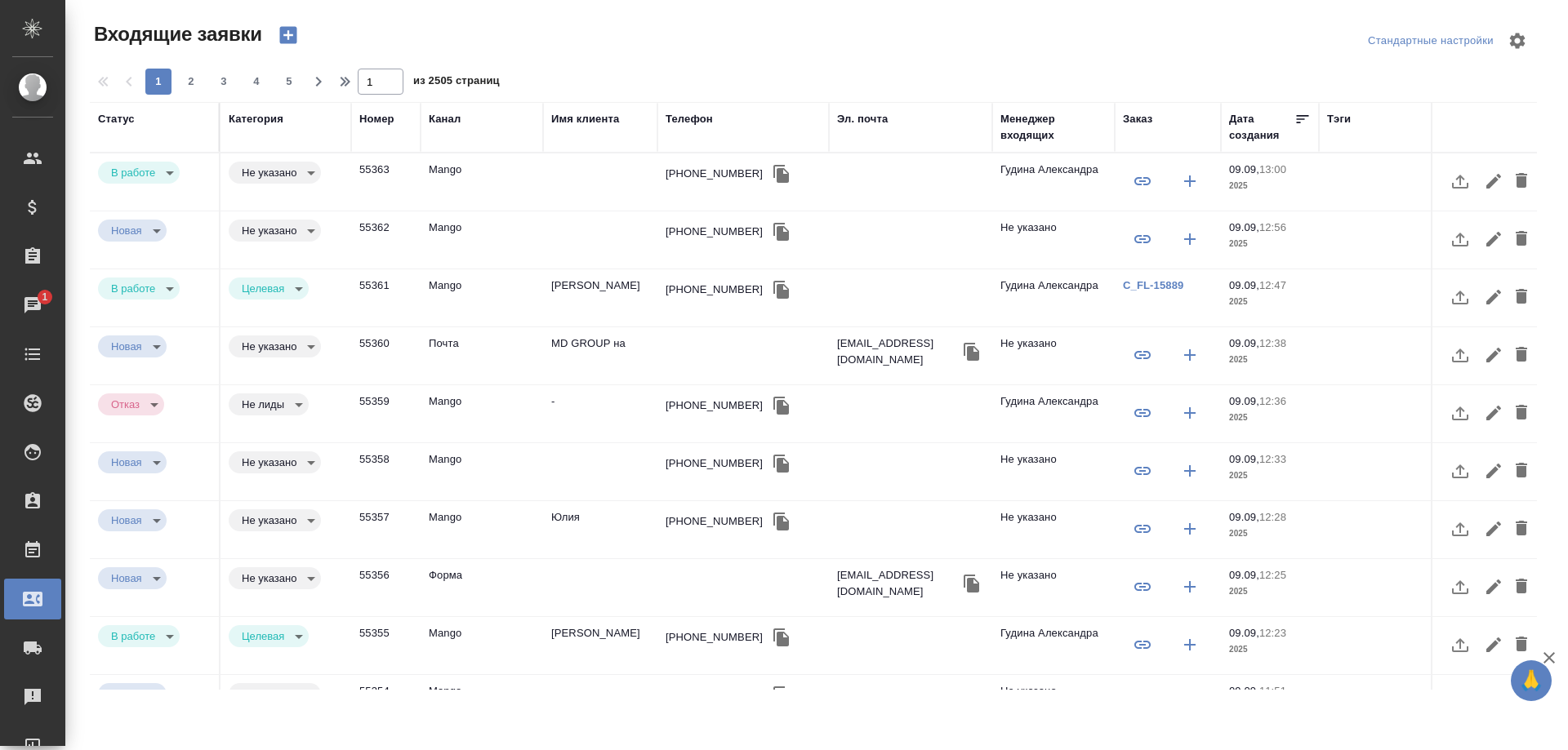
select select "RU"
click at [702, 176] on div "[PHONE_NUMBER]" at bounding box center [714, 173] width 97 height 16
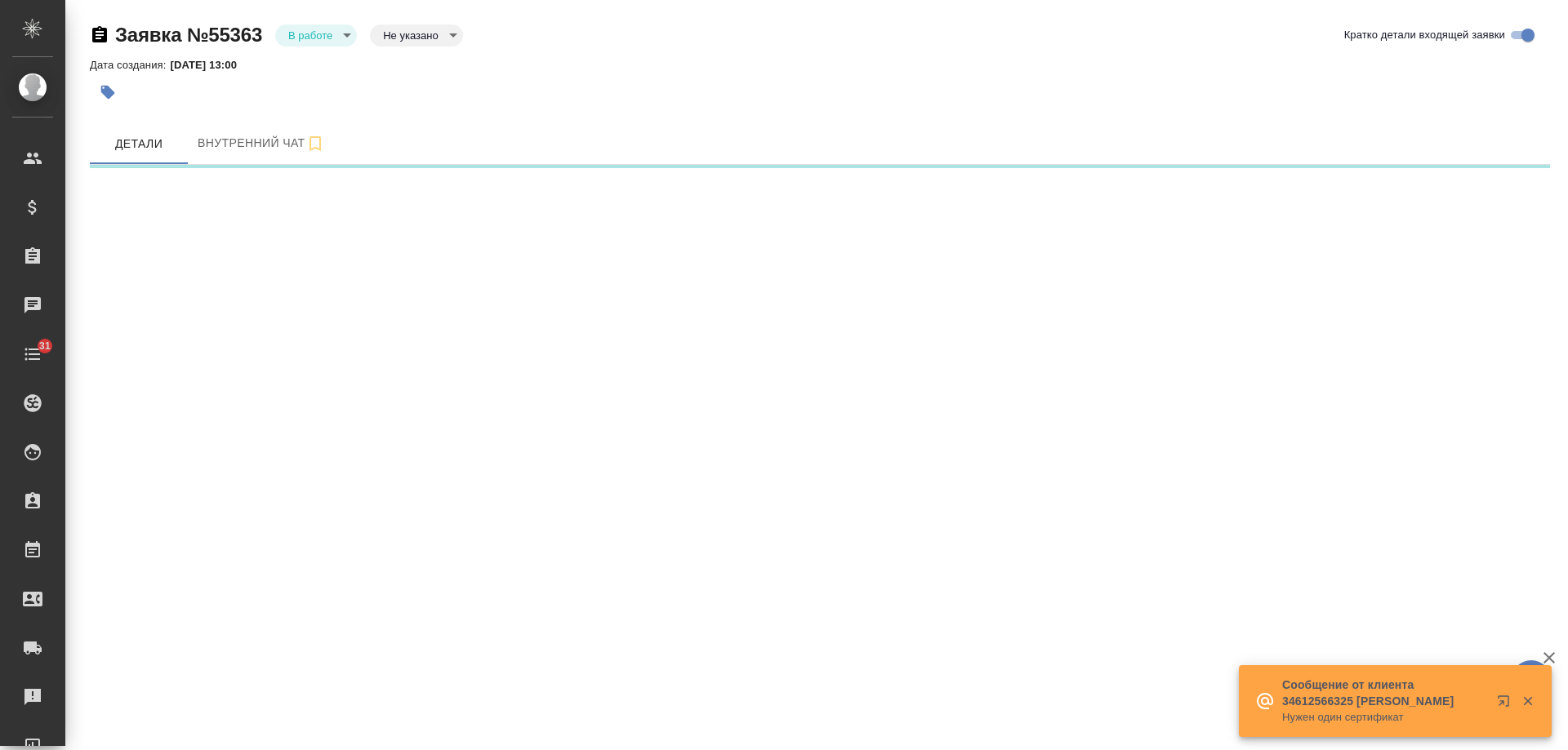
select select "RU"
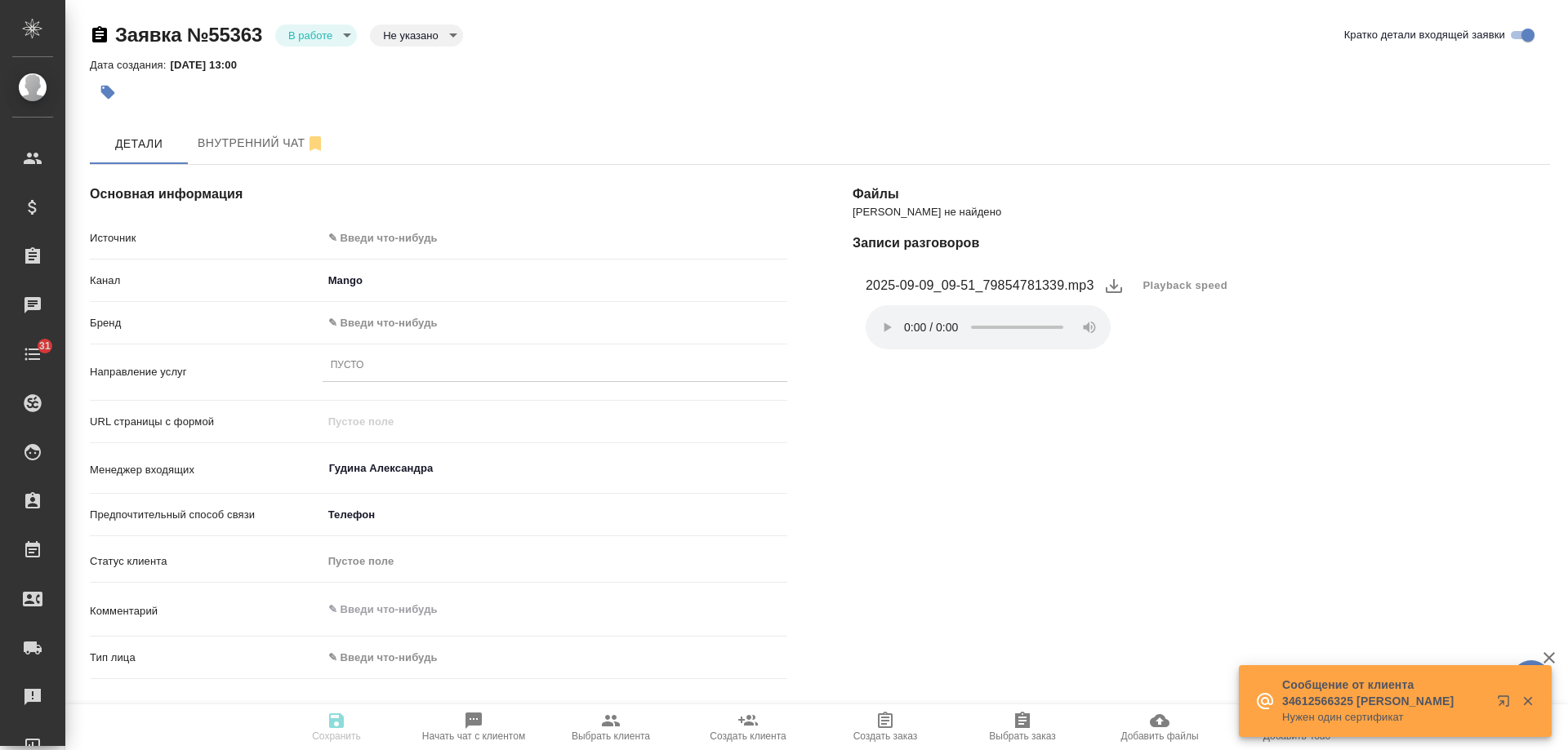
type textarea "x"
click at [400, 208] on div "Основная информация Источник ✎ Введи что-нибудь Канал Mango 6374e594cd4a952bacd…" at bounding box center [438, 608] width 763 height 952
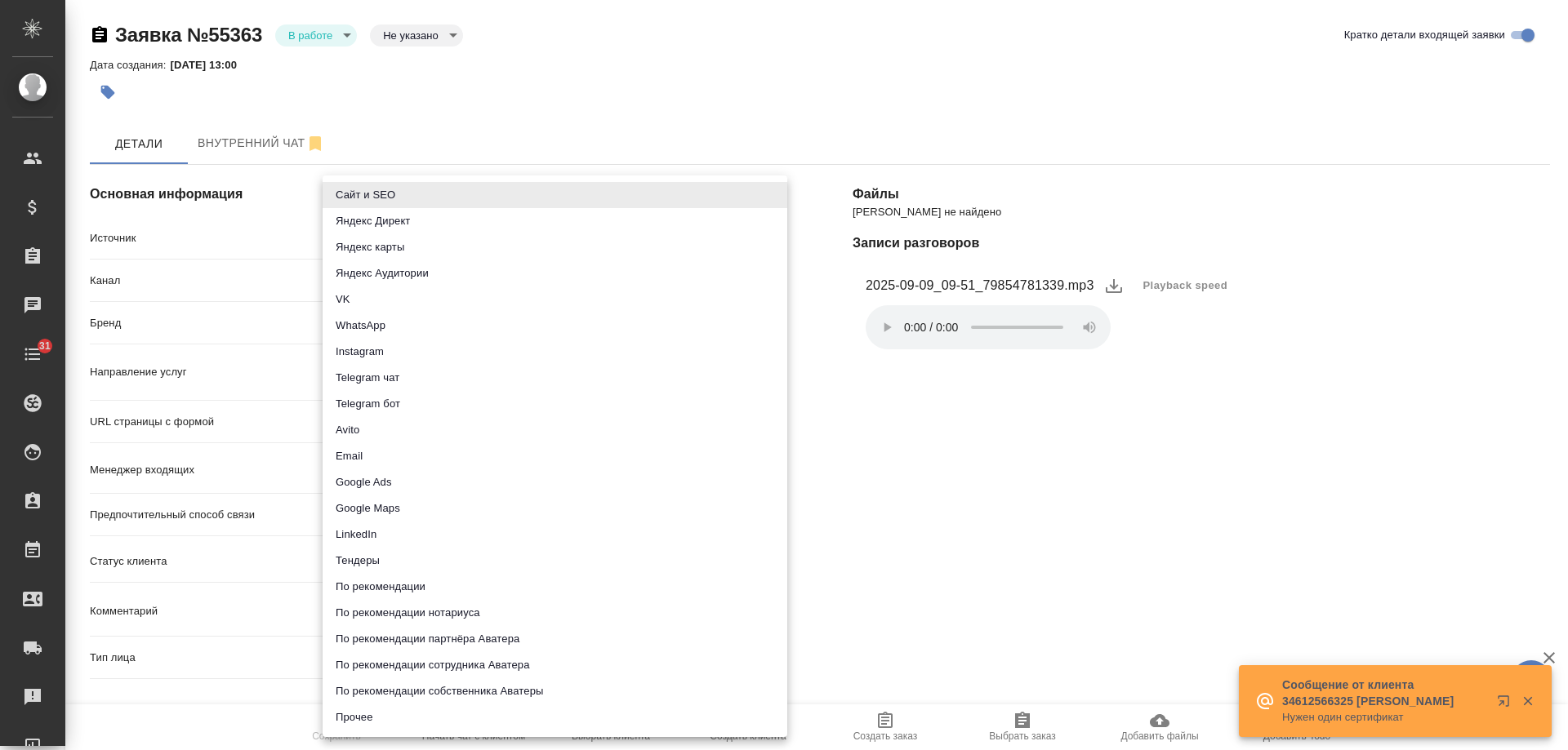
click at [399, 230] on body "🙏 .cls-1 fill:#fff; AWATERA Gudina Alexandra Клиенты Спецификации Заказы Чаты 3…" at bounding box center [784, 375] width 1568 height 750
click at [389, 191] on li "Сайт и SEO" at bounding box center [554, 195] width 464 height 26
type input "seo"
type textarea "x"
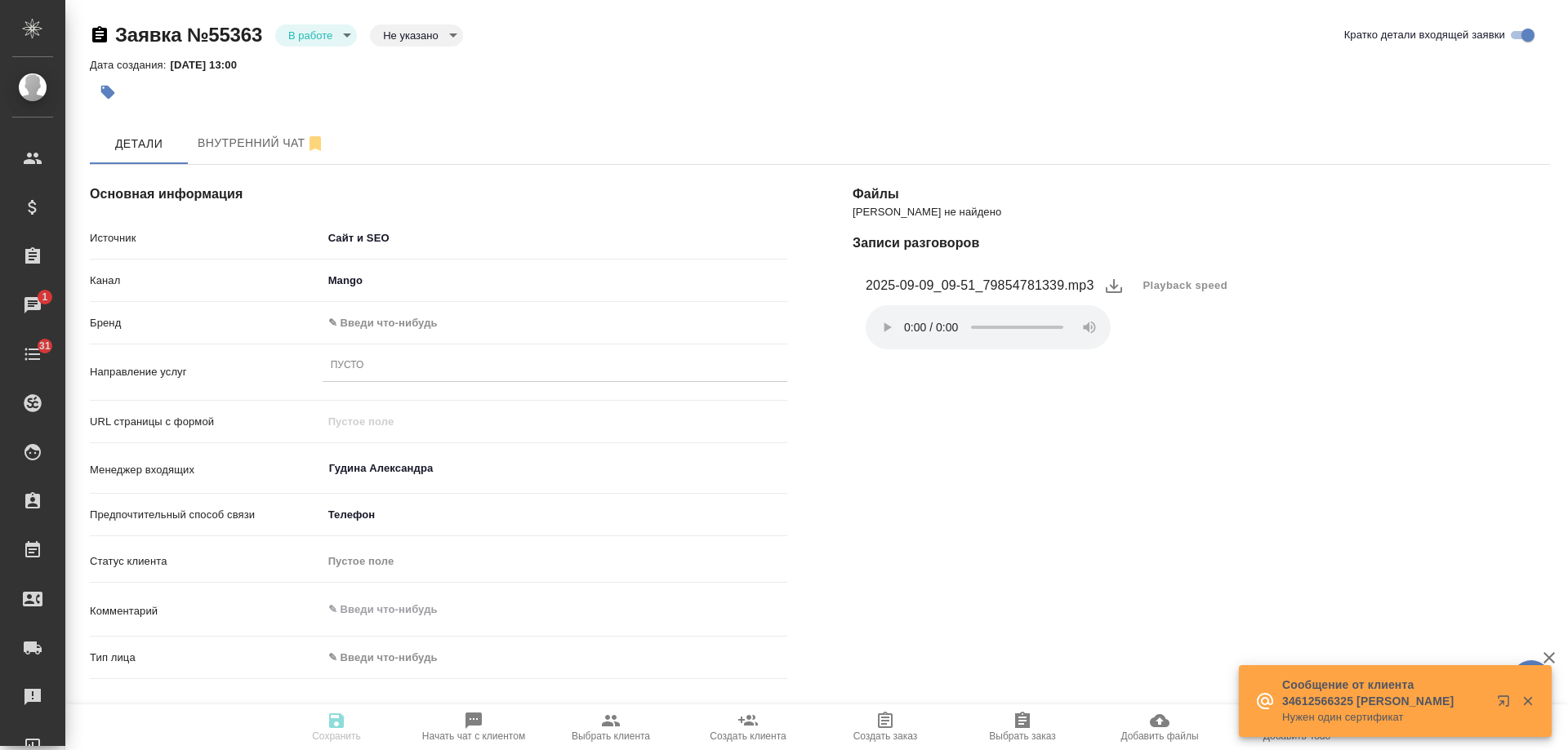
click at [367, 329] on body "🙏 .cls-1 fill:#fff; AWATERA Gudina Alexandra Клиенты Спецификации Заказы 1 Чаты…" at bounding box center [784, 375] width 1568 height 750
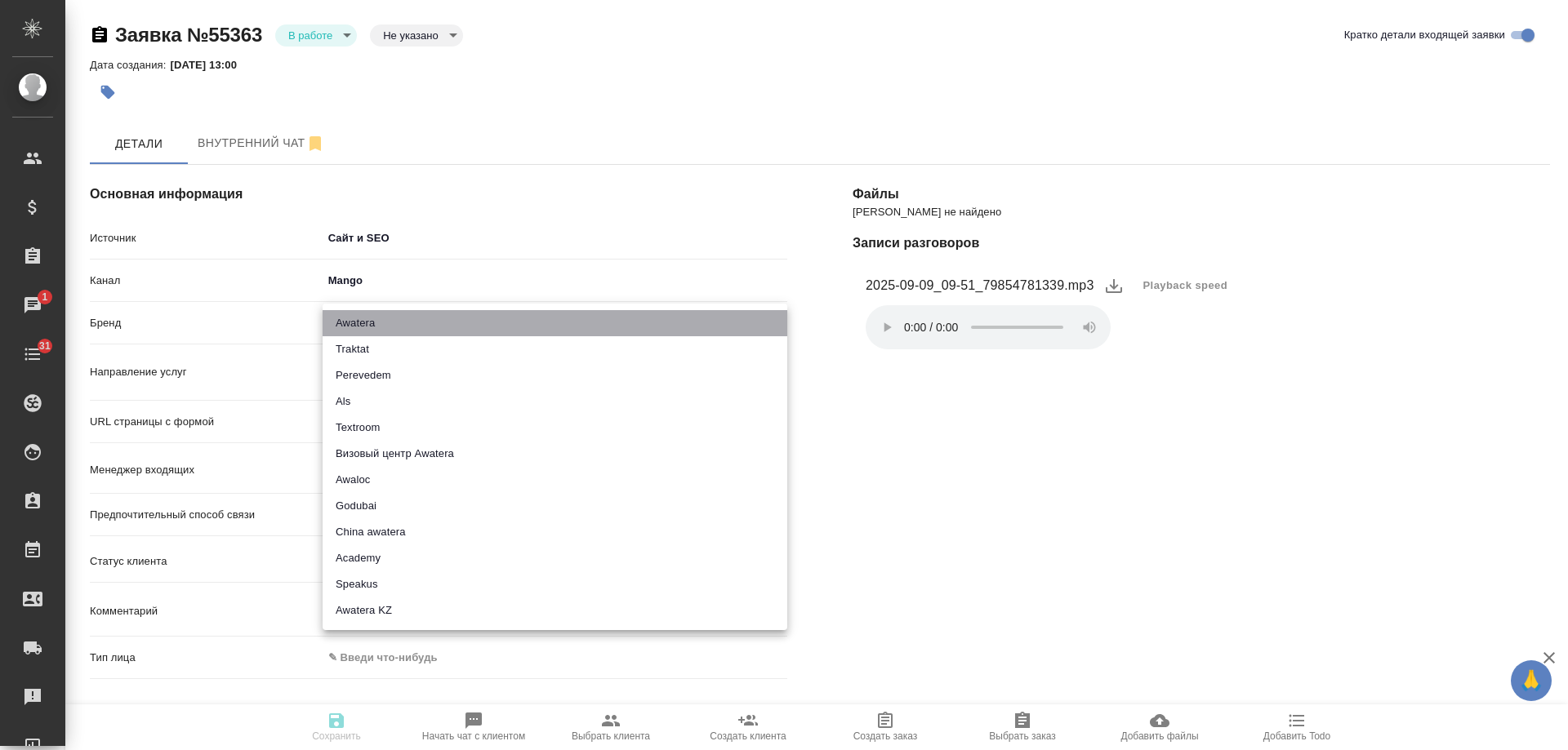
click at [367, 329] on li "Awatera" at bounding box center [554, 323] width 464 height 26
type input "awatera"
type textarea "x"
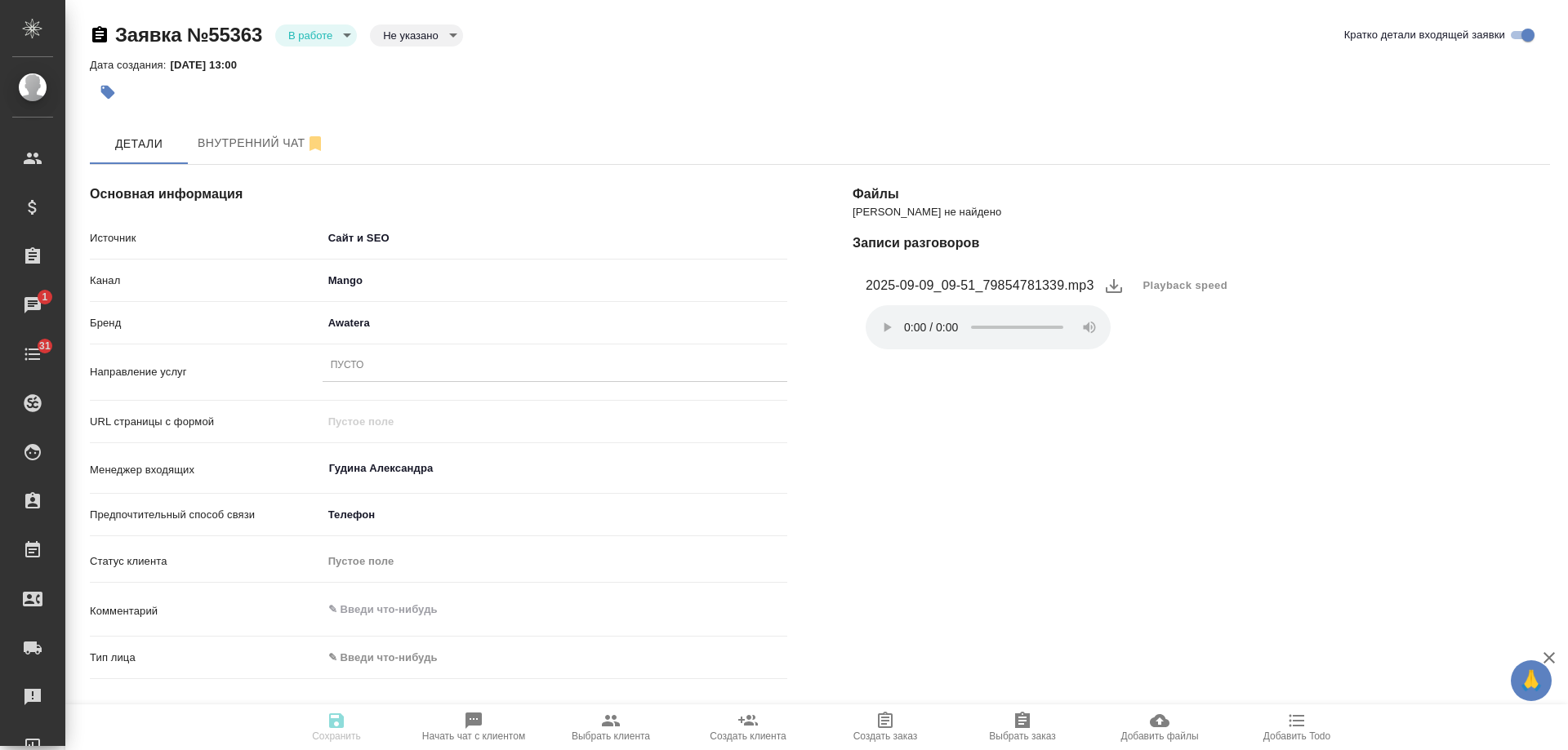
click at [380, 365] on div "Пусто" at bounding box center [554, 365] width 464 height 23
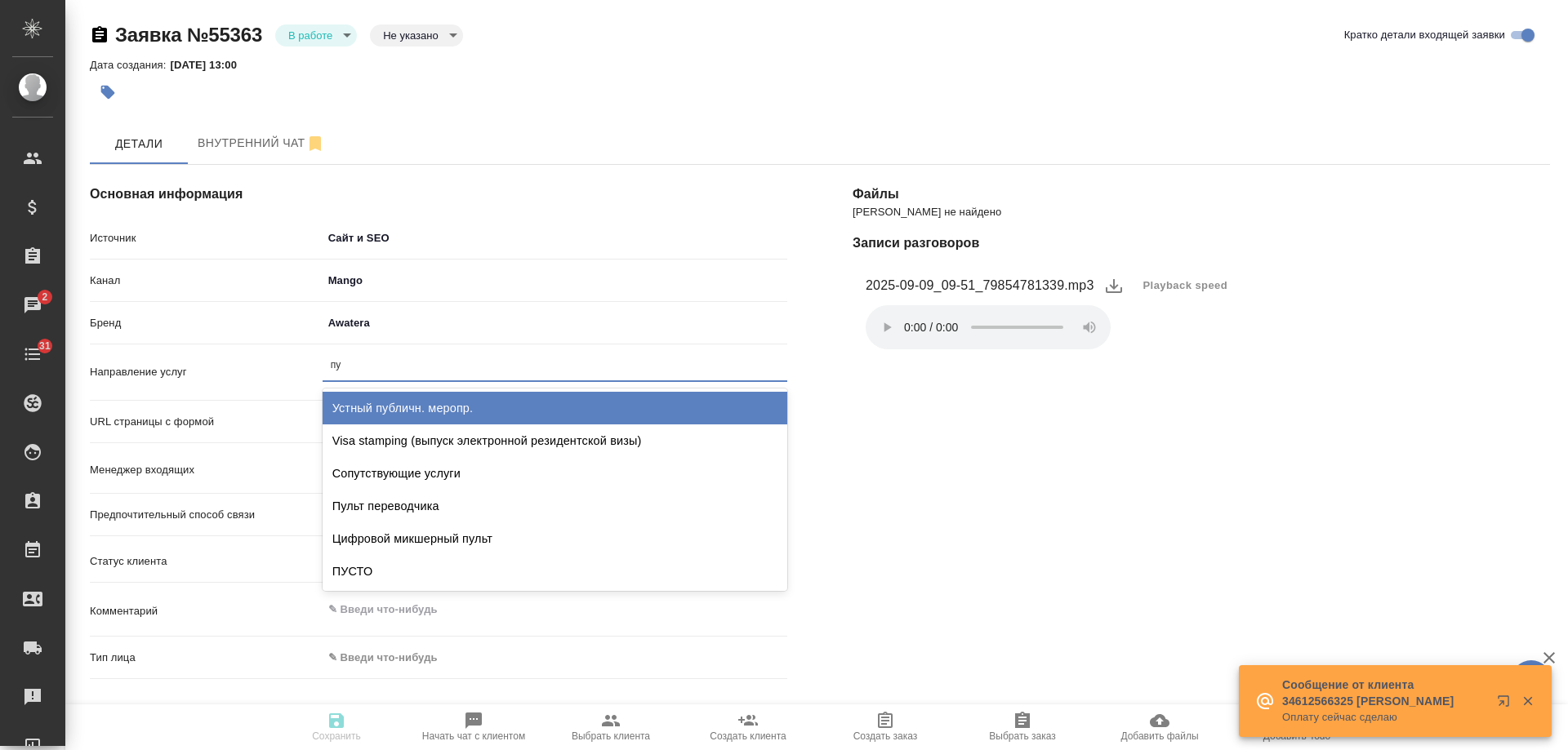
type input "пус"
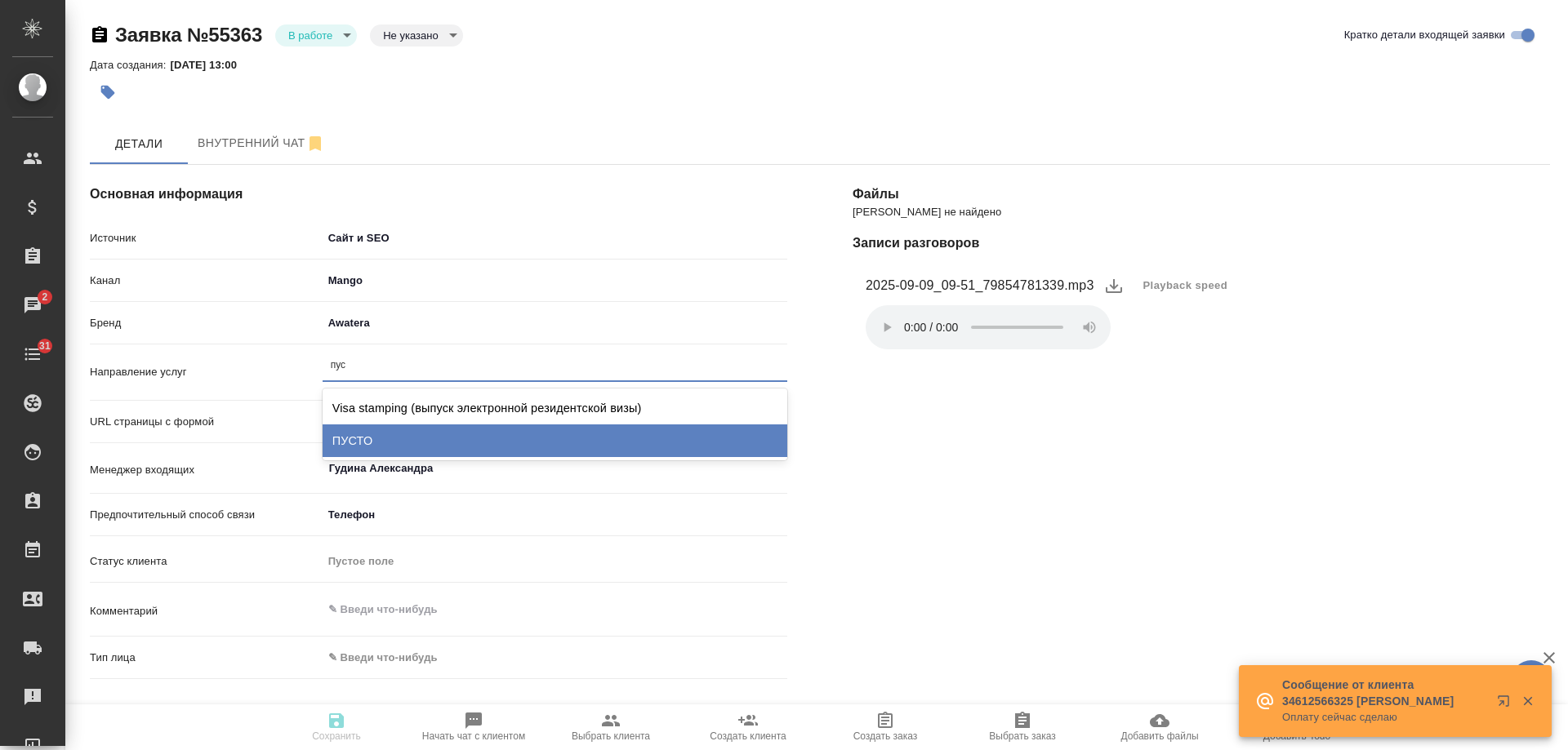
click at [372, 433] on div "ПУСТО" at bounding box center [554, 441] width 464 height 33
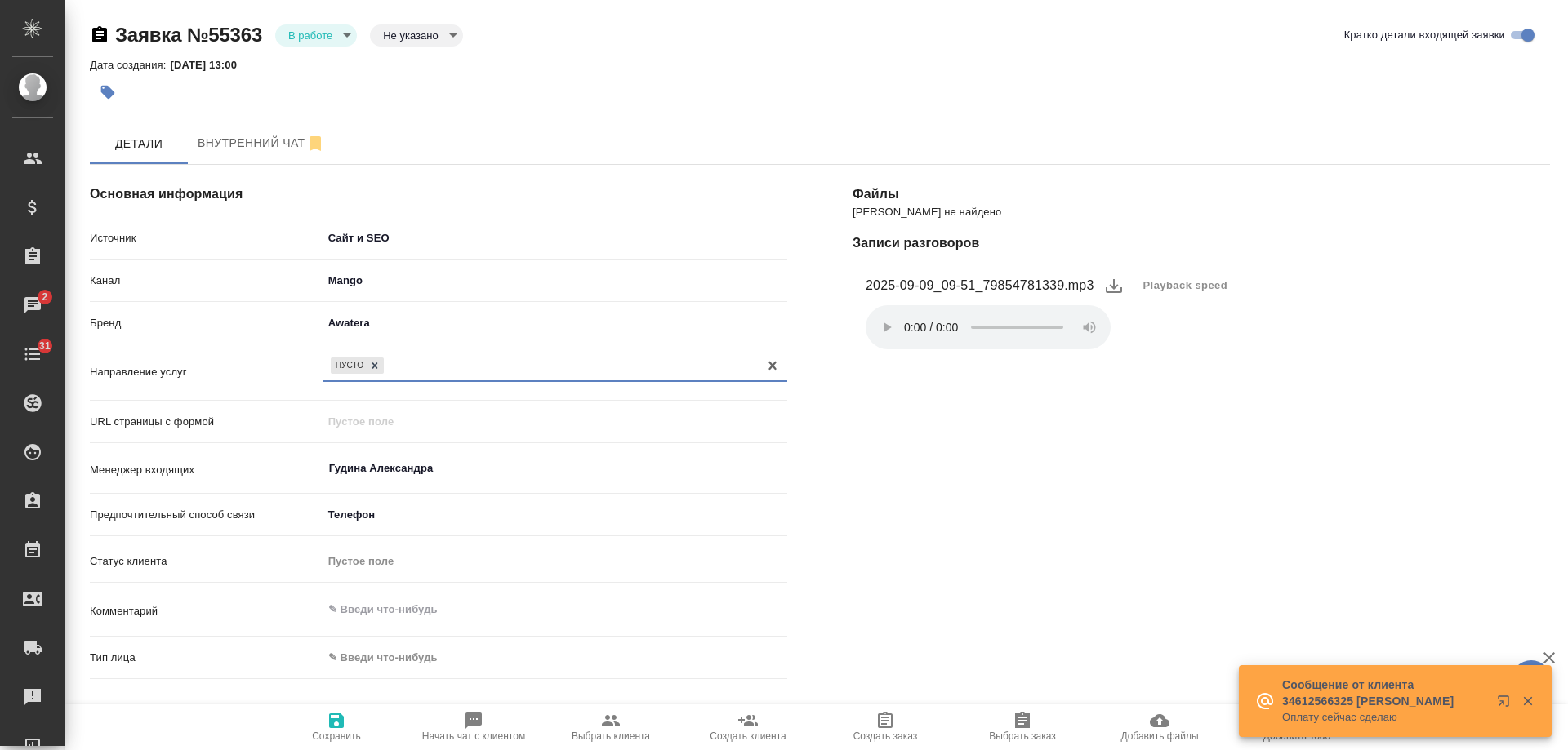
scroll to position [327, 0]
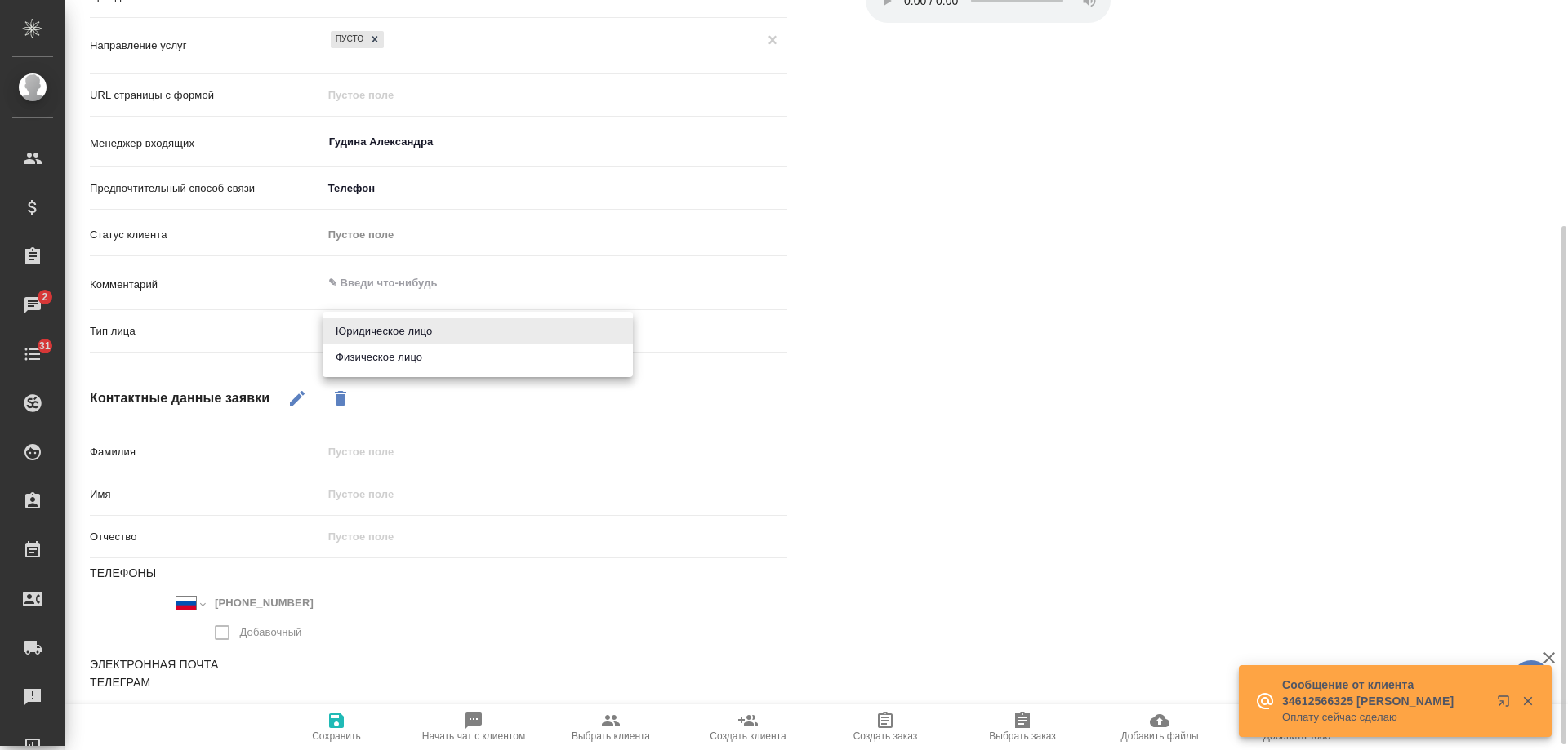
click at [373, 331] on body "🙏 .cls-1 fill:#fff; AWATERA Gudina Alexandra Клиенты Спецификации Заказы 2 Чаты…" at bounding box center [784, 375] width 1568 height 750
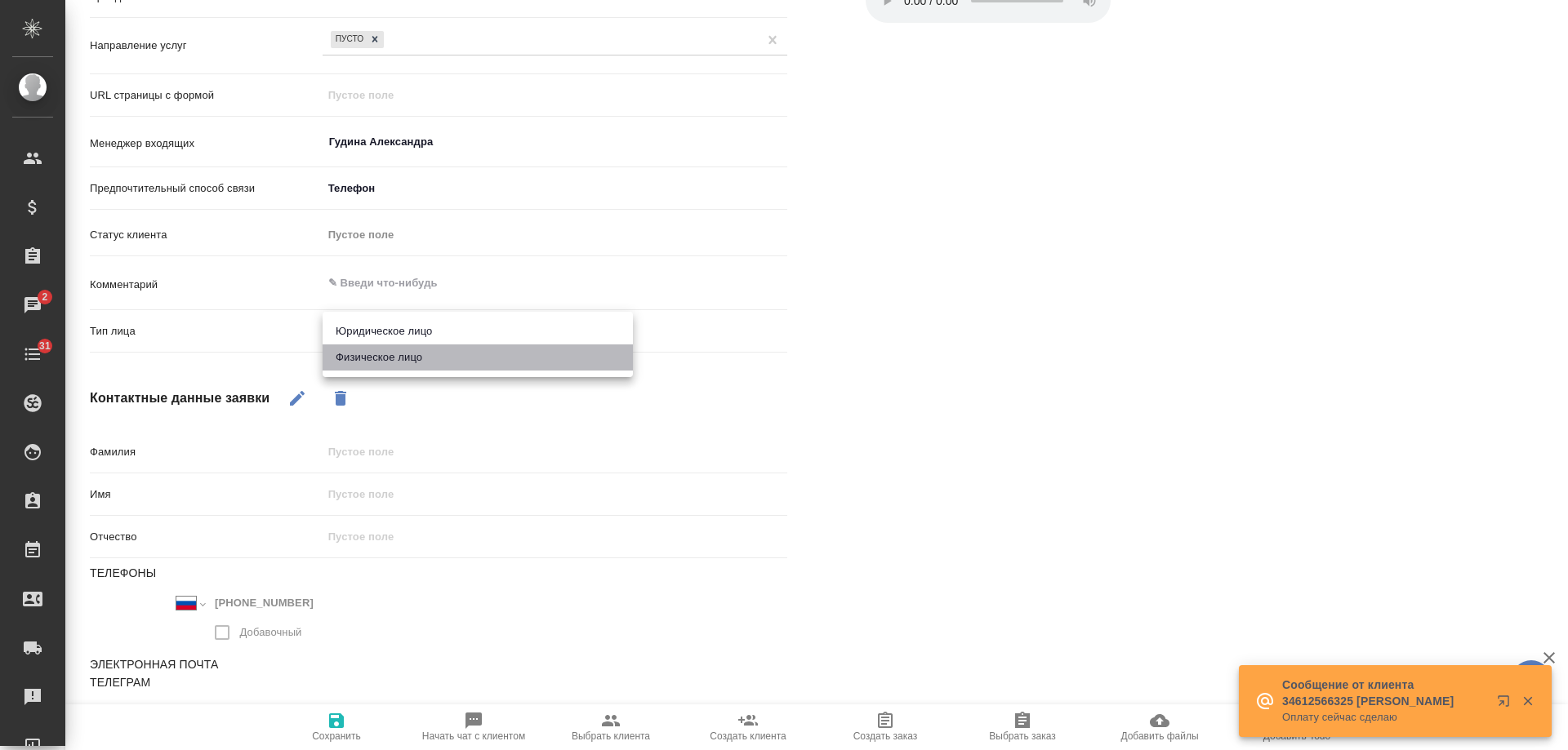
click at [368, 357] on li "Физическое лицо" at bounding box center [478, 358] width 310 height 26
type textarea "x"
type input "private"
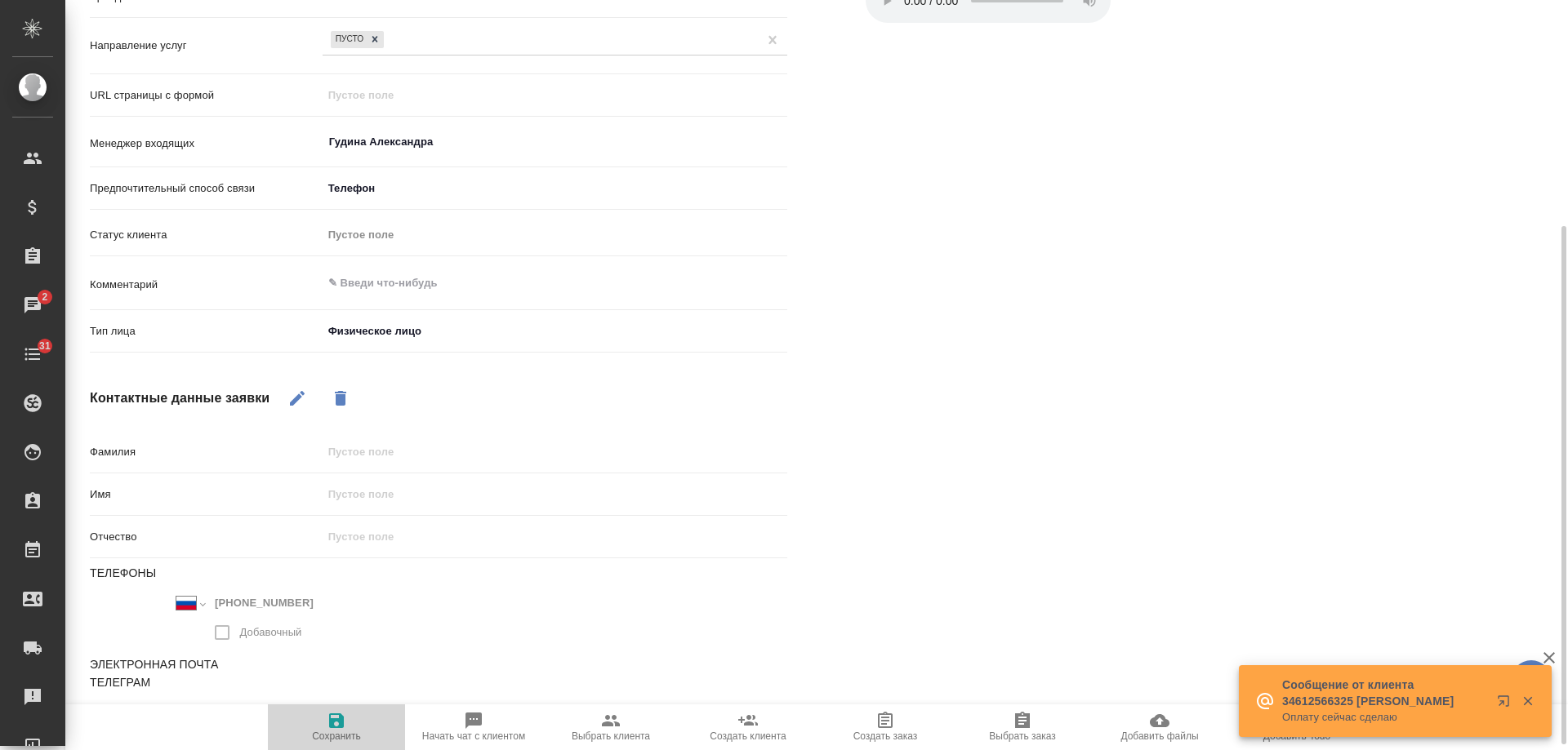
click at [325, 718] on span "Сохранить" at bounding box center [336, 726] width 118 height 31
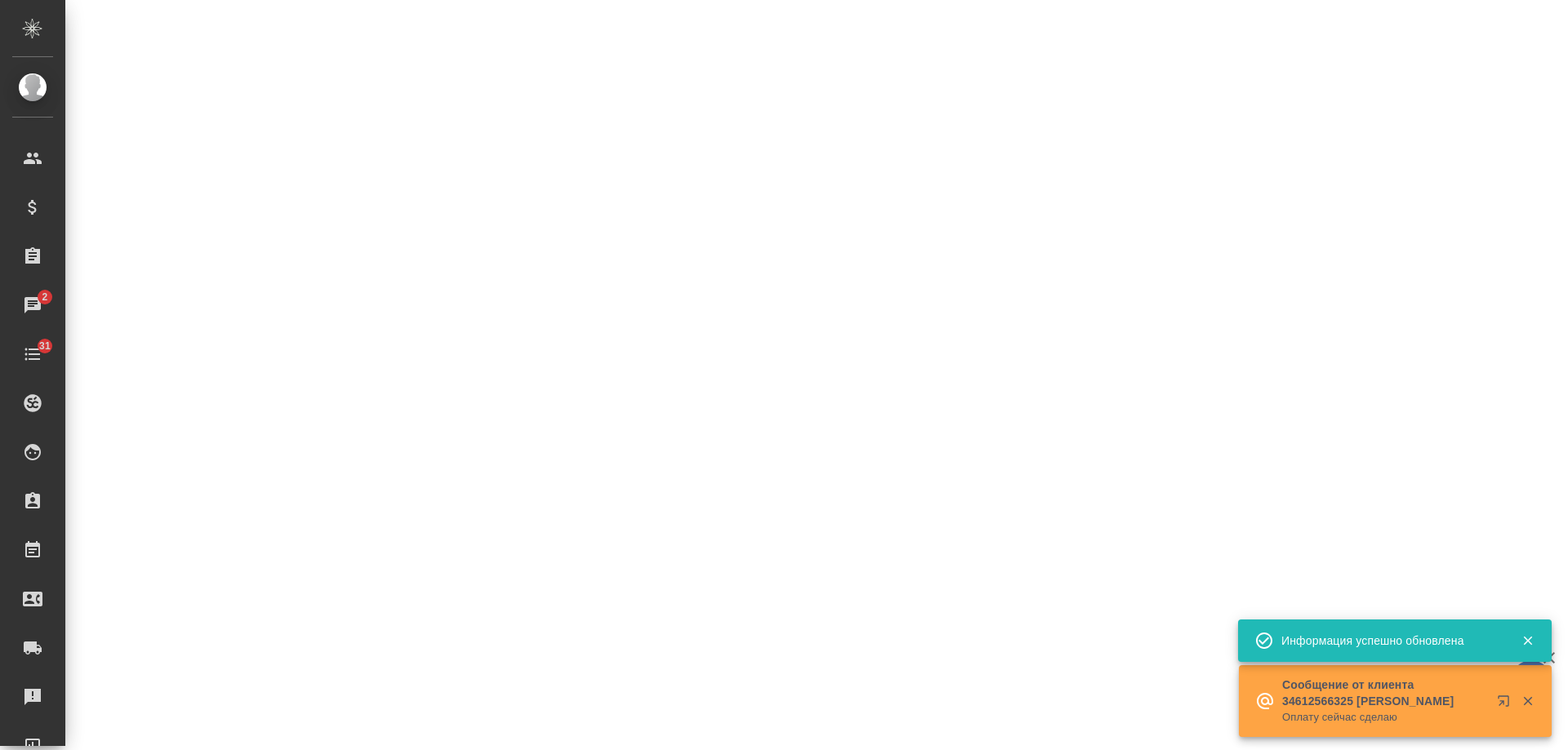
select select "RU"
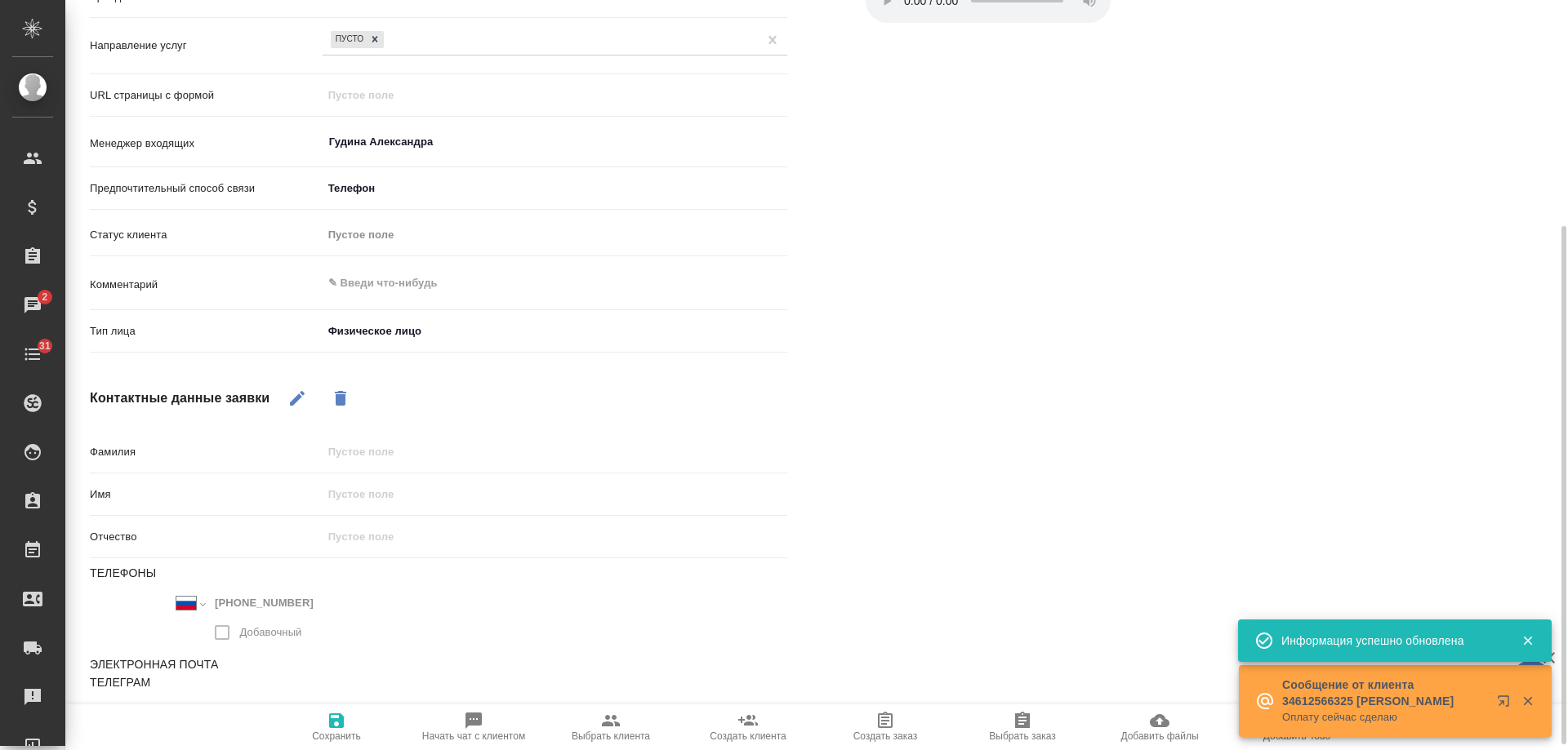
type textarea "x"
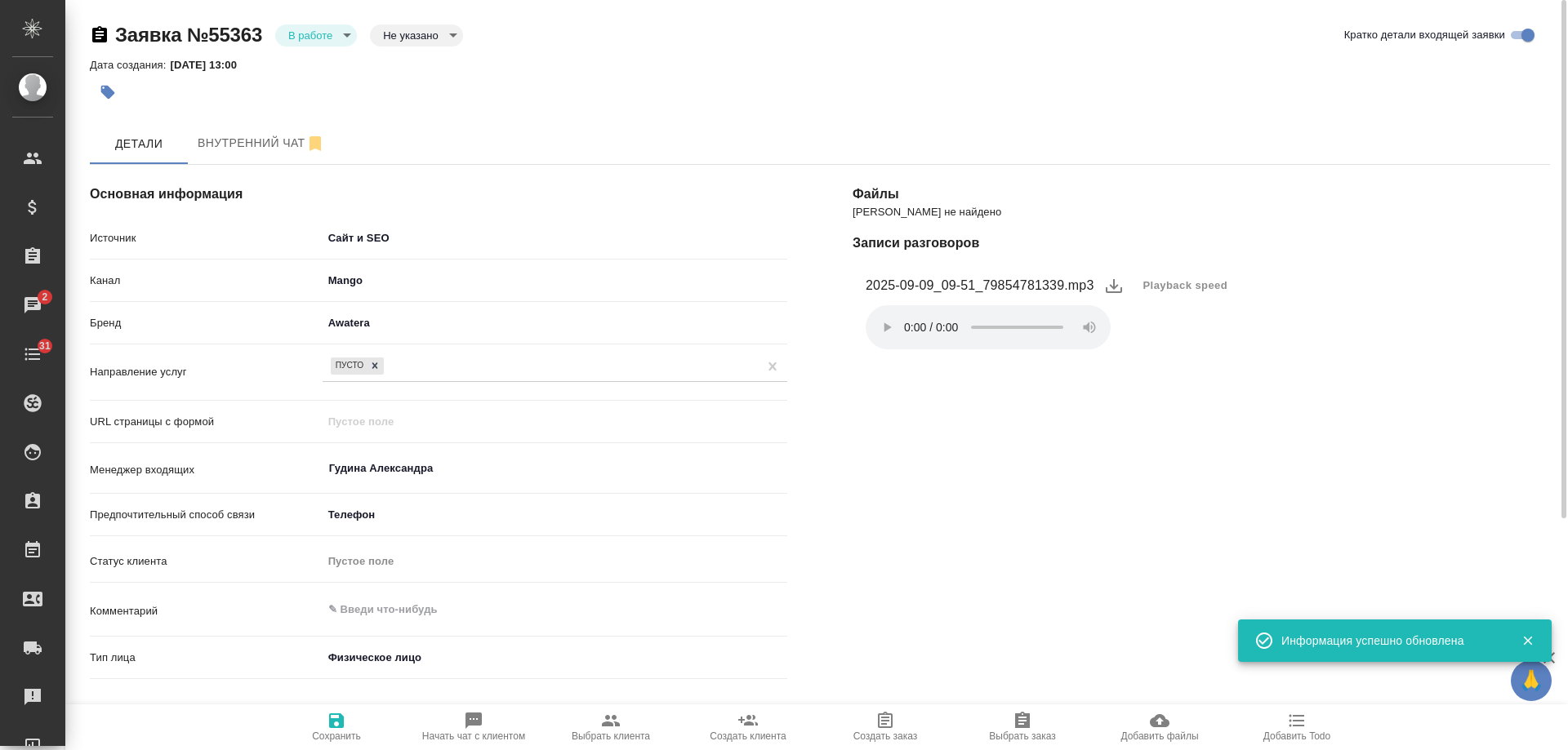
click at [311, 44] on body "🙏 .cls-1 fill:#fff; AWATERA Gudina Alexandra Клиенты Спецификации Заказы 2 Чаты…" at bounding box center [784, 375] width 1568 height 750
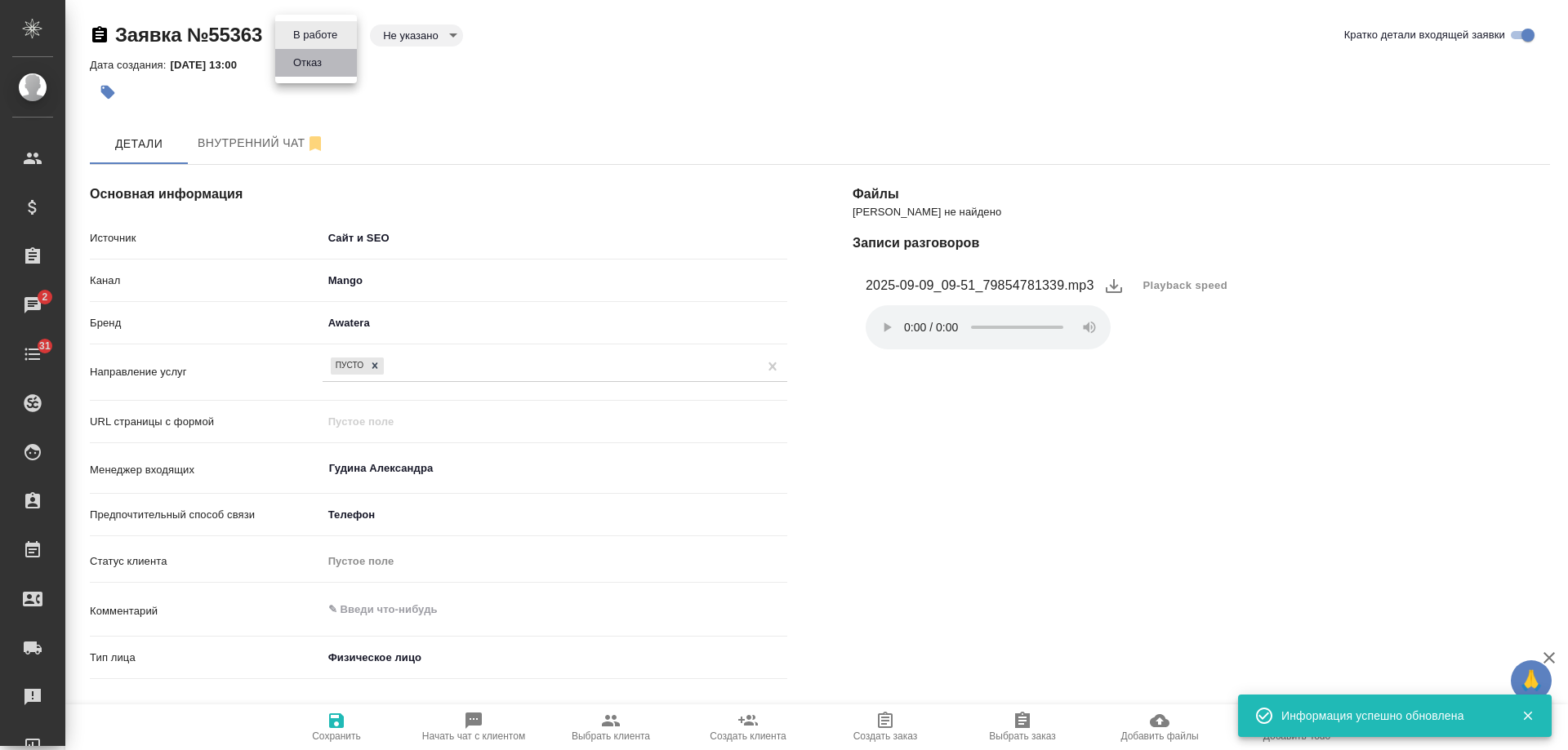
click at [314, 73] on li "Отказ" at bounding box center [316, 63] width 81 height 28
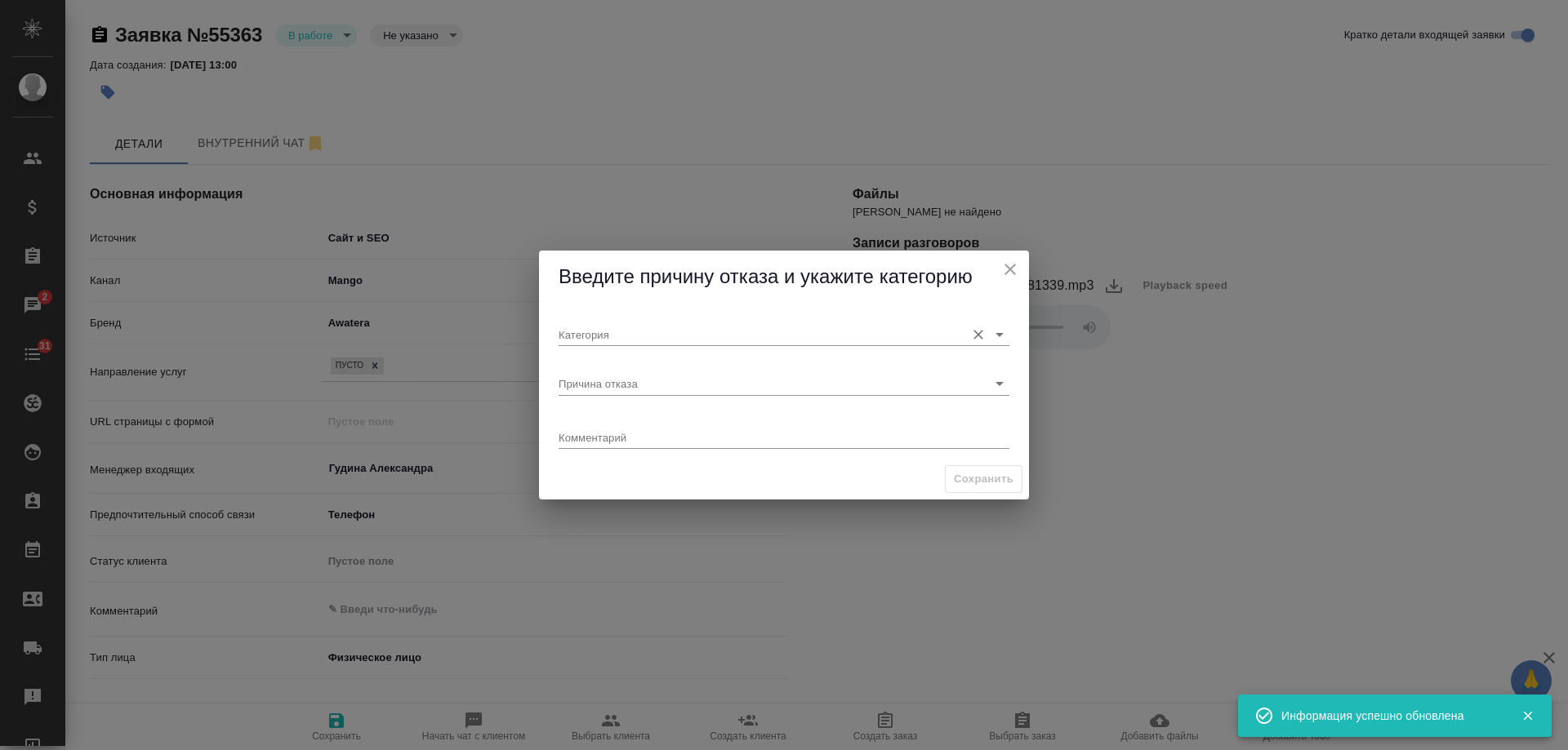
click at [594, 323] on input "Категория" at bounding box center [758, 334] width 399 height 22
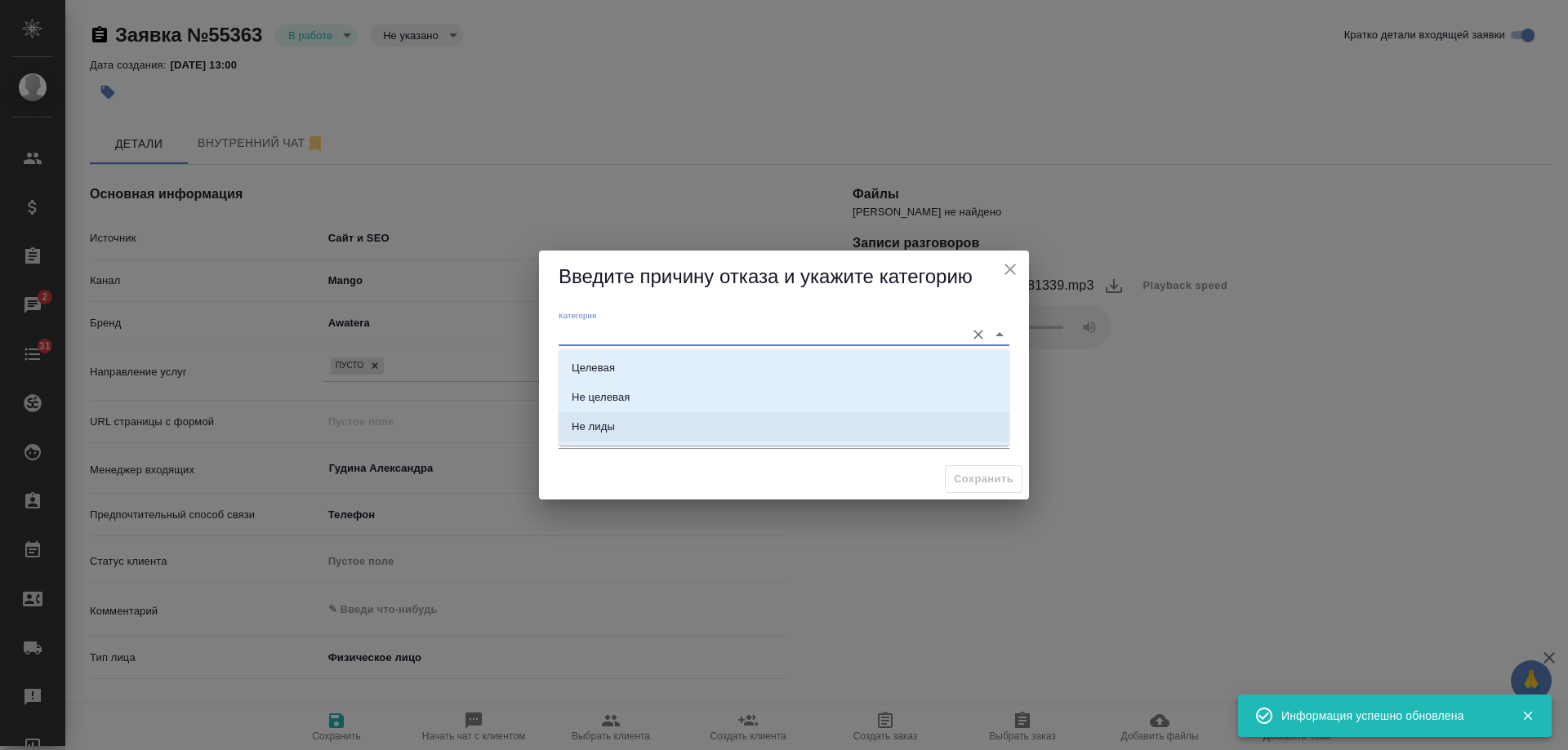
click at [648, 418] on li "Не лиды" at bounding box center [784, 426] width 451 height 29
type input "Не лиды"
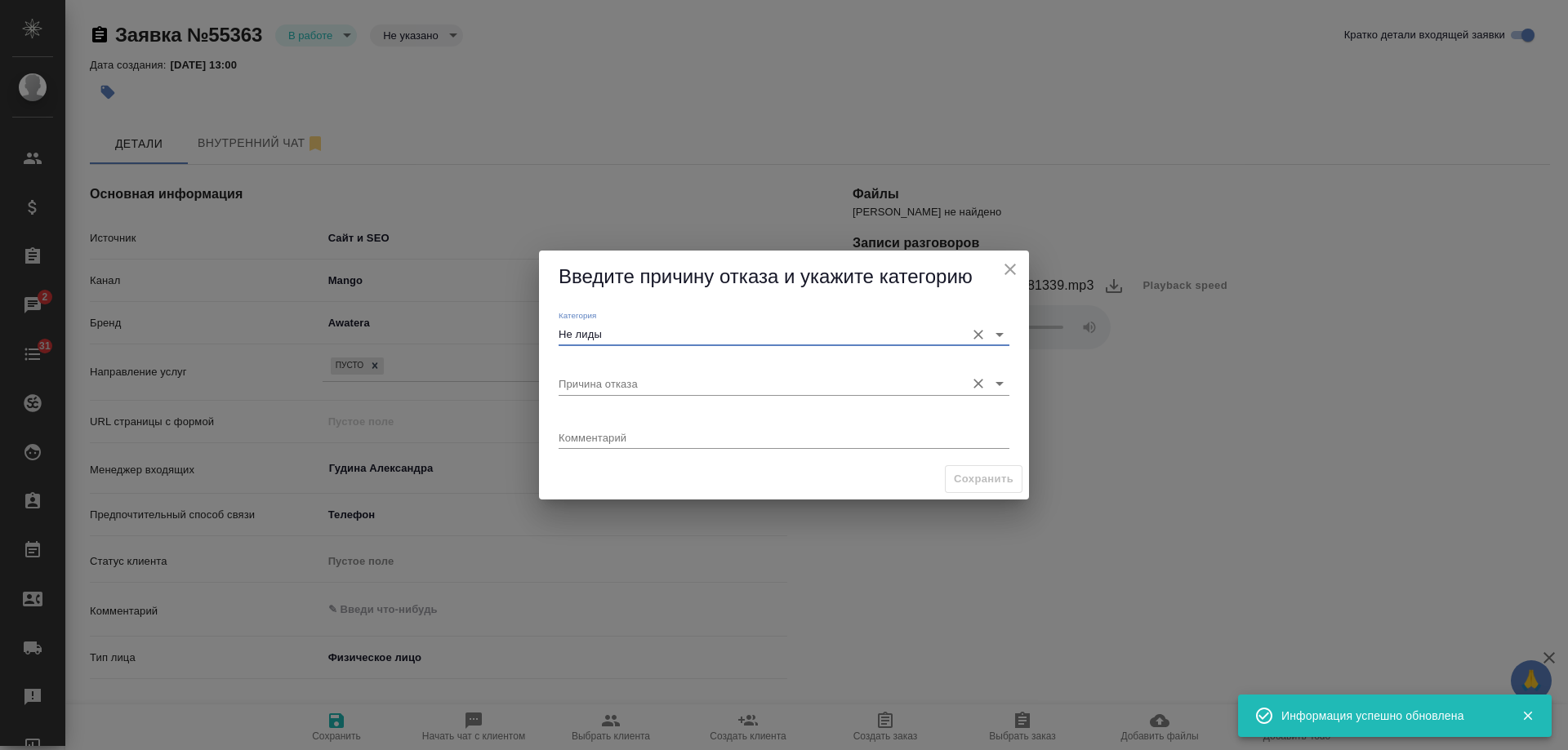
click at [633, 385] on input "Причина отказа" at bounding box center [758, 384] width 399 height 22
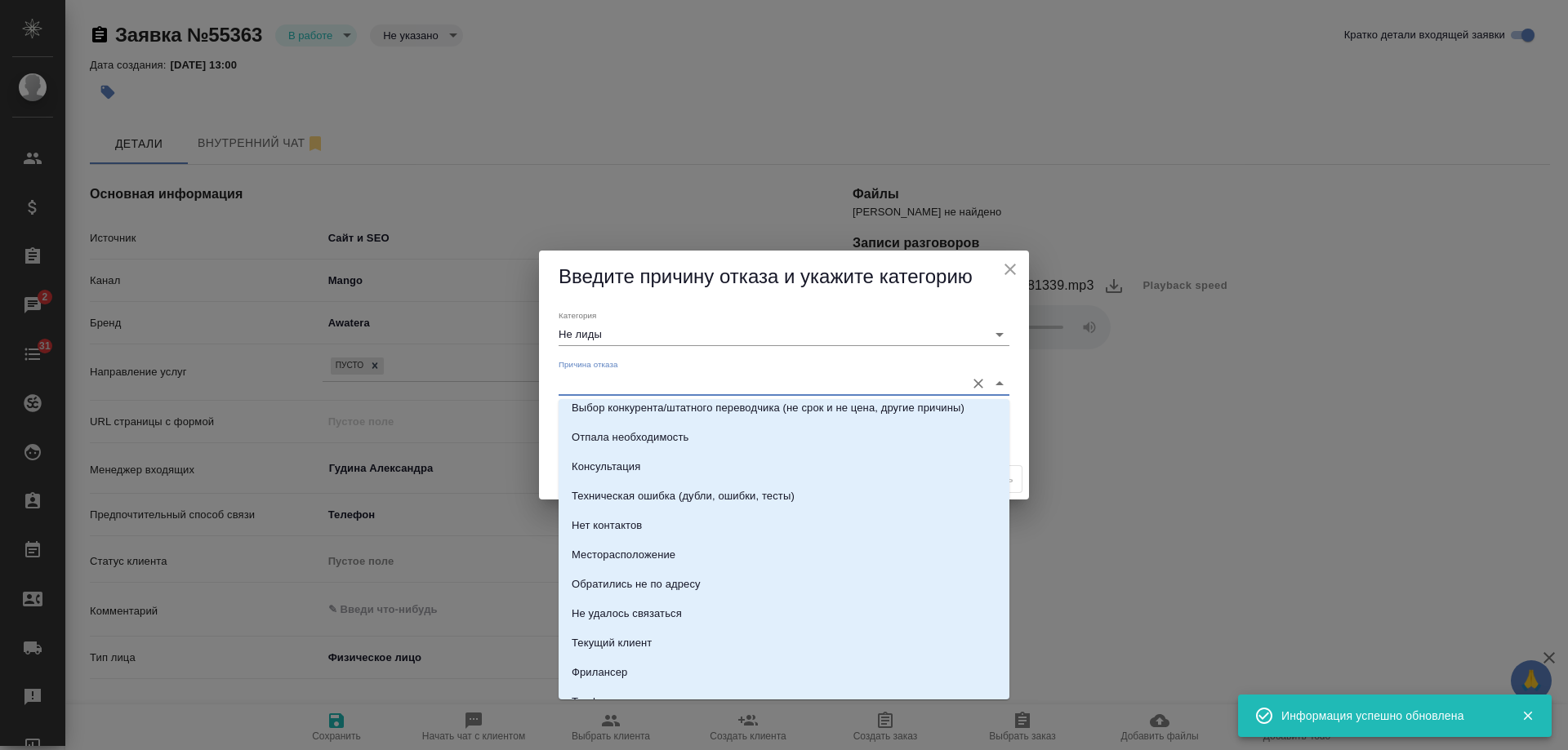
scroll to position [233, 0]
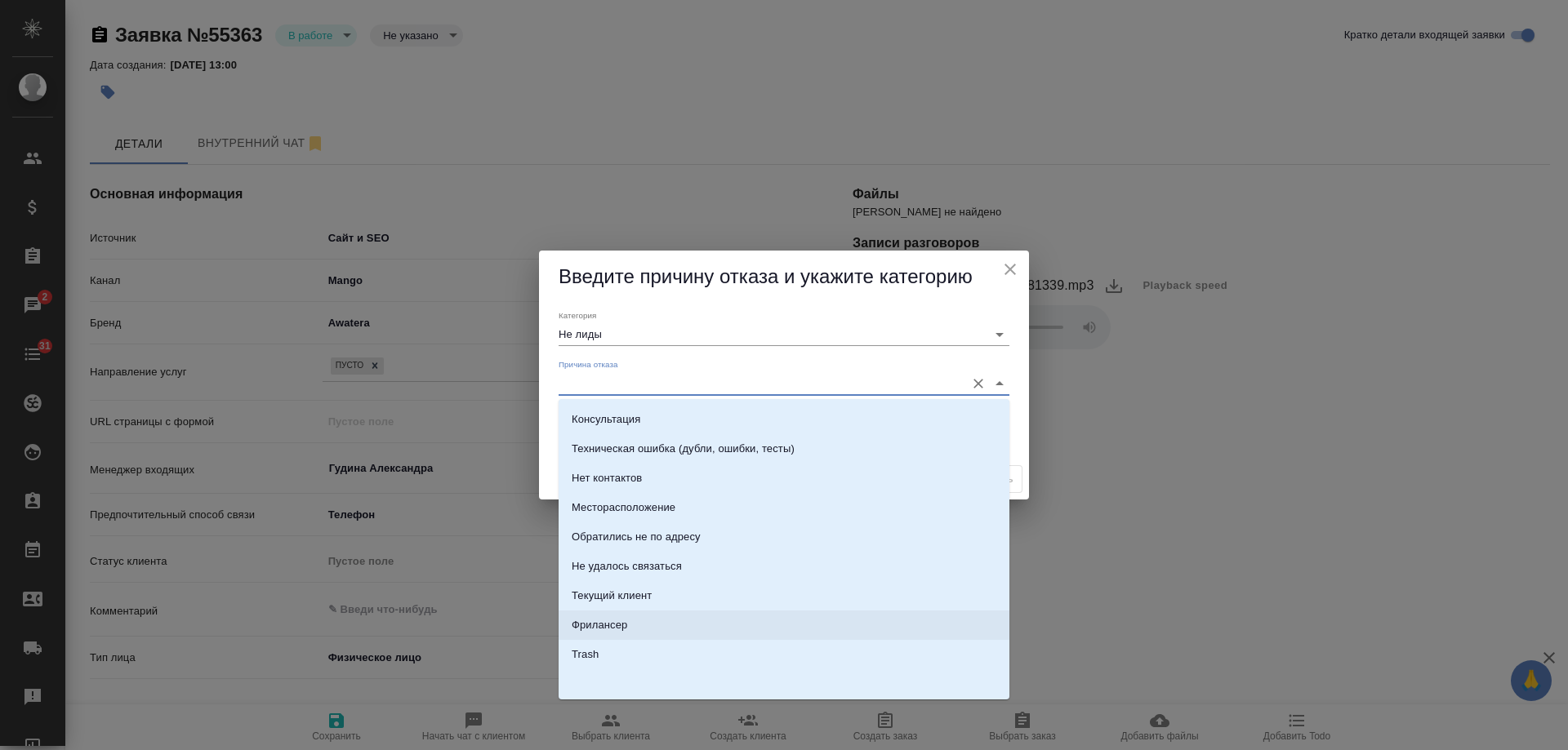
click at [629, 621] on li "Фрилансер" at bounding box center [784, 625] width 451 height 29
type input "Фрилансер"
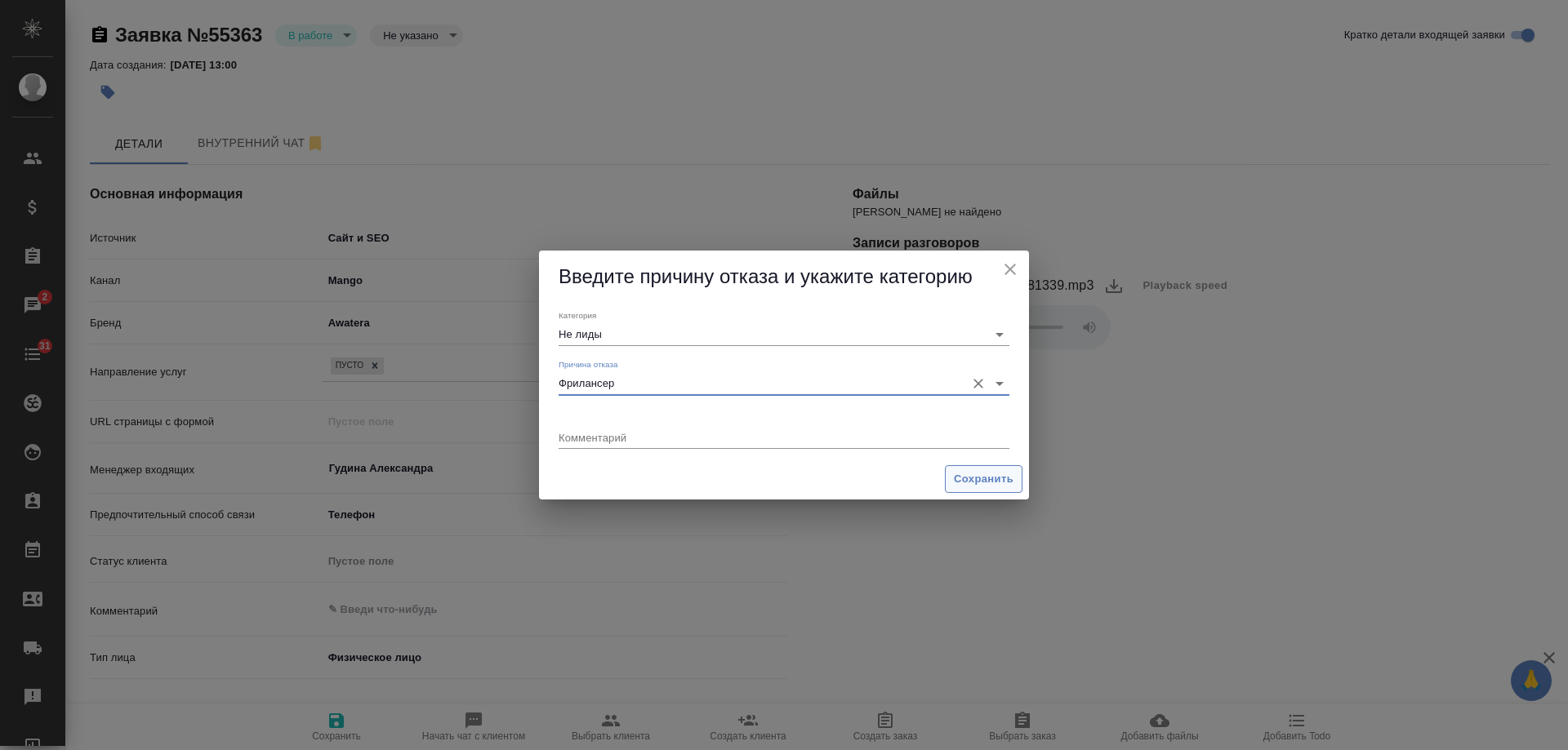
click at [974, 474] on span "Сохранить" at bounding box center [984, 480] width 60 height 19
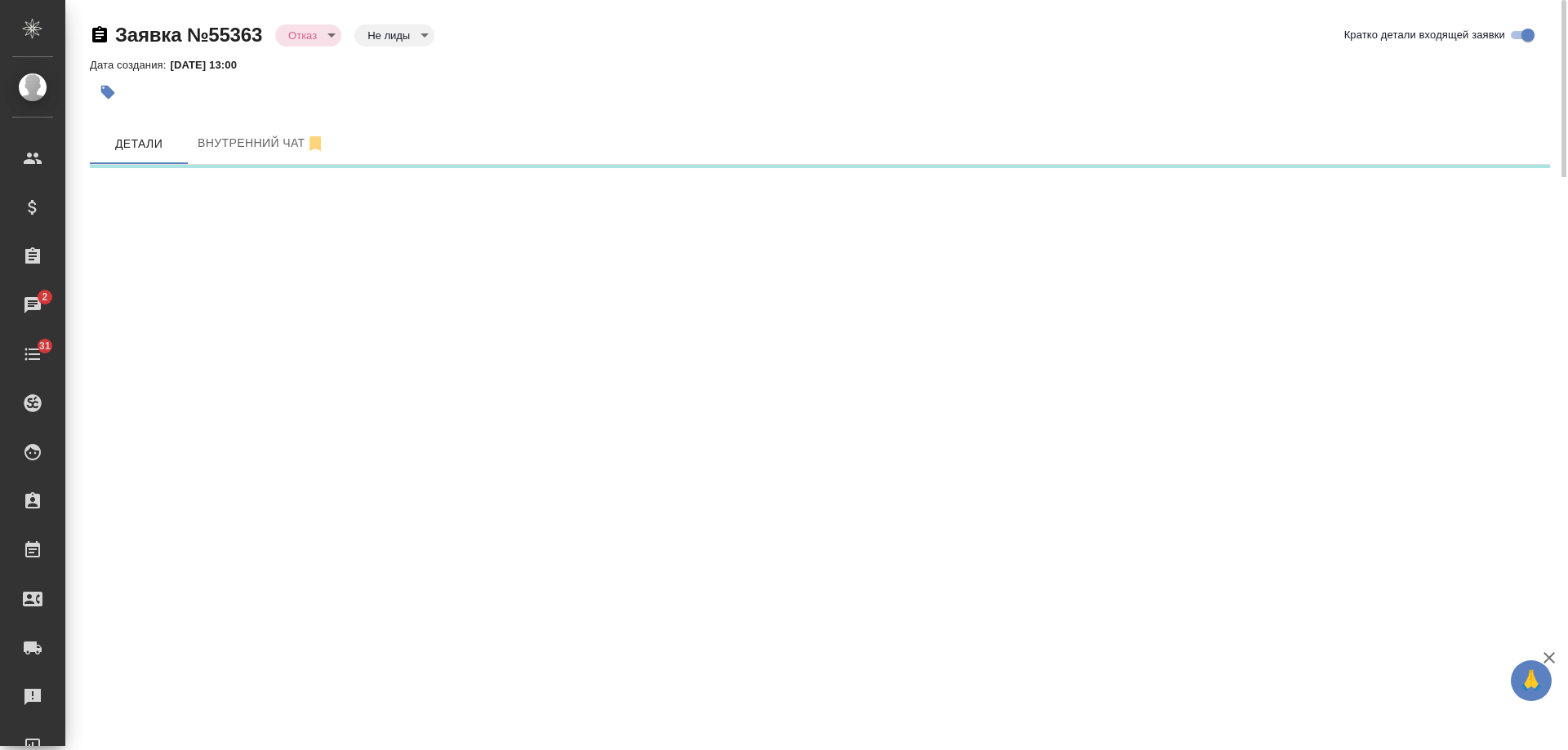
select select "RU"
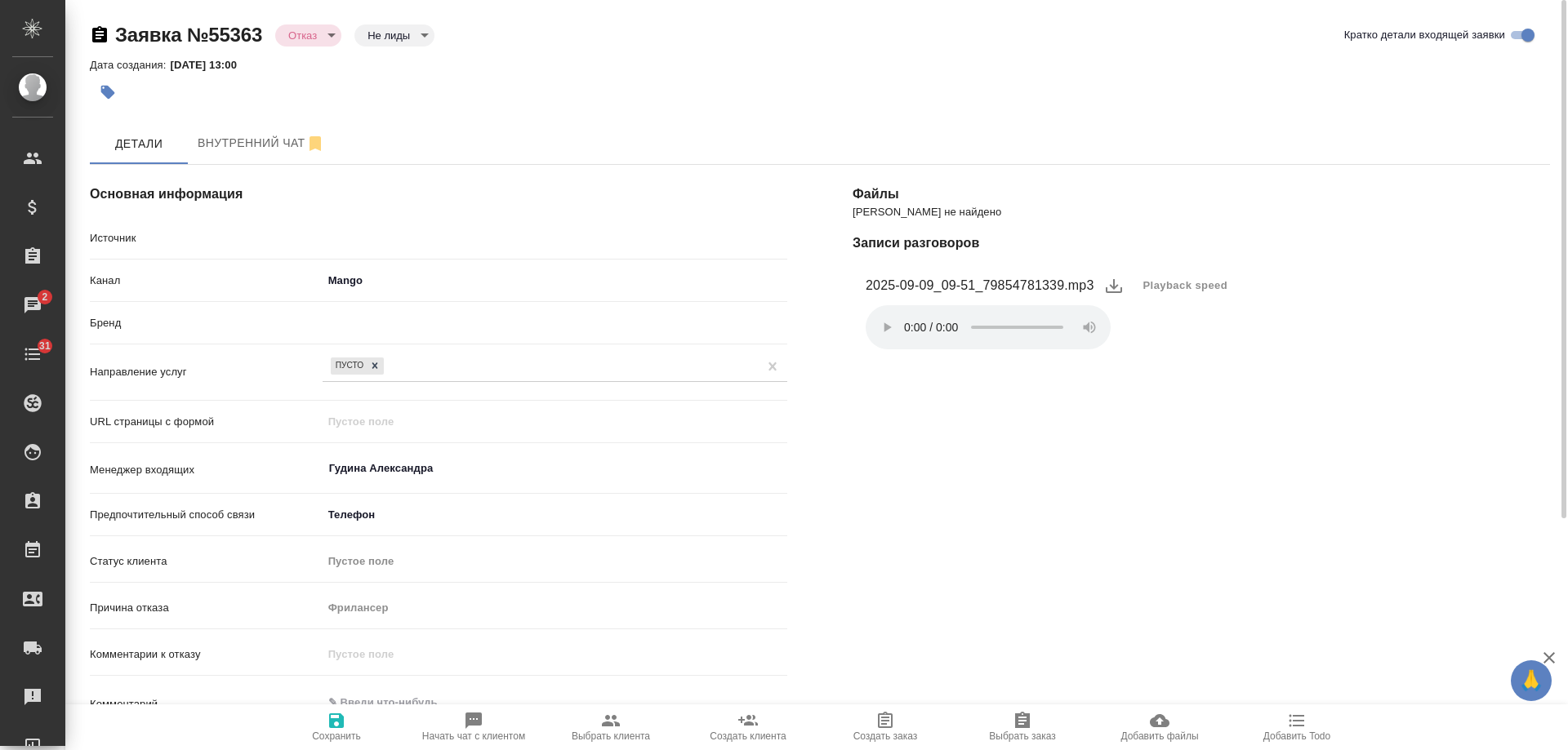
type textarea "x"
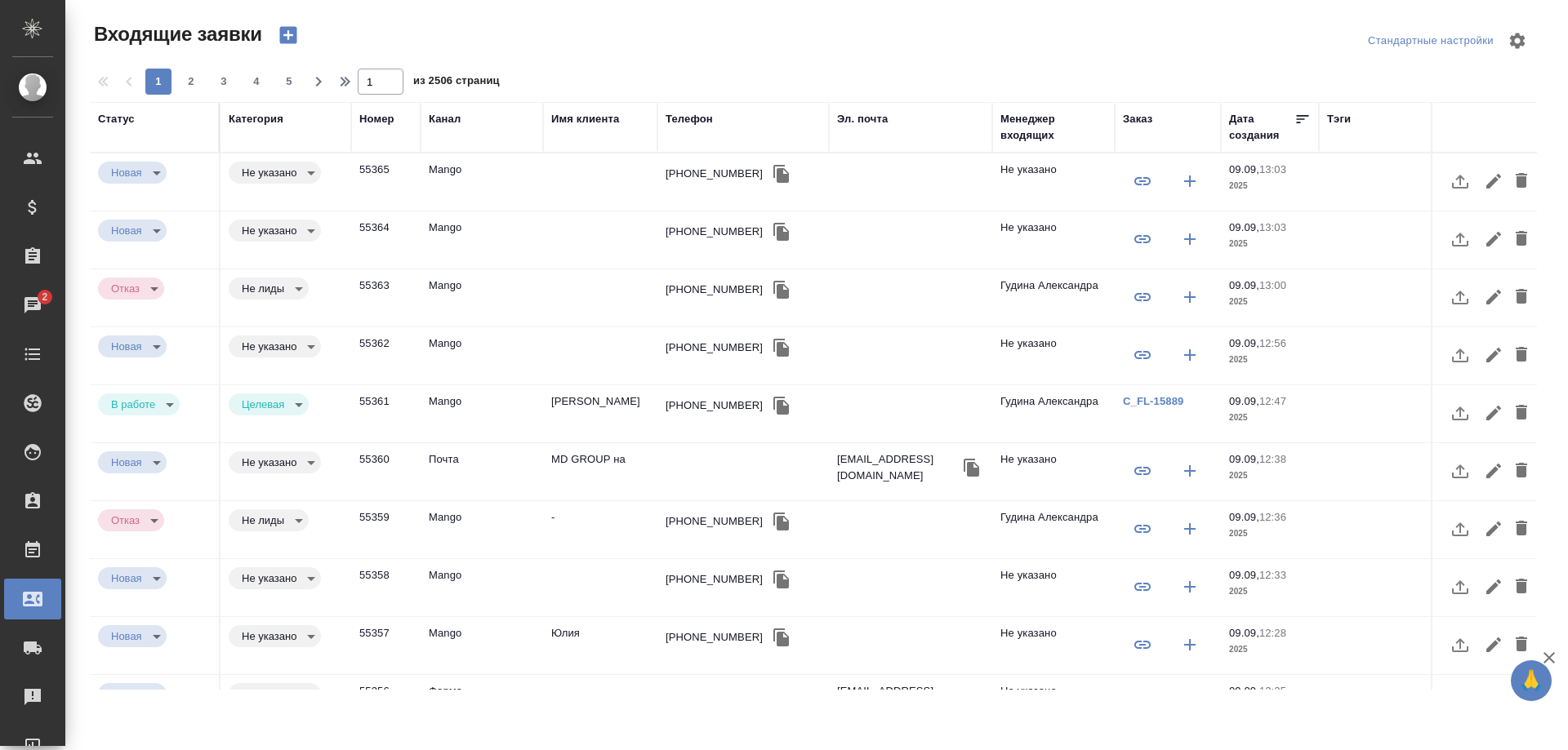
select select "RU"
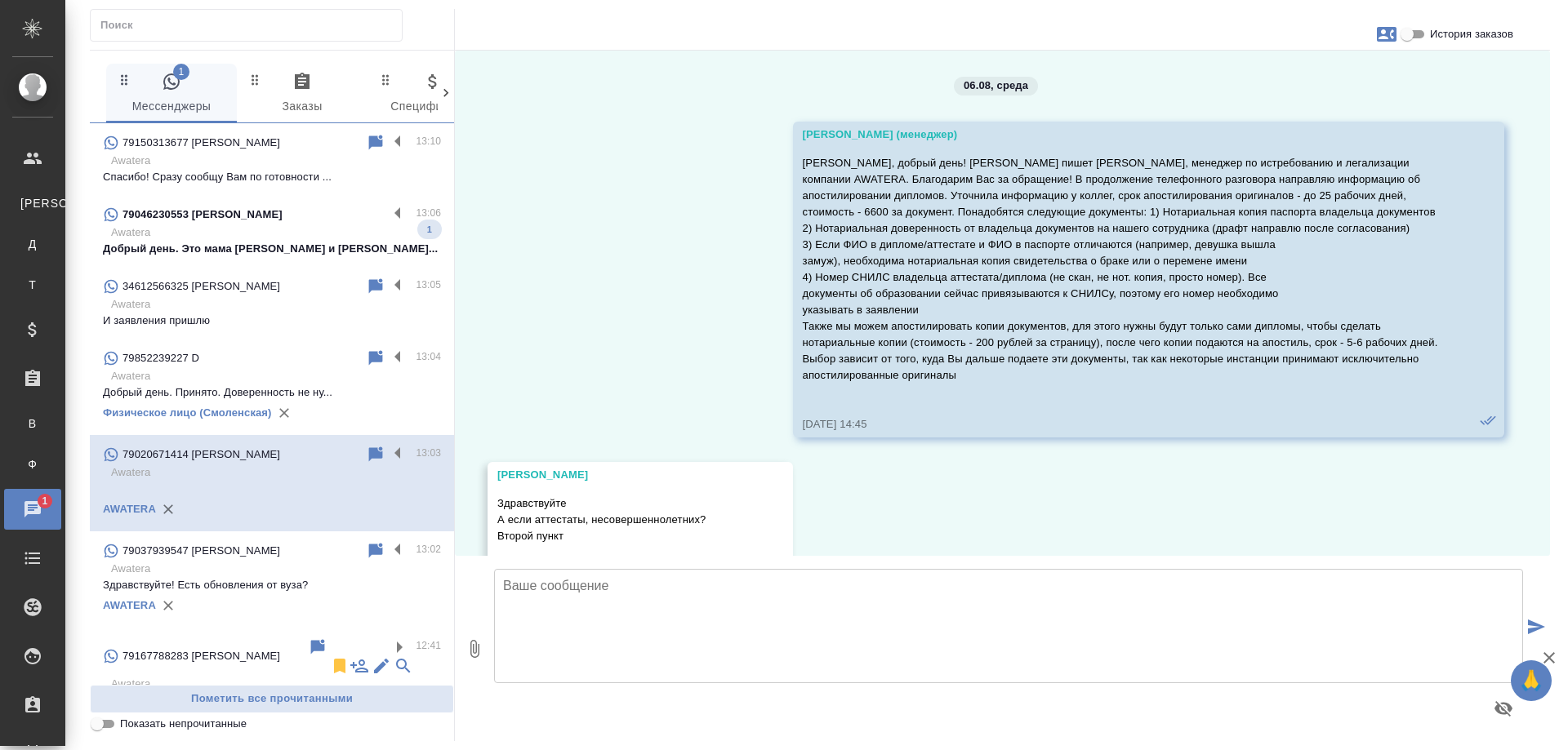
scroll to position [4450, 0]
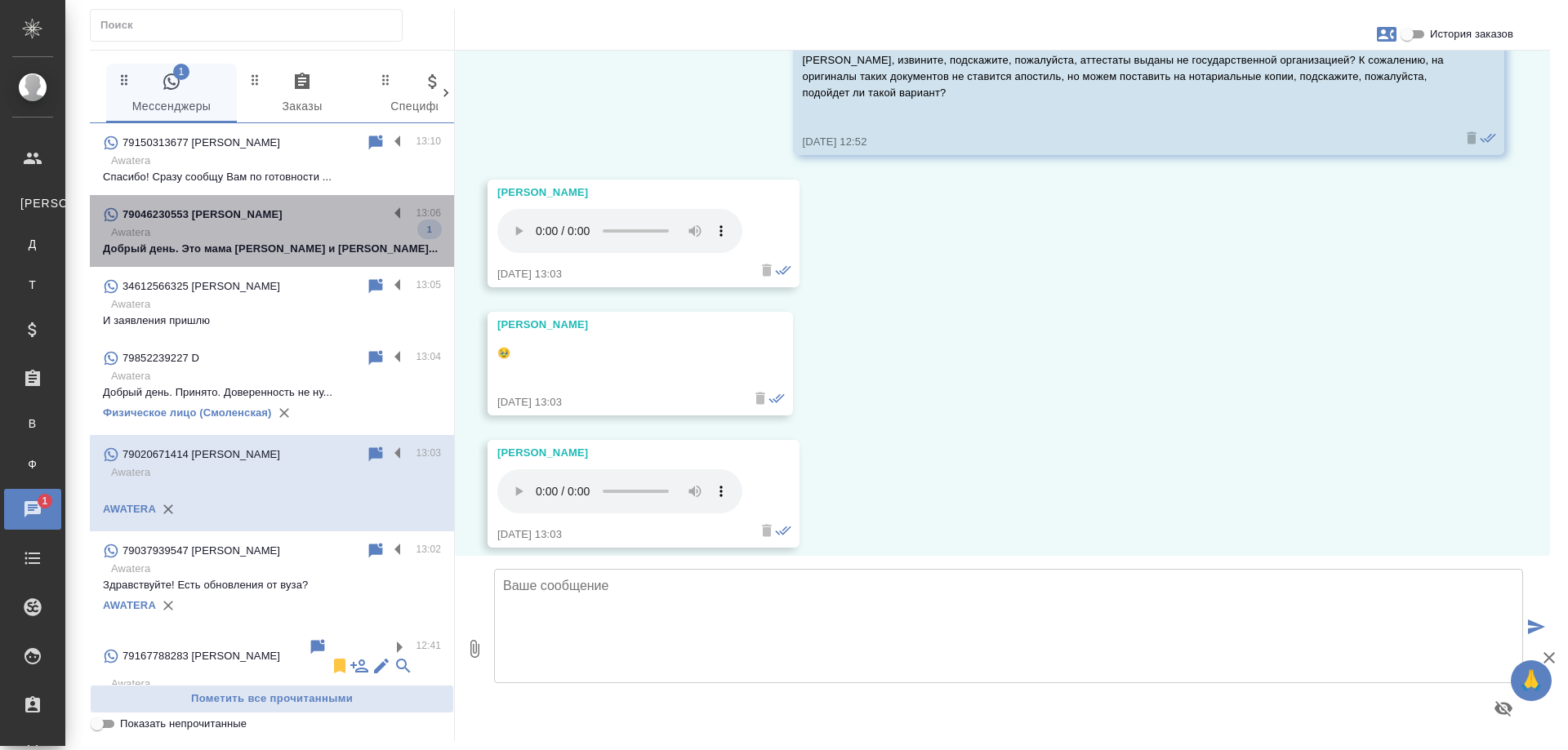
click at [286, 234] on p "Awatera" at bounding box center [276, 232] width 330 height 16
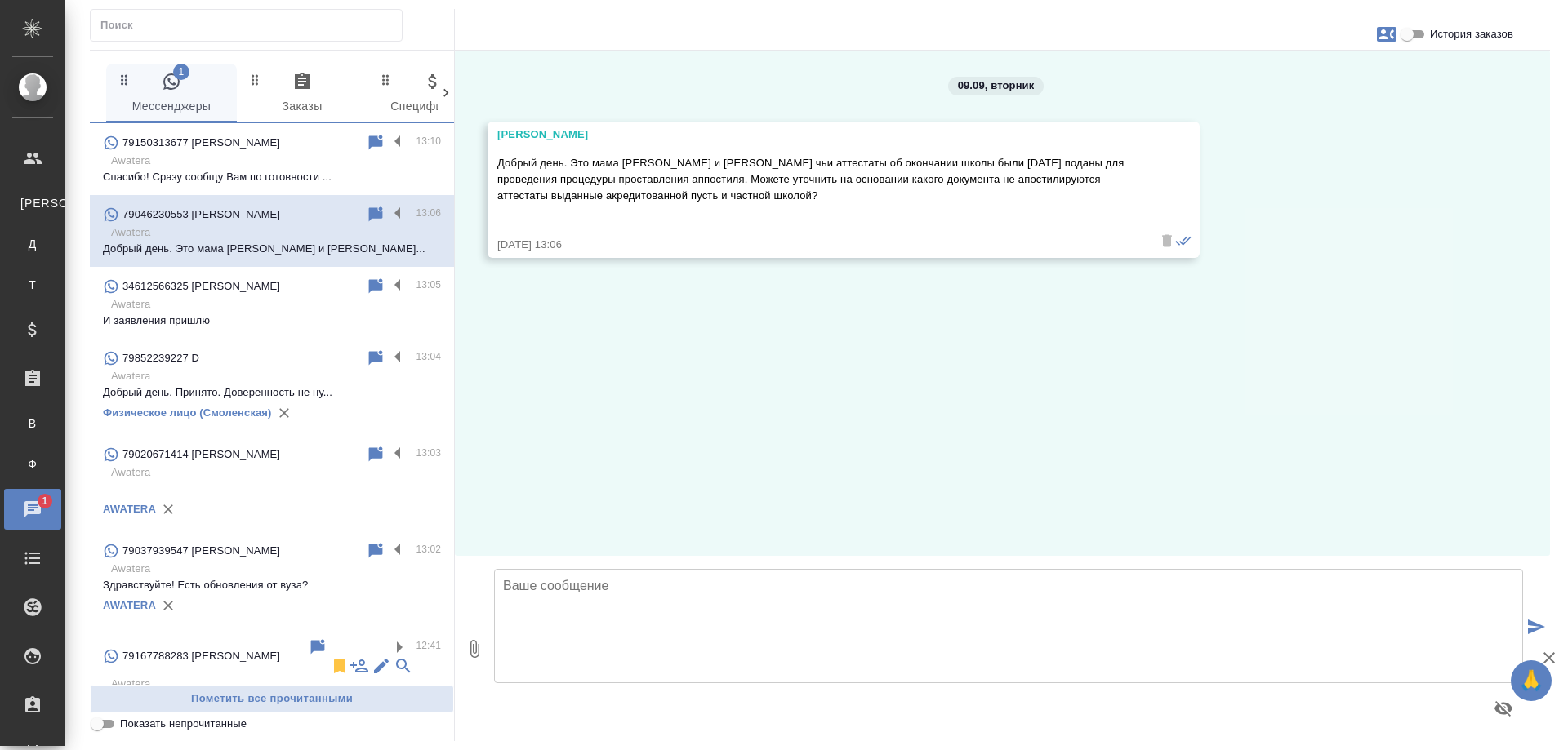
scroll to position [0, 0]
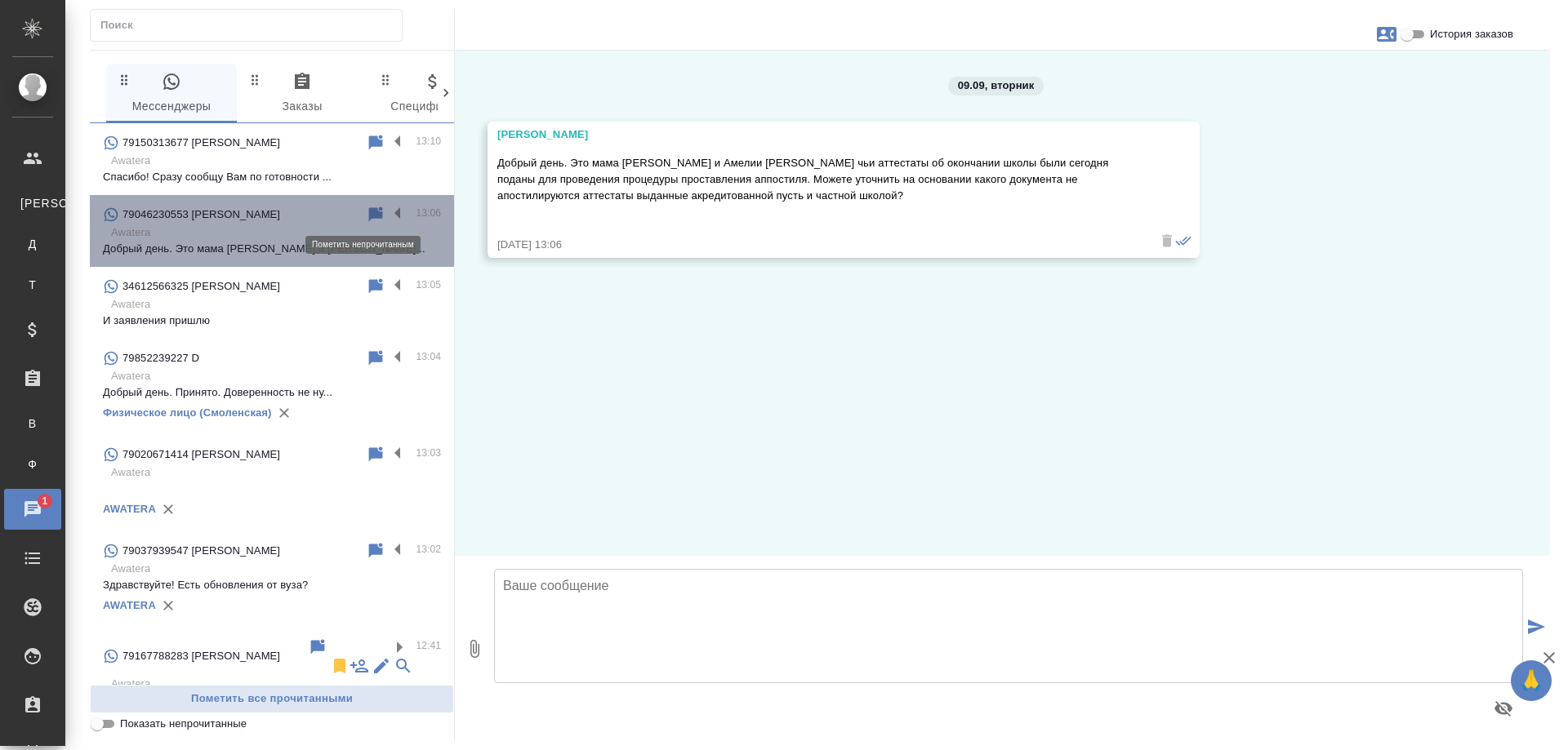
click icon
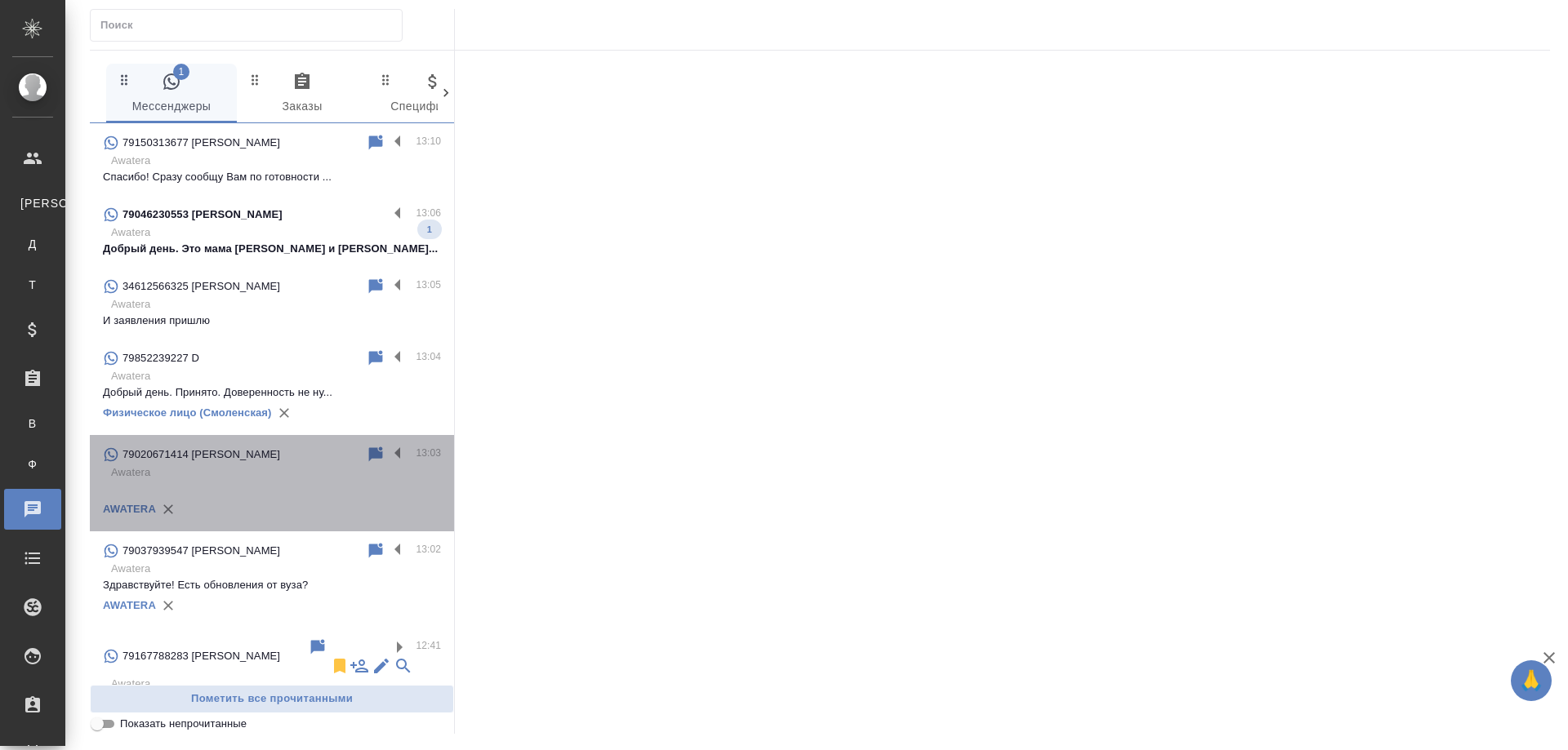
click p "Awatera"
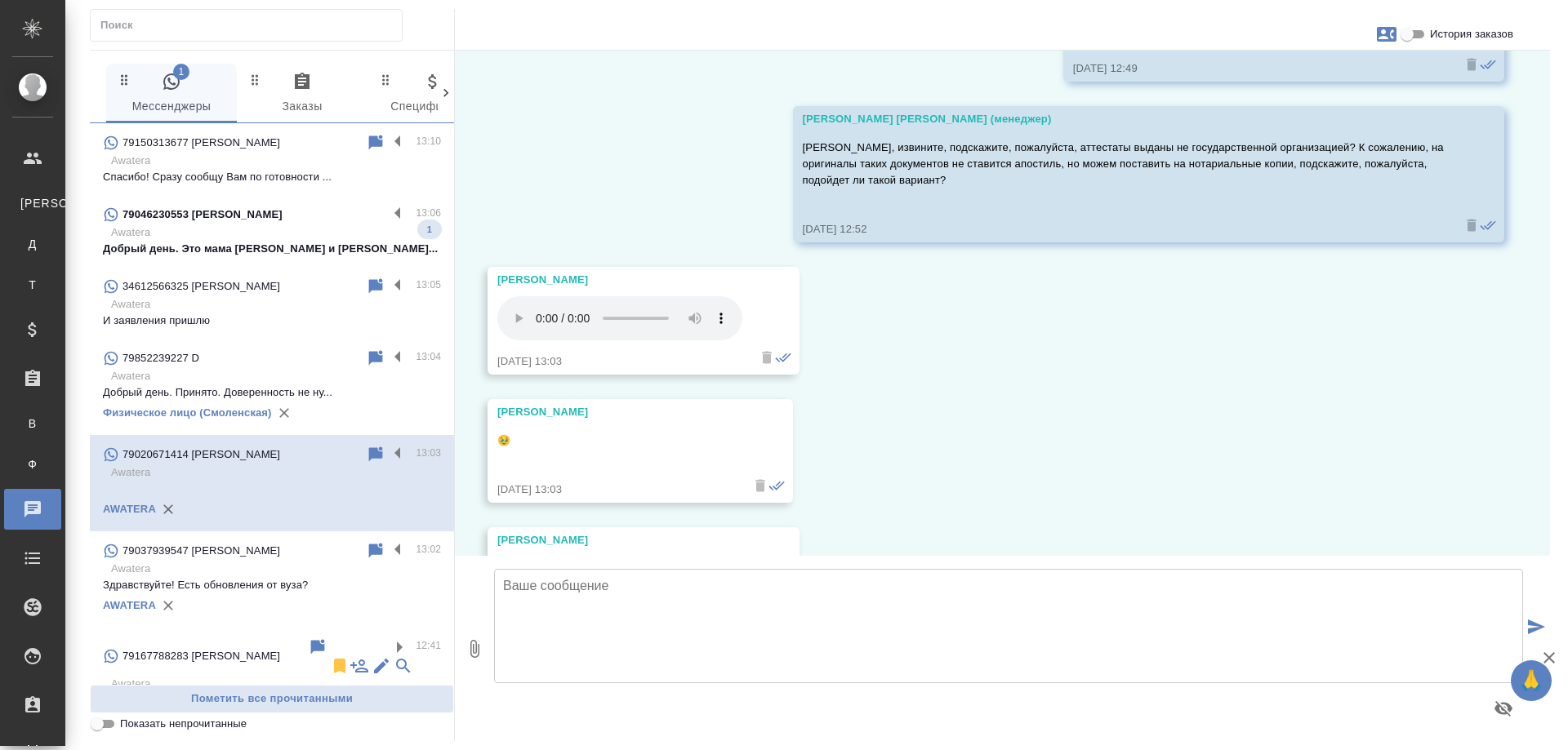
scroll to position [4286, 0]
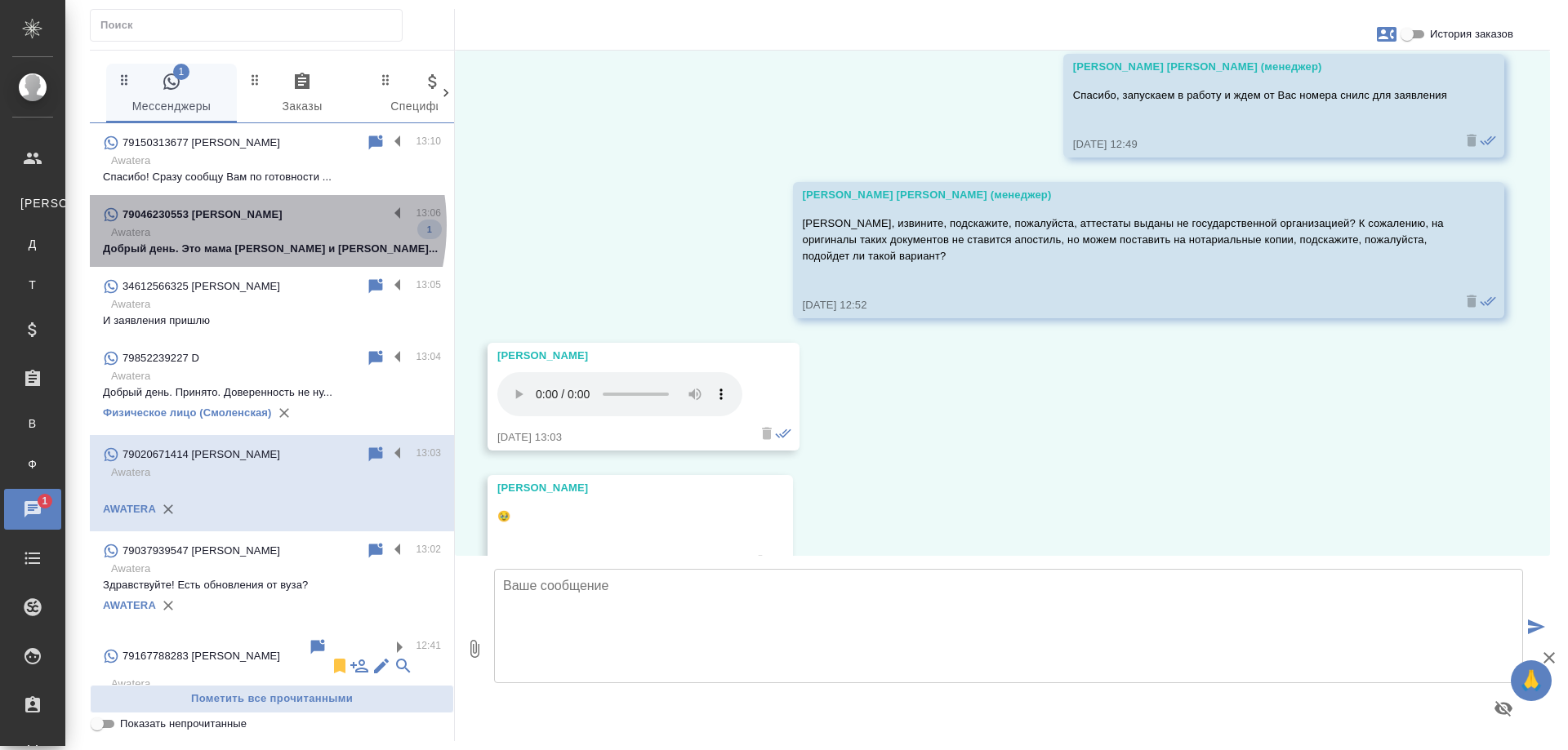
click p "Awatera"
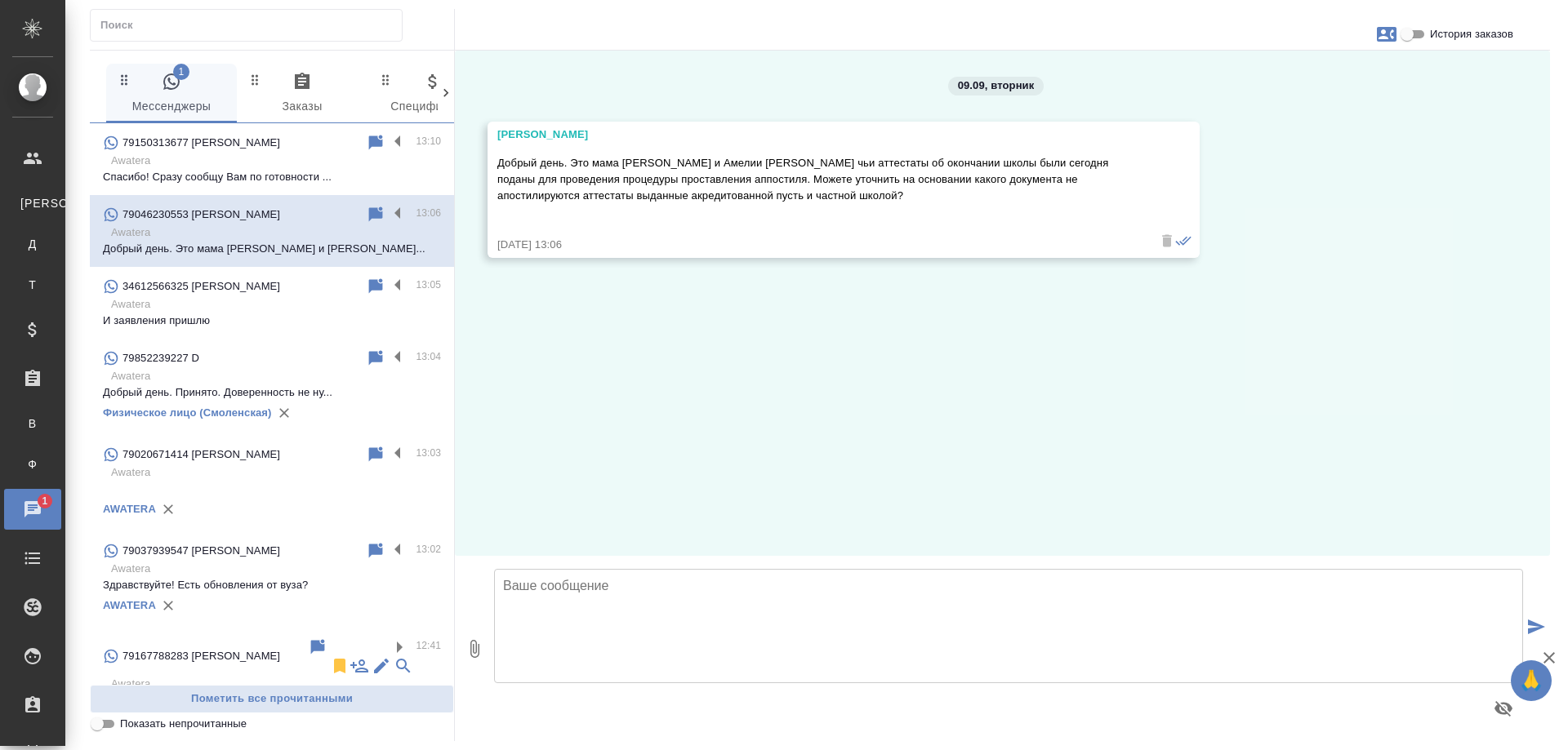
scroll to position [0, 0]
click icon
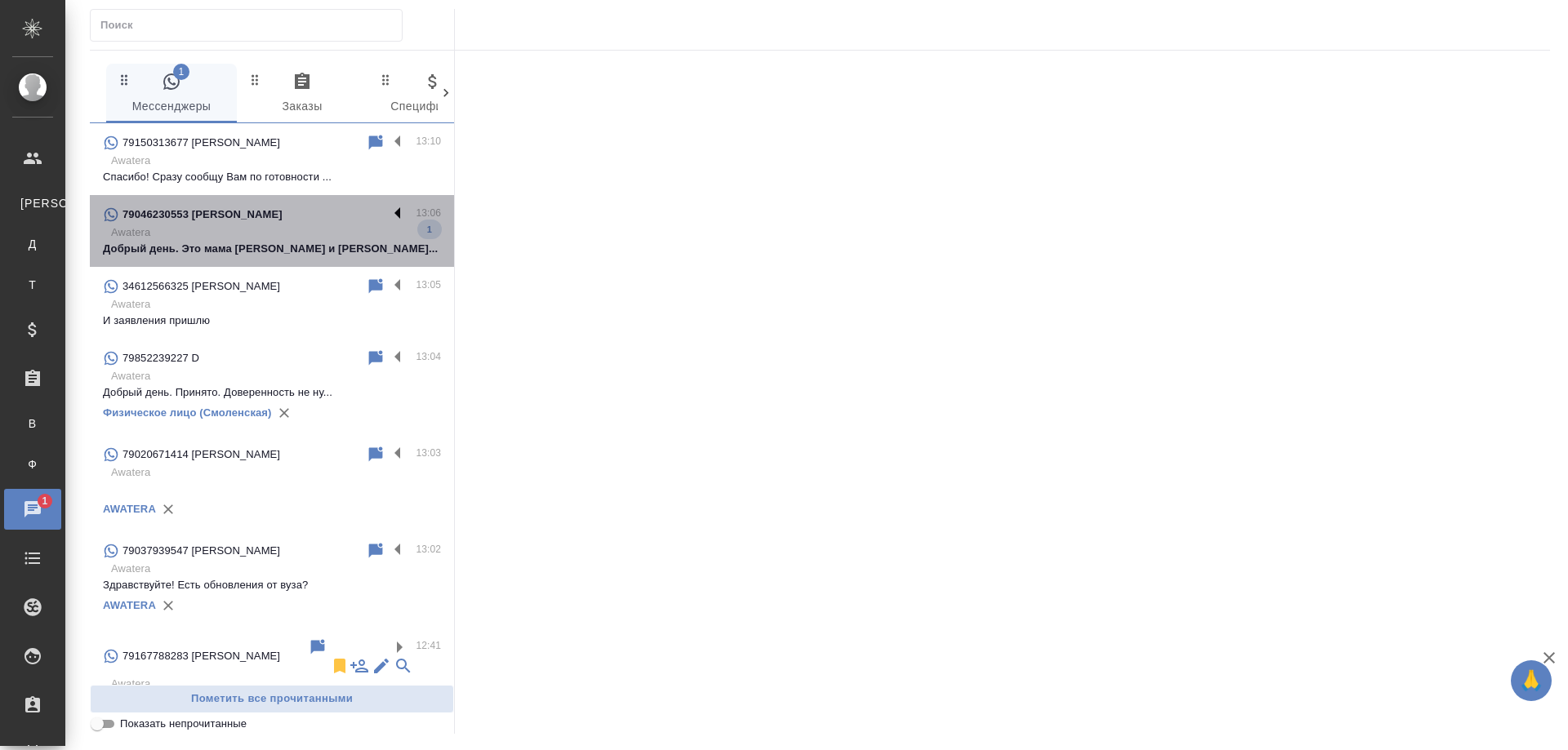
click label
click input "checkbox"
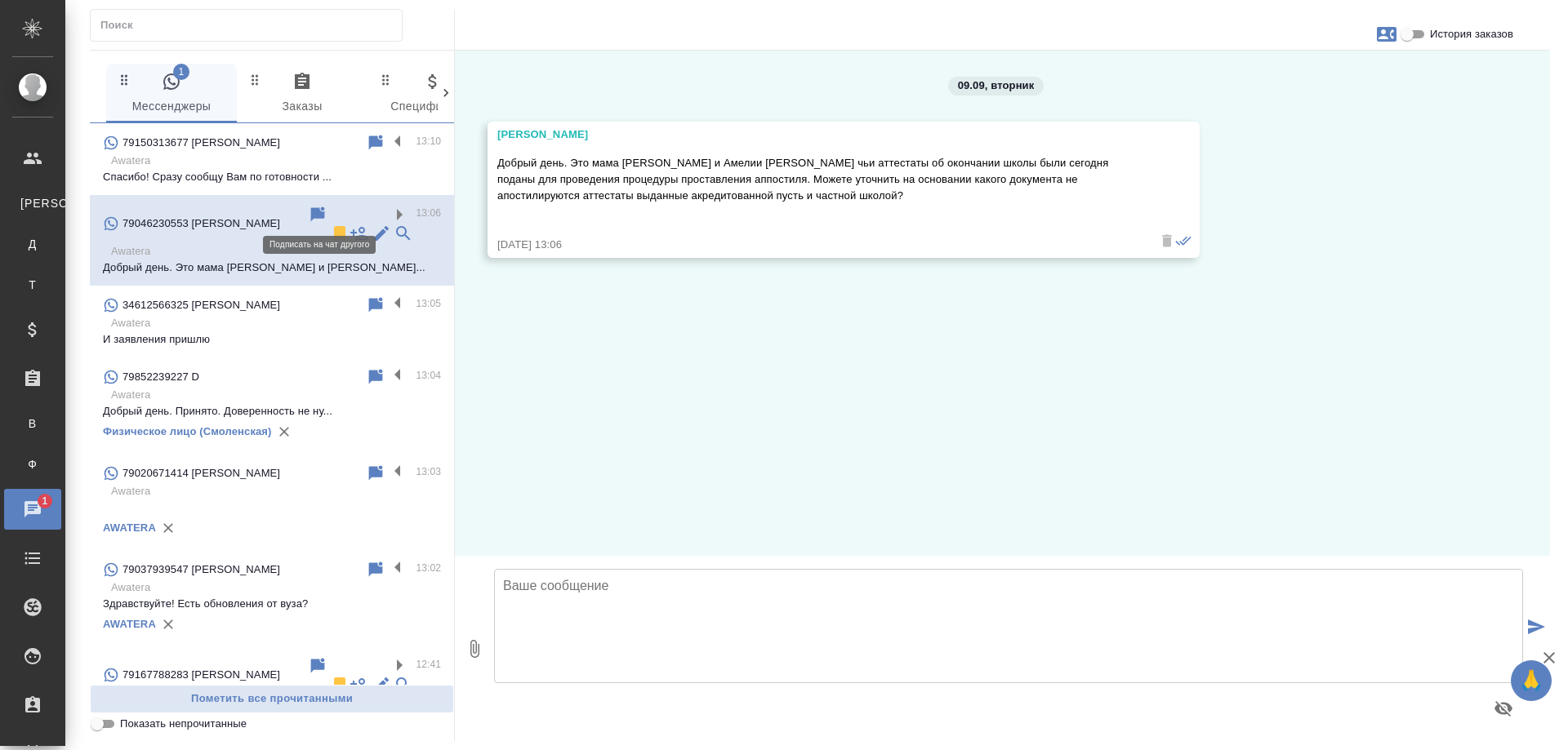
click icon
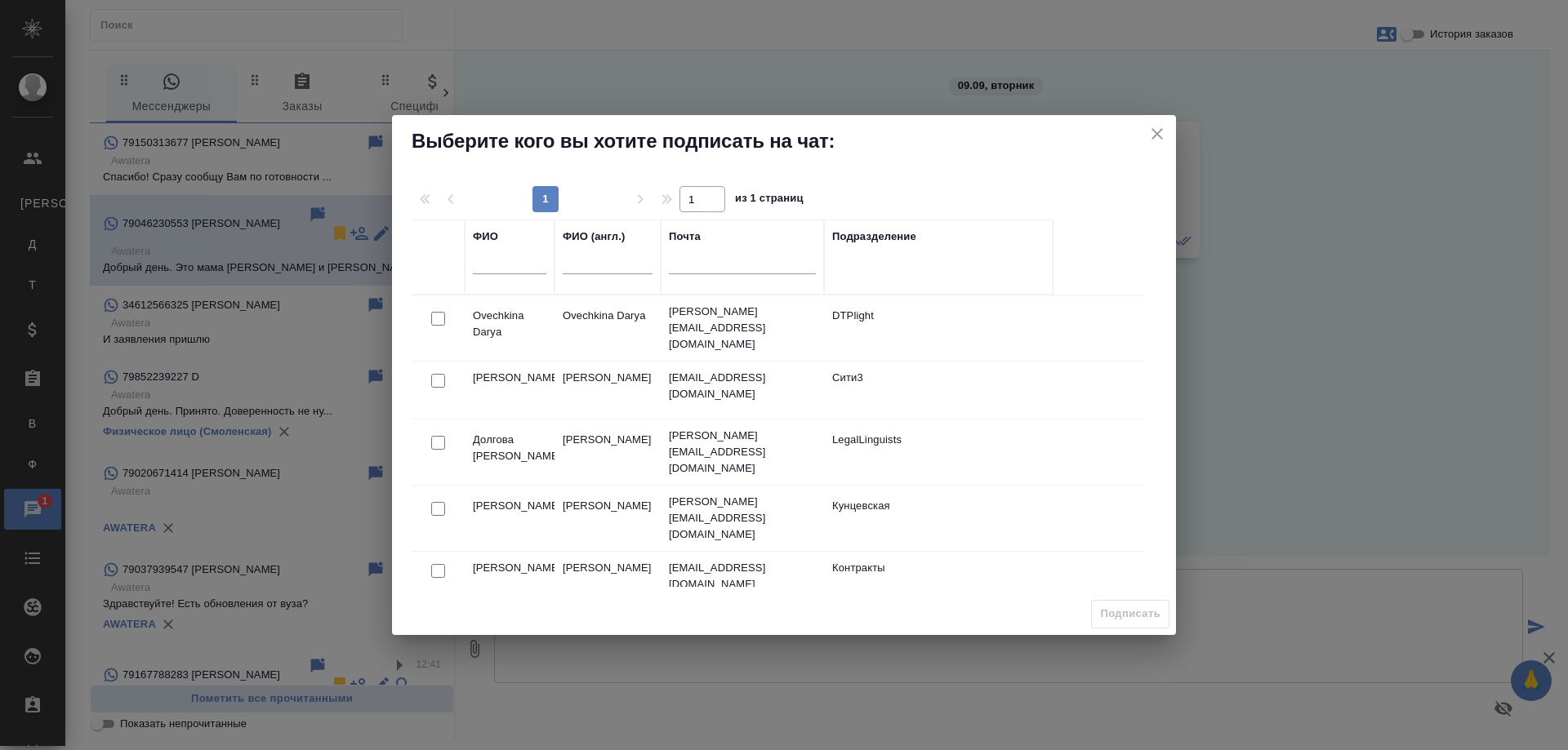
click input "text"
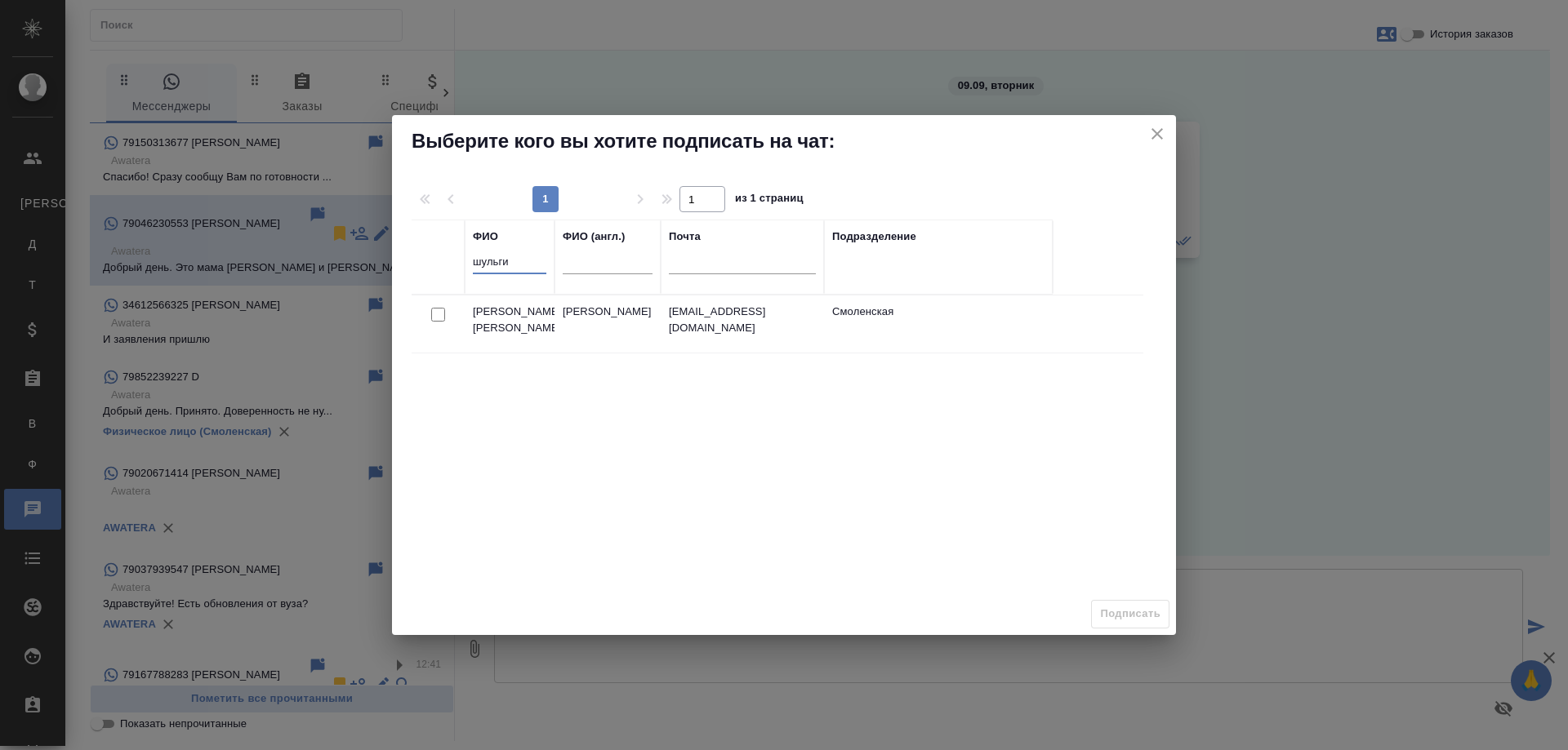
type input "шульги"
click input "checkbox"
checkbox input "true"
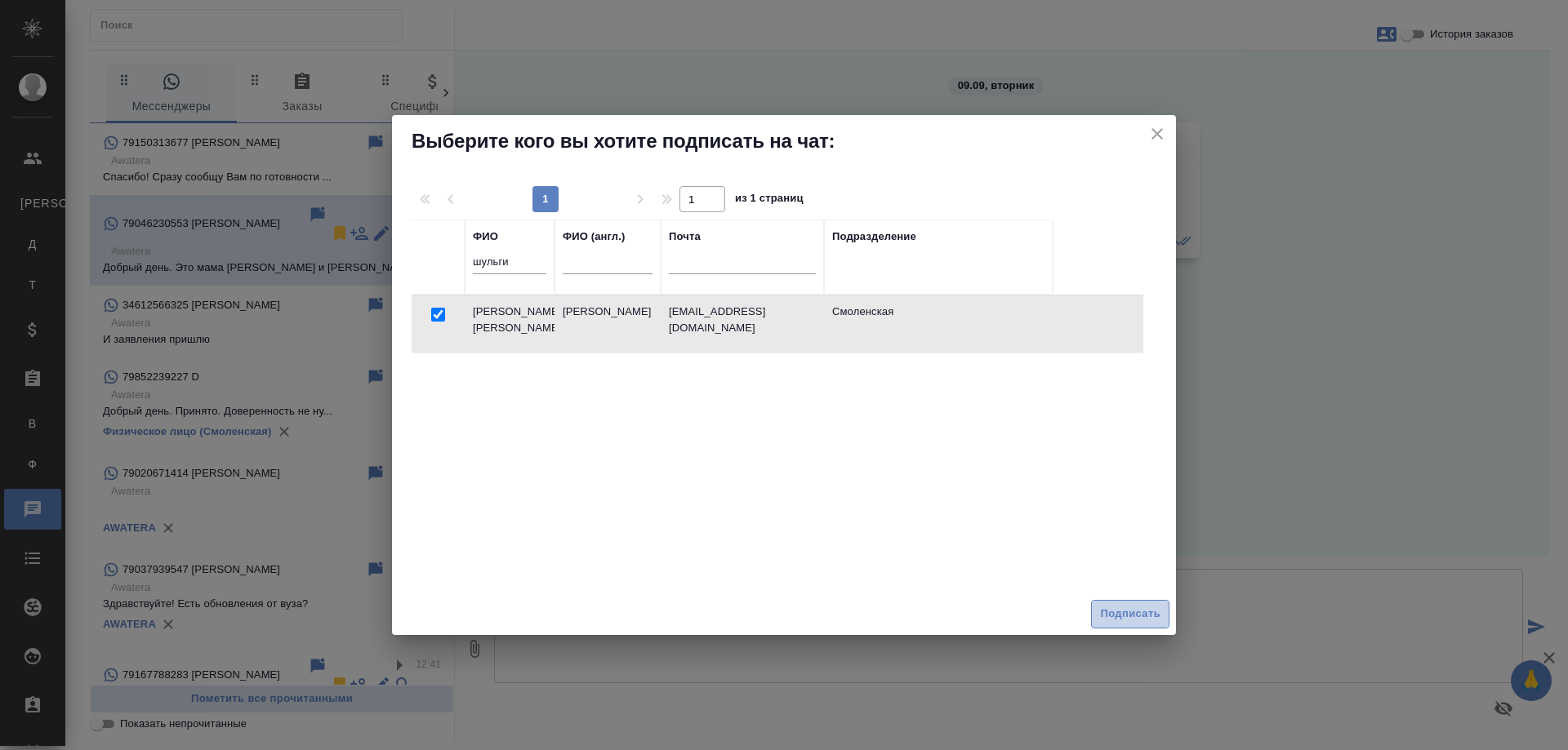
click span "Подписать"
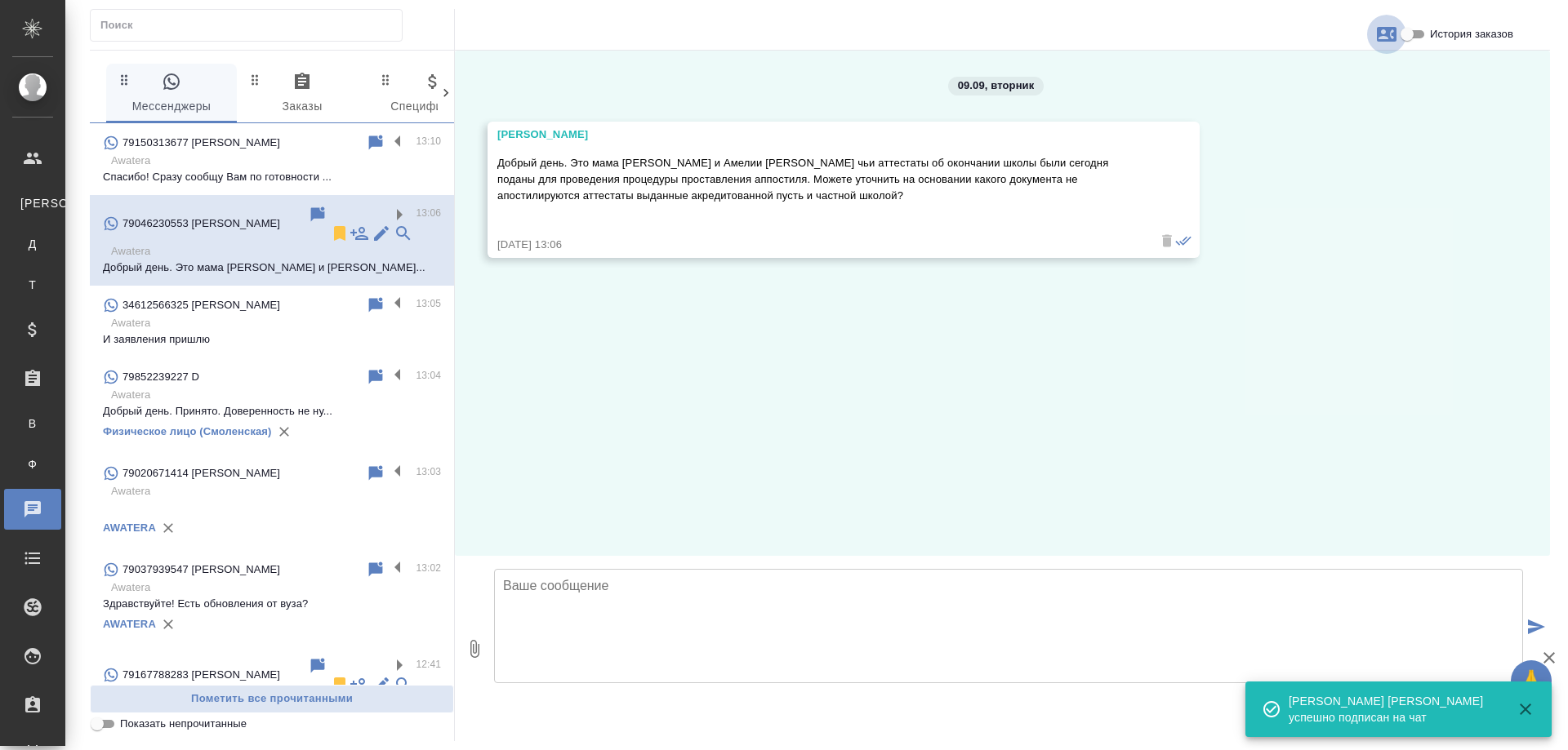
click icon "button"
click span "Создать заявку"
select select "RU"
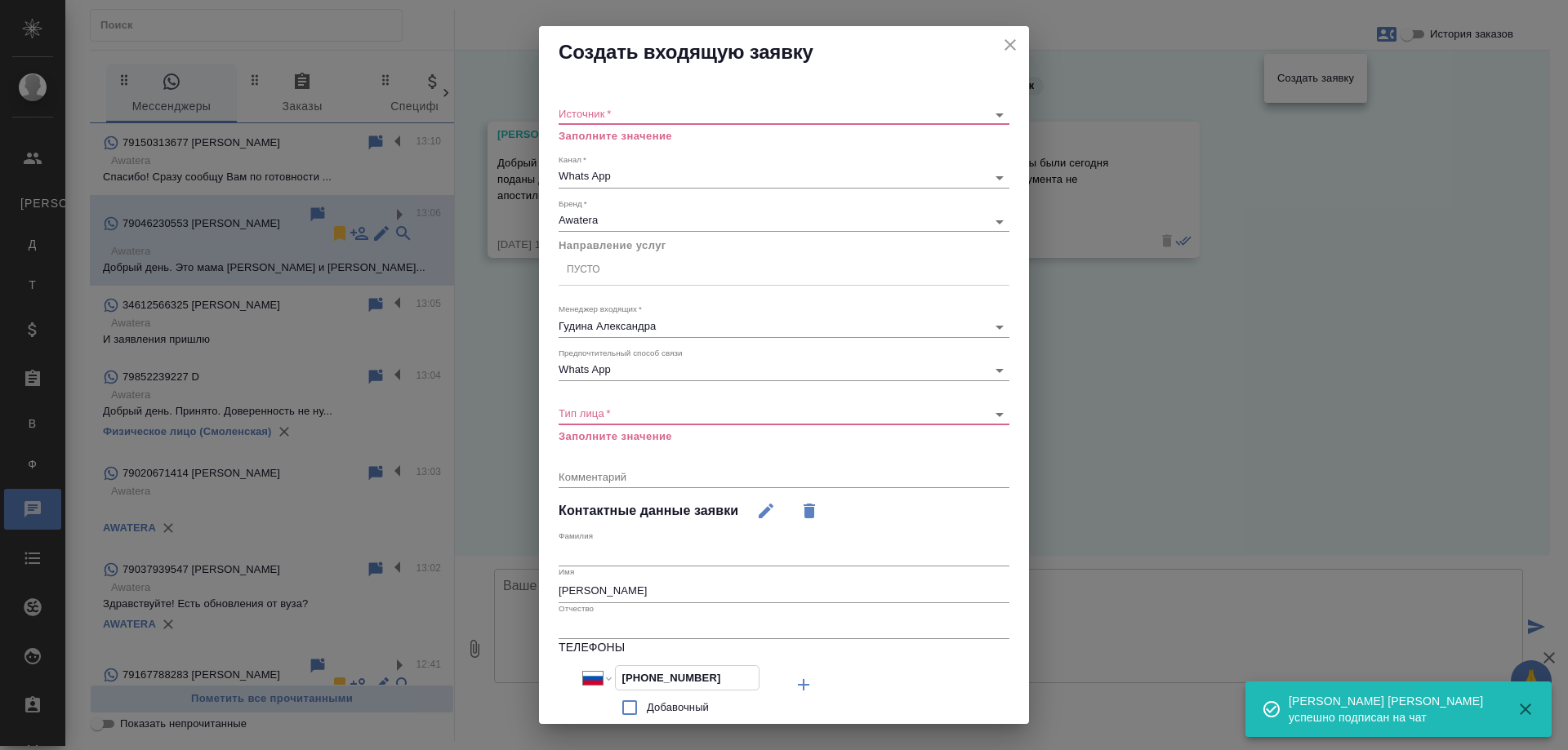
drag, startPoint x: 724, startPoint y: 668, endPoint x: 491, endPoint y: 635, distance: 235.3
click div "Создать входящую заявку Источник   * ​ Заполните значение Канал   * Whats App 6…"
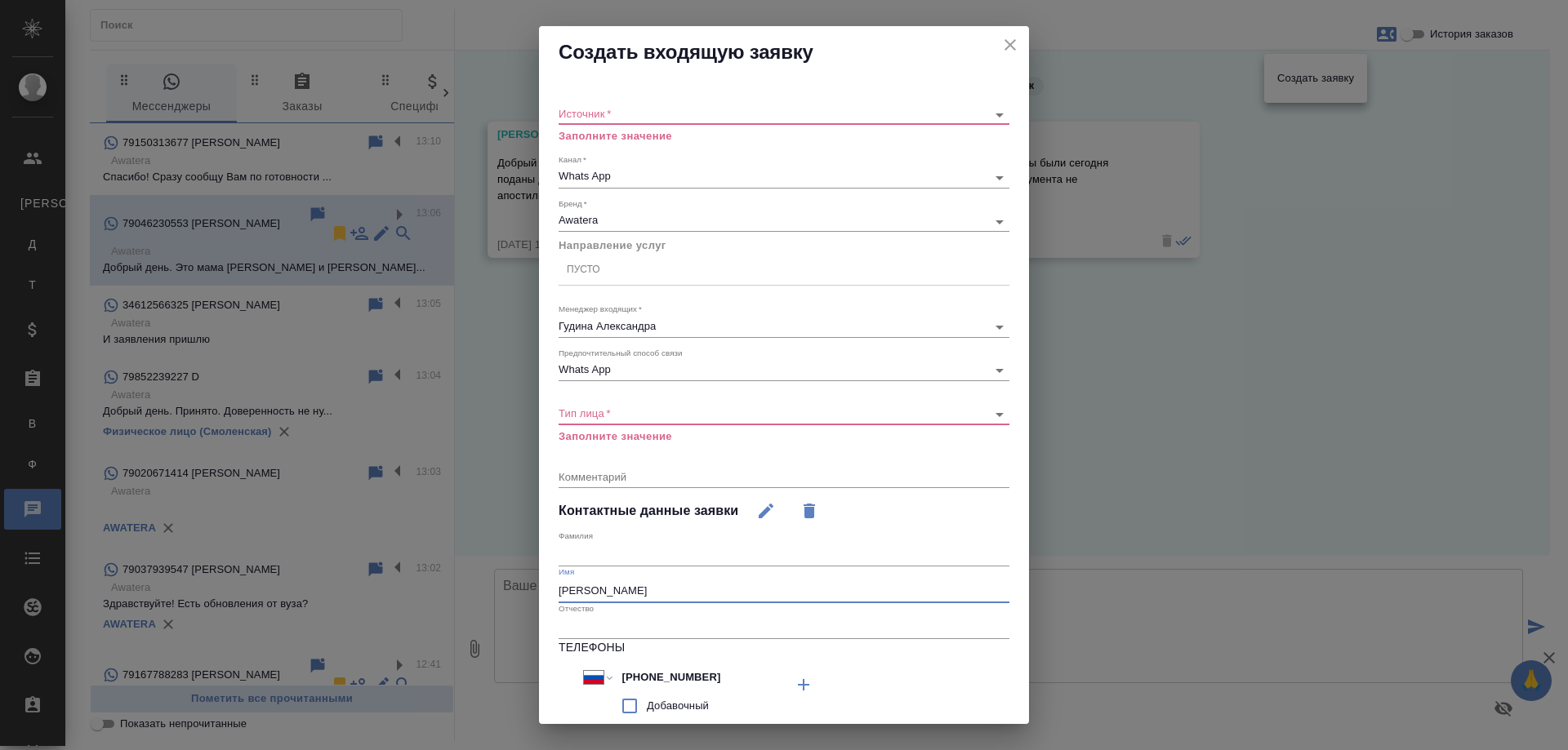
drag, startPoint x: 680, startPoint y: 601, endPoint x: 377, endPoint y: 594, distance: 303.1
click div "Создать входящую заявку Источник   * ​ Заполните значение Канал   * Whats App 6…"
click icon "close"
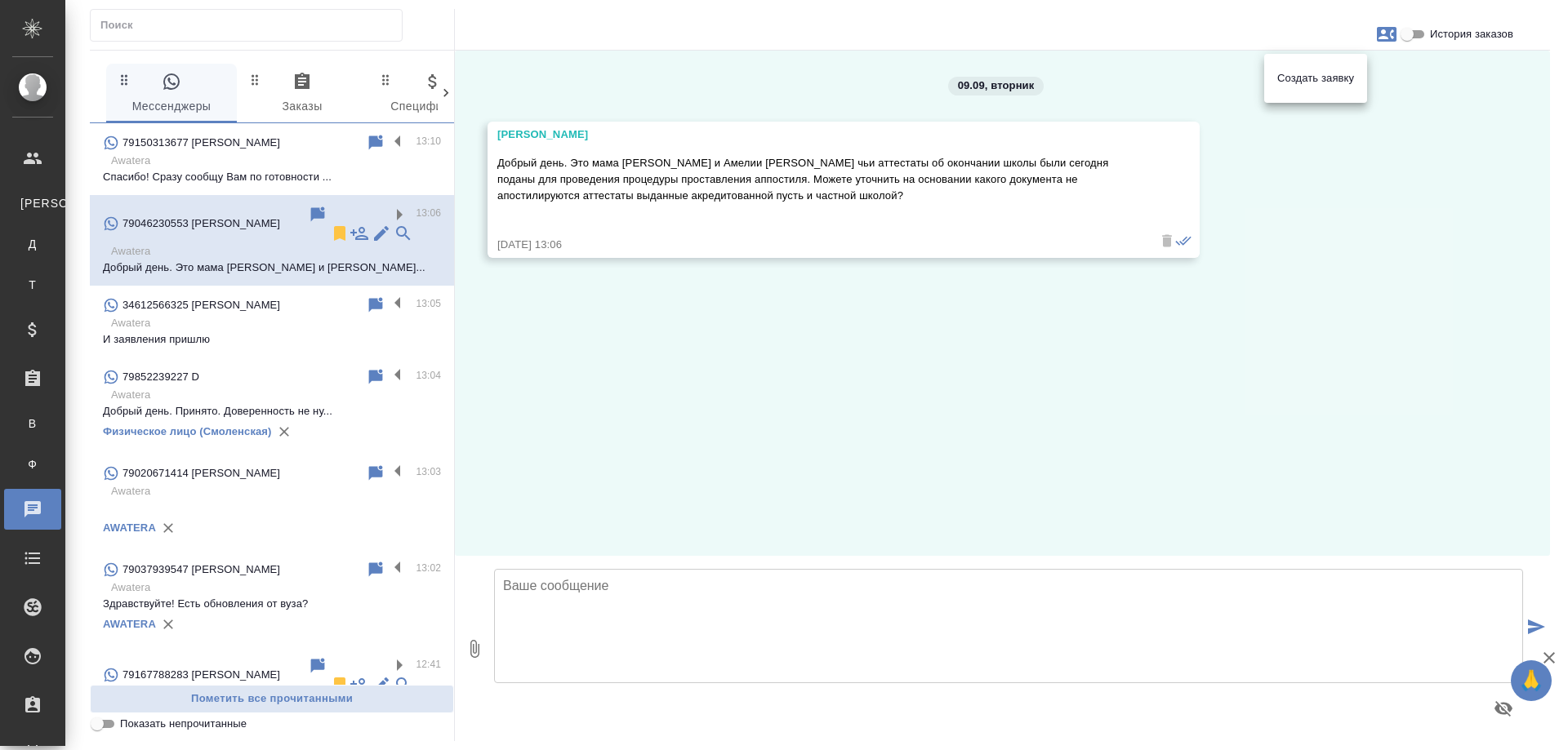
click div
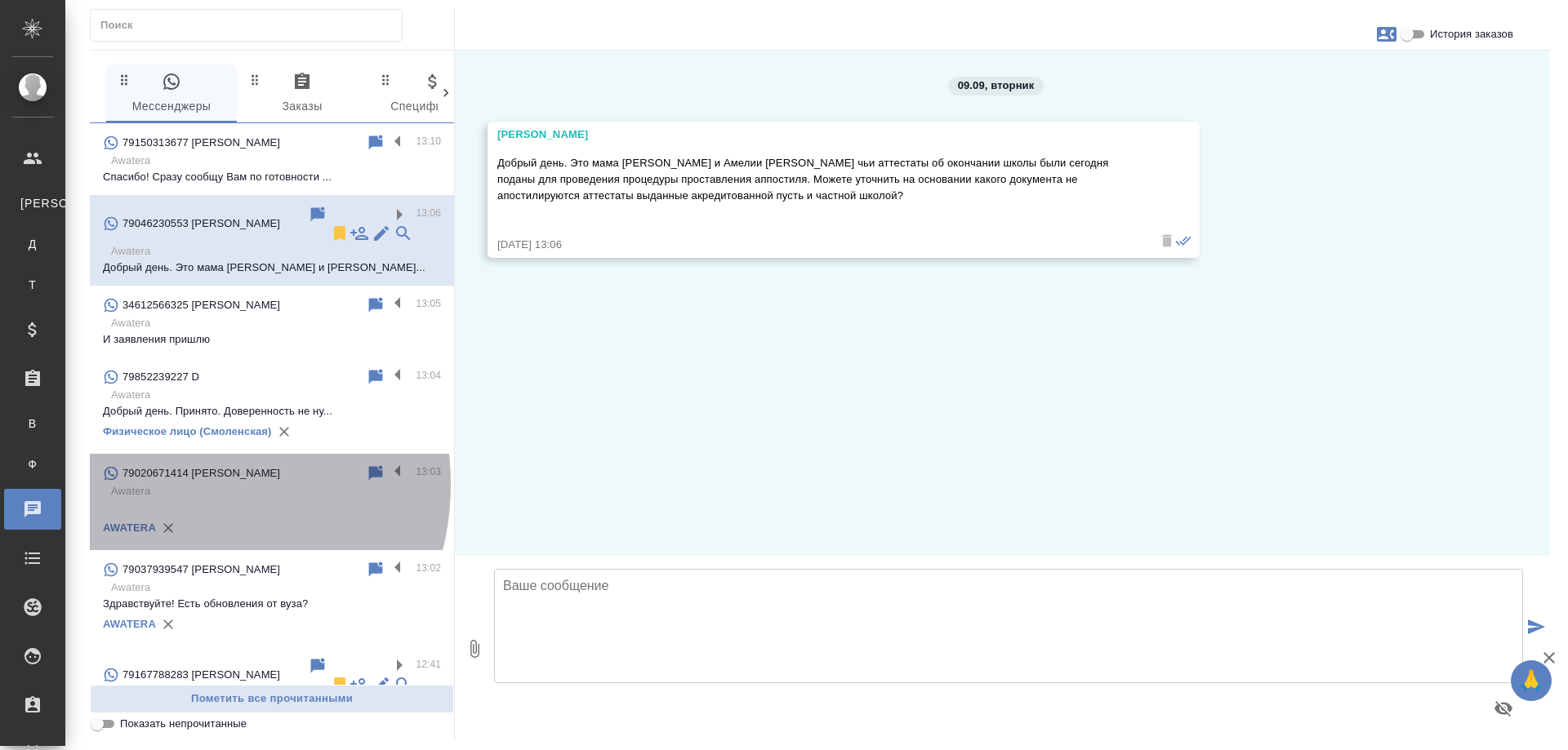
click p "Awatera"
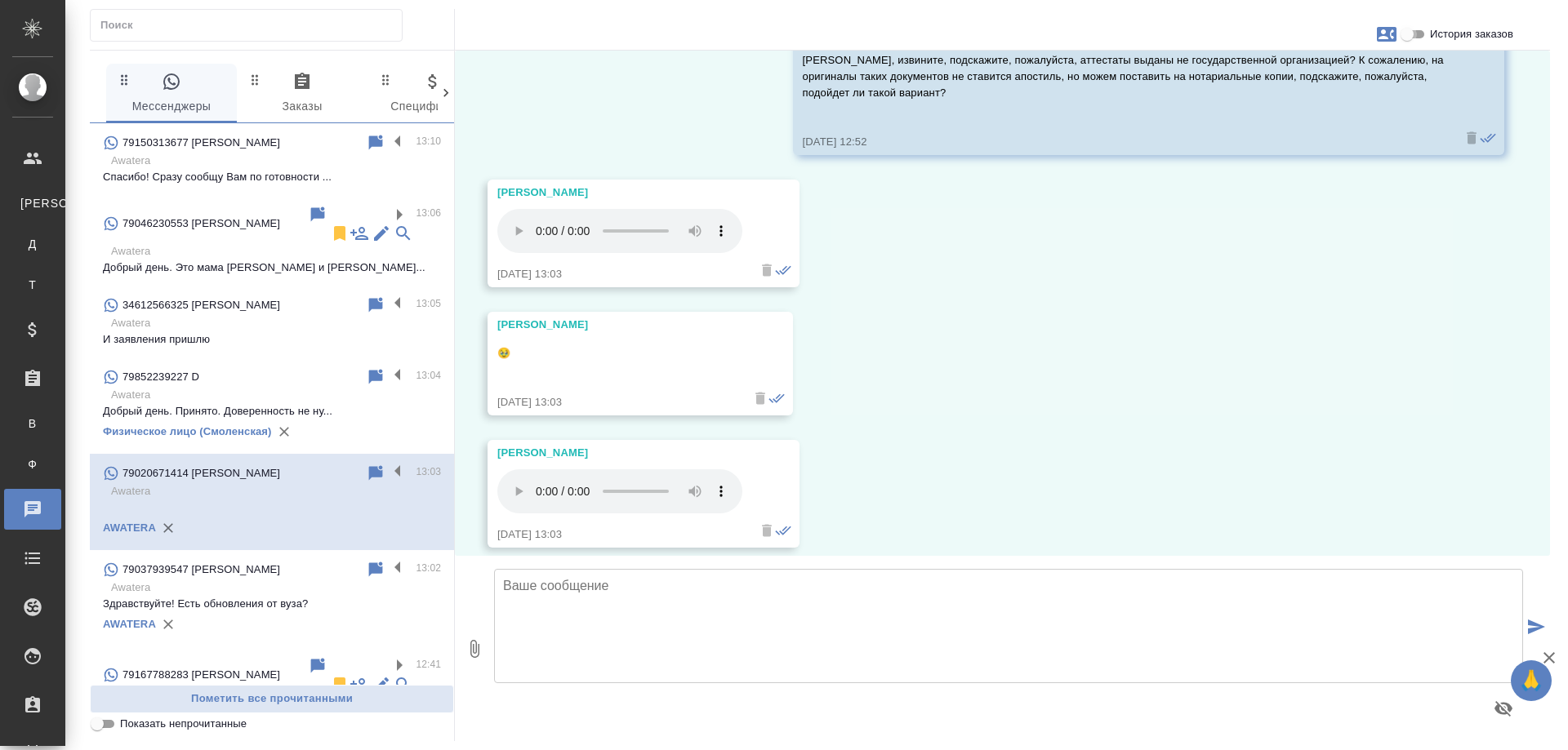
click input "История заказов"
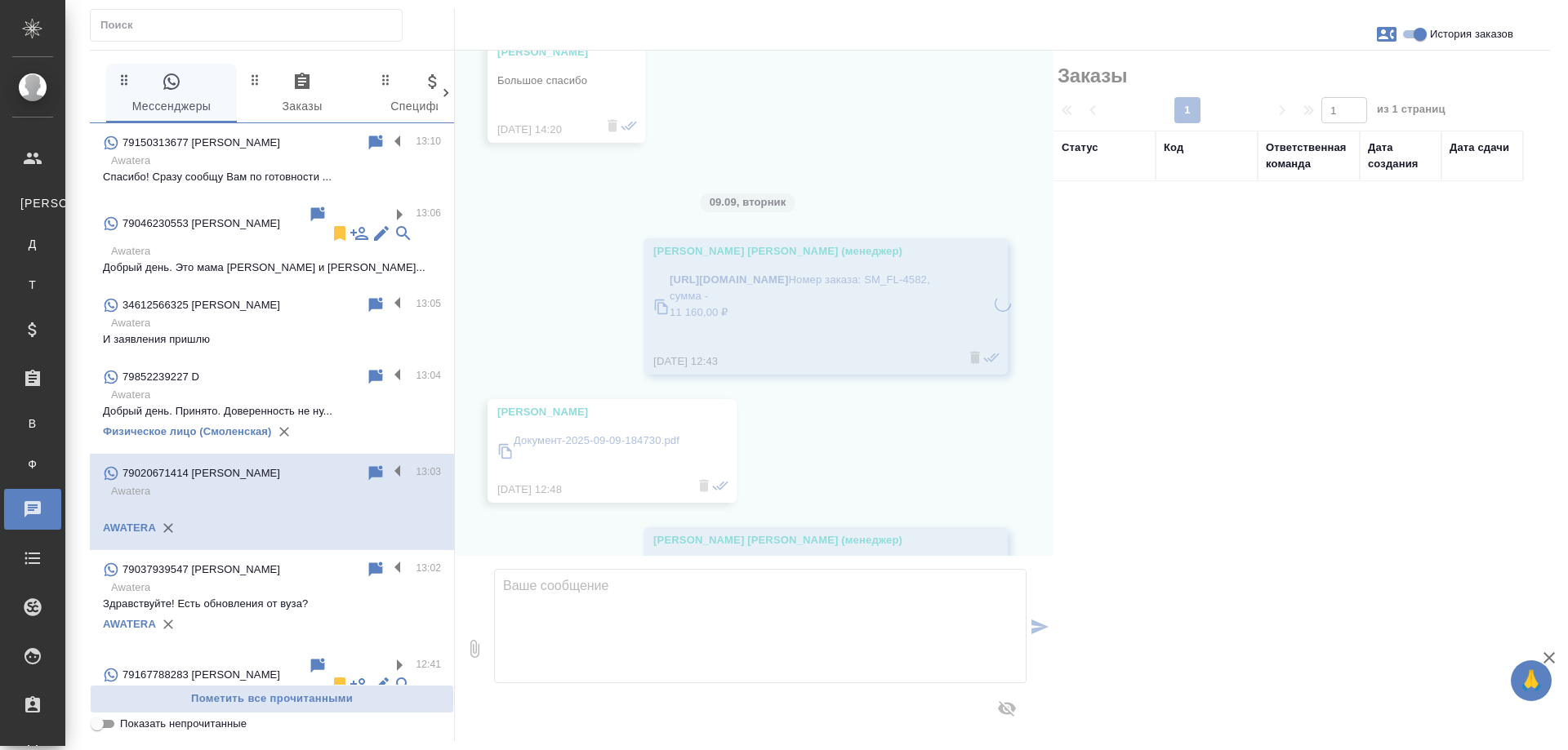
scroll to position [5118, 0]
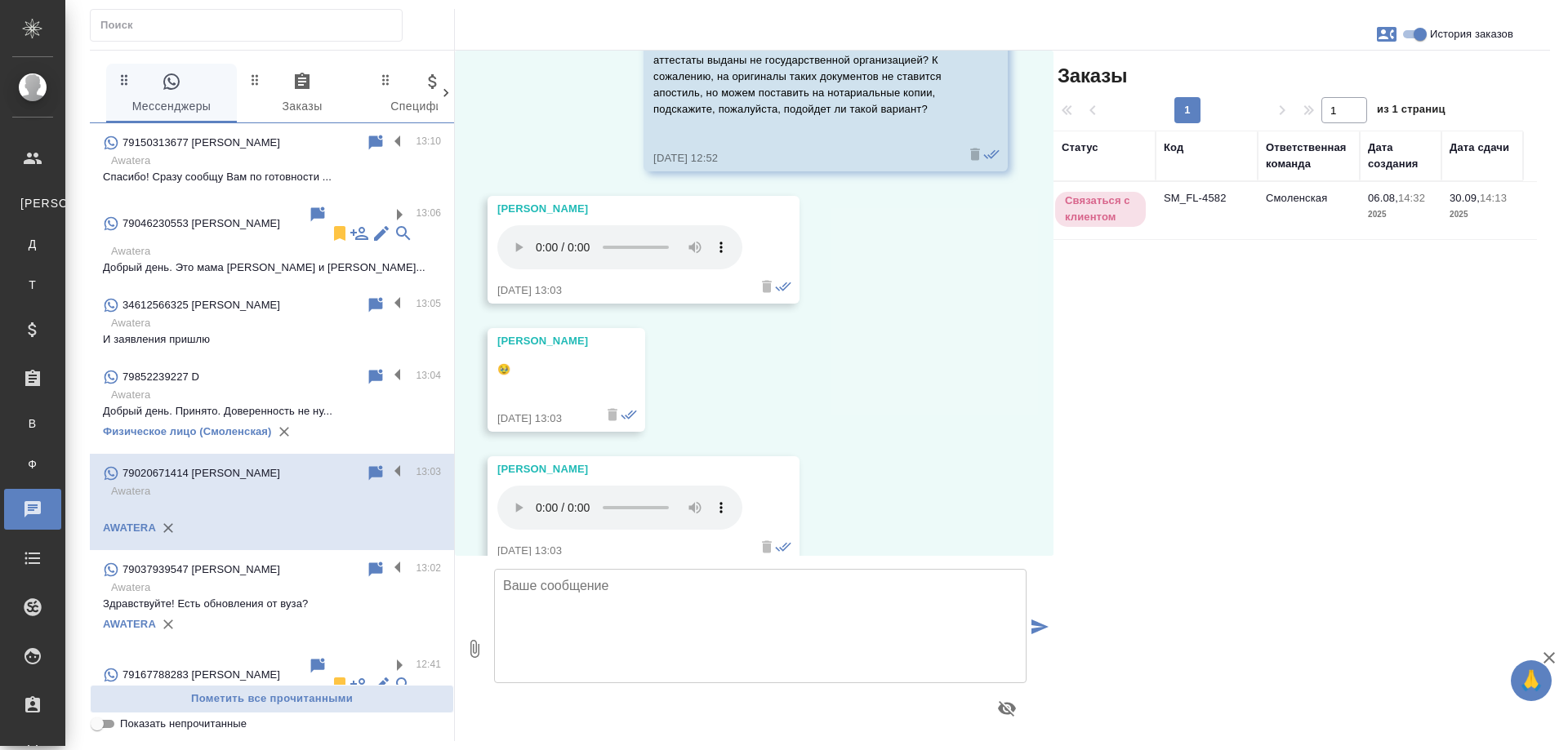
click td "Смоленская"
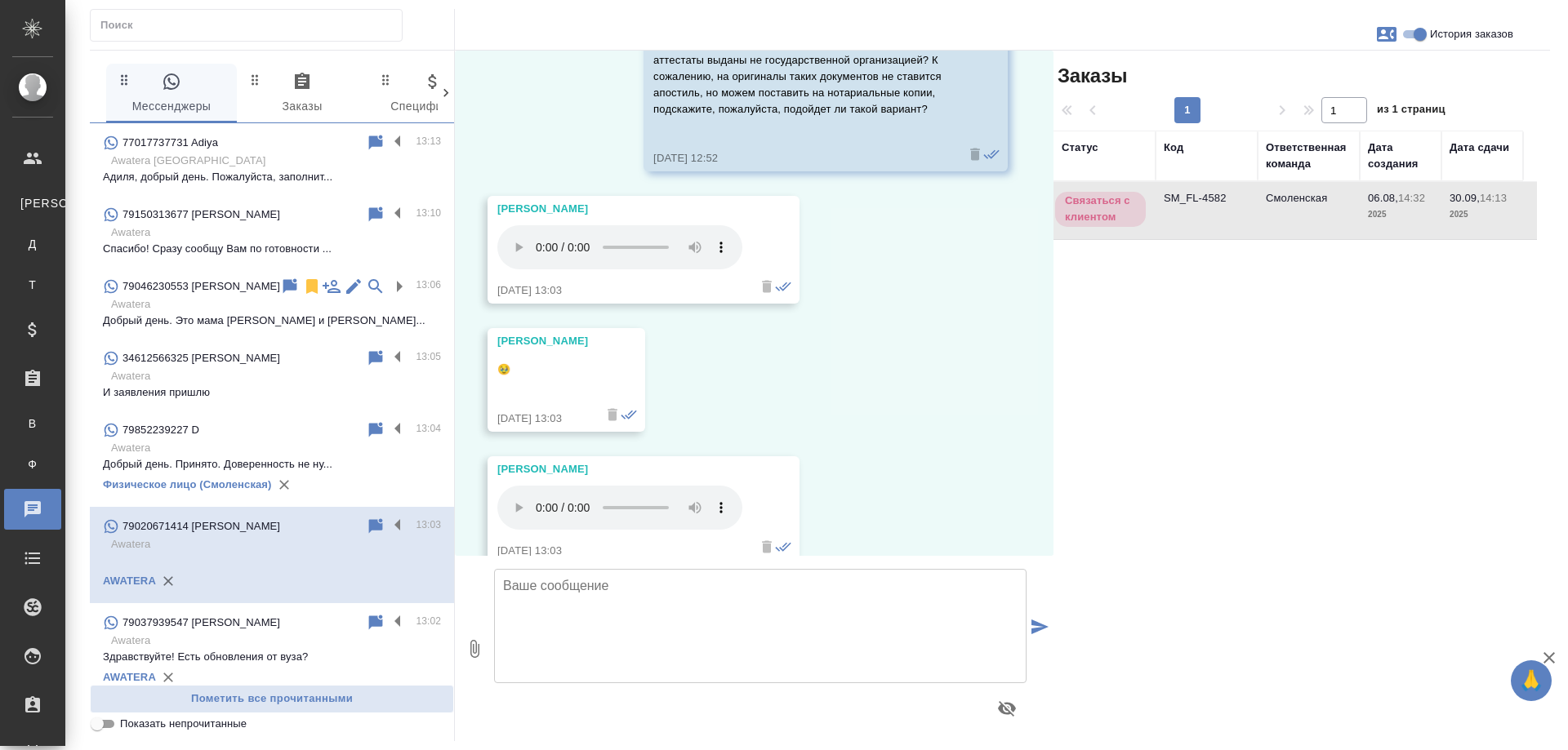
click p "Адиля, добрый день. Пожалуйста, заполнит..."
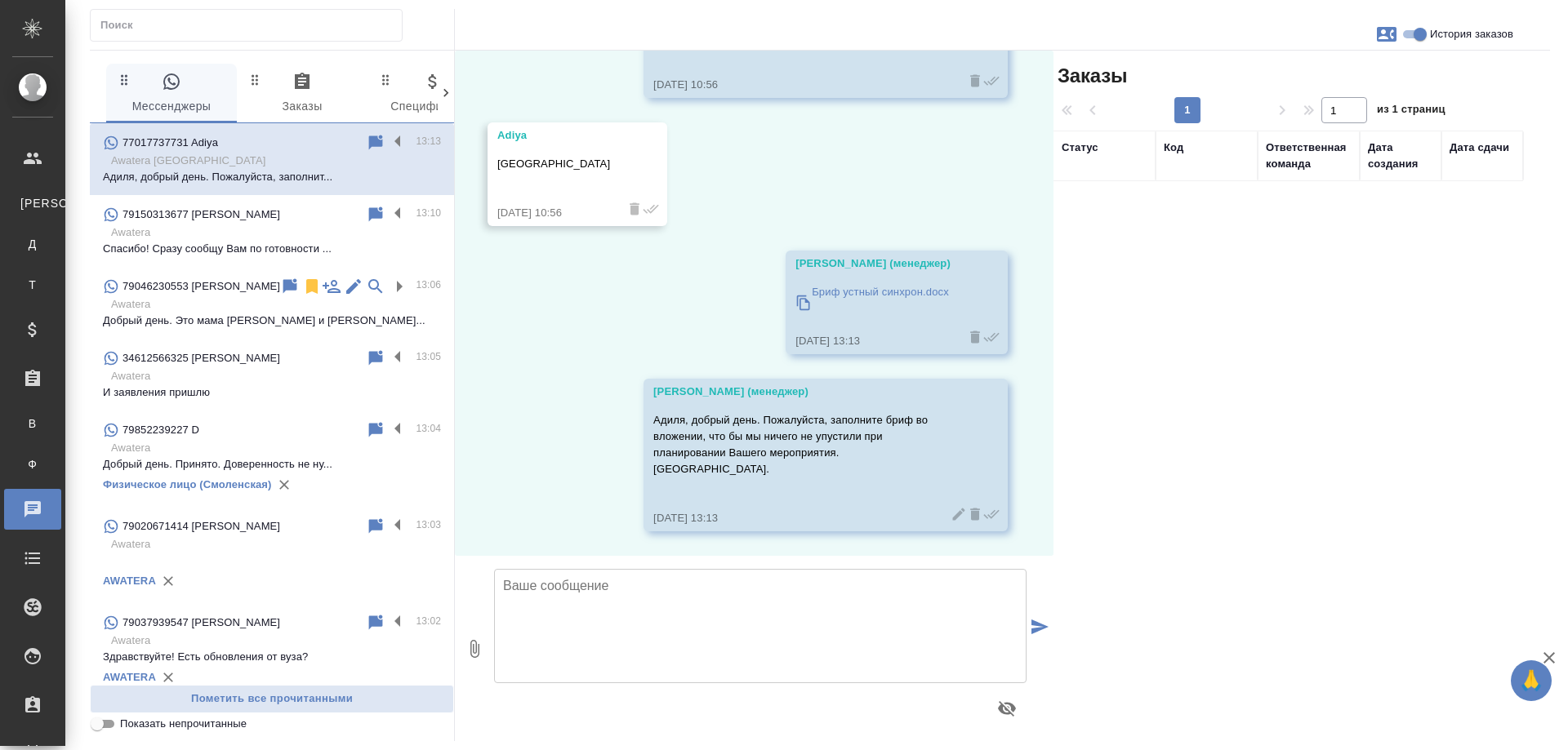
scroll to position [2677, 0]
click input "История заказов"
checkbox input "false"
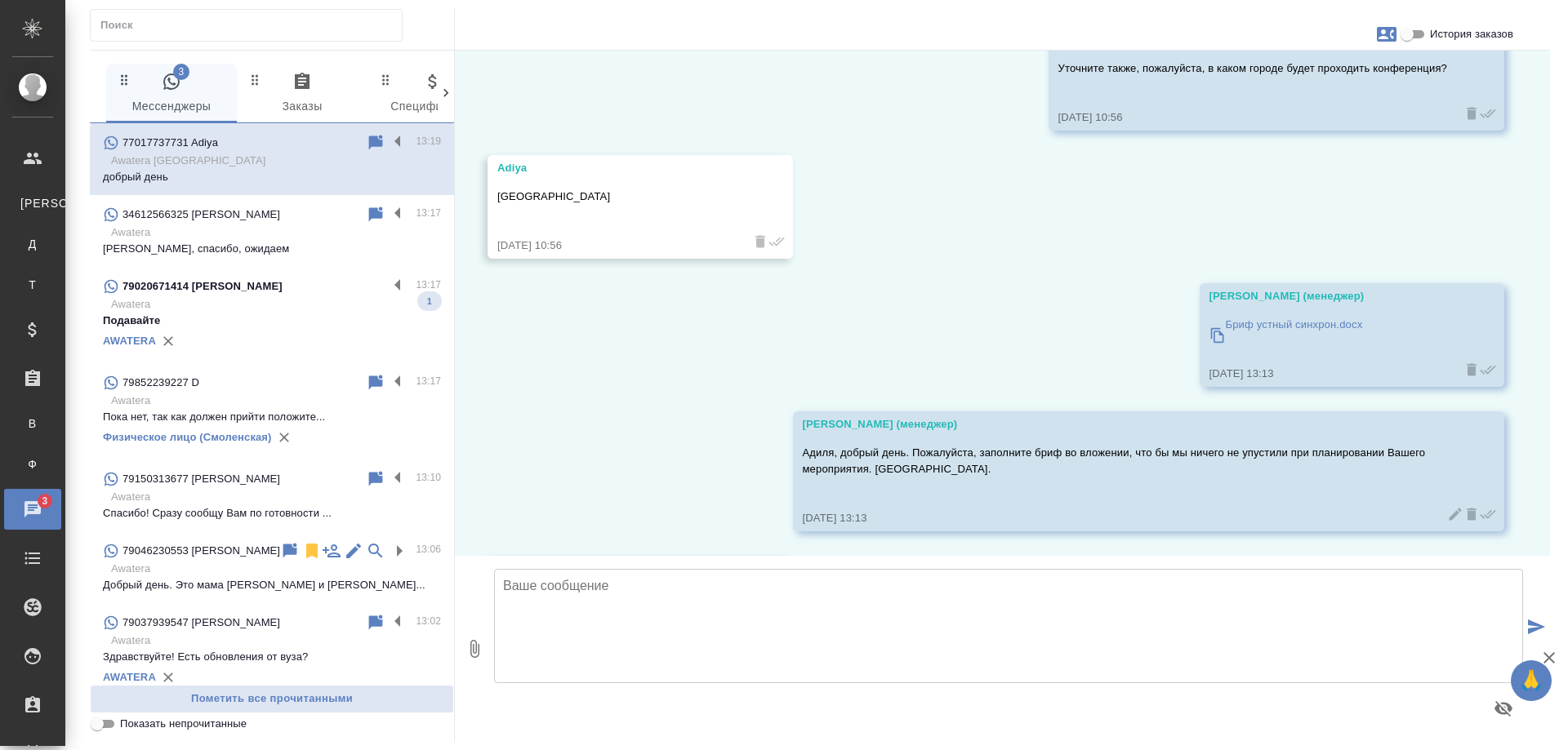
scroll to position [2704, 0]
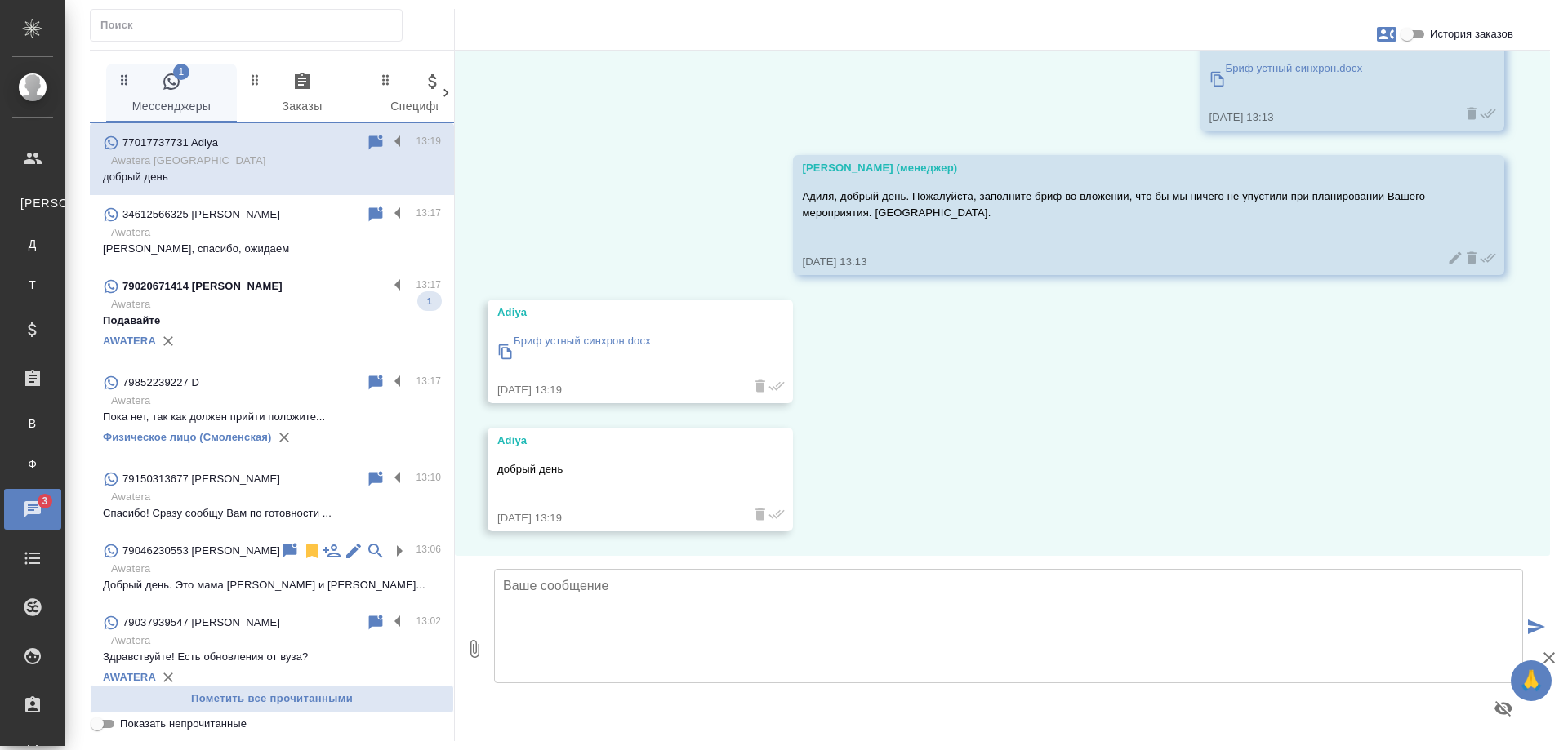
click p "Awatera"
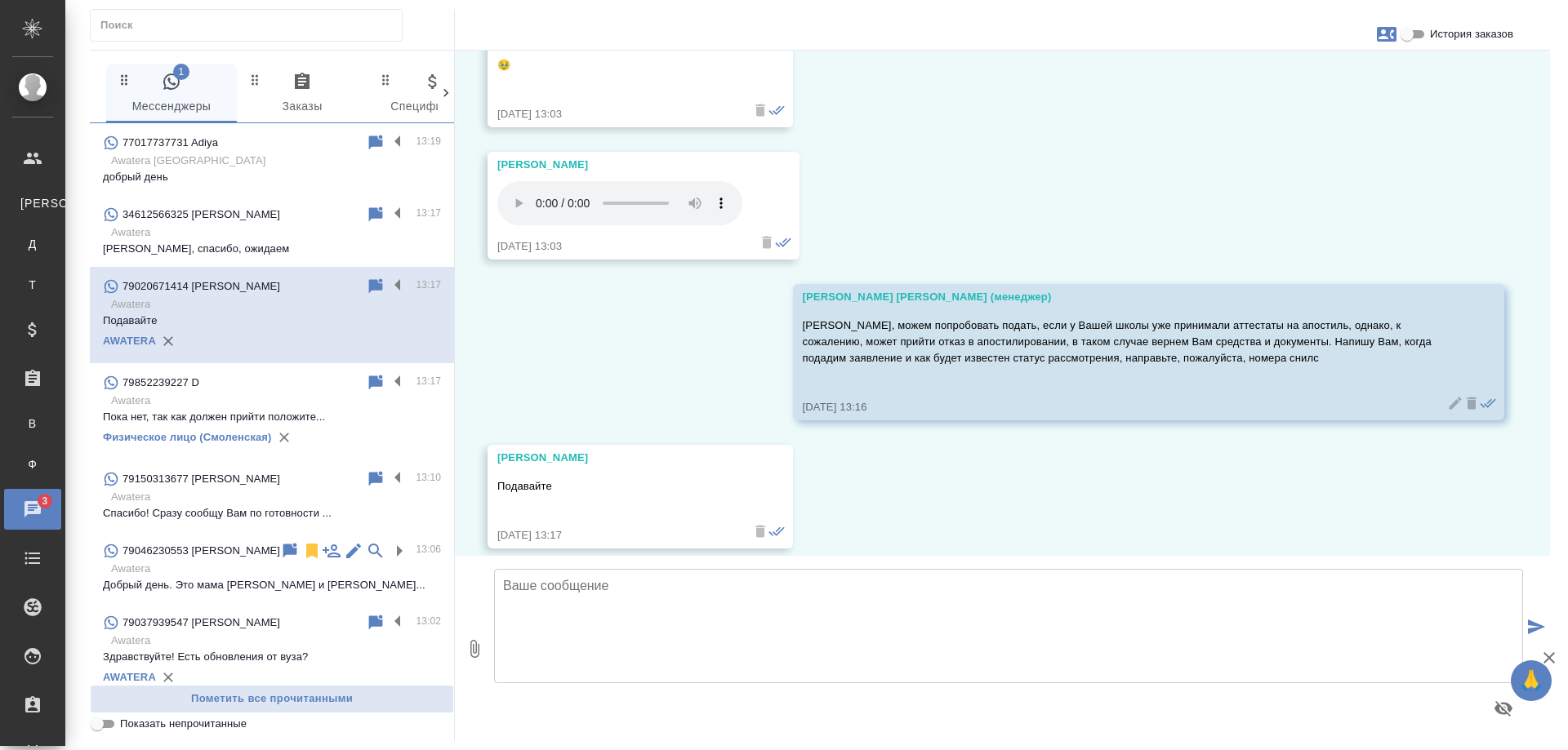
scroll to position [4738, 0]
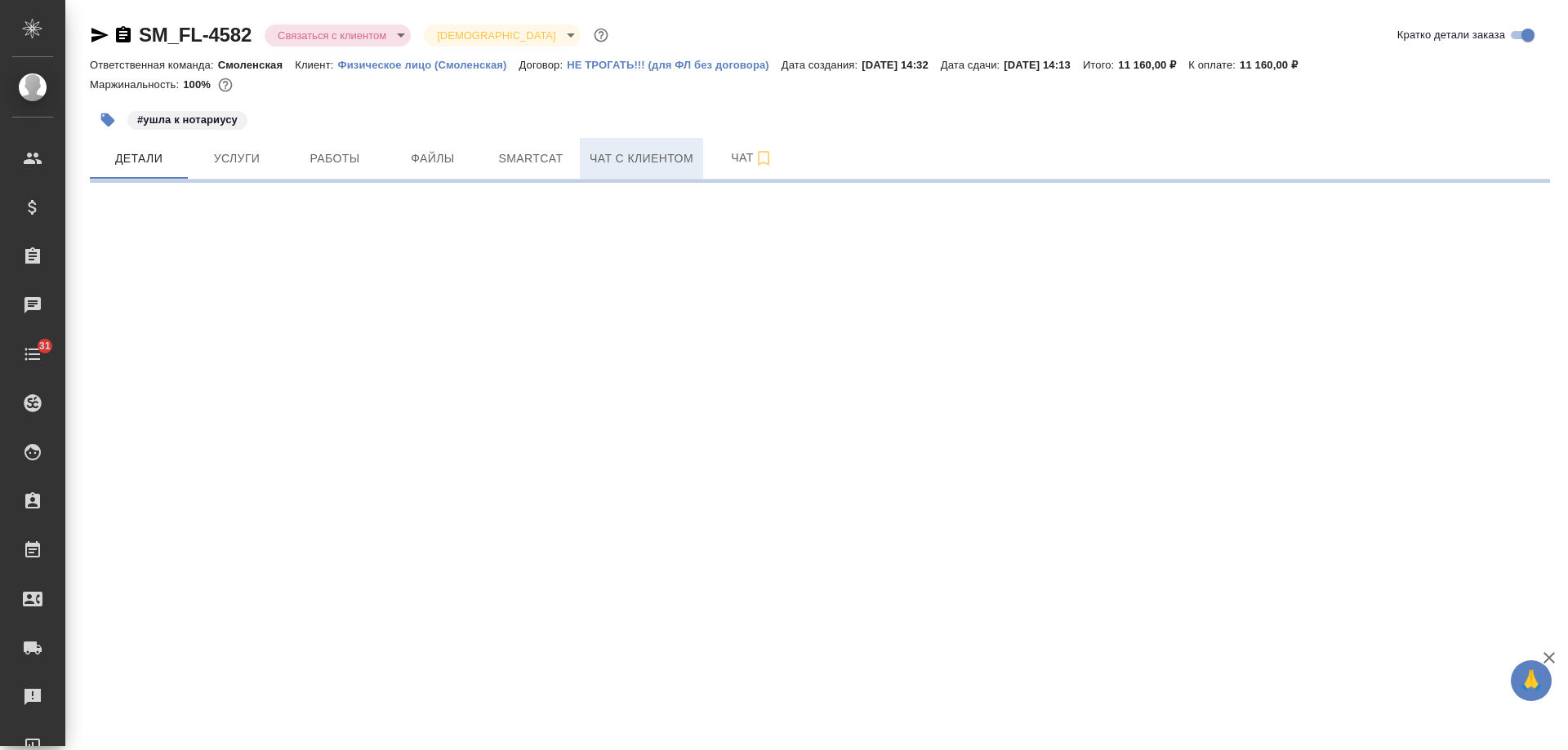
click at [611, 159] on span "Чат с клиентом" at bounding box center [641, 159] width 104 height 21
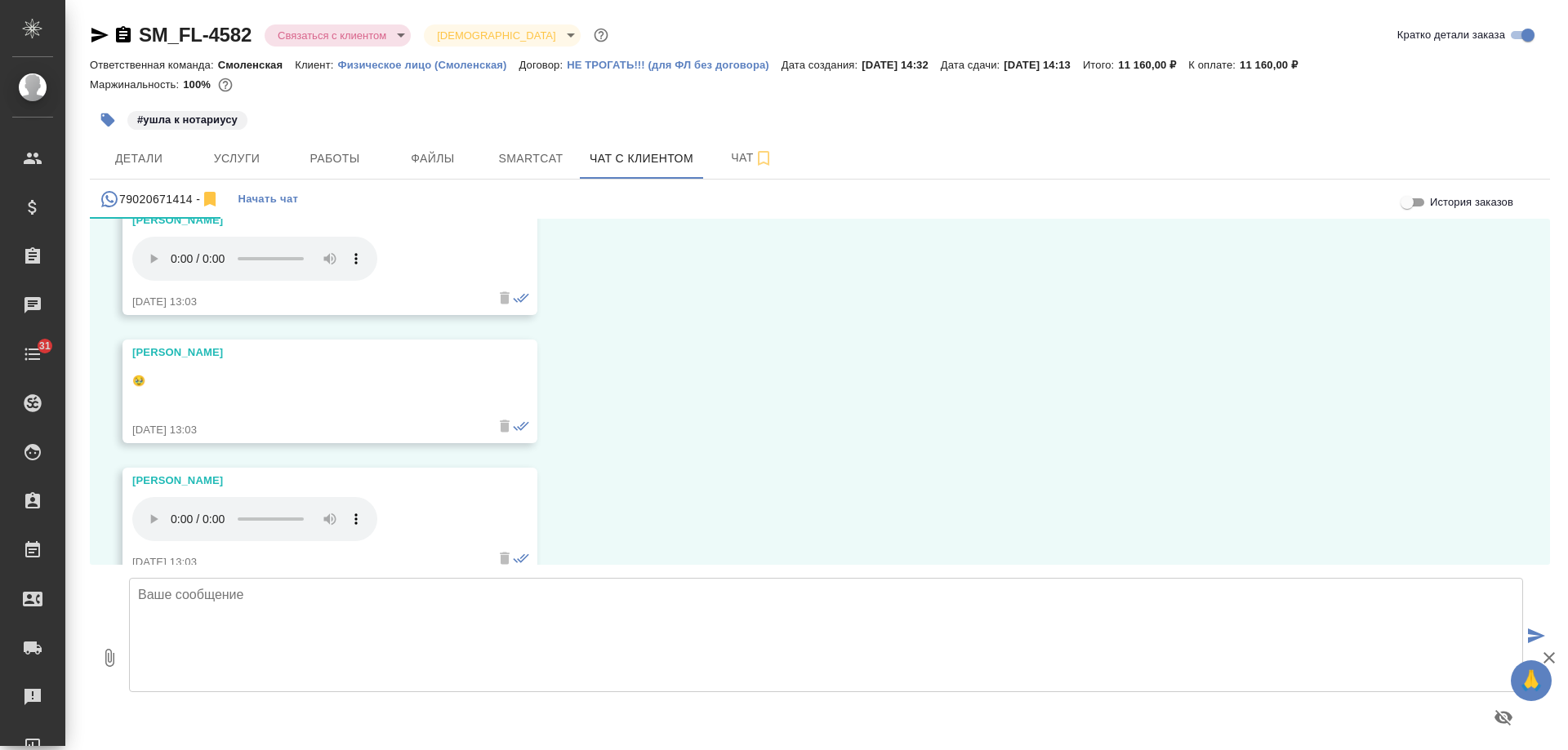
scroll to position [4462, 0]
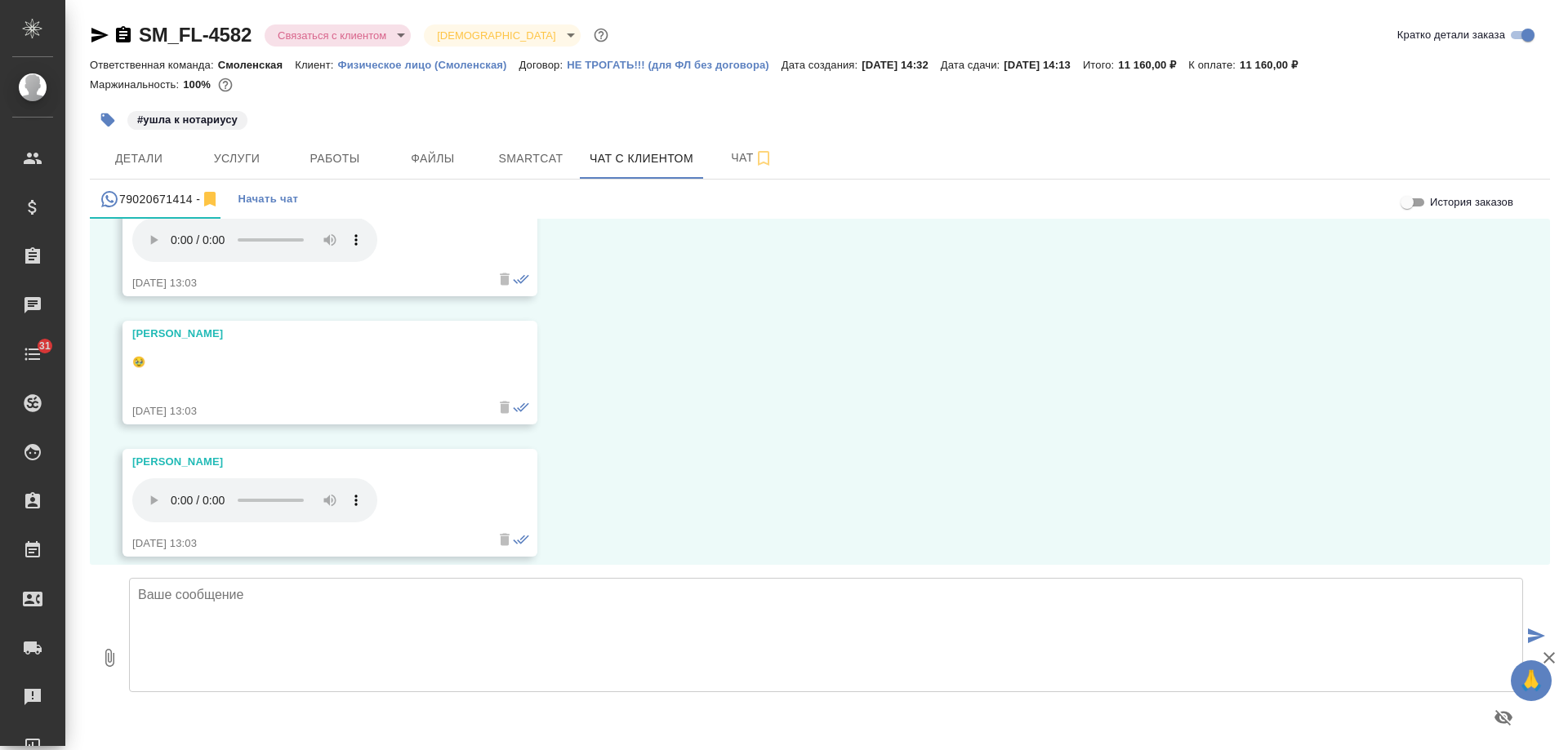
drag, startPoint x: 102, startPoint y: 34, endPoint x: 256, endPoint y: 9, distance: 156.0
click at [105, 34] on icon "button" at bounding box center [100, 35] width 17 height 15
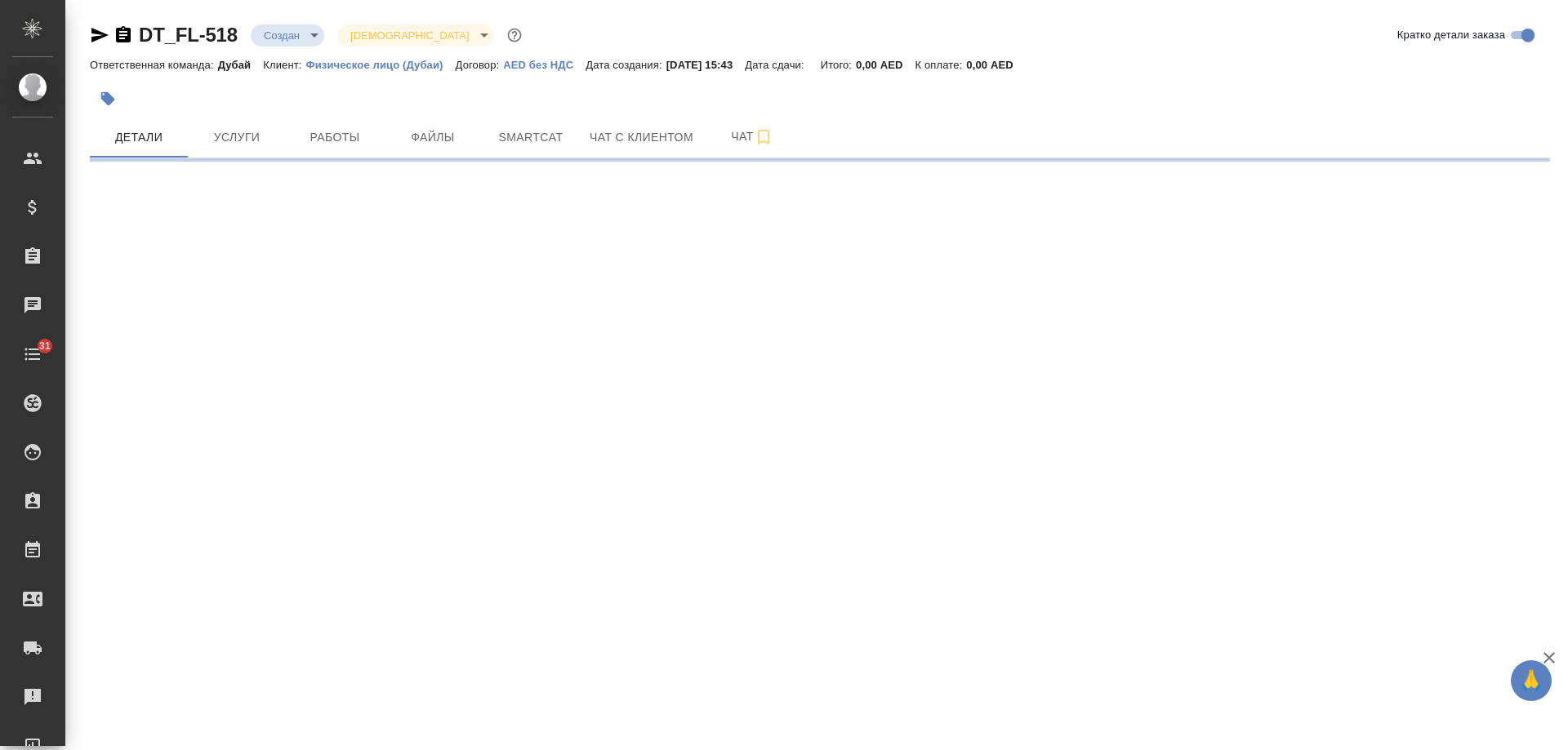
select select "RU"
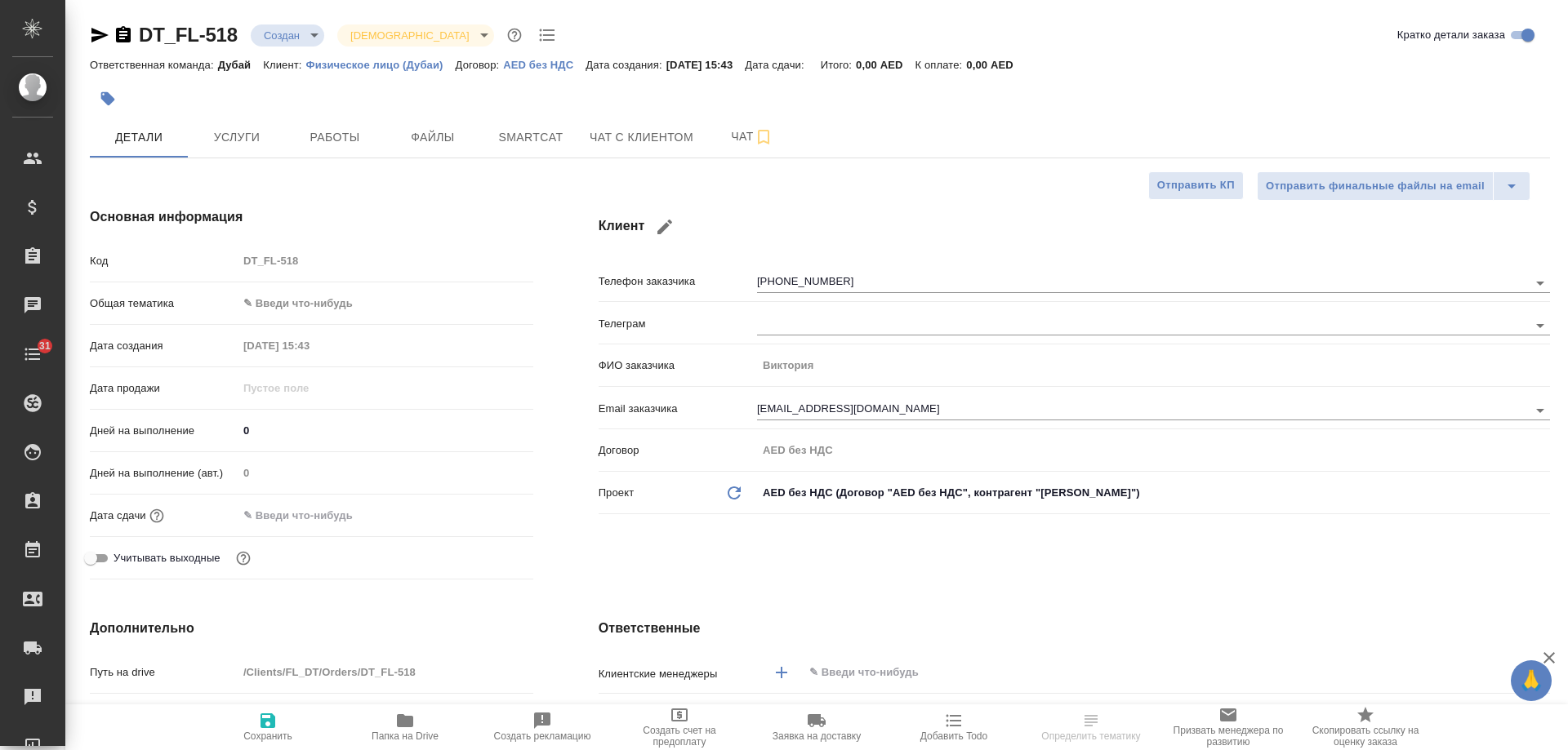
type textarea "x"
click at [122, 36] on icon "button" at bounding box center [123, 34] width 15 height 16
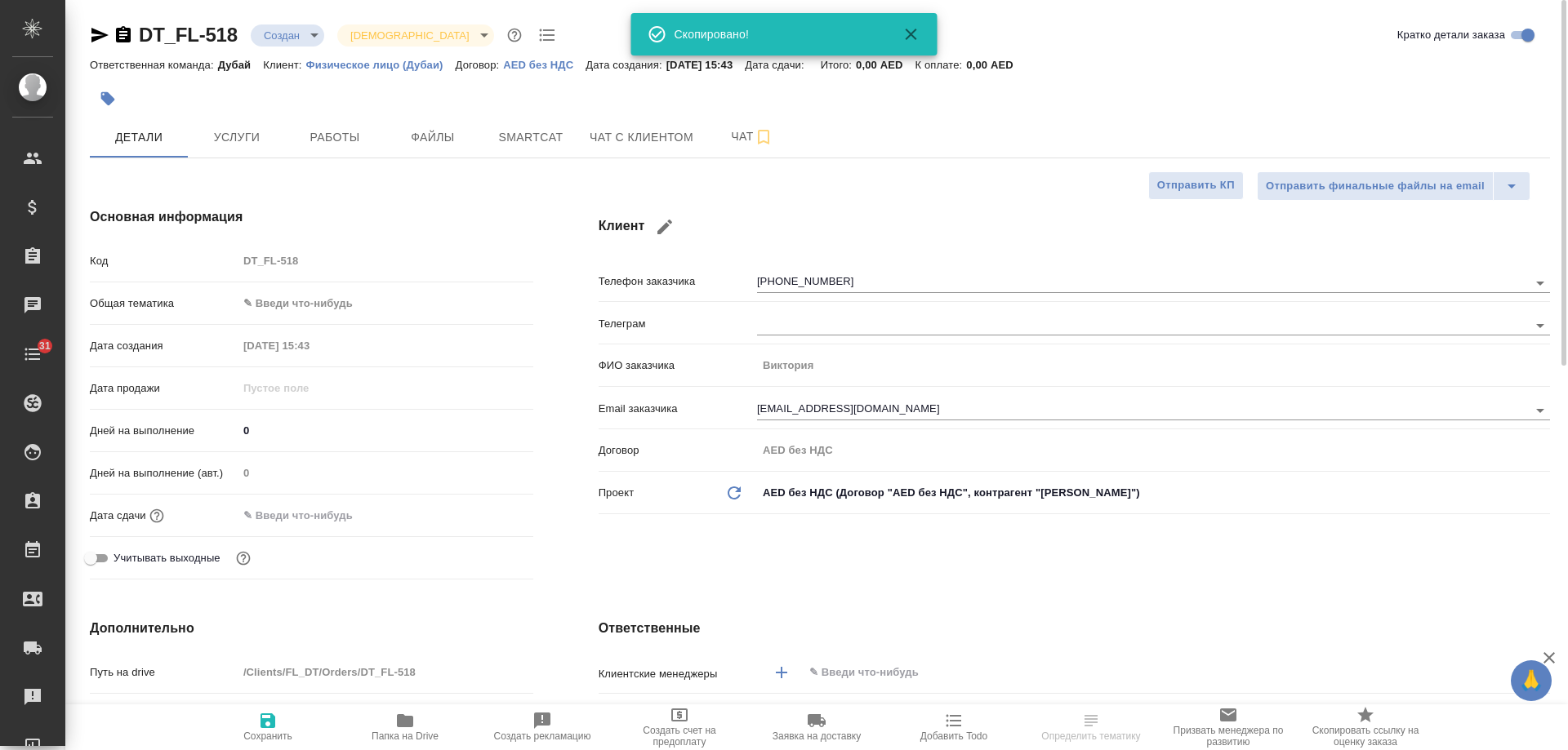
select select "RU"
type textarea "x"
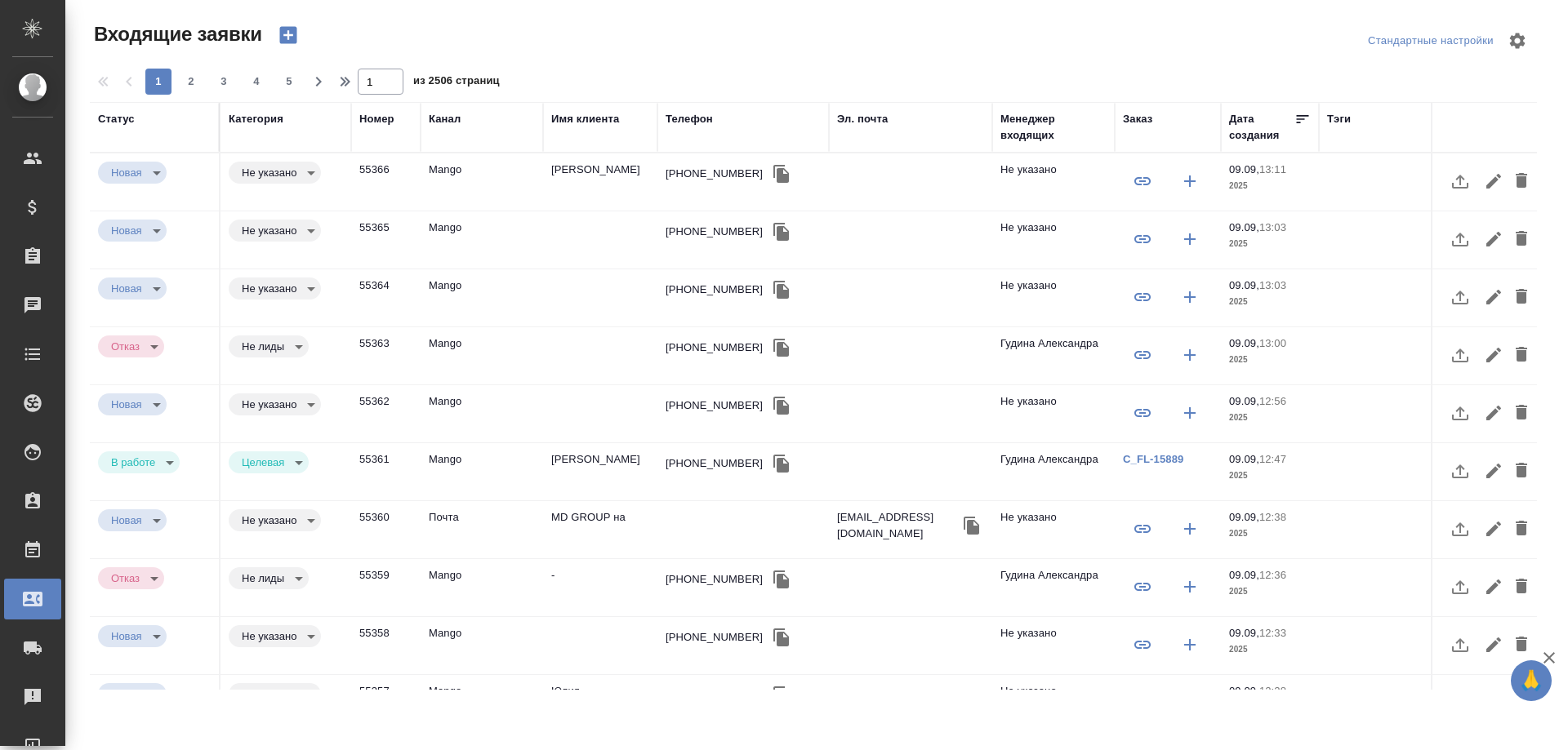
select select "RU"
click at [291, 33] on icon "button" at bounding box center [288, 35] width 17 height 17
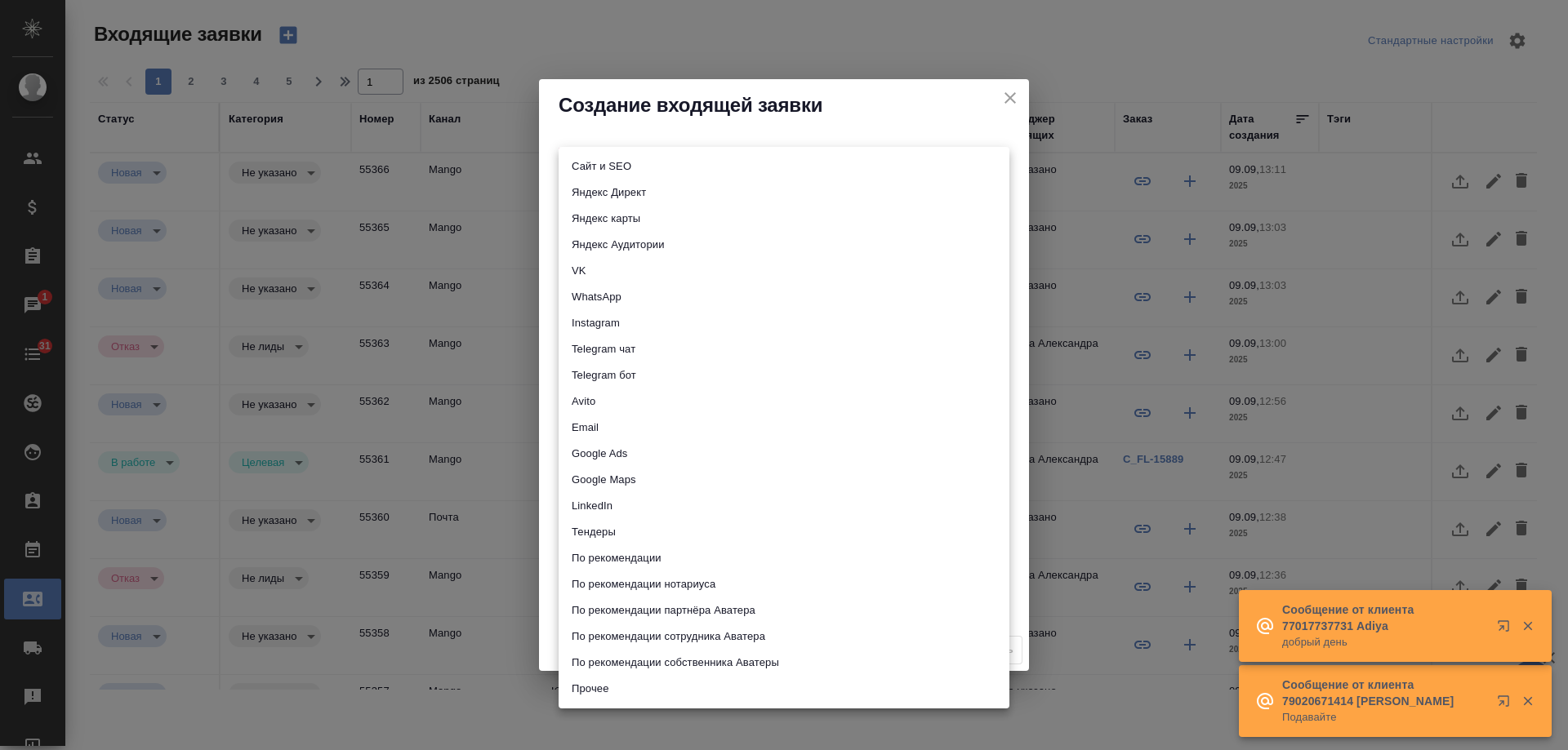
click at [619, 161] on body "🙏 .cls-1 fill:#fff; AWATERA [PERSON_NAME] Спецификации Заказы 1 Чаты 31 Todo Пр…" at bounding box center [784, 375] width 1568 height 750
click at [610, 160] on li "Сайт и SEO" at bounding box center [784, 166] width 451 height 26
type input "seo"
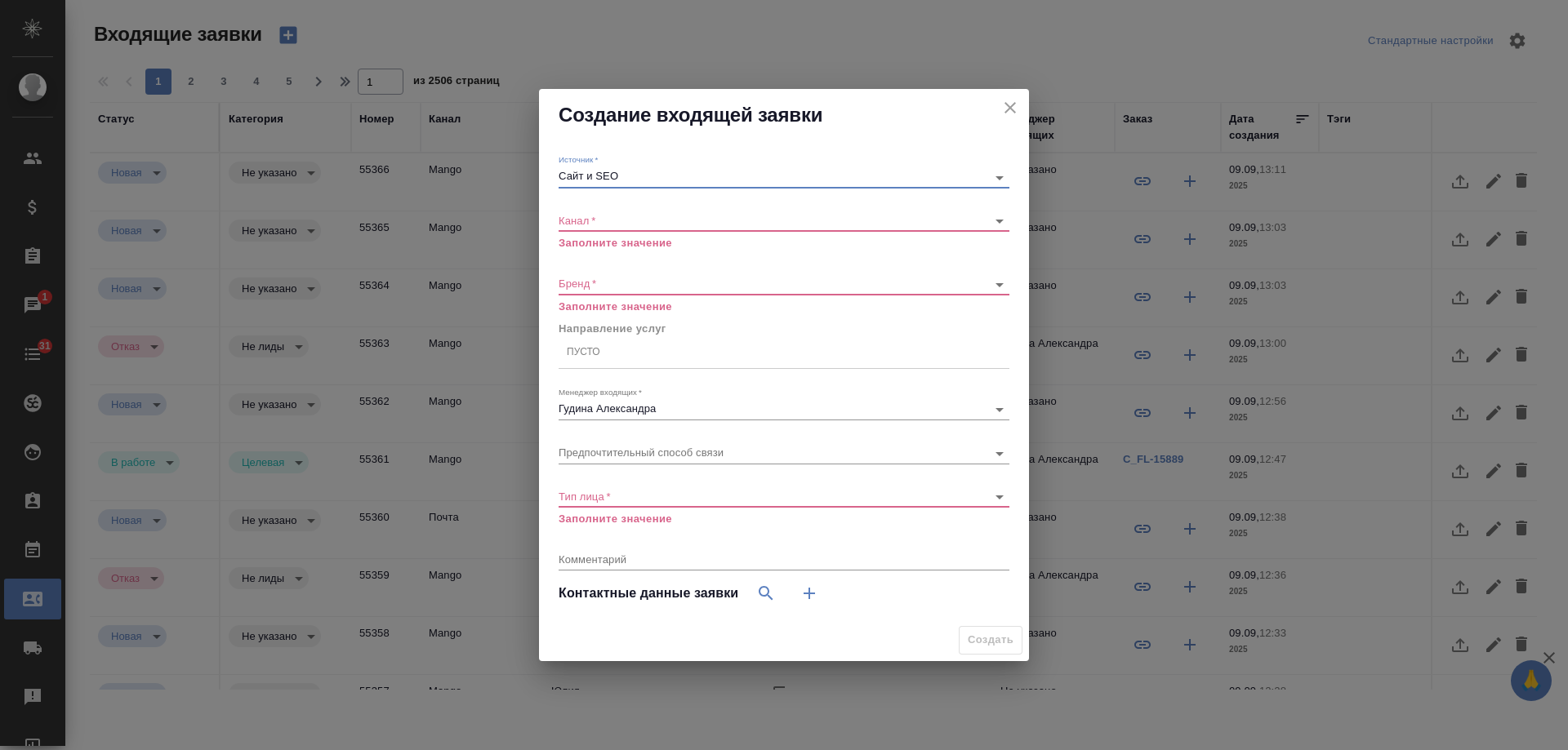
click at [581, 209] on div "Канал   * ​ Заполните значение" at bounding box center [784, 224] width 451 height 53
click at [581, 225] on body "🙏 .cls-1 fill:#fff; AWATERA Gudina Alexandra Клиенты Спецификации Заказы 1 Чаты…" at bounding box center [784, 375] width 1568 height 750
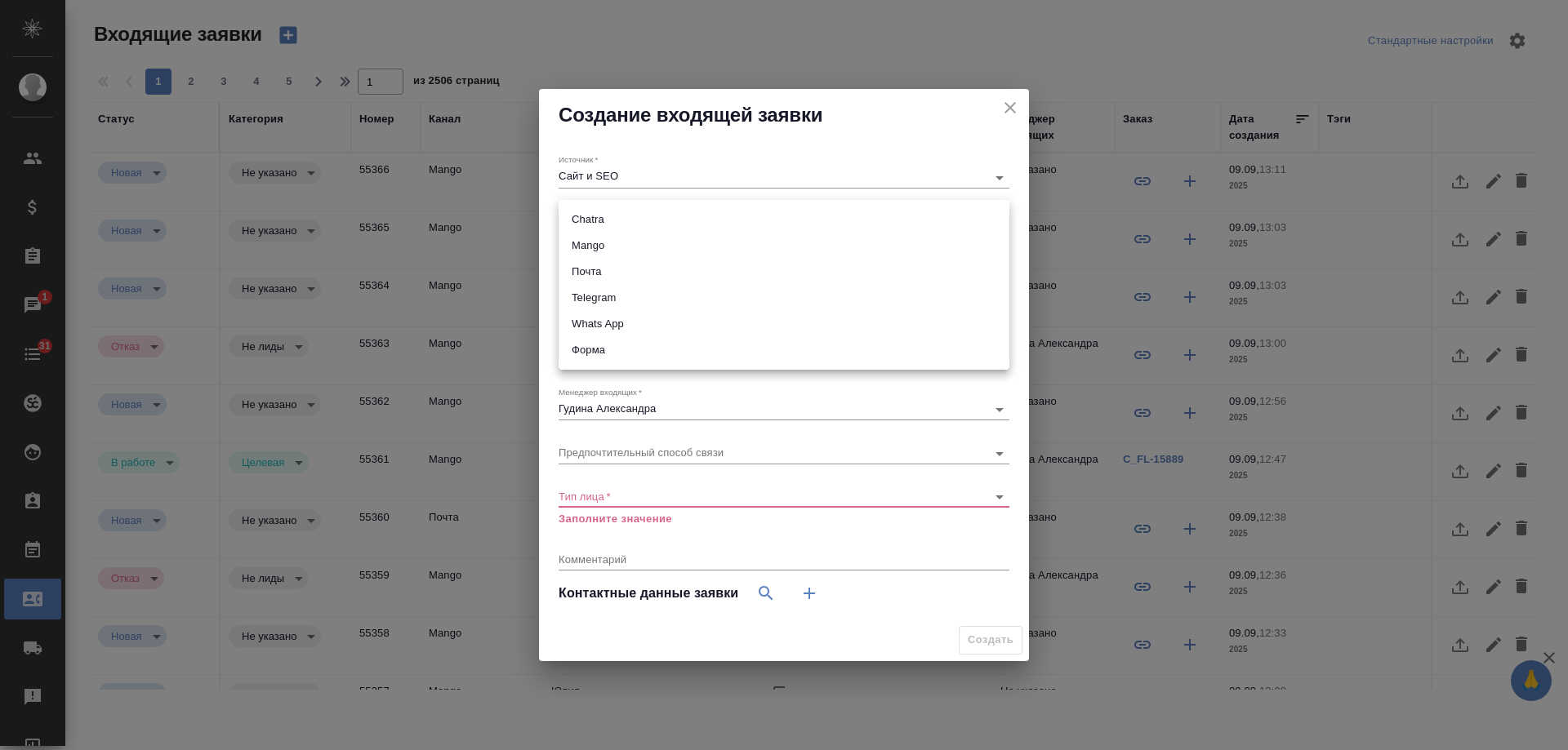
click at [601, 346] on li "Форма" at bounding box center [784, 350] width 451 height 26
type input "63623f8939da55ae86e7274a"
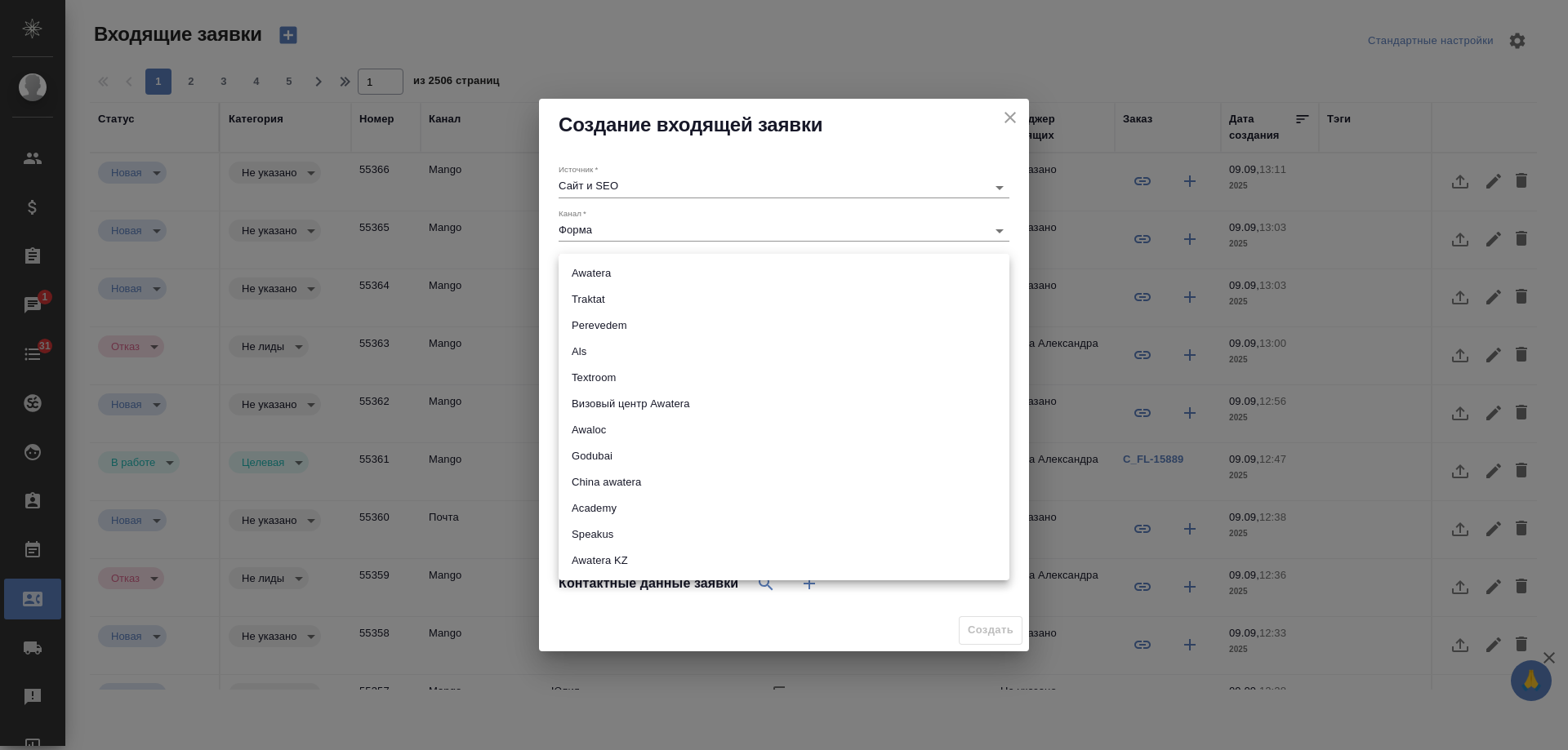
click at [594, 278] on body "🙏 .cls-1 fill:#fff; AWATERA Gudina Alexandra Клиенты Спецификации Заказы 1 Чаты…" at bounding box center [784, 375] width 1568 height 750
click at [605, 564] on li "Awatera KZ" at bounding box center [784, 561] width 451 height 26
type input "awateraKz"
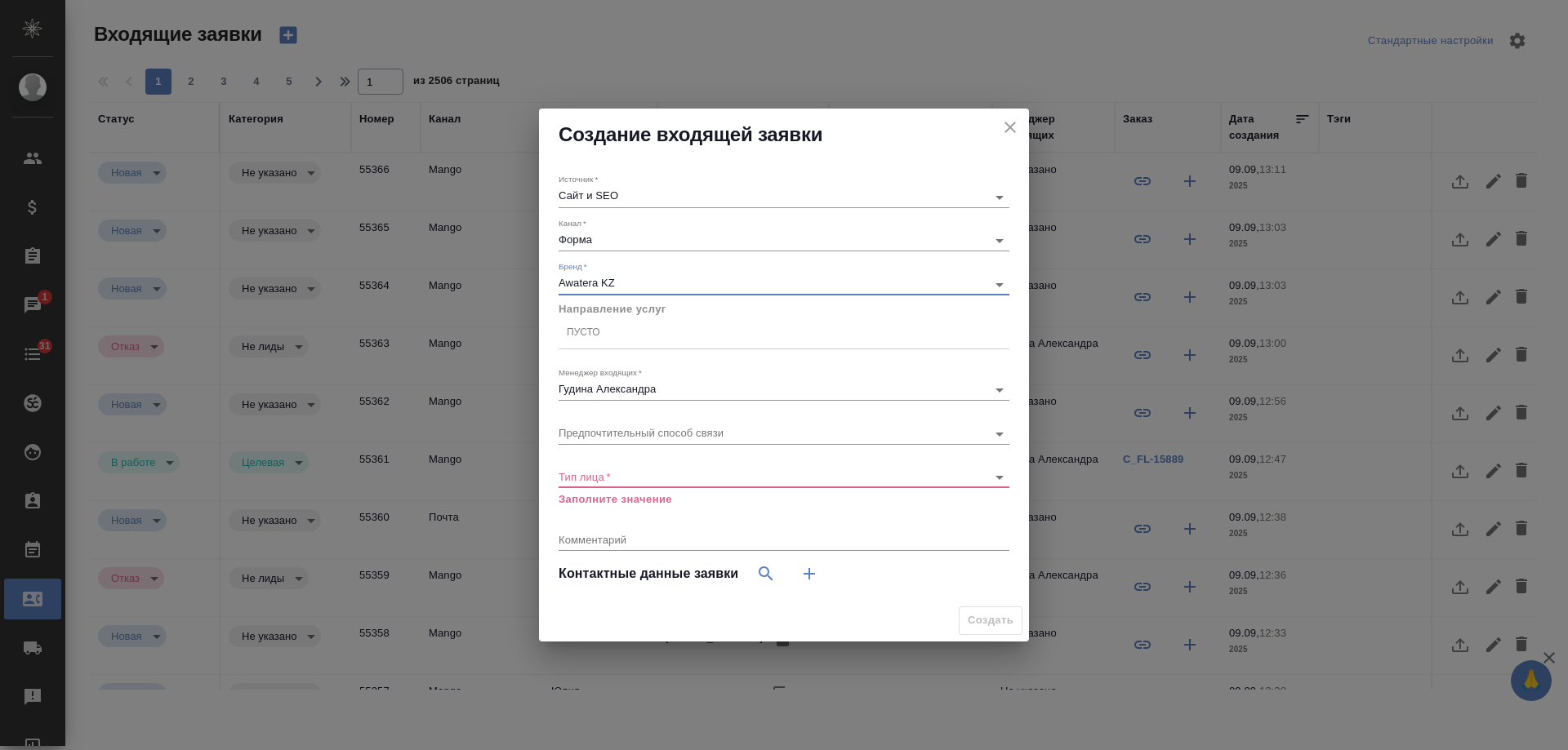
click at [634, 333] on div "Пусто" at bounding box center [784, 333] width 451 height 23
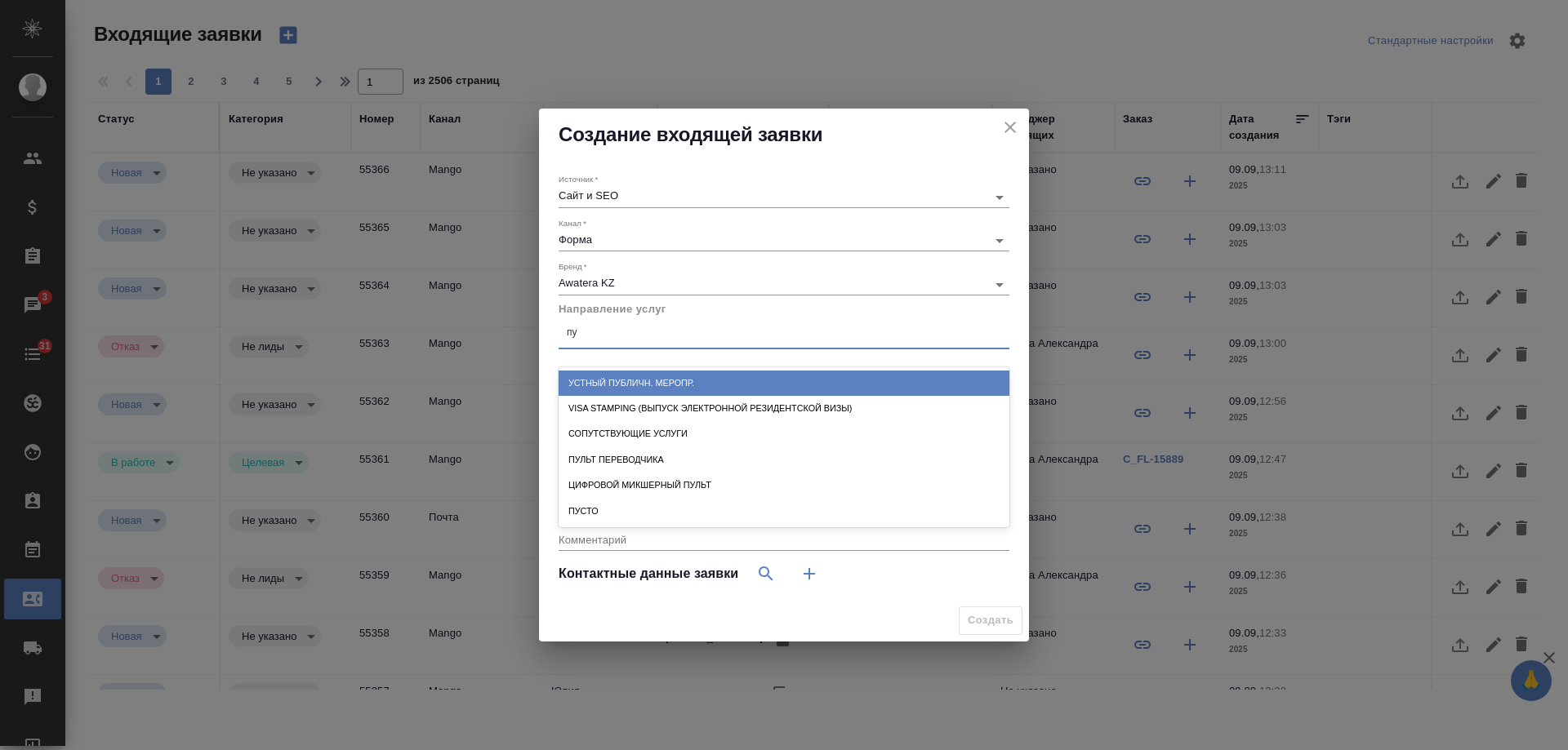
type input "пус"
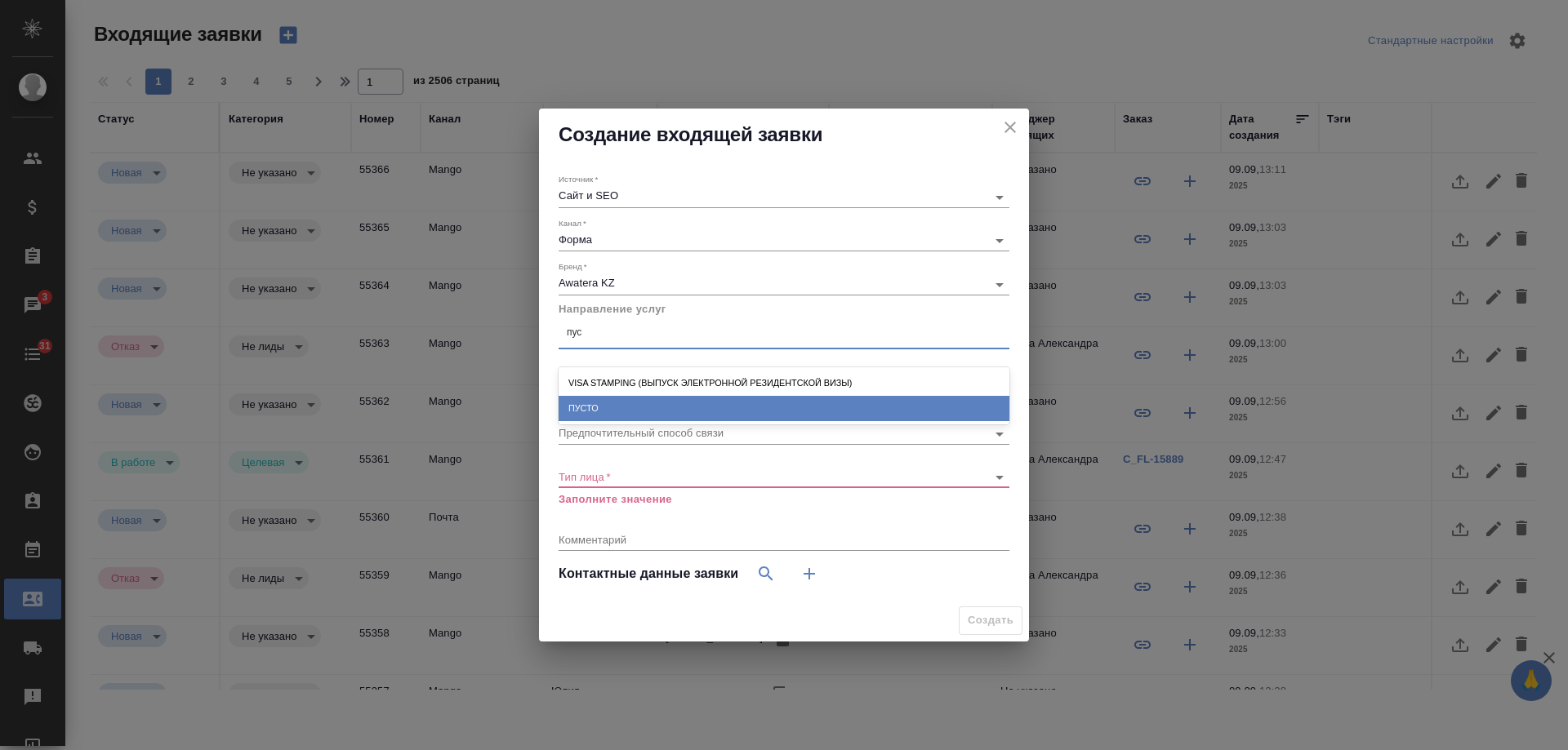
click at [624, 397] on div "ПУСТО" at bounding box center [784, 408] width 451 height 25
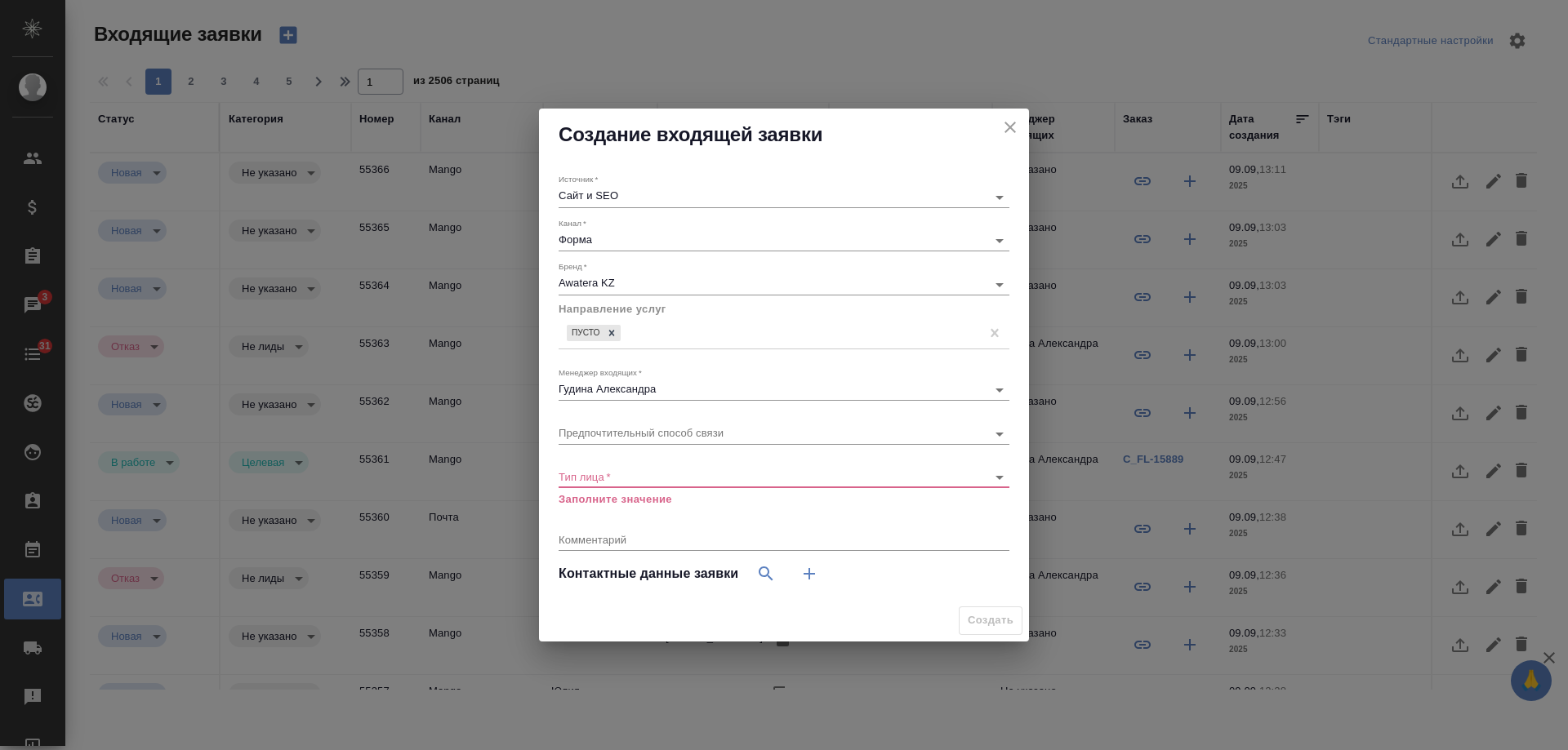
click at [620, 484] on div "​" at bounding box center [784, 478] width 451 height 21
click at [622, 481] on body "🙏 .cls-1 fill:#fff; AWATERA Gudina Alexandra Клиенты Спецификации Заказы 3 Чаты…" at bounding box center [784, 375] width 1568 height 750
click at [639, 503] on li "Физическое лицо" at bounding box center [784, 502] width 451 height 26
type input "private"
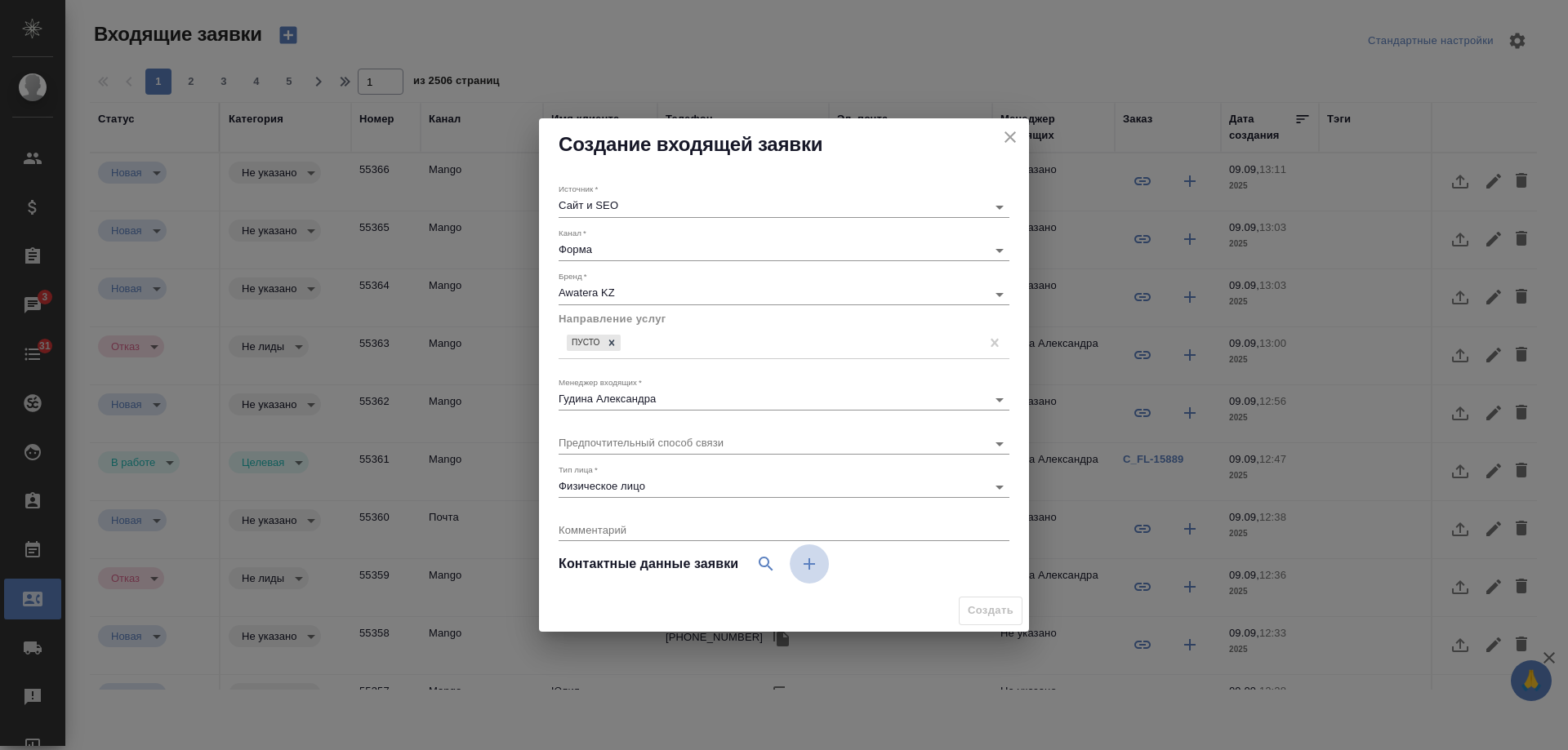
click at [815, 569] on icon "button" at bounding box center [809, 564] width 20 height 20
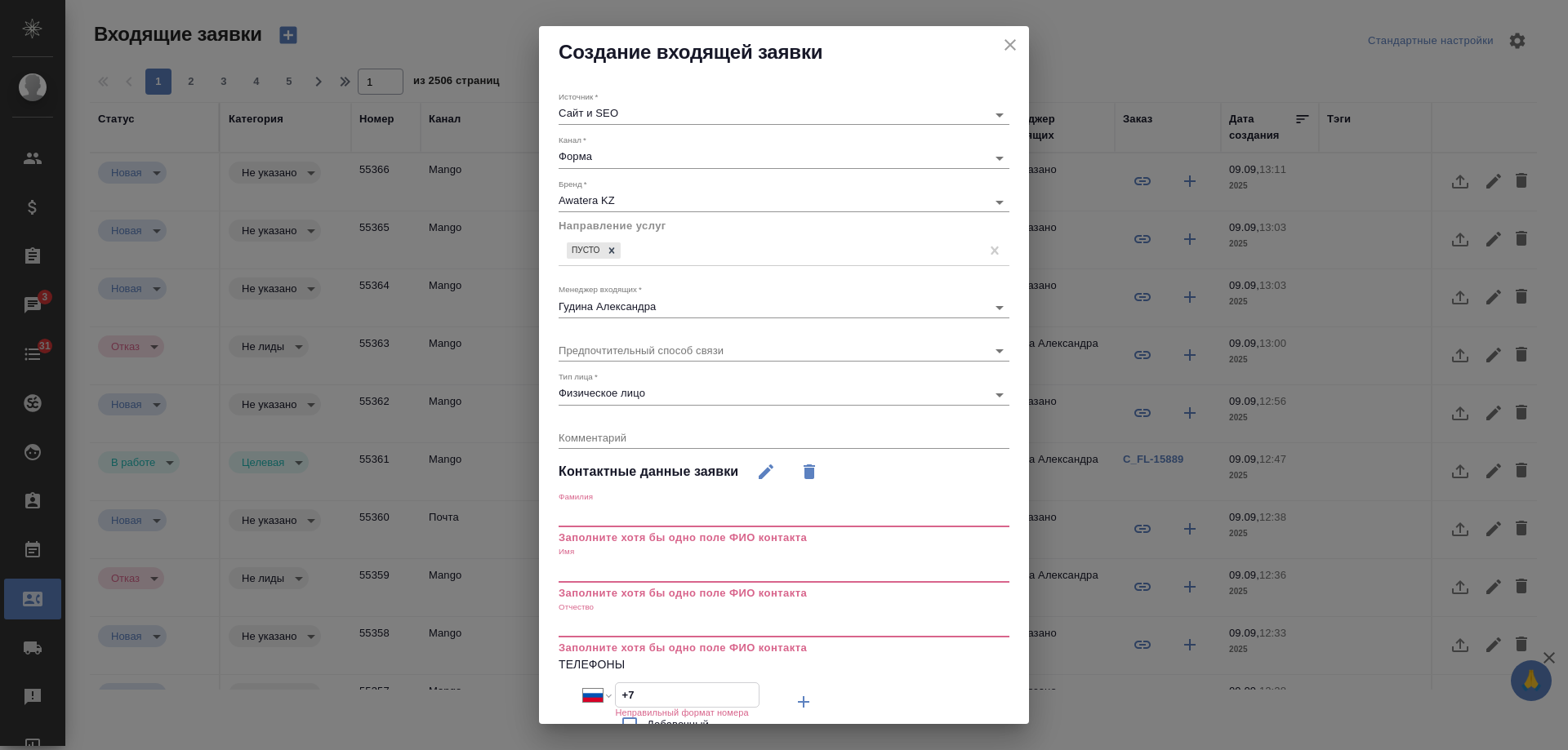
drag, startPoint x: 639, startPoint y: 691, endPoint x: 522, endPoint y: 690, distance: 117.0
click at [522, 690] on div "Создание входящей заявки Источник   * Сайт и SEO seo Канал   * Форма 63623f8939…" at bounding box center [784, 375] width 1568 height 750
paste input "707 111 1881"
select select "KZ"
type input "+7 707 111 1881"
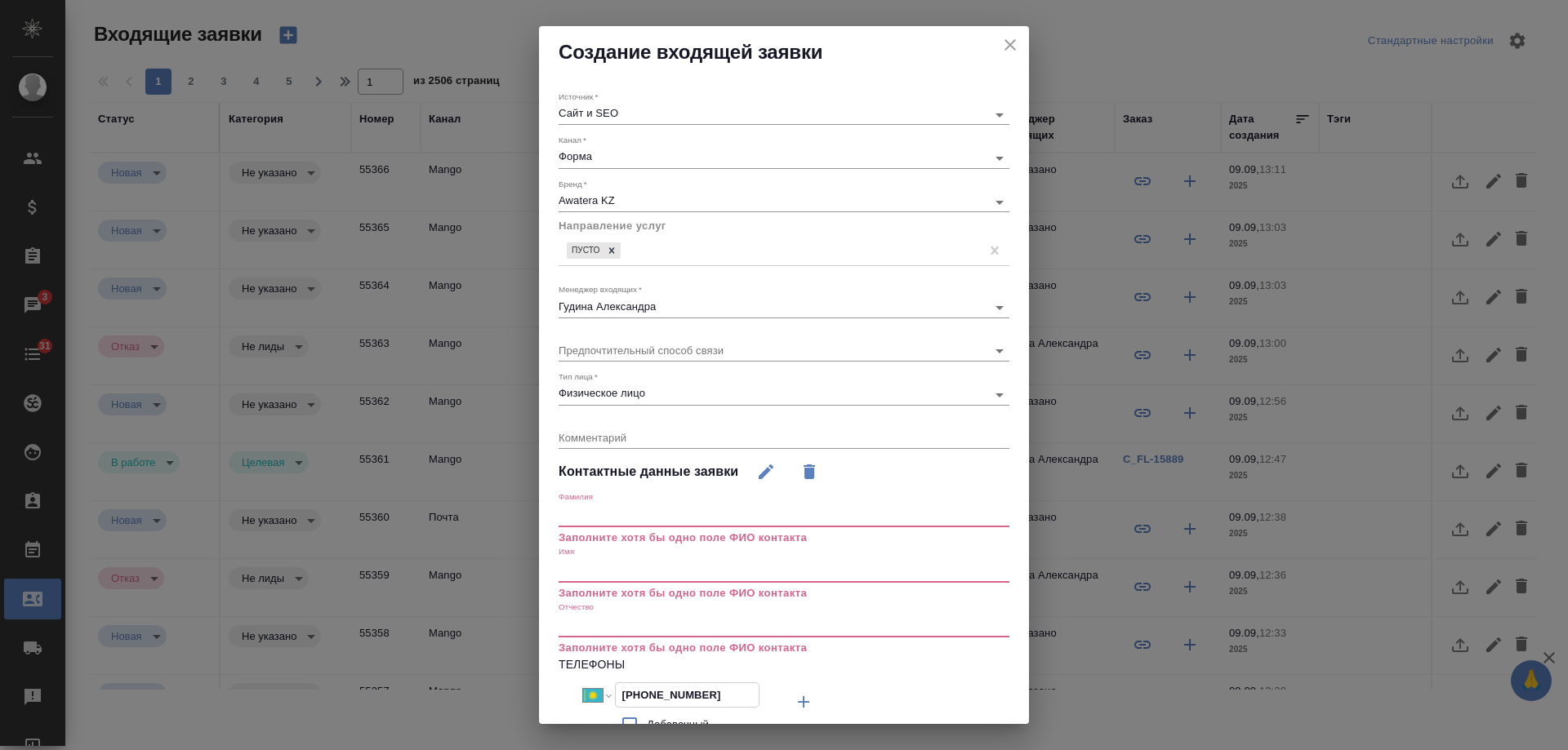
click at [587, 575] on input "text" at bounding box center [784, 571] width 451 height 22
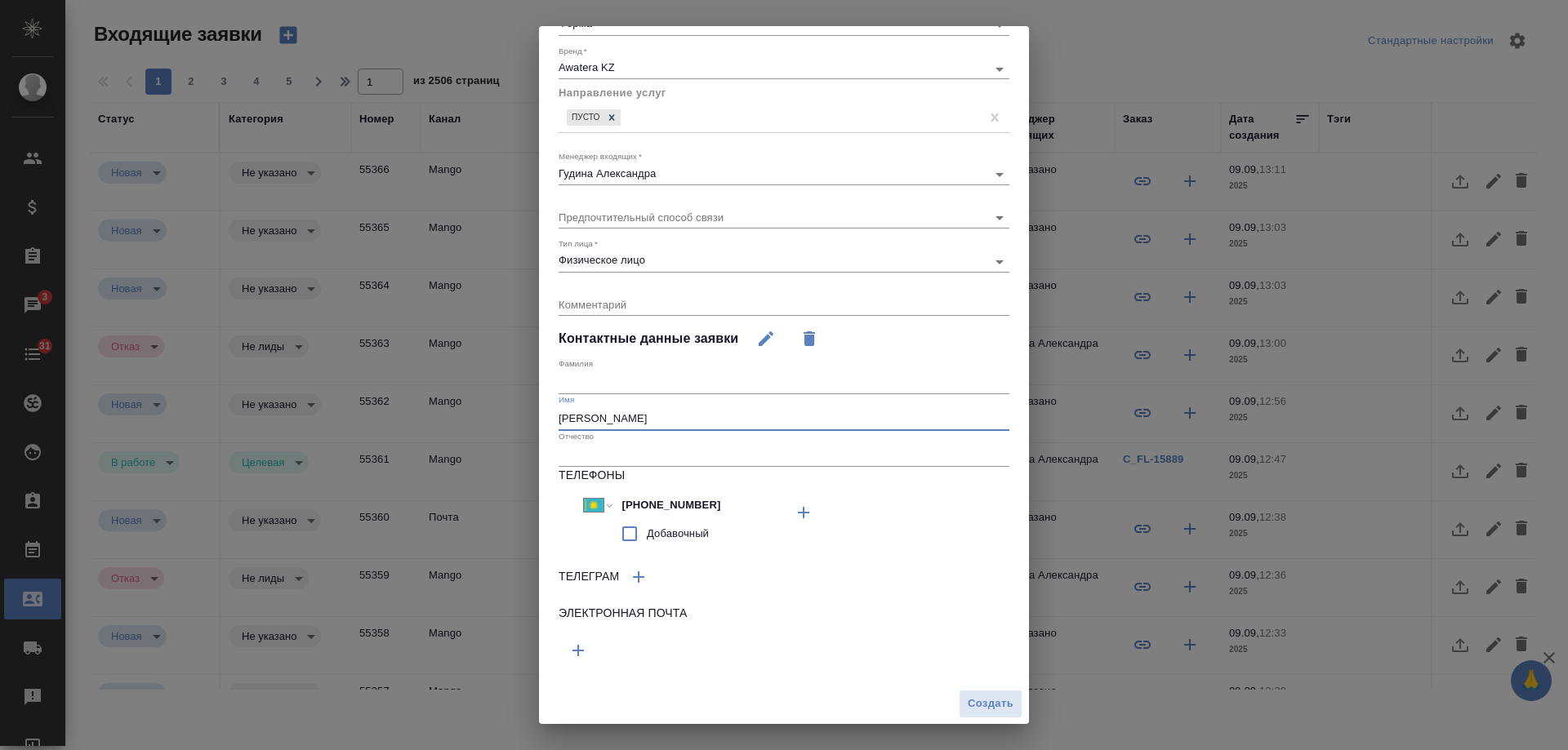
scroll to position [134, 0]
type input "Алексей"
click at [976, 700] on span "Создать" at bounding box center [991, 703] width 46 height 19
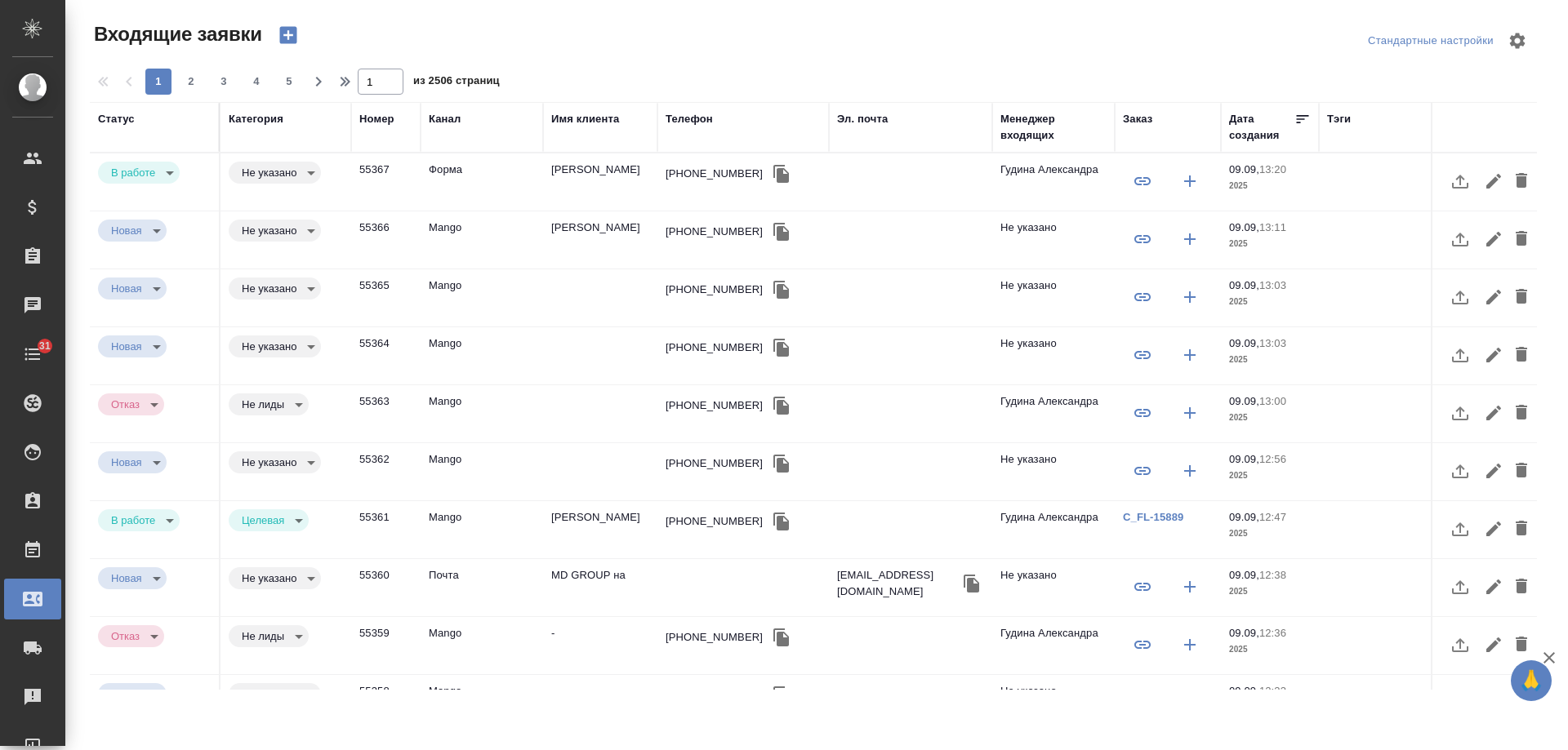
click at [575, 159] on td "Алексей" at bounding box center [600, 181] width 114 height 57
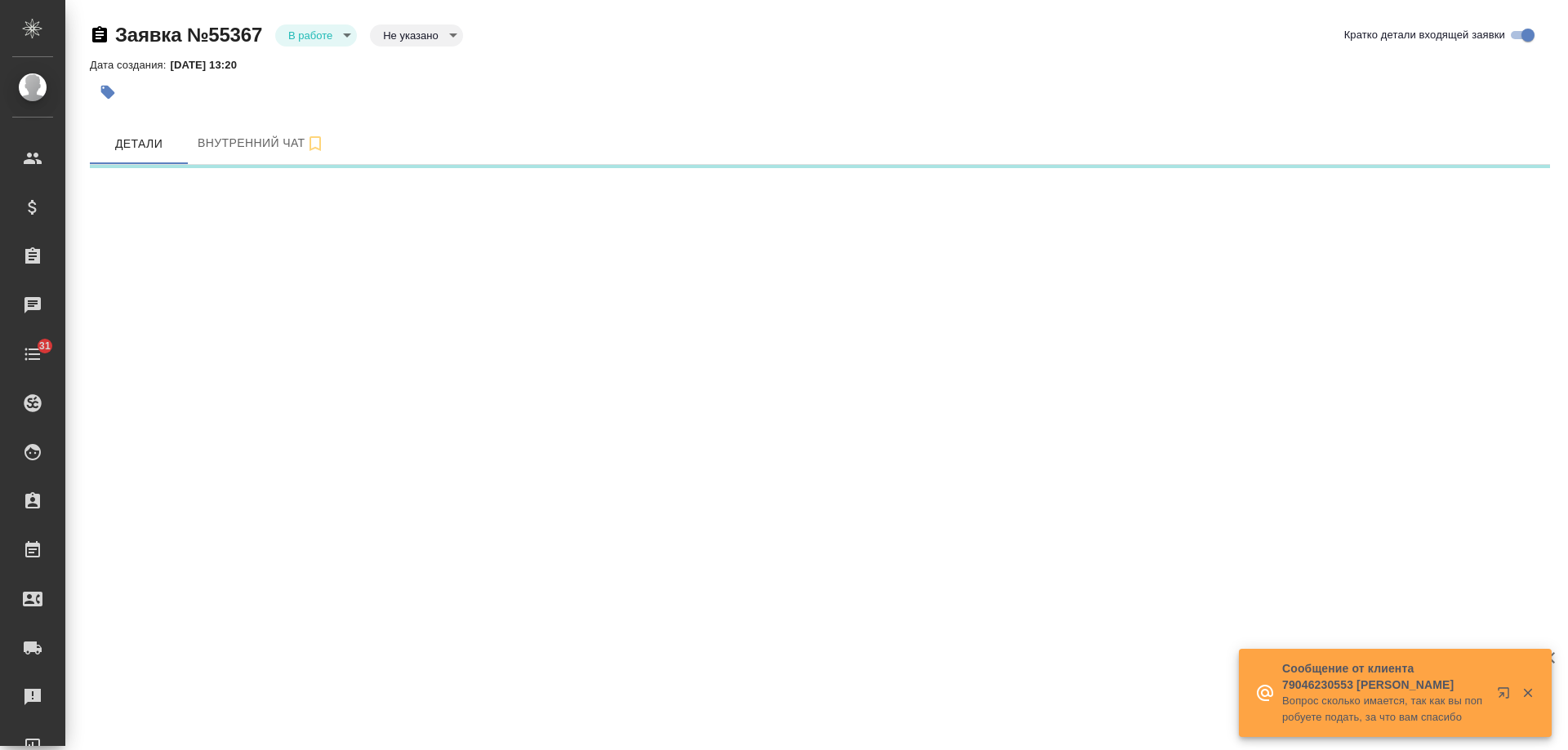
select select "RU"
select select "KZ"
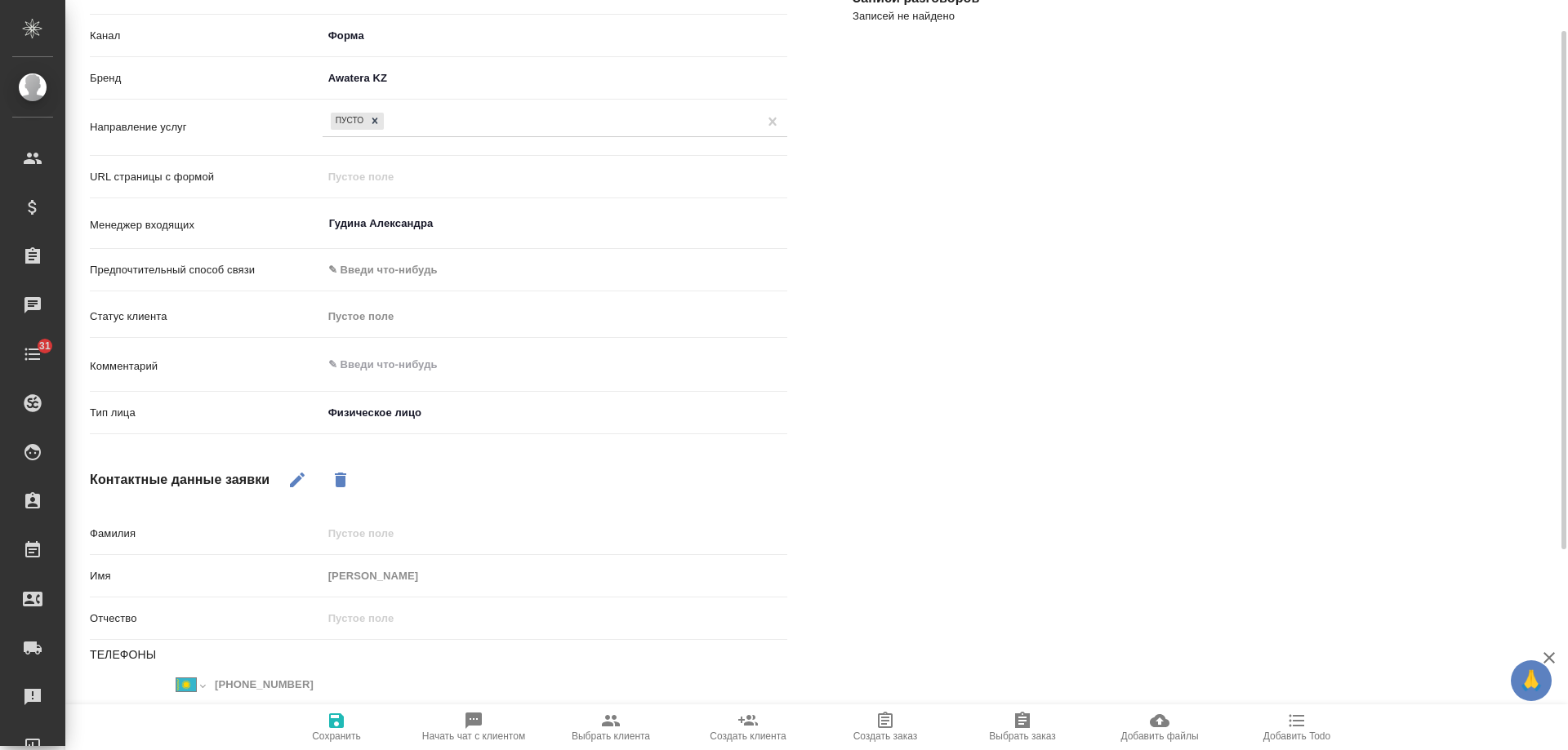
scroll to position [334, 0]
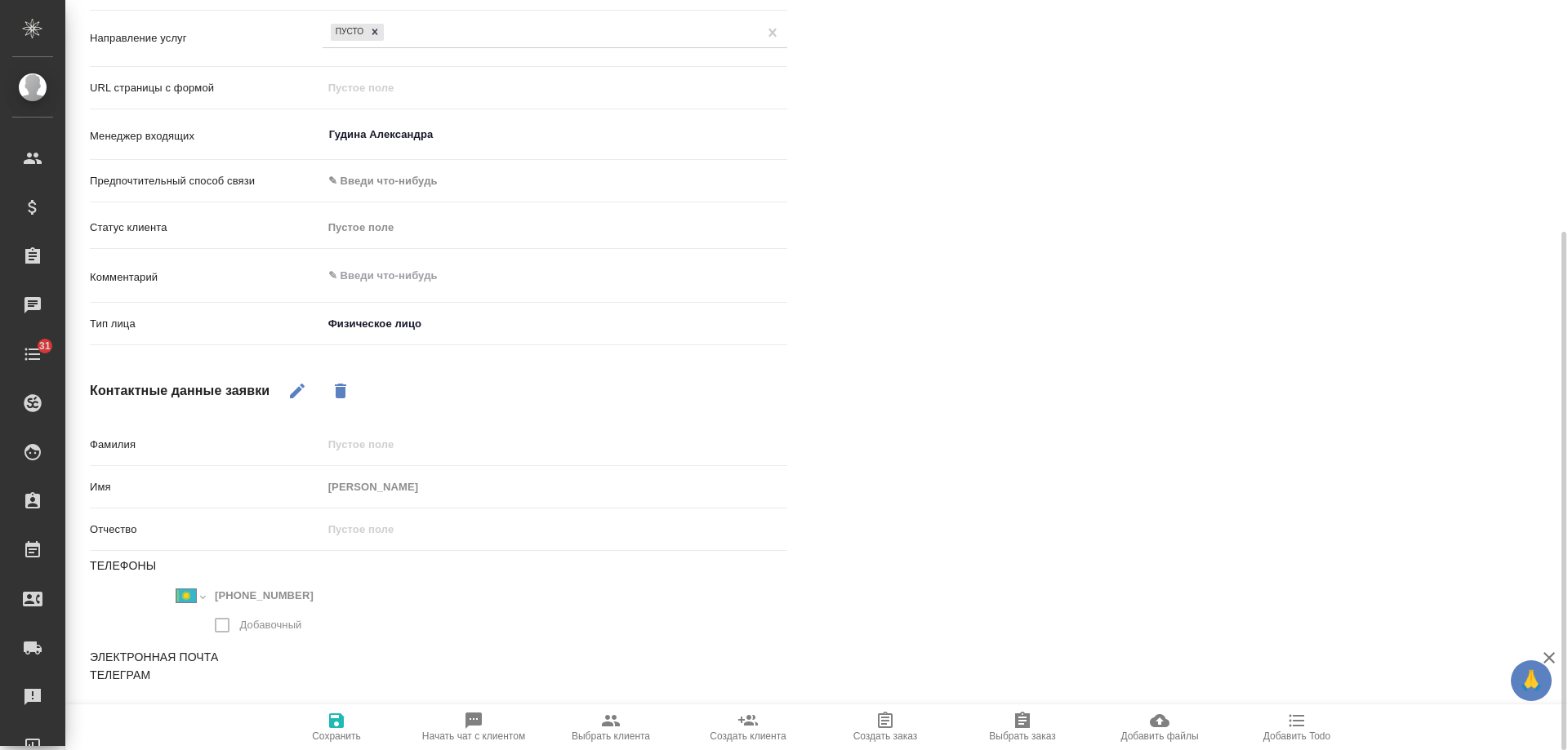
click at [478, 715] on icon "button" at bounding box center [473, 720] width 16 height 16
type textarea "x"
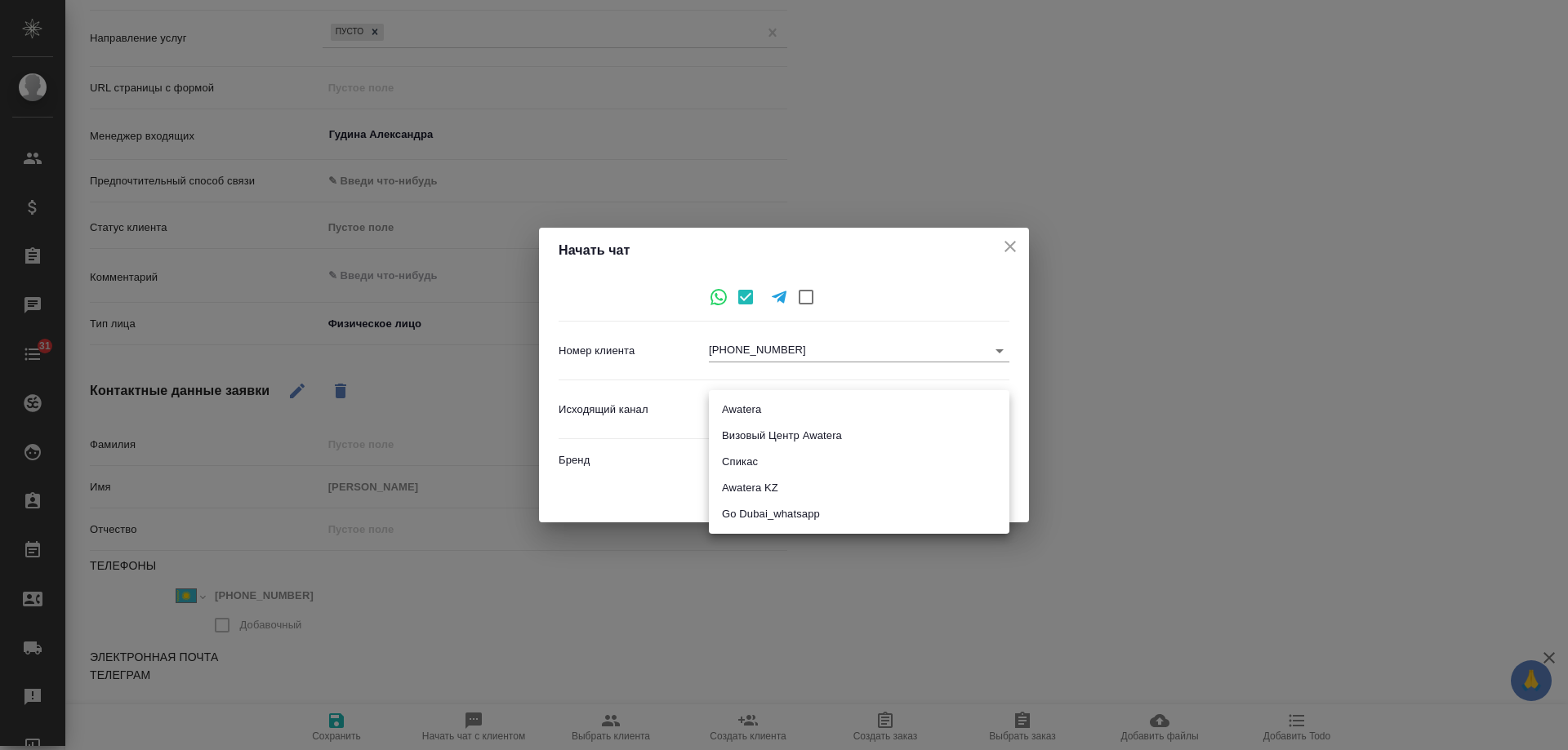
click at [724, 412] on body "🙏 .cls-1 fill:#fff; AWATERA [PERSON_NAME] Спецификации Заказы 0 Чаты 31 Todo Пр…" at bounding box center [784, 375] width 1568 height 750
click at [783, 481] on li "Awatera KZ" at bounding box center [860, 488] width 301 height 26
type input "8"
click at [969, 489] on span "Начать" at bounding box center [975, 495] width 39 height 19
type textarea "x"
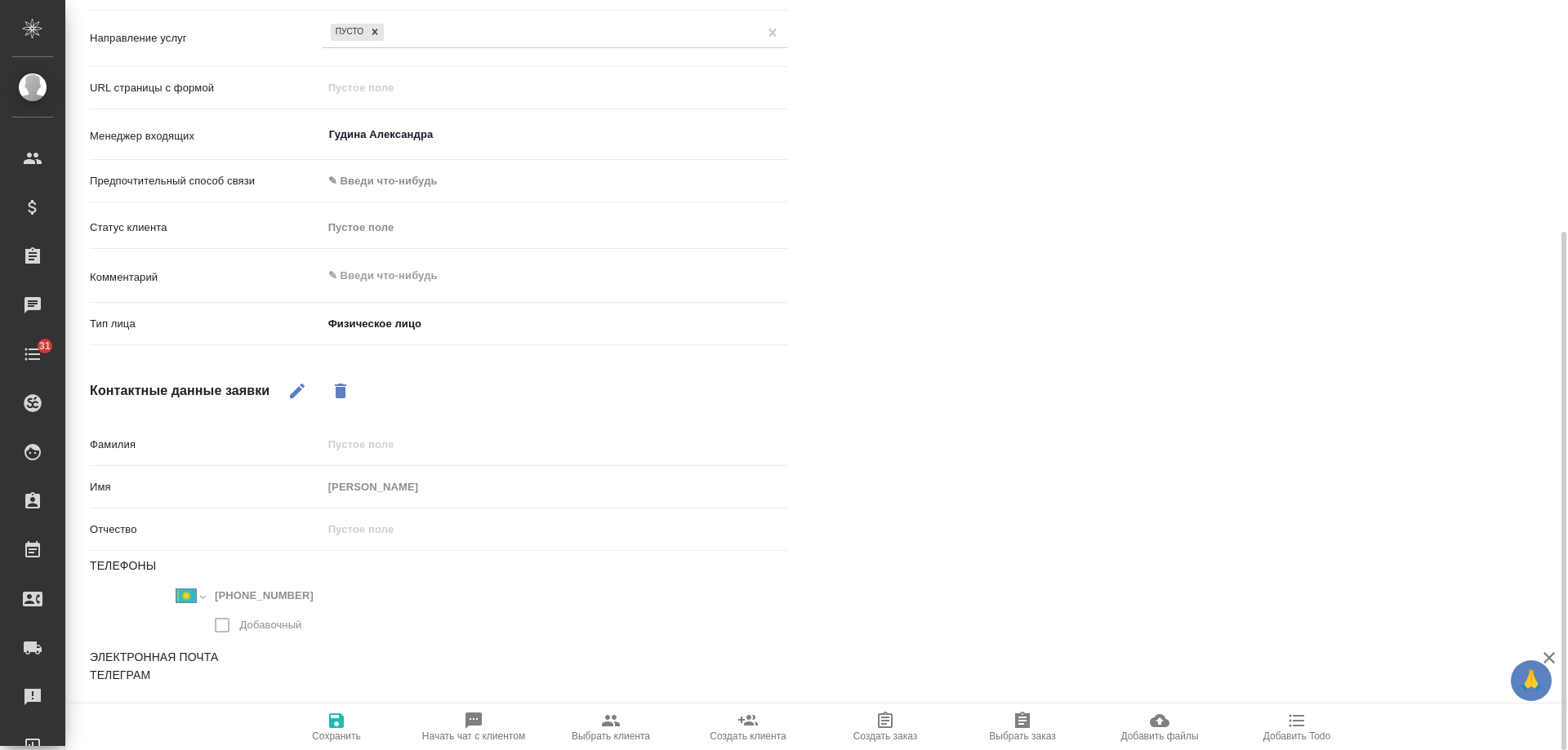
scroll to position [0, 0]
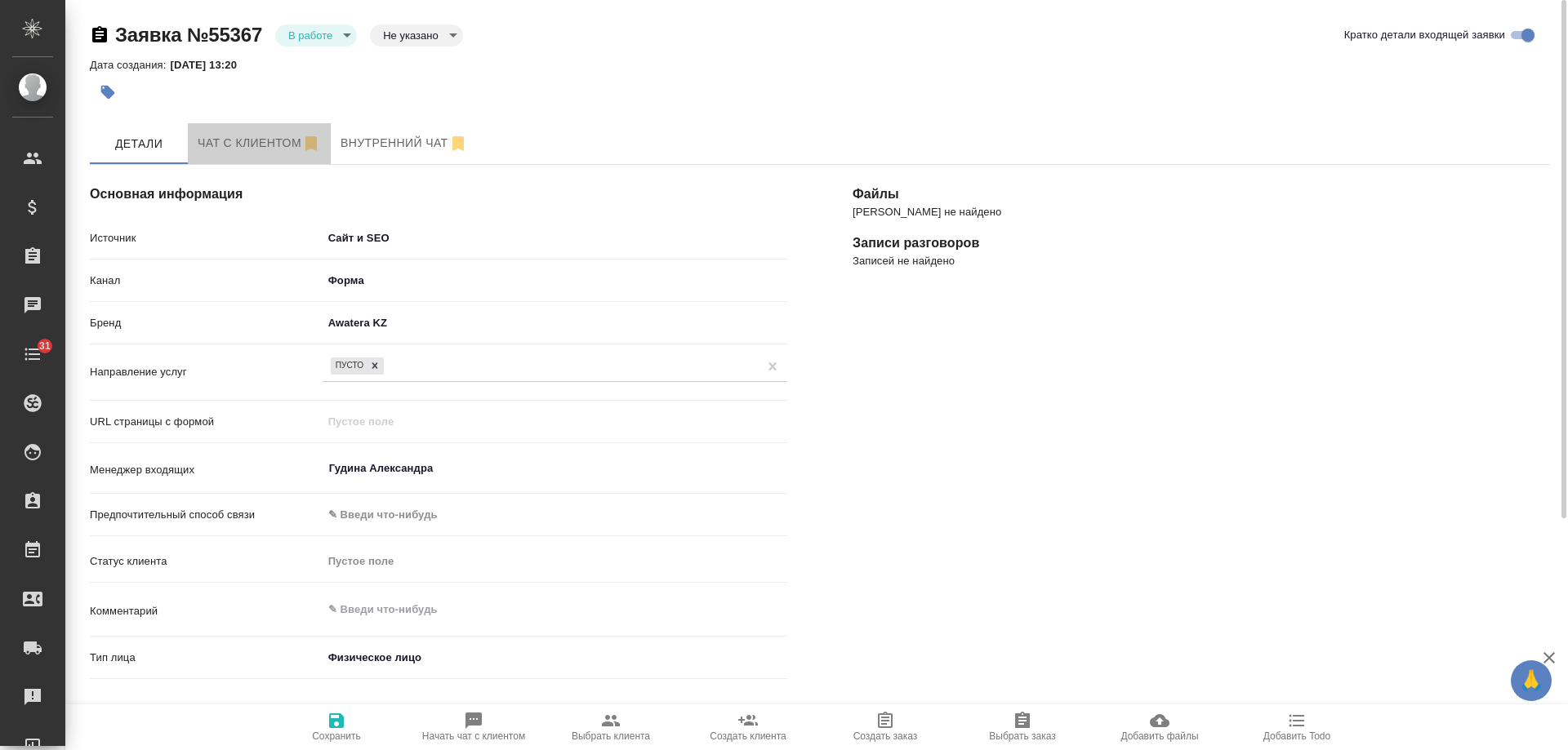
drag, startPoint x: 223, startPoint y: 151, endPoint x: 787, endPoint y: 506, distance: 666.4
click at [230, 153] on button "Чат с клиентом" at bounding box center [259, 144] width 143 height 41
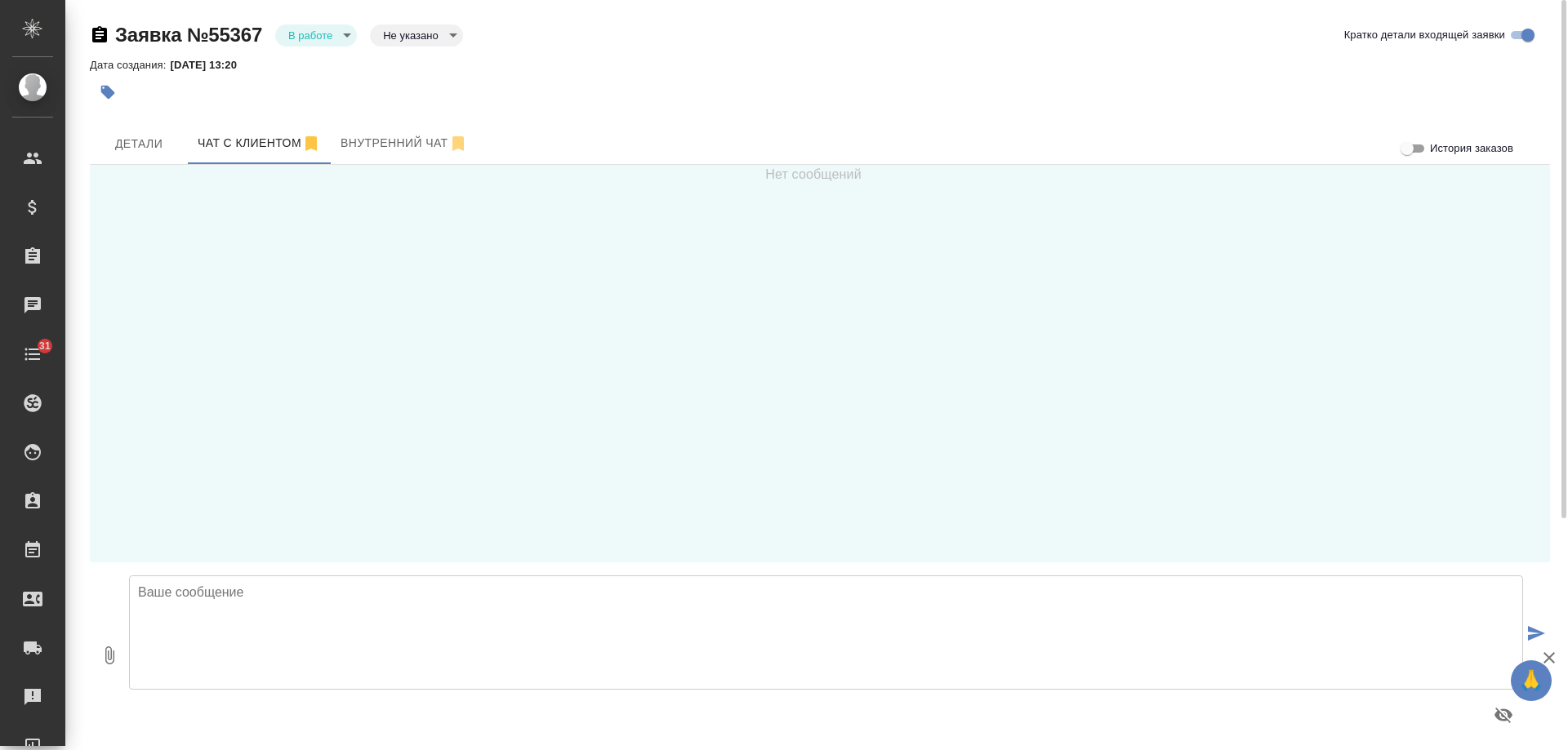
click at [468, 700] on div at bounding box center [826, 715] width 1394 height 39
click at [477, 633] on textarea at bounding box center [826, 632] width 1394 height 114
click at [860, 594] on textarea "Алексей, добрый день! Получили от Вас заявку на сайте, но не смогли дозвониться…" at bounding box center [826, 632] width 1394 height 114
type textarea "Алексей, добрый день! Получили от Вас заявку на сайте, но не смогли дозвониться…"
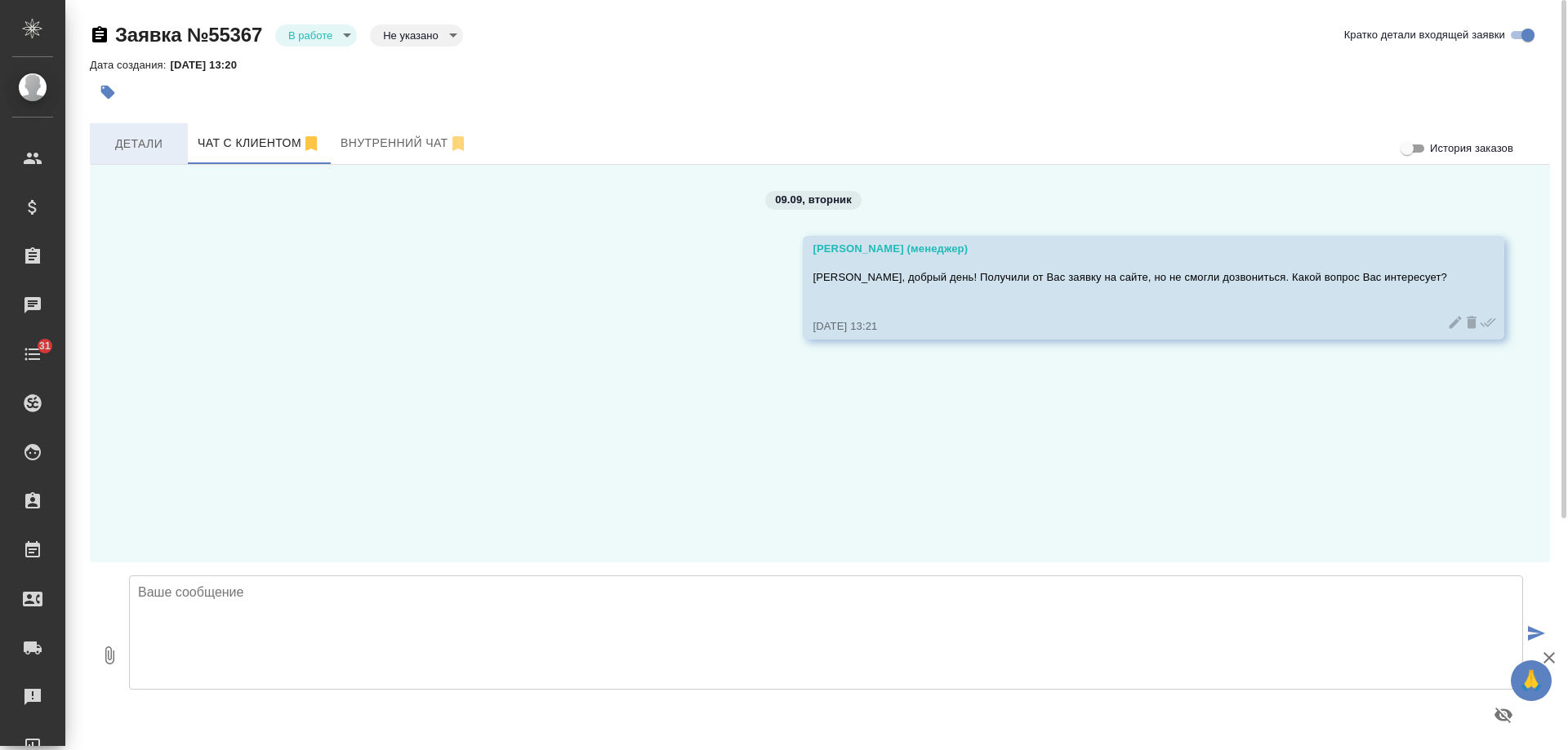
click at [147, 144] on span "Детали" at bounding box center [139, 144] width 78 height 21
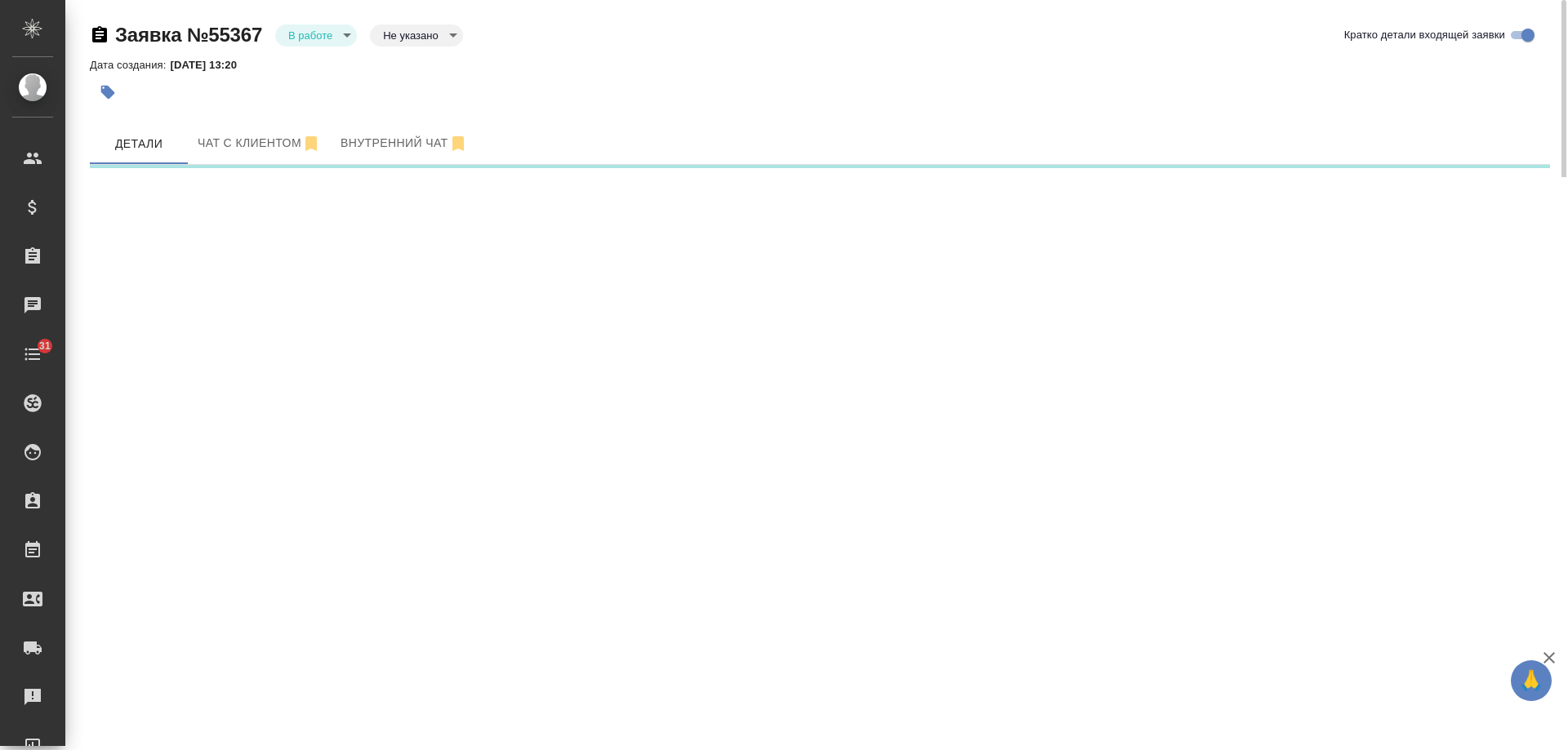
select select "RU"
select select "KZ"
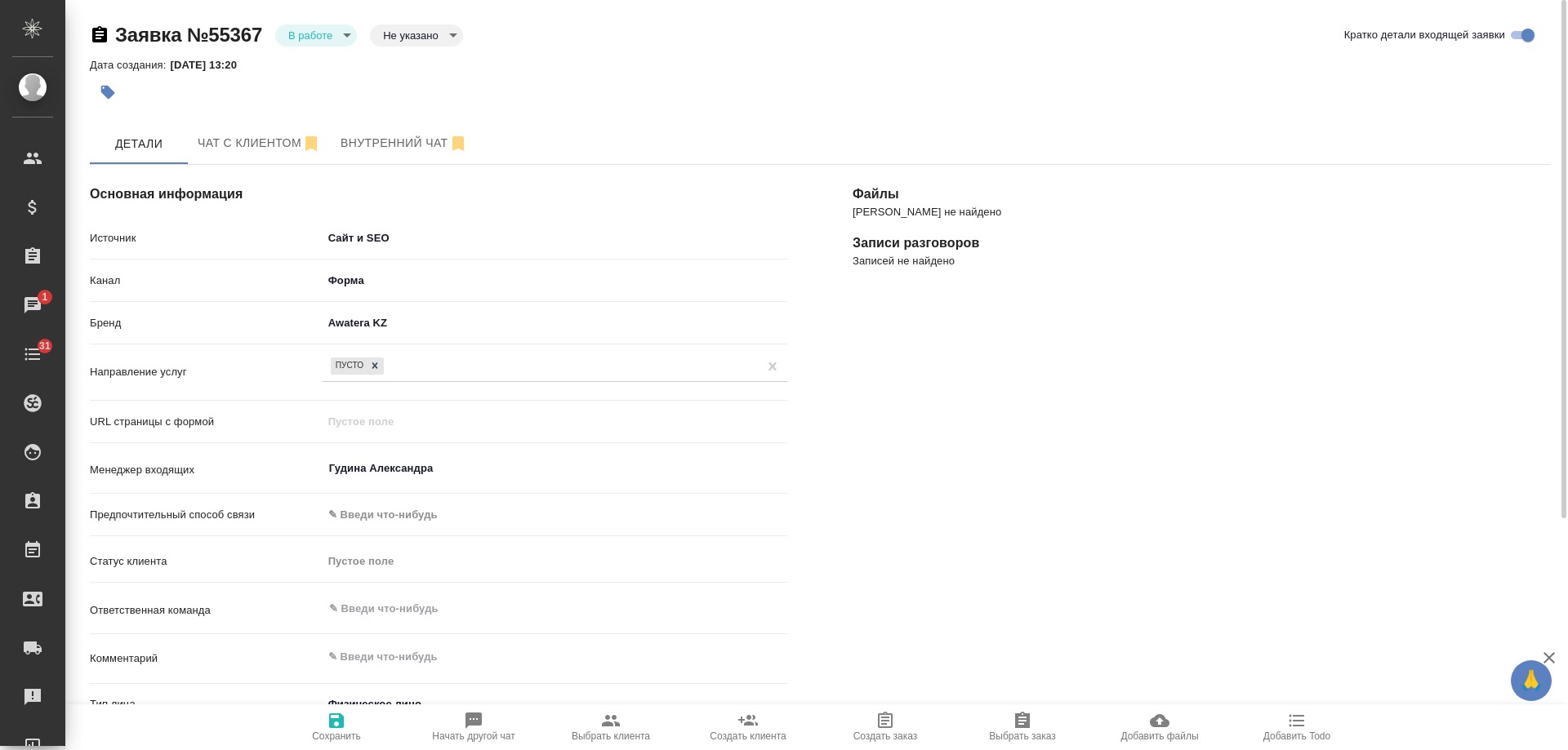
type textarea "x"
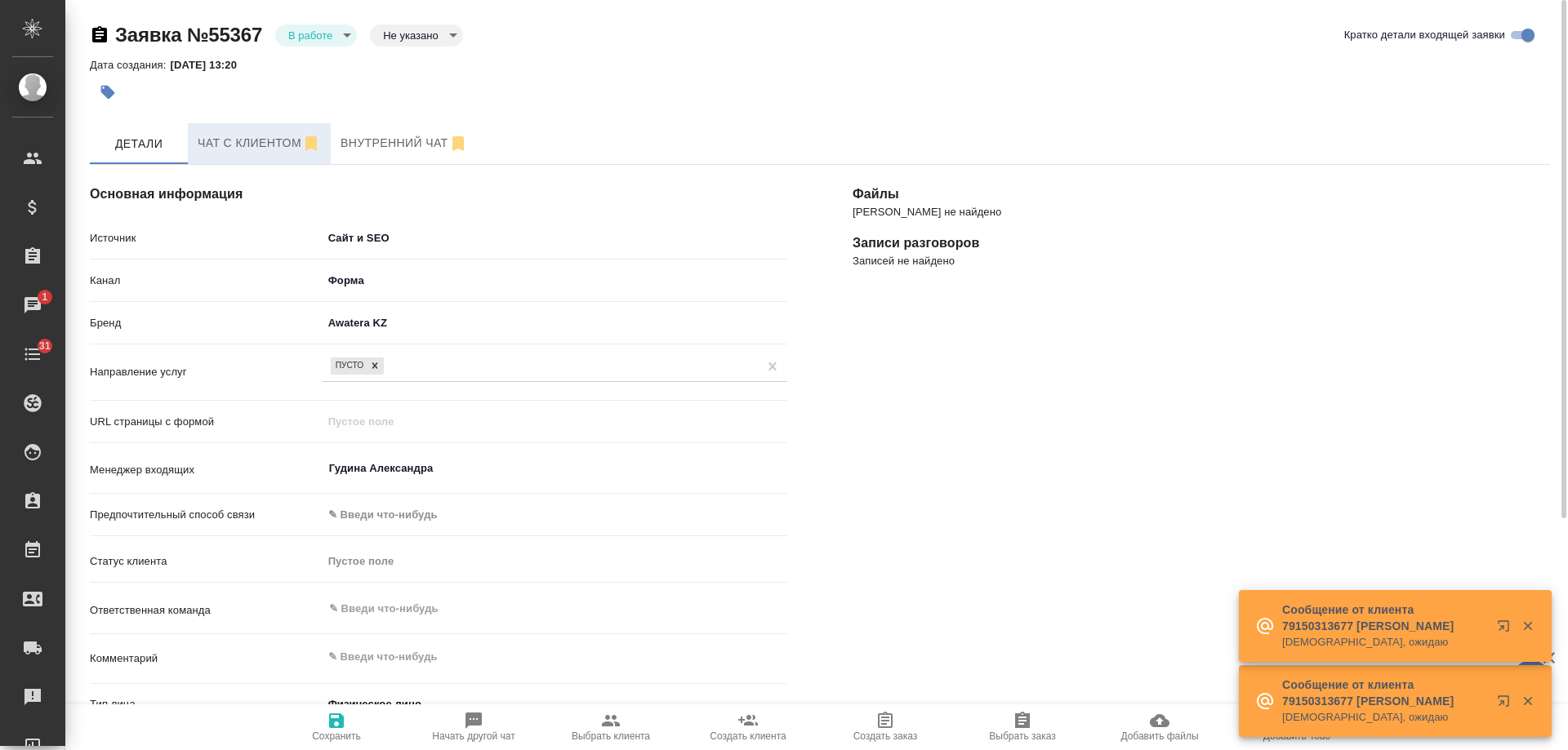
click at [269, 149] on span "Чат с клиентом" at bounding box center [260, 143] width 123 height 21
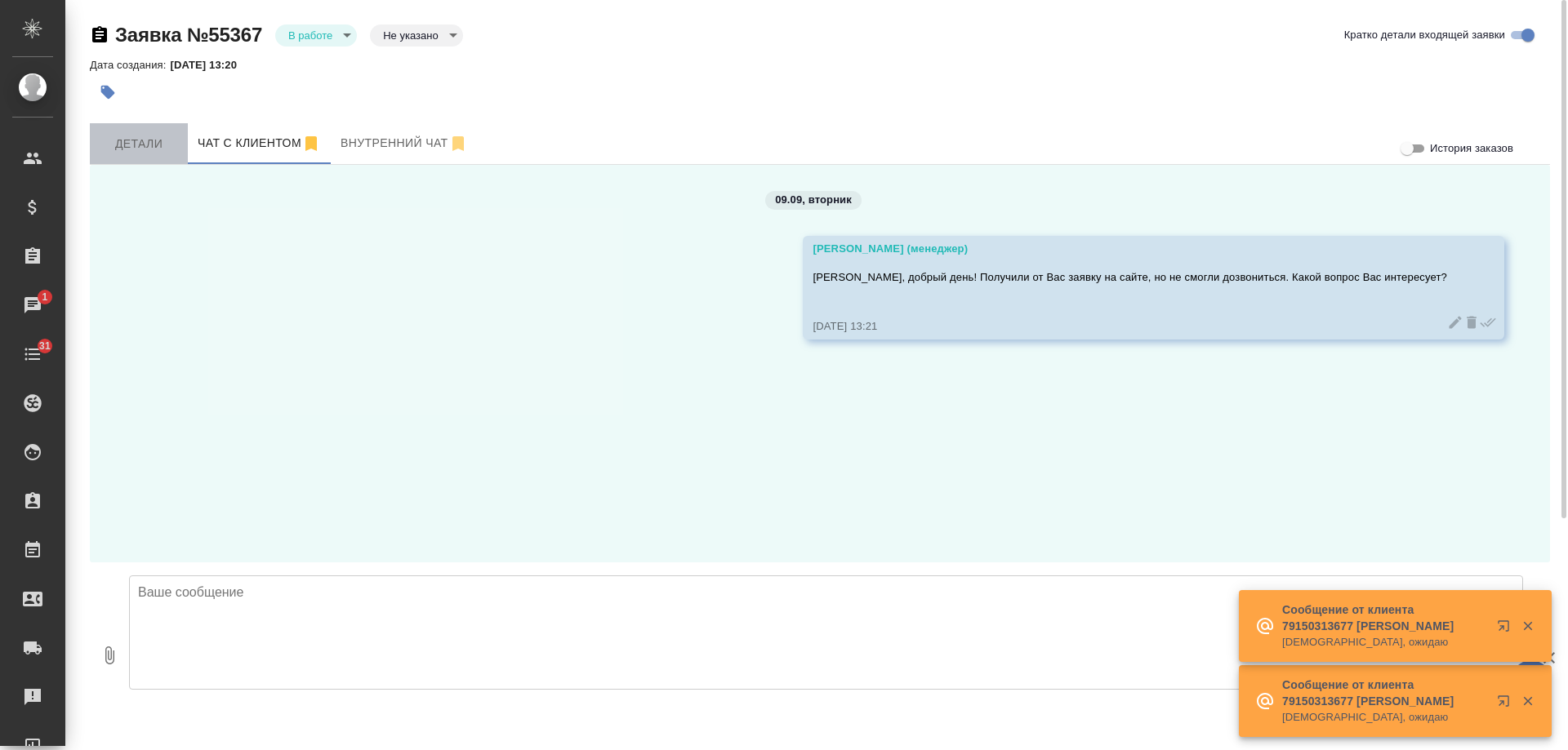
click at [172, 126] on button "Детали" at bounding box center [138, 144] width 98 height 41
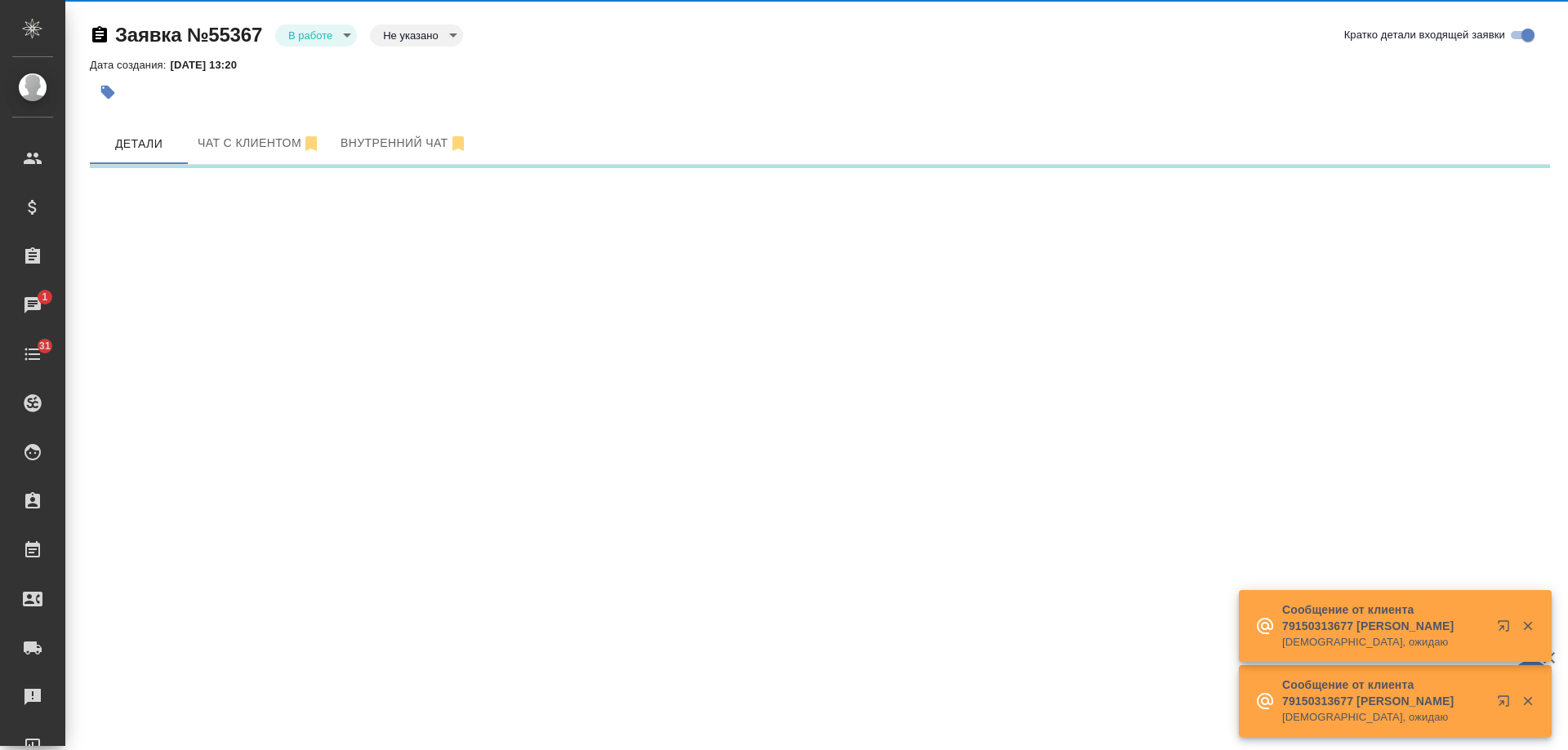
select select "RU"
select select "KZ"
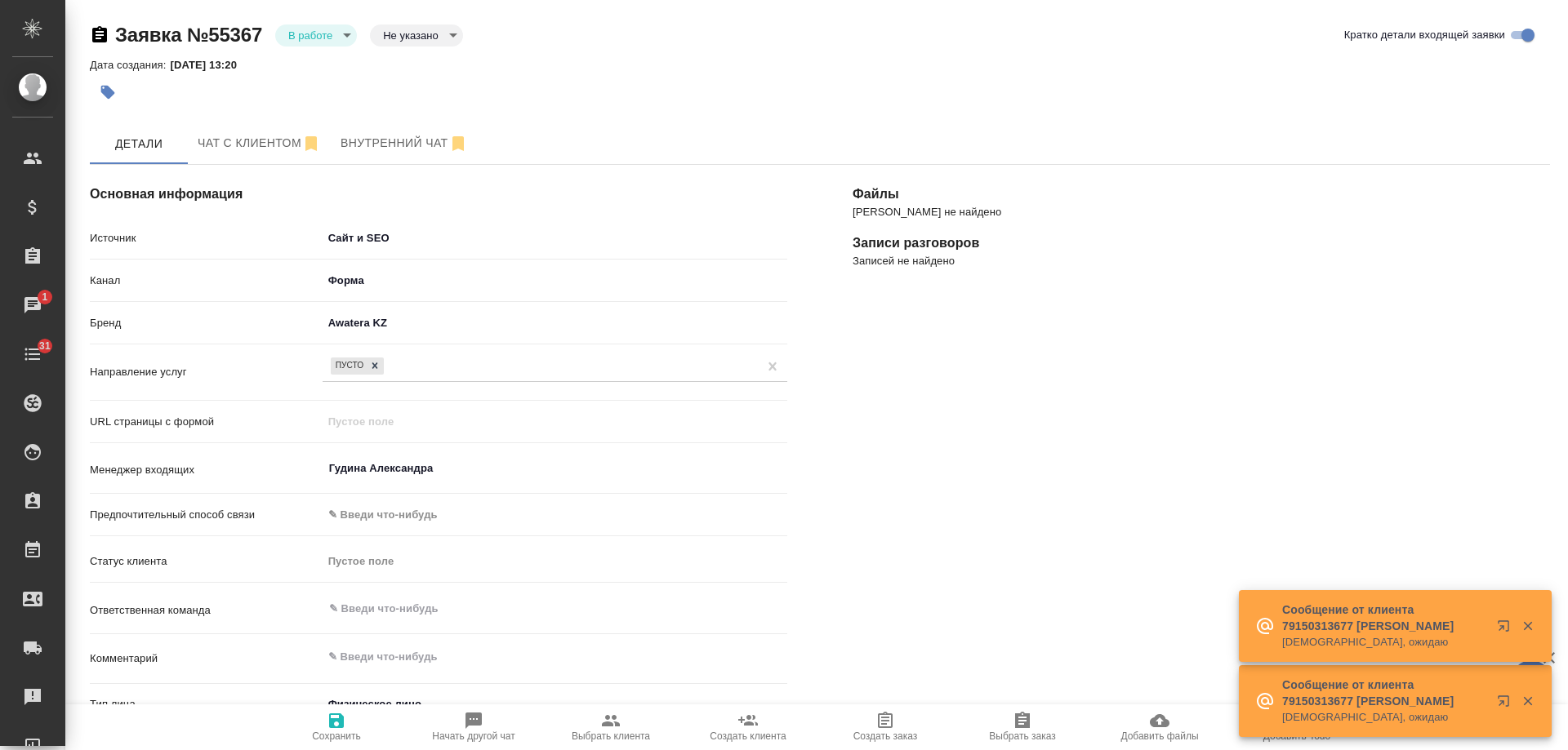
click at [1532, 621] on icon "button" at bounding box center [1529, 627] width 15 height 15
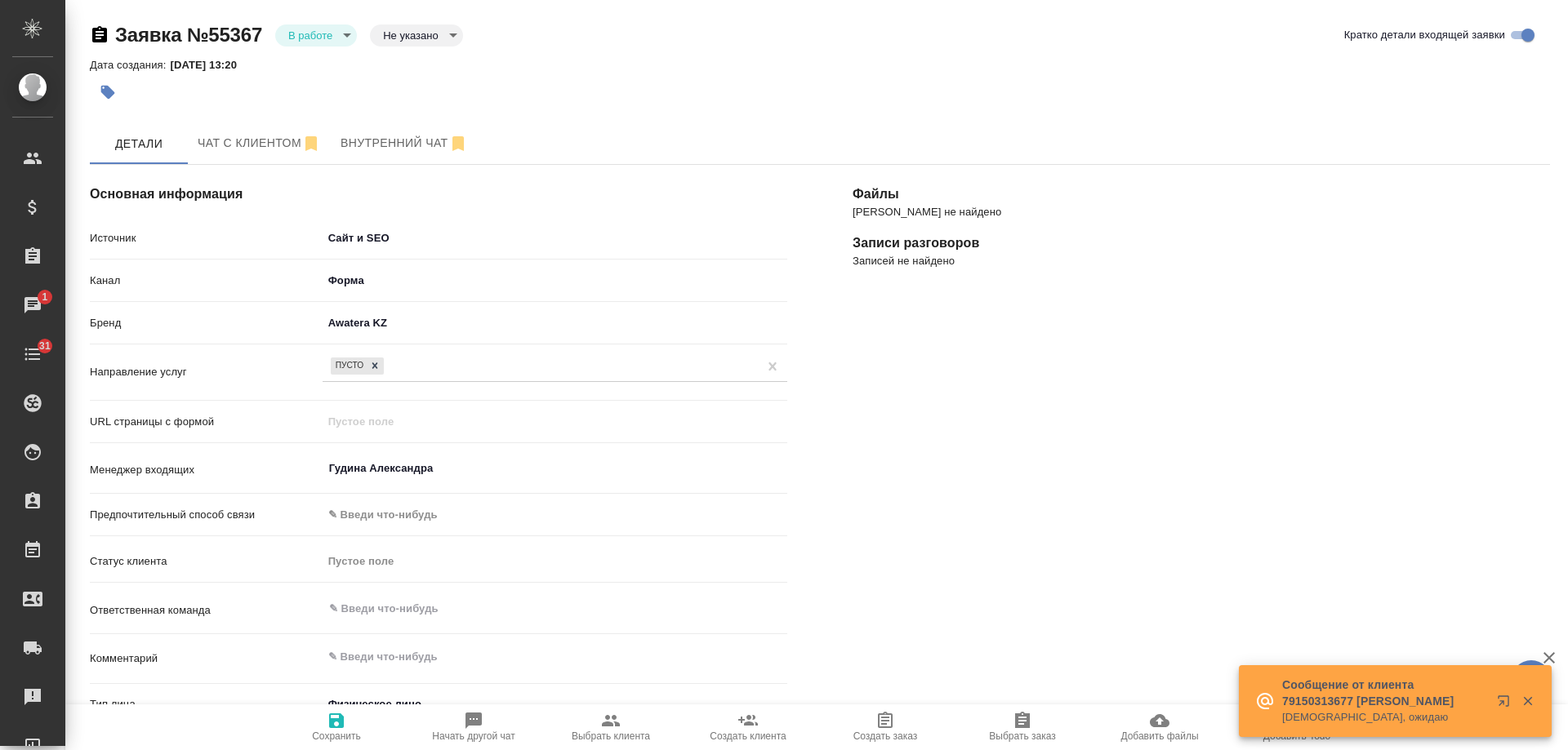
drag, startPoint x: 1532, startPoint y: 699, endPoint x: 1353, endPoint y: 695, distance: 179.0
click at [1530, 698] on icon "button" at bounding box center [1529, 701] width 15 height 15
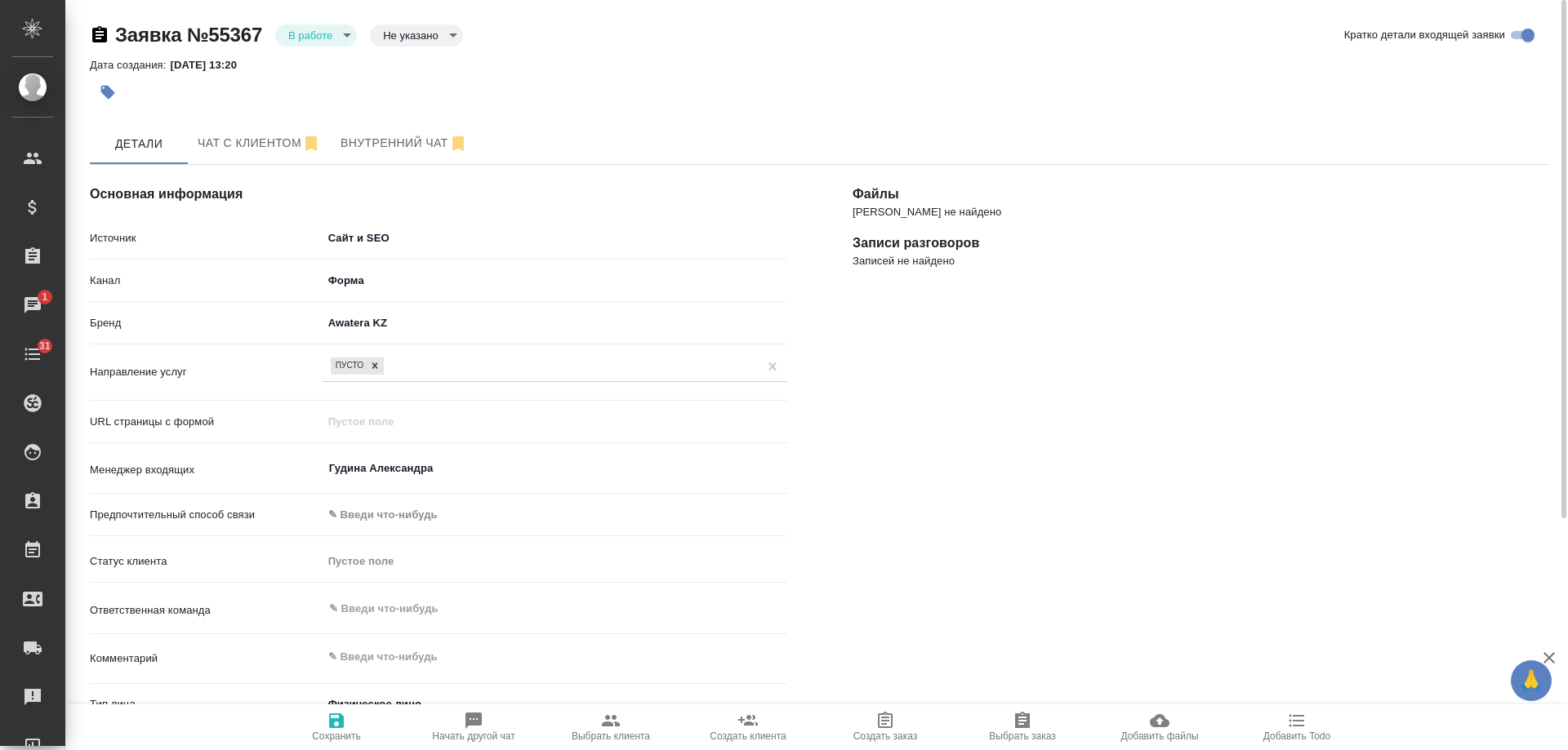
click at [1304, 724] on icon "button" at bounding box center [1297, 720] width 20 height 20
type textarea "x"
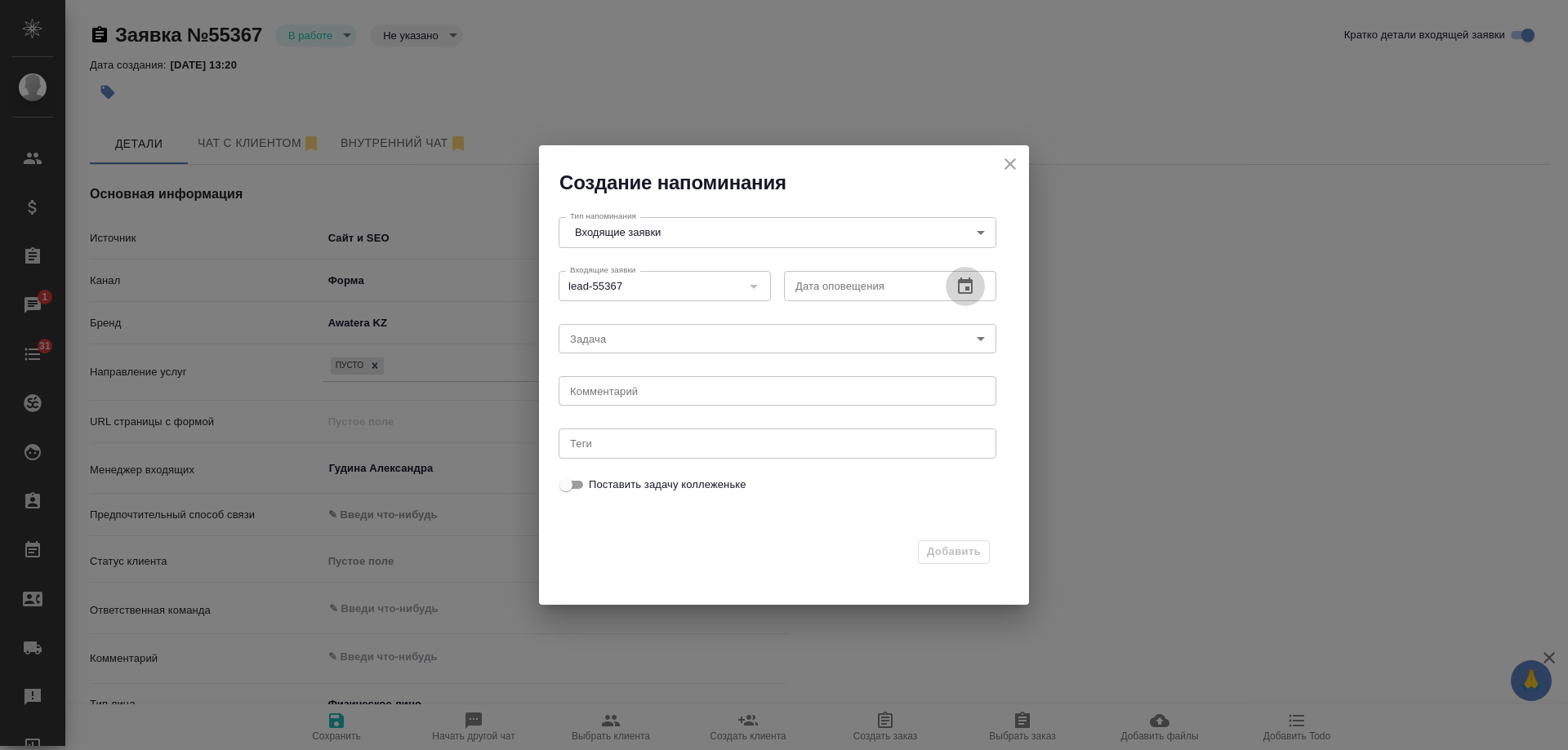
click at [967, 284] on icon "button" at bounding box center [965, 286] width 20 height 20
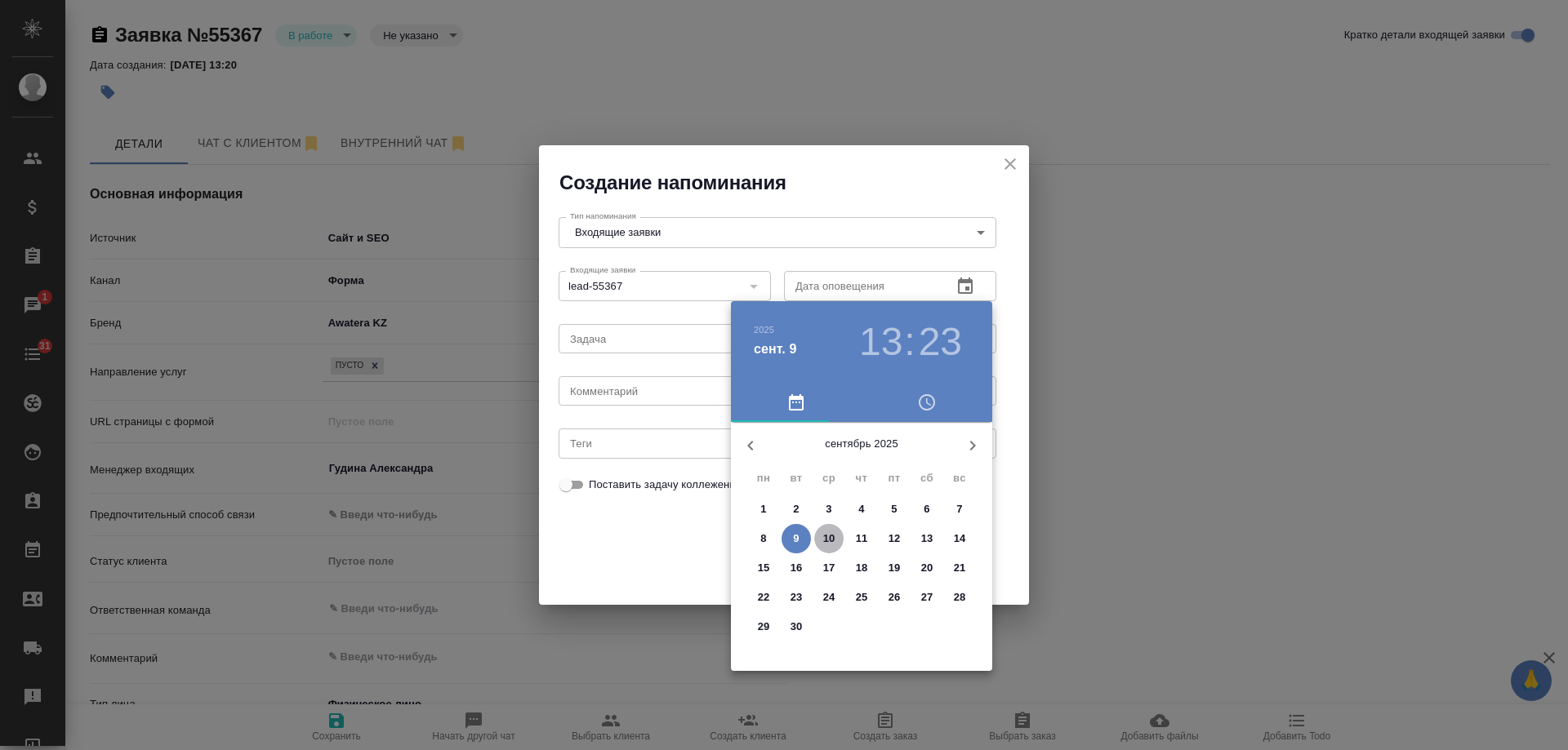
click at [833, 531] on p "10" at bounding box center [829, 538] width 12 height 16
type input "10.09.2025 13:23"
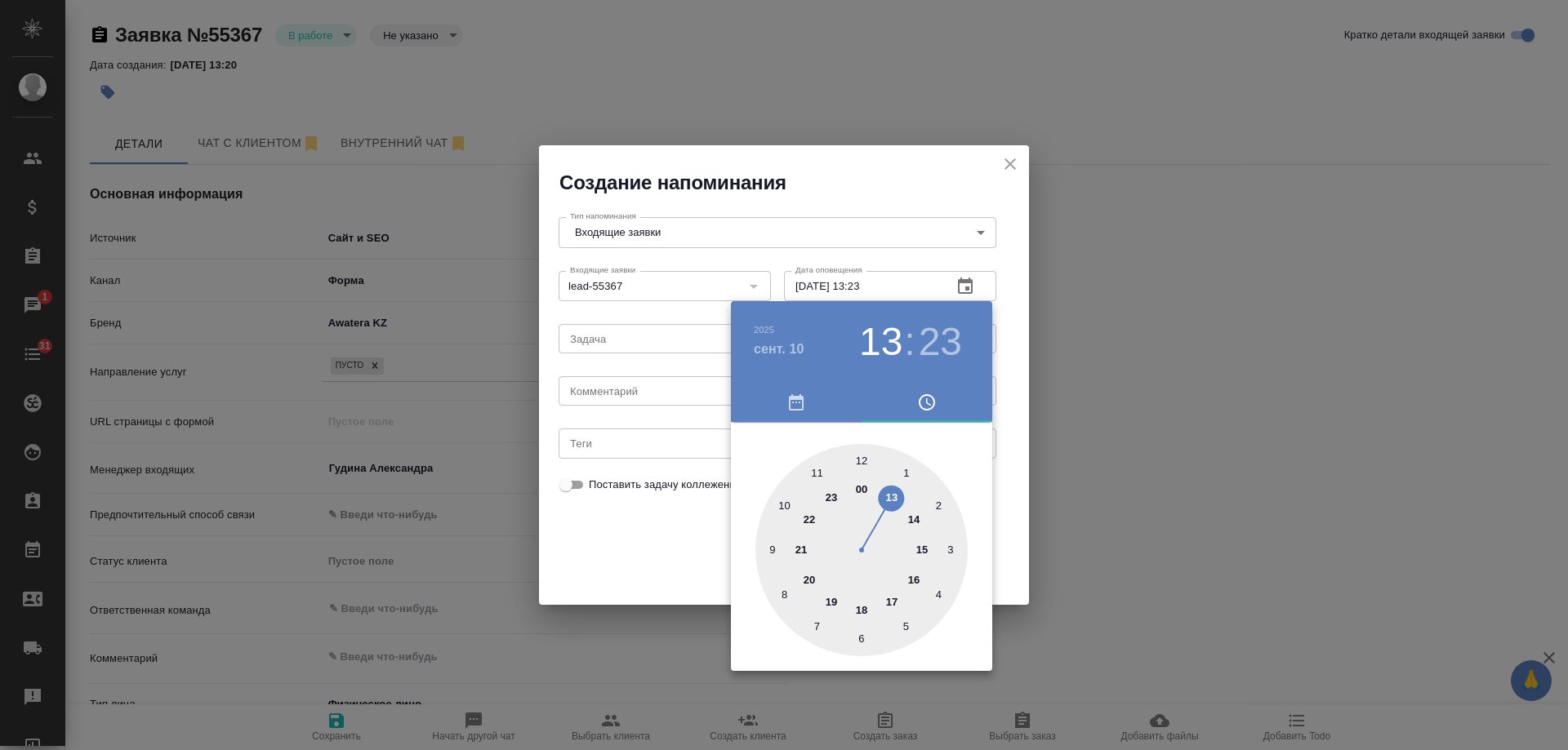
click at [655, 391] on div at bounding box center [784, 375] width 1568 height 750
click at [650, 392] on div "2025 сент. 10 13 : 23 00 1 2 3 4 5 6 7 8 9 10 11 12 13 14 15 16 17 18 19 20 21 …" at bounding box center [784, 375] width 1568 height 750
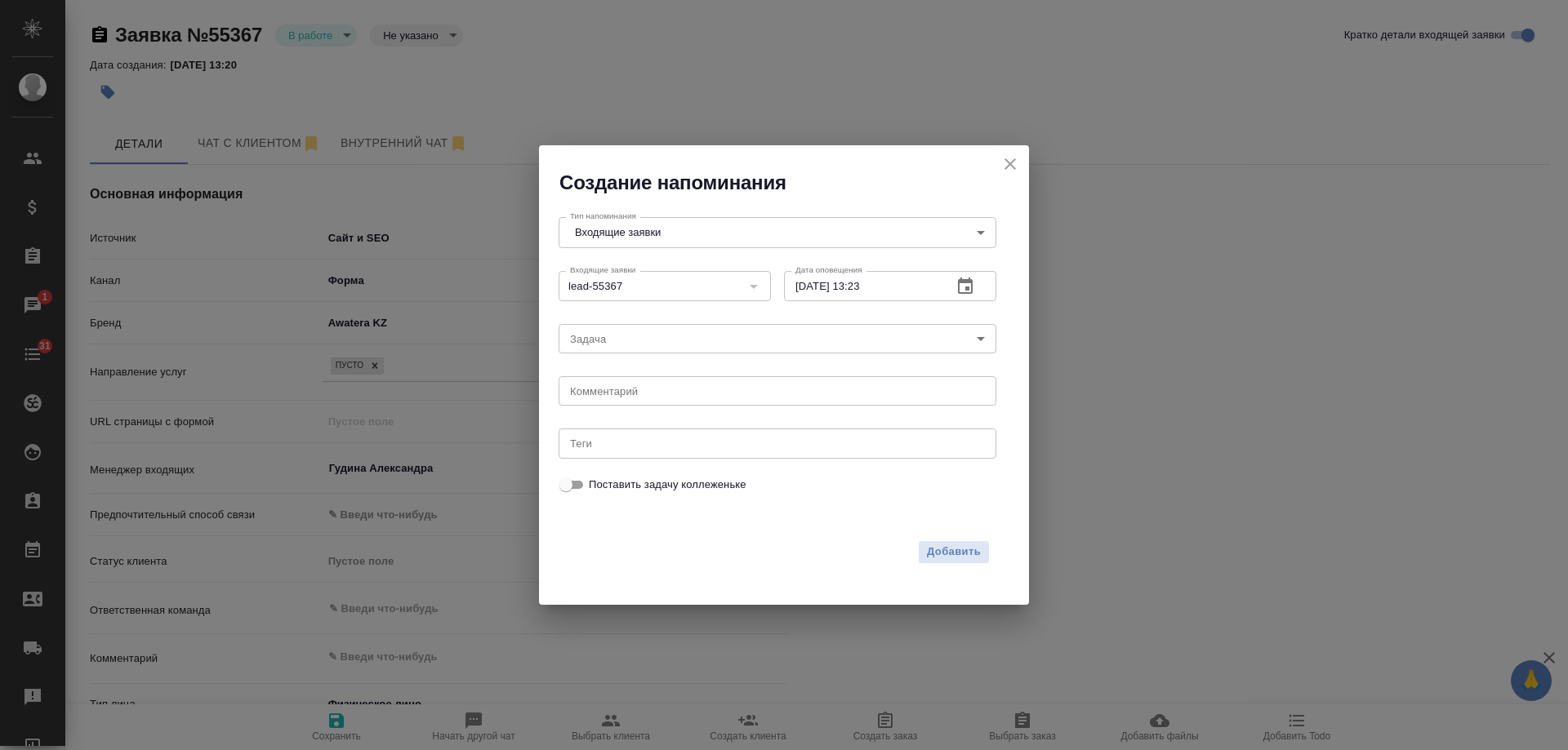
click at [646, 393] on div "2025 сент. 10 13 : 23 00 1 2 3 4 5 6 7 8 9 10 11 12 13 14 15 16 17 18 19 20 21 …" at bounding box center [784, 375] width 1568 height 750
click at [645, 393] on textarea at bounding box center [777, 391] width 415 height 12
type textarea "ответил вотс?"
click at [953, 545] on span "Добавить" at bounding box center [954, 552] width 54 height 19
type textarea "x"
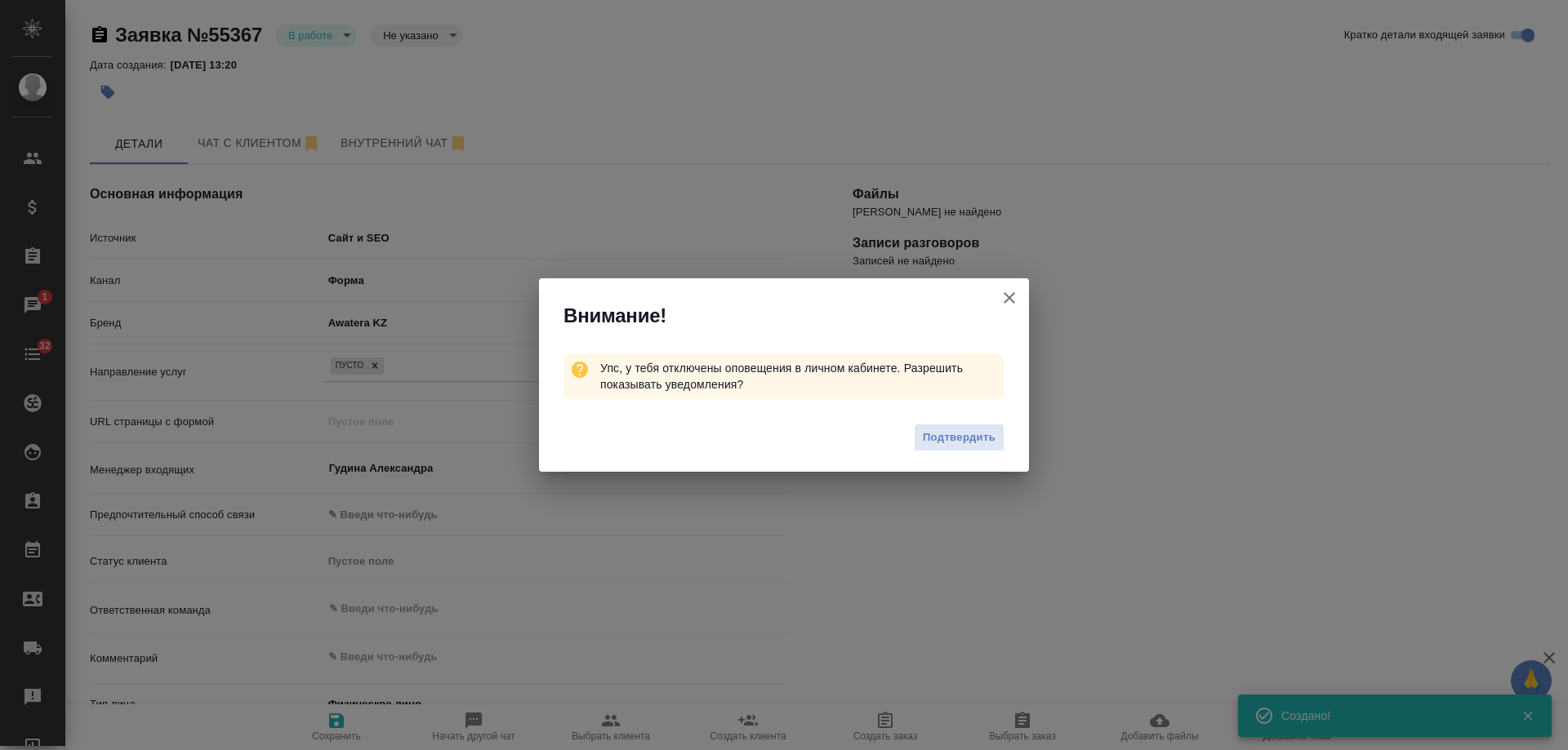
click at [1009, 296] on icon "button" at bounding box center [1009, 298] width 11 height 11
type textarea "x"
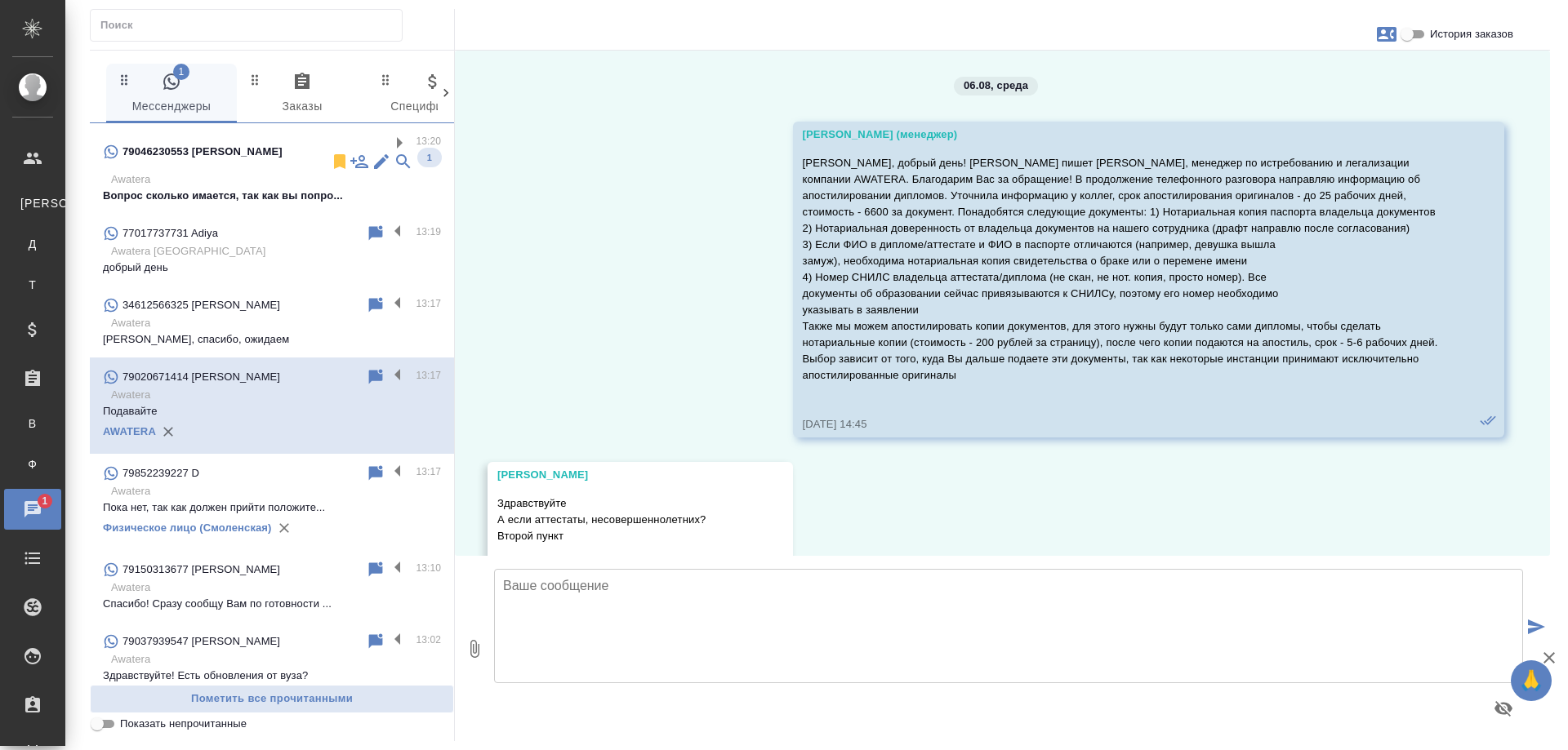
scroll to position [4738, 0]
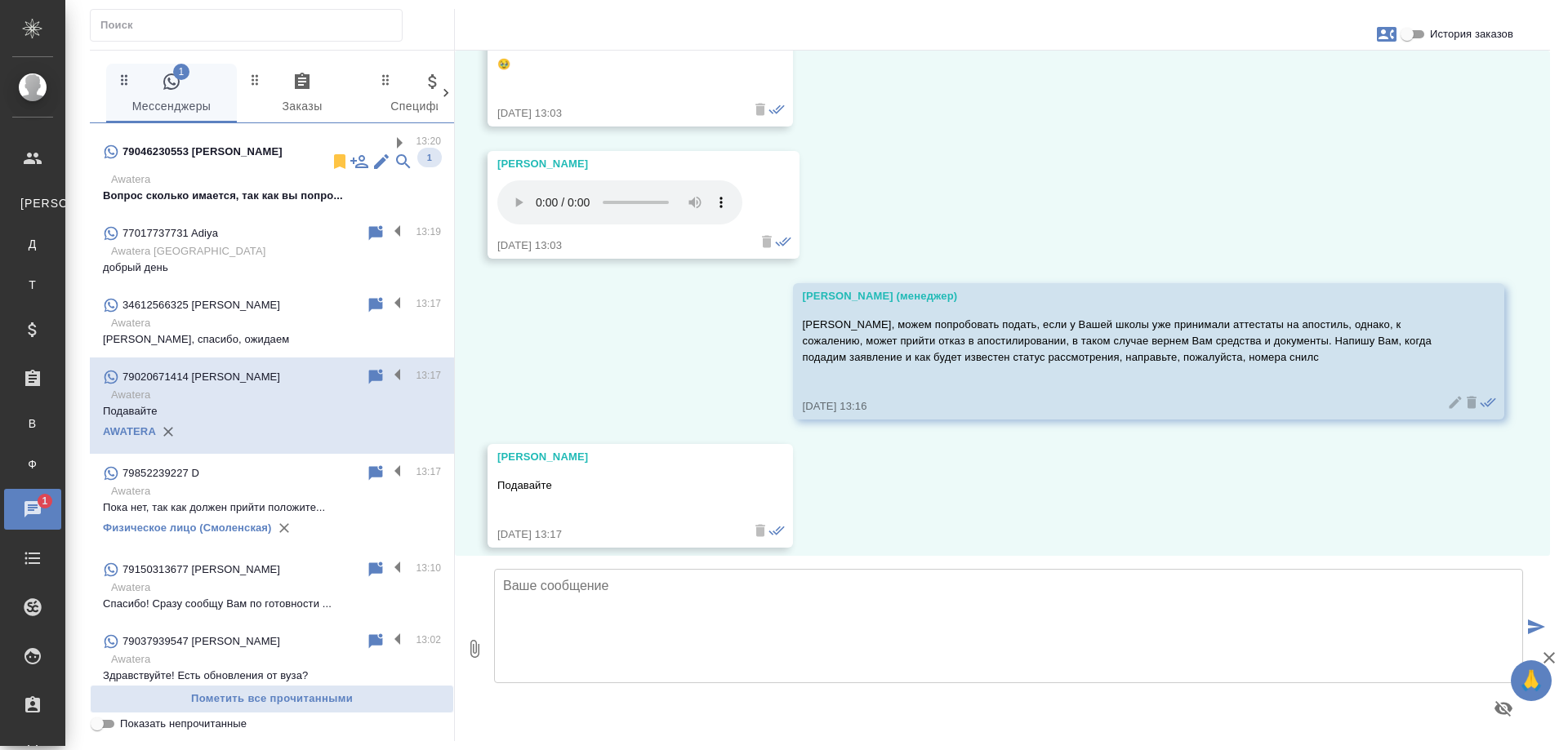
click at [241, 172] on p "Awatera" at bounding box center [276, 179] width 330 height 16
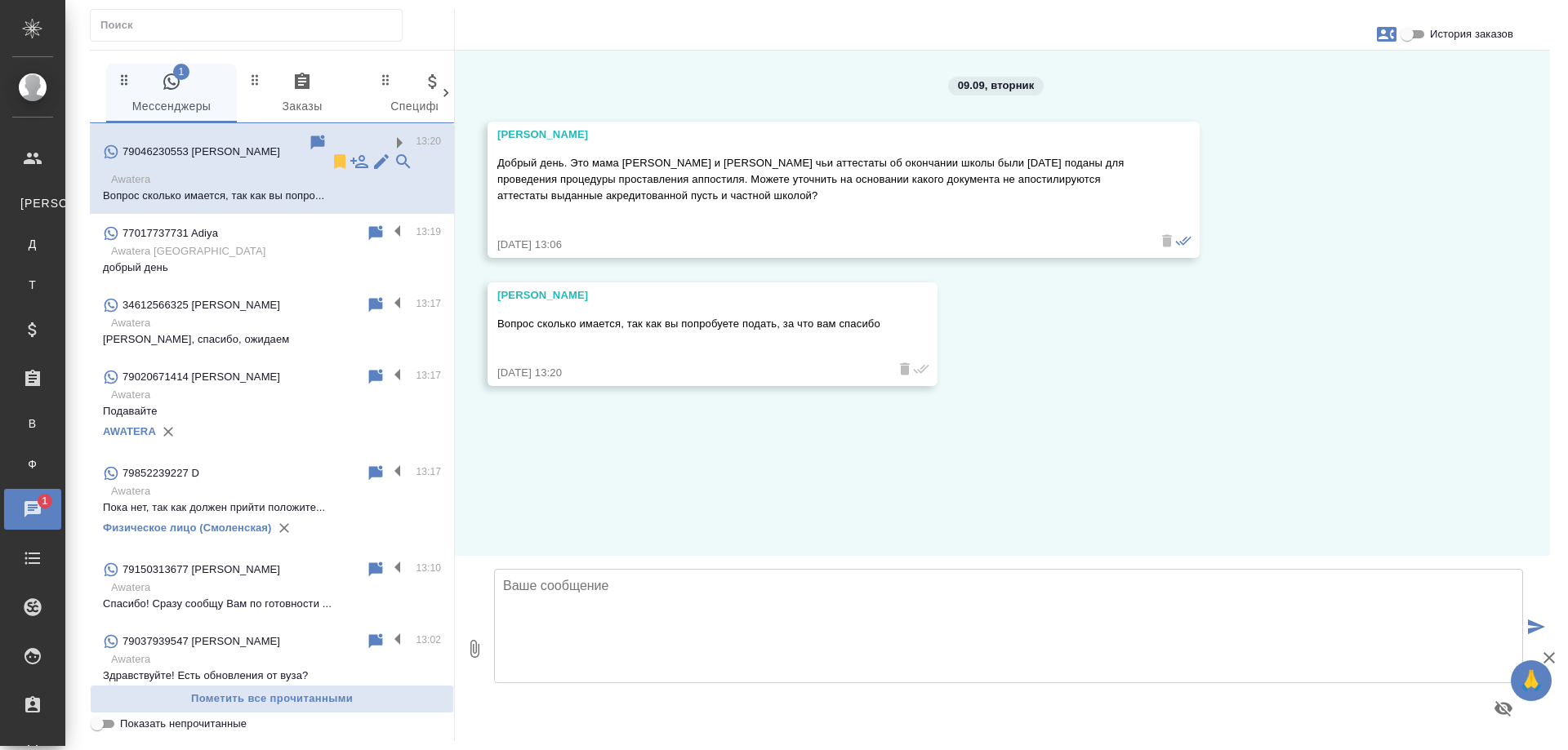
scroll to position [0, 0]
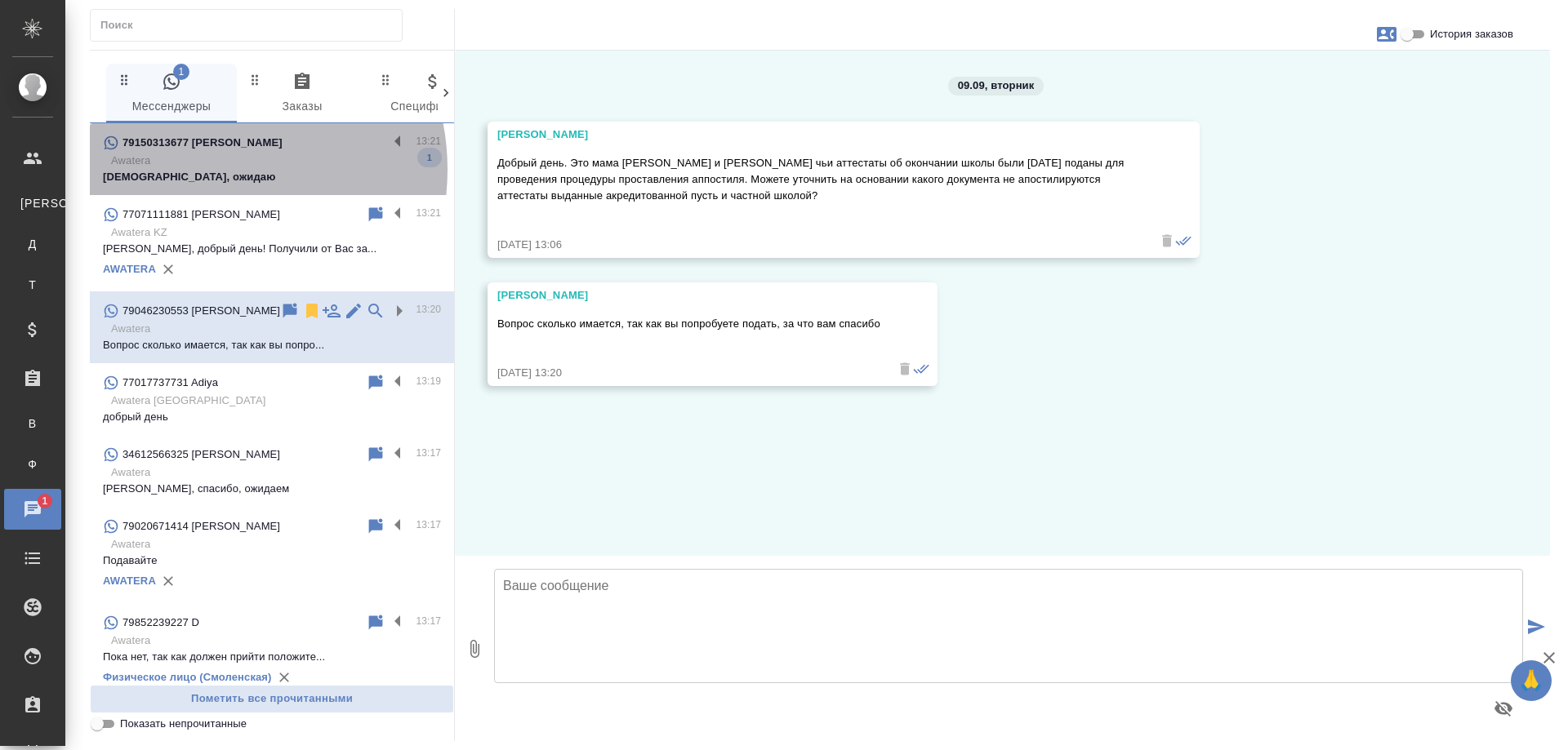
click at [204, 169] on p "[DEMOGRAPHIC_DATA], ожидаю" at bounding box center [272, 177] width 338 height 16
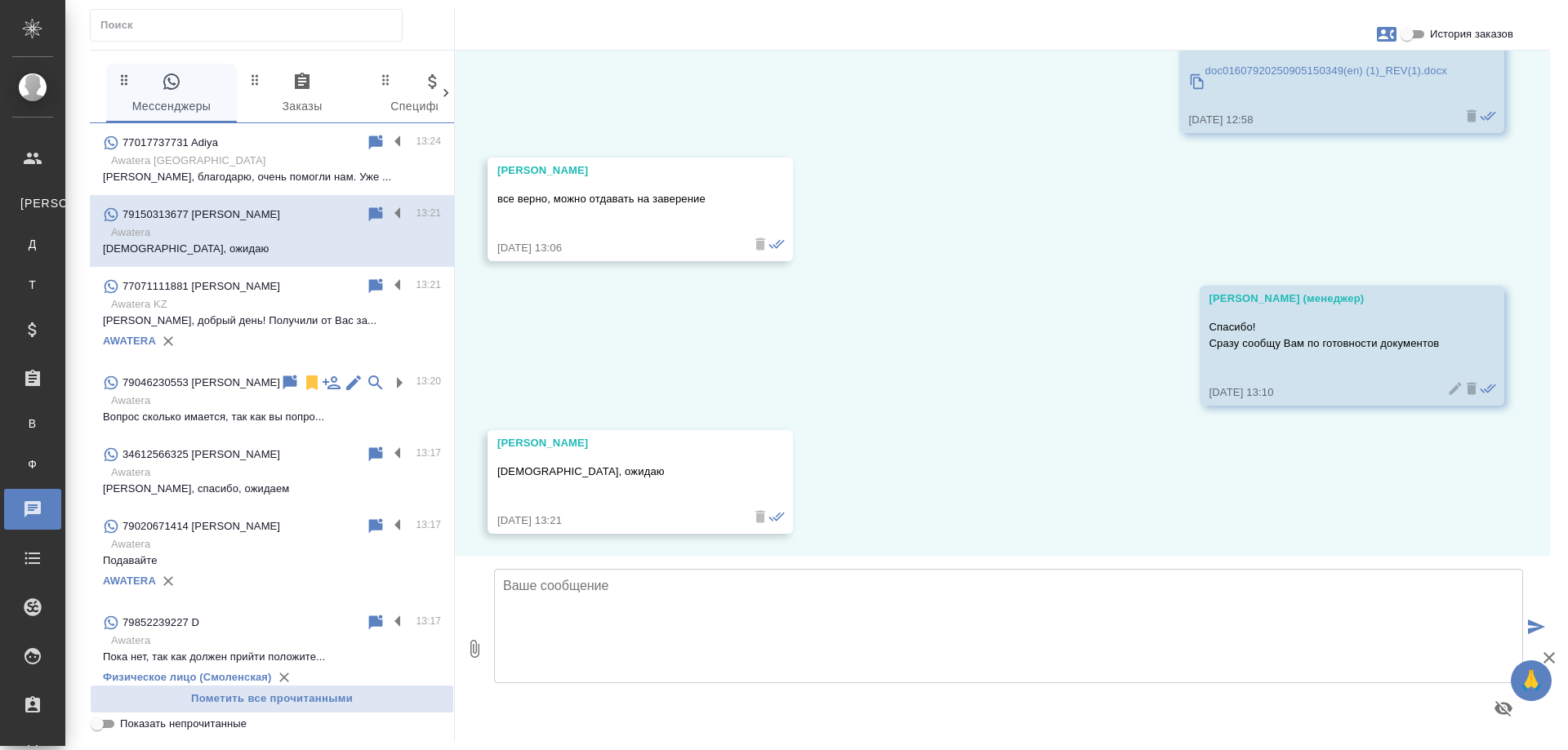
scroll to position [4021, 0]
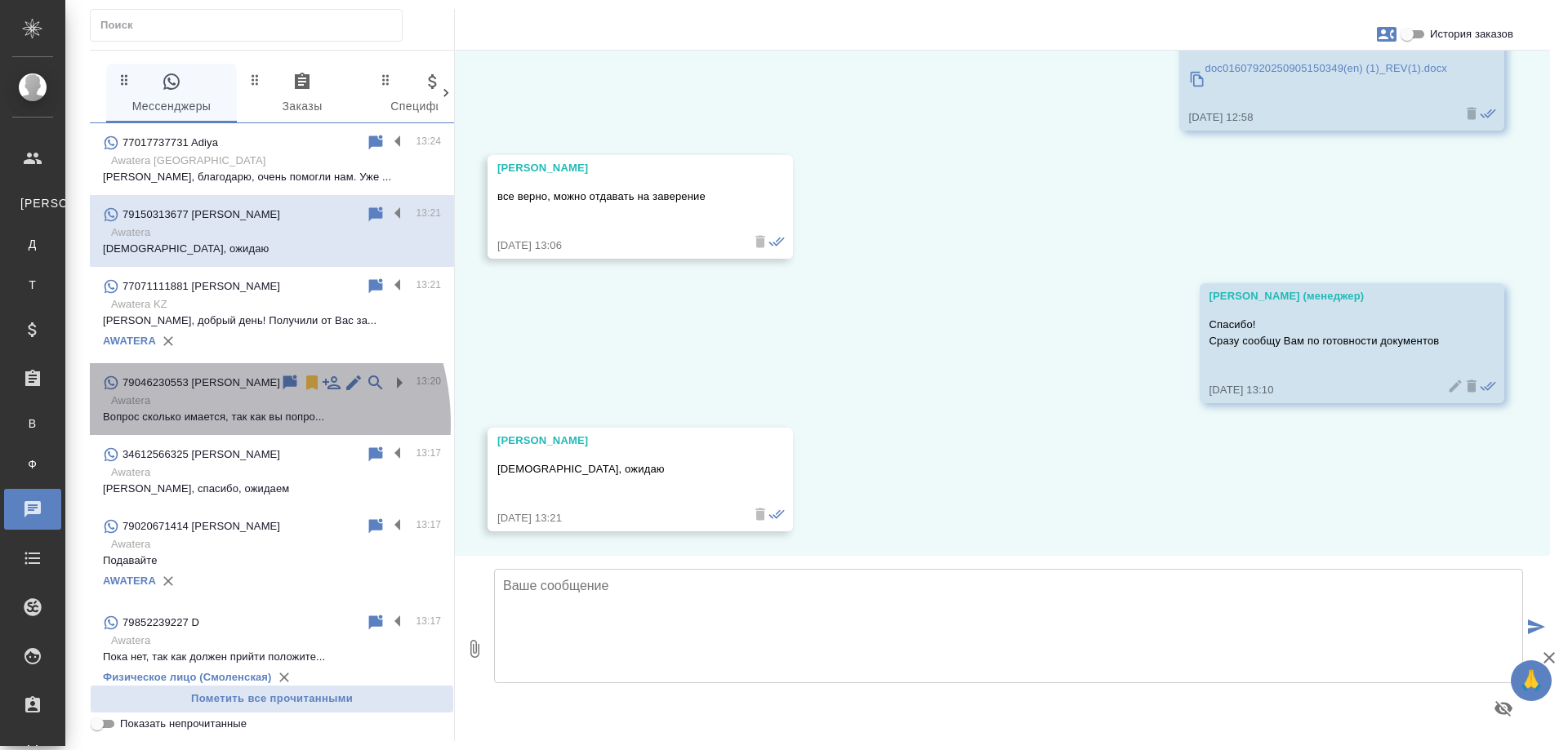
click at [205, 424] on p "Вопрос сколько имается, так как вы попро..." at bounding box center [272, 417] width 338 height 16
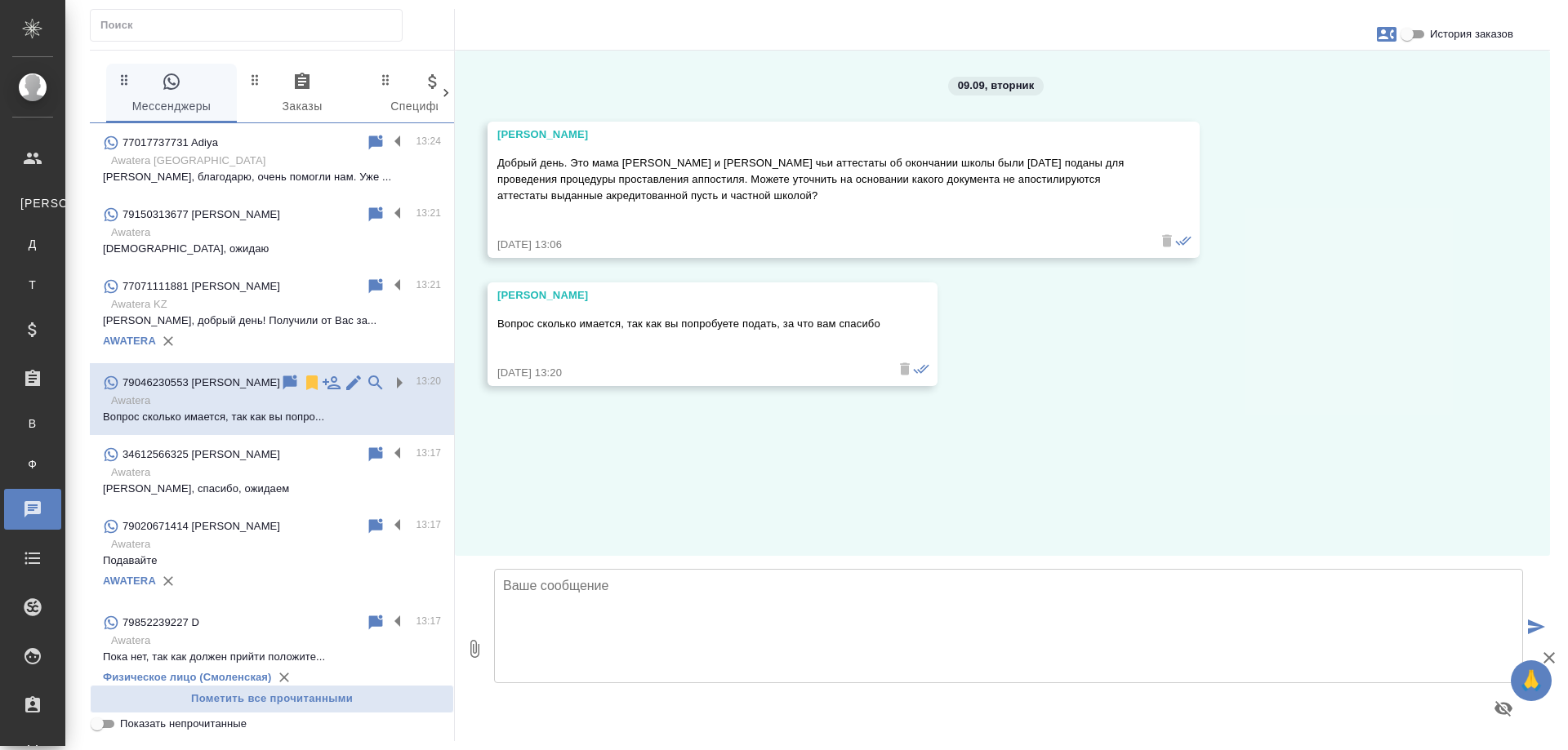
scroll to position [0, 0]
click at [1384, 34] on icon "button" at bounding box center [1387, 34] width 20 height 20
click at [1322, 77] on span "Создать заявку" at bounding box center [1316, 78] width 77 height 16
select select "RU"
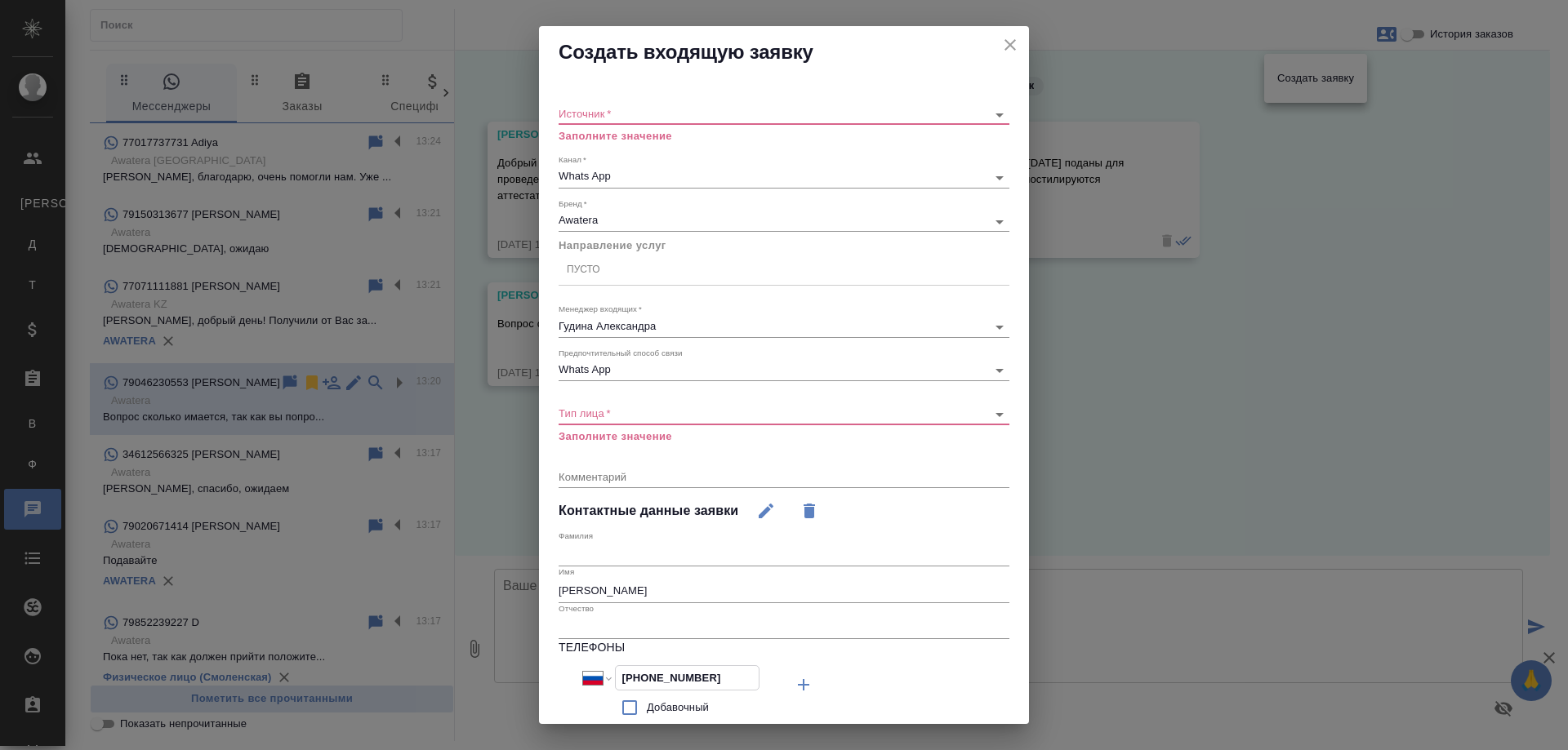
drag, startPoint x: 720, startPoint y: 675, endPoint x: 552, endPoint y: 661, distance: 168.6
click at [552, 661] on div "Источник   * ​ Заполните значение Канал   * Whats App 66ac940615179ecd4145cc10 …" at bounding box center [784, 468] width 491 height 779
click at [1001, 49] on icon "close" at bounding box center [1010, 45] width 20 height 20
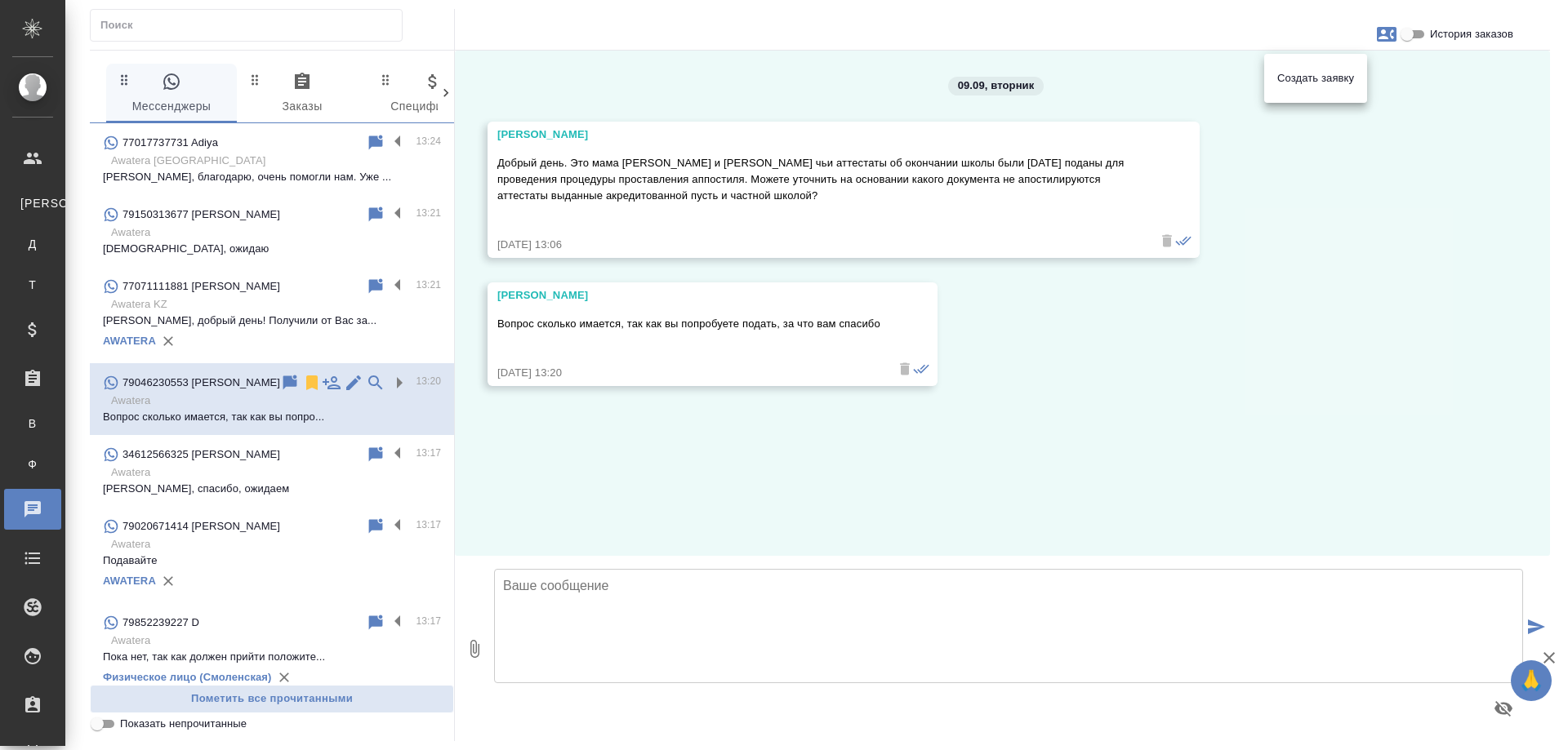
click at [282, 165] on div at bounding box center [784, 375] width 1568 height 750
click at [276, 176] on p "[PERSON_NAME], благодарю, очень помогли нам. Уже ..." at bounding box center [272, 177] width 338 height 16
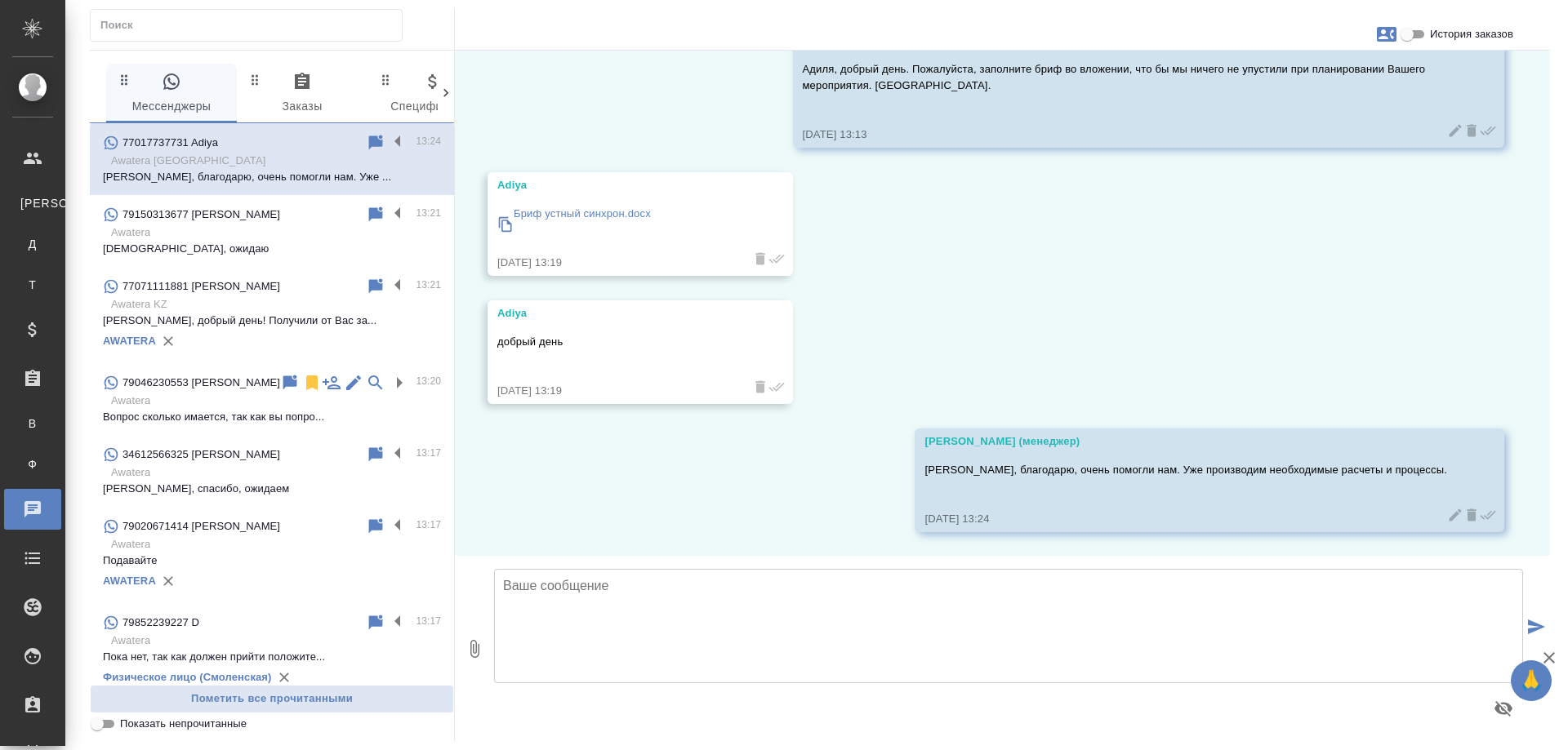
scroll to position [2833, 0]
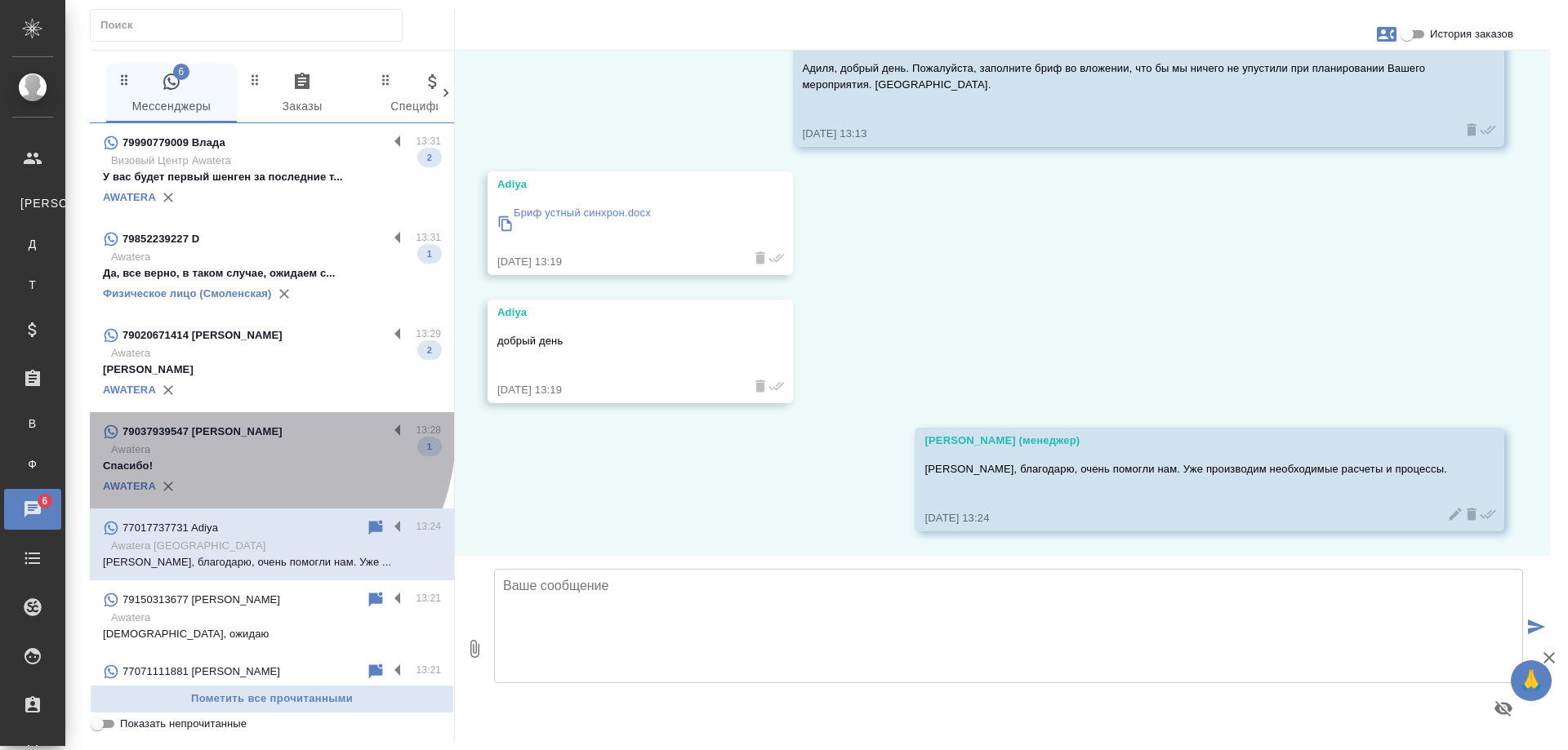
click at [211, 427] on p "79037939547 [PERSON_NAME]" at bounding box center [202, 432] width 160 height 16
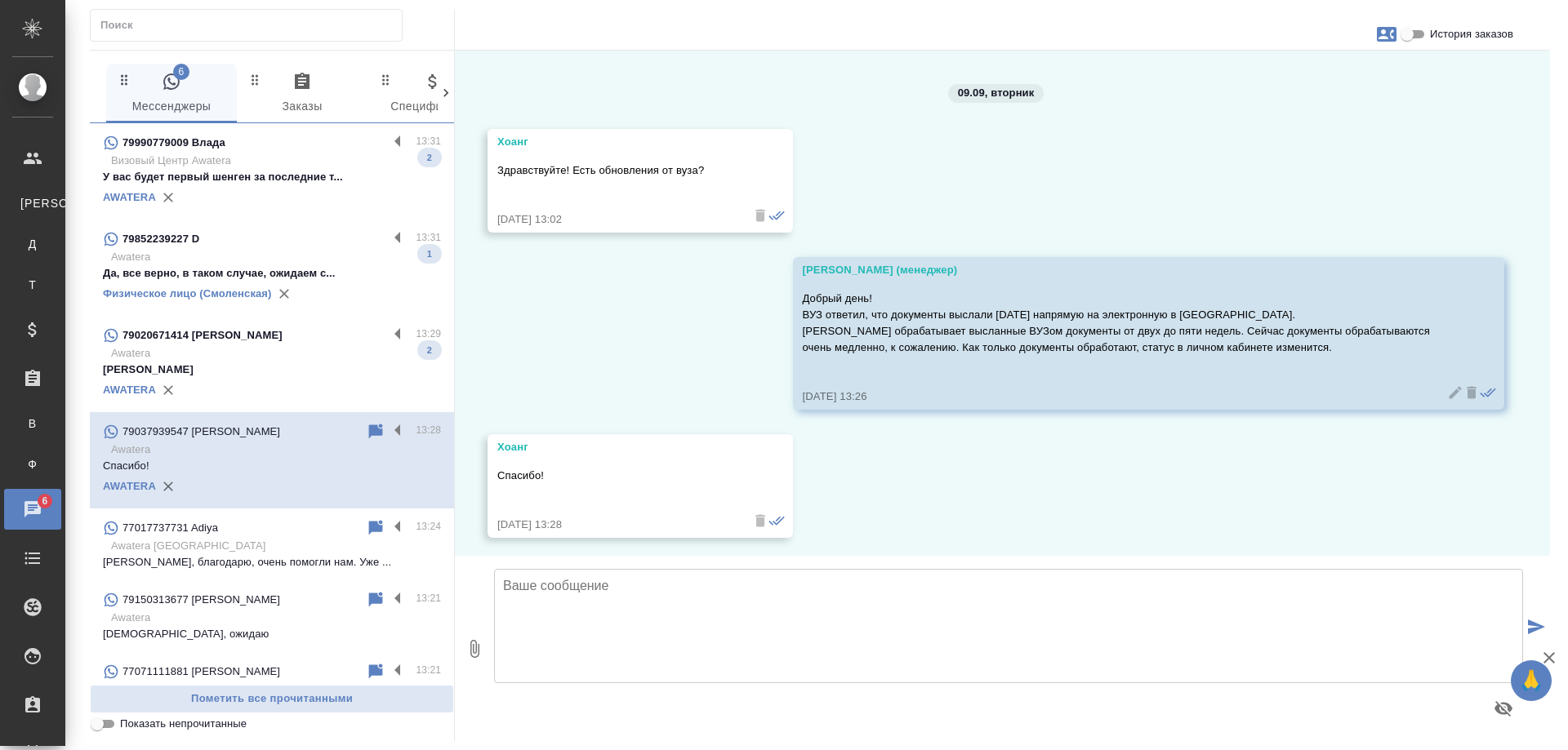
click at [207, 361] on p "Бутенко Максим" at bounding box center [272, 369] width 338 height 16
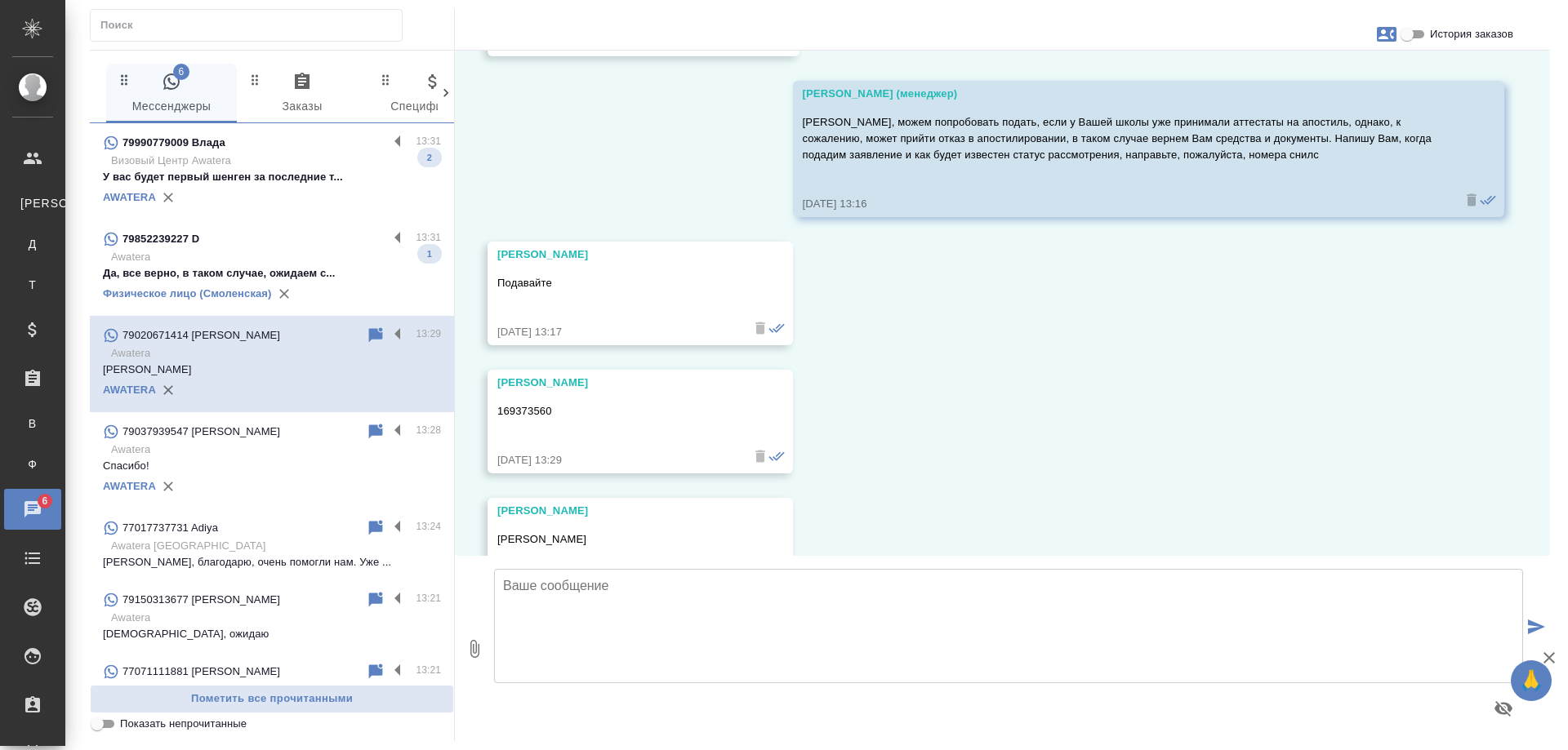
scroll to position [4995, 0]
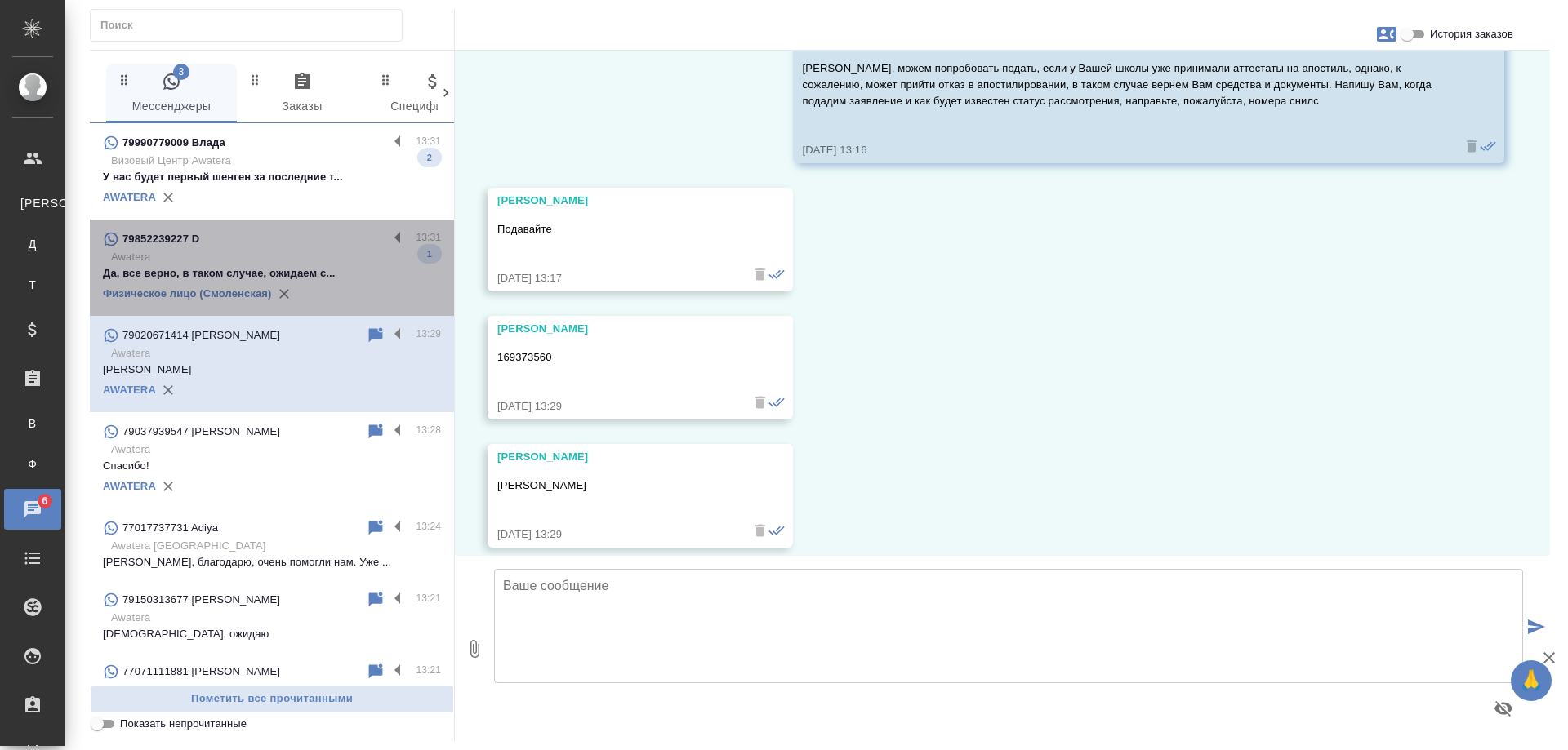
click at [283, 250] on p "Awatera" at bounding box center [276, 257] width 330 height 16
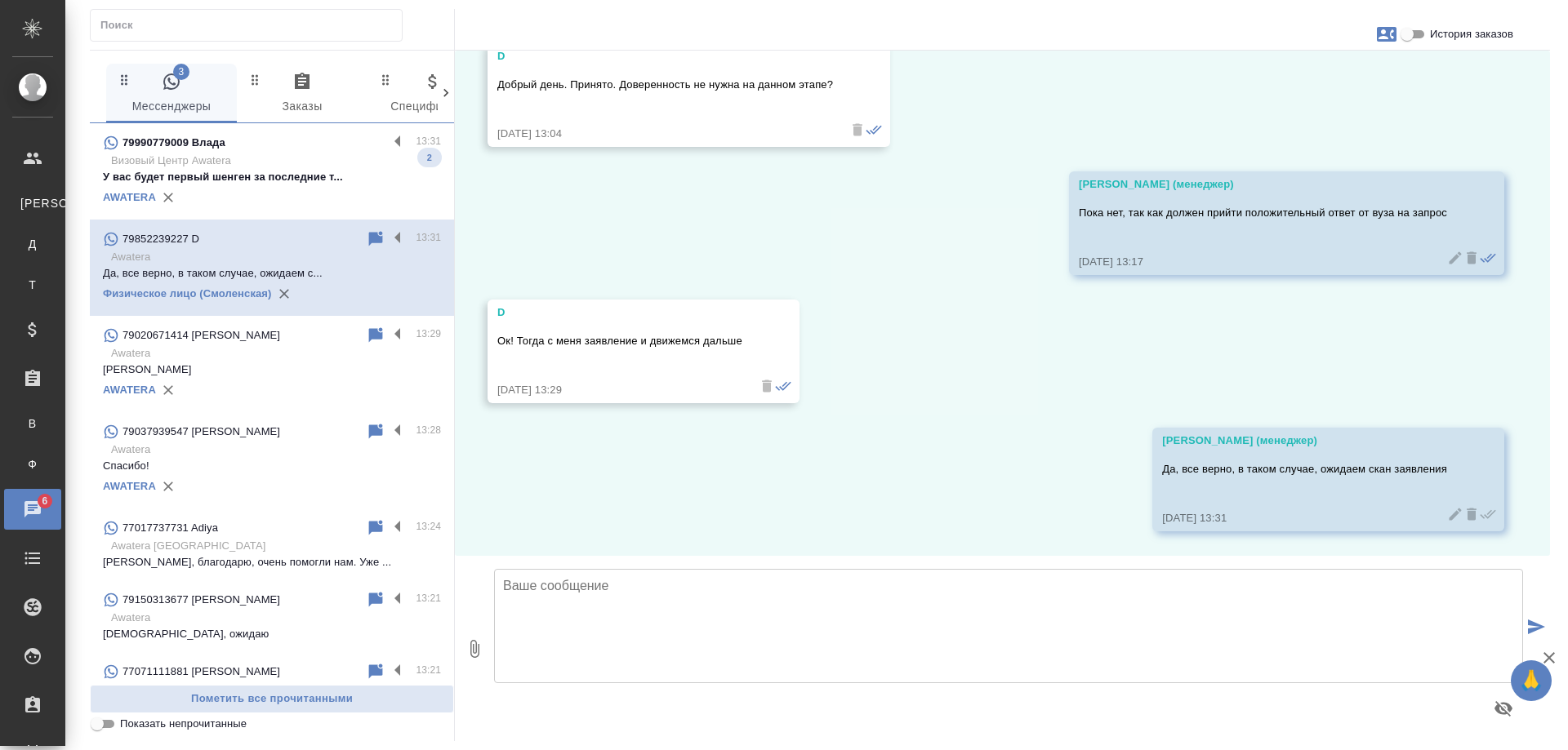
scroll to position [2100, 0]
click at [308, 183] on p "У вас будет первый шенген за последние т..." at bounding box center [272, 177] width 338 height 16
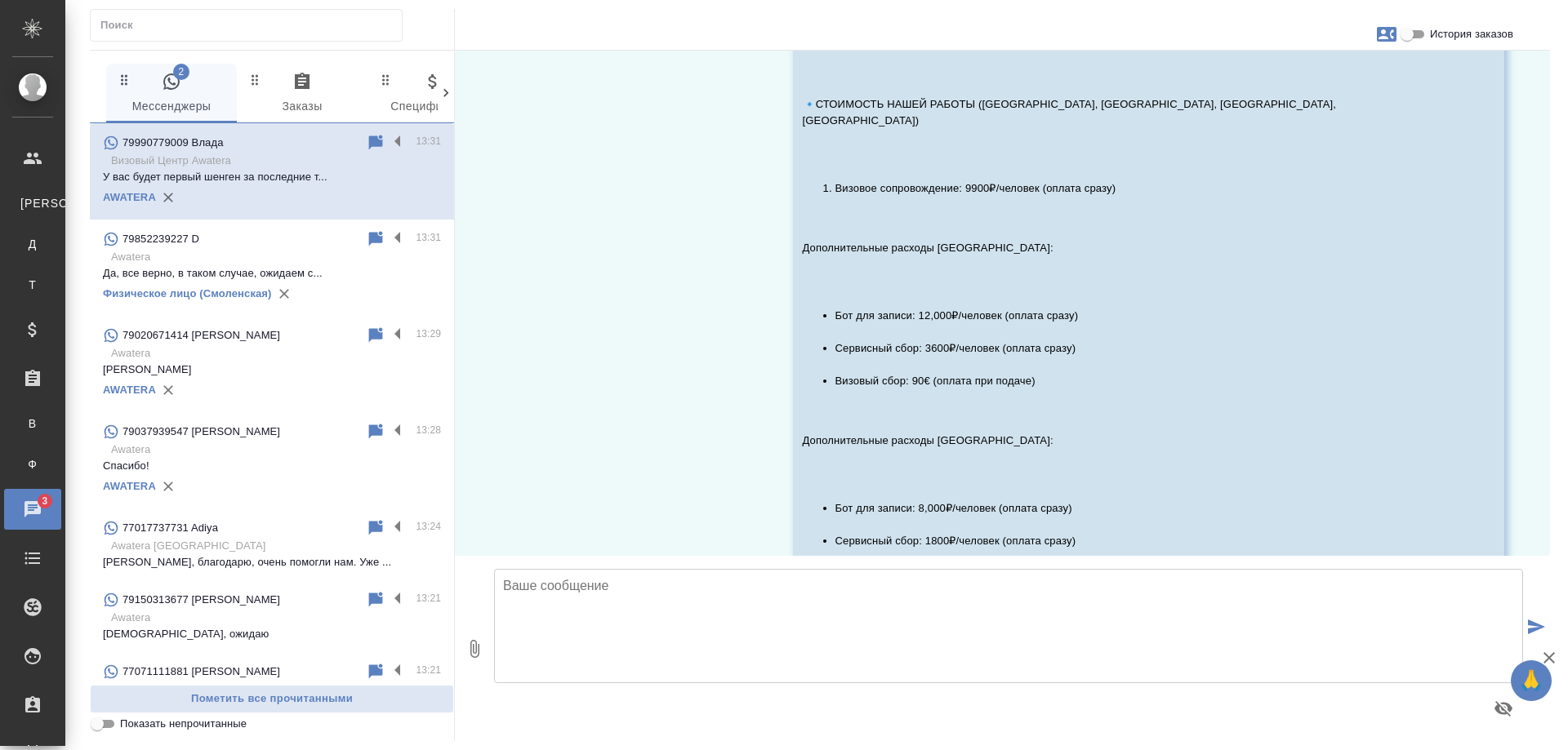
scroll to position [3714, 0]
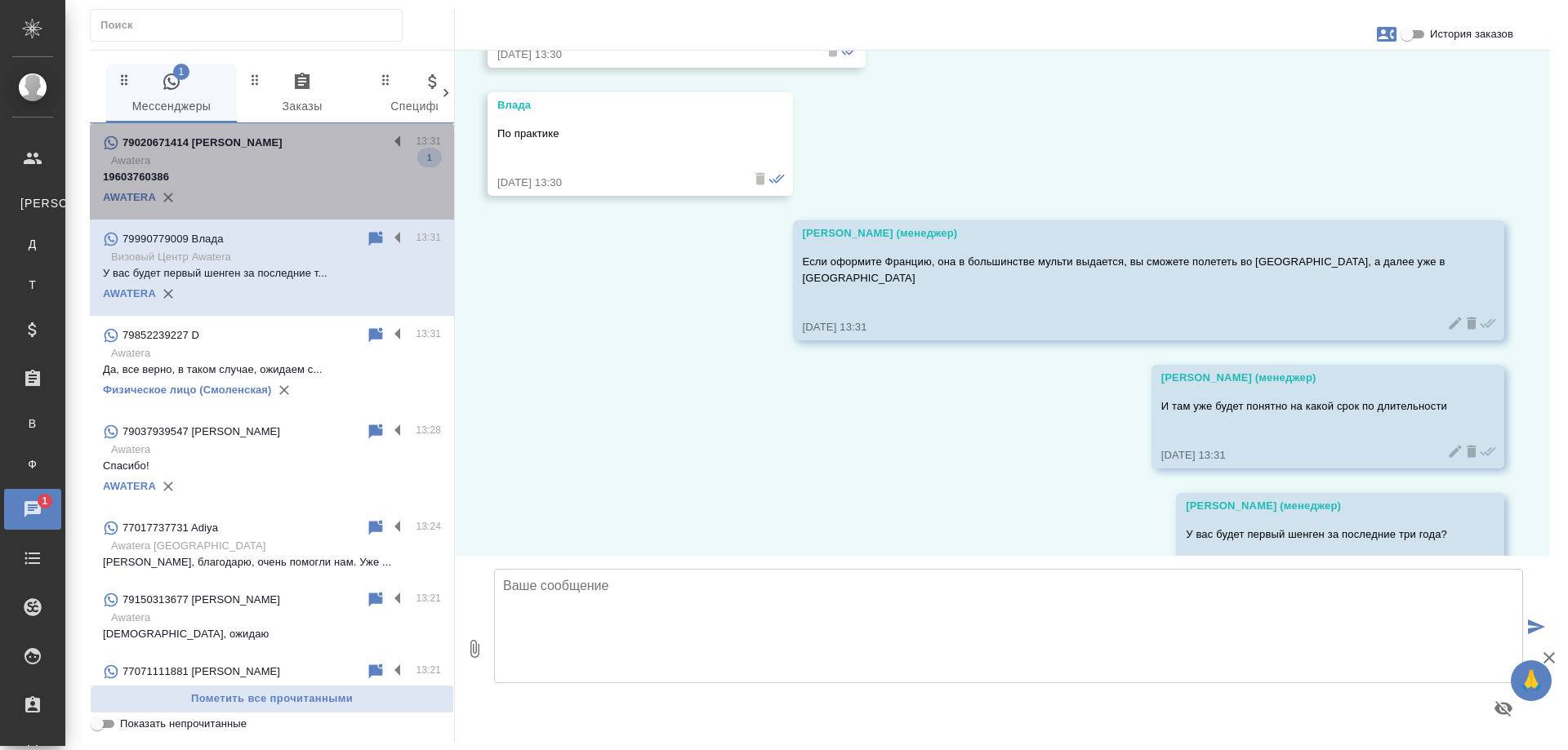
click at [288, 156] on p "Awatera" at bounding box center [276, 160] width 330 height 16
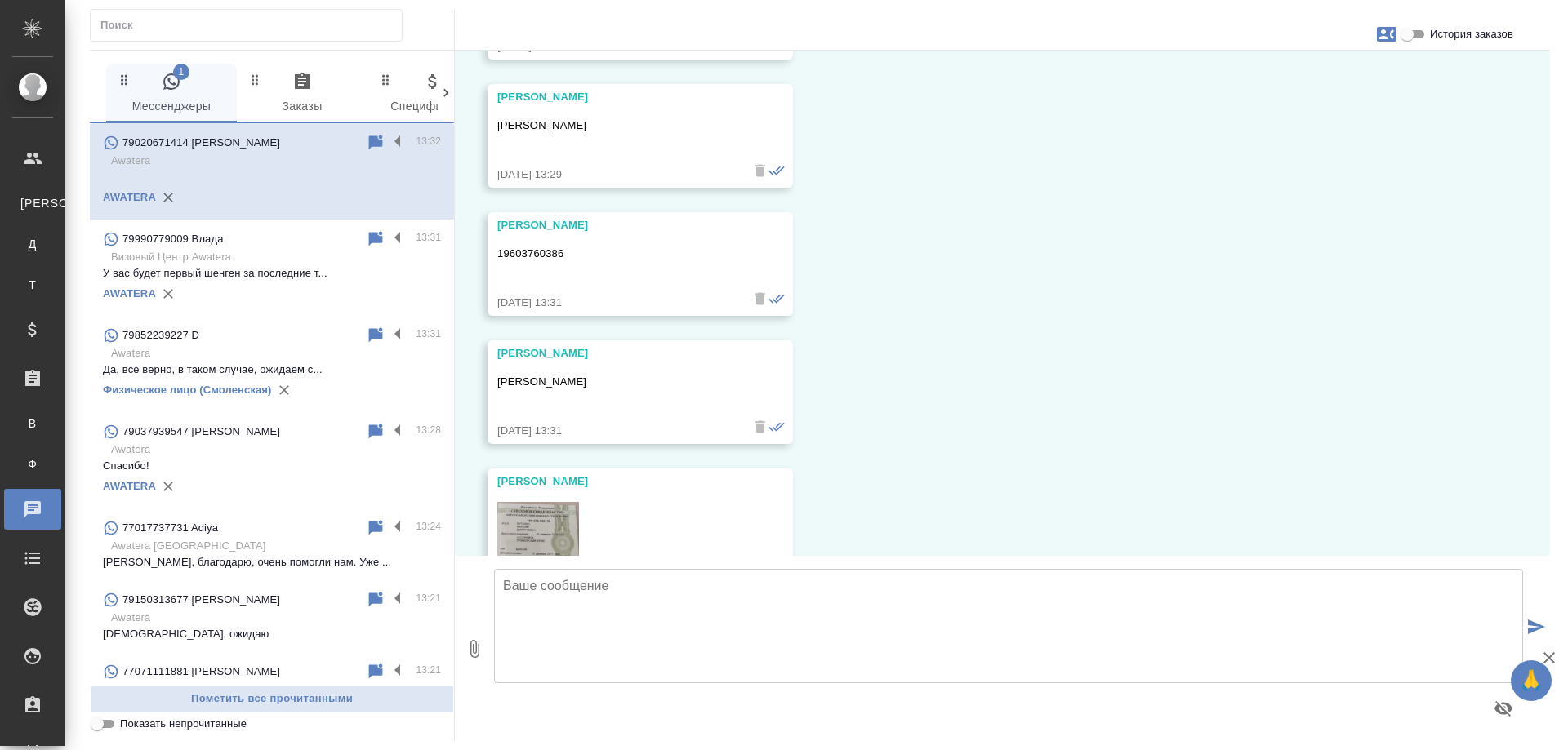
scroll to position [5531, 0]
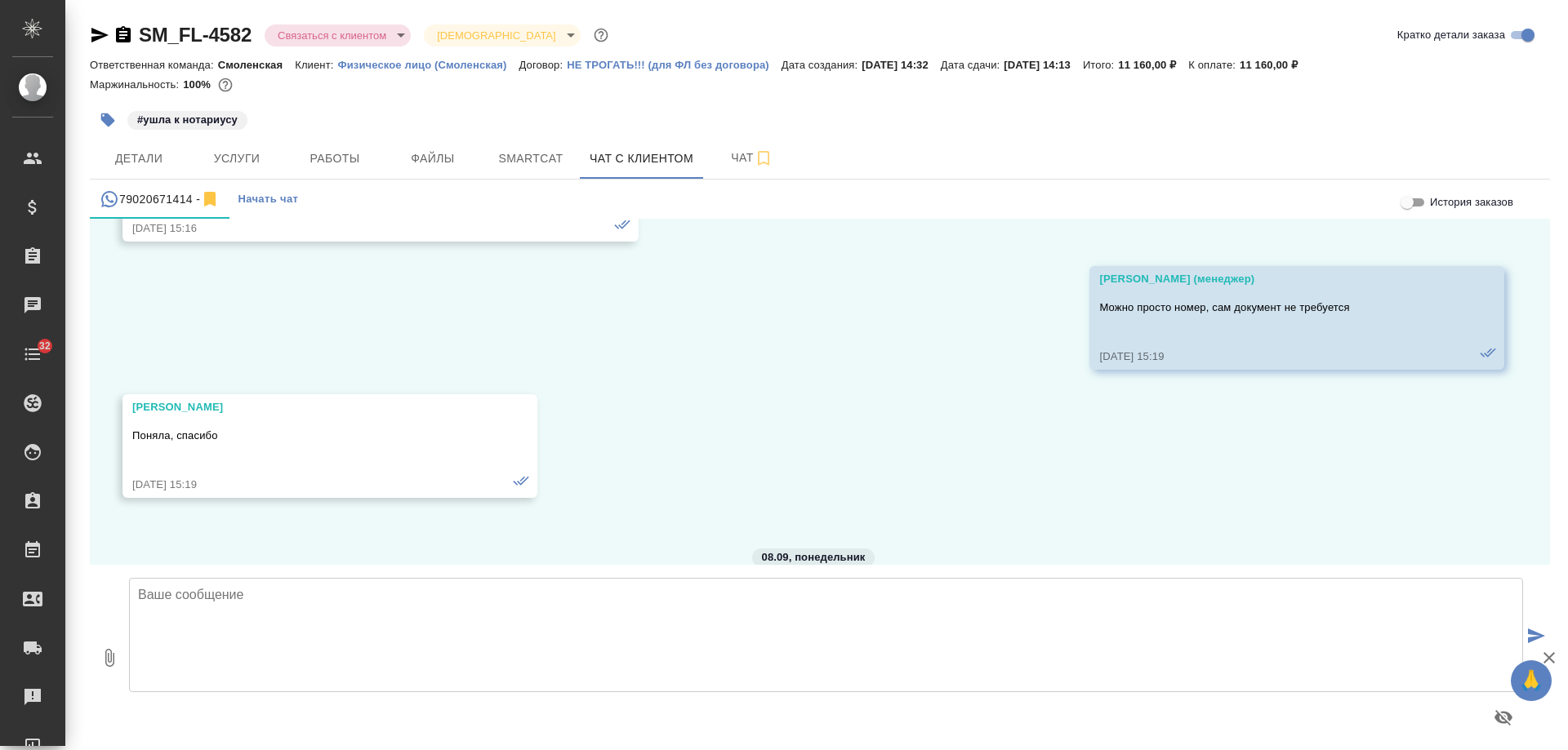
click at [105, 36] on icon "button" at bounding box center [100, 35] width 17 height 15
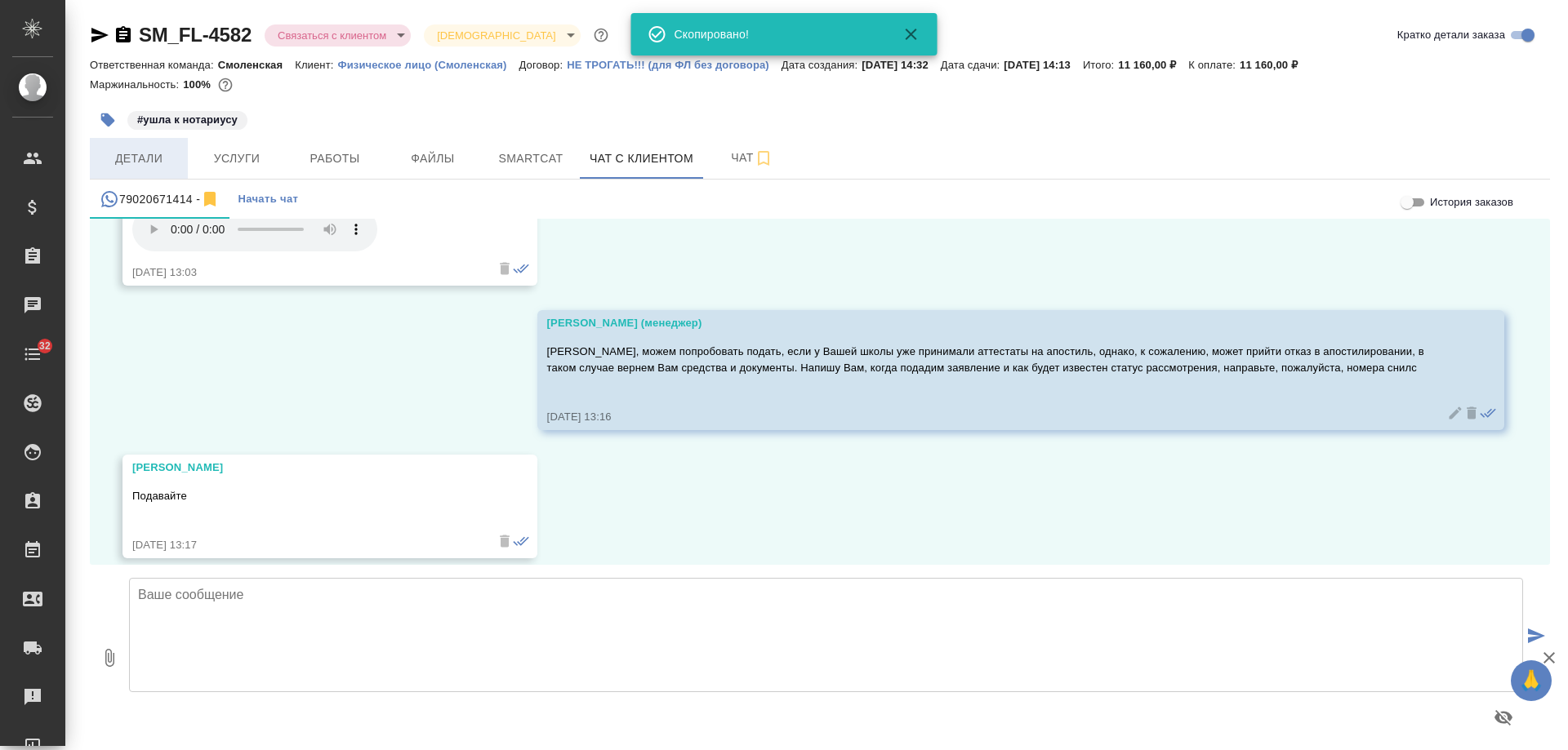
scroll to position [4734, 0]
click at [142, 163] on span "Детали" at bounding box center [139, 159] width 78 height 21
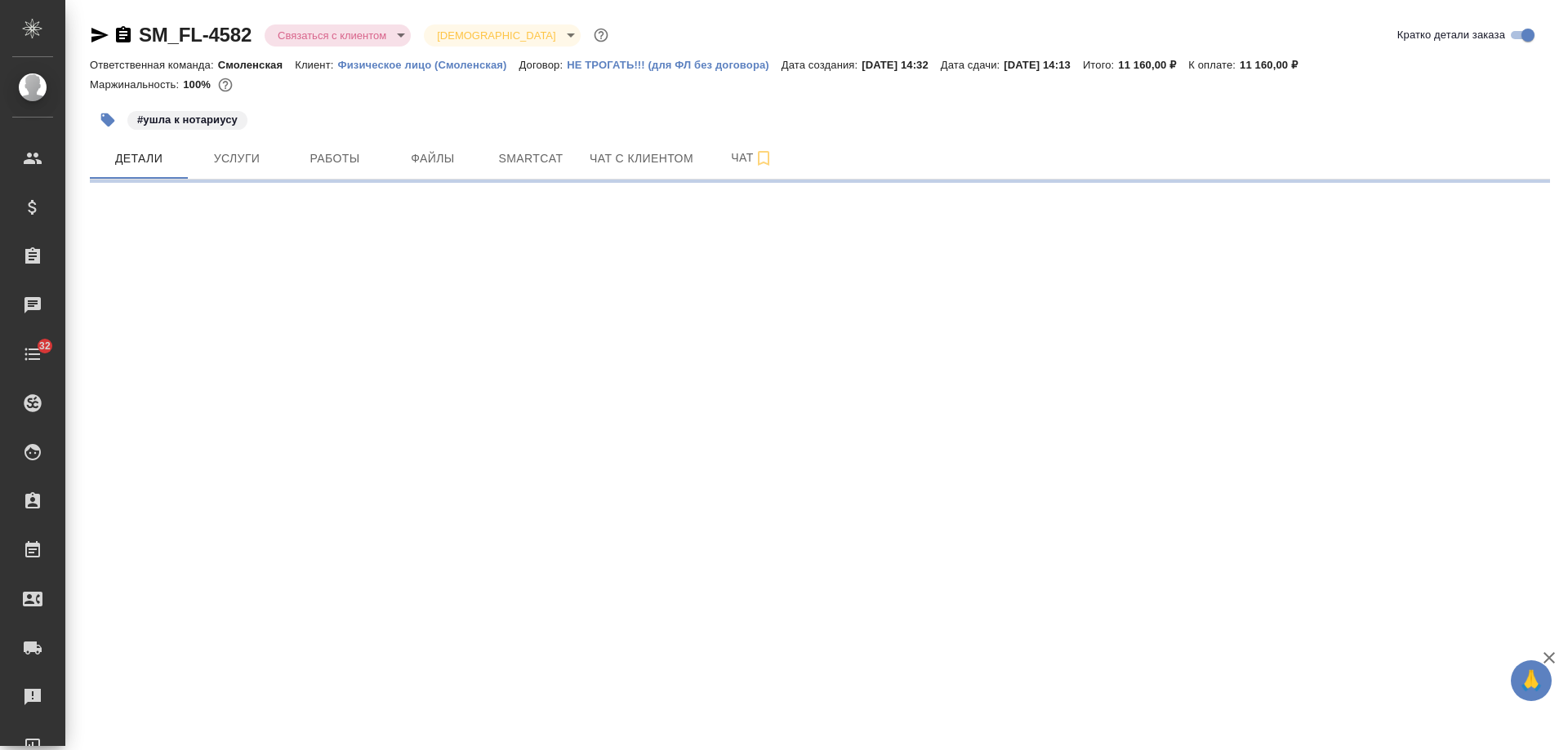
select select "RU"
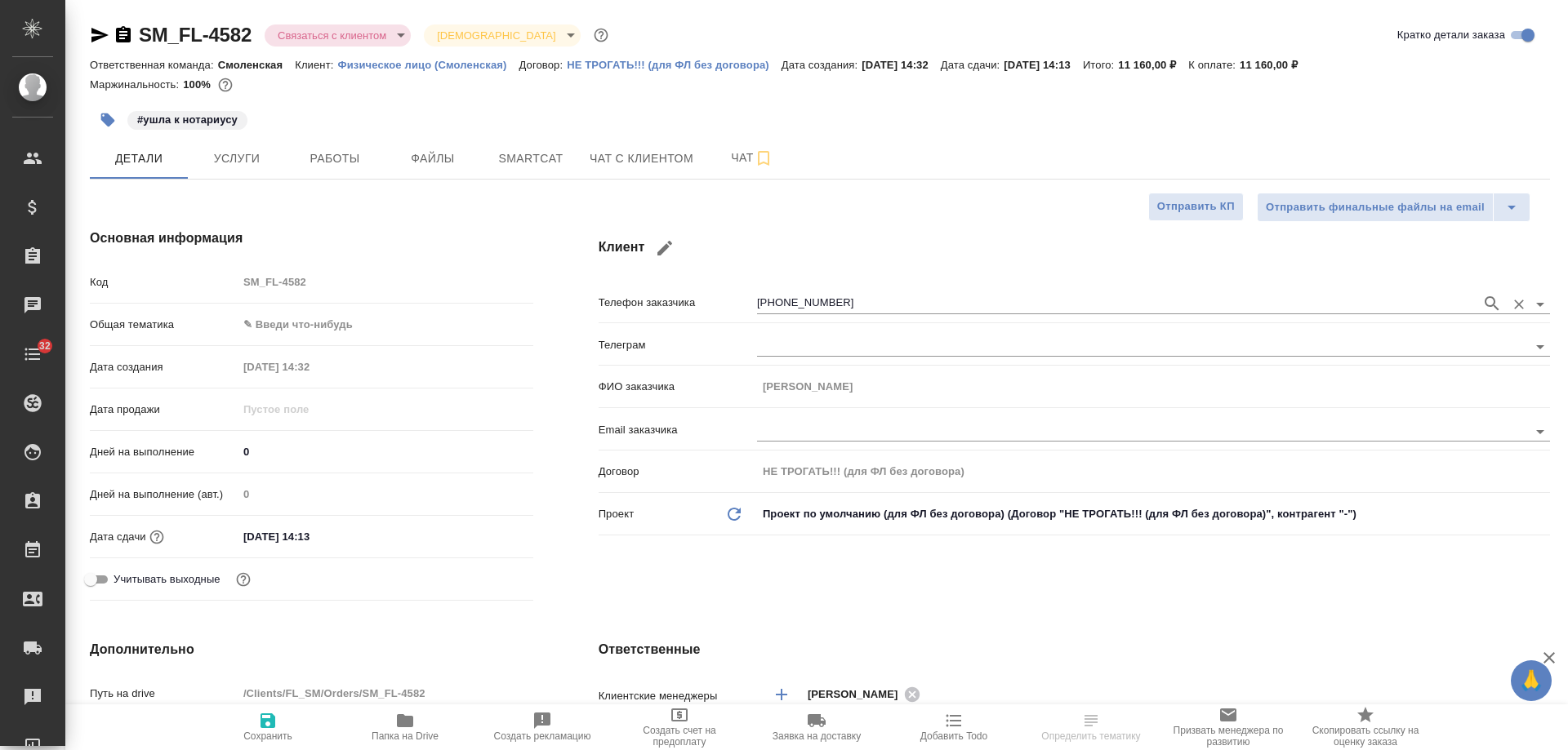
type textarea "x"
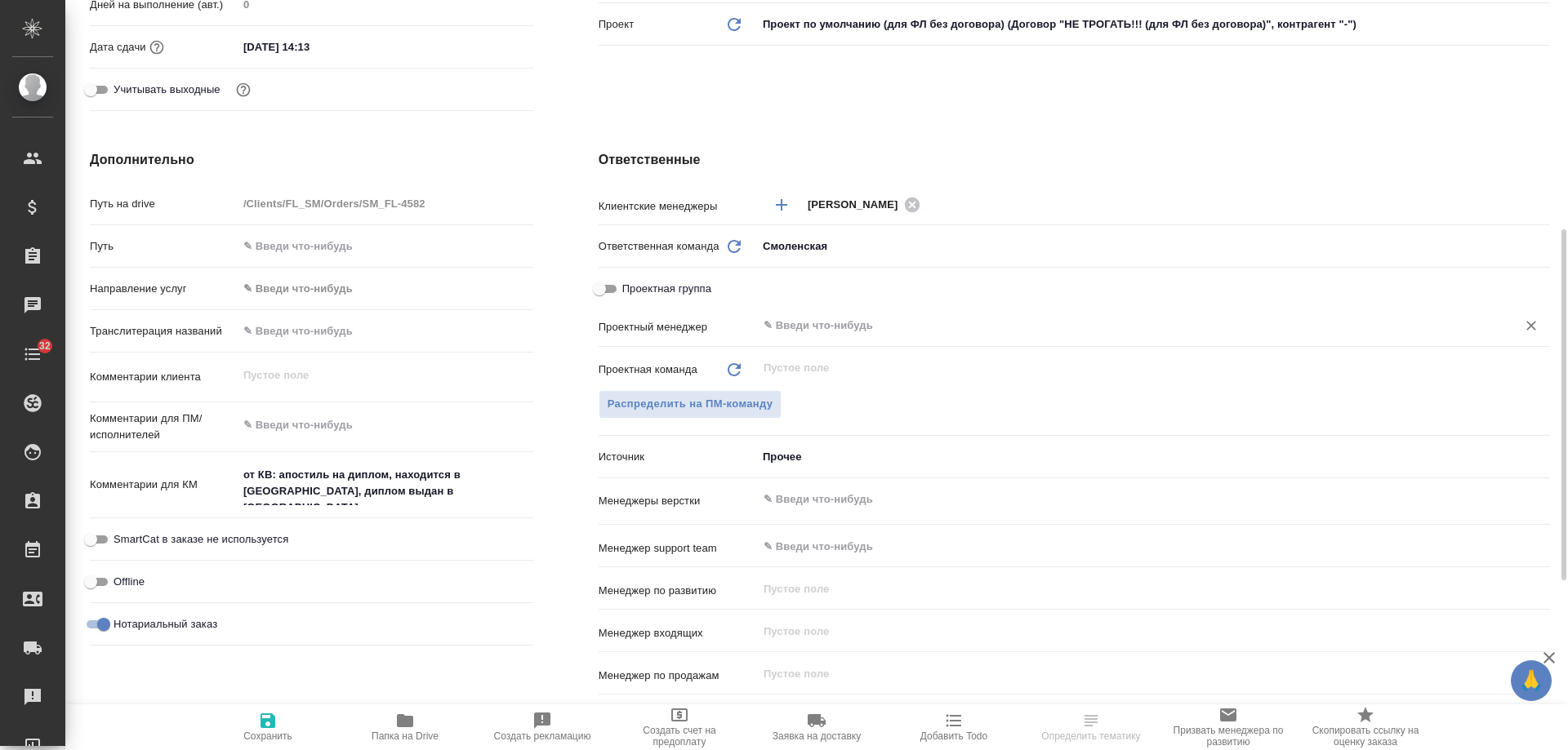
scroll to position [735, 0]
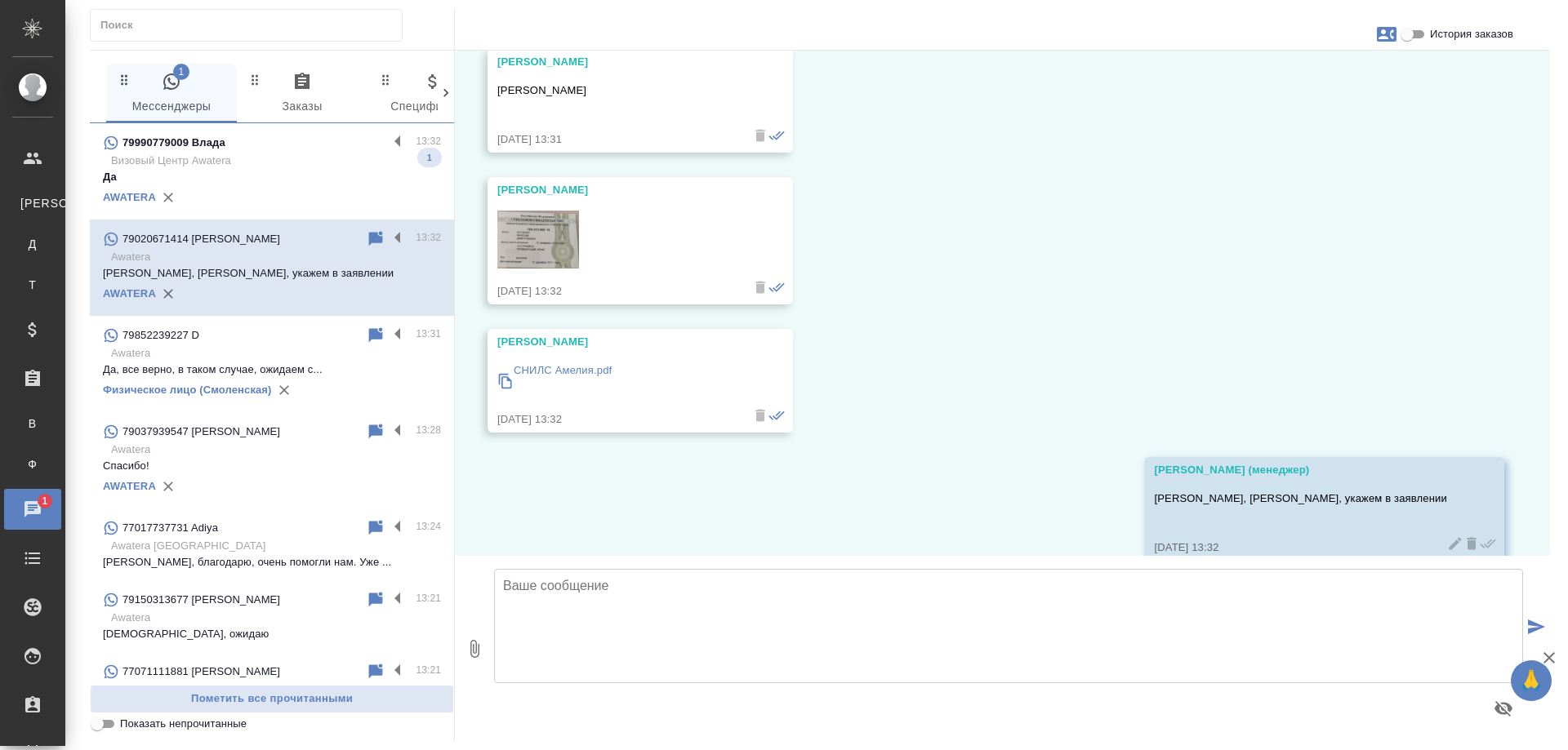
scroll to position [5659, 0]
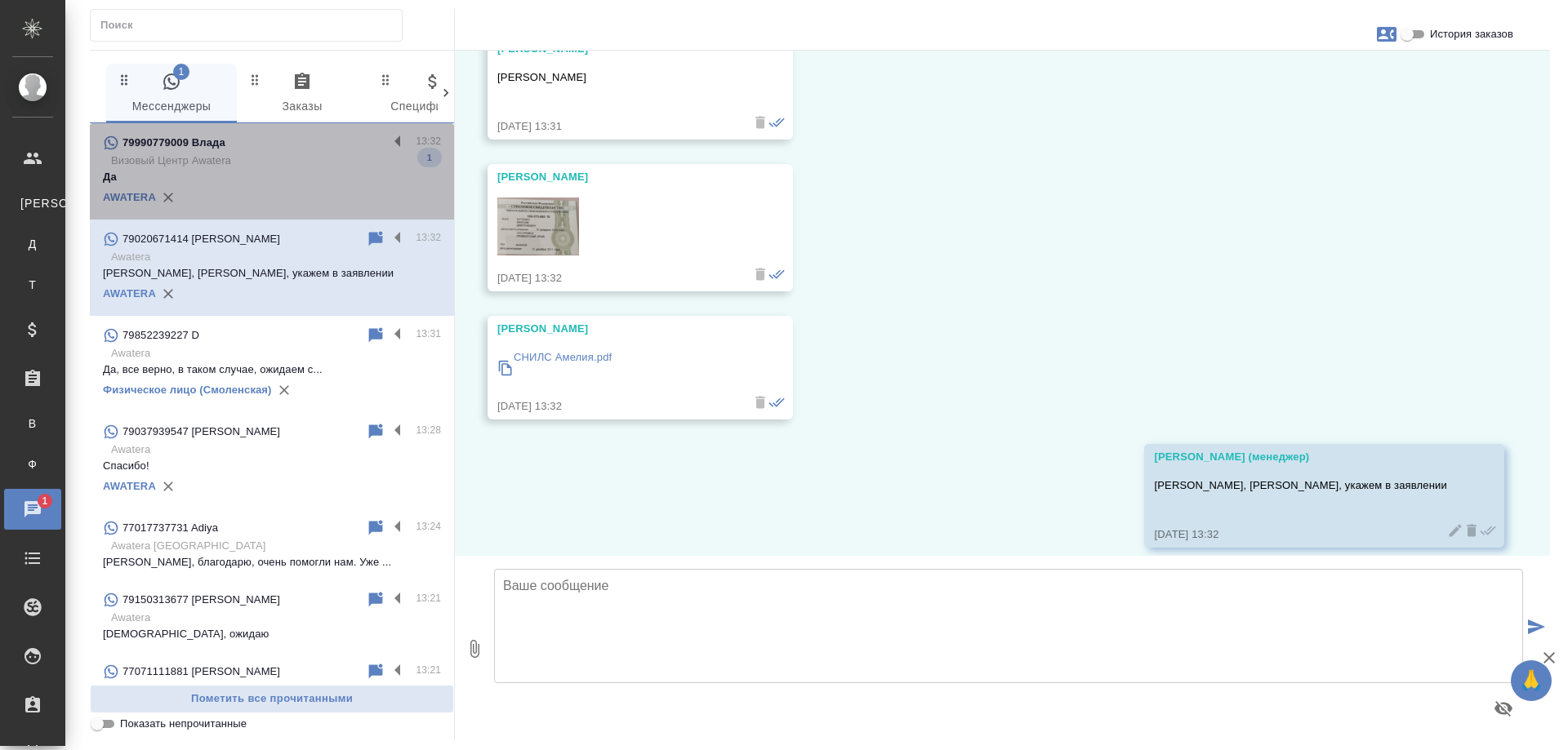
click at [299, 166] on p "Визовый Центр Awatera" at bounding box center [276, 160] width 330 height 16
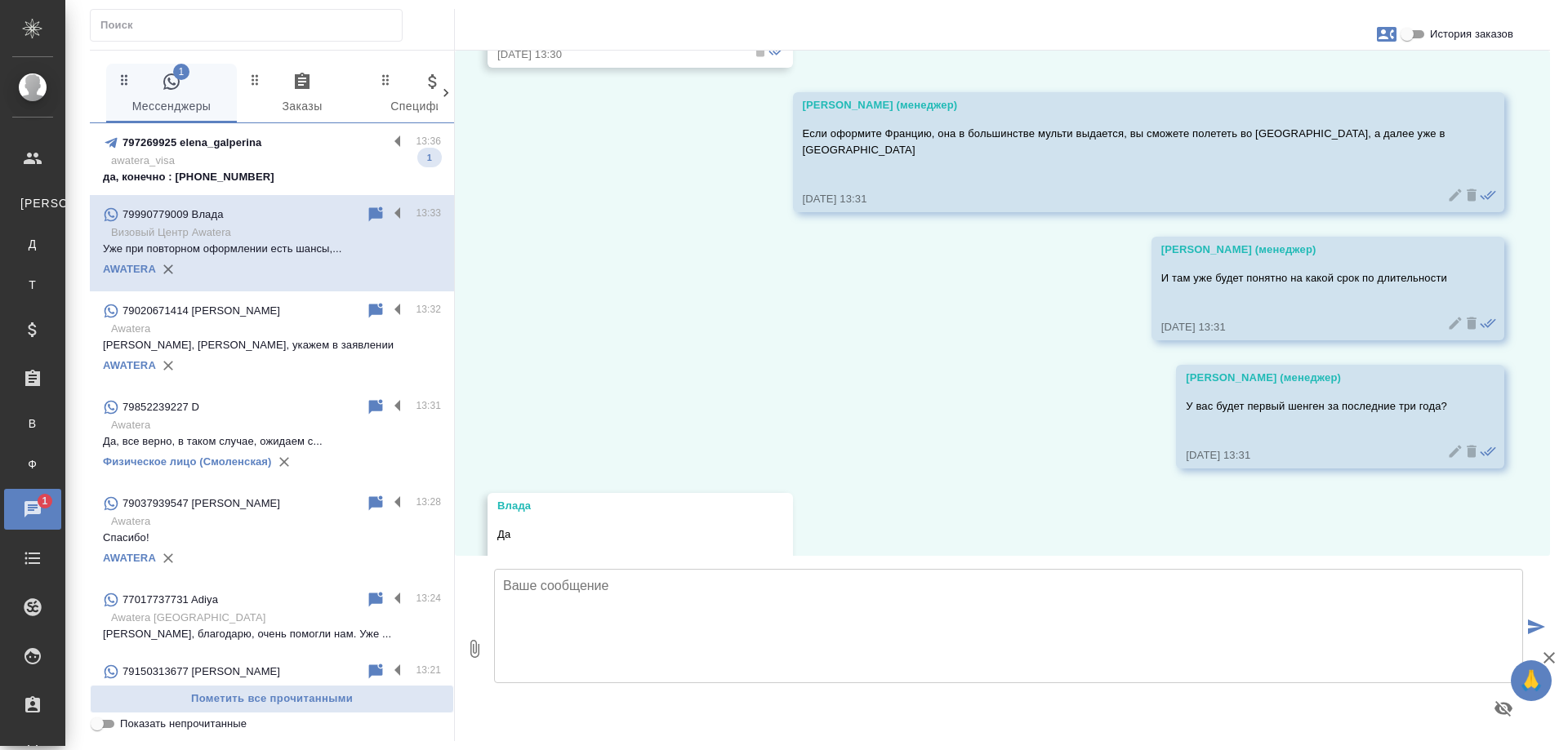
scroll to position [4114, 0]
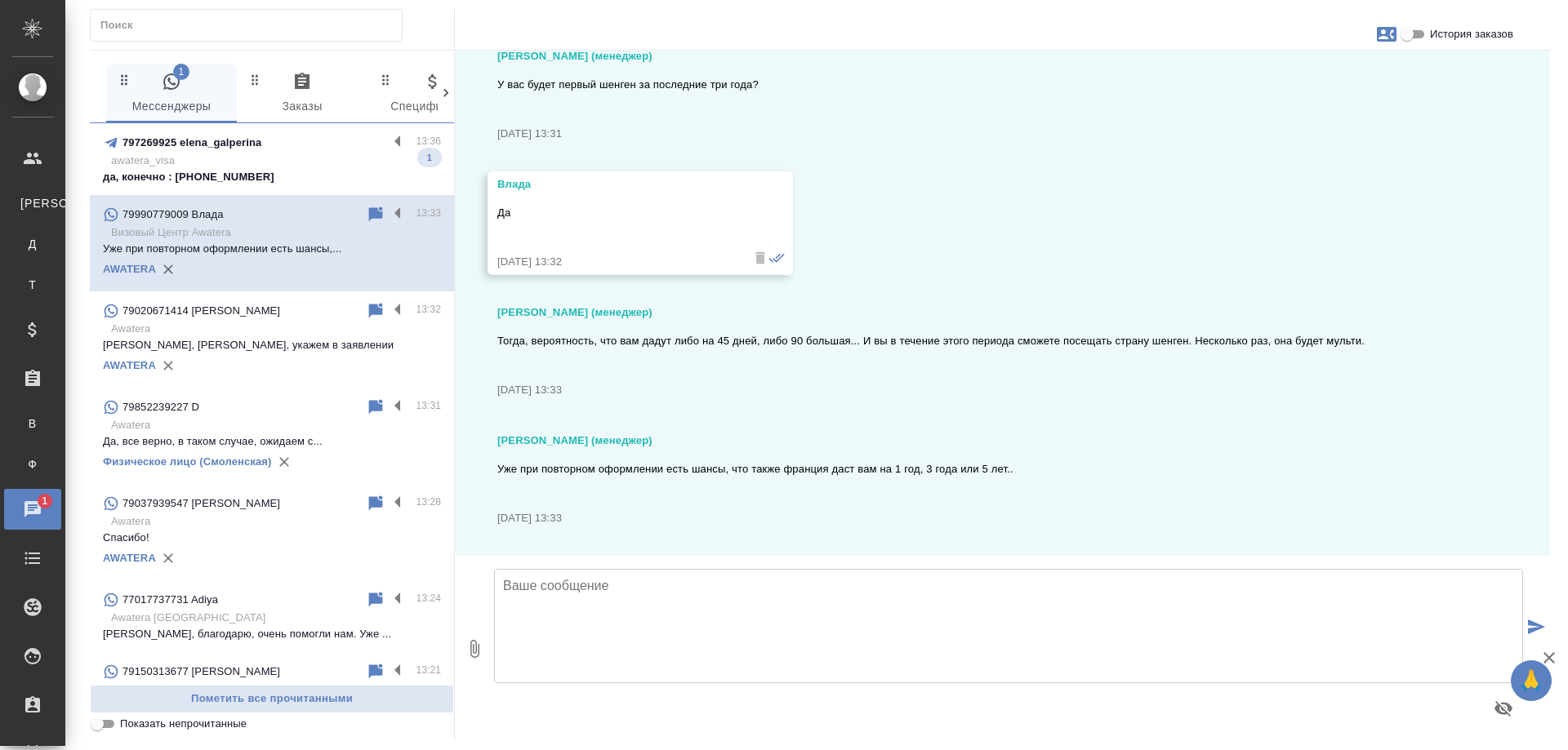
click at [270, 158] on p "awatera_visa" at bounding box center [276, 160] width 330 height 16
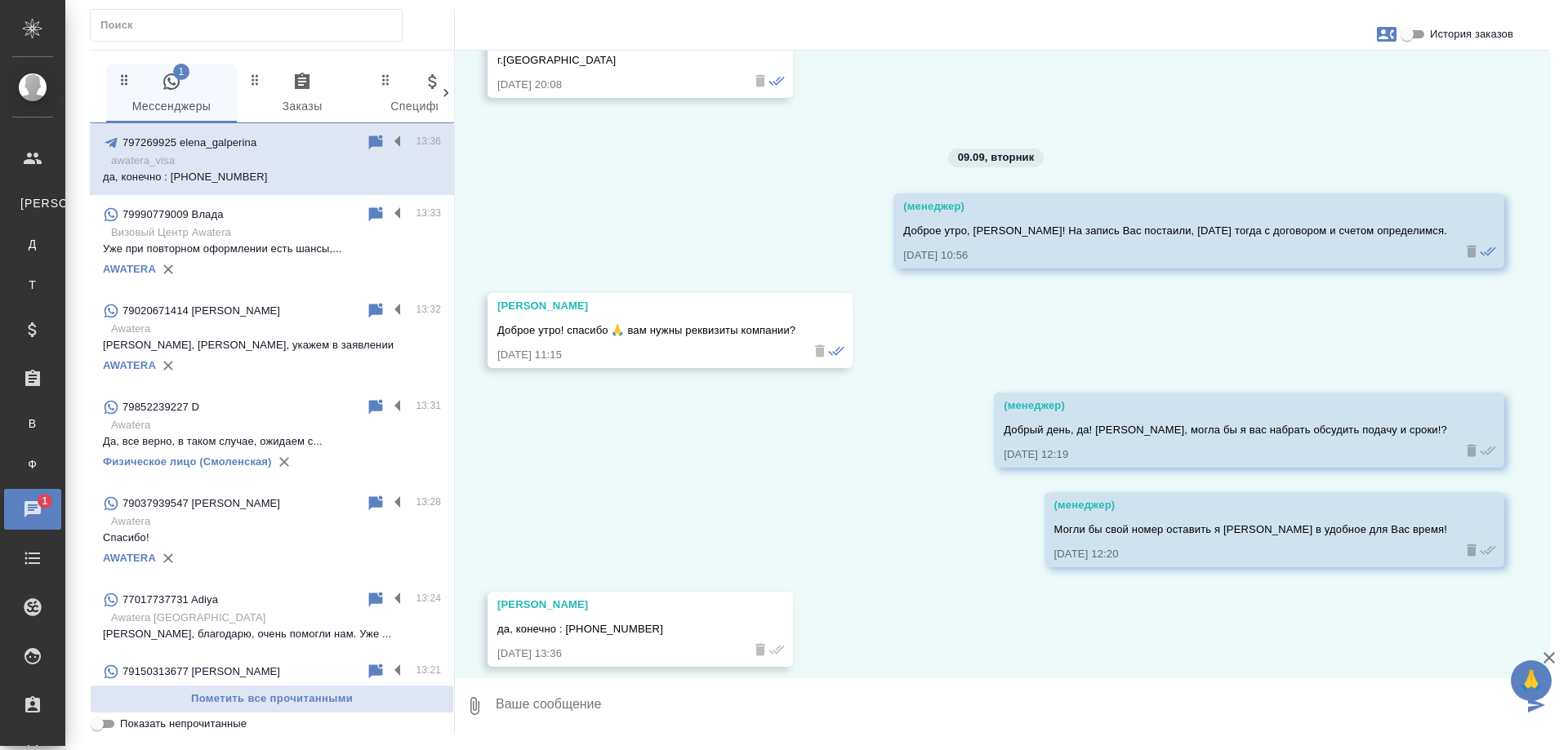
scroll to position [4346, 0]
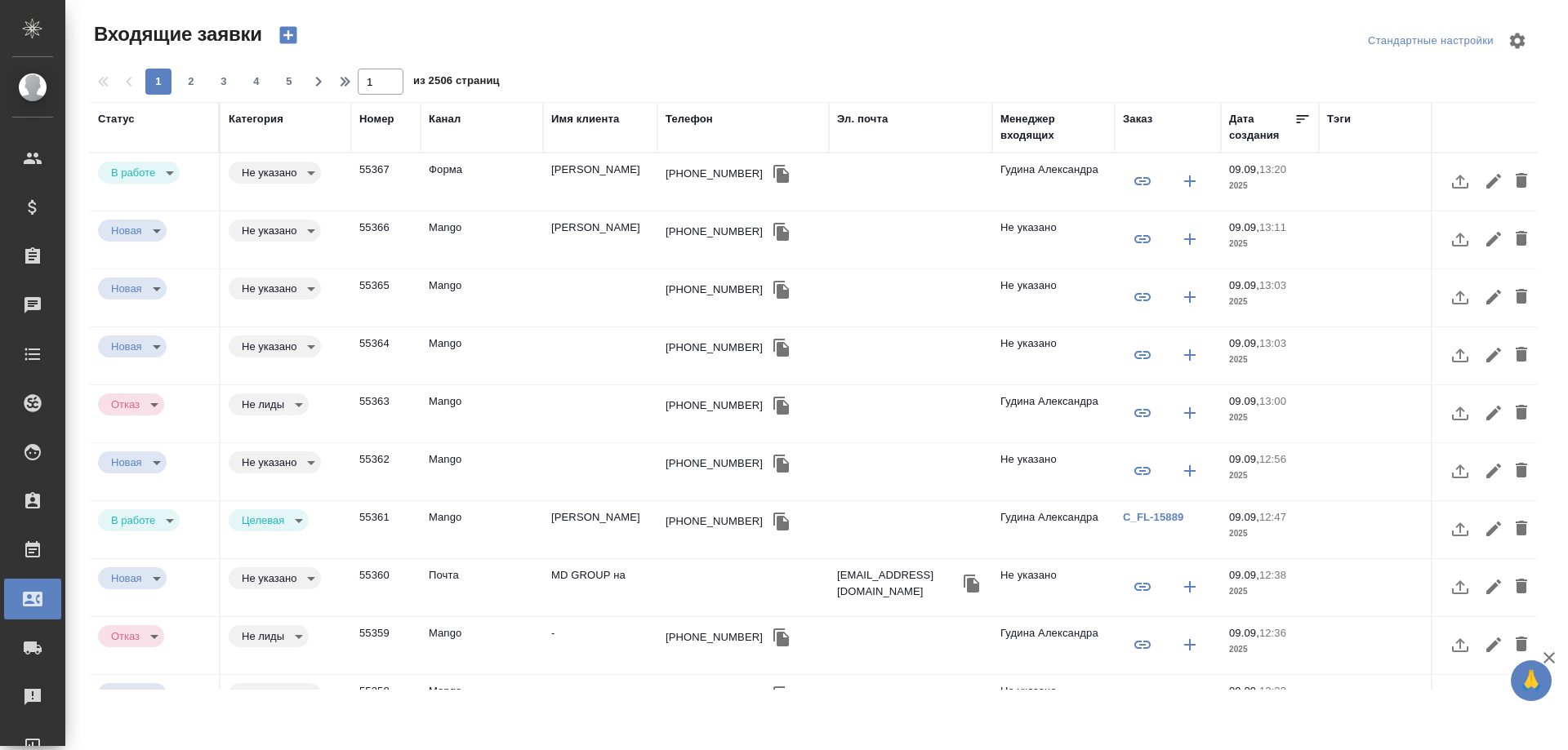
select select "RU"
drag, startPoint x: 872, startPoint y: 120, endPoint x: 886, endPoint y: 167, distance: 49.0
click at [871, 120] on div "Эл. почта" at bounding box center [862, 119] width 50 height 16
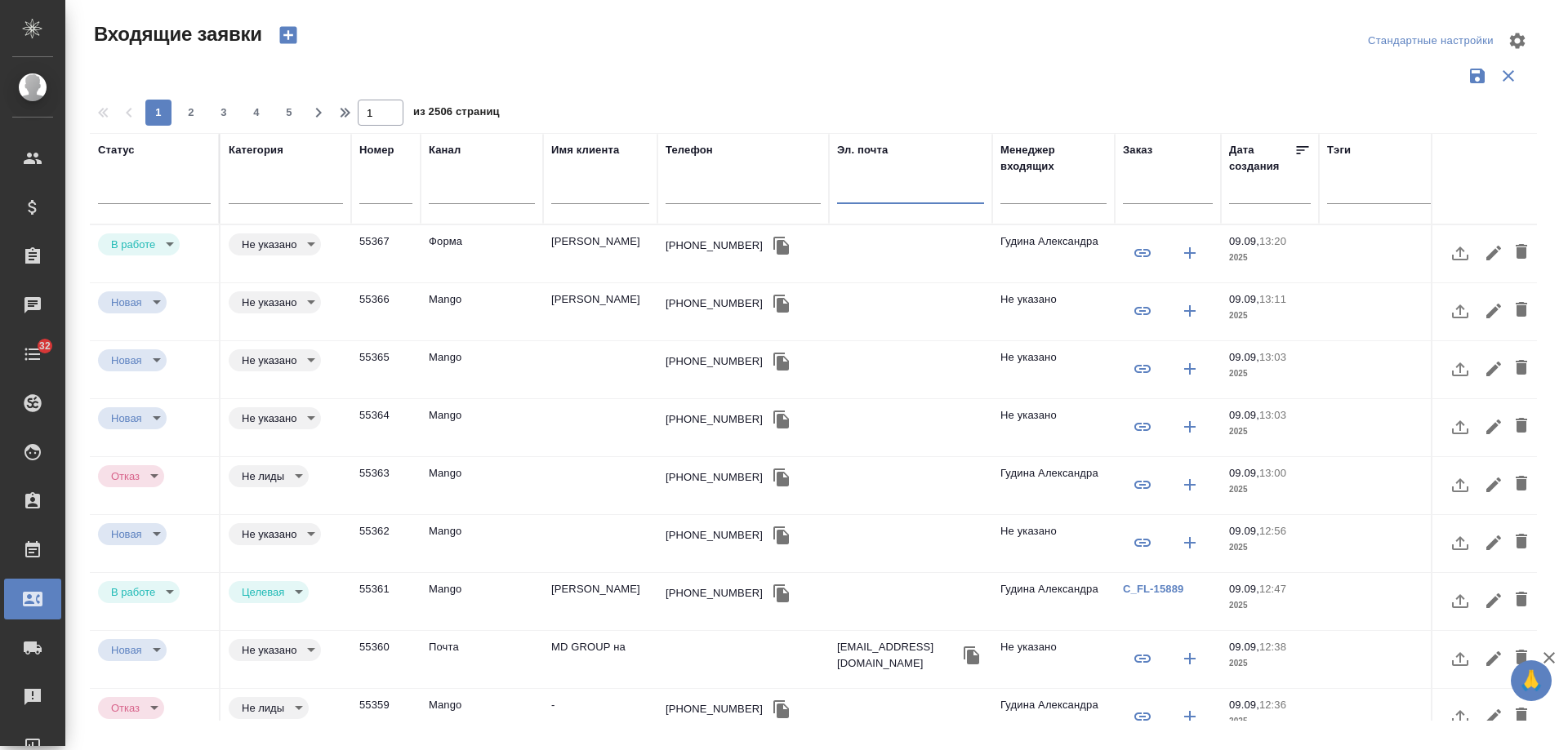
click at [886, 194] on input "text" at bounding box center [910, 193] width 147 height 21
paste input "[EMAIL_ADDRESS][DOMAIN_NAME]"
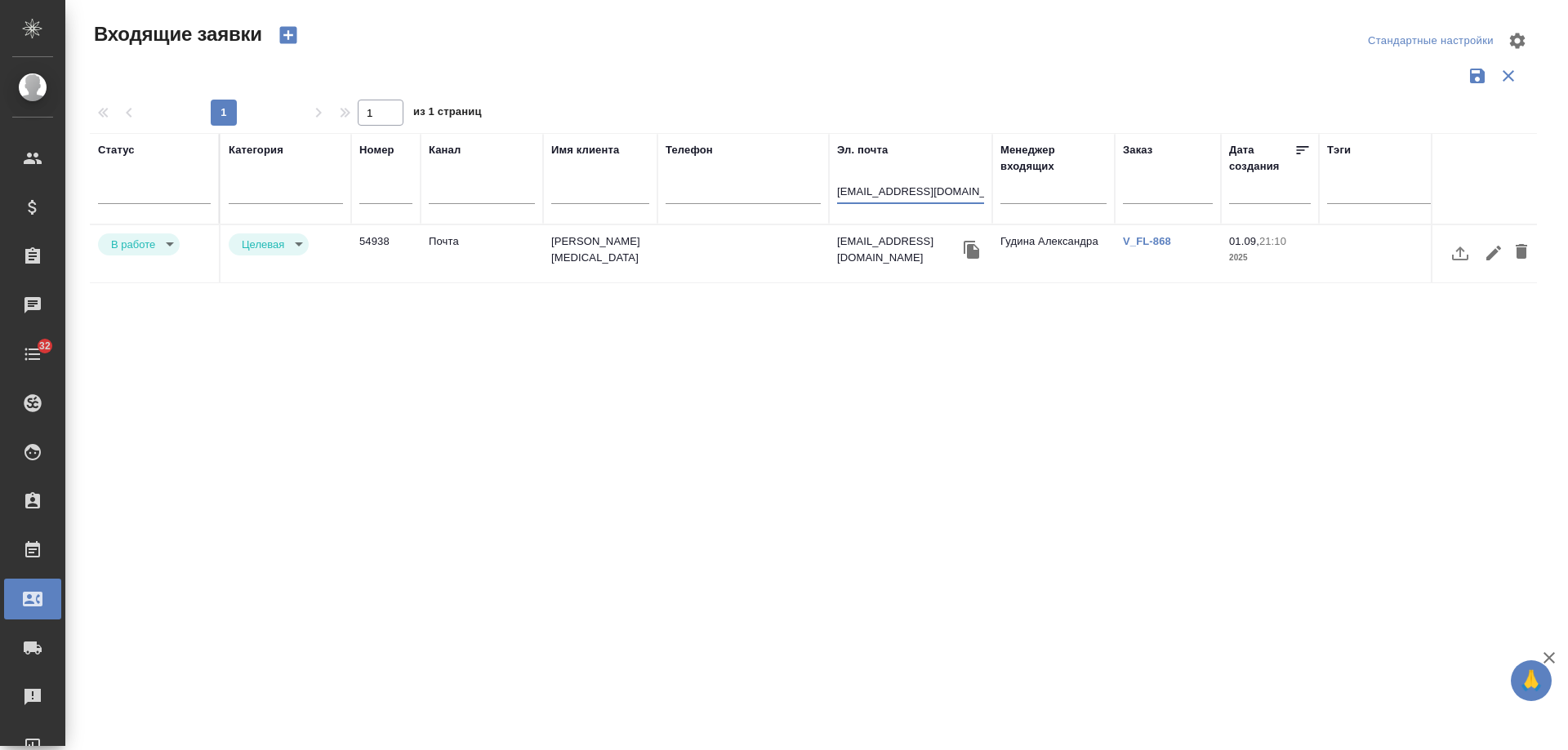
type input "[EMAIL_ADDRESS][DOMAIN_NAME]"
click at [141, 248] on body "🙏 .cls-1 fill:#fff; AWATERA [PERSON_NAME] Спецификации Заказы 0 Чаты 32 Todo Пр…" at bounding box center [784, 375] width 1568 height 750
click at [132, 243] on button "Отказ" at bounding box center [130, 244] width 38 height 18
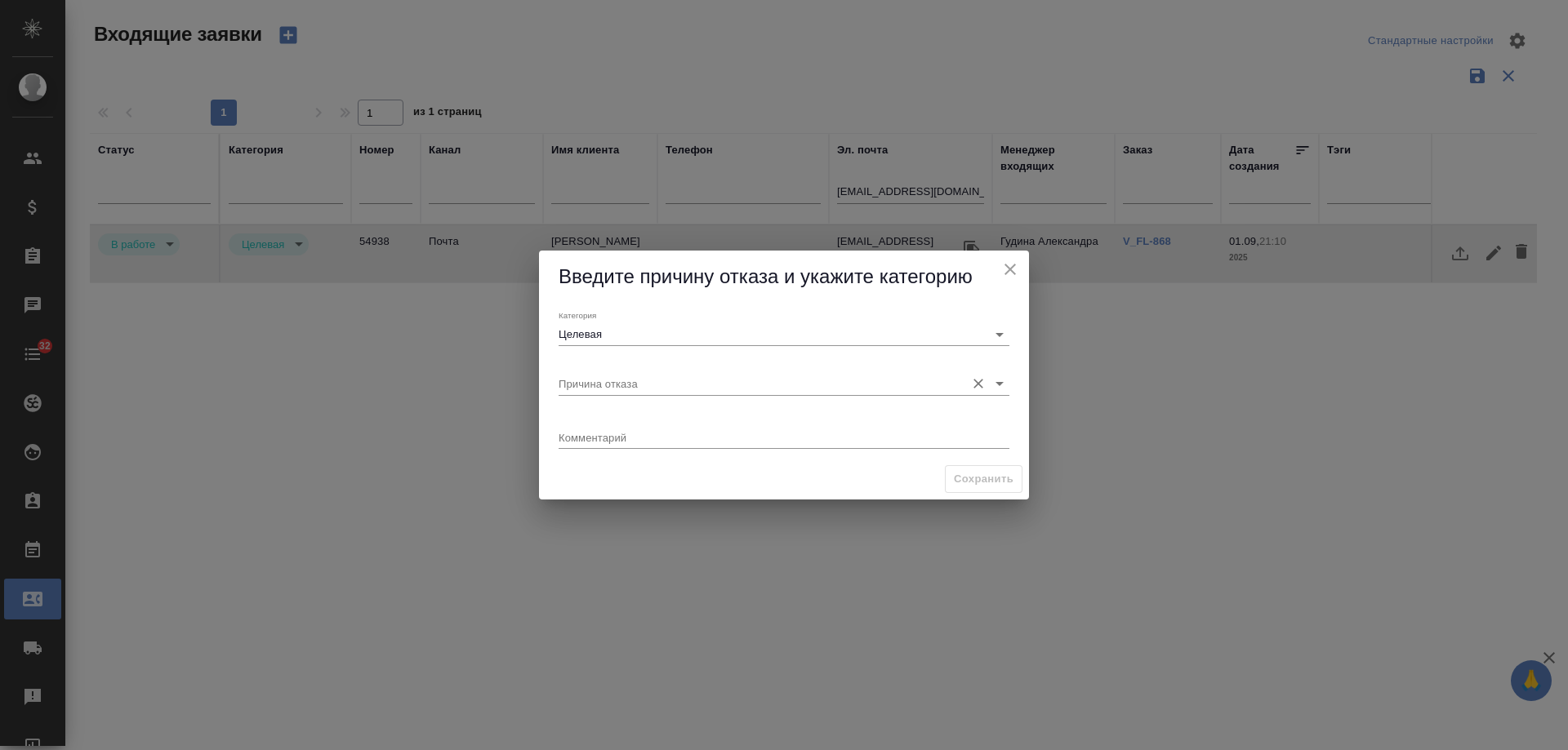
click at [608, 387] on input "Причина отказа" at bounding box center [758, 384] width 399 height 22
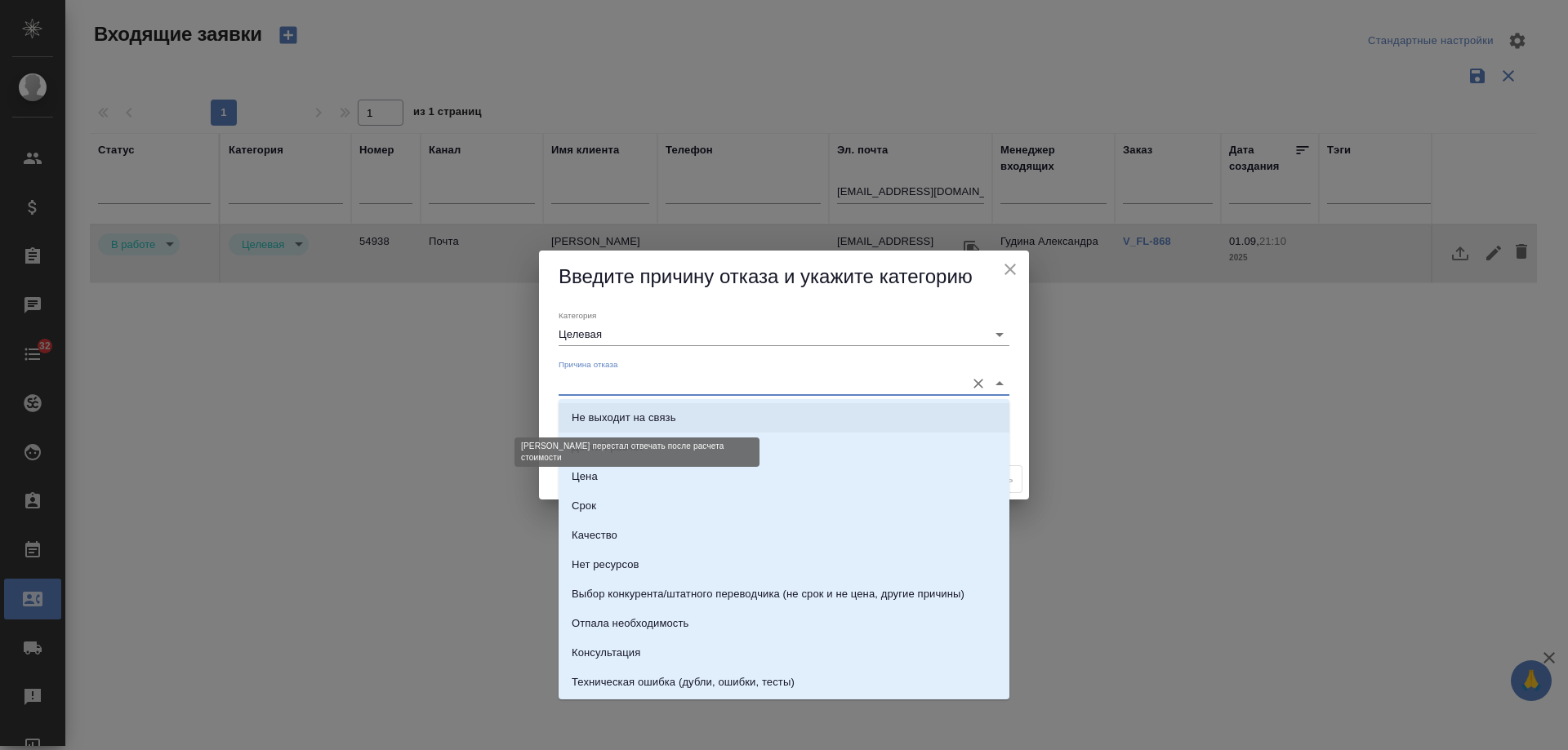
click at [634, 414] on div "Не выходит на связь" at bounding box center [624, 417] width 105 height 16
type input "Не выходит на связь"
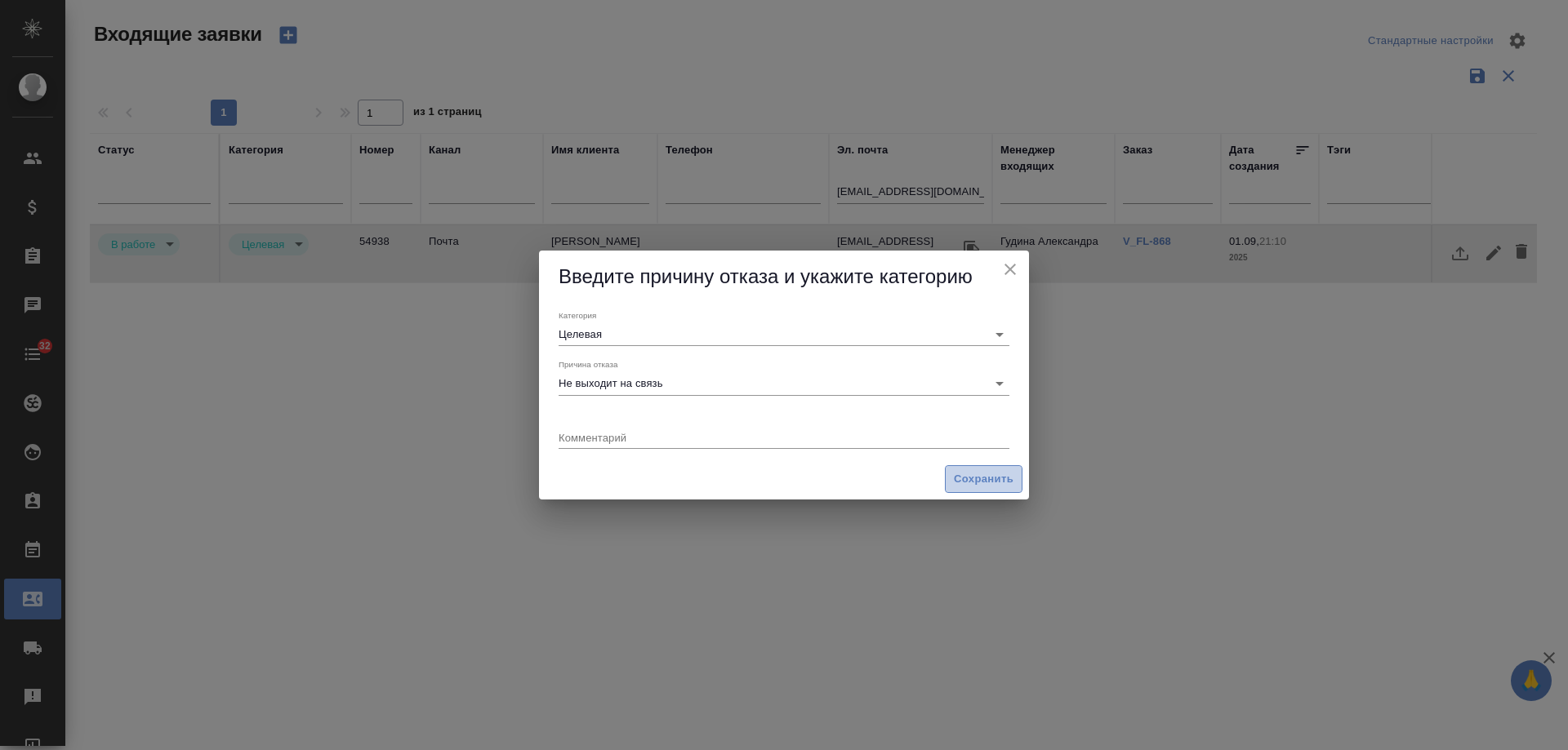
click at [991, 483] on span "Сохранить" at bounding box center [984, 480] width 60 height 19
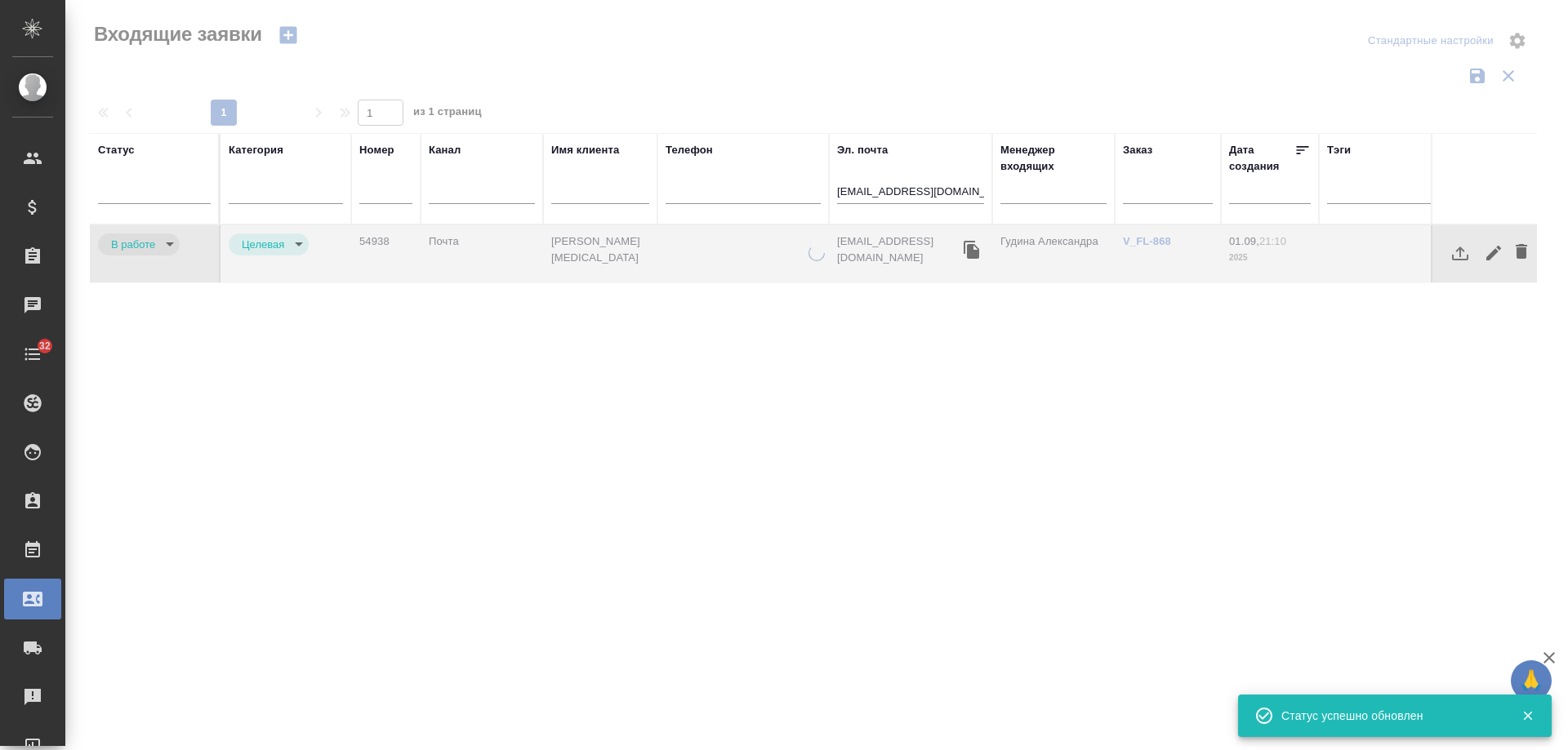
type input "rejection"
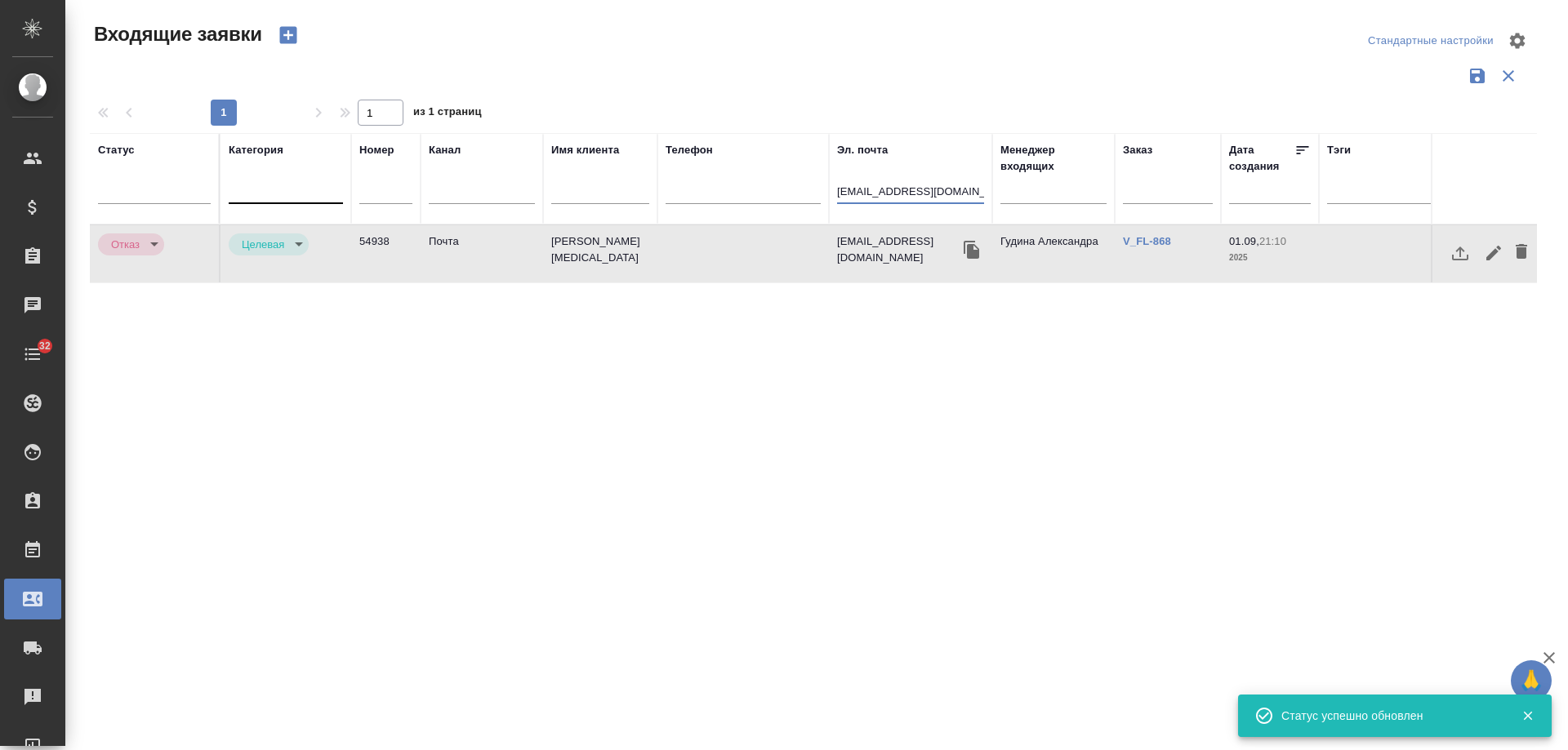
drag, startPoint x: 969, startPoint y: 192, endPoint x: 295, endPoint y: 185, distance: 674.0
click at [296, 185] on tr "Статус [PERSON_NAME] Имя клиента Телефон Эл. почта [EMAIL_ADDRESS][DOMAIN_NAME]…" at bounding box center [1039, 178] width 1900 height 92
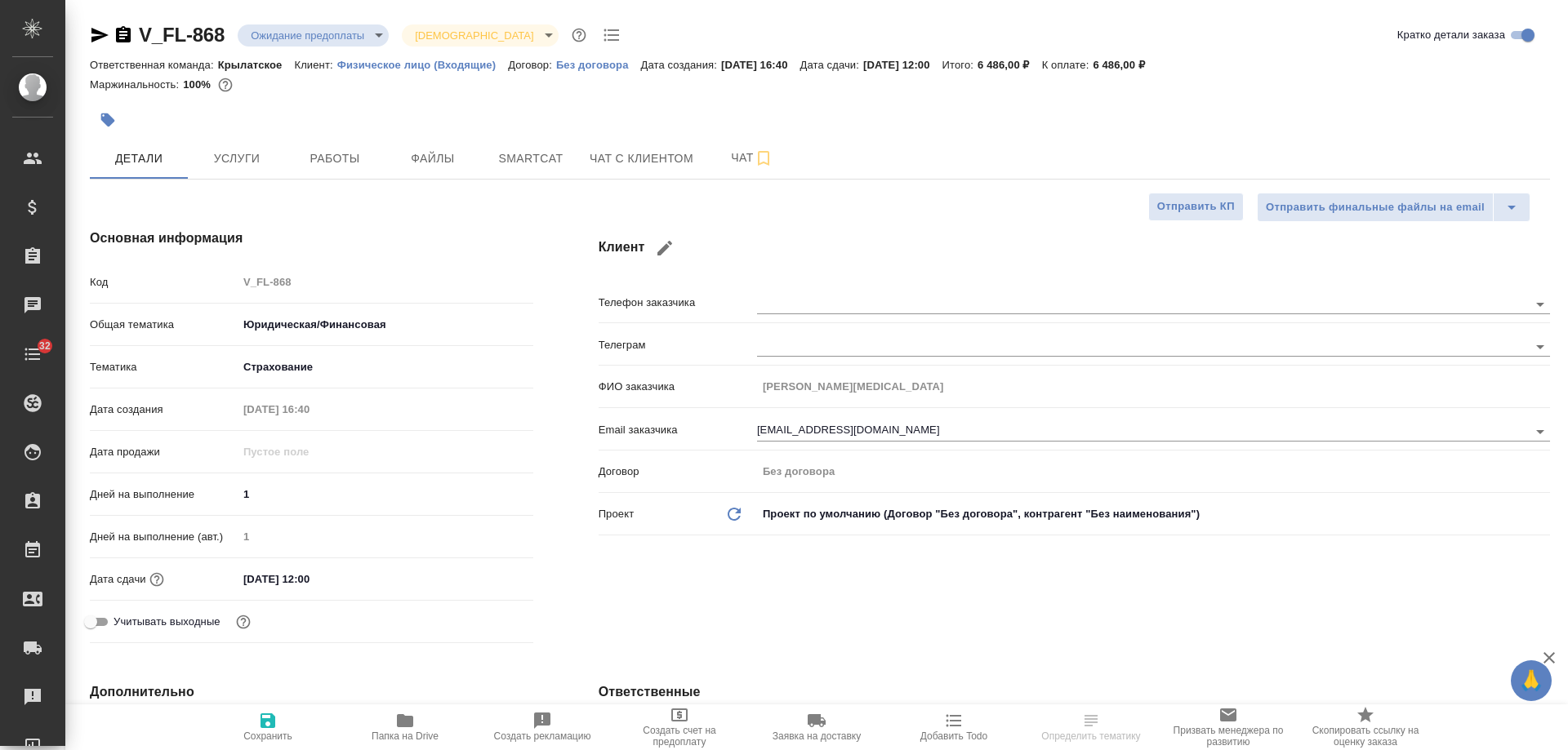
select select "RU"
click at [502, 420] on div "Основная информация Код V_FL-868 Общая тематика Юридическая/Финансовая yr-fn Те…" at bounding box center [820, 439] width 1526 height 487
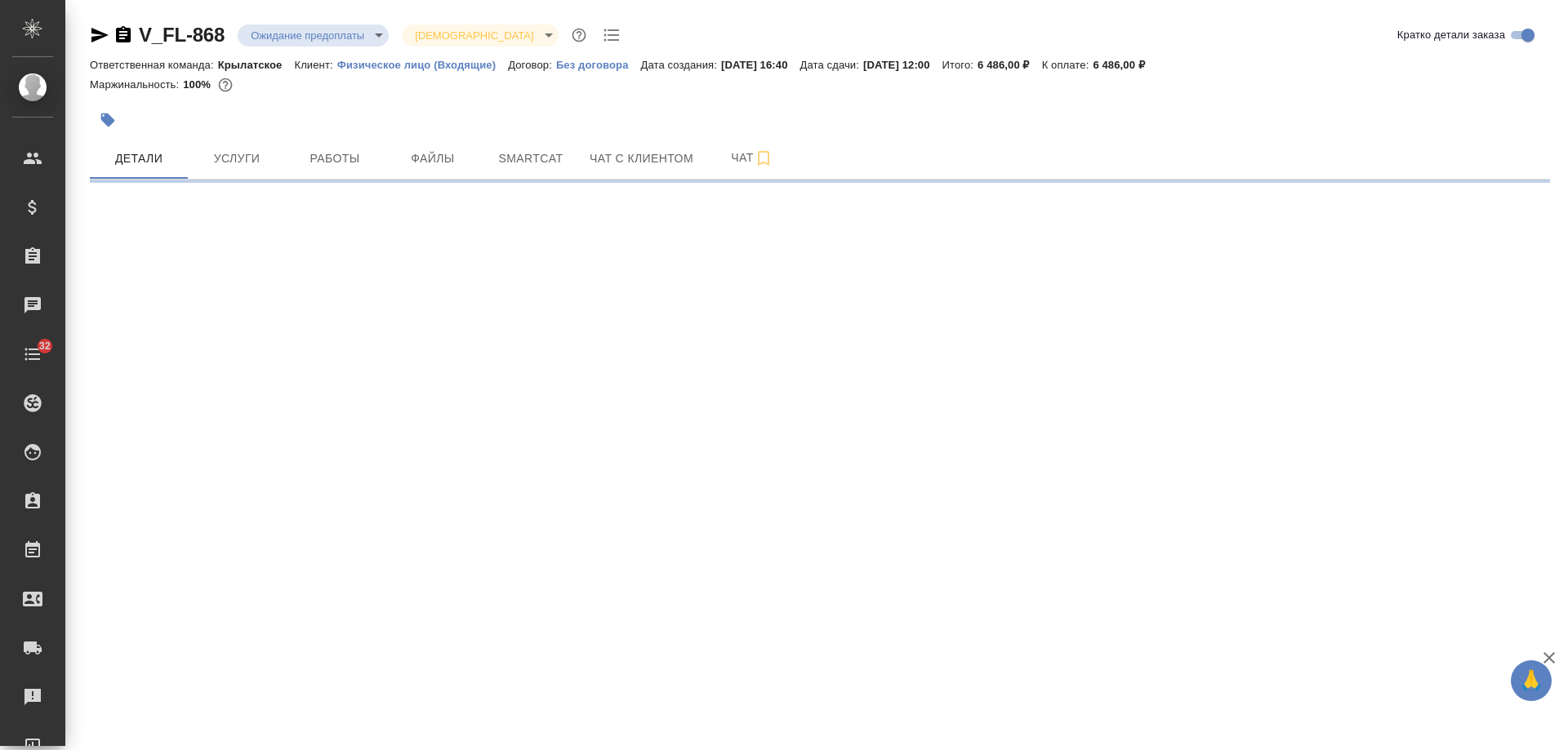
select select "RU"
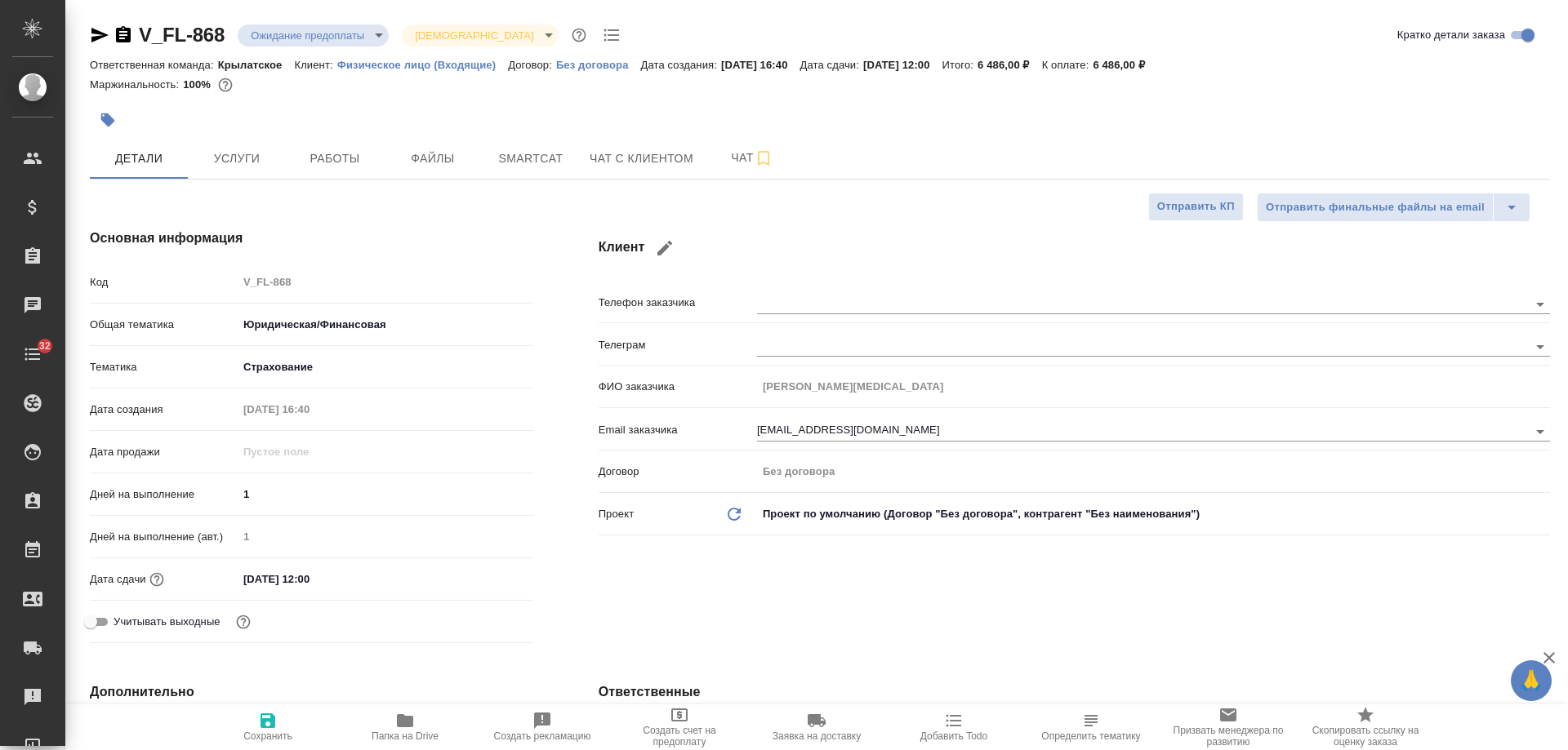
type textarea "x"
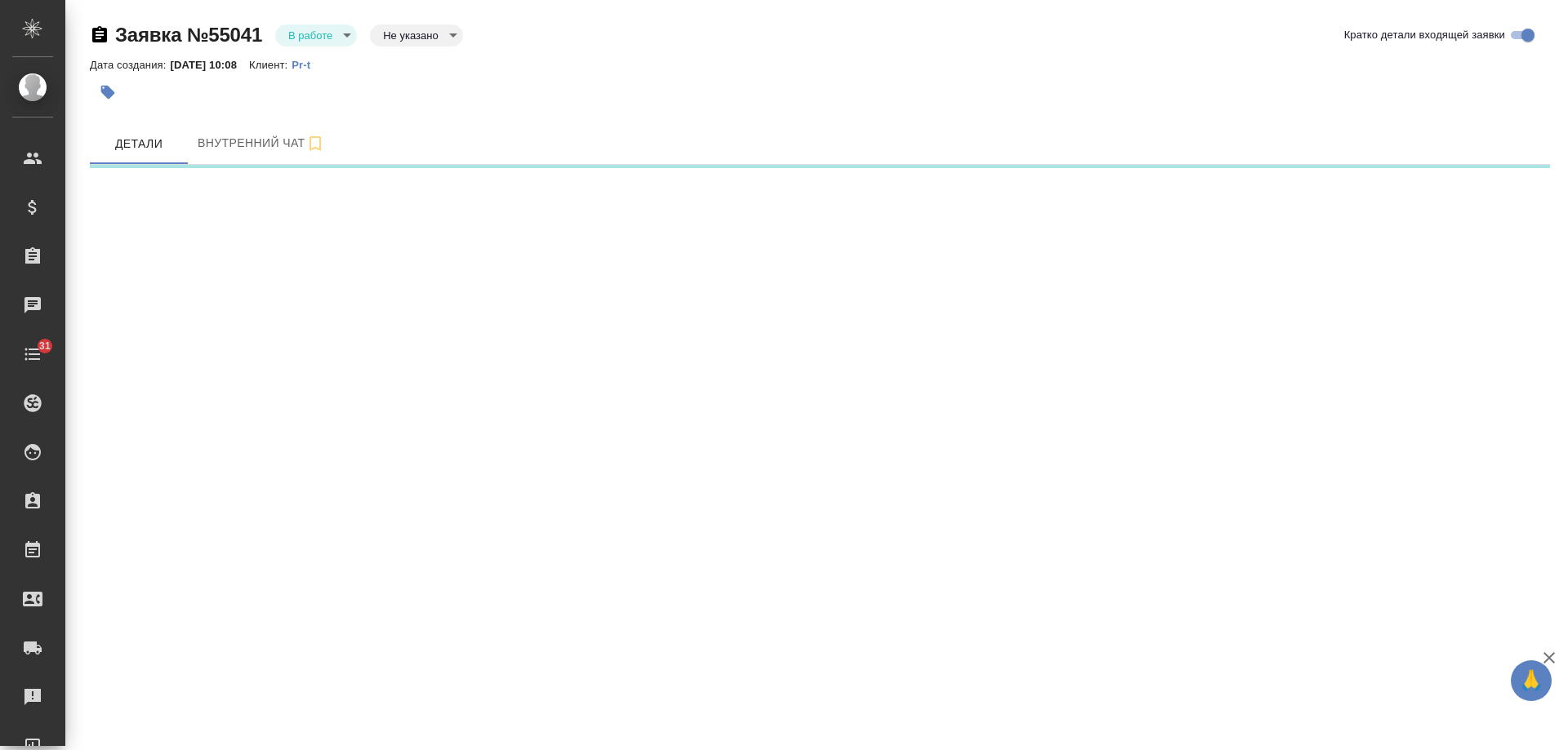
select select "RU"
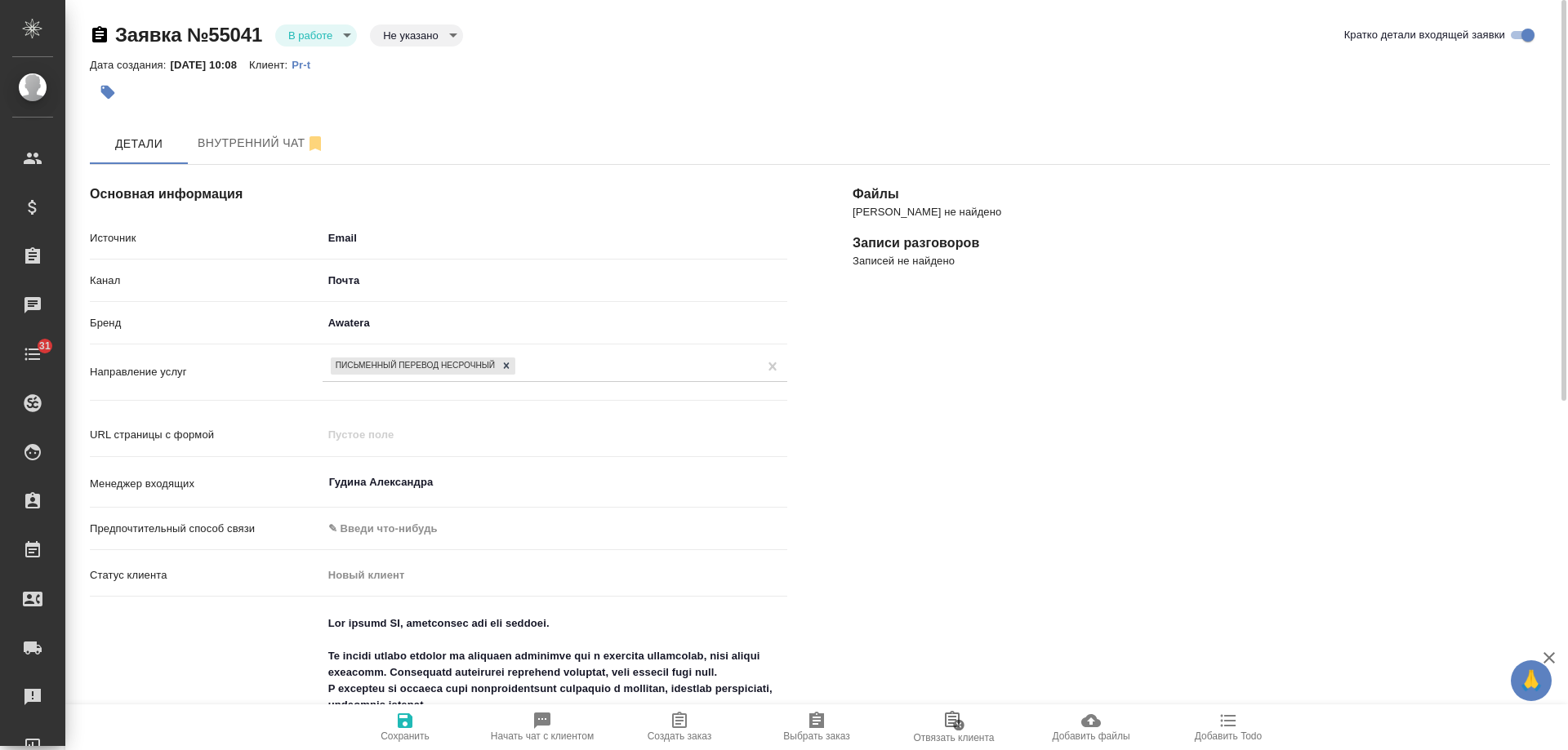
click at [316, 64] on p "Pr-t" at bounding box center [306, 64] width 31 height 12
type textarea "x"
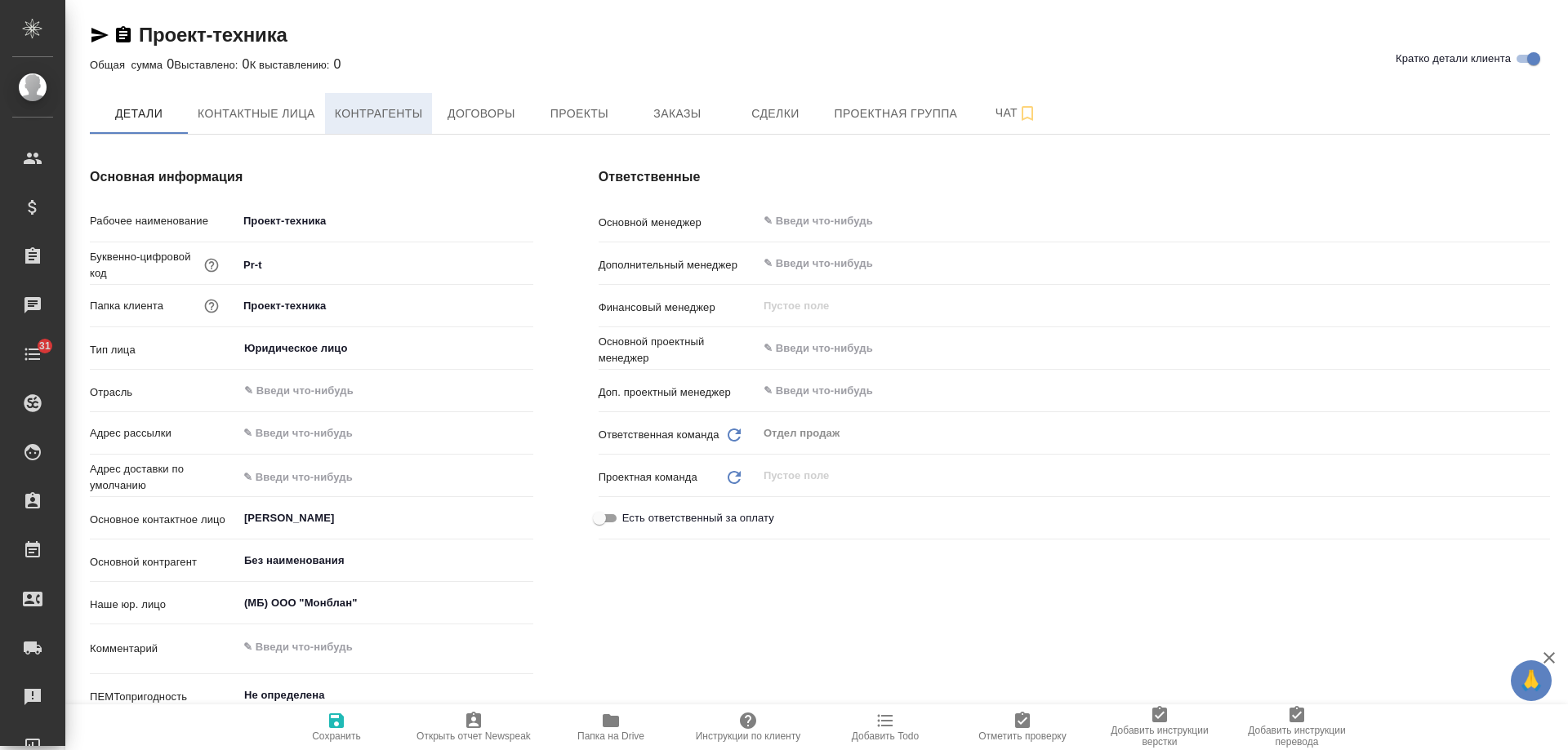
type textarea "x"
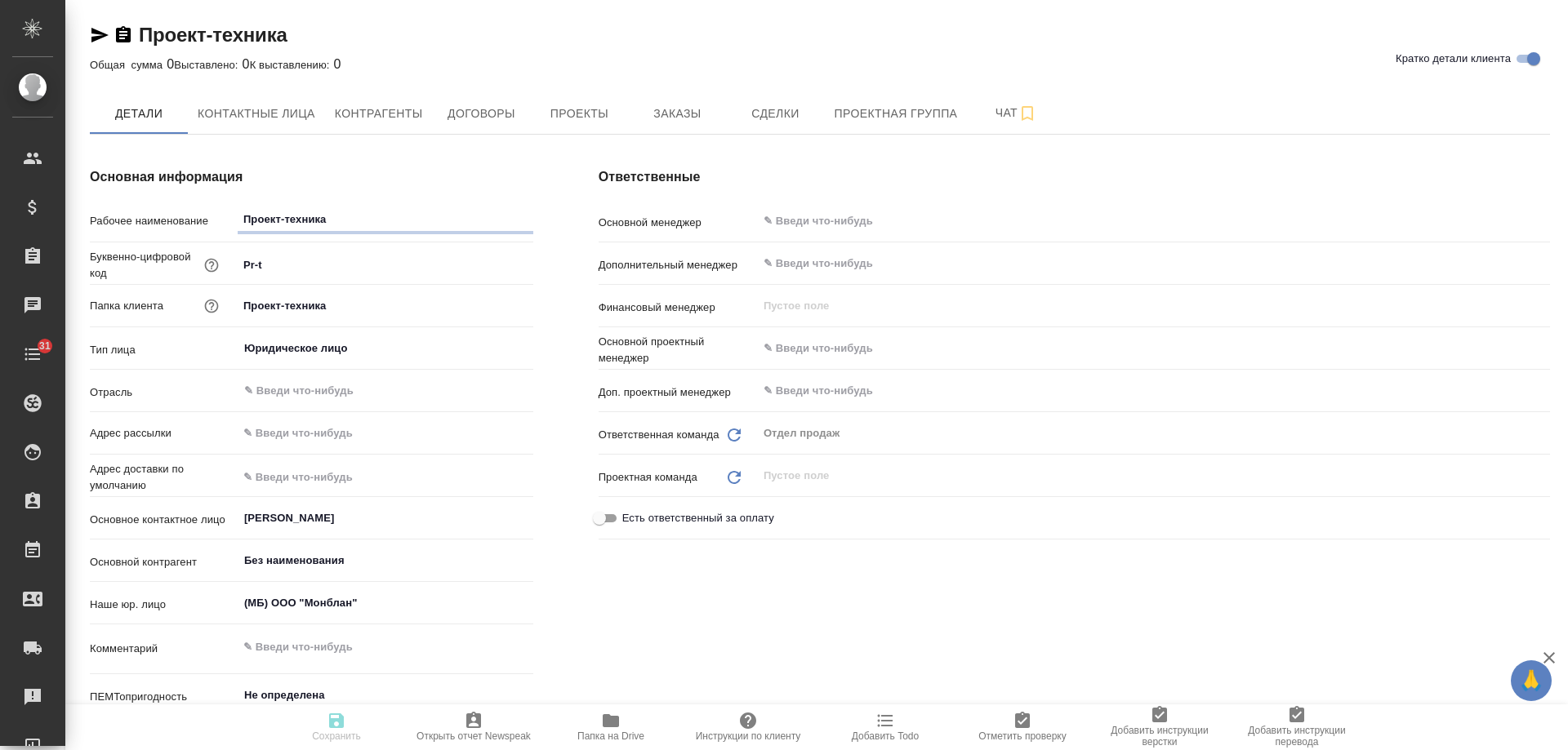
type textarea "x"
click at [691, 100] on button "Заказы" at bounding box center [677, 114] width 98 height 41
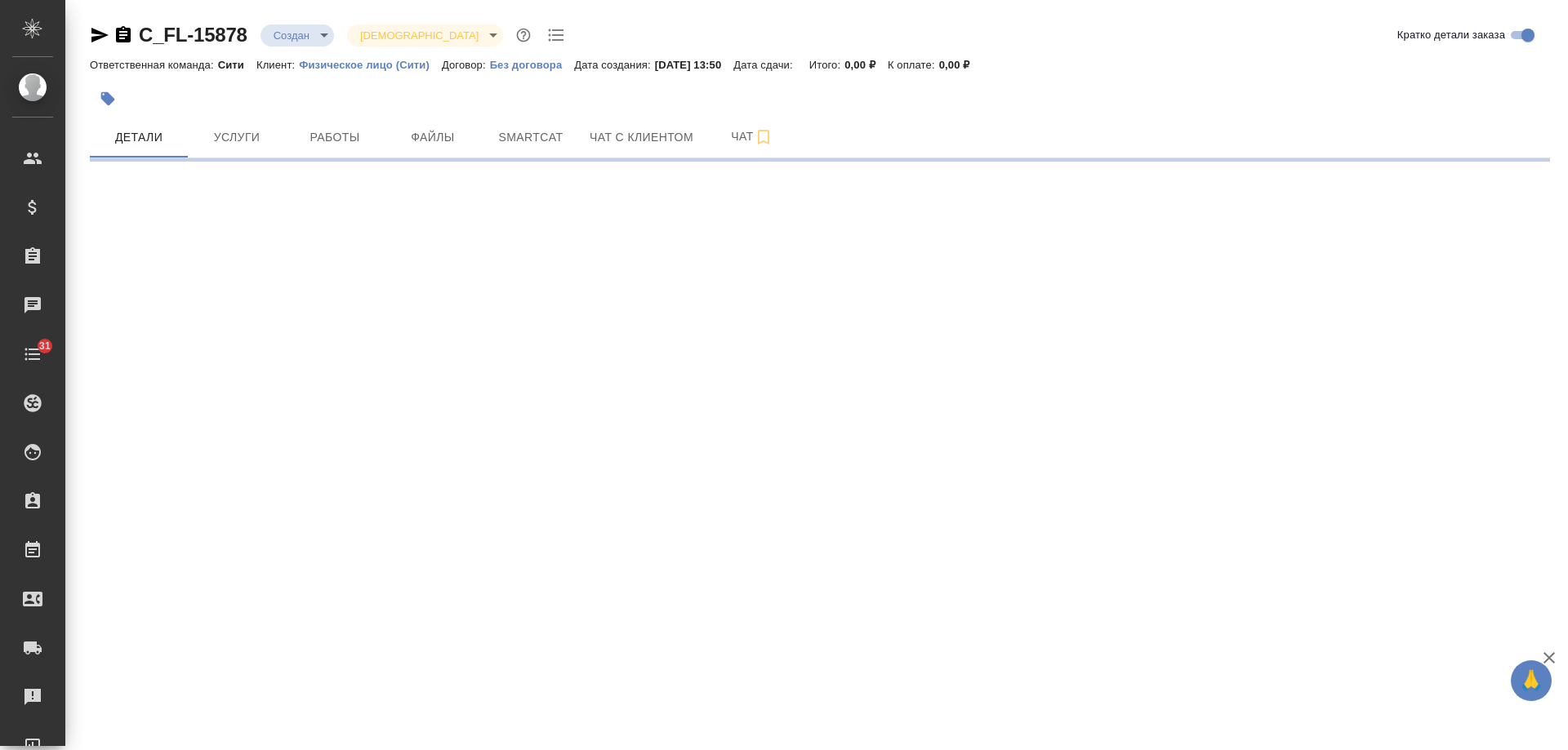
select select "RU"
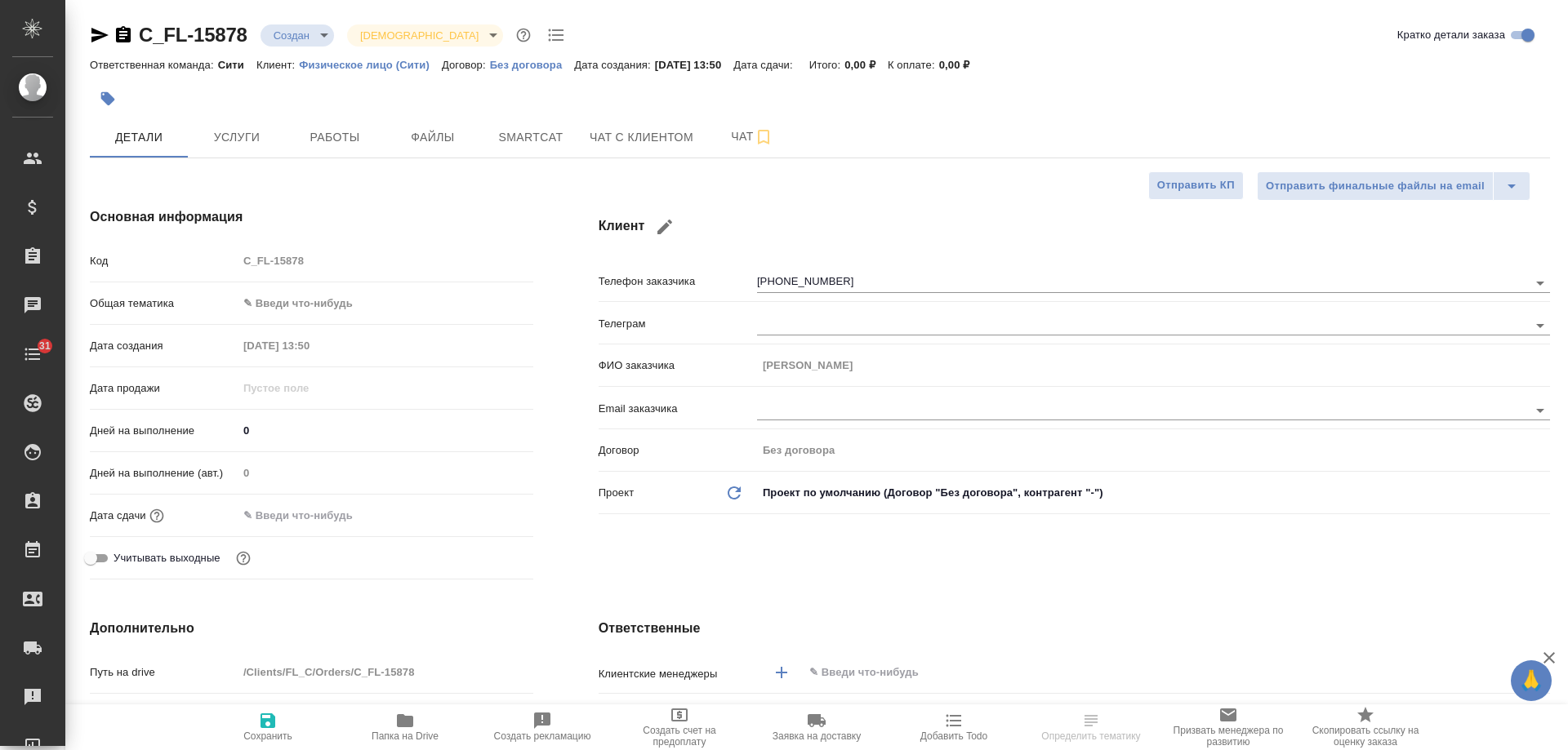
type textarea "x"
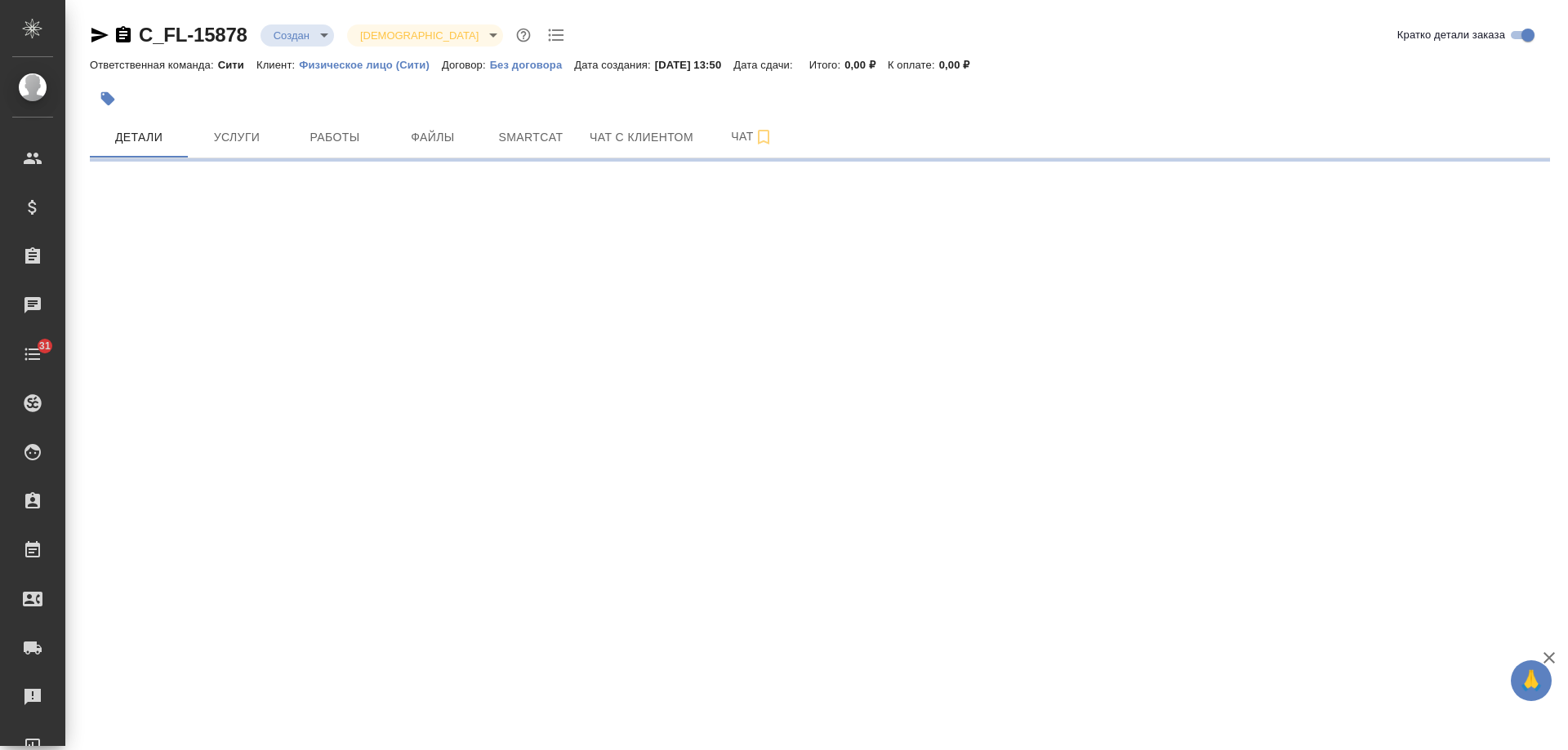
select select "RU"
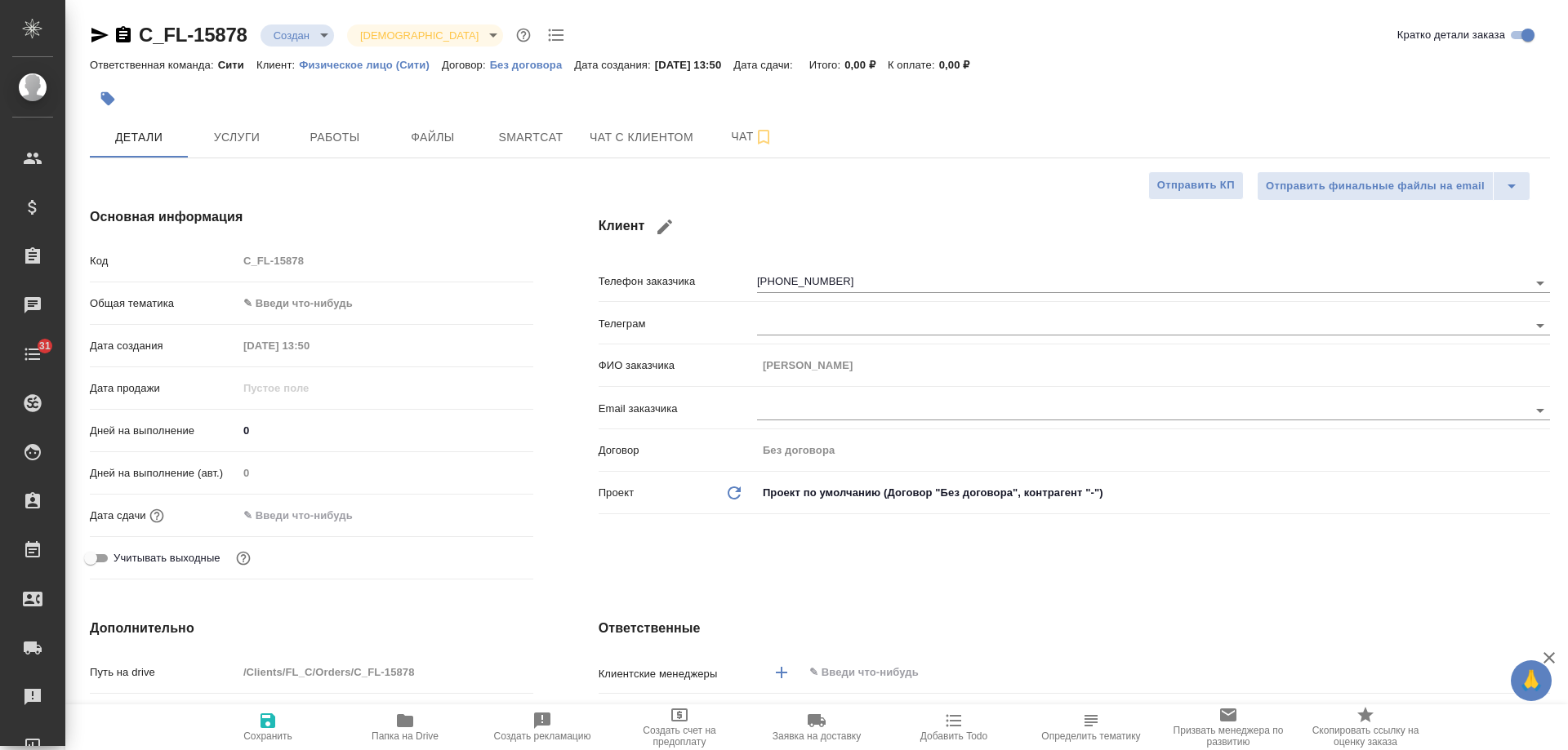
type textarea "x"
click at [122, 36] on icon "button" at bounding box center [123, 34] width 15 height 16
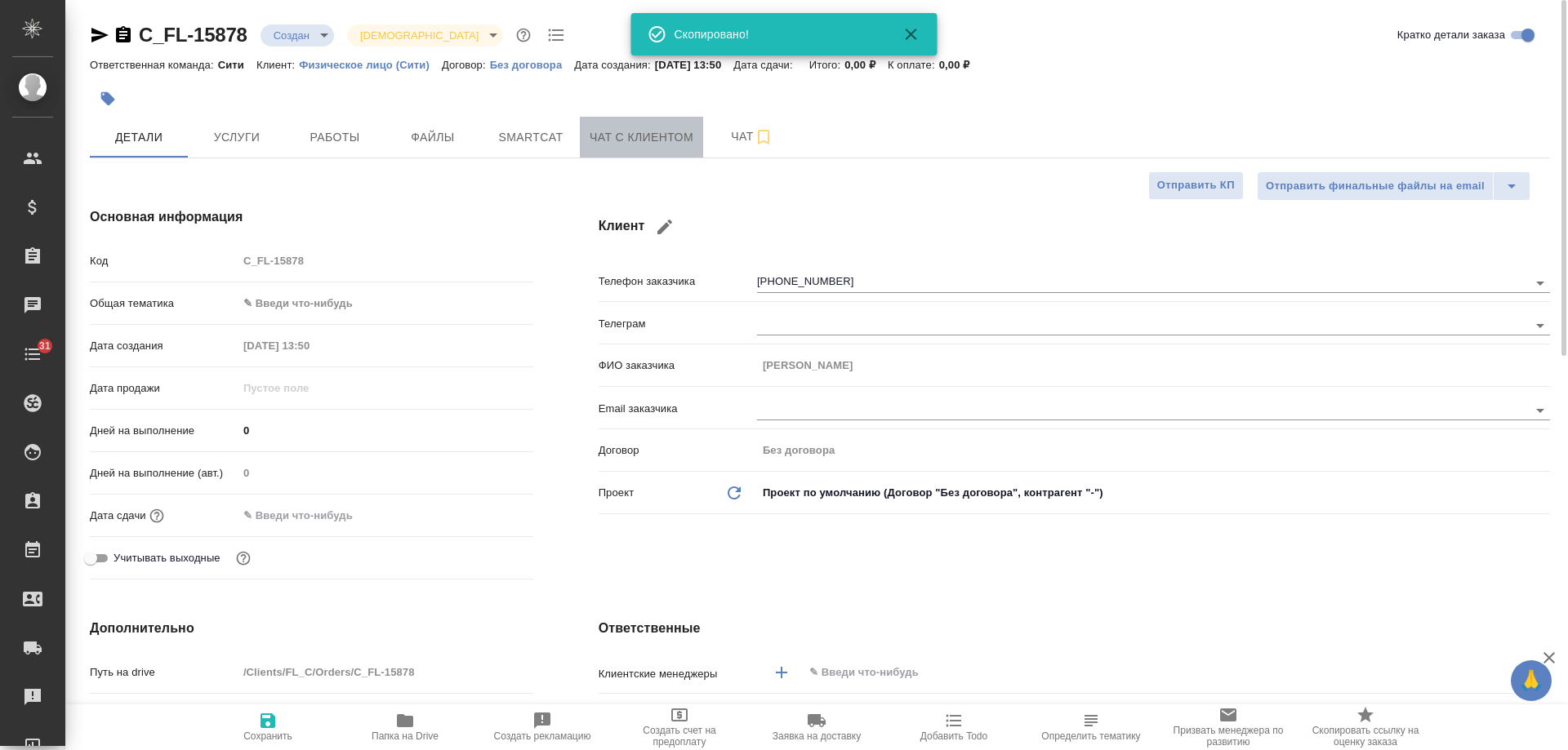
click at [625, 136] on span "Чат с клиентом" at bounding box center [641, 137] width 104 height 21
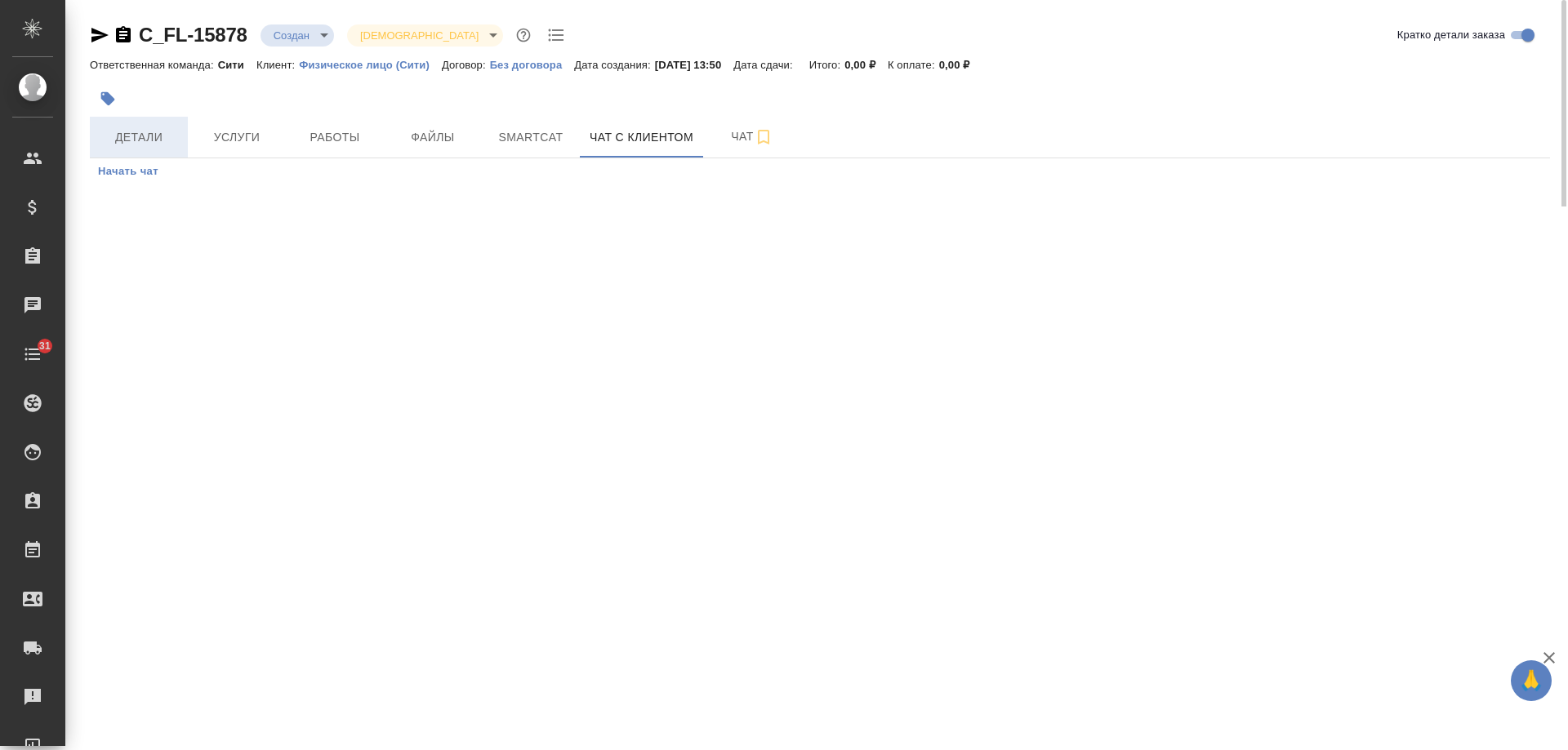
click at [137, 127] on span "Детали" at bounding box center [139, 137] width 78 height 21
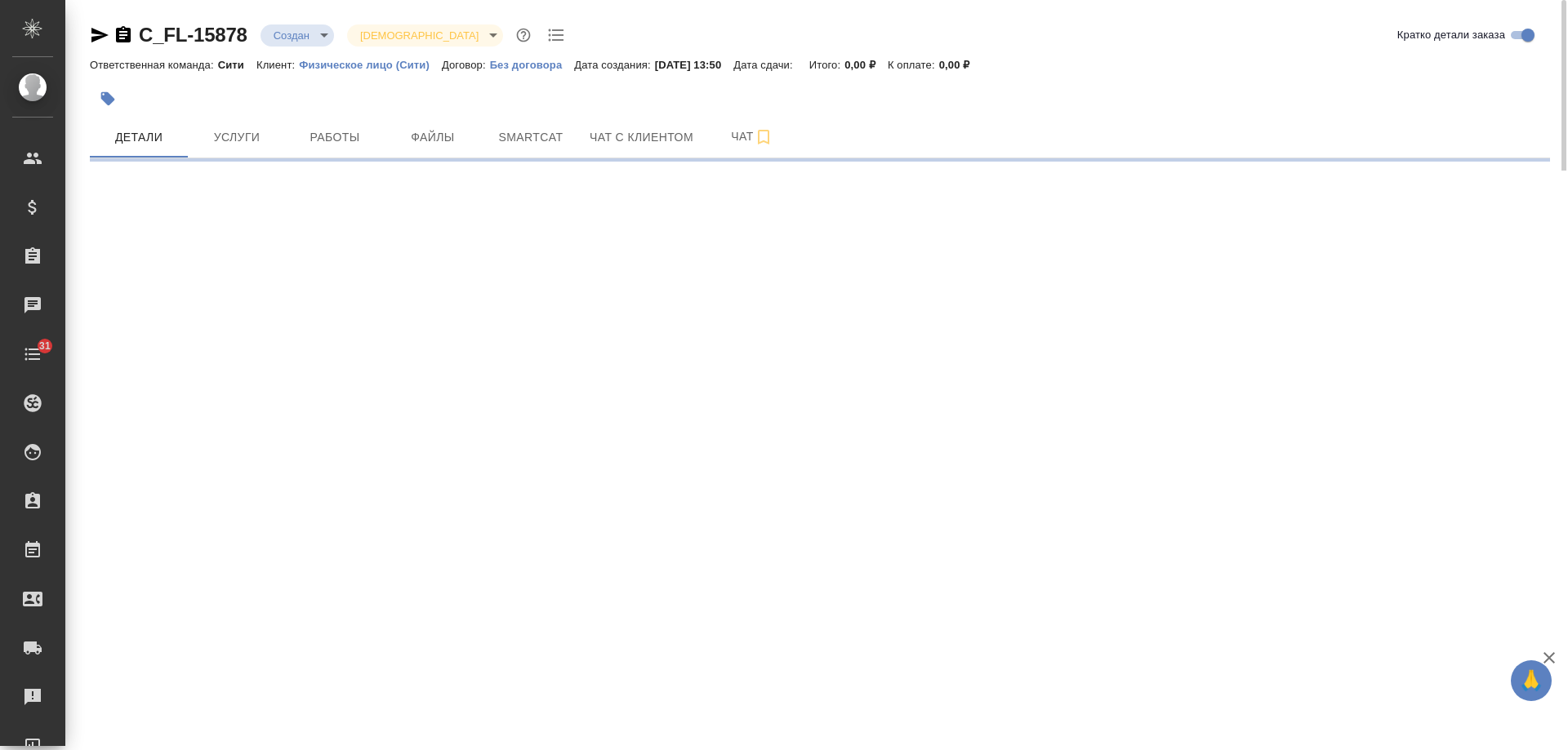
select select "RU"
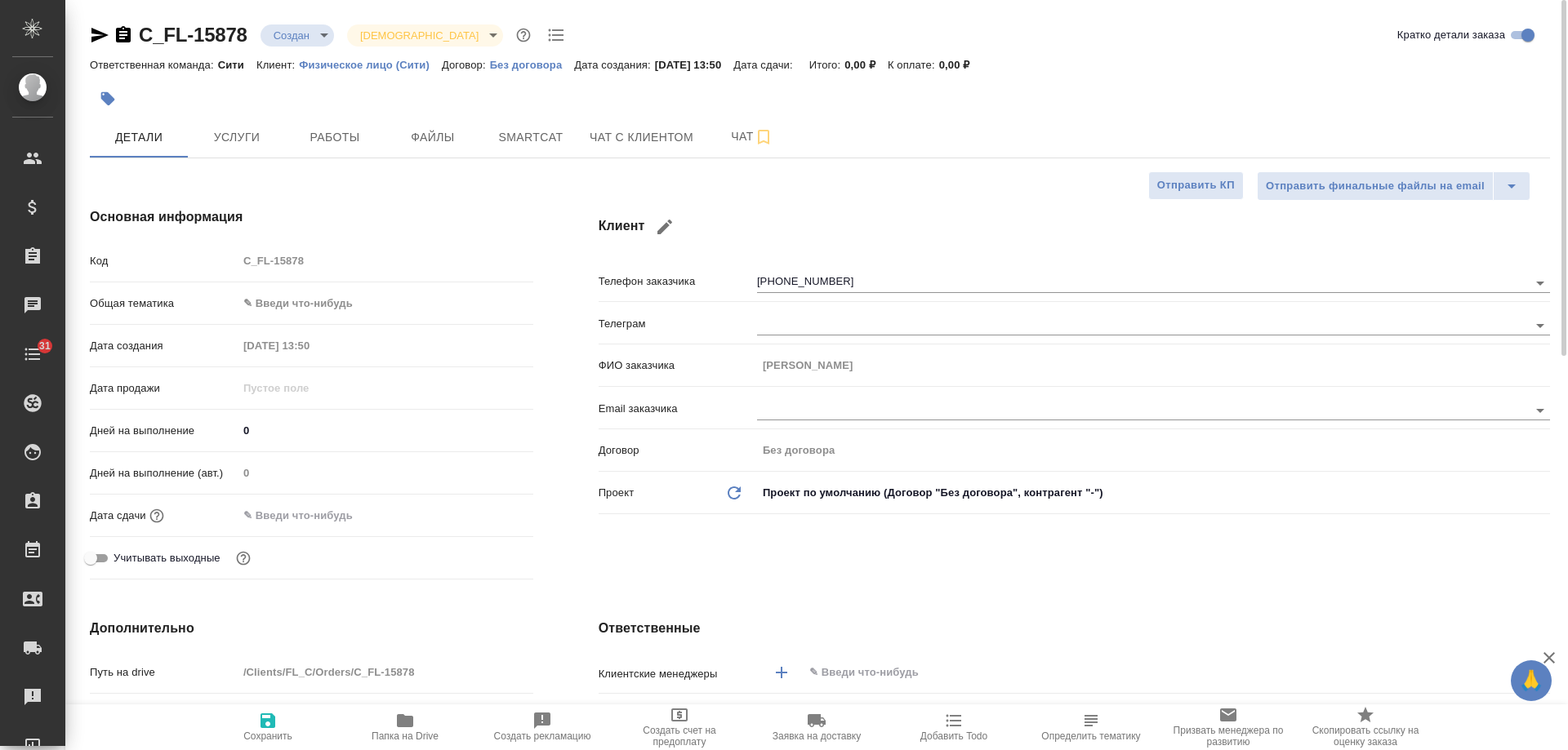
type textarea "x"
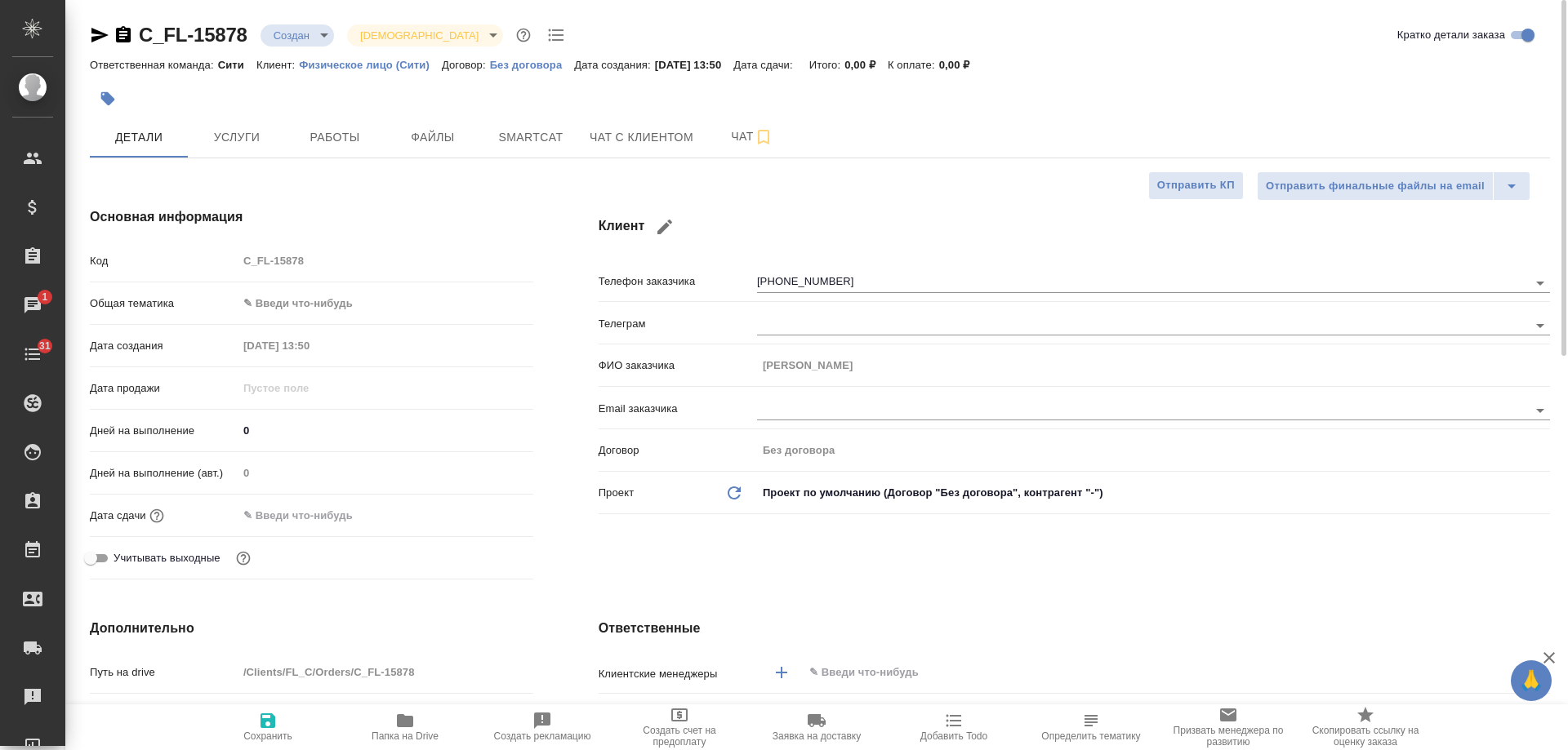
type textarea "x"
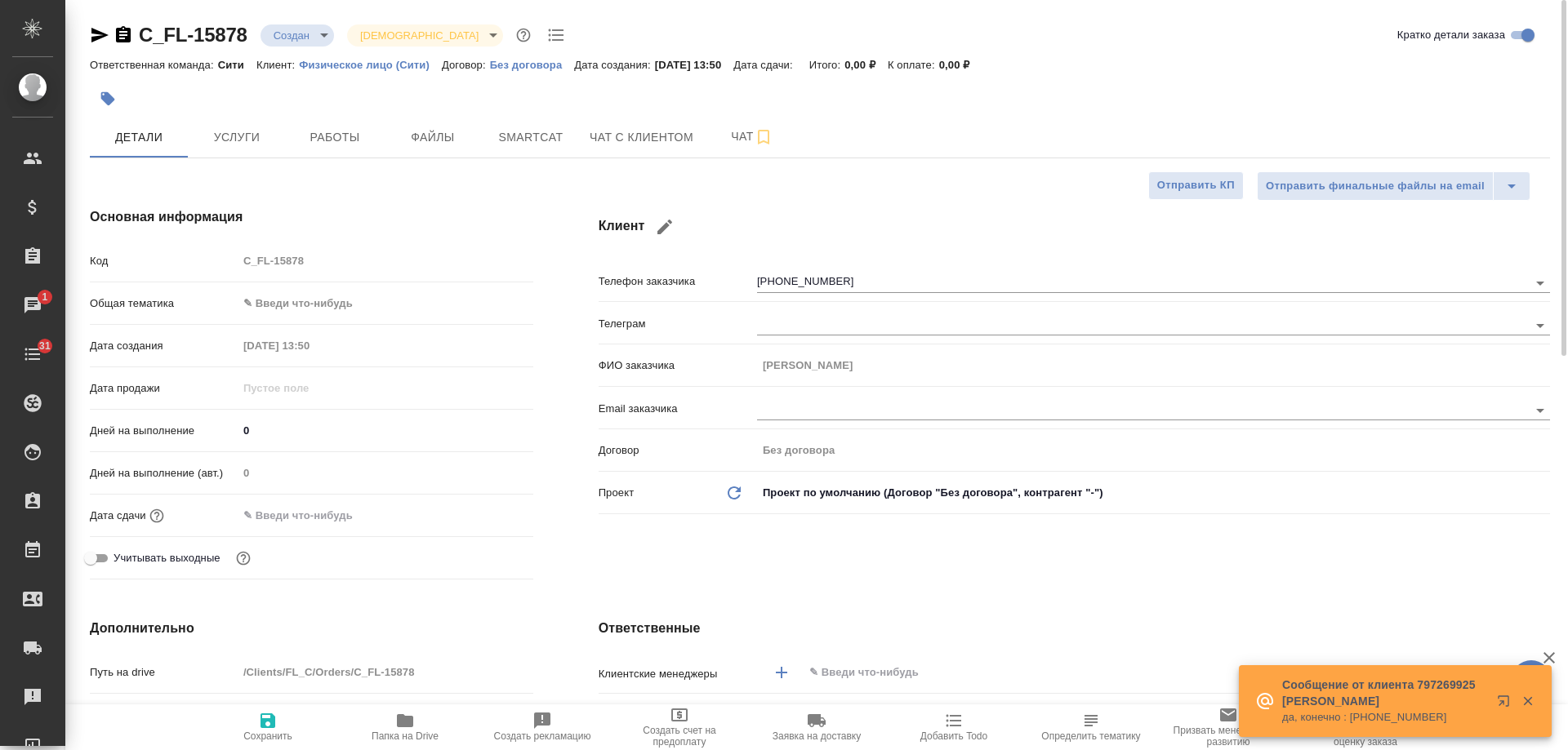
type textarea "x"
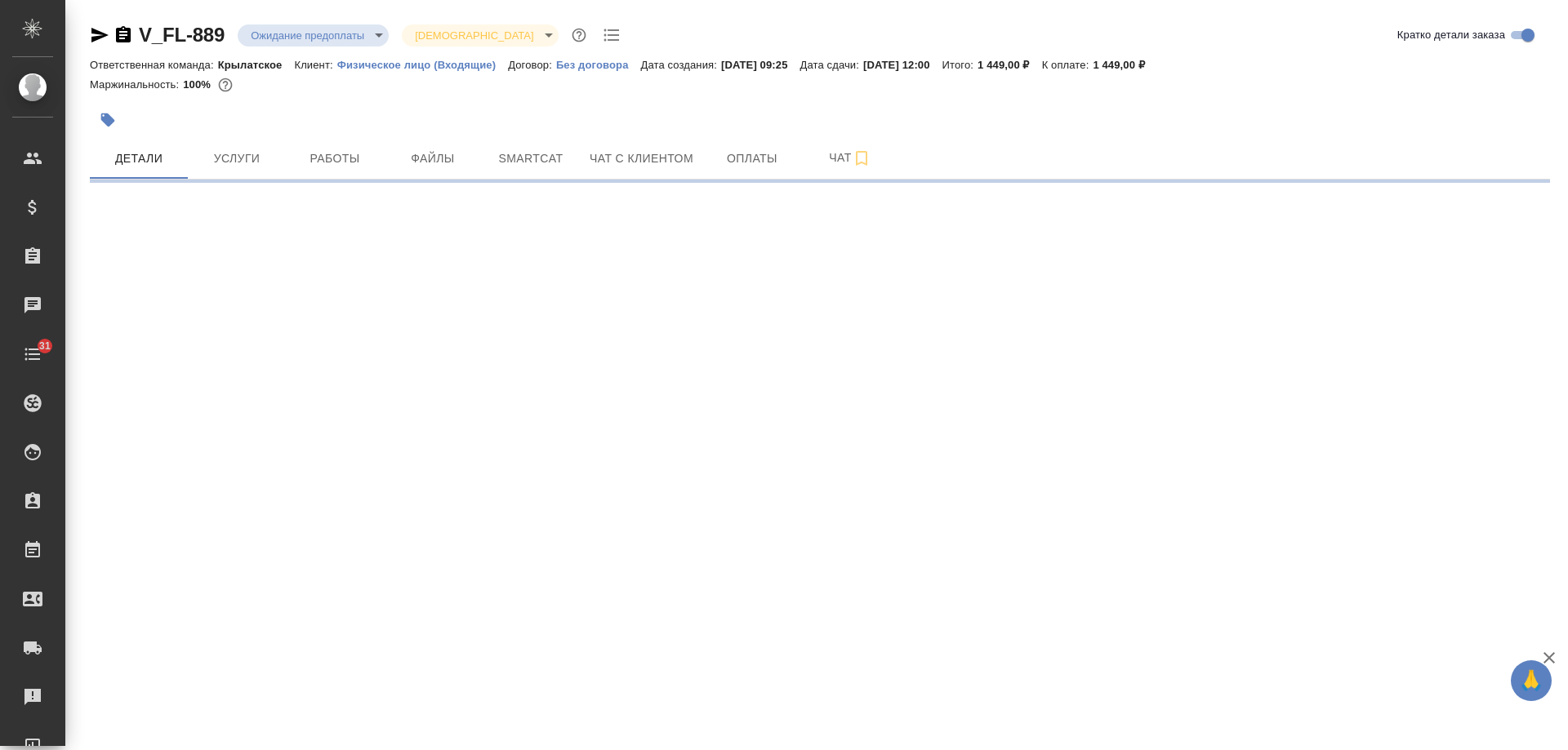
select select "RU"
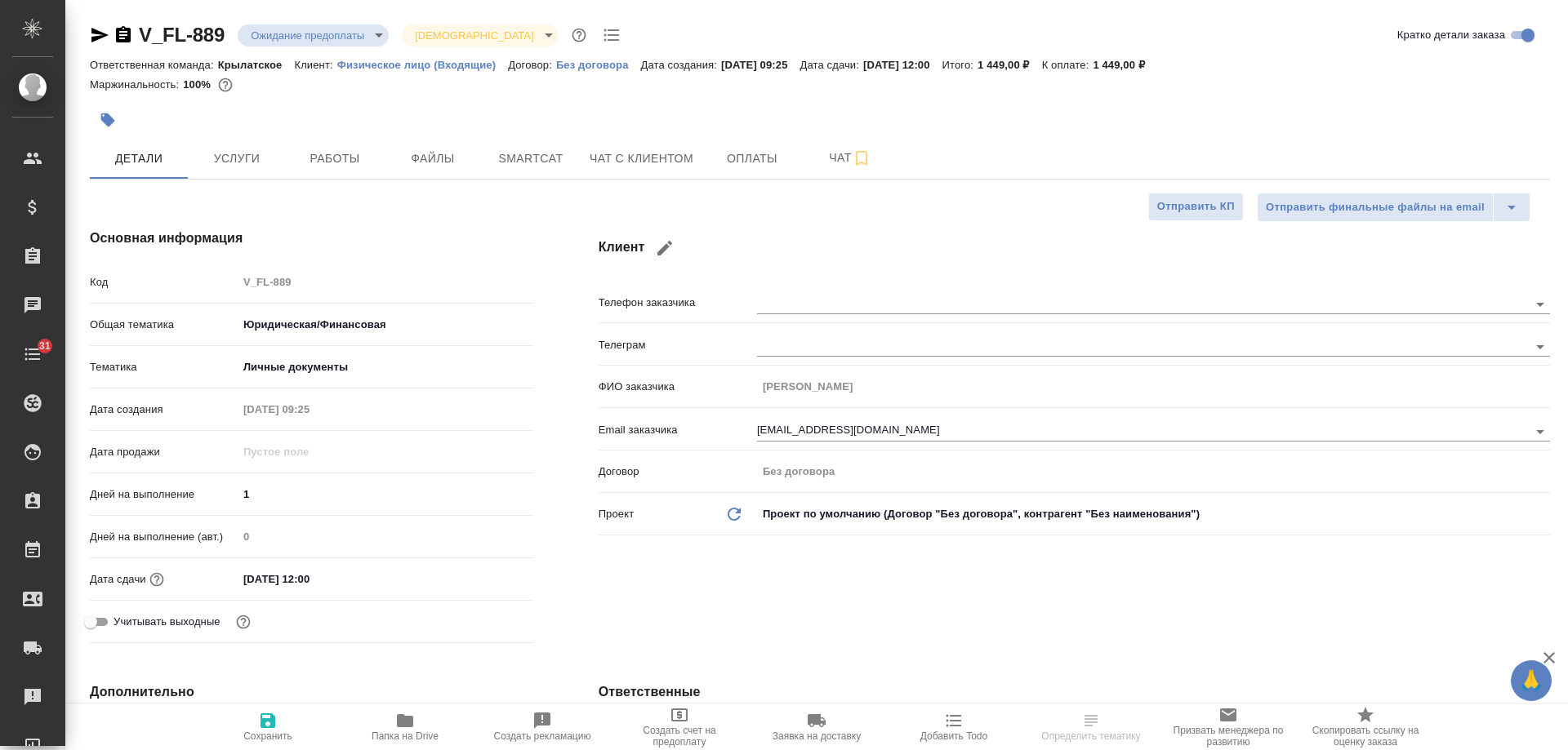
type textarea "x"
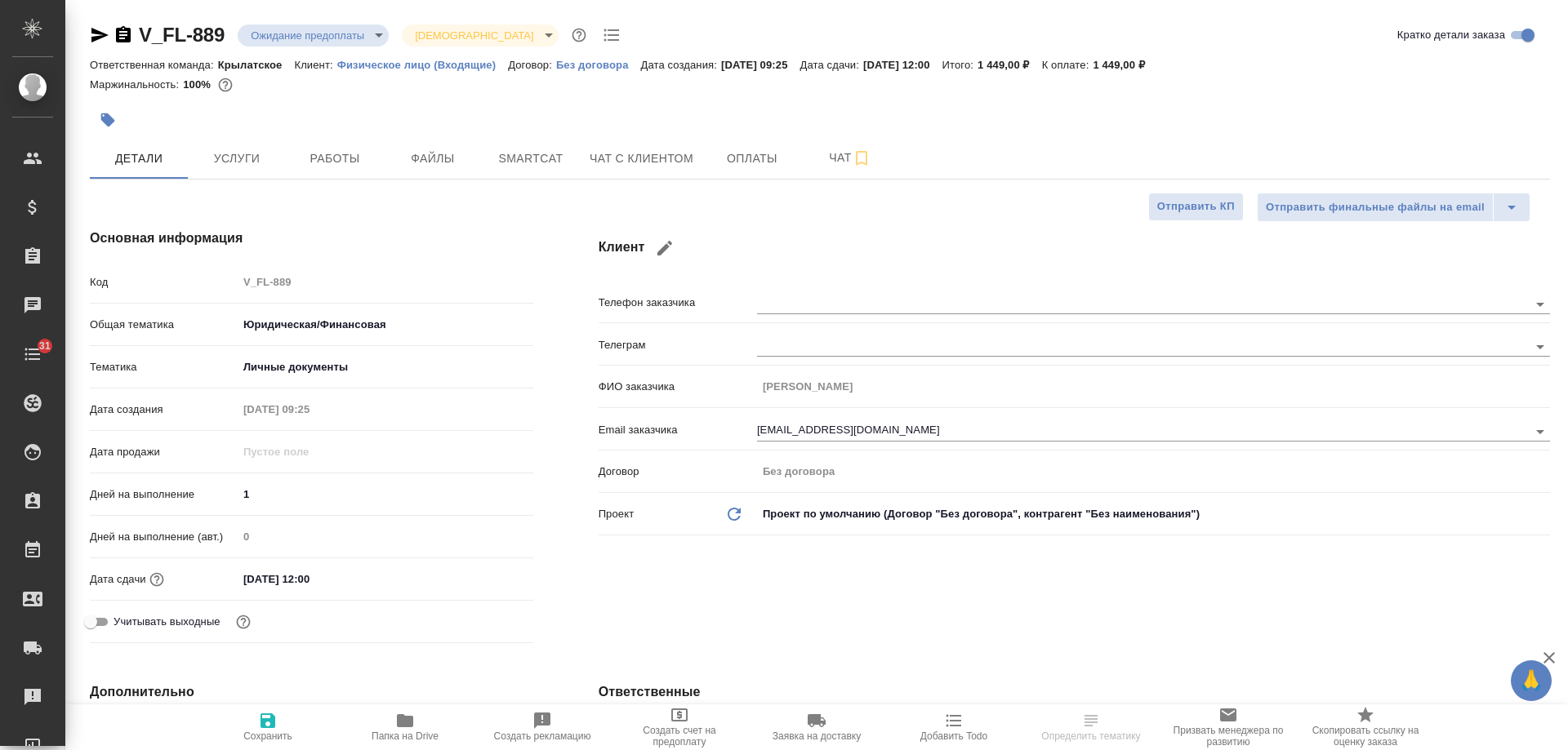
type textarea "x"
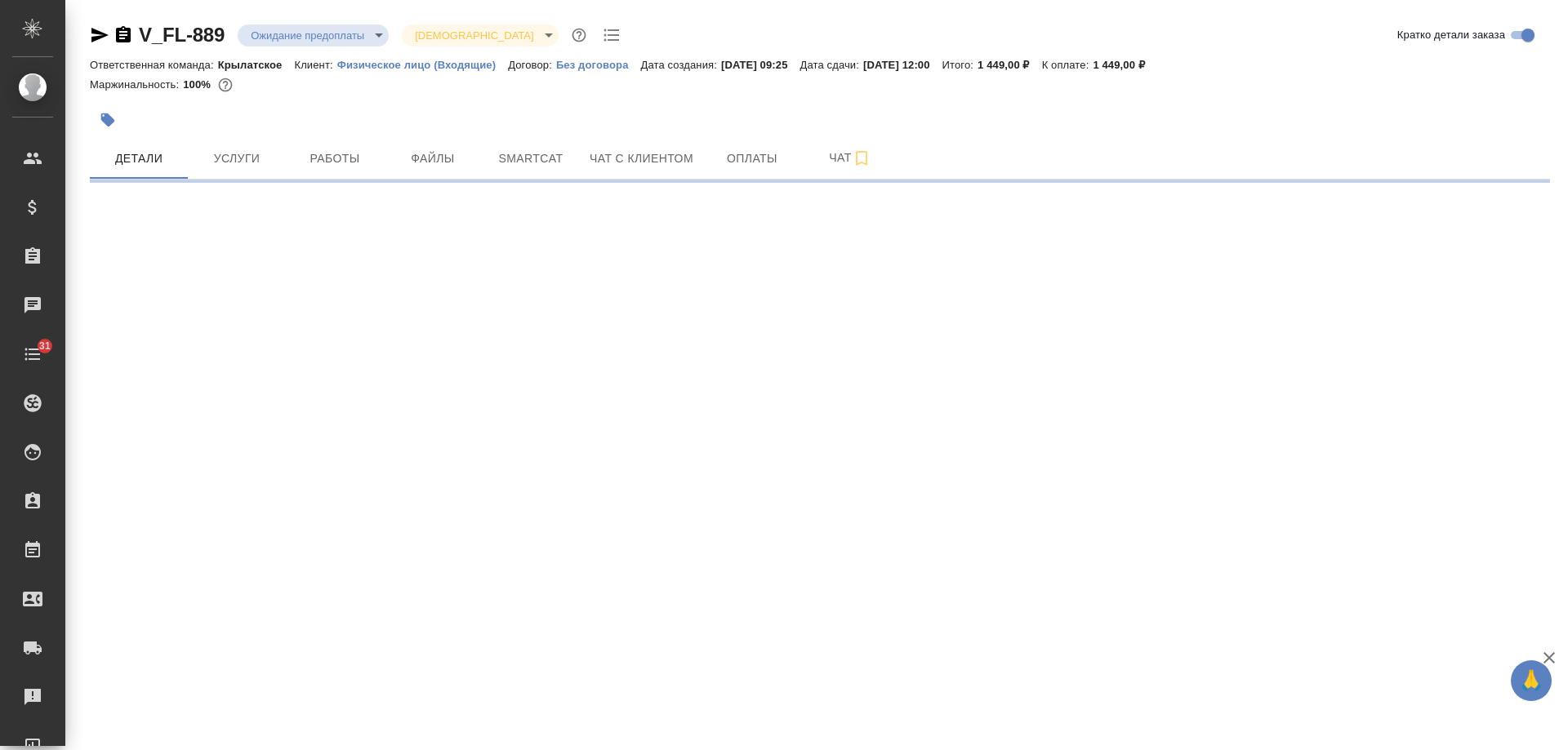
select select "RU"
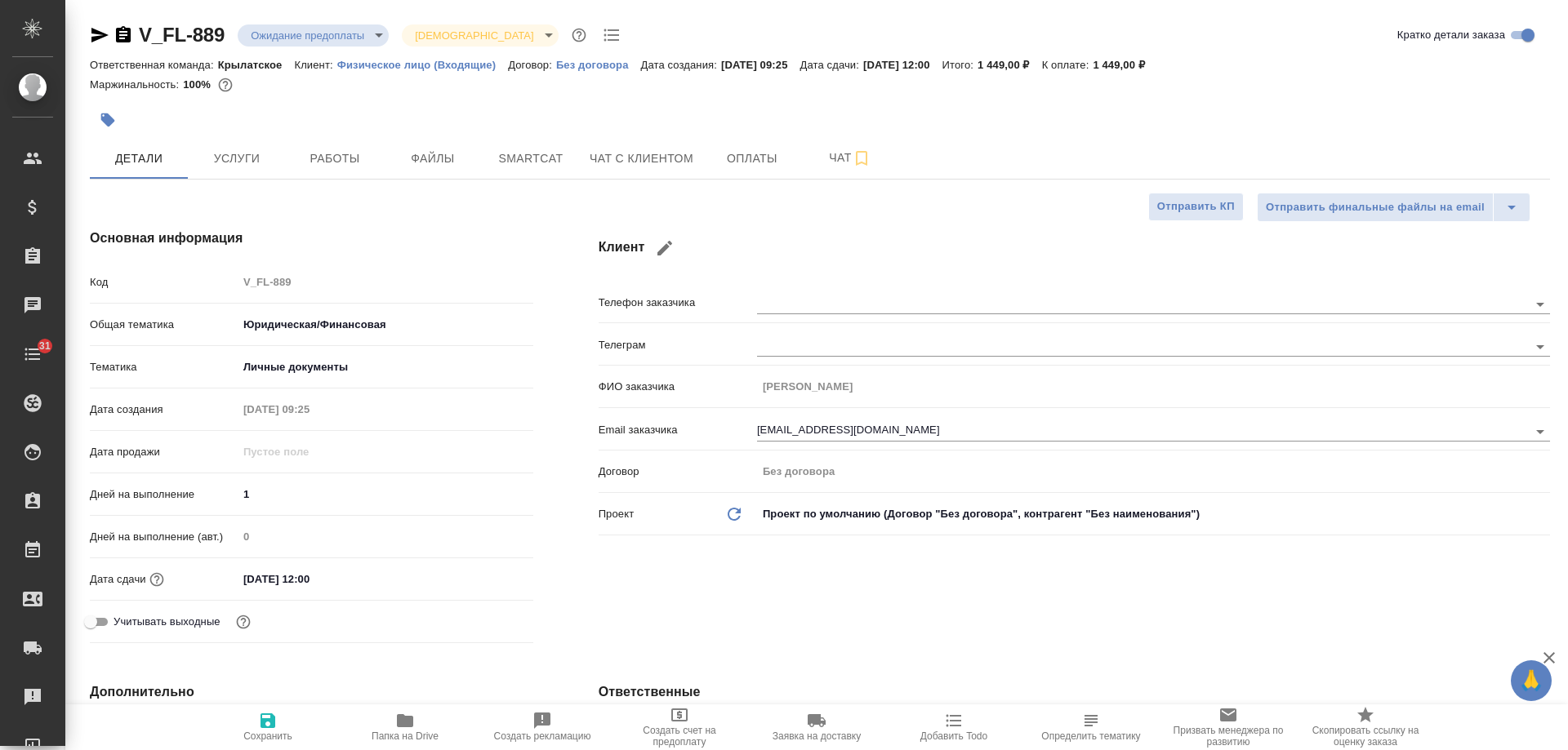
type textarea "x"
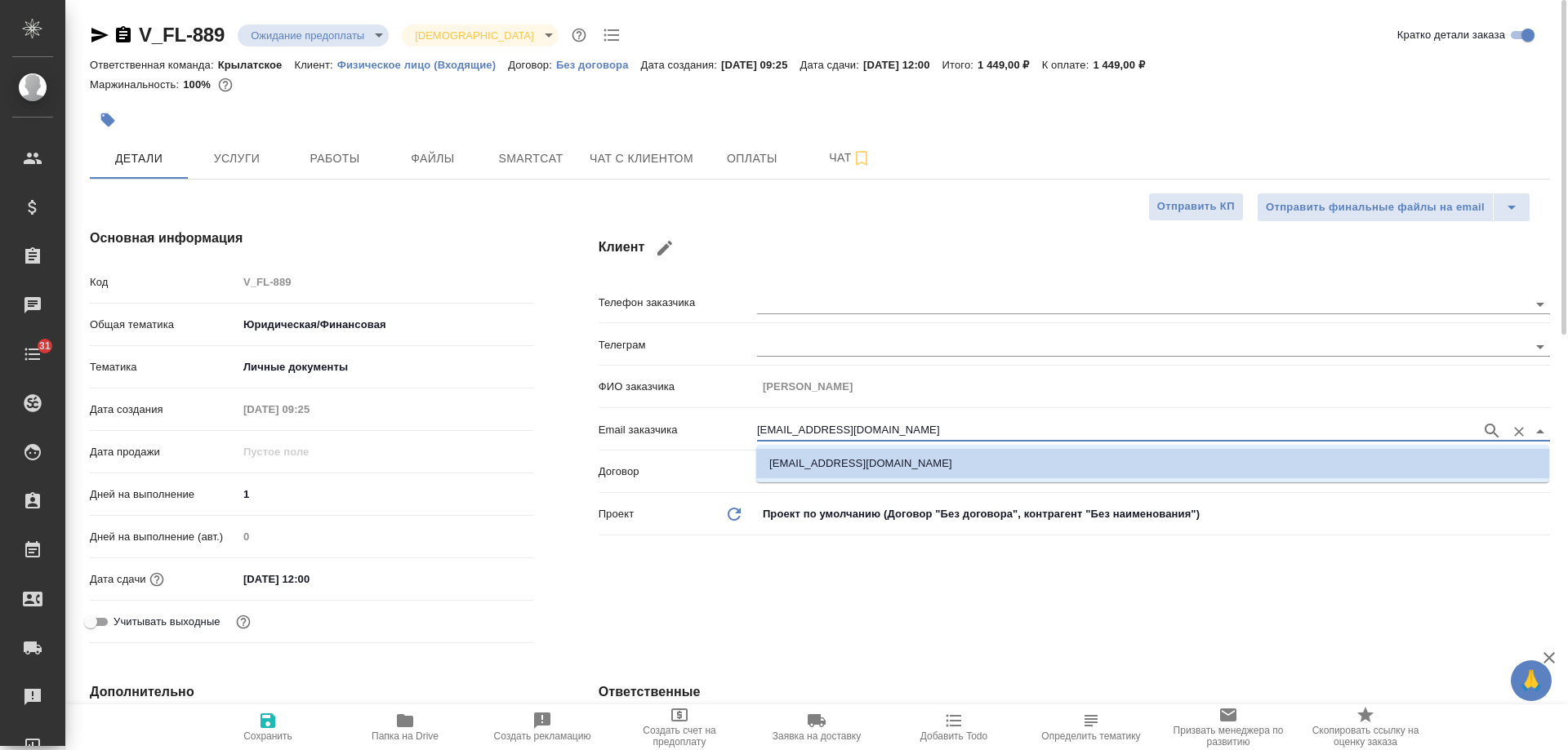
drag, startPoint x: 890, startPoint y: 425, endPoint x: 633, endPoint y: 414, distance: 257.2
click at [633, 414] on div "Телефон заказчика [PERSON_NAME] заказчика [PERSON_NAME] Email заказчика [EMAIL_…" at bounding box center [1075, 415] width 951 height 255
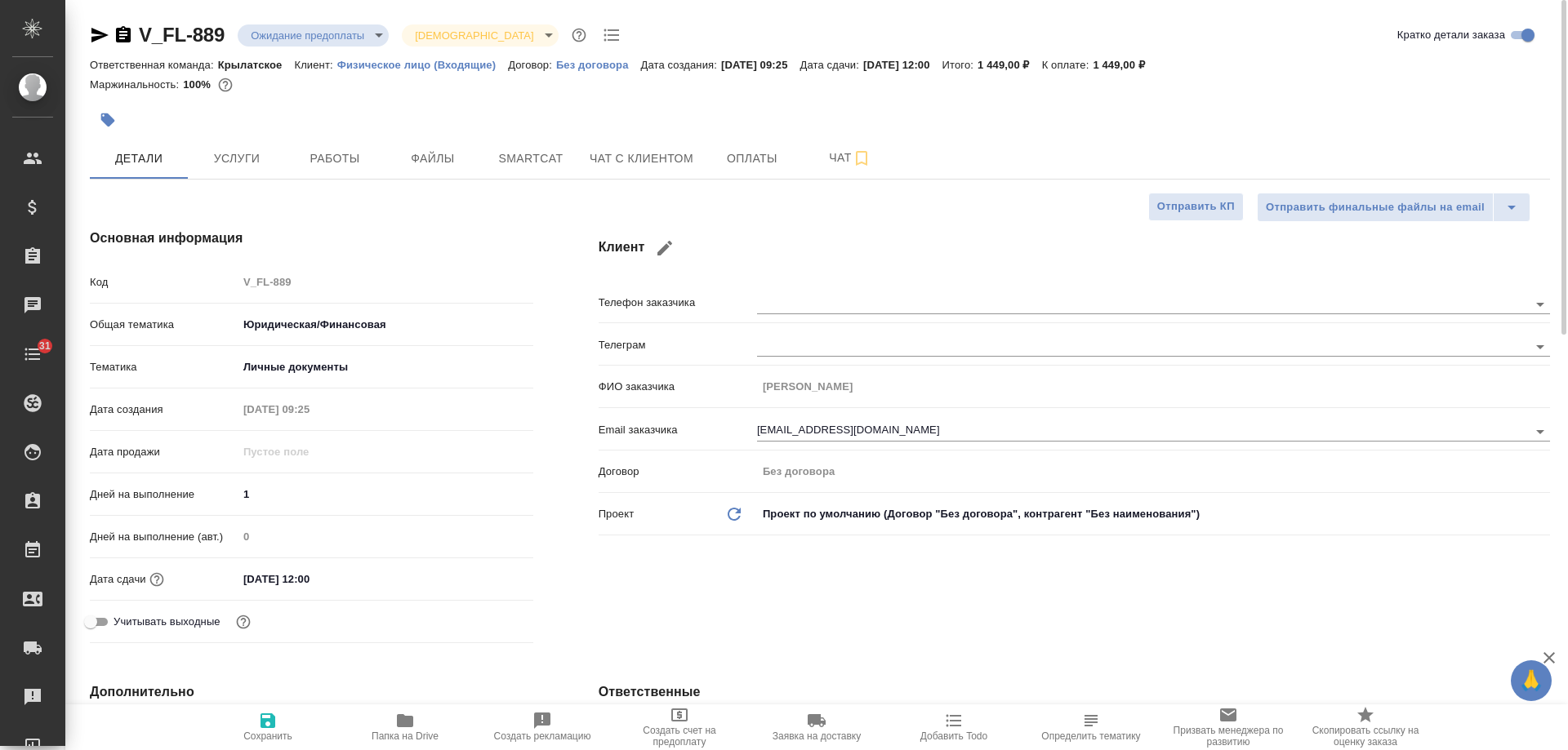
type textarea "x"
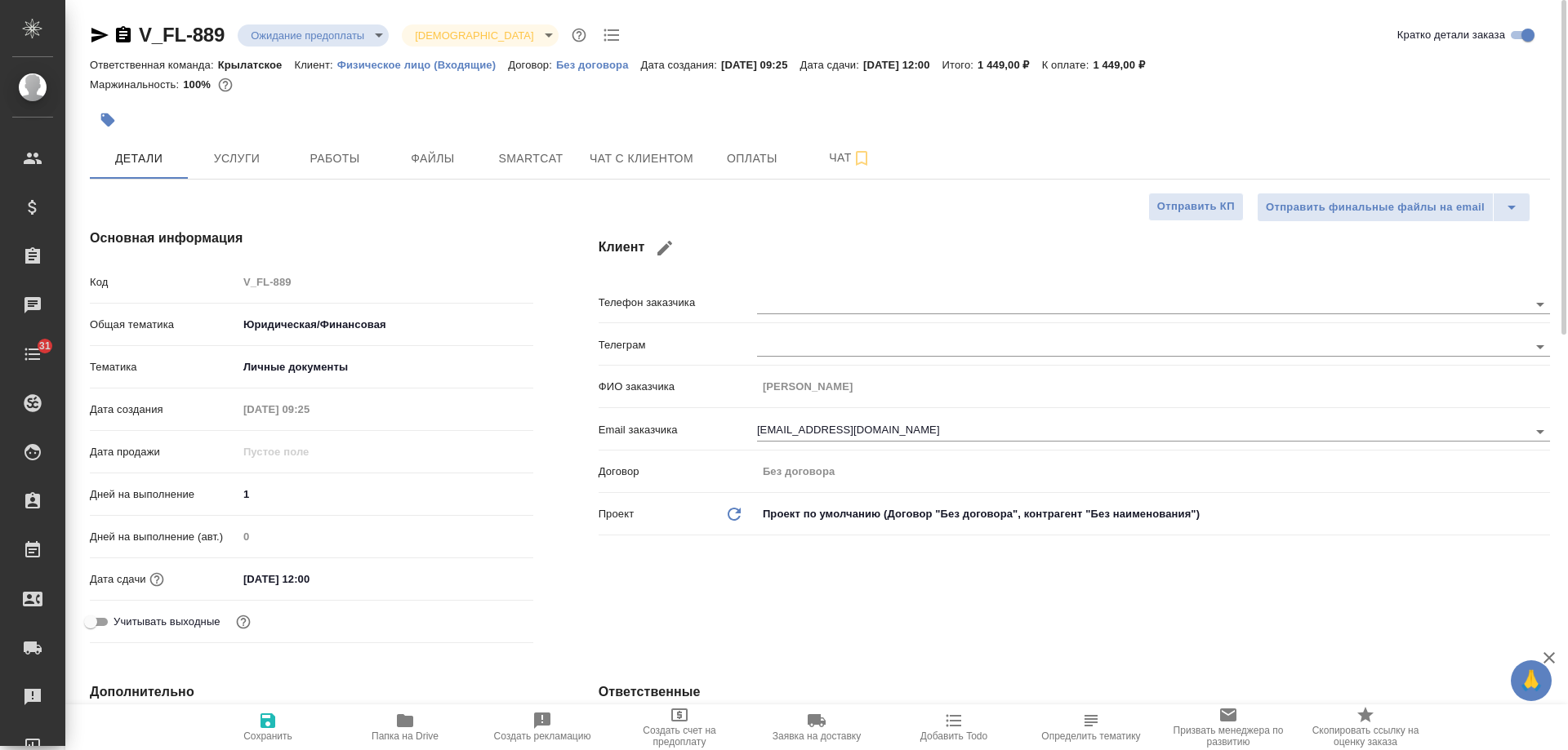
type textarea "x"
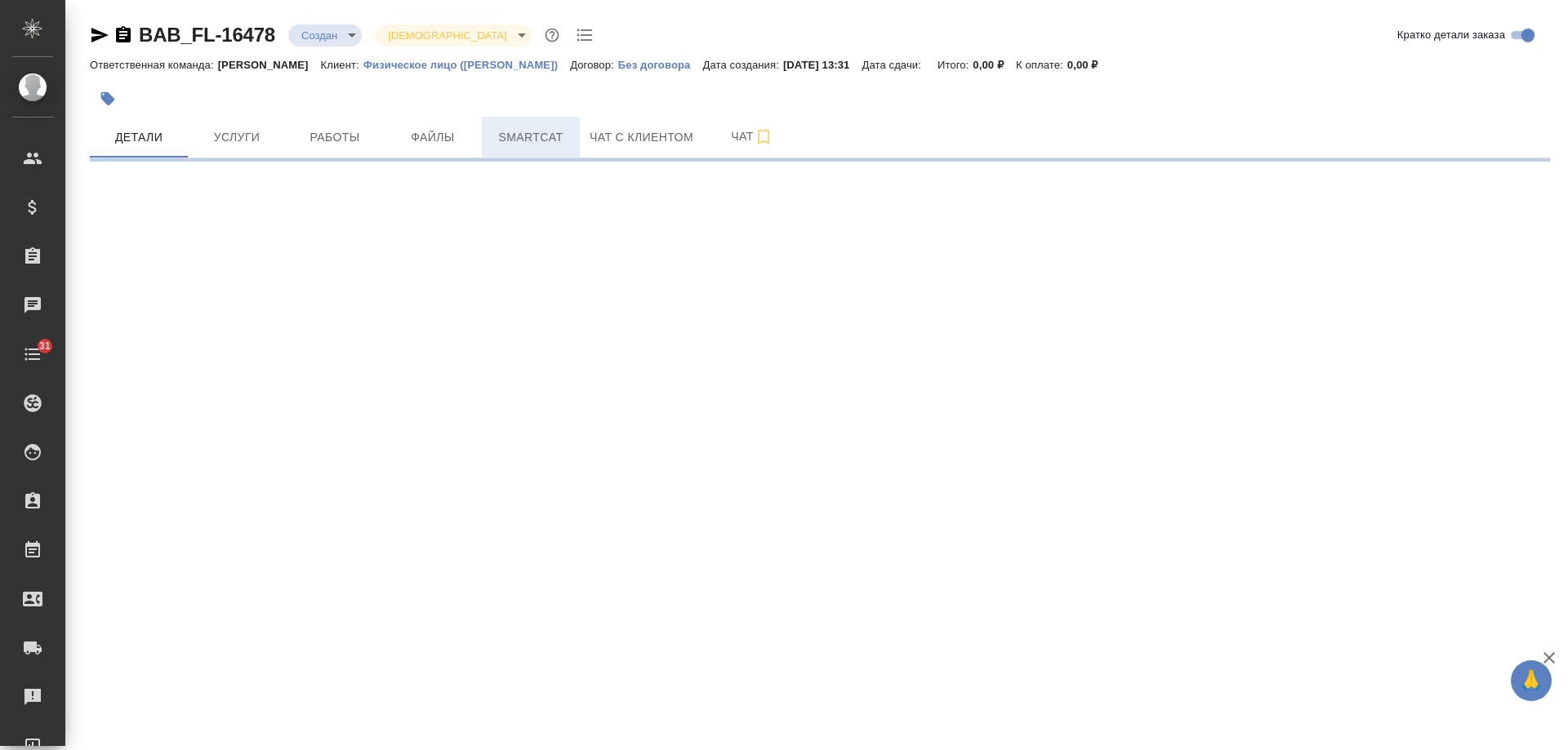
select select "RU"
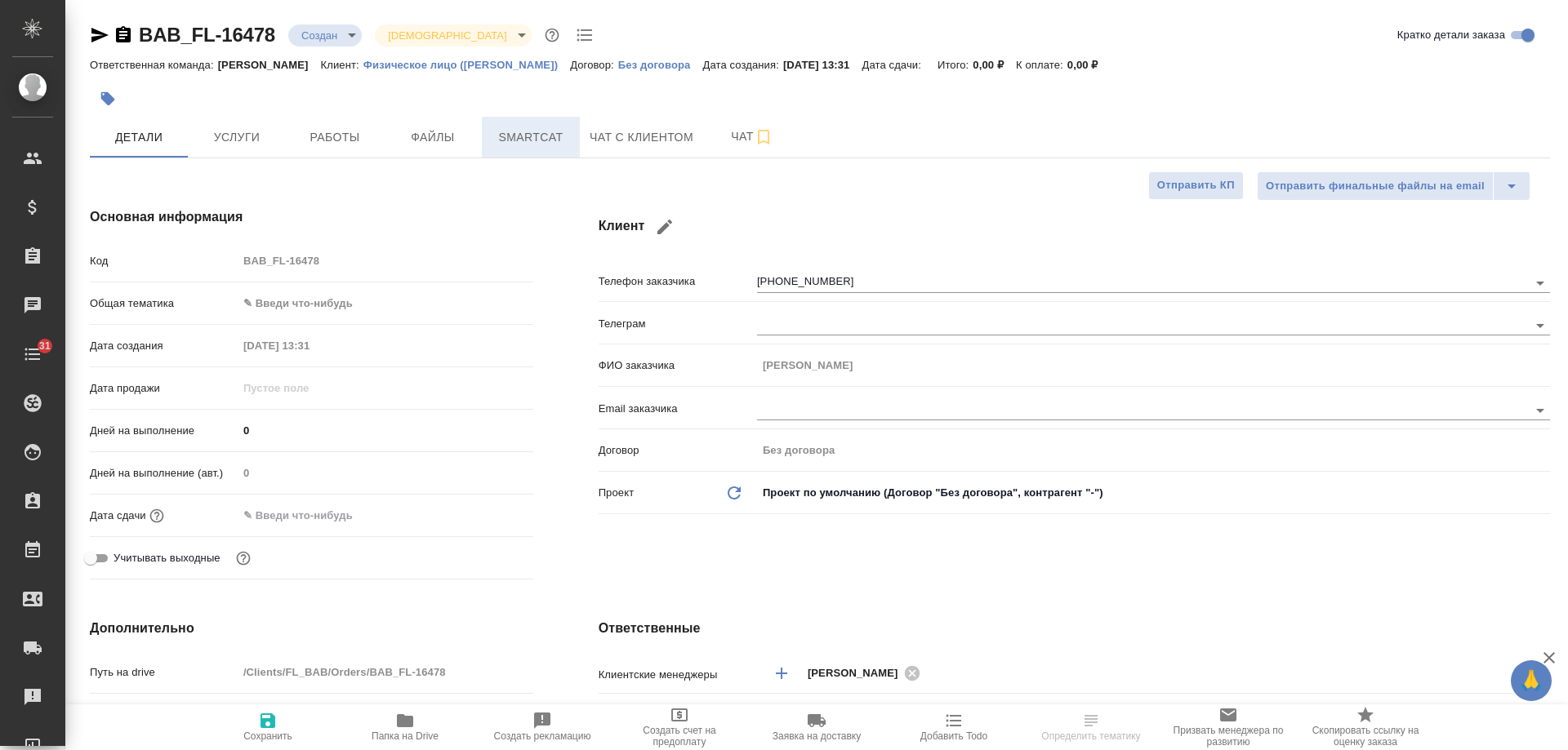
type textarea "x"
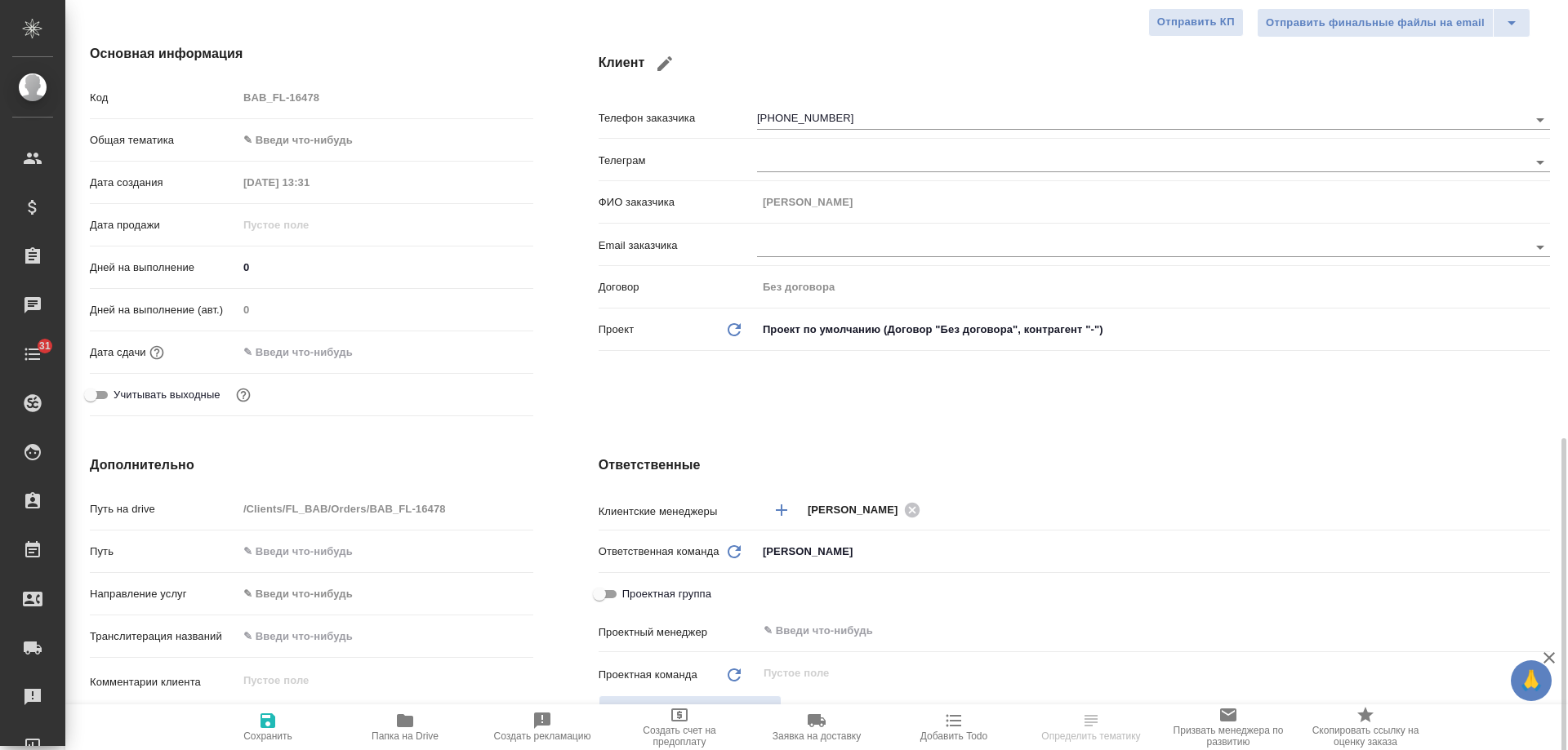
scroll to position [490, 0]
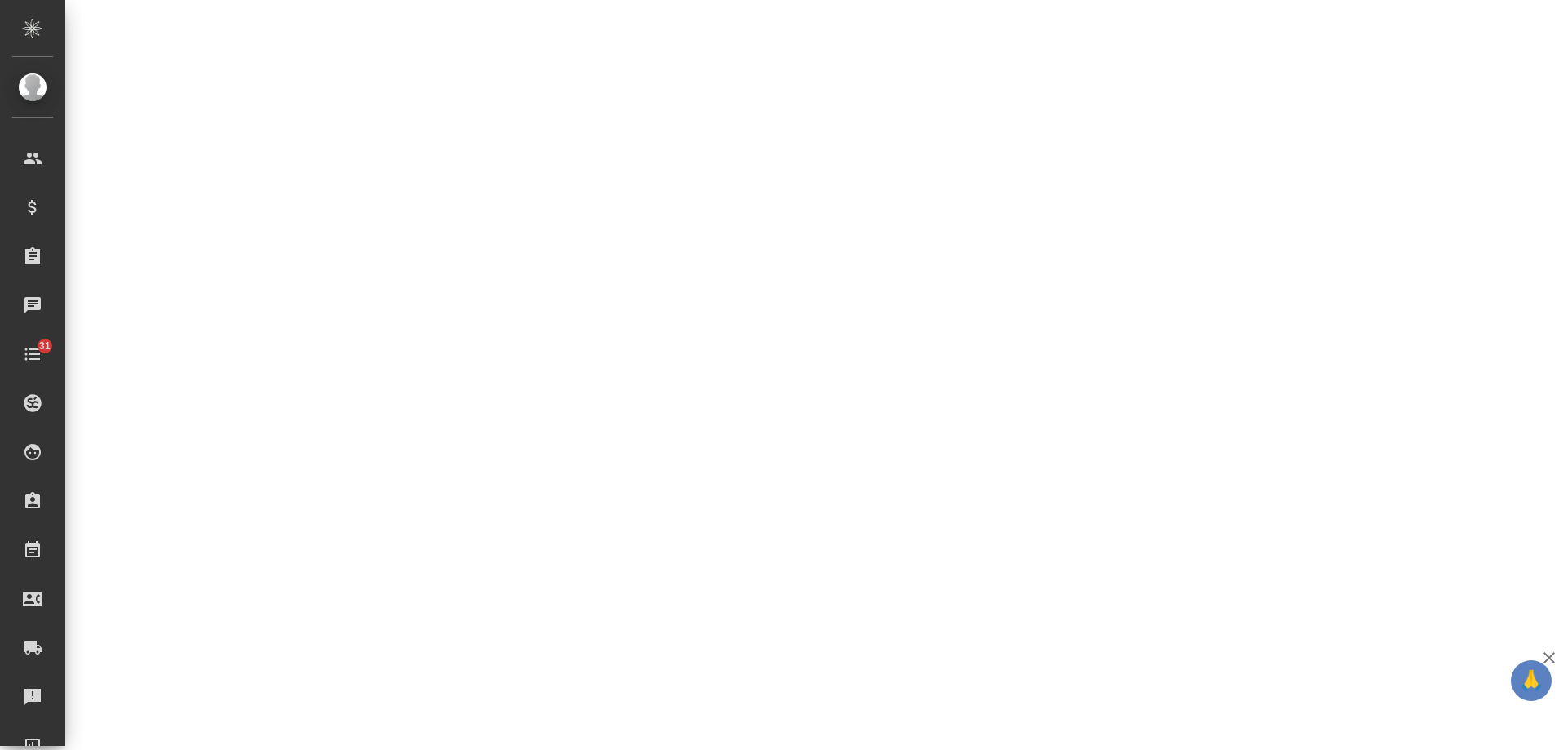
select select "RU"
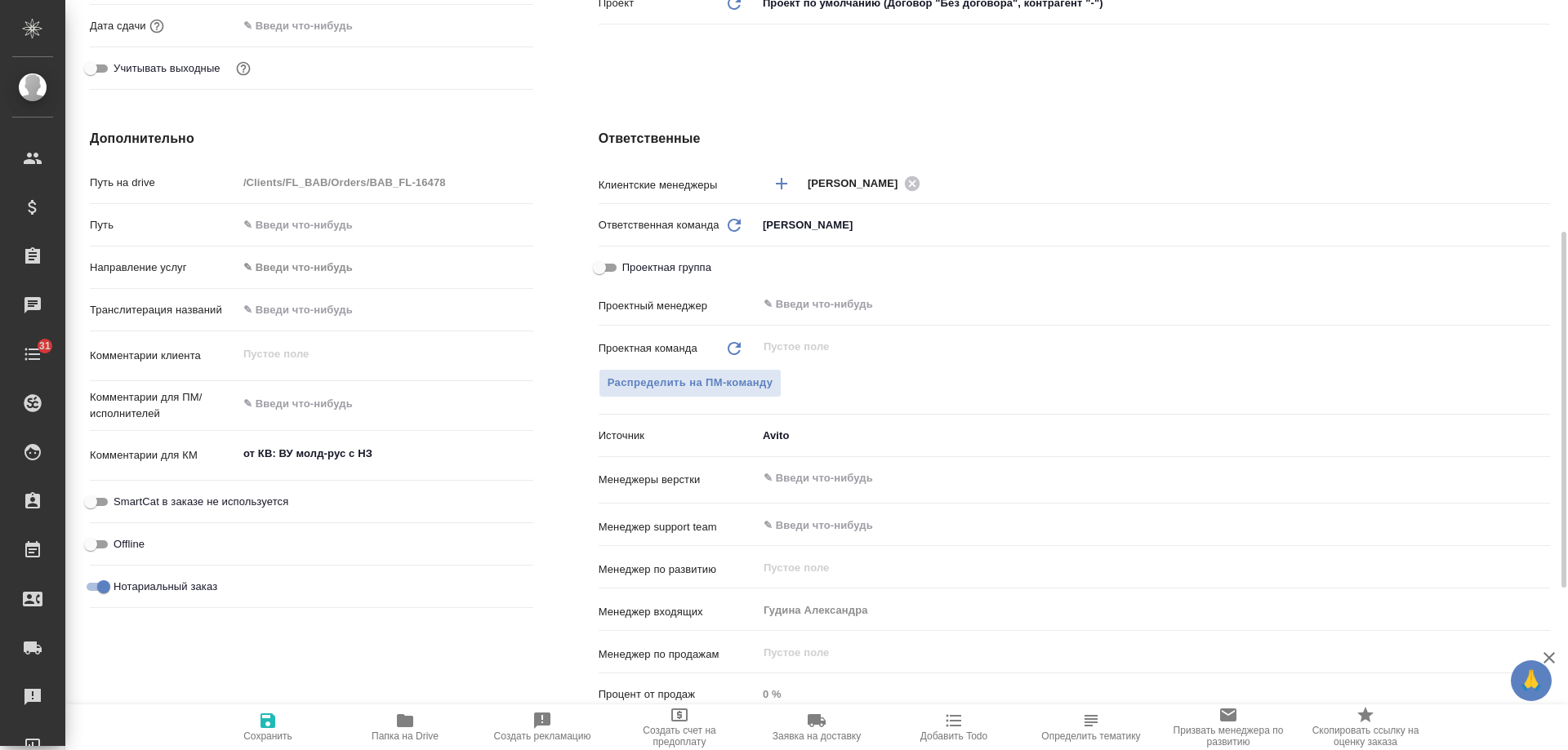
type textarea "x"
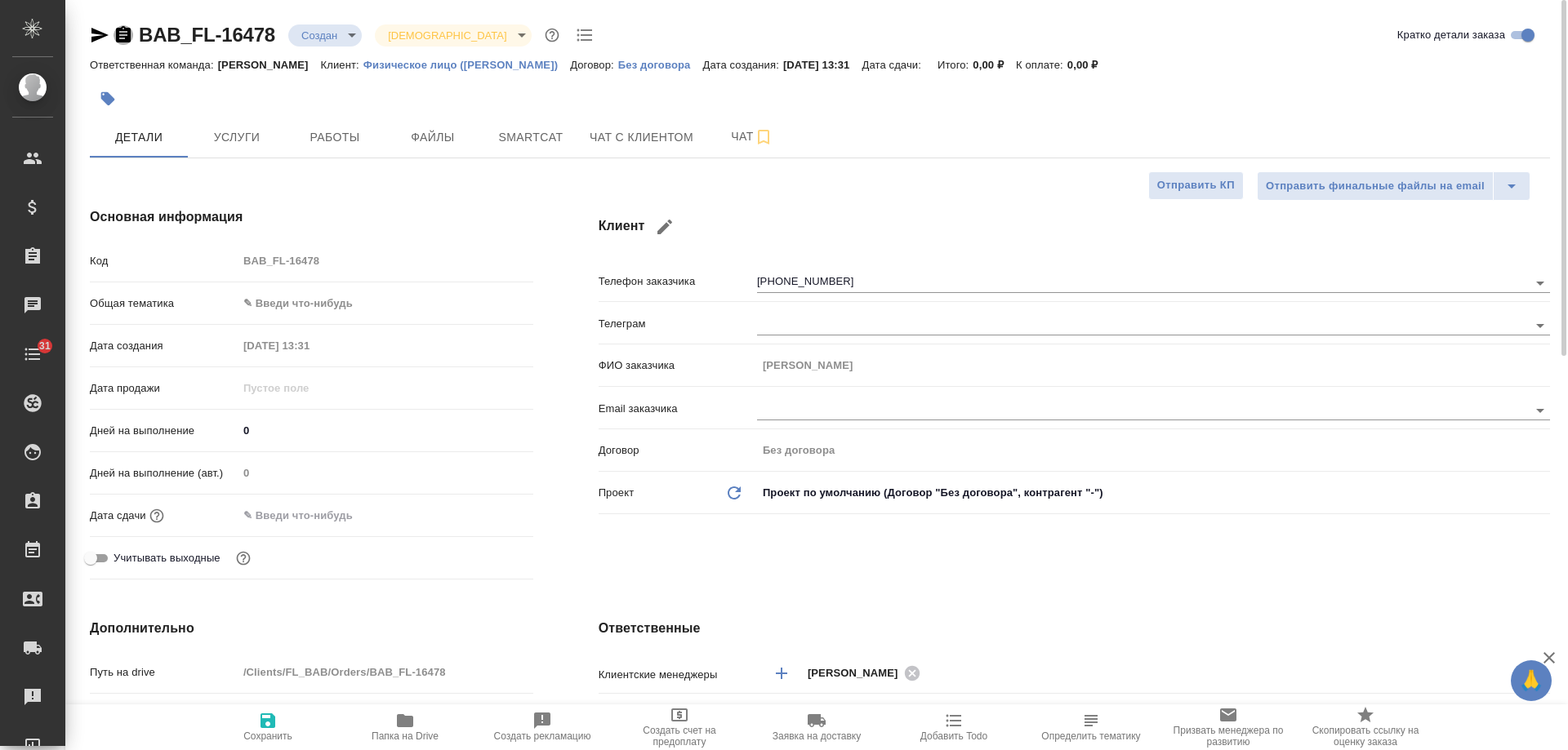
click at [126, 35] on icon "button" at bounding box center [123, 34] width 15 height 16
type textarea "x"
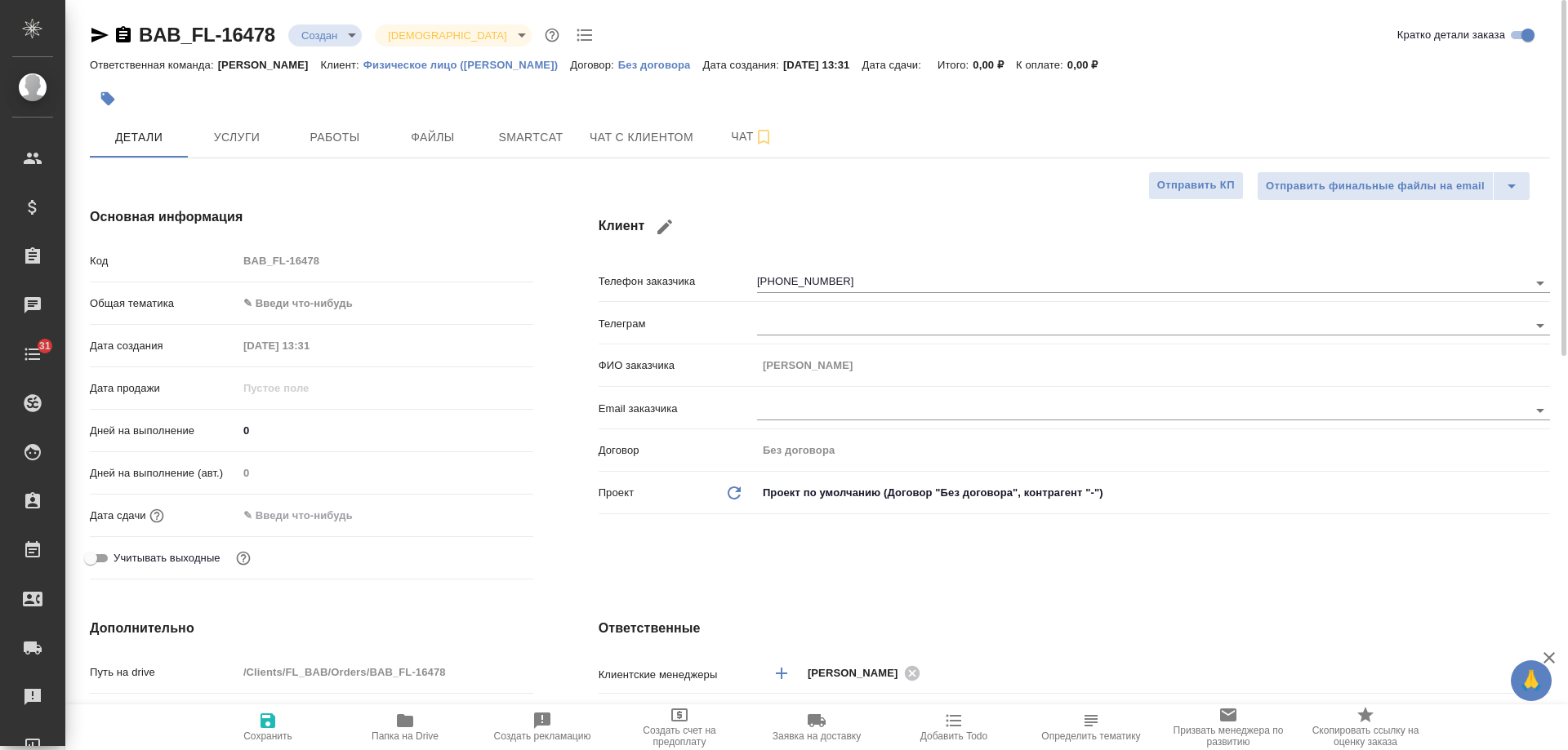
type textarea "x"
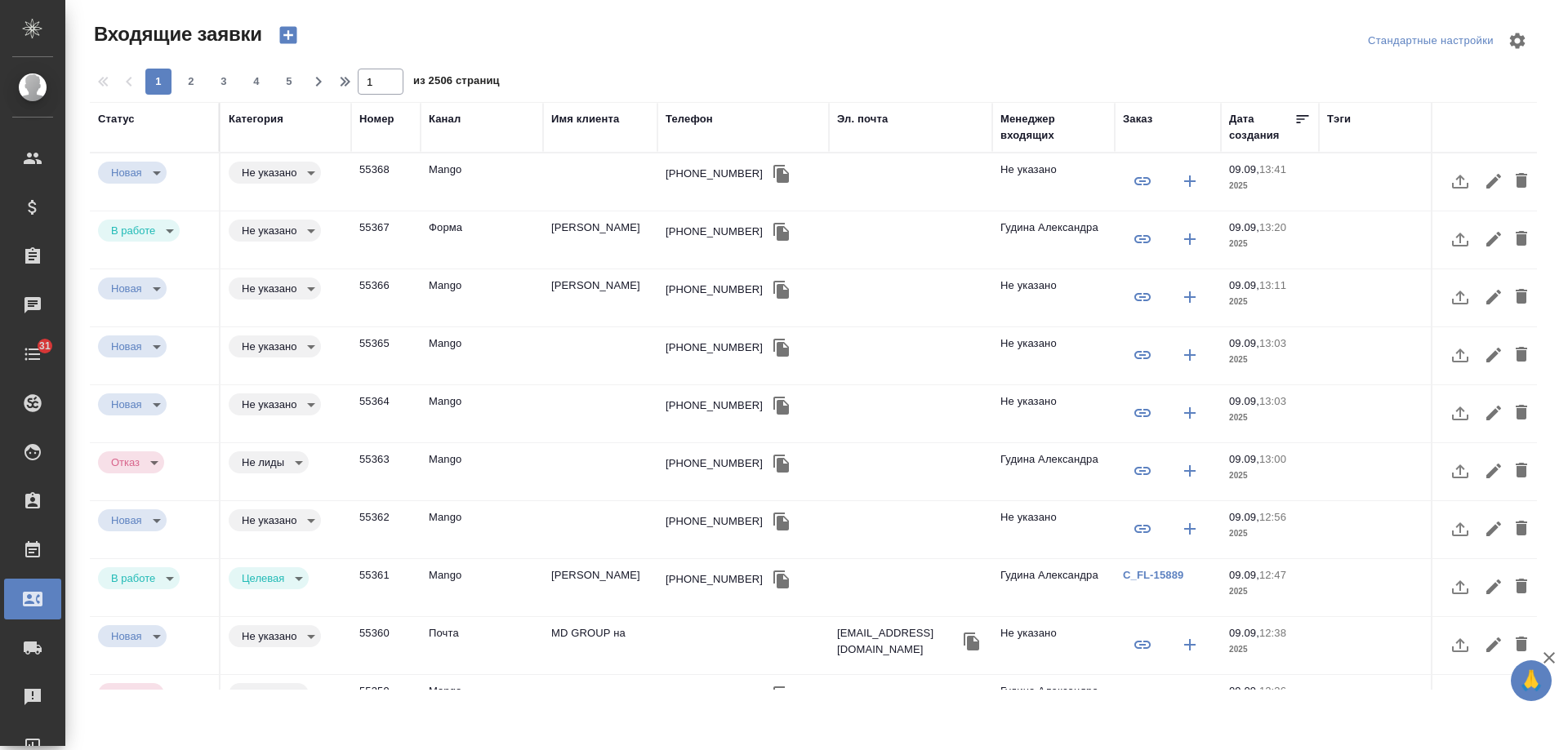
select select "RU"
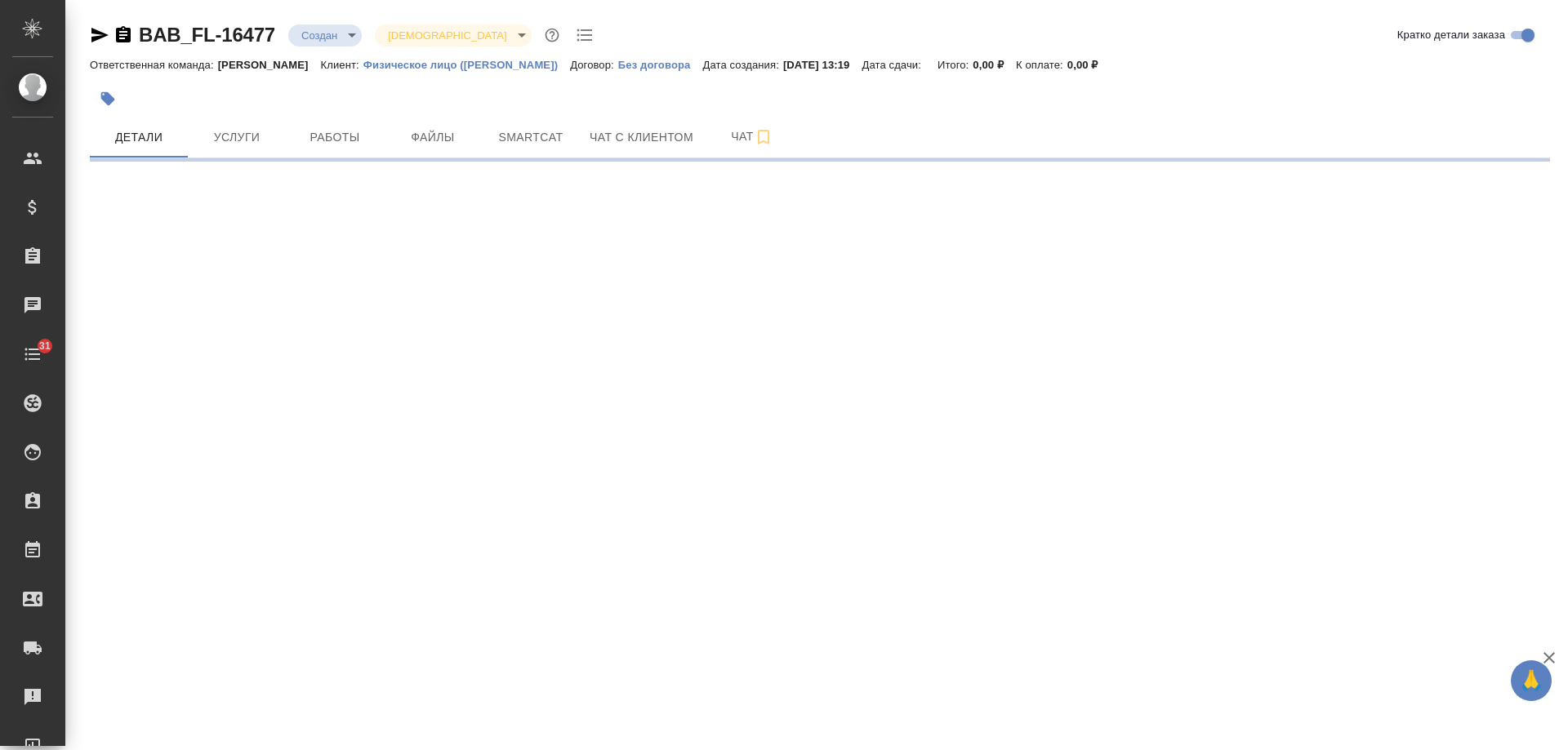
drag, startPoint x: 123, startPoint y: 35, endPoint x: 145, endPoint y: 33, distance: 22.1
click at [145, 33] on div "BAB_FL-16477 Создан new Святая троица holyTrinity" at bounding box center [343, 35] width 507 height 26
select select "RU"
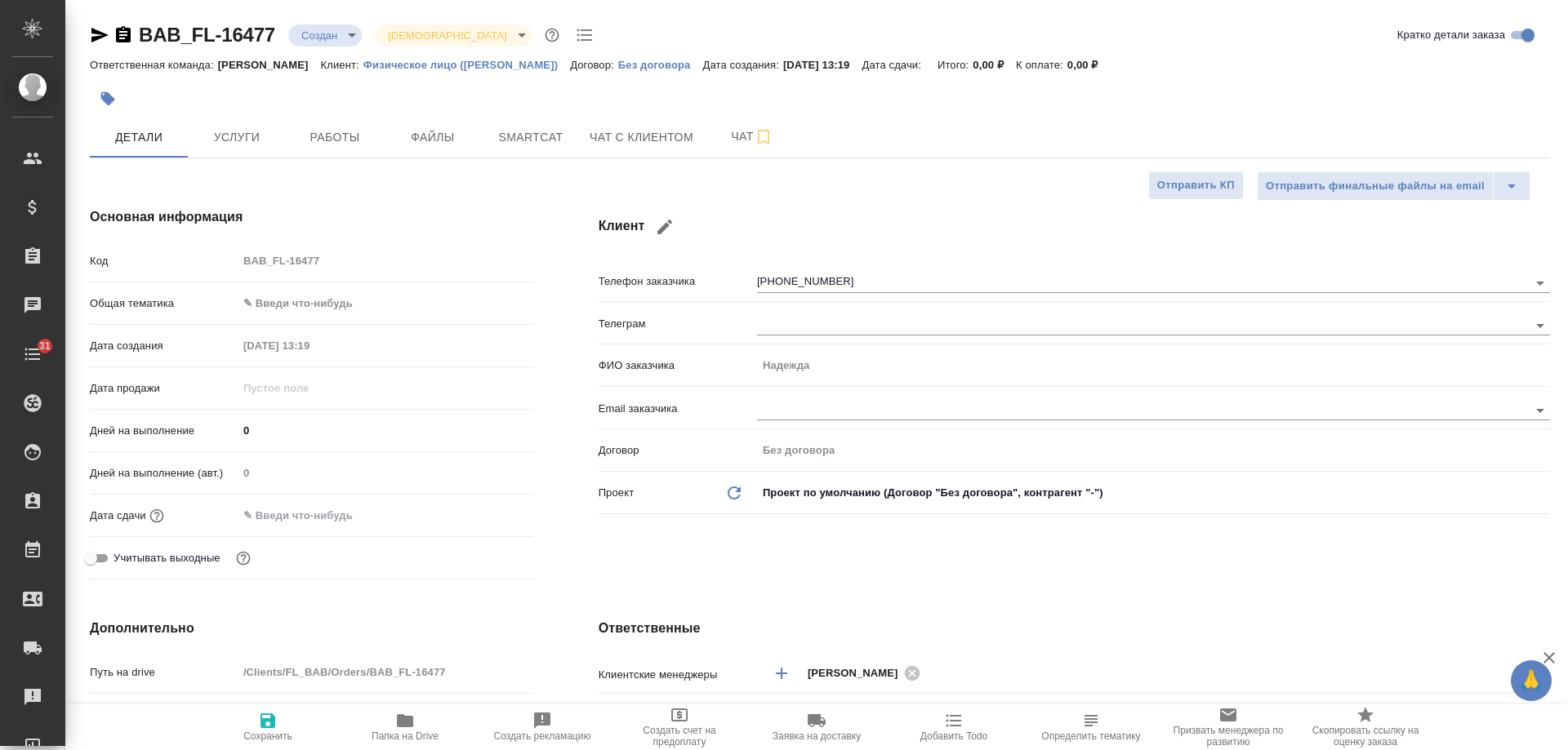
type textarea "x"
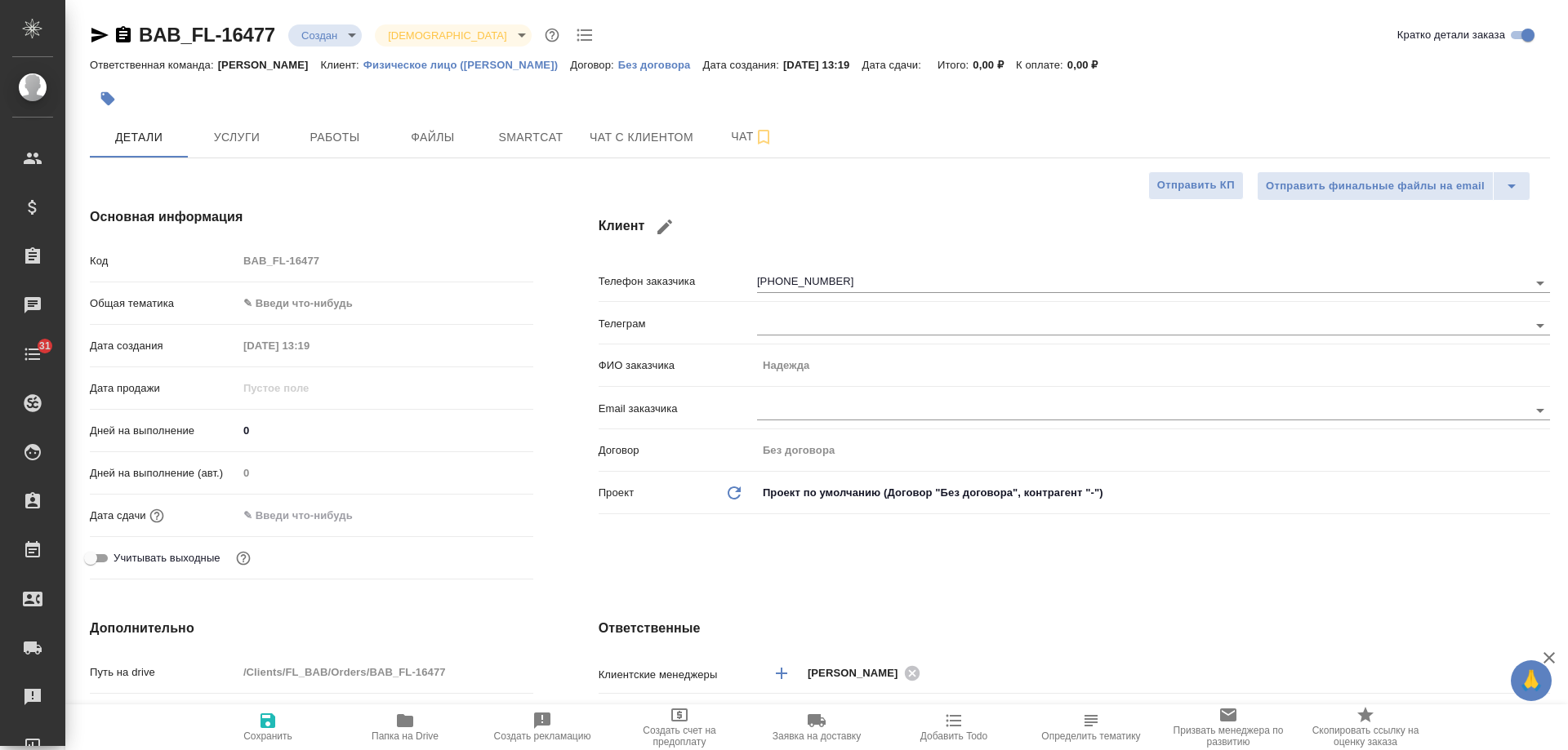
type textarea "x"
